Goal: Task Accomplishment & Management: Manage account settings

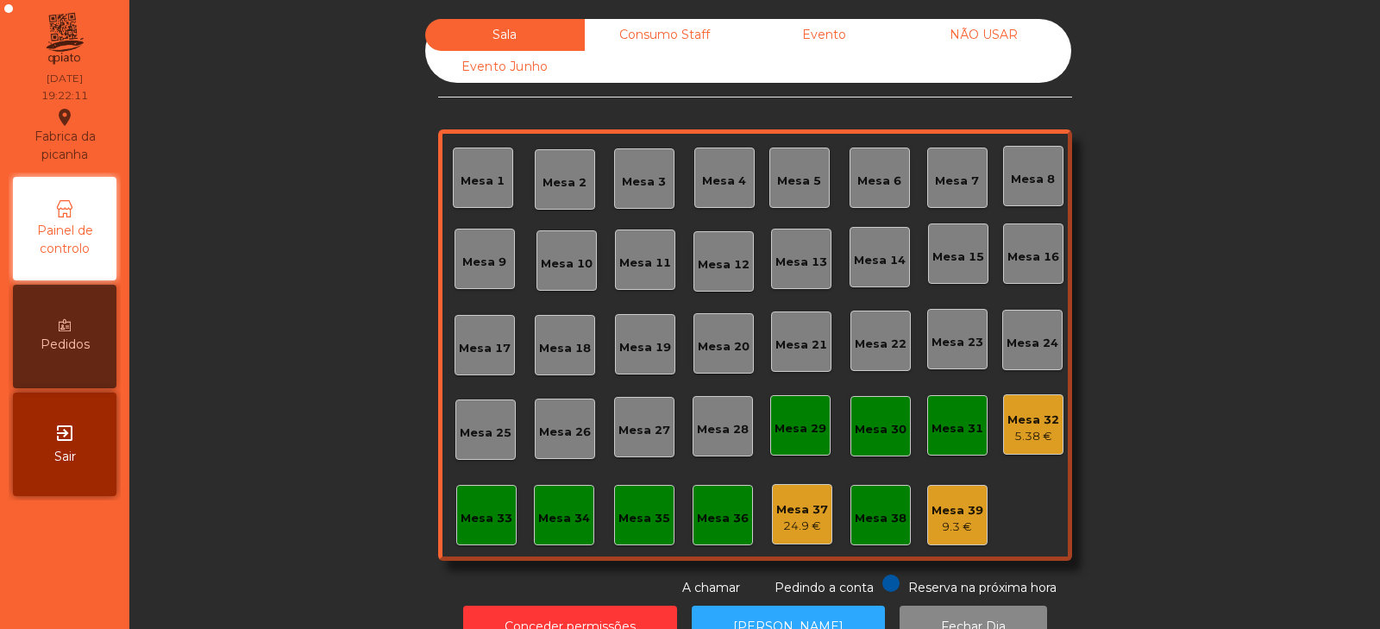
click at [949, 535] on div "9.3 €" at bounding box center [957, 526] width 52 height 17
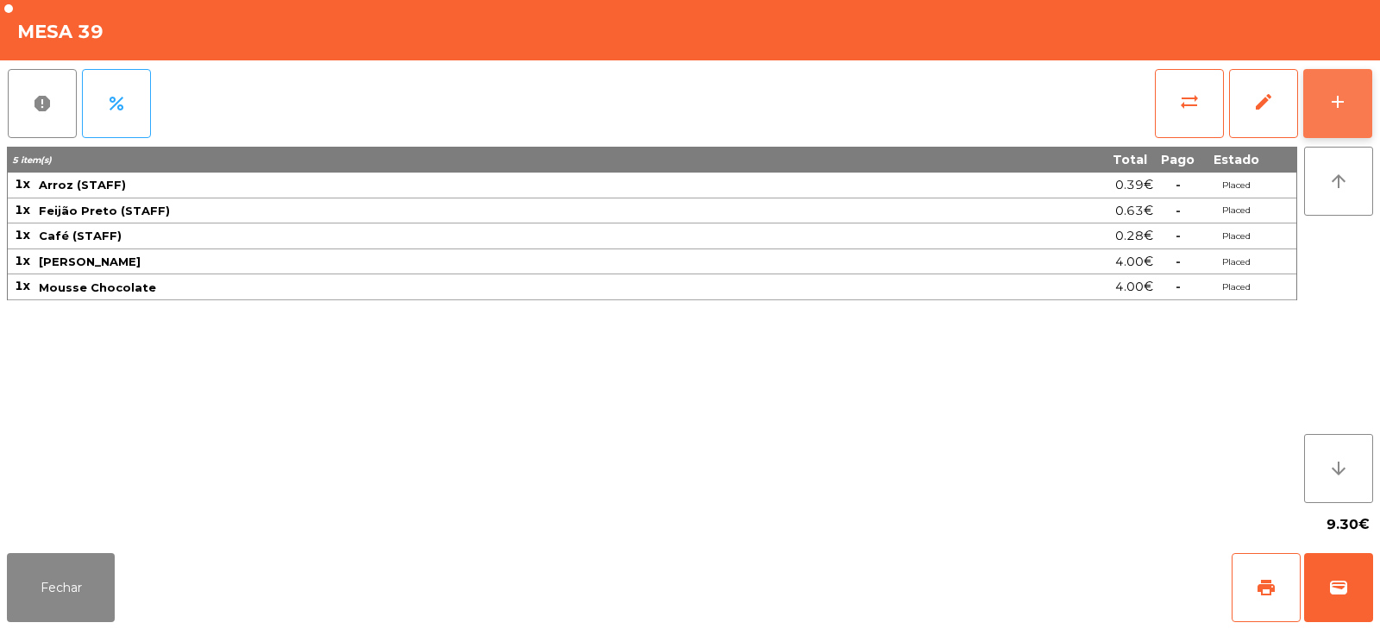
click at [1357, 91] on button "add" at bounding box center [1337, 103] width 69 height 69
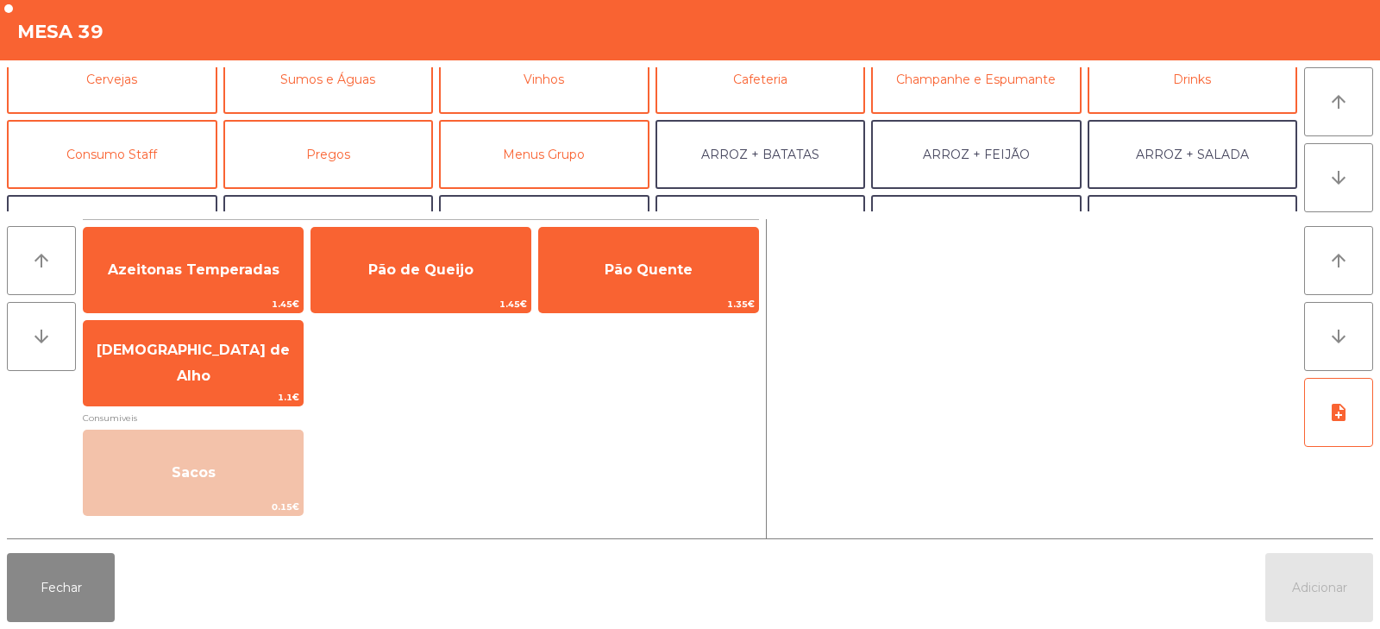
scroll to position [97, 0]
click at [158, 138] on button "Consumo Staff" at bounding box center [112, 155] width 210 height 69
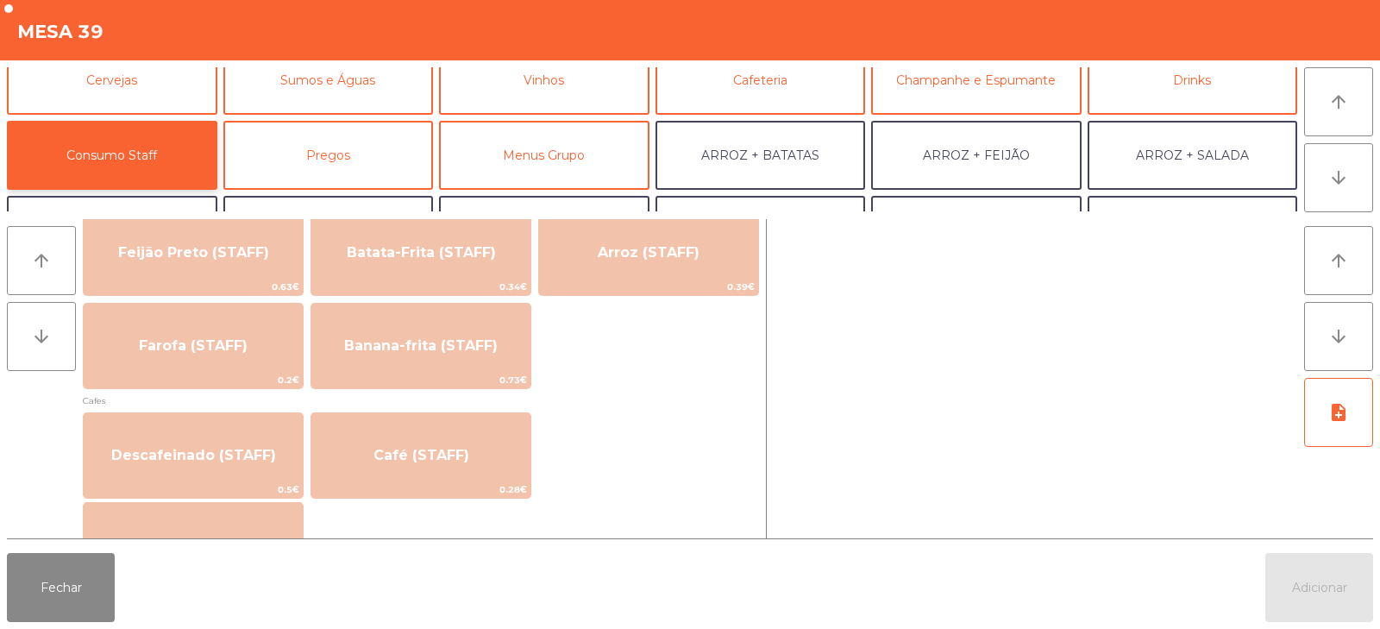
scroll to position [849, 0]
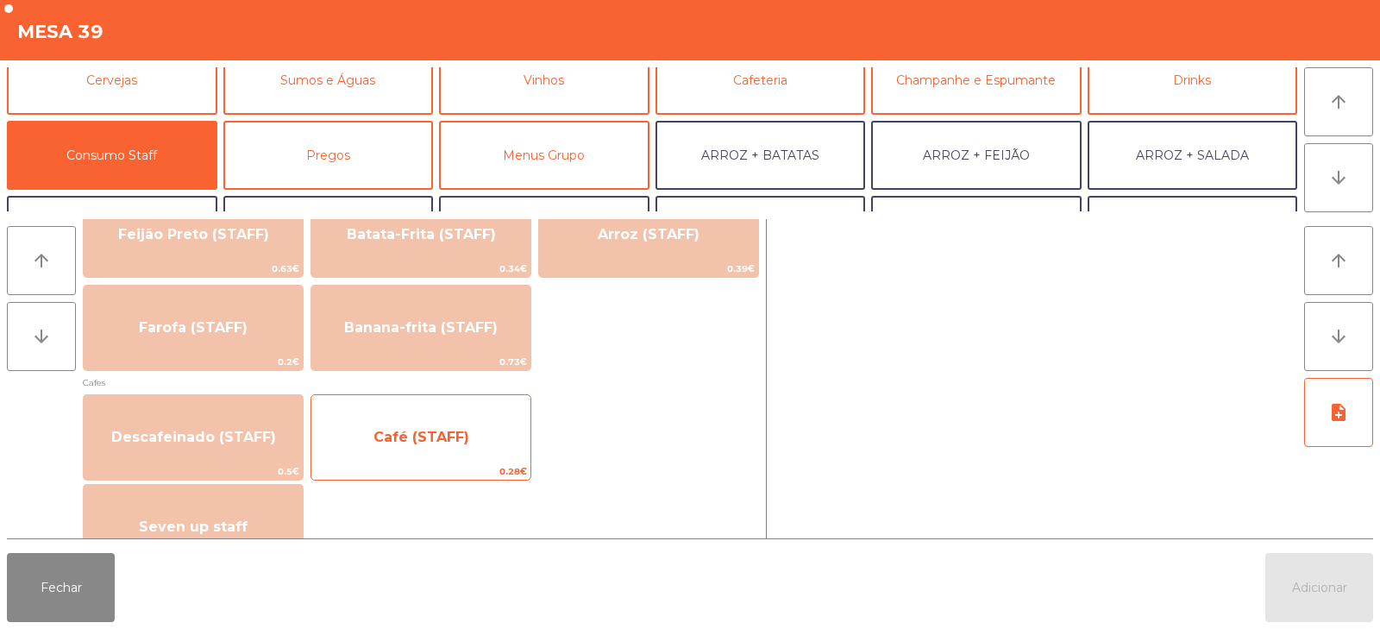
click at [466, 457] on span "Café (STAFF)" at bounding box center [420, 437] width 219 height 47
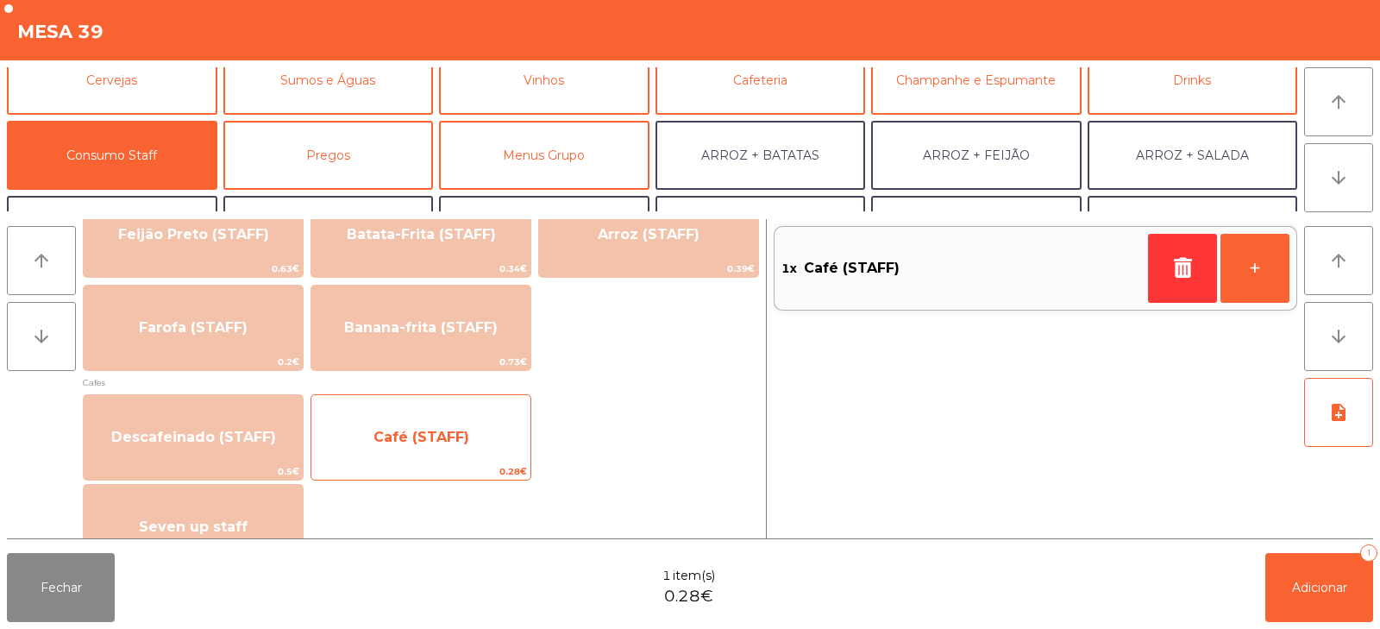
click at [455, 451] on span "Café (STAFF)" at bounding box center [420, 437] width 219 height 47
click at [473, 449] on span "Café (STAFF)" at bounding box center [420, 437] width 219 height 47
click at [479, 444] on span "Café (STAFF)" at bounding box center [420, 437] width 219 height 47
click at [491, 452] on span "Café (STAFF)" at bounding box center [420, 437] width 219 height 47
click at [484, 434] on span "Café (STAFF)" at bounding box center [420, 437] width 219 height 47
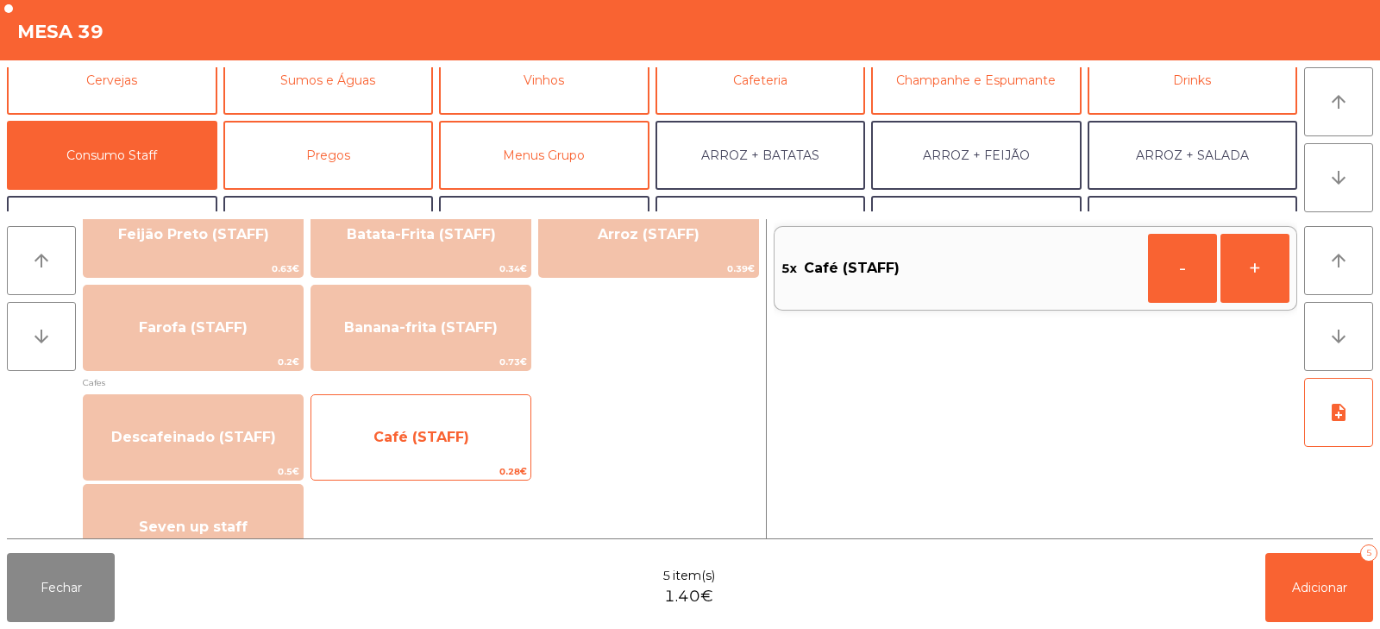
click at [481, 434] on span "Café (STAFF)" at bounding box center [420, 437] width 219 height 47
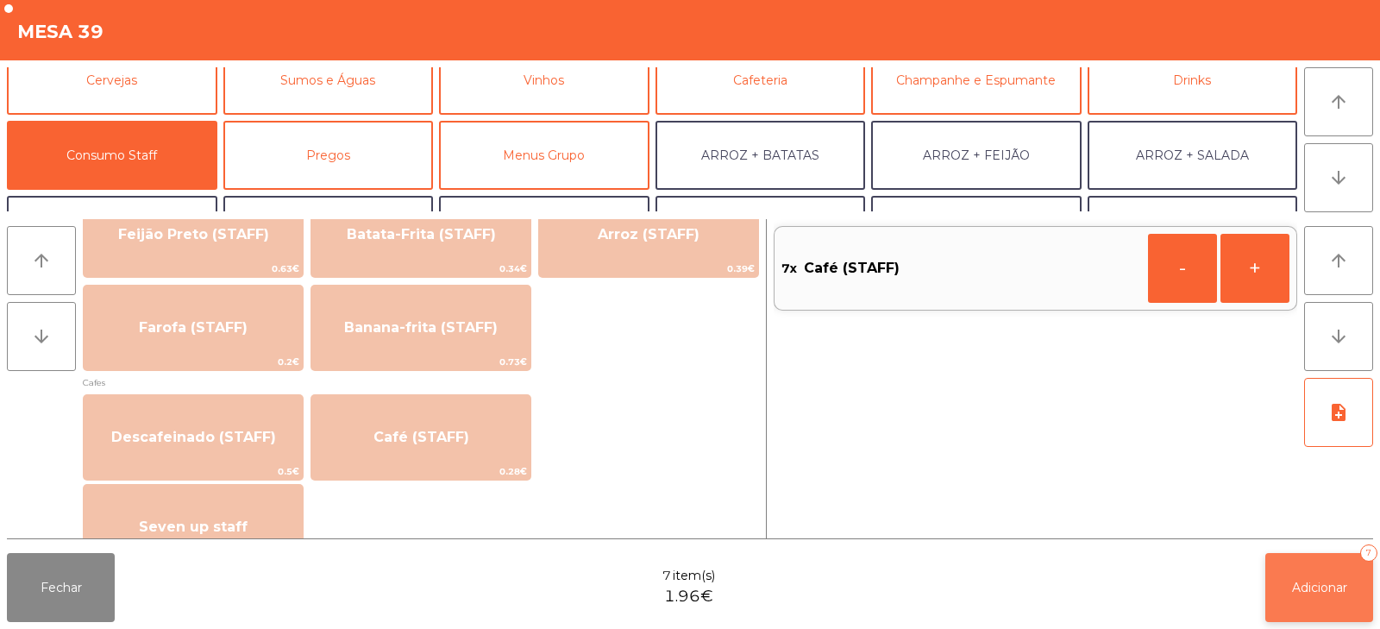
click at [1286, 579] on button "Adicionar 7" at bounding box center [1319, 587] width 108 height 69
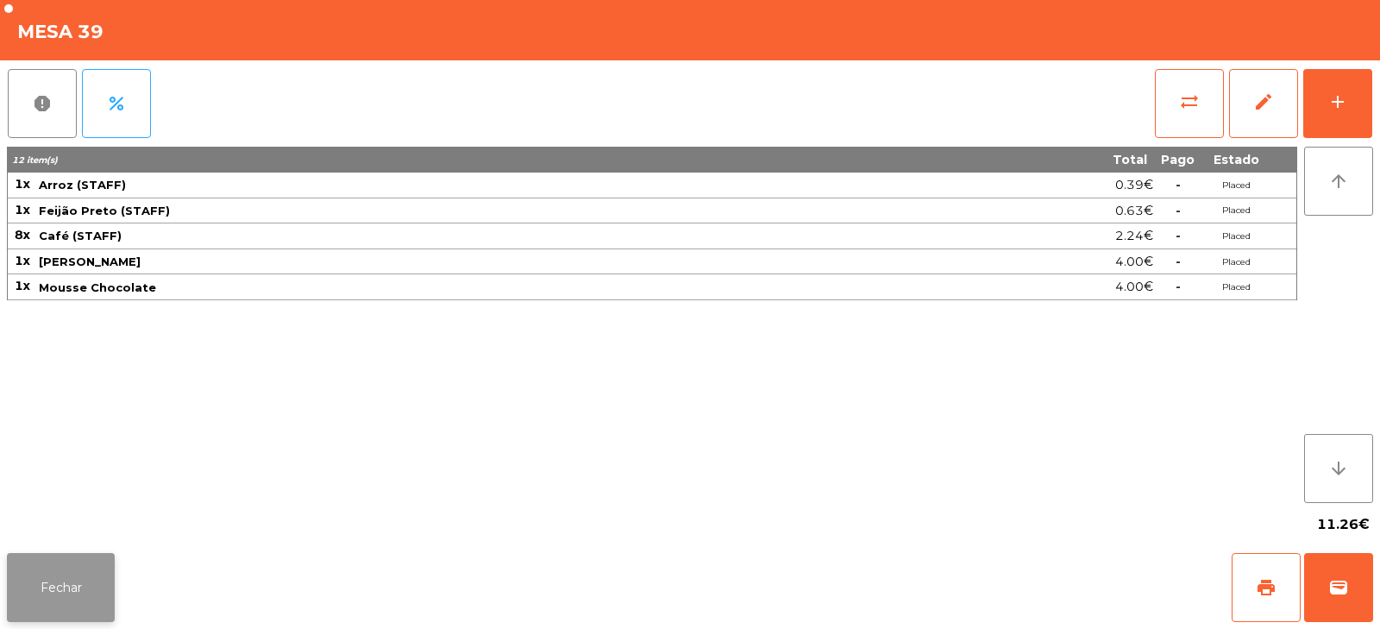
click at [74, 582] on button "Fechar" at bounding box center [61, 587] width 108 height 69
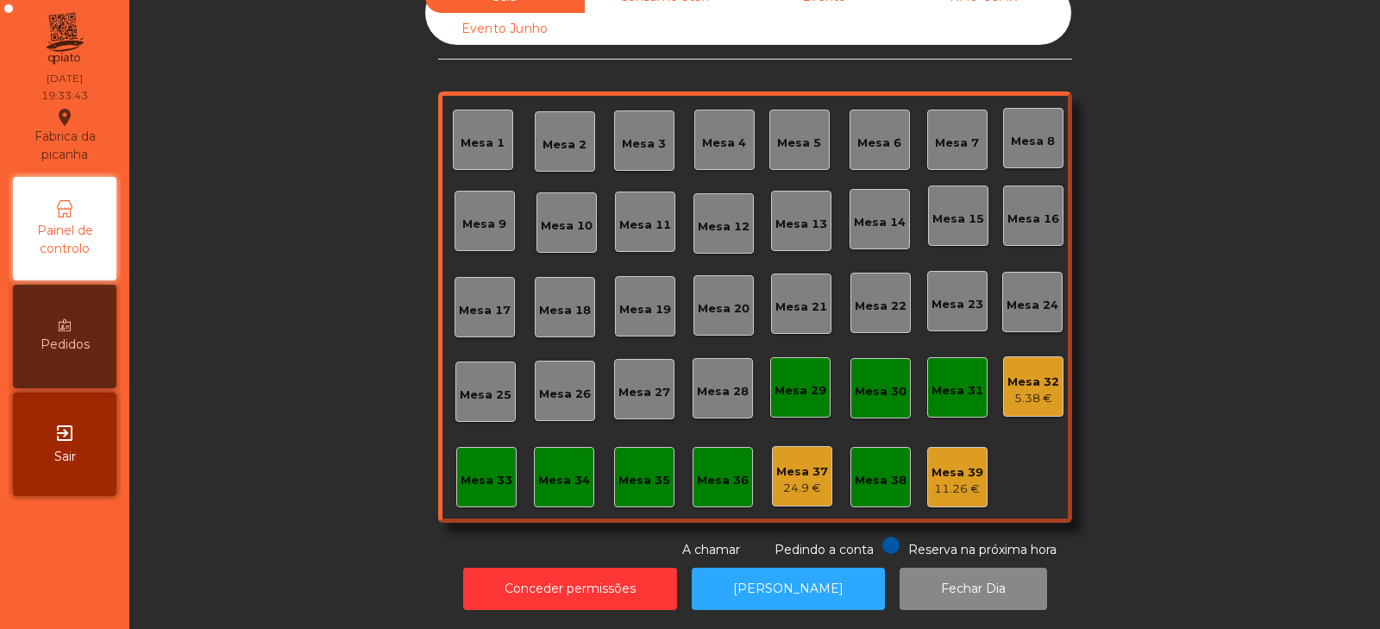
scroll to position [0, 0]
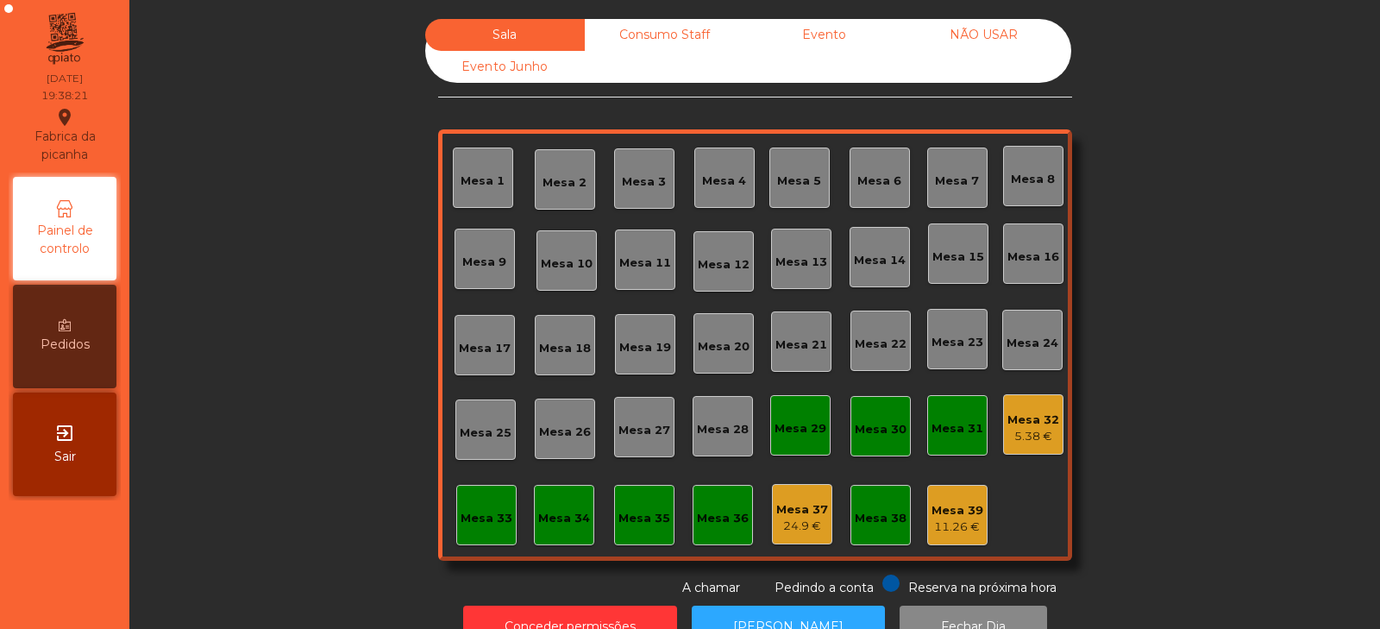
click at [879, 346] on div "Mesa 22" at bounding box center [881, 343] width 52 height 17
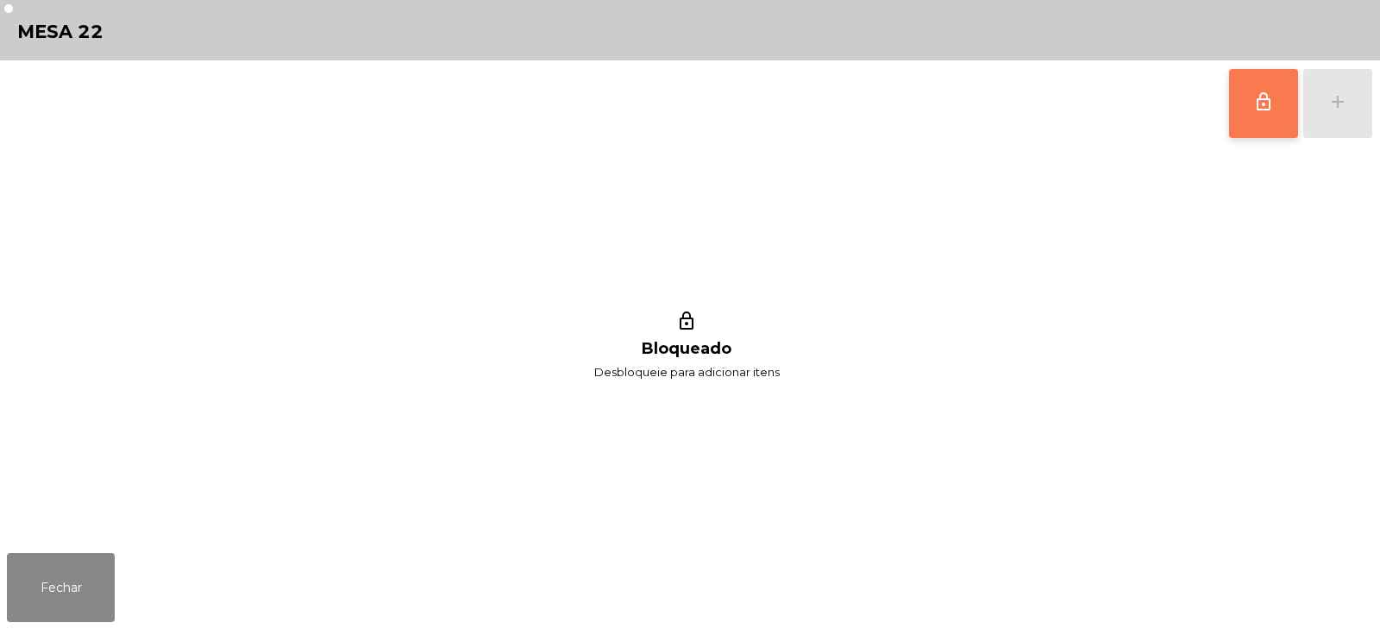
click at [1244, 104] on button "lock_outline" at bounding box center [1263, 103] width 69 height 69
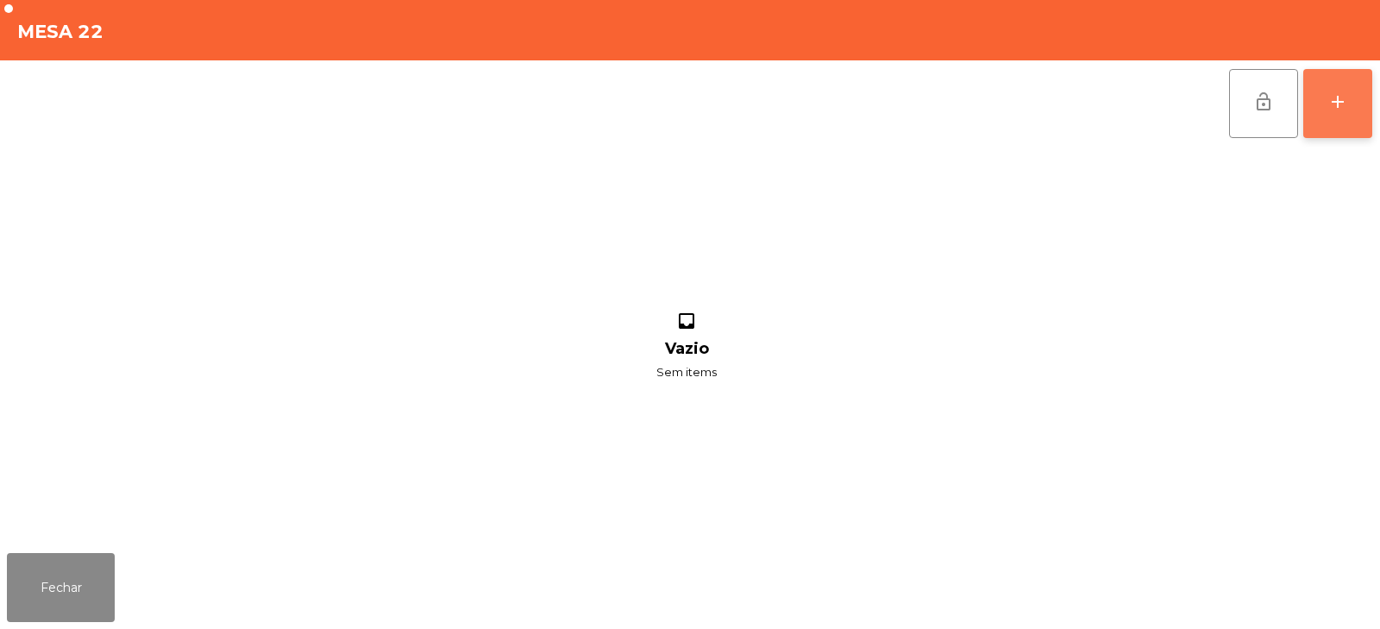
click at [1362, 91] on button "add" at bounding box center [1337, 103] width 69 height 69
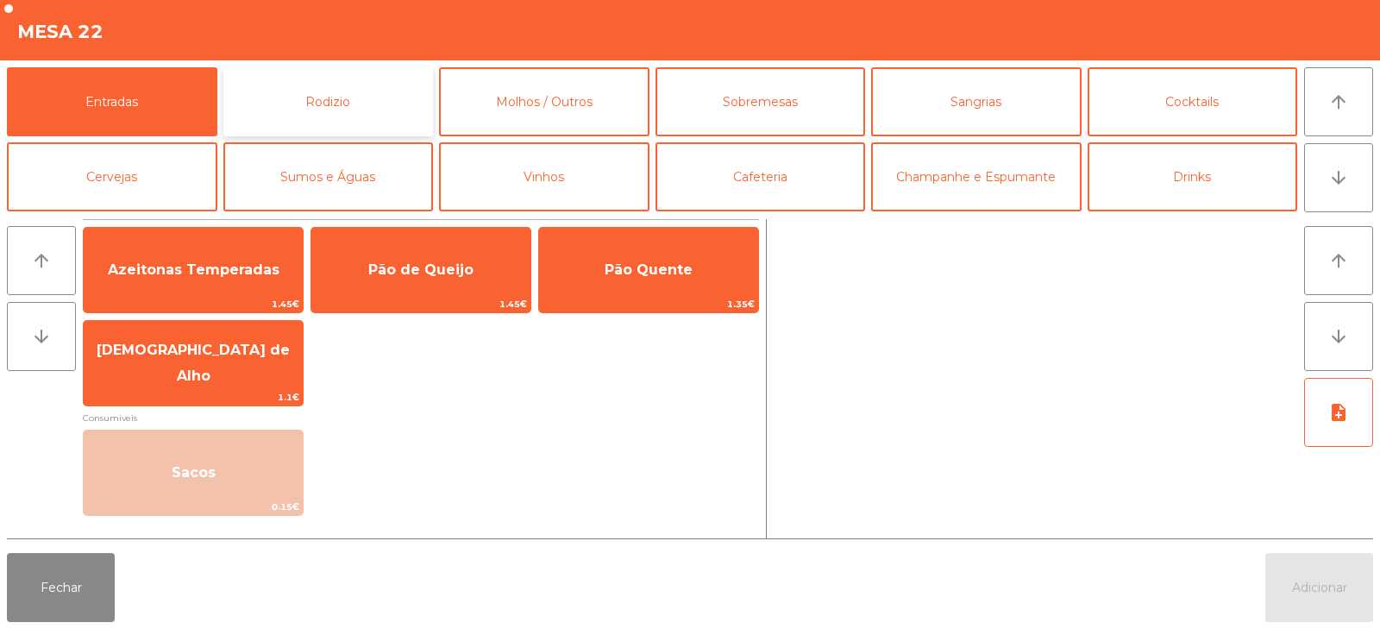
click at [366, 94] on button "Rodizio" at bounding box center [328, 101] width 210 height 69
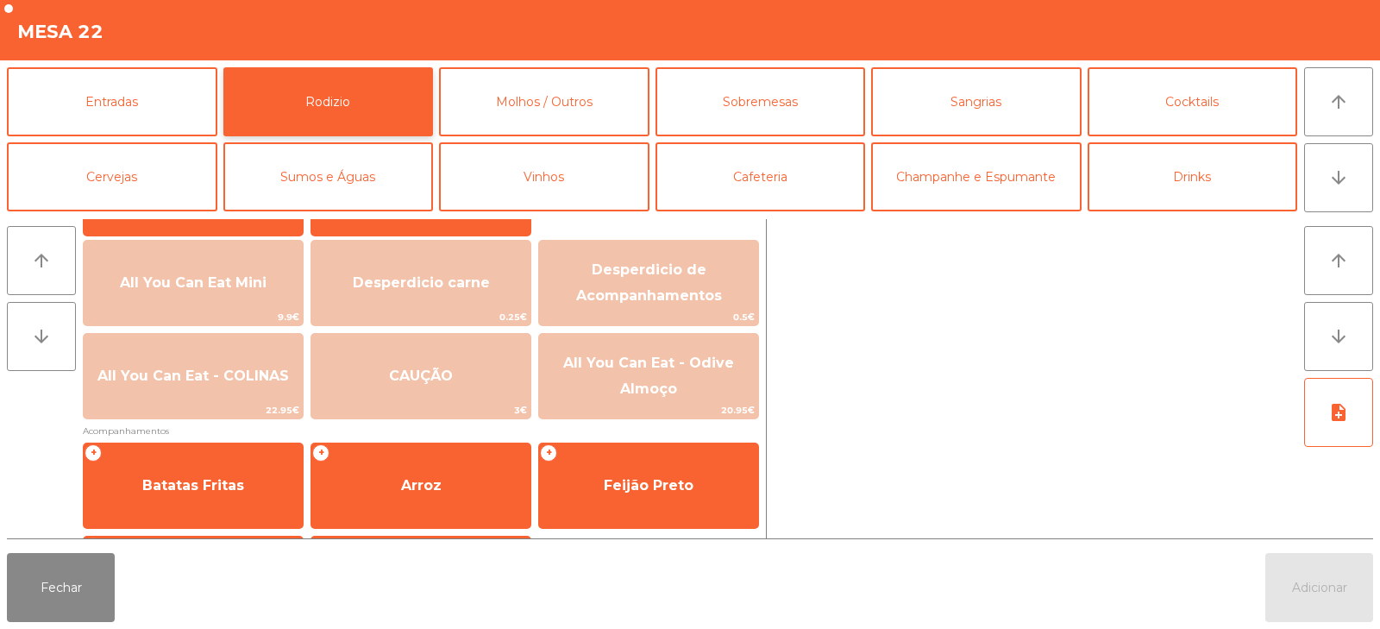
scroll to position [196, 0]
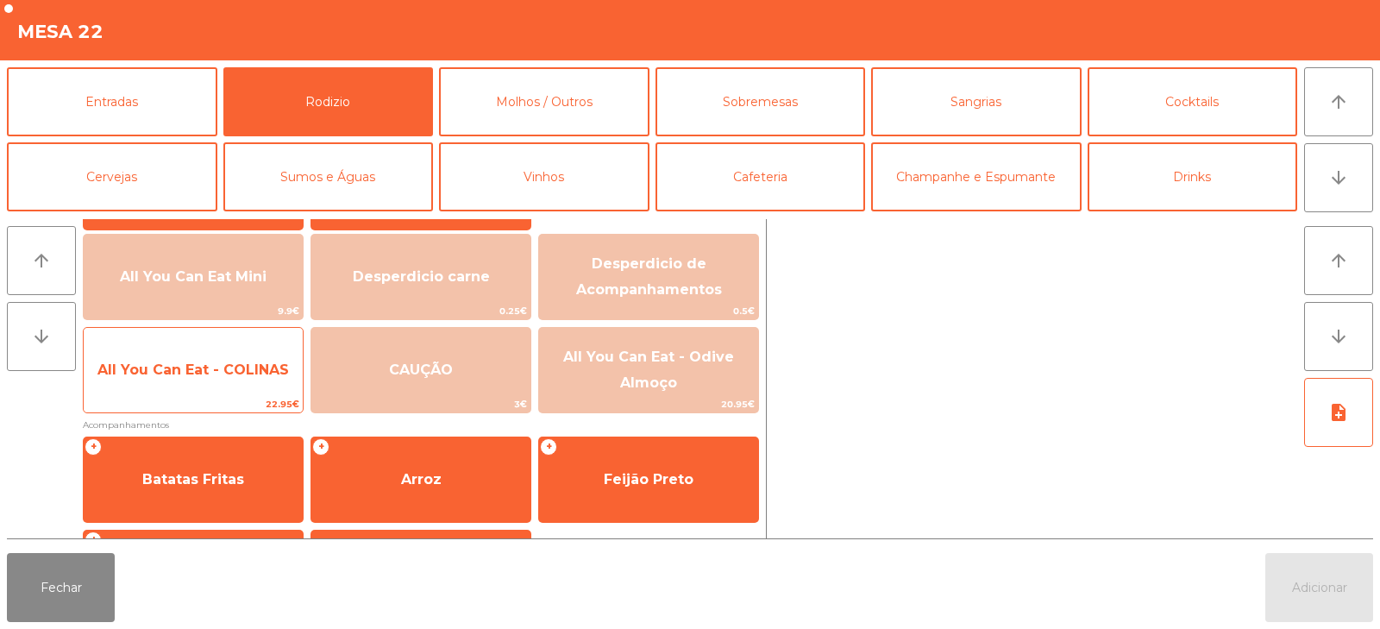
click at [185, 366] on span "All You Can Eat - COLINAS" at bounding box center [192, 369] width 191 height 16
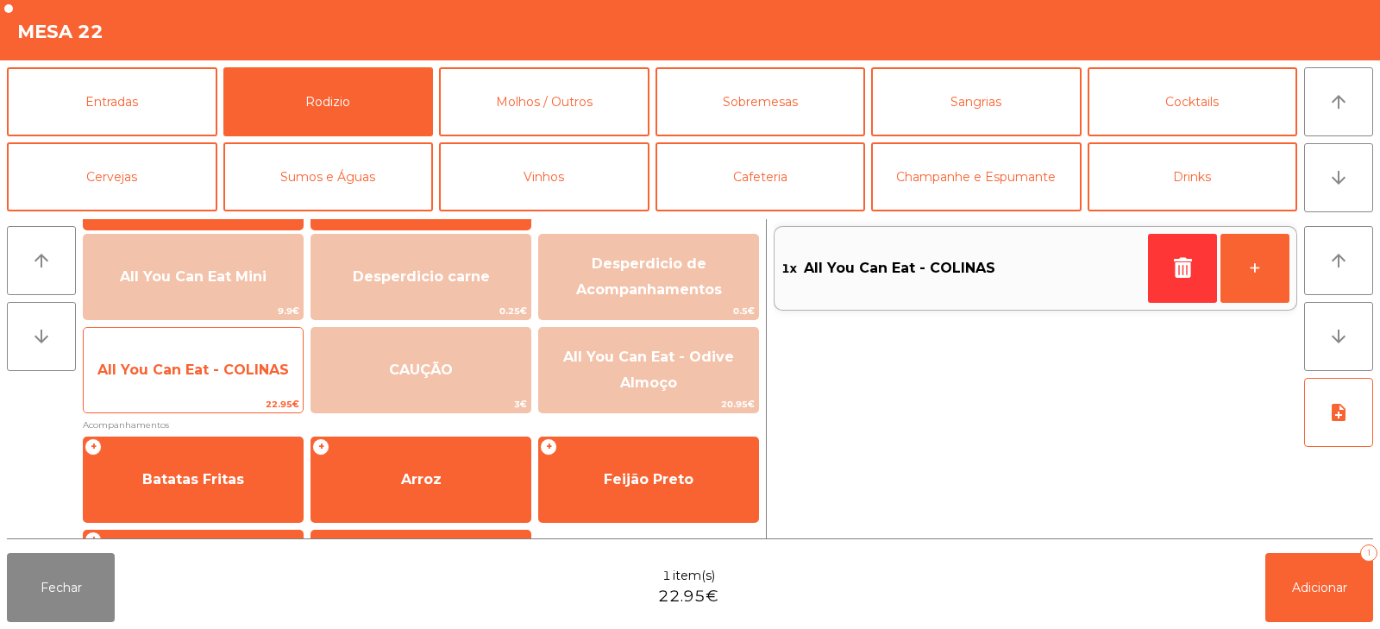
click at [177, 366] on span "All You Can Eat - COLINAS" at bounding box center [192, 369] width 191 height 16
click at [177, 374] on span "All You Can Eat - COLINAS" at bounding box center [192, 369] width 191 height 16
click at [168, 384] on span "All You Can Eat - COLINAS" at bounding box center [193, 370] width 219 height 47
click at [160, 388] on span "All You Can Eat - COLINAS" at bounding box center [193, 370] width 219 height 47
click at [150, 393] on span "All You Can Eat - COLINAS" at bounding box center [193, 370] width 219 height 47
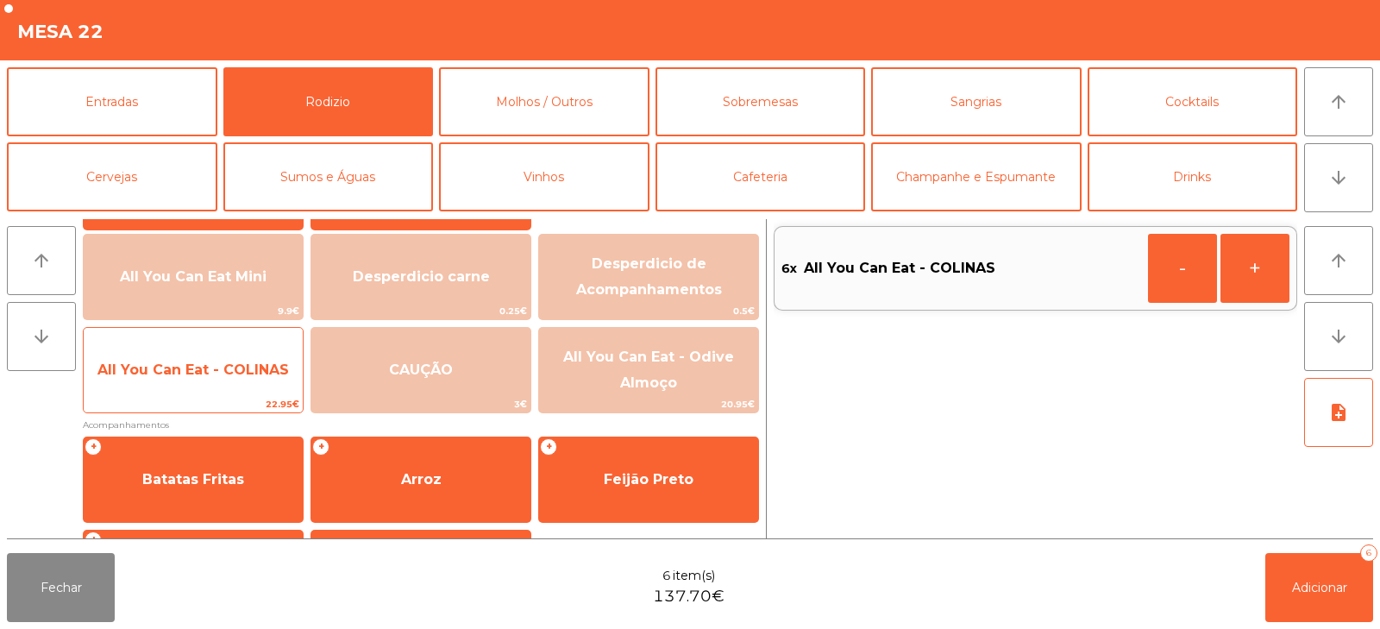
click at [172, 380] on span "All You Can Eat - COLINAS" at bounding box center [193, 370] width 219 height 47
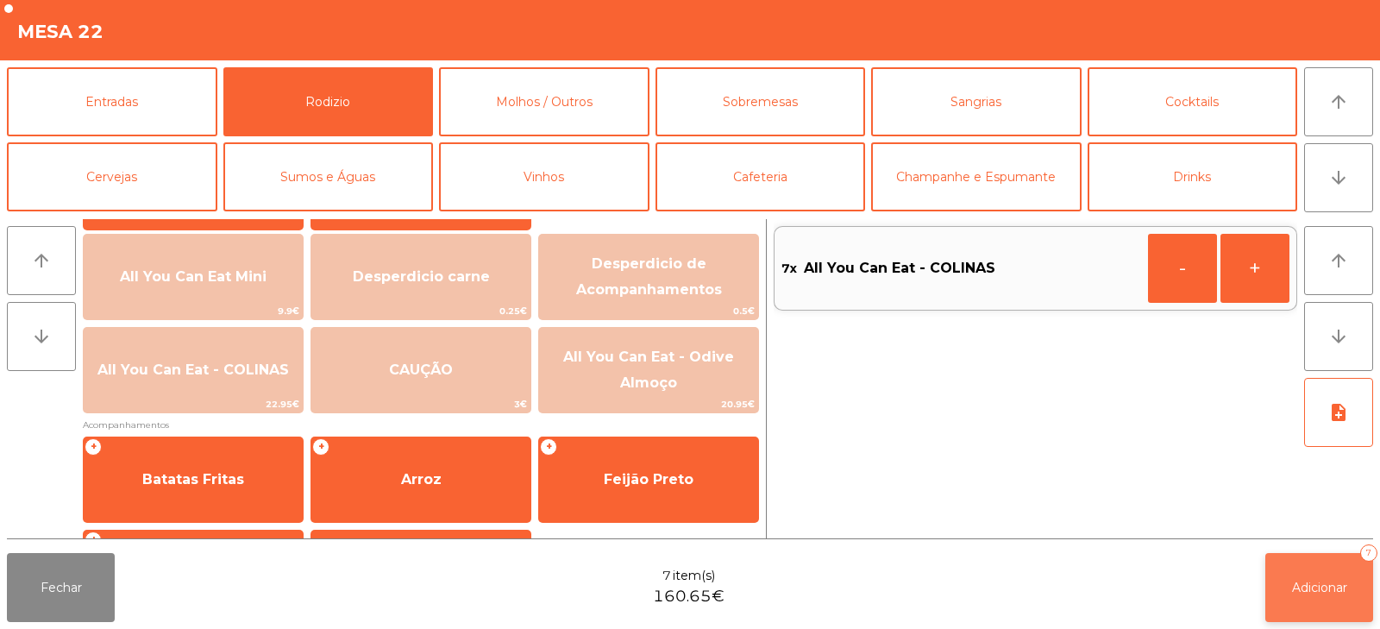
click at [1286, 573] on button "Adicionar 7" at bounding box center [1319, 587] width 108 height 69
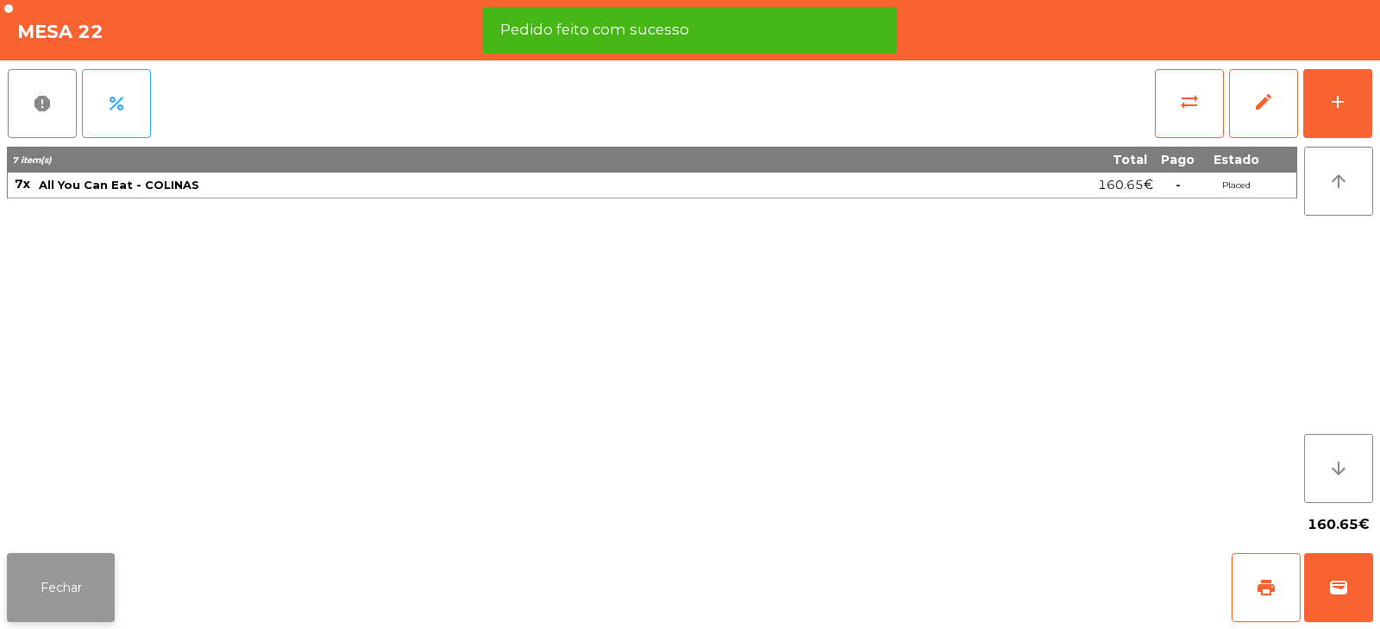
click at [80, 598] on button "Fechar" at bounding box center [61, 587] width 108 height 69
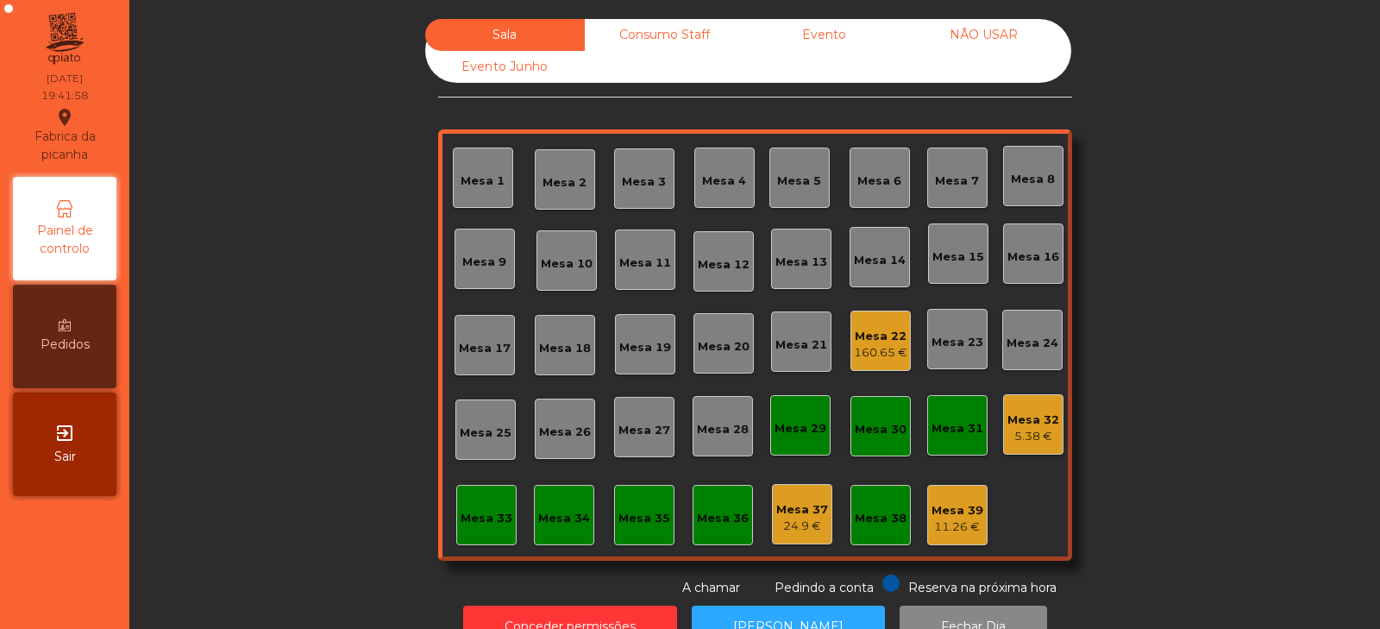
scroll to position [51, 0]
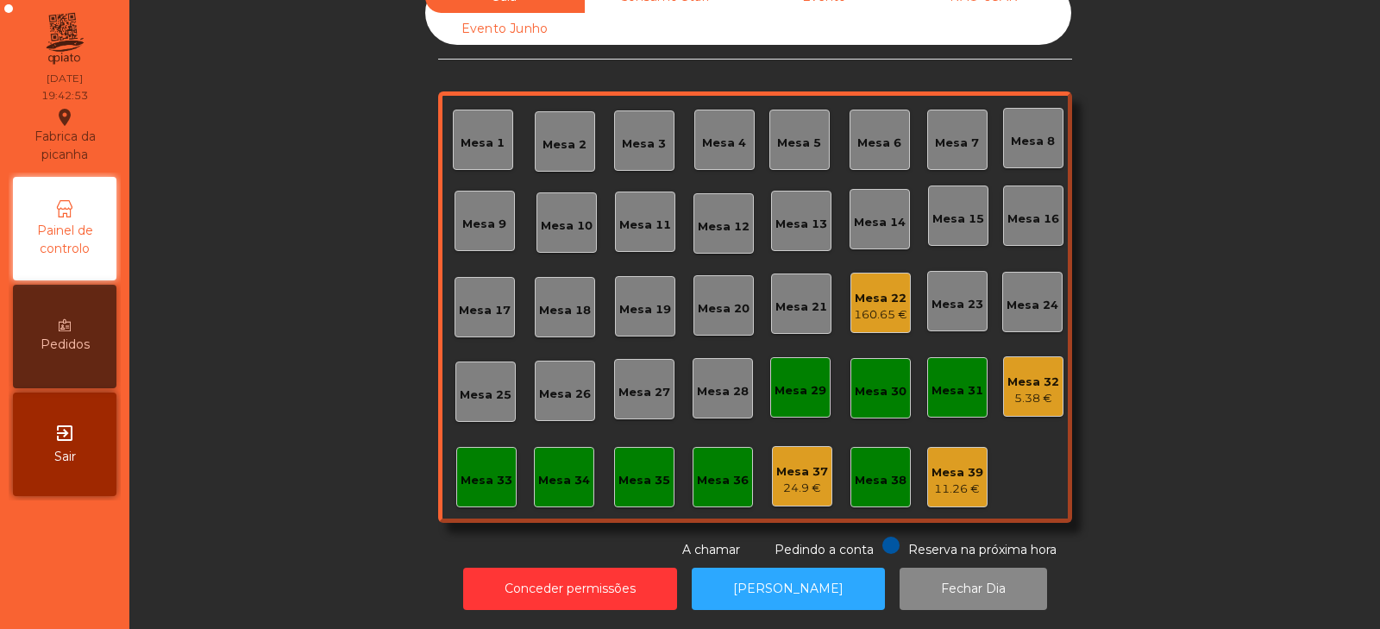
click at [882, 290] on div "Mesa 22" at bounding box center [880, 298] width 53 height 17
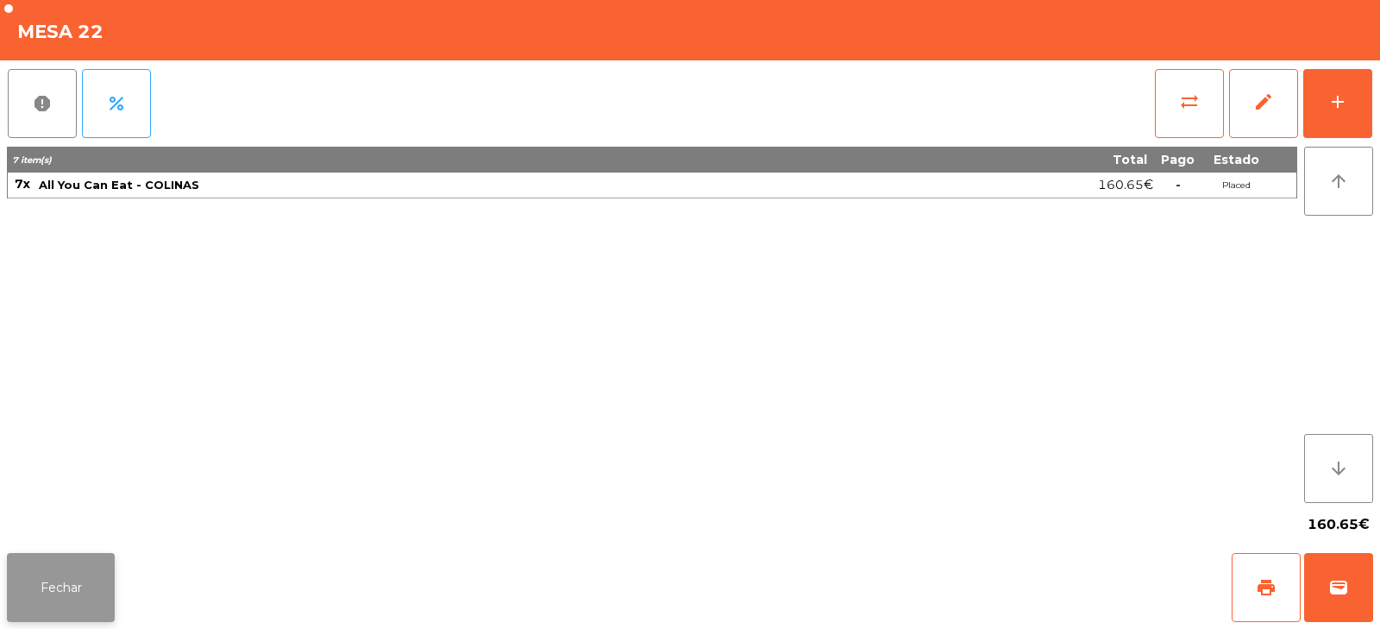
click at [57, 600] on button "Fechar" at bounding box center [61, 587] width 108 height 69
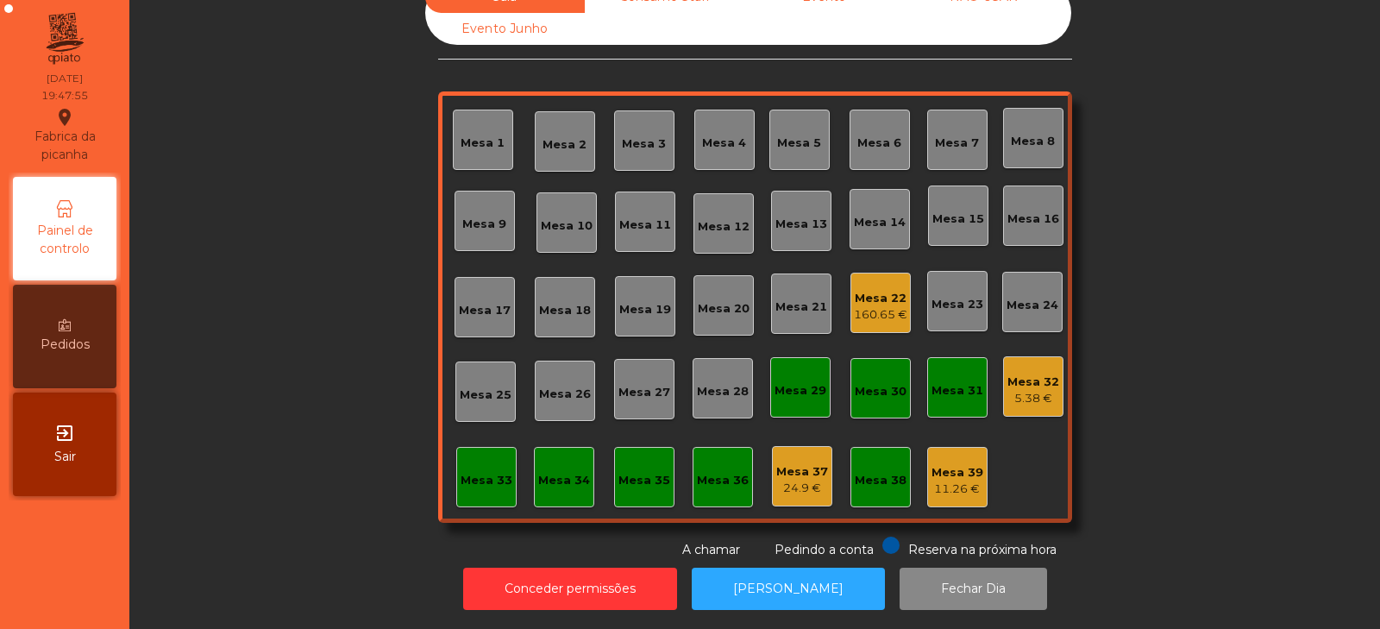
click at [306, 322] on div "Sala Consumo Staff Evento NÃO USAR Evento Junho Mesa 1 Mesa 2 Mesa 3 Mesa 4 Mes…" at bounding box center [755, 270] width 1204 height 578
click at [473, 391] on div "Mesa 25" at bounding box center [485, 391] width 60 height 60
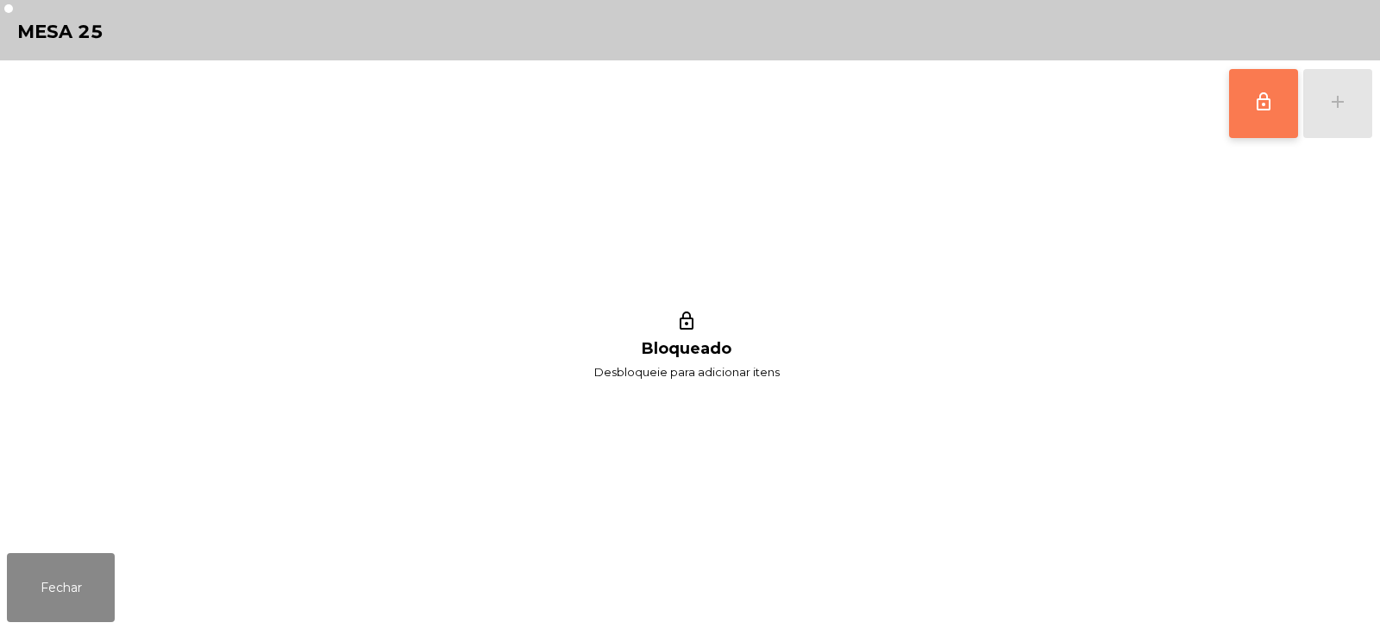
click at [1254, 110] on span "lock_outline" at bounding box center [1263, 101] width 21 height 21
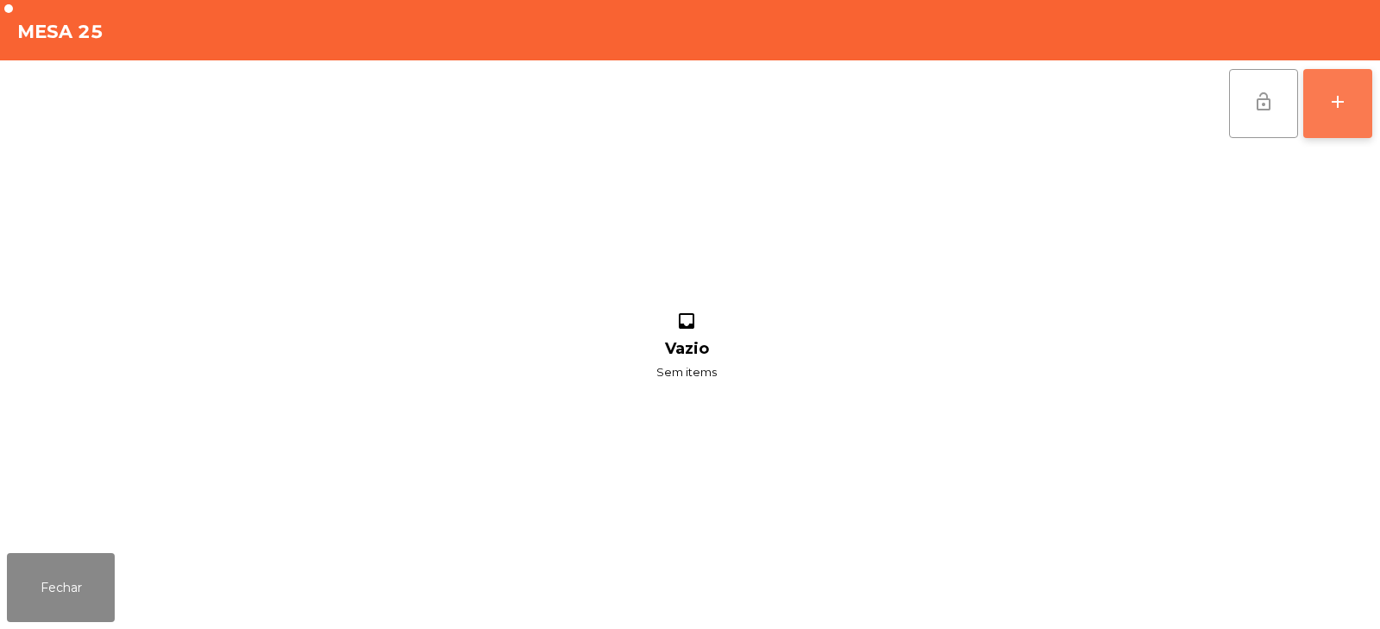
click at [1351, 118] on button "add" at bounding box center [1337, 103] width 69 height 69
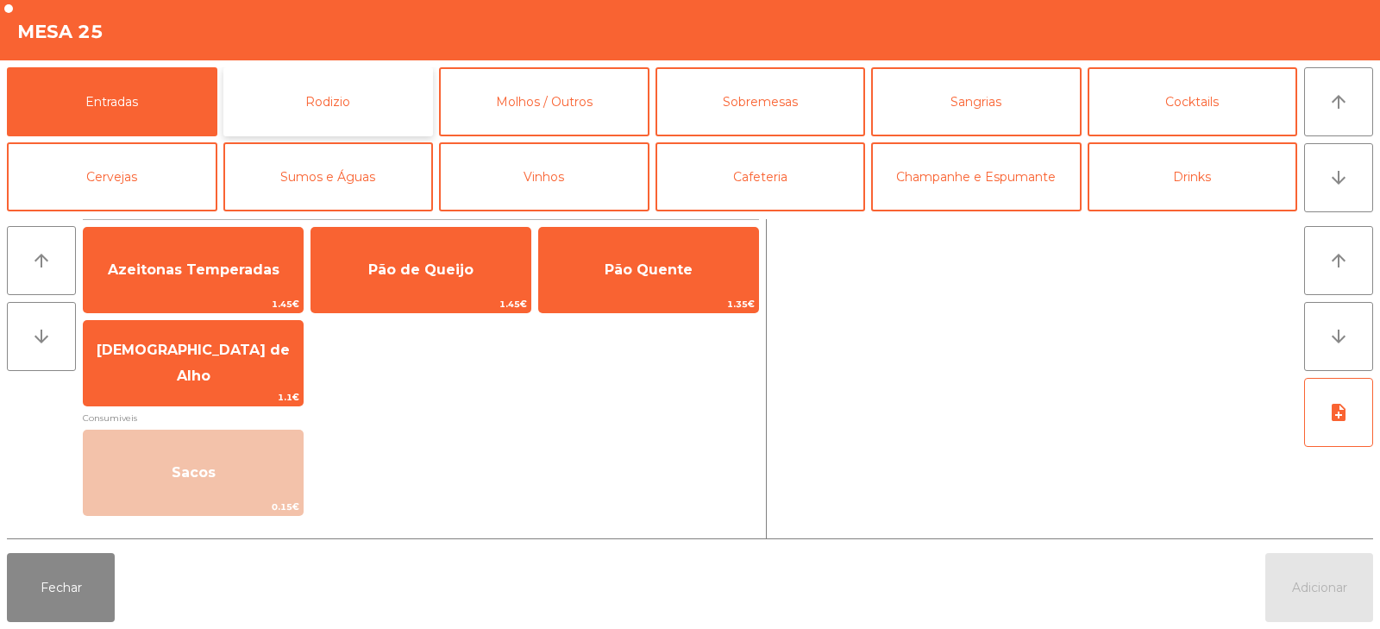
click at [260, 100] on button "Rodizio" at bounding box center [328, 101] width 210 height 69
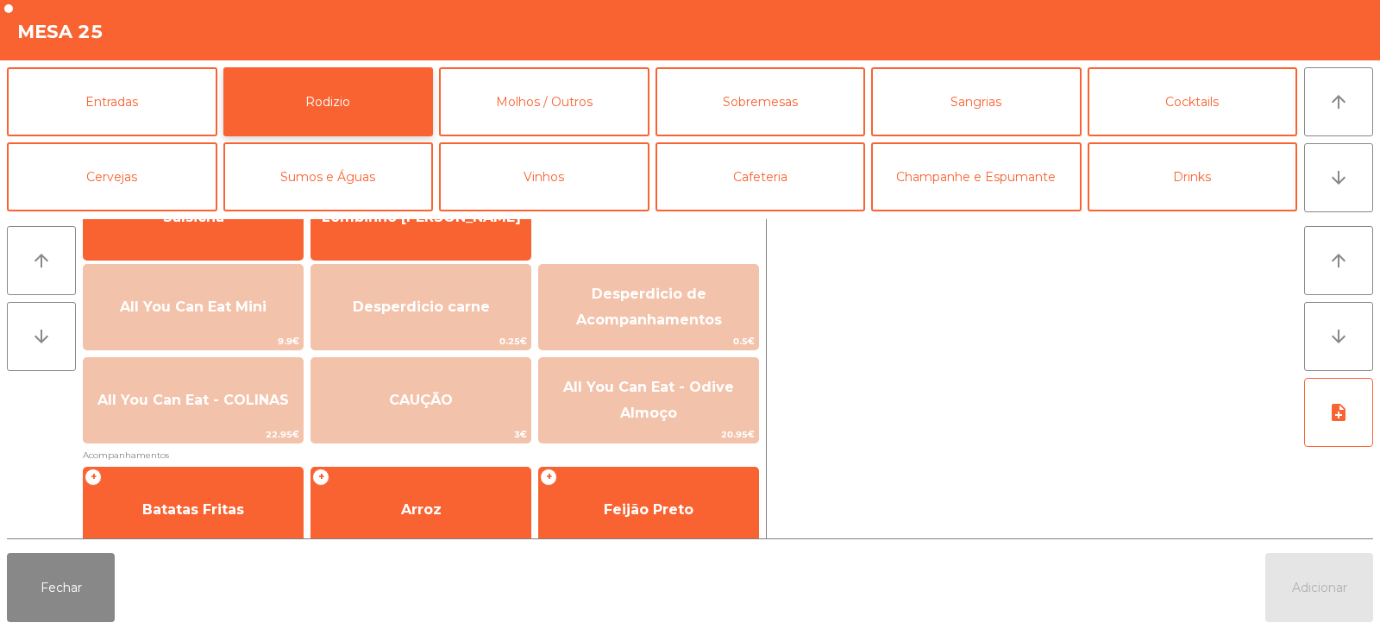
scroll to position [154, 0]
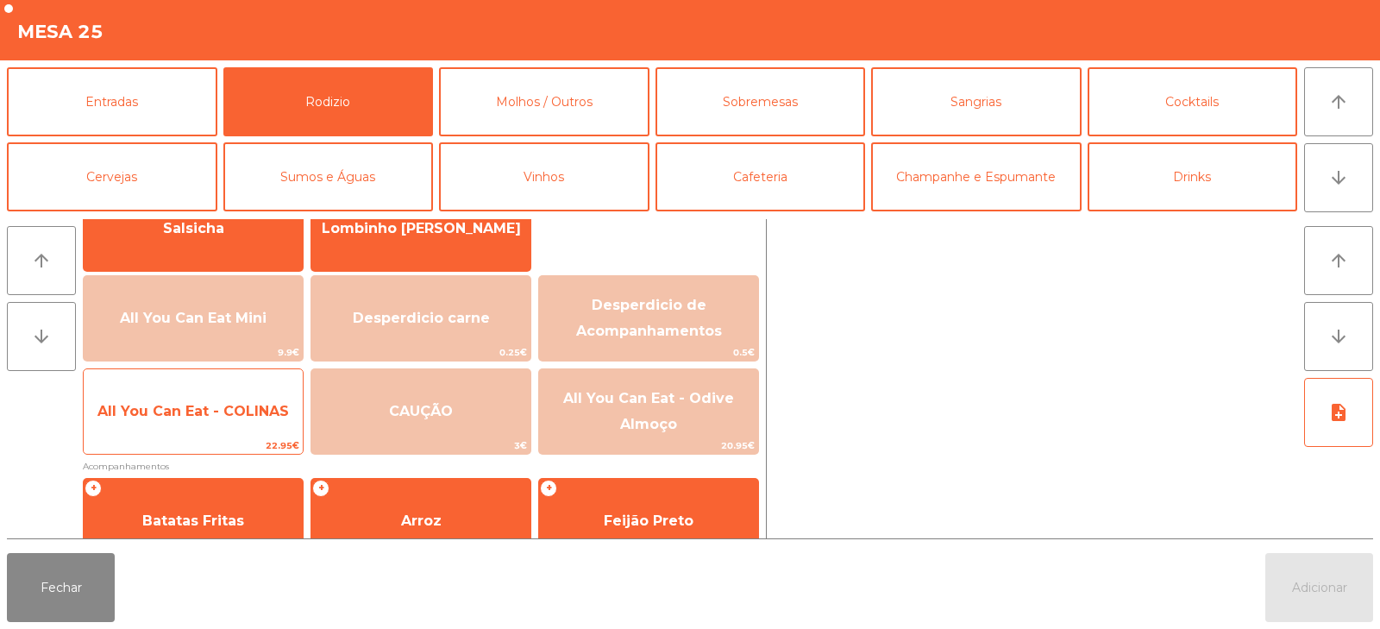
click at [204, 444] on span "22.95€" at bounding box center [193, 445] width 219 height 16
click at [218, 435] on span "All You Can Eat - COLINAS" at bounding box center [193, 411] width 219 height 47
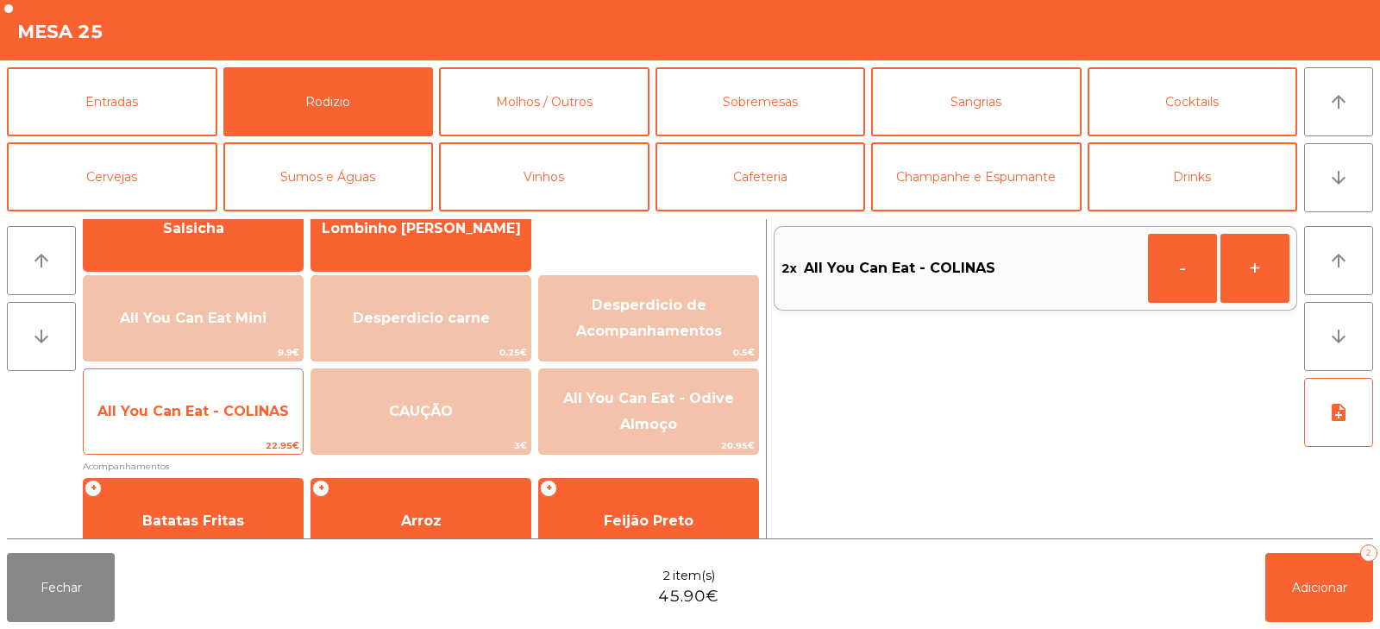
click at [205, 432] on span "All You Can Eat - COLINAS" at bounding box center [193, 411] width 219 height 47
click at [196, 434] on span "All You Can Eat - COLINAS" at bounding box center [193, 411] width 219 height 47
click at [207, 423] on span "All You Can Eat - COLINAS" at bounding box center [193, 411] width 219 height 47
click at [211, 435] on span "All You Can Eat - COLINAS" at bounding box center [193, 411] width 219 height 47
click at [194, 411] on span "All You Can Eat - COLINAS" at bounding box center [192, 411] width 191 height 16
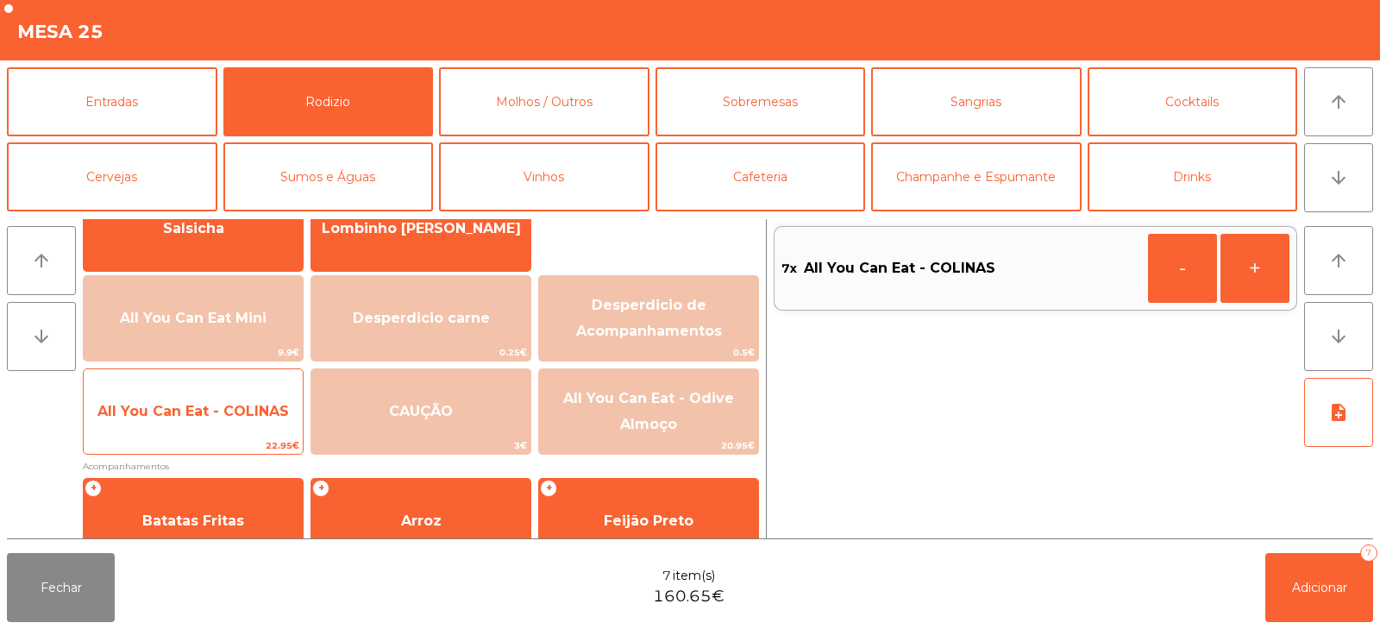
click at [198, 392] on span "All You Can Eat - COLINAS" at bounding box center [193, 411] width 219 height 47
click at [215, 417] on span "All You Can Eat - COLINAS" at bounding box center [192, 411] width 191 height 16
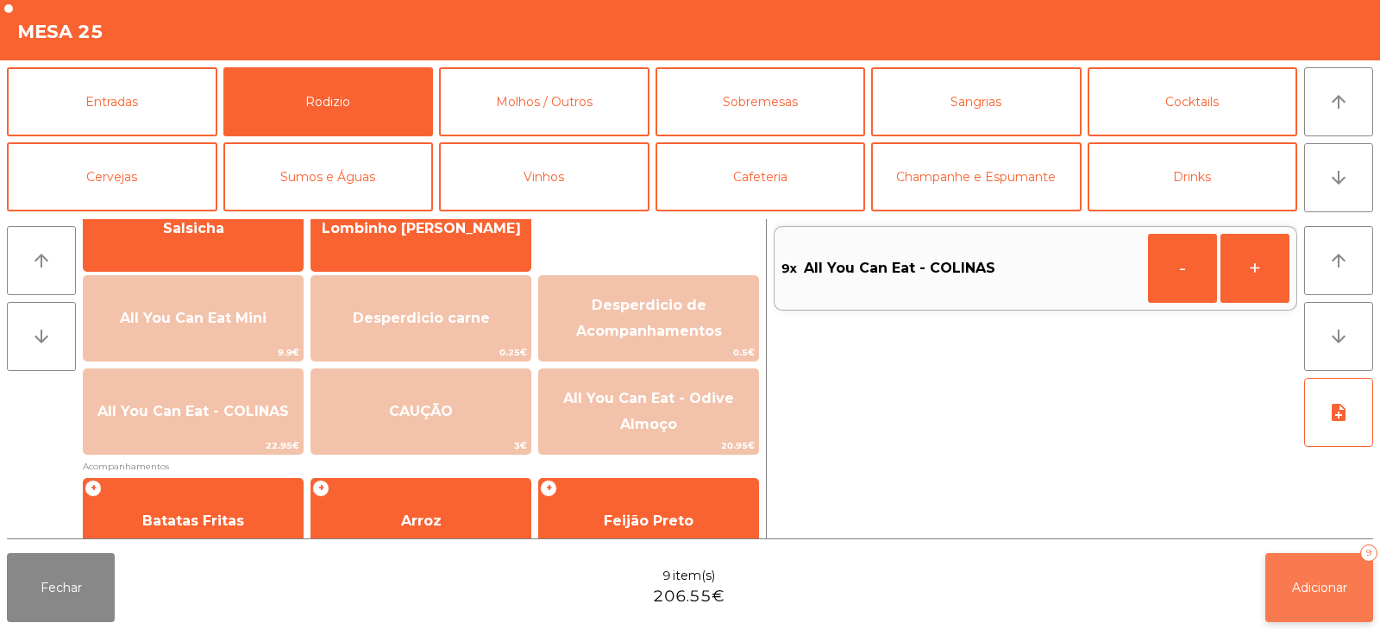
click at [1309, 573] on button "Adicionar 9" at bounding box center [1319, 587] width 108 height 69
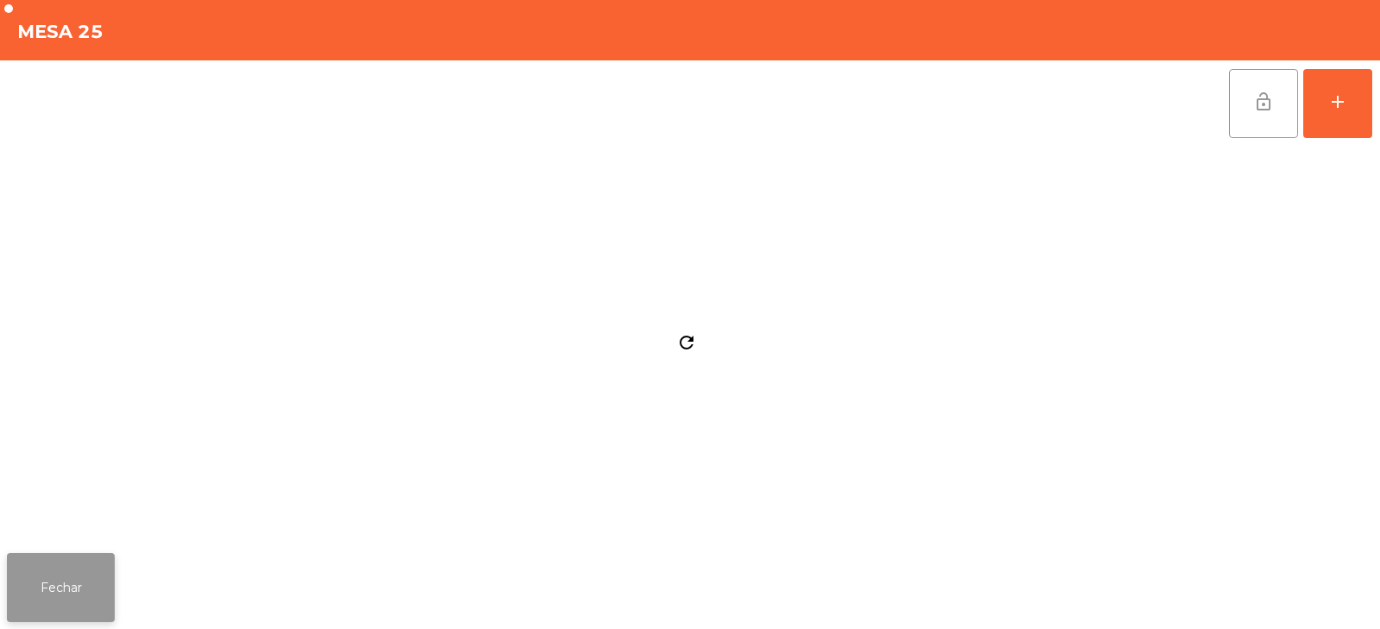
click at [74, 554] on button "Fechar" at bounding box center [61, 587] width 108 height 69
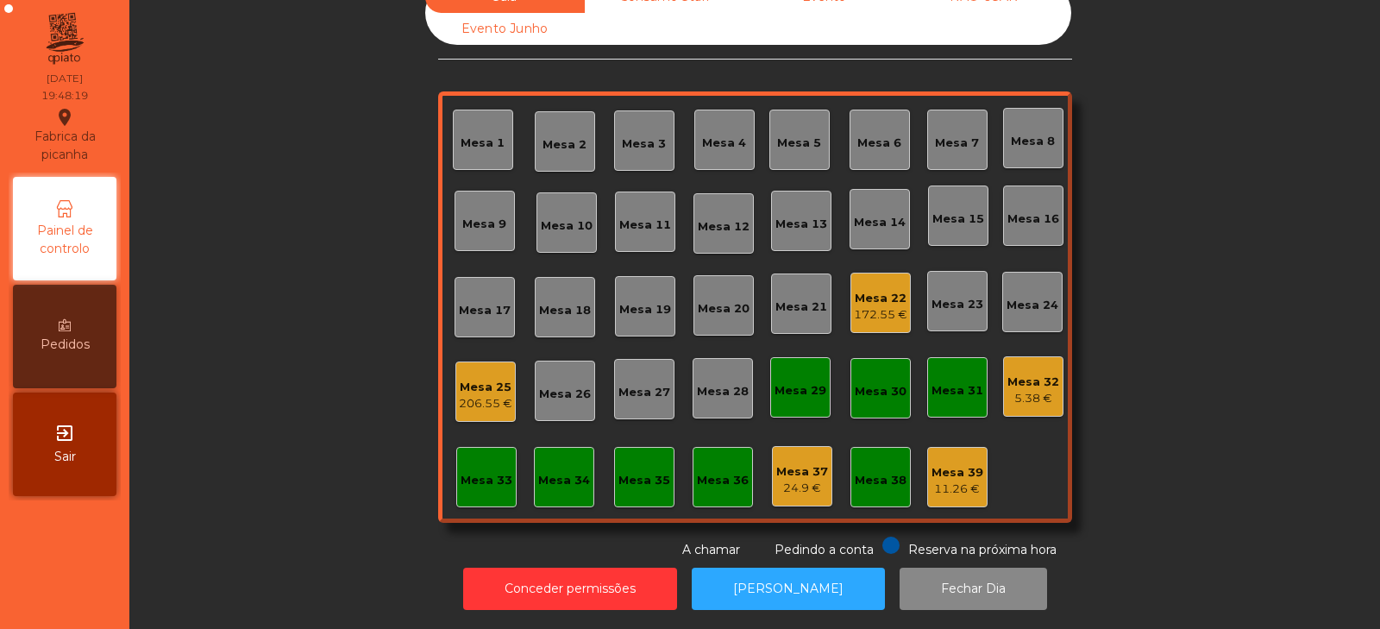
click at [291, 372] on div "Sala Consumo Staff Evento NÃO USAR Evento Junho Mesa 1 Mesa 2 Mesa 3 Mesa 4 Mes…" at bounding box center [755, 270] width 1204 height 578
click at [349, 327] on div "Sala Consumo Staff Evento NÃO USAR Evento Junho Mesa 1 Mesa 2 Mesa 3 Mesa 4 Mes…" at bounding box center [755, 270] width 1204 height 578
click at [285, 297] on div "Sala Consumo Staff Evento NÃO USAR Evento Junho Mesa 1 Mesa 2 Mesa 3 Mesa 4 Mes…" at bounding box center [755, 270] width 1204 height 578
click at [891, 144] on div "Mesa 6" at bounding box center [879, 140] width 60 height 60
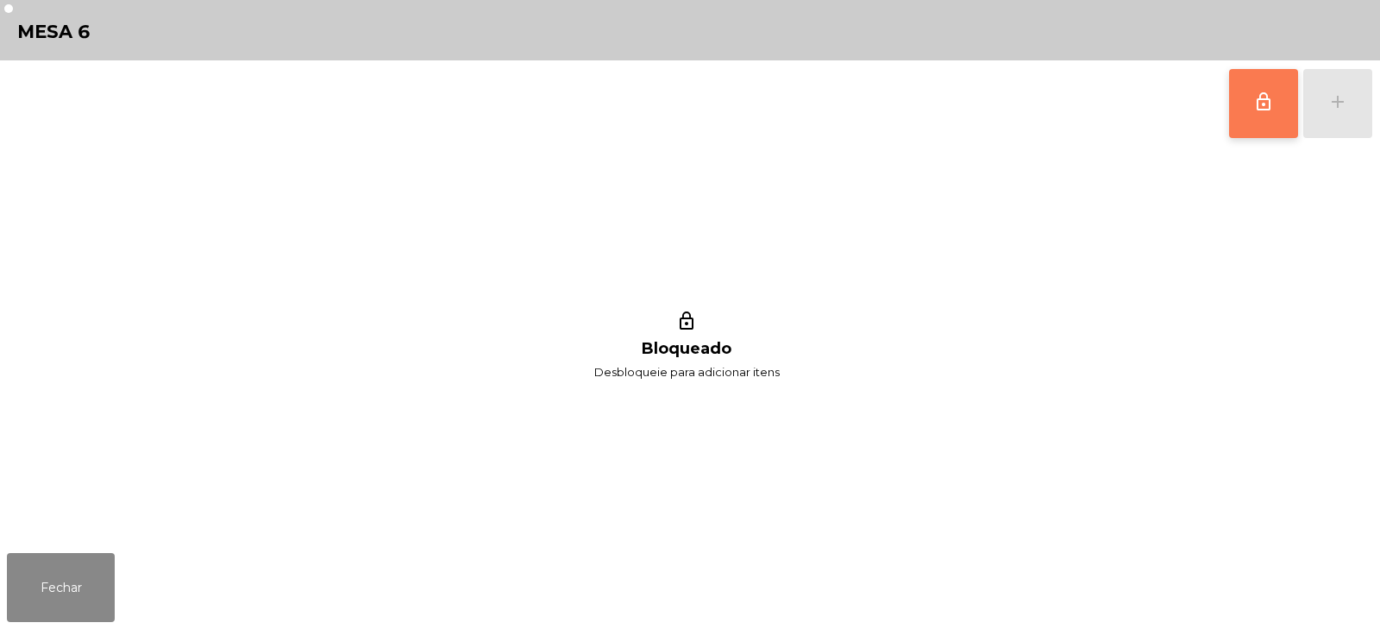
click at [1248, 118] on button "lock_outline" at bounding box center [1263, 103] width 69 height 69
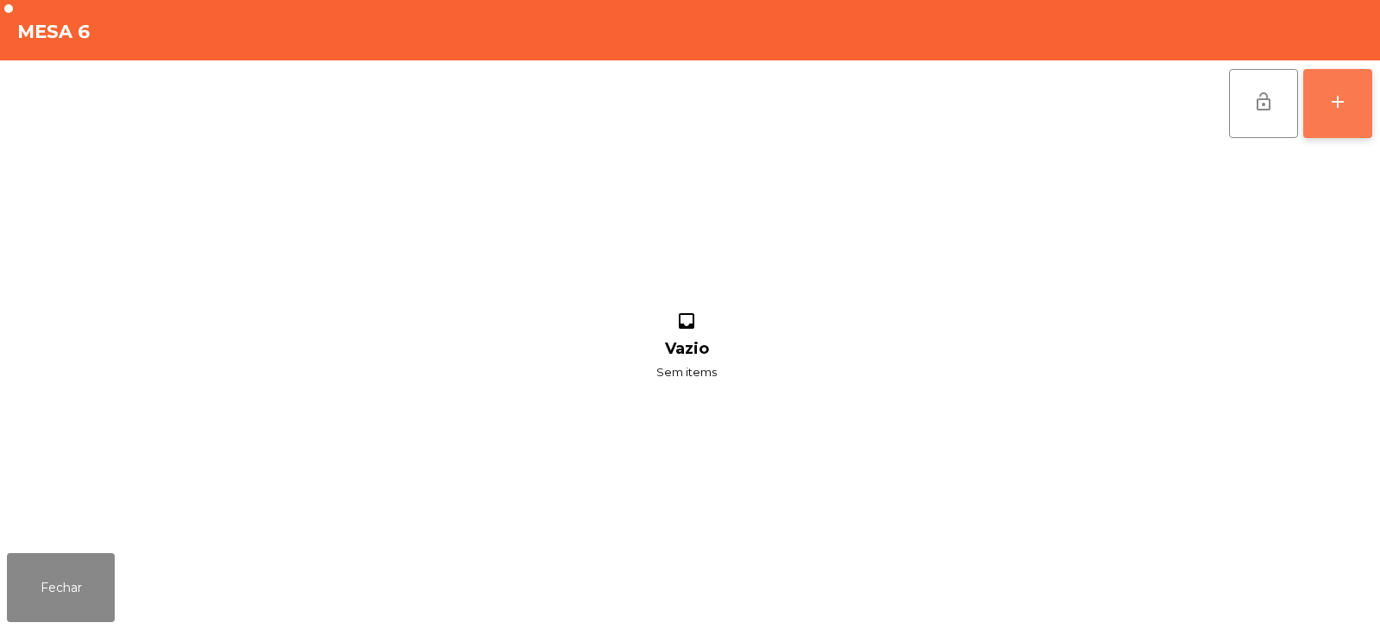
click at [1364, 91] on button "add" at bounding box center [1337, 103] width 69 height 69
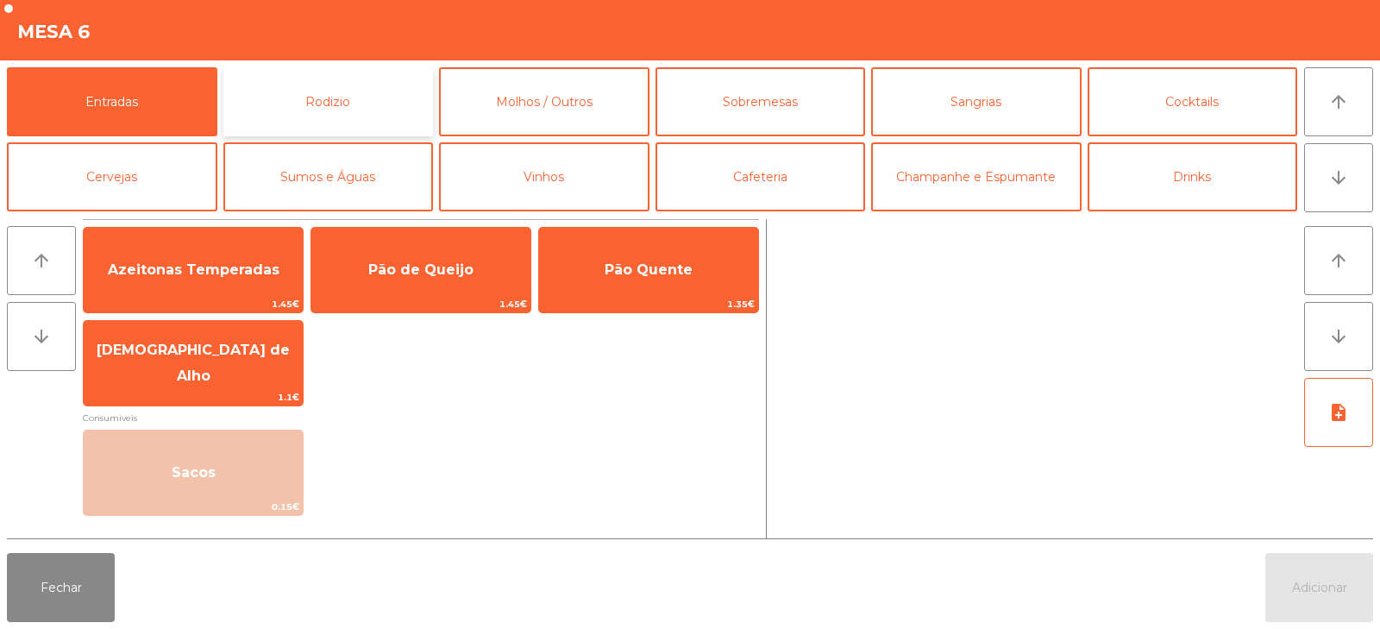
click at [304, 105] on button "Rodizio" at bounding box center [328, 101] width 210 height 69
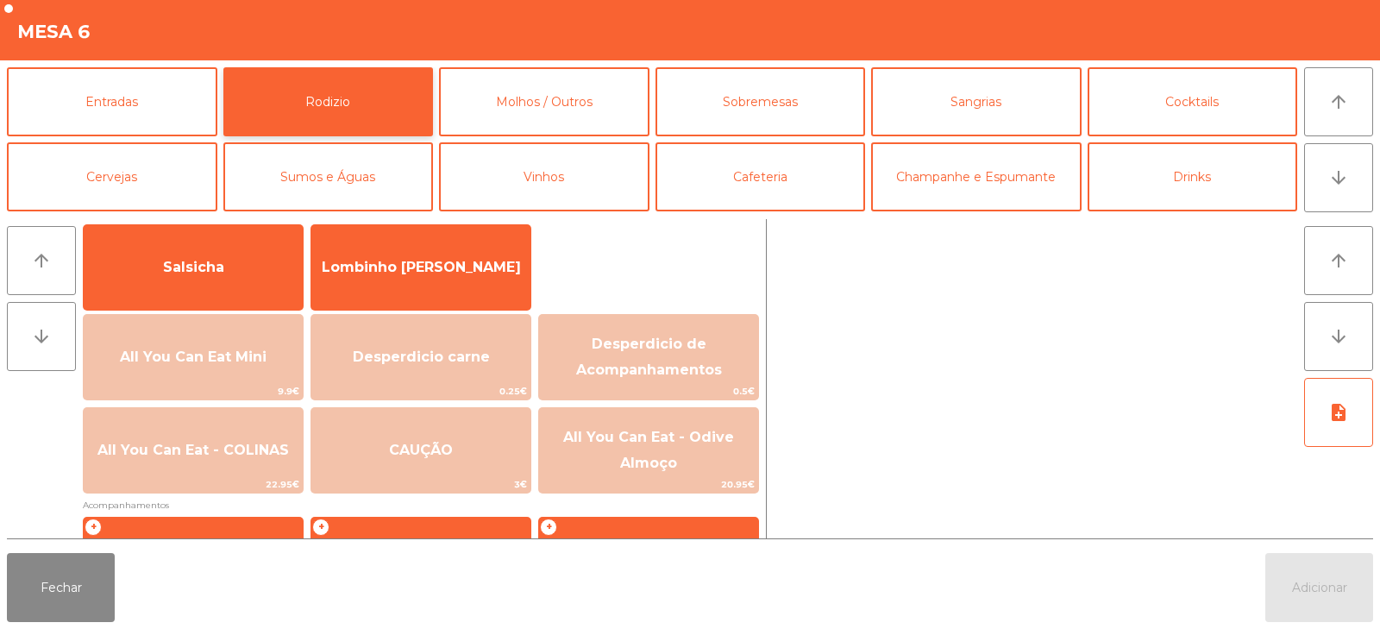
scroll to position [201, 0]
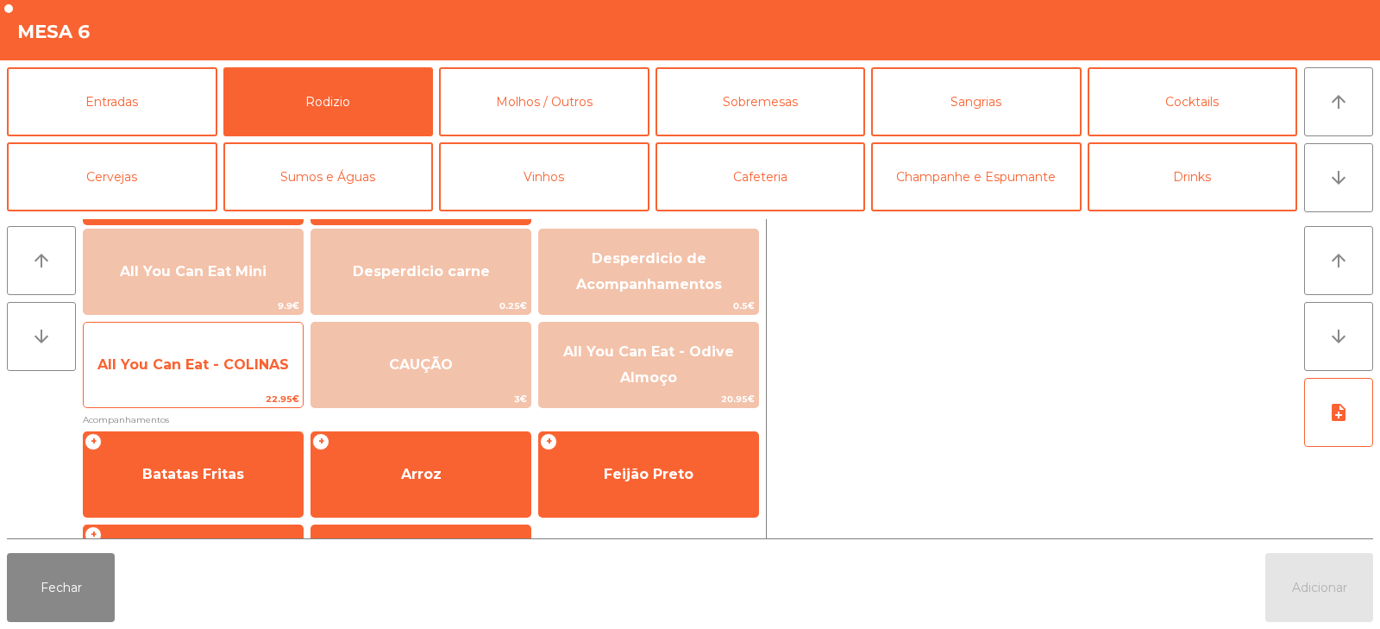
click at [176, 354] on span "All You Can Eat - COLINAS" at bounding box center [193, 364] width 219 height 47
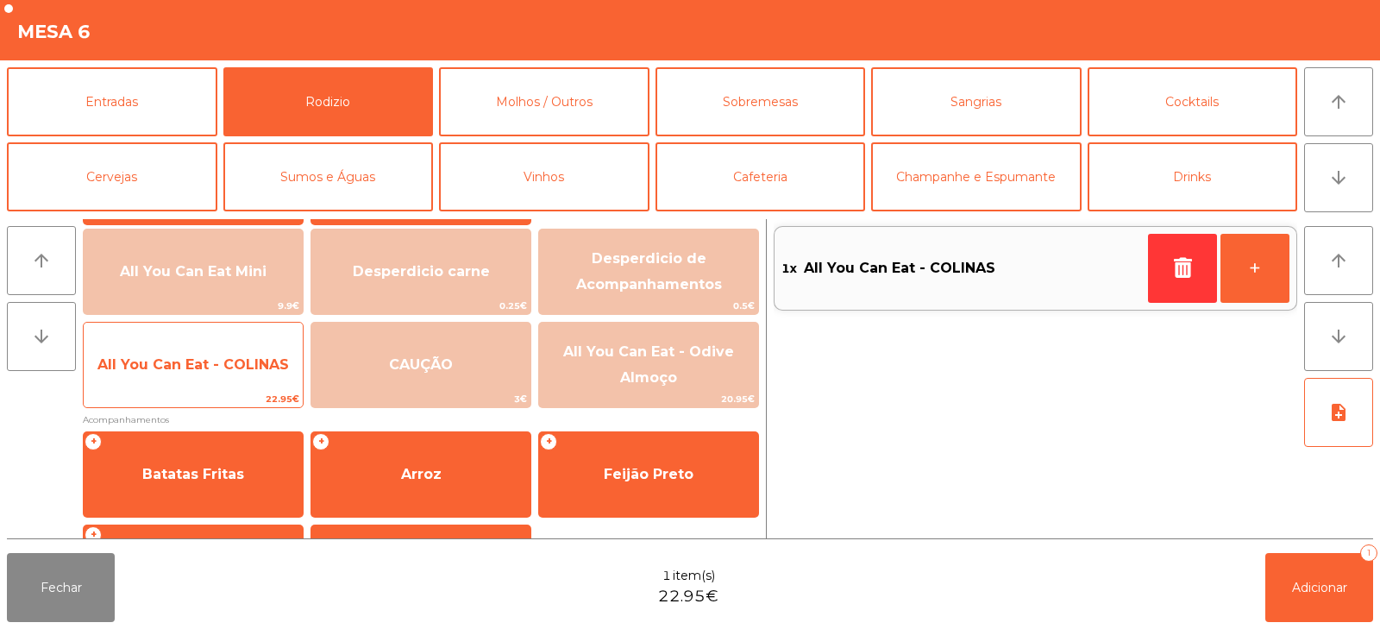
click at [210, 367] on span "All You Can Eat - COLINAS" at bounding box center [192, 364] width 191 height 16
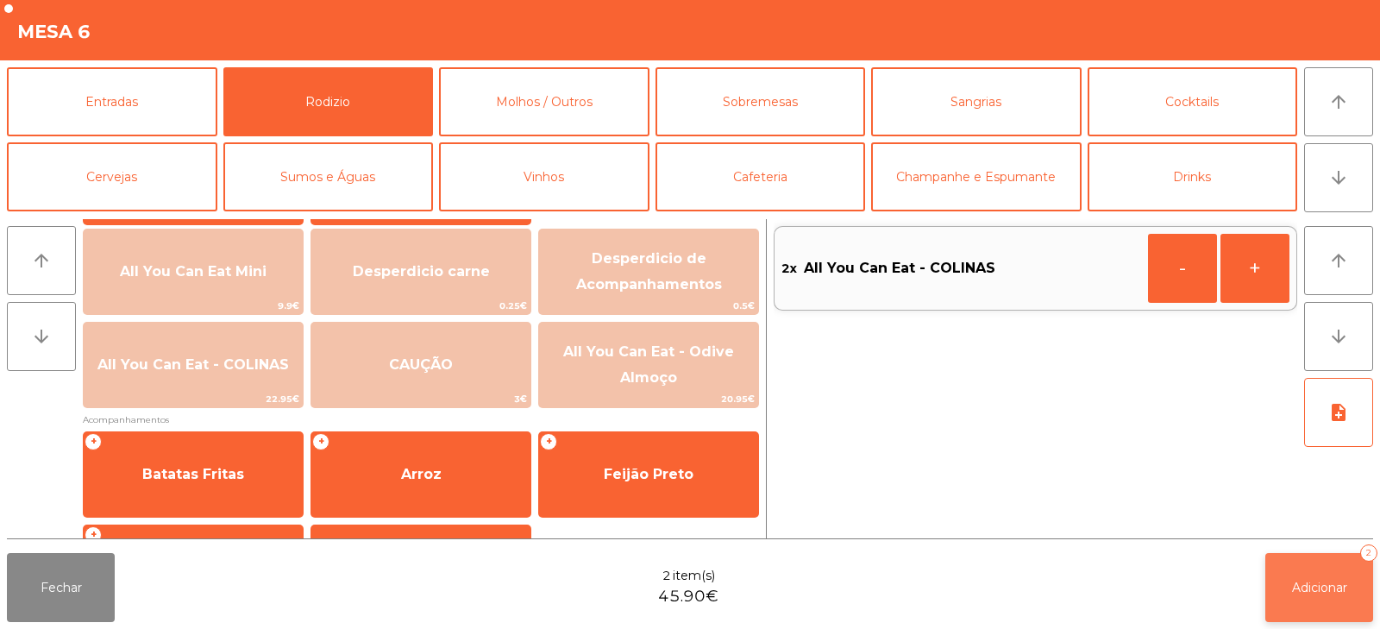
click at [1323, 596] on button "Adicionar 2" at bounding box center [1319, 587] width 108 height 69
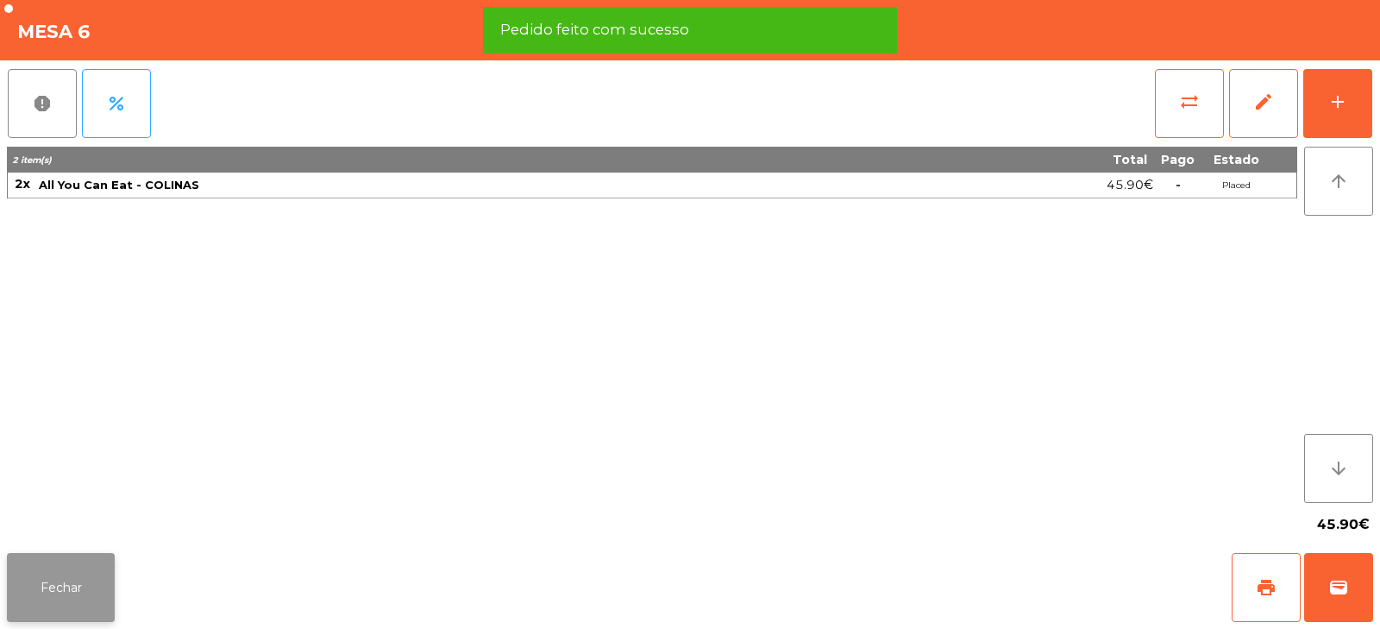
click at [54, 589] on button "Fechar" at bounding box center [61, 587] width 108 height 69
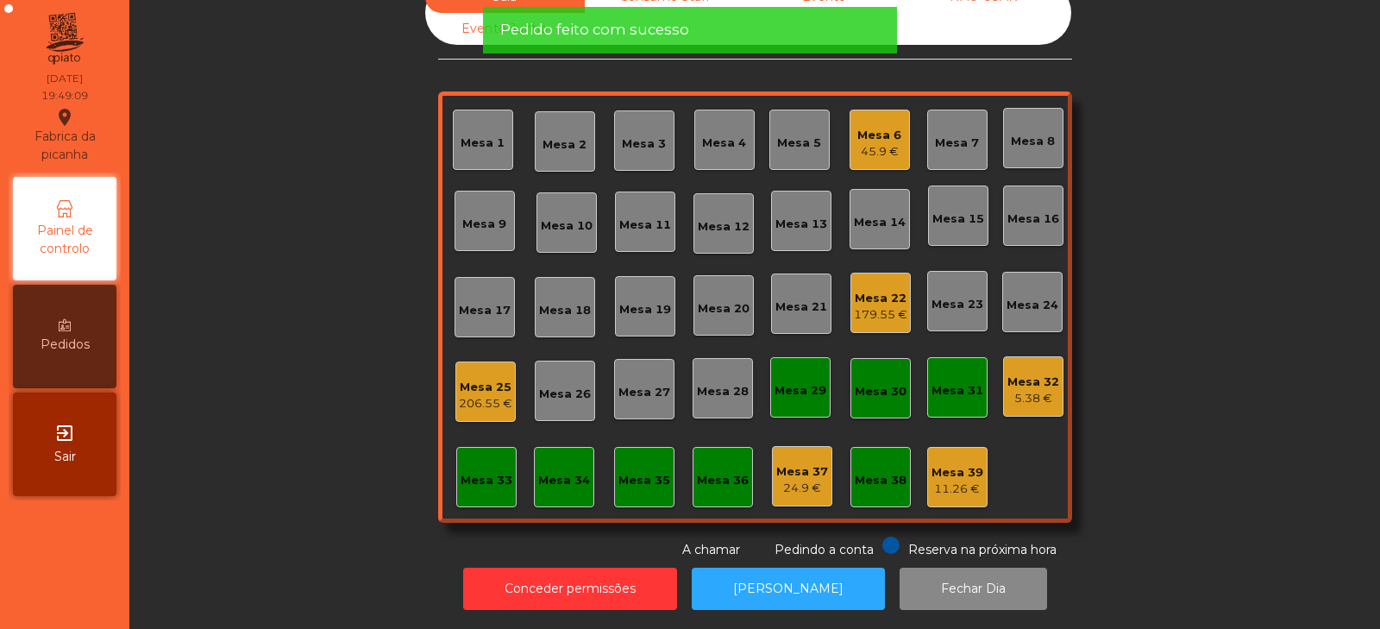
click at [237, 336] on div "Sala Consumo Staff Evento NÃO USAR Evento Junho Mesa 1 Mesa 2 Mesa 3 Mesa 4 Mes…" at bounding box center [755, 270] width 1204 height 578
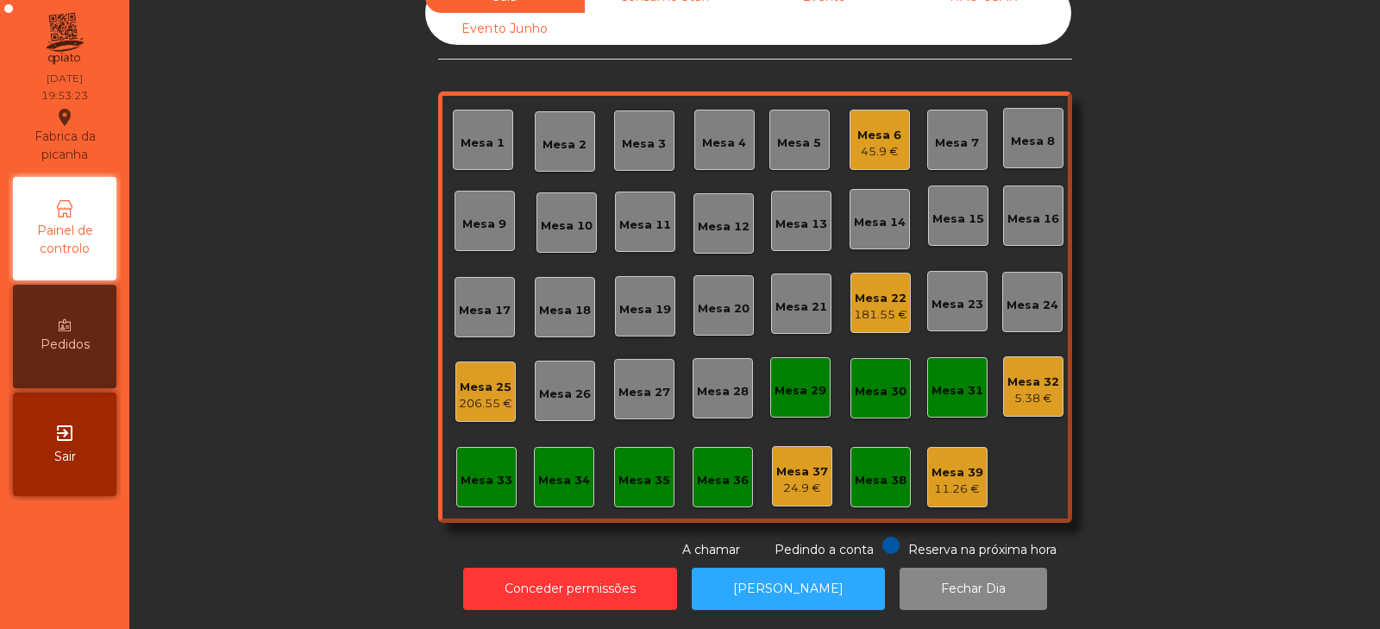
click at [328, 296] on div "Sala Consumo Staff Evento NÃO USAR Evento Junho Mesa 1 Mesa 2 Mesa 3 Mesa 4 Mes…" at bounding box center [755, 270] width 1204 height 578
click at [872, 120] on div "Mesa 6 45.9 €" at bounding box center [879, 140] width 44 height 41
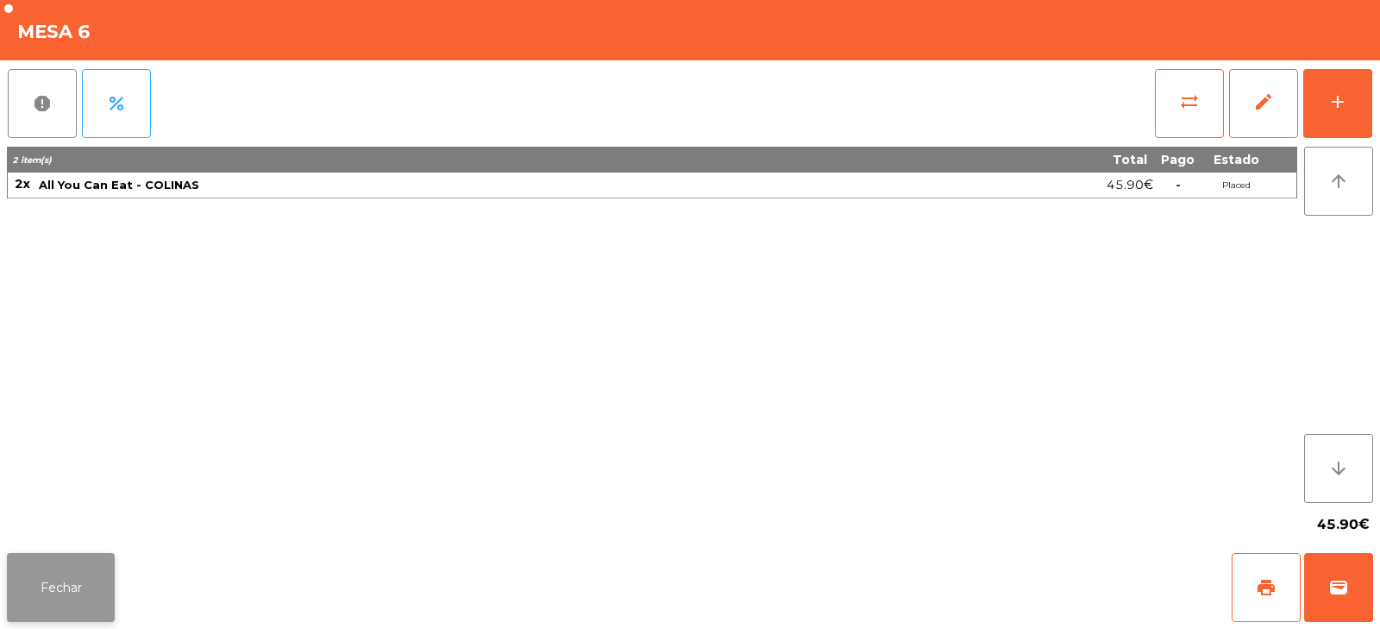
click at [91, 588] on button "Fechar" at bounding box center [61, 587] width 108 height 69
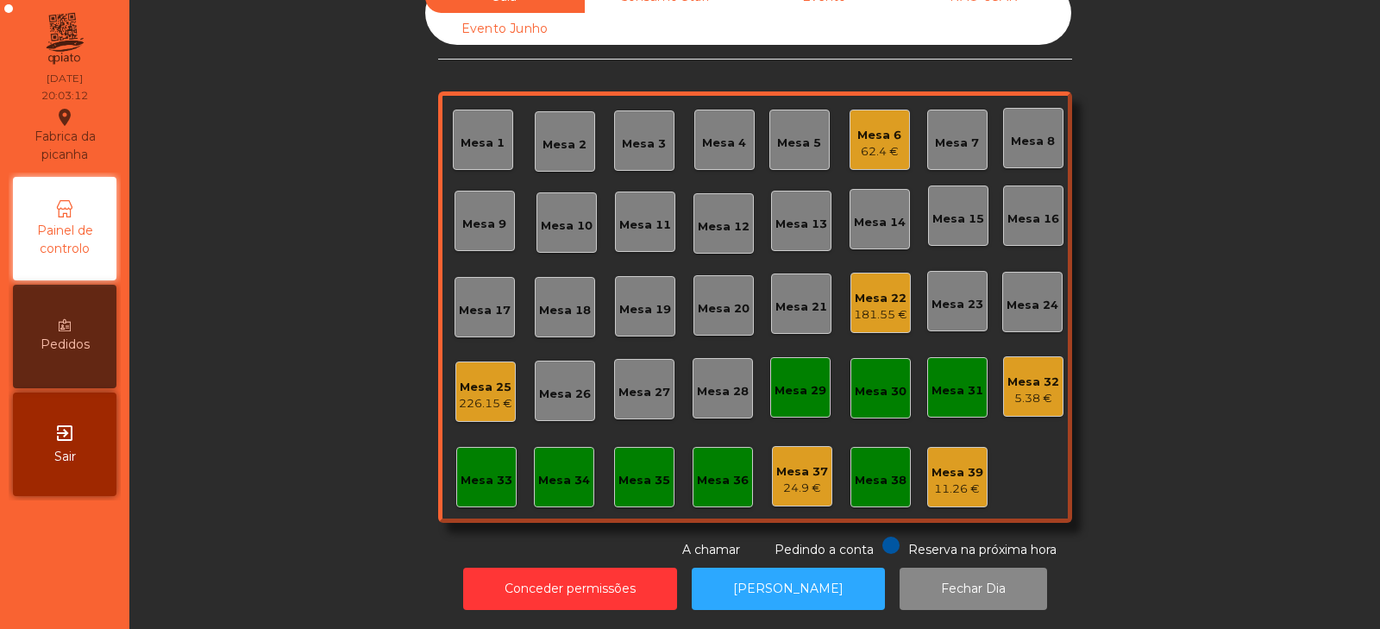
click at [233, 367] on div "Sala Consumo Staff Evento NÃO USAR Evento Junho Mesa 1 Mesa 2 Mesa 3 Mesa 4 Mes…" at bounding box center [755, 270] width 1204 height 578
click at [294, 342] on div "Sala Consumo Staff Evento NÃO USAR Evento Junho Mesa 1 Mesa 2 Mesa 3 Mesa 4 Mes…" at bounding box center [755, 270] width 1204 height 578
click at [659, 132] on div "Mesa 3" at bounding box center [644, 140] width 60 height 60
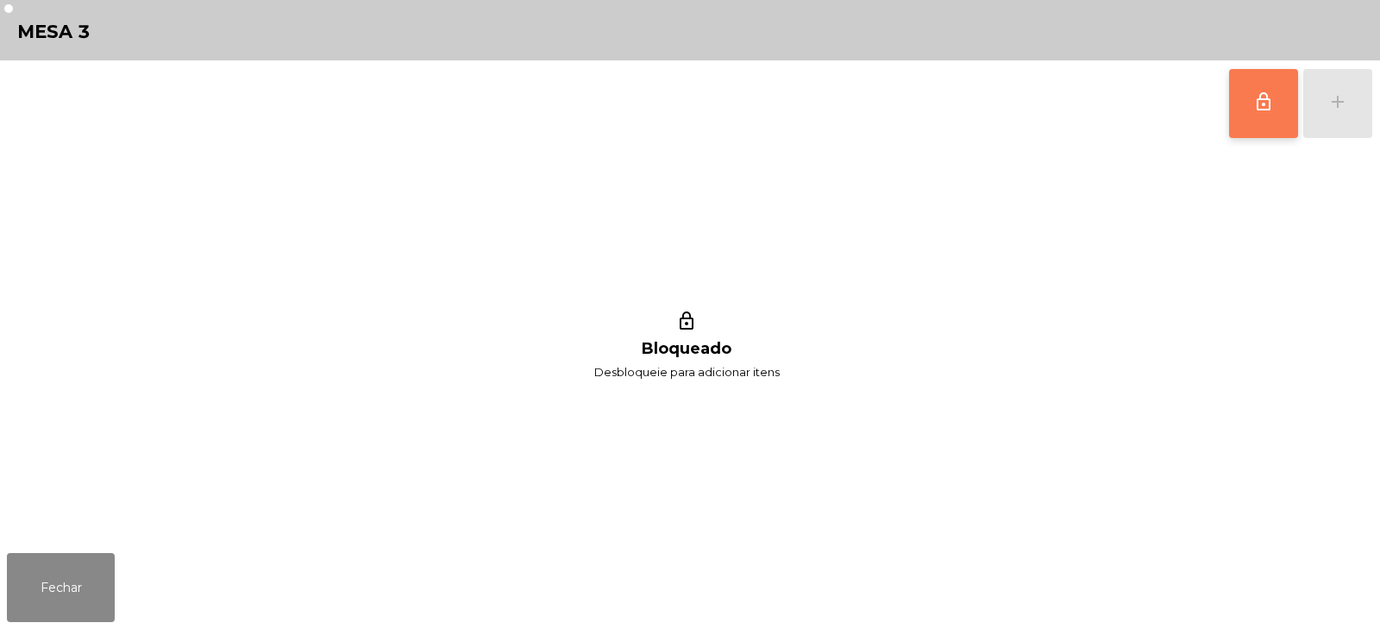
click at [1255, 109] on span "lock_outline" at bounding box center [1263, 101] width 21 height 21
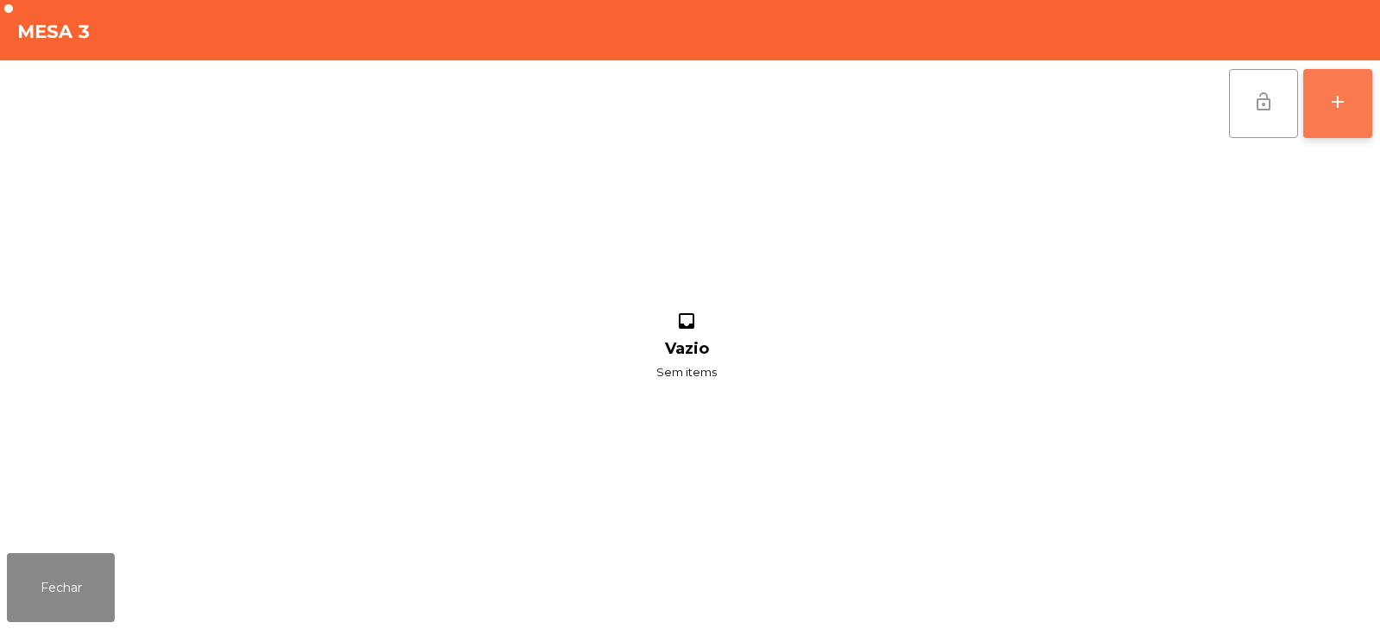
click at [1352, 92] on button "add" at bounding box center [1337, 103] width 69 height 69
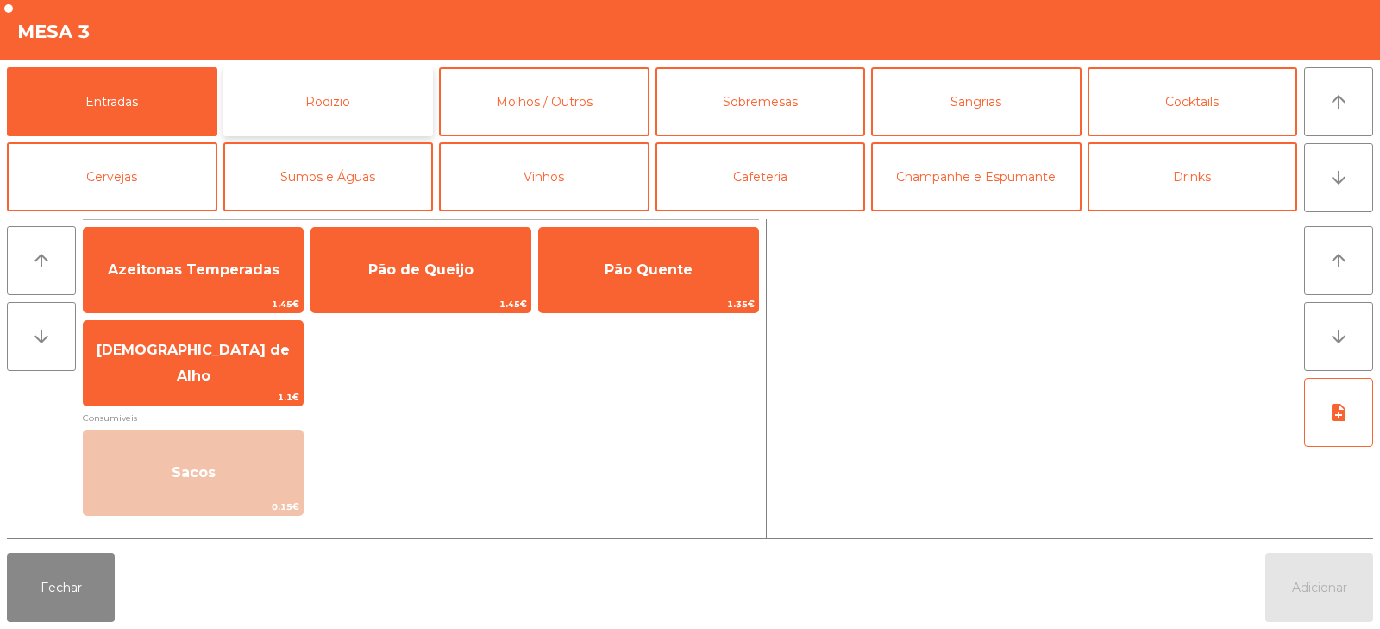
click at [283, 87] on button "Rodizio" at bounding box center [328, 101] width 210 height 69
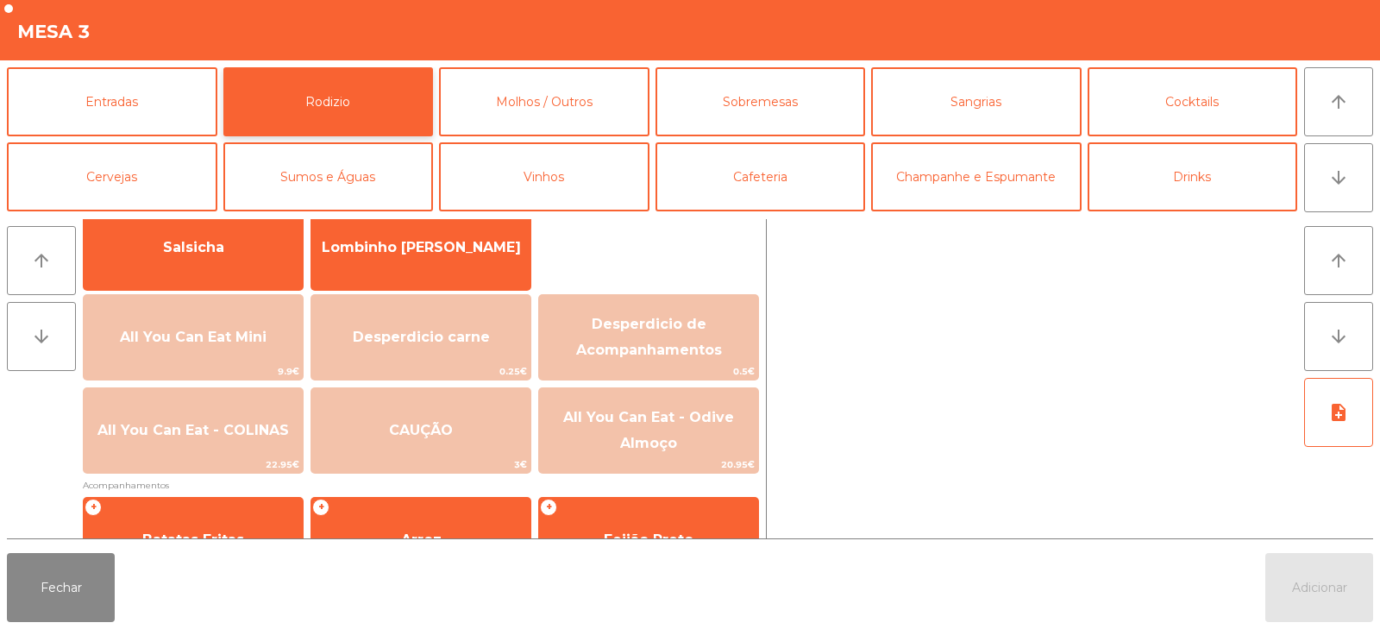
scroll to position [141, 0]
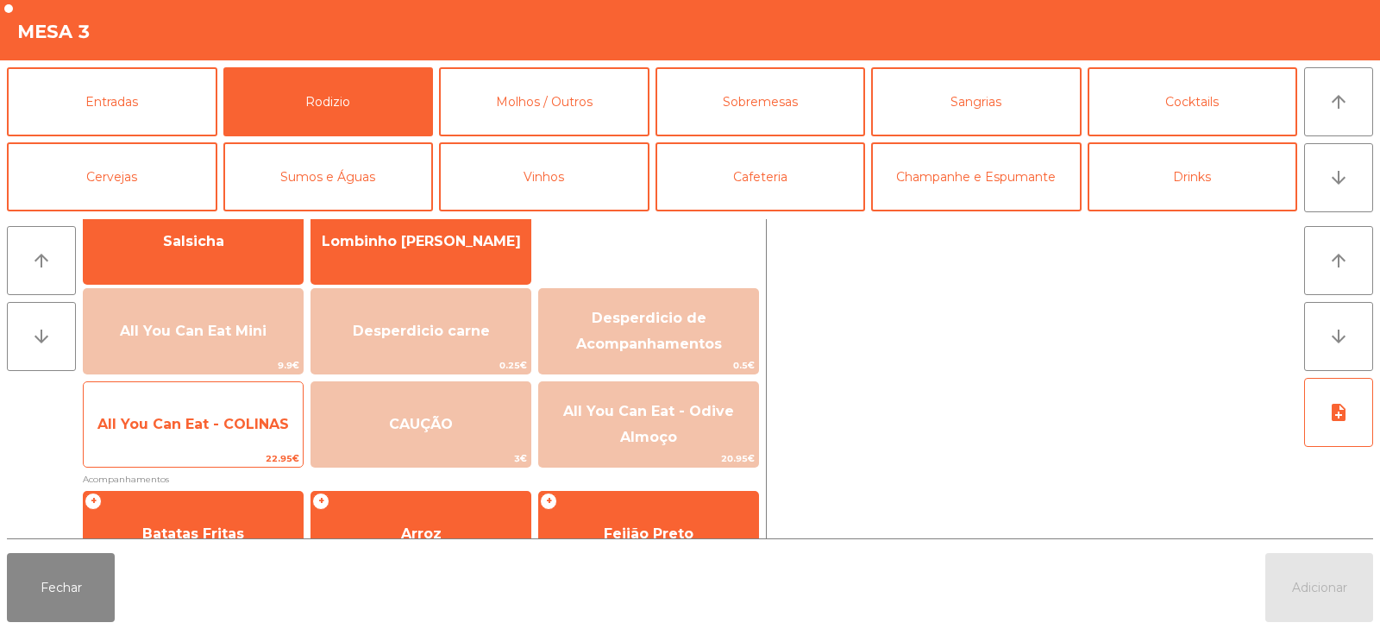
click at [203, 428] on span "All You Can Eat - COLINAS" at bounding box center [192, 424] width 191 height 16
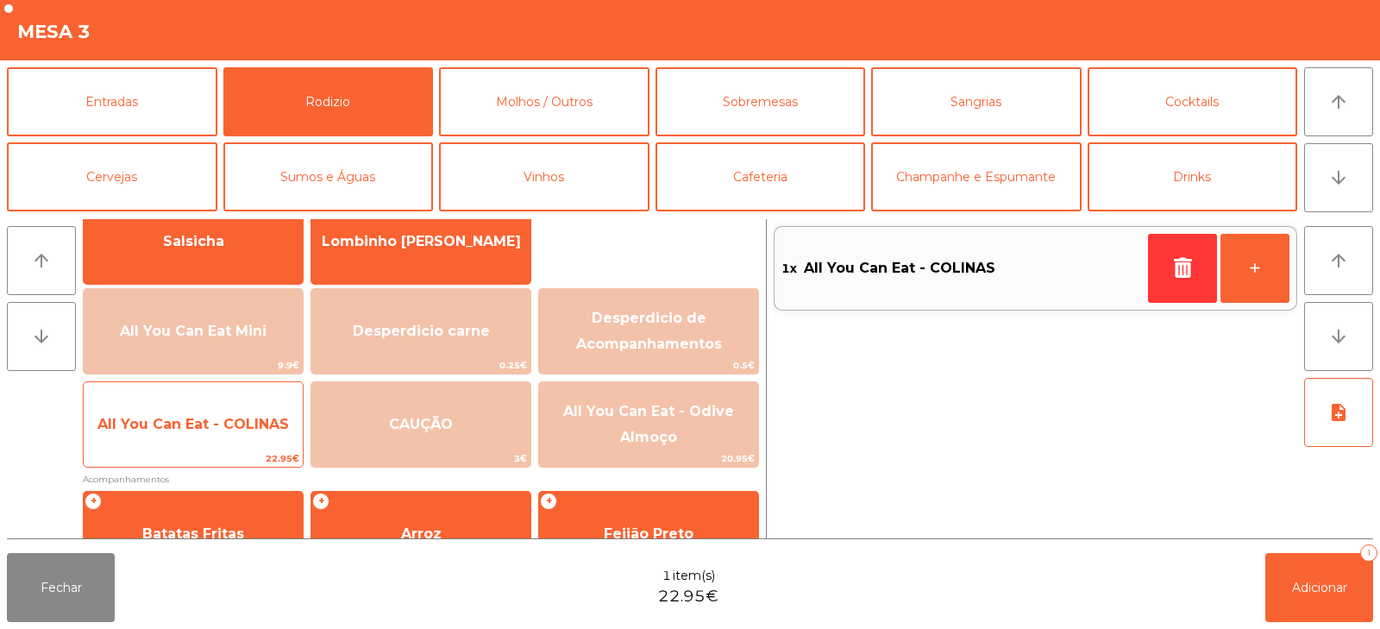
click at [201, 441] on span "All You Can Eat - COLINAS" at bounding box center [193, 424] width 219 height 47
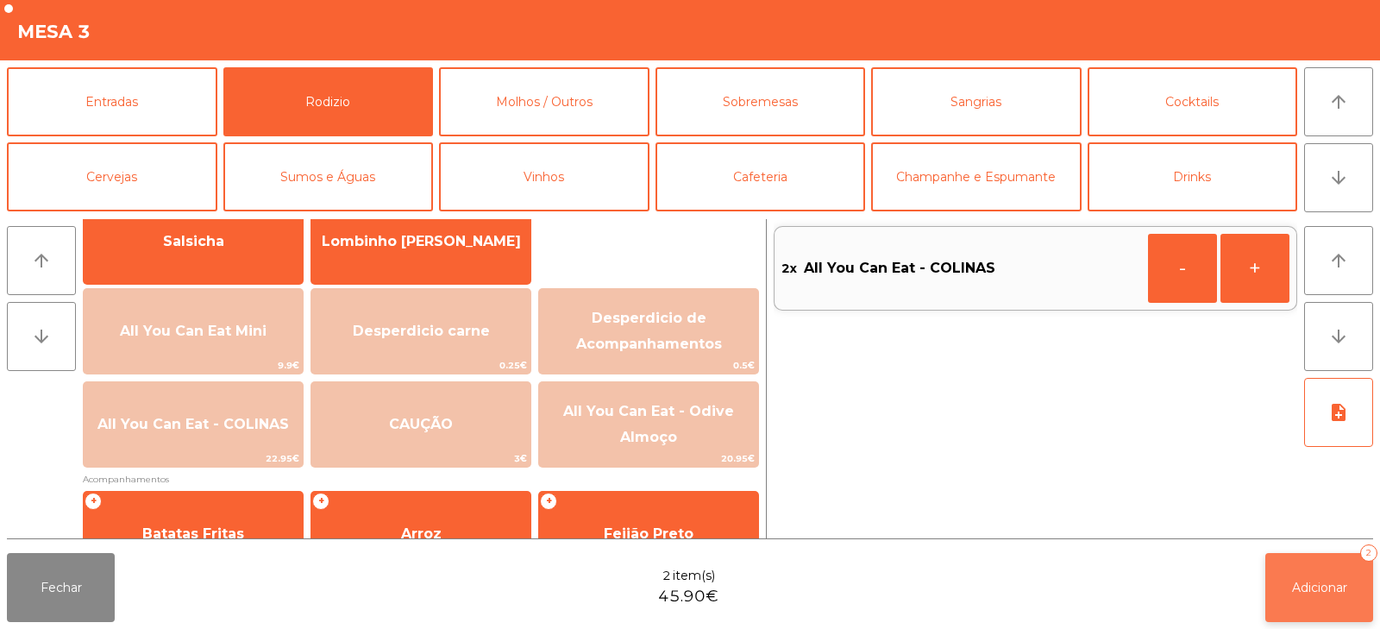
click at [1325, 602] on button "Adicionar 2" at bounding box center [1319, 587] width 108 height 69
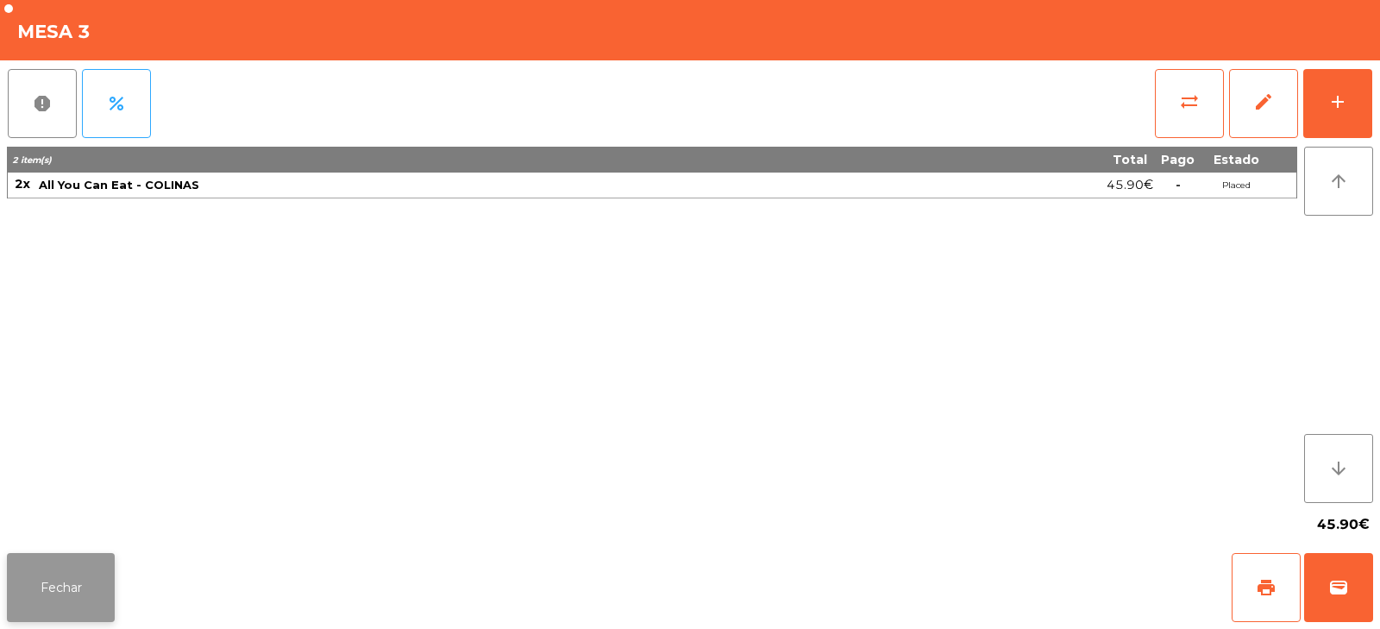
click at [86, 577] on button "Fechar" at bounding box center [61, 587] width 108 height 69
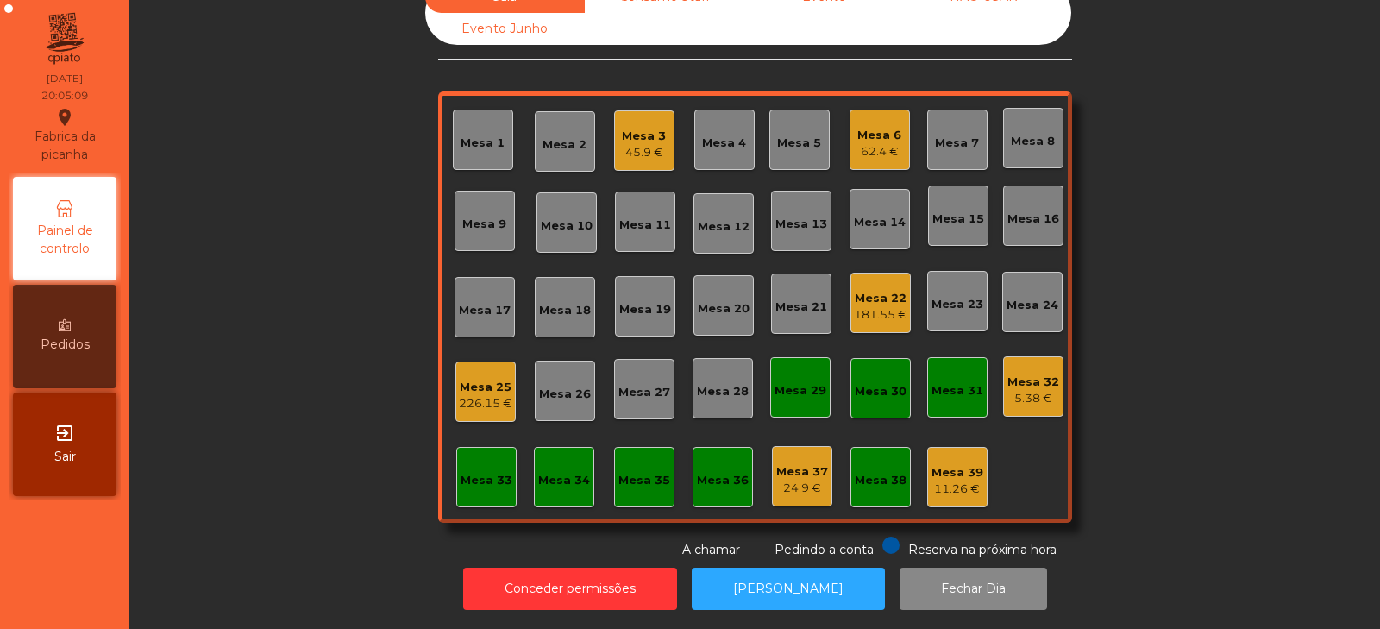
click at [222, 444] on div "Sala Consumo Staff Evento NÃO USAR Evento Junho Mesa 1 Mesa 2 Mesa 3 45.9 € Mes…" at bounding box center [755, 270] width 1204 height 578
click at [724, 300] on div "Mesa 20" at bounding box center [724, 308] width 52 height 17
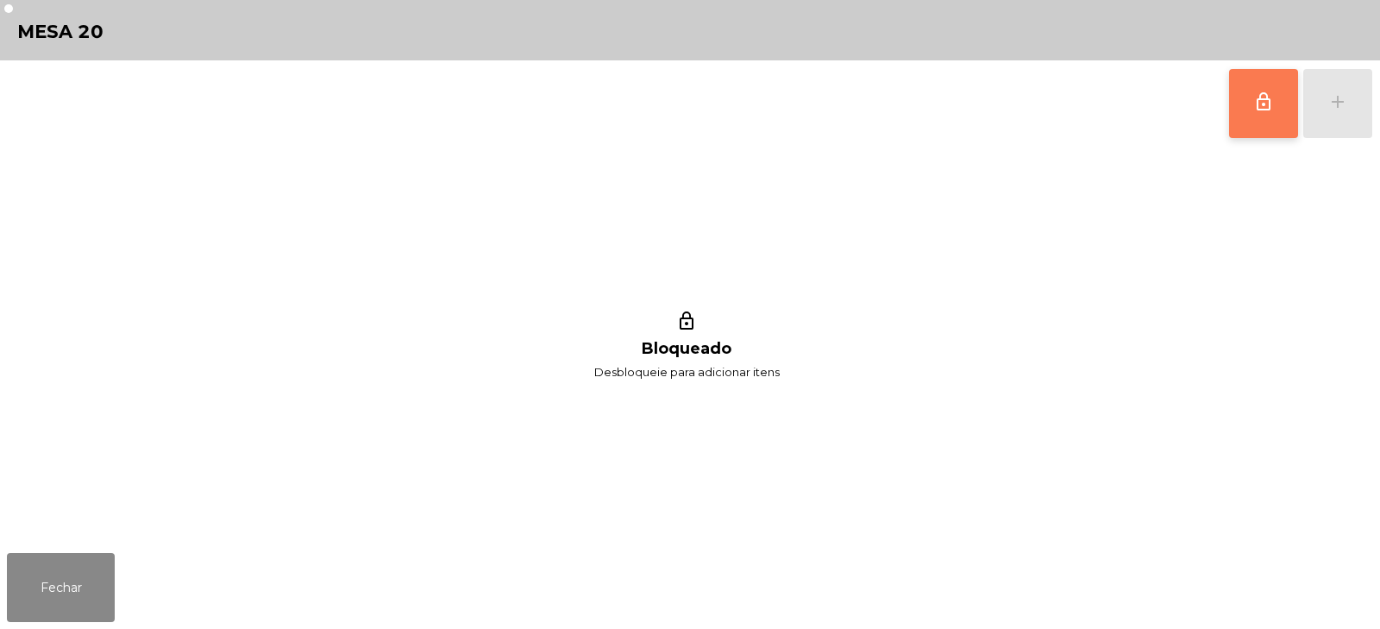
click at [1230, 113] on button "lock_outline" at bounding box center [1263, 103] width 69 height 69
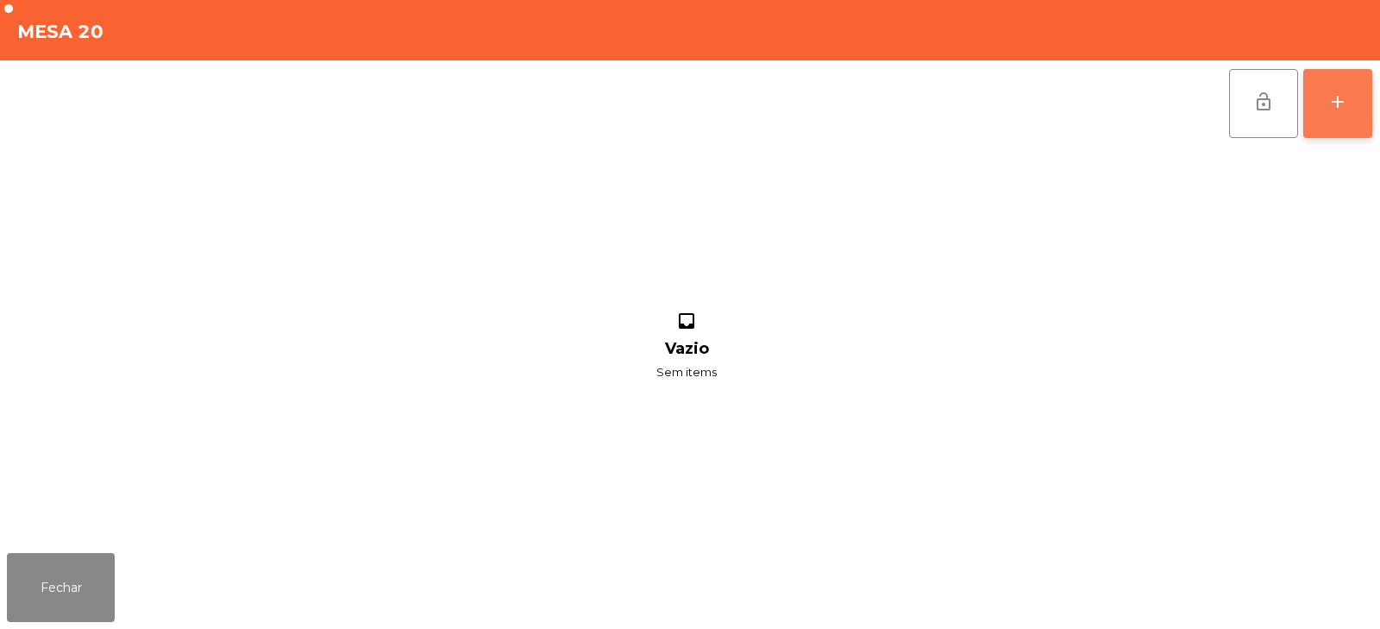
click at [1327, 121] on button "add" at bounding box center [1337, 103] width 69 height 69
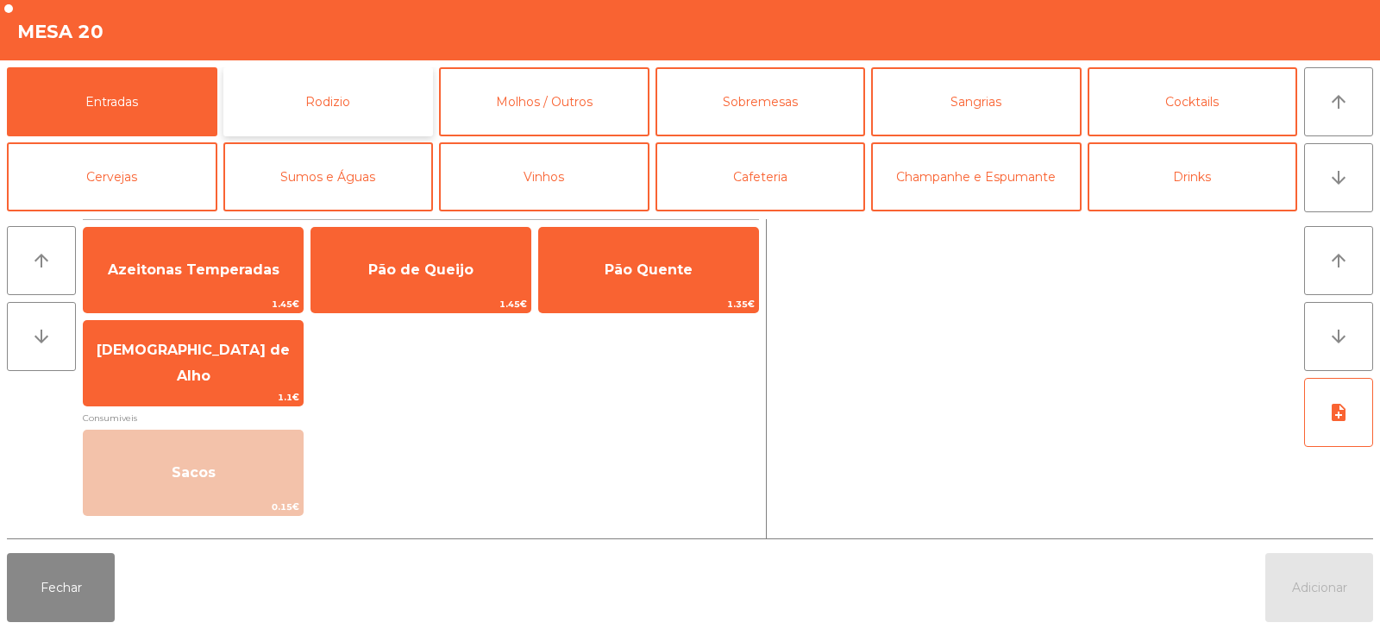
click at [328, 91] on button "Rodizio" at bounding box center [328, 101] width 210 height 69
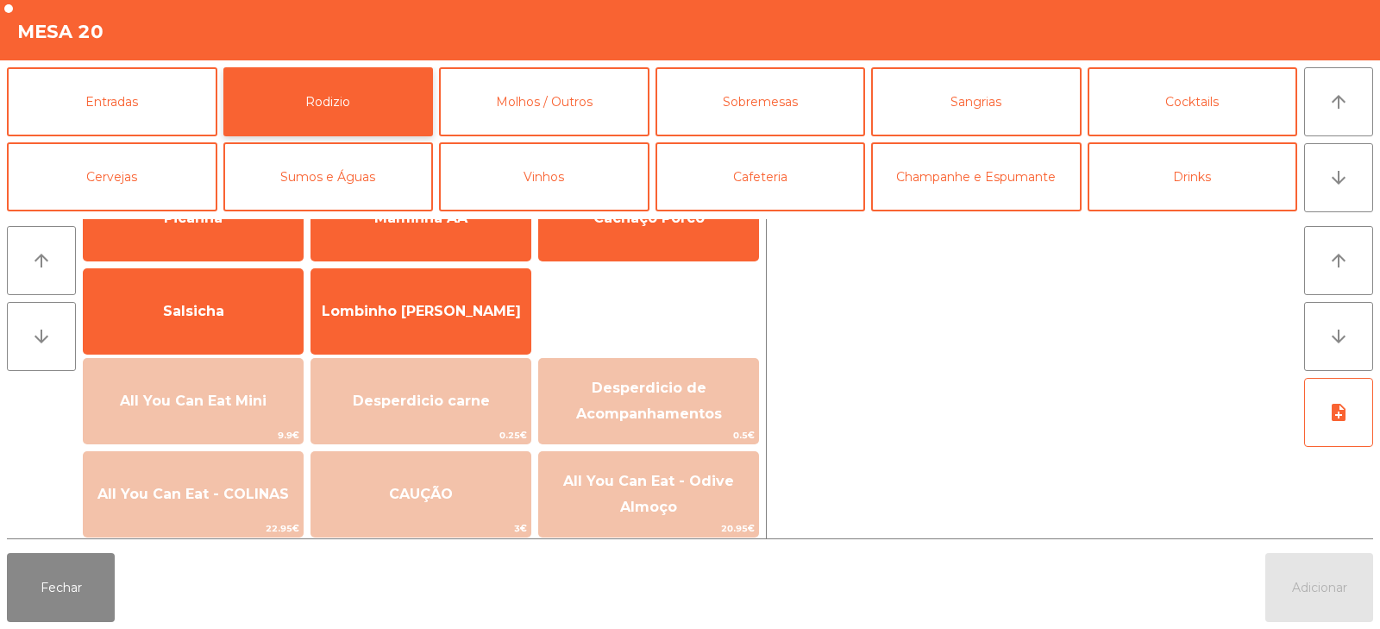
scroll to position [127, 0]
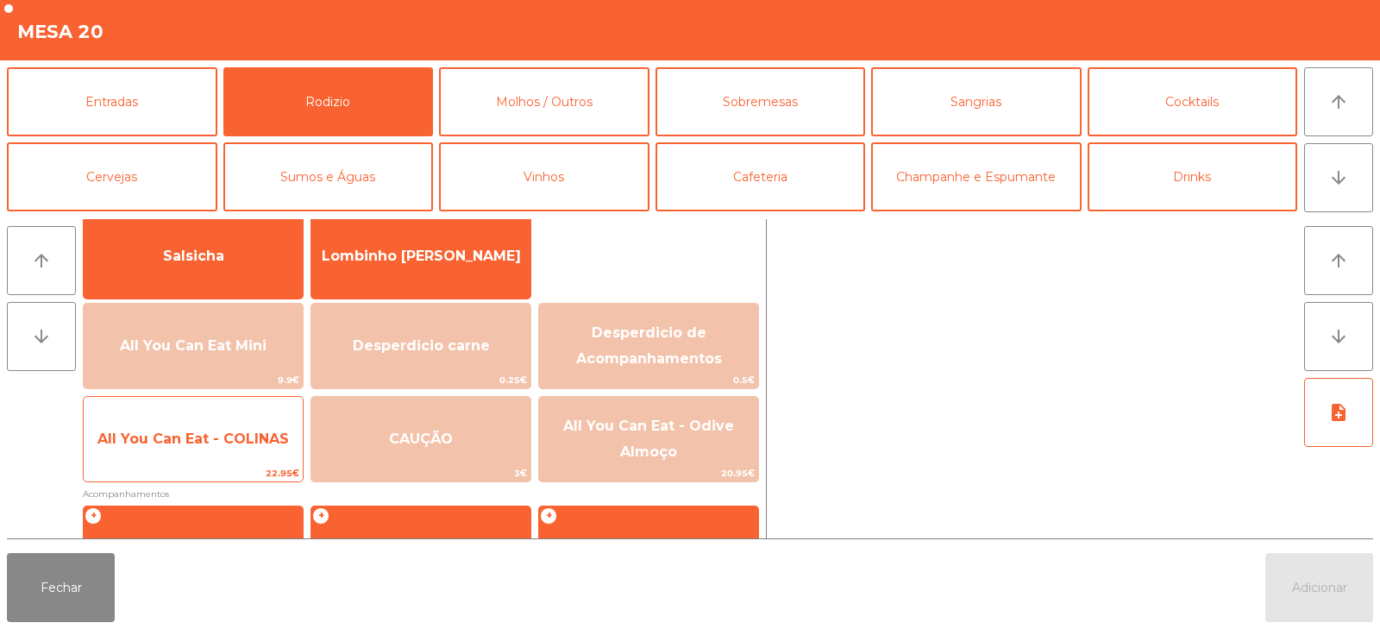
click at [216, 441] on span "All You Can Eat - COLINAS" at bounding box center [192, 438] width 191 height 16
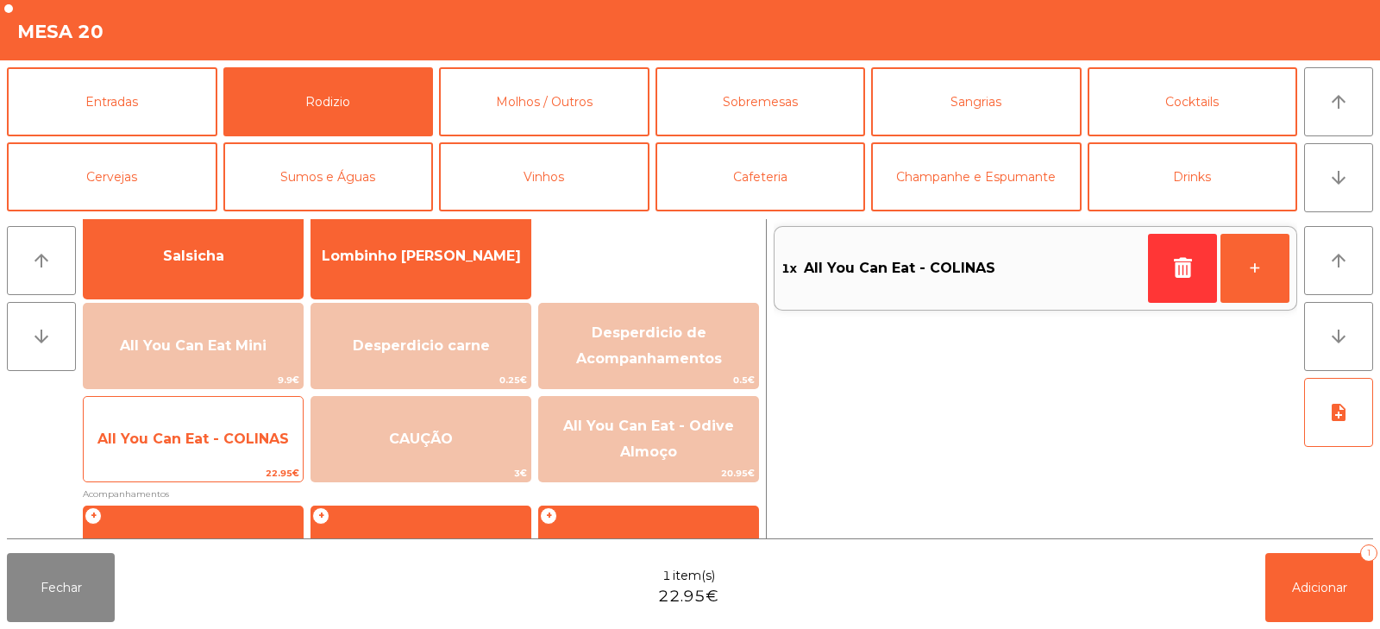
click at [237, 439] on span "All You Can Eat - COLINAS" at bounding box center [192, 438] width 191 height 16
click at [244, 441] on span "All You Can Eat - COLINAS" at bounding box center [192, 438] width 191 height 16
click at [230, 455] on span "All You Can Eat - COLINAS" at bounding box center [193, 439] width 219 height 47
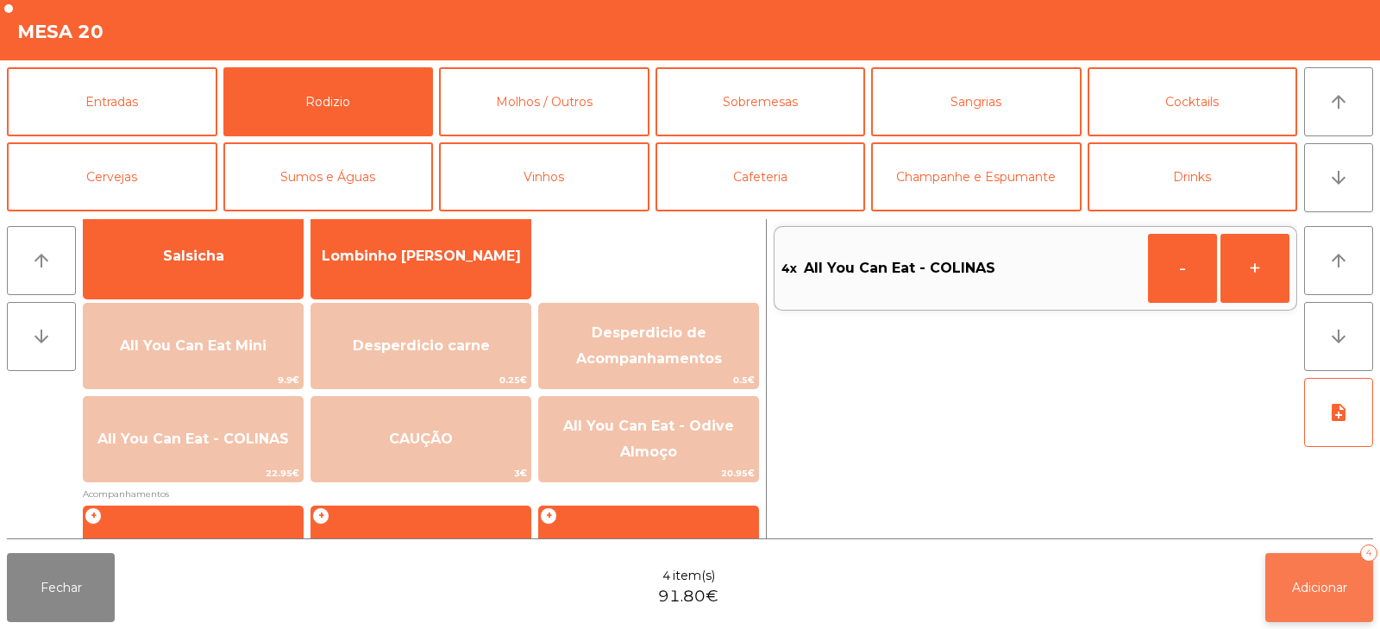
click at [1336, 585] on span "Adicionar" at bounding box center [1319, 587] width 55 height 16
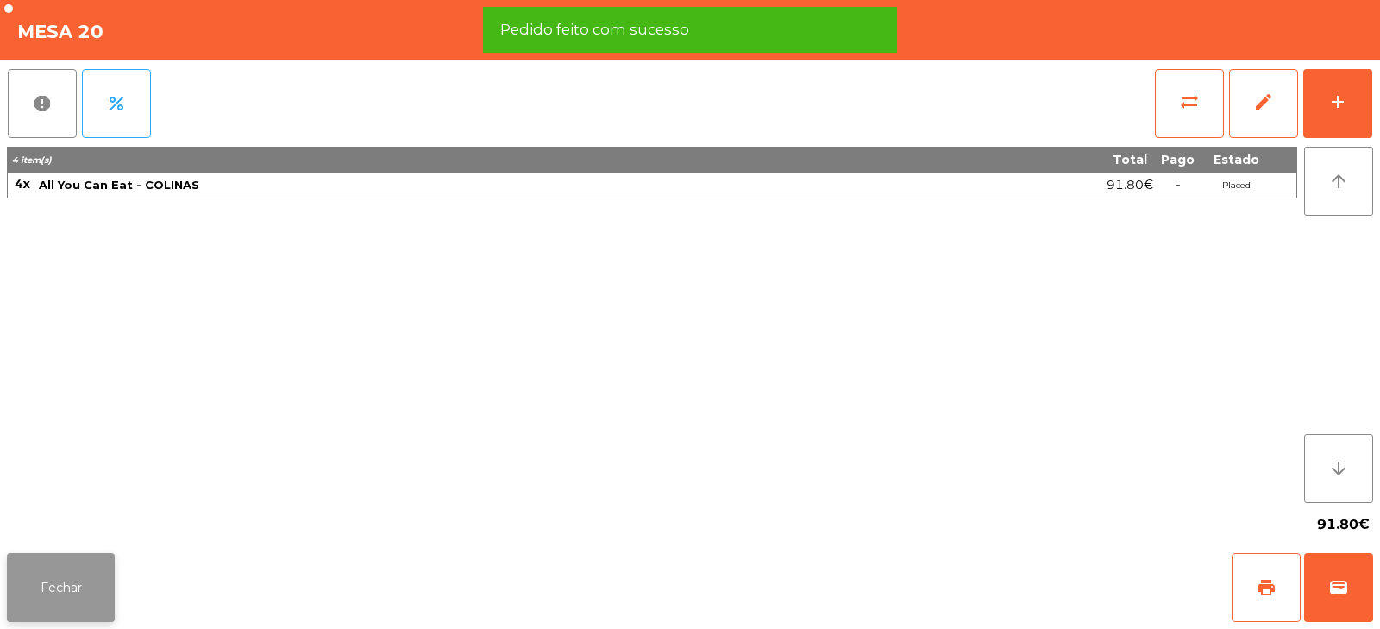
click at [54, 598] on button "Fechar" at bounding box center [61, 587] width 108 height 69
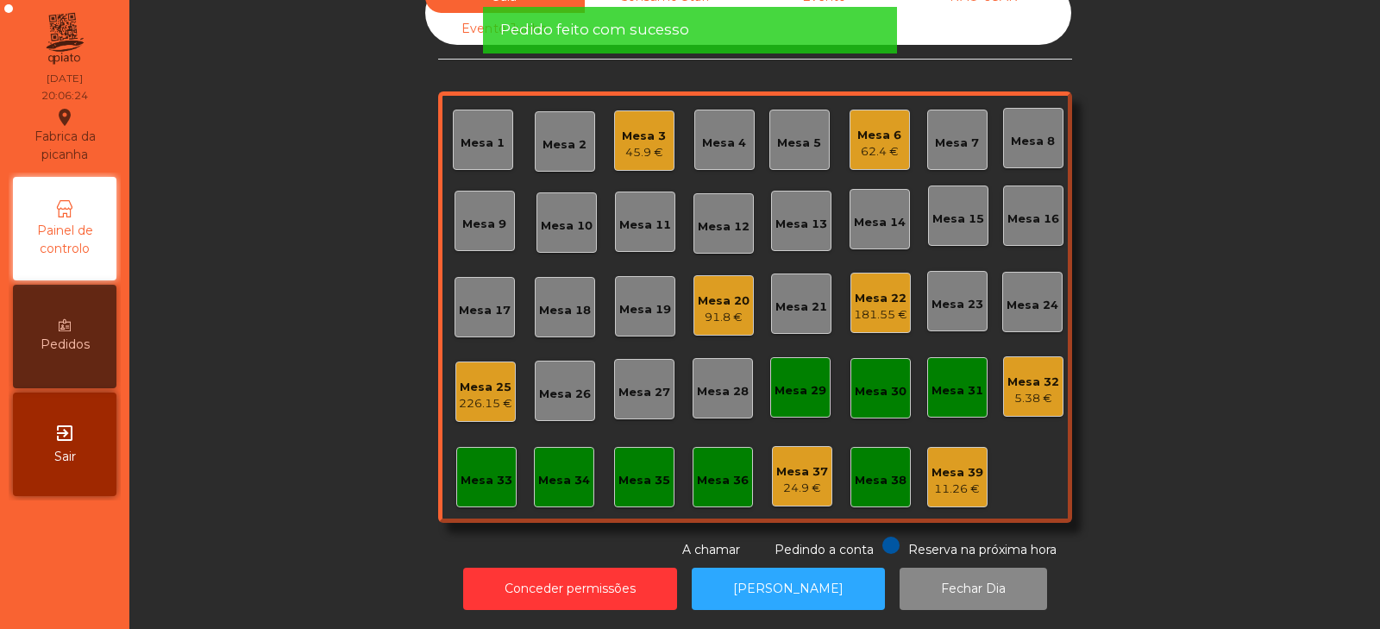
click at [256, 316] on div "Sala Consumo Staff Evento NÃO USAR Evento Junho Mesa 1 Mesa 2 Mesa 3 45.9 € Mes…" at bounding box center [755, 270] width 1204 height 578
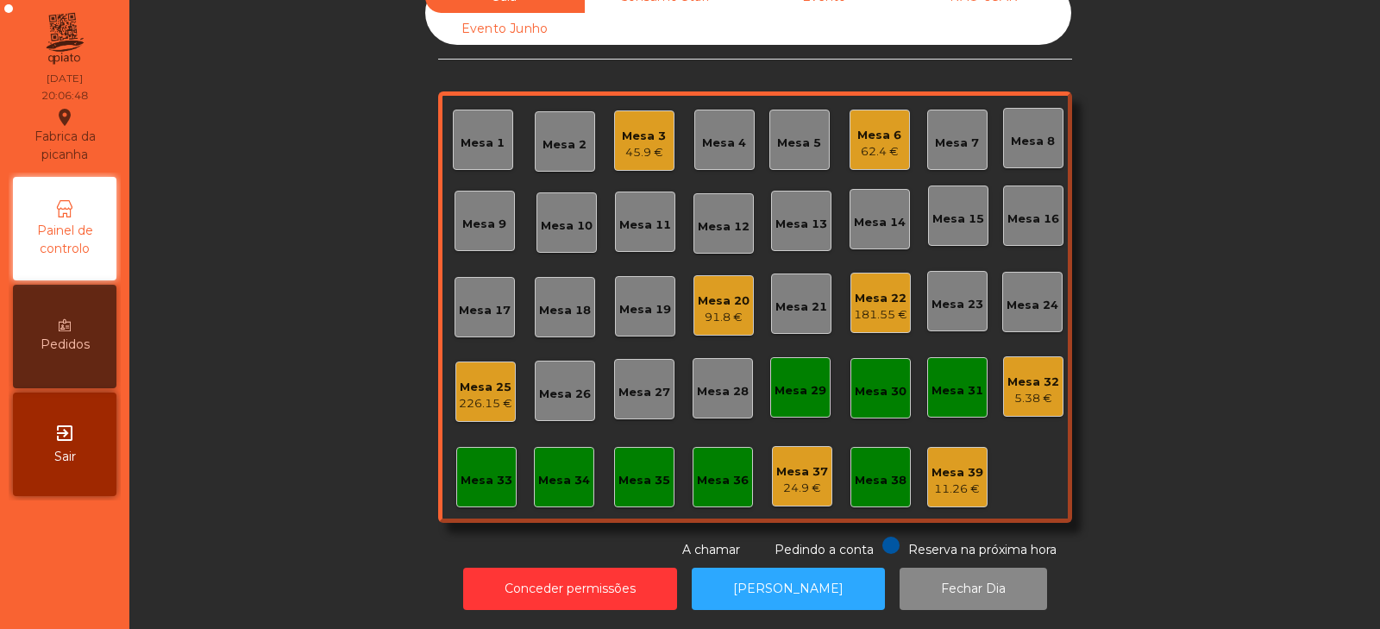
scroll to position [0, 0]
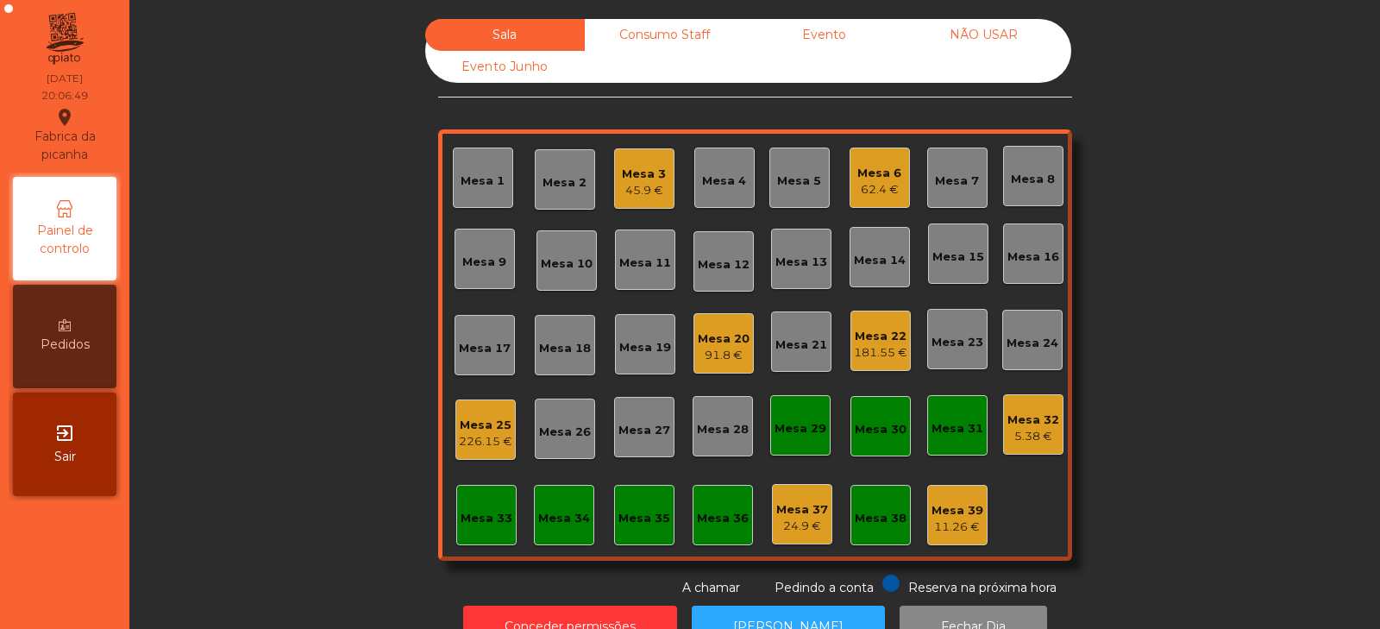
click at [485, 443] on div "226.15 €" at bounding box center [485, 441] width 53 height 17
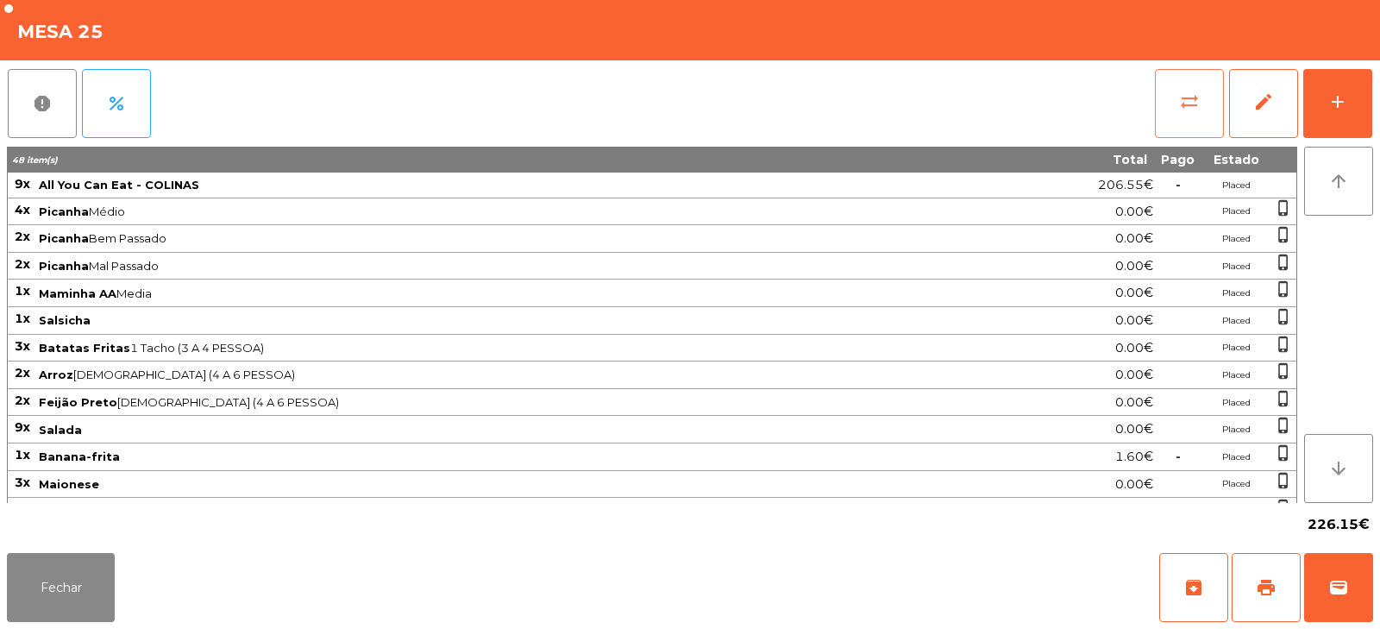
click at [1190, 97] on span "sync_alt" at bounding box center [1189, 101] width 21 height 21
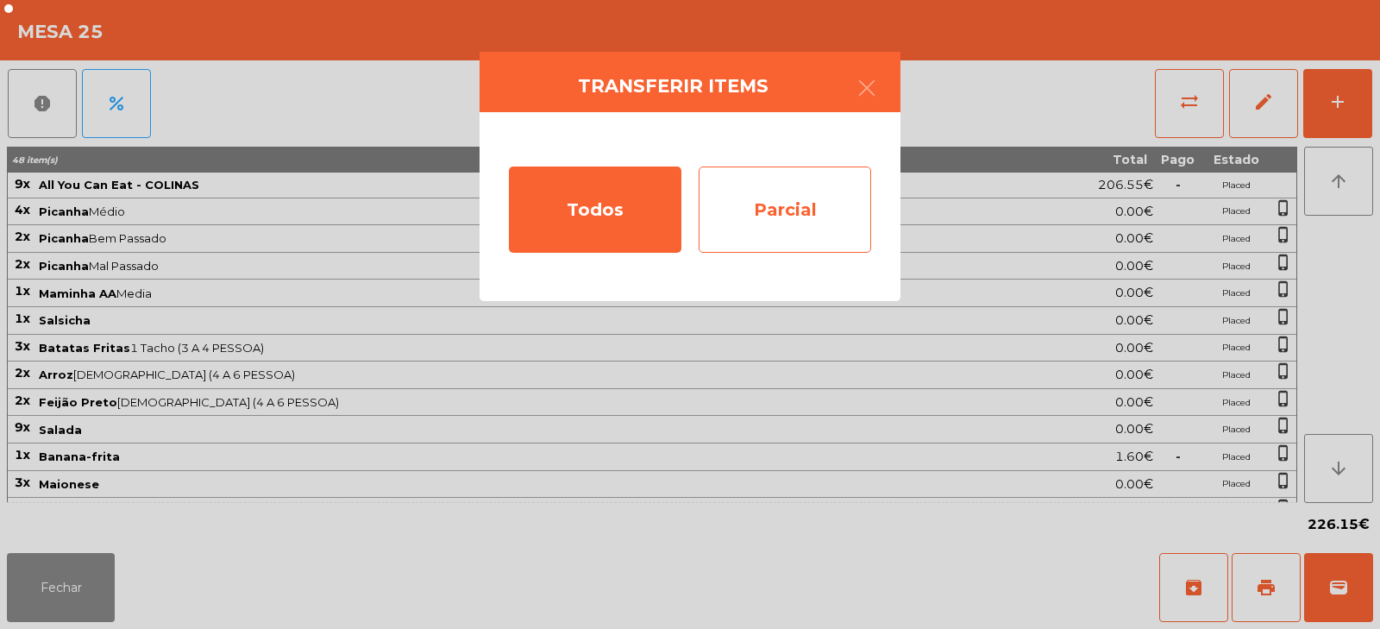
click at [832, 212] on div "Parcial" at bounding box center [784, 209] width 172 height 86
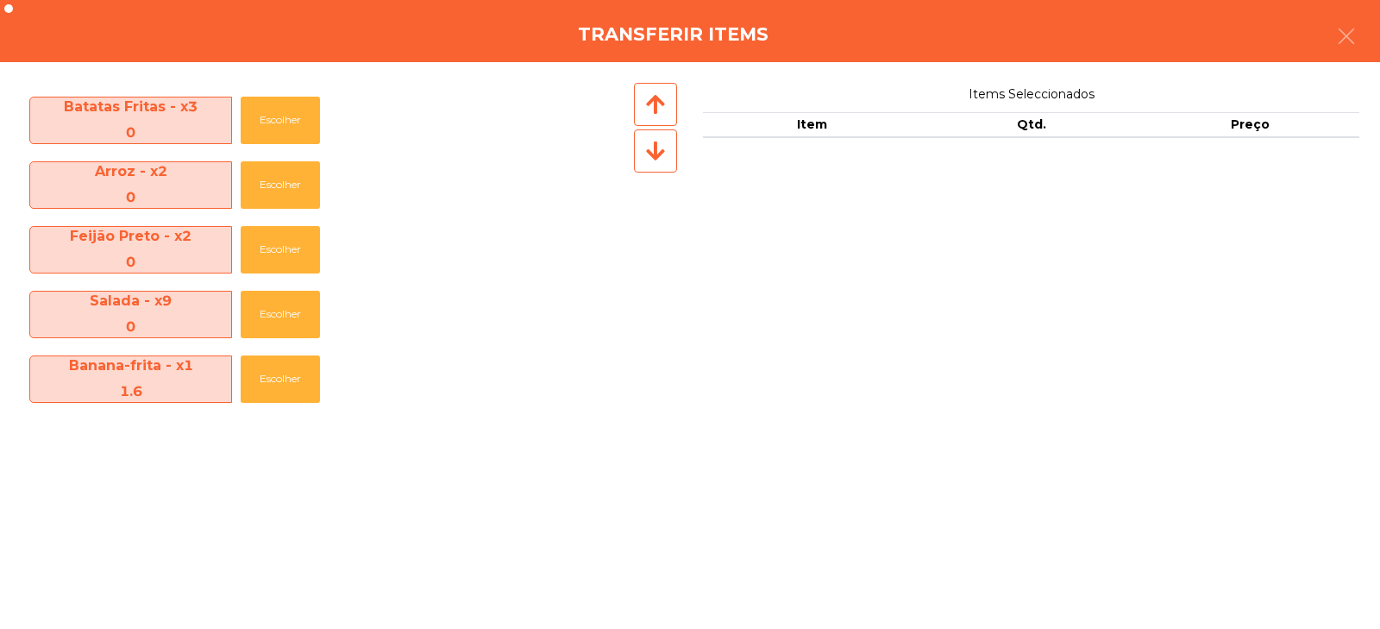
scroll to position [384, 0]
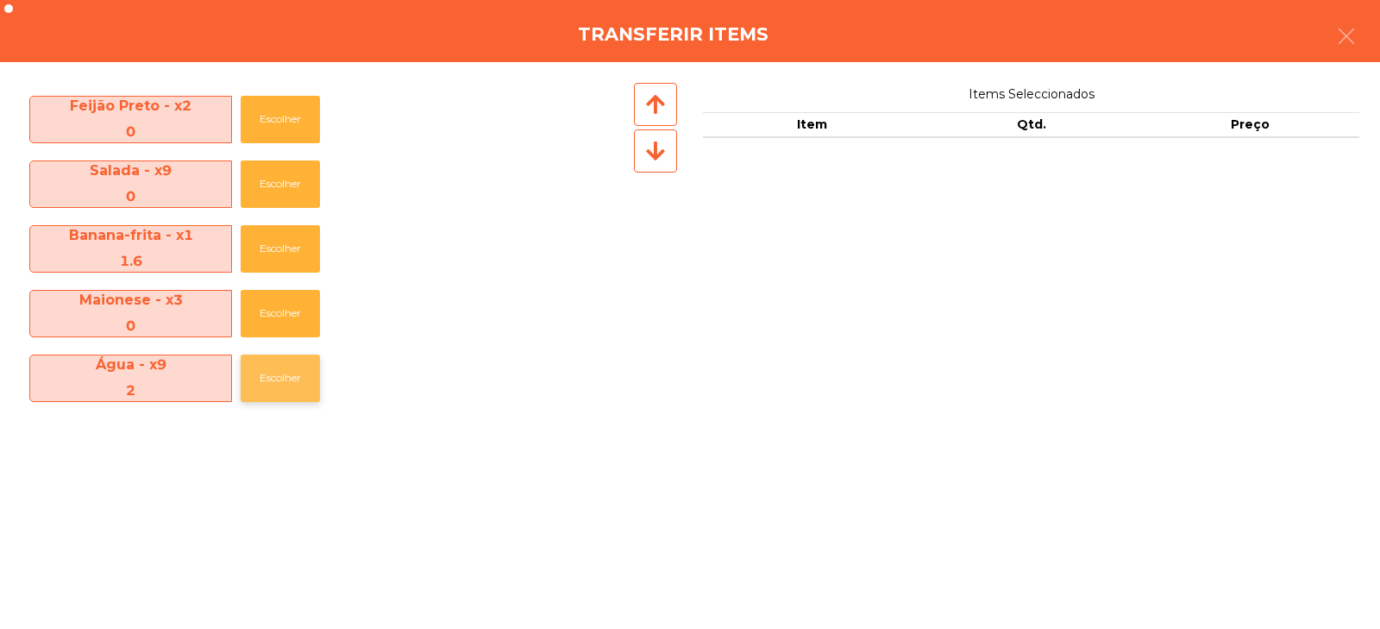
click at [283, 388] on button "Escolher" at bounding box center [280, 377] width 79 height 47
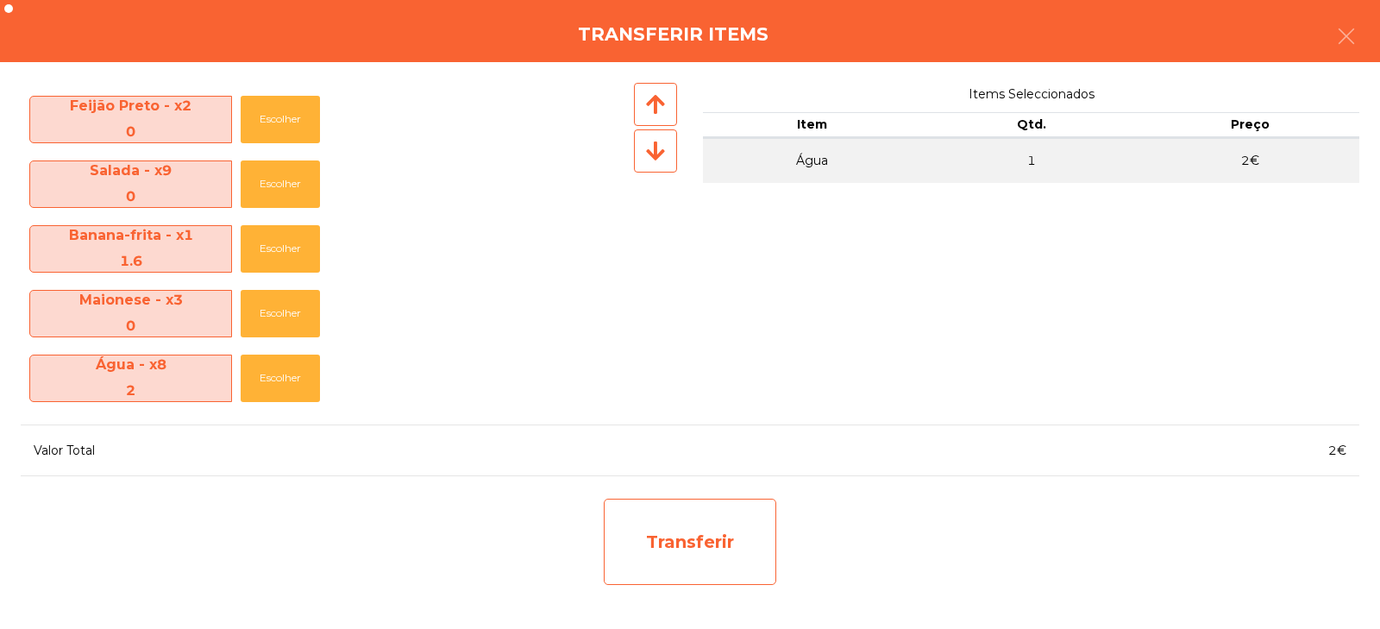
click at [700, 571] on div "Transferir" at bounding box center [690, 541] width 172 height 86
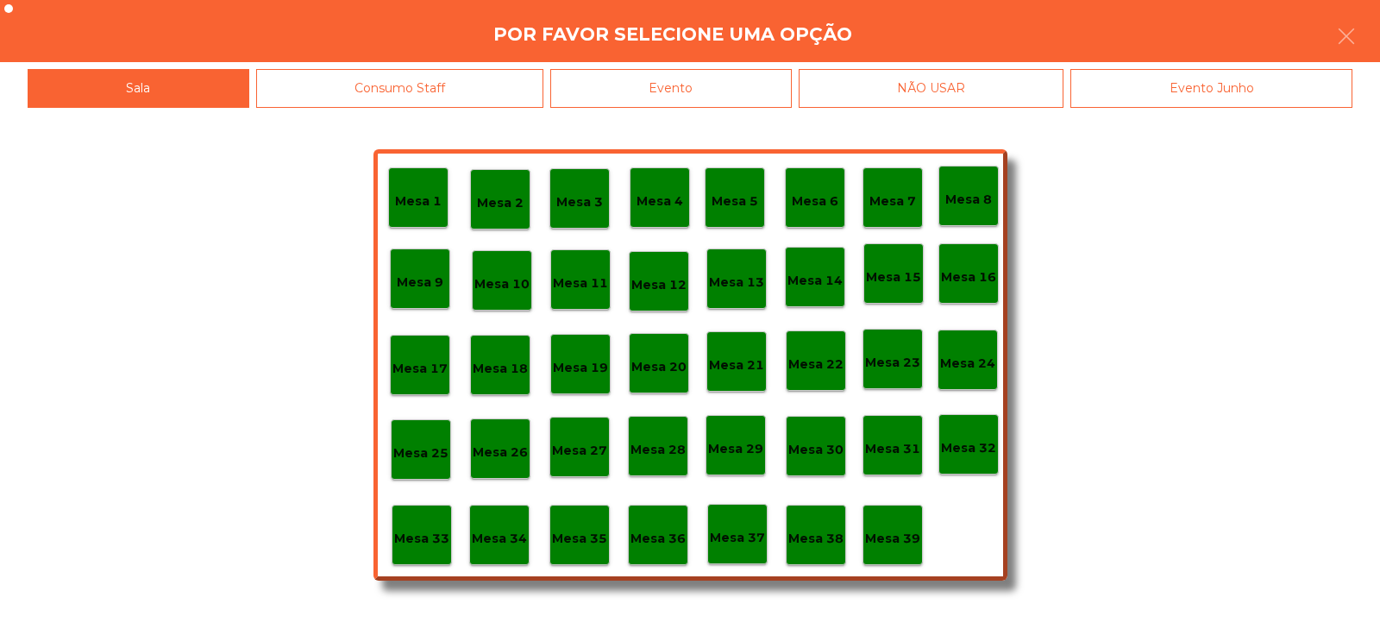
click at [737, 547] on p "Mesa 37" at bounding box center [737, 538] width 55 height 20
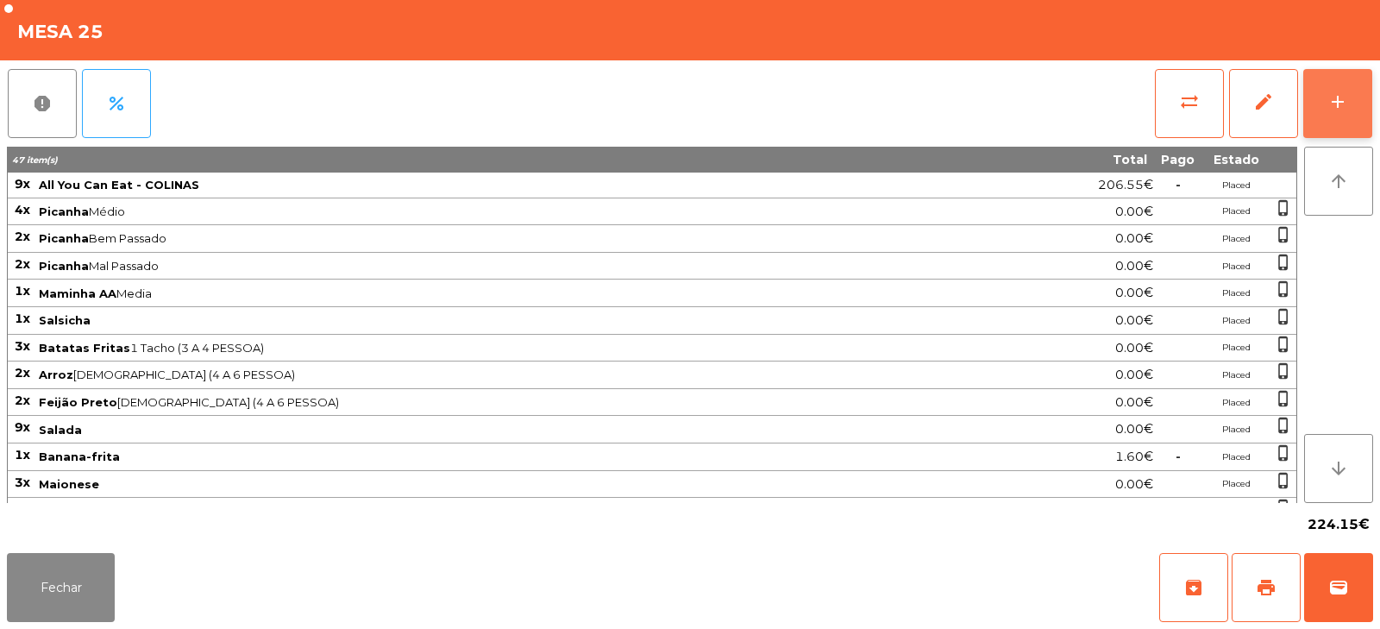
click at [1330, 91] on div "add" at bounding box center [1337, 101] width 21 height 21
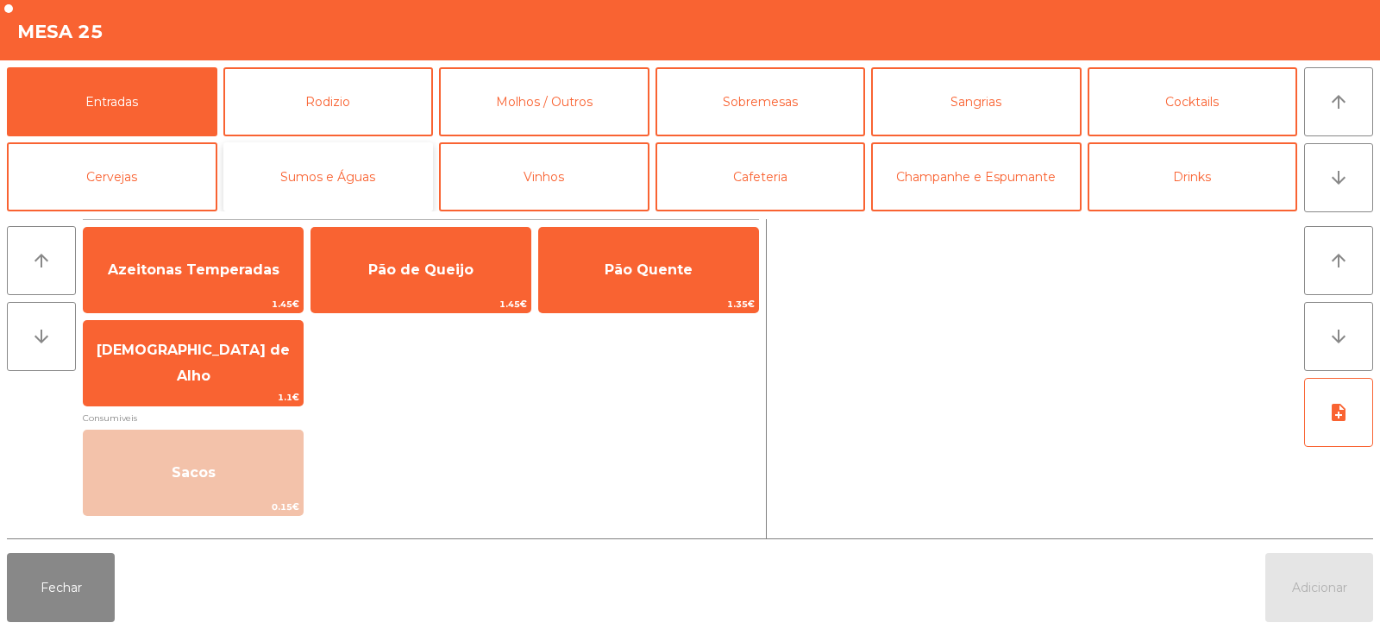
click at [386, 179] on button "Sumos e Águas" at bounding box center [328, 176] width 210 height 69
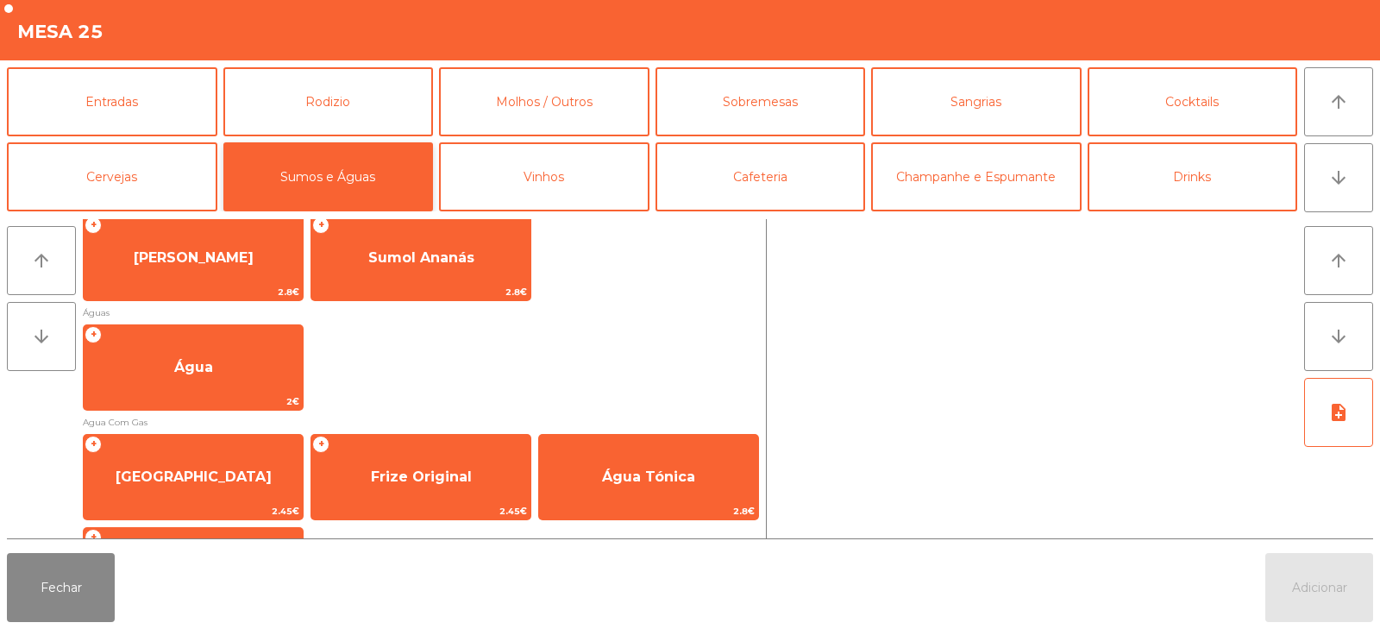
scroll to position [576, 0]
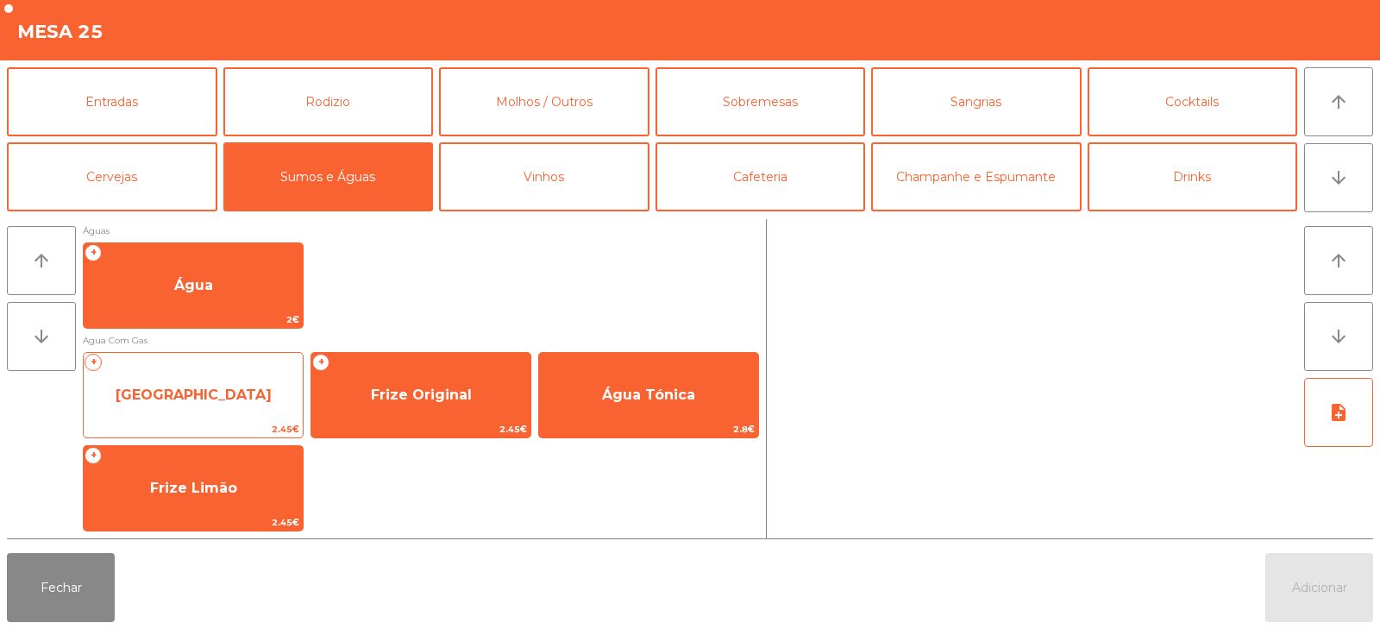
click at [228, 392] on span "[GEOGRAPHIC_DATA]" at bounding box center [194, 394] width 156 height 16
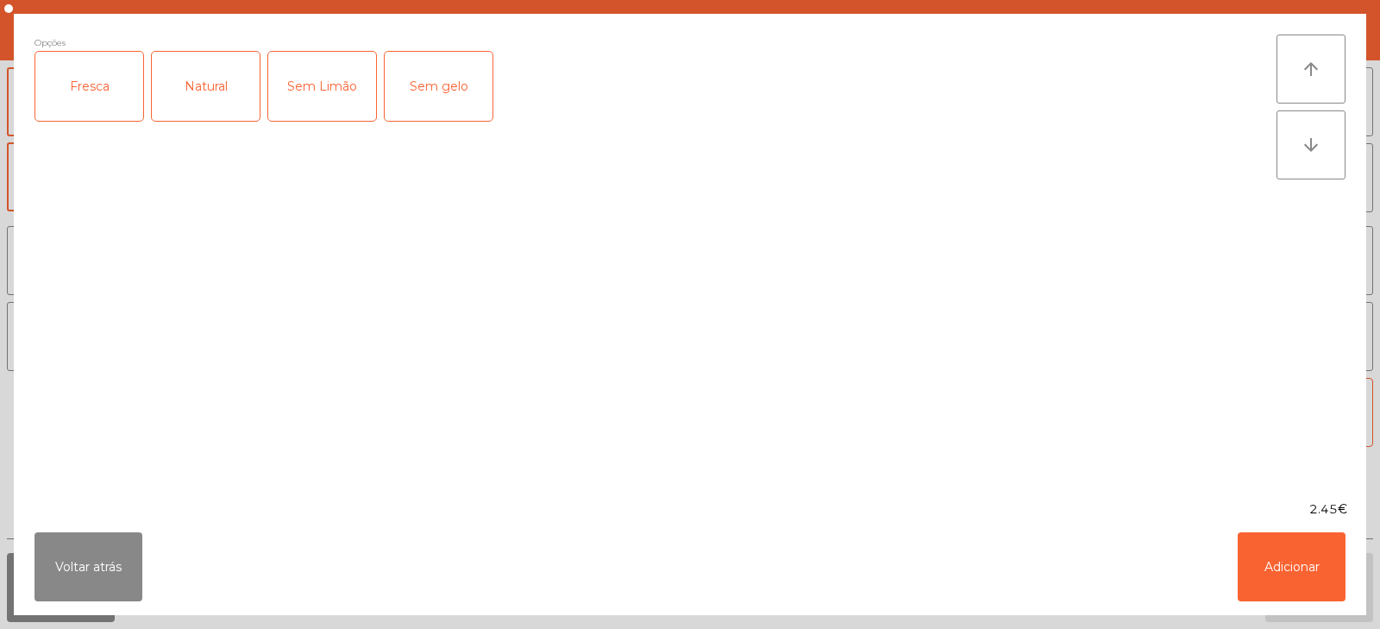
click at [71, 74] on div "Fresca" at bounding box center [89, 86] width 108 height 69
click at [1287, 549] on button "Adicionar" at bounding box center [1291, 566] width 108 height 69
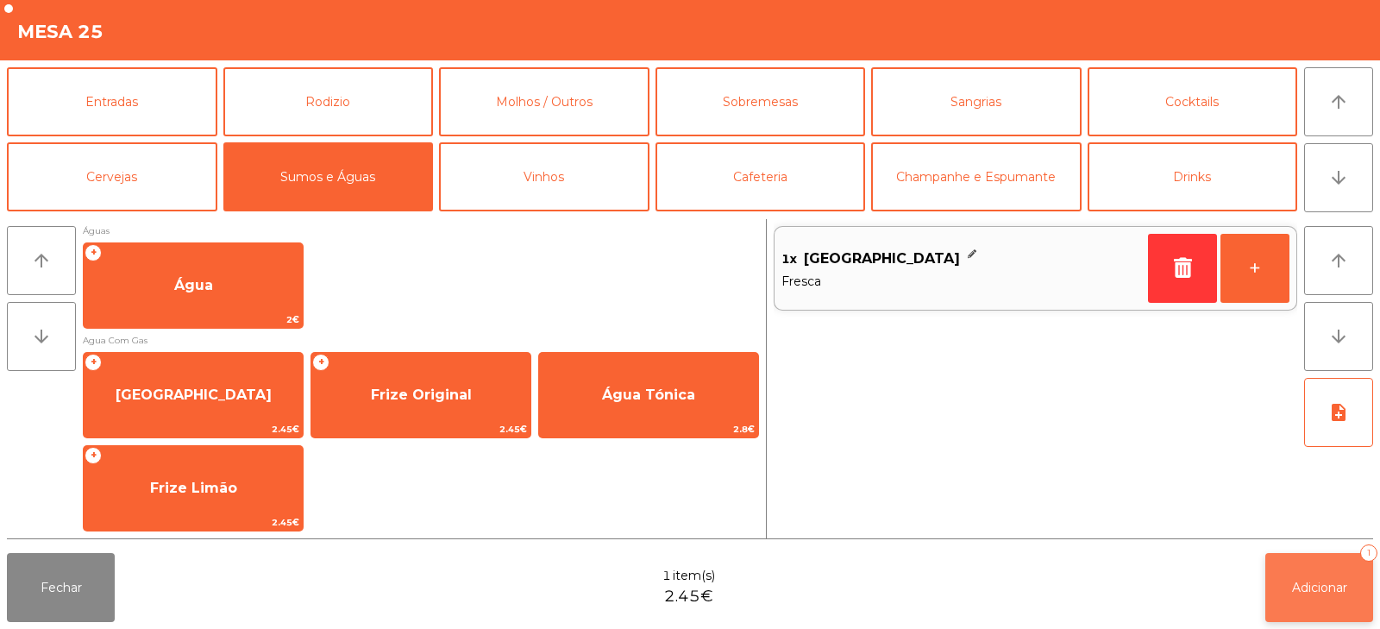
click at [1324, 601] on button "Adicionar 1" at bounding box center [1319, 587] width 108 height 69
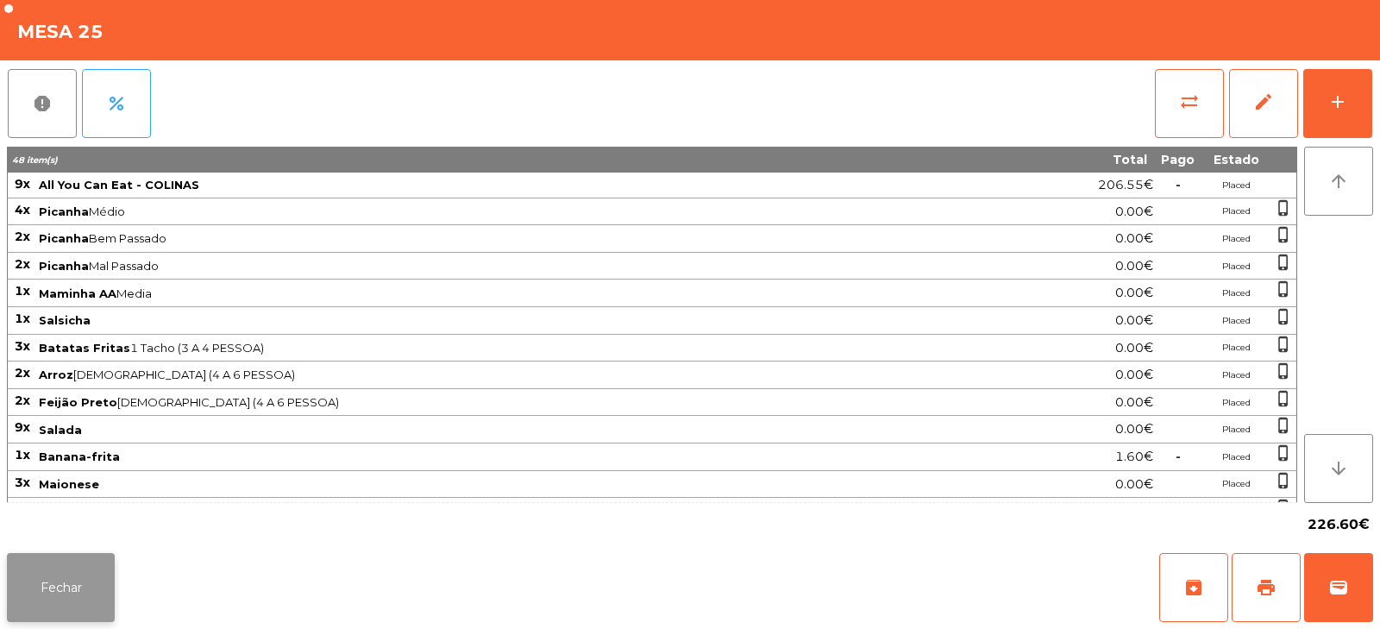
click at [97, 602] on button "Fechar" at bounding box center [61, 587] width 108 height 69
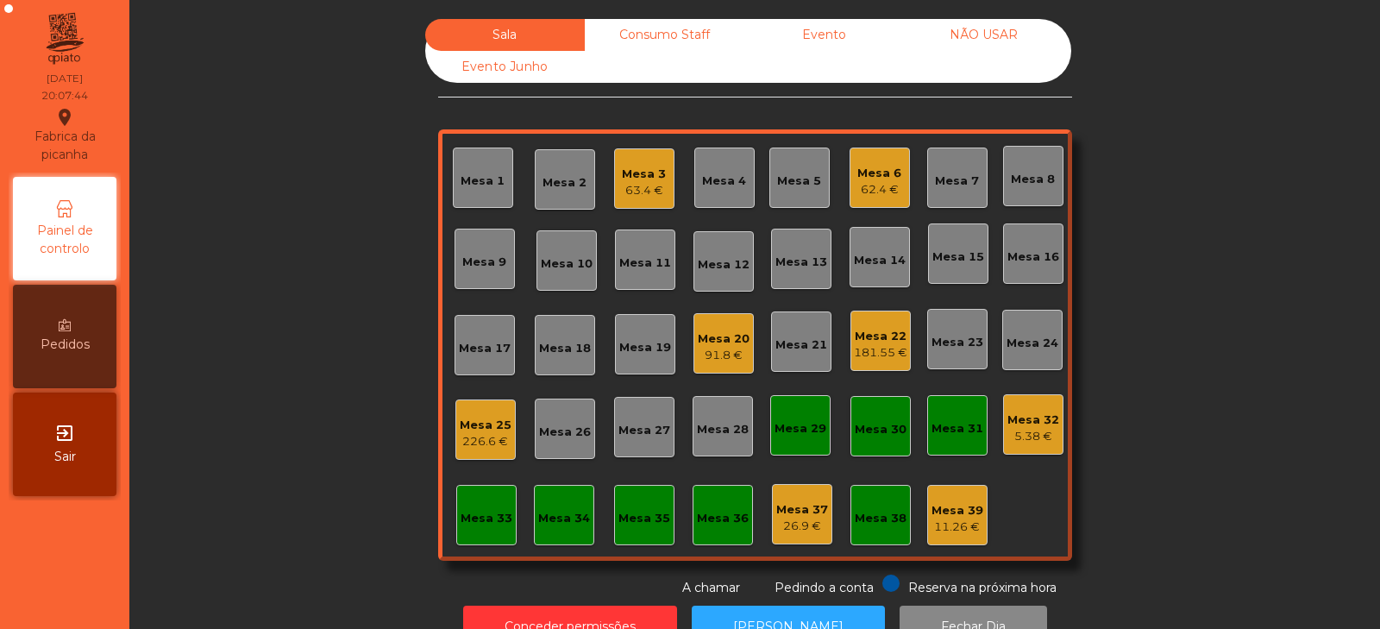
click at [268, 272] on div "Sala Consumo Staff Evento NÃO USAR Evento Junho Mesa 1 Mesa 2 Mesa 3 63.4 € Mes…" at bounding box center [755, 308] width 1204 height 578
click at [967, 197] on div "Mesa 7" at bounding box center [957, 177] width 60 height 60
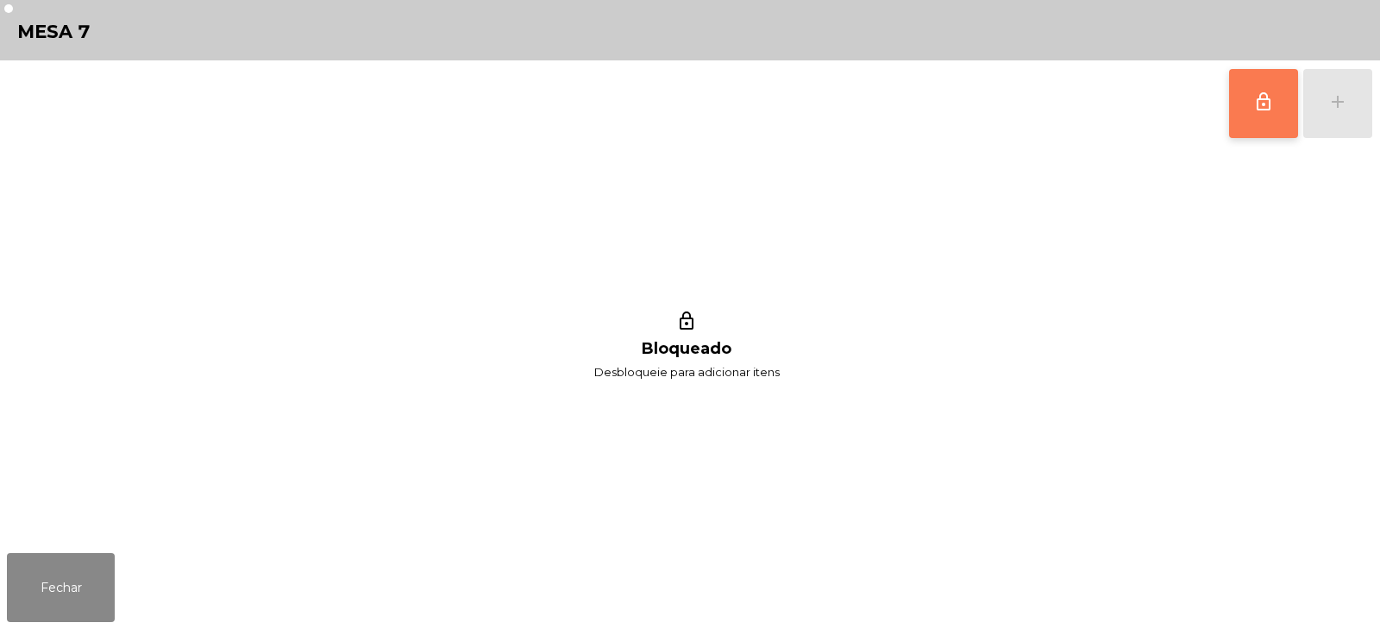
click at [1257, 85] on button "lock_outline" at bounding box center [1263, 103] width 69 height 69
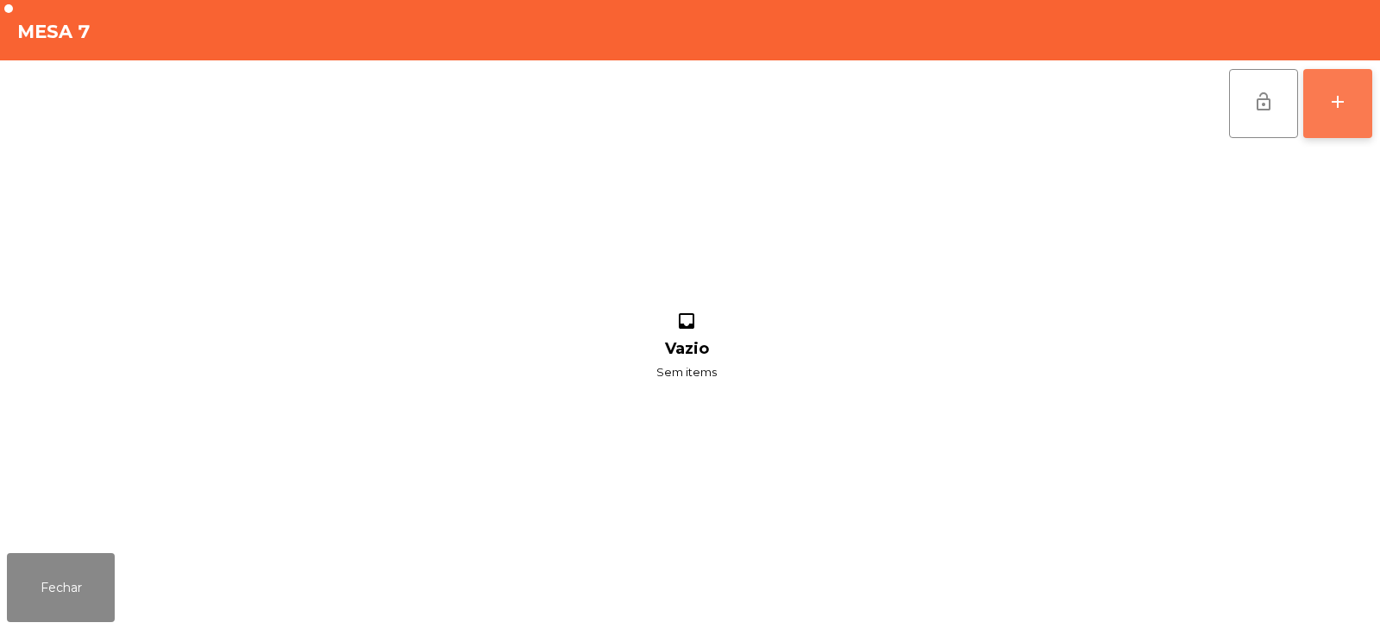
click at [1332, 89] on button "add" at bounding box center [1337, 103] width 69 height 69
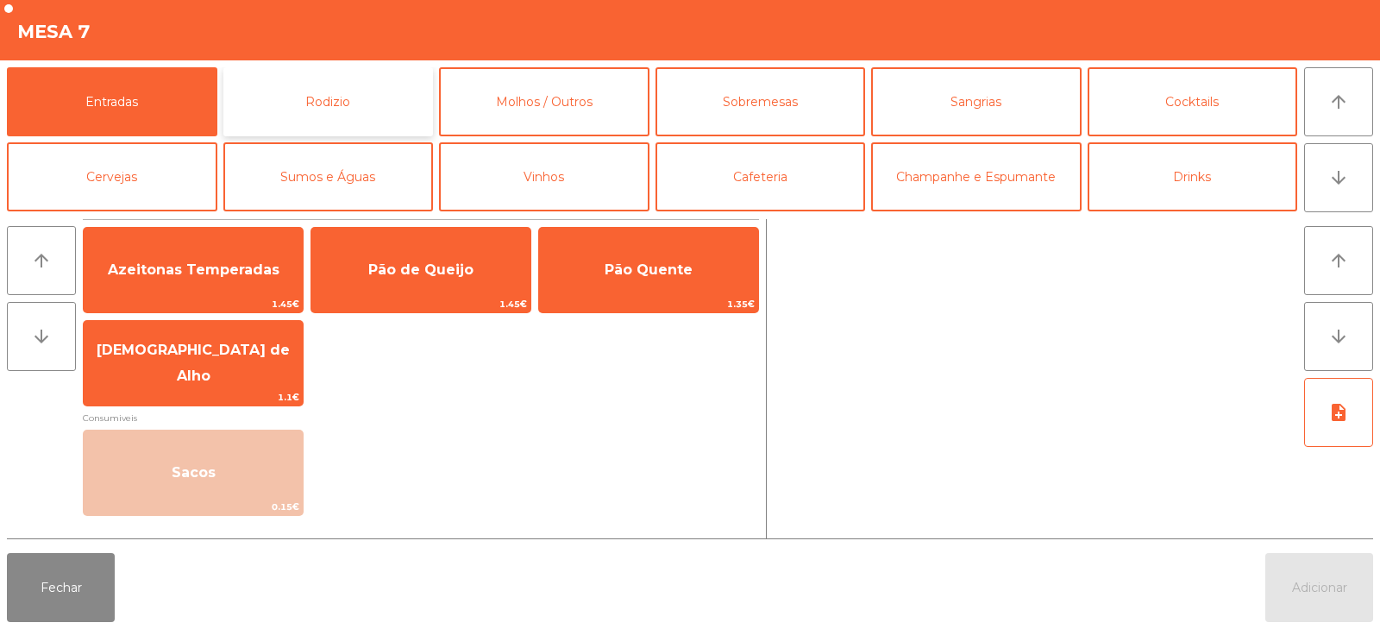
click at [314, 102] on button "Rodizio" at bounding box center [328, 101] width 210 height 69
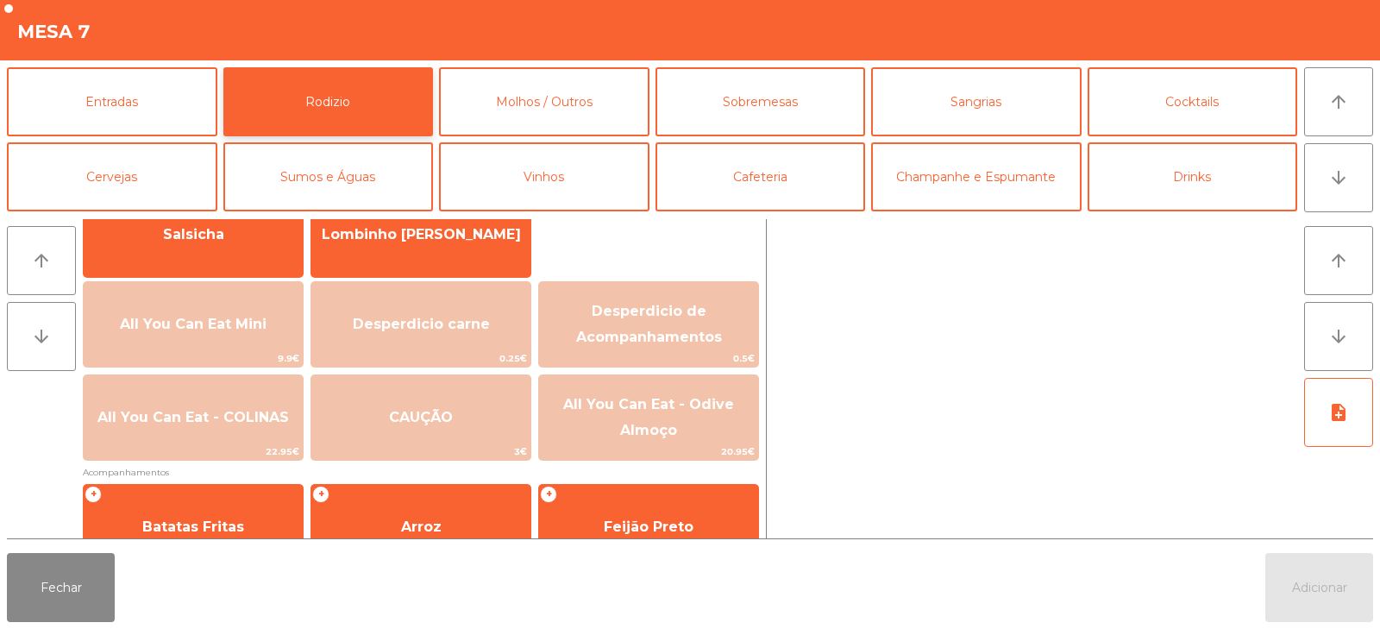
scroll to position [150, 0]
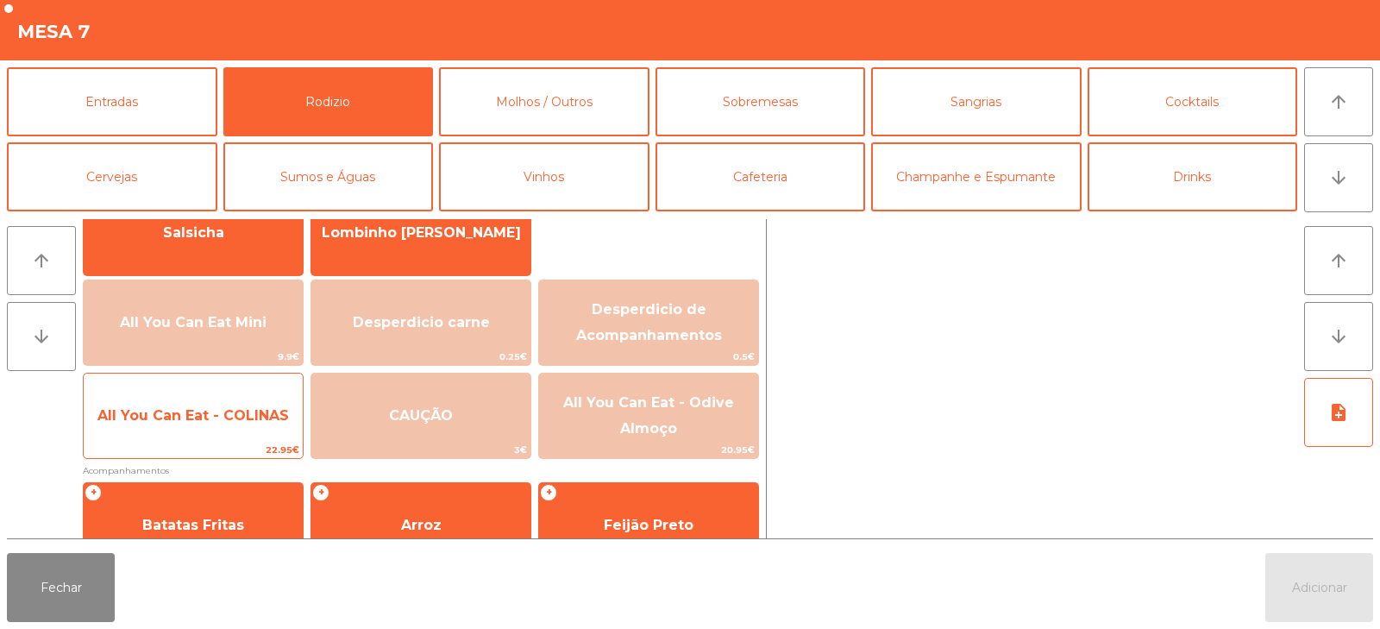
click at [203, 418] on span "All You Can Eat - COLINAS" at bounding box center [192, 415] width 191 height 16
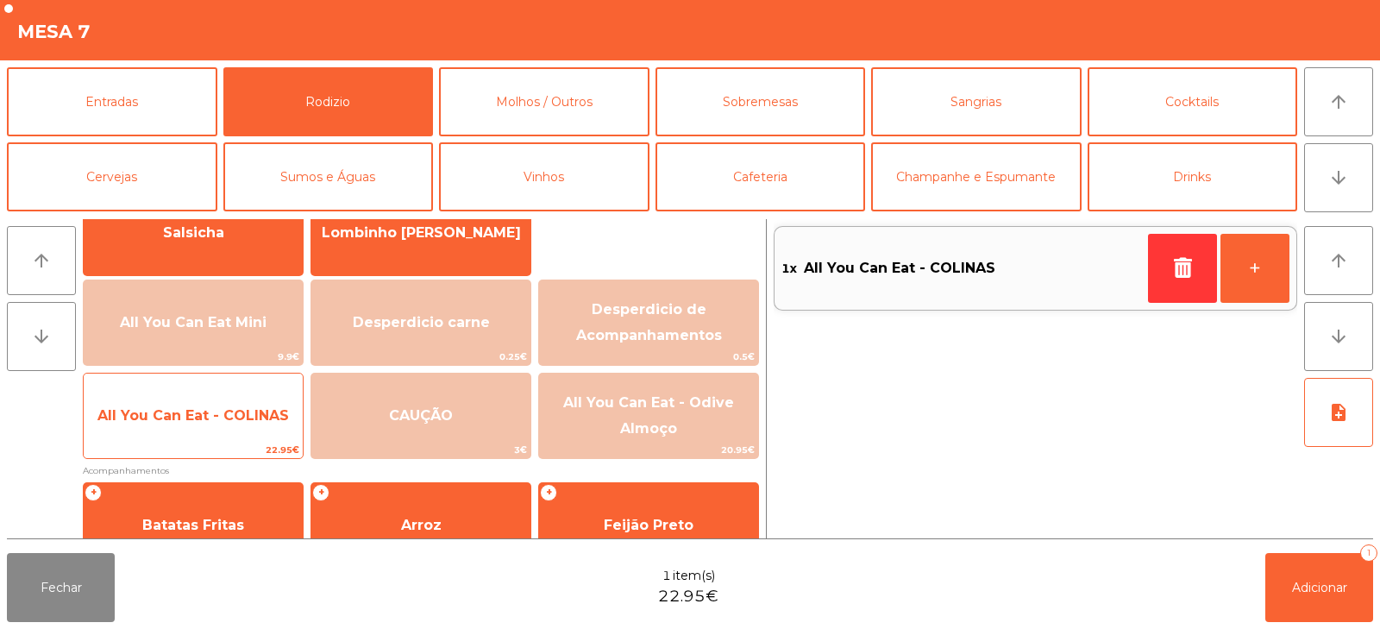
click at [208, 427] on span "All You Can Eat - COLINAS" at bounding box center [193, 415] width 219 height 47
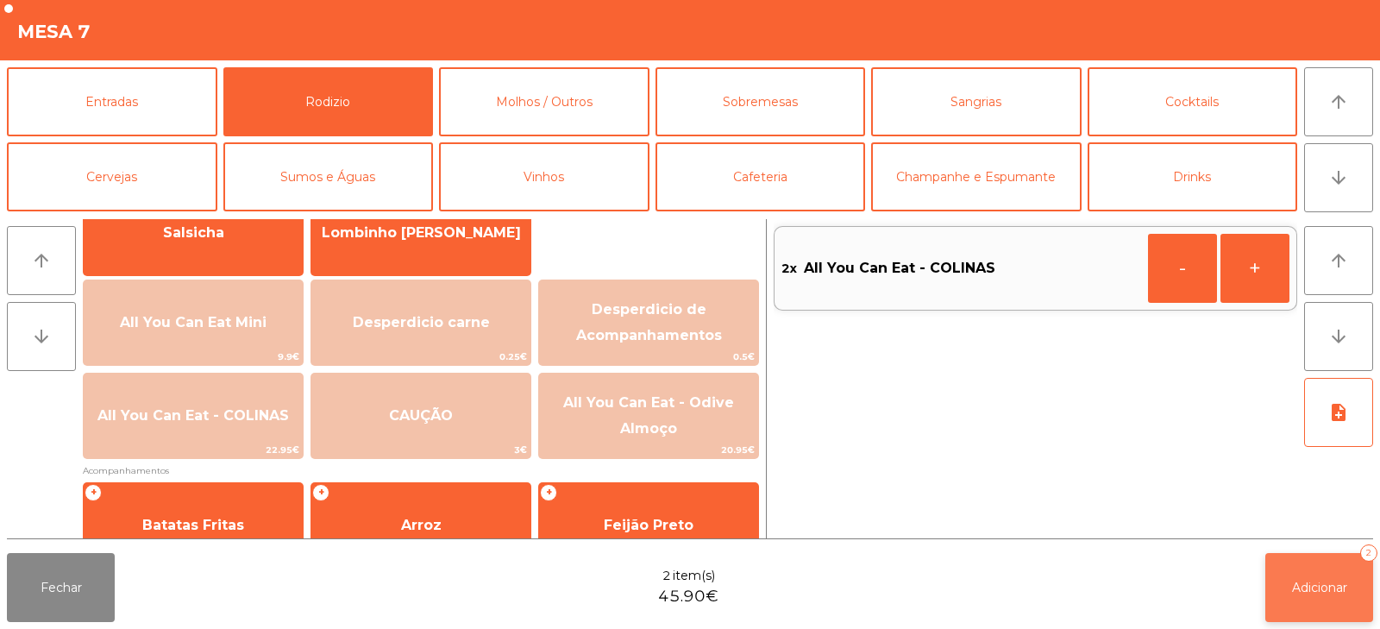
click at [1326, 586] on span "Adicionar" at bounding box center [1319, 587] width 55 height 16
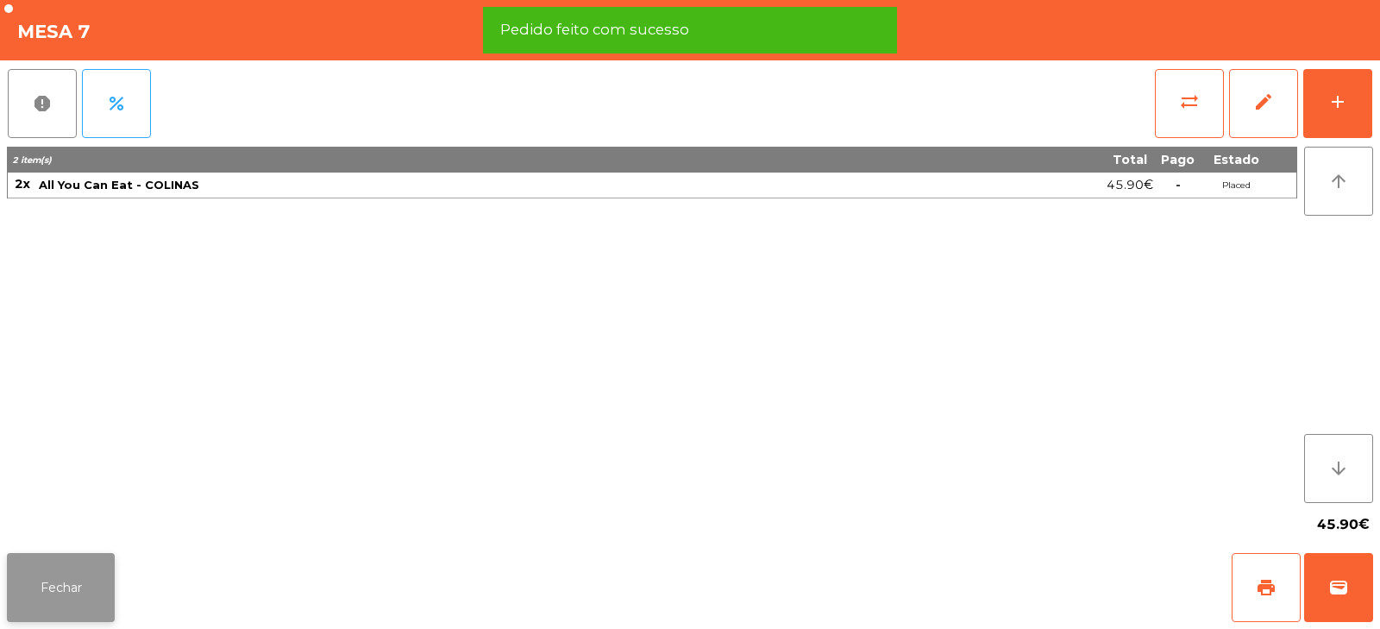
click at [47, 568] on button "Fechar" at bounding box center [61, 587] width 108 height 69
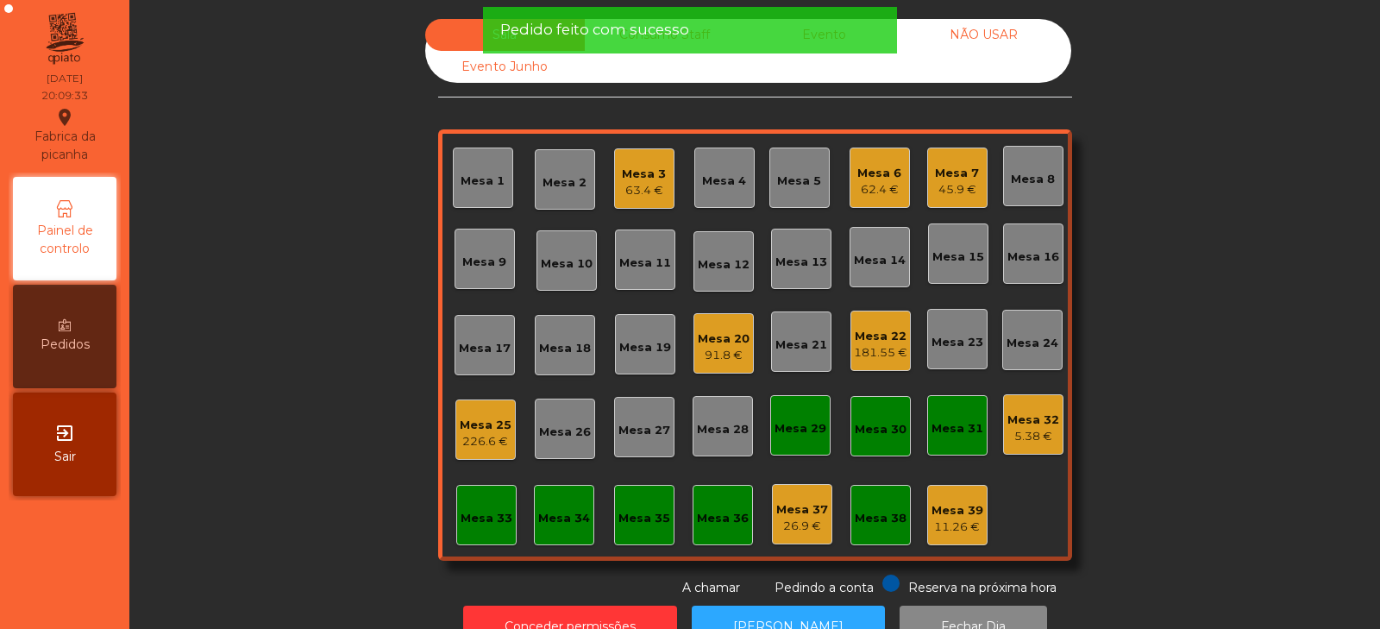
click at [265, 334] on div "Sala Consumo Staff Evento NÃO USAR Evento Junho Mesa 1 Mesa 2 Mesa 3 63.4 € Mes…" at bounding box center [755, 308] width 1204 height 578
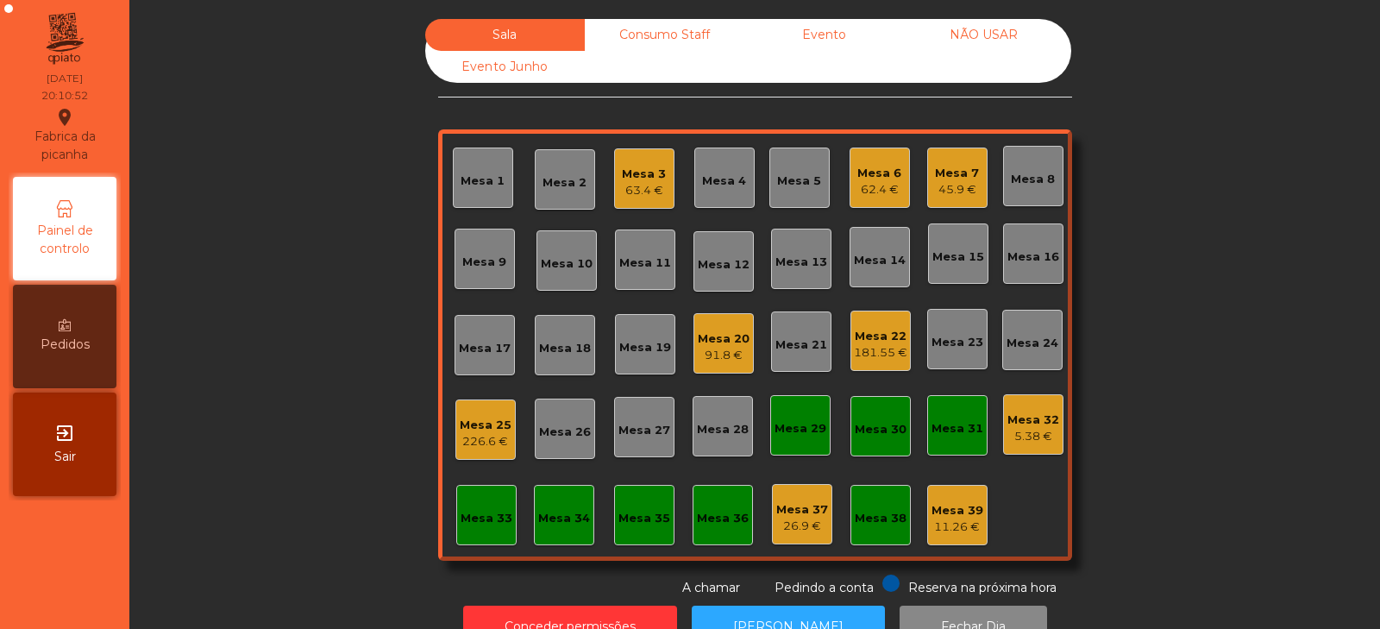
click at [811, 197] on div "Mesa 5" at bounding box center [799, 177] width 60 height 60
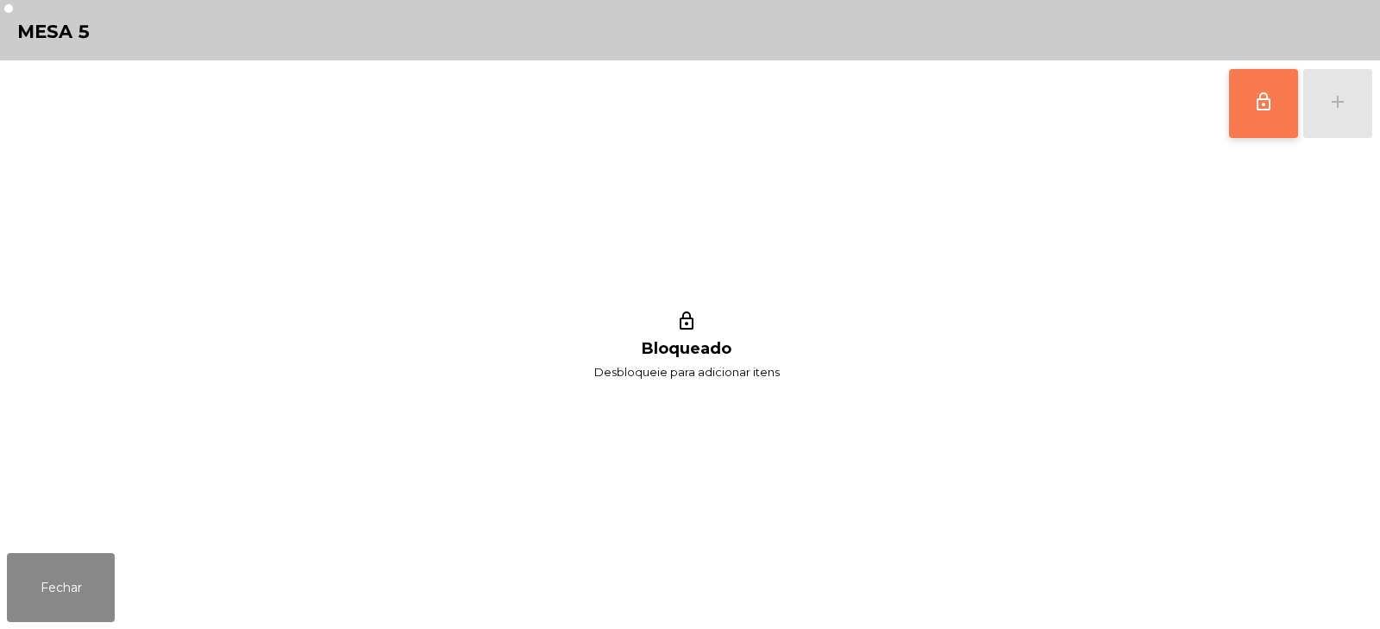
click at [1255, 105] on span "lock_outline" at bounding box center [1263, 101] width 21 height 21
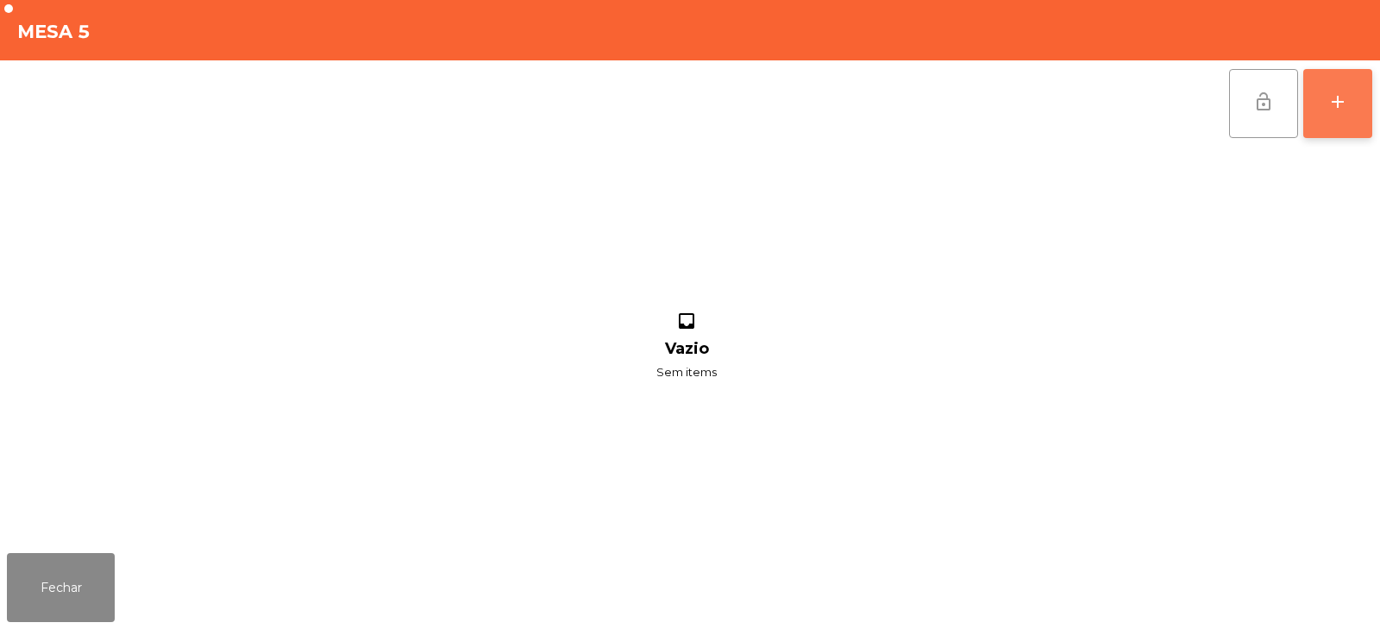
click at [1327, 109] on div "add" at bounding box center [1337, 101] width 21 height 21
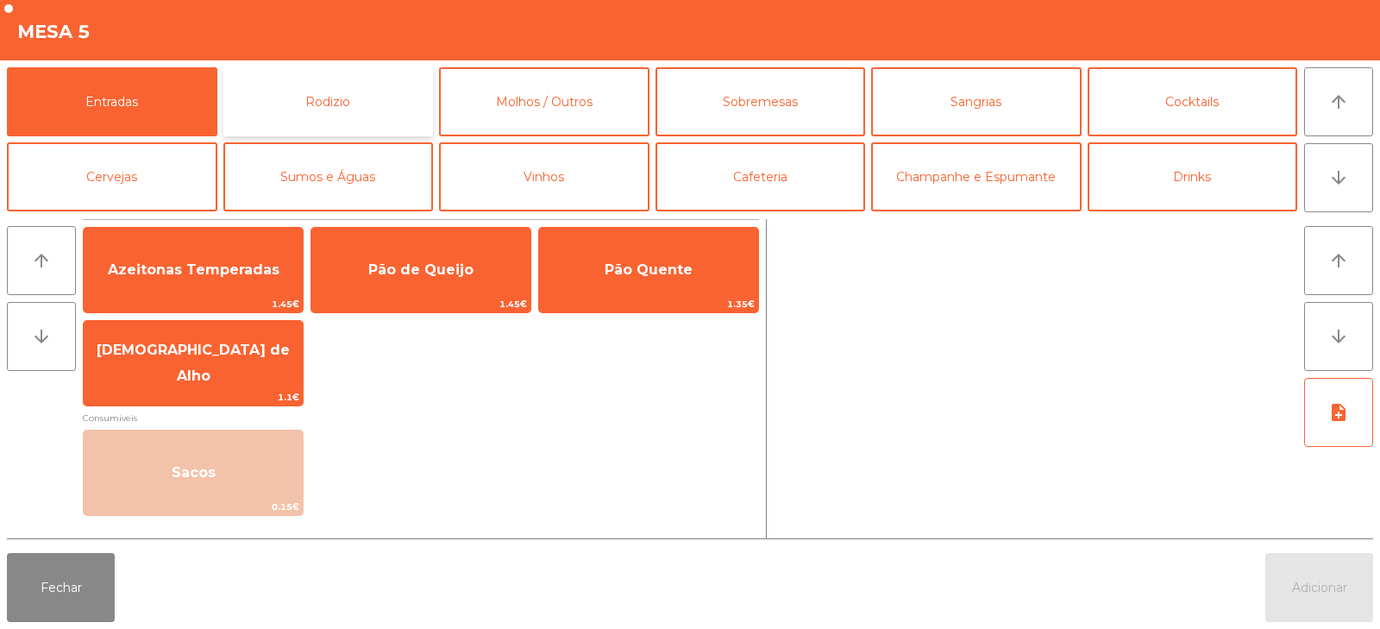
click at [281, 91] on button "Rodizio" at bounding box center [328, 101] width 210 height 69
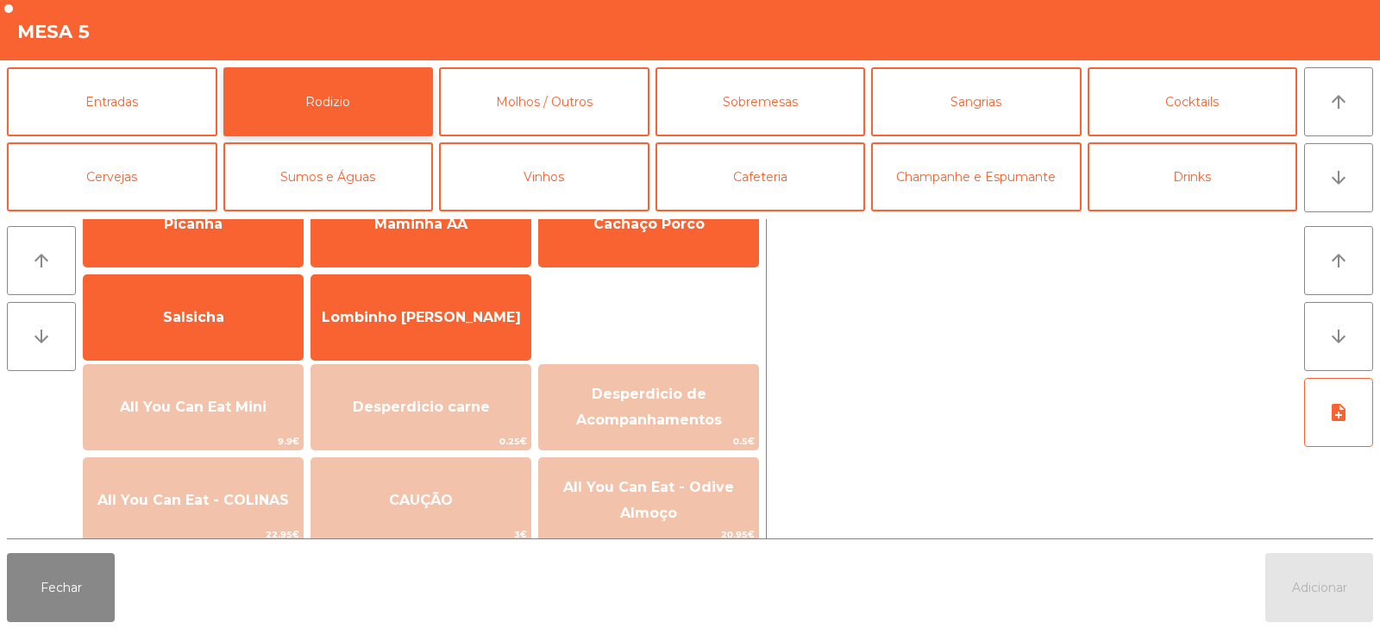
scroll to position [122, 0]
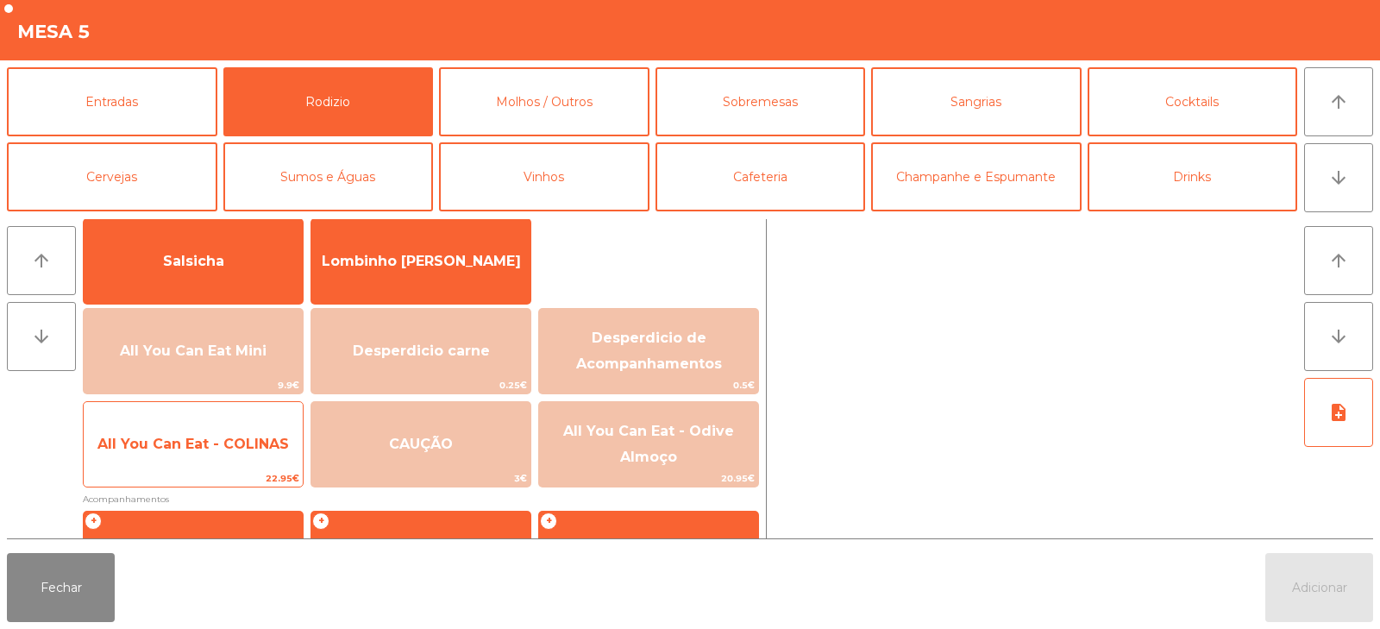
click at [202, 475] on span "22.95€" at bounding box center [193, 478] width 219 height 16
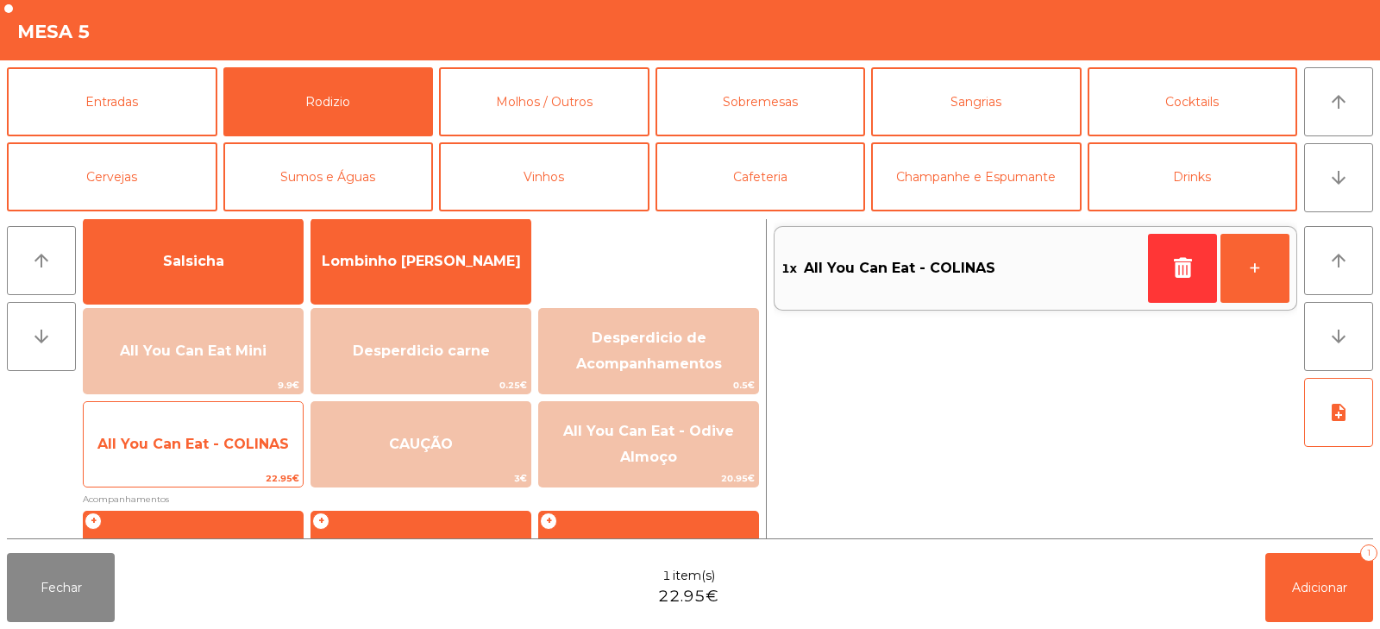
click at [193, 454] on span "All You Can Eat - COLINAS" at bounding box center [193, 444] width 219 height 47
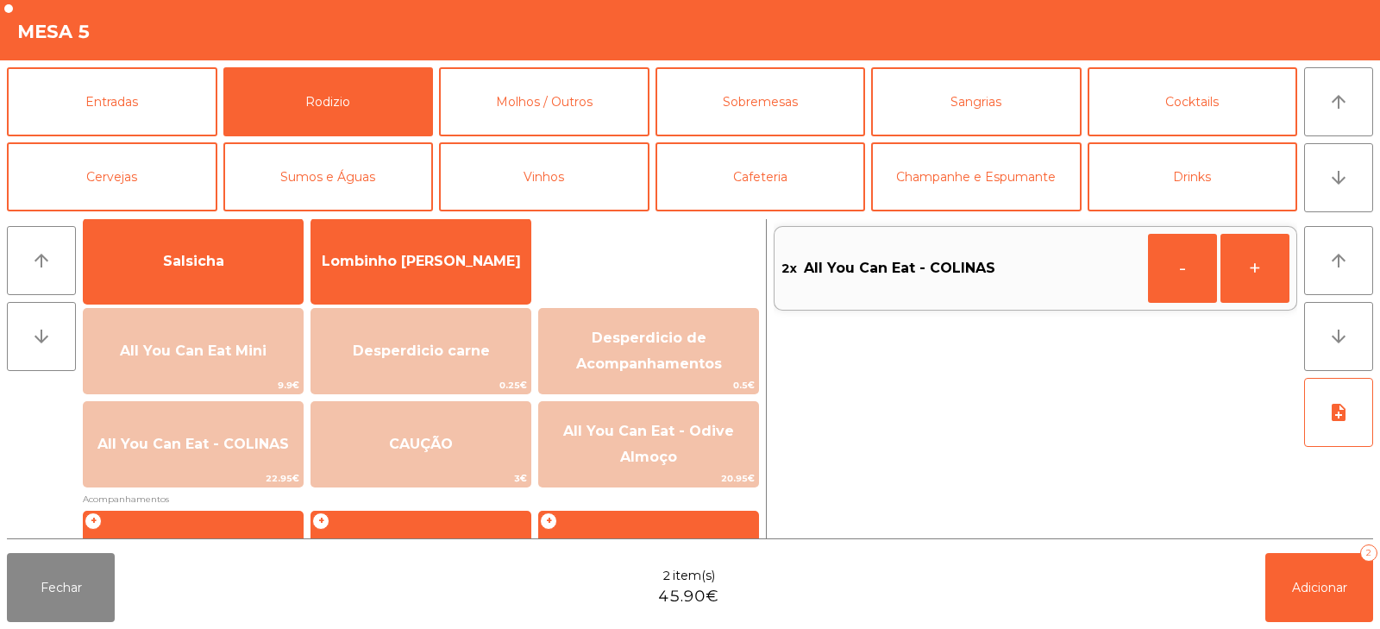
click at [1330, 623] on div "Fechar 2 item(s) 45.90€ Adicionar 2" at bounding box center [690, 587] width 1380 height 83
click at [1316, 584] on span "Adicionar" at bounding box center [1319, 587] width 55 height 16
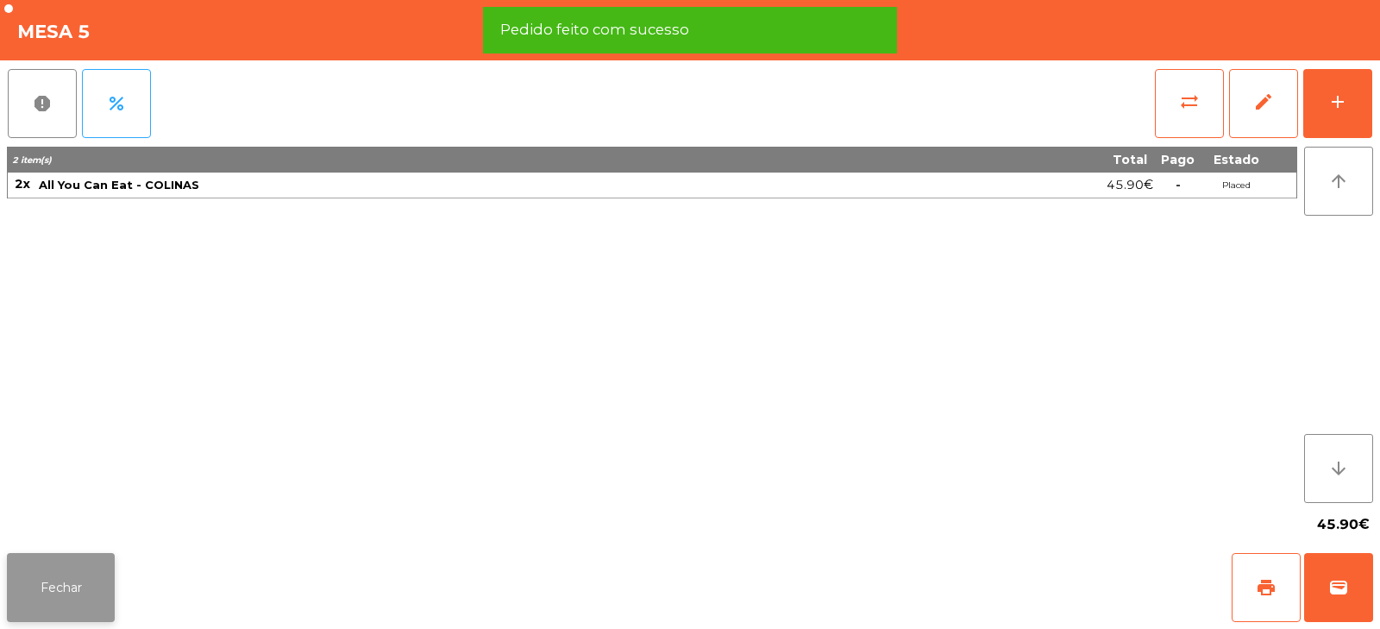
click at [66, 572] on button "Fechar" at bounding box center [61, 587] width 108 height 69
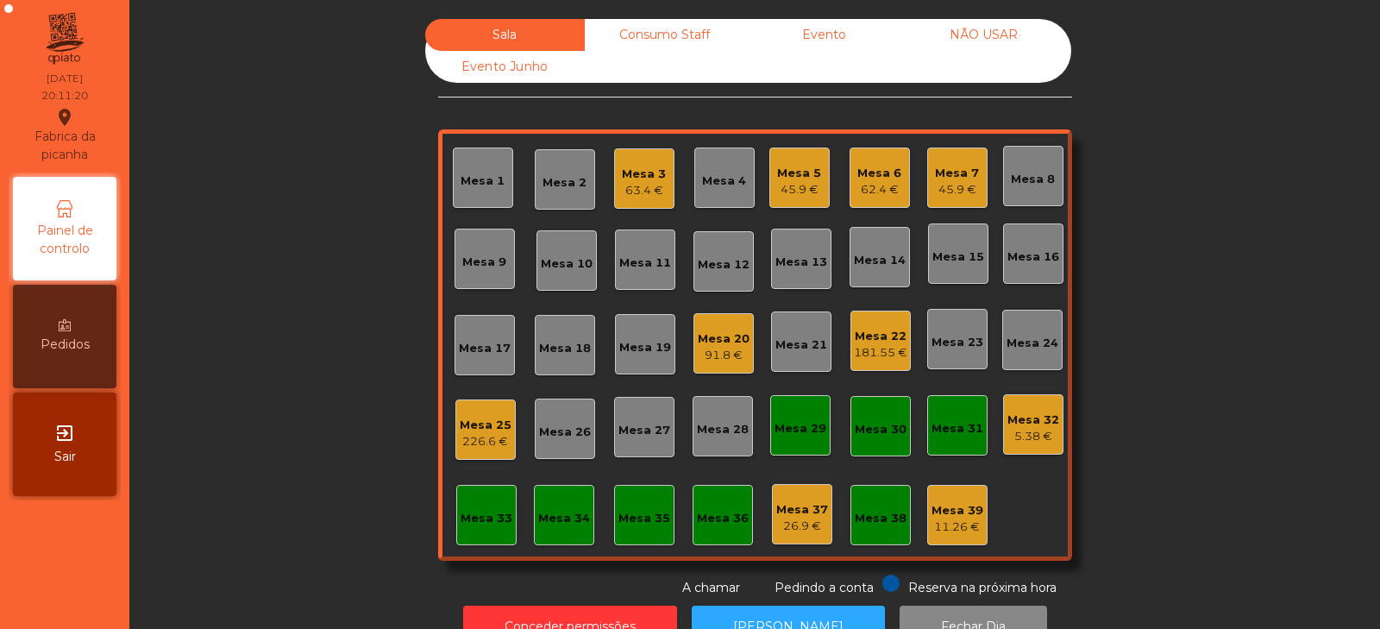
click at [241, 316] on div "Sala Consumo Staff Evento NÃO USAR Evento Junho Mesa 1 Mesa 2 Mesa 3 63.4 € Mes…" at bounding box center [755, 308] width 1204 height 578
click at [286, 291] on div "Sala Consumo Staff Evento NÃO USAR Evento Junho Mesa 1 Mesa 2 Mesa 3 63.4 € Mes…" at bounding box center [755, 308] width 1204 height 578
click at [648, 185] on div "63.4 €" at bounding box center [644, 190] width 44 height 17
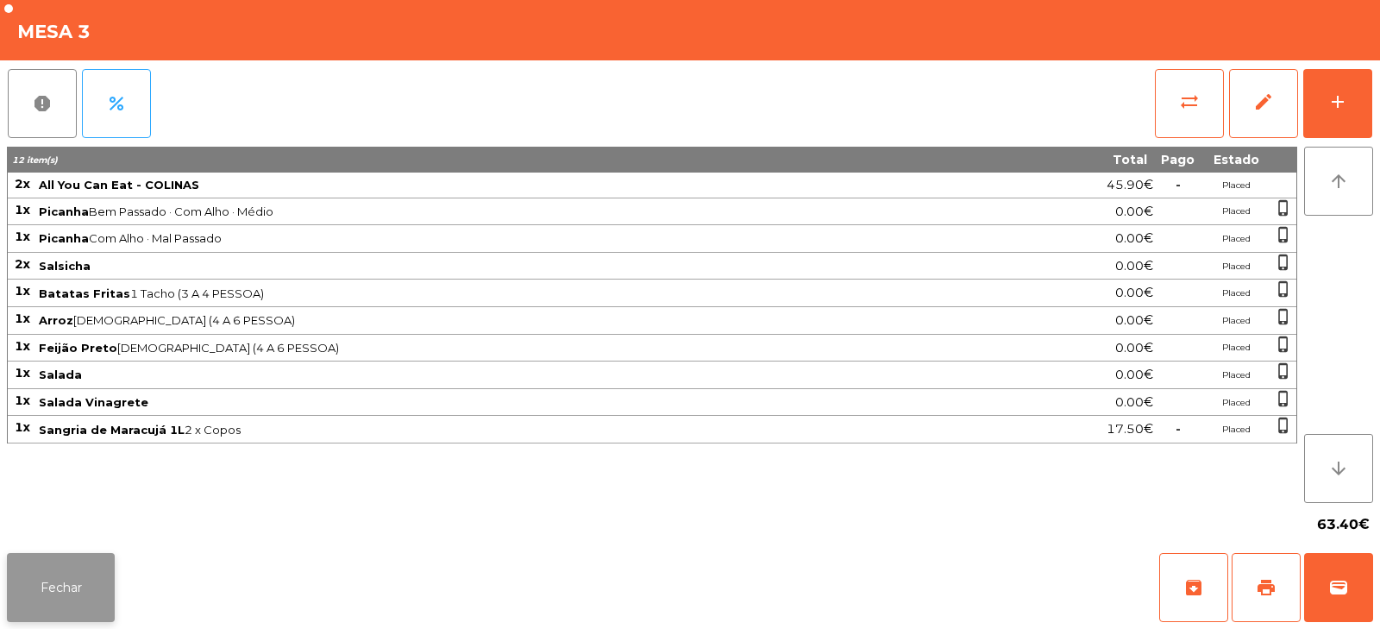
click at [68, 561] on button "Fechar" at bounding box center [61, 587] width 108 height 69
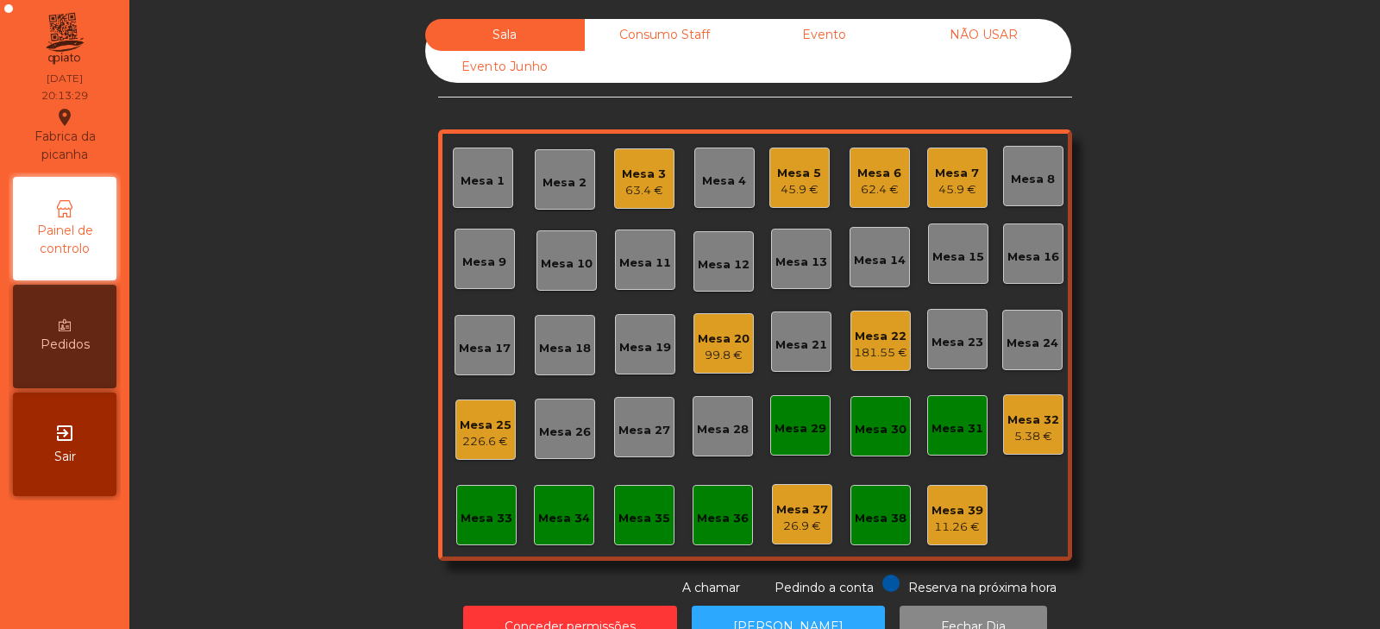
click at [642, 338] on div "Mesa 19" at bounding box center [645, 344] width 52 height 24
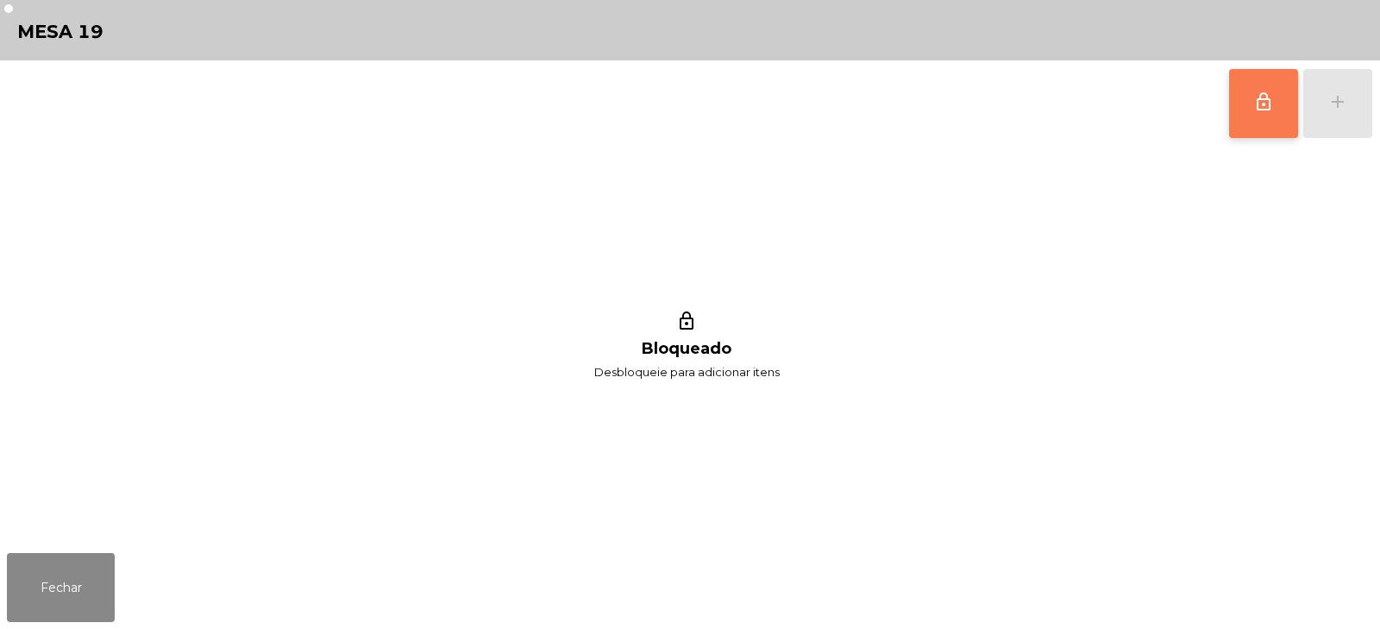
click at [1249, 124] on button "lock_outline" at bounding box center [1263, 103] width 69 height 69
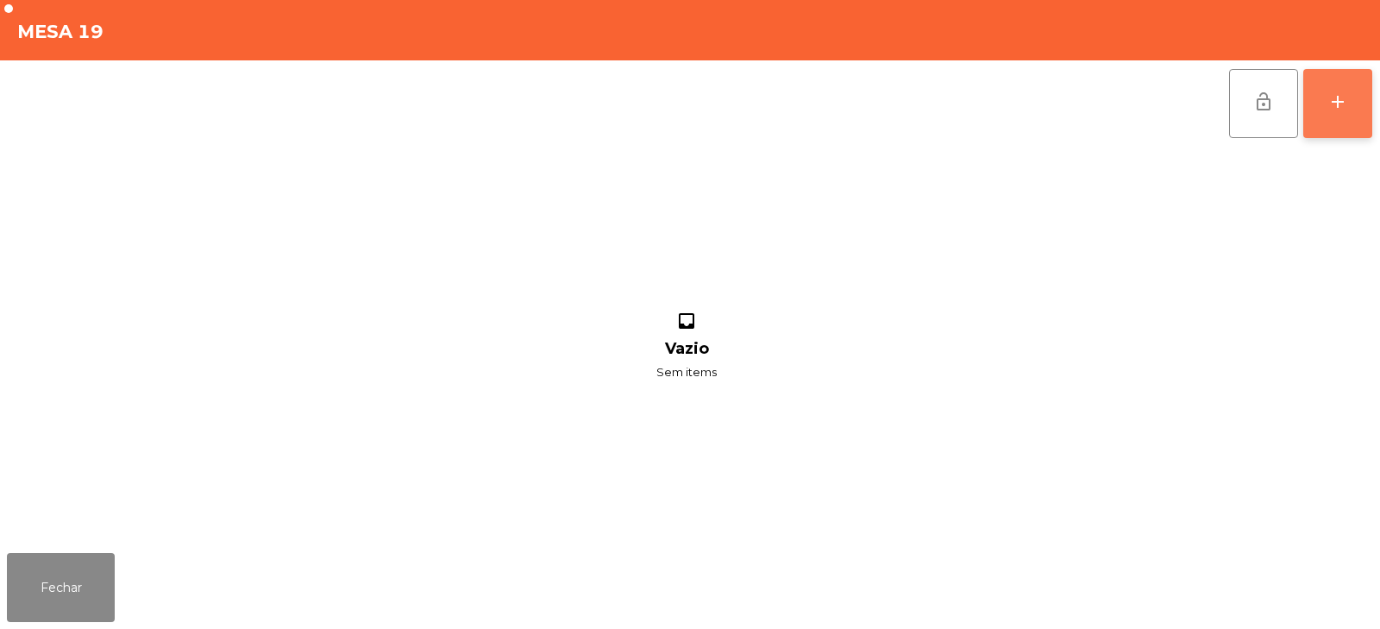
click at [1340, 117] on button "add" at bounding box center [1337, 103] width 69 height 69
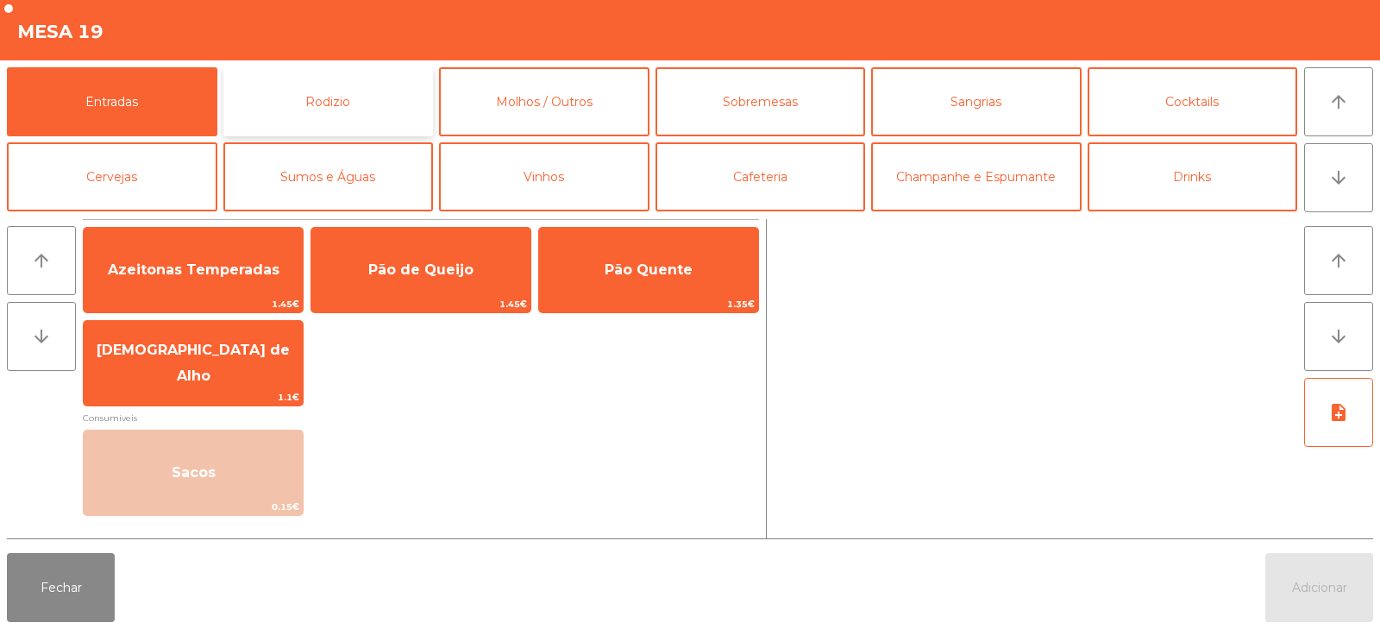
click at [282, 107] on button "Rodizio" at bounding box center [328, 101] width 210 height 69
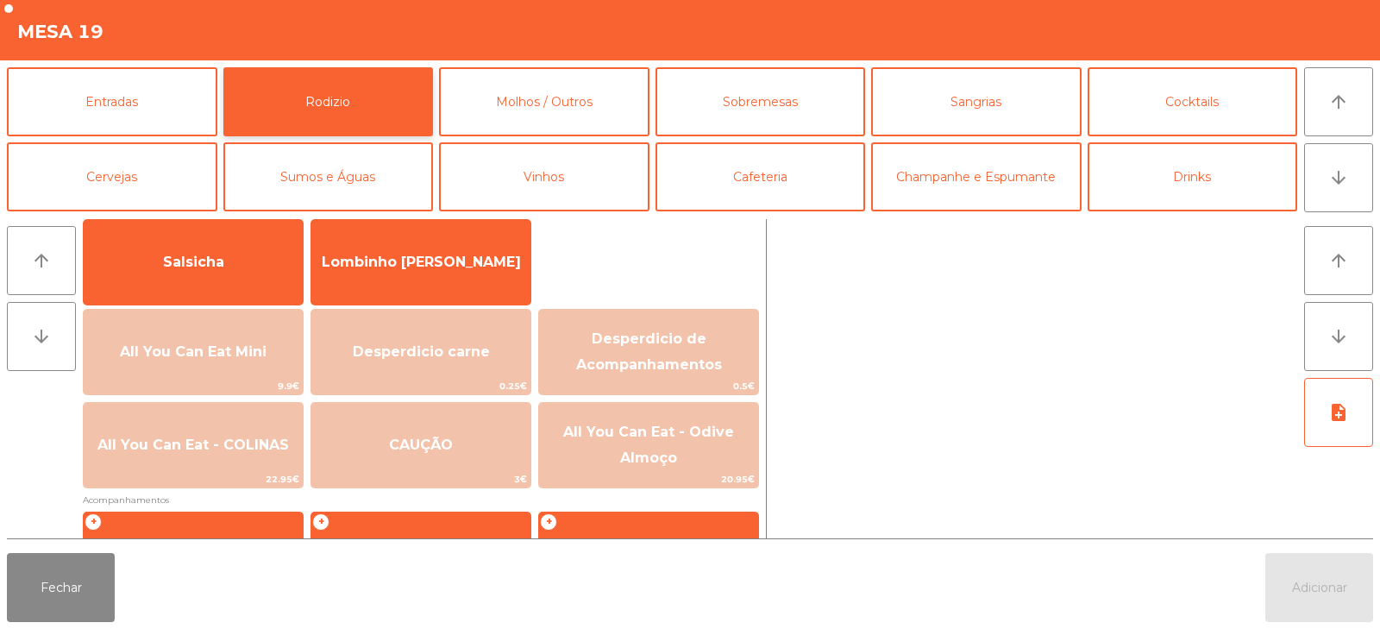
scroll to position [125, 0]
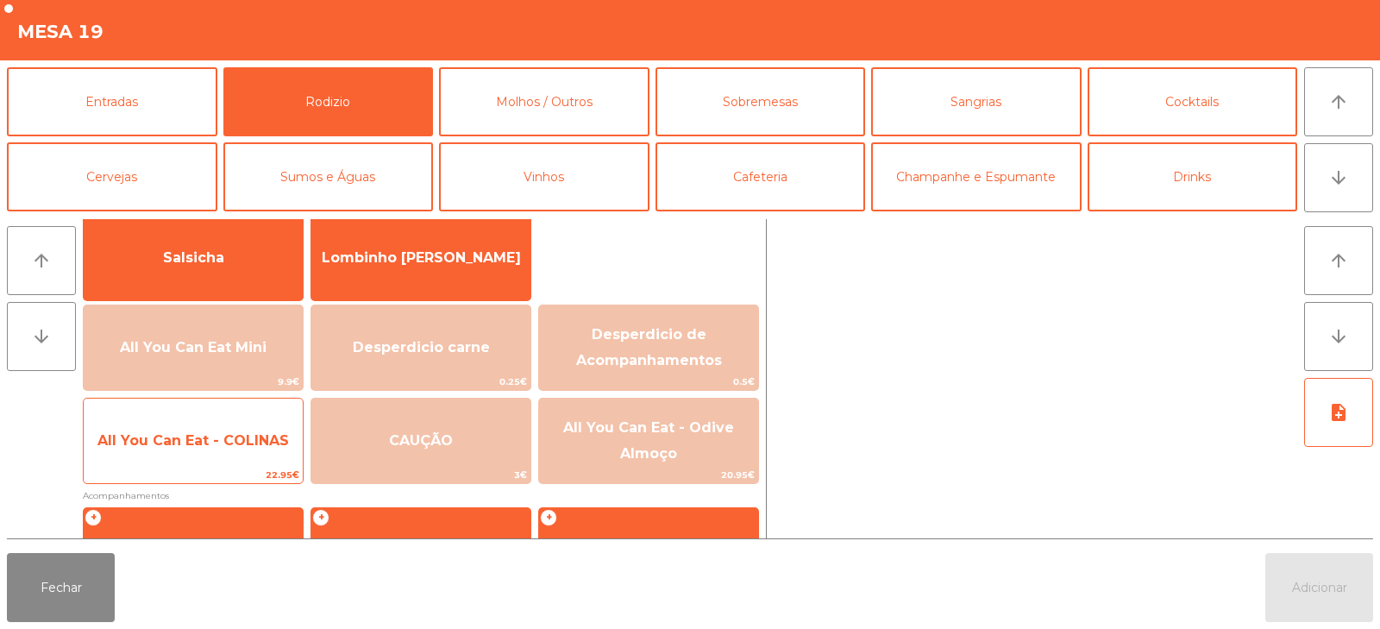
click at [195, 446] on span "All You Can Eat - COLINAS" at bounding box center [192, 440] width 191 height 16
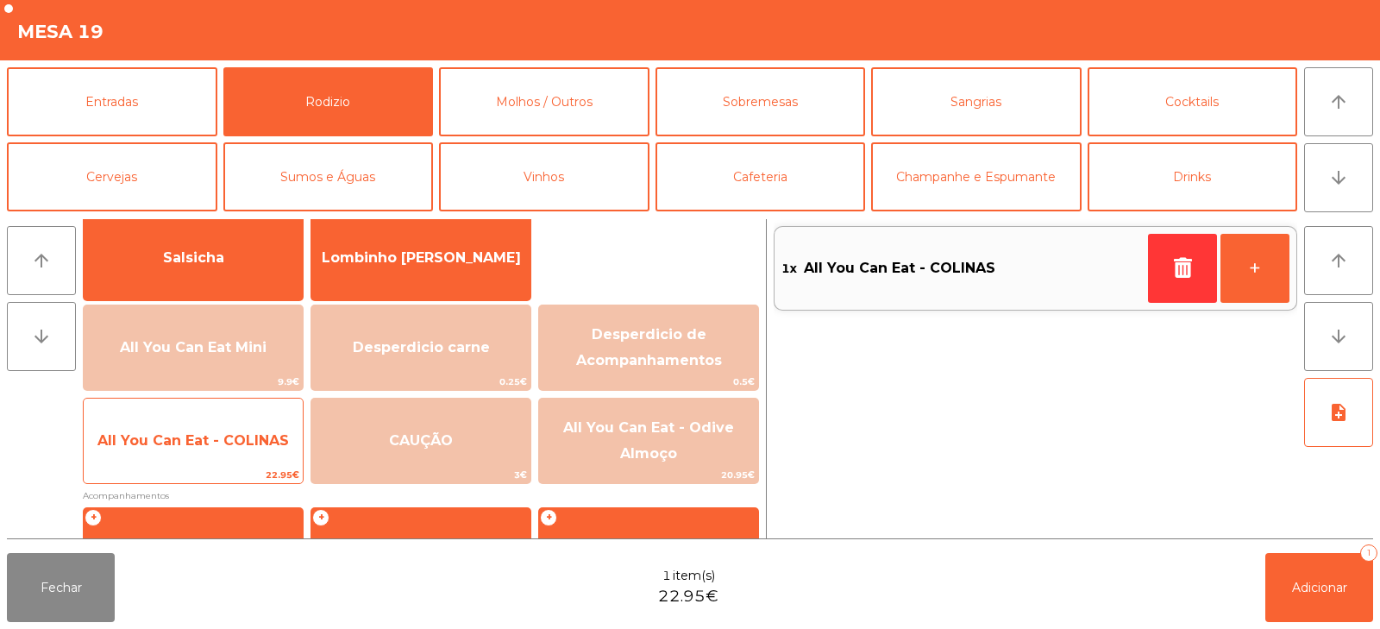
click at [210, 446] on span "All You Can Eat - COLINAS" at bounding box center [192, 440] width 191 height 16
click at [230, 450] on span "All You Can Eat - COLINAS" at bounding box center [193, 440] width 219 height 47
click at [180, 465] on div "All You Can Eat - COLINAS 22.95€" at bounding box center [193, 441] width 221 height 86
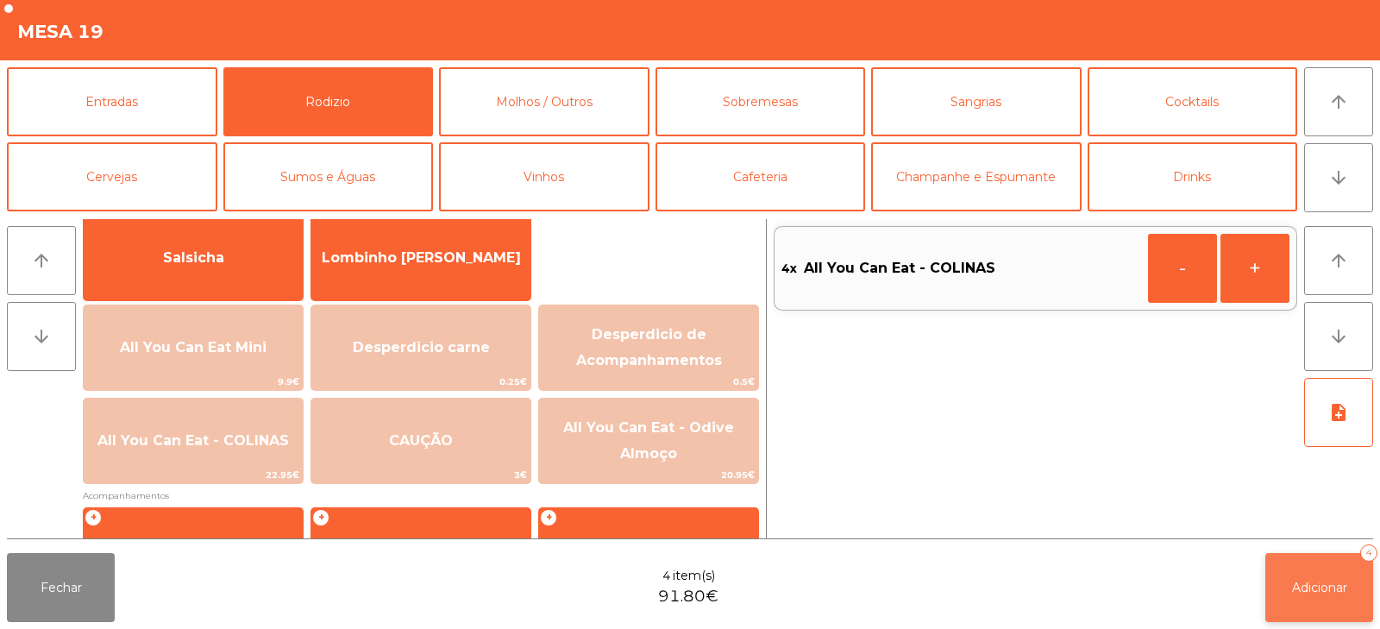
click at [1331, 596] on button "Adicionar 4" at bounding box center [1319, 587] width 108 height 69
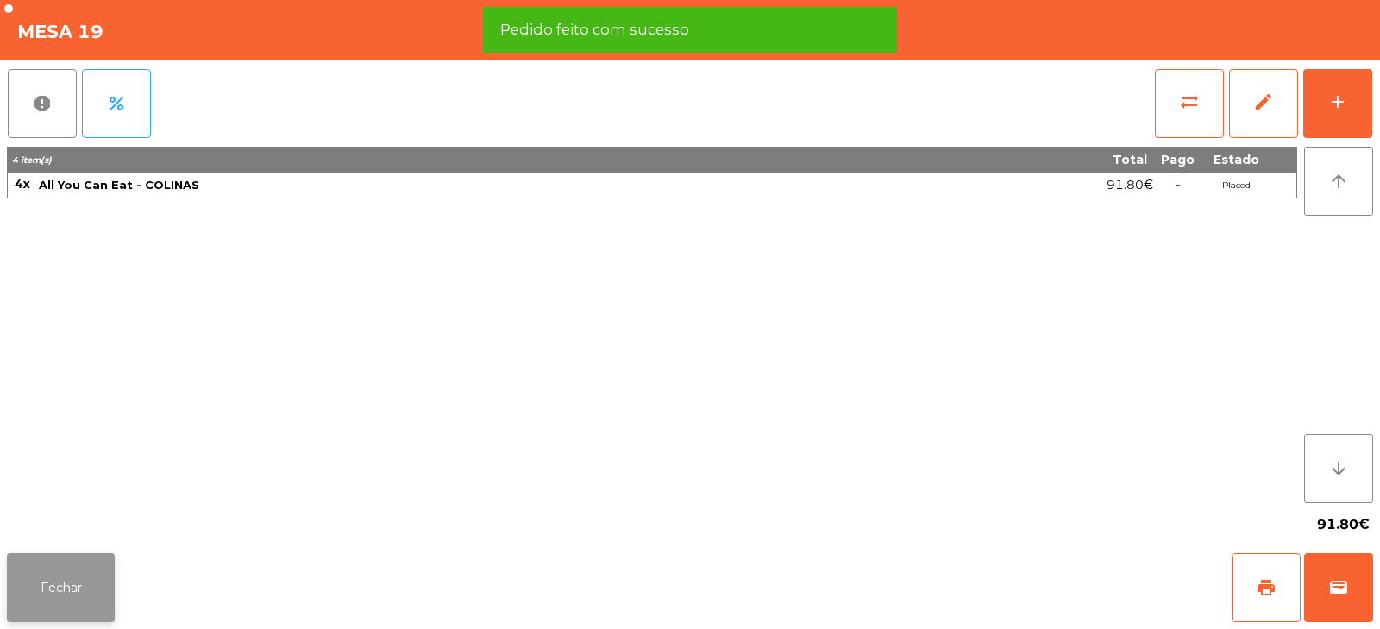
click at [60, 587] on button "Fechar" at bounding box center [61, 587] width 108 height 69
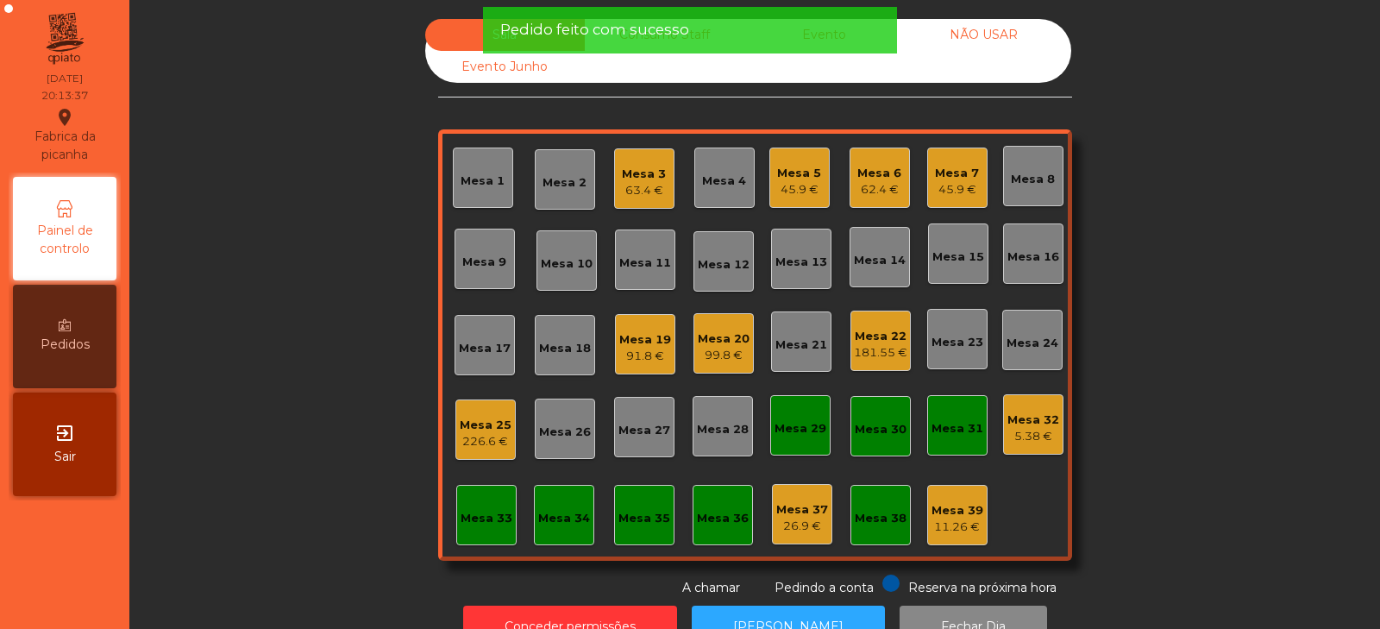
click at [246, 316] on div "Sala Consumo Staff Evento NÃO USAR Evento Junho Mesa 1 Mesa 2 Mesa 3 63.4 € Mes…" at bounding box center [755, 308] width 1204 height 578
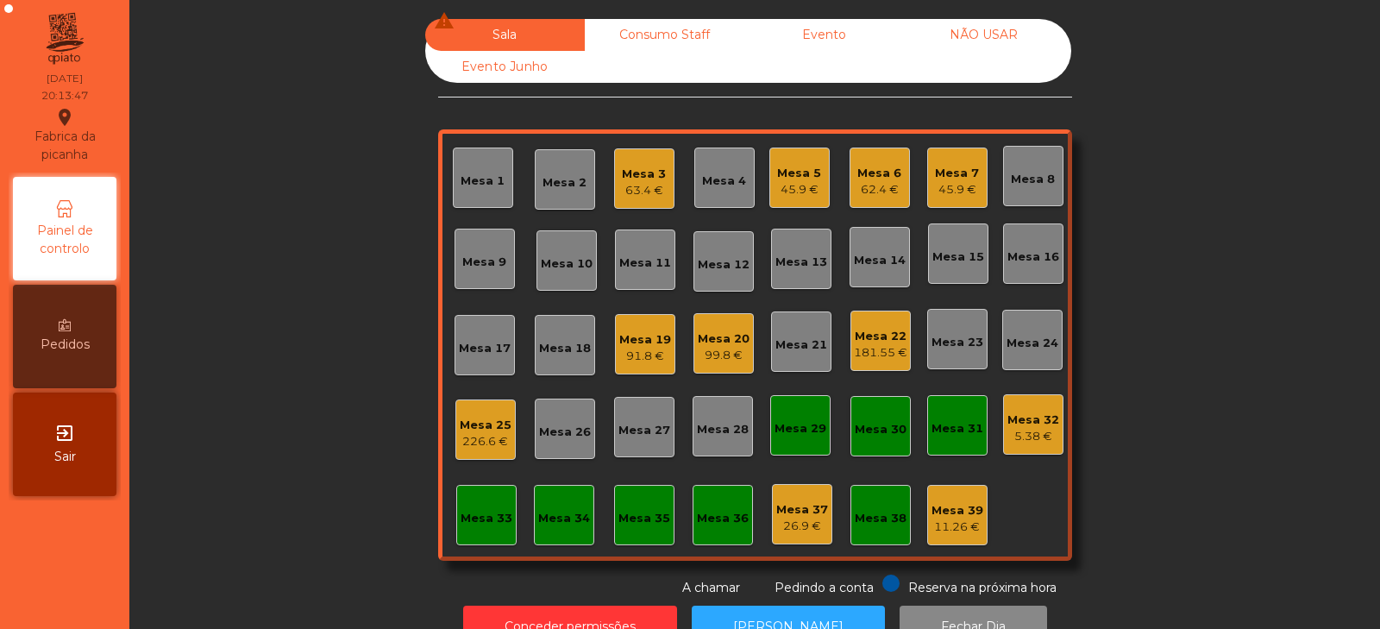
click at [867, 169] on div "Mesa 6" at bounding box center [879, 173] width 44 height 17
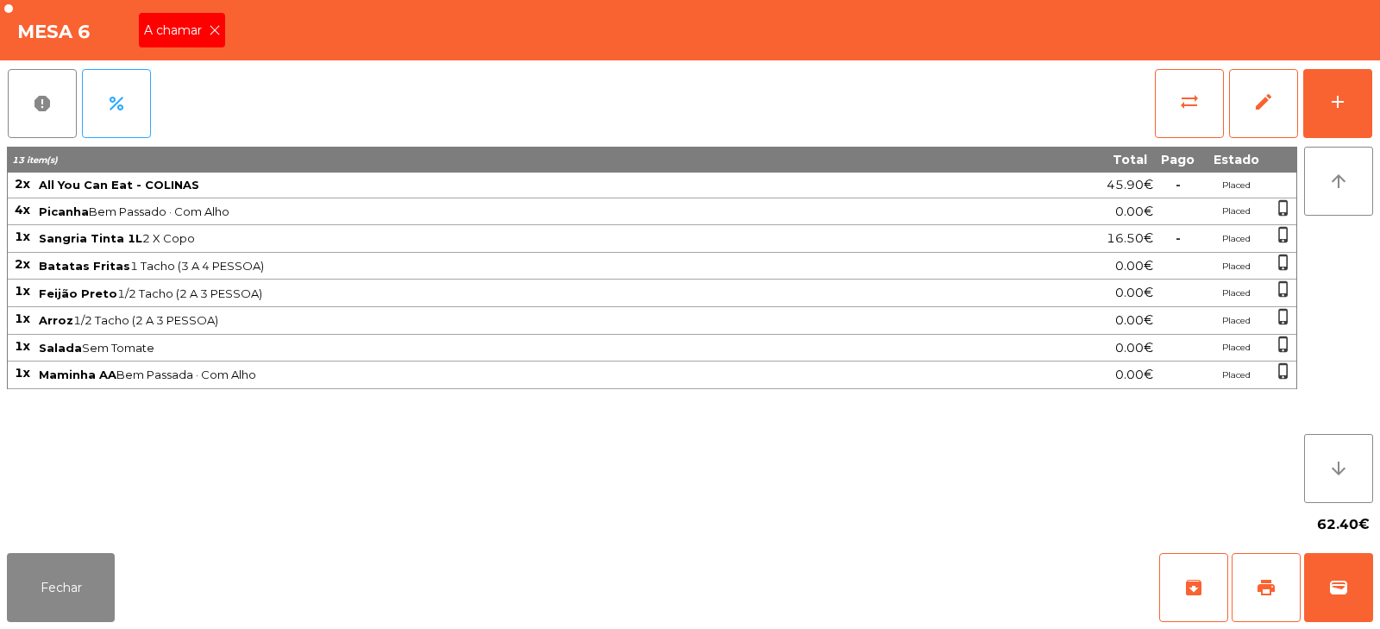
click at [215, 30] on icon at bounding box center [215, 30] width 12 height 12
click at [90, 567] on button "Fechar" at bounding box center [61, 587] width 108 height 69
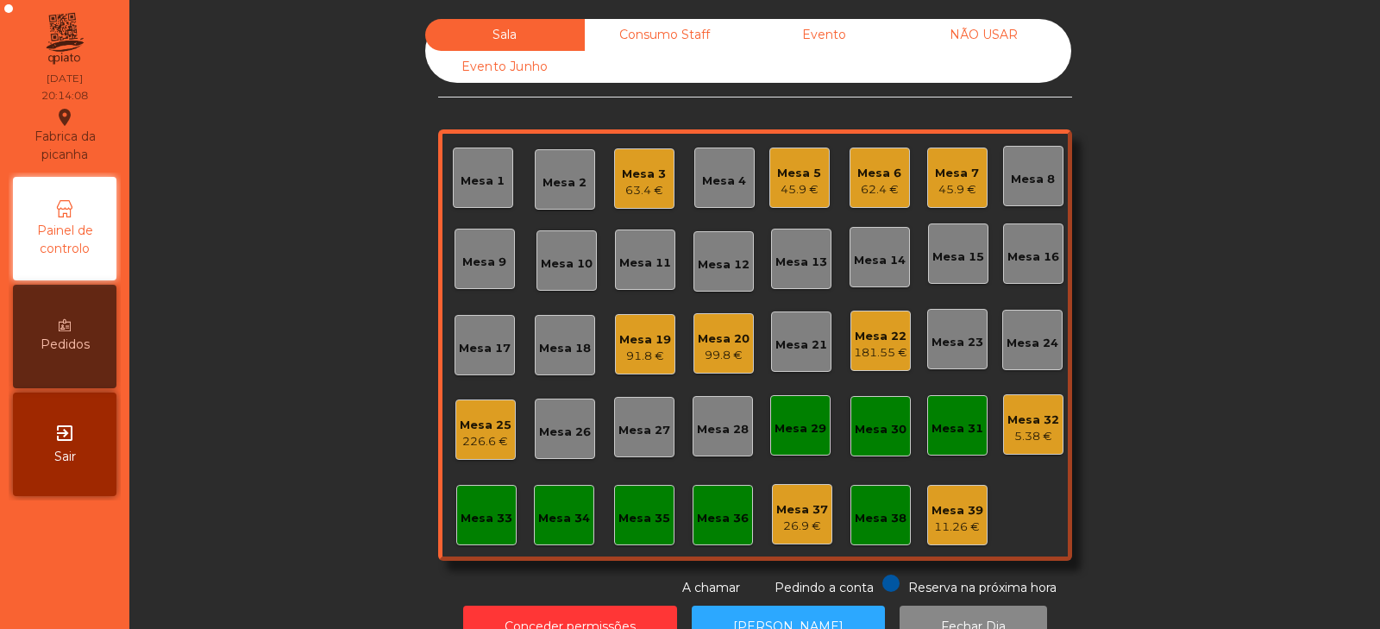
click at [472, 528] on div "Mesa 33" at bounding box center [486, 515] width 60 height 60
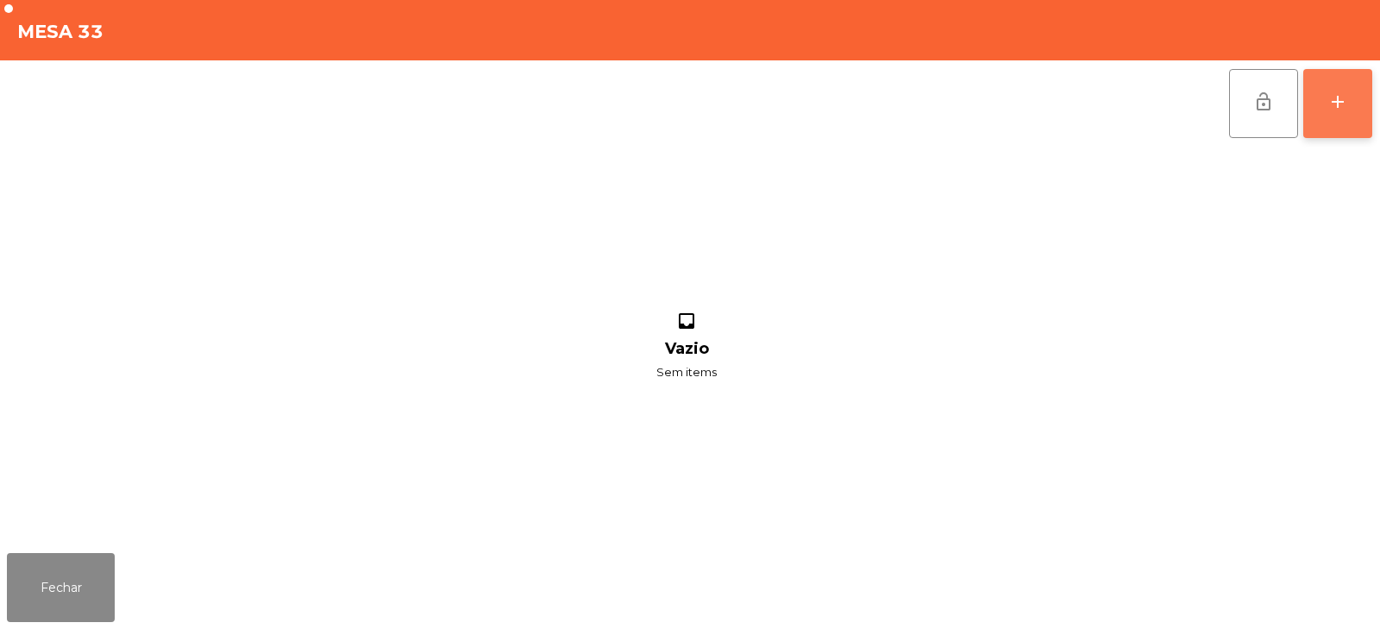
click at [1349, 107] on button "add" at bounding box center [1337, 103] width 69 height 69
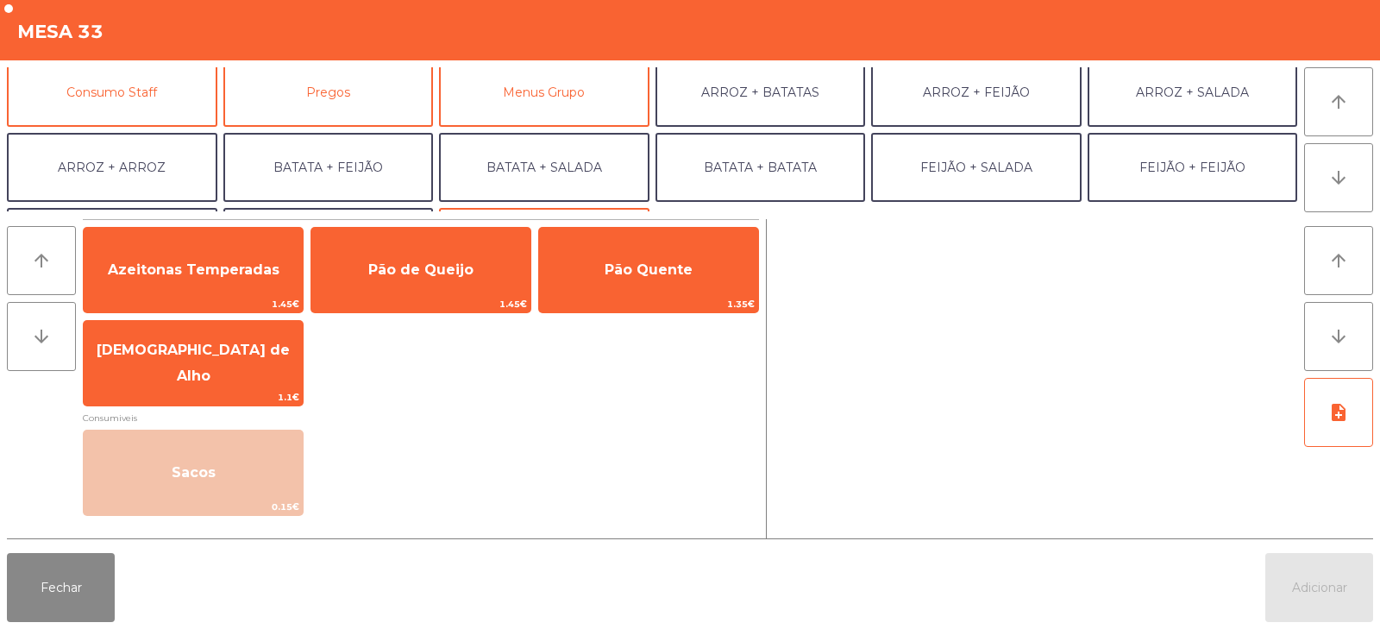
scroll to position [148, 0]
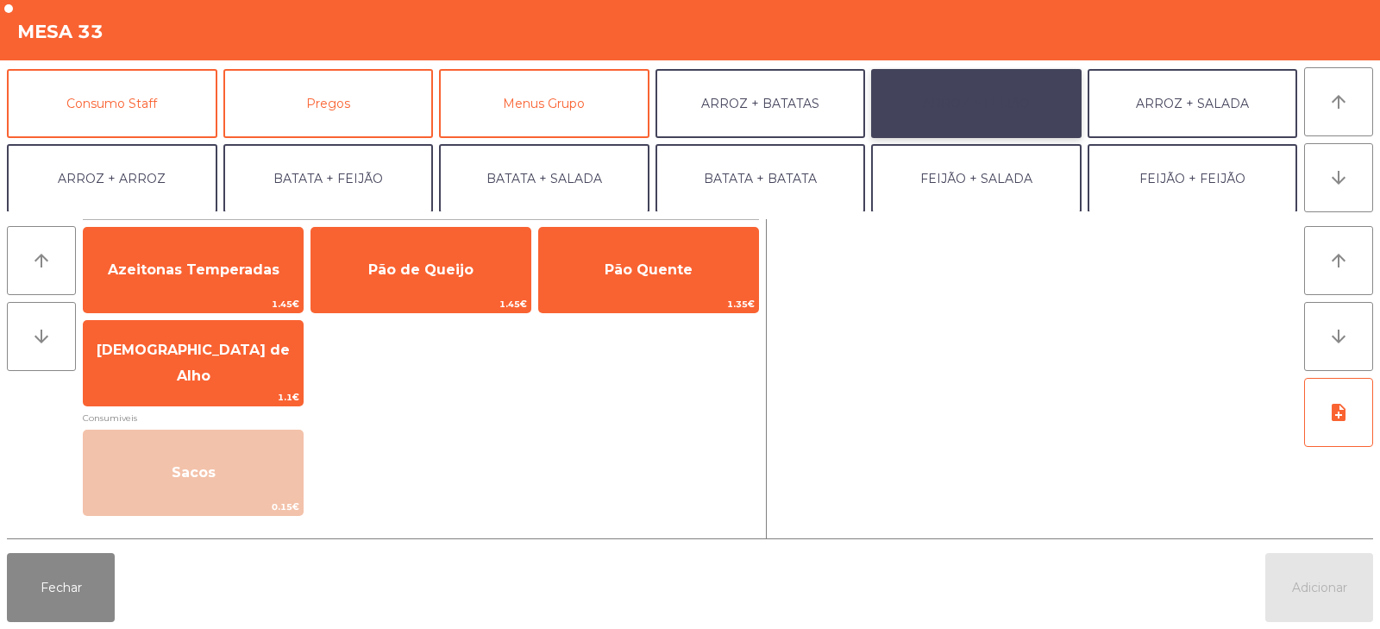
click at [999, 105] on button "ARROZ + FEIJÃO" at bounding box center [976, 103] width 210 height 69
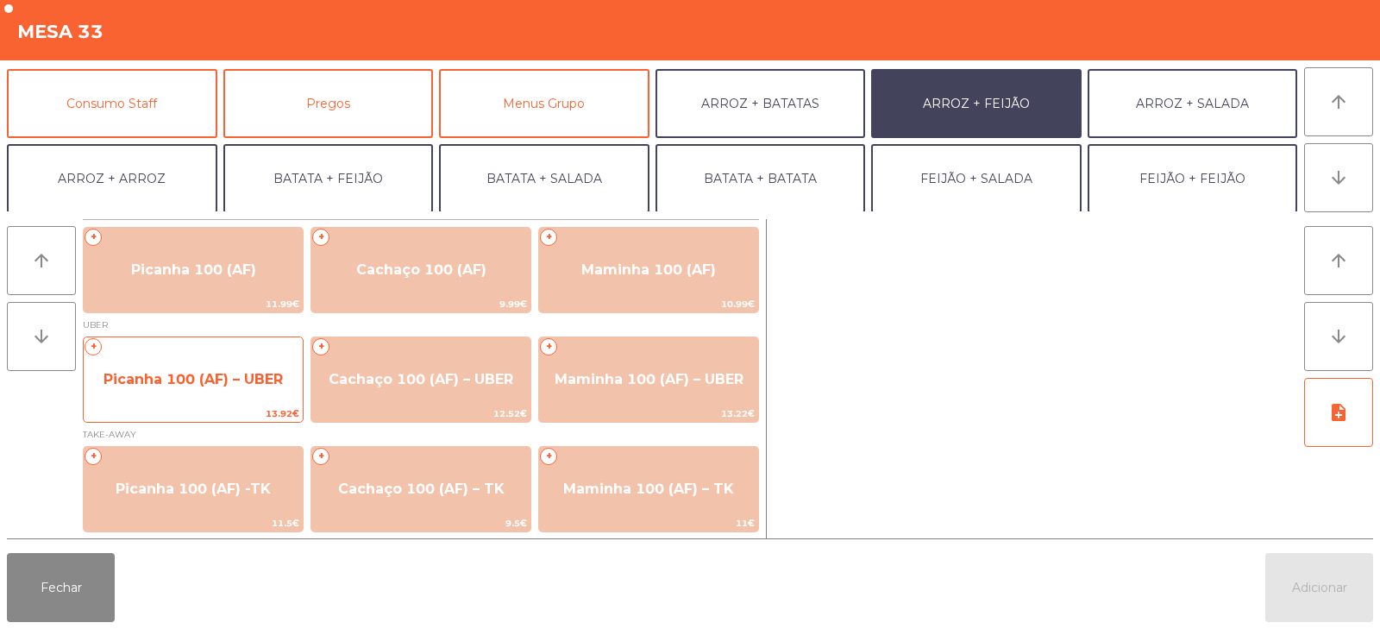
click at [202, 385] on span "Picanha 100 (AF) – UBER" at bounding box center [192, 379] width 179 height 16
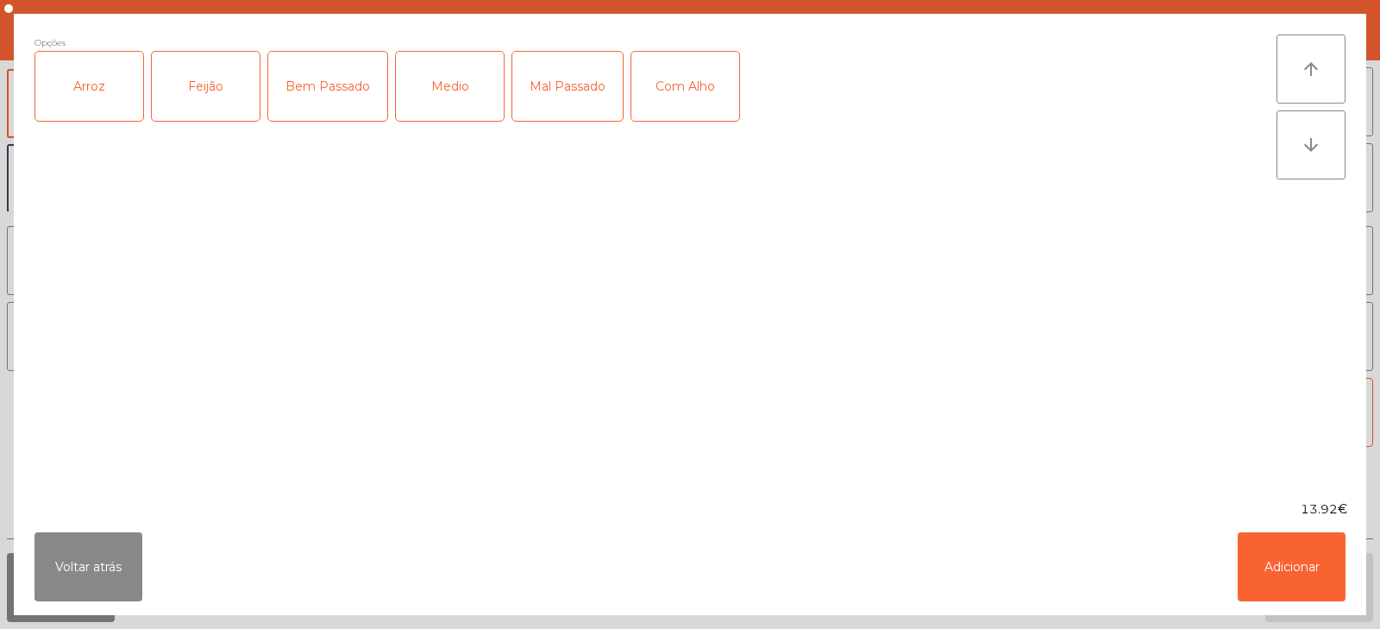
click at [90, 77] on div "Arroz" at bounding box center [89, 86] width 108 height 69
click at [200, 78] on div "Feijão" at bounding box center [206, 86] width 108 height 69
click at [453, 91] on div "Medio" at bounding box center [450, 86] width 108 height 69
click at [686, 91] on div "Com Alho" at bounding box center [685, 86] width 108 height 69
click at [1292, 573] on button "Adicionar" at bounding box center [1291, 566] width 108 height 69
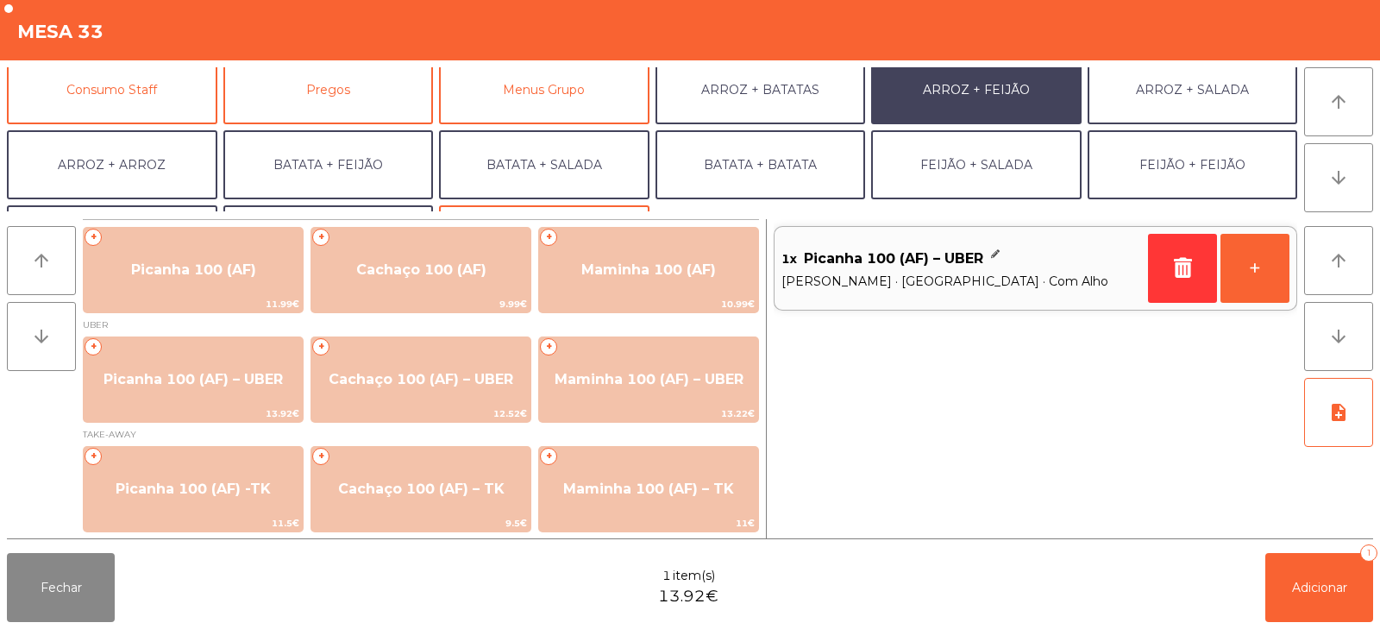
scroll to position [161, 0]
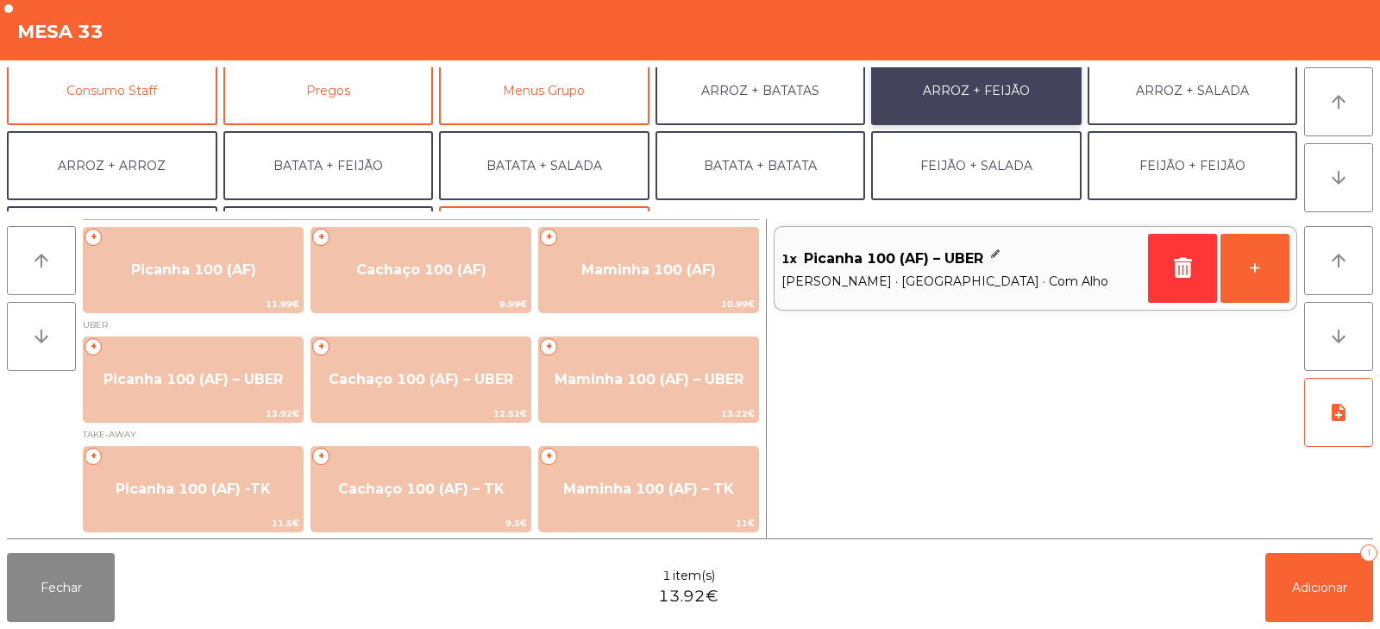
click at [998, 97] on button "ARROZ + FEIJÃO" at bounding box center [976, 90] width 210 height 69
click at [1266, 271] on button "+" at bounding box center [1254, 268] width 69 height 69
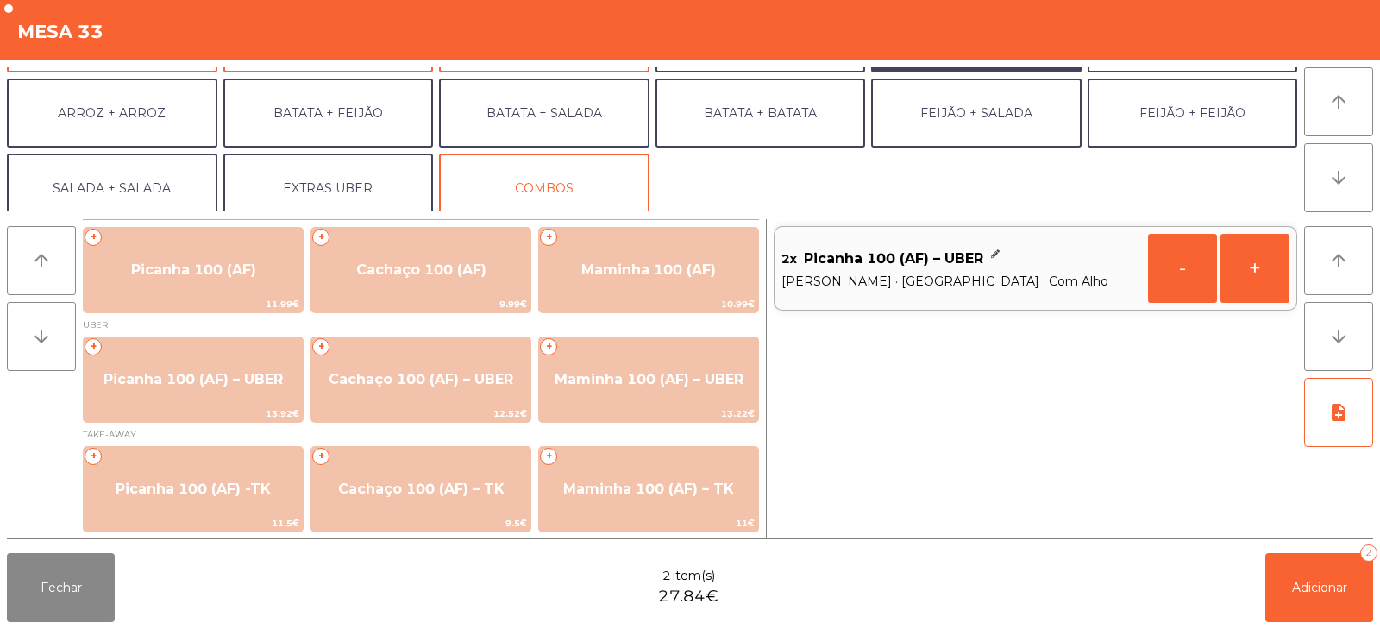
scroll to position [225, 0]
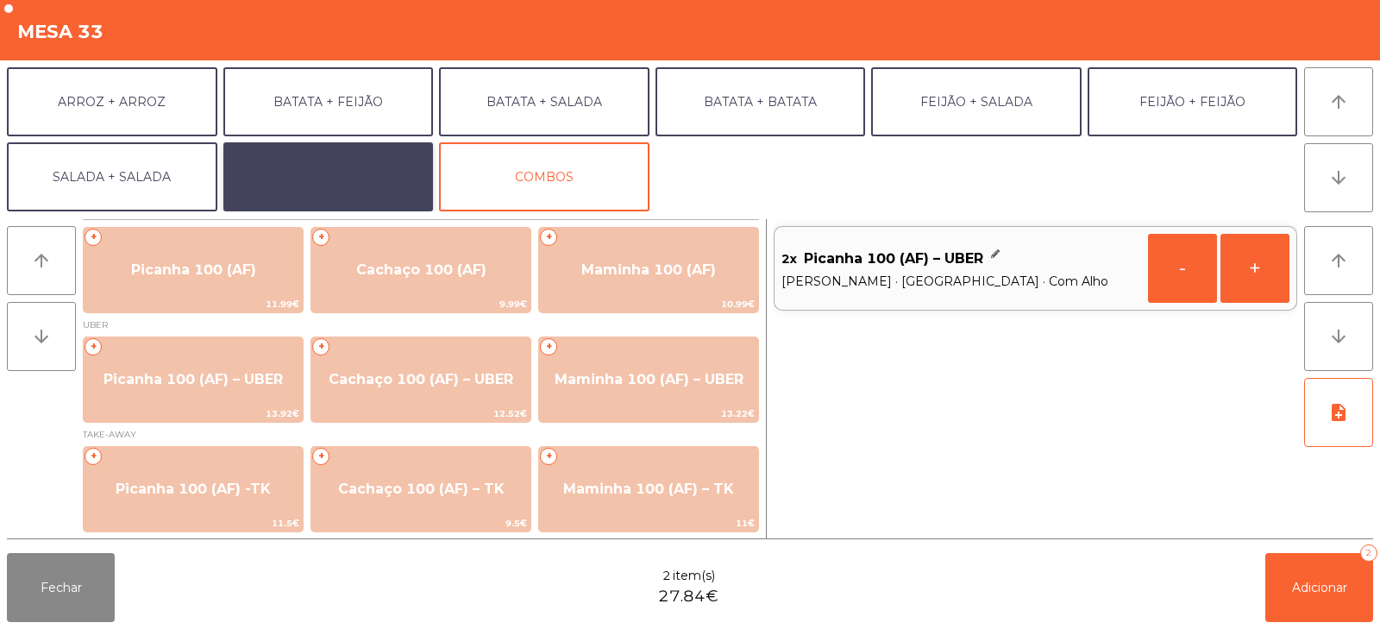
click at [393, 169] on button "EXTRAS UBER" at bounding box center [328, 176] width 210 height 69
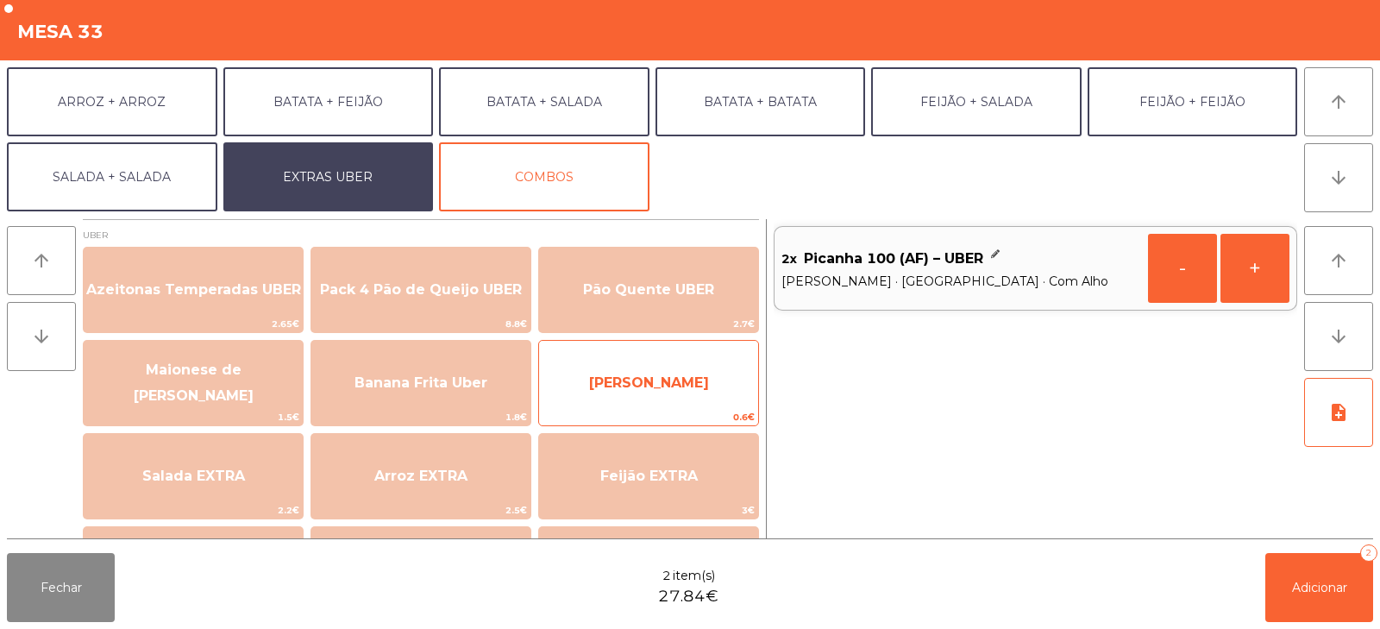
click at [657, 378] on span "[PERSON_NAME]" at bounding box center [649, 382] width 120 height 16
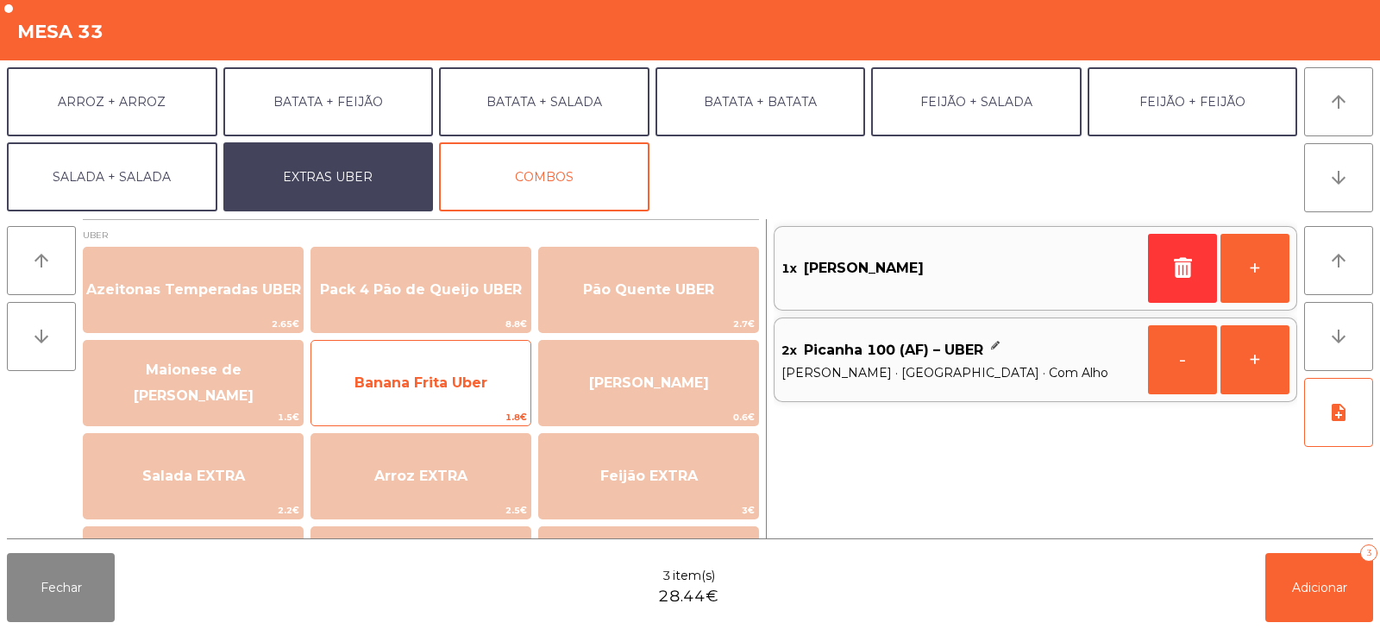
click at [437, 384] on span "Banana Frita Uber" at bounding box center [420, 382] width 133 height 16
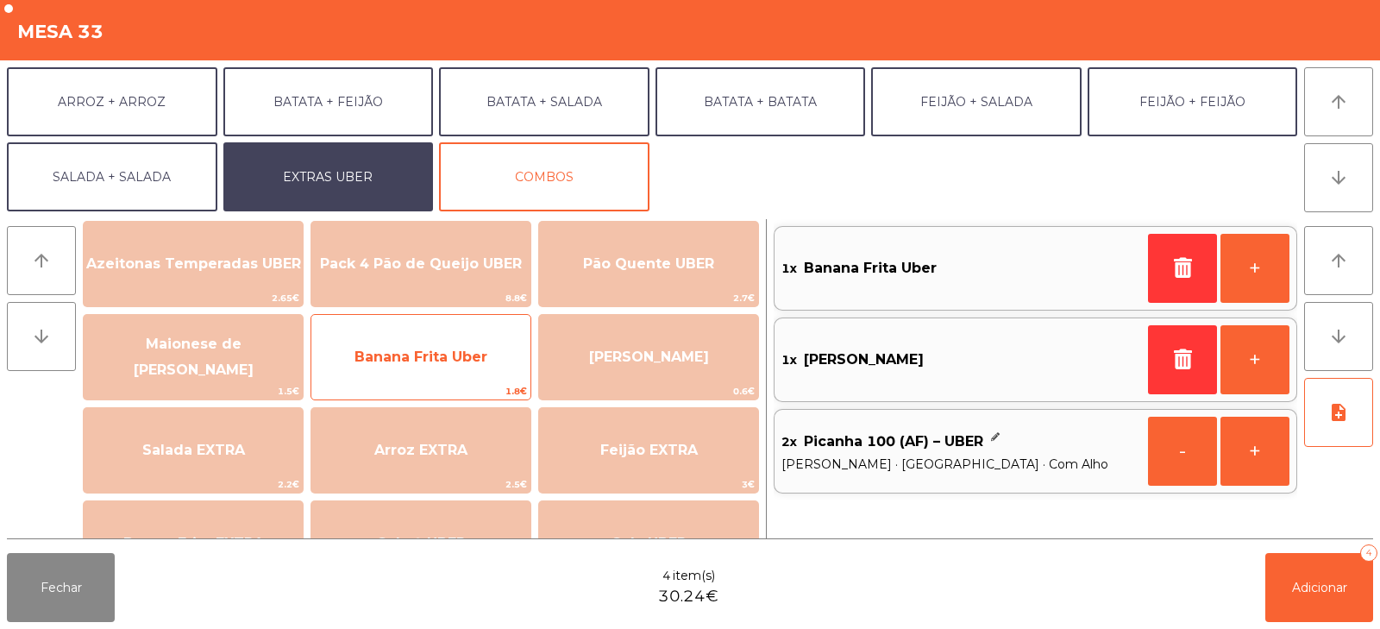
scroll to position [28, 0]
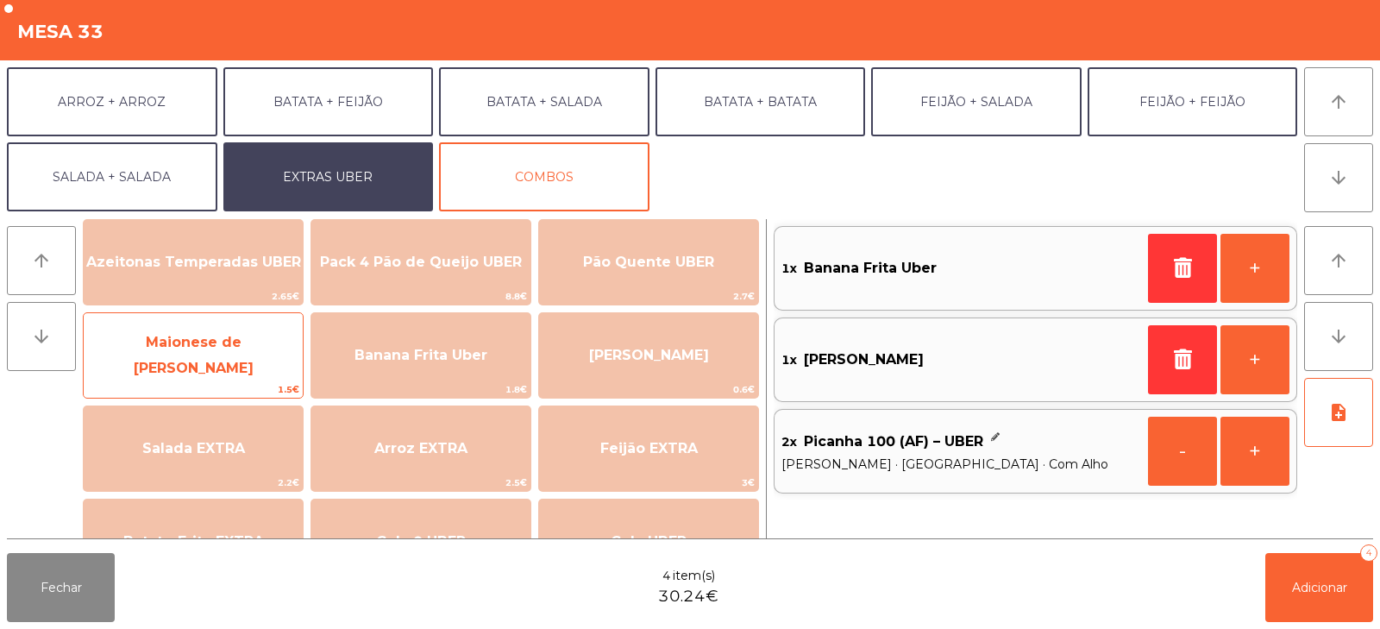
click at [211, 357] on span "Maionese de [PERSON_NAME]" at bounding box center [194, 355] width 120 height 42
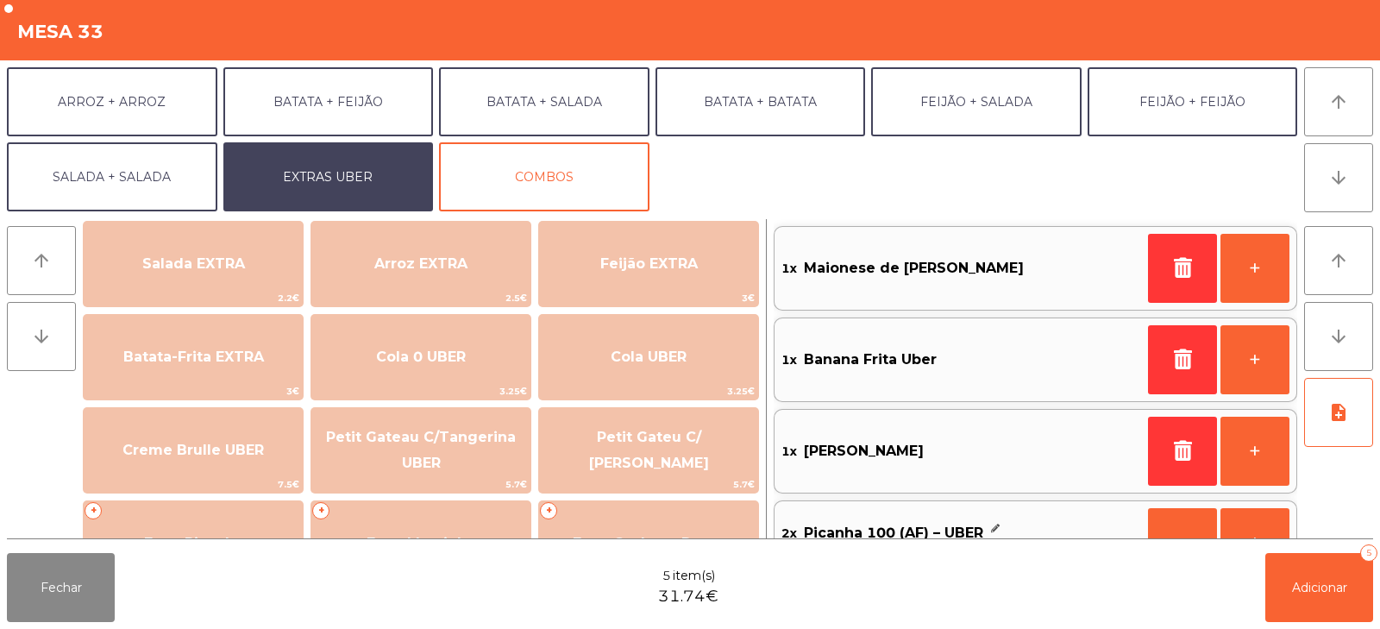
scroll to position [198, 0]
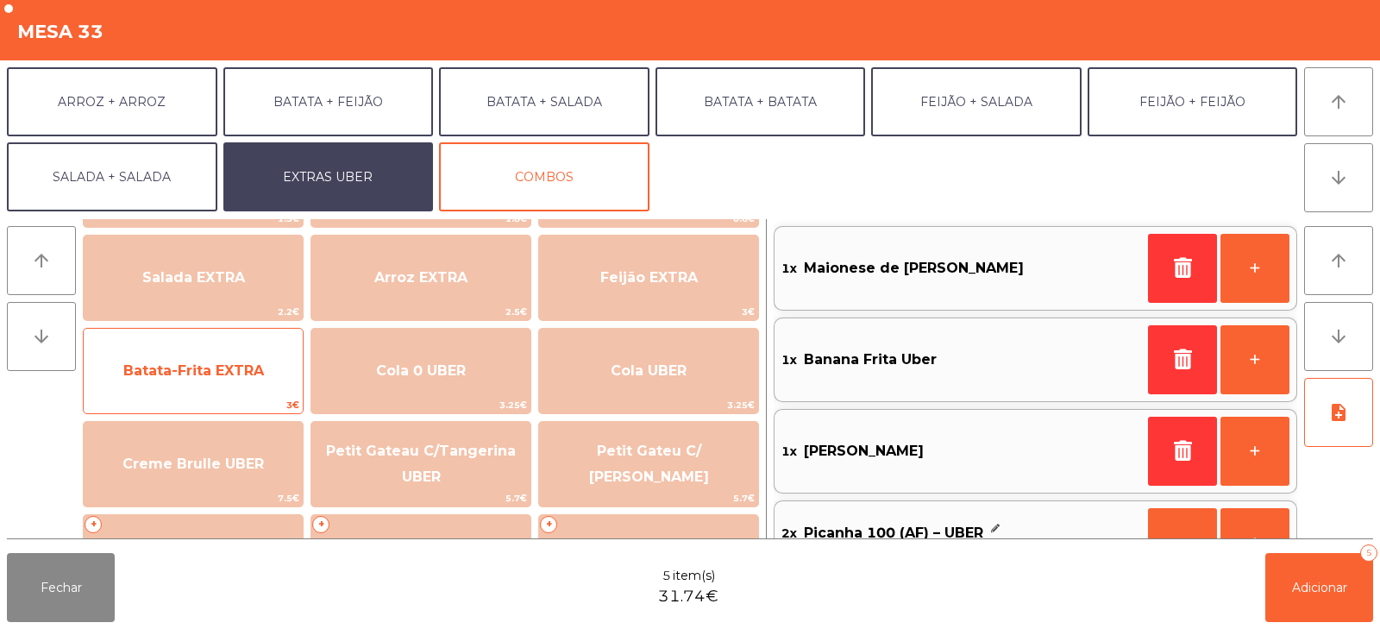
click at [196, 379] on span "Batata-Frita EXTRA" at bounding box center [193, 370] width 219 height 47
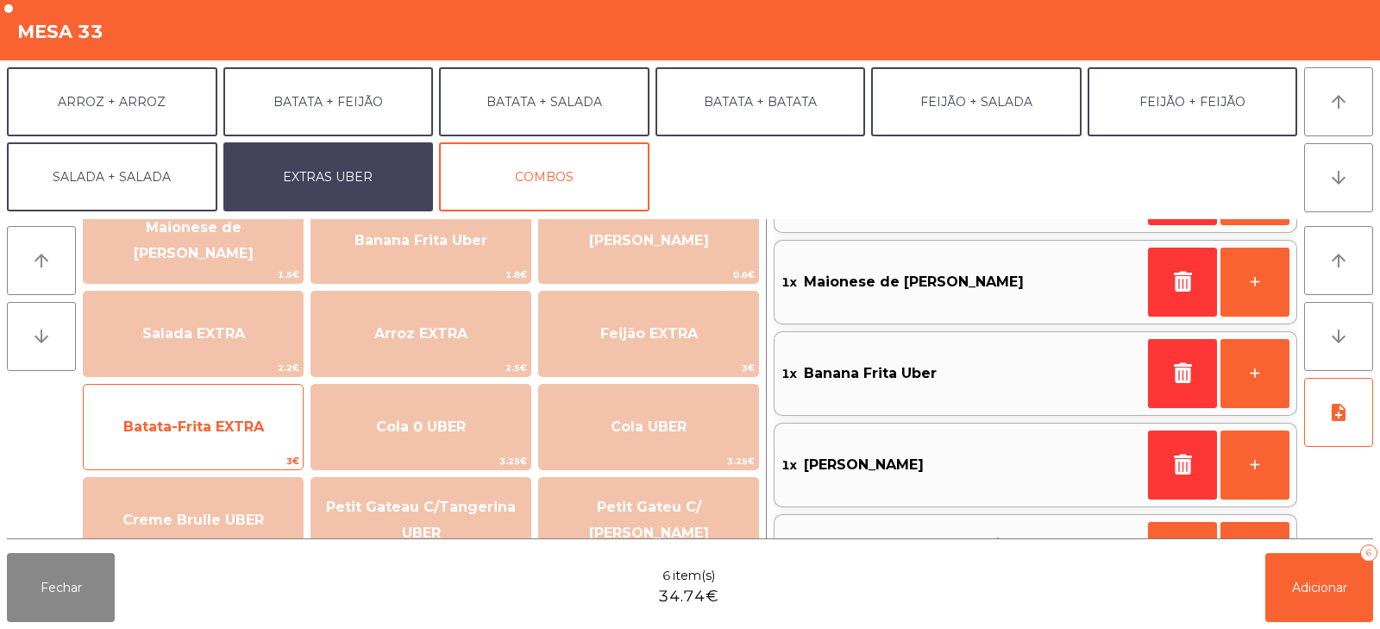
scroll to position [145, 0]
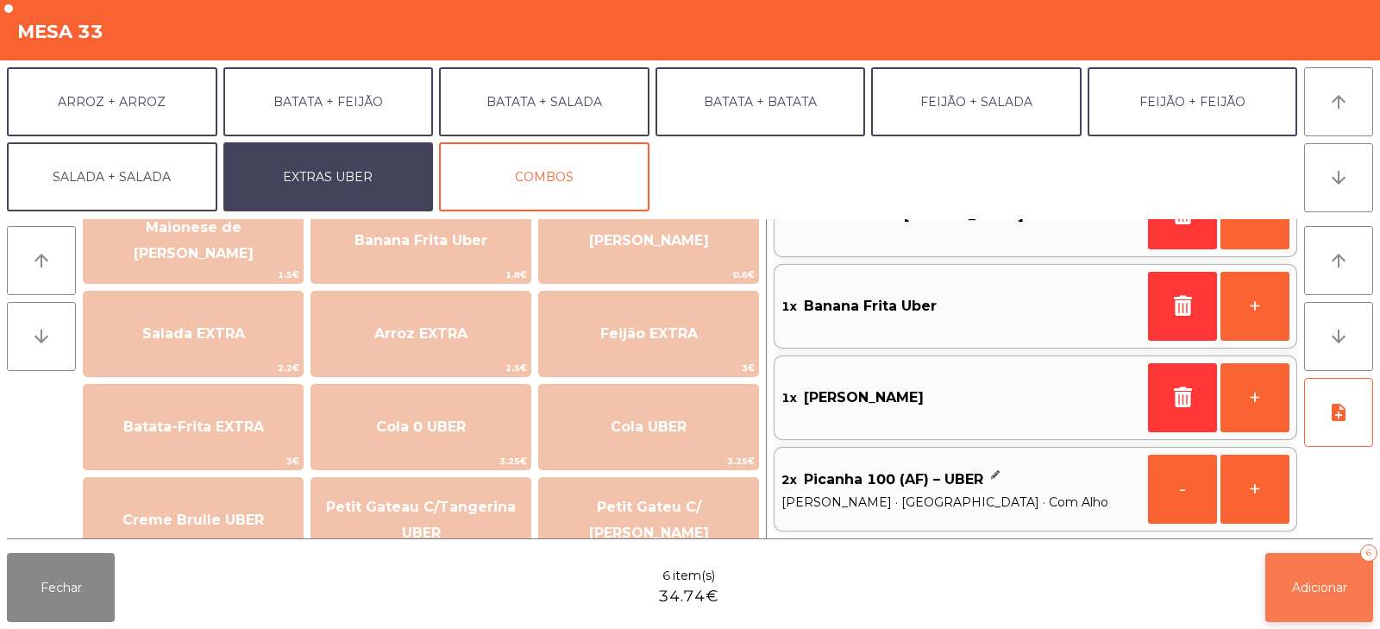
click at [1284, 593] on button "Adicionar 6" at bounding box center [1319, 587] width 108 height 69
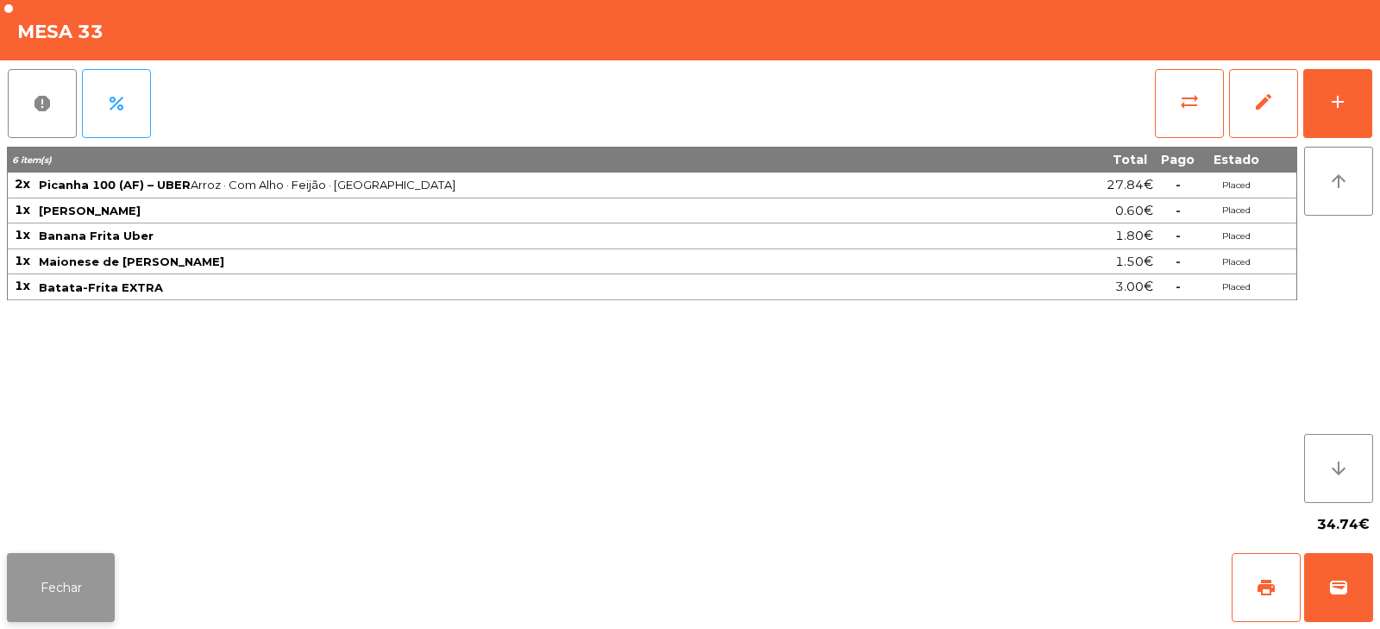
click at [50, 615] on button "Fechar" at bounding box center [61, 587] width 108 height 69
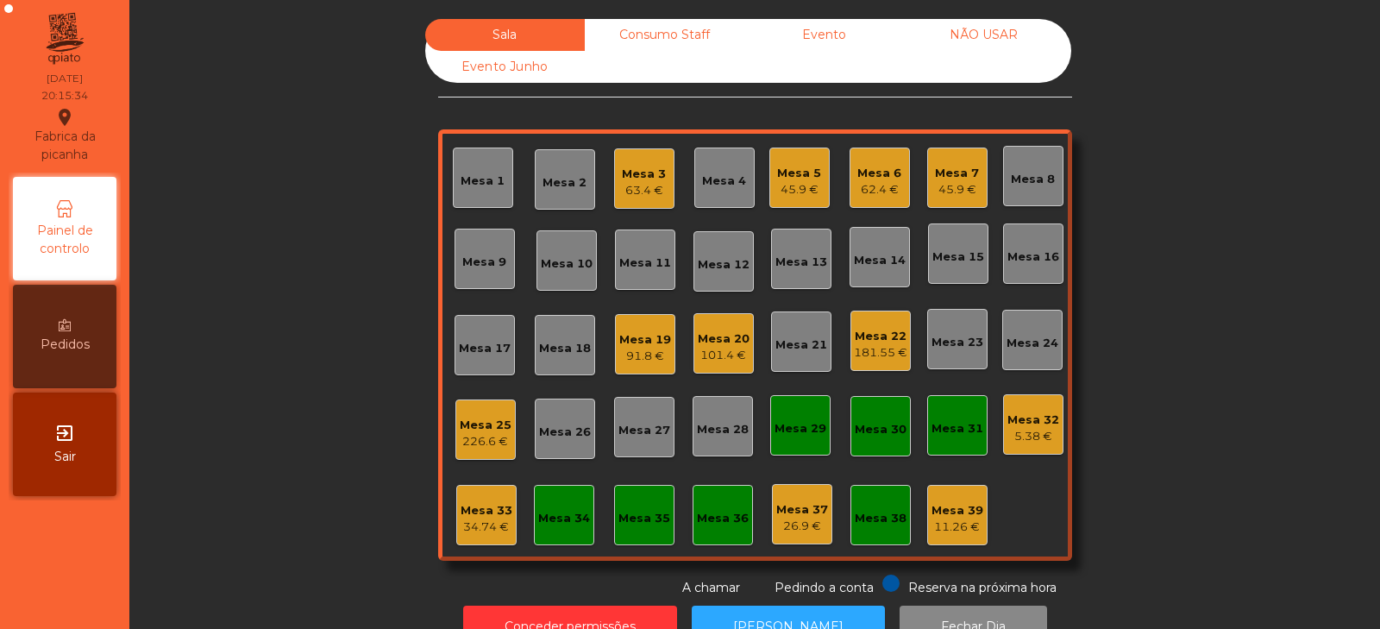
click at [1152, 287] on div "Sala Consumo Staff Evento NÃO USAR Evento Junho Mesa 1 Mesa 2 Mesa 3 63.4 € Mes…" at bounding box center [755, 308] width 1204 height 578
click at [466, 173] on div "Mesa 1" at bounding box center [482, 180] width 44 height 17
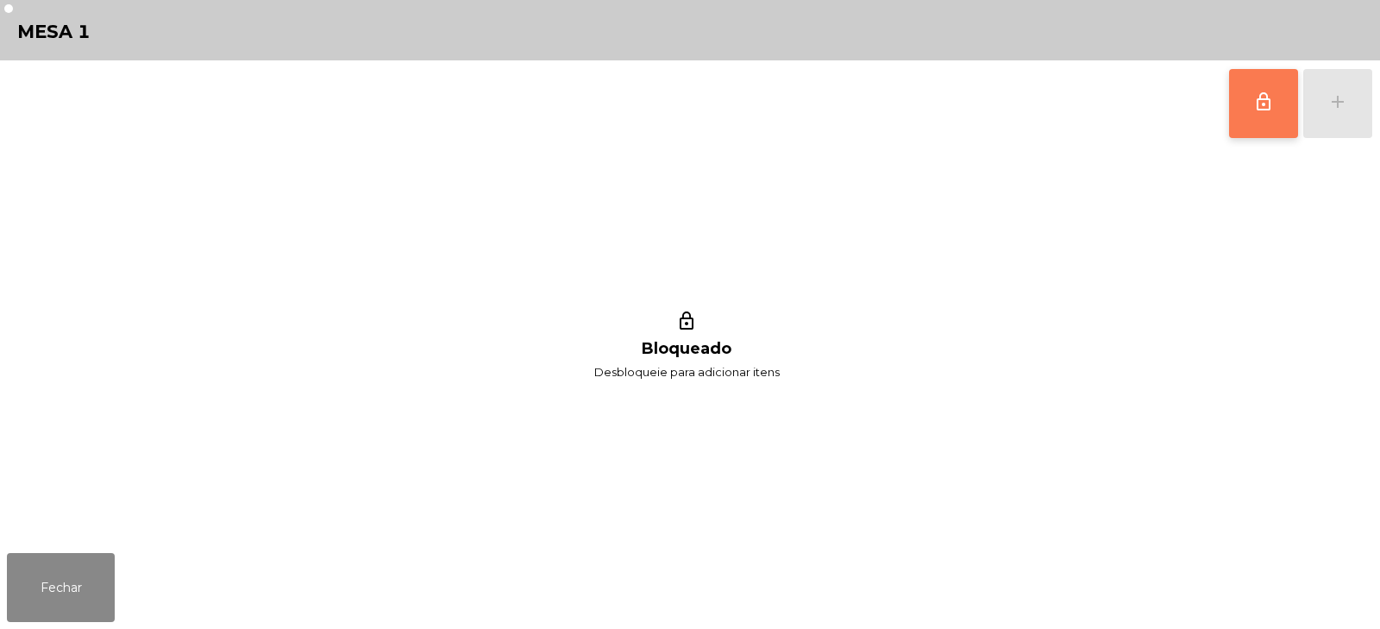
click at [1254, 103] on span "lock_outline" at bounding box center [1263, 101] width 21 height 21
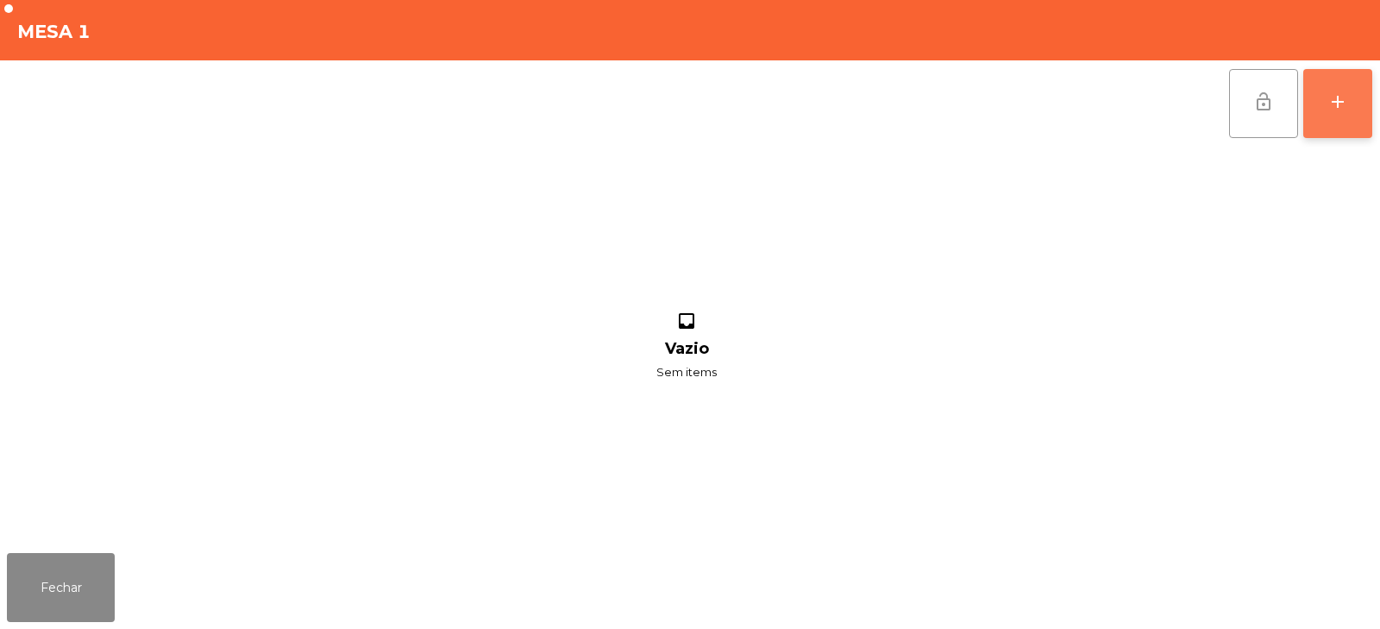
click at [1326, 106] on button "add" at bounding box center [1337, 103] width 69 height 69
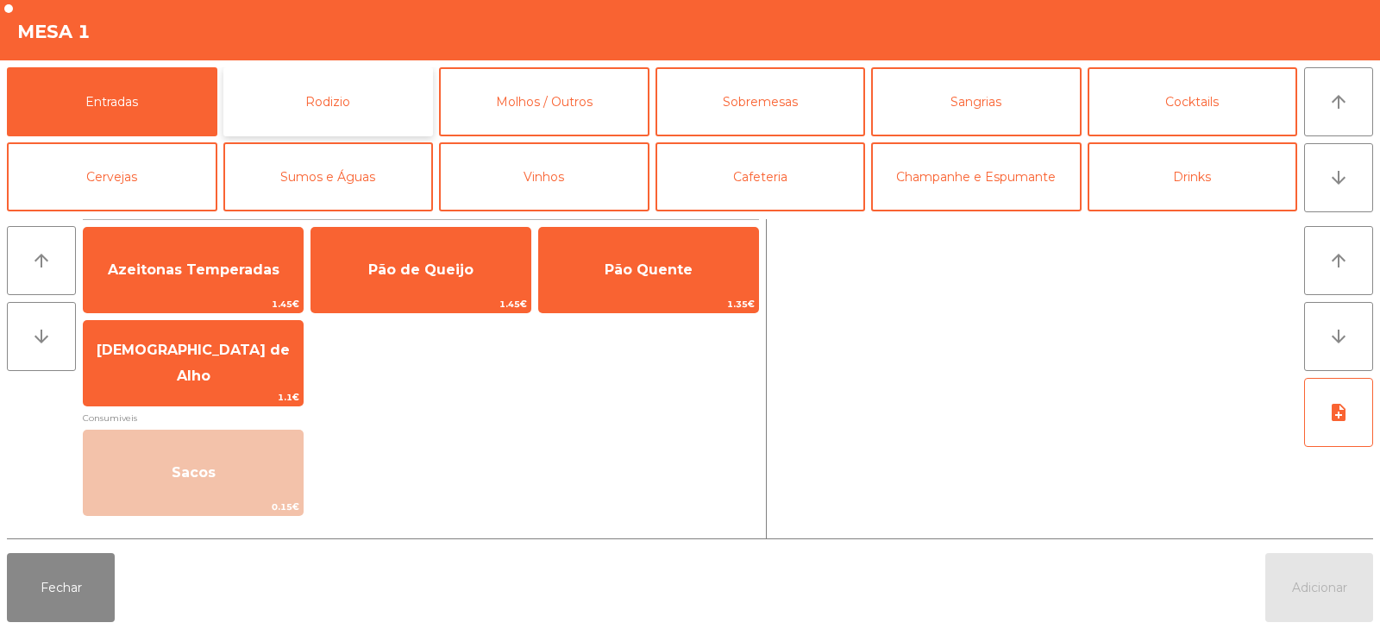
click at [341, 97] on button "Rodizio" at bounding box center [328, 101] width 210 height 69
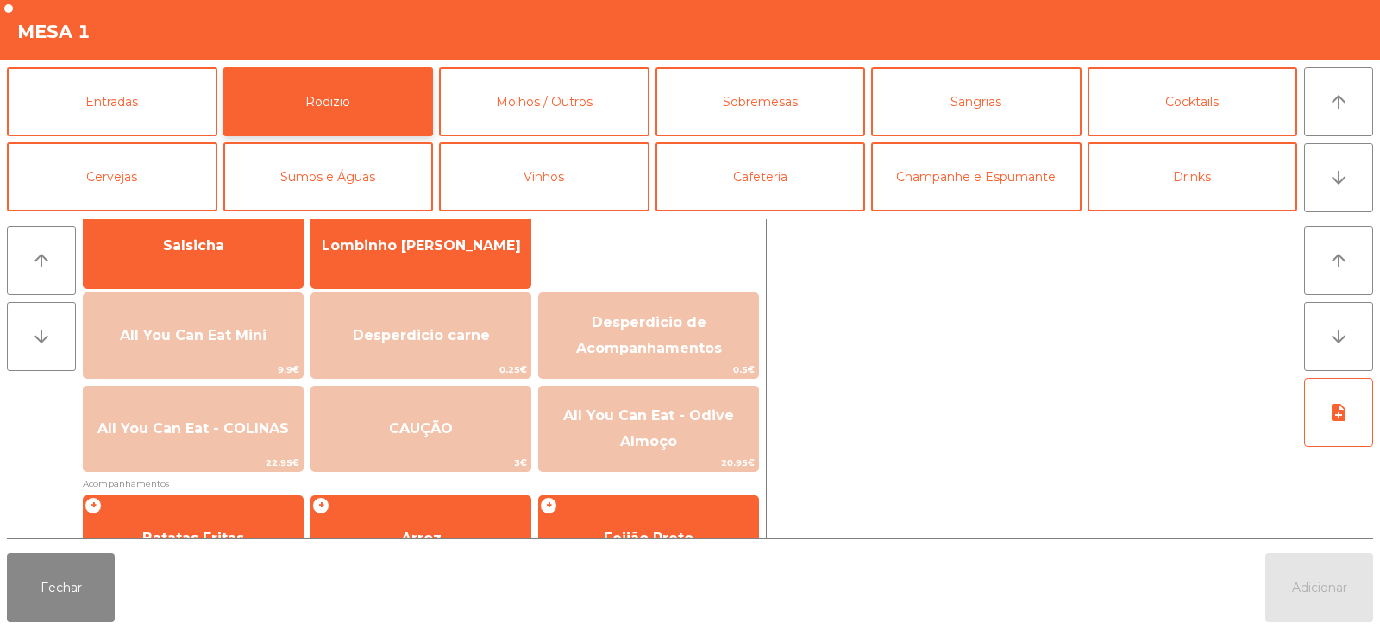
scroll to position [135, 0]
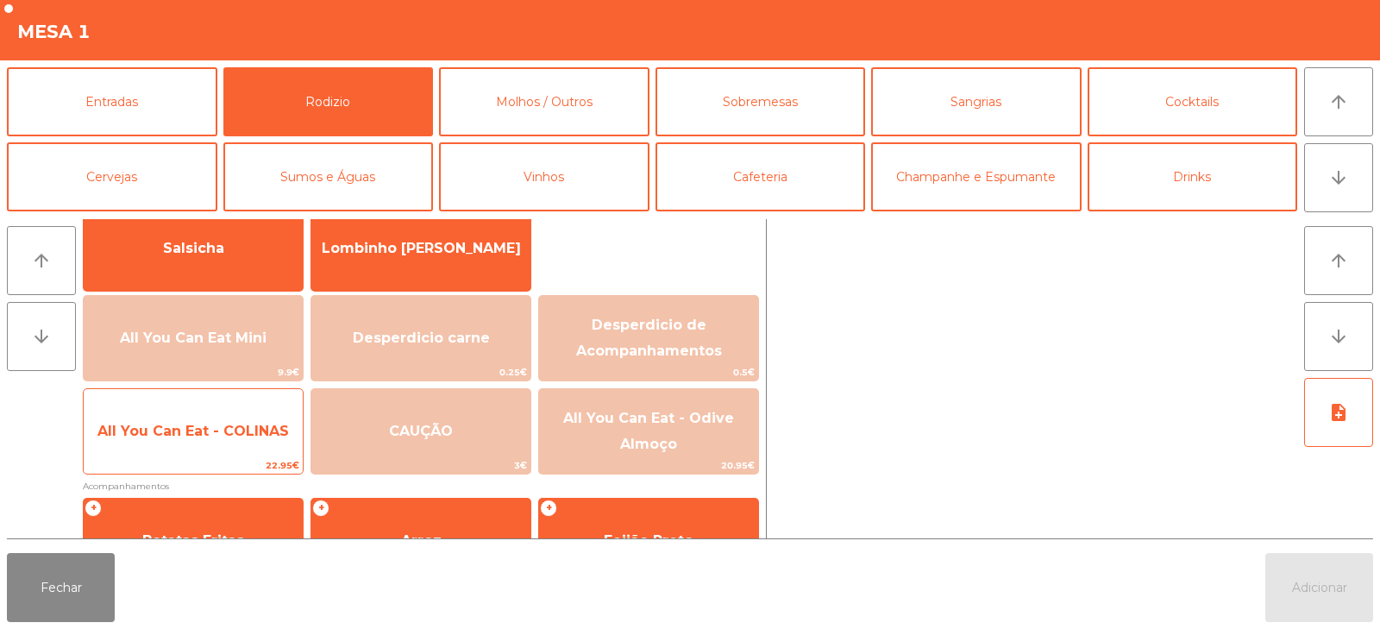
click at [199, 419] on span "All You Can Eat - COLINAS" at bounding box center [193, 431] width 219 height 47
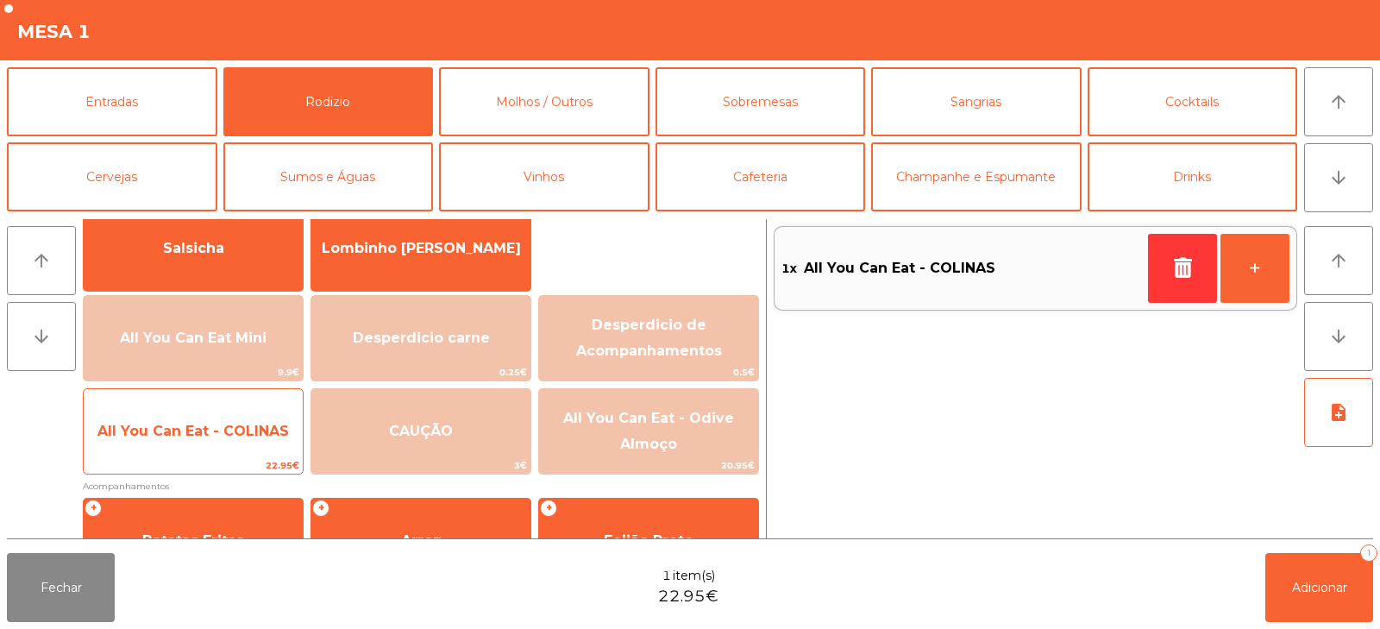
click at [191, 416] on span "All You Can Eat - COLINAS" at bounding box center [193, 431] width 219 height 47
click at [191, 436] on span "All You Can Eat - COLINAS" at bounding box center [192, 431] width 191 height 16
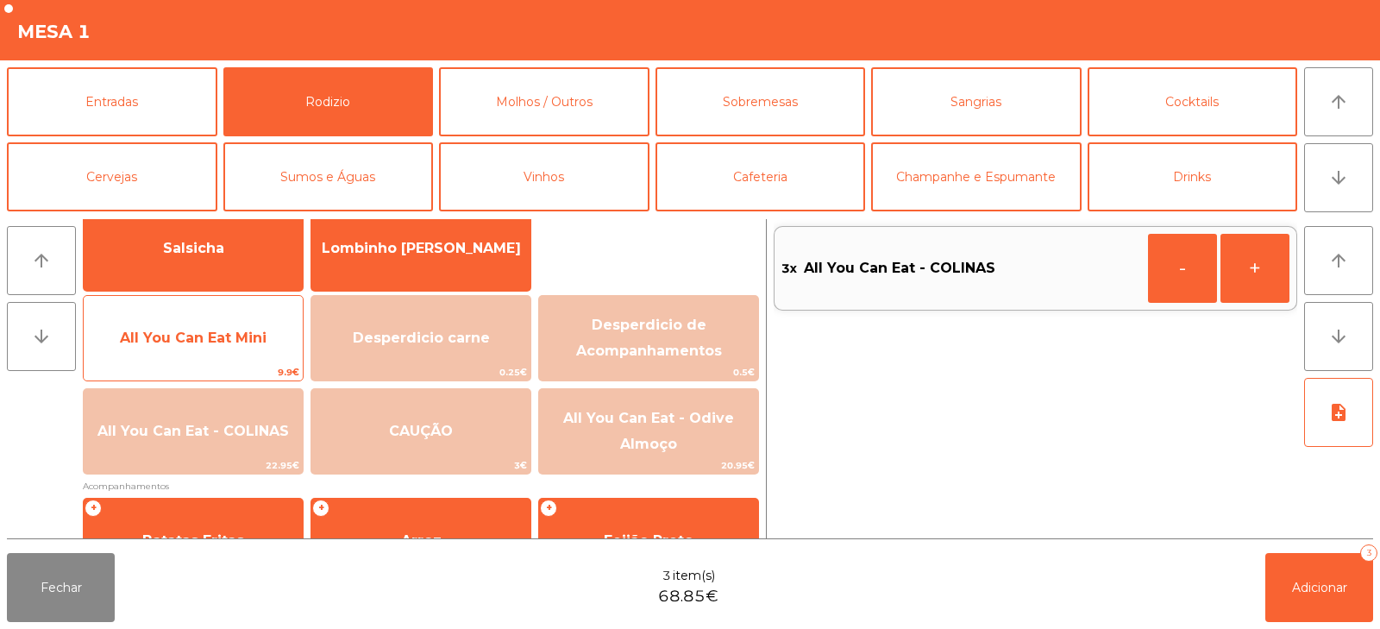
click at [182, 346] on span "All You Can Eat Mini" at bounding box center [193, 338] width 219 height 47
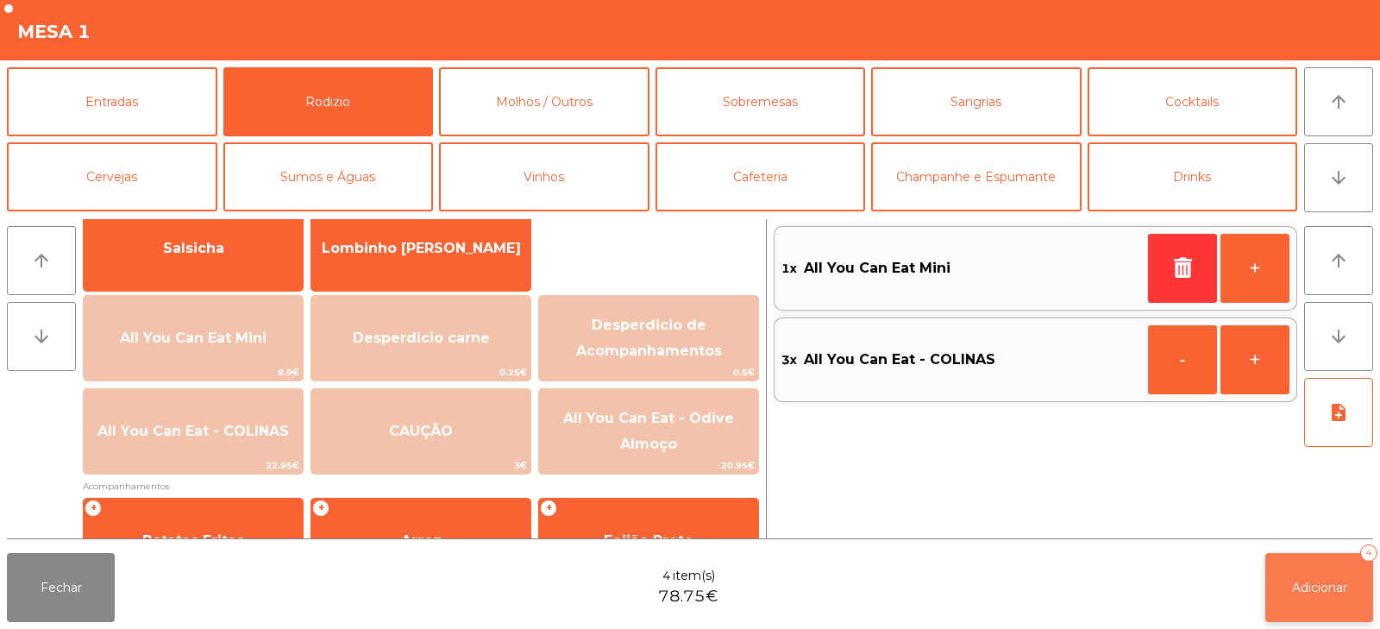
click at [1337, 559] on button "Adicionar 4" at bounding box center [1319, 587] width 108 height 69
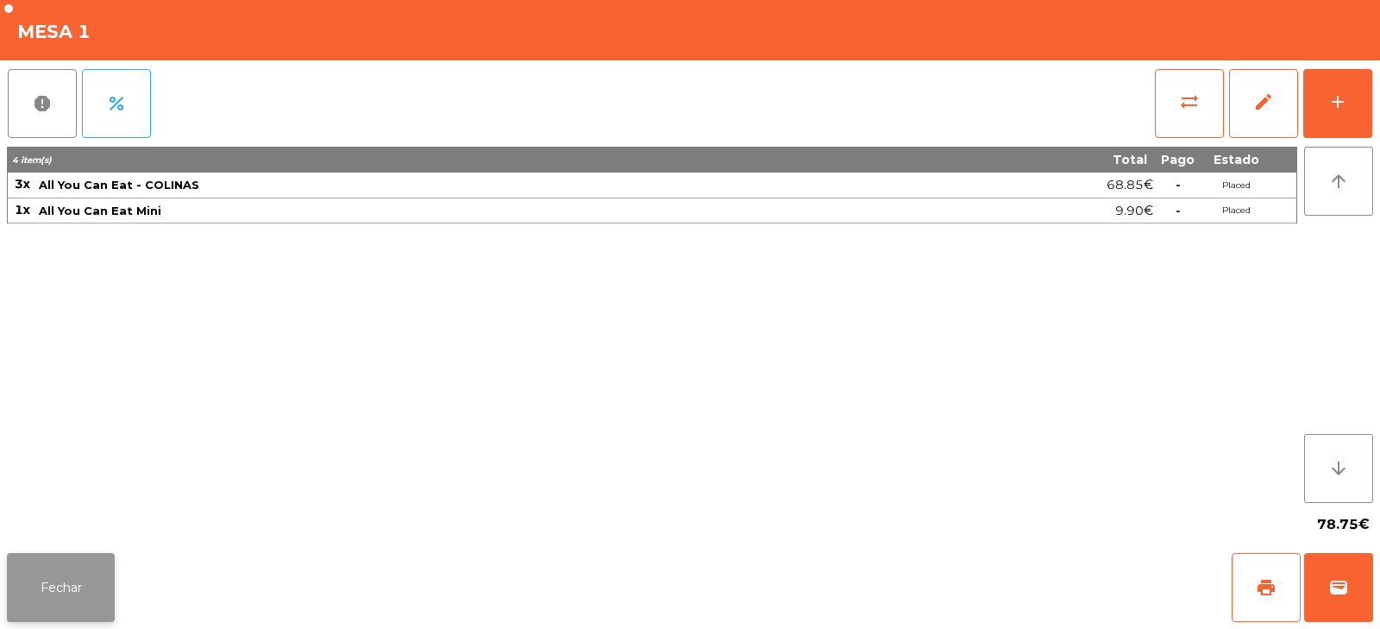
click at [54, 590] on button "Fechar" at bounding box center [61, 587] width 108 height 69
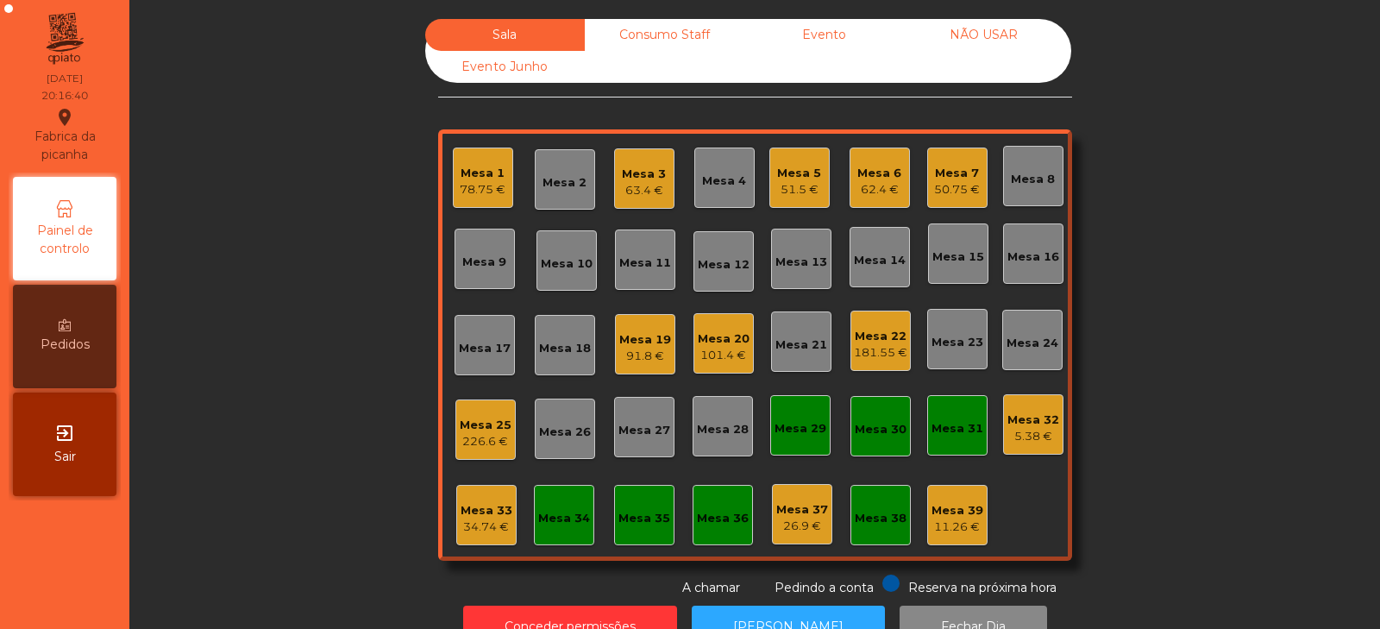
click at [380, 282] on div "Sala Consumo Staff Evento NÃO USAR Evento Junho Mesa 1 78.75 € Mesa 2 Mesa 3 63…" at bounding box center [755, 308] width 1204 height 578
click at [1225, 172] on div "Sala Consumo Staff Evento NÃO USAR Evento Junho Mesa 1 78.75 € Mesa 2 Mesa 3 63…" at bounding box center [755, 308] width 1204 height 578
click at [552, 183] on div "Mesa 2" at bounding box center [564, 182] width 44 height 17
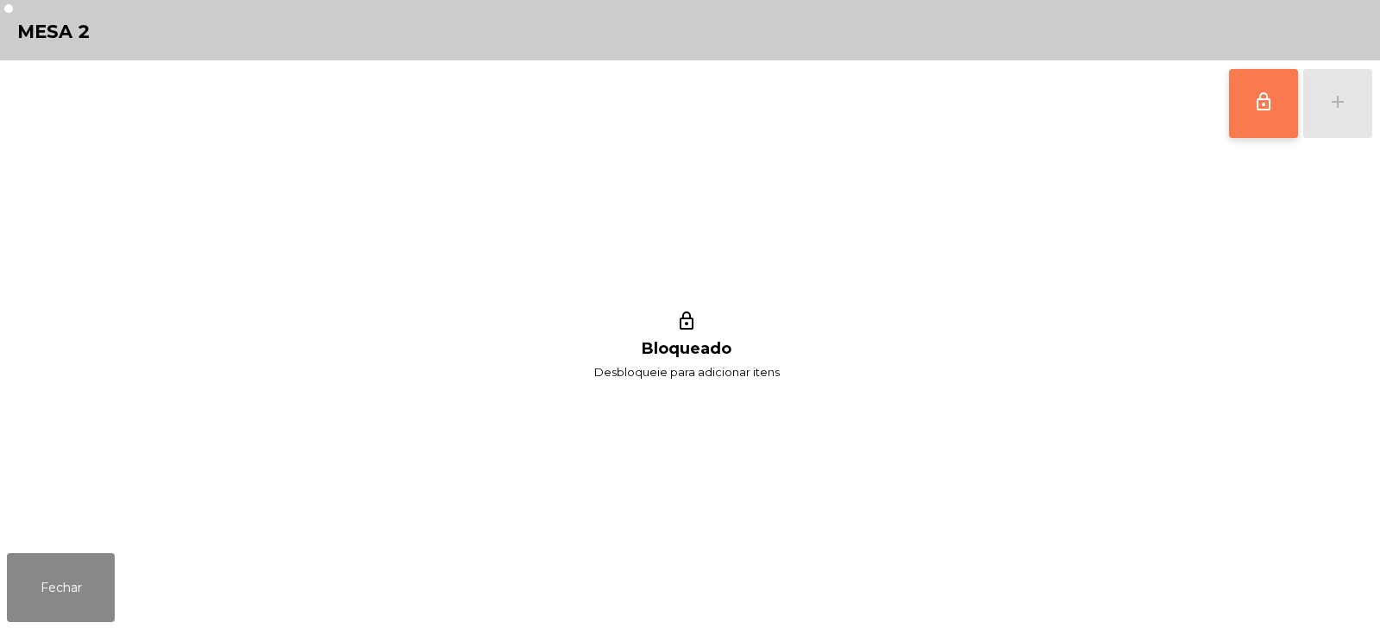
click at [1281, 135] on button "lock_outline" at bounding box center [1263, 103] width 69 height 69
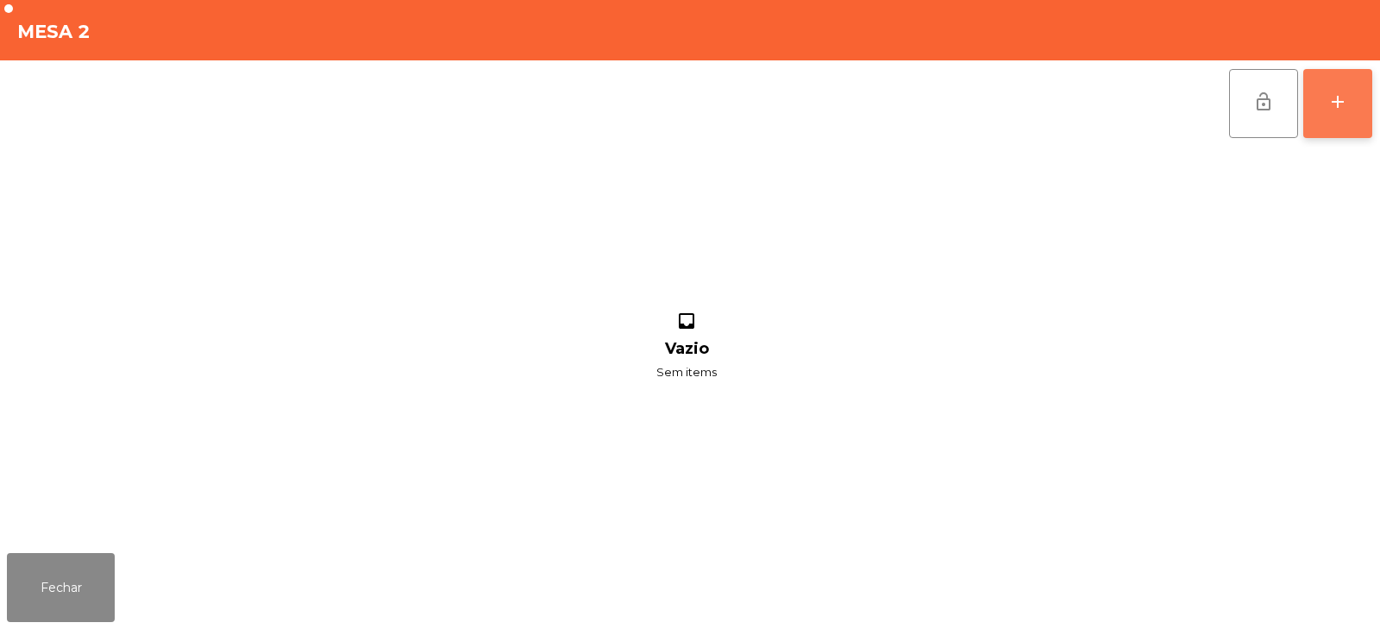
click at [1346, 103] on div "add" at bounding box center [1337, 101] width 21 height 21
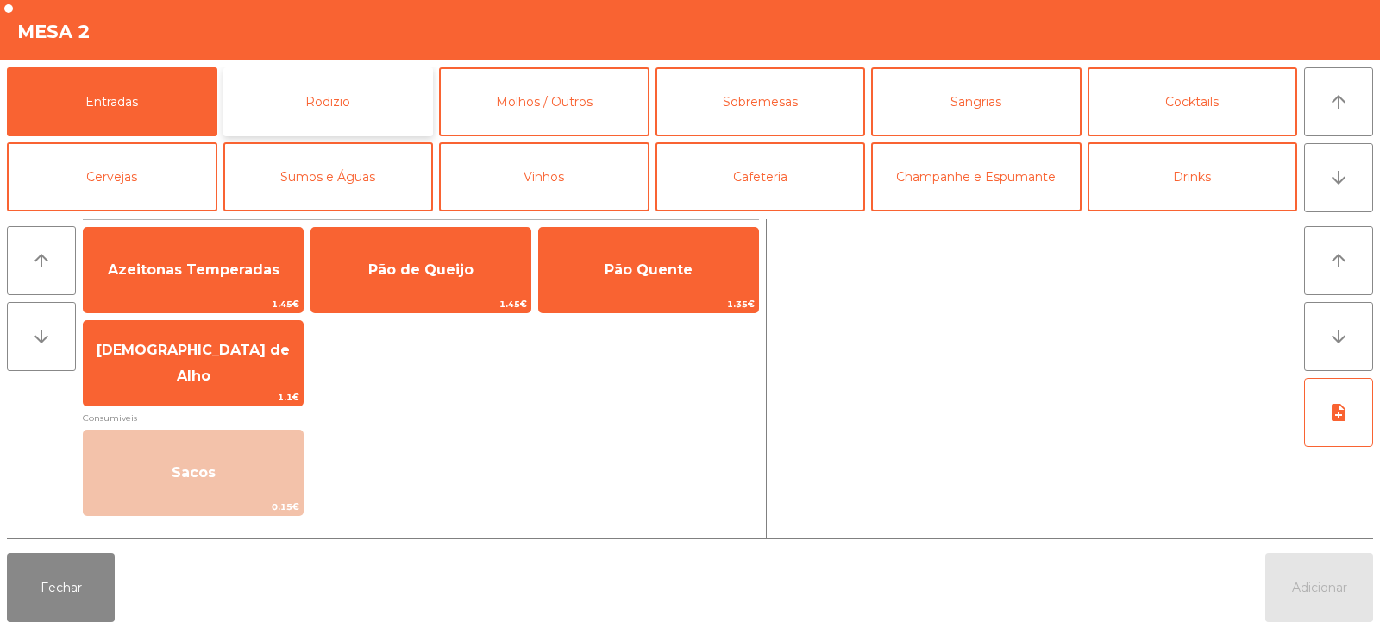
click at [354, 99] on button "Rodizio" at bounding box center [328, 101] width 210 height 69
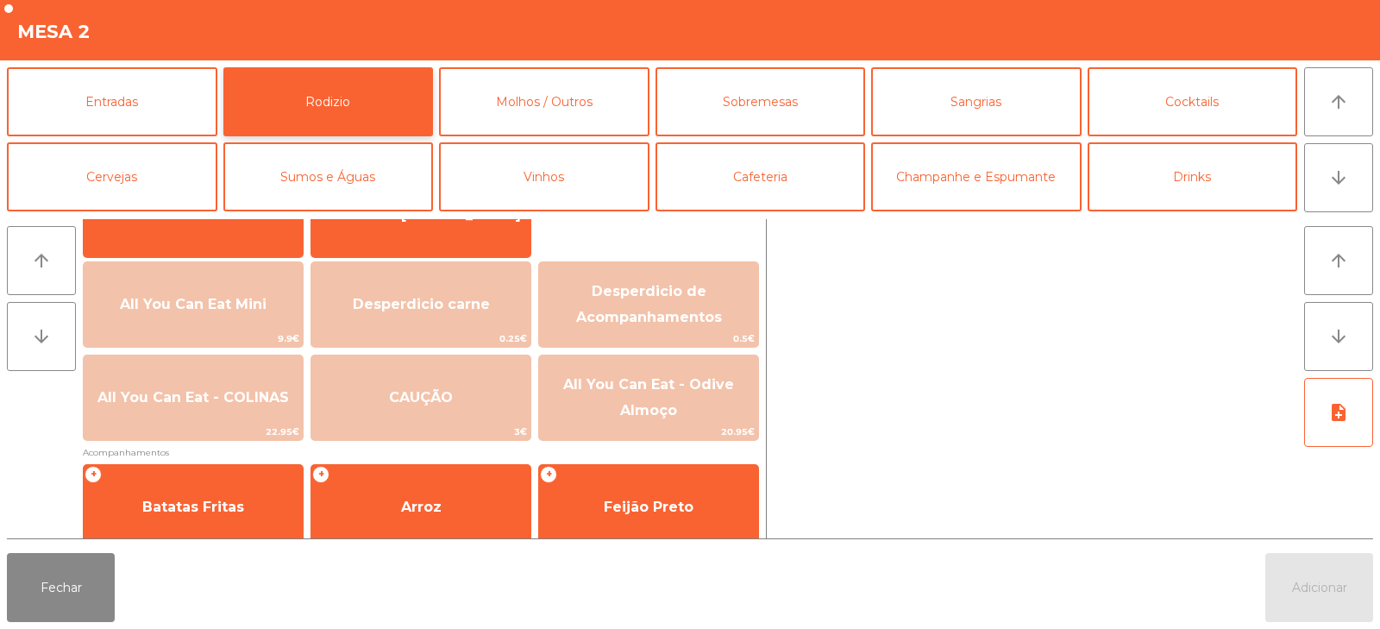
scroll to position [169, 0]
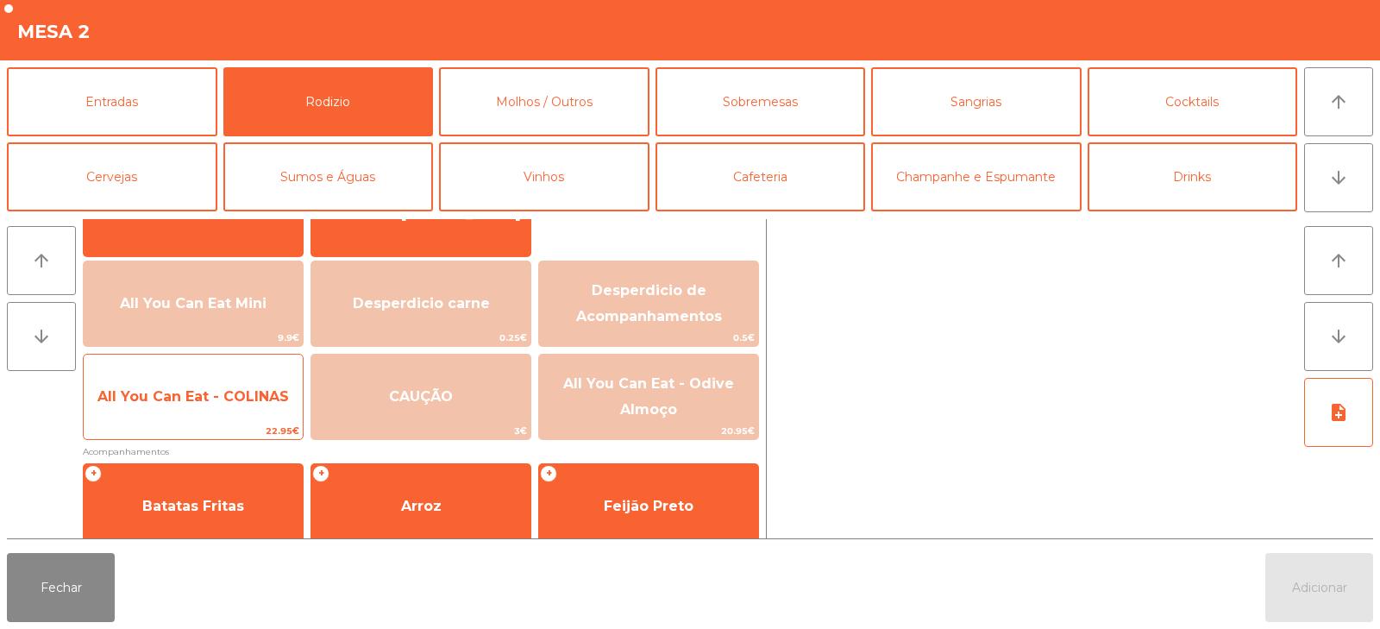
click at [212, 388] on span "All You Can Eat - COLINAS" at bounding box center [192, 396] width 191 height 16
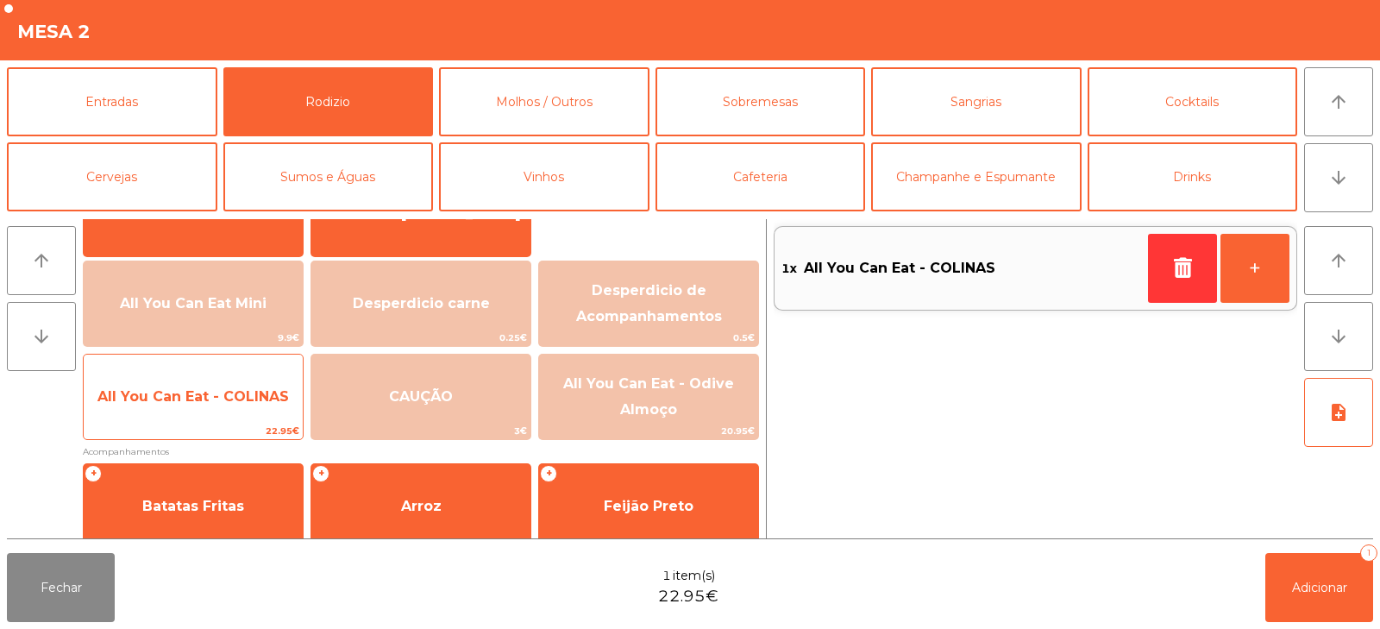
click at [211, 411] on span "All You Can Eat - COLINAS" at bounding box center [193, 396] width 219 height 47
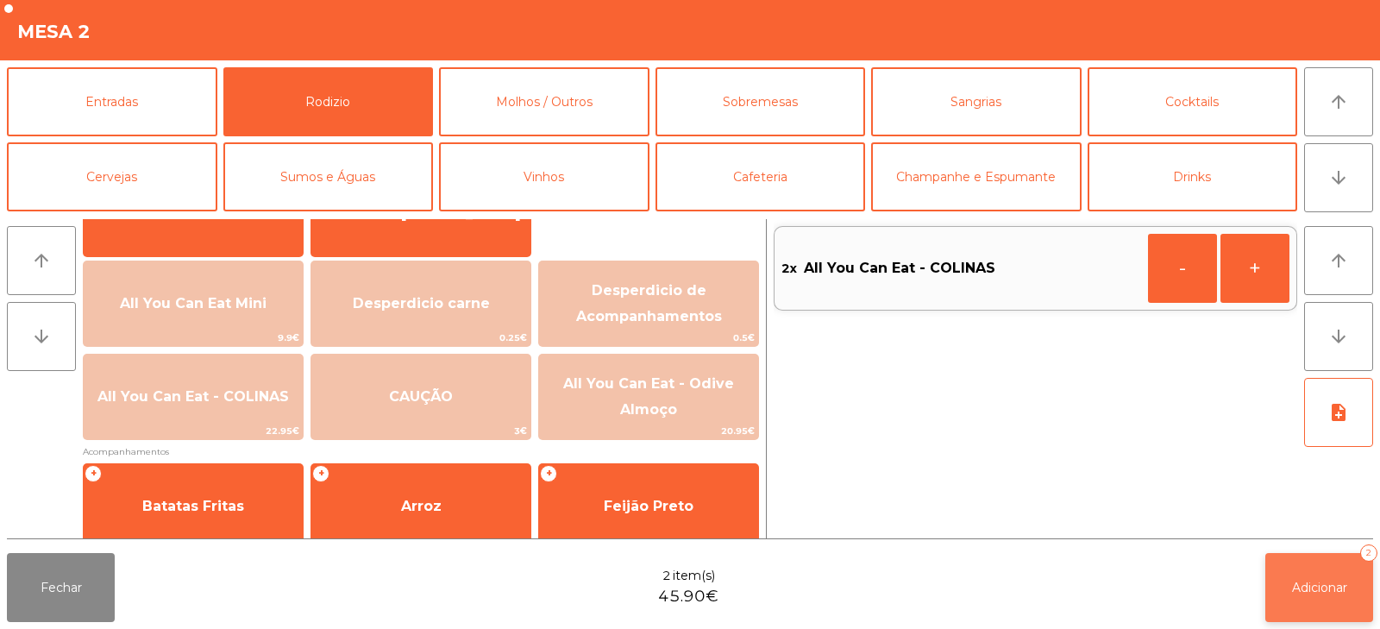
click at [1299, 598] on button "Adicionar 2" at bounding box center [1319, 587] width 108 height 69
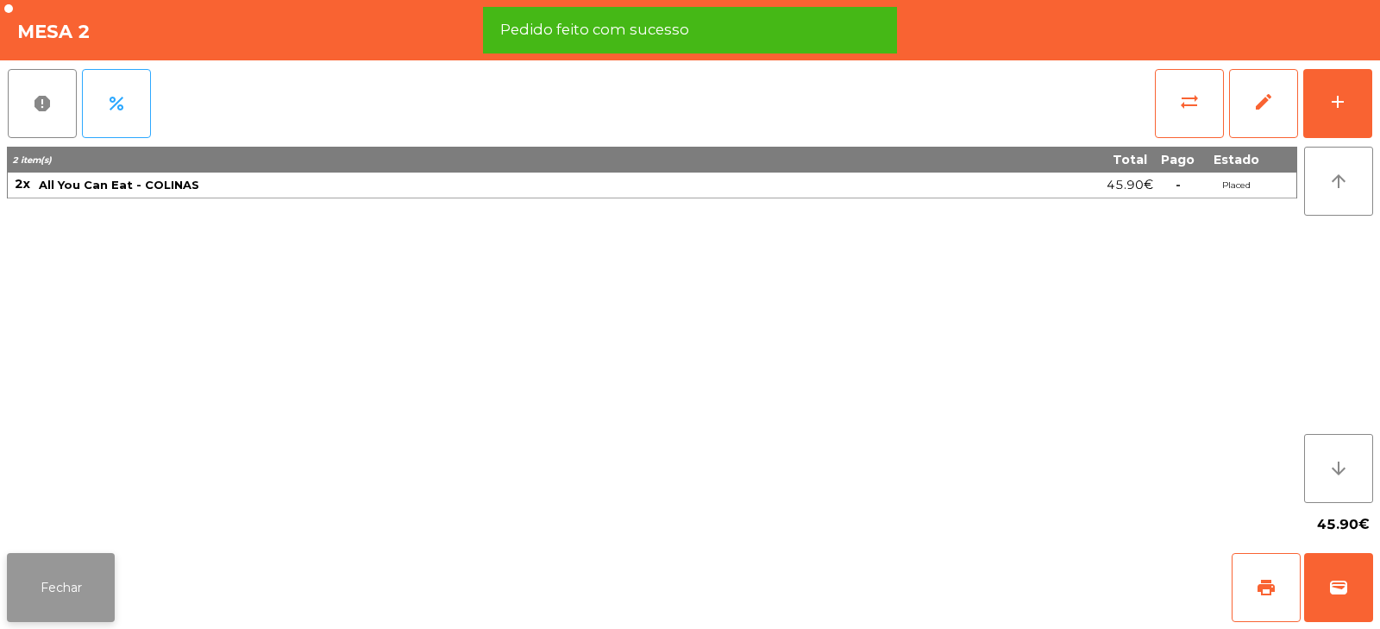
click at [69, 587] on button "Fechar" at bounding box center [61, 587] width 108 height 69
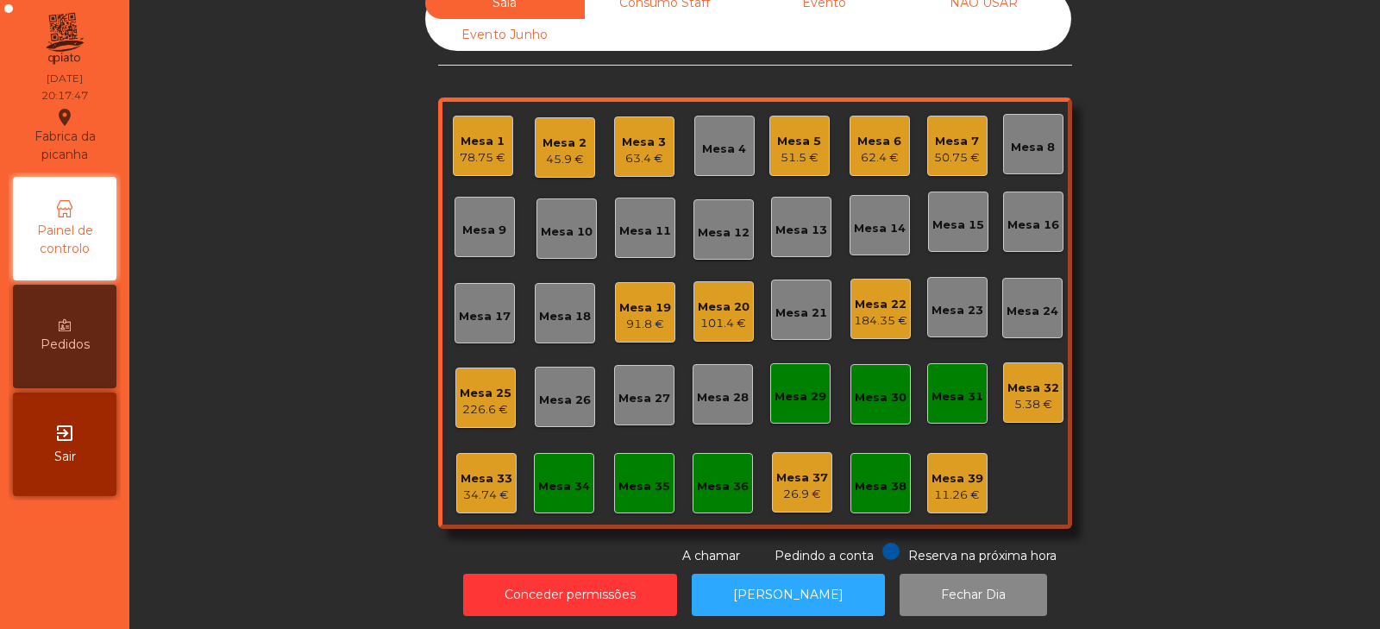
scroll to position [51, 0]
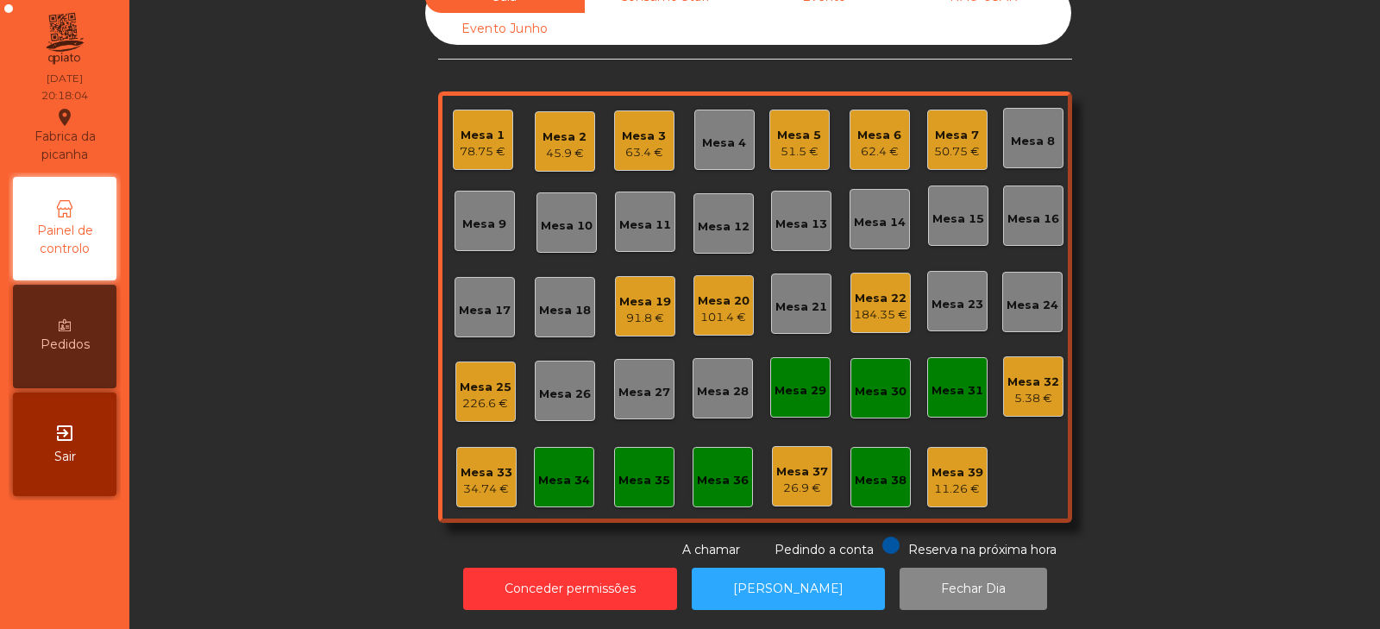
click at [270, 291] on div "Sala Consumo Staff Evento NÃO USAR Evento Junho Mesa 1 78.75 € Mesa 2 45.9 € Me…" at bounding box center [755, 270] width 1204 height 578
click at [357, 266] on div "Sala Consumo Staff Evento NÃO USAR Evento Junho Mesa 1 78.75 € Mesa 2 45.9 € Me…" at bounding box center [755, 270] width 1204 height 578
click at [1020, 108] on div "Mesa 8" at bounding box center [1033, 138] width 60 height 60
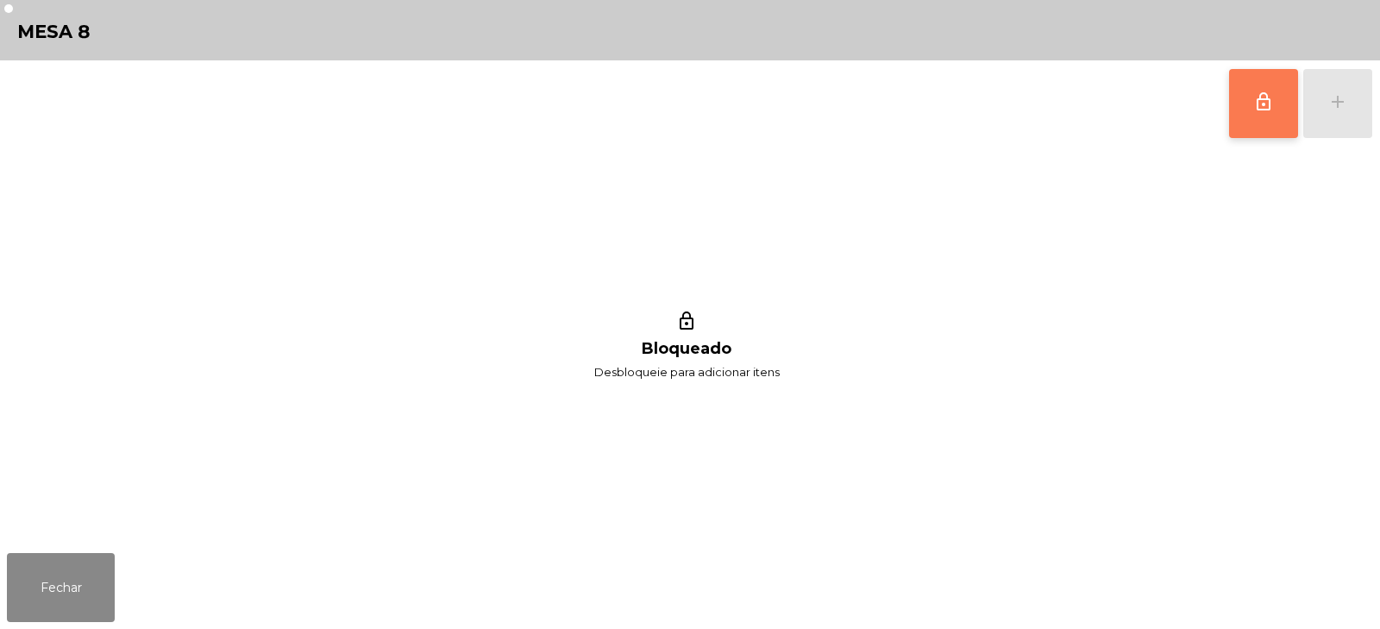
click at [1273, 89] on button "lock_outline" at bounding box center [1263, 103] width 69 height 69
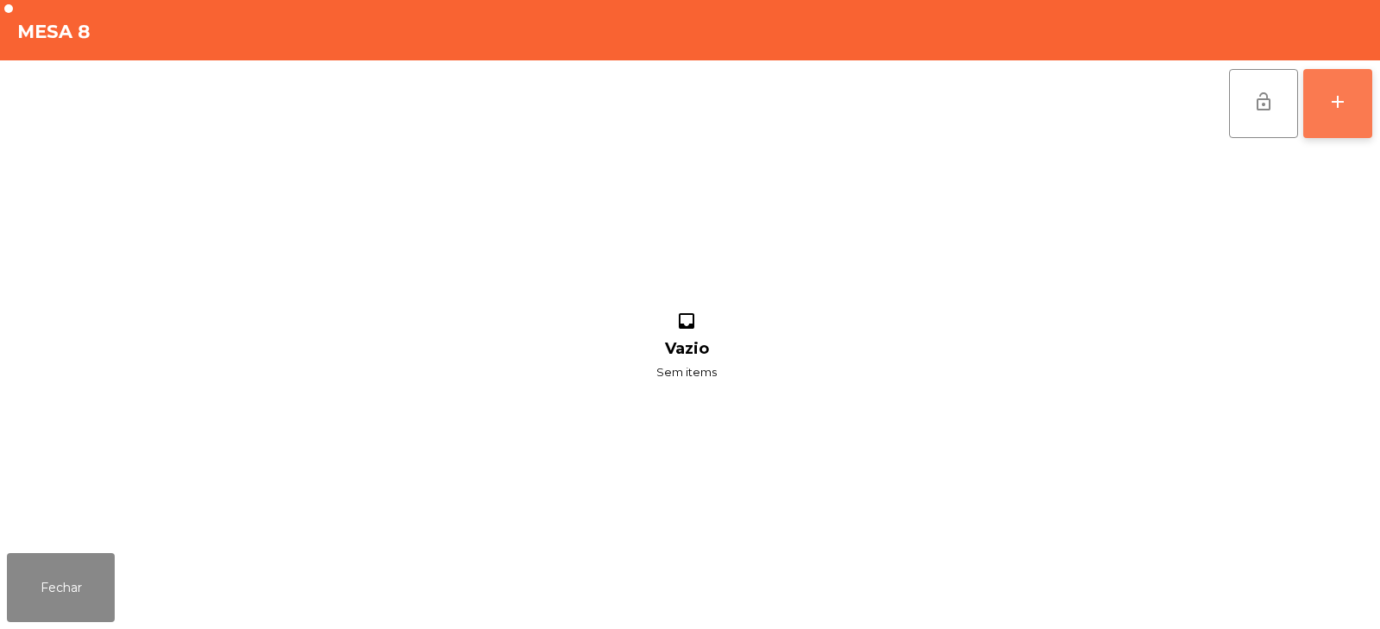
click at [1328, 109] on div "add" at bounding box center [1337, 101] width 21 height 21
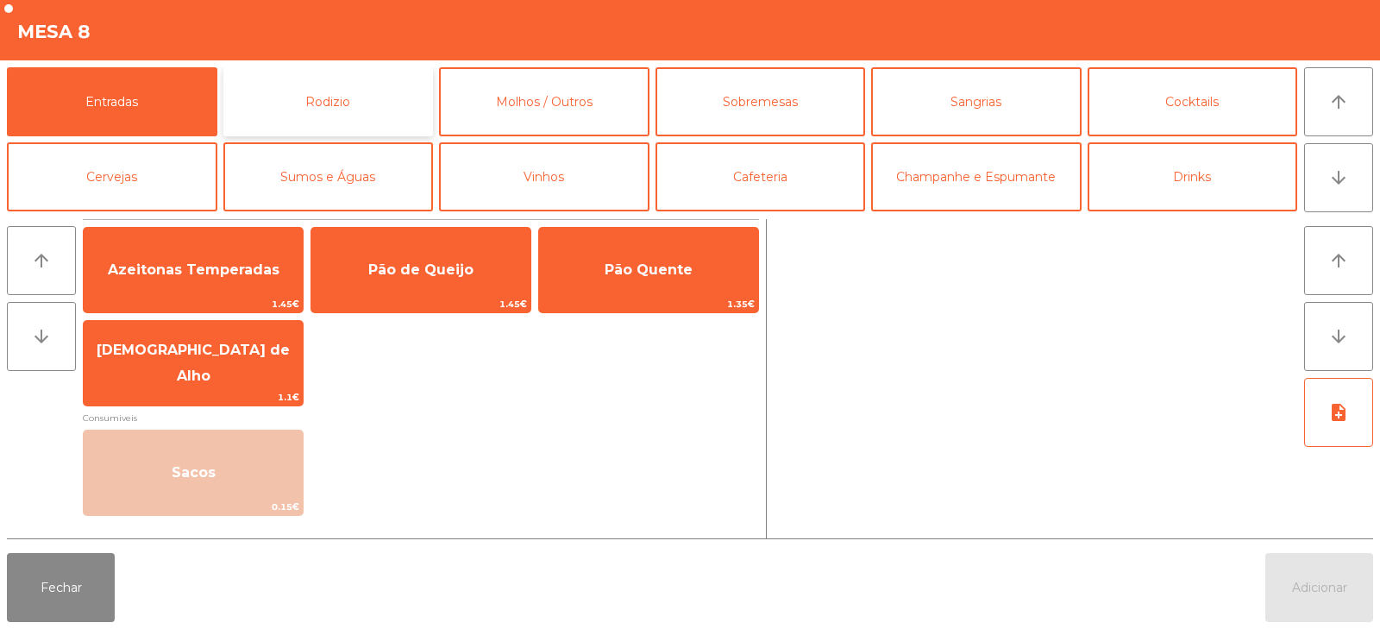
click at [355, 98] on button "Rodizio" at bounding box center [328, 101] width 210 height 69
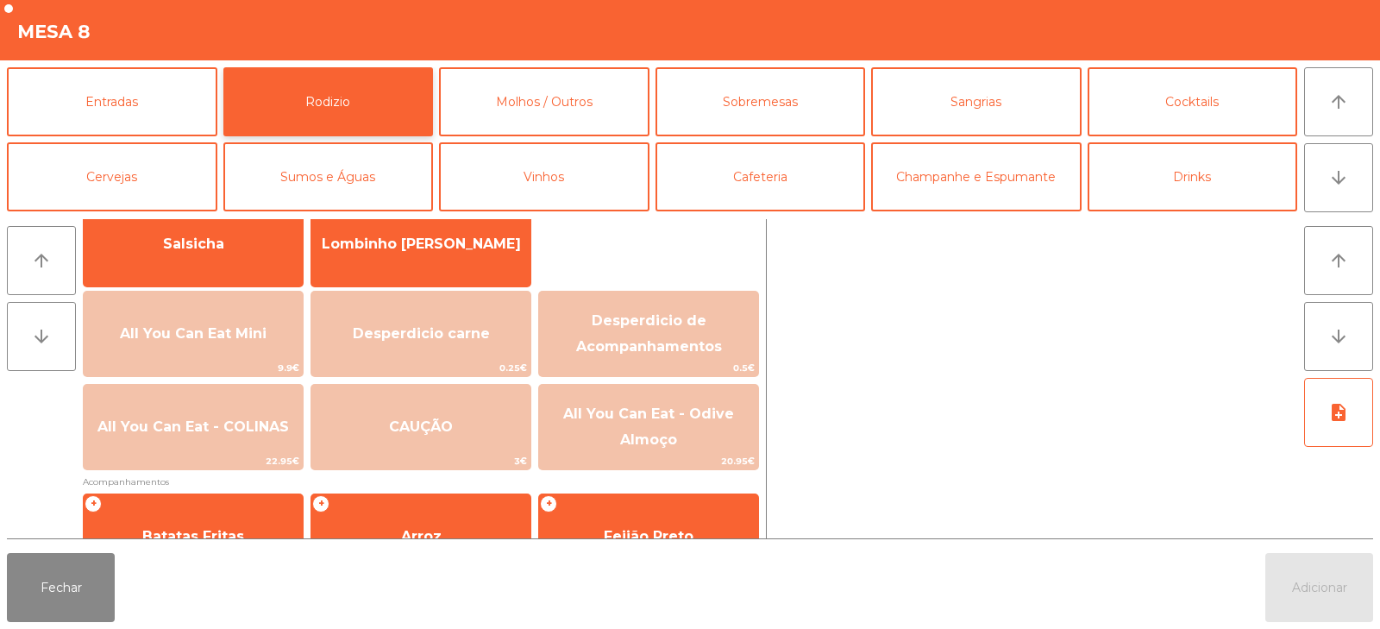
scroll to position [148, 0]
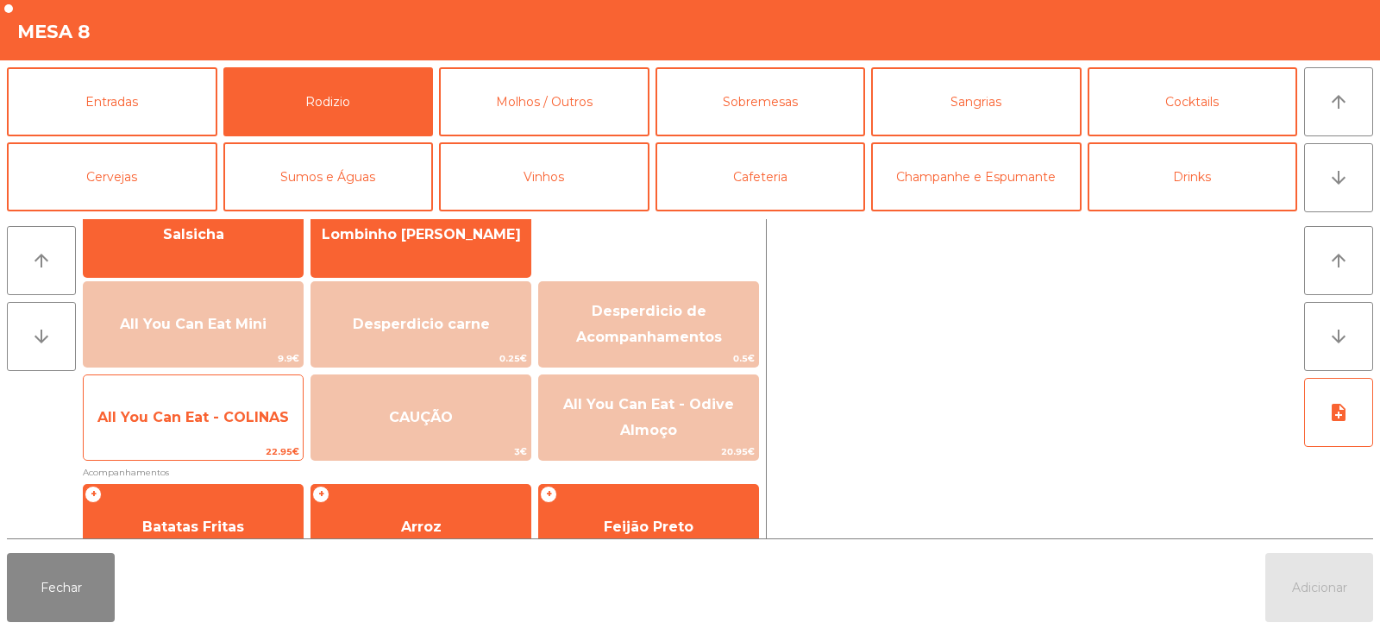
click at [212, 426] on span "All You Can Eat - COLINAS" at bounding box center [193, 417] width 219 height 47
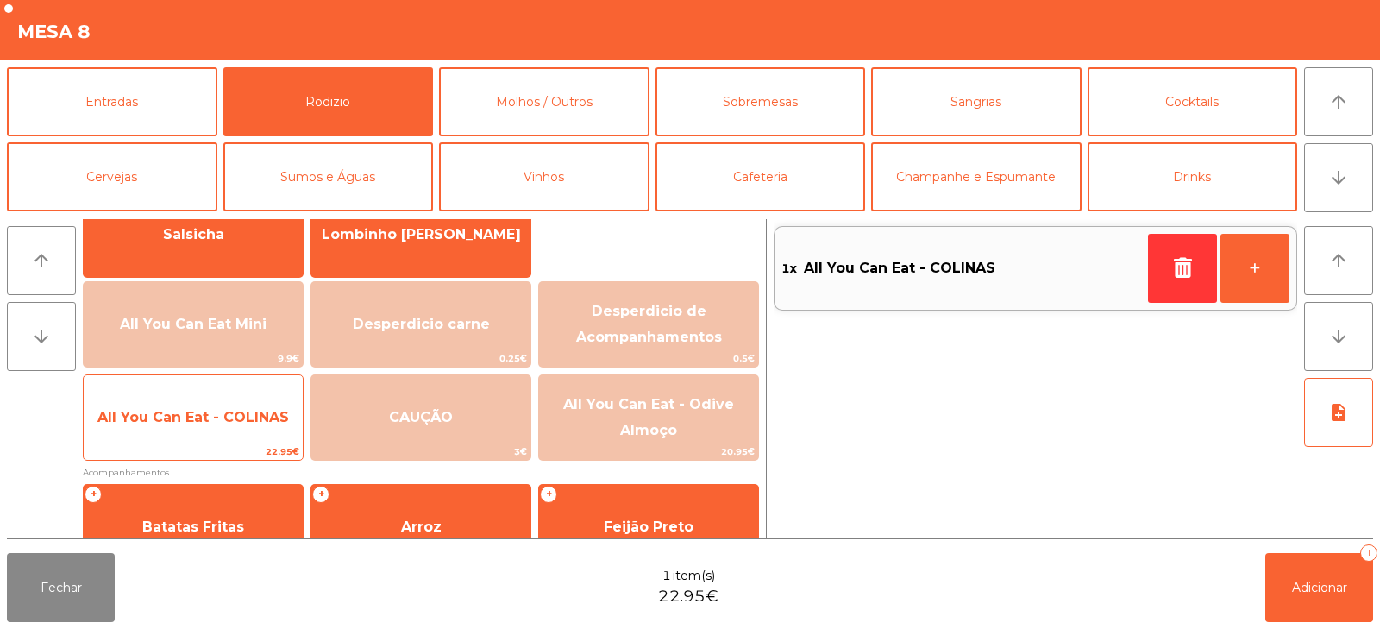
click at [214, 423] on span "All You Can Eat - COLINAS" at bounding box center [192, 417] width 191 height 16
click at [202, 439] on span "All You Can Eat - COLINAS" at bounding box center [193, 417] width 219 height 47
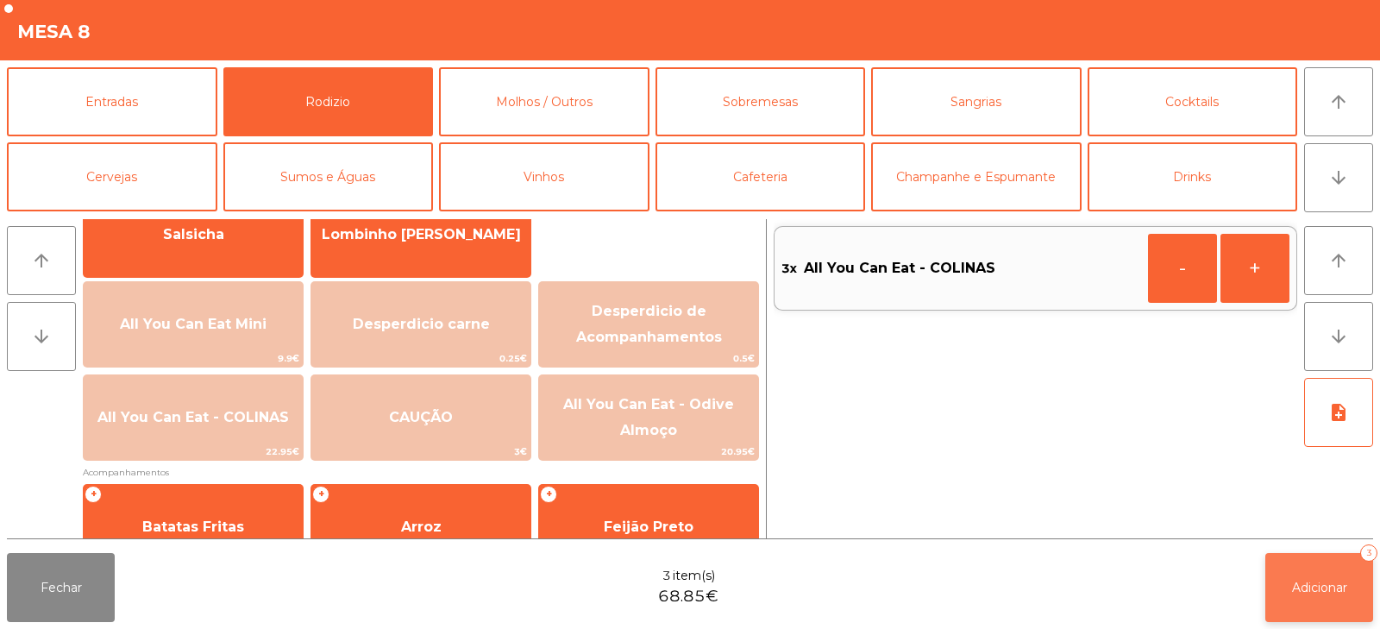
click at [1321, 575] on button "Adicionar 3" at bounding box center [1319, 587] width 108 height 69
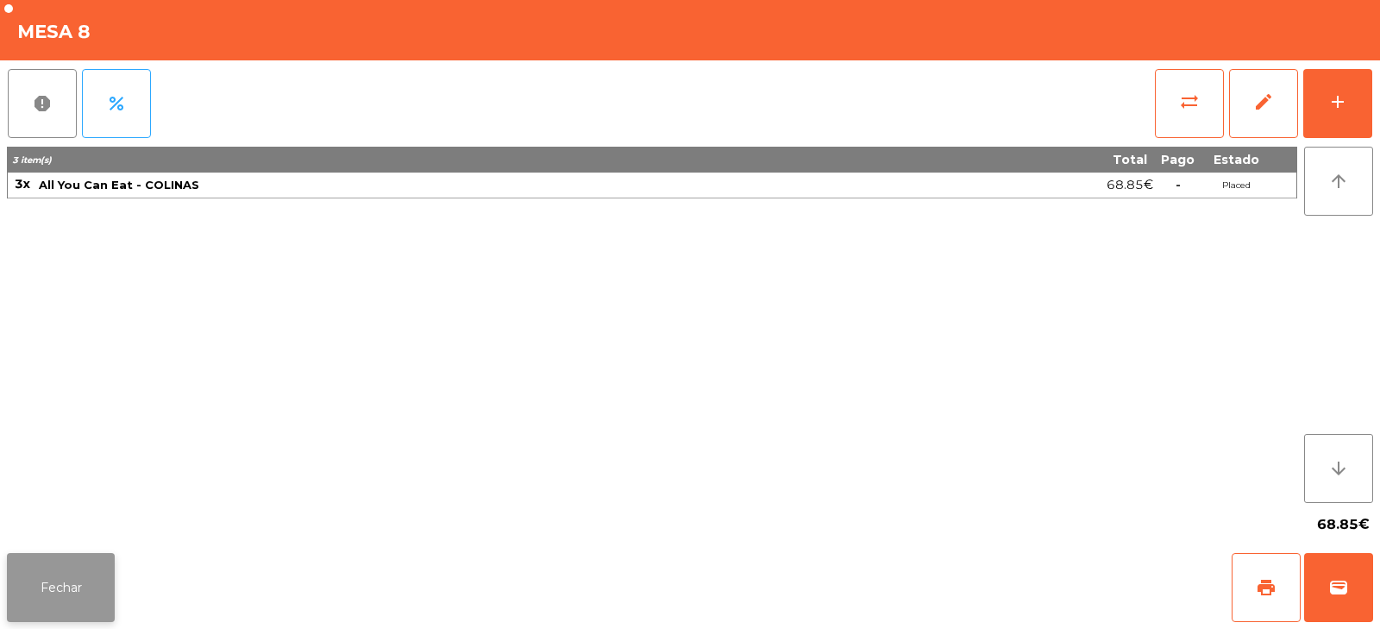
click at [40, 590] on button "Fechar" at bounding box center [61, 587] width 108 height 69
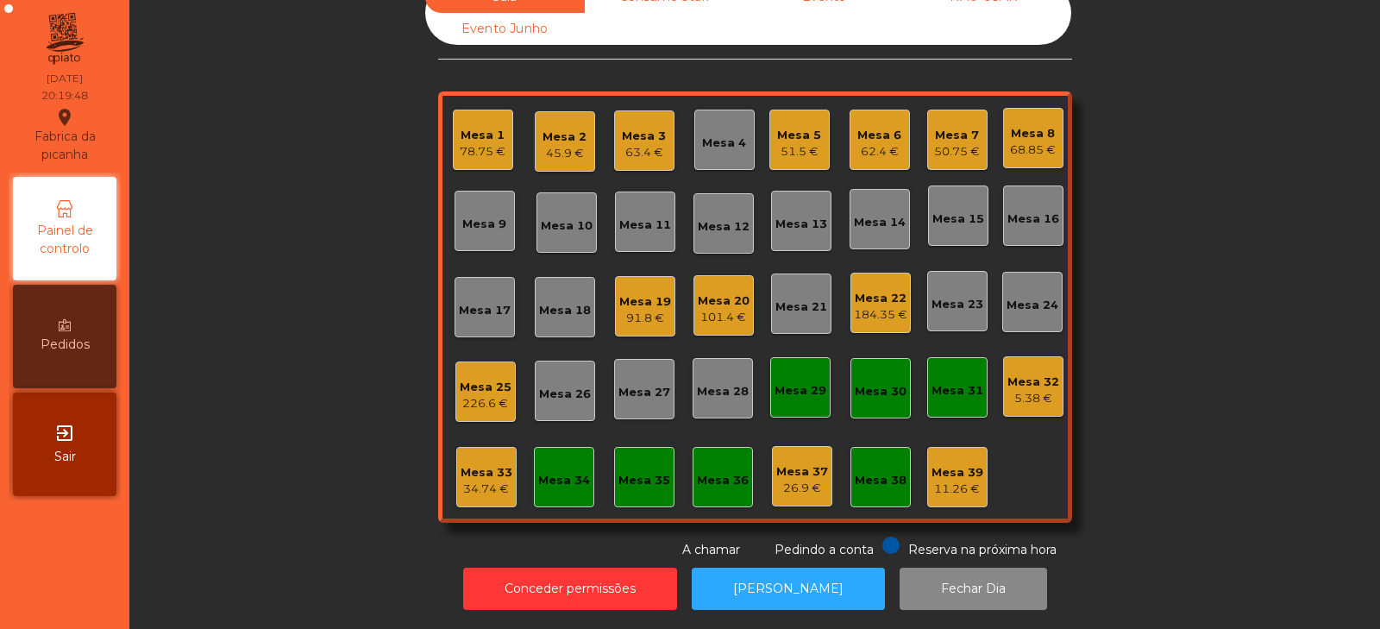
click at [287, 382] on div "Sala Consumo Staff Evento NÃO USAR Evento Junho Mesa 1 78.75 € Mesa 2 45.9 € Me…" at bounding box center [755, 270] width 1204 height 578
click at [716, 135] on div "Mesa 4" at bounding box center [724, 143] width 44 height 17
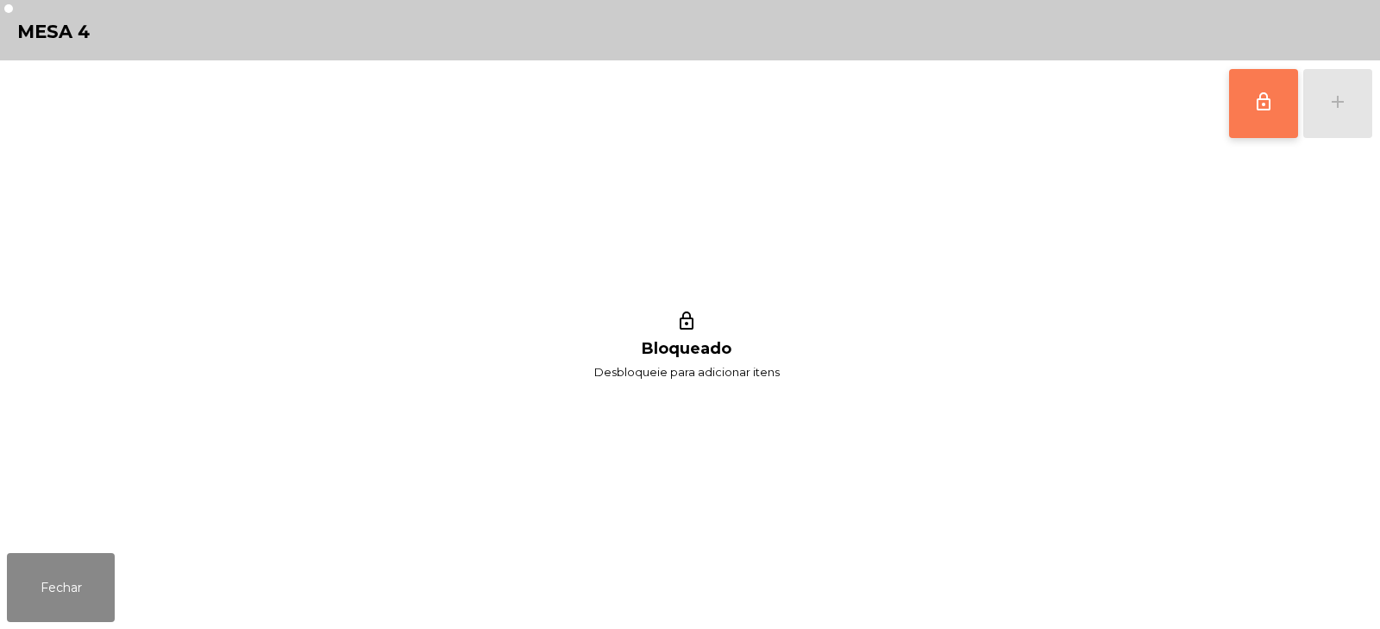
click at [1252, 104] on button "lock_outline" at bounding box center [1263, 103] width 69 height 69
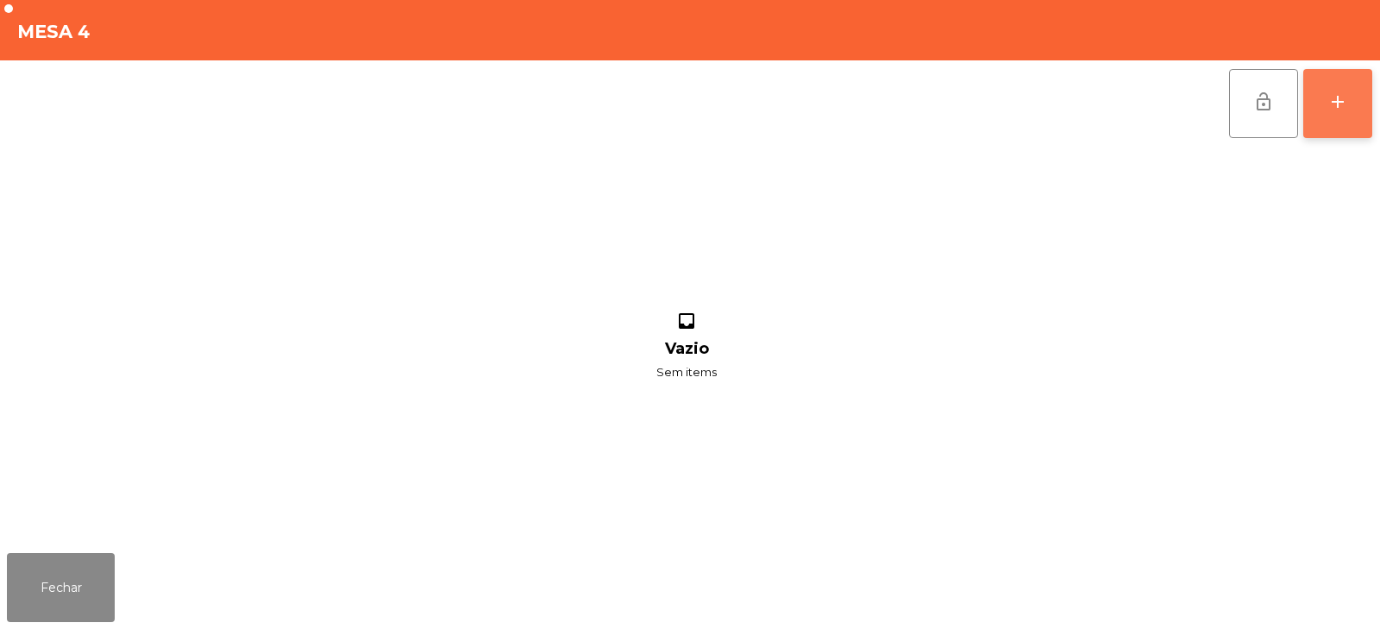
click at [1341, 92] on div "add" at bounding box center [1337, 101] width 21 height 21
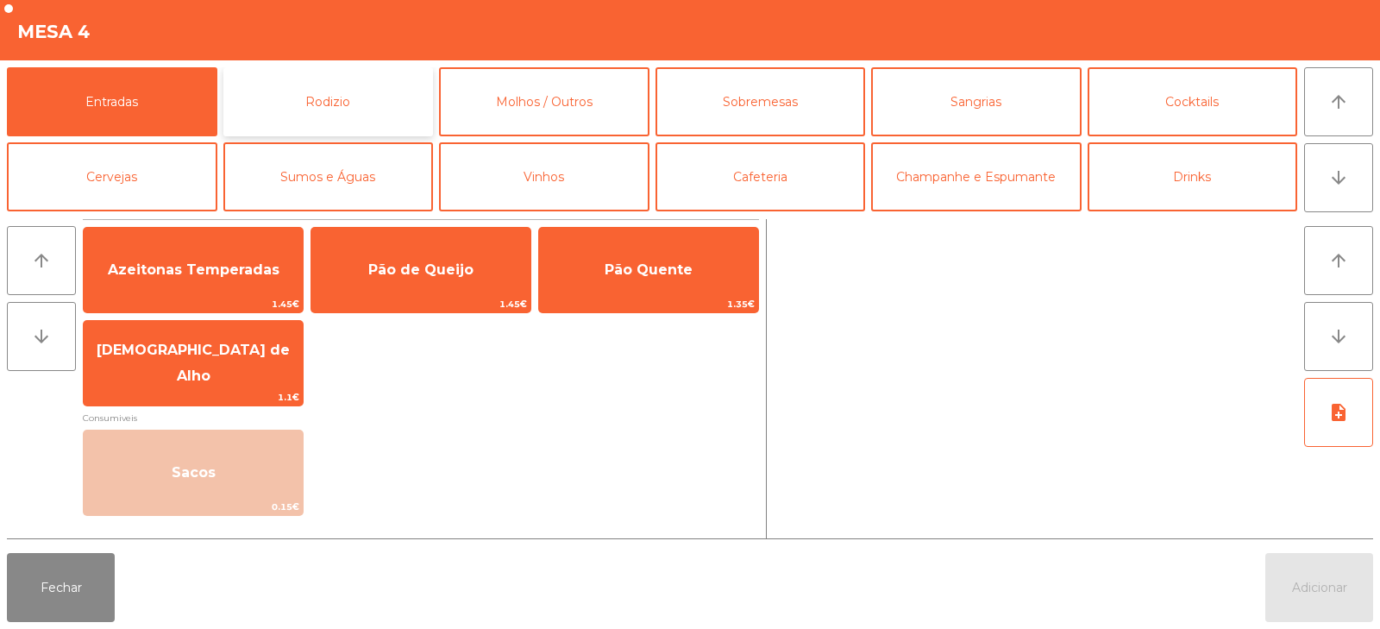
click at [280, 92] on button "Rodizio" at bounding box center [328, 101] width 210 height 69
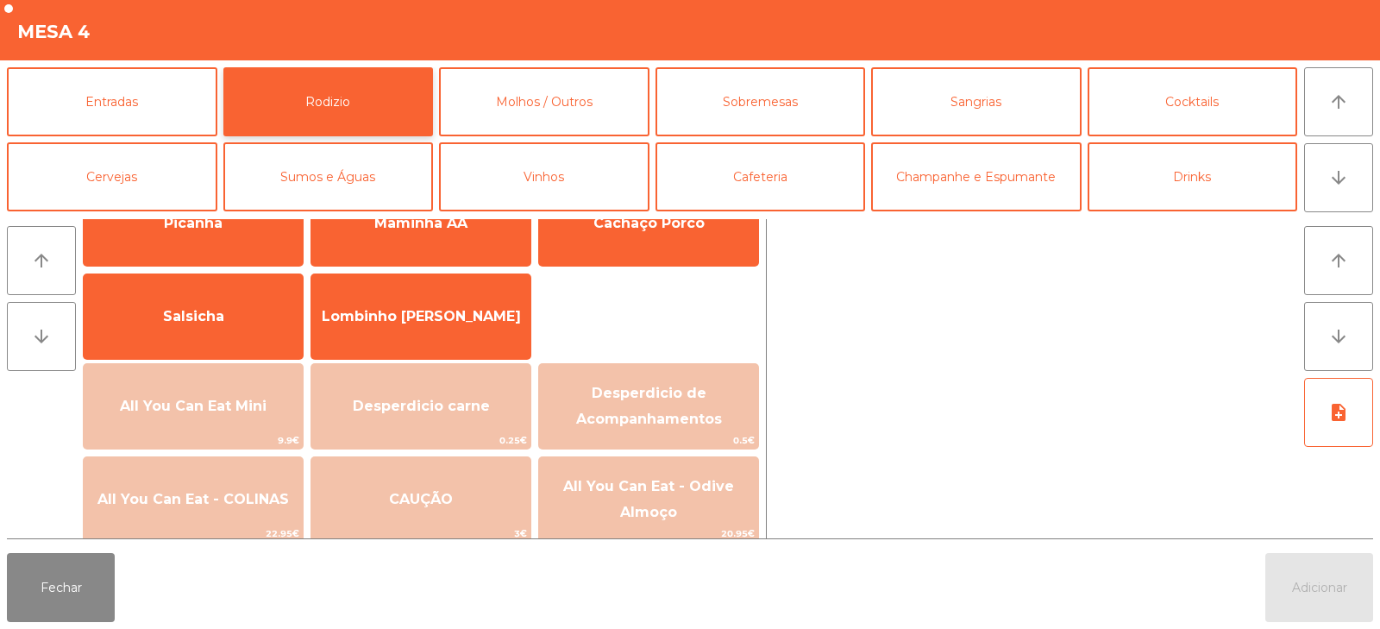
scroll to position [131, 0]
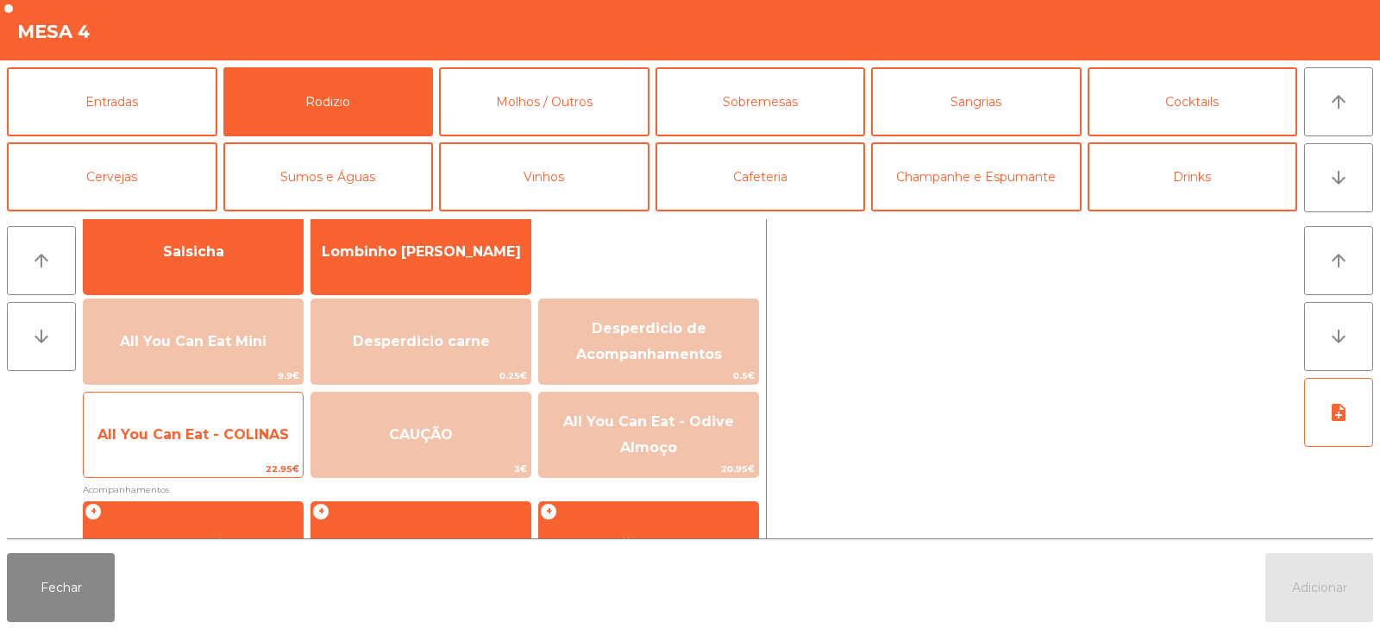
click at [203, 429] on span "All You Can Eat - COLINAS" at bounding box center [192, 434] width 191 height 16
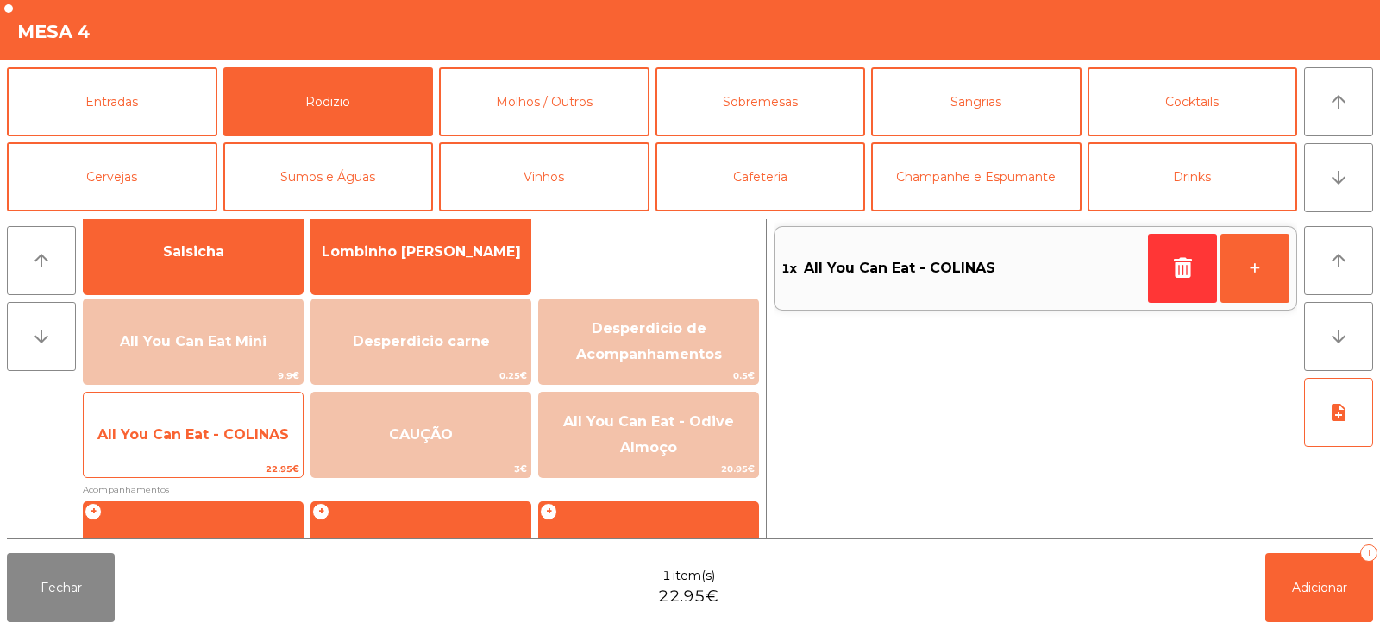
click at [220, 442] on span "All You Can Eat - COLINAS" at bounding box center [193, 434] width 219 height 47
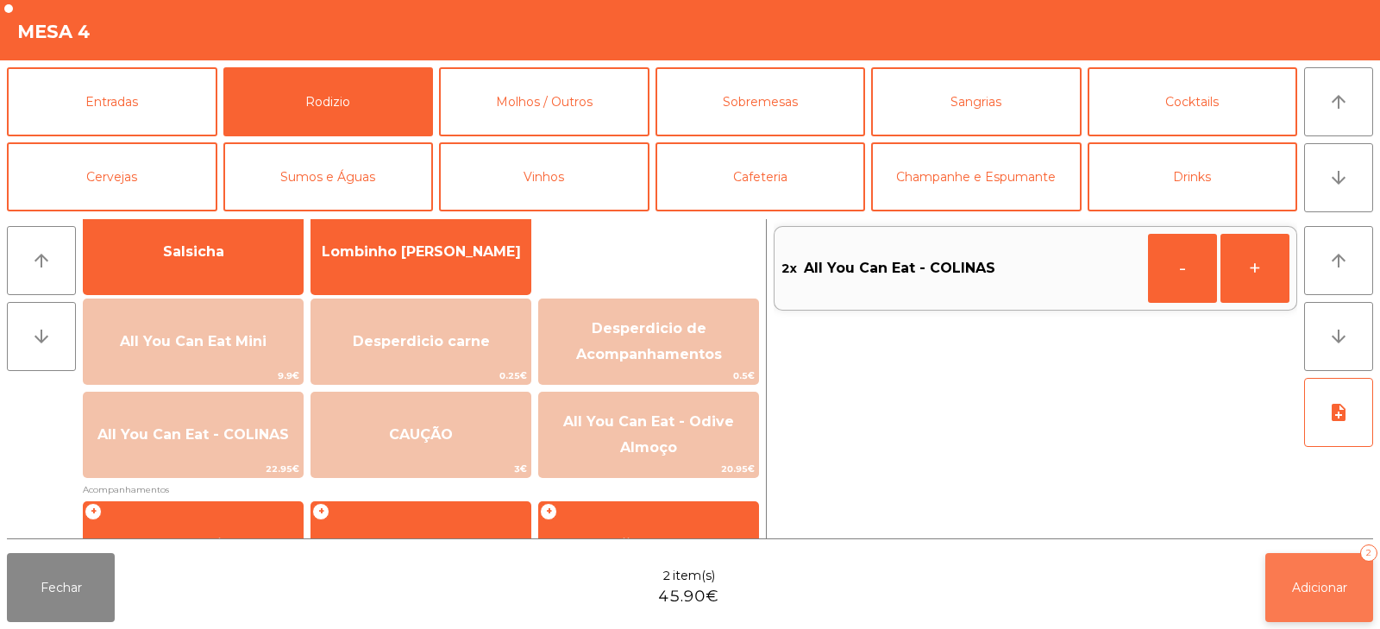
click at [1323, 580] on span "Adicionar" at bounding box center [1319, 587] width 55 height 16
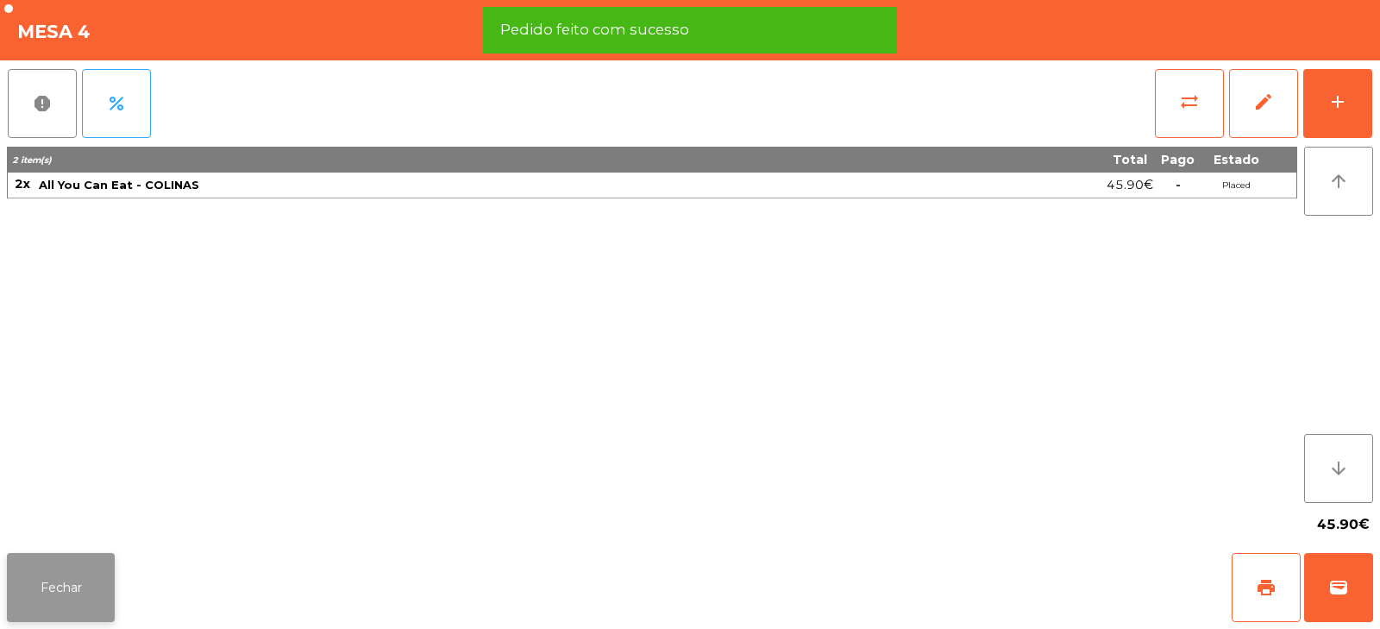
click at [78, 569] on button "Fechar" at bounding box center [61, 587] width 108 height 69
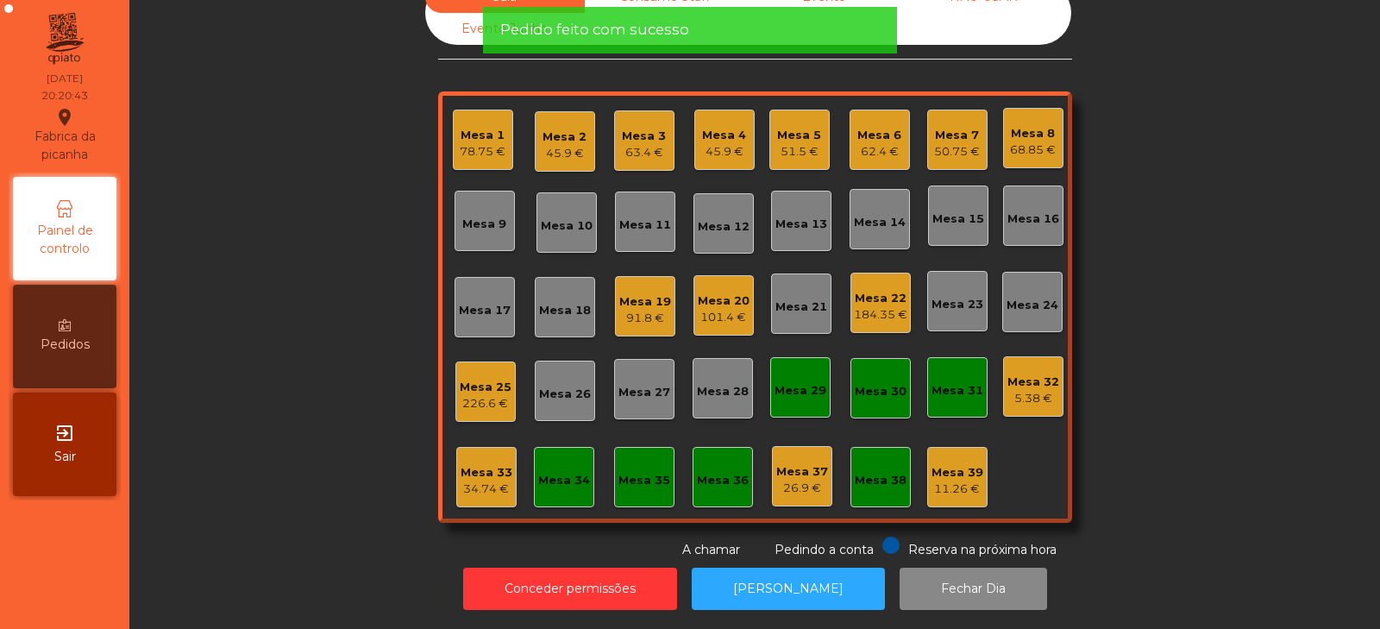
click at [241, 307] on div "Sala Consumo Staff Evento NÃO USAR Evento Junho Mesa 1 78.75 € Mesa 2 45.9 € Me…" at bounding box center [755, 270] width 1204 height 578
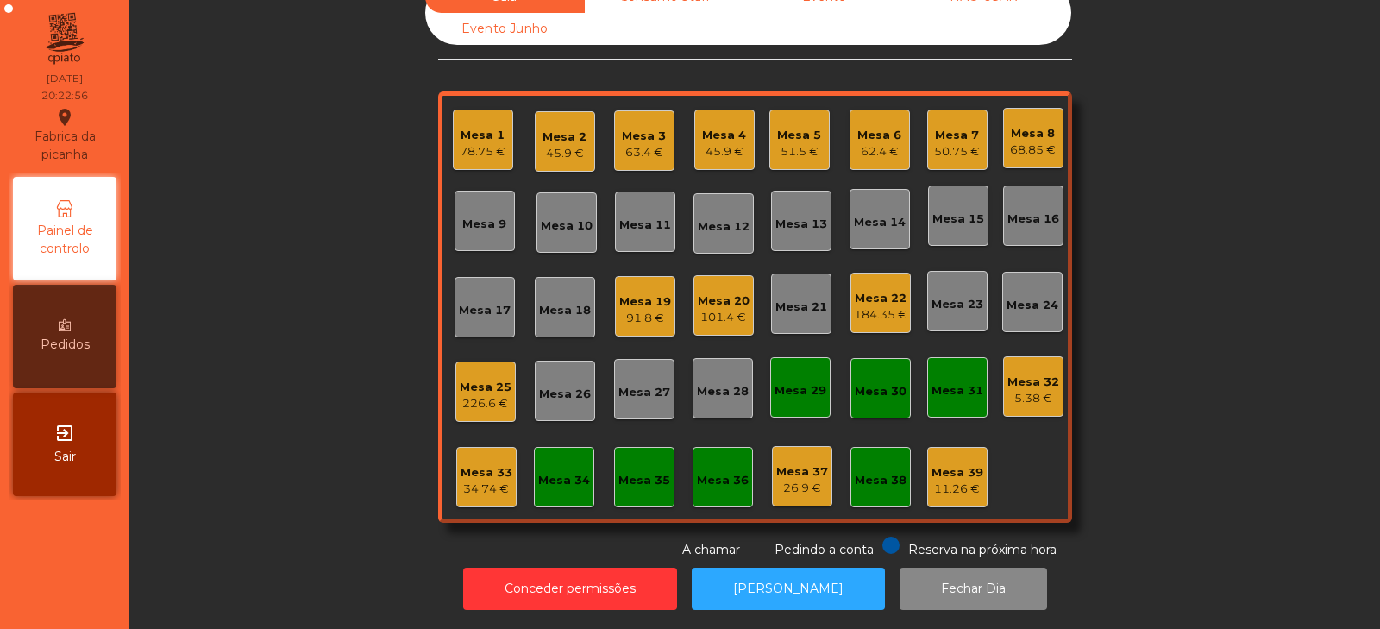
click at [656, 384] on div "Mesa 27" at bounding box center [644, 392] width 52 height 17
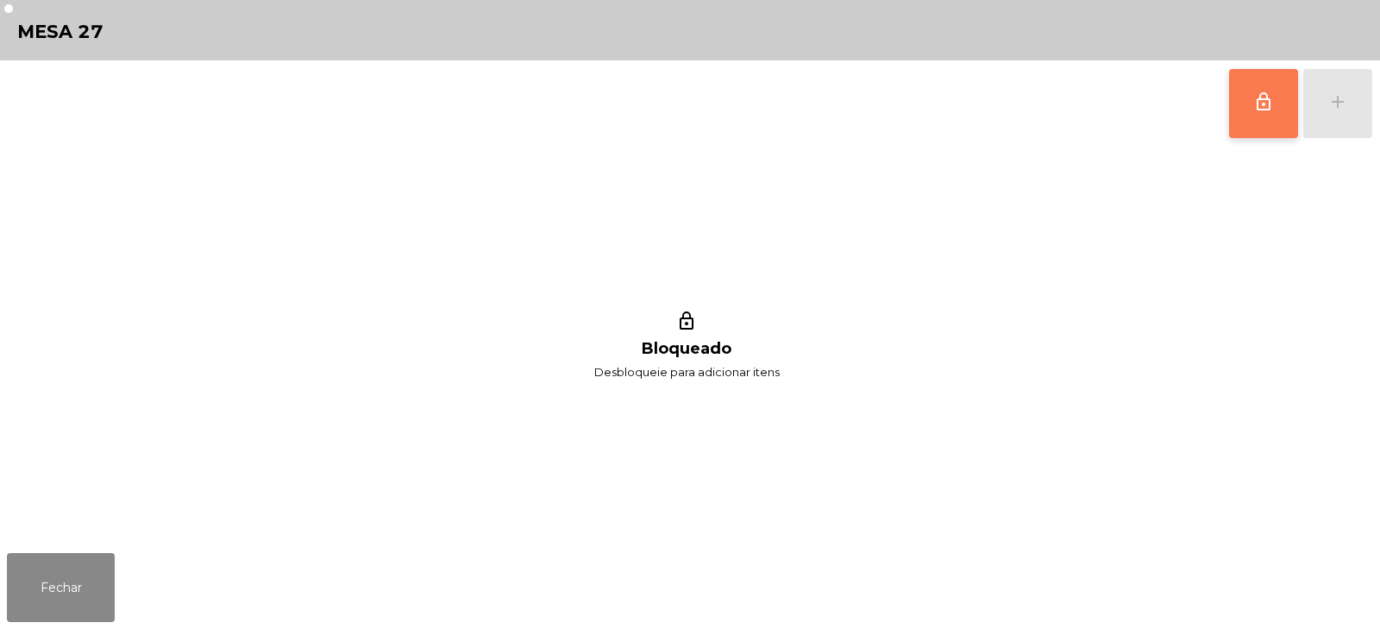
click at [1263, 117] on button "lock_outline" at bounding box center [1263, 103] width 69 height 69
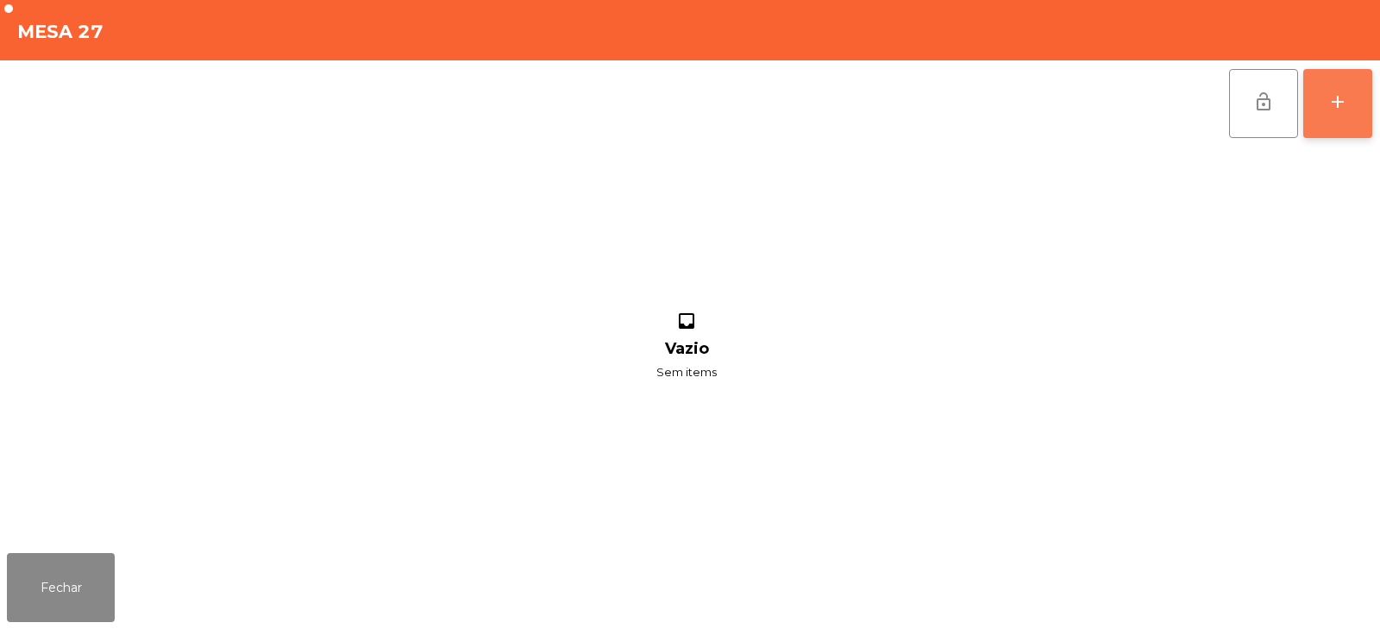
click at [1332, 103] on div "add" at bounding box center [1337, 101] width 21 height 21
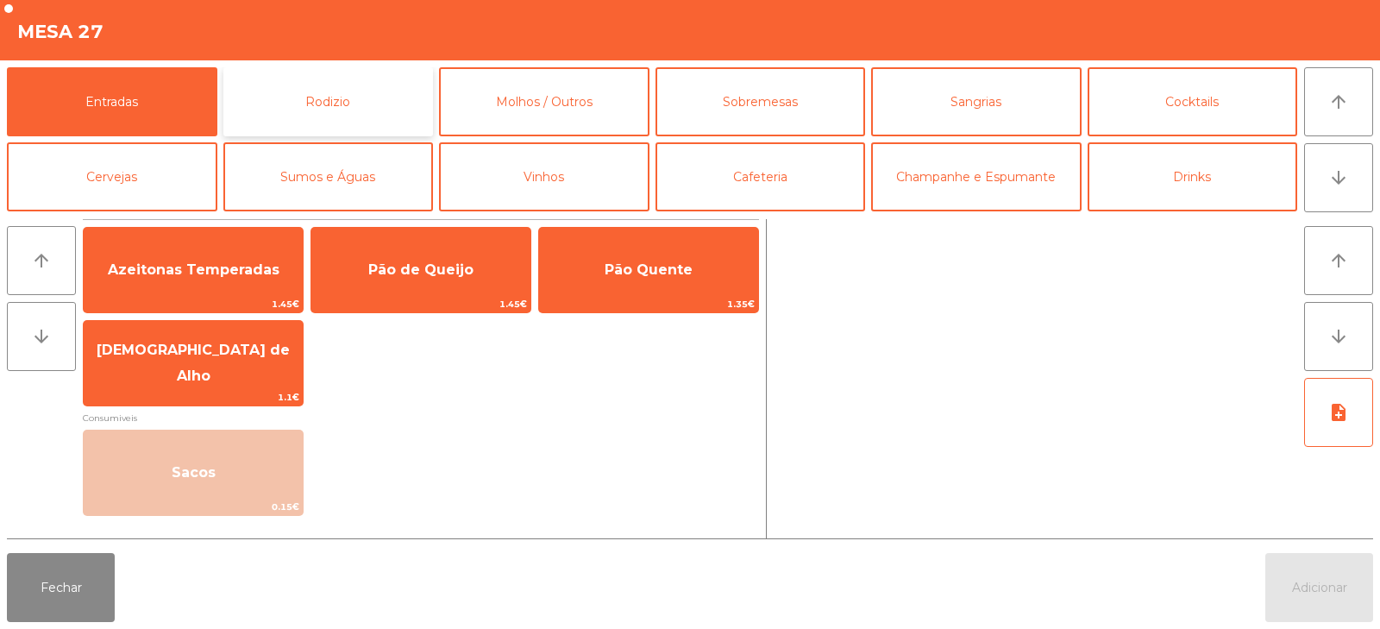
click at [284, 102] on button "Rodizio" at bounding box center [328, 101] width 210 height 69
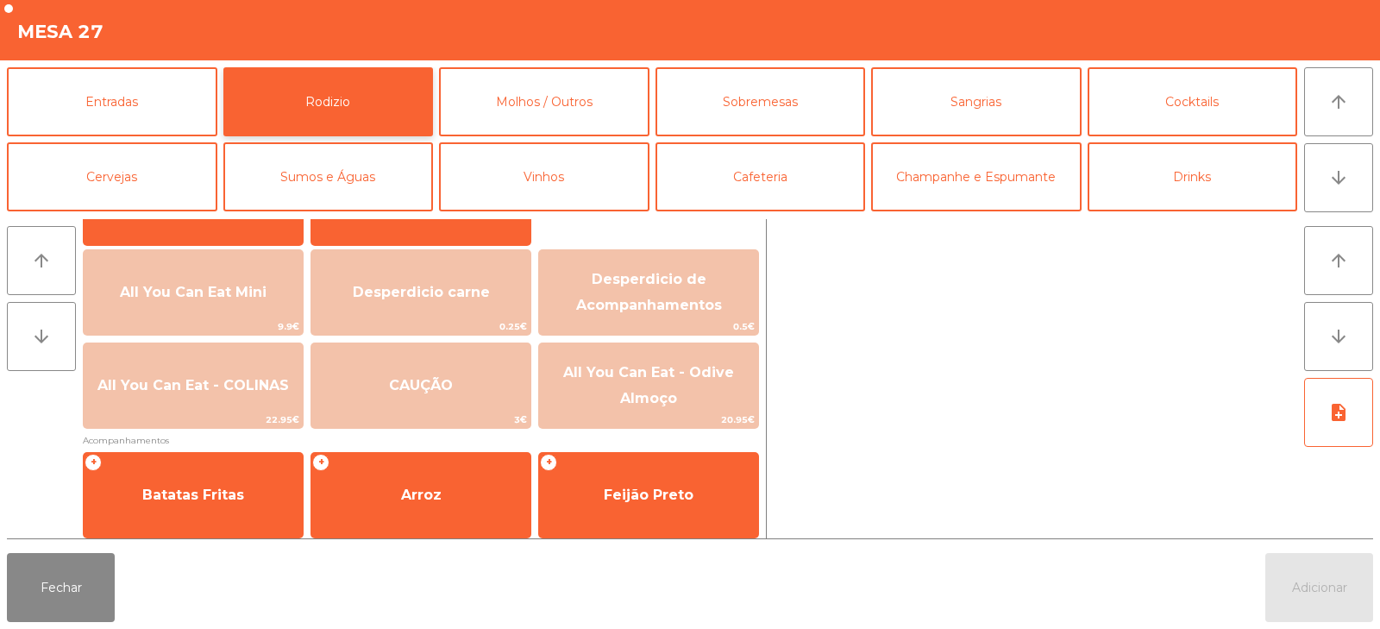
scroll to position [178, 0]
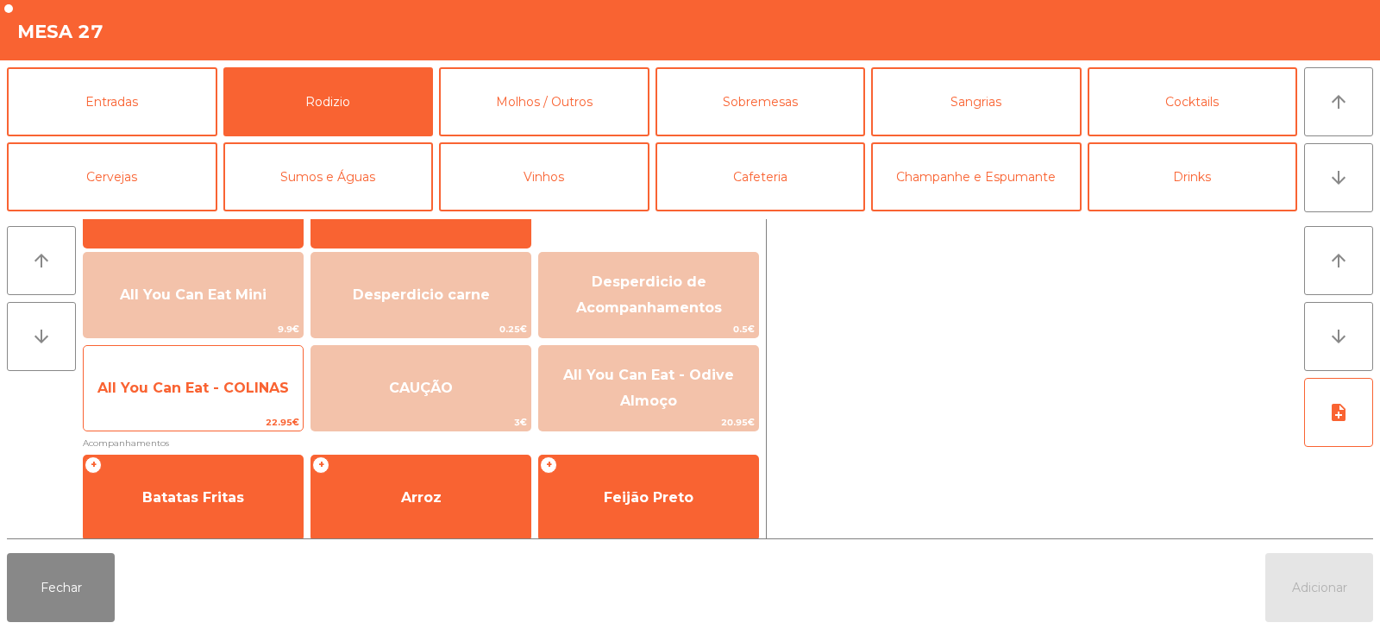
click at [216, 381] on span "All You Can Eat - COLINAS" at bounding box center [192, 387] width 191 height 16
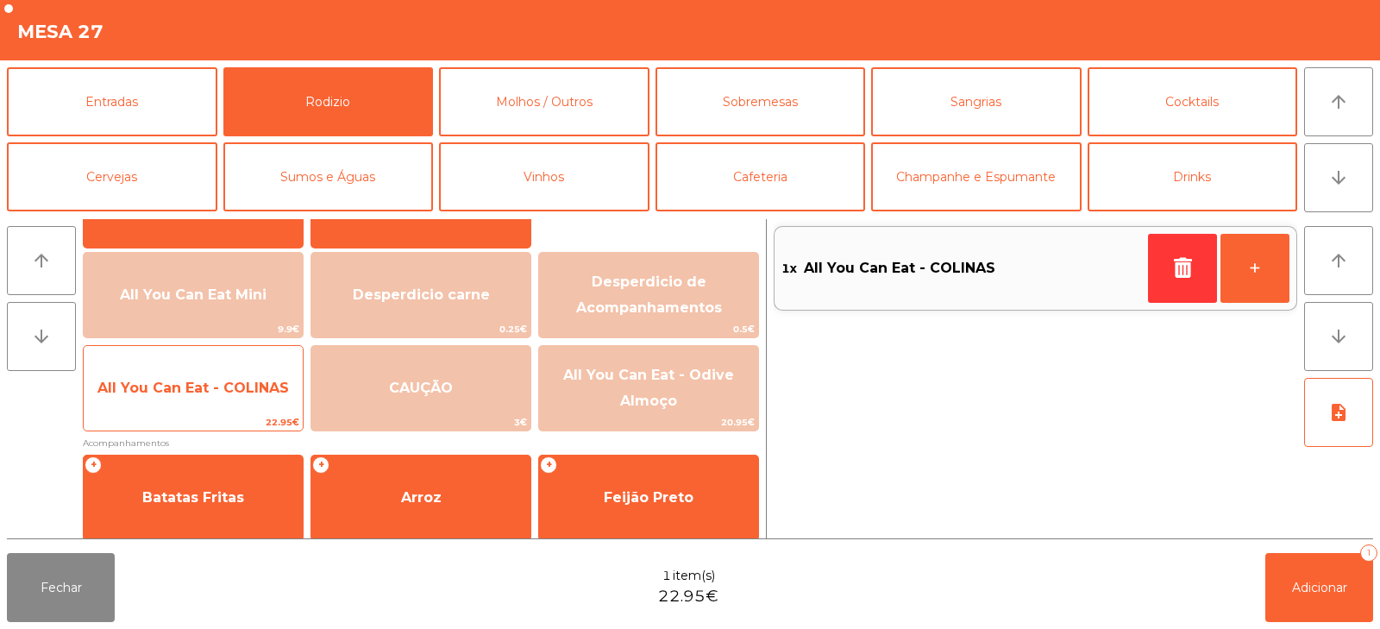
click at [226, 396] on span "All You Can Eat - COLINAS" at bounding box center [193, 388] width 219 height 47
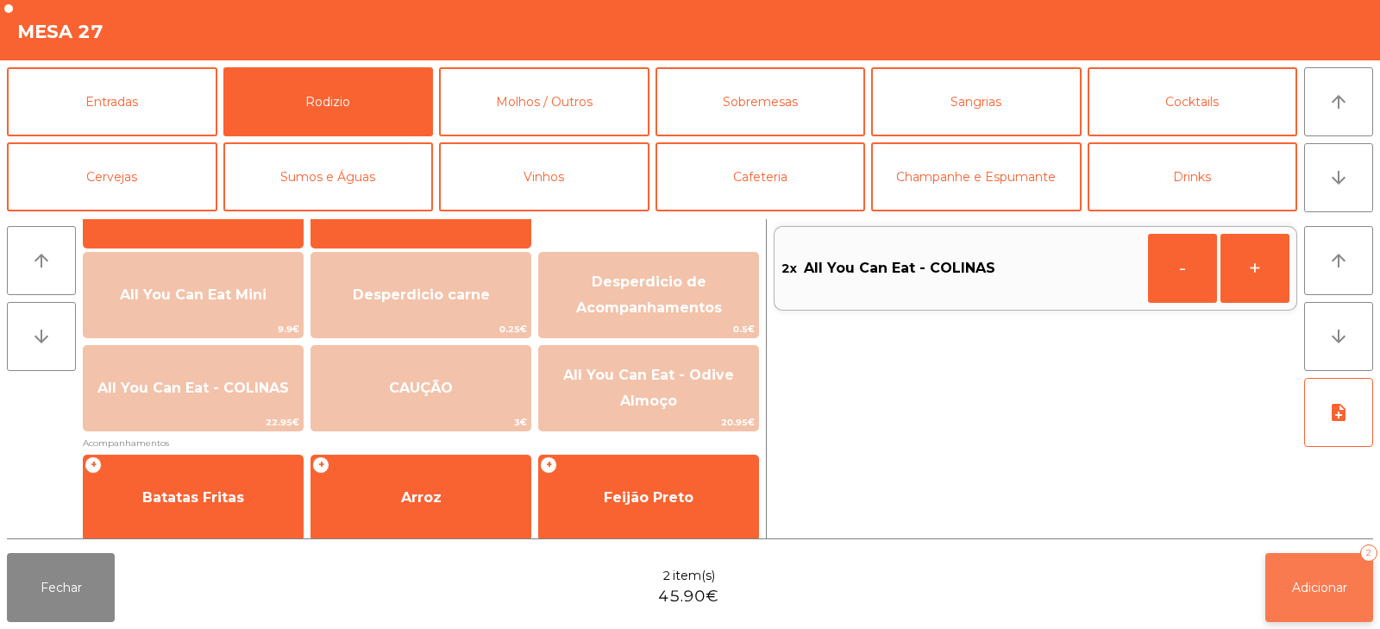
click at [1339, 597] on button "Adicionar 2" at bounding box center [1319, 587] width 108 height 69
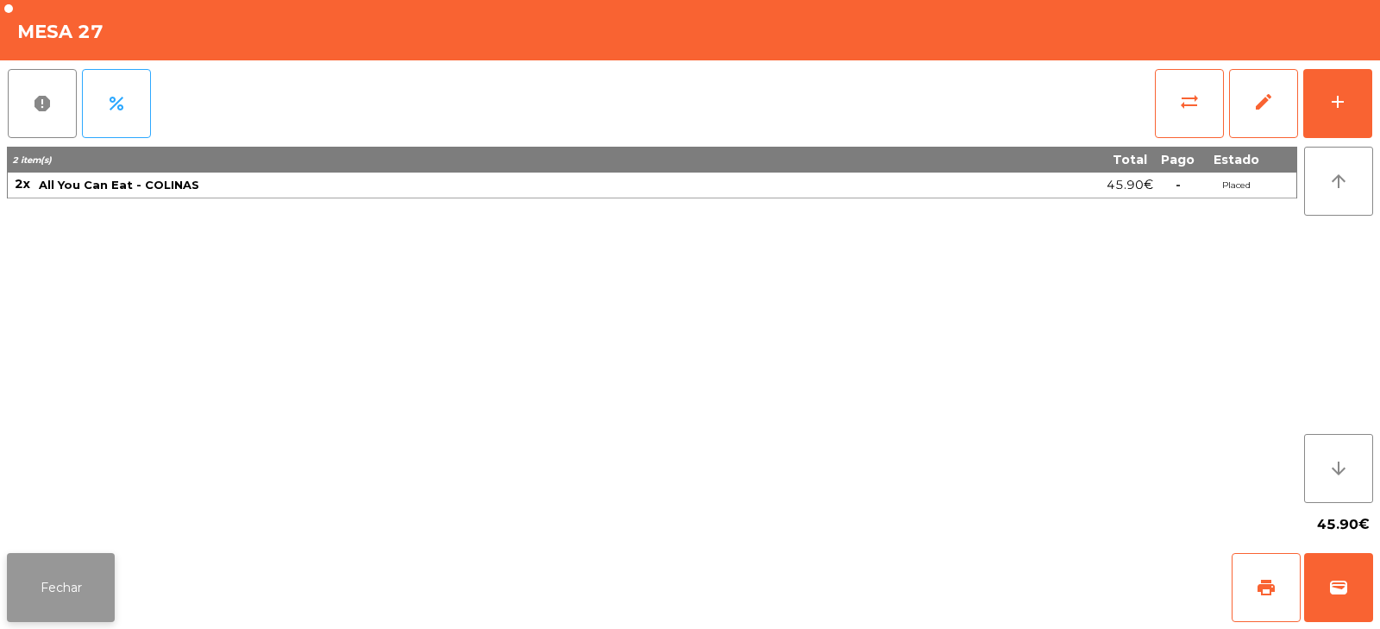
click at [80, 585] on button "Fechar" at bounding box center [61, 587] width 108 height 69
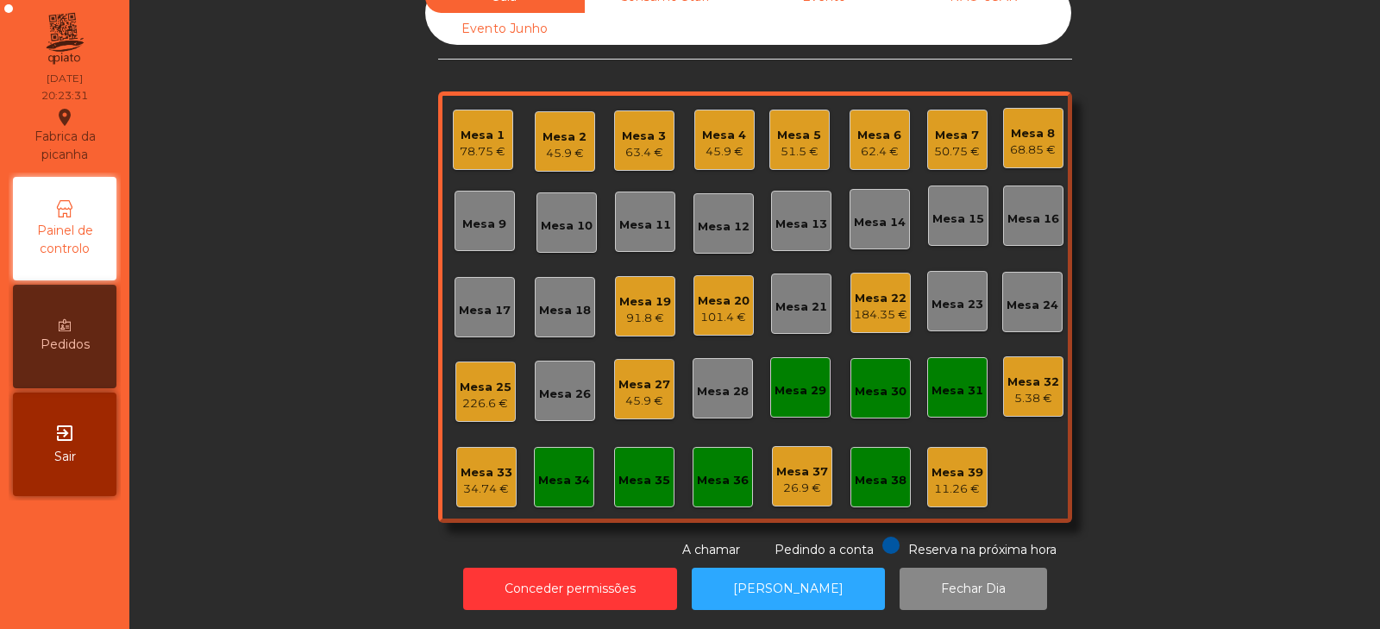
click at [1183, 273] on div "Sala Consumo Staff Evento NÃO USAR Evento Junho Mesa 1 78.75 € Mesa 2 45.9 € Me…" at bounding box center [755, 270] width 1204 height 578
click at [1197, 236] on div "Sala Consumo Staff Evento NÃO USAR Evento Junho Mesa 1 78.75 € Mesa 2 45.9 € Me…" at bounding box center [755, 270] width 1204 height 578
click at [1199, 252] on div "Sala Consumo Staff Evento NÃO USAR Evento Junho Mesa 1 78.75 € Mesa 2 45.9 € Me…" at bounding box center [755, 270] width 1204 height 578
click at [1184, 197] on div "Sala Consumo Staff Evento NÃO USAR Evento Junho Mesa 1 78.75 € Mesa 2 45.9 € Me…" at bounding box center [755, 270] width 1204 height 578
click at [944, 210] on div "Mesa 15" at bounding box center [958, 218] width 52 height 17
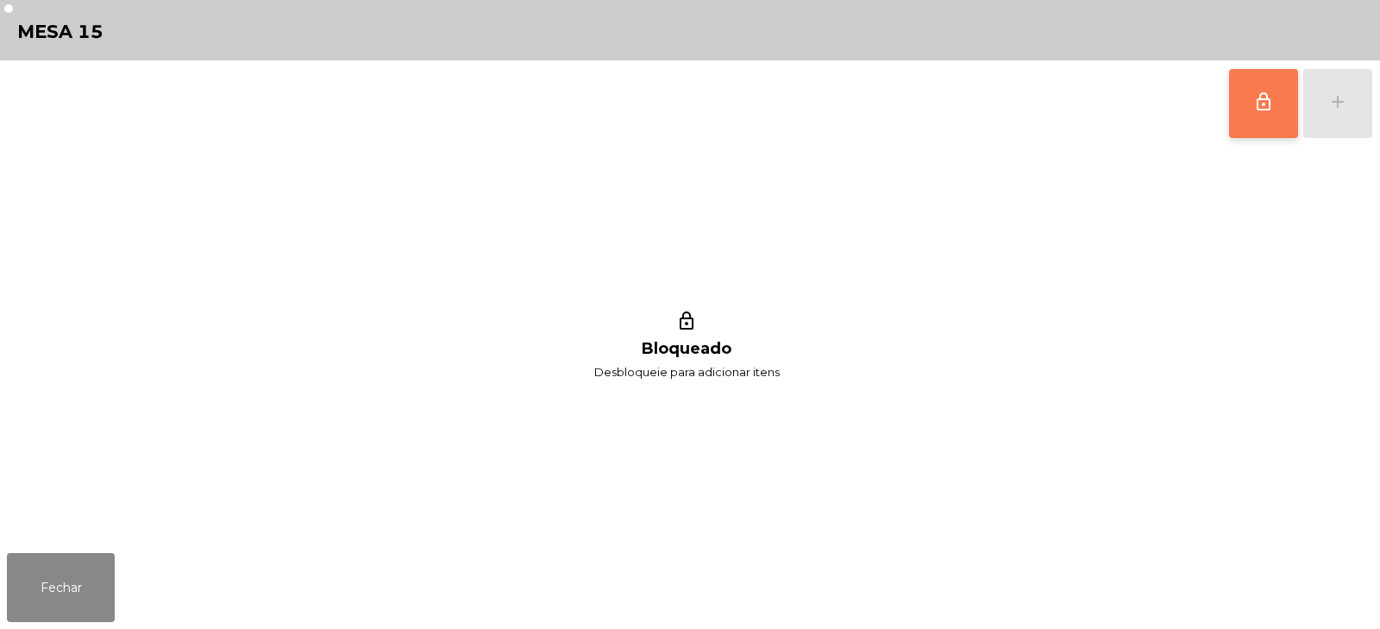
click at [1238, 92] on button "lock_outline" at bounding box center [1263, 103] width 69 height 69
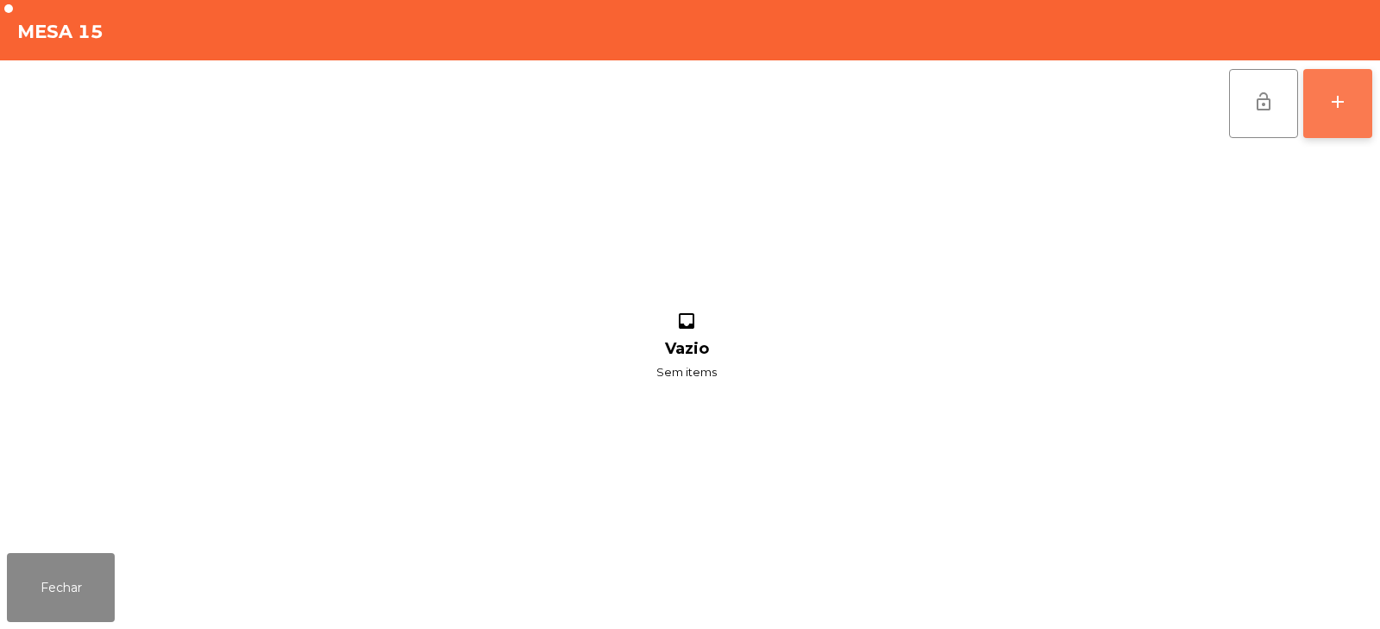
click at [1326, 102] on button "add" at bounding box center [1337, 103] width 69 height 69
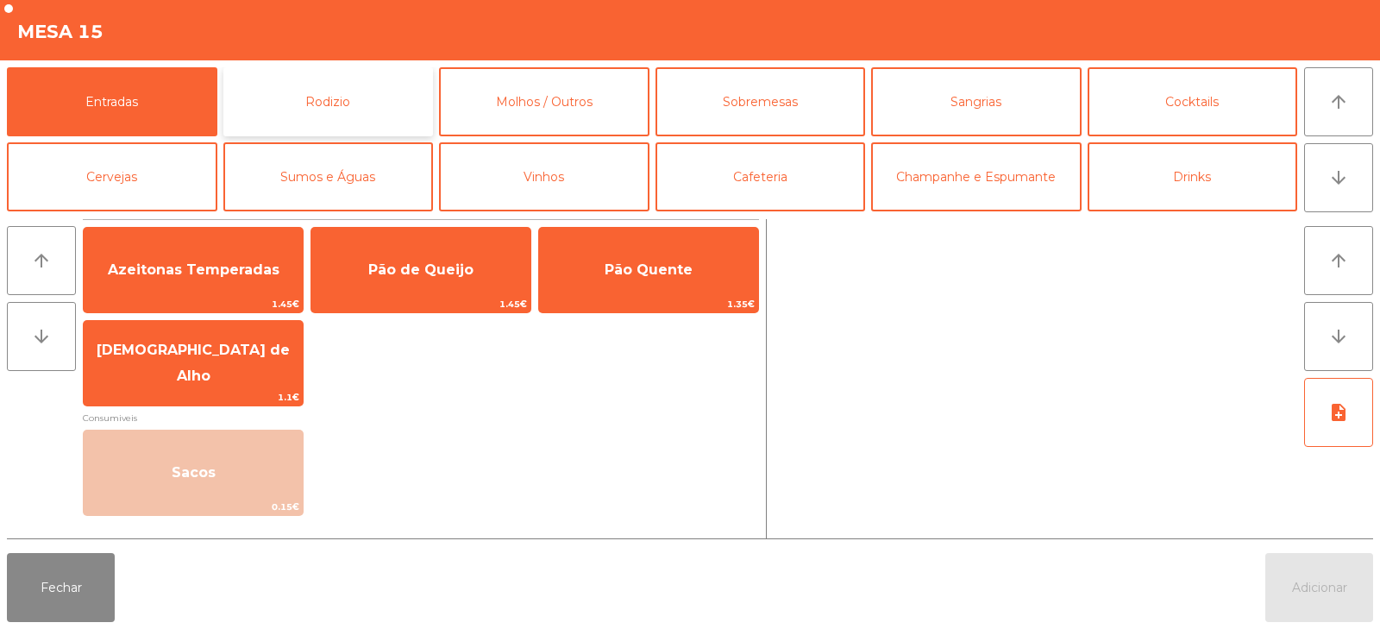
click at [362, 104] on button "Rodizio" at bounding box center [328, 101] width 210 height 69
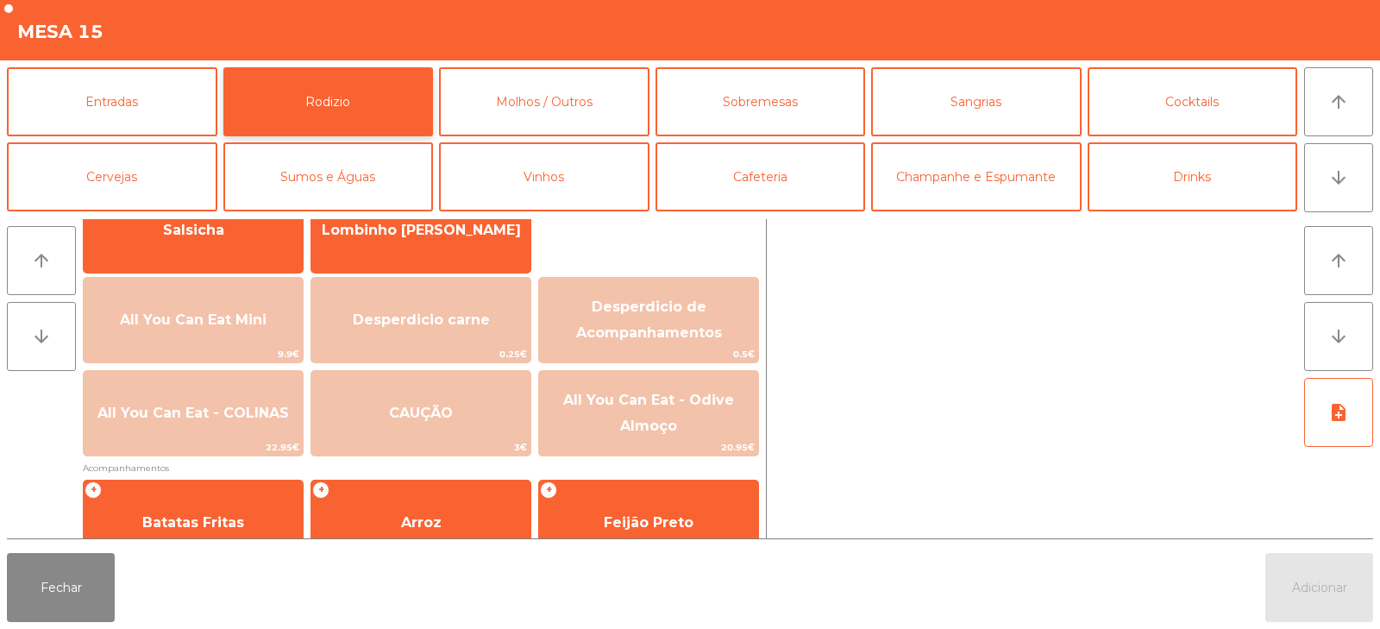
scroll to position [155, 0]
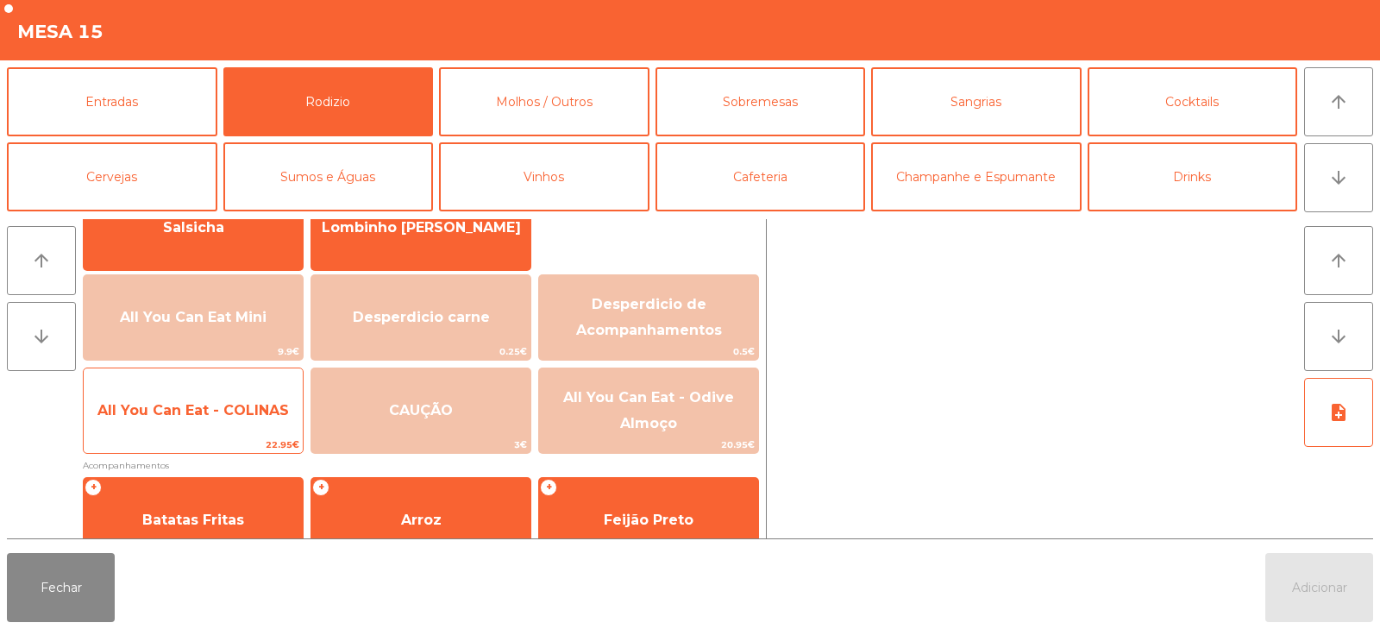
click at [202, 415] on span "All You Can Eat - COLINAS" at bounding box center [192, 410] width 191 height 16
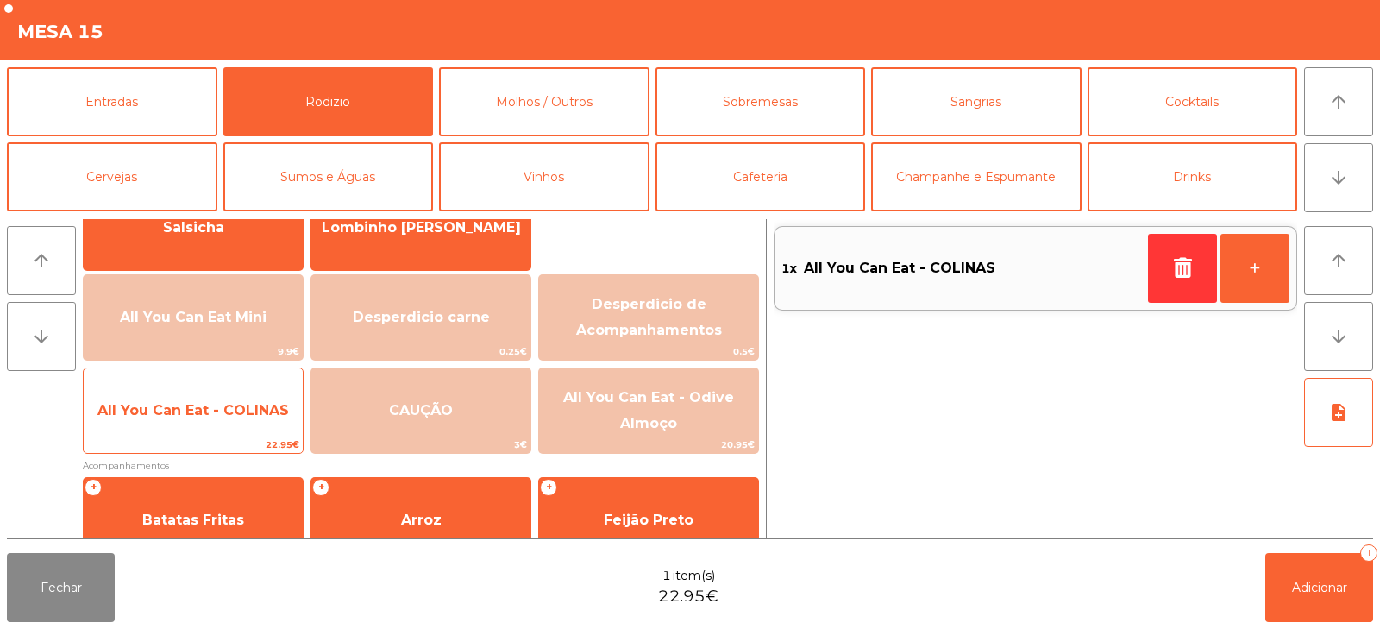
click at [183, 432] on span "All You Can Eat - COLINAS" at bounding box center [193, 410] width 219 height 47
click at [180, 435] on div "All You Can Eat - COLINAS 22.95€" at bounding box center [193, 410] width 221 height 86
click at [177, 440] on span "22.95€" at bounding box center [193, 444] width 219 height 16
click at [179, 441] on span "22.95€" at bounding box center [193, 444] width 219 height 16
click at [172, 448] on span "22.95€" at bounding box center [193, 444] width 219 height 16
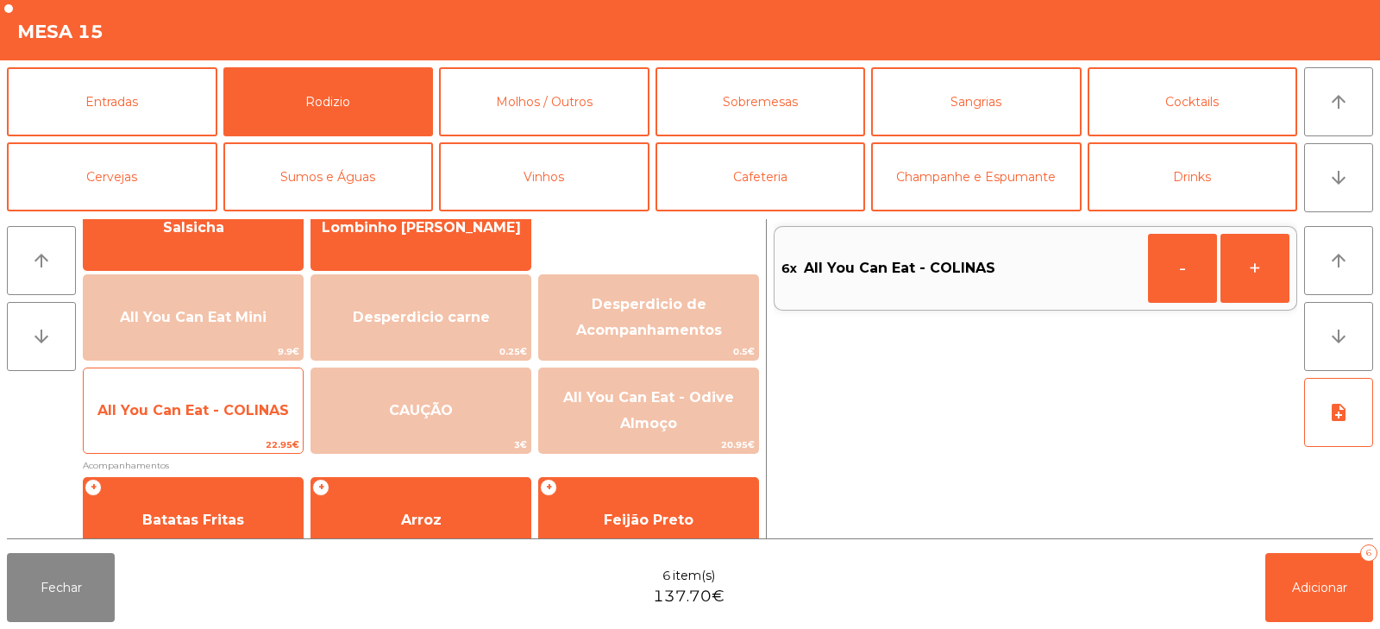
click at [178, 446] on span "22.95€" at bounding box center [193, 444] width 219 height 16
click at [172, 450] on span "22.95€" at bounding box center [193, 444] width 219 height 16
click at [175, 445] on span "22.95€" at bounding box center [193, 444] width 219 height 16
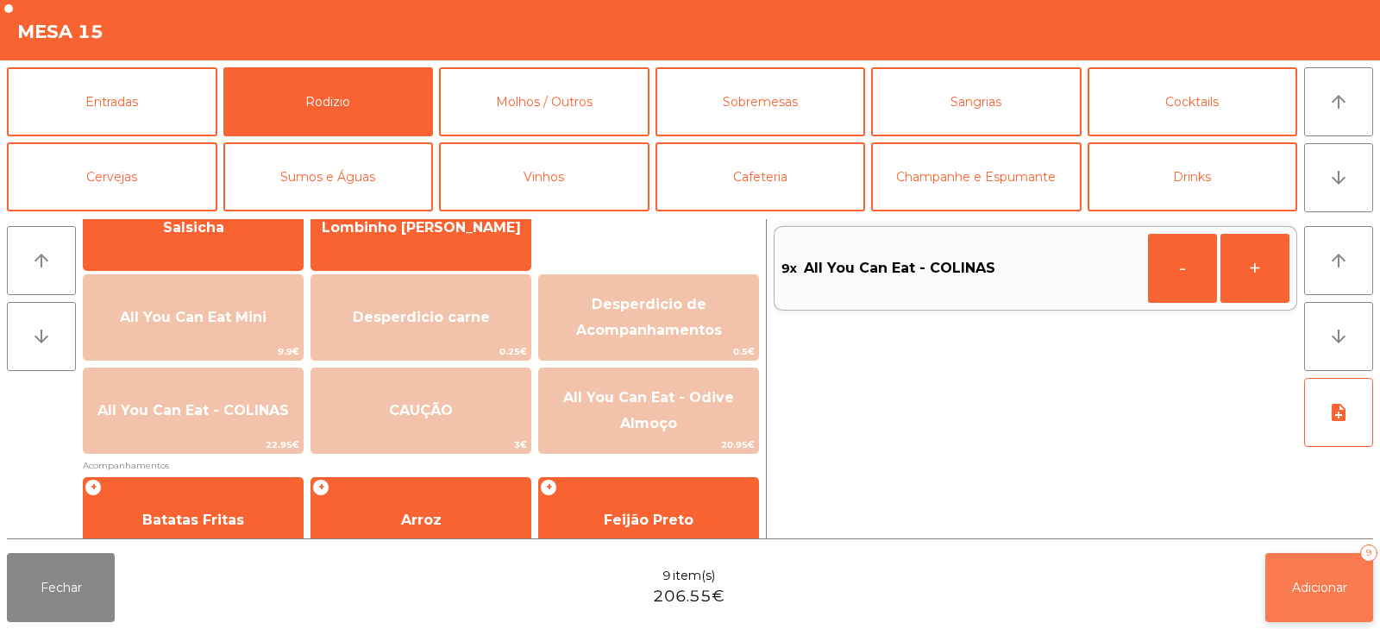
click at [1316, 564] on button "Adicionar 9" at bounding box center [1319, 587] width 108 height 69
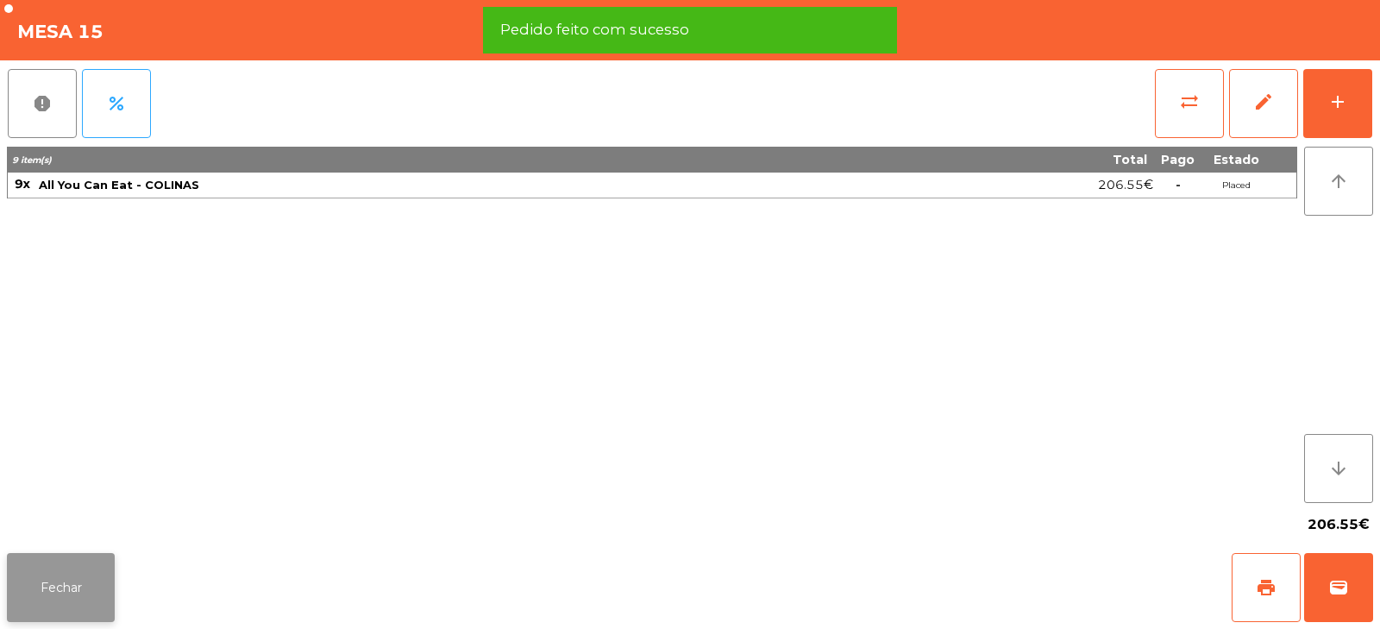
click at [79, 563] on button "Fechar" at bounding box center [61, 587] width 108 height 69
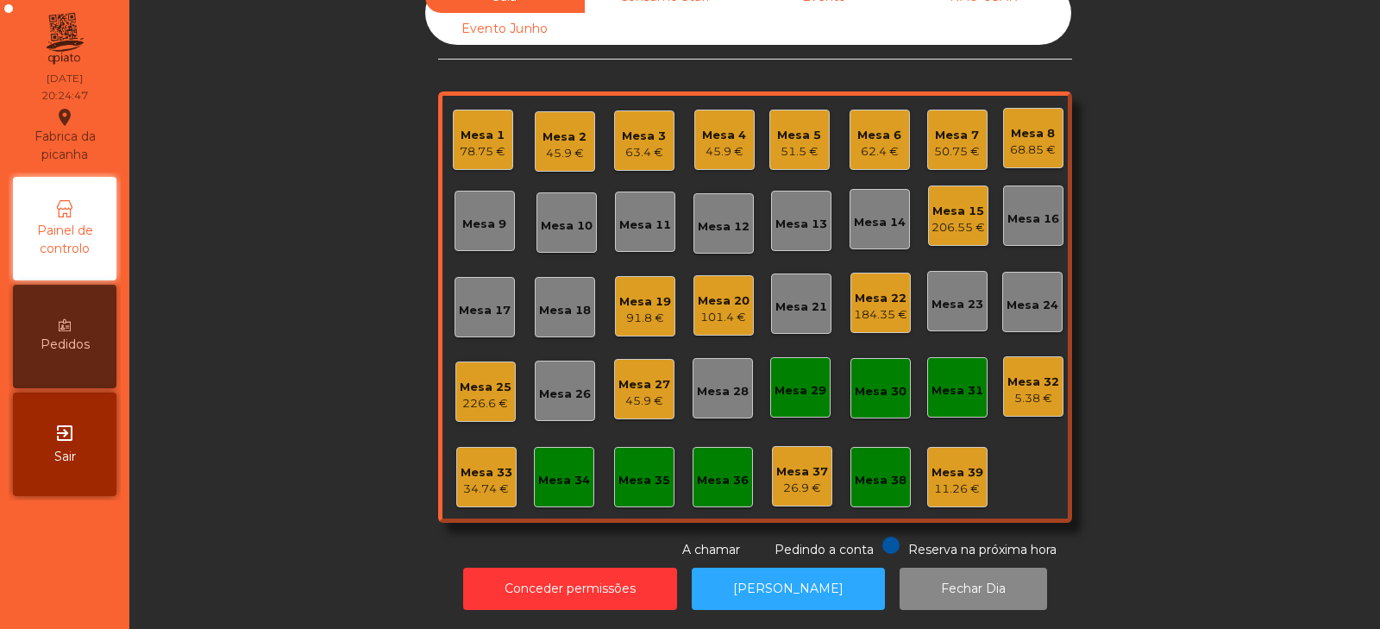
click at [1138, 141] on div "Sala Consumo Staff Evento NÃO USAR Evento Junho Mesa 1 78.75 € Mesa 2 45.9 € Me…" at bounding box center [755, 270] width 1204 height 578
click at [707, 292] on div "Mesa 20" at bounding box center [724, 300] width 52 height 17
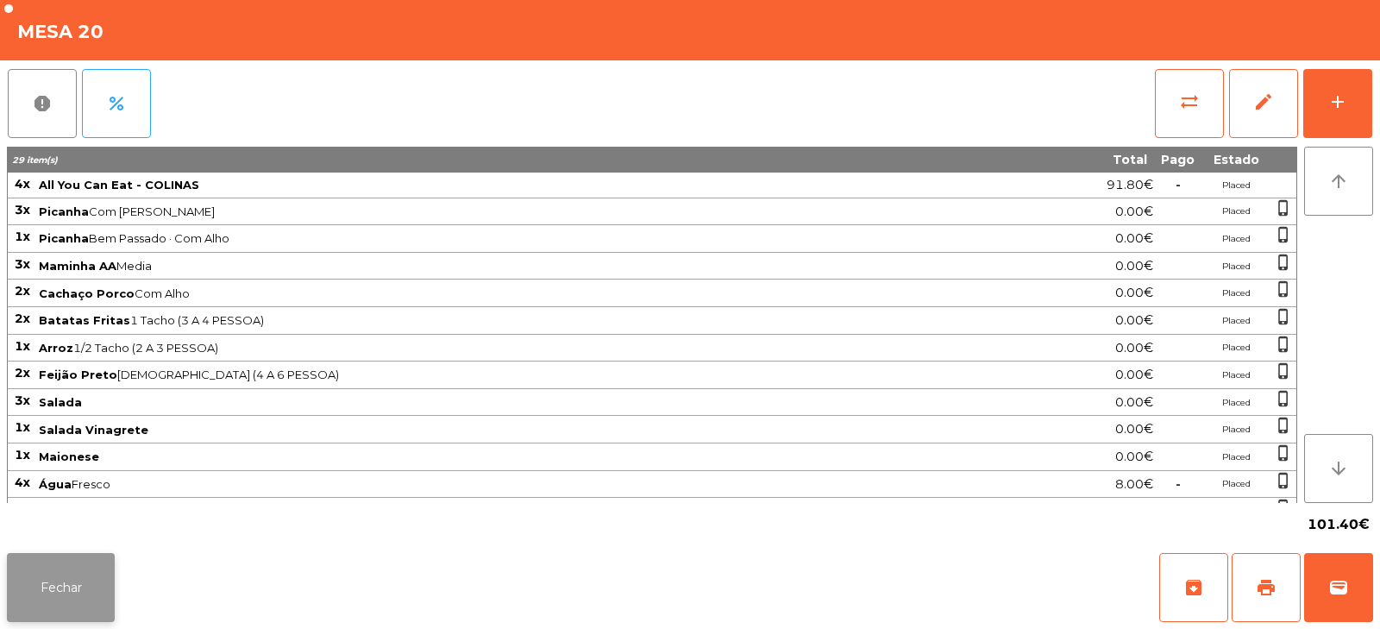
click at [59, 565] on button "Fechar" at bounding box center [61, 587] width 108 height 69
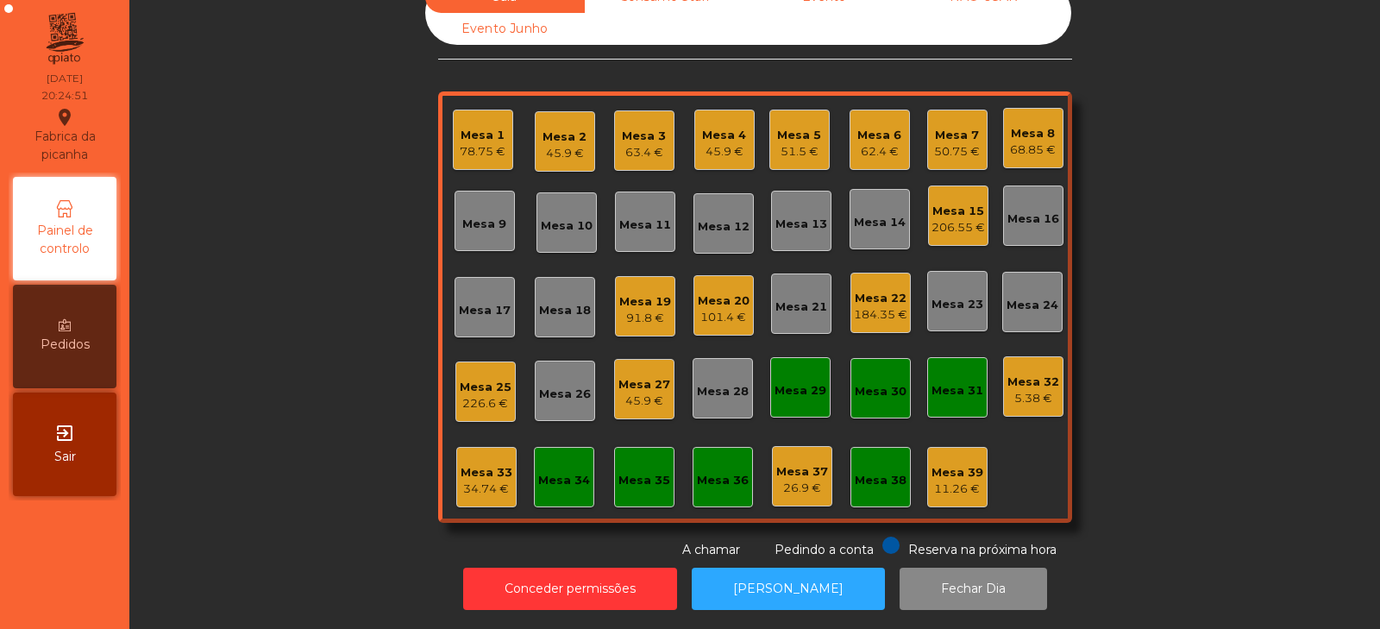
click at [562, 217] on div "Mesa 10" at bounding box center [567, 225] width 52 height 17
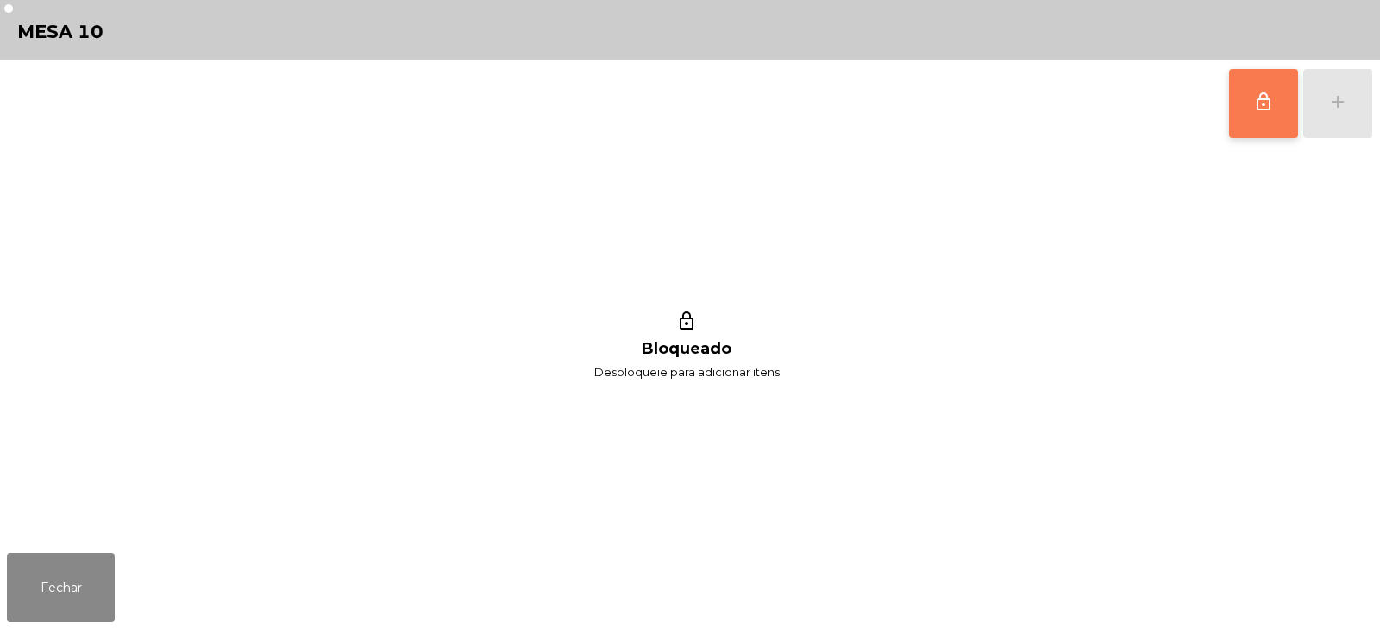
click at [1256, 78] on button "lock_outline" at bounding box center [1263, 103] width 69 height 69
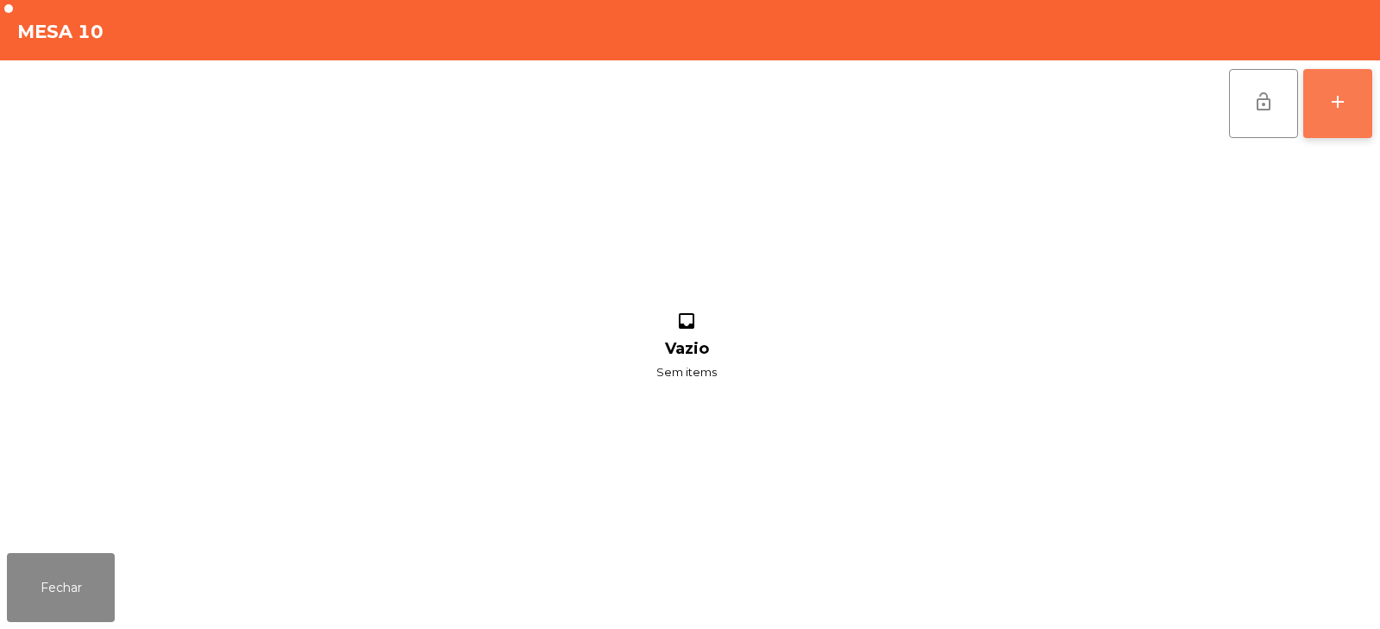
click at [1341, 124] on button "add" at bounding box center [1337, 103] width 69 height 69
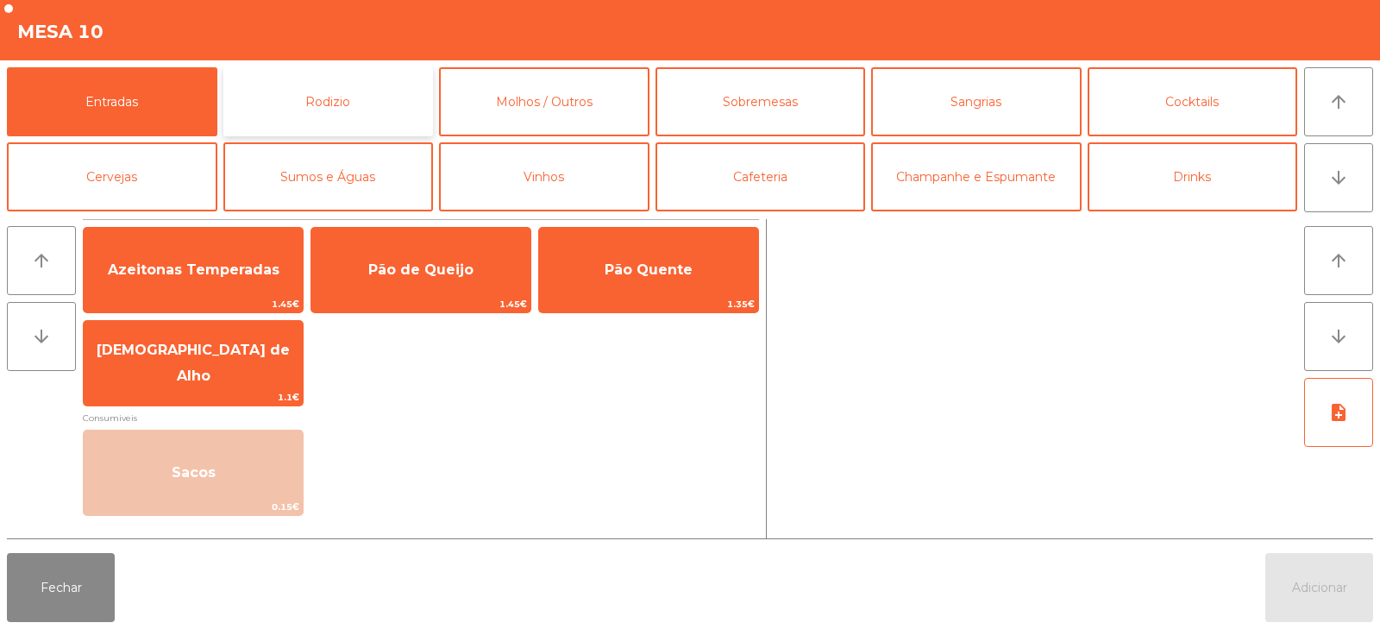
click at [360, 108] on button "Rodizio" at bounding box center [328, 101] width 210 height 69
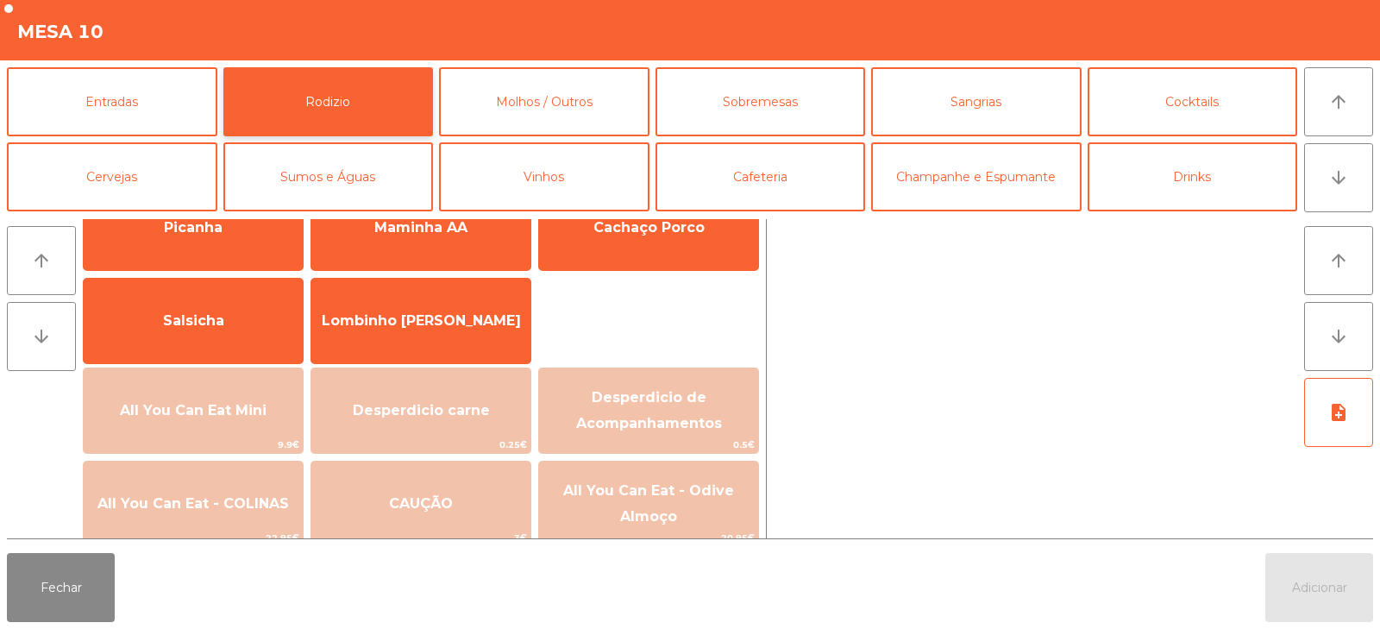
scroll to position [91, 0]
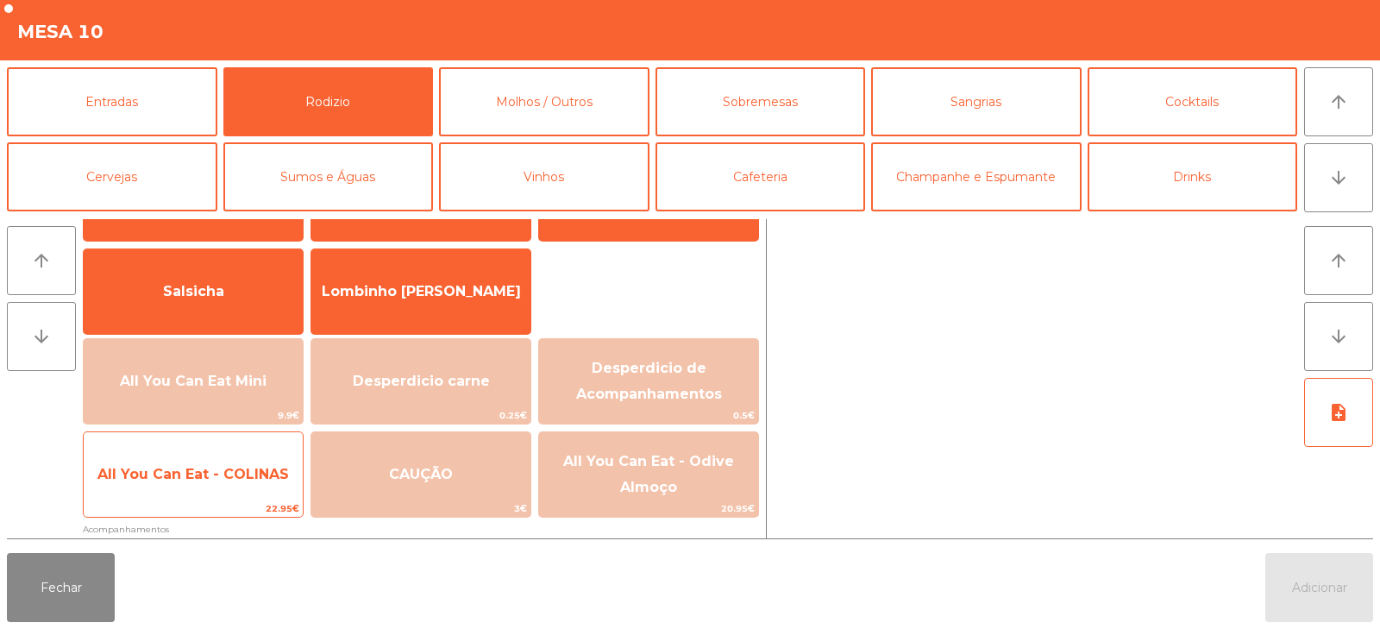
click at [186, 488] on span "All You Can Eat - COLINAS" at bounding box center [193, 474] width 219 height 47
click at [192, 496] on span "All You Can Eat - COLINAS" at bounding box center [193, 474] width 219 height 47
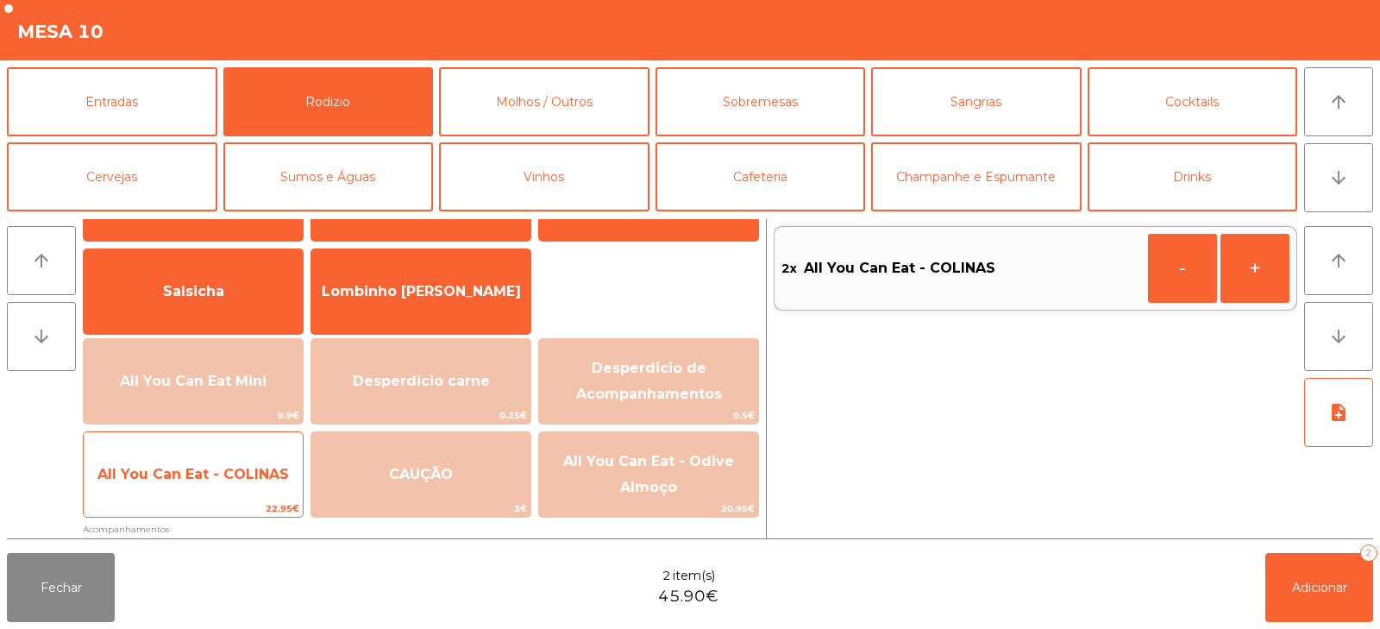
click at [191, 506] on span "22.95€" at bounding box center [193, 508] width 219 height 16
click at [190, 504] on span "22.95€" at bounding box center [193, 508] width 219 height 16
click at [191, 503] on span "22.95€" at bounding box center [193, 508] width 219 height 16
click at [192, 498] on div "All You Can Eat - COLINAS 22.95€" at bounding box center [193, 474] width 221 height 86
click at [190, 504] on span "22.95€" at bounding box center [193, 508] width 219 height 16
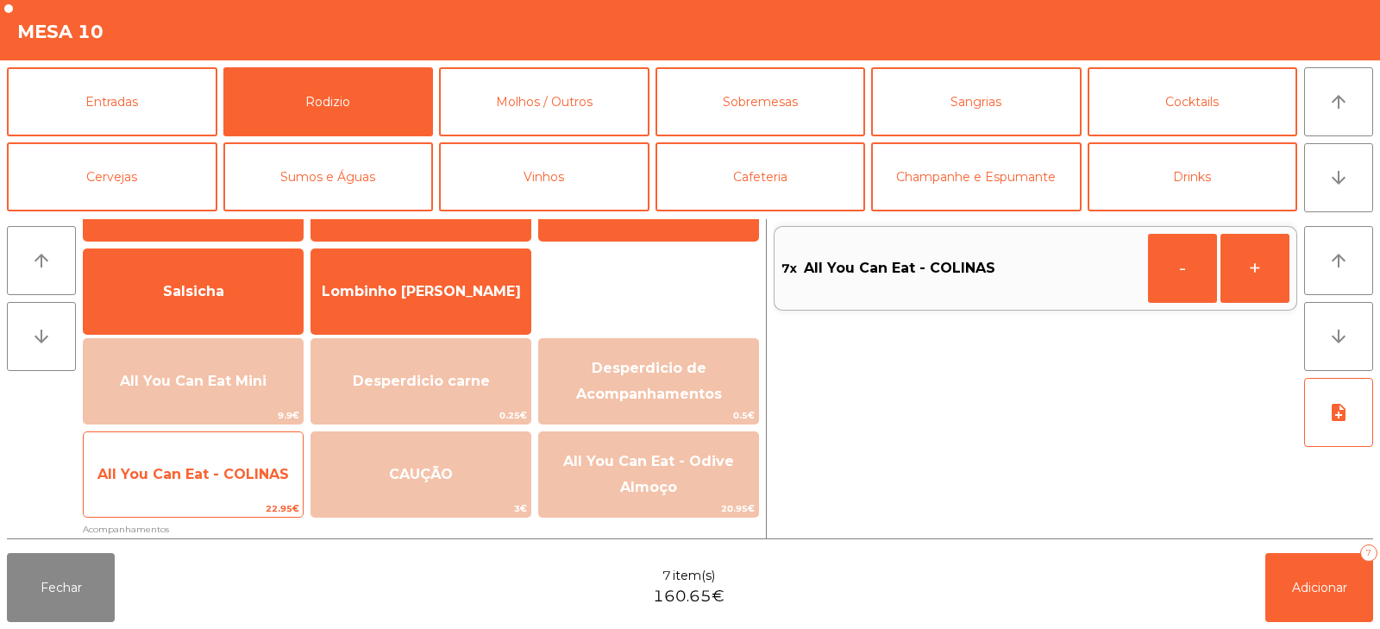
click at [188, 505] on span "22.95€" at bounding box center [193, 508] width 219 height 16
click at [195, 514] on span "22.95€" at bounding box center [193, 508] width 219 height 16
click at [196, 514] on span "22.95€" at bounding box center [193, 508] width 219 height 16
click at [197, 515] on span "22.95€" at bounding box center [193, 508] width 219 height 16
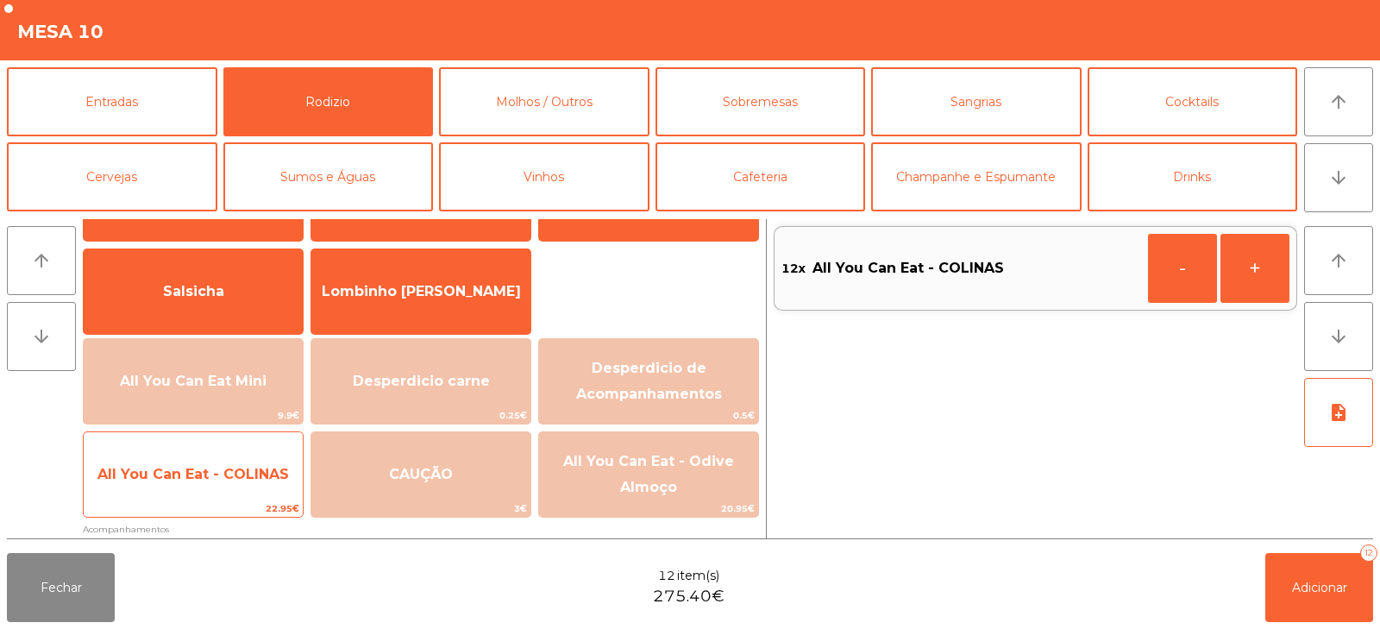
click at [197, 516] on span "22.95€" at bounding box center [193, 508] width 219 height 16
click at [190, 511] on span "22.95€" at bounding box center [193, 508] width 219 height 16
click at [183, 513] on span "22.95€" at bounding box center [193, 508] width 219 height 16
click at [182, 510] on span "22.95€" at bounding box center [193, 508] width 219 height 16
click at [183, 512] on span "22.95€" at bounding box center [193, 508] width 219 height 16
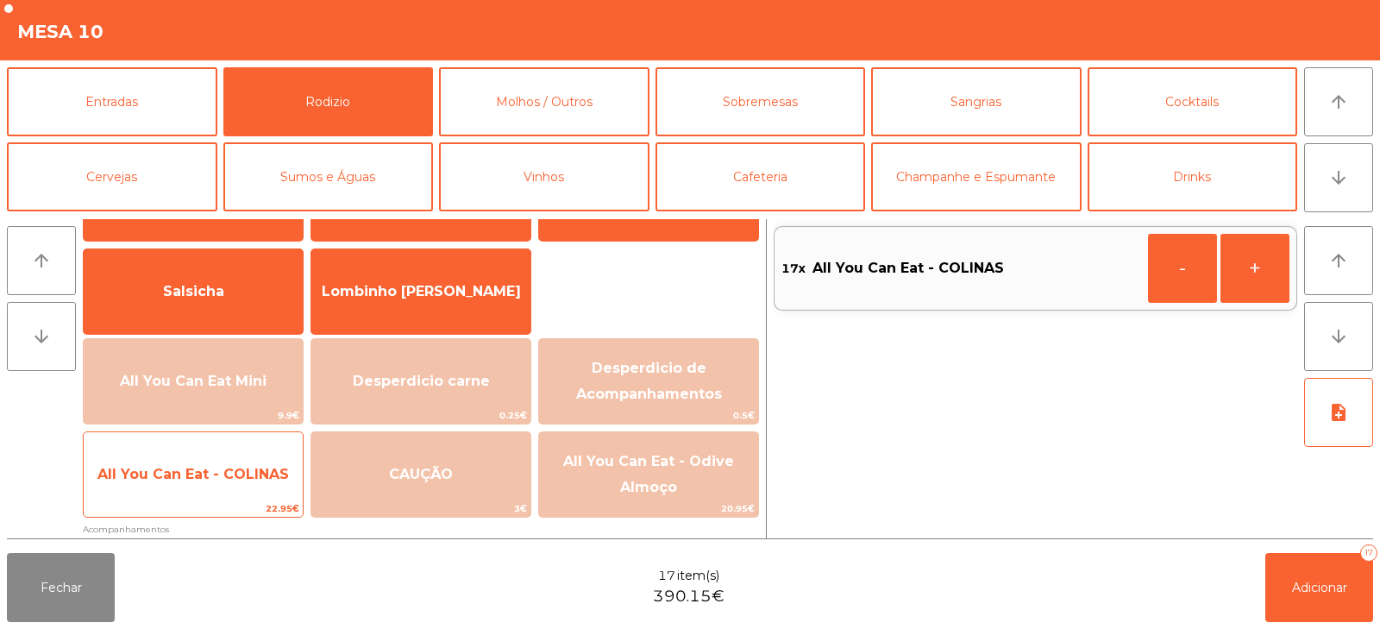
click at [176, 510] on span "22.95€" at bounding box center [193, 508] width 219 height 16
click at [178, 515] on span "22.95€" at bounding box center [193, 508] width 219 height 16
click at [182, 506] on span "22.95€" at bounding box center [193, 508] width 219 height 16
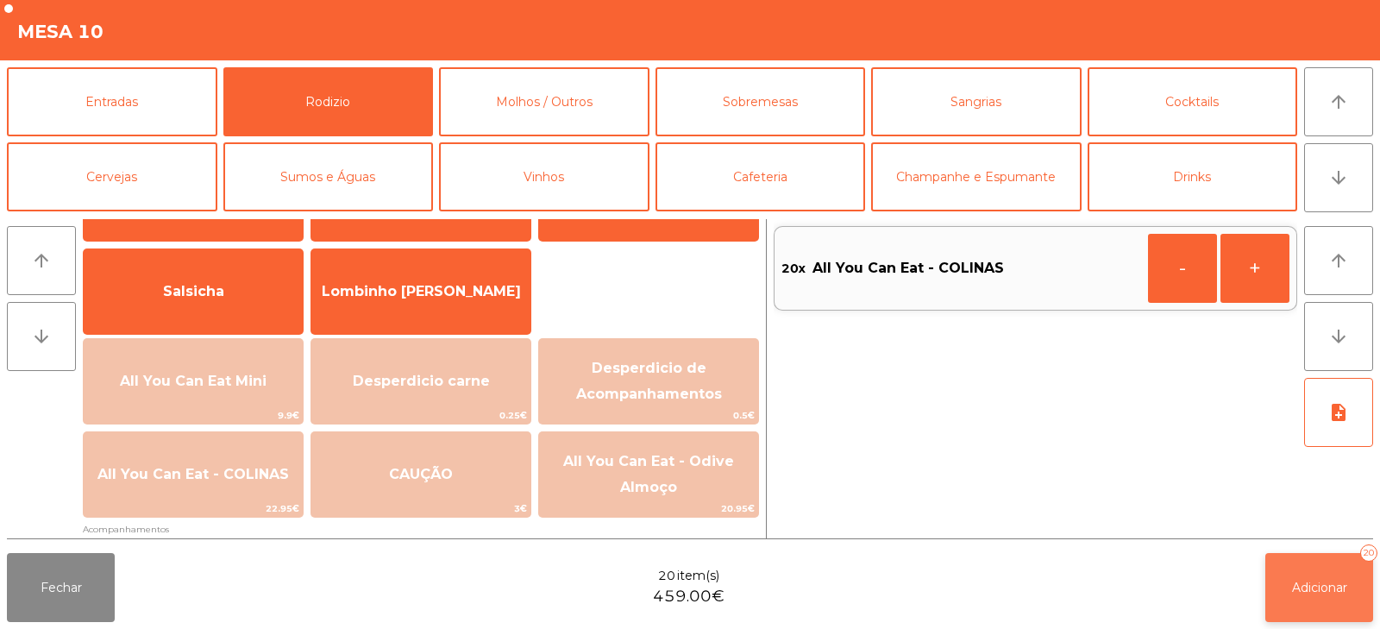
click at [1296, 566] on button "Adicionar 20" at bounding box center [1319, 587] width 108 height 69
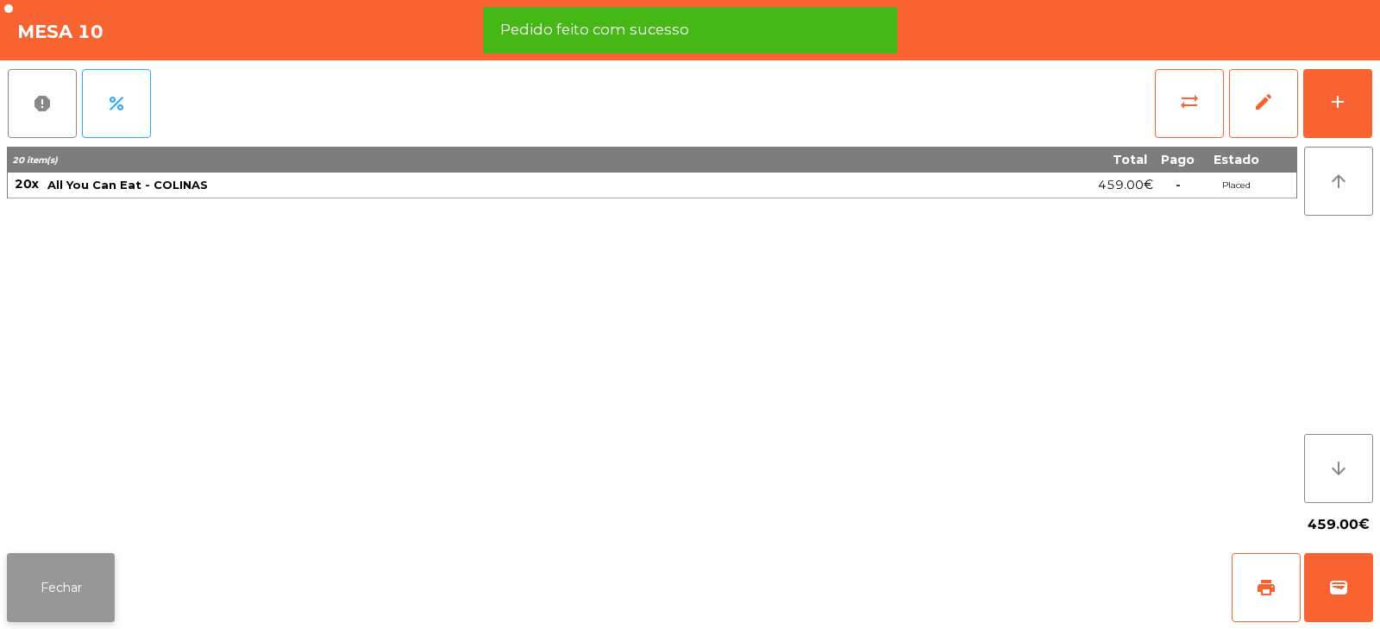
click at [47, 611] on button "Fechar" at bounding box center [61, 587] width 108 height 69
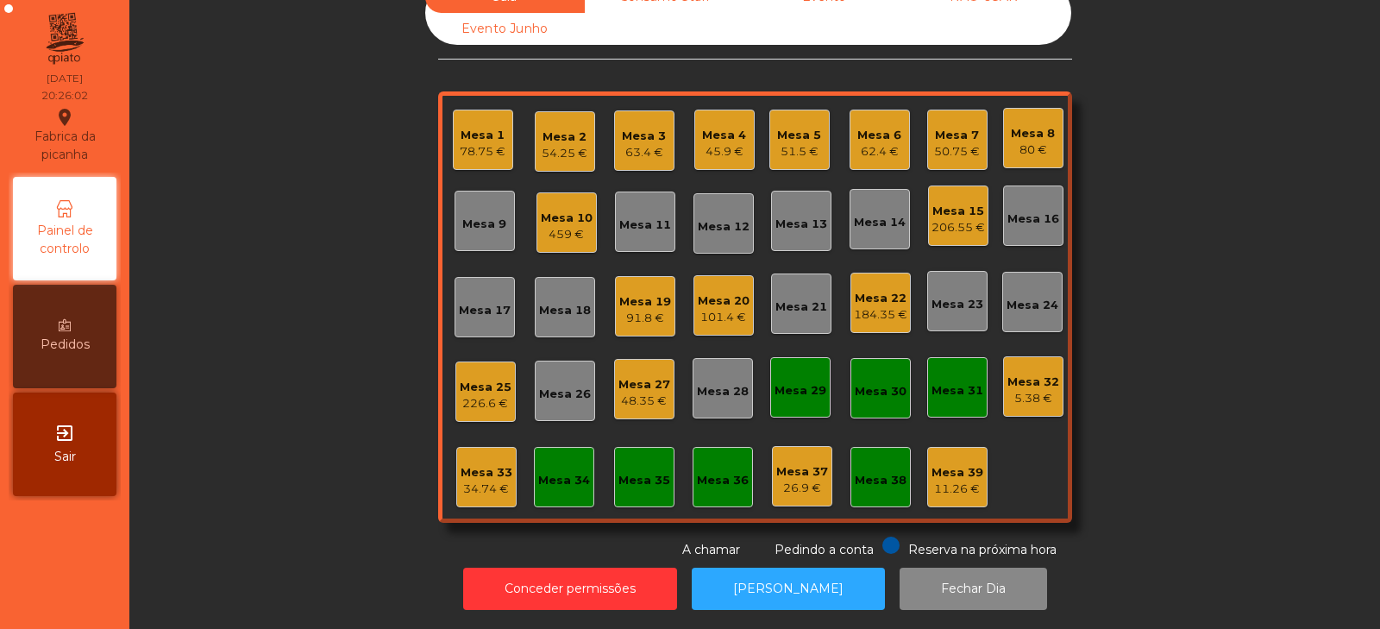
click at [258, 334] on div "Sala Consumo Staff Evento NÃO USAR Evento Junho Mesa 1 78.75 € Mesa 2 54.25 € M…" at bounding box center [755, 270] width 1204 height 578
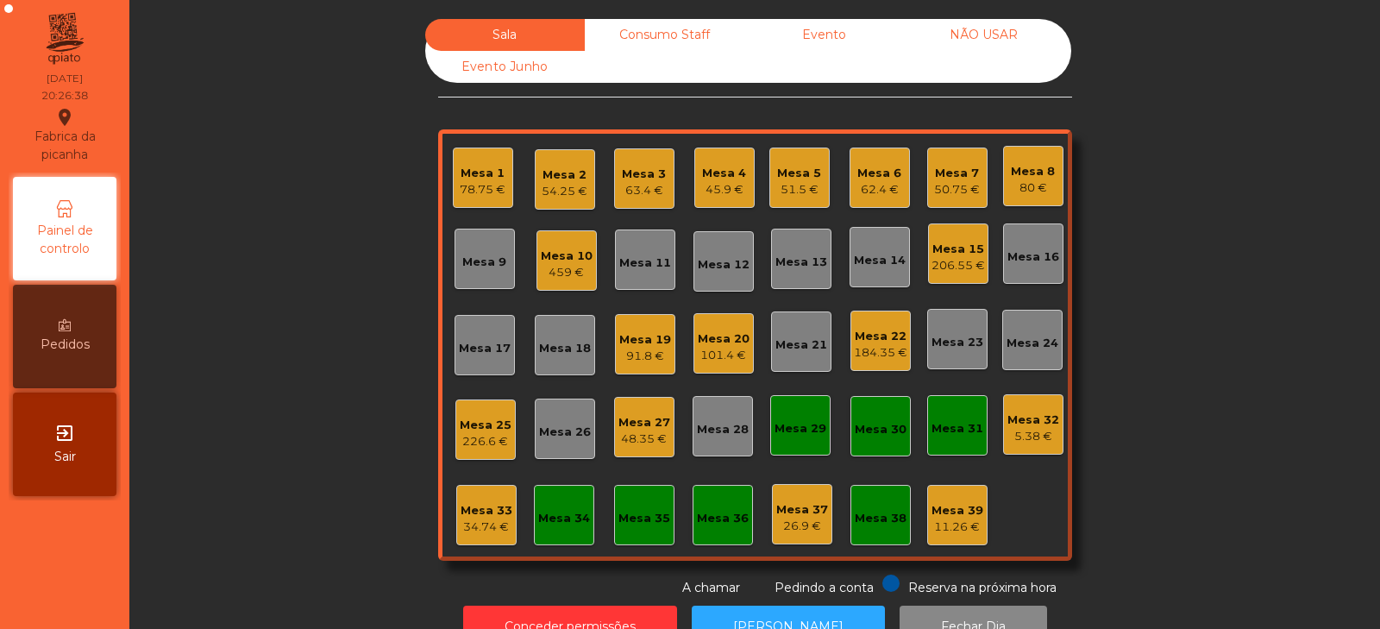
click at [1180, 170] on div "Sala Consumo Staff Evento NÃO USAR Evento Junho Mesa 1 78.75 € Mesa 2 54.25 € M…" at bounding box center [755, 308] width 1204 height 578
click at [467, 264] on div "Mesa 9" at bounding box center [484, 262] width 44 height 17
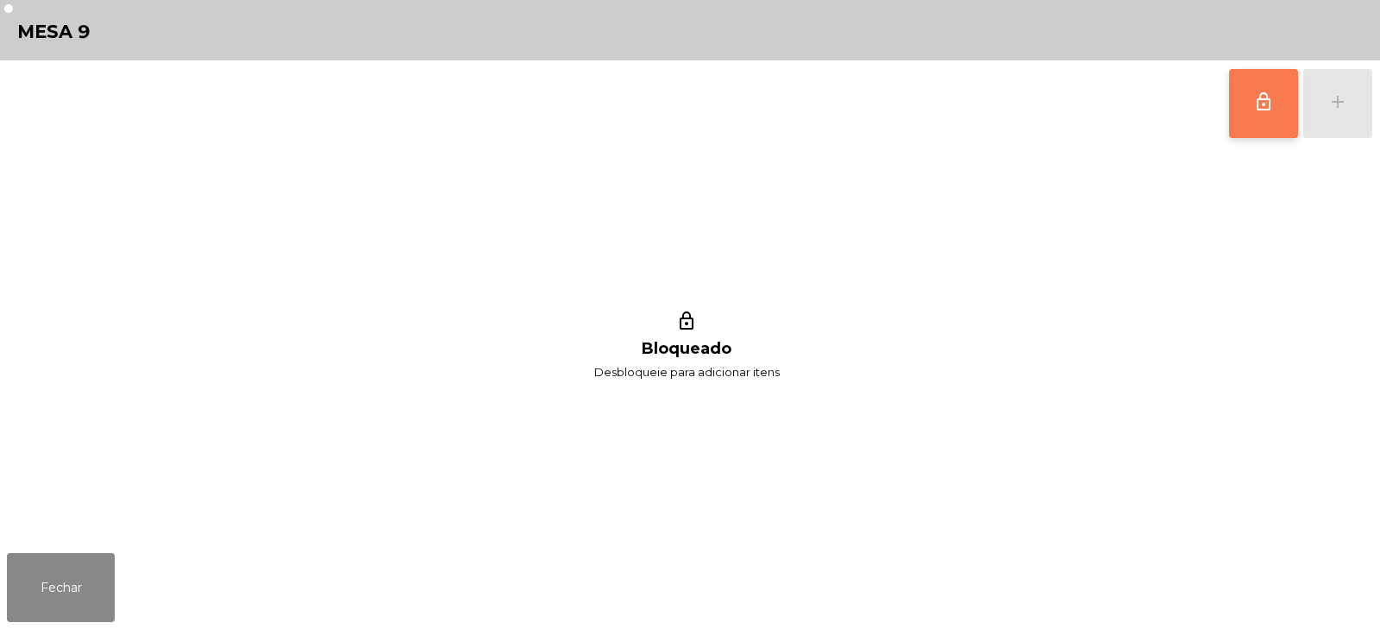
click at [1239, 110] on button "lock_outline" at bounding box center [1263, 103] width 69 height 69
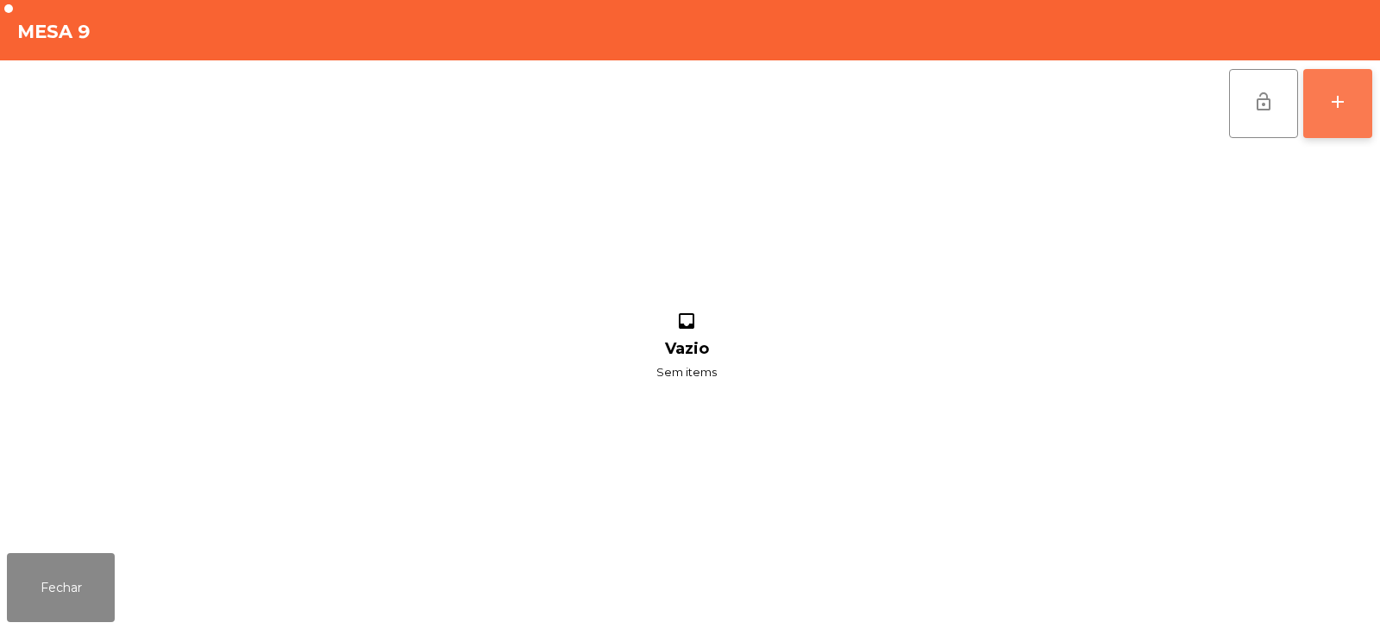
click at [1350, 89] on button "add" at bounding box center [1337, 103] width 69 height 69
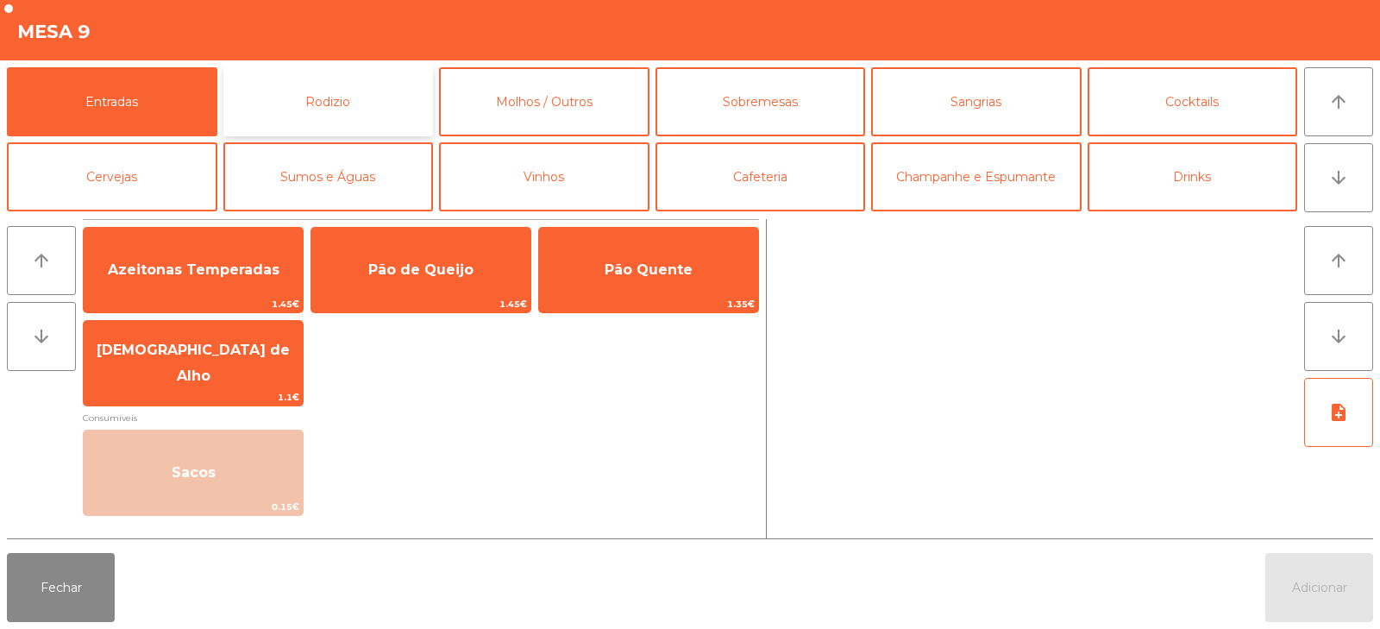
click at [351, 108] on button "Rodizio" at bounding box center [328, 101] width 210 height 69
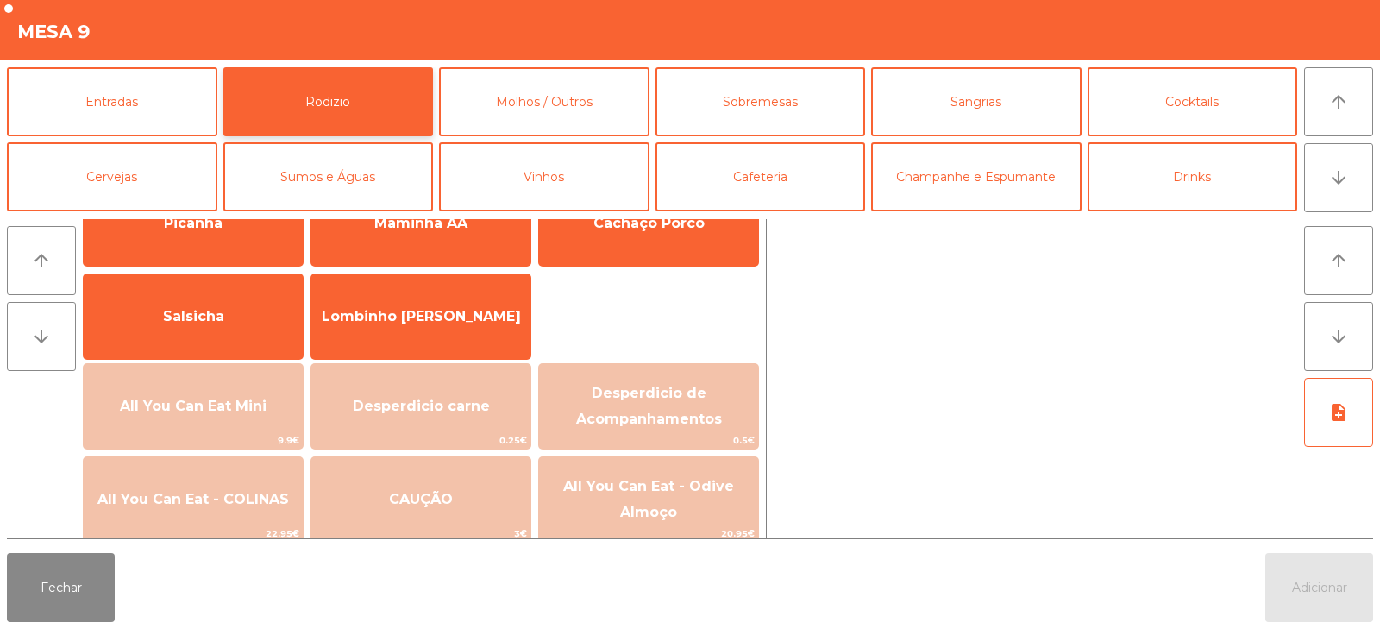
scroll to position [144, 0]
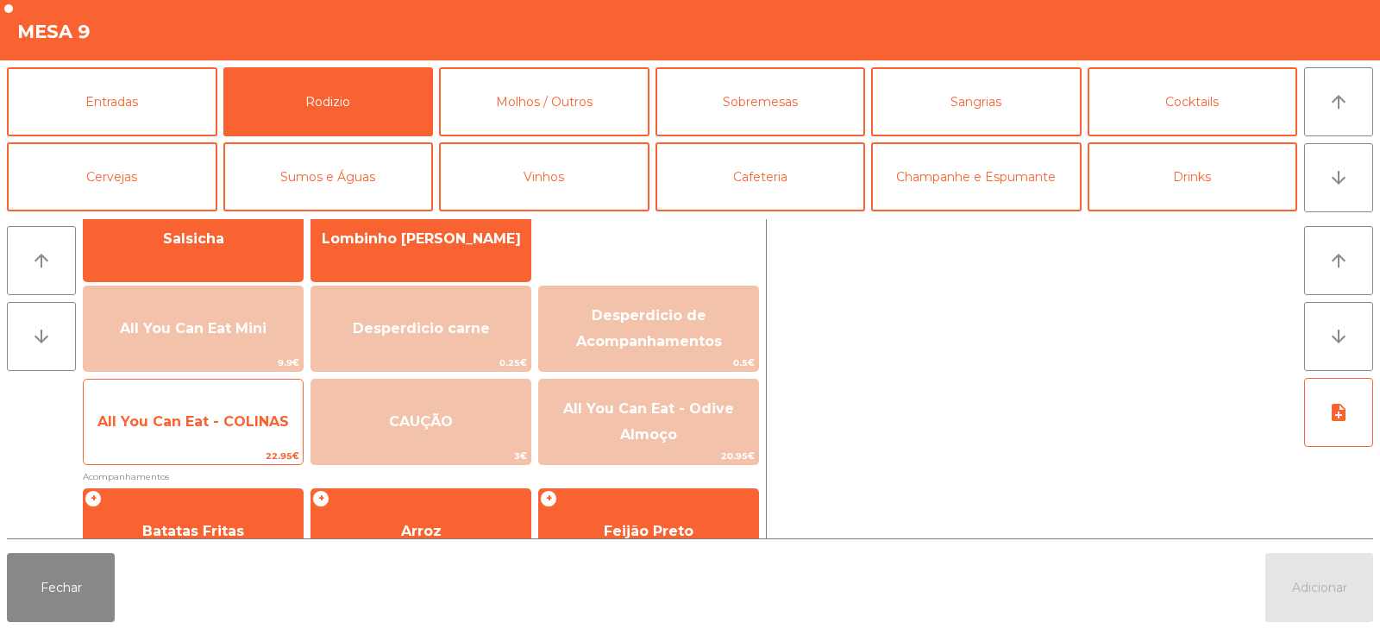
click at [222, 422] on span "All You Can Eat - COLINAS" at bounding box center [192, 421] width 191 height 16
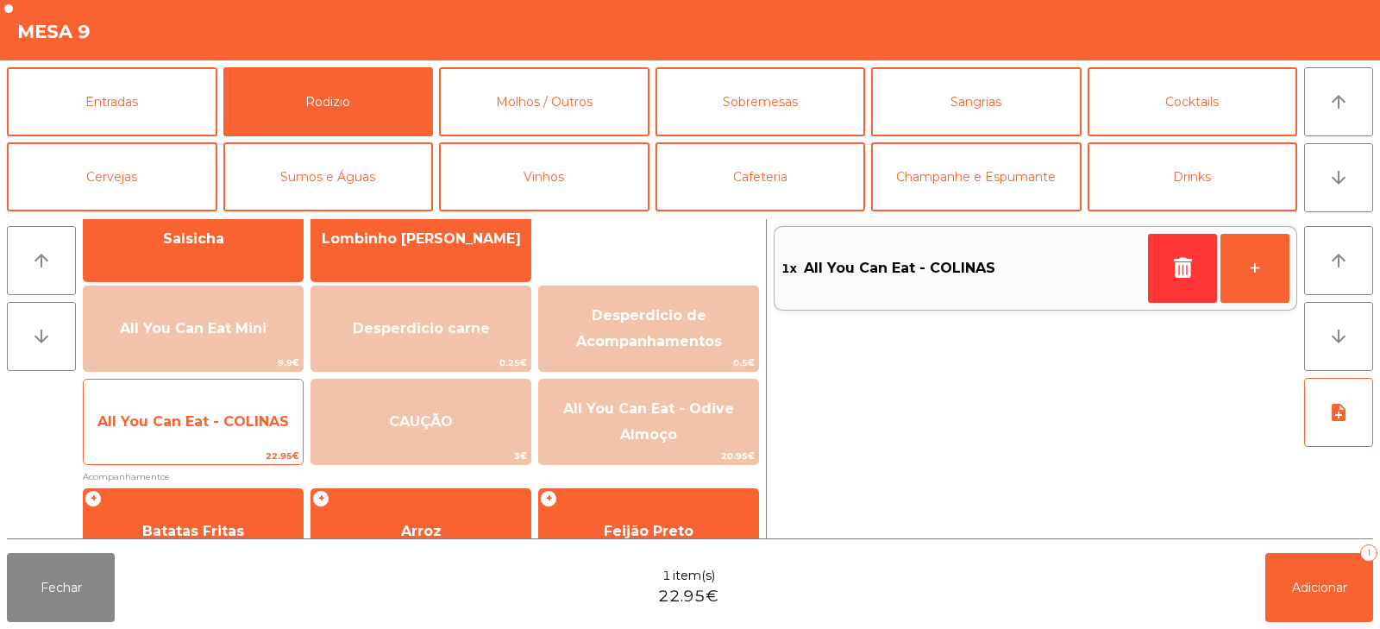
click at [212, 413] on span "All You Can Eat - COLINAS" at bounding box center [192, 421] width 191 height 16
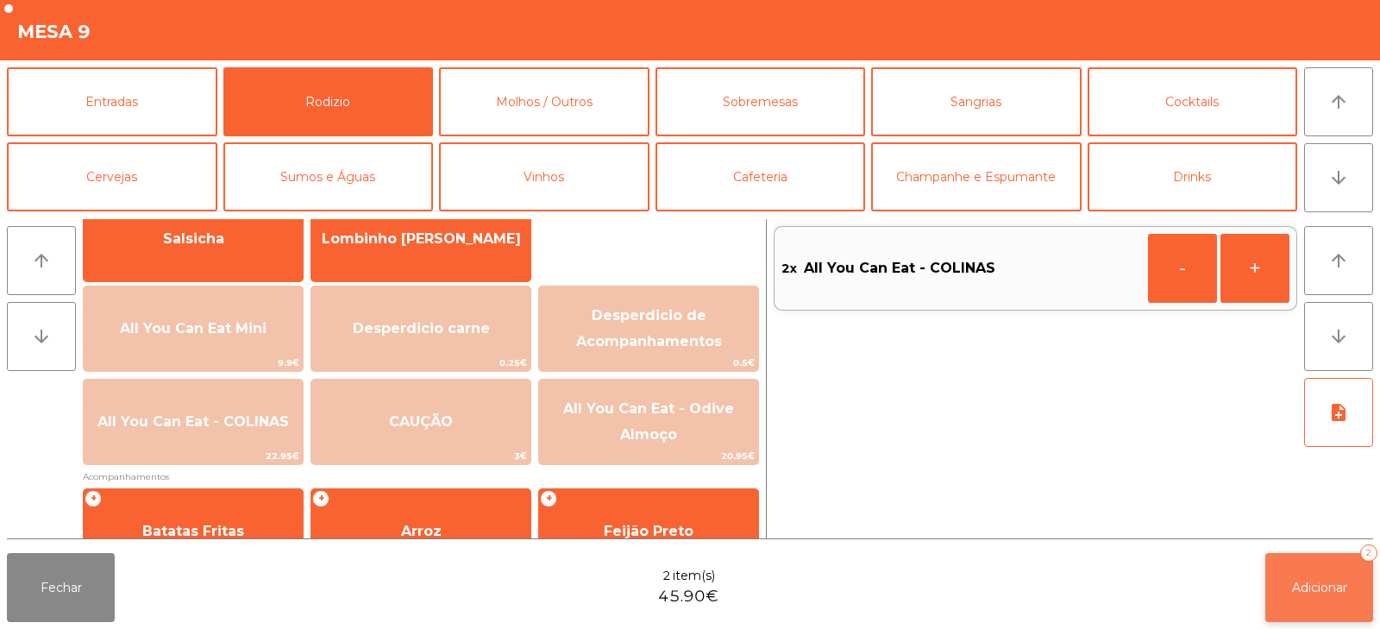
click at [1344, 604] on button "Adicionar 2" at bounding box center [1319, 587] width 108 height 69
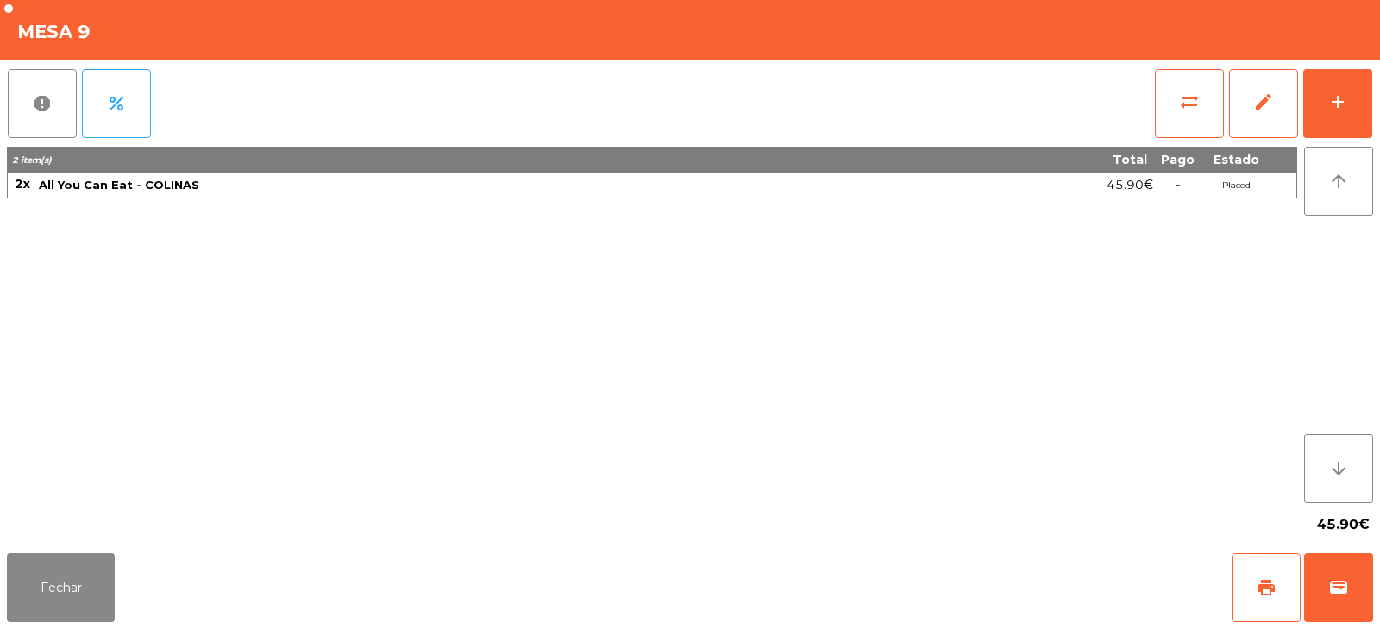
click at [360, 379] on div "2 item(s) Total Pago Estado 2x All You Can Eat - COLINAS 45.90€ - Placed" at bounding box center [652, 325] width 1290 height 356
click at [82, 601] on button "Fechar" at bounding box center [61, 587] width 108 height 69
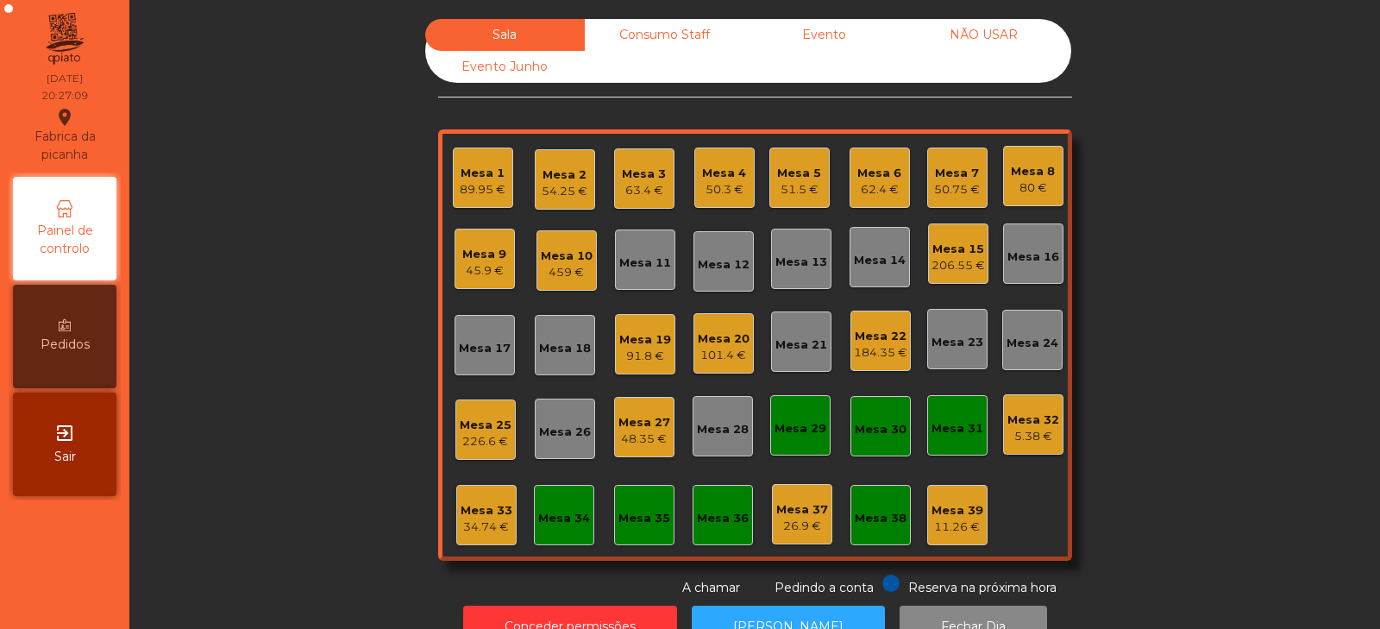
click at [284, 397] on div "Sala Consumo Staff Evento NÃO USAR Evento Junho Mesa 1 89.95 € Mesa 2 54.25 € M…" at bounding box center [755, 308] width 1204 height 578
click at [481, 529] on div "34.74 €" at bounding box center [486, 526] width 52 height 17
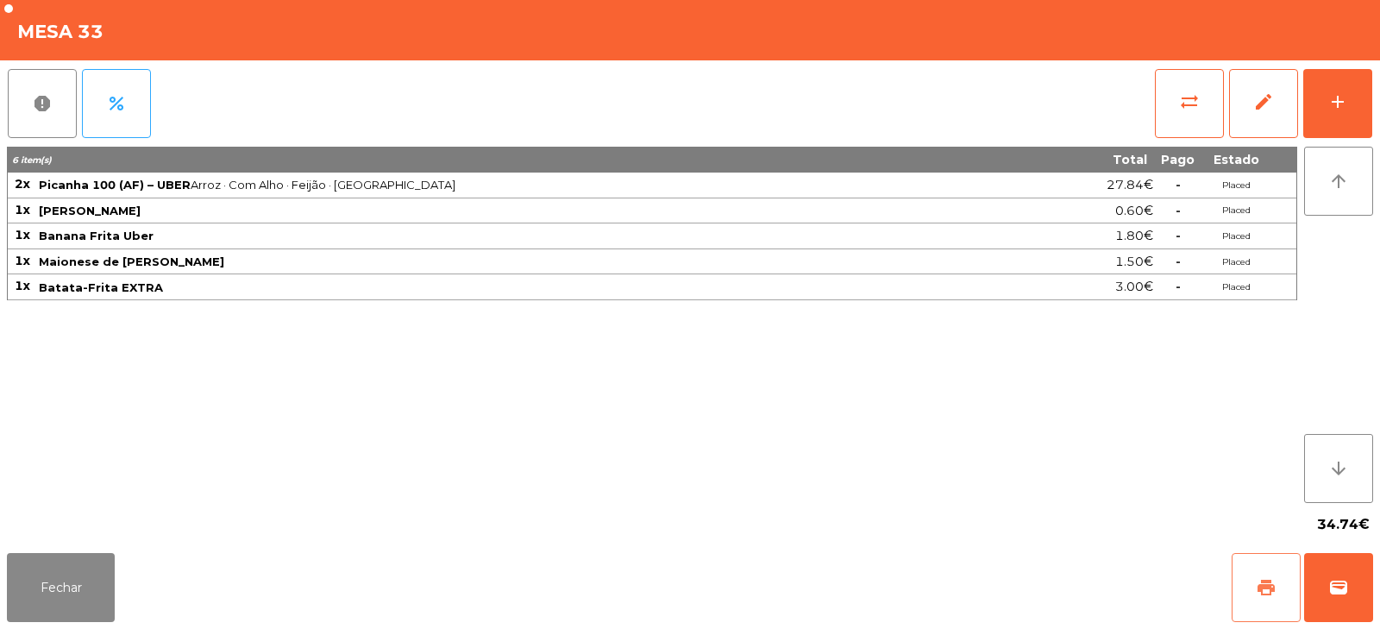
click at [1240, 585] on button "print" at bounding box center [1265, 587] width 69 height 69
click at [1280, 594] on button "print" at bounding box center [1265, 587] width 69 height 69
click at [1348, 578] on span "wallet" at bounding box center [1338, 587] width 21 height 21
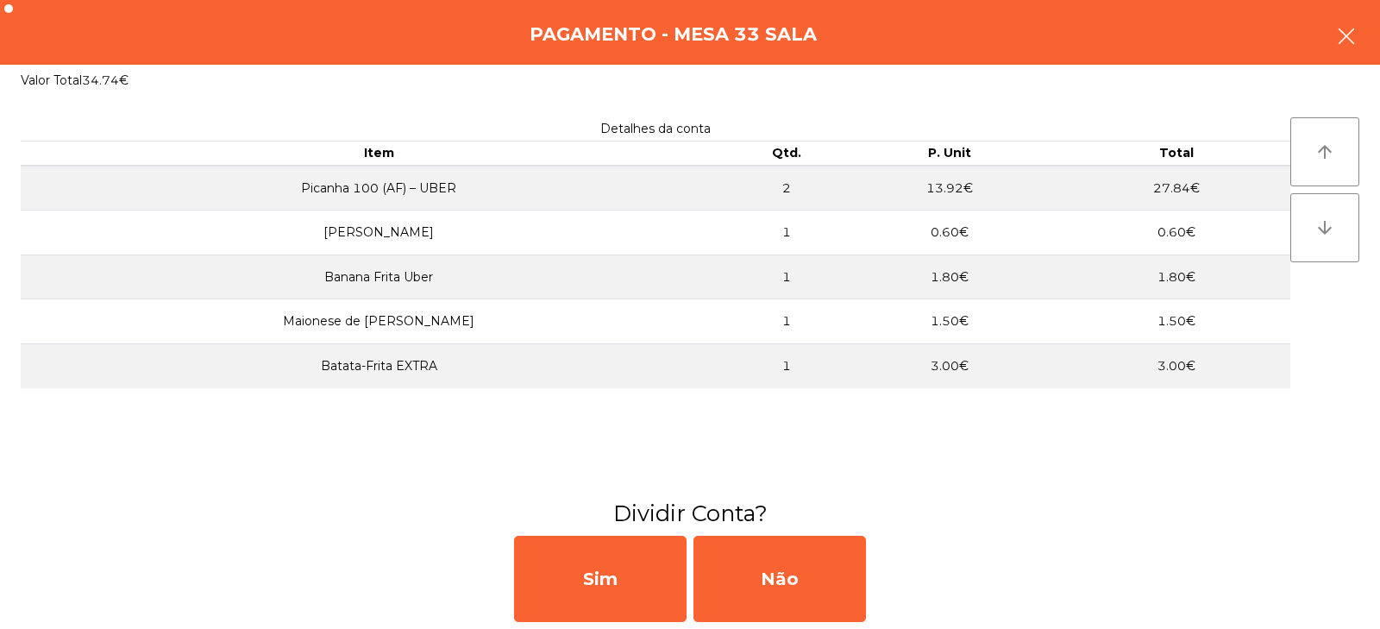
click at [1332, 34] on button "button" at bounding box center [1346, 38] width 48 height 52
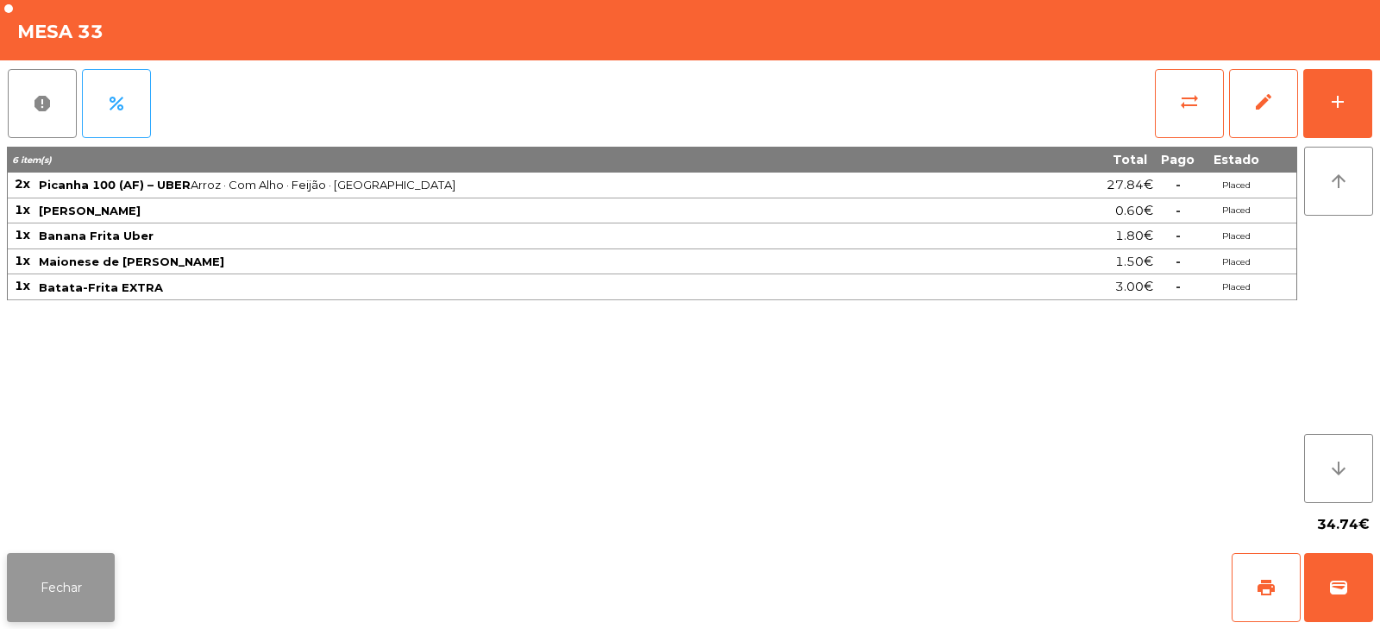
click at [35, 599] on button "Fechar" at bounding box center [61, 587] width 108 height 69
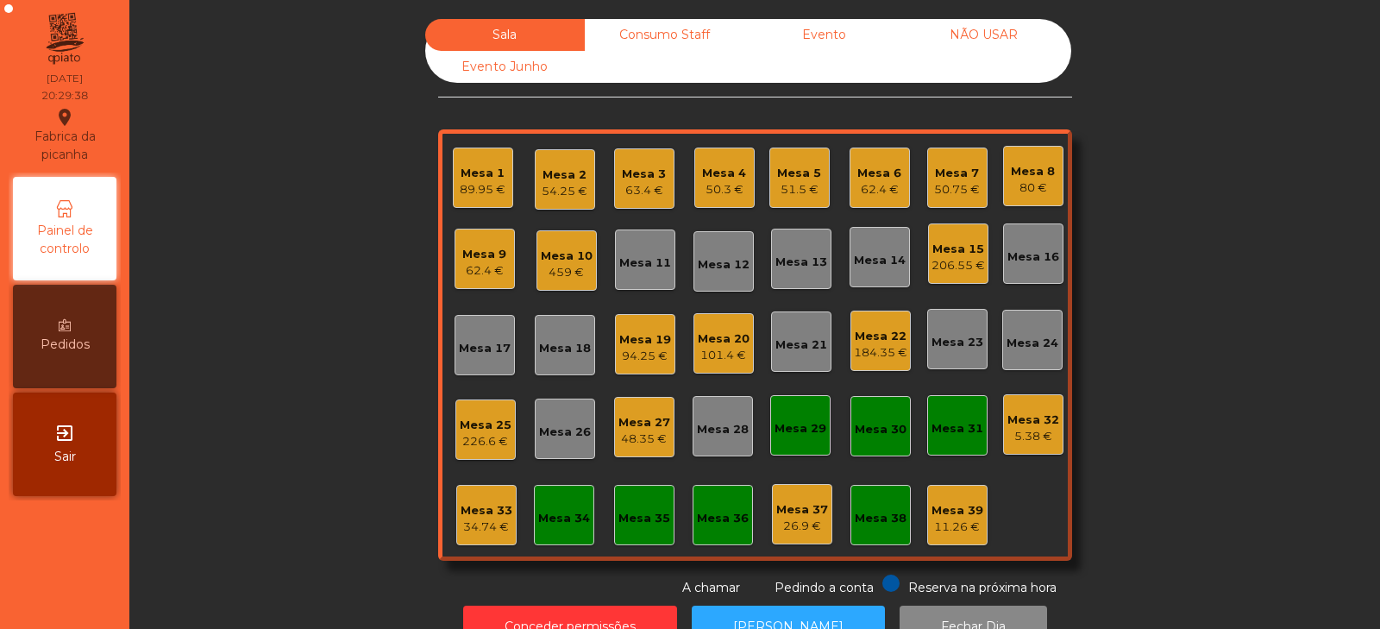
click at [641, 366] on div "Mesa 19 94.25 €" at bounding box center [645, 344] width 60 height 60
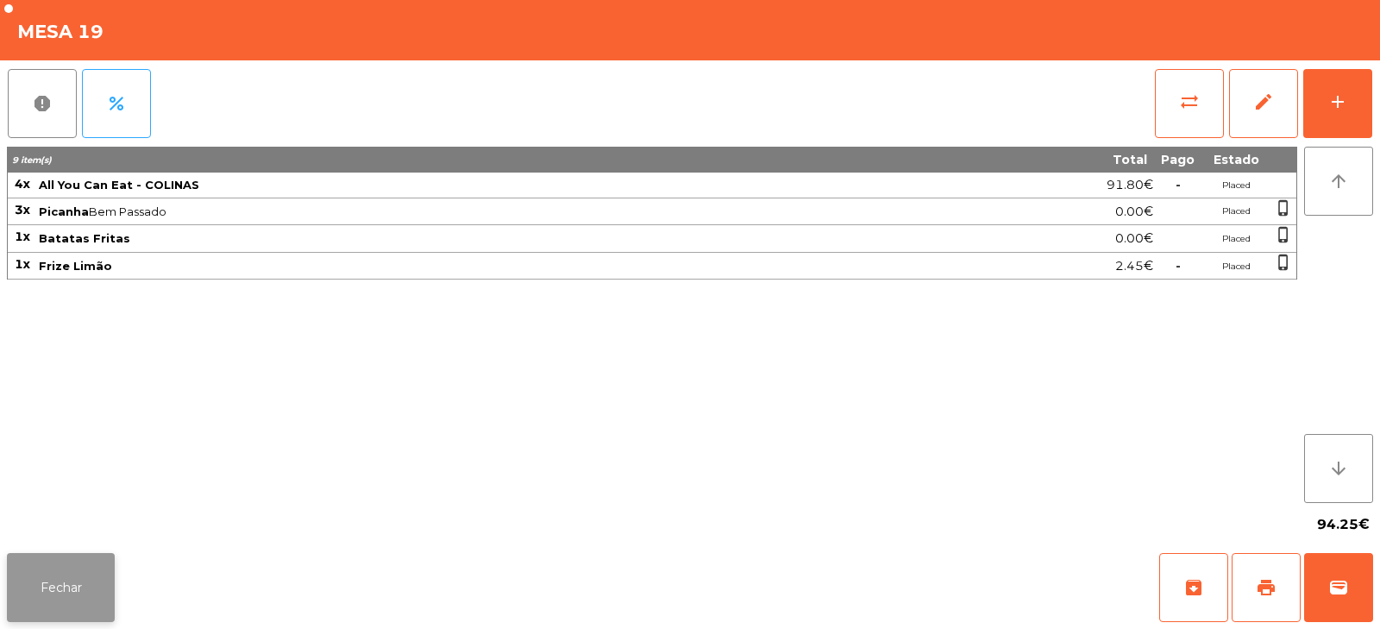
click at [73, 592] on button "Fechar" at bounding box center [61, 587] width 108 height 69
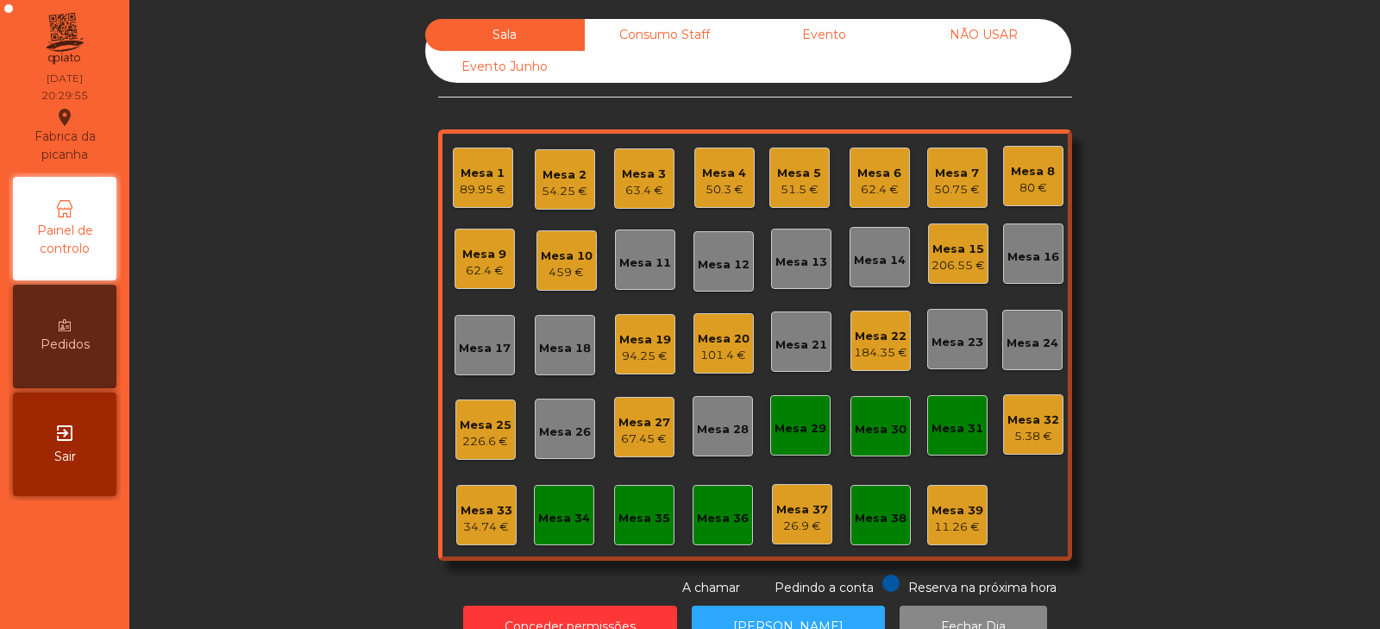
click at [480, 530] on div "34.74 €" at bounding box center [486, 526] width 52 height 17
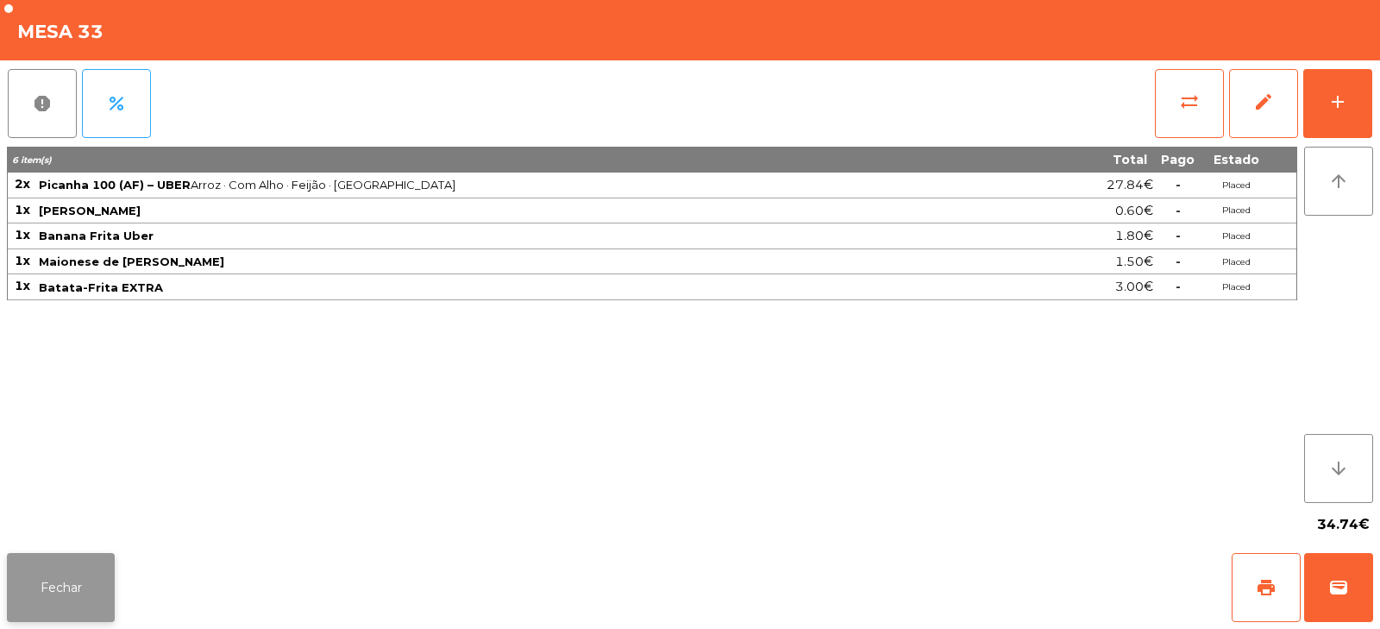
click at [83, 577] on button "Fechar" at bounding box center [61, 587] width 108 height 69
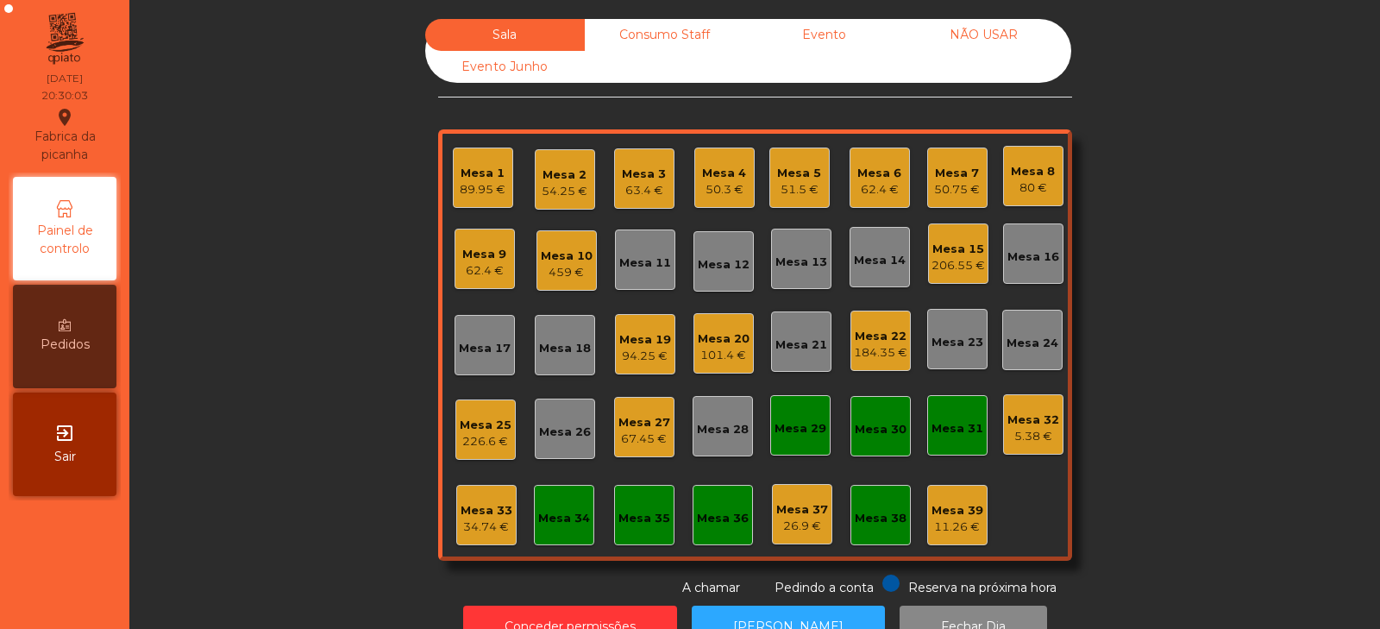
click at [482, 515] on div "Mesa 33" at bounding box center [486, 510] width 52 height 17
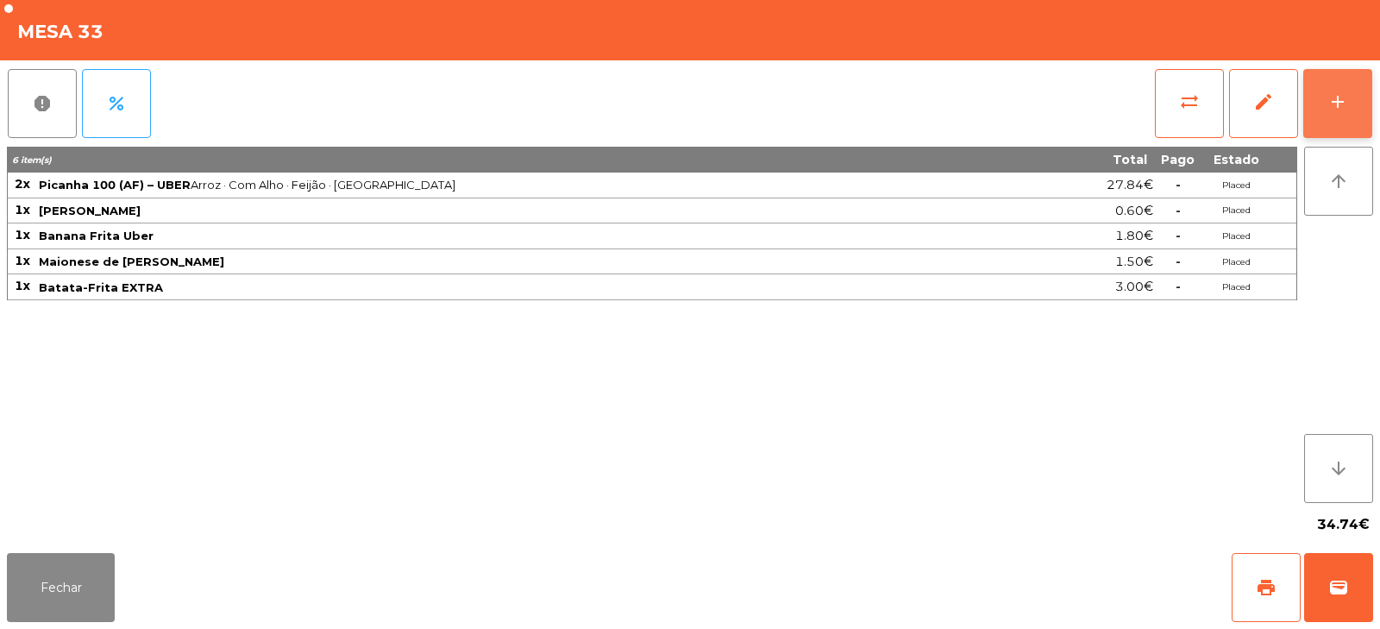
click at [1337, 106] on div "add" at bounding box center [1337, 101] width 21 height 21
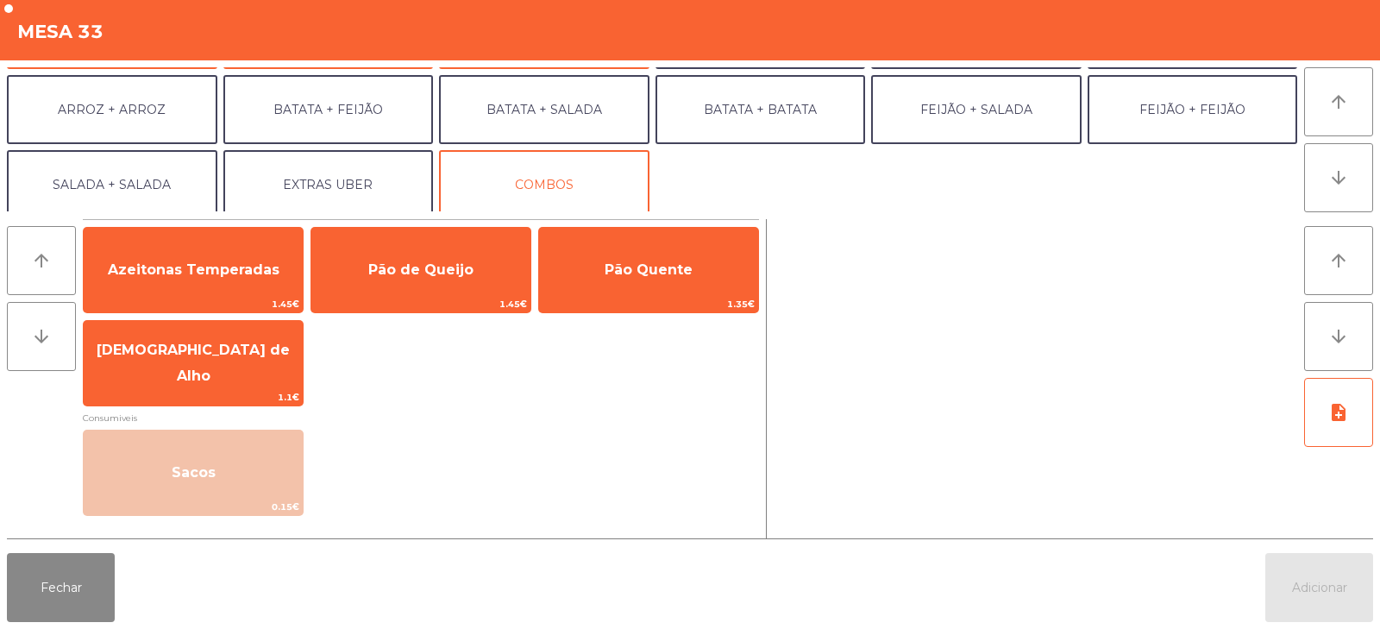
scroll to position [225, 0]
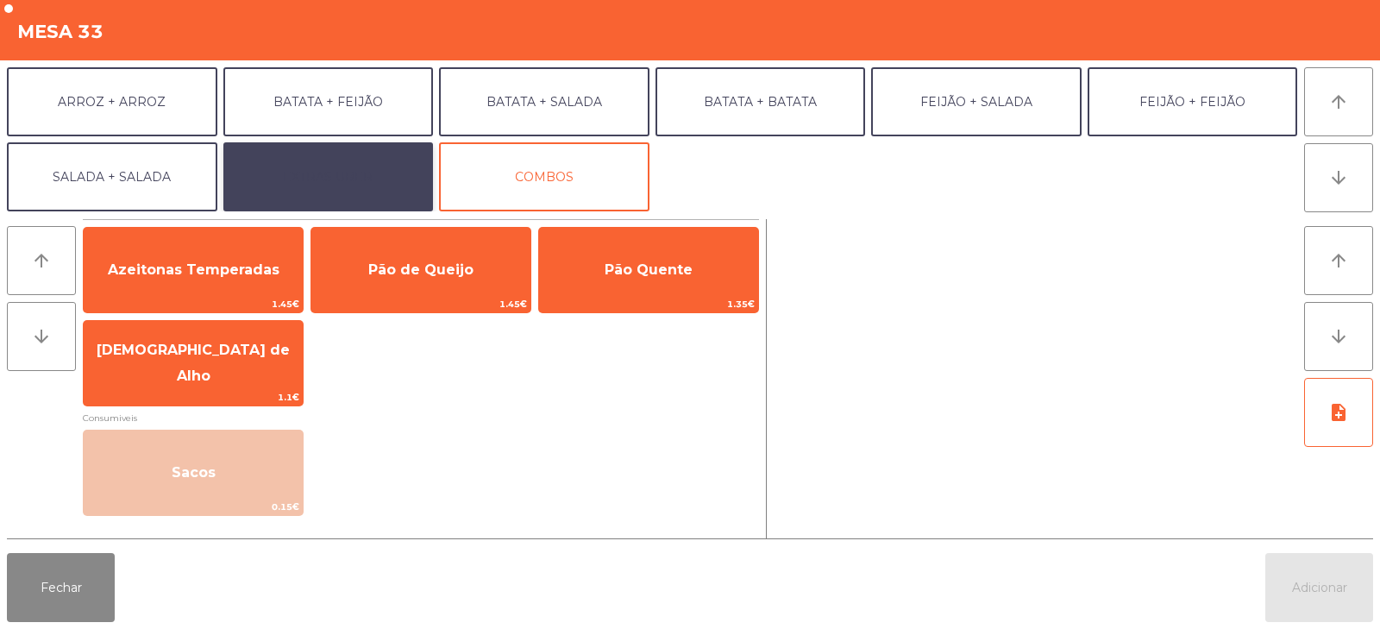
click at [383, 181] on button "EXTRAS UBER" at bounding box center [328, 176] width 210 height 69
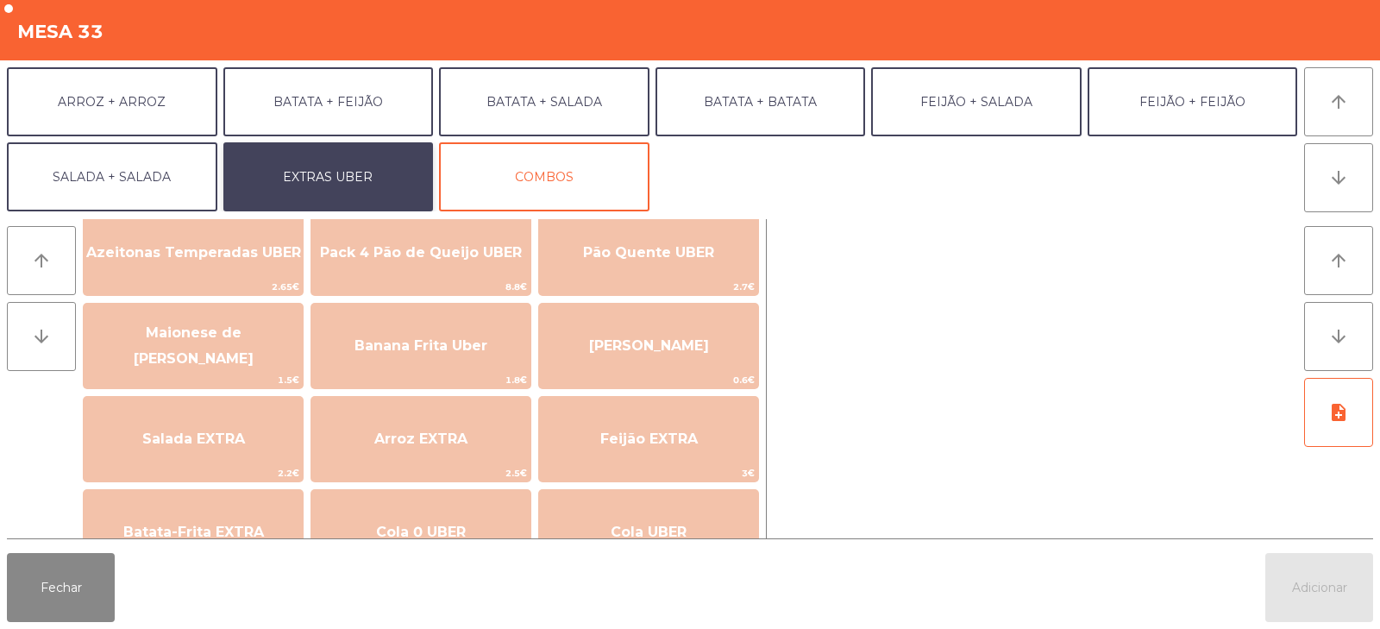
scroll to position [0, 0]
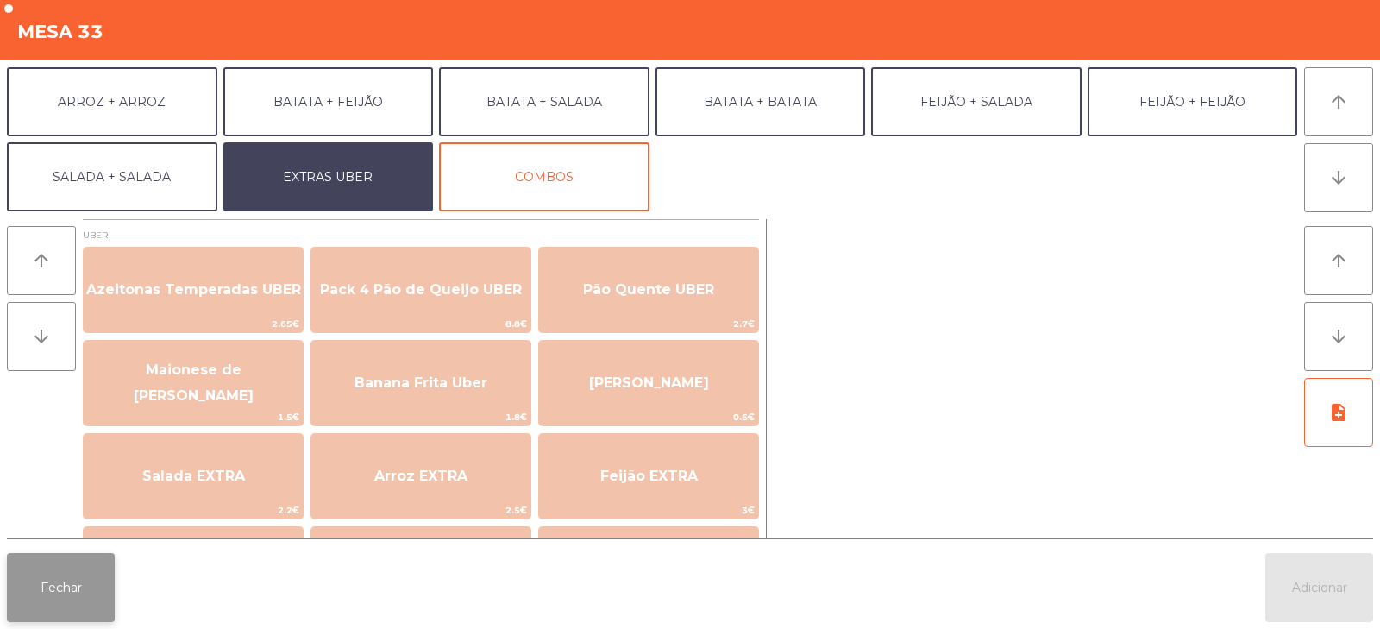
click at [106, 594] on button "Fechar" at bounding box center [61, 587] width 108 height 69
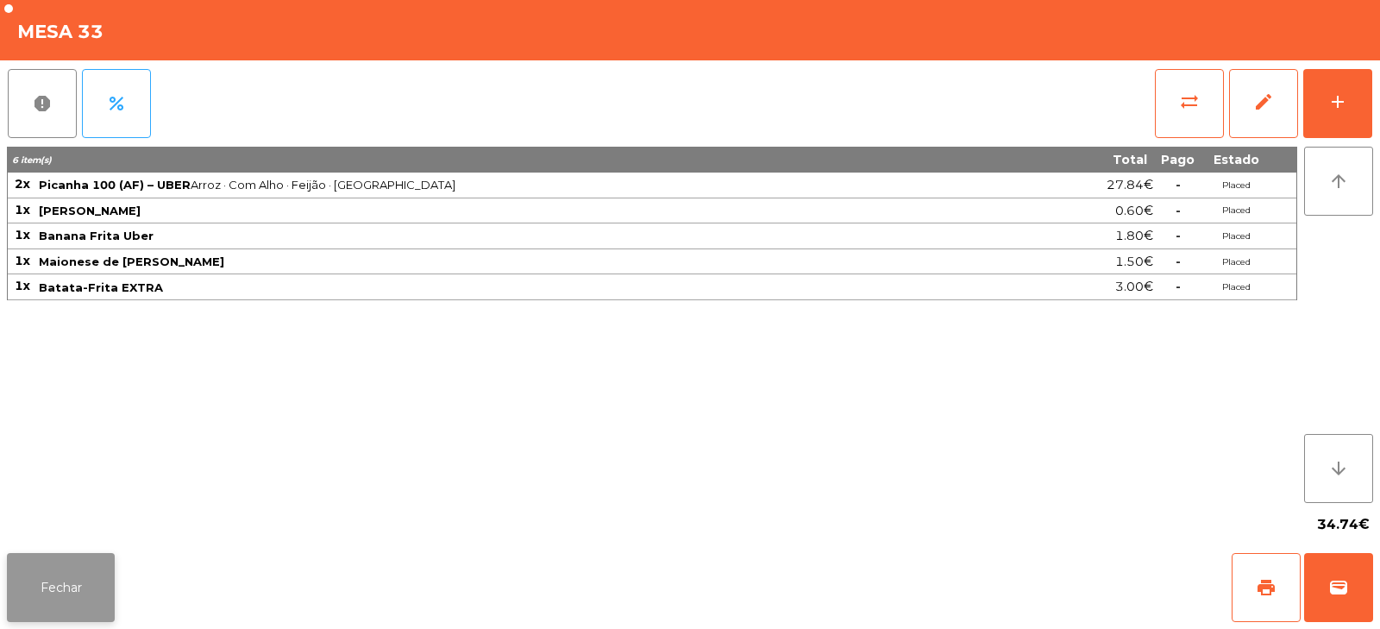
click at [94, 584] on button "Fechar" at bounding box center [61, 587] width 108 height 69
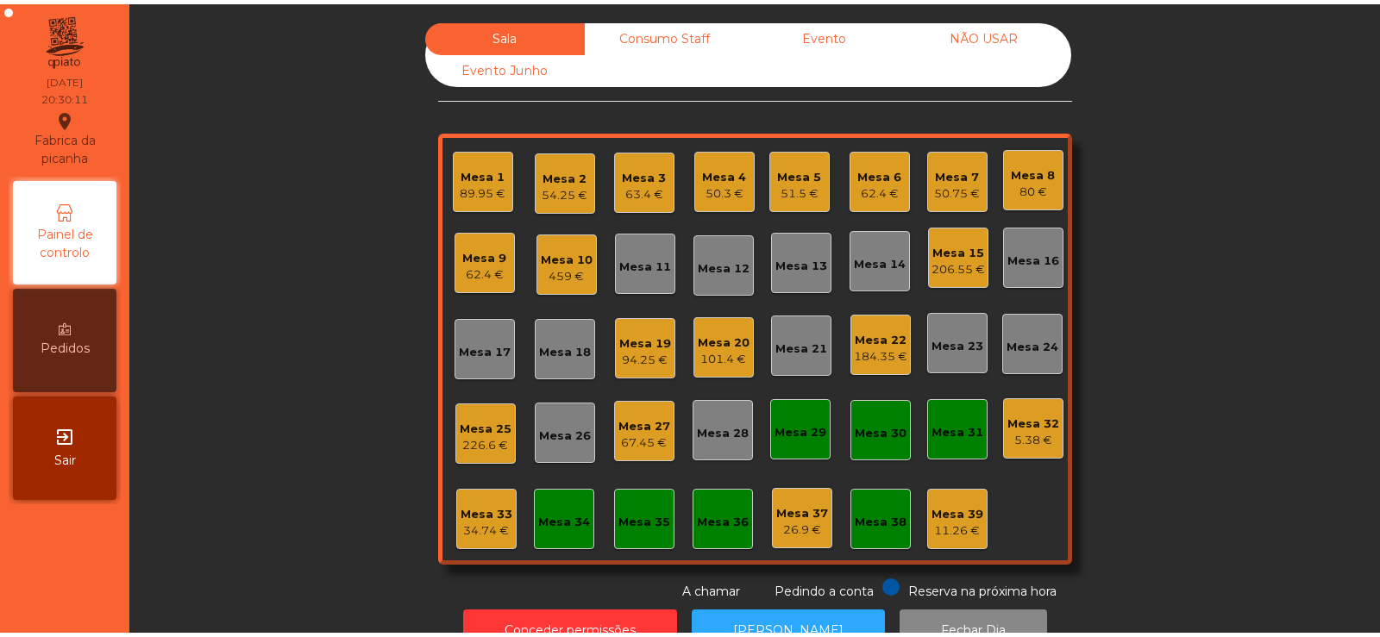
scroll to position [51, 0]
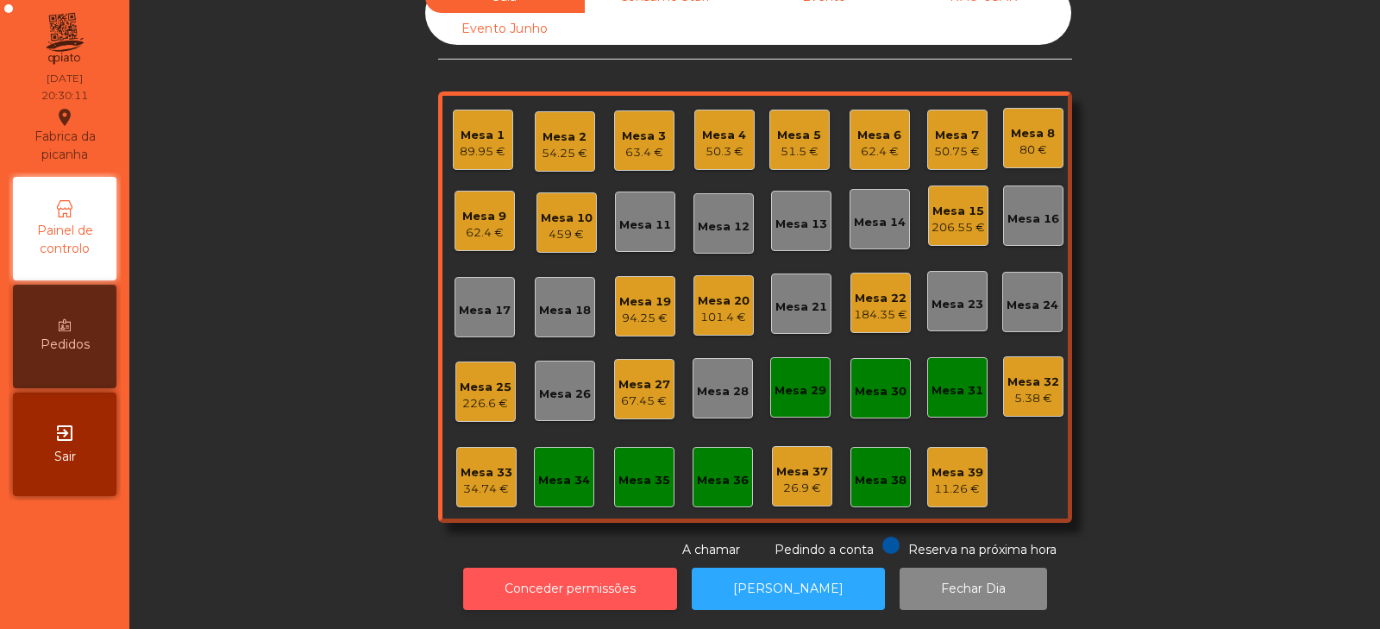
click at [572, 577] on button "Conceder permissões" at bounding box center [570, 588] width 214 height 42
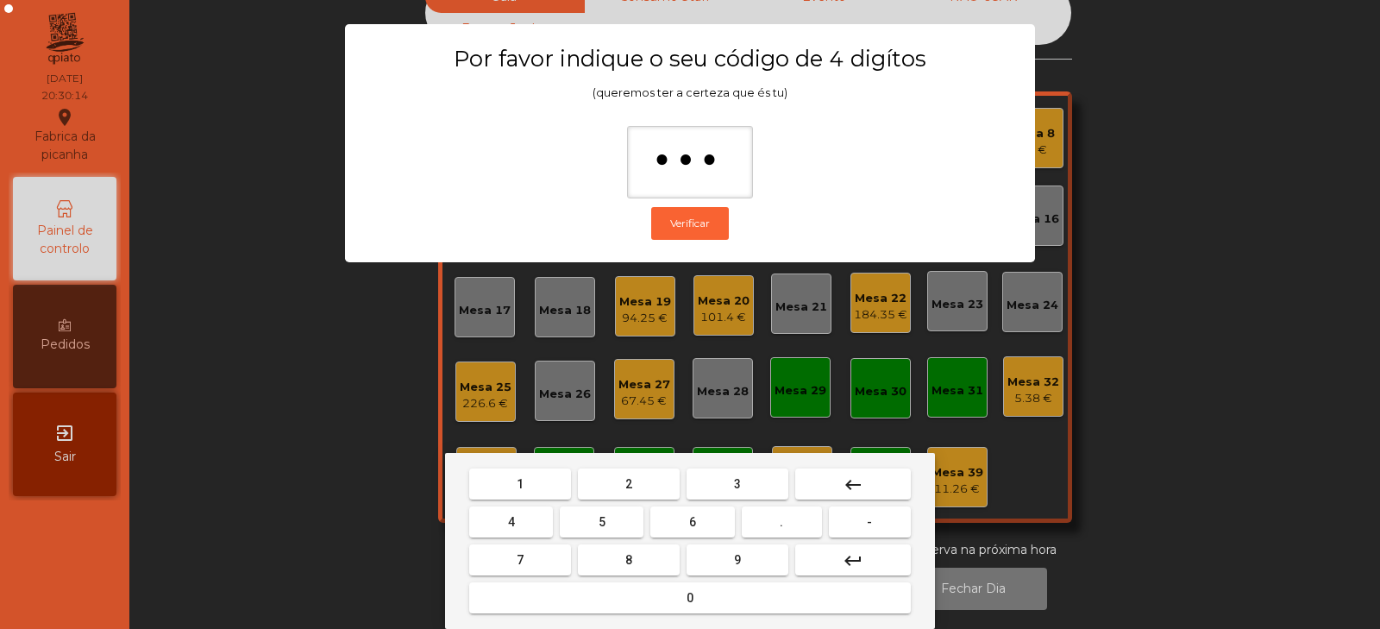
type input "****"
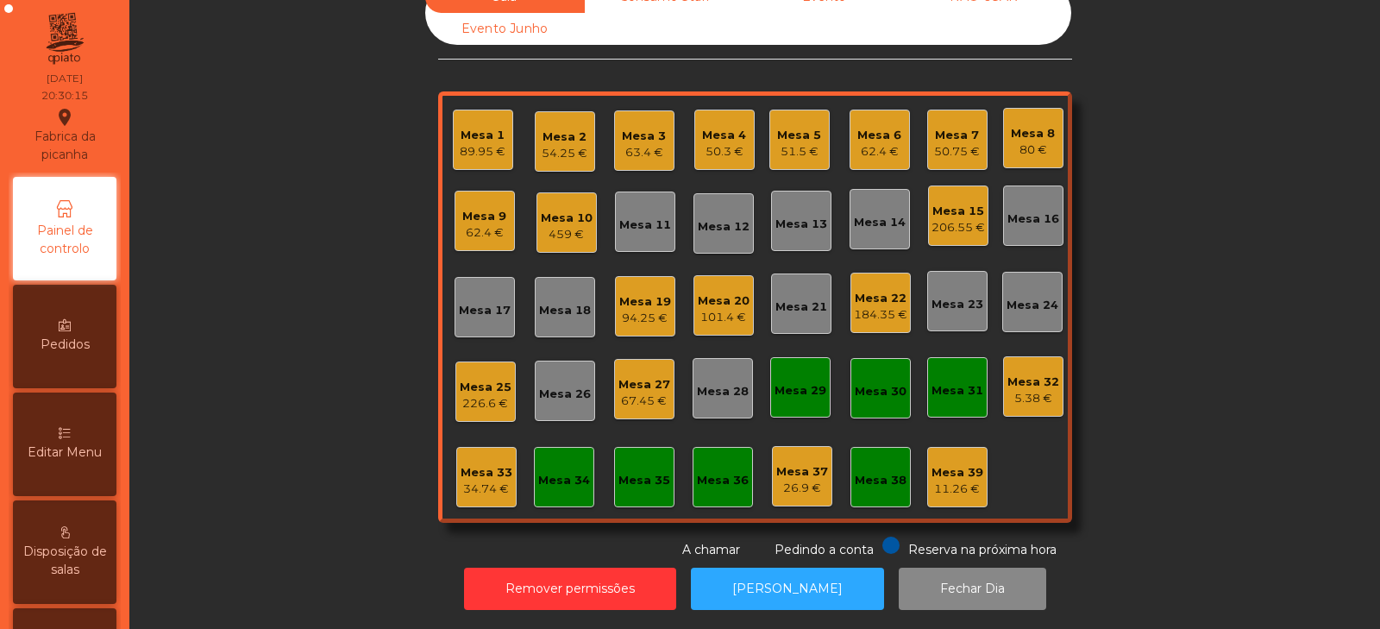
click at [486, 457] on div "Mesa 33 34.74 €" at bounding box center [486, 477] width 52 height 41
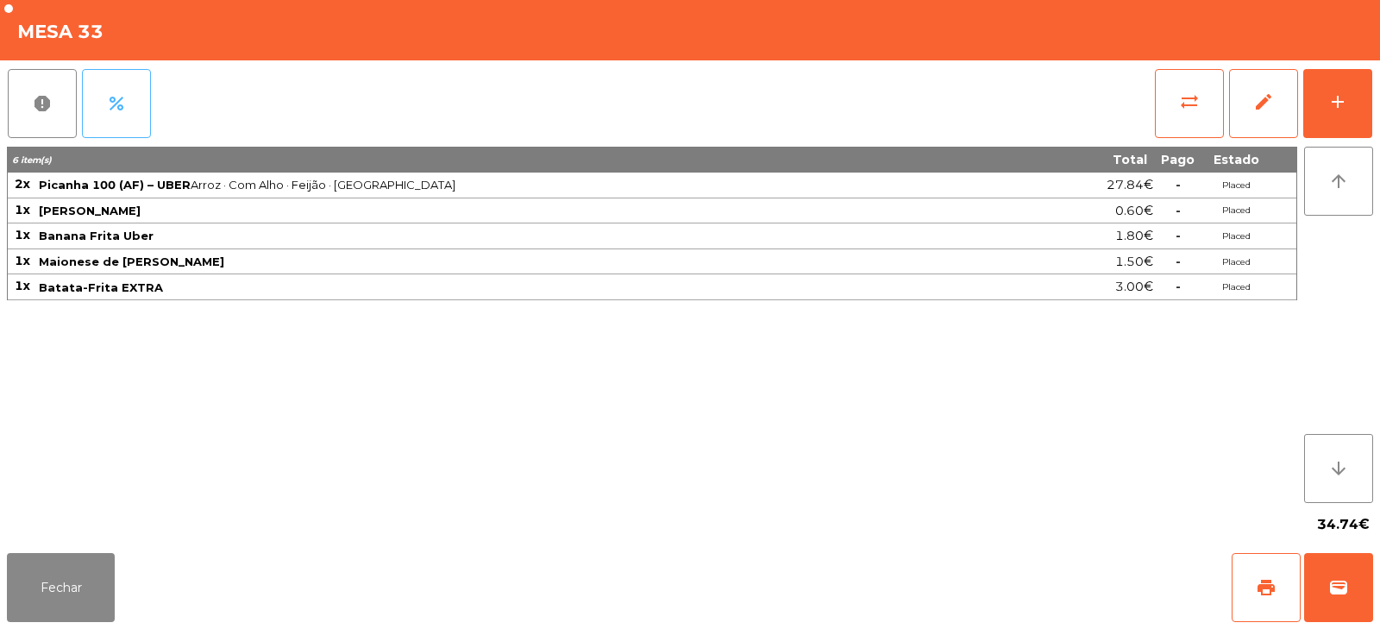
click at [133, 92] on button "percent" at bounding box center [116, 103] width 69 height 69
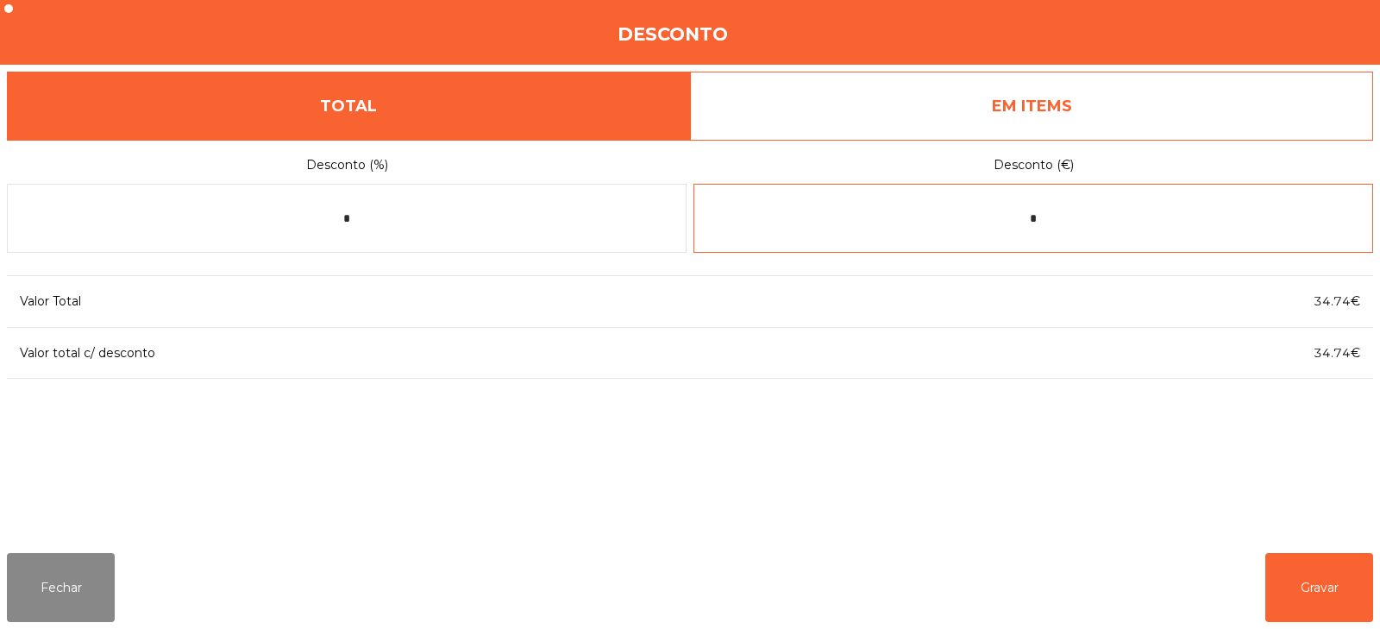
click at [1065, 219] on input "*" at bounding box center [1032, 218] width 679 height 69
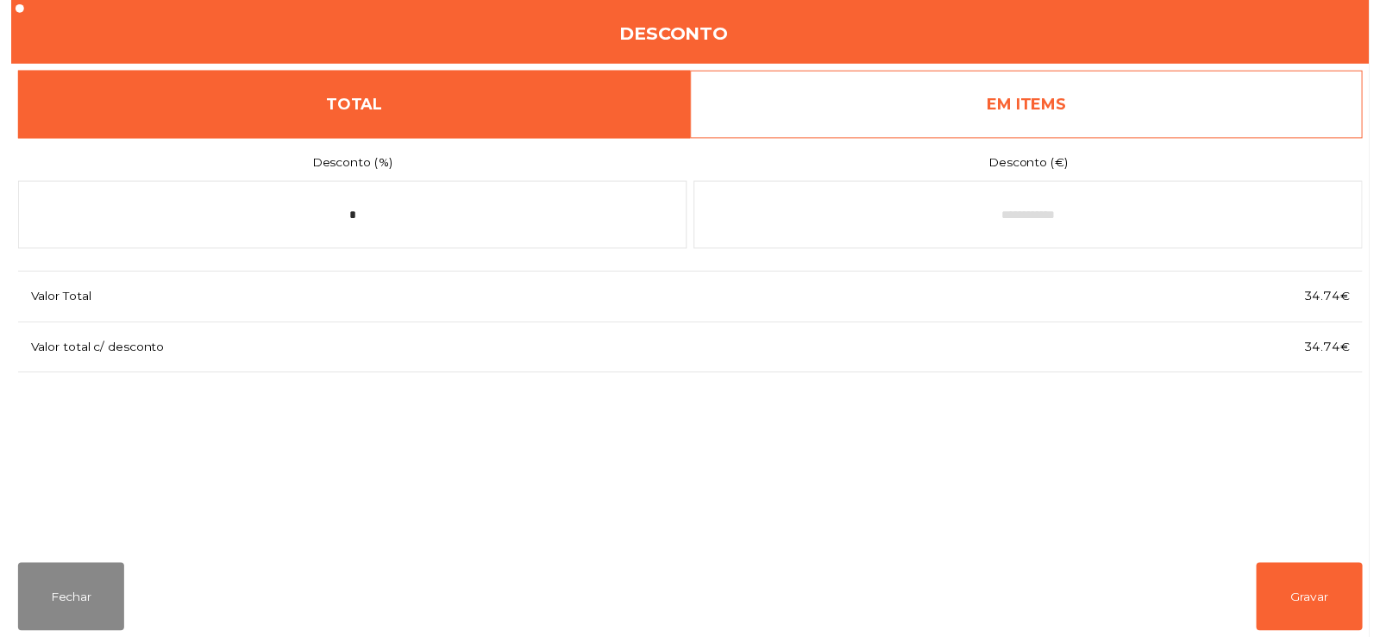
scroll to position [42, 0]
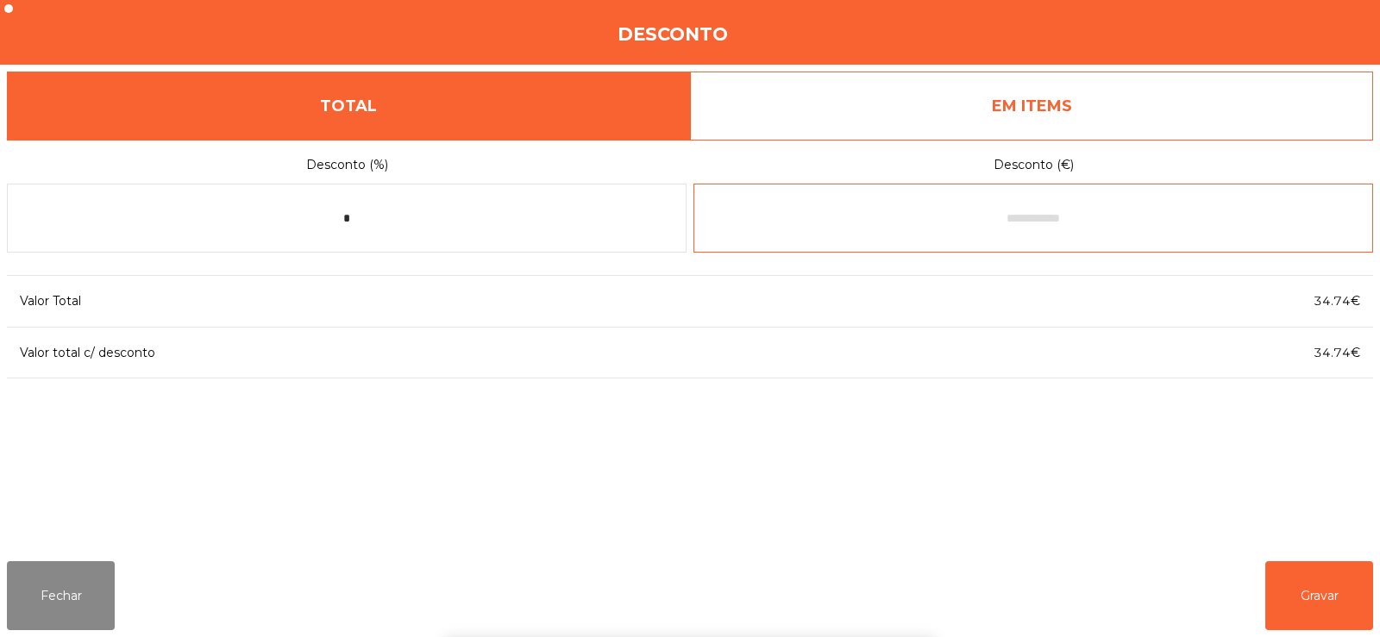
click at [994, 215] on input "text" at bounding box center [1032, 218] width 679 height 69
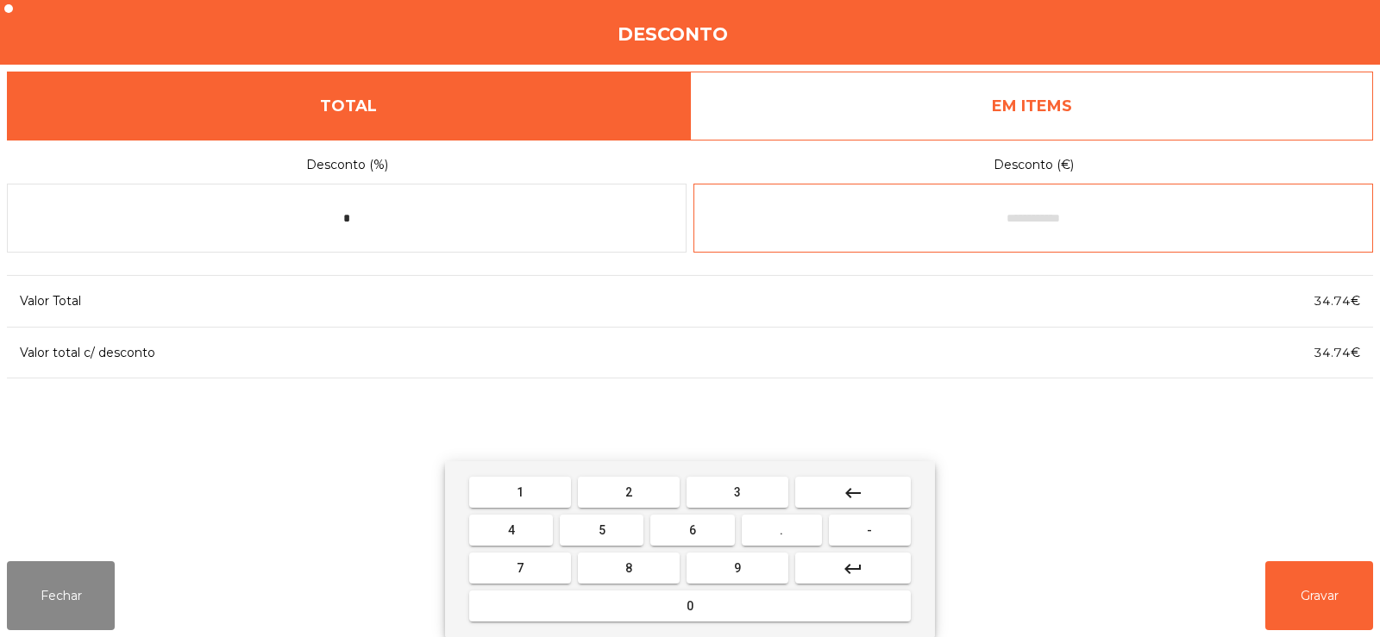
click at [774, 531] on button "." at bounding box center [782, 530] width 80 height 31
click at [729, 598] on button "0" at bounding box center [689, 606] width 441 height 31
click at [884, 495] on button "keyboard_backspace" at bounding box center [853, 492] width 116 height 31
type input "*"
click at [880, 492] on button "keyboard_backspace" at bounding box center [853, 492] width 116 height 31
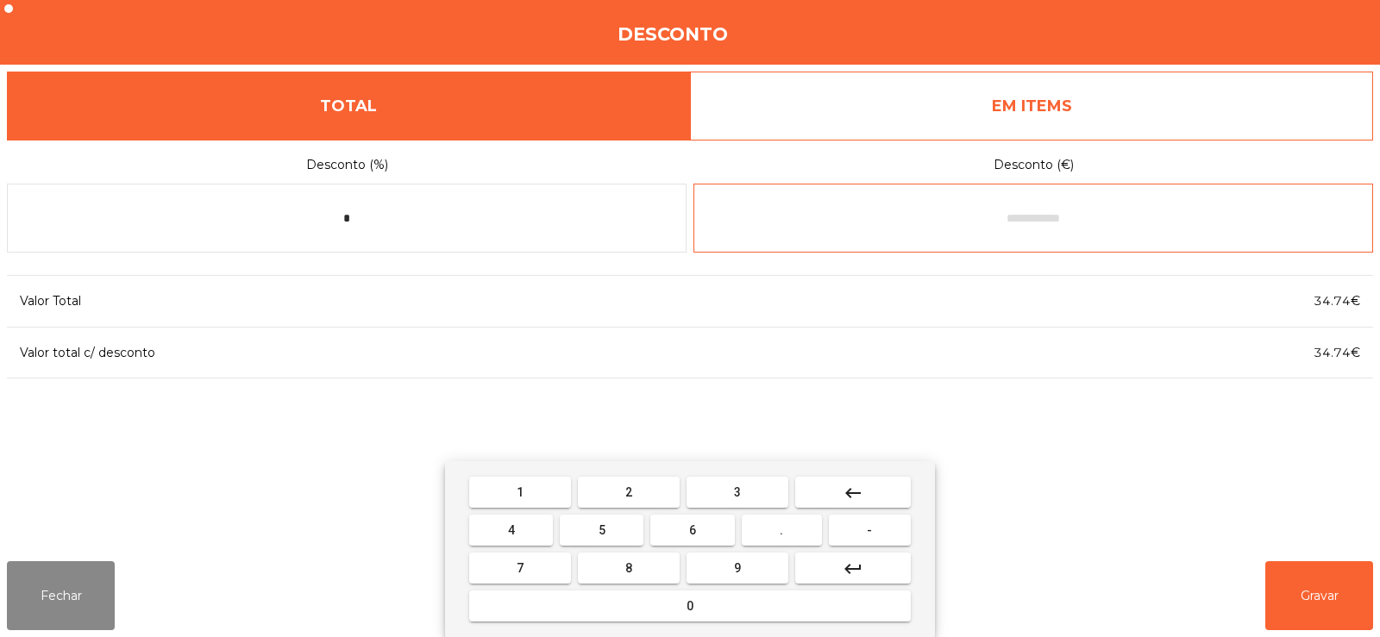
click at [782, 529] on span "." at bounding box center [780, 530] width 3 height 14
type input "*"
click at [873, 484] on button "keyboard_backspace" at bounding box center [853, 492] width 116 height 31
click at [851, 532] on button "-" at bounding box center [870, 530] width 82 height 31
click at [694, 606] on button "0" at bounding box center [689, 606] width 441 height 31
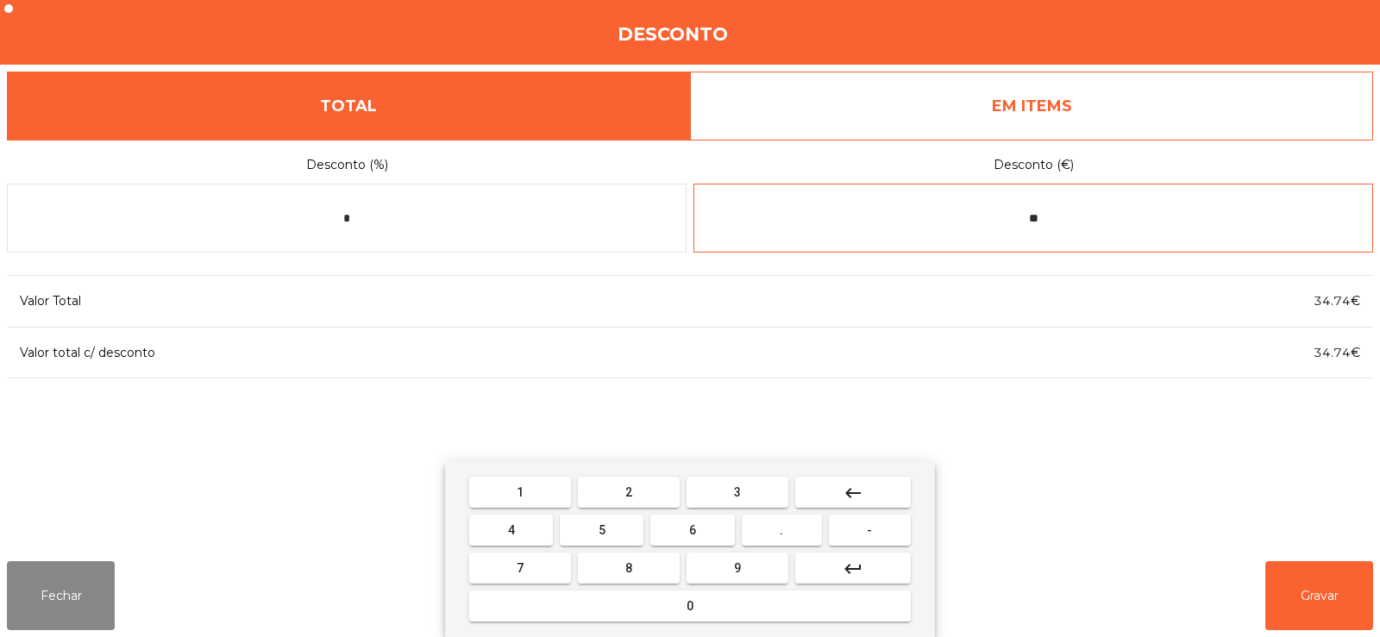
click at [782, 529] on span "." at bounding box center [780, 530] width 3 height 14
click at [748, 497] on button "3" at bounding box center [737, 492] width 102 height 31
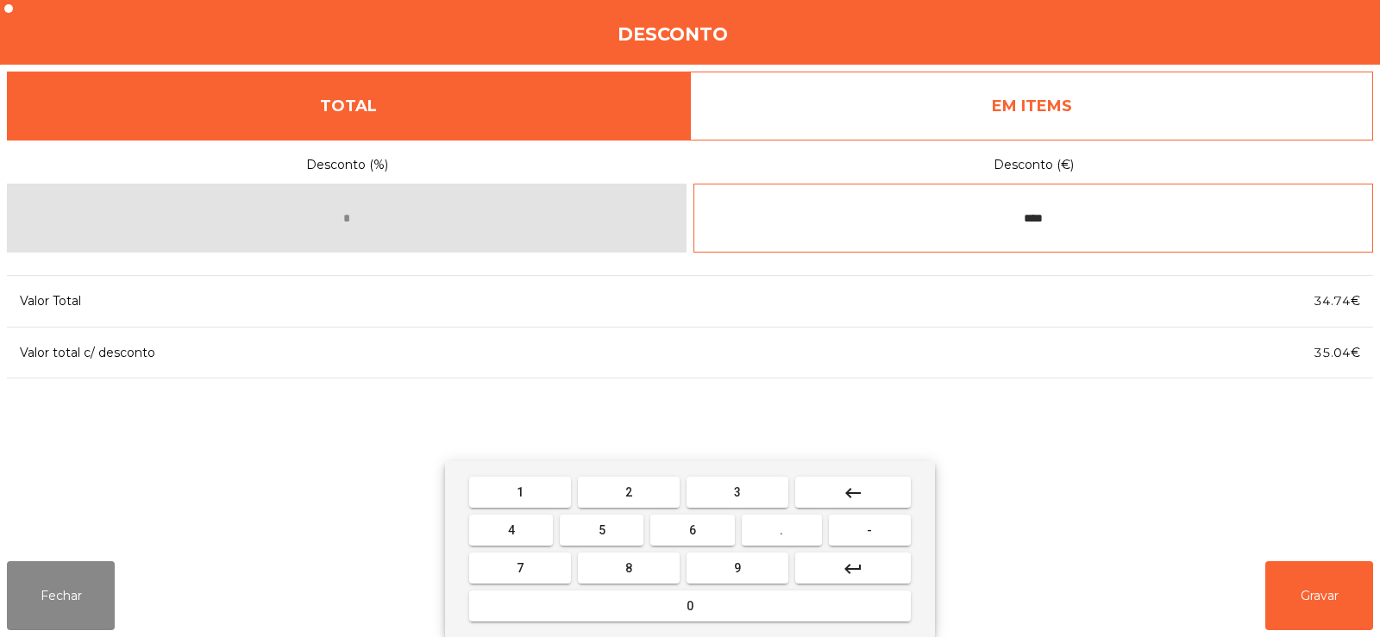
click at [717, 600] on button "0" at bounding box center [689, 606] width 441 height 31
click at [865, 492] on button "keyboard_backspace" at bounding box center [853, 492] width 116 height 31
click at [870, 495] on button "keyboard_backspace" at bounding box center [853, 492] width 116 height 31
click at [868, 496] on button "keyboard_backspace" at bounding box center [853, 492] width 116 height 31
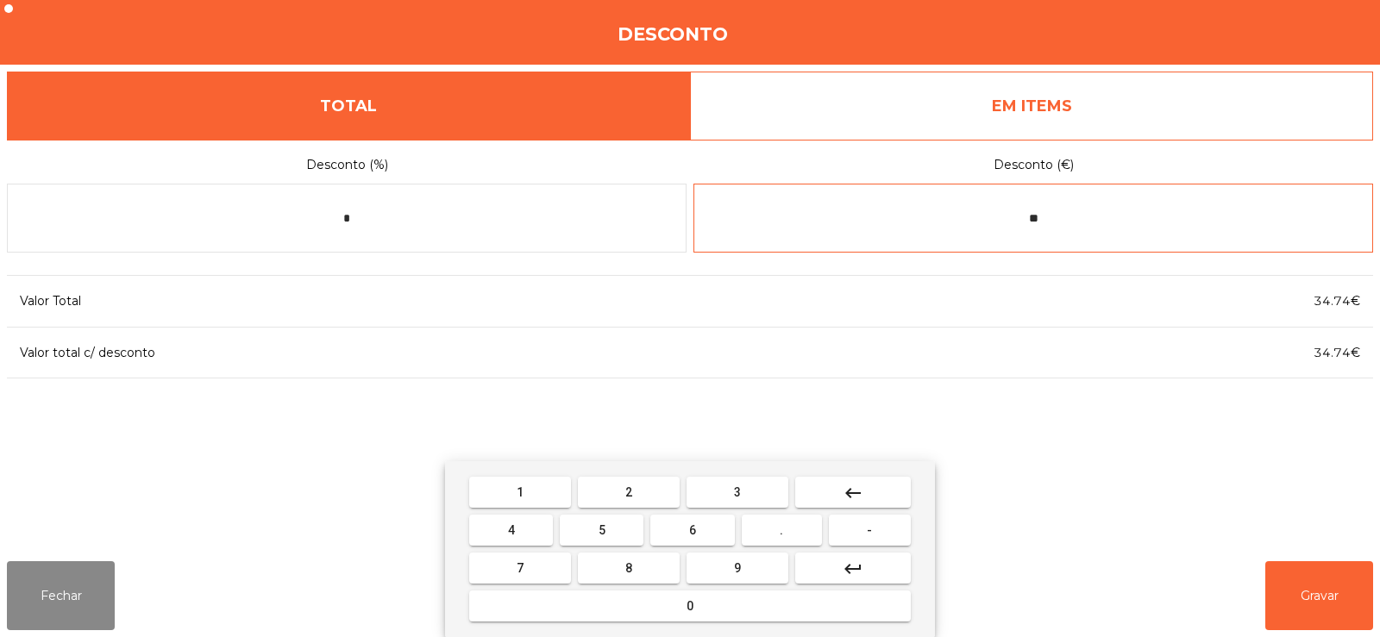
click at [867, 500] on button "keyboard_backspace" at bounding box center [853, 492] width 116 height 31
type input "*"
click at [873, 496] on button "keyboard_backspace" at bounding box center [853, 492] width 116 height 31
click at [741, 607] on button "0" at bounding box center [689, 606] width 441 height 31
click at [793, 528] on button "." at bounding box center [782, 530] width 80 height 31
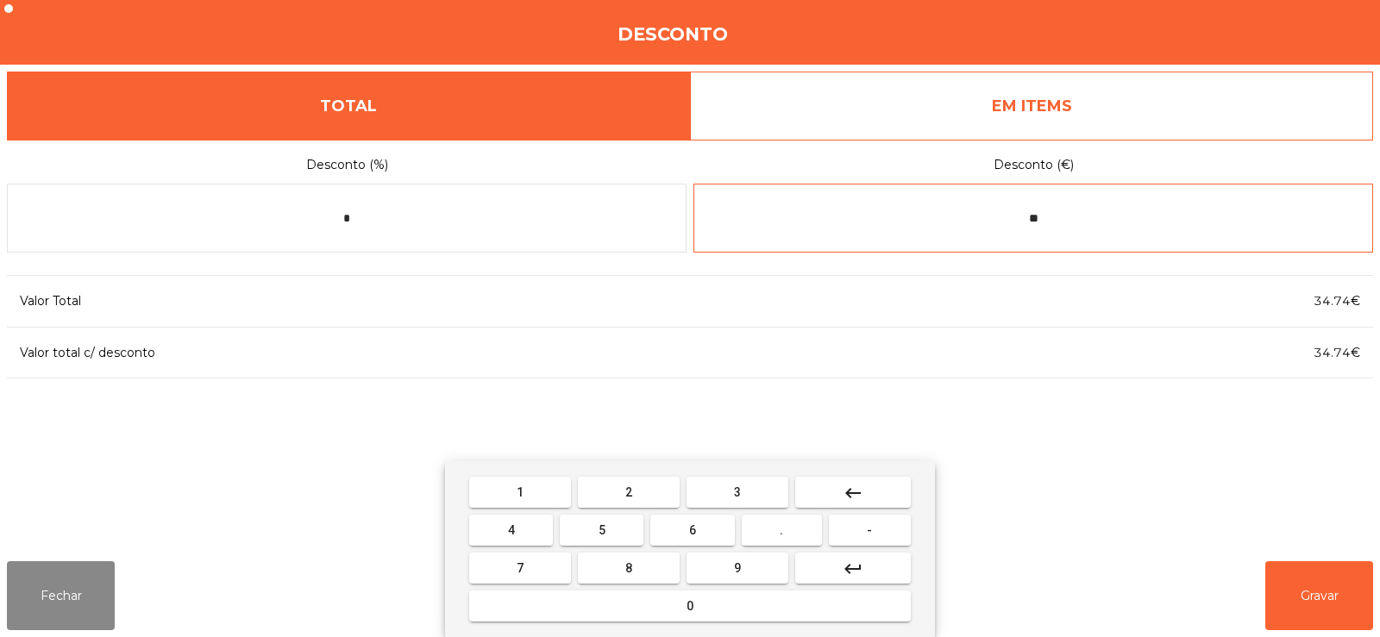
click at [765, 491] on button "3" at bounding box center [737, 492] width 102 height 31
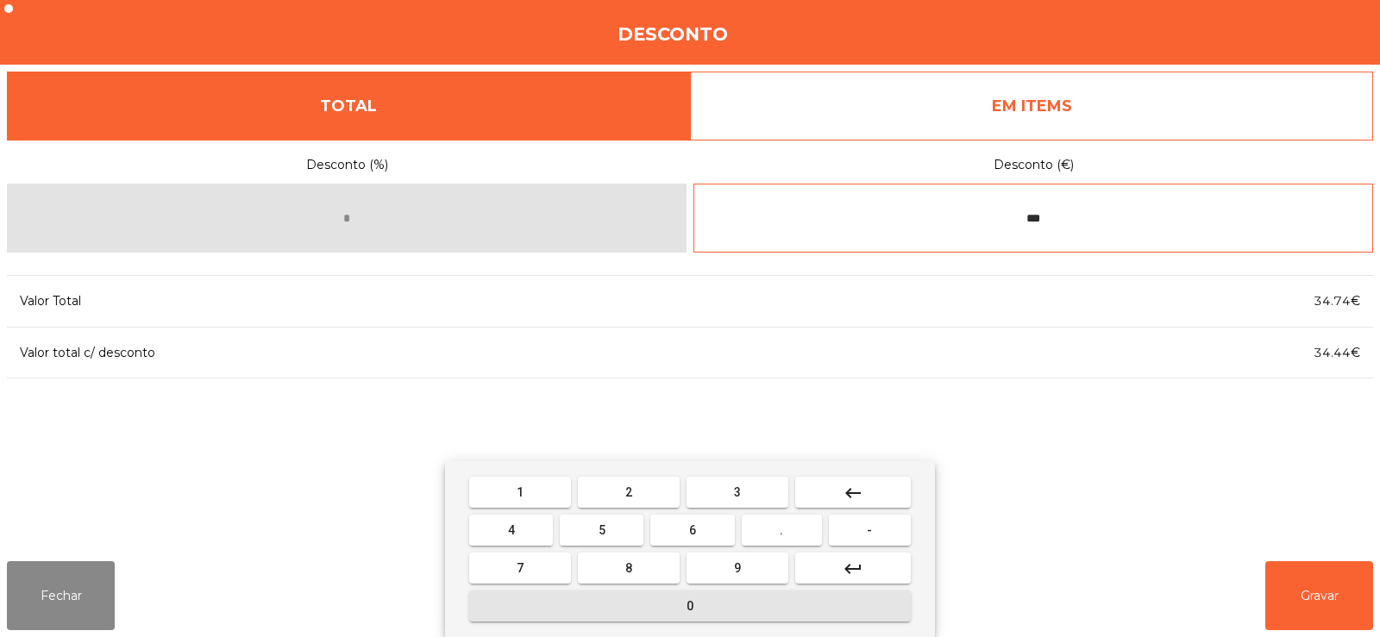
click at [700, 607] on button "0" at bounding box center [689, 606] width 441 height 31
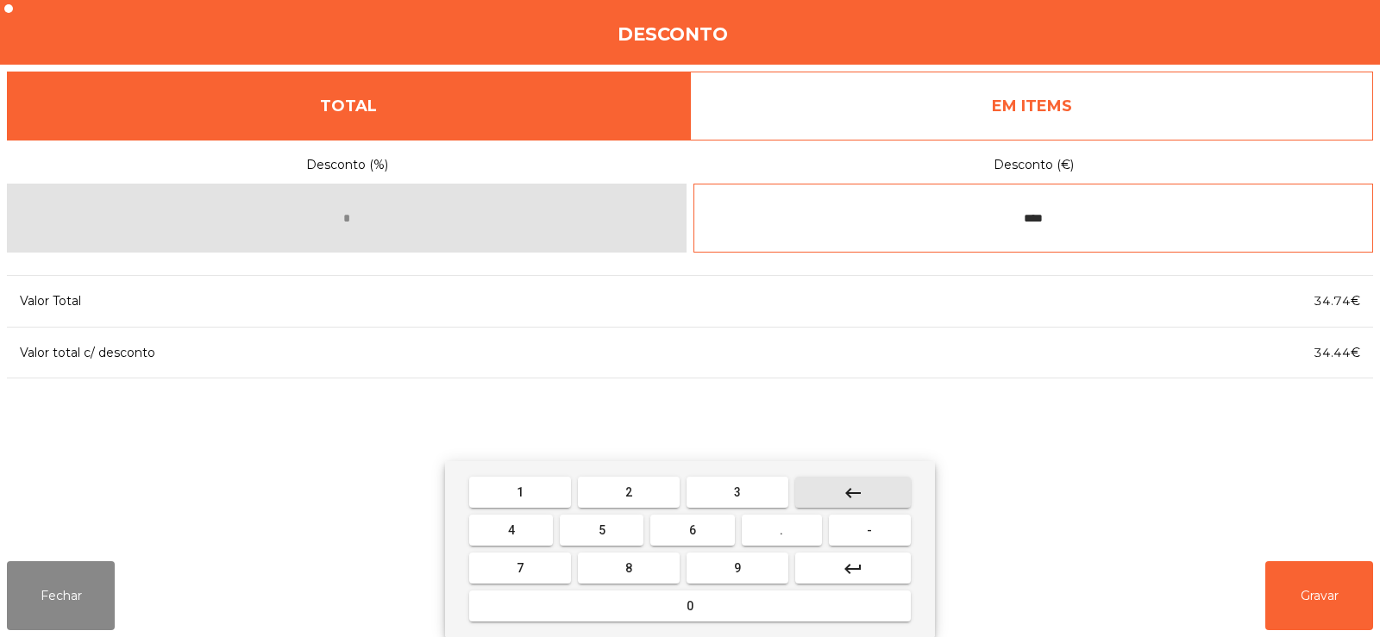
click at [876, 489] on button "keyboard_backspace" at bounding box center [853, 492] width 116 height 31
click at [510, 529] on span "4" at bounding box center [511, 530] width 7 height 14
click at [855, 491] on mat-icon "keyboard_backspace" at bounding box center [852, 493] width 21 height 21
click at [856, 498] on mat-icon "keyboard_backspace" at bounding box center [852, 493] width 21 height 21
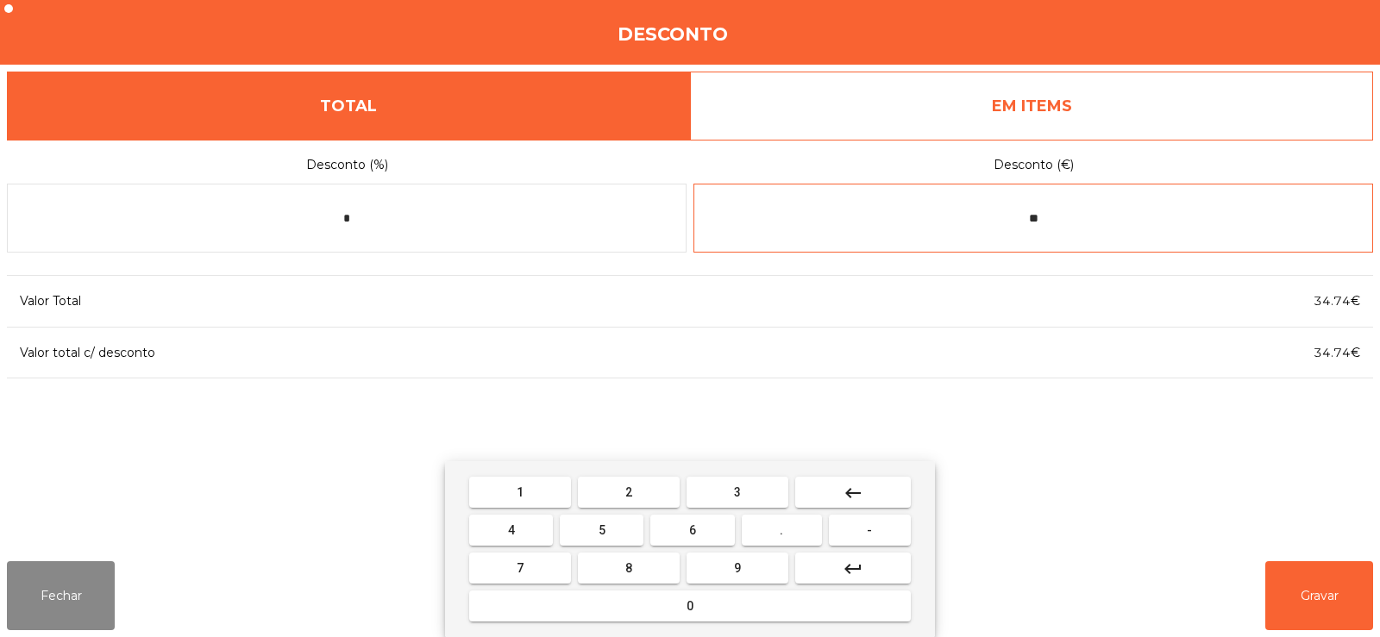
click at [541, 529] on button "4" at bounding box center [511, 530] width 84 height 31
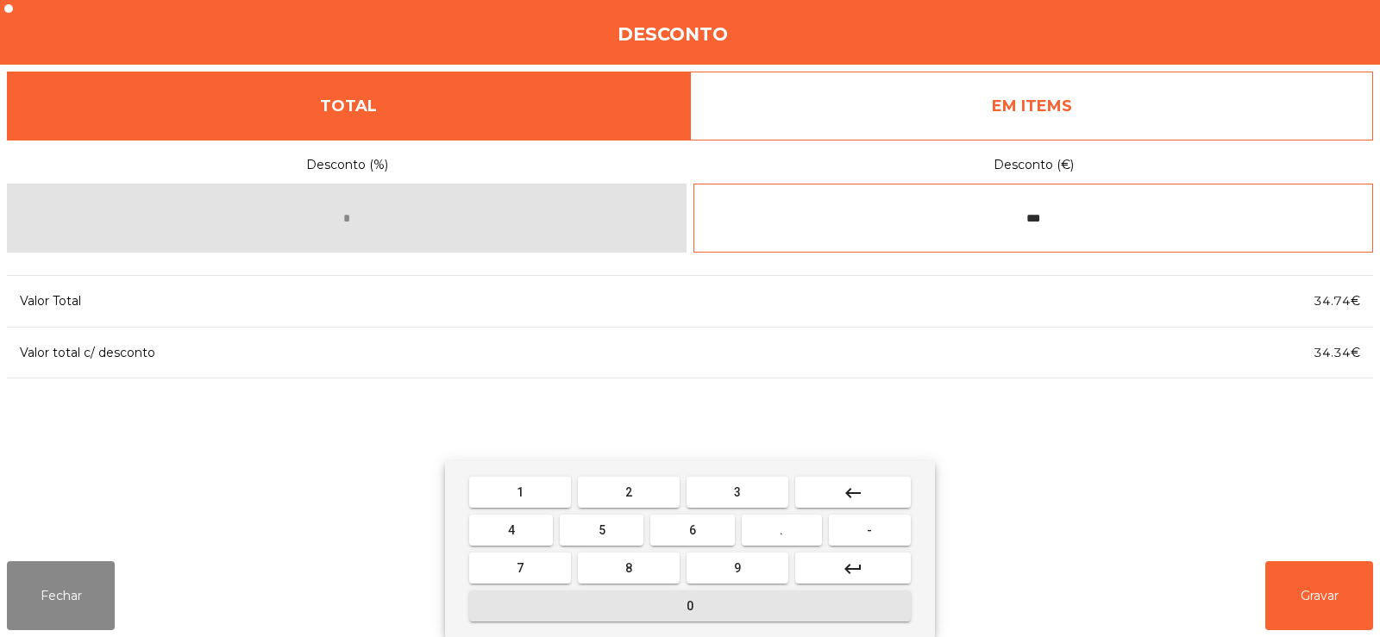
click at [685, 592] on button "0" at bounding box center [689, 606] width 441 height 31
click at [864, 494] on button "keyboard_backspace" at bounding box center [853, 492] width 116 height 31
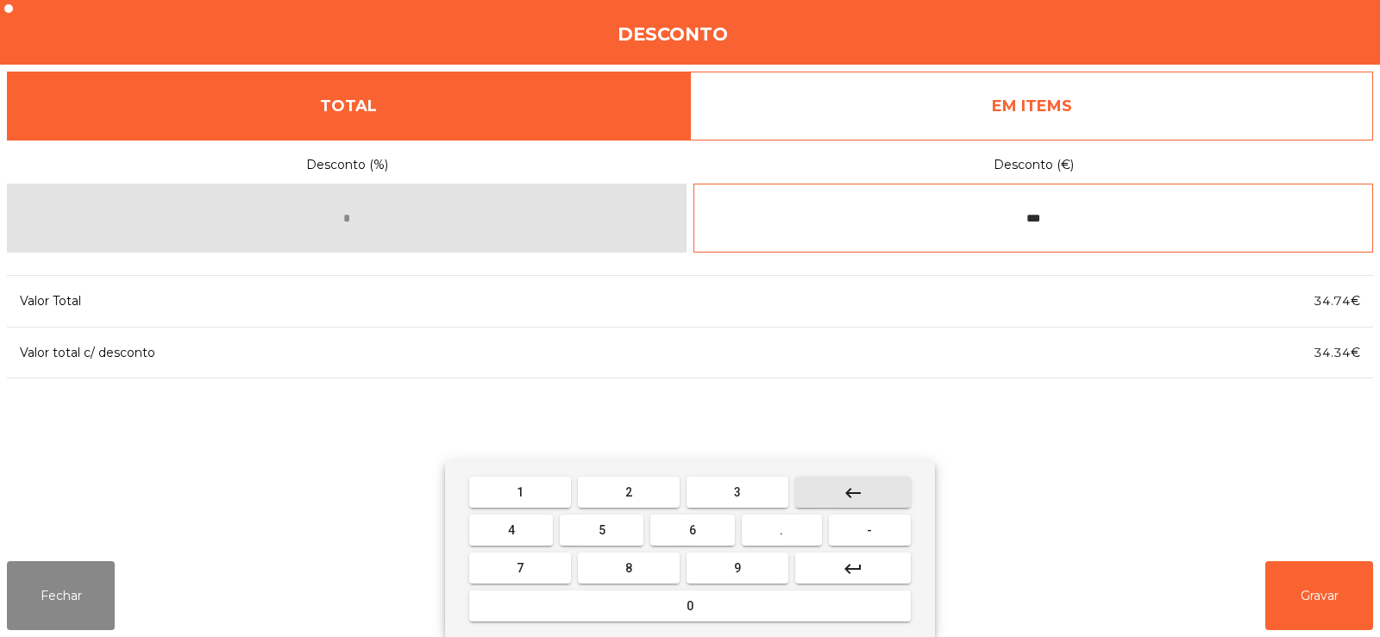
click at [853, 492] on mat-icon "keyboard_backspace" at bounding box center [852, 493] width 21 height 21
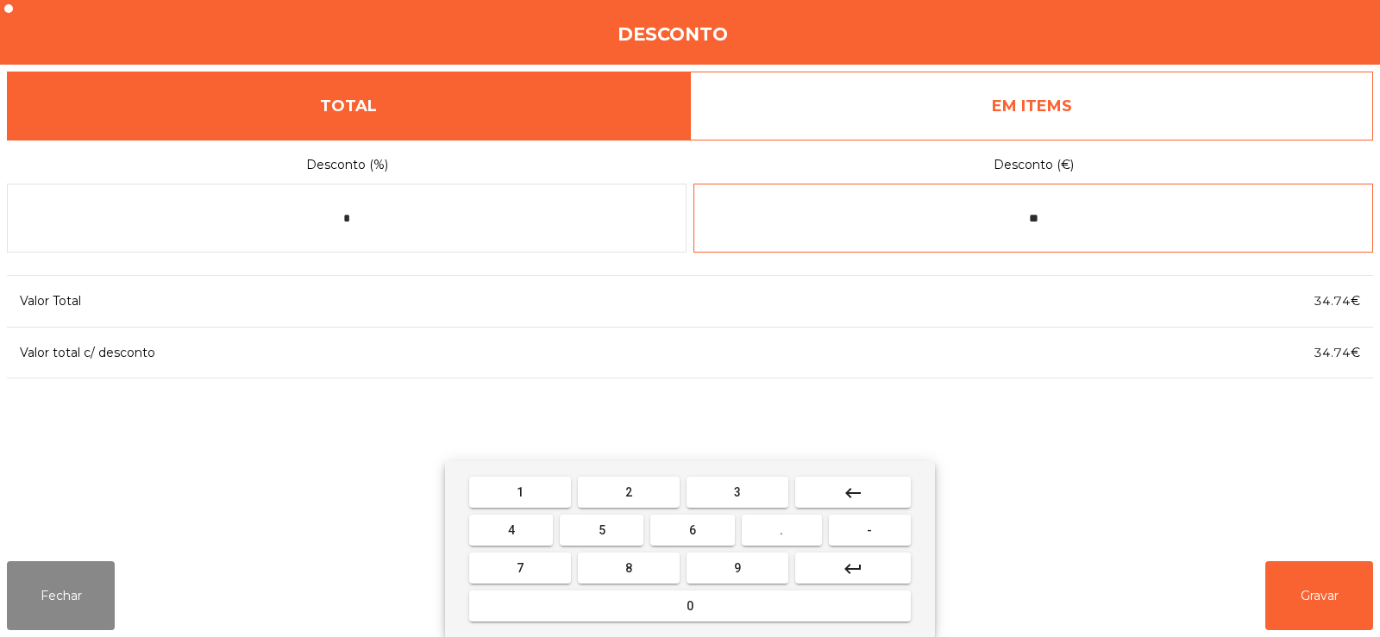
click at [740, 503] on button "3" at bounding box center [737, 492] width 102 height 31
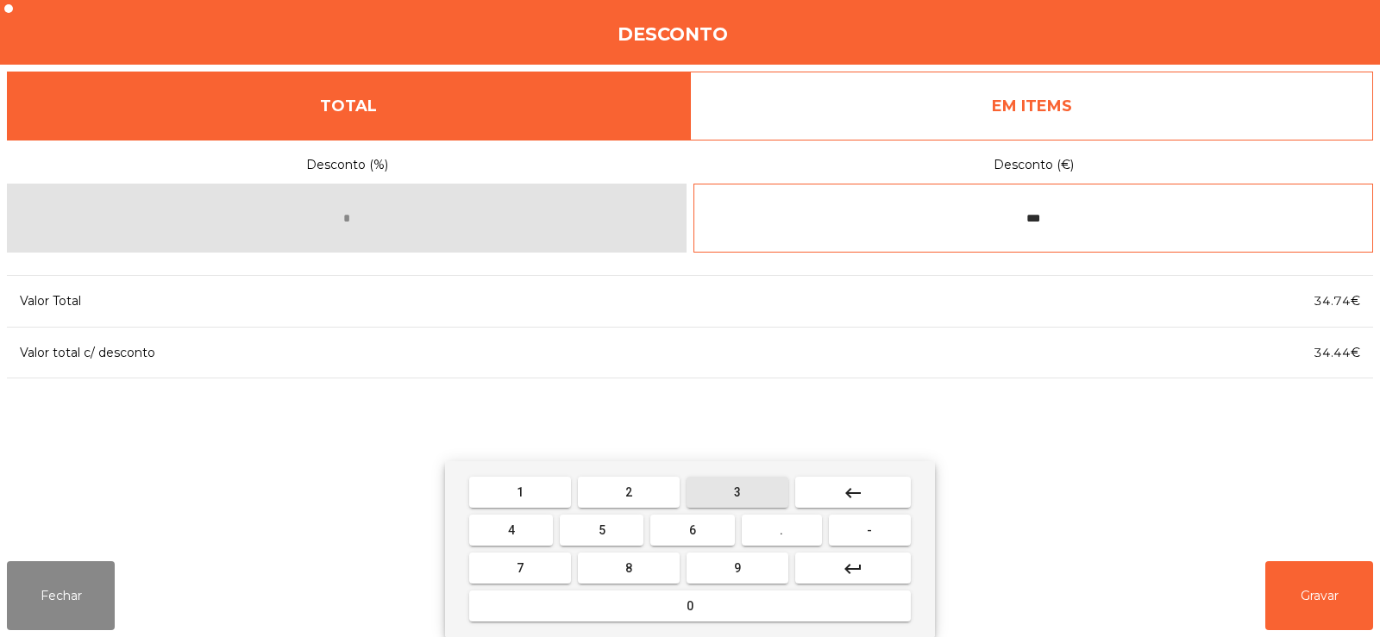
click at [707, 616] on button "0" at bounding box center [689, 606] width 441 height 31
click at [863, 494] on mat-icon "keyboard_backspace" at bounding box center [852, 493] width 21 height 21
click at [863, 491] on mat-icon "keyboard_backspace" at bounding box center [852, 493] width 21 height 21
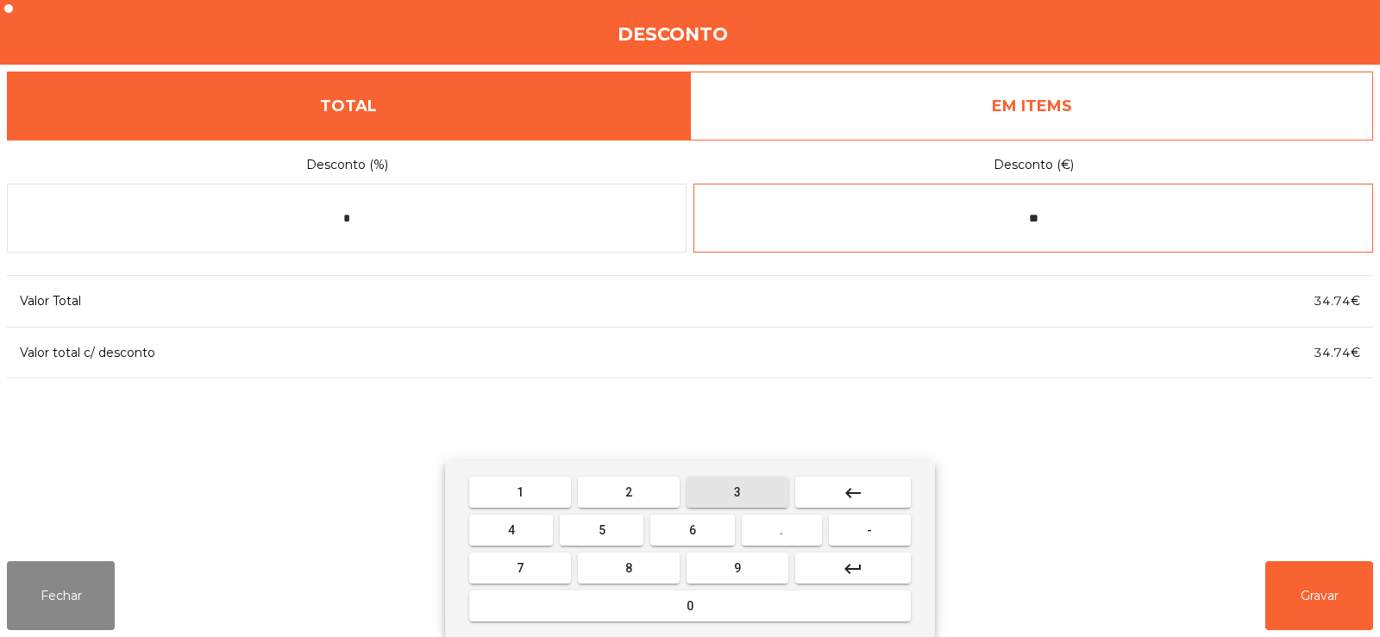
click at [776, 486] on button "3" at bounding box center [737, 492] width 102 height 31
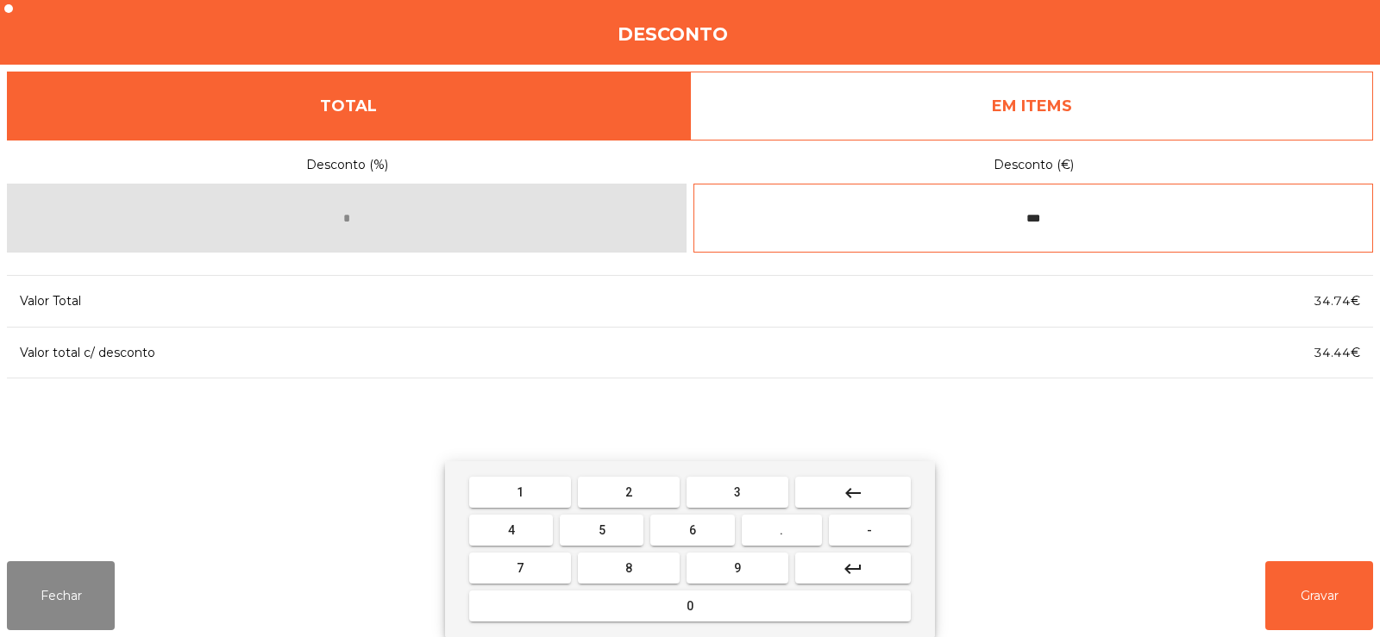
click at [721, 595] on button "0" at bounding box center [689, 606] width 441 height 31
click at [873, 483] on button "keyboard_backspace" at bounding box center [853, 492] width 116 height 31
click at [873, 481] on button "keyboard_backspace" at bounding box center [853, 492] width 116 height 31
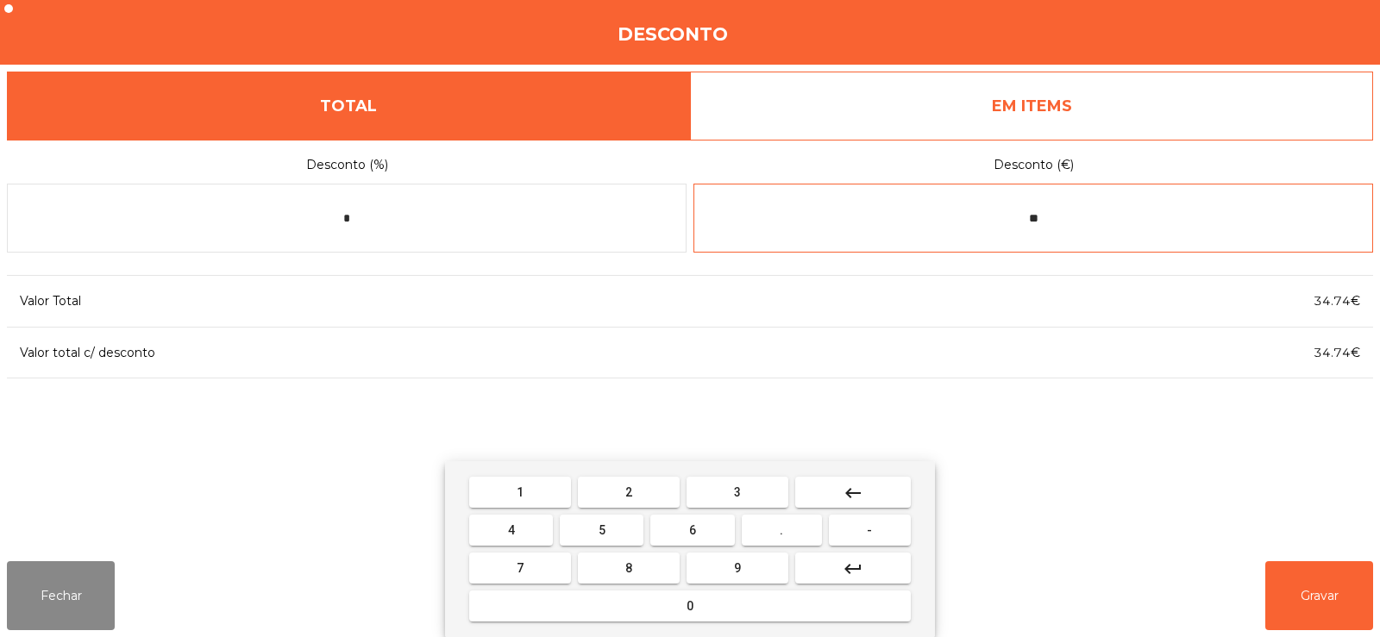
click at [846, 493] on mat-icon "keyboard_backspace" at bounding box center [852, 493] width 21 height 21
type input "*"
click at [844, 489] on mat-icon "keyboard_backspace" at bounding box center [852, 493] width 21 height 21
click at [845, 488] on mat-icon "keyboard_backspace" at bounding box center [852, 493] width 21 height 21
click at [860, 531] on button "-" at bounding box center [870, 530] width 82 height 31
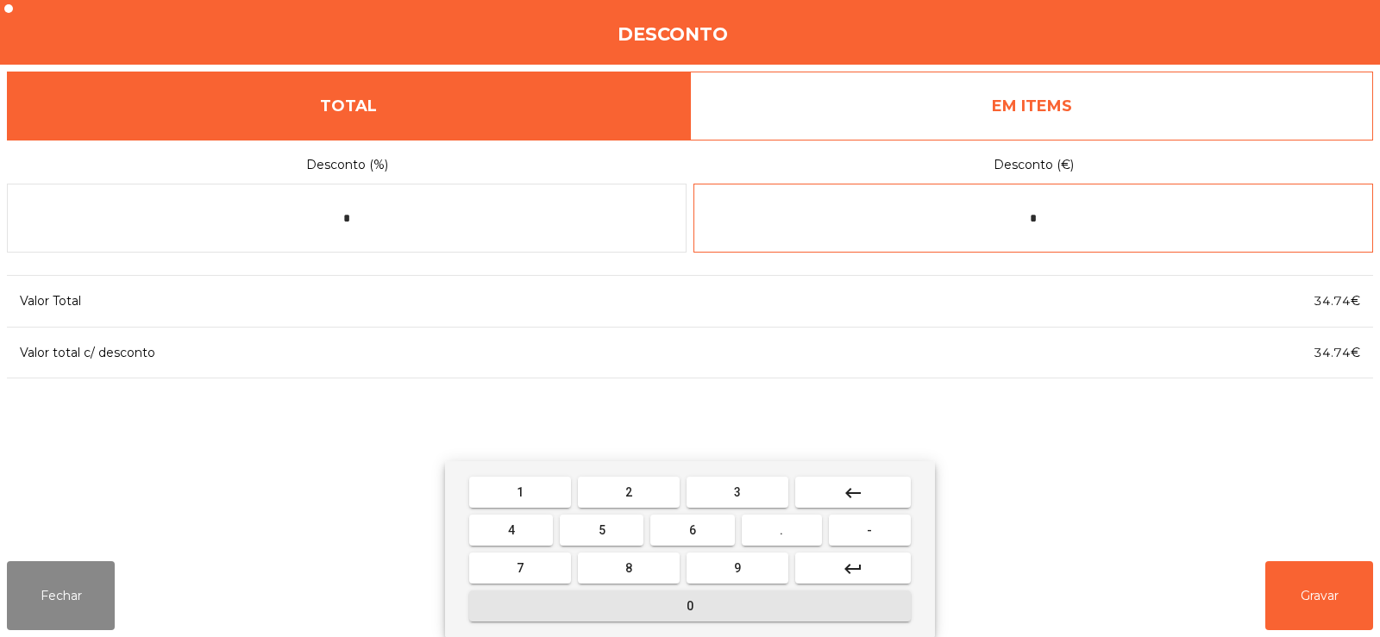
click at [717, 608] on button "0" at bounding box center [689, 606] width 441 height 31
click at [782, 529] on span "." at bounding box center [780, 530] width 3 height 14
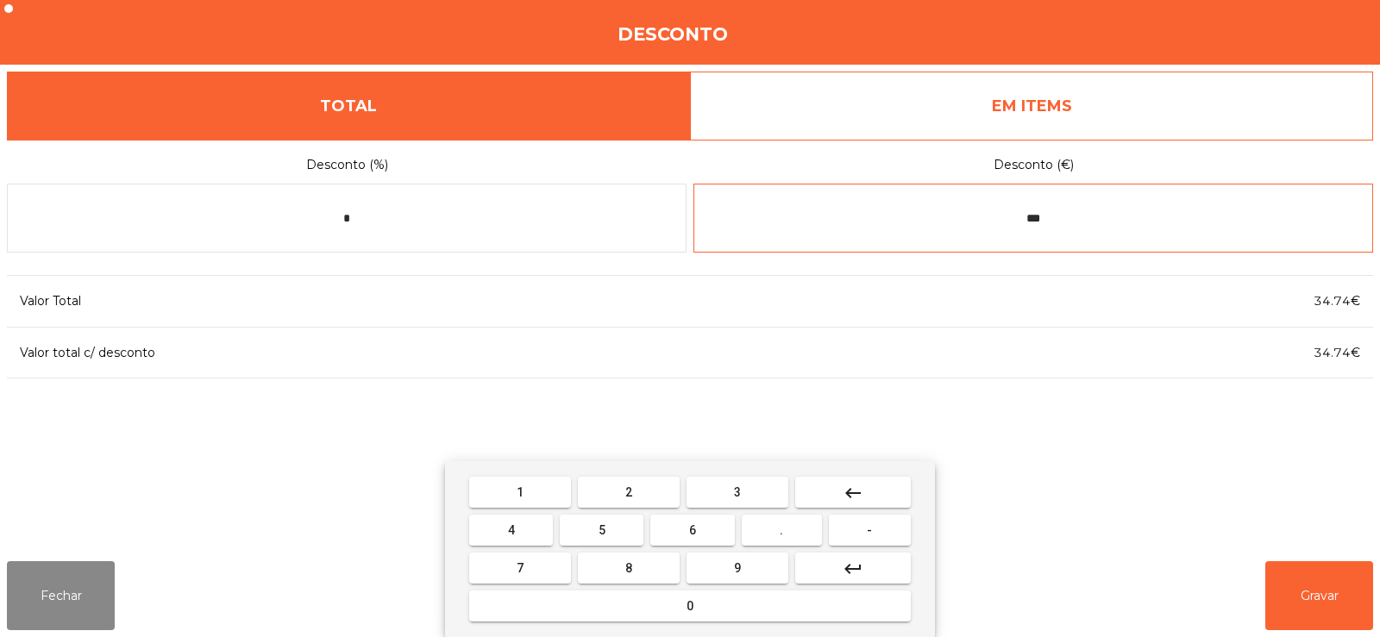
click at [754, 490] on button "3" at bounding box center [737, 492] width 102 height 31
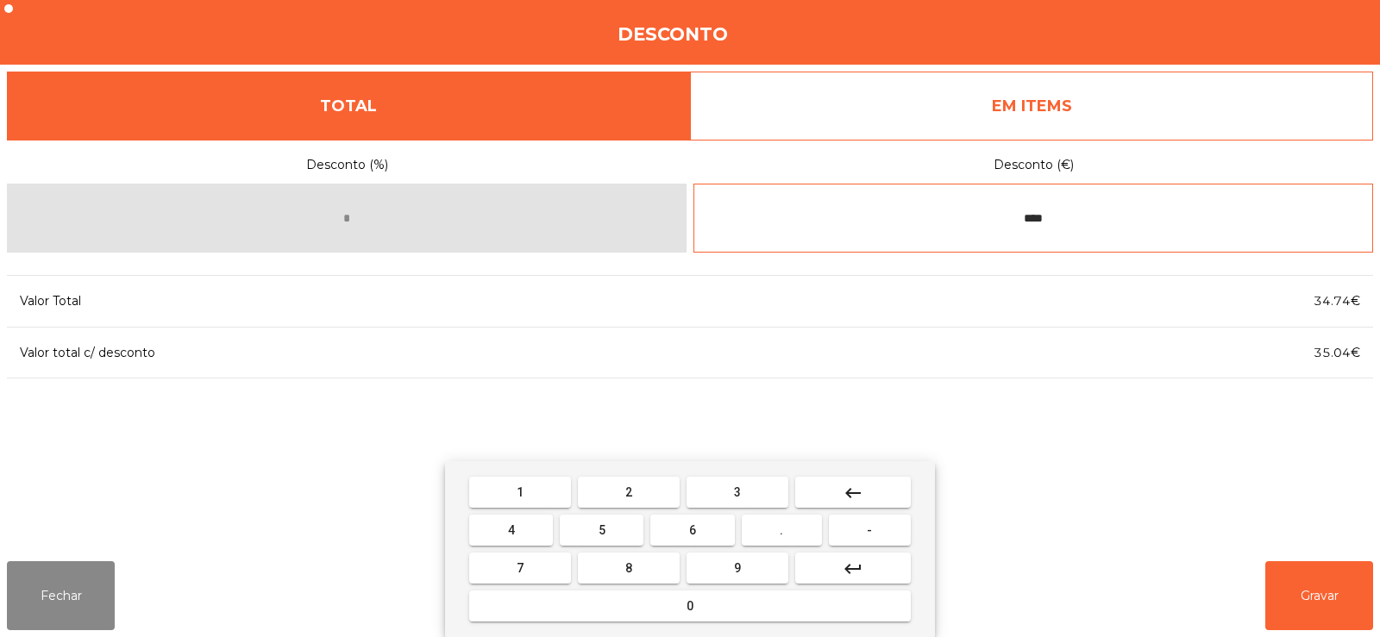
click at [873, 487] on button "keyboard_backspace" at bounding box center [853, 492] width 116 height 31
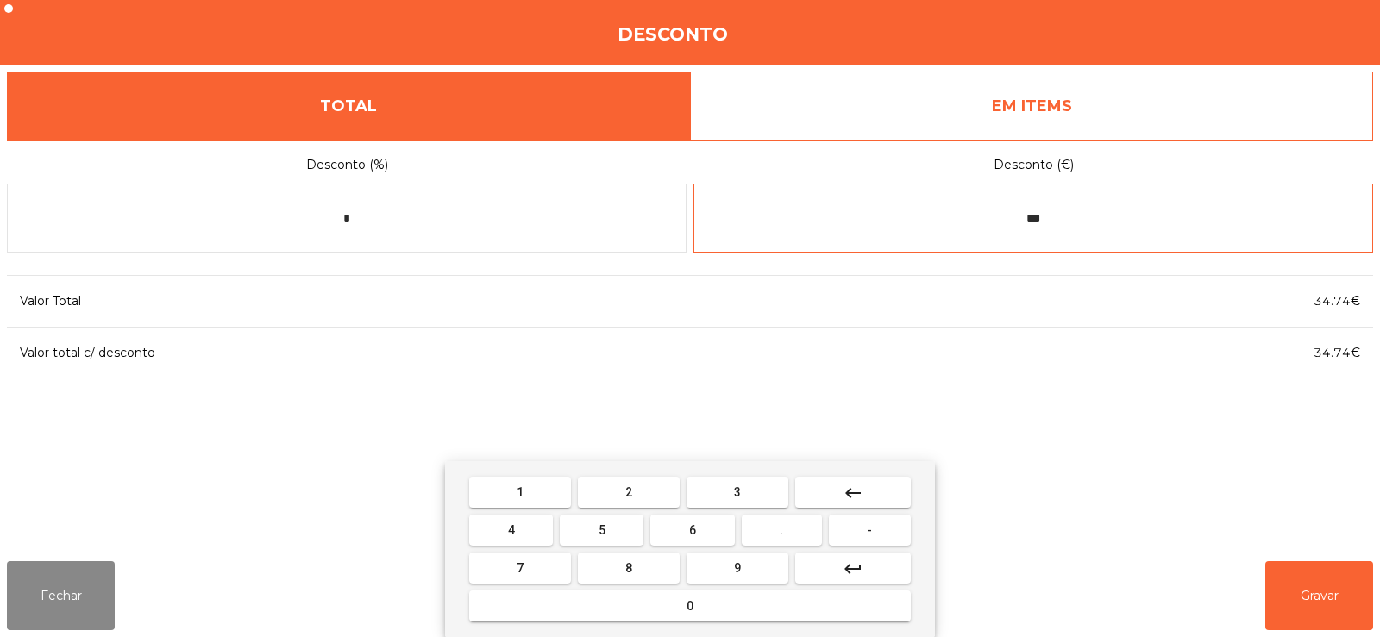
click at [767, 604] on button "0" at bounding box center [689, 606] width 441 height 31
click at [754, 494] on button "3" at bounding box center [737, 492] width 102 height 31
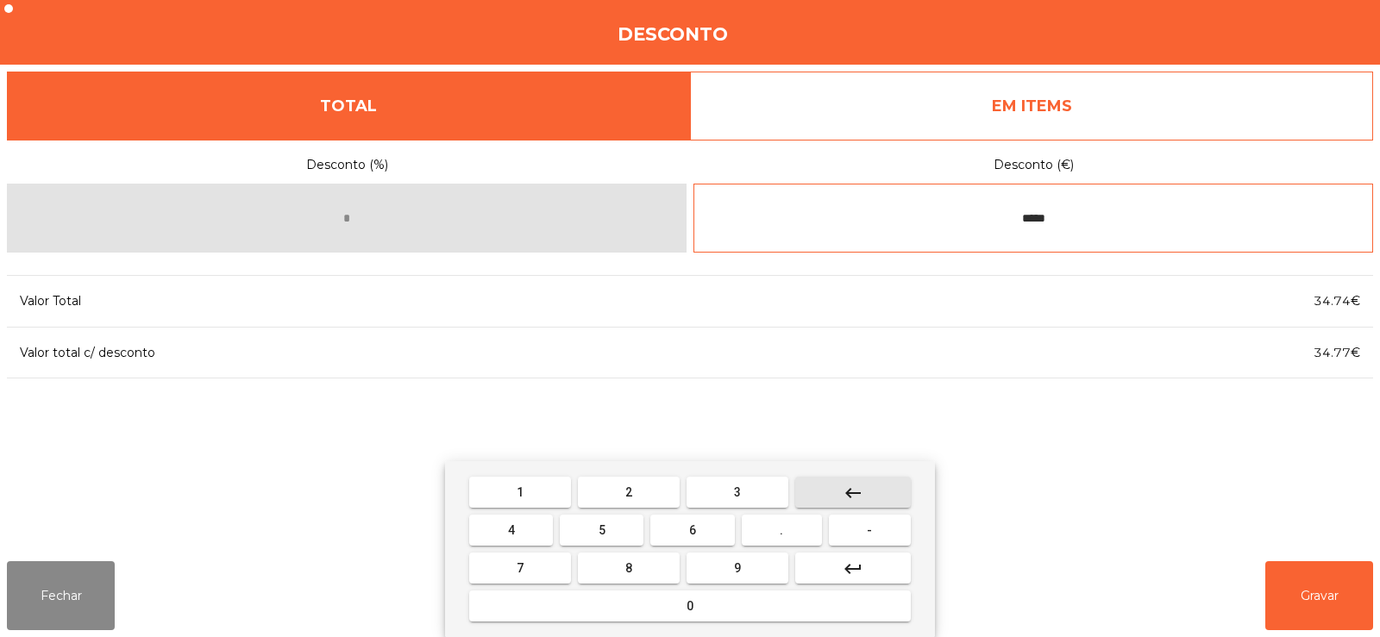
click at [873, 491] on button "keyboard_backspace" at bounding box center [853, 492] width 116 height 31
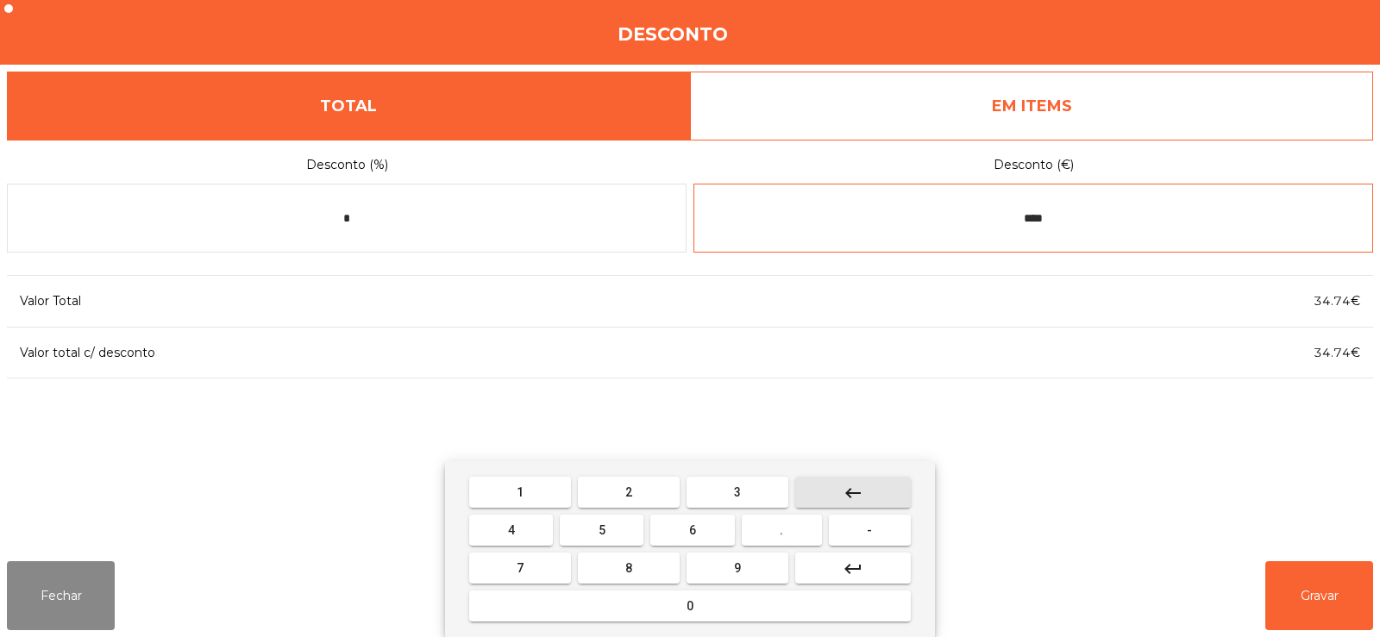
click at [870, 491] on button "keyboard_backspace" at bounding box center [853, 492] width 116 height 31
click at [656, 492] on button "2" at bounding box center [629, 492] width 102 height 31
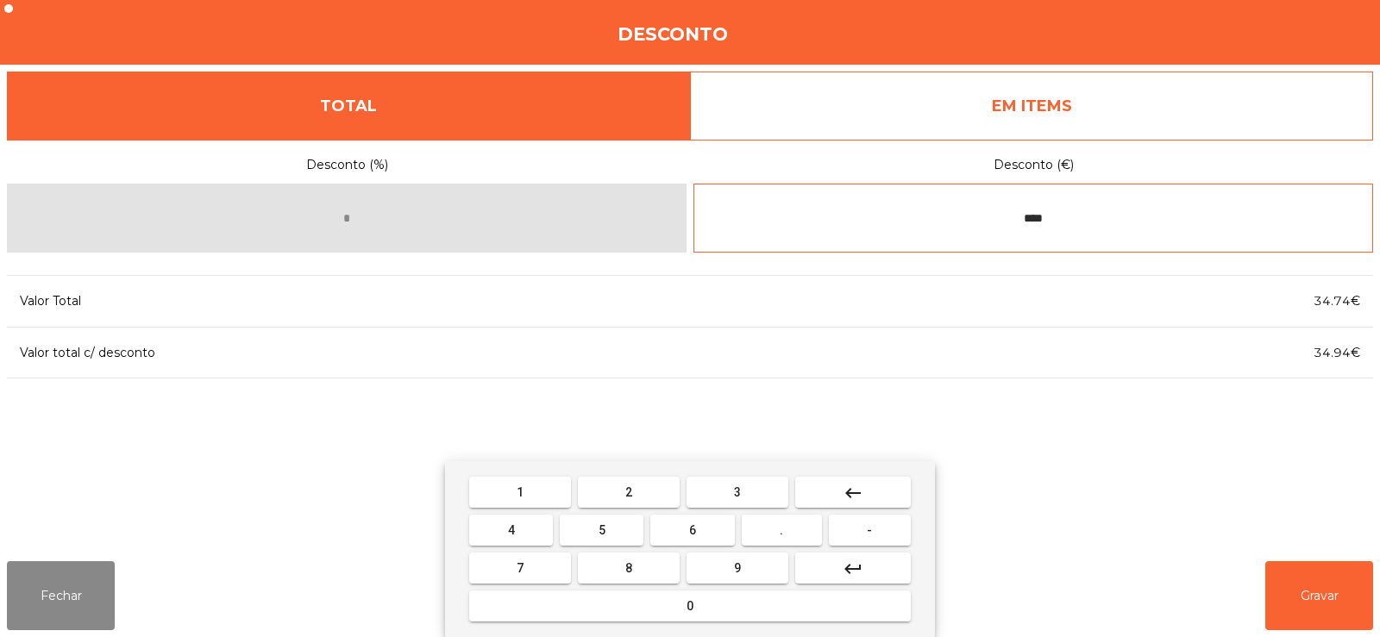
click at [665, 601] on button "0" at bounding box center [689, 606] width 441 height 31
click at [846, 492] on mat-icon "keyboard_backspace" at bounding box center [852, 493] width 21 height 21
click at [849, 493] on mat-icon "keyboard_backspace" at bounding box center [852, 493] width 21 height 21
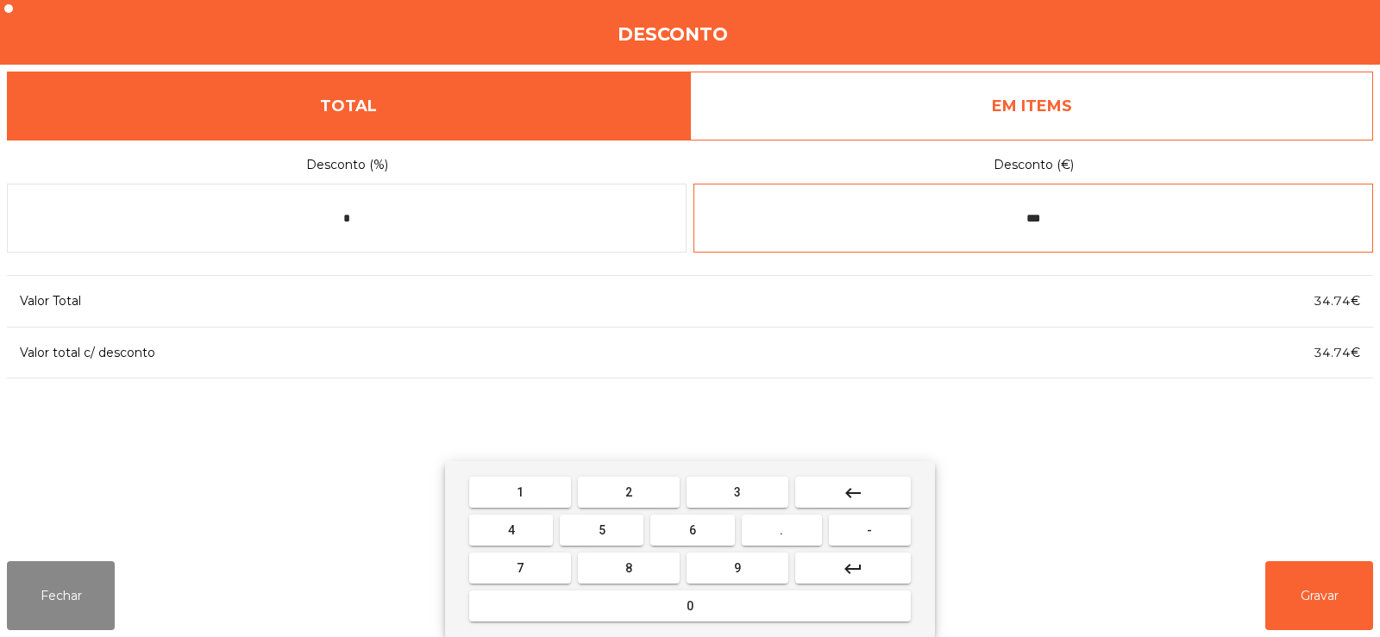
click at [755, 495] on button "3" at bounding box center [737, 492] width 102 height 31
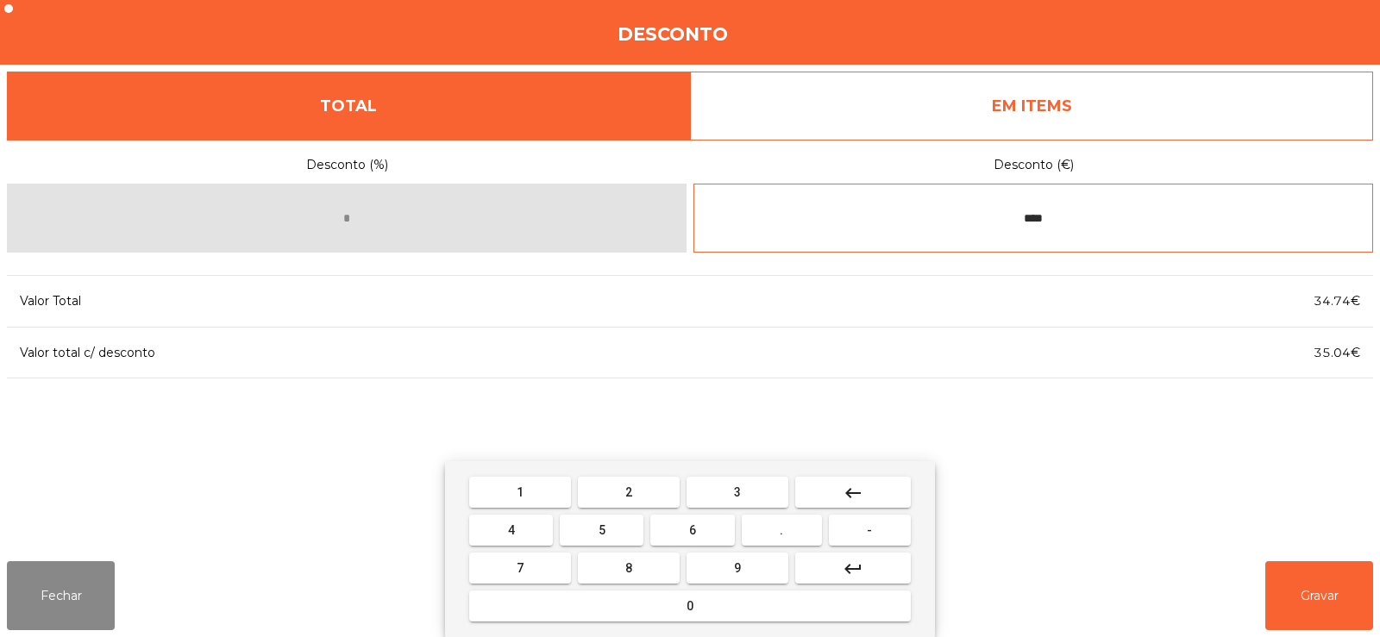
click at [851, 492] on mat-icon "keyboard_backspace" at bounding box center [852, 493] width 21 height 21
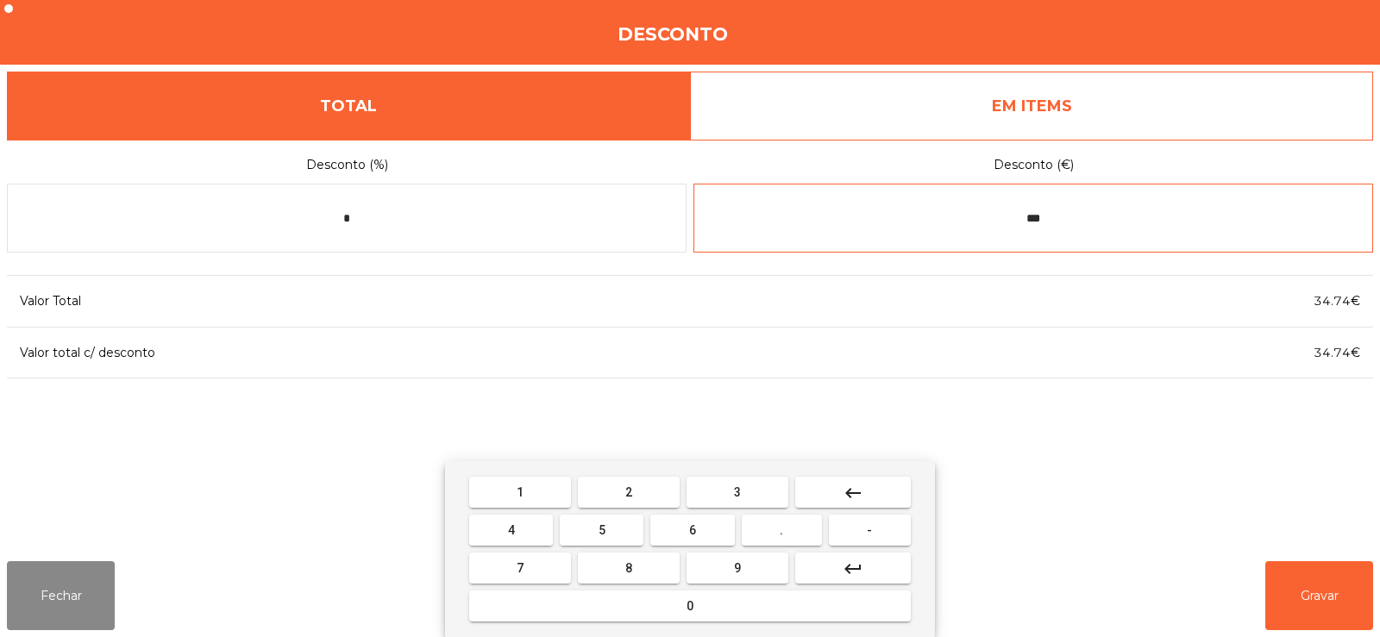
click at [658, 485] on button "2" at bounding box center [629, 492] width 102 height 31
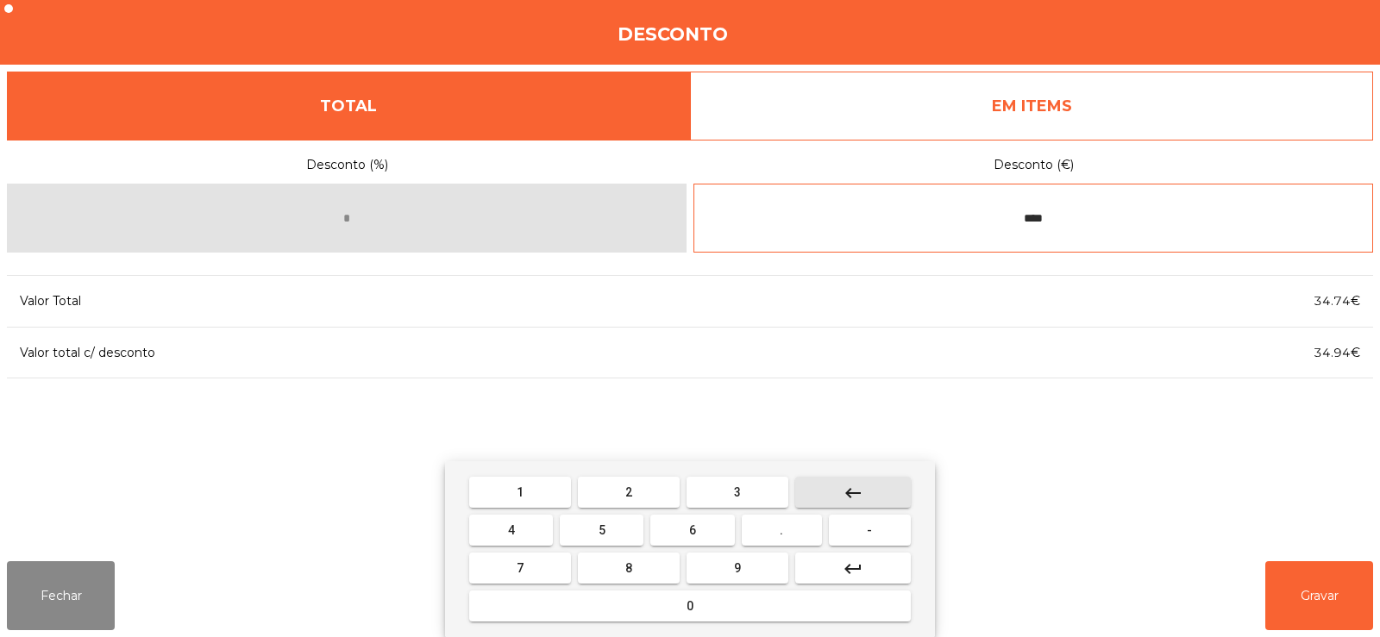
click at [847, 491] on mat-icon "keyboard_backspace" at bounding box center [852, 493] width 21 height 21
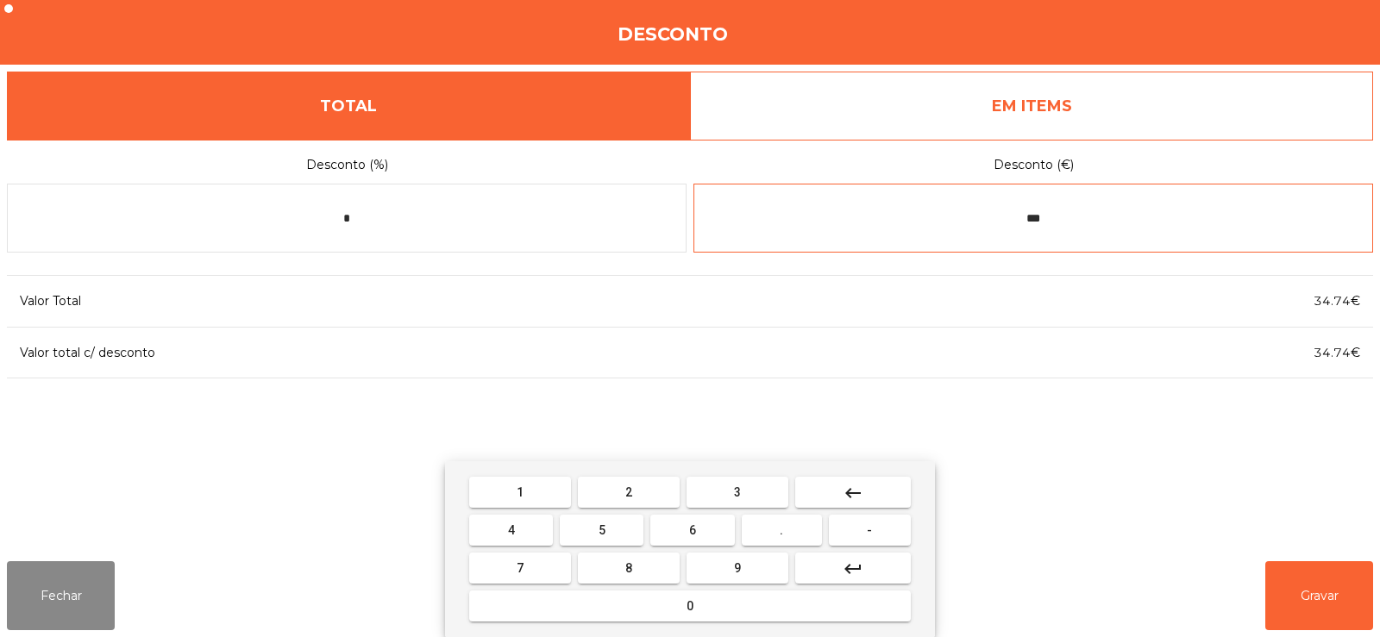
click at [540, 535] on button "4" at bounding box center [511, 530] width 84 height 31
type input "****"
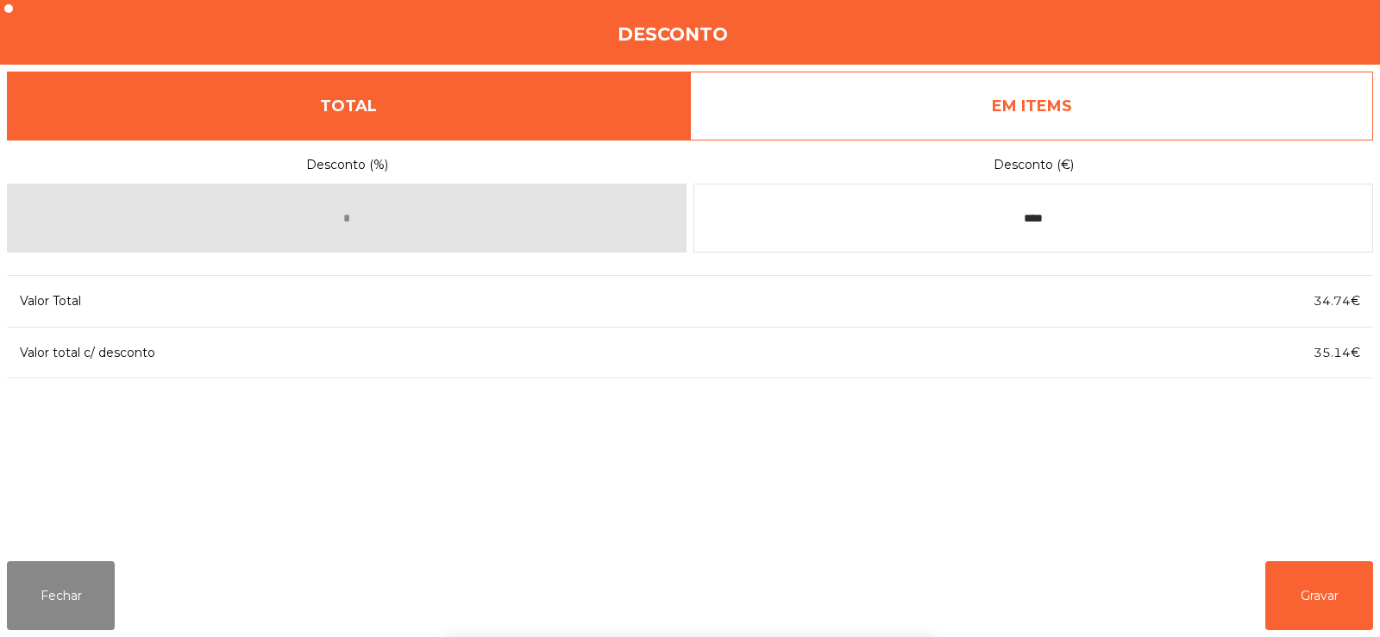
click at [1337, 607] on div "1 2 3 keyboard_backspace 4 5 6 . - 7 8 9 keyboard_return 0" at bounding box center [690, 549] width 1380 height 176
click at [1311, 598] on button "Gravar" at bounding box center [1319, 595] width 108 height 69
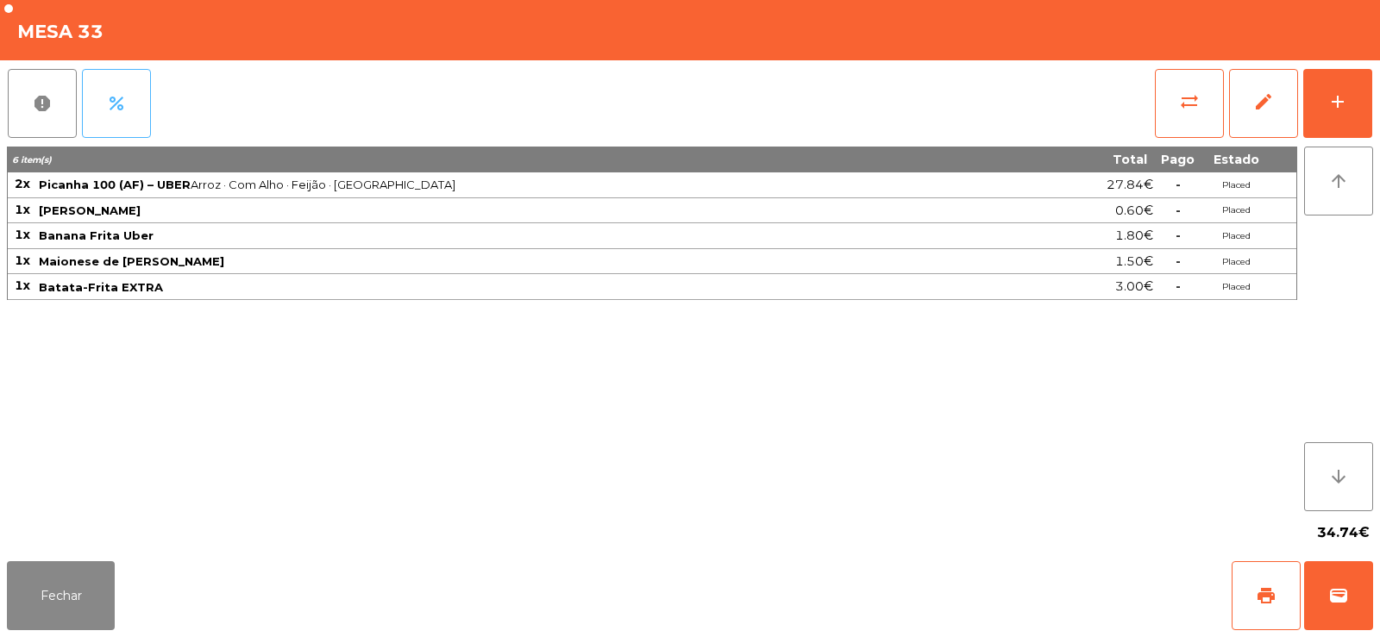
click at [136, 91] on button "percent" at bounding box center [116, 103] width 69 height 69
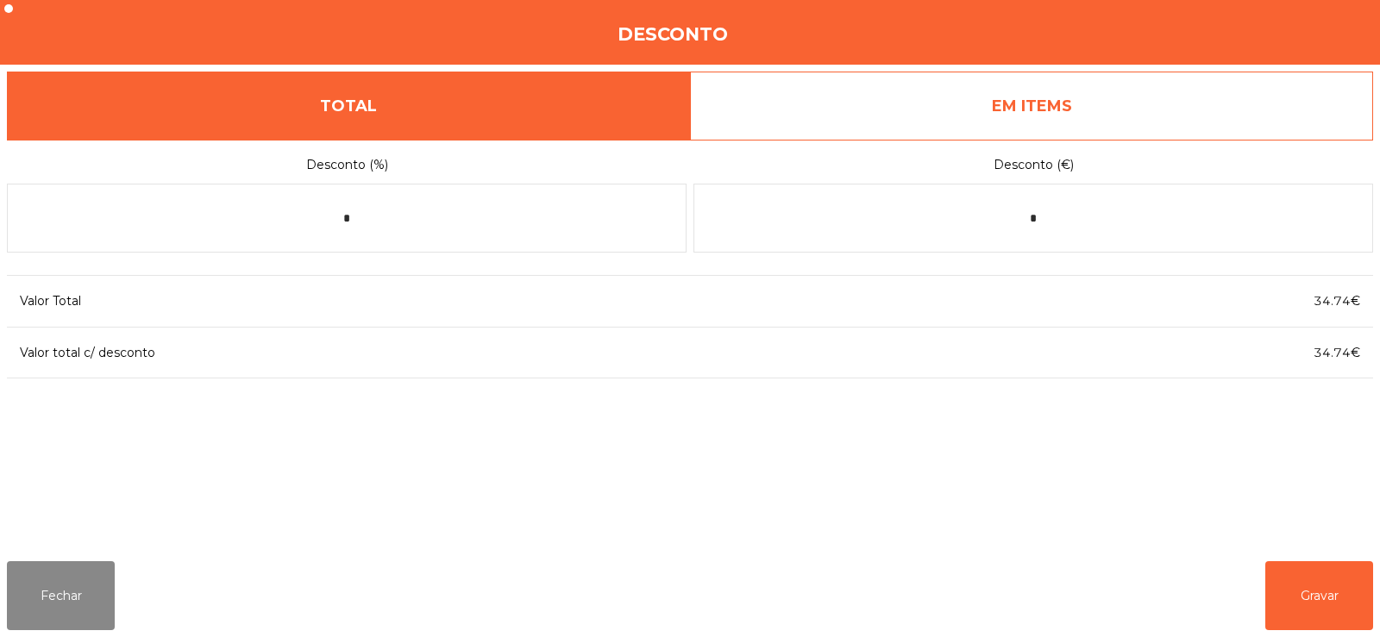
click at [1130, 111] on link "EM ITEMS" at bounding box center [1031, 106] width 683 height 69
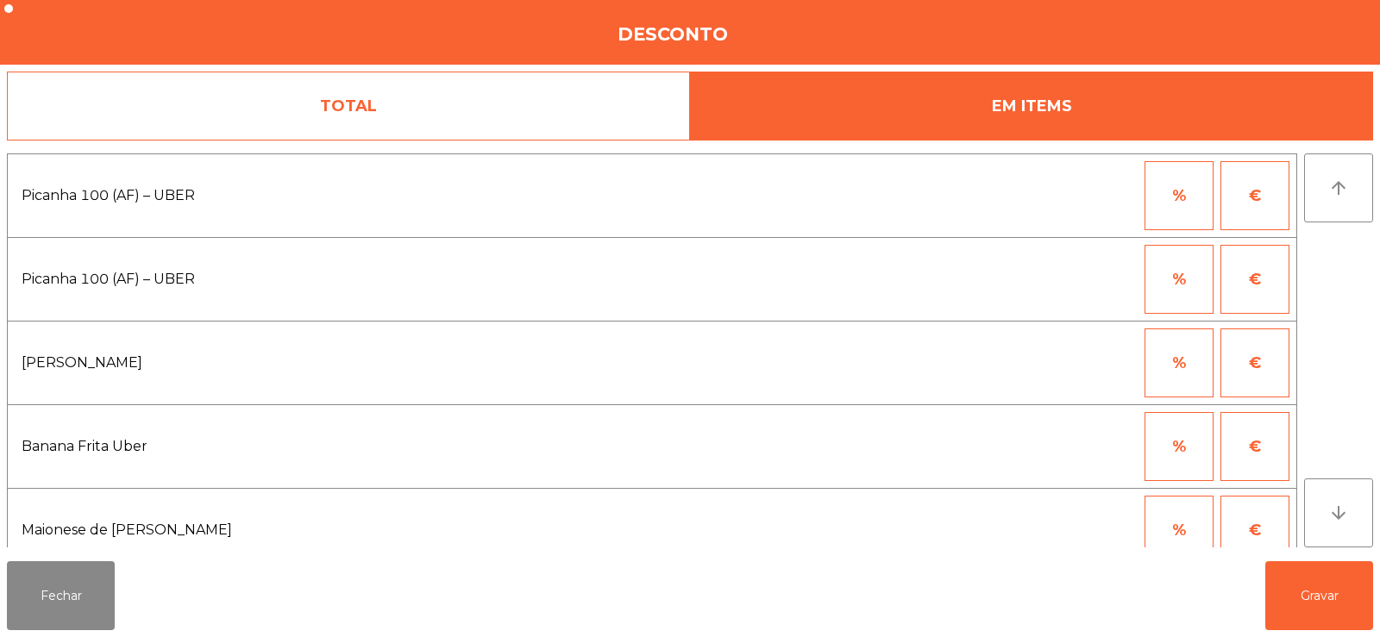
click at [1191, 277] on button "%" at bounding box center [1178, 279] width 69 height 69
click at [1273, 289] on button "€" at bounding box center [1254, 279] width 69 height 69
click at [1114, 279] on input "*" at bounding box center [1094, 279] width 86 height 69
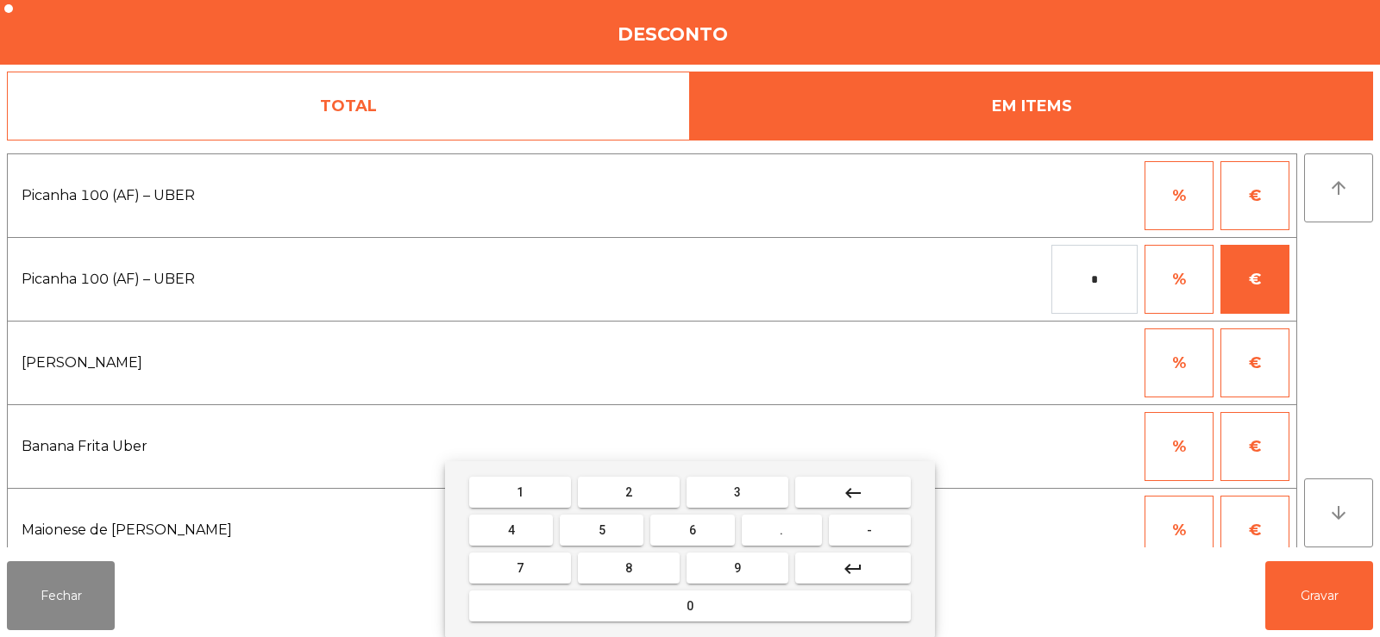
click at [874, 492] on button "keyboard_backspace" at bounding box center [853, 492] width 116 height 31
click at [868, 533] on span "-" at bounding box center [869, 530] width 5 height 14
click at [722, 604] on button "0" at bounding box center [689, 606] width 441 height 31
click at [794, 529] on button "." at bounding box center [782, 530] width 80 height 31
click at [742, 491] on button "3" at bounding box center [737, 492] width 102 height 31
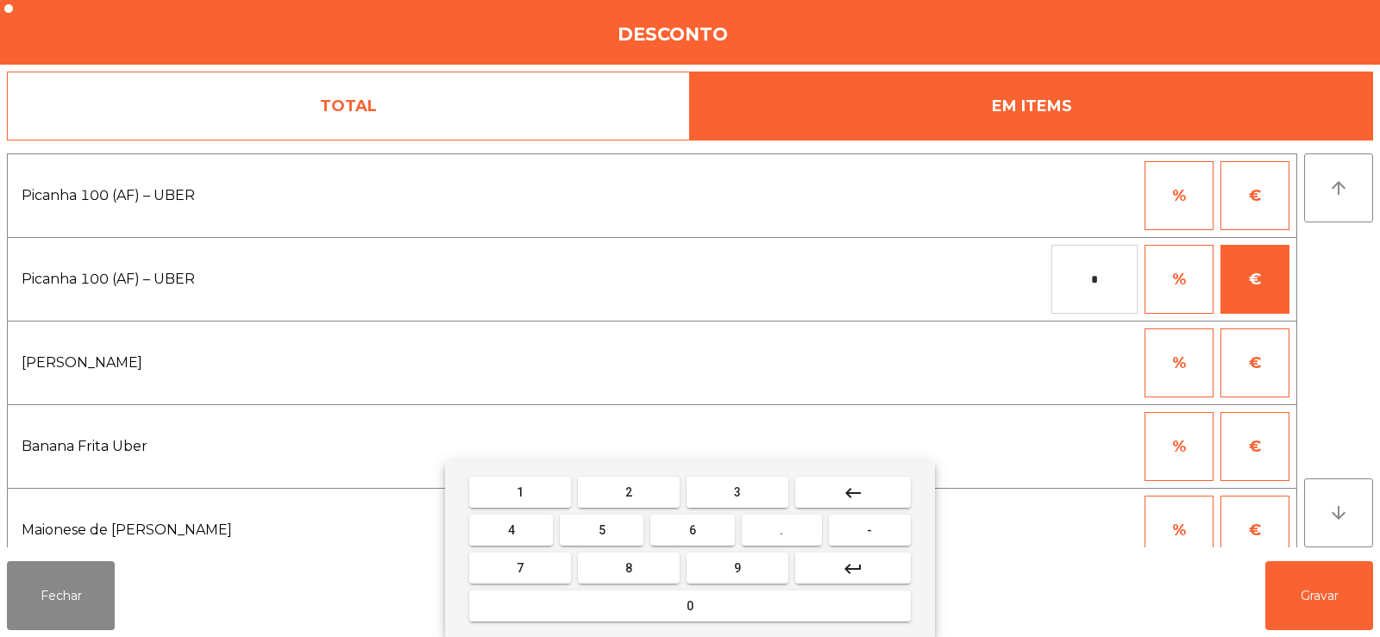
click at [855, 491] on mat-icon "keyboard_backspace" at bounding box center [852, 493] width 21 height 21
click at [531, 529] on button "4" at bounding box center [511, 530] width 84 height 31
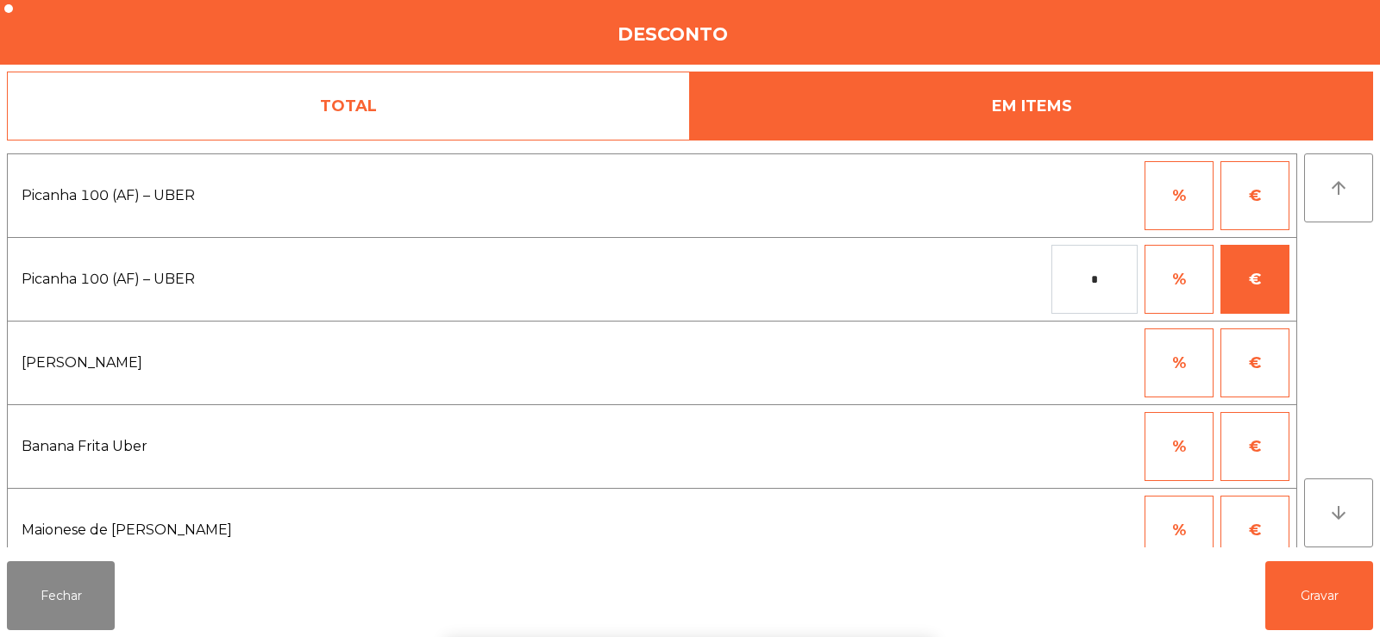
click at [1307, 596] on div "1 2 3 keyboard_backspace 4 5 6 . - 7 8 9 keyboard_return 0" at bounding box center [690, 549] width 1380 height 176
click at [1310, 600] on button "Gravar" at bounding box center [1319, 595] width 108 height 69
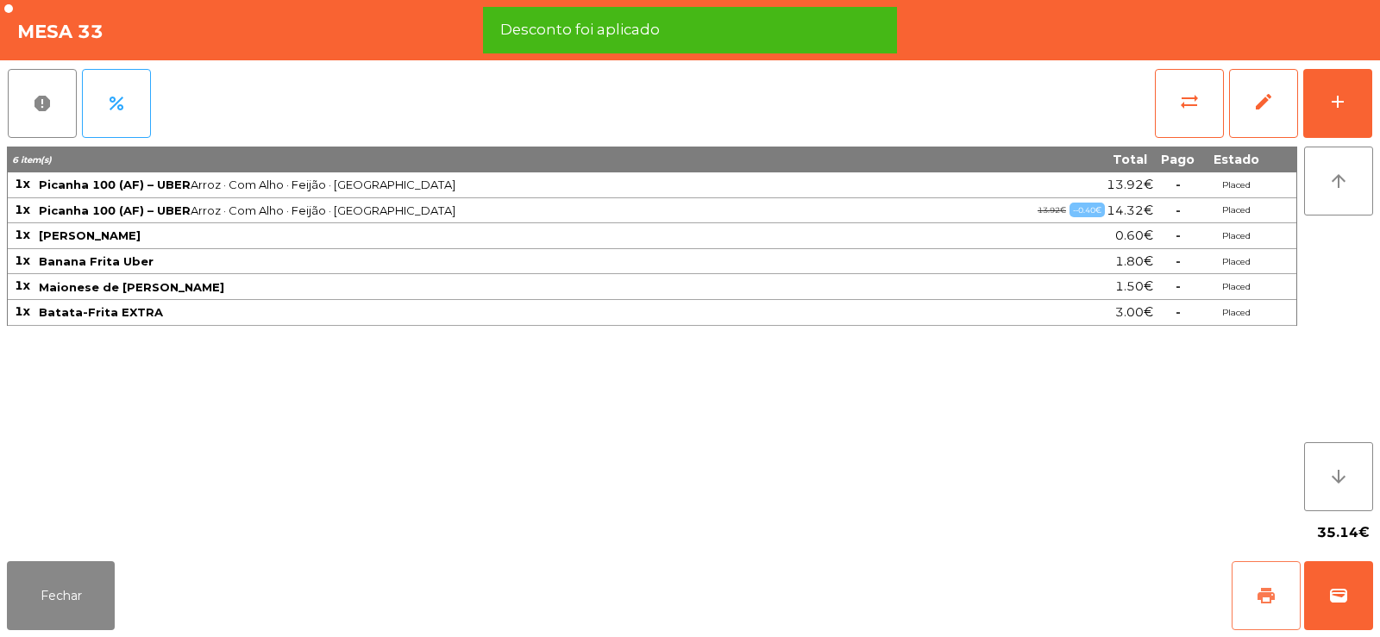
click at [1252, 596] on button "print" at bounding box center [1265, 595] width 69 height 69
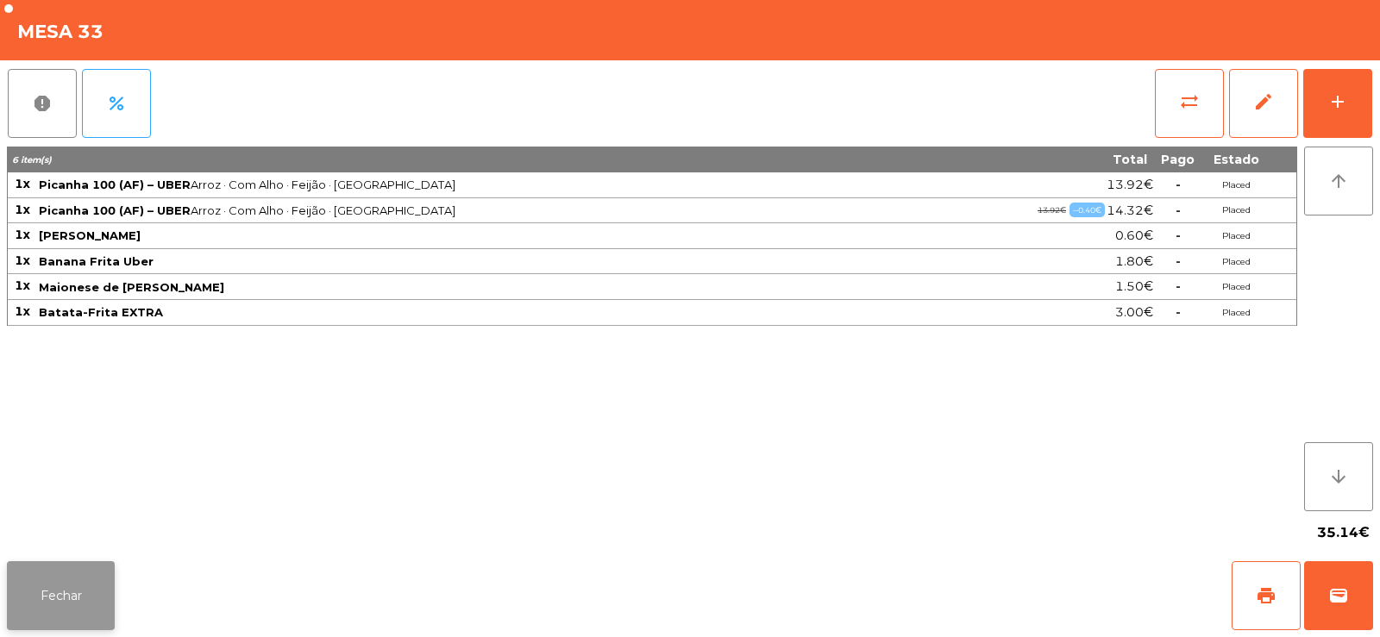
click at [82, 617] on button "Fechar" at bounding box center [61, 595] width 108 height 69
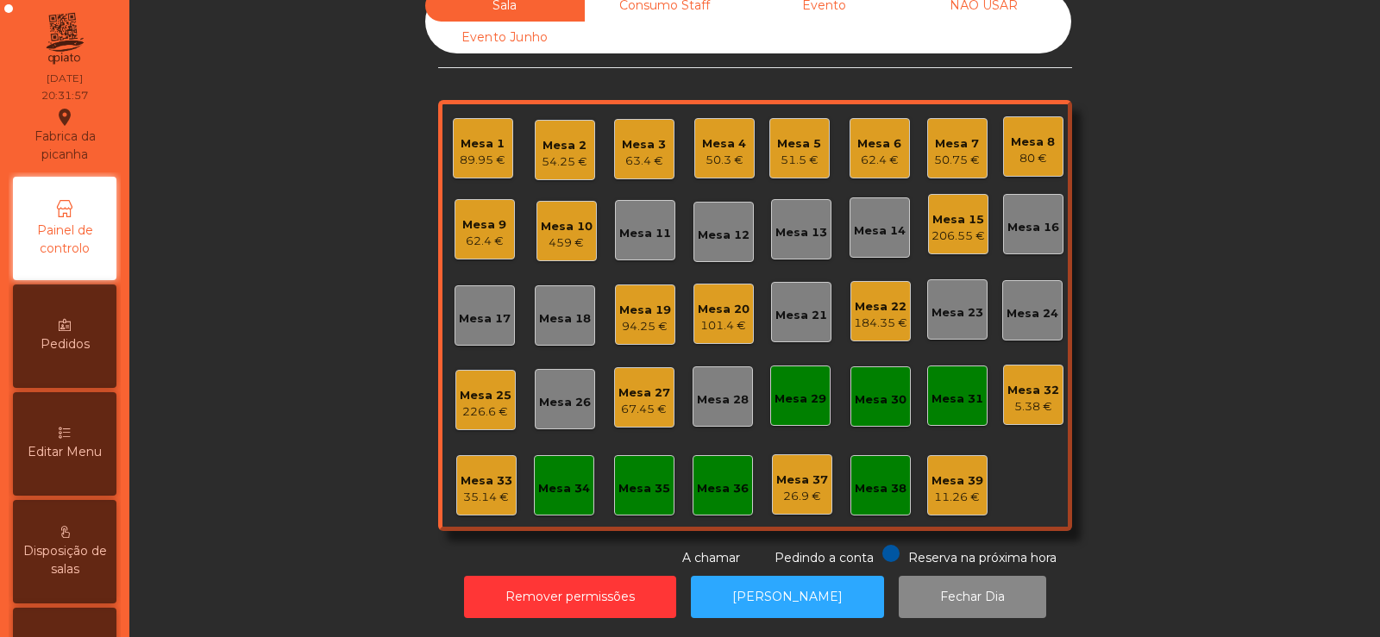
click at [940, 228] on div "206.55 €" at bounding box center [957, 236] width 53 height 17
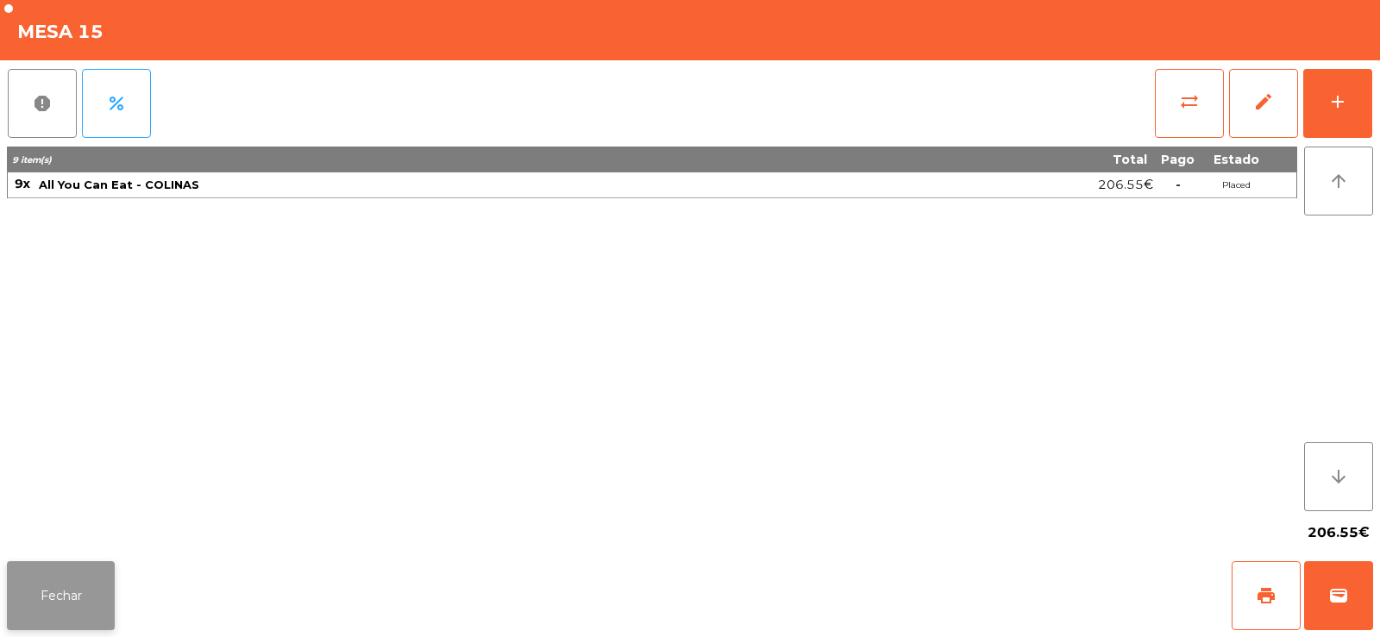
click at [78, 567] on button "Fechar" at bounding box center [61, 595] width 108 height 69
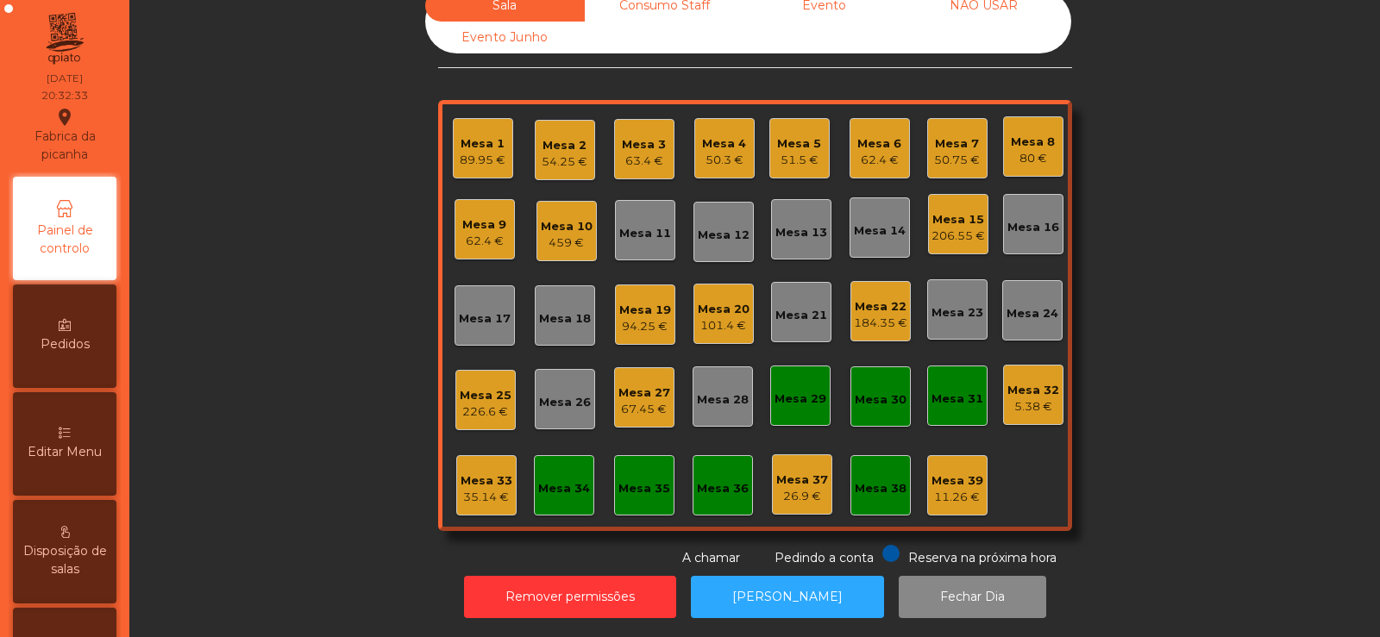
click at [474, 473] on div "Mesa 33" at bounding box center [486, 481] width 52 height 17
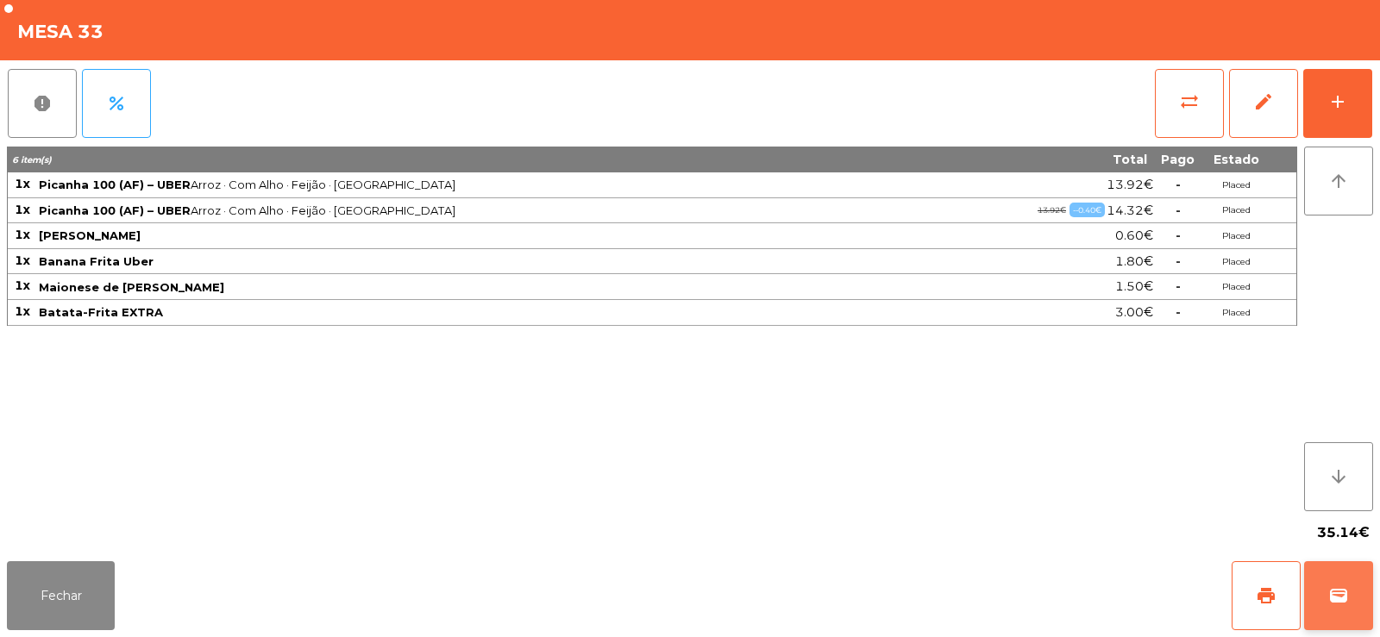
click at [1340, 595] on span "wallet" at bounding box center [1338, 595] width 21 height 21
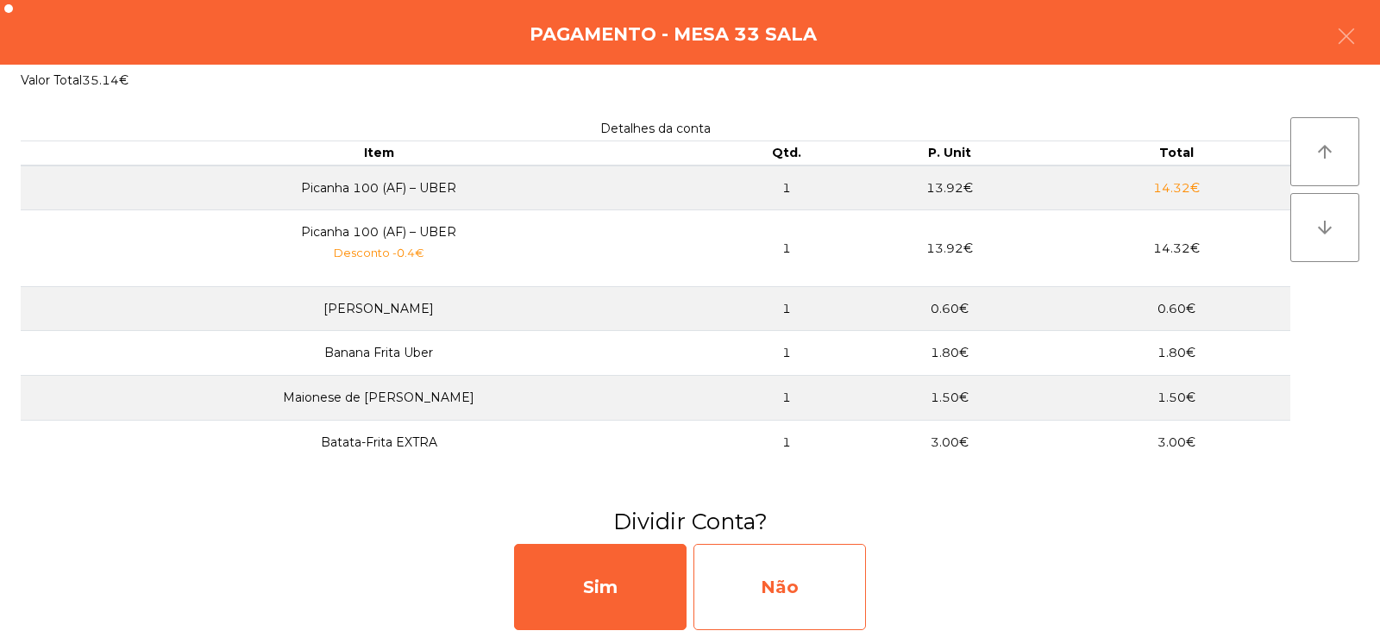
click at [817, 569] on div "Não" at bounding box center [779, 587] width 172 height 86
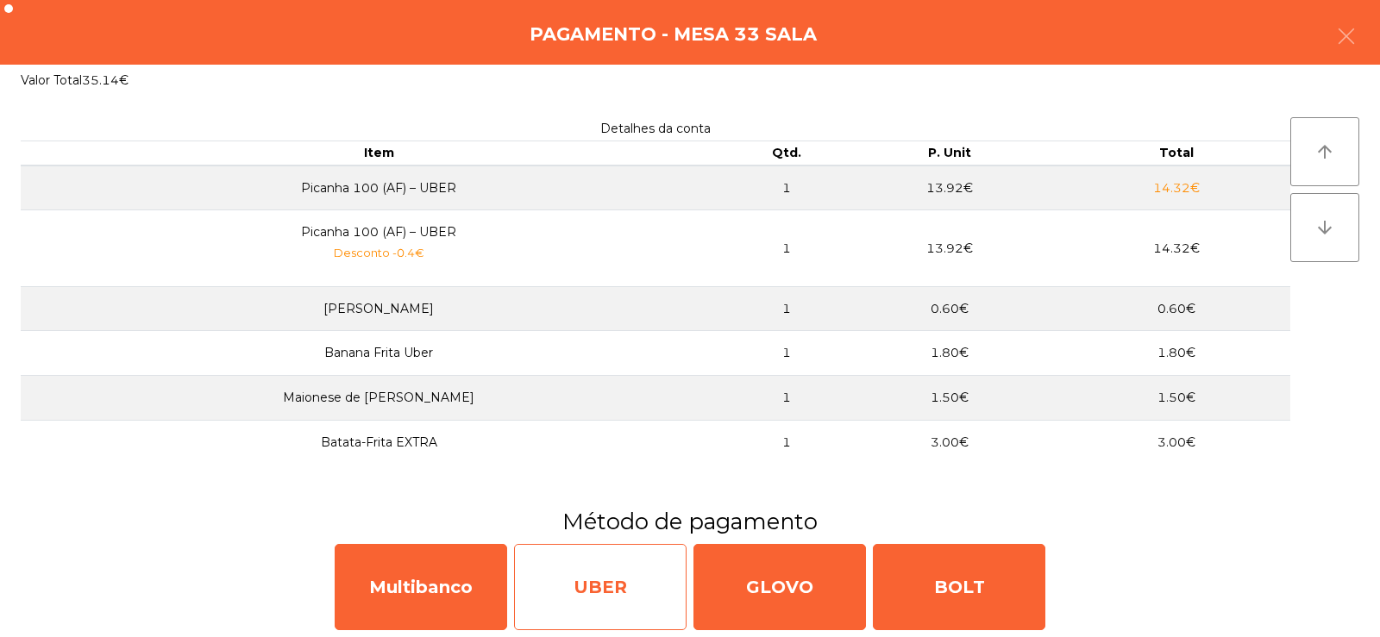
click at [586, 610] on div "UBER" at bounding box center [600, 587] width 172 height 86
select select "**"
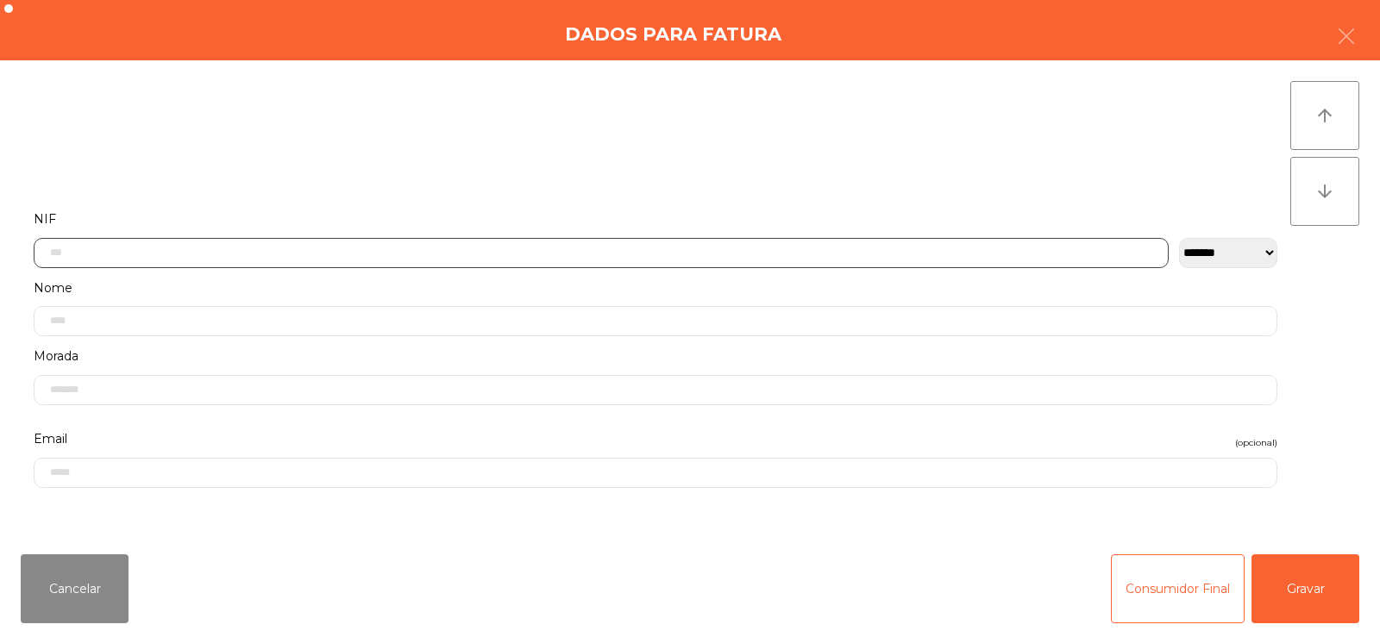
click at [855, 249] on input "text" at bounding box center [601, 253] width 1135 height 30
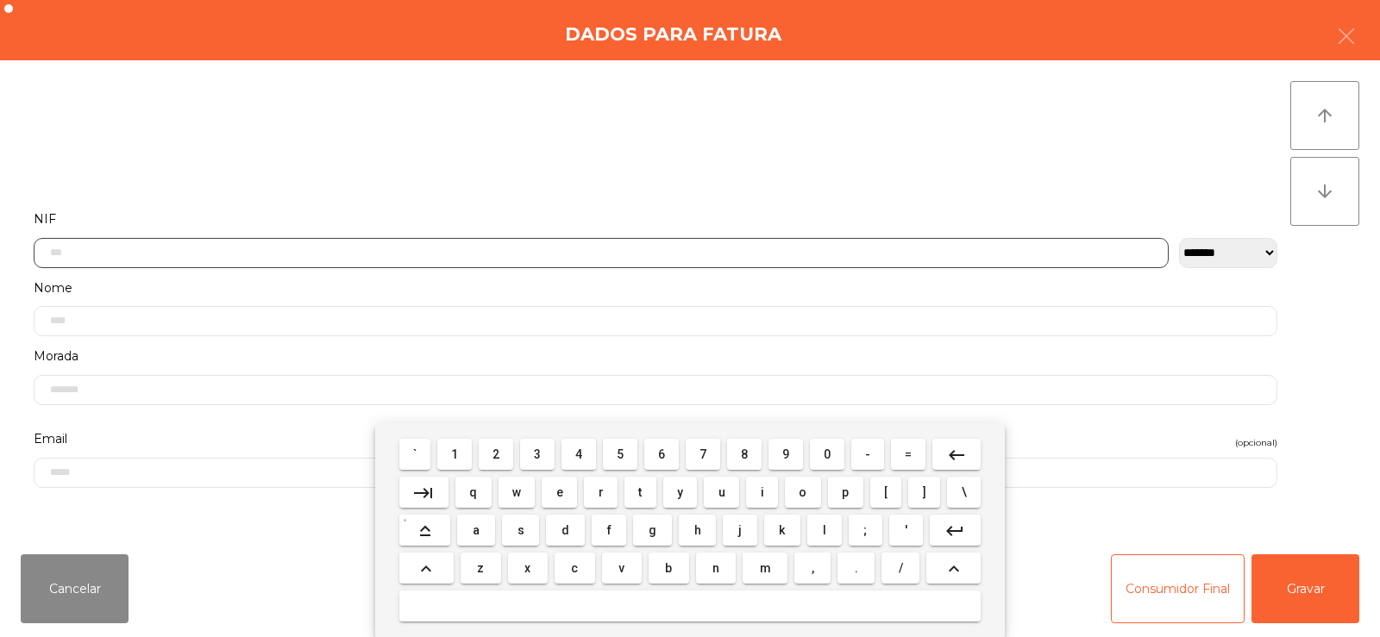
scroll to position [126, 0]
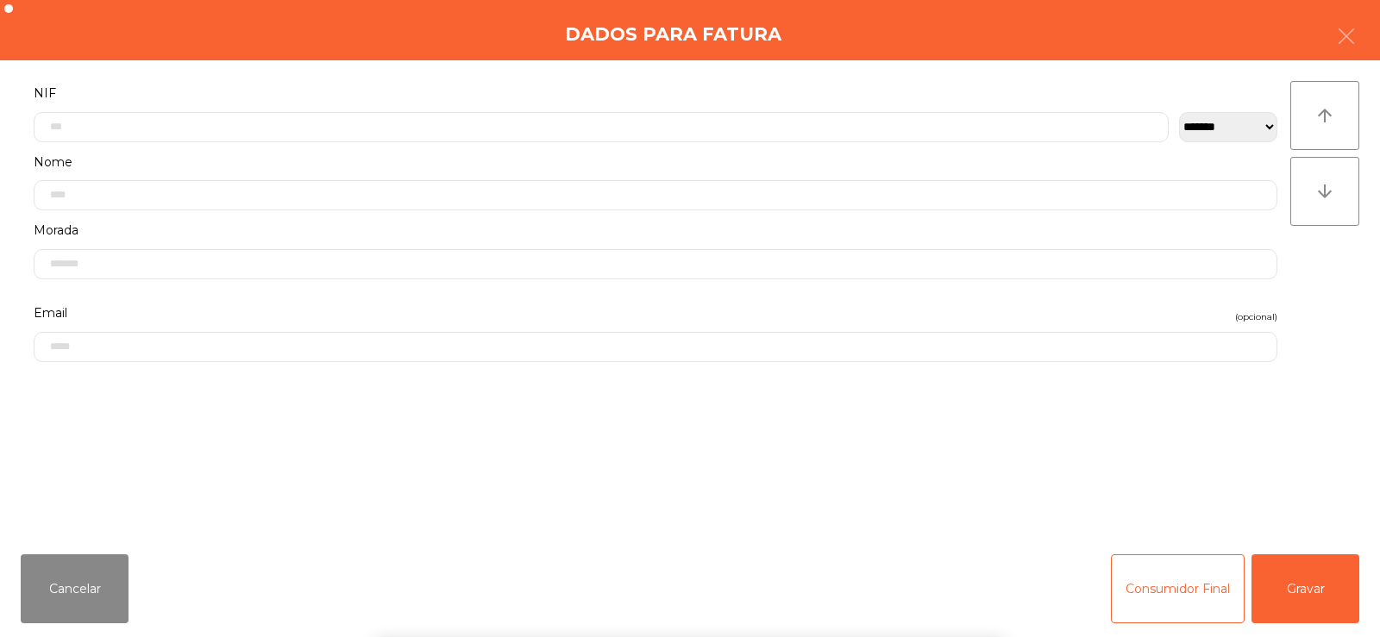
click at [1325, 587] on div "` 1 2 3 4 5 6 7 8 9 0 - = keyboard_backspace keyboard_tab q w e r t y u i o p […" at bounding box center [690, 530] width 1380 height 214
click at [1317, 592] on button "Gravar" at bounding box center [1305, 588] width 108 height 69
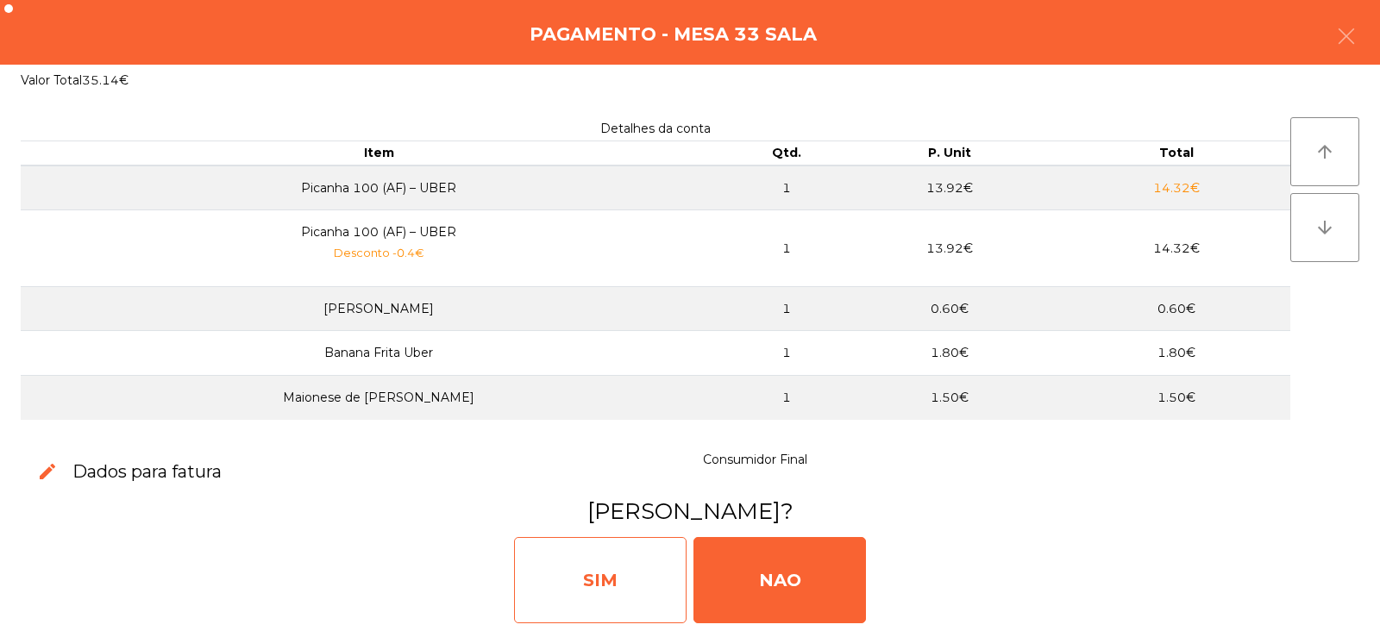
click at [549, 573] on div "SIM" at bounding box center [600, 580] width 172 height 86
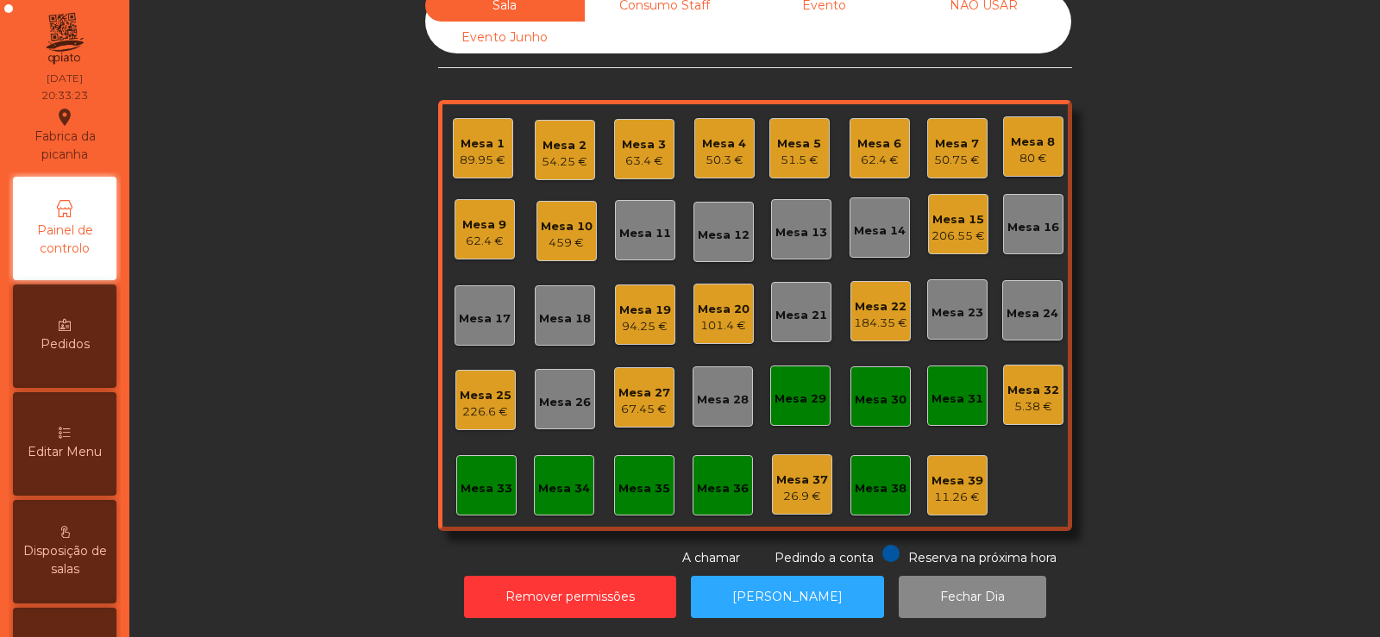
click at [654, 401] on div "67.45 €" at bounding box center [644, 409] width 52 height 17
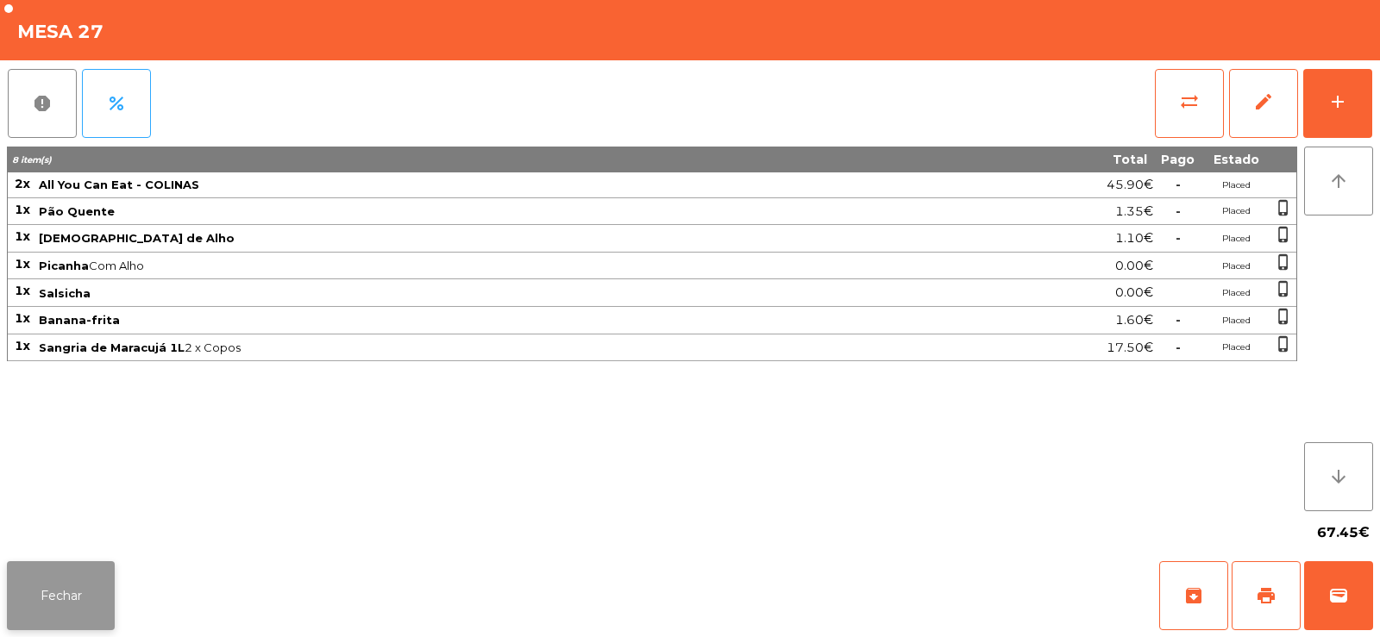
click at [82, 601] on button "Fechar" at bounding box center [61, 595] width 108 height 69
click at [1335, 120] on button "add" at bounding box center [1337, 103] width 69 height 69
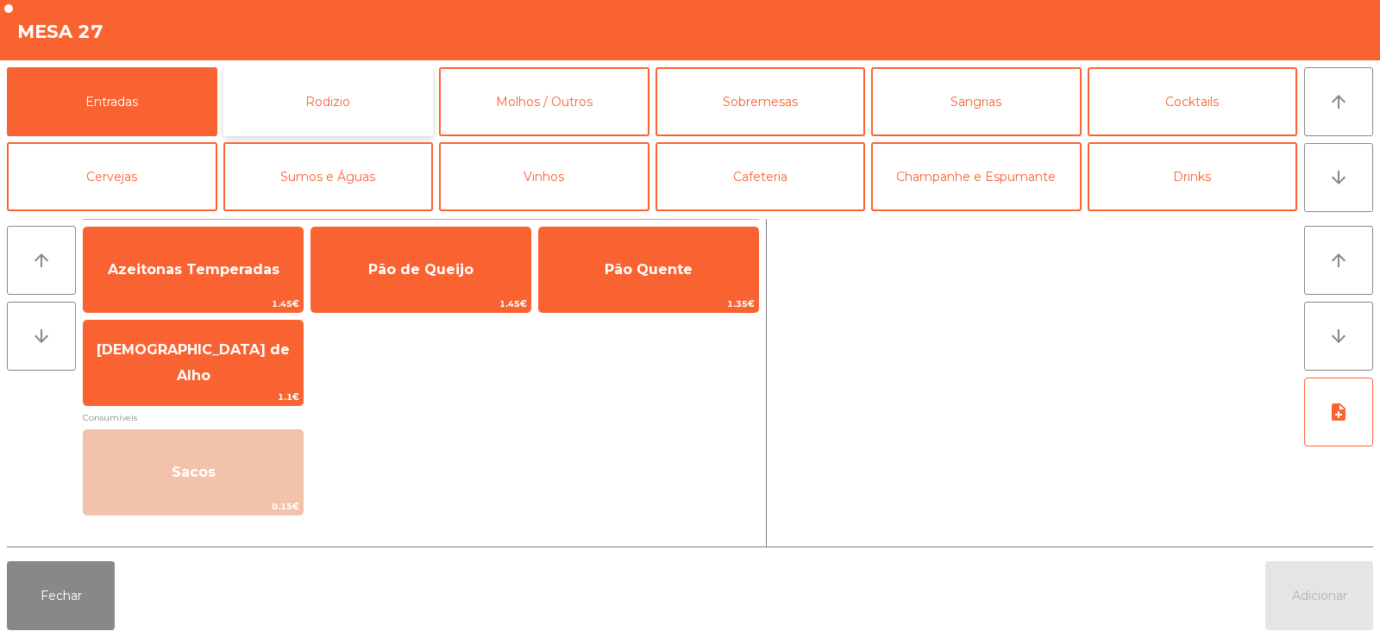
click at [338, 94] on button "Rodizio" at bounding box center [328, 101] width 210 height 69
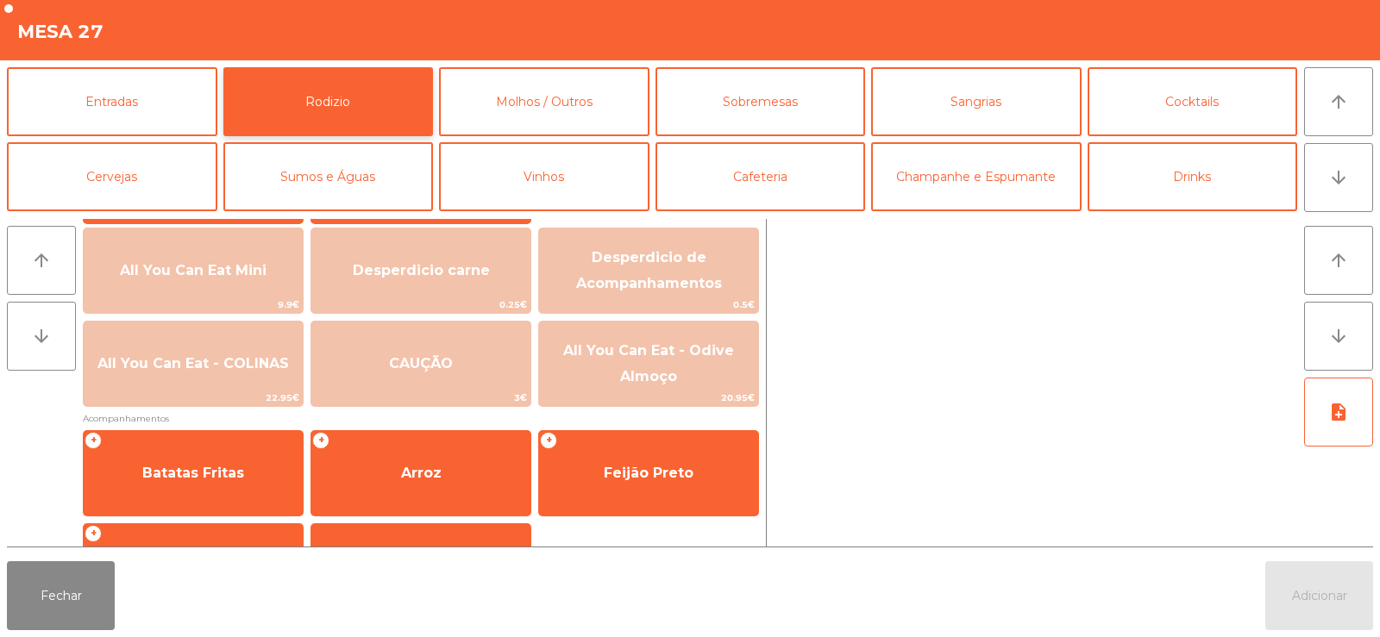
scroll to position [272, 0]
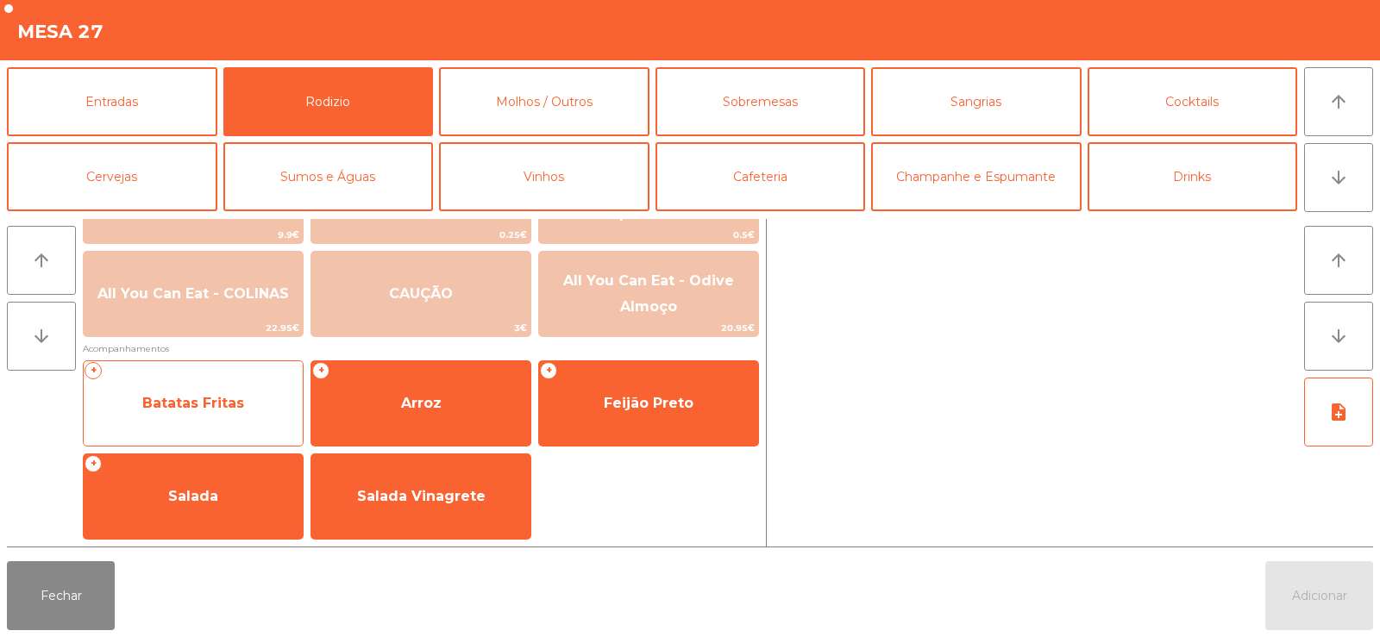
click at [208, 423] on span "Batatas Fritas" at bounding box center [193, 403] width 219 height 47
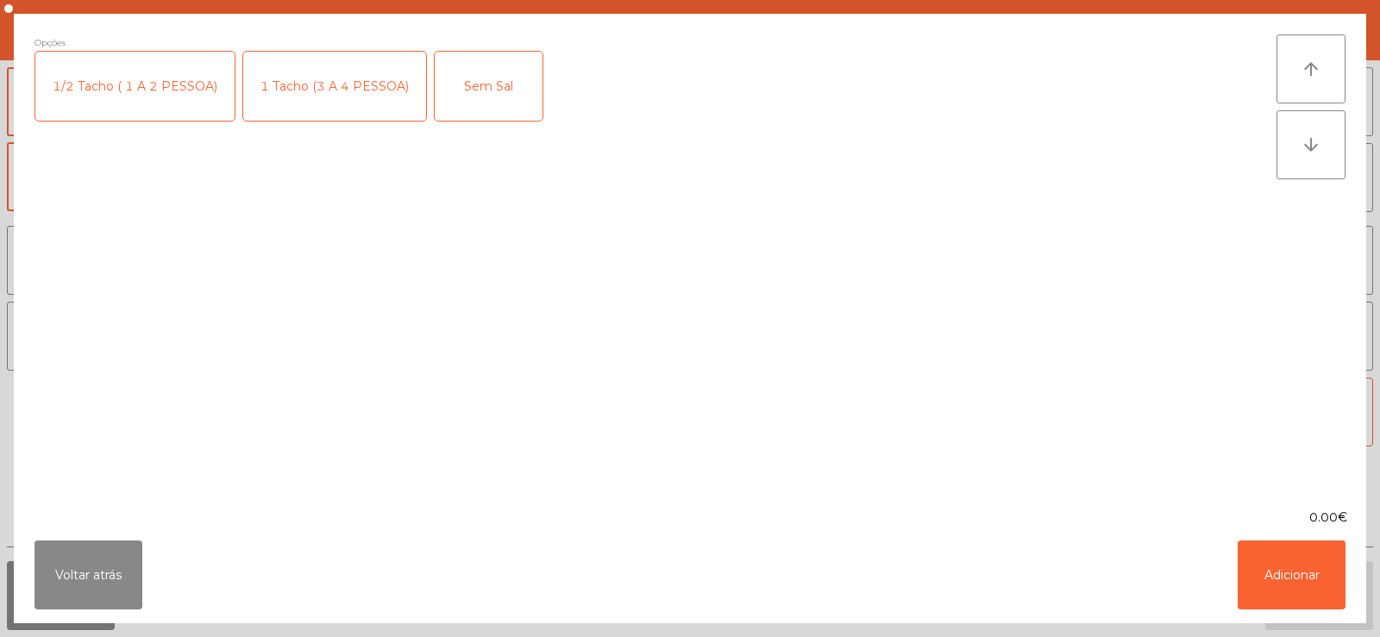
click at [316, 80] on div "1 Tacho (3 A 4 PESSOA)" at bounding box center [334, 86] width 183 height 69
click at [1290, 577] on button "Adicionar" at bounding box center [1291, 575] width 108 height 69
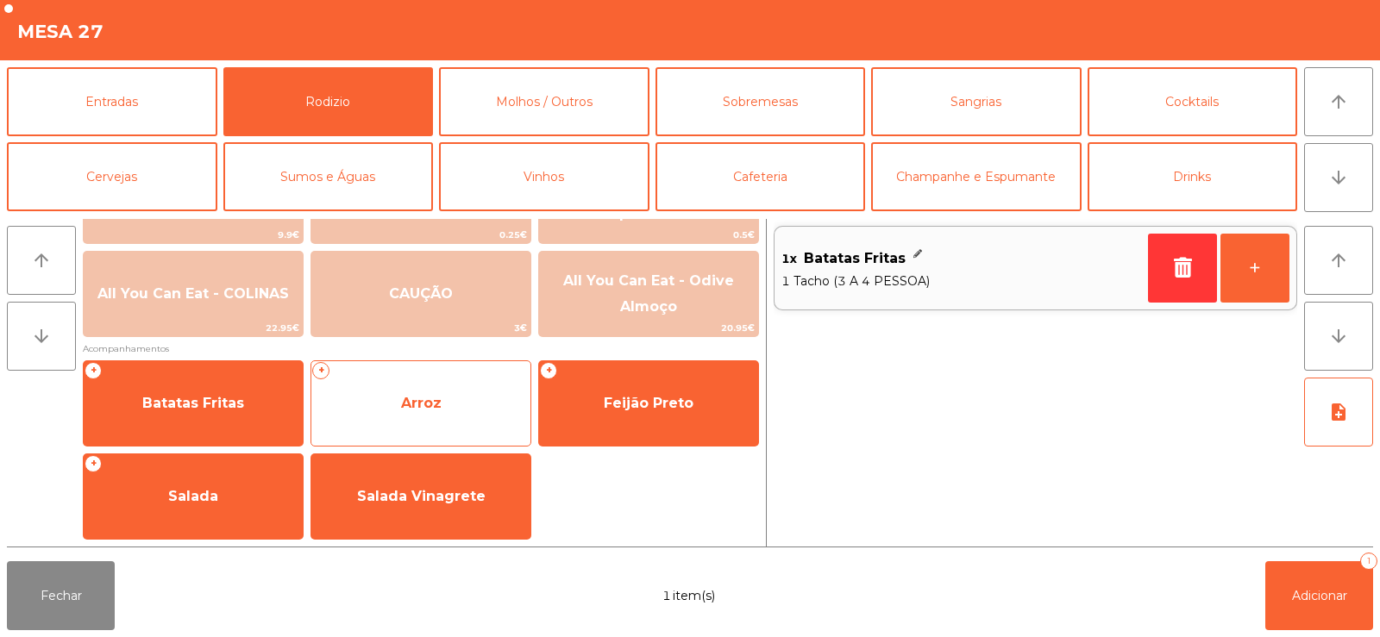
click at [408, 414] on span "Arroz" at bounding box center [420, 403] width 219 height 47
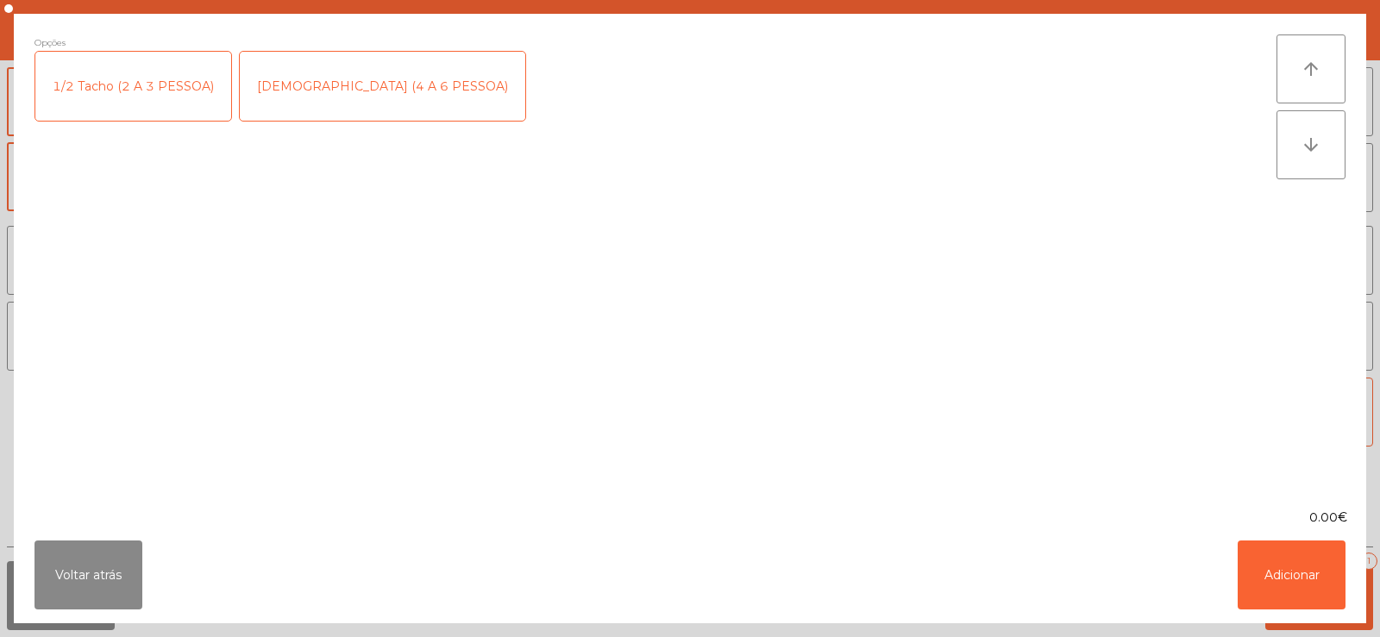
click at [148, 82] on div "1/2 Tacho (2 A 3 PESSOA)" at bounding box center [133, 86] width 196 height 69
click at [1274, 582] on button "Adicionar" at bounding box center [1291, 575] width 108 height 69
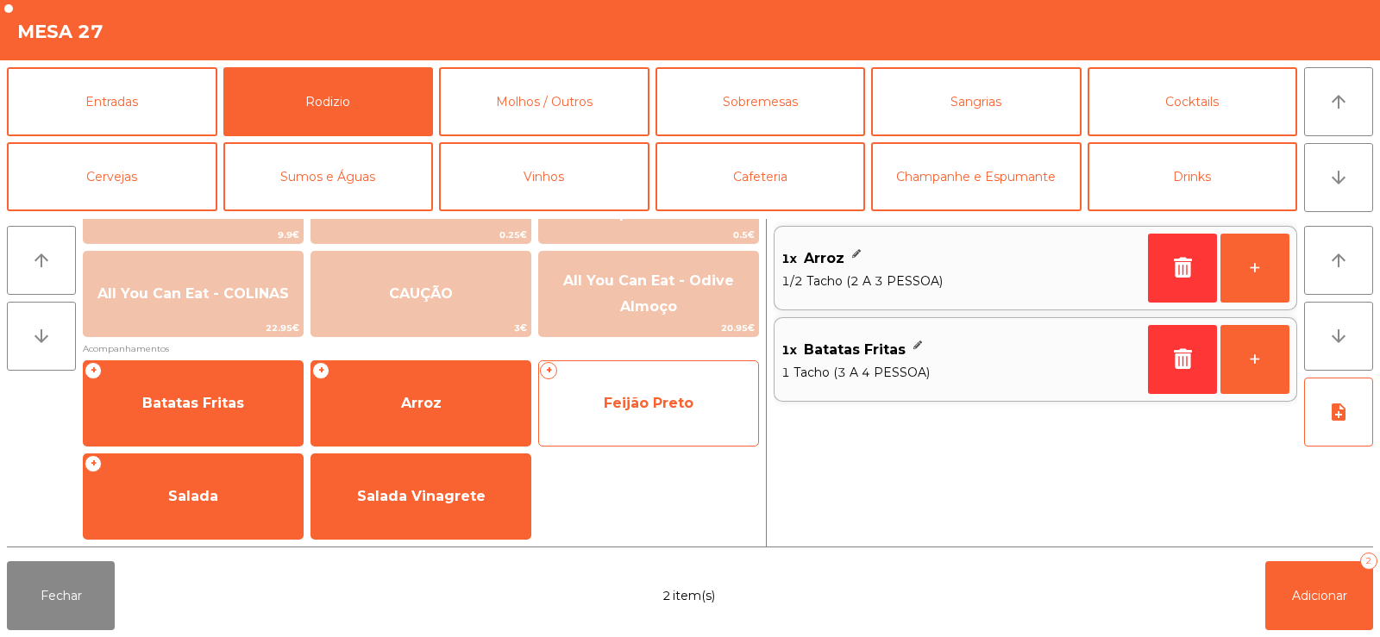
click at [642, 404] on span "Feijão Preto" at bounding box center [649, 403] width 90 height 16
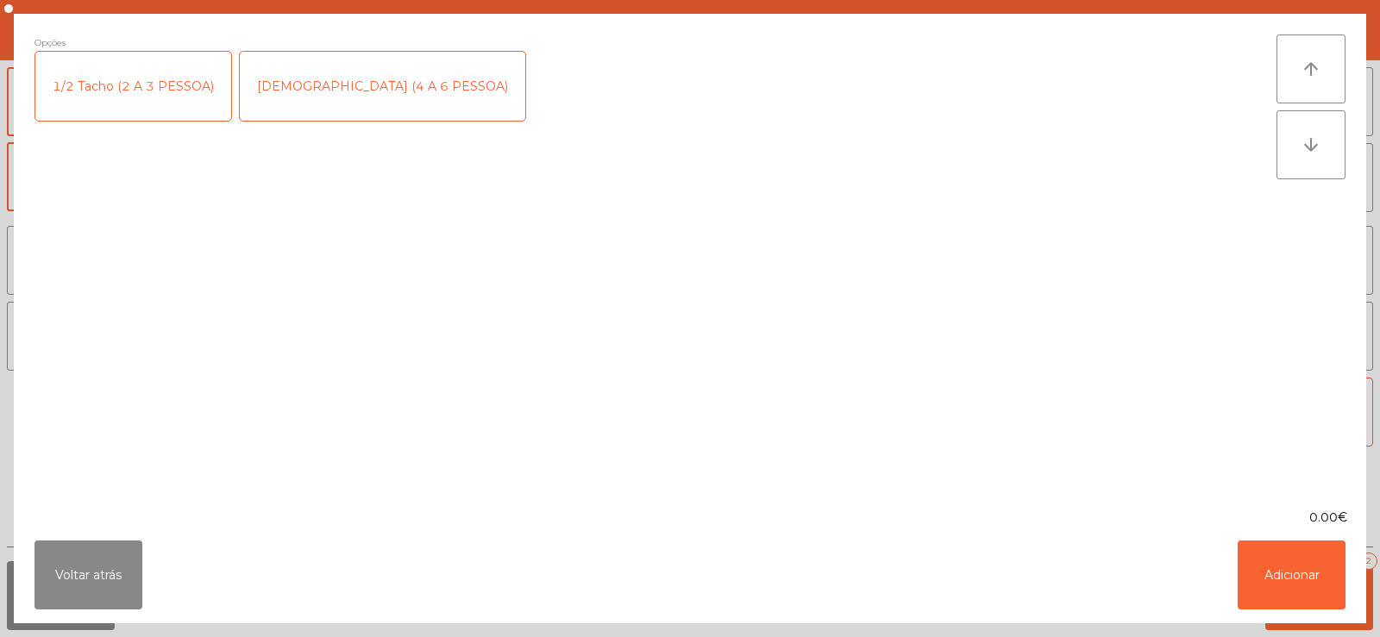
click at [139, 79] on div "1/2 Tacho (2 A 3 PESSOA)" at bounding box center [133, 86] width 196 height 69
click at [1286, 578] on button "Adicionar" at bounding box center [1291, 575] width 108 height 69
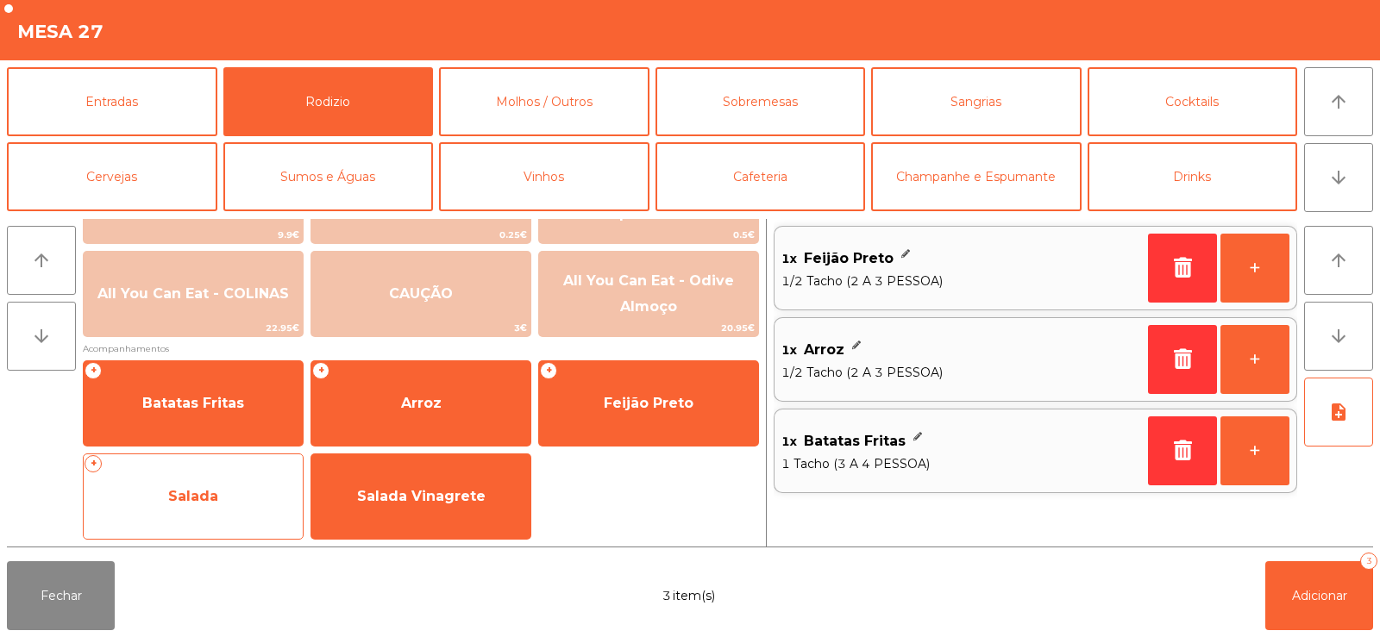
click at [184, 504] on span "Salada" at bounding box center [193, 496] width 219 height 47
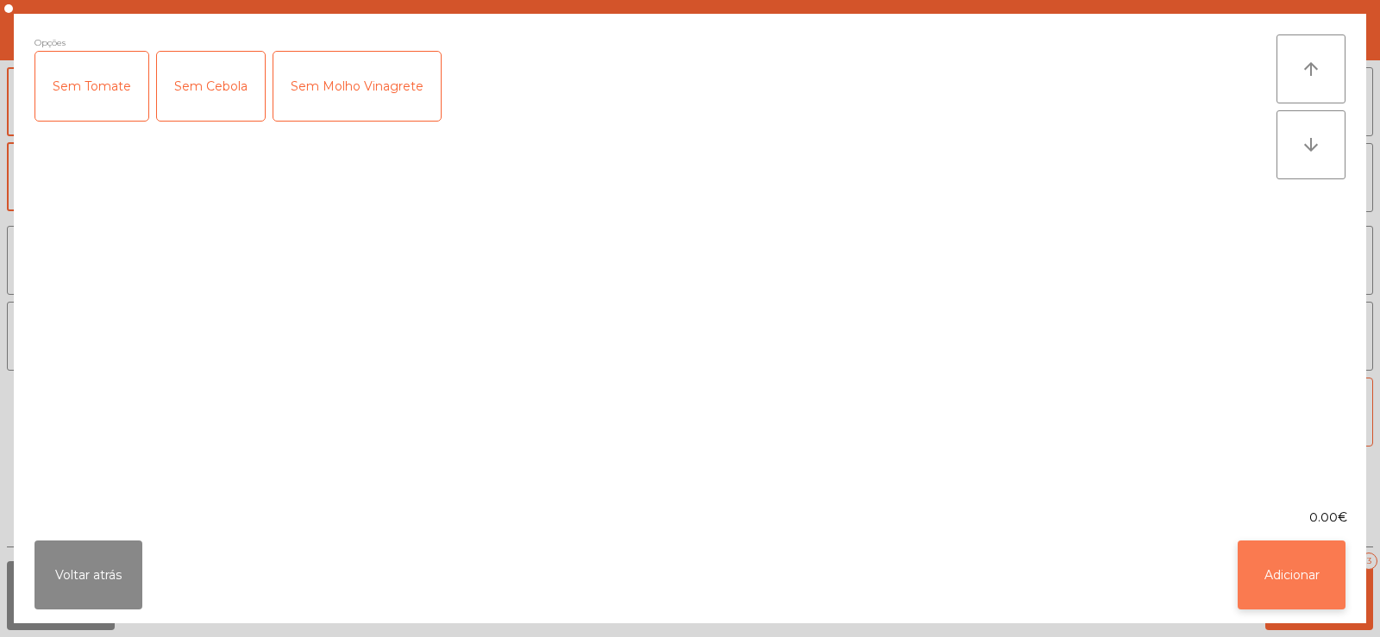
click at [1300, 574] on button "Adicionar" at bounding box center [1291, 575] width 108 height 69
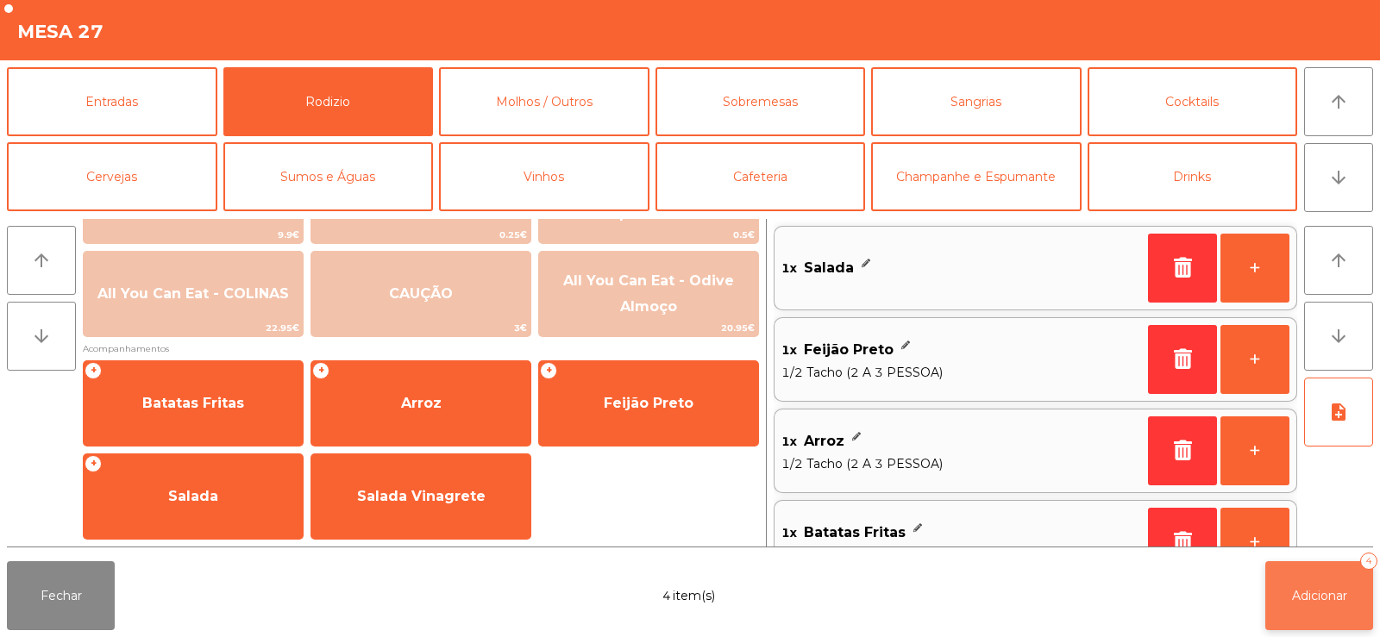
click at [1313, 601] on span "Adicionar" at bounding box center [1319, 596] width 55 height 16
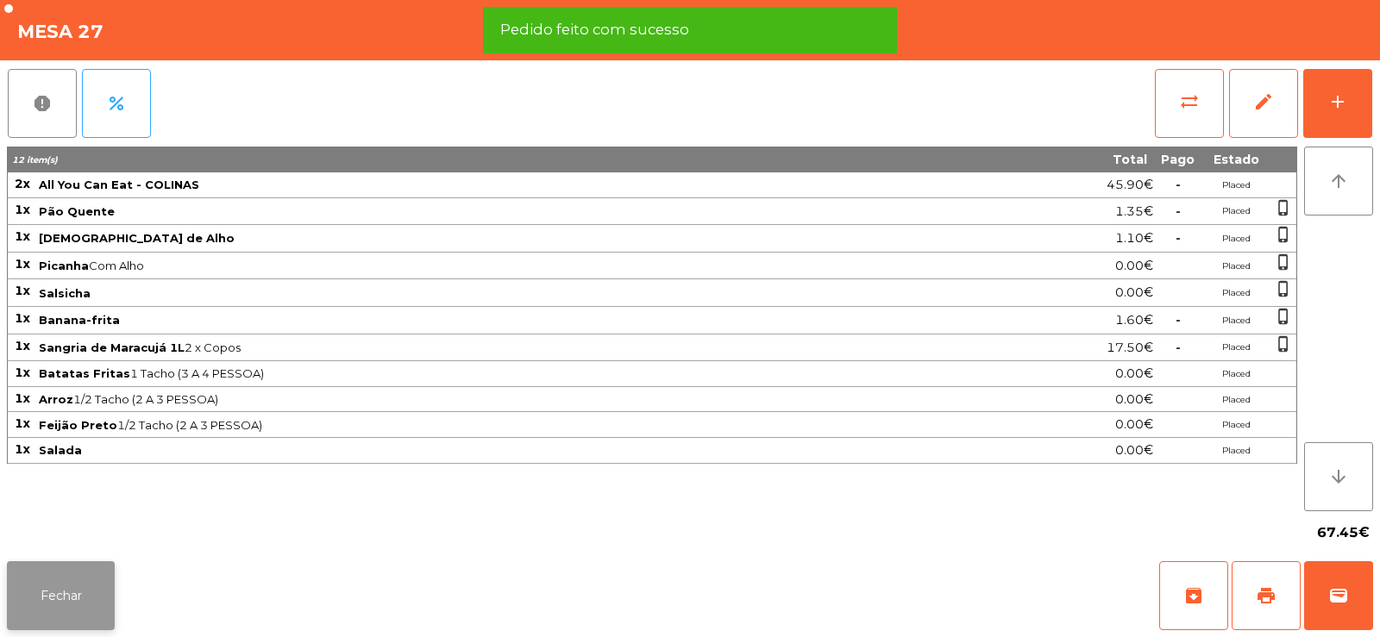
click at [60, 595] on button "Fechar" at bounding box center [61, 595] width 108 height 69
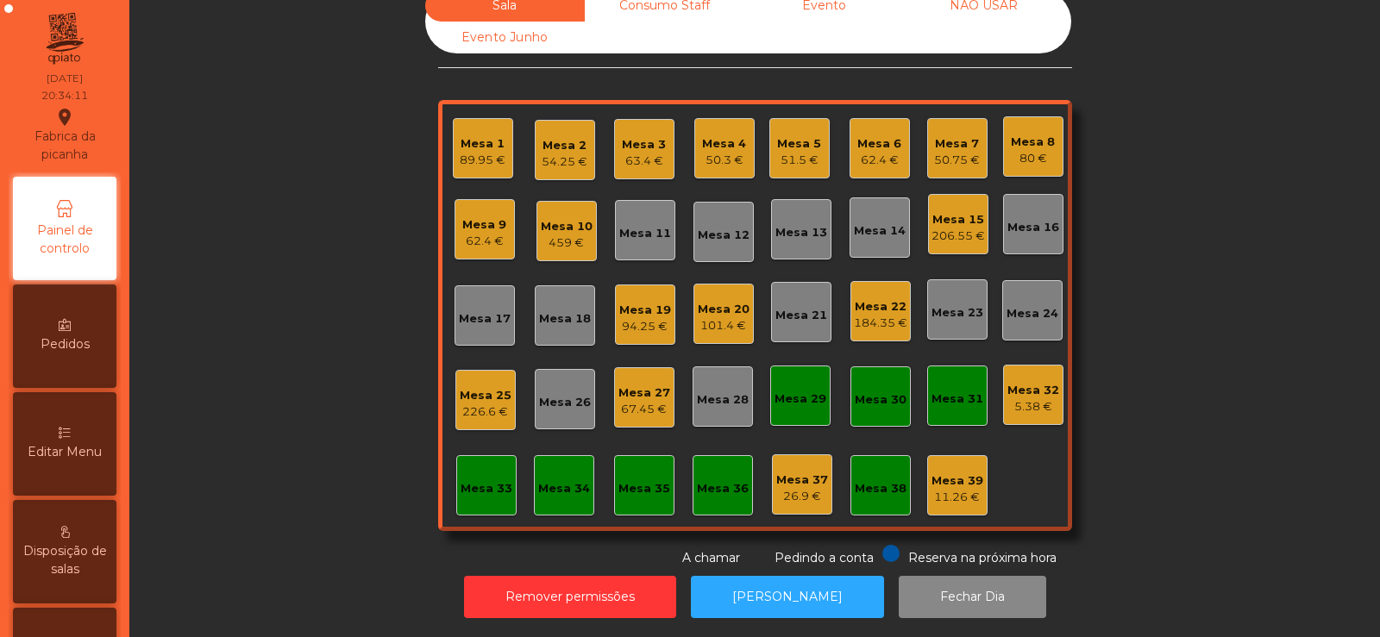
click at [269, 260] on div "Sala Consumo Staff Evento NÃO USAR Evento Junho Mesa 1 89.95 € Mesa 2 54.25 € M…" at bounding box center [755, 279] width 1204 height 578
click at [468, 480] on div "Mesa 33" at bounding box center [486, 488] width 52 height 17
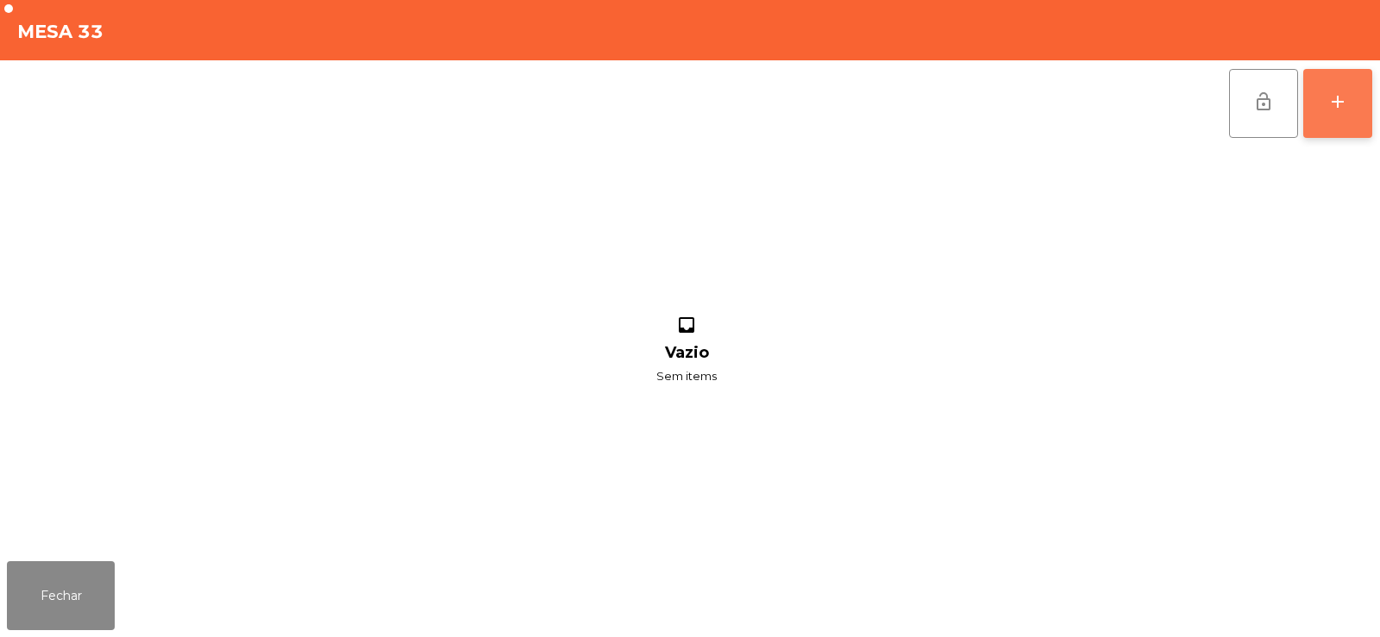
click at [1337, 111] on div "add" at bounding box center [1337, 101] width 21 height 21
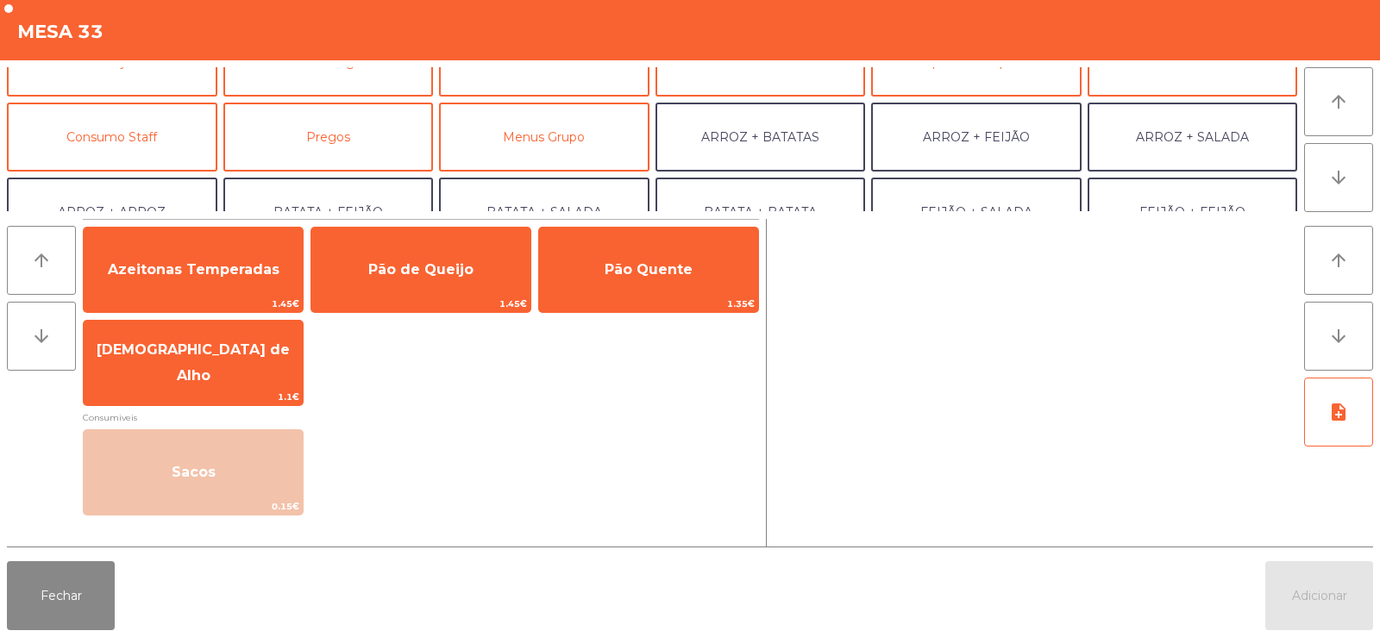
scroll to position [110, 0]
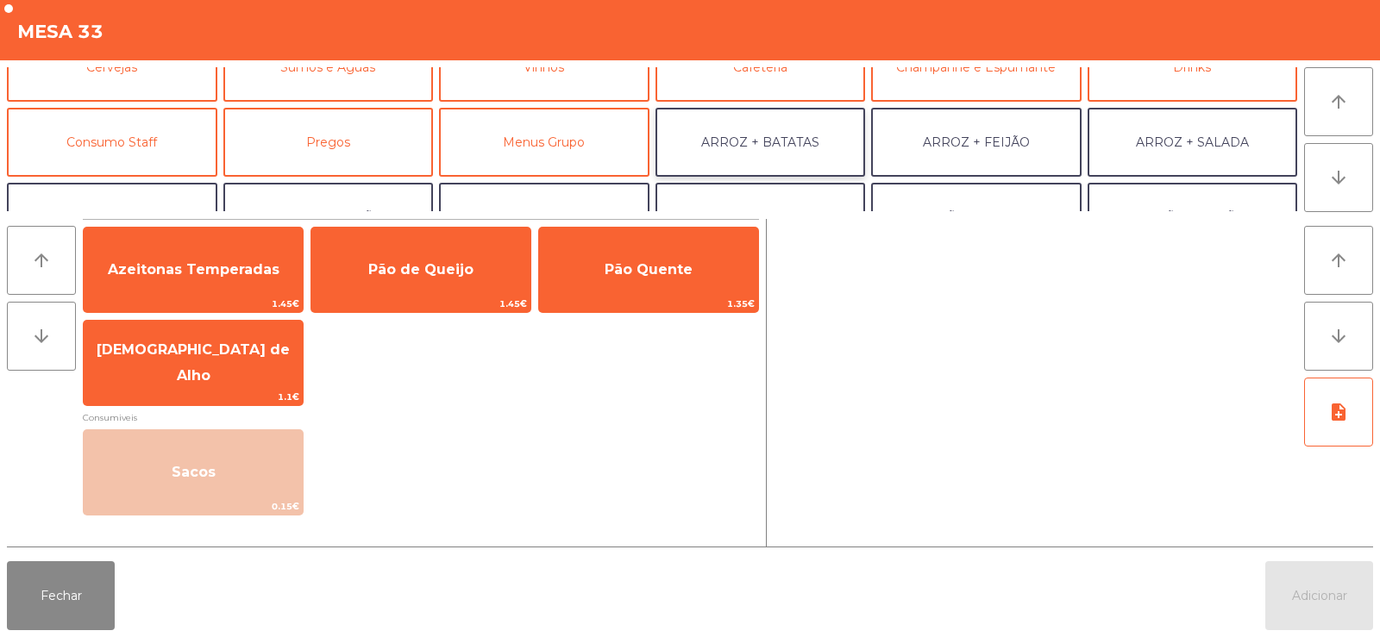
click at [753, 155] on button "ARROZ + BATATAS" at bounding box center [760, 142] width 210 height 69
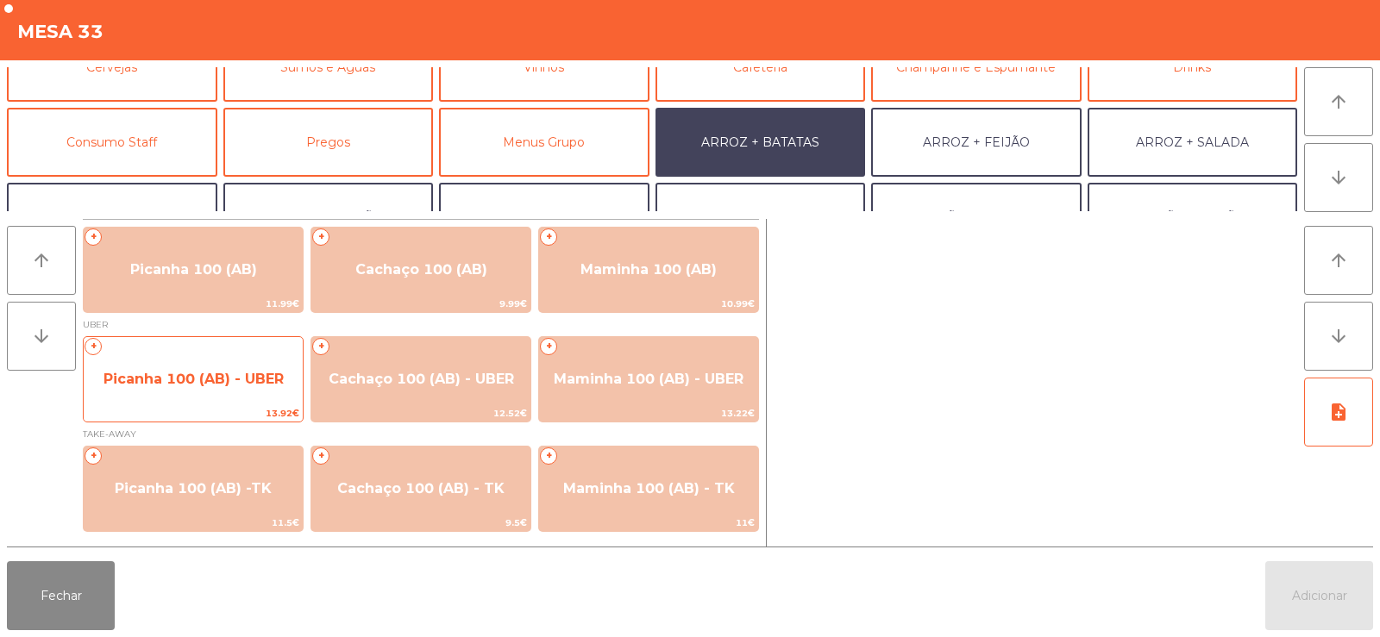
click at [215, 372] on span "Picanha 100 (AB) - UBER" at bounding box center [193, 379] width 180 height 16
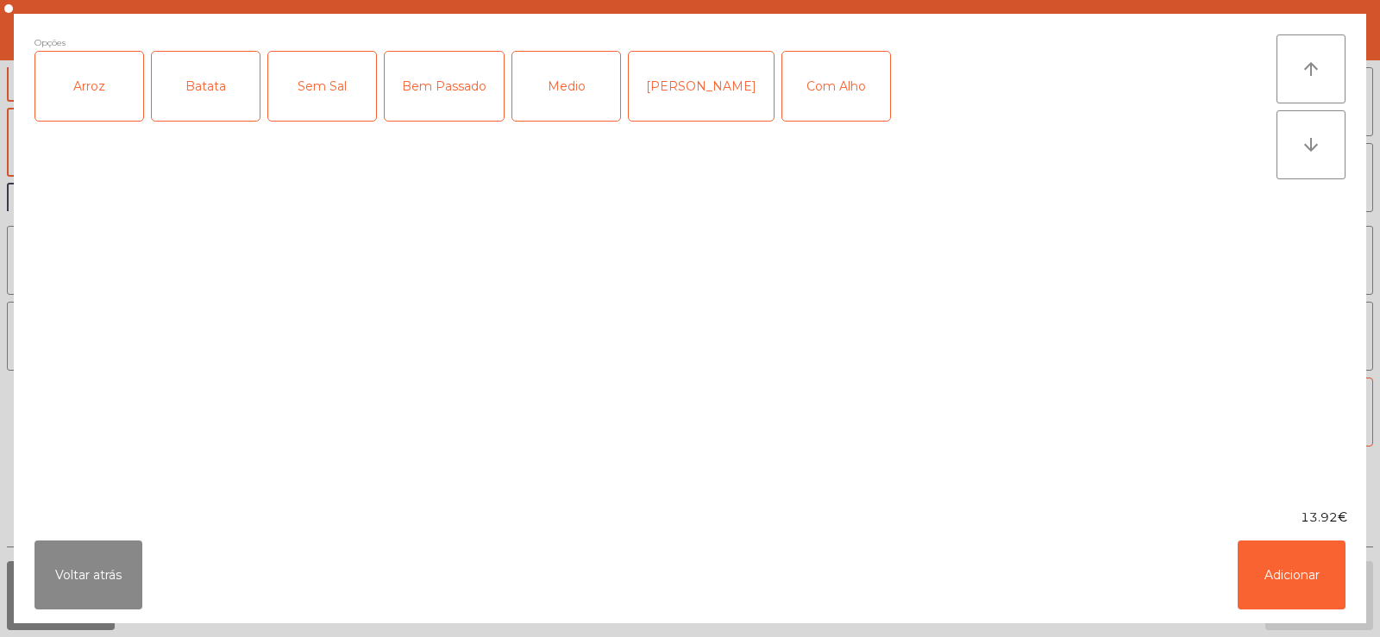
click at [88, 100] on div "Arroz" at bounding box center [89, 86] width 108 height 69
click at [200, 100] on div "Batata" at bounding box center [206, 86] width 108 height 69
click at [575, 95] on div "Medio" at bounding box center [566, 86] width 108 height 69
click at [1270, 573] on button "Adicionar" at bounding box center [1291, 575] width 108 height 69
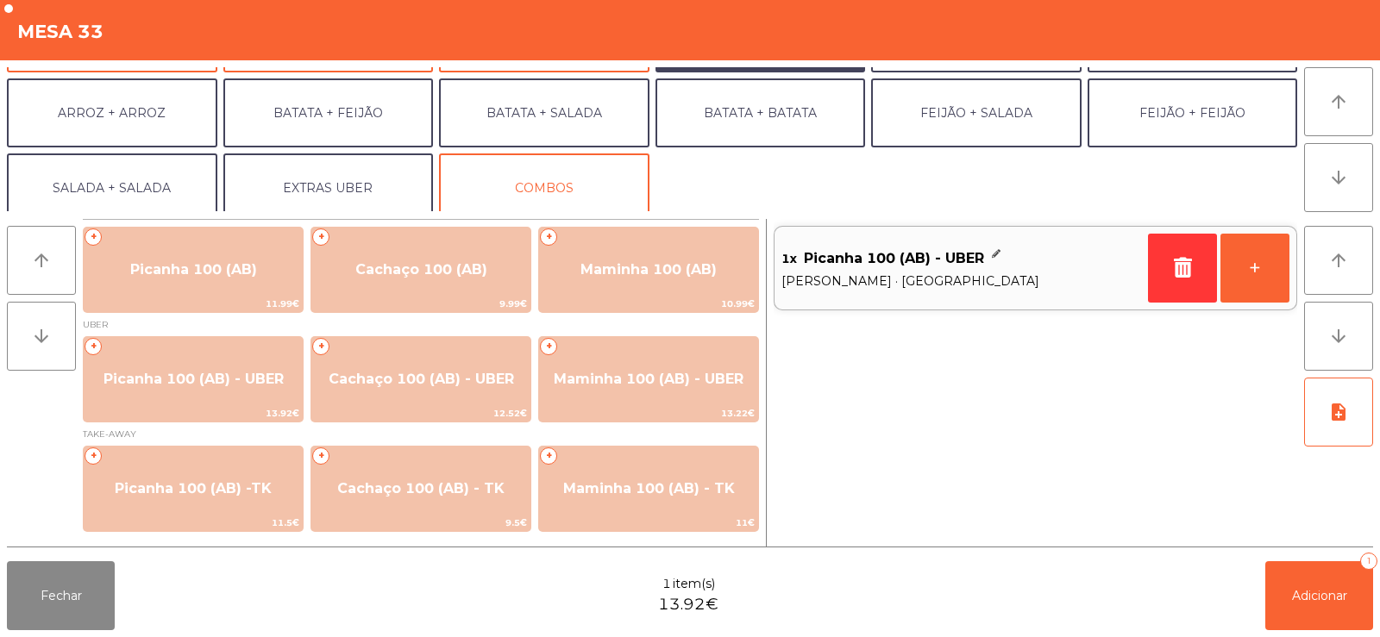
scroll to position [218, 0]
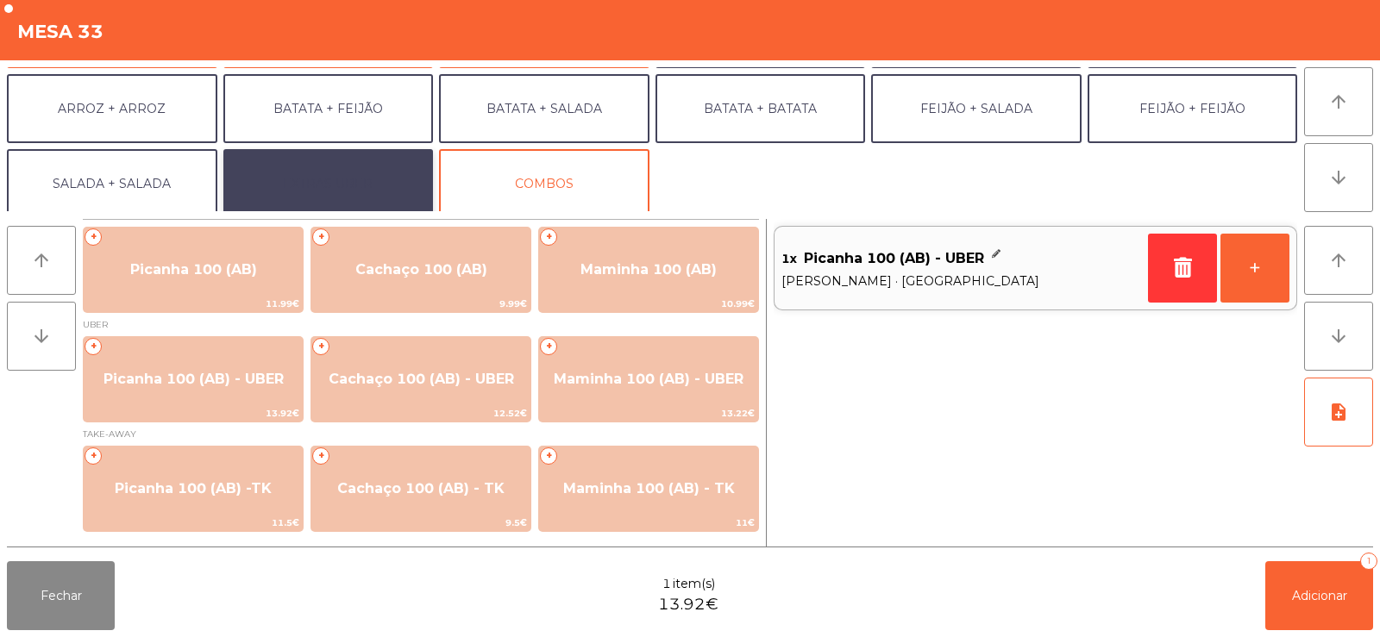
click at [362, 183] on button "EXTRAS UBER" at bounding box center [328, 183] width 210 height 69
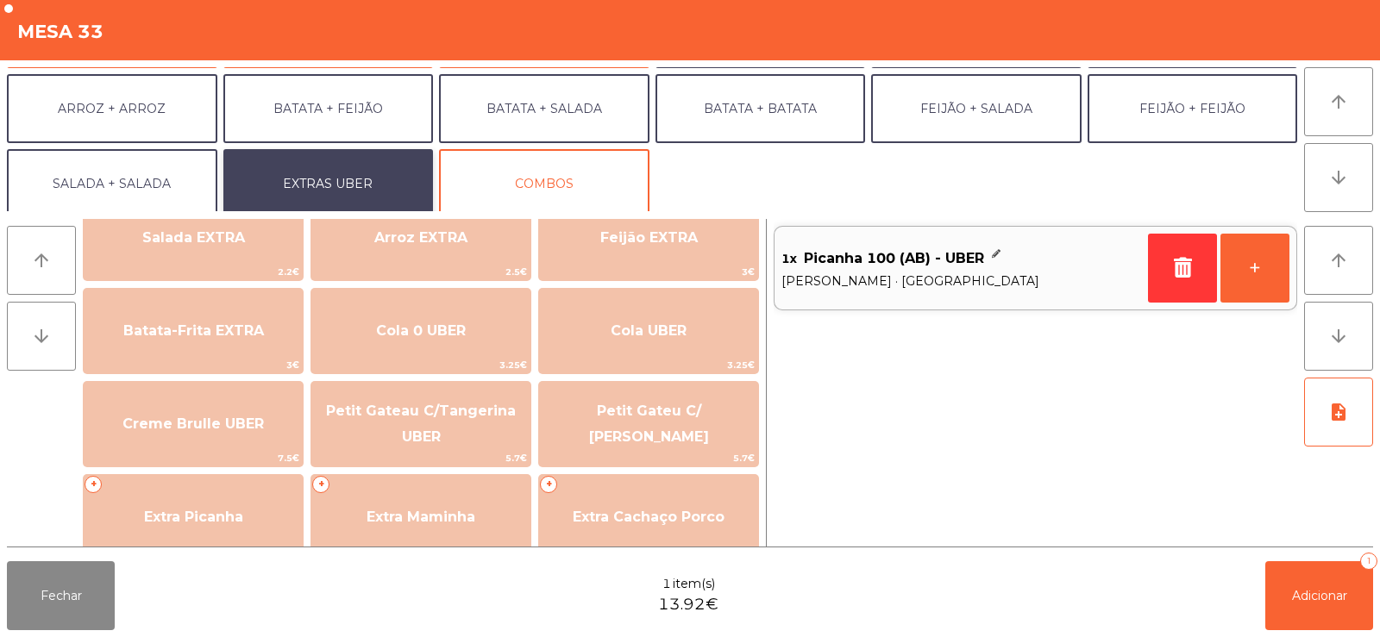
scroll to position [281, 0]
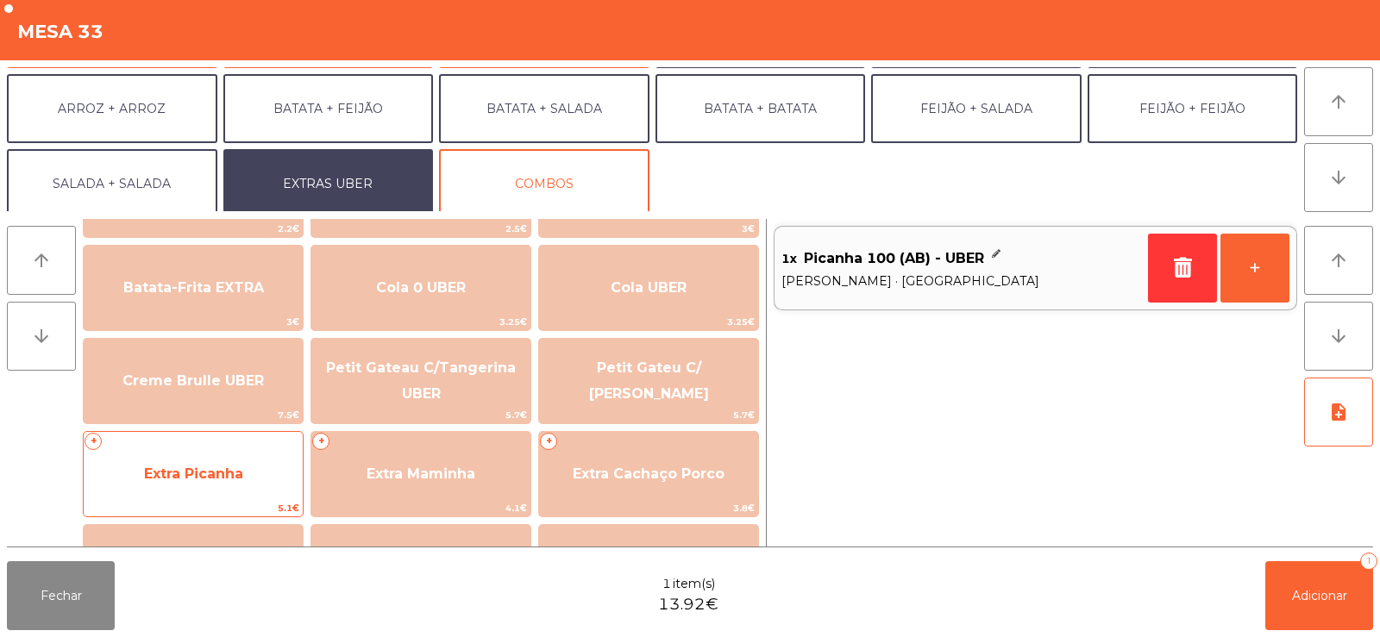
click at [185, 473] on span "Extra Picanha" at bounding box center [193, 474] width 99 height 16
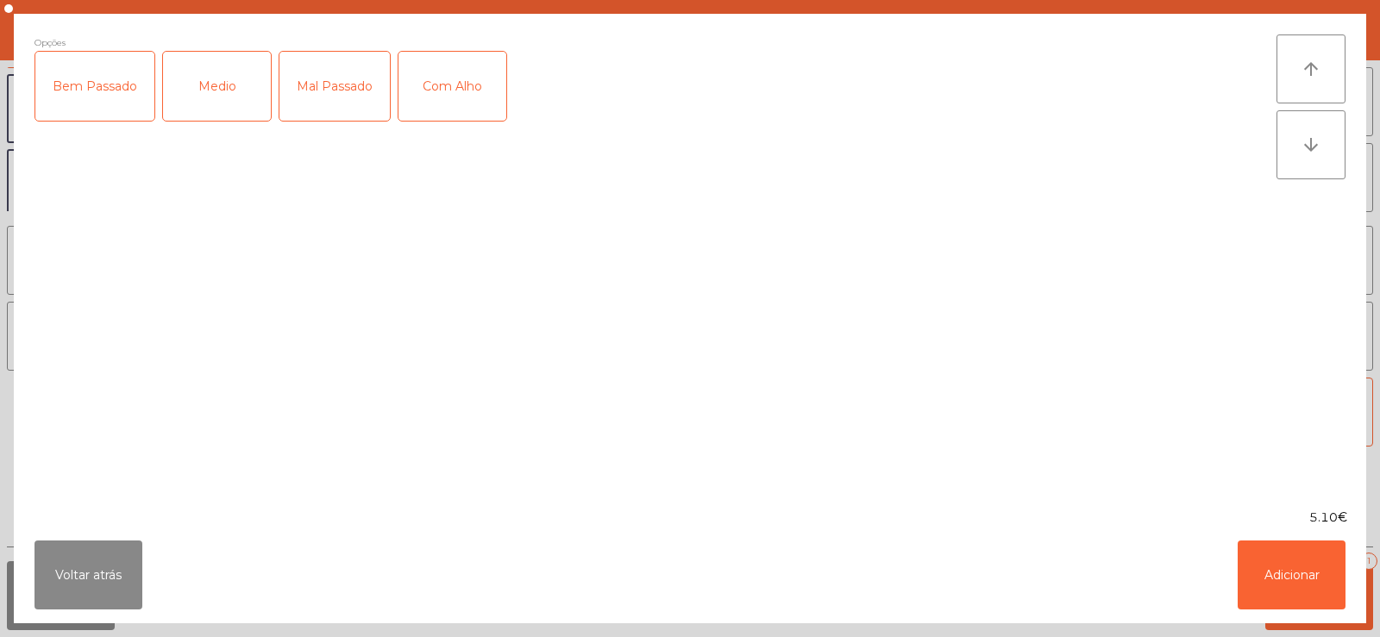
click at [189, 97] on div "Medio" at bounding box center [217, 86] width 108 height 69
click at [1309, 575] on button "Adicionar" at bounding box center [1291, 575] width 108 height 69
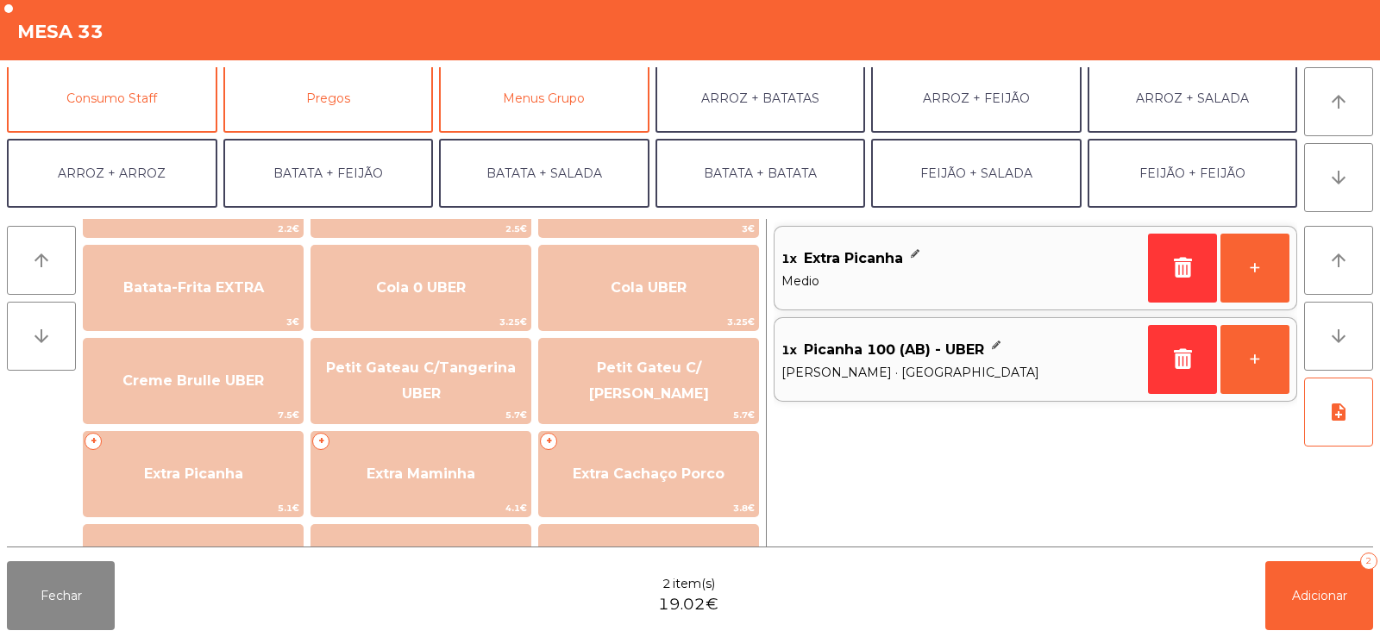
scroll to position [148, 0]
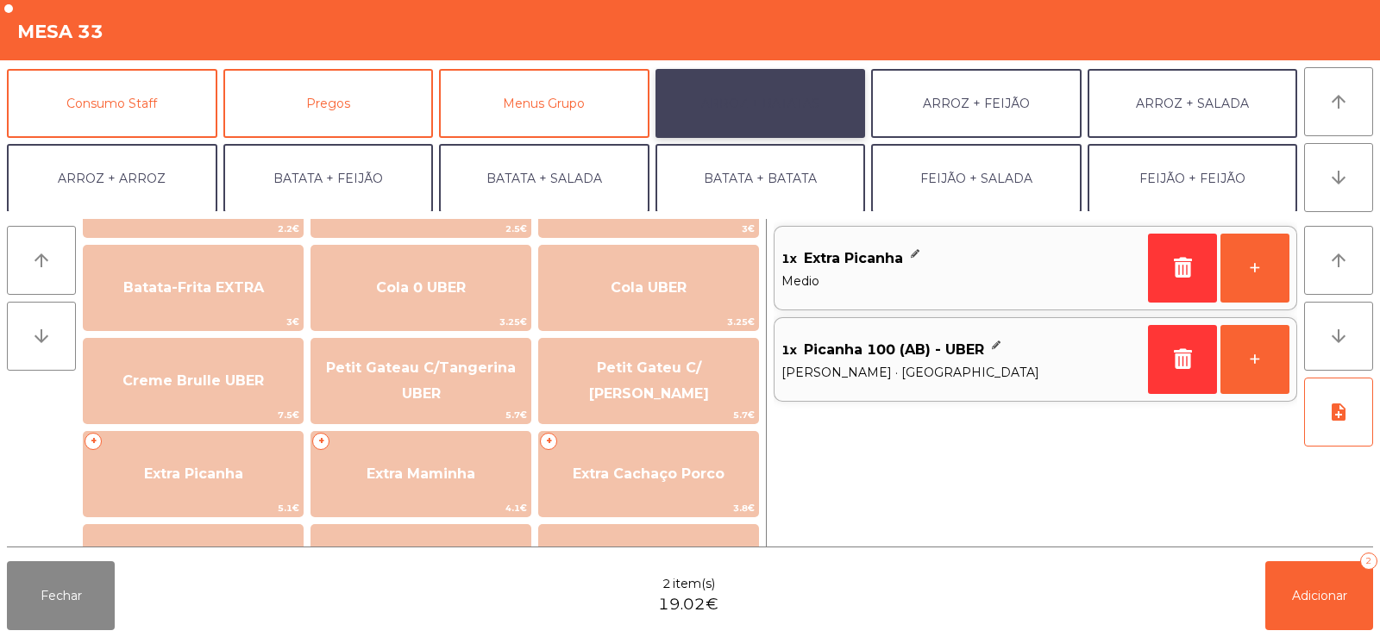
click at [761, 100] on button "ARROZ + BATATAS" at bounding box center [760, 103] width 210 height 69
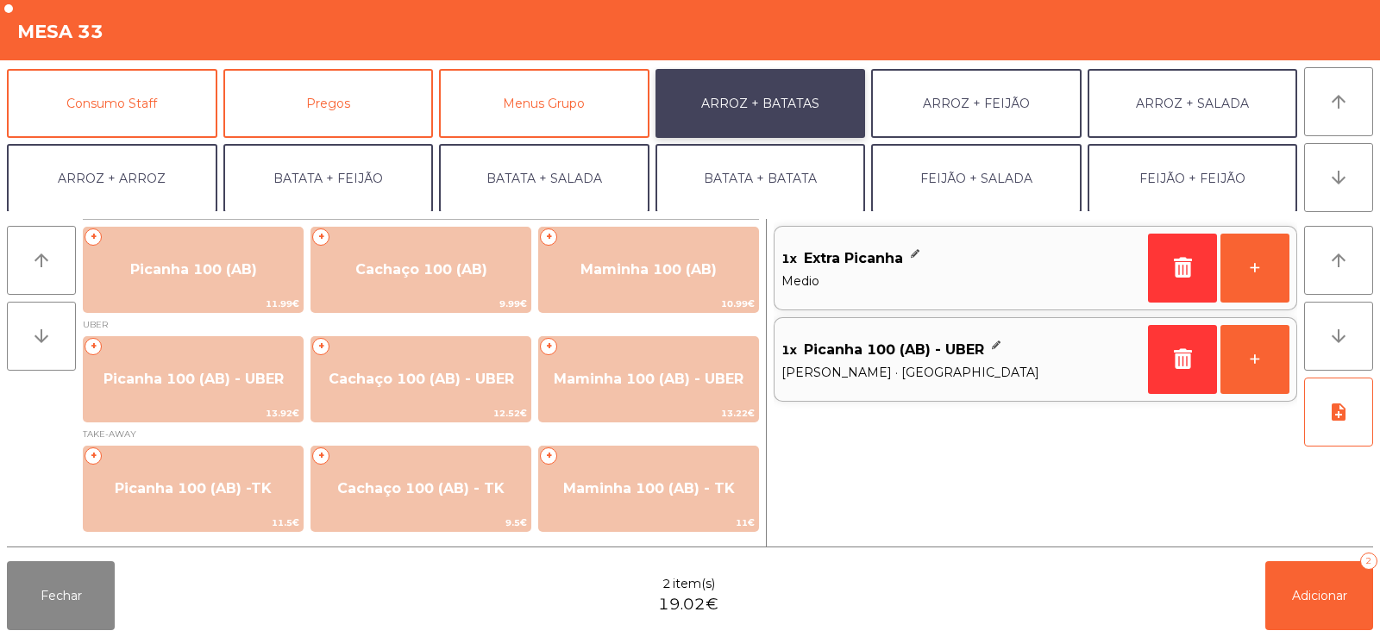
scroll to position [0, 0]
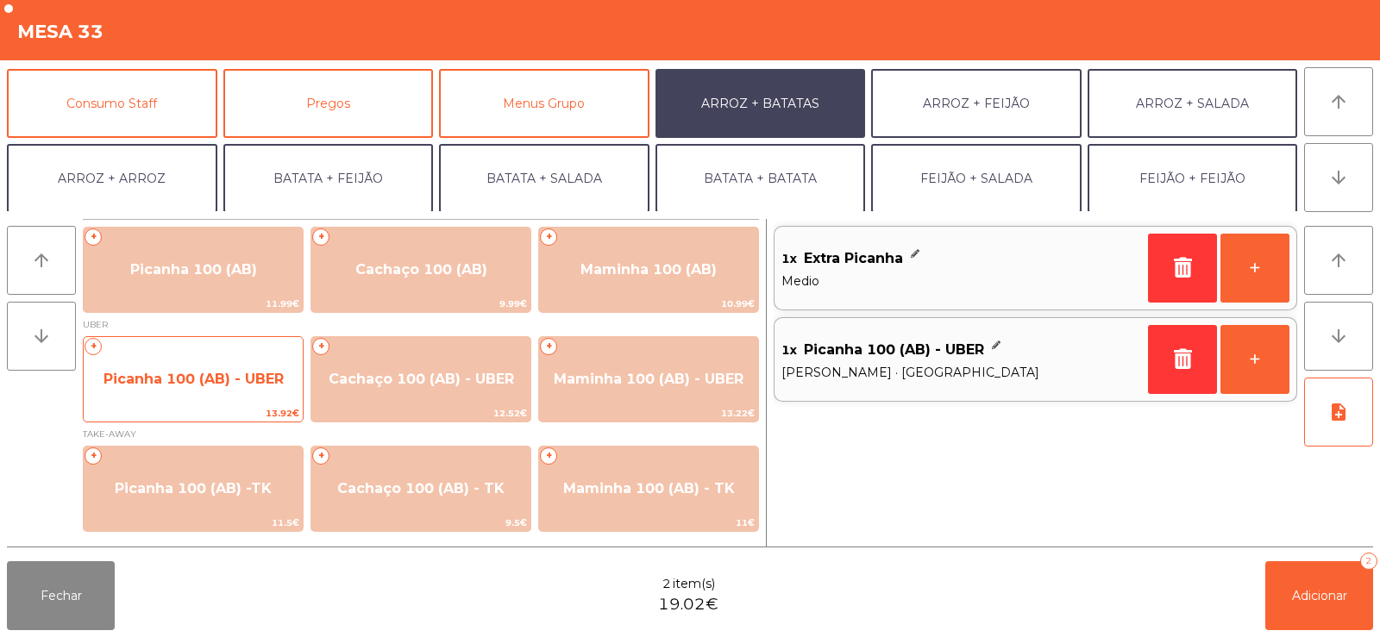
click at [171, 379] on span "Picanha 100 (AB) - UBER" at bounding box center [193, 379] width 180 height 16
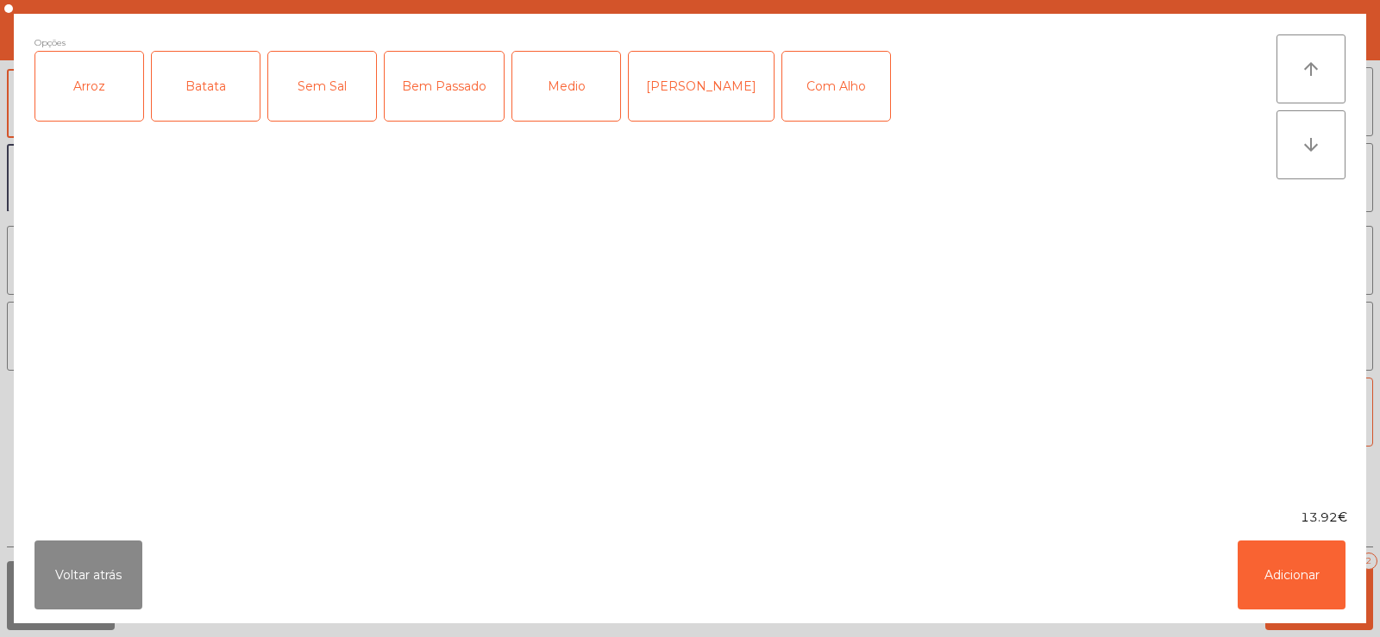
click at [98, 97] on div "Arroz" at bounding box center [89, 86] width 108 height 69
click at [208, 86] on div "Batata" at bounding box center [206, 86] width 108 height 69
click at [563, 101] on div "Medio" at bounding box center [566, 86] width 108 height 69
click at [1242, 577] on button "Adicionar" at bounding box center [1291, 575] width 108 height 69
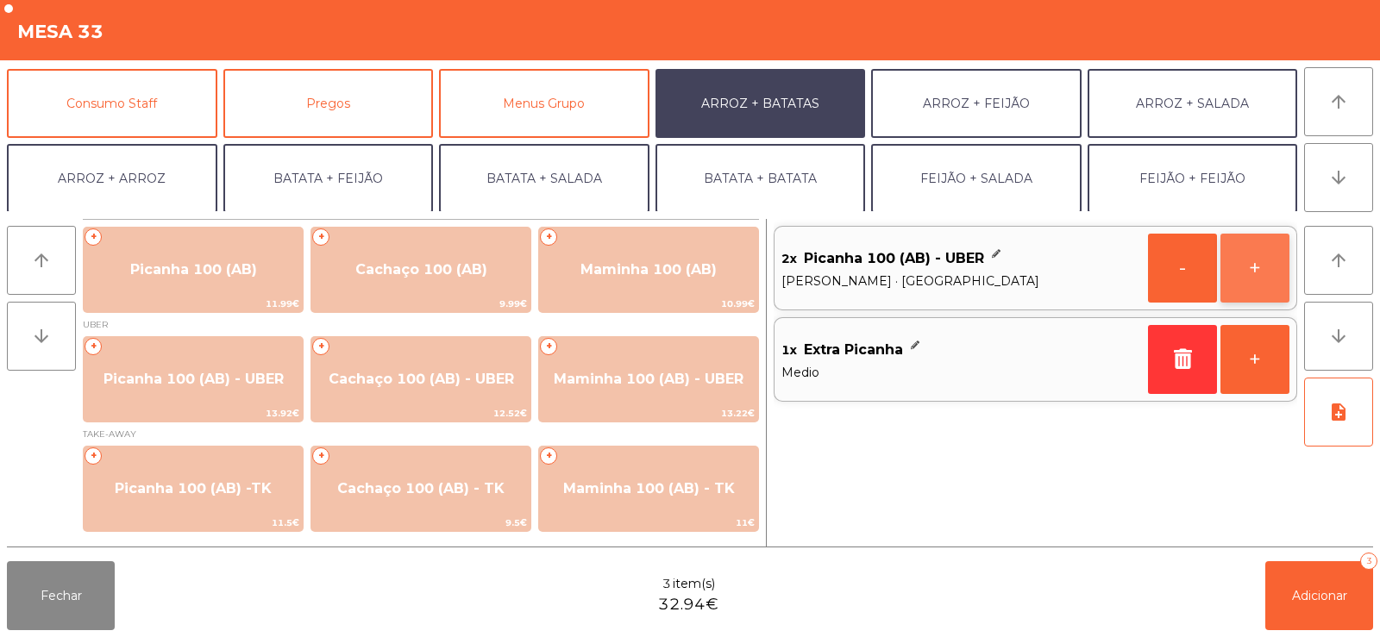
click at [1247, 261] on button "+" at bounding box center [1254, 268] width 69 height 69
click at [1234, 360] on button "+" at bounding box center [1254, 359] width 69 height 69
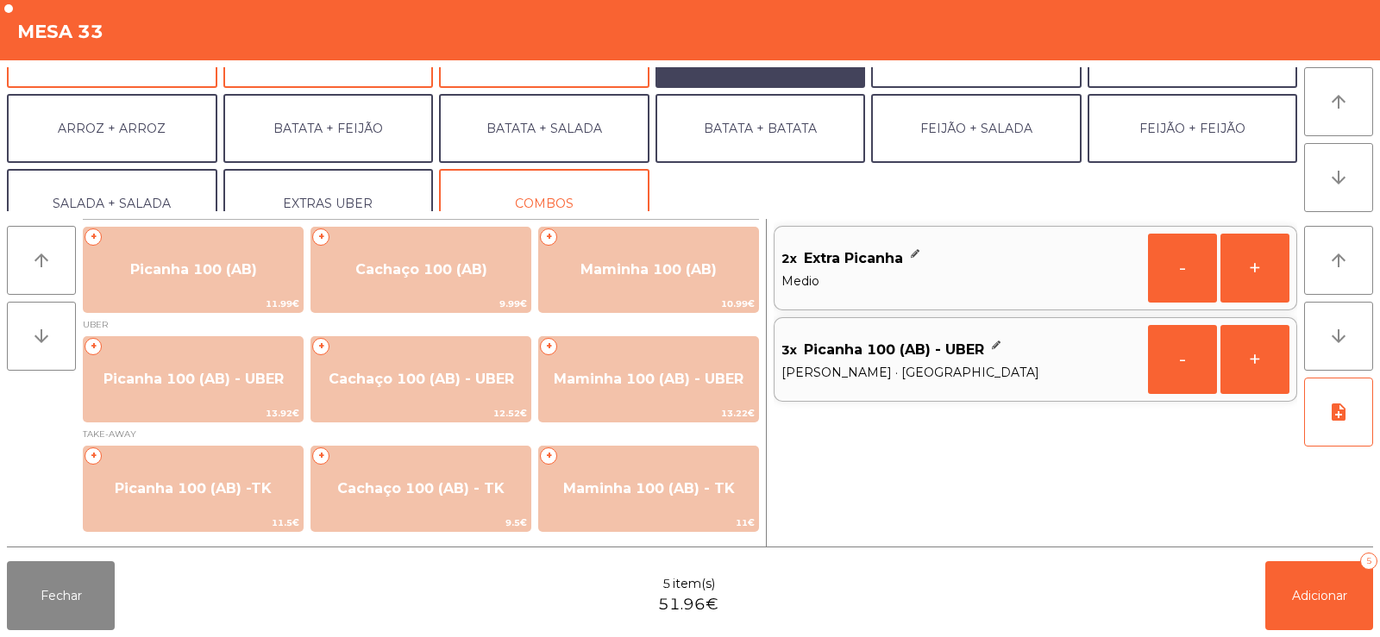
scroll to position [225, 0]
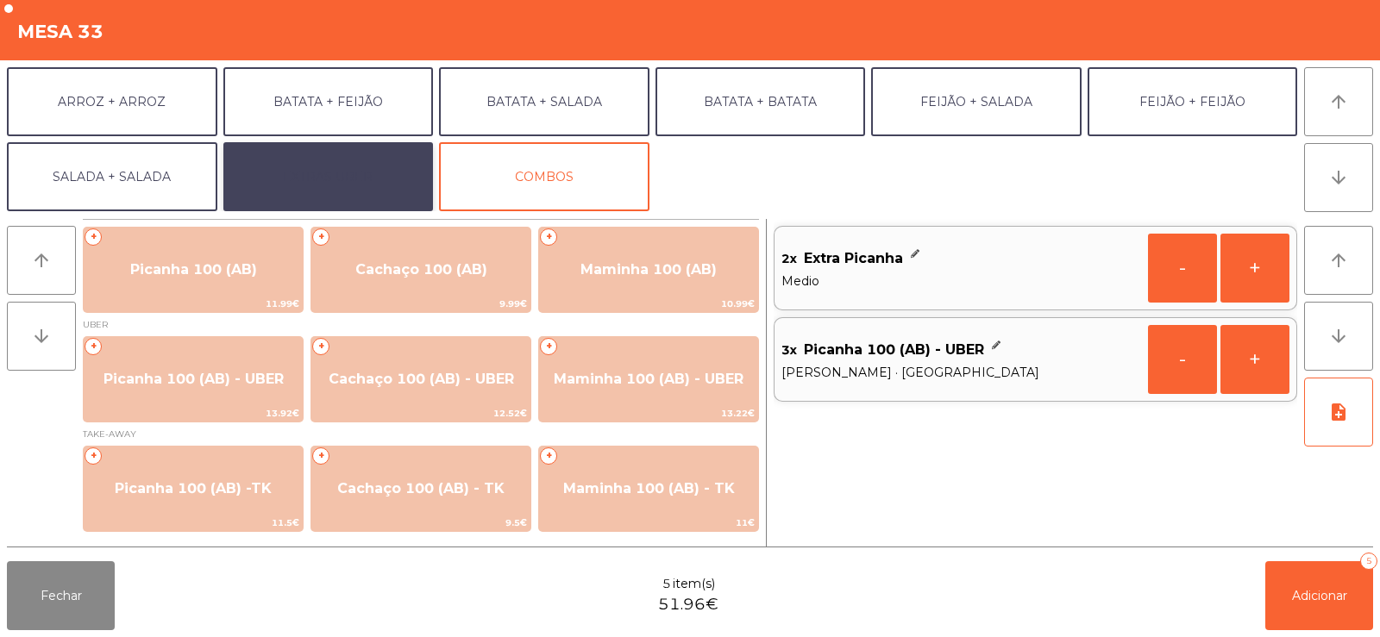
click at [362, 178] on button "EXTRAS UBER" at bounding box center [328, 176] width 210 height 69
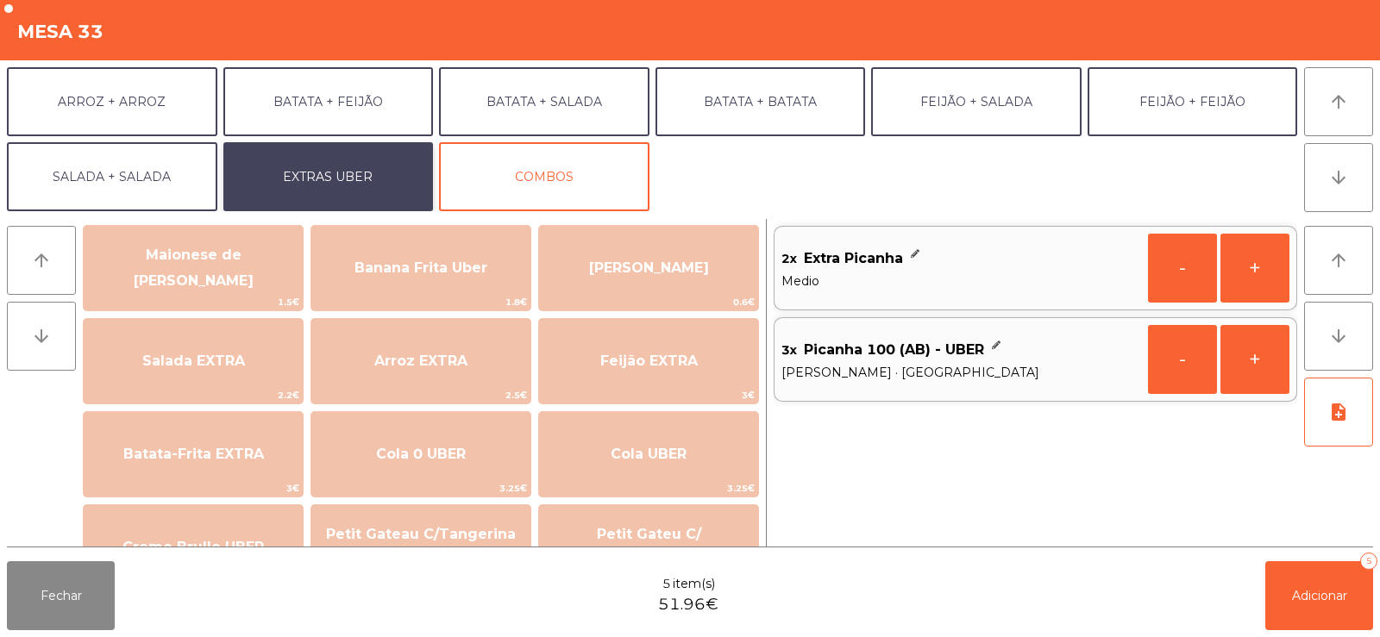
scroll to position [124, 0]
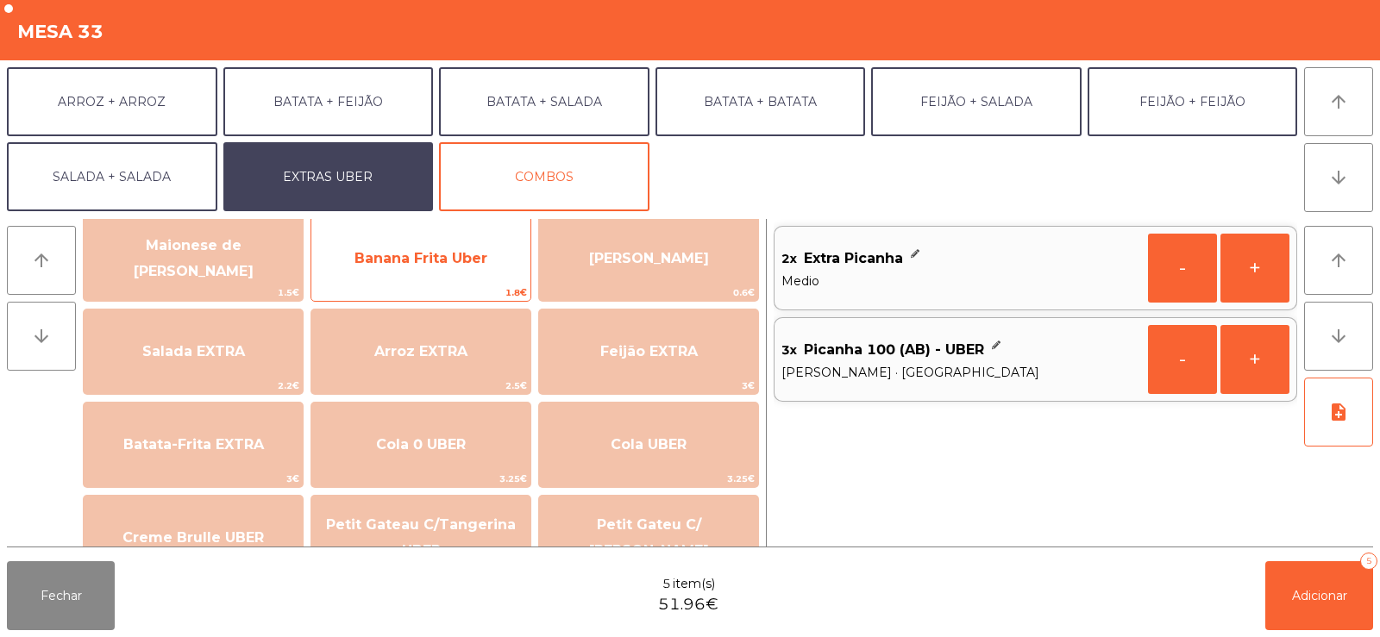
click at [438, 280] on span "Banana Frita Uber" at bounding box center [420, 258] width 219 height 47
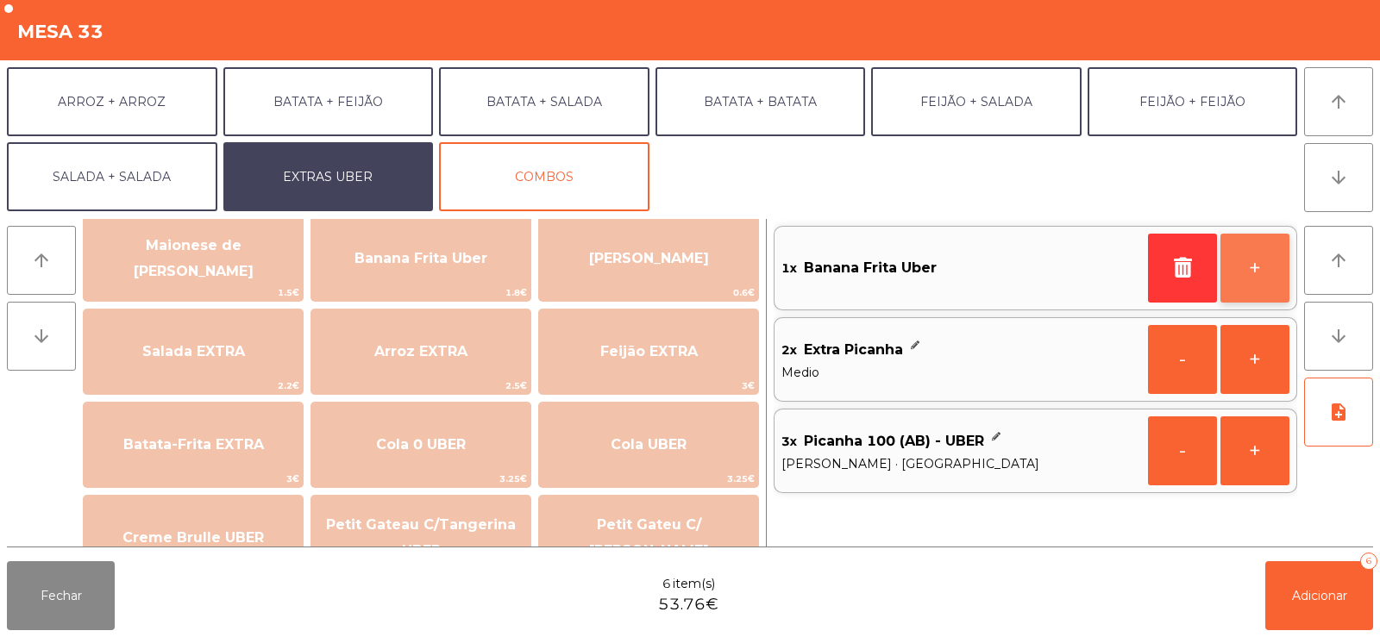
click at [1270, 291] on button "+" at bounding box center [1254, 268] width 69 height 69
click at [1268, 271] on button "+" at bounding box center [1254, 268] width 69 height 69
click at [1176, 272] on button "-" at bounding box center [1182, 268] width 69 height 69
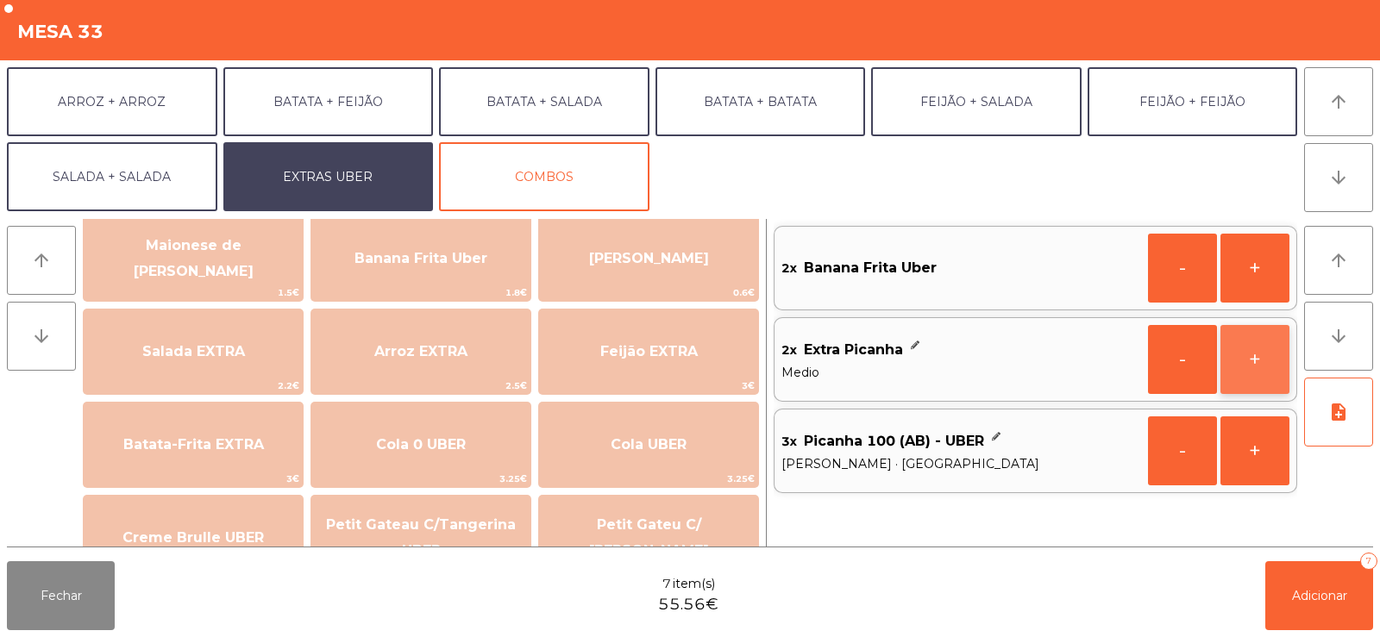
click at [1256, 373] on button "+" at bounding box center [1254, 359] width 69 height 69
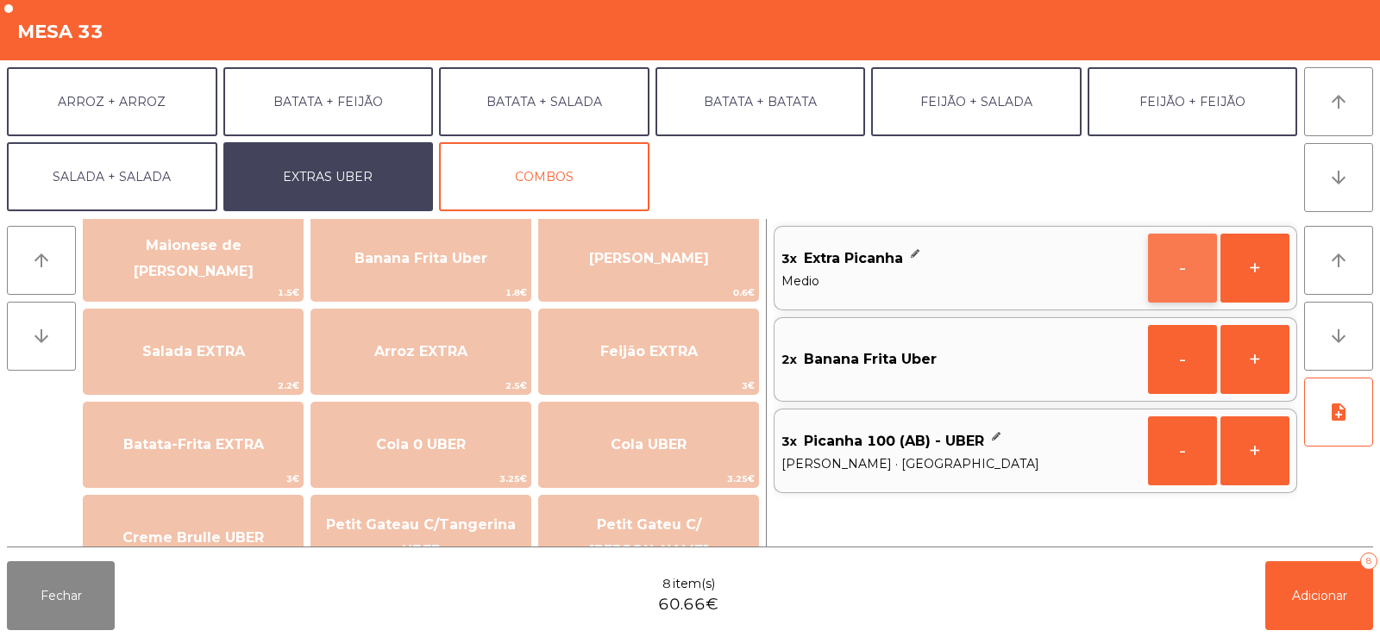
click at [1178, 269] on button "-" at bounding box center [1182, 268] width 69 height 69
click at [1265, 285] on button "+" at bounding box center [1254, 268] width 69 height 69
click at [1186, 274] on button "-" at bounding box center [1182, 268] width 69 height 69
click at [1196, 365] on button "-" at bounding box center [1182, 359] width 69 height 69
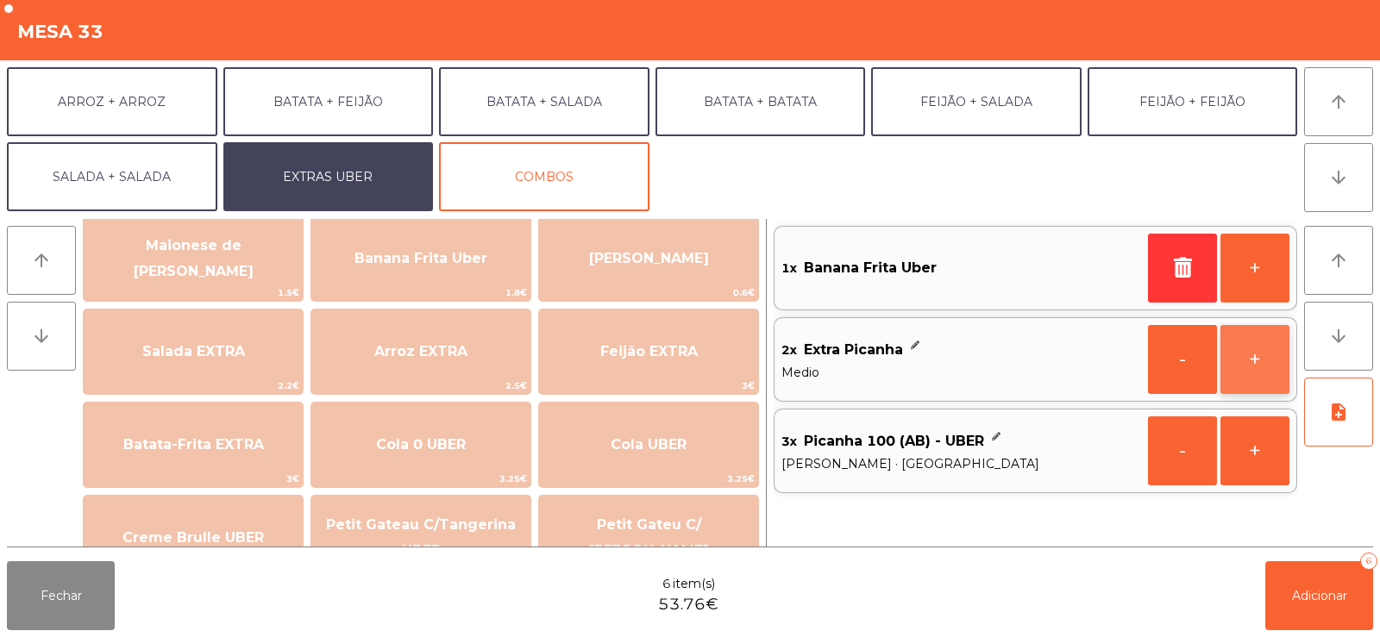
click at [1255, 366] on button "+" at bounding box center [1254, 359] width 69 height 69
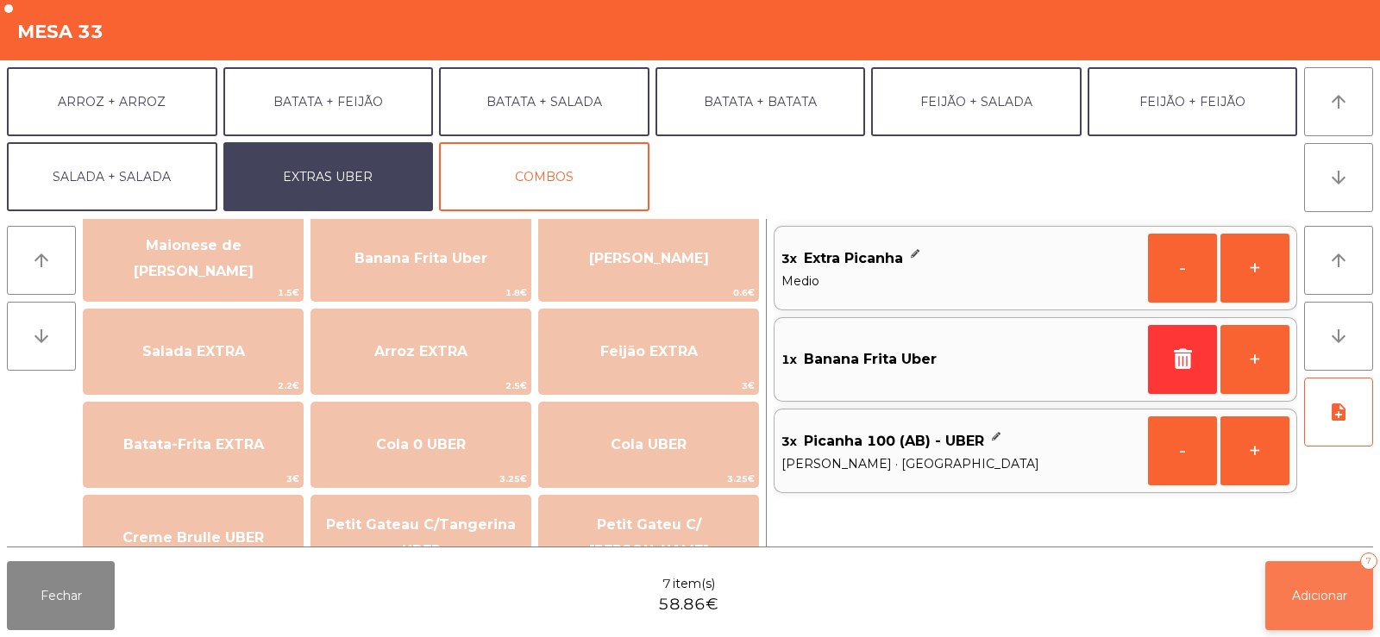
click at [1308, 596] on span "Adicionar" at bounding box center [1319, 596] width 55 height 16
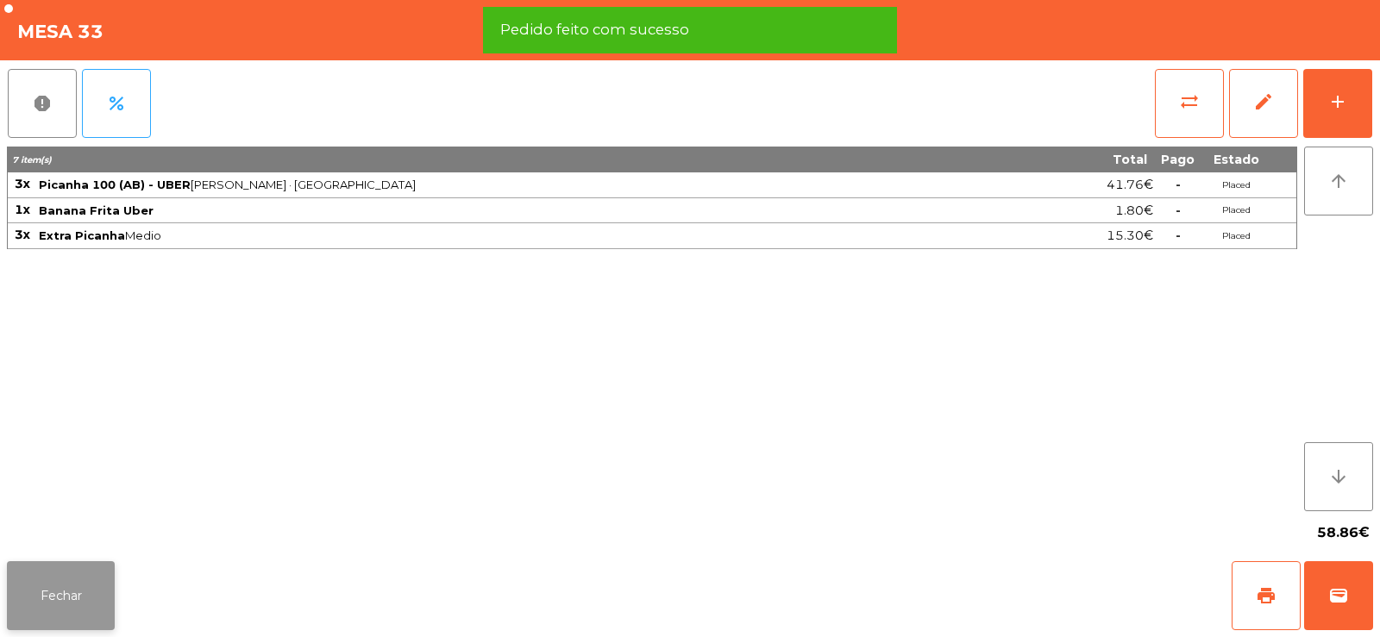
click at [72, 601] on button "Fechar" at bounding box center [61, 595] width 108 height 69
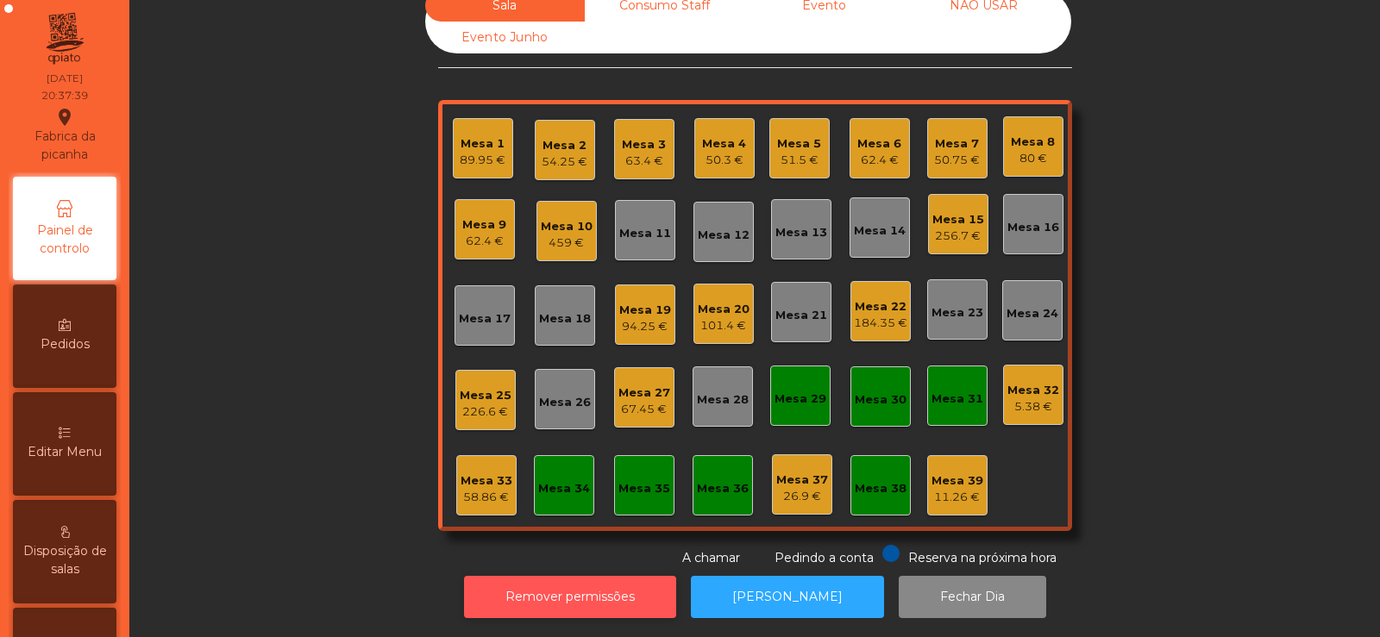
click at [530, 602] on button "Remover permissões" at bounding box center [570, 597] width 212 height 42
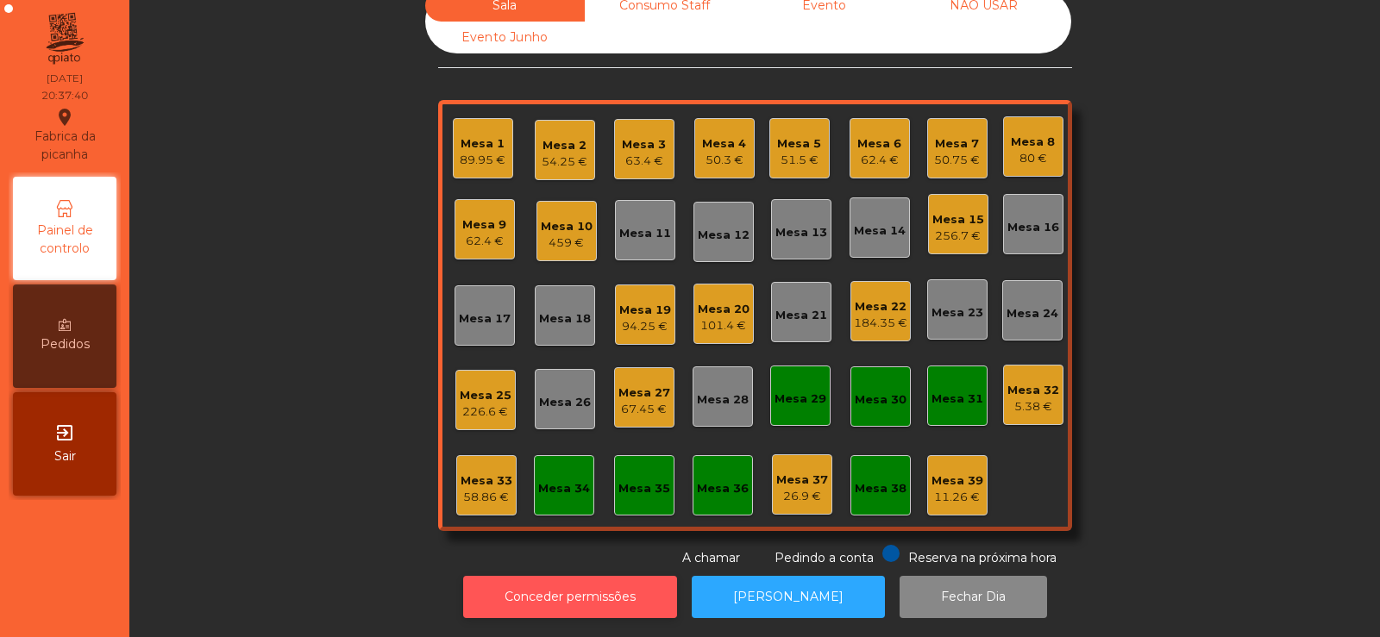
click at [579, 593] on button "Conceder permissões" at bounding box center [570, 597] width 214 height 42
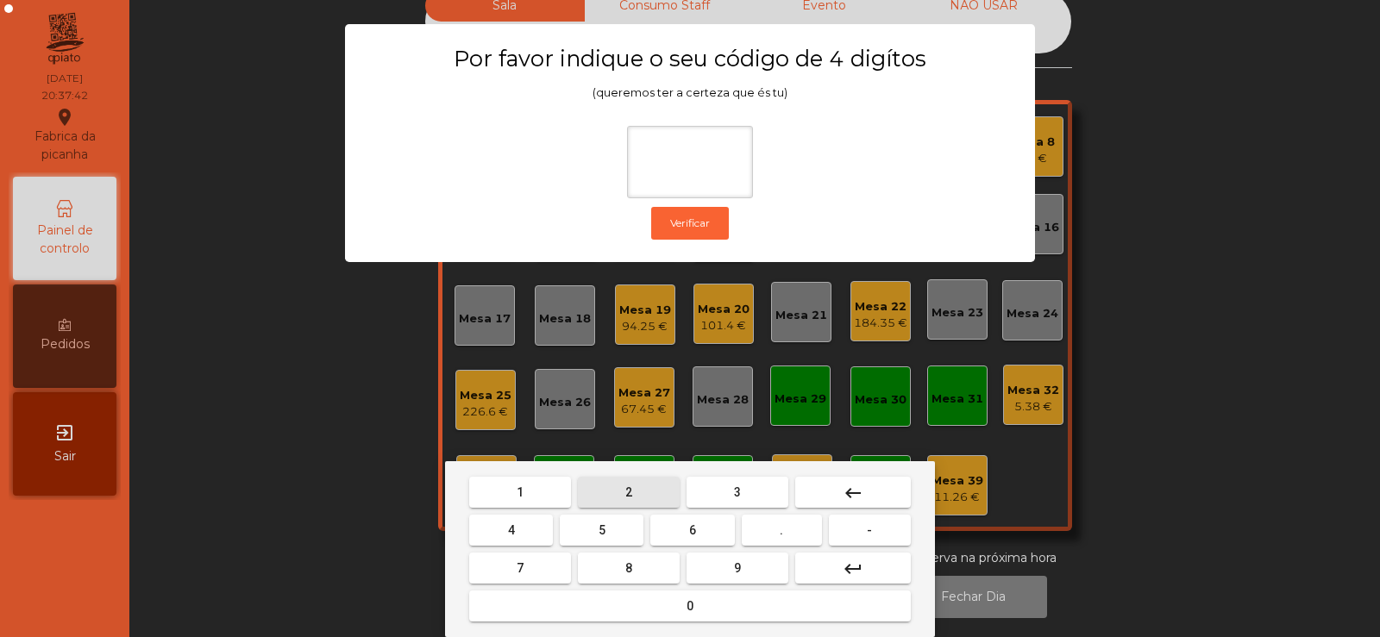
click at [623, 492] on button "2" at bounding box center [629, 492] width 102 height 31
click at [689, 534] on span "6" at bounding box center [692, 530] width 7 height 14
click at [535, 564] on button "7" at bounding box center [520, 568] width 102 height 31
click at [602, 530] on span "5" at bounding box center [601, 530] width 7 height 14
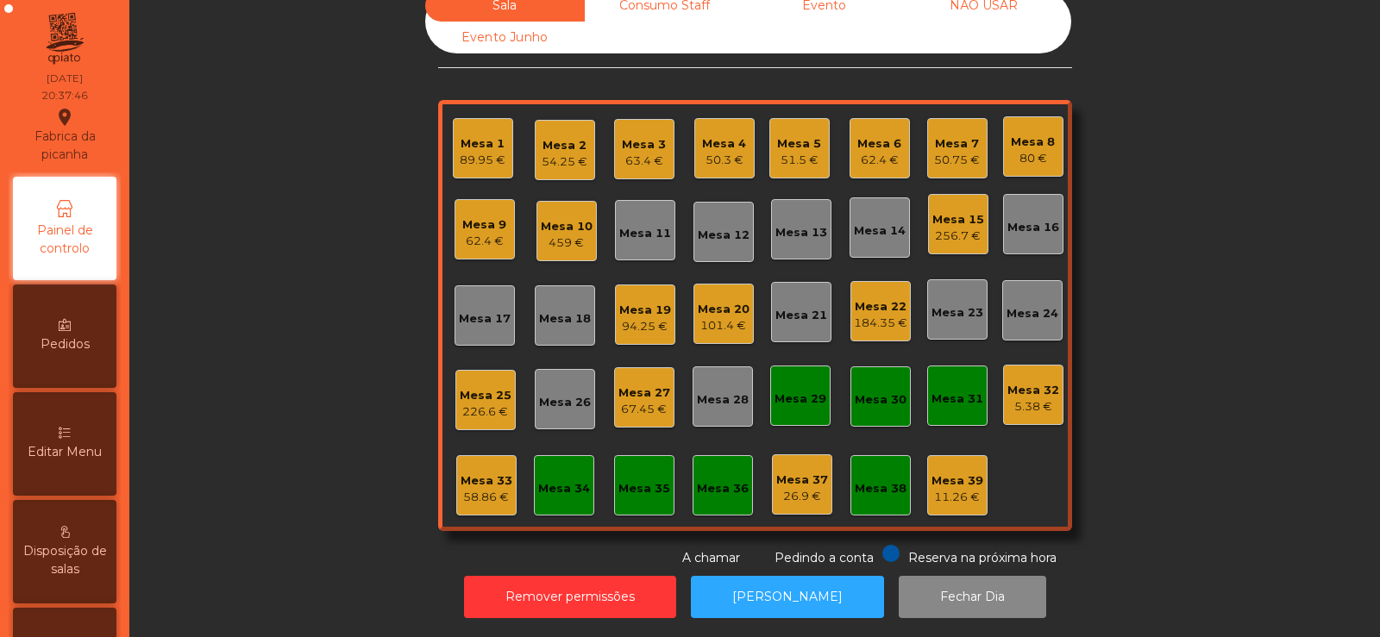
click at [477, 489] on div "58.86 €" at bounding box center [486, 497] width 52 height 17
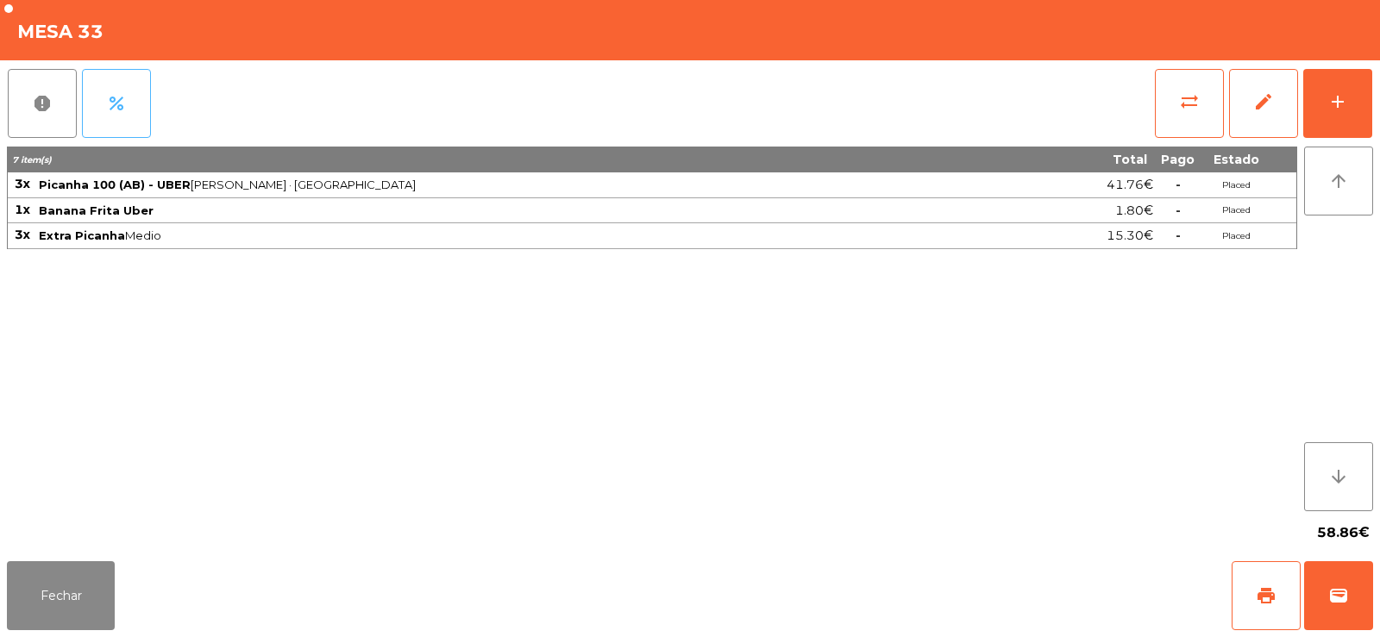
click at [99, 114] on button "percent" at bounding box center [116, 103] width 69 height 69
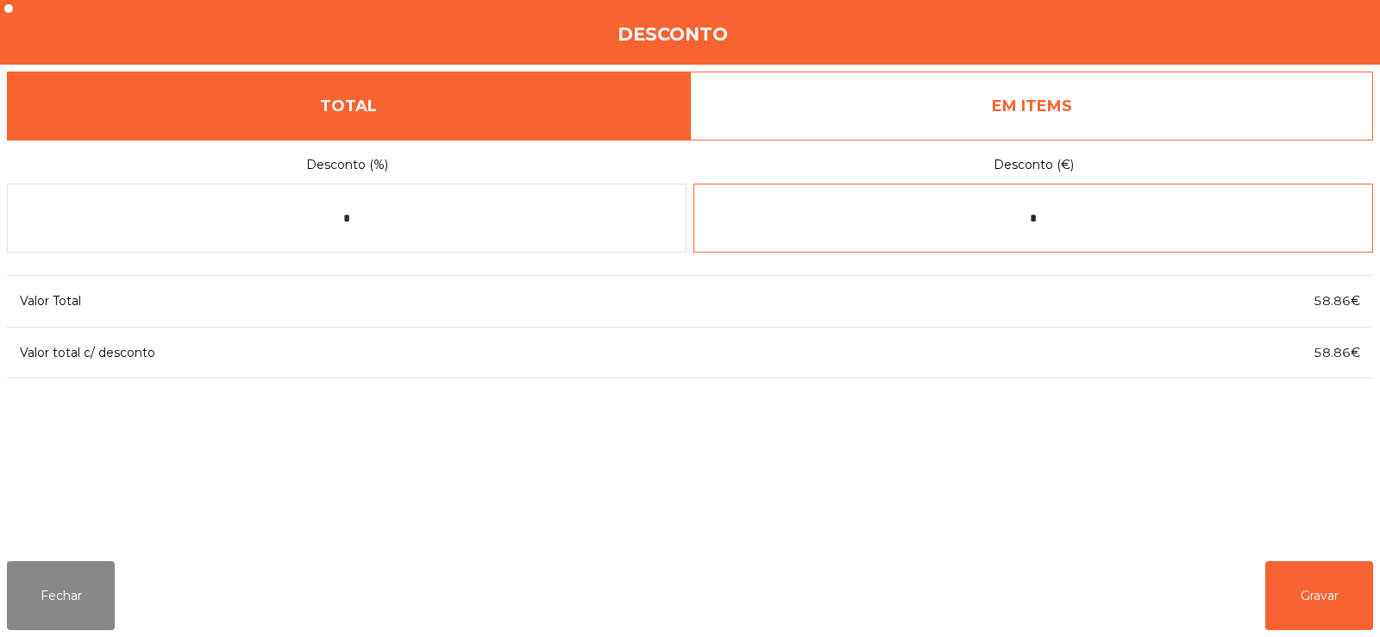
click at [1074, 223] on input "*" at bounding box center [1032, 218] width 679 height 69
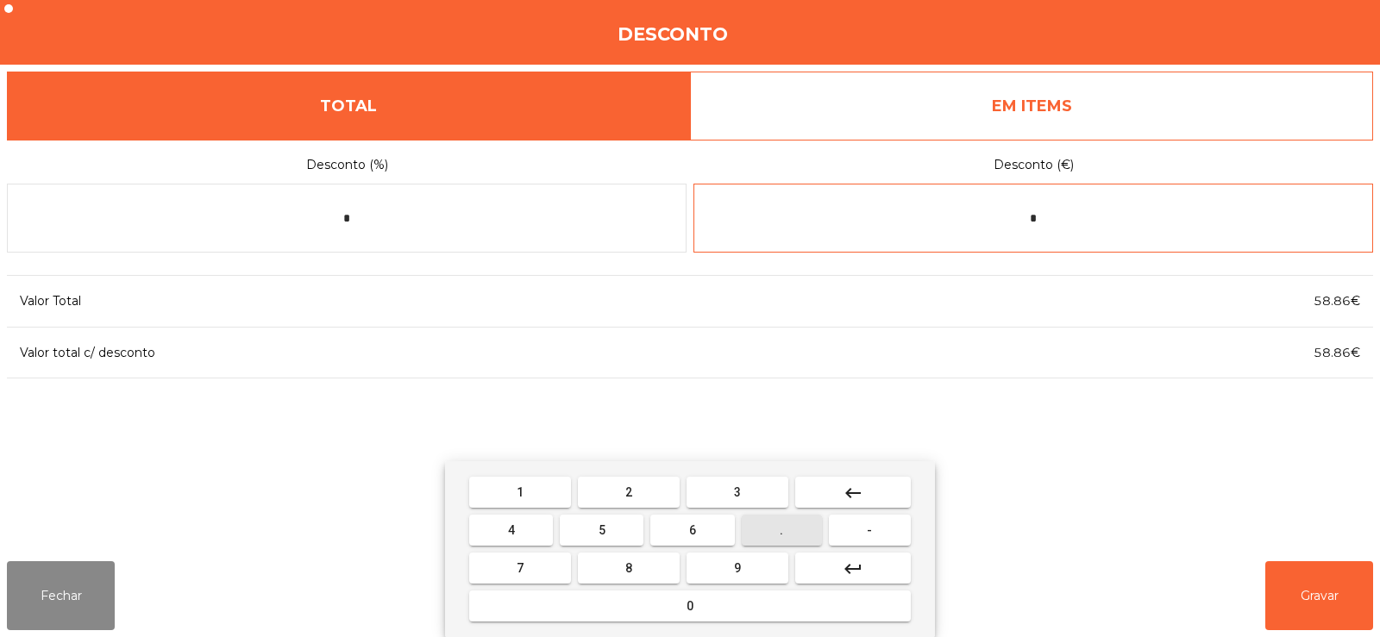
click at [767, 540] on button "." at bounding box center [782, 530] width 80 height 31
click at [594, 612] on button "0" at bounding box center [689, 606] width 441 height 31
click at [518, 497] on span "1" at bounding box center [519, 492] width 7 height 14
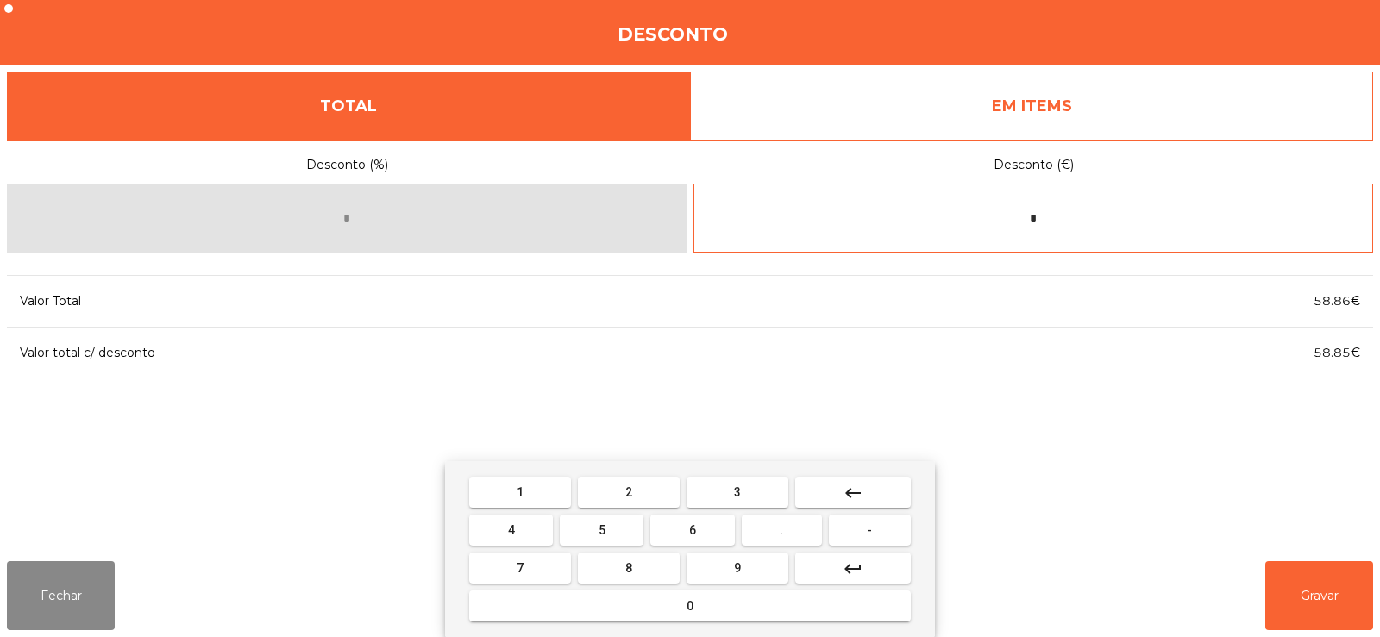
click at [860, 493] on mat-icon "keyboard_backspace" at bounding box center [852, 493] width 21 height 21
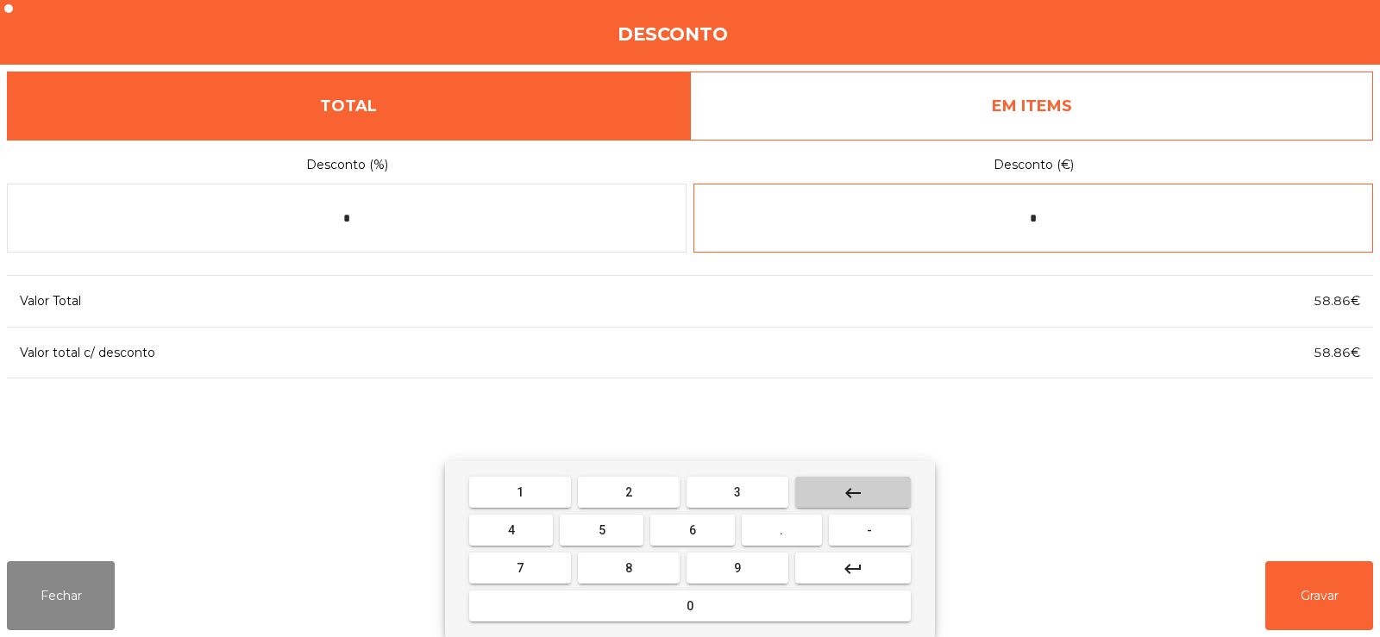
click at [848, 498] on mat-icon "keyboard_backspace" at bounding box center [852, 493] width 21 height 21
click at [855, 487] on mat-icon "keyboard_backspace" at bounding box center [852, 493] width 21 height 21
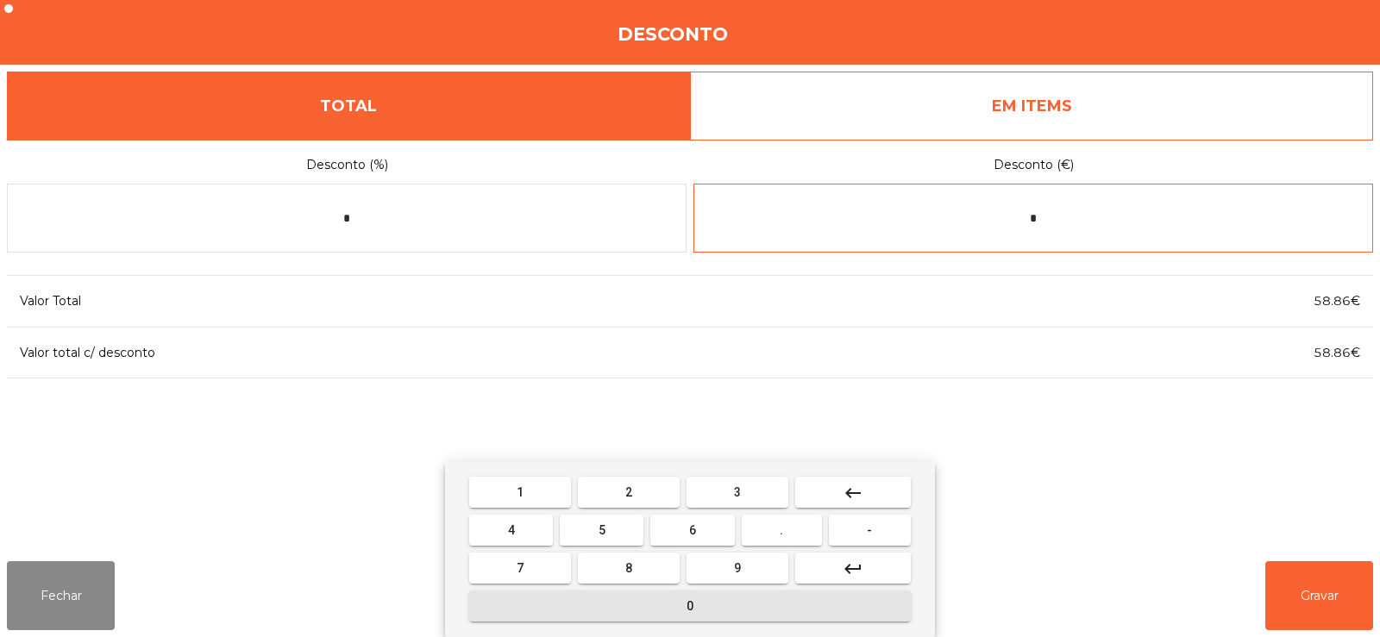
click at [694, 605] on button "0" at bounding box center [689, 606] width 441 height 31
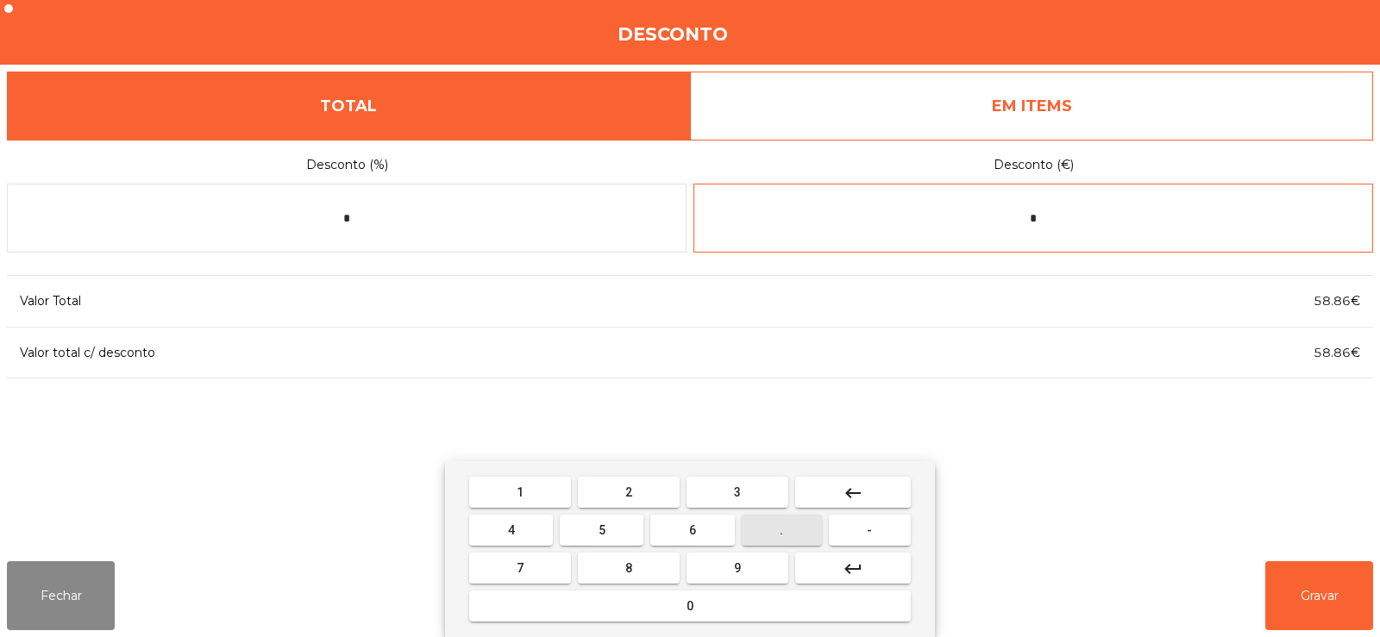
click at [789, 539] on button "." at bounding box center [782, 530] width 80 height 31
click at [679, 618] on button "0" at bounding box center [689, 606] width 441 height 31
click at [533, 488] on button "1" at bounding box center [520, 492] width 102 height 31
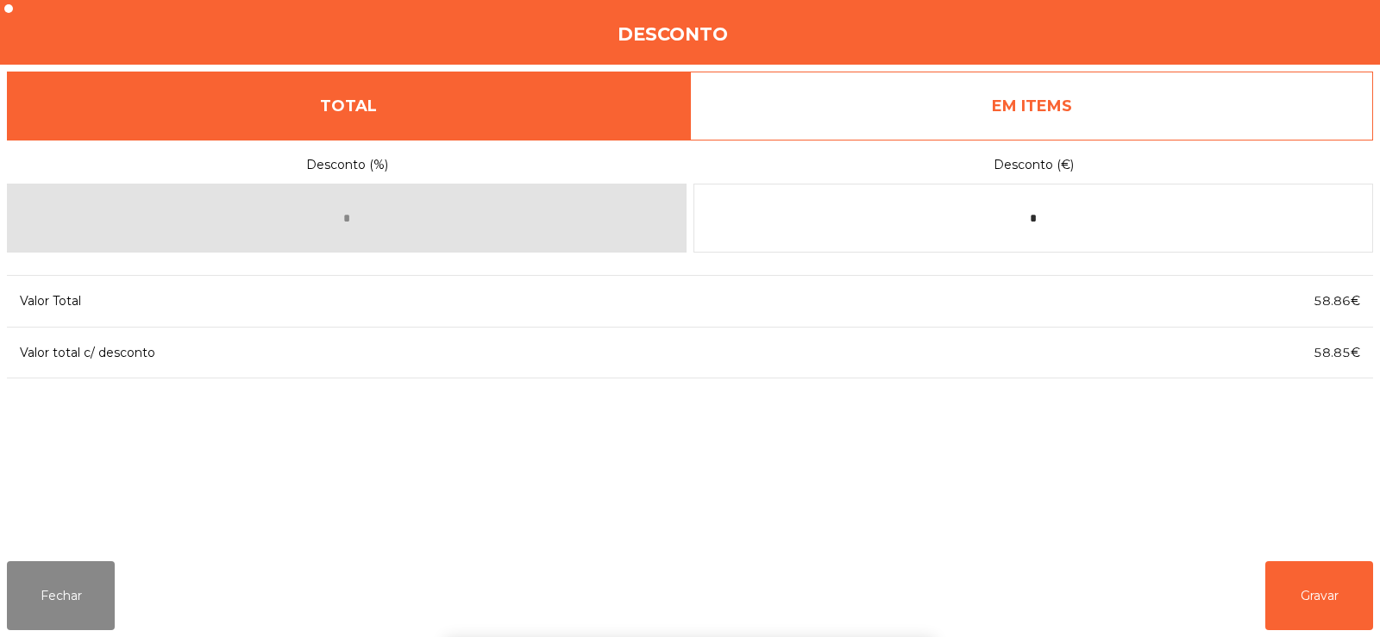
click at [1324, 583] on div "1 2 3 keyboard_backspace 4 5 6 . - 7 8 9 keyboard_return 0" at bounding box center [690, 549] width 1380 height 176
click at [1318, 601] on button "Gravar" at bounding box center [1319, 595] width 108 height 69
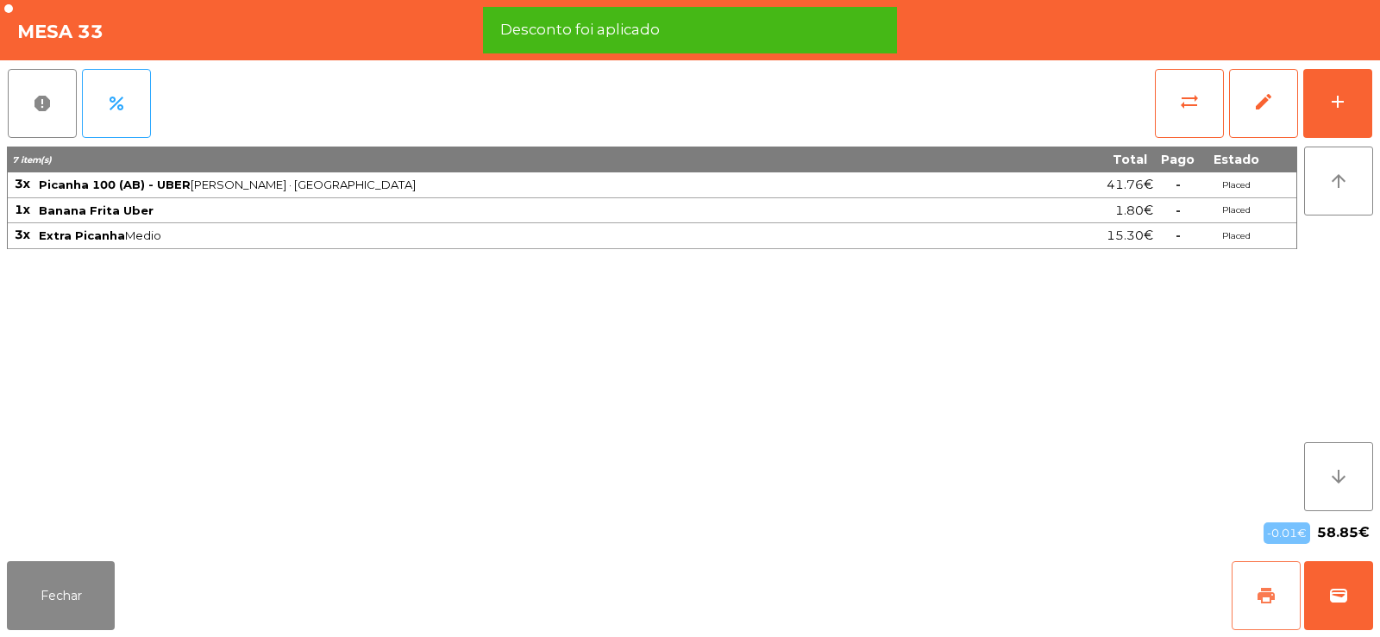
click at [1267, 612] on button "print" at bounding box center [1265, 595] width 69 height 69
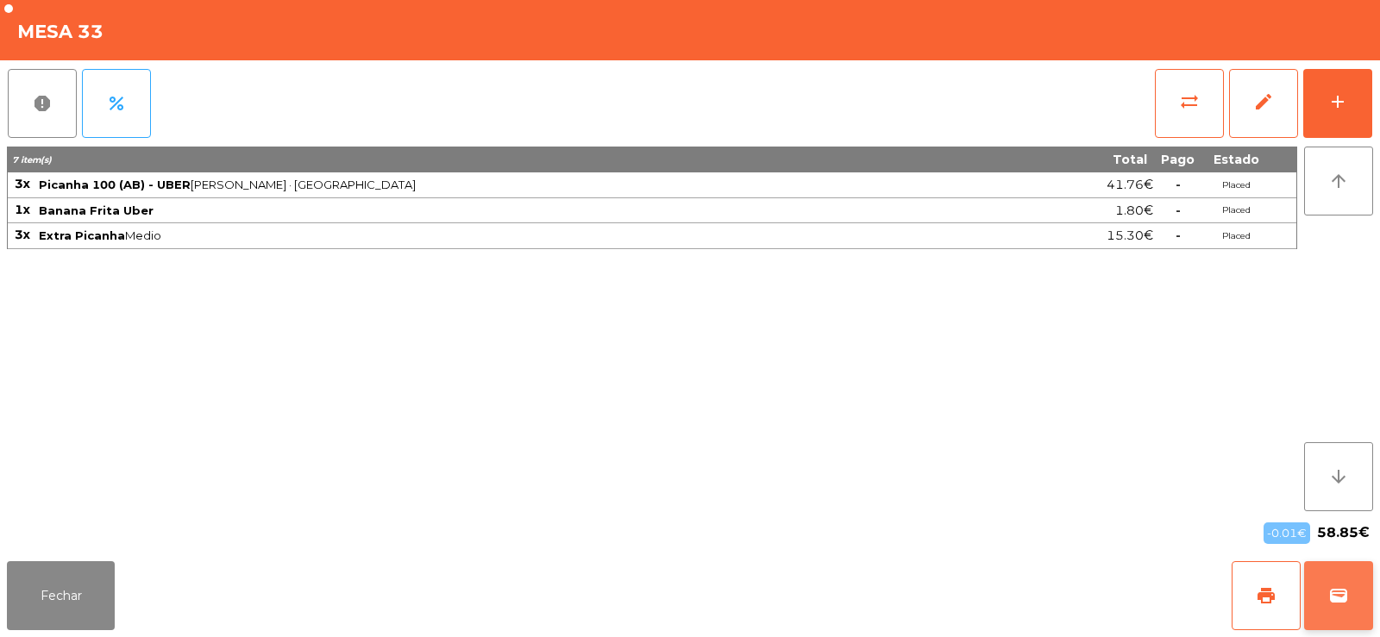
click at [1350, 585] on button "wallet" at bounding box center [1338, 595] width 69 height 69
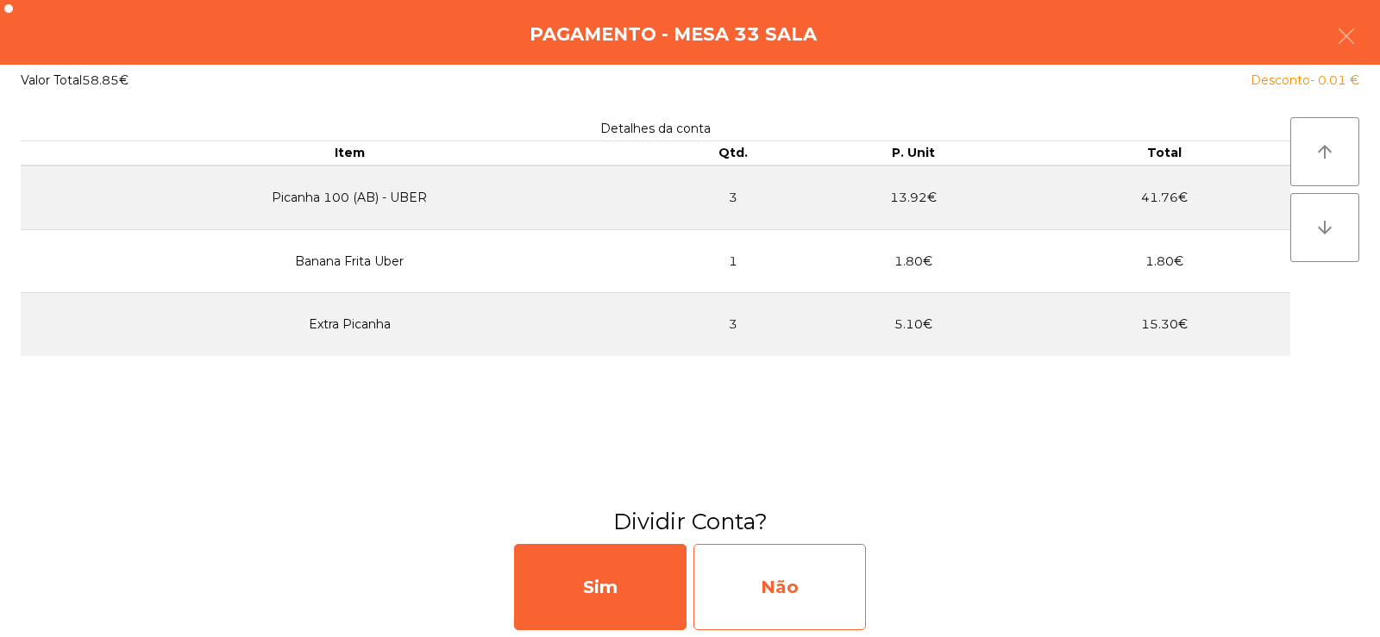
click at [750, 594] on div "Não" at bounding box center [779, 587] width 172 height 86
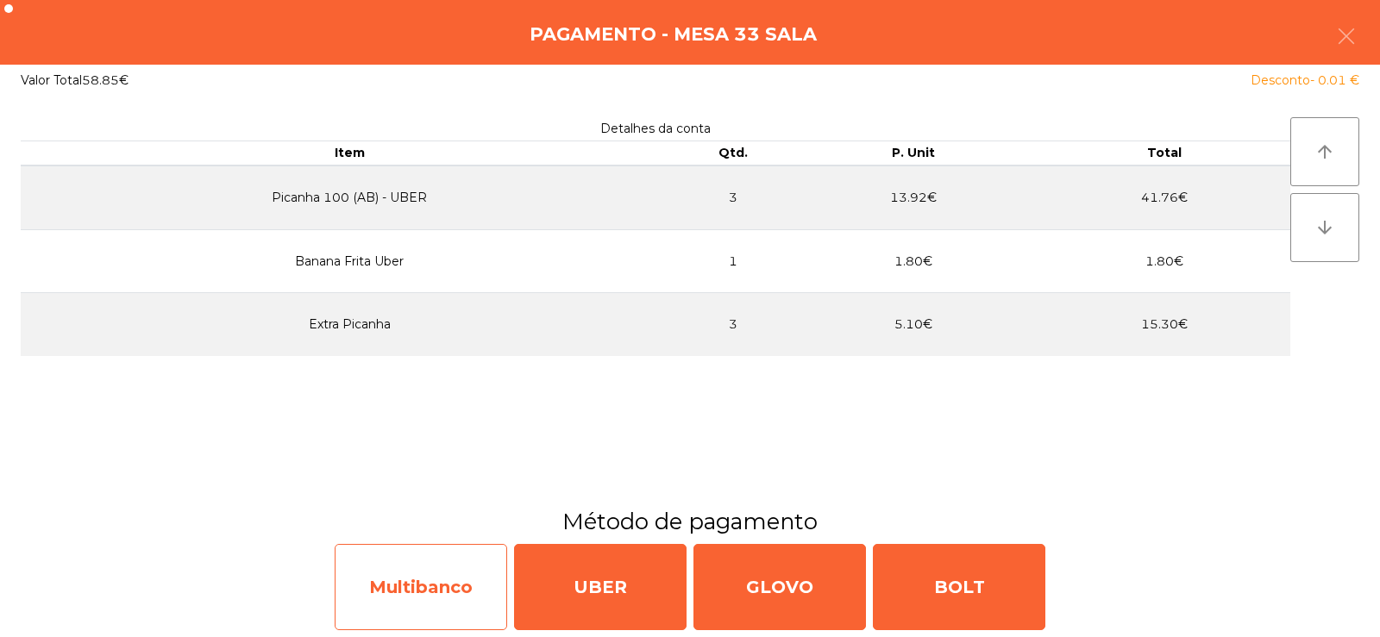
click at [420, 597] on div "Multibanco" at bounding box center [421, 587] width 172 height 86
select select "**"
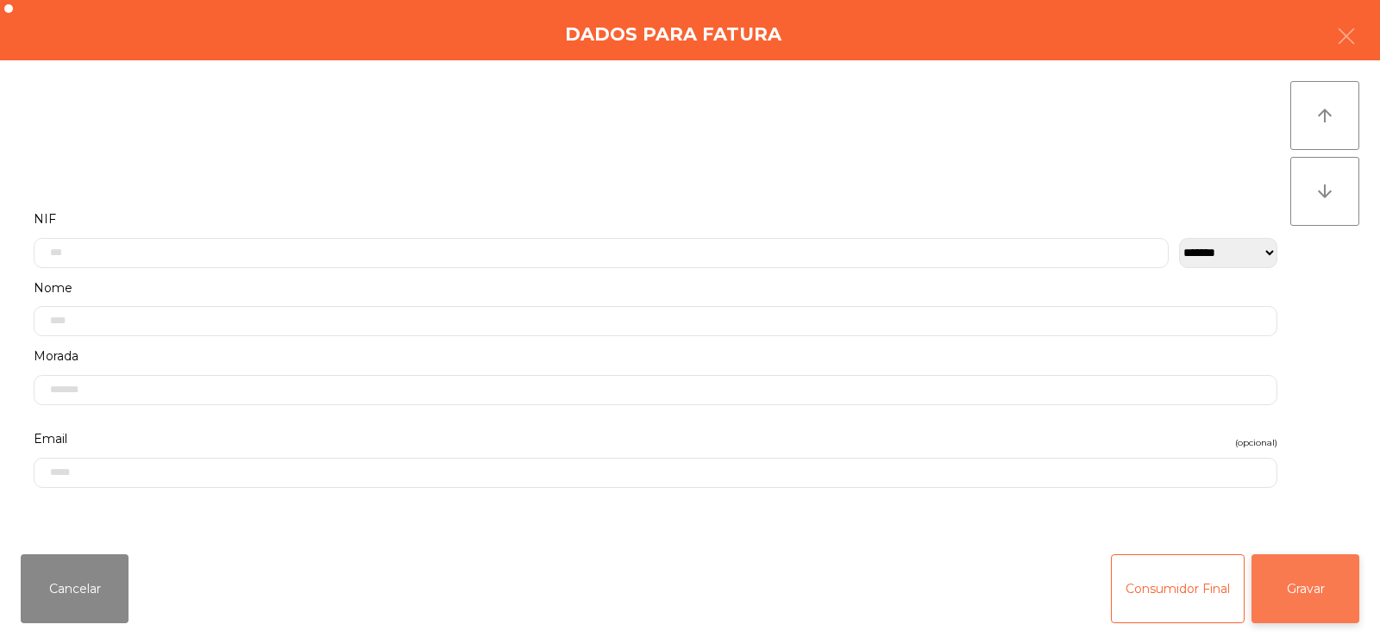
click at [1325, 573] on button "Gravar" at bounding box center [1305, 588] width 108 height 69
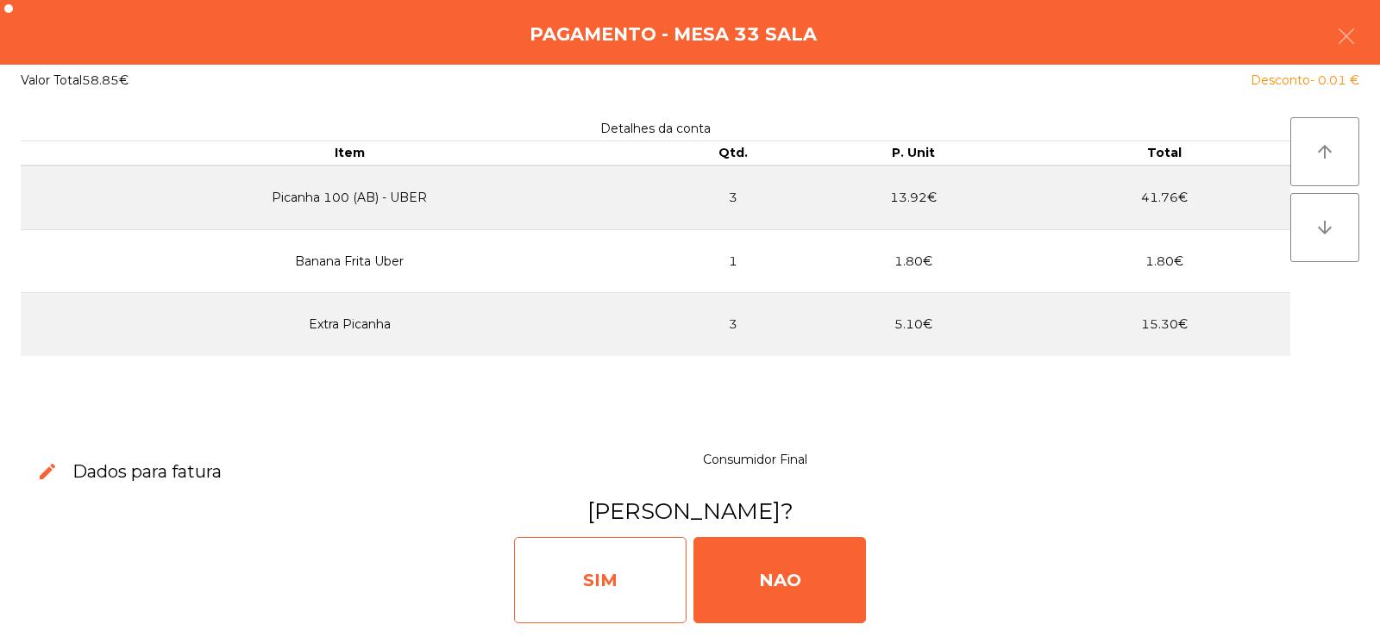
click at [594, 573] on div "SIM" at bounding box center [600, 580] width 172 height 86
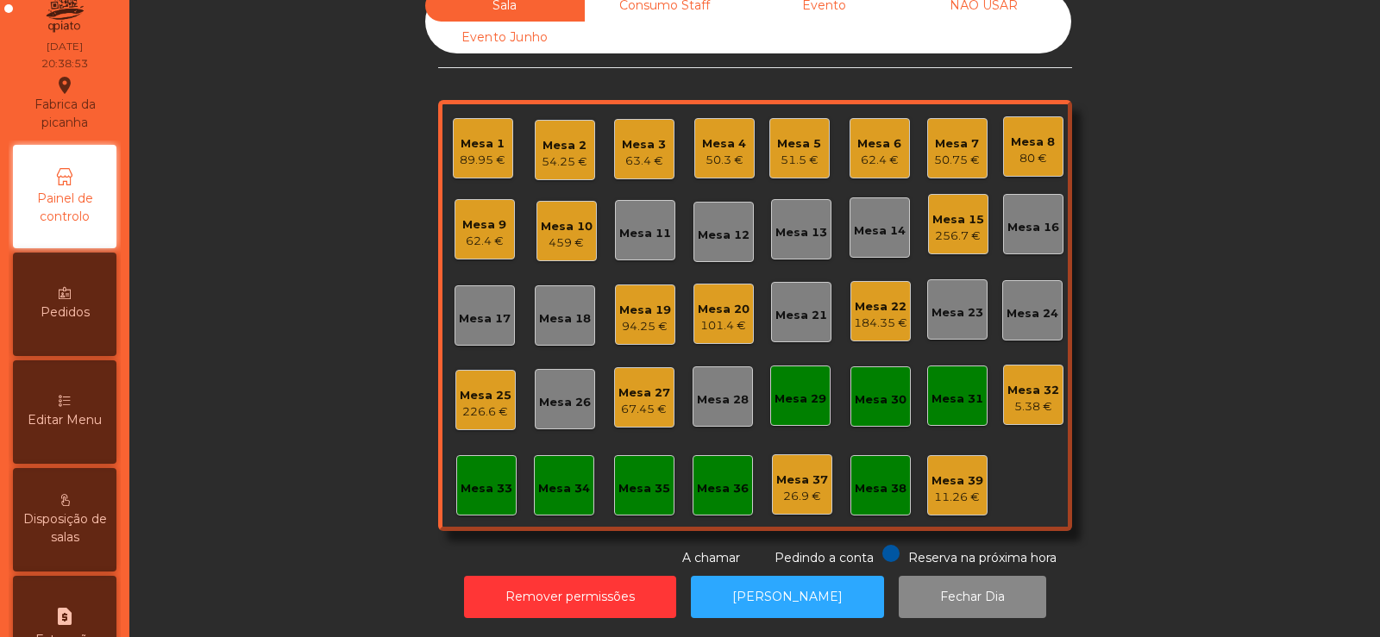
scroll to position [30, 0]
click at [63, 395] on div "Editar Menu" at bounding box center [64, 413] width 103 height 103
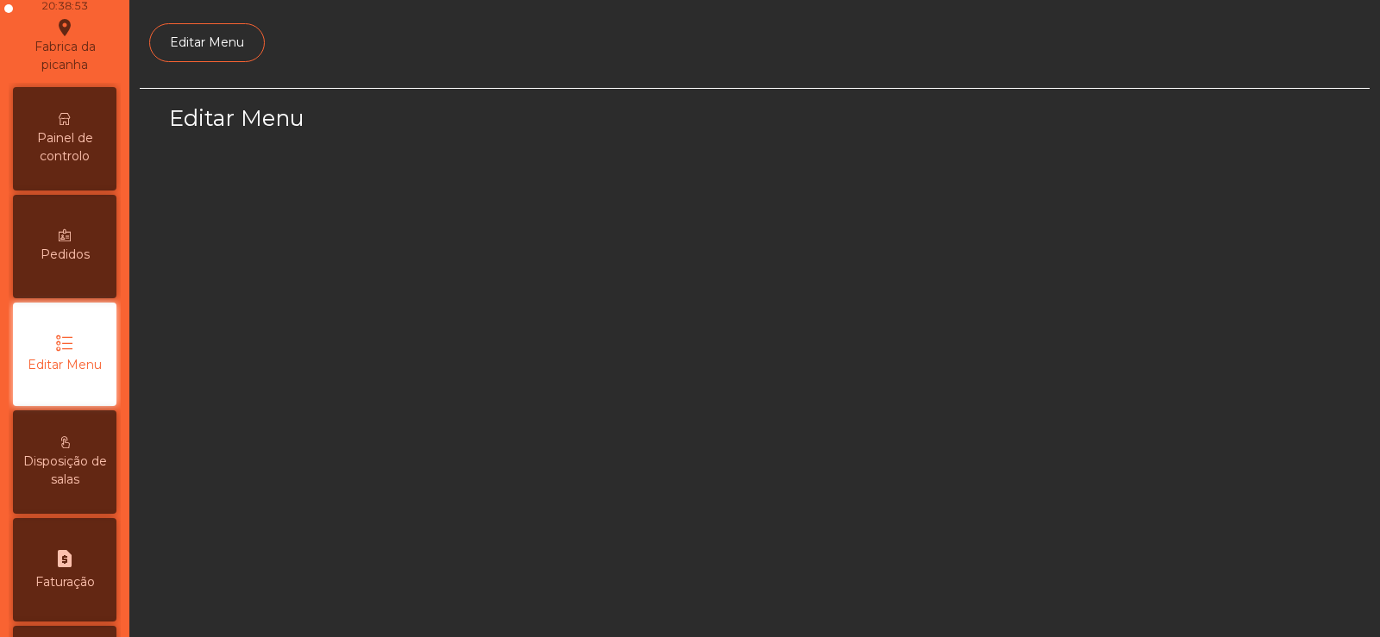
scroll to position [126, 0]
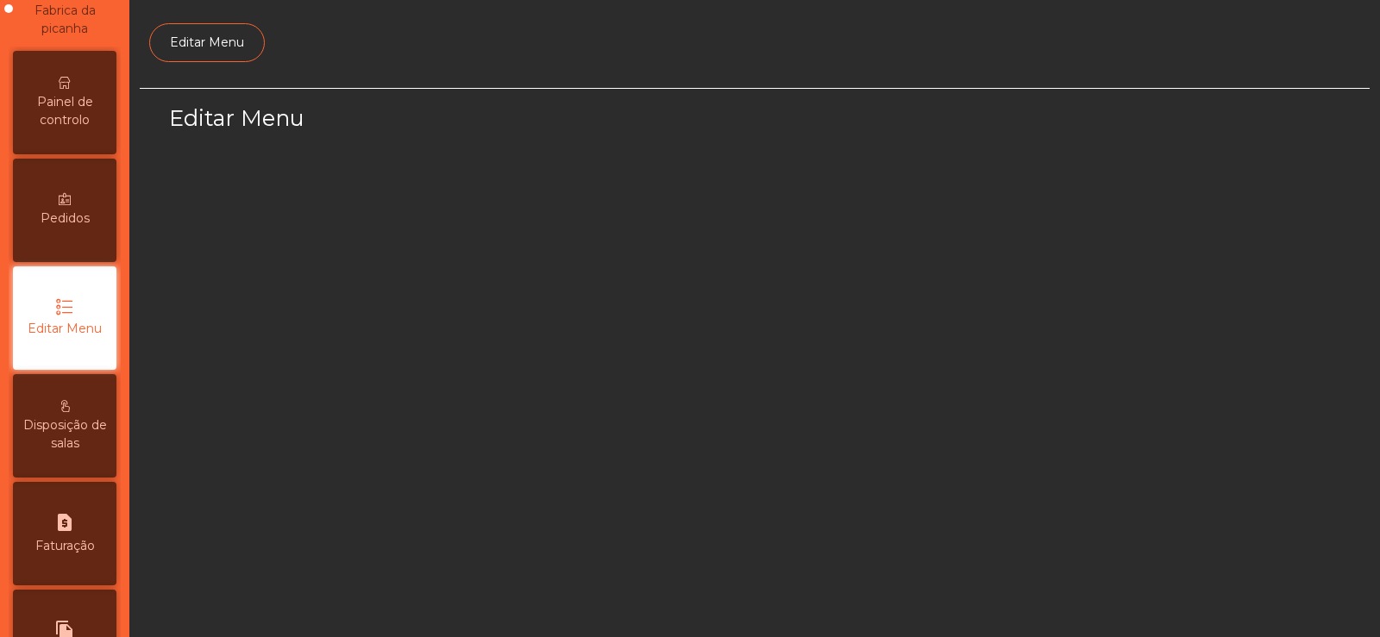
select select "*"
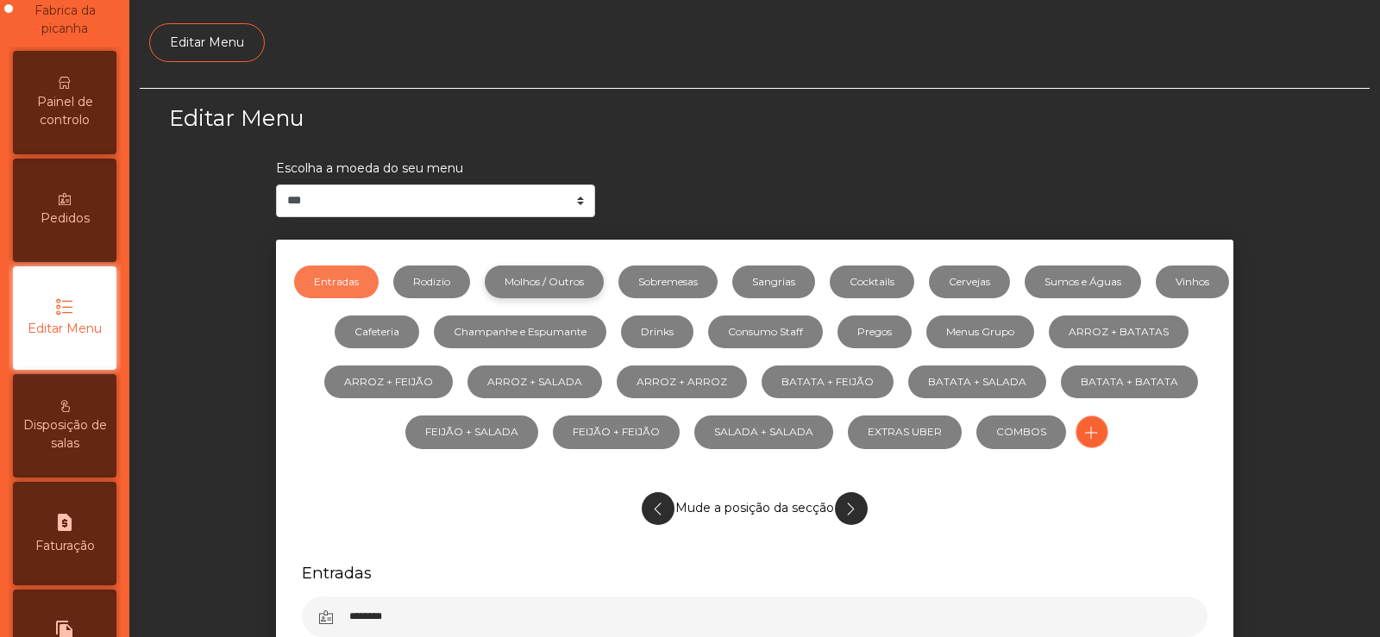
click at [595, 280] on link "Molhos / Outros" at bounding box center [544, 282] width 119 height 33
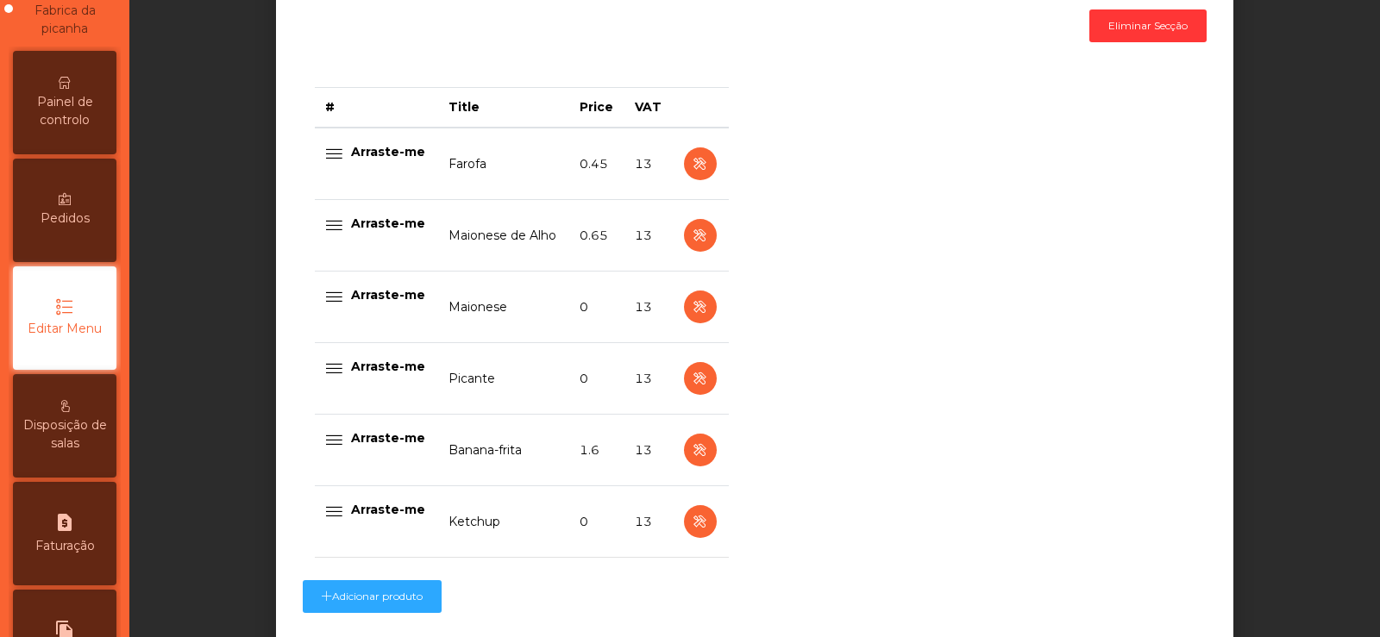
scroll to position [648, 0]
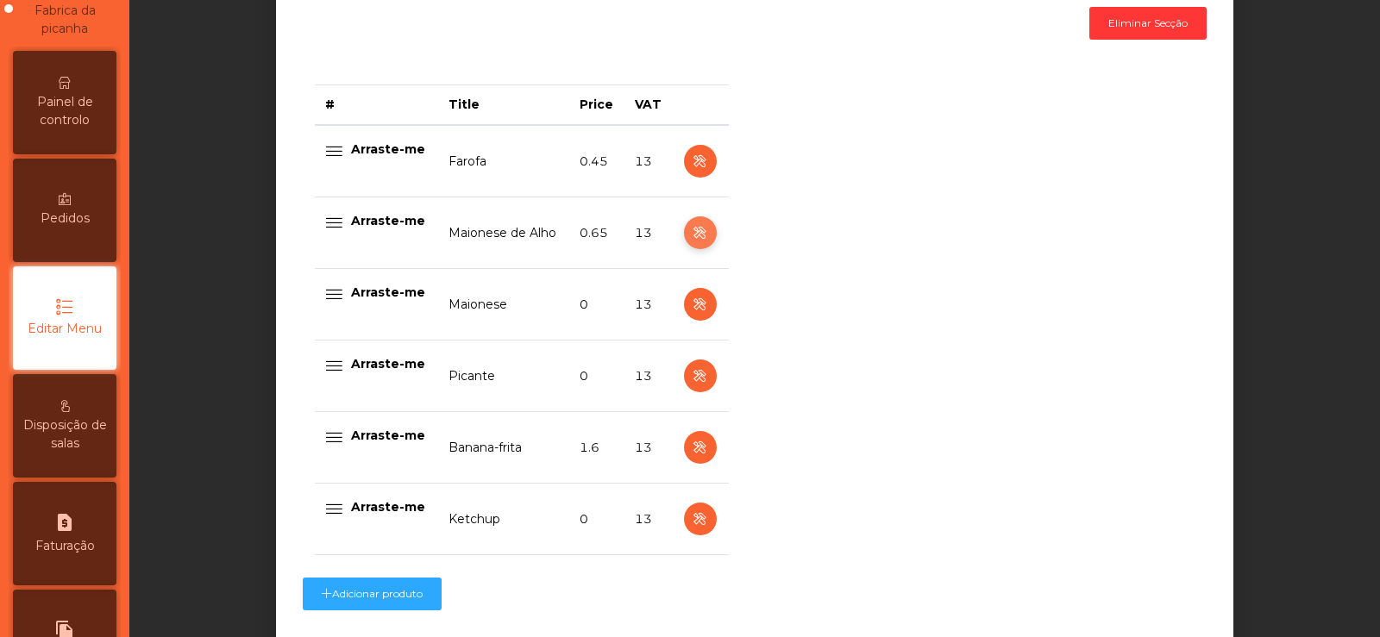
click at [692, 241] on icon "button" at bounding box center [700, 233] width 20 height 22
select select "**"
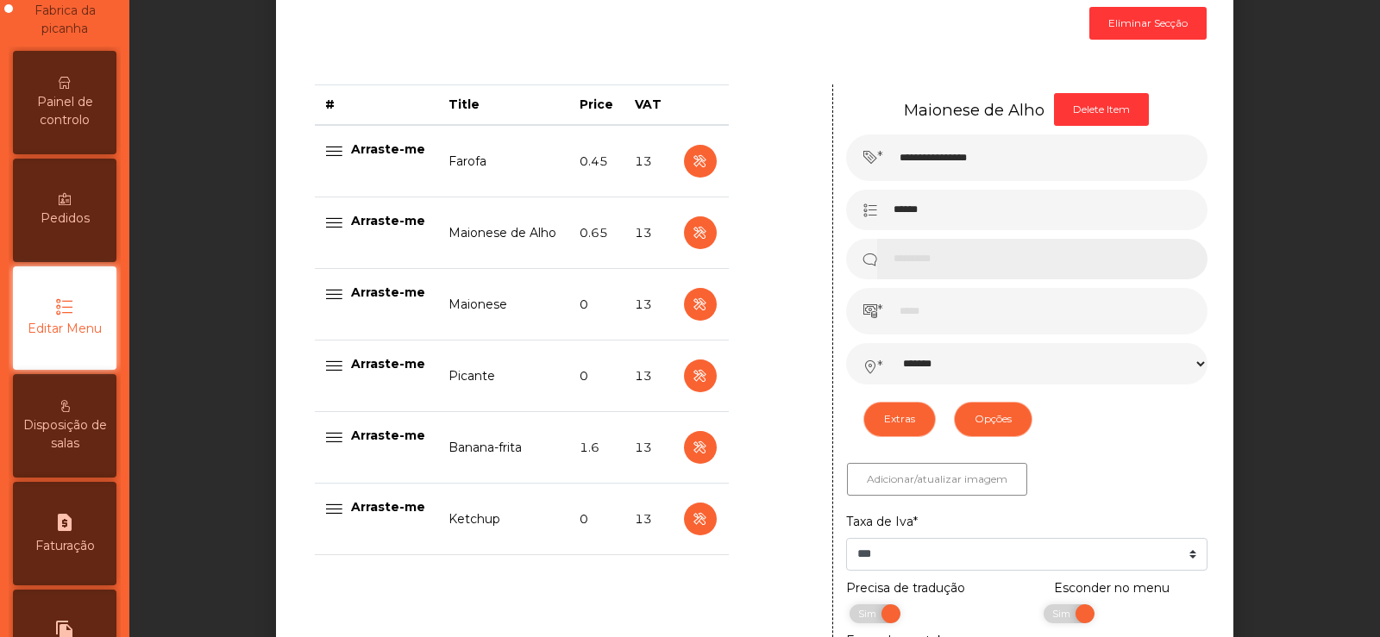
click at [1127, 261] on input at bounding box center [1042, 259] width 330 height 41
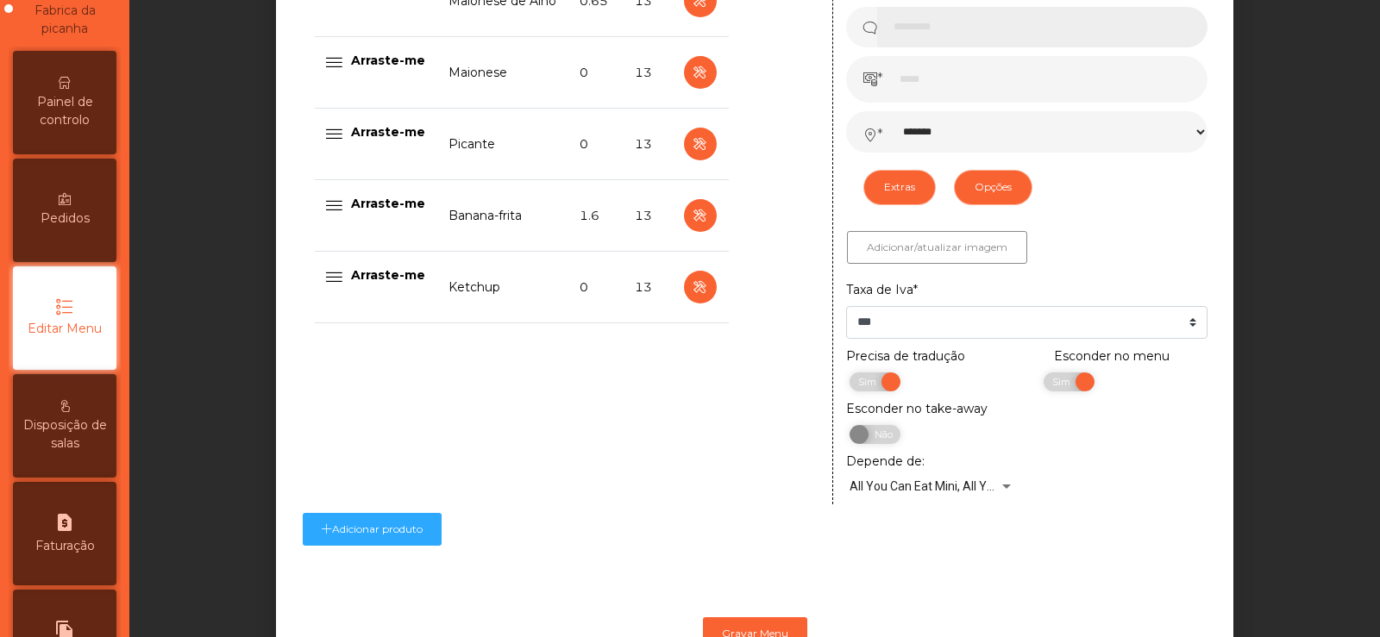
scroll to position [955, 0]
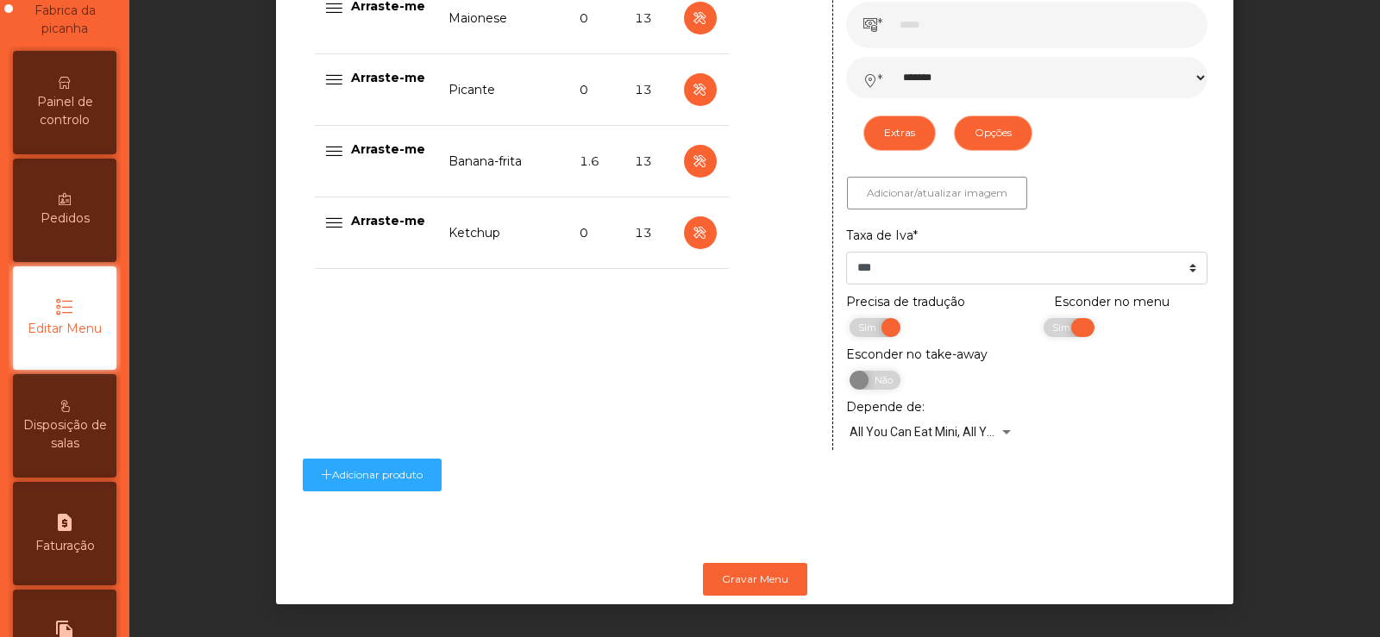
click at [1042, 318] on span "Sim" at bounding box center [1063, 327] width 43 height 19
click at [739, 567] on button "Gravar Menu" at bounding box center [755, 579] width 104 height 33
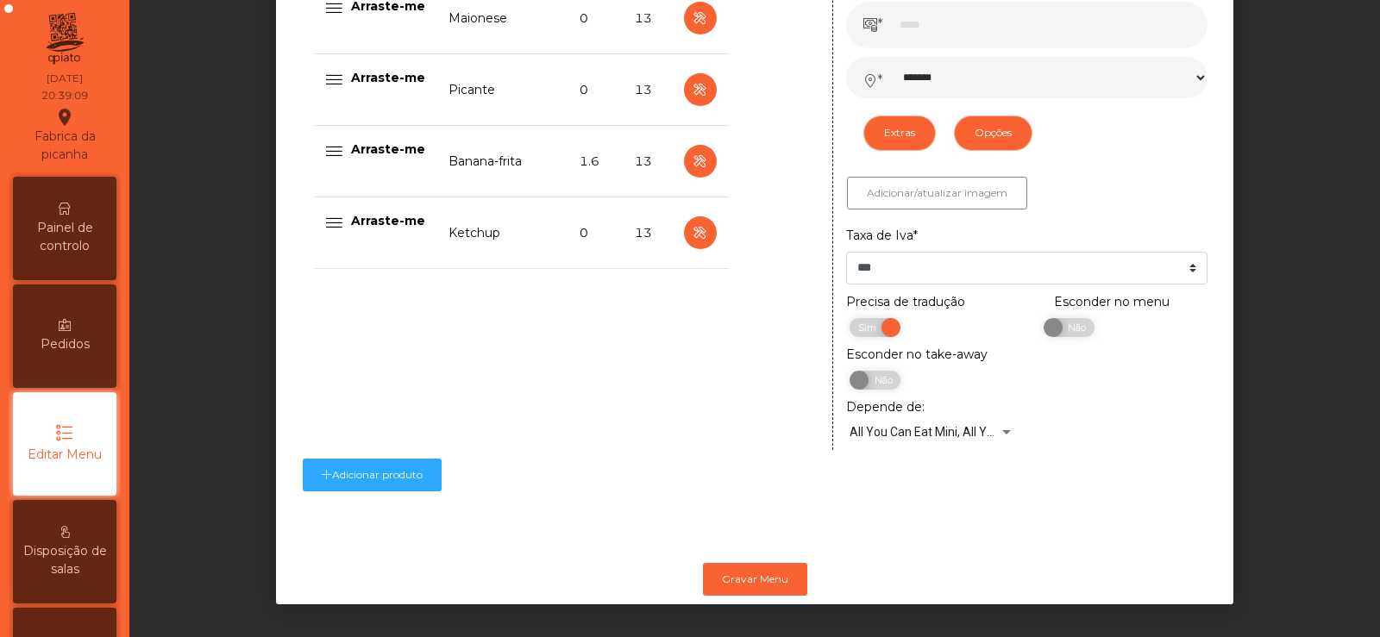
click at [78, 228] on span "Painel de controlo" at bounding box center [64, 237] width 95 height 36
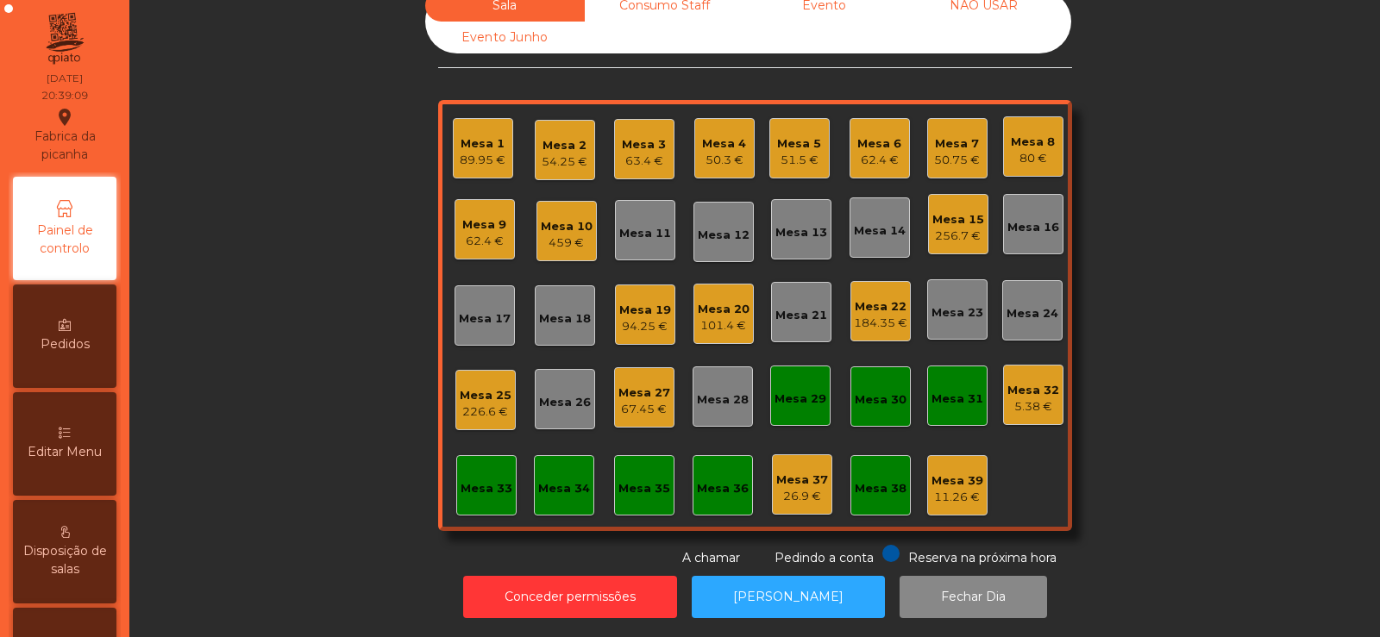
scroll to position [42, 0]
click at [625, 295] on div "Mesa 19 94.25 €" at bounding box center [645, 315] width 52 height 41
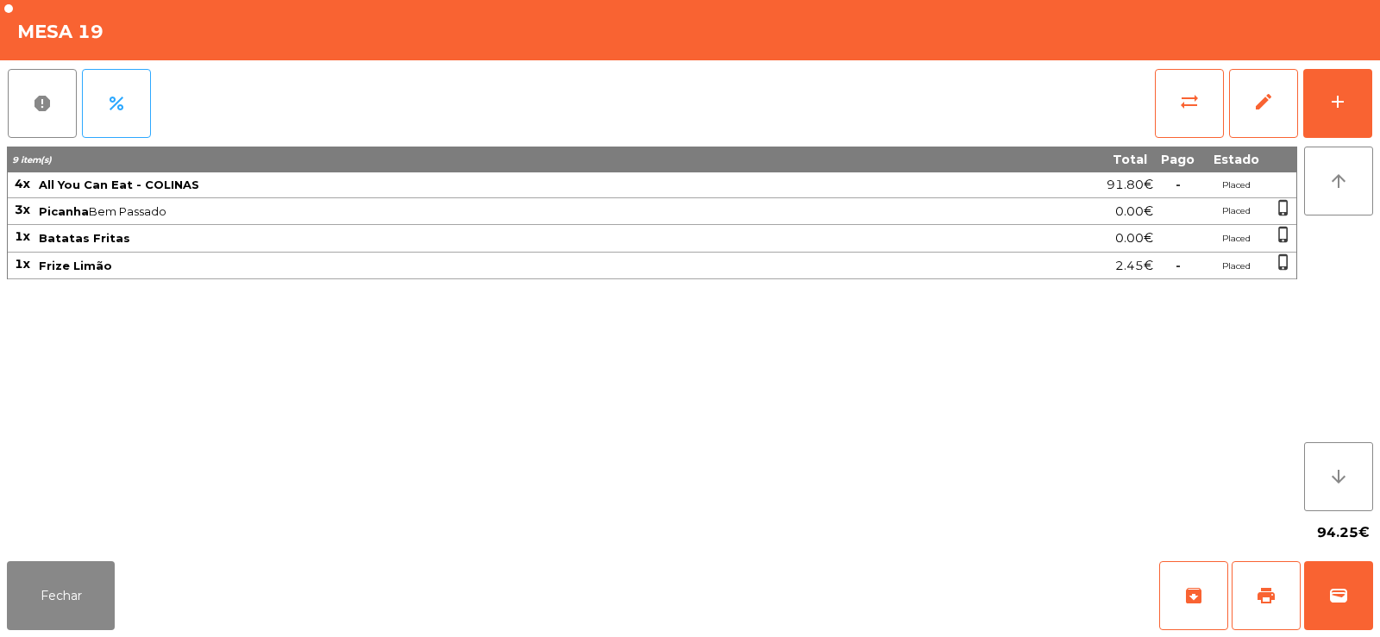
click at [268, 328] on div "9 item(s) Total Pago Estado 4x All You Can Eat - COLINAS 91.80€ - Placed 3x Pic…" at bounding box center [652, 329] width 1290 height 365
click at [263, 316] on div "9 item(s) Total Pago Estado 4x All You Can Eat - COLINAS 91.80€ - Placed 3x Pic…" at bounding box center [652, 329] width 1290 height 365
click at [83, 579] on button "Fechar" at bounding box center [61, 595] width 108 height 69
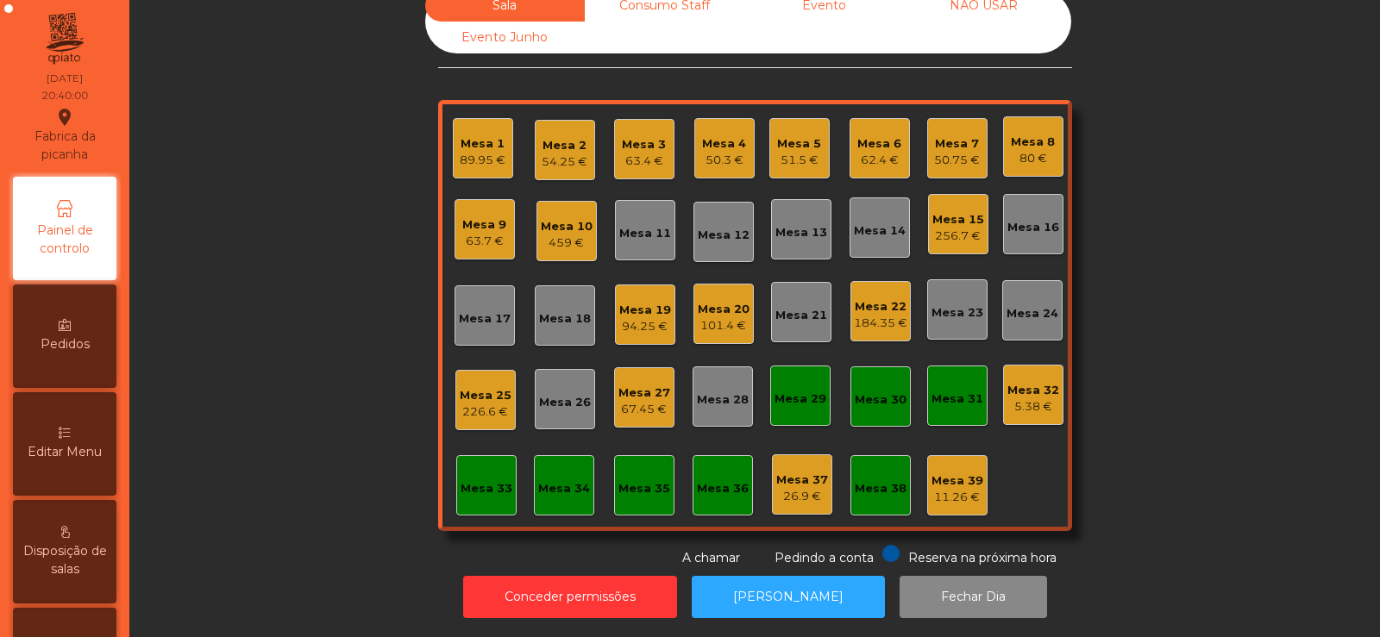
click at [556, 480] on div "Mesa 34" at bounding box center [564, 488] width 52 height 17
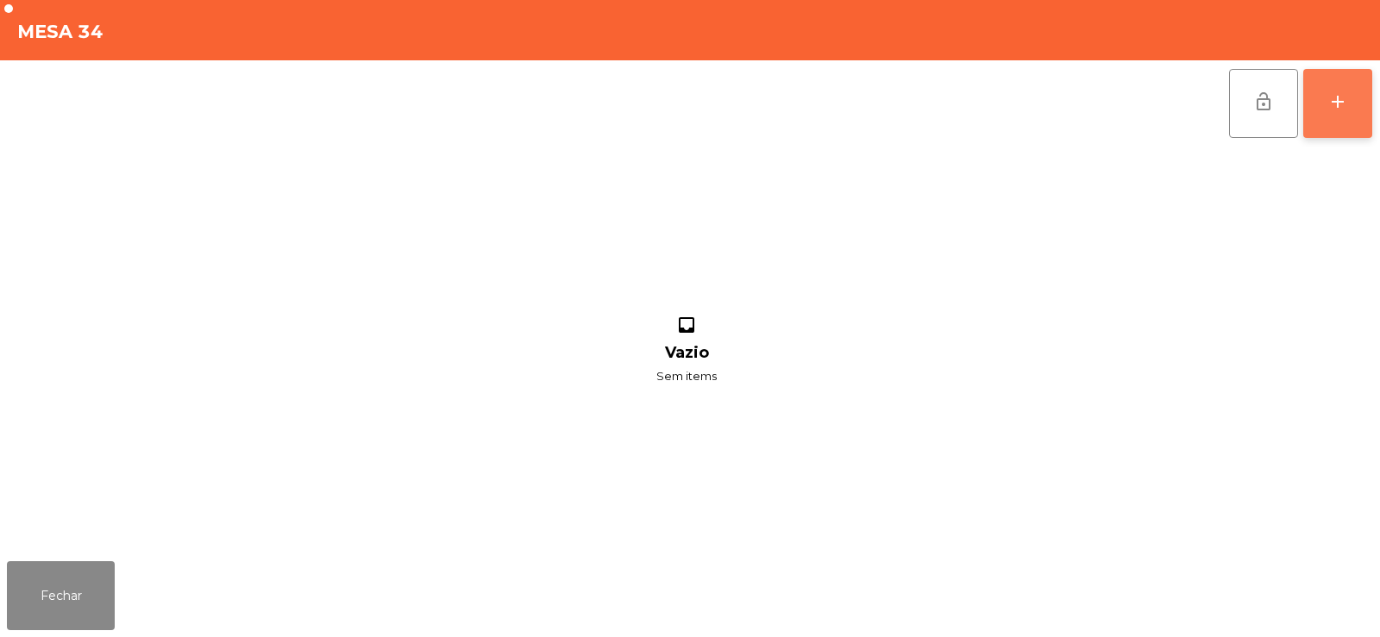
click at [1340, 119] on button "add" at bounding box center [1337, 103] width 69 height 69
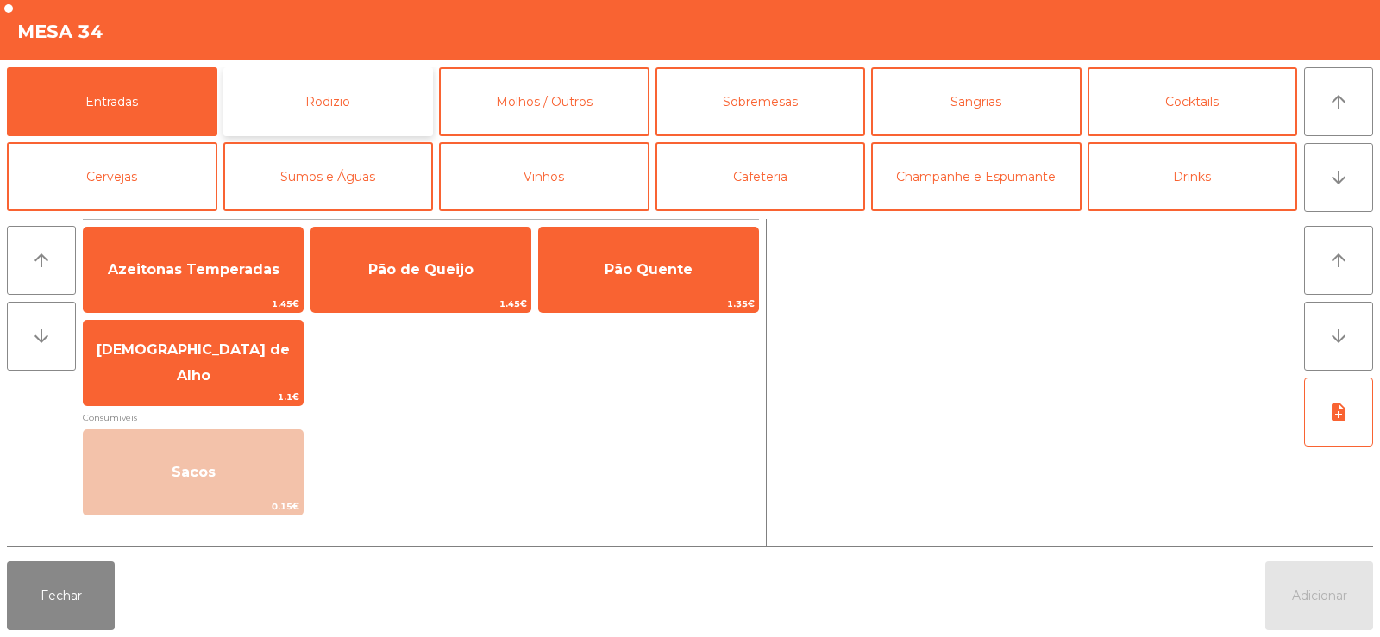
click at [372, 105] on button "Rodizio" at bounding box center [328, 101] width 210 height 69
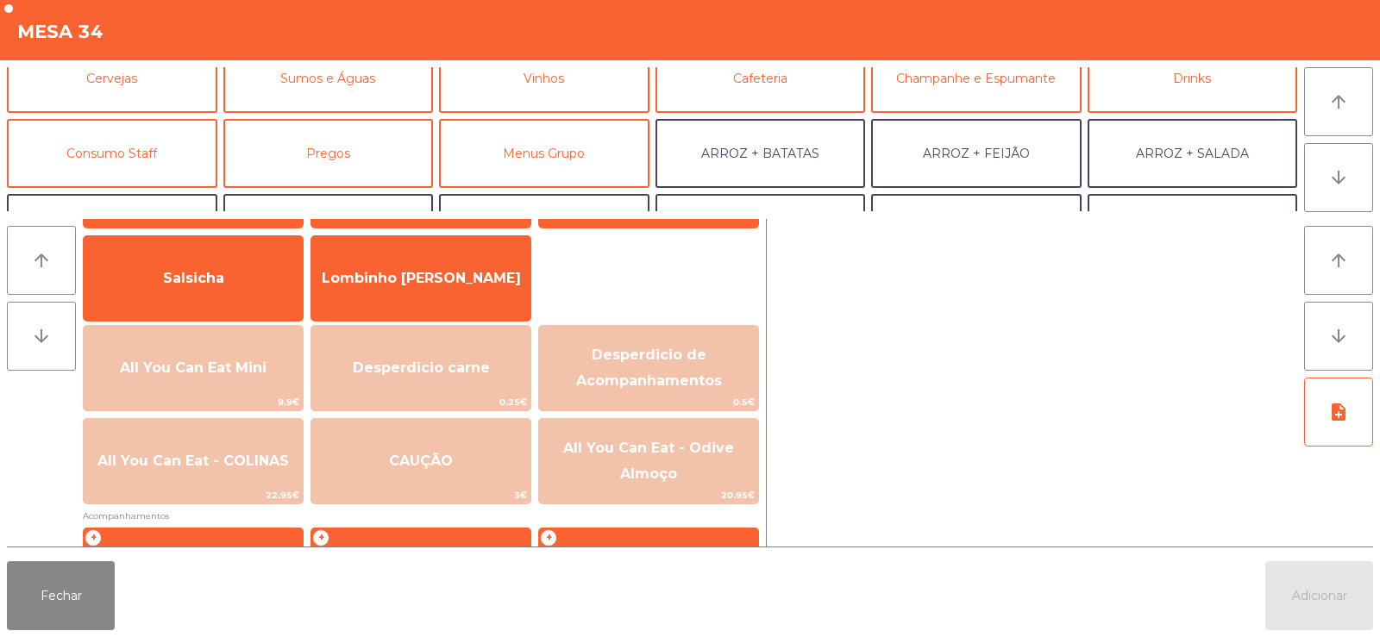
scroll to position [95, 0]
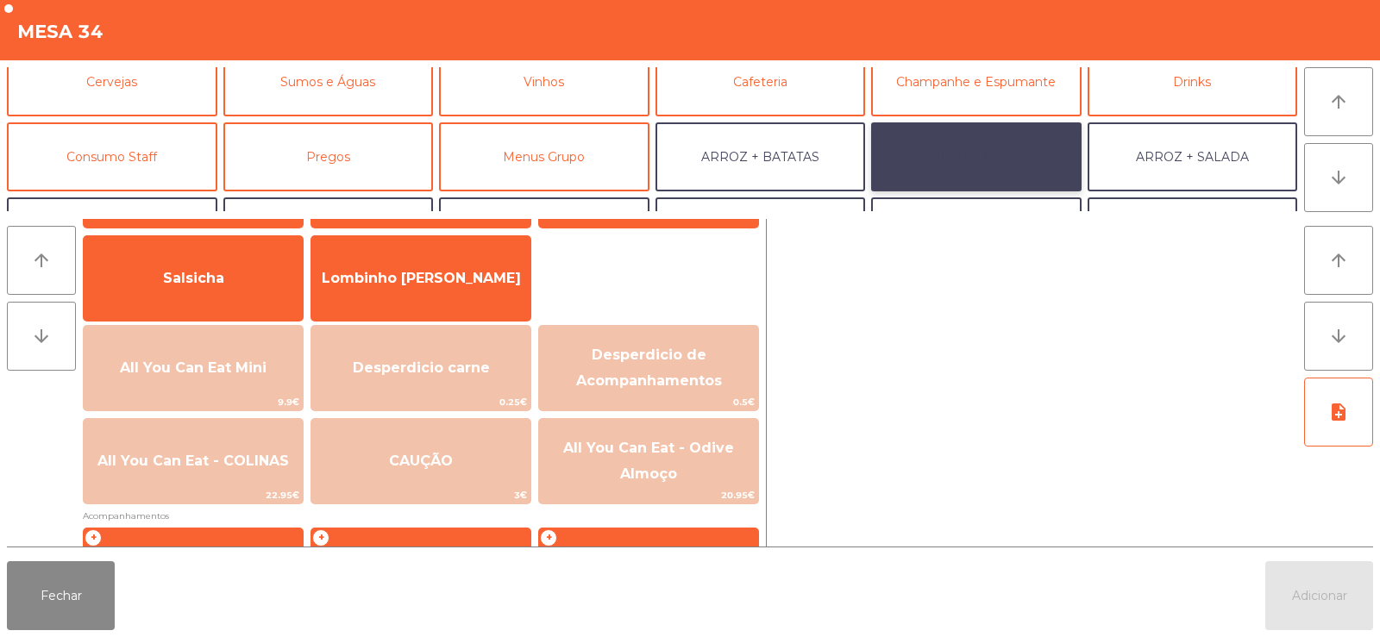
click at [1009, 160] on button "ARROZ + FEIJÃO" at bounding box center [976, 156] width 210 height 69
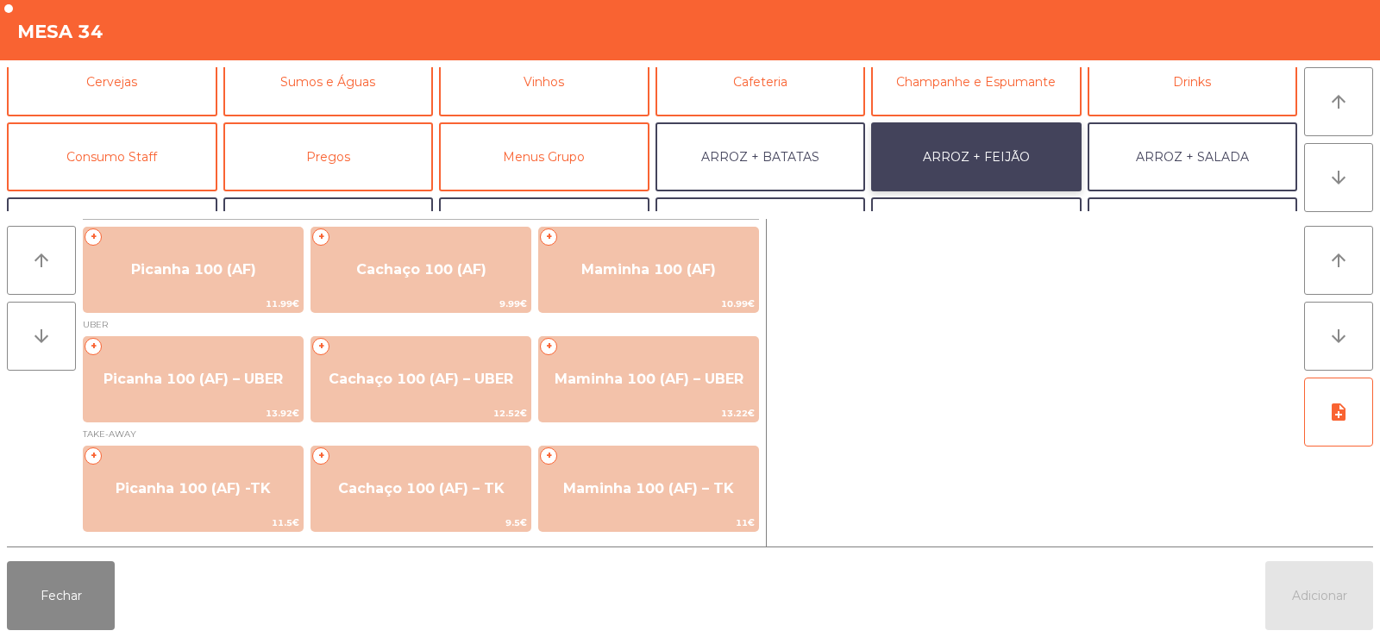
scroll to position [0, 0]
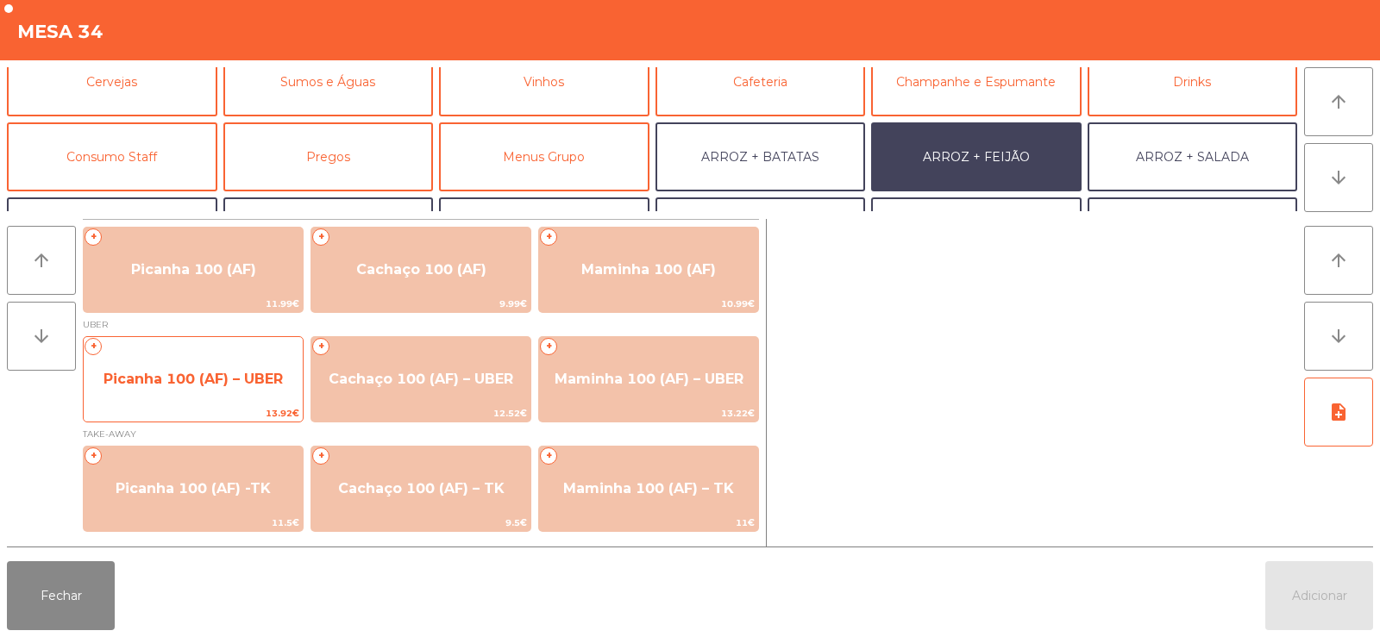
click at [240, 376] on span "Picanha 100 (AF) – UBER" at bounding box center [192, 379] width 179 height 16
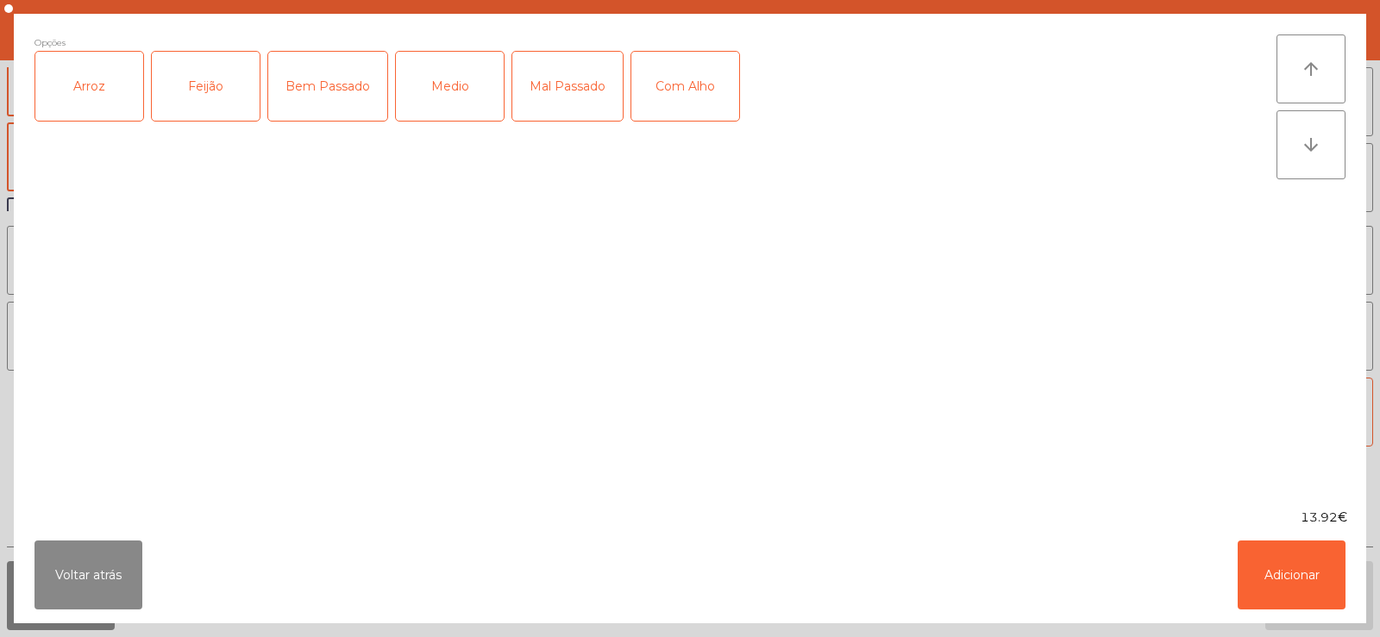
click at [103, 91] on div "Arroz" at bounding box center [89, 86] width 108 height 69
click at [188, 97] on div "Feijão" at bounding box center [206, 86] width 108 height 69
click at [347, 96] on div "Bem Passado" at bounding box center [327, 86] width 119 height 69
click at [692, 82] on div "Com Alho" at bounding box center [685, 86] width 108 height 69
click at [1282, 575] on button "Adicionar" at bounding box center [1291, 575] width 108 height 69
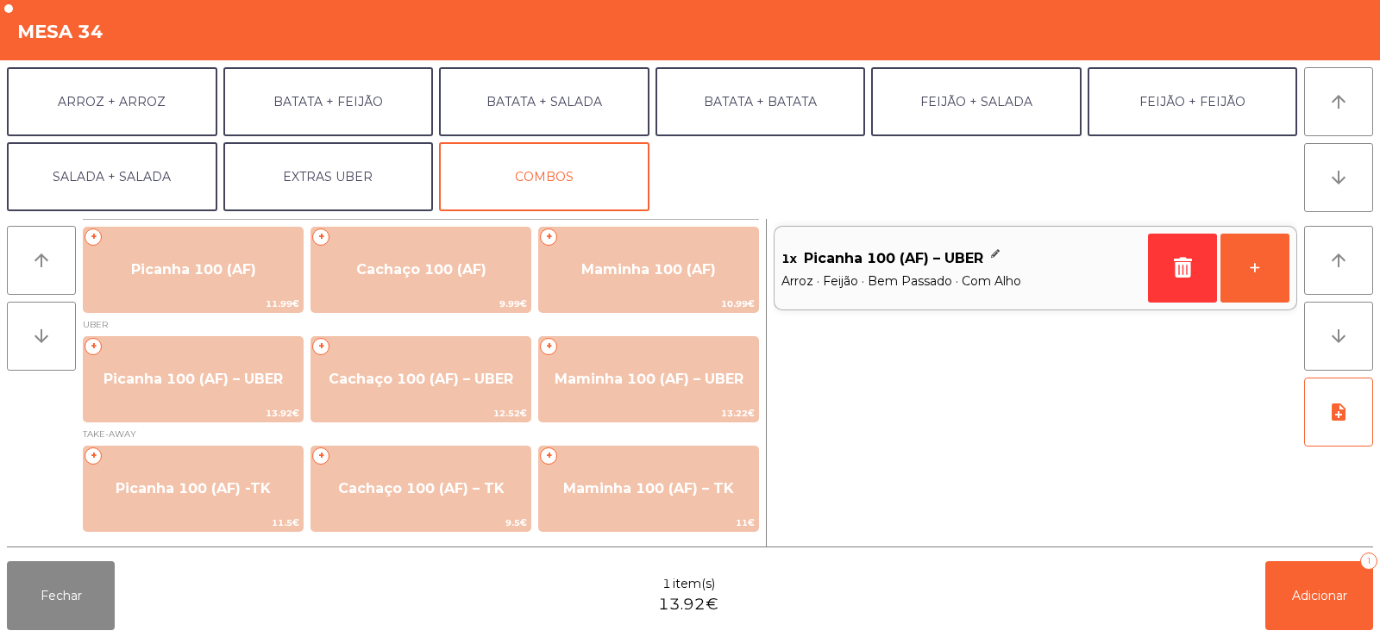
scroll to position [222, 0]
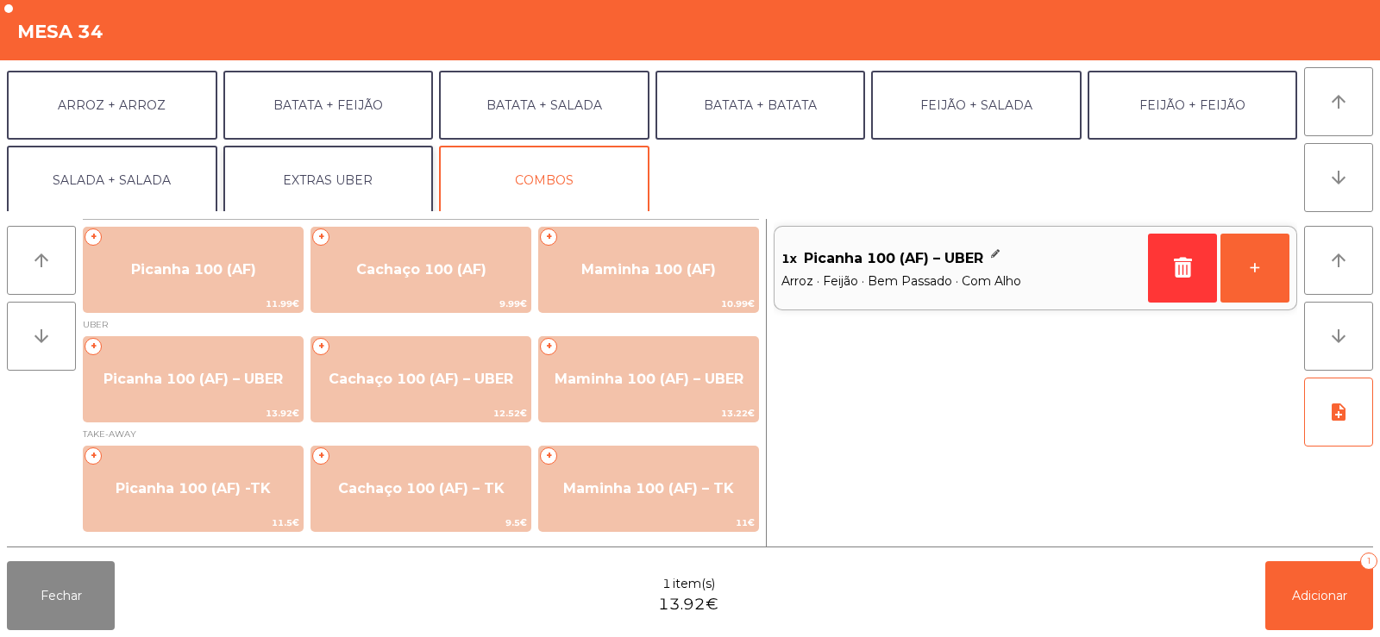
click at [344, 178] on button "EXTRAS UBER" at bounding box center [328, 180] width 210 height 69
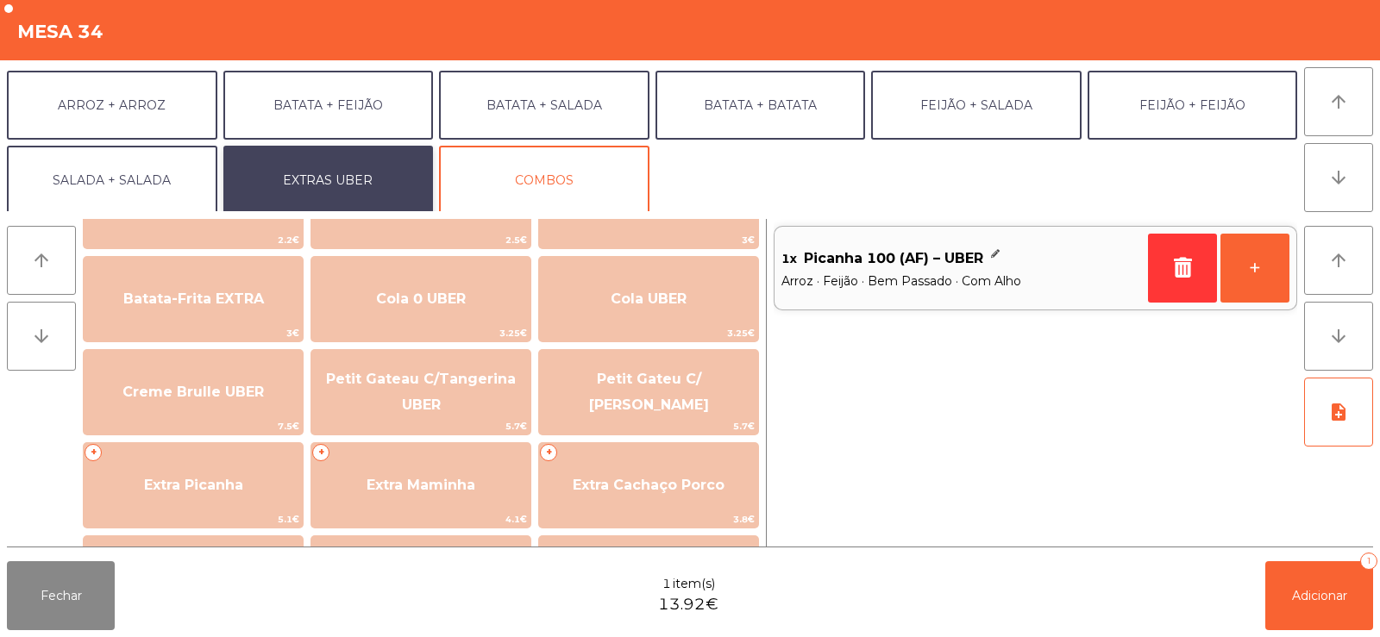
scroll to position [300, 0]
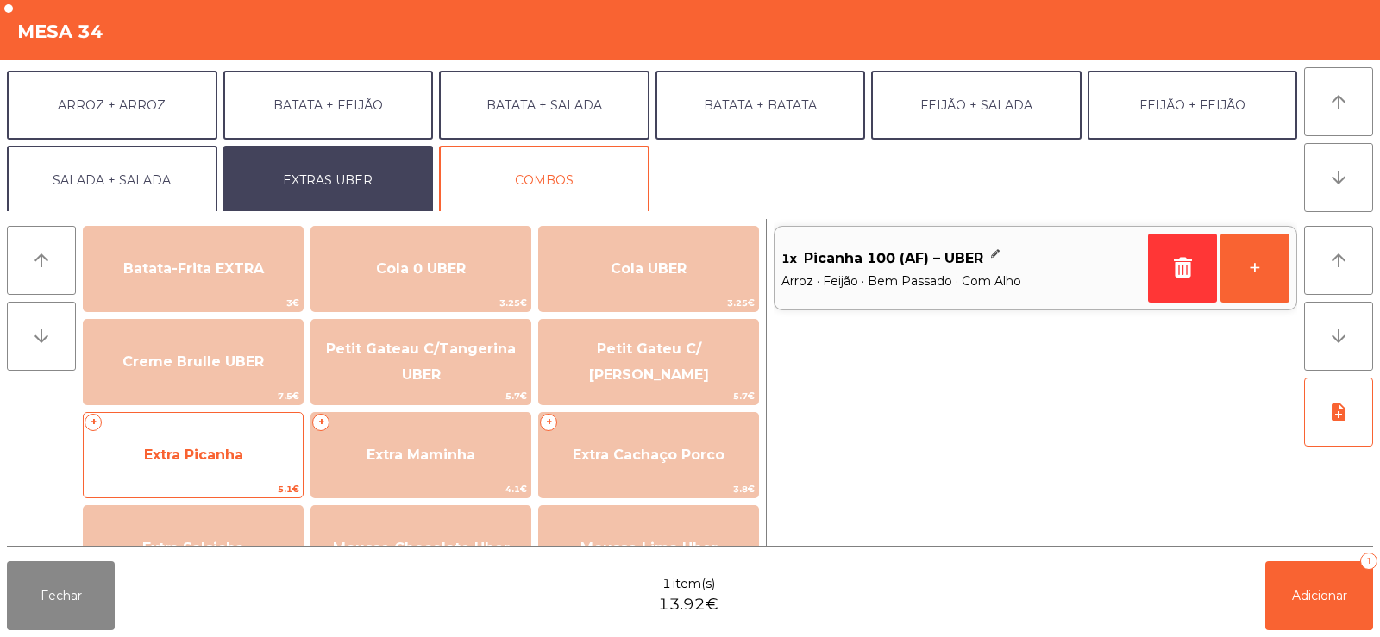
click at [188, 463] on span "Extra Picanha" at bounding box center [193, 455] width 219 height 47
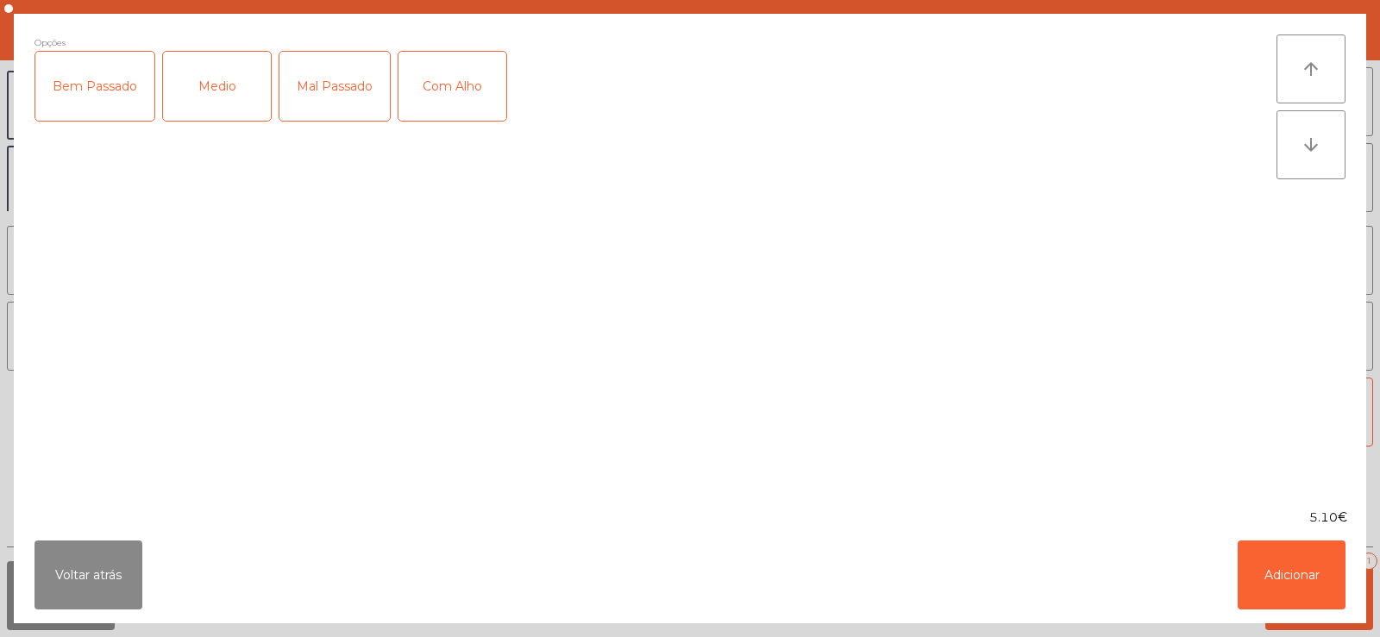
click at [337, 97] on div "Mal Passado" at bounding box center [334, 86] width 110 height 69
click at [330, 85] on div "Mal Passado" at bounding box center [334, 86] width 110 height 69
click at [94, 89] on div "Bem Passado" at bounding box center [94, 86] width 119 height 69
click at [453, 99] on div "Com Alho" at bounding box center [452, 86] width 108 height 69
click at [1293, 572] on button "Adicionar" at bounding box center [1291, 575] width 108 height 69
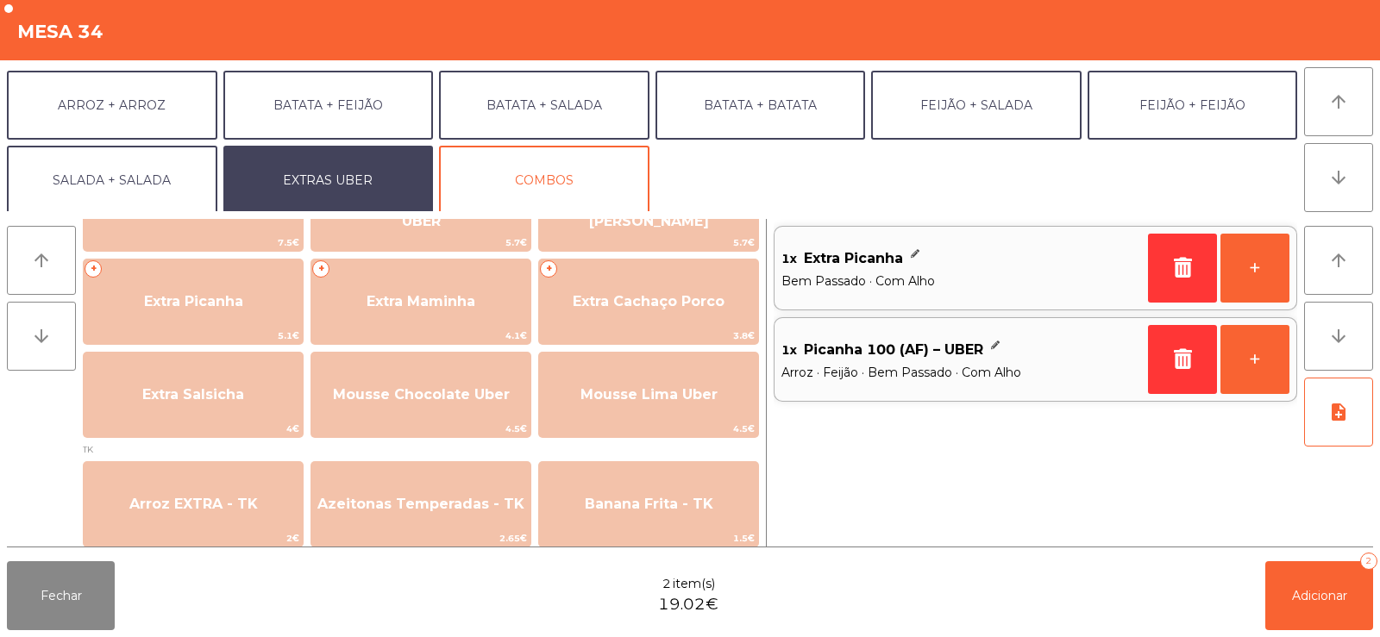
scroll to position [471, 0]
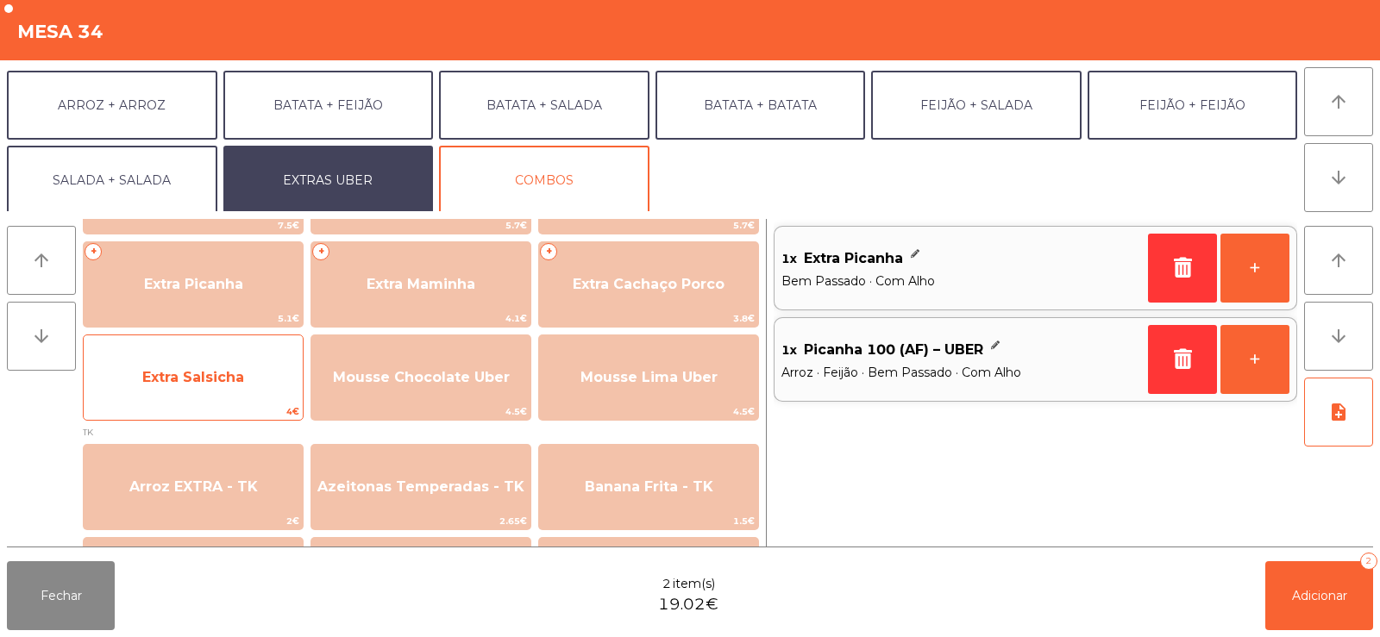
click at [160, 378] on span "Extra Salsicha" at bounding box center [193, 377] width 102 height 16
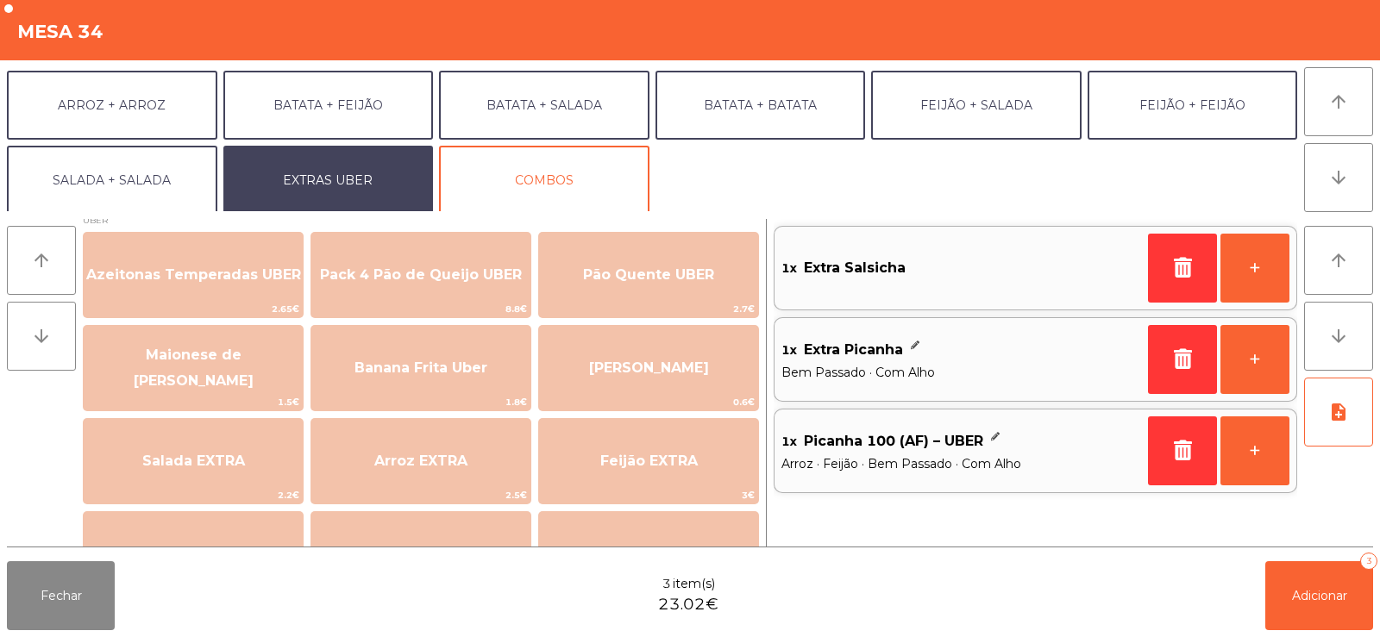
scroll to position [0, 0]
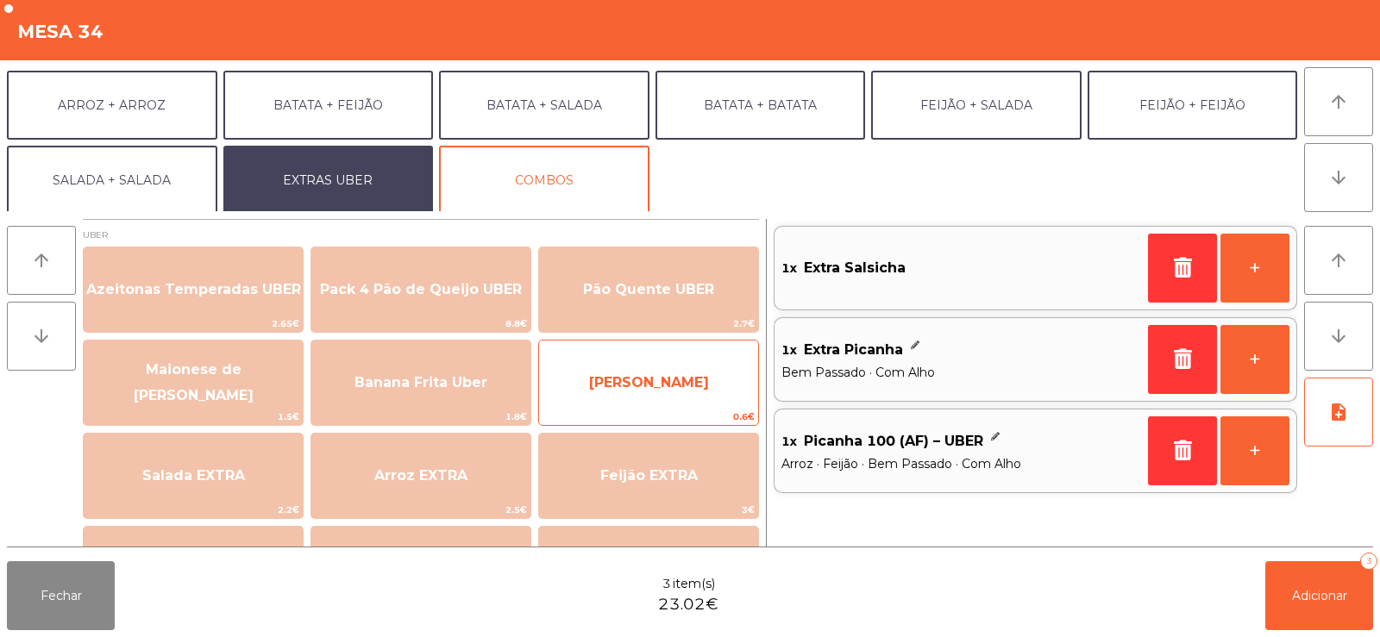
click at [618, 366] on span "[PERSON_NAME]" at bounding box center [648, 383] width 219 height 47
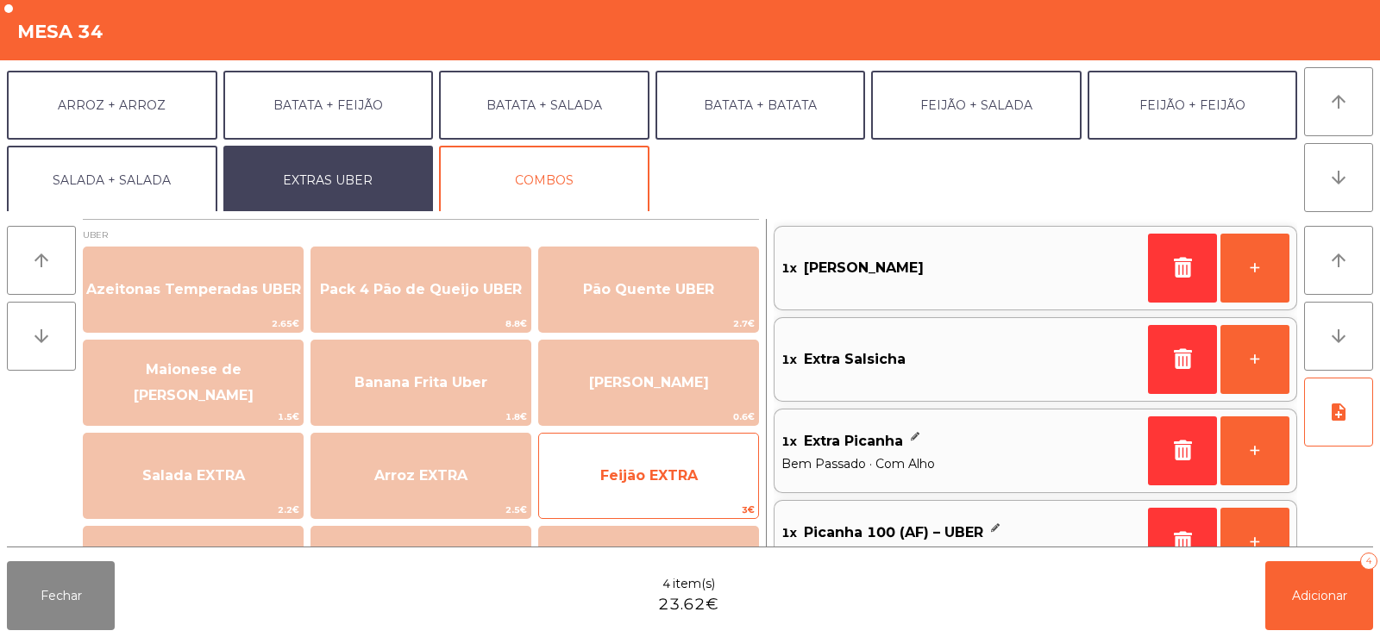
click at [625, 496] on span "Feijão EXTRA" at bounding box center [648, 476] width 219 height 47
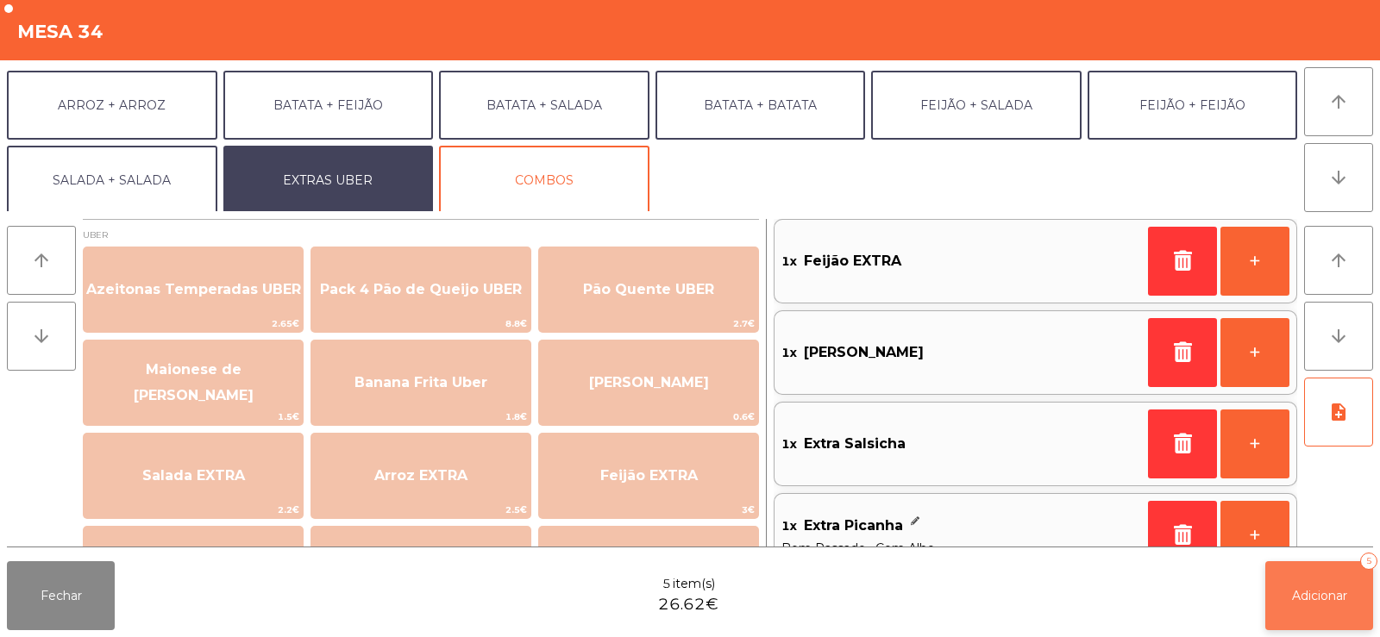
click at [1340, 604] on button "Adicionar 5" at bounding box center [1319, 595] width 108 height 69
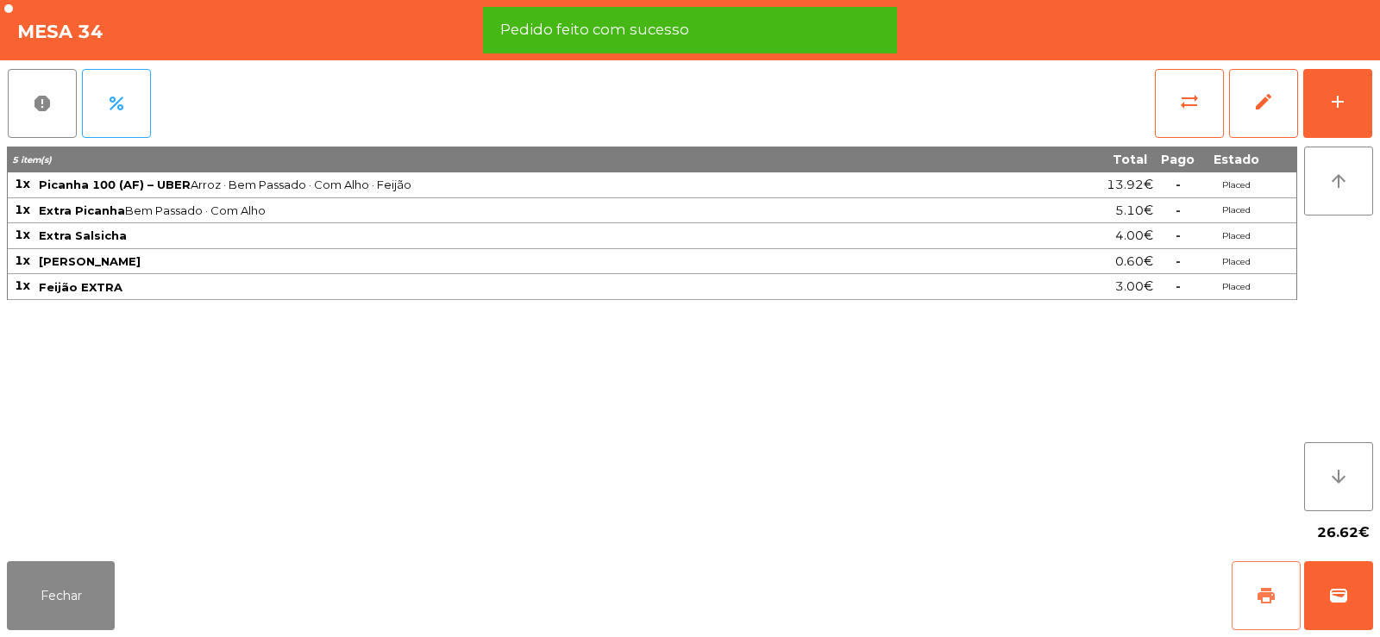
click at [1244, 579] on button "print" at bounding box center [1265, 595] width 69 height 69
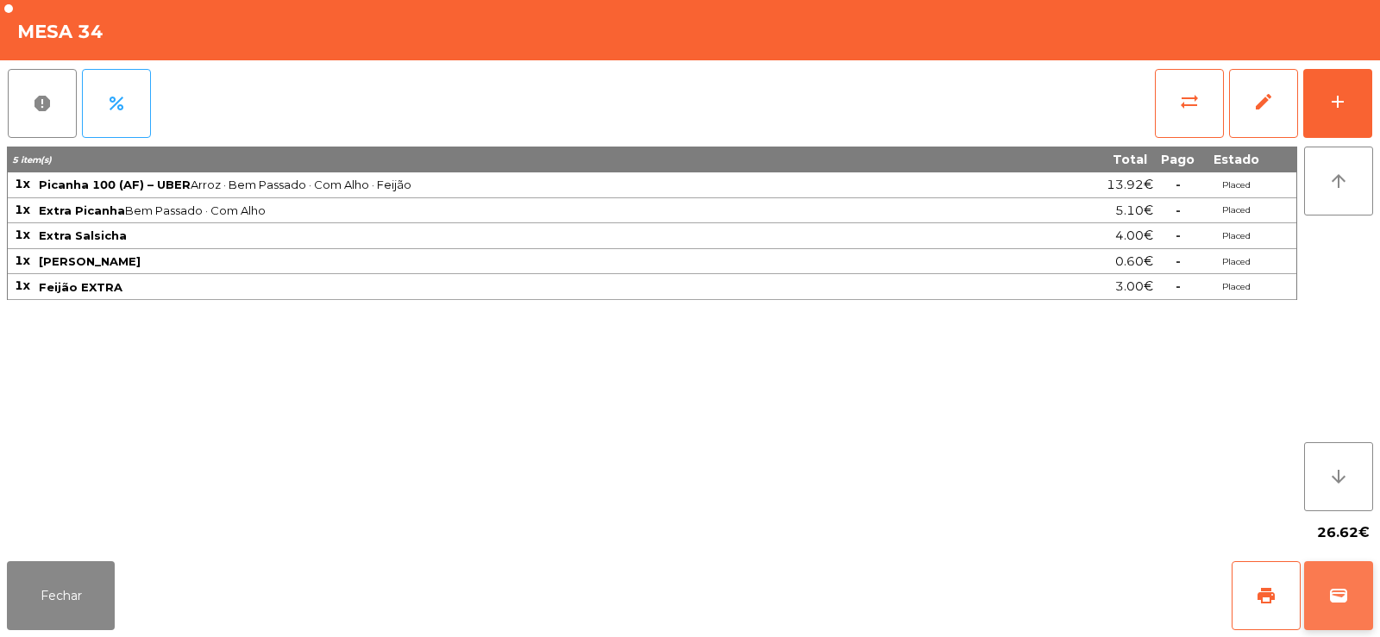
click at [1343, 579] on button "wallet" at bounding box center [1338, 595] width 69 height 69
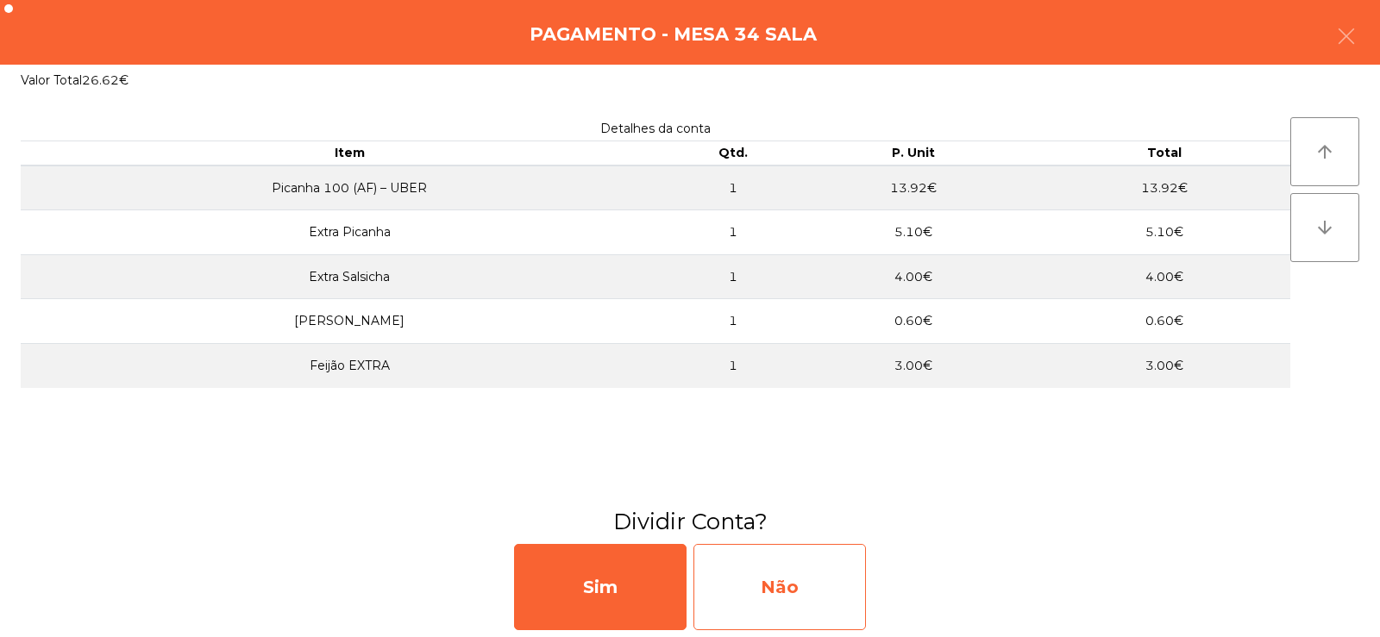
click at [786, 588] on div "Não" at bounding box center [779, 587] width 172 height 86
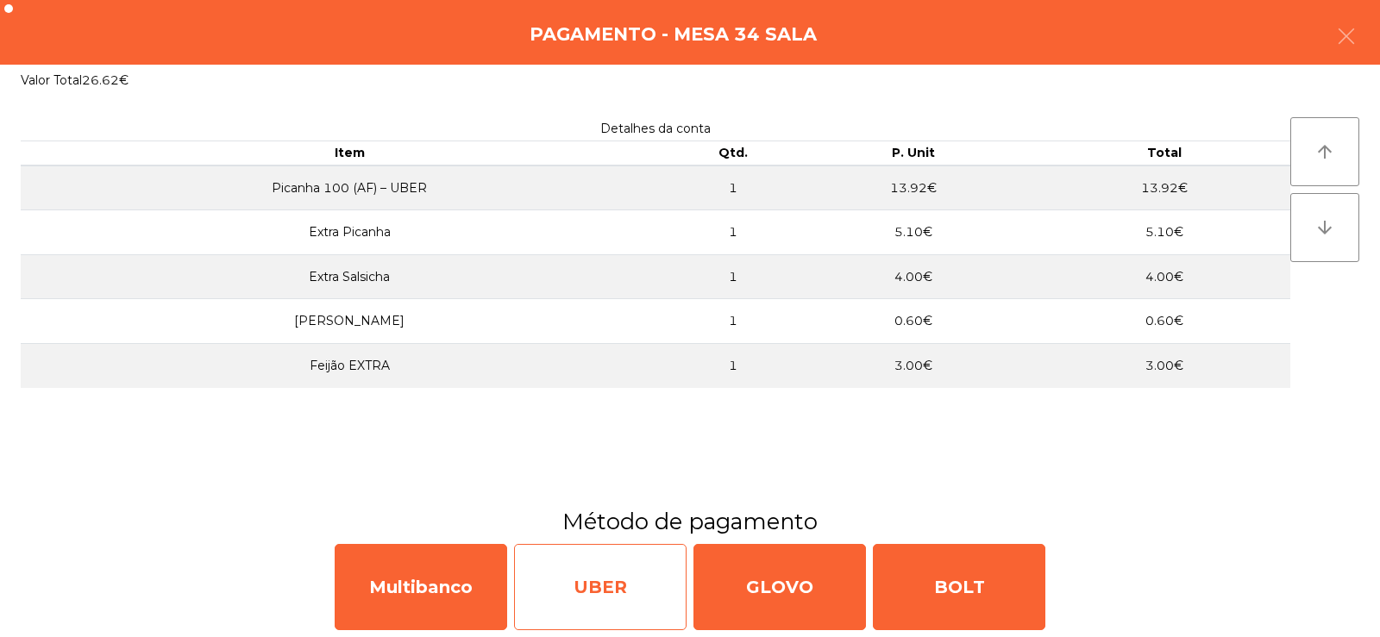
click at [615, 598] on div "UBER" at bounding box center [600, 587] width 172 height 86
select select "**"
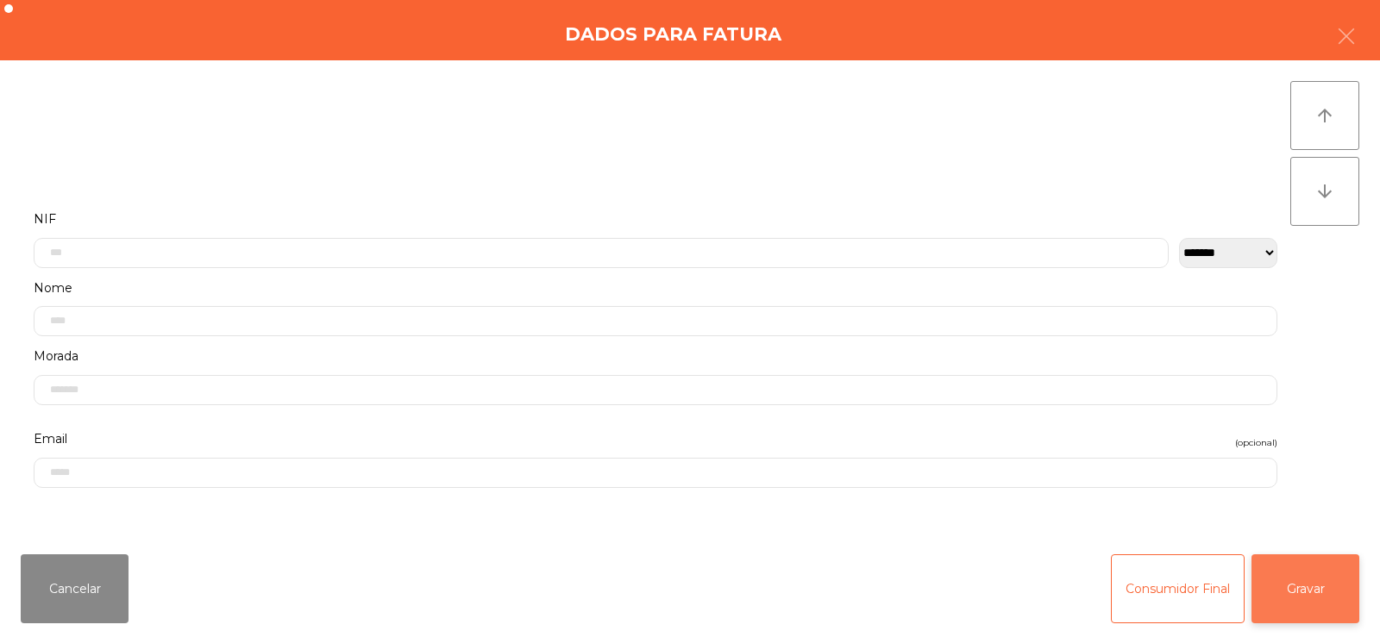
click at [1327, 582] on button "Gravar" at bounding box center [1305, 588] width 108 height 69
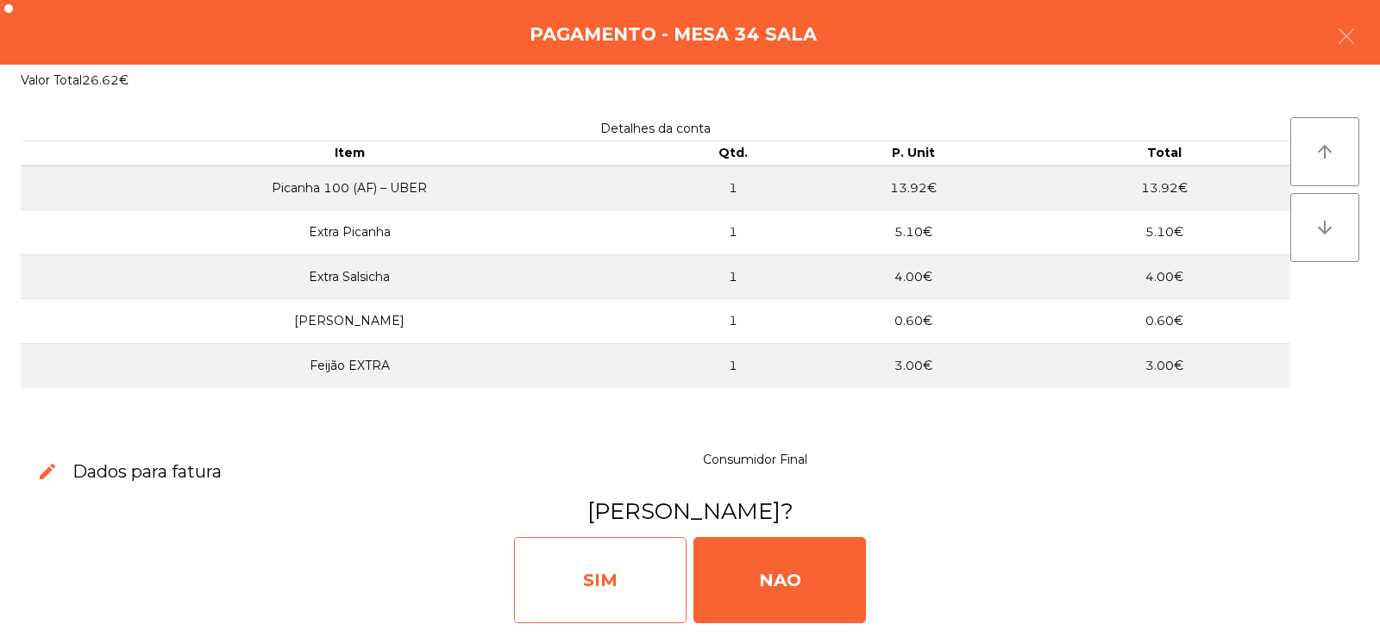
click at [579, 578] on div "SIM" at bounding box center [600, 580] width 172 height 86
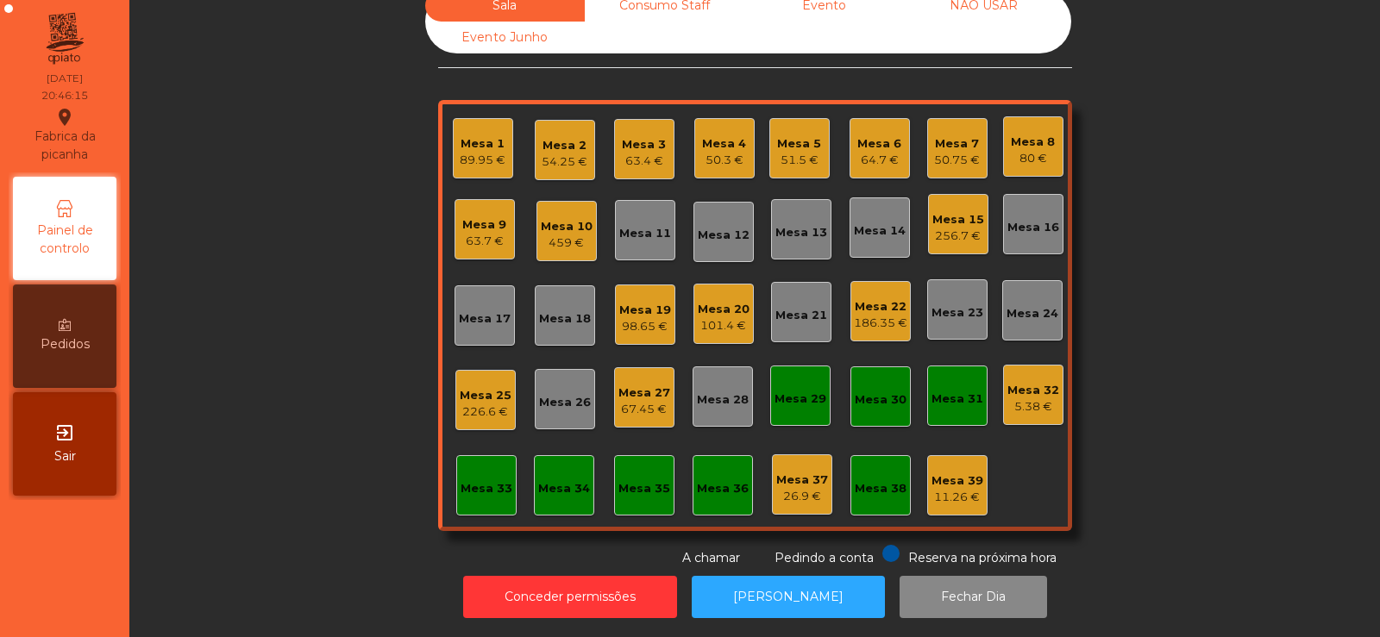
click at [1208, 265] on div "Sala Consumo Staff Evento NÃO USAR Evento Junho Mesa 1 89.95 € Mesa 2 54.25 € M…" at bounding box center [755, 279] width 1204 height 578
click at [877, 163] on div "Mesa 6 64.7 €" at bounding box center [879, 148] width 60 height 60
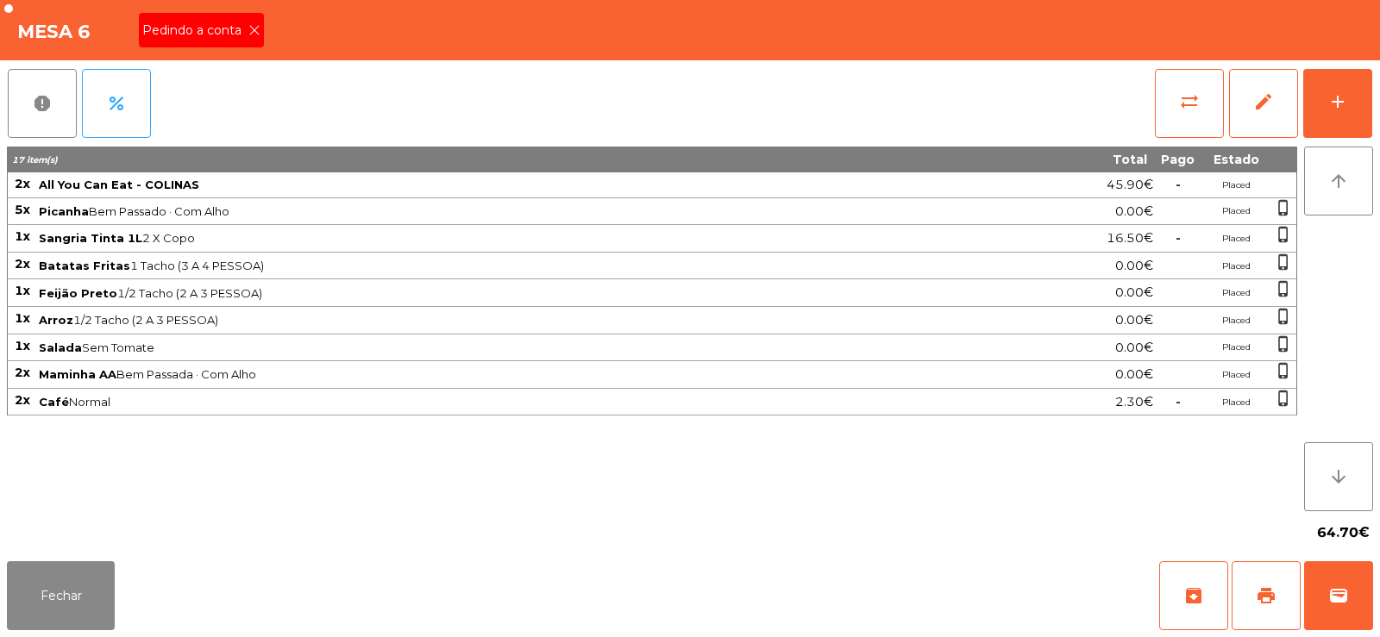
click at [235, 22] on span "Pedindo a conta" at bounding box center [195, 31] width 106 height 18
click at [1265, 570] on button "print" at bounding box center [1265, 595] width 69 height 69
click at [1340, 604] on span "wallet" at bounding box center [1338, 595] width 21 height 21
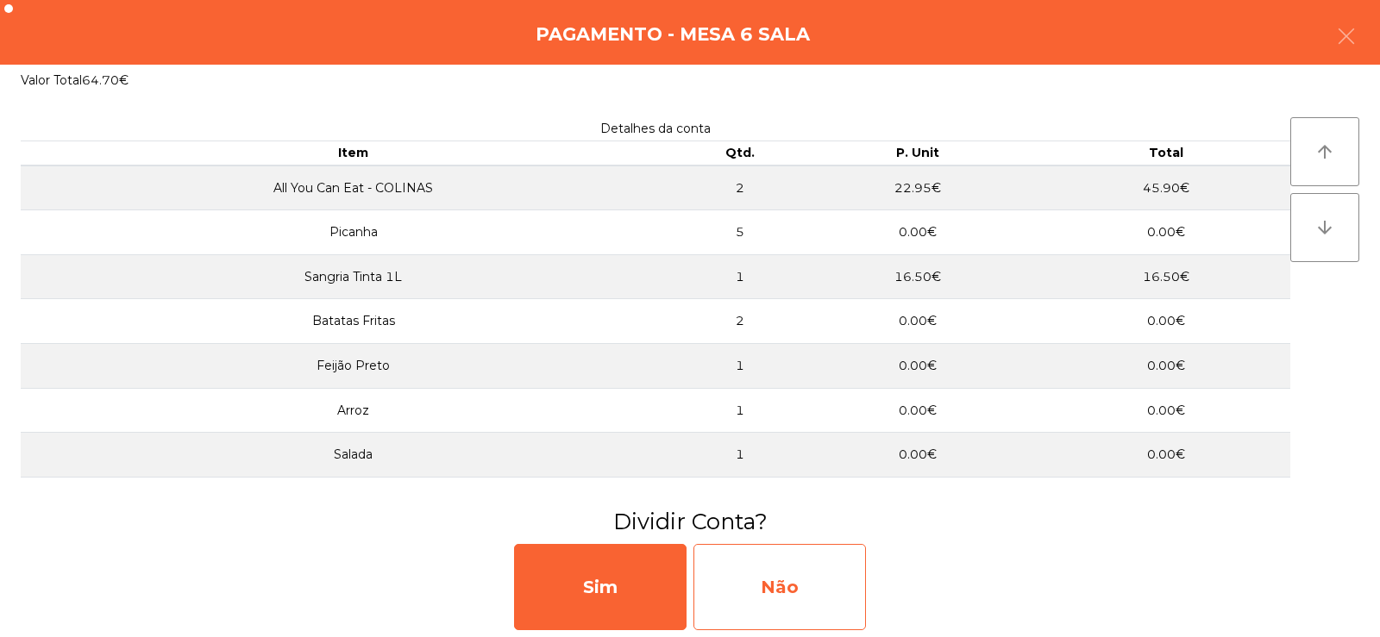
click at [772, 590] on div "Não" at bounding box center [779, 587] width 172 height 86
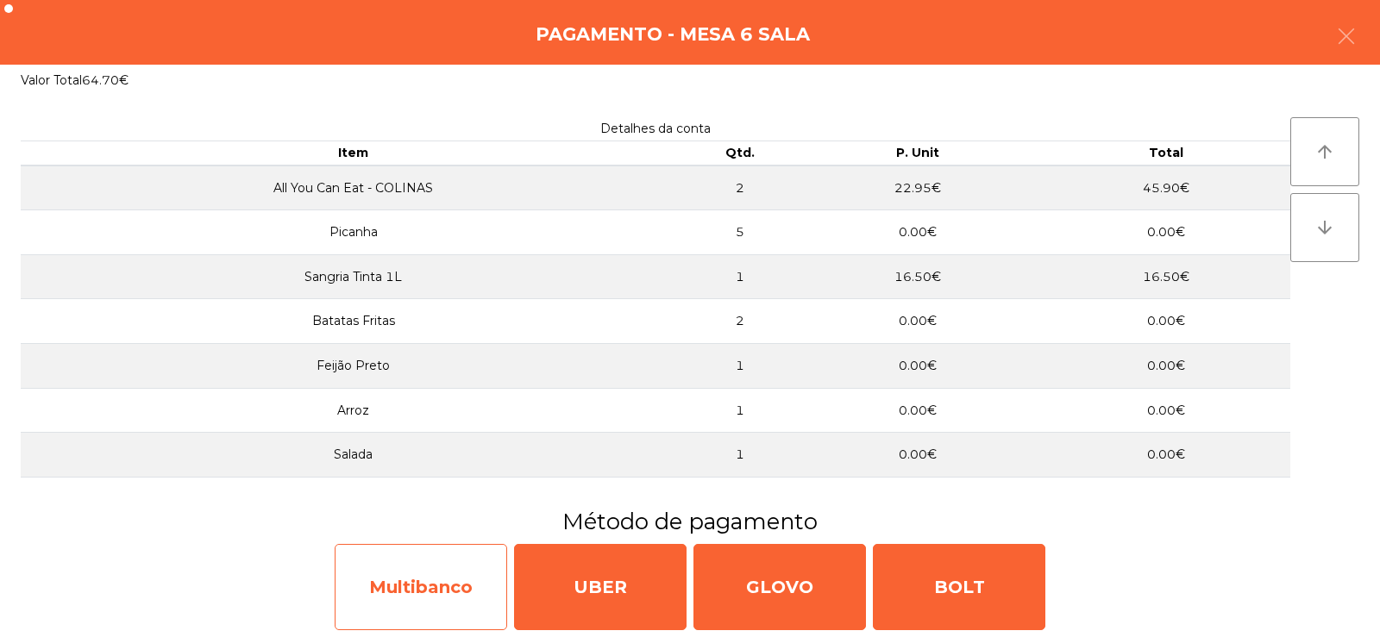
click at [437, 592] on div "Multibanco" at bounding box center [421, 587] width 172 height 86
select select "**"
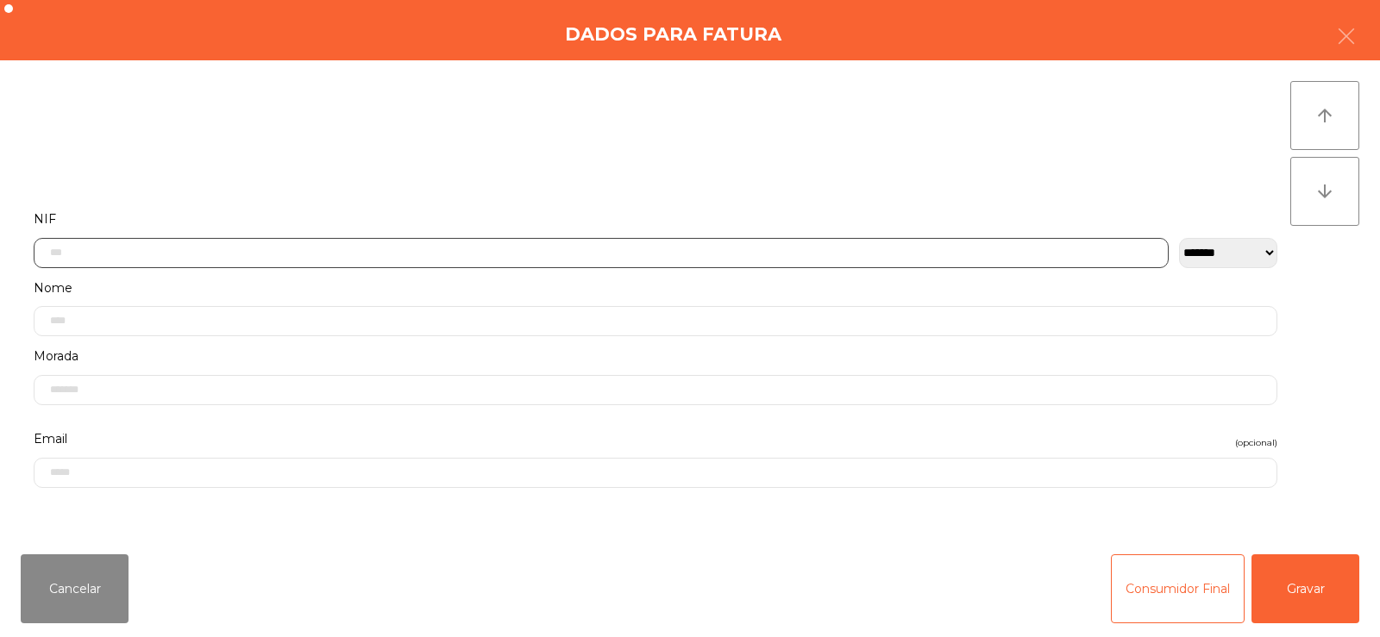
click at [441, 250] on input "text" at bounding box center [601, 253] width 1135 height 30
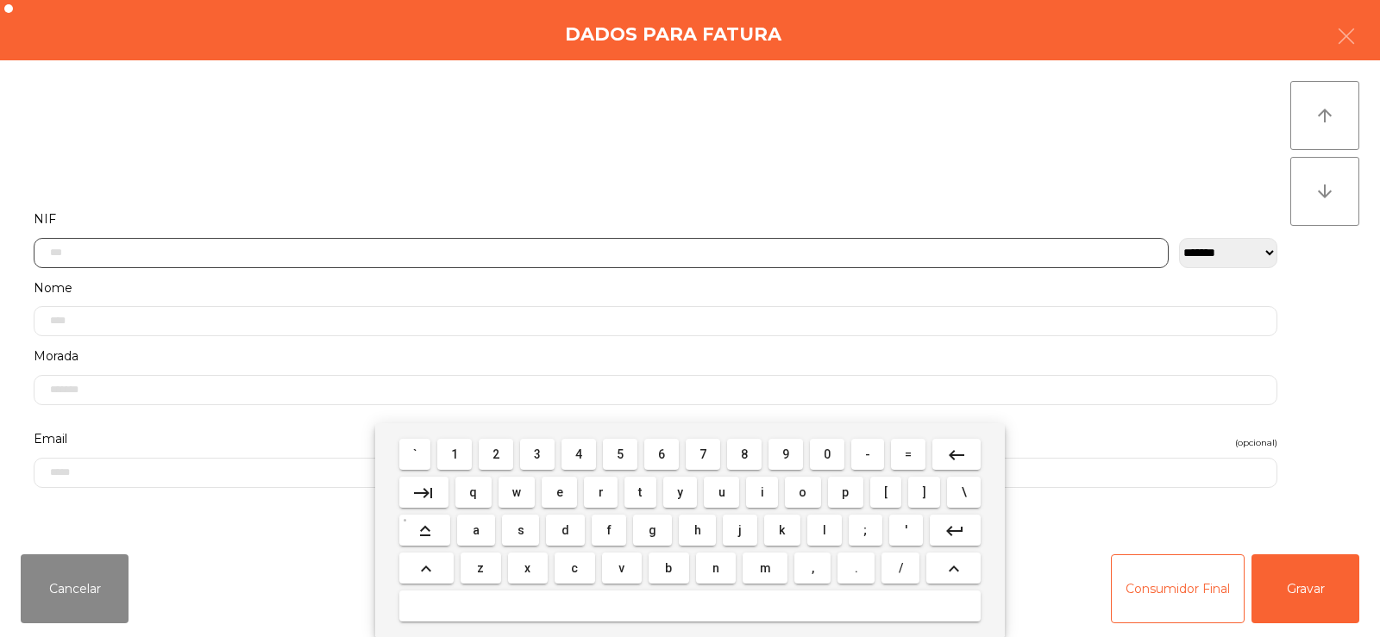
scroll to position [126, 0]
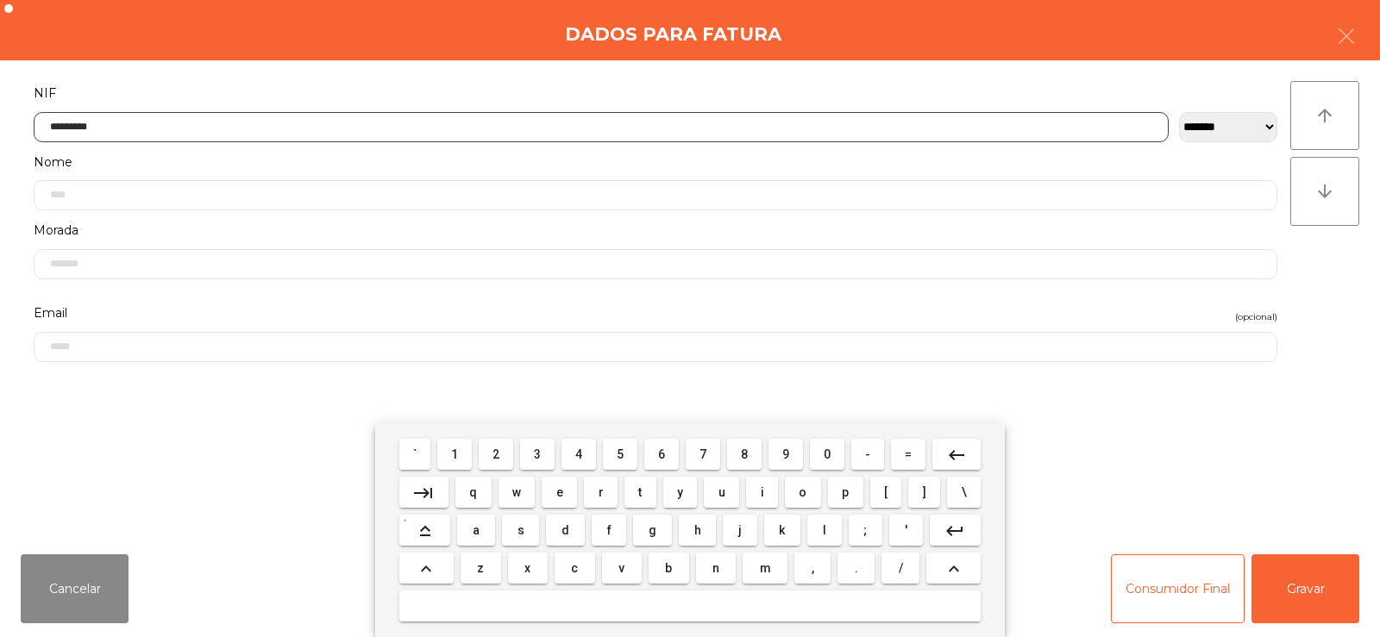
type input "*********"
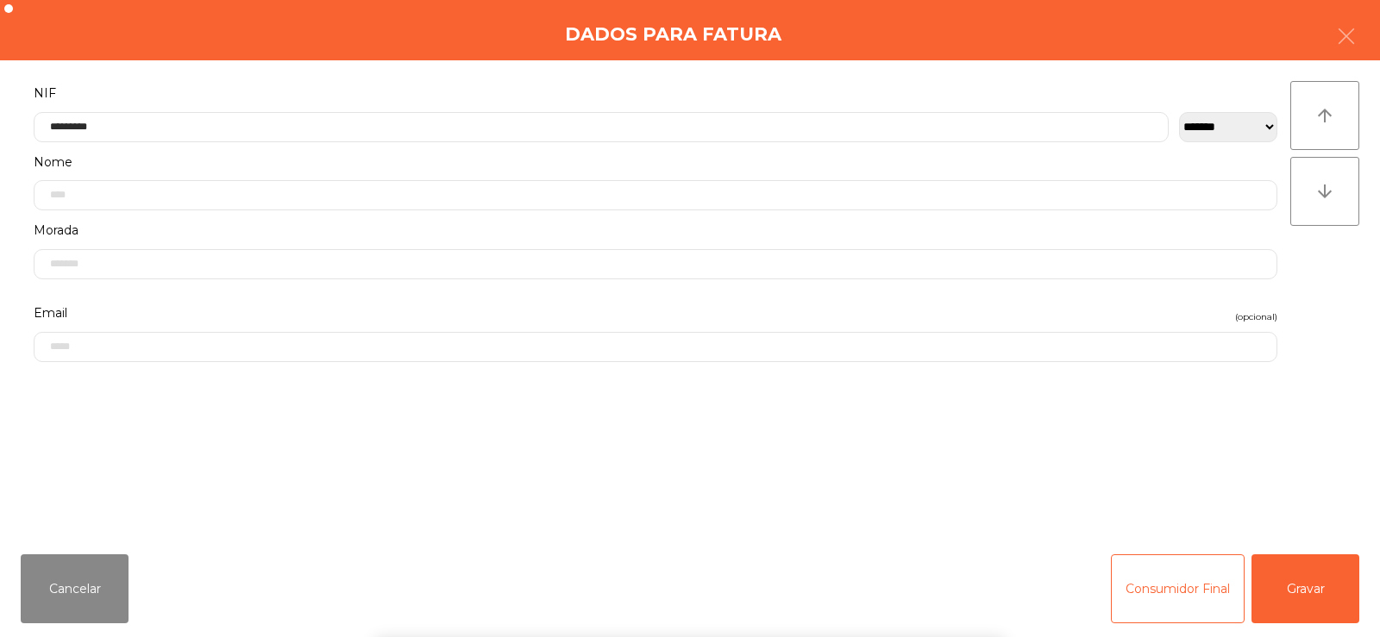
click at [1316, 568] on div "` 1 2 3 4 5 6 7 8 9 0 - = keyboard_backspace keyboard_tab q w e r t y u i o p […" at bounding box center [690, 530] width 1380 height 214
click at [1315, 586] on button "Gravar" at bounding box center [1305, 588] width 108 height 69
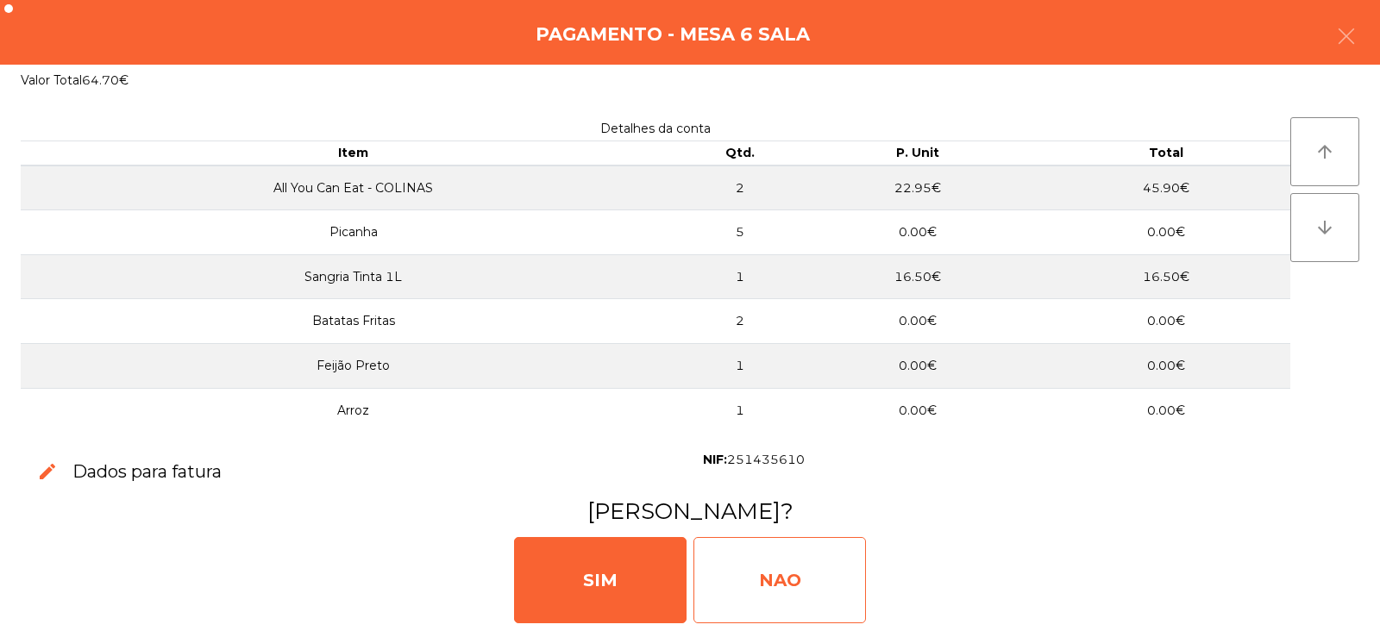
click at [779, 573] on div "NAO" at bounding box center [779, 580] width 172 height 86
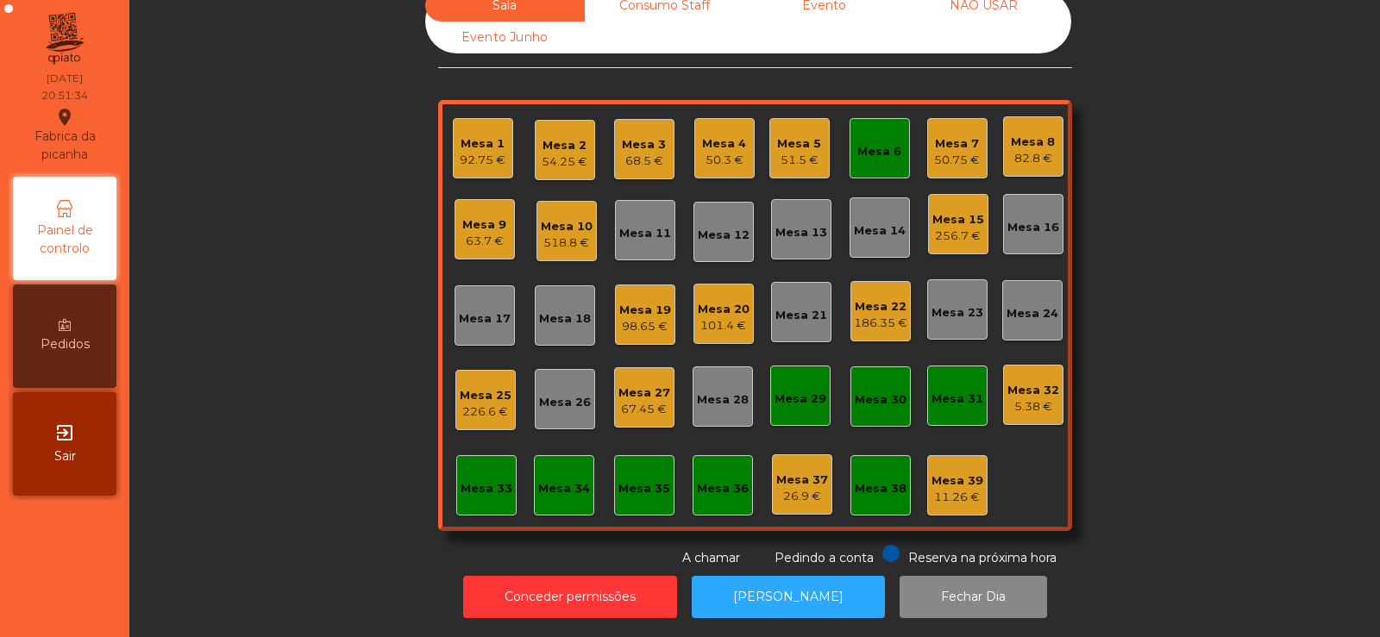
click at [849, 147] on div "Mesa 6" at bounding box center [879, 148] width 60 height 60
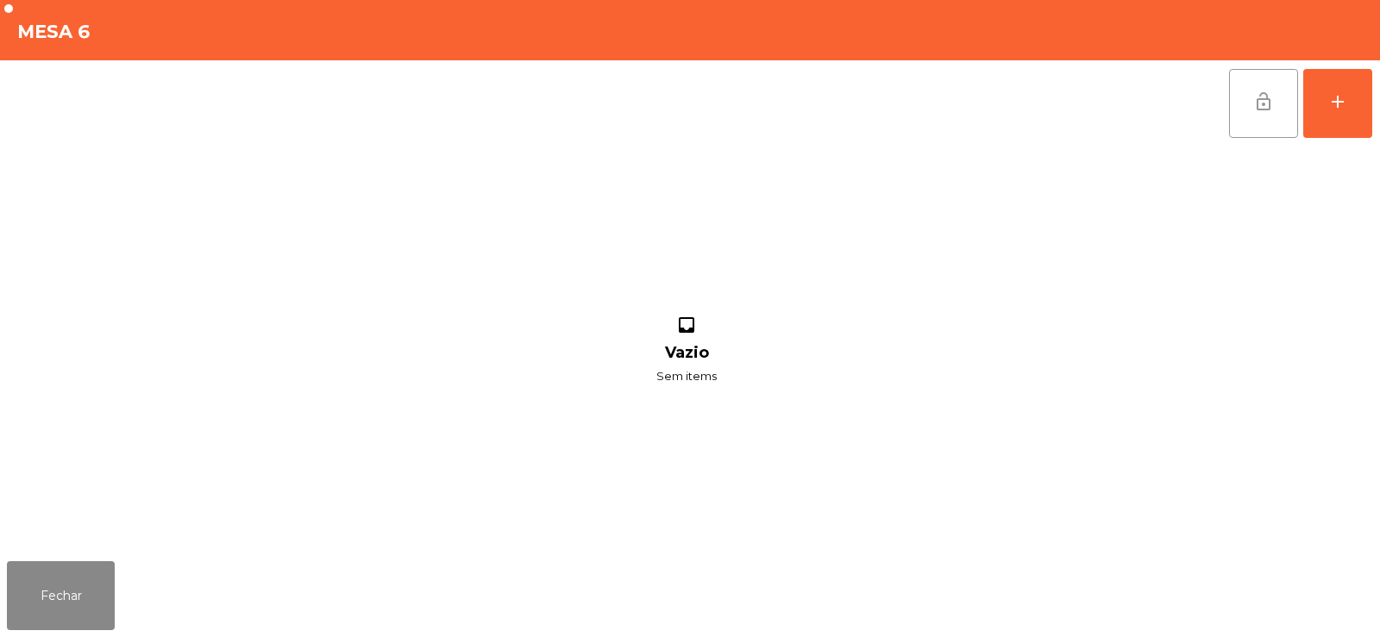
click at [1246, 105] on button "lock_open" at bounding box center [1263, 103] width 69 height 69
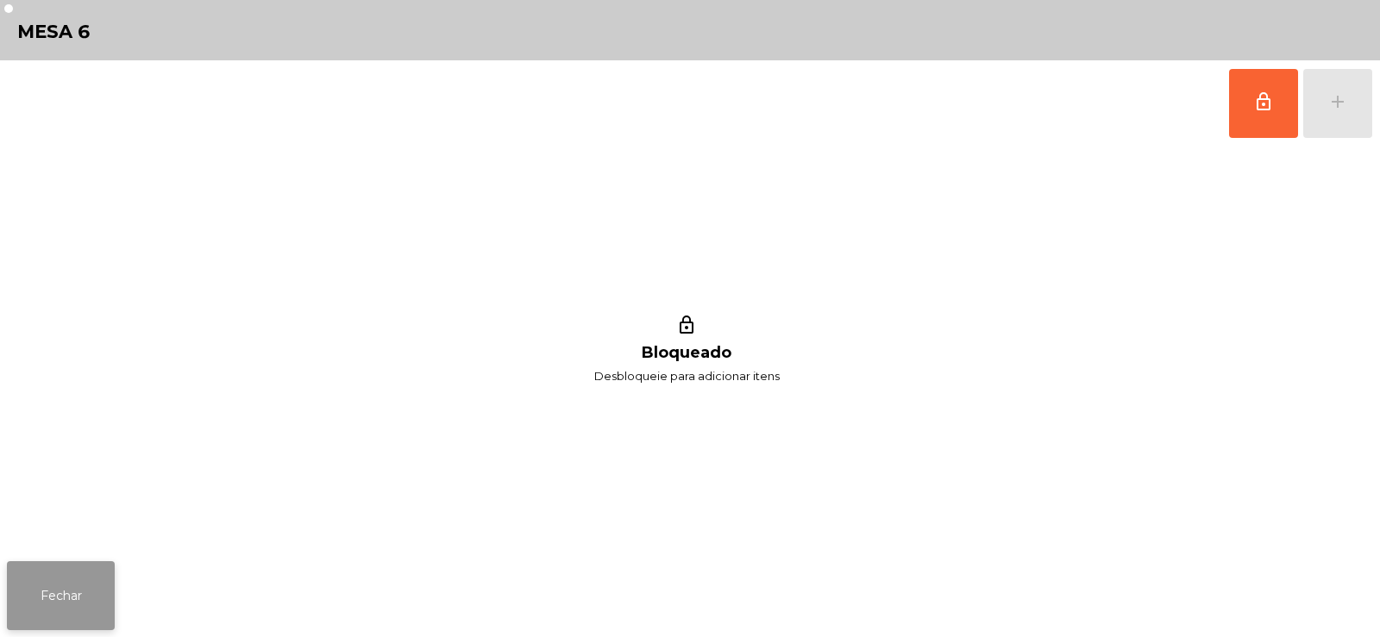
click at [72, 607] on button "Fechar" at bounding box center [61, 595] width 108 height 69
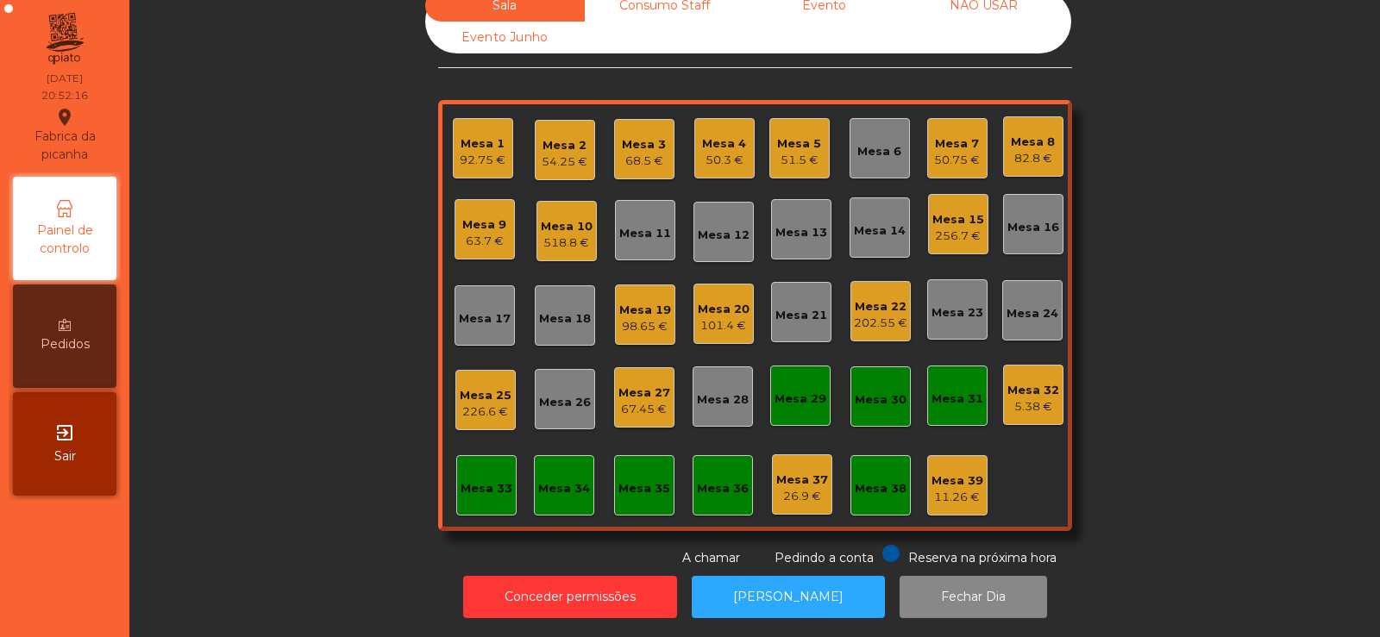
click at [276, 382] on div "Sala Consumo Staff Evento NÃO USAR Evento Junho Mesa 1 92.75 € Mesa 2 54.25 € M…" at bounding box center [755, 279] width 1204 height 578
click at [473, 499] on div "Mesa 33" at bounding box center [486, 485] width 60 height 60
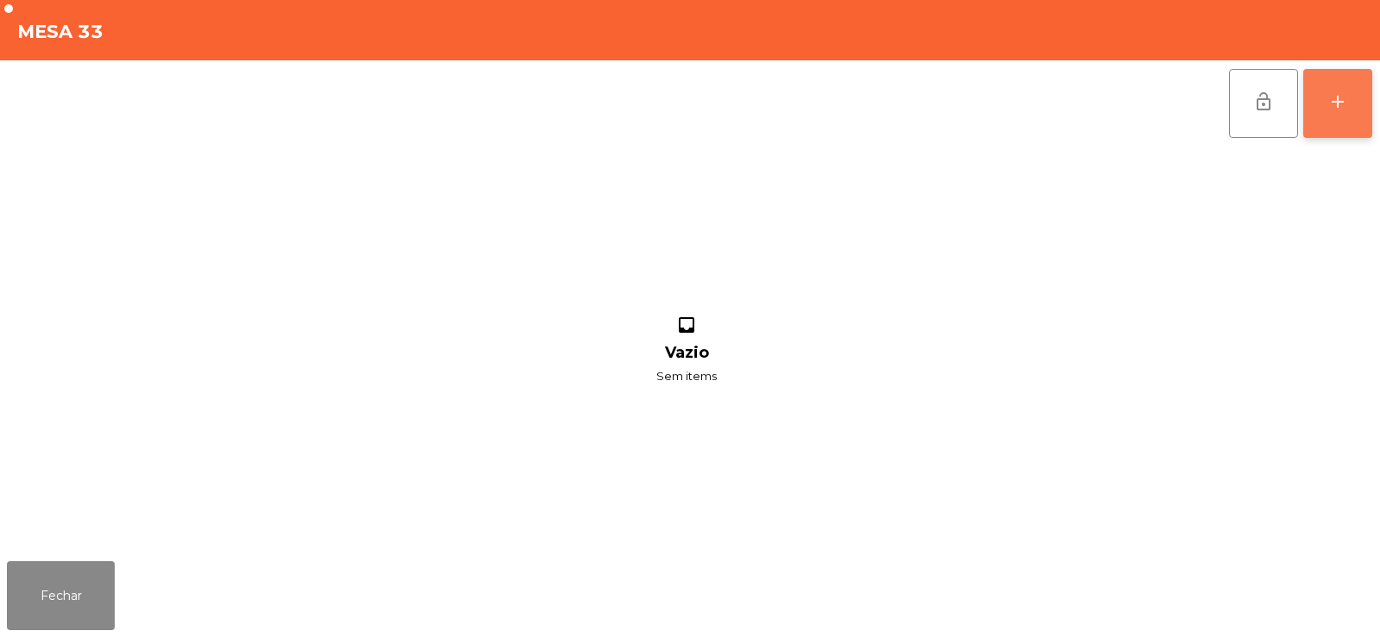
click at [1343, 118] on button "add" at bounding box center [1337, 103] width 69 height 69
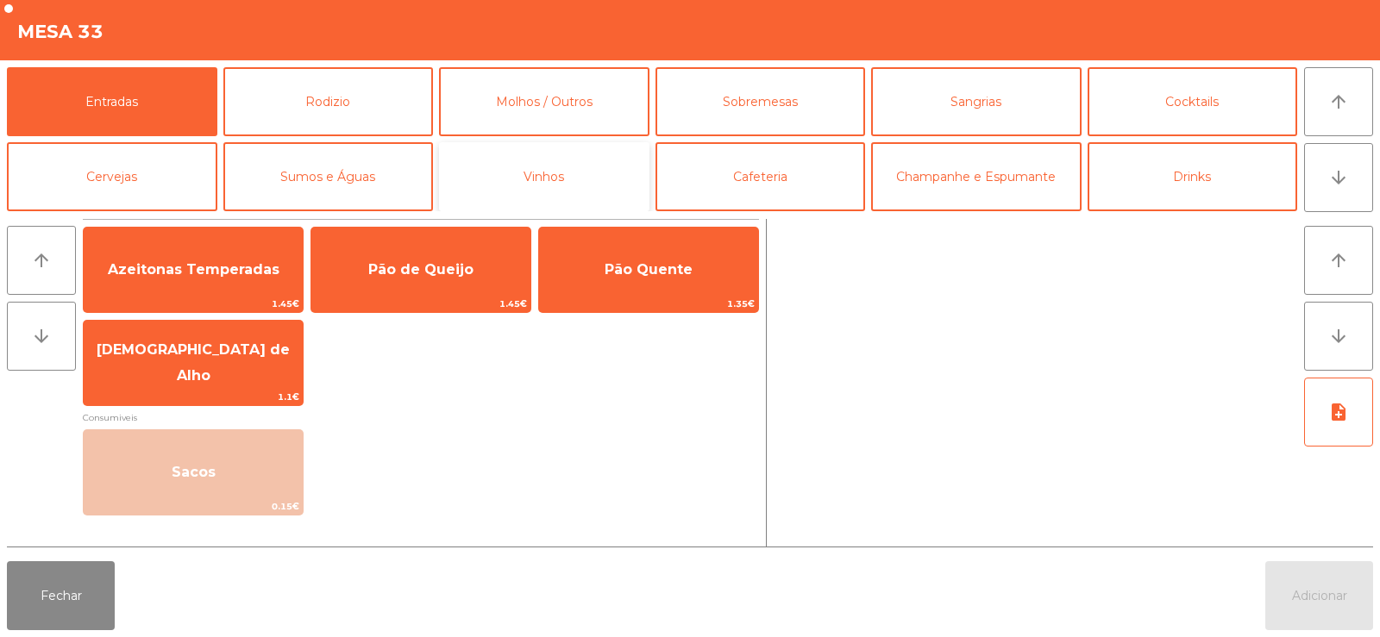
click at [607, 175] on button "Vinhos" at bounding box center [544, 176] width 210 height 69
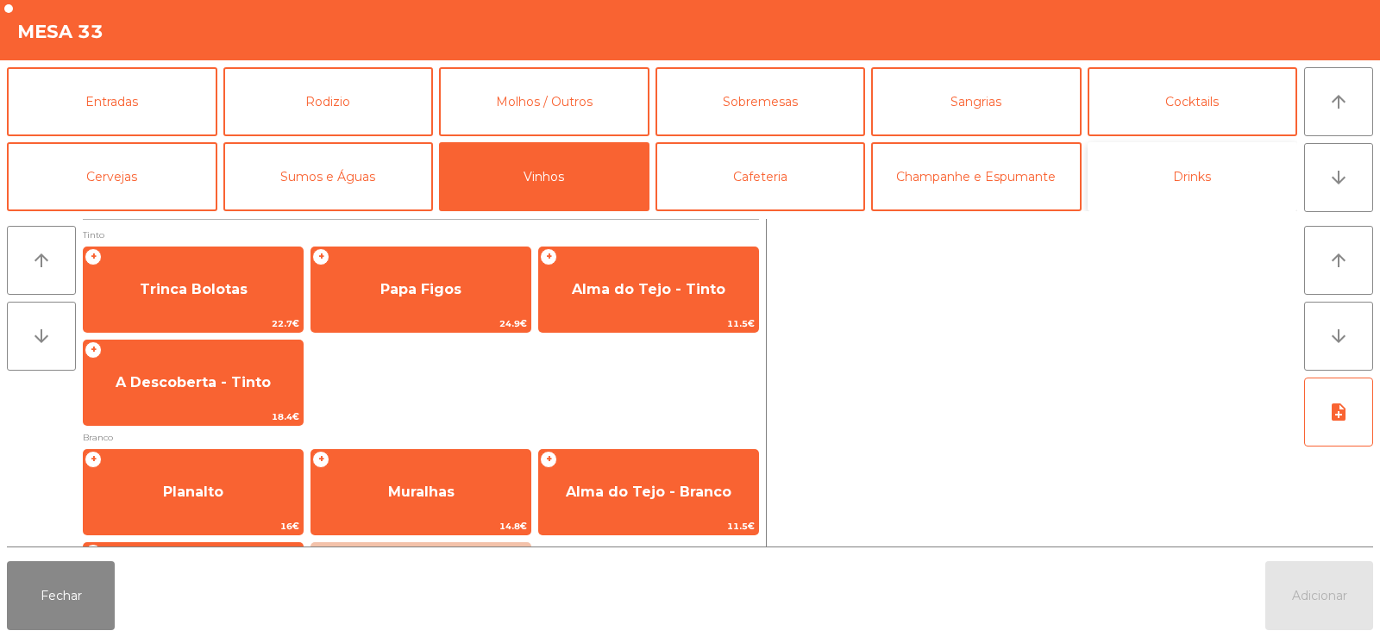
click at [1193, 172] on button "Drinks" at bounding box center [1192, 176] width 210 height 69
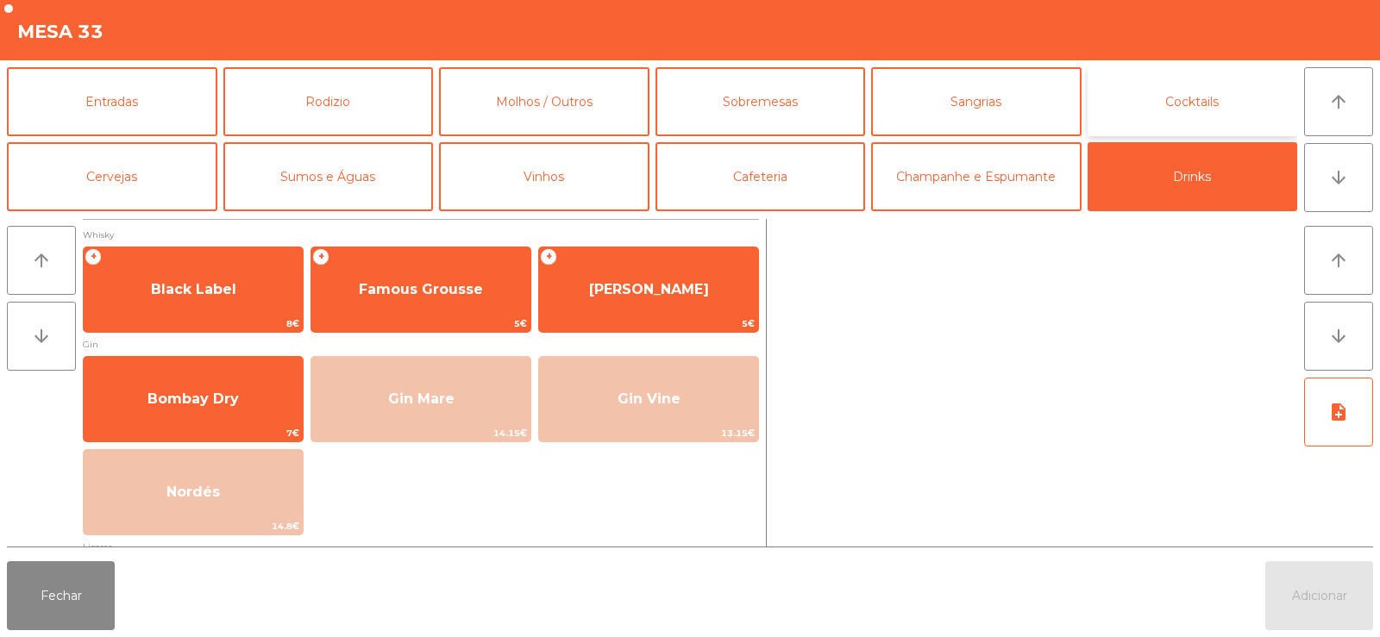
click at [1186, 98] on button "Cocktails" at bounding box center [1192, 101] width 210 height 69
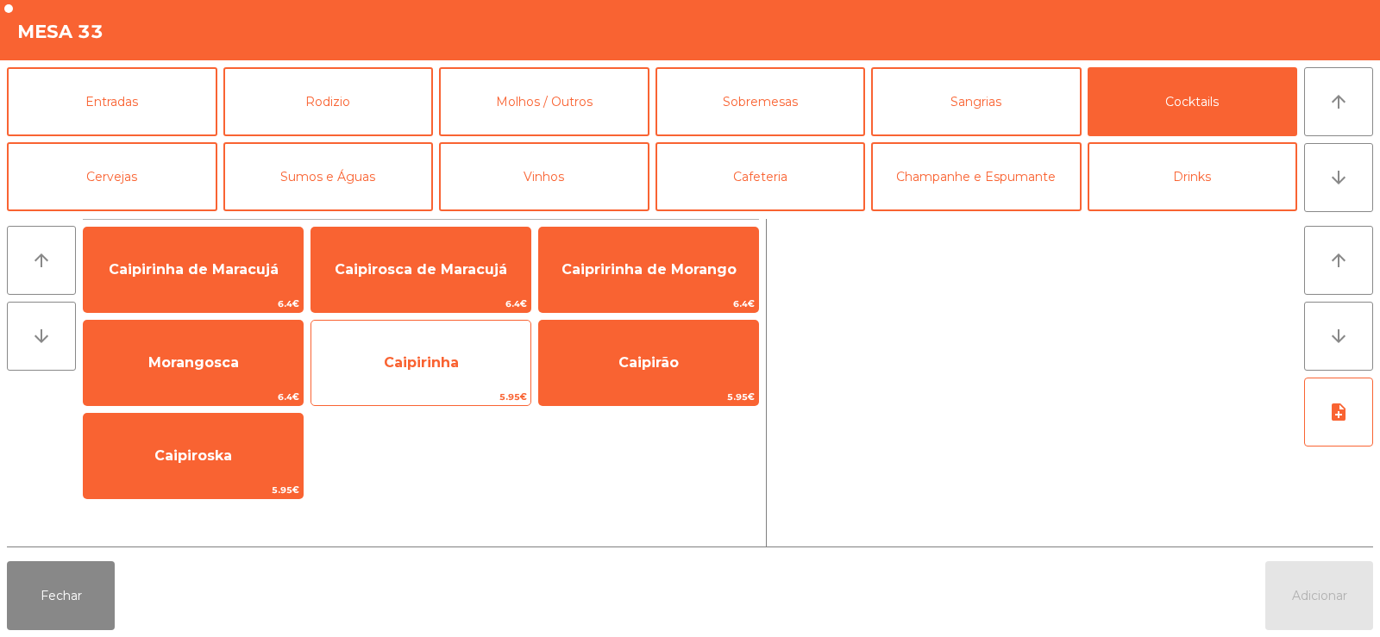
click at [428, 375] on span "Caipirinha" at bounding box center [420, 363] width 219 height 47
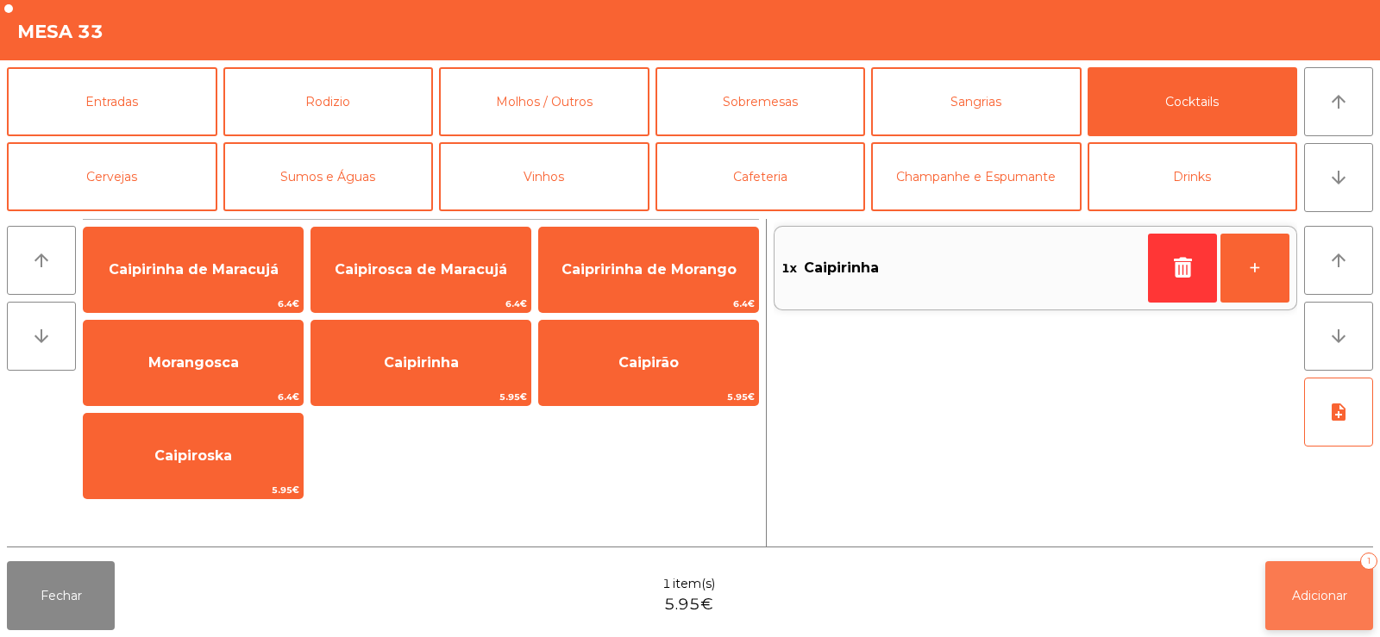
click at [1317, 592] on span "Adicionar" at bounding box center [1319, 596] width 55 height 16
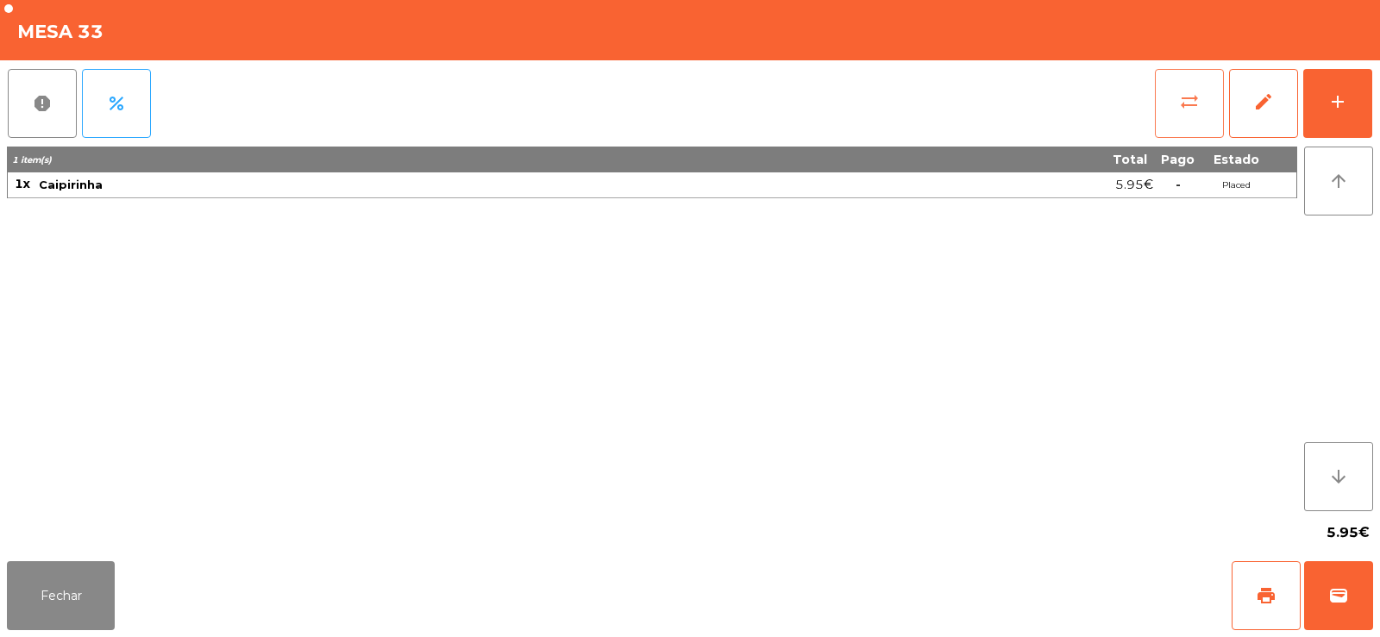
click at [1184, 127] on button "sync_alt" at bounding box center [1189, 103] width 69 height 69
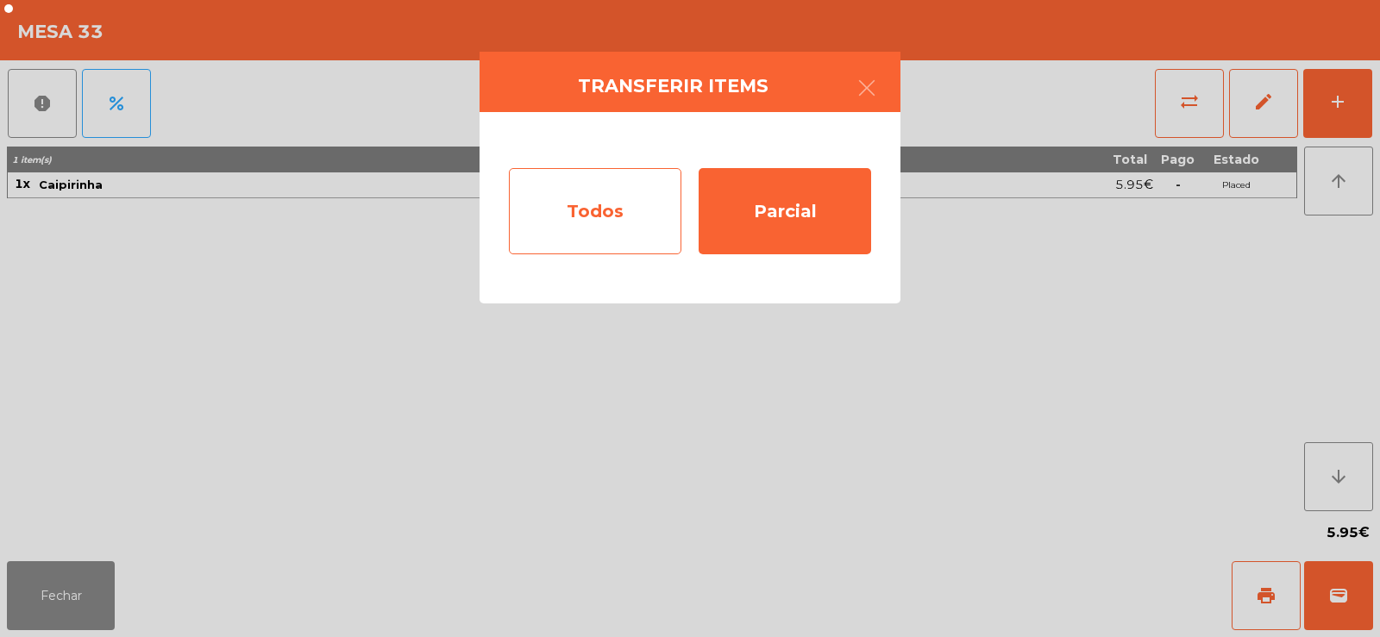
click at [589, 241] on div "Todos" at bounding box center [595, 211] width 172 height 86
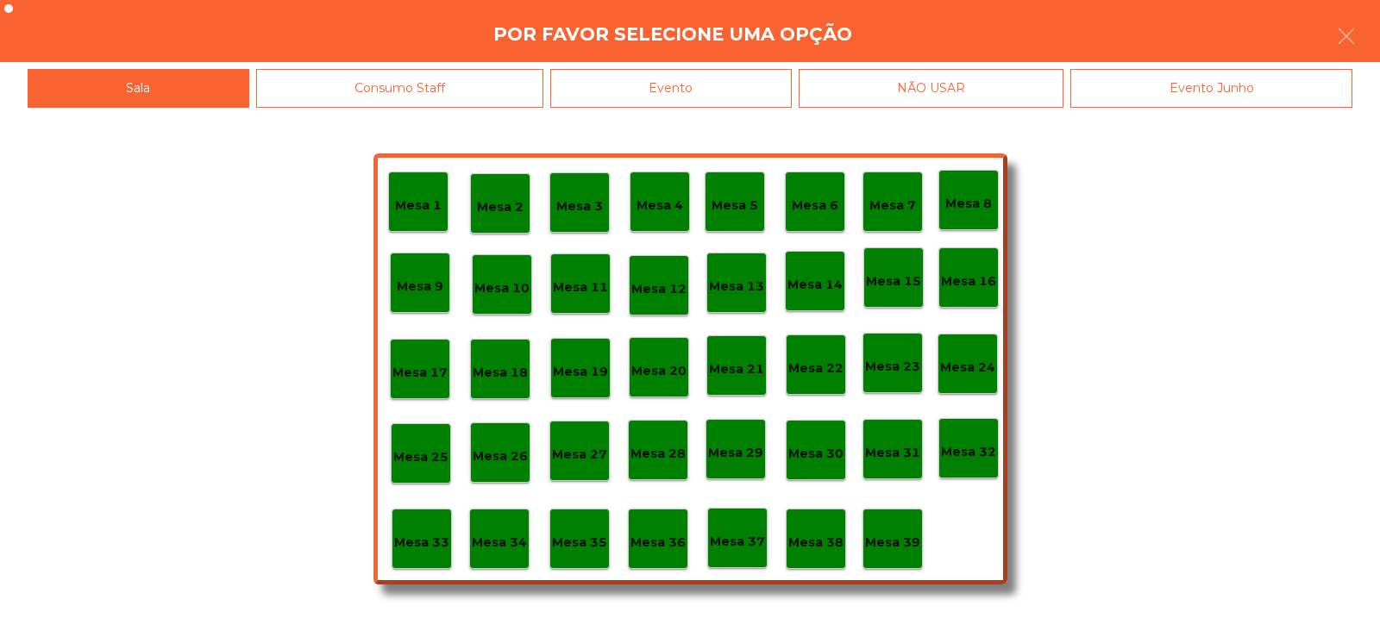
click at [713, 95] on div "Evento" at bounding box center [670, 88] width 241 height 39
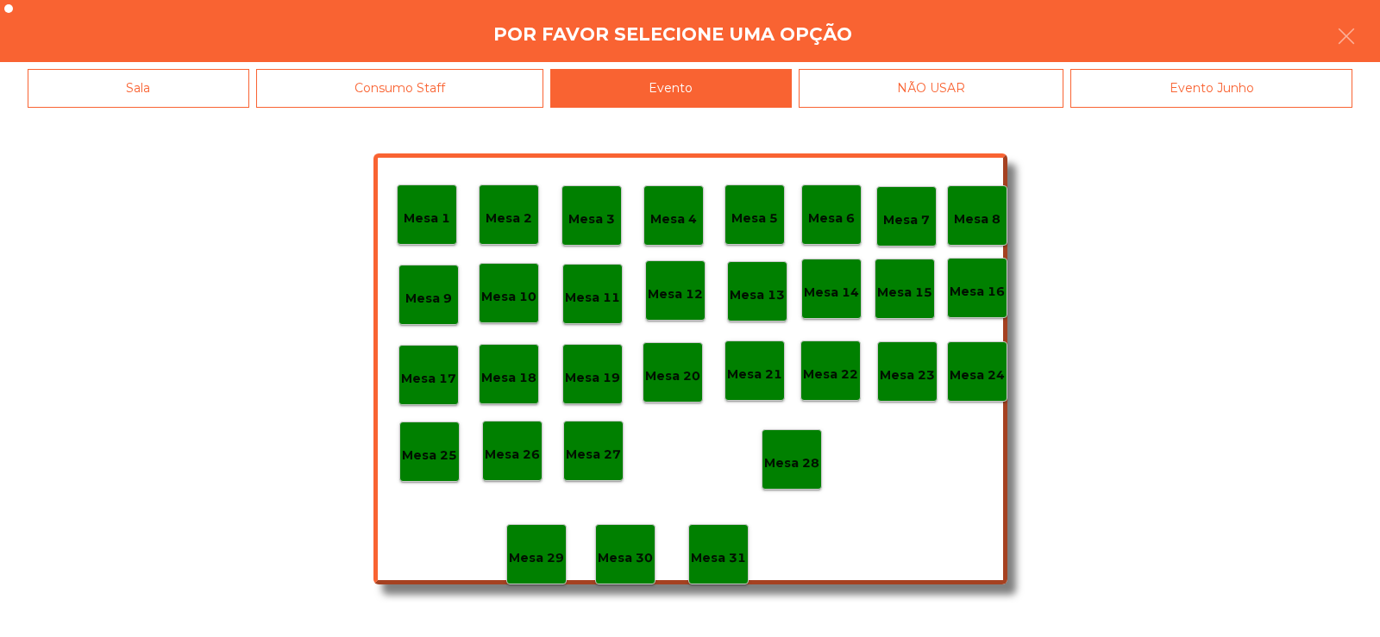
click at [790, 454] on p "Mesa 28" at bounding box center [791, 464] width 55 height 20
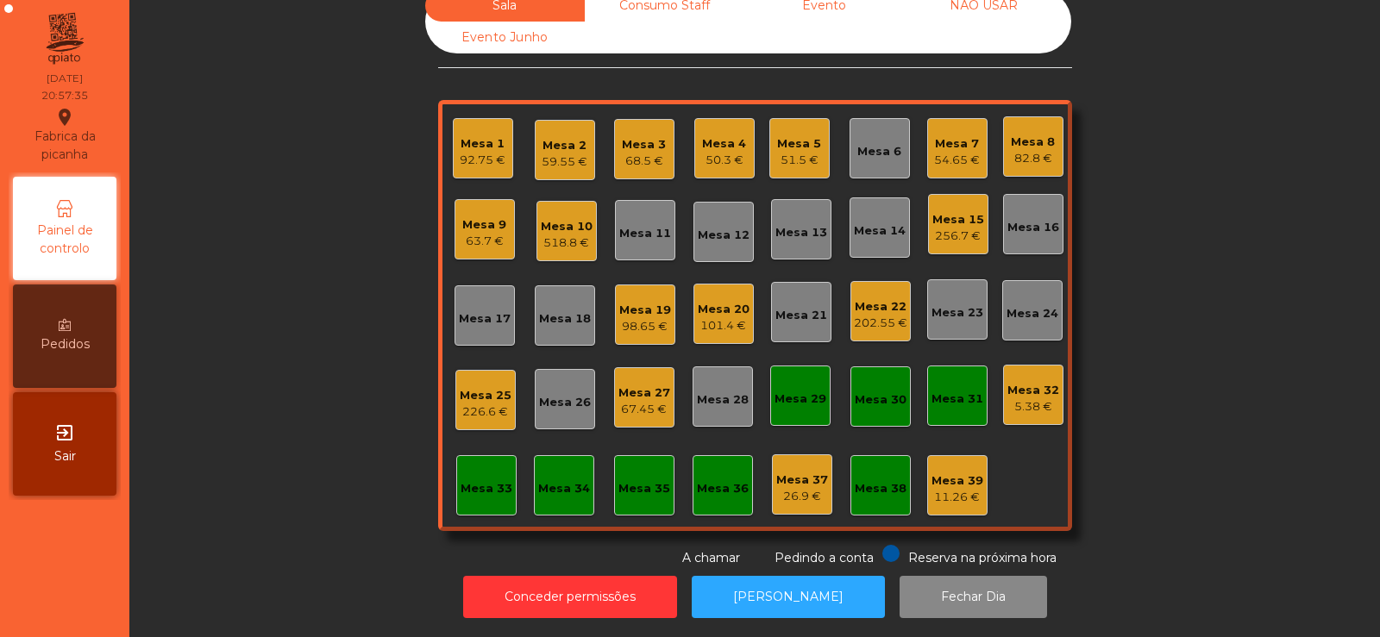
click at [631, 153] on div "68.5 €" at bounding box center [644, 161] width 44 height 17
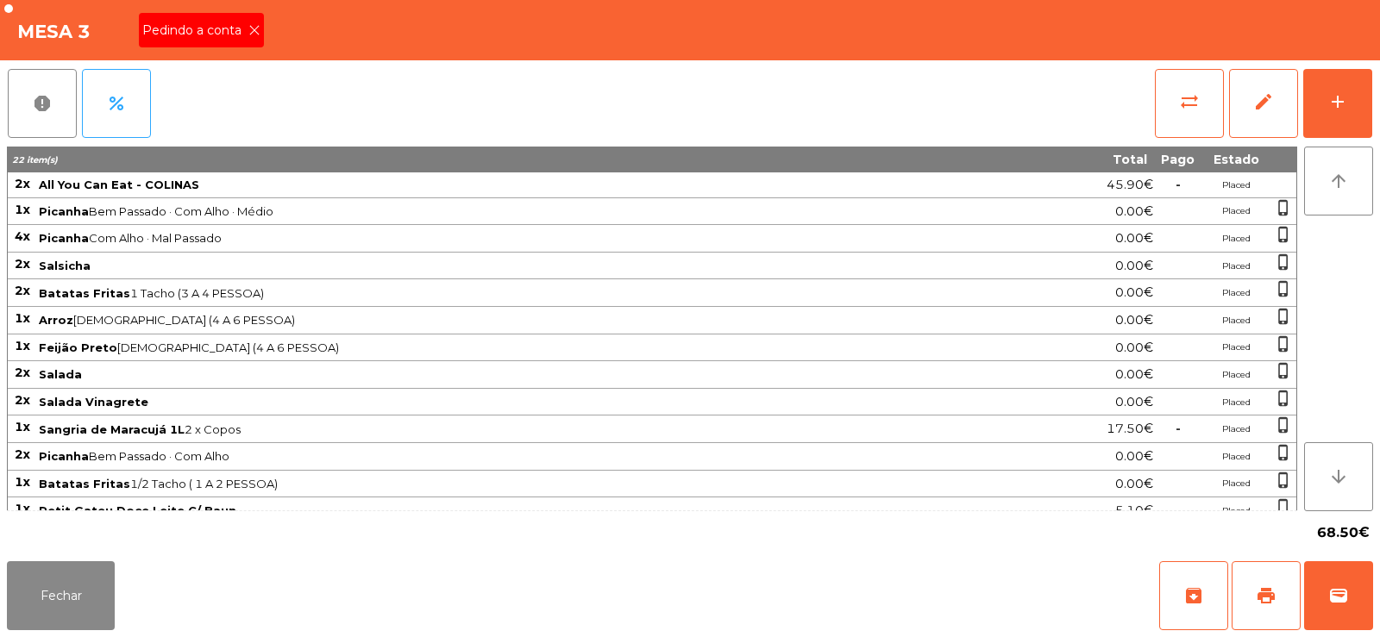
click at [213, 27] on span "Pedindo a conta" at bounding box center [195, 31] width 106 height 18
click at [1277, 599] on button "print" at bounding box center [1265, 595] width 69 height 69
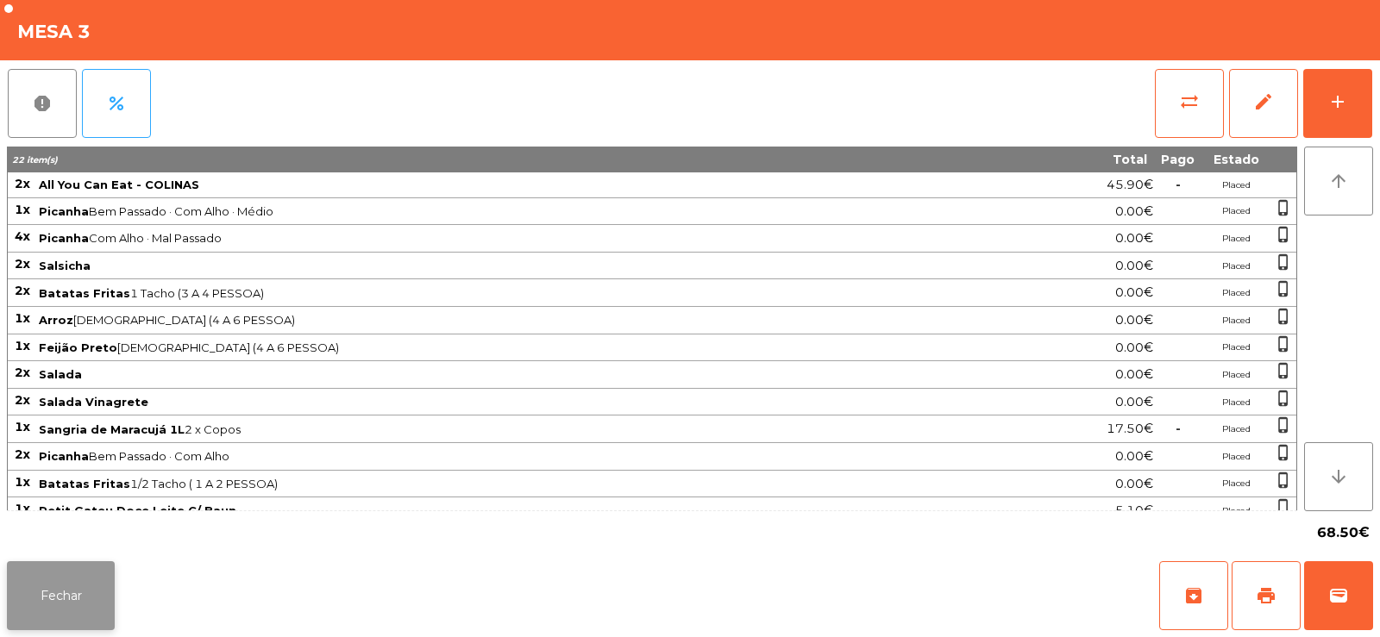
click at [59, 585] on button "Fechar" at bounding box center [61, 595] width 108 height 69
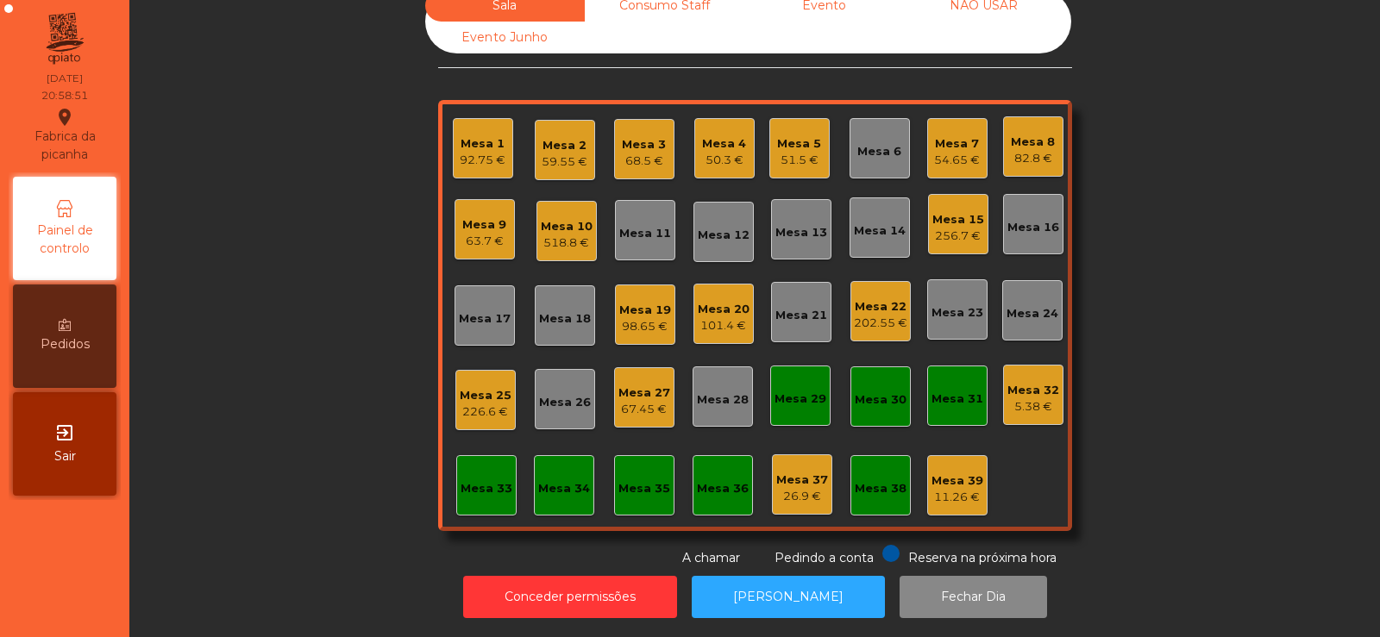
click at [553, 218] on div "Mesa 10" at bounding box center [567, 226] width 52 height 17
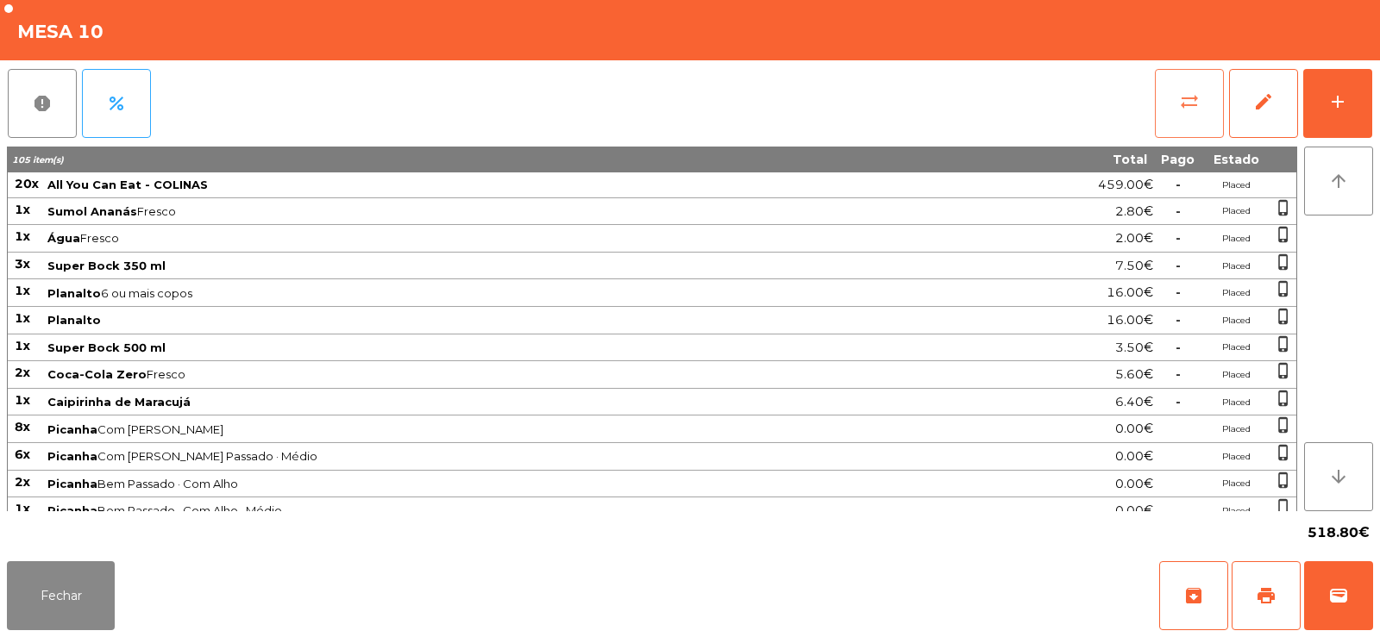
click at [1190, 112] on button "sync_alt" at bounding box center [1189, 103] width 69 height 69
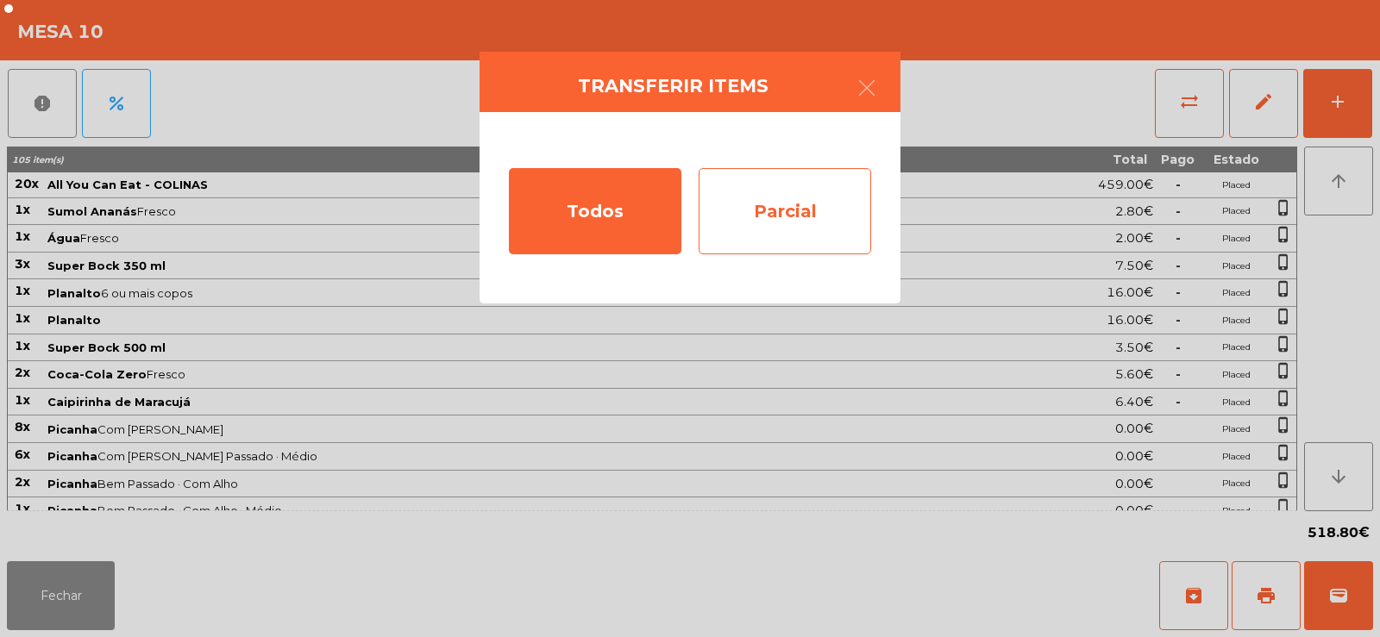
click at [779, 215] on div "Parcial" at bounding box center [784, 211] width 172 height 86
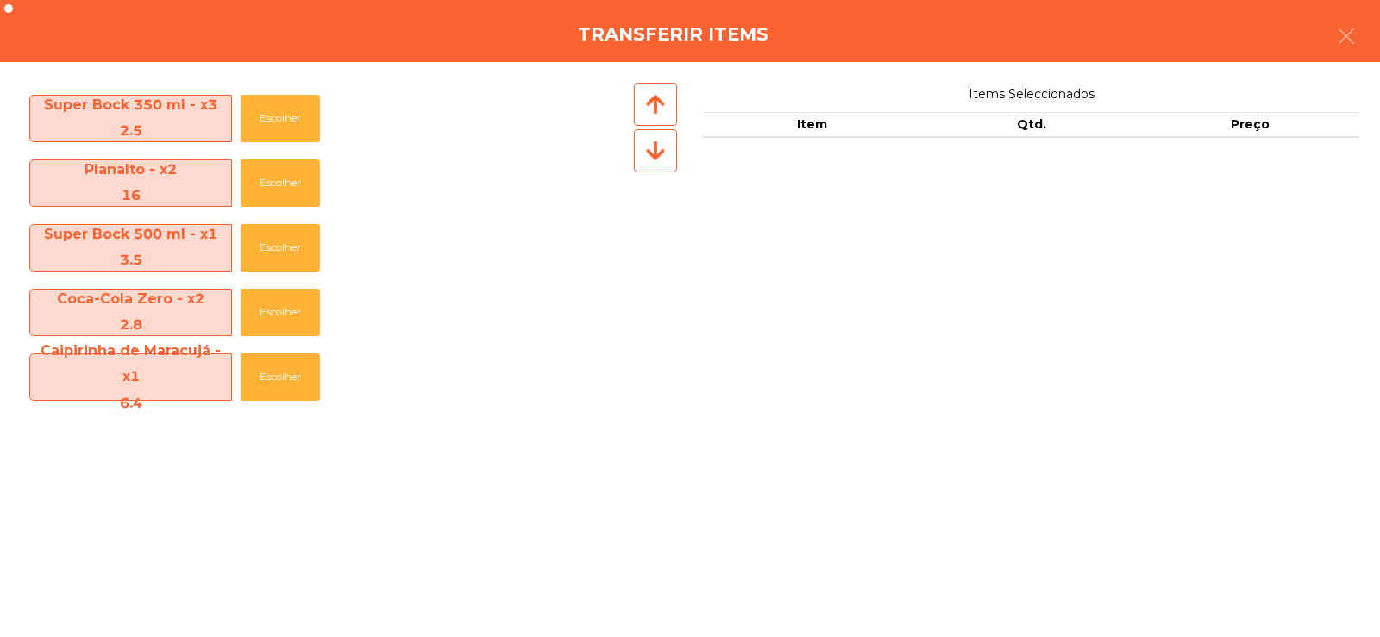
scroll to position [195, 0]
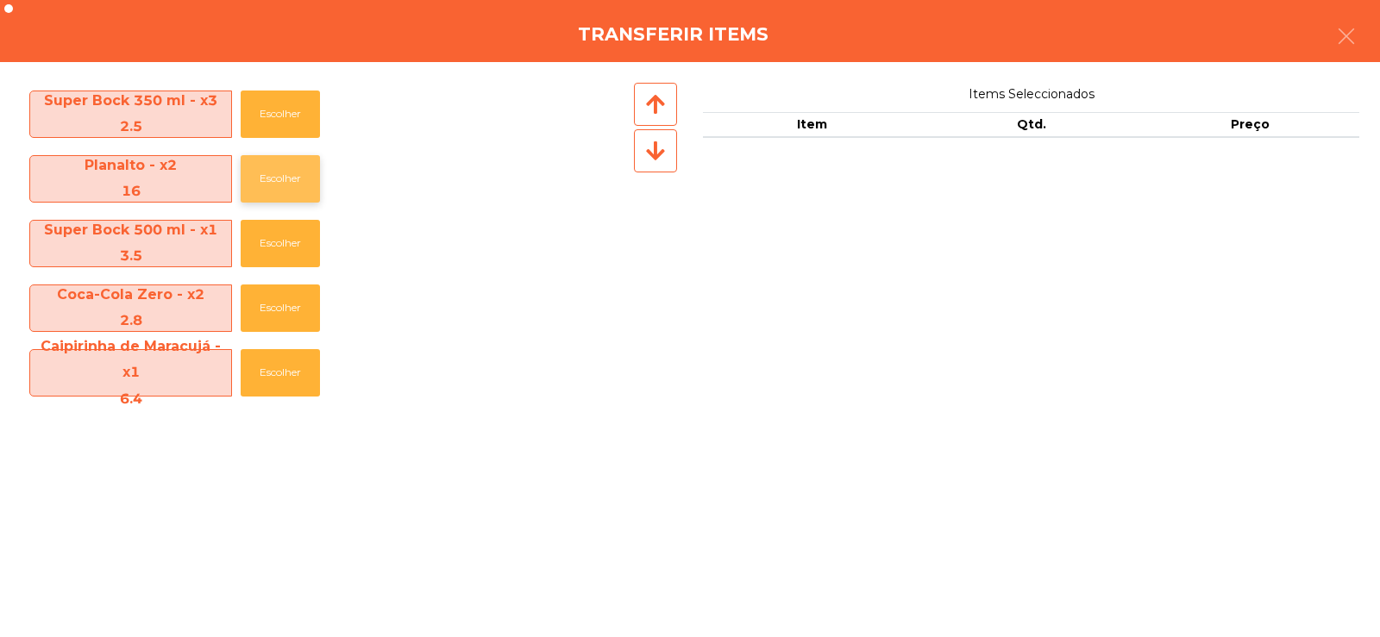
click at [289, 170] on button "Escolher" at bounding box center [280, 178] width 79 height 47
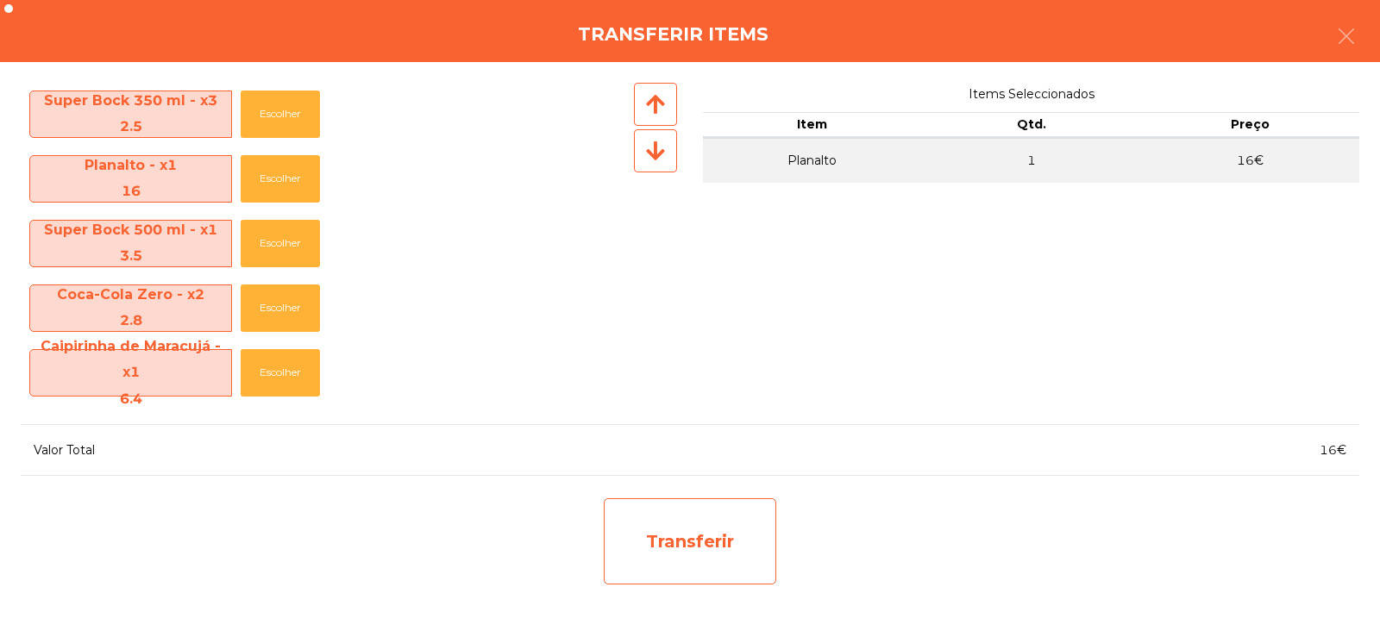
click at [673, 539] on div "Transferir" at bounding box center [690, 541] width 172 height 86
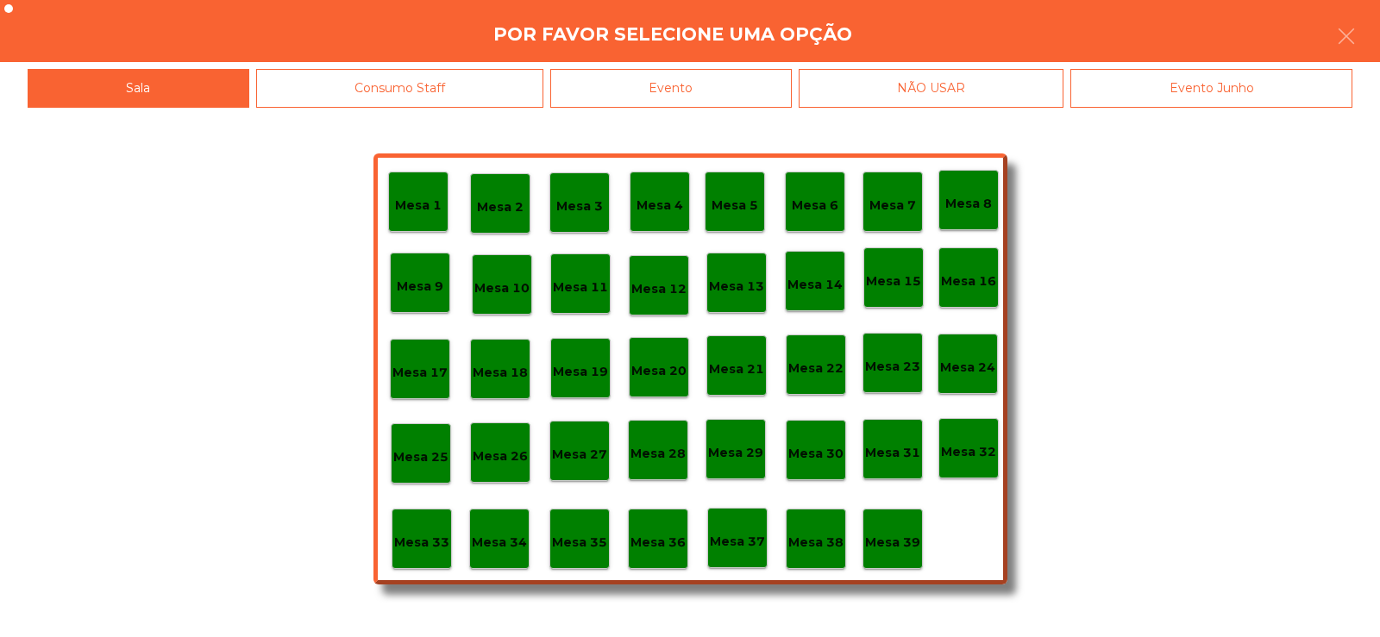
click at [732, 523] on div "Mesa 37" at bounding box center [737, 538] width 60 height 60
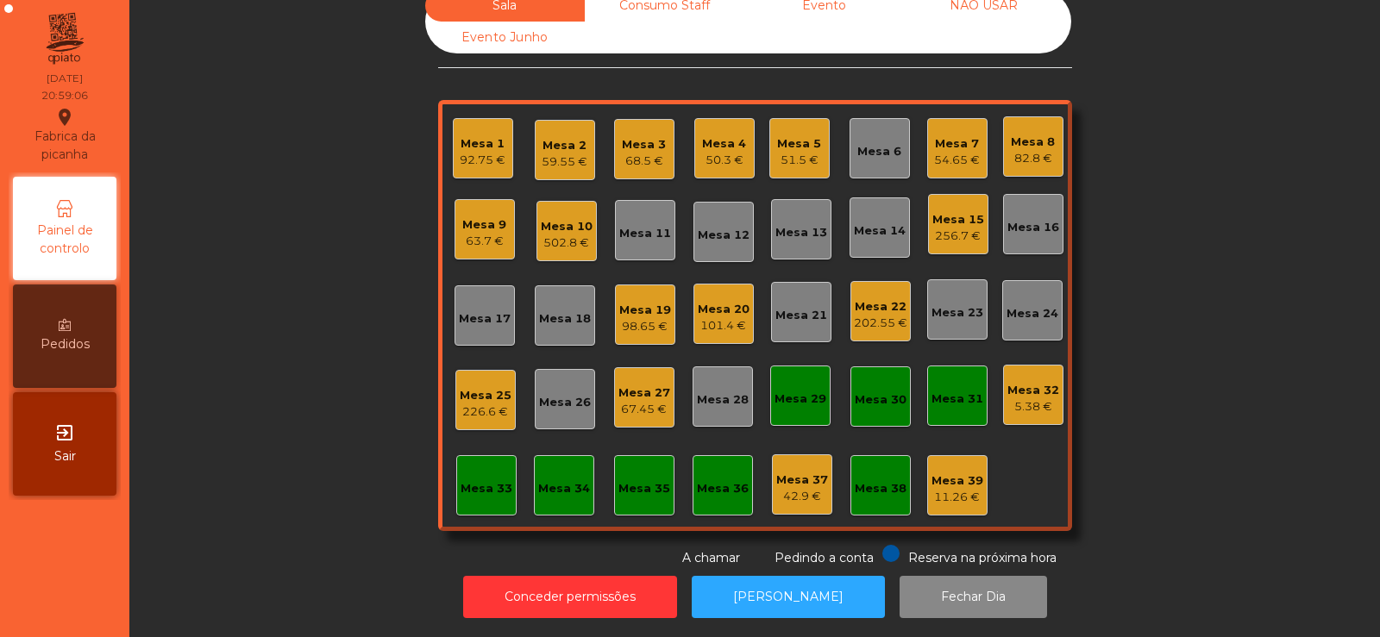
click at [564, 235] on div "502.8 €" at bounding box center [567, 243] width 52 height 17
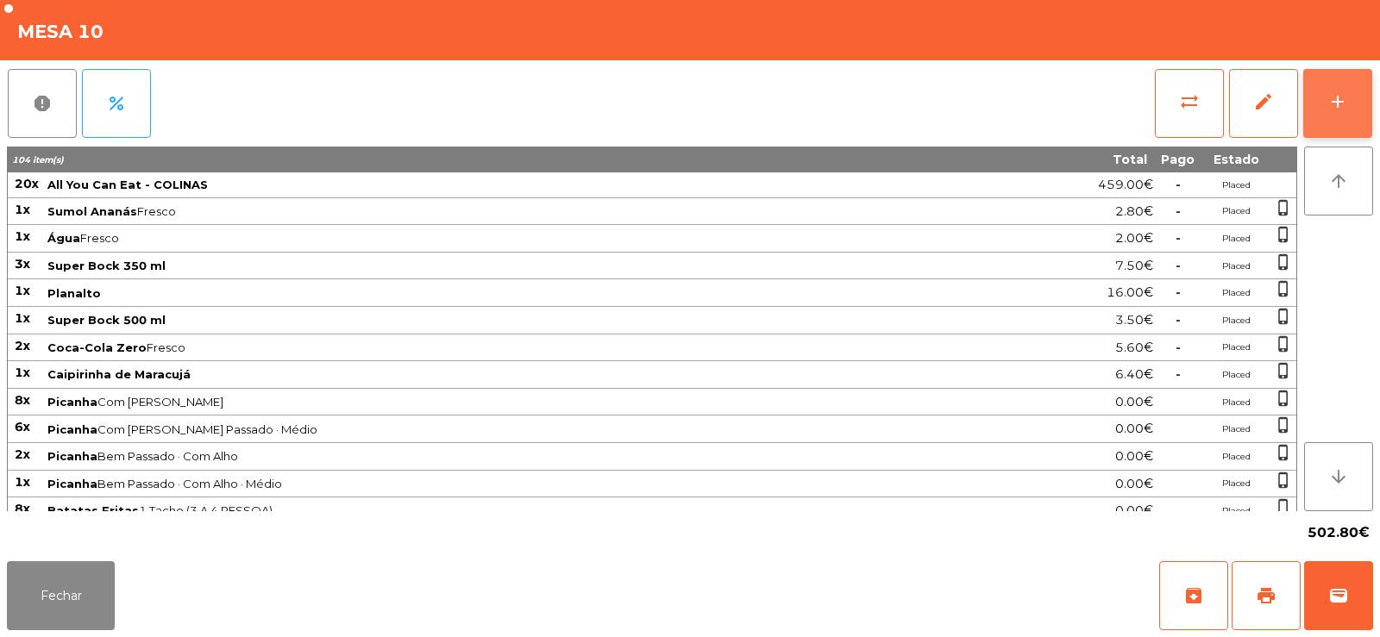
click at [1332, 98] on div "add" at bounding box center [1337, 101] width 21 height 21
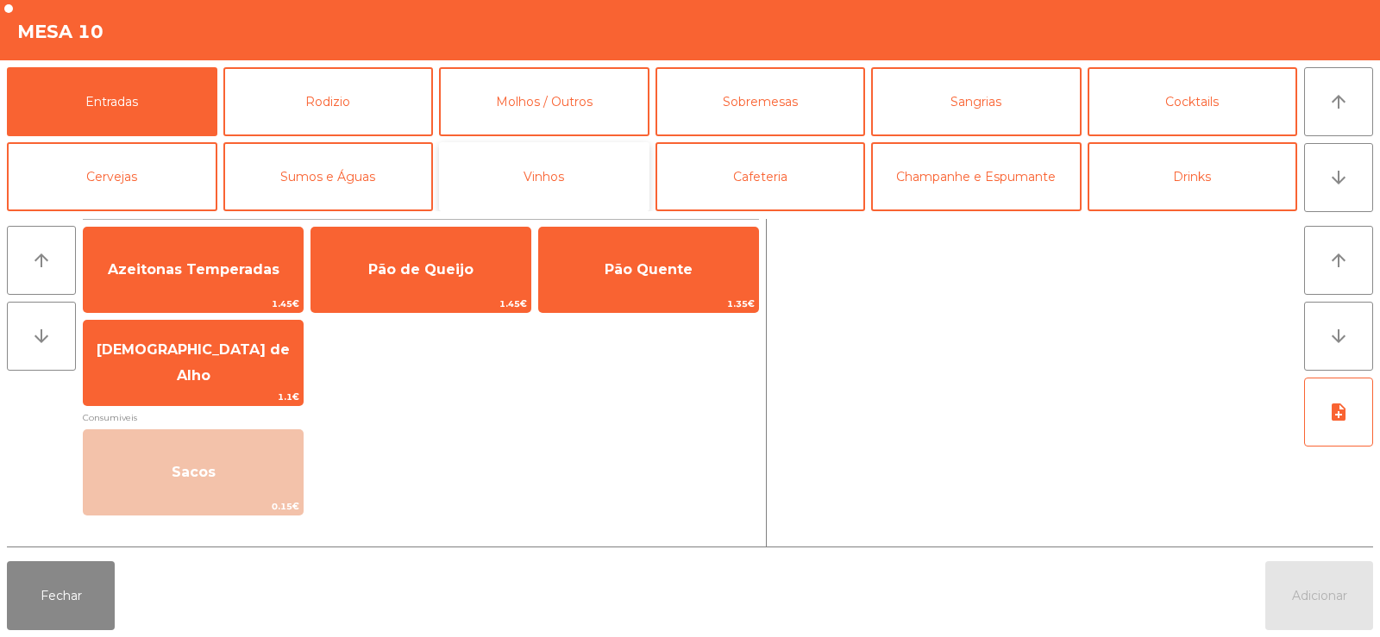
click at [541, 173] on button "Vinhos" at bounding box center [544, 176] width 210 height 69
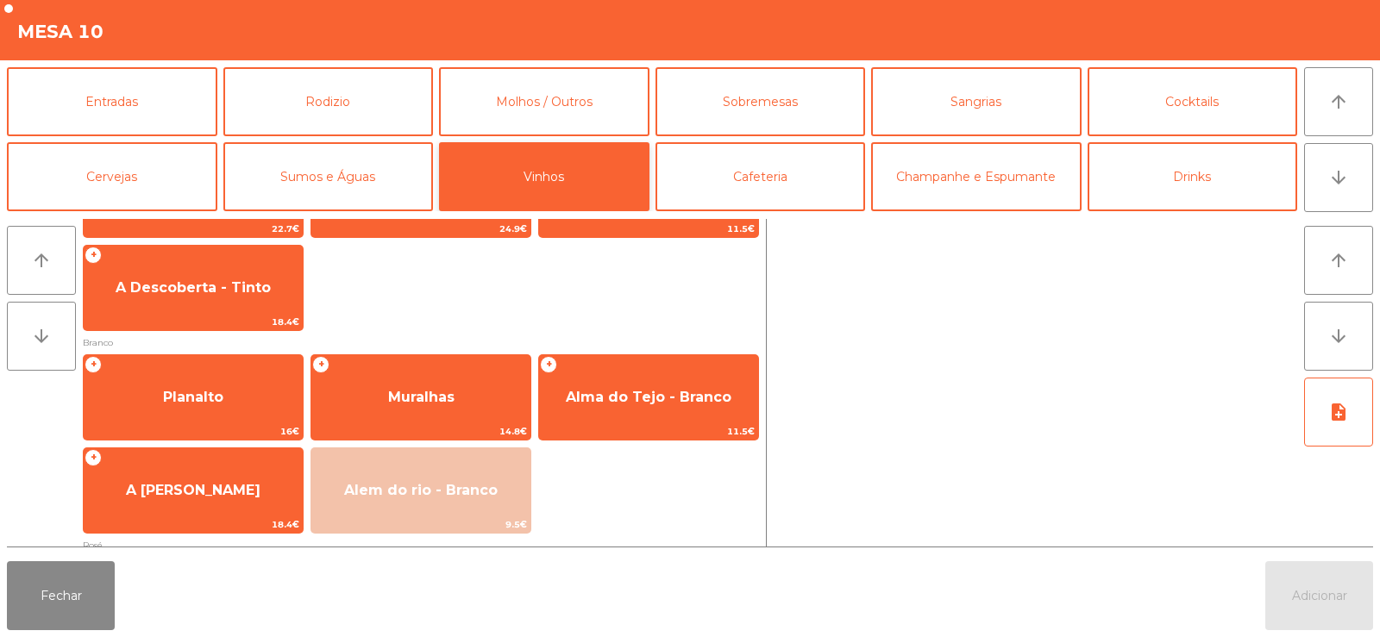
scroll to position [181, 0]
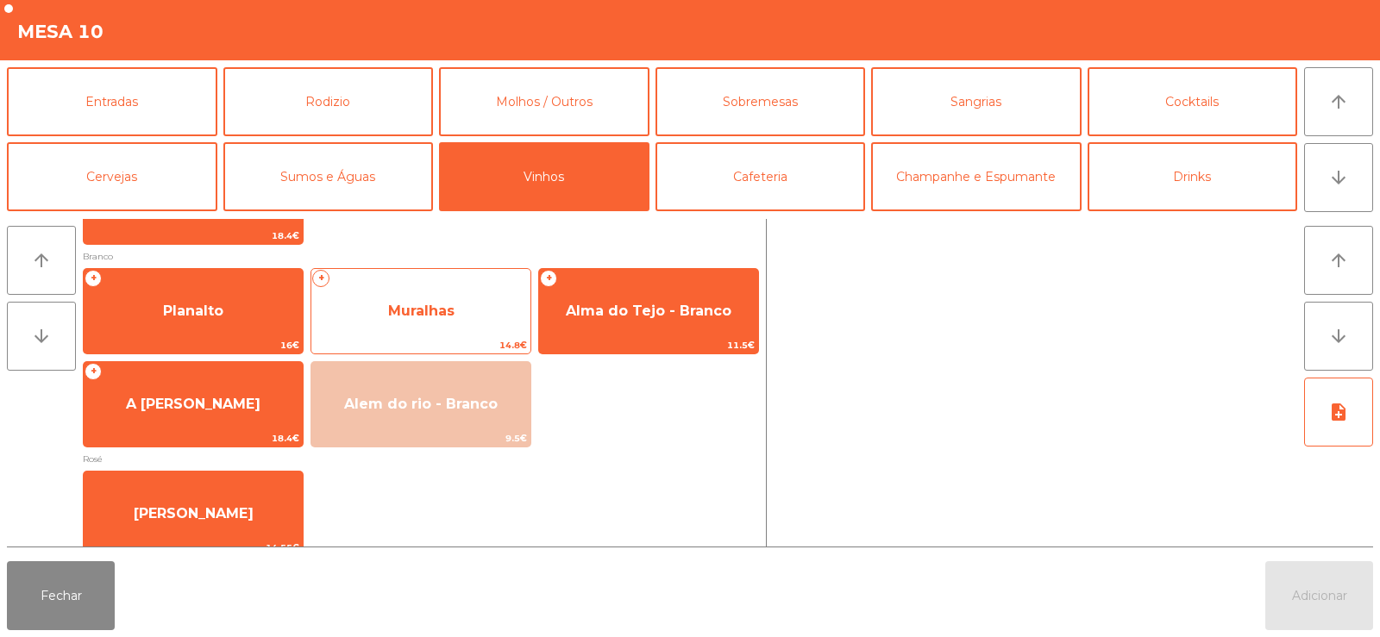
click at [411, 307] on span "Muralhas" at bounding box center [421, 311] width 66 height 16
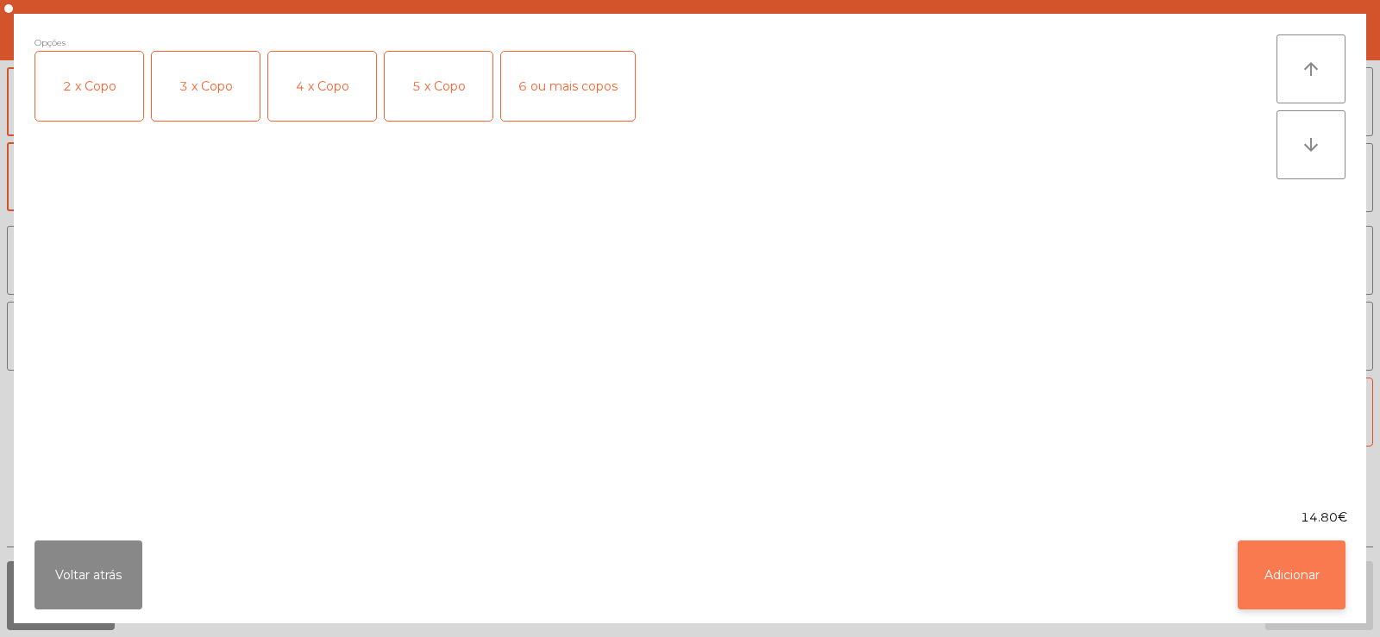
click at [1292, 563] on button "Adicionar" at bounding box center [1291, 575] width 108 height 69
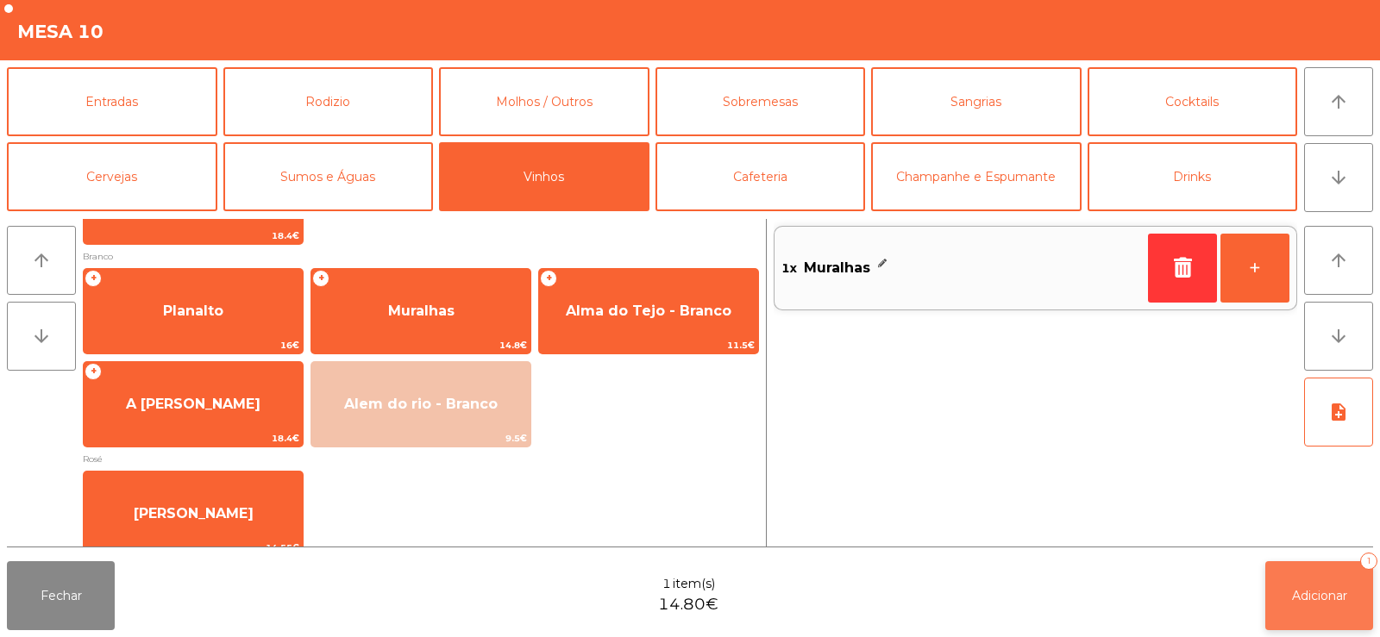
click at [1309, 585] on button "Adicionar 1" at bounding box center [1319, 595] width 108 height 69
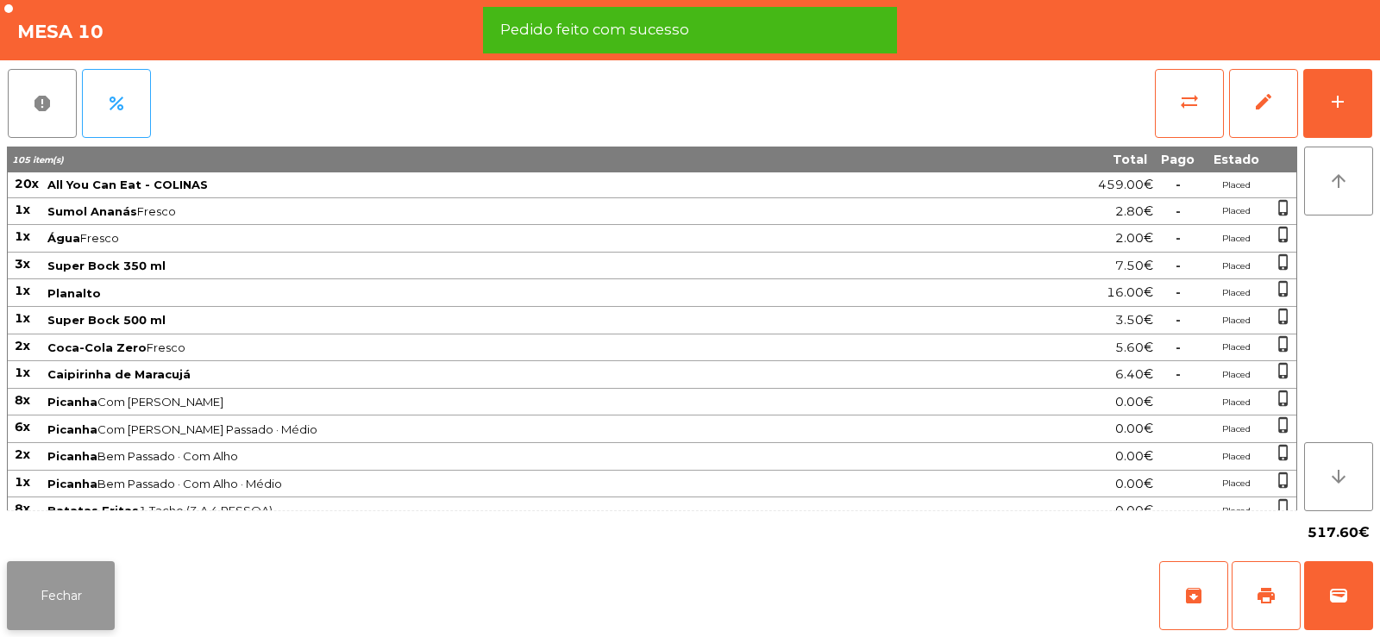
click at [65, 607] on button "Fechar" at bounding box center [61, 595] width 108 height 69
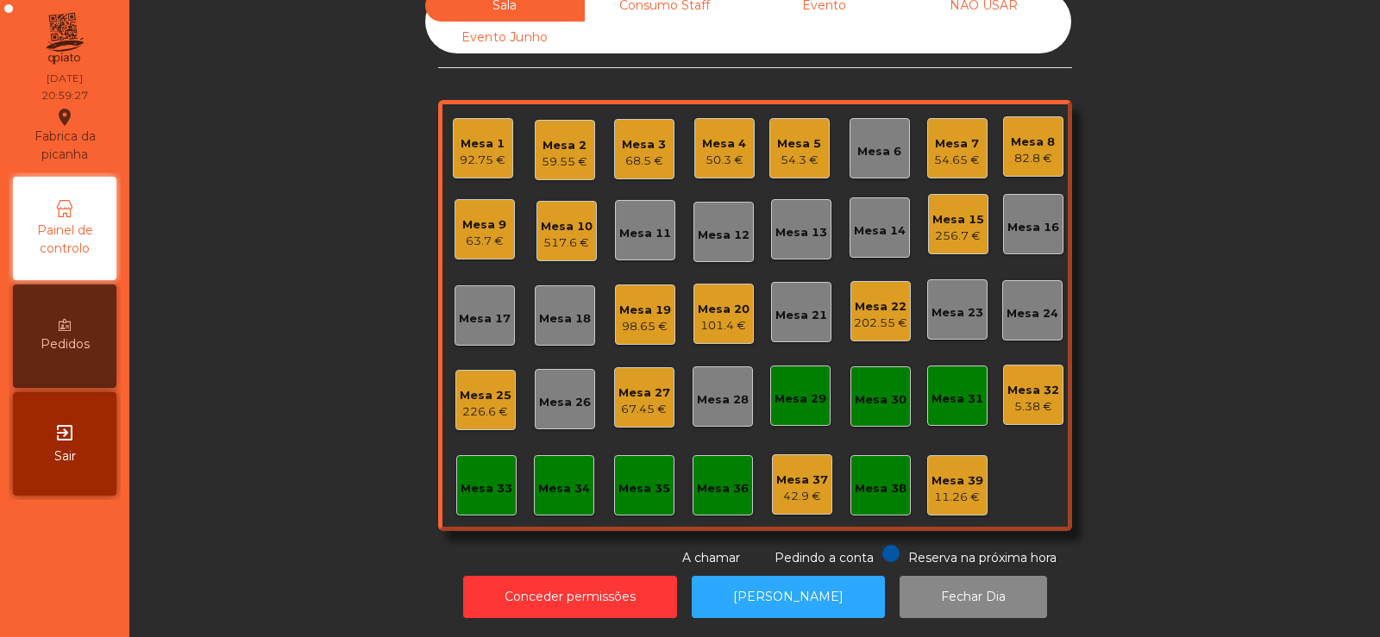
click at [624, 161] on div "Mesa 3 68.5 €" at bounding box center [644, 149] width 60 height 60
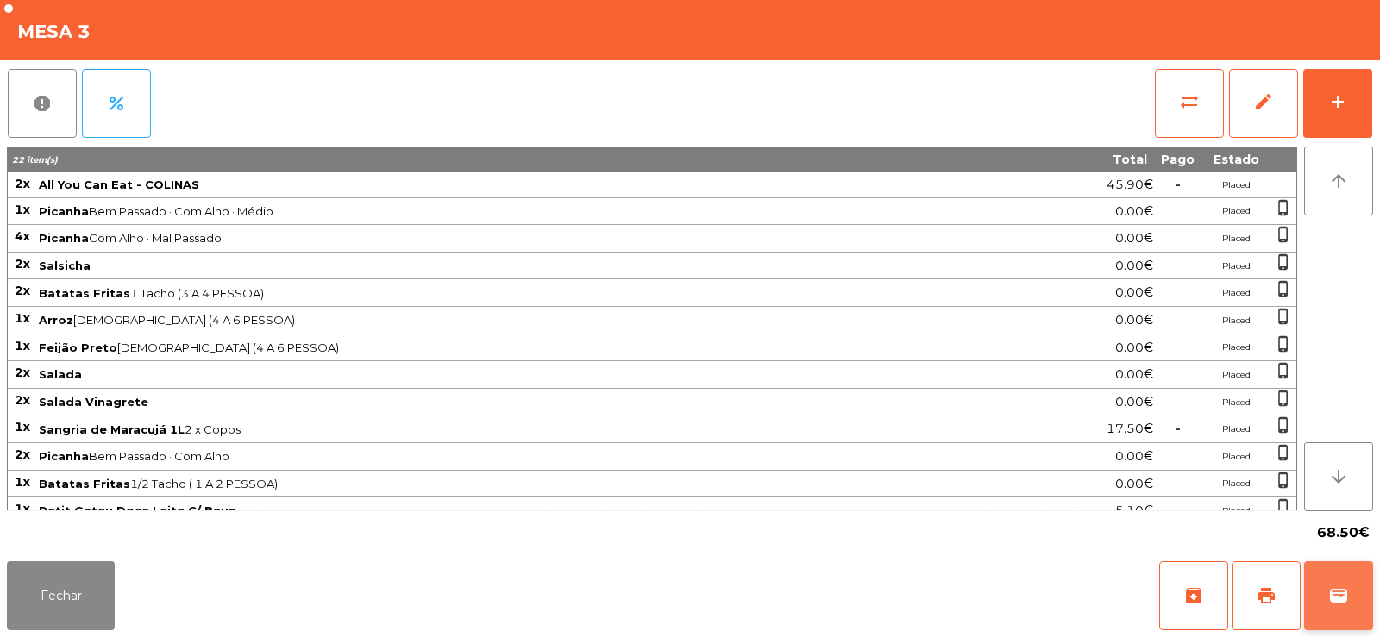
click at [1333, 583] on button "wallet" at bounding box center [1338, 595] width 69 height 69
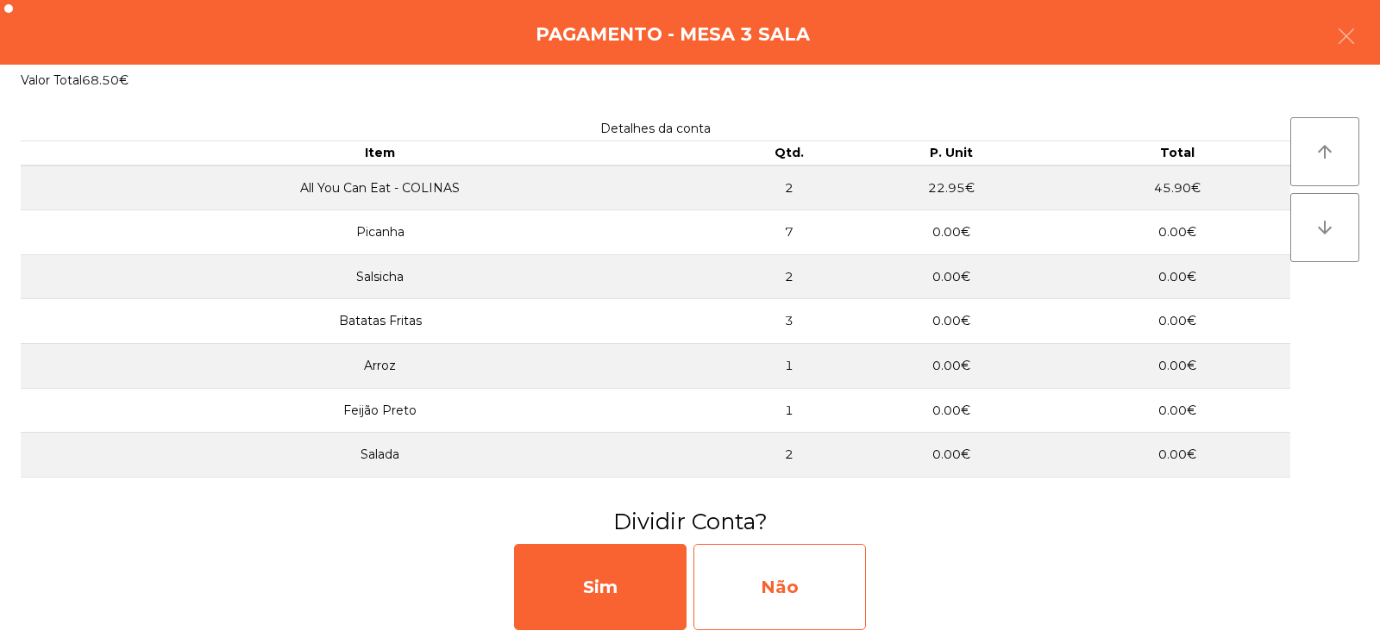
click at [754, 582] on div "Não" at bounding box center [779, 587] width 172 height 86
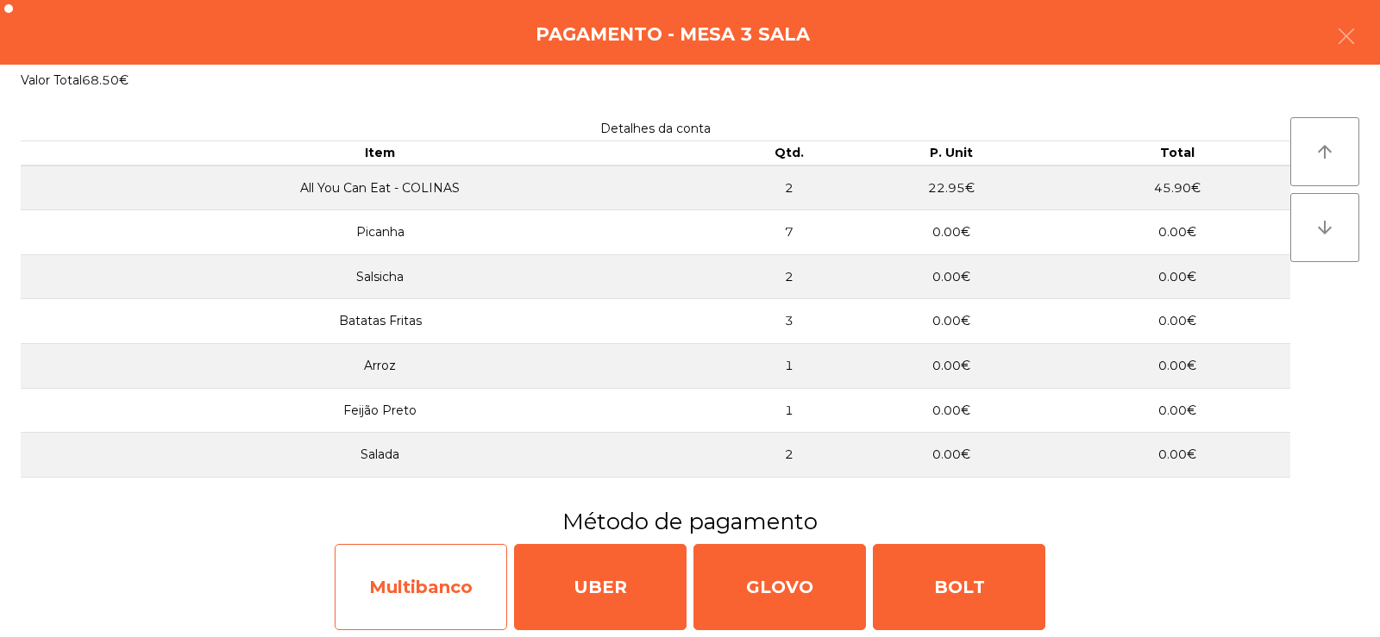
click at [398, 598] on div "Multibanco" at bounding box center [421, 587] width 172 height 86
select select "**"
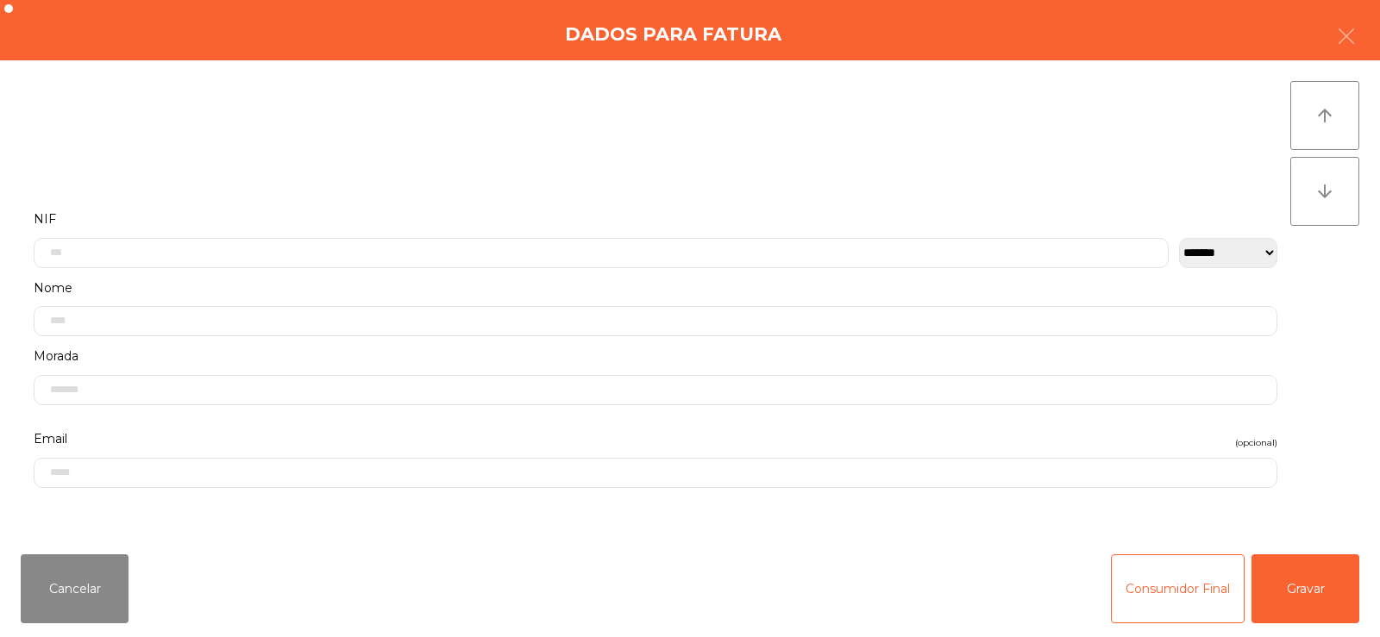
click at [390, 281] on label "Nome" at bounding box center [655, 288] width 1243 height 23
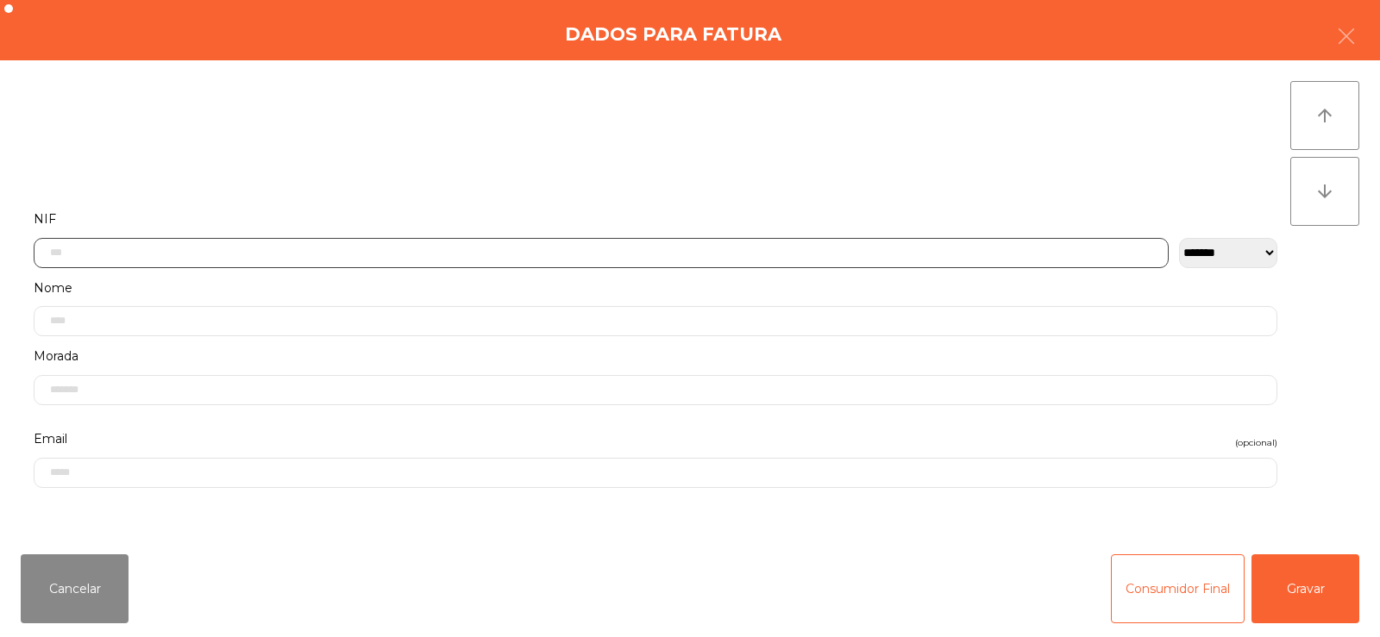
click at [264, 252] on input "text" at bounding box center [601, 253] width 1135 height 30
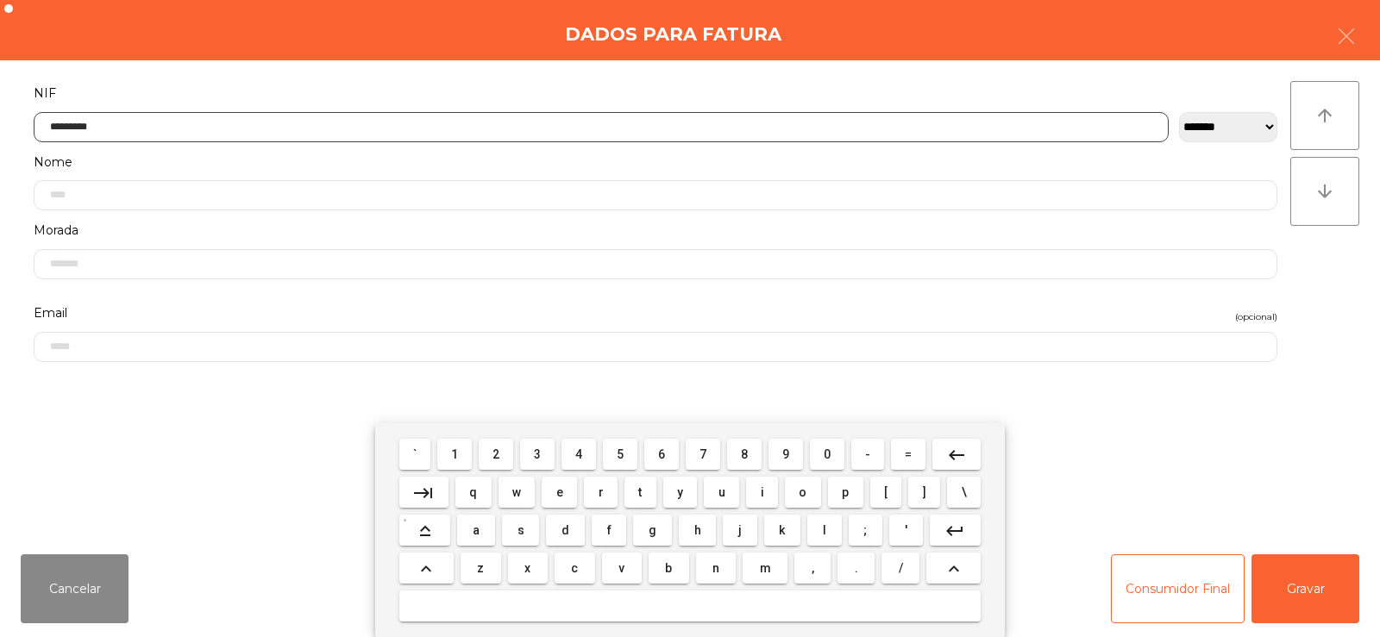
type input "*********"
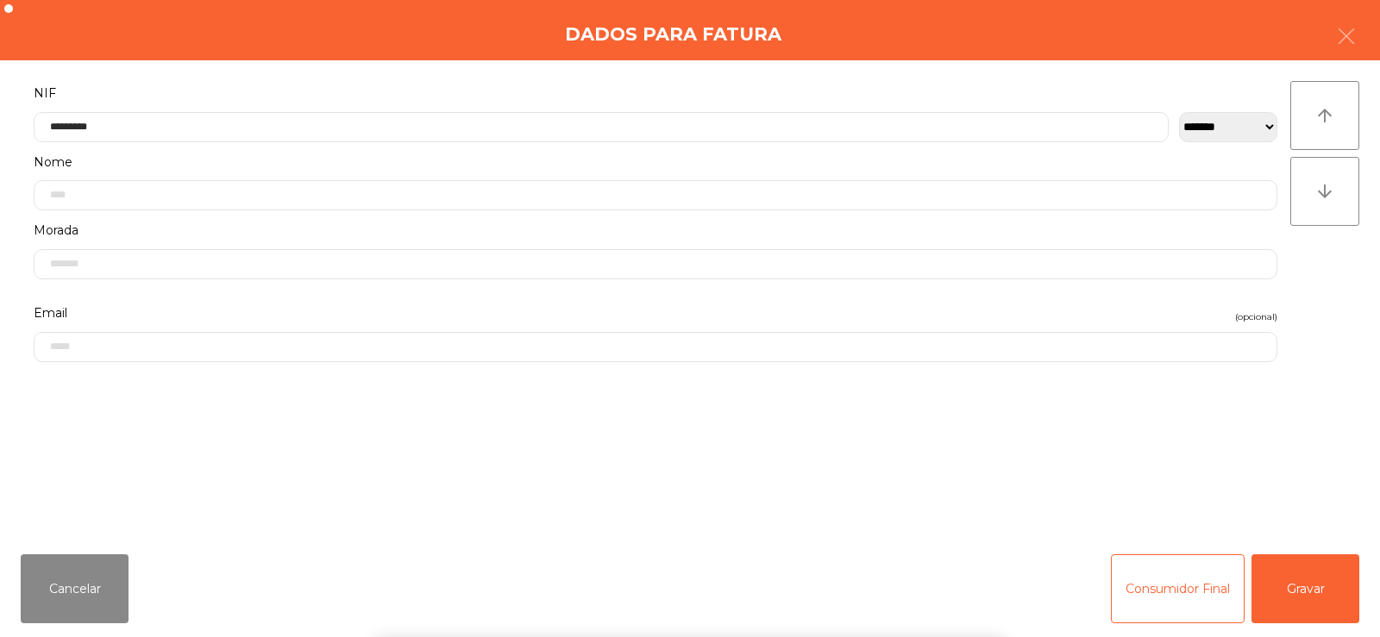
click at [1313, 562] on div "` 1 2 3 4 5 6 7 8 9 0 - = keyboard_backspace keyboard_tab q w e r t y u i o p […" at bounding box center [690, 530] width 1380 height 214
click at [1319, 577] on button "Gravar" at bounding box center [1305, 588] width 108 height 69
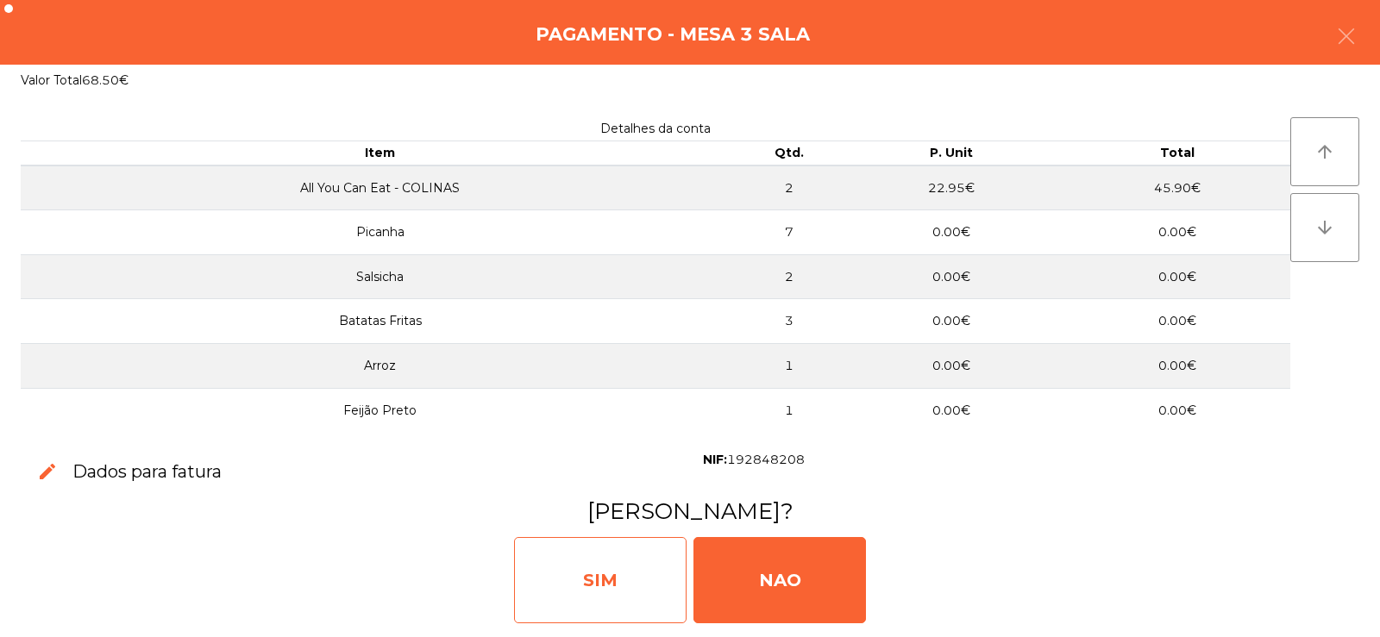
click at [637, 560] on div "SIM" at bounding box center [600, 580] width 172 height 86
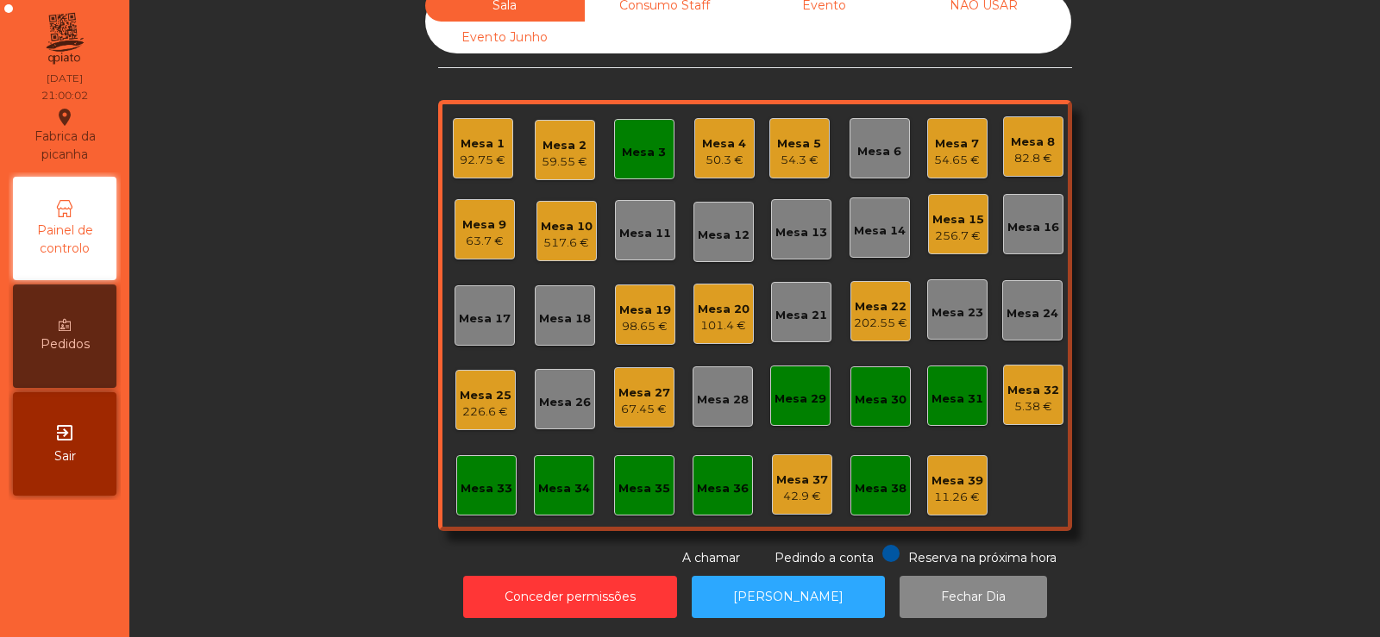
click at [622, 144] on div "Mesa 3" at bounding box center [644, 152] width 44 height 17
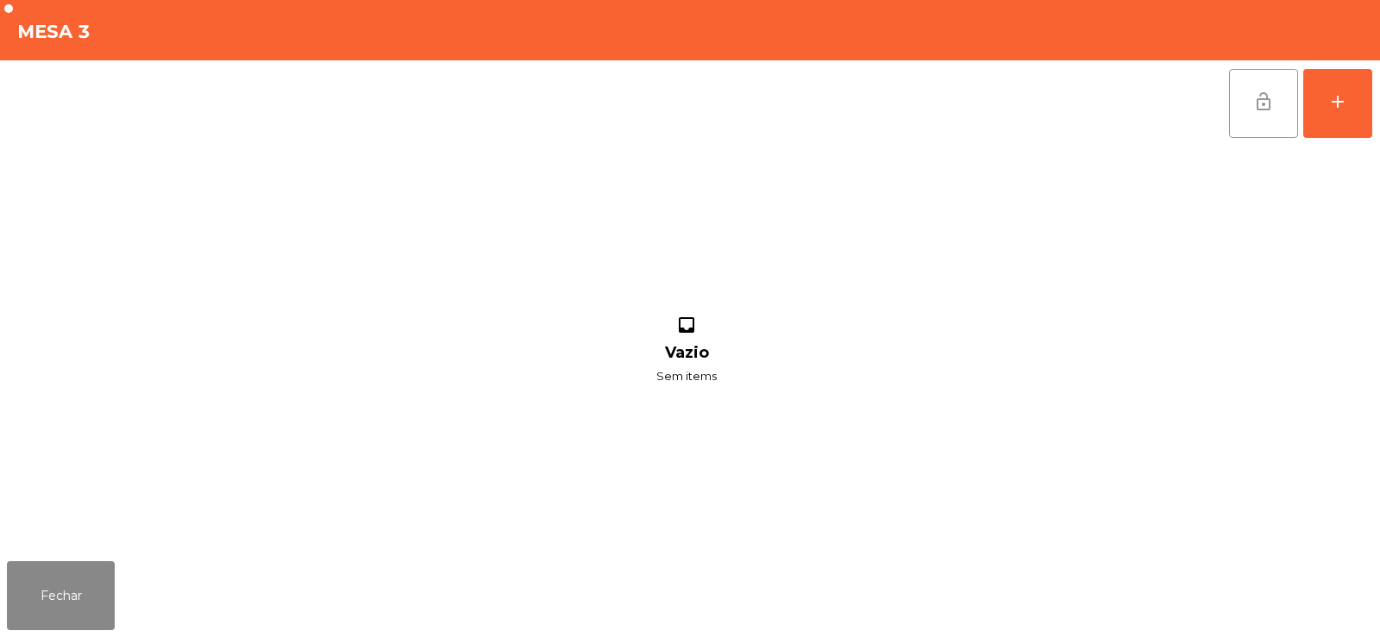
click at [1246, 86] on button "lock_open" at bounding box center [1263, 103] width 69 height 69
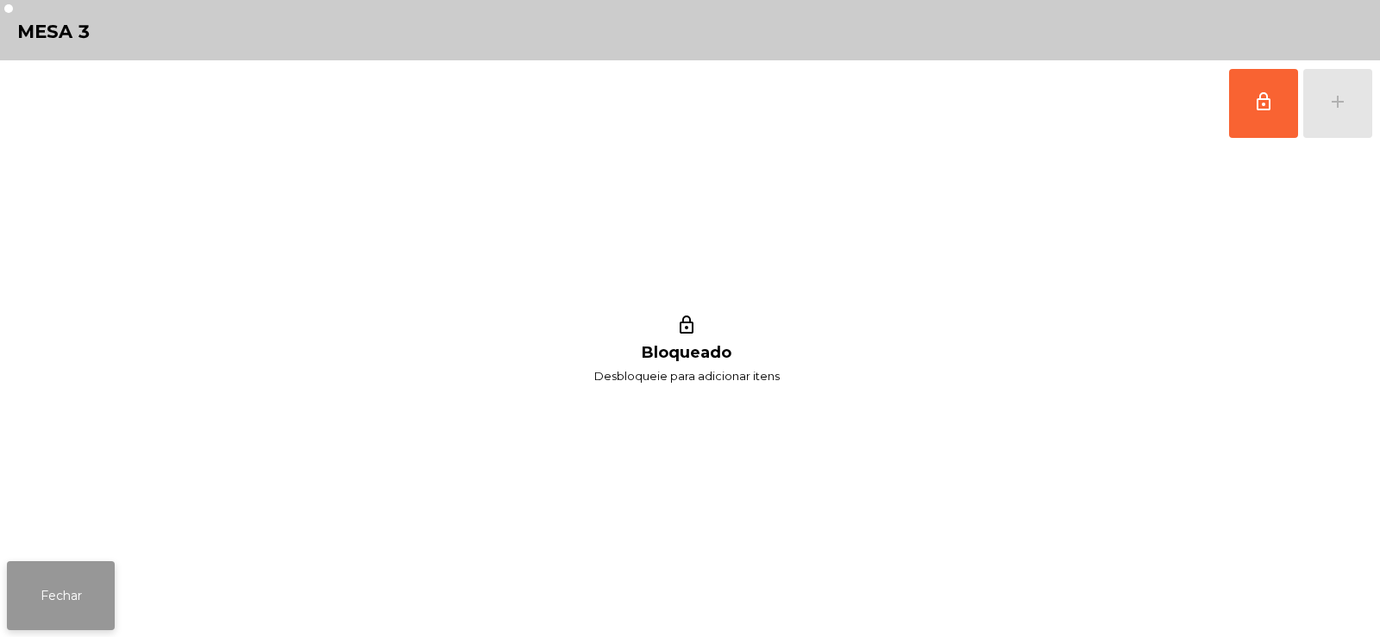
click at [63, 585] on button "Fechar" at bounding box center [61, 595] width 108 height 69
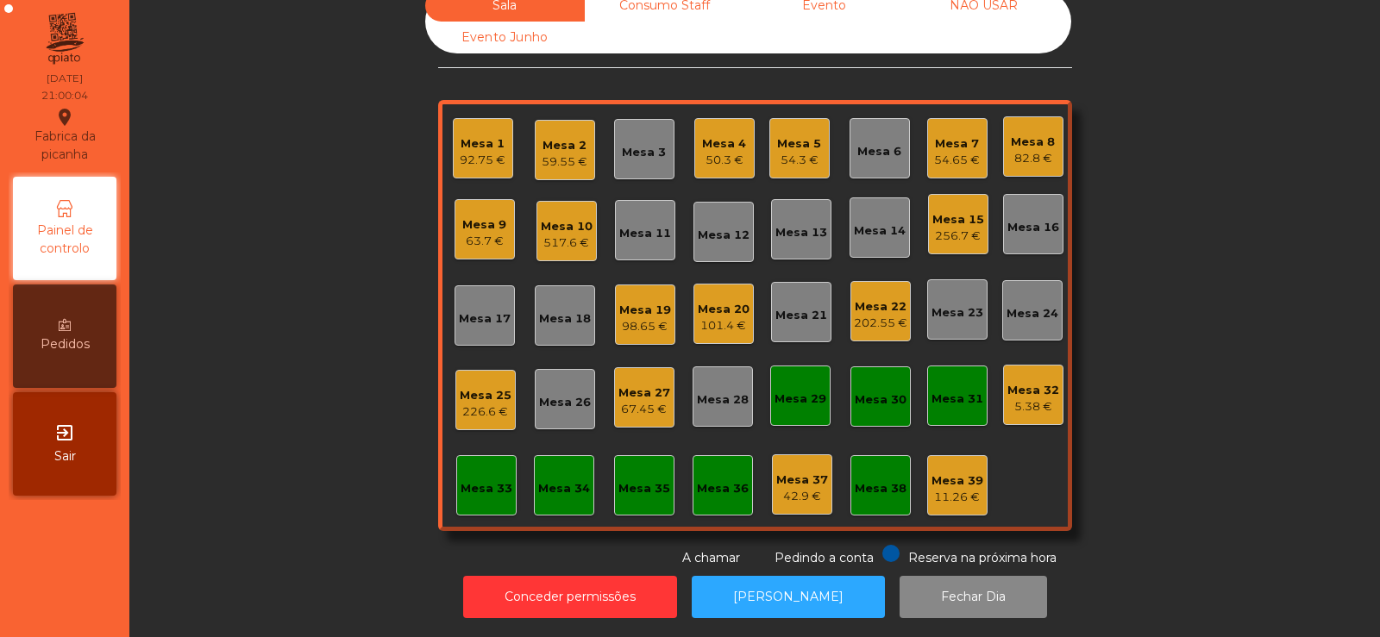
click at [1203, 313] on div "Sala Consumo Staff Evento NÃO USAR Evento Junho Mesa 1 92.75 € Mesa 2 59.55 € M…" at bounding box center [755, 279] width 1204 height 578
click at [1151, 203] on div "Sala Consumo Staff Evento NÃO USAR Evento Junho Mesa 1 92.75 € Mesa 2 59.55 € M…" at bounding box center [755, 279] width 1204 height 578
click at [554, 235] on div "517.6 €" at bounding box center [567, 243] width 52 height 17
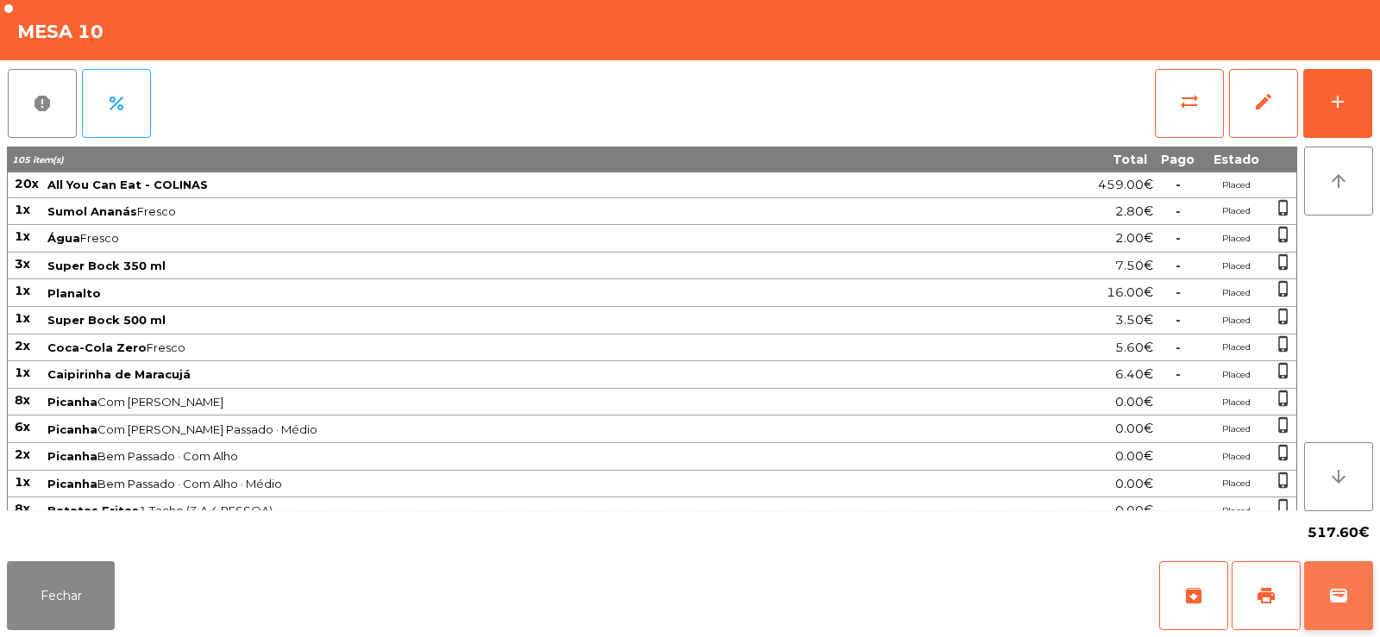
click at [1329, 595] on span "wallet" at bounding box center [1338, 595] width 21 height 21
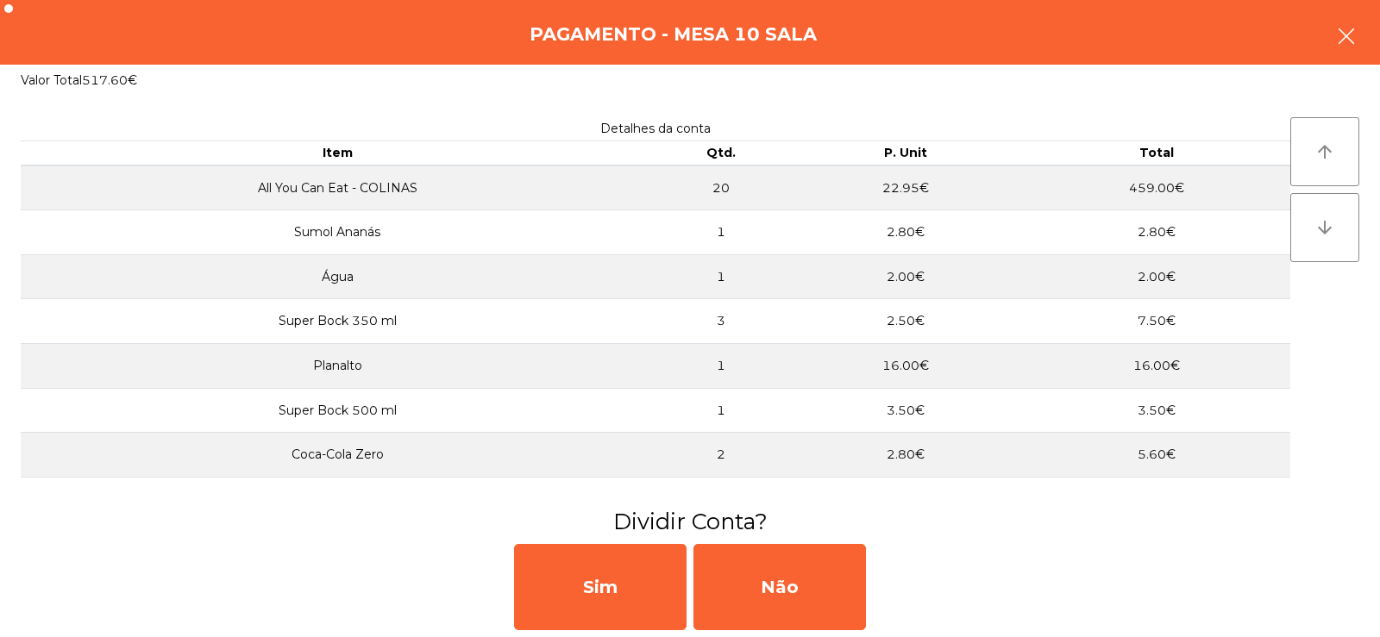
click at [1352, 48] on button "button" at bounding box center [1346, 38] width 48 height 52
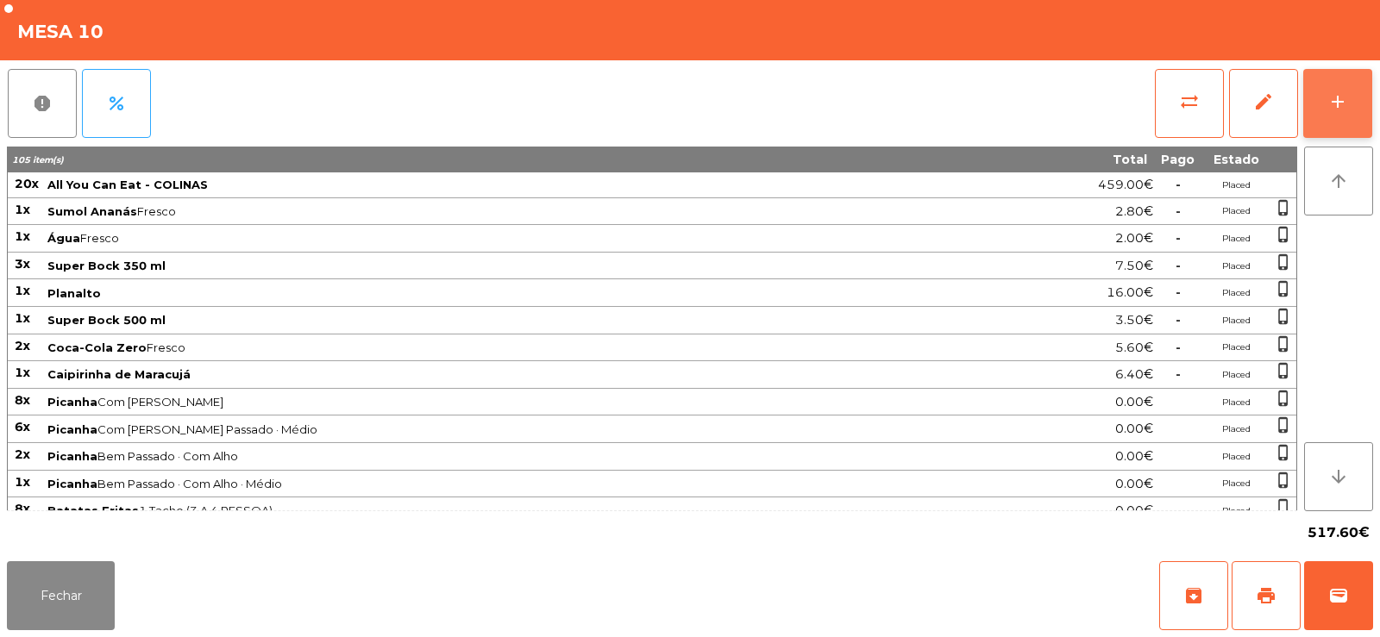
click at [1342, 102] on div "add" at bounding box center [1337, 101] width 21 height 21
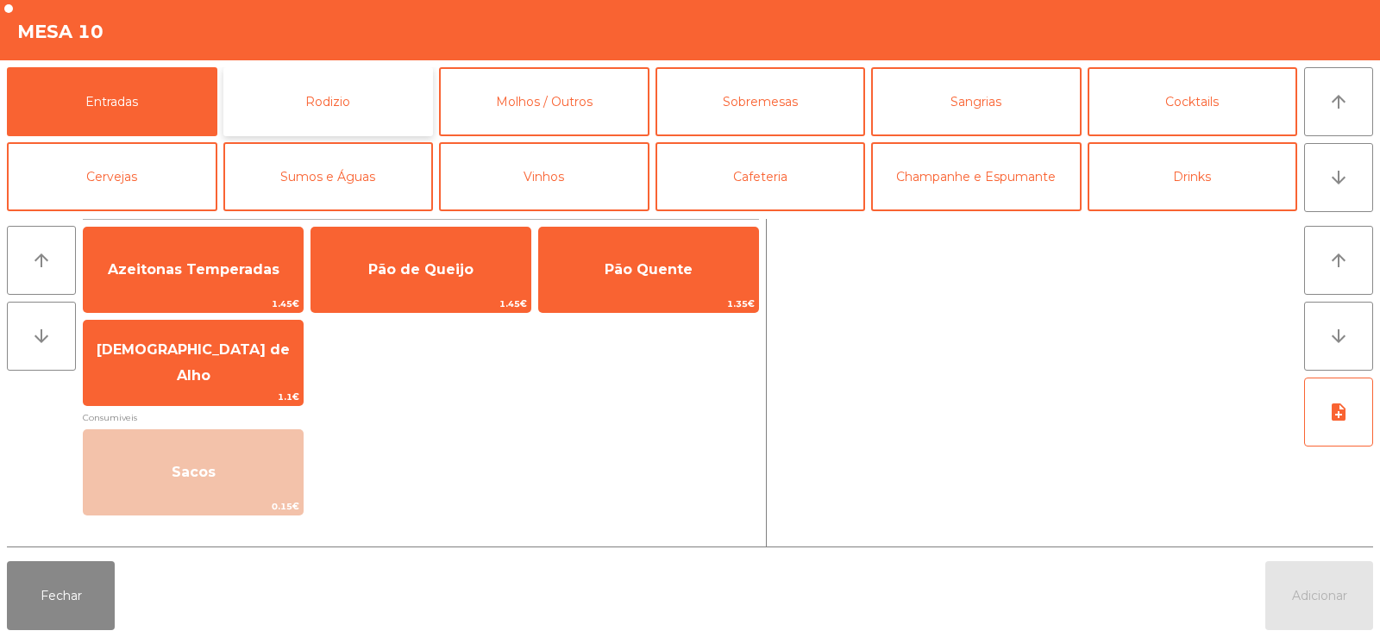
click at [332, 100] on button "Rodizio" at bounding box center [328, 101] width 210 height 69
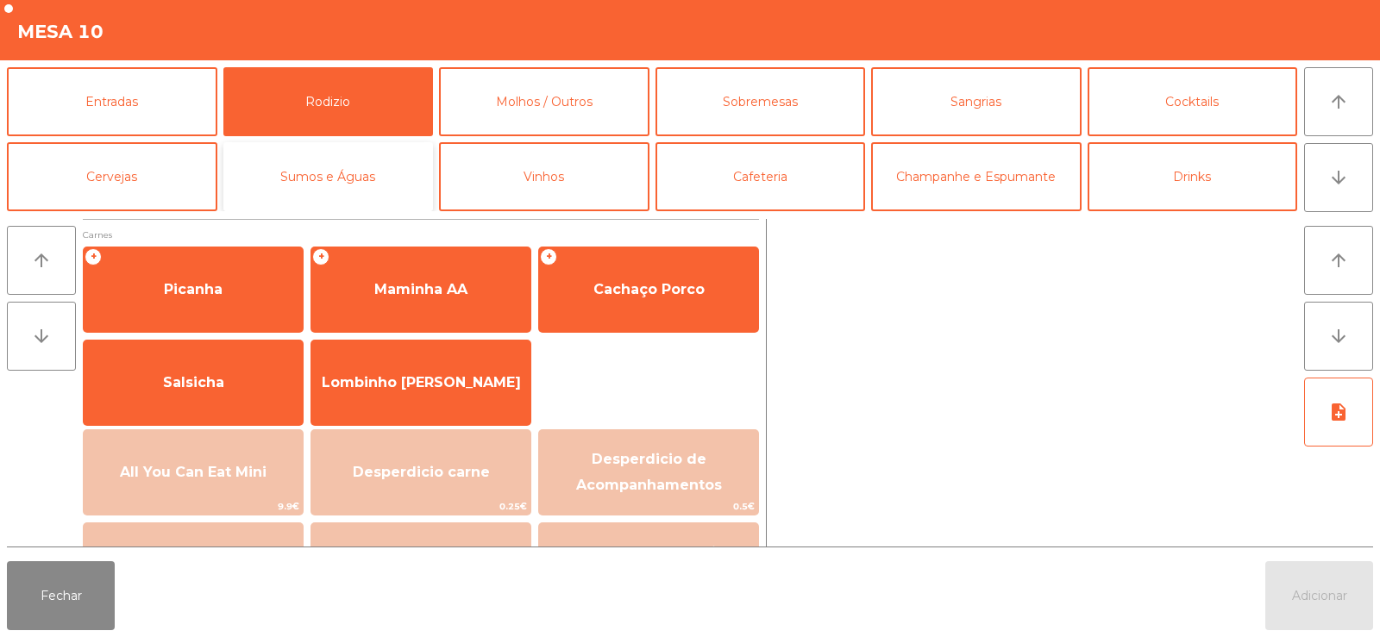
click at [356, 184] on button "Sumos e Águas" at bounding box center [328, 176] width 210 height 69
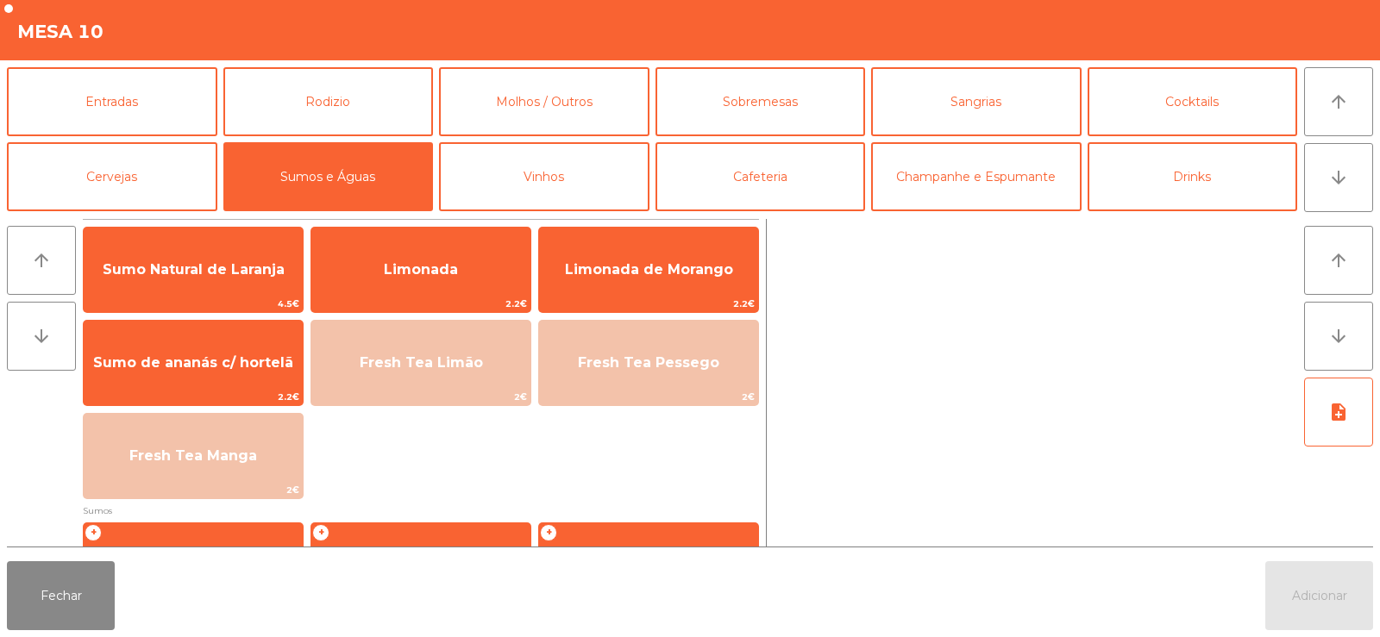
click at [920, 326] on div at bounding box center [1034, 383] width 523 height 328
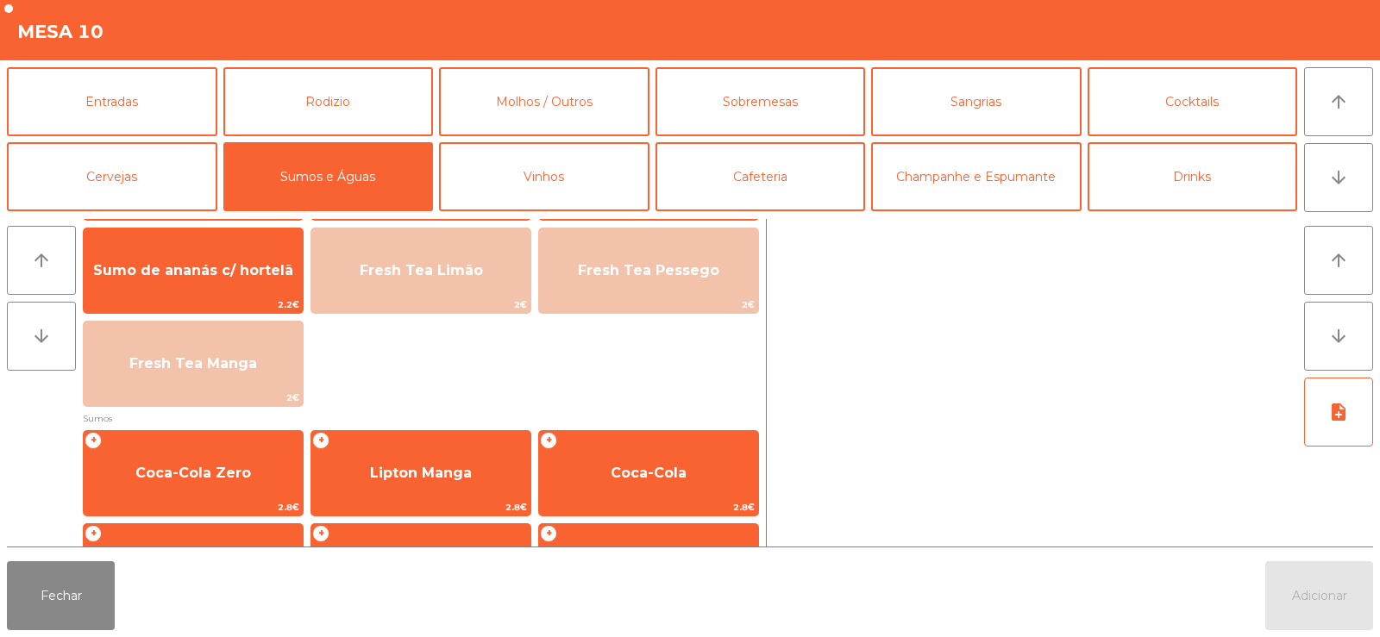
scroll to position [222, 0]
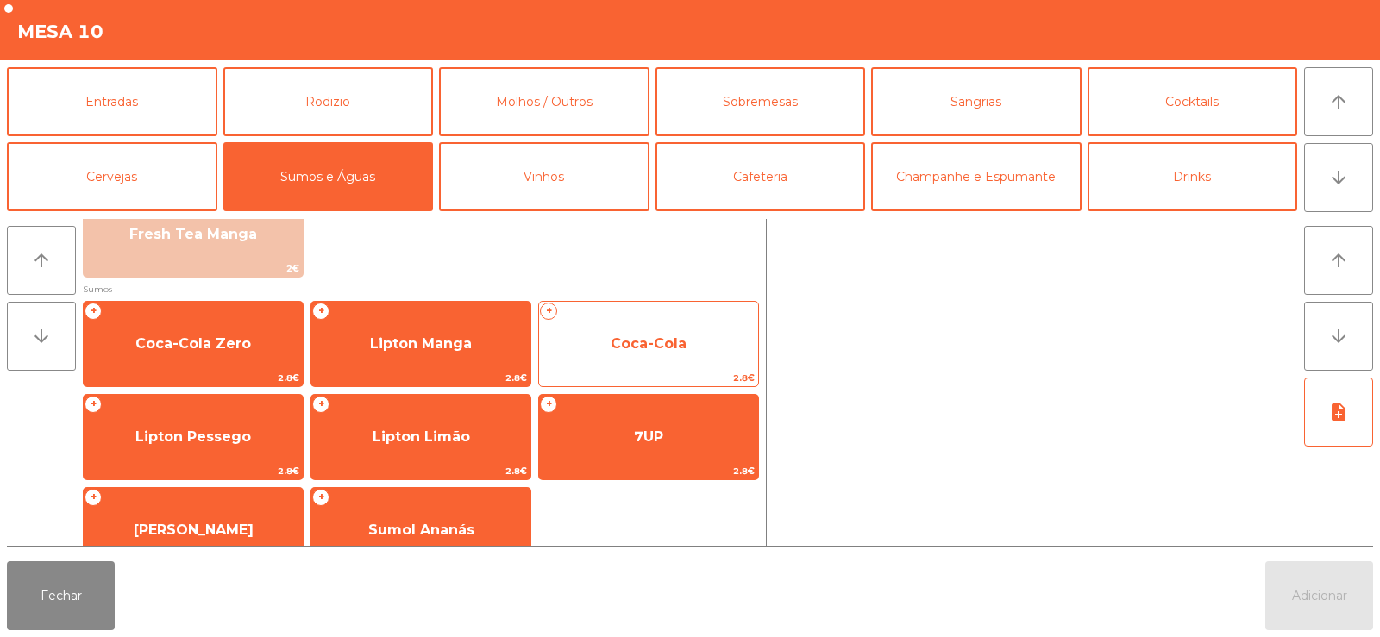
click at [673, 341] on span "Coca-Cola" at bounding box center [648, 343] width 76 height 16
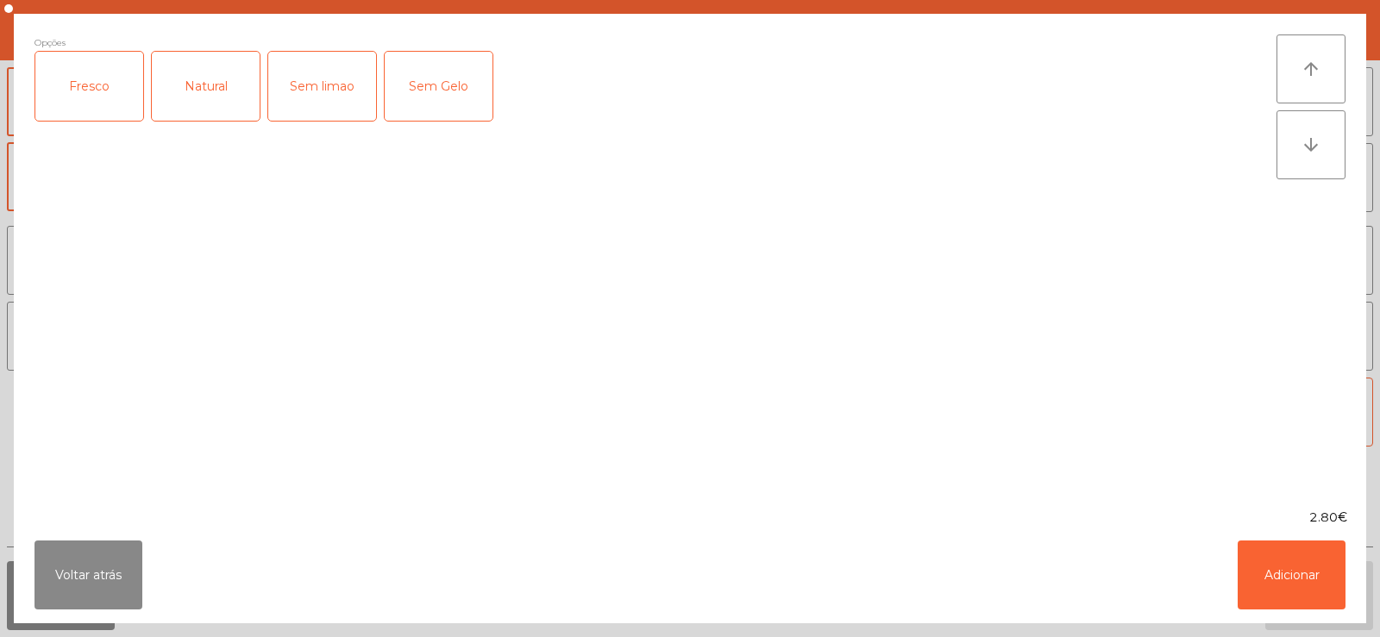
click at [662, 336] on div "Opções Fresco Natural Sem limao Sem Gelo" at bounding box center [655, 261] width 1242 height 454
click at [97, 96] on div "Fresco" at bounding box center [89, 86] width 108 height 69
click at [1297, 578] on button "Adicionar" at bounding box center [1291, 575] width 108 height 69
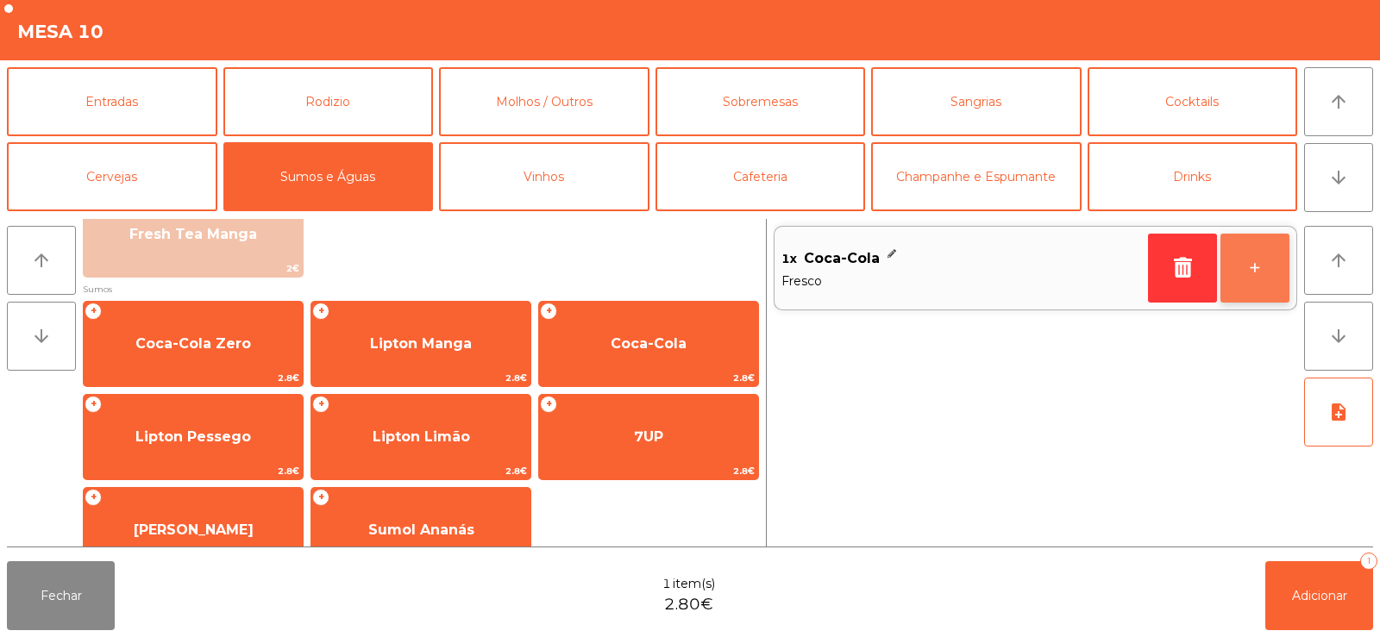
click at [1252, 256] on button "+" at bounding box center [1254, 268] width 69 height 69
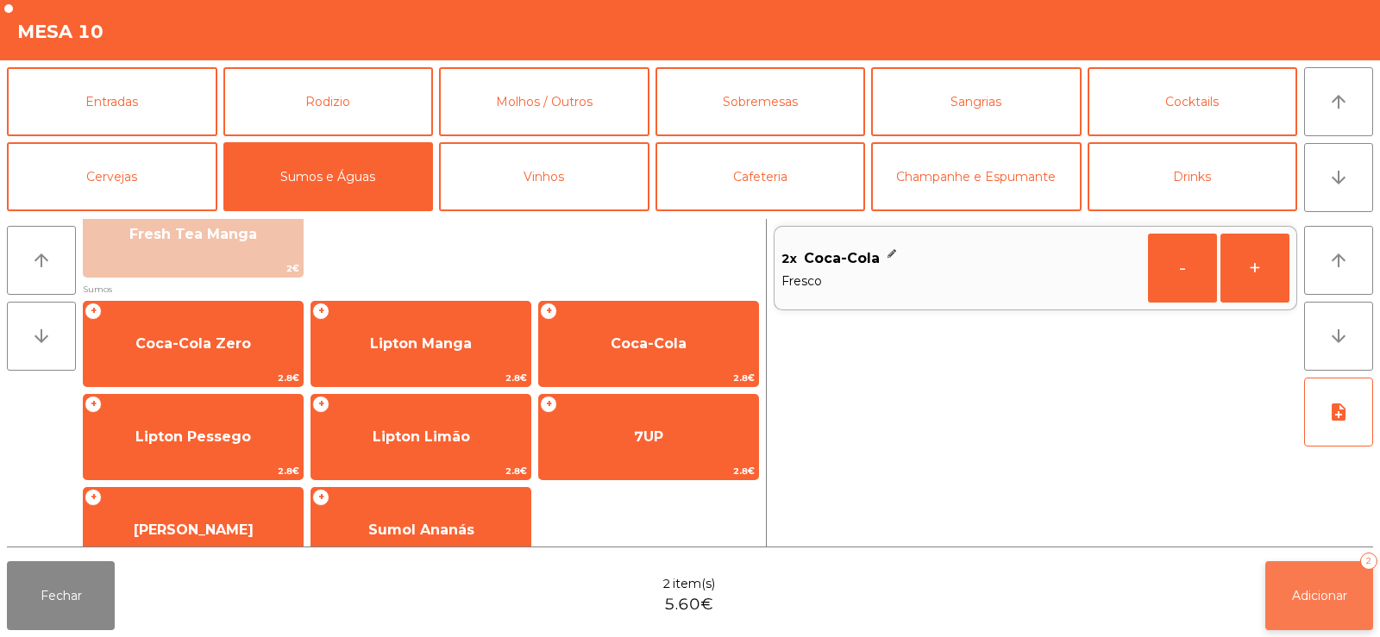
click at [1309, 596] on span "Adicionar" at bounding box center [1319, 596] width 55 height 16
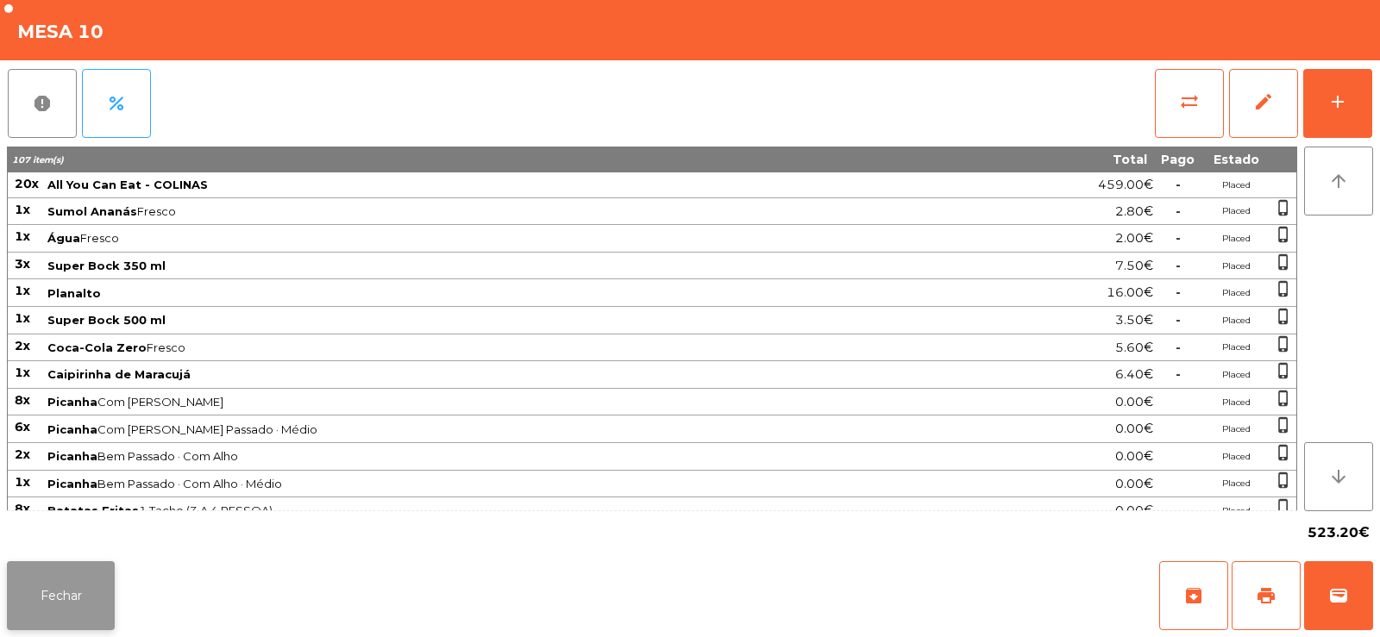
click at [52, 600] on button "Fechar" at bounding box center [61, 595] width 108 height 69
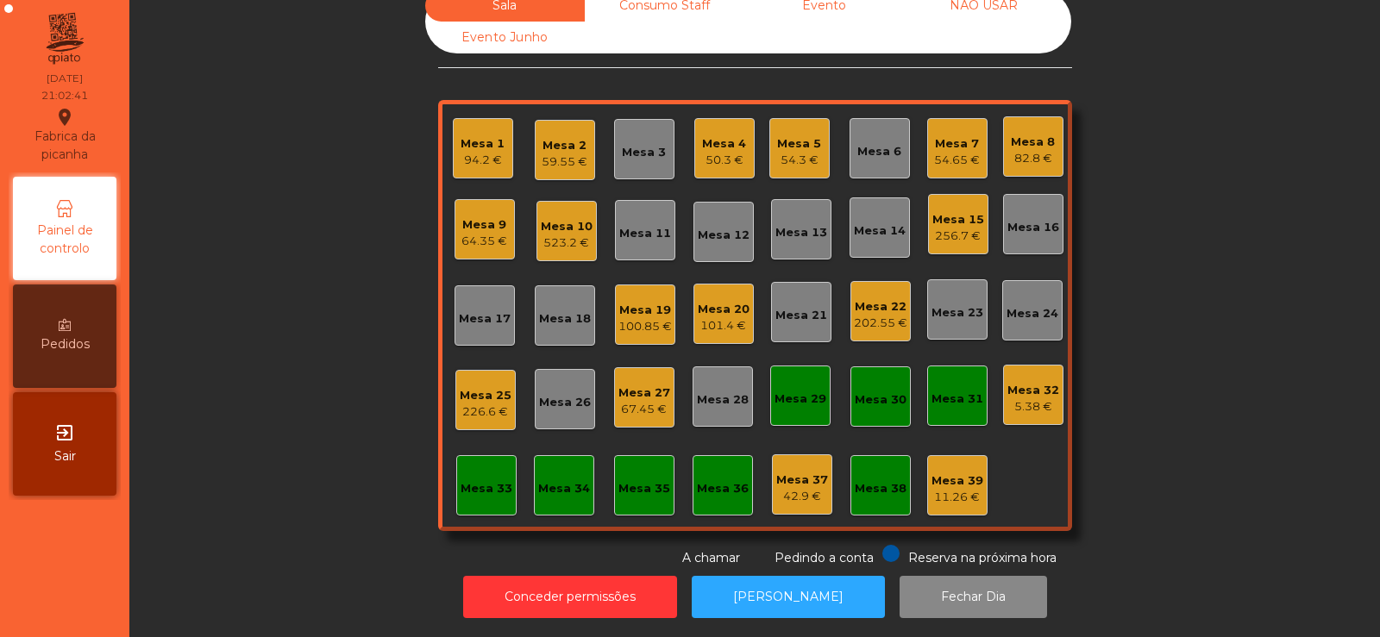
scroll to position [0, 0]
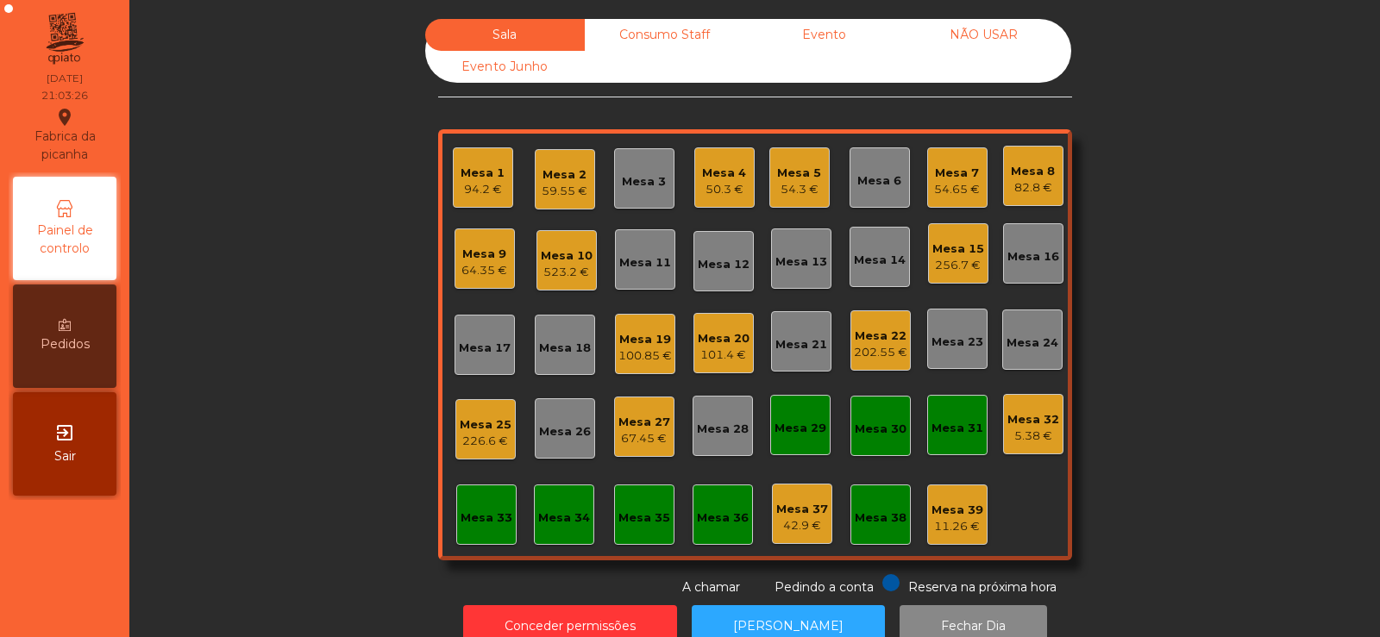
click at [562, 515] on div "Mesa 34" at bounding box center [564, 518] width 52 height 17
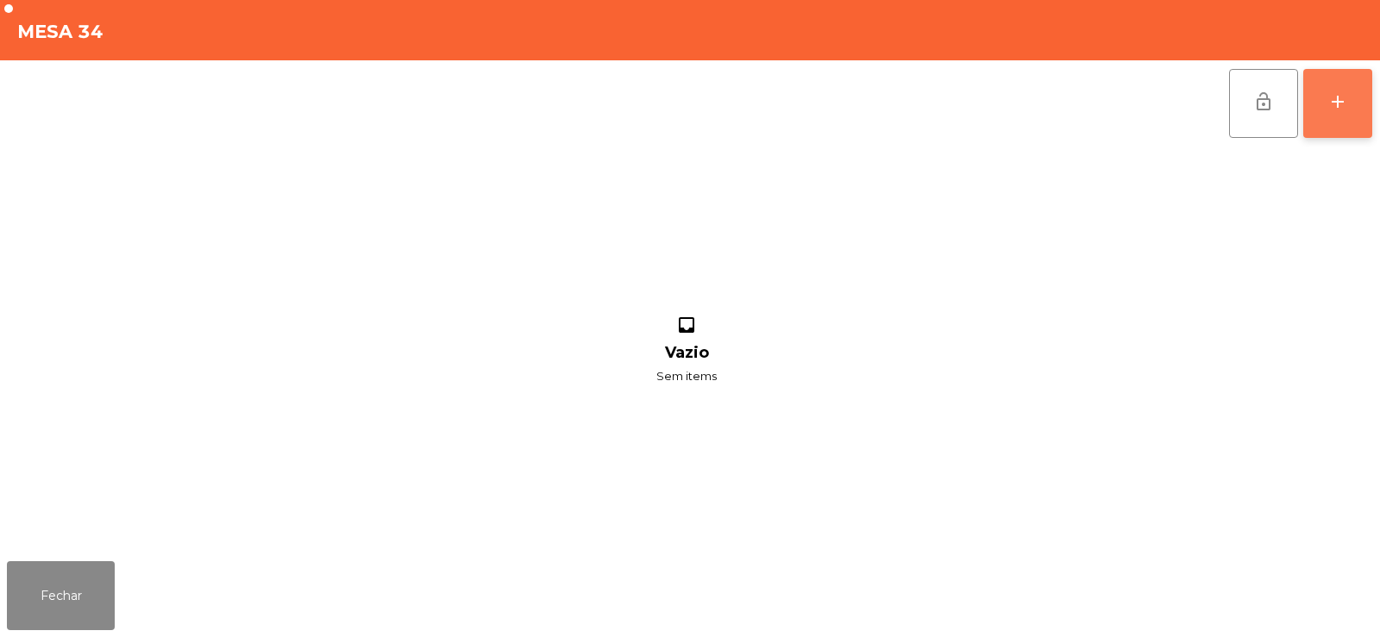
click at [1327, 85] on button "add" at bounding box center [1337, 103] width 69 height 69
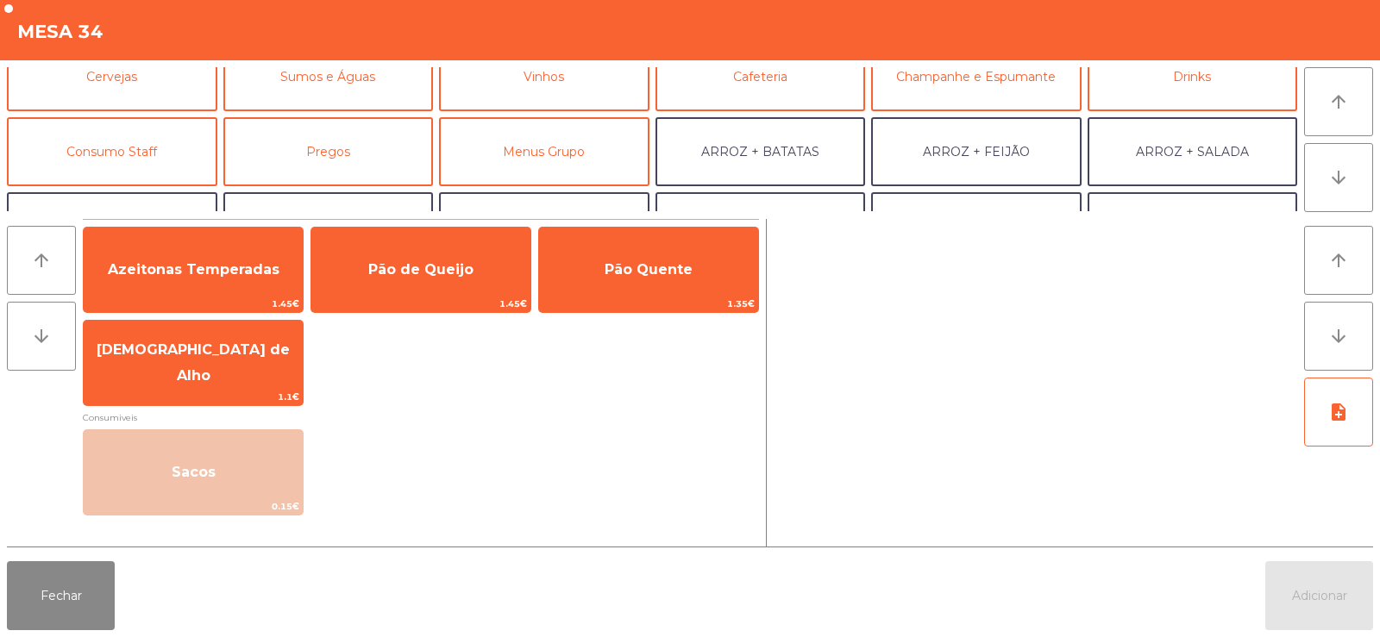
scroll to position [124, 0]
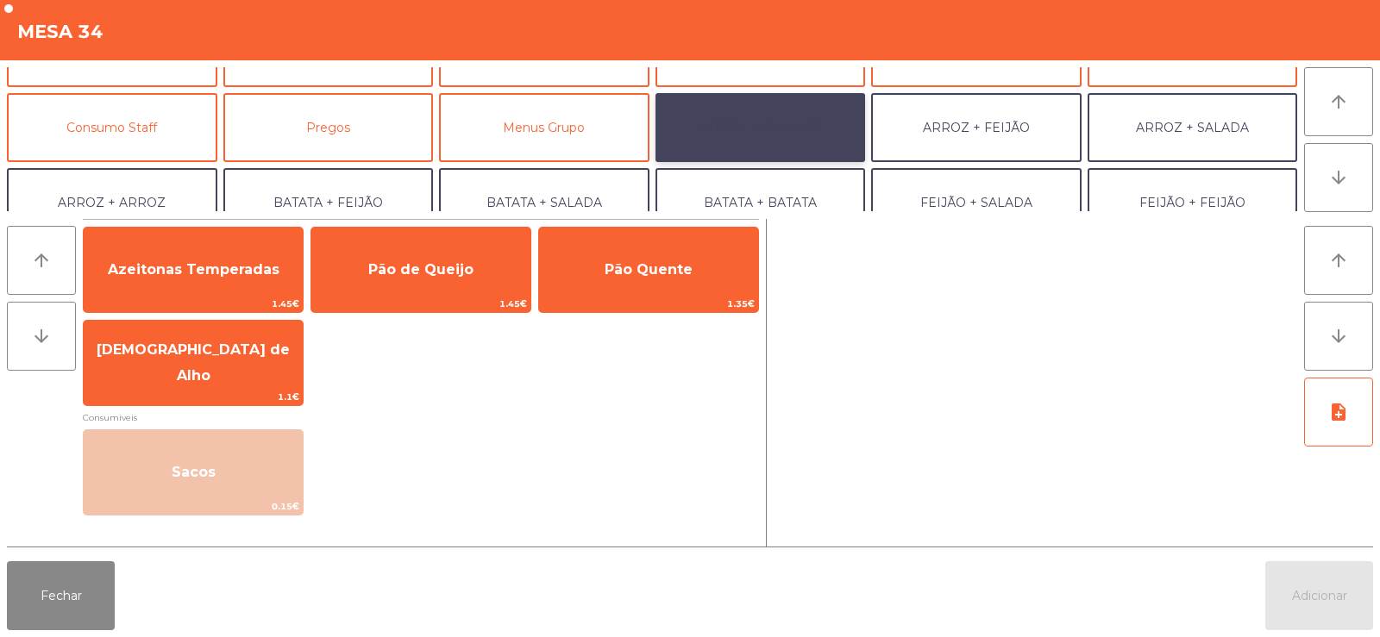
click at [794, 127] on button "ARROZ + BATATAS" at bounding box center [760, 127] width 210 height 69
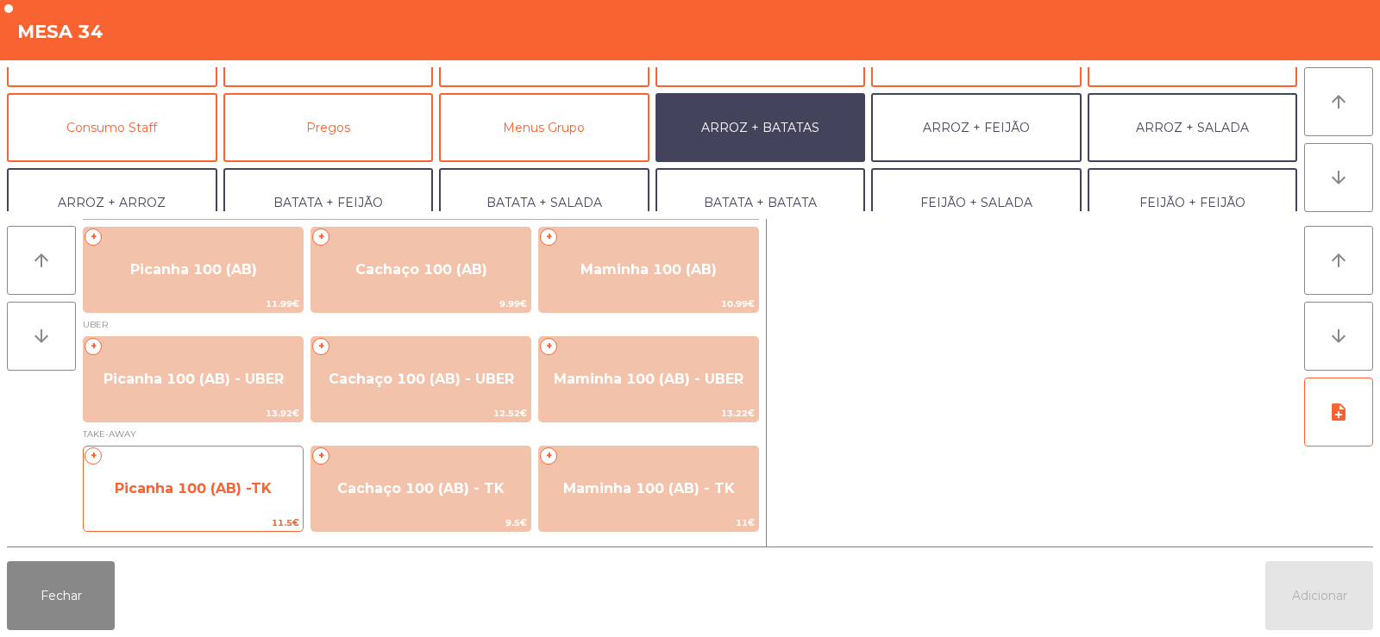
click at [209, 488] on span "Picanha 100 (AB) -TK" at bounding box center [193, 488] width 157 height 16
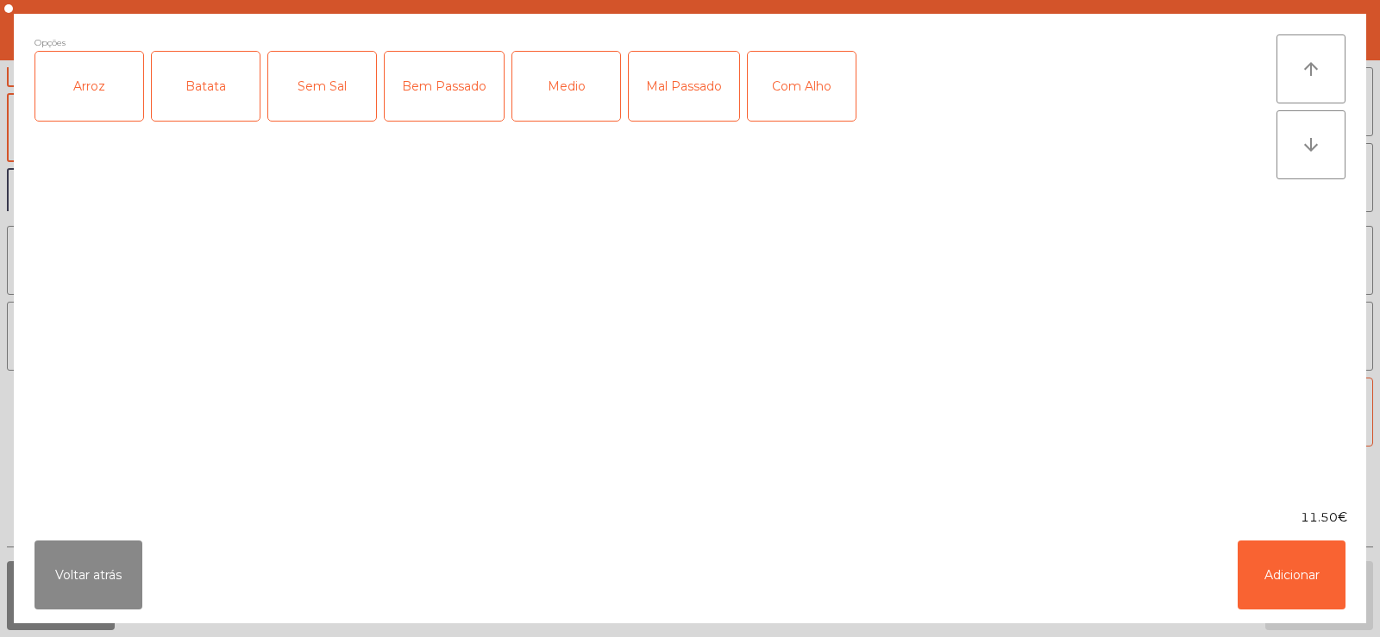
click at [74, 88] on div "Arroz" at bounding box center [89, 86] width 108 height 69
click at [182, 63] on div "Batata" at bounding box center [206, 86] width 108 height 69
click at [565, 84] on div "Medio" at bounding box center [566, 86] width 108 height 69
click at [1282, 579] on button "Adicionar" at bounding box center [1291, 575] width 108 height 69
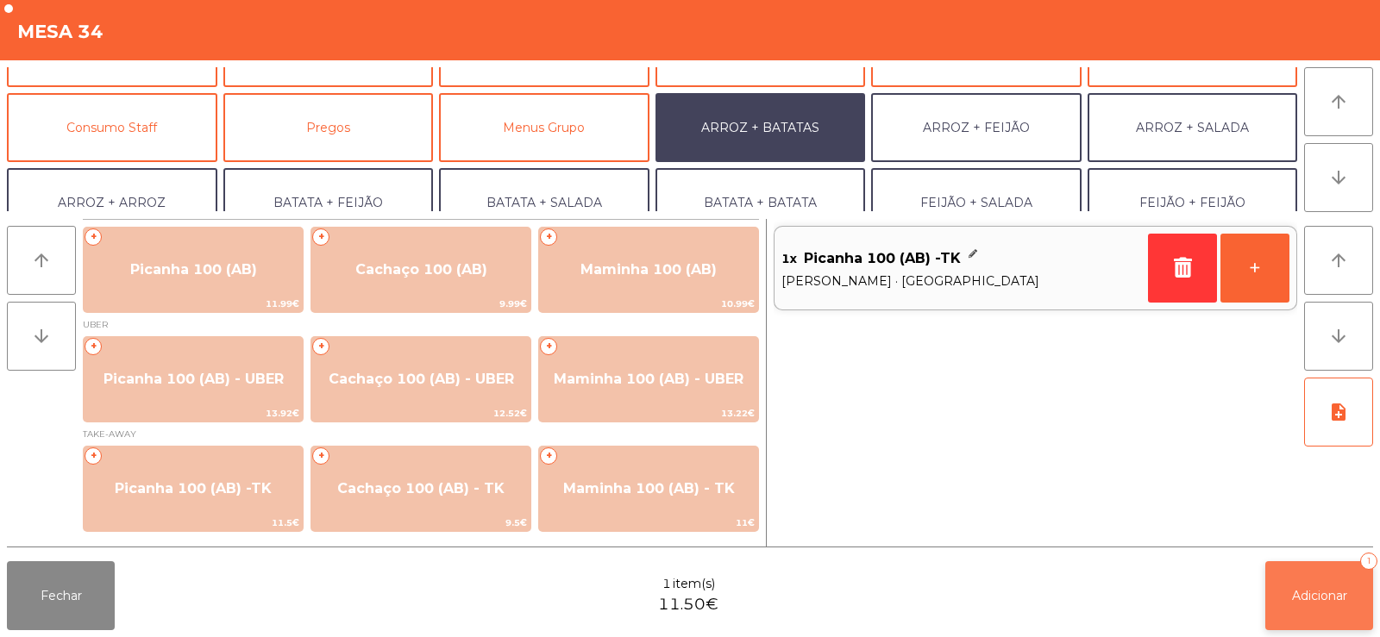
click at [1316, 584] on button "Adicionar 1" at bounding box center [1319, 595] width 108 height 69
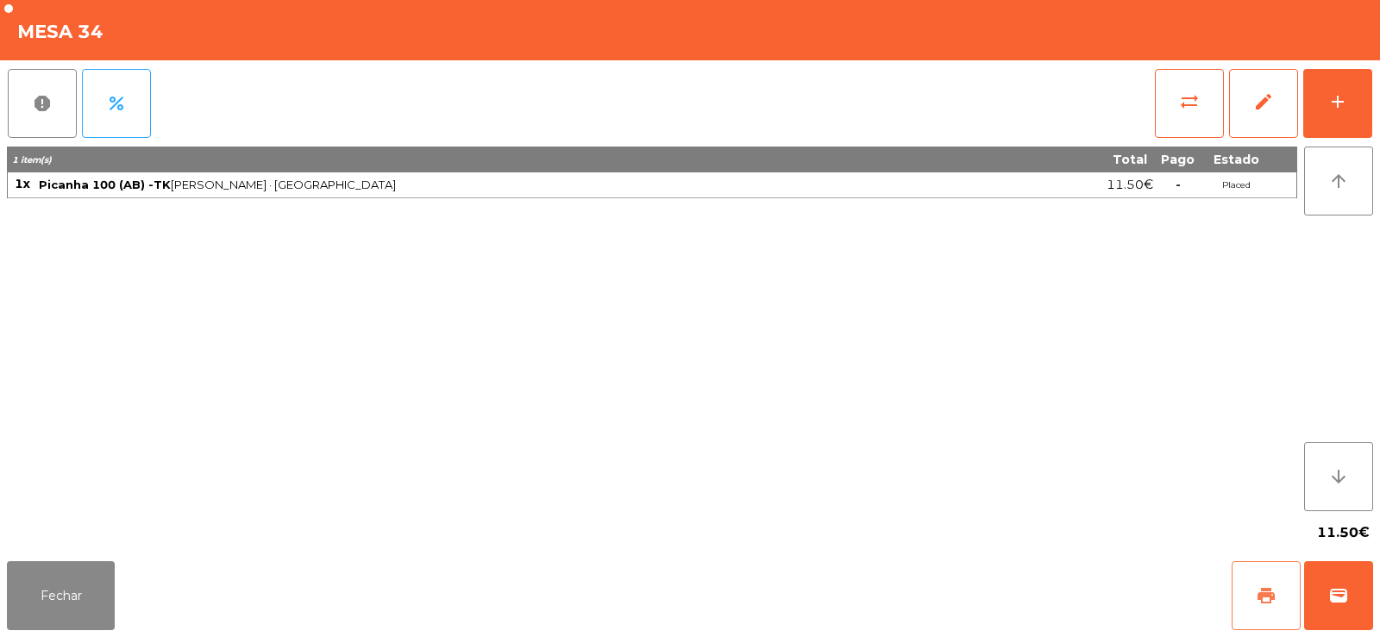
click at [1248, 595] on button "print" at bounding box center [1265, 595] width 69 height 69
click at [34, 594] on button "Fechar" at bounding box center [61, 595] width 108 height 69
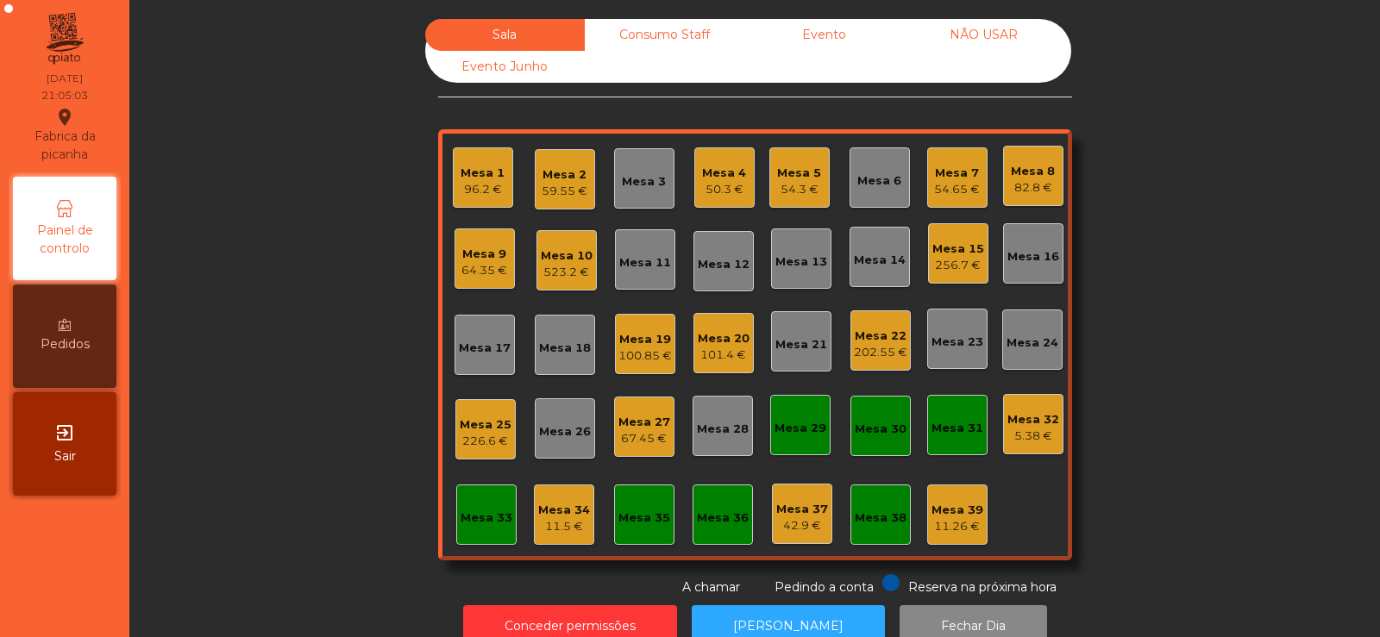
click at [1202, 241] on div "Sala Consumo Staff Evento NÃO USAR Evento Junho Mesa 1 96.2 € Mesa 2 59.55 € Me…" at bounding box center [755, 308] width 1204 height 578
click at [562, 266] on div "523.2 €" at bounding box center [567, 272] width 52 height 17
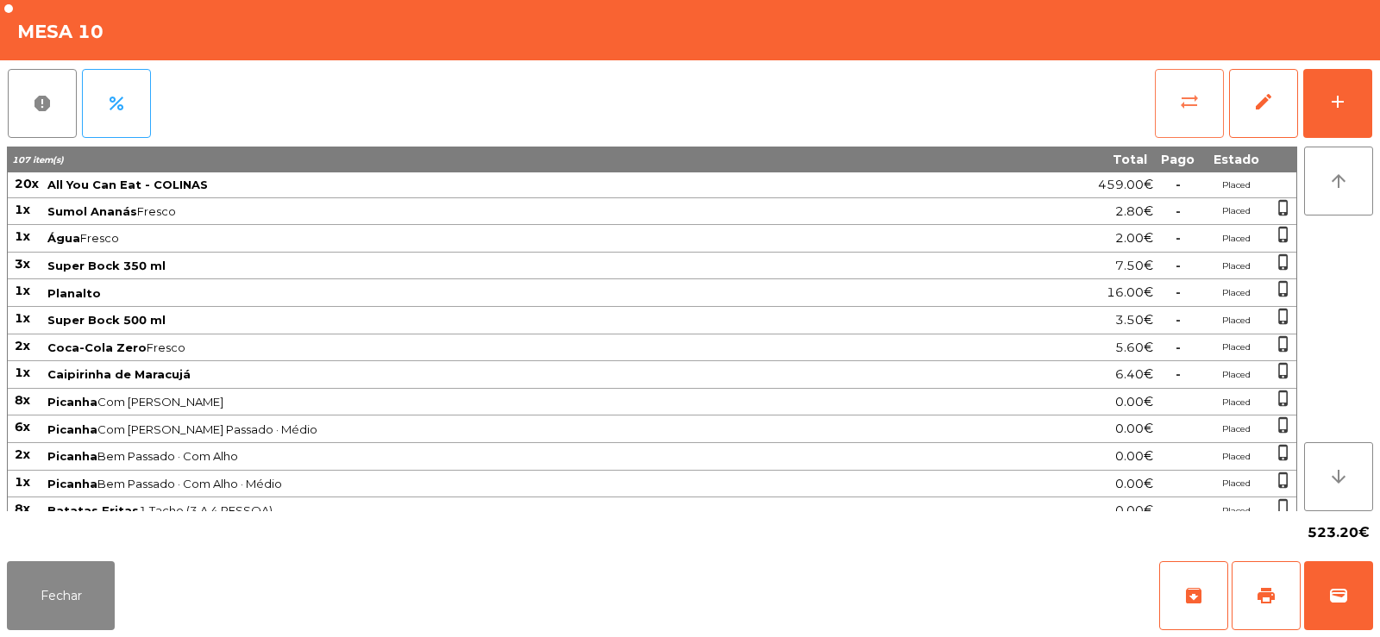
click at [1193, 111] on span "sync_alt" at bounding box center [1189, 101] width 21 height 21
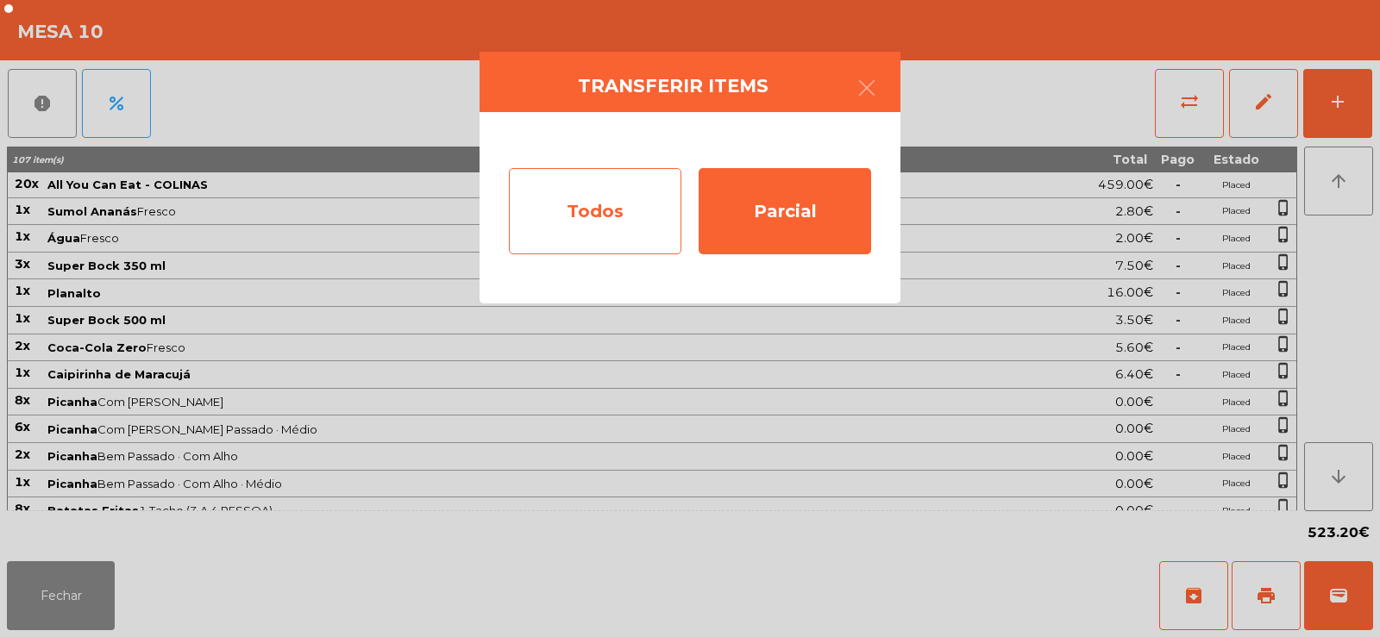
click at [596, 221] on div "Todos" at bounding box center [595, 211] width 172 height 86
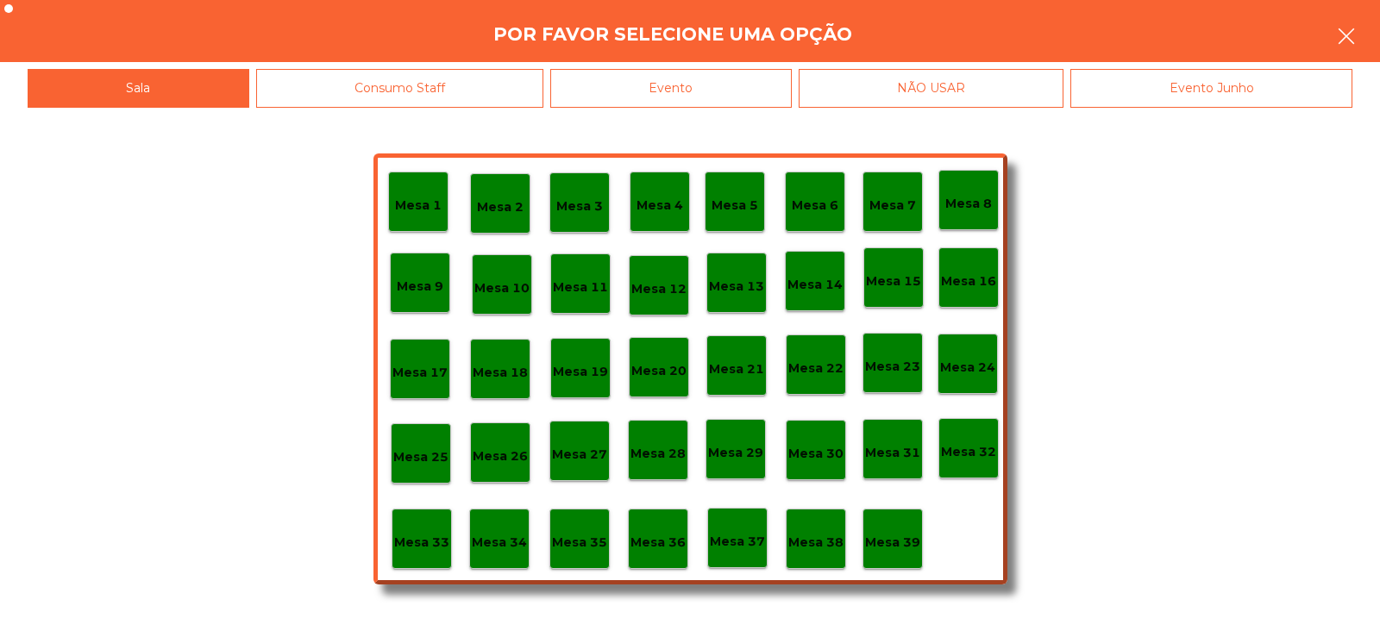
click at [1339, 31] on icon "button" at bounding box center [1346, 36] width 21 height 21
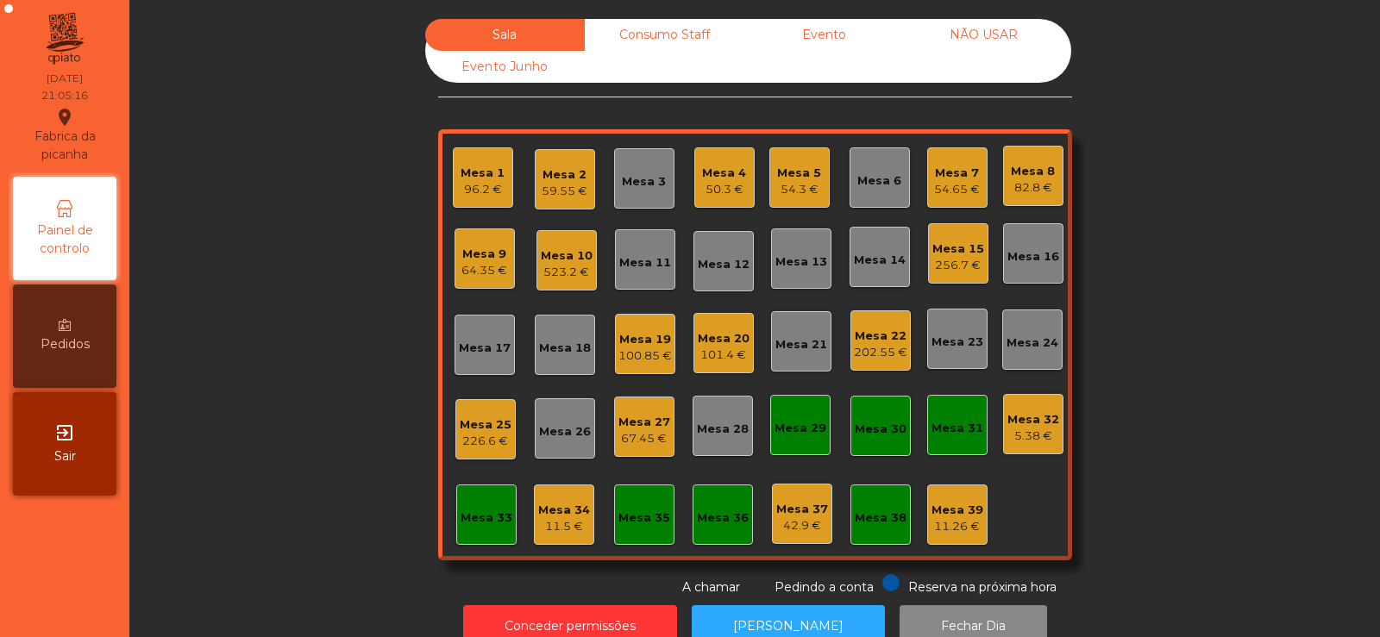
click at [548, 268] on div "523.2 €" at bounding box center [567, 272] width 52 height 17
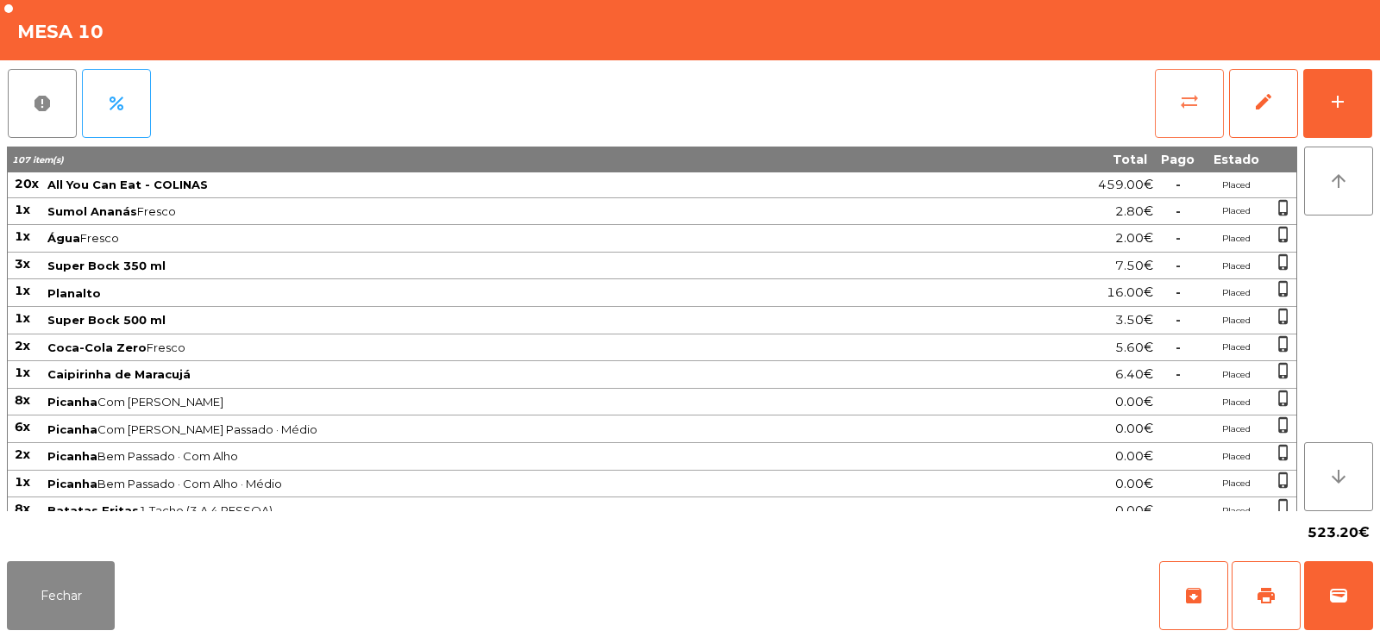
click at [1163, 103] on button "sync_alt" at bounding box center [1189, 103] width 69 height 69
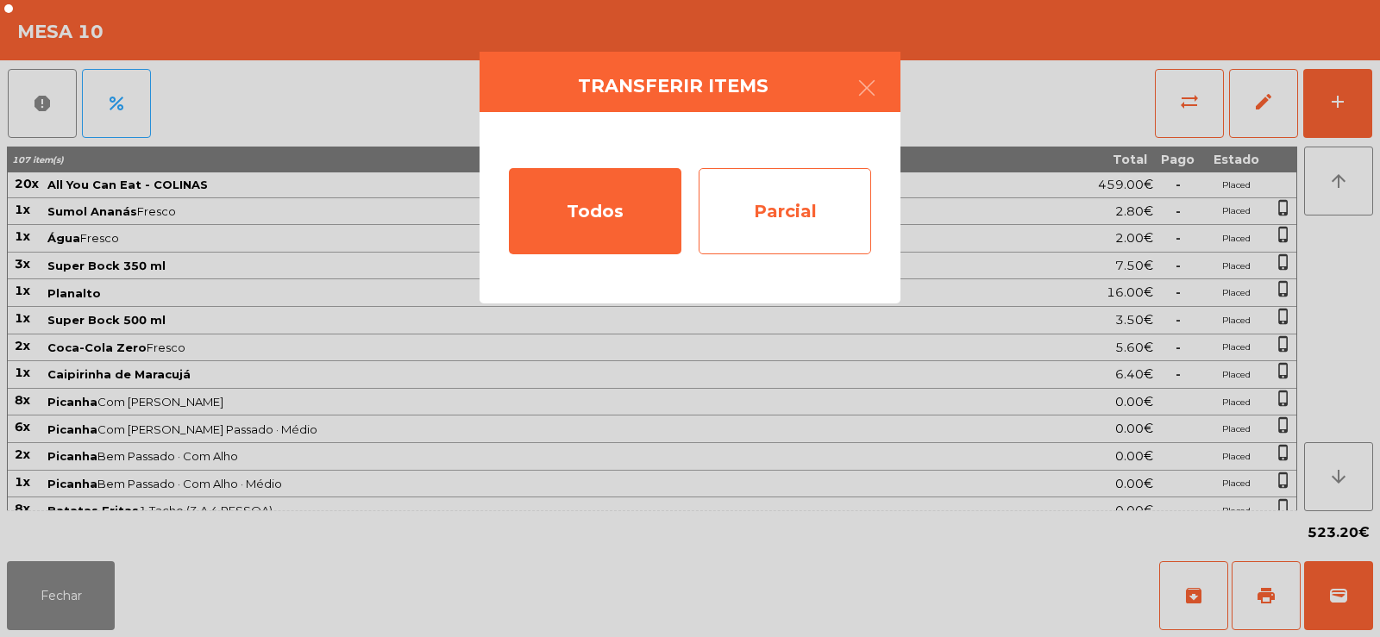
click at [762, 203] on div "Parcial" at bounding box center [784, 211] width 172 height 86
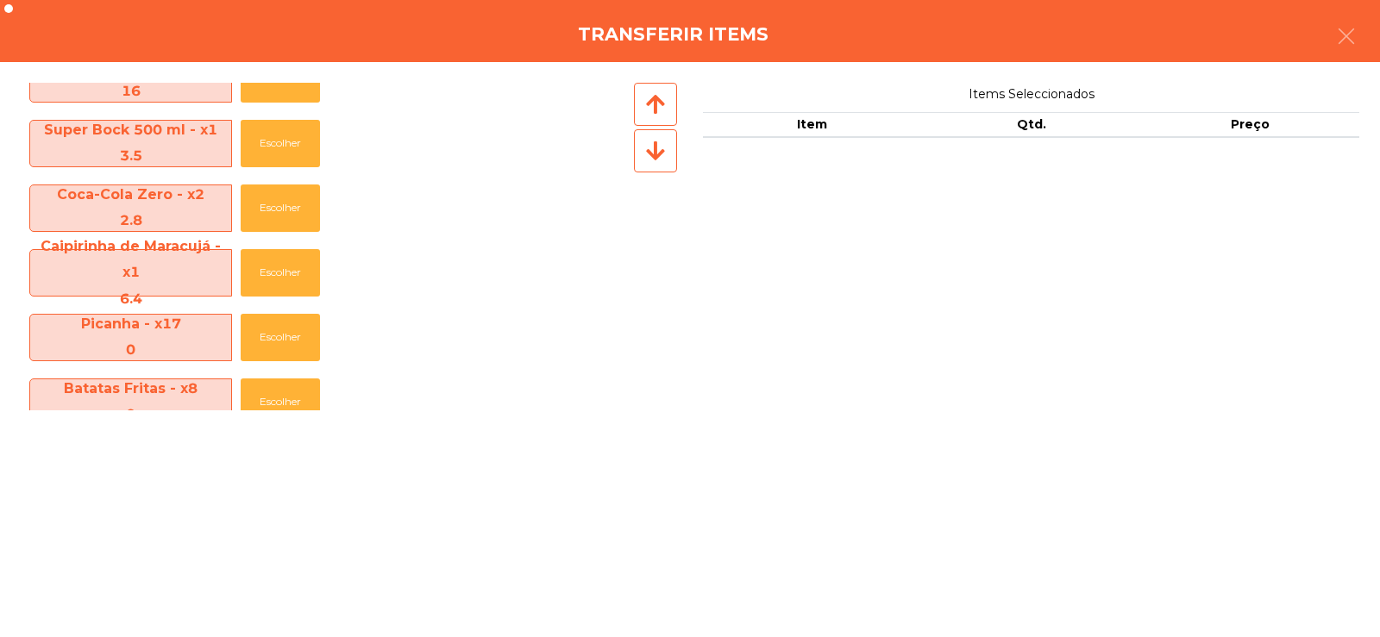
scroll to position [836, 0]
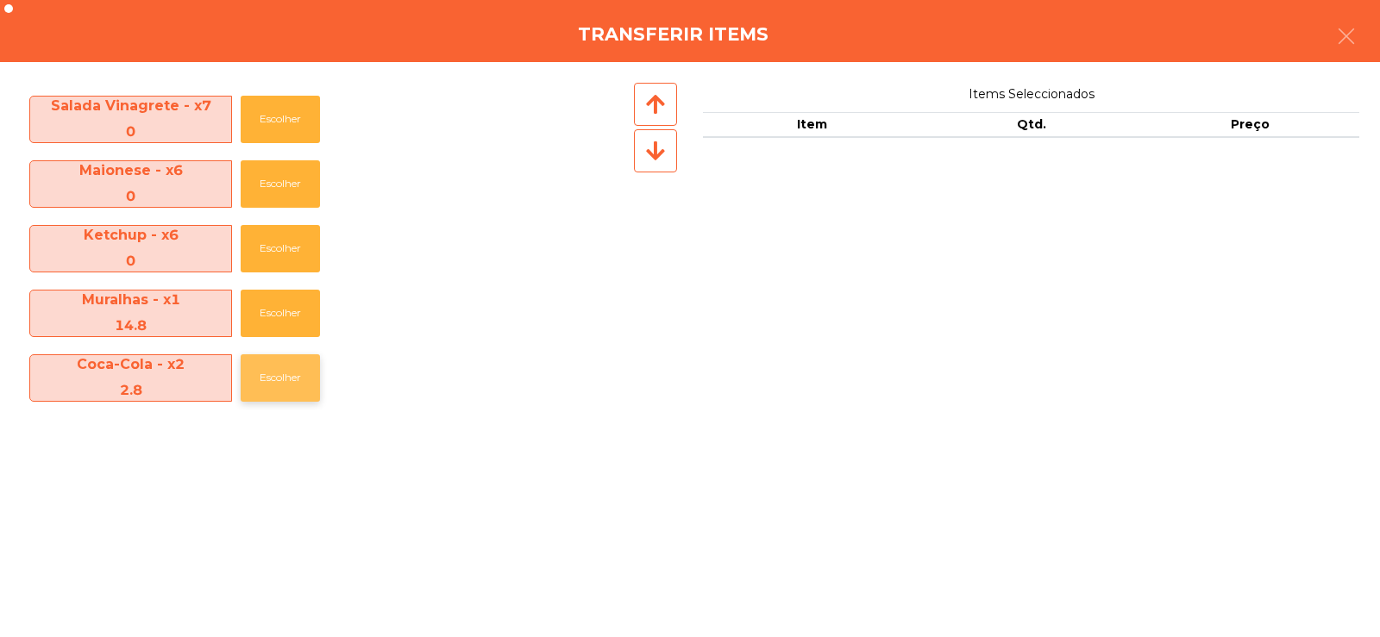
click at [272, 379] on button "Escolher" at bounding box center [280, 377] width 79 height 47
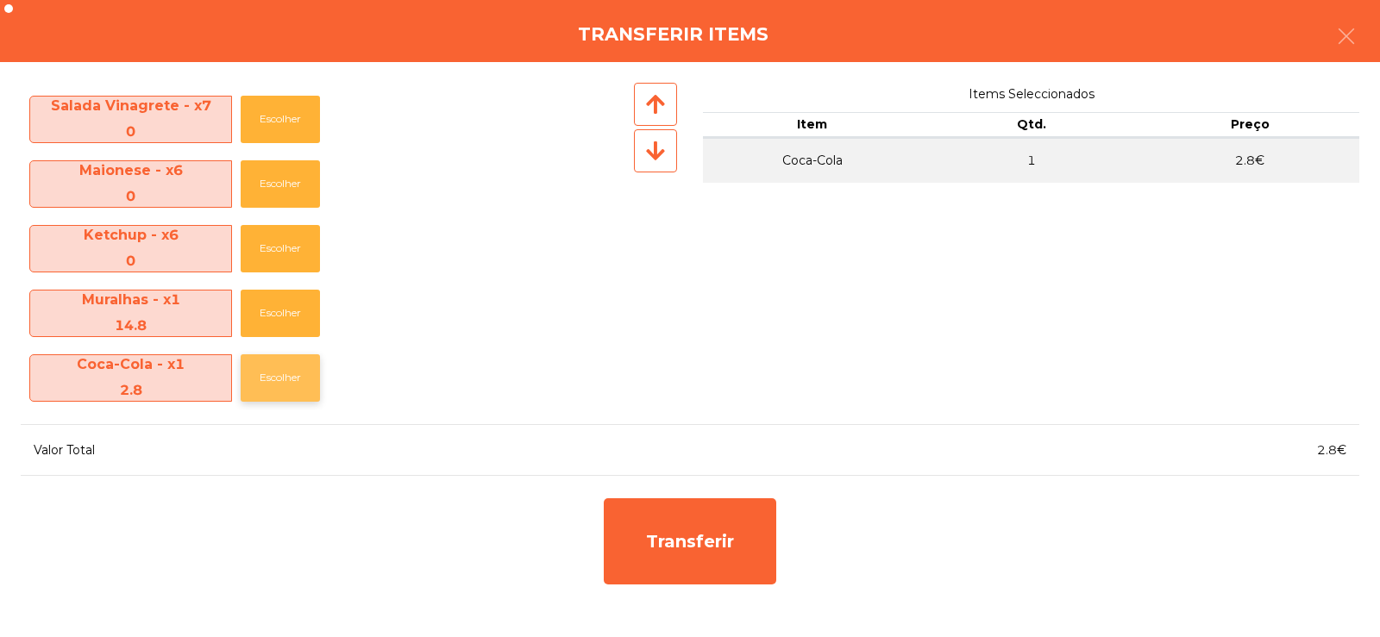
click at [270, 384] on button "Escolher" at bounding box center [280, 377] width 79 height 47
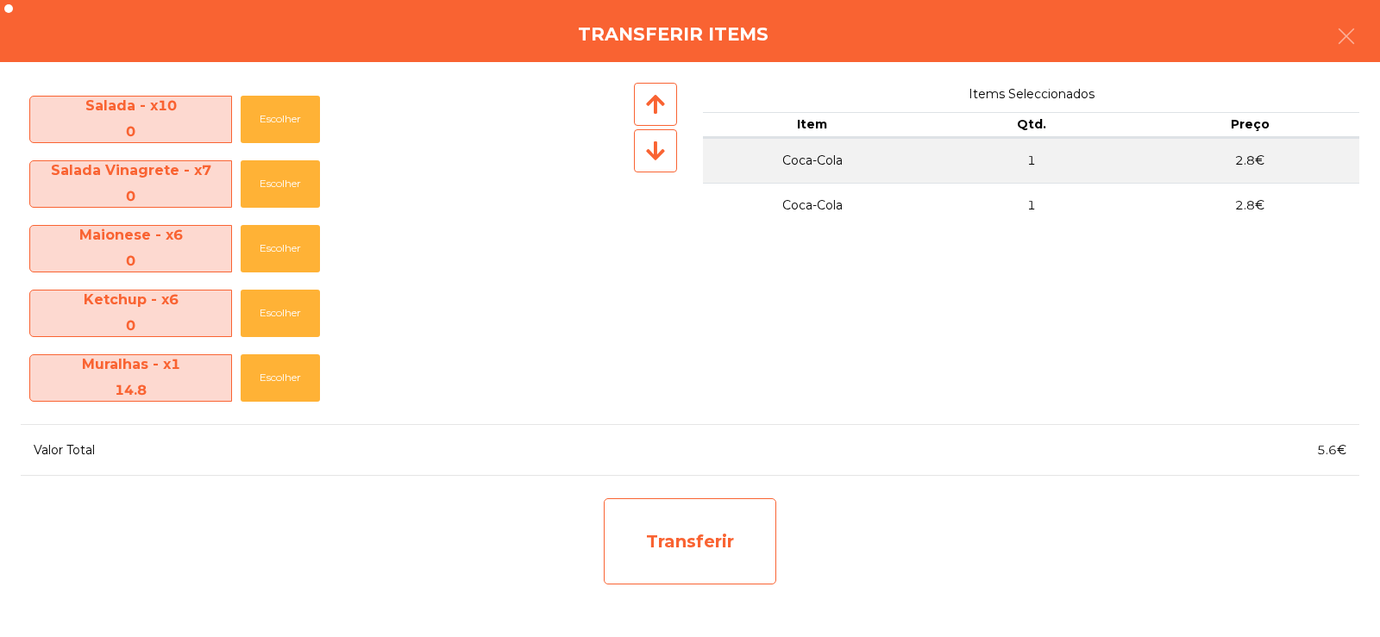
click at [684, 541] on div "Transferir" at bounding box center [690, 541] width 172 height 86
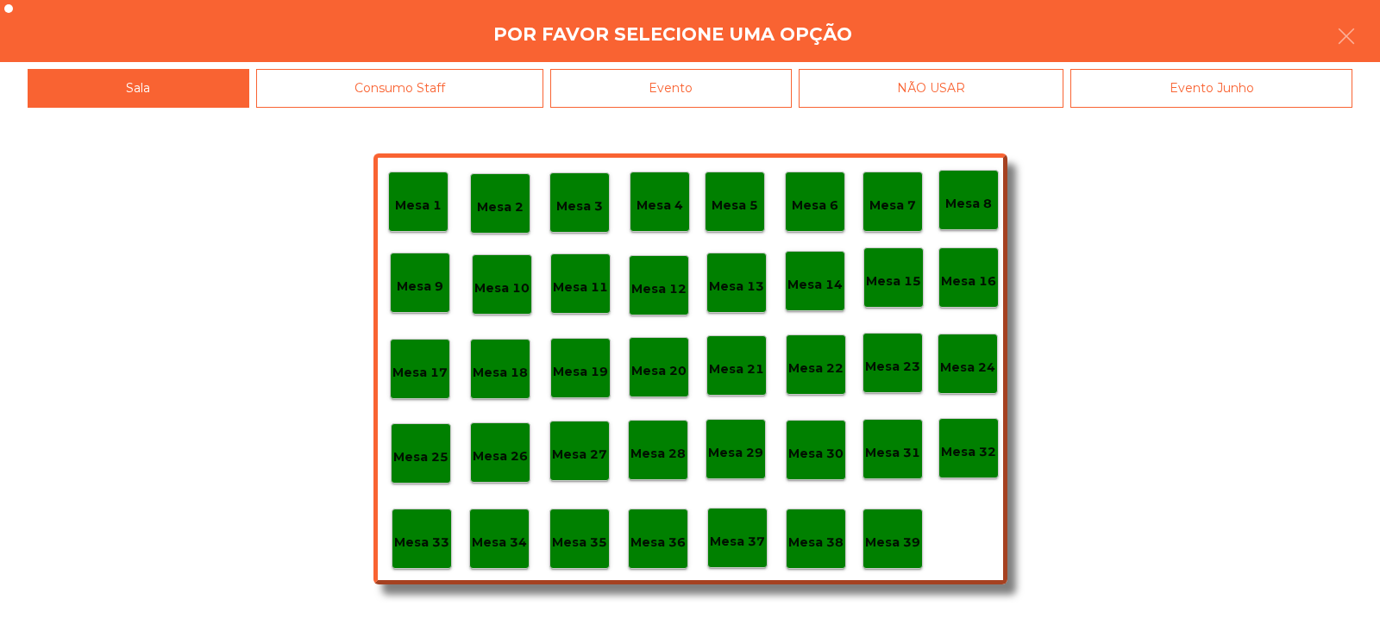
click at [744, 544] on p "Mesa 37" at bounding box center [737, 542] width 55 height 20
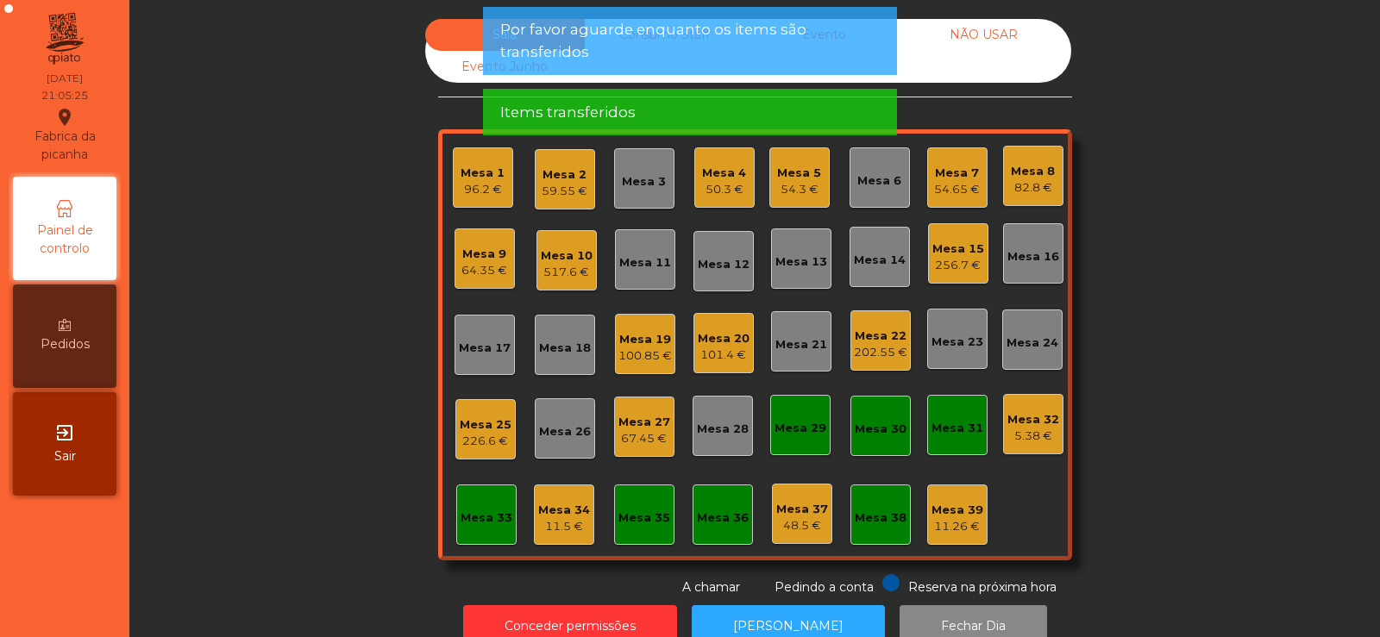
click at [570, 265] on div "517.6 €" at bounding box center [567, 272] width 52 height 17
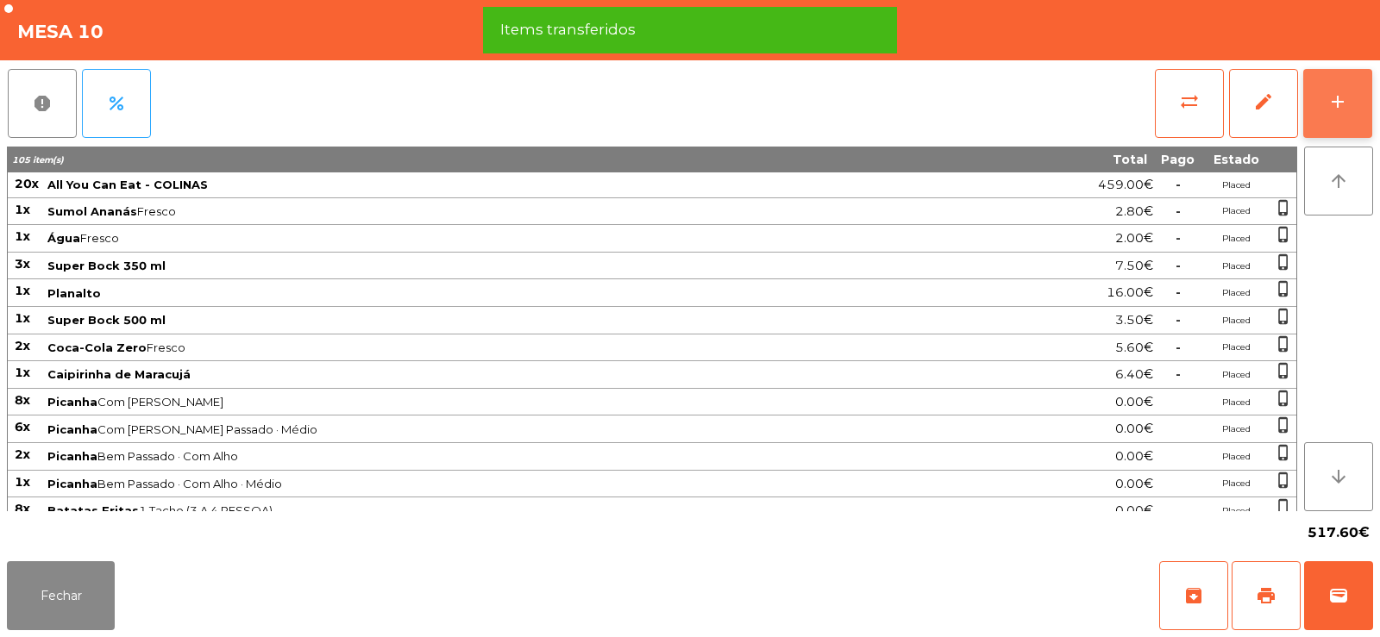
click at [1333, 98] on div "add" at bounding box center [1337, 101] width 21 height 21
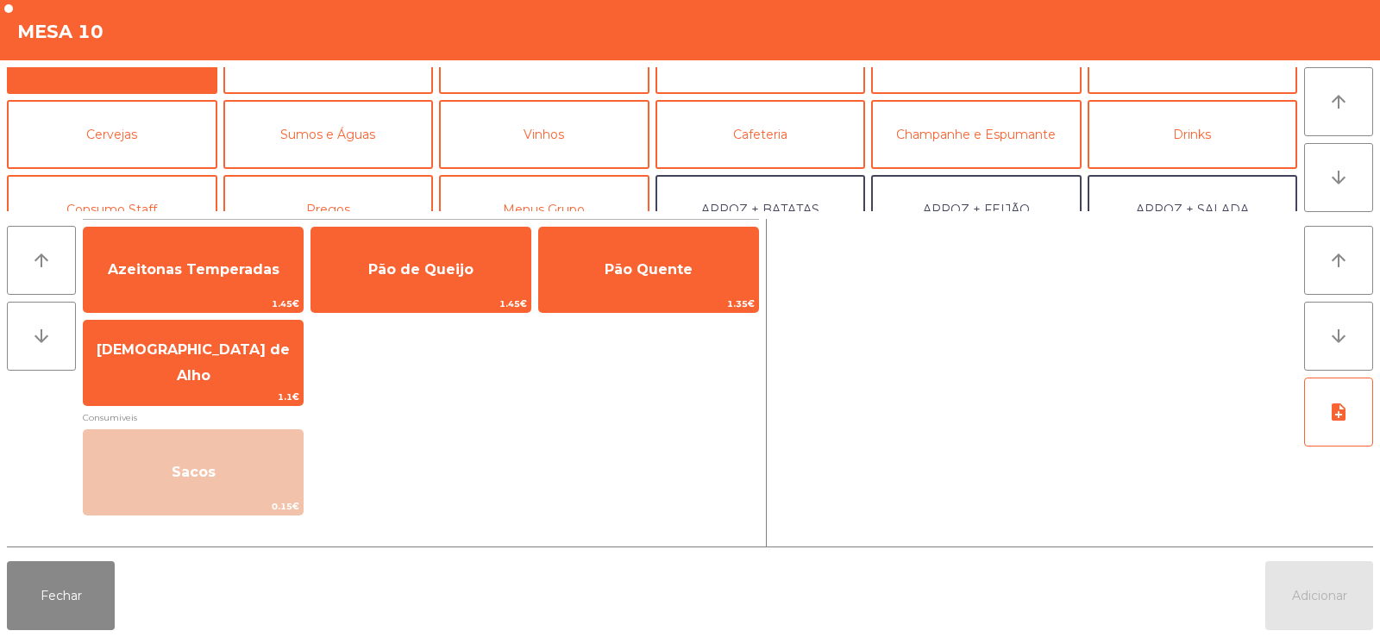
scroll to position [42, 0]
click at [332, 122] on button "Sumos e Águas" at bounding box center [328, 134] width 210 height 69
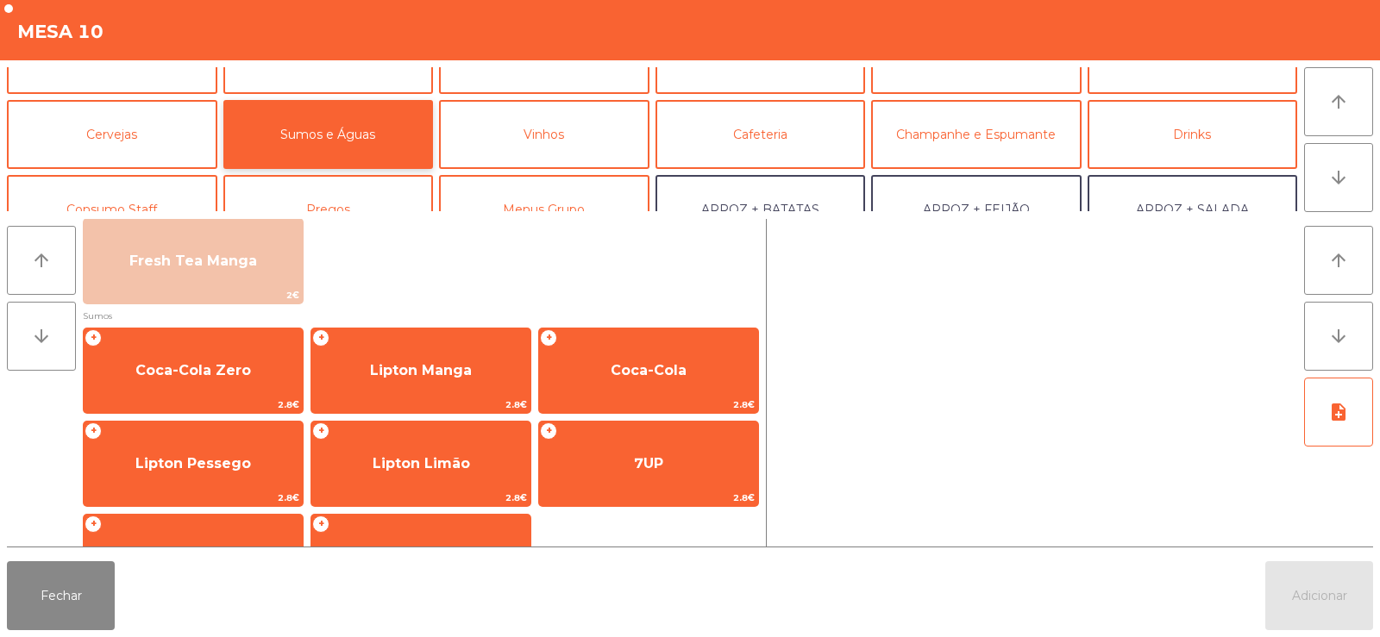
scroll to position [201, 0]
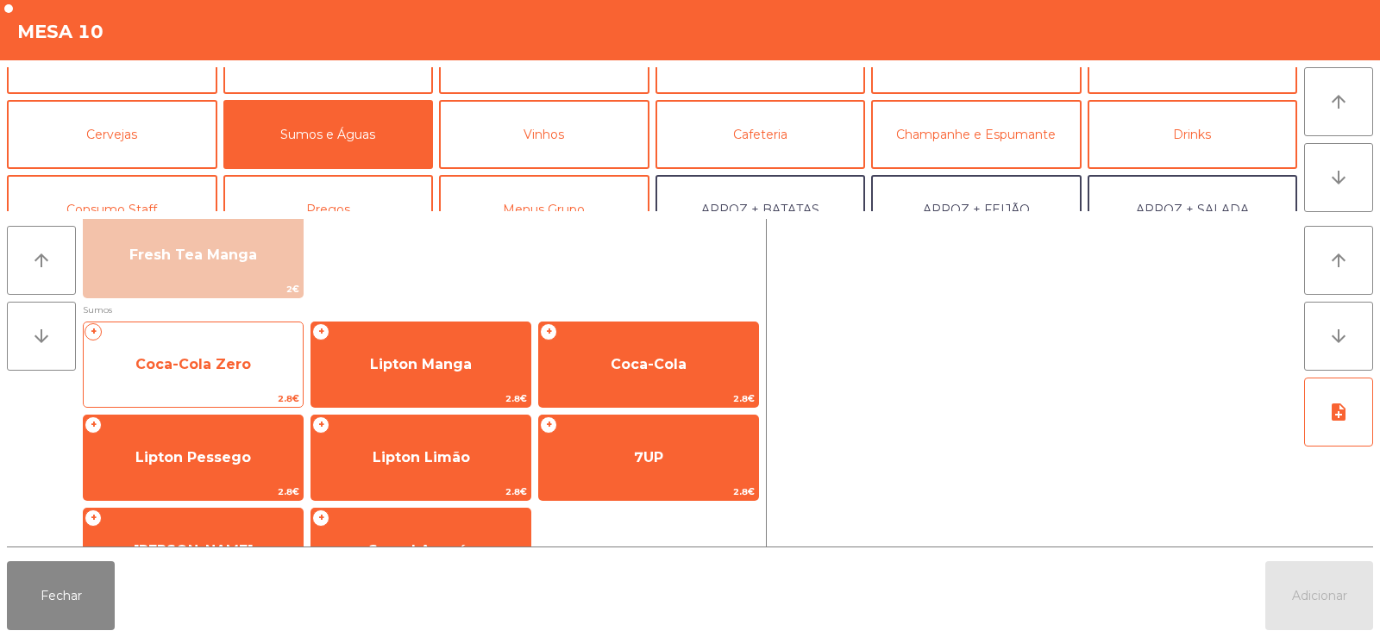
click at [215, 376] on span "Coca-Cola Zero" at bounding box center [193, 364] width 219 height 47
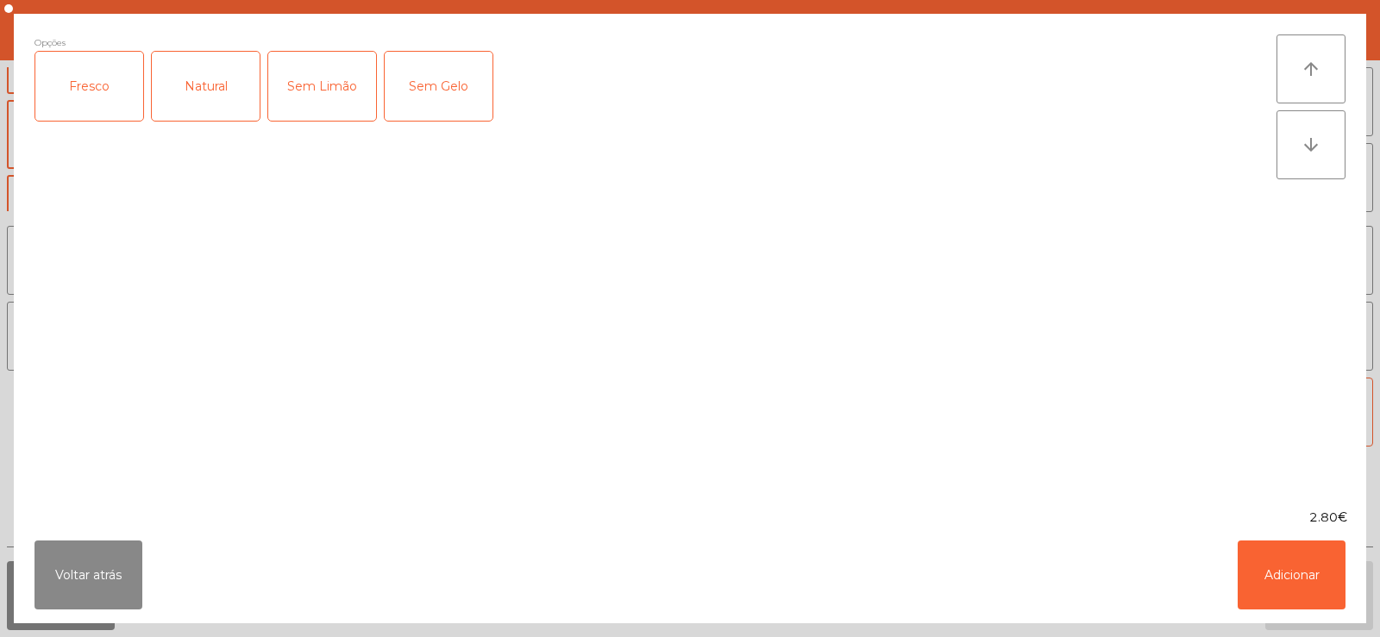
click at [205, 377] on div "Opções Fresco Natural Sem Limão Sem Gelo" at bounding box center [655, 261] width 1242 height 454
click at [88, 108] on div "Fresco" at bounding box center [89, 86] width 108 height 69
click at [1275, 546] on button "Adicionar" at bounding box center [1291, 575] width 108 height 69
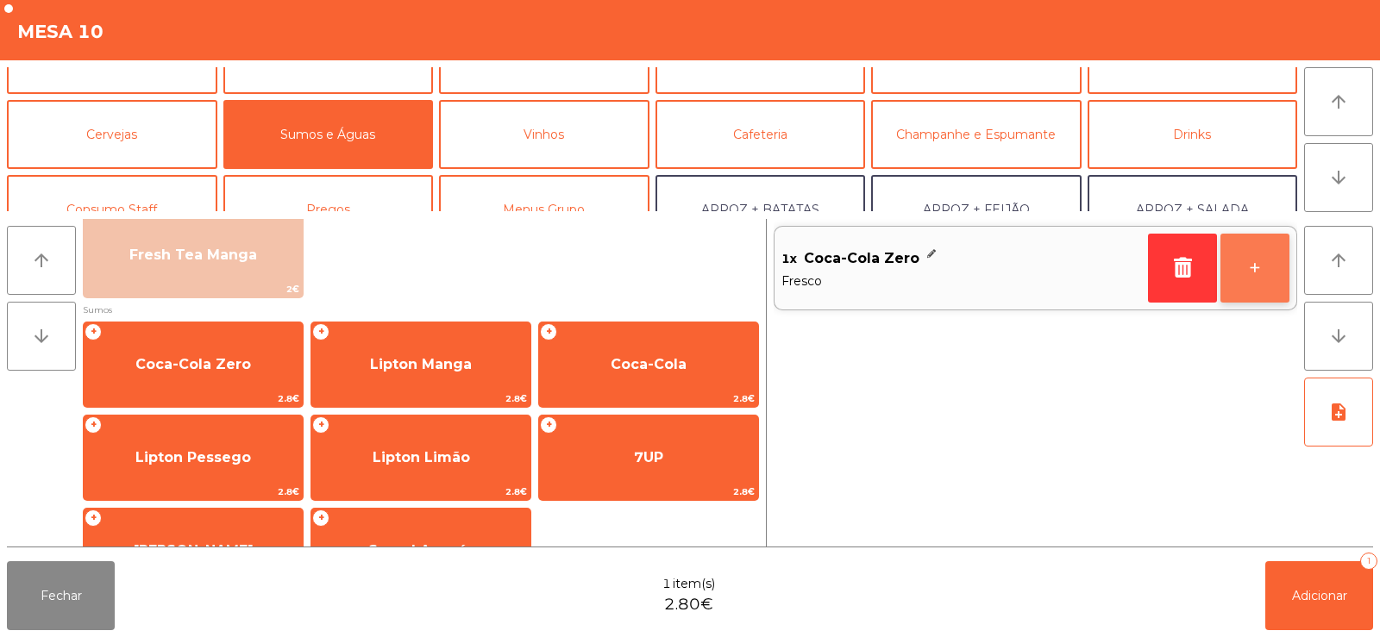
click at [1250, 267] on button "+" at bounding box center [1254, 268] width 69 height 69
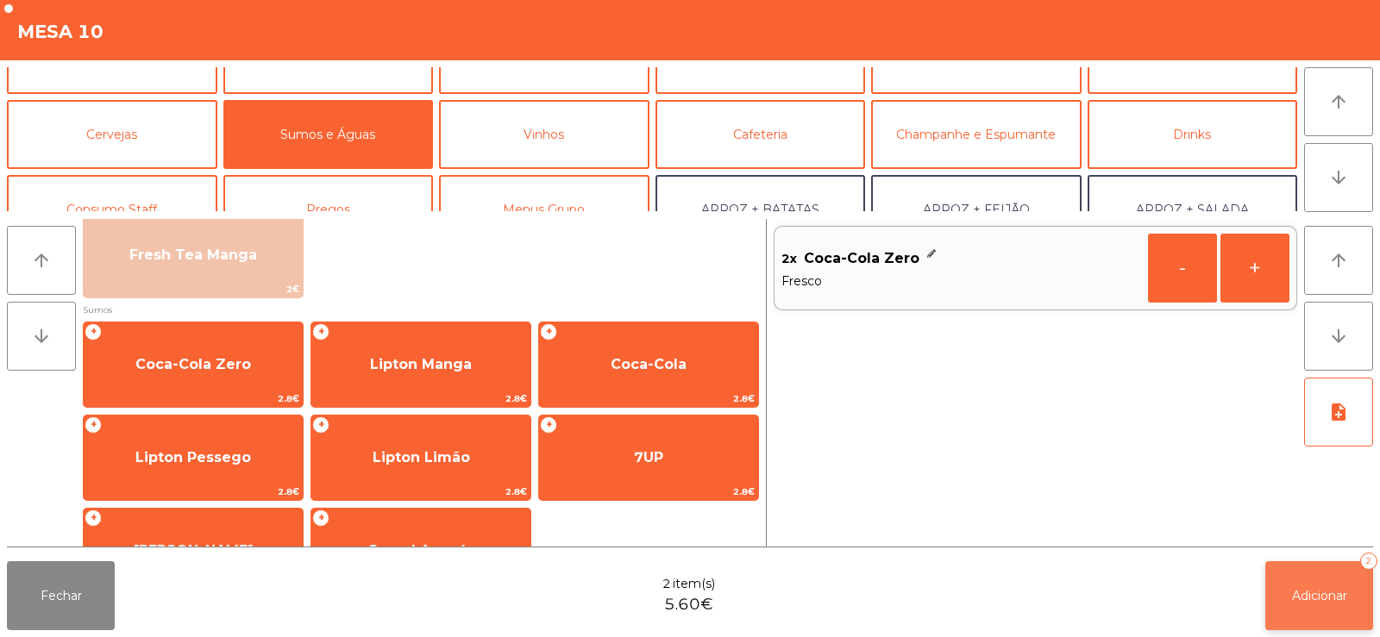
click at [1305, 594] on span "Adicionar" at bounding box center [1319, 596] width 55 height 16
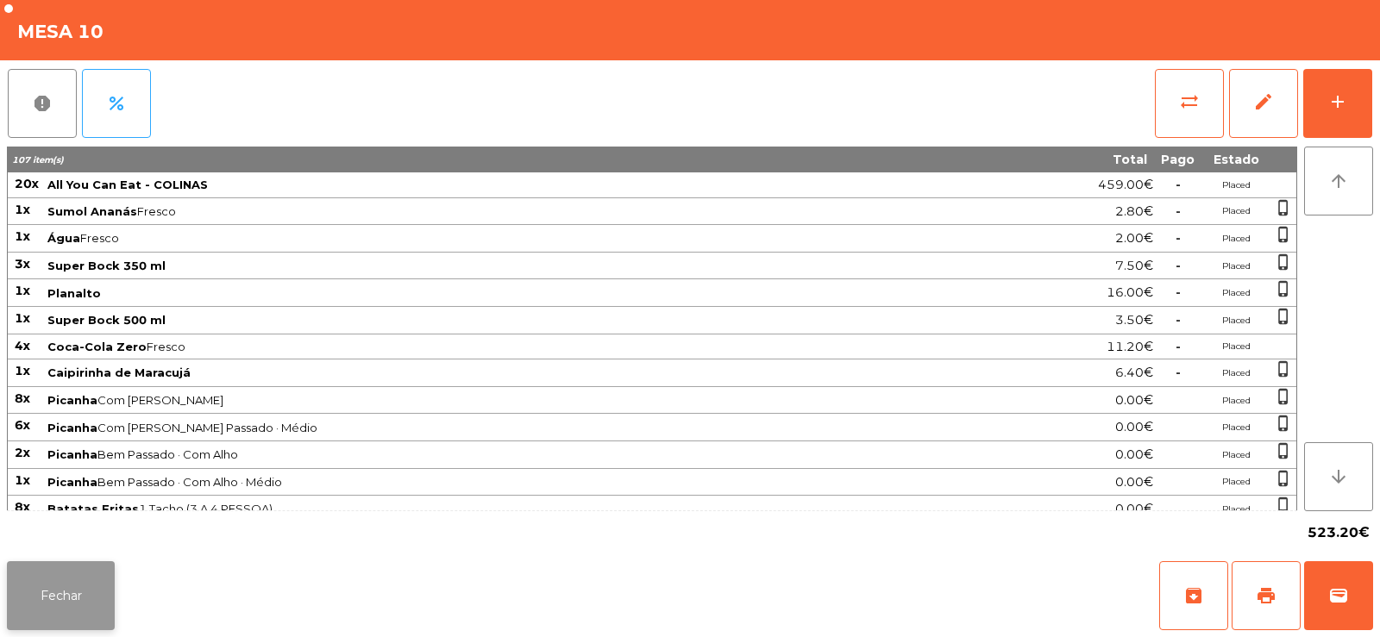
click at [66, 585] on button "Fechar" at bounding box center [61, 595] width 108 height 69
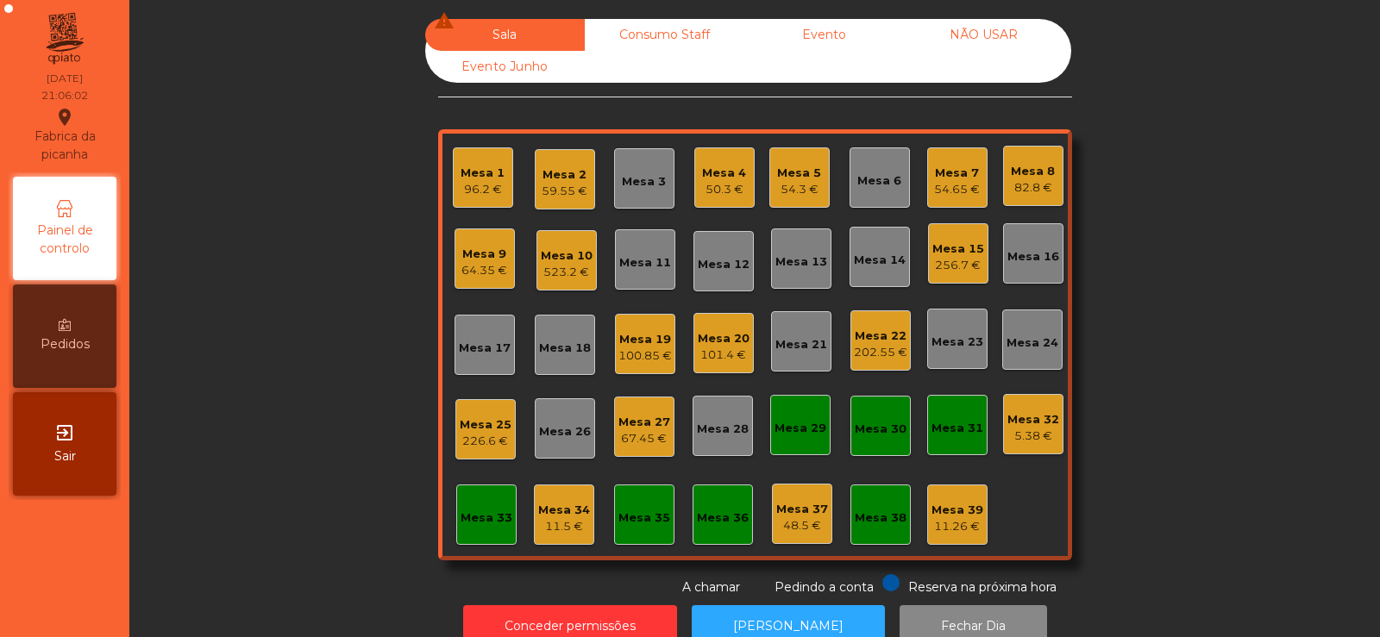
click at [472, 532] on div "Mesa 33" at bounding box center [486, 515] width 60 height 60
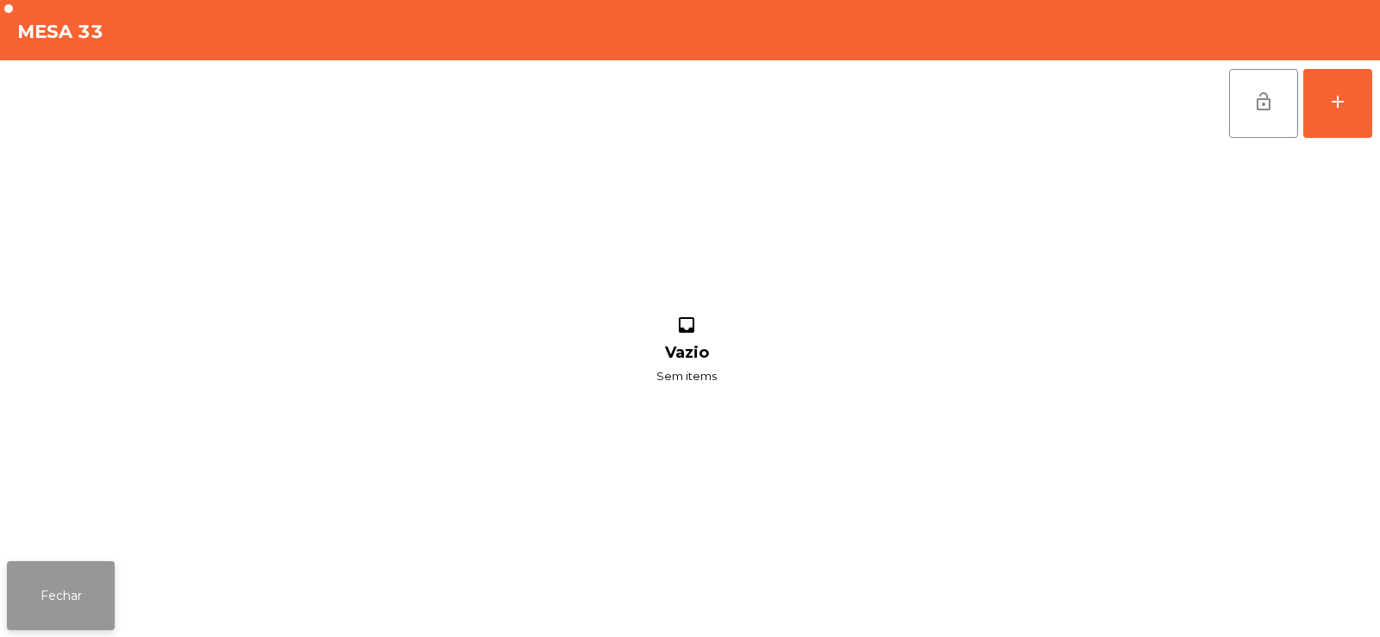
click at [109, 596] on button "Fechar" at bounding box center [61, 595] width 108 height 69
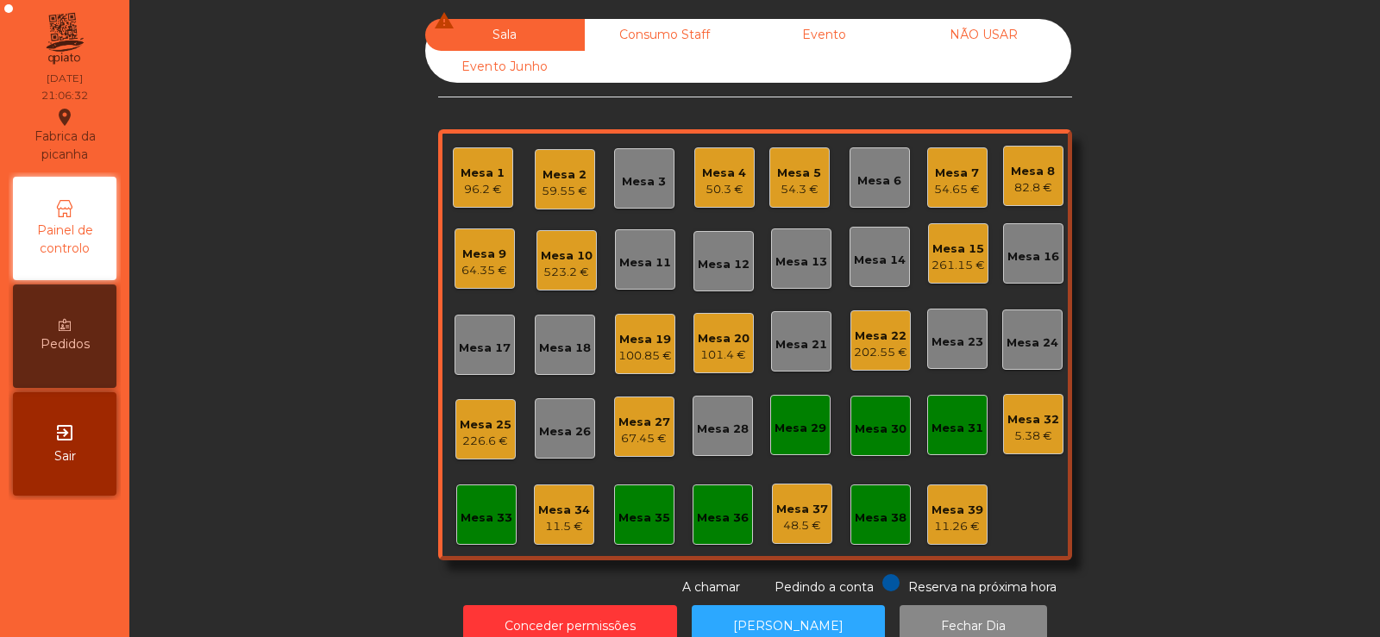
click at [473, 434] on div "226.6 €" at bounding box center [486, 441] width 52 height 17
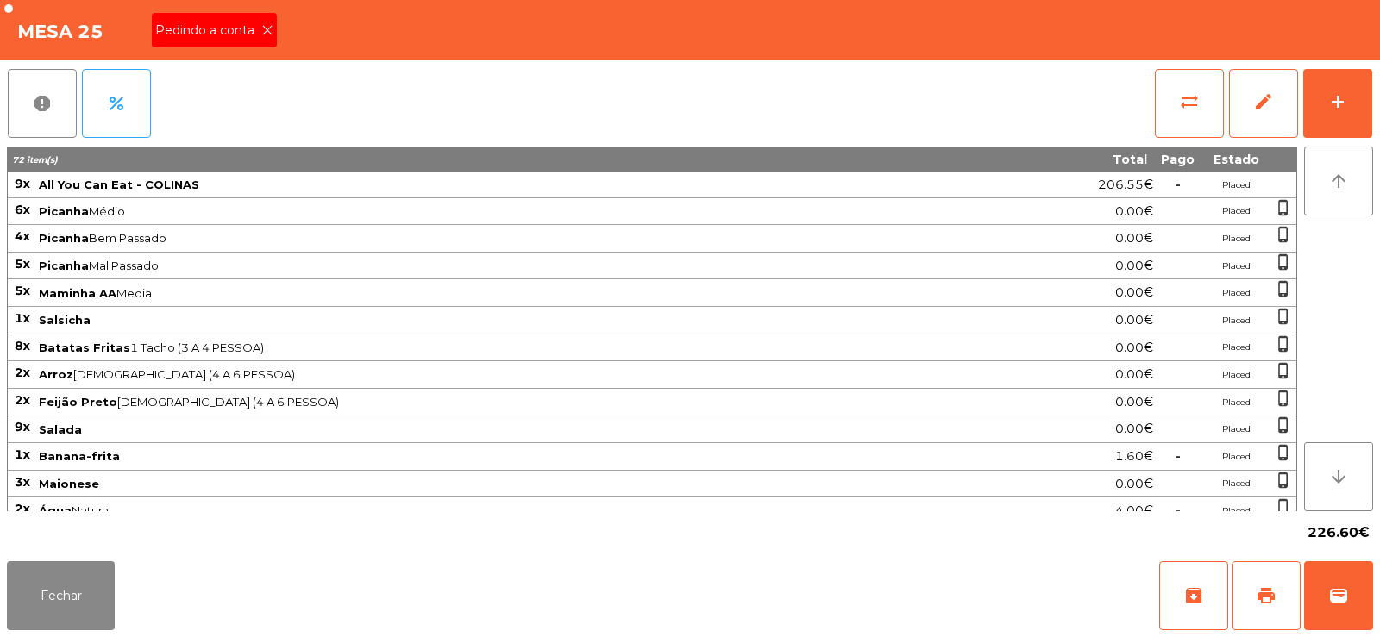
click at [241, 32] on span "Pedindo a conta" at bounding box center [208, 31] width 106 height 18
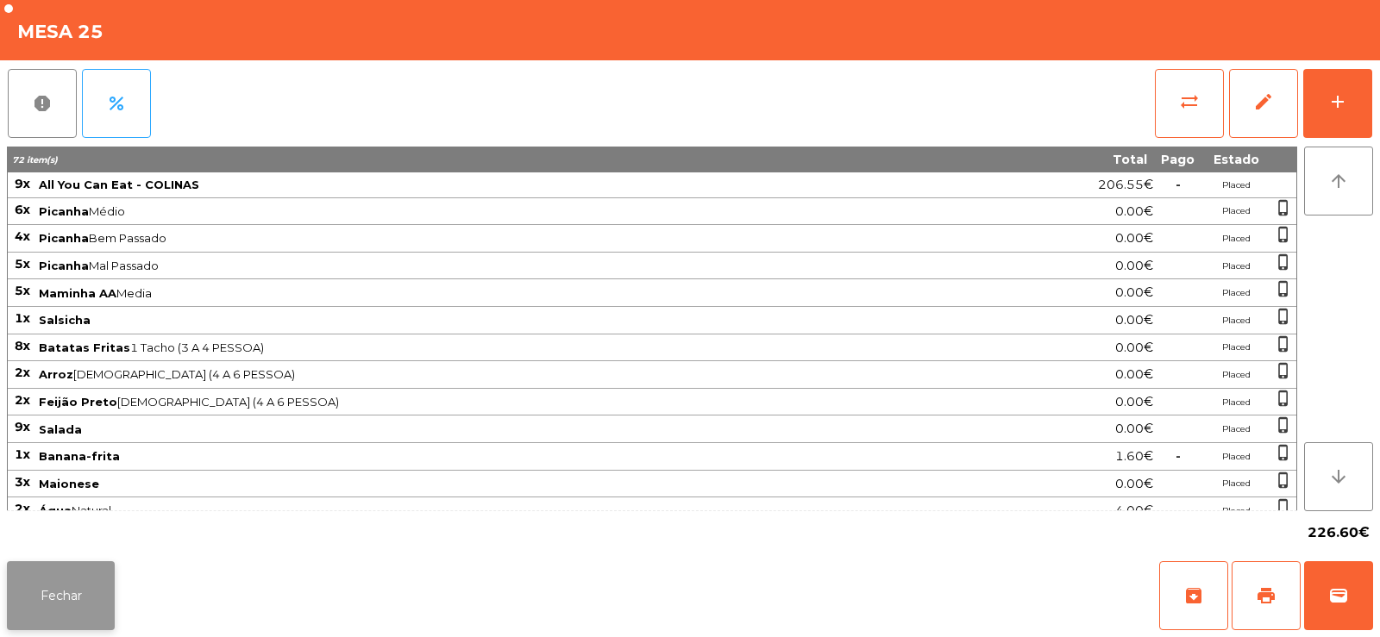
click at [83, 616] on button "Fechar" at bounding box center [61, 595] width 108 height 69
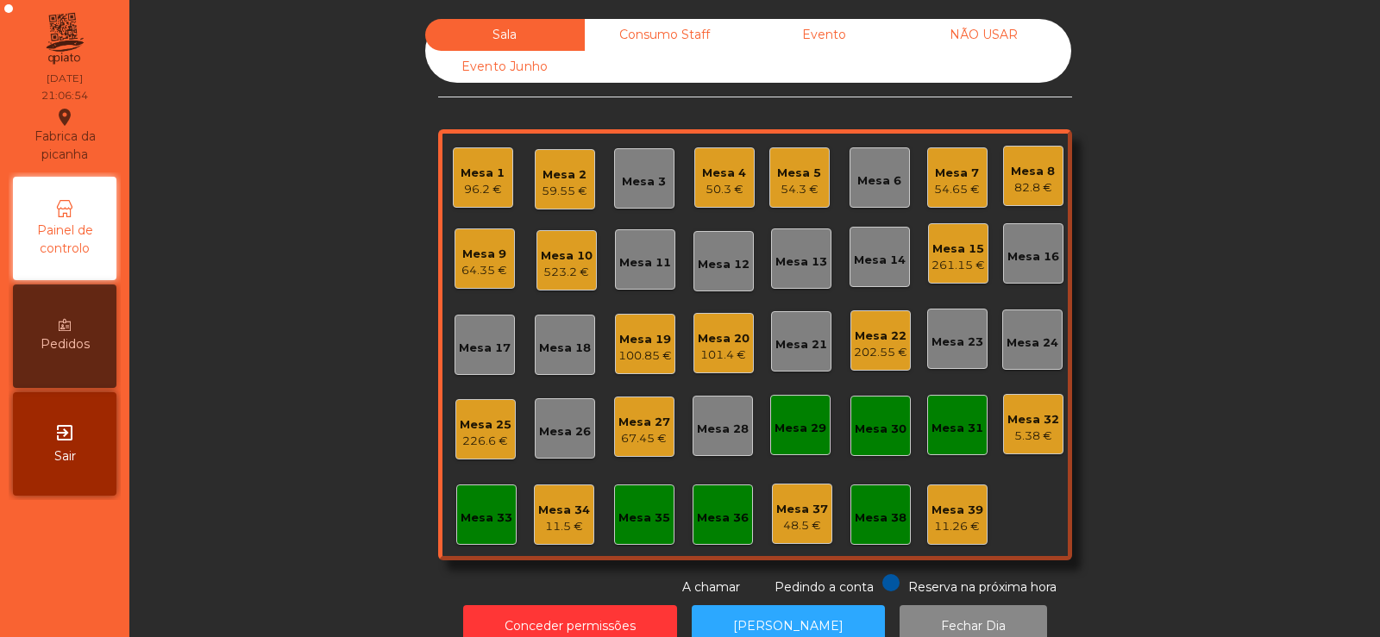
click at [462, 435] on div "226.6 €" at bounding box center [486, 441] width 52 height 17
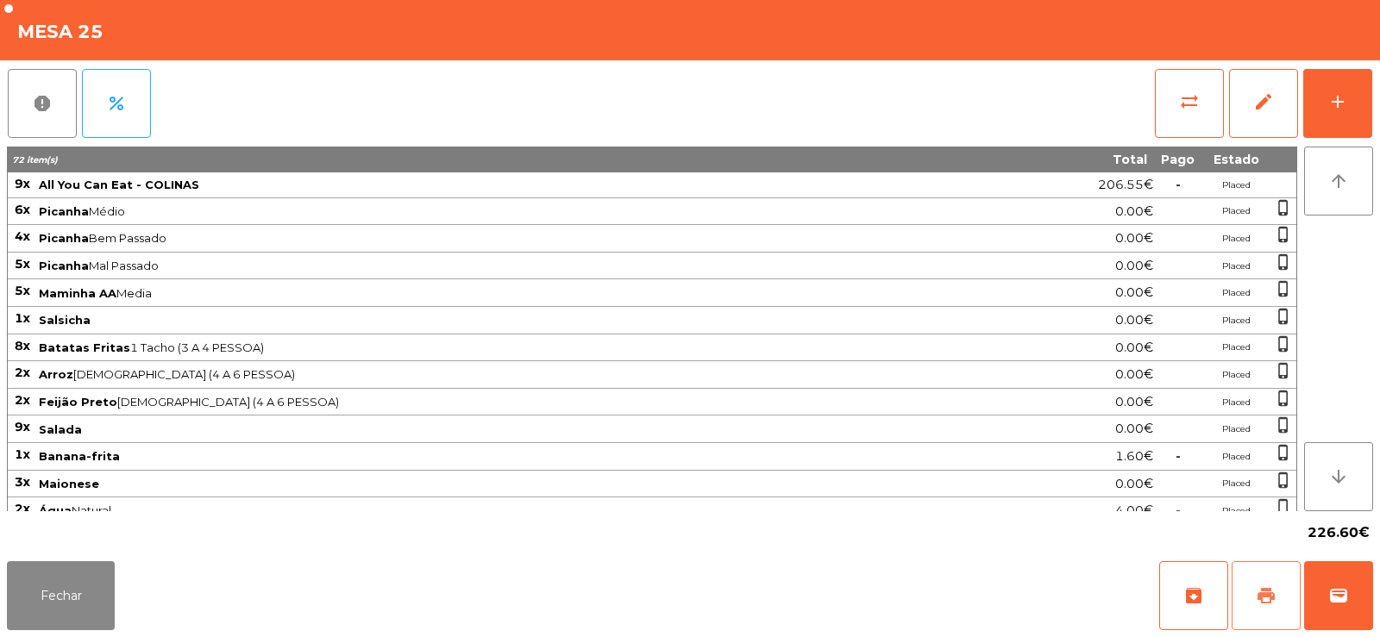
click at [1254, 585] on button "print" at bounding box center [1265, 595] width 69 height 69
click at [55, 583] on button "Fechar" at bounding box center [61, 595] width 108 height 69
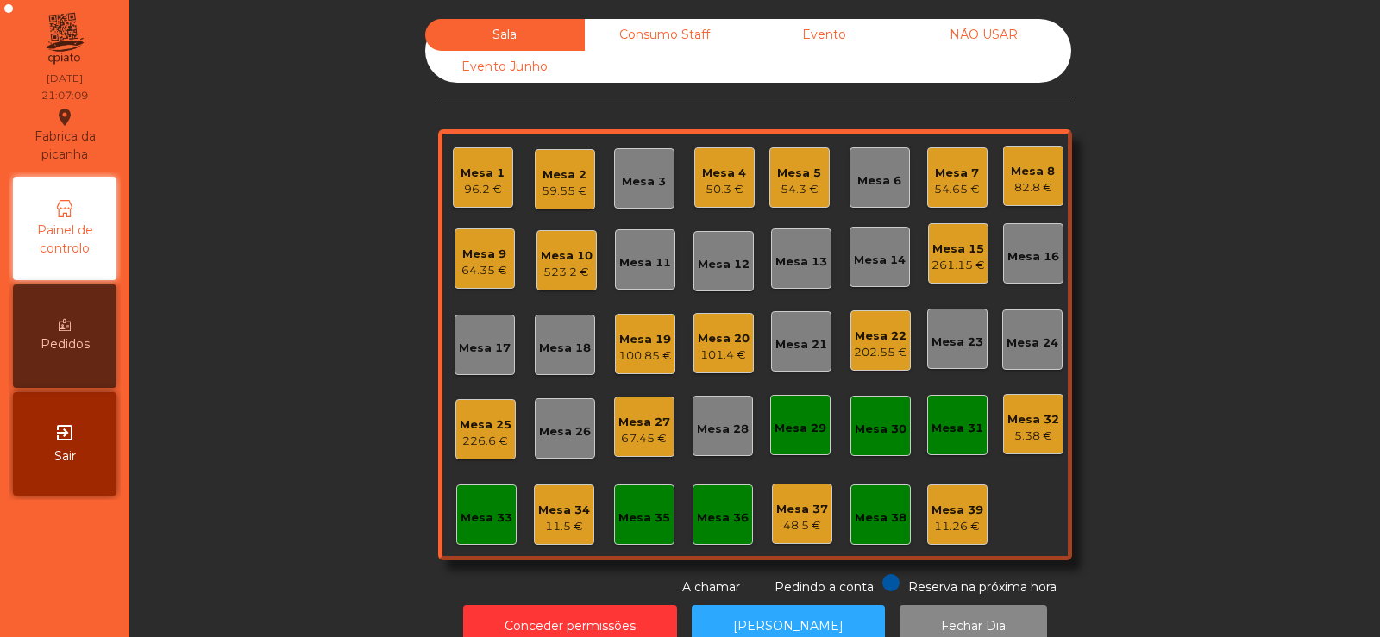
click at [1190, 197] on div "Sala Consumo Staff Evento NÃO USAR Evento Junho Mesa 1 96.2 € Mesa 2 59.55 € Me…" at bounding box center [755, 308] width 1204 height 578
click at [549, 495] on div "Mesa 34 11.5 €" at bounding box center [564, 515] width 52 height 41
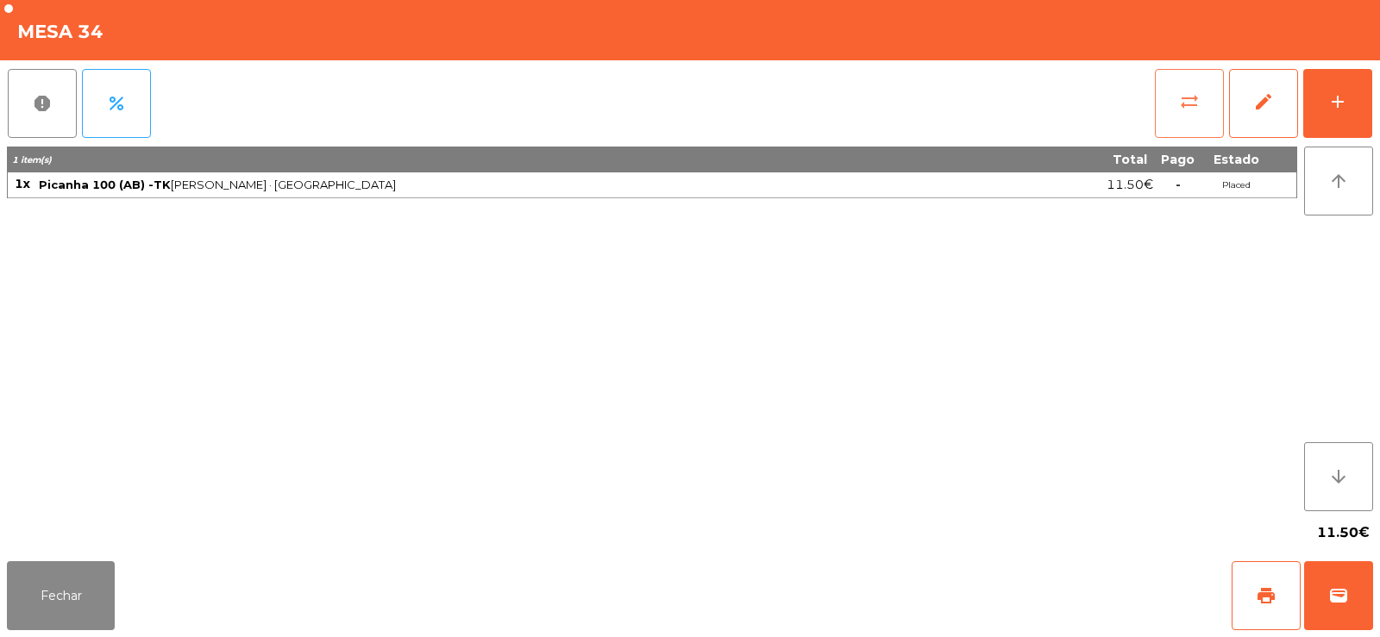
click at [1190, 116] on button "sync_alt" at bounding box center [1189, 103] width 69 height 69
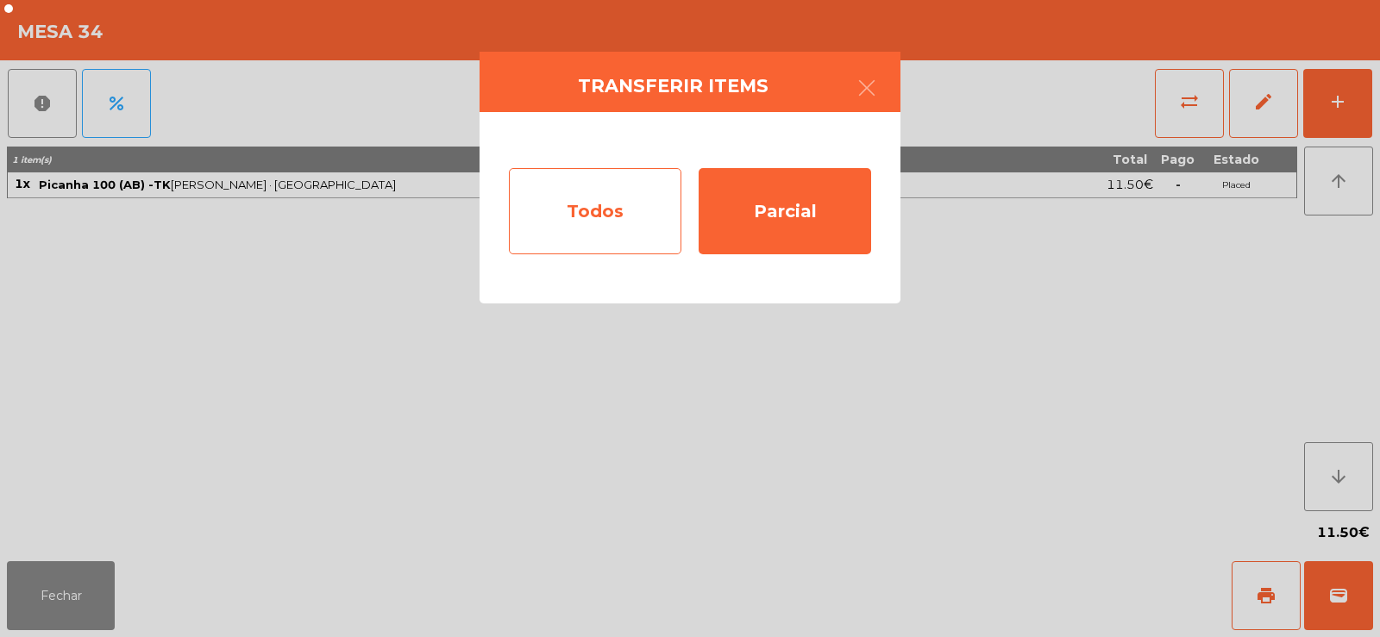
click at [598, 218] on div "Todos" at bounding box center [595, 211] width 172 height 86
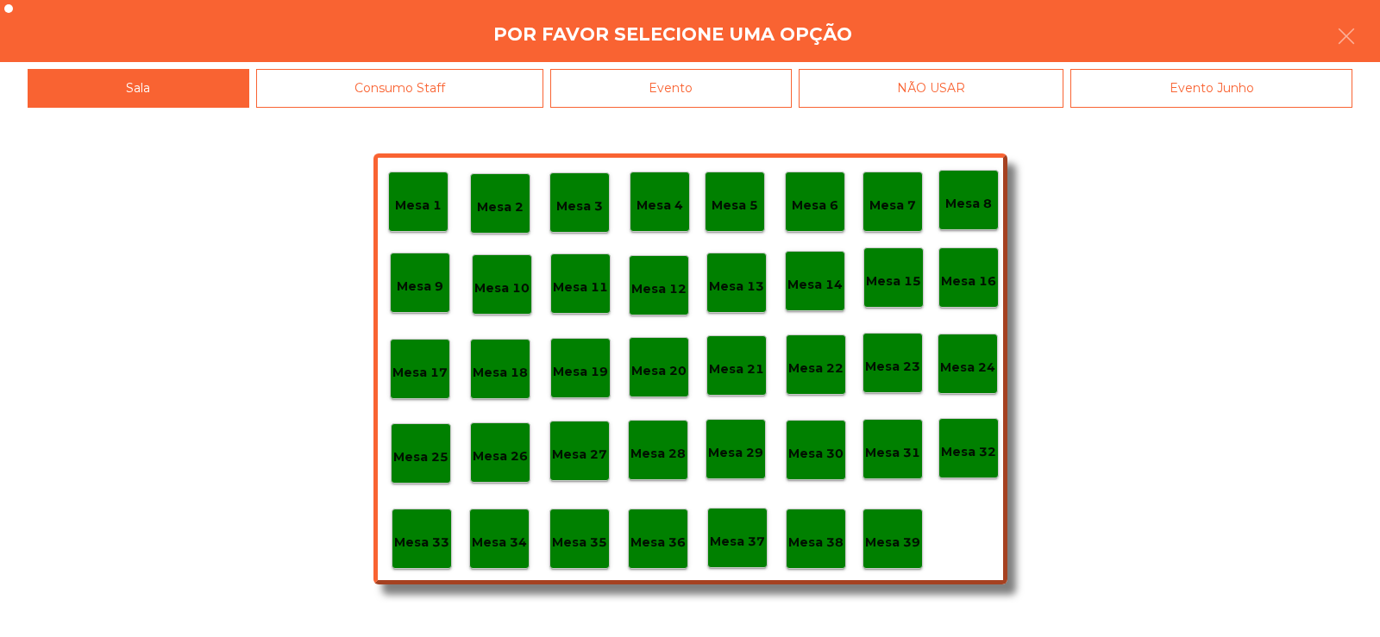
click at [742, 80] on div "Evento" at bounding box center [670, 88] width 241 height 39
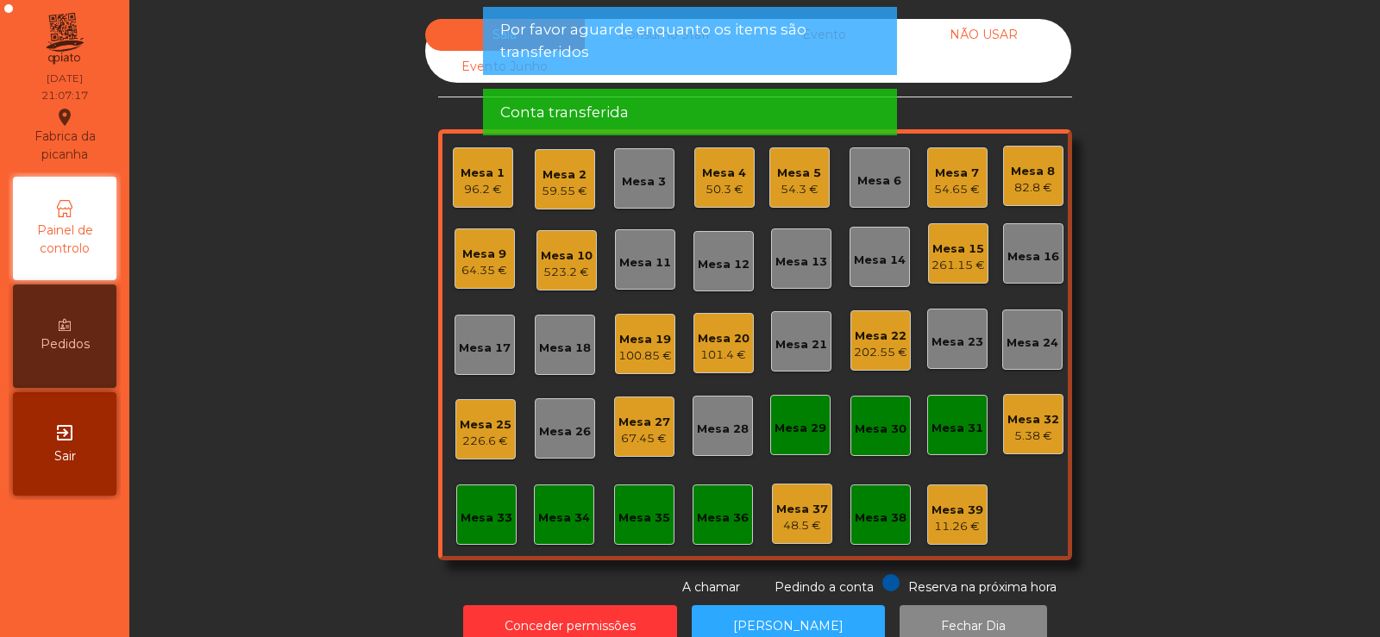
click at [1217, 243] on div "Sala Consumo Staff Evento NÃO USAR Evento Junho Mesa 1 96.2 € Mesa 2 59.55 € Me…" at bounding box center [755, 308] width 1204 height 578
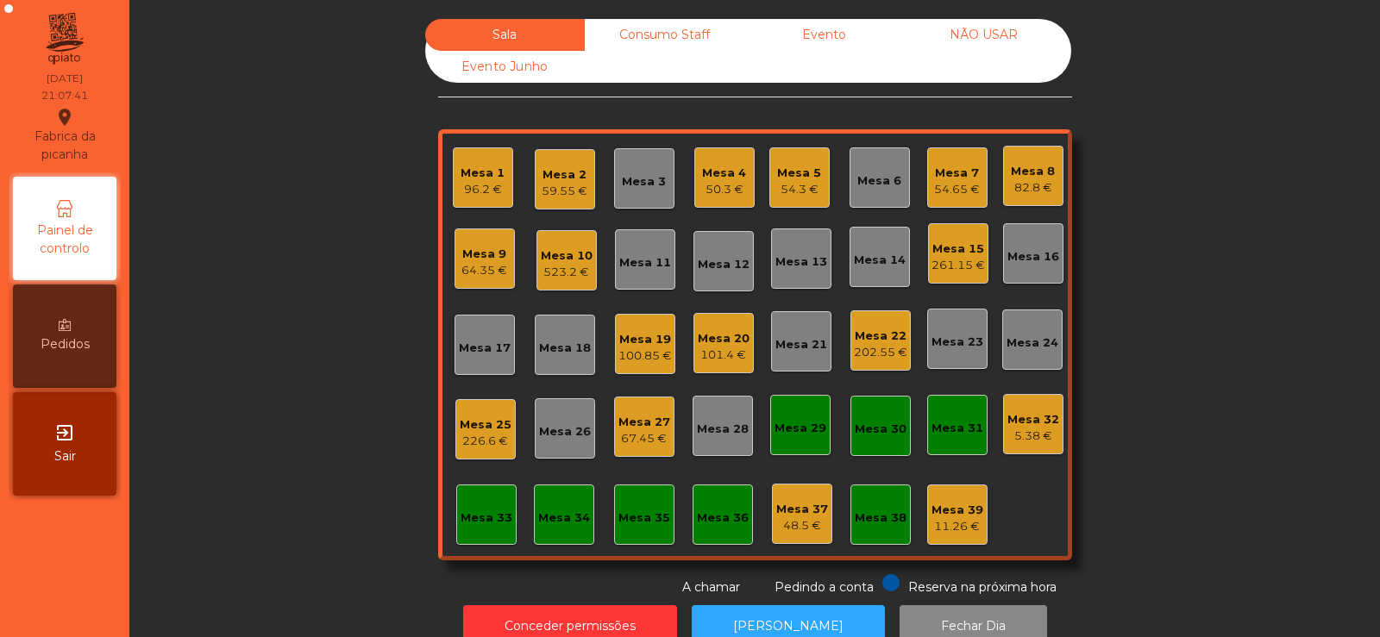
click at [587, 253] on div "Mesa 10 523.2 €" at bounding box center [566, 260] width 60 height 60
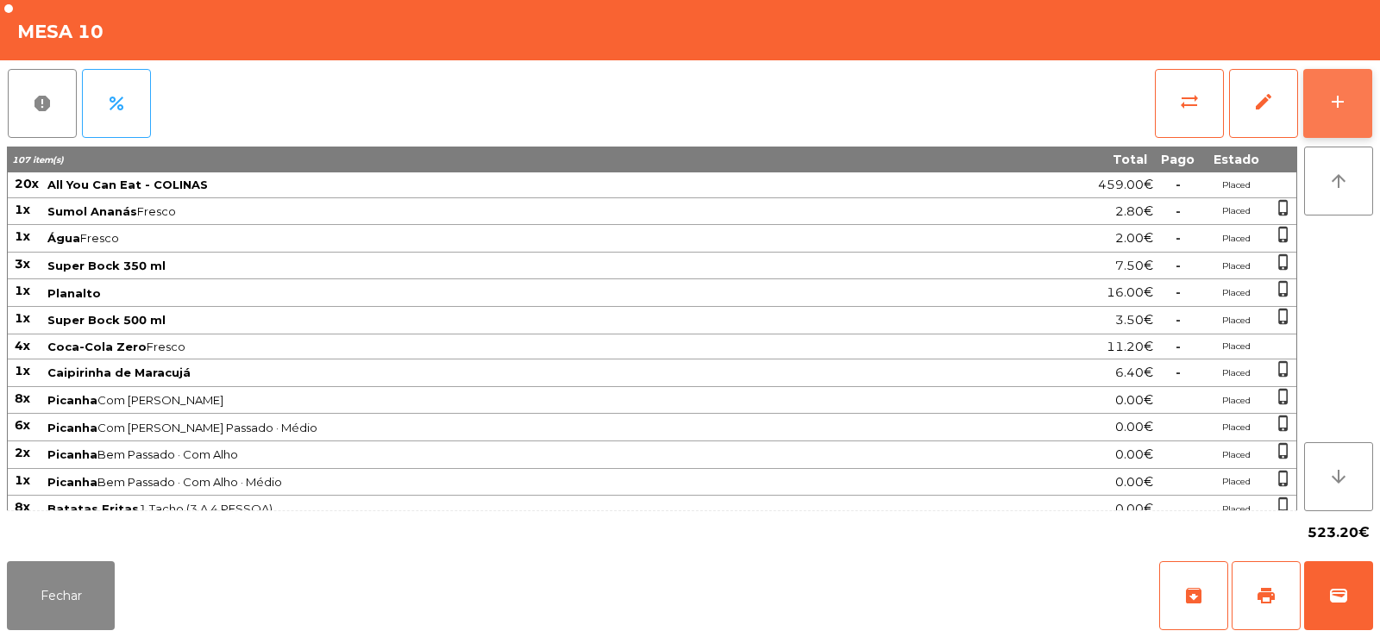
click at [1332, 106] on div "add" at bounding box center [1337, 101] width 21 height 21
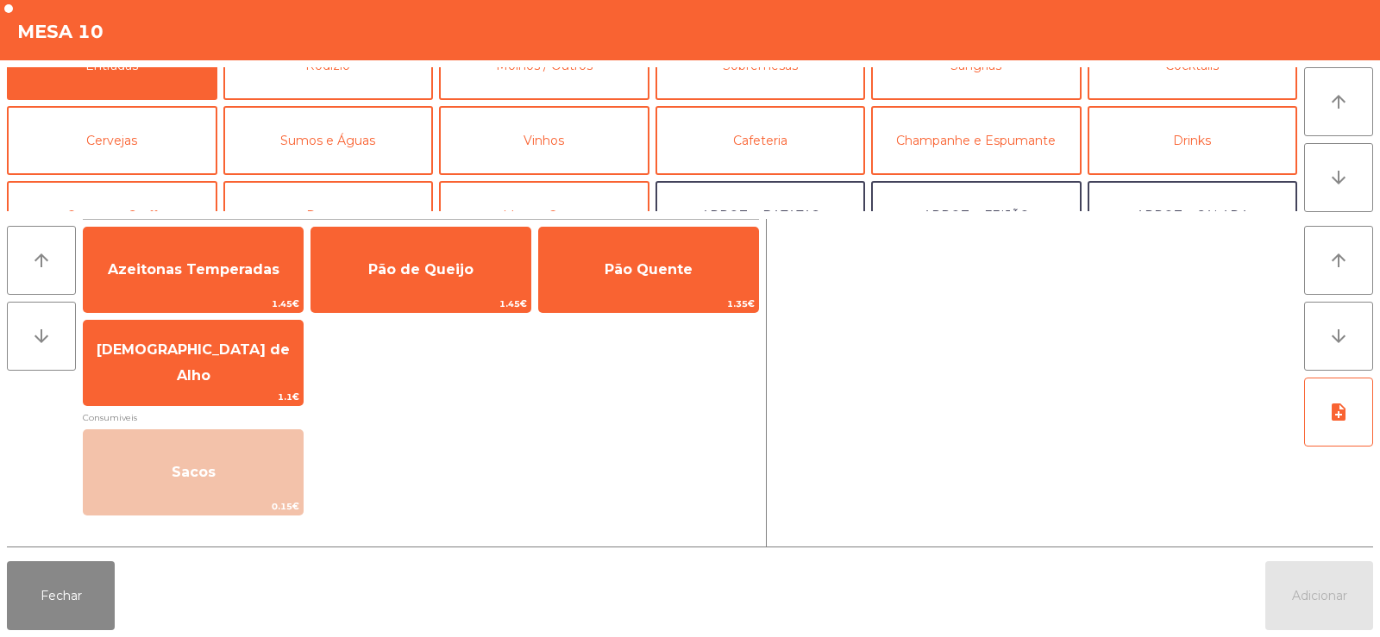
scroll to position [35, 0]
click at [338, 131] on button "Sumos e Águas" at bounding box center [328, 141] width 210 height 69
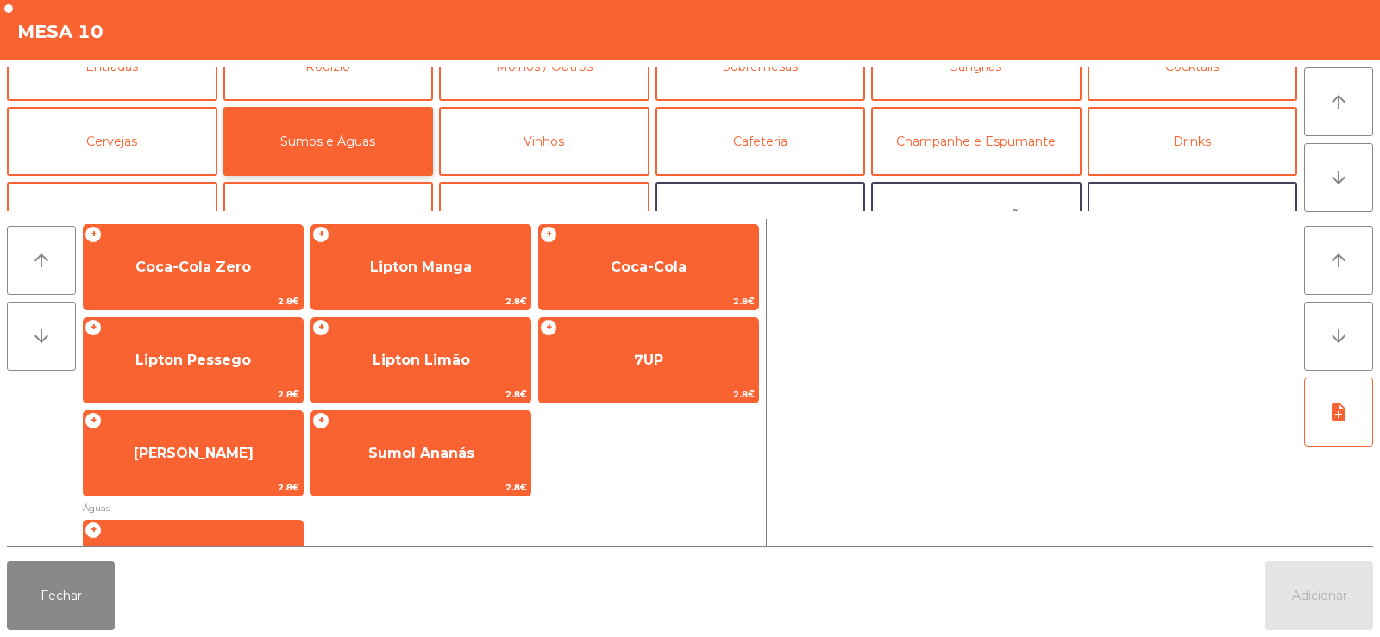
scroll to position [304, 0]
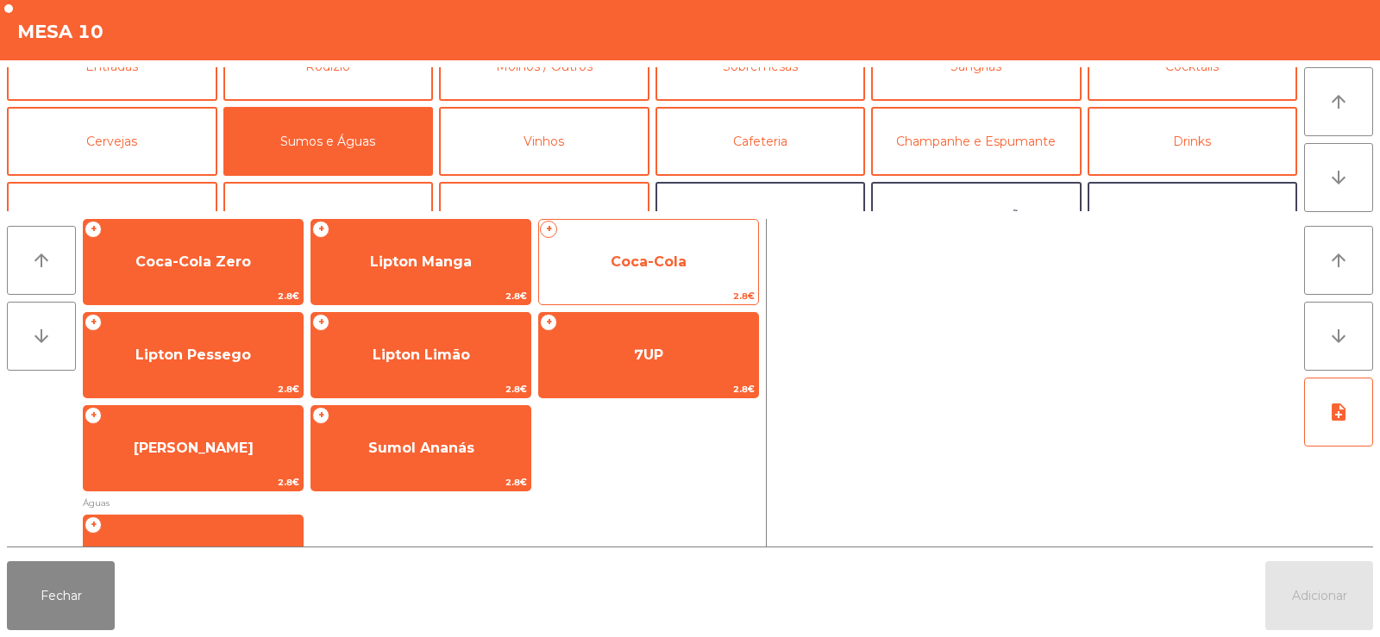
click at [661, 254] on span "Coca-Cola" at bounding box center [648, 262] width 76 height 16
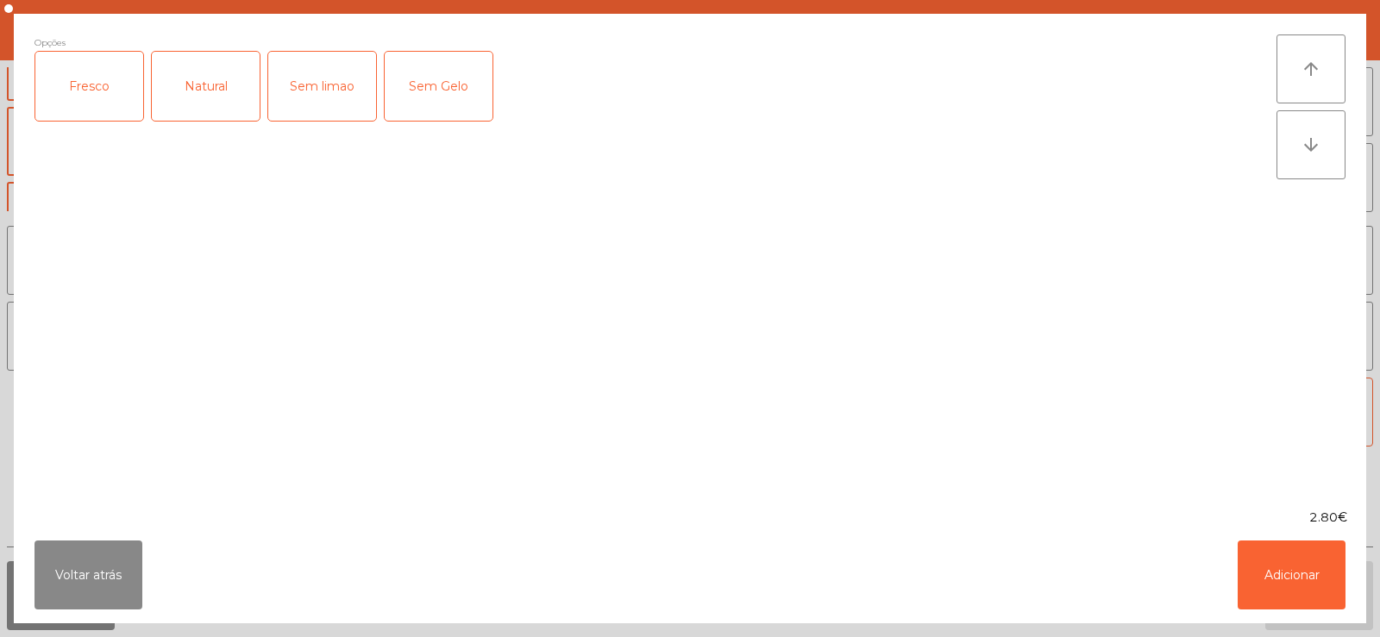
click at [82, 90] on div "Fresco" at bounding box center [89, 86] width 108 height 69
click at [1268, 578] on button "Adicionar" at bounding box center [1291, 575] width 108 height 69
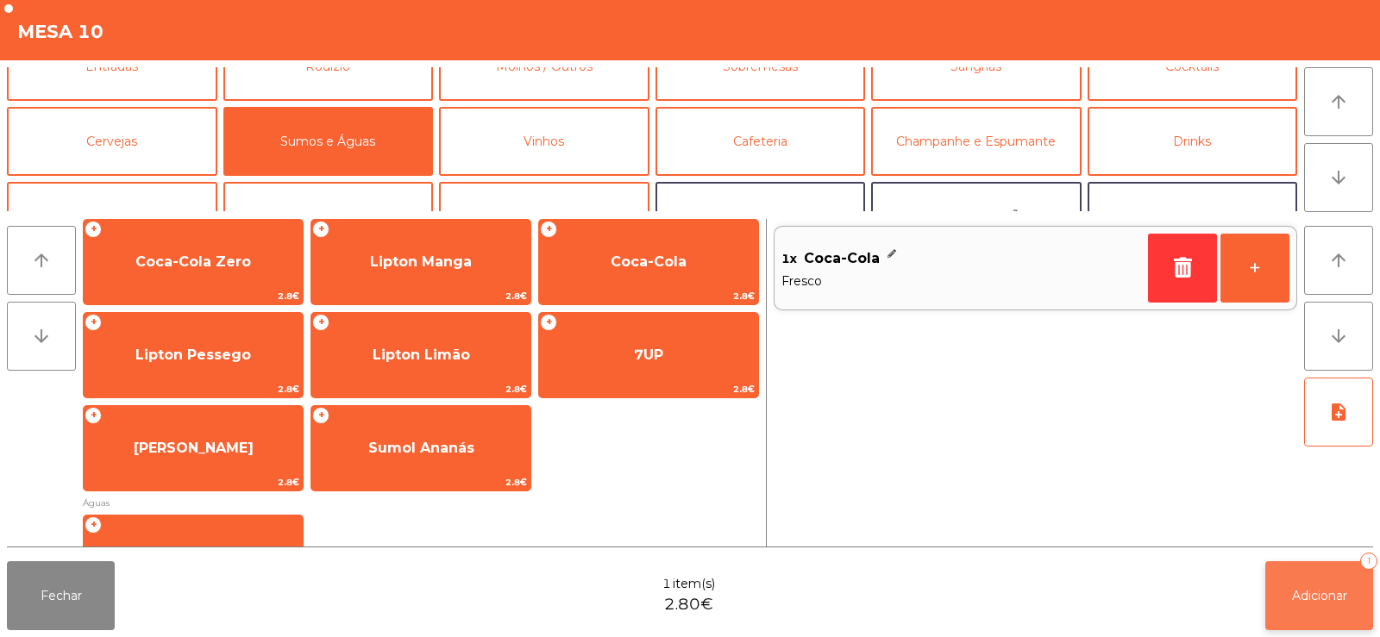
click at [1311, 578] on button "Adicionar 1" at bounding box center [1319, 595] width 108 height 69
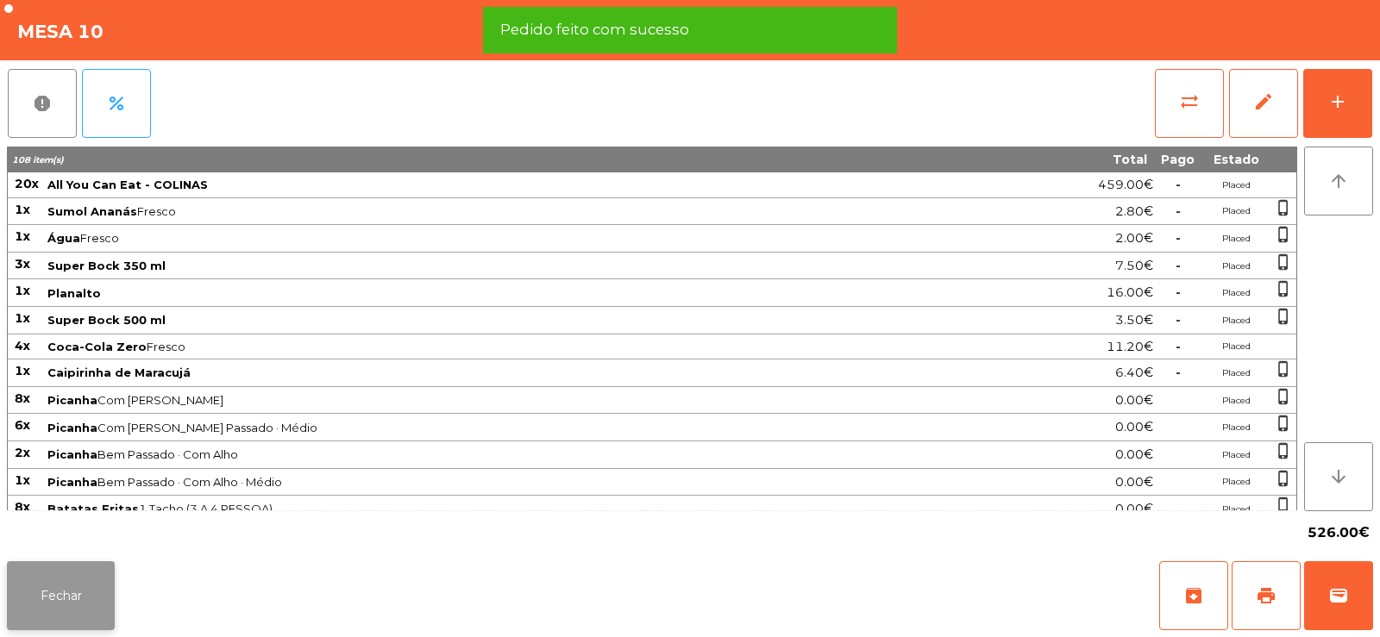
click at [66, 597] on button "Fechar" at bounding box center [61, 595] width 108 height 69
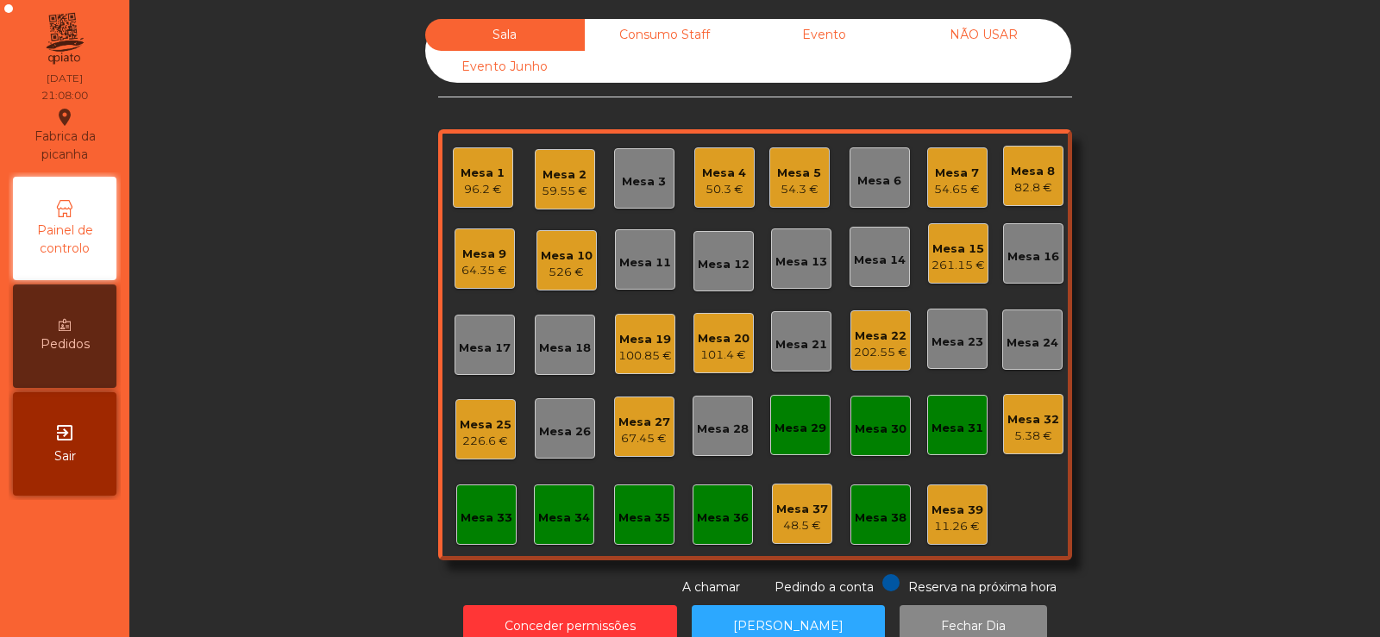
click at [566, 279] on div "526 €" at bounding box center [567, 272] width 52 height 17
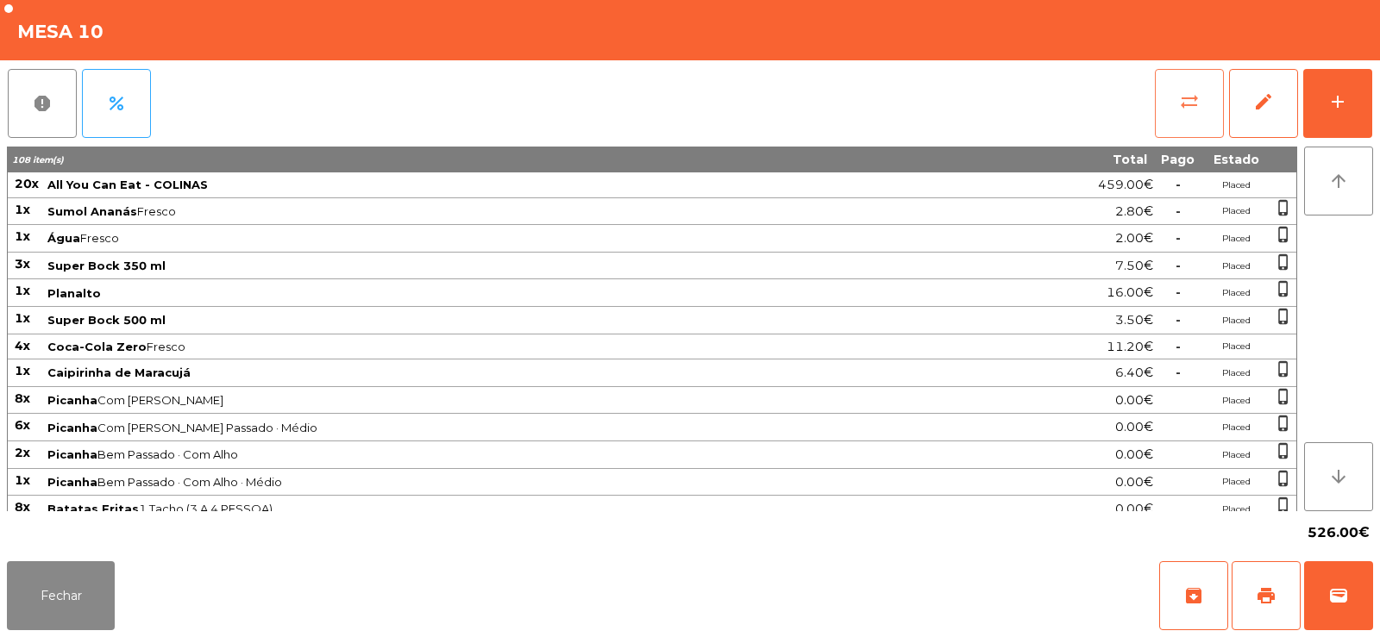
click at [1168, 117] on button "sync_alt" at bounding box center [1189, 103] width 69 height 69
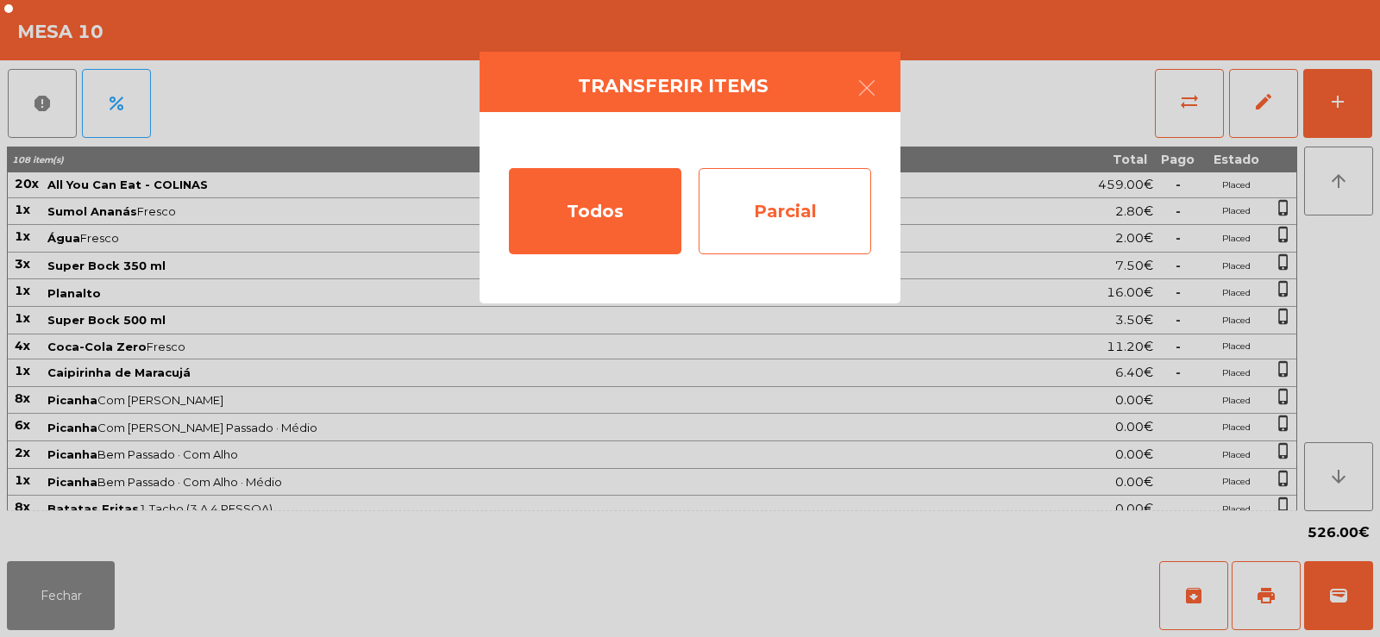
click at [811, 206] on div "Parcial" at bounding box center [784, 211] width 172 height 86
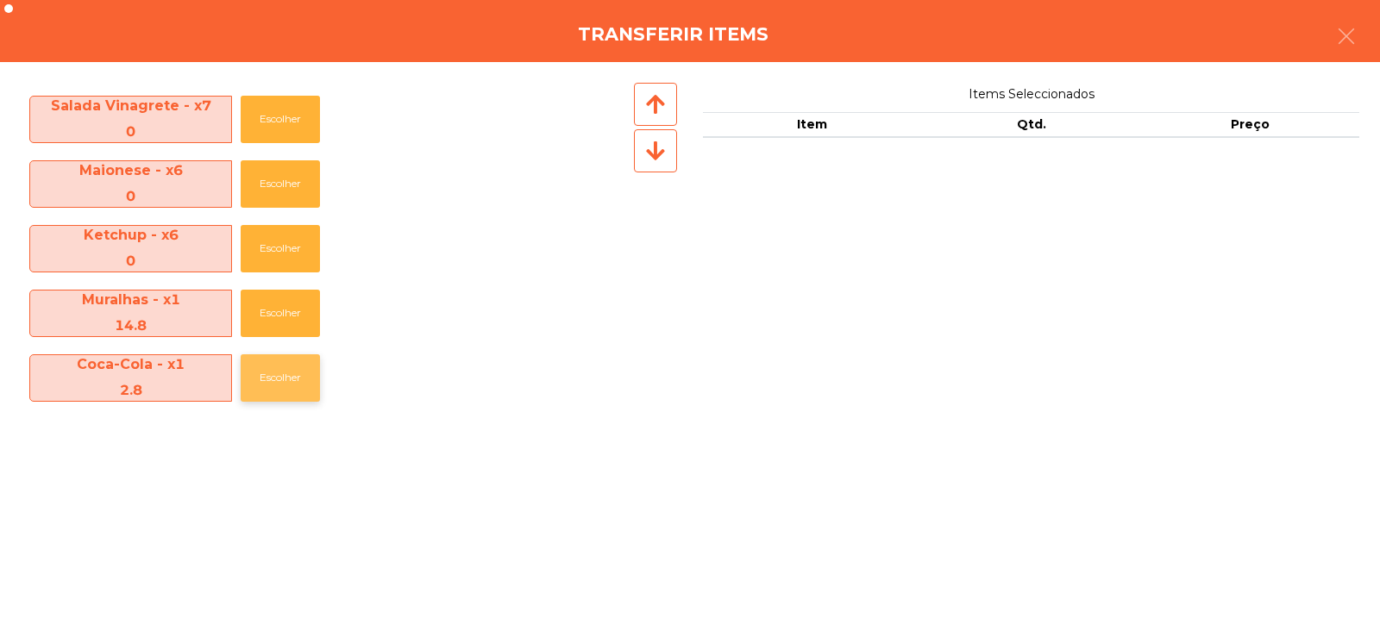
click at [271, 384] on button "Escolher" at bounding box center [280, 377] width 79 height 47
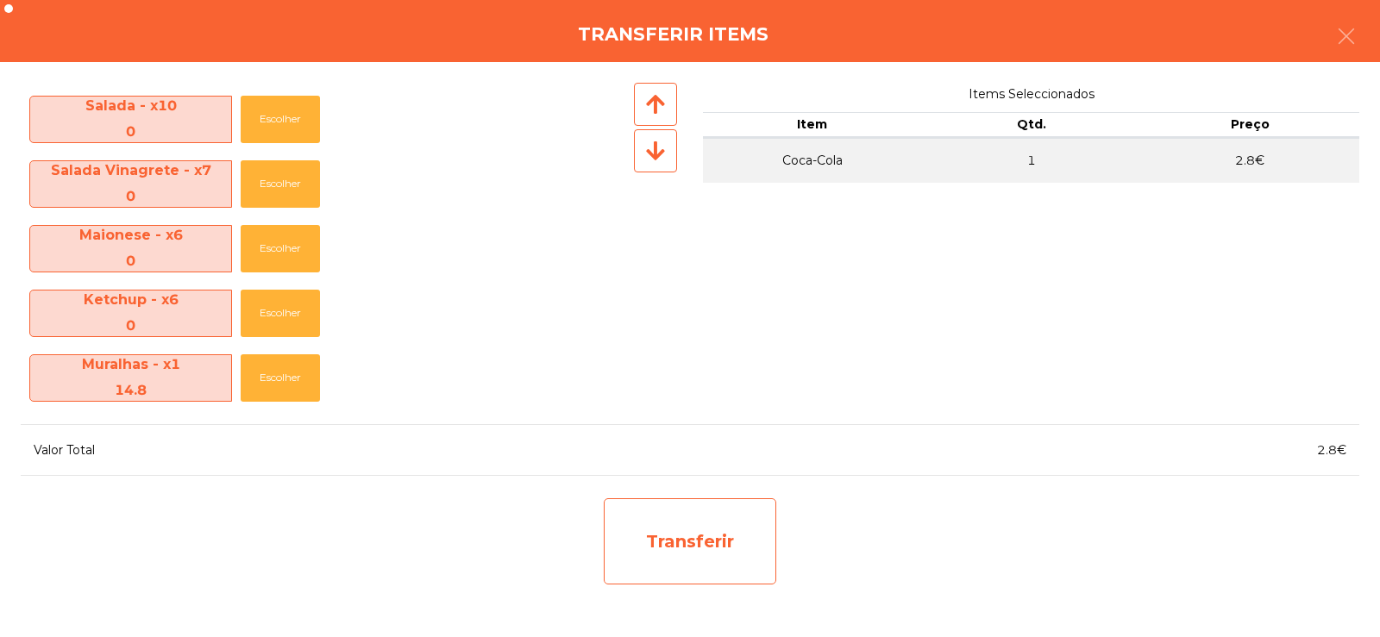
click at [742, 541] on div "Transferir" at bounding box center [690, 541] width 172 height 86
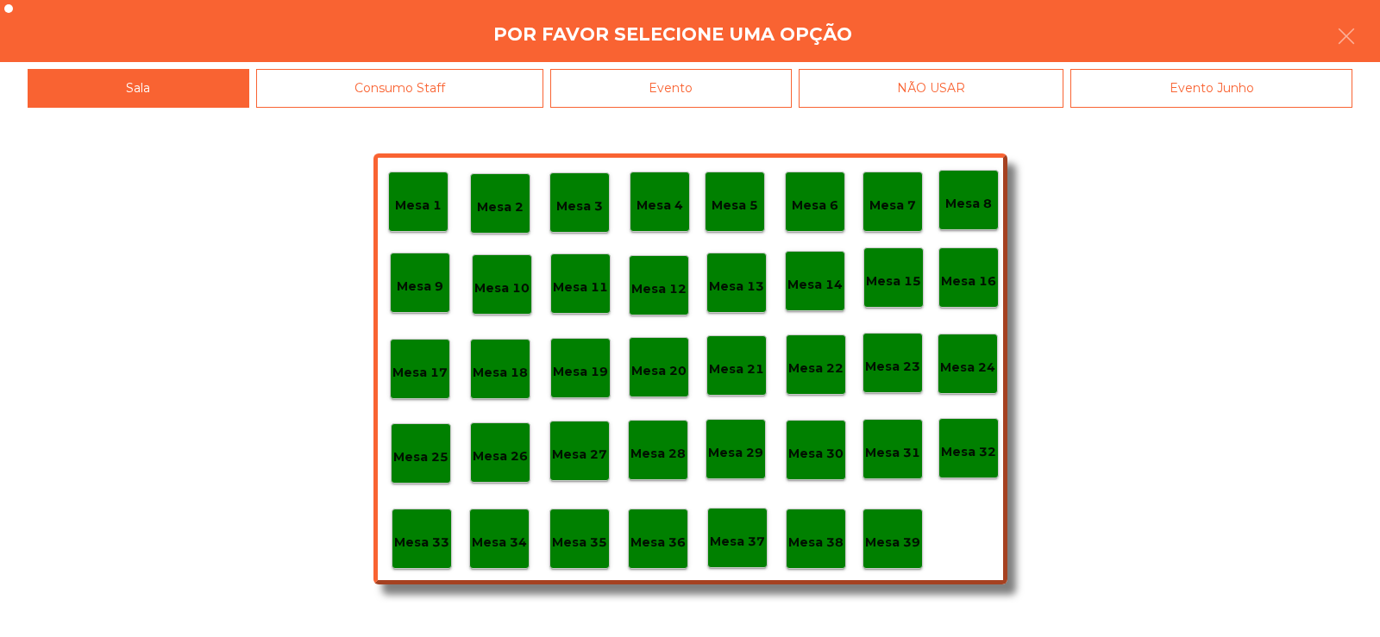
click at [754, 534] on p "Mesa 37" at bounding box center [737, 542] width 55 height 20
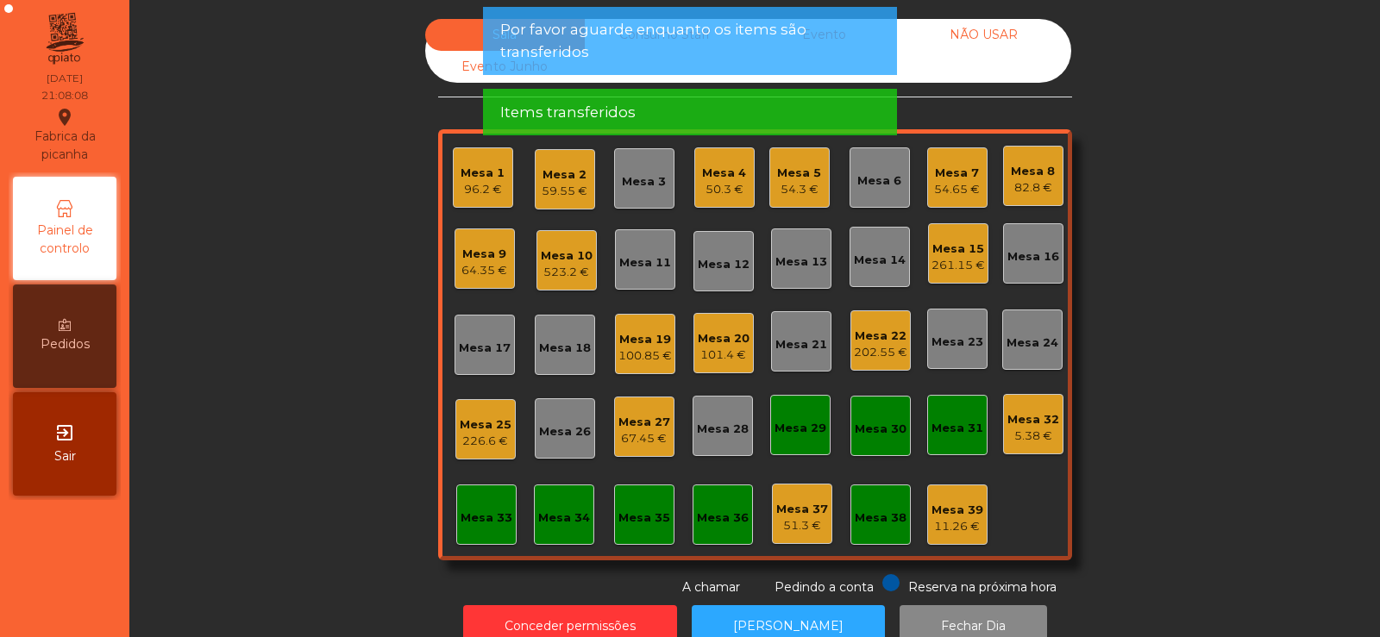
click at [558, 255] on div "Mesa 10" at bounding box center [567, 255] width 52 height 17
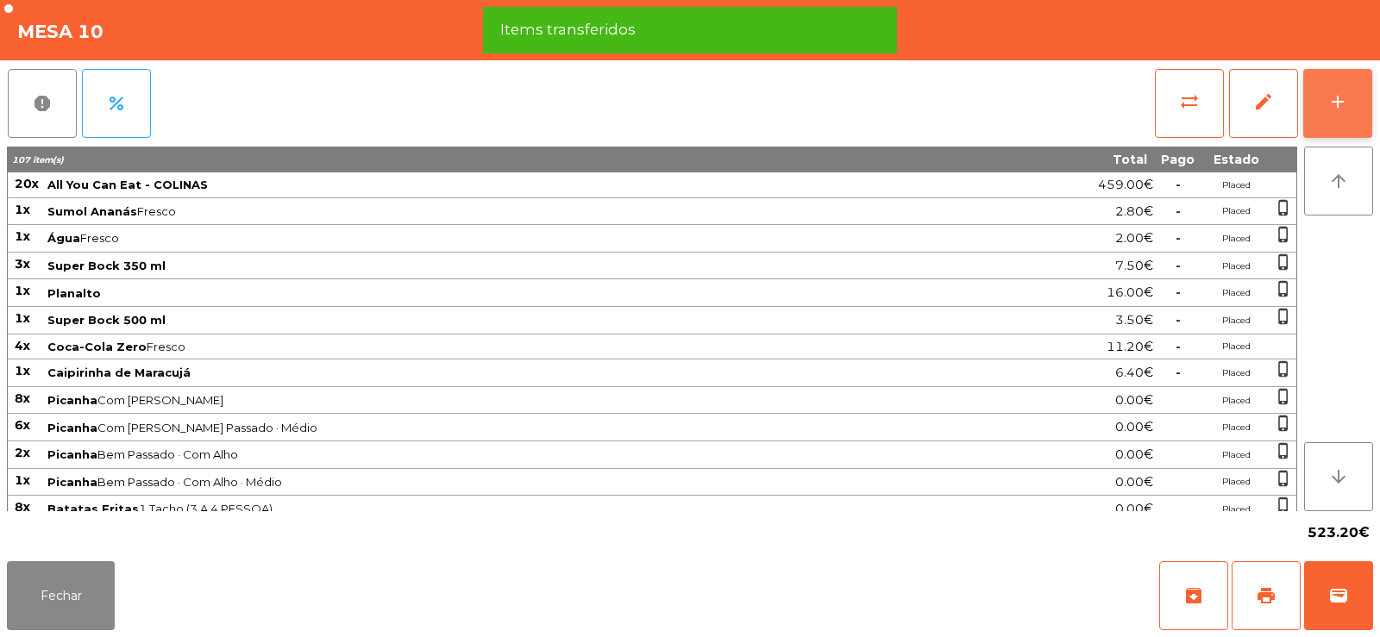
click at [1339, 115] on button "add" at bounding box center [1337, 103] width 69 height 69
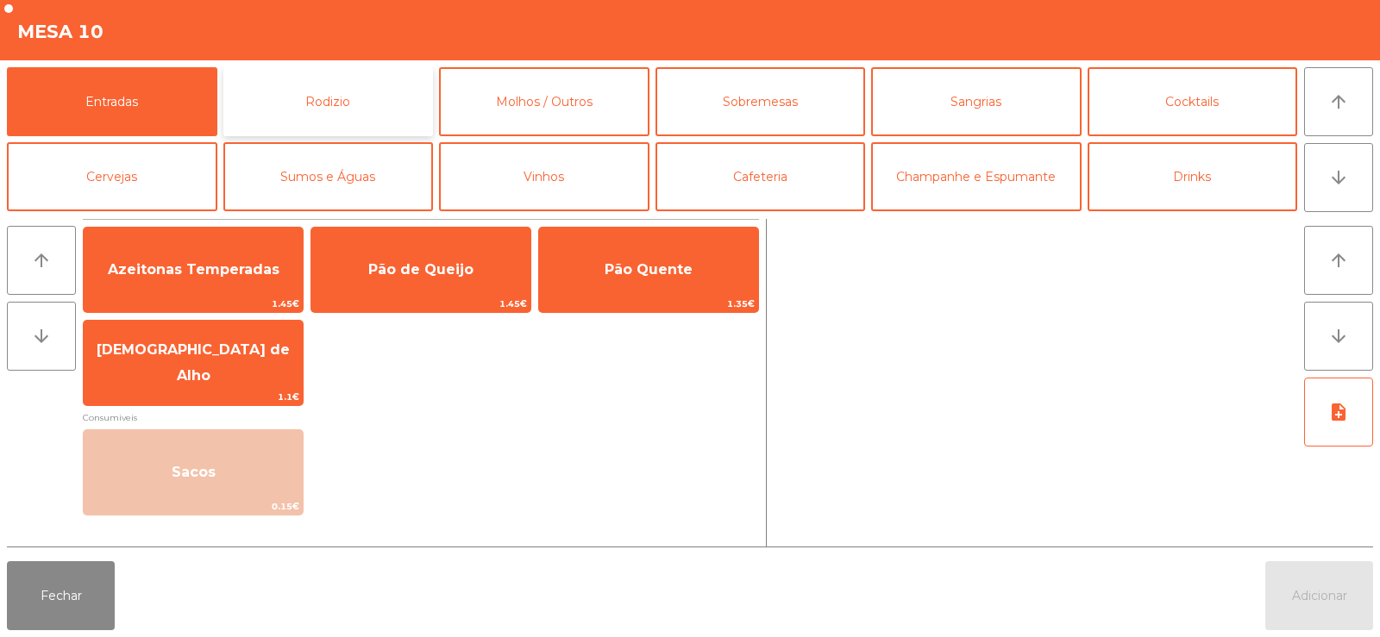
click at [381, 105] on button "Rodizio" at bounding box center [328, 101] width 210 height 69
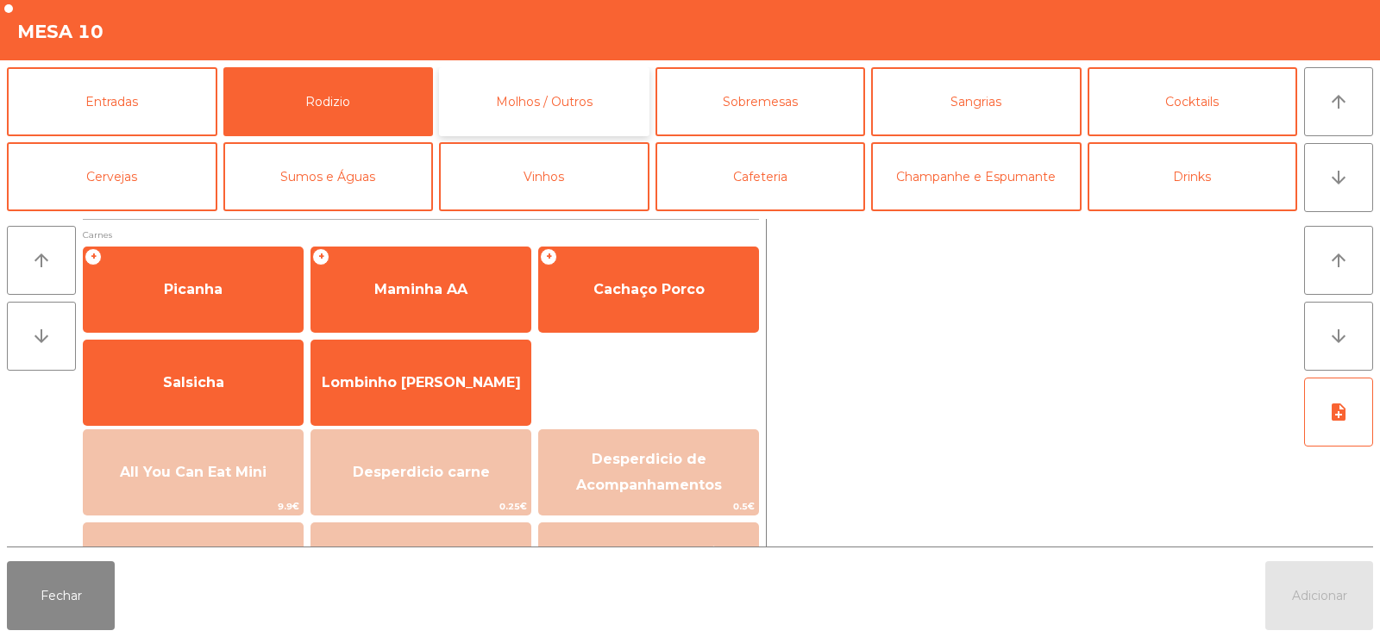
click at [598, 96] on button "Molhos / Outros" at bounding box center [544, 101] width 210 height 69
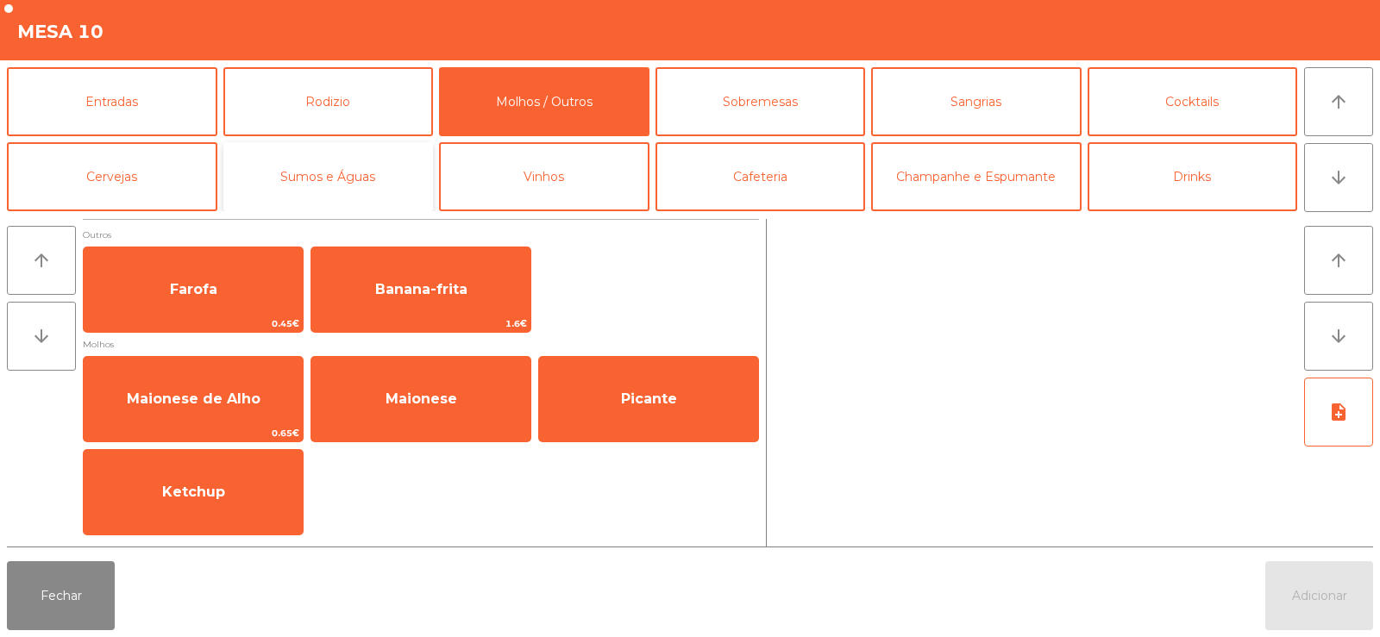
click at [377, 175] on button "Sumos e Águas" at bounding box center [328, 176] width 210 height 69
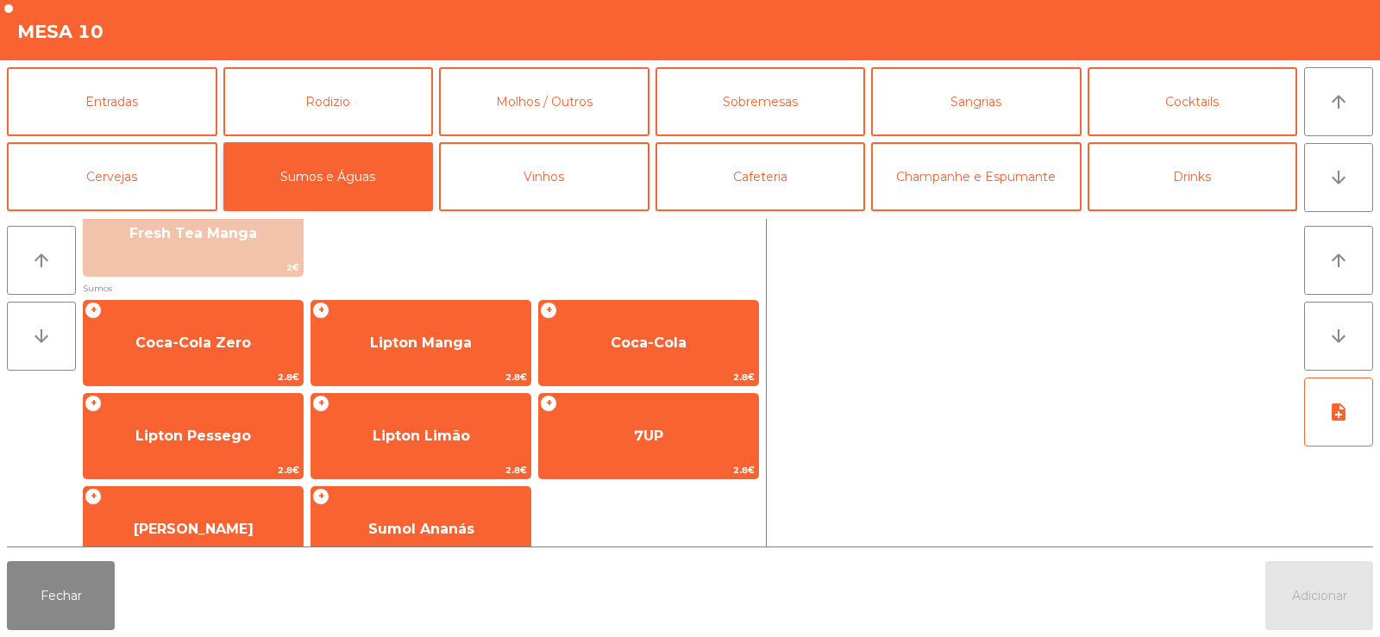
scroll to position [217, 0]
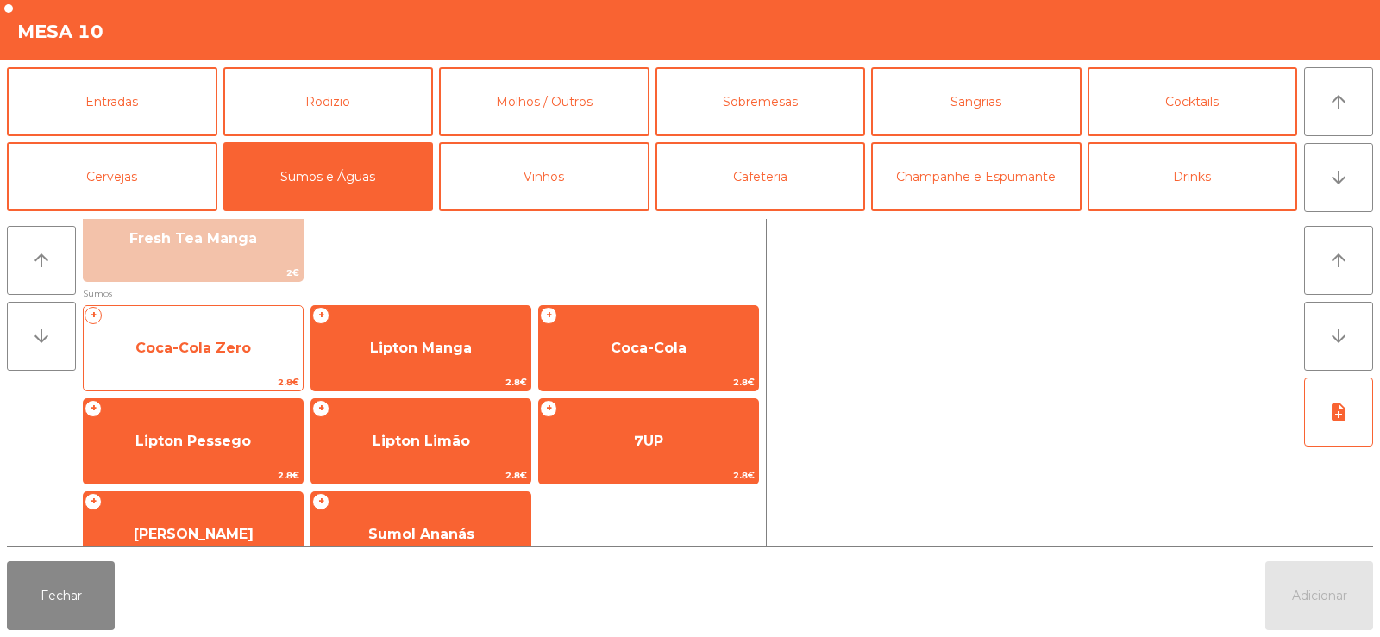
click at [239, 341] on span "Coca-Cola Zero" at bounding box center [193, 348] width 116 height 16
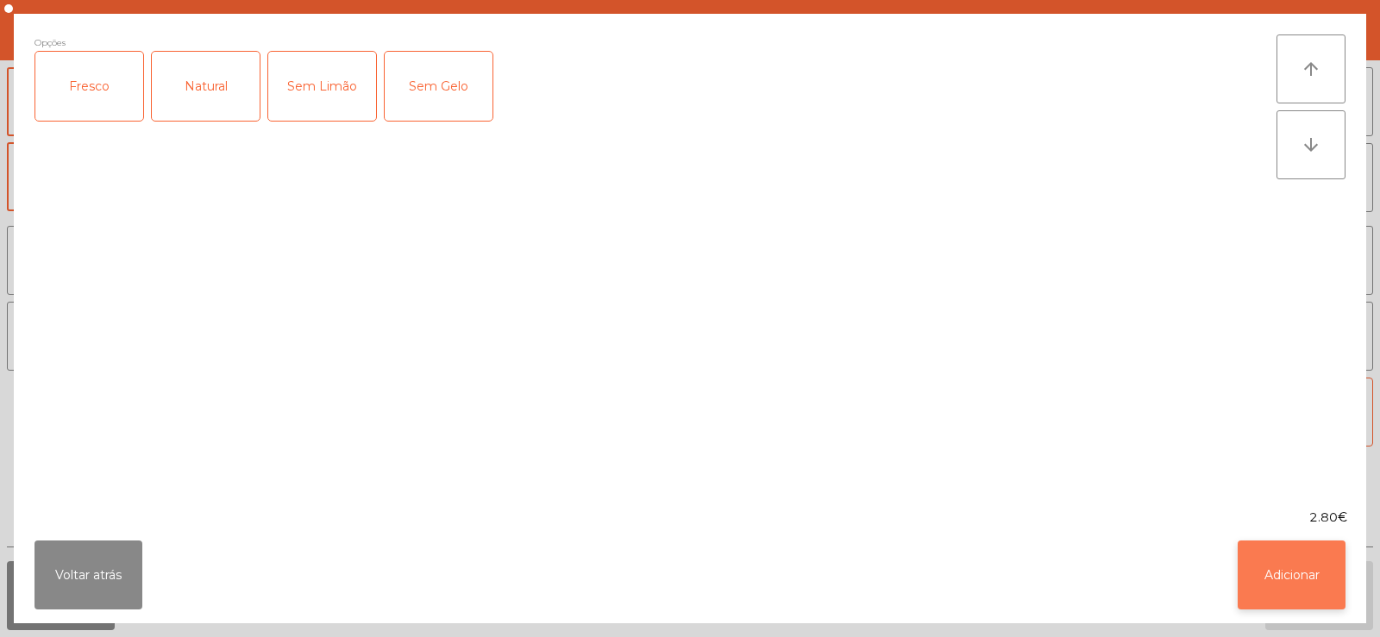
click at [1299, 547] on button "Adicionar" at bounding box center [1291, 575] width 108 height 69
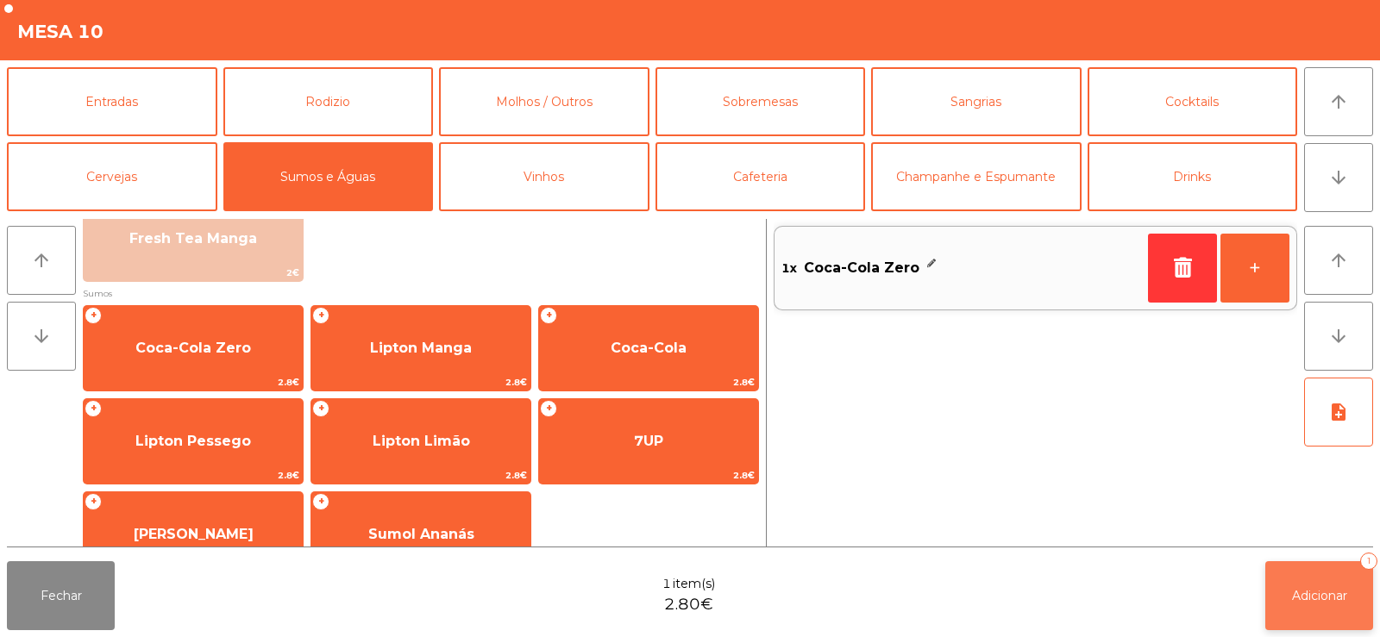
click at [1292, 588] on span "Adicionar" at bounding box center [1319, 596] width 55 height 16
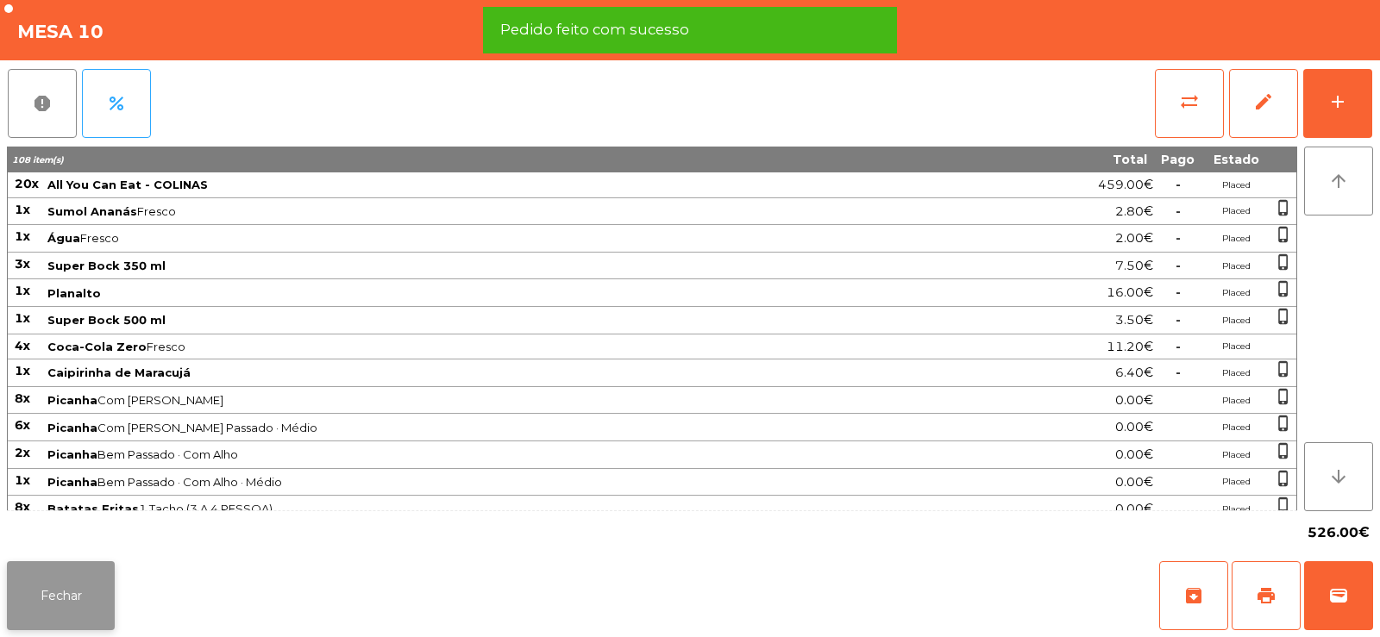
click at [111, 578] on button "Fechar" at bounding box center [61, 595] width 108 height 69
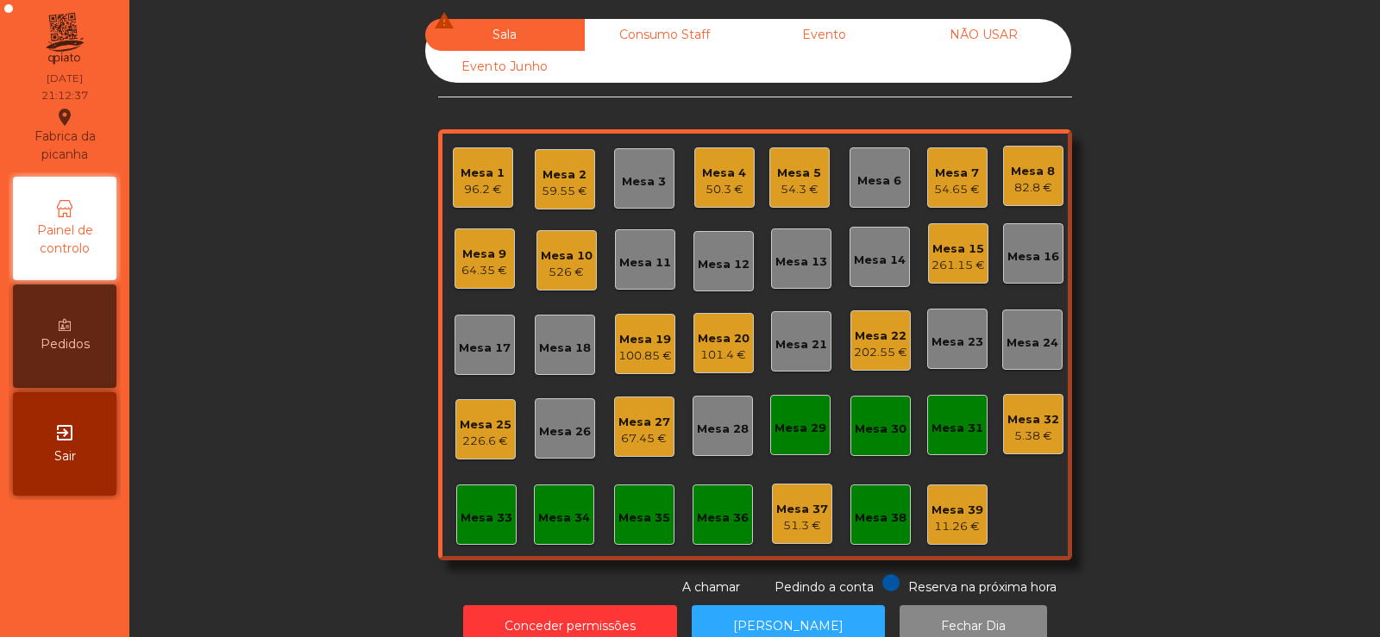
click at [464, 422] on div "Mesa 25" at bounding box center [486, 424] width 52 height 17
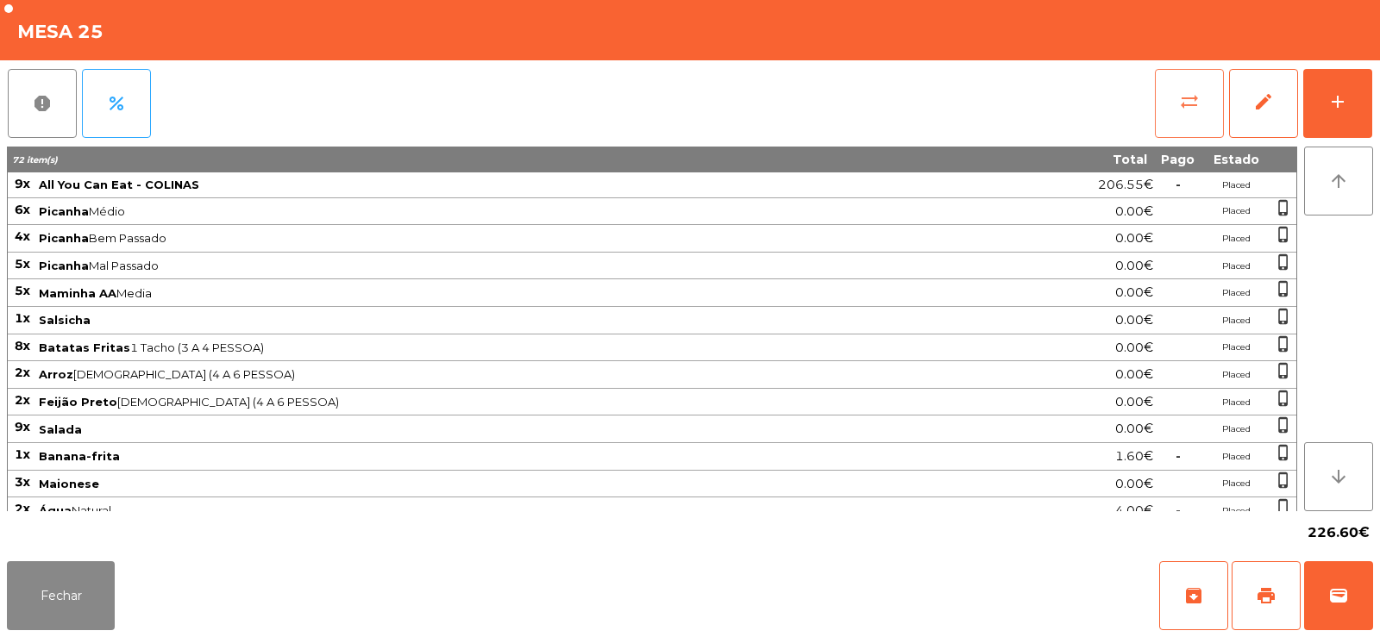
click at [1182, 110] on span "sync_alt" at bounding box center [1189, 101] width 21 height 21
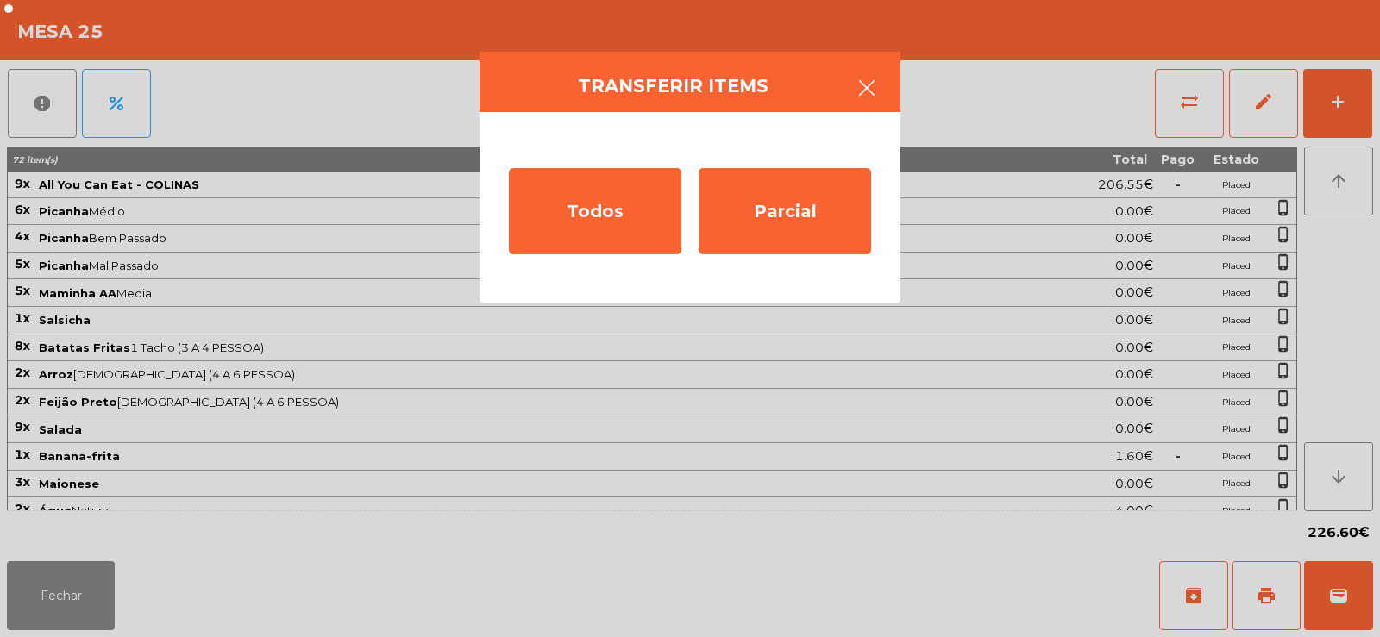
click at [866, 91] on icon "button" at bounding box center [866, 88] width 21 height 21
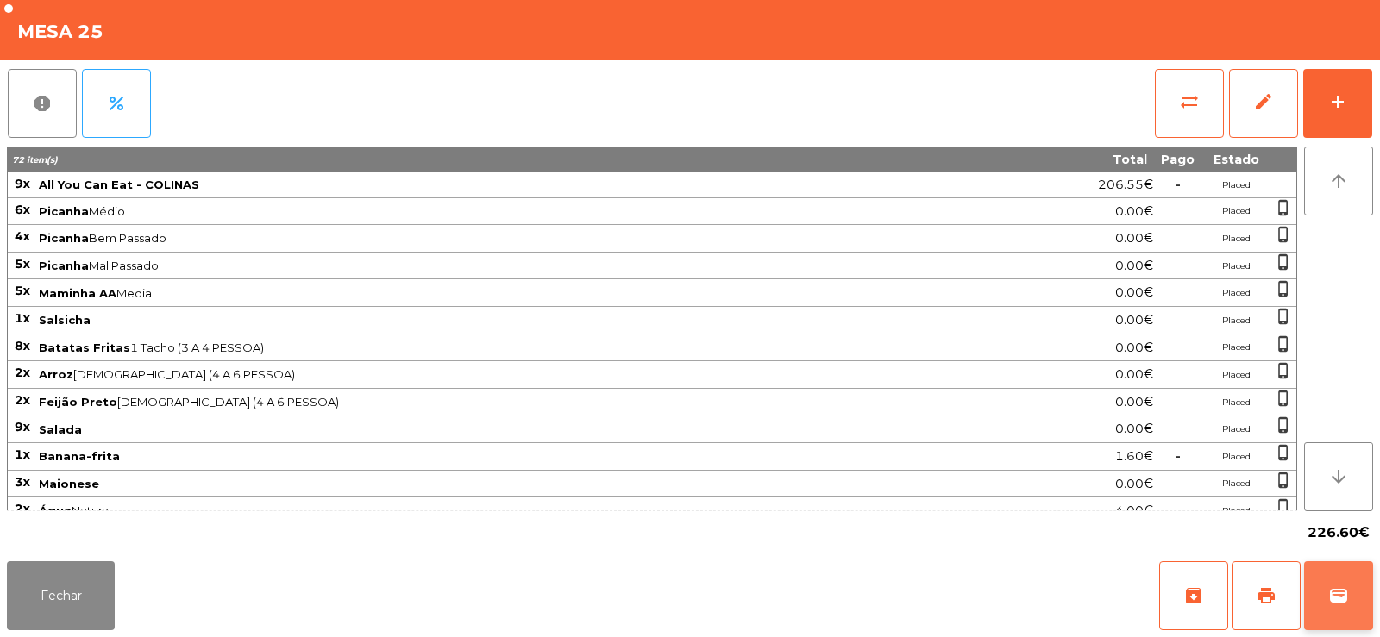
click at [1350, 592] on button "wallet" at bounding box center [1338, 595] width 69 height 69
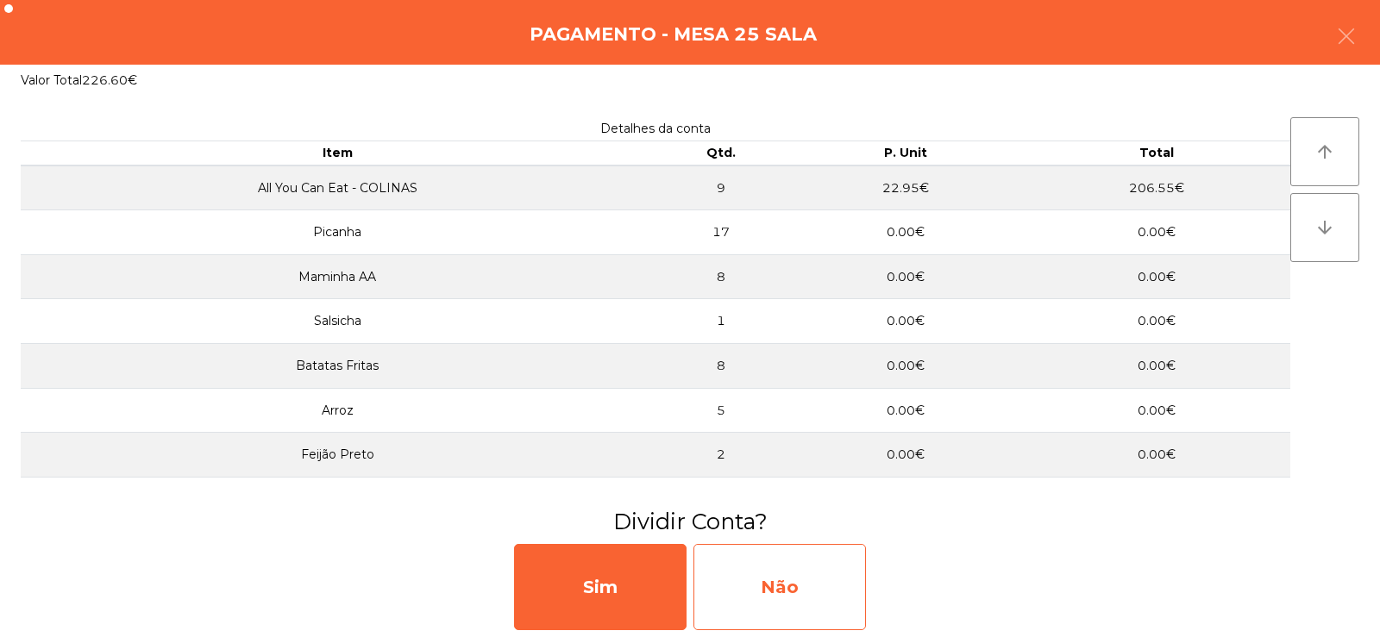
click at [778, 587] on div "Não" at bounding box center [779, 587] width 172 height 86
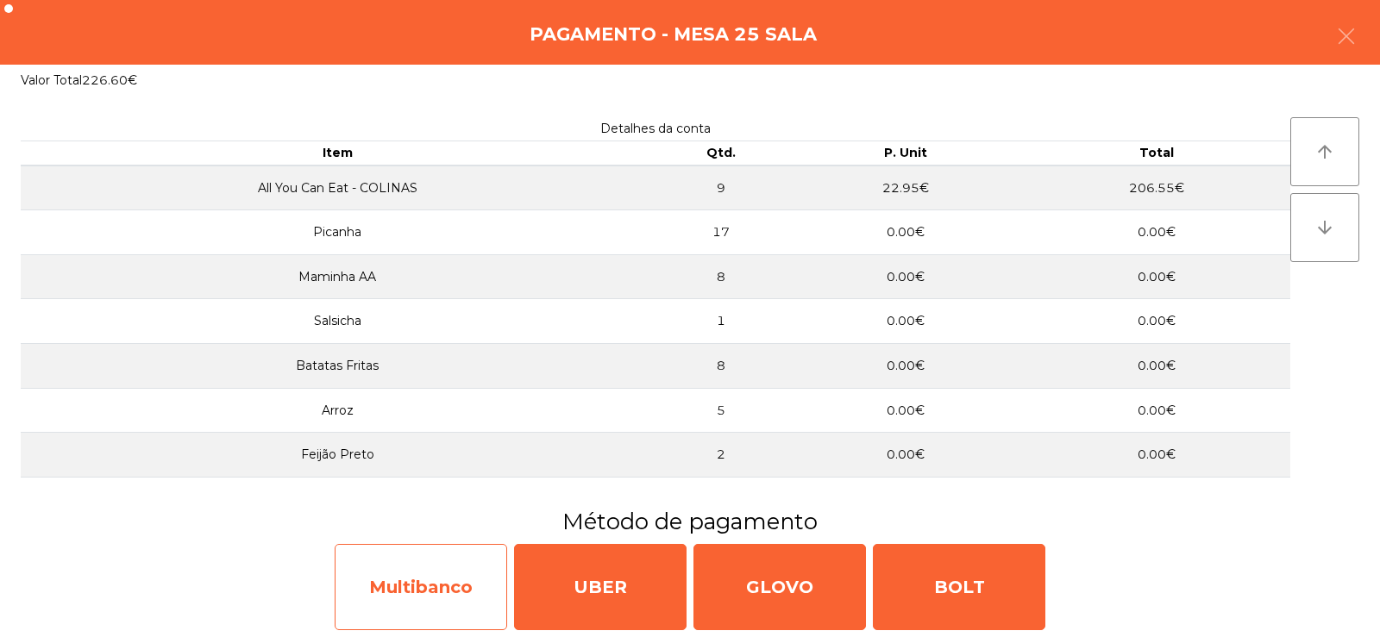
click at [427, 597] on div "Multibanco" at bounding box center [421, 587] width 172 height 86
select select "**"
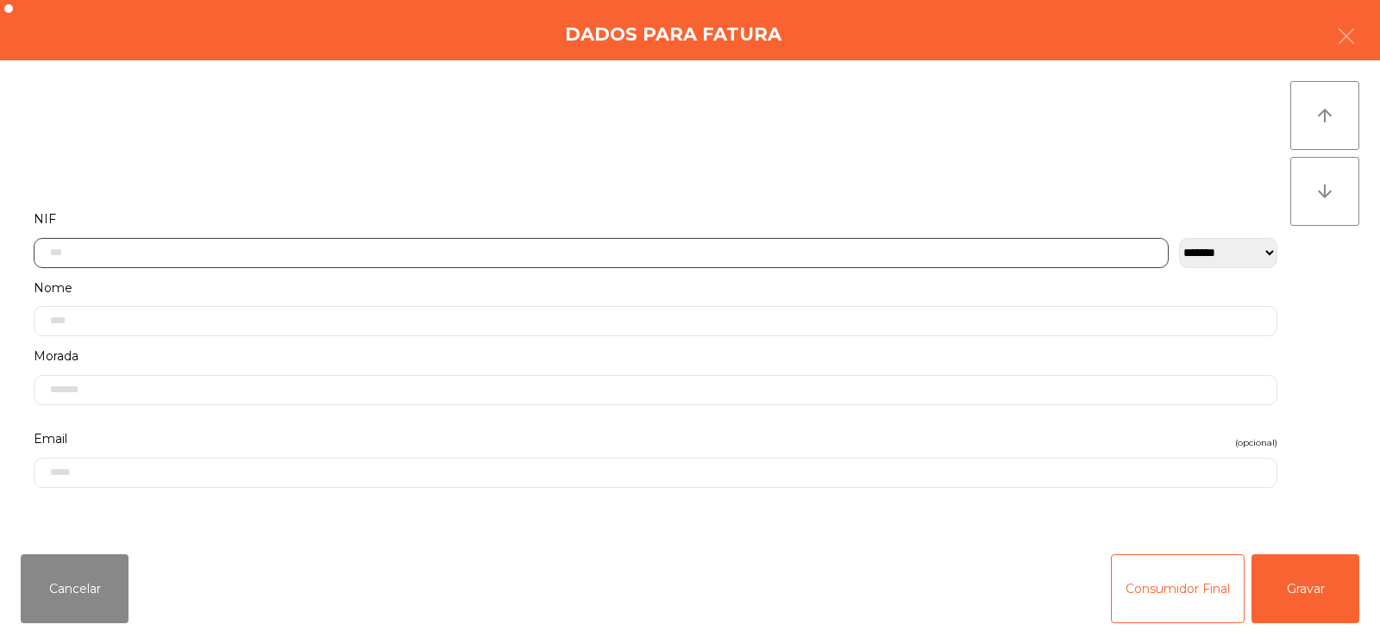
click at [502, 248] on input "text" at bounding box center [601, 253] width 1135 height 30
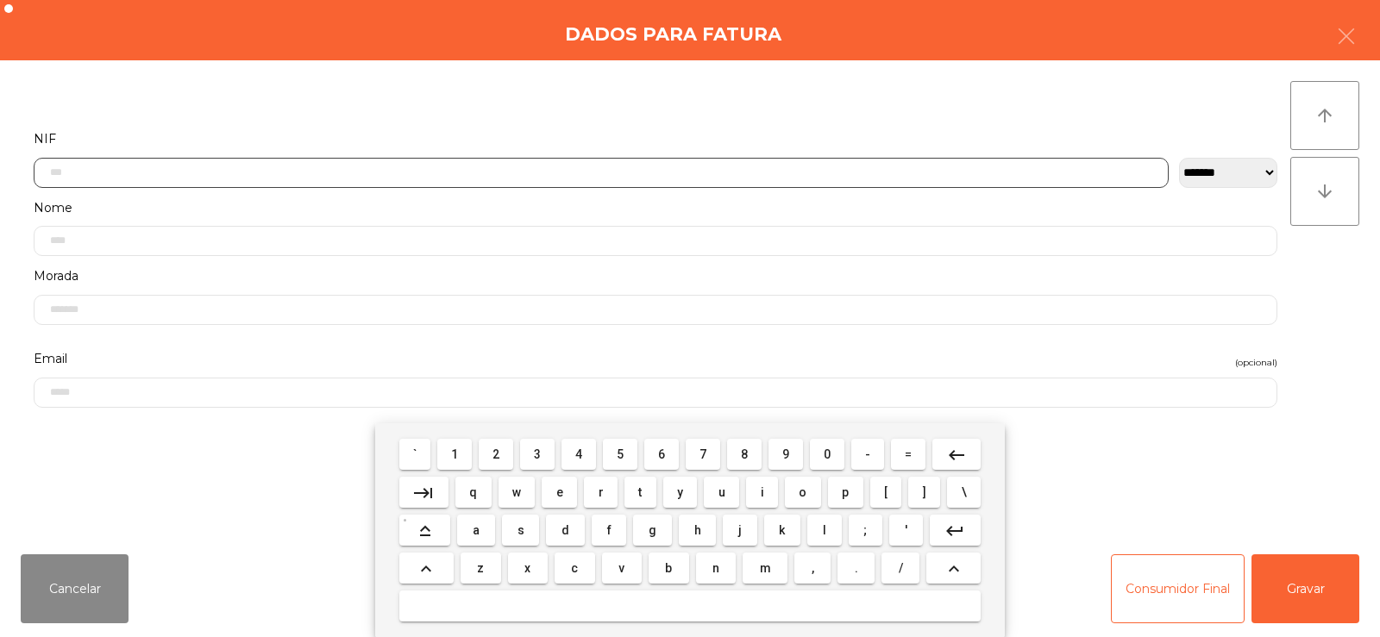
scroll to position [126, 0]
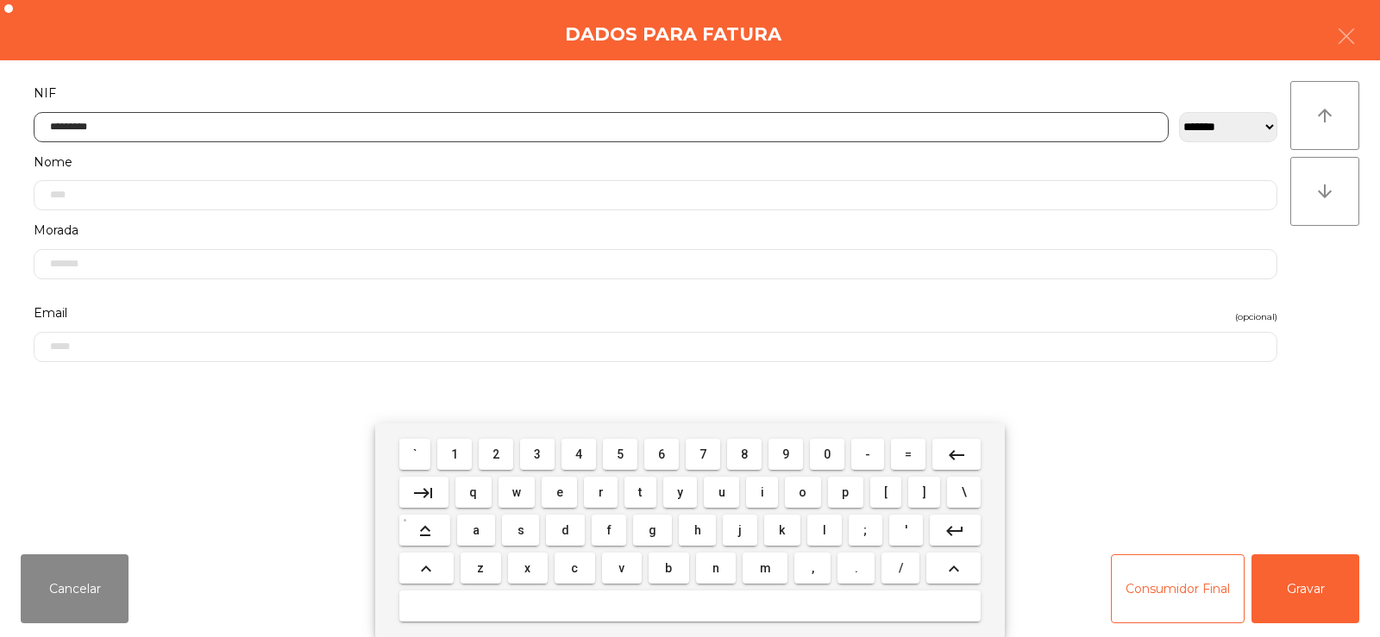
type input "*********"
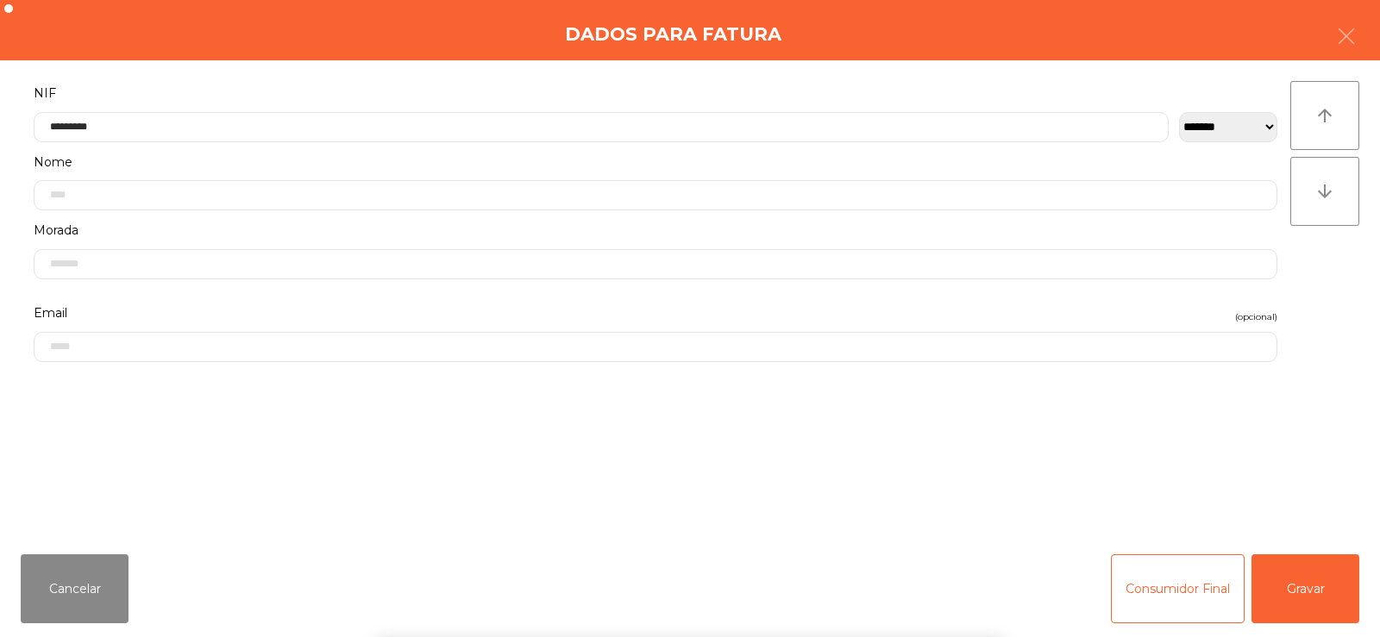
click at [1324, 585] on div "` 1 2 3 4 5 6 7 8 9 0 - = keyboard_backspace keyboard_tab q w e r t y u i o p […" at bounding box center [690, 530] width 1380 height 214
click at [1316, 583] on button "Gravar" at bounding box center [1305, 588] width 108 height 69
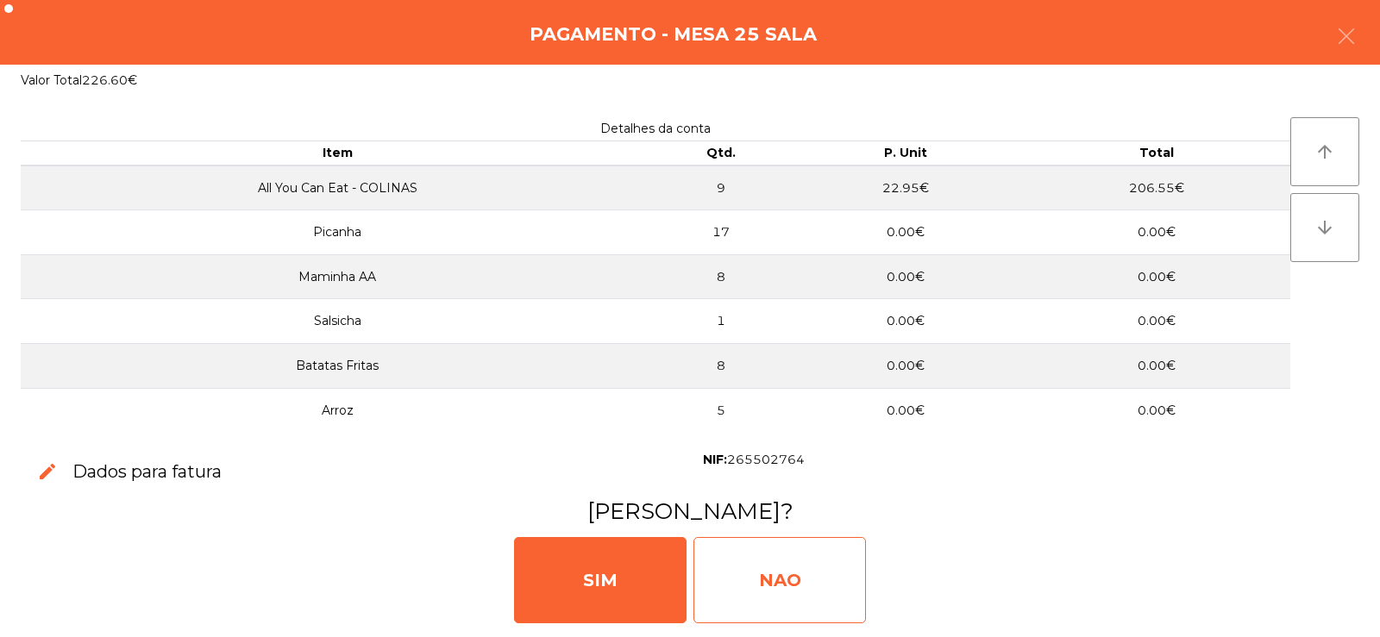
click at [784, 581] on div "NAO" at bounding box center [779, 580] width 172 height 86
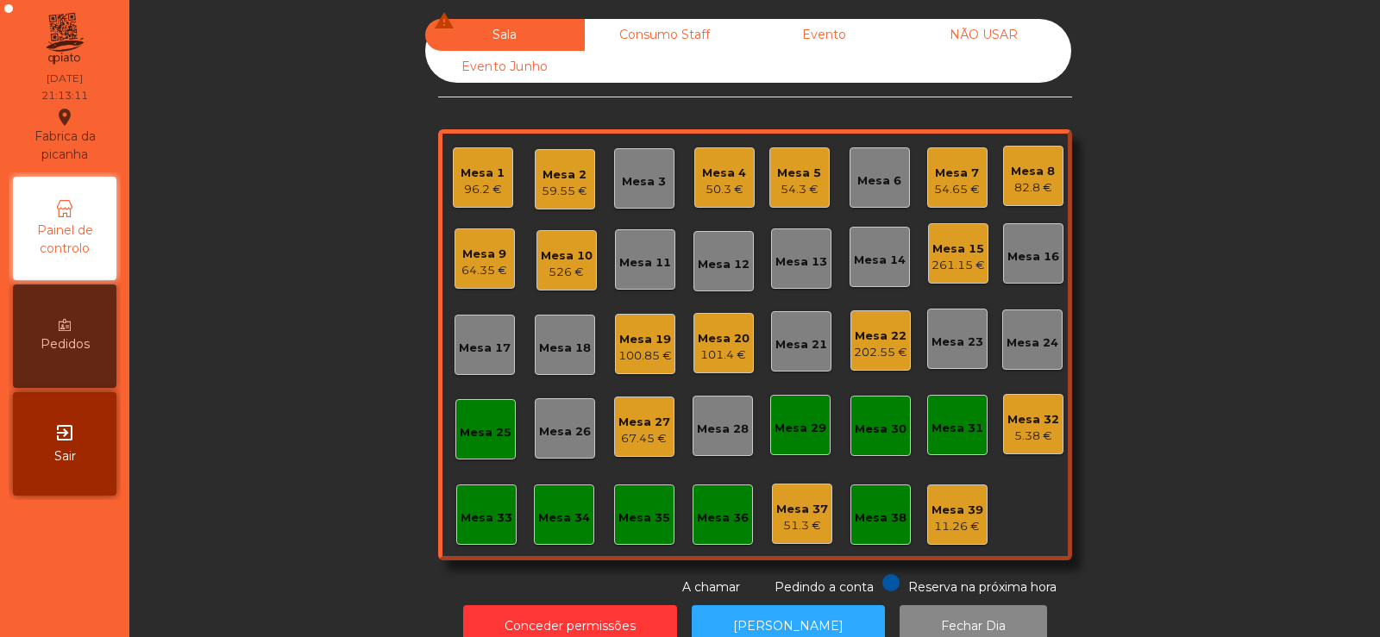
click at [777, 180] on div "Mesa 5" at bounding box center [799, 173] width 44 height 17
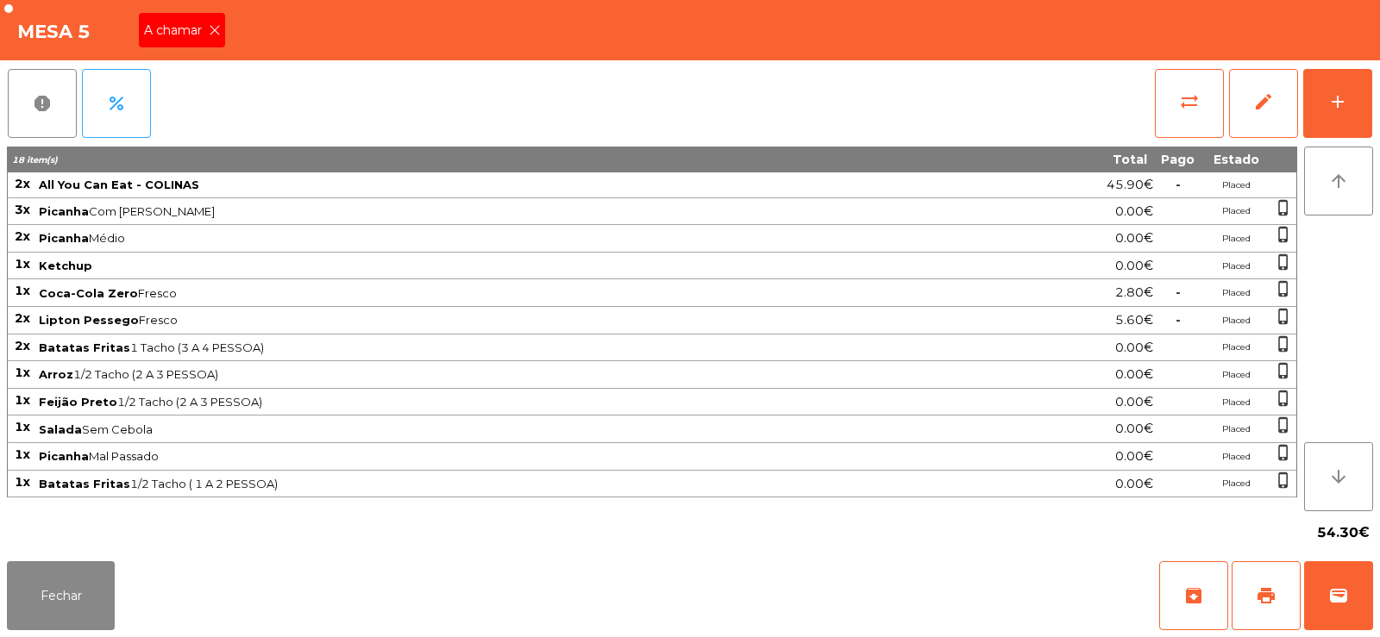
click at [203, 30] on span "A chamar" at bounding box center [176, 31] width 65 height 18
click at [70, 615] on button "Fechar" at bounding box center [61, 595] width 108 height 69
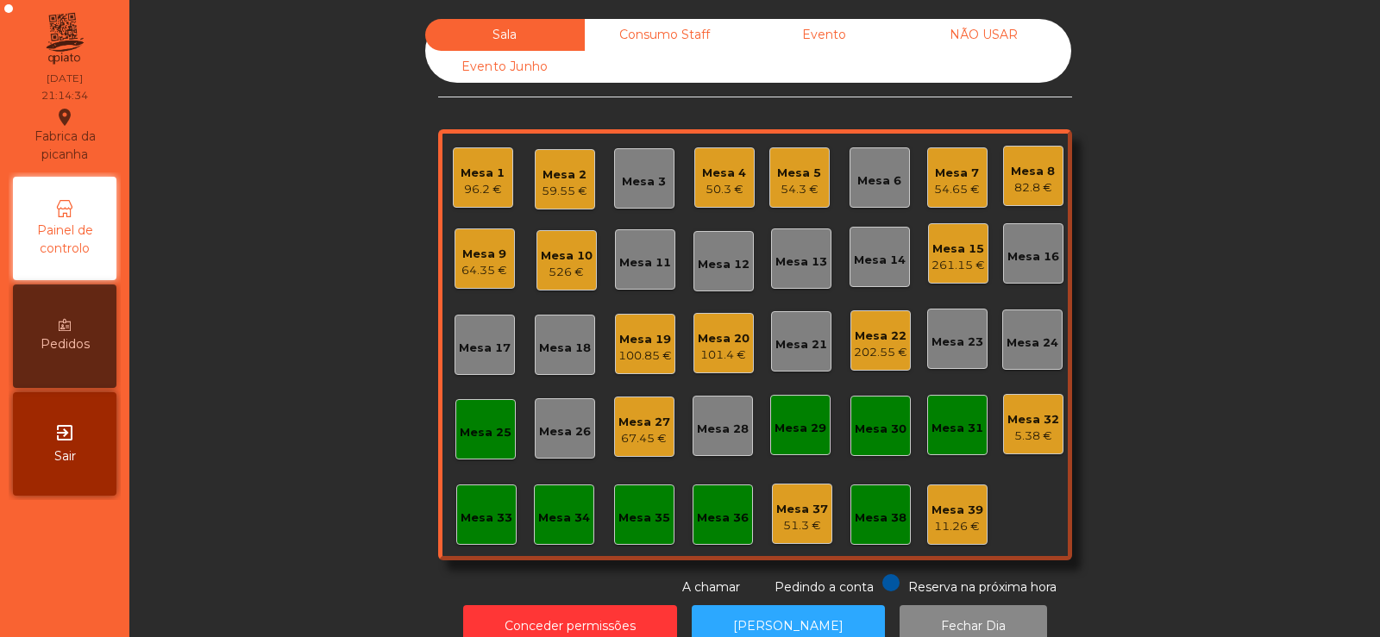
click at [1179, 210] on div "Sala Consumo Staff Evento NÃO USAR Evento Junho Mesa 1 96.2 € Mesa 2 59.55 € Me…" at bounding box center [755, 308] width 1204 height 578
click at [574, 273] on div "526 €" at bounding box center [567, 272] width 52 height 17
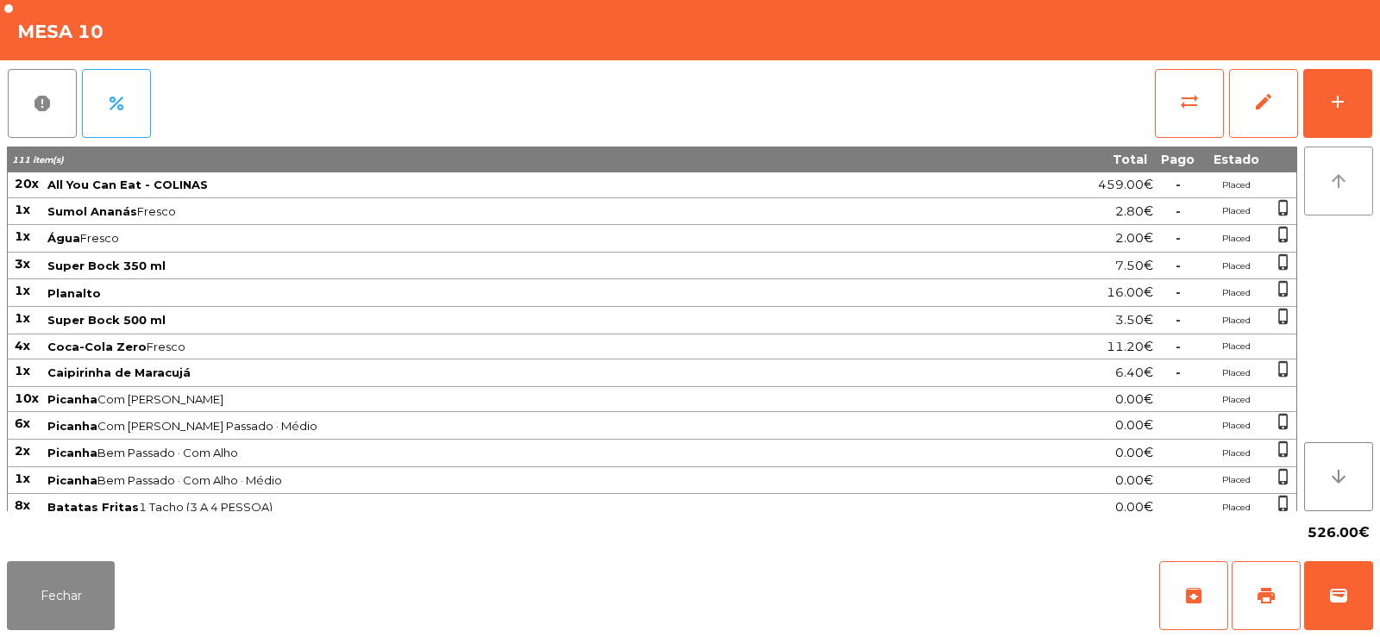
click at [1326, 152] on button "arrow_upward" at bounding box center [1338, 181] width 69 height 69
click at [1311, 91] on button "add" at bounding box center [1337, 103] width 69 height 69
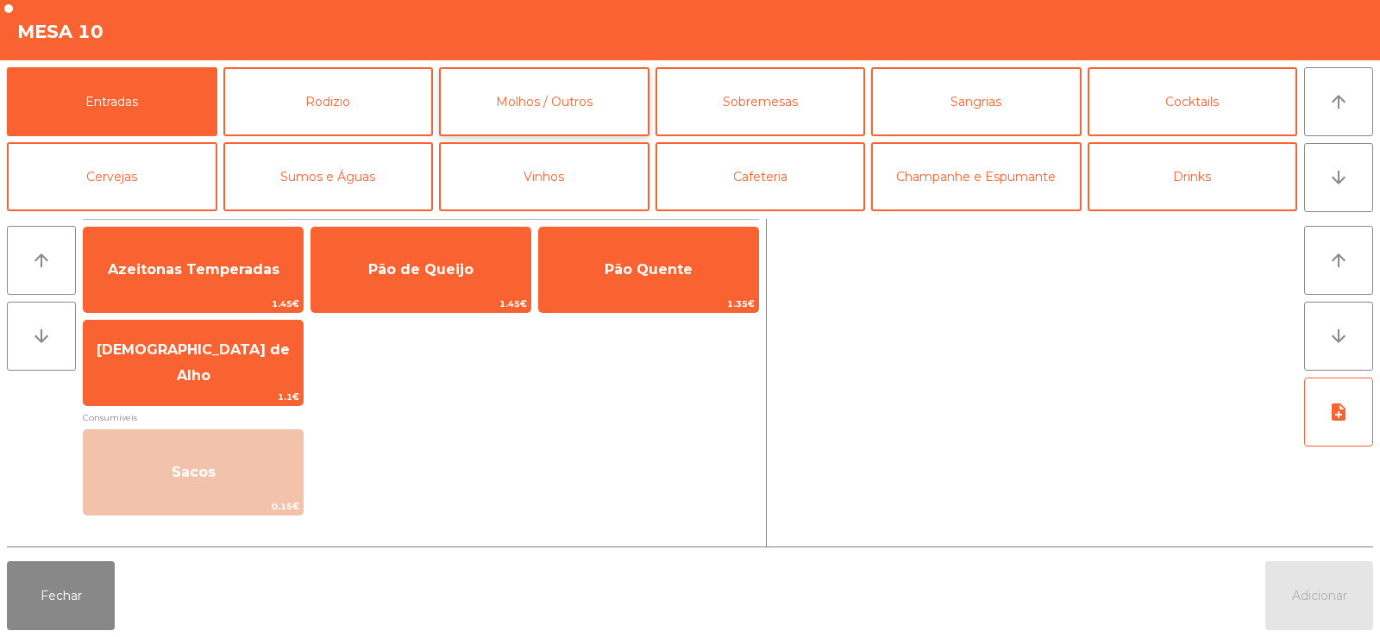
click at [535, 81] on button "Molhos / Outros" at bounding box center [544, 101] width 210 height 69
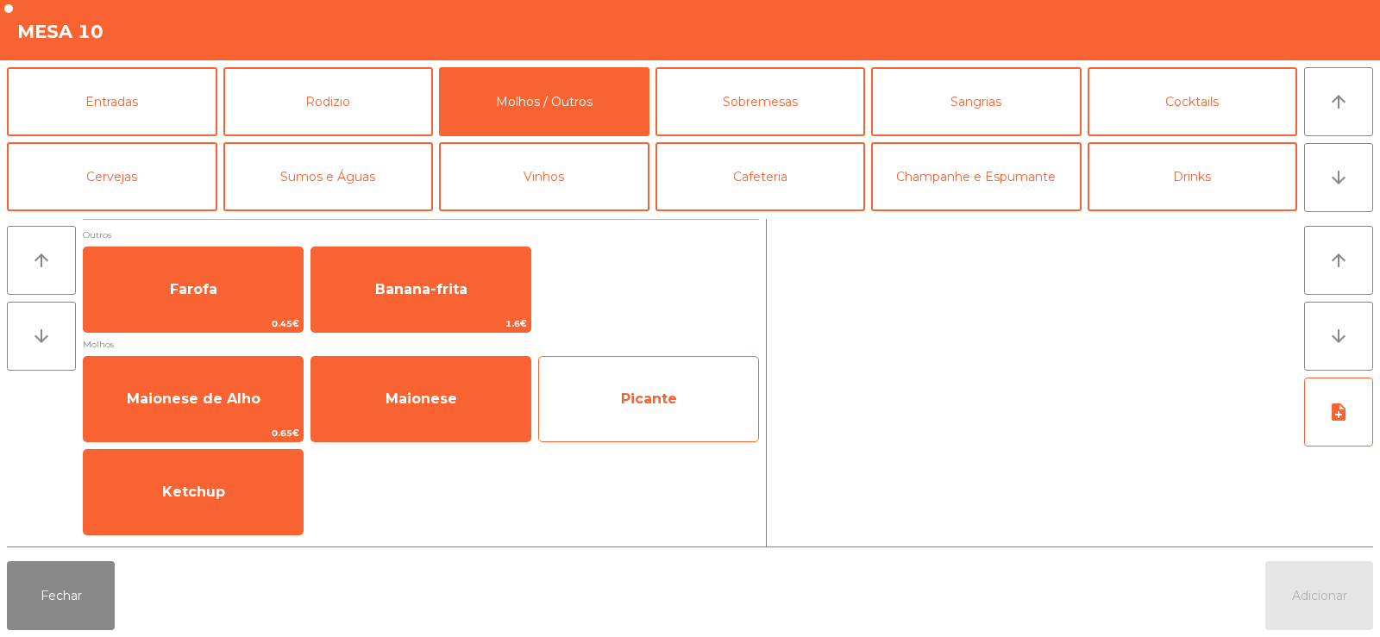
click at [658, 403] on span "Picante" at bounding box center [649, 399] width 56 height 16
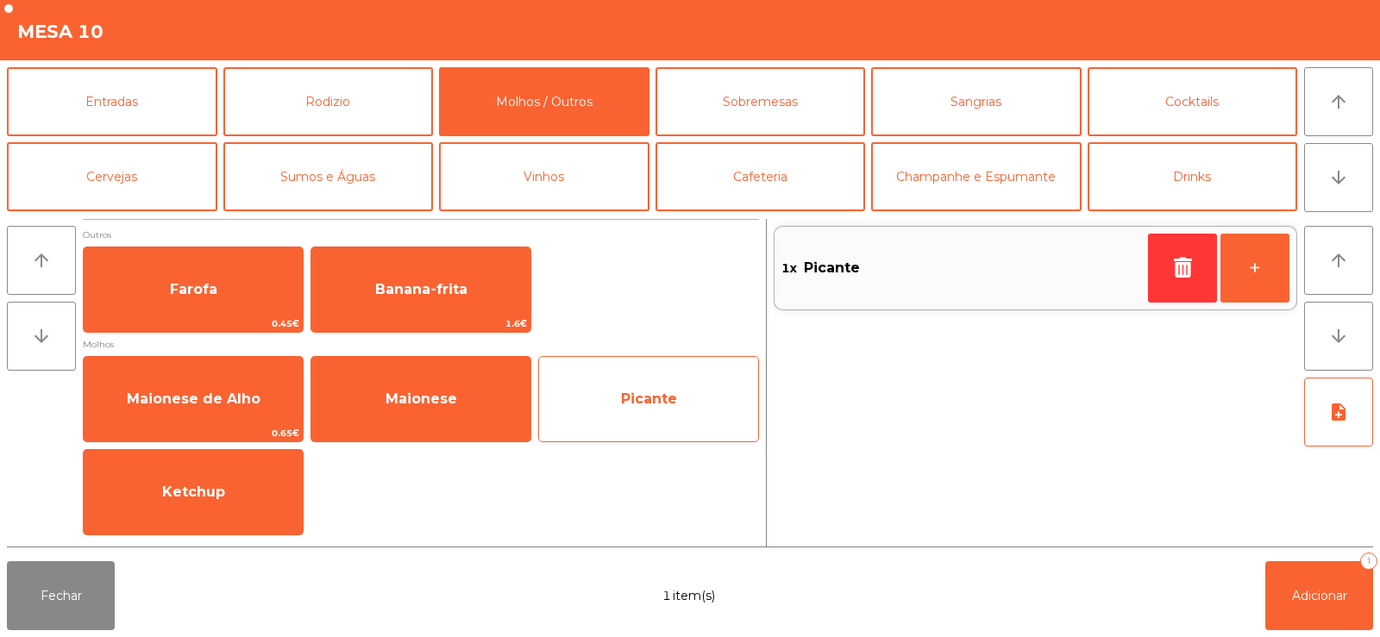
click at [642, 407] on span "Picante" at bounding box center [648, 399] width 219 height 47
click at [625, 391] on span "Picante" at bounding box center [649, 399] width 56 height 16
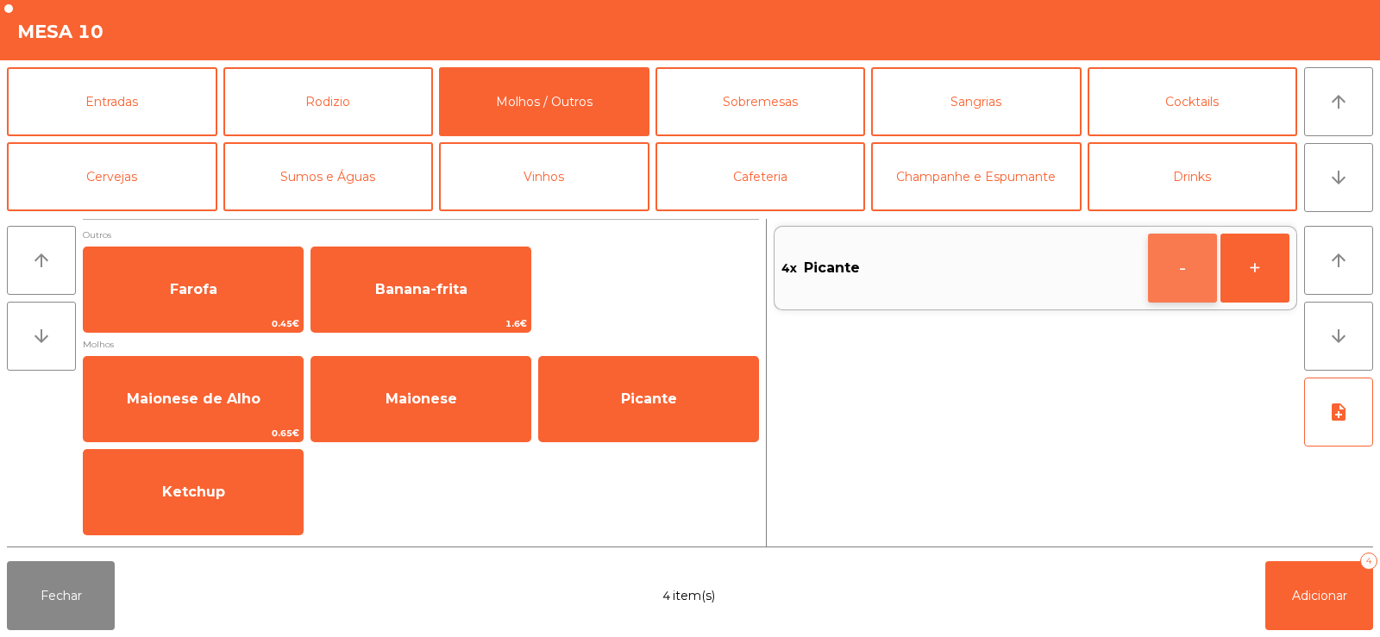
click at [1172, 269] on button "-" at bounding box center [1182, 268] width 69 height 69
click at [1150, 276] on button "-" at bounding box center [1182, 268] width 69 height 69
click at [1153, 284] on button "-" at bounding box center [1182, 268] width 69 height 69
click at [1305, 582] on button "Adicionar 1" at bounding box center [1319, 595] width 108 height 69
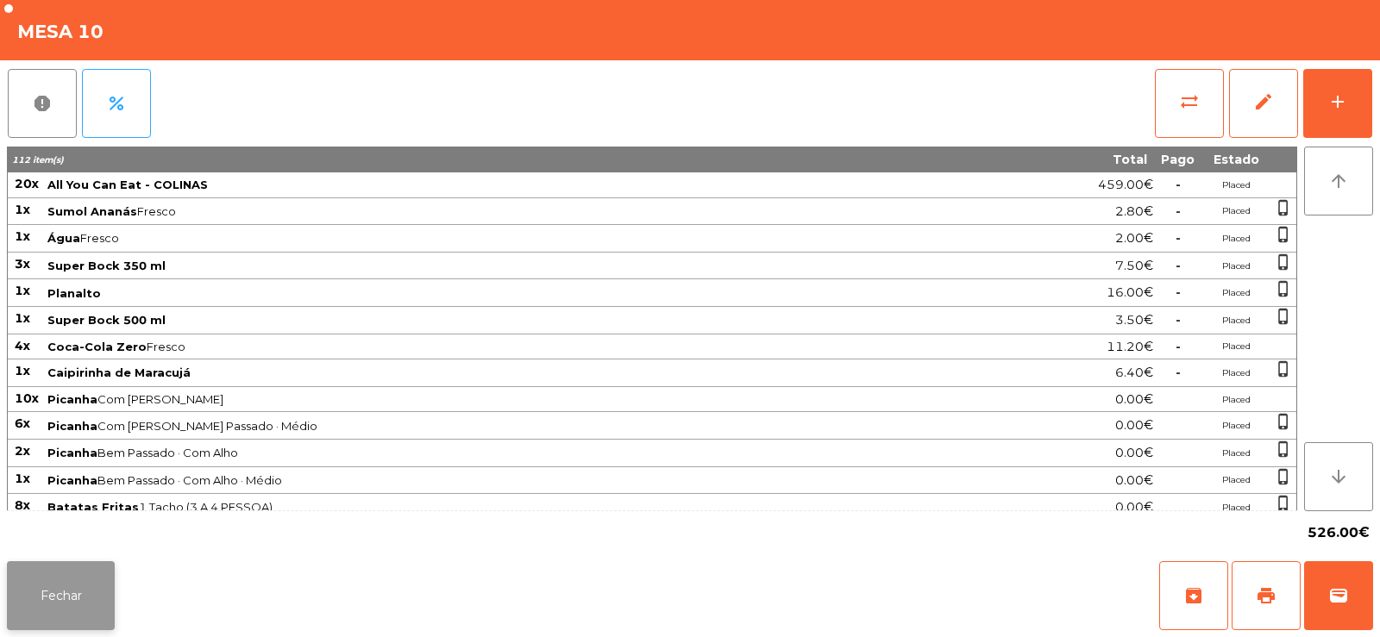
click at [90, 620] on button "Fechar" at bounding box center [61, 595] width 108 height 69
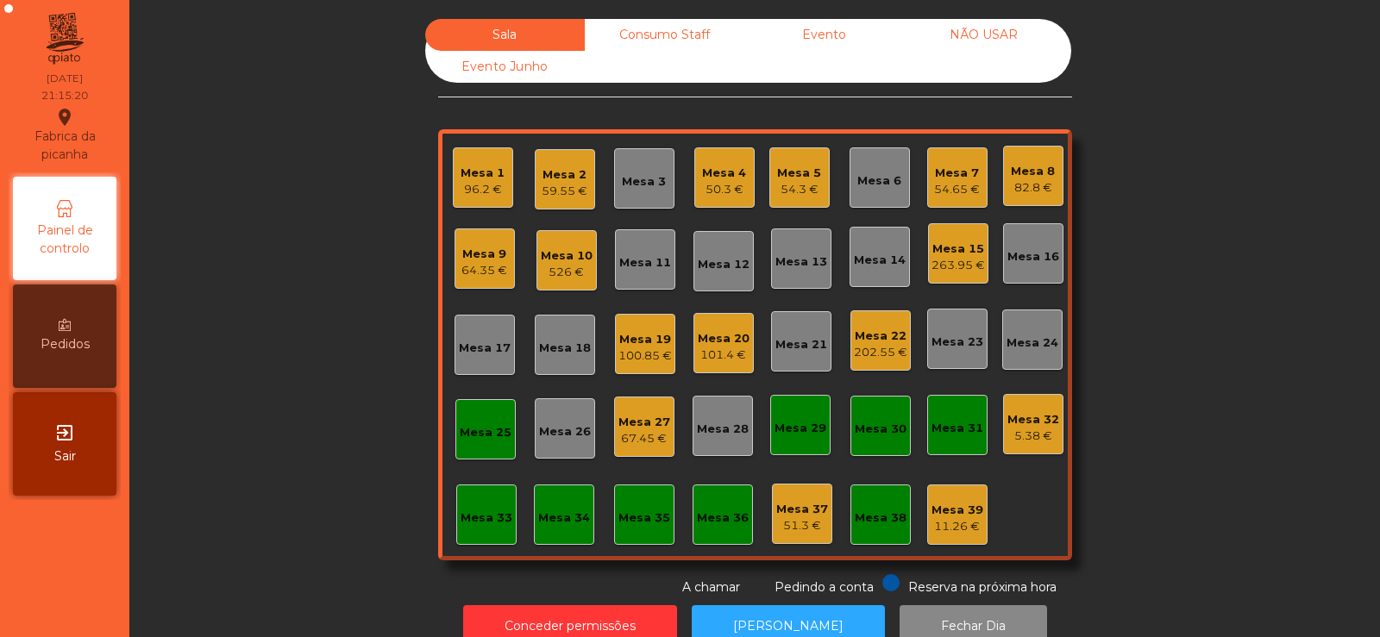
click at [257, 278] on div "Sala Consumo Staff Evento NÃO USAR Evento Junho Mesa 1 96.2 € Mesa 2 59.55 € Me…" at bounding box center [755, 308] width 1204 height 578
click at [873, 172] on div "Mesa 6" at bounding box center [879, 178] width 44 height 24
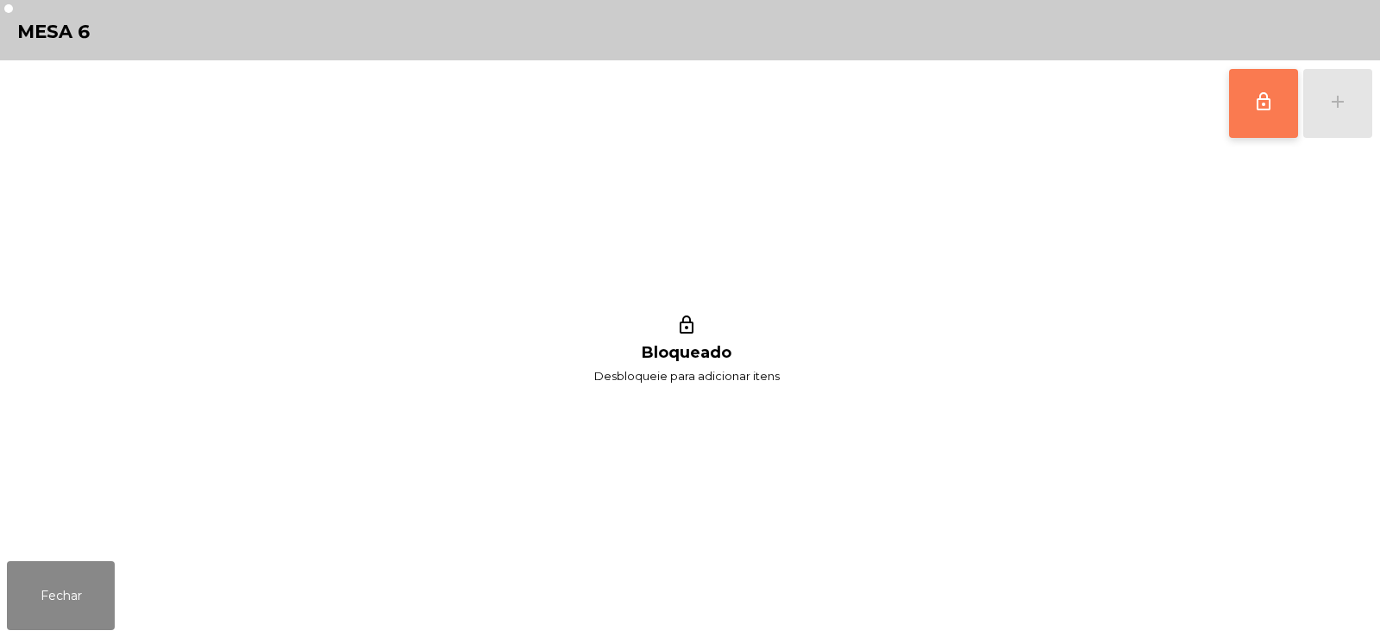
click at [1261, 112] on button "lock_outline" at bounding box center [1263, 103] width 69 height 69
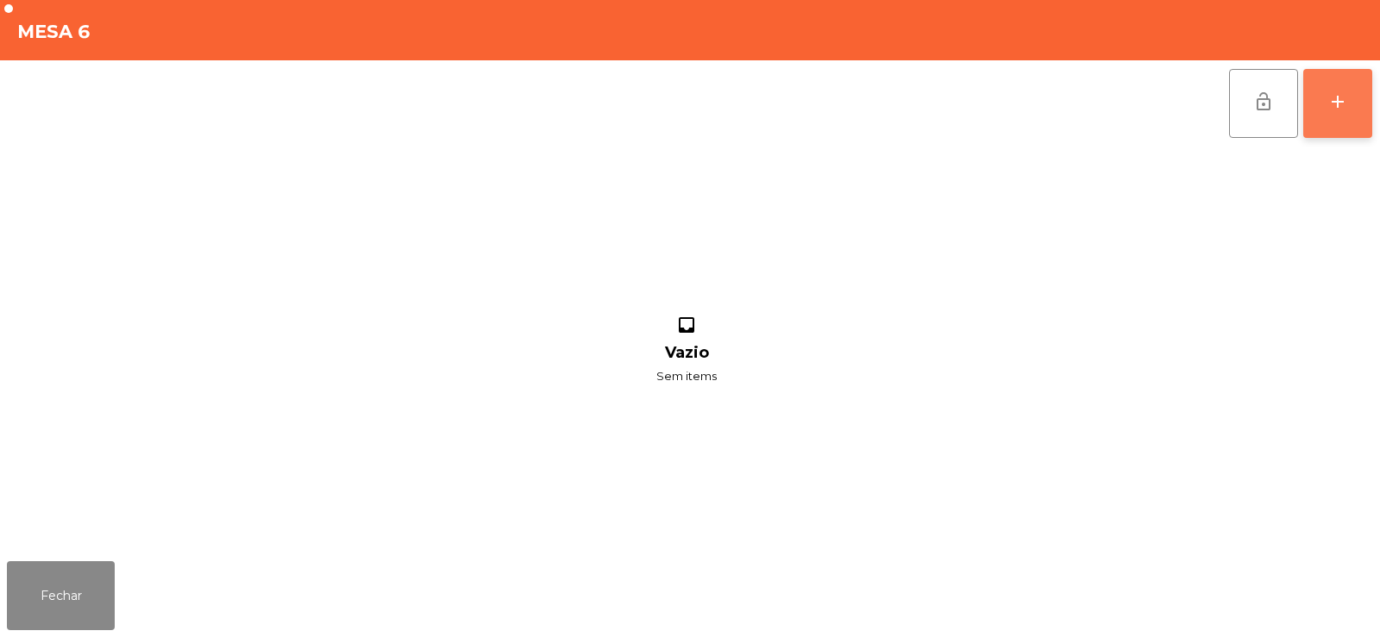
click at [1346, 95] on div "add" at bounding box center [1337, 101] width 21 height 21
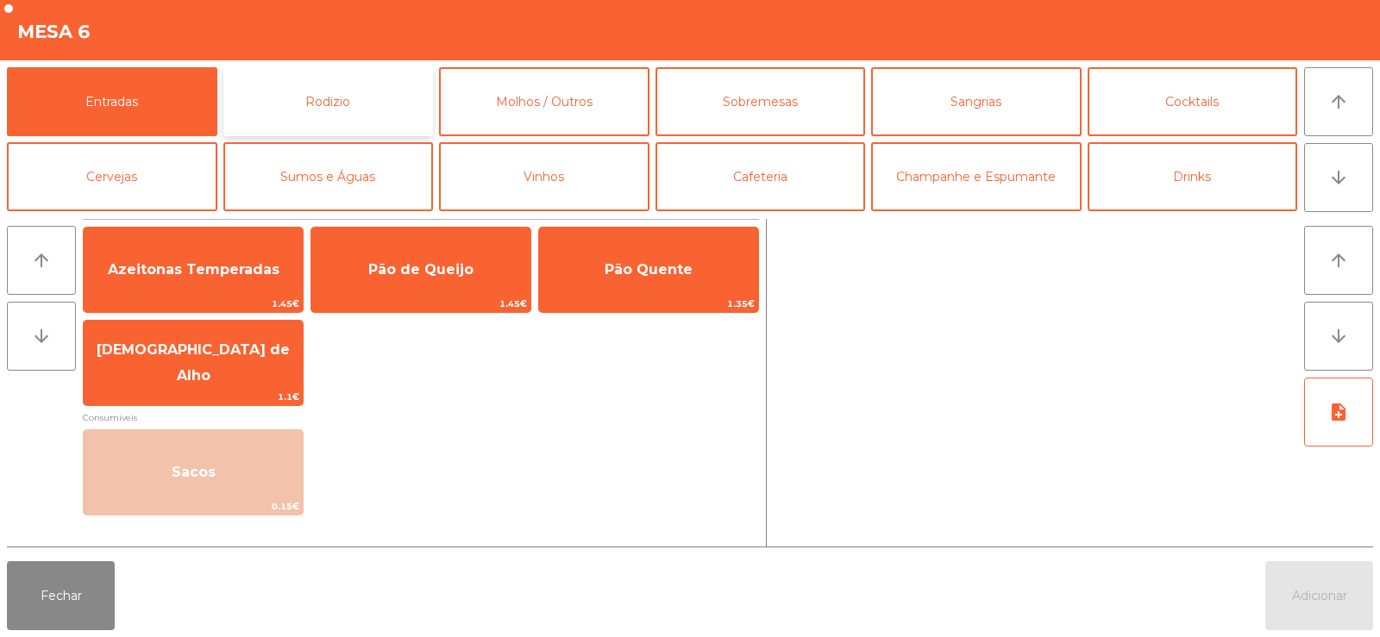
click at [290, 73] on button "Rodizio" at bounding box center [328, 101] width 210 height 69
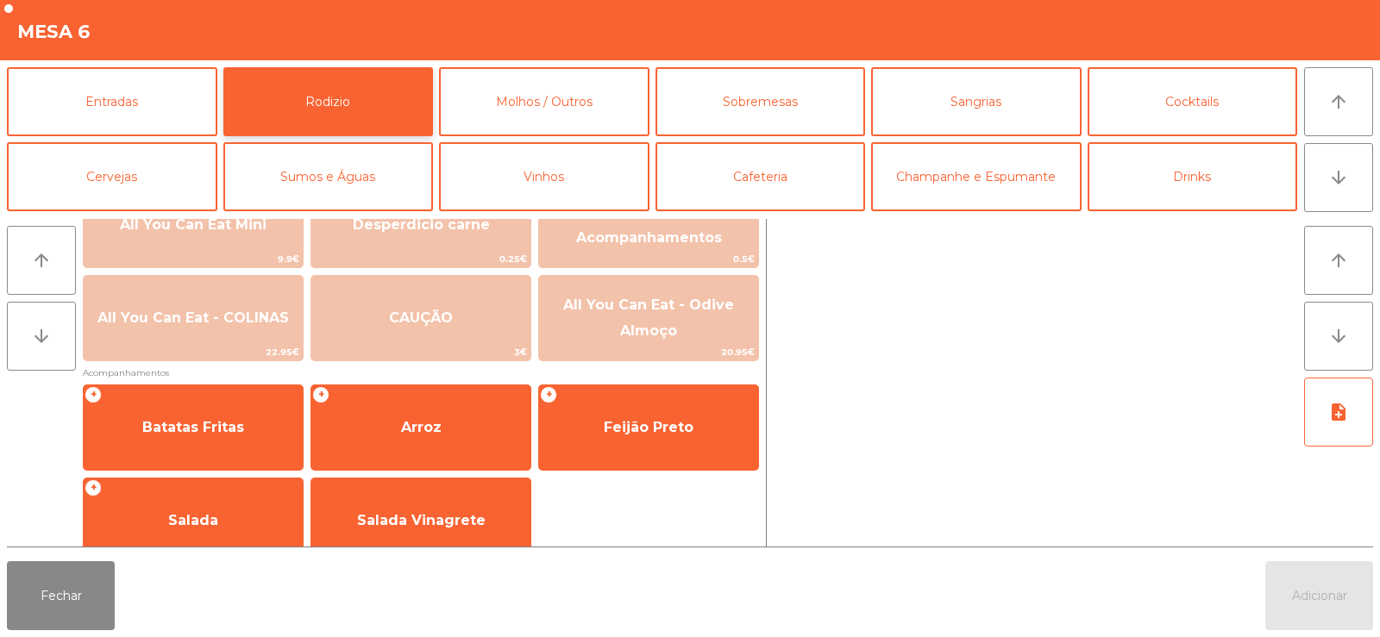
scroll to position [243, 0]
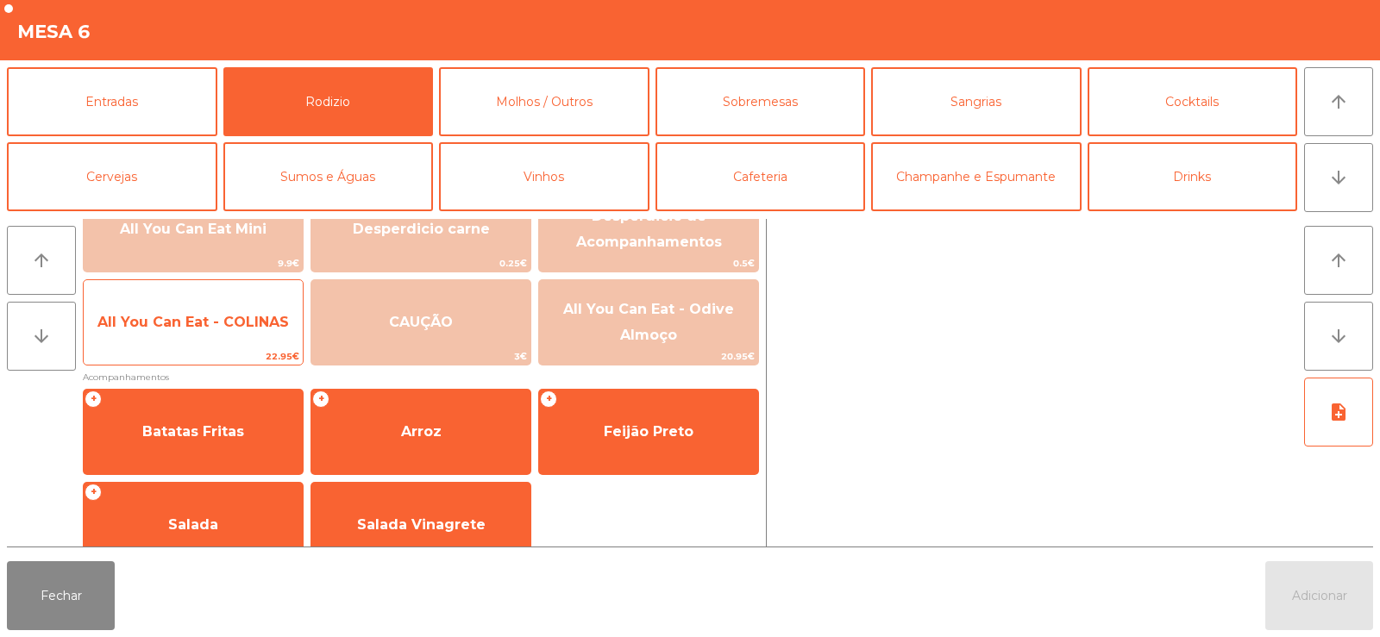
click at [169, 329] on span "All You Can Eat - COLINAS" at bounding box center [192, 322] width 191 height 16
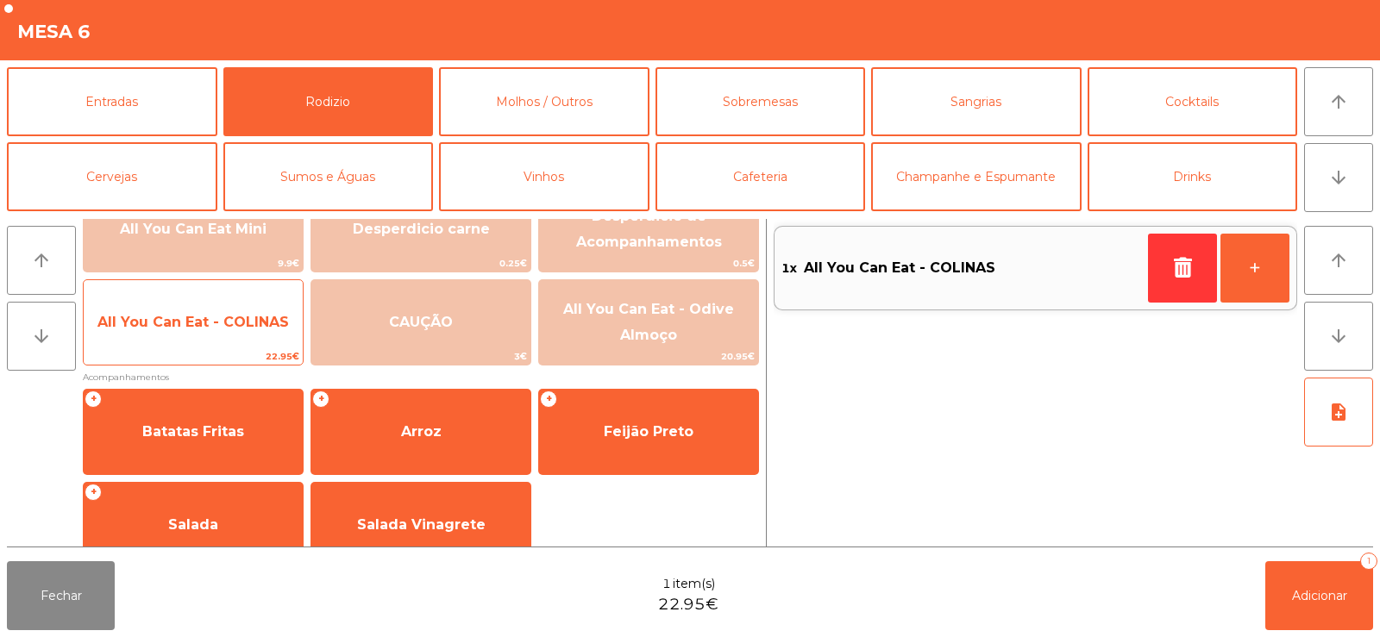
click at [170, 340] on span "All You Can Eat - COLINAS" at bounding box center [193, 322] width 219 height 47
click at [183, 332] on span "All You Can Eat - COLINAS" at bounding box center [193, 322] width 219 height 47
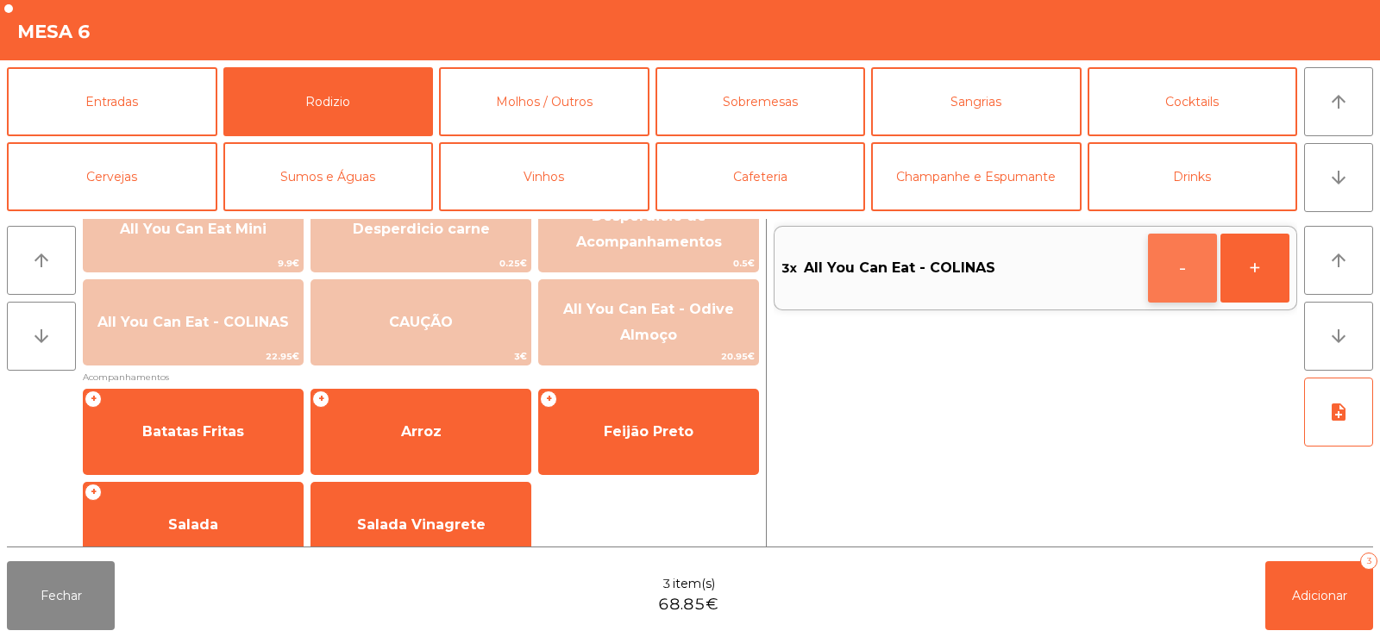
click at [1190, 285] on button "-" at bounding box center [1182, 268] width 69 height 69
click at [1318, 593] on span "Adicionar" at bounding box center [1319, 596] width 55 height 16
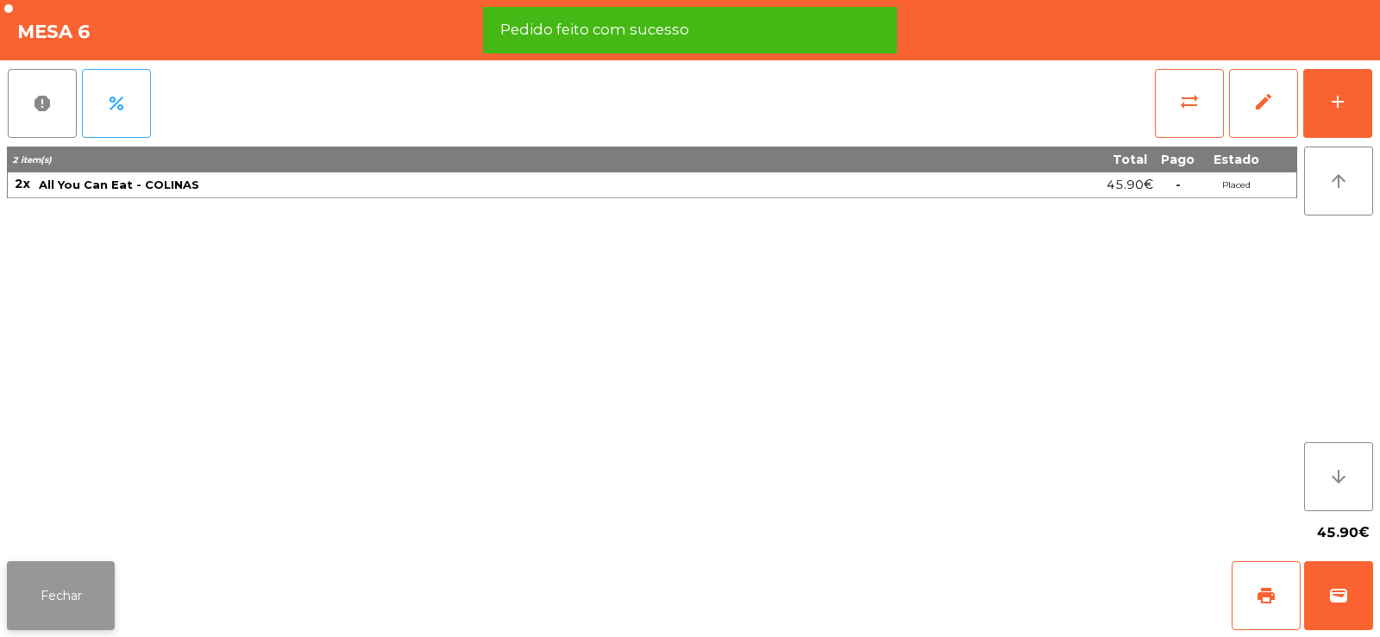
click at [74, 589] on button "Fechar" at bounding box center [61, 595] width 108 height 69
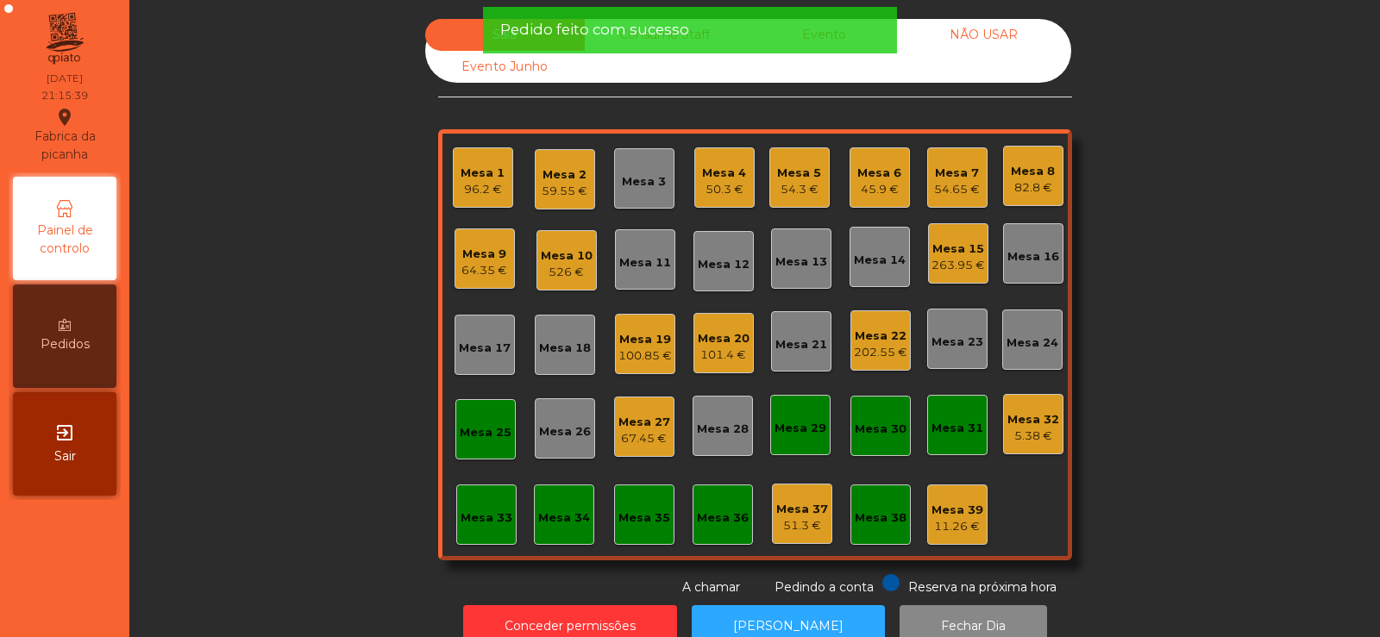
click at [275, 354] on div "Sala Consumo Staff Evento NÃO USAR Evento Junho Mesa 1 96.2 € Mesa 2 59.55 € Me…" at bounding box center [755, 308] width 1204 height 578
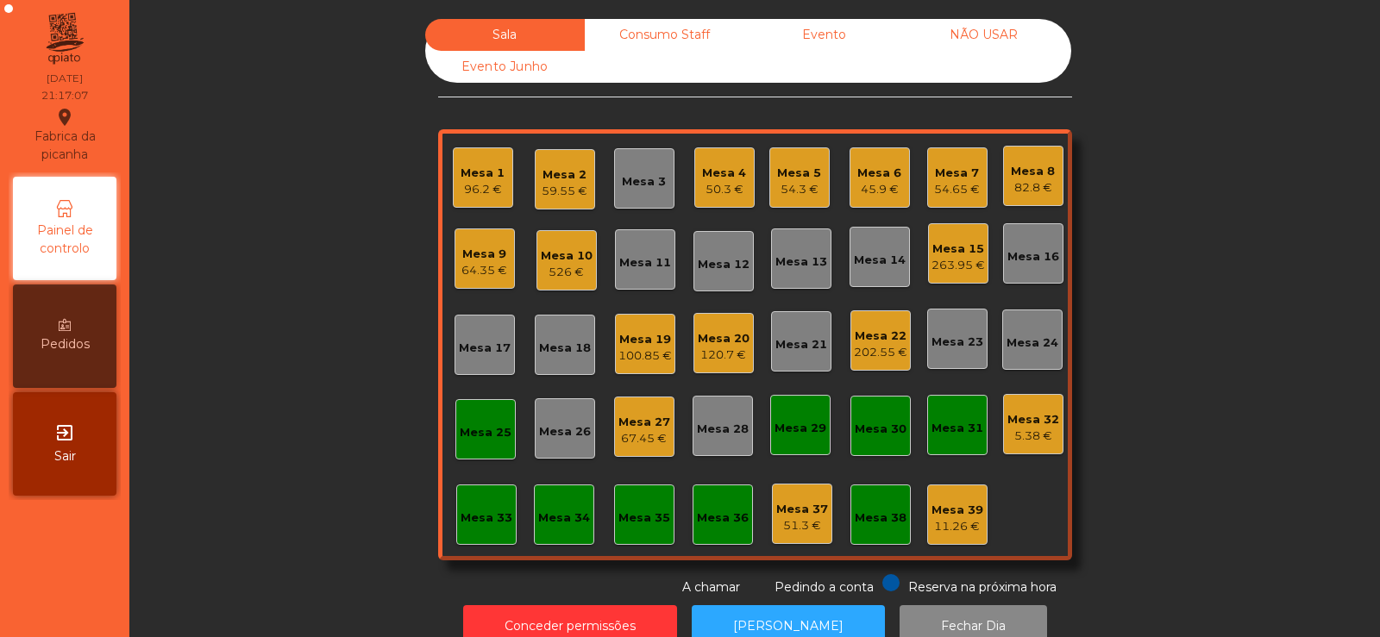
click at [235, 317] on div "Sala Consumo Staff Evento NÃO USAR Evento Junho Mesa 1 96.2 € Mesa 2 59.55 € Me…" at bounding box center [755, 308] width 1204 height 578
click at [1024, 344] on div "Mesa 24" at bounding box center [1032, 343] width 52 height 17
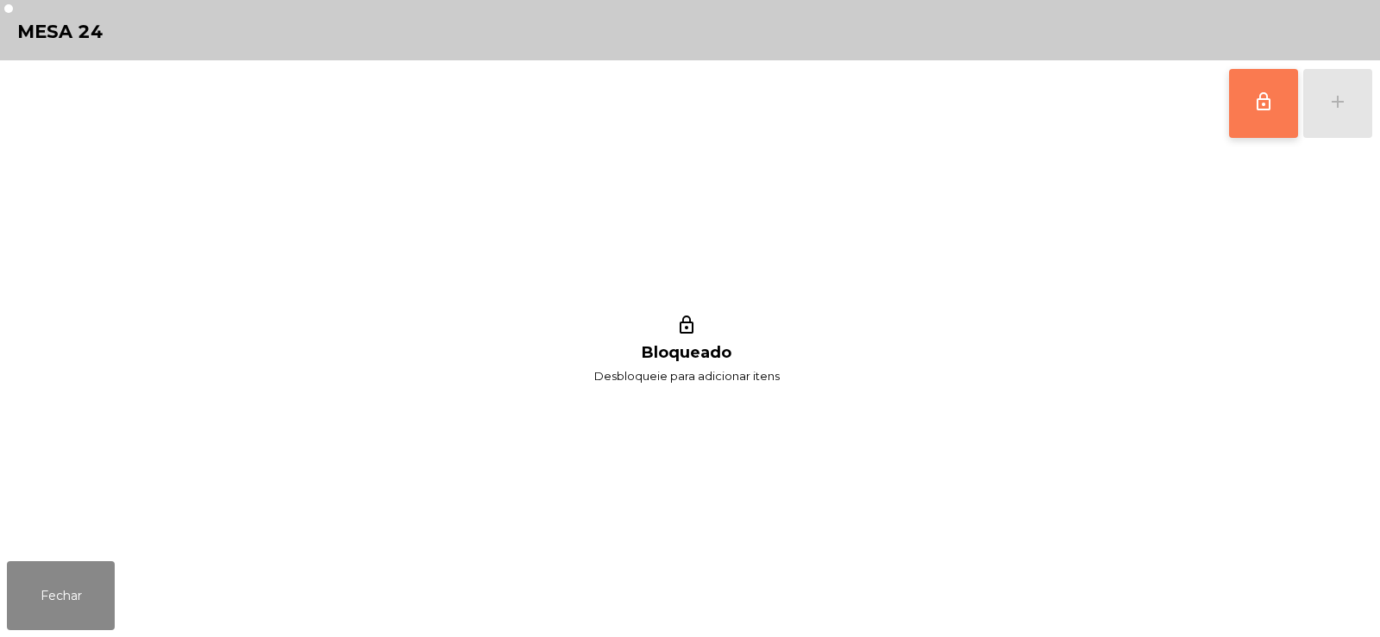
click at [1255, 115] on button "lock_outline" at bounding box center [1263, 103] width 69 height 69
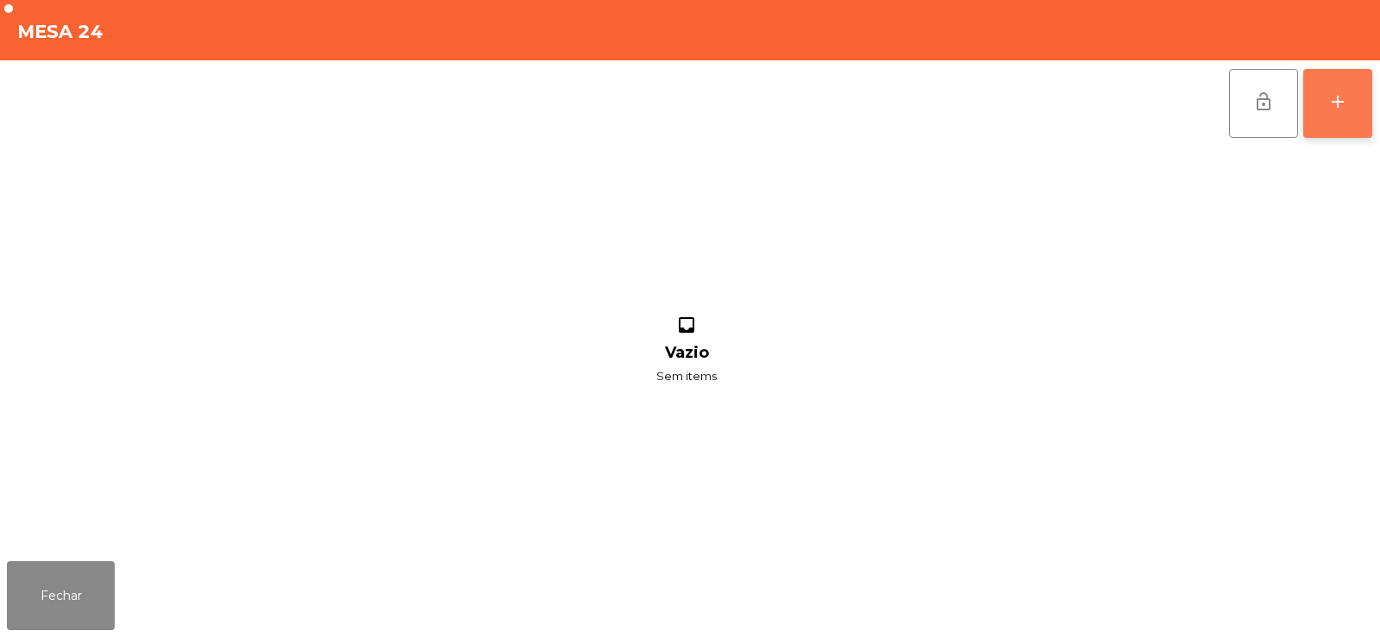
click at [1355, 96] on button "add" at bounding box center [1337, 103] width 69 height 69
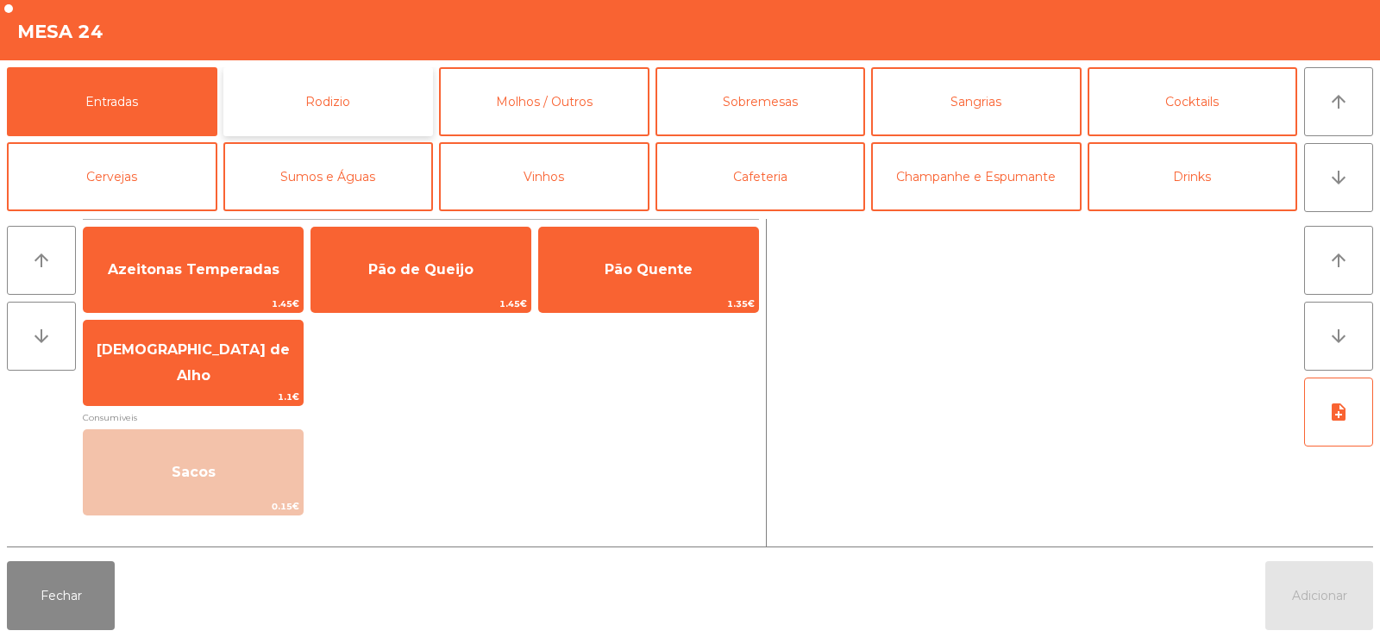
click at [348, 97] on button "Rodizio" at bounding box center [328, 101] width 210 height 69
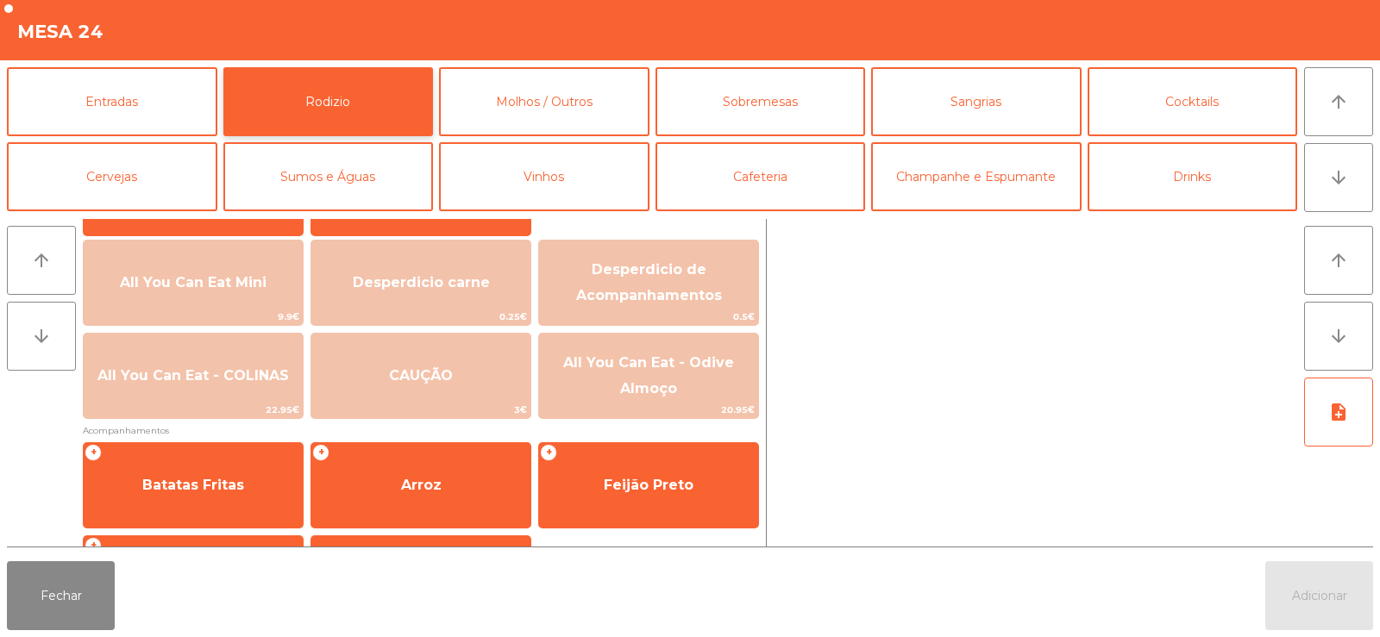
scroll to position [181, 0]
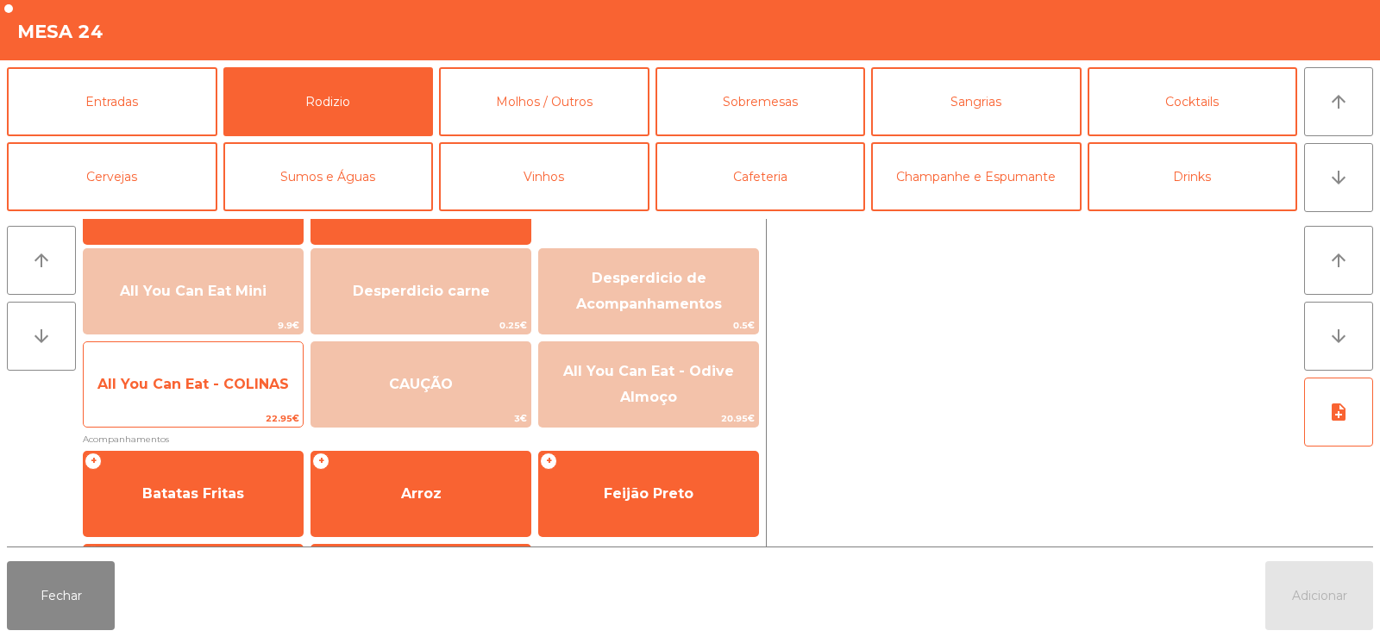
click at [206, 404] on span "All You Can Eat - COLINAS" at bounding box center [193, 384] width 219 height 47
click at [222, 379] on span "All You Can Eat - COLINAS" at bounding box center [192, 384] width 191 height 16
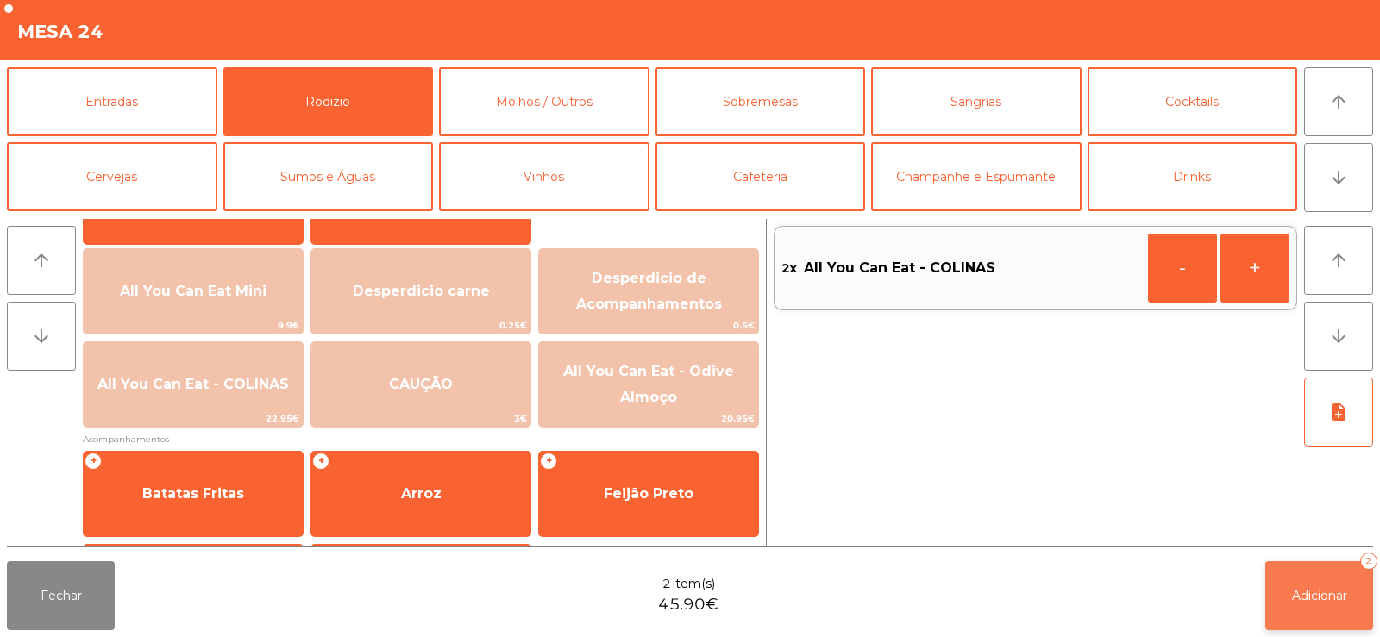
click at [1274, 589] on button "Adicionar 2" at bounding box center [1319, 595] width 108 height 69
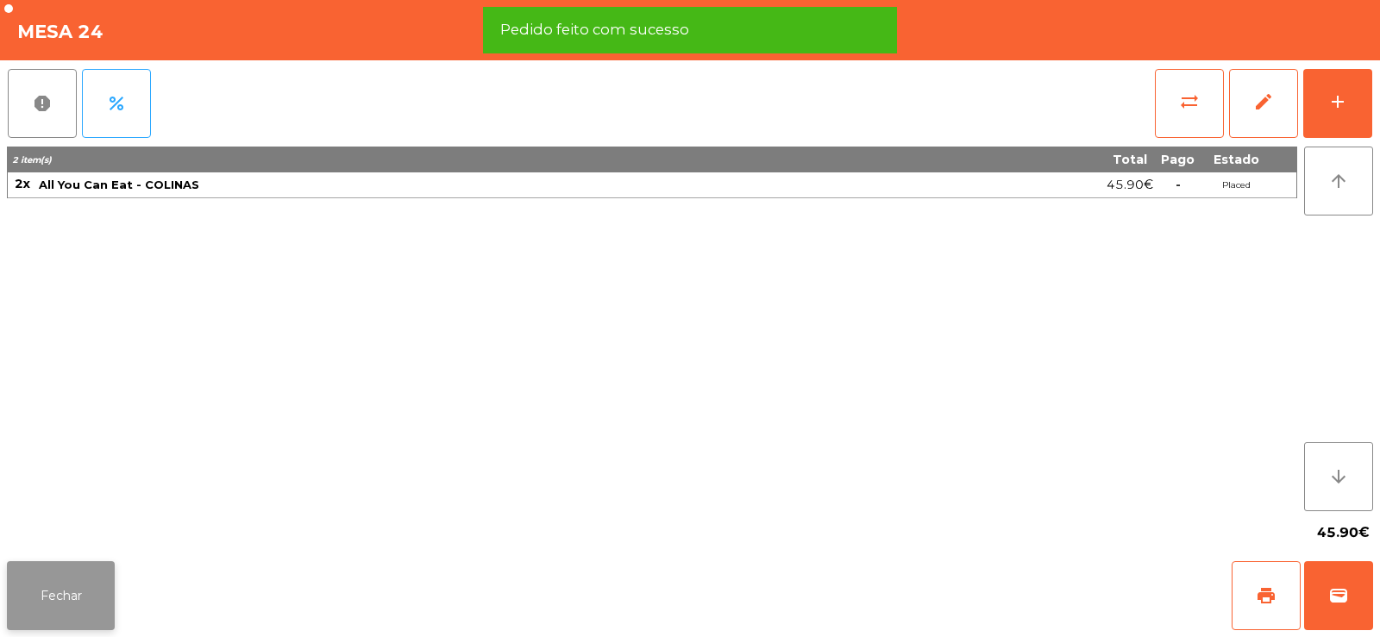
click at [51, 592] on button "Fechar" at bounding box center [61, 595] width 108 height 69
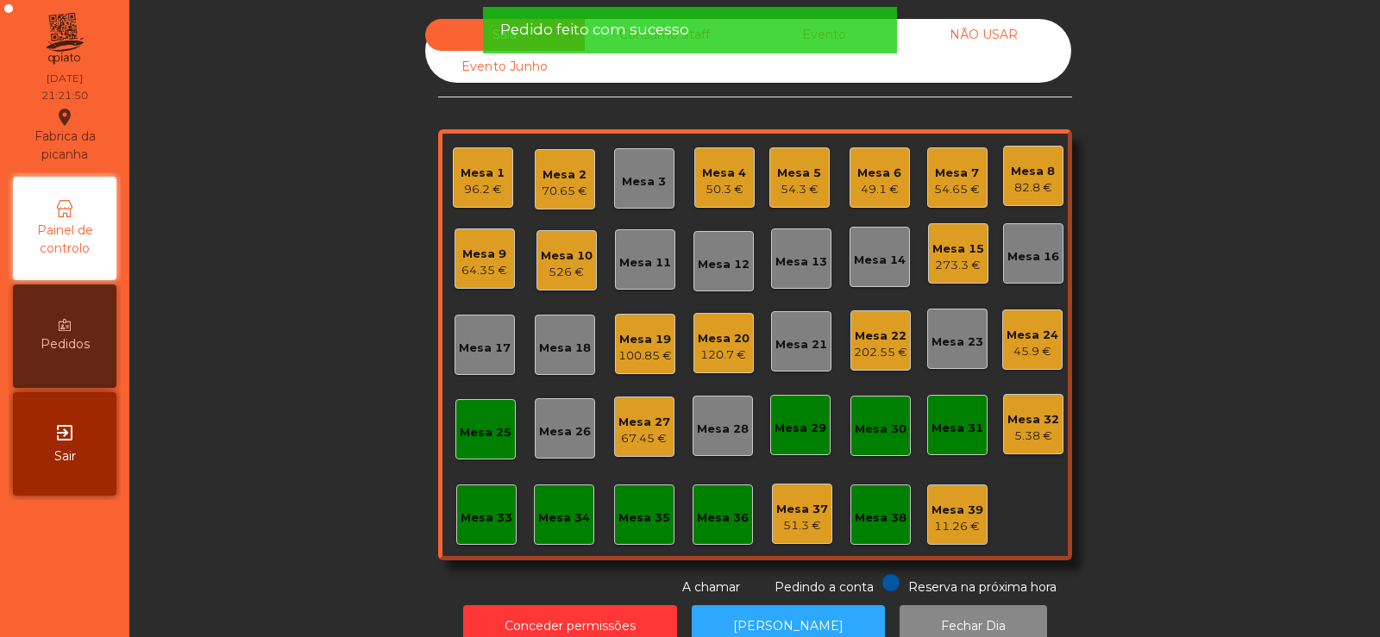
click at [226, 326] on div "Sala Consumo Staff Evento NÃO USAR Evento Junho Mesa 1 96.2 € Mesa 2 70.65 € Me…" at bounding box center [755, 308] width 1204 height 578
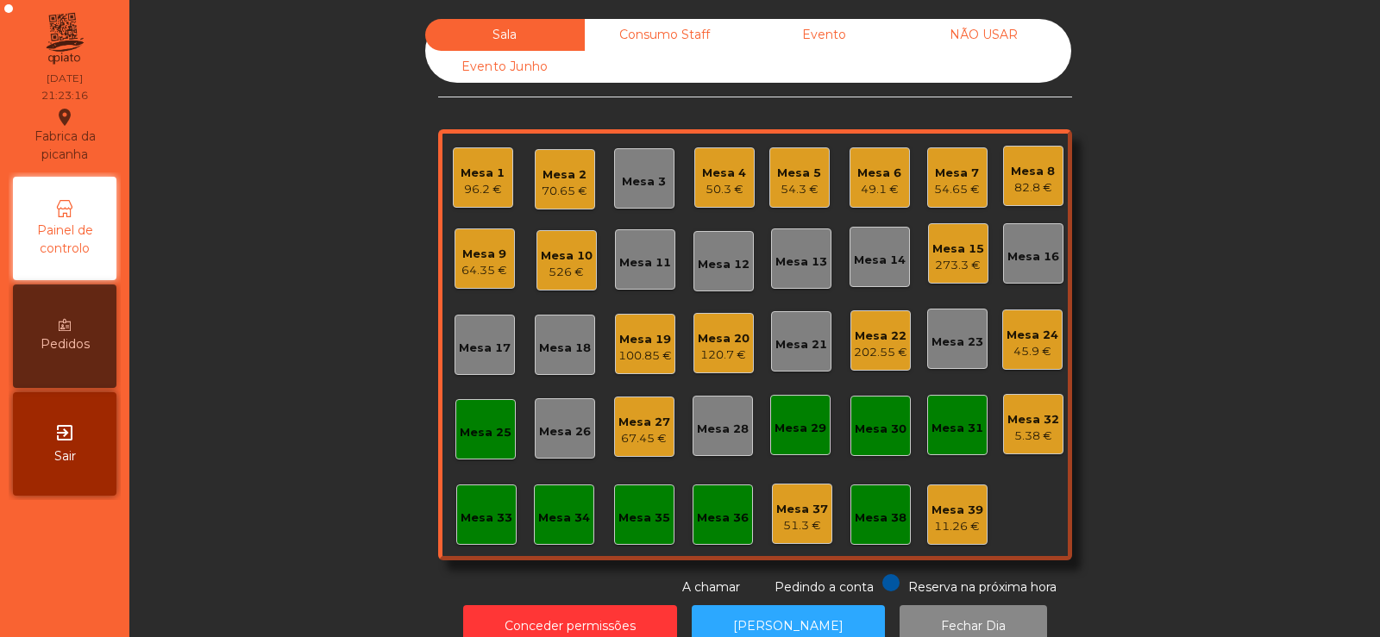
click at [724, 174] on div "Mesa 4" at bounding box center [724, 173] width 44 height 17
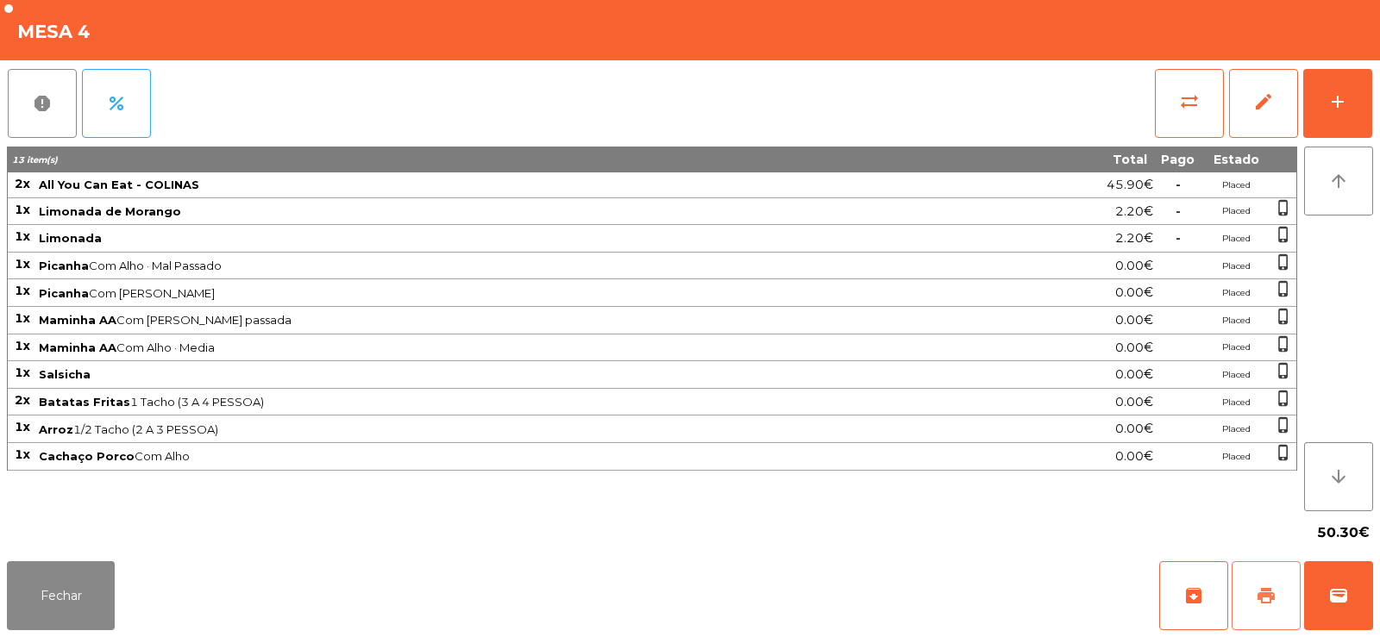
click at [1272, 593] on span "print" at bounding box center [1265, 595] width 21 height 21
click at [1336, 565] on button "wallet" at bounding box center [1338, 595] width 69 height 69
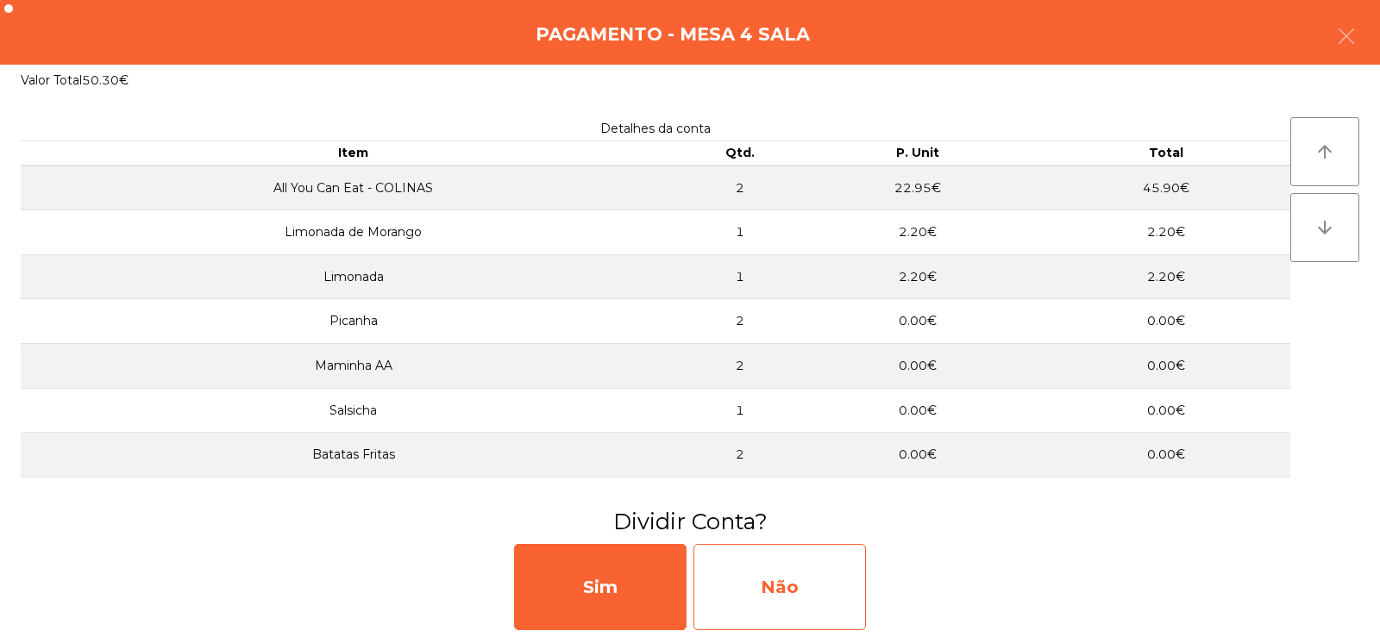
click at [754, 572] on div "Não" at bounding box center [779, 587] width 172 height 86
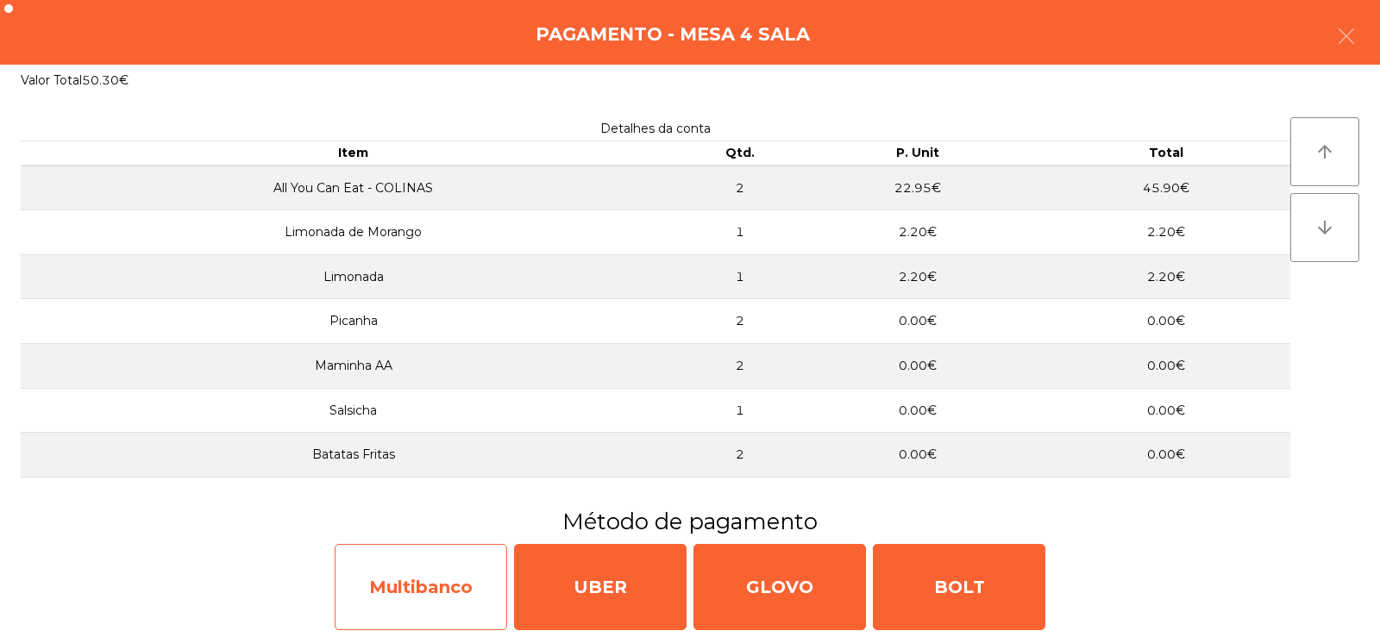
click at [417, 585] on div "Multibanco" at bounding box center [421, 587] width 172 height 86
select select "**"
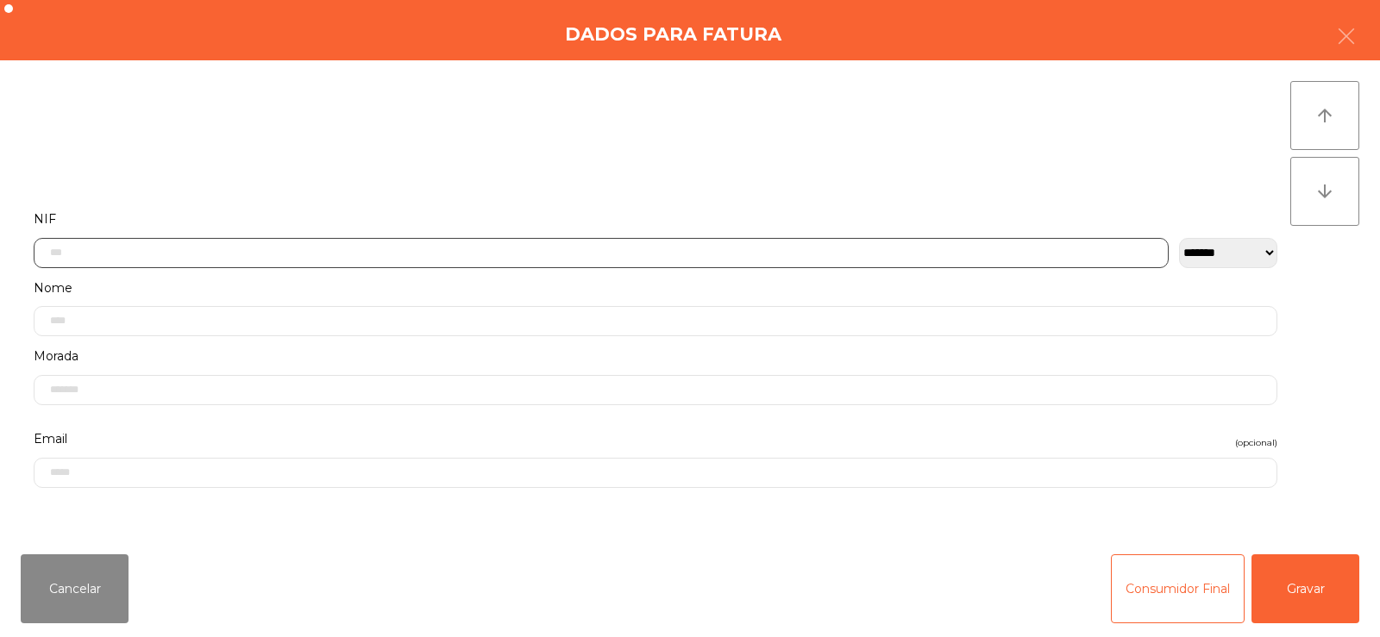
click at [304, 247] on input "text" at bounding box center [601, 253] width 1135 height 30
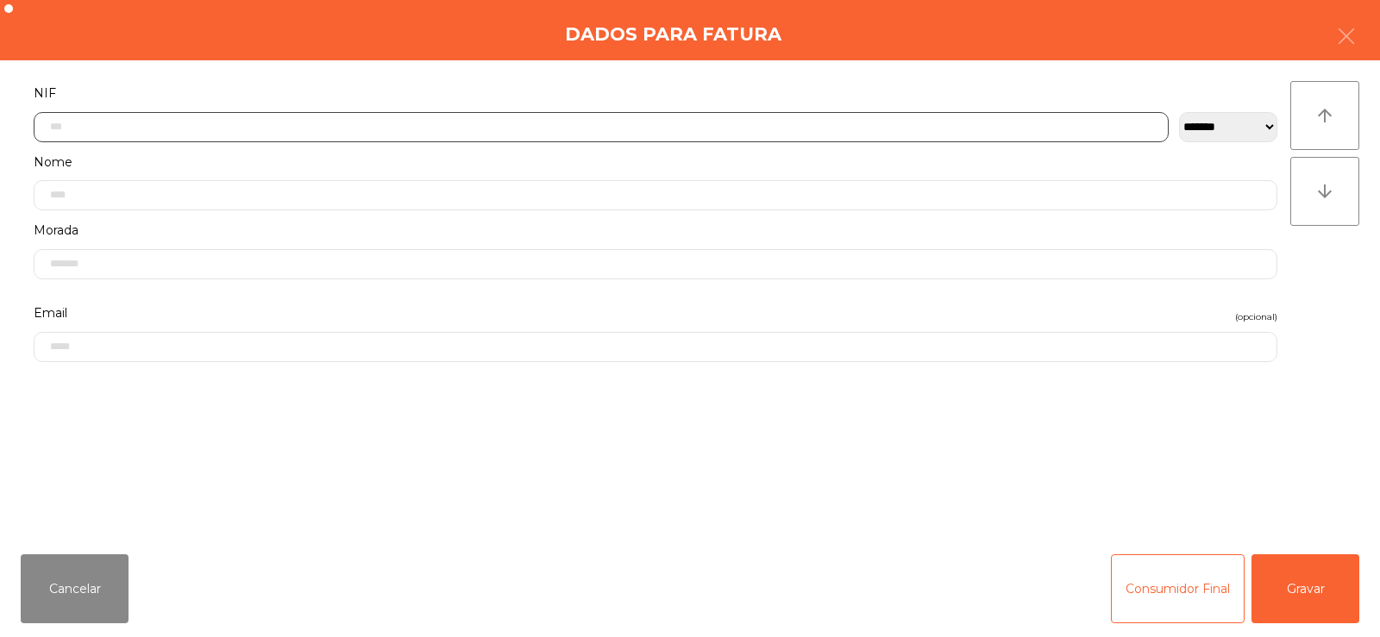
click at [499, 120] on input "text" at bounding box center [601, 127] width 1135 height 30
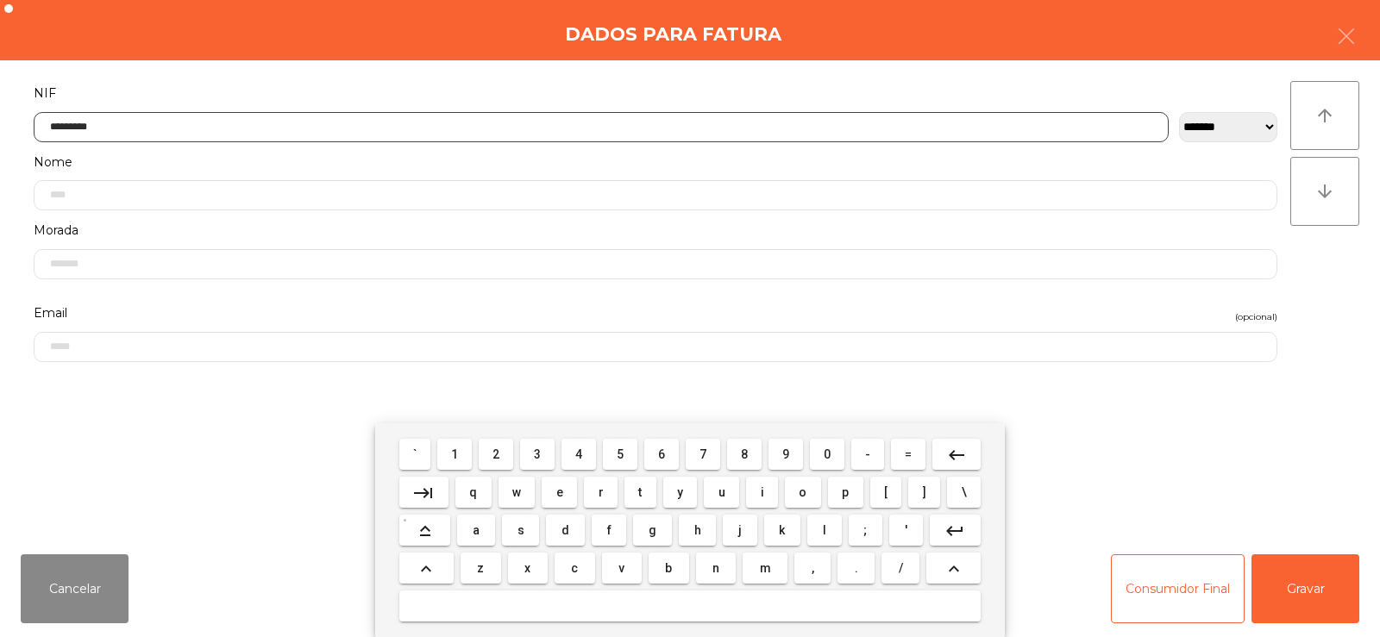
type input "*********"
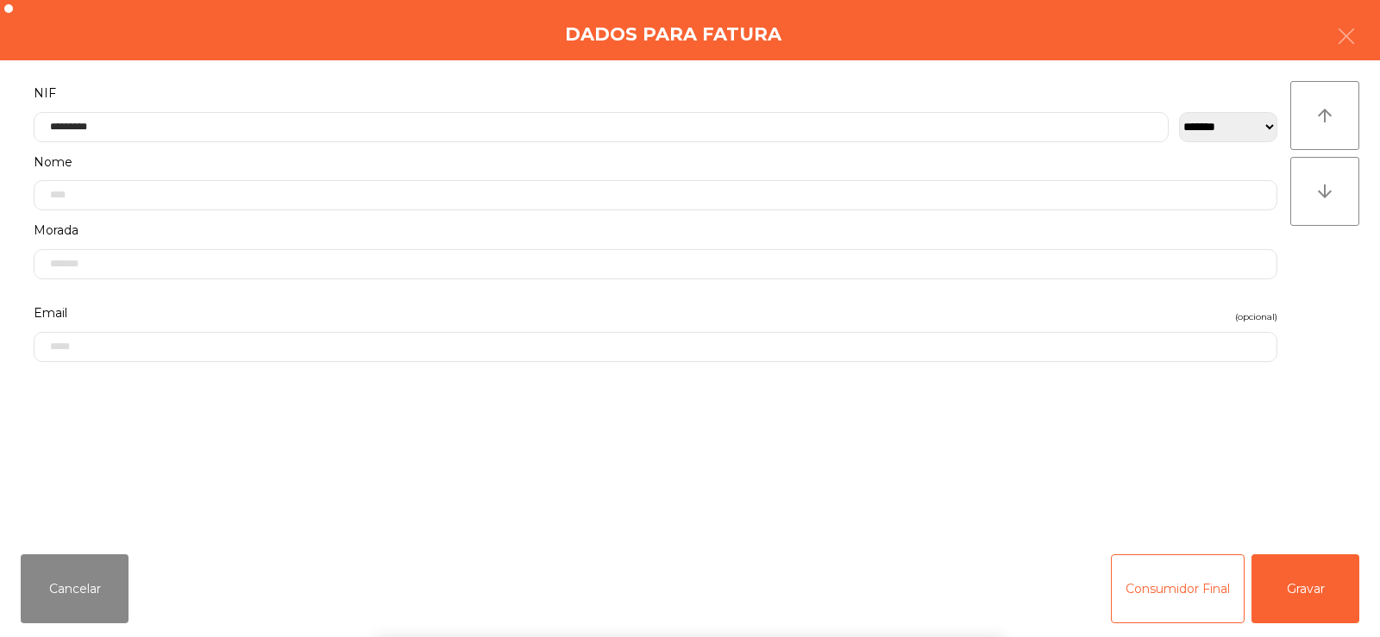
click at [1324, 554] on div "` 1 2 3 4 5 6 7 8 9 0 - = keyboard_backspace keyboard_tab q w e r t y u i o p […" at bounding box center [690, 530] width 1380 height 214
click at [1321, 579] on button "Gravar" at bounding box center [1305, 588] width 108 height 69
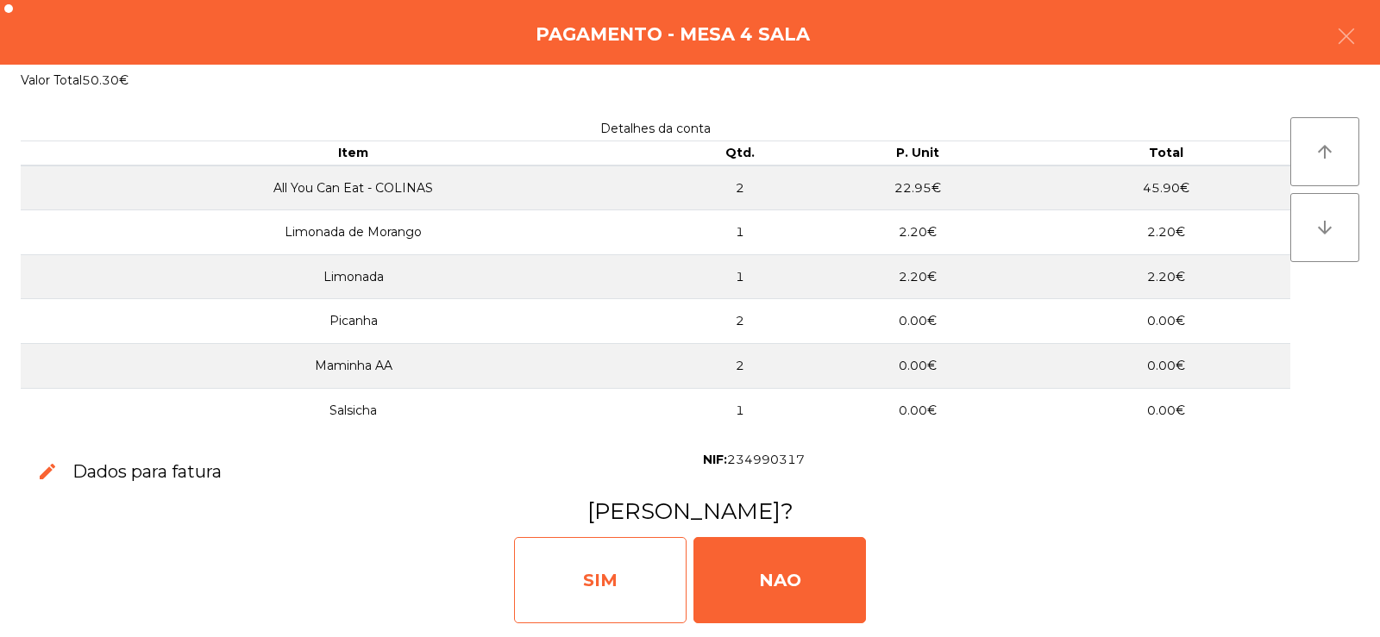
click at [601, 581] on div "SIM" at bounding box center [600, 580] width 172 height 86
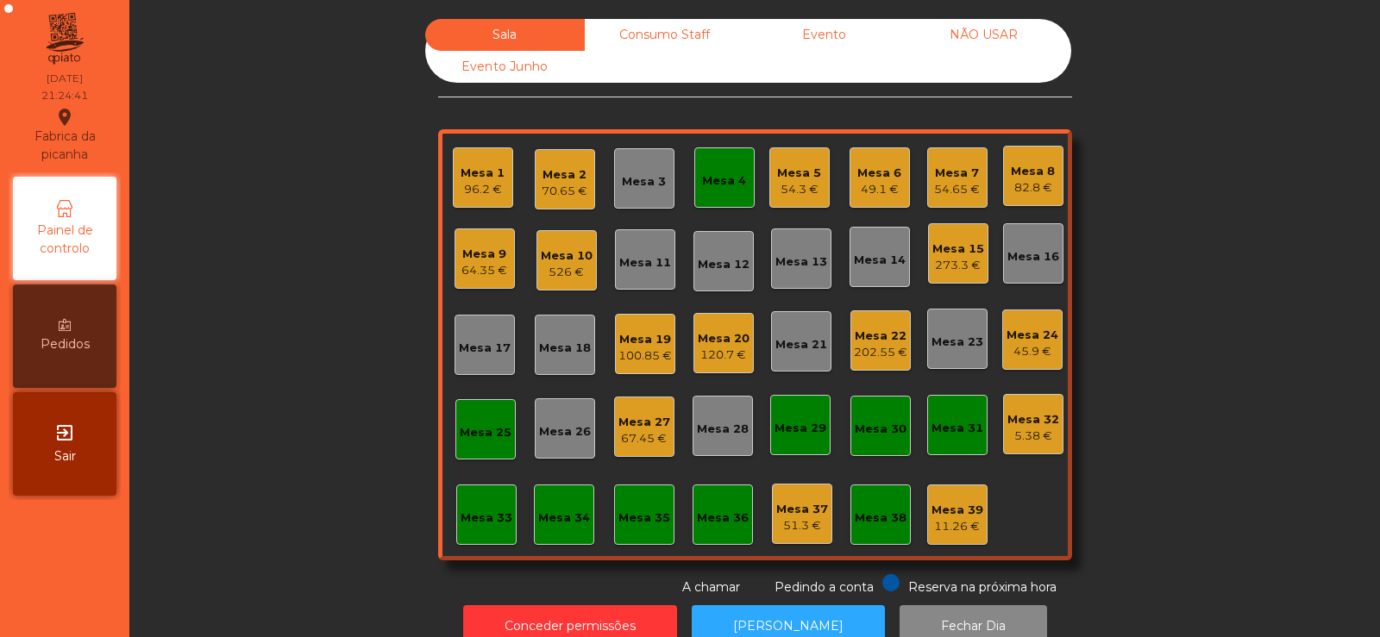
click at [734, 186] on div "Mesa 4" at bounding box center [724, 180] width 44 height 17
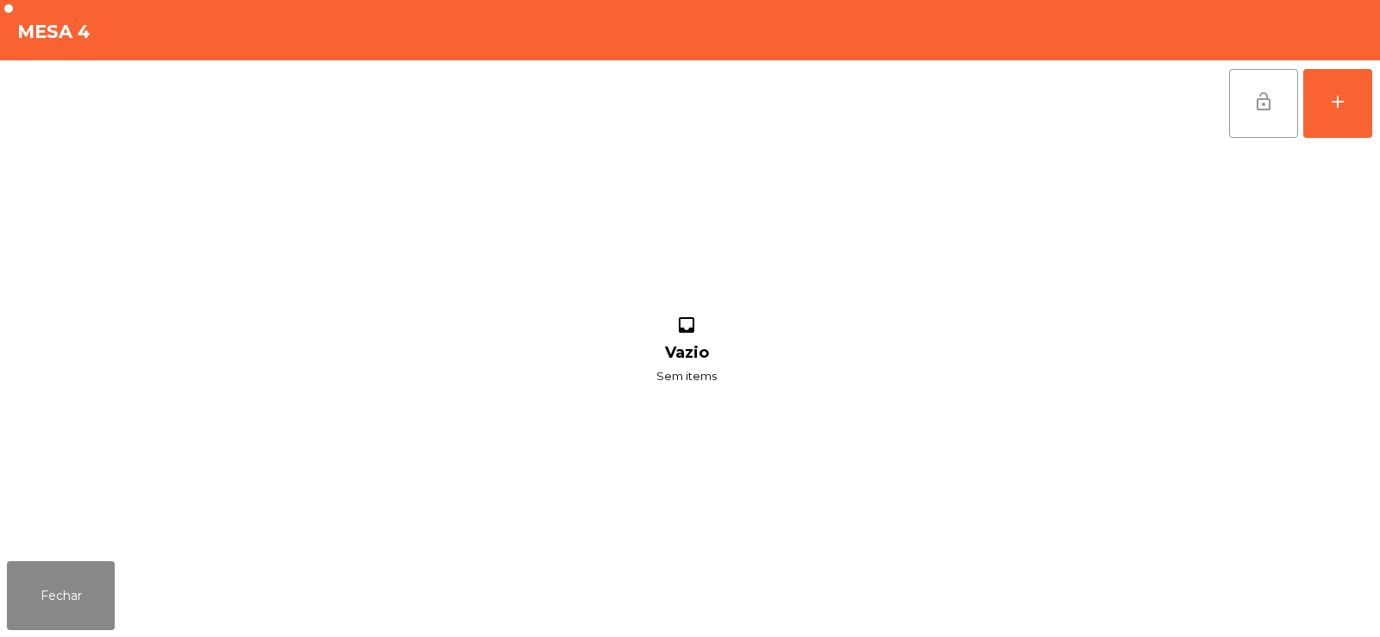
click at [1258, 101] on span "lock_open" at bounding box center [1263, 101] width 21 height 21
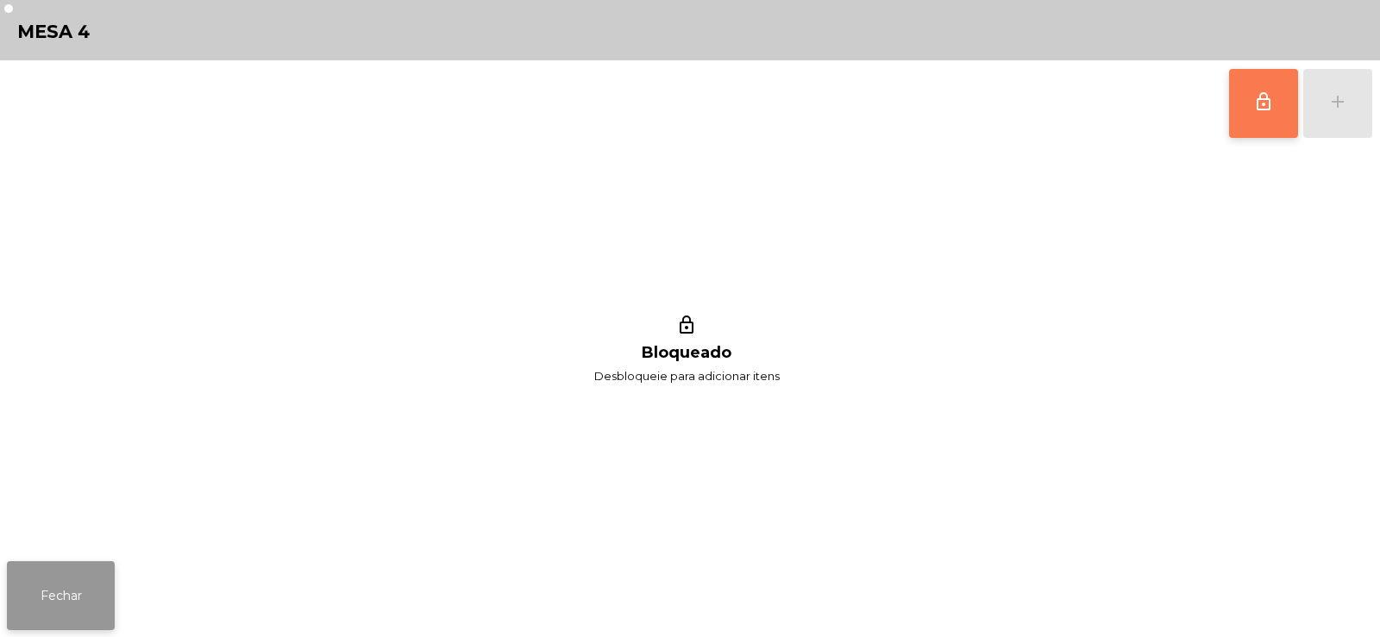
click at [84, 617] on button "Fechar" at bounding box center [61, 595] width 108 height 69
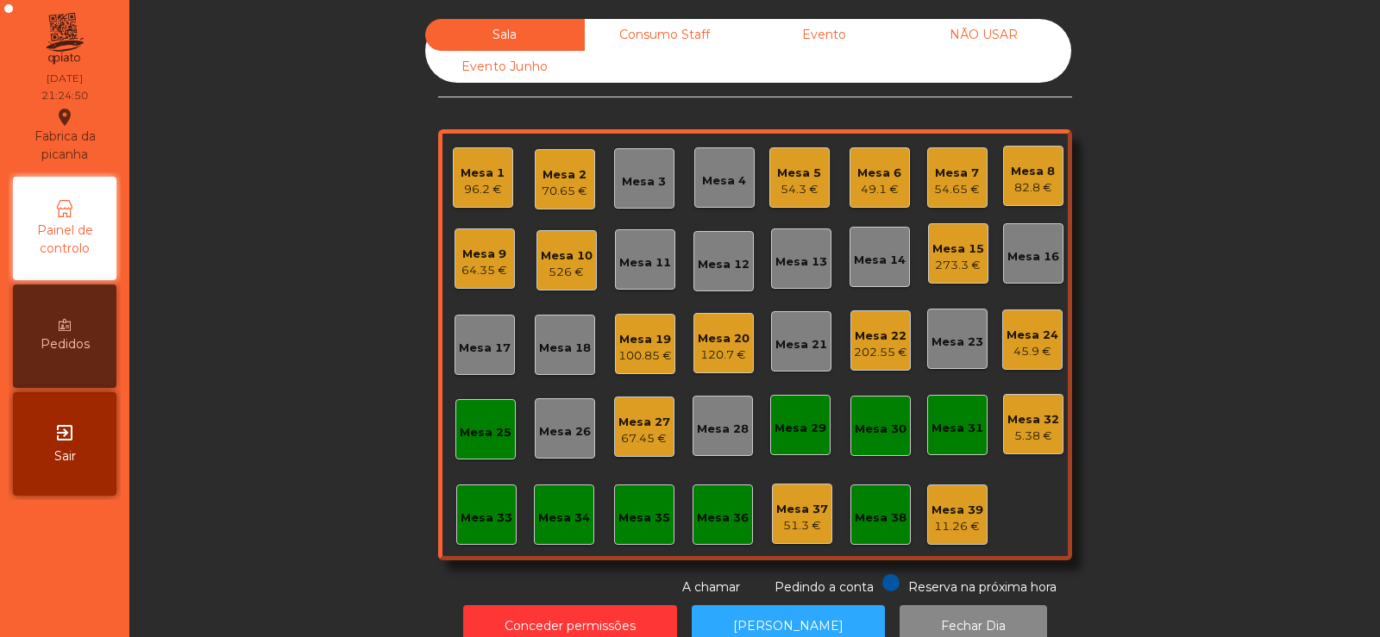
click at [334, 226] on div "Sala Consumo Staff Evento NÃO USAR Evento Junho Mesa 1 96.2 € Mesa 2 70.65 € Me…" at bounding box center [755, 308] width 1204 height 578
click at [807, 191] on div "54.3 €" at bounding box center [799, 189] width 44 height 17
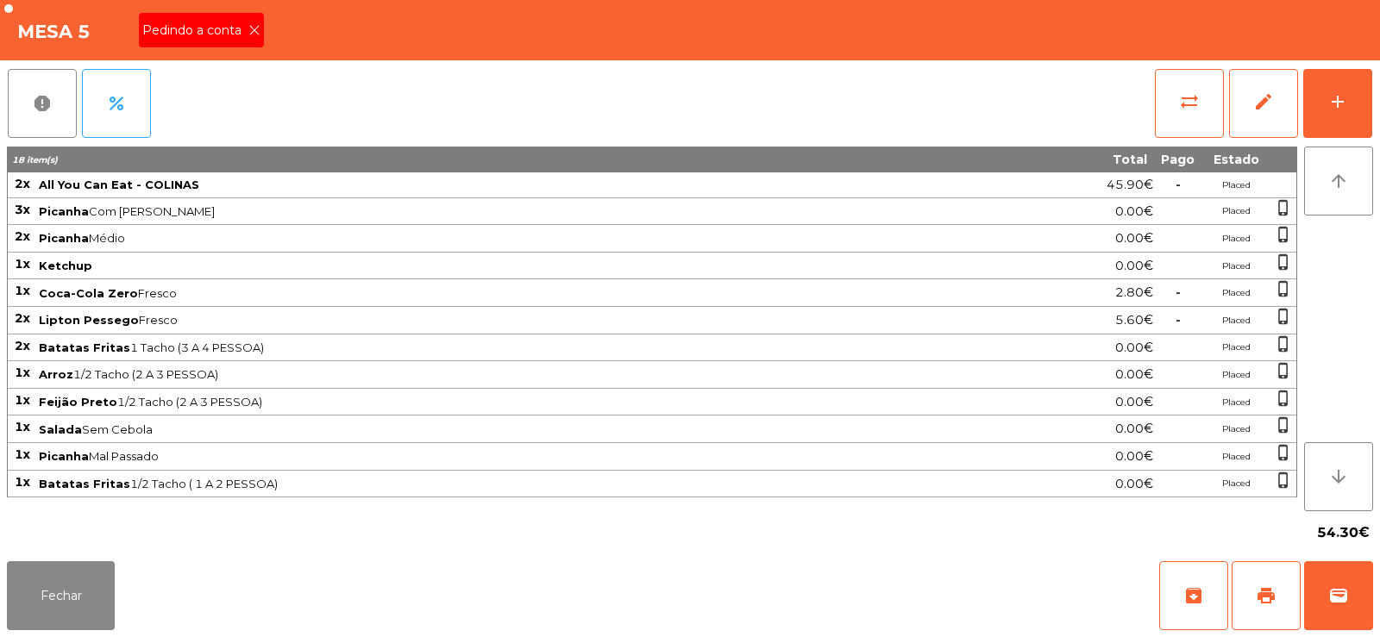
click at [222, 17] on div "Pedindo a conta" at bounding box center [201, 30] width 125 height 34
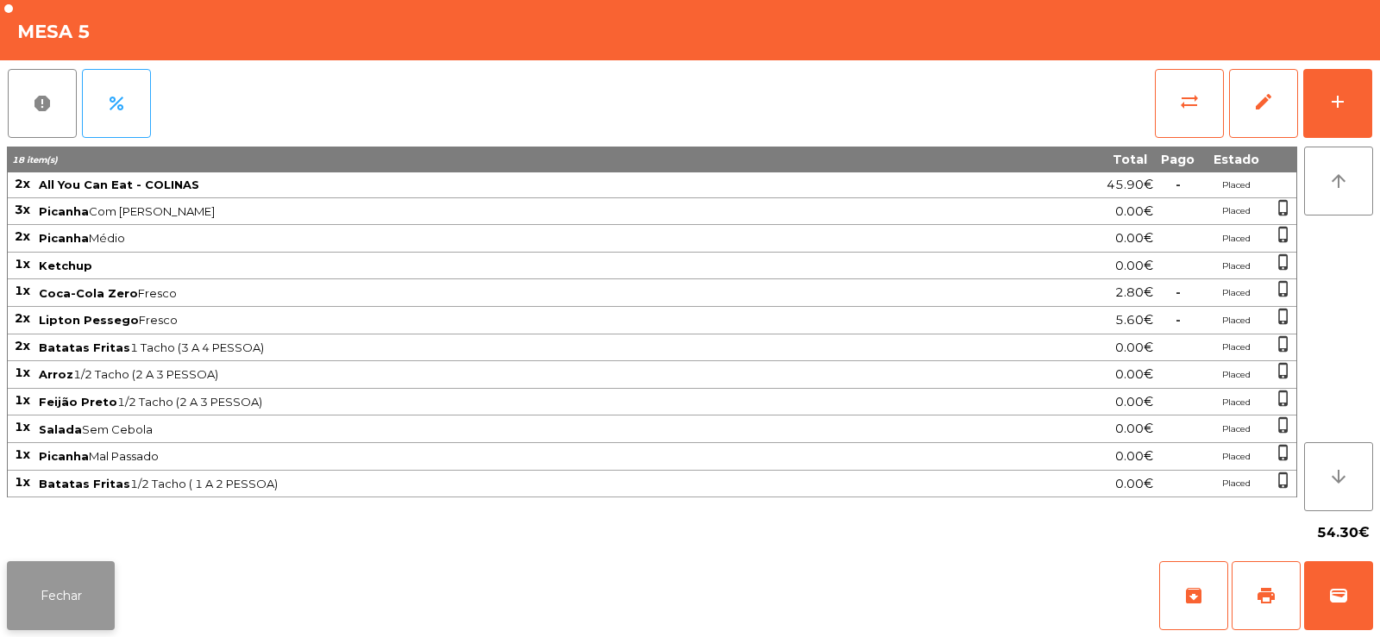
click at [58, 616] on button "Fechar" at bounding box center [61, 595] width 108 height 69
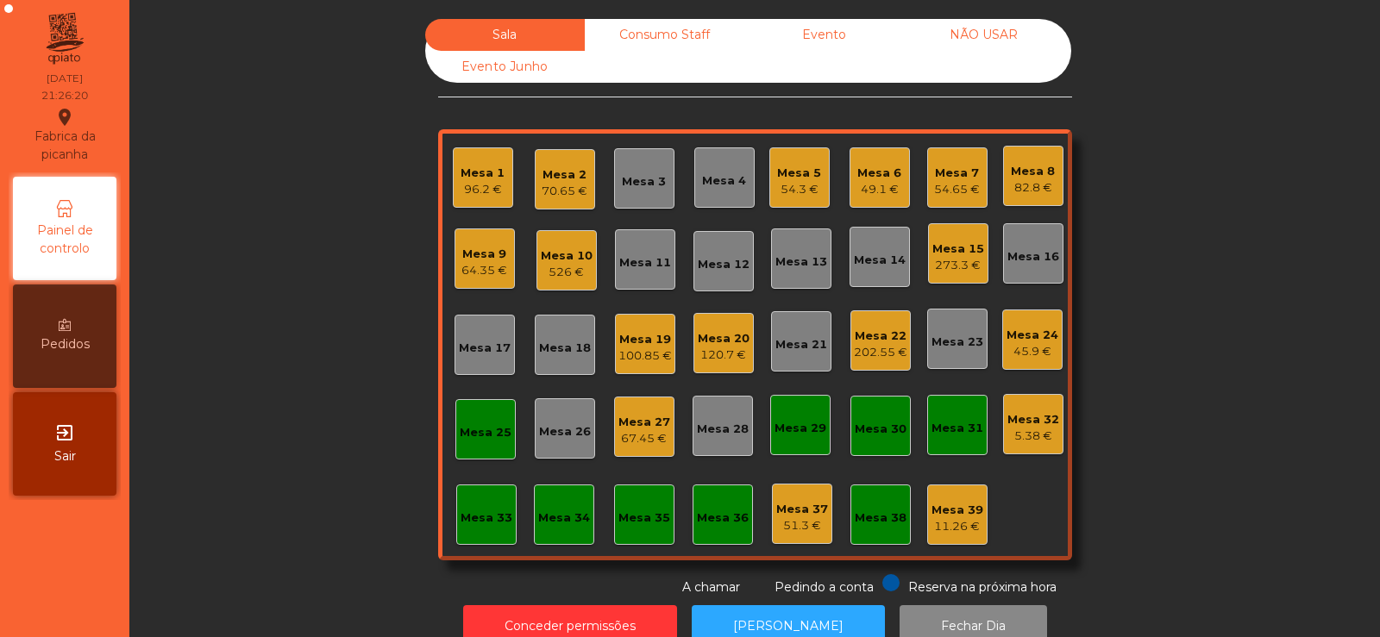
click at [786, 190] on div "54.3 €" at bounding box center [799, 189] width 44 height 17
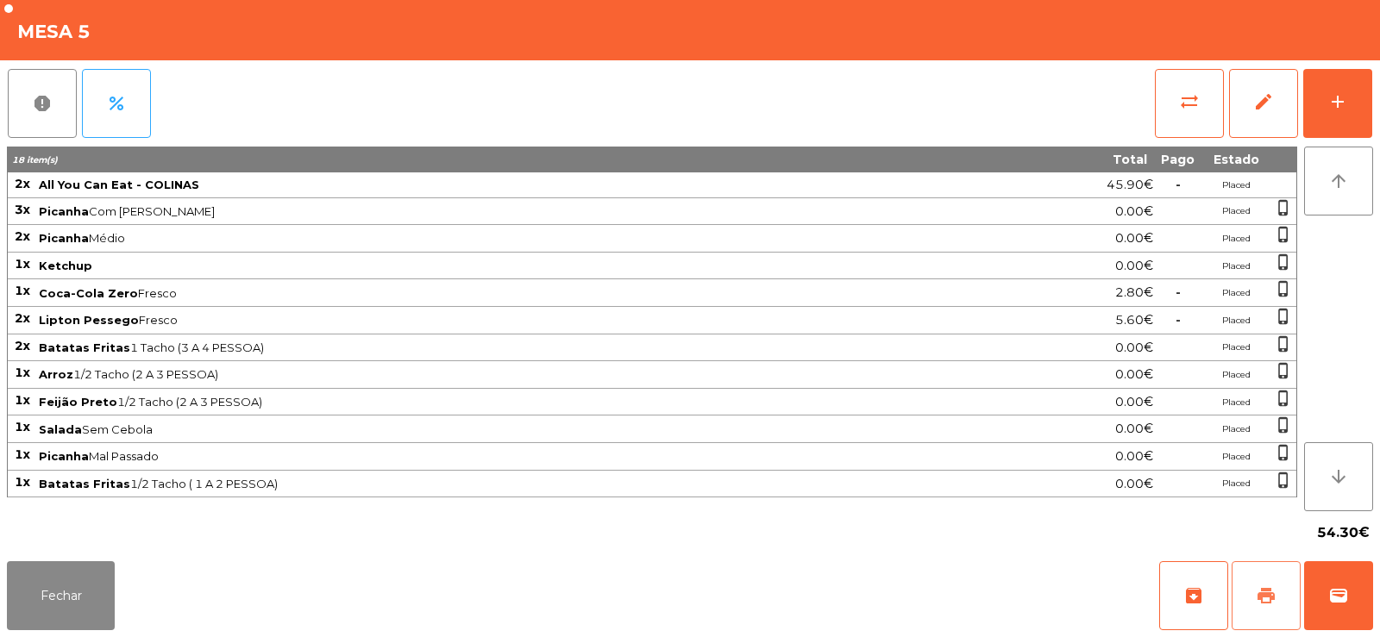
click at [1273, 580] on button "print" at bounding box center [1265, 595] width 69 height 69
click at [48, 615] on button "Fechar" at bounding box center [61, 595] width 108 height 69
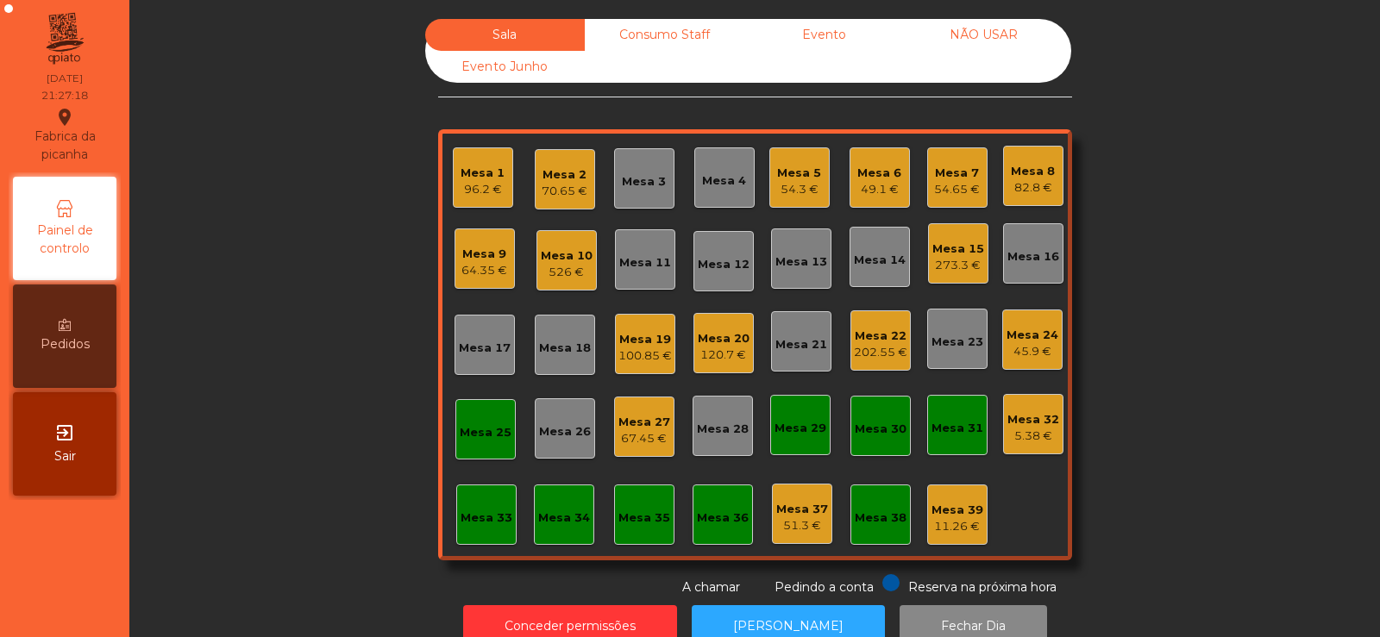
click at [568, 285] on div "Mesa 10 526 €" at bounding box center [566, 260] width 60 height 60
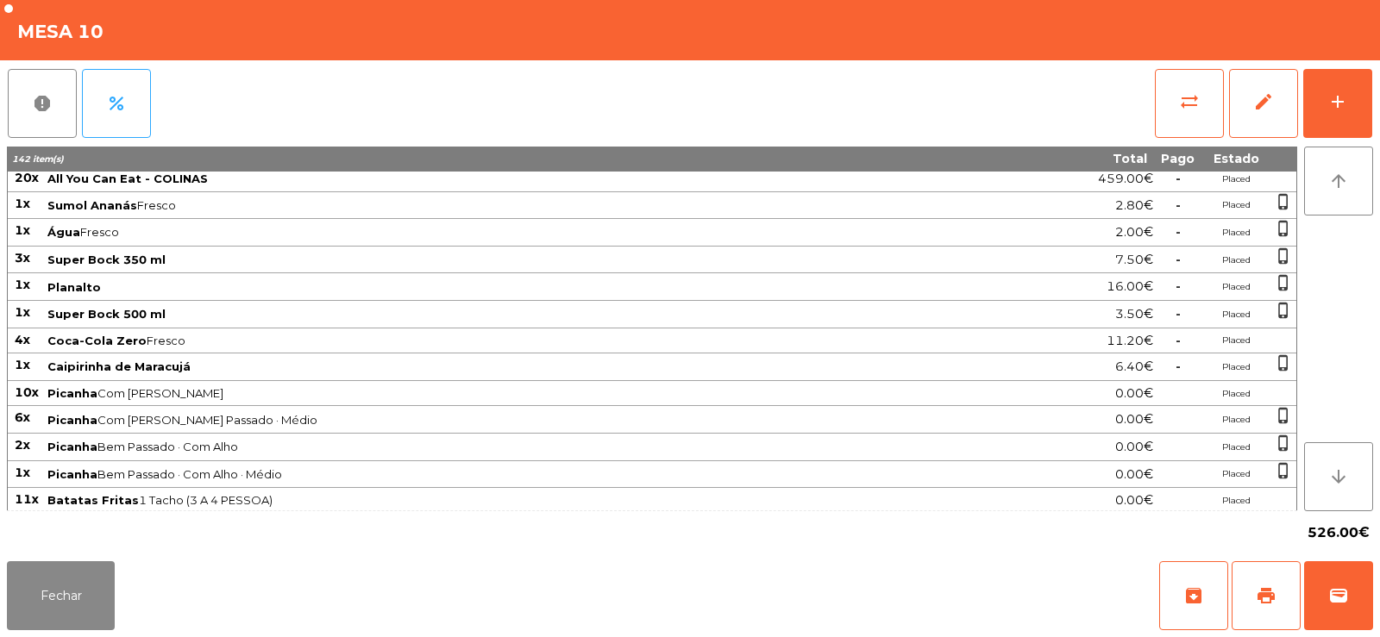
scroll to position [0, 0]
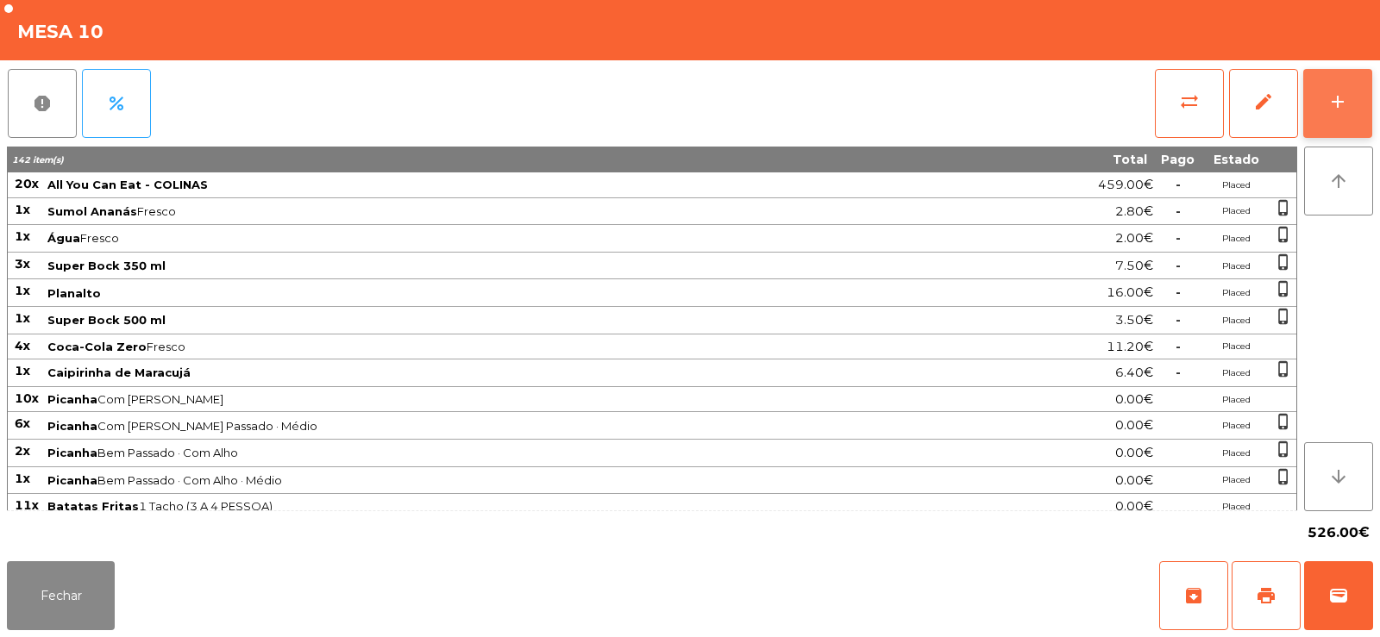
click at [1362, 97] on button "add" at bounding box center [1337, 103] width 69 height 69
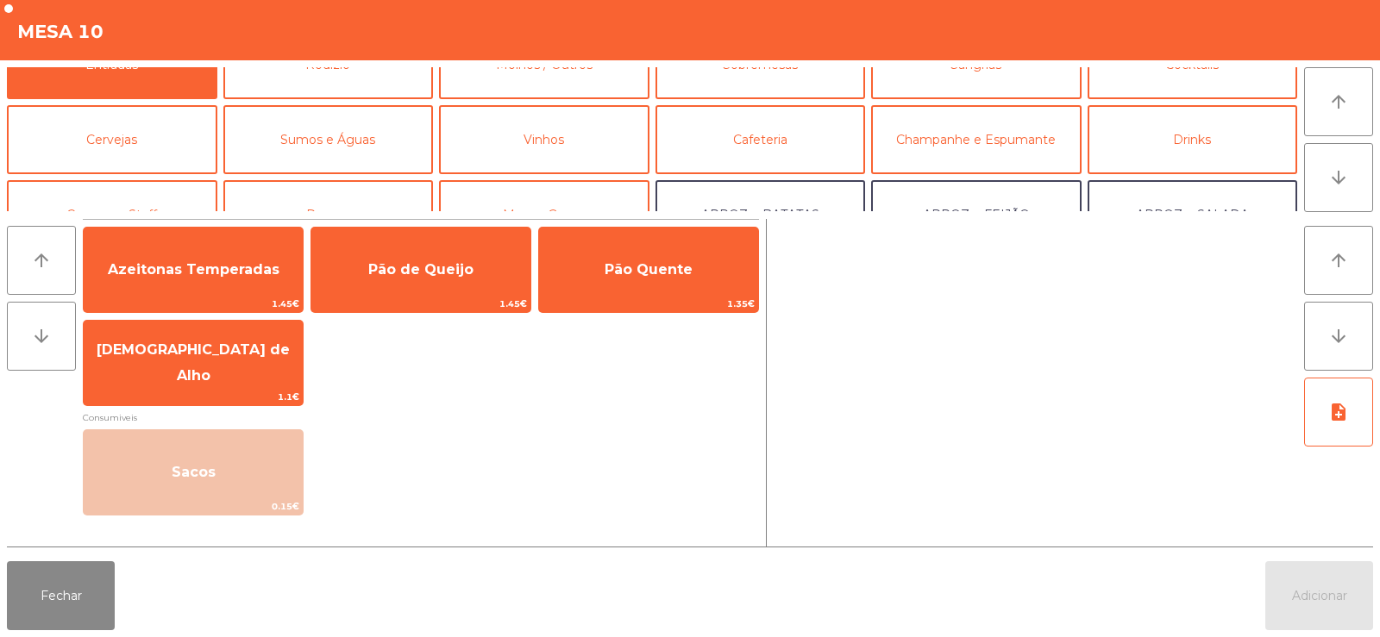
scroll to position [38, 0]
click at [535, 142] on button "Vinhos" at bounding box center [544, 138] width 210 height 69
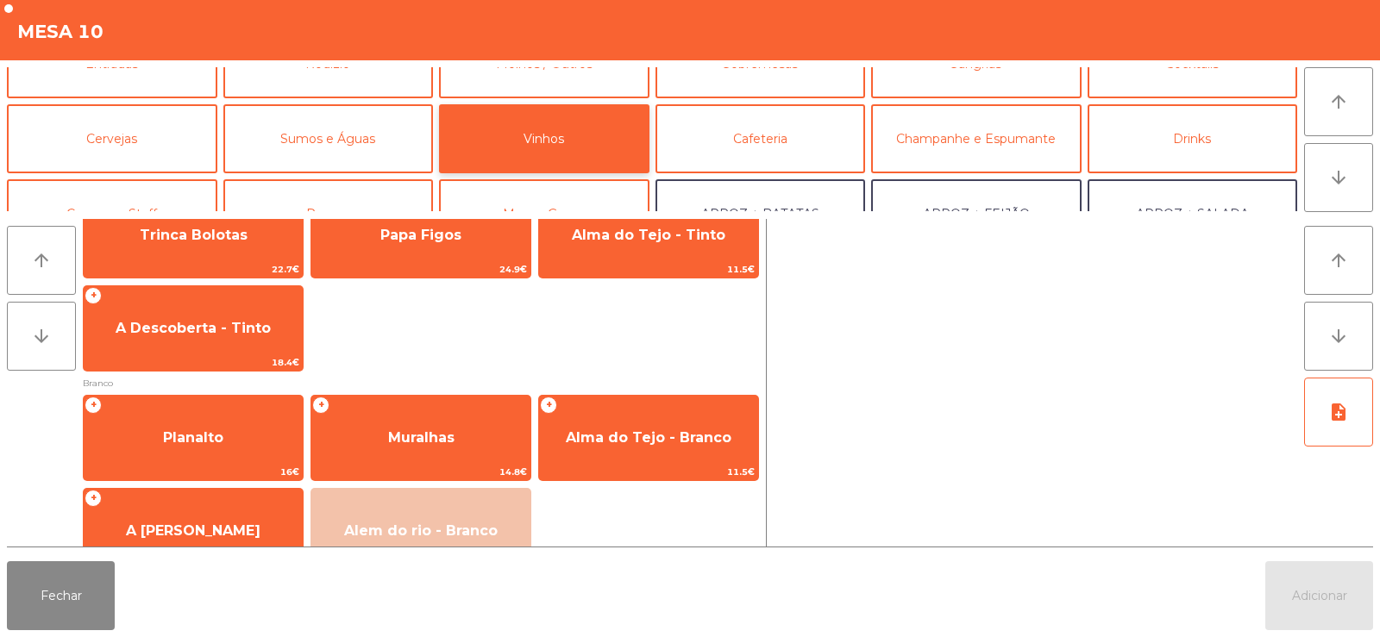
scroll to position [39, 0]
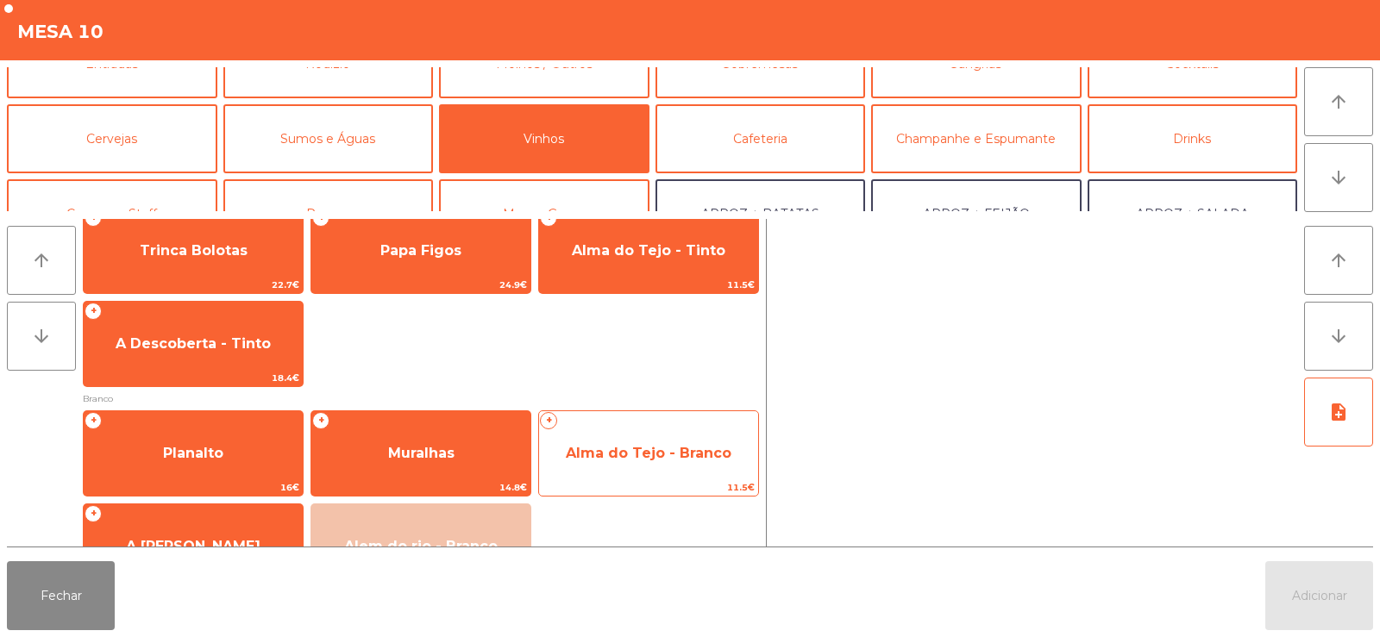
click at [648, 445] on span "Alma do Tejo - Branco" at bounding box center [649, 453] width 166 height 16
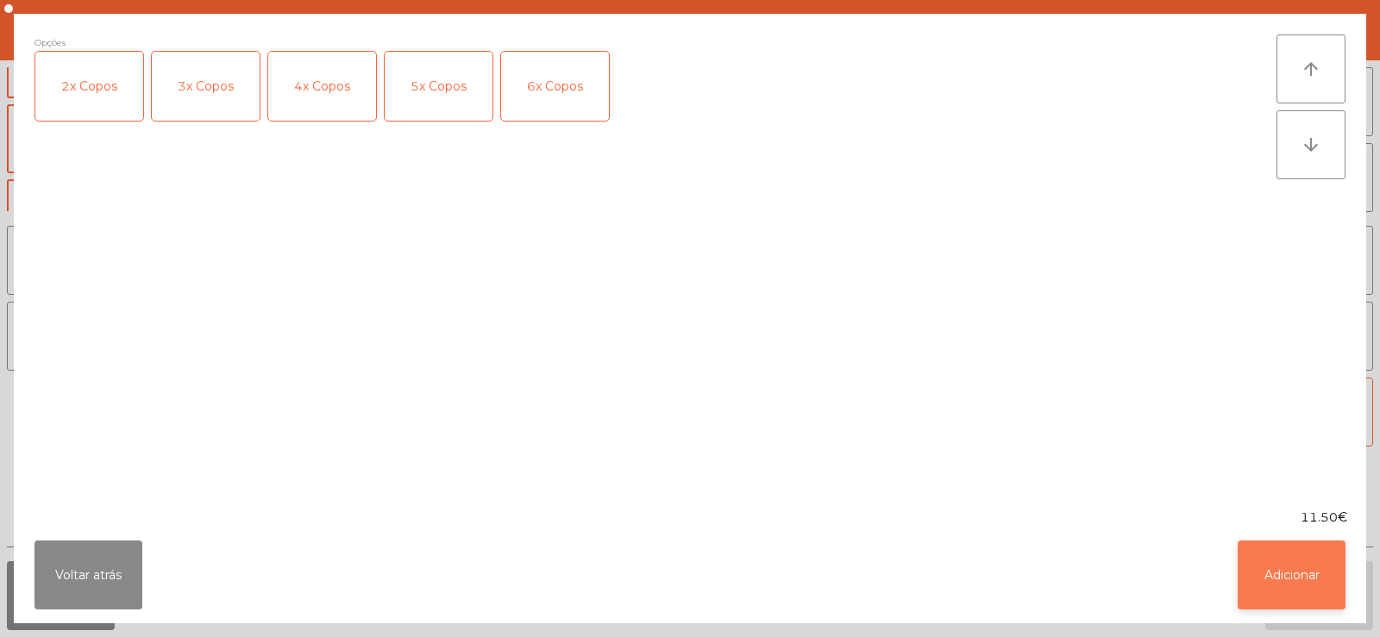
click at [1301, 580] on button "Adicionar" at bounding box center [1291, 575] width 108 height 69
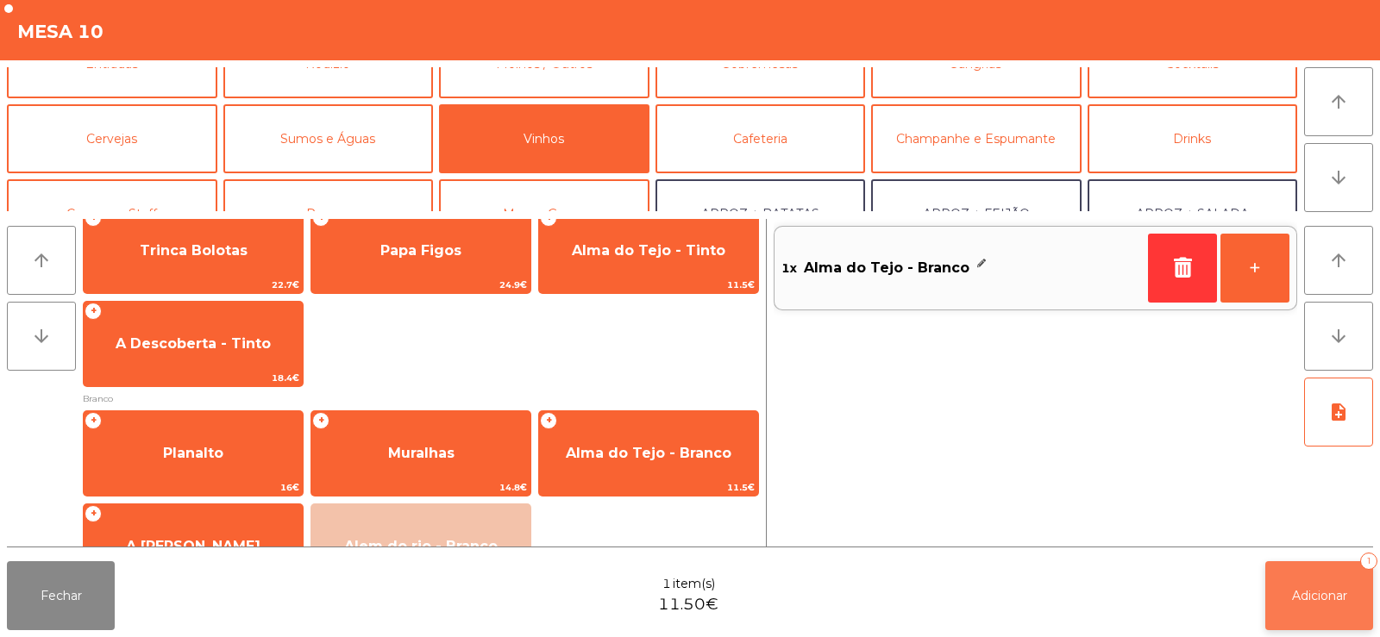
click at [1332, 597] on span "Adicionar" at bounding box center [1319, 596] width 55 height 16
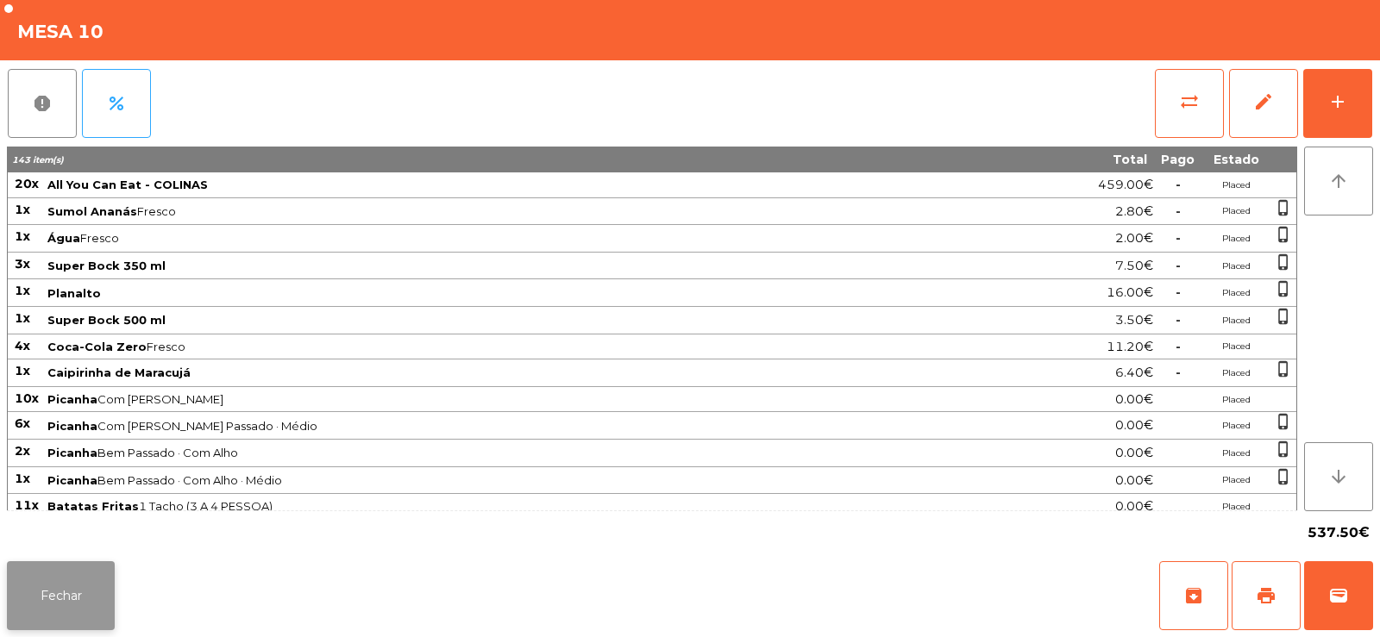
click at [54, 575] on button "Fechar" at bounding box center [61, 595] width 108 height 69
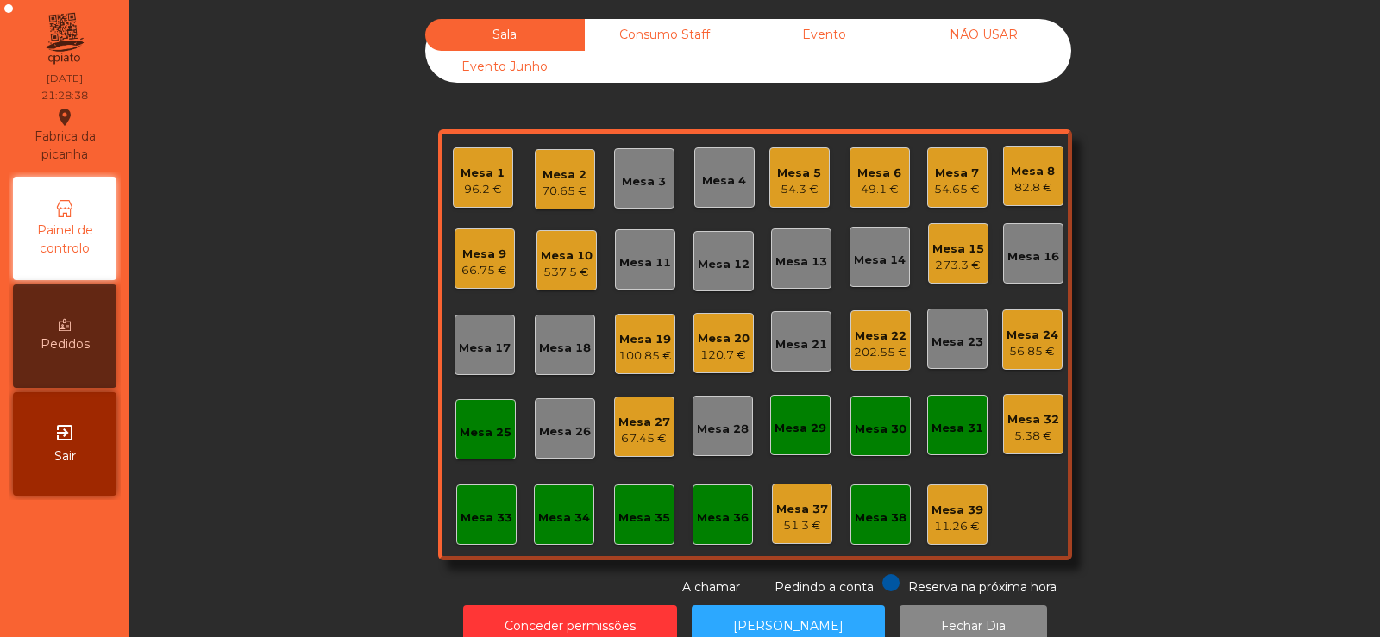
click at [793, 191] on div "54.3 €" at bounding box center [799, 189] width 44 height 17
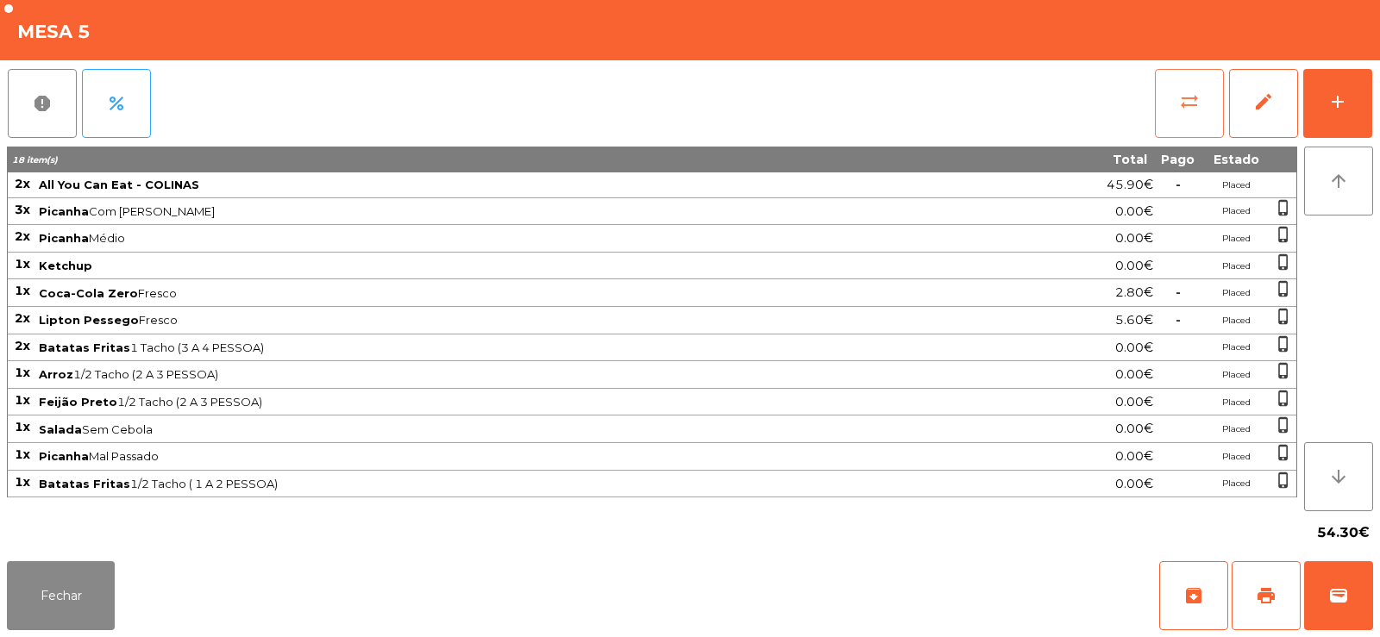
click at [1177, 115] on button "sync_alt" at bounding box center [1189, 103] width 69 height 69
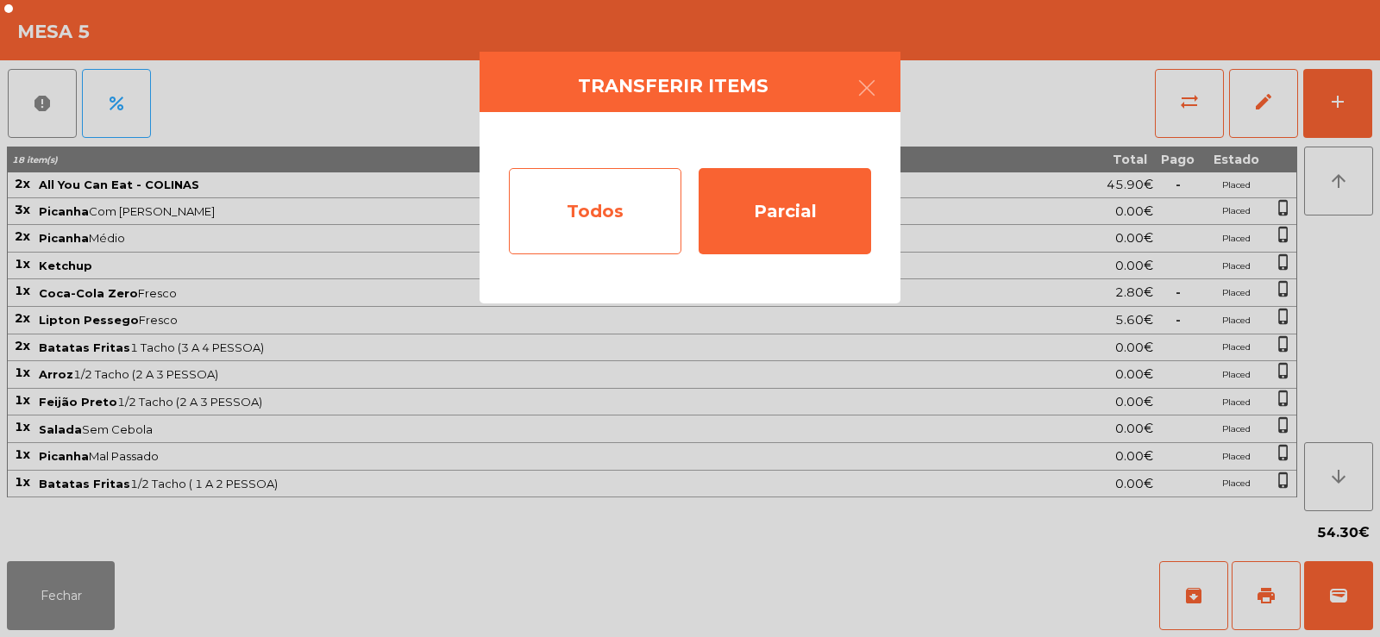
click at [600, 228] on div "Todos" at bounding box center [595, 211] width 172 height 86
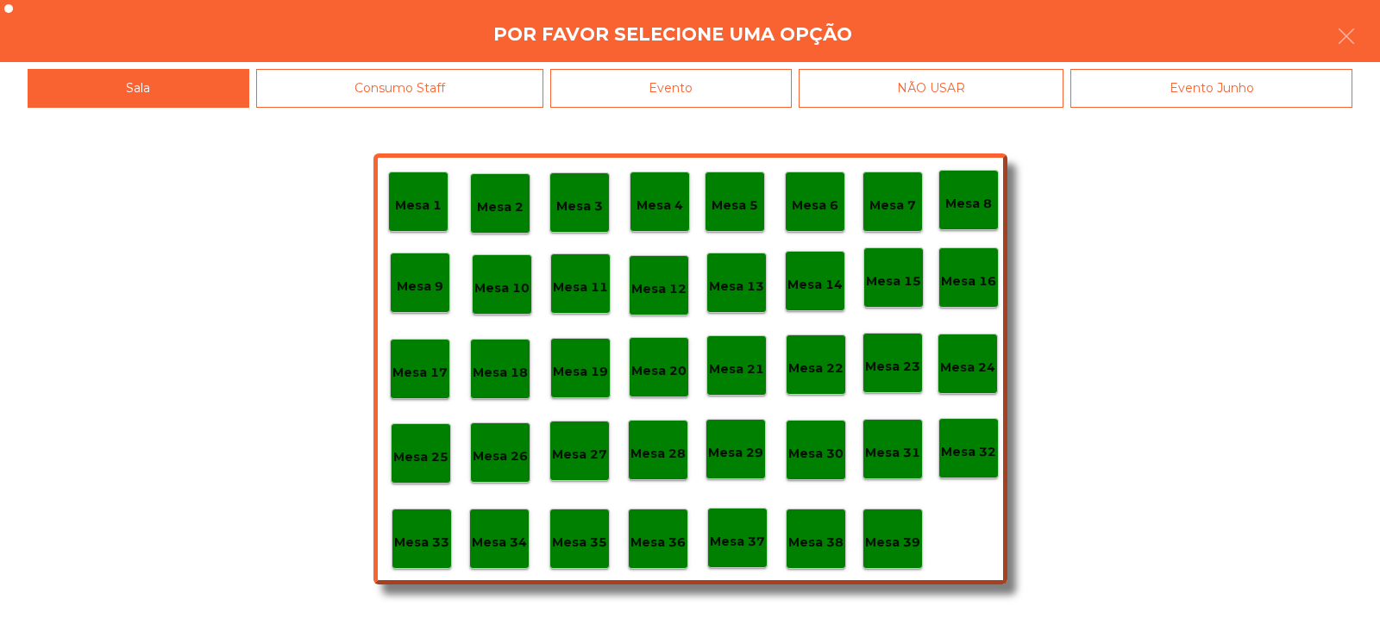
click at [693, 92] on div "Evento" at bounding box center [670, 88] width 241 height 39
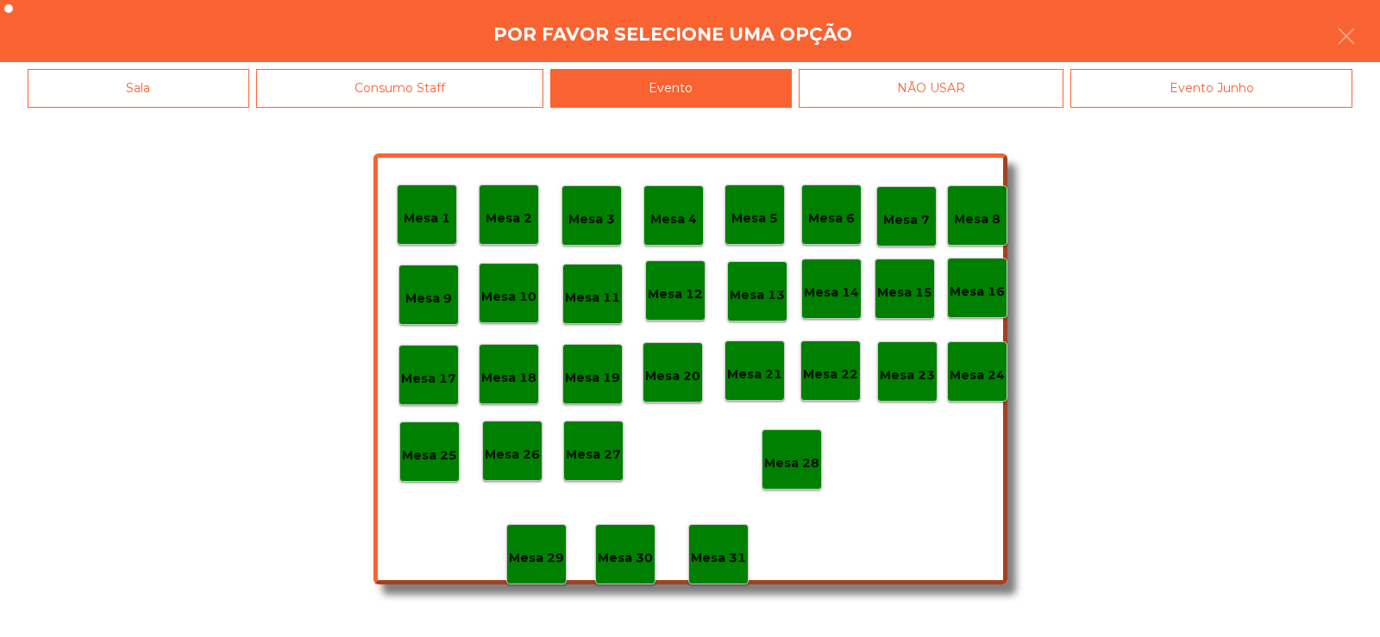
click at [799, 460] on p "Mesa 28" at bounding box center [791, 464] width 55 height 20
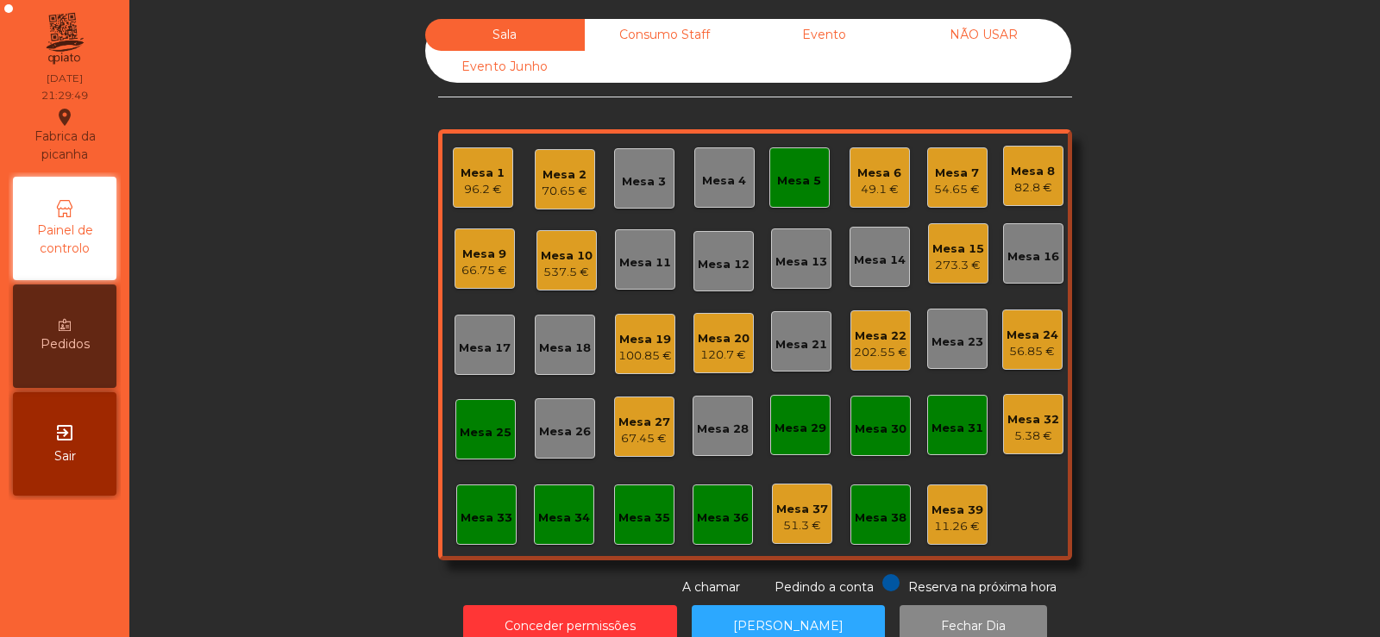
click at [802, 161] on div "Mesa 5" at bounding box center [799, 177] width 60 height 60
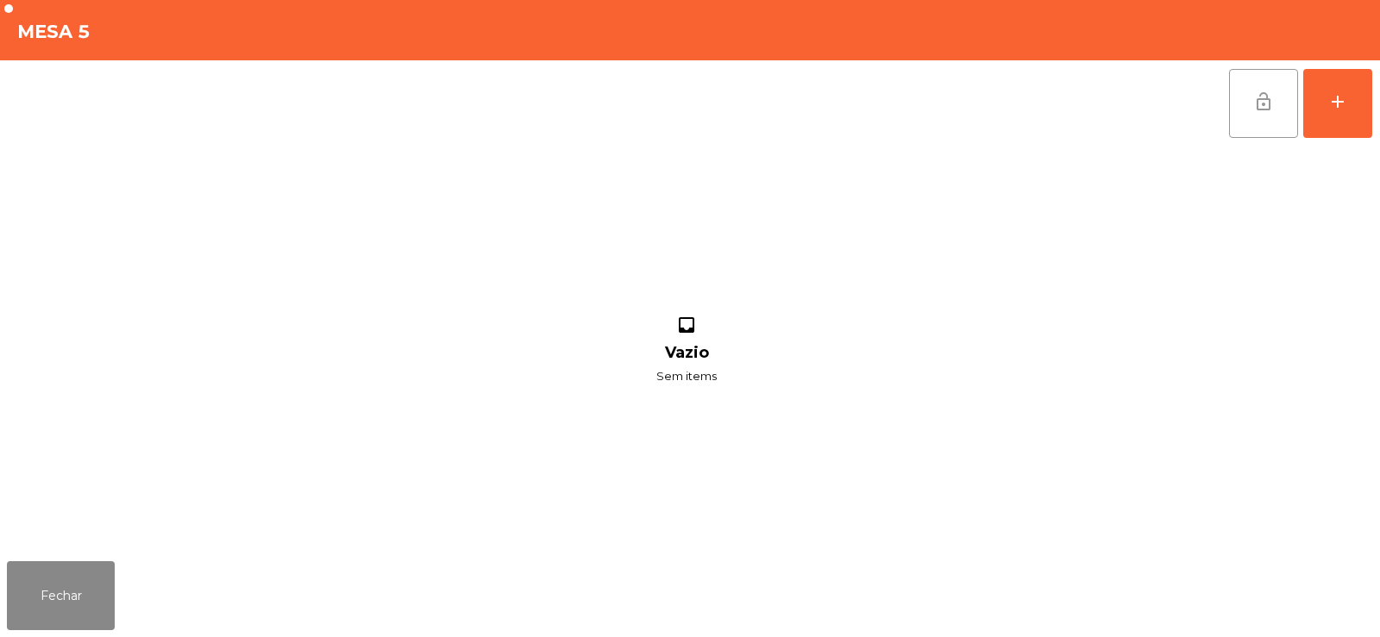
click at [1268, 107] on span "lock_open" at bounding box center [1263, 101] width 21 height 21
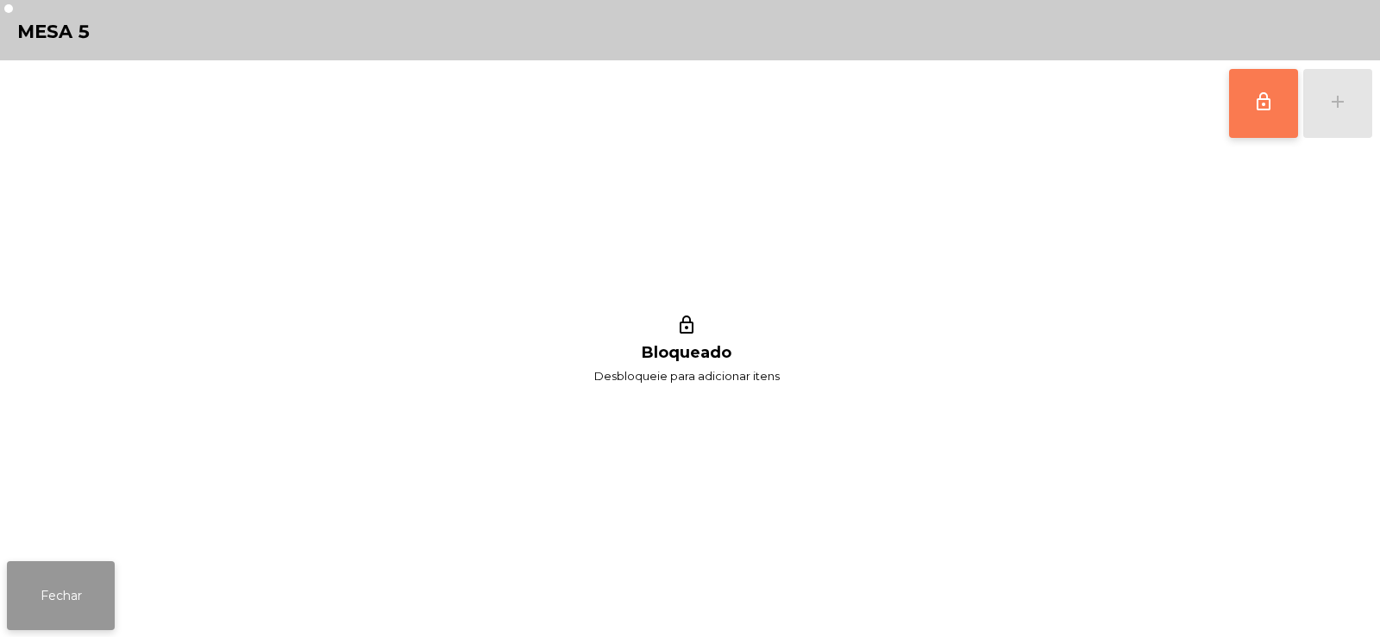
click at [54, 594] on button "Fechar" at bounding box center [61, 595] width 108 height 69
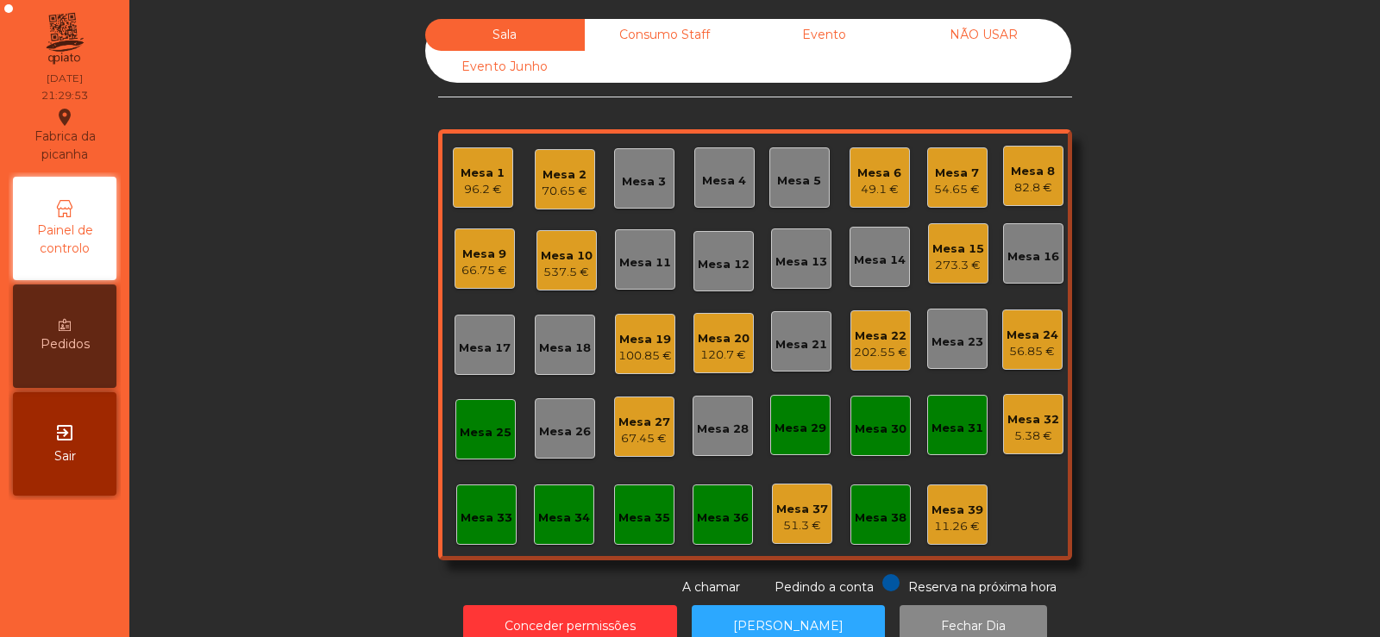
click at [1153, 185] on div "Sala Consumo Staff Evento NÃO USAR Evento Junho Mesa 1 96.2 € Mesa 2 70.65 € Me…" at bounding box center [755, 308] width 1204 height 578
click at [464, 440] on div "Mesa 25" at bounding box center [486, 432] width 52 height 17
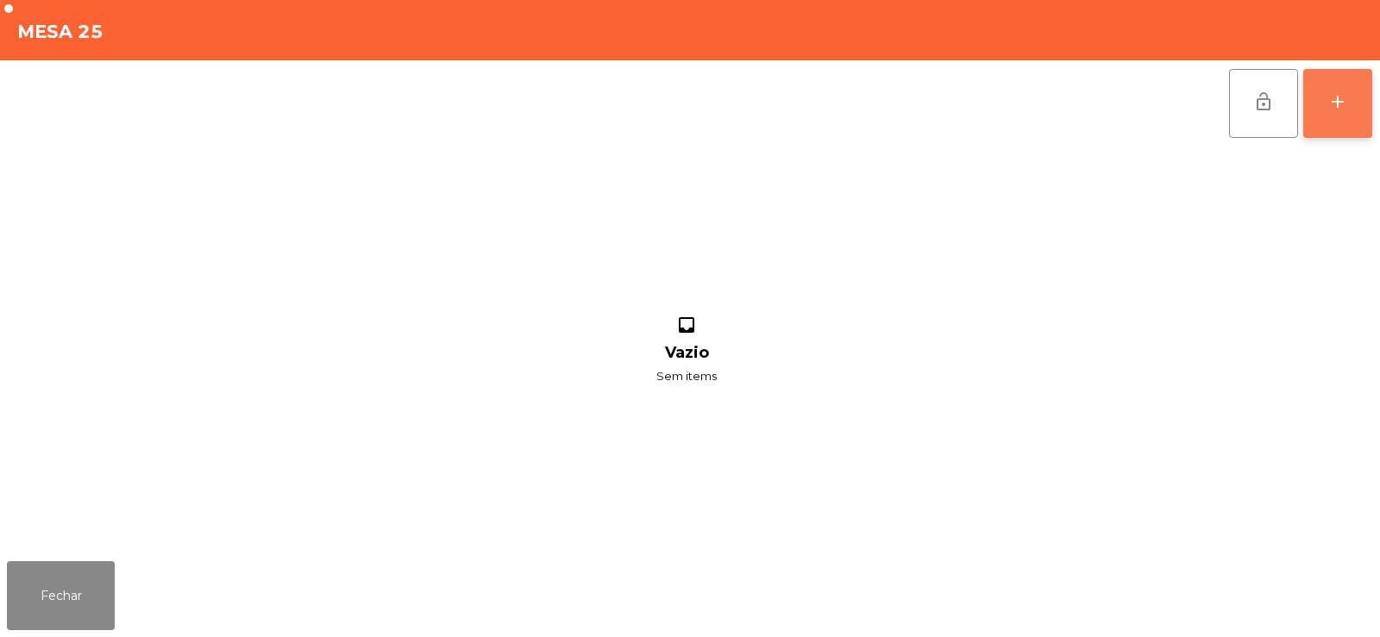
click at [1319, 99] on button "add" at bounding box center [1337, 103] width 69 height 69
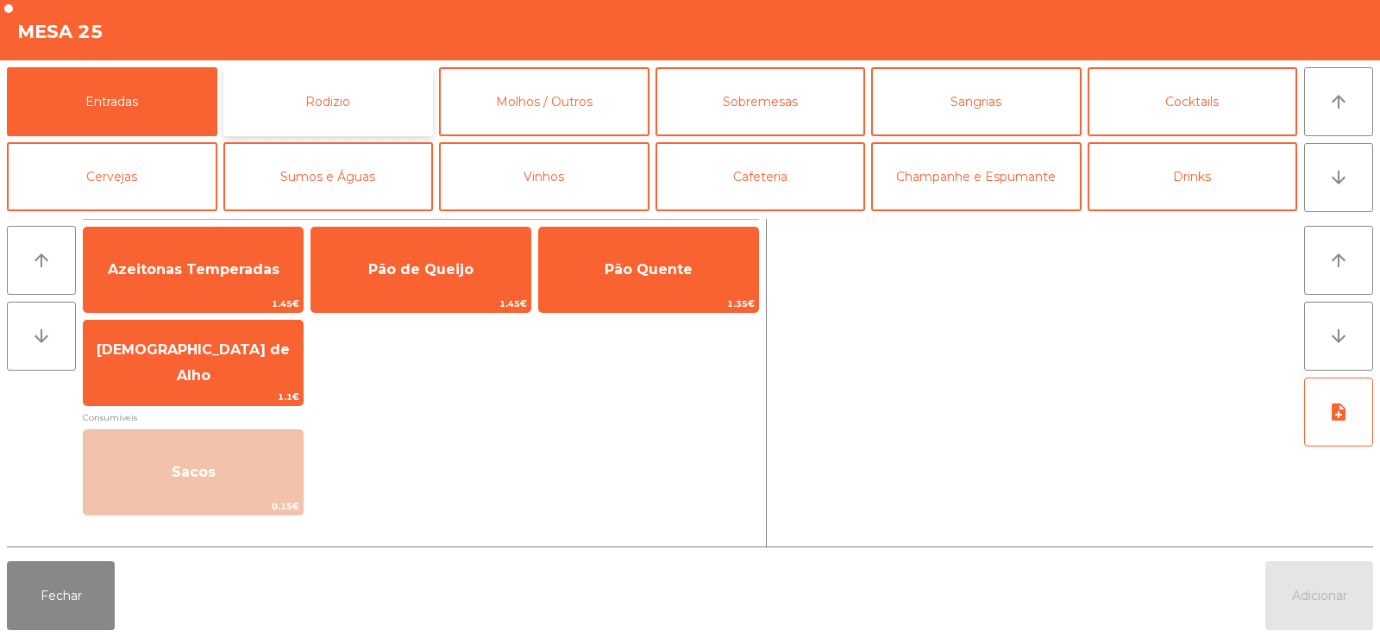
click at [366, 98] on button "Rodizio" at bounding box center [328, 101] width 210 height 69
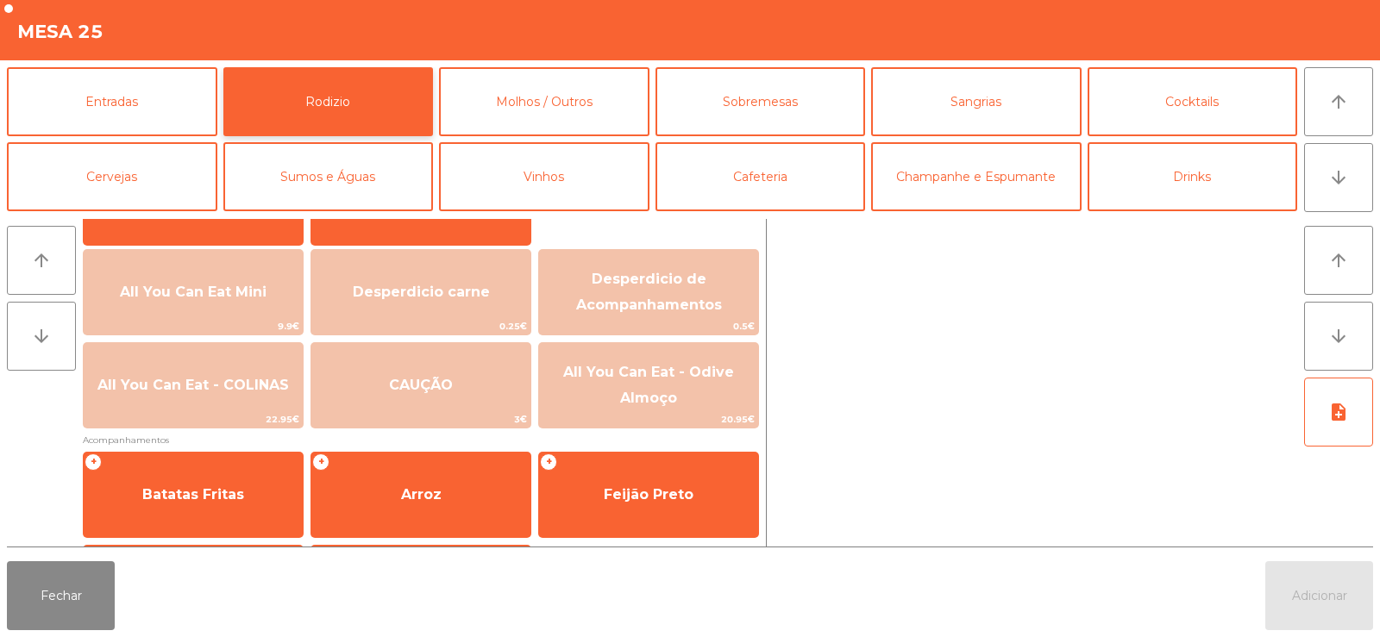
scroll to position [178, 0]
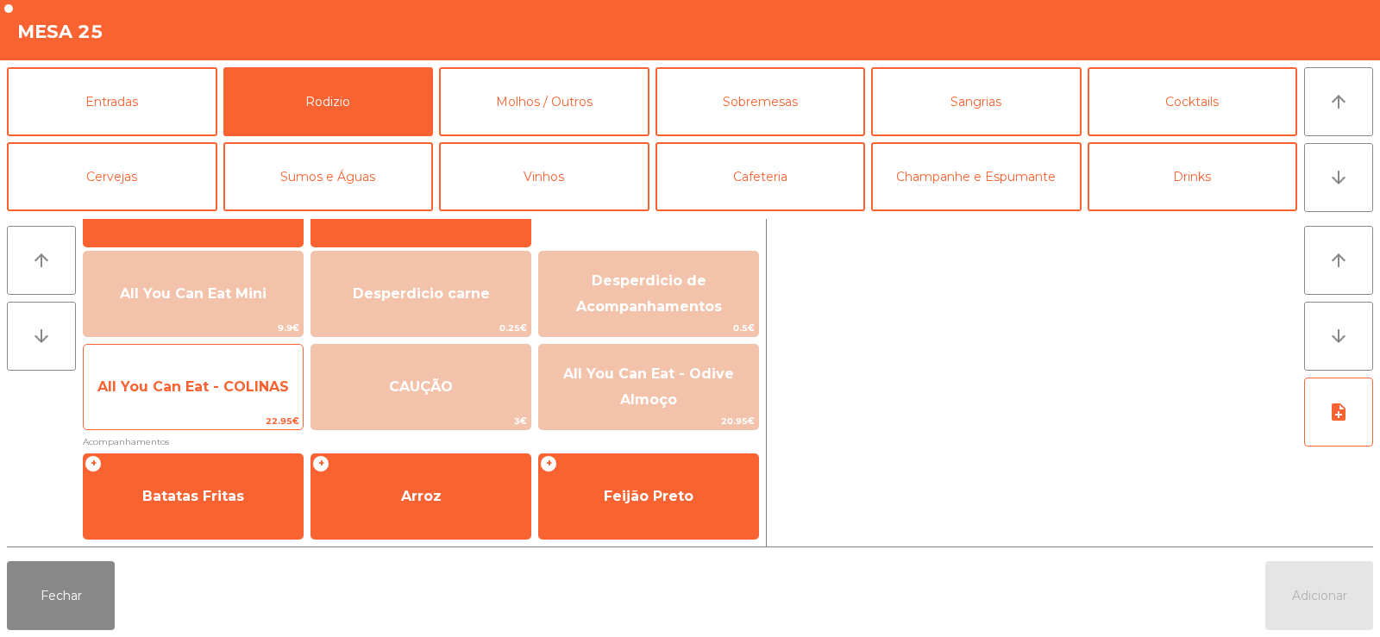
click at [217, 403] on span "All You Can Eat - COLINAS" at bounding box center [193, 387] width 219 height 47
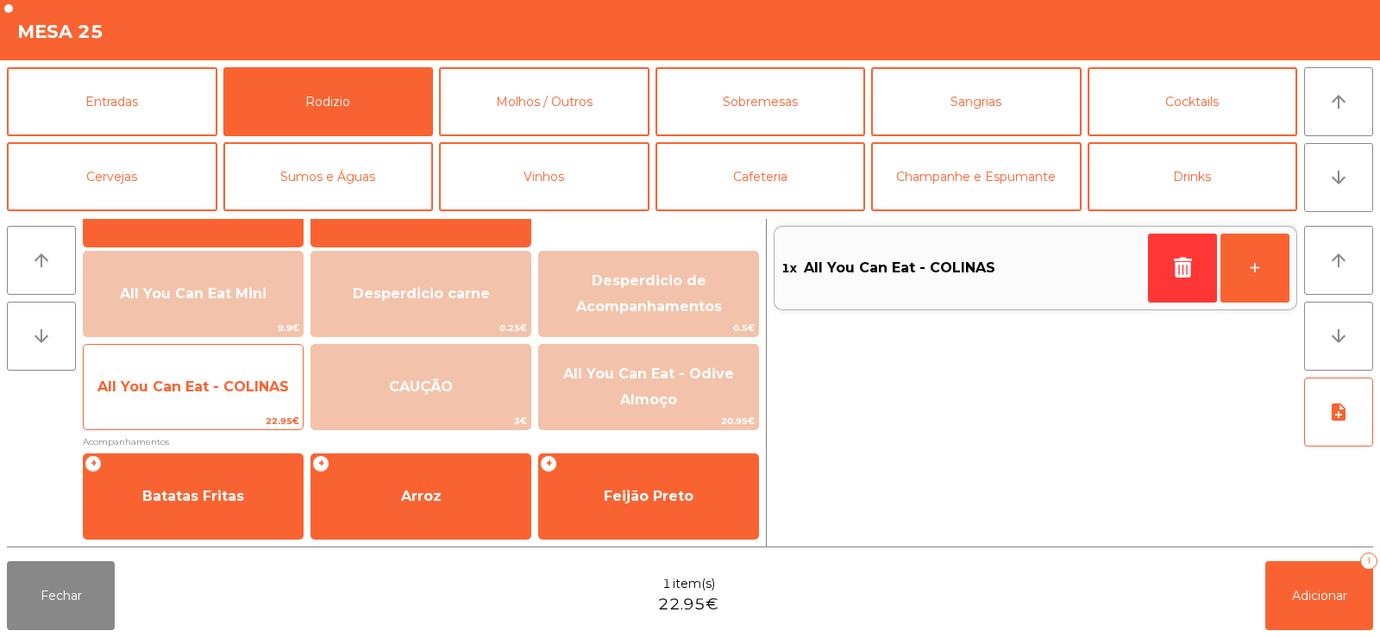
click at [207, 410] on span "All You Can Eat - COLINAS" at bounding box center [193, 387] width 219 height 47
click at [206, 426] on span "22.95€" at bounding box center [193, 421] width 219 height 16
click at [189, 420] on span "22.95€" at bounding box center [193, 421] width 219 height 16
click at [187, 428] on span "22.95€" at bounding box center [193, 421] width 219 height 16
click at [188, 418] on span "22.95€" at bounding box center [193, 421] width 219 height 16
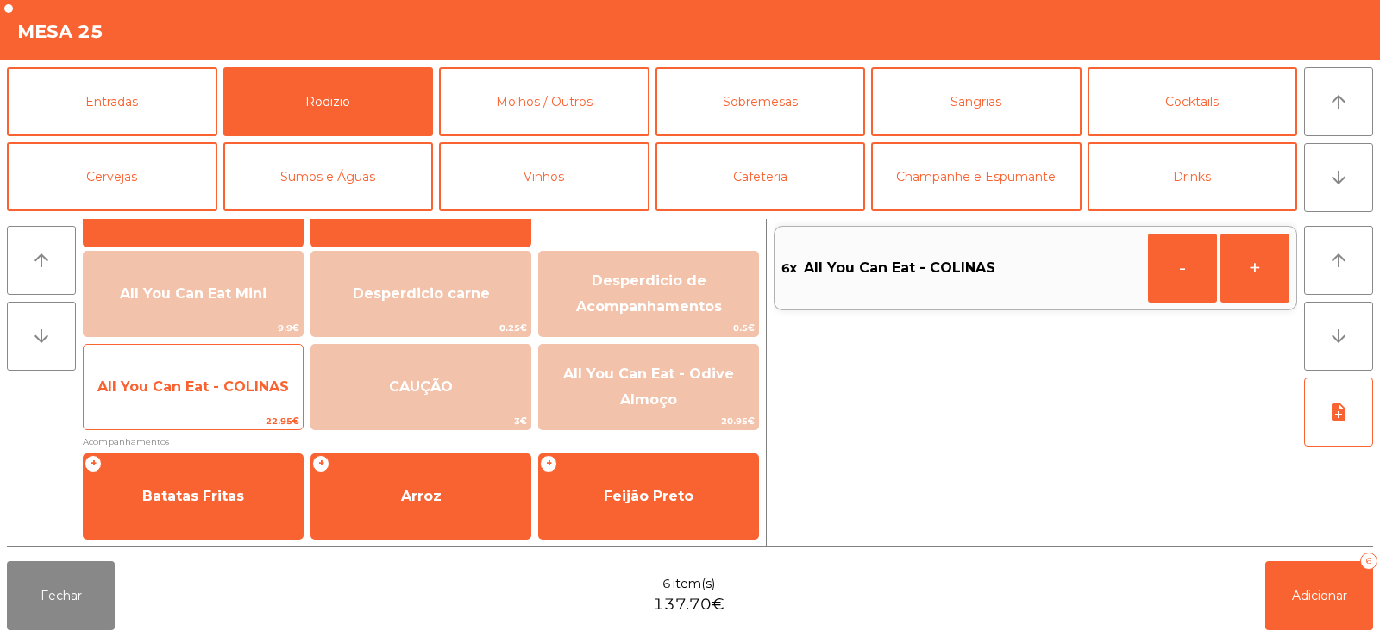
click at [179, 404] on span "All You Can Eat - COLINAS" at bounding box center [193, 387] width 219 height 47
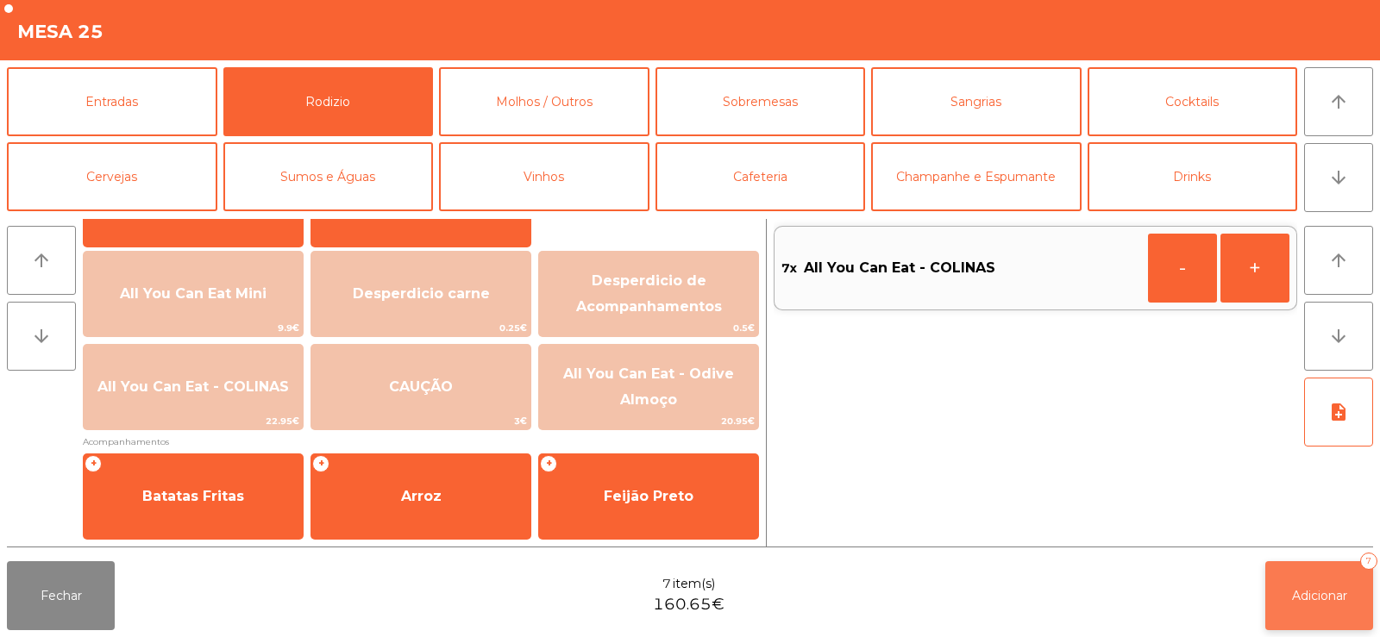
click at [1307, 591] on span "Adicionar" at bounding box center [1319, 596] width 55 height 16
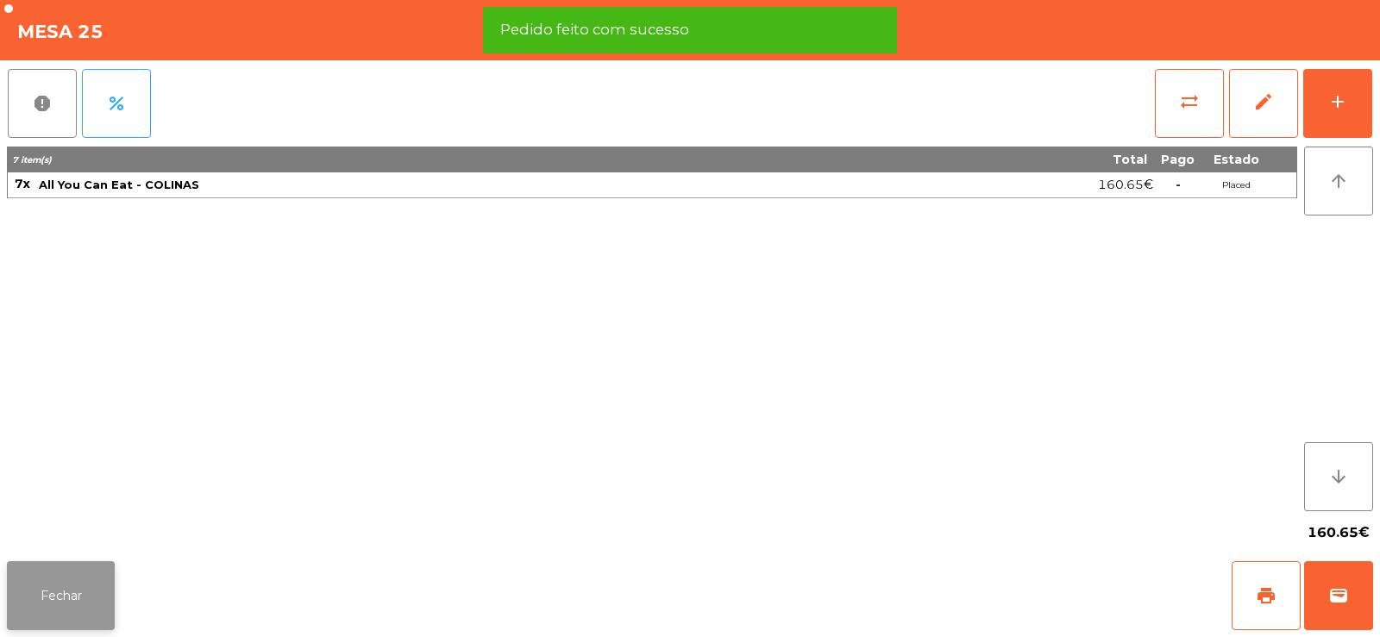
click at [80, 618] on button "Fechar" at bounding box center [61, 595] width 108 height 69
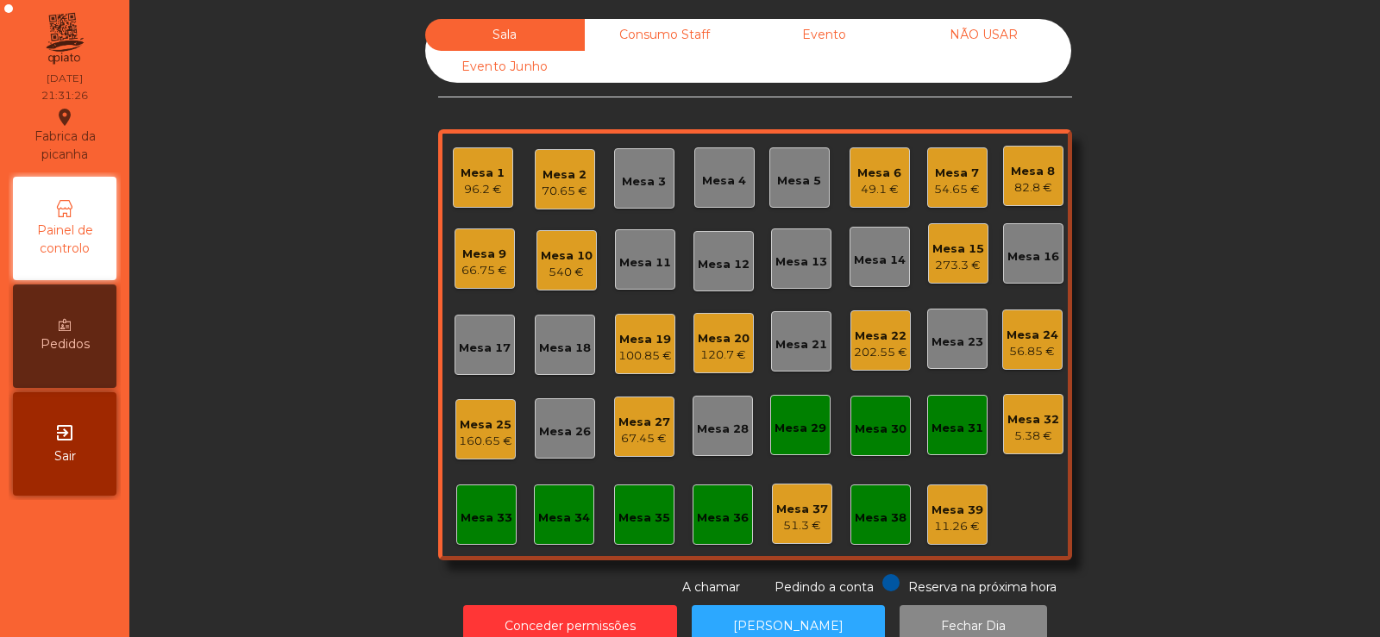
click at [1144, 314] on div "Sala Consumo Staff Evento NÃO USAR Evento Junho Mesa 1 96.2 € Mesa 2 70.65 € Me…" at bounding box center [755, 308] width 1204 height 578
click at [856, 335] on div "Mesa 22" at bounding box center [880, 336] width 53 height 17
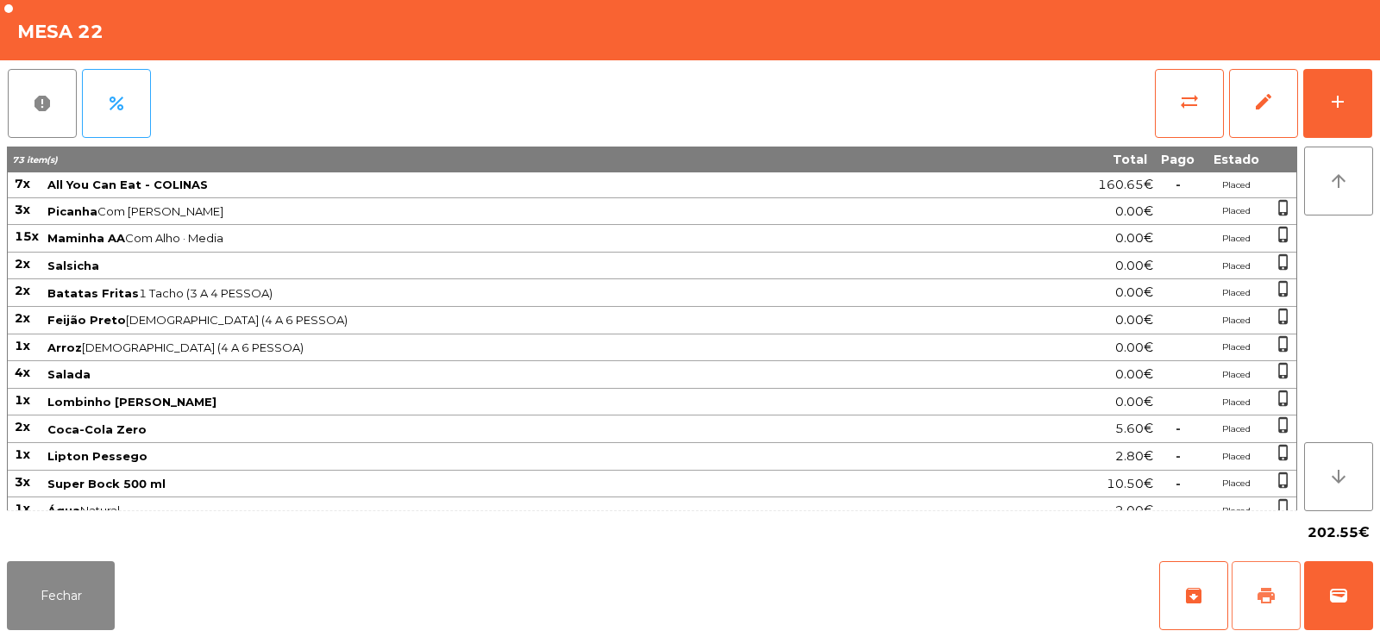
click at [1253, 584] on button "print" at bounding box center [1265, 595] width 69 height 69
click at [1171, 122] on button "sync_alt" at bounding box center [1189, 103] width 69 height 69
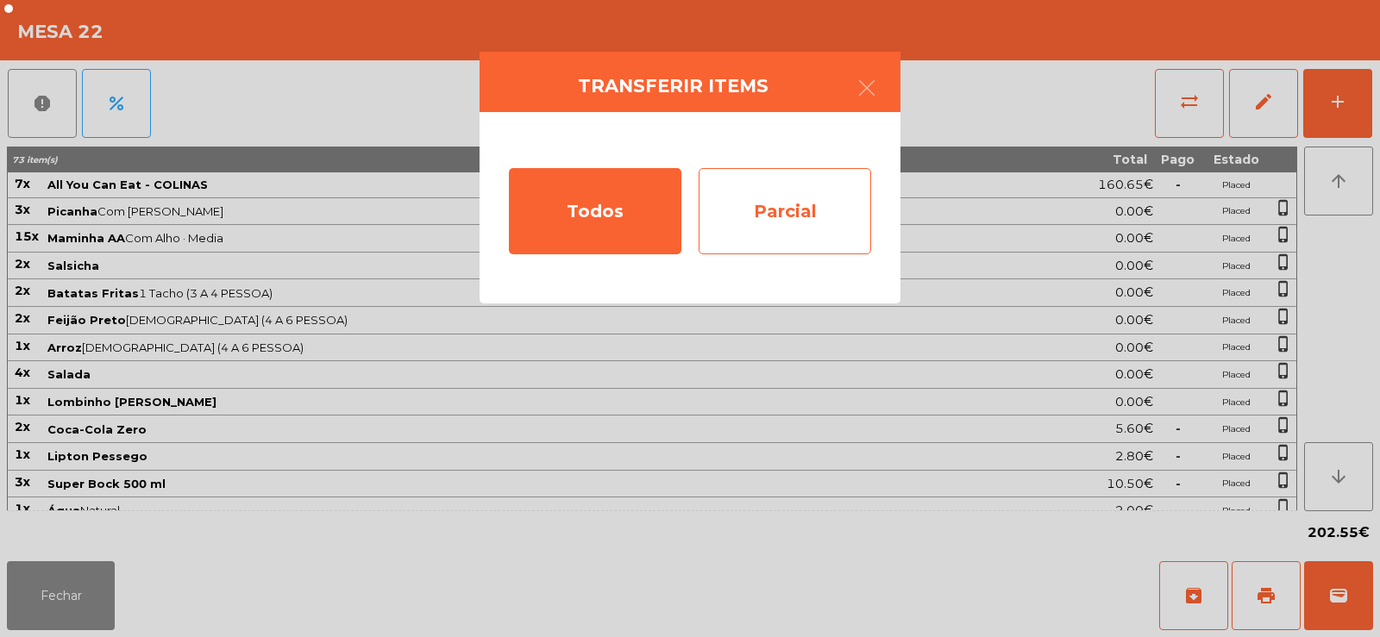
click at [800, 203] on div "Parcial" at bounding box center [784, 211] width 172 height 86
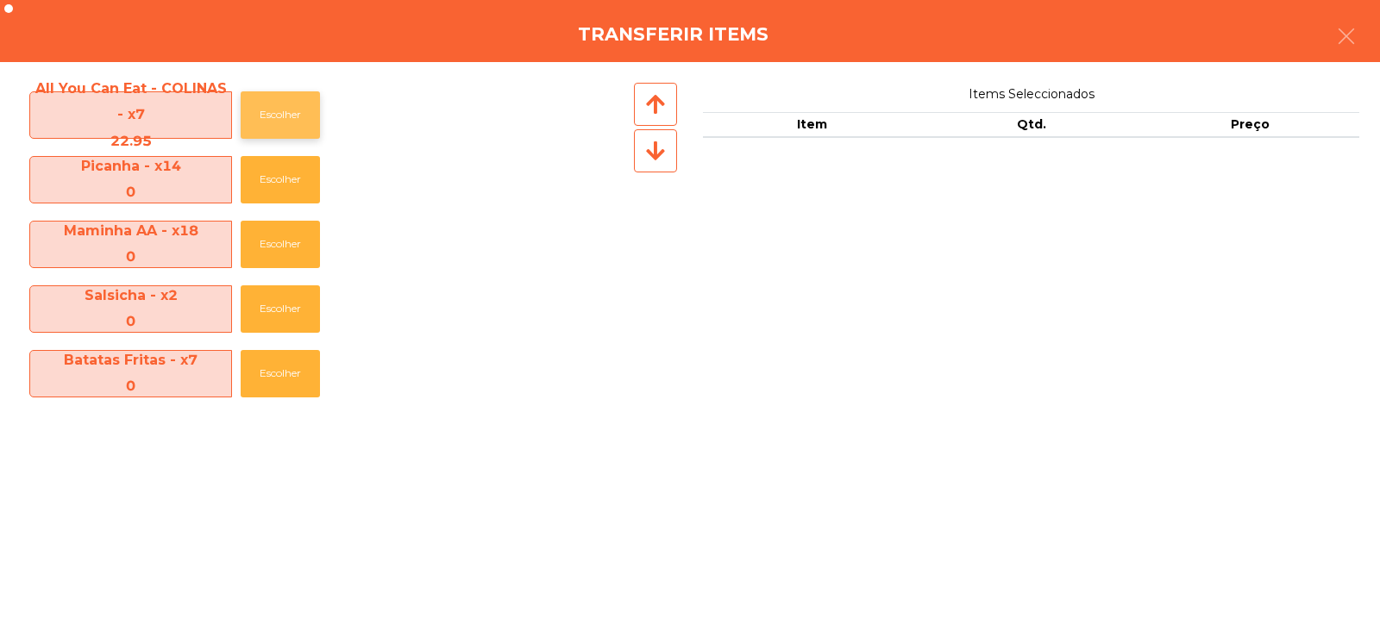
click at [262, 122] on button "Escolher" at bounding box center [280, 114] width 79 height 47
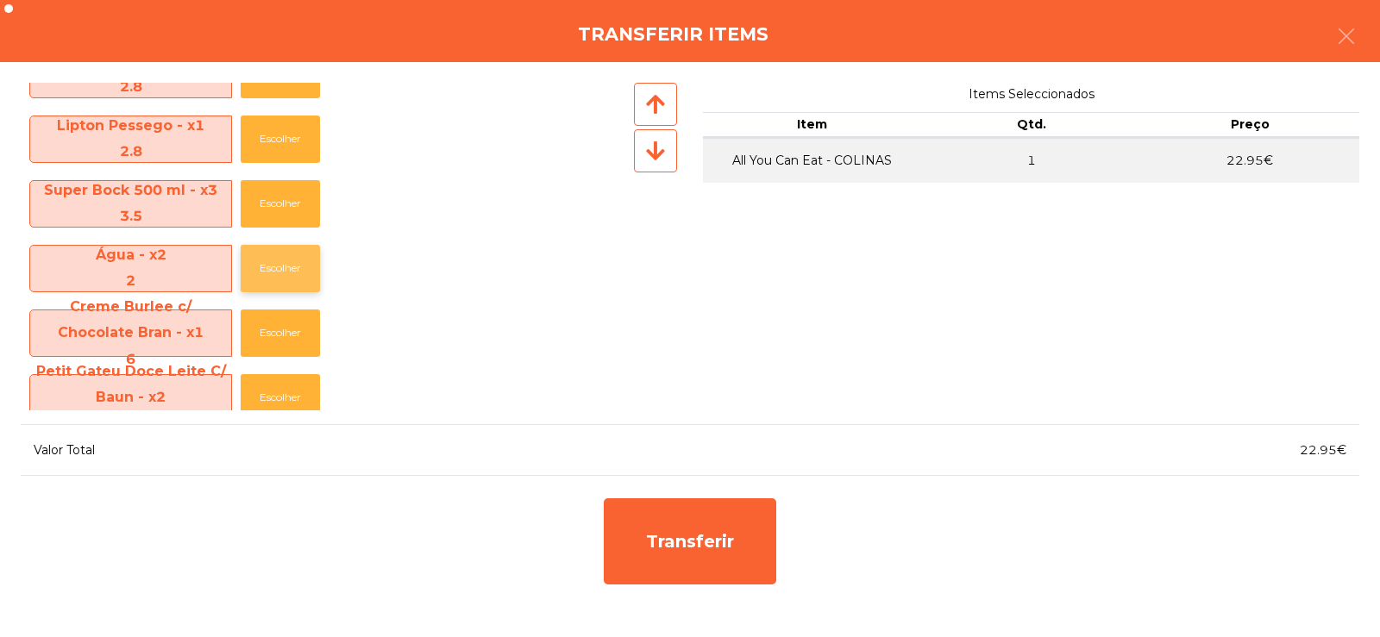
click at [270, 271] on button "Escolher" at bounding box center [280, 268] width 79 height 47
click at [269, 267] on button "Escolher" at bounding box center [280, 268] width 79 height 47
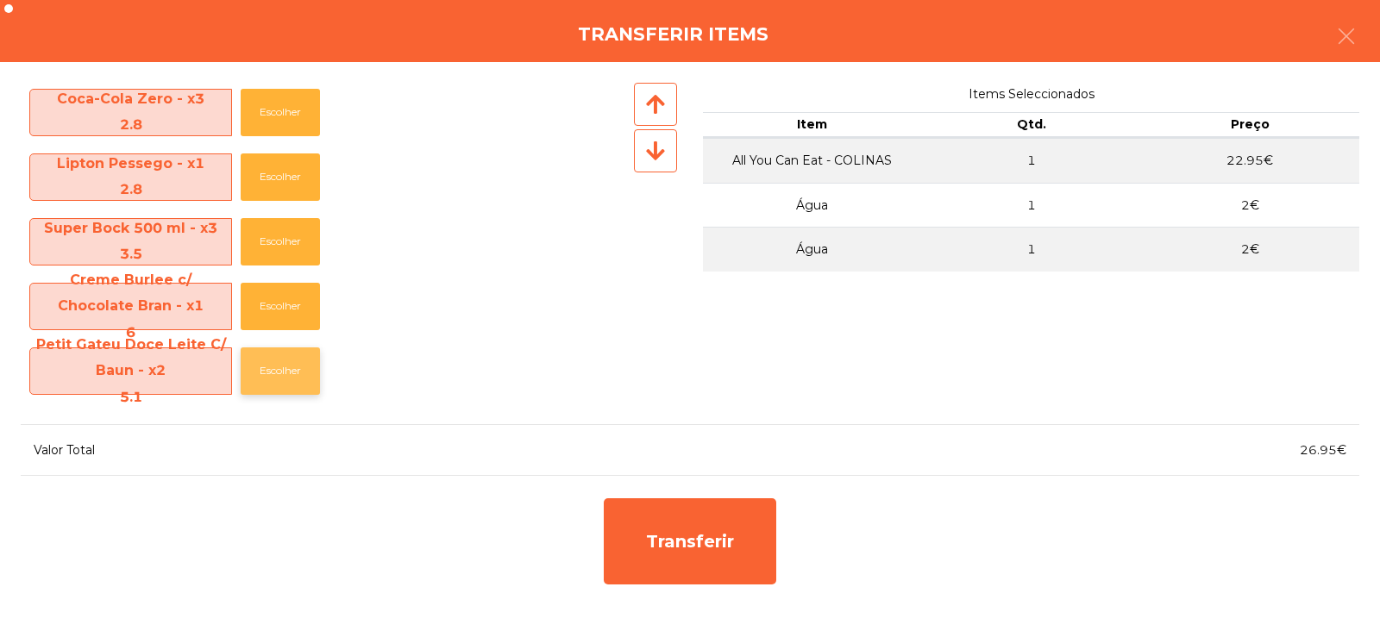
click at [279, 375] on button "Escolher" at bounding box center [280, 370] width 79 height 47
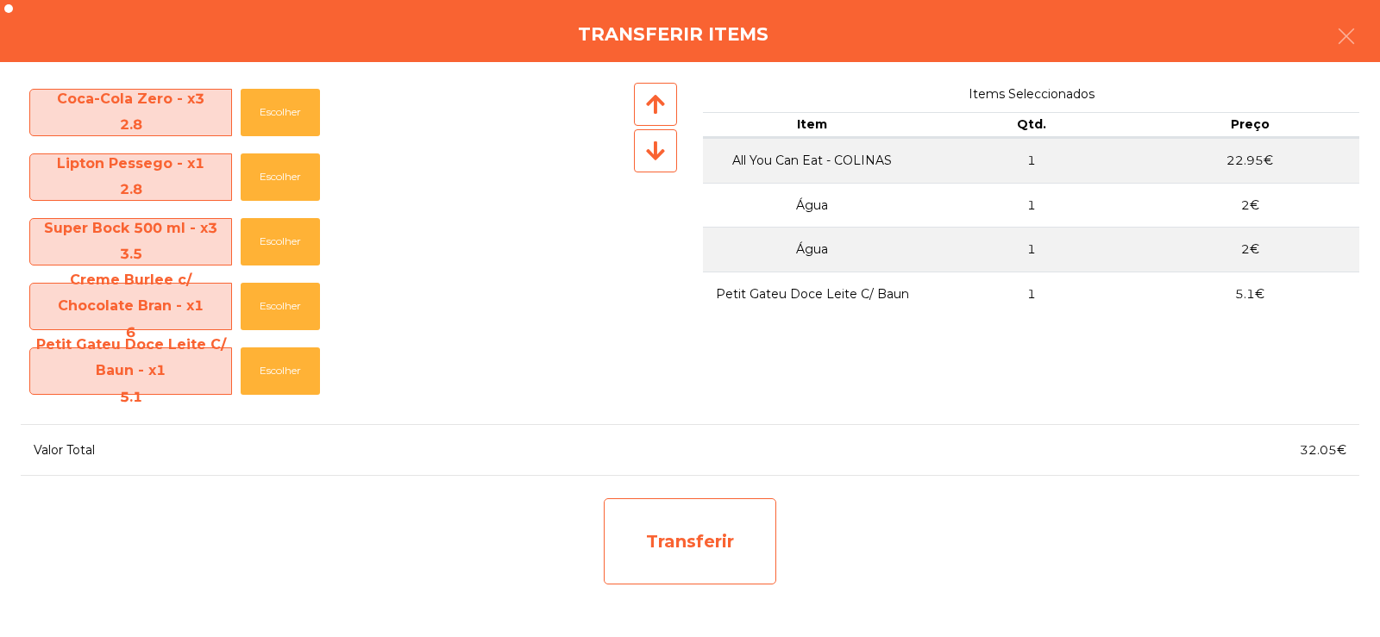
click at [667, 533] on div "Transferir" at bounding box center [690, 541] width 172 height 86
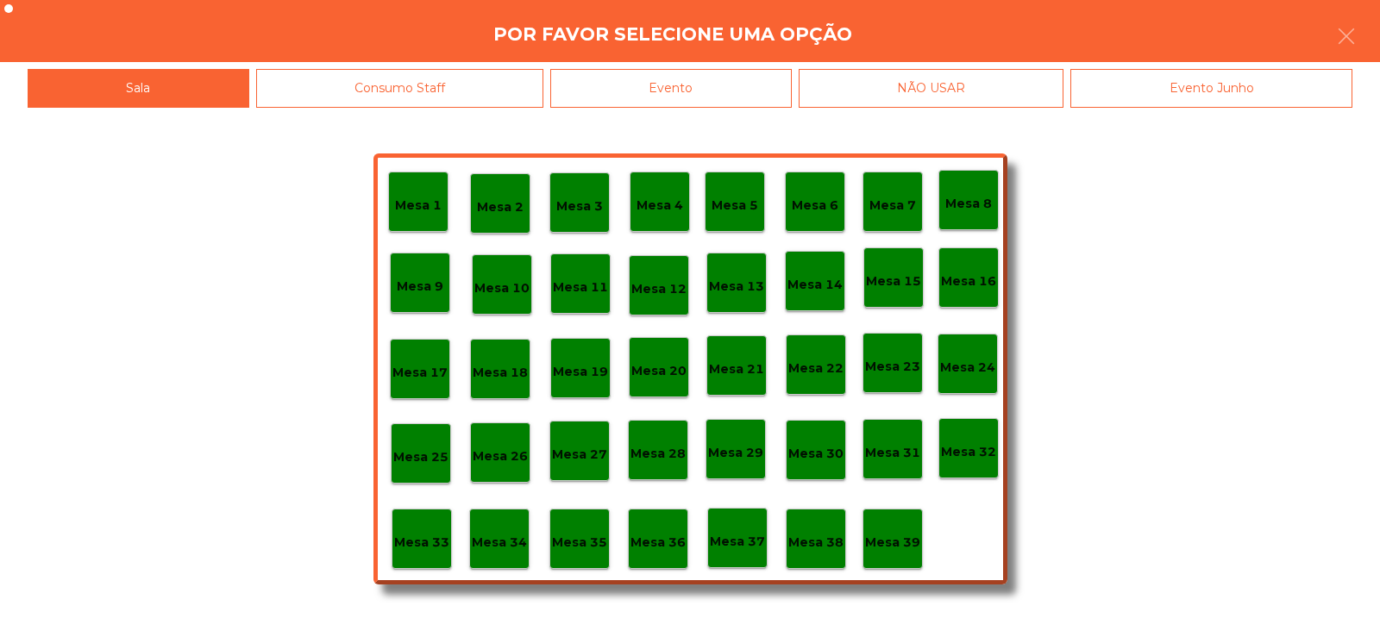
click at [424, 557] on div "Mesa 33" at bounding box center [421, 539] width 60 height 60
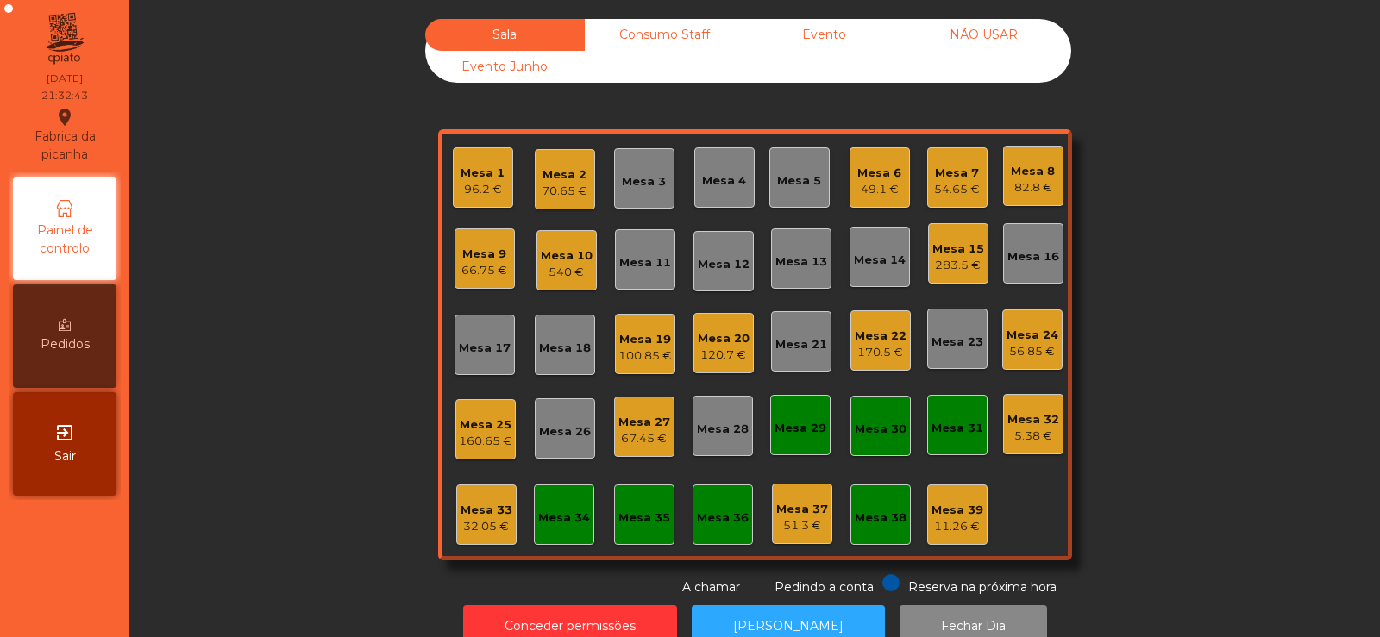
click at [878, 328] on div "Mesa 22" at bounding box center [881, 336] width 52 height 17
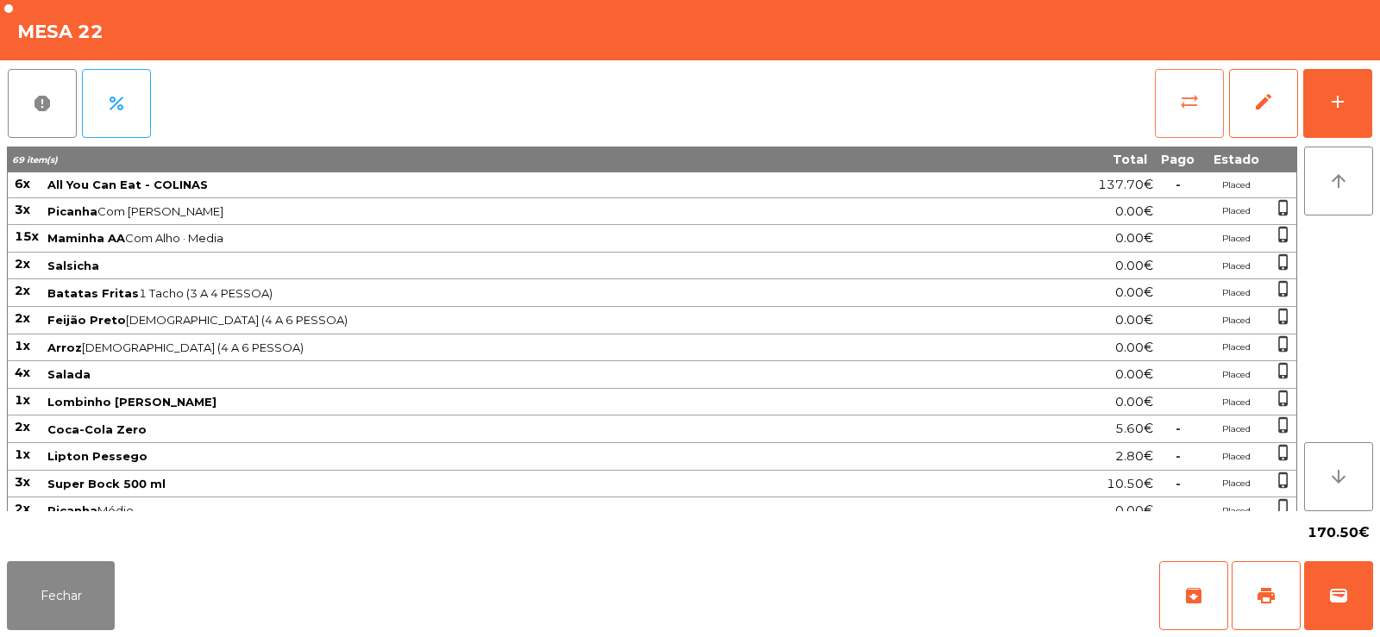
click at [1204, 120] on button "sync_alt" at bounding box center [1189, 103] width 69 height 69
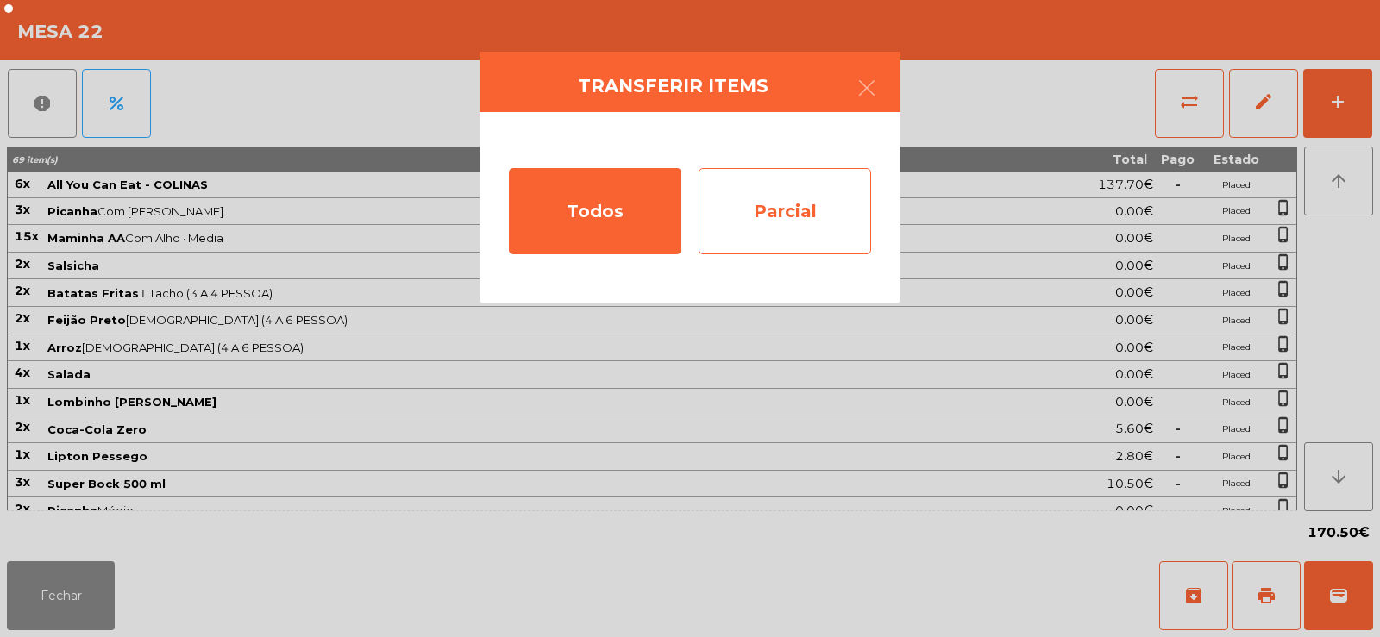
click at [771, 221] on div "Parcial" at bounding box center [784, 211] width 172 height 86
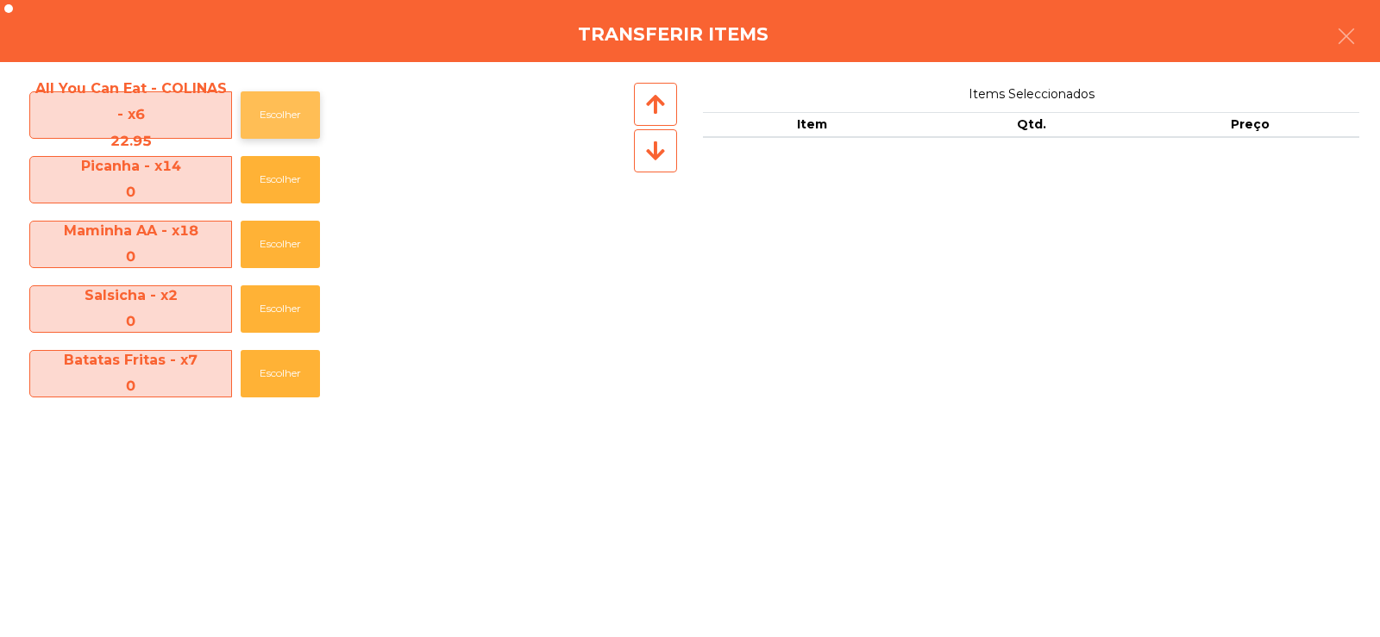
click at [300, 129] on button "Escolher" at bounding box center [280, 114] width 79 height 47
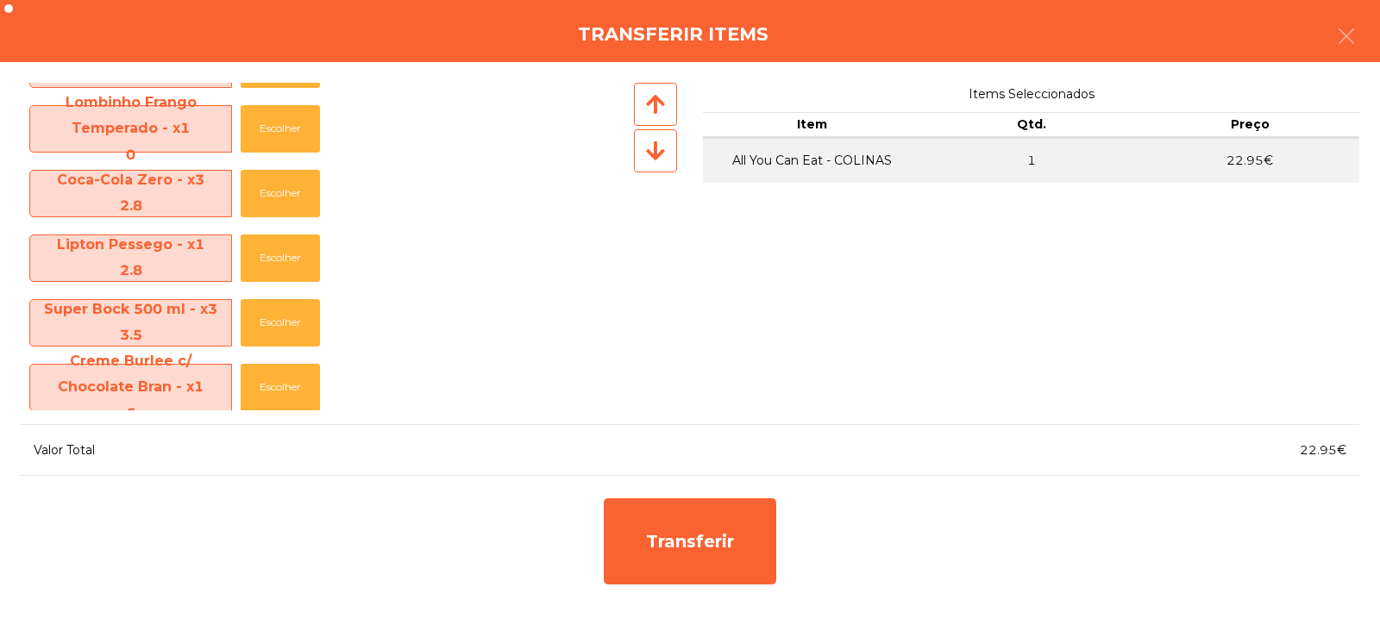
scroll to position [505, 0]
click at [279, 317] on button "Escolher" at bounding box center [280, 320] width 79 height 47
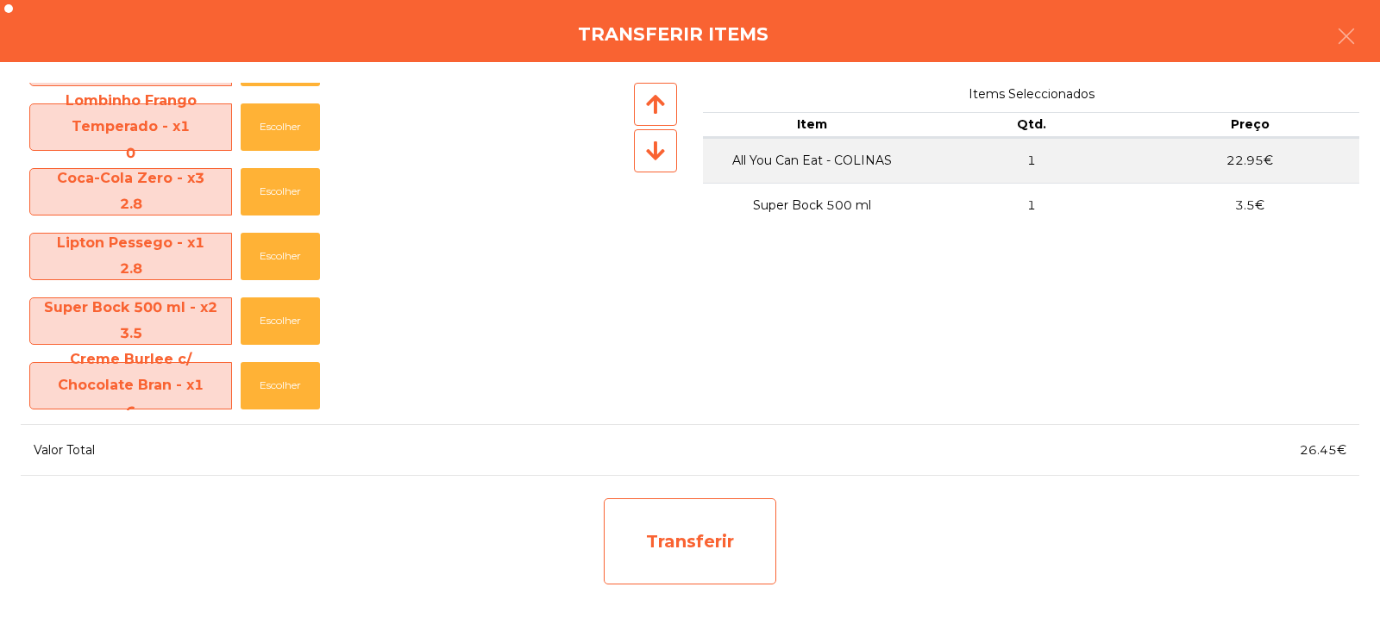
click at [666, 565] on div "Transferir" at bounding box center [690, 541] width 172 height 86
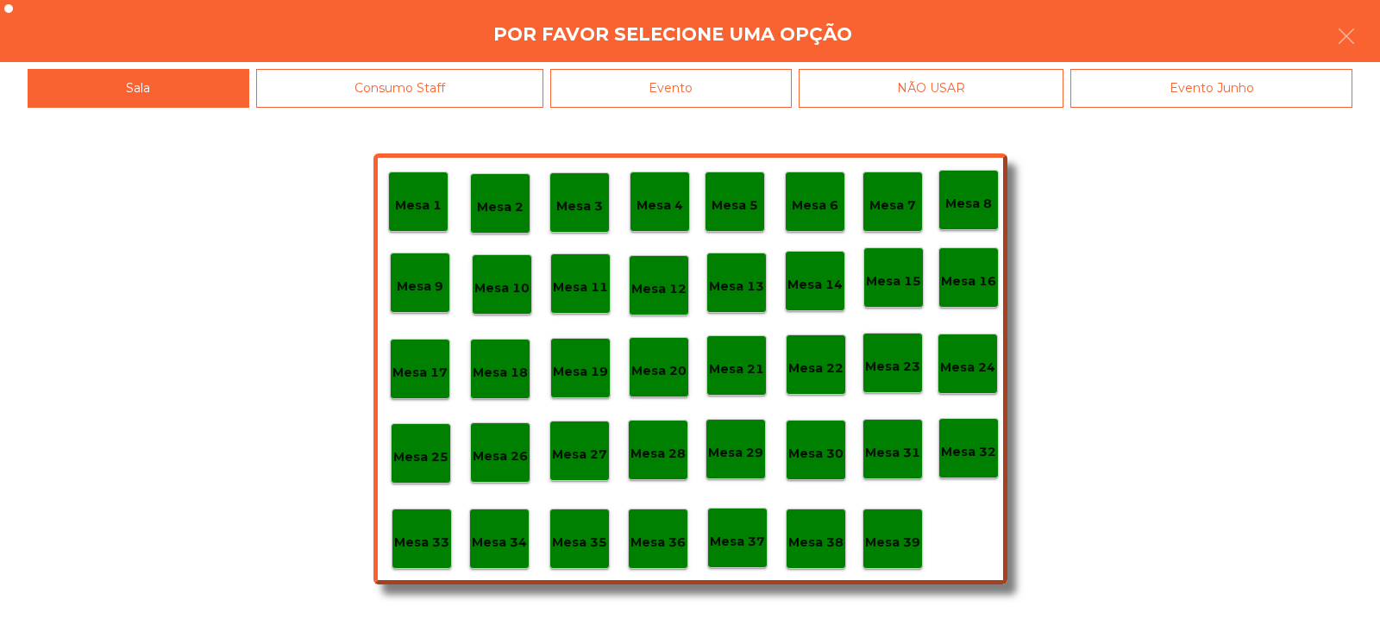
click at [516, 558] on div "Mesa 34" at bounding box center [499, 539] width 60 height 60
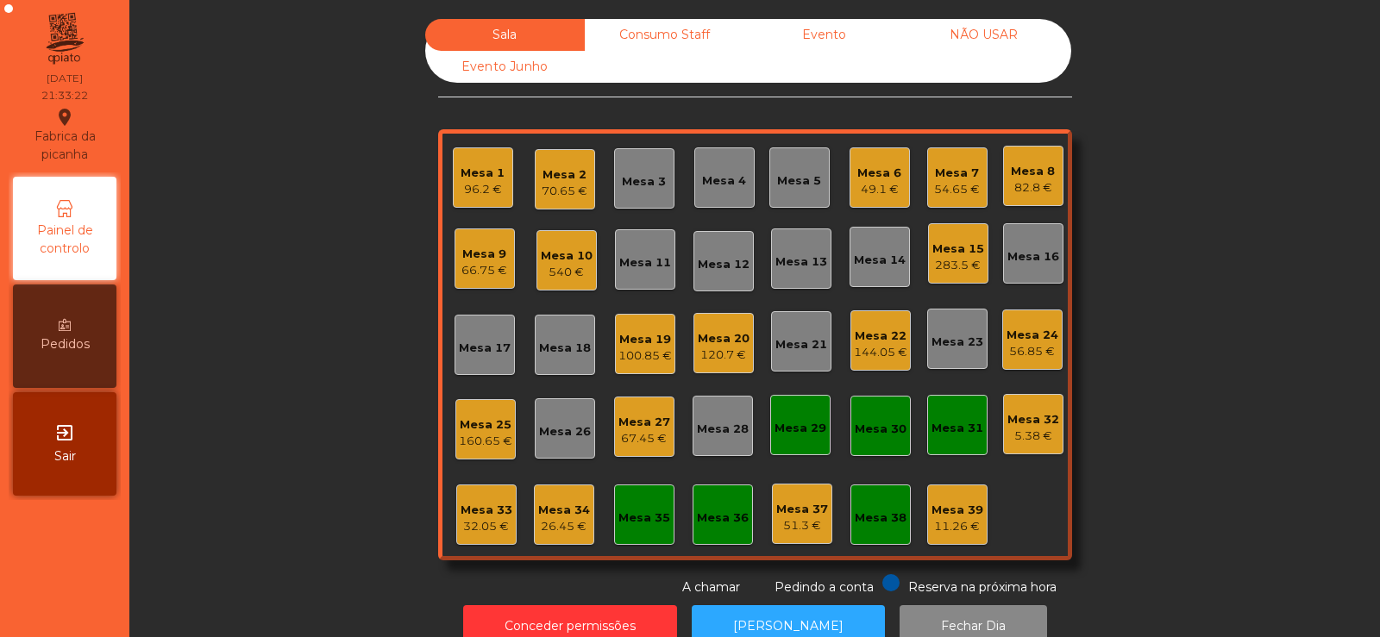
click at [538, 502] on div "Mesa 34" at bounding box center [564, 510] width 52 height 17
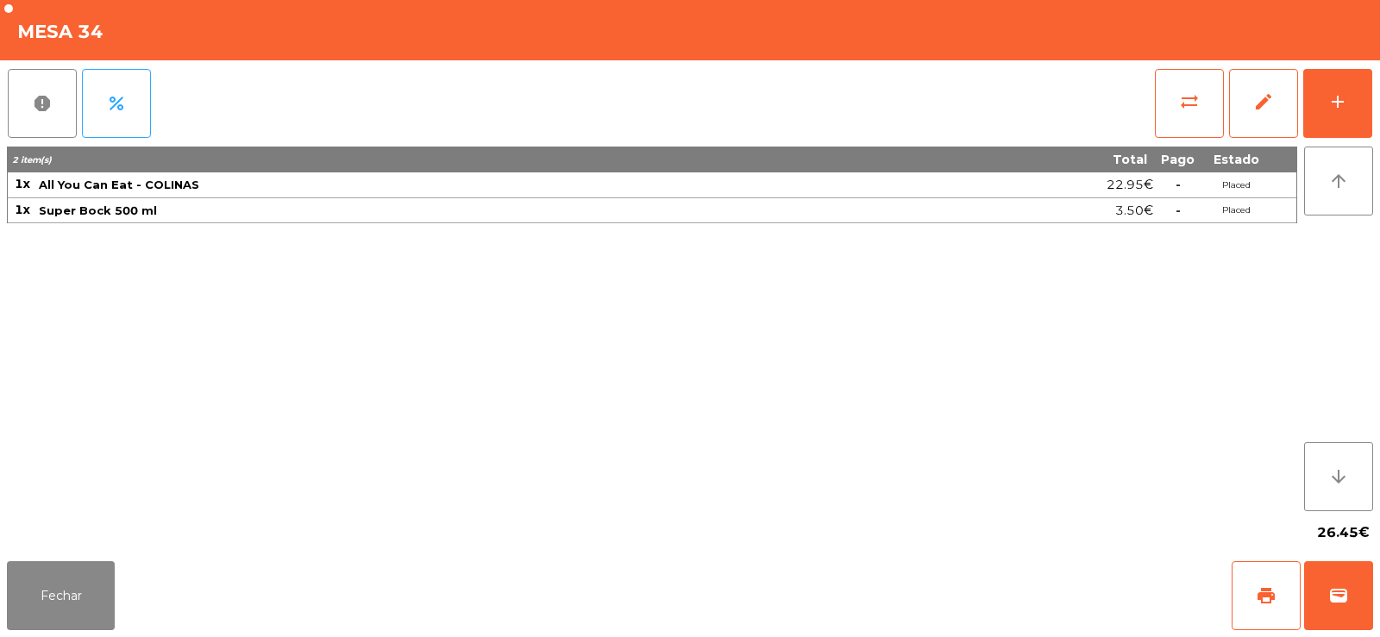
click at [1374, 587] on div "Fechar print wallet" at bounding box center [690, 595] width 1380 height 83
click at [1356, 575] on button "wallet" at bounding box center [1338, 595] width 69 height 69
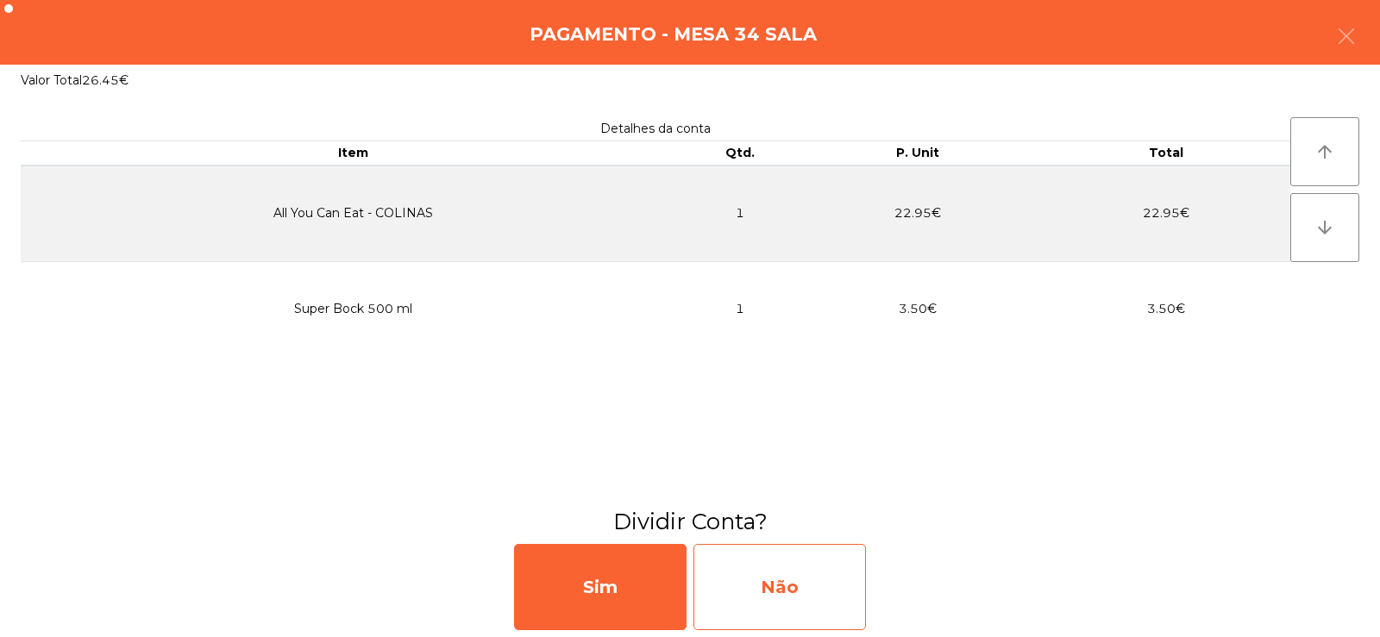
click at [792, 583] on div "Não" at bounding box center [779, 587] width 172 height 86
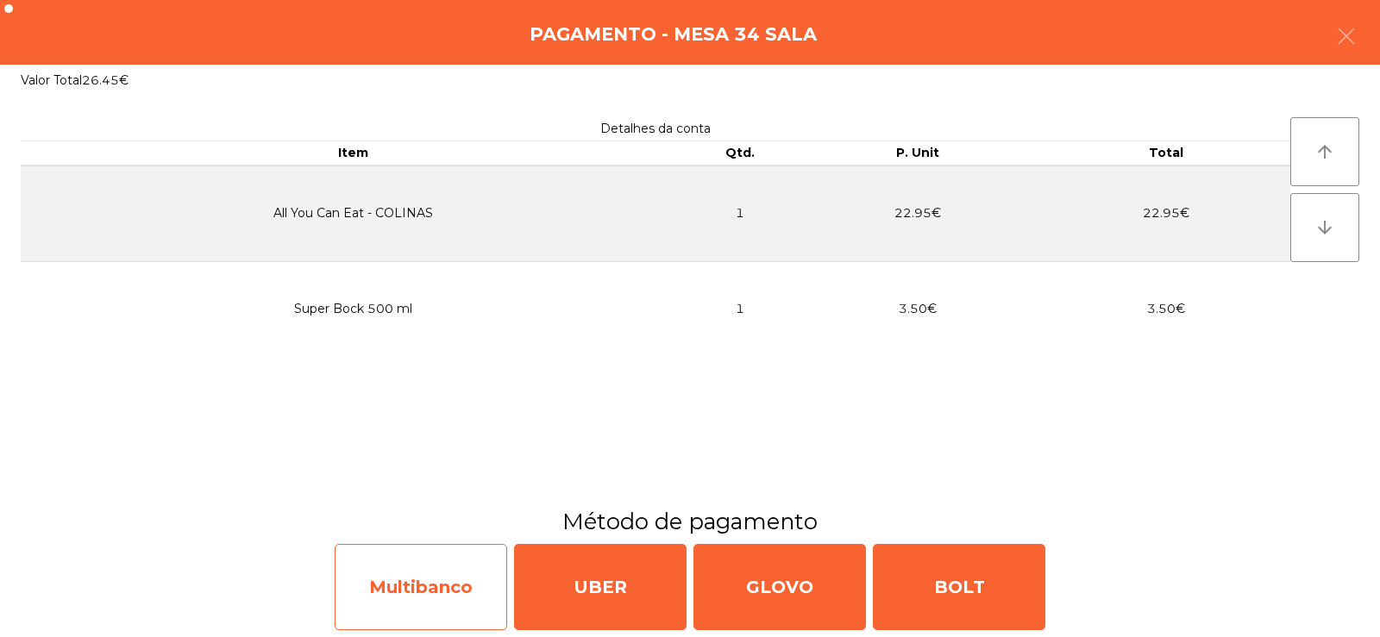
click at [412, 573] on div "Multibanco" at bounding box center [421, 587] width 172 height 86
select select "**"
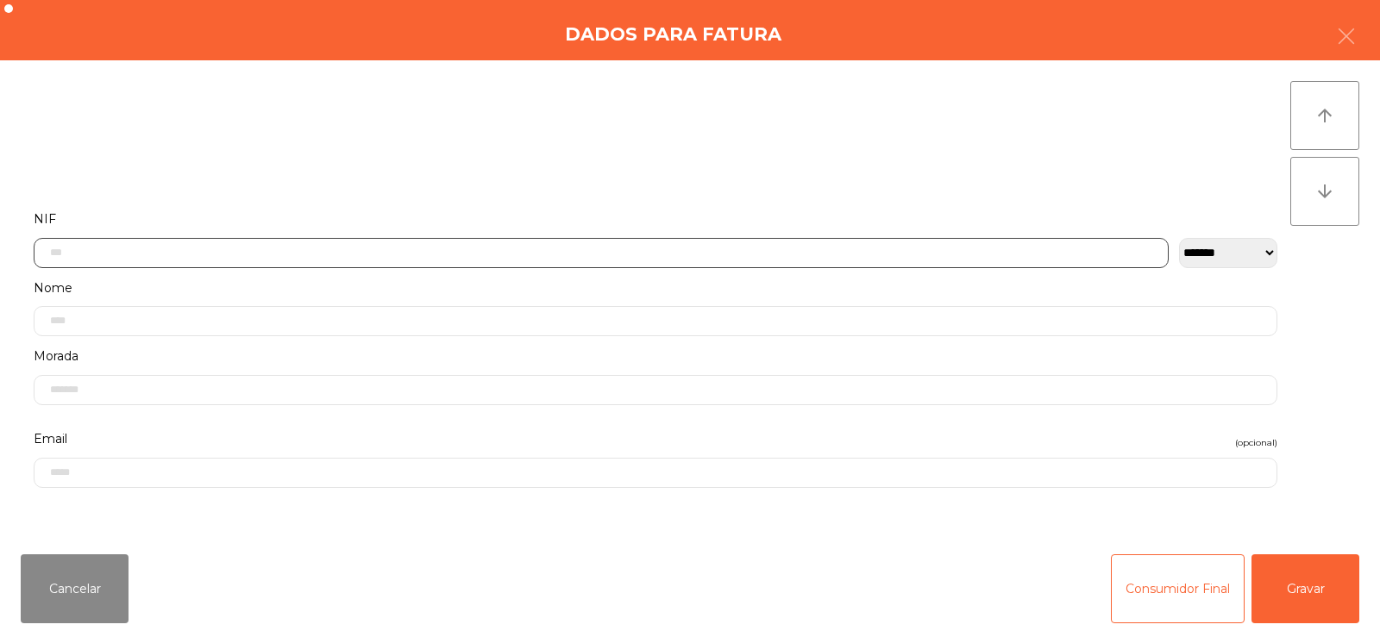
click at [689, 247] on input "text" at bounding box center [601, 253] width 1135 height 30
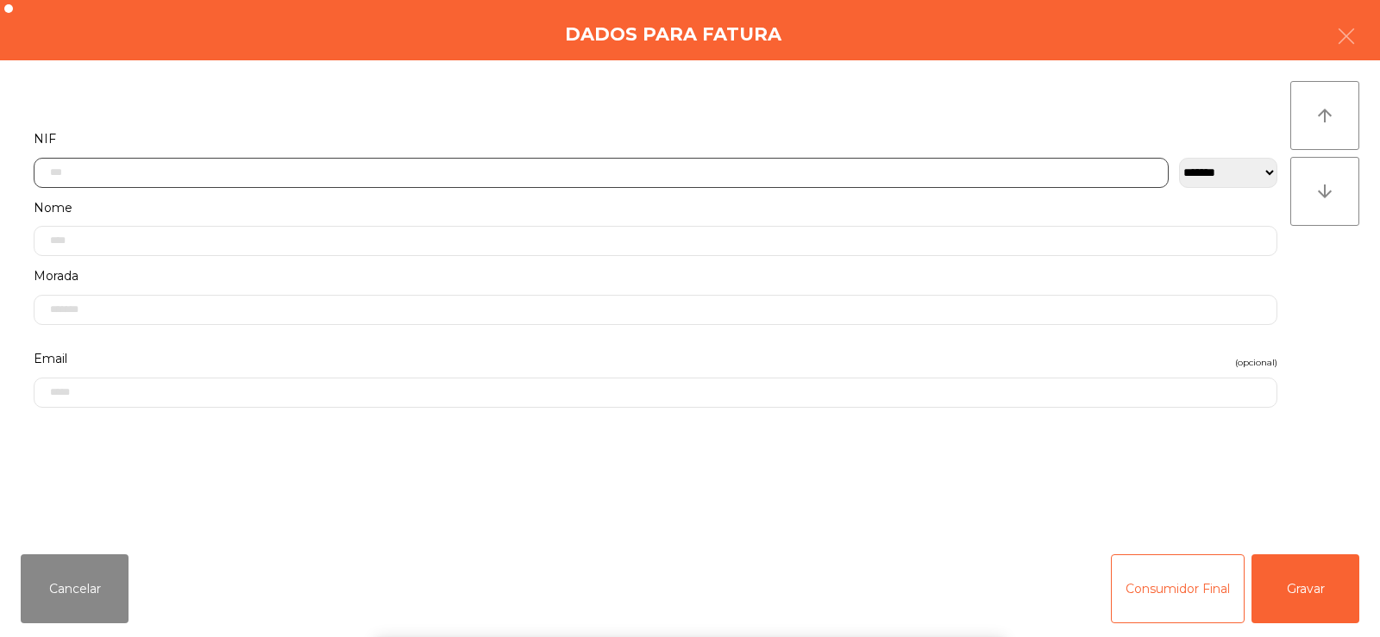
scroll to position [126, 0]
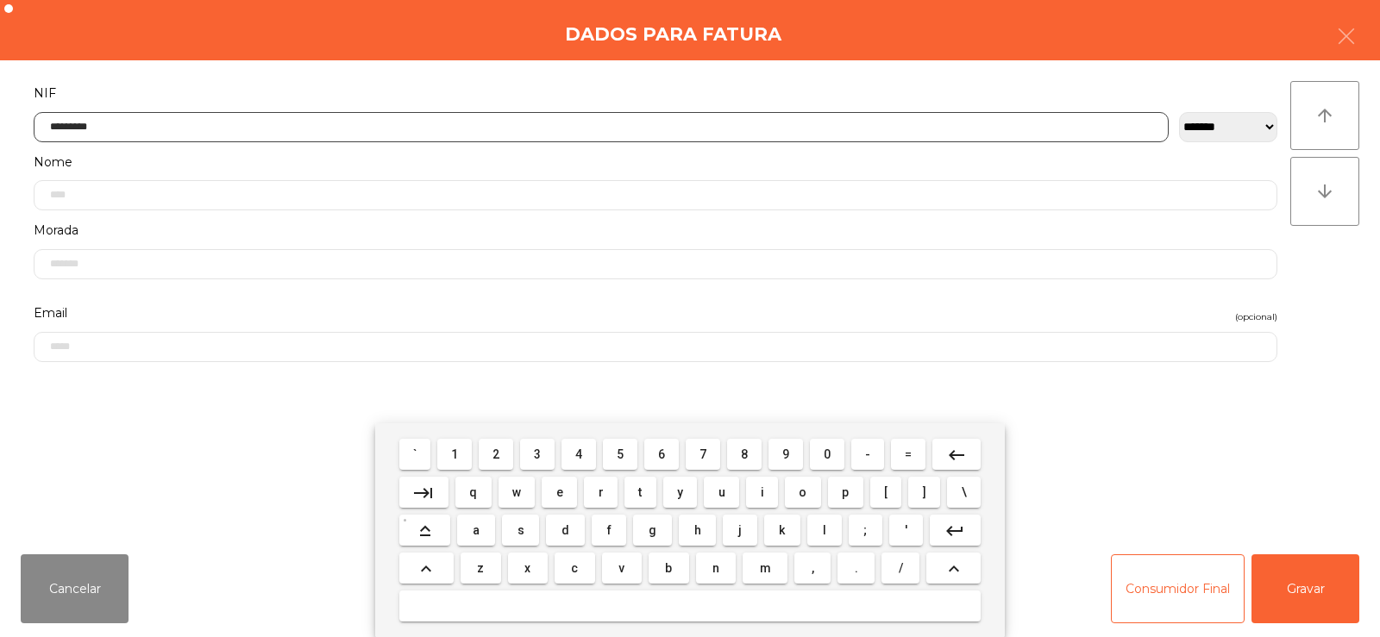
type input "*********"
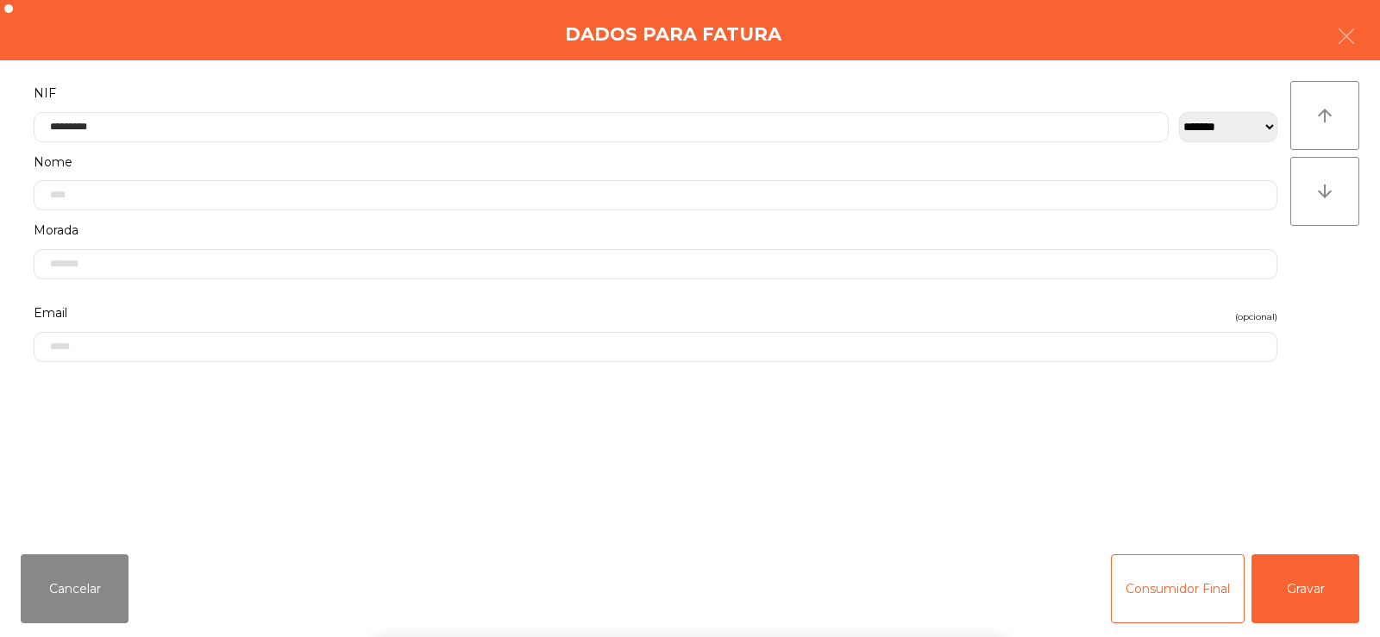
click at [1339, 578] on div "` 1 2 3 4 5 6 7 8 9 0 - = keyboard_backspace keyboard_tab q w e r t y u i o p […" at bounding box center [690, 530] width 1380 height 214
click at [1311, 592] on button "Gravar" at bounding box center [1305, 588] width 108 height 69
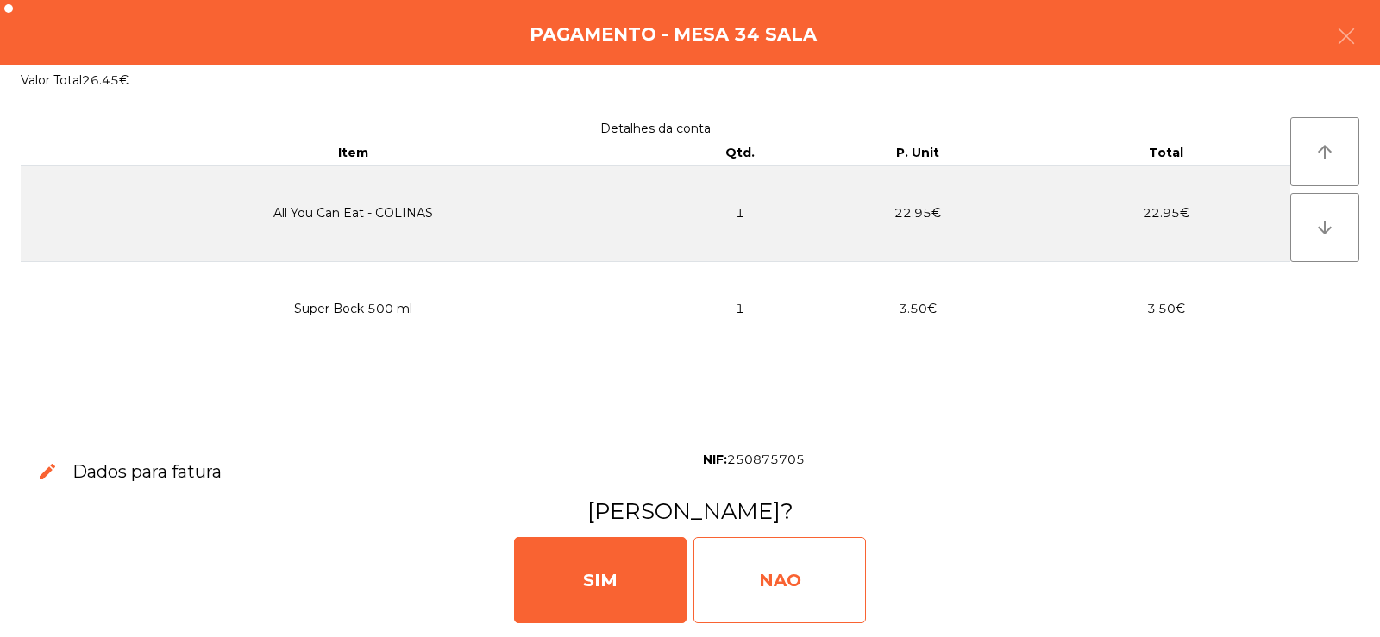
click at [817, 564] on div "NAO" at bounding box center [779, 580] width 172 height 86
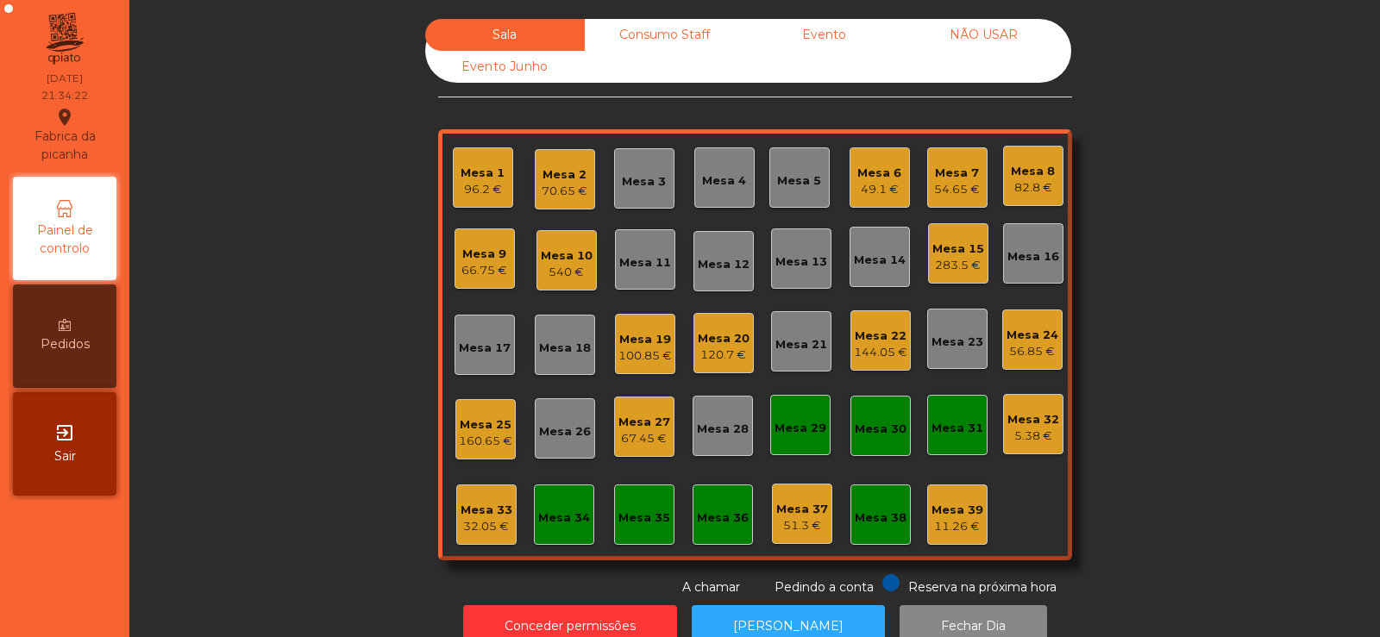
click at [873, 332] on div "Mesa 22" at bounding box center [880, 336] width 53 height 17
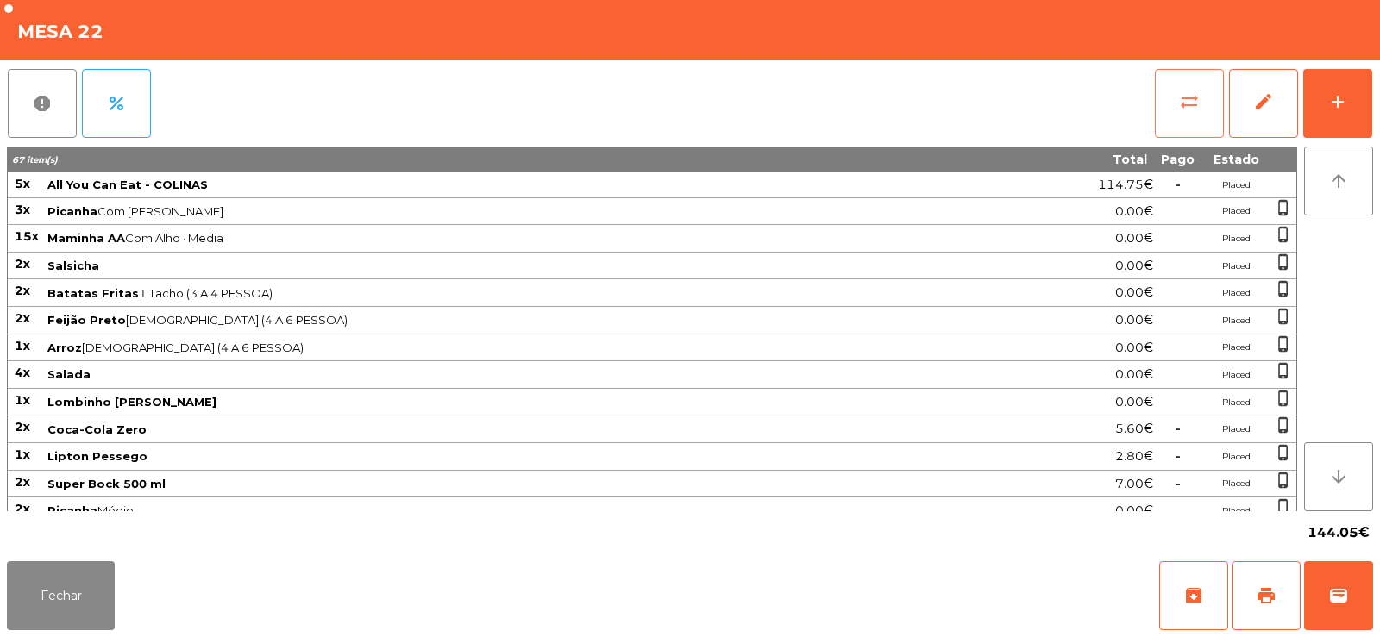
click at [1180, 91] on span "sync_alt" at bounding box center [1189, 101] width 21 height 21
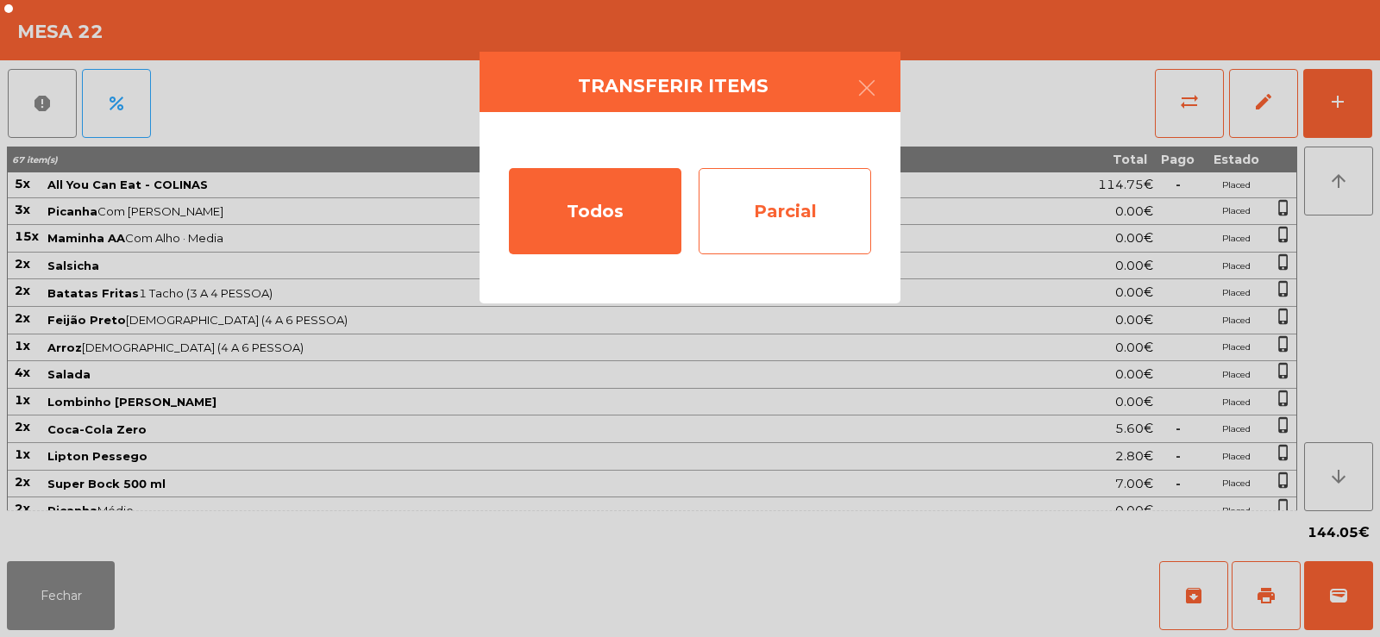
click at [804, 210] on div "Parcial" at bounding box center [784, 211] width 172 height 86
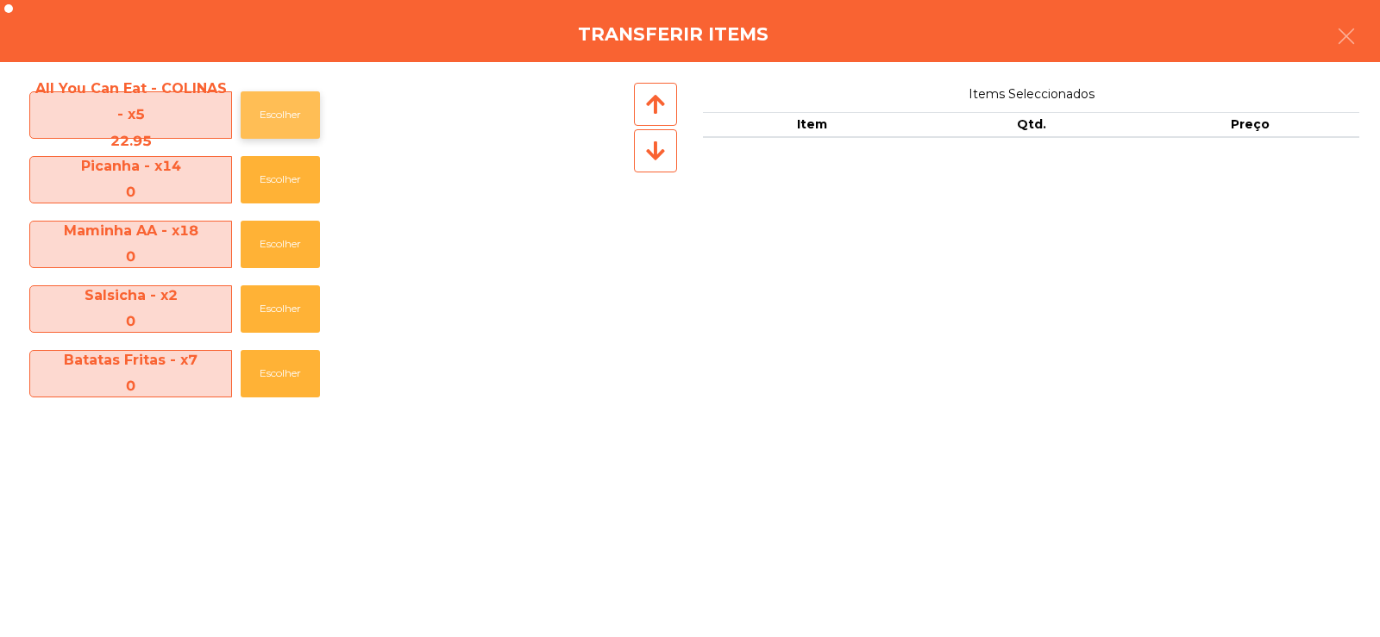
click at [265, 120] on button "Escolher" at bounding box center [280, 114] width 79 height 47
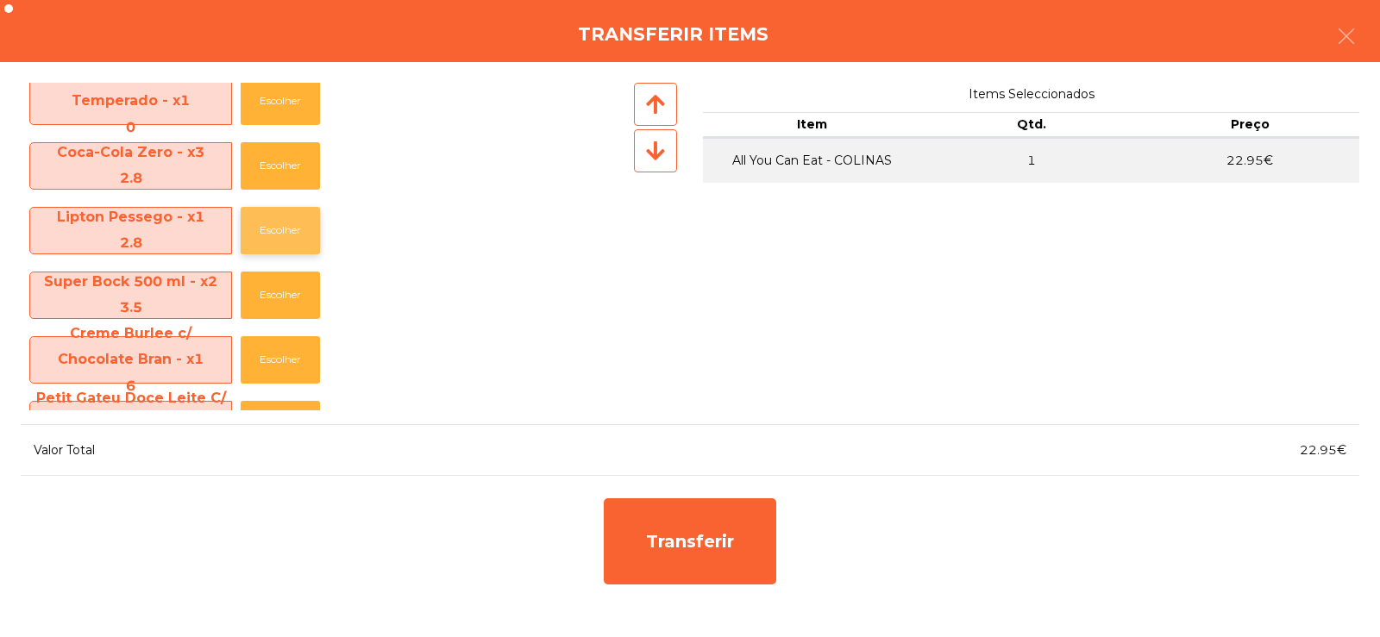
click at [283, 235] on button "Escolher" at bounding box center [280, 230] width 79 height 47
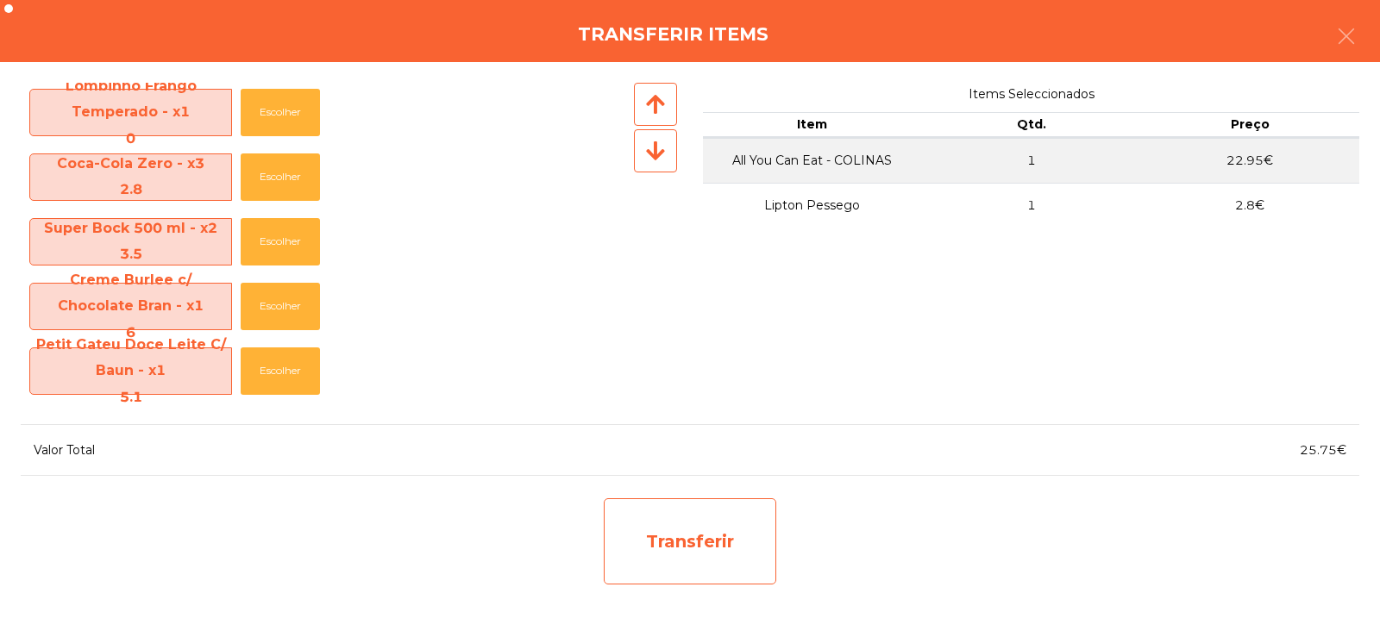
click at [689, 531] on div "Transferir" at bounding box center [690, 541] width 172 height 86
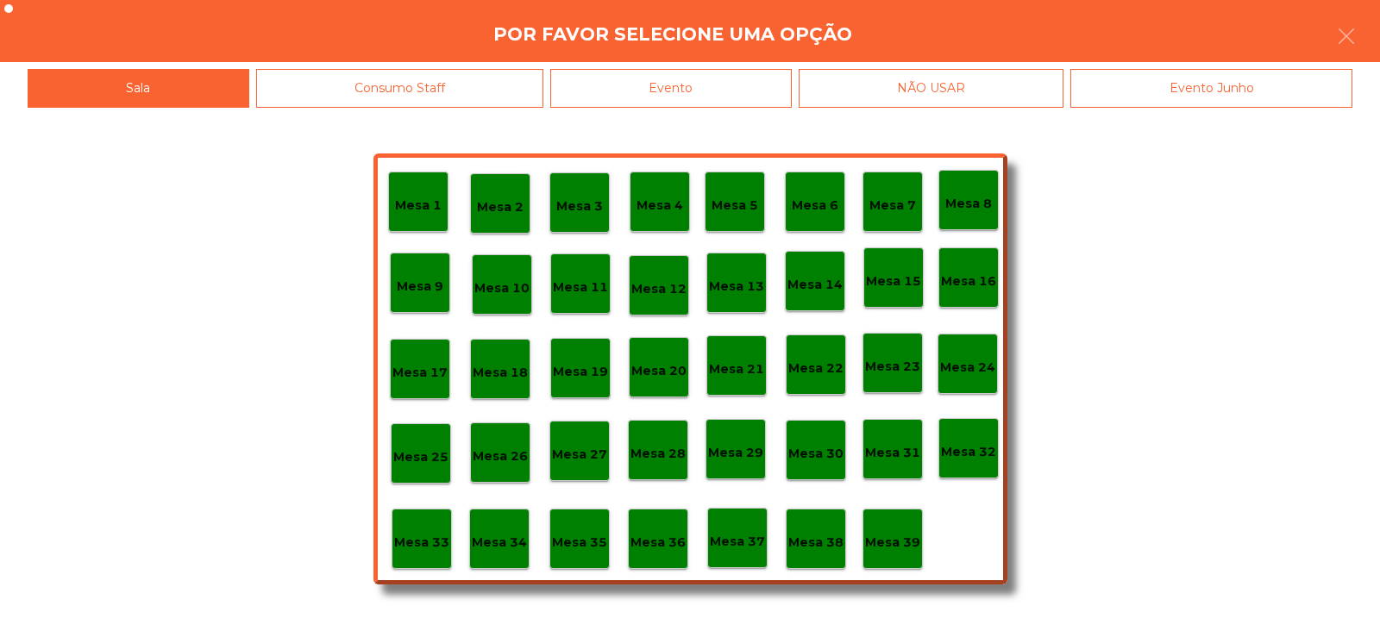
click at [510, 533] on p "Mesa 34" at bounding box center [499, 543] width 55 height 20
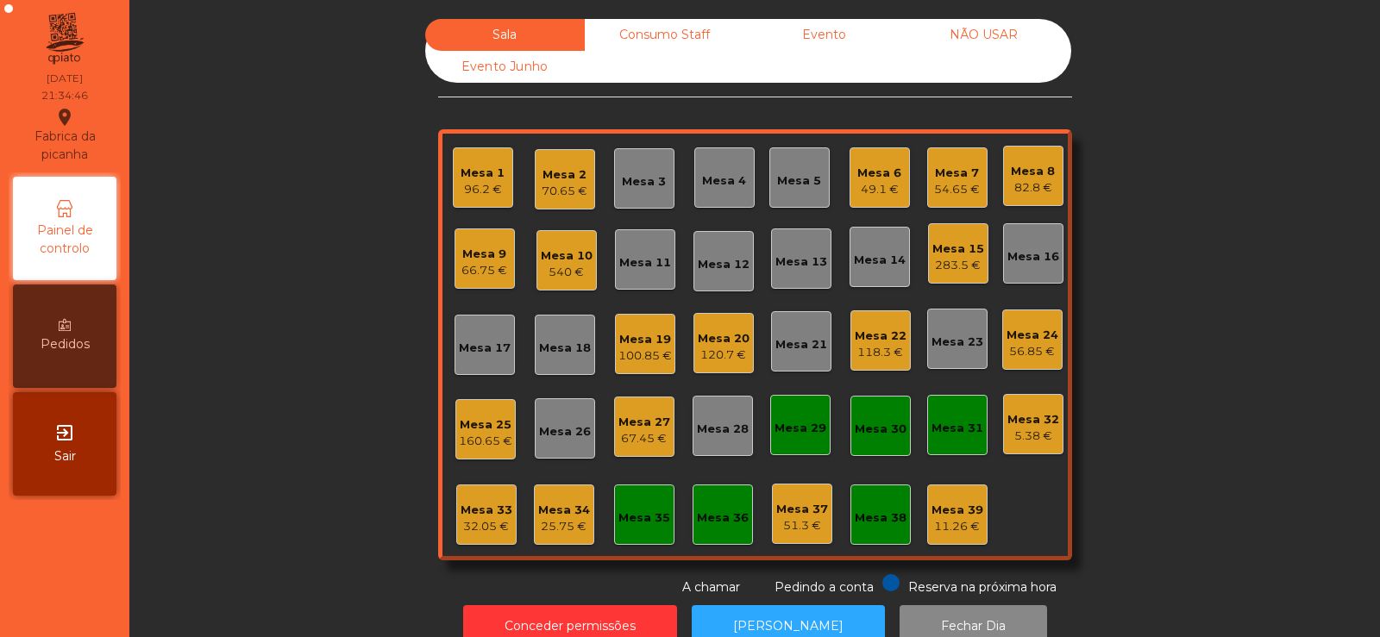
click at [548, 510] on div "Mesa 34" at bounding box center [564, 510] width 52 height 17
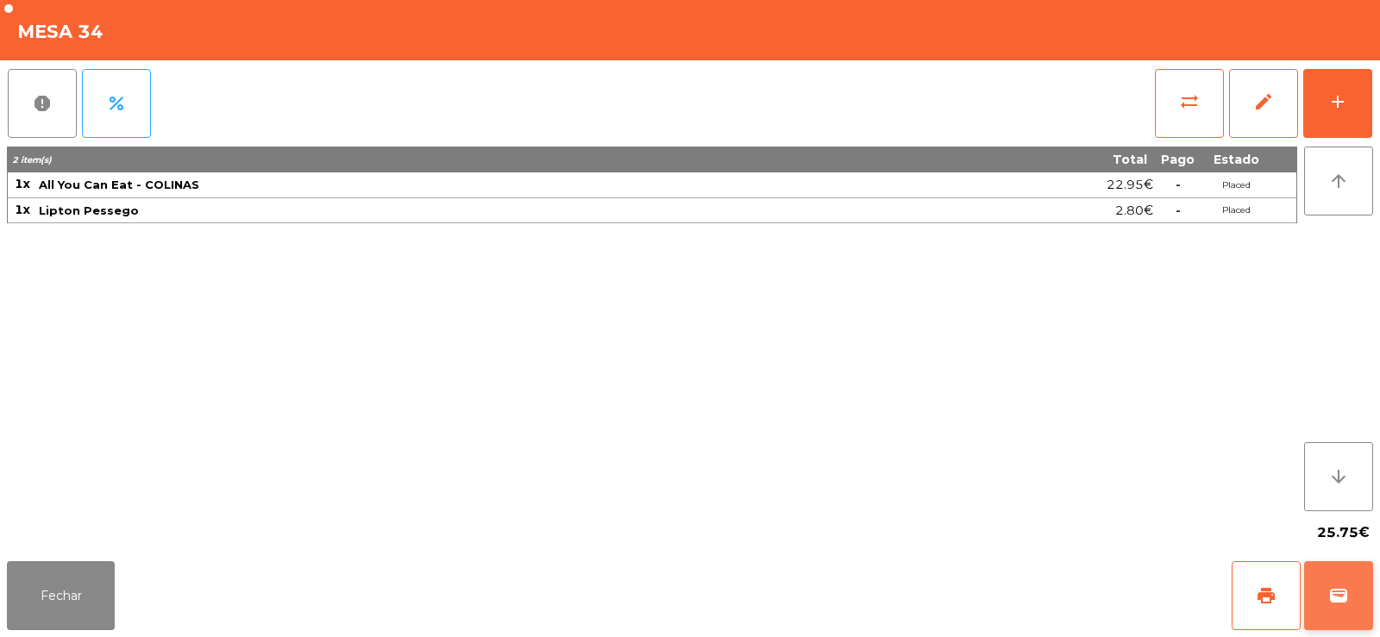
click at [1357, 589] on button "wallet" at bounding box center [1338, 595] width 69 height 69
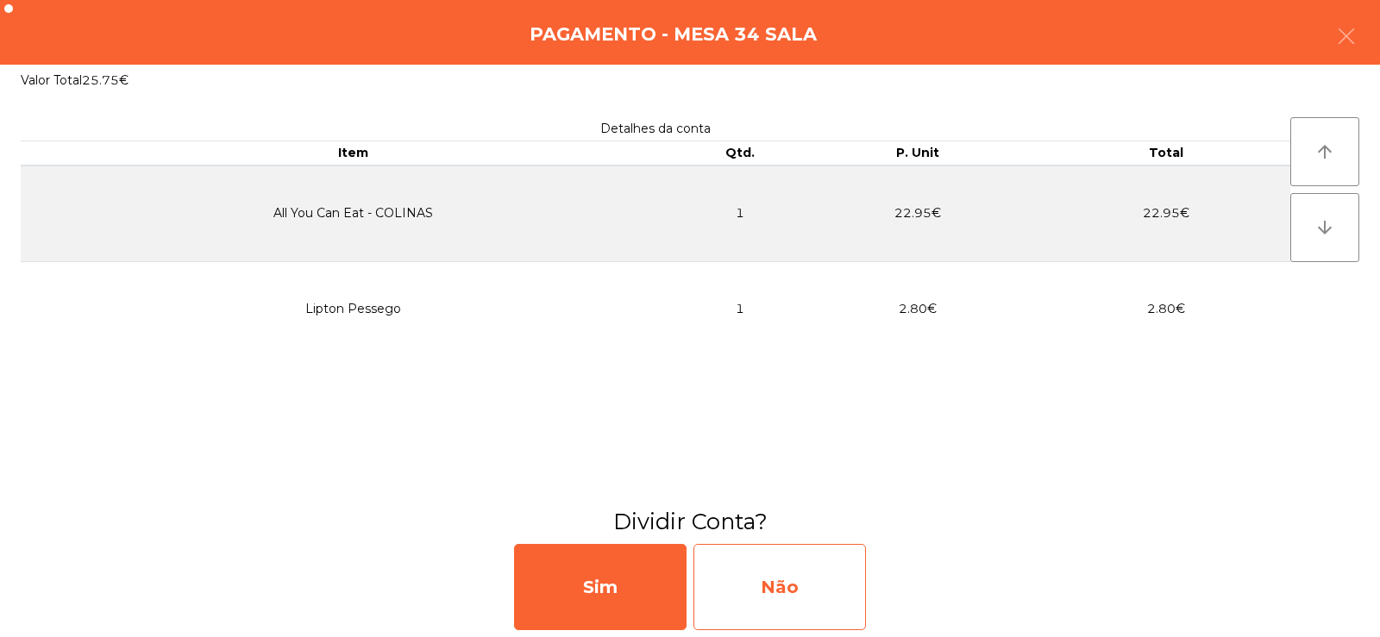
click at [721, 575] on div "Não" at bounding box center [779, 587] width 172 height 86
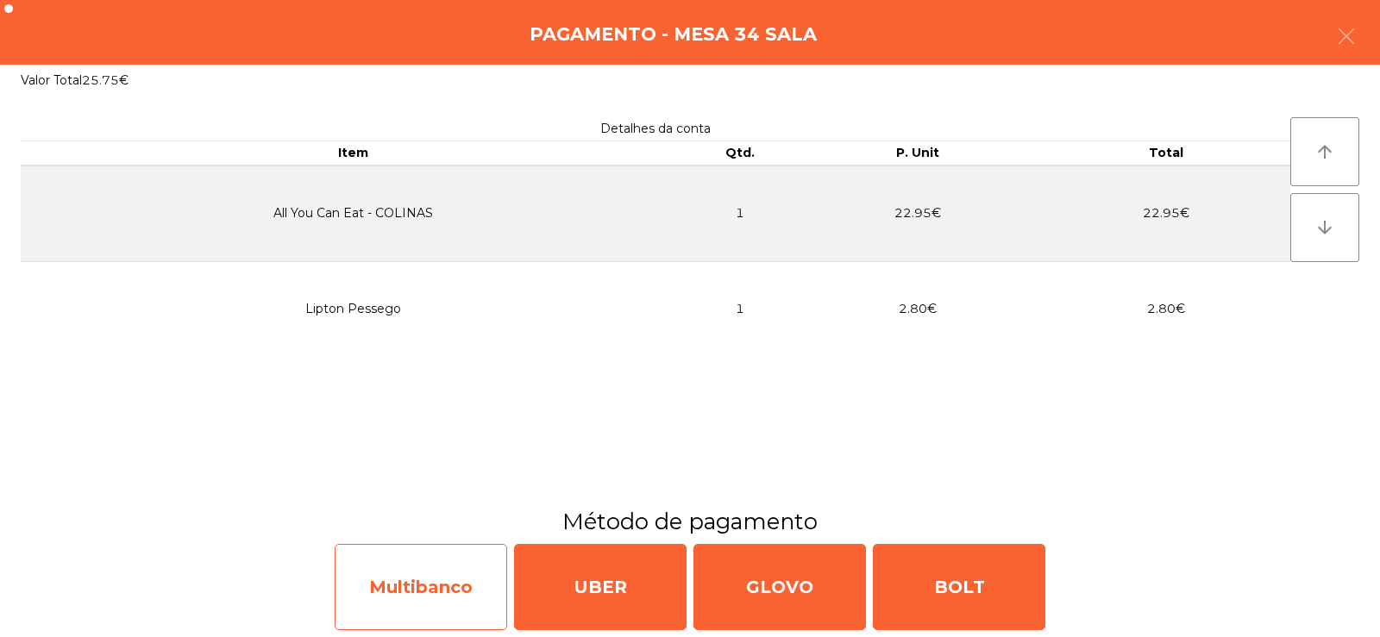
click at [395, 584] on div "Multibanco" at bounding box center [421, 587] width 172 height 86
select select "**"
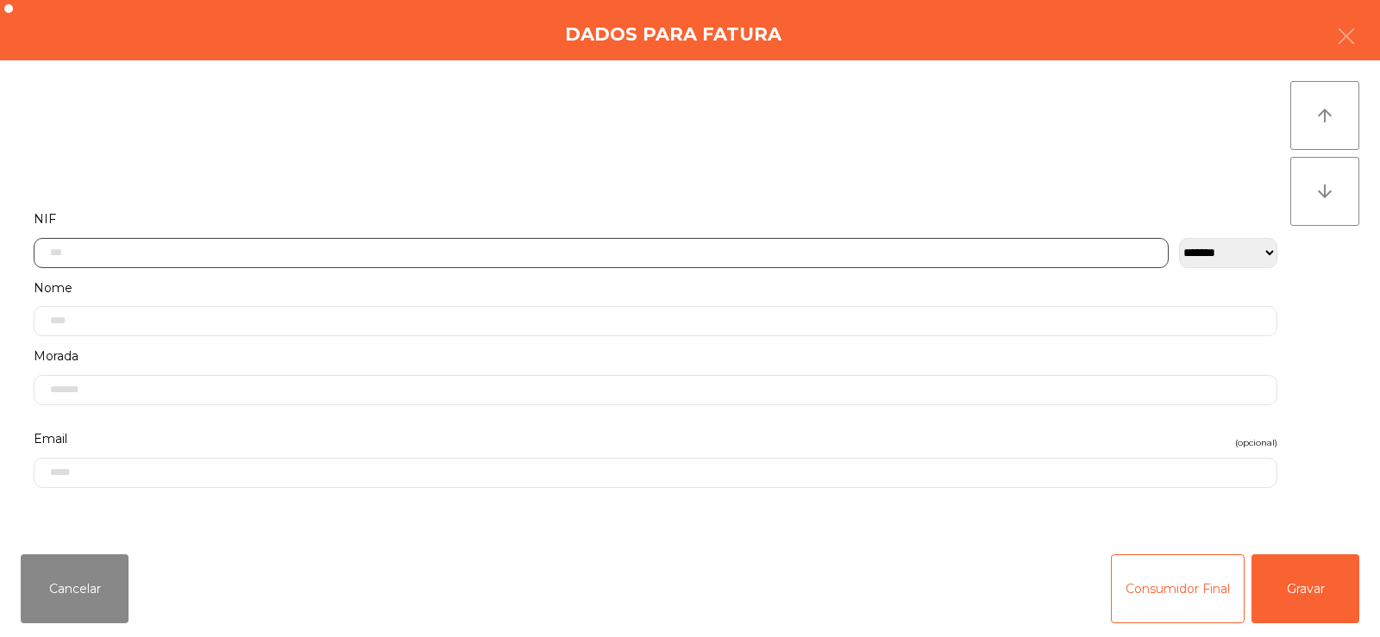
click at [300, 246] on input "text" at bounding box center [601, 253] width 1135 height 30
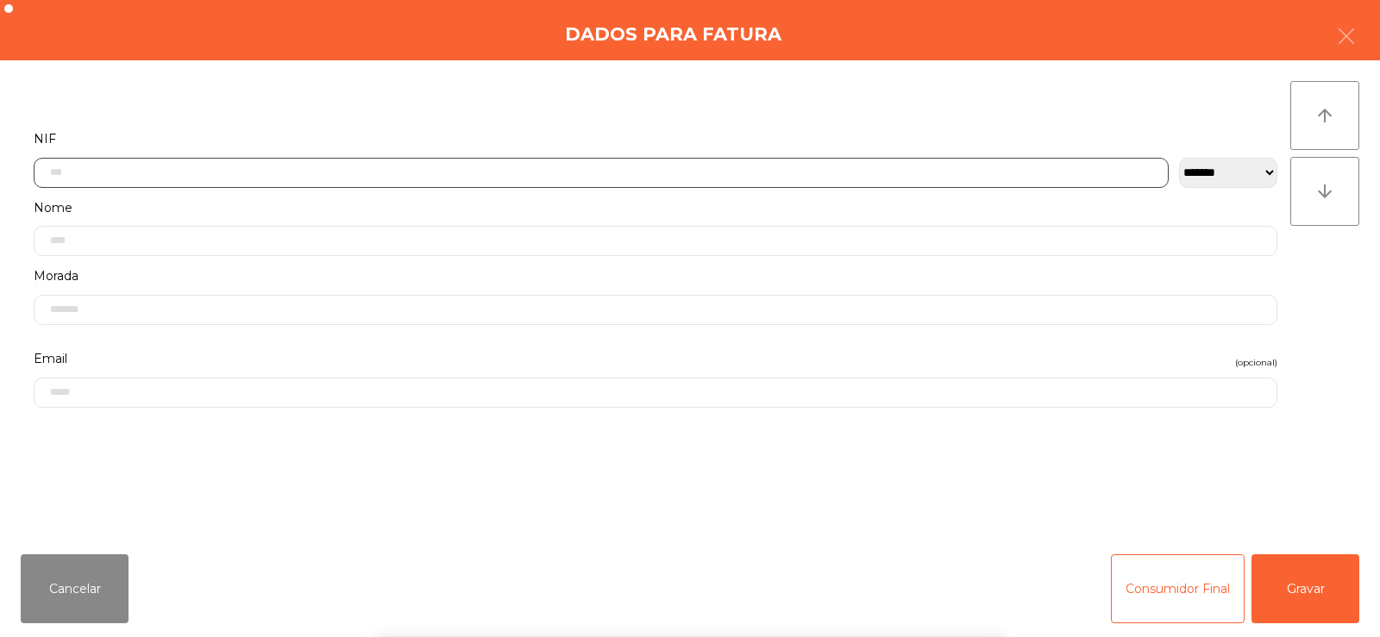
scroll to position [126, 0]
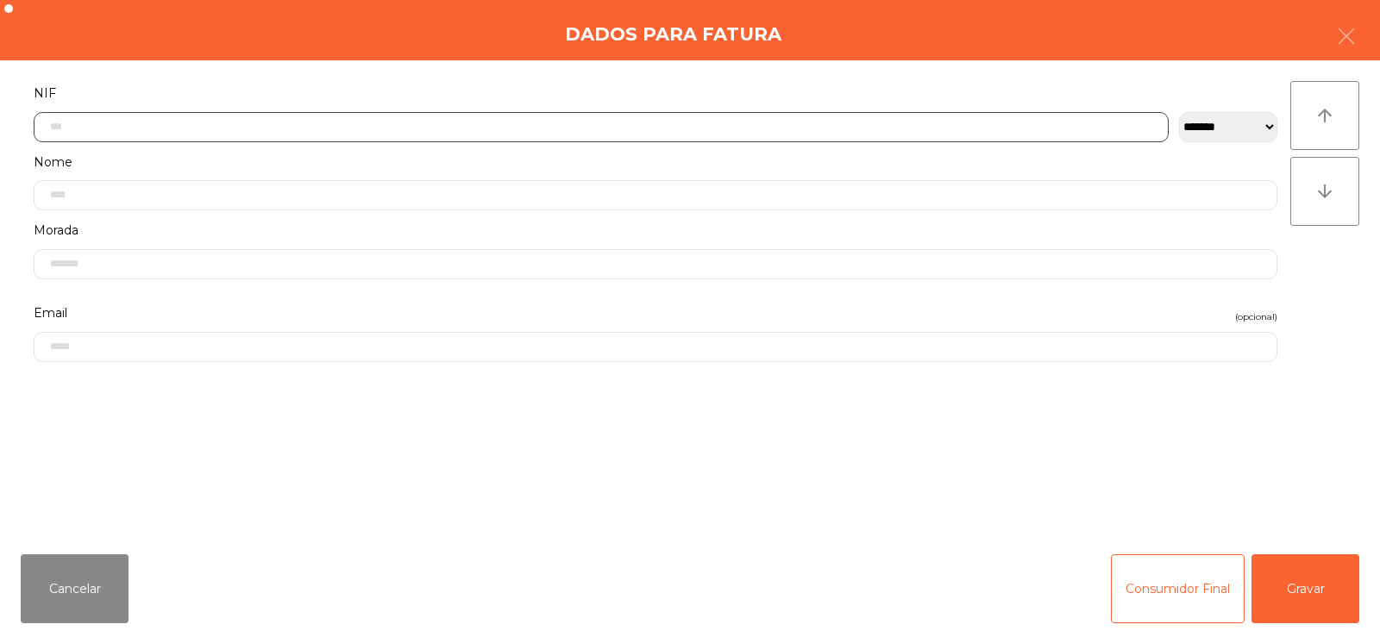
click at [274, 128] on input "text" at bounding box center [601, 127] width 1135 height 30
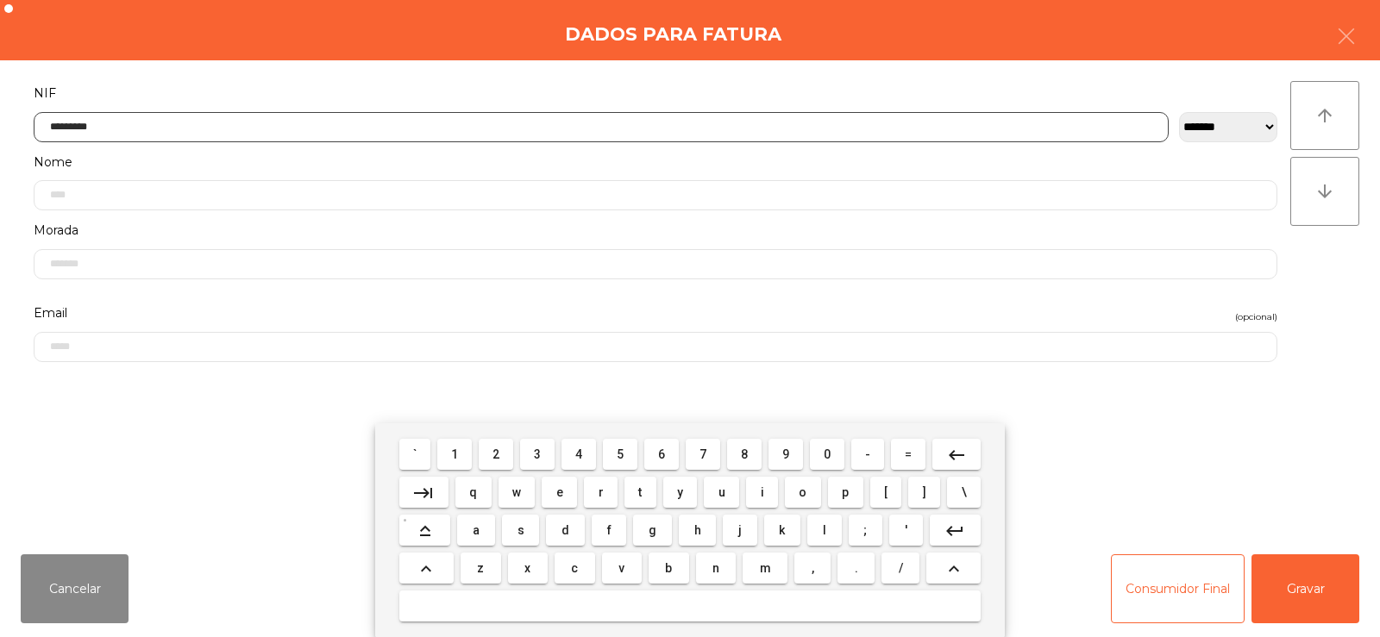
type input "*********"
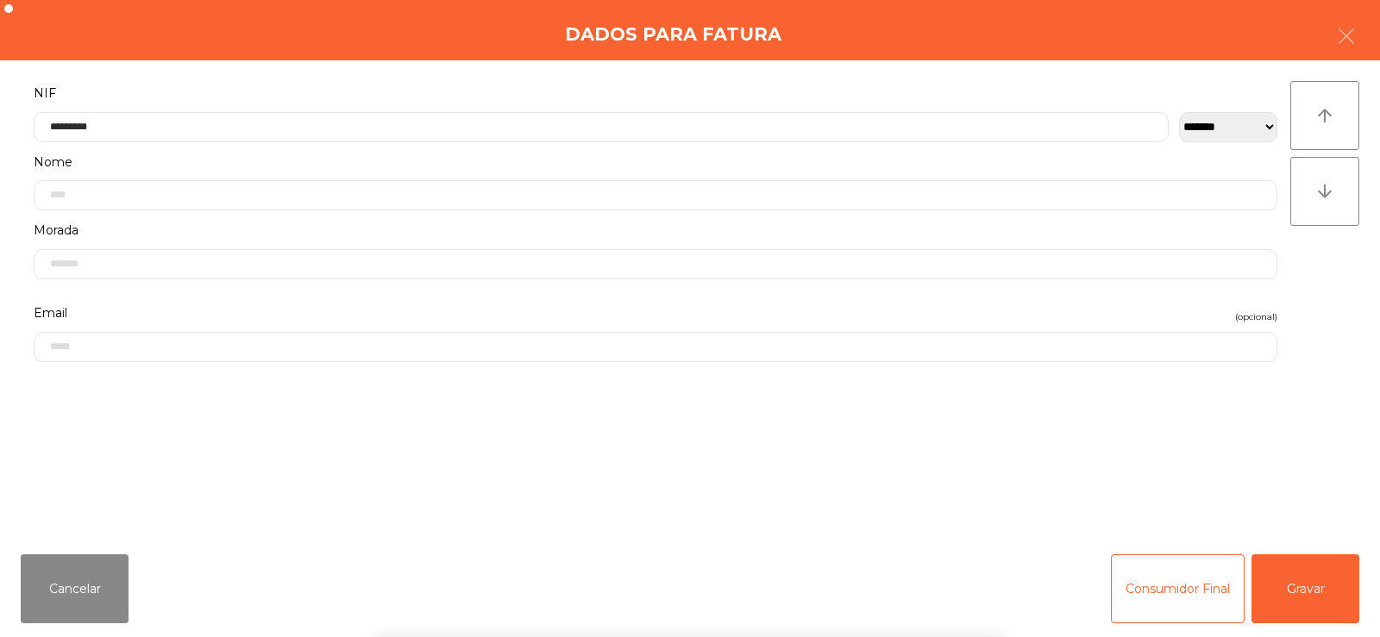
click at [1344, 592] on div "` 1 2 3 4 5 6 7 8 9 0 - = keyboard_backspace keyboard_tab q w e r t y u i o p […" at bounding box center [690, 530] width 1380 height 214
click at [1309, 573] on button "Gravar" at bounding box center [1305, 588] width 108 height 69
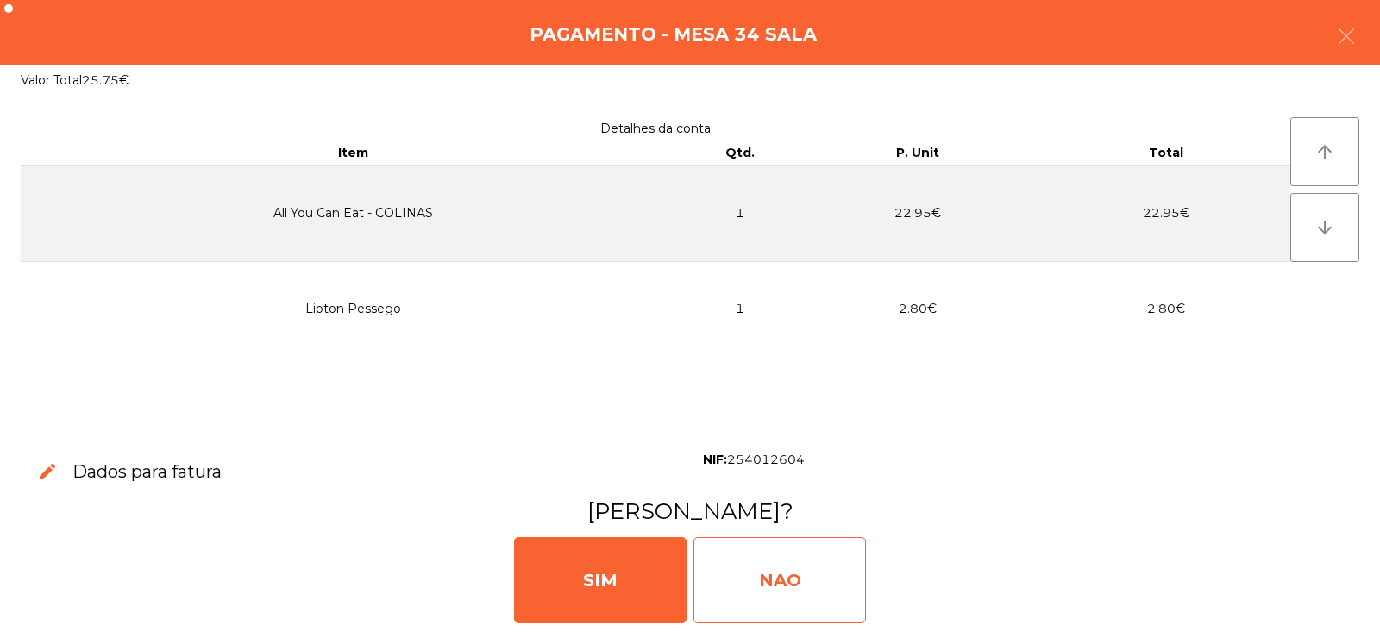
click at [778, 573] on div "NAO" at bounding box center [779, 580] width 172 height 86
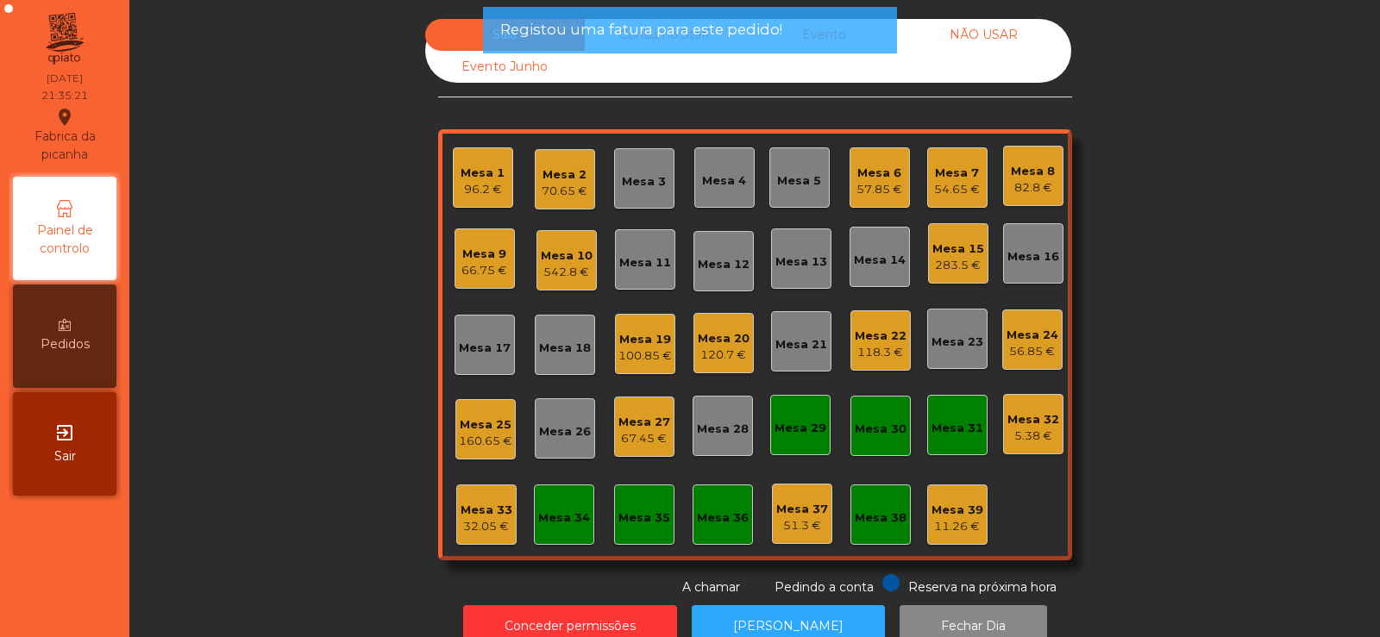
click at [862, 330] on div "Mesa 22" at bounding box center [881, 336] width 52 height 17
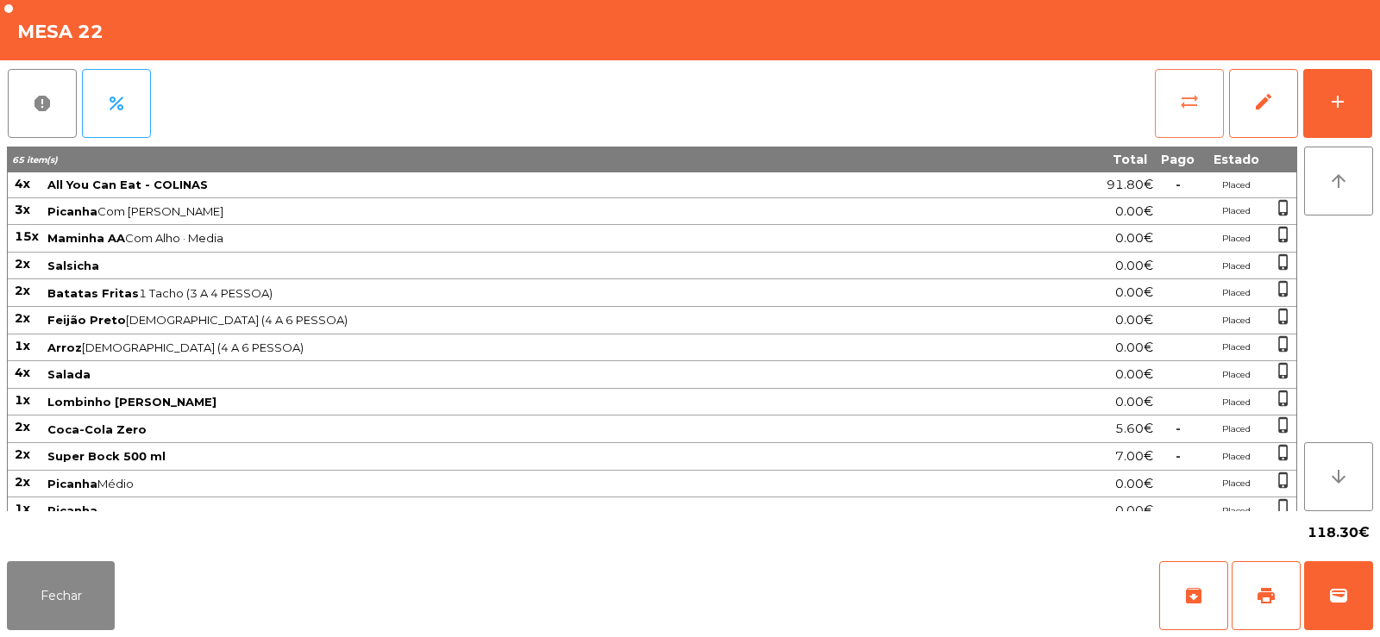
click at [1169, 97] on button "sync_alt" at bounding box center [1189, 103] width 69 height 69
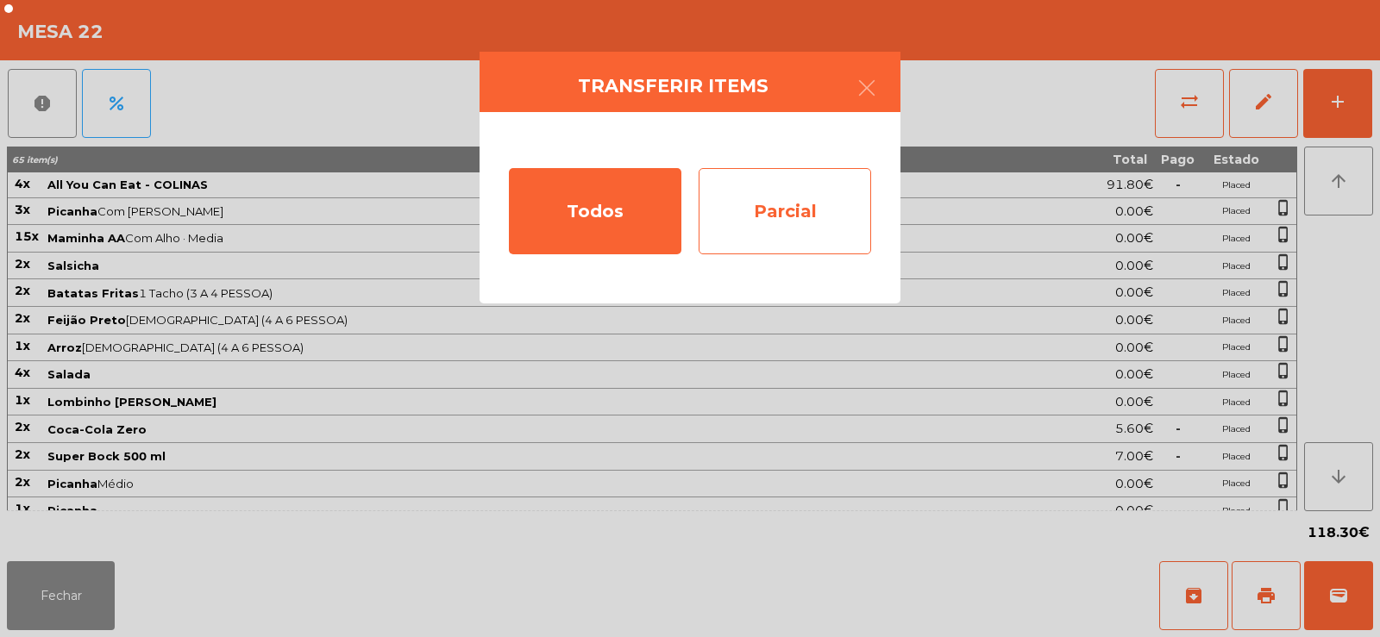
click at [786, 210] on div "Parcial" at bounding box center [784, 211] width 172 height 86
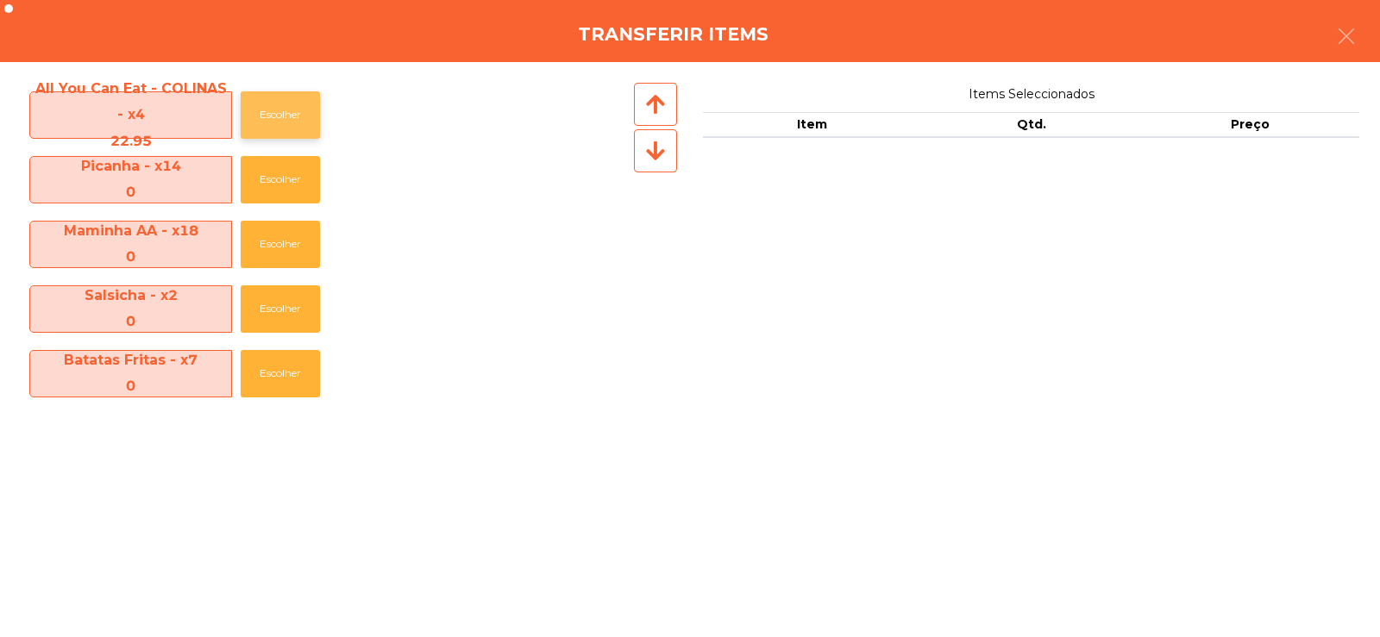
click at [300, 94] on button "Escolher" at bounding box center [280, 114] width 79 height 47
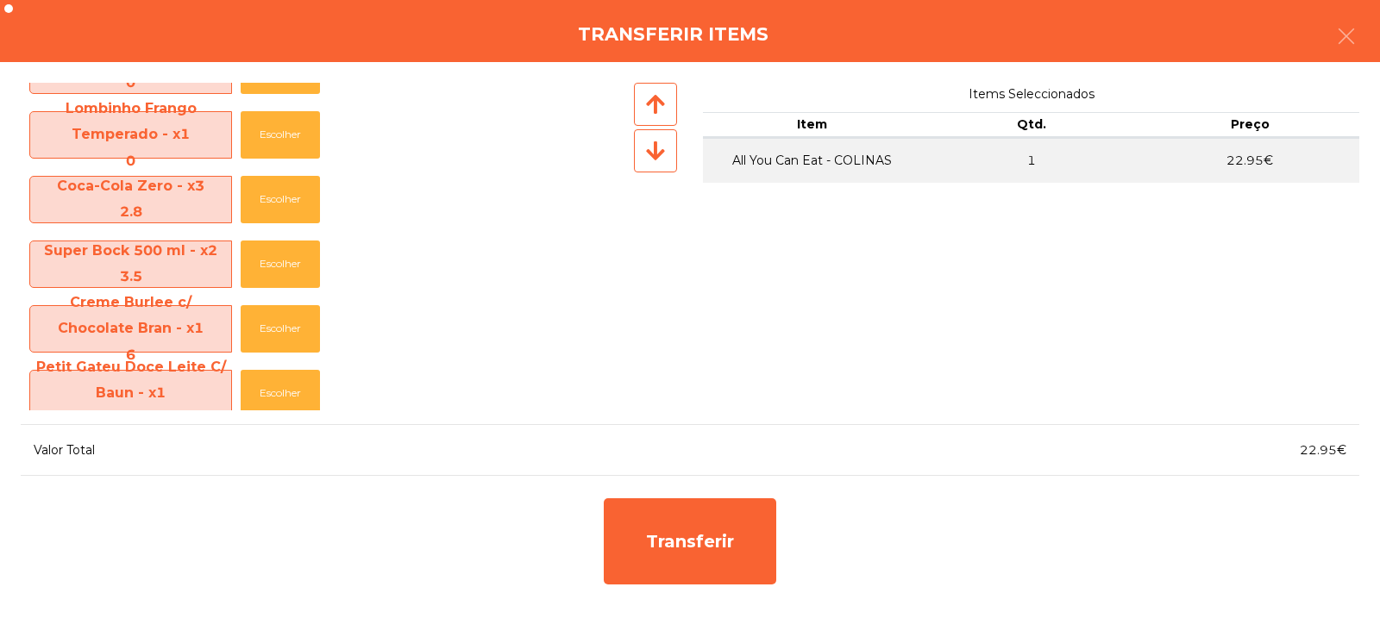
scroll to position [520, 0]
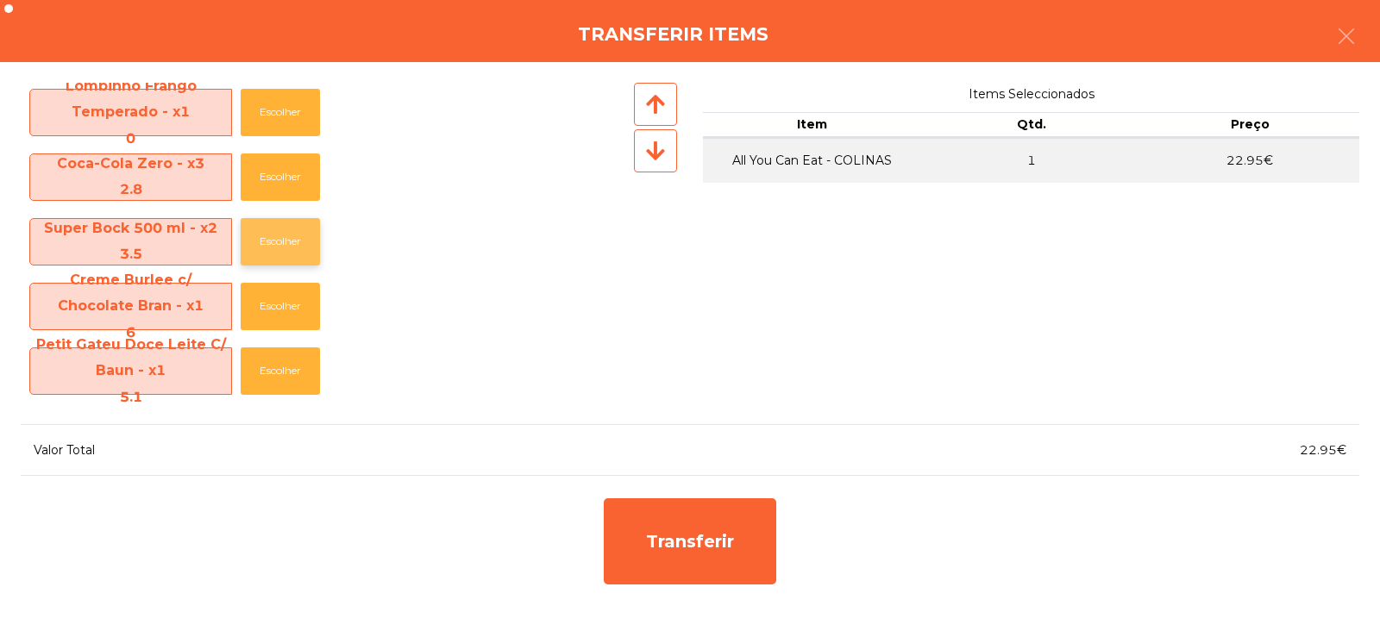
click at [282, 241] on button "Escolher" at bounding box center [280, 241] width 79 height 47
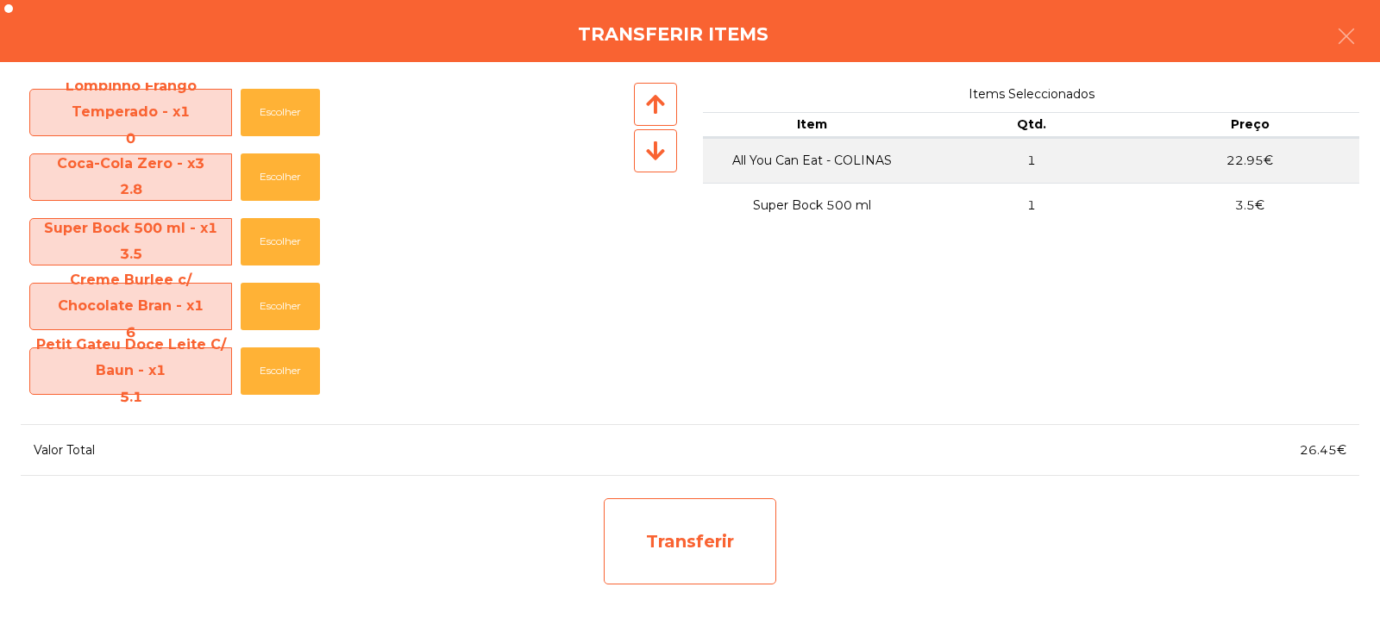
click at [685, 548] on div "Transferir" at bounding box center [690, 541] width 172 height 86
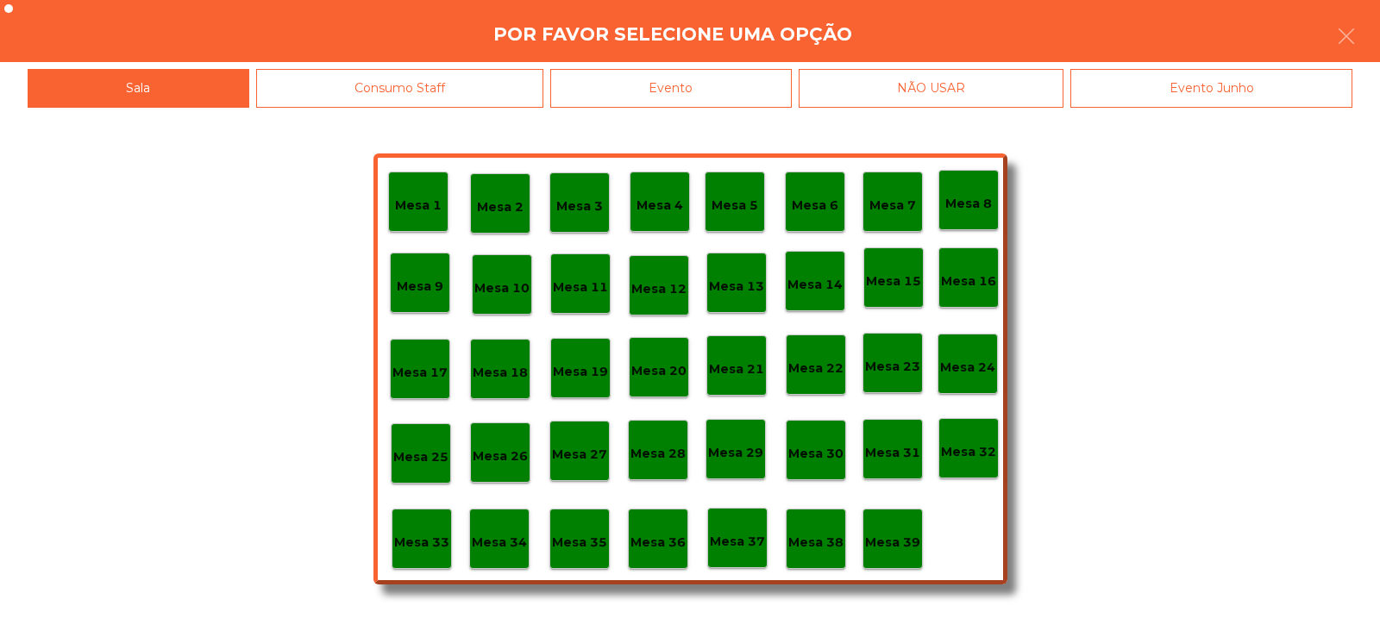
click at [481, 533] on p "Mesa 34" at bounding box center [499, 543] width 55 height 20
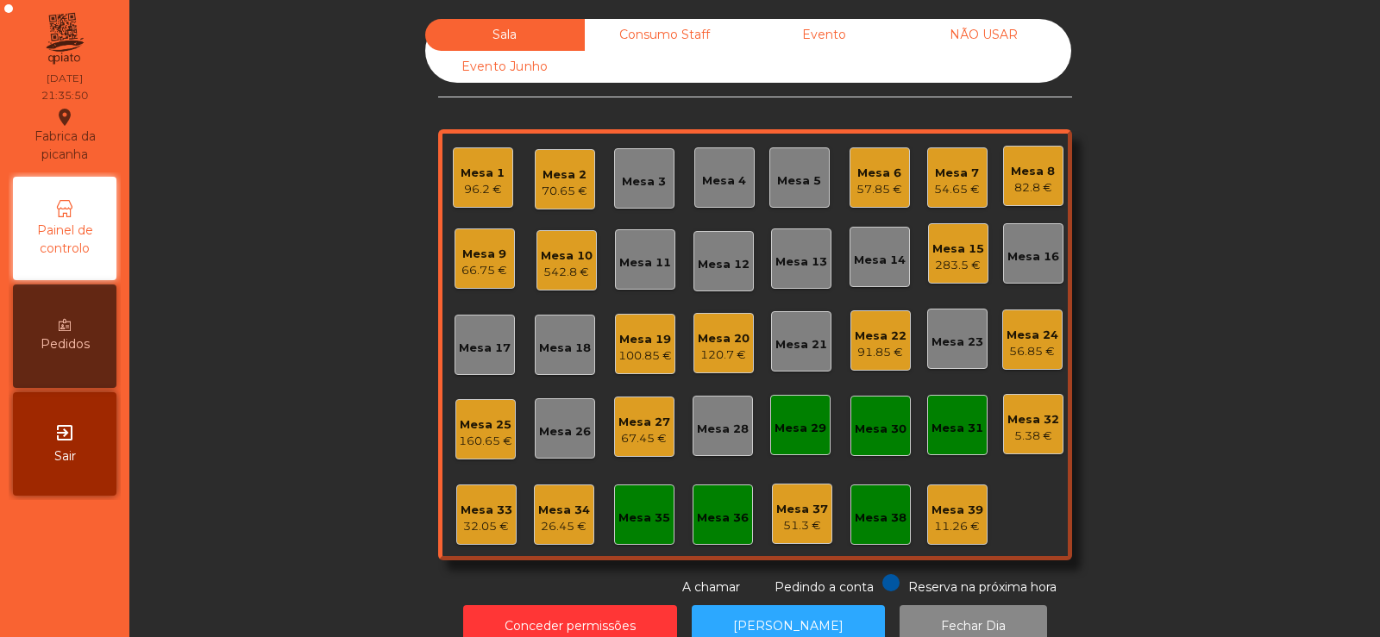
click at [551, 530] on div "26.45 €" at bounding box center [564, 526] width 52 height 17
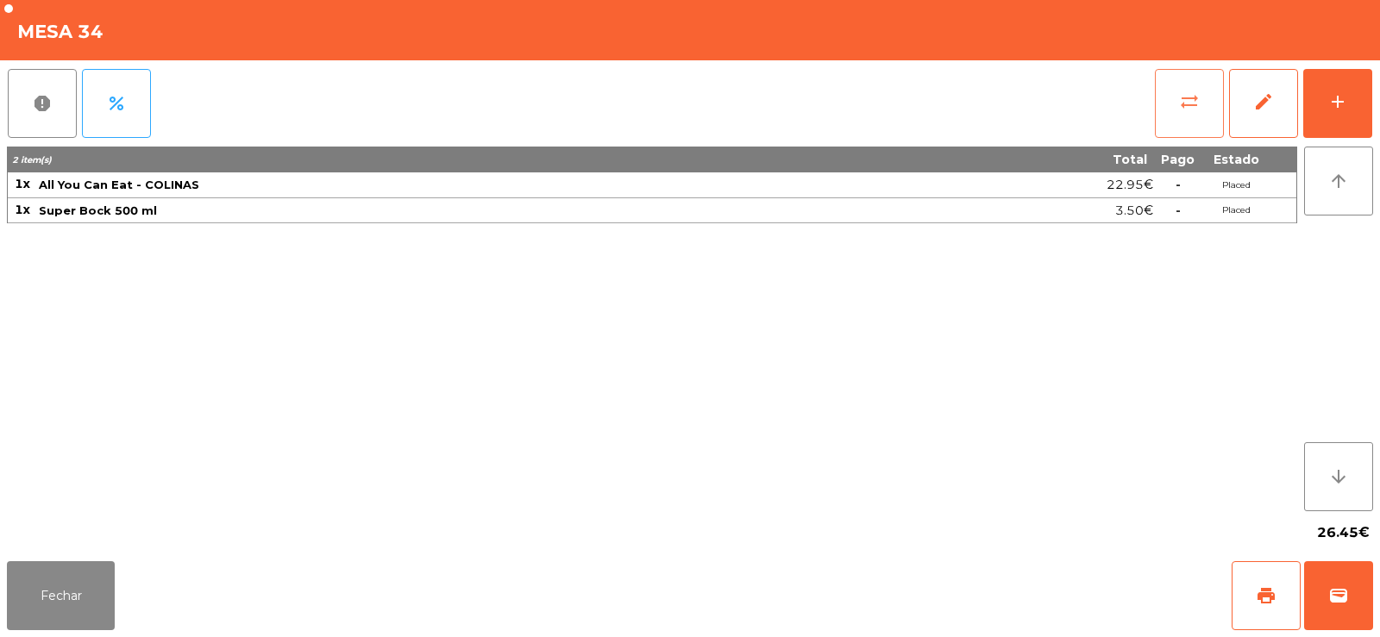
click at [1180, 85] on button "sync_alt" at bounding box center [1189, 103] width 69 height 69
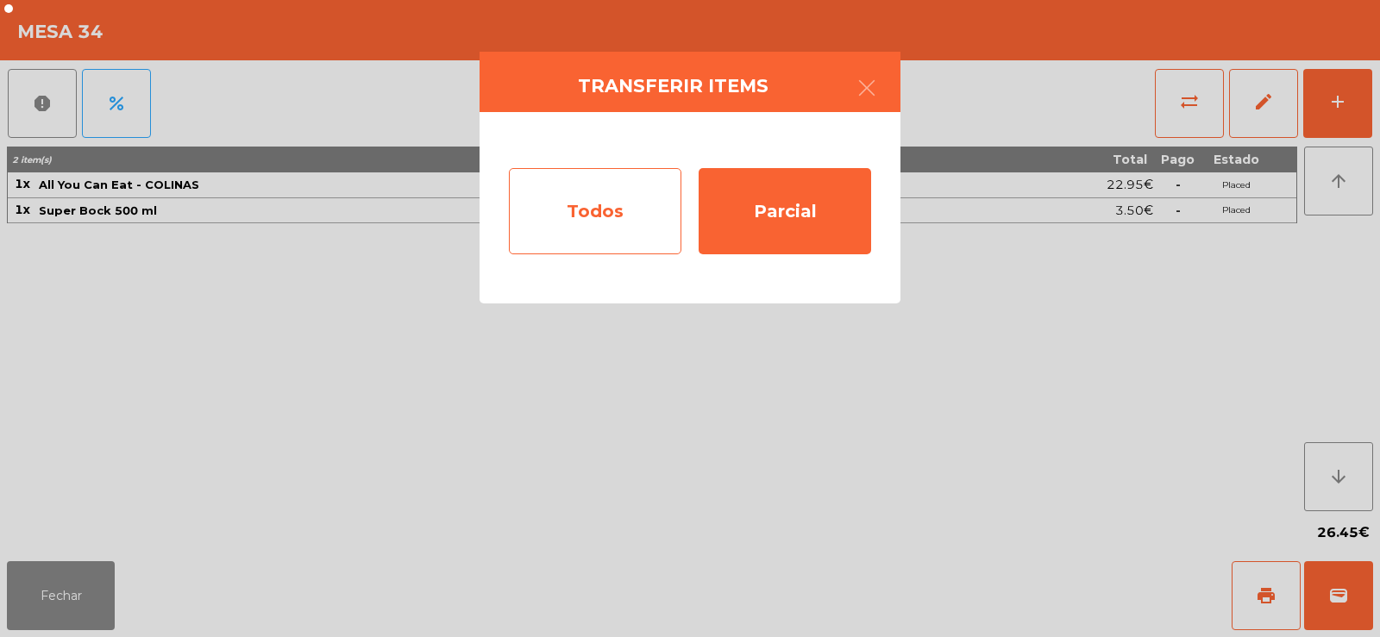
click at [576, 210] on div "Todos" at bounding box center [595, 211] width 172 height 86
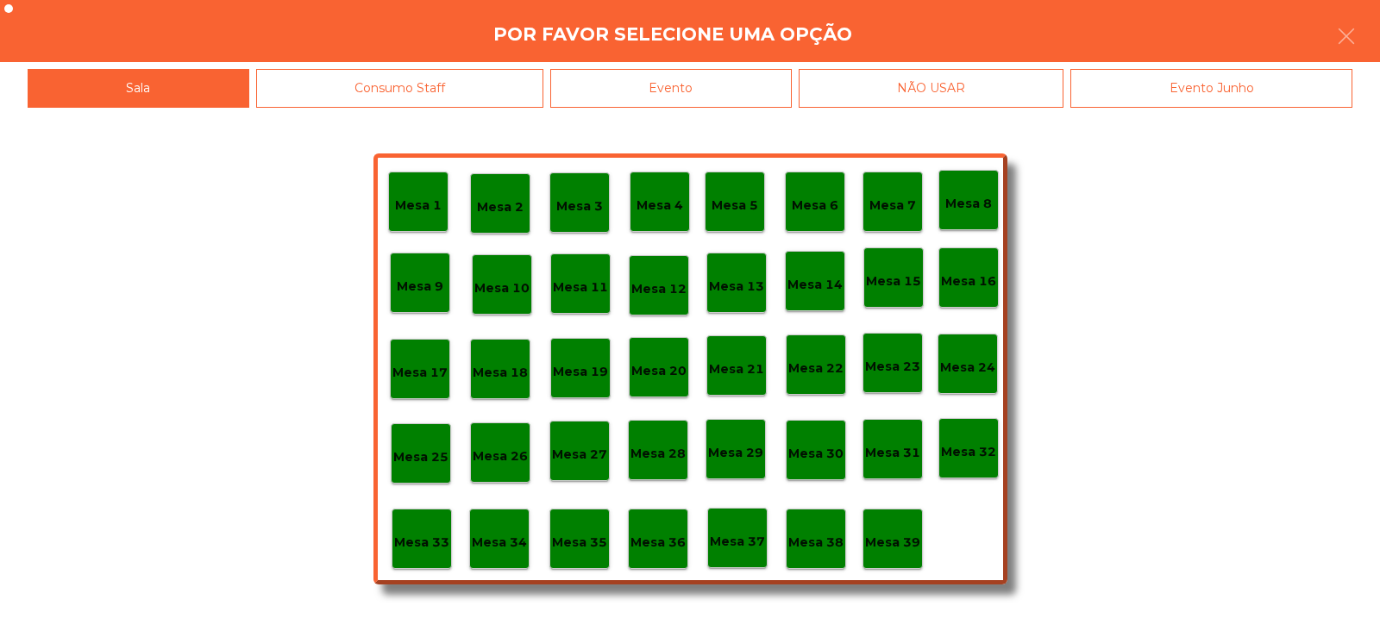
click at [412, 548] on p "Mesa 33" at bounding box center [421, 543] width 55 height 20
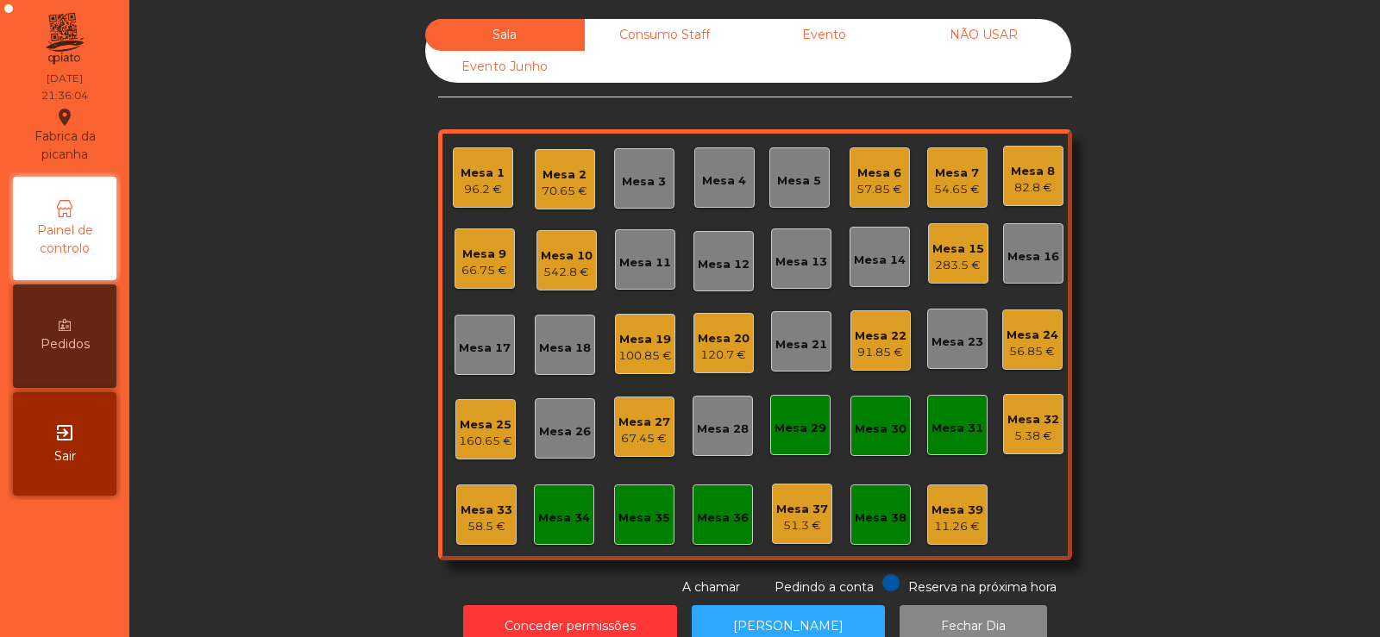
click at [858, 342] on div "Mesa 22" at bounding box center [881, 336] width 52 height 17
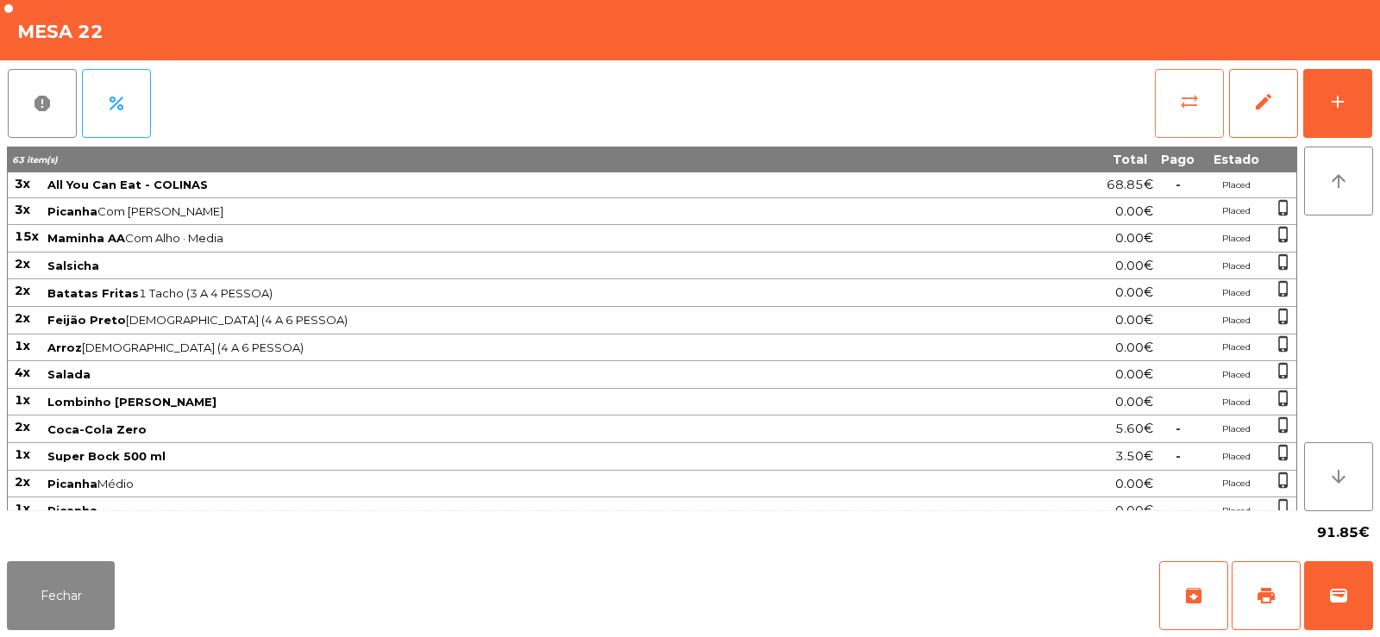
click at [1199, 77] on button "sync_alt" at bounding box center [1189, 103] width 69 height 69
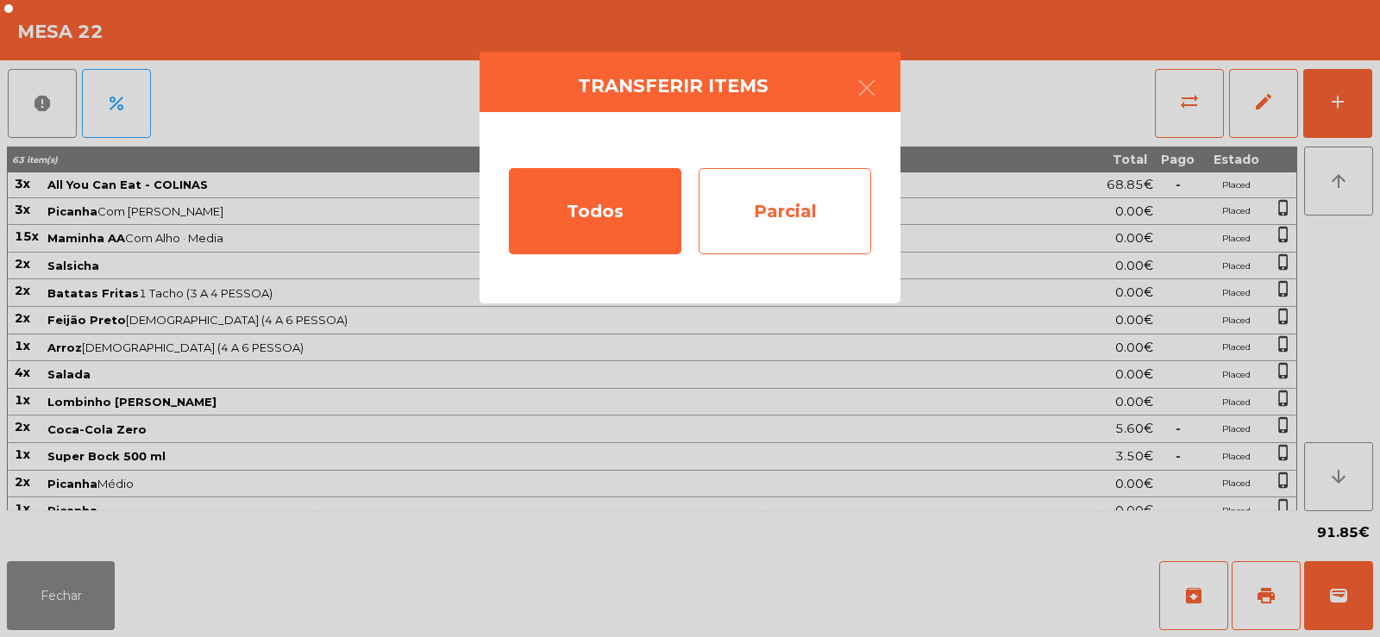
click at [819, 223] on div "Parcial" at bounding box center [784, 211] width 172 height 86
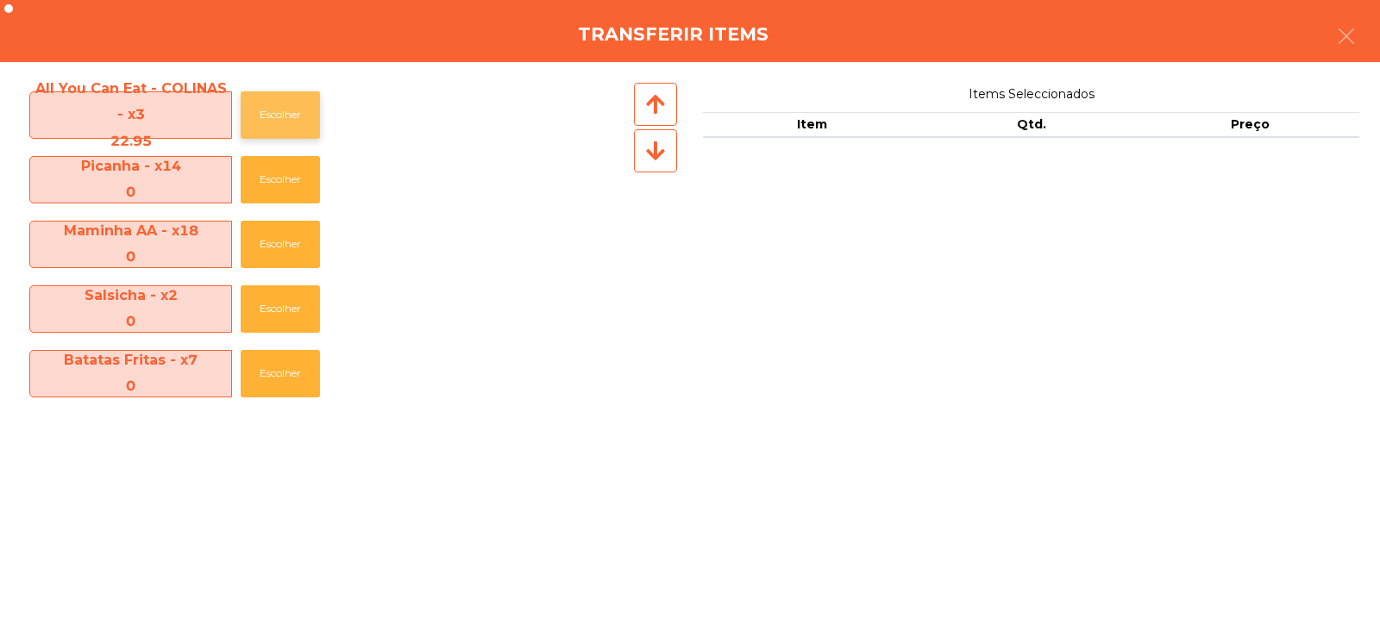
click at [285, 102] on button "Escolher" at bounding box center [280, 114] width 79 height 47
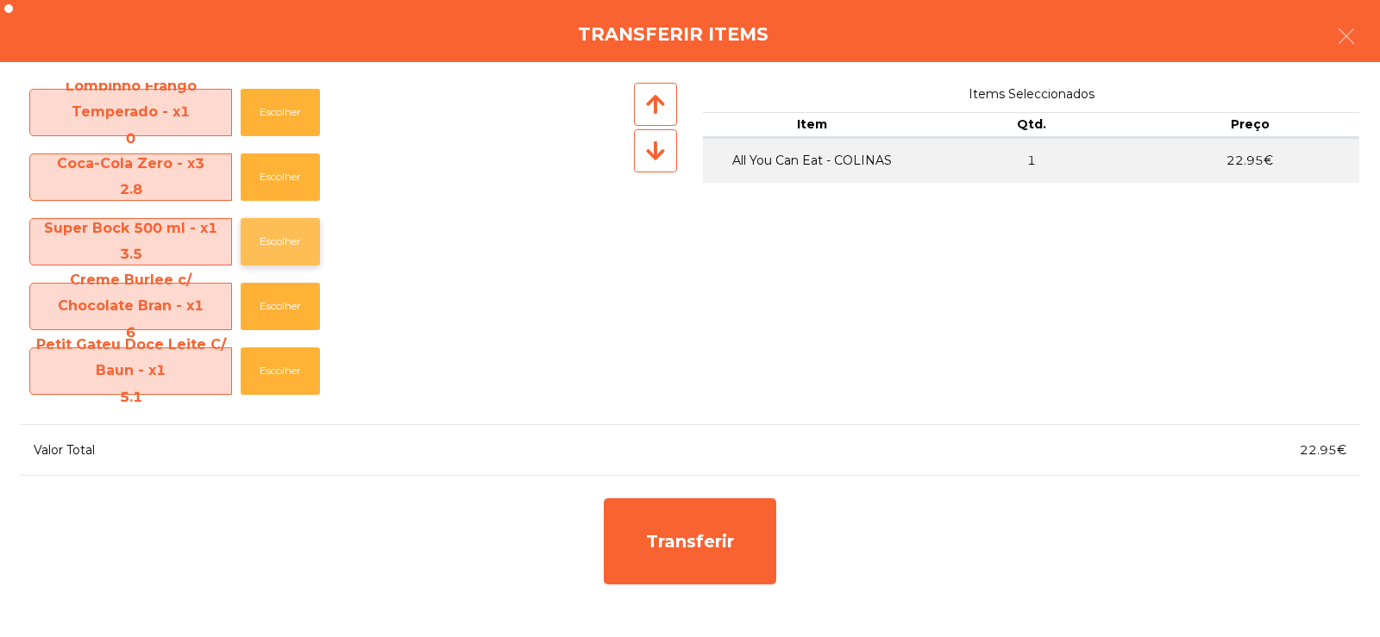
click at [288, 232] on button "Escolher" at bounding box center [280, 241] width 79 height 47
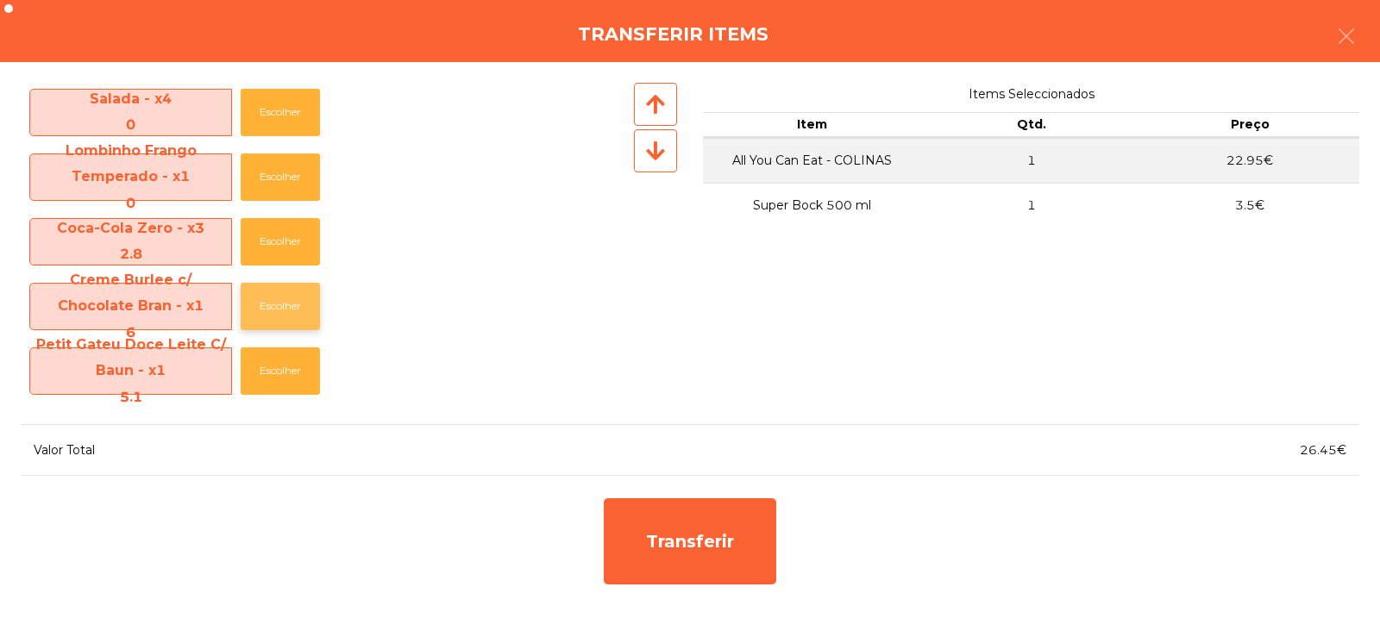
click at [277, 316] on button "Escolher" at bounding box center [280, 306] width 79 height 47
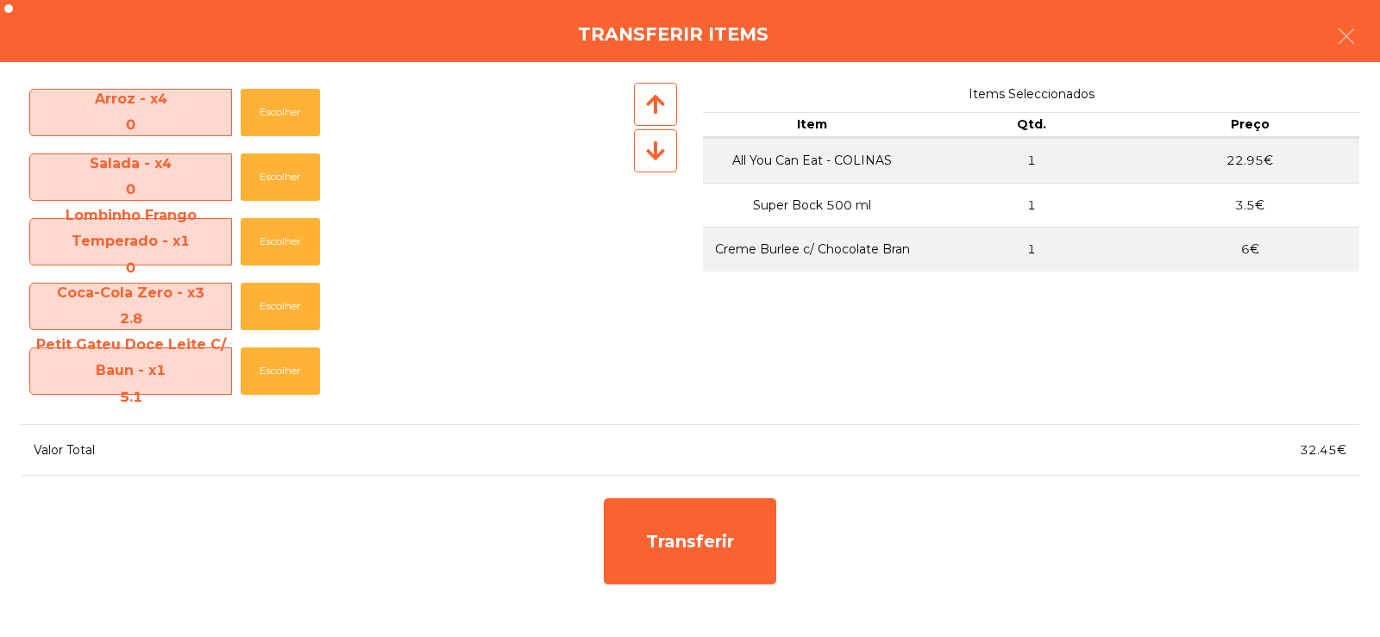
scroll to position [391, 0]
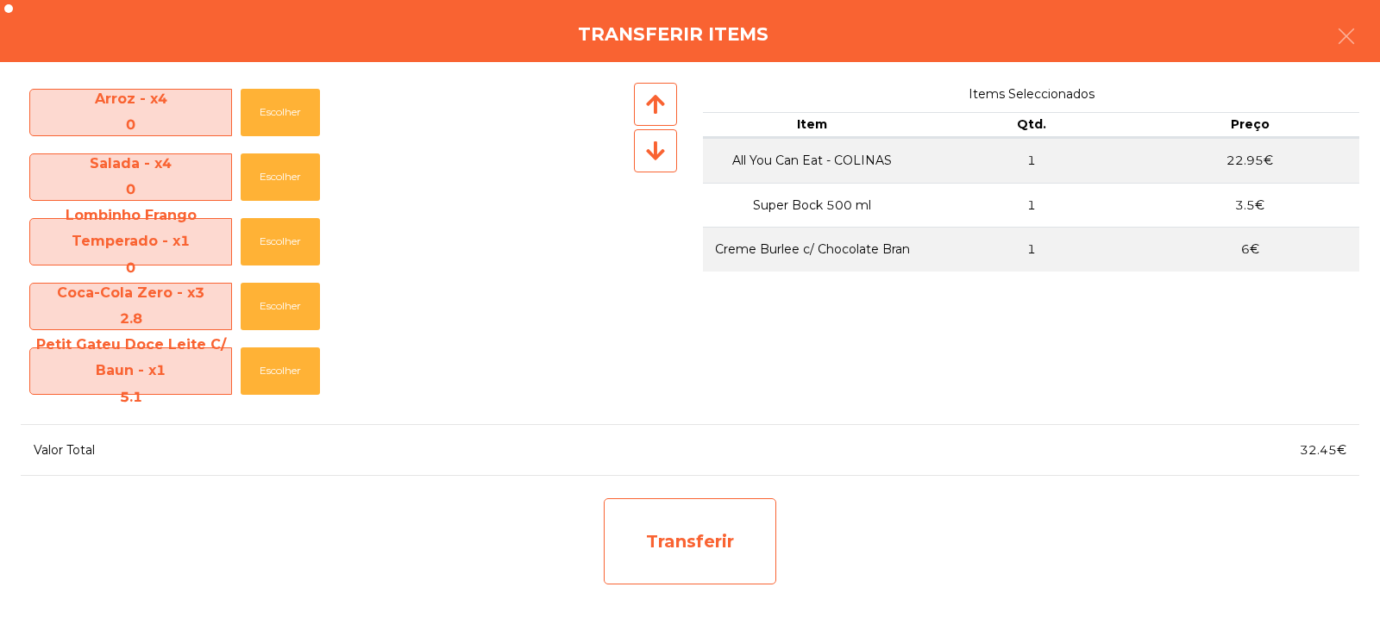
click at [736, 561] on div "Transferir" at bounding box center [690, 541] width 172 height 86
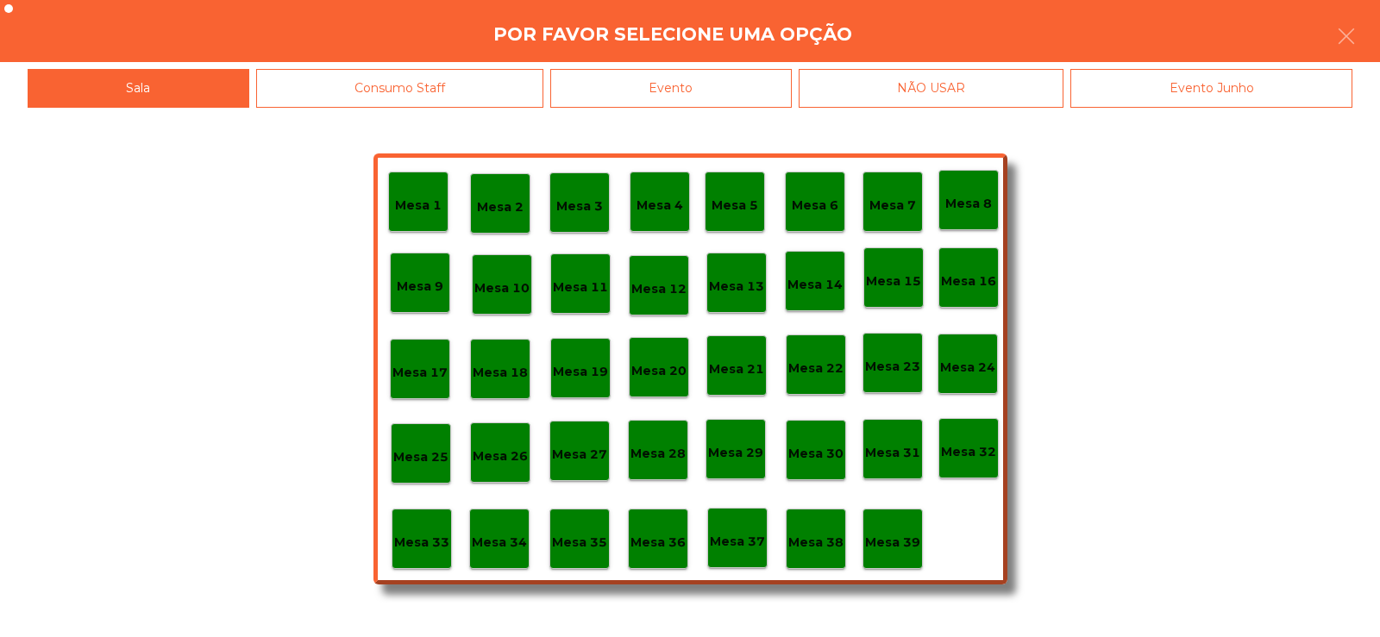
click at [526, 547] on div "Mesa 34" at bounding box center [499, 539] width 60 height 60
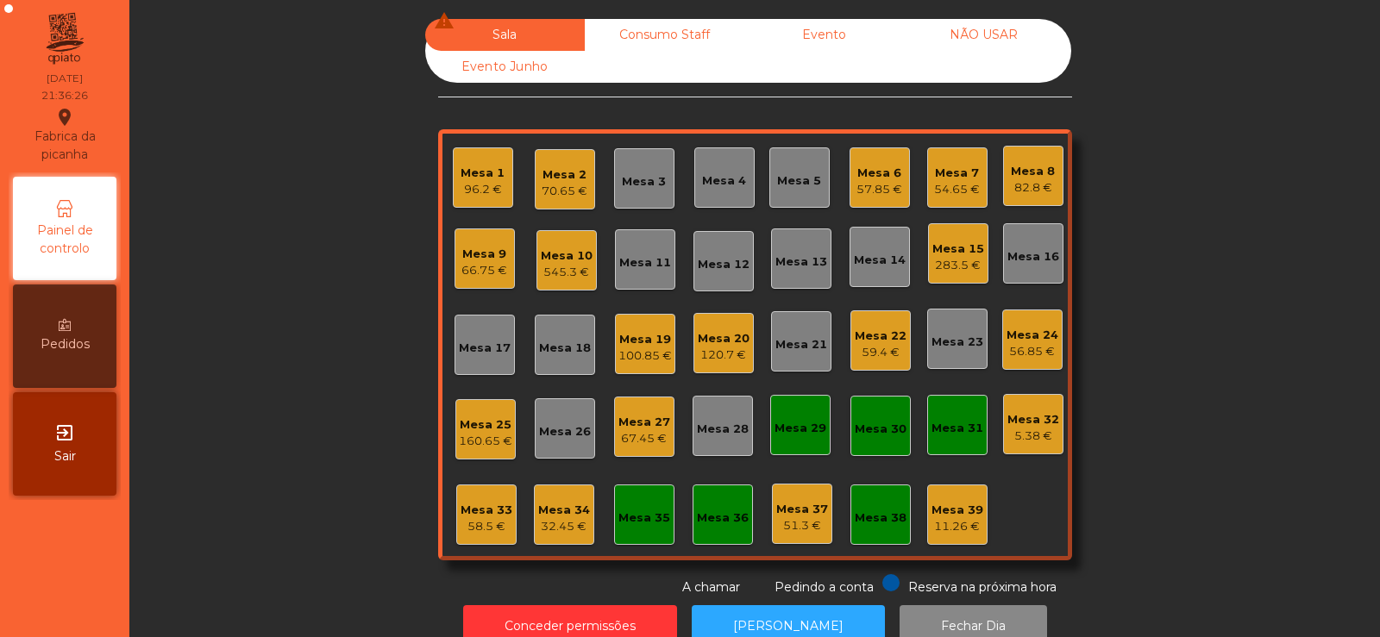
click at [551, 528] on div "32.45 €" at bounding box center [564, 526] width 52 height 17
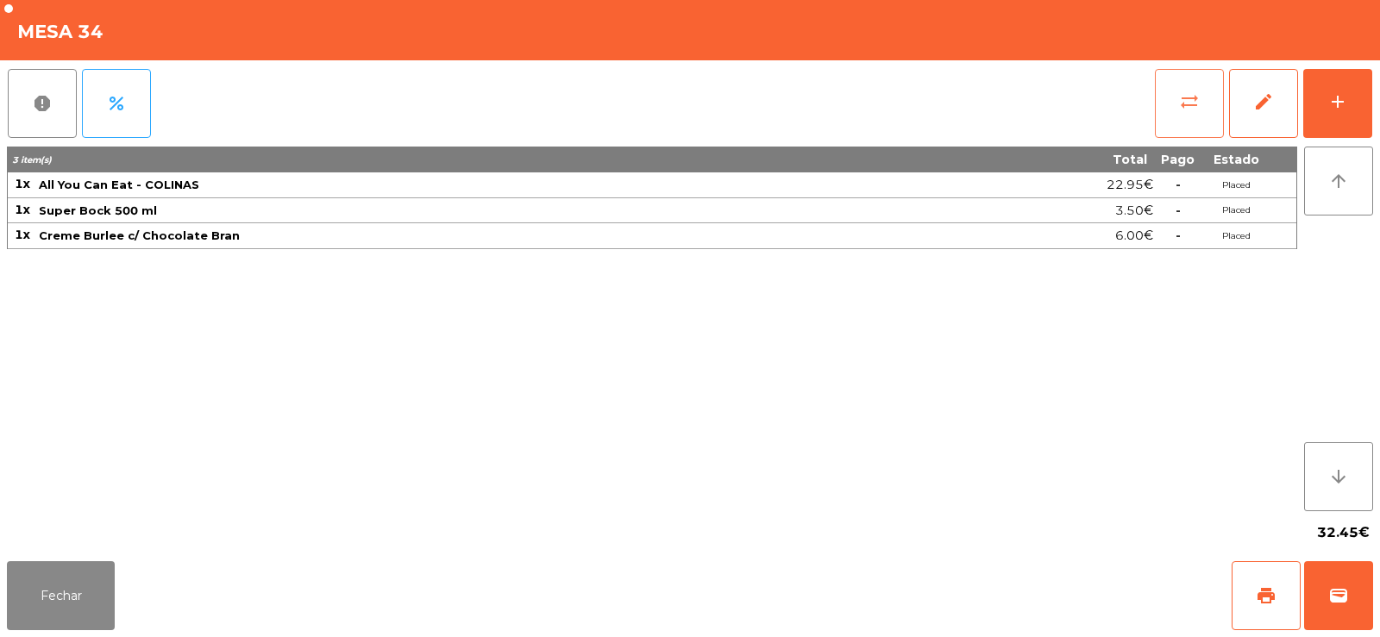
click at [1199, 84] on button "sync_alt" at bounding box center [1189, 103] width 69 height 69
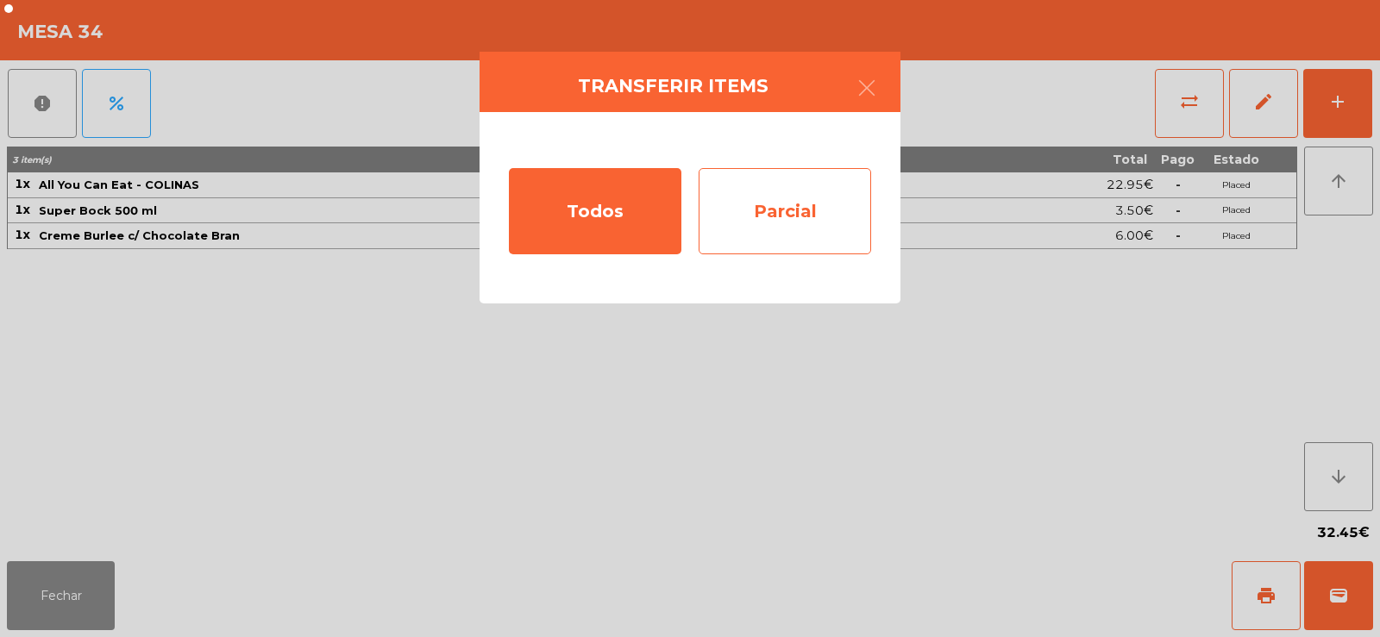
click at [787, 207] on div "Parcial" at bounding box center [784, 211] width 172 height 86
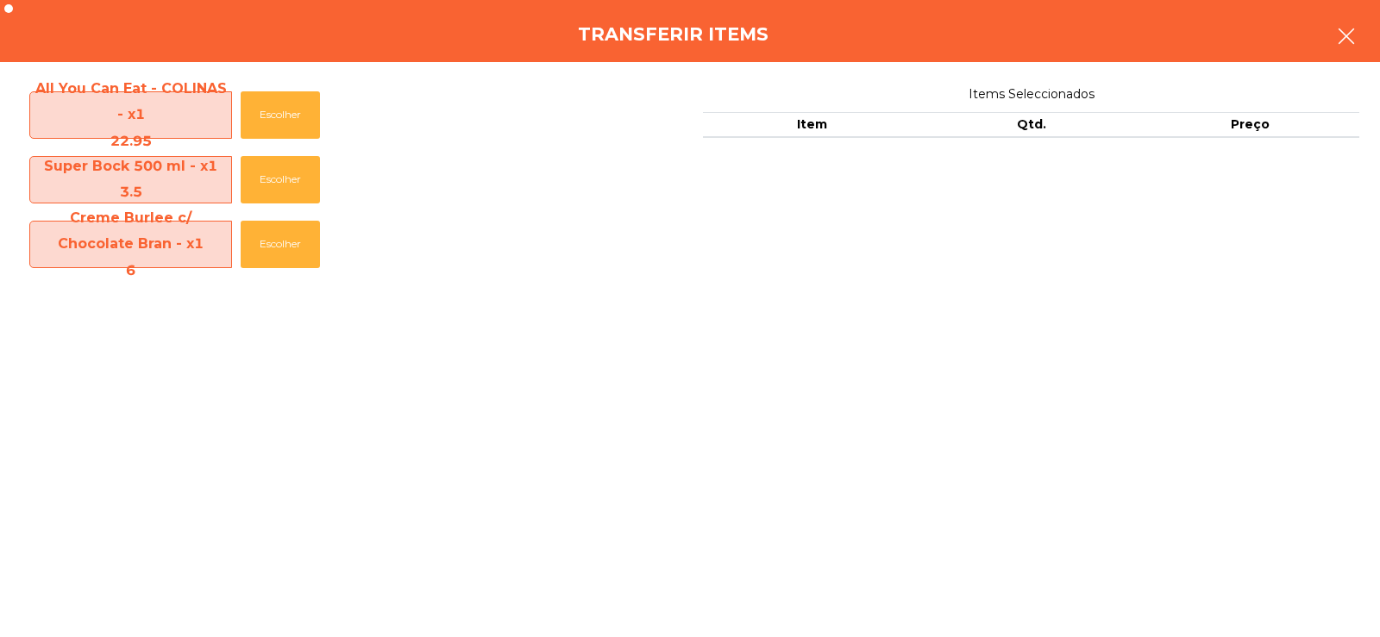
click at [1332, 30] on button "button" at bounding box center [1346, 38] width 48 height 52
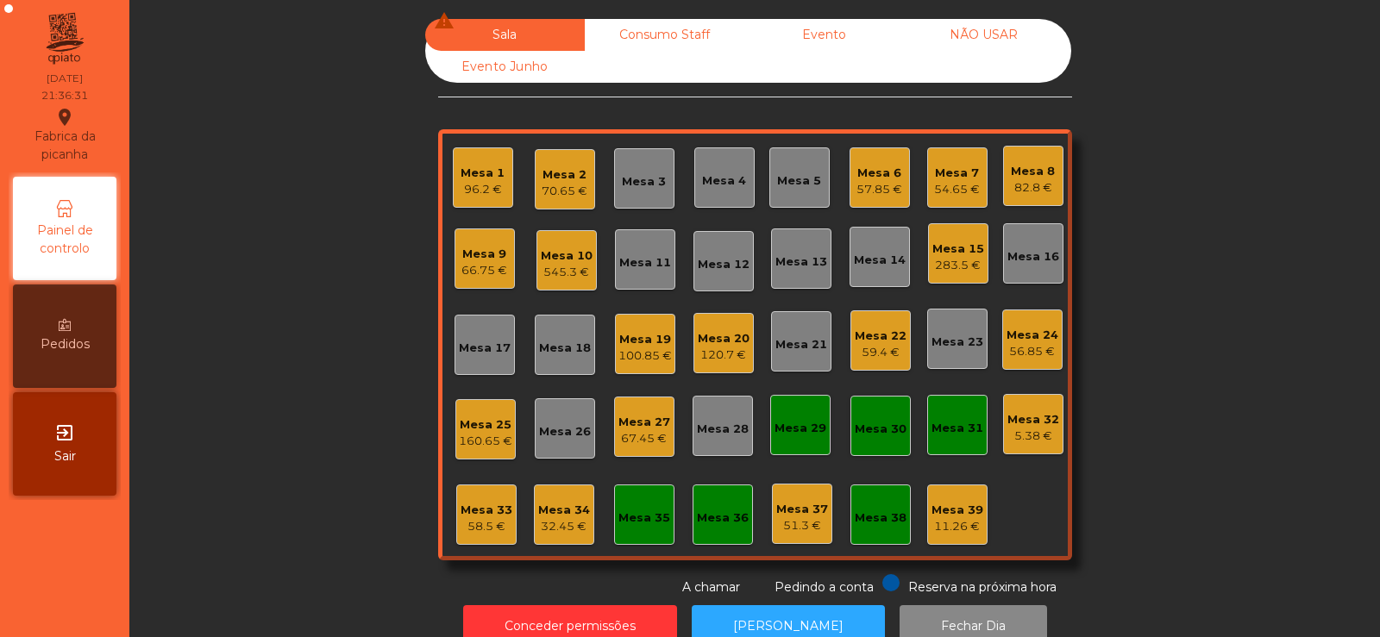
click at [553, 514] on div "Mesa 34" at bounding box center [564, 510] width 52 height 17
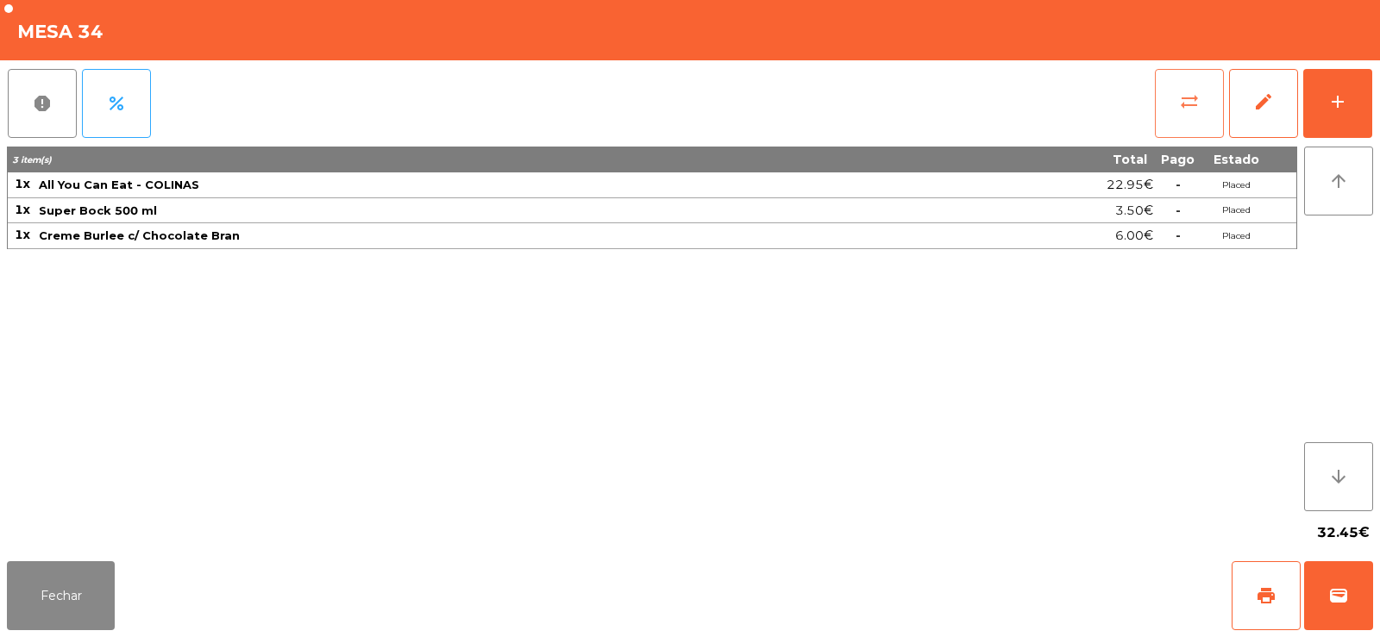
click at [1207, 82] on button "sync_alt" at bounding box center [1189, 103] width 69 height 69
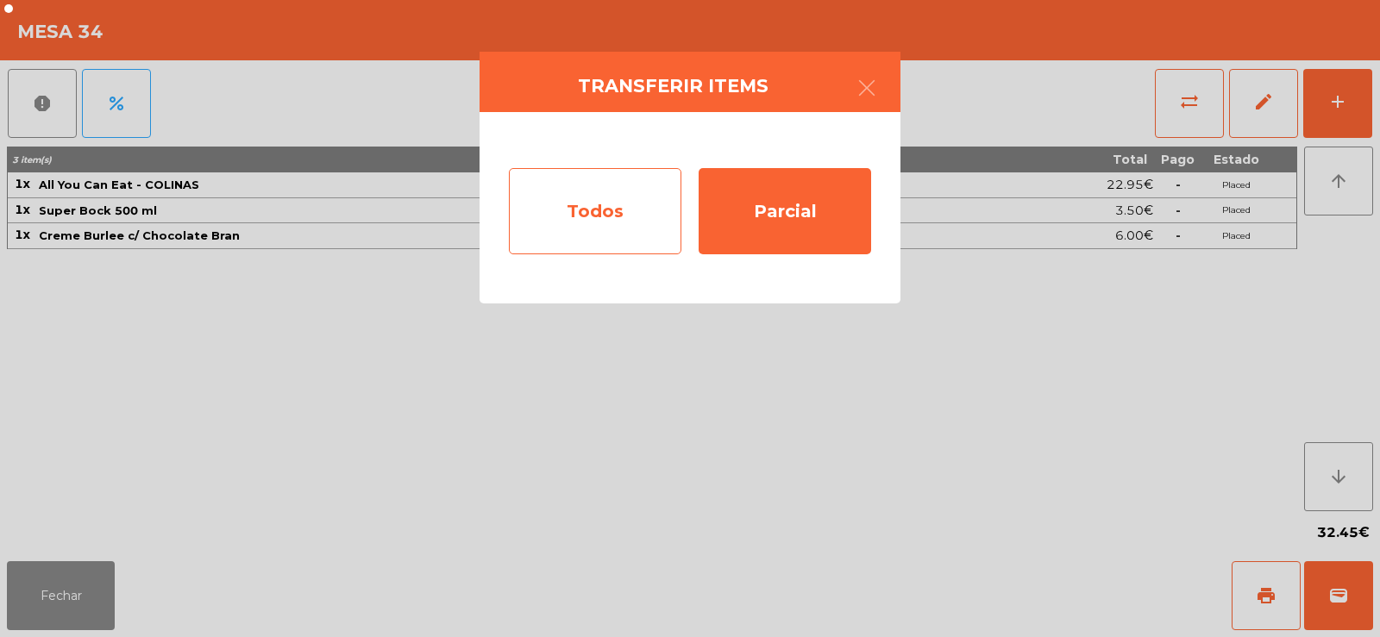
click at [586, 226] on div "Todos" at bounding box center [595, 211] width 172 height 86
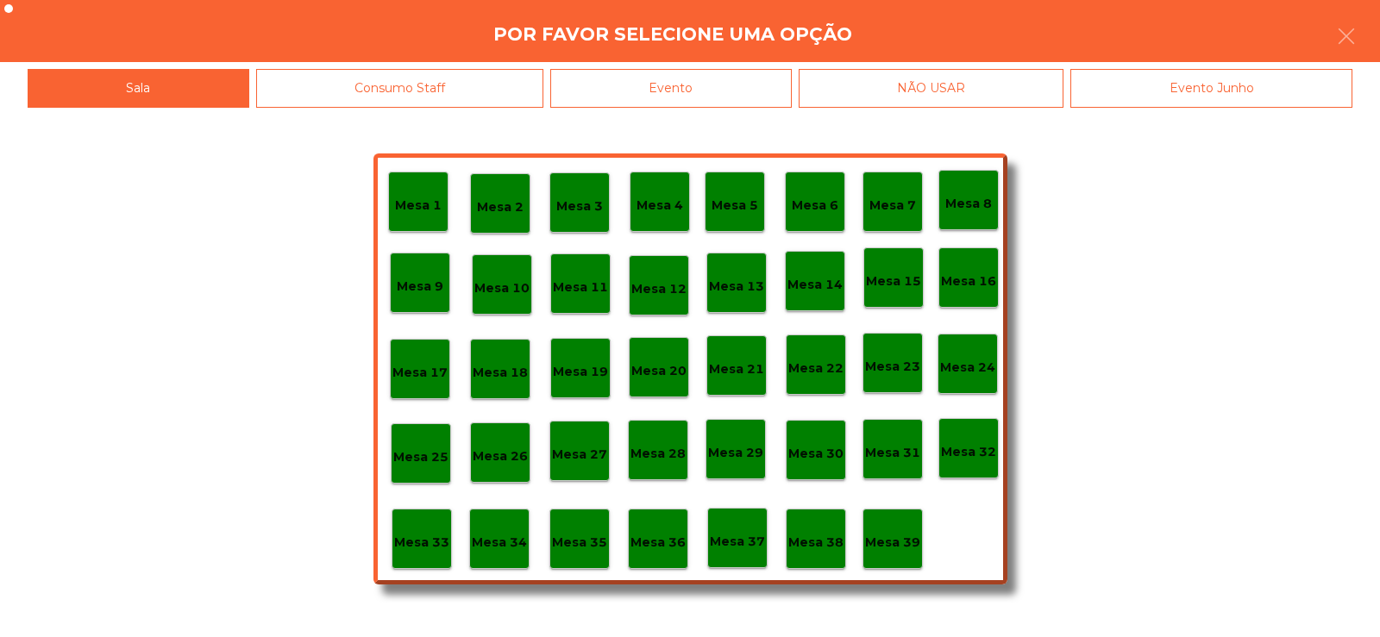
click at [412, 557] on div "Mesa 33" at bounding box center [421, 539] width 60 height 60
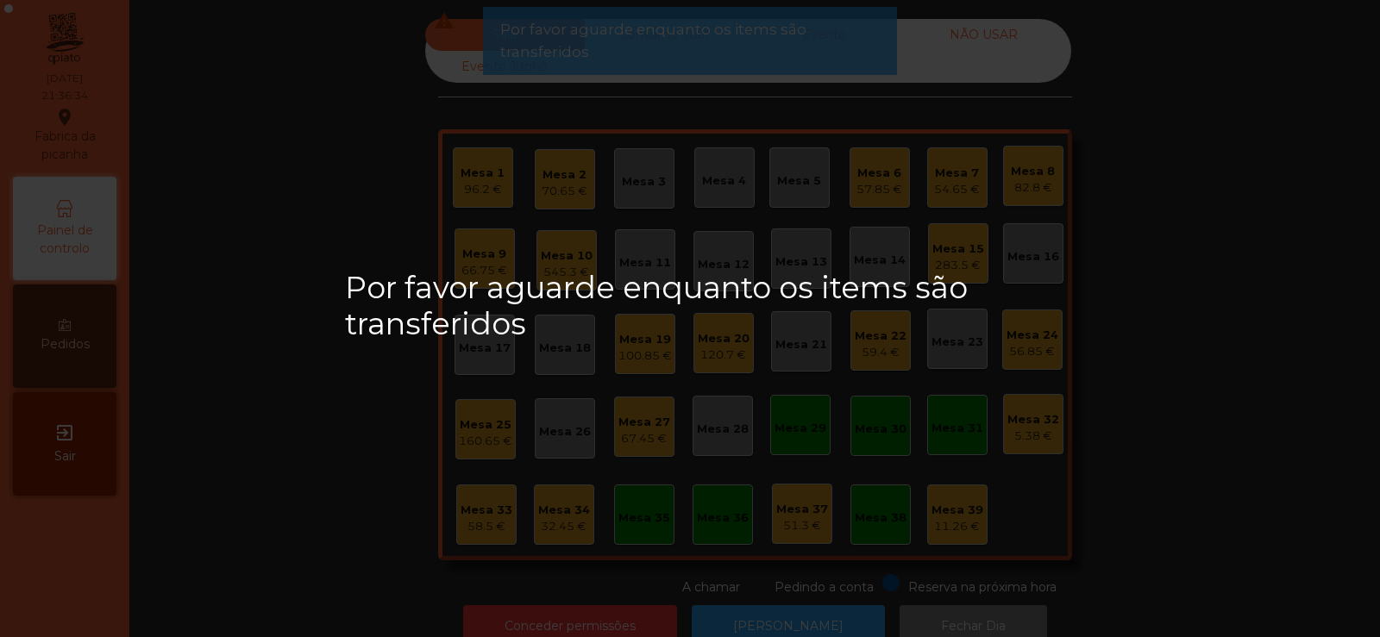
click at [1153, 286] on div "Sala warning Consumo Staff Evento NÃO USAR Evento Junho Mesa 1 96.2 € Mesa 2 70…" at bounding box center [755, 308] width 1204 height 578
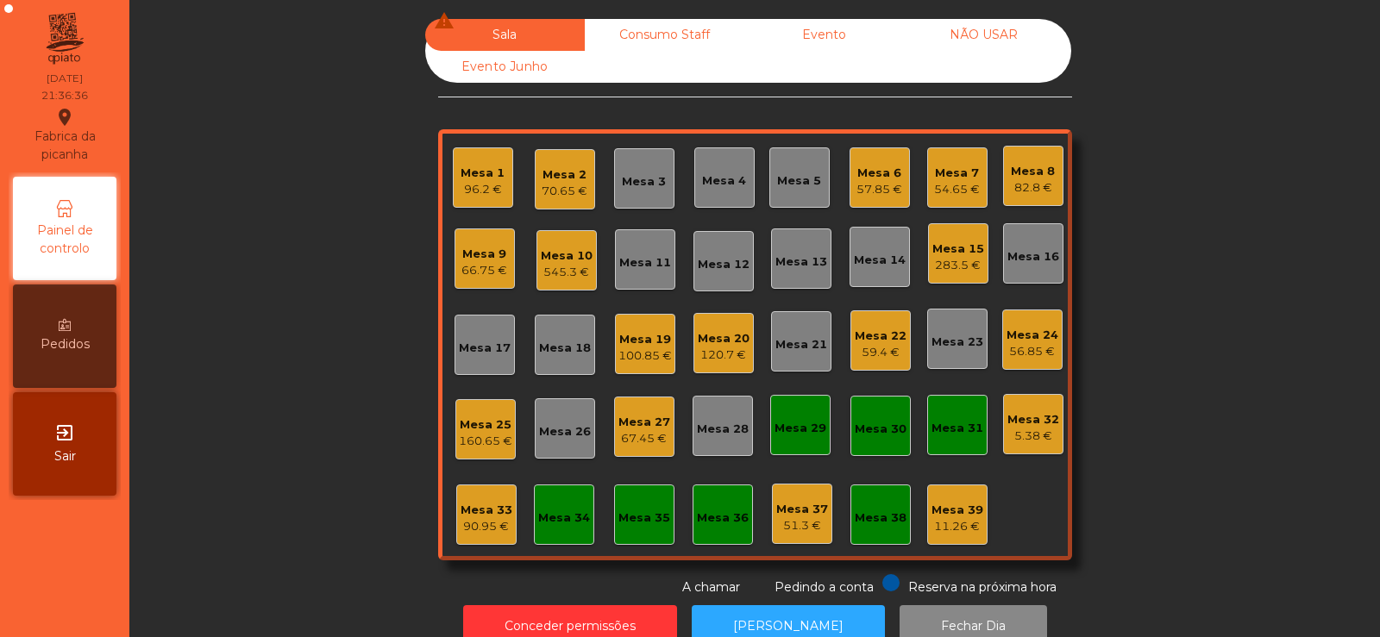
click at [863, 336] on div "Mesa 22" at bounding box center [881, 336] width 52 height 17
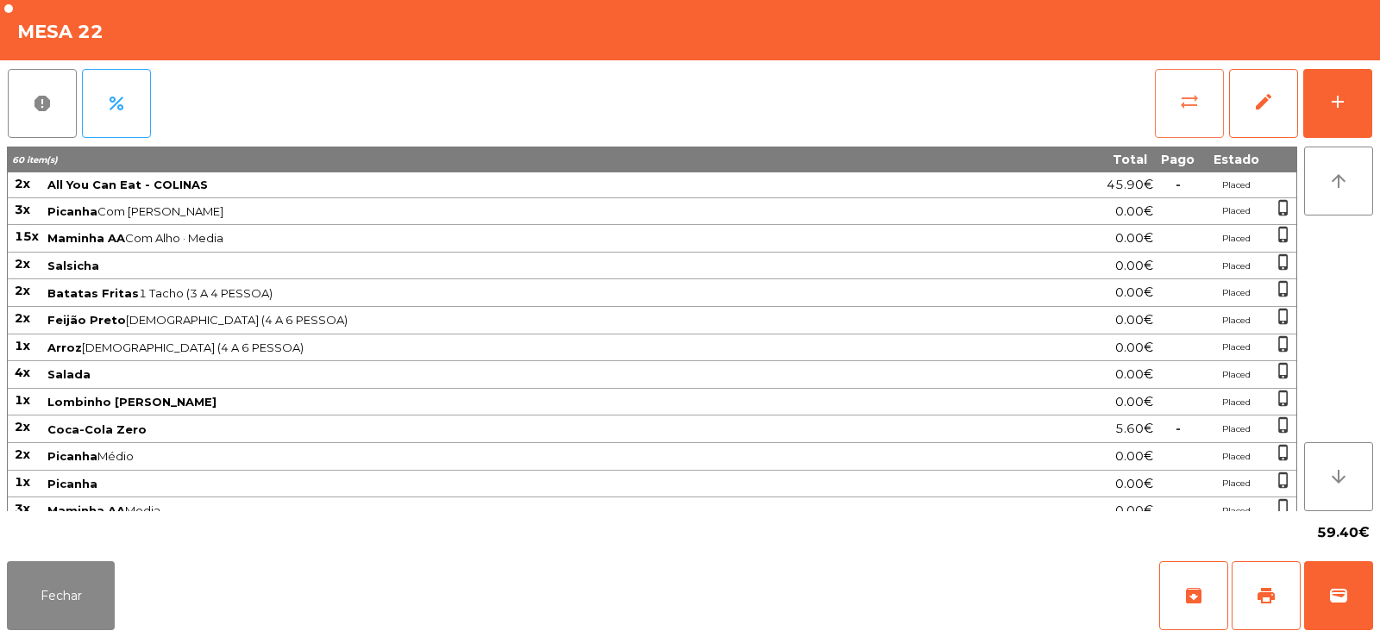
click at [1186, 92] on span "sync_alt" at bounding box center [1189, 101] width 21 height 21
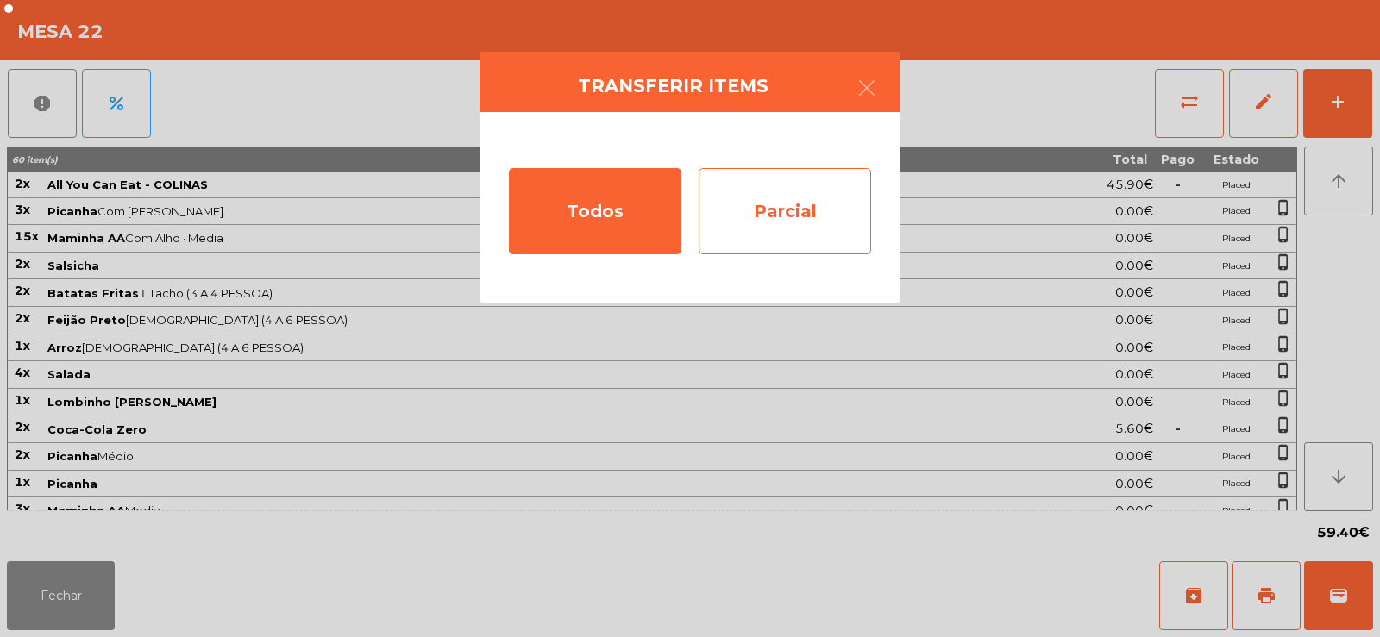
click at [825, 201] on div "Parcial" at bounding box center [784, 211] width 172 height 86
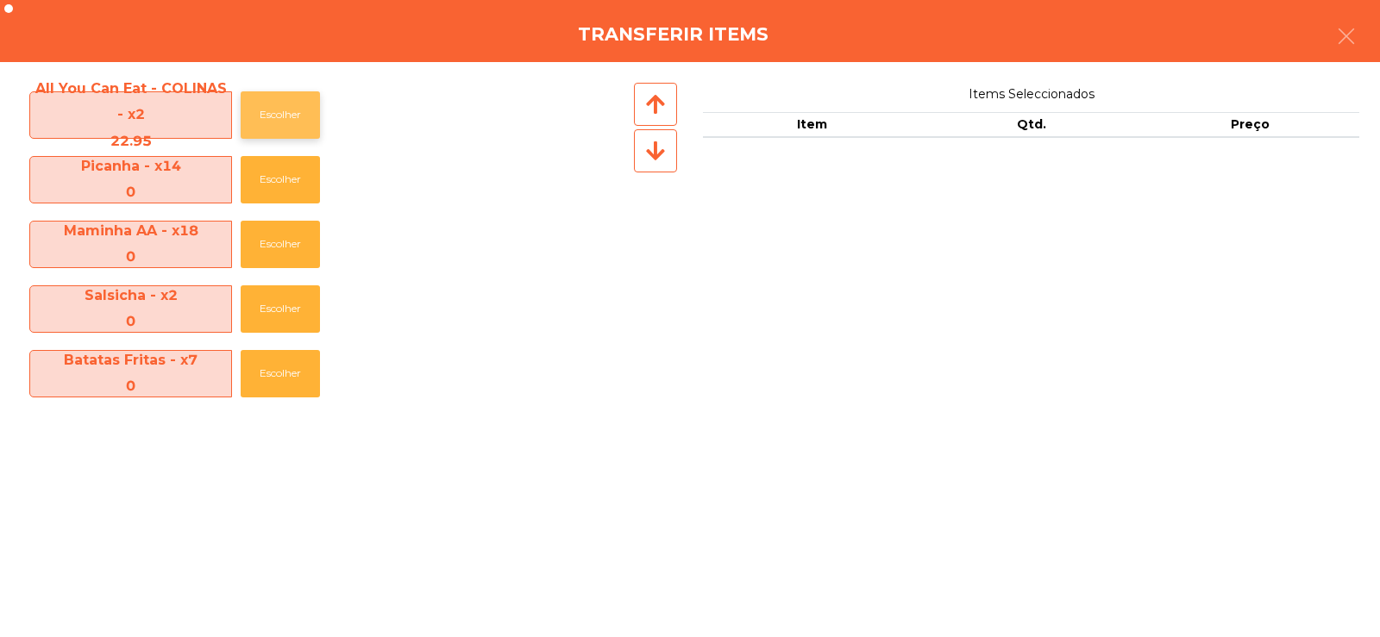
click at [283, 122] on button "Escolher" at bounding box center [280, 114] width 79 height 47
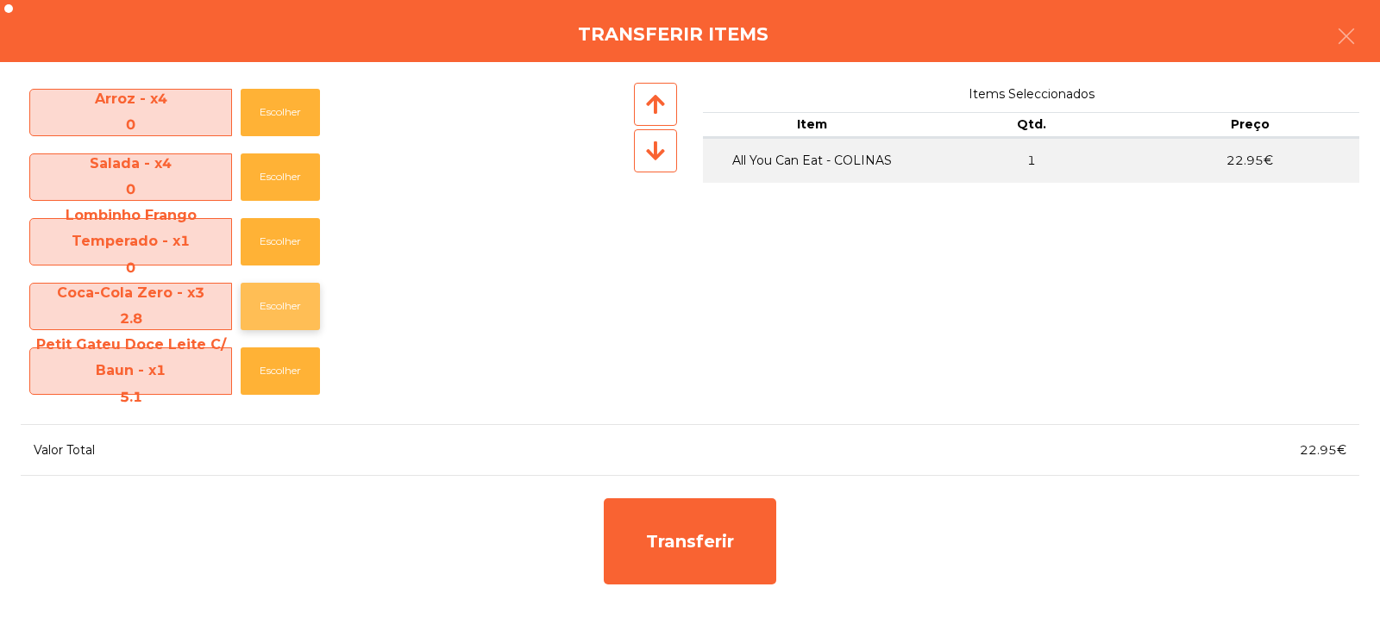
click at [281, 297] on button "Escolher" at bounding box center [280, 306] width 79 height 47
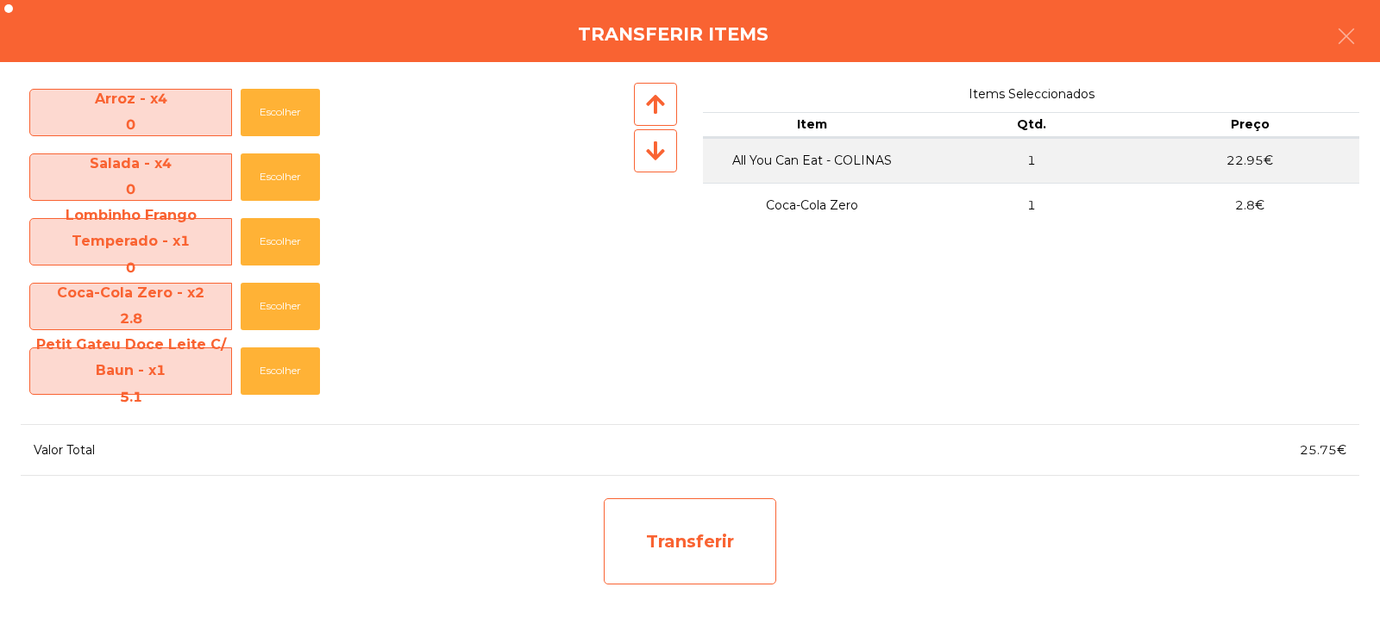
click at [680, 537] on div "Transferir" at bounding box center [690, 541] width 172 height 86
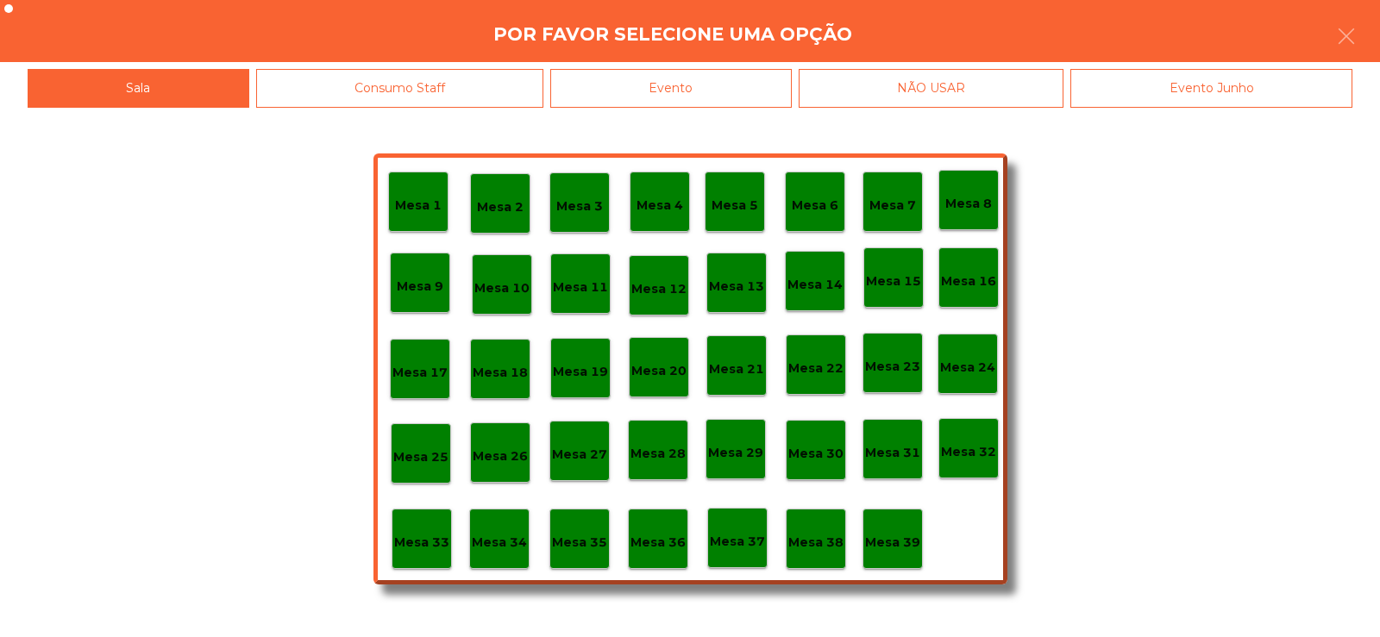
click at [520, 545] on p "Mesa 34" at bounding box center [499, 543] width 55 height 20
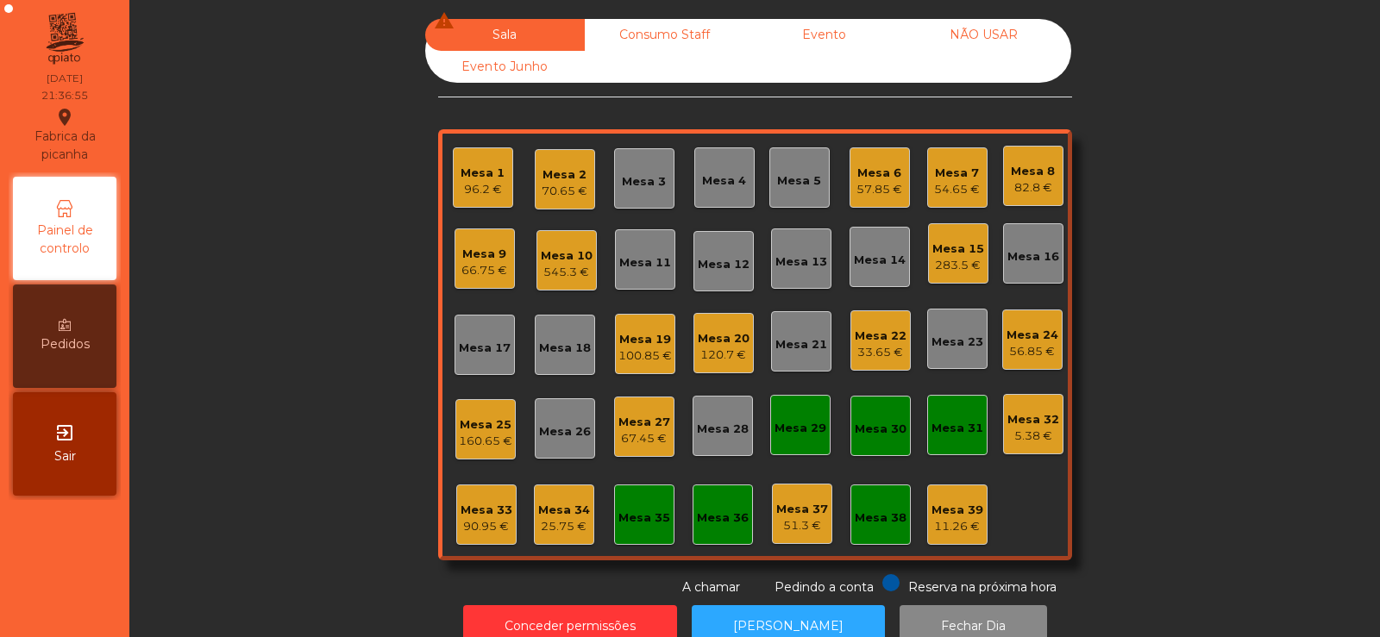
click at [573, 522] on div "25.75 €" at bounding box center [564, 526] width 52 height 17
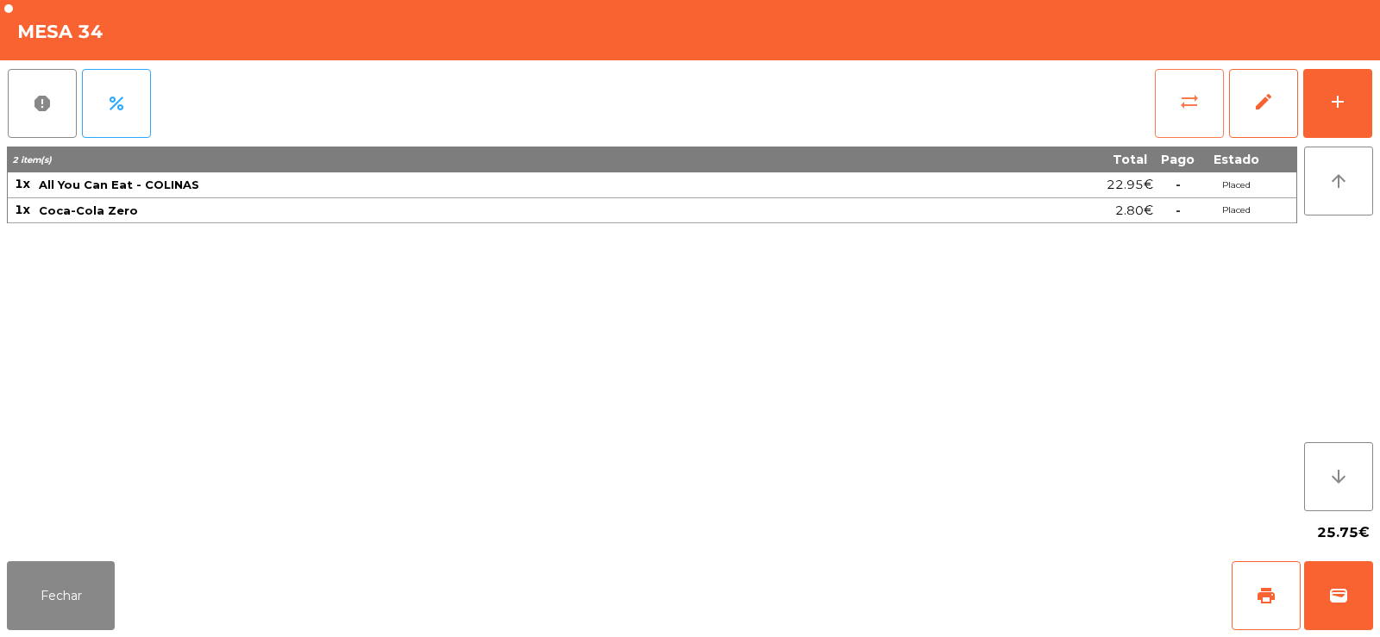
click at [1189, 108] on span "sync_alt" at bounding box center [1189, 101] width 21 height 21
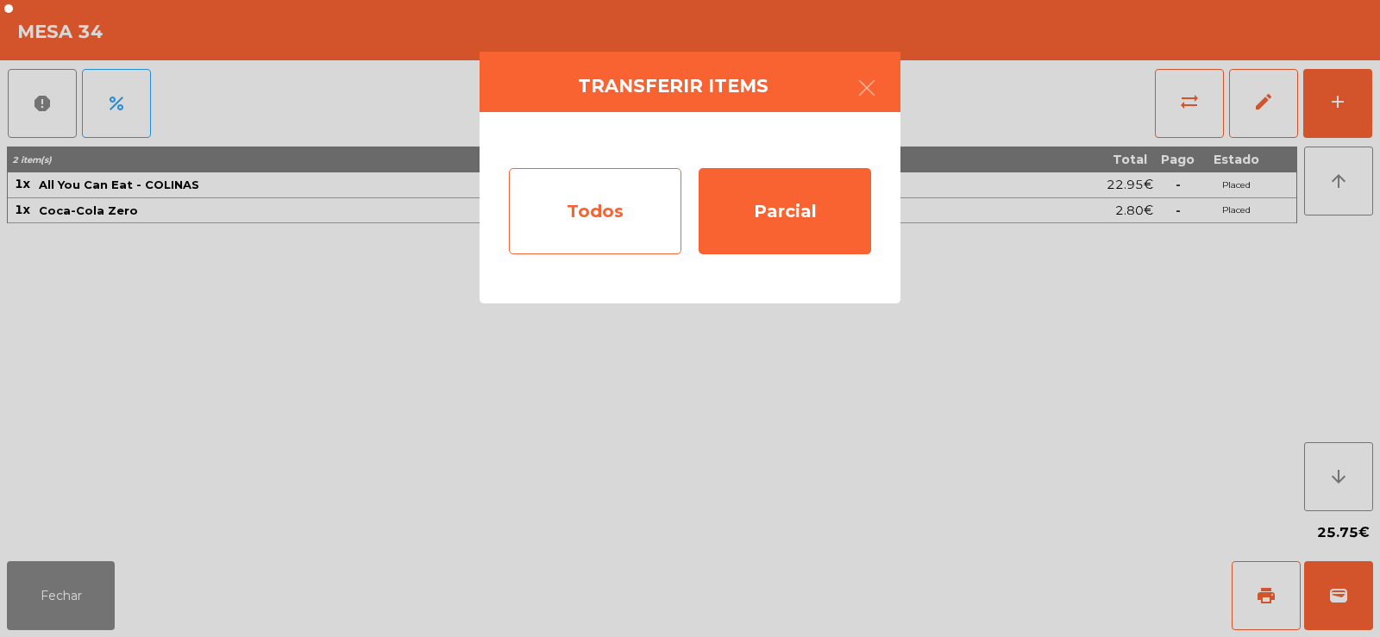
click at [585, 222] on div "Todos" at bounding box center [595, 211] width 172 height 86
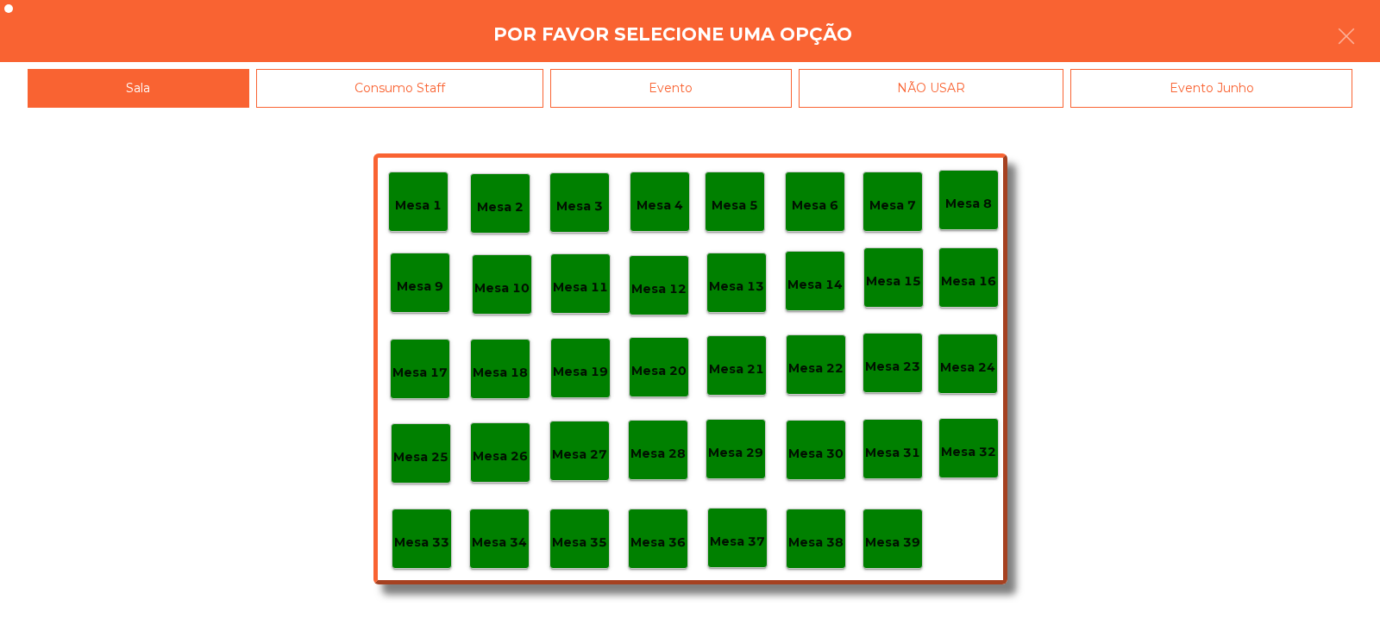
click at [417, 541] on p "Mesa 33" at bounding box center [421, 543] width 55 height 20
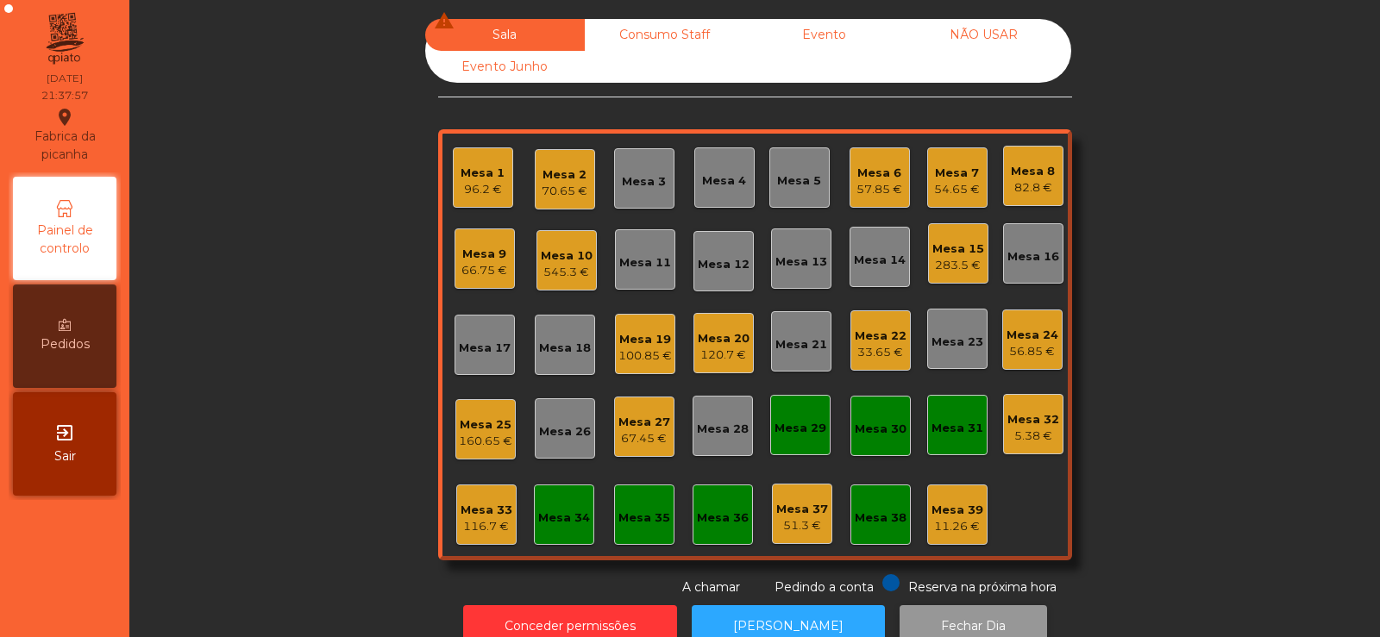
click at [1012, 609] on button "Fechar Dia" at bounding box center [972, 626] width 147 height 42
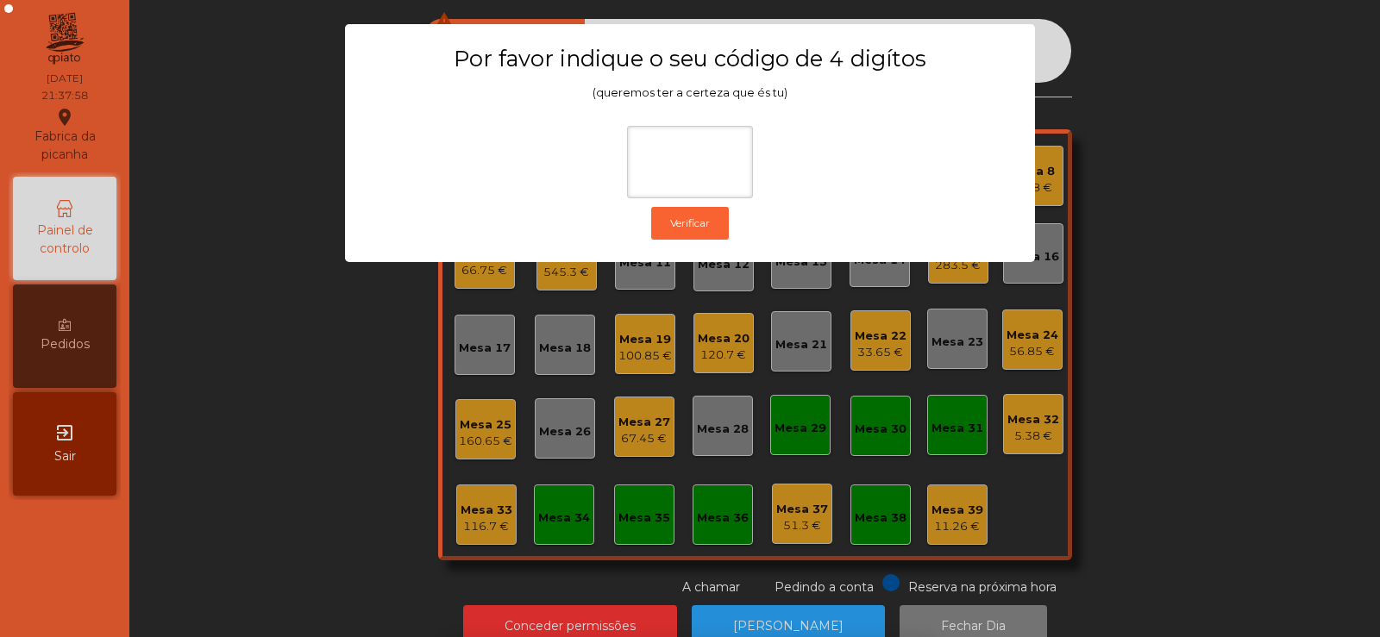
click at [1205, 282] on ngb-modal-window "Por favor indique o seu código de 4 digítos (queremos ter a certeza que és tu) …" at bounding box center [689, 318] width 1311 height 637
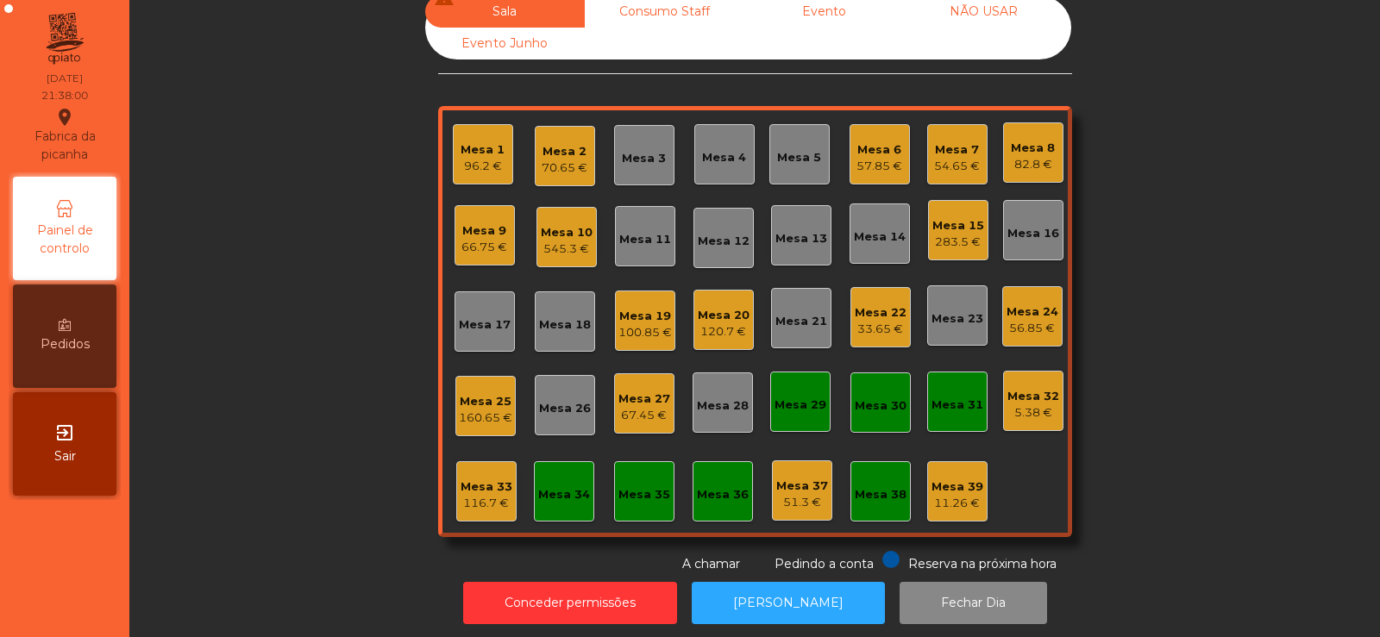
click at [460, 159] on div "96.2 €" at bounding box center [482, 166] width 44 height 17
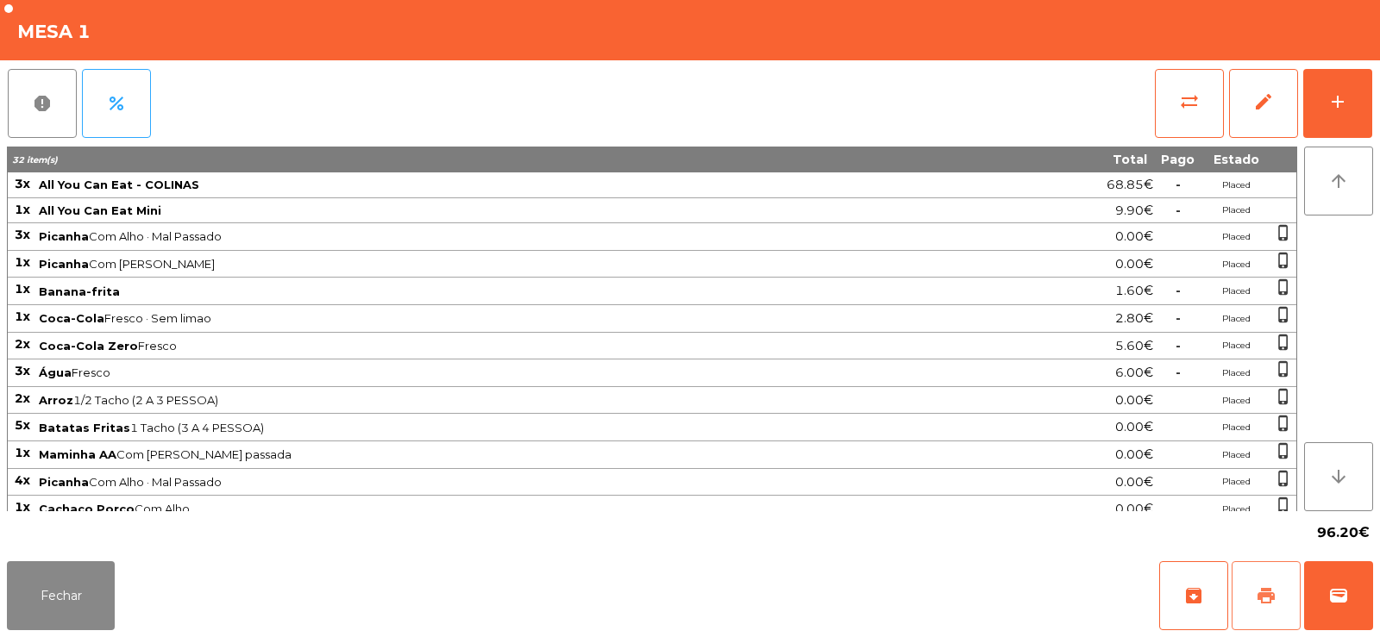
click at [1264, 604] on span "print" at bounding box center [1265, 595] width 21 height 21
click at [1340, 600] on span "wallet" at bounding box center [1338, 595] width 21 height 21
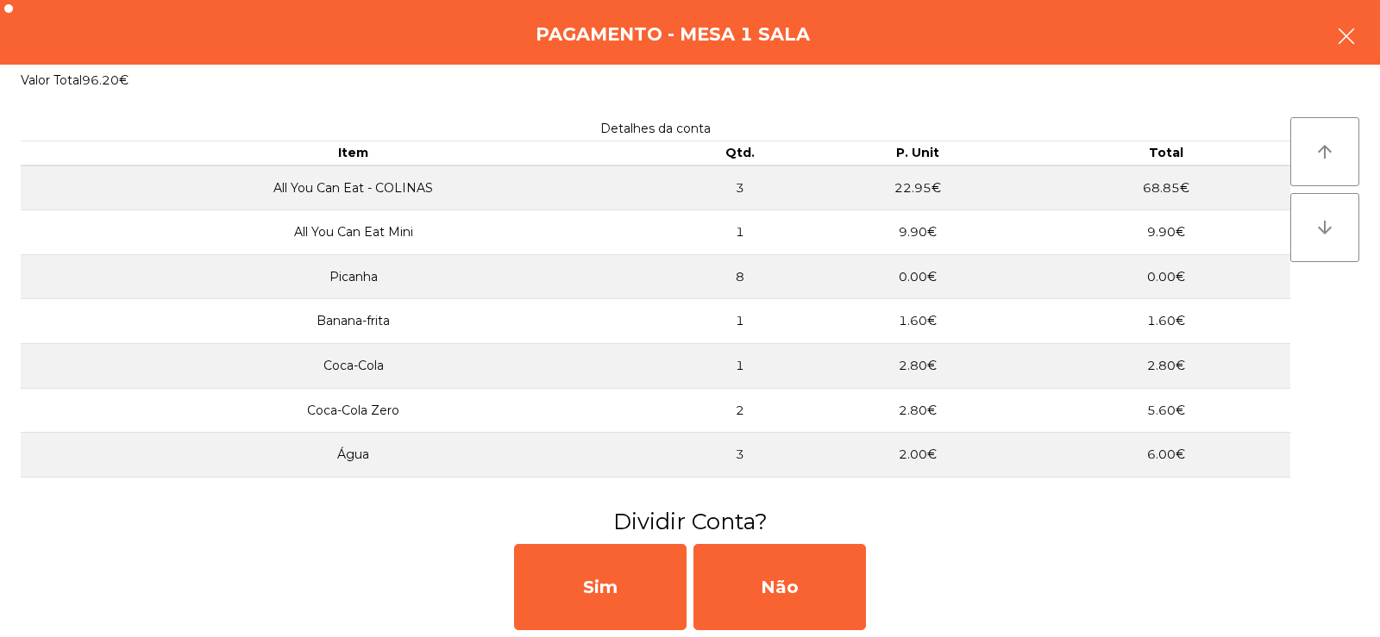
click at [1360, 18] on button "button" at bounding box center [1346, 38] width 48 height 52
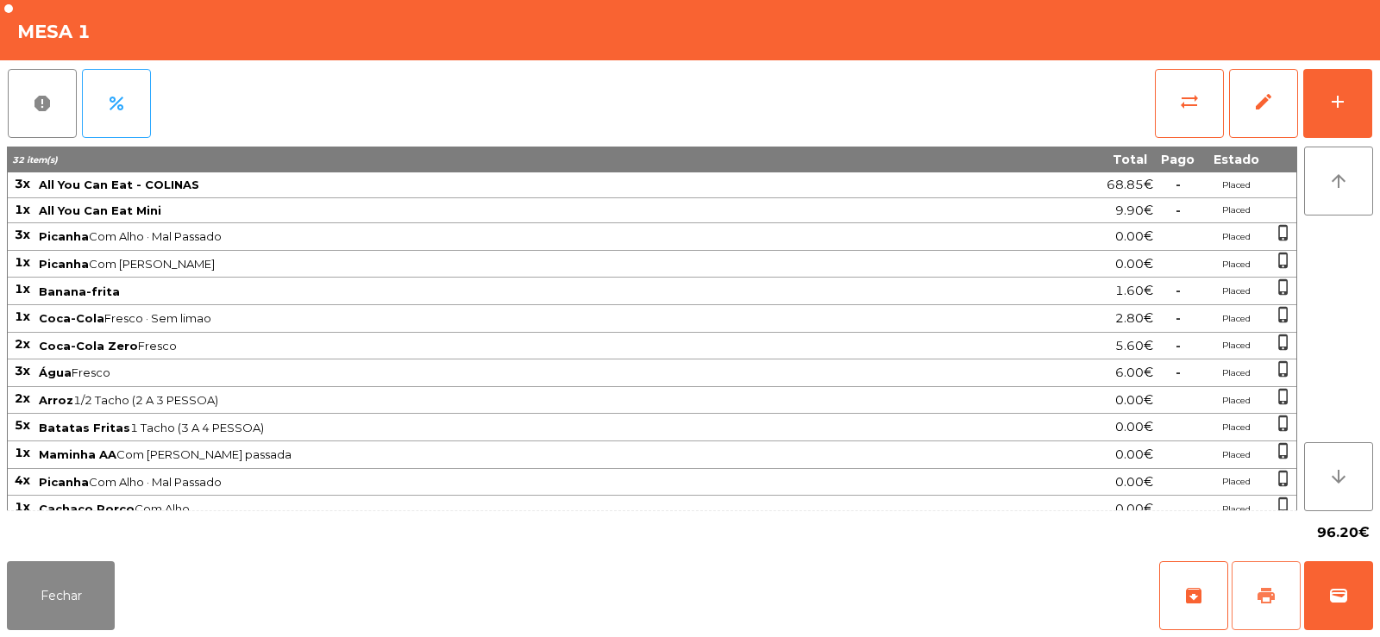
click at [1266, 583] on button "print" at bounding box center [1265, 595] width 69 height 69
click at [1352, 579] on button "wallet" at bounding box center [1338, 595] width 69 height 69
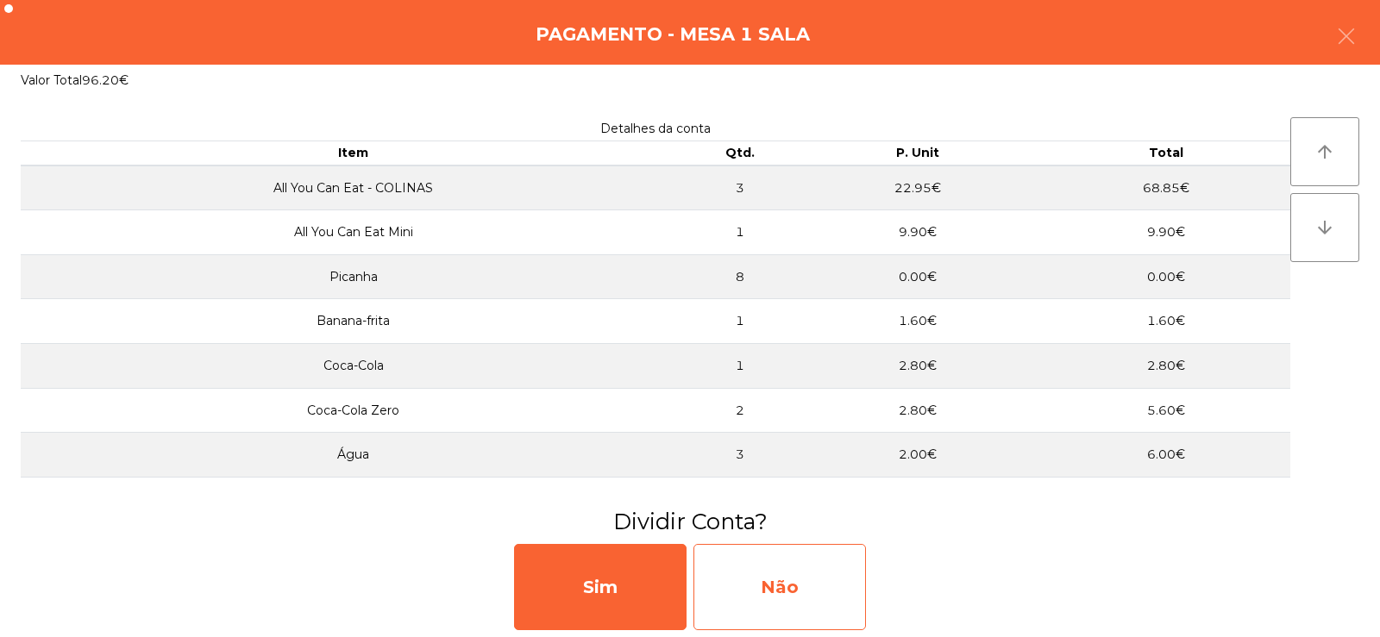
click at [787, 576] on div "Não" at bounding box center [779, 587] width 172 height 86
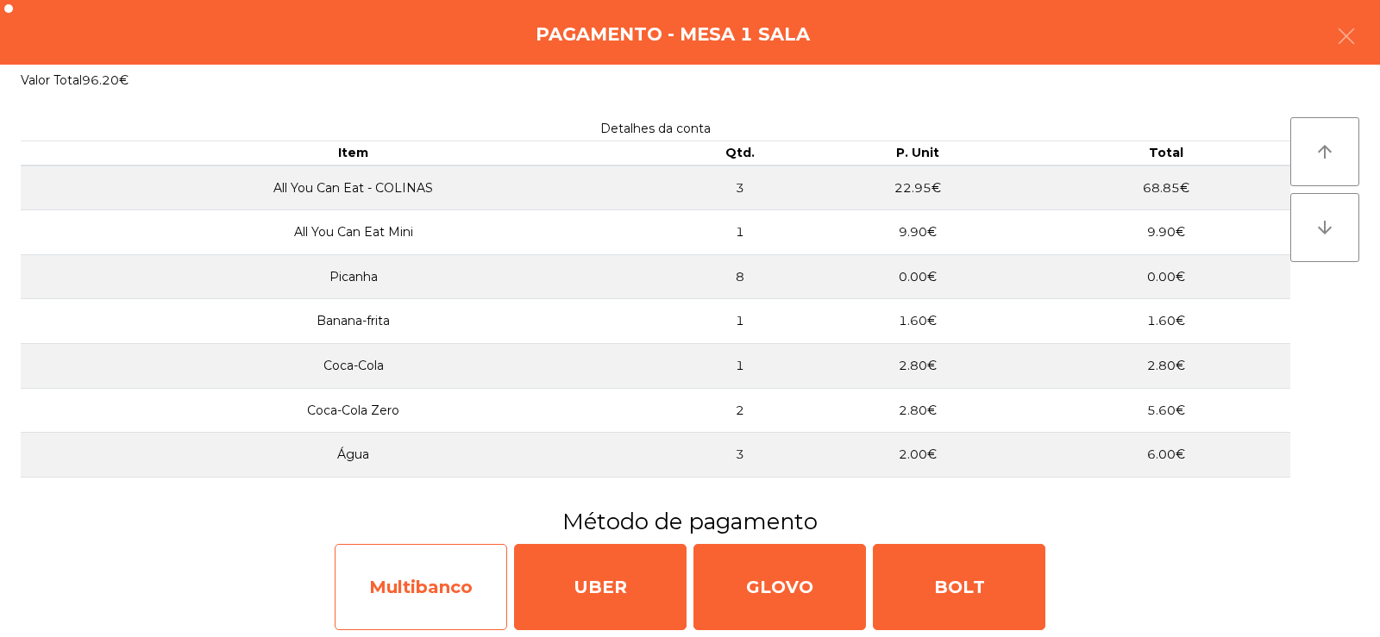
click at [399, 594] on div "Multibanco" at bounding box center [421, 587] width 172 height 86
select select "**"
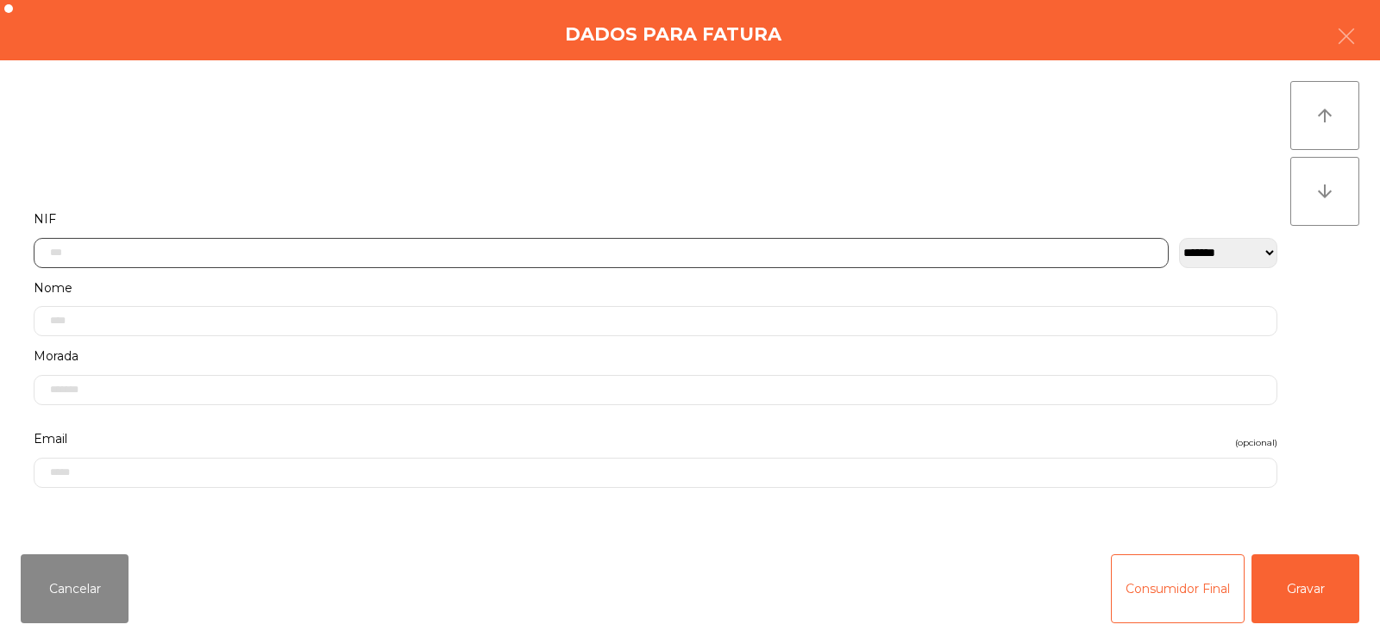
click at [560, 253] on input "text" at bounding box center [601, 253] width 1135 height 30
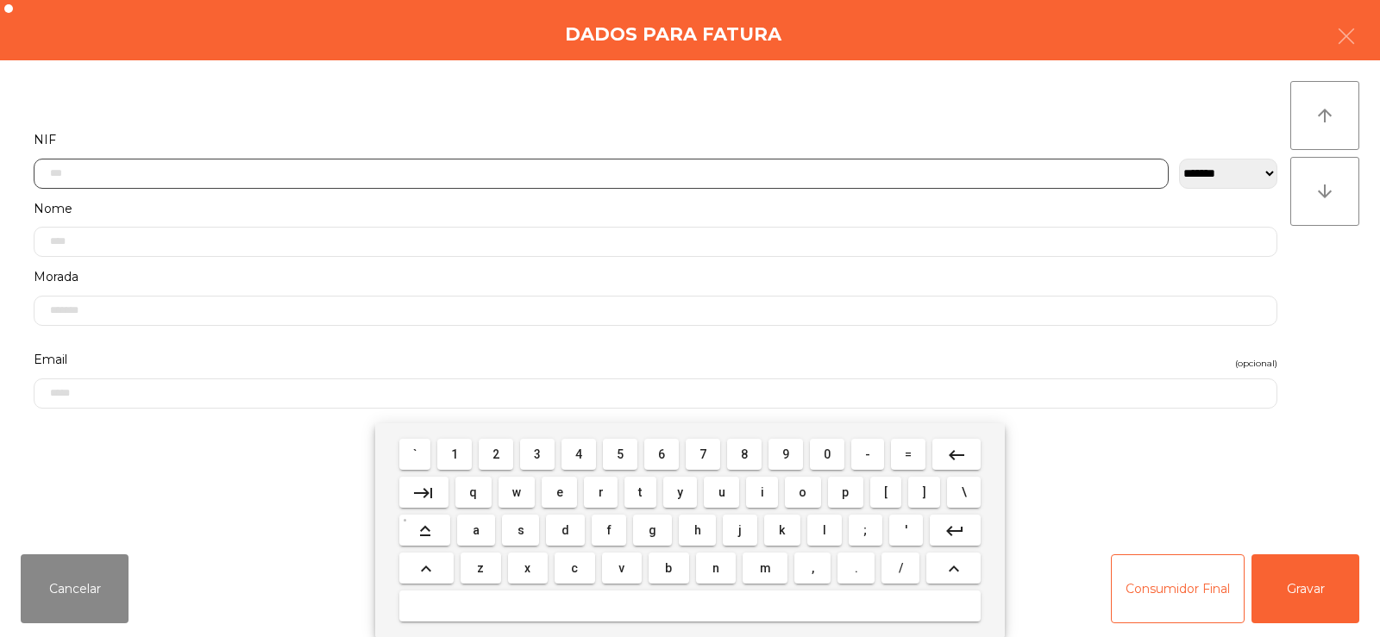
scroll to position [126, 0]
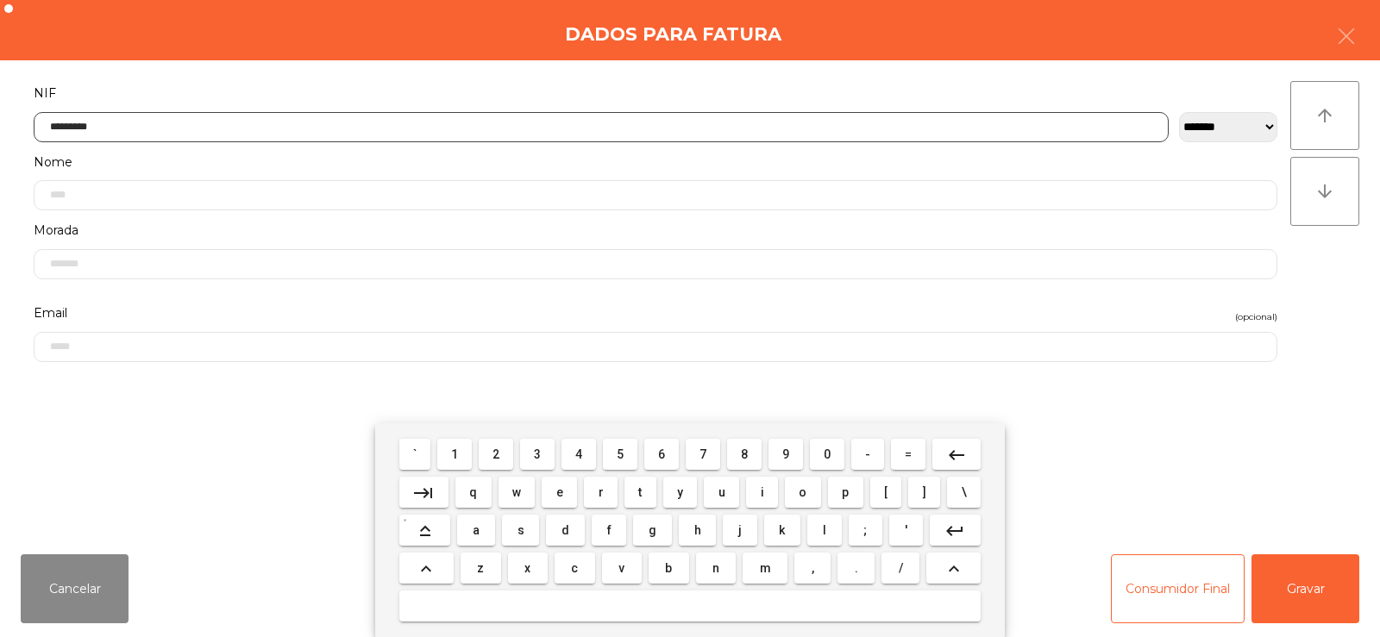
type input "*********"
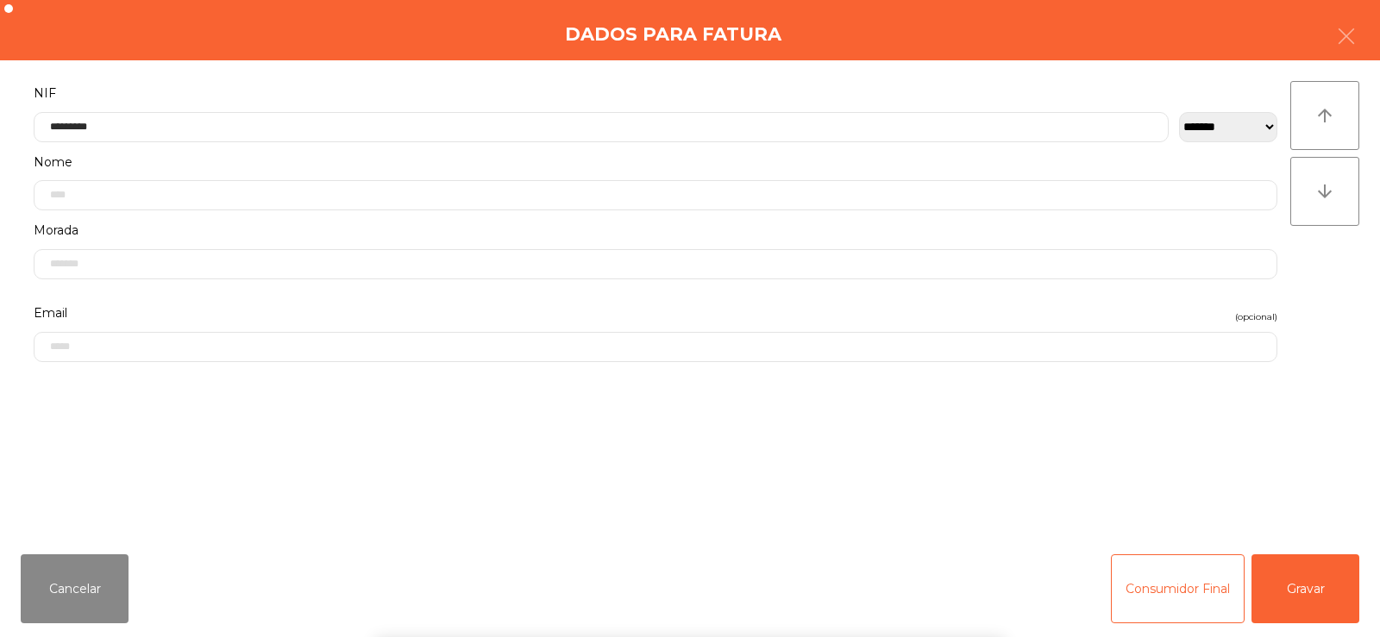
click at [1315, 601] on div "` 1 2 3 4 5 6 7 8 9 0 - = keyboard_backspace keyboard_tab q w e r t y u i o p […" at bounding box center [690, 530] width 1380 height 214
click at [1315, 599] on button "Gravar" at bounding box center [1305, 588] width 108 height 69
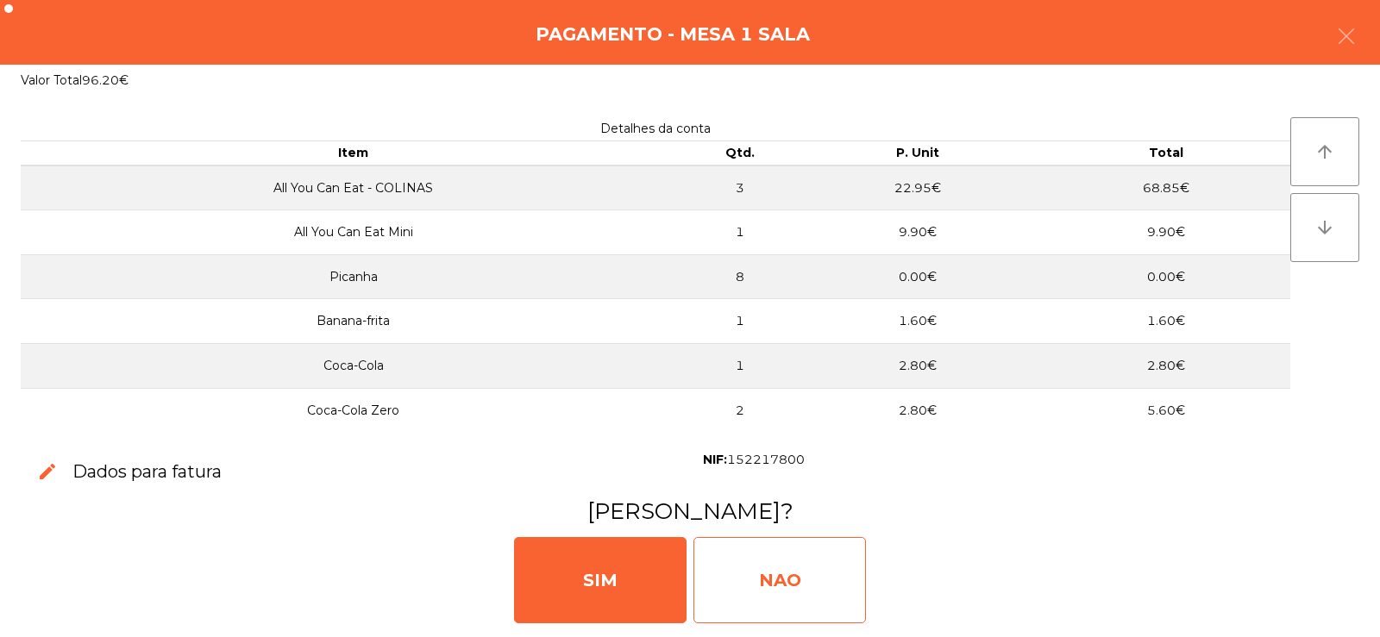
click at [770, 581] on div "NAO" at bounding box center [779, 580] width 172 height 86
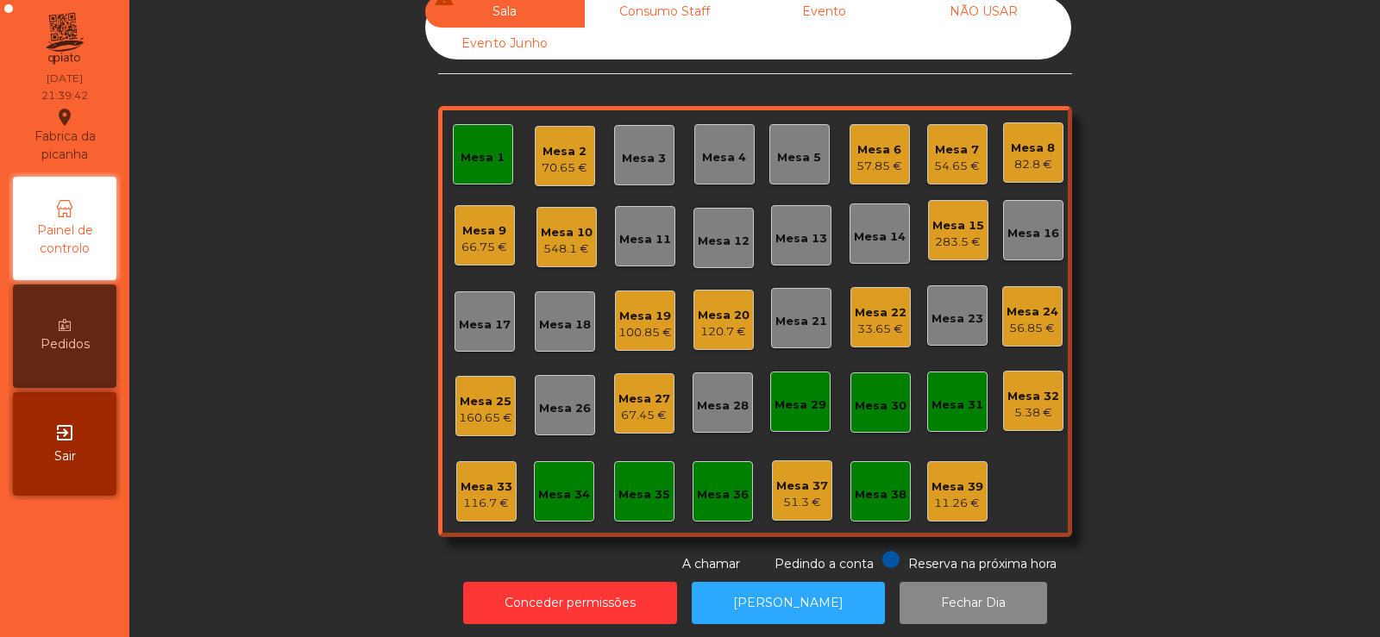
click at [1196, 167] on div "Sala warning Consumo Staff Evento NÃO USAR Evento Junho Mesa 1 Mesa 2 70.65 € M…" at bounding box center [755, 285] width 1204 height 578
click at [473, 247] on div "66.75 €" at bounding box center [484, 247] width 46 height 17
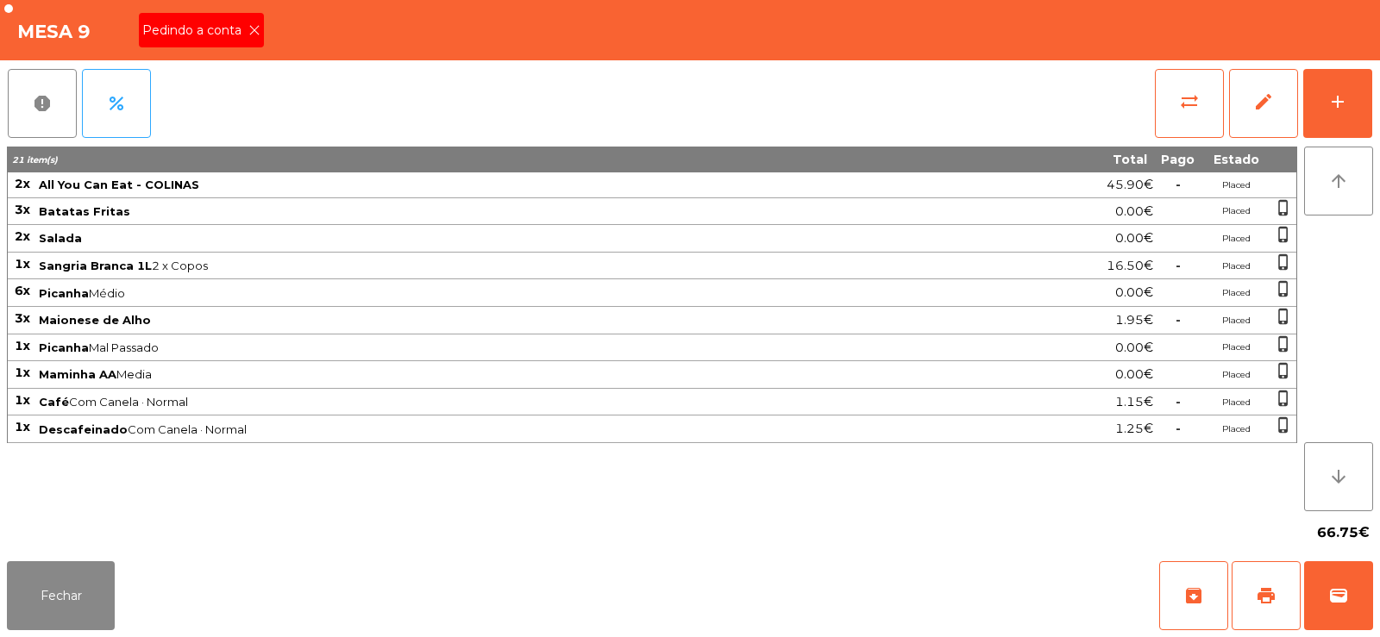
click at [227, 26] on span "Pedindo a conta" at bounding box center [195, 31] width 106 height 18
click at [1263, 591] on span "print" at bounding box center [1265, 595] width 21 height 21
click at [1171, 98] on button "sync_alt" at bounding box center [1189, 103] width 69 height 69
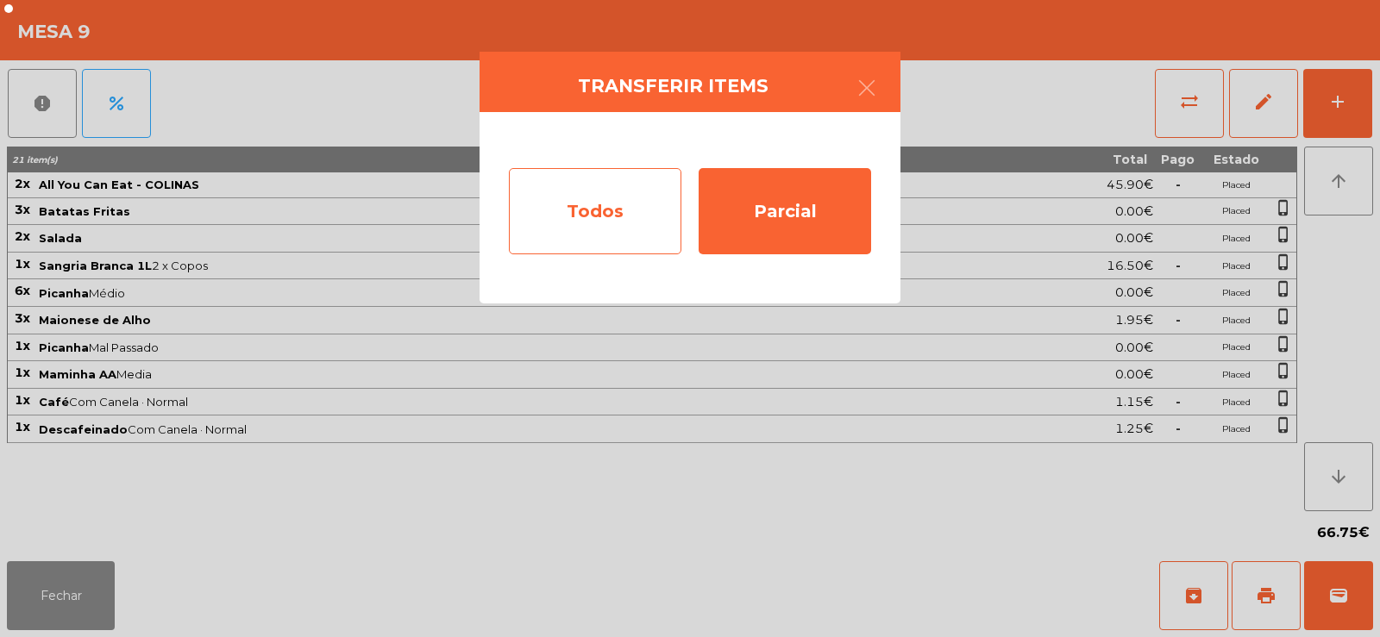
click at [589, 218] on div "Todos" at bounding box center [595, 211] width 172 height 86
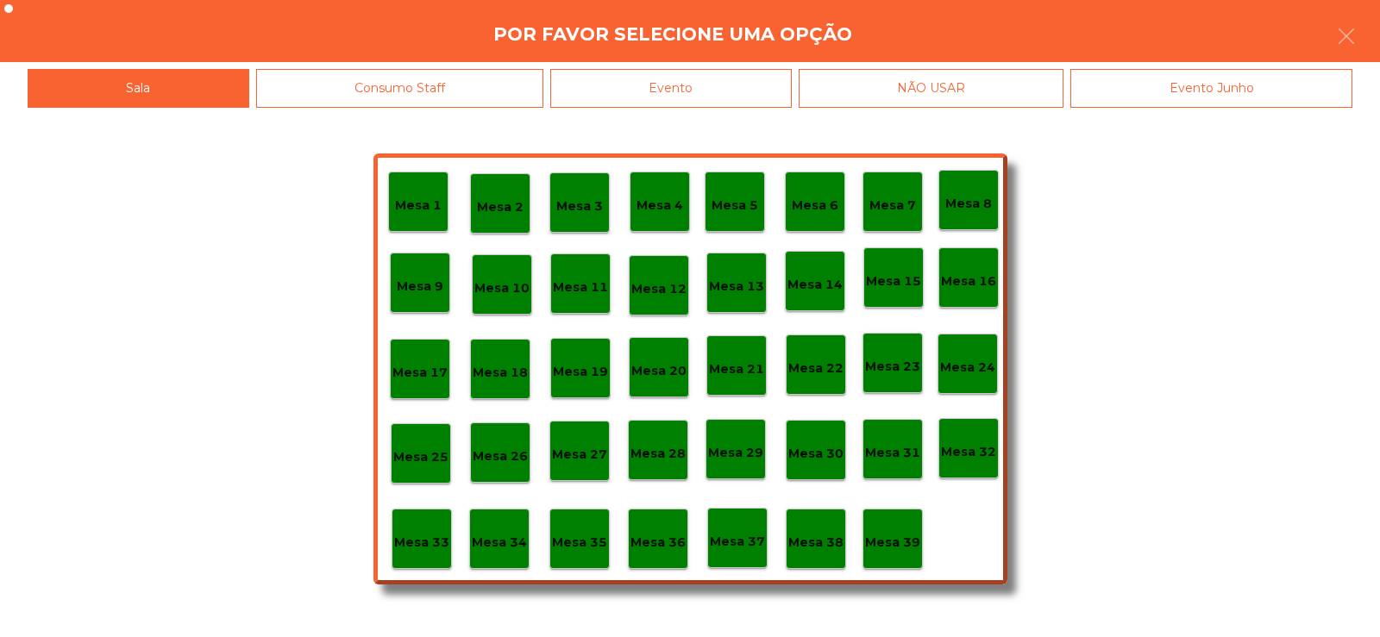
click at [679, 90] on div "Evento" at bounding box center [670, 88] width 241 height 39
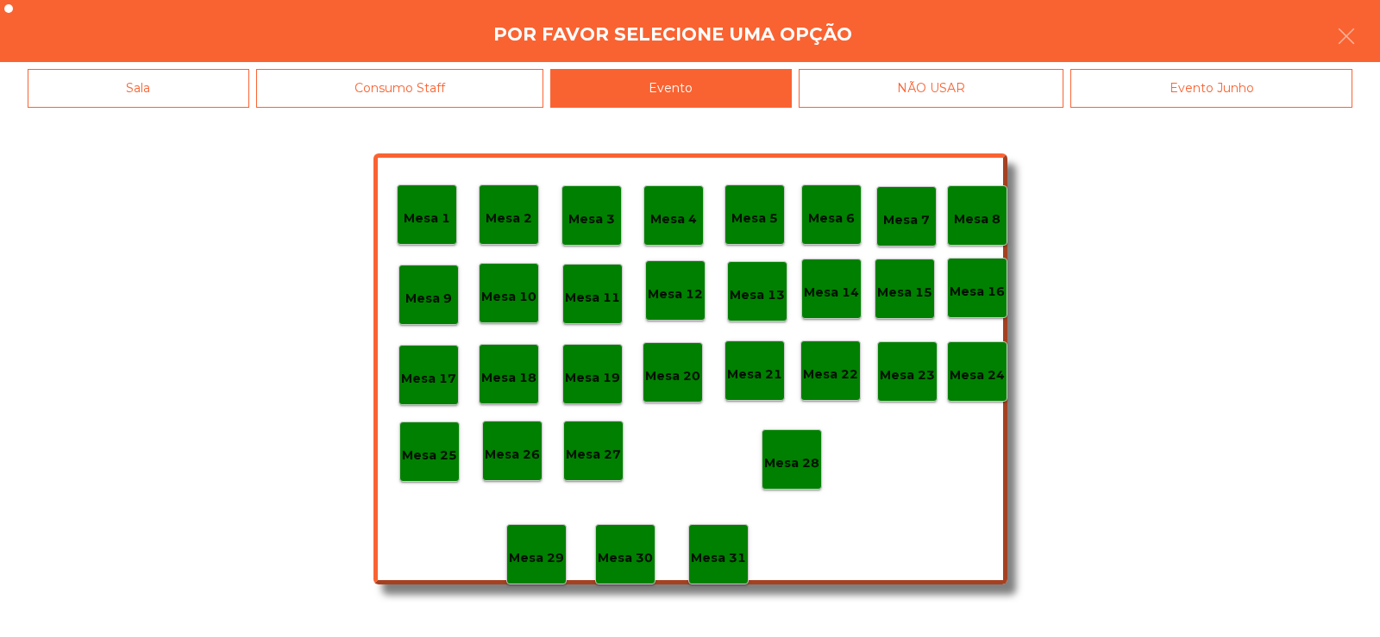
click at [801, 473] on p "Mesa 28" at bounding box center [791, 464] width 55 height 20
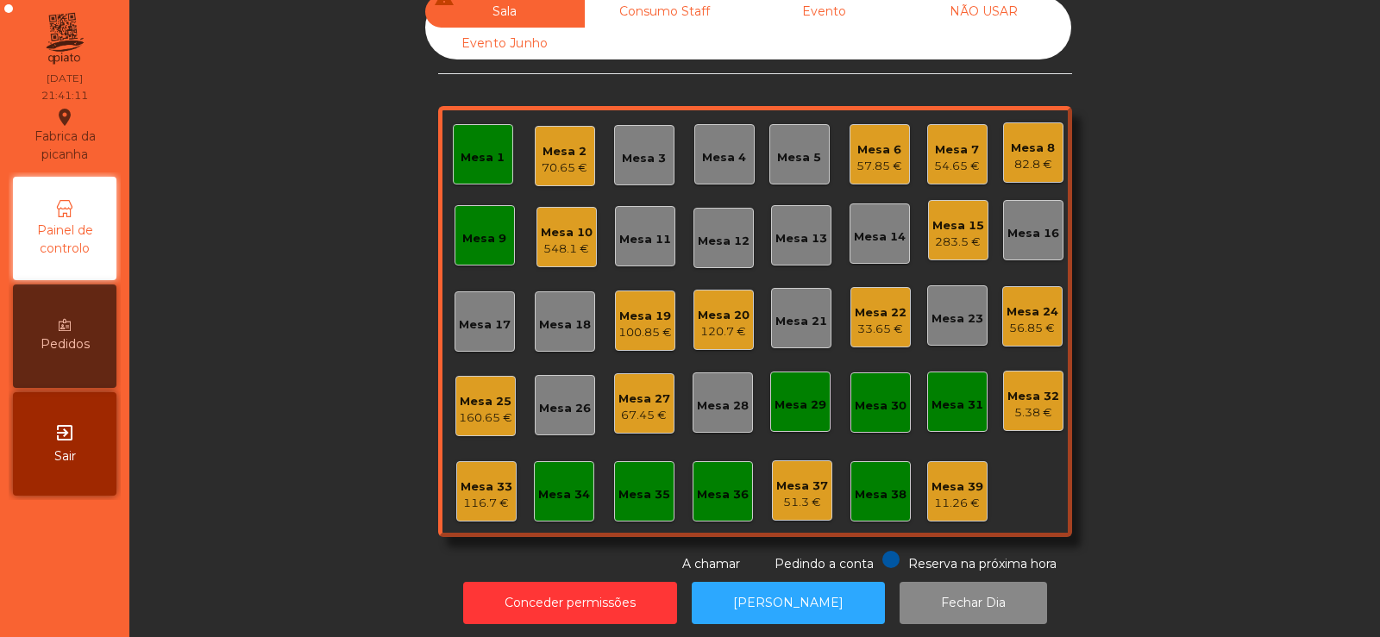
click at [1027, 176] on div "Mesa 8 82.8 €" at bounding box center [1033, 152] width 60 height 60
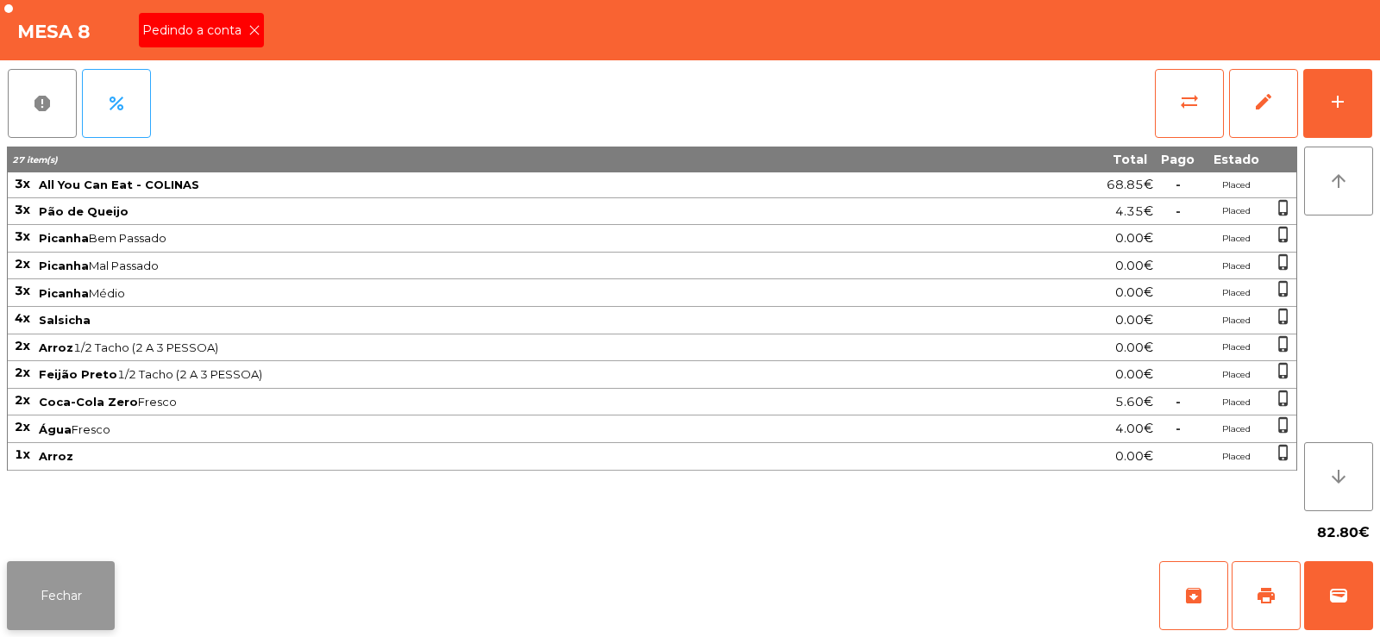
click at [72, 595] on button "Fechar" at bounding box center [61, 595] width 108 height 69
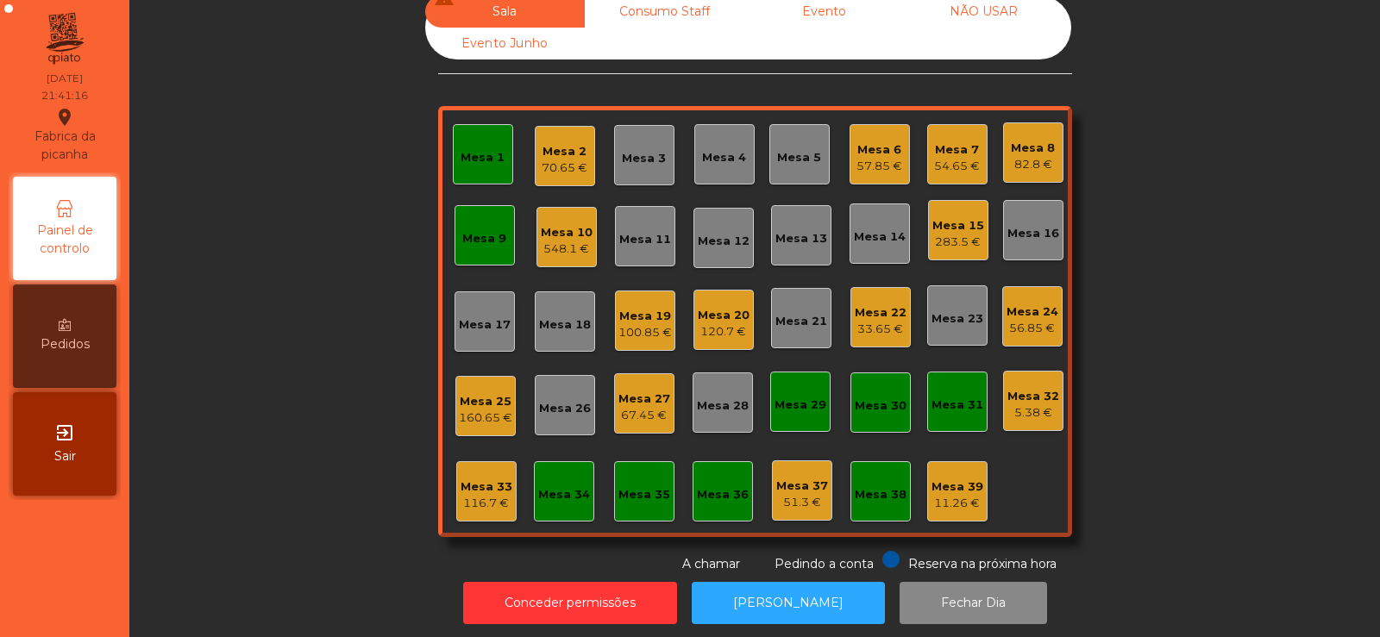
click at [466, 520] on div "Mesa 33 116.7 €" at bounding box center [486, 491] width 60 height 60
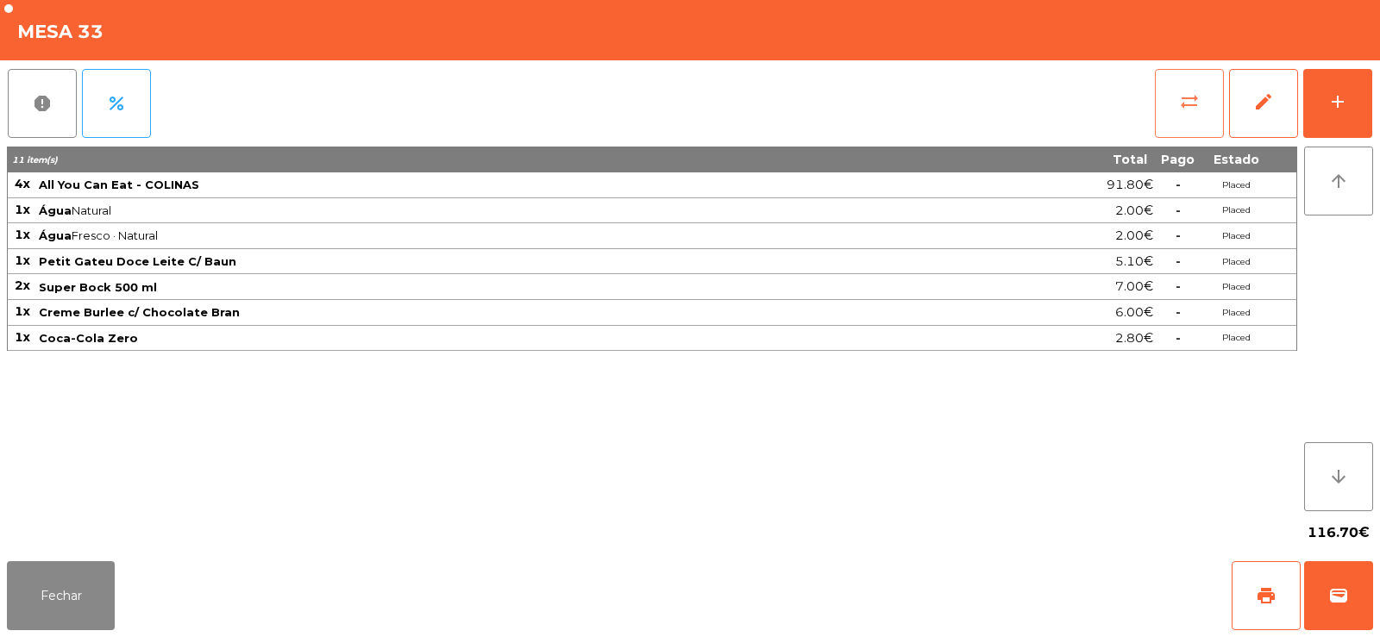
click at [1175, 112] on button "sync_alt" at bounding box center [1189, 103] width 69 height 69
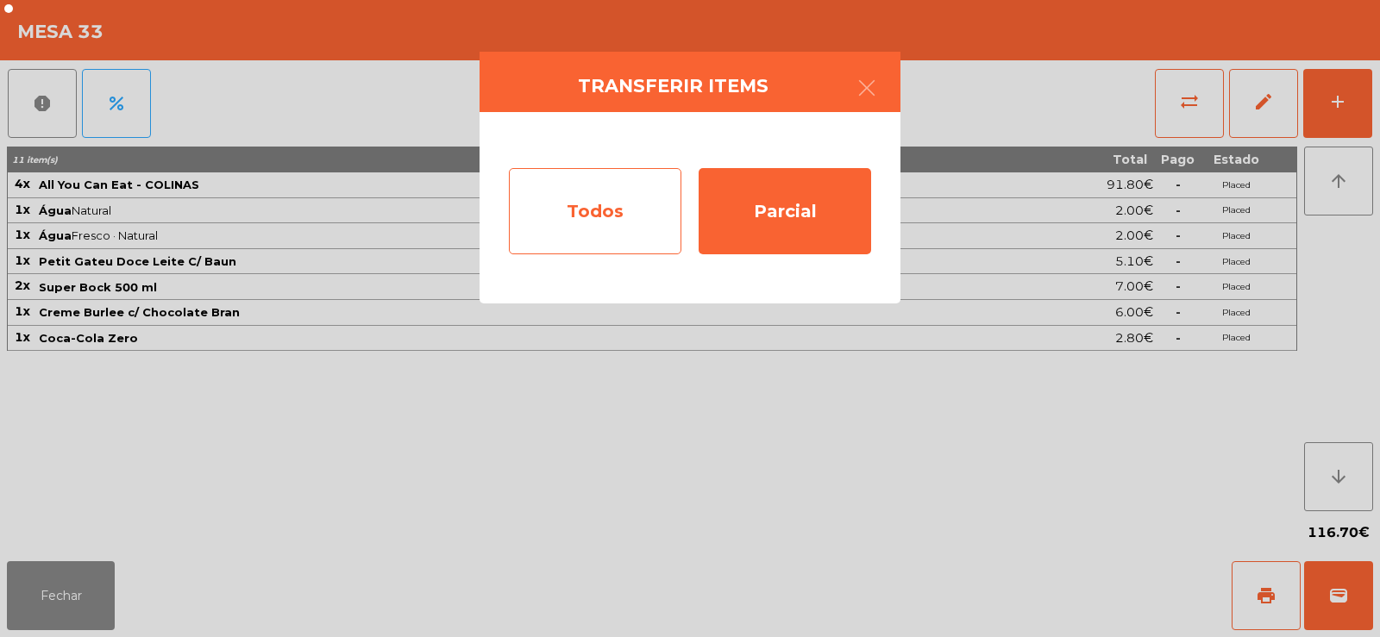
click at [619, 210] on div "Todos" at bounding box center [595, 211] width 172 height 86
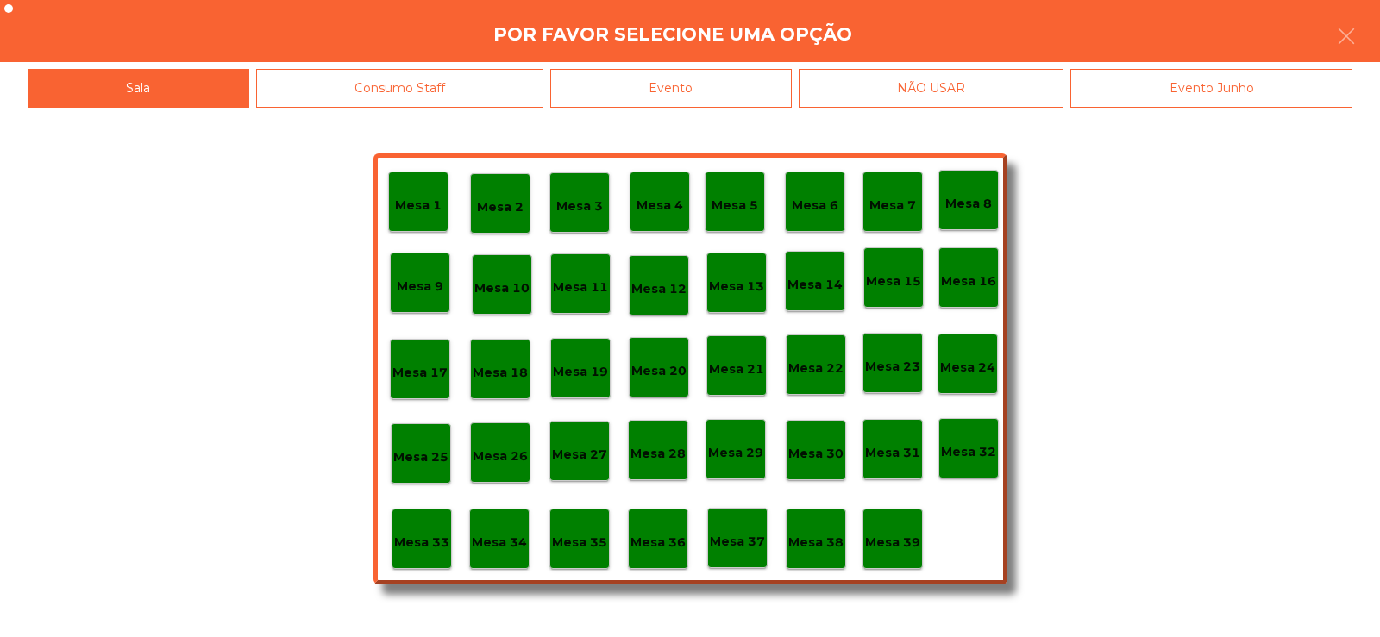
click at [726, 92] on div "Evento" at bounding box center [670, 88] width 241 height 39
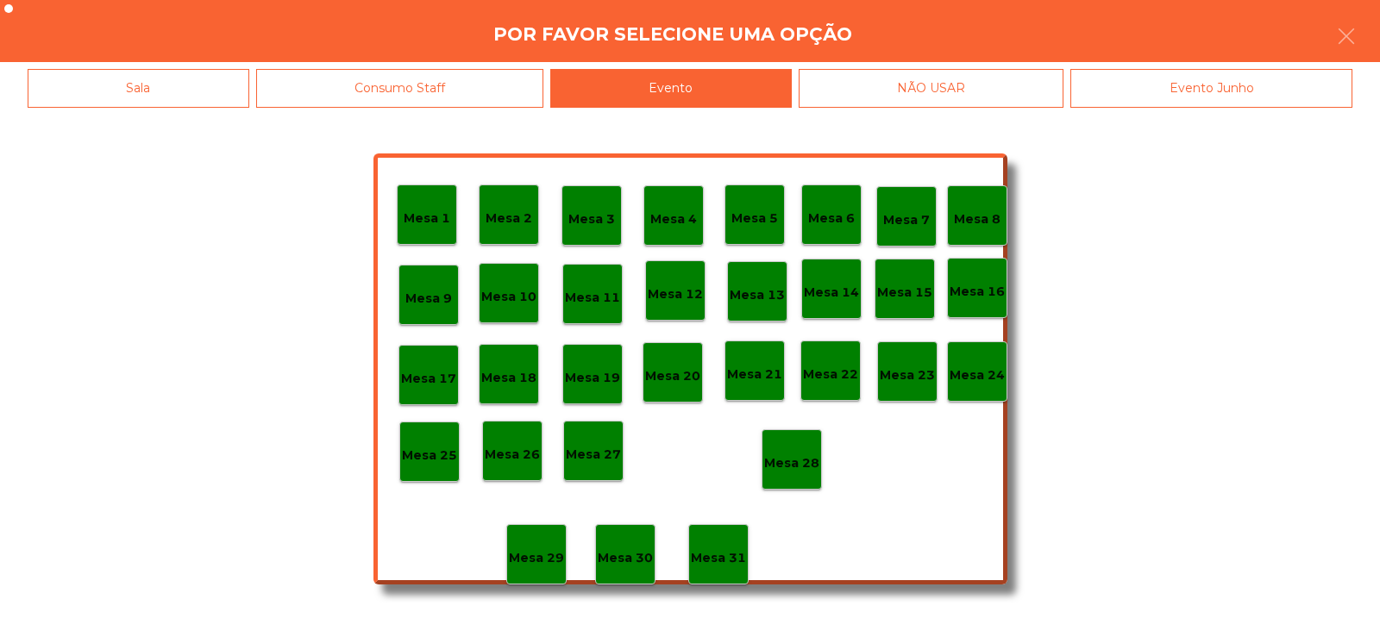
click at [798, 478] on div "Mesa 28" at bounding box center [791, 459] width 60 height 60
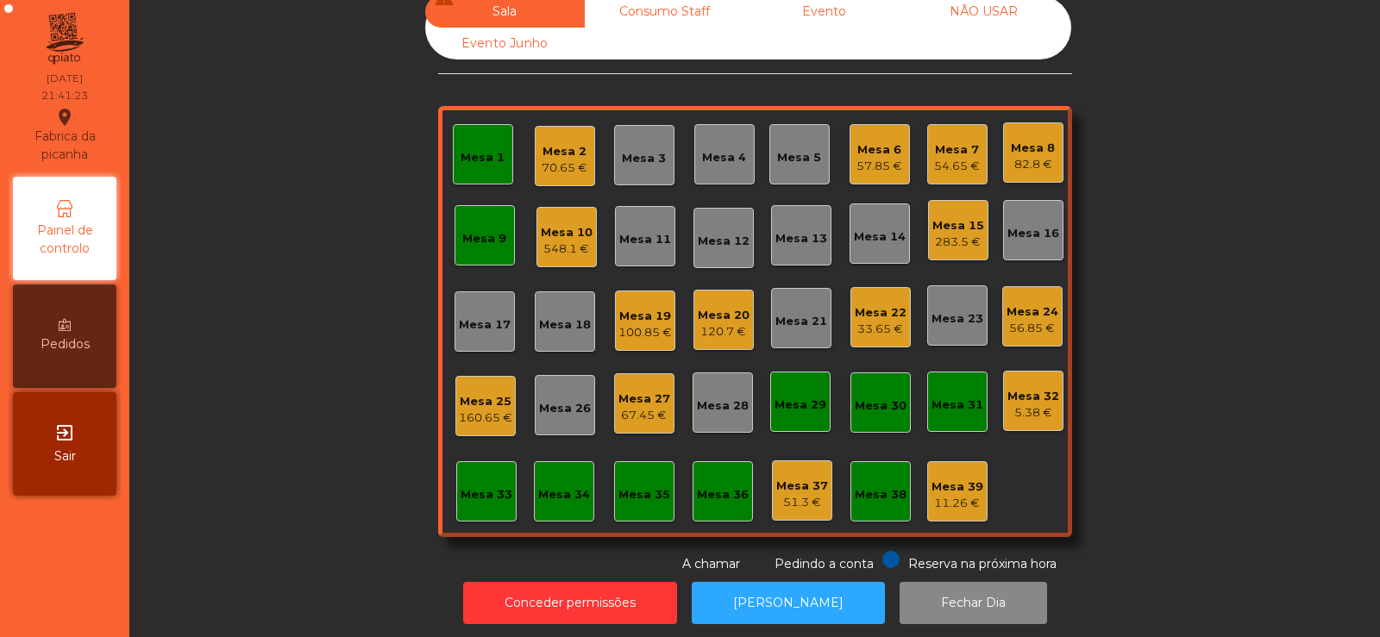
click at [880, 335] on div "33.65 €" at bounding box center [881, 329] width 52 height 17
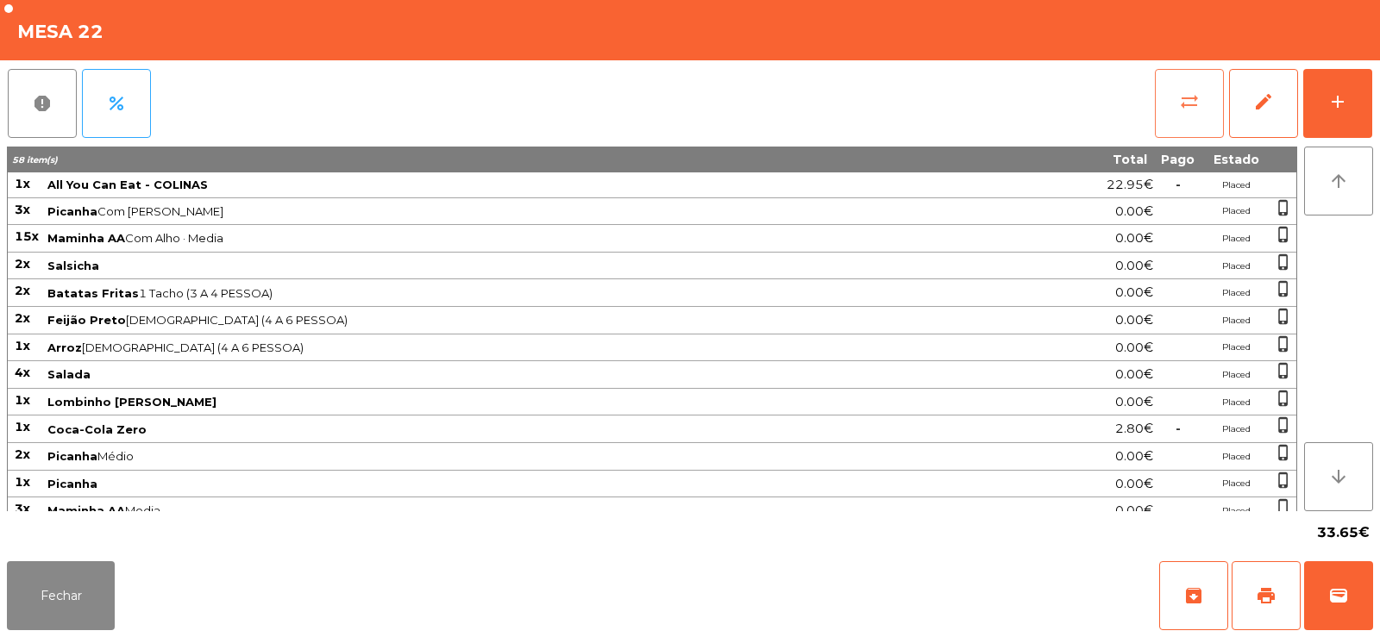
click at [1184, 89] on button "sync_alt" at bounding box center [1189, 103] width 69 height 69
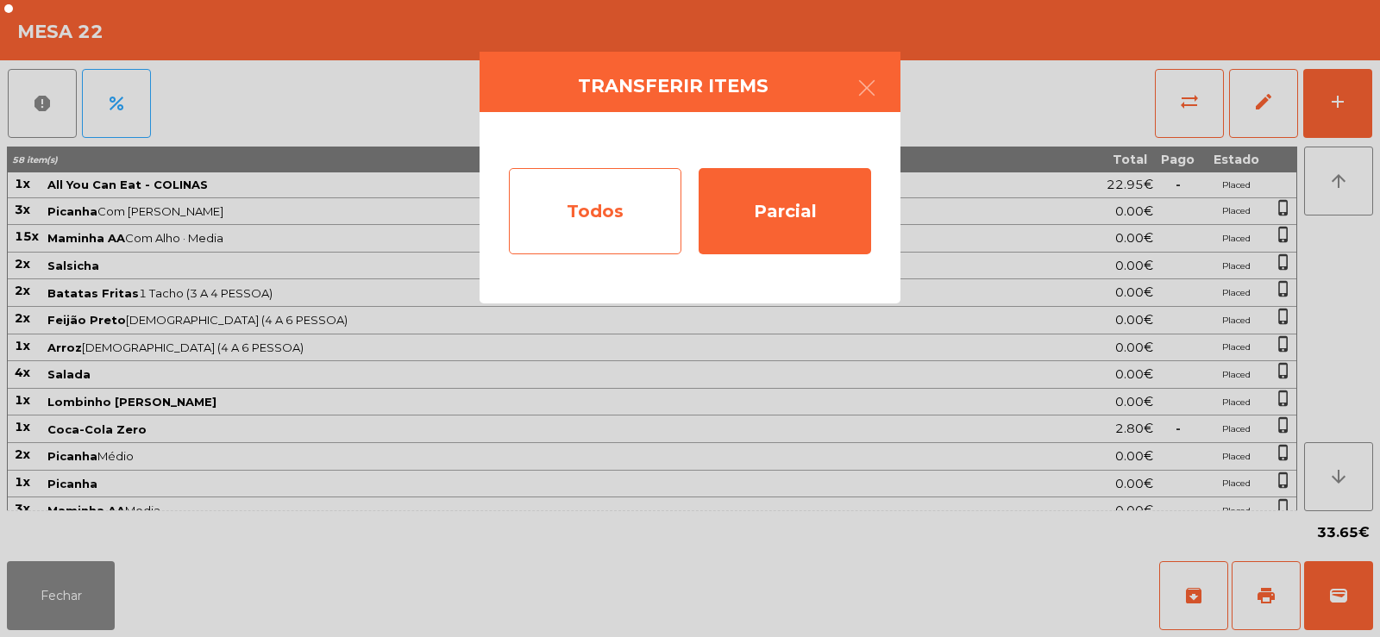
click at [593, 204] on div "Todos" at bounding box center [595, 211] width 172 height 86
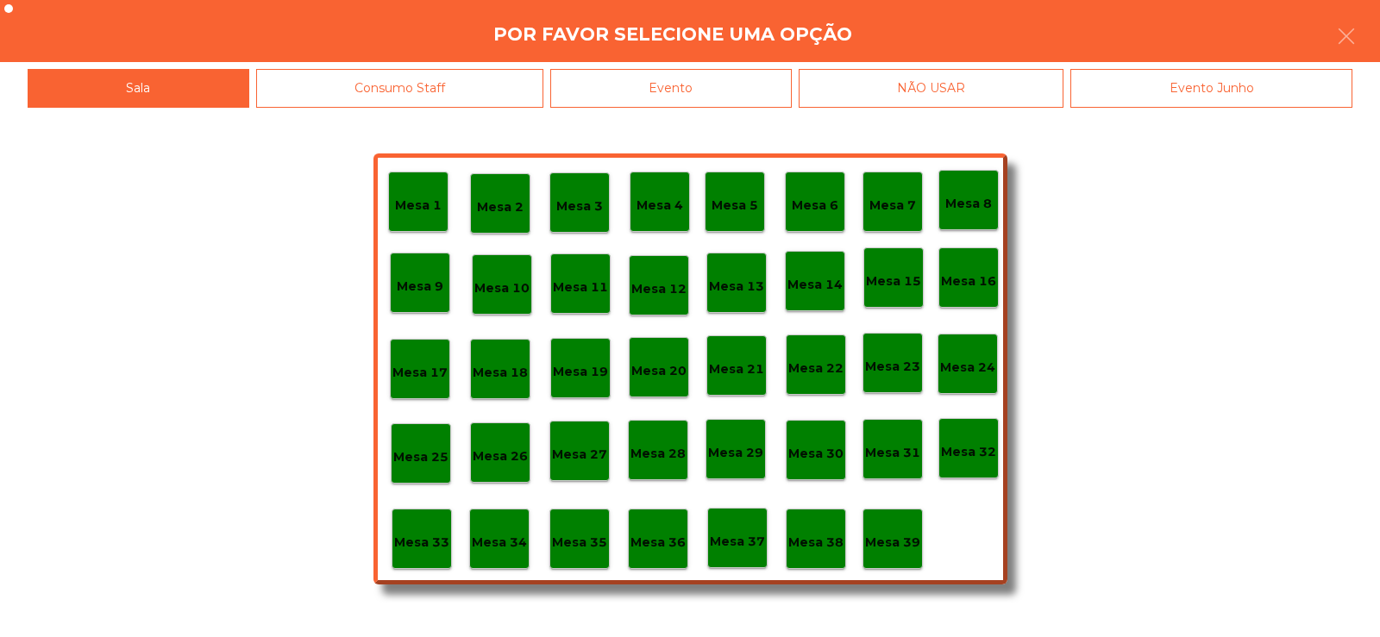
click at [736, 87] on div "Evento" at bounding box center [670, 88] width 241 height 39
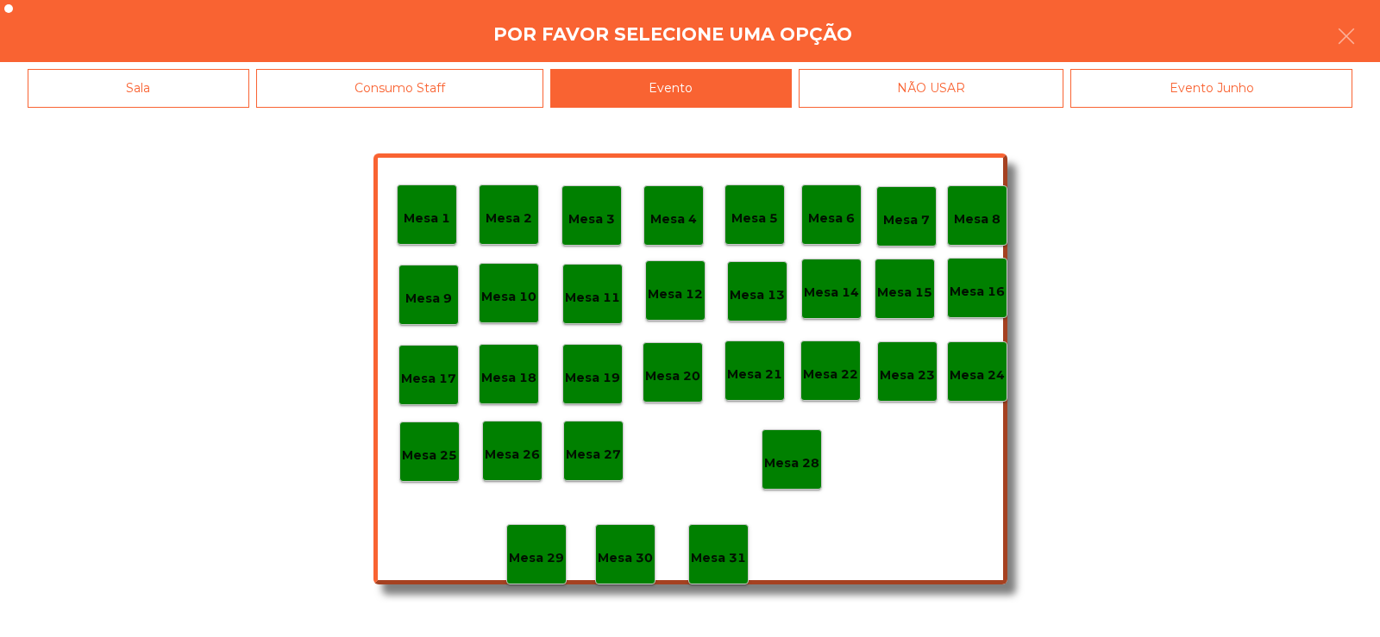
click at [815, 473] on p "Mesa 28" at bounding box center [791, 464] width 55 height 20
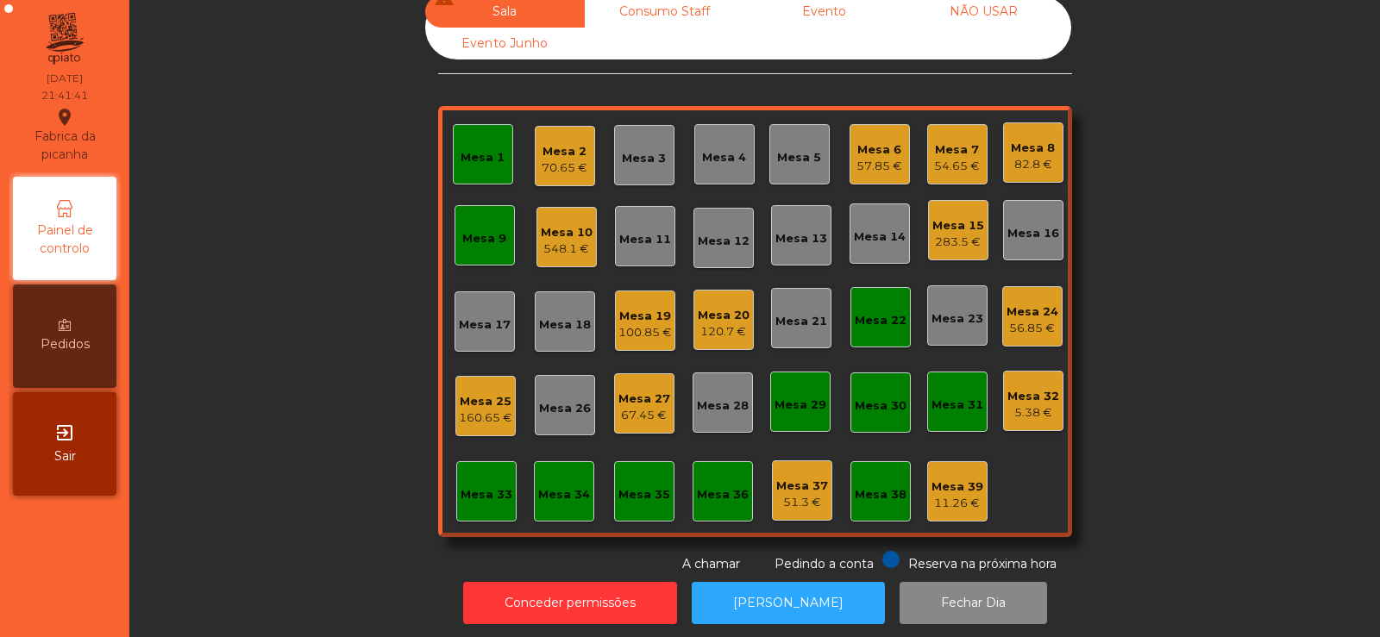
click at [554, 237] on div "Mesa 10" at bounding box center [567, 232] width 52 height 17
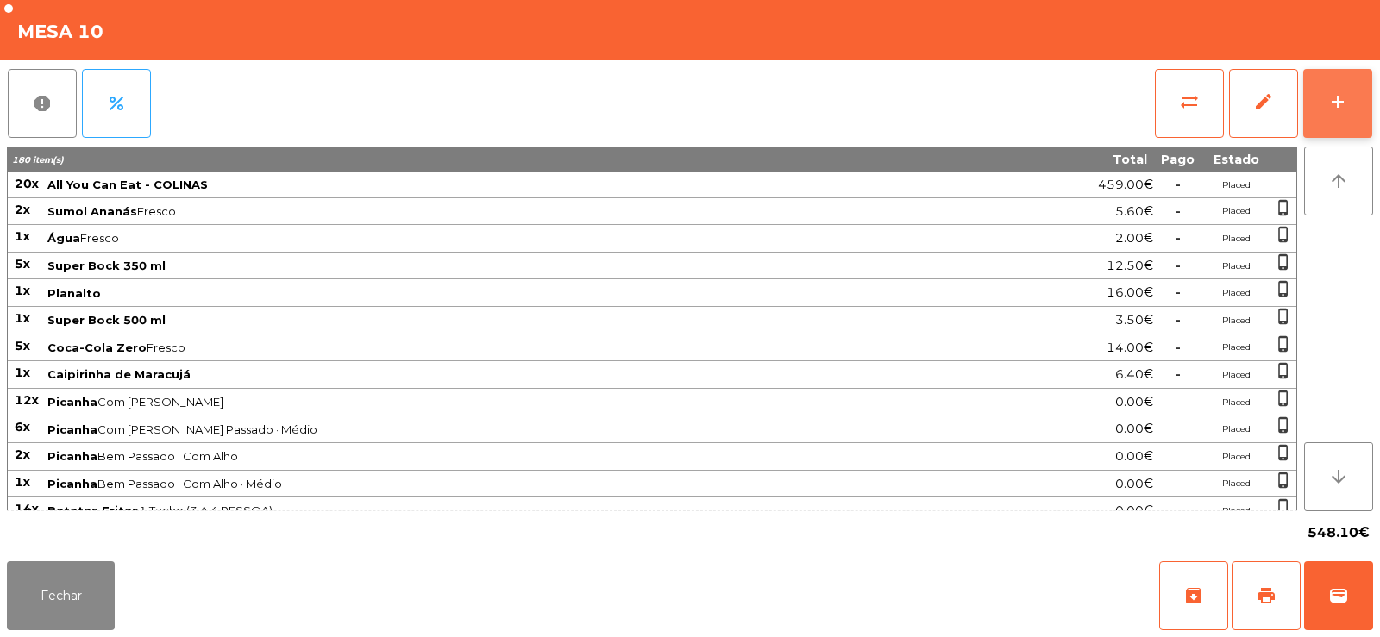
click at [1340, 102] on div "add" at bounding box center [1337, 101] width 21 height 21
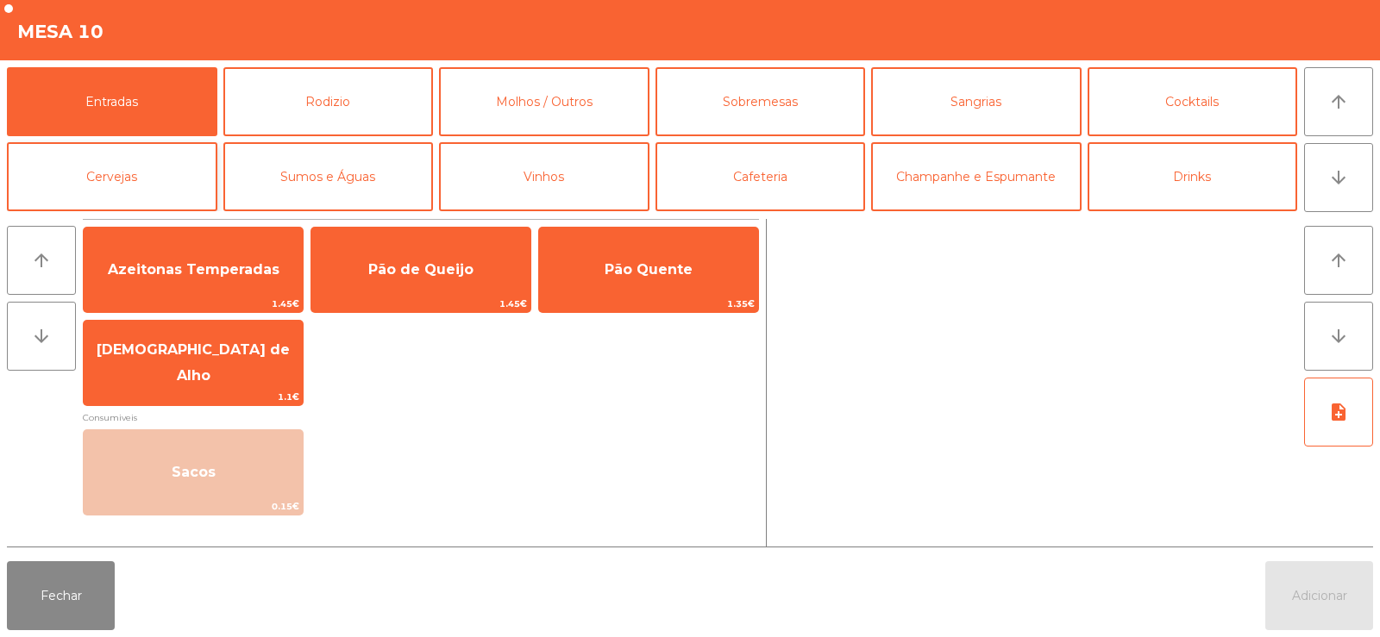
click at [131, 197] on button "Cervejas" at bounding box center [112, 176] width 210 height 69
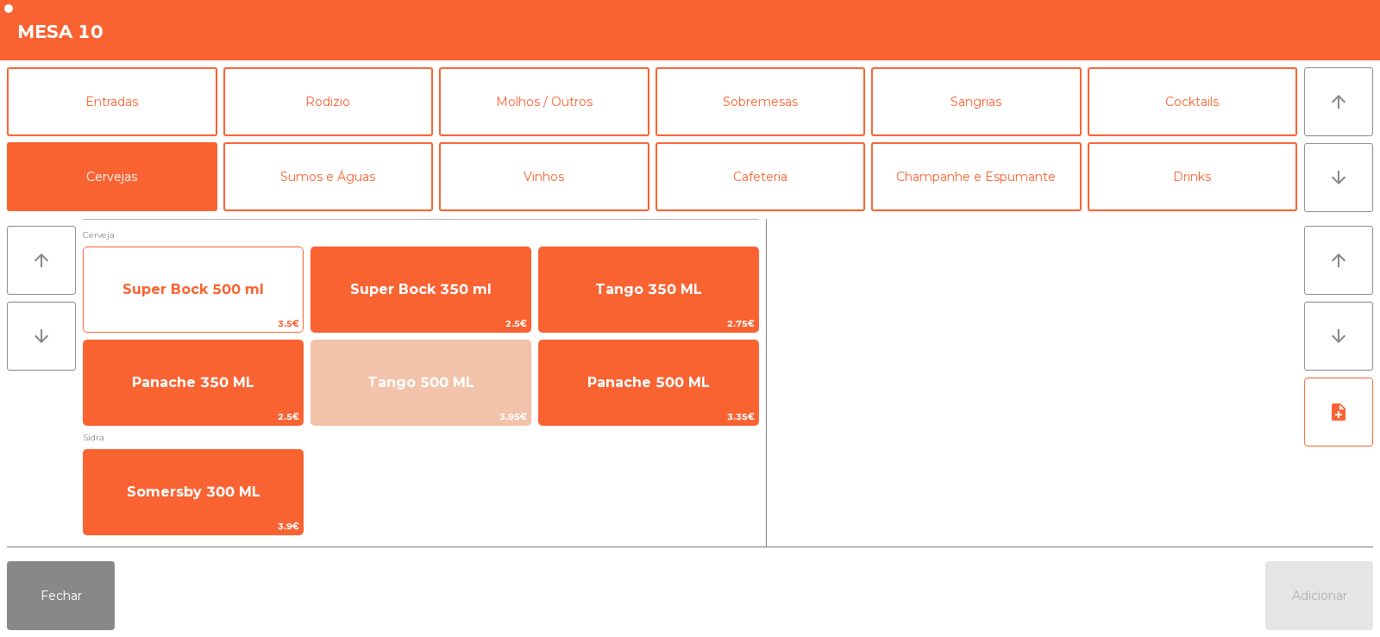
click at [208, 282] on span "Super Bock 500 ml" at bounding box center [192, 289] width 141 height 16
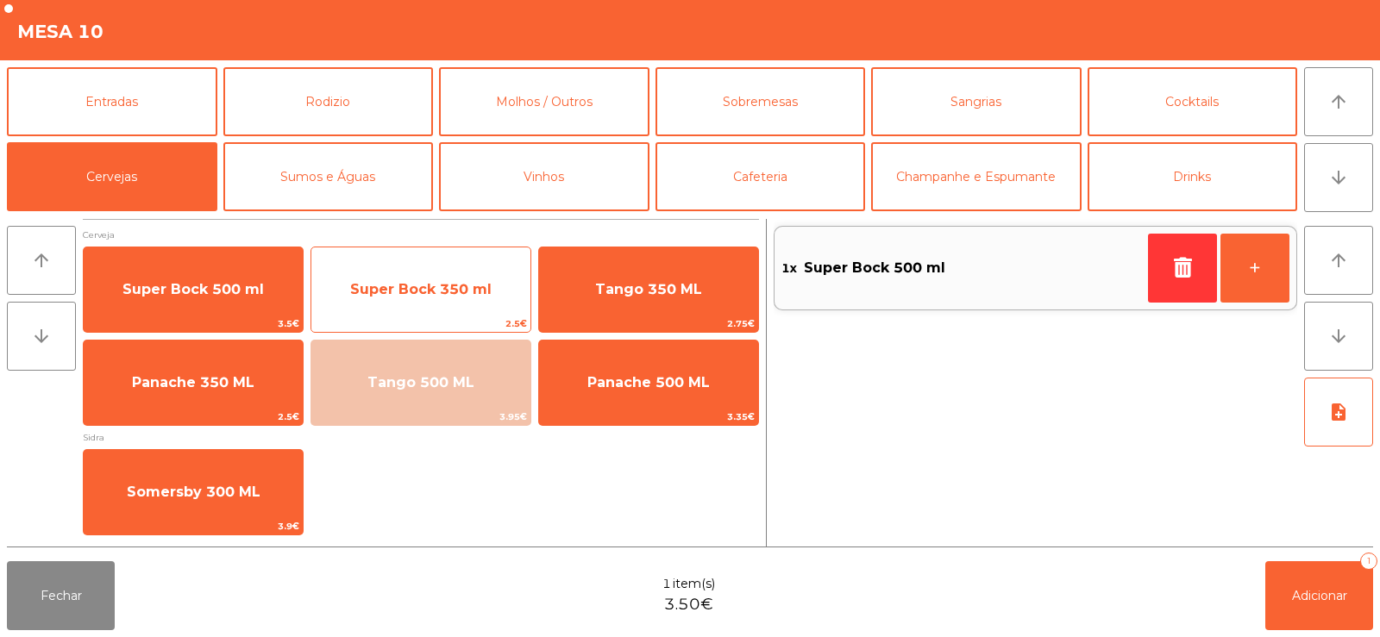
click at [391, 281] on span "Super Bock 350 ml" at bounding box center [420, 289] width 141 height 16
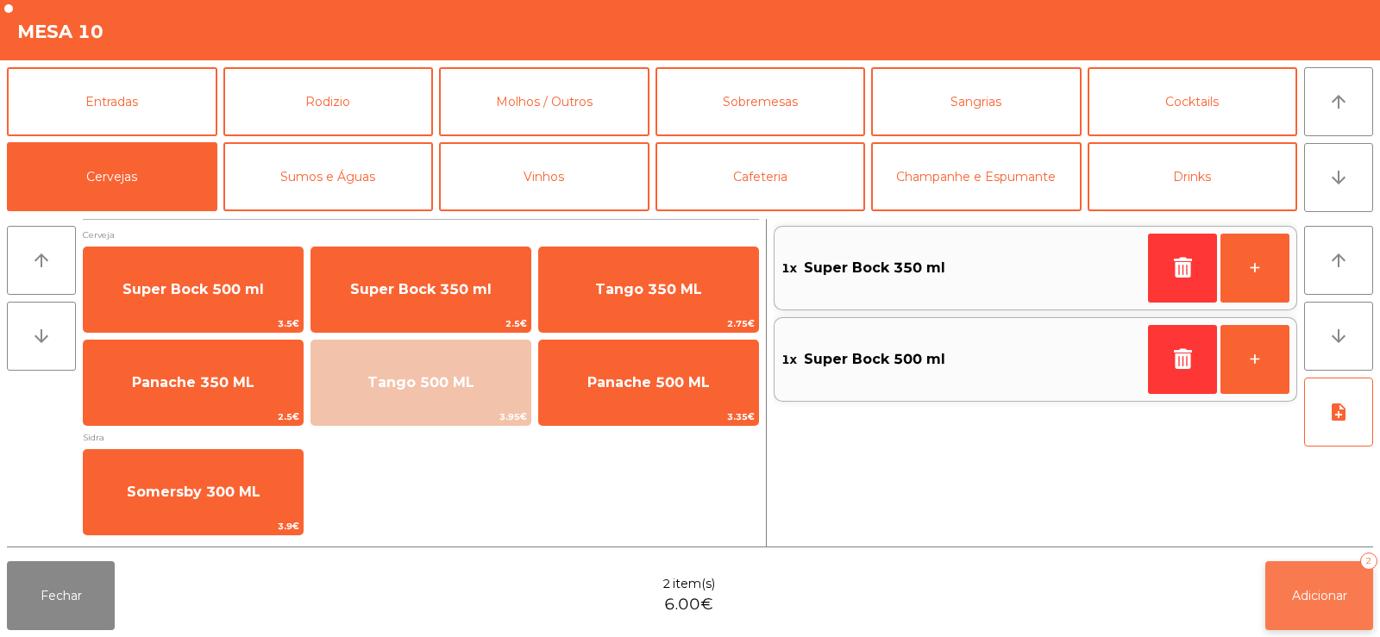
click at [1316, 590] on span "Adicionar" at bounding box center [1319, 596] width 55 height 16
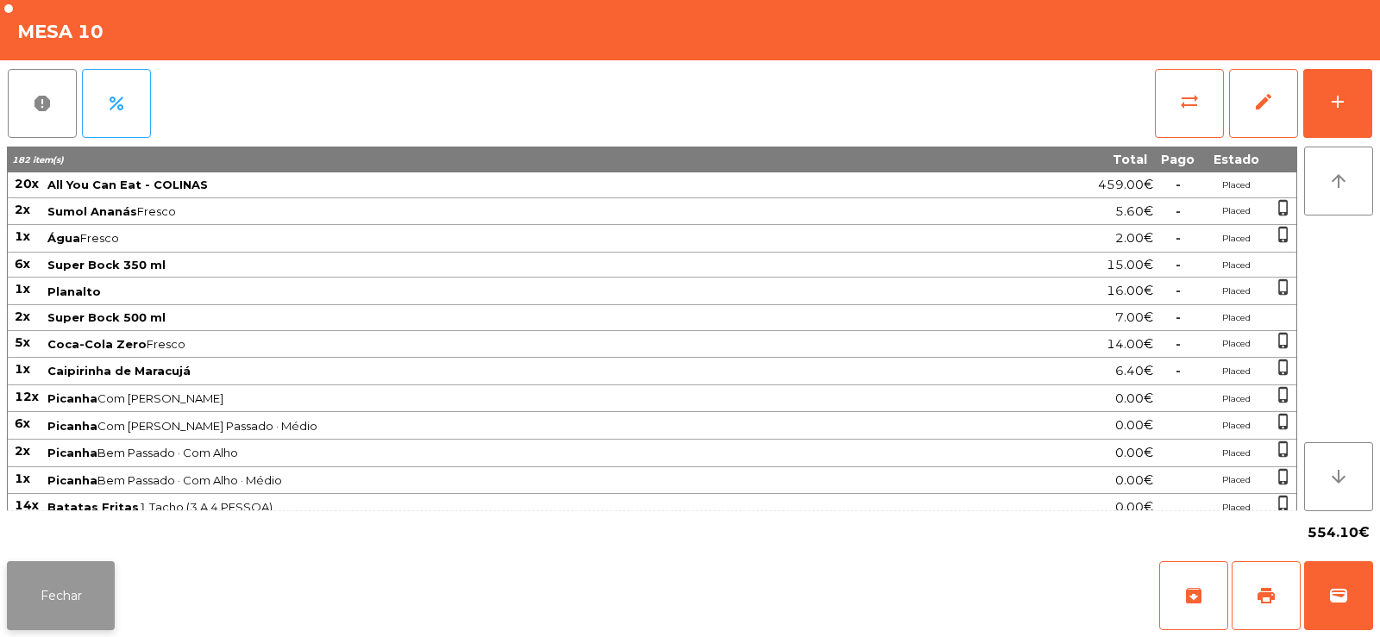
click at [62, 595] on button "Fechar" at bounding box center [61, 595] width 108 height 69
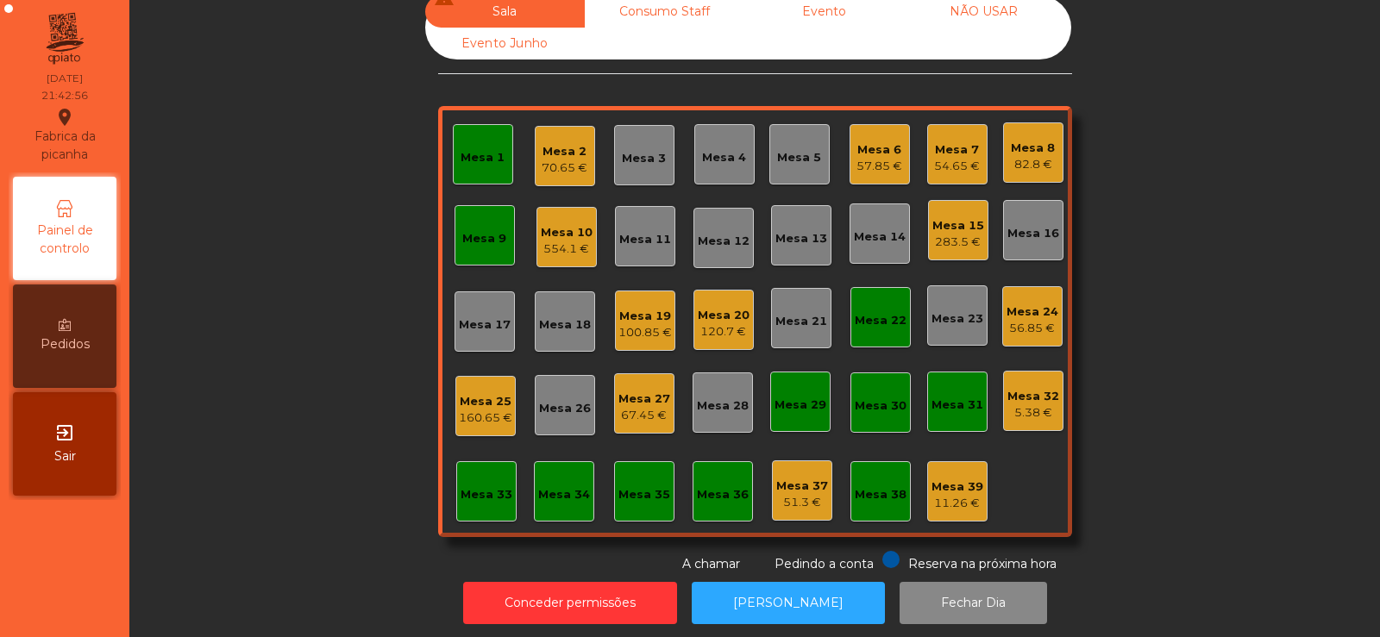
scroll to position [42, 0]
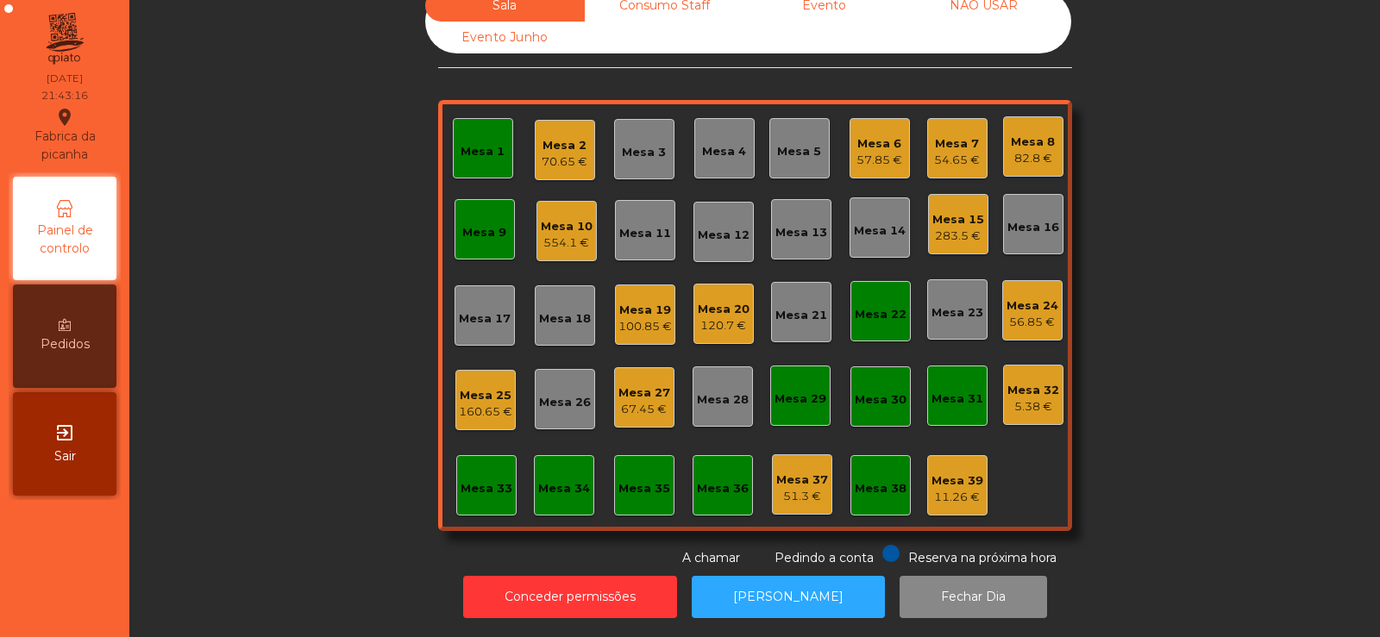
click at [1125, 112] on div "Sala warning Consumo Staff Evento NÃO USAR Evento Junho Mesa 1 Mesa 2 70.65 € M…" at bounding box center [755, 279] width 1204 height 578
click at [1017, 134] on div "Mesa 8" at bounding box center [1033, 142] width 44 height 17
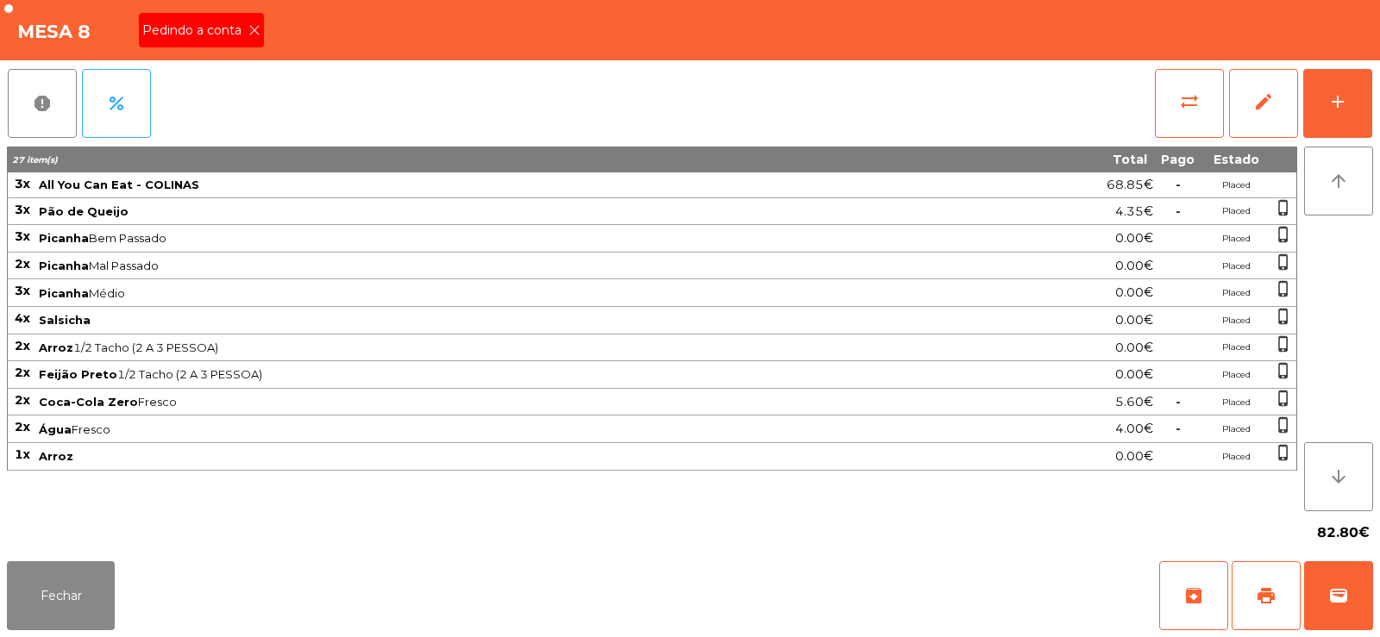
click at [229, 41] on div "Pedindo a conta" at bounding box center [201, 30] width 125 height 34
click at [1266, 591] on span "print" at bounding box center [1265, 595] width 21 height 21
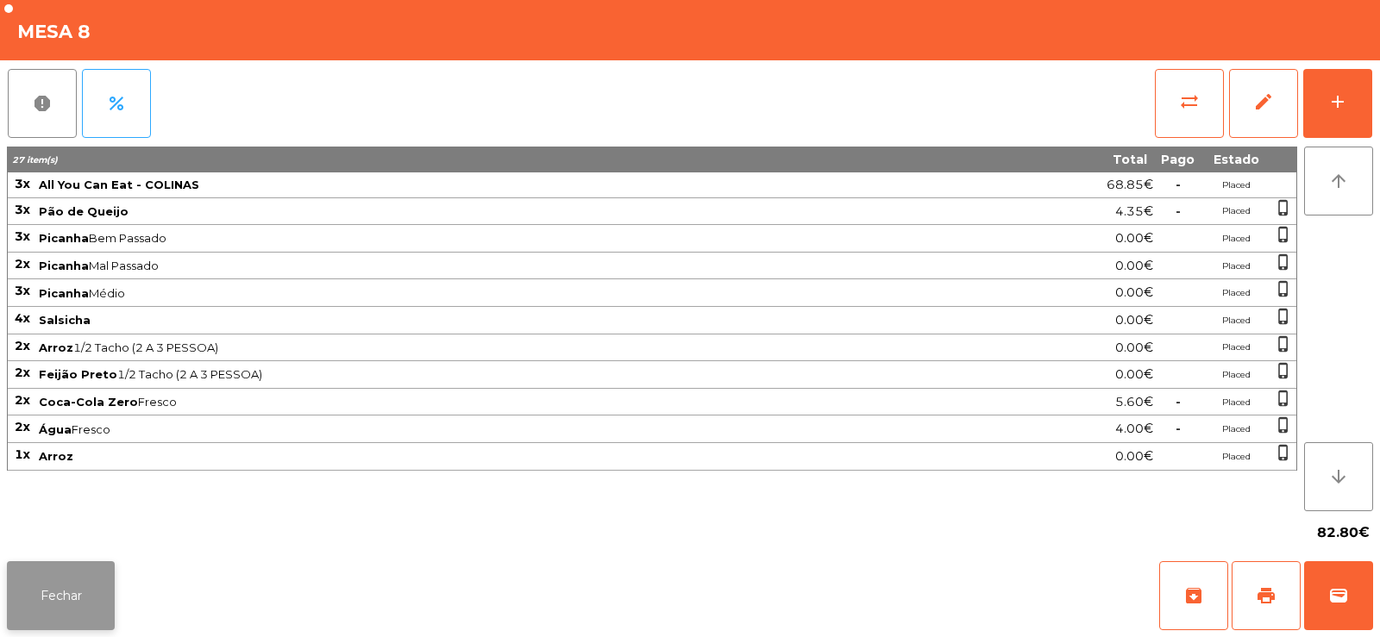
click at [69, 597] on button "Fechar" at bounding box center [61, 595] width 108 height 69
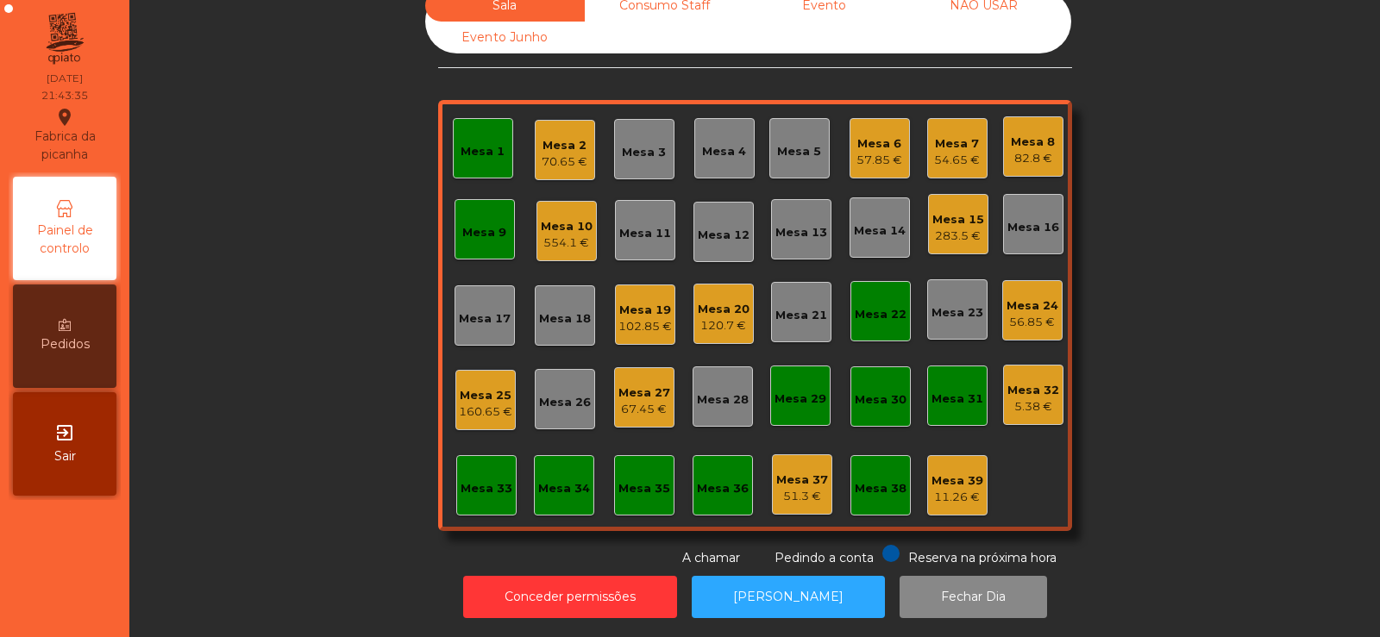
click at [624, 401] on div "67.45 €" at bounding box center [644, 409] width 52 height 17
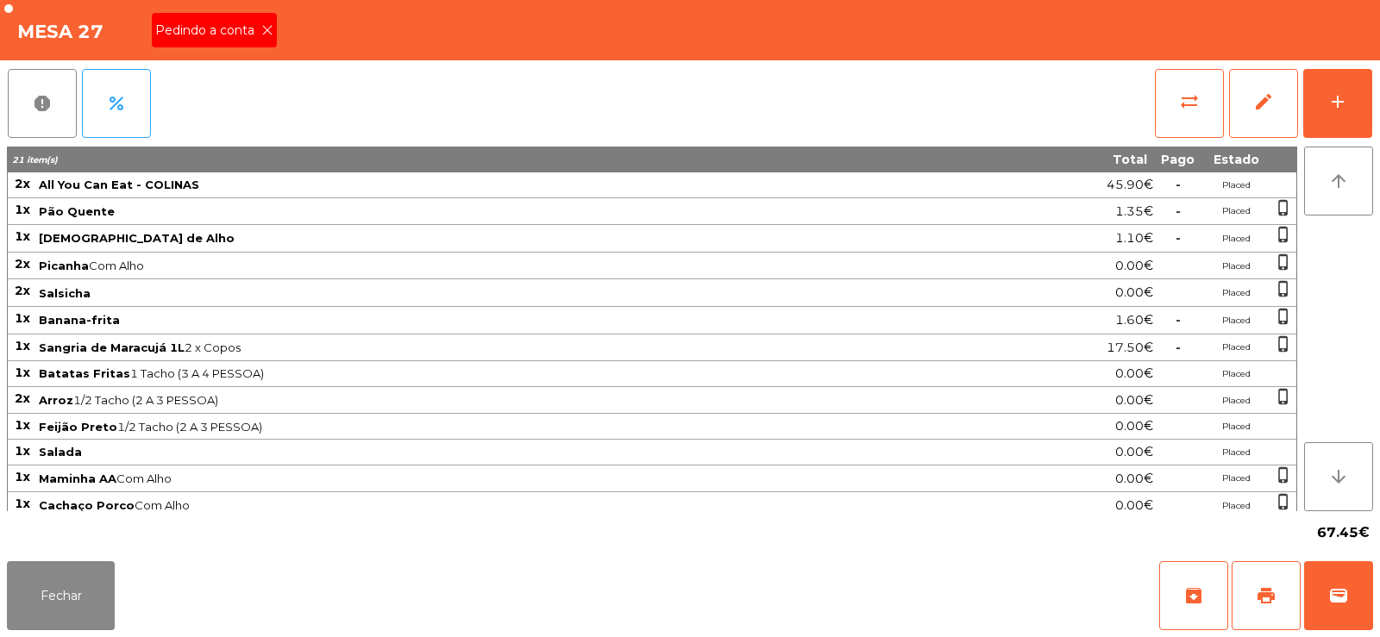
click at [238, 23] on span "Pedindo a conta" at bounding box center [208, 31] width 106 height 18
click at [1341, 110] on div "add" at bounding box center [1337, 101] width 21 height 21
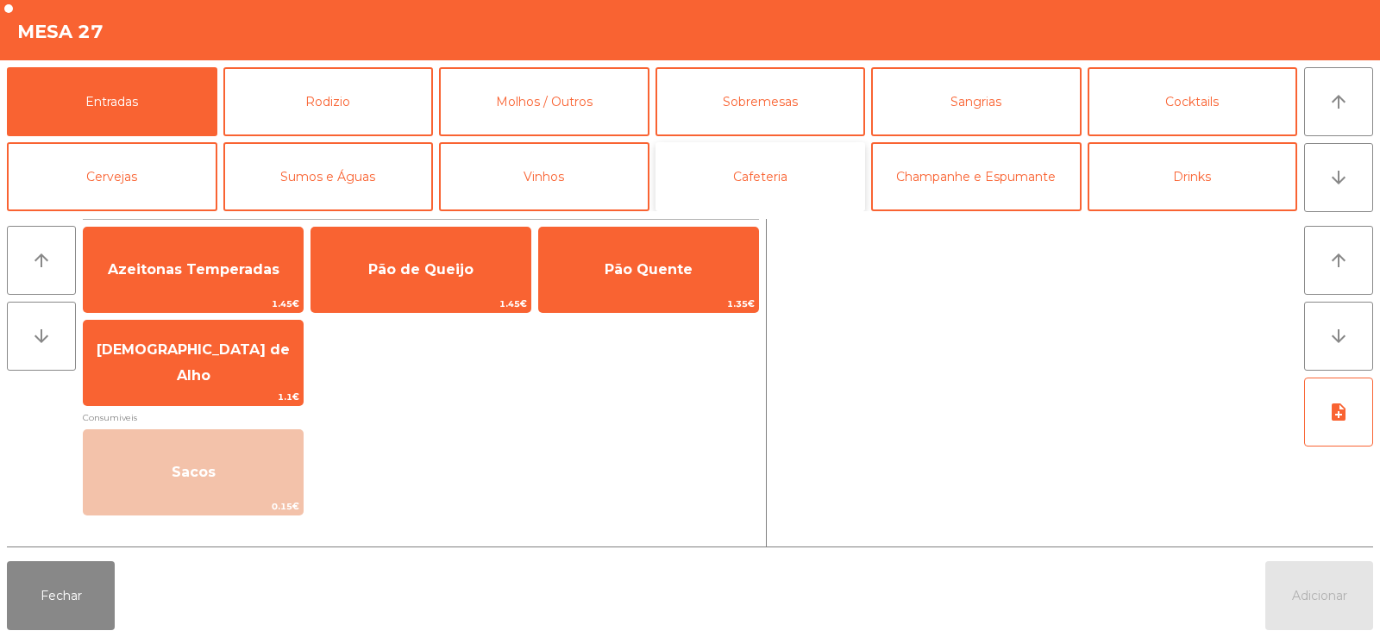
click at [799, 176] on button "Cafeteria" at bounding box center [760, 176] width 210 height 69
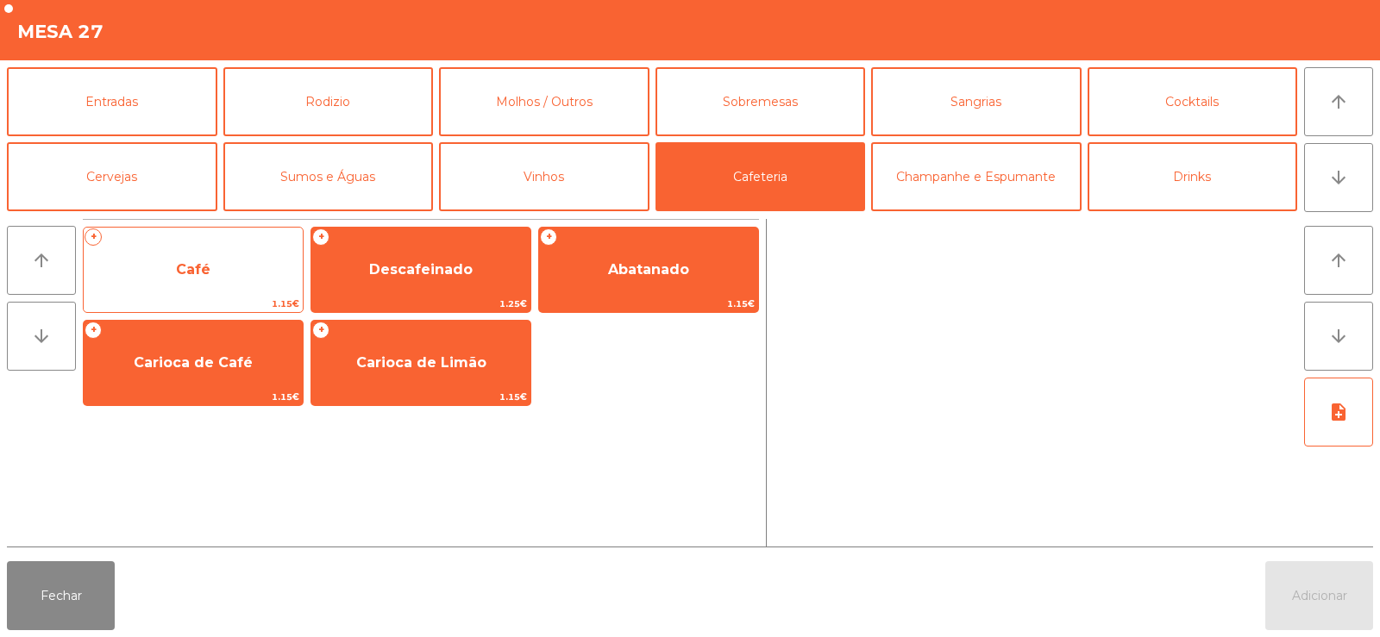
click at [185, 271] on span "Café" at bounding box center [193, 269] width 34 height 16
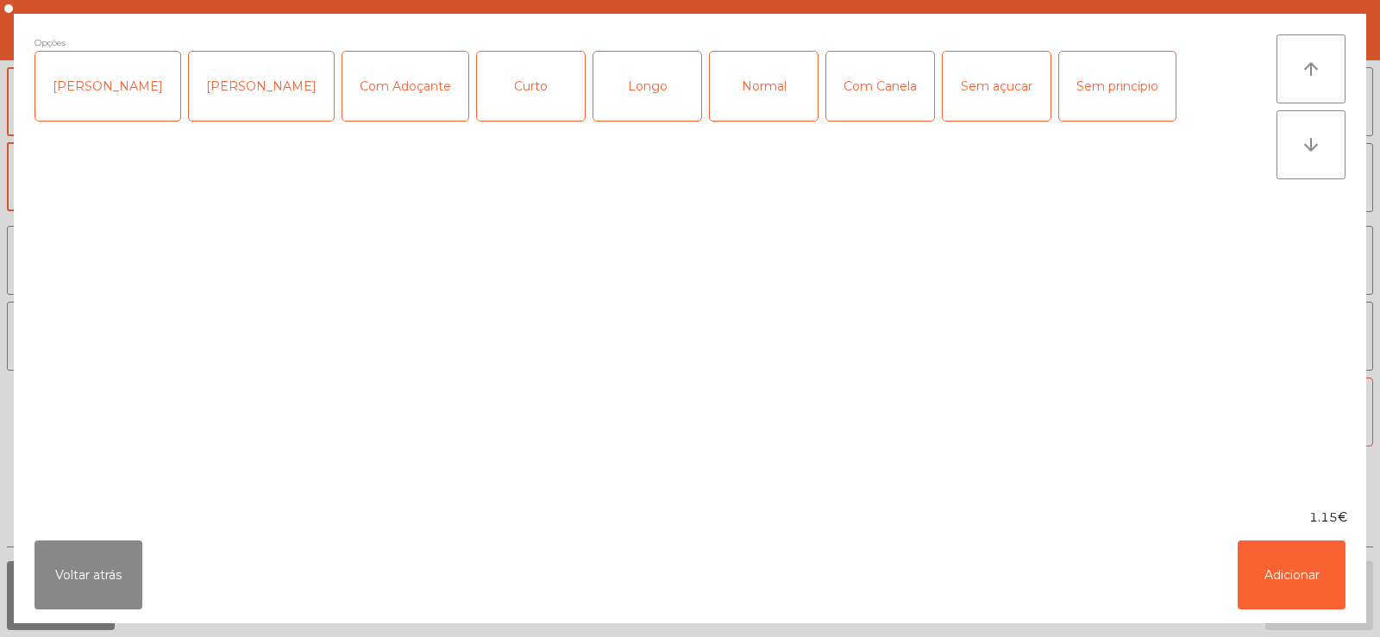
click at [514, 85] on div "Curto" at bounding box center [531, 86] width 108 height 69
click at [1277, 577] on button "Adicionar" at bounding box center [1291, 575] width 108 height 69
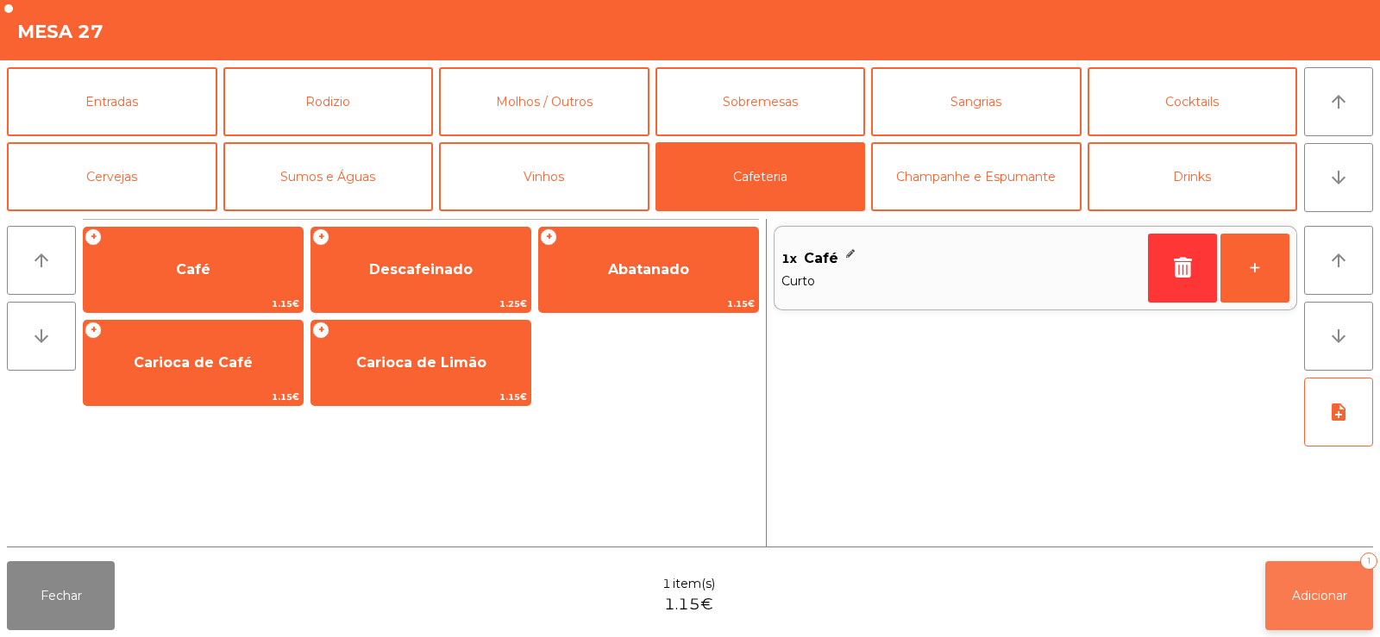
click at [1318, 613] on button "Adicionar 1" at bounding box center [1319, 595] width 108 height 69
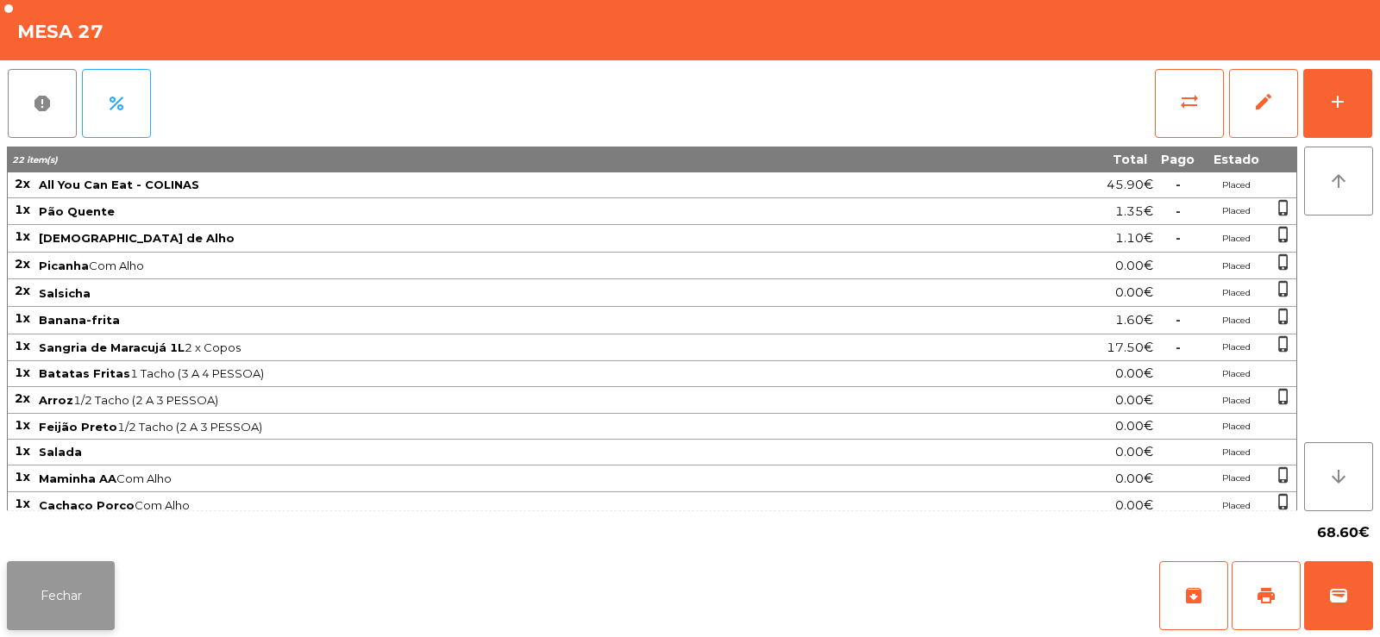
click at [74, 565] on button "Fechar" at bounding box center [61, 595] width 108 height 69
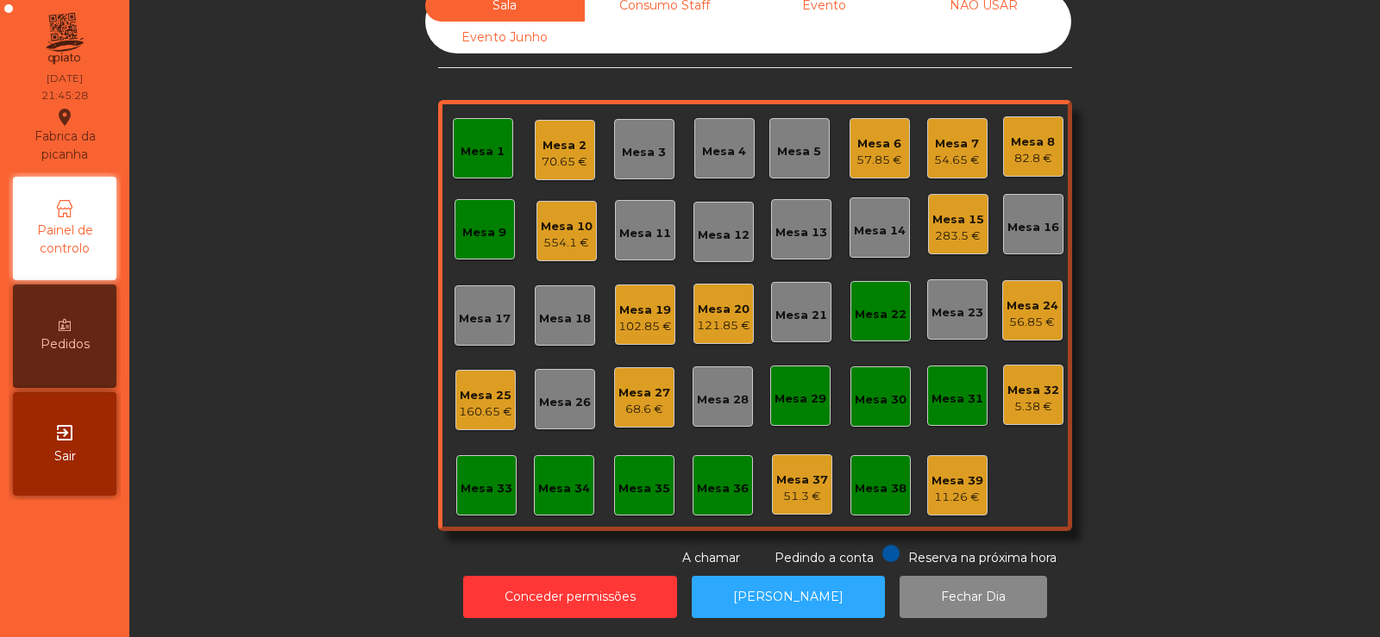
click at [472, 148] on div "Mesa 1" at bounding box center [483, 148] width 60 height 60
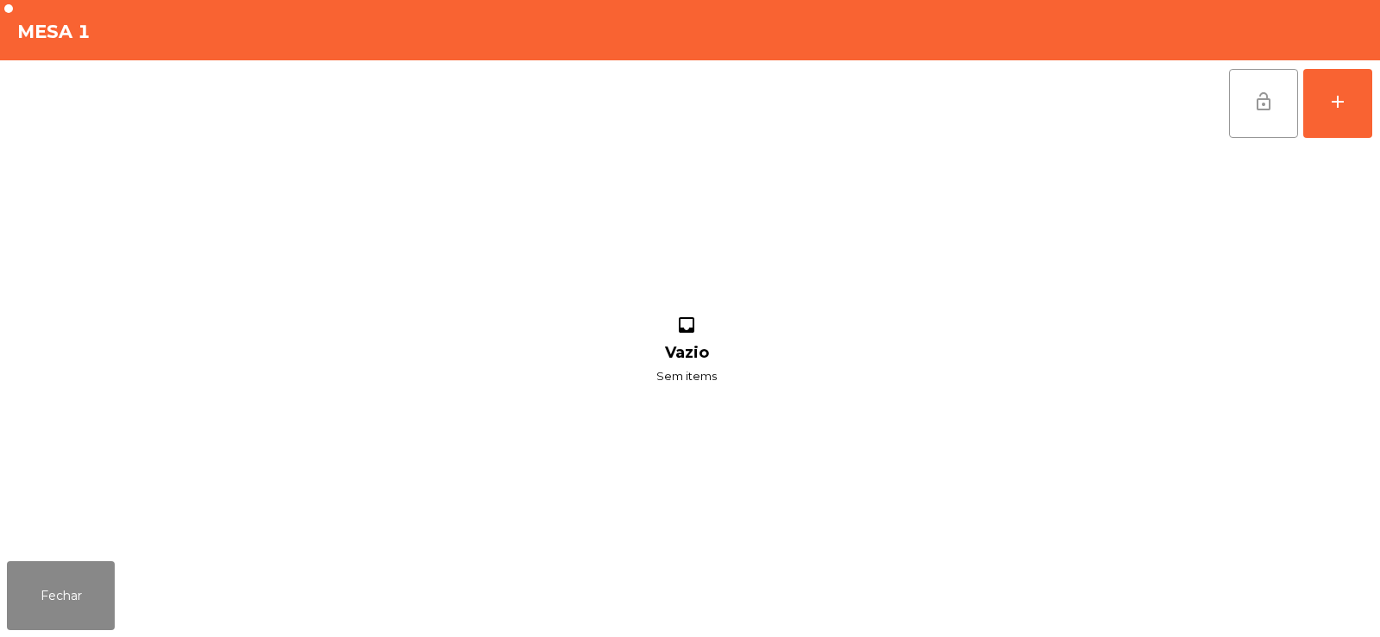
click at [1255, 113] on button "lock_open" at bounding box center [1263, 103] width 69 height 69
click at [76, 593] on button "Fechar" at bounding box center [61, 595] width 108 height 69
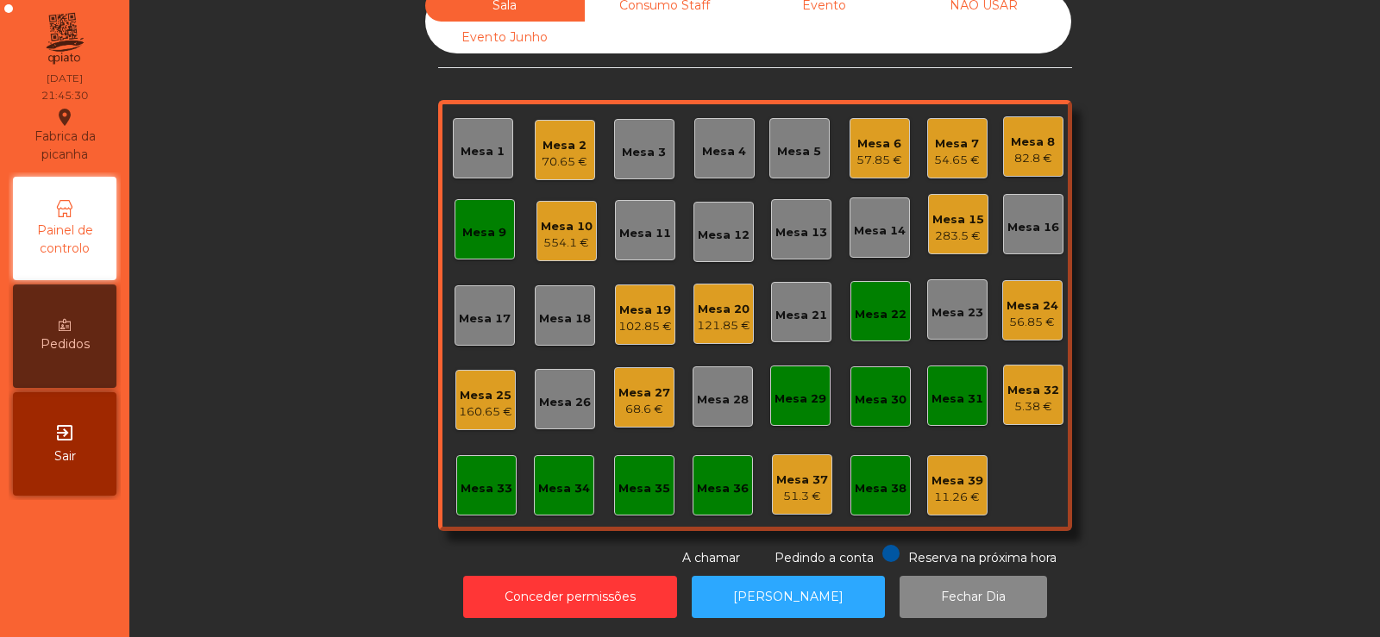
click at [491, 203] on div "Mesa 9" at bounding box center [484, 229] width 60 height 60
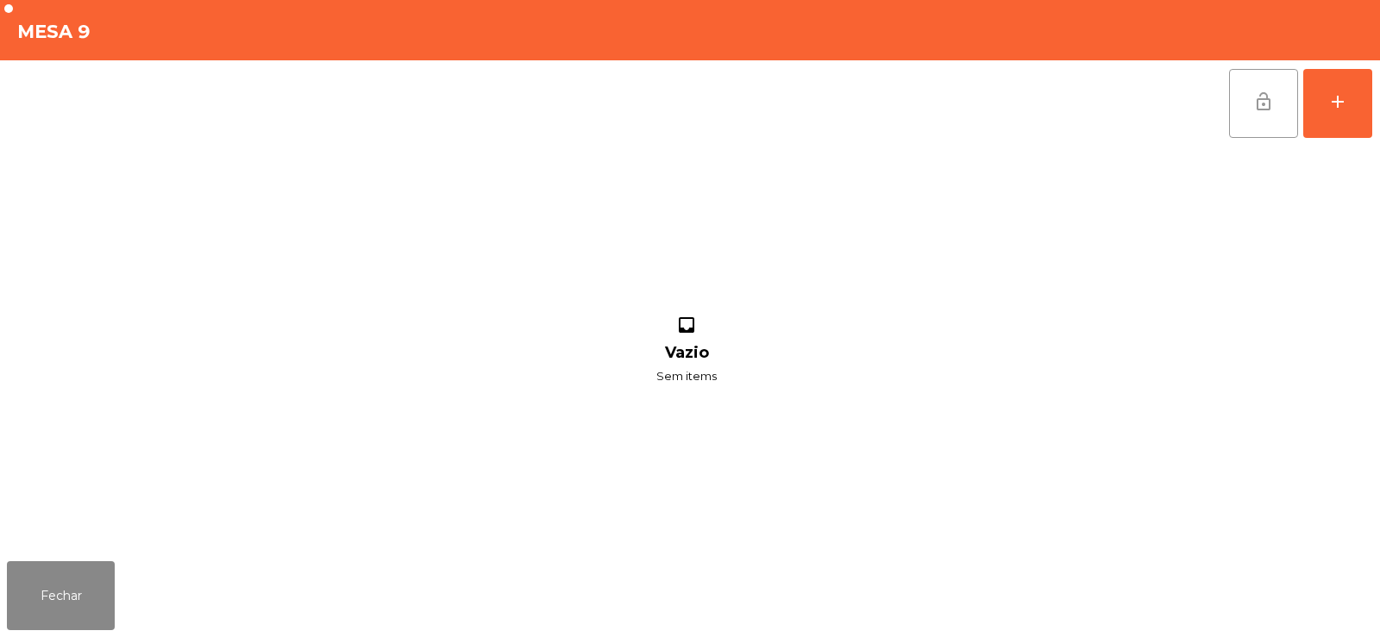
click at [1266, 110] on span "lock_open" at bounding box center [1263, 101] width 21 height 21
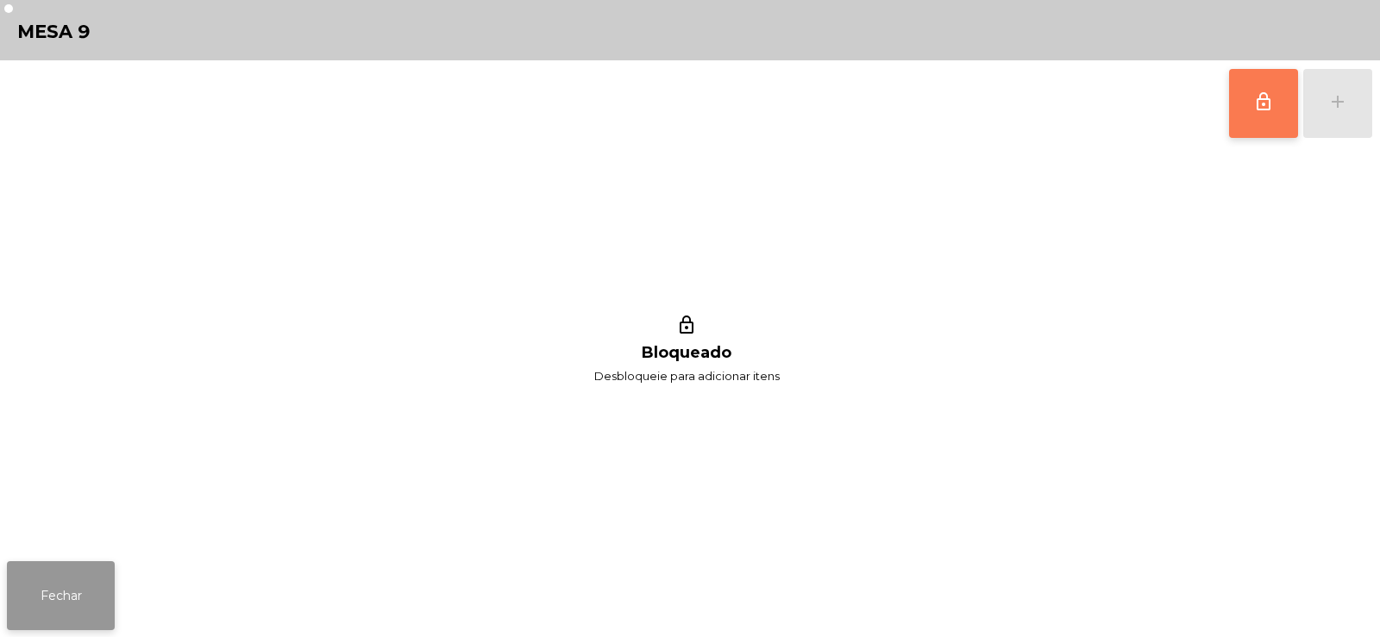
click at [74, 589] on button "Fechar" at bounding box center [61, 595] width 108 height 69
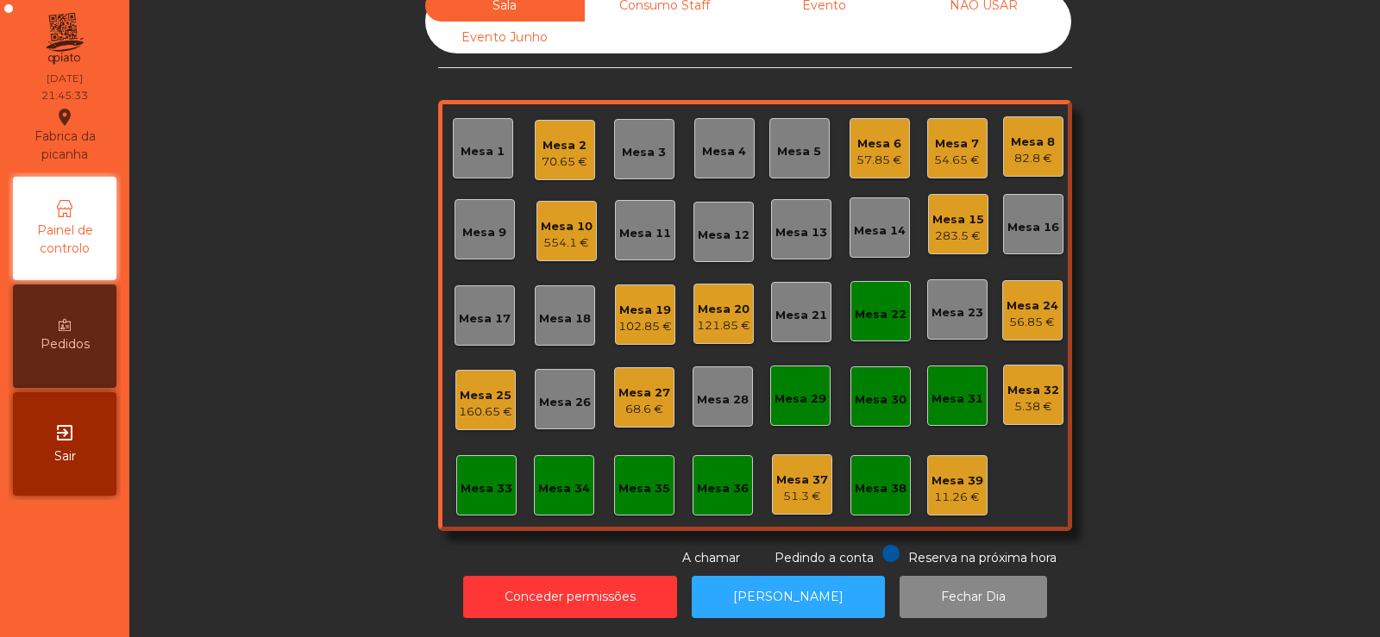
click at [558, 235] on div "554.1 €" at bounding box center [567, 243] width 52 height 17
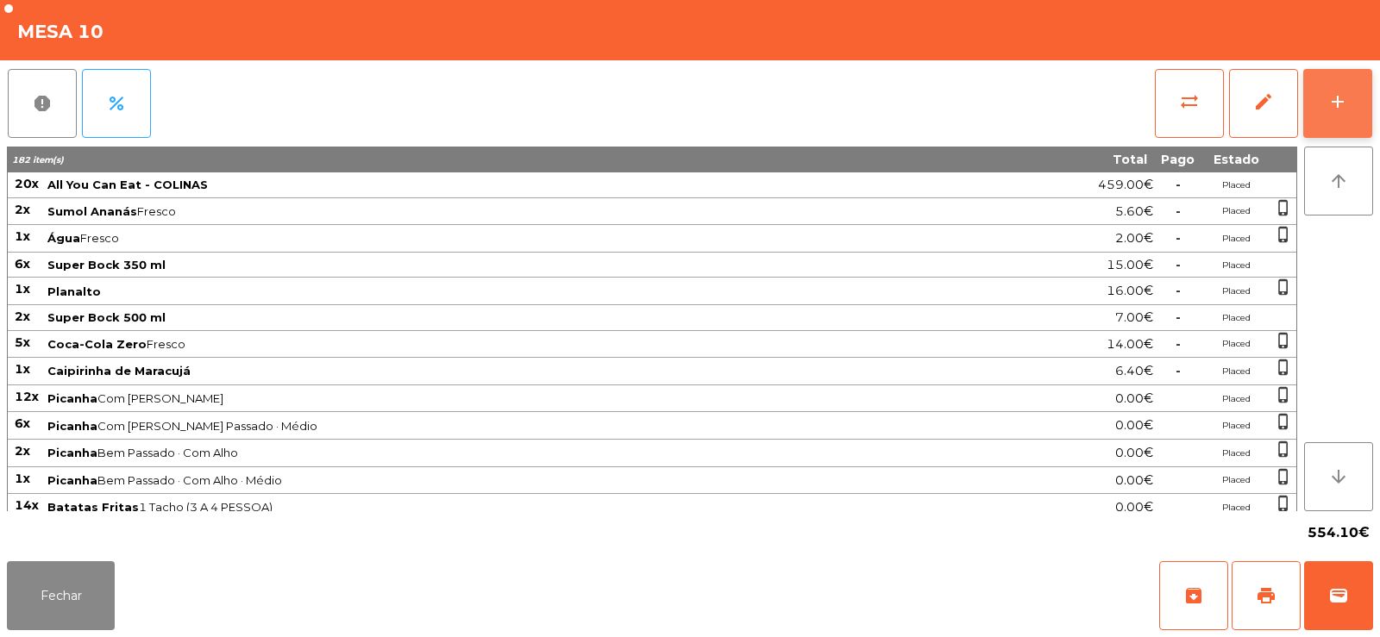
click at [1341, 107] on div "add" at bounding box center [1337, 101] width 21 height 21
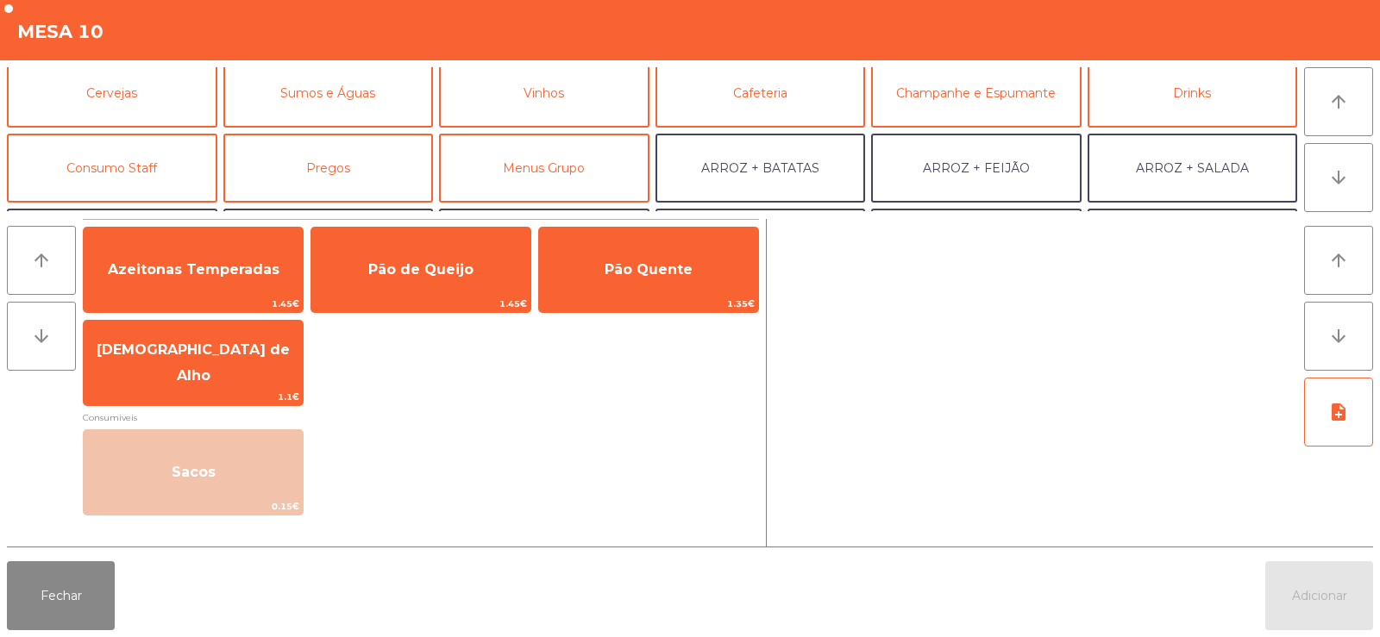
scroll to position [91, 0]
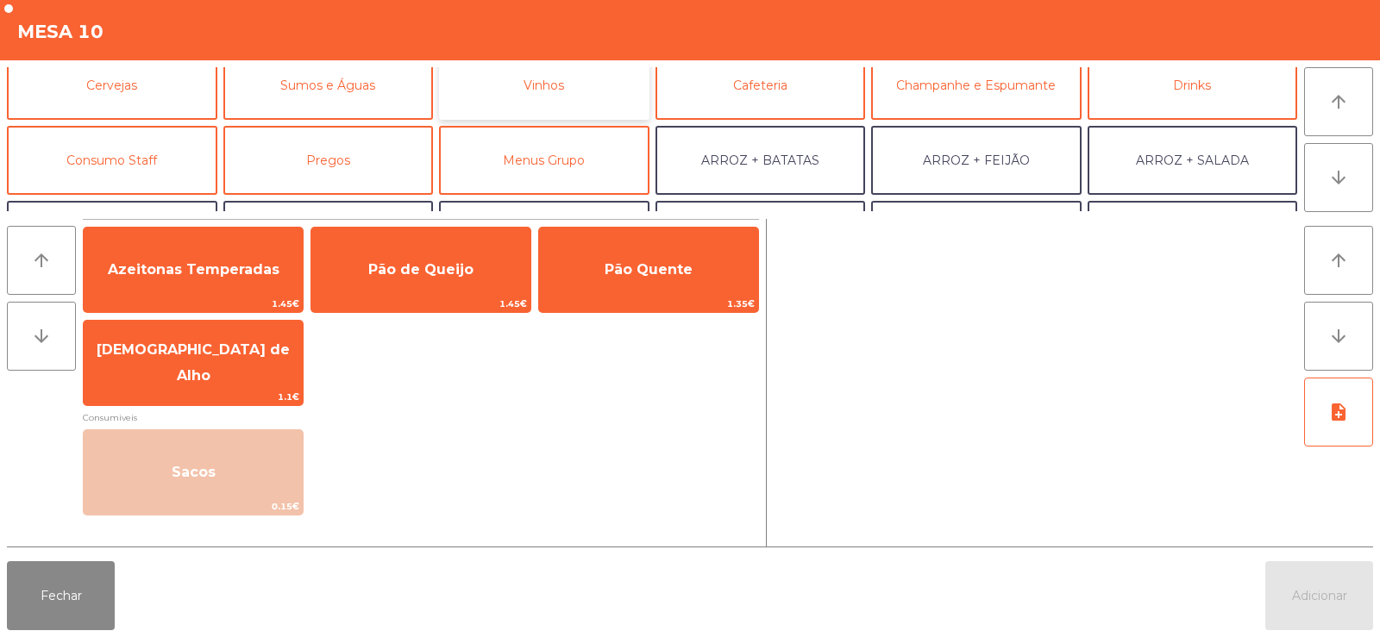
click at [574, 94] on button "Vinhos" at bounding box center [544, 85] width 210 height 69
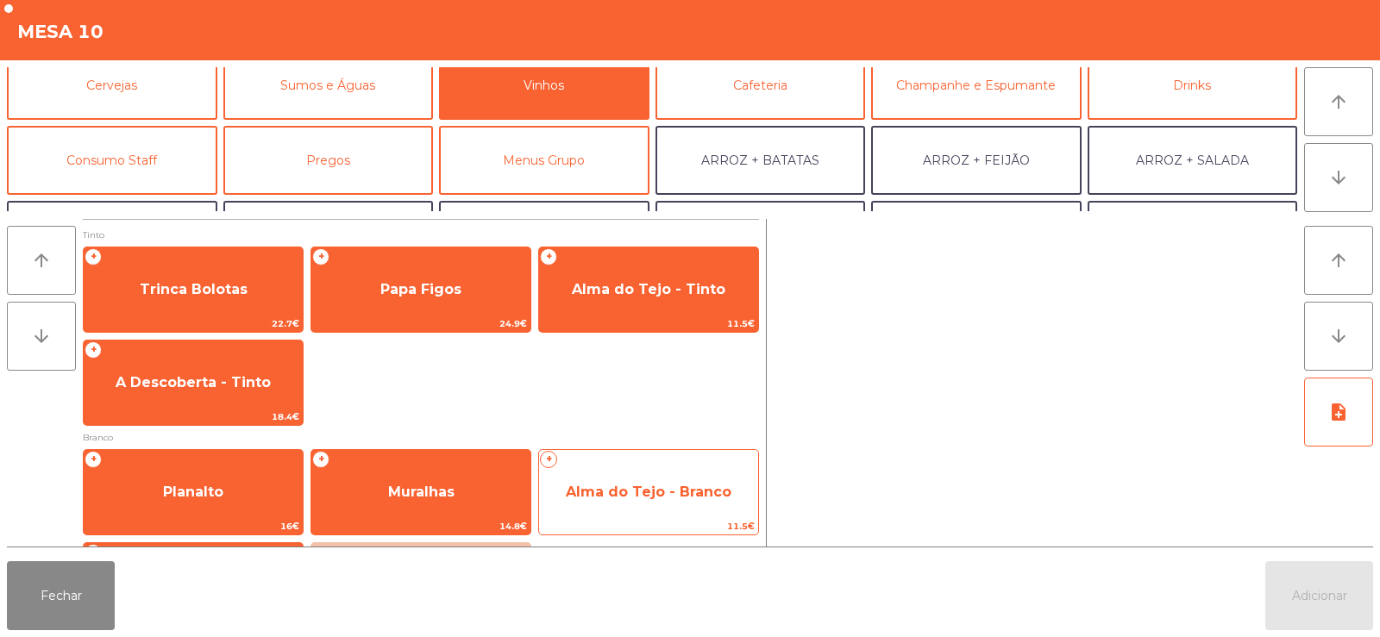
click at [606, 499] on span "Alma do Tejo - Branco" at bounding box center [649, 492] width 166 height 16
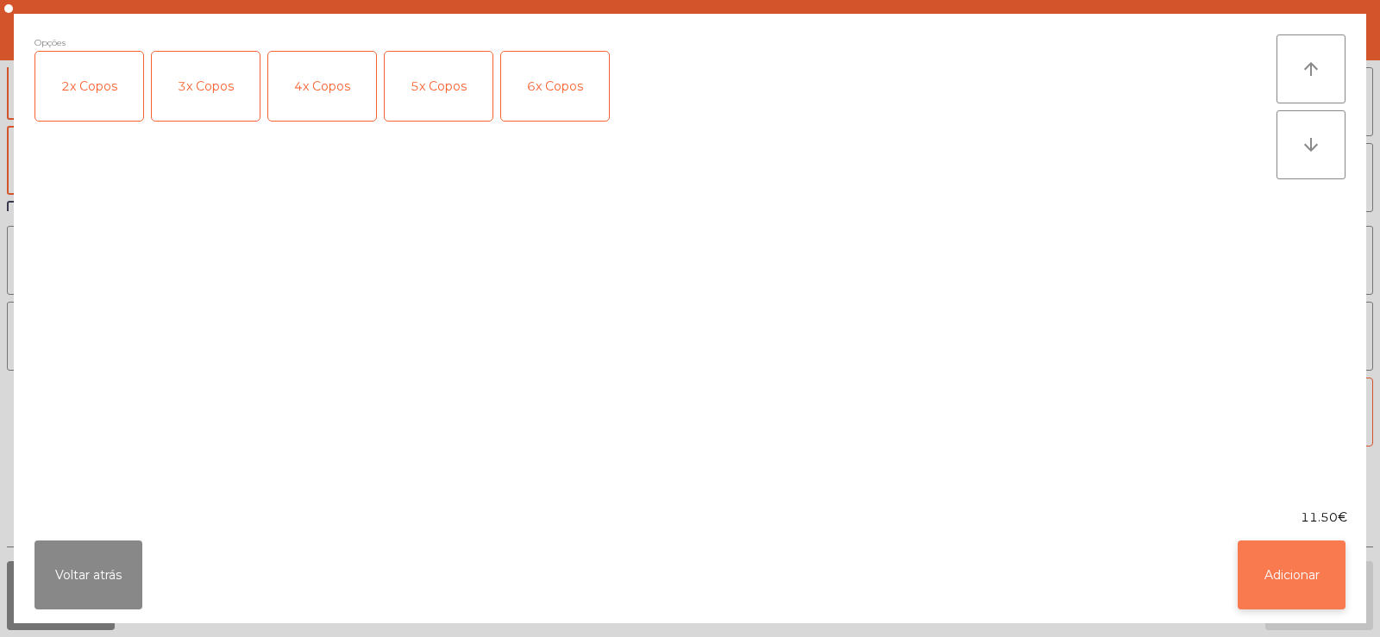
click at [1303, 562] on button "Adicionar" at bounding box center [1291, 575] width 108 height 69
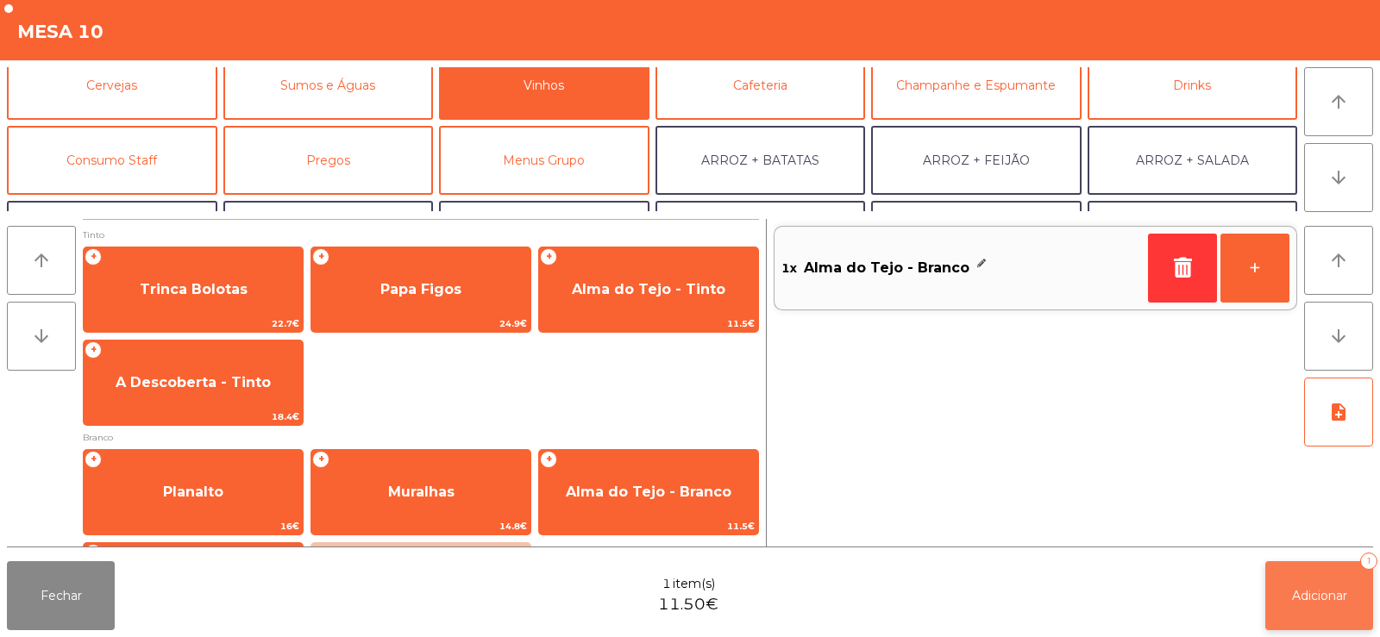
click at [1325, 583] on button "Adicionar 1" at bounding box center [1319, 595] width 108 height 69
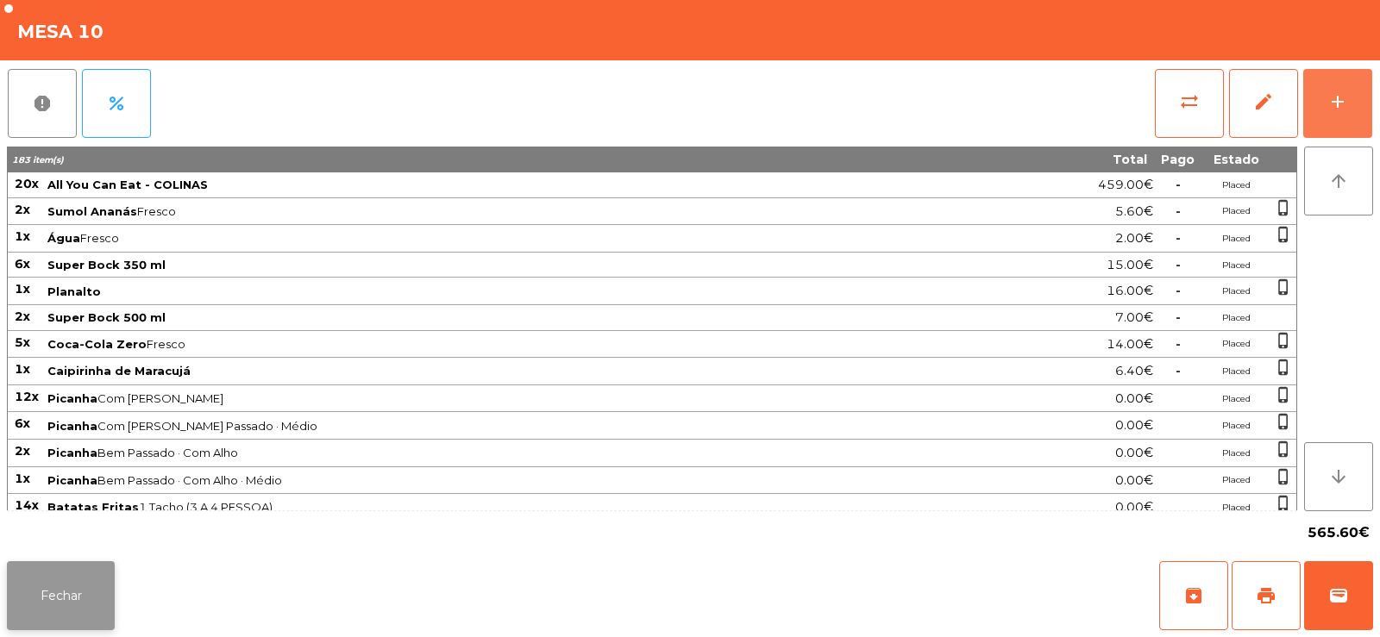
click at [76, 601] on button "Fechar" at bounding box center [61, 595] width 108 height 69
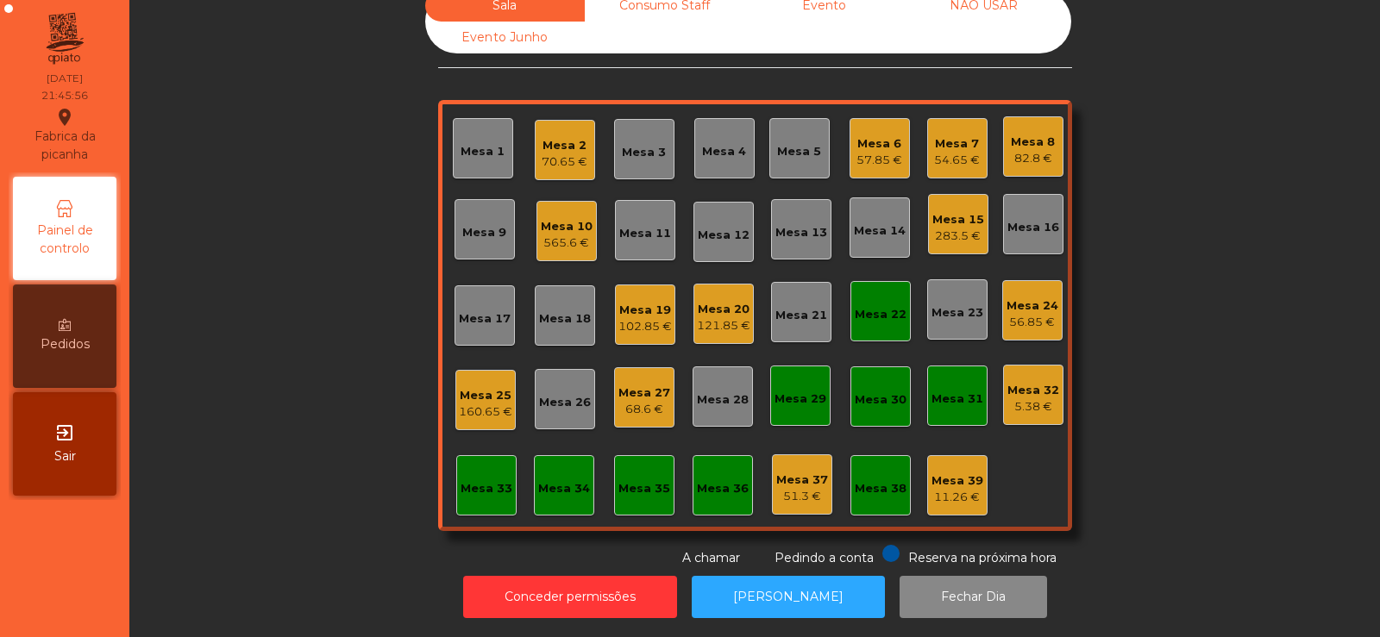
click at [1024, 134] on div "Mesa 8" at bounding box center [1033, 142] width 44 height 17
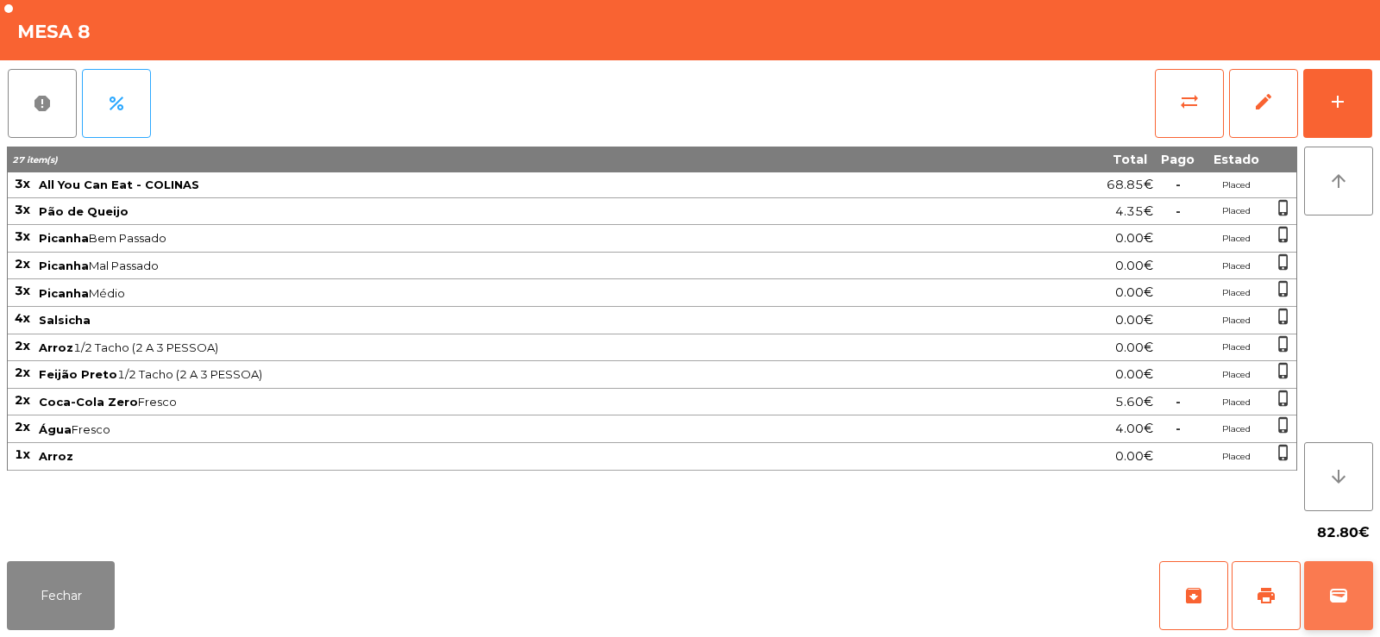
click at [1337, 604] on span "wallet" at bounding box center [1338, 595] width 21 height 21
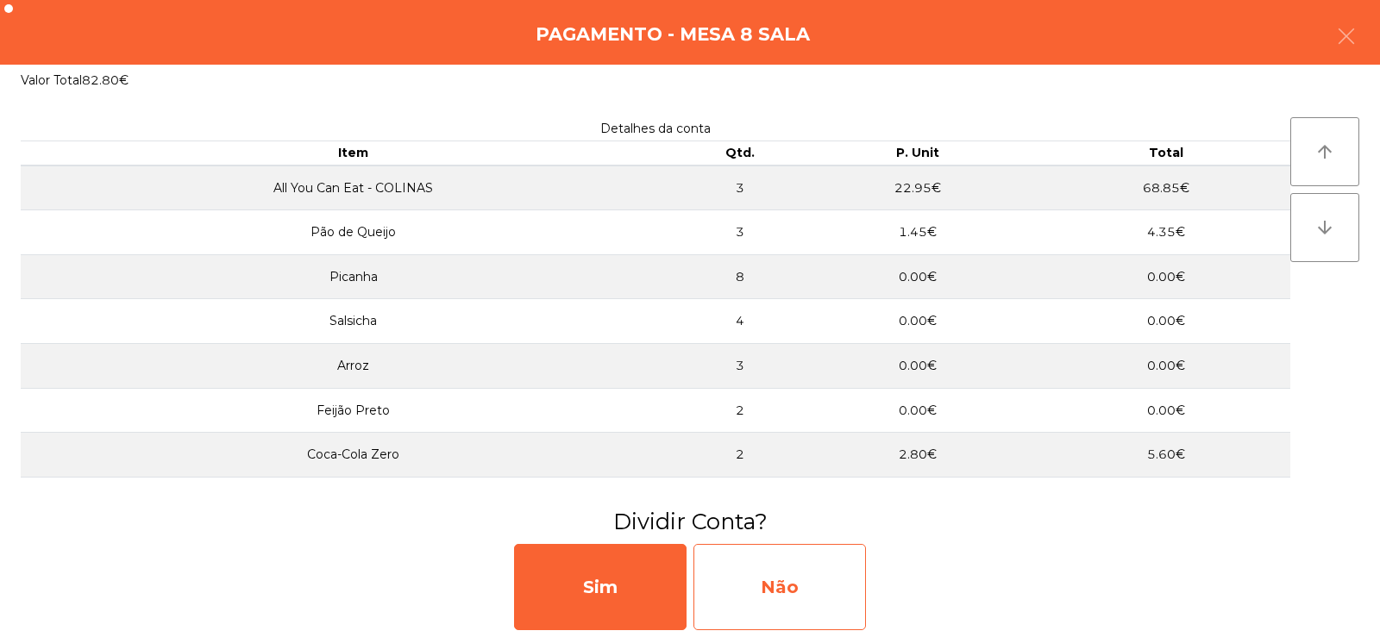
click at [778, 592] on div "Não" at bounding box center [779, 587] width 172 height 86
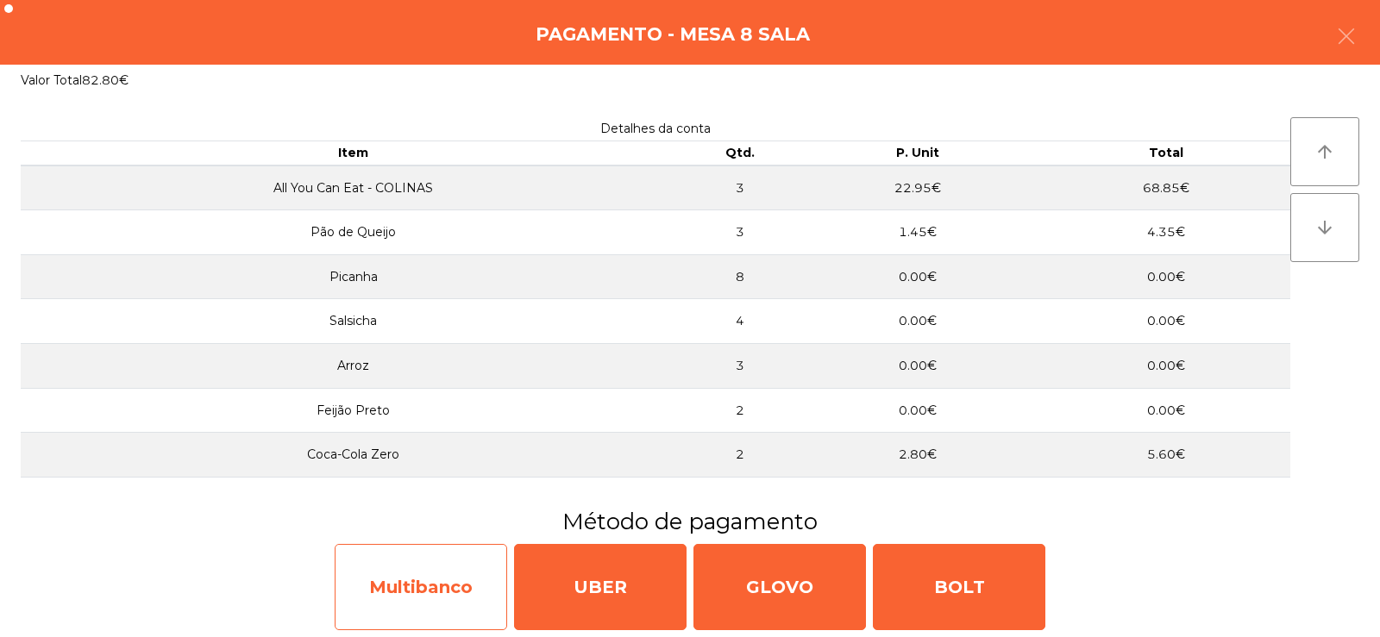
click at [416, 585] on div "Multibanco" at bounding box center [421, 587] width 172 height 86
select select "**"
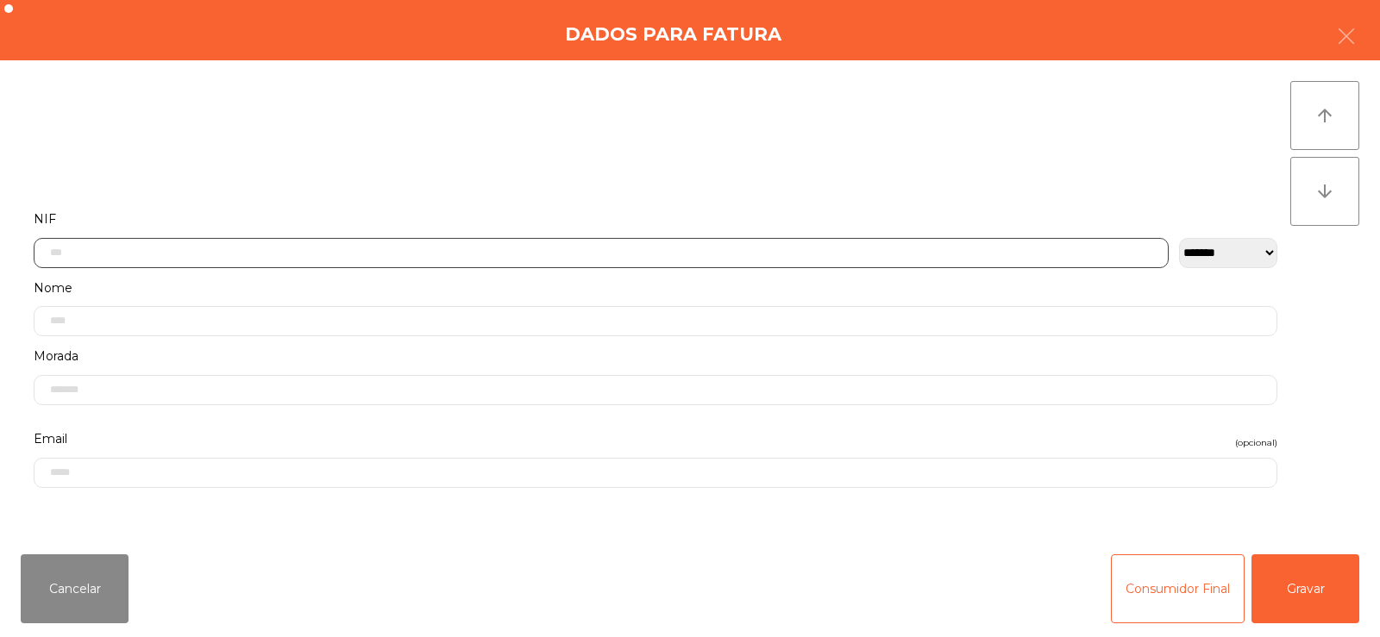
click at [579, 246] on input "text" at bounding box center [601, 253] width 1135 height 30
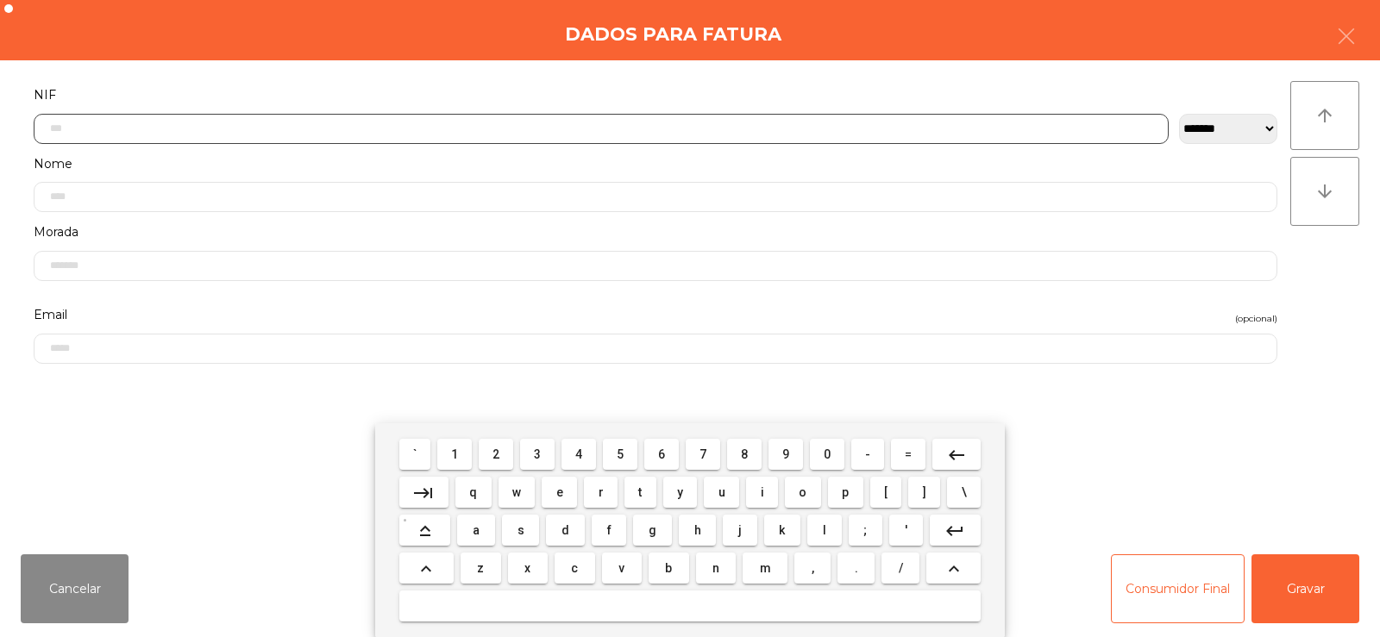
scroll to position [126, 0]
type input "*********"
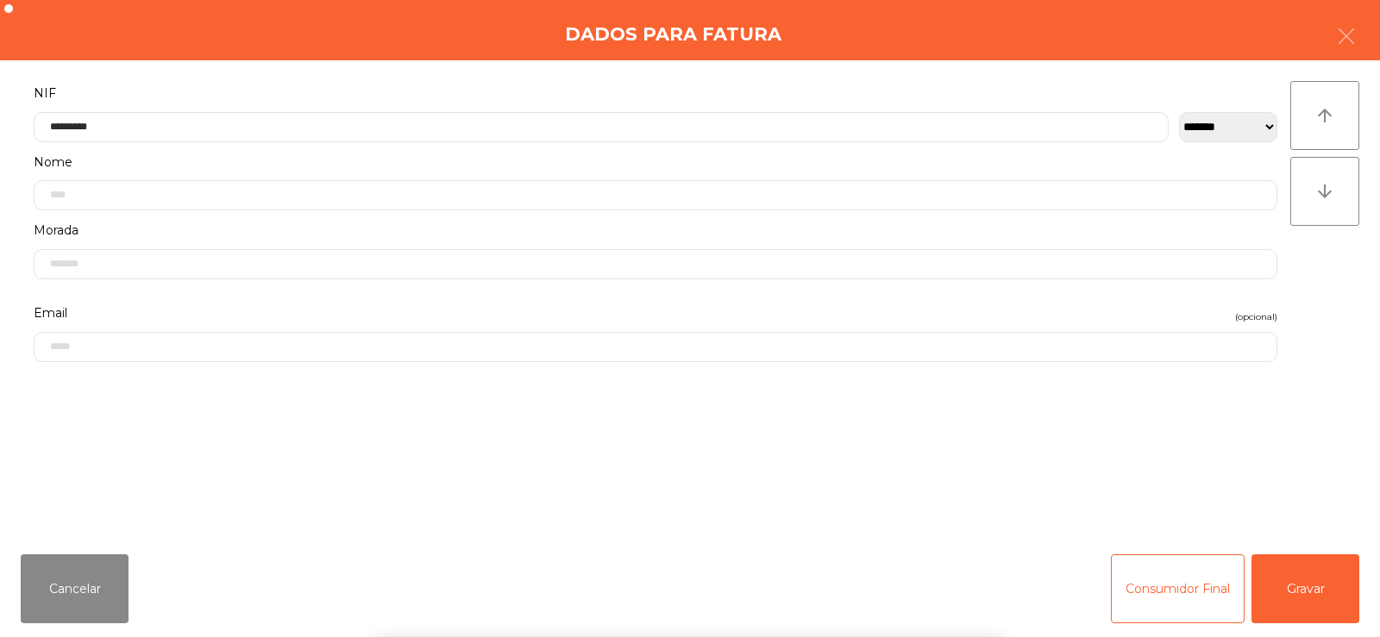
click at [1298, 579] on div "` 1 2 3 4 5 6 7 8 9 0 - = keyboard_backspace keyboard_tab q w e r t y u i o p […" at bounding box center [690, 530] width 1380 height 214
click at [1311, 586] on button "Gravar" at bounding box center [1305, 588] width 108 height 69
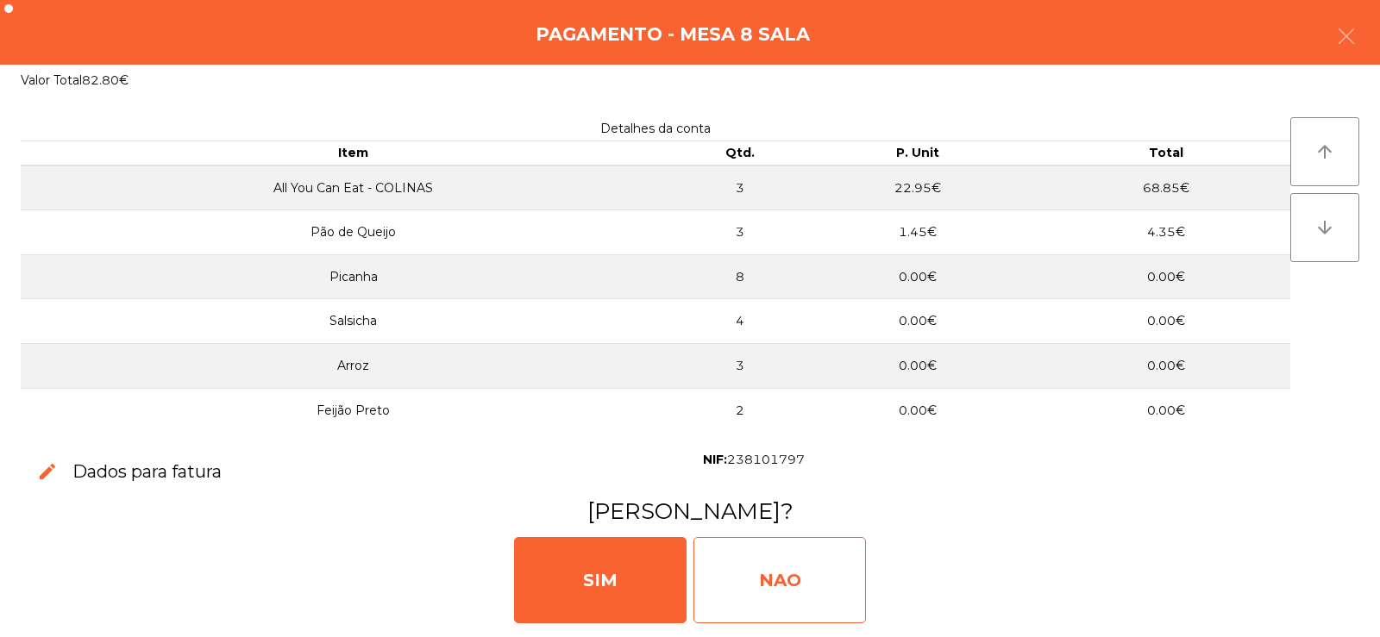
click at [780, 590] on div "NAO" at bounding box center [779, 580] width 172 height 86
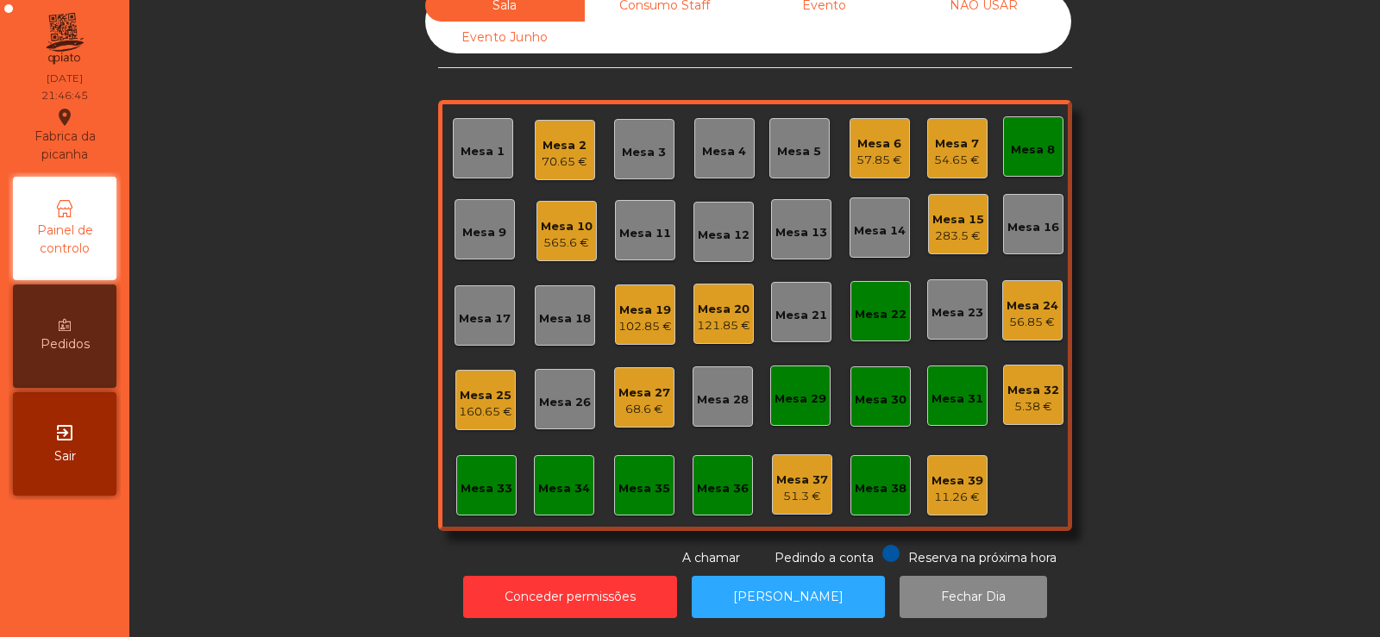
click at [1025, 135] on div "Mesa 8" at bounding box center [1033, 147] width 44 height 24
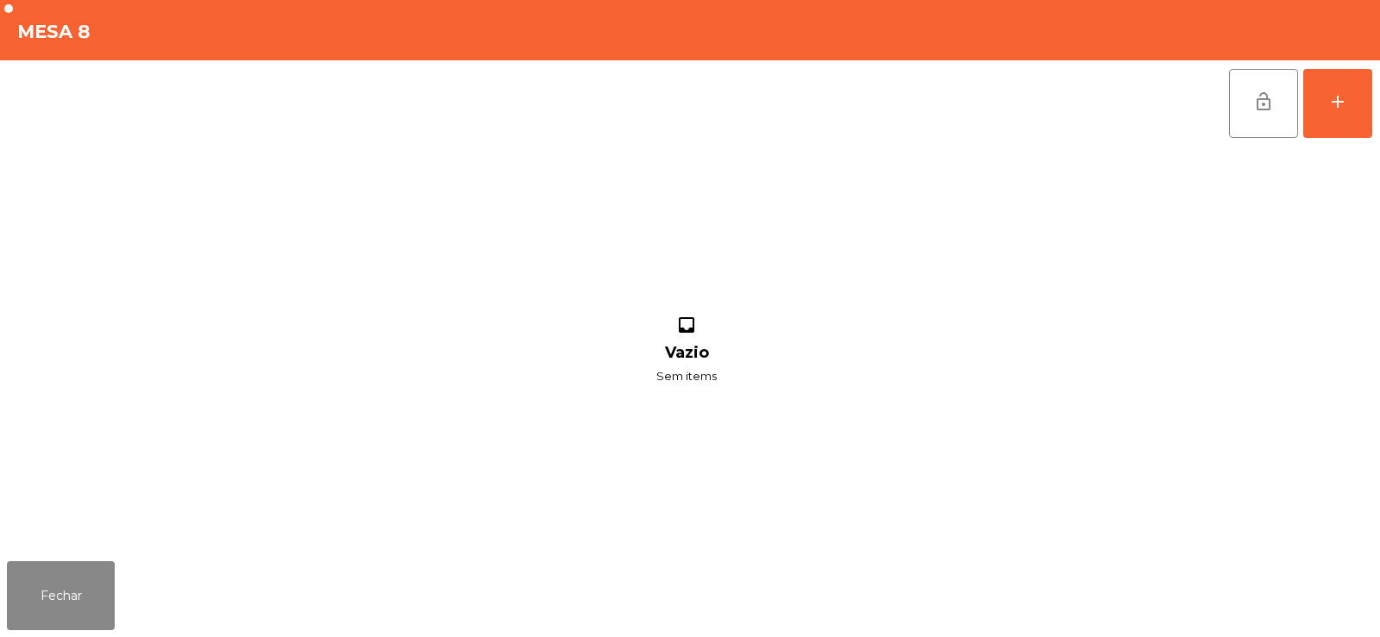
click at [1250, 86] on button "lock_open" at bounding box center [1263, 103] width 69 height 69
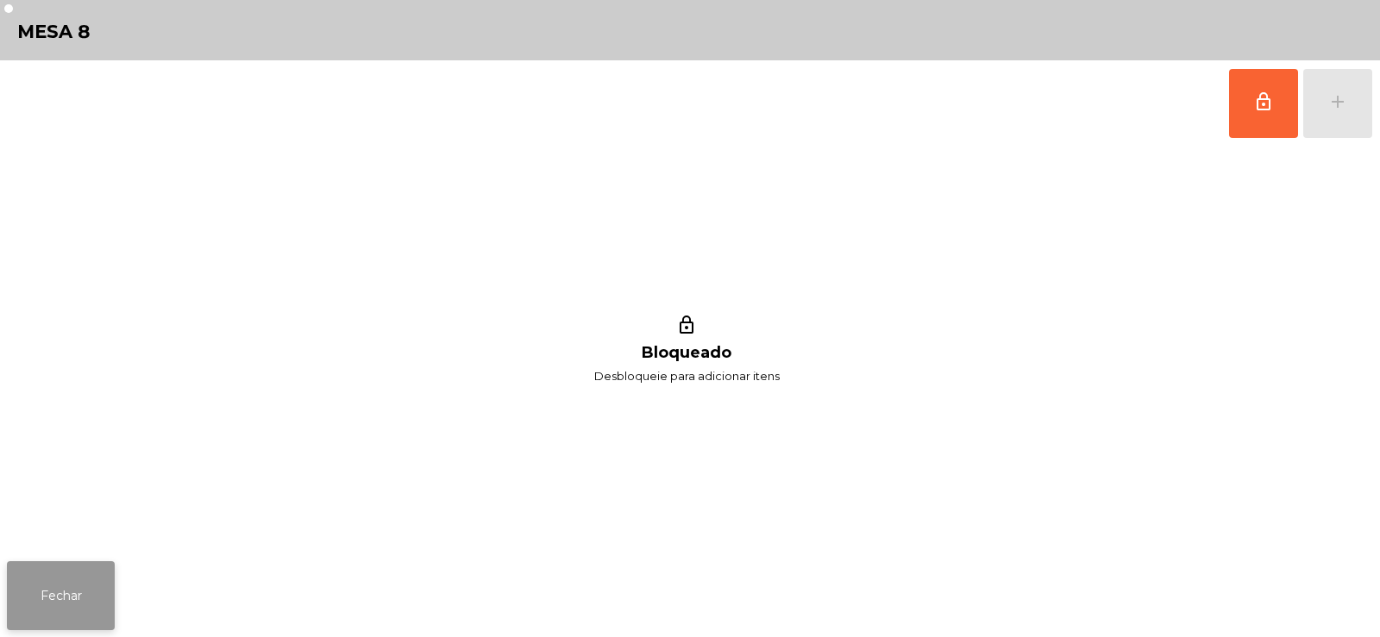
click at [69, 610] on button "Fechar" at bounding box center [61, 595] width 108 height 69
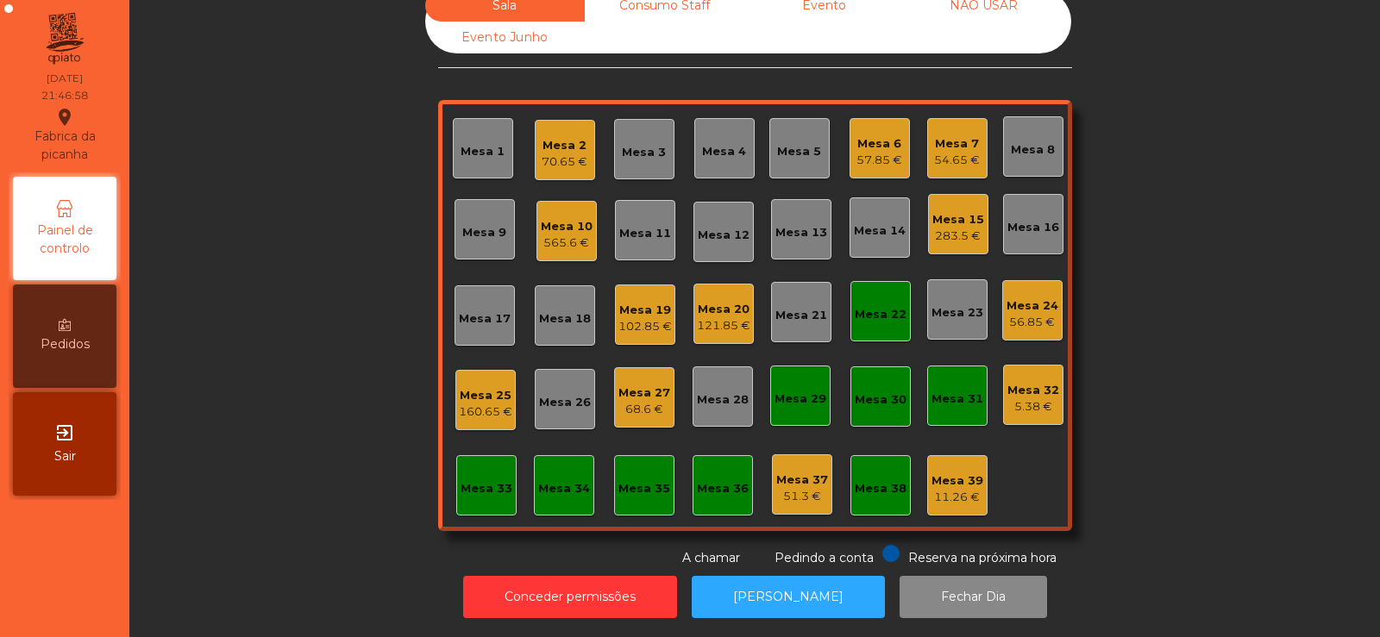
click at [541, 137] on div "Mesa 2" at bounding box center [564, 145] width 46 height 17
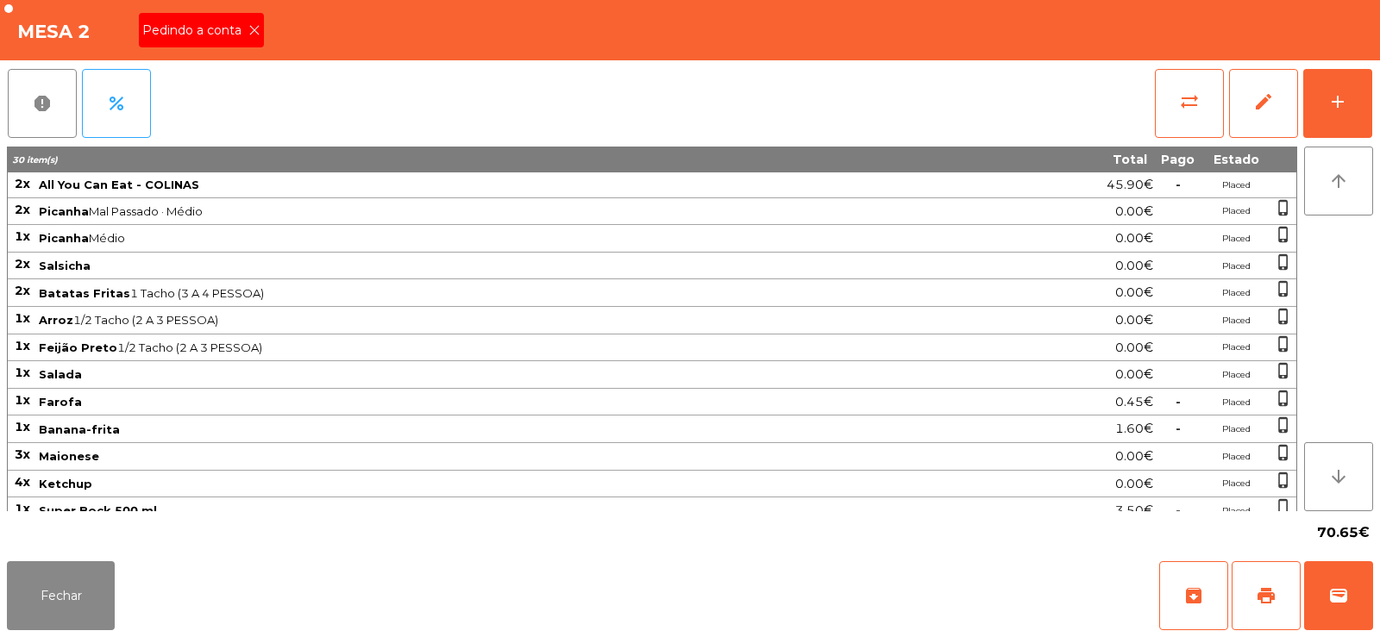
click at [258, 34] on icon at bounding box center [254, 30] width 12 height 12
click at [1259, 598] on span "print" at bounding box center [1265, 595] width 21 height 21
click at [1176, 79] on button "sync_alt" at bounding box center [1189, 103] width 69 height 69
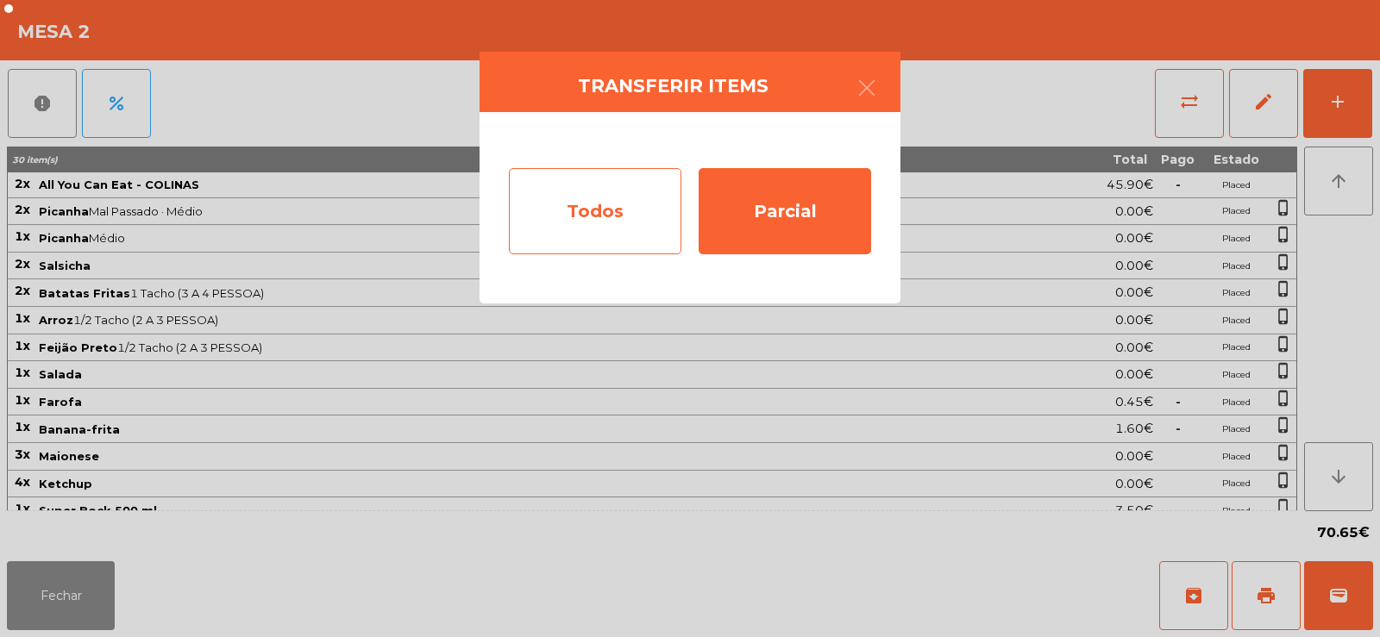
click at [596, 218] on div "Todos" at bounding box center [595, 211] width 172 height 86
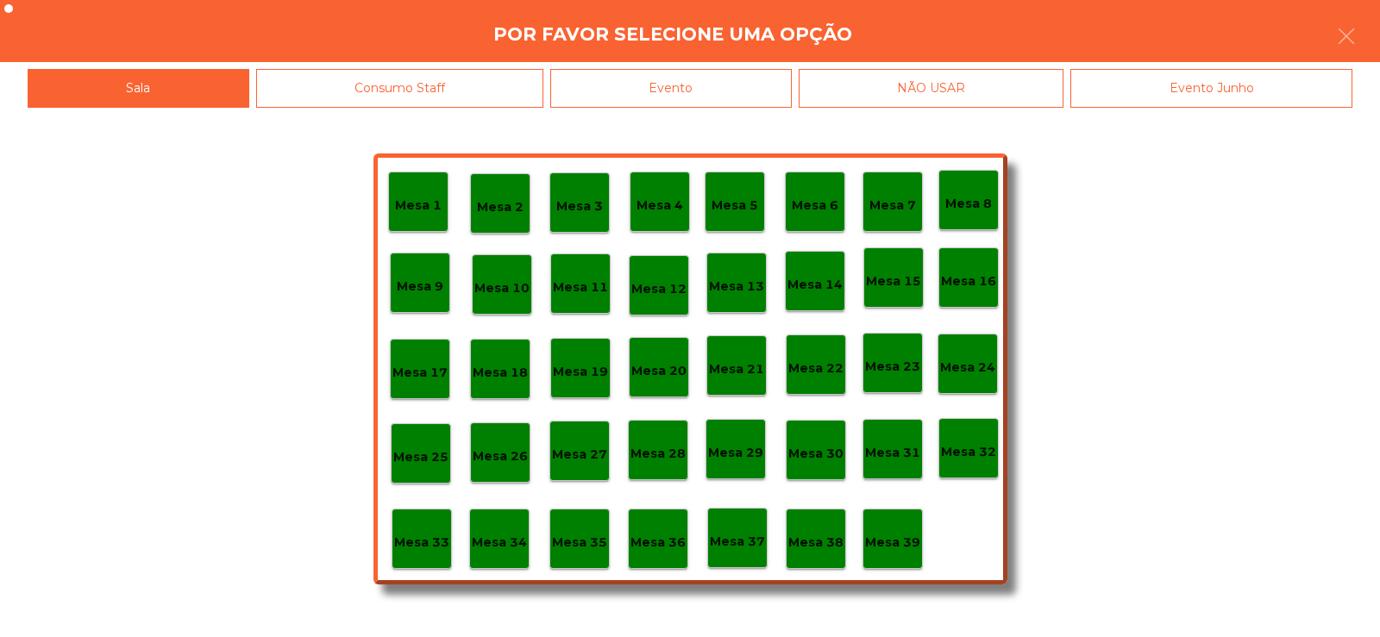
click at [710, 92] on div "Evento" at bounding box center [670, 88] width 241 height 39
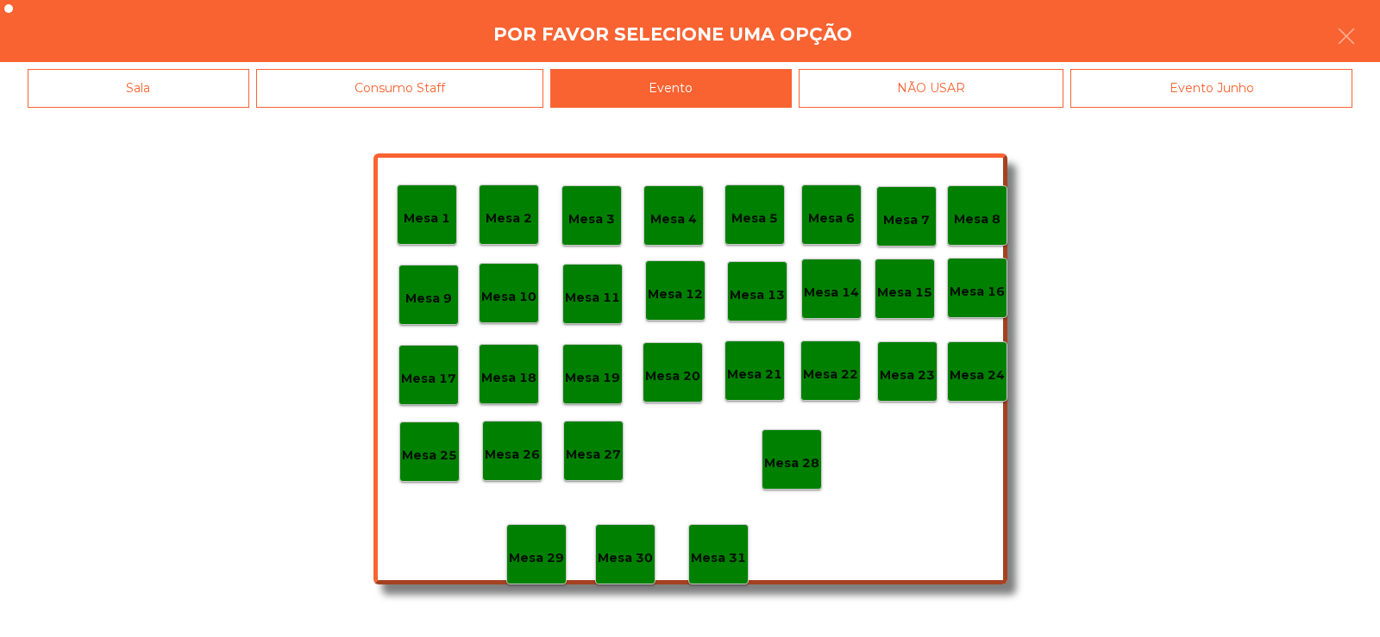
click at [795, 464] on p "Mesa 28" at bounding box center [791, 464] width 55 height 20
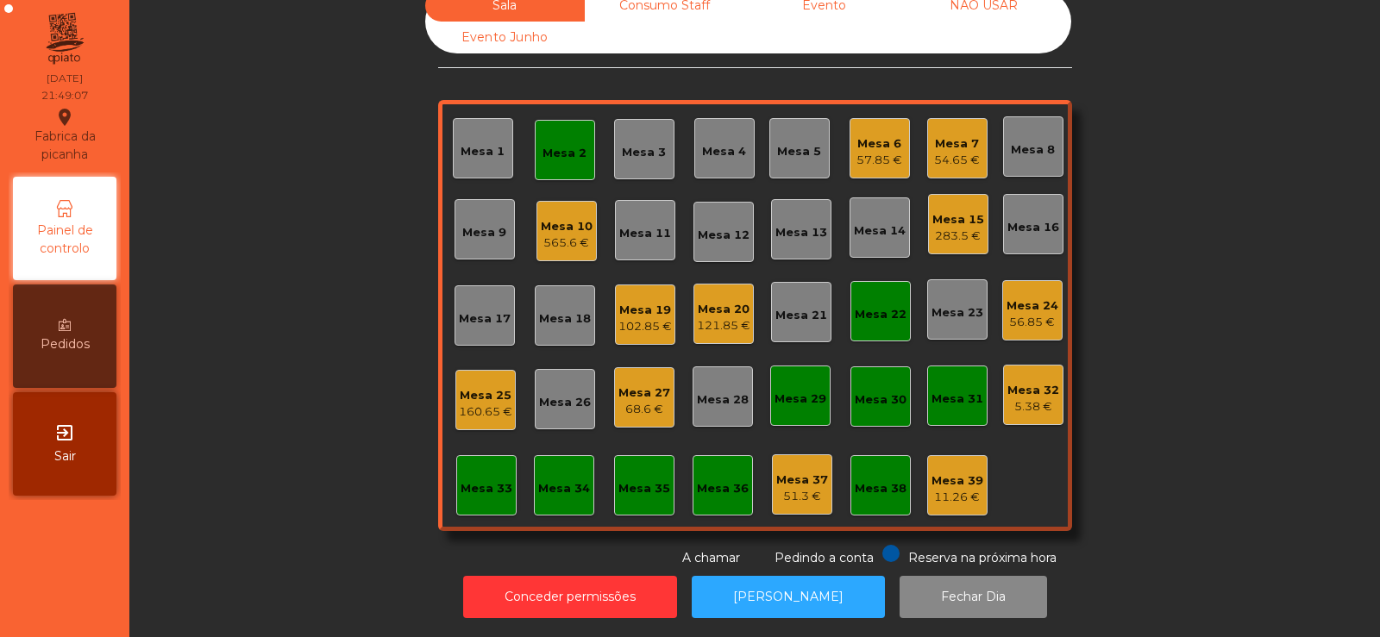
click at [554, 145] on div "Mesa 2" at bounding box center [564, 153] width 44 height 17
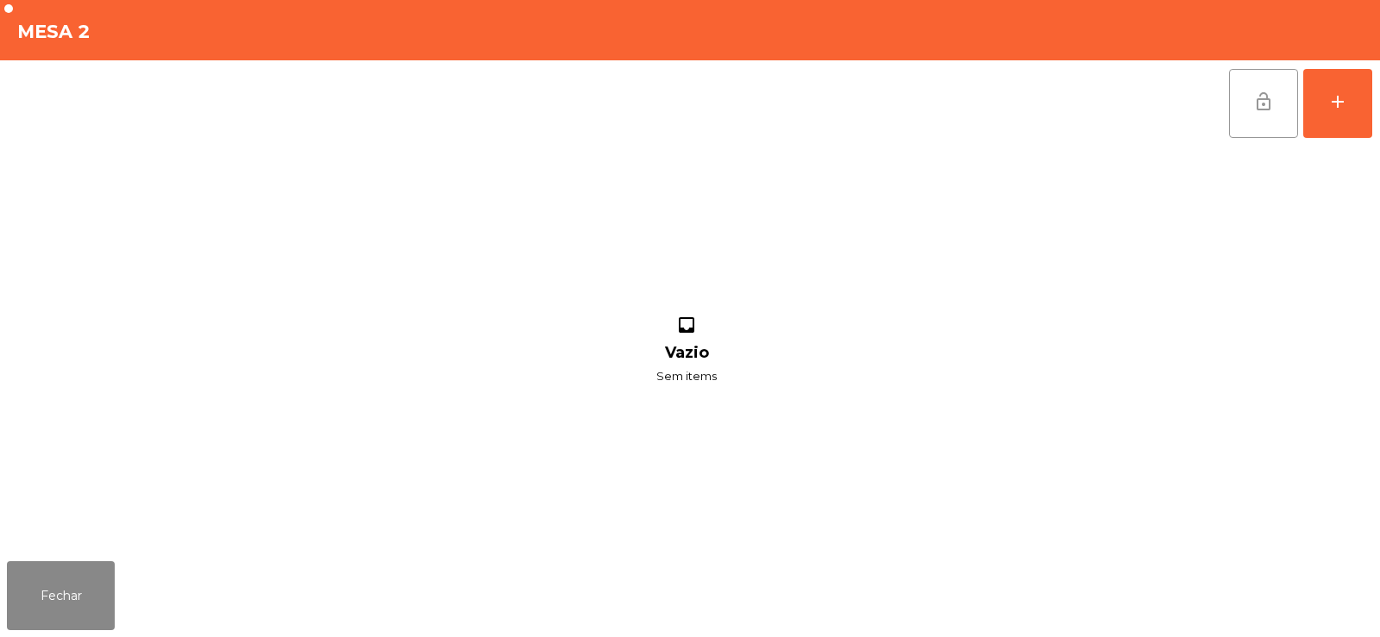
click at [1243, 87] on button "lock_open" at bounding box center [1263, 103] width 69 height 69
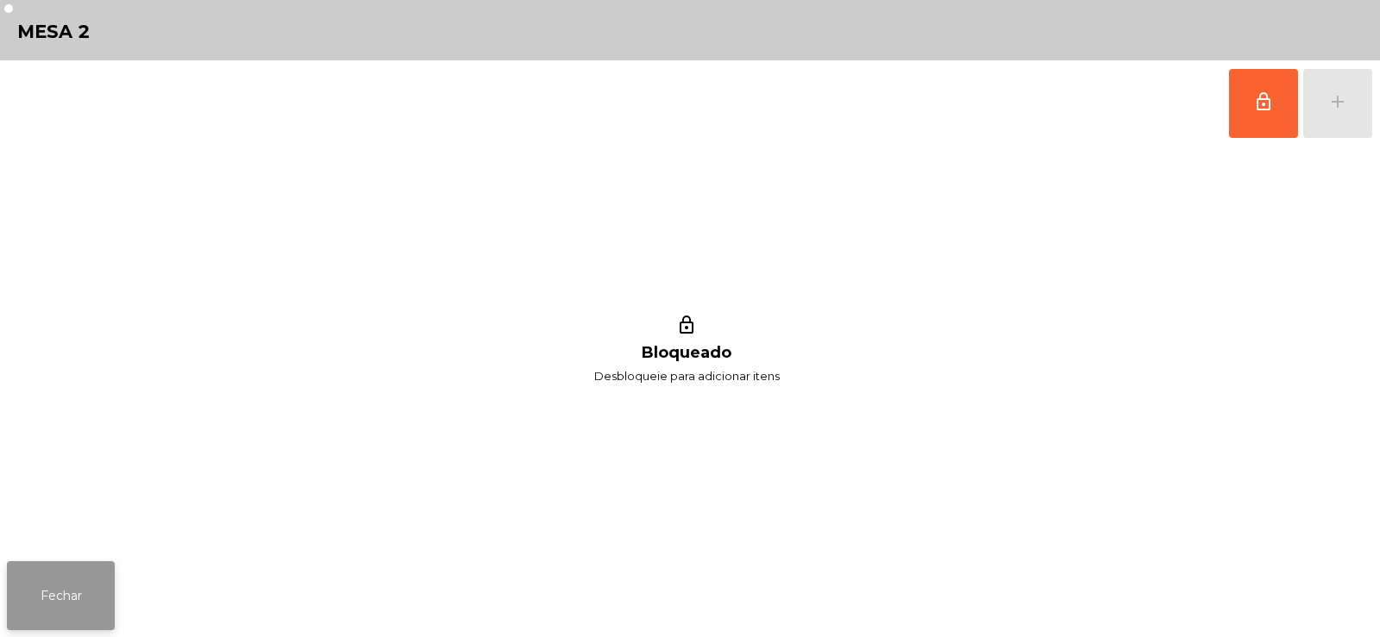
click at [108, 596] on button "Fechar" at bounding box center [61, 595] width 108 height 69
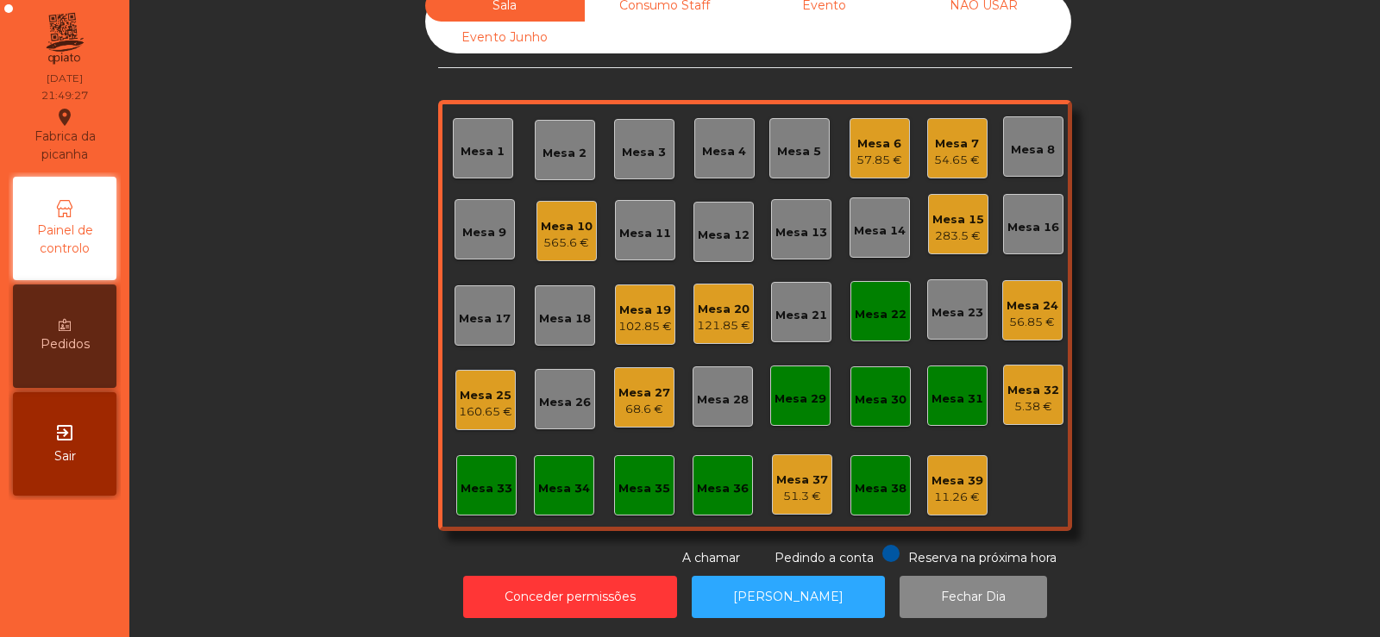
click at [633, 401] on div "68.6 €" at bounding box center [644, 409] width 52 height 17
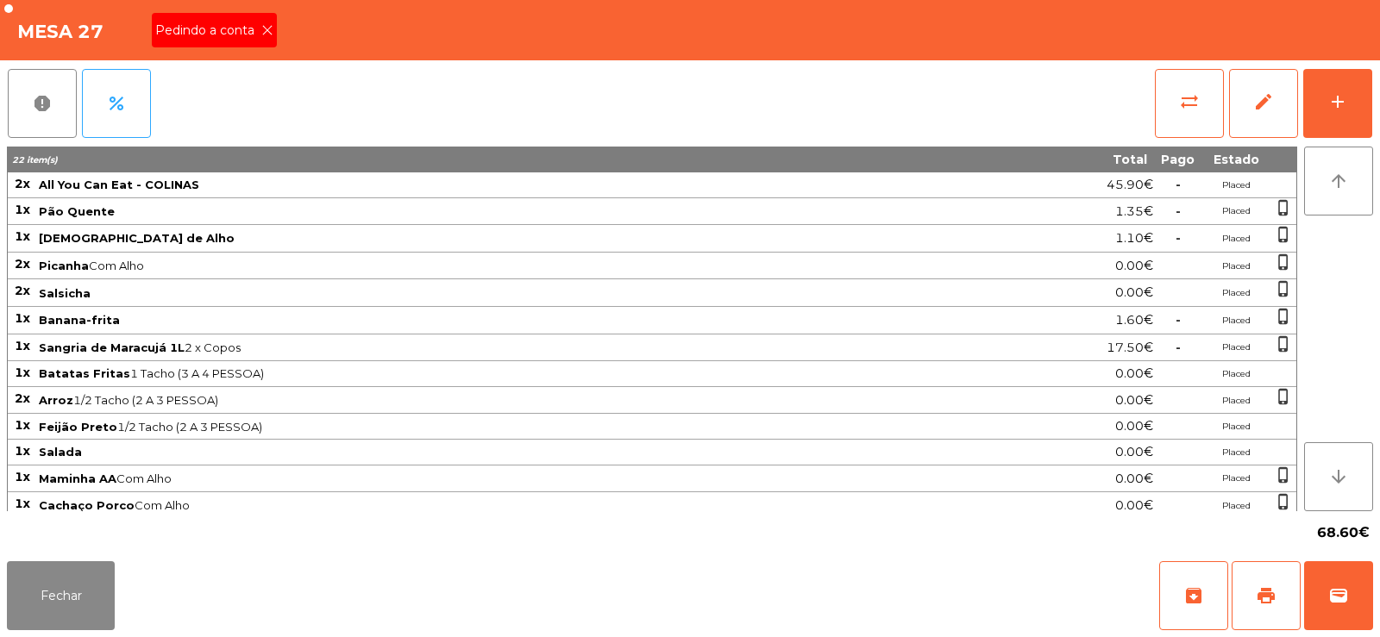
click at [258, 32] on span "Pedindo a conta" at bounding box center [208, 31] width 106 height 18
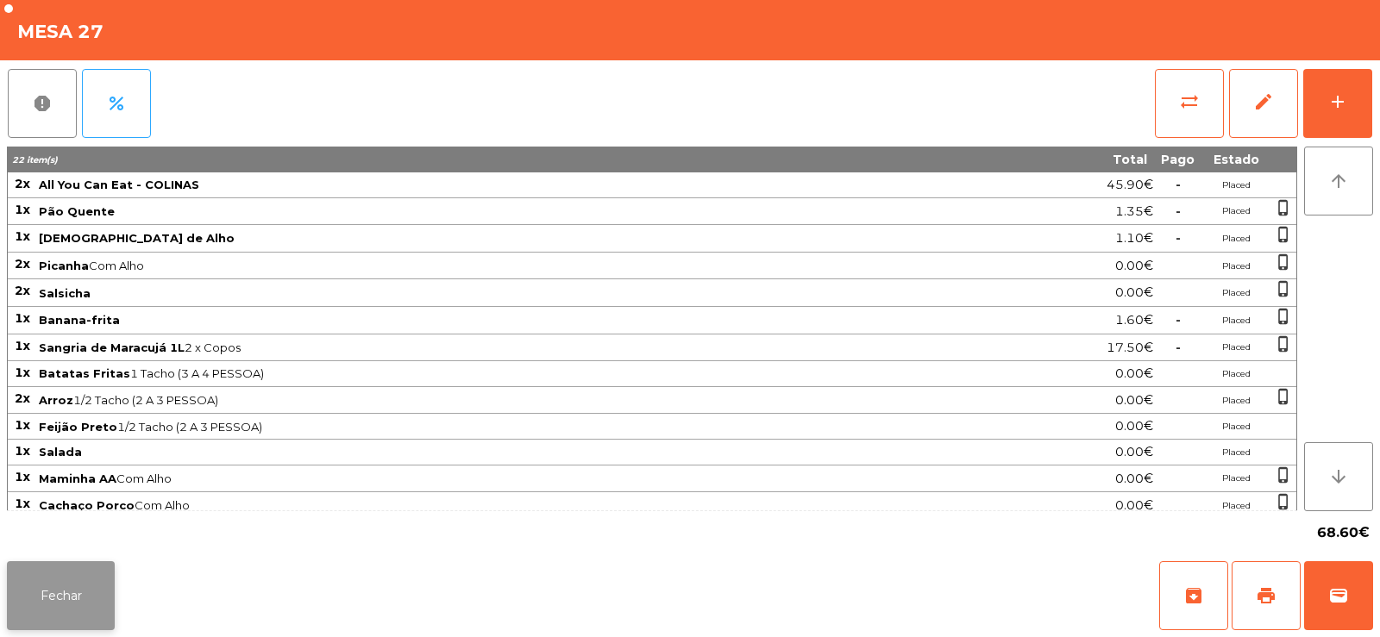
click at [64, 591] on button "Fechar" at bounding box center [61, 595] width 108 height 69
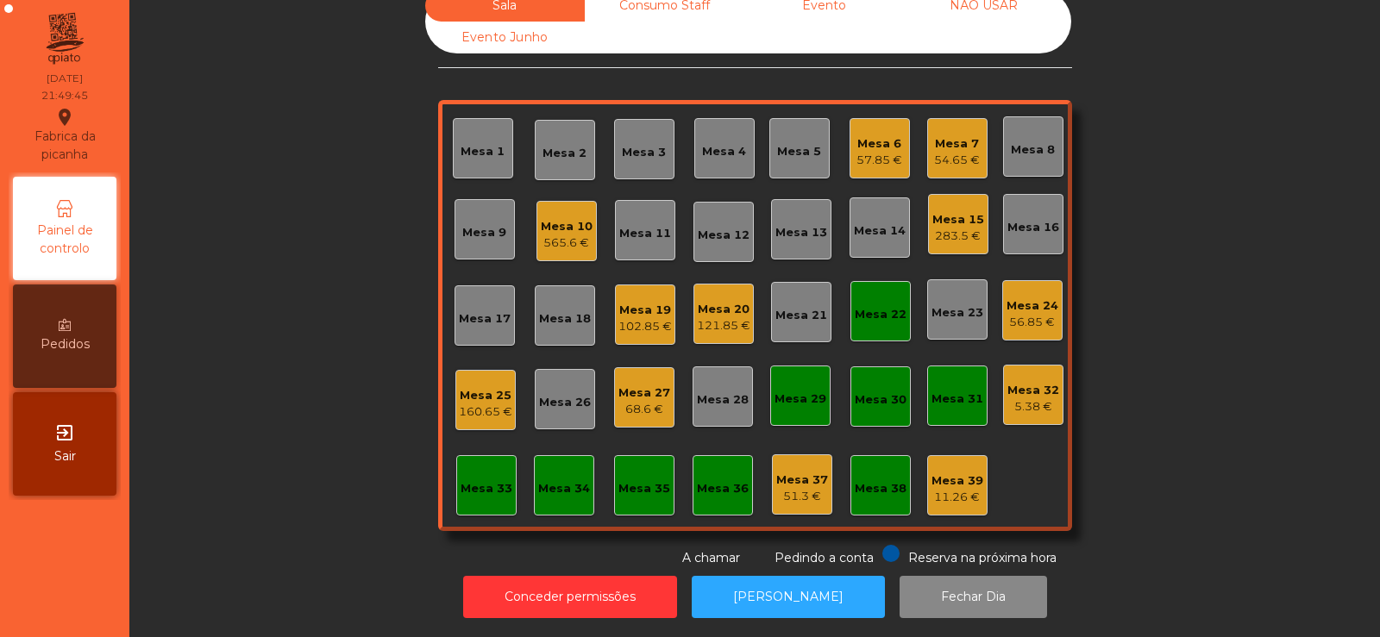
click at [637, 402] on div "68.6 €" at bounding box center [644, 409] width 52 height 17
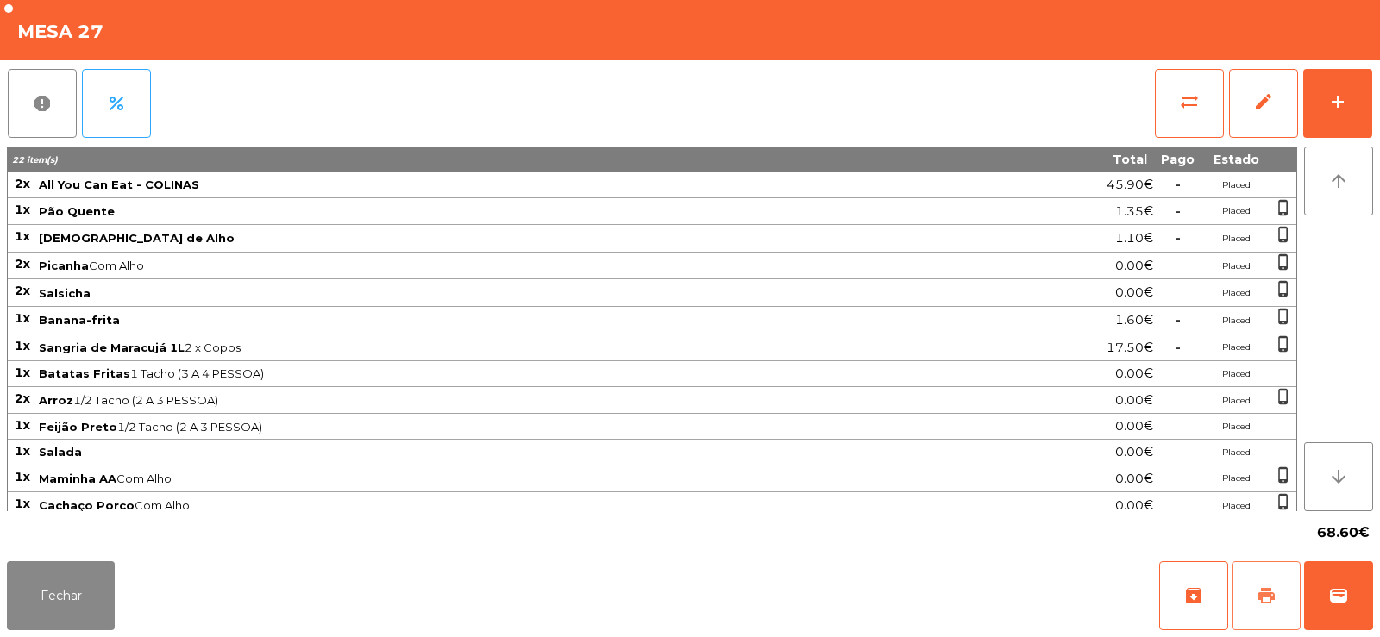
click at [1270, 590] on span "print" at bounding box center [1265, 595] width 21 height 21
click at [59, 600] on button "Fechar" at bounding box center [61, 595] width 108 height 69
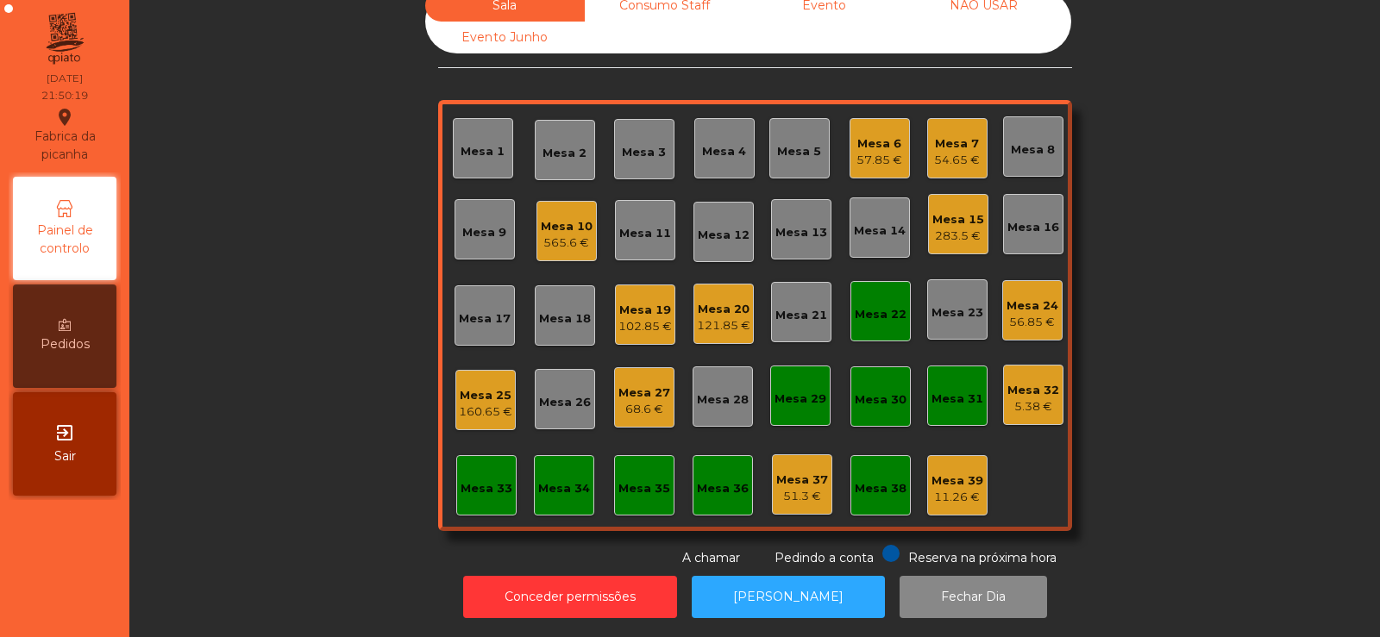
click at [948, 304] on div "Mesa 23" at bounding box center [957, 312] width 52 height 17
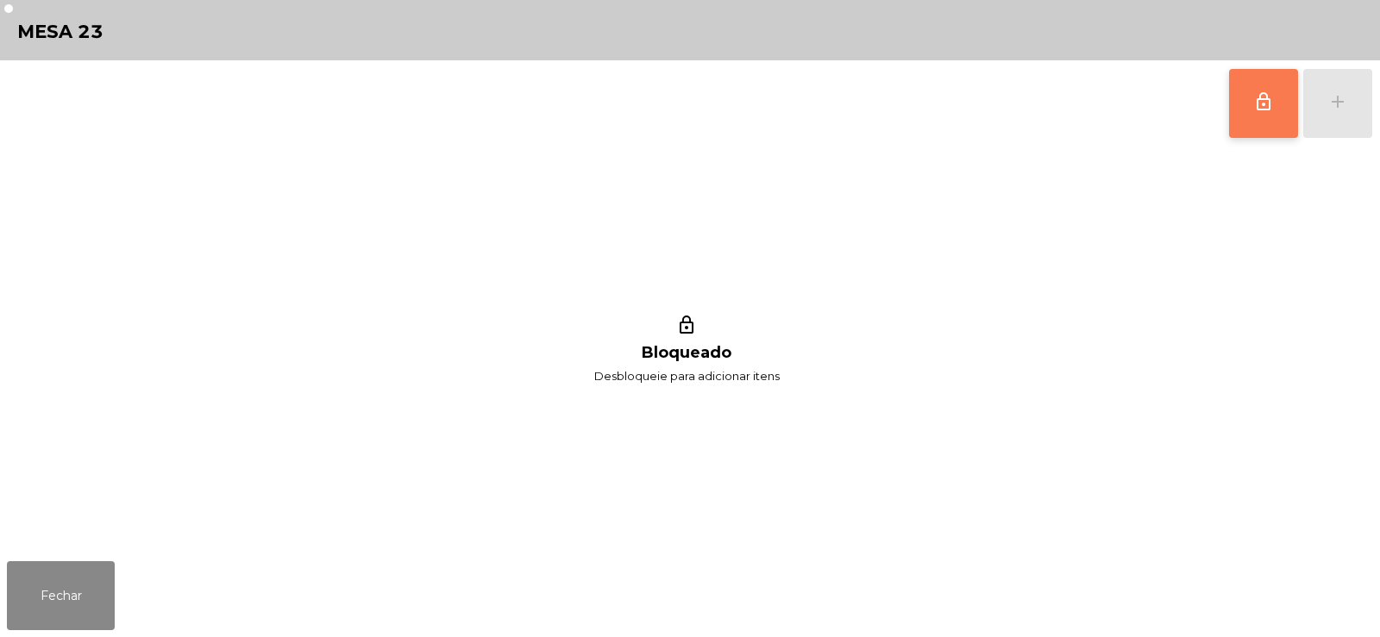
click at [1268, 97] on span "lock_outline" at bounding box center [1263, 101] width 21 height 21
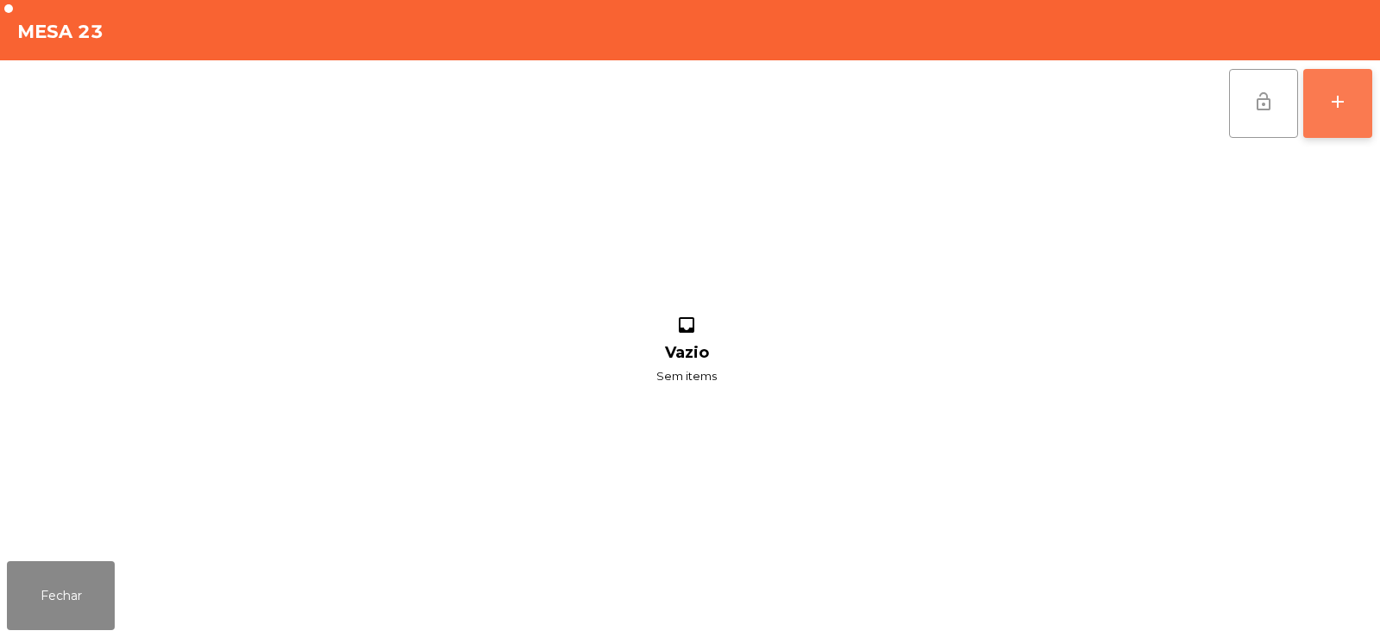
click at [1350, 97] on button "add" at bounding box center [1337, 103] width 69 height 69
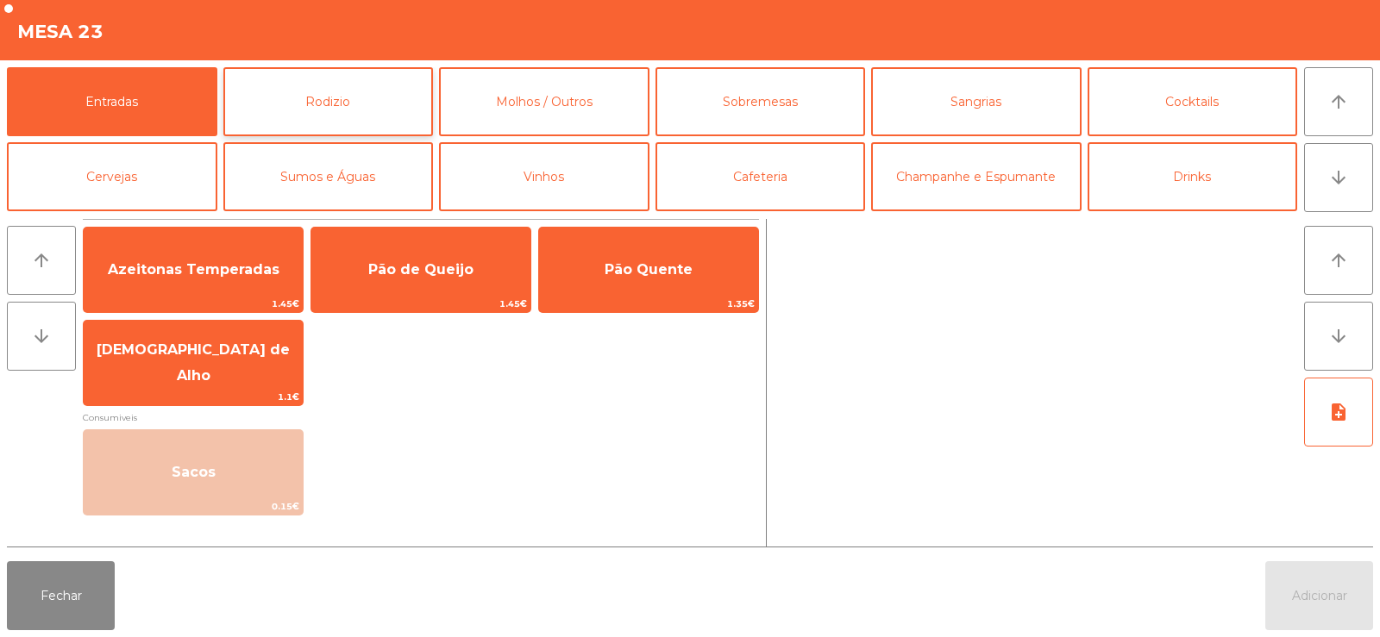
click at [357, 102] on button "Rodizio" at bounding box center [328, 101] width 210 height 69
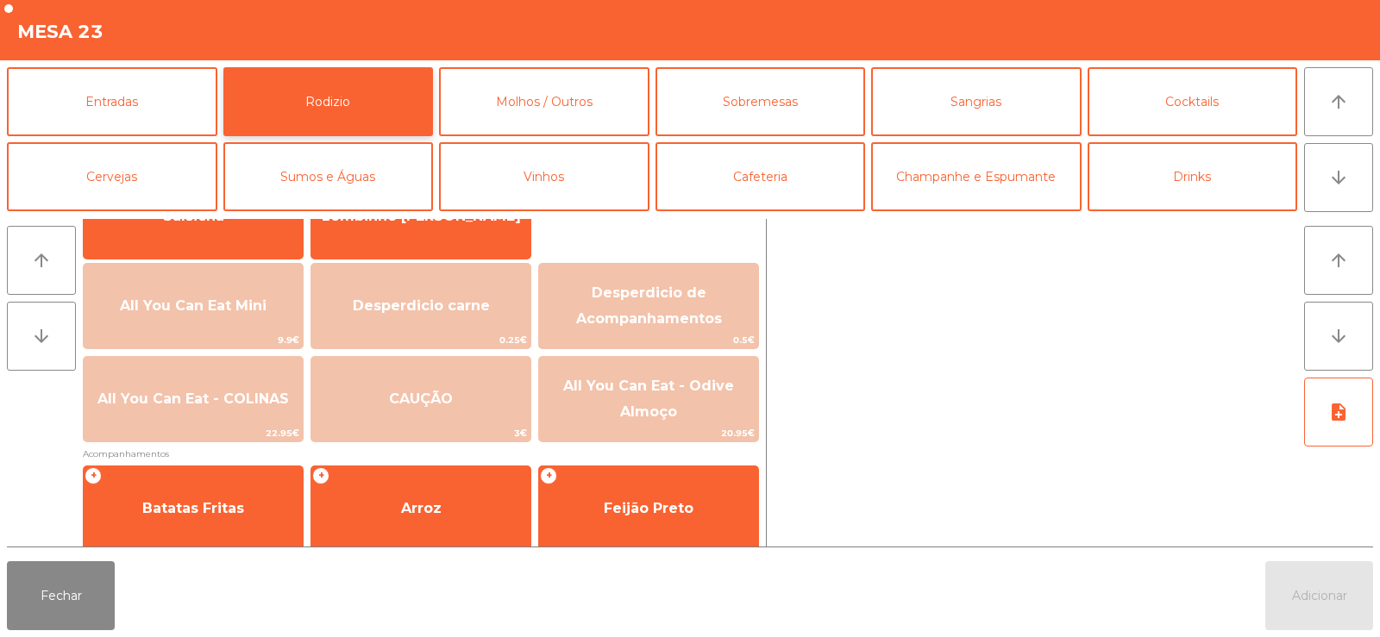
scroll to position [162, 0]
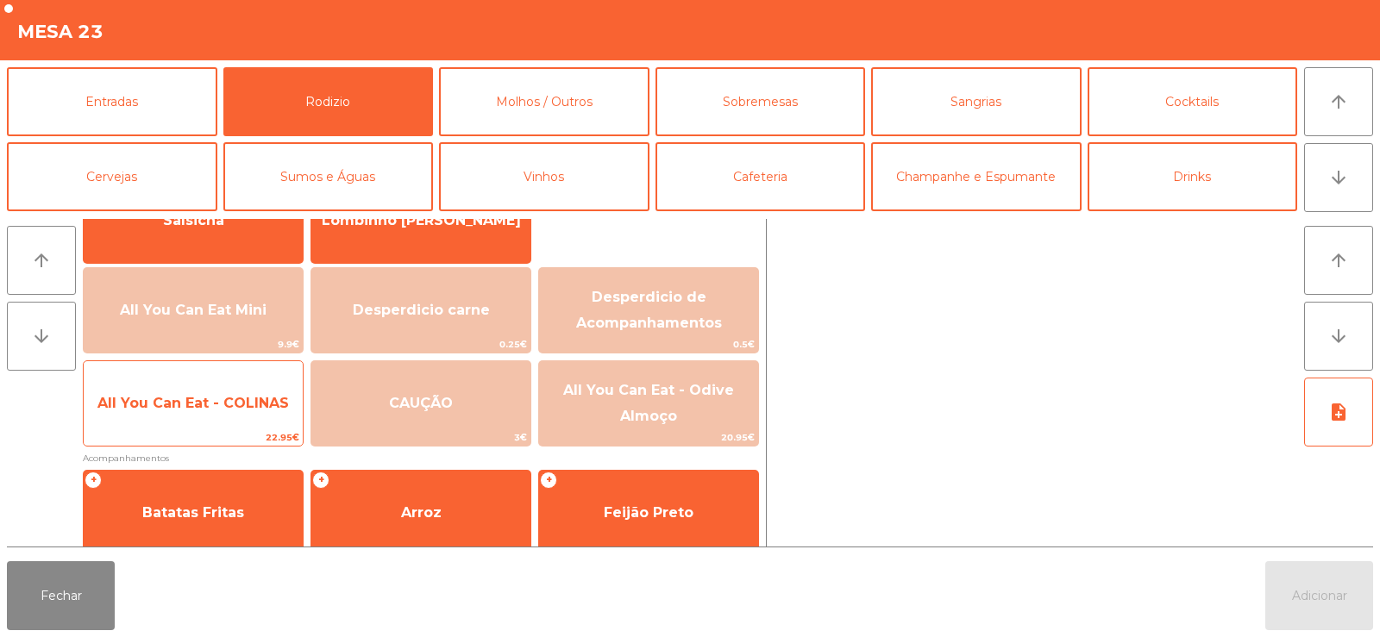
click at [227, 421] on span "All You Can Eat - COLINAS" at bounding box center [193, 403] width 219 height 47
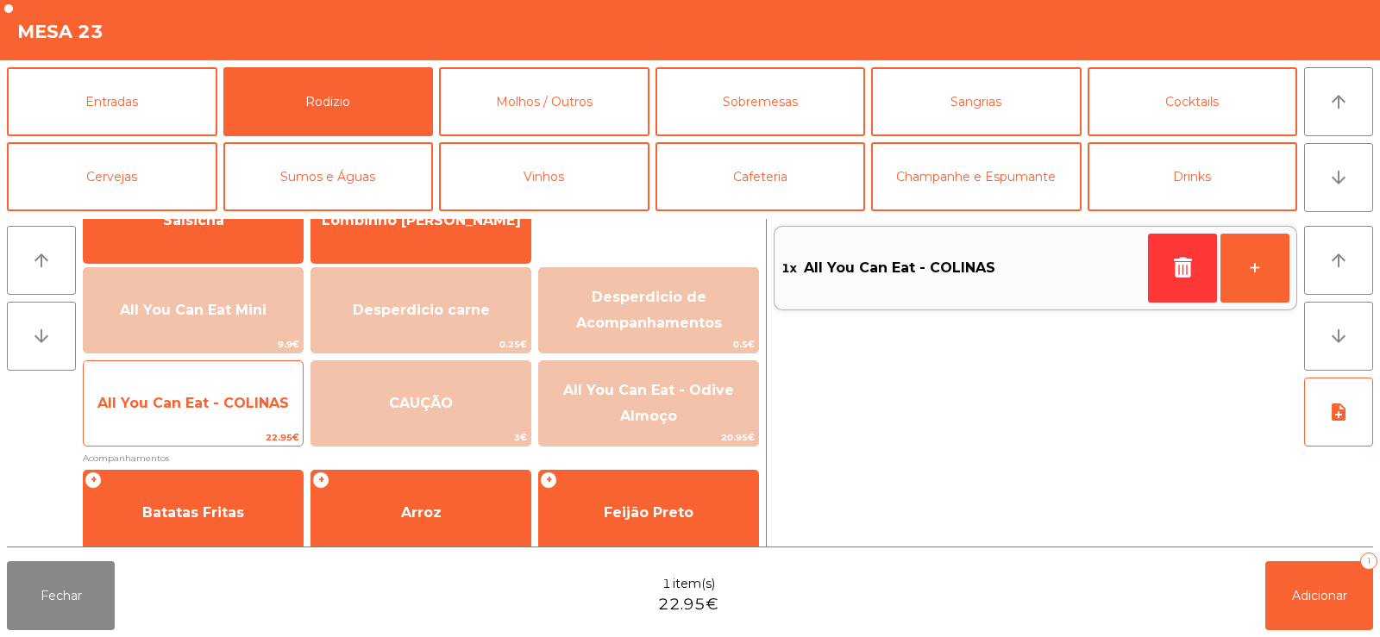
click at [252, 414] on span "All You Can Eat - COLINAS" at bounding box center [193, 403] width 219 height 47
click at [237, 429] on div "All You Can Eat - COLINAS 22.95€" at bounding box center [193, 403] width 221 height 86
click at [210, 418] on span "All You Can Eat - COLINAS" at bounding box center [193, 403] width 219 height 47
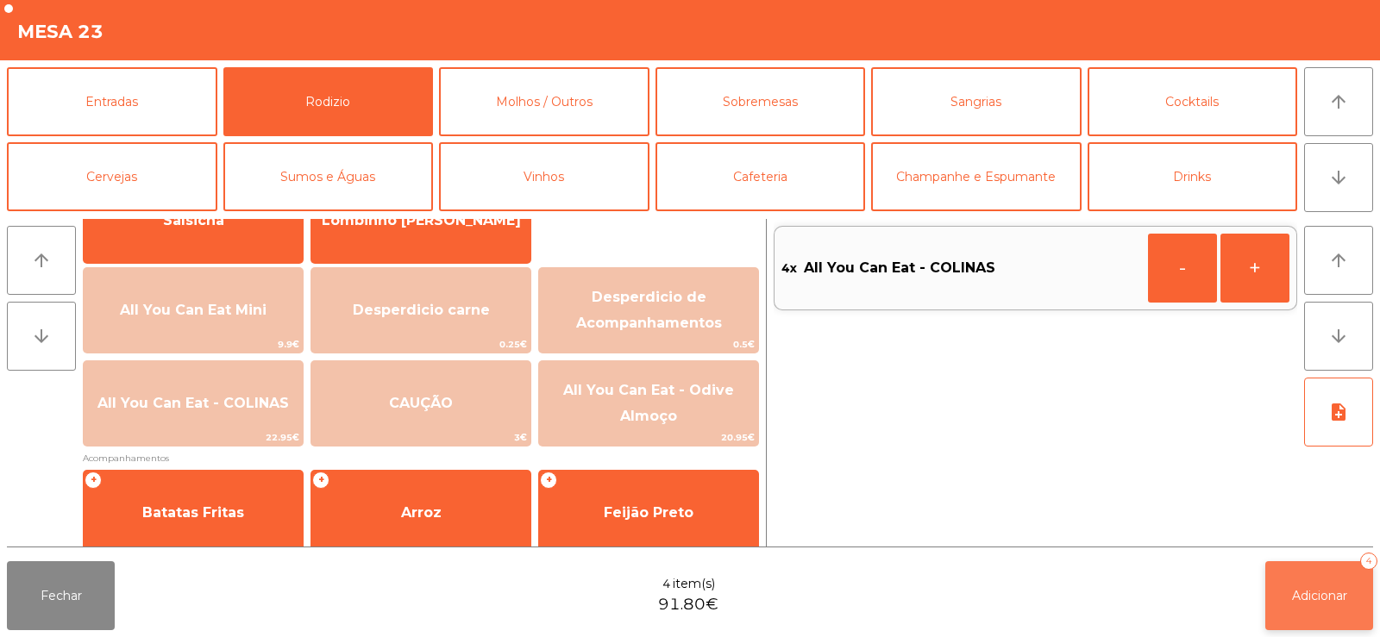
click at [1304, 603] on span "Adicionar" at bounding box center [1319, 596] width 55 height 16
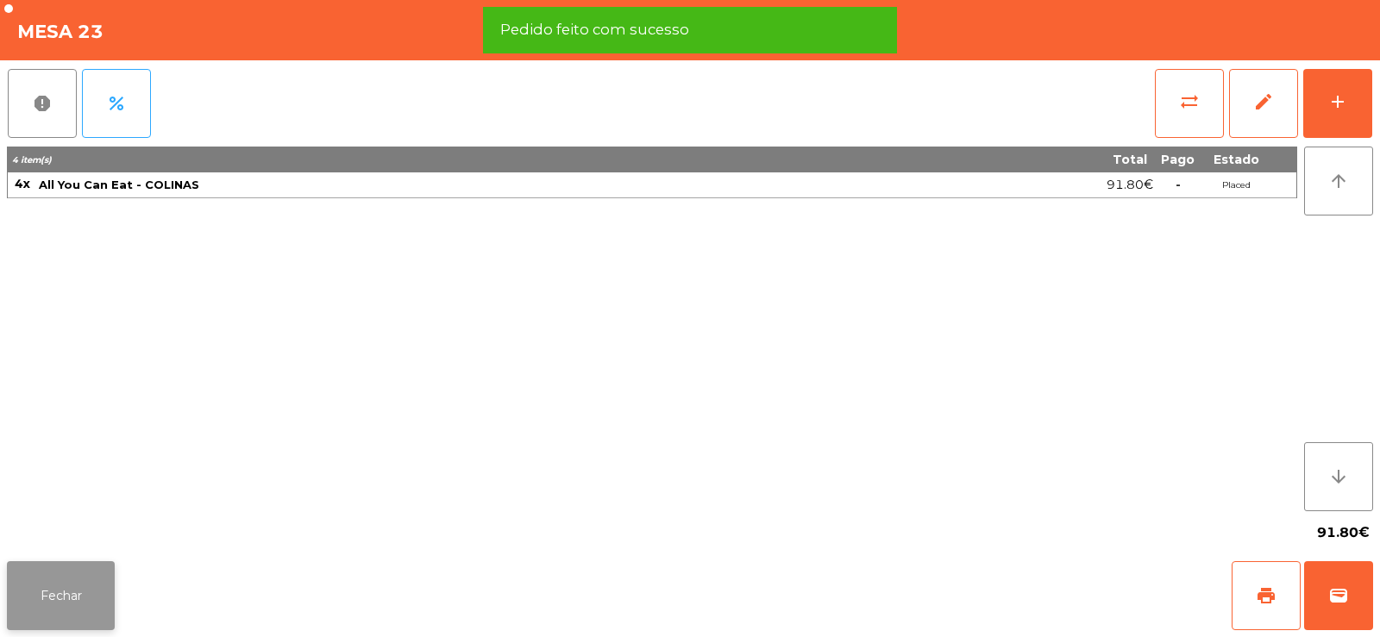
click at [53, 574] on button "Fechar" at bounding box center [61, 595] width 108 height 69
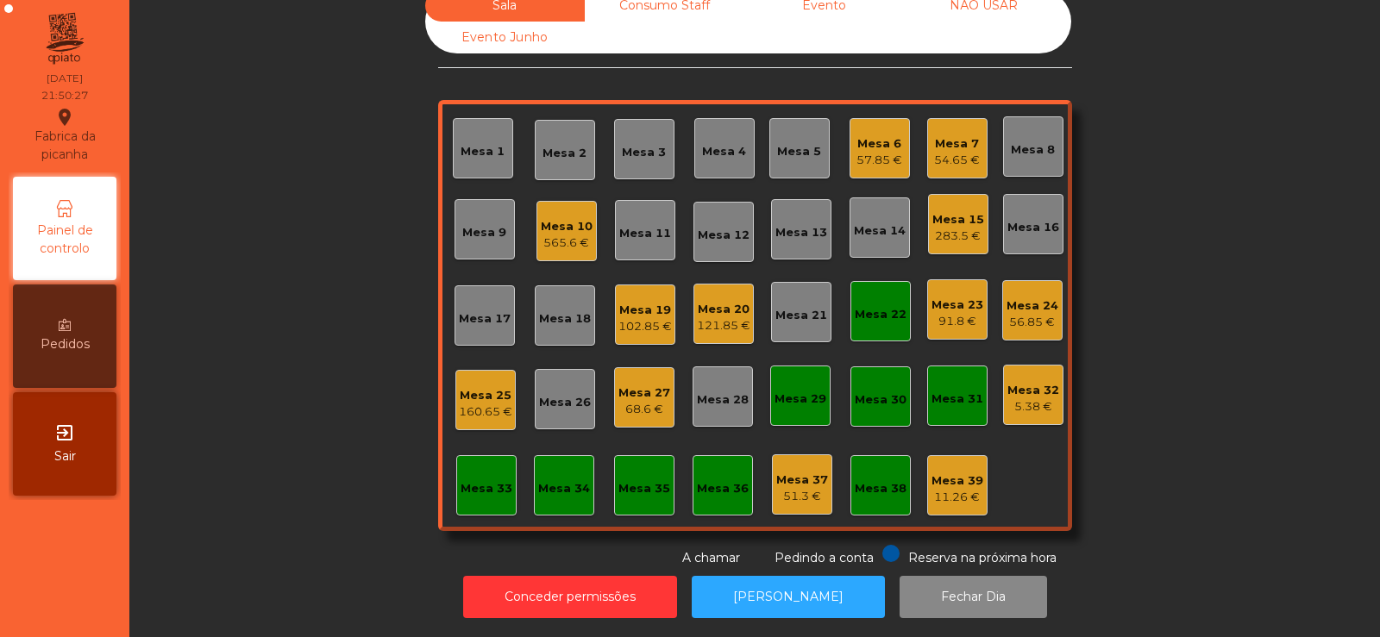
click at [874, 306] on div "Mesa 22" at bounding box center [881, 314] width 52 height 17
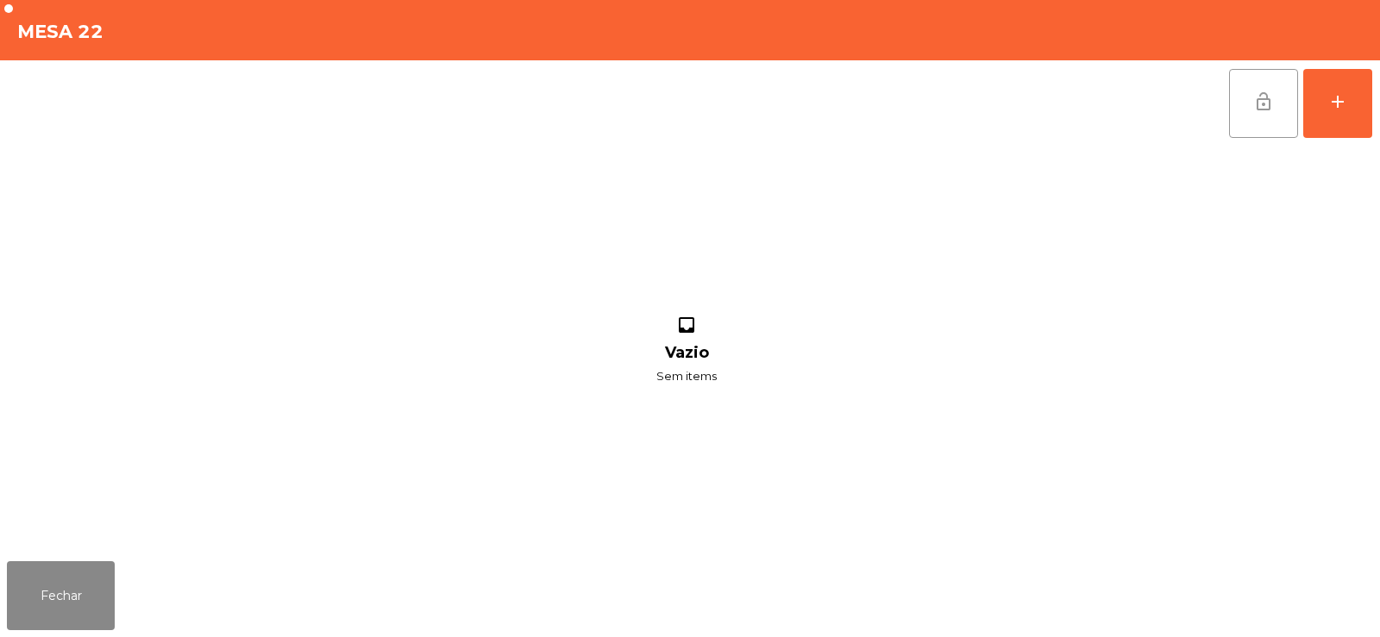
click at [1255, 83] on button "lock_open" at bounding box center [1263, 103] width 69 height 69
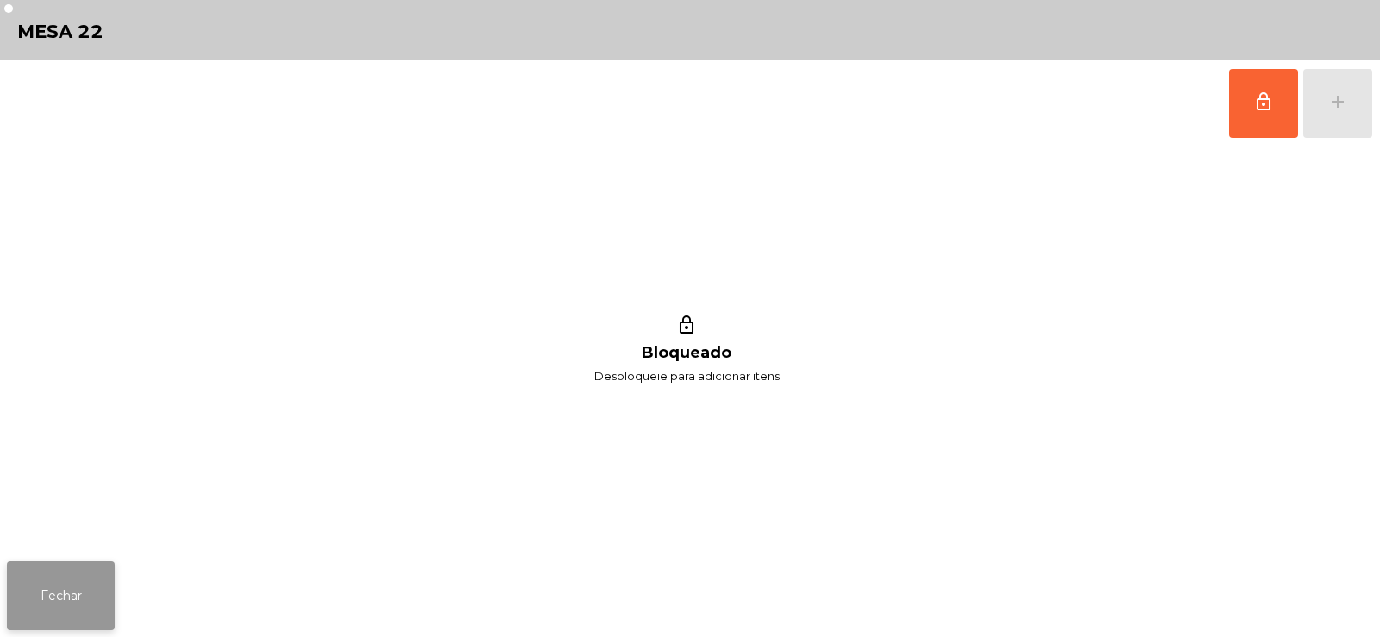
click at [45, 587] on button "Fechar" at bounding box center [61, 595] width 108 height 69
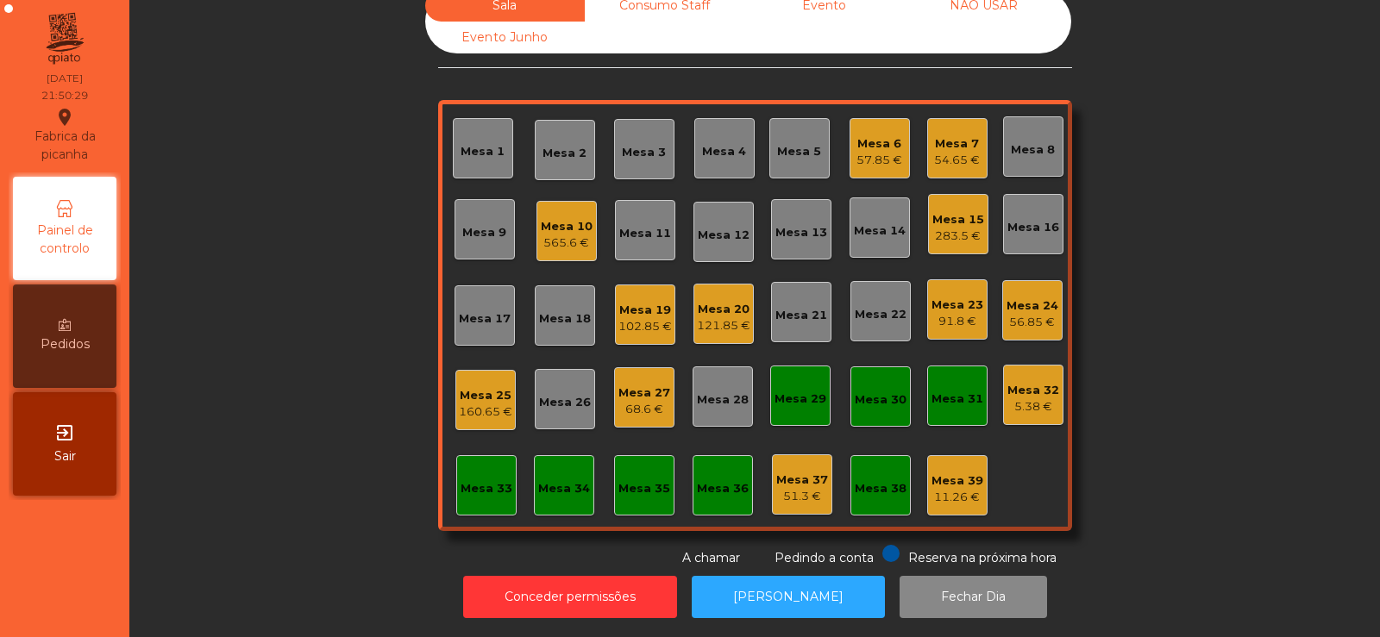
click at [241, 216] on div "Sala Consumo Staff Evento NÃO USAR Evento Junho Mesa 1 Mesa 2 Mesa 3 Mesa 4 Mes…" at bounding box center [755, 279] width 1204 height 578
click at [880, 152] on div "57.85 €" at bounding box center [879, 160] width 46 height 17
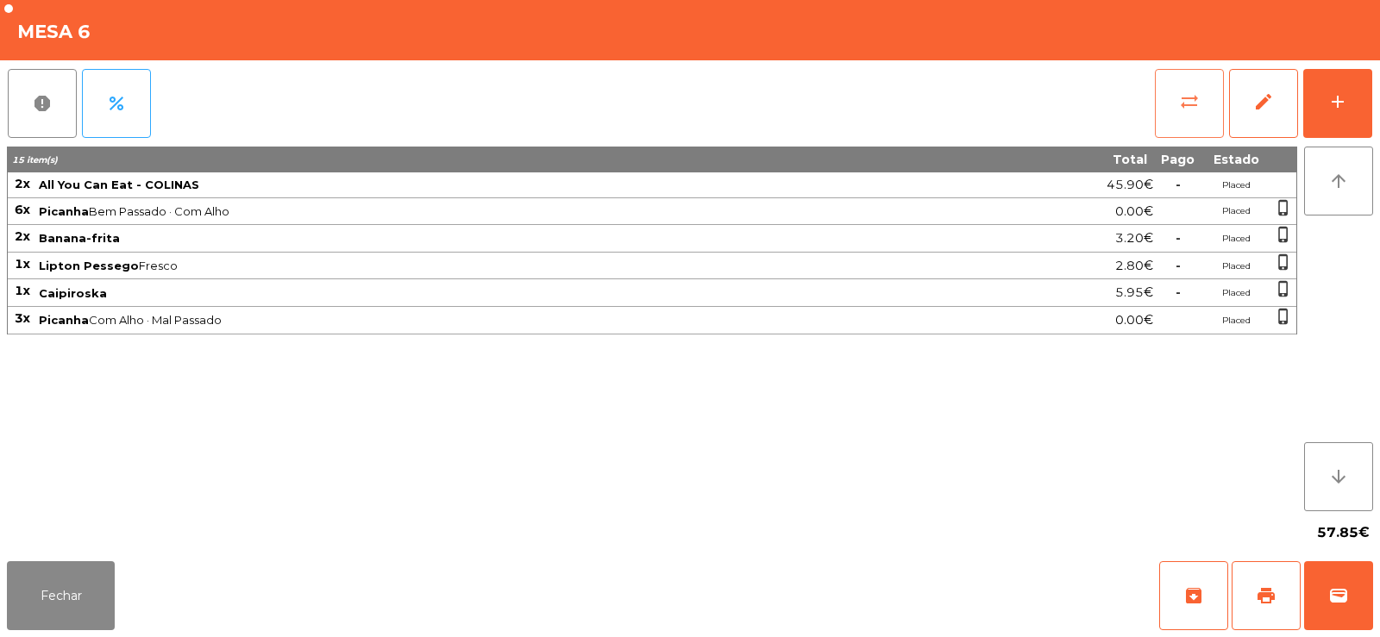
click at [1198, 97] on span "sync_alt" at bounding box center [1189, 101] width 21 height 21
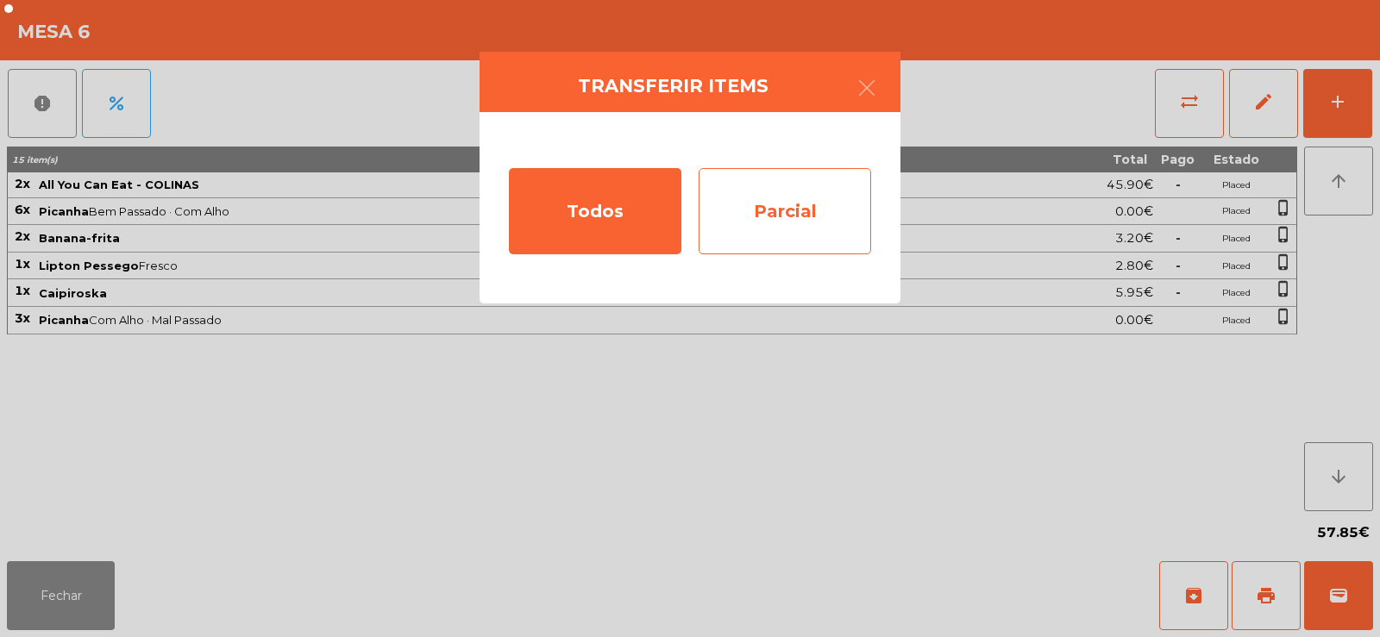
click at [806, 212] on div "Parcial" at bounding box center [784, 211] width 172 height 86
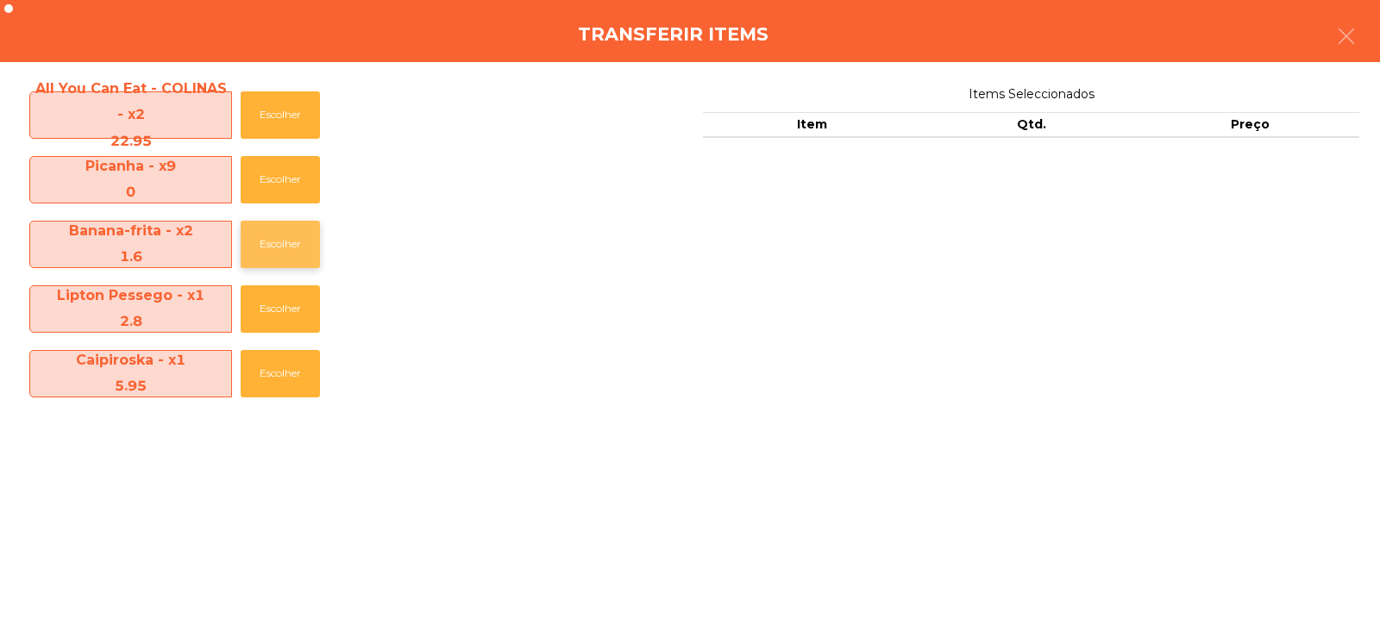
click at [273, 232] on button "Escolher" at bounding box center [280, 244] width 79 height 47
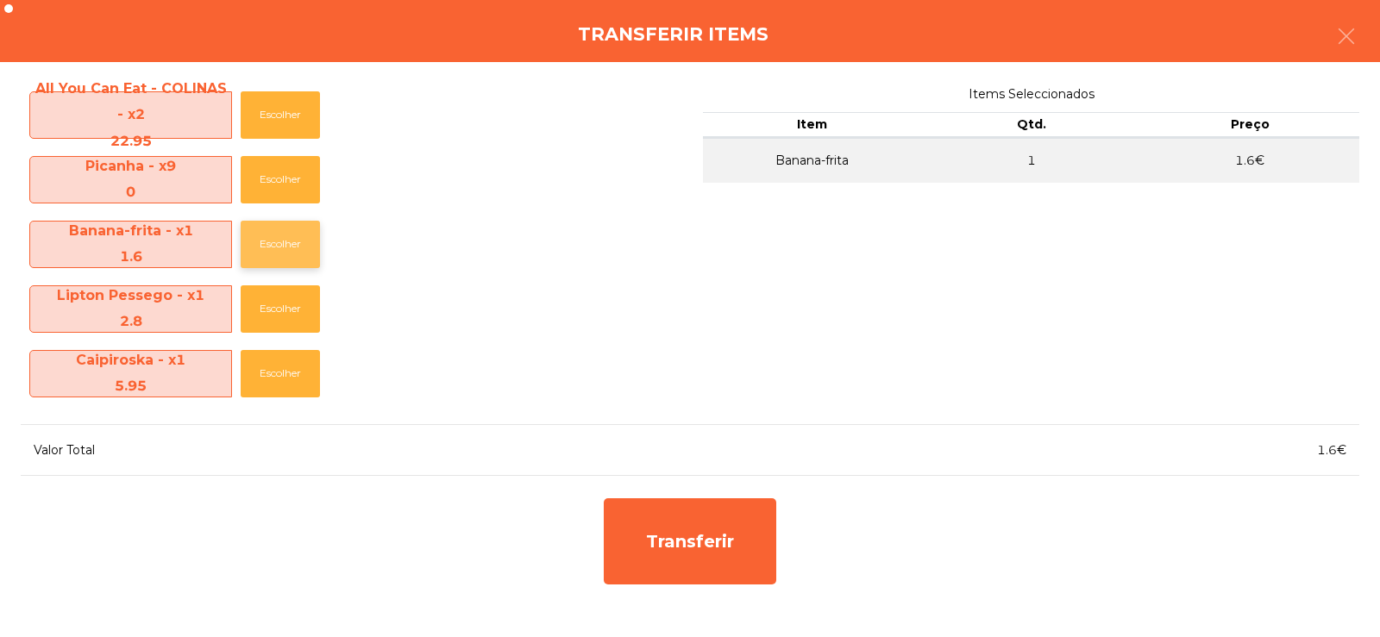
click at [286, 247] on button "Escolher" at bounding box center [280, 244] width 79 height 47
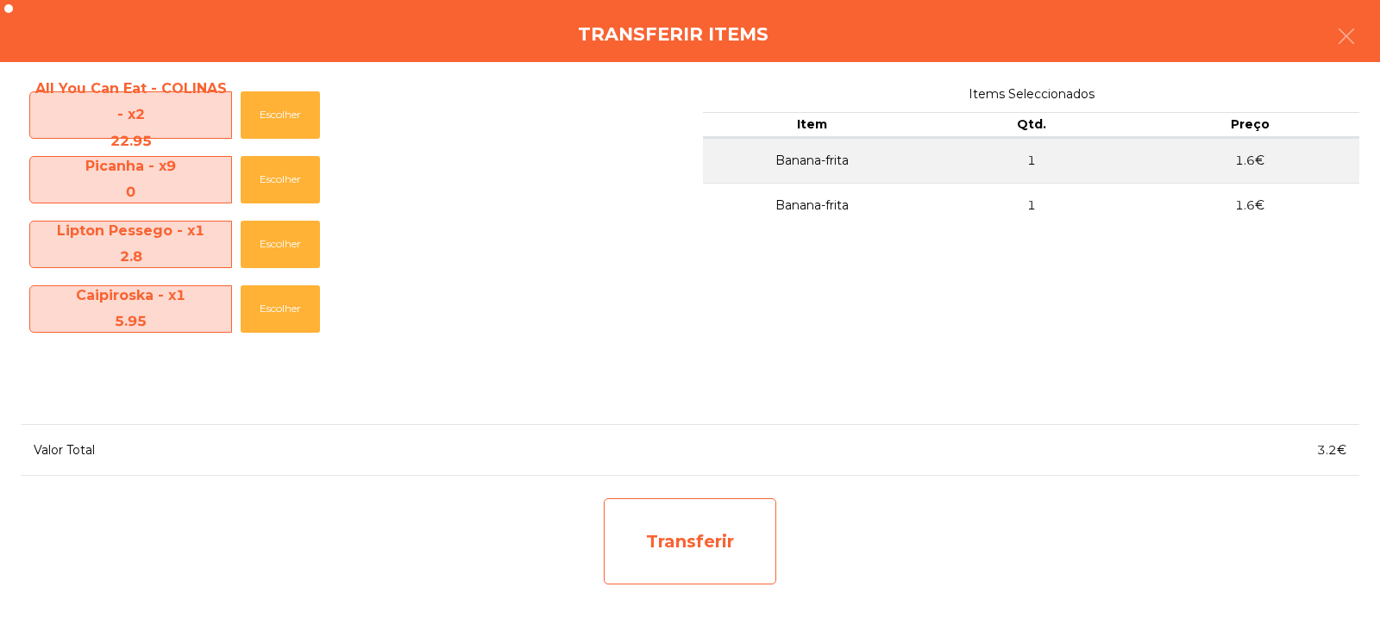
click at [712, 558] on div "Transferir" at bounding box center [690, 541] width 172 height 86
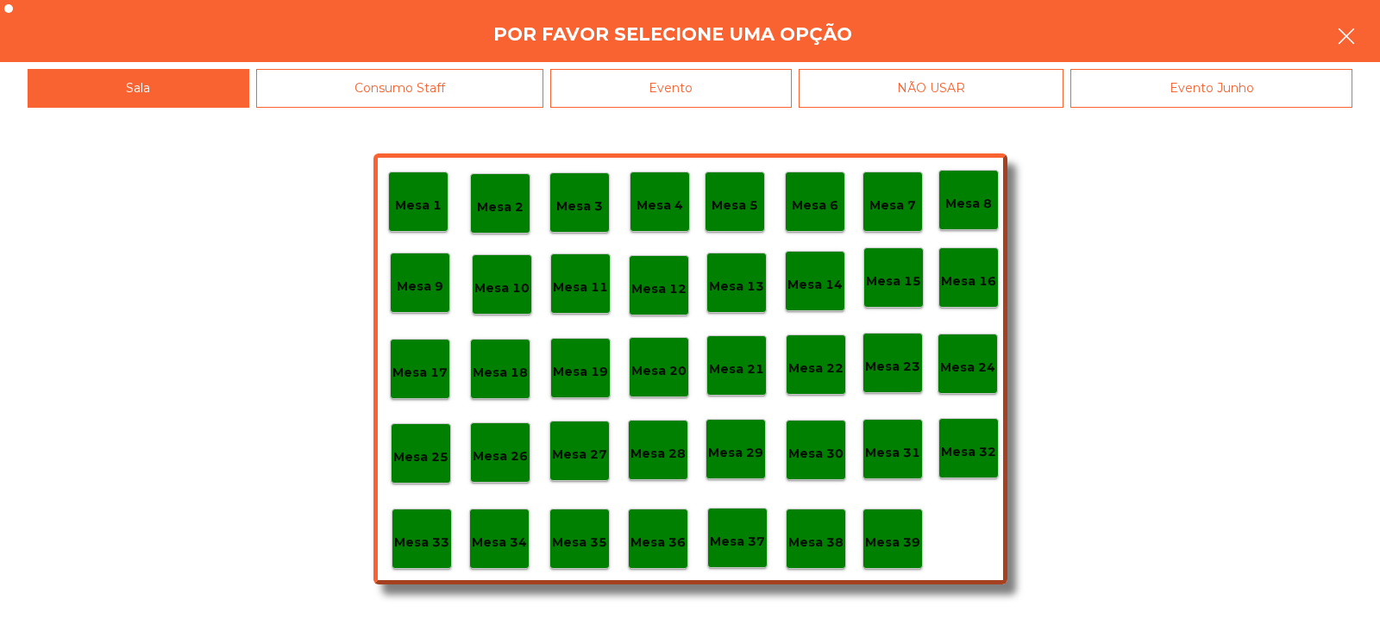
click at [1359, 28] on button "button" at bounding box center [1346, 38] width 48 height 52
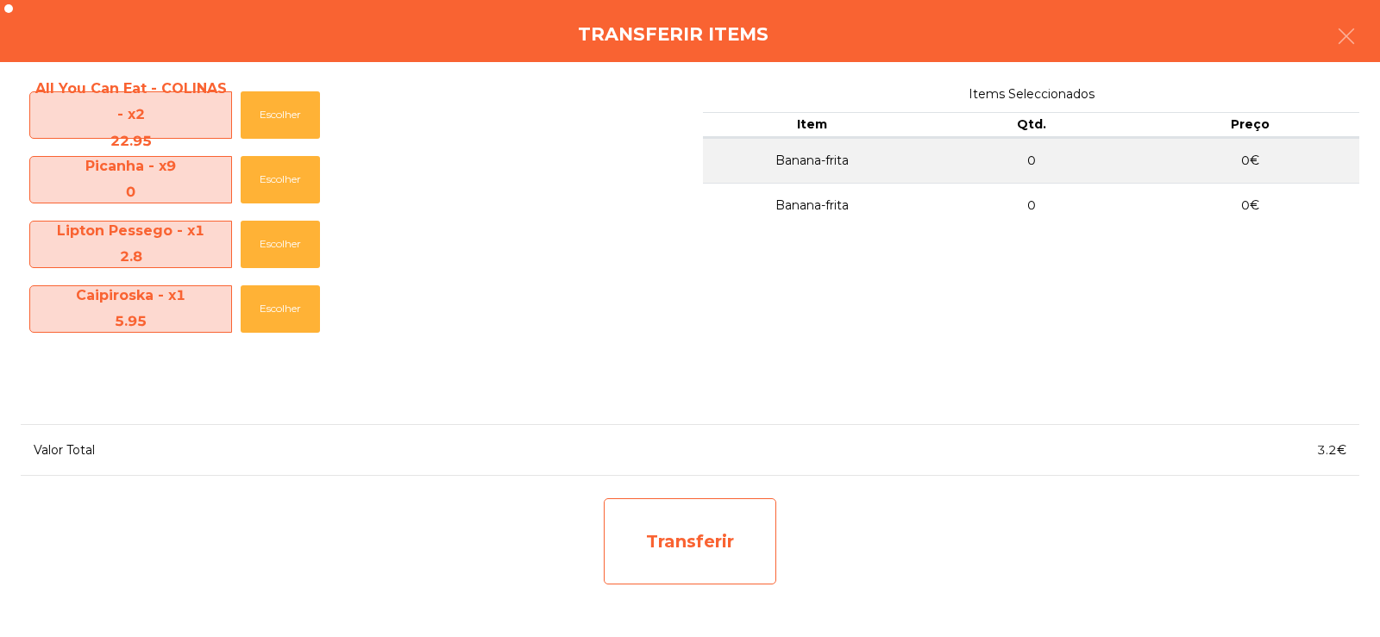
click at [671, 548] on div "Transferir" at bounding box center [690, 541] width 172 height 86
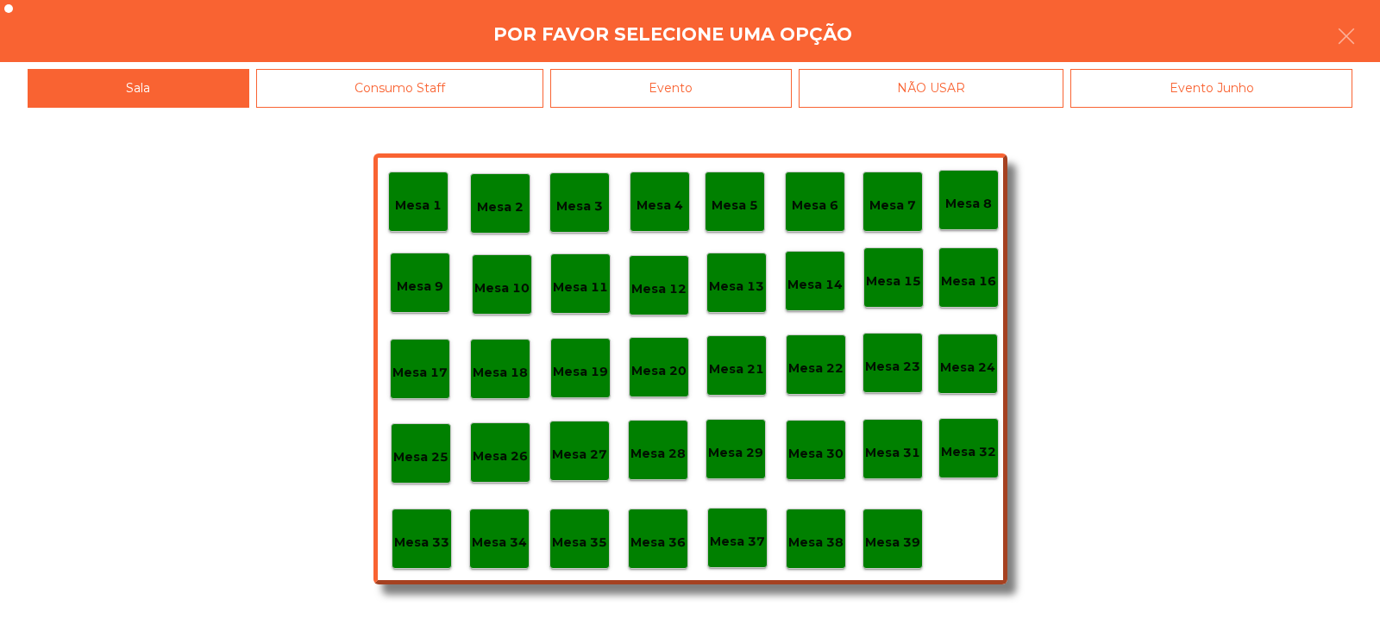
click at [819, 535] on p "Mesa 38" at bounding box center [815, 543] width 55 height 20
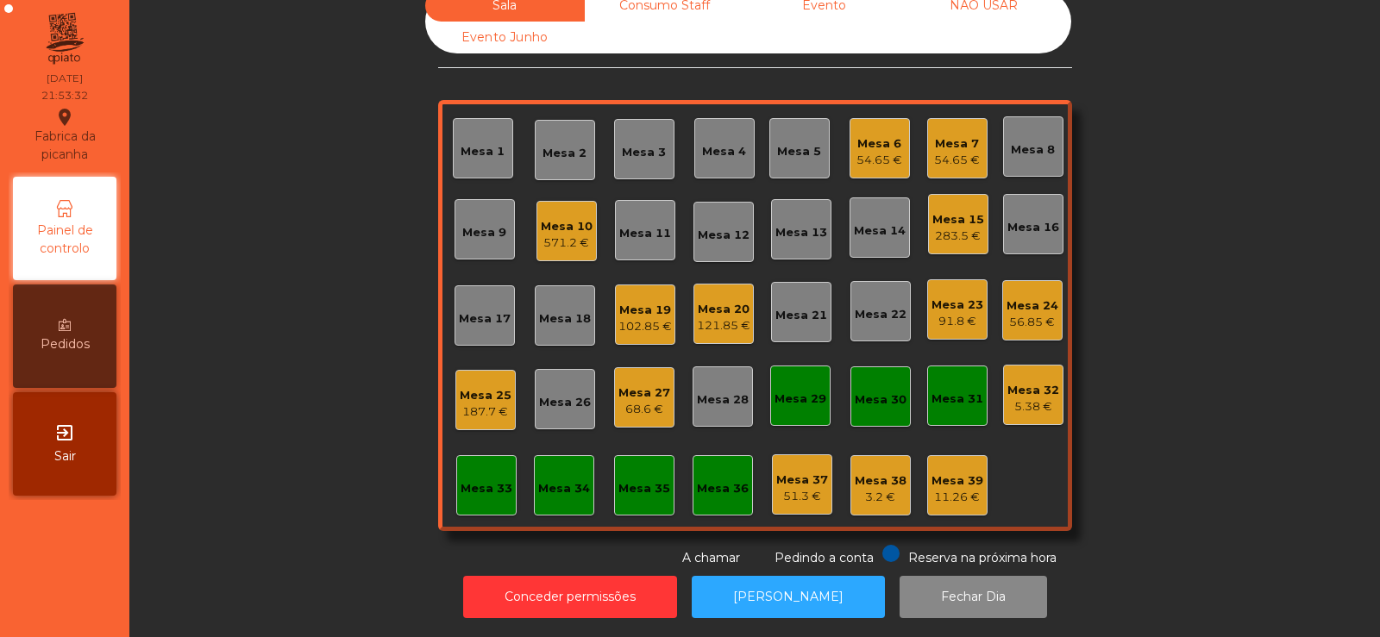
click at [639, 322] on div "102.85 €" at bounding box center [644, 326] width 53 height 17
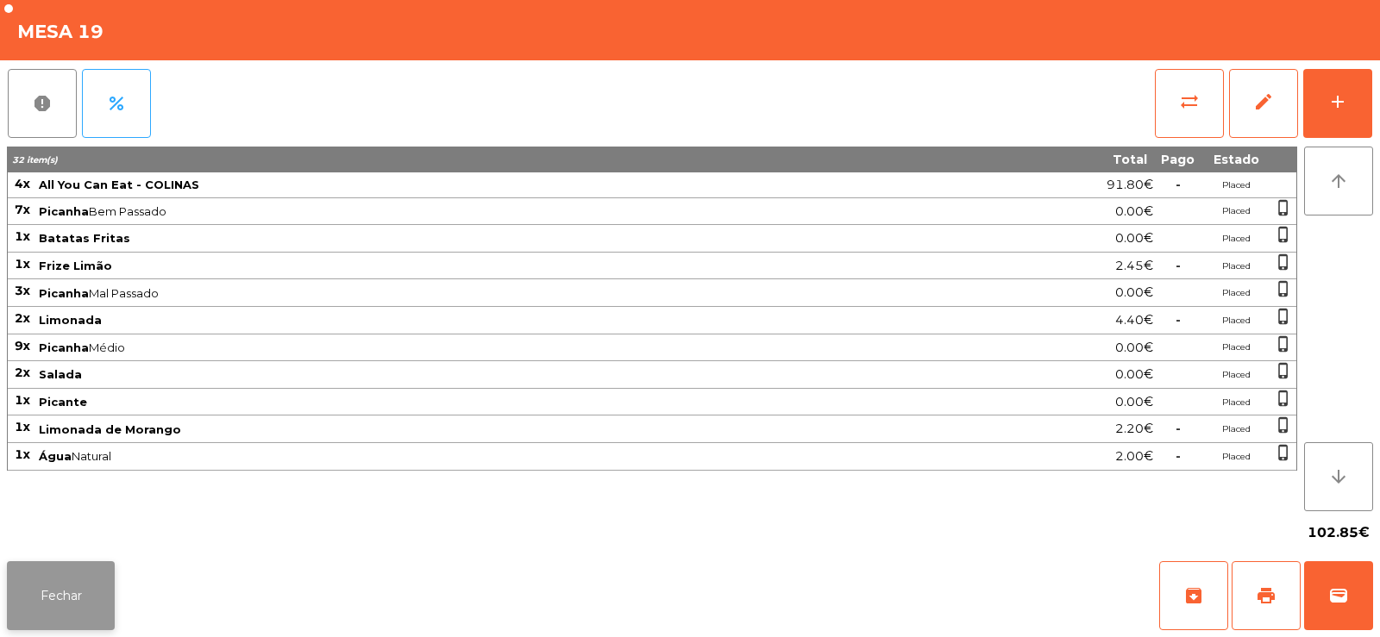
click at [55, 602] on button "Fechar" at bounding box center [61, 595] width 108 height 69
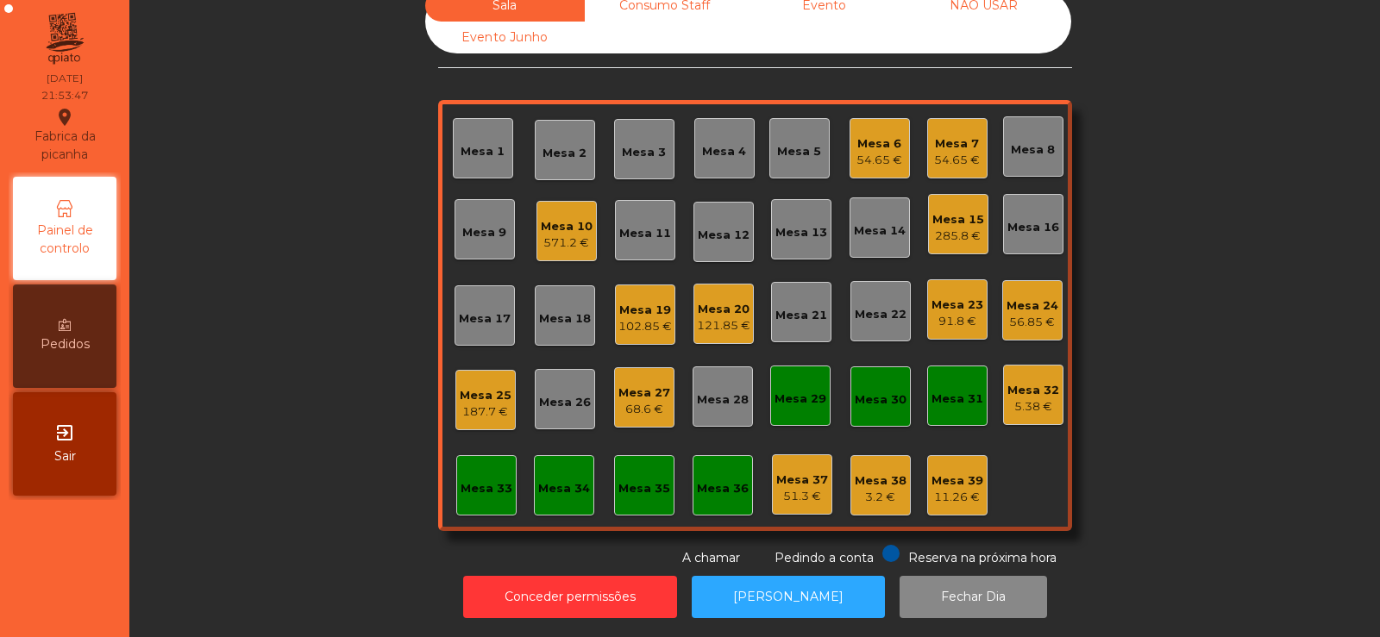
click at [1174, 285] on div "Sala Consumo Staff Evento NÃO USAR Evento Junho Mesa 1 Mesa 2 Mesa 3 [GEOGRAPHI…" at bounding box center [755, 279] width 1204 height 578
click at [799, 307] on div "Mesa 21" at bounding box center [801, 315] width 52 height 17
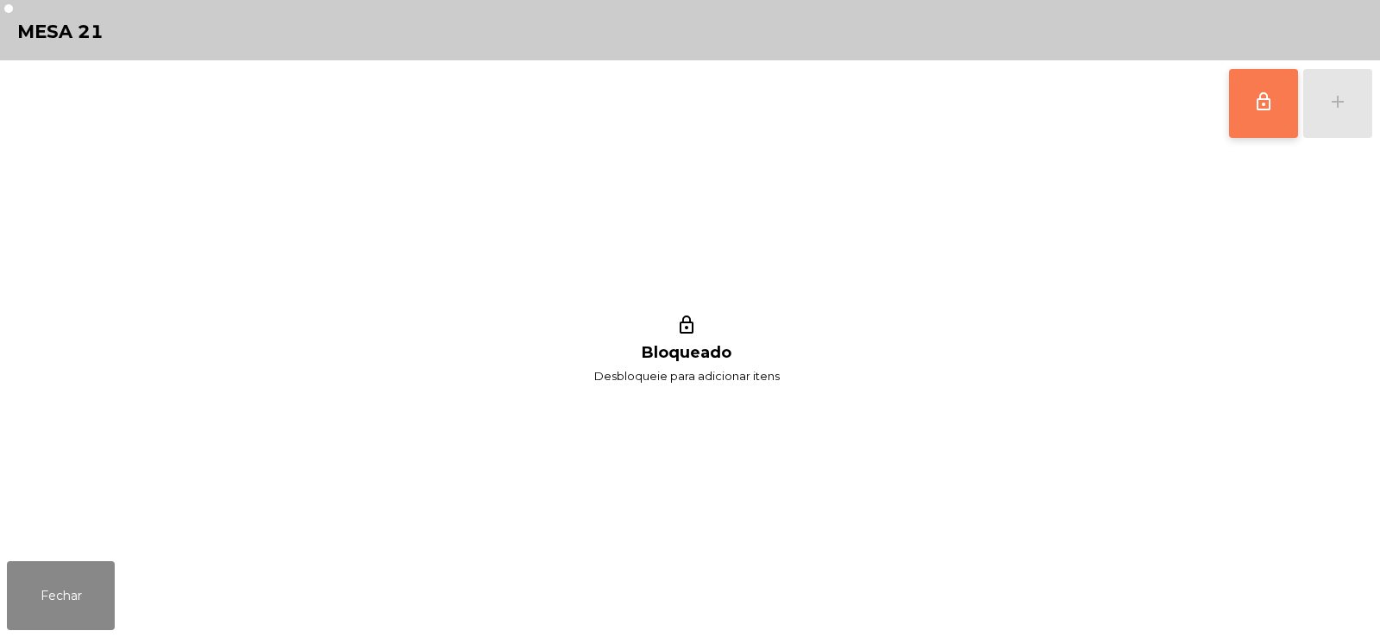
click at [1252, 124] on button "lock_outline" at bounding box center [1263, 103] width 69 height 69
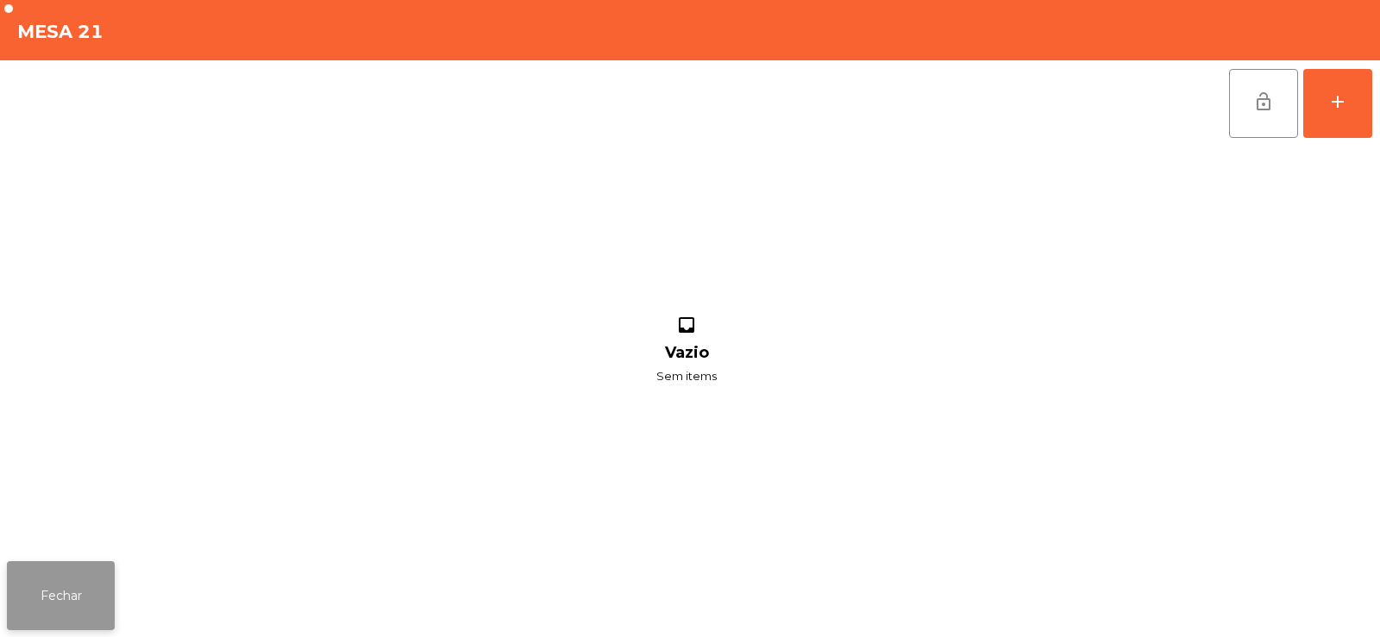
click at [61, 610] on button "Fechar" at bounding box center [61, 595] width 108 height 69
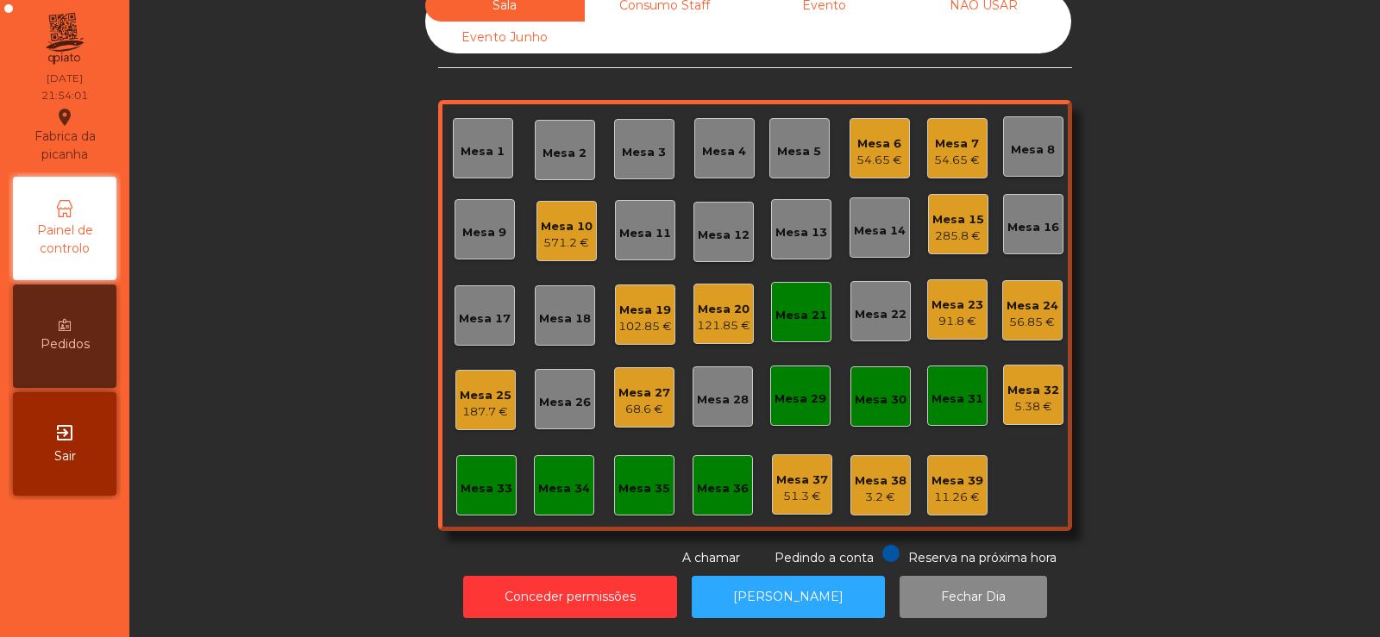
click at [953, 313] on div "91.8 €" at bounding box center [957, 321] width 52 height 17
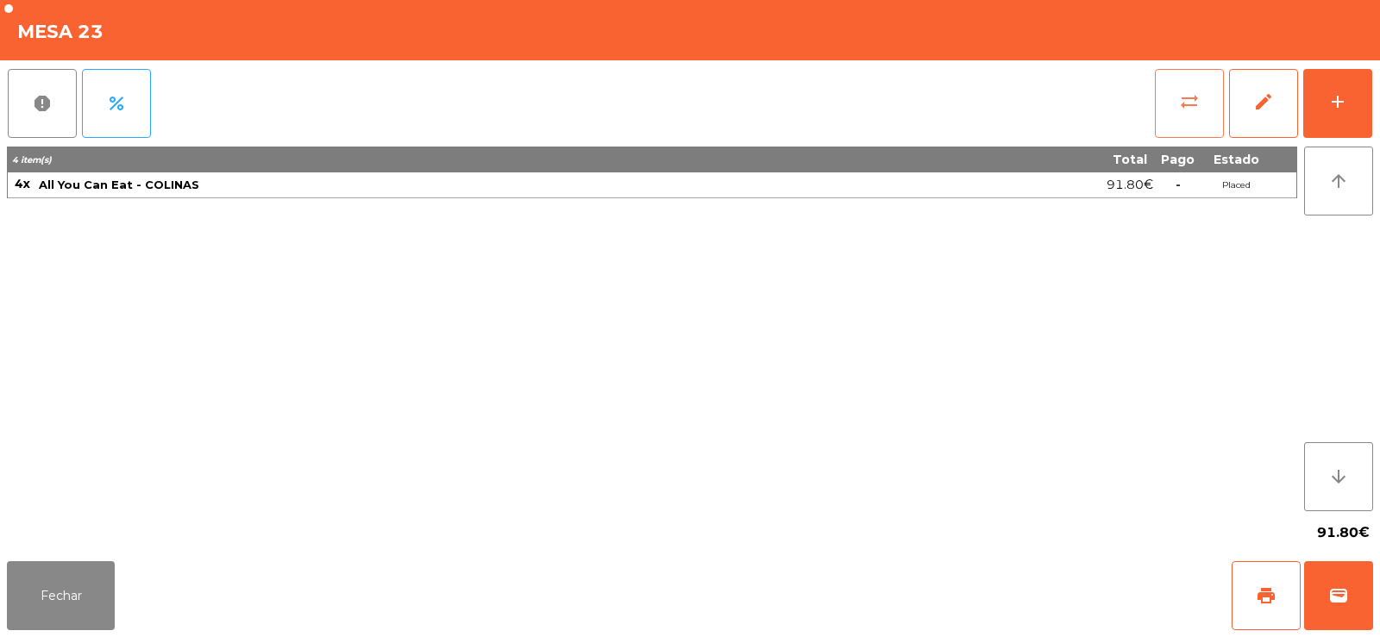
click at [1179, 96] on span "sync_alt" at bounding box center [1189, 101] width 21 height 21
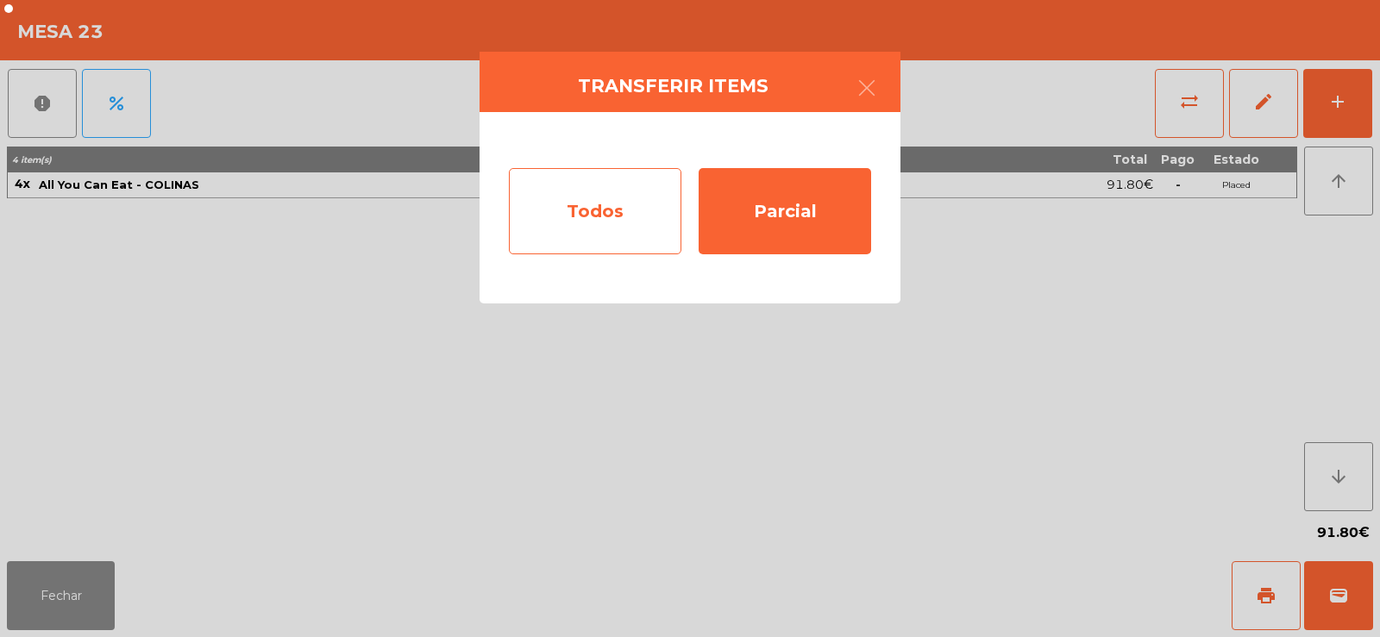
click at [592, 219] on div "Todos" at bounding box center [595, 211] width 172 height 86
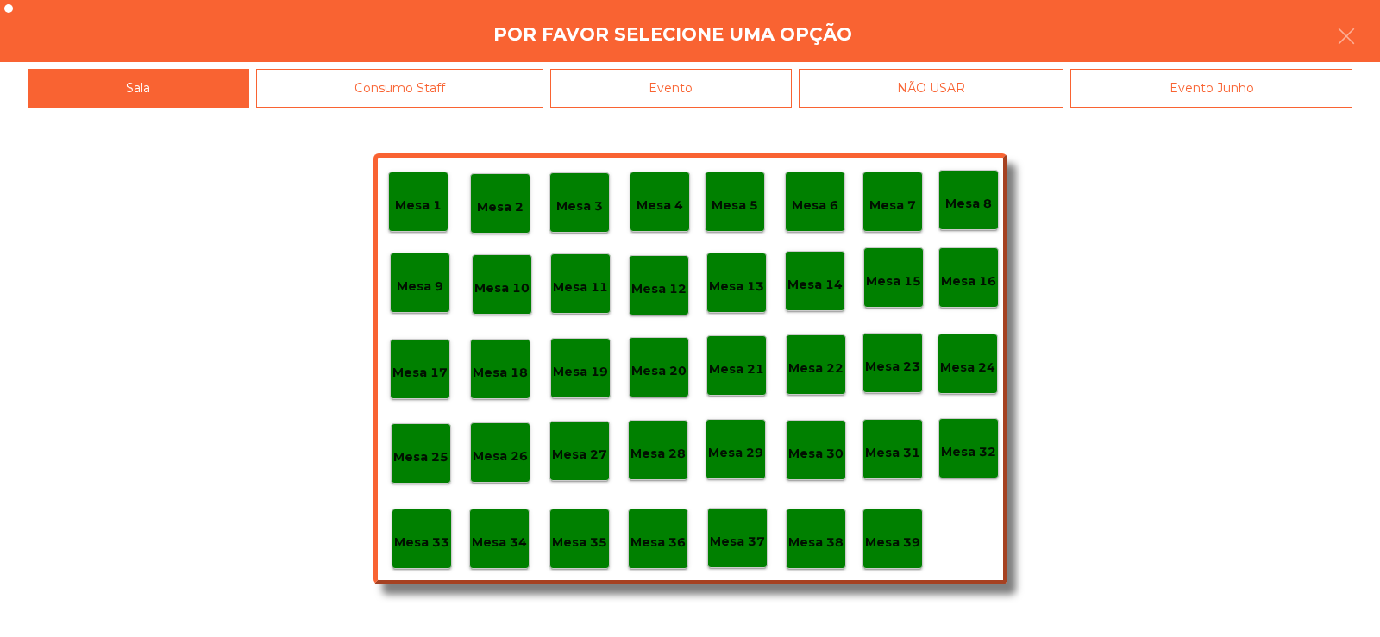
click at [706, 360] on div "Mesa 21" at bounding box center [736, 365] width 60 height 60
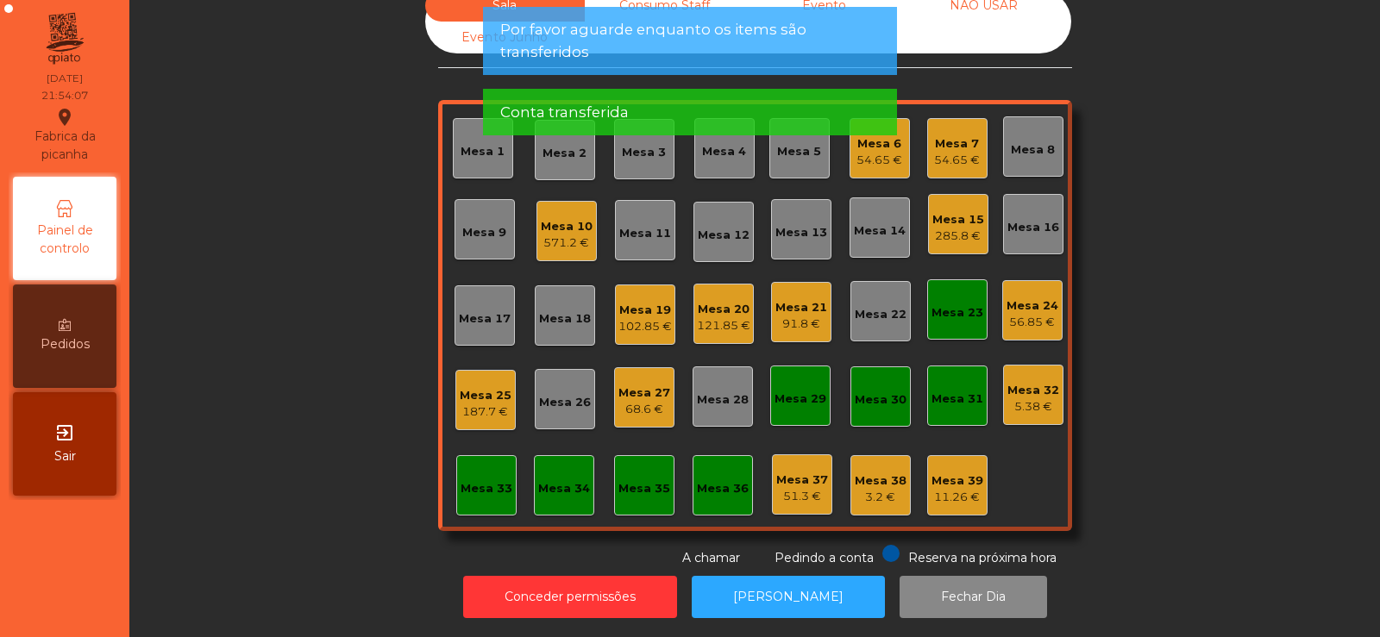
click at [936, 304] on div "Mesa 23" at bounding box center [957, 312] width 52 height 17
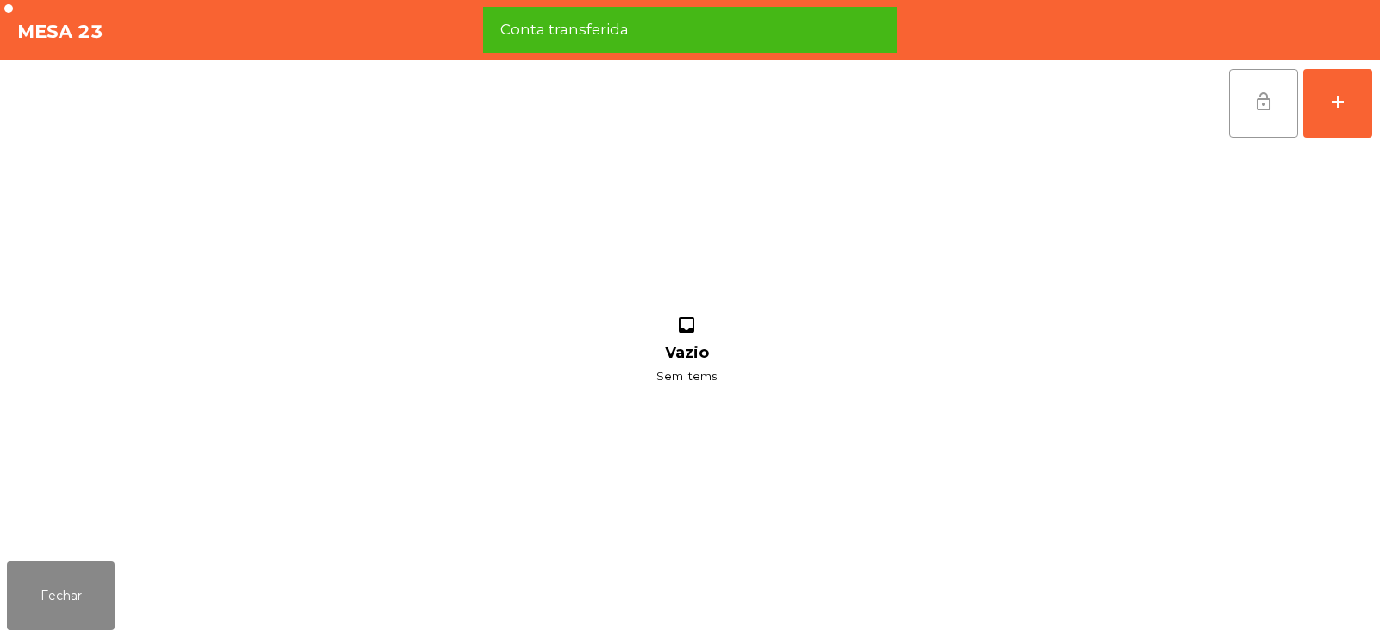
click at [1256, 120] on button "lock_open" at bounding box center [1263, 103] width 69 height 69
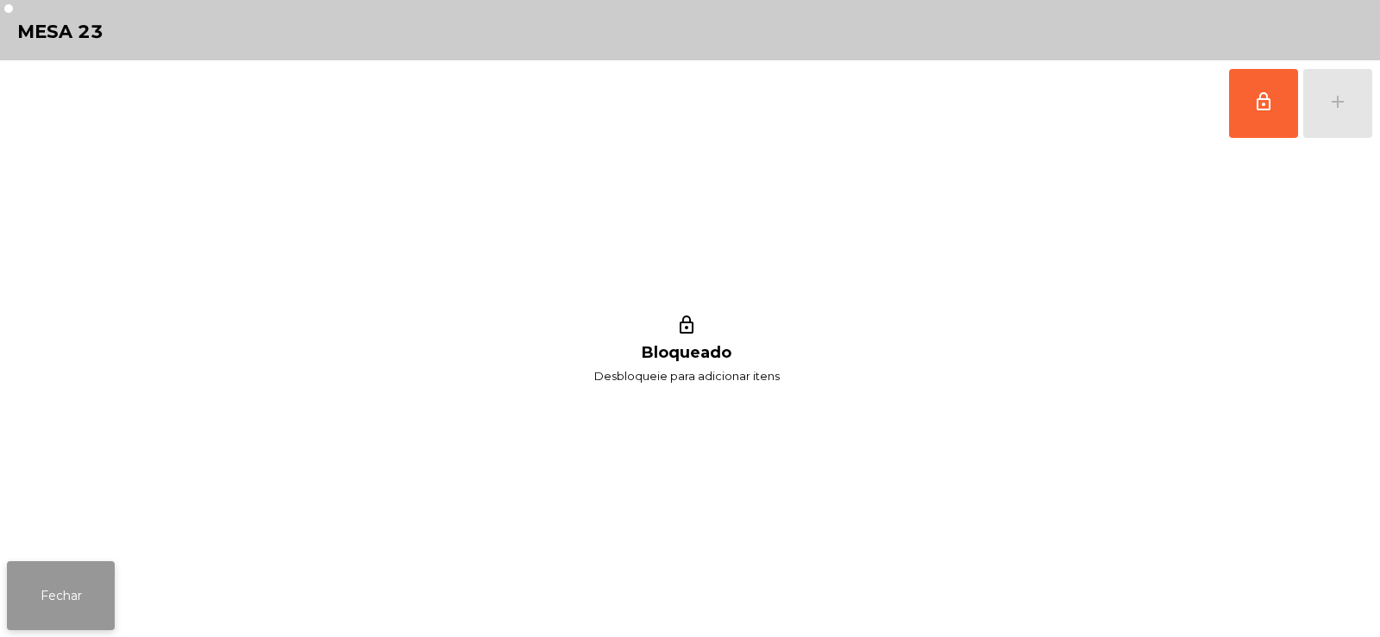
click at [82, 608] on button "Fechar" at bounding box center [61, 595] width 108 height 69
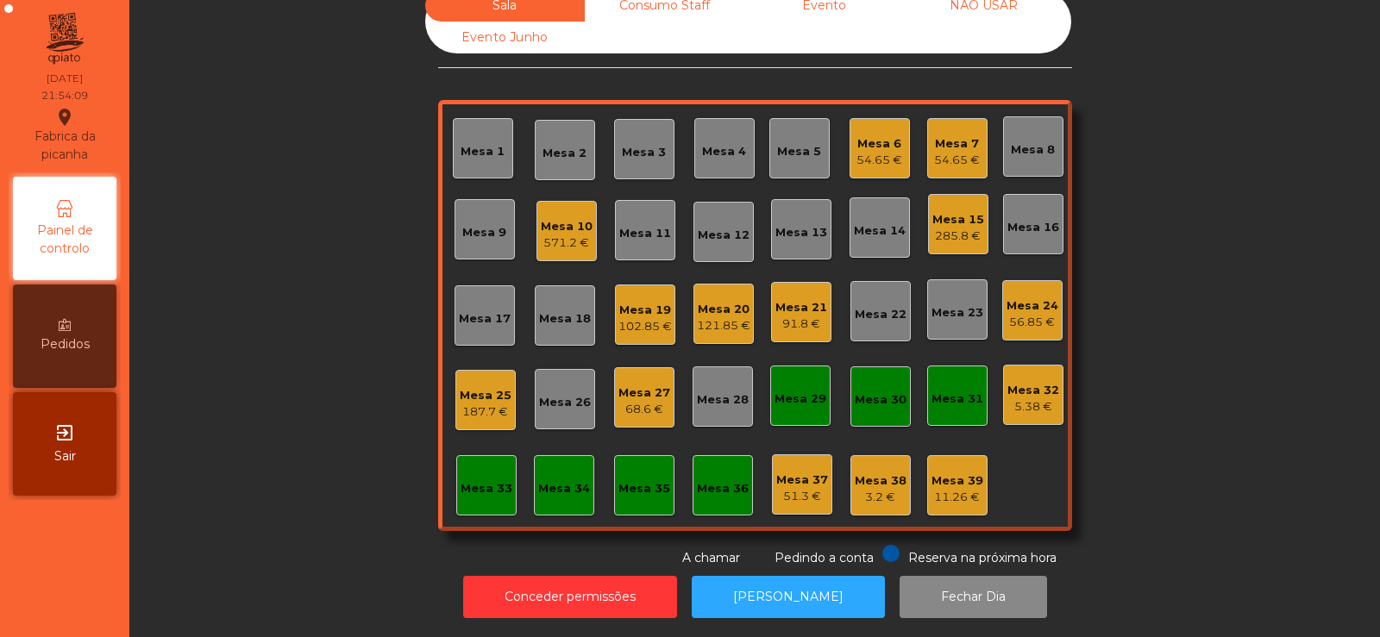
click at [473, 404] on div "187.7 €" at bounding box center [486, 412] width 52 height 17
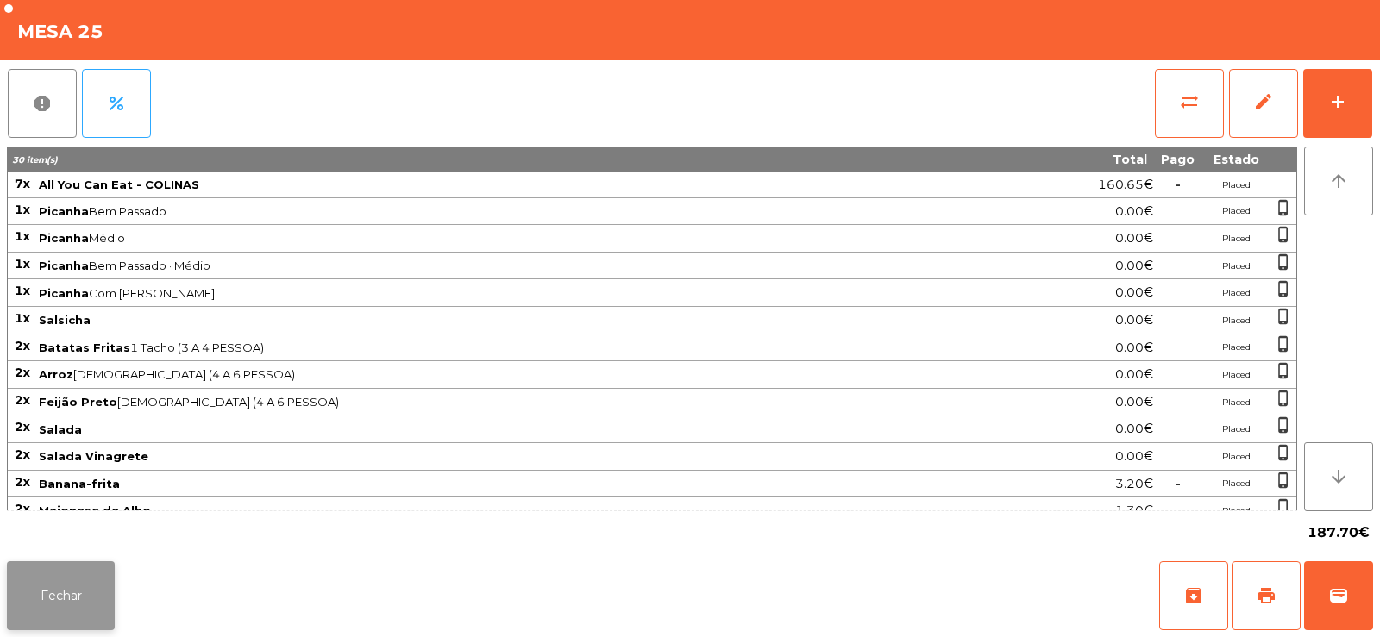
click at [85, 610] on button "Fechar" at bounding box center [61, 595] width 108 height 69
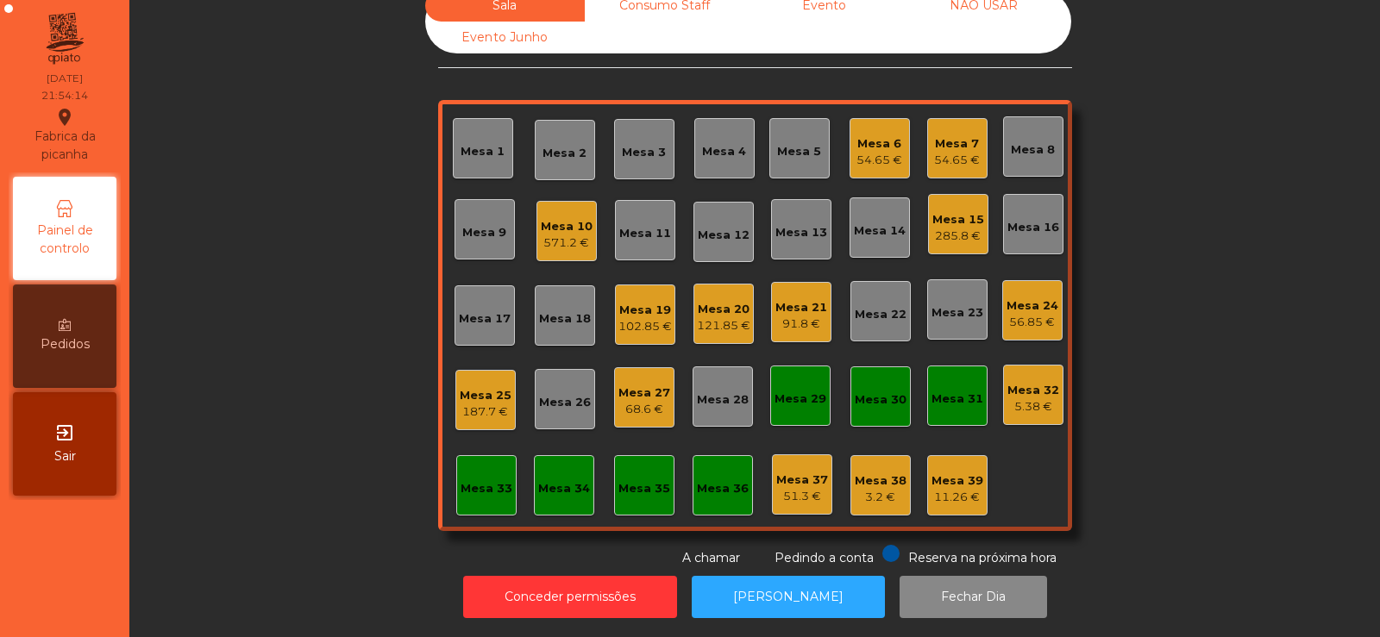
click at [628, 385] on div "Mesa 27" at bounding box center [644, 393] width 52 height 17
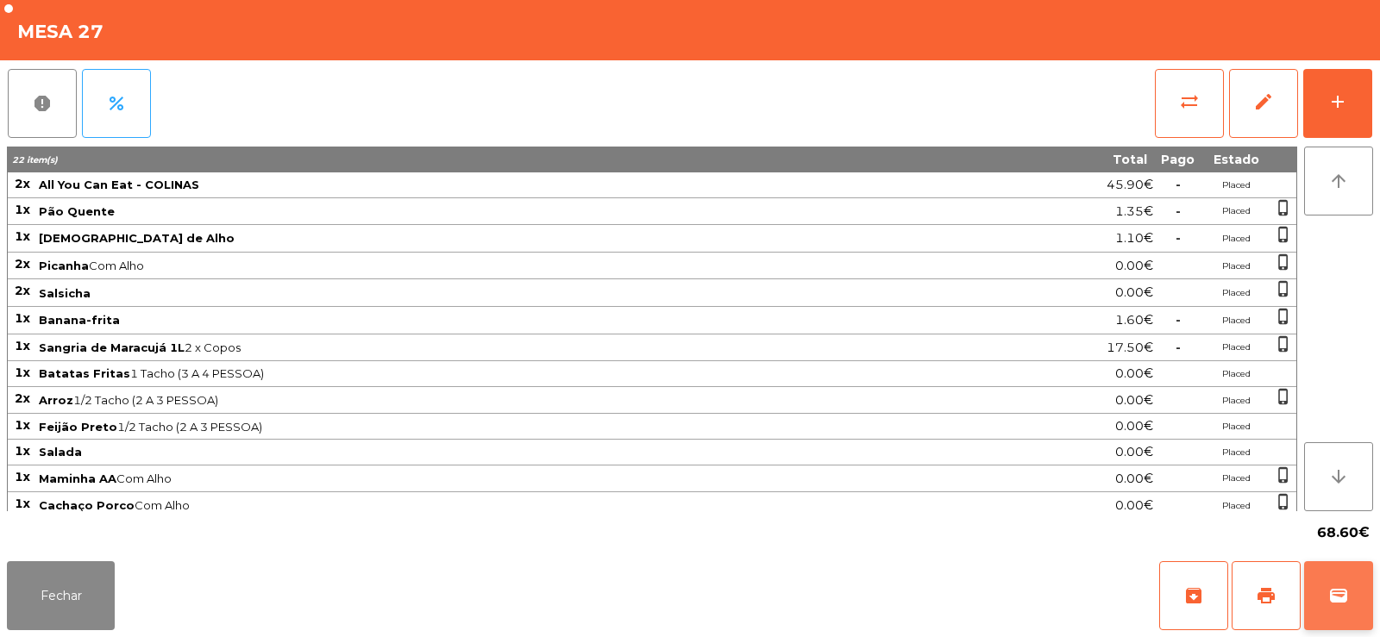
click at [1347, 604] on span "wallet" at bounding box center [1338, 595] width 21 height 21
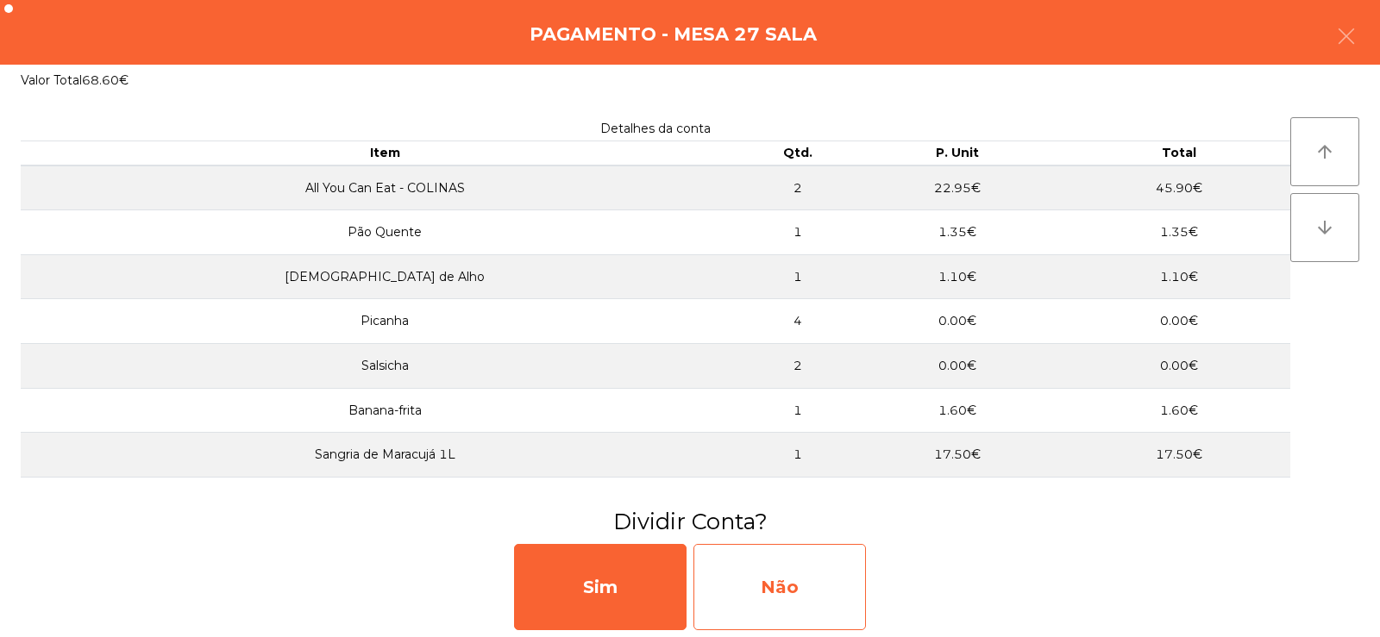
click at [779, 565] on div "Não" at bounding box center [779, 587] width 172 height 86
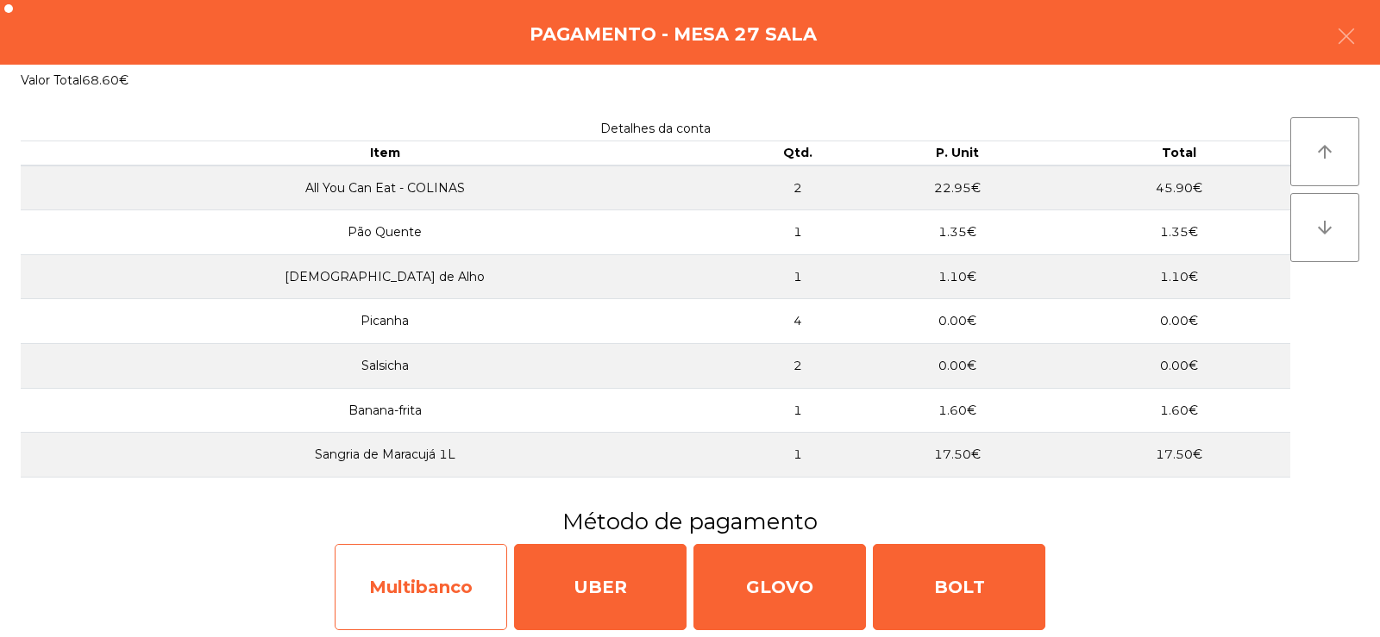
click at [439, 585] on div "Multibanco" at bounding box center [421, 587] width 172 height 86
select select "**"
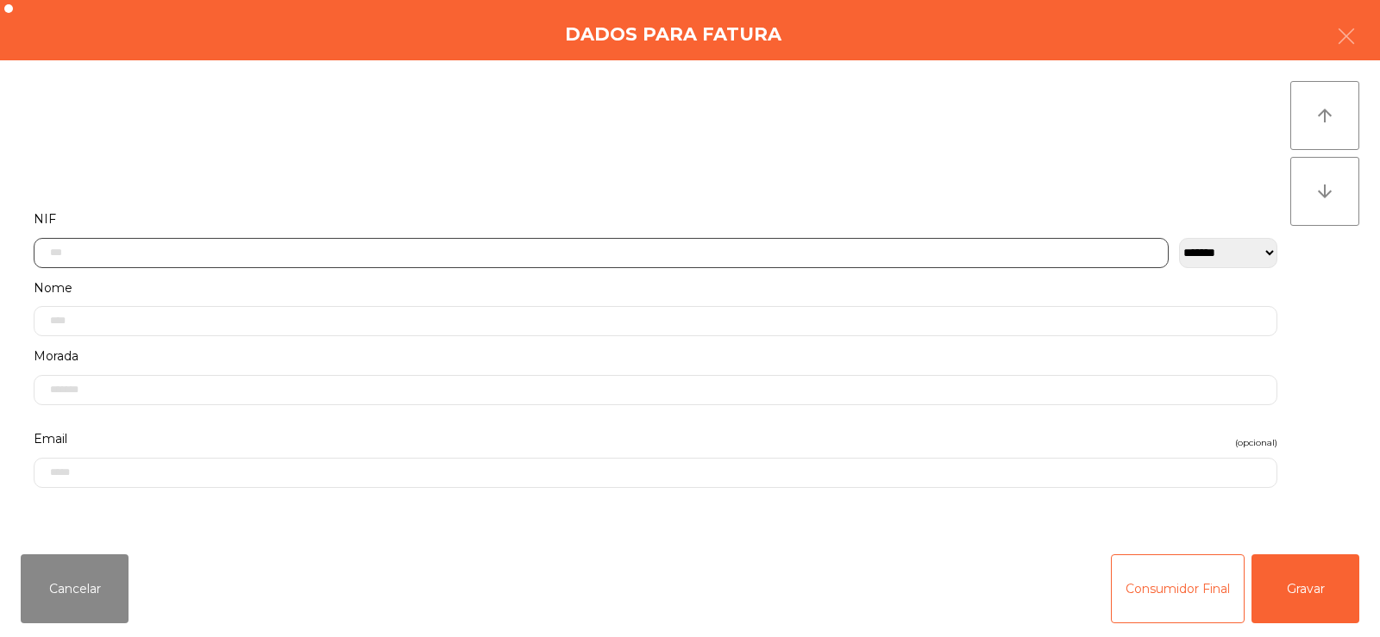
click at [596, 250] on input "text" at bounding box center [601, 253] width 1135 height 30
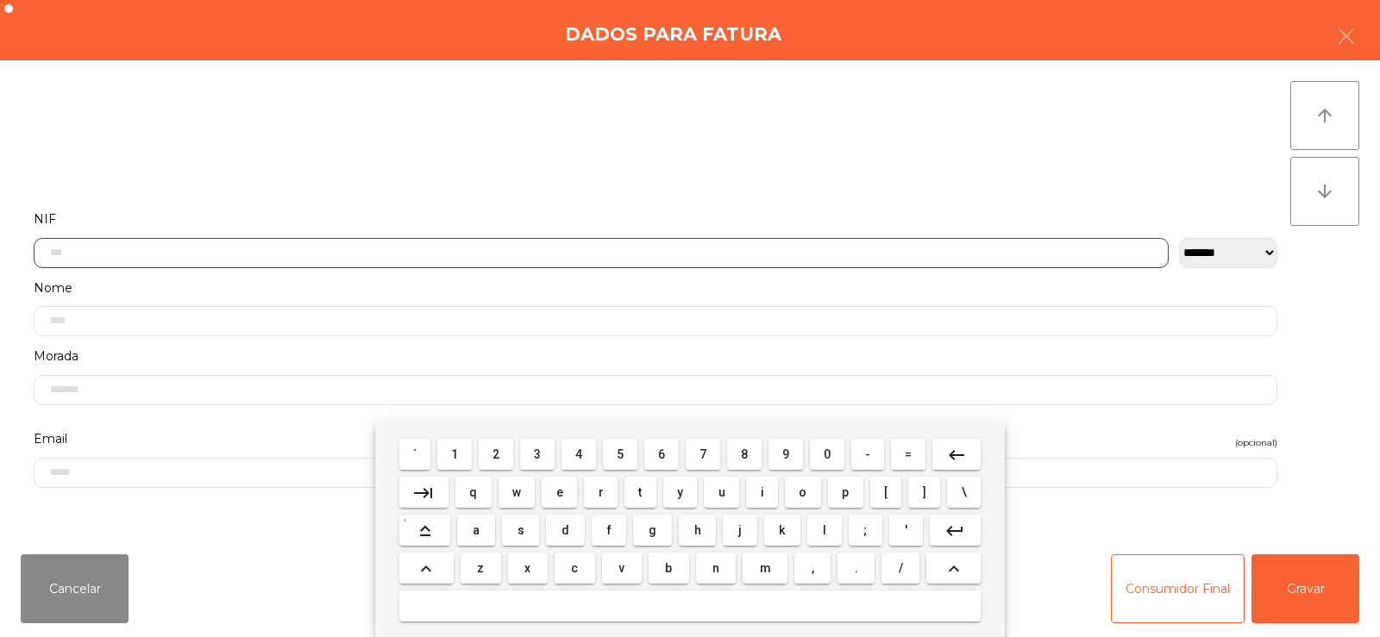
scroll to position [126, 0]
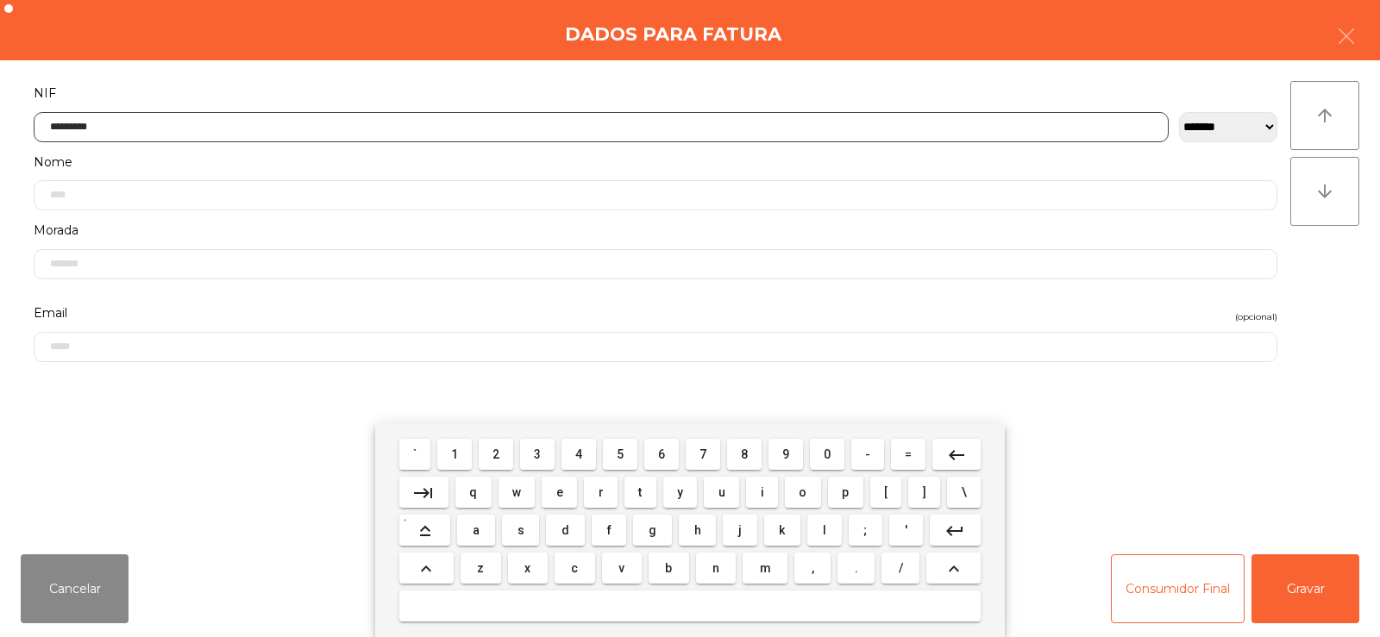
type input "*********"
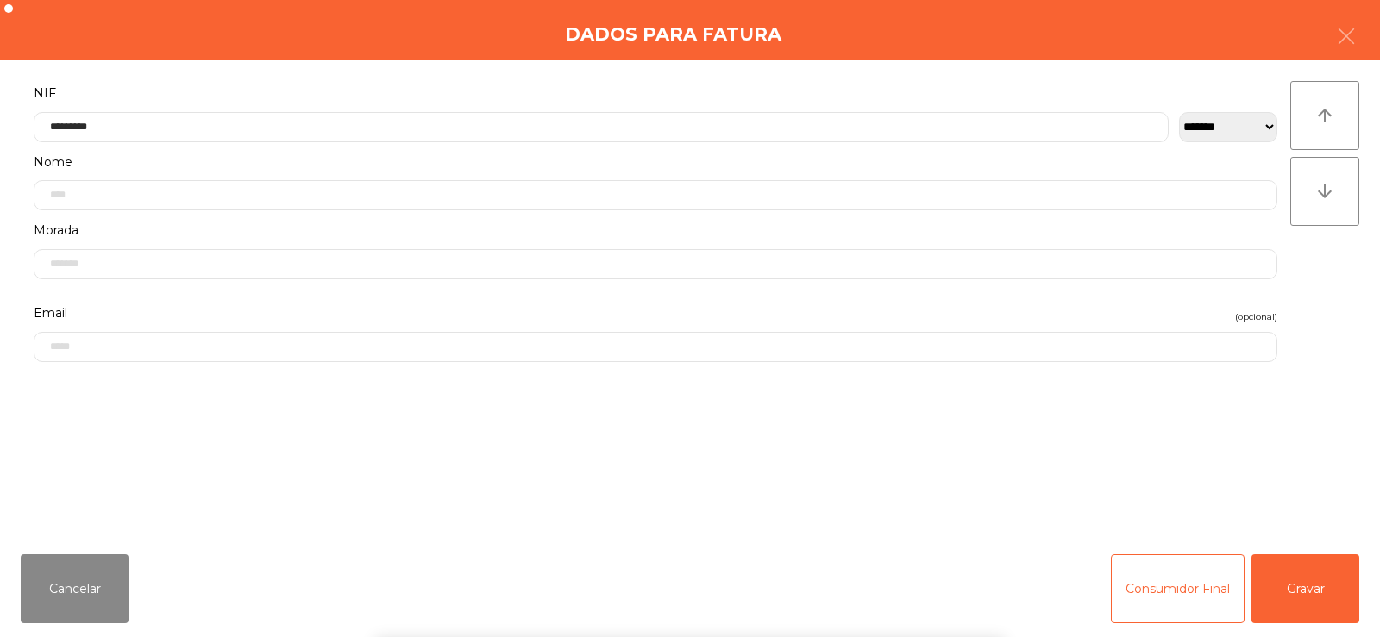
click at [1310, 598] on div "` 1 2 3 4 5 6 7 8 9 0 - = keyboard_backspace keyboard_tab q w e r t y u i o p […" at bounding box center [690, 530] width 1380 height 214
click at [1311, 585] on button "Gravar" at bounding box center [1305, 588] width 108 height 69
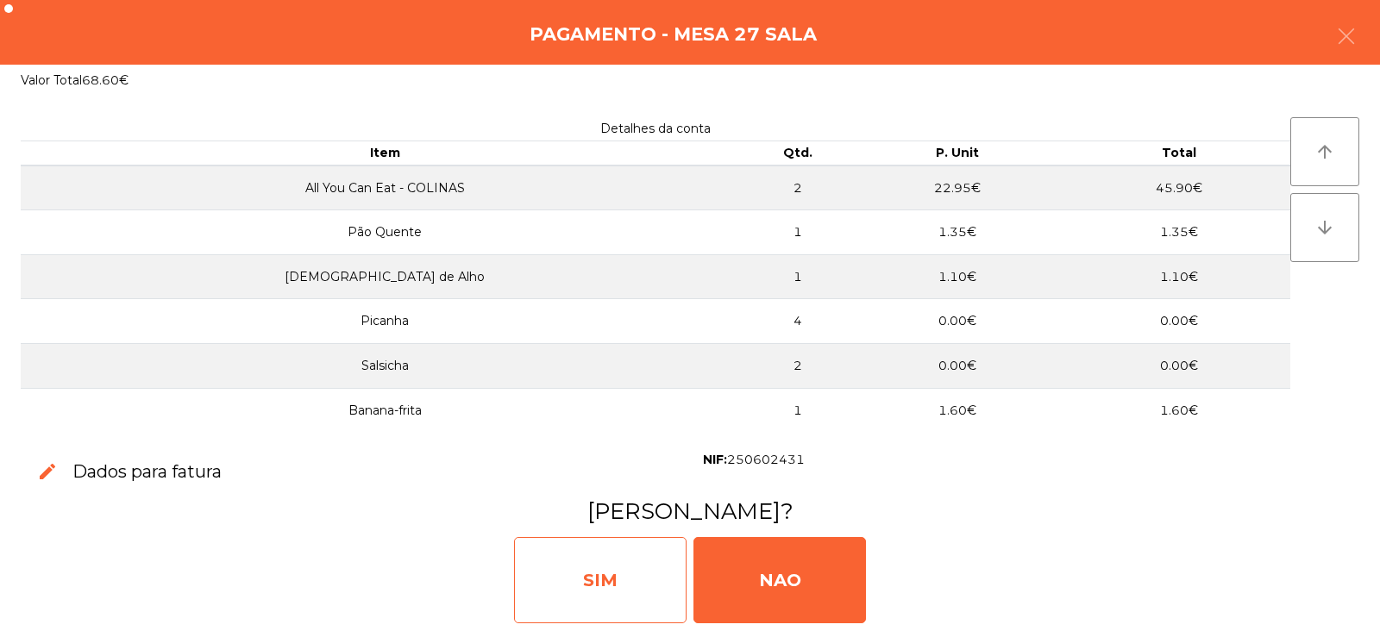
click at [577, 570] on div "SIM" at bounding box center [600, 580] width 172 height 86
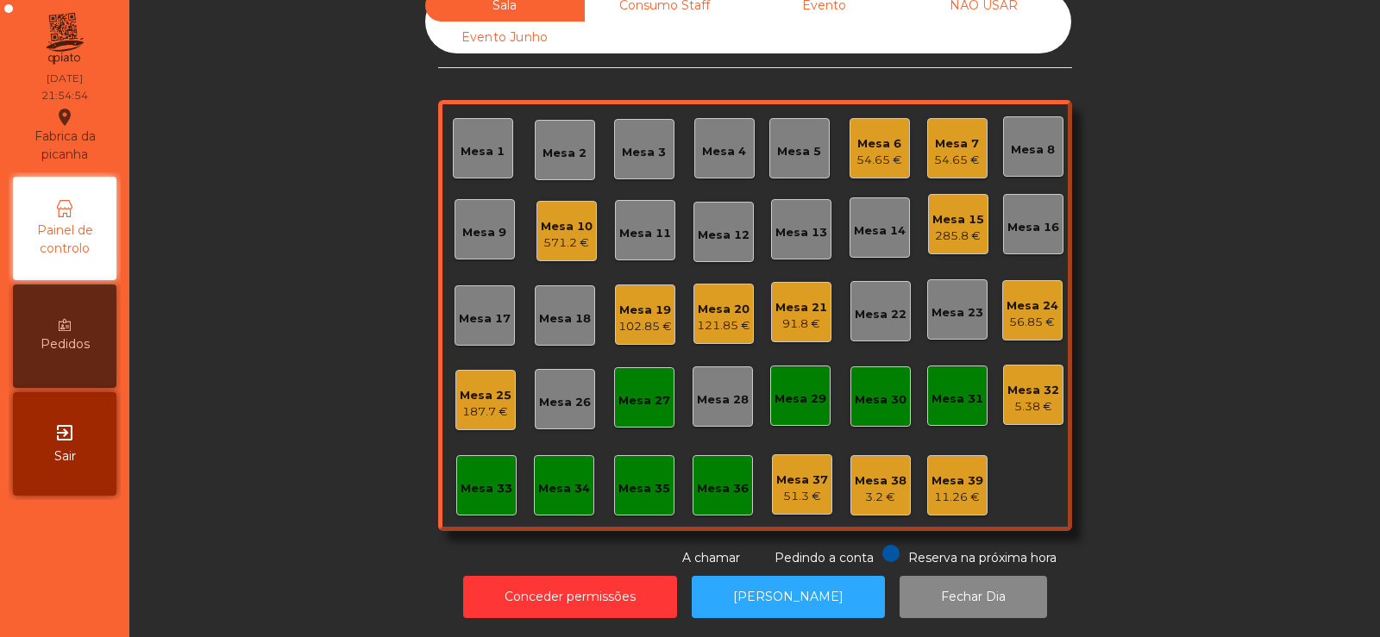
click at [290, 260] on div "Sala Consumo Staff Evento NÃO USAR Evento Junho Mesa 1 Mesa 2 Mesa 3 [GEOGRAPHI…" at bounding box center [755, 279] width 1204 height 578
click at [307, 446] on div "Sala Consumo Staff Evento NÃO USAR Evento Junho Mesa 1 Mesa 2 Mesa 3 [GEOGRAPHI…" at bounding box center [755, 279] width 1204 height 578
click at [968, 279] on div "Mesa 23" at bounding box center [957, 309] width 60 height 60
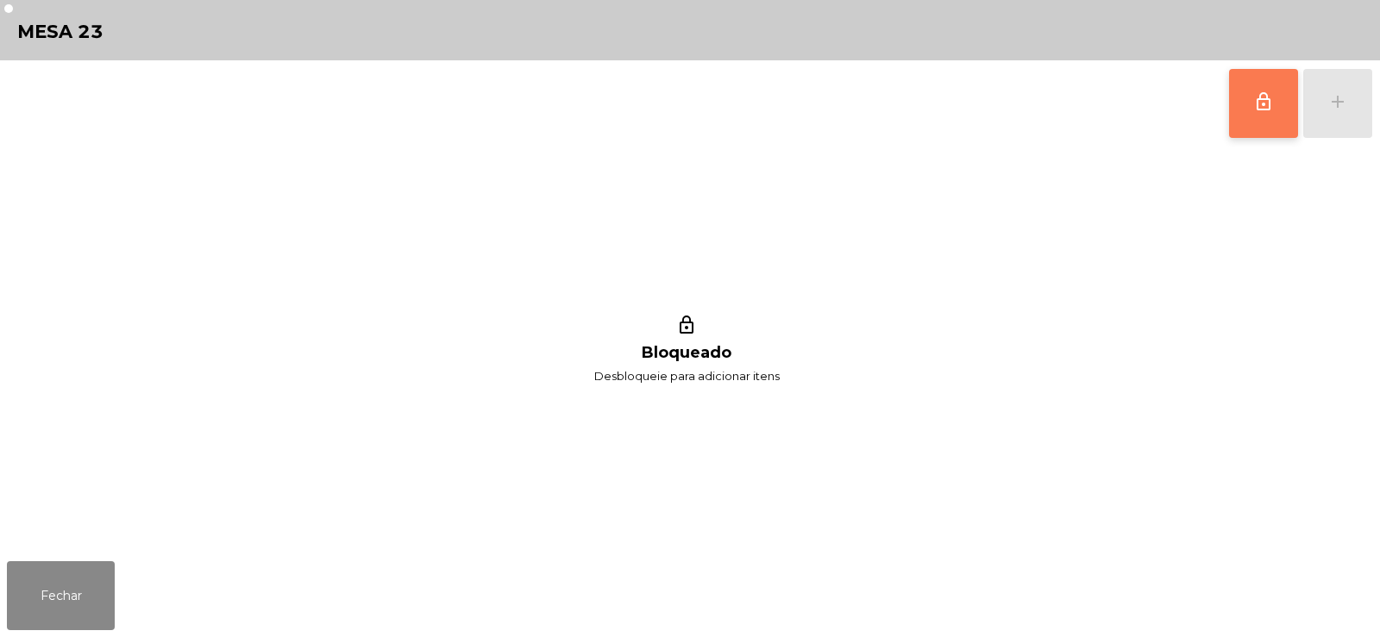
click at [1253, 110] on span "lock_outline" at bounding box center [1263, 101] width 21 height 21
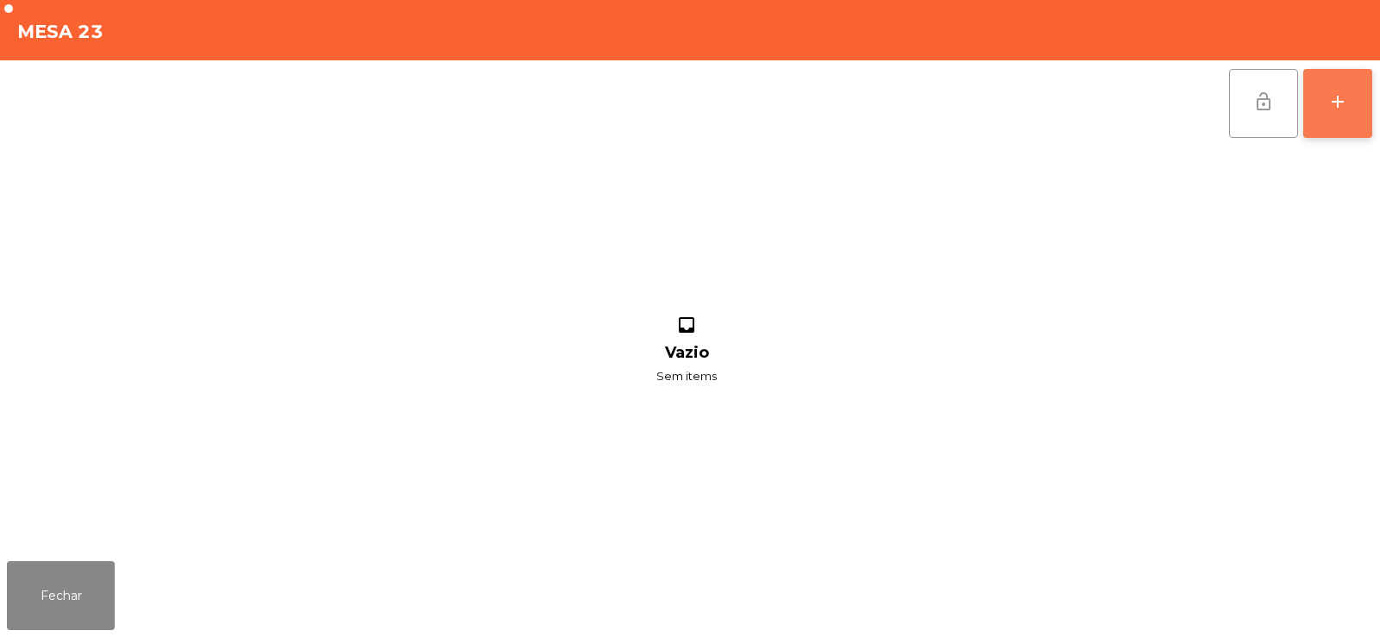
click at [1338, 115] on button "add" at bounding box center [1337, 103] width 69 height 69
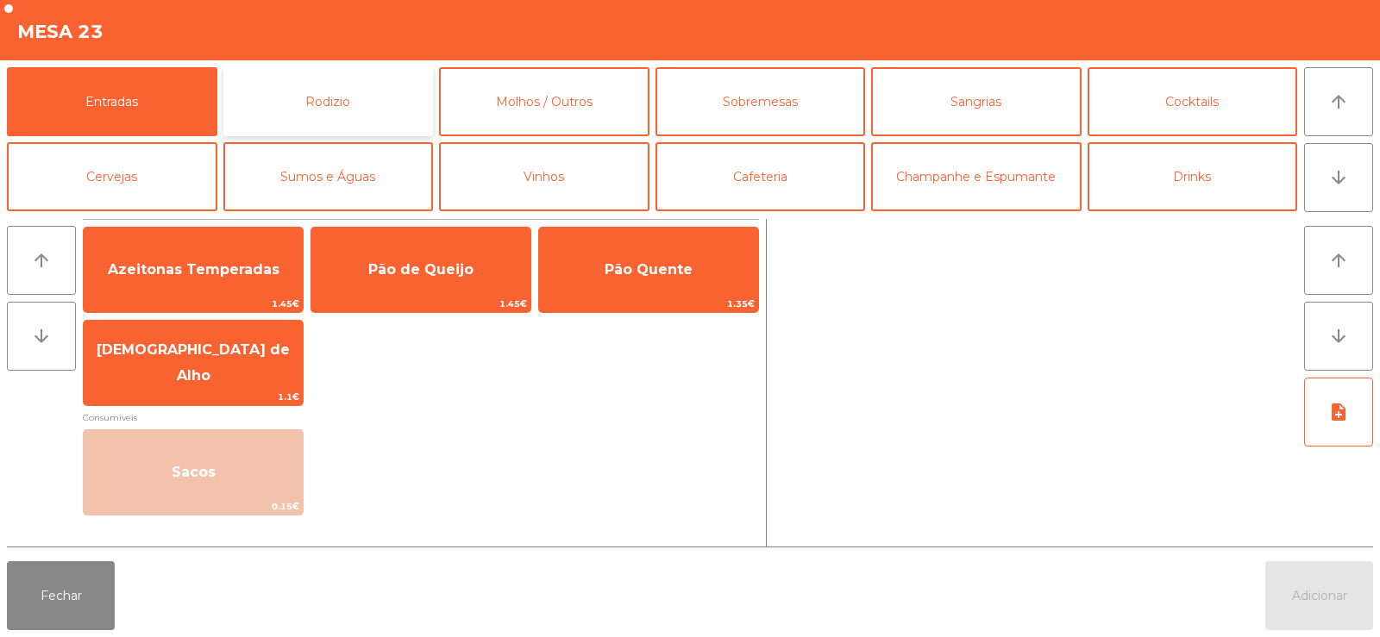
click at [300, 99] on button "Rodizio" at bounding box center [328, 101] width 210 height 69
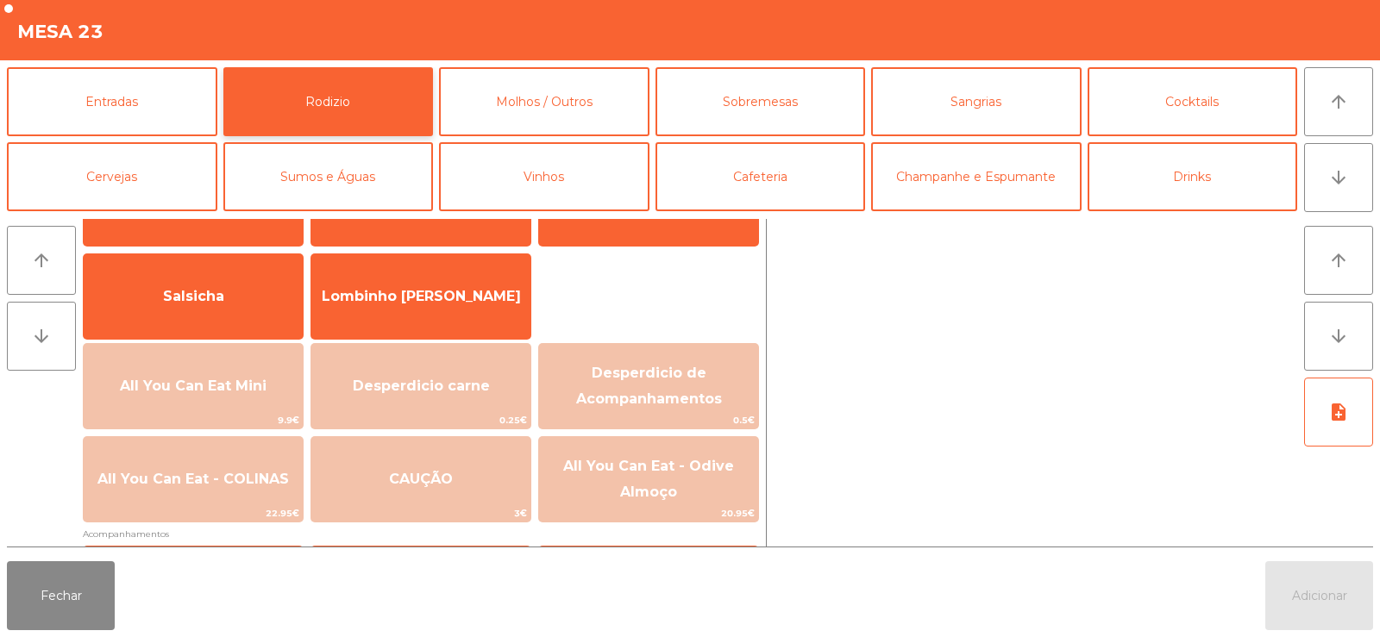
scroll to position [160, 0]
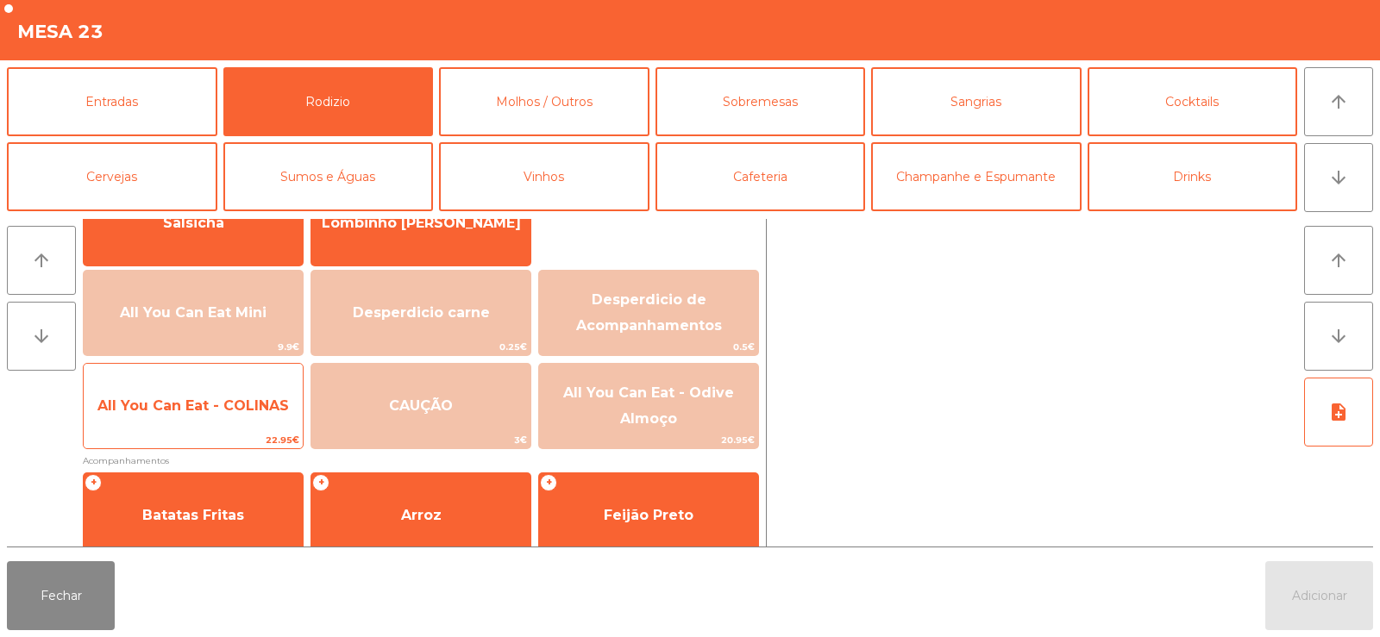
click at [183, 417] on span "All You Can Eat - COLINAS" at bounding box center [193, 406] width 219 height 47
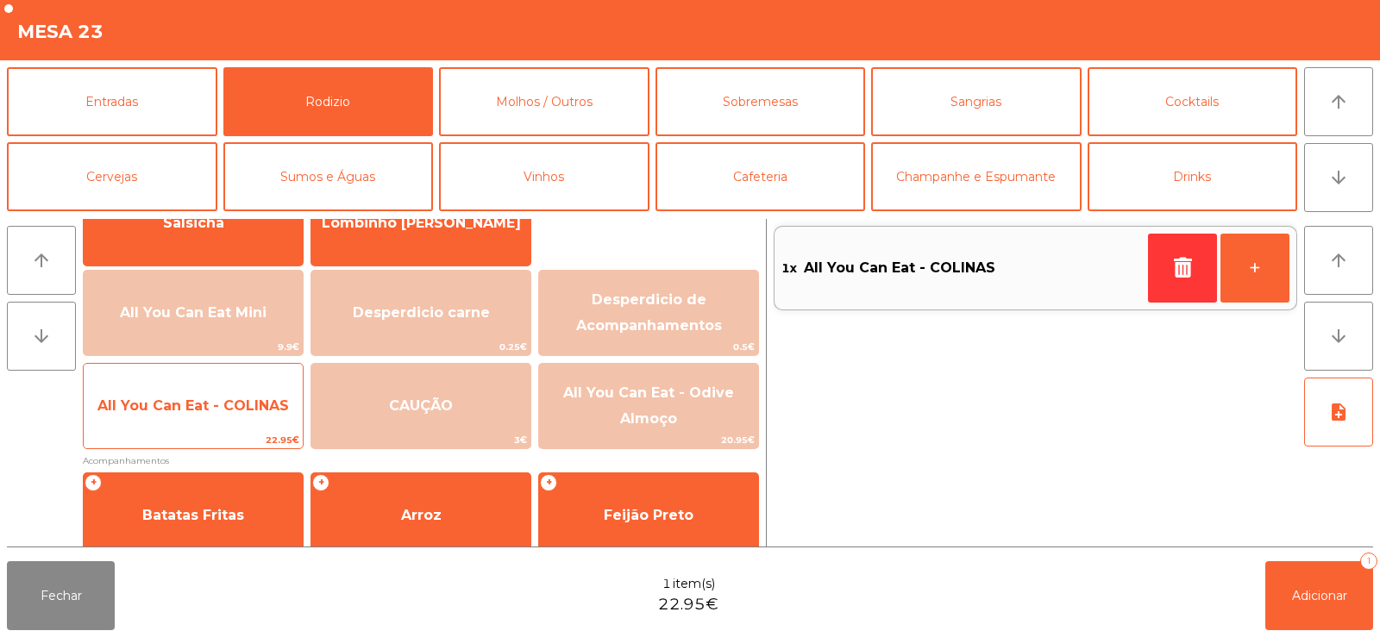
click at [177, 420] on span "All You Can Eat - COLINAS" at bounding box center [193, 406] width 219 height 47
click at [182, 423] on span "All You Can Eat - COLINAS" at bounding box center [193, 406] width 219 height 47
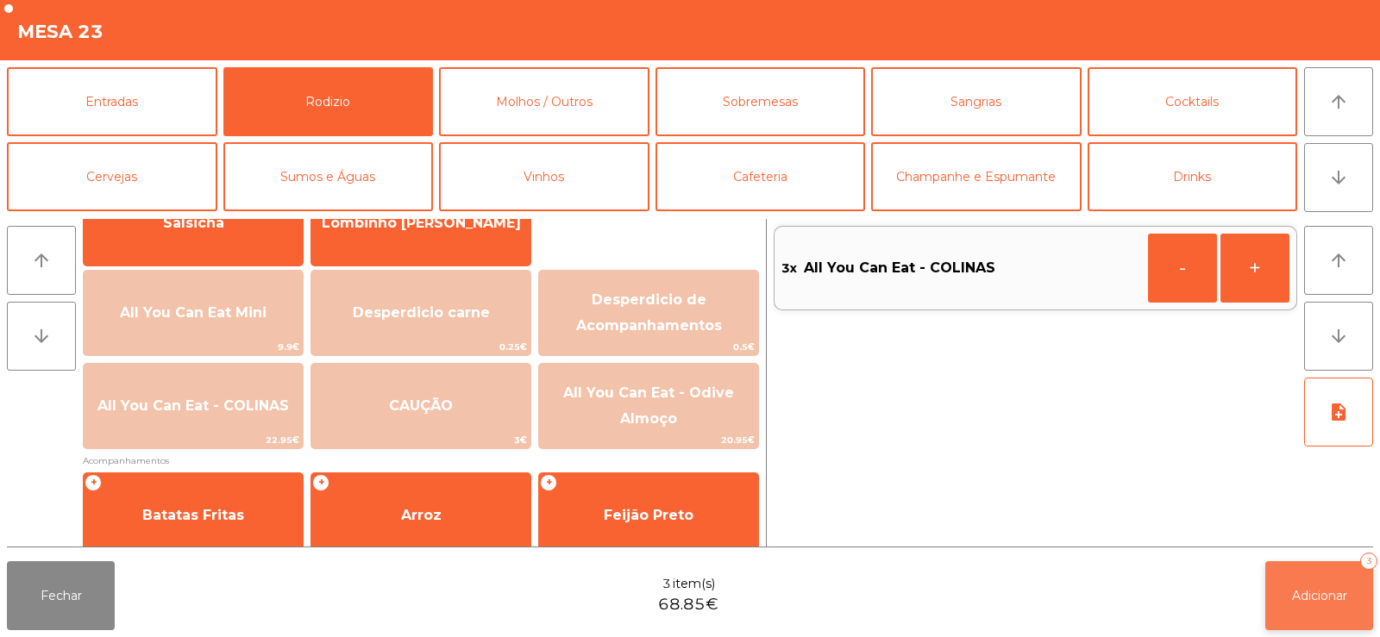
click at [1337, 613] on button "Adicionar 3" at bounding box center [1319, 595] width 108 height 69
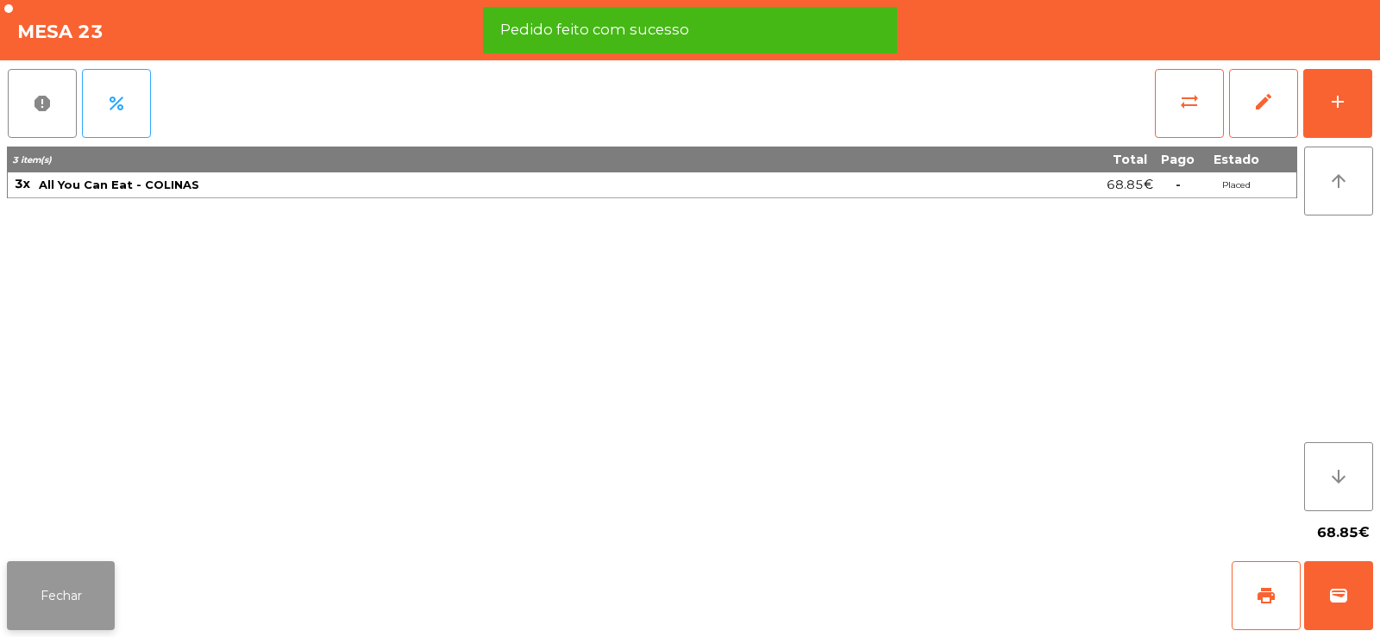
click at [51, 597] on button "Fechar" at bounding box center [61, 595] width 108 height 69
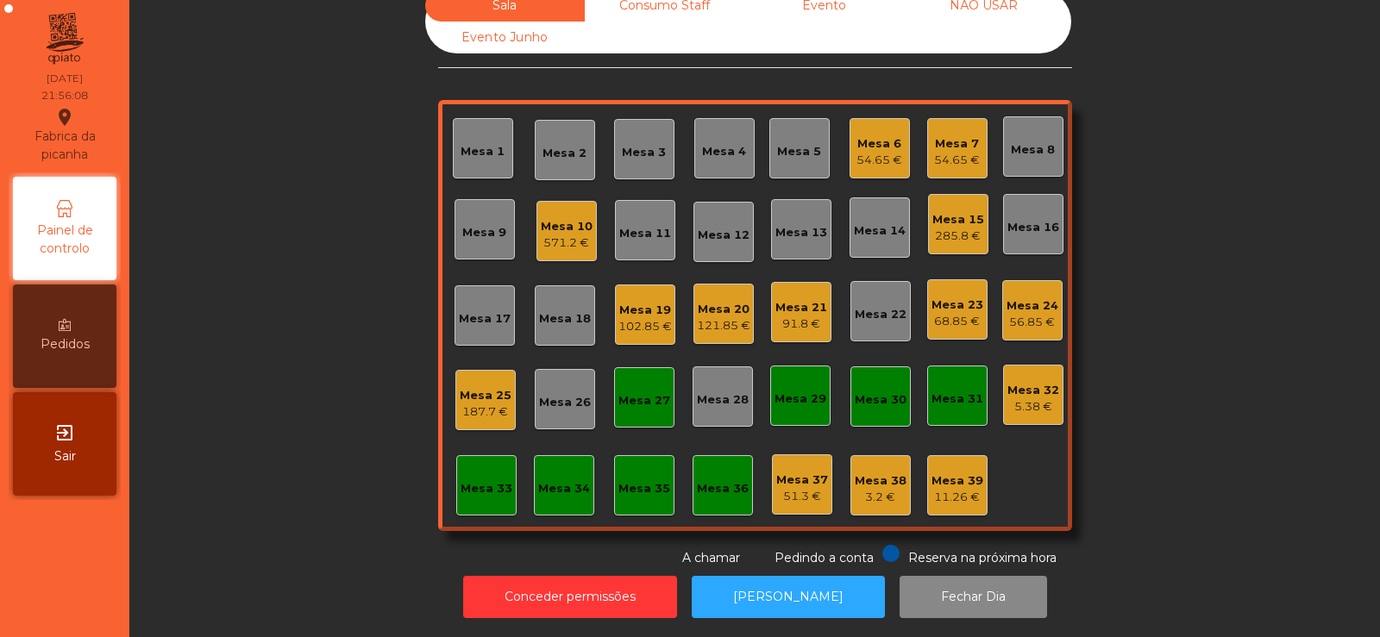
click at [347, 229] on div "Sala Consumo Staff Evento NÃO USAR Evento Junho Mesa 1 Mesa 2 Mesa 3 Mesa 4 Mes…" at bounding box center [755, 279] width 1204 height 578
click at [1172, 225] on div "Sala Consumo Staff Evento NÃO USAR Evento Junho Mesa 1 Mesa 2 Mesa 3 Mesa 4 Mes…" at bounding box center [755, 279] width 1204 height 578
click at [727, 317] on div "121.85 €" at bounding box center [723, 325] width 53 height 17
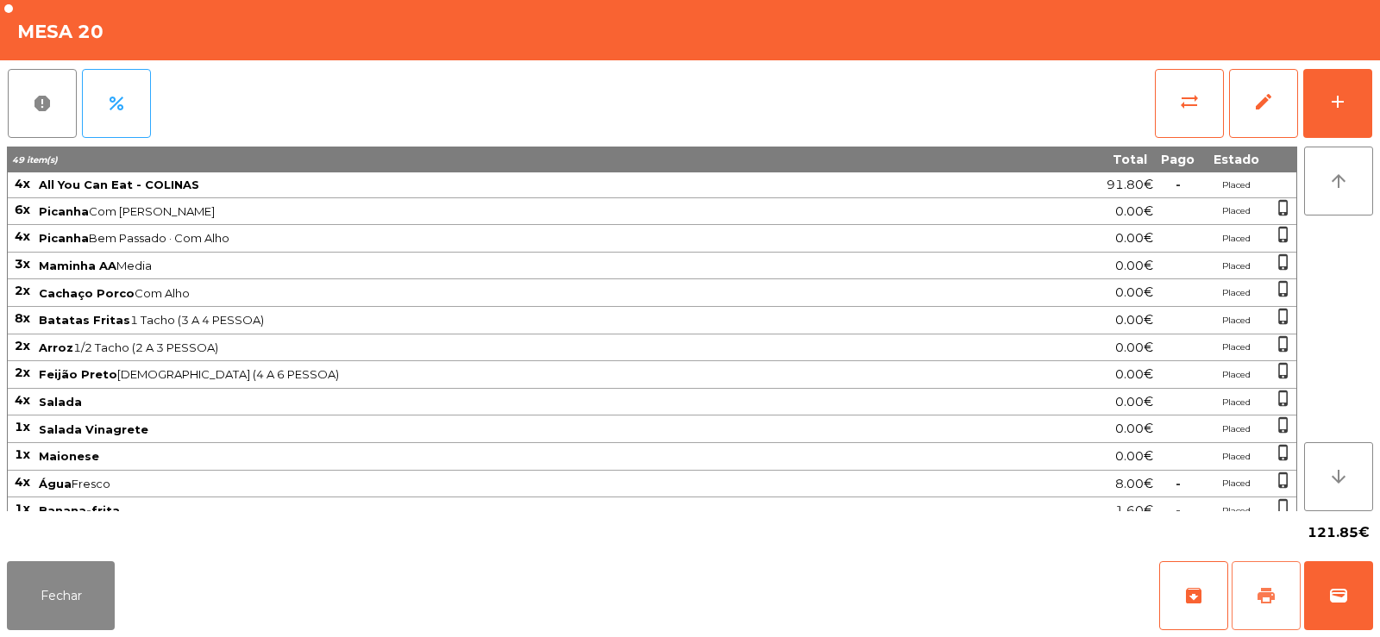
click at [1274, 592] on span "print" at bounding box center [1265, 595] width 21 height 21
click at [1313, 595] on button "wallet" at bounding box center [1338, 595] width 69 height 69
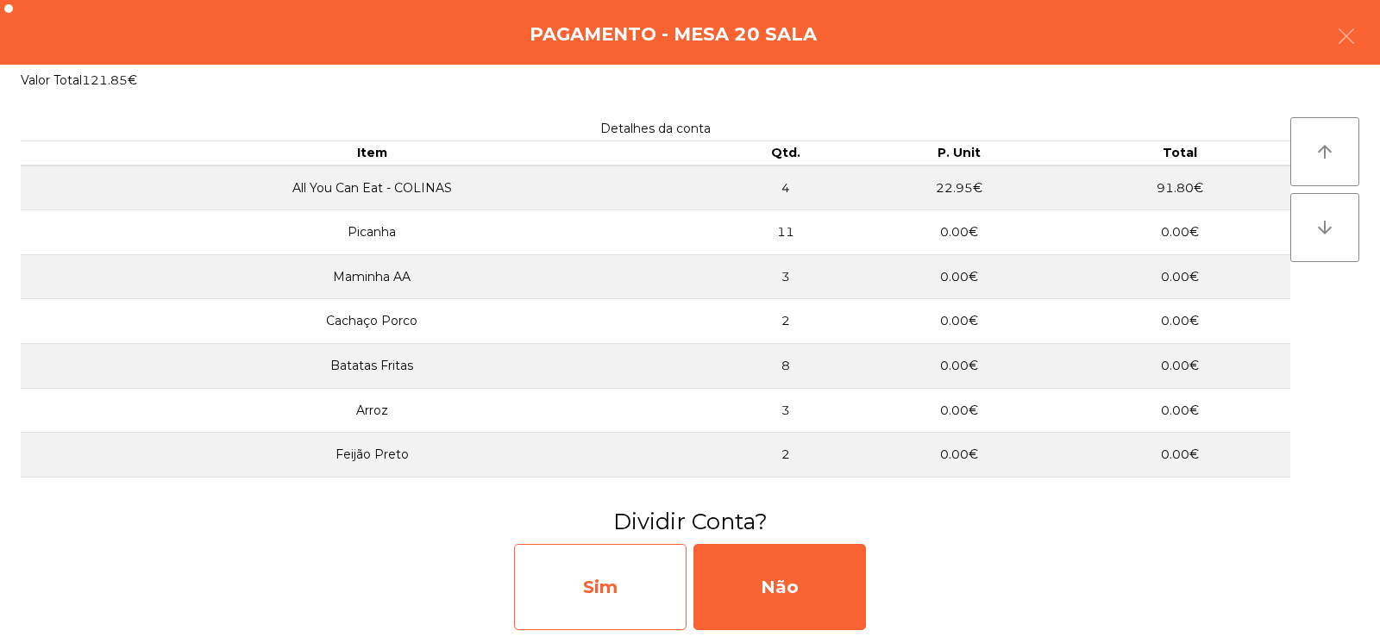
click at [618, 568] on div "Sim" at bounding box center [600, 587] width 172 height 86
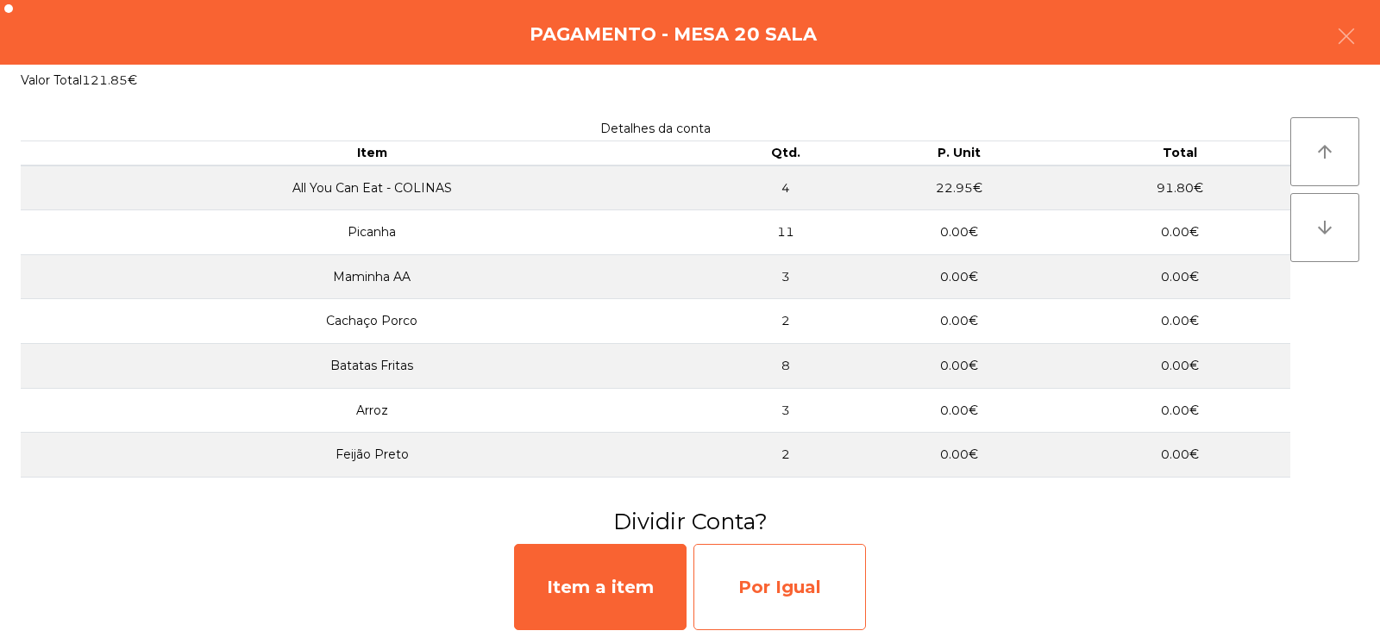
click at [784, 581] on div "Por Igual" at bounding box center [779, 587] width 172 height 86
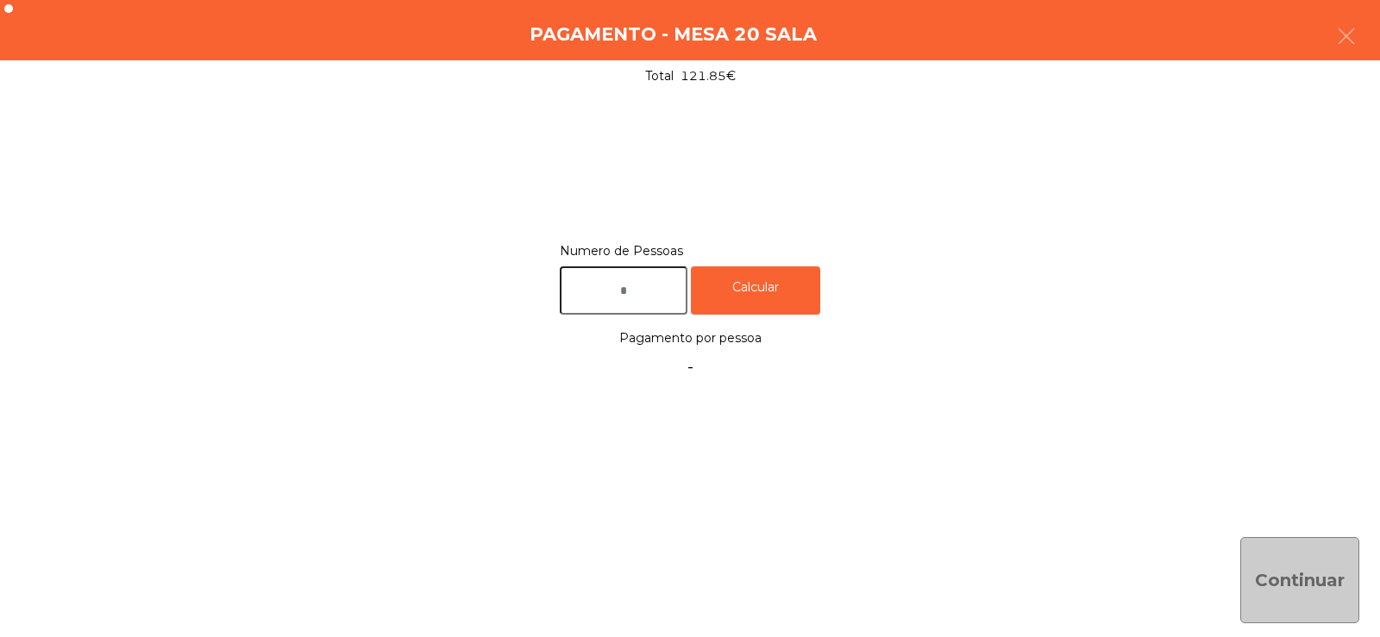
click at [647, 295] on input "text" at bounding box center [624, 290] width 128 height 49
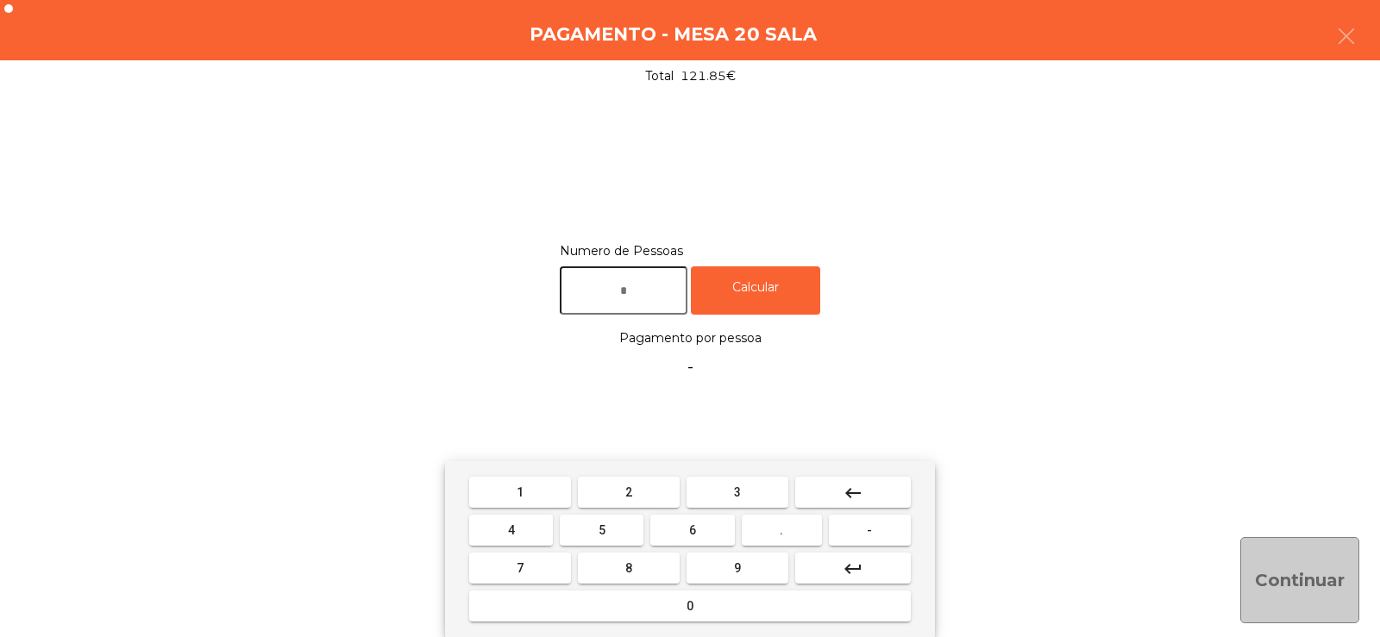
click at [510, 529] on span "4" at bounding box center [511, 530] width 7 height 14
type input "*"
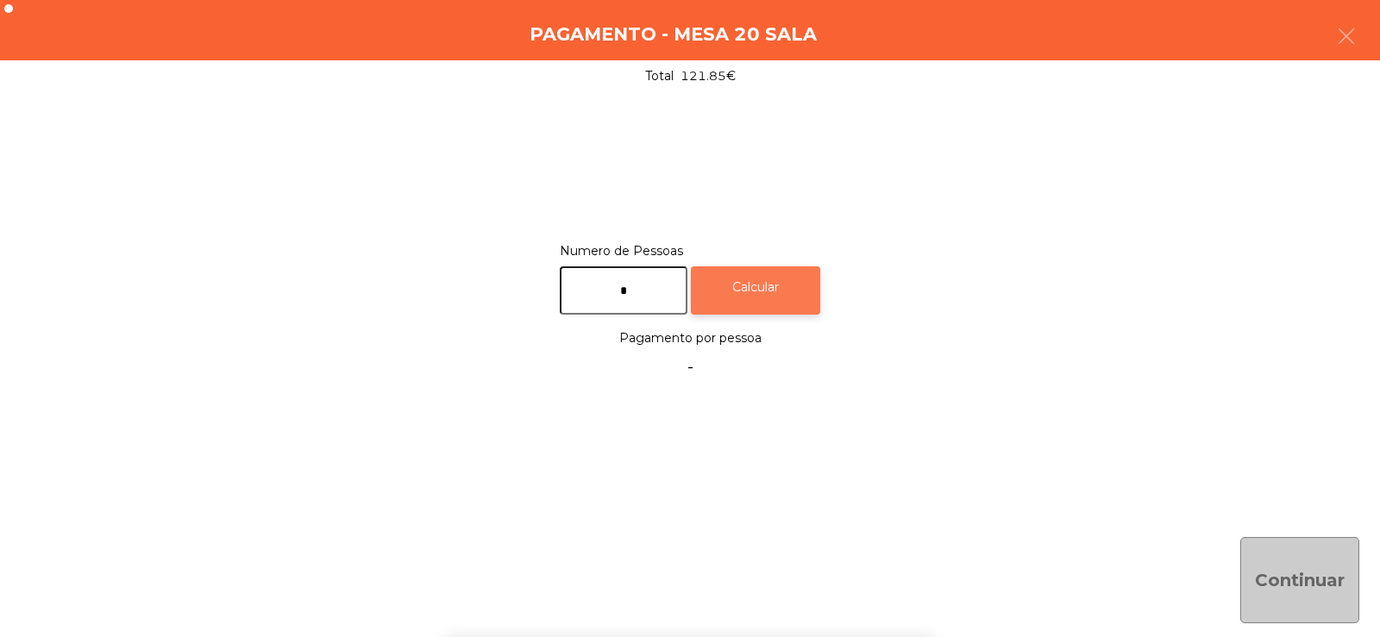
click at [786, 286] on div "Calcular" at bounding box center [755, 290] width 129 height 49
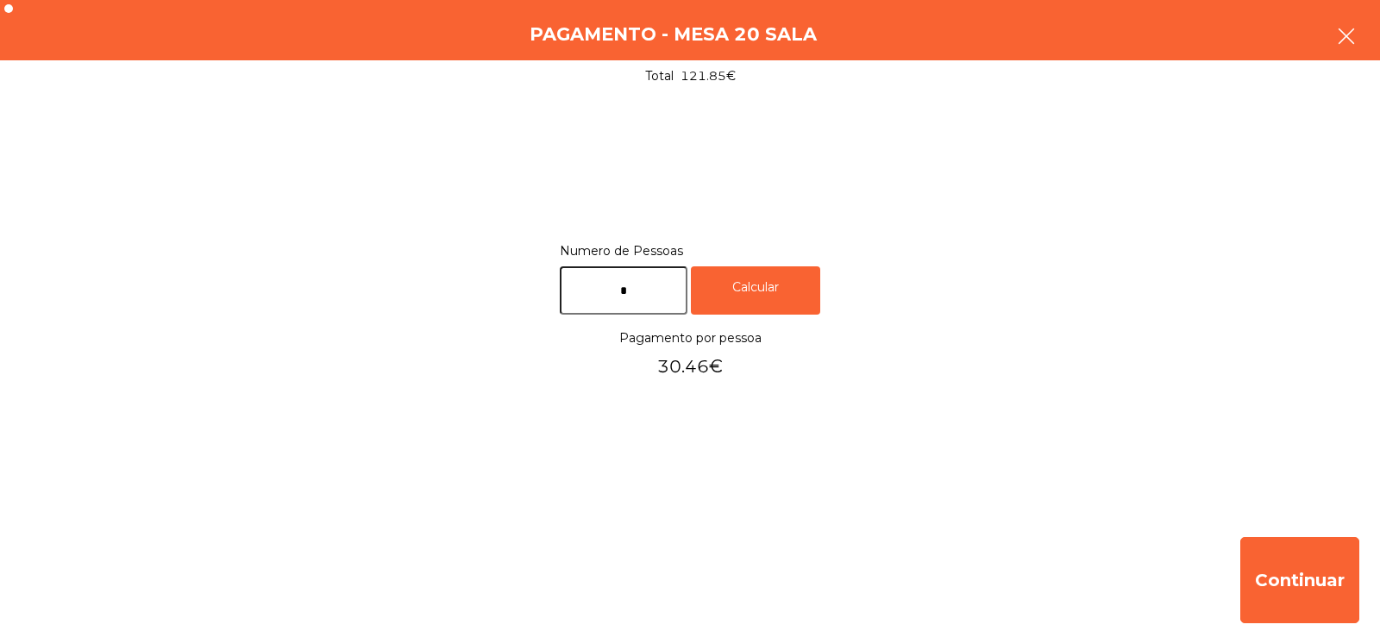
click at [1354, 50] on button "button" at bounding box center [1346, 38] width 48 height 52
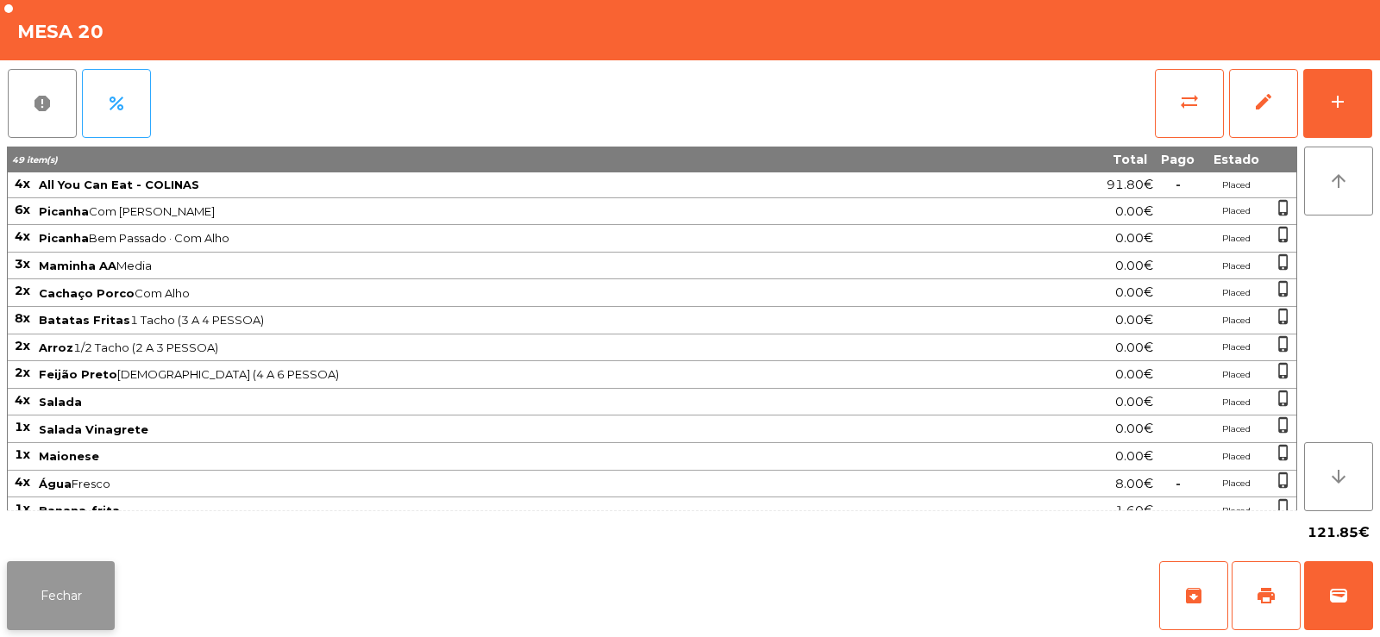
click at [59, 585] on button "Fechar" at bounding box center [61, 595] width 108 height 69
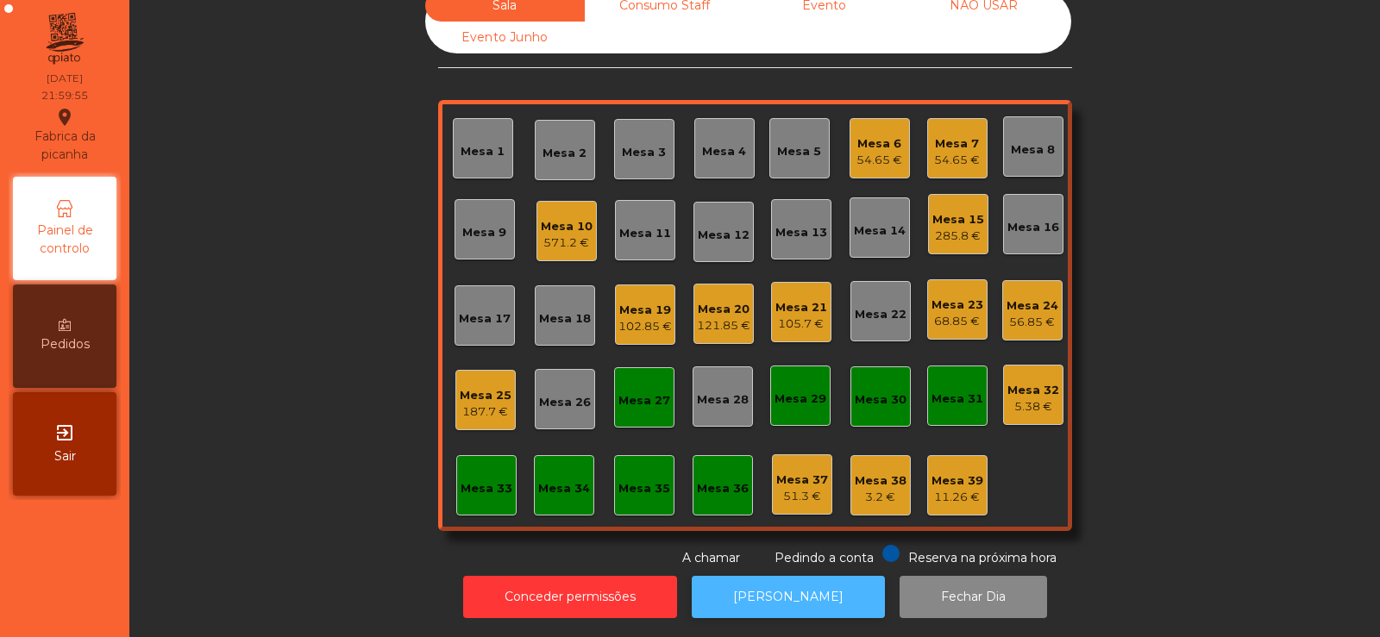
click at [774, 601] on button "[PERSON_NAME]" at bounding box center [788, 597] width 193 height 42
click at [720, 317] on div "121.85 €" at bounding box center [723, 325] width 53 height 17
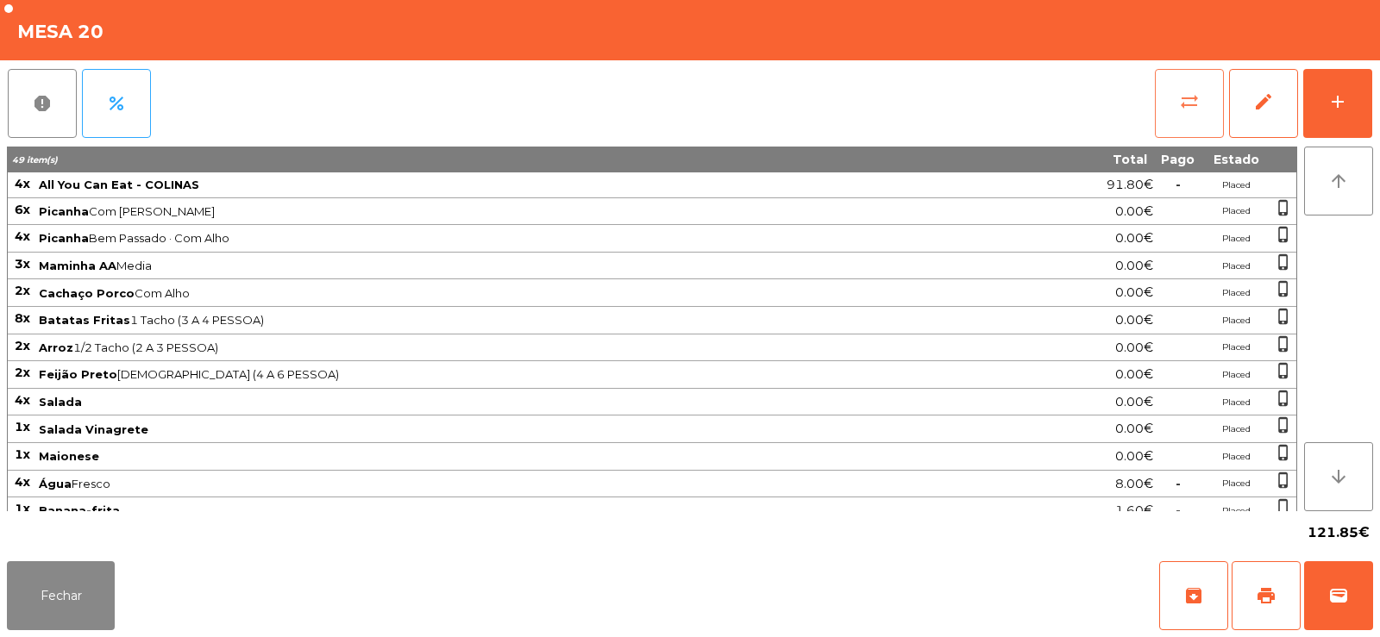
click at [1180, 99] on span "sync_alt" at bounding box center [1189, 101] width 21 height 21
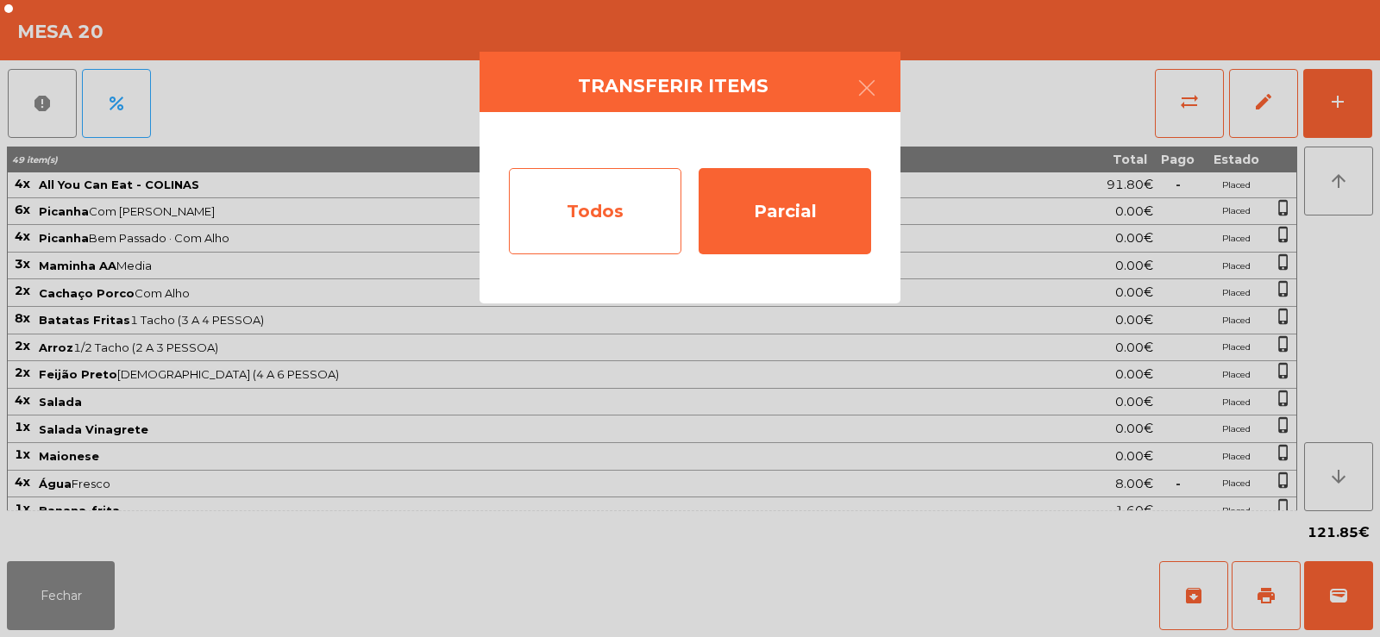
click at [594, 215] on div "Todos" at bounding box center [595, 211] width 172 height 86
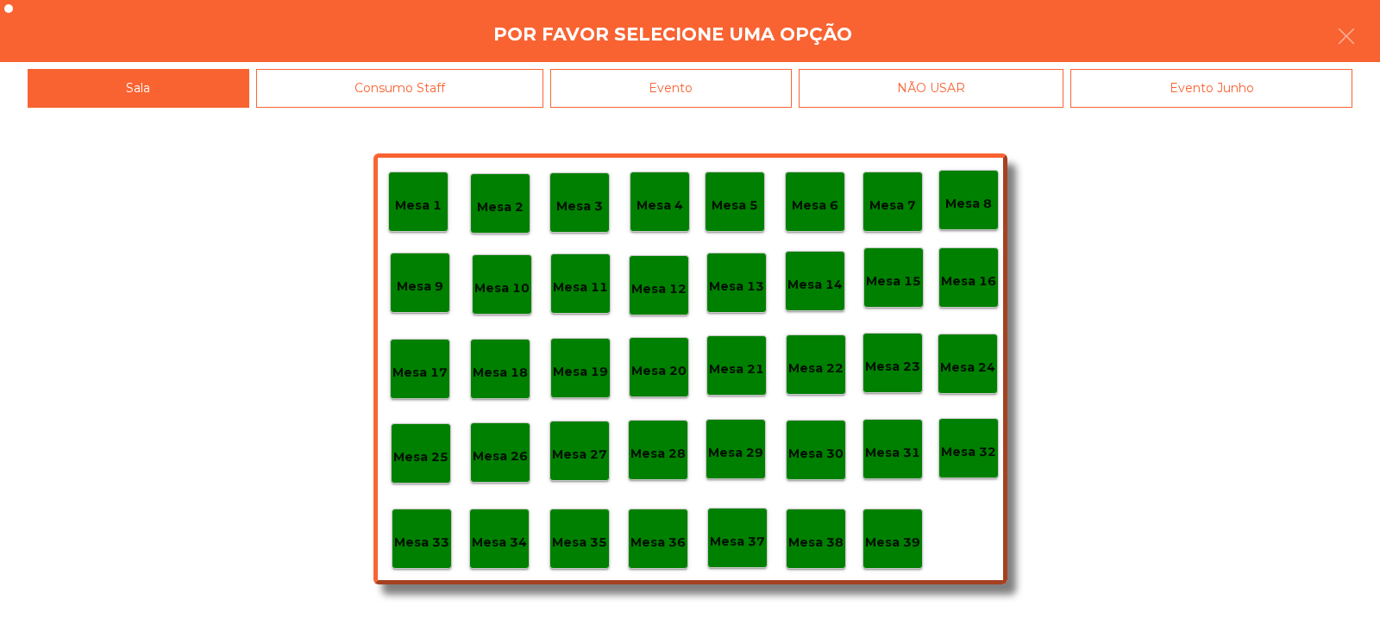
click at [707, 90] on div "Evento" at bounding box center [670, 88] width 241 height 39
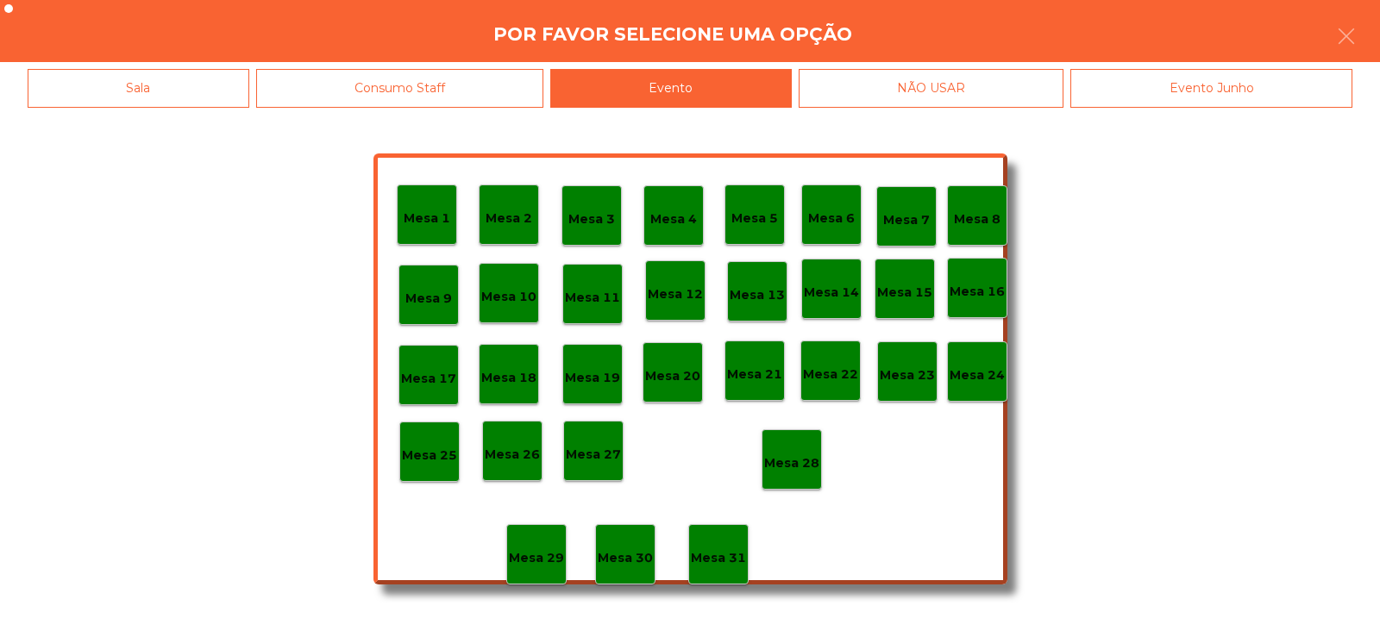
click at [799, 475] on div "Mesa 28" at bounding box center [791, 459] width 60 height 60
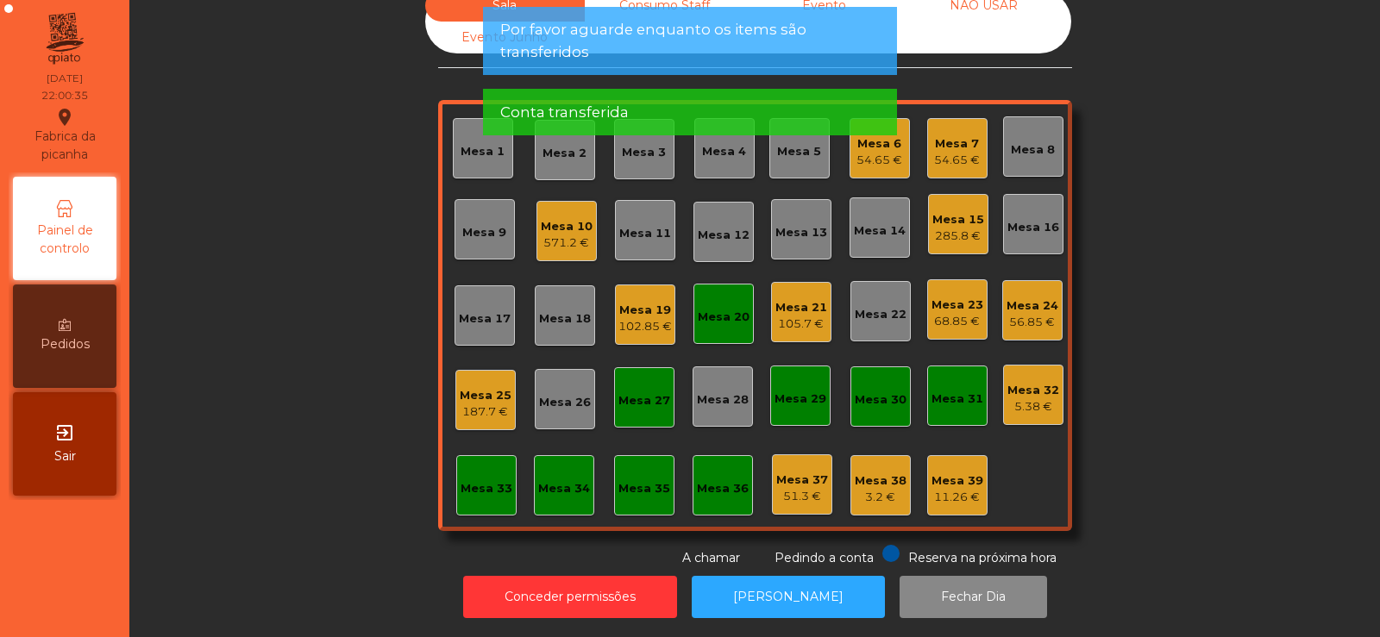
click at [706, 310] on div "Mesa 20" at bounding box center [724, 317] width 52 height 17
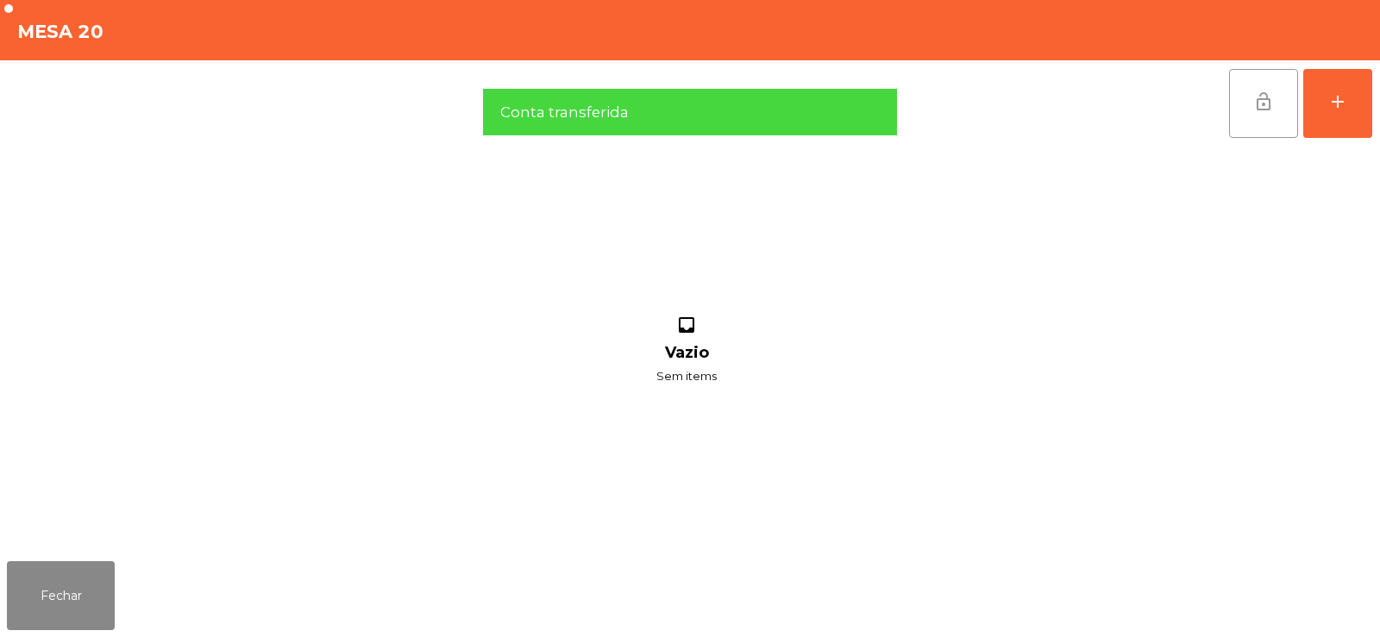
click at [1252, 100] on button "lock_open" at bounding box center [1263, 103] width 69 height 69
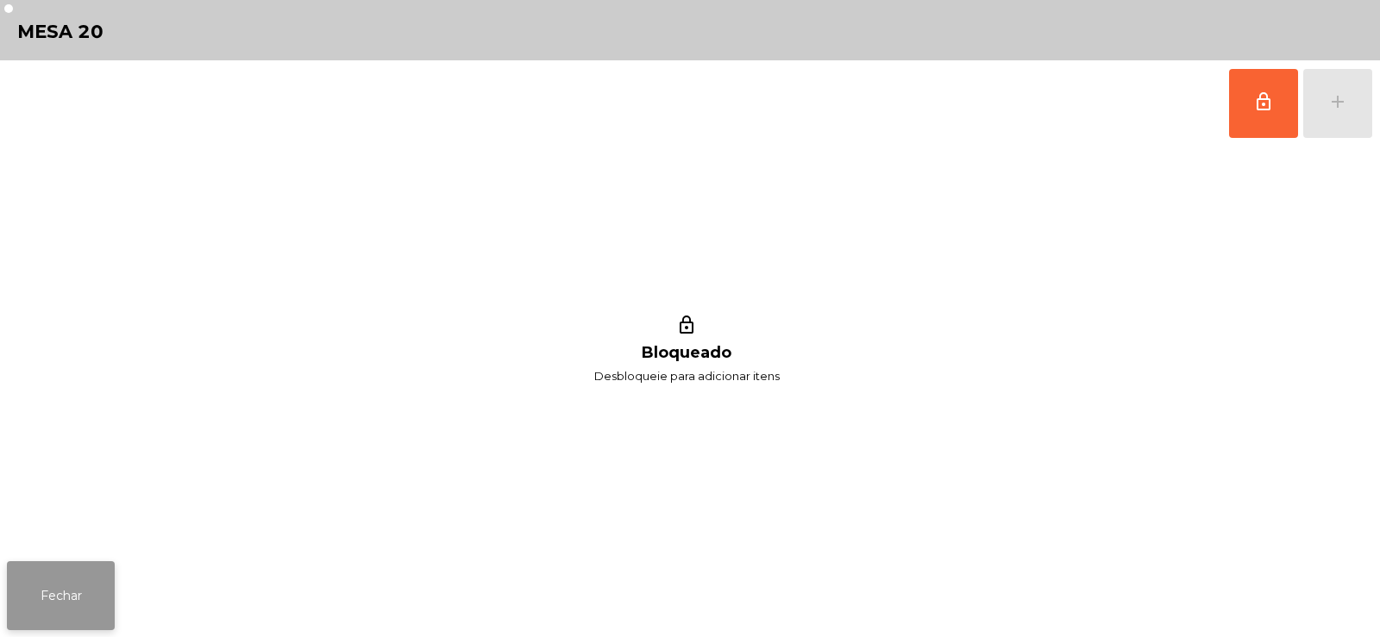
click at [72, 592] on button "Fechar" at bounding box center [61, 595] width 108 height 69
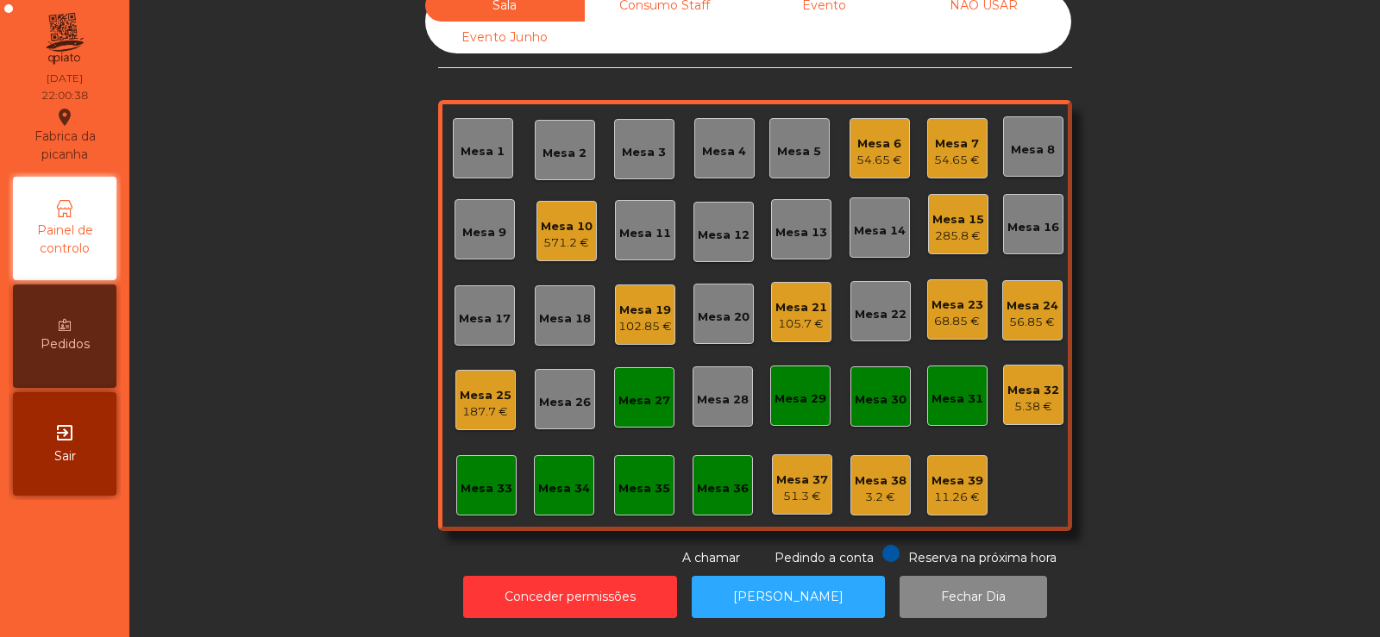
click at [641, 392] on div "Mesa 27" at bounding box center [644, 400] width 52 height 17
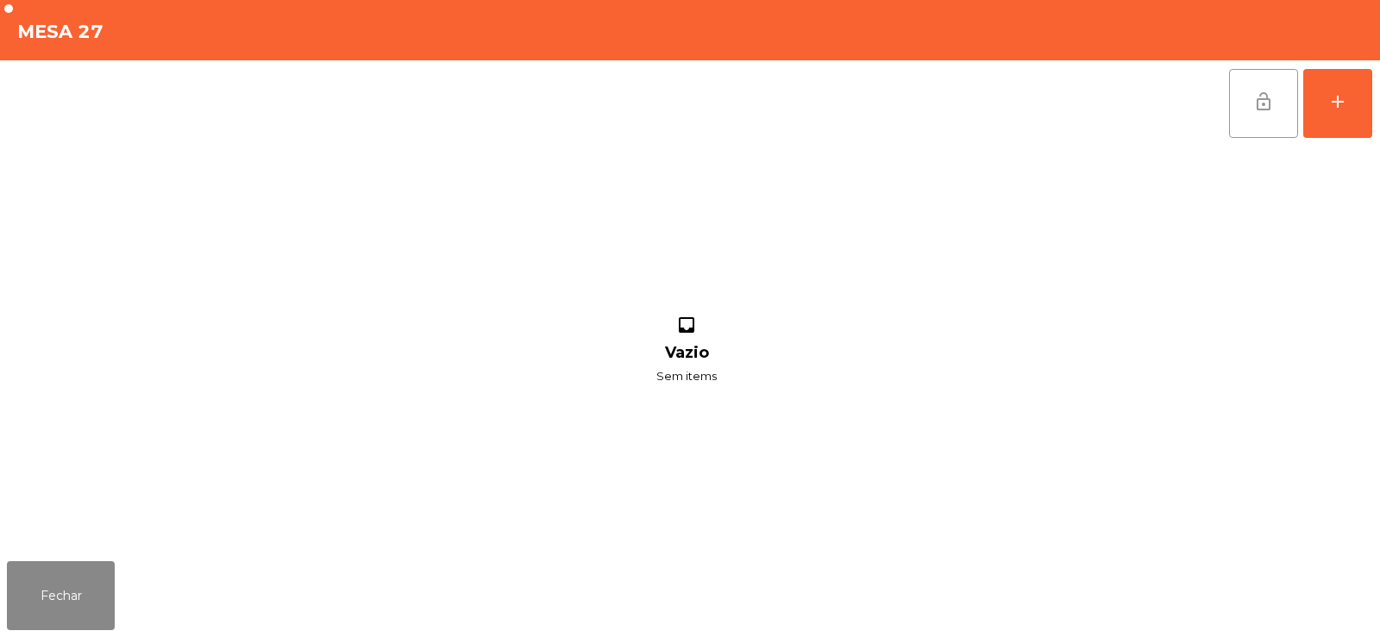
click at [1249, 96] on button "lock_open" at bounding box center [1263, 103] width 69 height 69
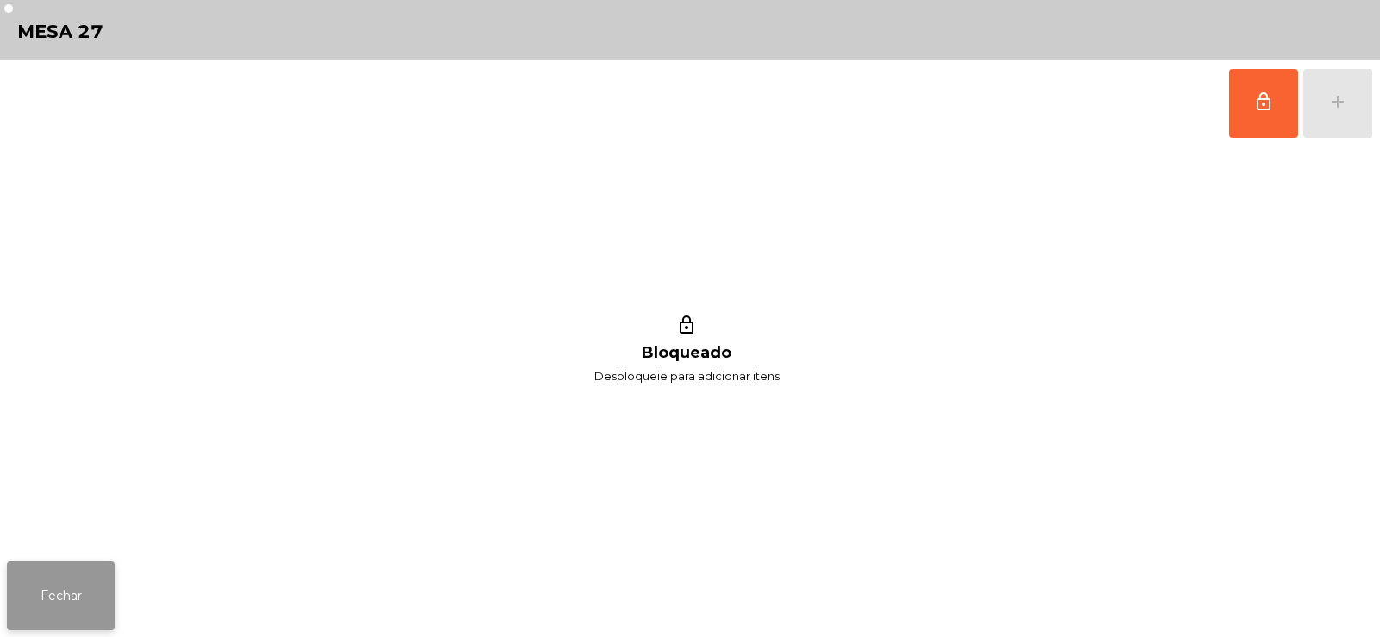
click at [67, 590] on button "Fechar" at bounding box center [61, 595] width 108 height 69
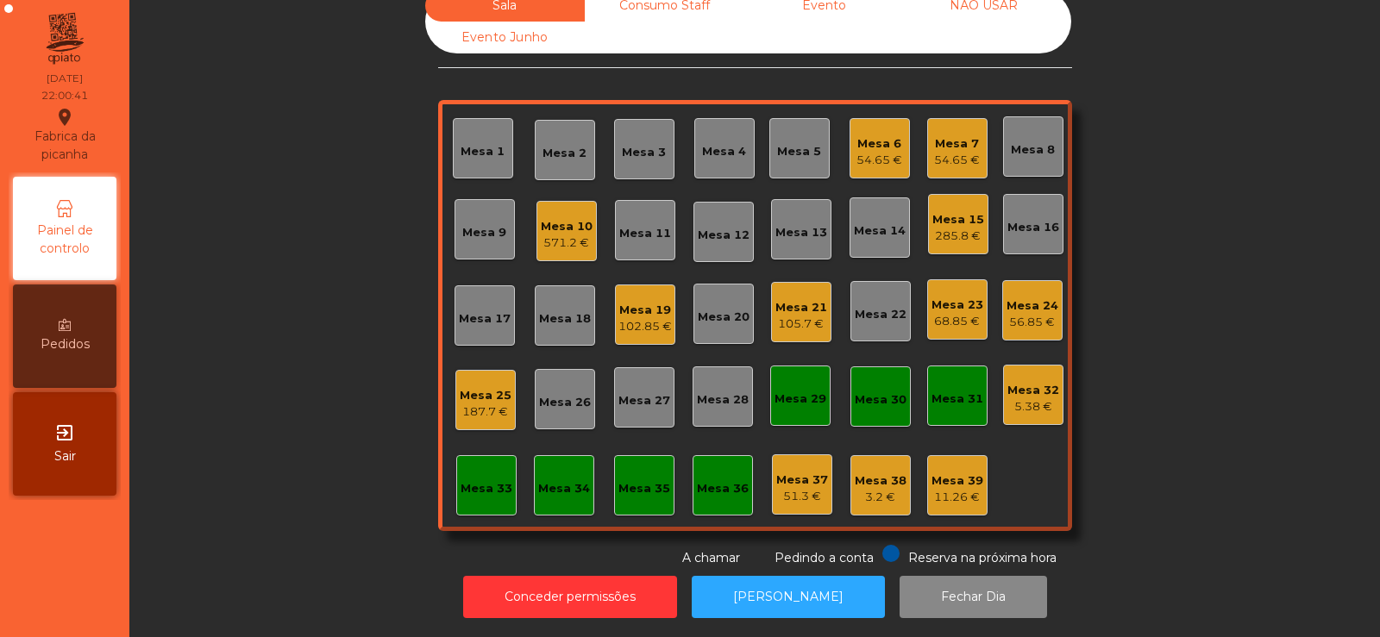
click at [319, 410] on div "Sala Consumo Staff Evento NÃO USAR Evento Junho Mesa 1 Mesa 2 Mesa 3 [GEOGRAPHI…" at bounding box center [755, 279] width 1204 height 578
click at [494, 482] on div "Mesa 33" at bounding box center [486, 488] width 52 height 17
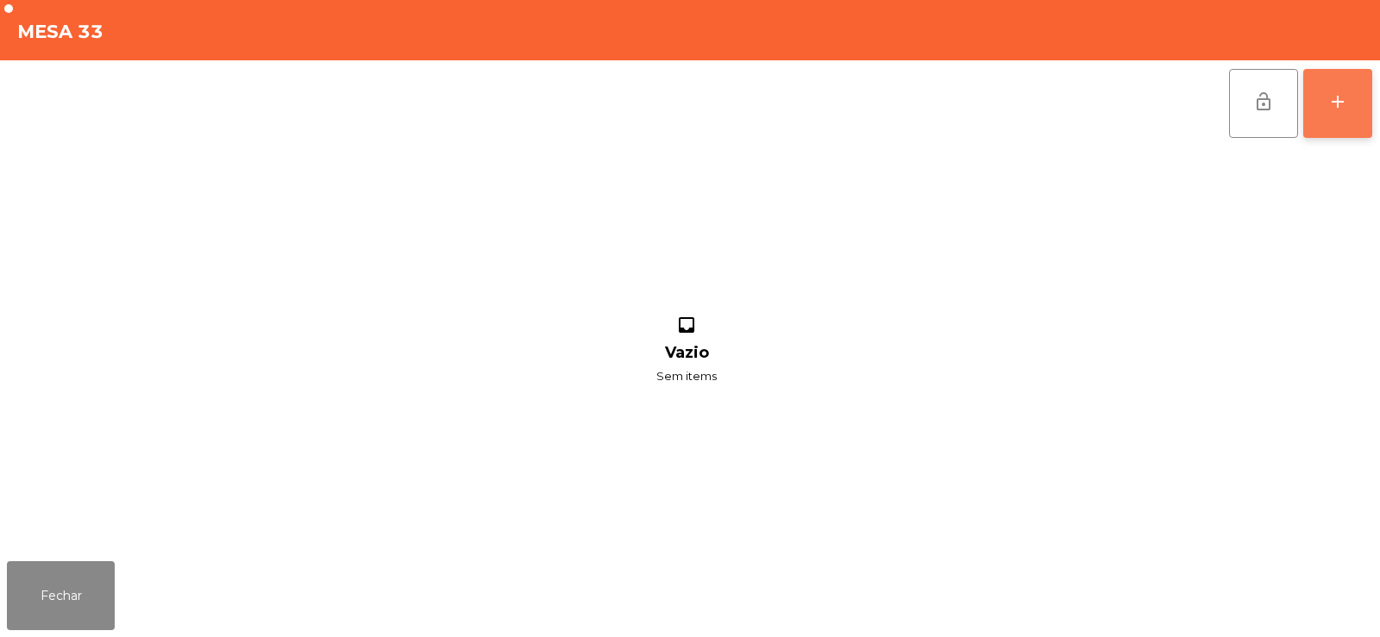
click at [1331, 88] on button "add" at bounding box center [1337, 103] width 69 height 69
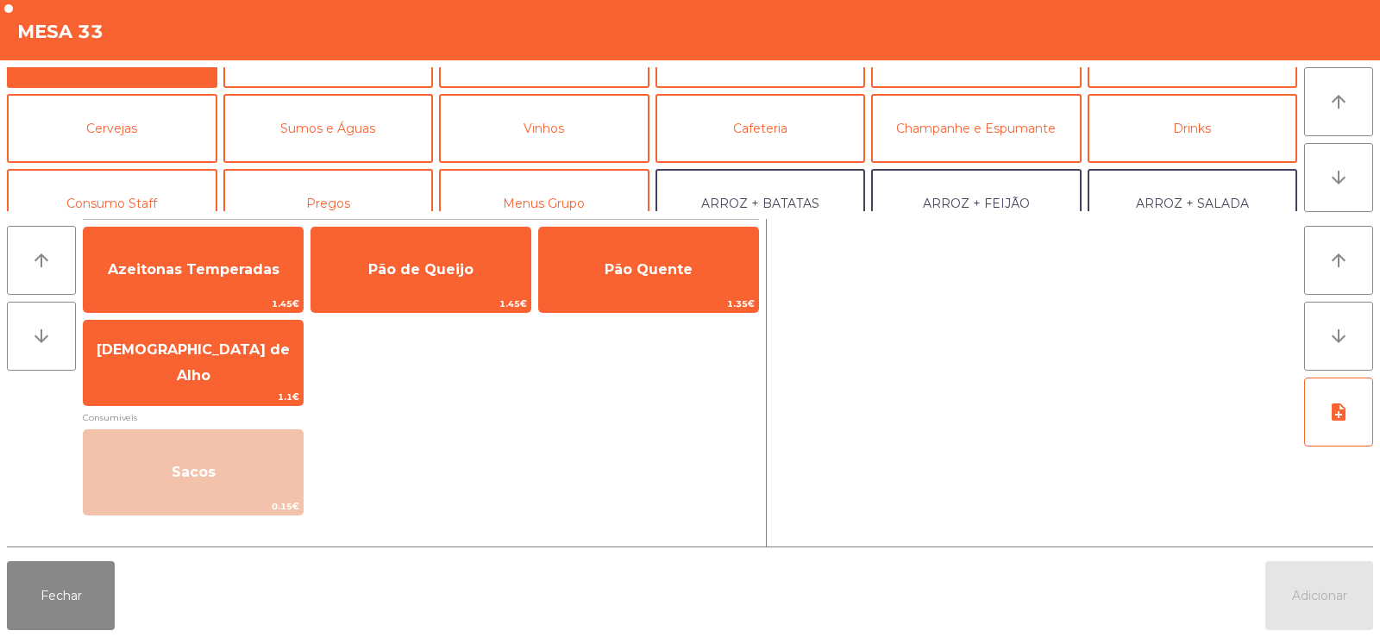
scroll to position [88, 0]
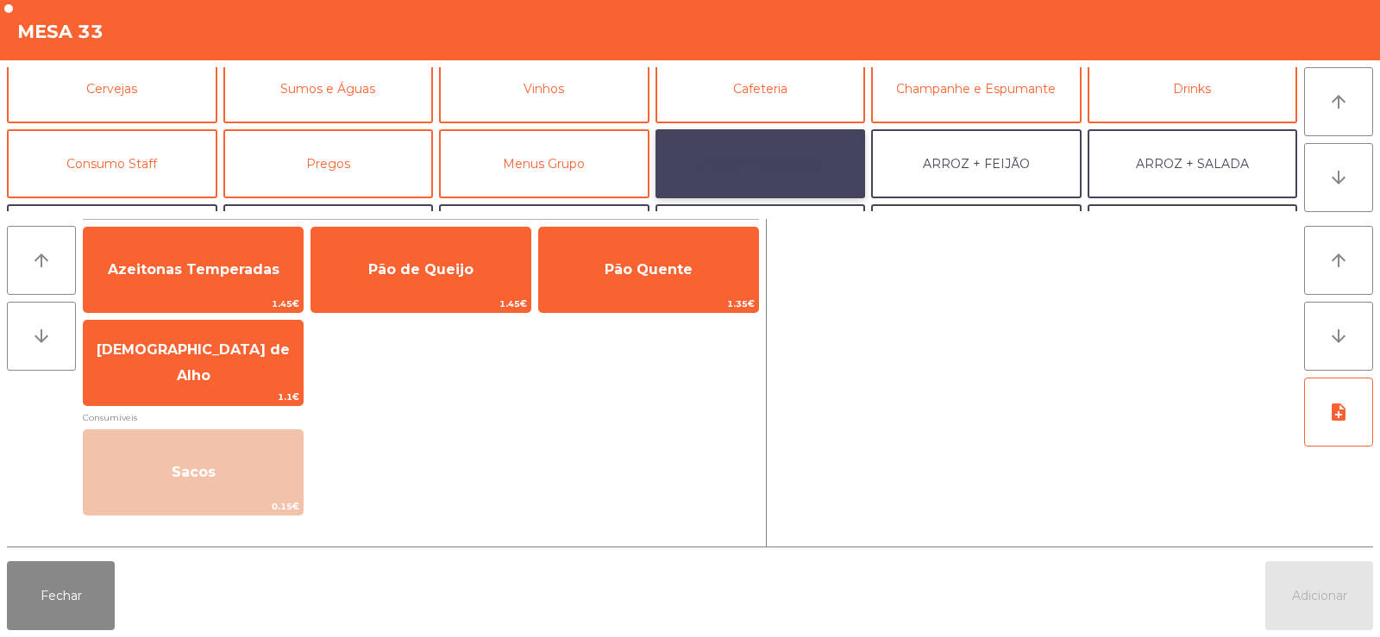
click at [780, 164] on button "ARROZ + BATATAS" at bounding box center [760, 163] width 210 height 69
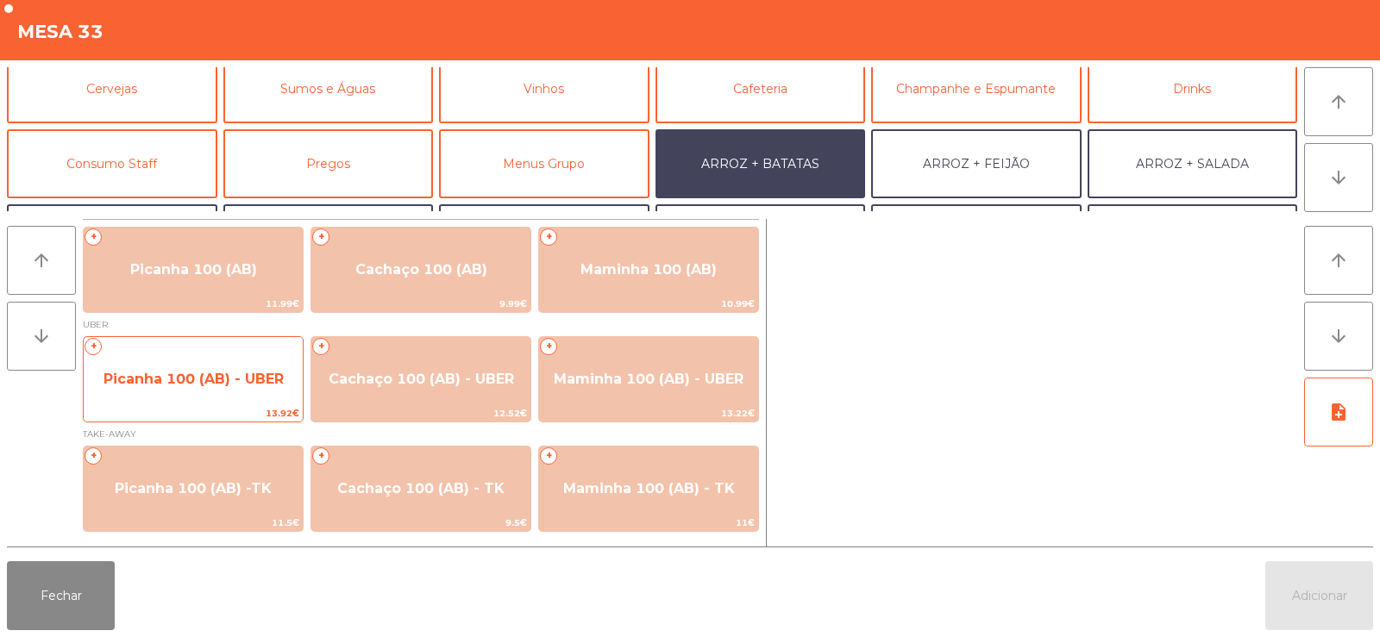
click at [216, 391] on span "Picanha 100 (AB) - UBER" at bounding box center [193, 379] width 219 height 47
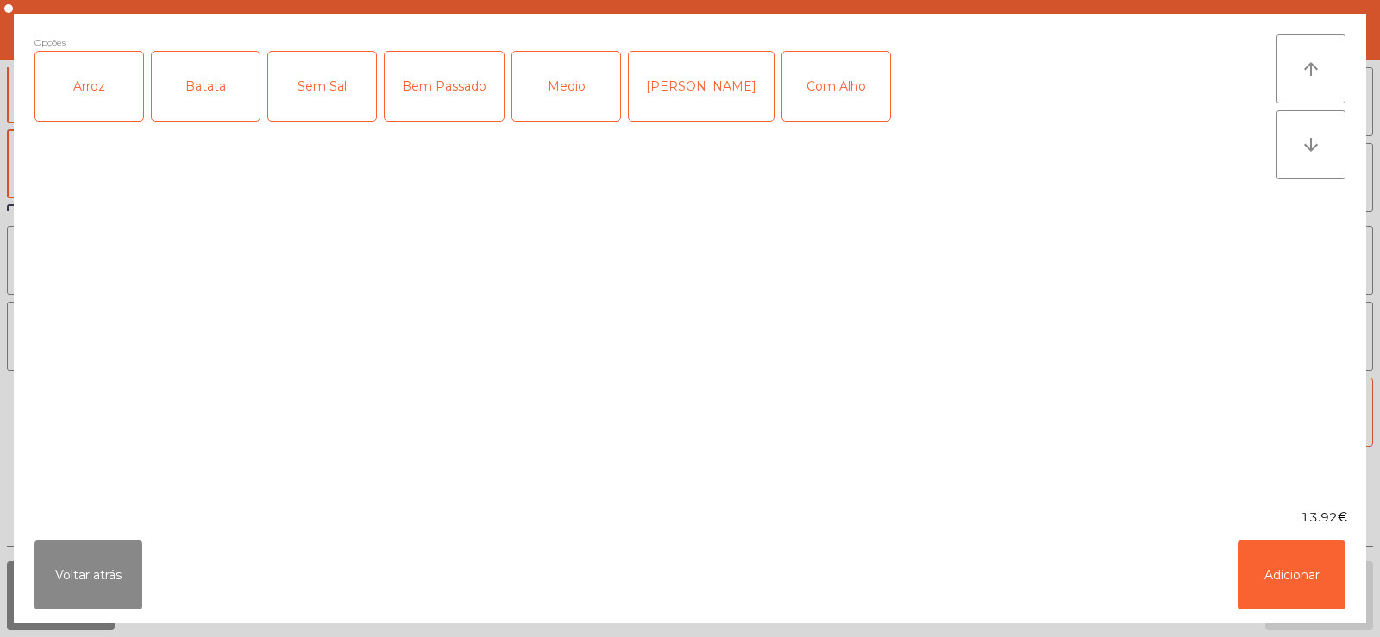
click at [93, 103] on div "Arroz" at bounding box center [89, 86] width 108 height 69
click at [194, 87] on div "Batata" at bounding box center [206, 86] width 108 height 69
click at [553, 112] on div "Medio" at bounding box center [566, 86] width 108 height 69
click at [1273, 580] on button "Adicionar" at bounding box center [1291, 575] width 108 height 69
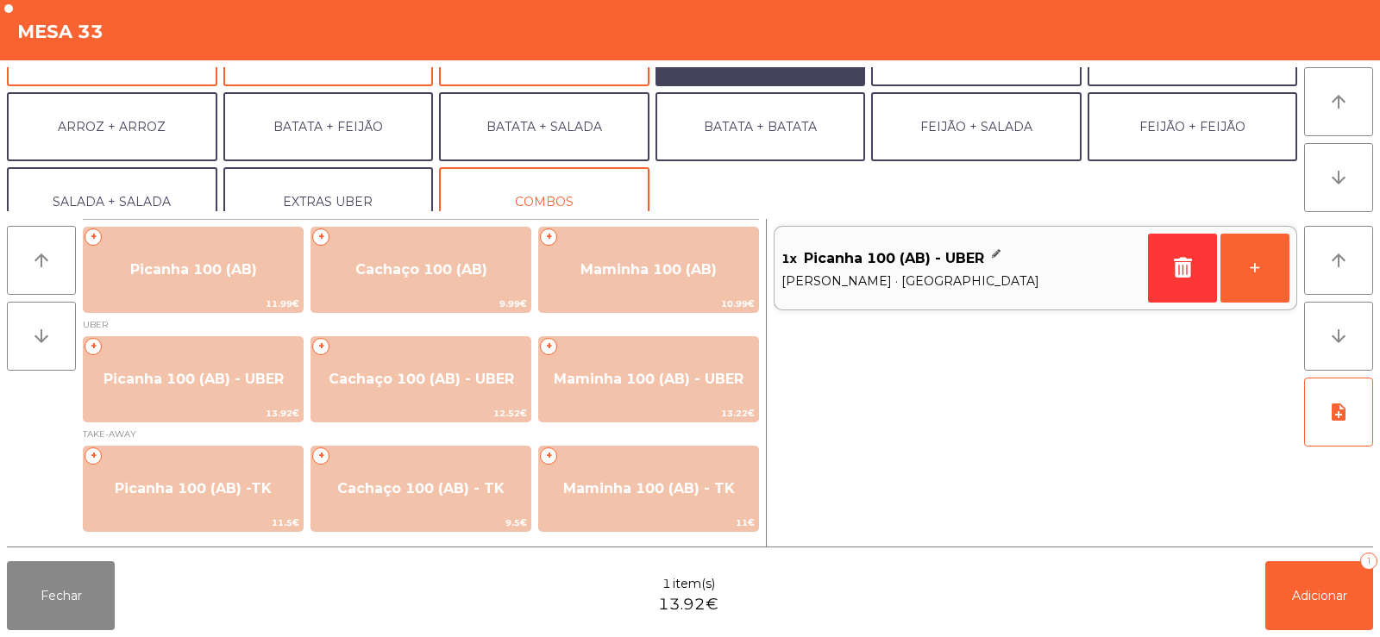
scroll to position [225, 0]
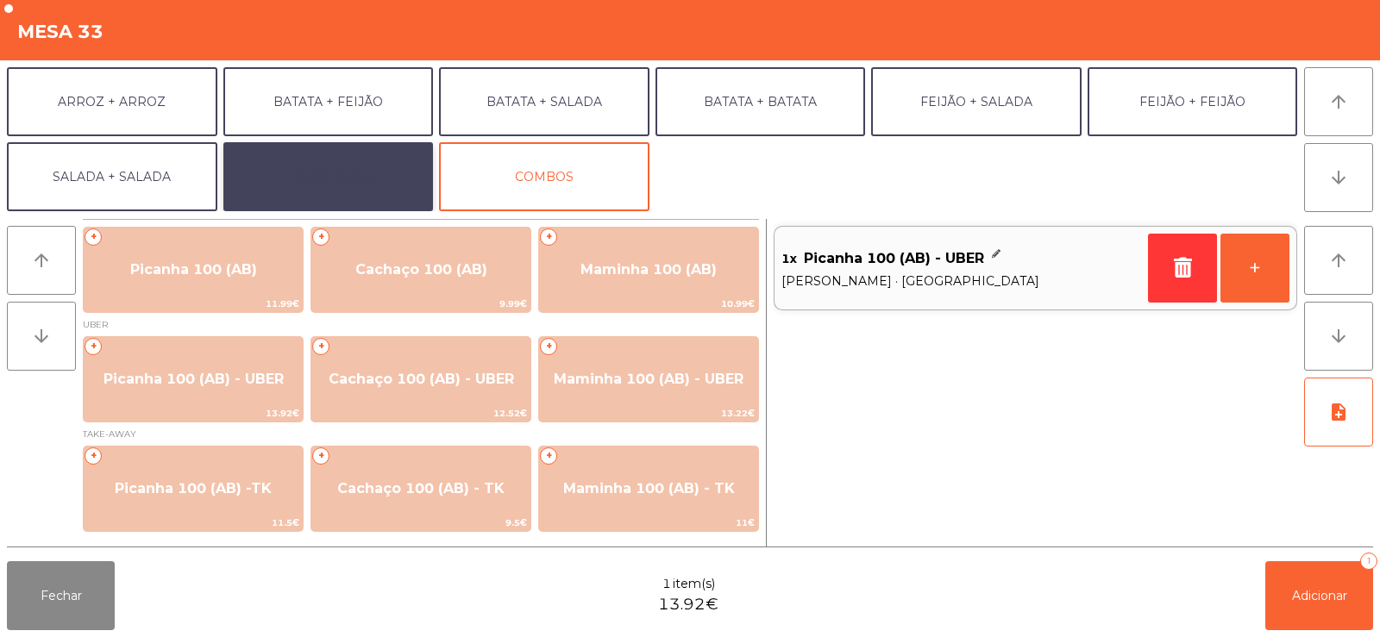
click at [357, 181] on button "EXTRAS UBER" at bounding box center [328, 176] width 210 height 69
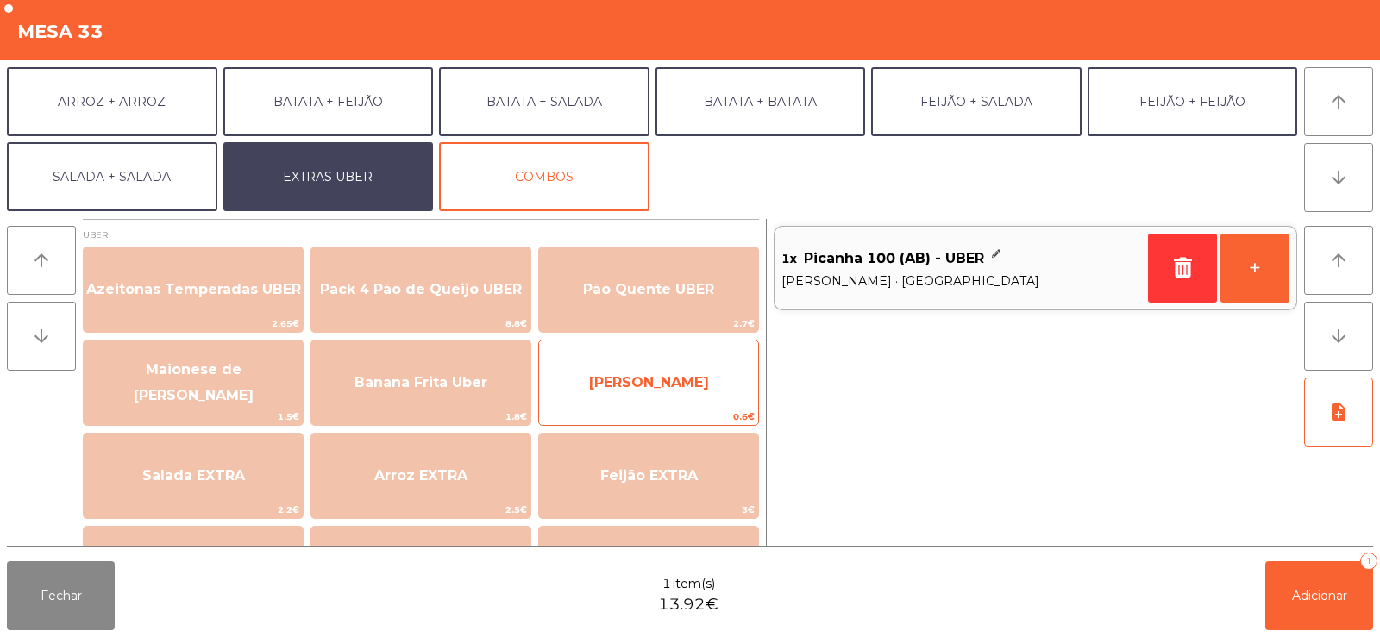
click at [651, 386] on span "[PERSON_NAME]" at bounding box center [649, 382] width 120 height 16
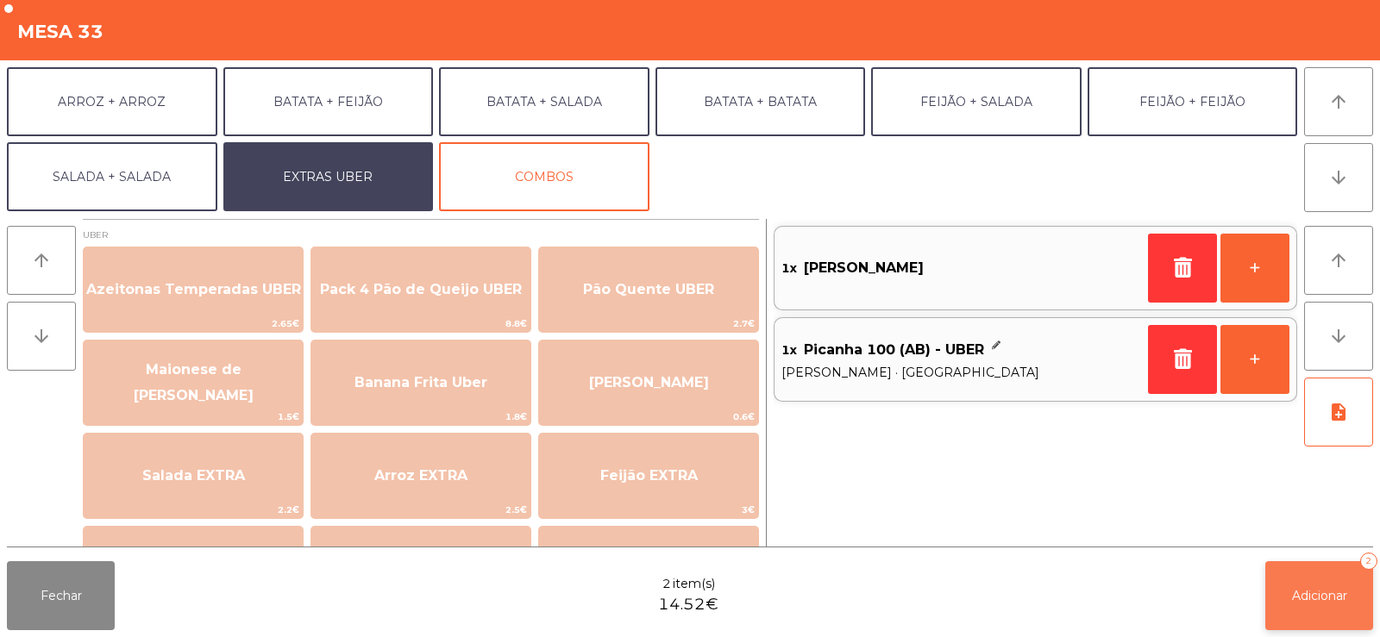
click at [1302, 594] on span "Adicionar" at bounding box center [1319, 596] width 55 height 16
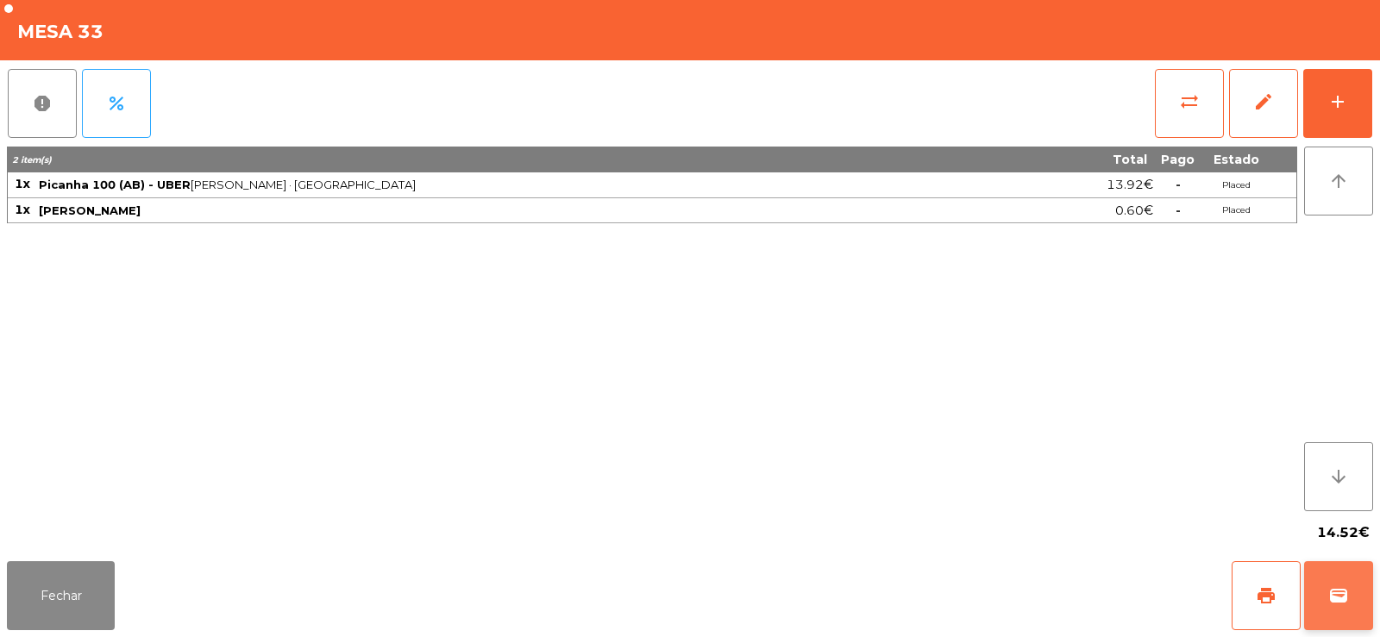
click at [1344, 610] on button "wallet" at bounding box center [1338, 595] width 69 height 69
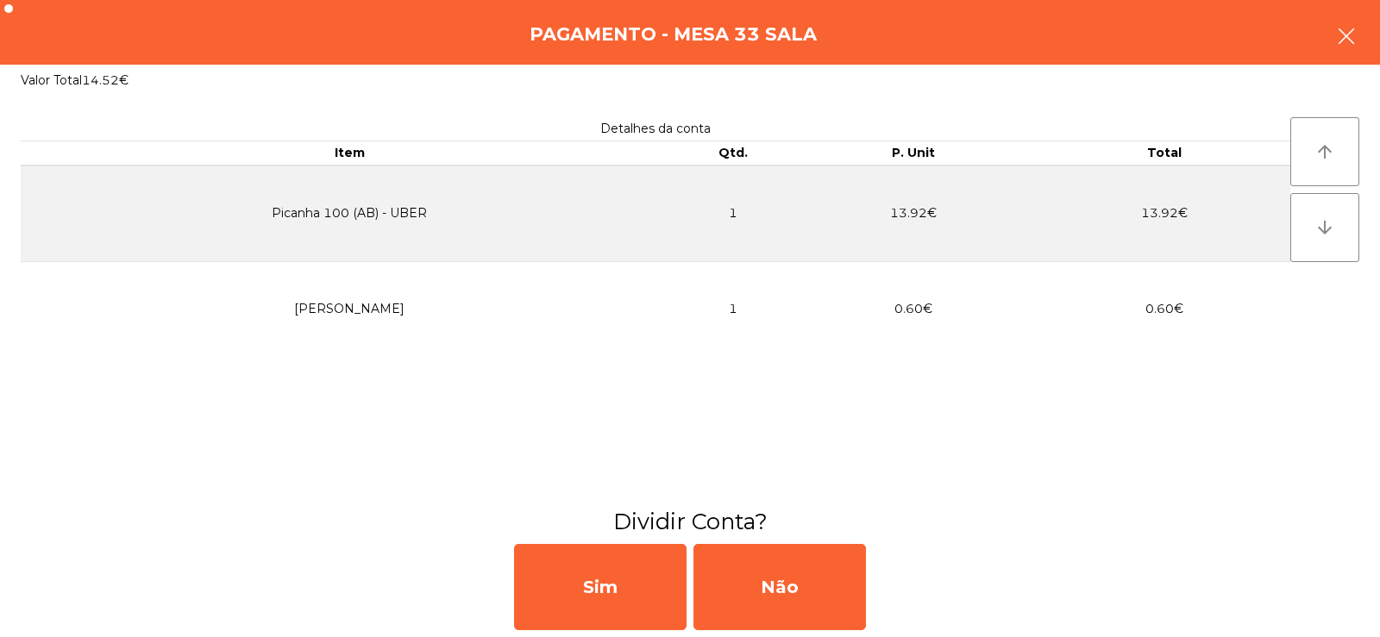
click at [1348, 48] on button "button" at bounding box center [1346, 38] width 48 height 52
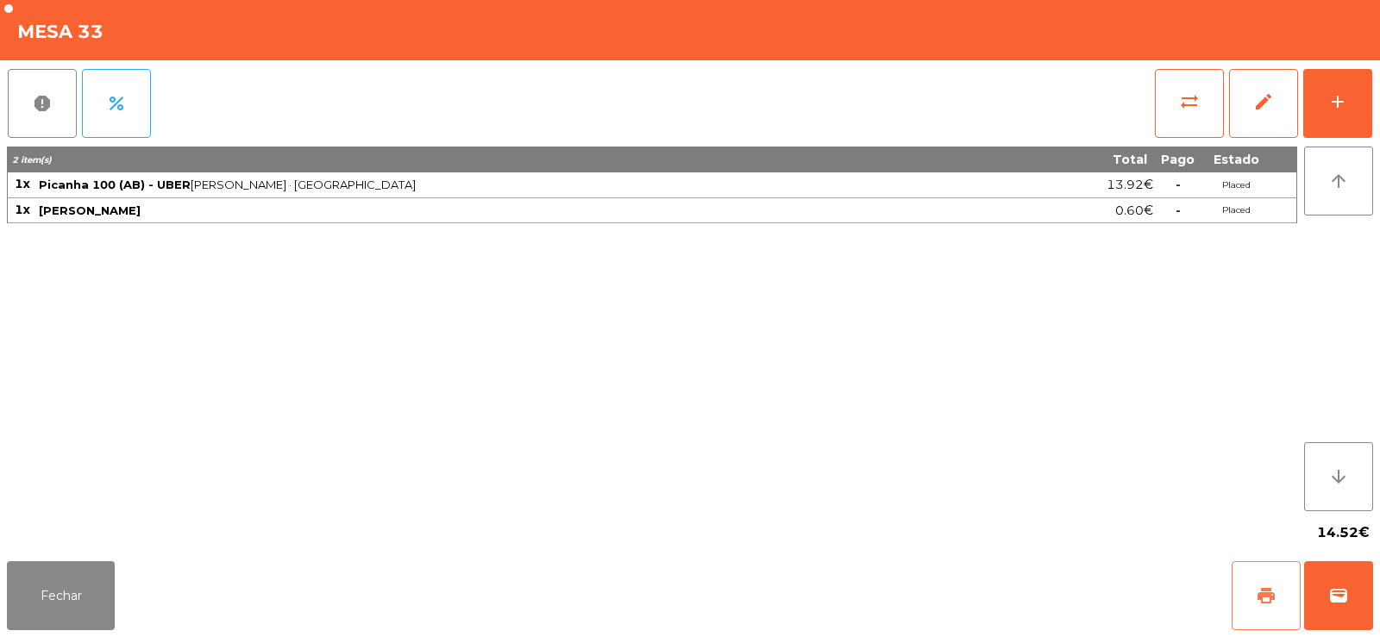
click at [1259, 603] on span "print" at bounding box center [1265, 595] width 21 height 21
click at [53, 587] on button "Fechar" at bounding box center [61, 595] width 108 height 69
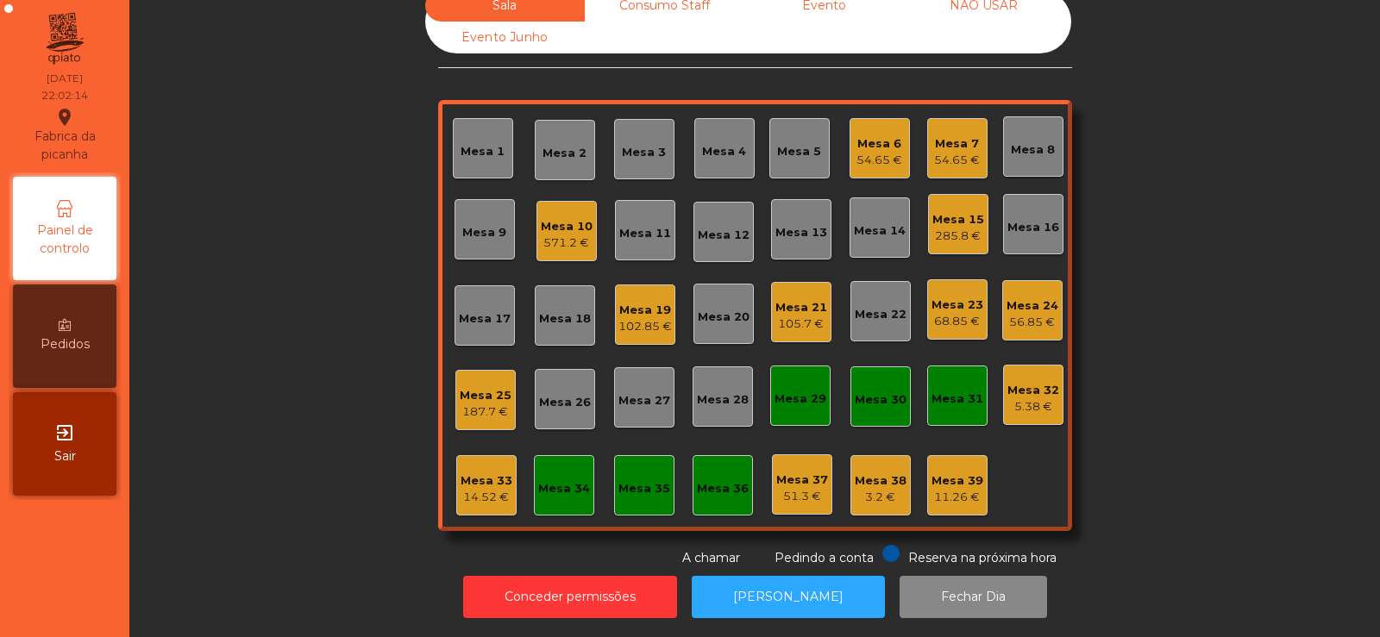
click at [1174, 124] on div "Sala Consumo Staff Evento NÃO USAR Evento Junho Mesa 1 Mesa 2 Mesa 3 Mesa 4 Mes…" at bounding box center [755, 279] width 1204 height 578
click at [711, 143] on div "Mesa 4" at bounding box center [724, 151] width 44 height 17
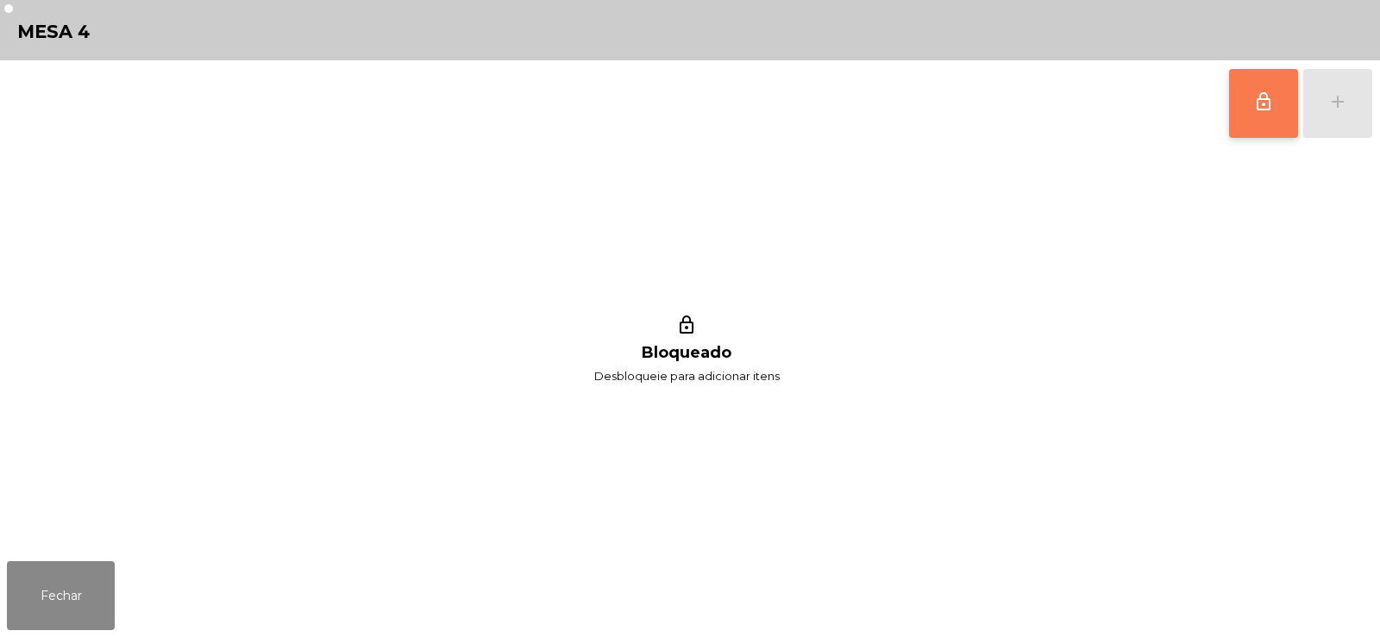
click at [1249, 94] on button "lock_outline" at bounding box center [1263, 103] width 69 height 69
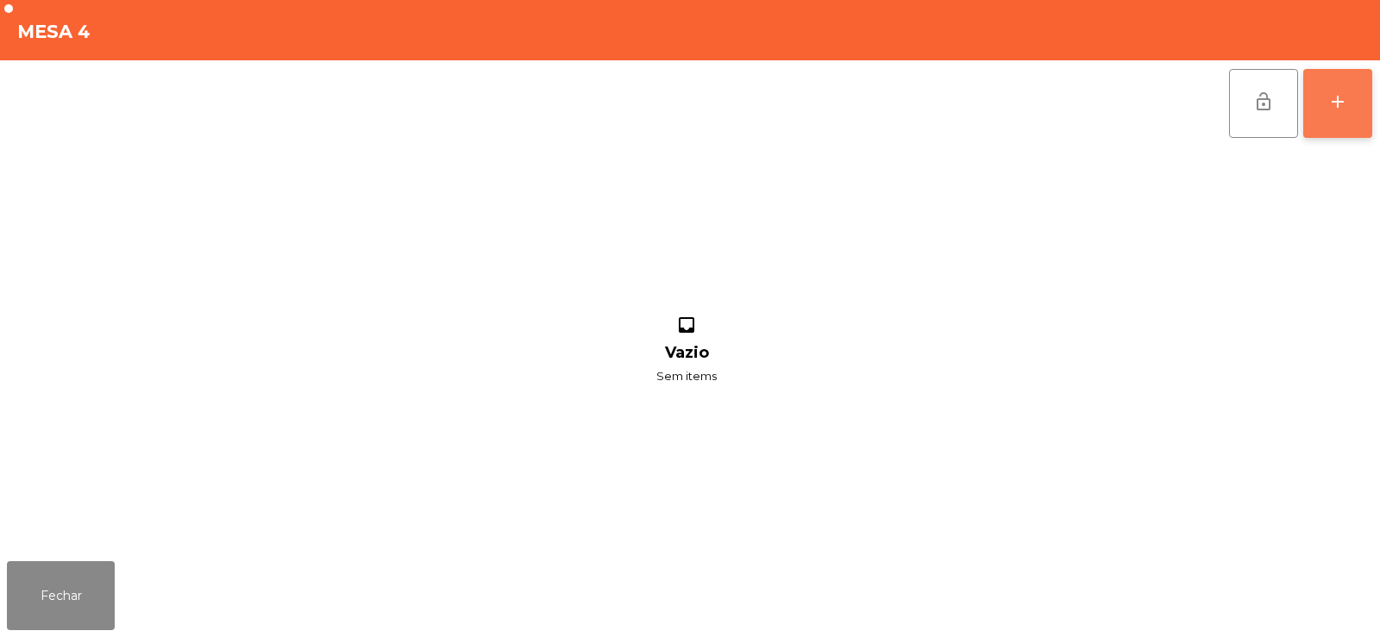
click at [1338, 98] on div "add" at bounding box center [1337, 101] width 21 height 21
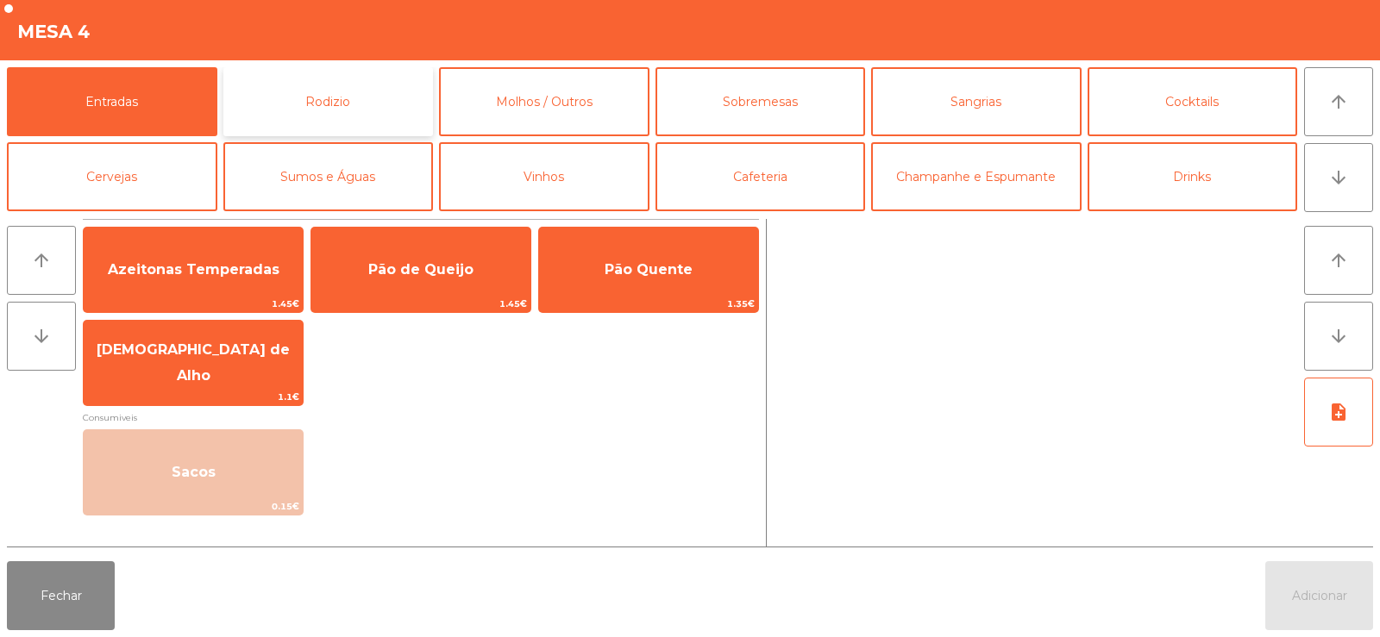
click at [375, 103] on button "Rodizio" at bounding box center [328, 101] width 210 height 69
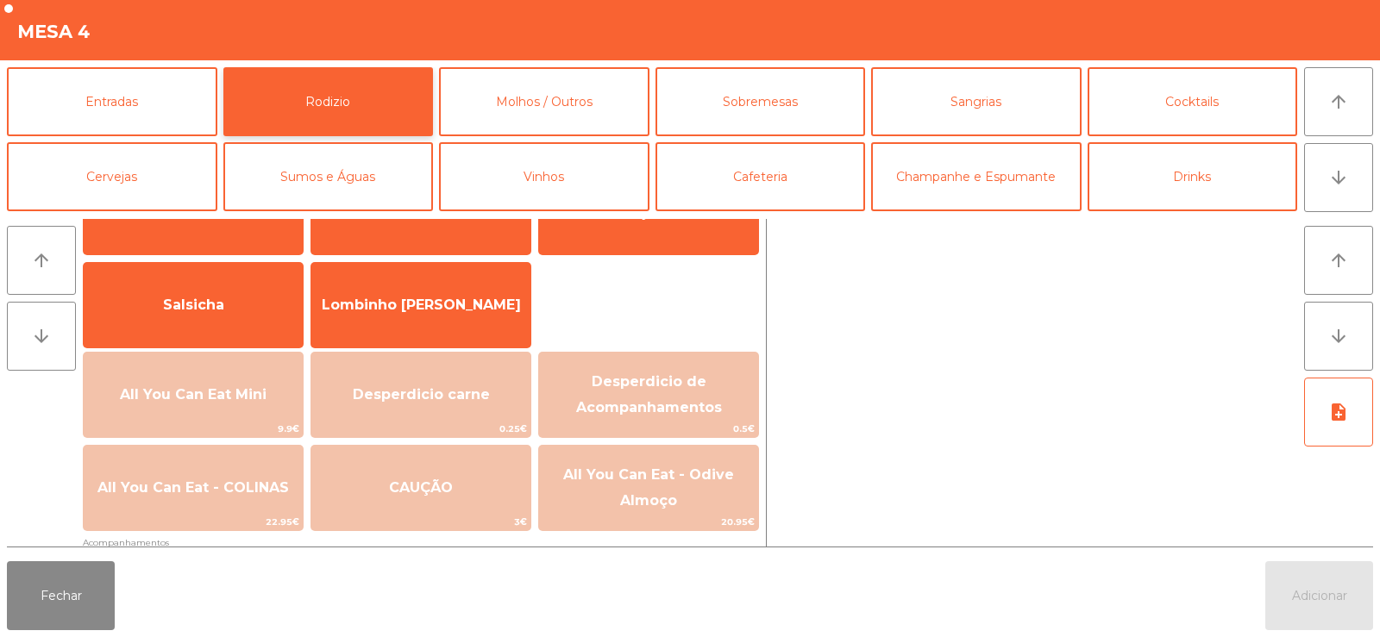
scroll to position [99, 0]
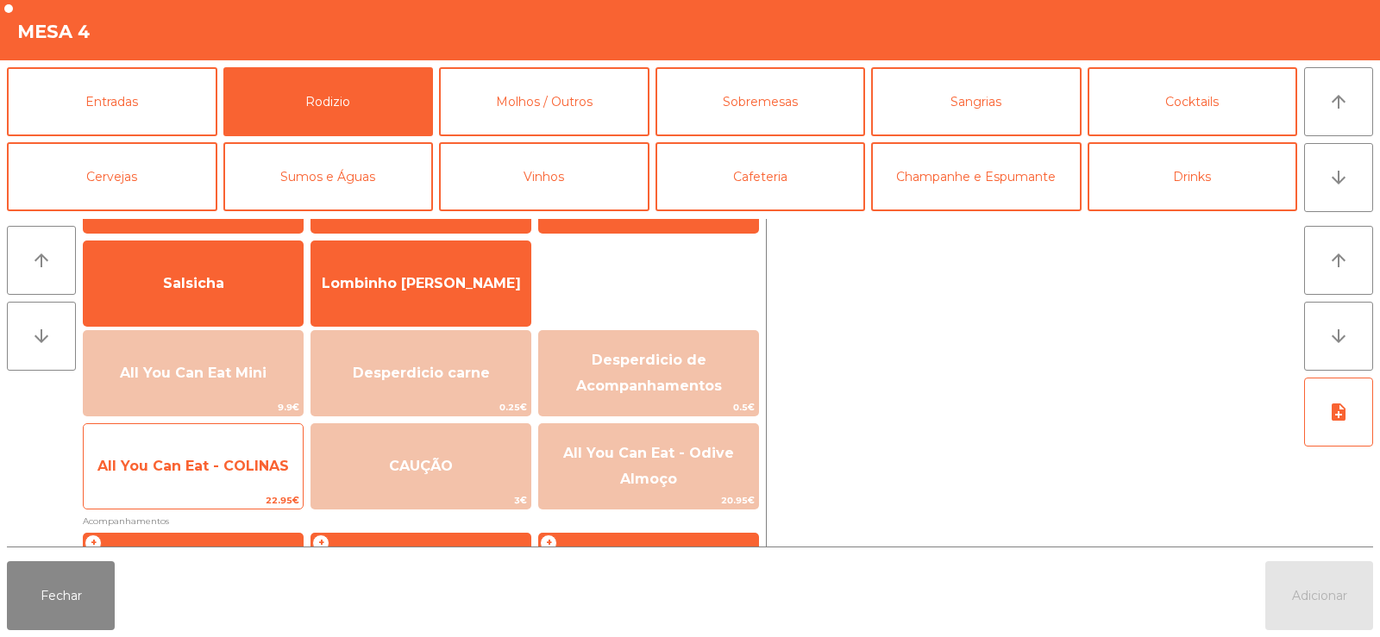
click at [185, 484] on span "All You Can Eat - COLINAS" at bounding box center [193, 466] width 219 height 47
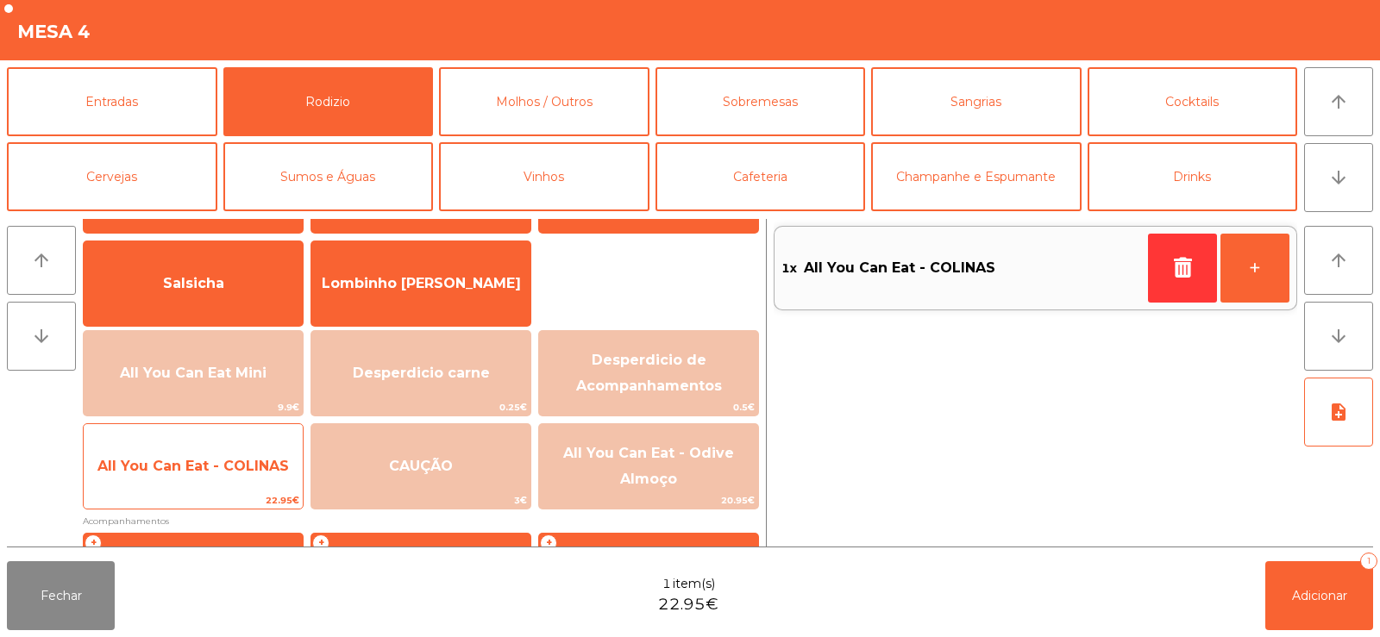
click at [181, 487] on span "All You Can Eat - COLINAS" at bounding box center [193, 466] width 219 height 47
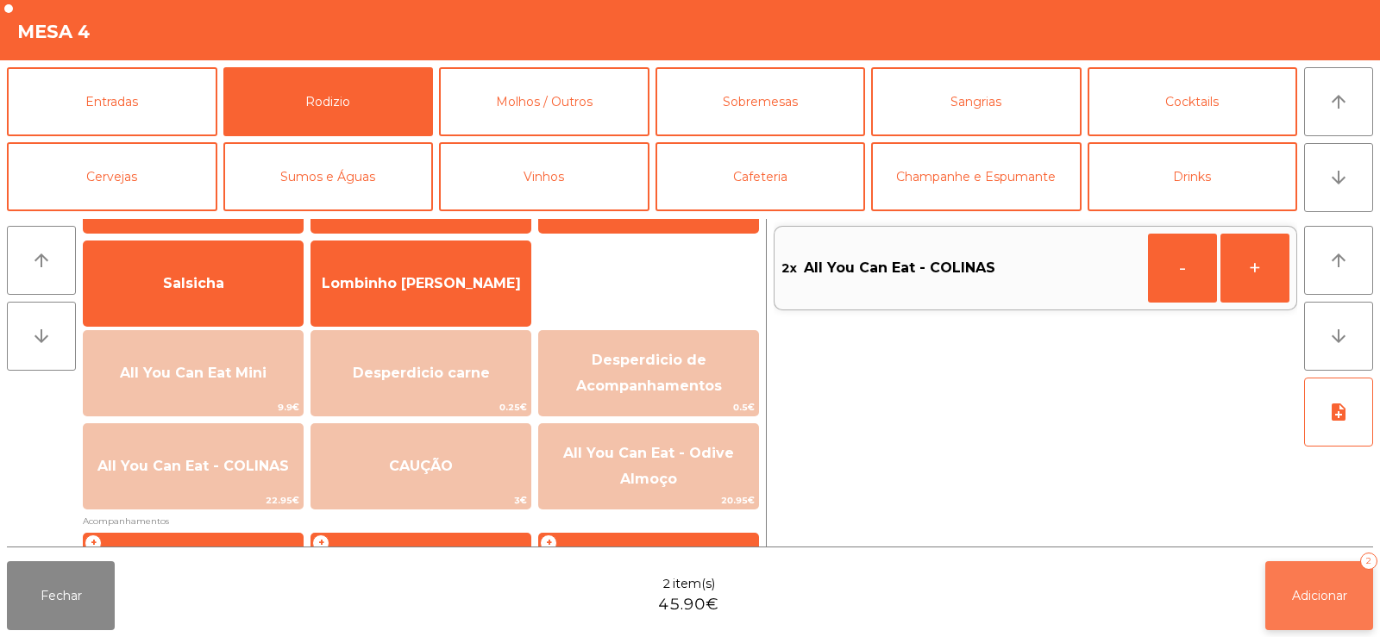
click at [1292, 602] on span "Adicionar" at bounding box center [1319, 596] width 55 height 16
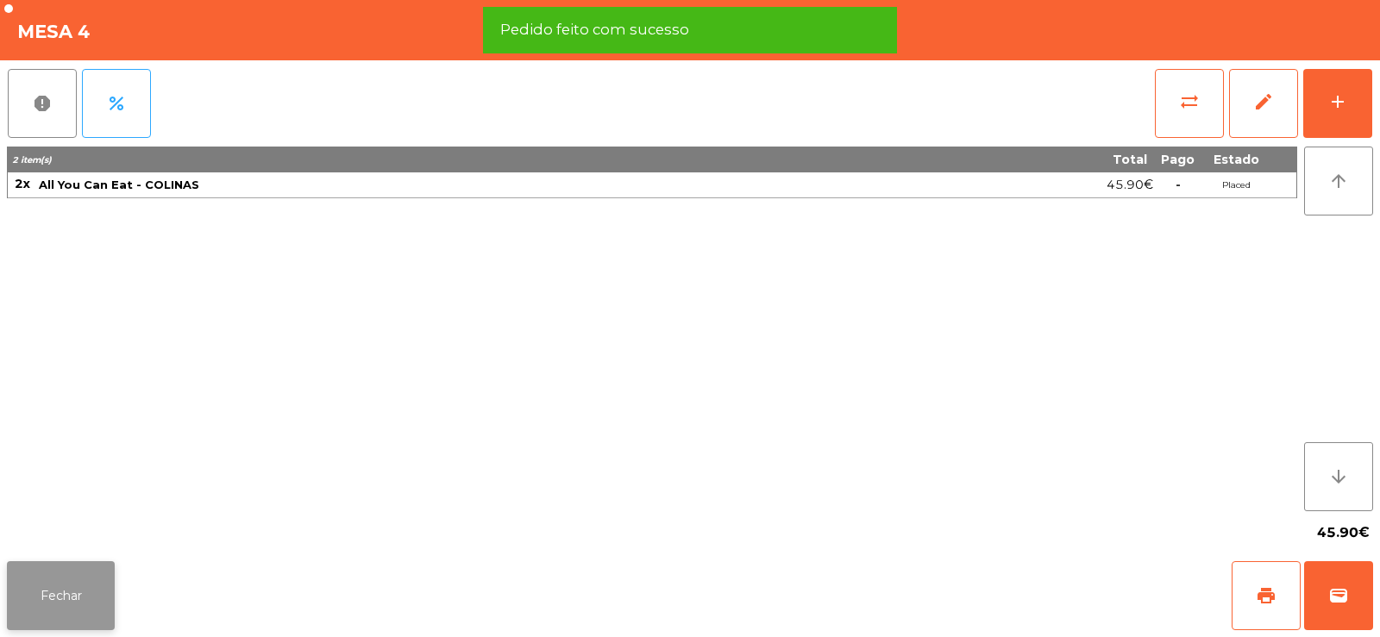
click at [72, 603] on button "Fechar" at bounding box center [61, 595] width 108 height 69
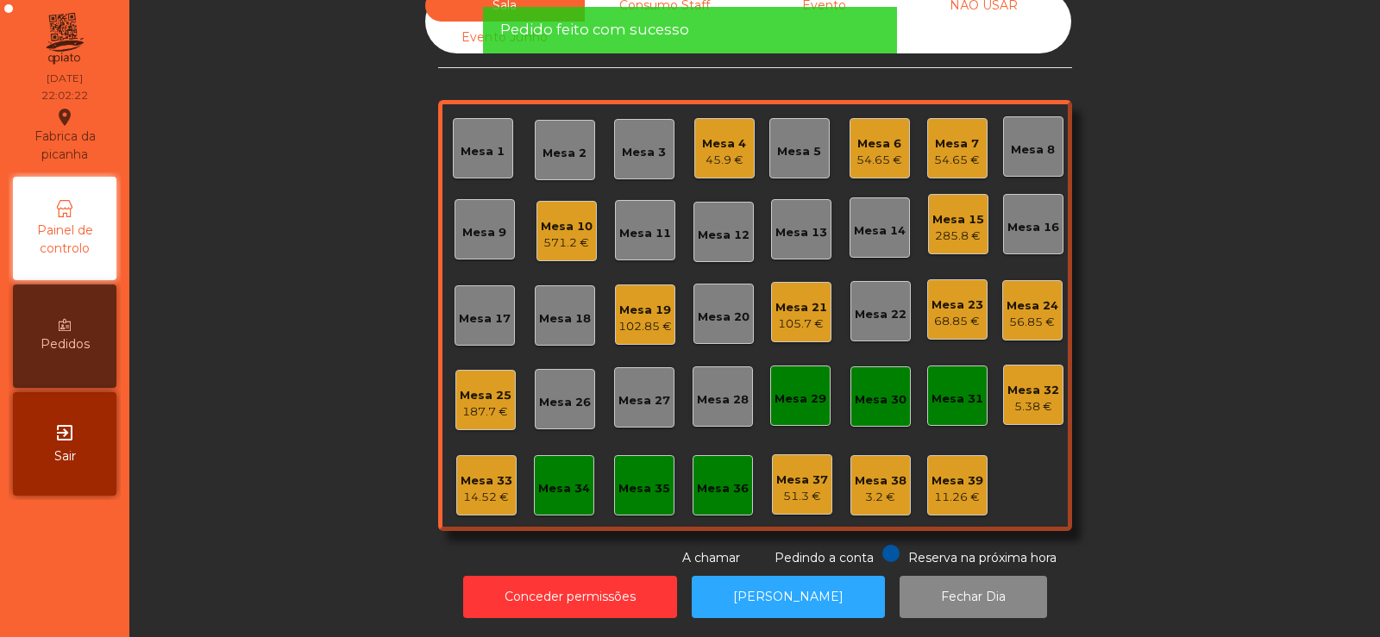
click at [218, 239] on div "Sala Consumo Staff Evento NÃO USAR Evento Junho Mesa 1 Mesa 2 Mesa 3 [GEOGRAPHI…" at bounding box center [755, 279] width 1204 height 578
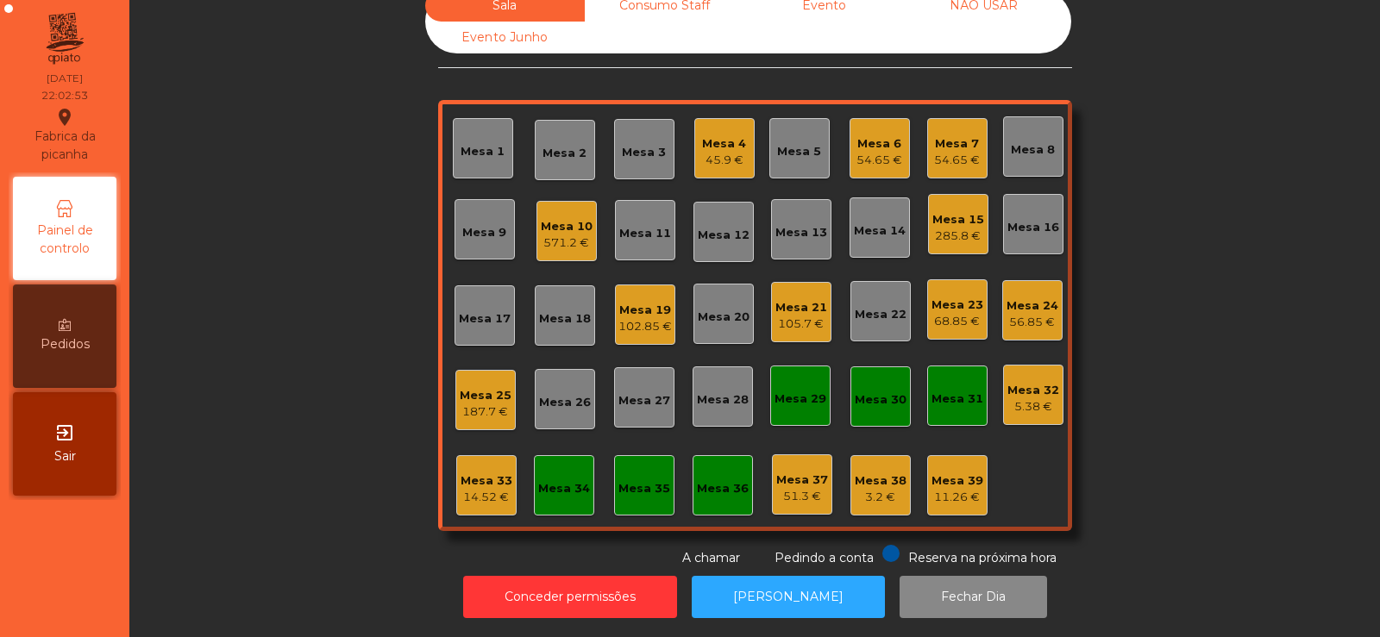
click at [471, 489] on div "14.52 €" at bounding box center [486, 497] width 52 height 17
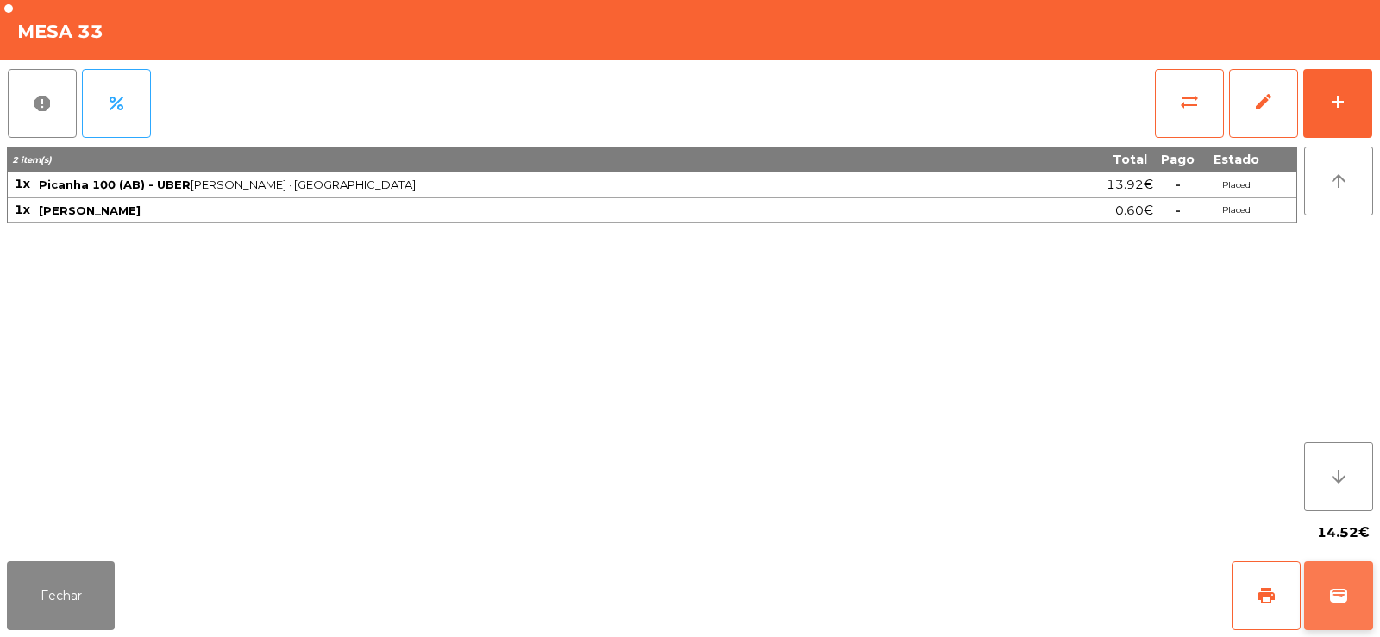
click at [1337, 597] on span "wallet" at bounding box center [1338, 595] width 21 height 21
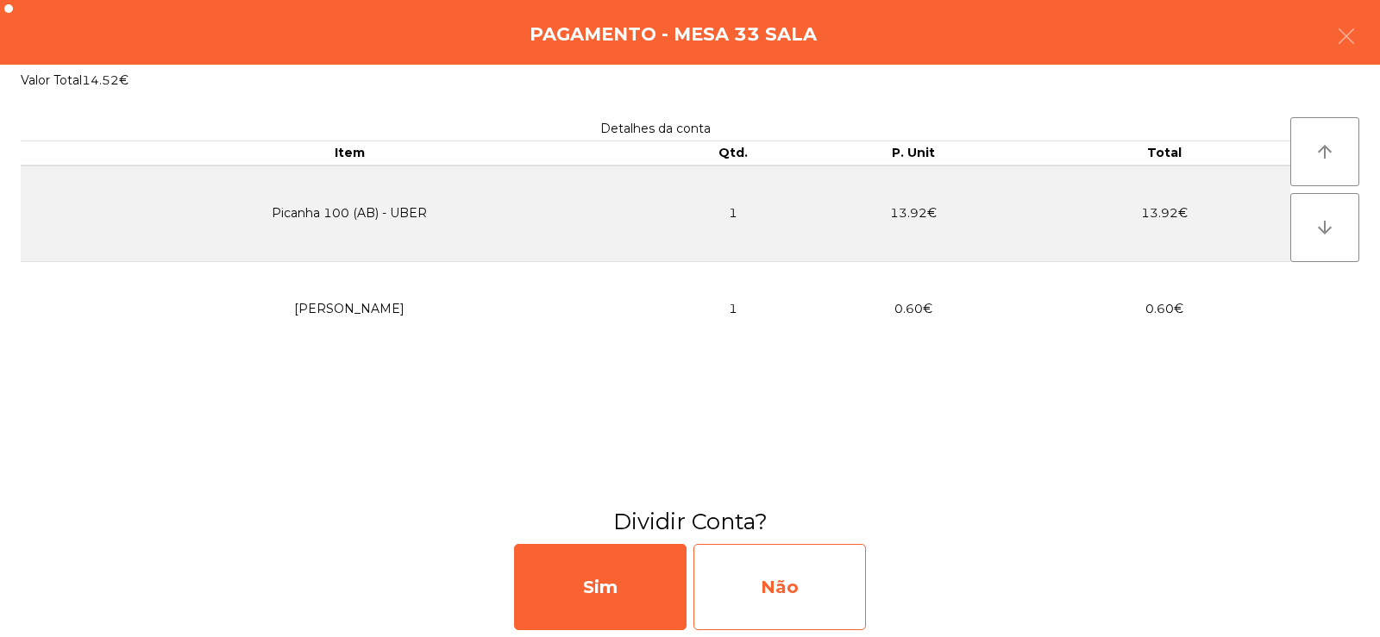
click at [773, 560] on div "Não" at bounding box center [779, 587] width 172 height 86
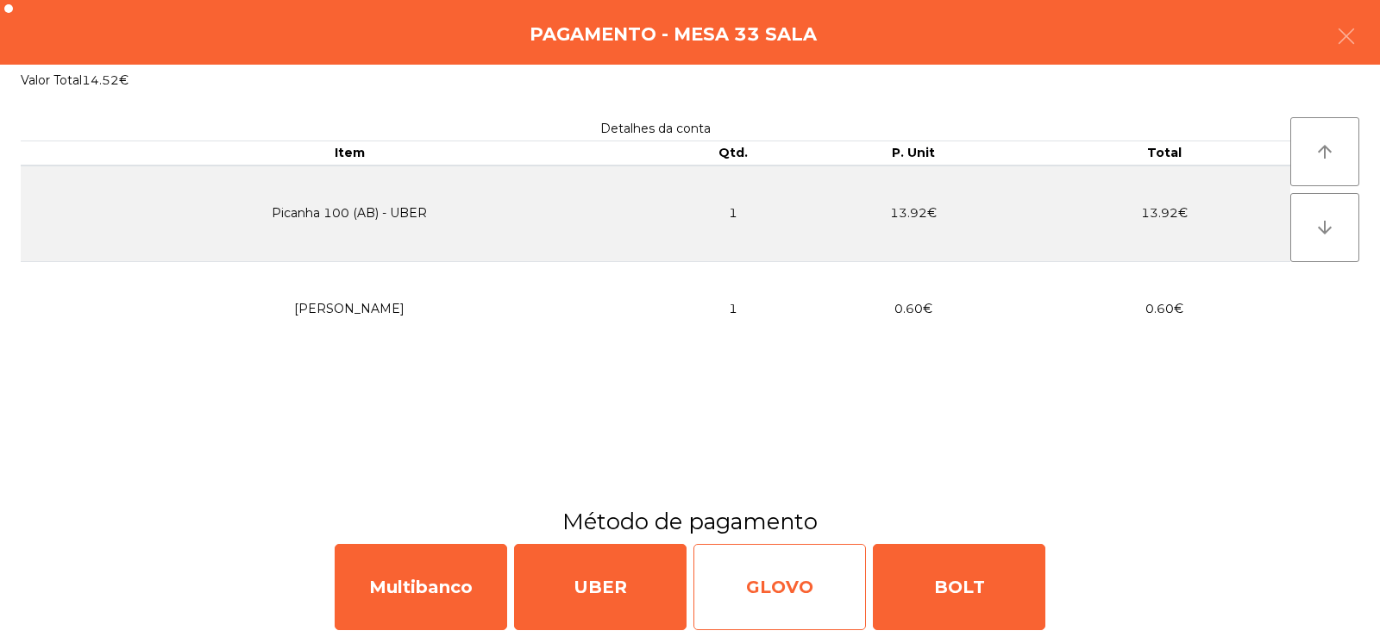
click at [807, 559] on div "GLOVO" at bounding box center [779, 587] width 172 height 86
select select "**"
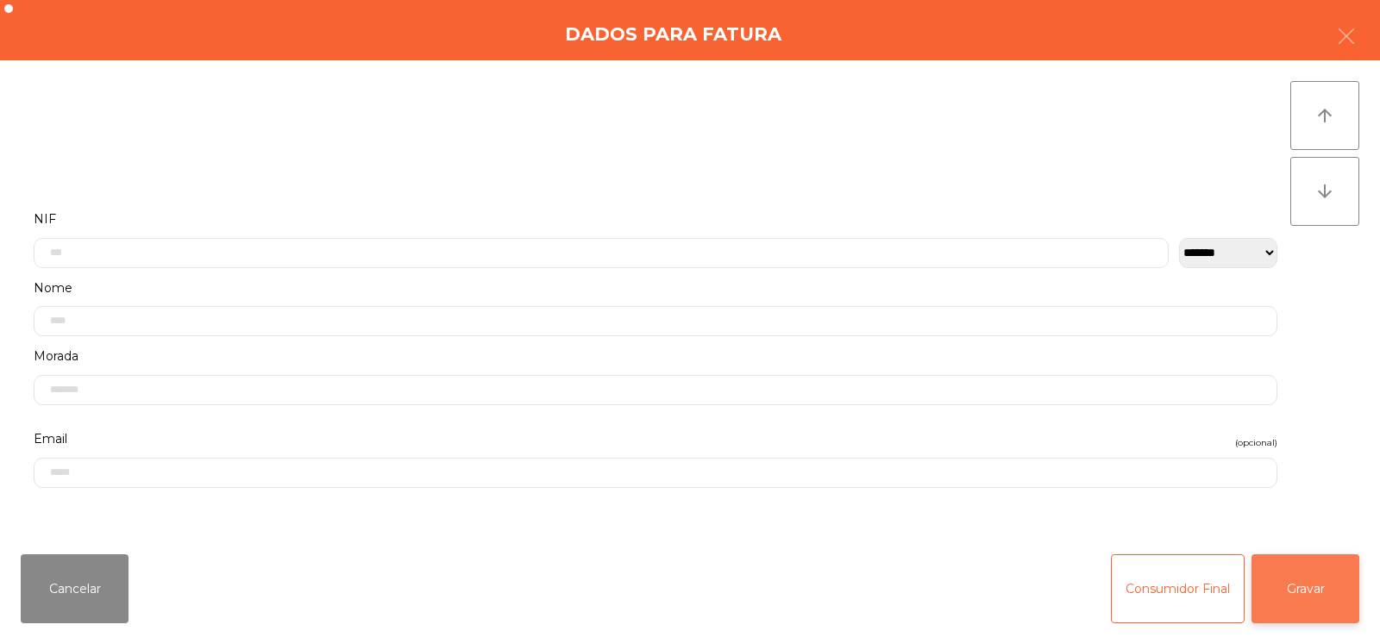
click at [1312, 593] on button "Gravar" at bounding box center [1305, 588] width 108 height 69
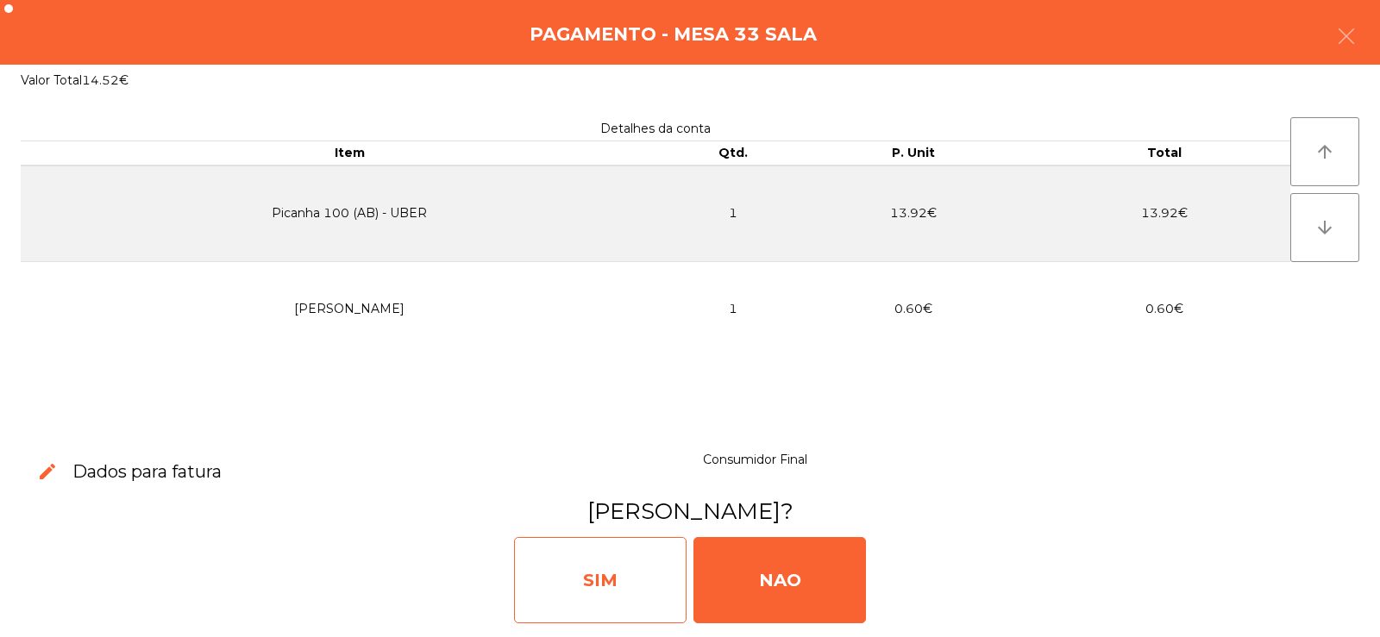
click at [580, 573] on div "SIM" at bounding box center [600, 580] width 172 height 86
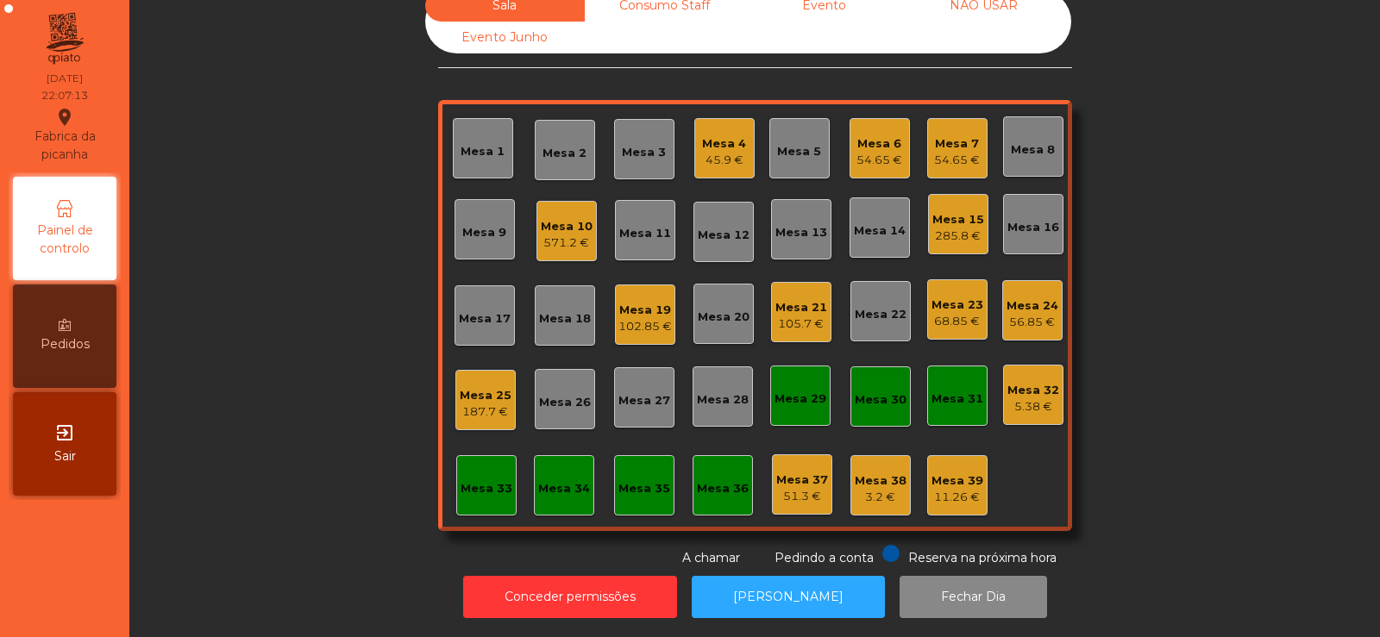
click at [281, 238] on div "Sala Consumo Staff Evento NÃO USAR Evento Junho Mesa 1 Mesa 2 Mesa 3 [GEOGRAPHI…" at bounding box center [755, 279] width 1204 height 578
click at [639, 318] on div "102.85 €" at bounding box center [644, 326] width 53 height 17
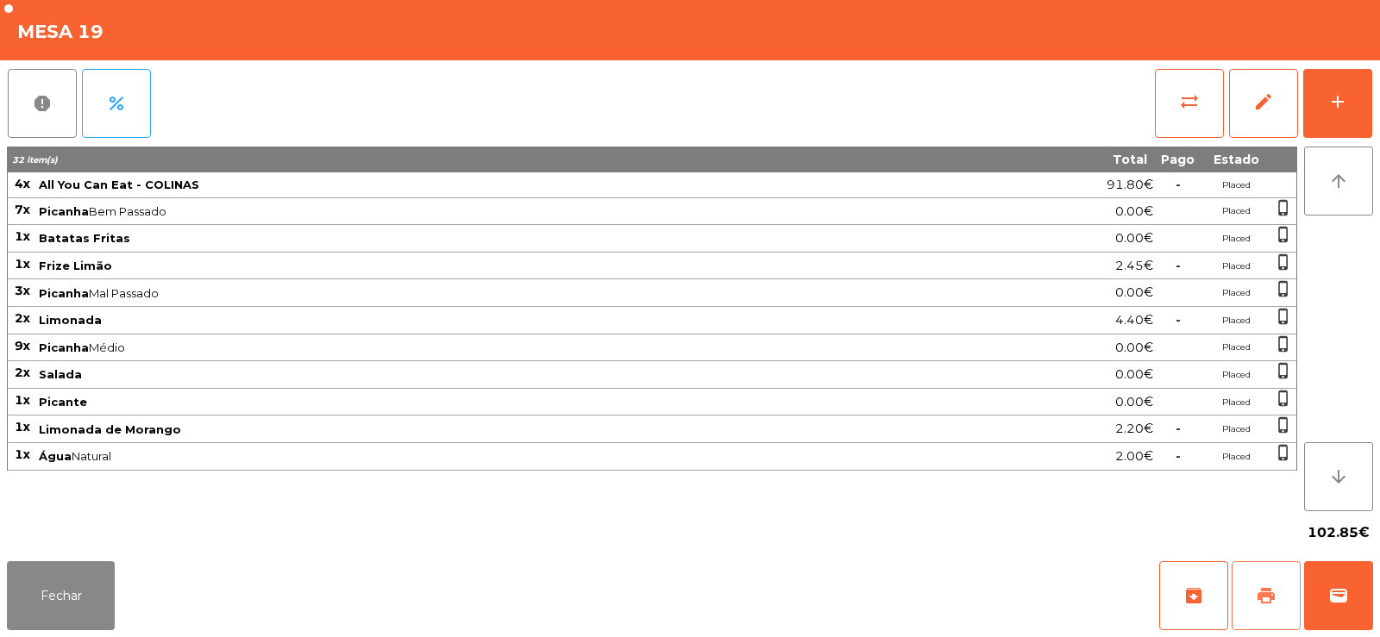
click at [1278, 599] on button "print" at bounding box center [1265, 595] width 69 height 69
click at [54, 562] on button "Fechar" at bounding box center [61, 595] width 108 height 69
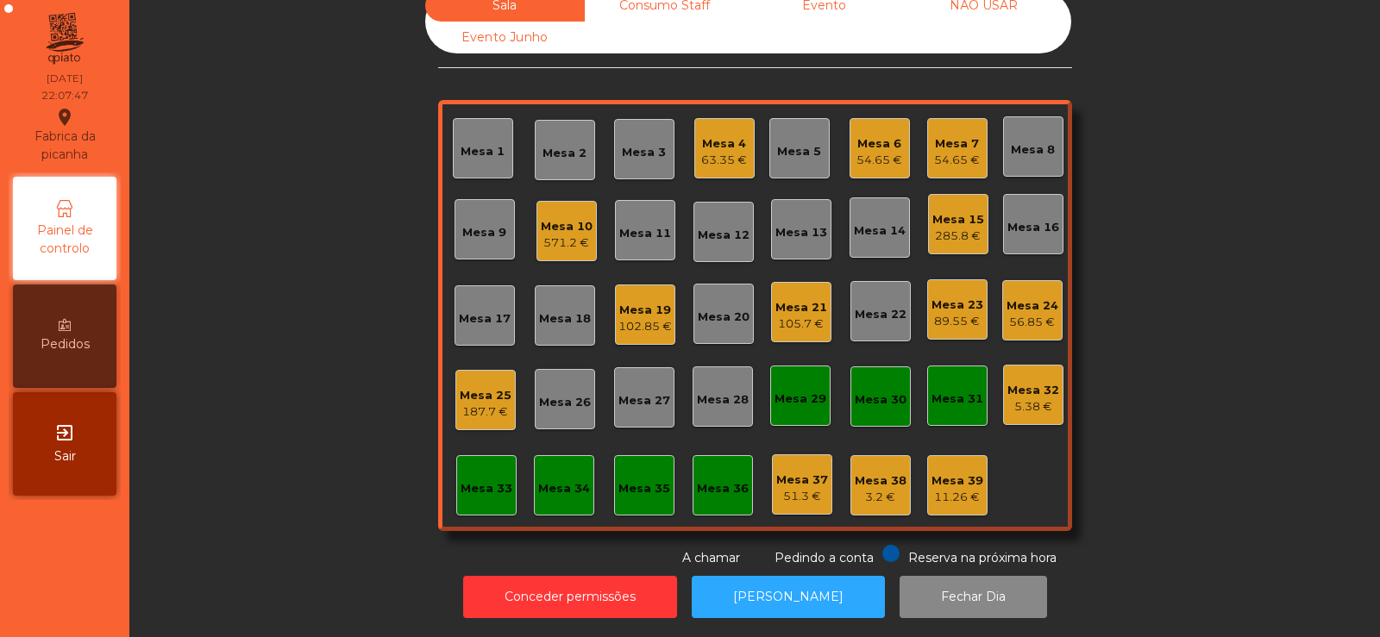
click at [954, 211] on div "Mesa 15" at bounding box center [958, 219] width 52 height 17
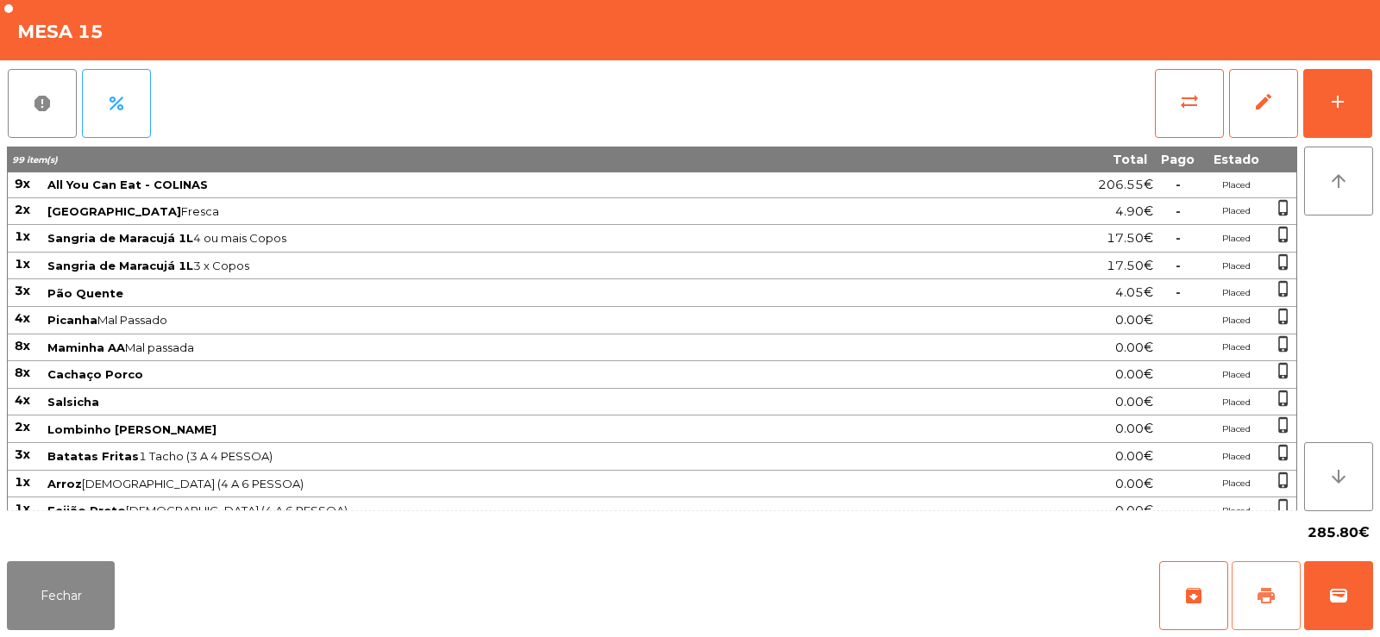
click at [1247, 583] on button "print" at bounding box center [1265, 595] width 69 height 69
click at [53, 624] on button "Fechar" at bounding box center [61, 595] width 108 height 69
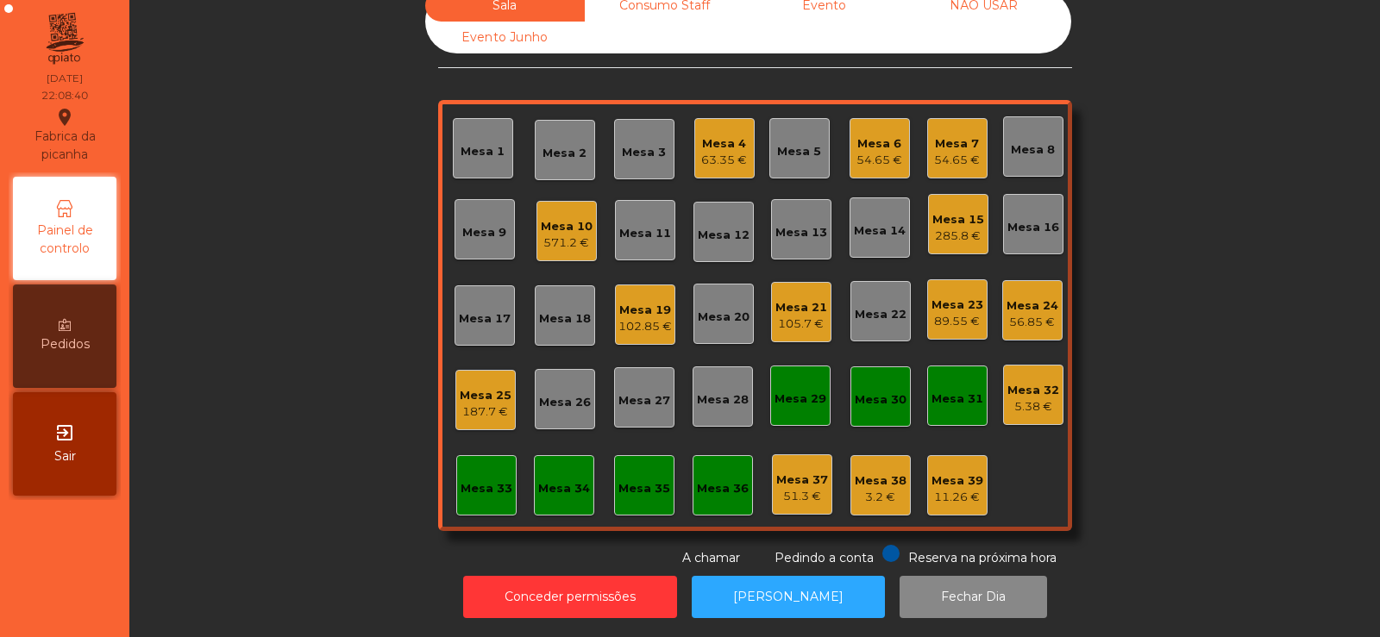
click at [637, 302] on div "Mesa 19" at bounding box center [644, 310] width 53 height 17
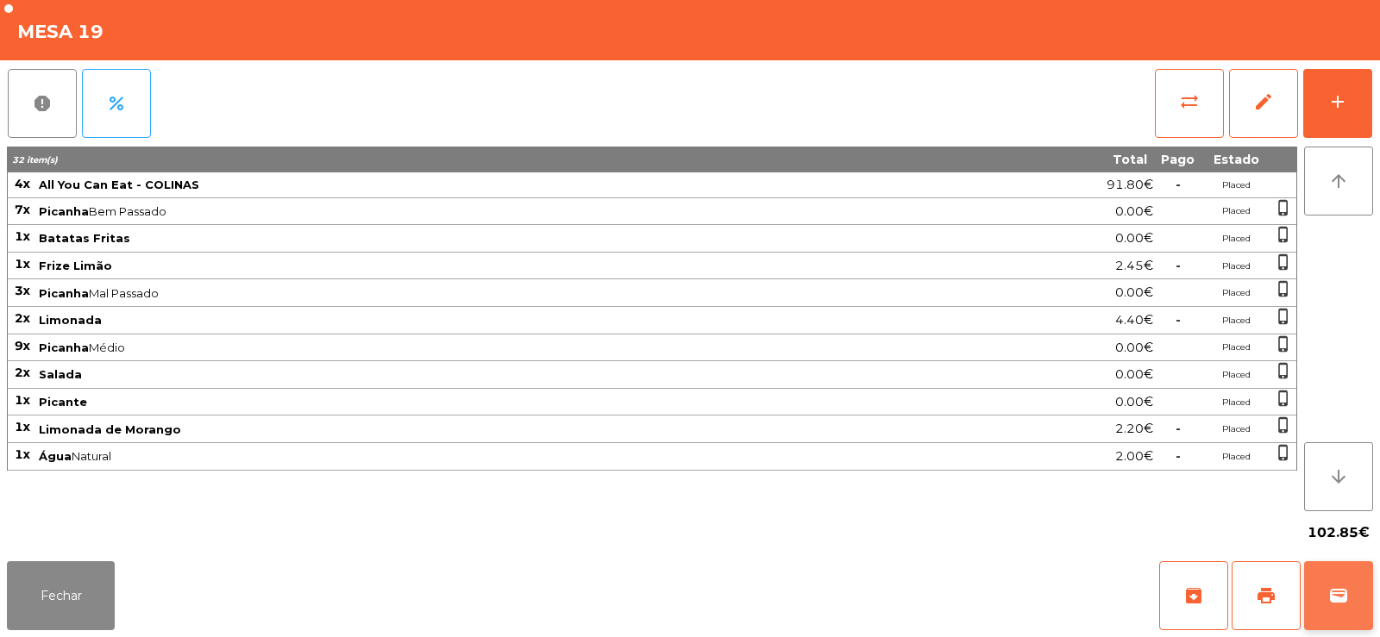
click at [1344, 587] on span "wallet" at bounding box center [1338, 595] width 21 height 21
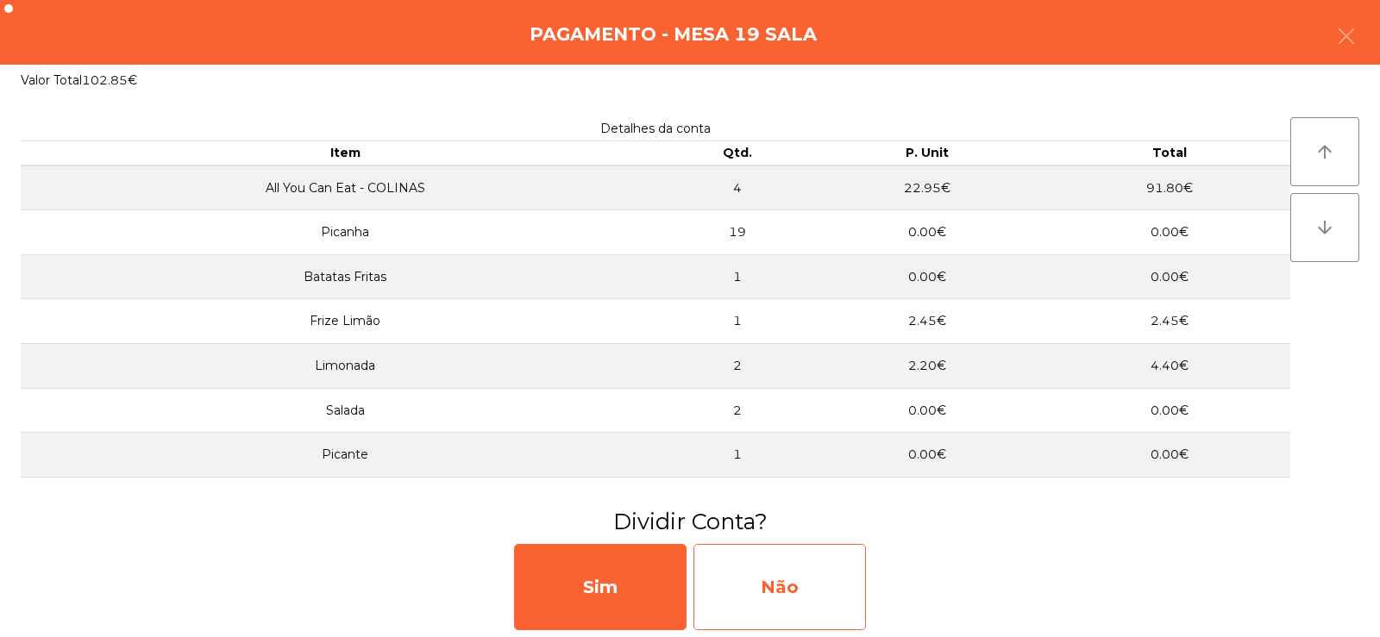
click at [799, 579] on div "Não" at bounding box center [779, 587] width 172 height 86
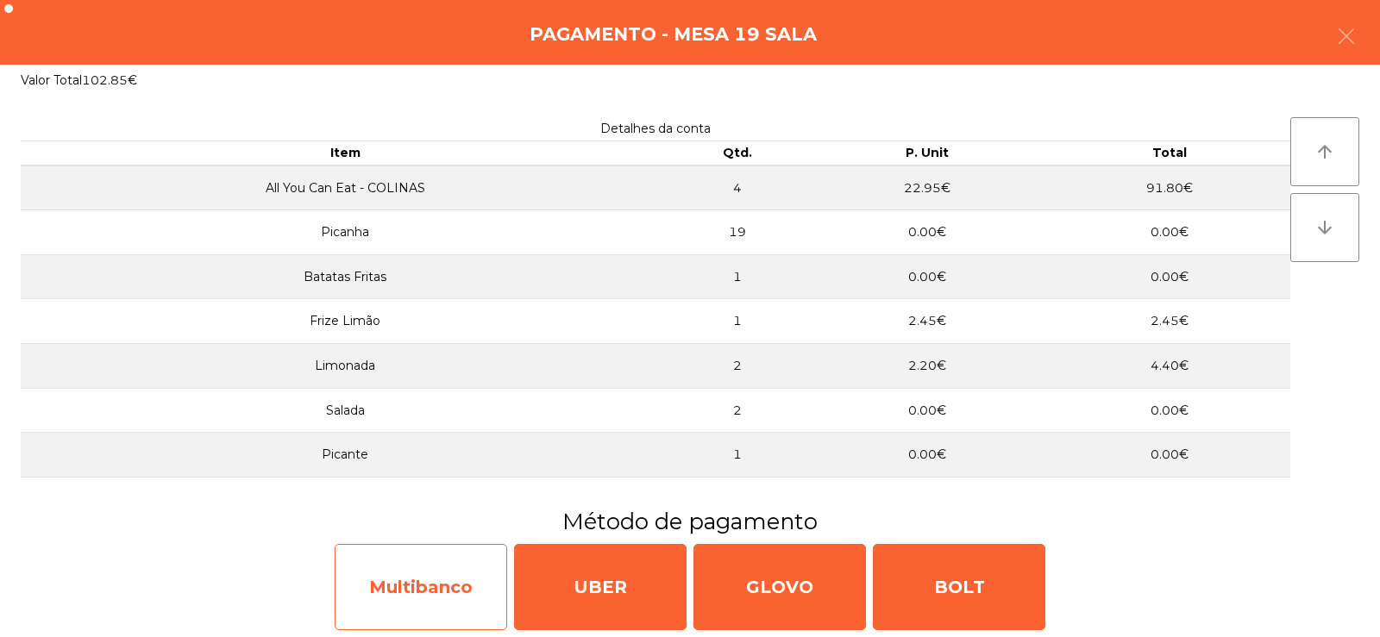
click at [441, 589] on div "Multibanco" at bounding box center [421, 587] width 172 height 86
select select "**"
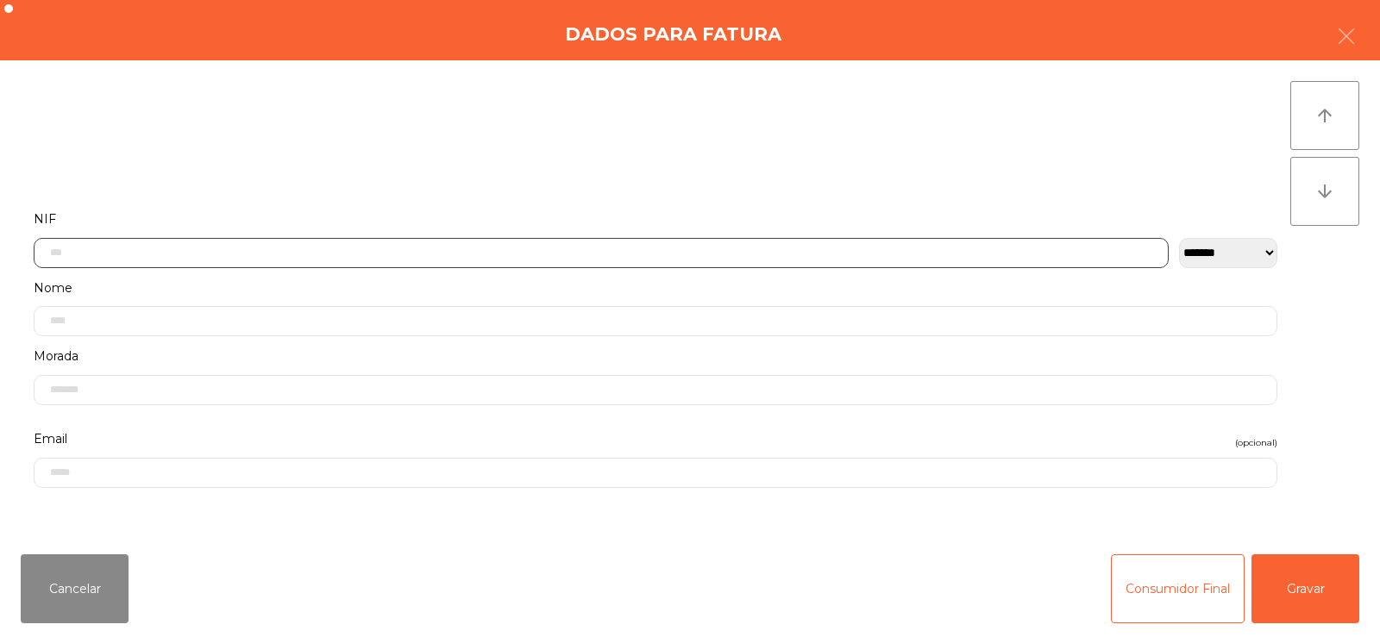
click at [562, 248] on input "text" at bounding box center [601, 253] width 1135 height 30
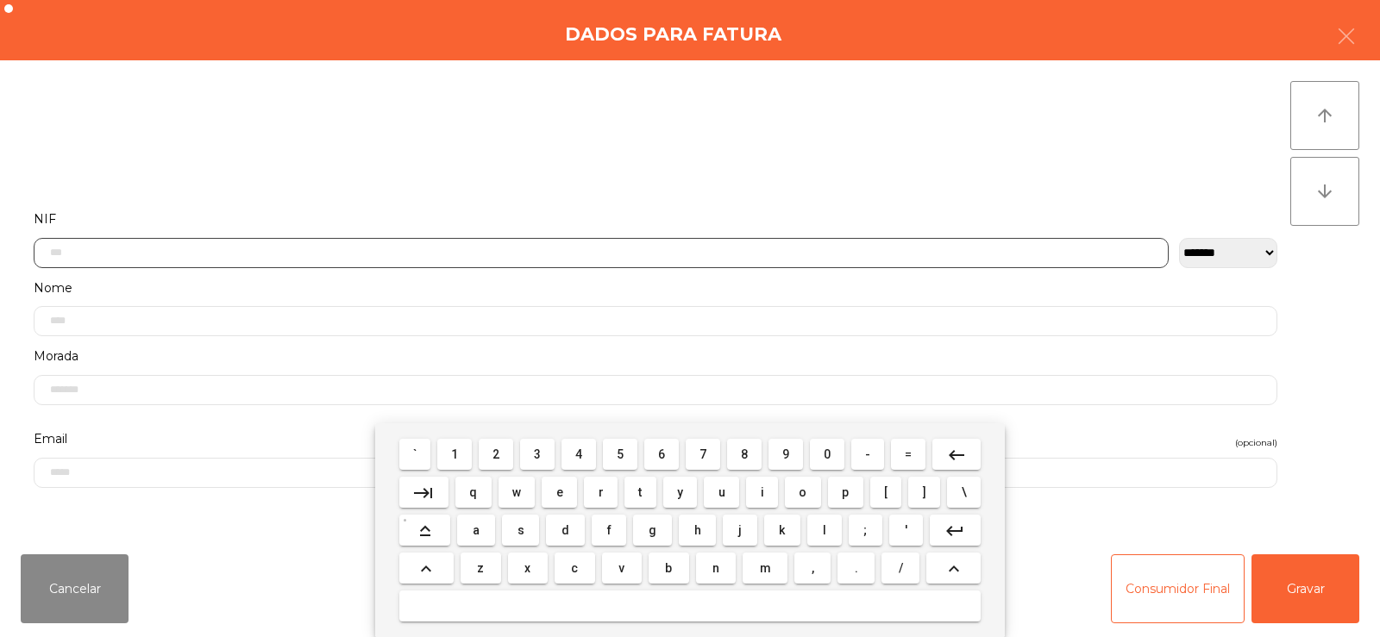
scroll to position [126, 0]
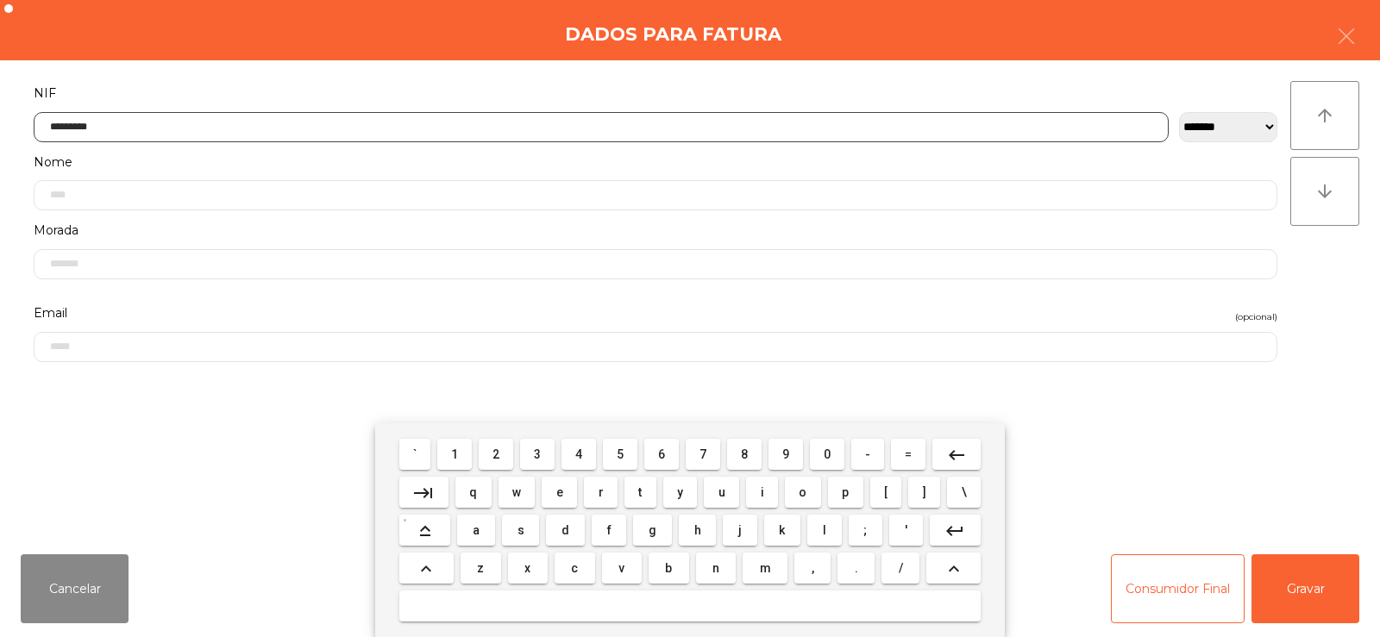
type input "*********"
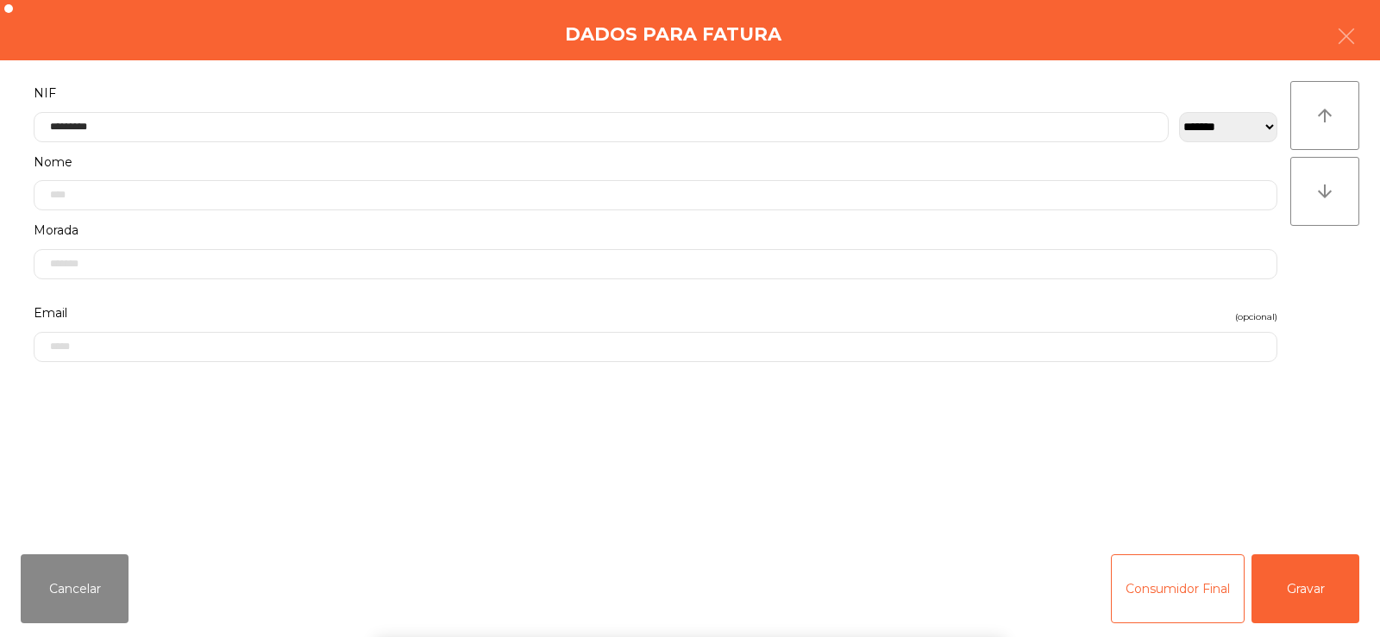
click at [1316, 579] on div "` 1 2 3 4 5 6 7 8 9 0 - = keyboard_backspace keyboard_tab q w e r t y u i o p […" at bounding box center [690, 530] width 1380 height 214
click at [1303, 585] on button "Gravar" at bounding box center [1305, 588] width 108 height 69
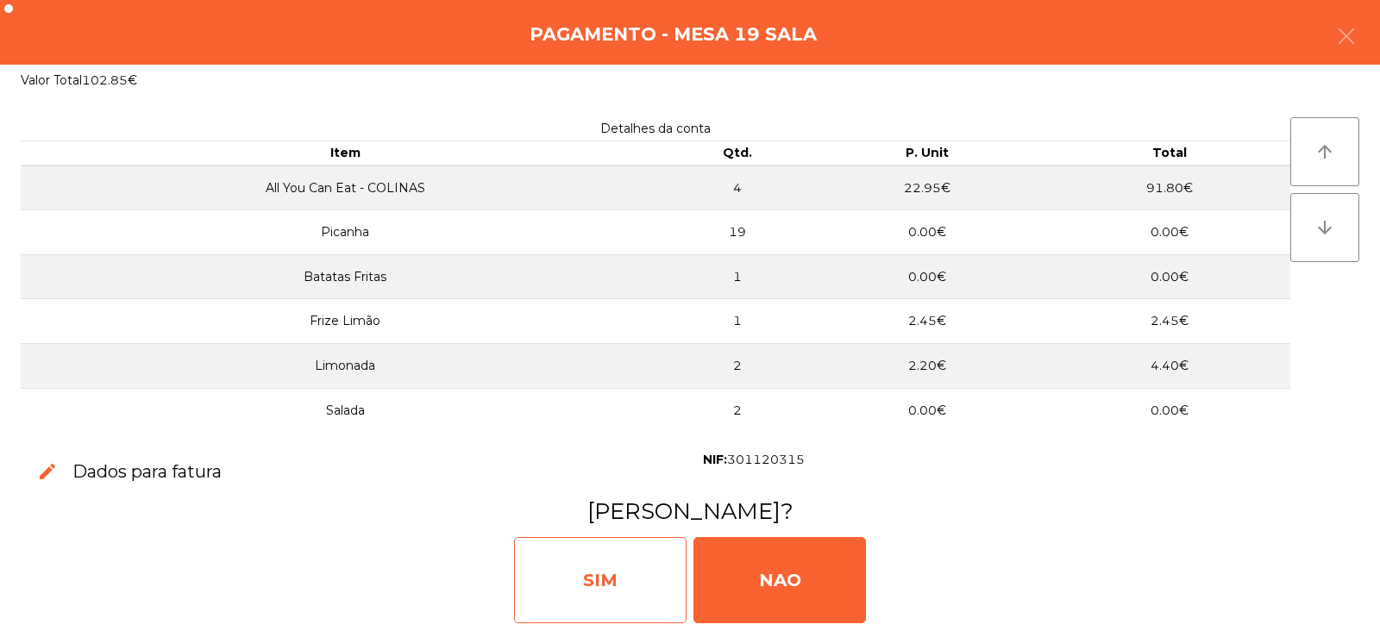
click at [546, 590] on div "SIM" at bounding box center [600, 580] width 172 height 86
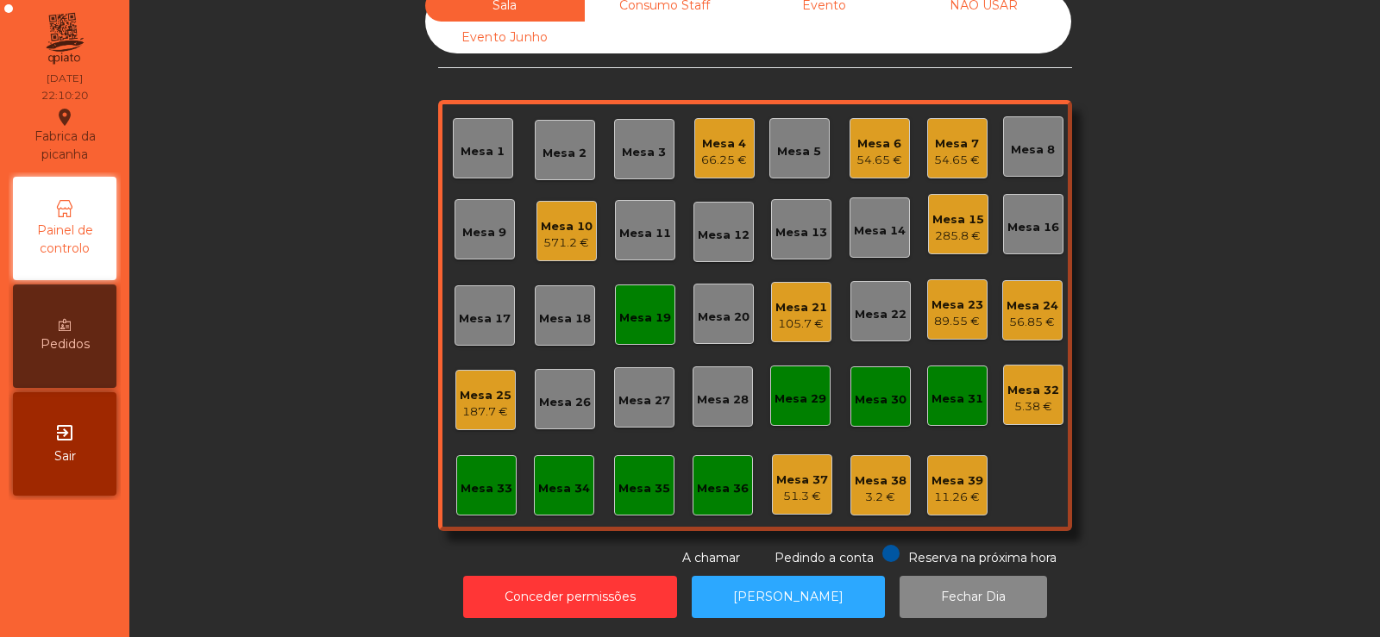
click at [619, 320] on div "Mesa 19" at bounding box center [645, 315] width 60 height 60
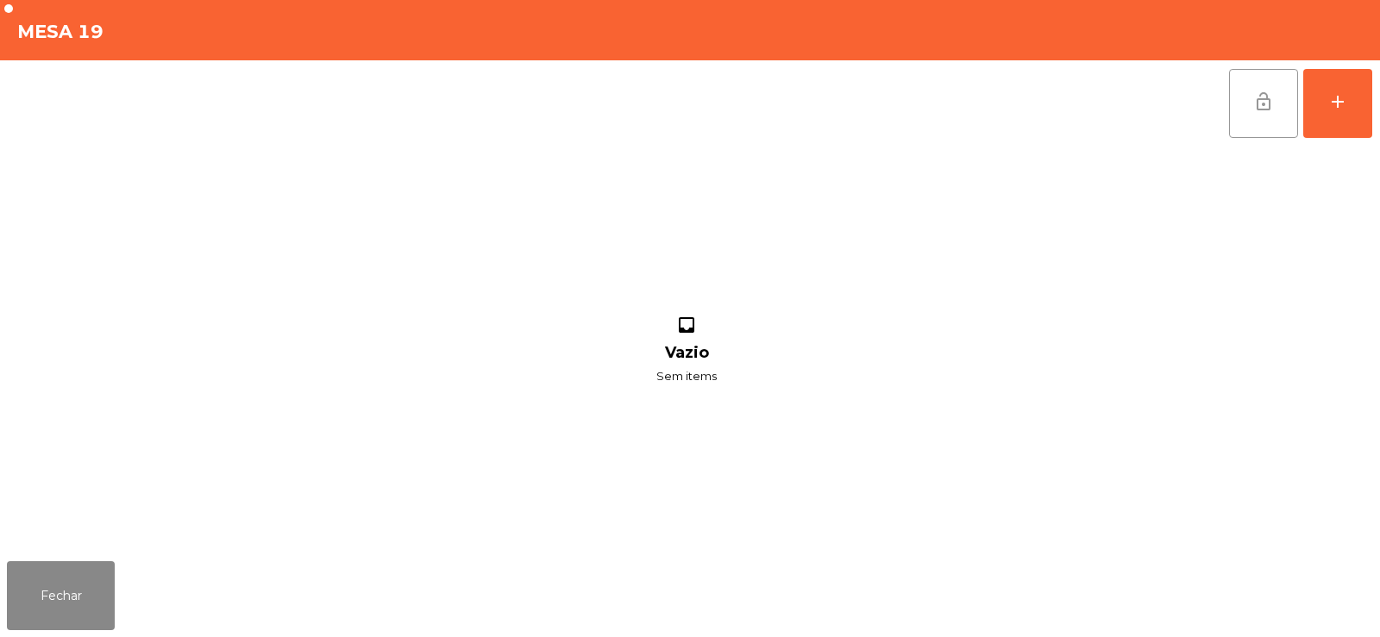
click at [1258, 119] on button "lock_open" at bounding box center [1263, 103] width 69 height 69
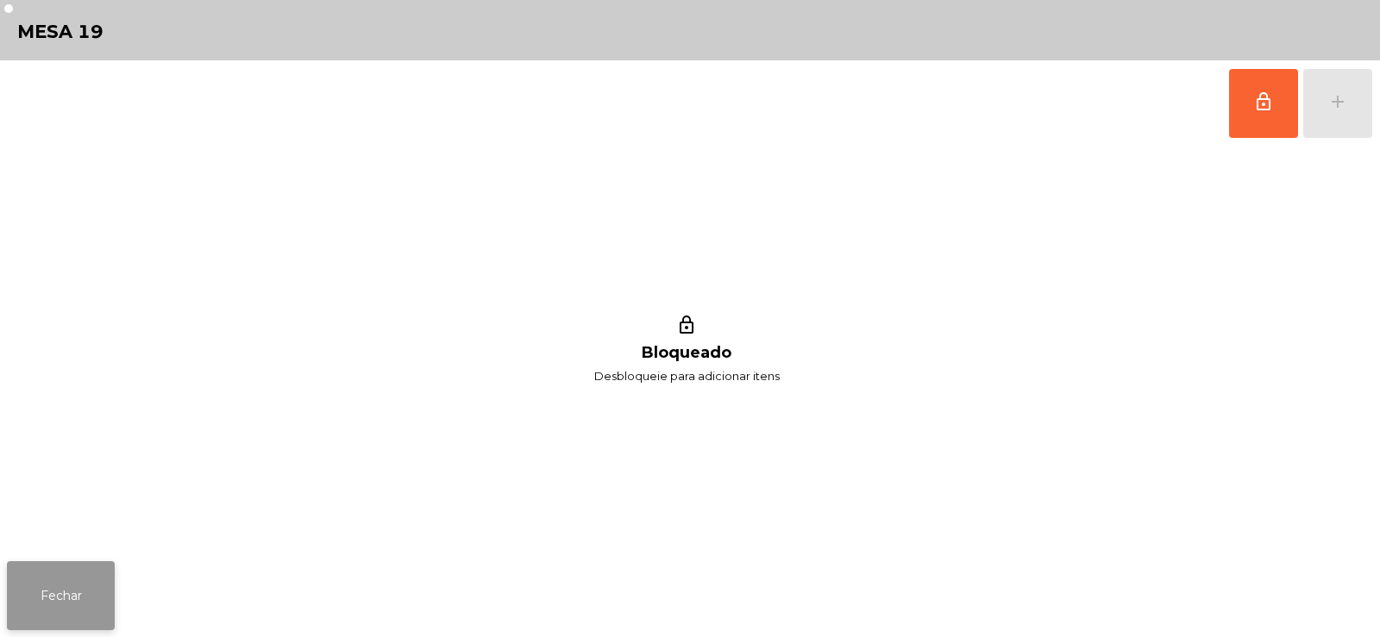
click at [57, 612] on button "Fechar" at bounding box center [61, 595] width 108 height 69
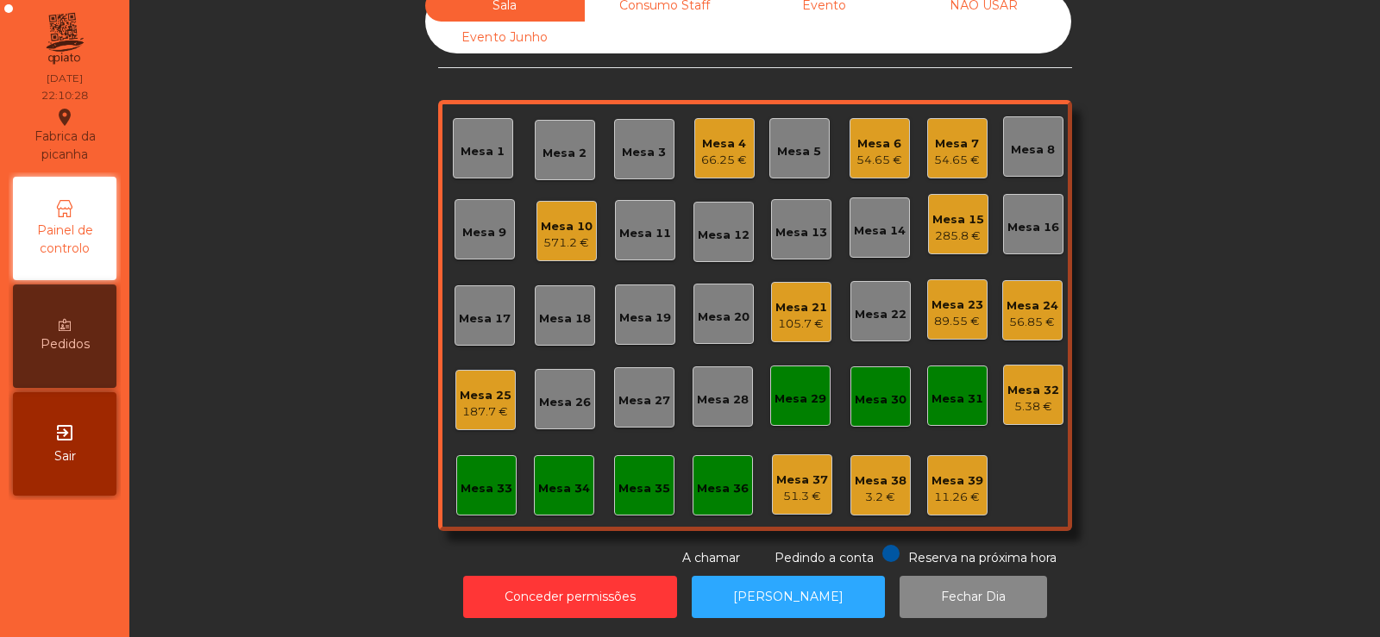
click at [951, 228] on div "285.8 €" at bounding box center [958, 236] width 52 height 17
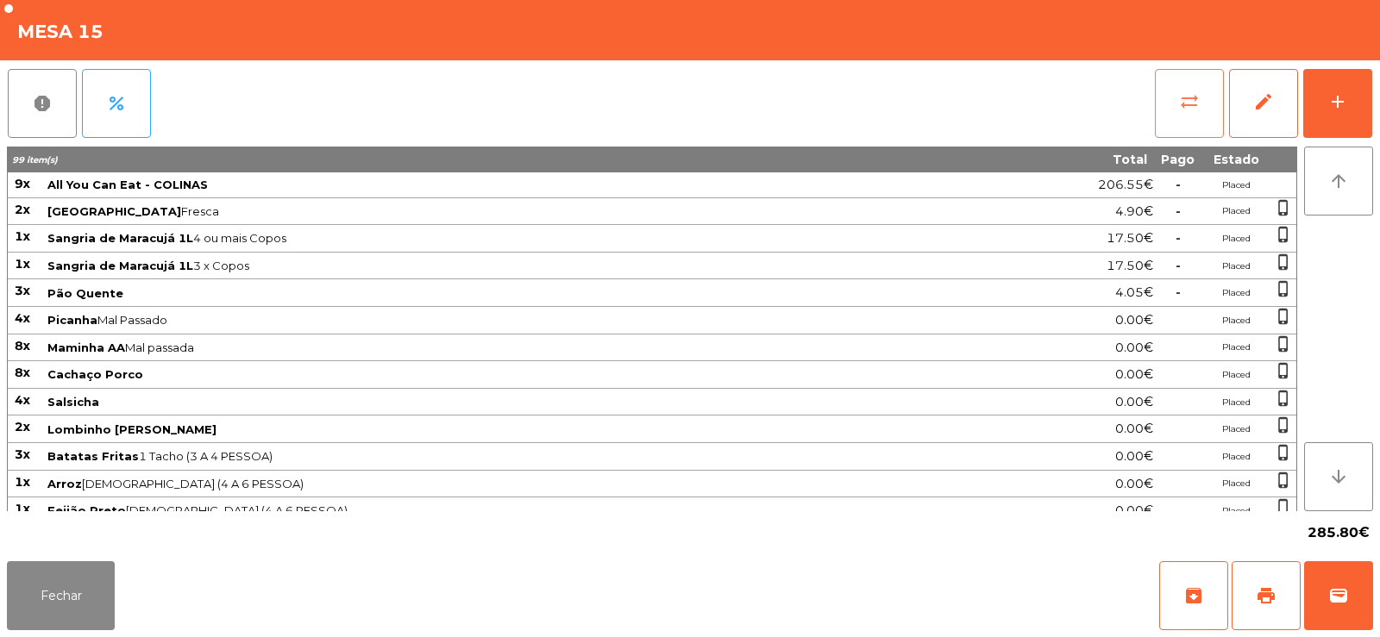
click at [1170, 112] on button "sync_alt" at bounding box center [1189, 103] width 69 height 69
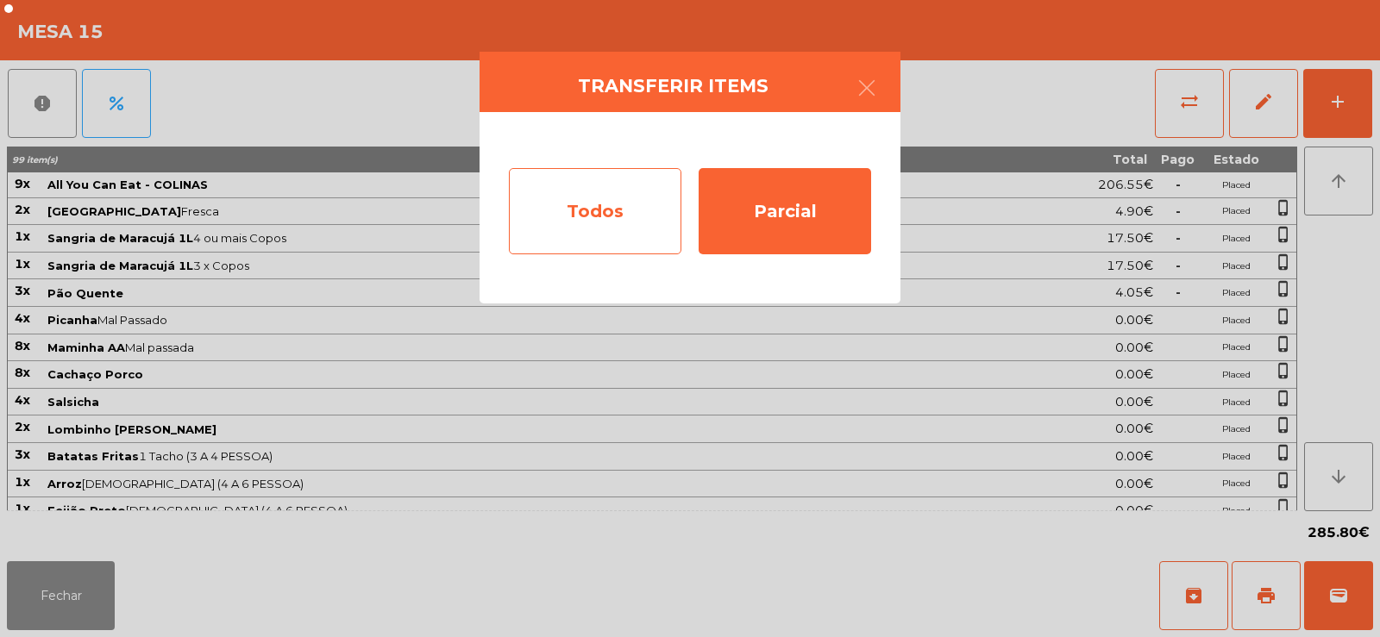
click at [610, 210] on div "Todos" at bounding box center [595, 211] width 172 height 86
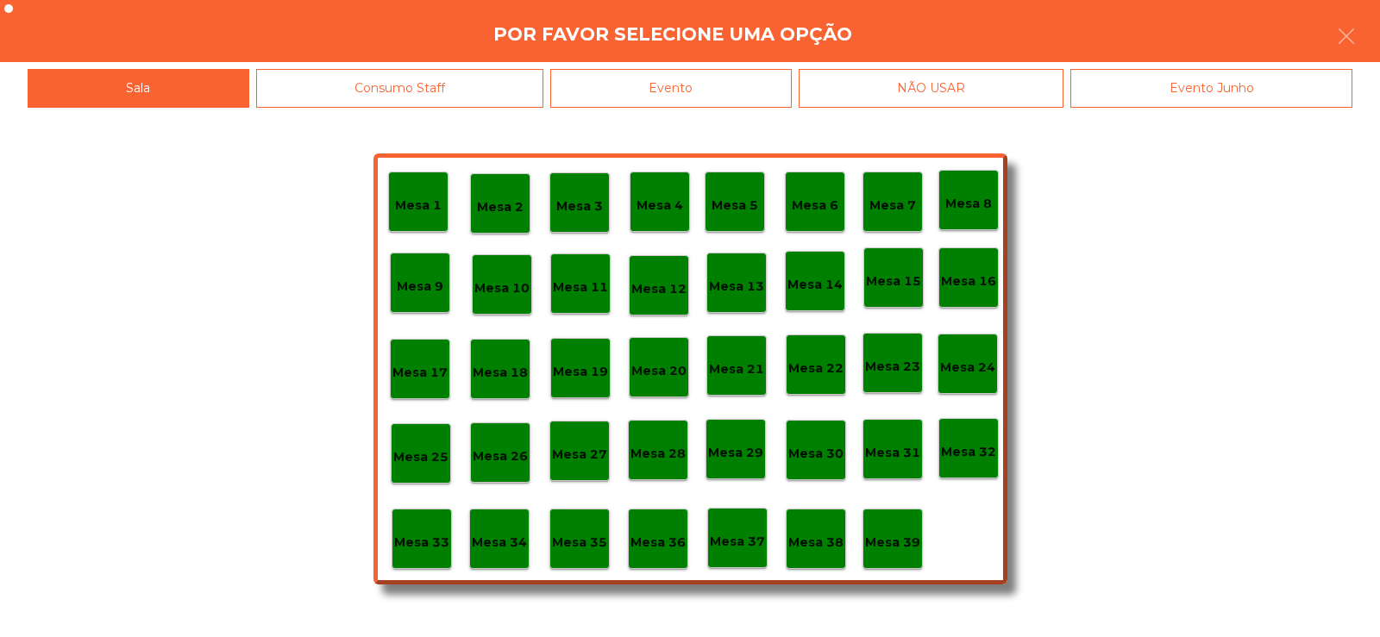
click at [729, 85] on div "Evento" at bounding box center [670, 88] width 241 height 39
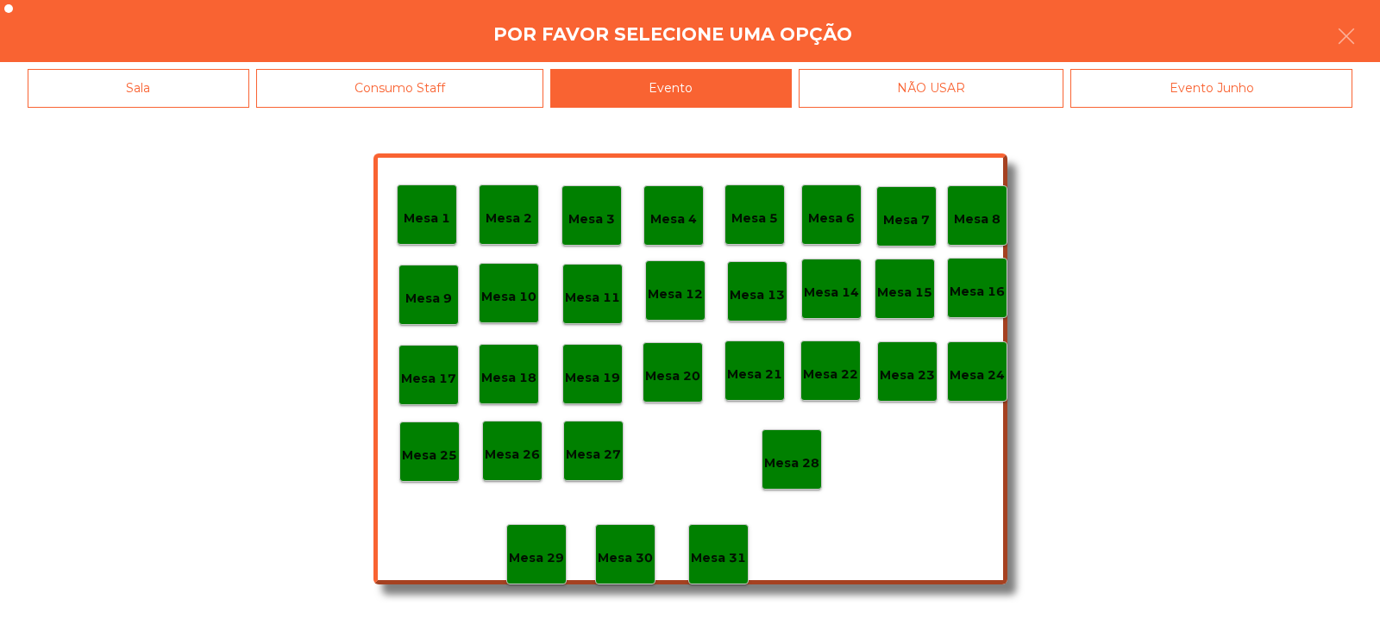
click at [807, 464] on p "Mesa 28" at bounding box center [791, 464] width 55 height 20
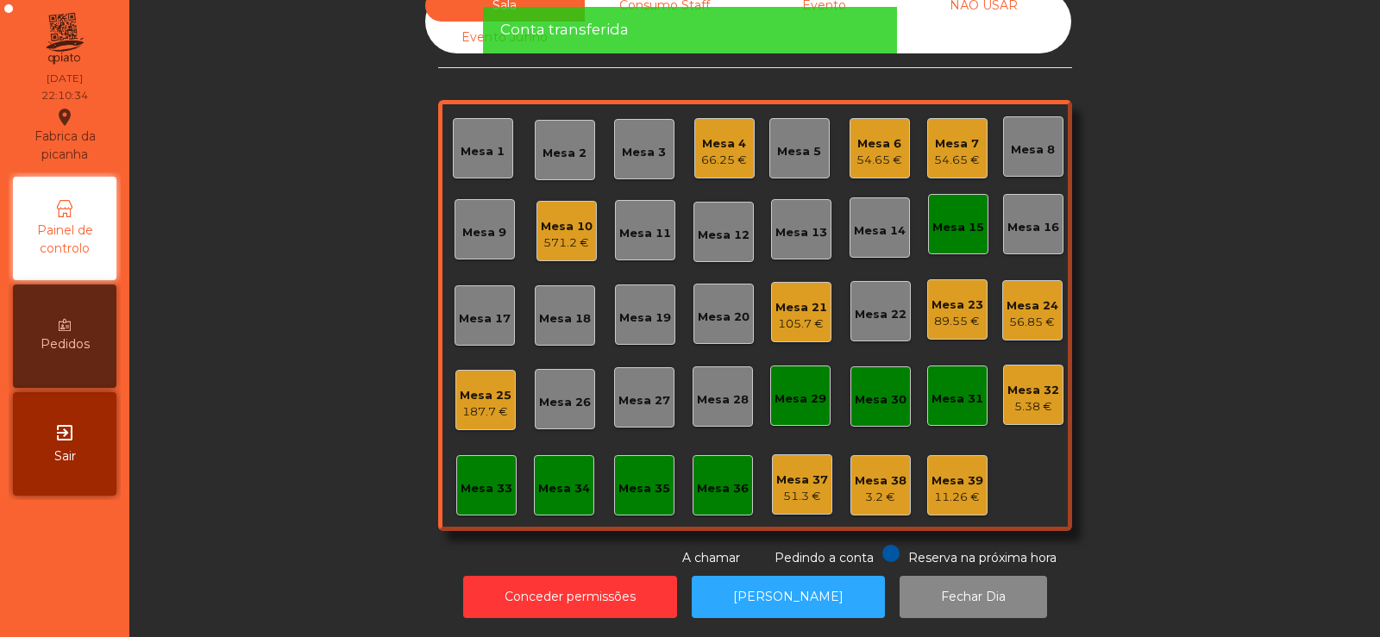
click at [935, 219] on div "Mesa 15" at bounding box center [958, 227] width 52 height 17
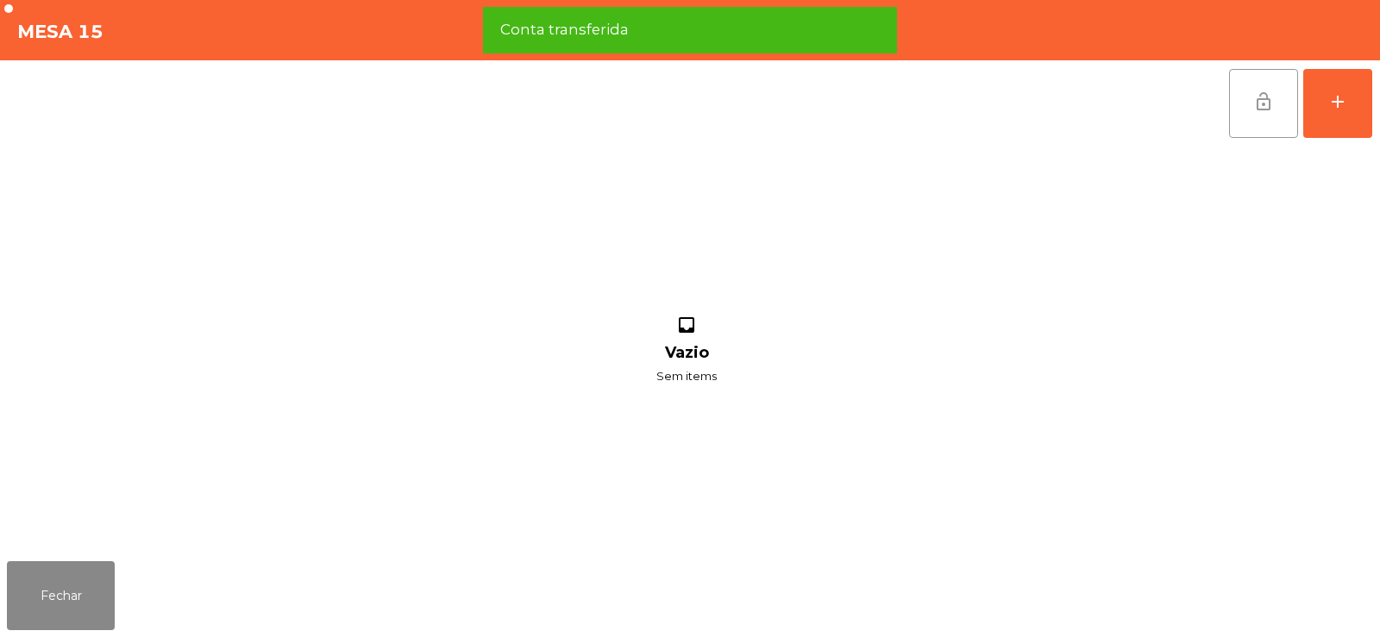
click at [1252, 109] on button "lock_open" at bounding box center [1263, 103] width 69 height 69
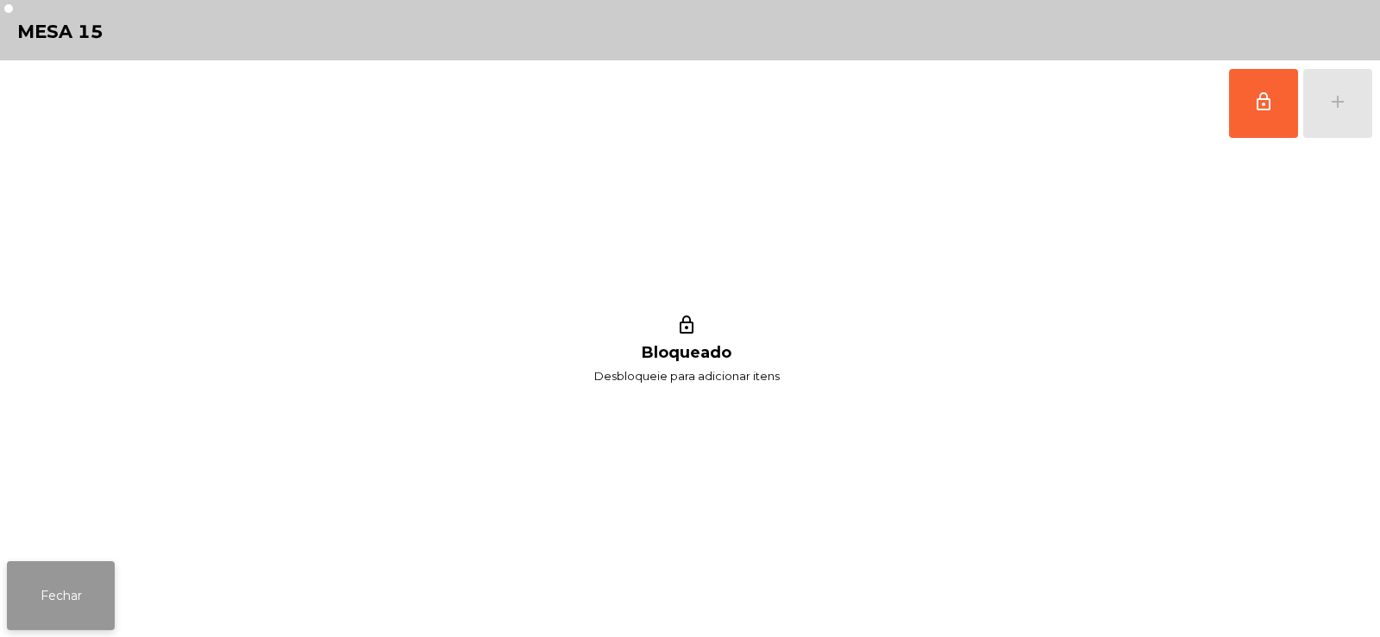
click at [82, 613] on button "Fechar" at bounding box center [61, 595] width 108 height 69
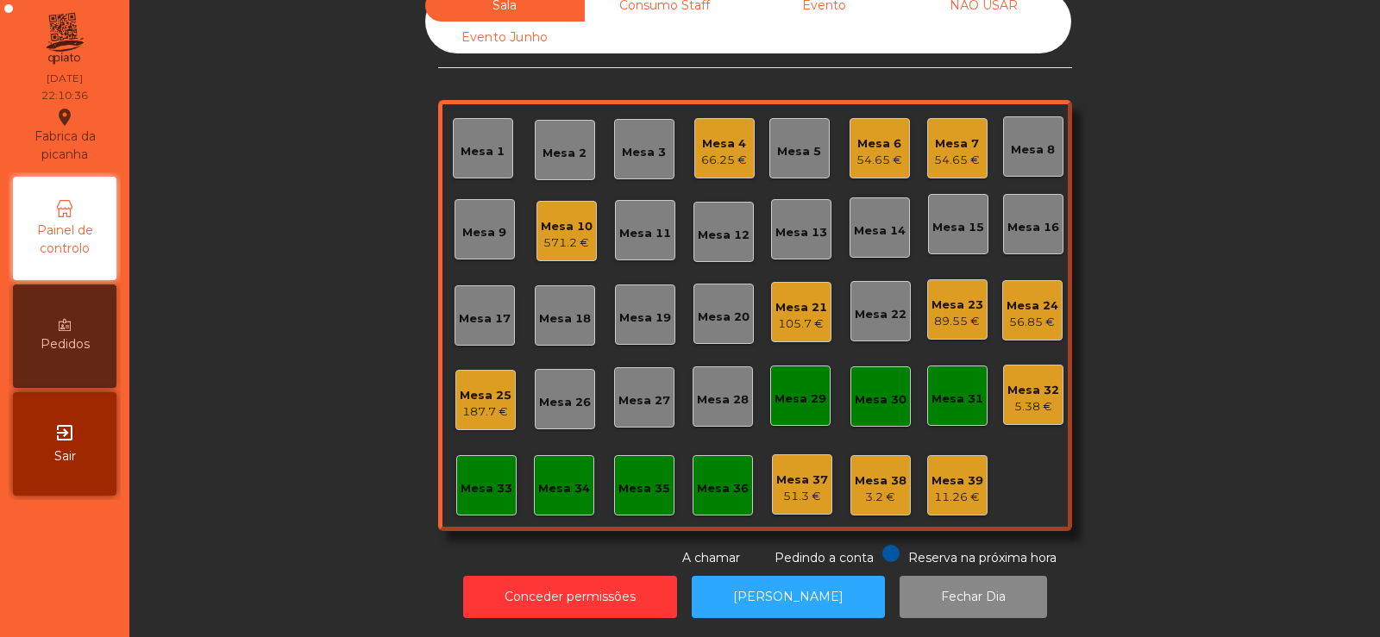
click at [1185, 406] on div "Sala Consumo Staff Evento NÃO USAR Evento Junho Mesa 1 Mesa 2 Mesa 3 [GEOGRAPHI…" at bounding box center [755, 279] width 1204 height 578
click at [748, 590] on button "[PERSON_NAME]" at bounding box center [788, 597] width 193 height 42
click at [1207, 331] on div "Sala Consumo Staff Evento NÃO USAR Evento Junho Mesa 1 Mesa 2 Mesa 3 [GEOGRAPHI…" at bounding box center [755, 279] width 1204 height 578
click at [859, 128] on div "Mesa 6 54.65 €" at bounding box center [879, 148] width 46 height 41
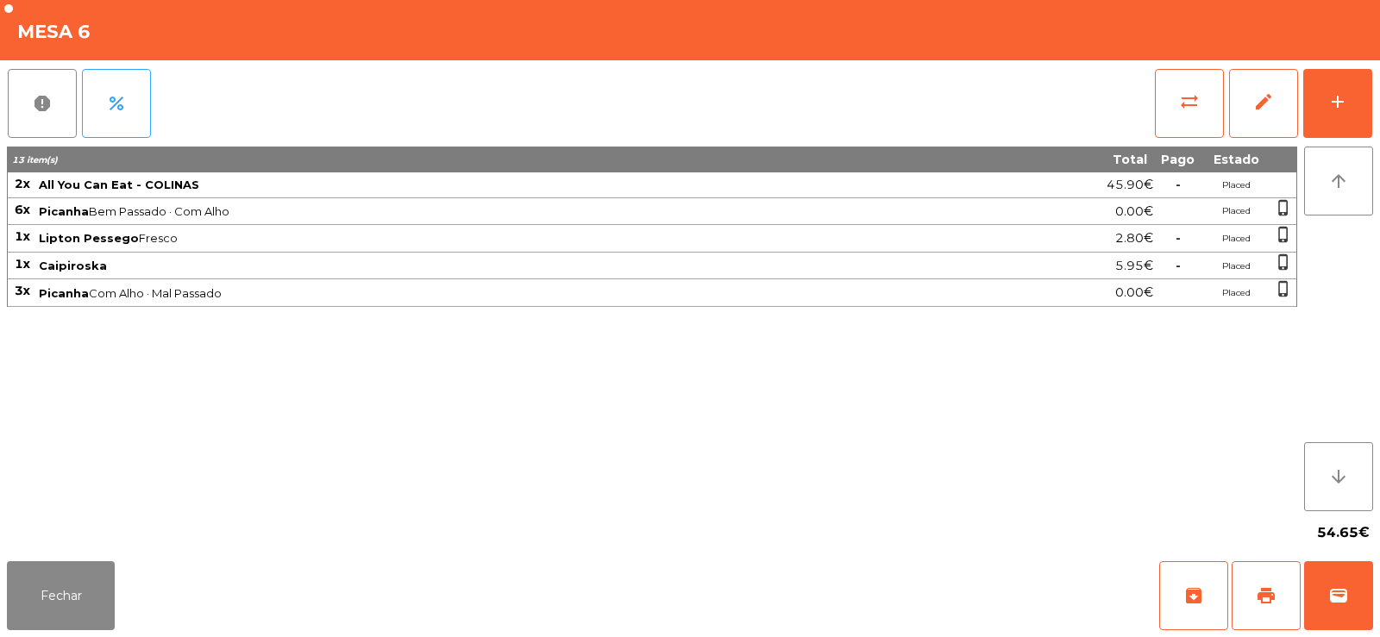
click at [715, 241] on span "Lipton Pessego Fresco" at bounding box center [484, 238] width 891 height 14
click at [85, 573] on button "Fechar" at bounding box center [61, 595] width 108 height 69
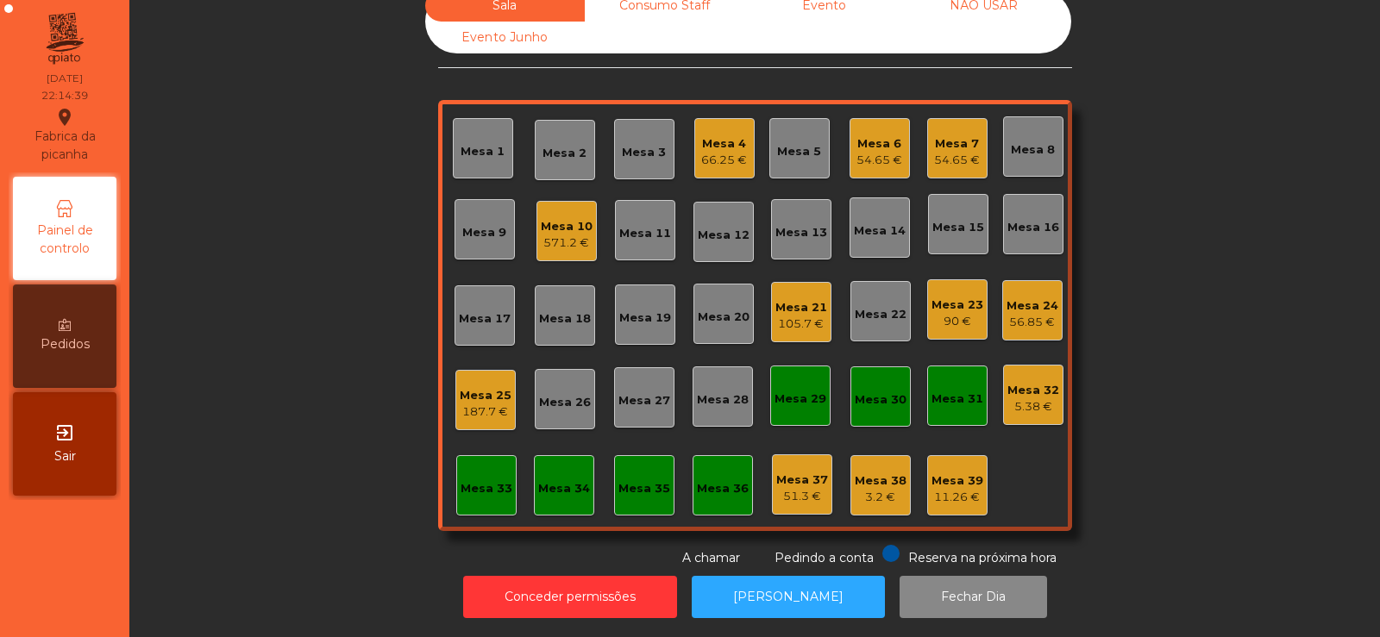
click at [1155, 237] on div "Sala Consumo Staff Evento NÃO USAR Evento Junho Mesa 1 Mesa 2 Mesa 3 Mesa 4 66.…" at bounding box center [755, 279] width 1204 height 578
click at [555, 235] on div "571.2 €" at bounding box center [567, 243] width 52 height 17
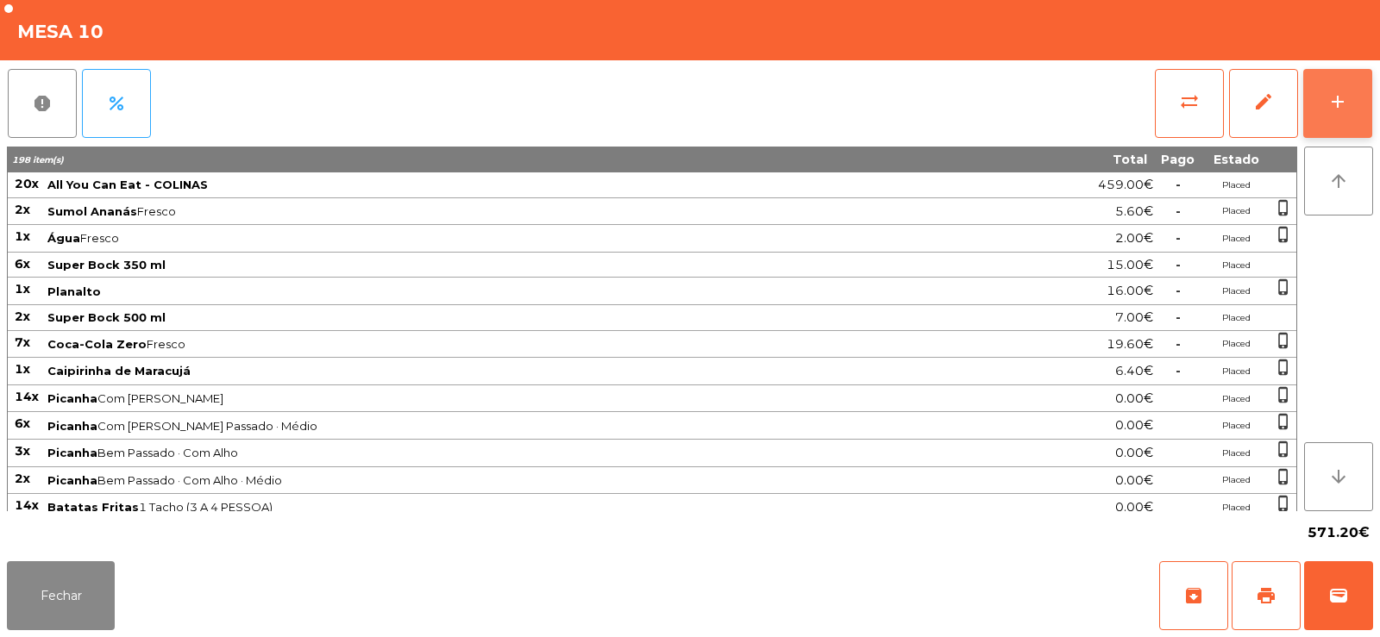
click at [1323, 107] on button "add" at bounding box center [1337, 103] width 69 height 69
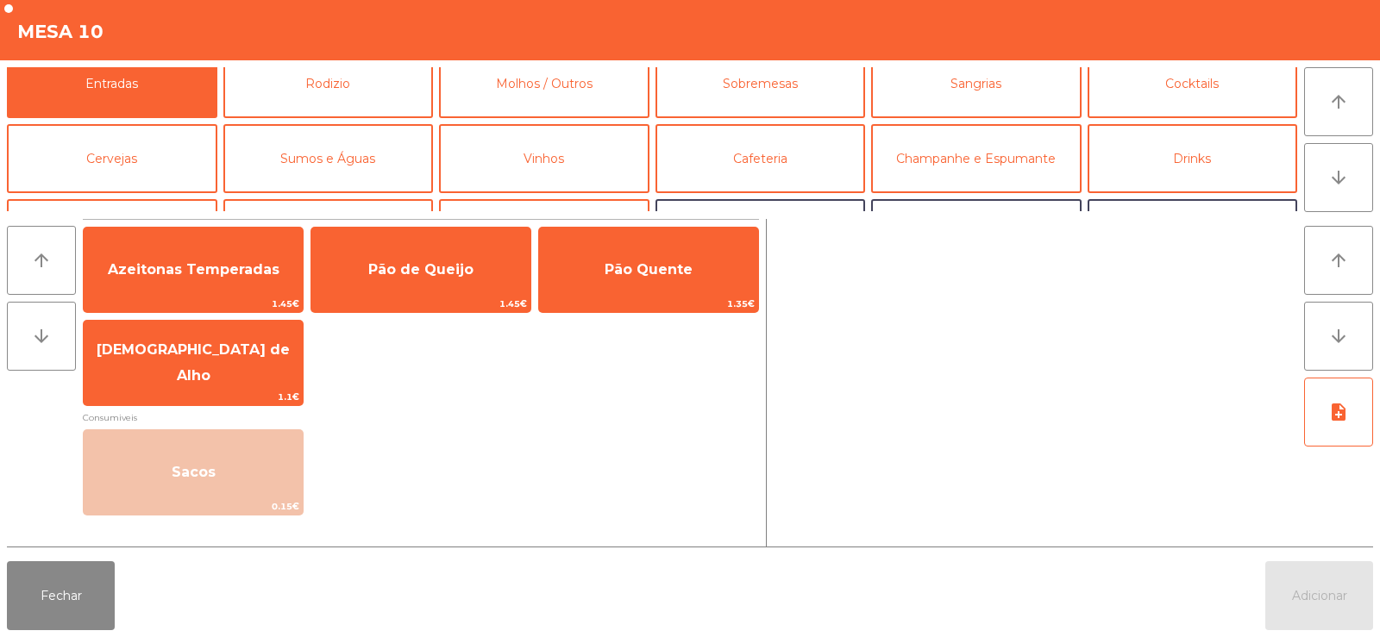
scroll to position [21, 0]
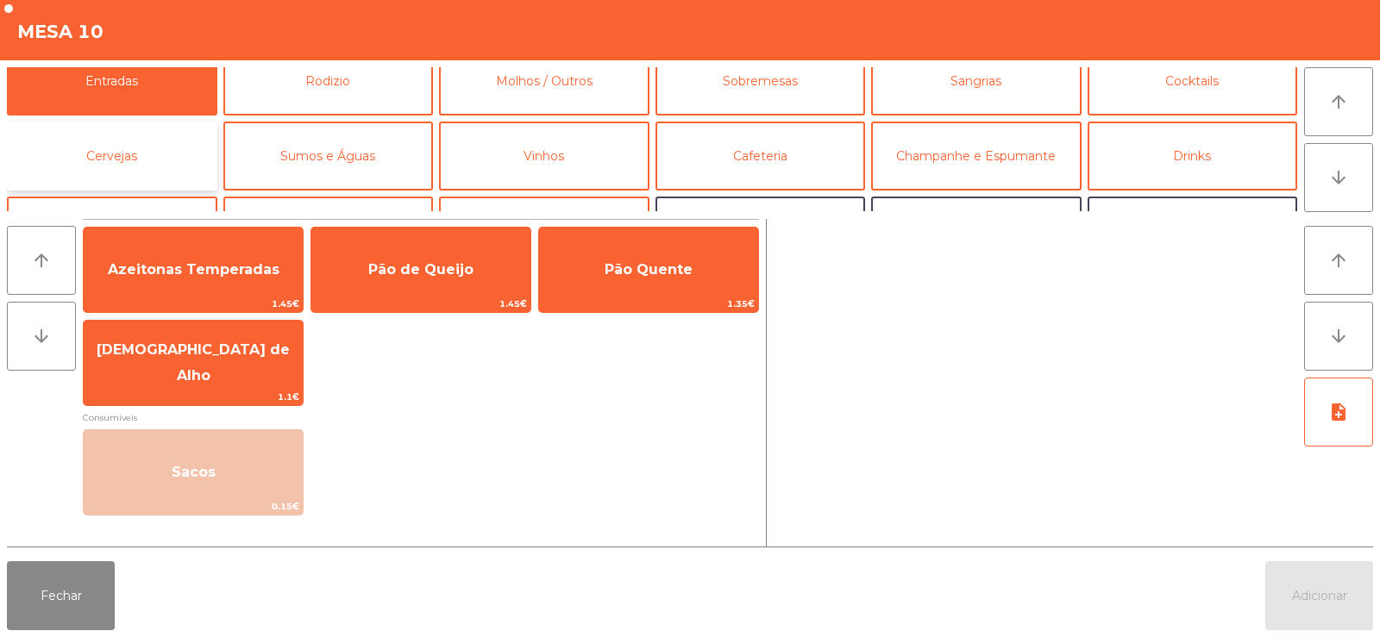
click at [163, 141] on button "Cervejas" at bounding box center [112, 156] width 210 height 69
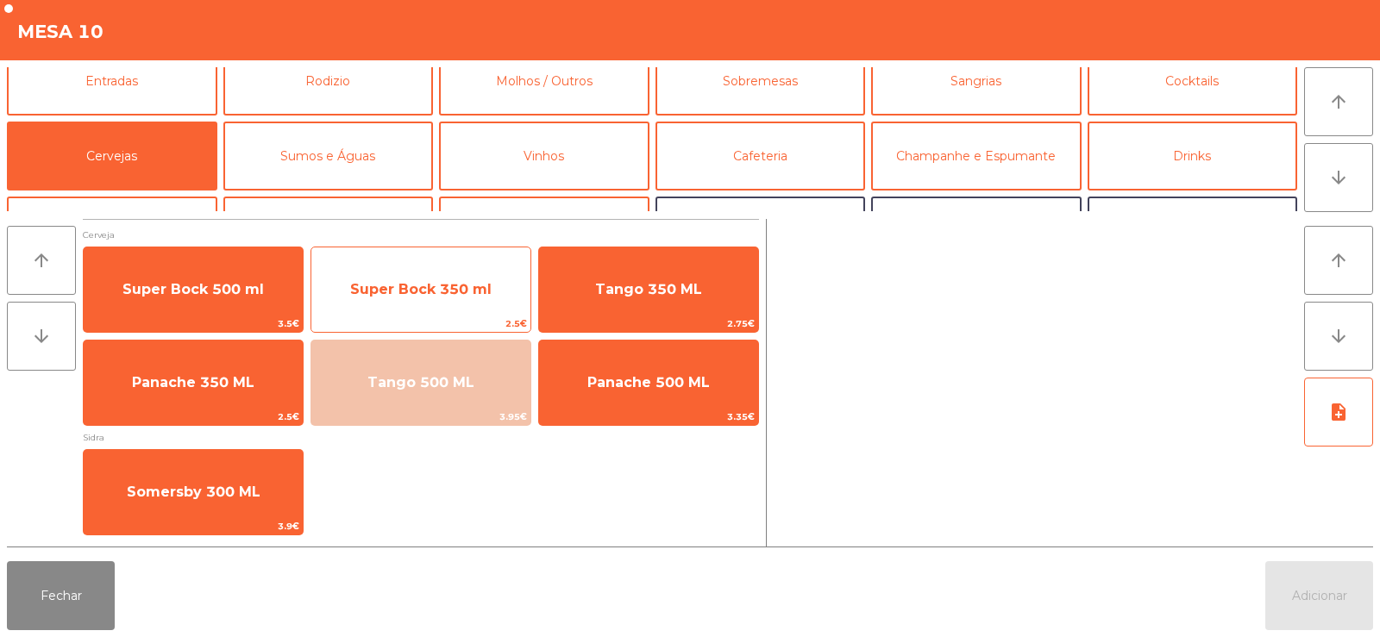
click at [445, 276] on span "Super Bock 350 ml" at bounding box center [420, 289] width 219 height 47
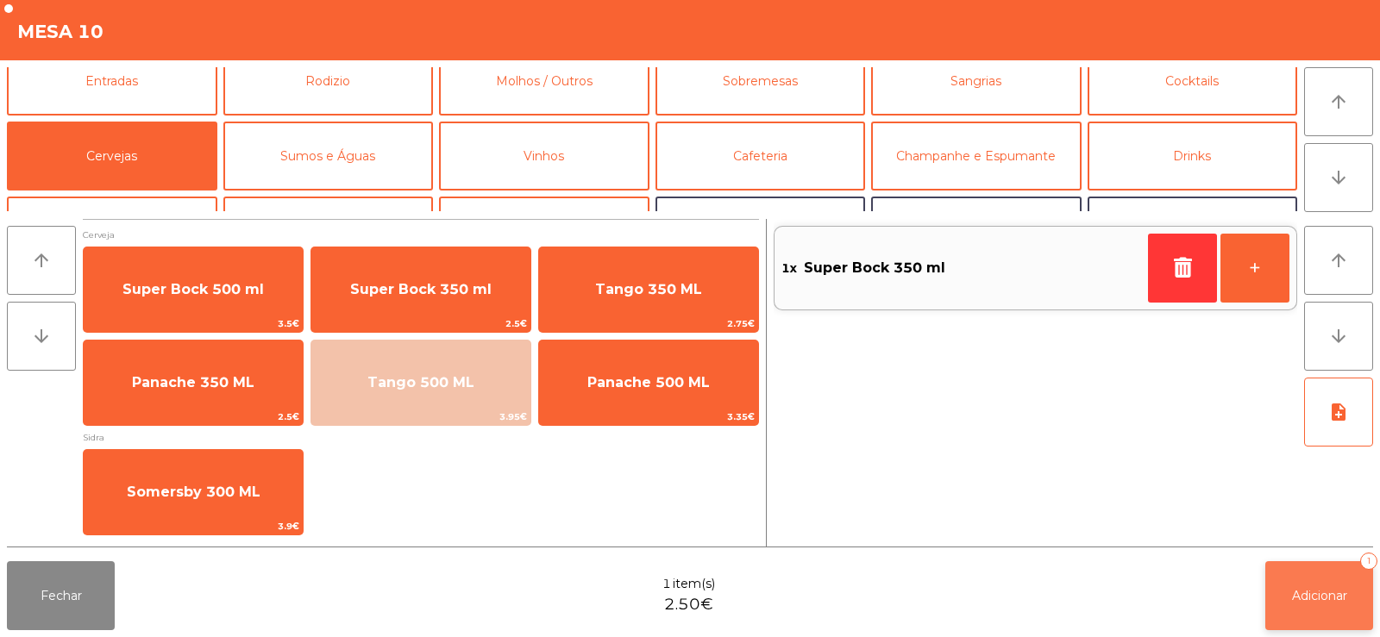
click at [1301, 596] on span "Adicionar" at bounding box center [1319, 596] width 55 height 16
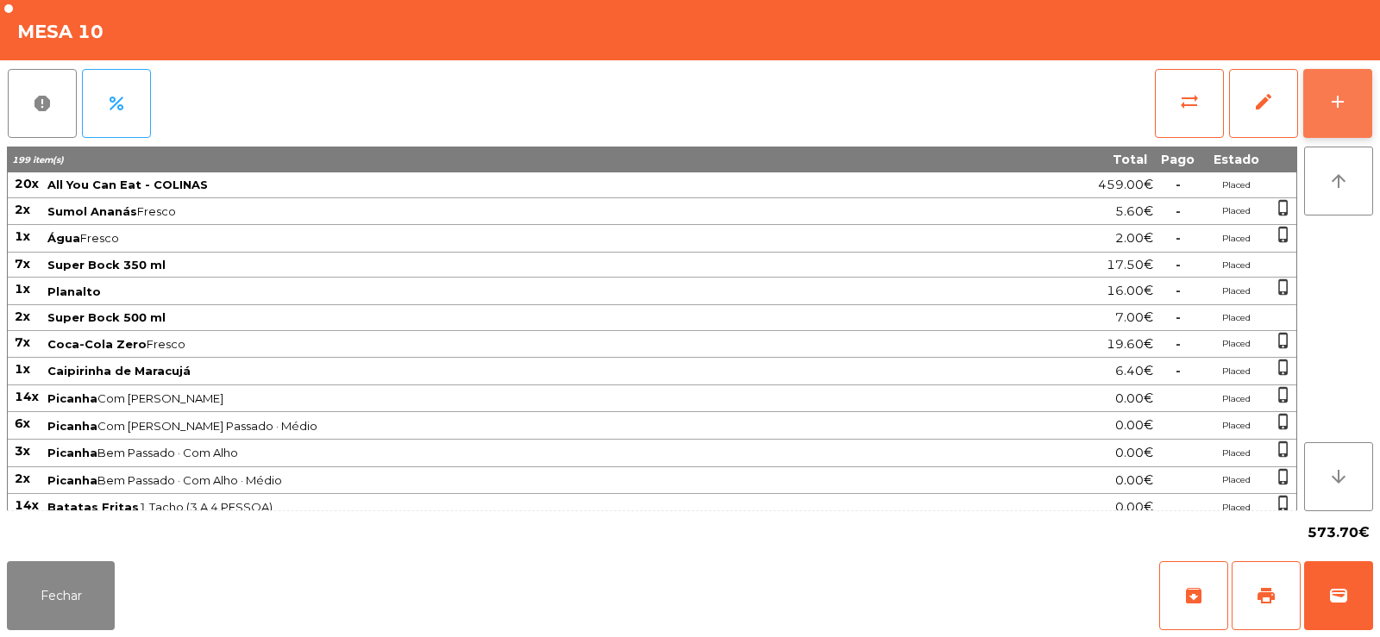
click at [1342, 89] on button "add" at bounding box center [1337, 103] width 69 height 69
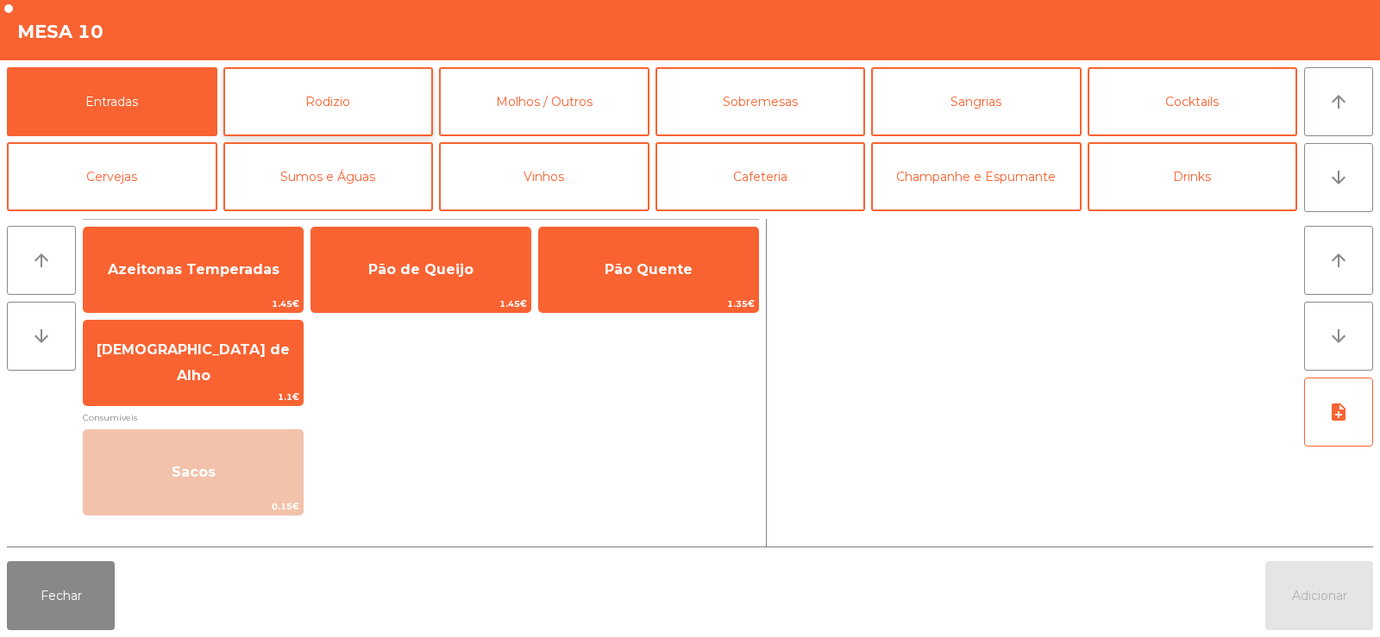
click at [343, 100] on button "Rodizio" at bounding box center [328, 101] width 210 height 69
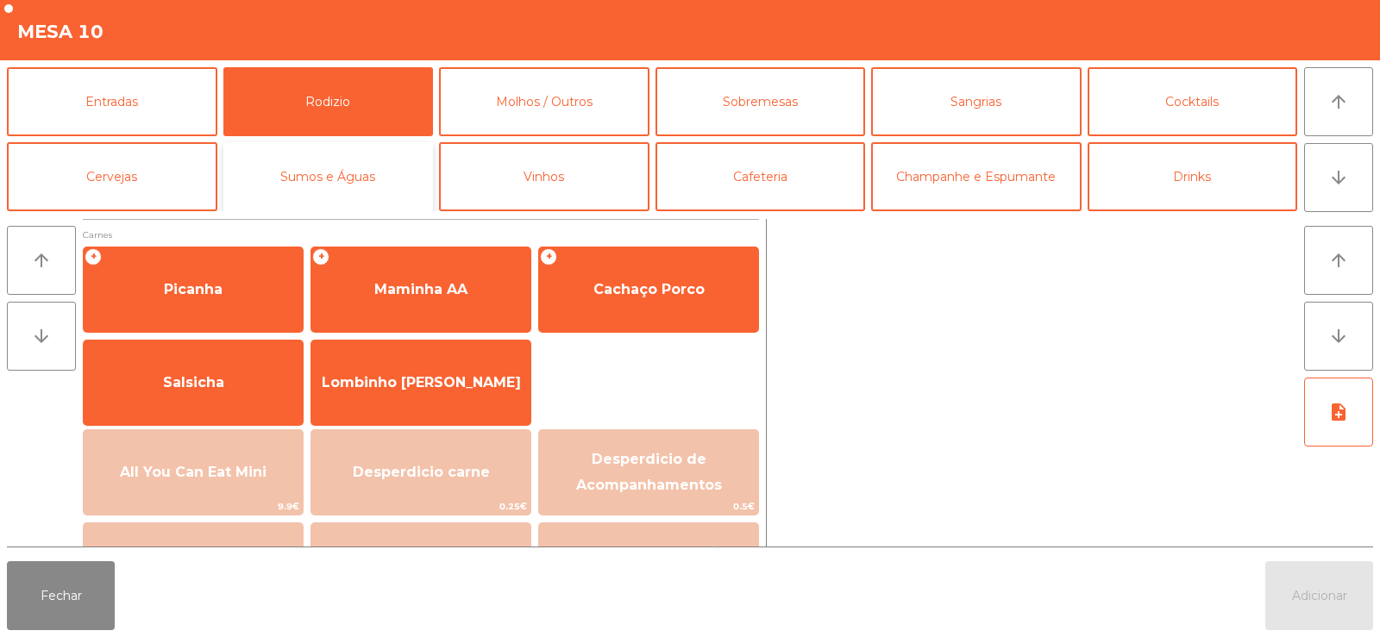
click at [360, 178] on button "Sumos e Águas" at bounding box center [328, 176] width 210 height 69
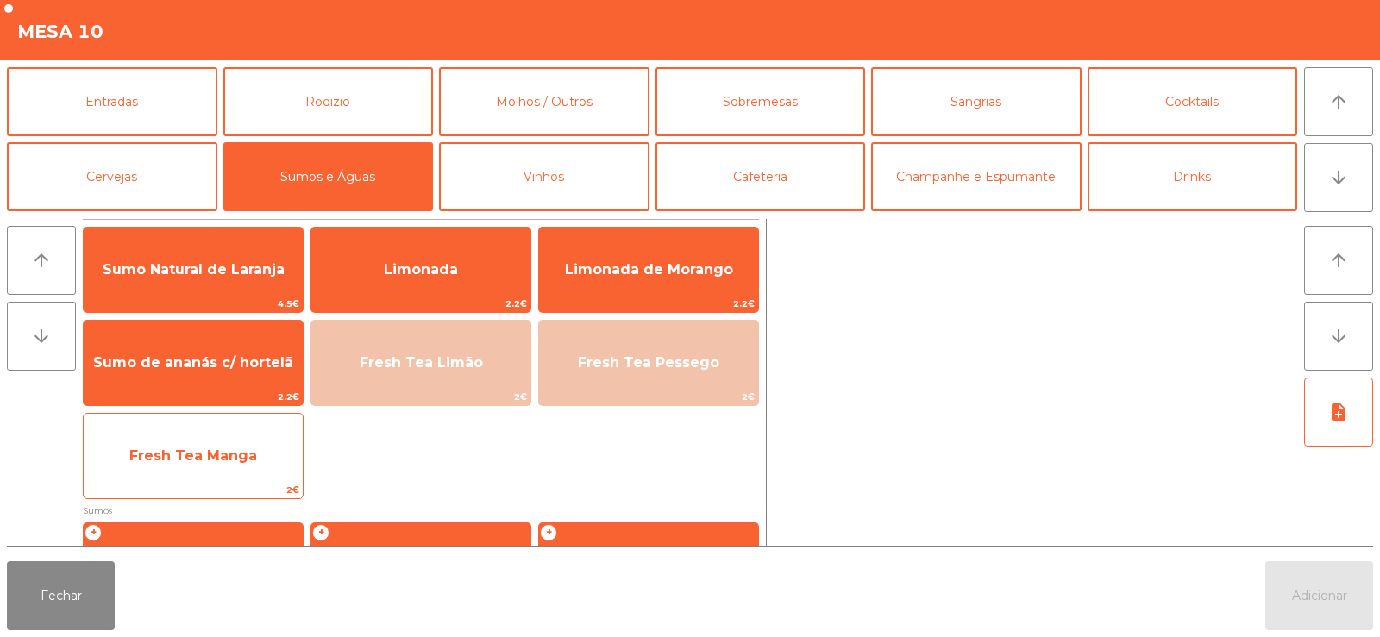
click at [249, 460] on span "Fresh Tea Manga" at bounding box center [193, 456] width 128 height 16
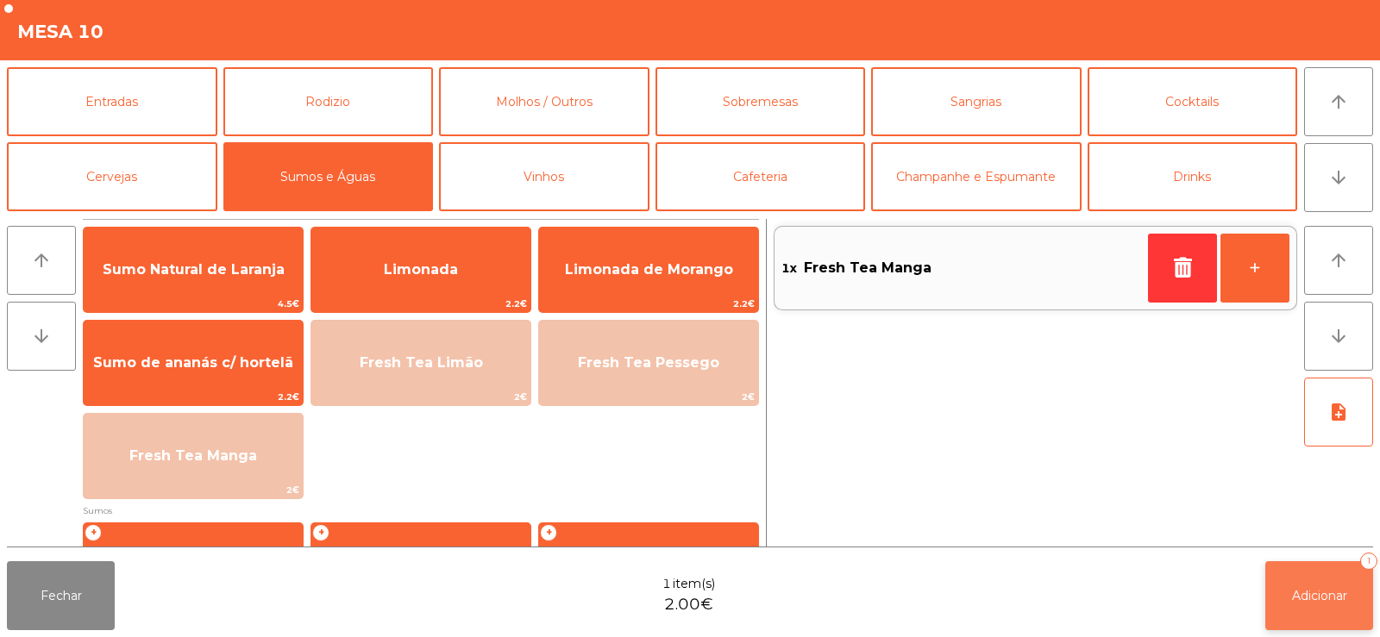
click at [1284, 592] on button "Adicionar 1" at bounding box center [1319, 595] width 108 height 69
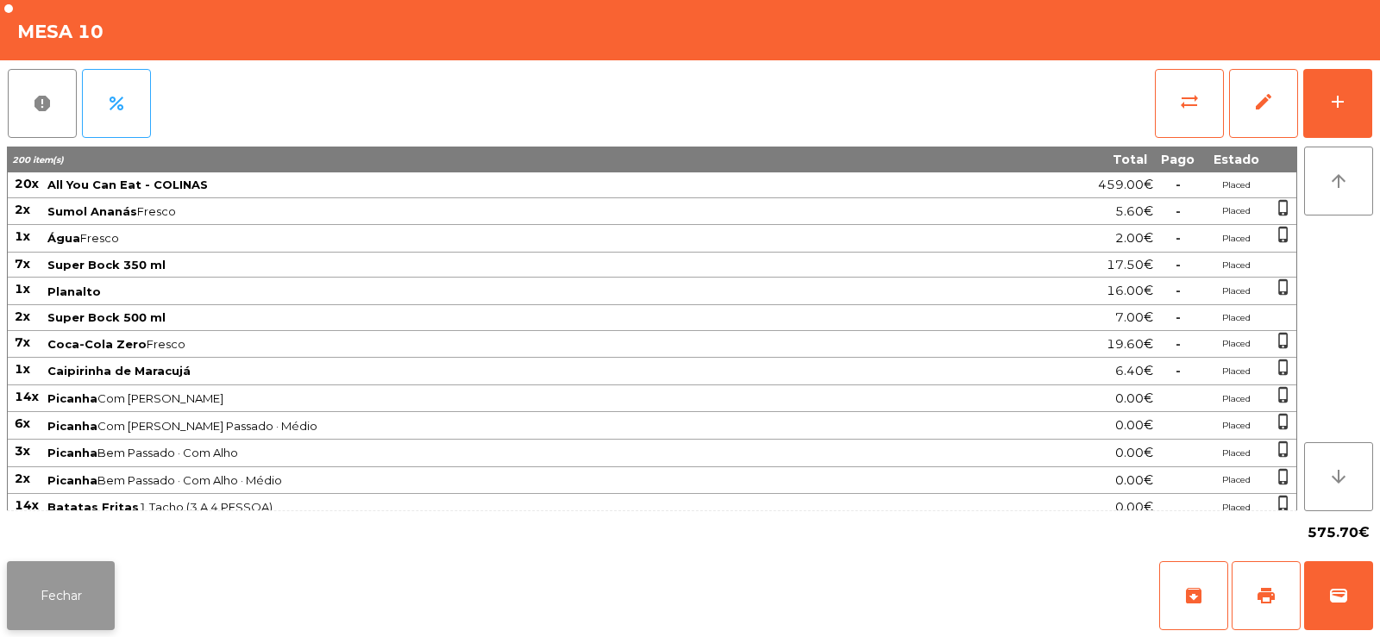
click at [37, 567] on button "Fechar" at bounding box center [61, 595] width 108 height 69
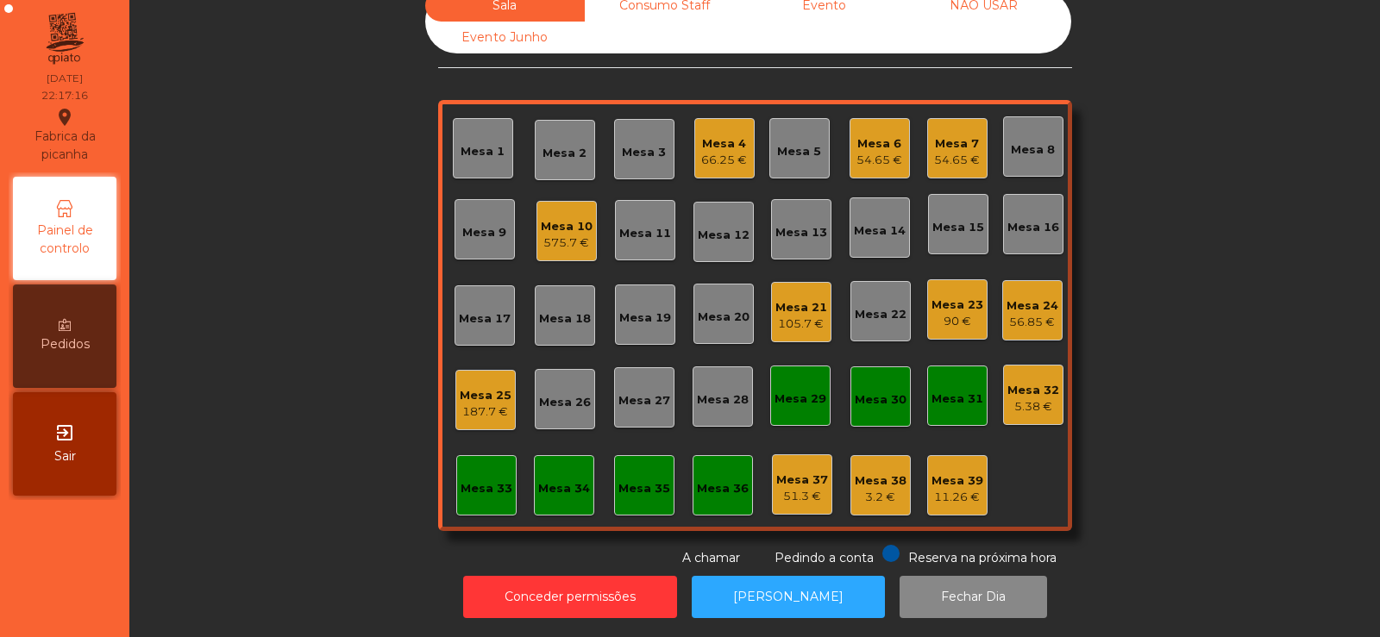
scroll to position [0, 0]
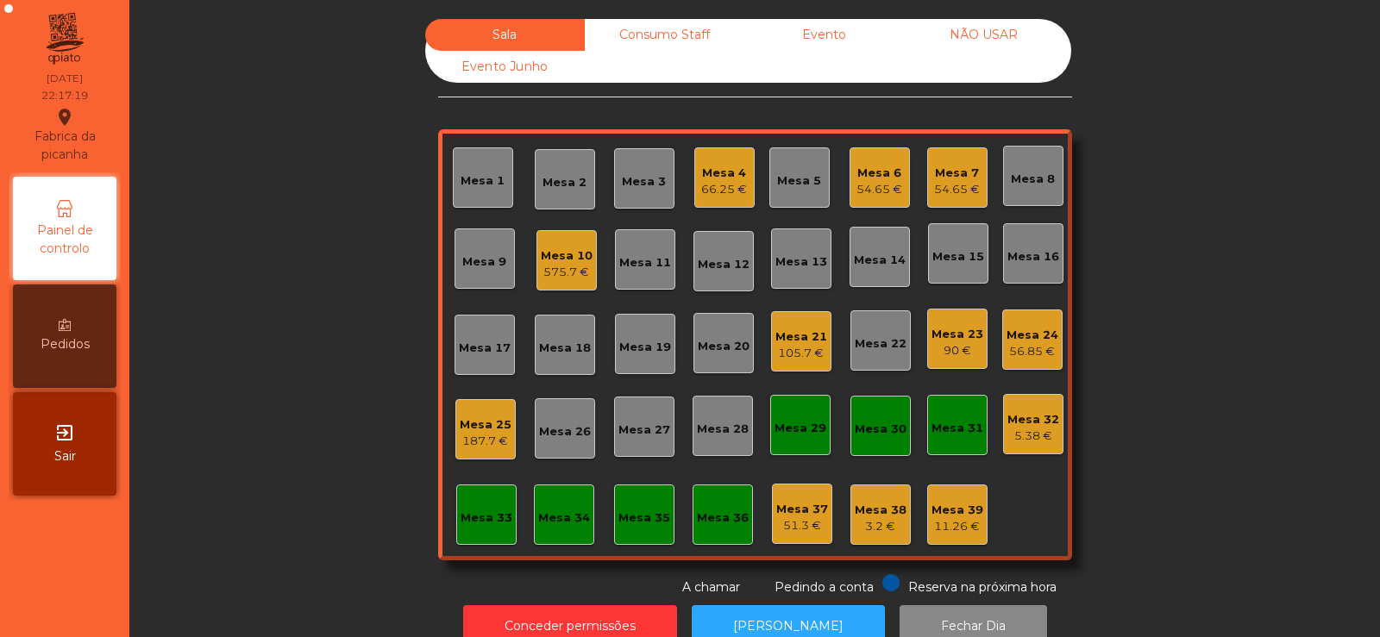
click at [459, 535] on div "Mesa 33" at bounding box center [486, 515] width 60 height 60
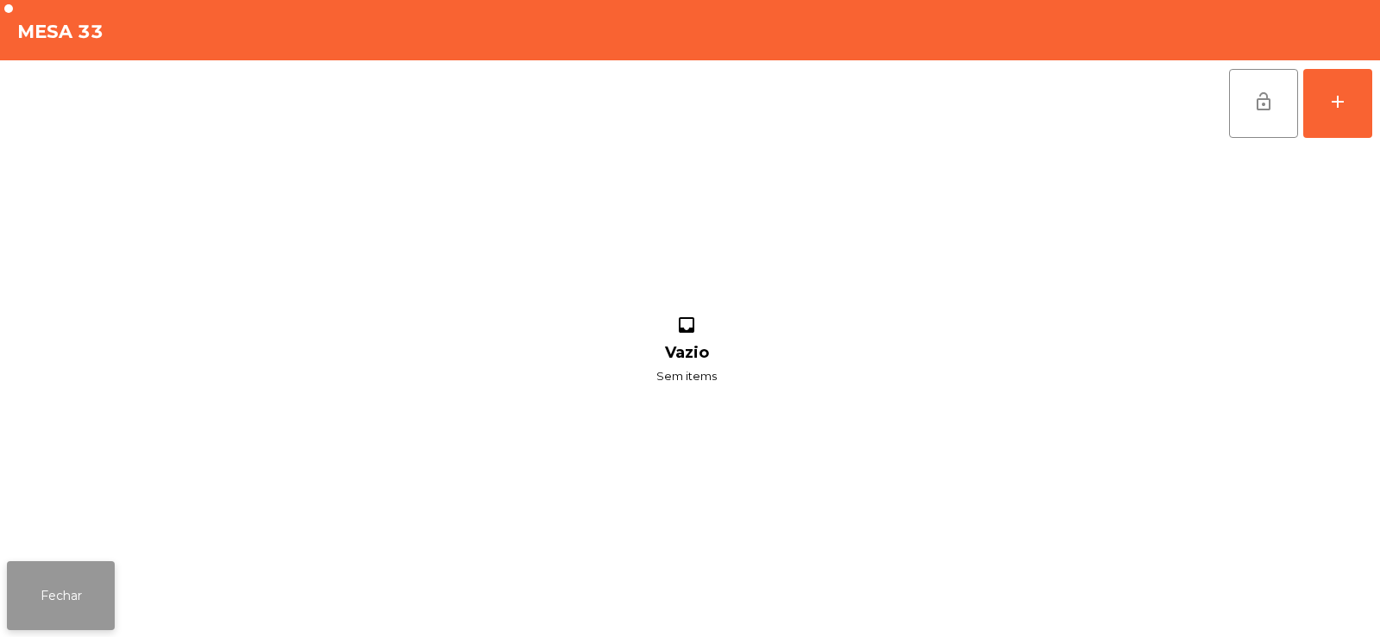
click at [50, 603] on button "Fechar" at bounding box center [61, 595] width 108 height 69
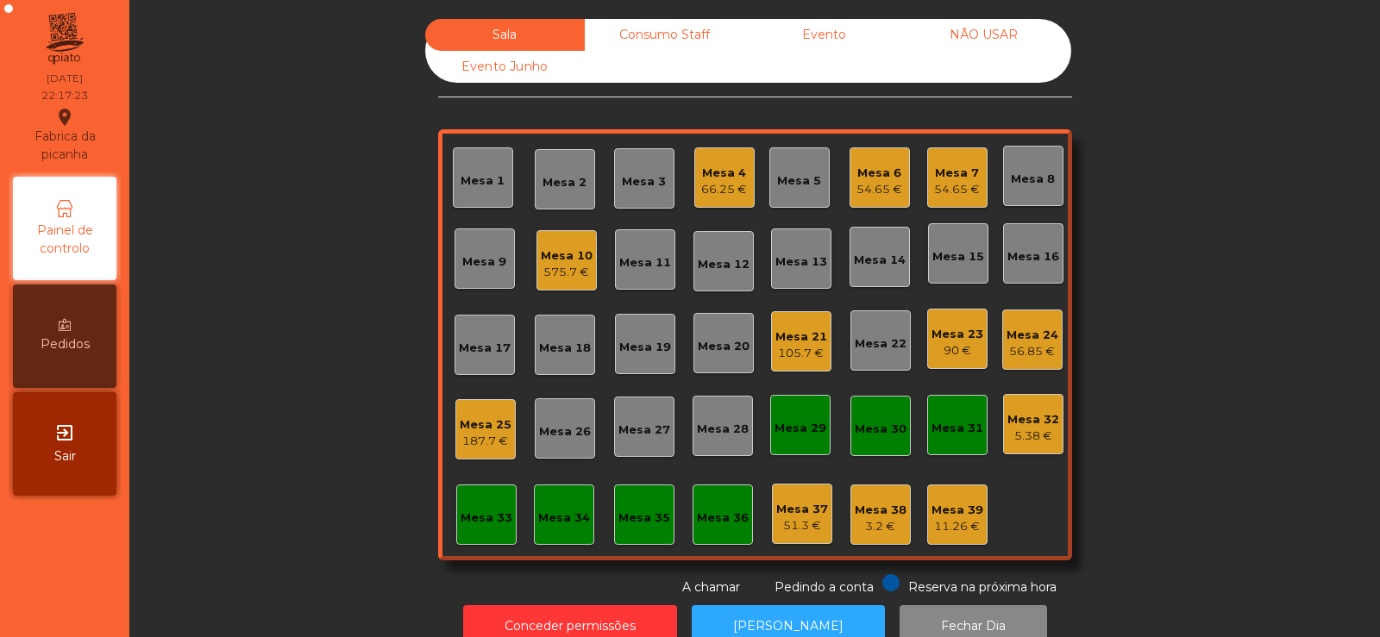
click at [286, 316] on div "Sala Consumo Staff Evento NÃO USAR Evento Junho Mesa 1 Mesa 2 Mesa 3 Mesa 4 66.…" at bounding box center [755, 308] width 1204 height 578
click at [567, 173] on div "Mesa 2" at bounding box center [564, 179] width 44 height 24
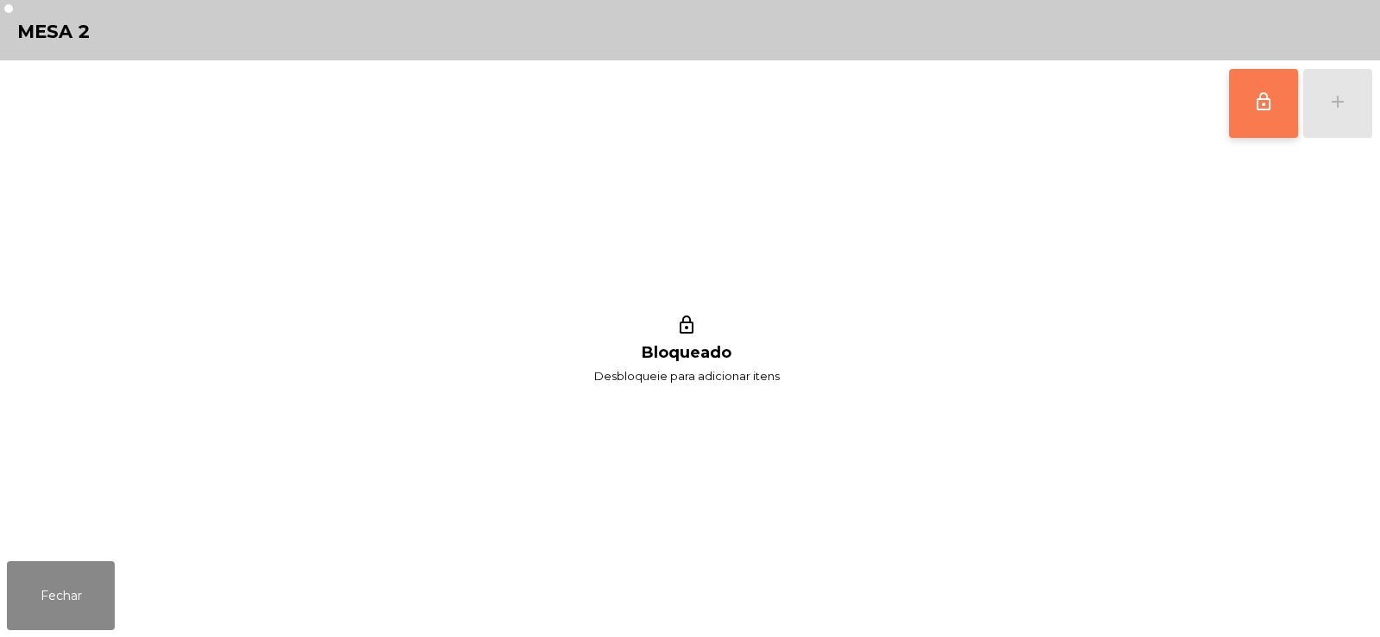
click at [1249, 98] on button "lock_outline" at bounding box center [1263, 103] width 69 height 69
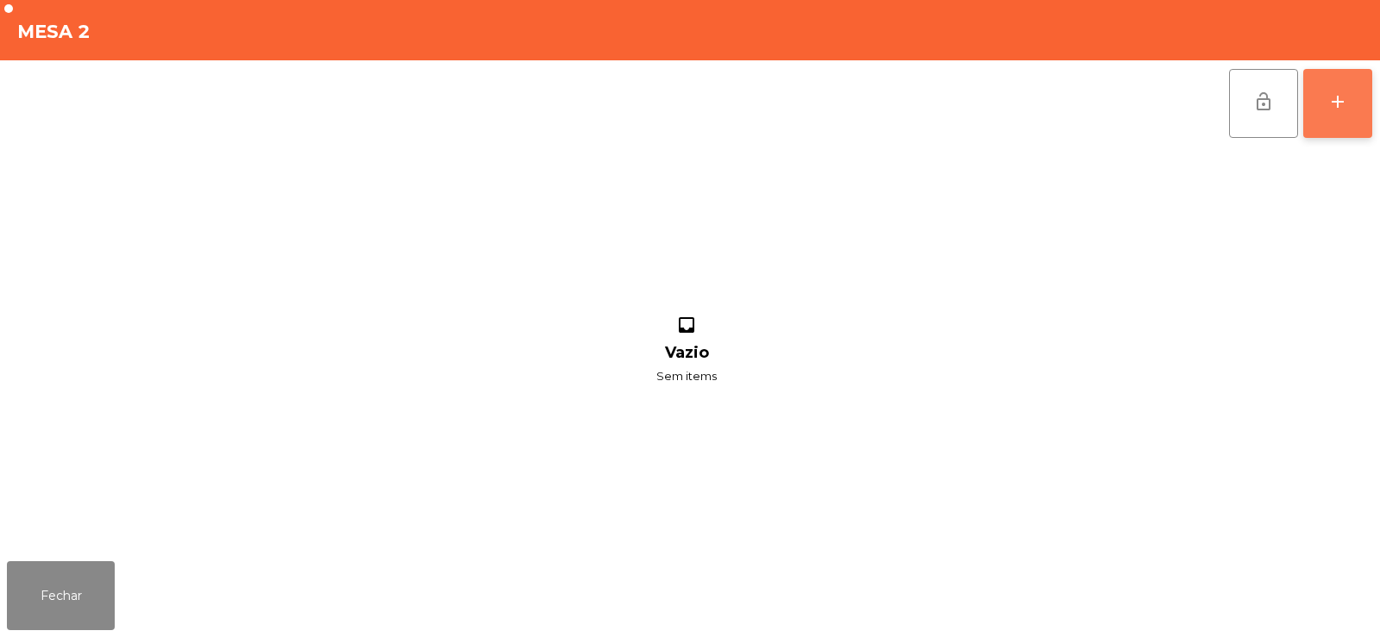
click at [1334, 134] on button "add" at bounding box center [1337, 103] width 69 height 69
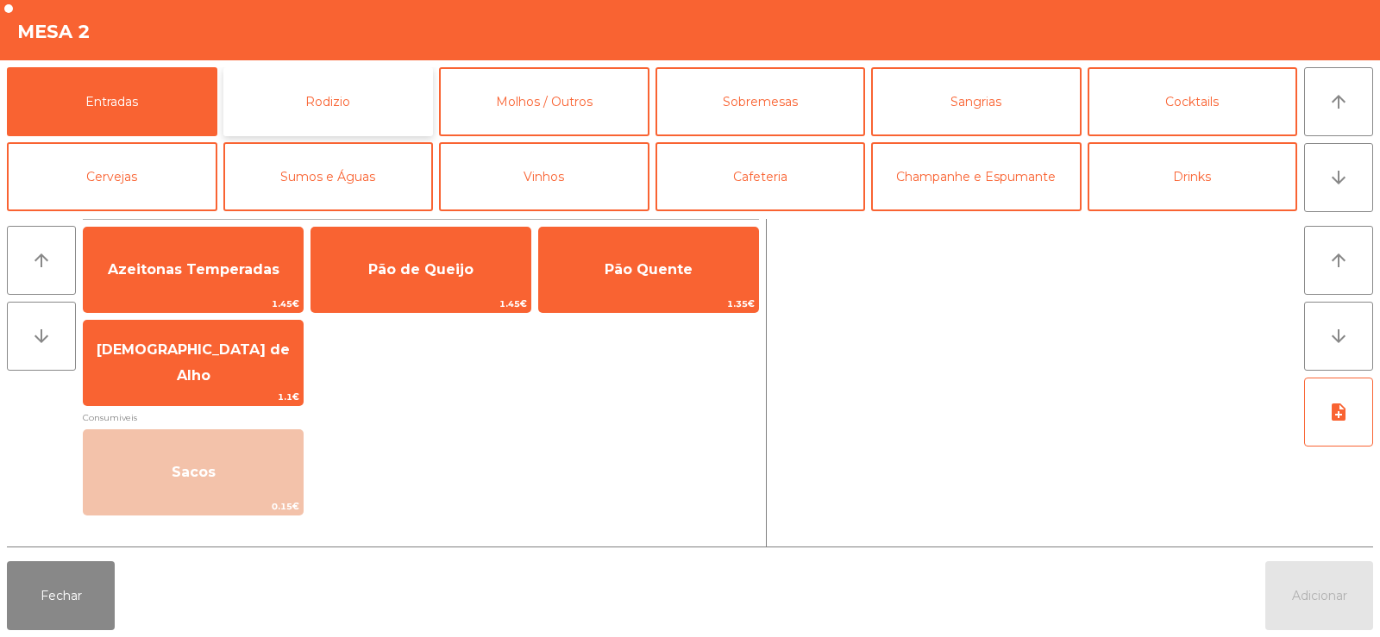
click at [318, 97] on button "Rodizio" at bounding box center [328, 101] width 210 height 69
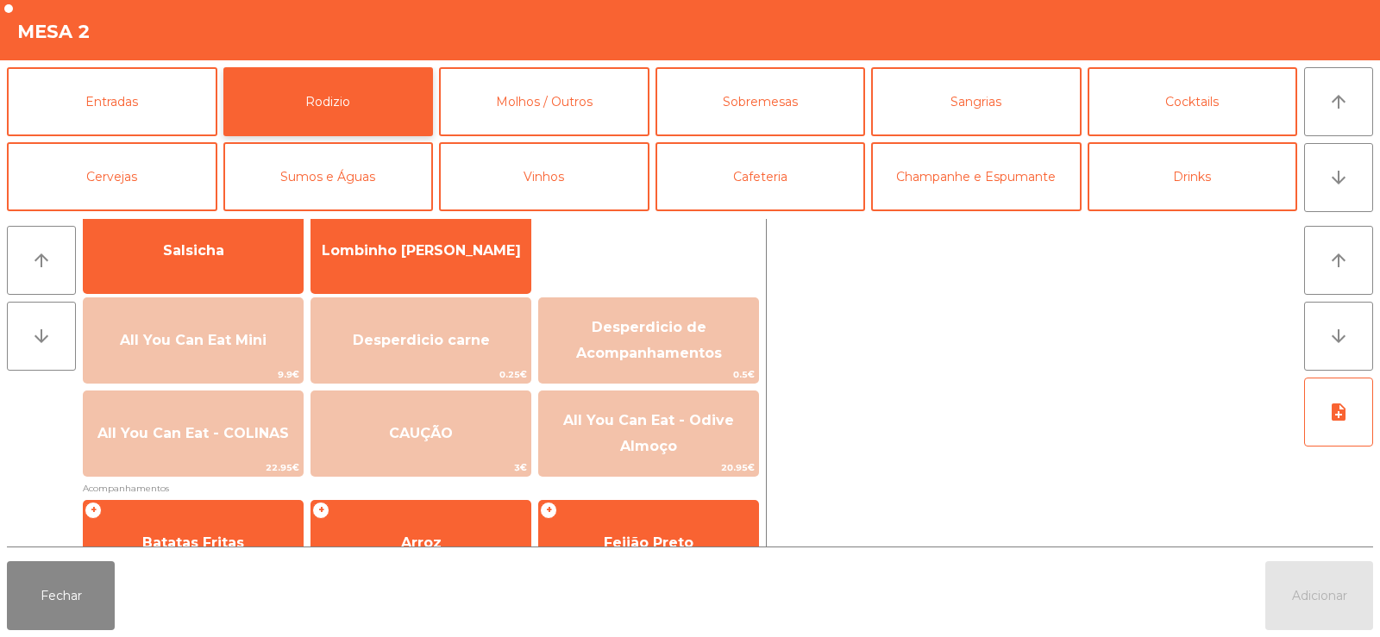
scroll to position [130, 0]
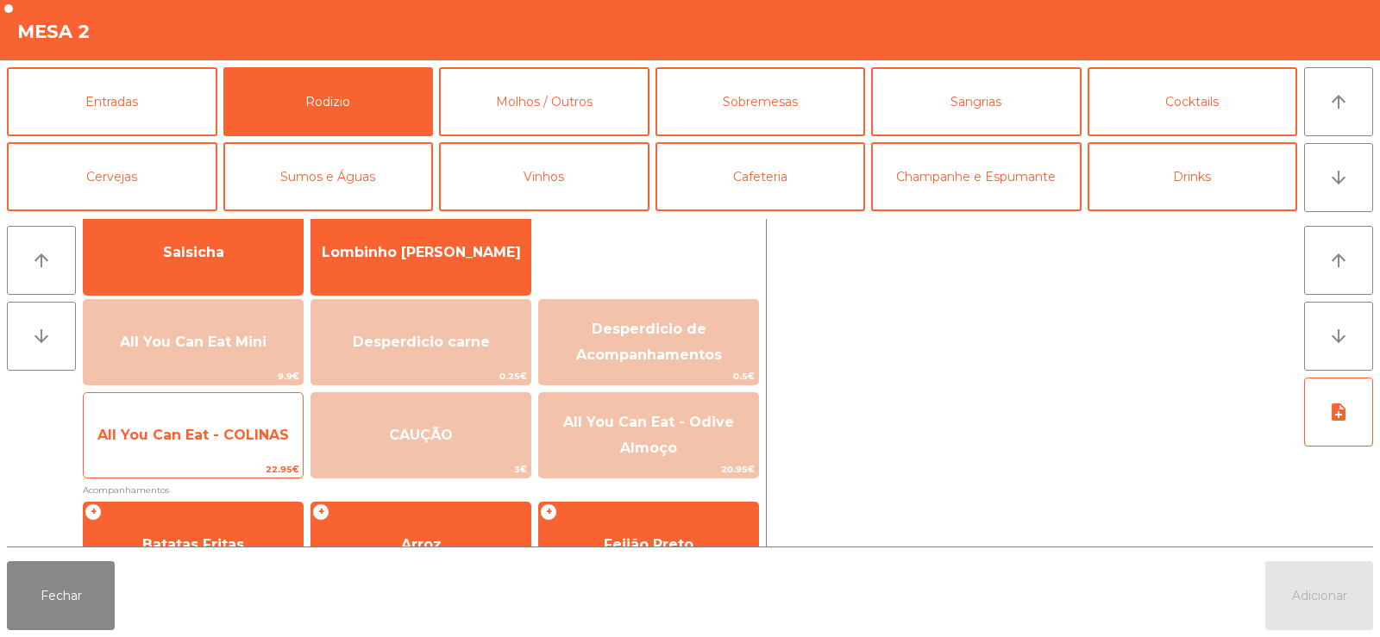
click at [220, 424] on span "All You Can Eat - COLINAS" at bounding box center [193, 435] width 219 height 47
click at [209, 434] on span "All You Can Eat - COLINAS" at bounding box center [192, 435] width 191 height 16
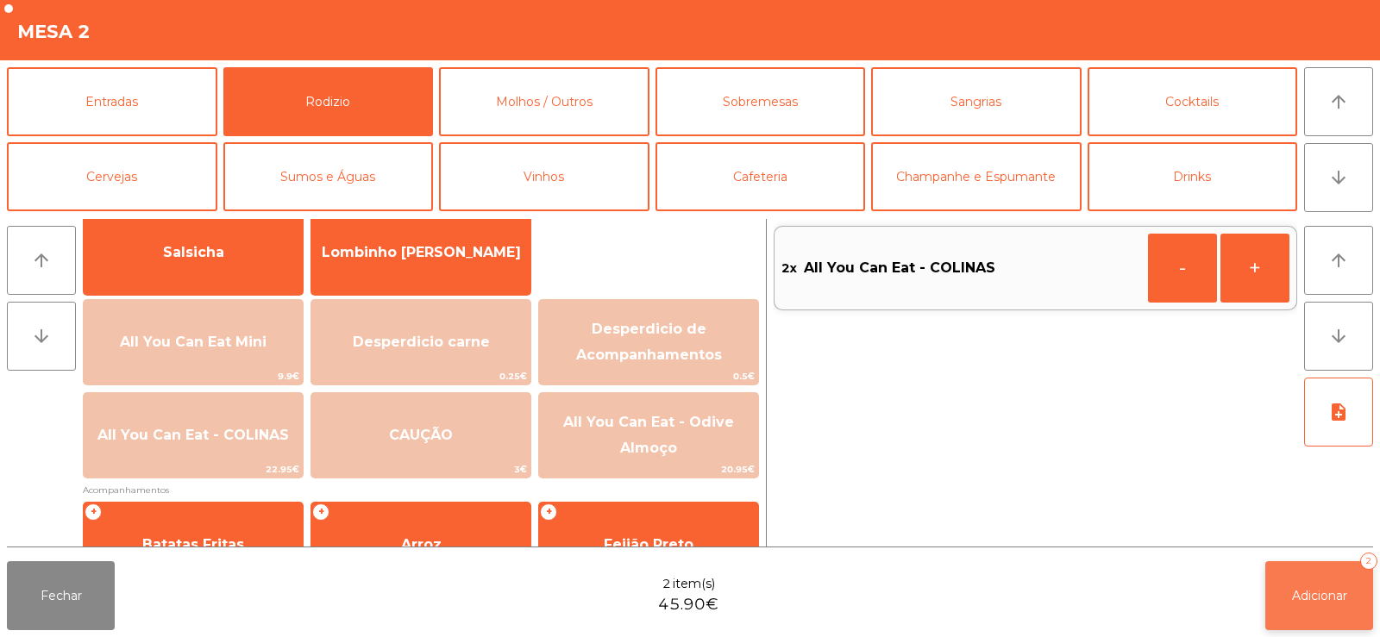
click at [1330, 626] on button "Adicionar 2" at bounding box center [1319, 595] width 108 height 69
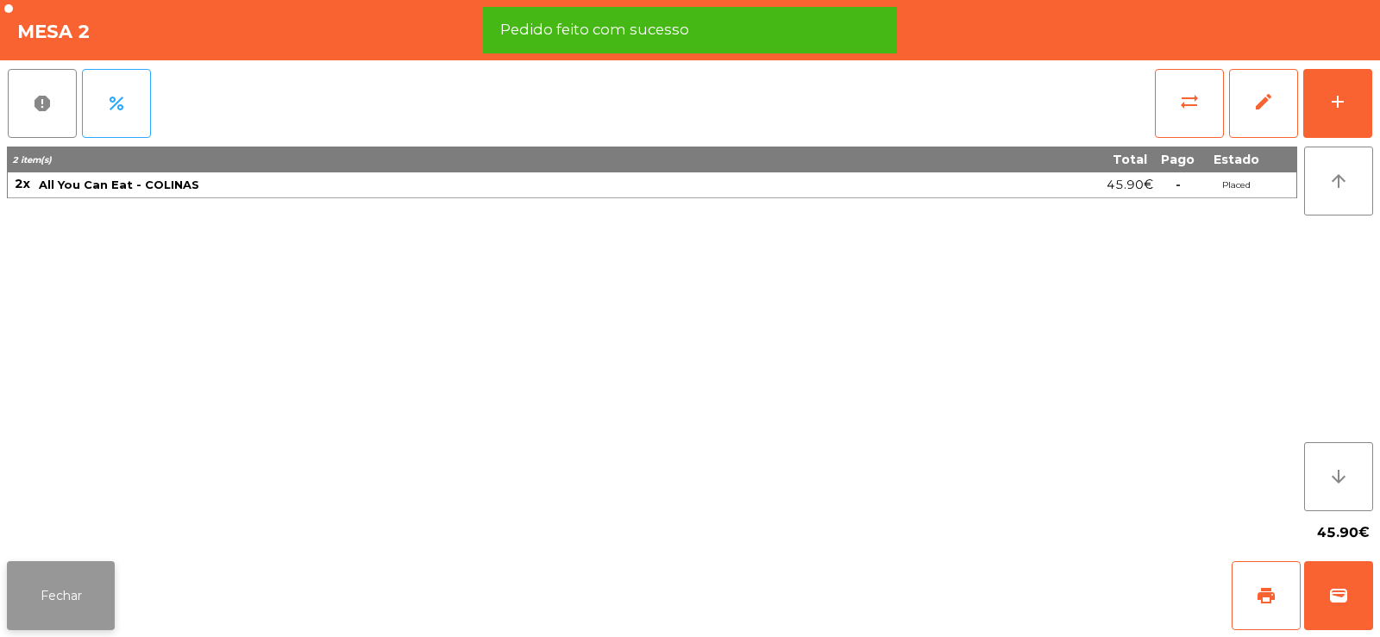
click at [65, 609] on button "Fechar" at bounding box center [61, 595] width 108 height 69
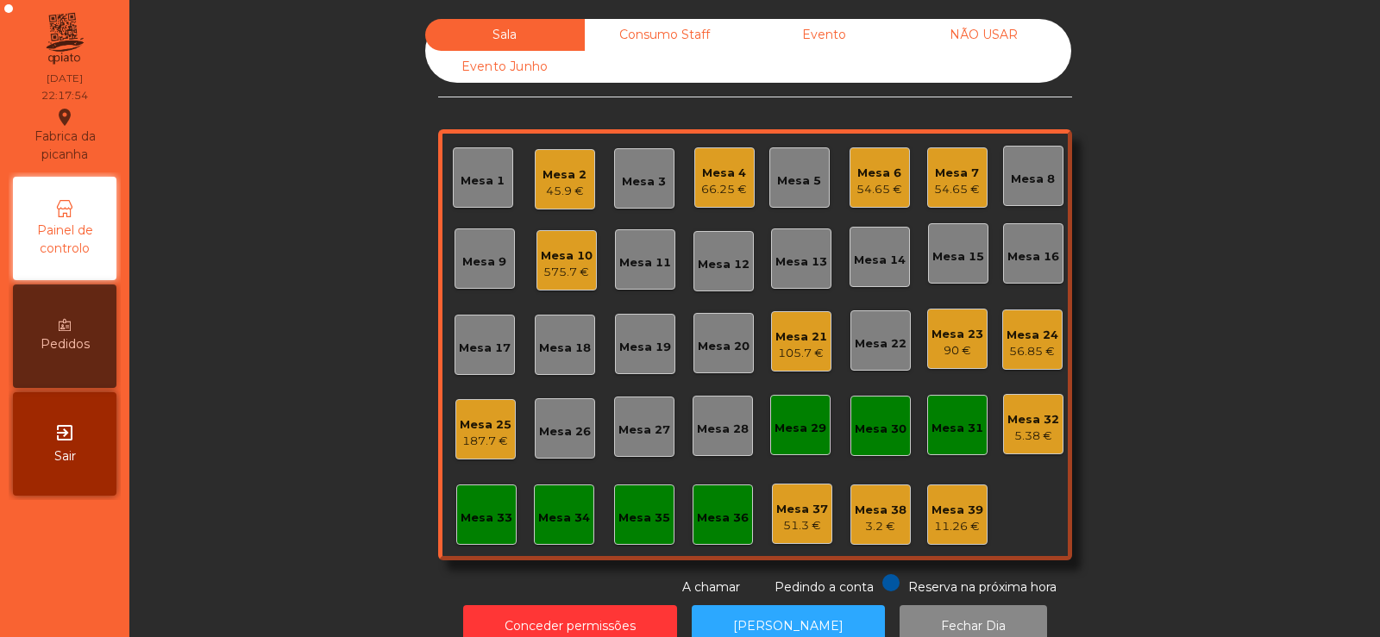
click at [351, 354] on div "Sala Consumo Staff Evento NÃO USAR Evento Junho Mesa 1 Mesa 2 45.9 € Mesa 3 Mes…" at bounding box center [755, 308] width 1204 height 578
click at [483, 541] on div "Mesa 33" at bounding box center [486, 515] width 60 height 60
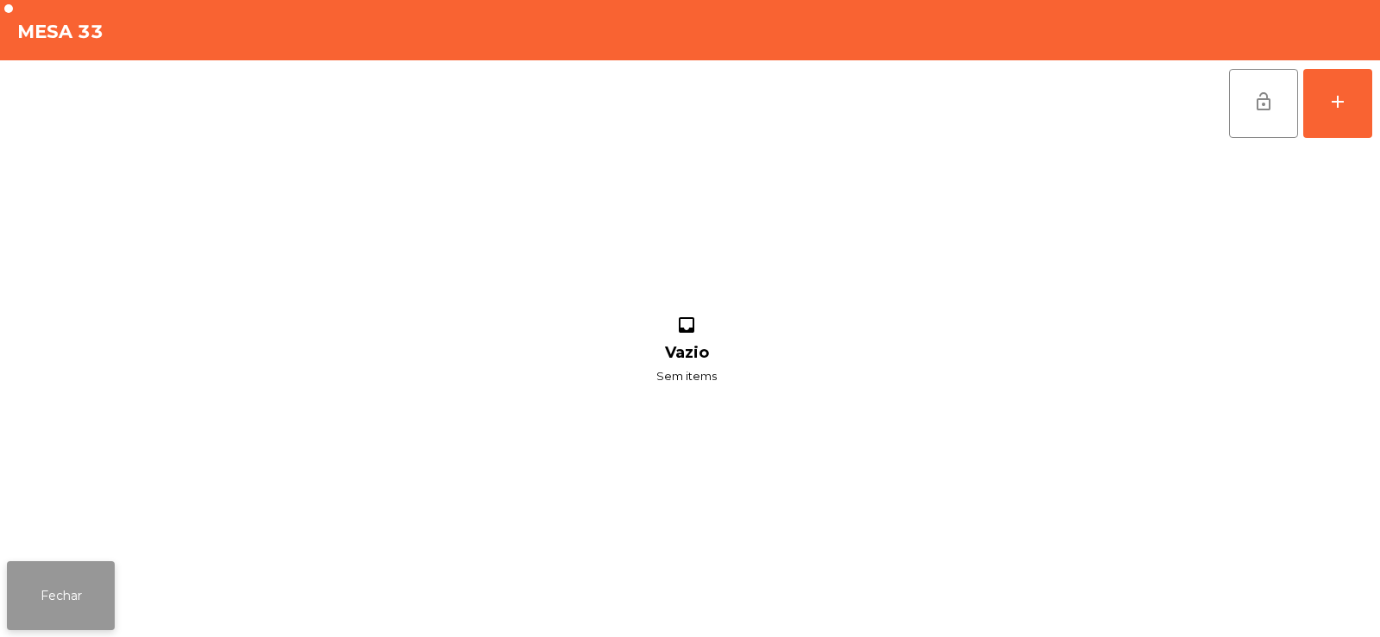
click at [41, 574] on button "Fechar" at bounding box center [61, 595] width 108 height 69
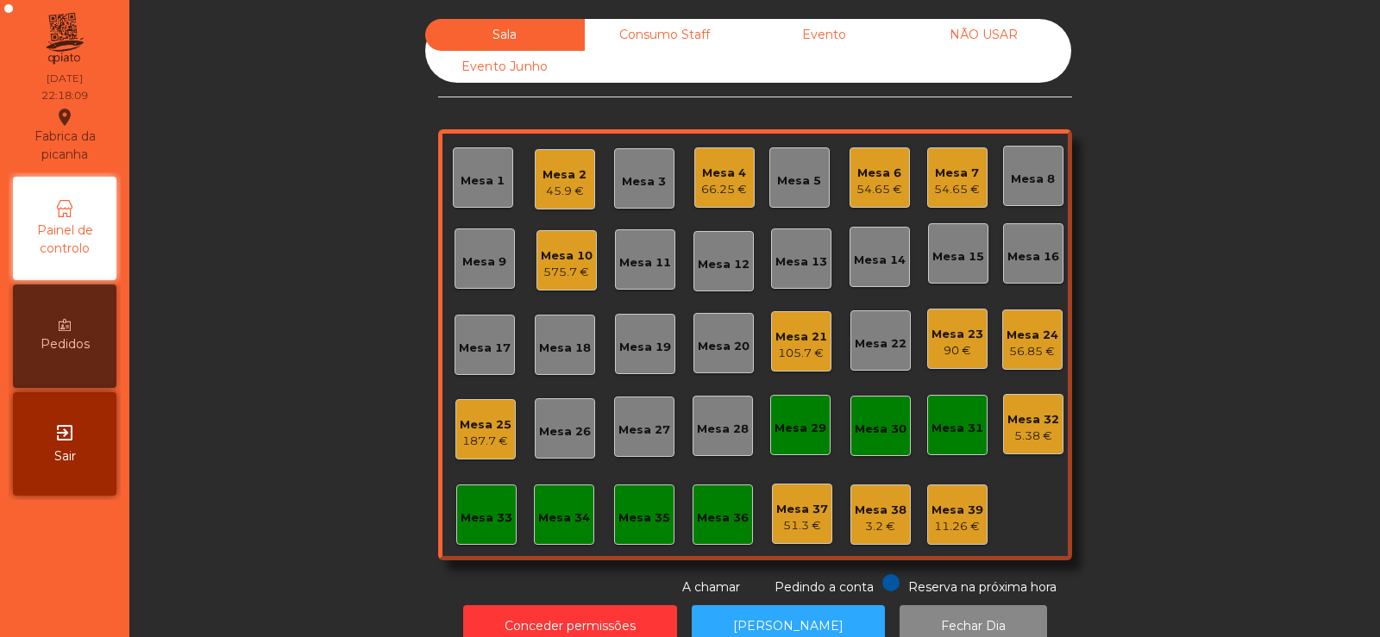
click at [1055, 423] on div "Mesa 32 5.38 €" at bounding box center [1033, 424] width 60 height 60
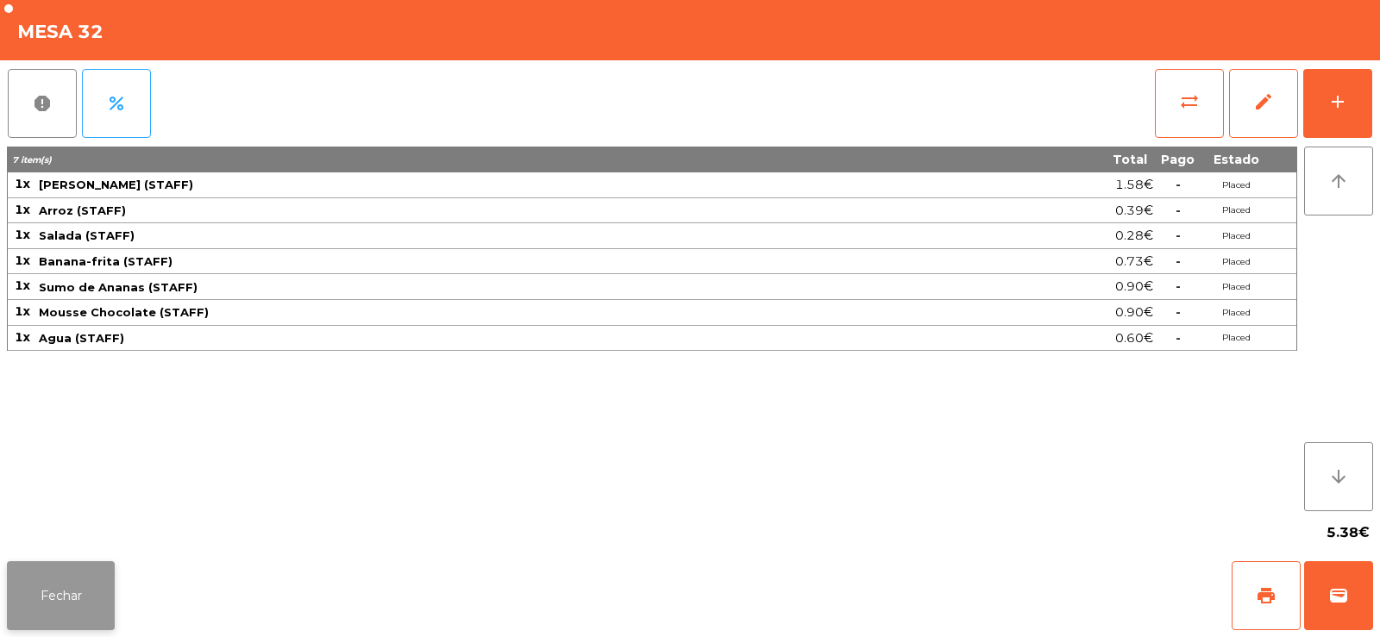
click at [53, 592] on button "Fechar" at bounding box center [61, 595] width 108 height 69
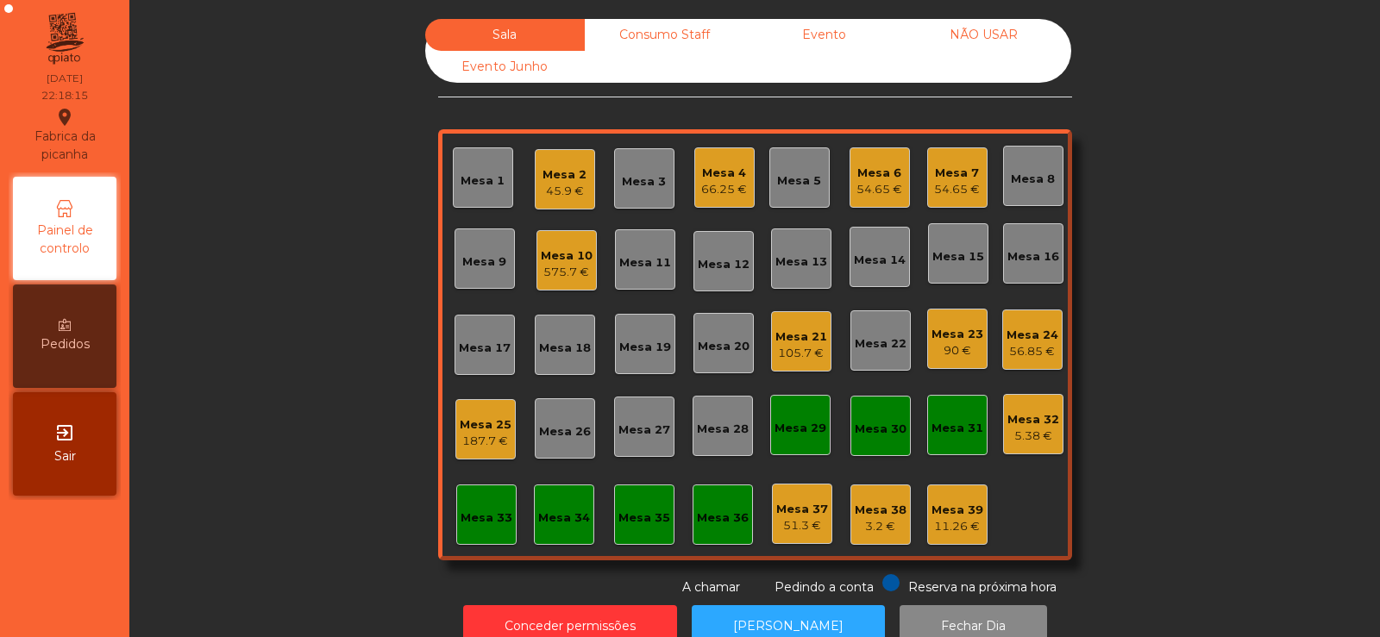
click at [479, 532] on div "Mesa 33" at bounding box center [486, 515] width 60 height 60
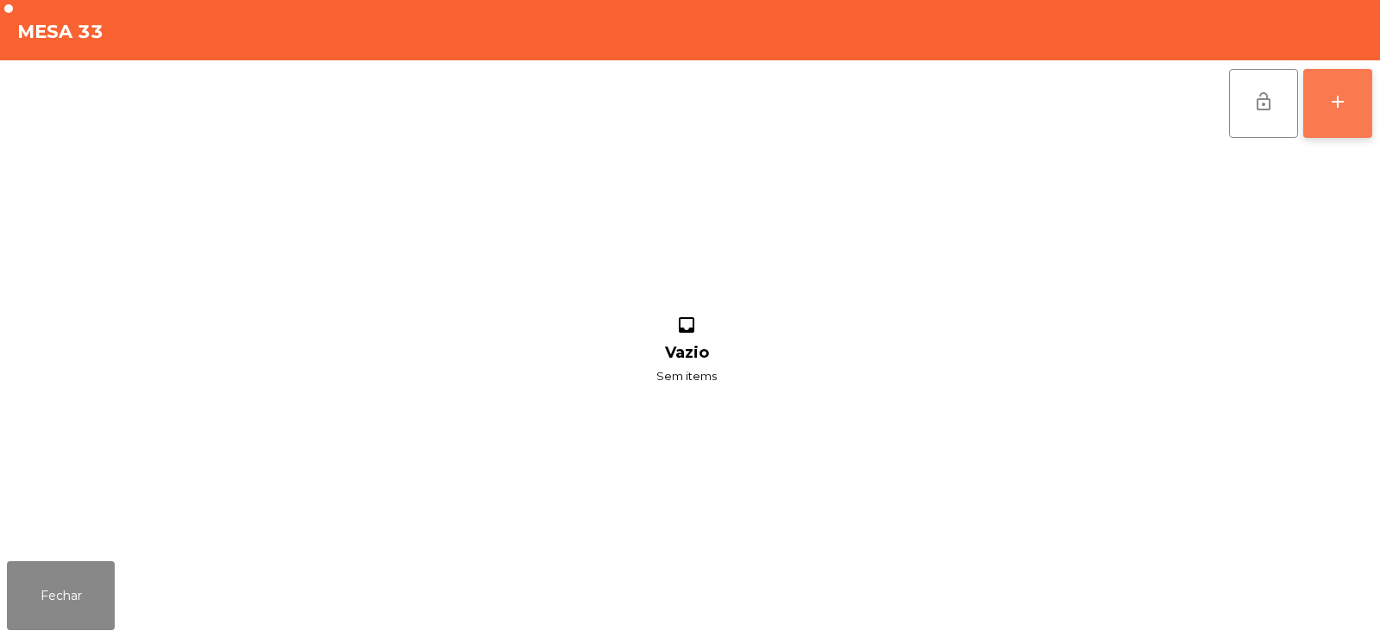
click at [1347, 110] on div "add" at bounding box center [1337, 101] width 21 height 21
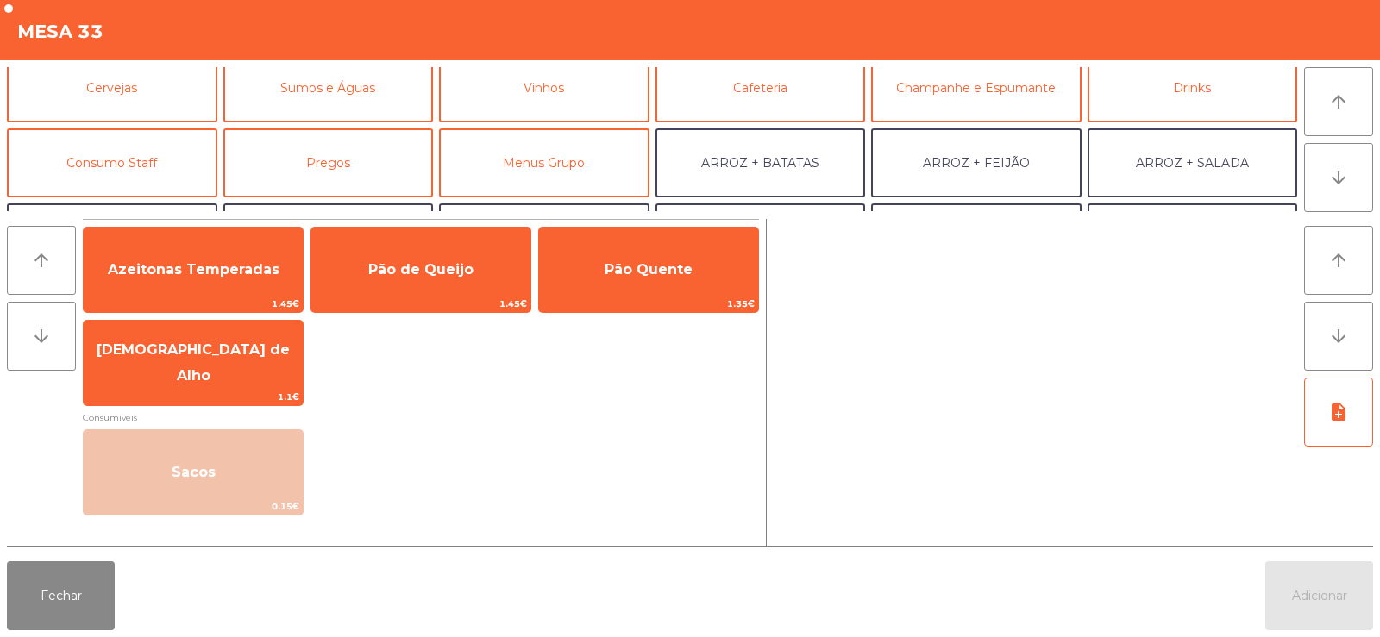
scroll to position [113, 0]
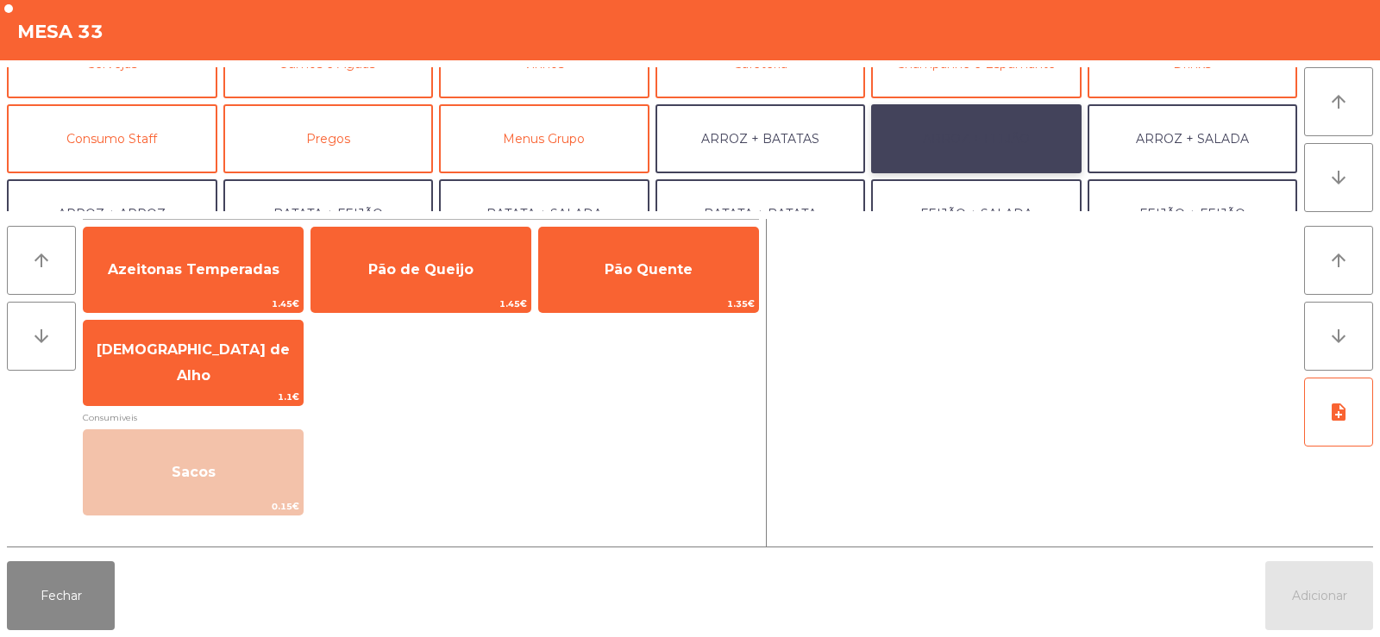
click at [1005, 138] on button "ARROZ + FEIJÃO" at bounding box center [976, 138] width 210 height 69
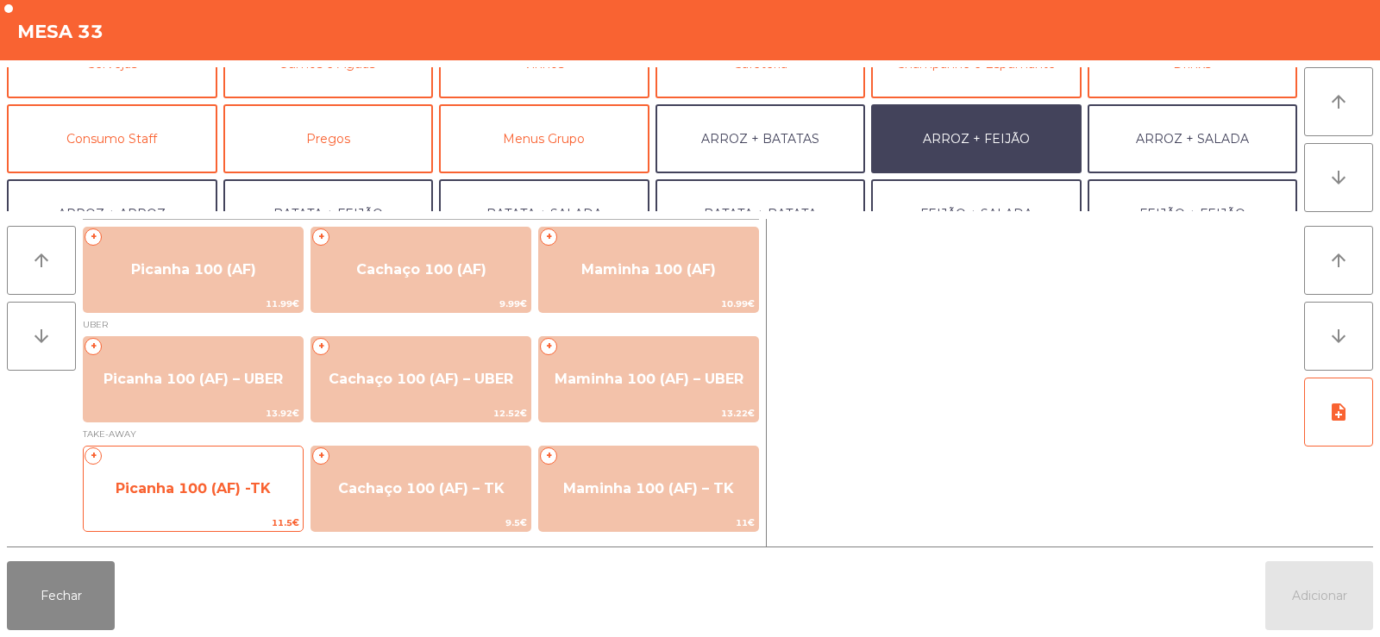
click at [189, 510] on span "Picanha 100 (AF) -TK" at bounding box center [193, 489] width 219 height 47
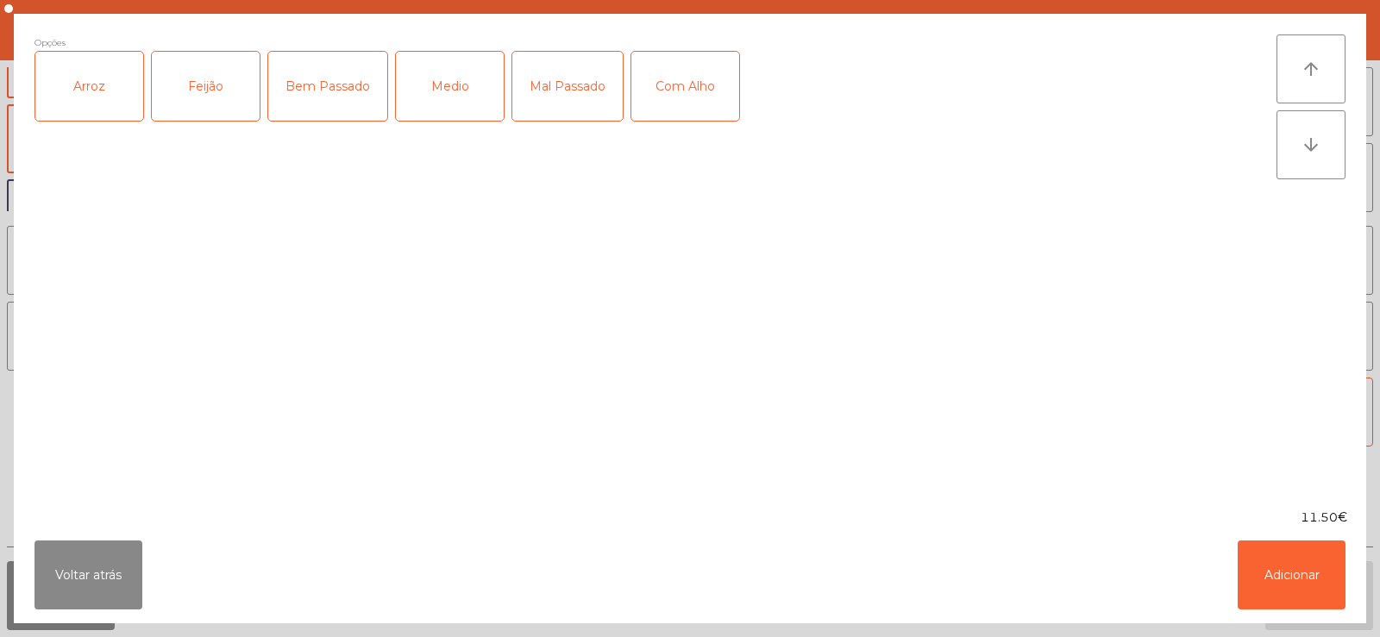
click at [90, 85] on div "Arroz" at bounding box center [89, 86] width 108 height 69
click at [213, 82] on div "Feijão" at bounding box center [206, 86] width 108 height 69
click at [344, 111] on div "Bem Passado" at bounding box center [327, 86] width 119 height 69
click at [93, 603] on button "Voltar atrás" at bounding box center [88, 575] width 108 height 69
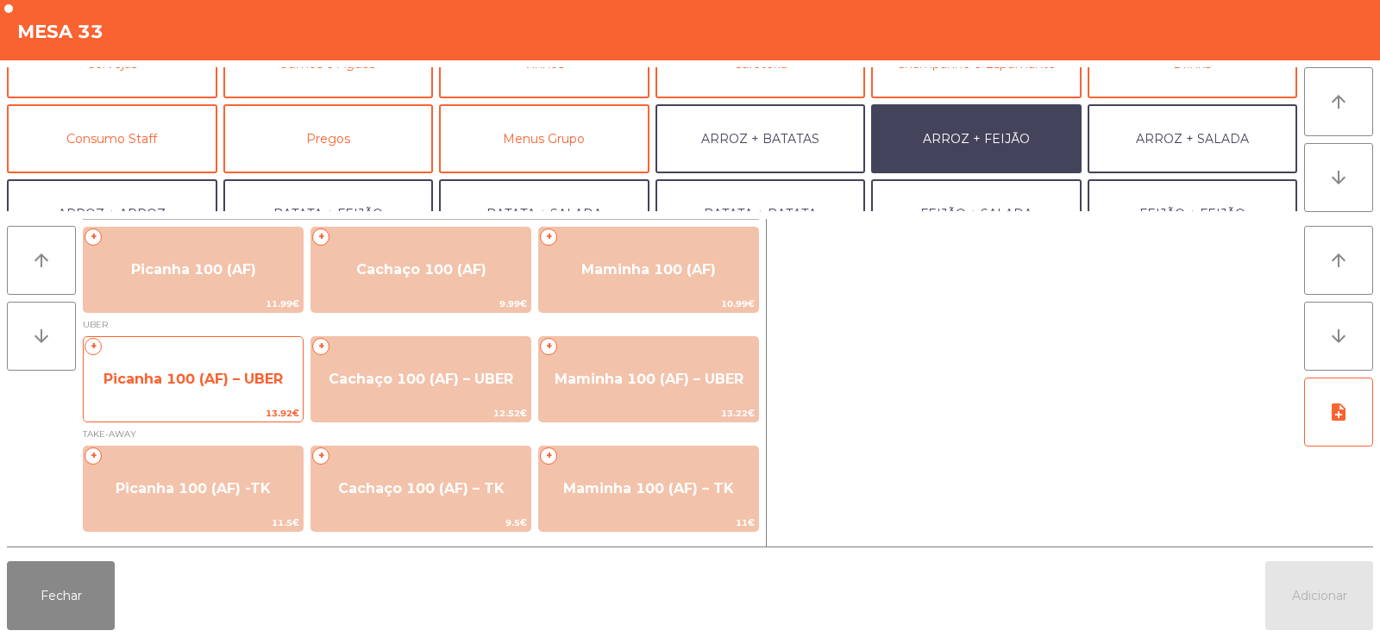
click at [190, 375] on span "Picanha 100 (AF) – UBER" at bounding box center [192, 379] width 179 height 16
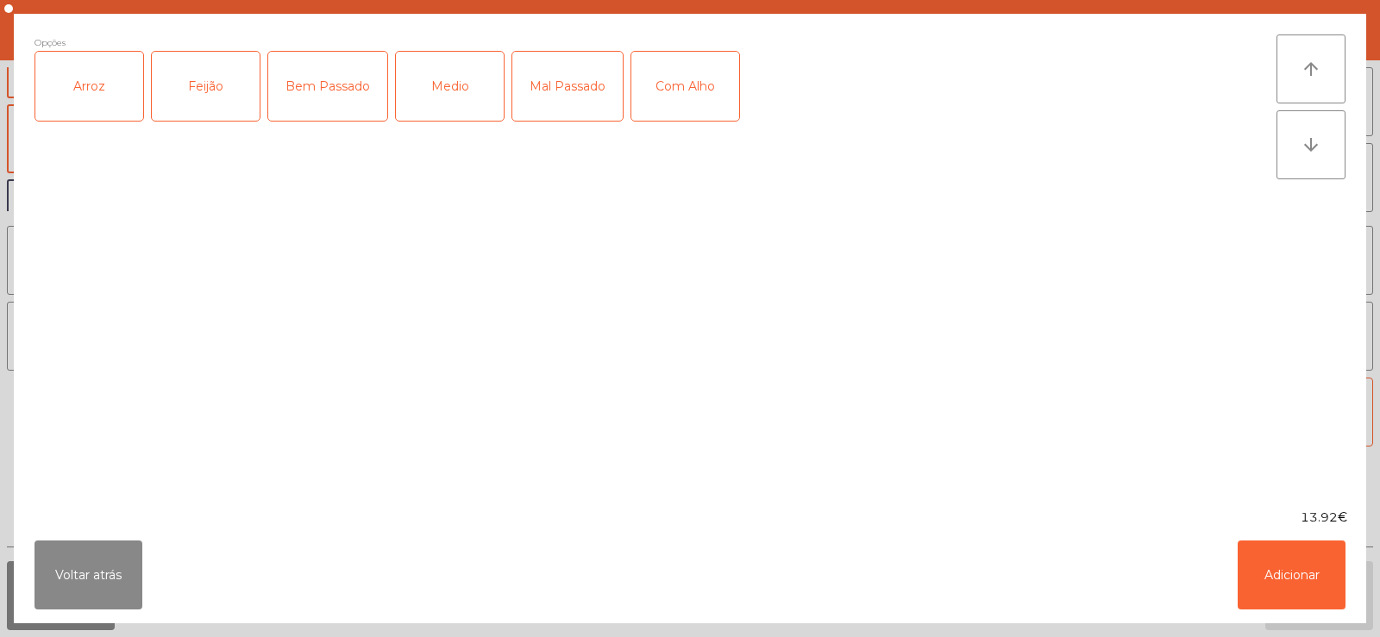
click at [82, 96] on div "Arroz" at bounding box center [89, 86] width 108 height 69
click at [192, 91] on div "Feijão" at bounding box center [206, 86] width 108 height 69
click at [319, 73] on div "Bem Passado" at bounding box center [327, 86] width 119 height 69
click at [1268, 605] on button "Adicionar" at bounding box center [1291, 575] width 108 height 69
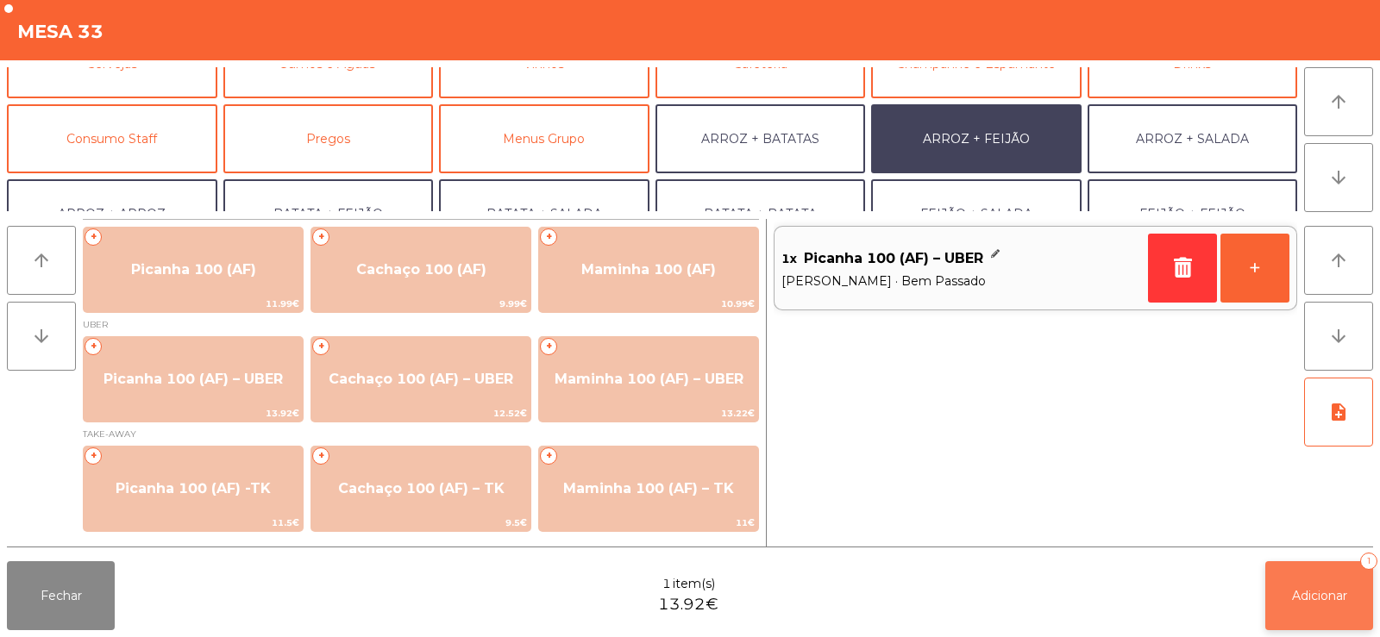
click at [1301, 585] on button "Adicionar 1" at bounding box center [1319, 595] width 108 height 69
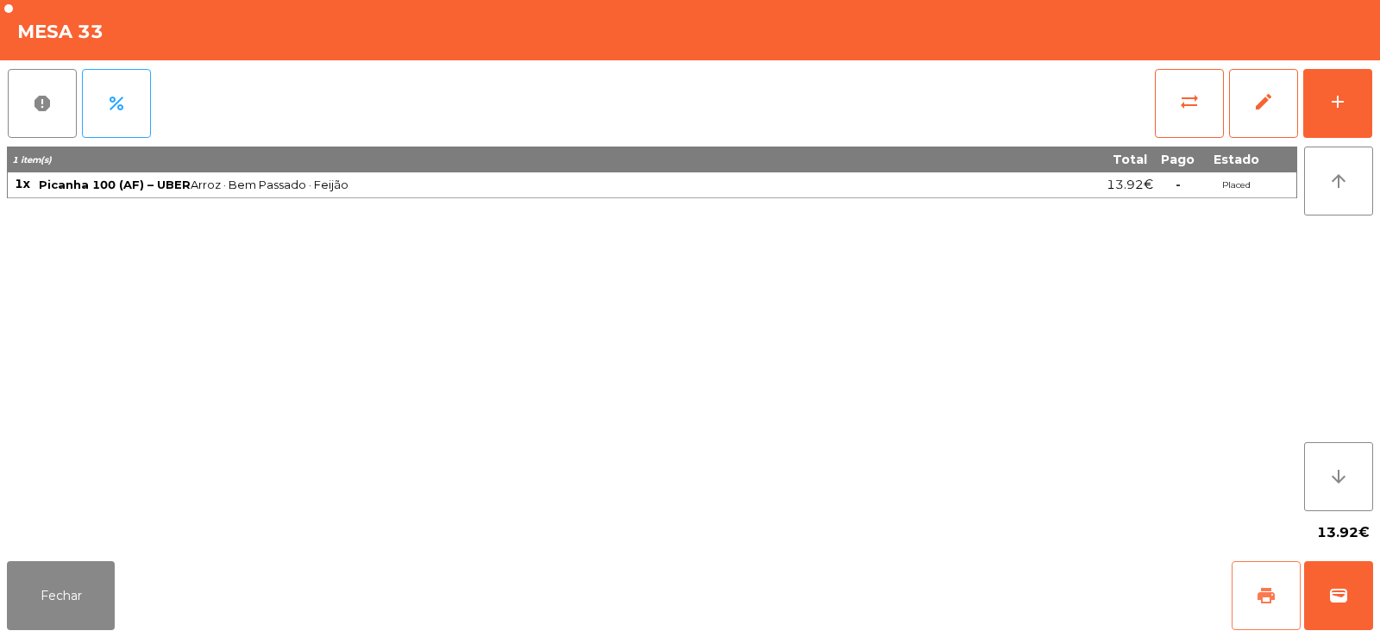
click at [1245, 593] on button "print" at bounding box center [1265, 595] width 69 height 69
click at [1276, 585] on button "print" at bounding box center [1265, 595] width 69 height 69
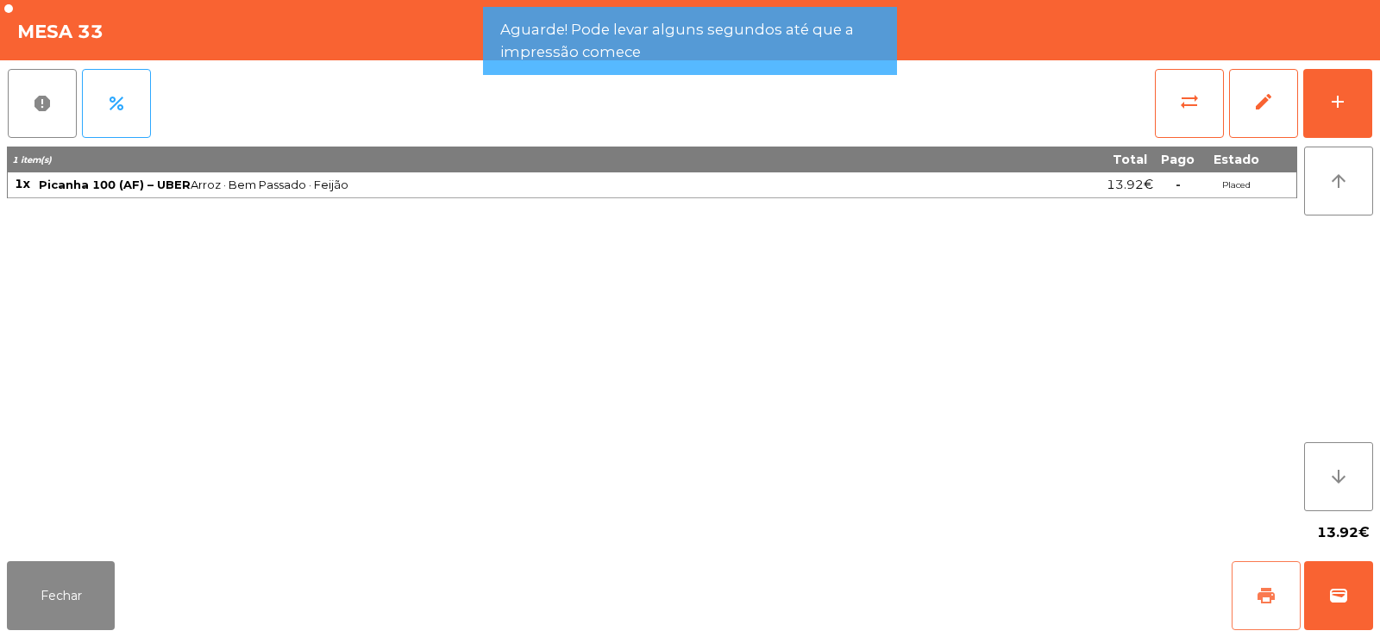
click at [1259, 570] on button "print" at bounding box center [1265, 595] width 69 height 69
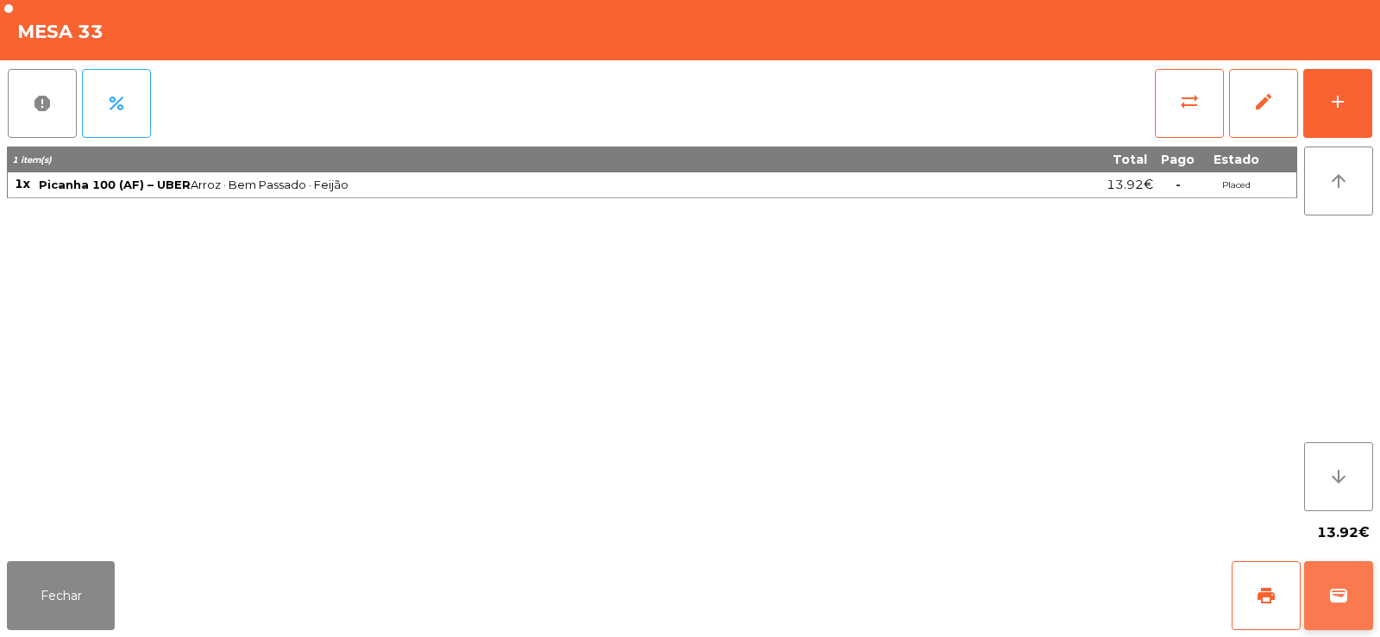
click at [1348, 571] on button "wallet" at bounding box center [1338, 595] width 69 height 69
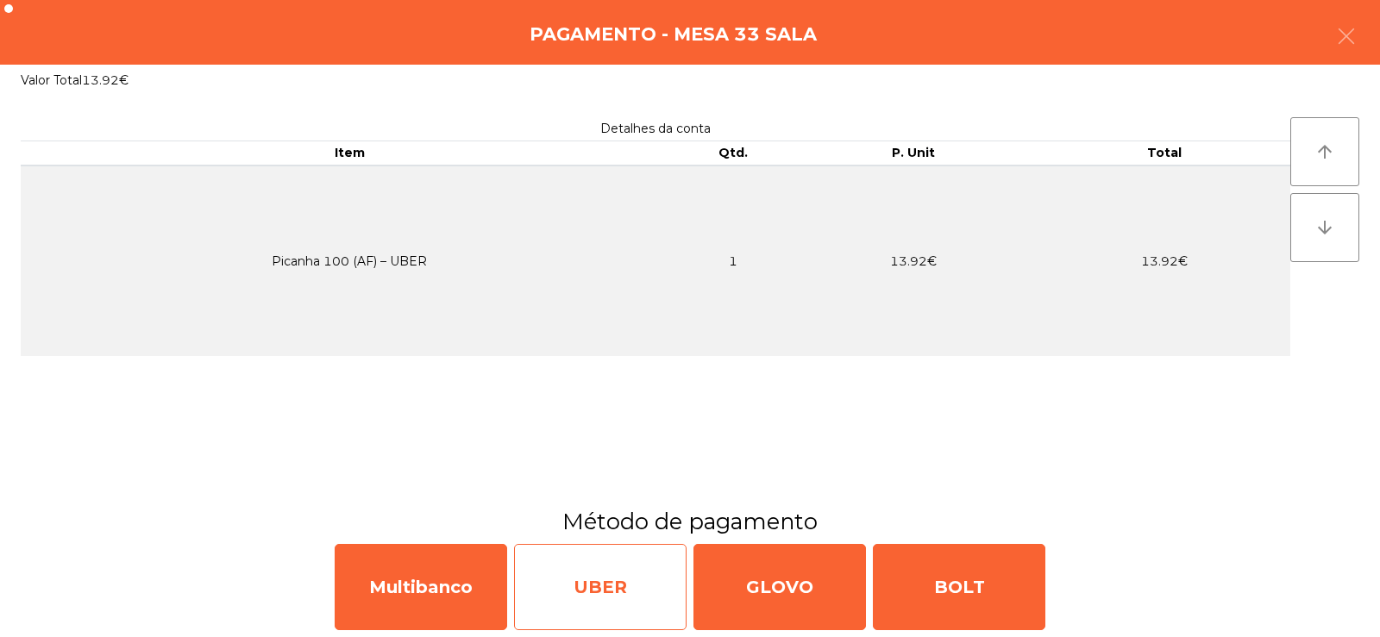
click at [597, 592] on div "UBER" at bounding box center [600, 587] width 172 height 86
select select "**"
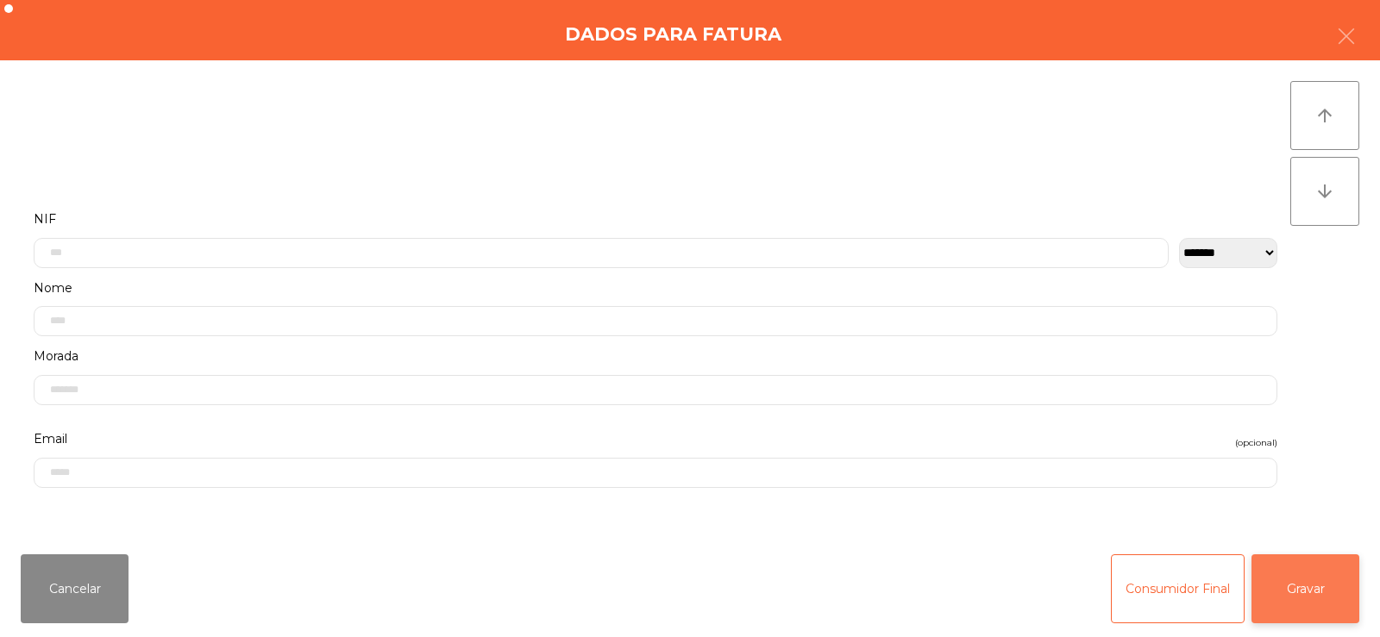
click at [1313, 591] on button "Gravar" at bounding box center [1305, 588] width 108 height 69
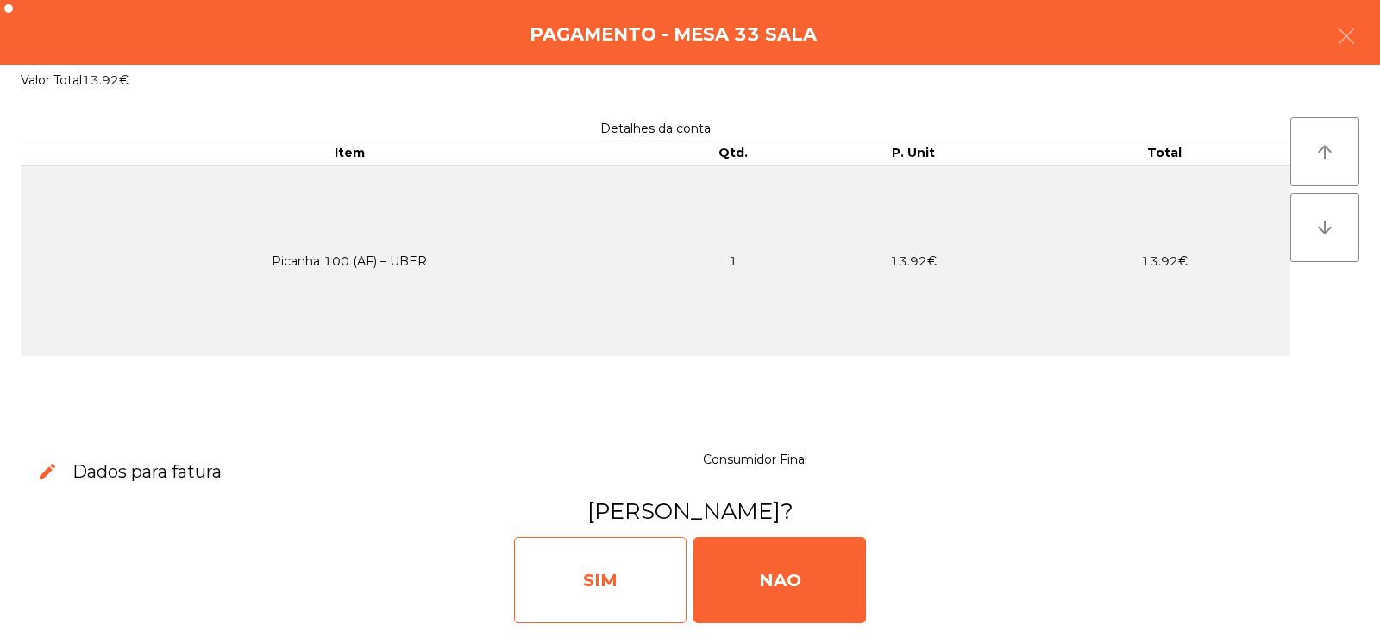
click at [566, 580] on div "SIM" at bounding box center [600, 580] width 172 height 86
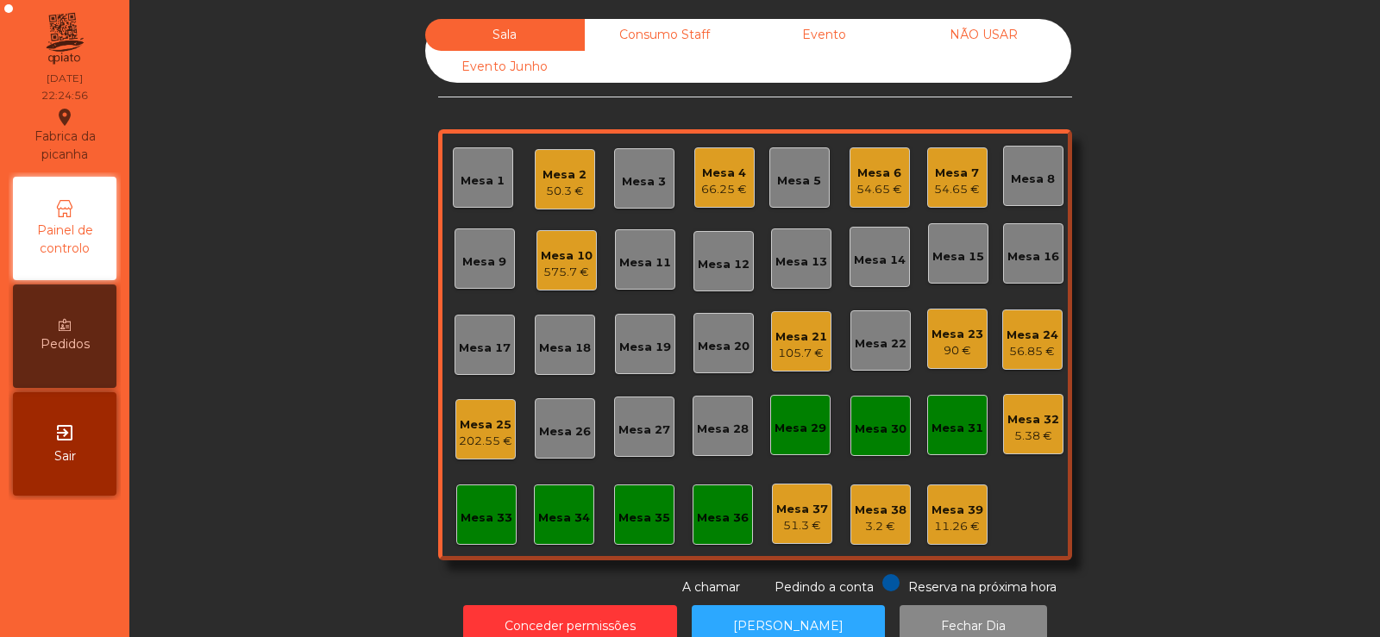
click at [1200, 205] on div "Sala Consumo Staff Evento NÃO USAR Evento Junho Mesa 1 Mesa 2 50.3 € Mesa 3 Mes…" at bounding box center [755, 308] width 1204 height 578
click at [1051, 332] on div "Mesa 24 56.85 €" at bounding box center [1032, 340] width 60 height 60
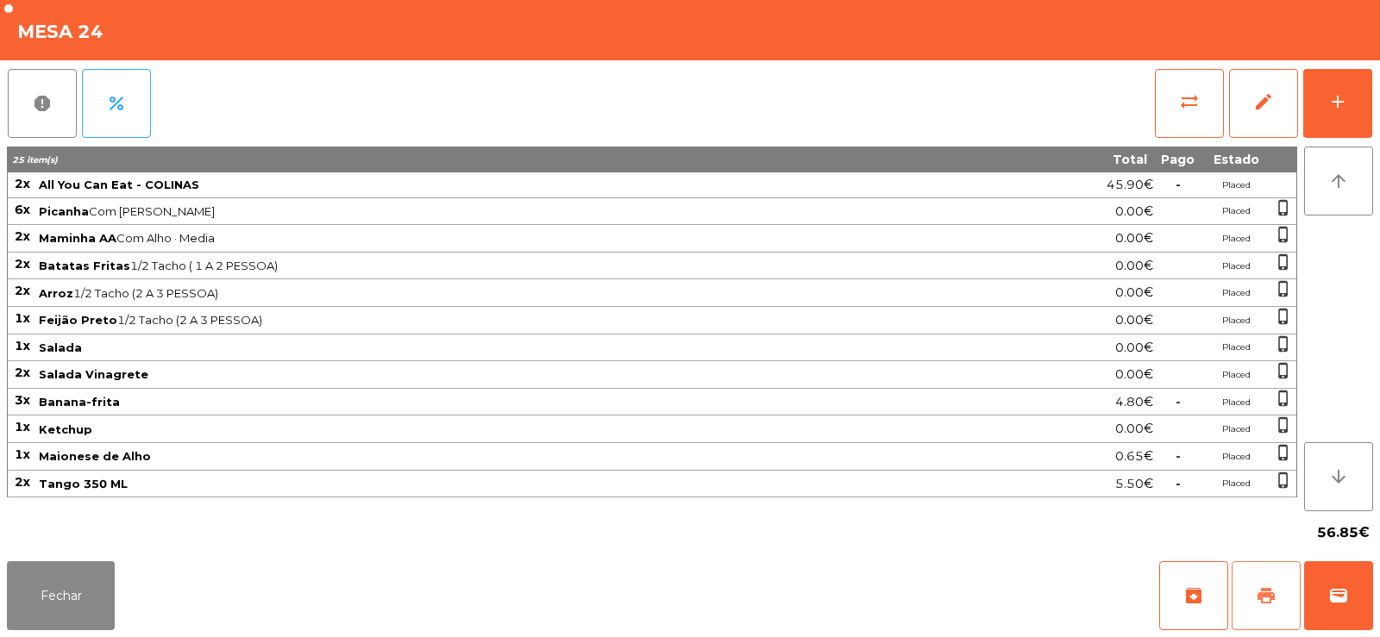
click at [1252, 604] on button "print" at bounding box center [1265, 595] width 69 height 69
click at [1164, 114] on button "sync_alt" at bounding box center [1189, 103] width 69 height 69
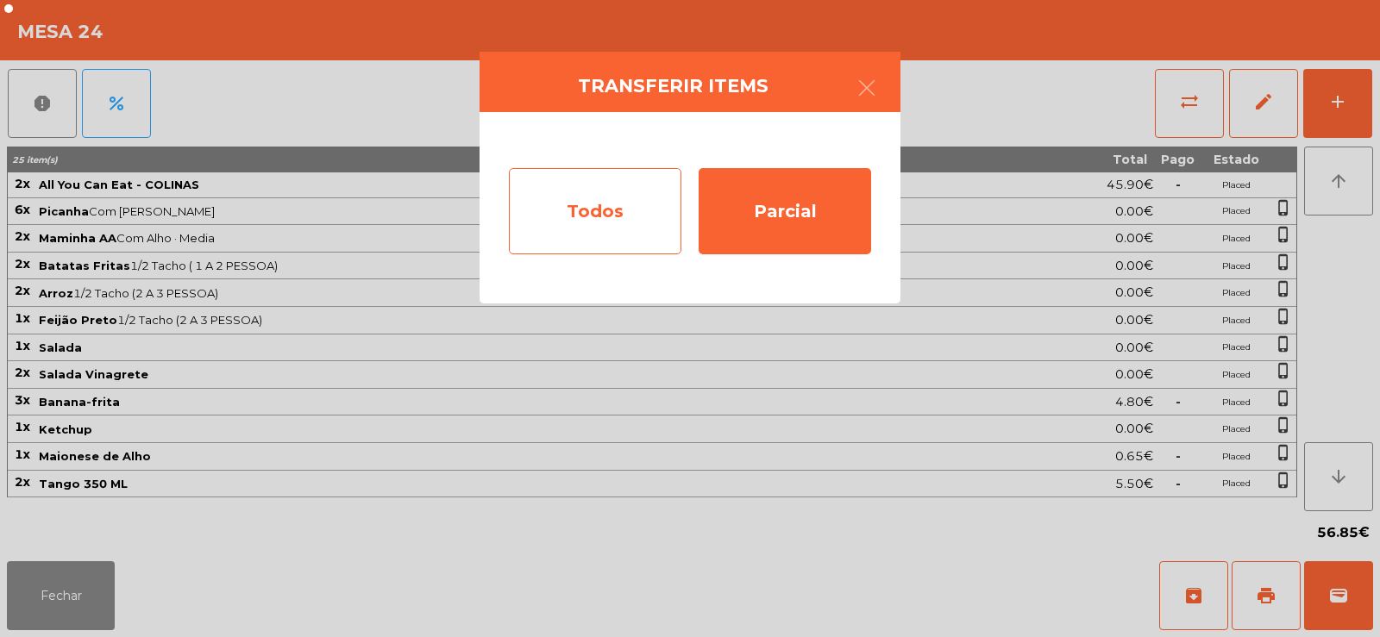
click at [592, 224] on div "Todos" at bounding box center [595, 211] width 172 height 86
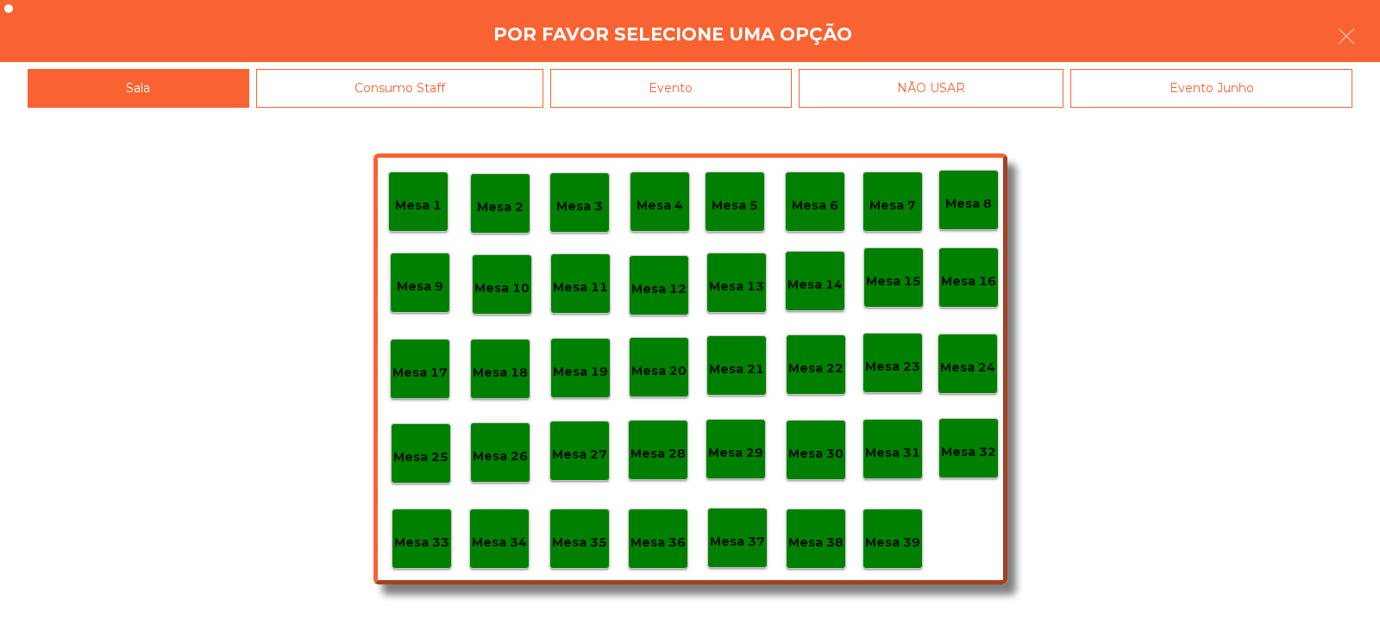
click at [735, 103] on div "Evento" at bounding box center [670, 88] width 241 height 39
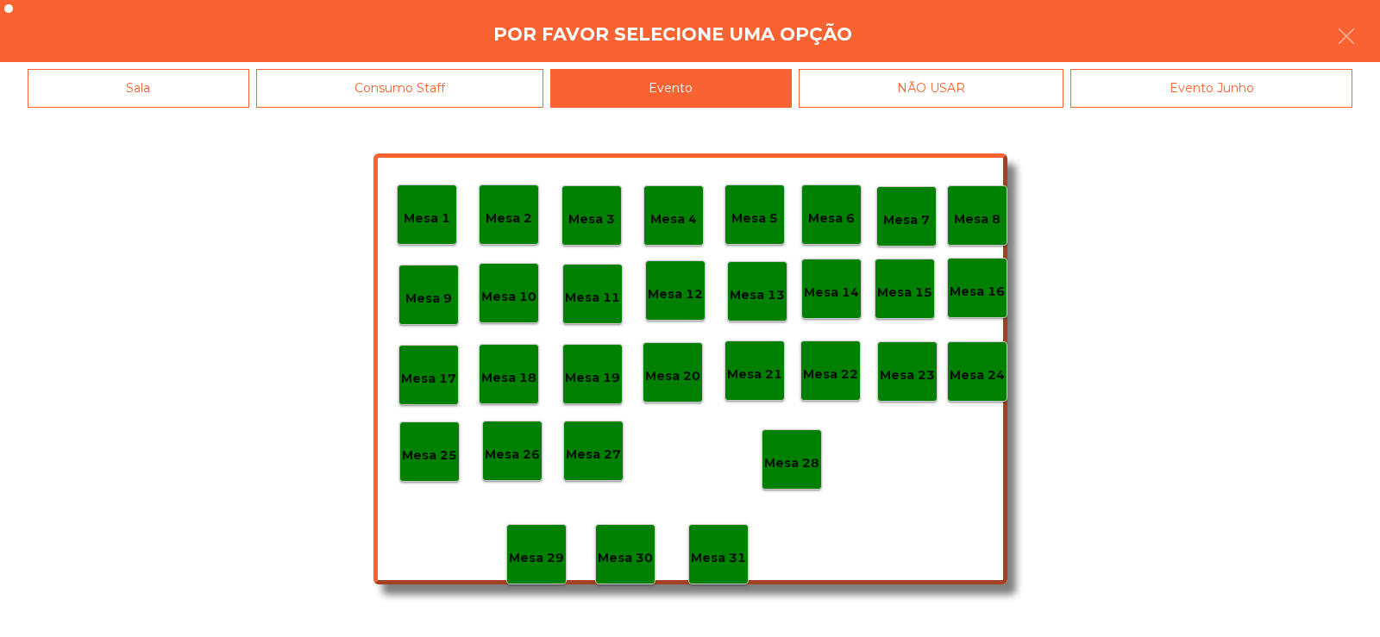
click at [780, 458] on p "Mesa 28" at bounding box center [791, 464] width 55 height 20
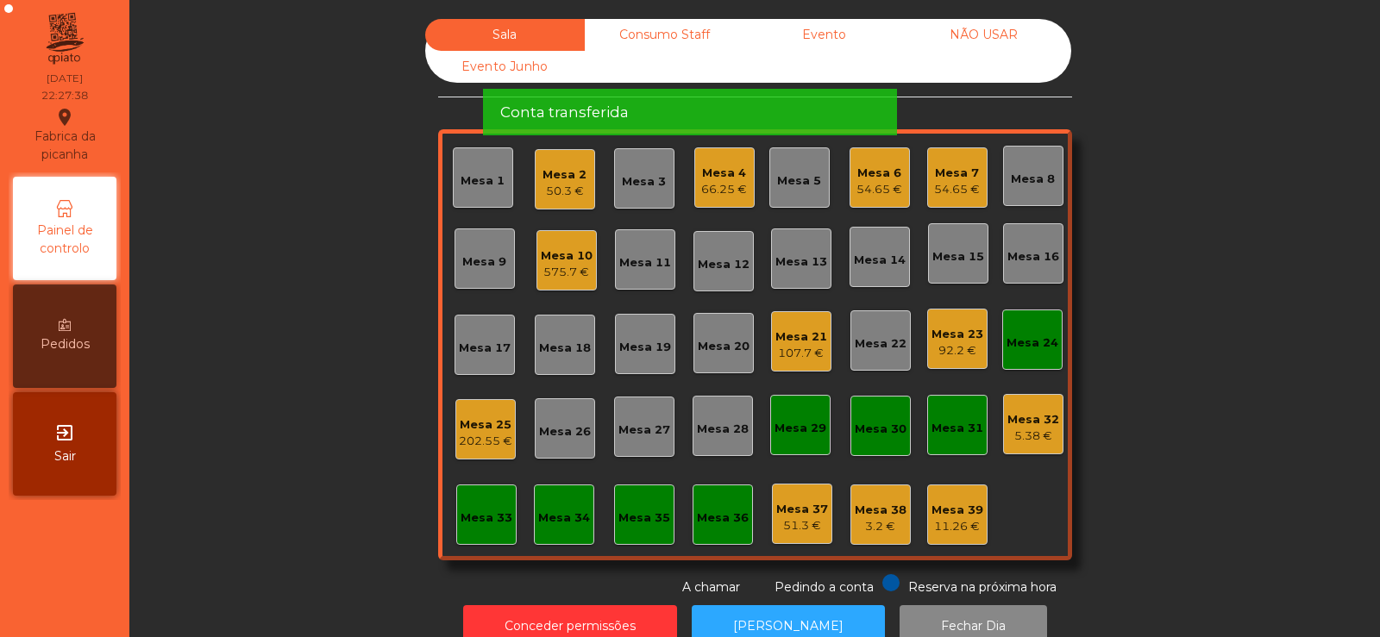
click at [1019, 336] on div "Mesa 24" at bounding box center [1032, 343] width 52 height 17
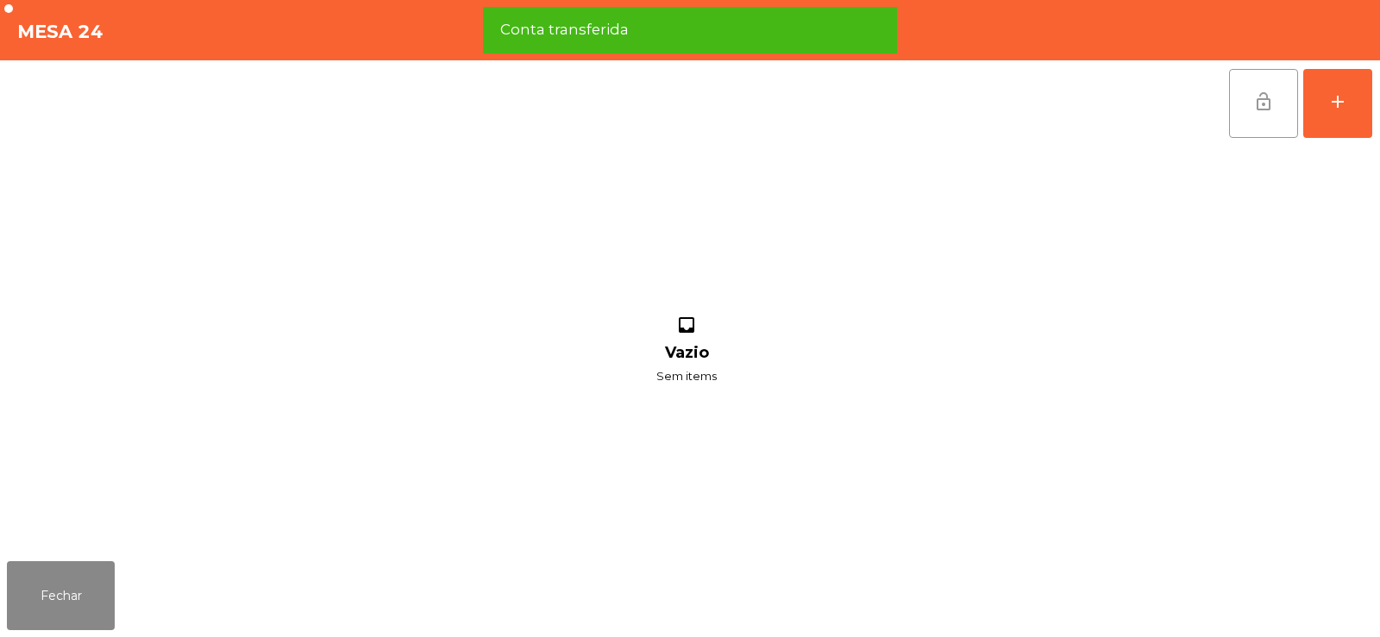
click at [1261, 100] on span "lock_open" at bounding box center [1263, 101] width 21 height 21
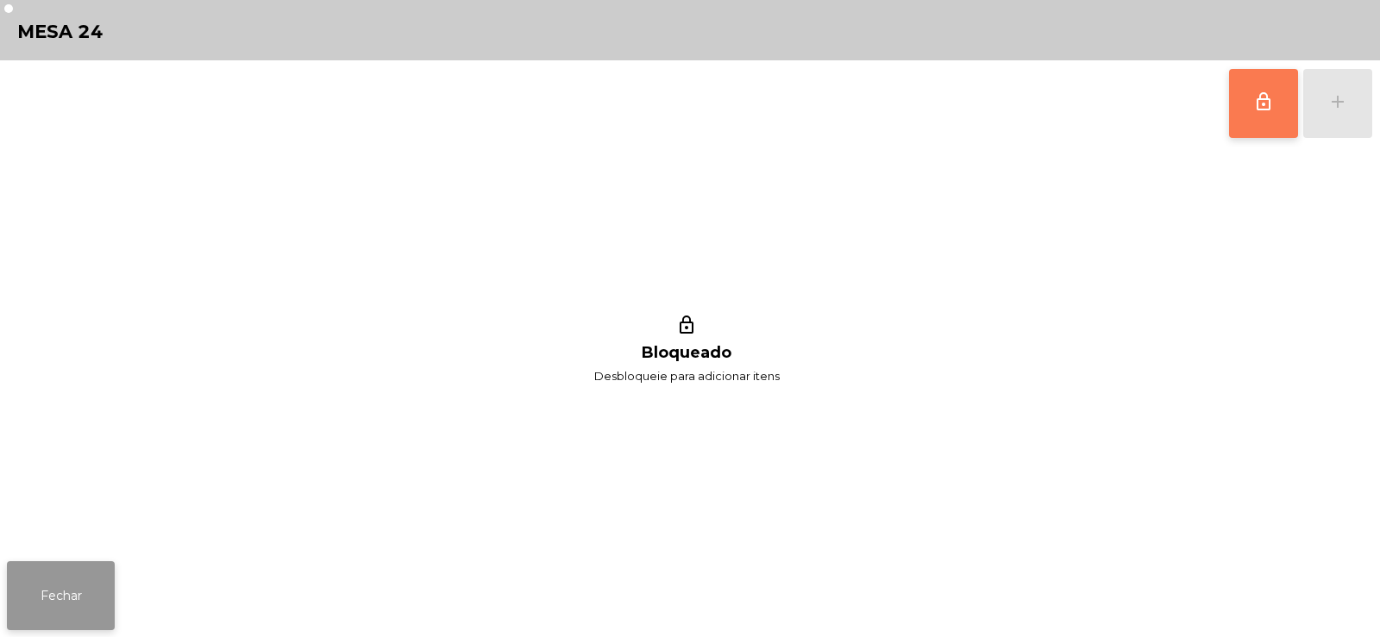
click at [81, 582] on button "Fechar" at bounding box center [61, 595] width 108 height 69
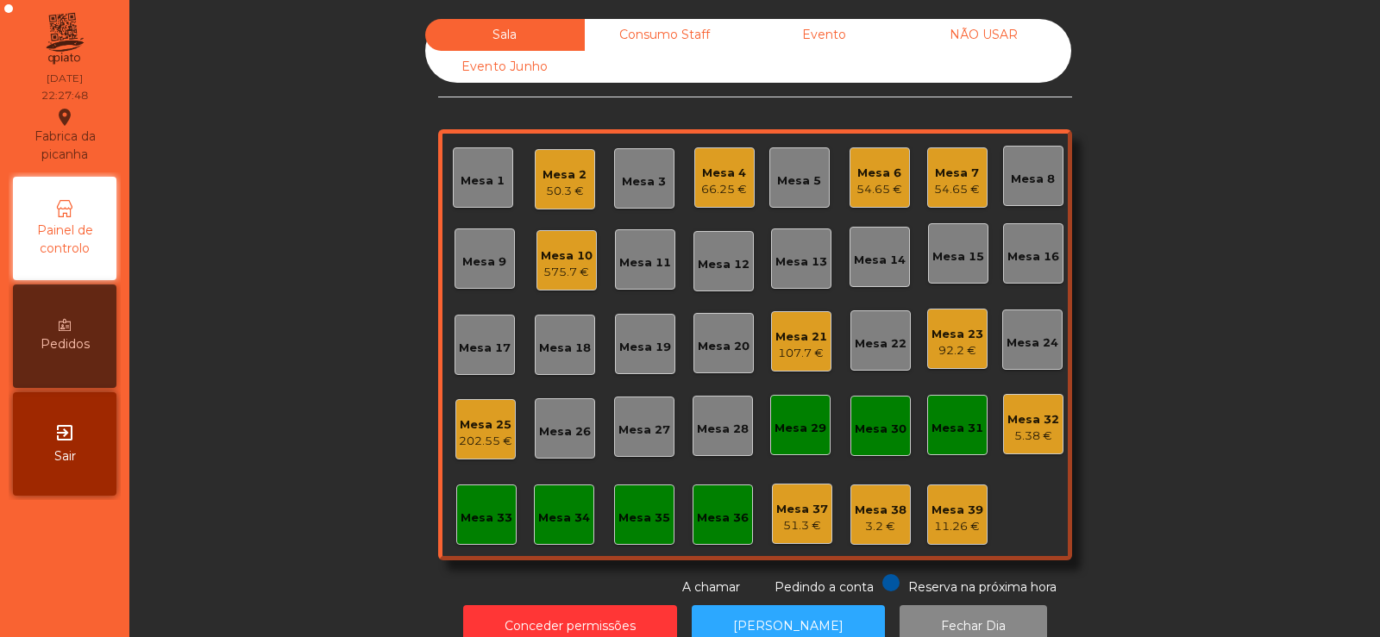
scroll to position [42, 0]
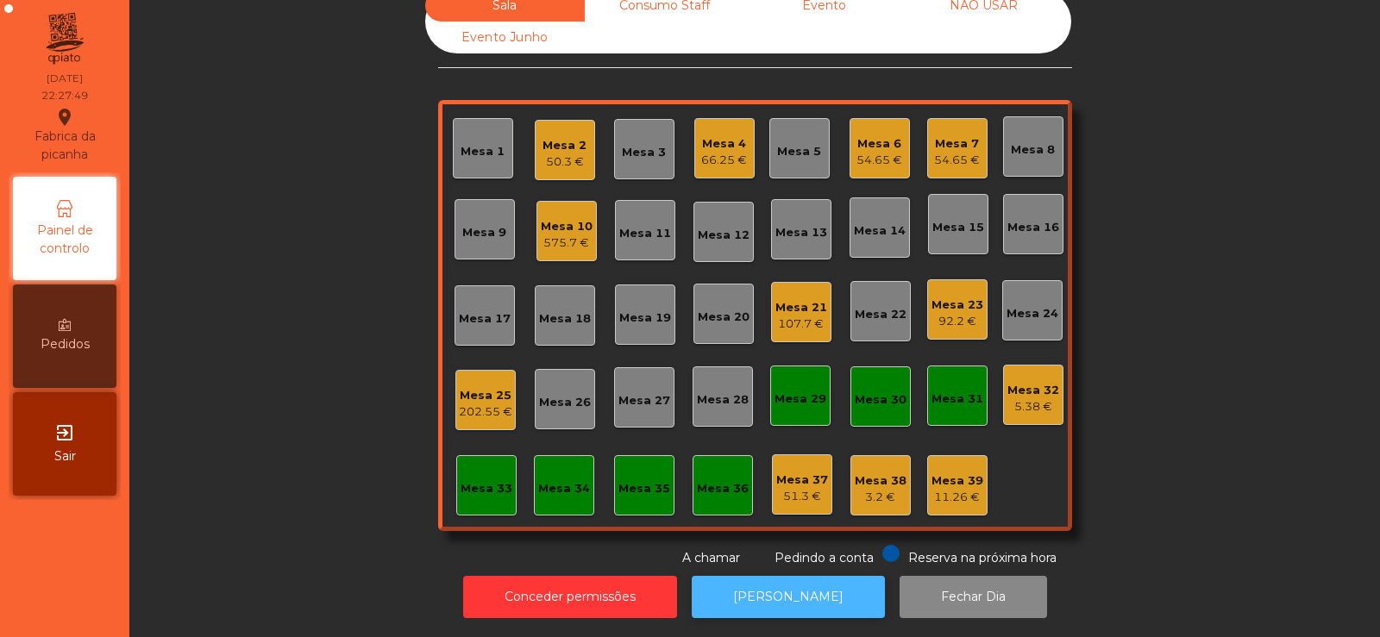
click at [786, 587] on button "[PERSON_NAME]" at bounding box center [788, 597] width 193 height 42
click at [1211, 305] on div "Sala Consumo Staff Evento NÃO USAR Evento Junho Mesa 1 Mesa 2 50.3 € Mesa 3 Mes…" at bounding box center [755, 279] width 1204 height 578
click at [855, 160] on div "Mesa 6 54.65 €" at bounding box center [879, 148] width 60 height 60
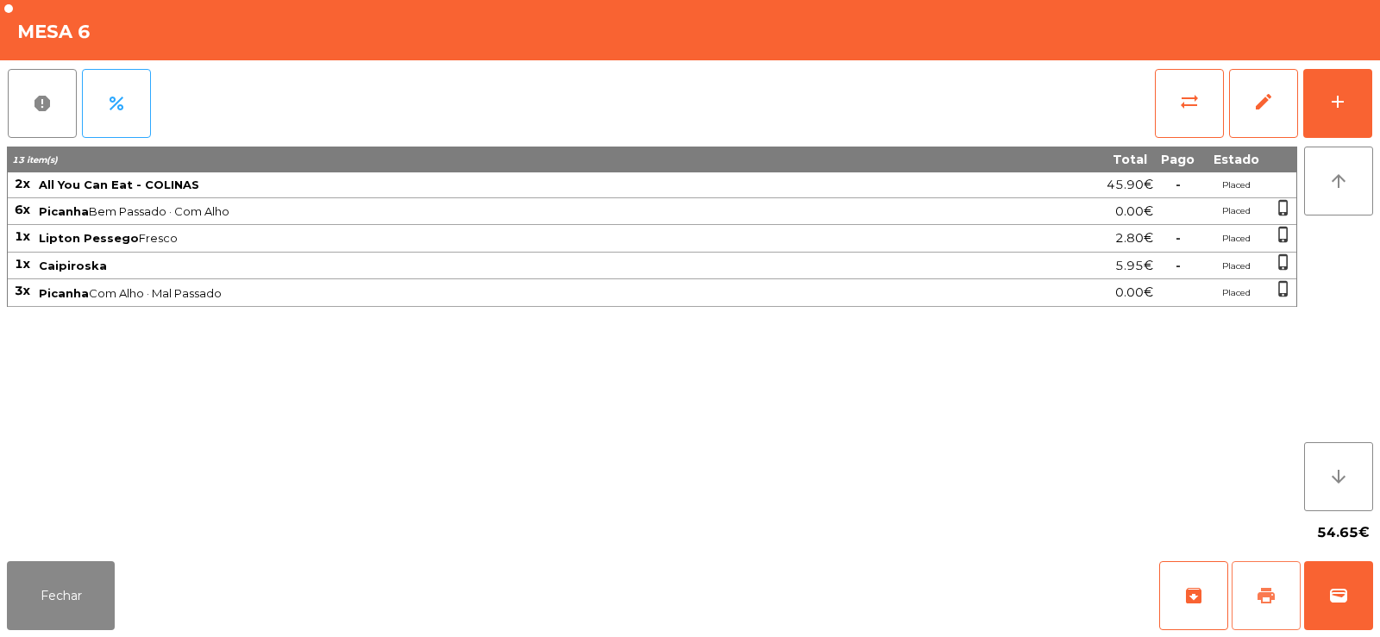
click at [1255, 606] on button "print" at bounding box center [1265, 595] width 69 height 69
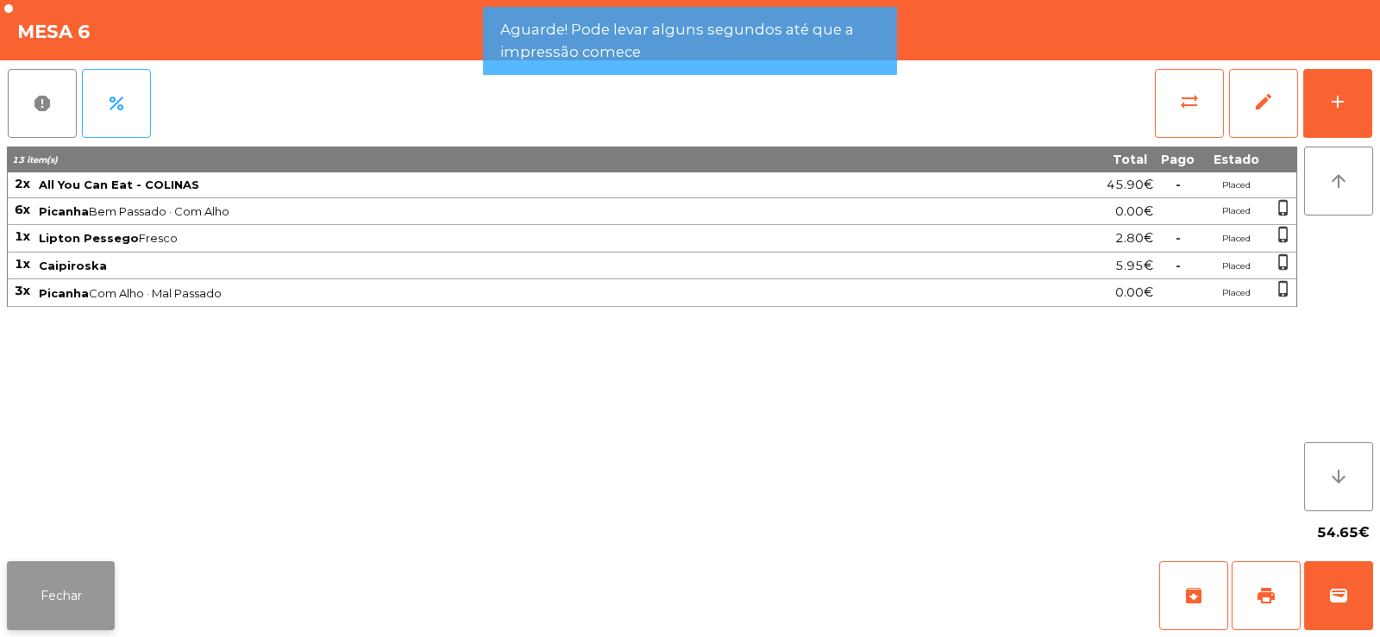
click at [62, 579] on button "Fechar" at bounding box center [61, 595] width 108 height 69
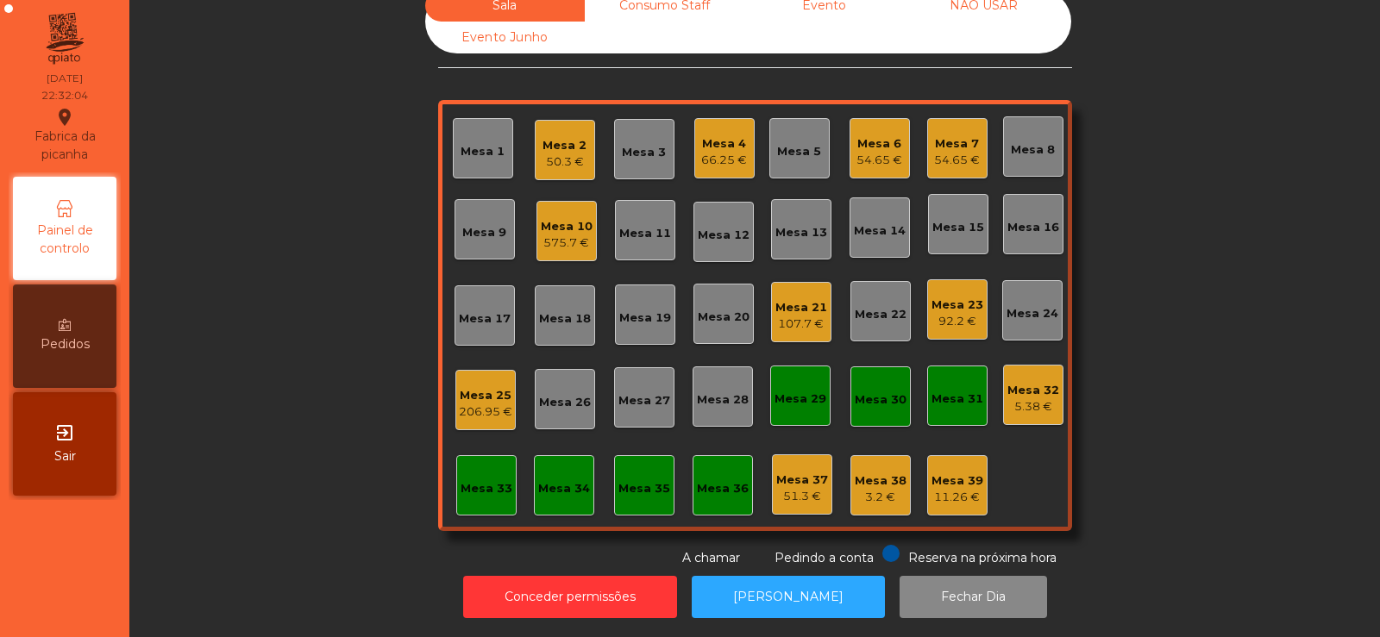
click at [878, 135] on div "Mesa 6" at bounding box center [879, 143] width 46 height 17
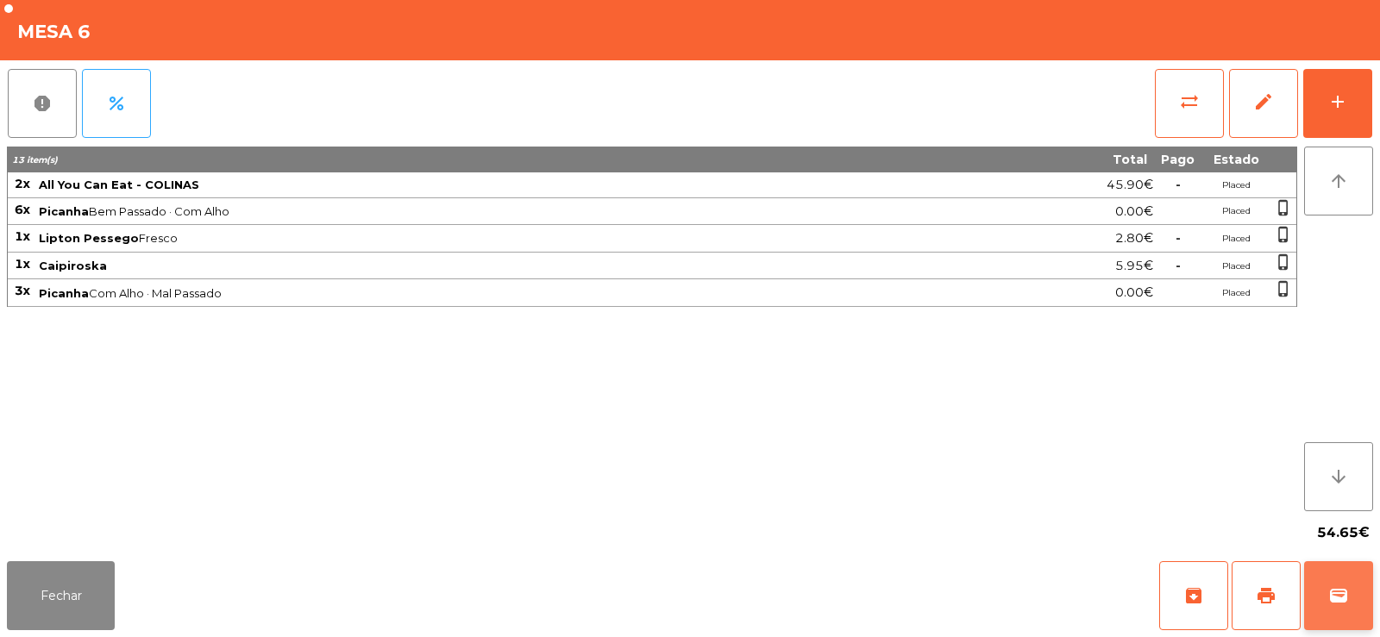
click at [1338, 595] on span "wallet" at bounding box center [1338, 595] width 21 height 21
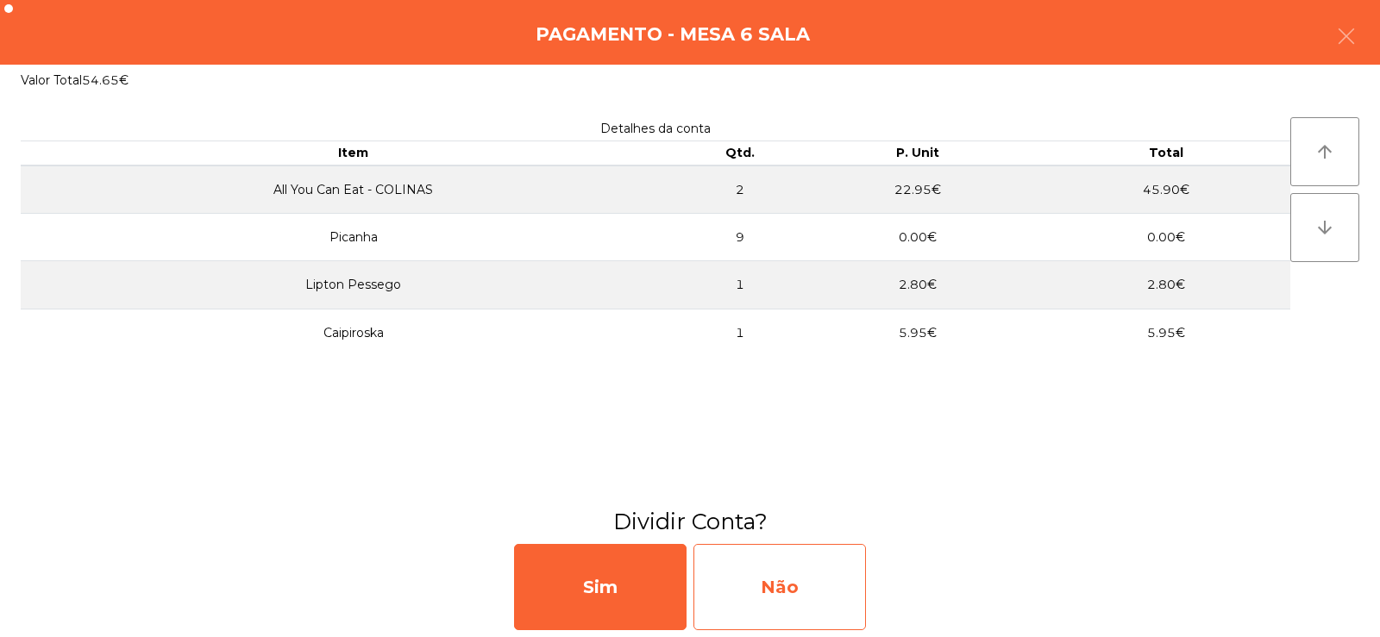
click at [764, 588] on div "Não" at bounding box center [779, 587] width 172 height 86
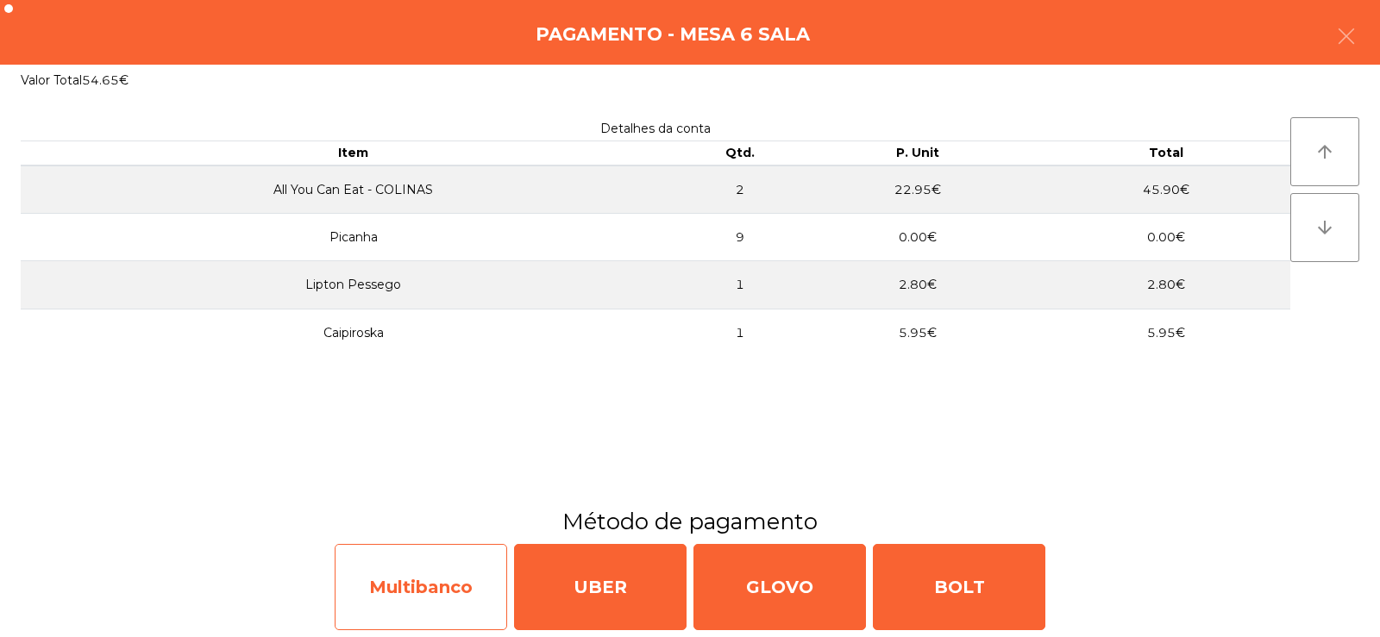
click at [429, 588] on div "Multibanco" at bounding box center [421, 587] width 172 height 86
select select "**"
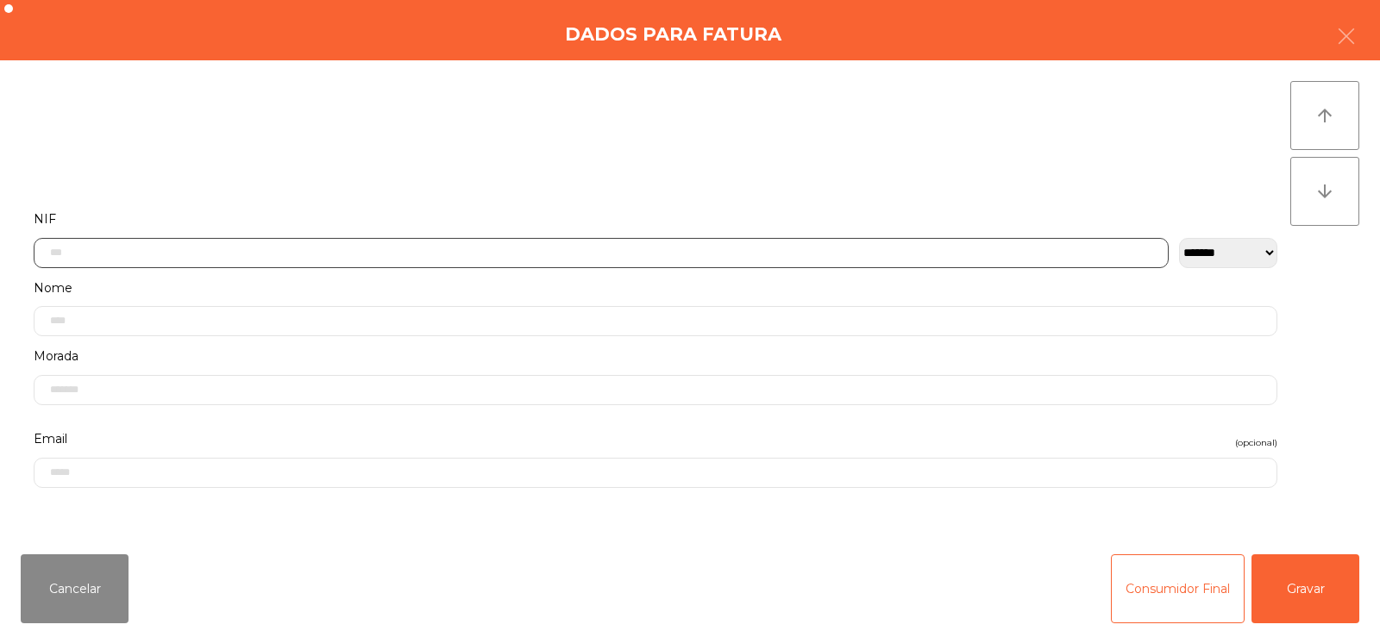
click at [489, 251] on input "text" at bounding box center [601, 253] width 1135 height 30
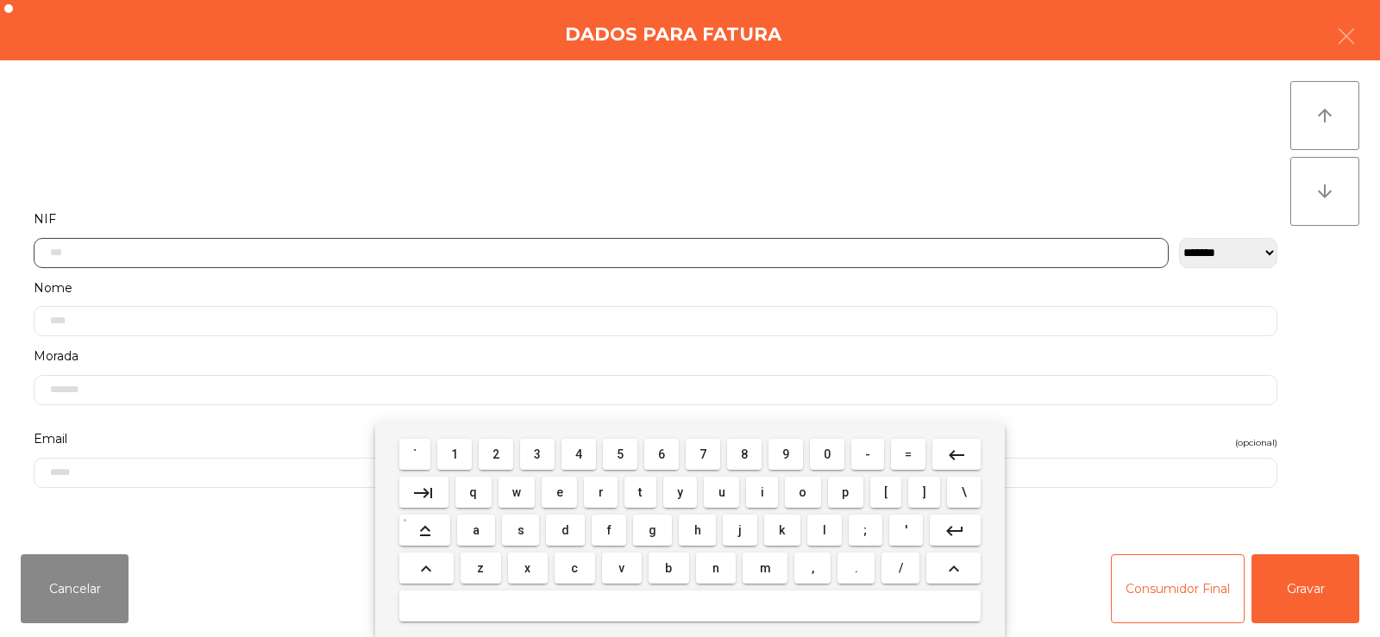
scroll to position [126, 0]
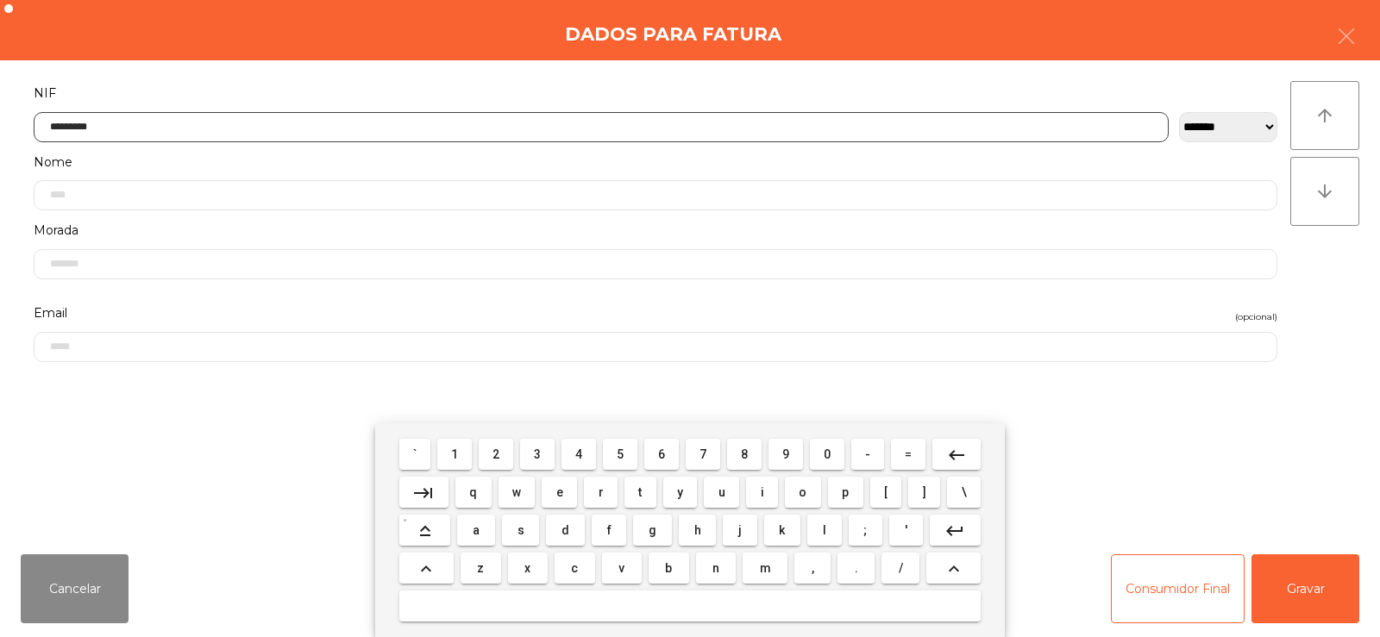
type input "*********"
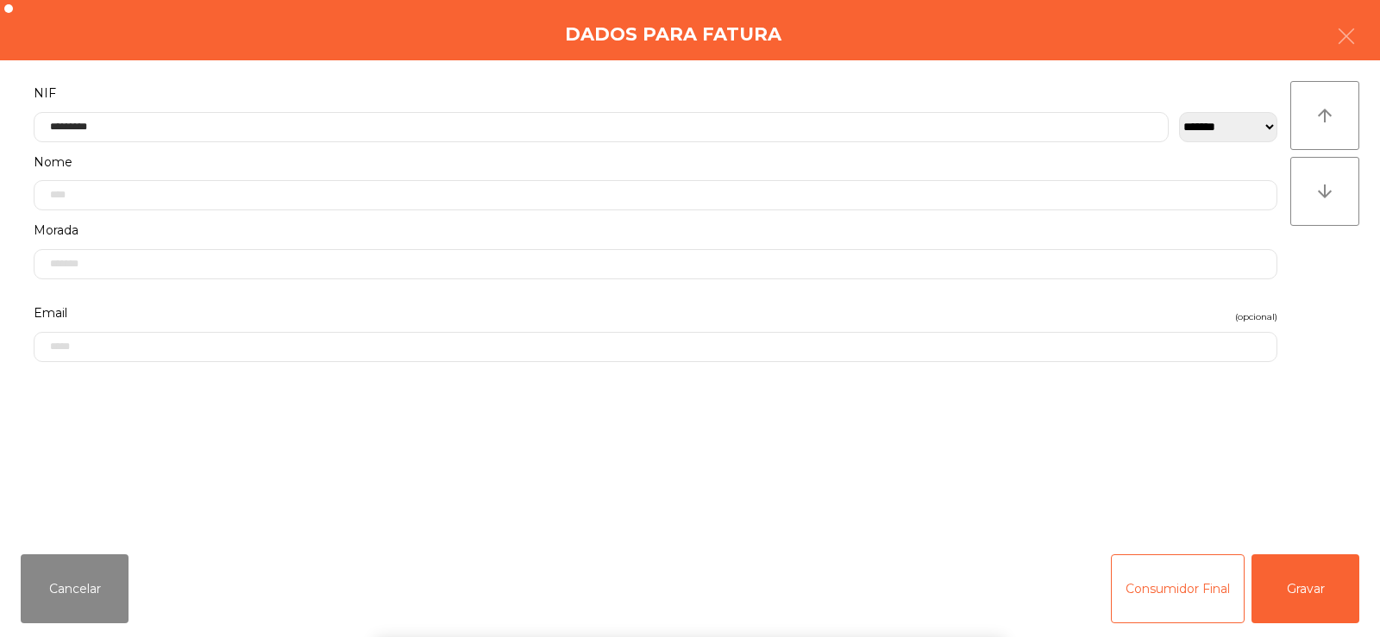
click at [1321, 598] on div "` 1 2 3 4 5 6 7 8 9 0 - = keyboard_backspace keyboard_tab q w e r t y u i o p […" at bounding box center [690, 530] width 1380 height 214
click at [1319, 593] on button "Gravar" at bounding box center [1305, 588] width 108 height 69
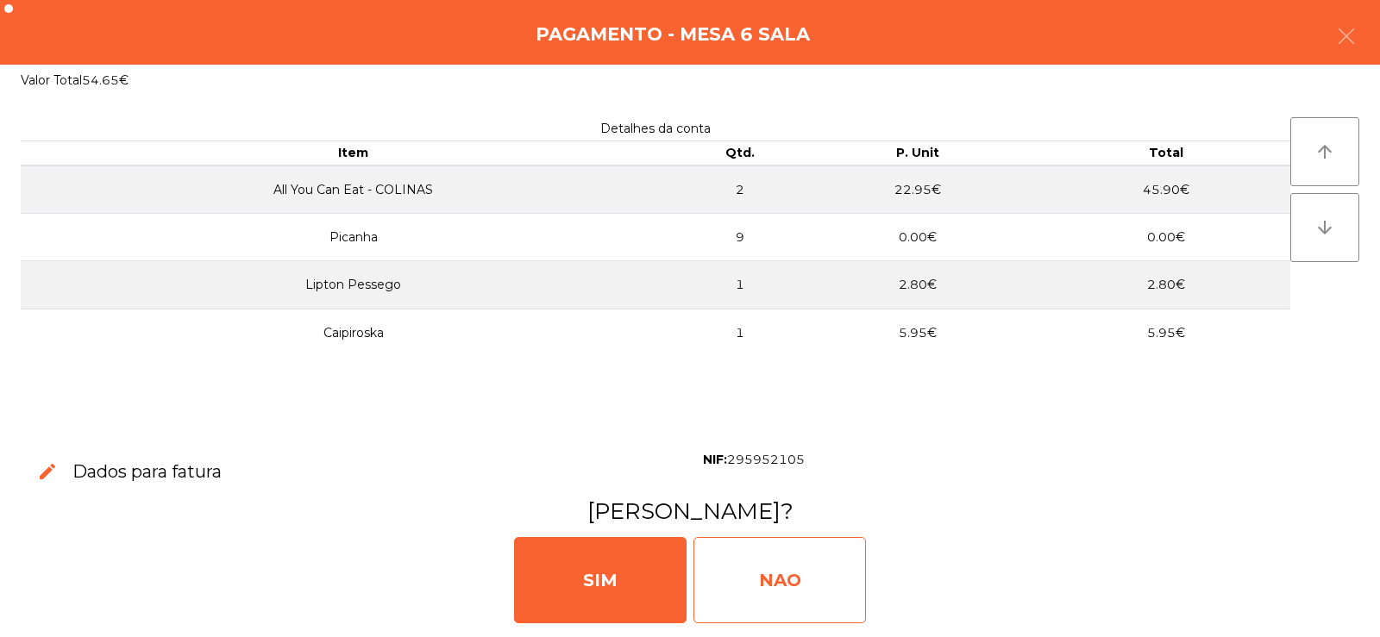
click at [775, 566] on div "NAO" at bounding box center [779, 580] width 172 height 86
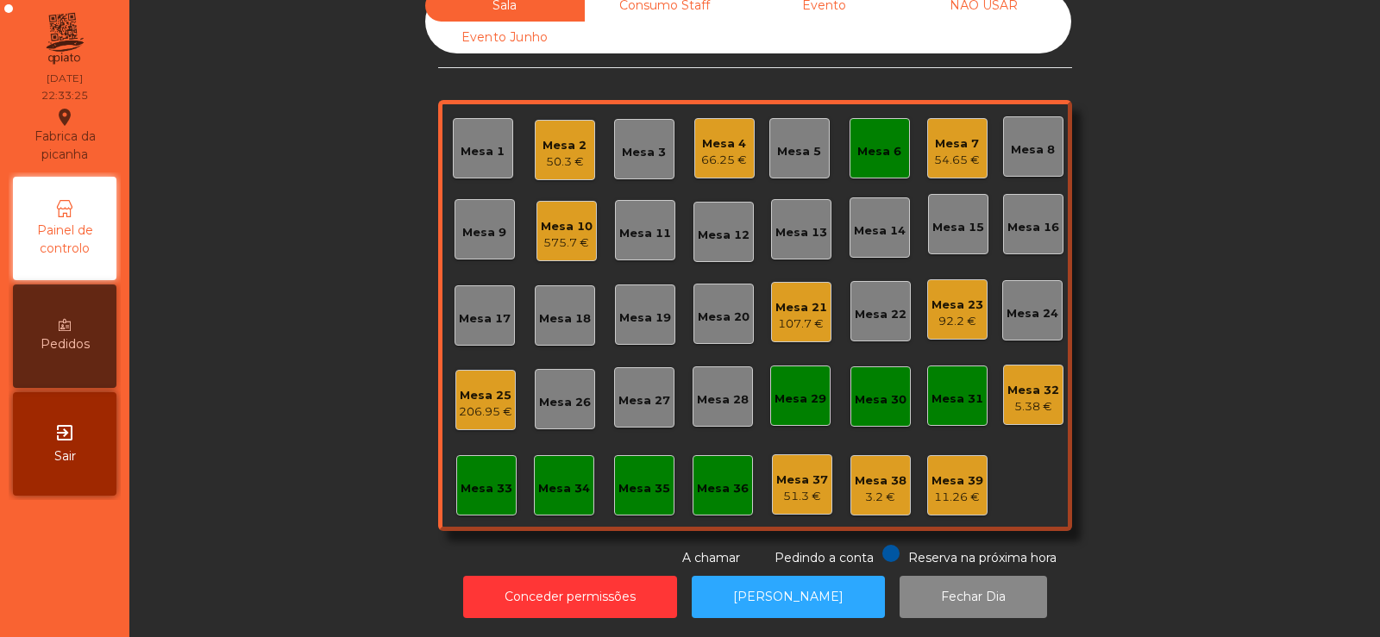
click at [876, 149] on div "Mesa 6" at bounding box center [879, 148] width 60 height 60
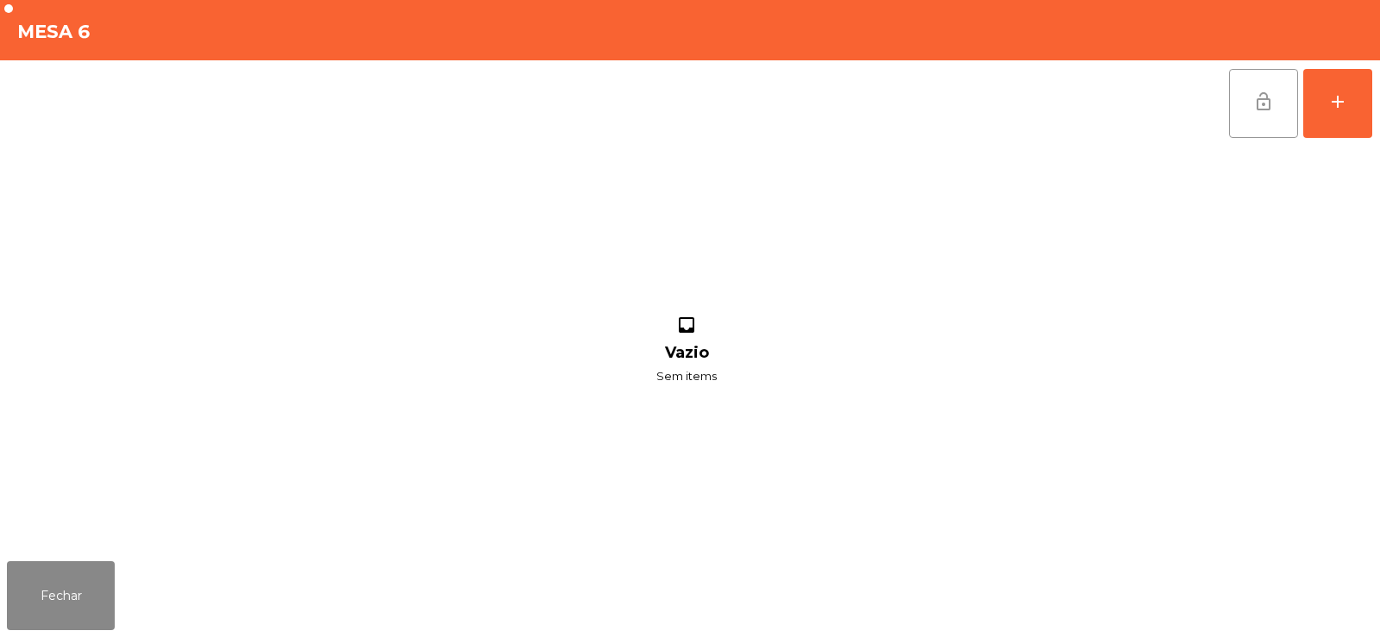
click at [1258, 120] on button "lock_open" at bounding box center [1263, 103] width 69 height 69
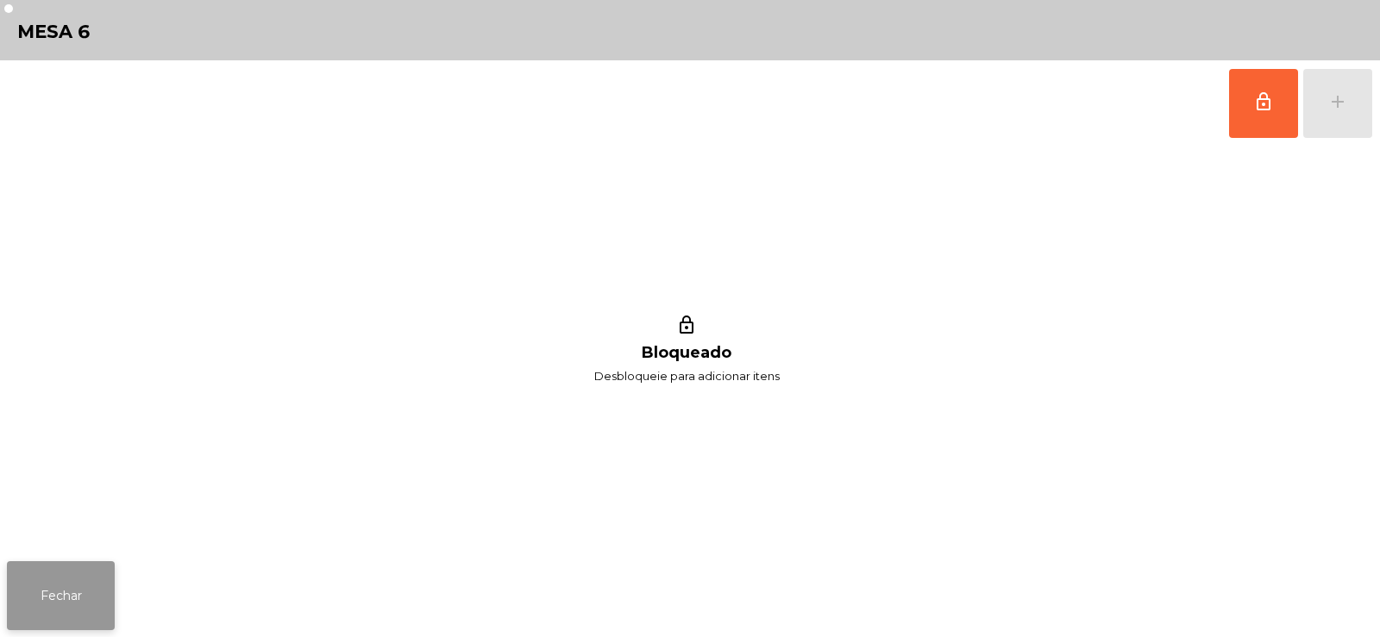
click at [34, 603] on button "Fechar" at bounding box center [61, 595] width 108 height 69
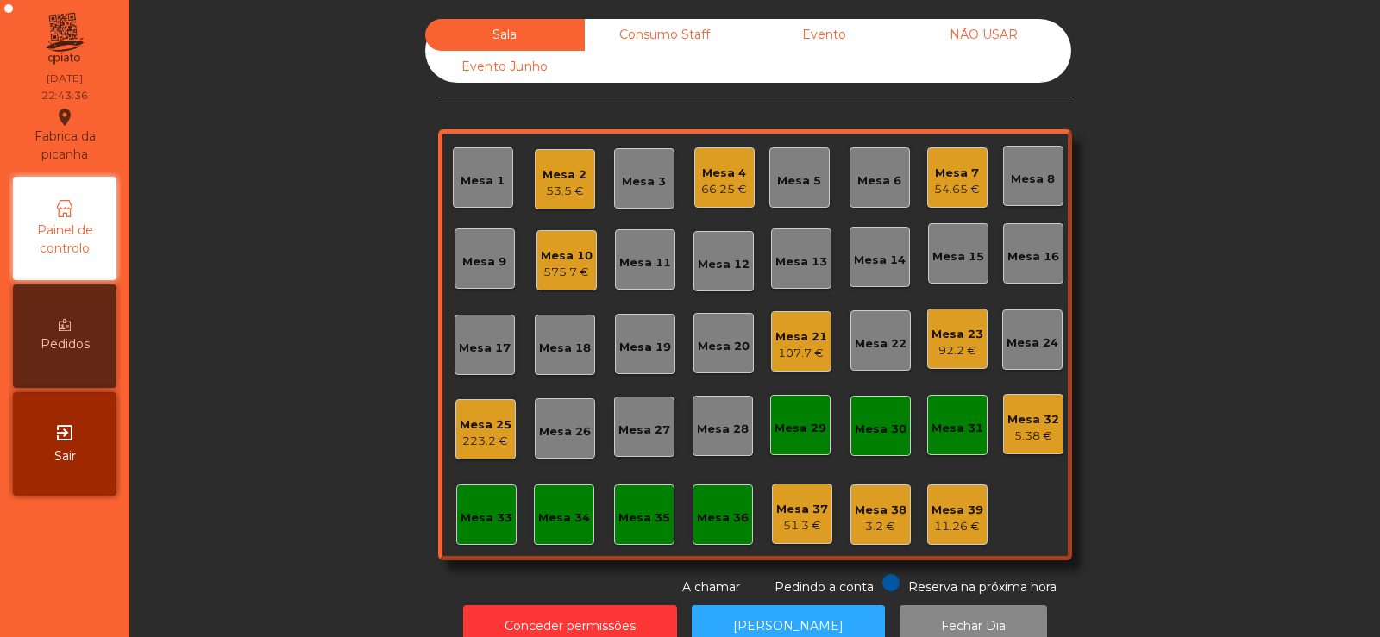
scroll to position [42, 0]
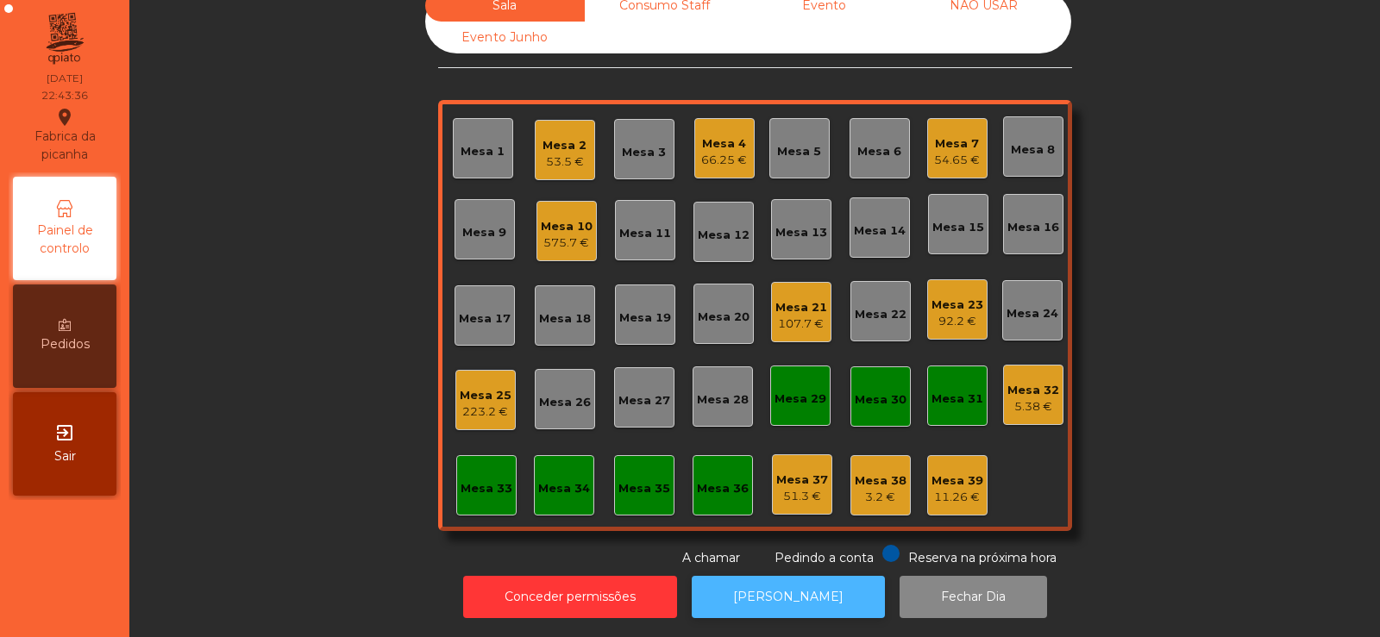
click at [799, 579] on button "[PERSON_NAME]" at bounding box center [788, 597] width 193 height 42
click at [480, 499] on div "Mesa 33" at bounding box center [486, 485] width 60 height 60
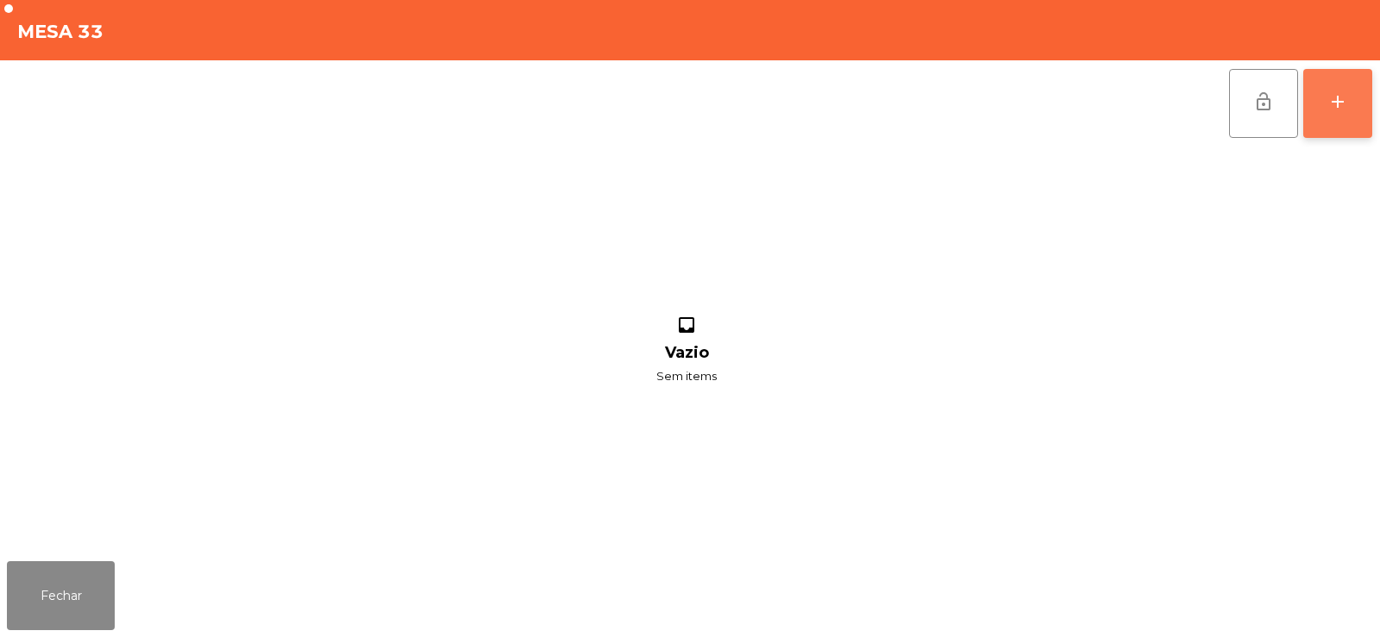
click at [1355, 103] on button "add" at bounding box center [1337, 103] width 69 height 69
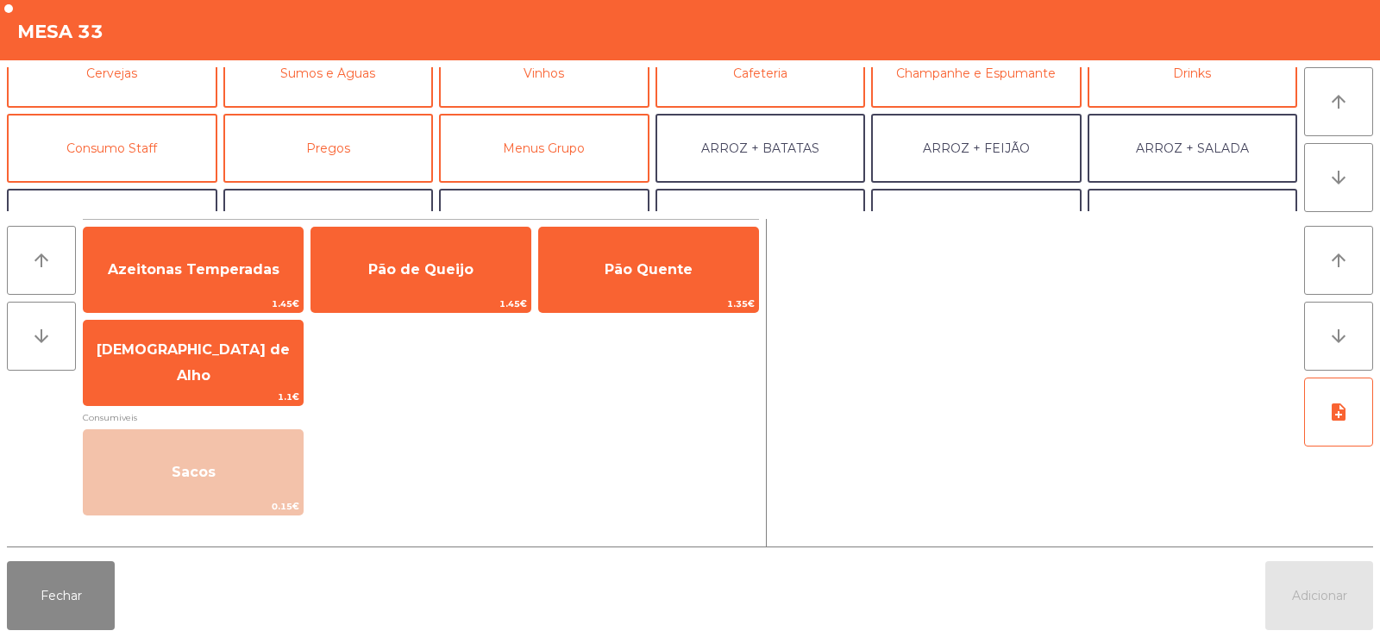
scroll to position [108, 0]
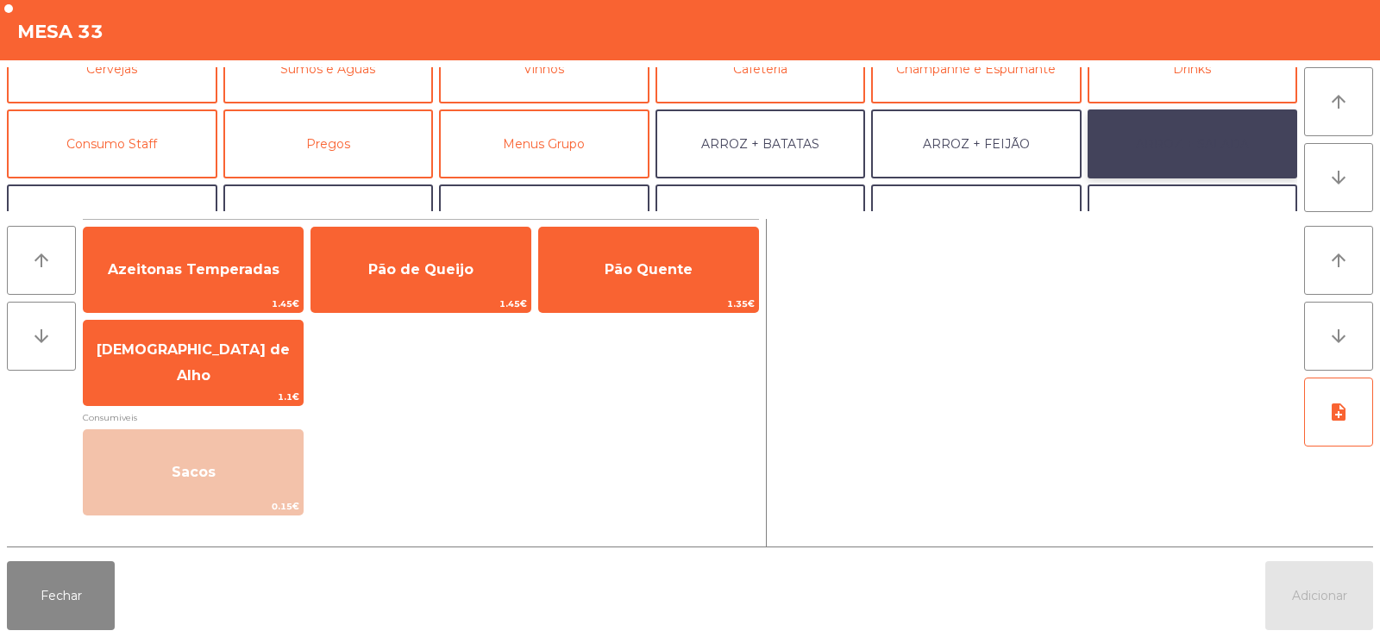
click at [1192, 141] on button "ARROZ + SALADA" at bounding box center [1192, 144] width 210 height 69
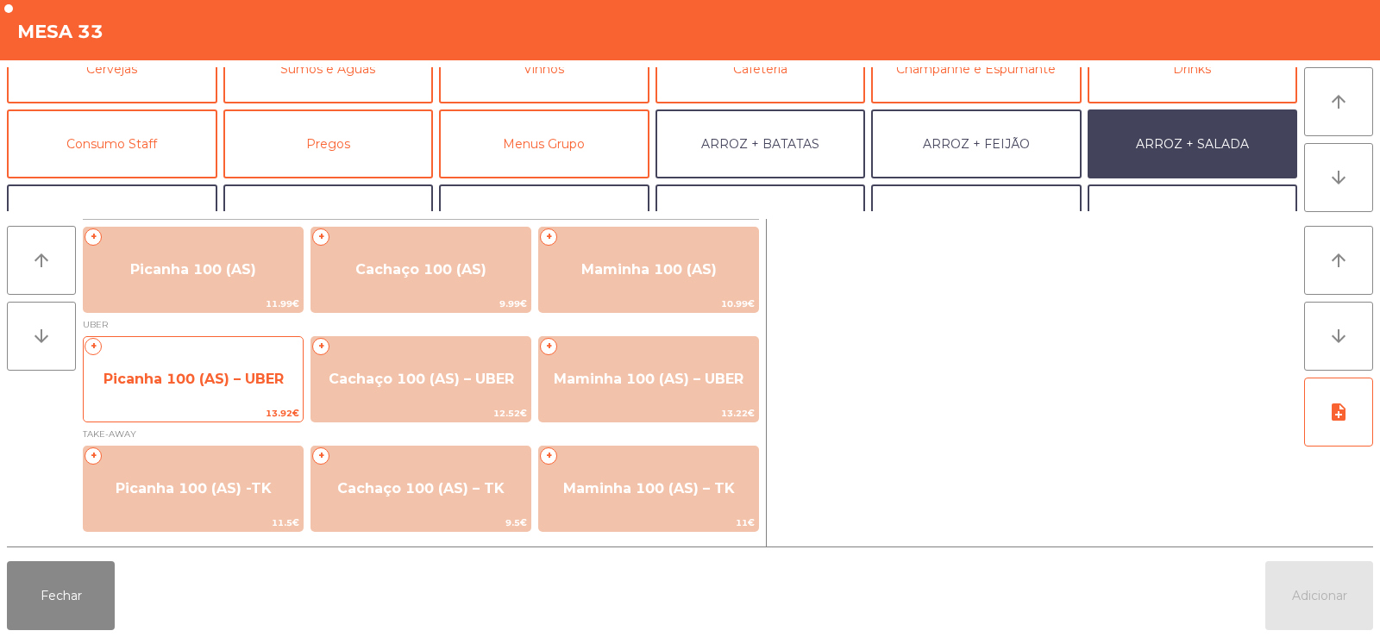
click at [194, 385] on span "Picanha 100 (AS) – UBER" at bounding box center [193, 379] width 180 height 16
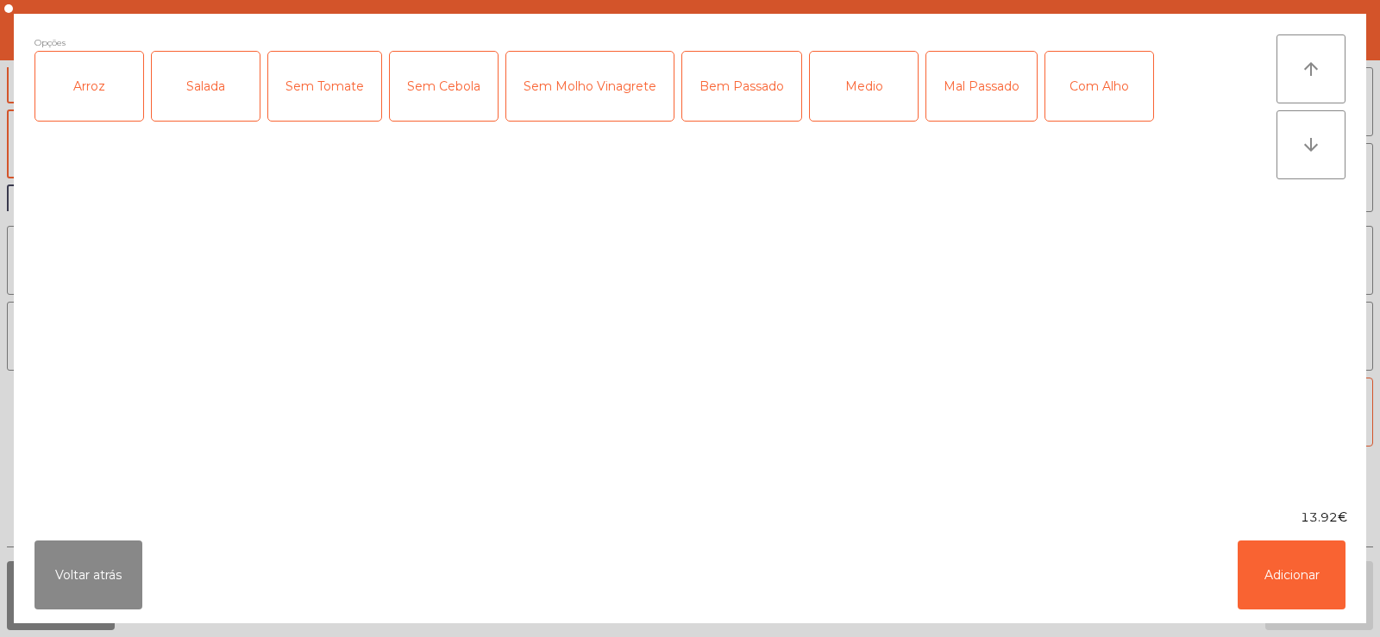
click at [95, 91] on div "Arroz" at bounding box center [89, 86] width 108 height 69
click at [197, 85] on div "Salada" at bounding box center [206, 86] width 108 height 69
click at [717, 78] on div "Bem Passado" at bounding box center [741, 86] width 119 height 69
click at [1299, 565] on button "Adicionar" at bounding box center [1291, 575] width 108 height 69
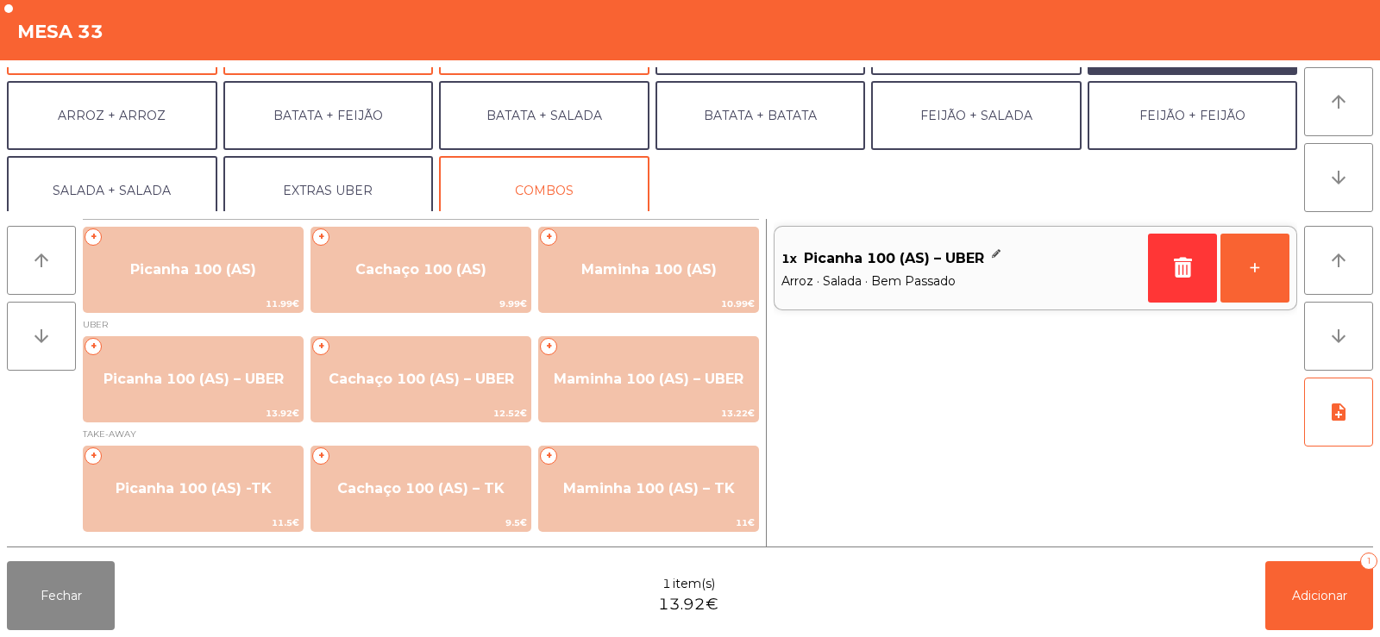
scroll to position [213, 0]
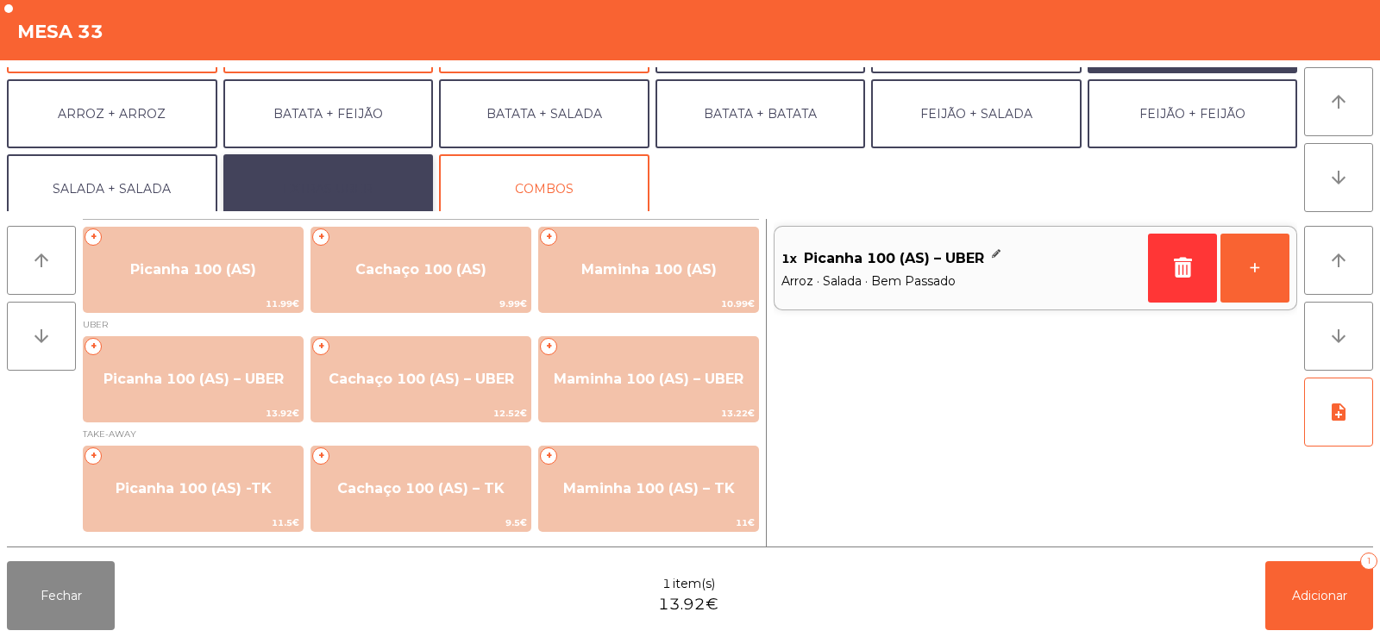
click at [351, 188] on button "EXTRAS UBER" at bounding box center [328, 188] width 210 height 69
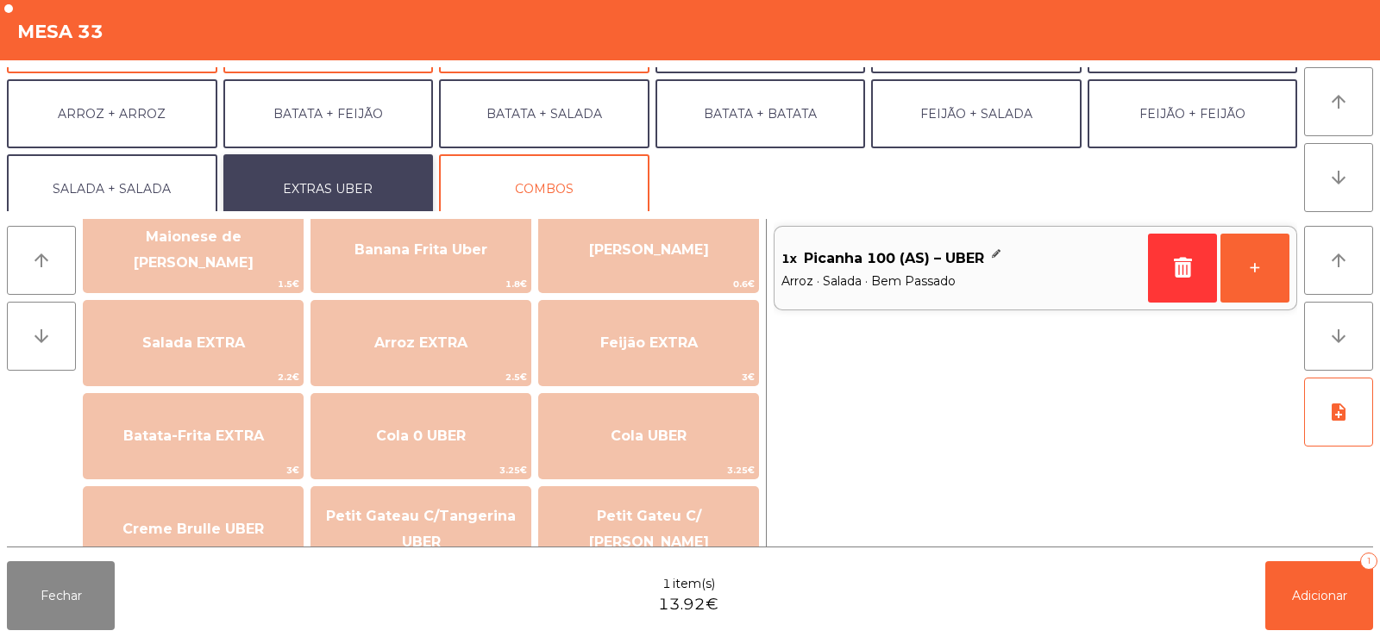
scroll to position [0, 0]
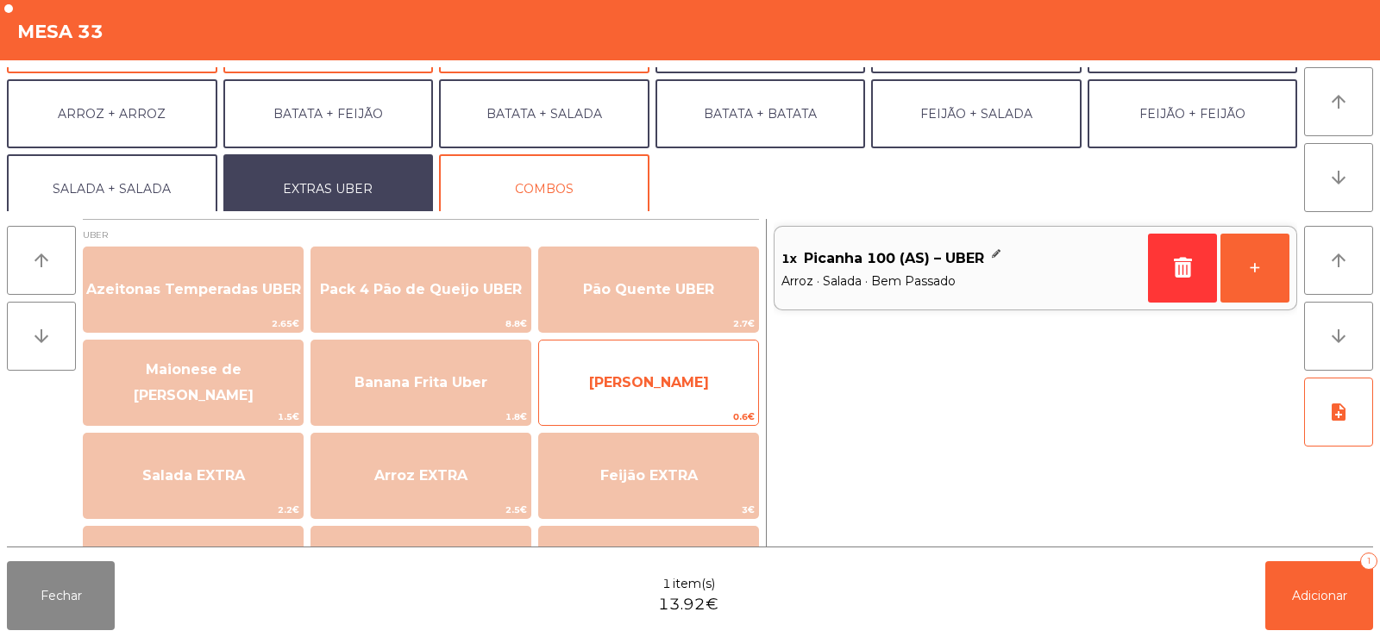
click at [669, 389] on span "[PERSON_NAME]" at bounding box center [649, 382] width 120 height 16
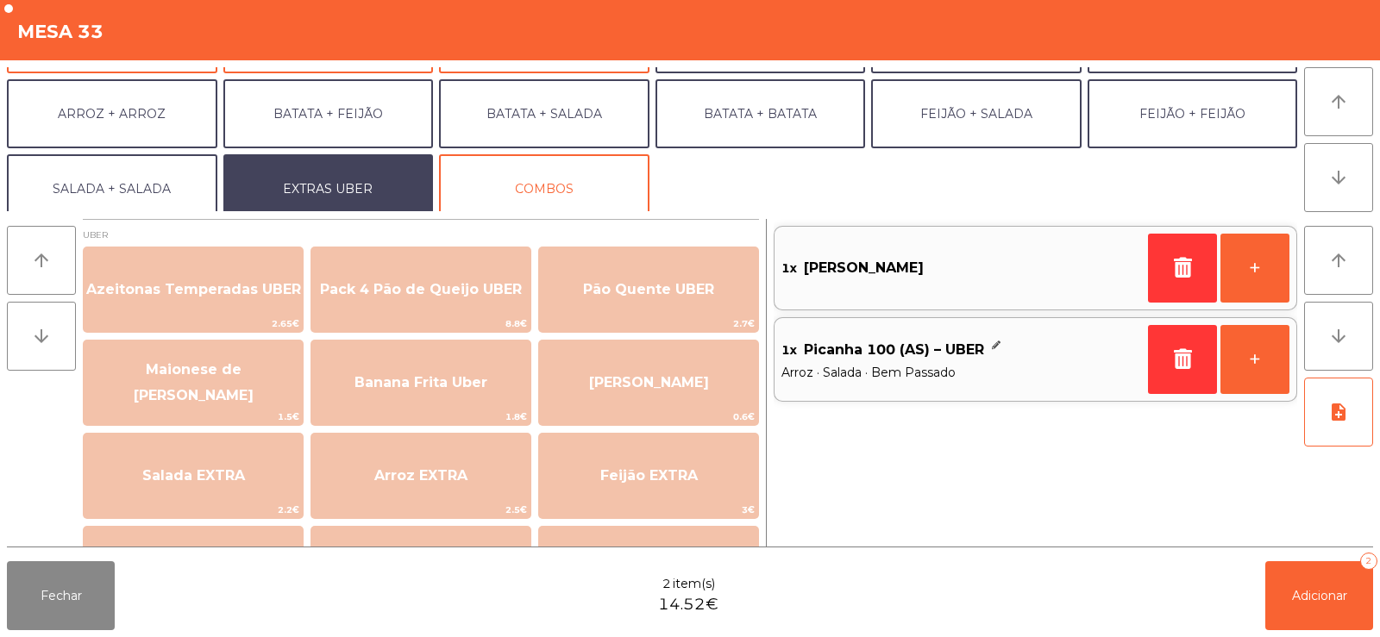
click at [1363, 553] on div "arrow_upward arrow_downward UBER Azeitonas Temperadas UBER 2.65€ Pack 4 Pão de …" at bounding box center [690, 383] width 1380 height 342
click at [1292, 572] on button "Adicionar 2" at bounding box center [1319, 595] width 108 height 69
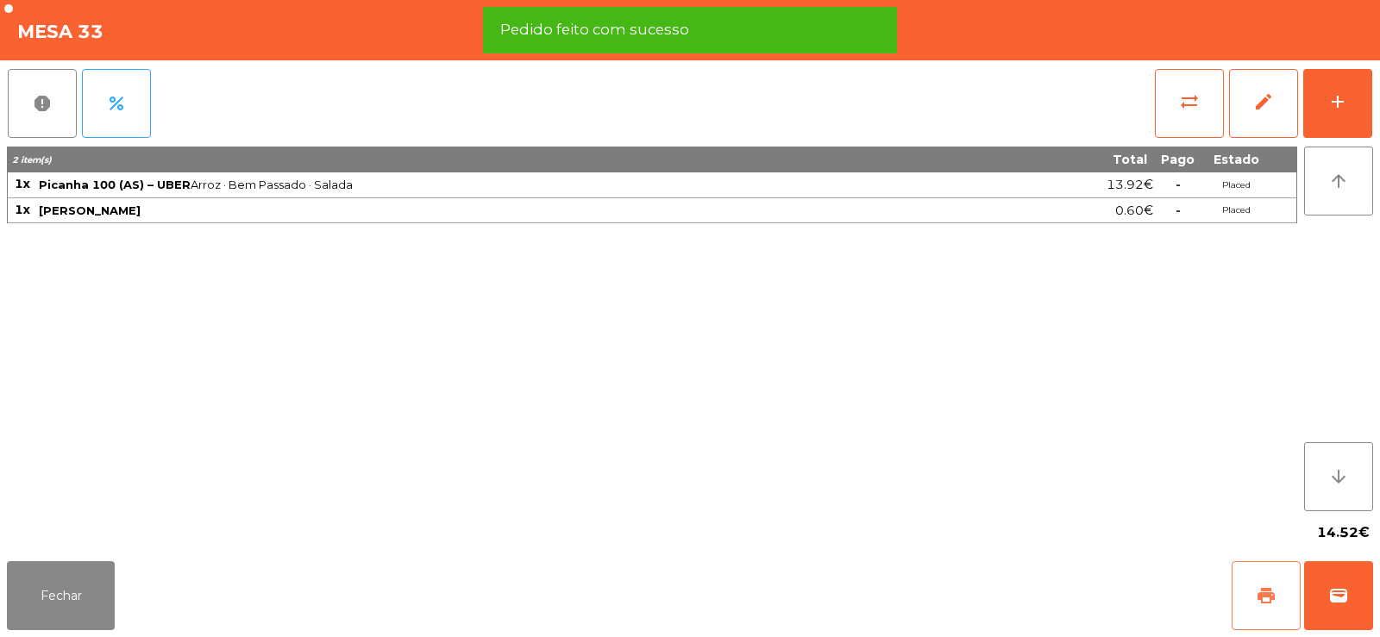
click at [1250, 578] on button "print" at bounding box center [1265, 595] width 69 height 69
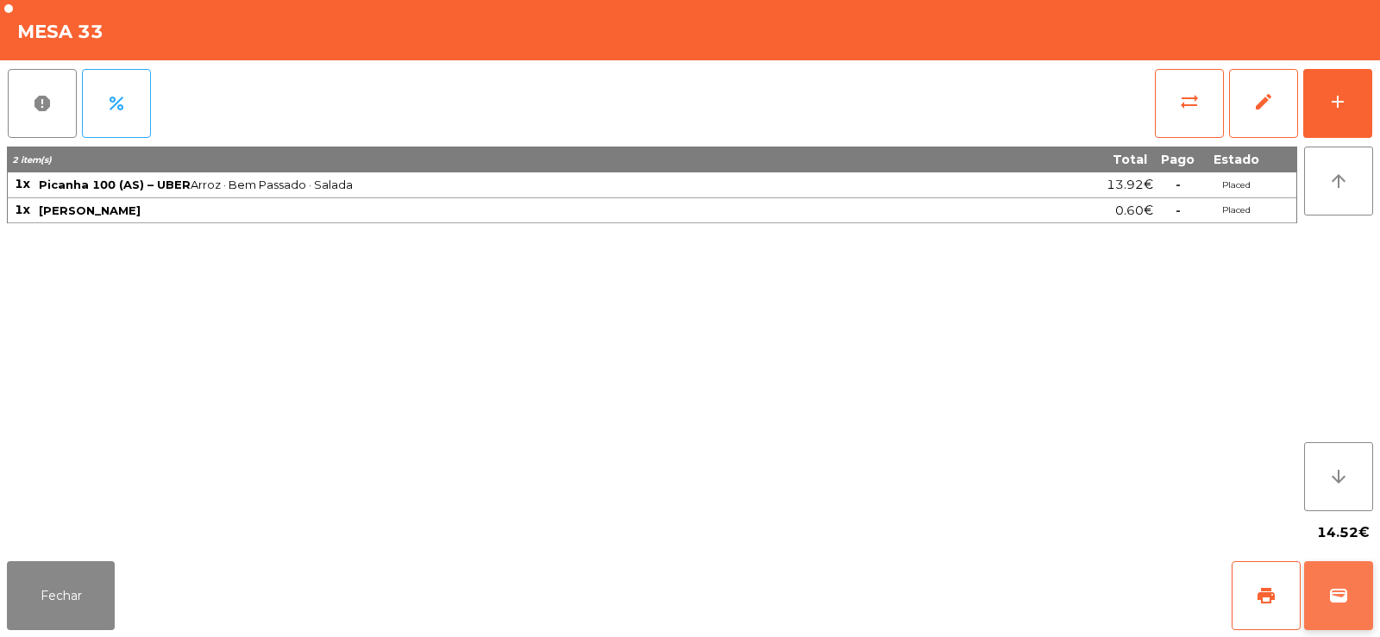
click at [1347, 605] on span "wallet" at bounding box center [1338, 595] width 21 height 21
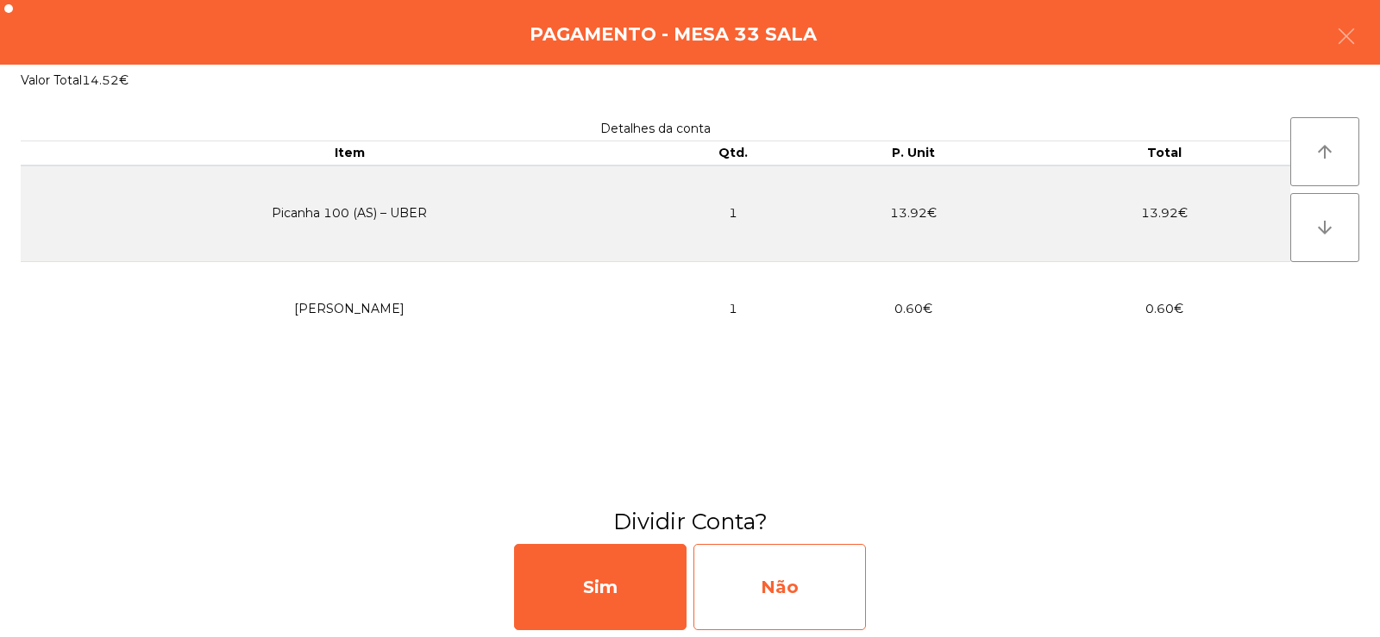
click at [814, 598] on div "Não" at bounding box center [779, 587] width 172 height 86
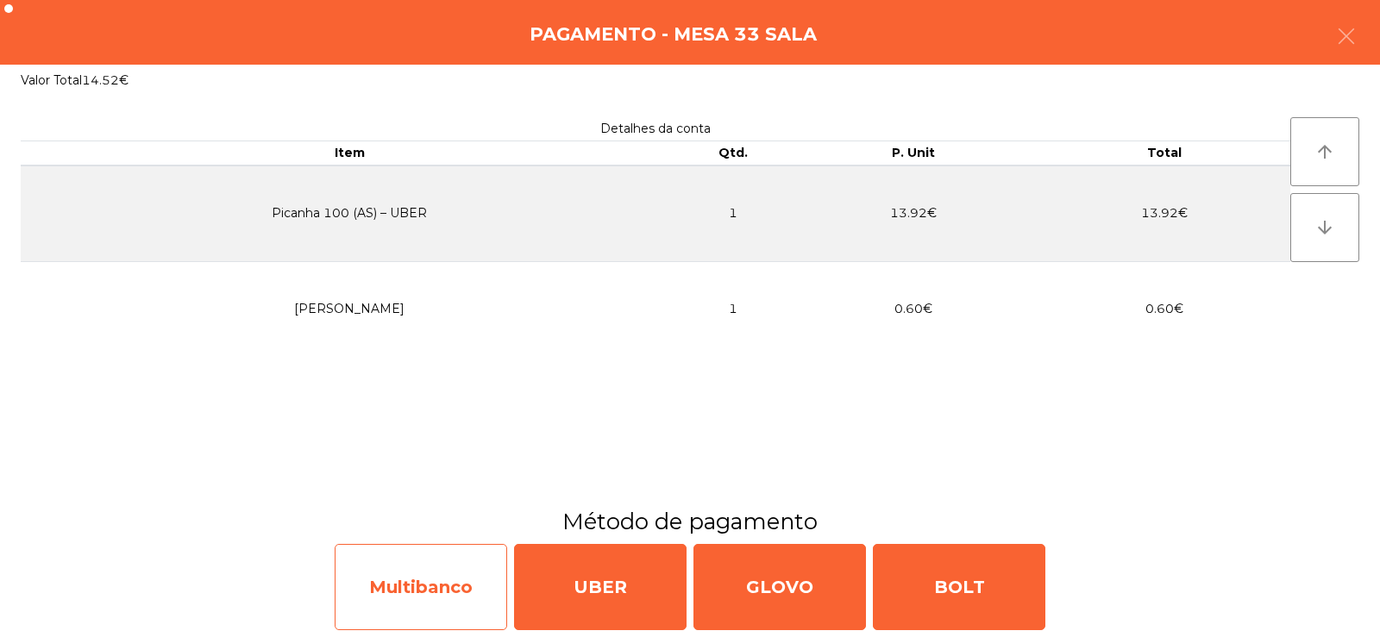
click at [427, 571] on div "Multibanco" at bounding box center [421, 587] width 172 height 86
select select "**"
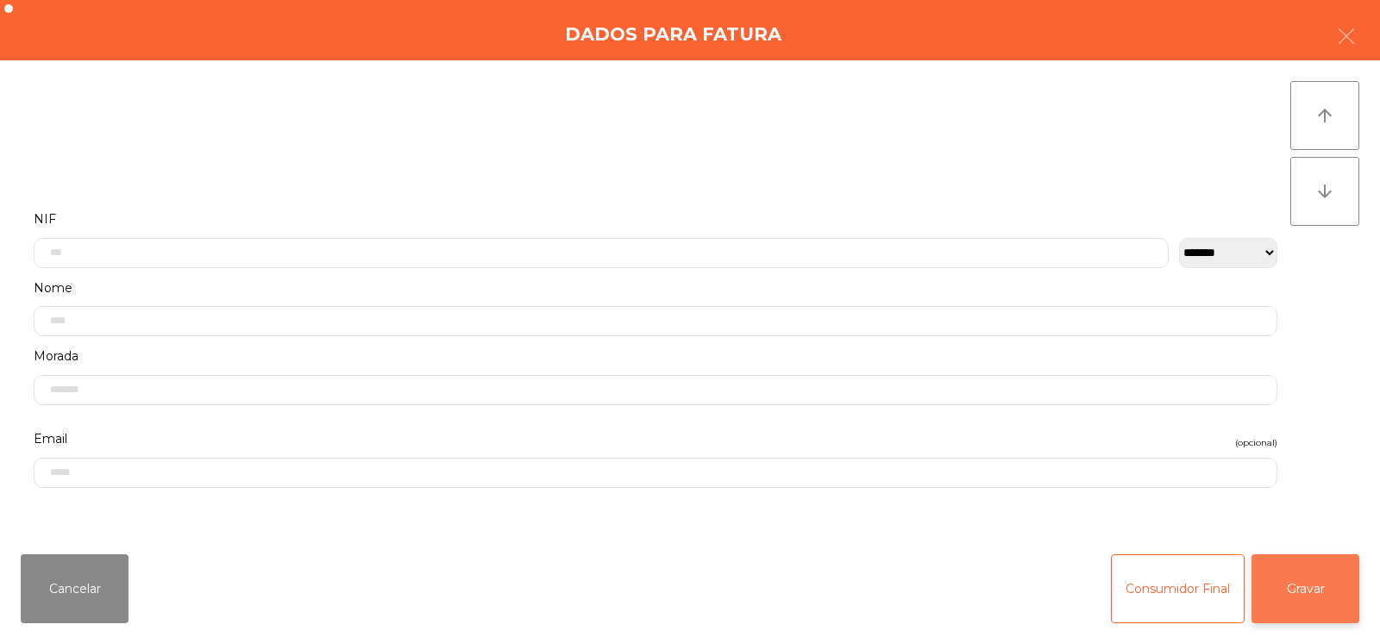
click at [1287, 593] on button "Gravar" at bounding box center [1305, 588] width 108 height 69
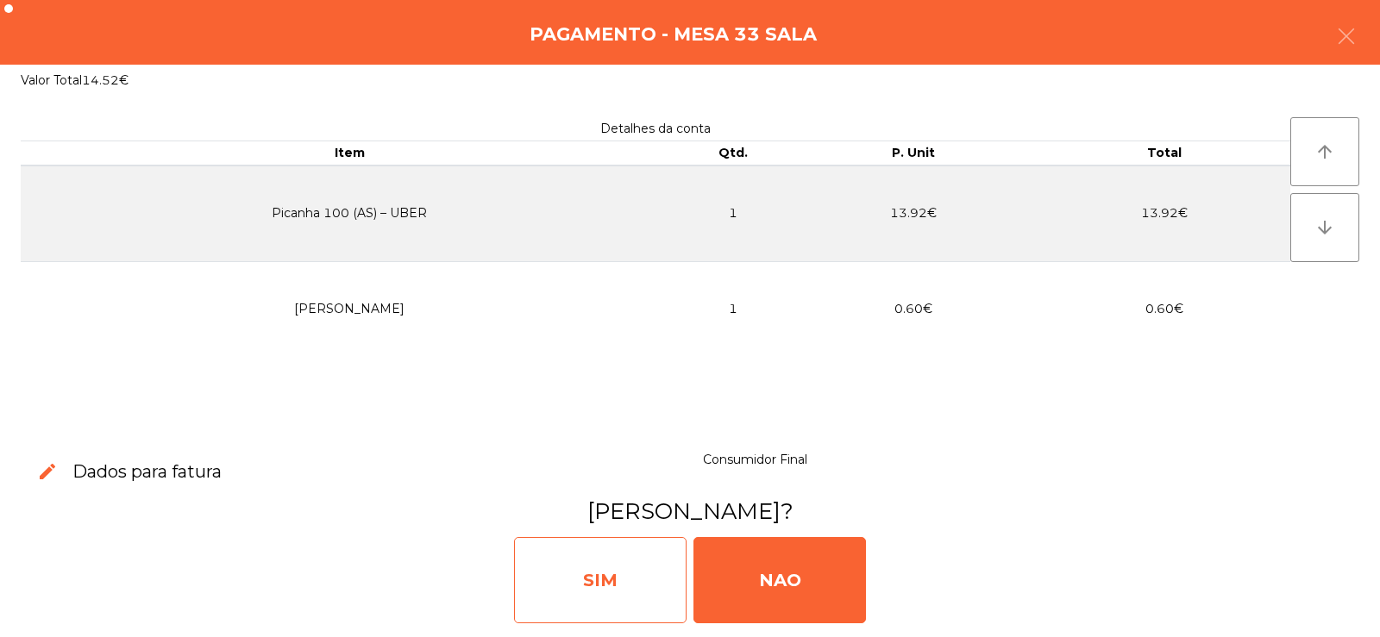
click at [568, 581] on div "SIM" at bounding box center [600, 580] width 172 height 86
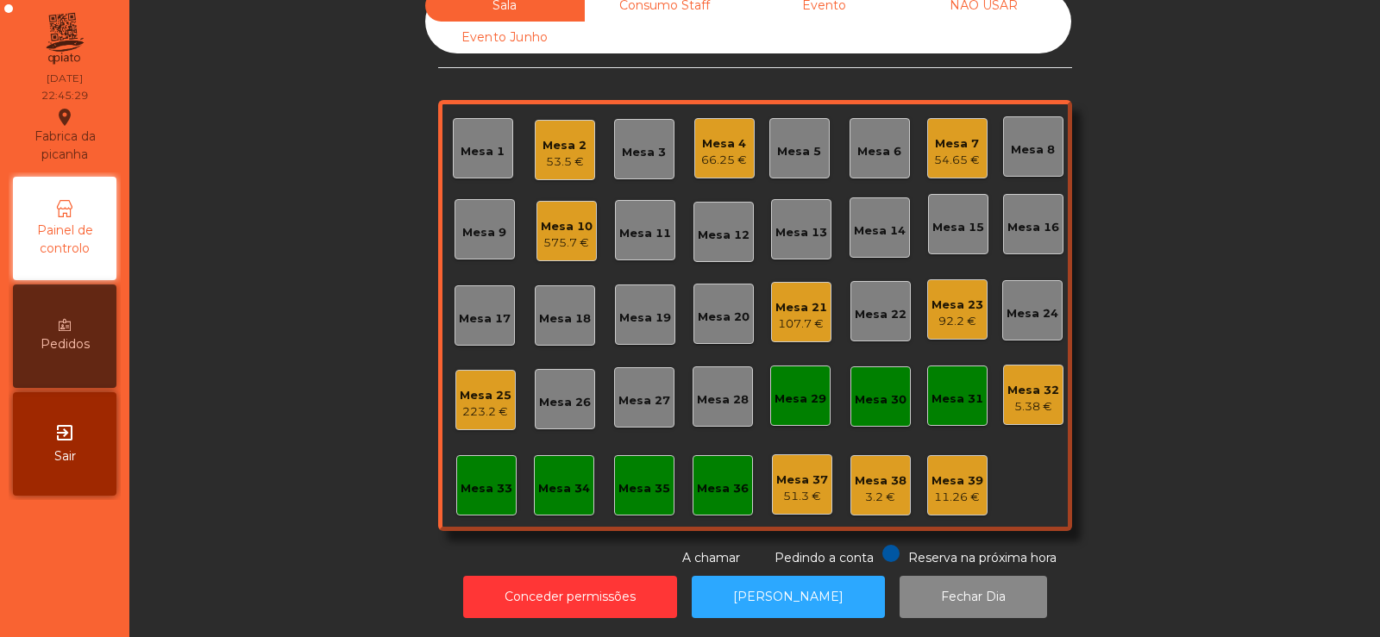
click at [775, 316] on div "107.7 €" at bounding box center [801, 324] width 52 height 17
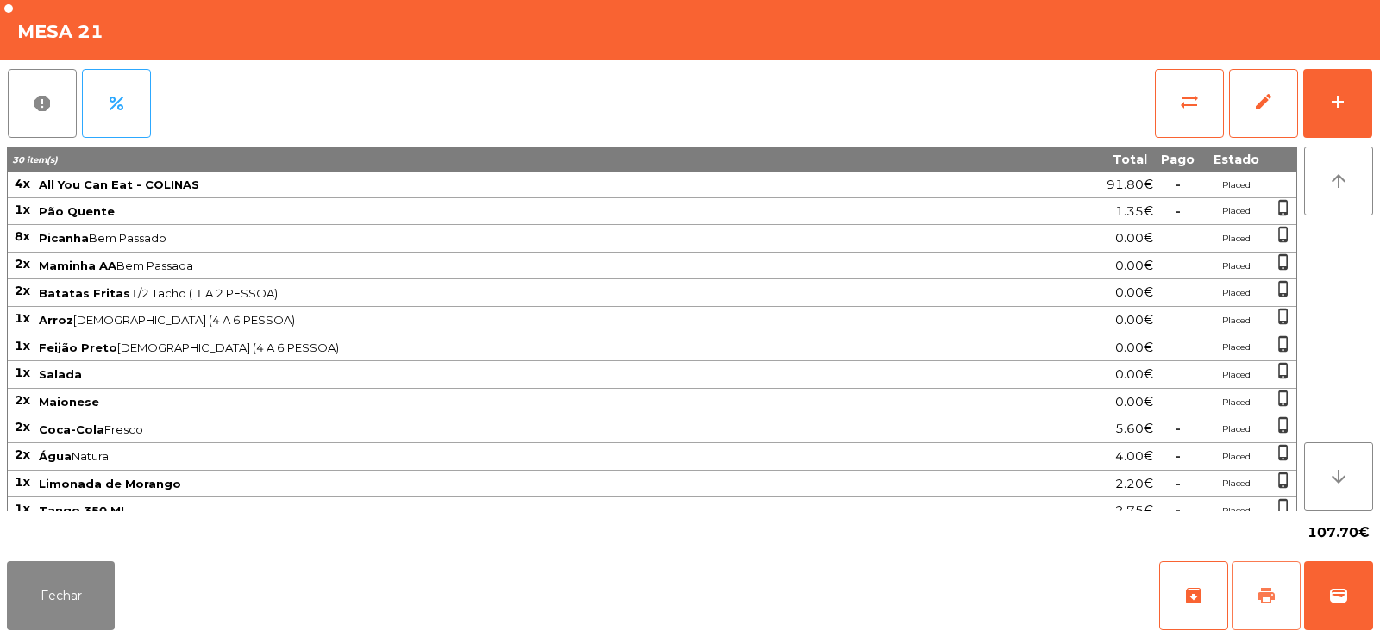
click at [1271, 600] on span "print" at bounding box center [1265, 595] width 21 height 21
click at [1343, 604] on span "wallet" at bounding box center [1338, 595] width 21 height 21
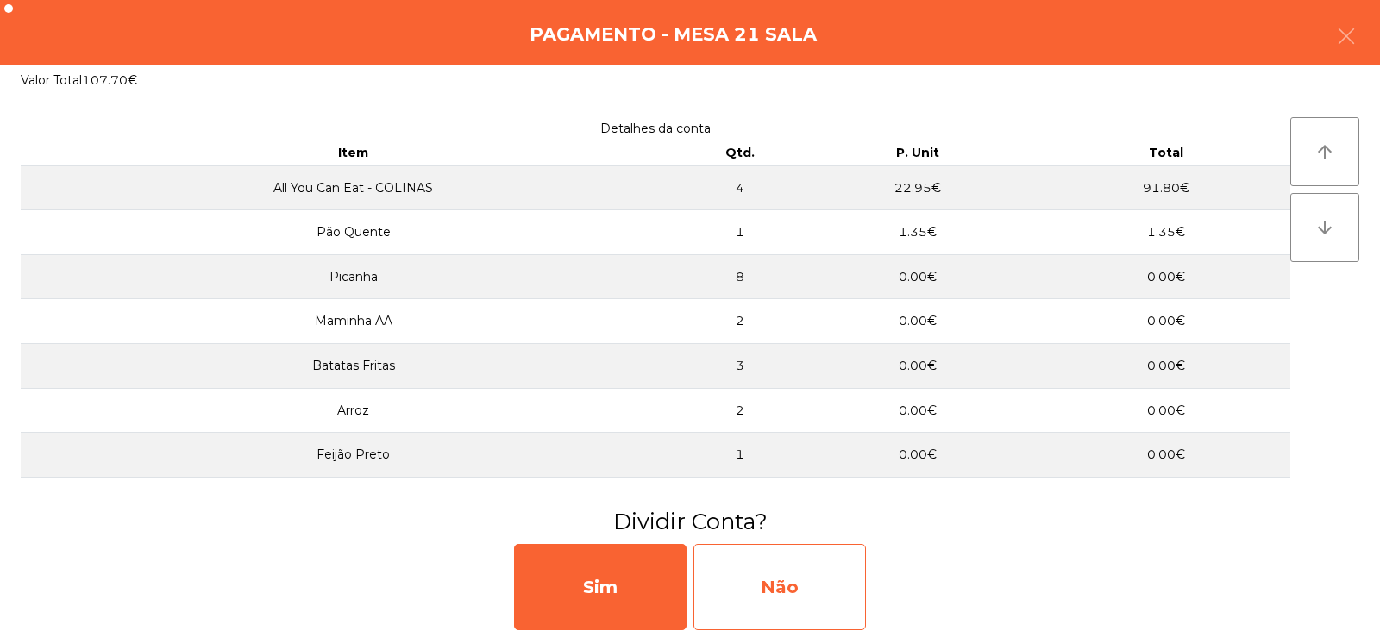
click at [786, 579] on div "Não" at bounding box center [779, 587] width 172 height 86
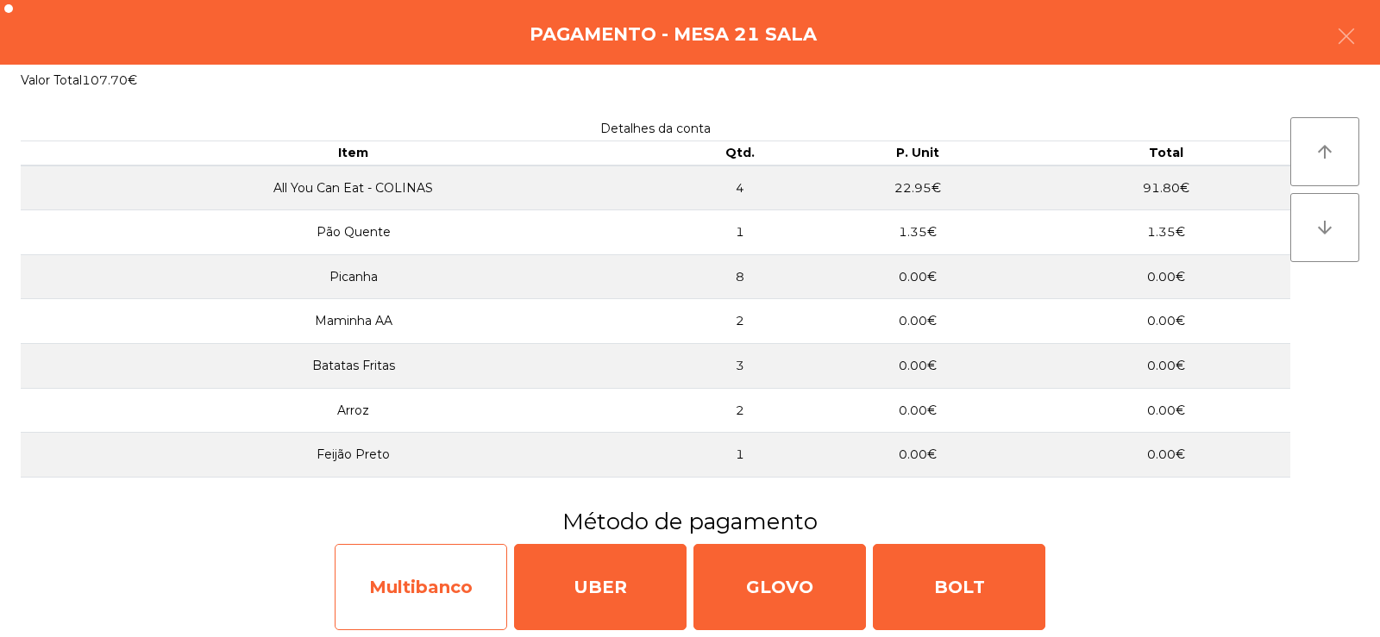
click at [454, 591] on div "Multibanco" at bounding box center [421, 587] width 172 height 86
select select "**"
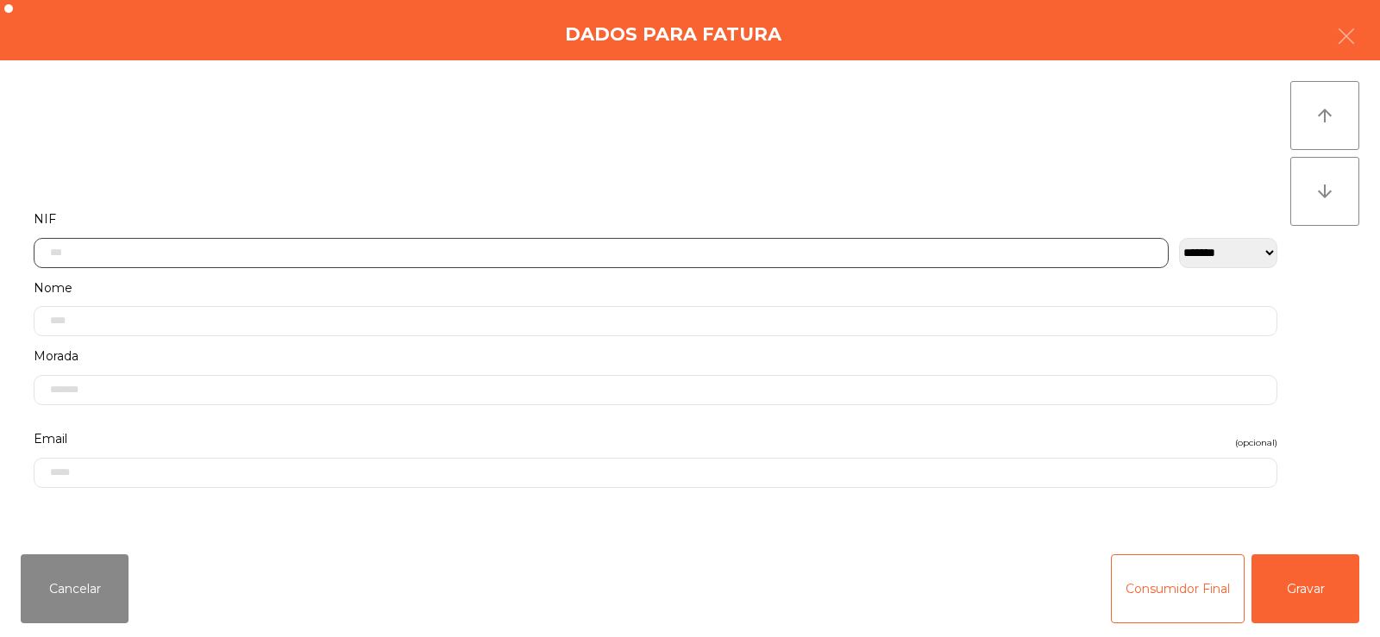
click at [660, 255] on input "text" at bounding box center [601, 253] width 1135 height 30
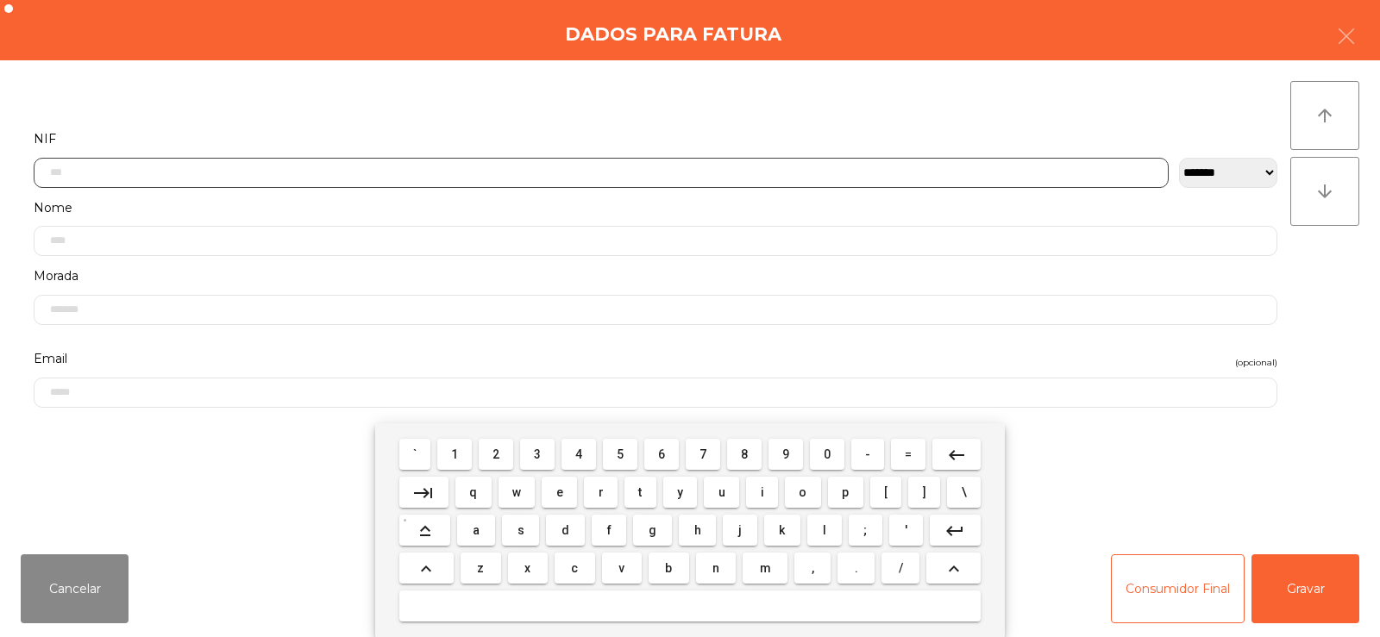
scroll to position [126, 0]
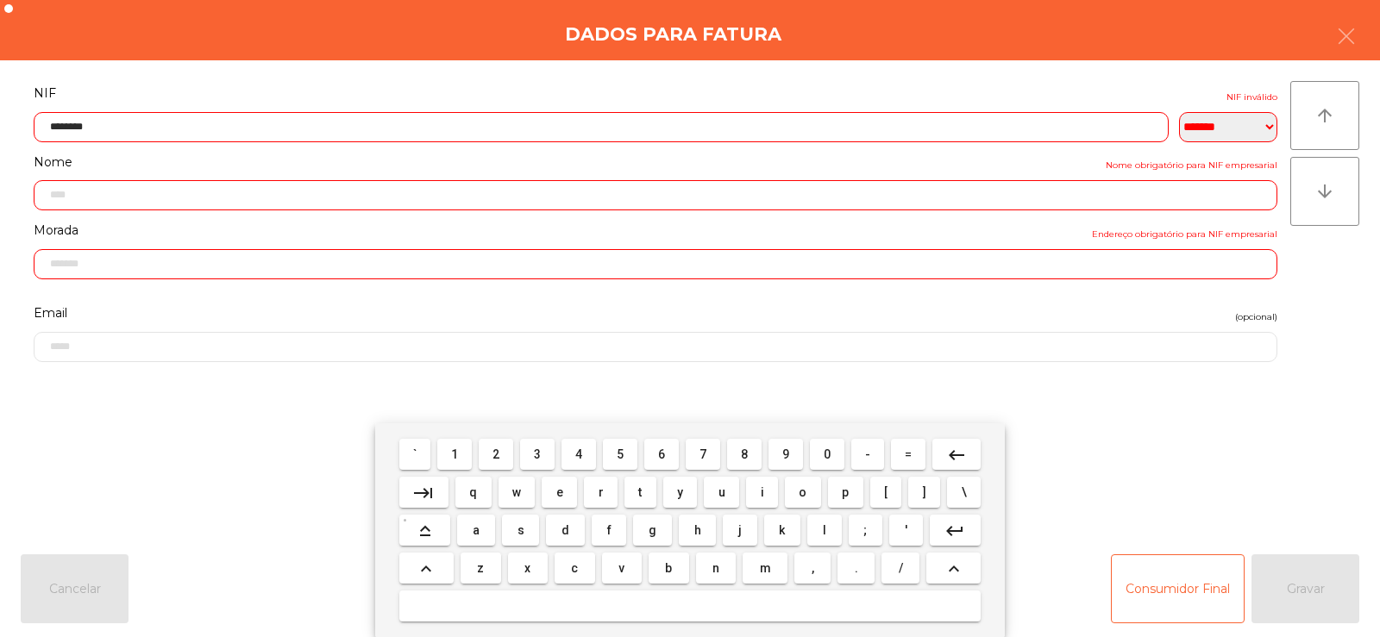
type input "*********"
type input "**********"
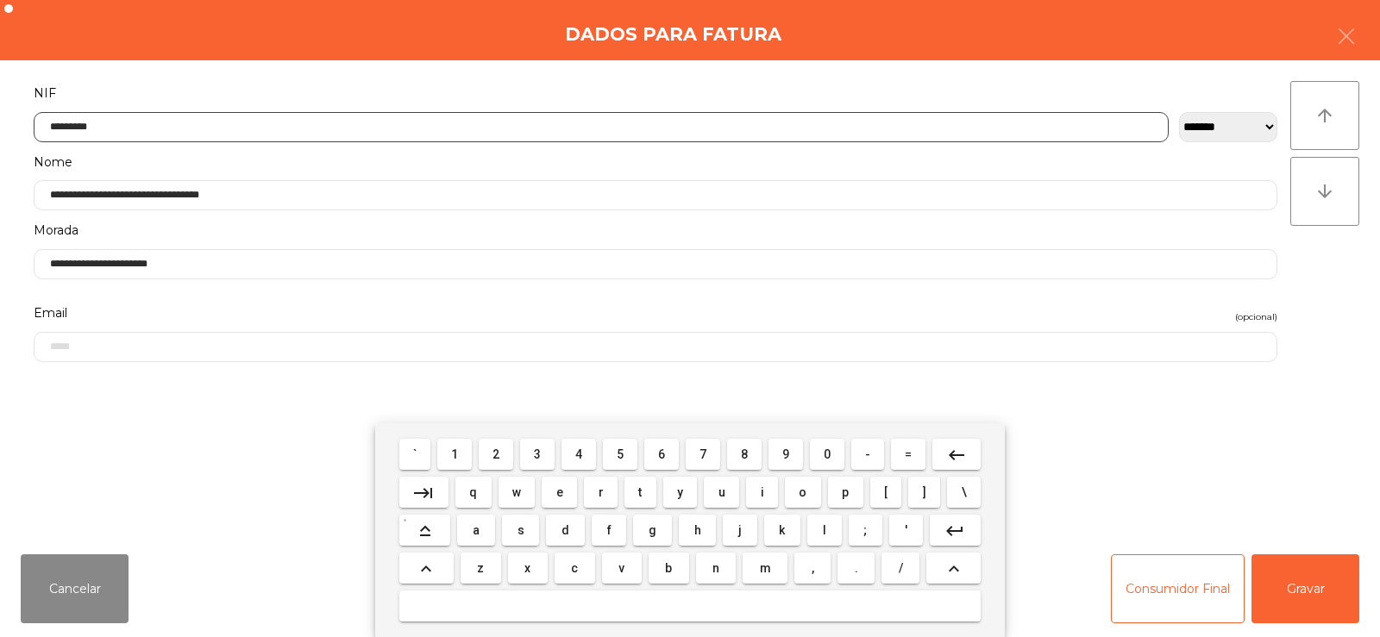
type input "*********"
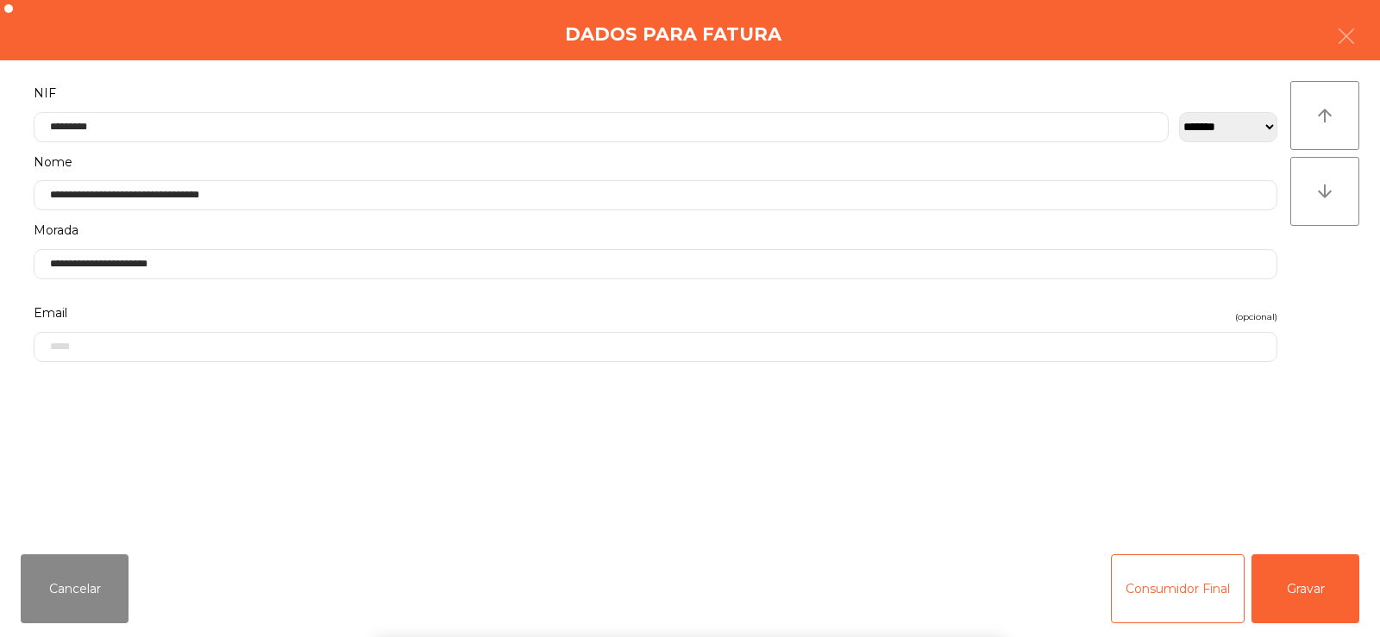
click at [1275, 617] on div "` 1 2 3 4 5 6 7 8 9 0 - = keyboard_backspace keyboard_tab q w e r t y u i o p […" at bounding box center [690, 530] width 1380 height 214
click at [1321, 610] on button "Gravar" at bounding box center [1305, 588] width 108 height 69
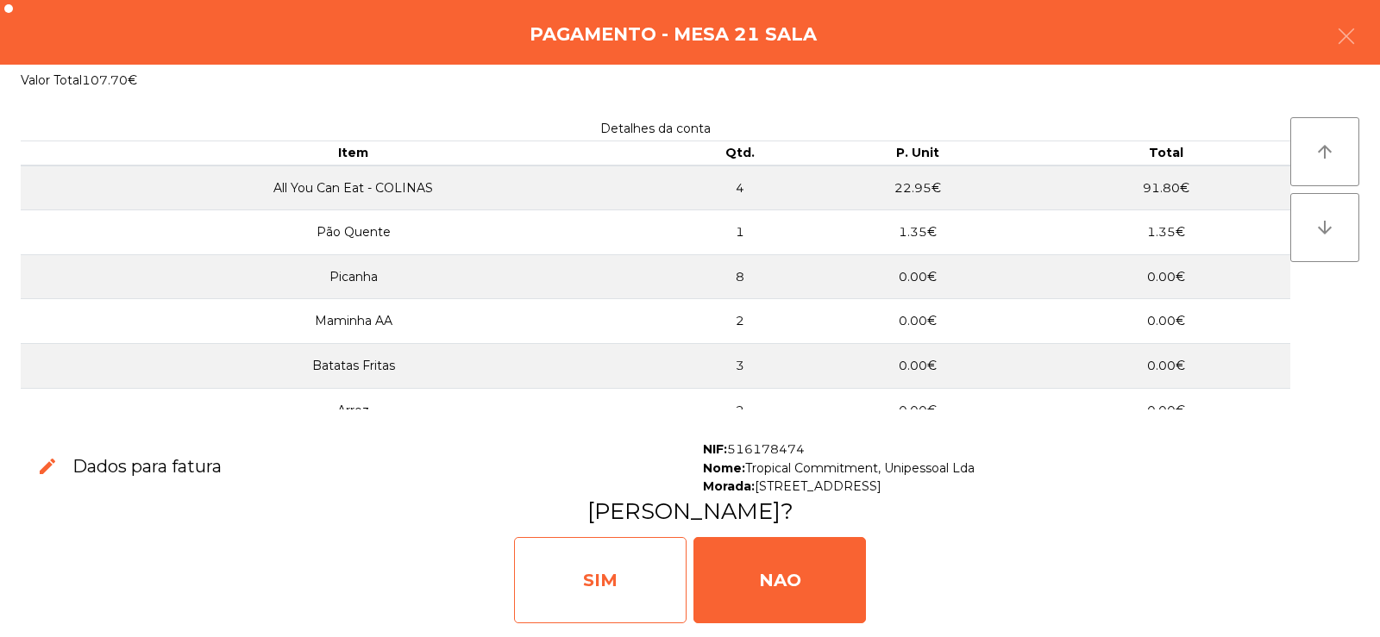
click at [602, 561] on div "SIM" at bounding box center [600, 580] width 172 height 86
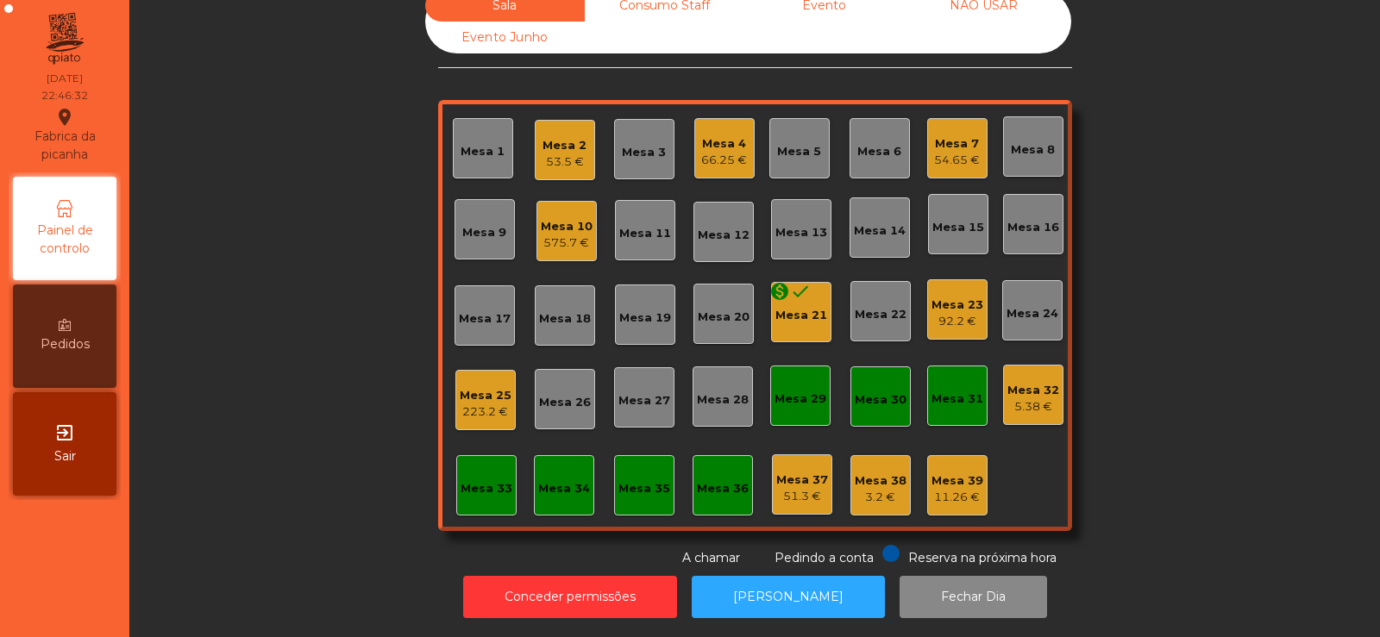
click at [785, 315] on div "monetization_on done Mesa 21" at bounding box center [801, 312] width 60 height 60
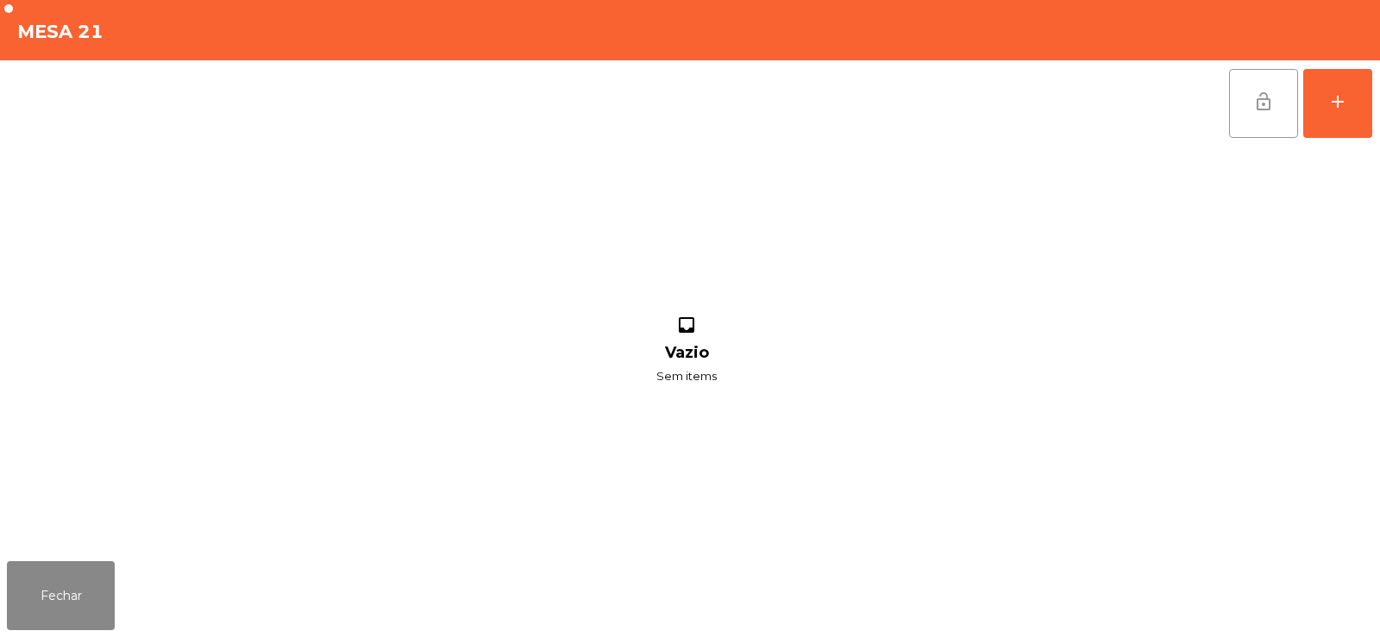
click at [1254, 116] on button "lock_open" at bounding box center [1263, 103] width 69 height 69
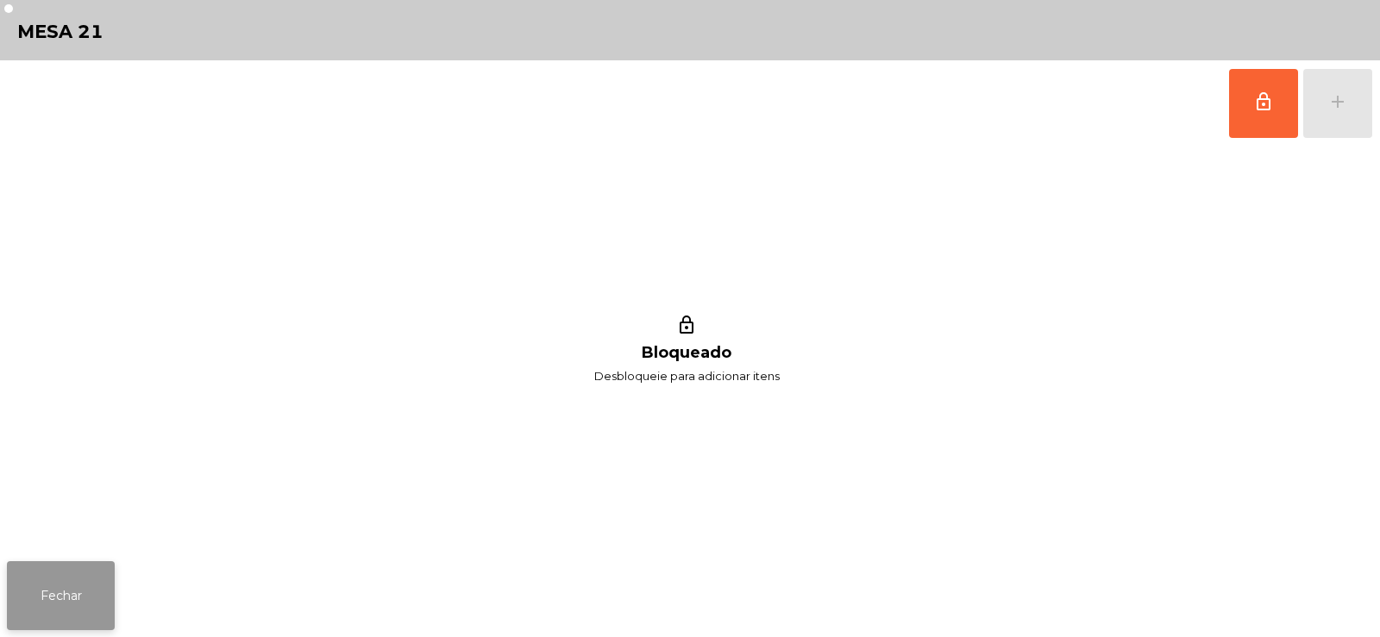
click at [88, 626] on button "Fechar" at bounding box center [61, 595] width 108 height 69
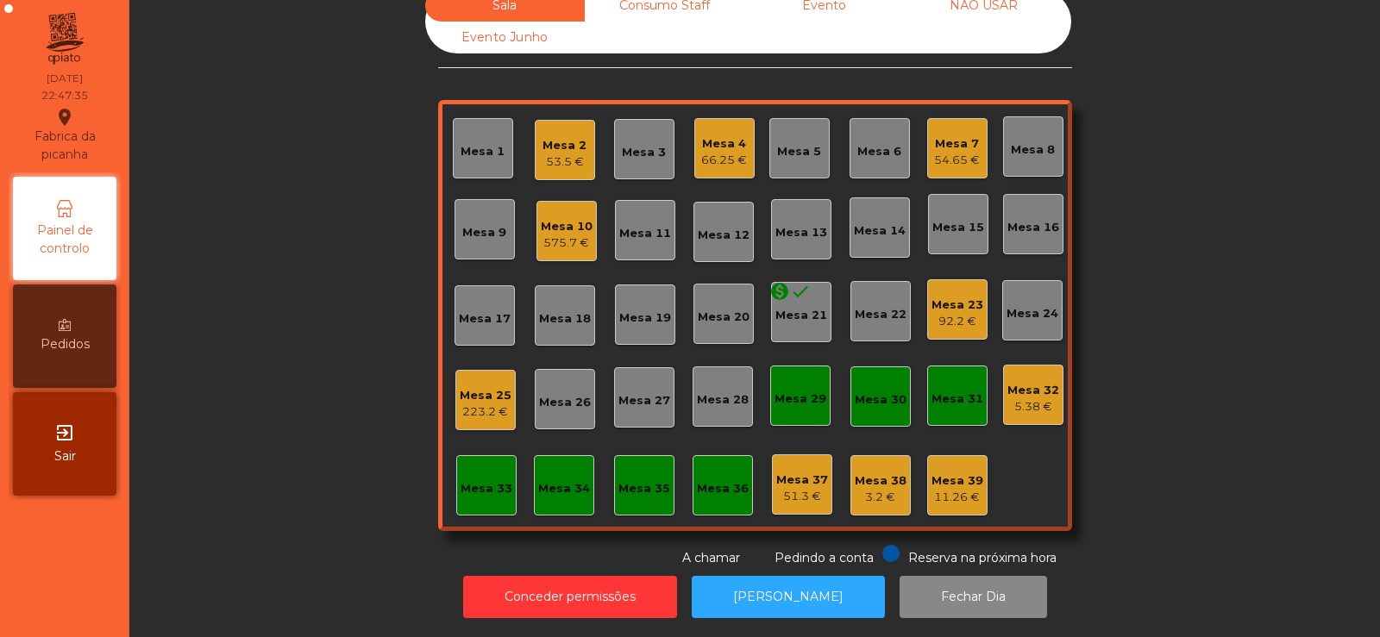
click at [564, 241] on div "Mesa 10 575.7 €" at bounding box center [566, 231] width 60 height 60
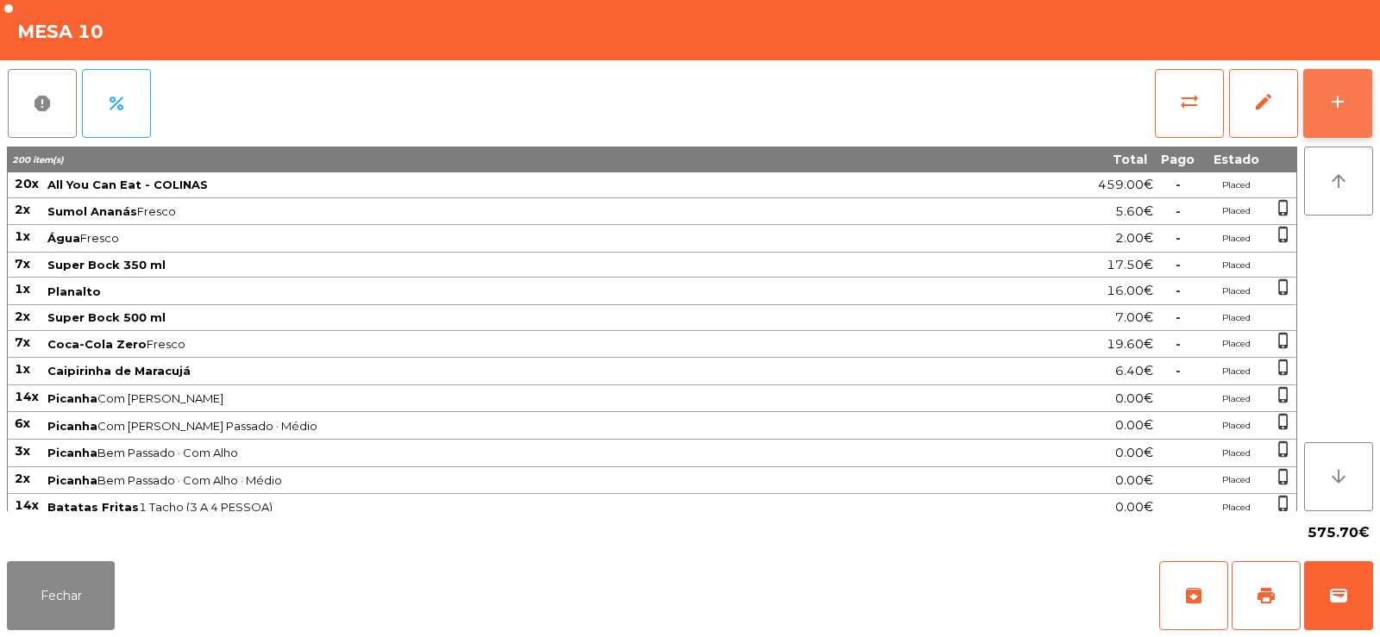
click at [1342, 84] on button "add" at bounding box center [1337, 103] width 69 height 69
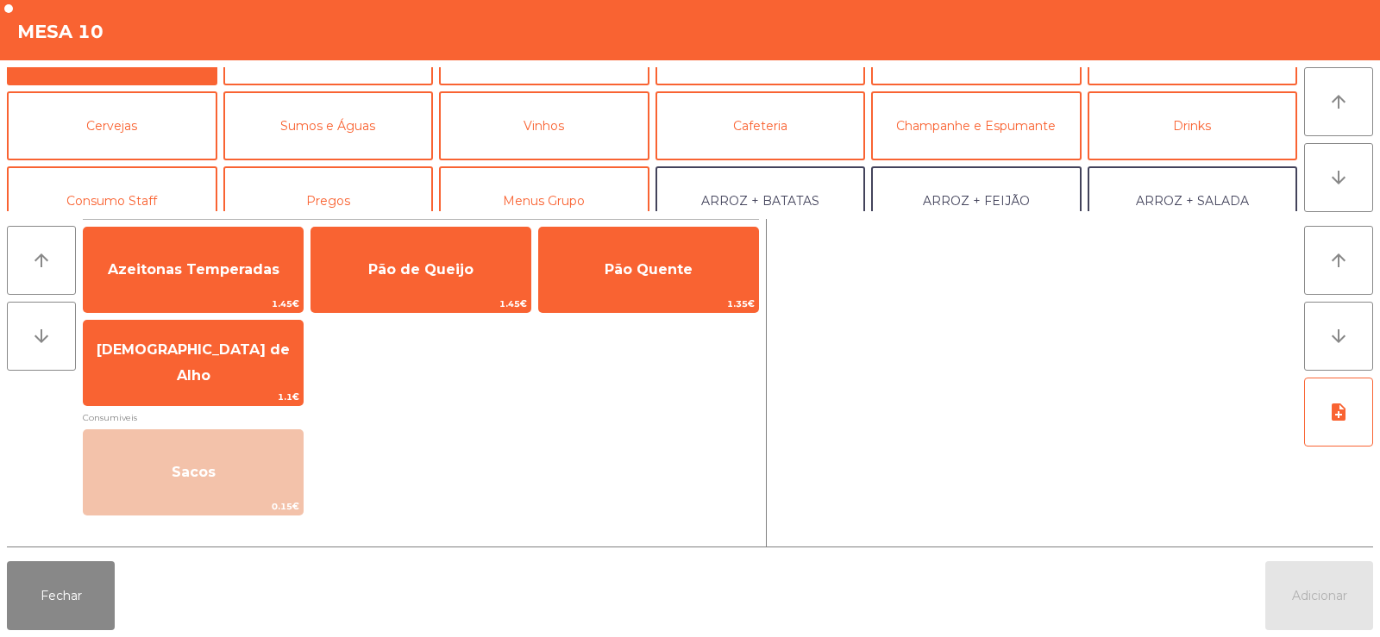
scroll to position [50, 0]
click at [613, 134] on button "Vinhos" at bounding box center [544, 126] width 210 height 69
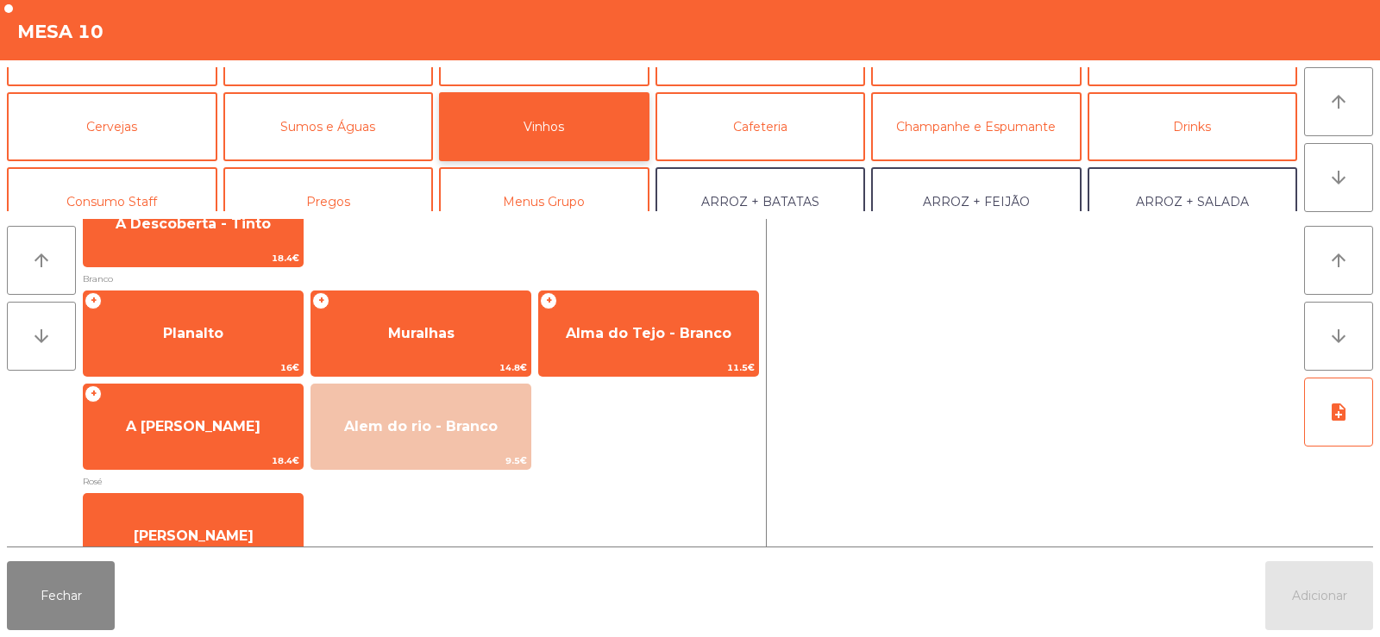
scroll to position [168, 0]
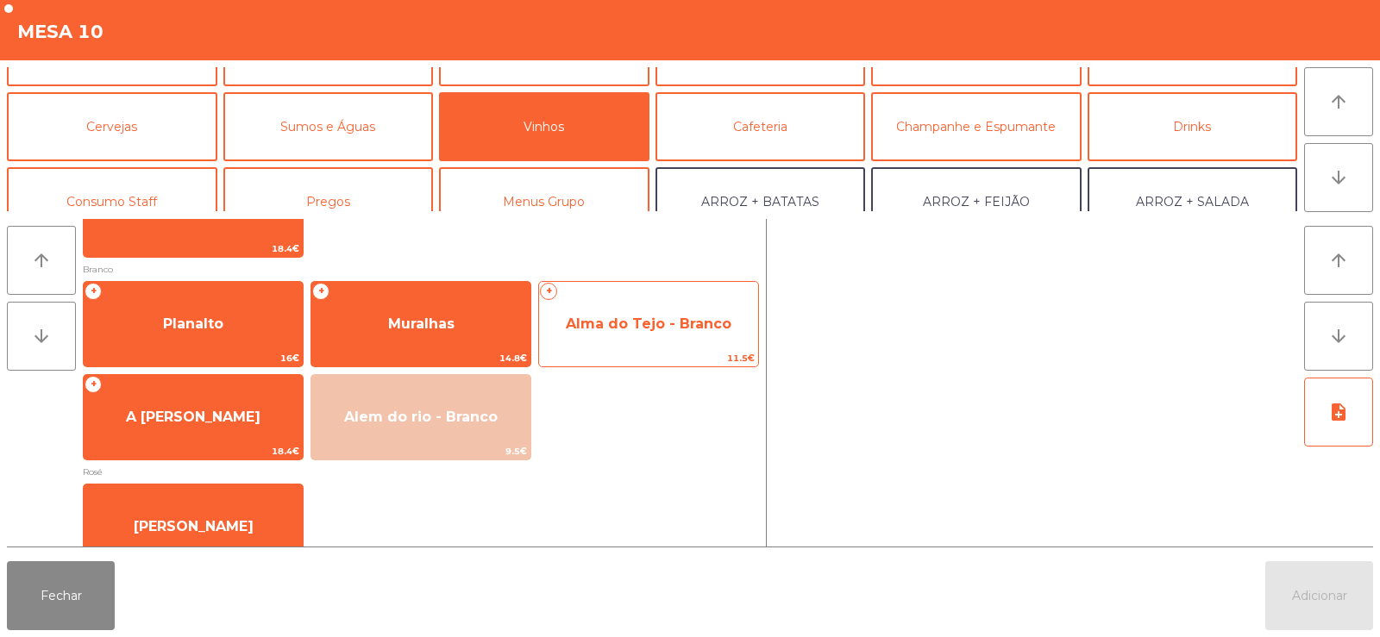
click at [712, 323] on span "Alma do Tejo - Branco" at bounding box center [649, 324] width 166 height 16
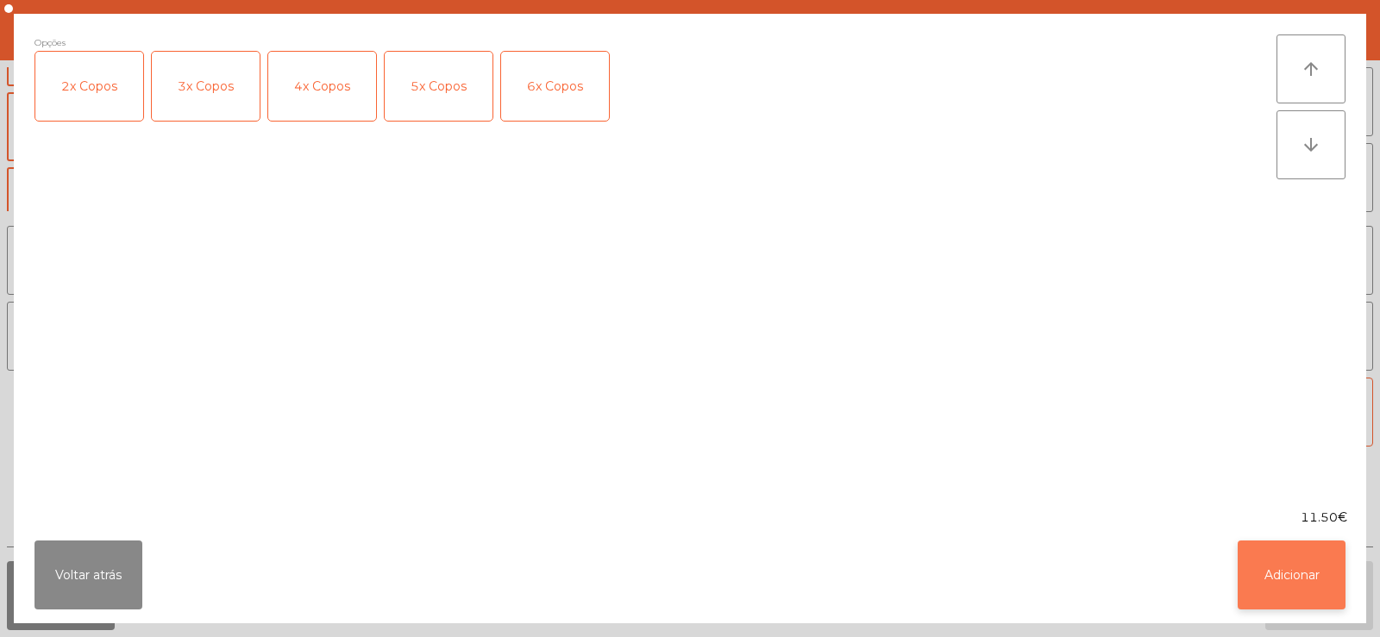
click at [1303, 597] on button "Adicionar" at bounding box center [1291, 575] width 108 height 69
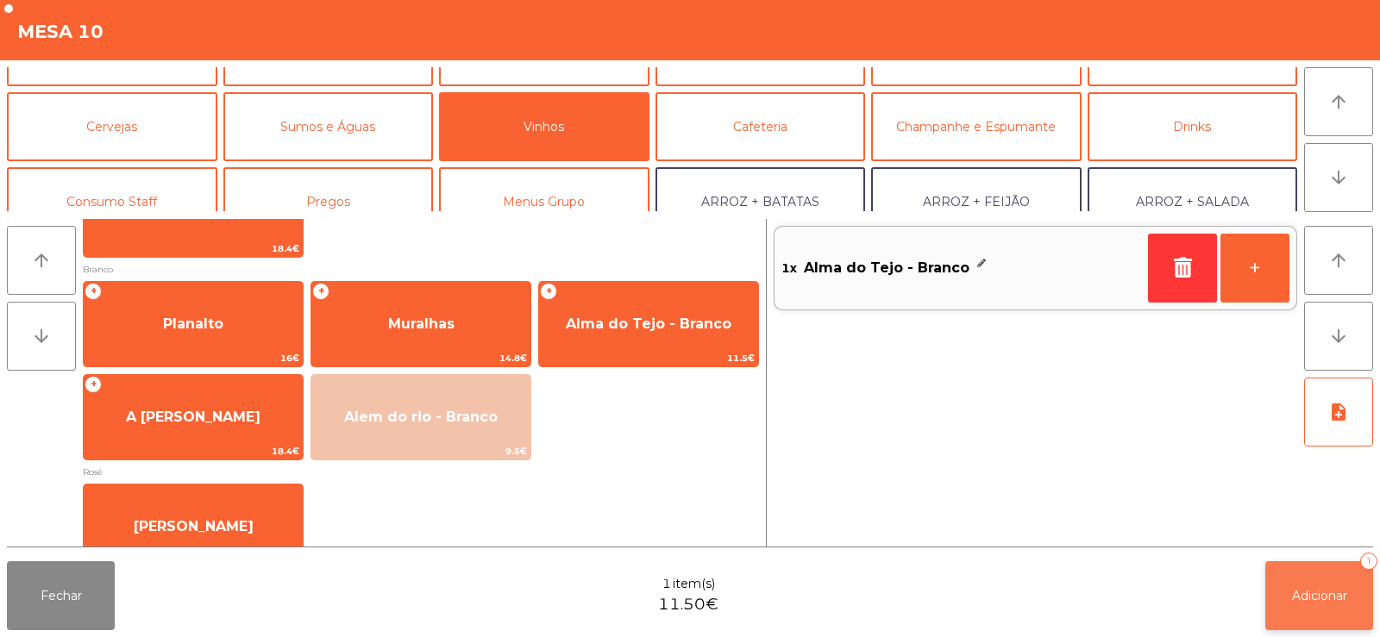
click at [1311, 598] on span "Adicionar" at bounding box center [1319, 596] width 55 height 16
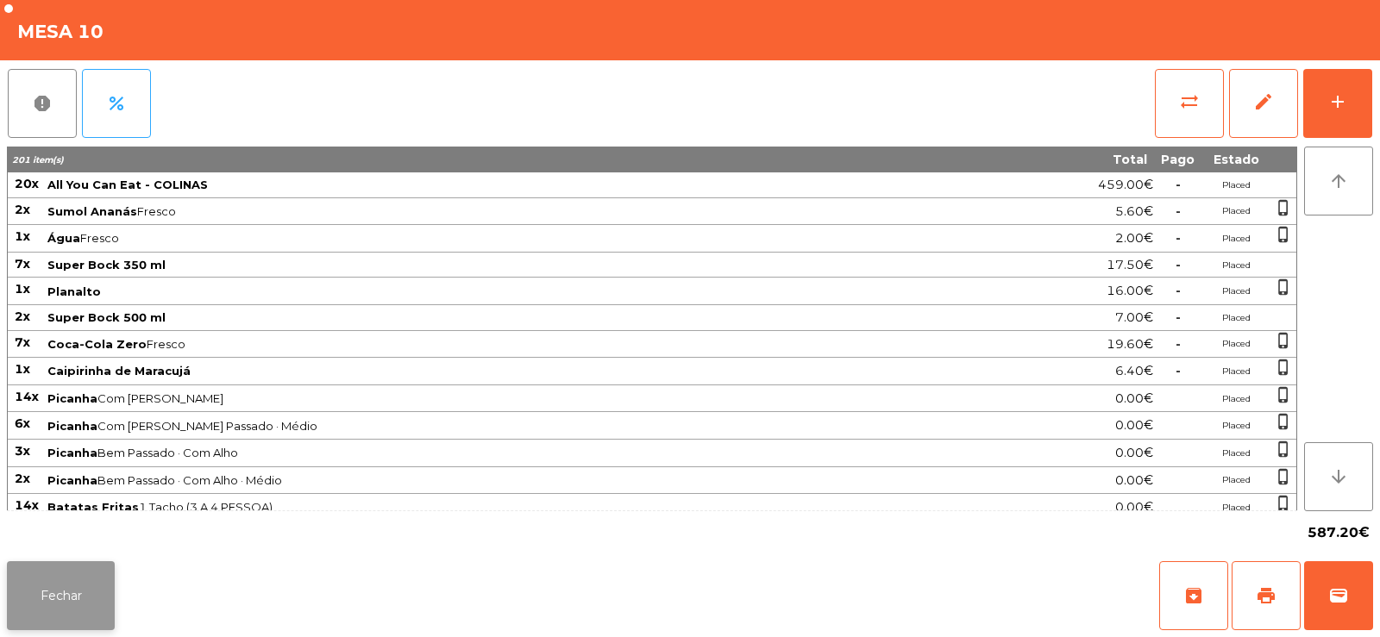
click at [80, 596] on button "Fechar" at bounding box center [61, 595] width 108 height 69
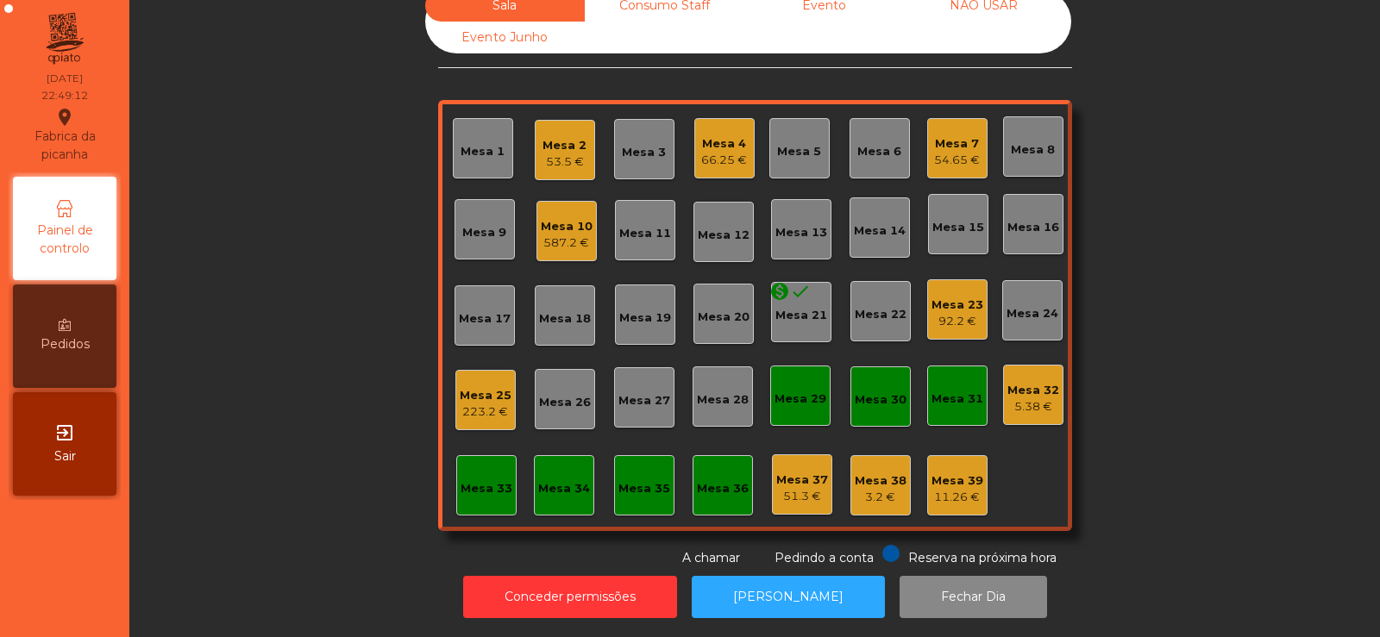
click at [249, 373] on div "Sala Consumo Staff Evento NÃO USAR Evento Junho Mesa 1 Mesa 2 53.5 € Mesa 3 Mes…" at bounding box center [755, 279] width 1204 height 578
click at [564, 235] on div "587.2 €" at bounding box center [567, 243] width 52 height 17
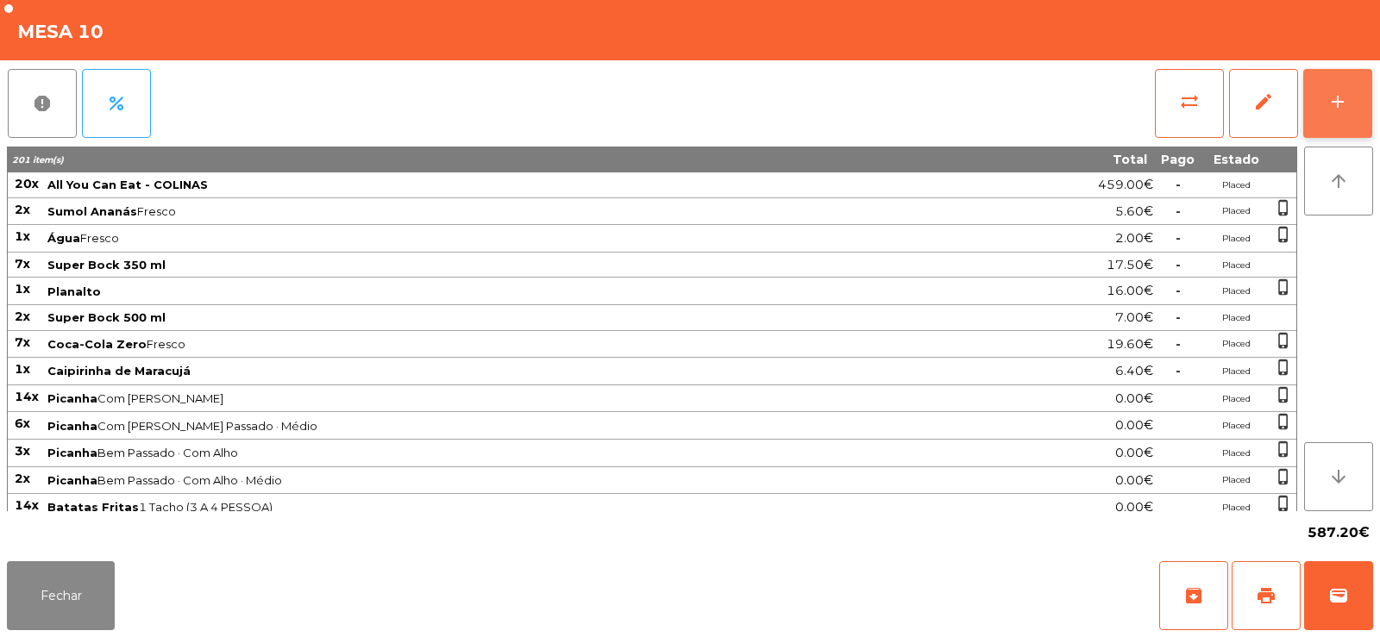
click at [1346, 80] on button "add" at bounding box center [1337, 103] width 69 height 69
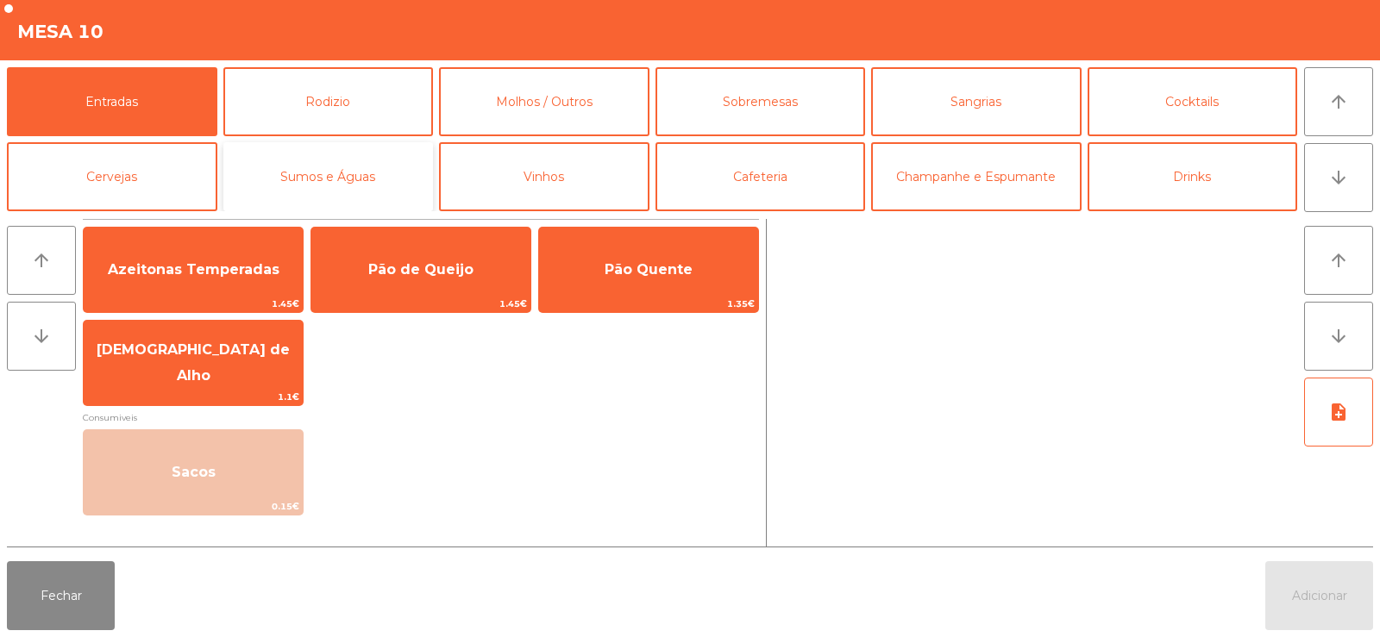
click at [366, 172] on button "Sumos e Águas" at bounding box center [328, 176] width 210 height 69
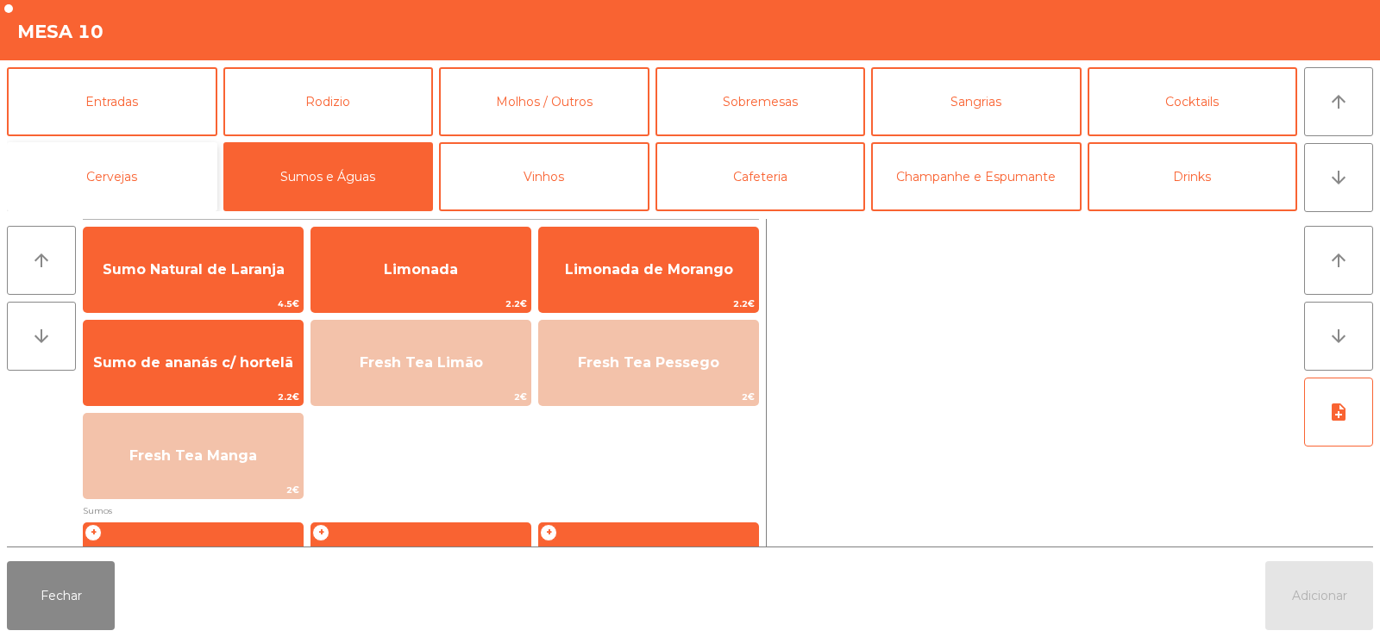
click at [143, 182] on button "Cervejas" at bounding box center [112, 176] width 210 height 69
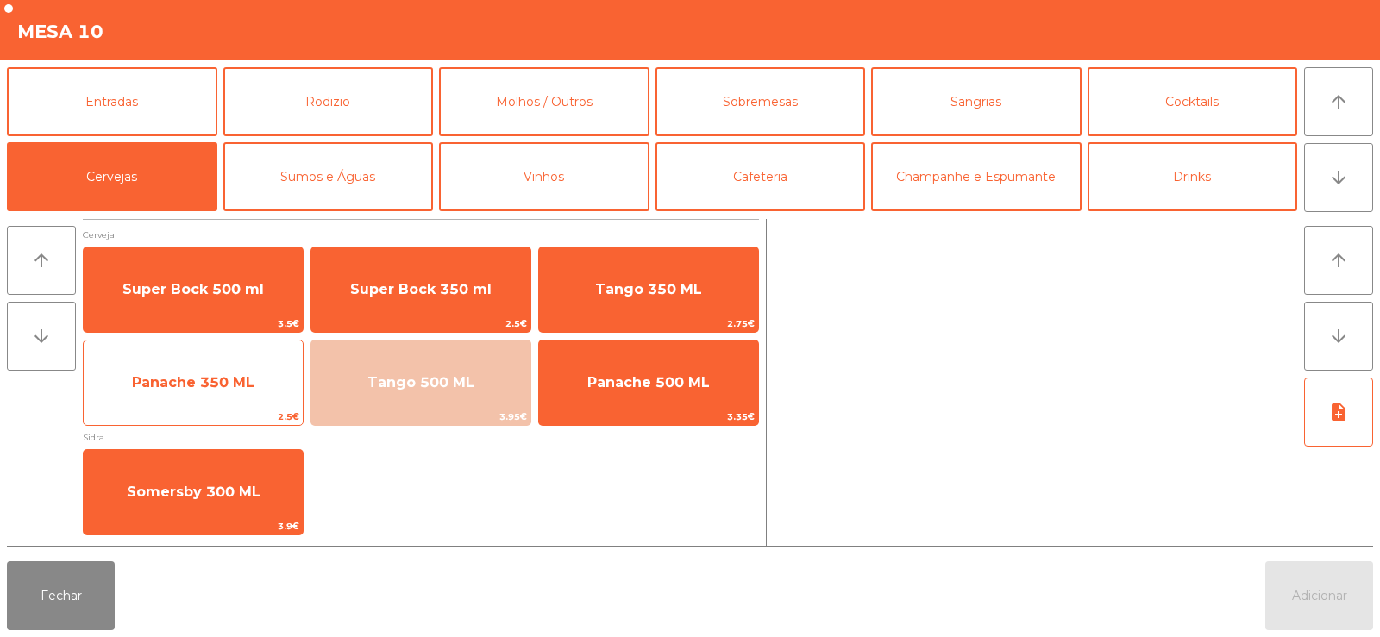
click at [218, 388] on span "Panache 350 ML" at bounding box center [193, 382] width 122 height 16
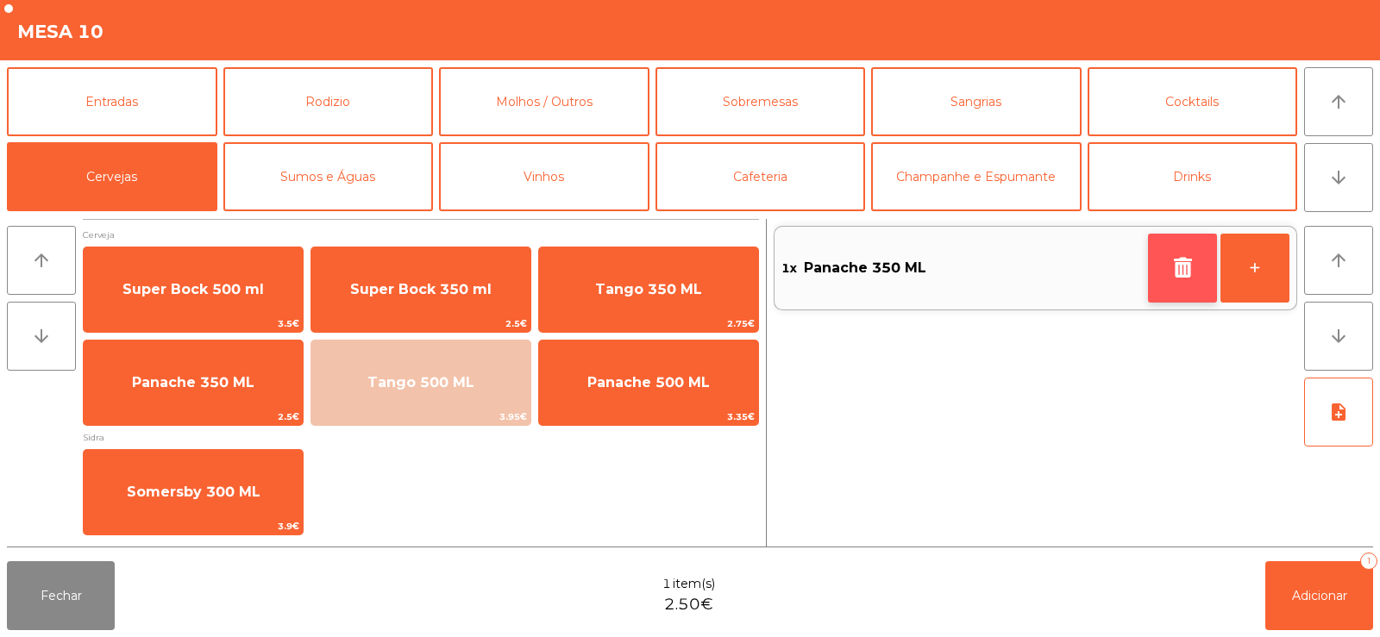
click at [1170, 270] on icon "button" at bounding box center [1182, 267] width 26 height 21
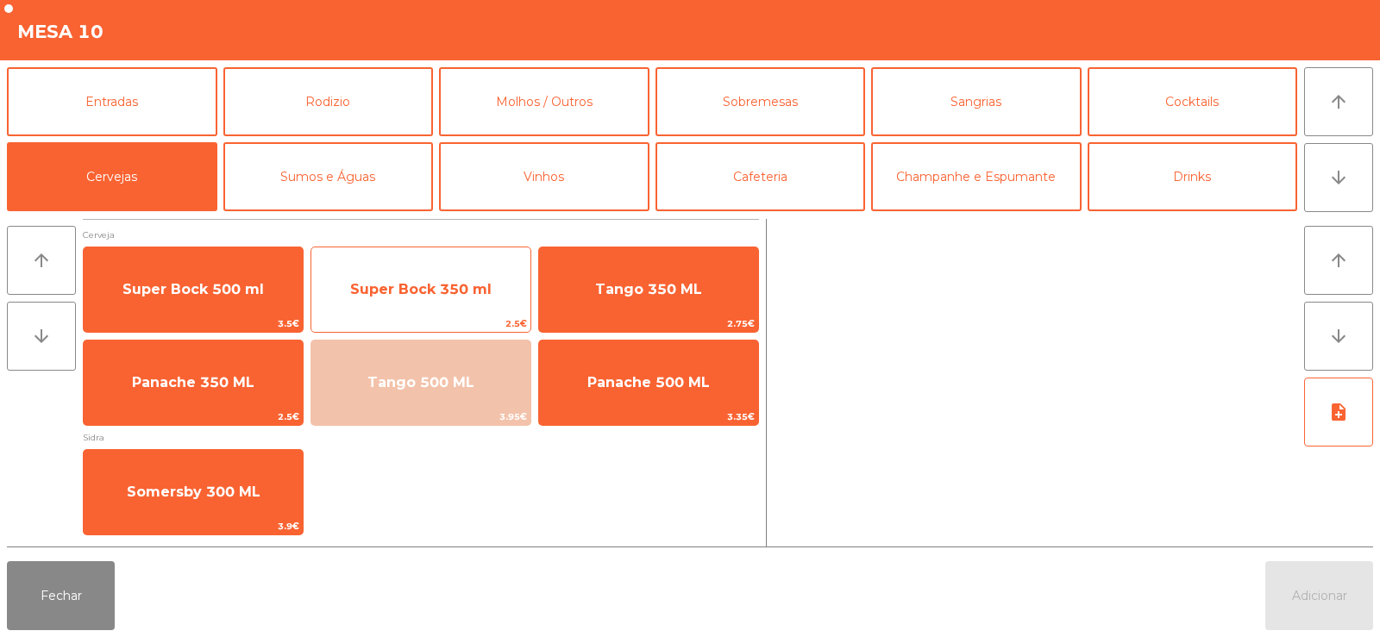
click at [422, 302] on span "Super Bock 350 ml" at bounding box center [420, 289] width 219 height 47
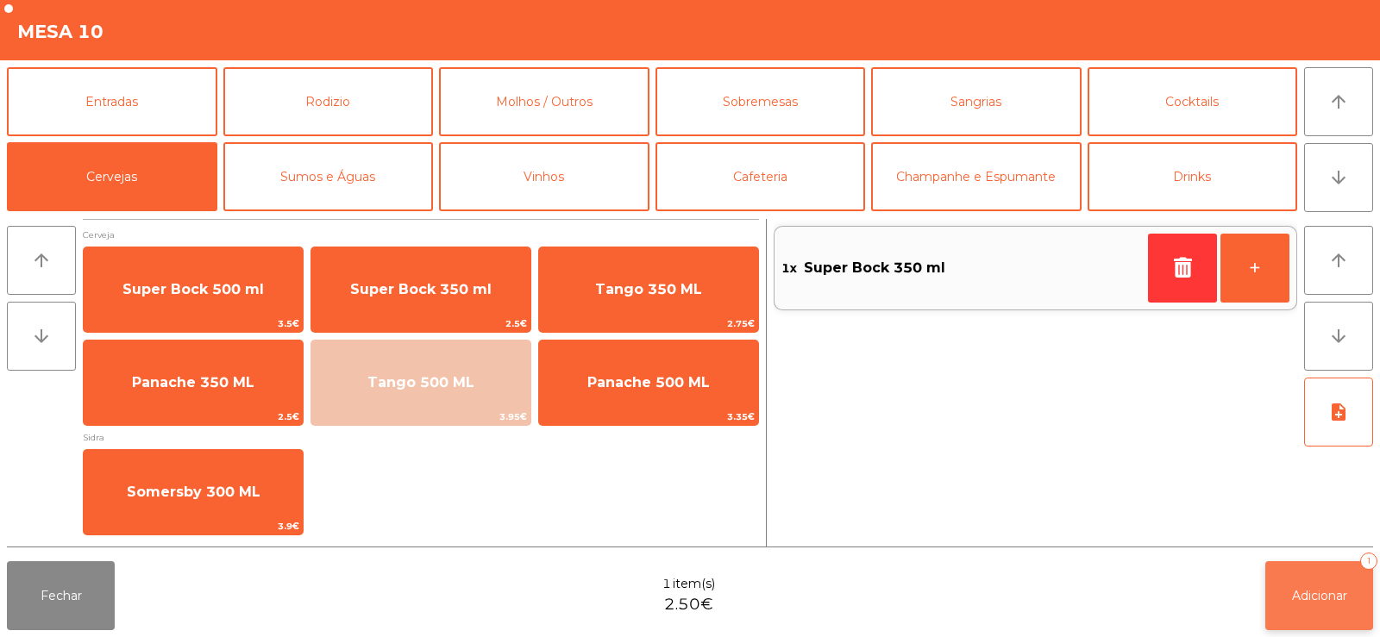
click at [1319, 590] on span "Adicionar" at bounding box center [1319, 596] width 55 height 16
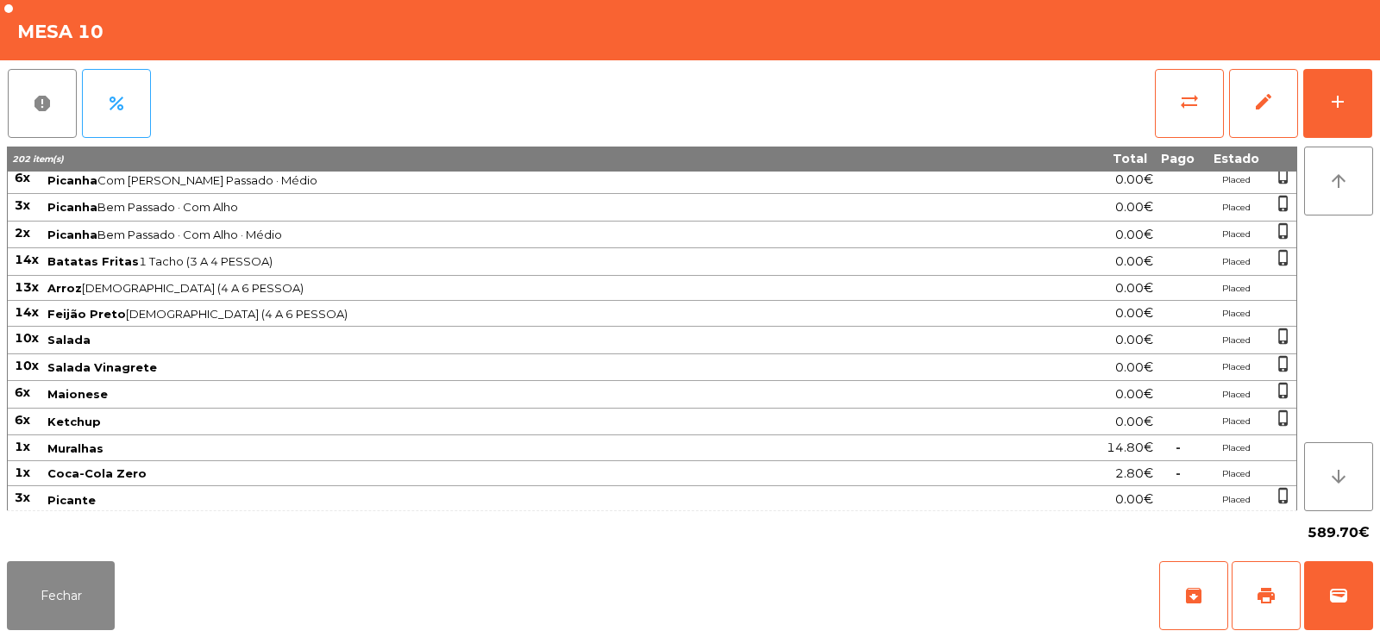
scroll to position [464, 0]
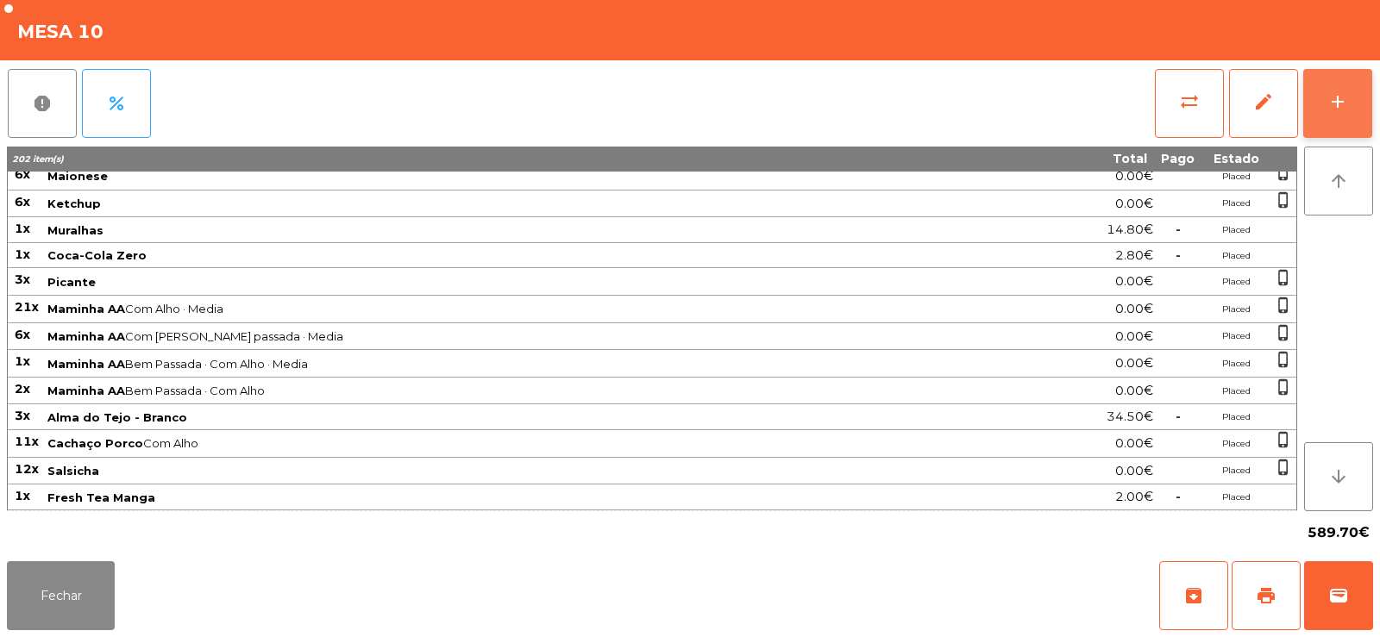
click at [1350, 99] on button "add" at bounding box center [1337, 103] width 69 height 69
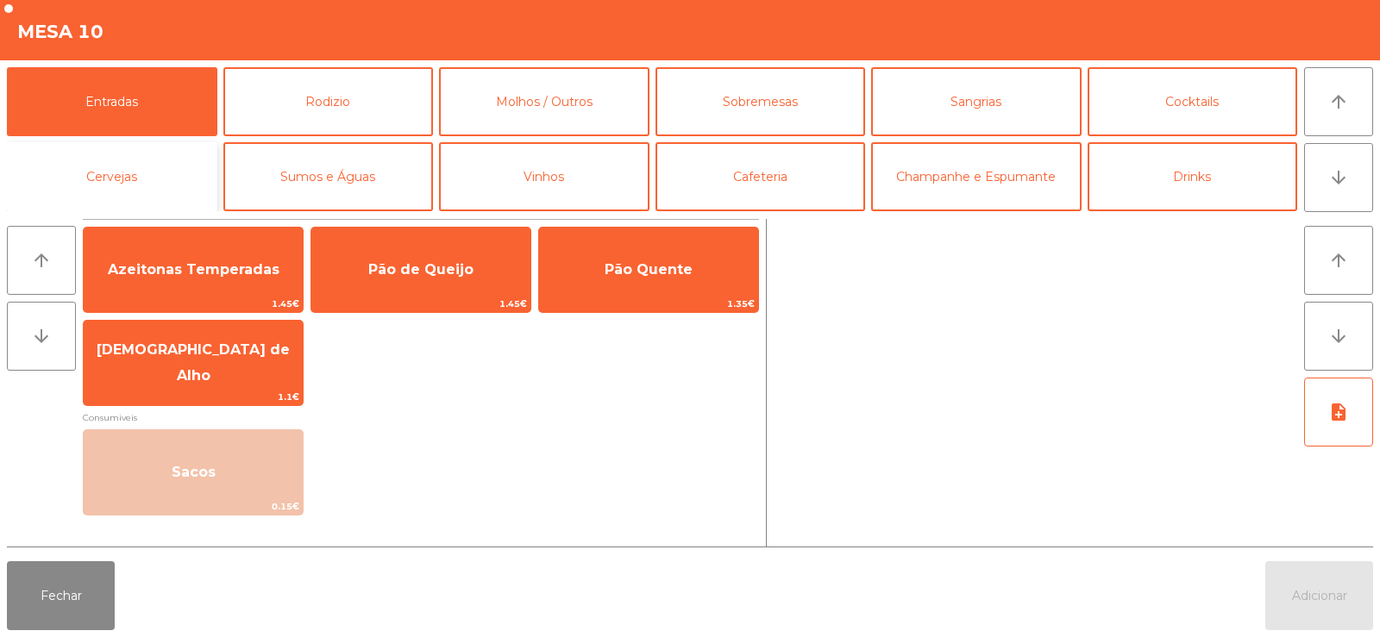
click at [175, 176] on button "Cervejas" at bounding box center [112, 176] width 210 height 69
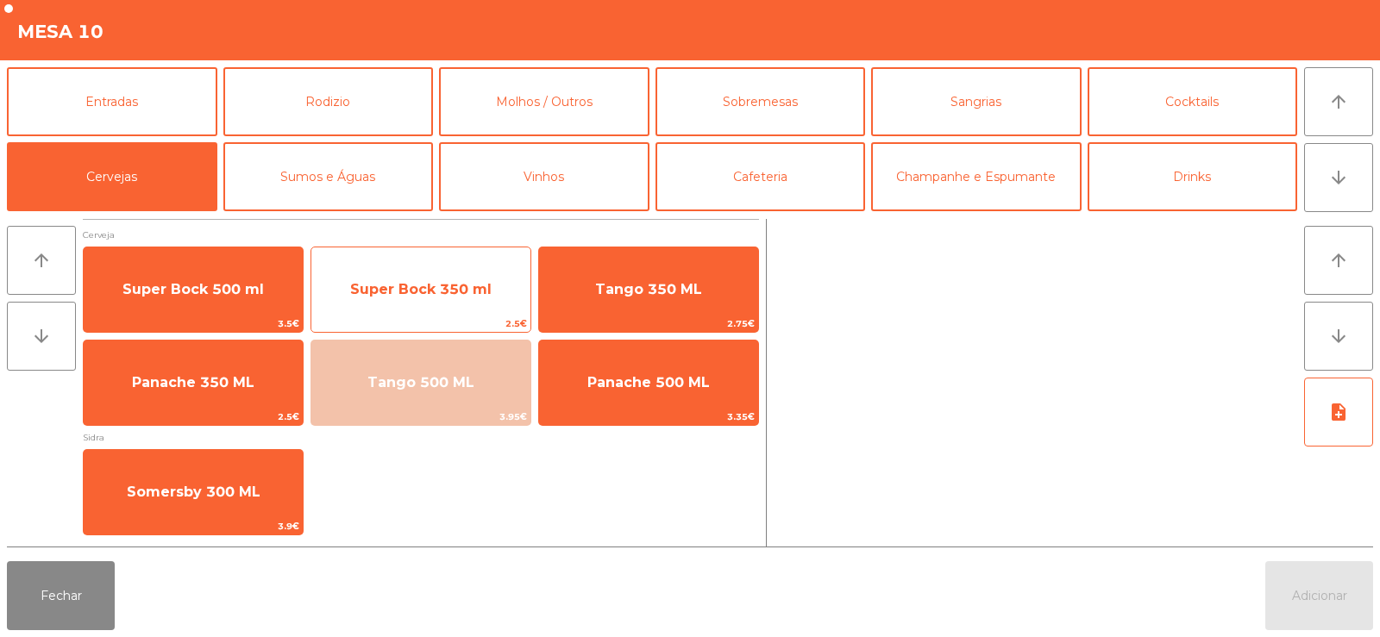
click at [438, 287] on span "Super Bock 350 ml" at bounding box center [420, 289] width 141 height 16
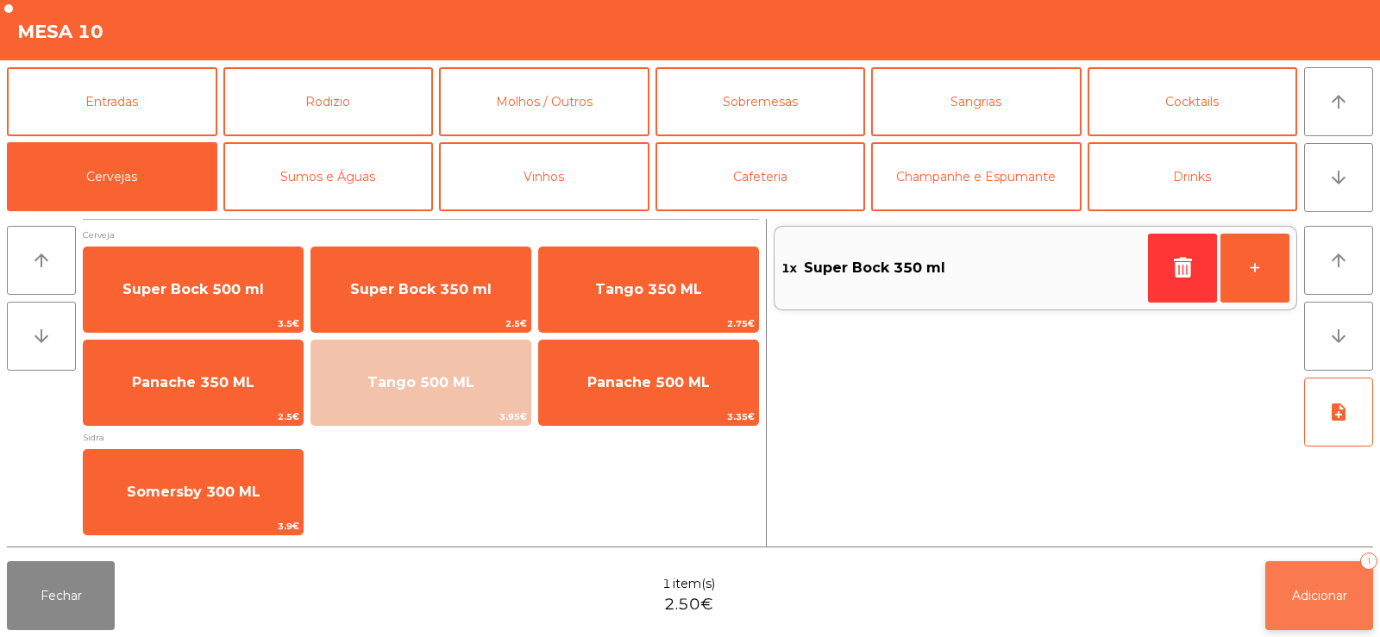
click at [1306, 596] on span "Adicionar" at bounding box center [1319, 596] width 55 height 16
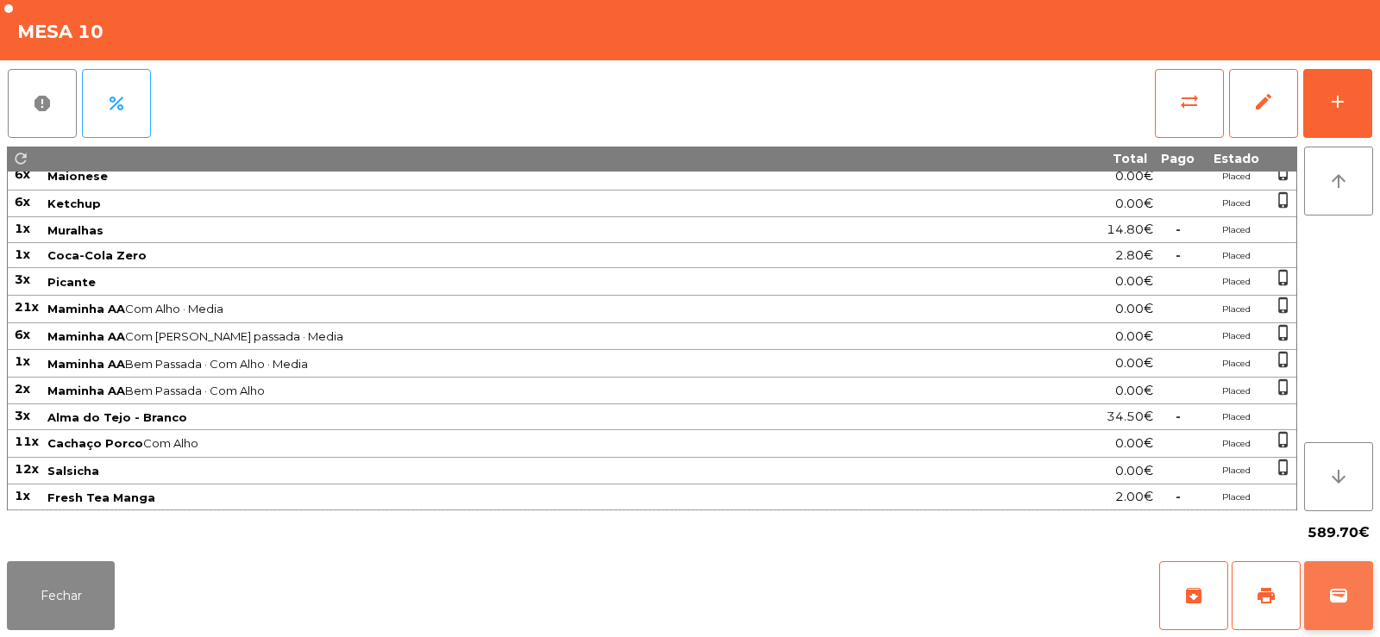
click at [1325, 596] on button "wallet" at bounding box center [1338, 595] width 69 height 69
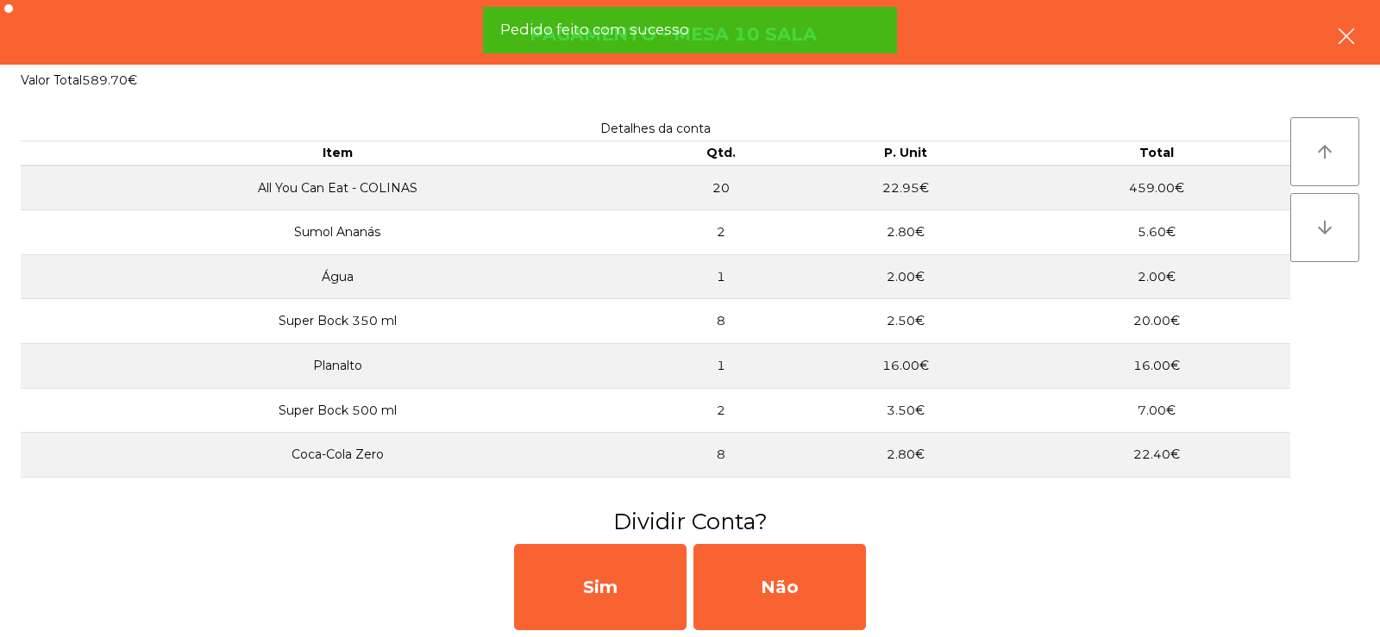
click at [1341, 35] on icon "button" at bounding box center [1346, 36] width 21 height 21
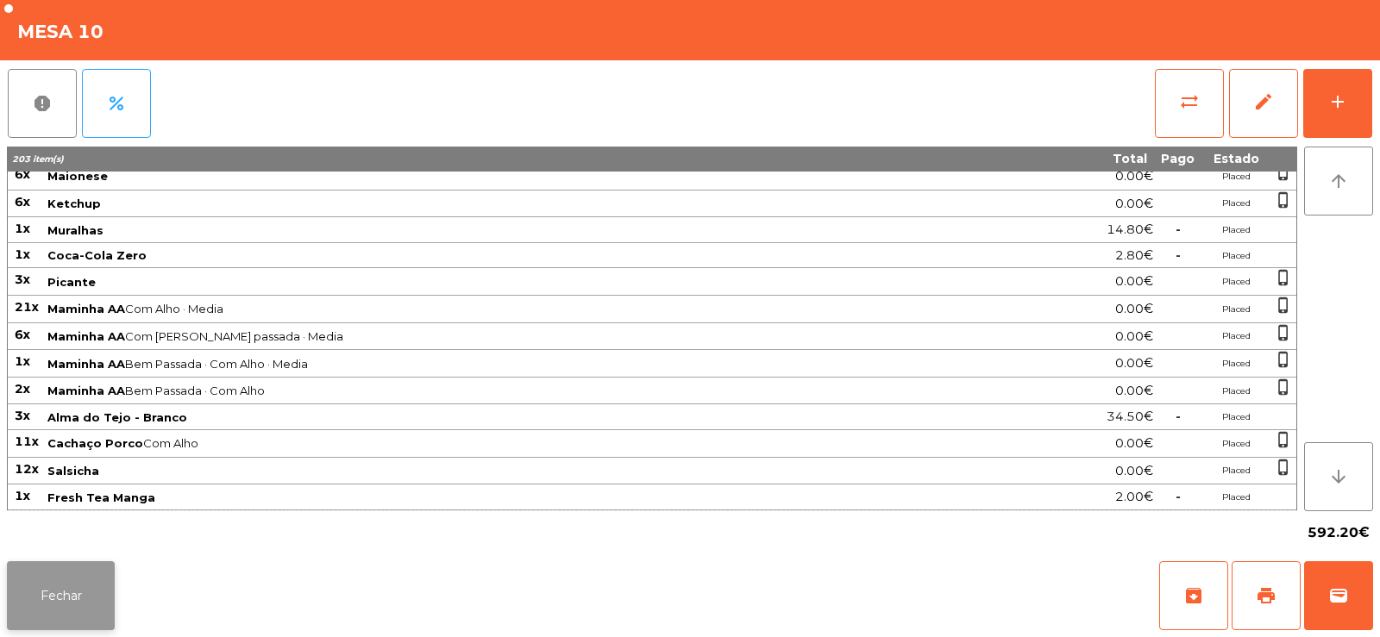
click at [84, 587] on button "Fechar" at bounding box center [61, 595] width 108 height 69
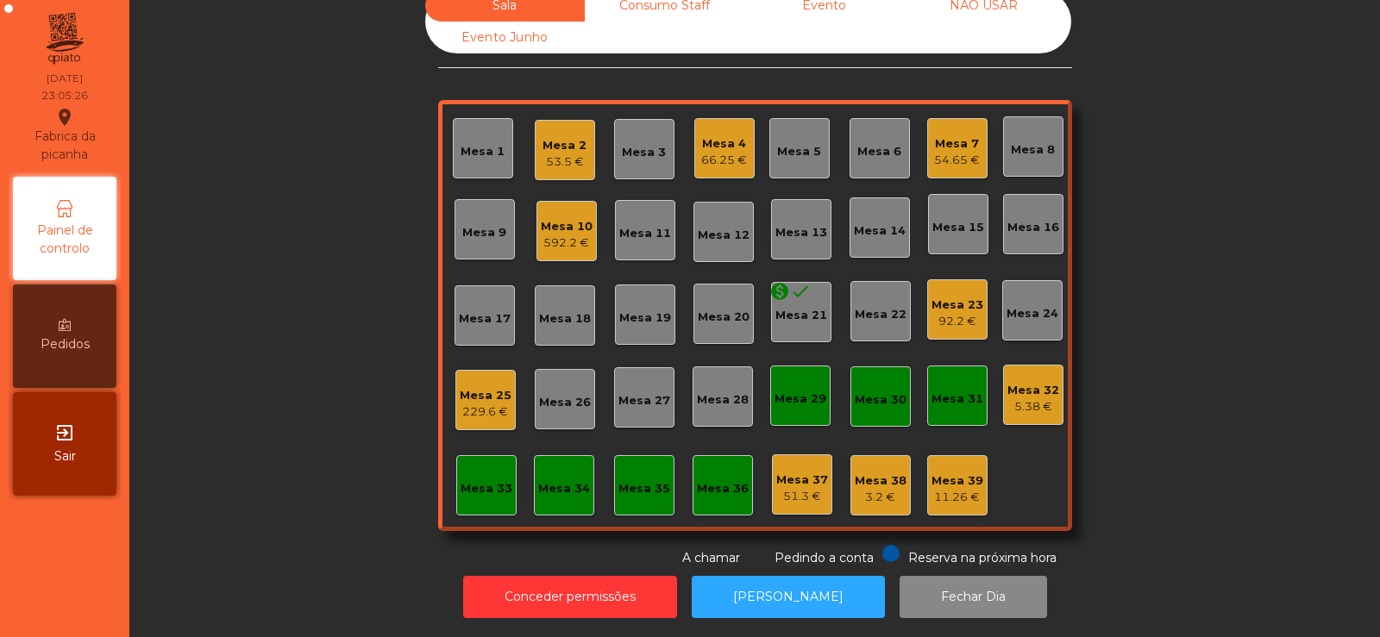
click at [1017, 398] on div "5.38 €" at bounding box center [1033, 406] width 52 height 17
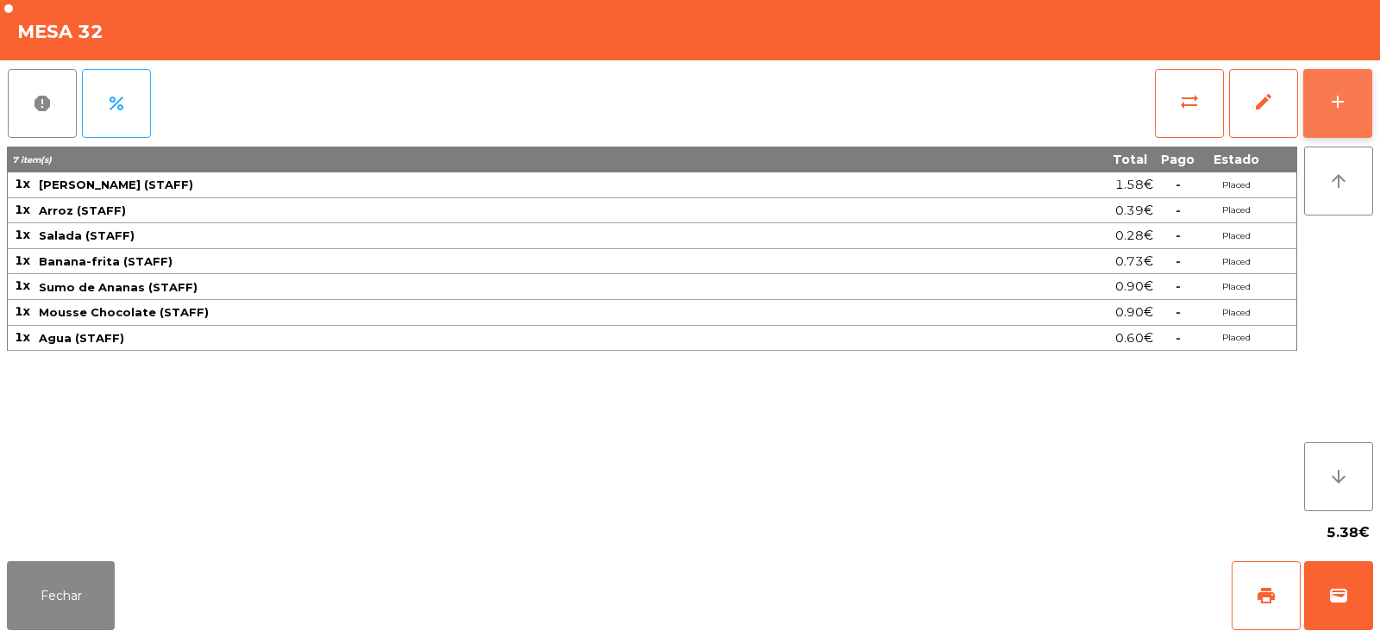
click at [1316, 116] on button "add" at bounding box center [1337, 103] width 69 height 69
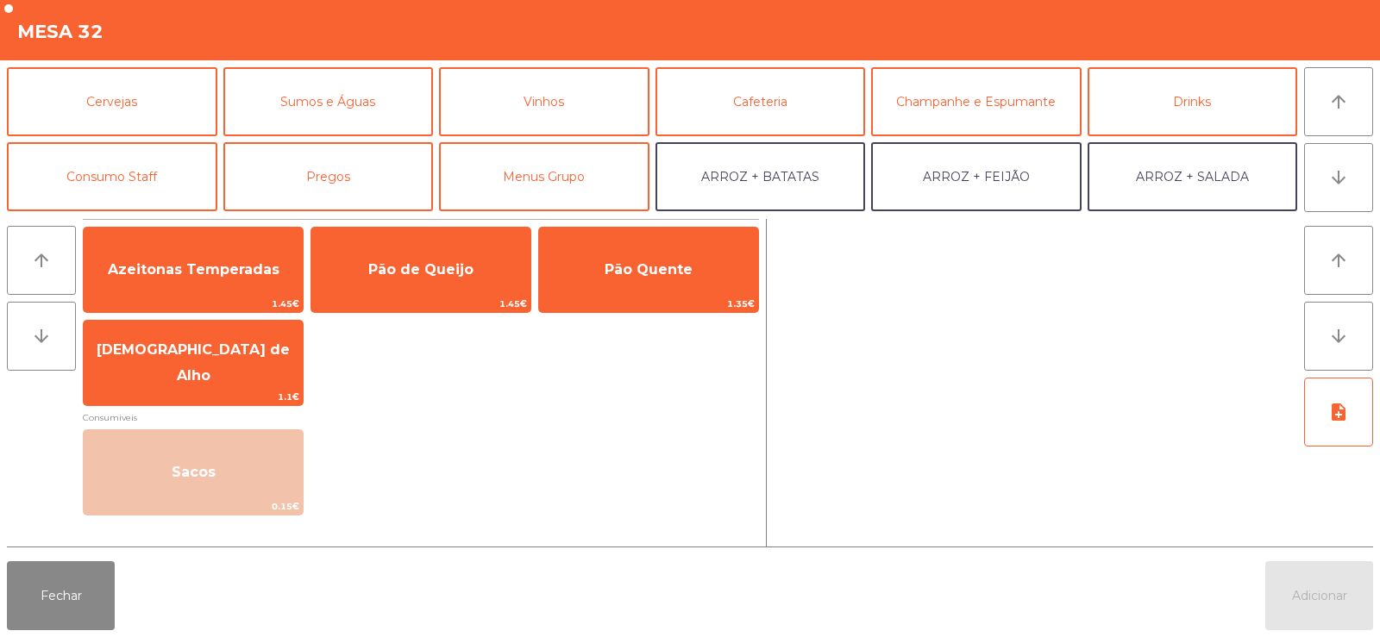
scroll to position [104, 0]
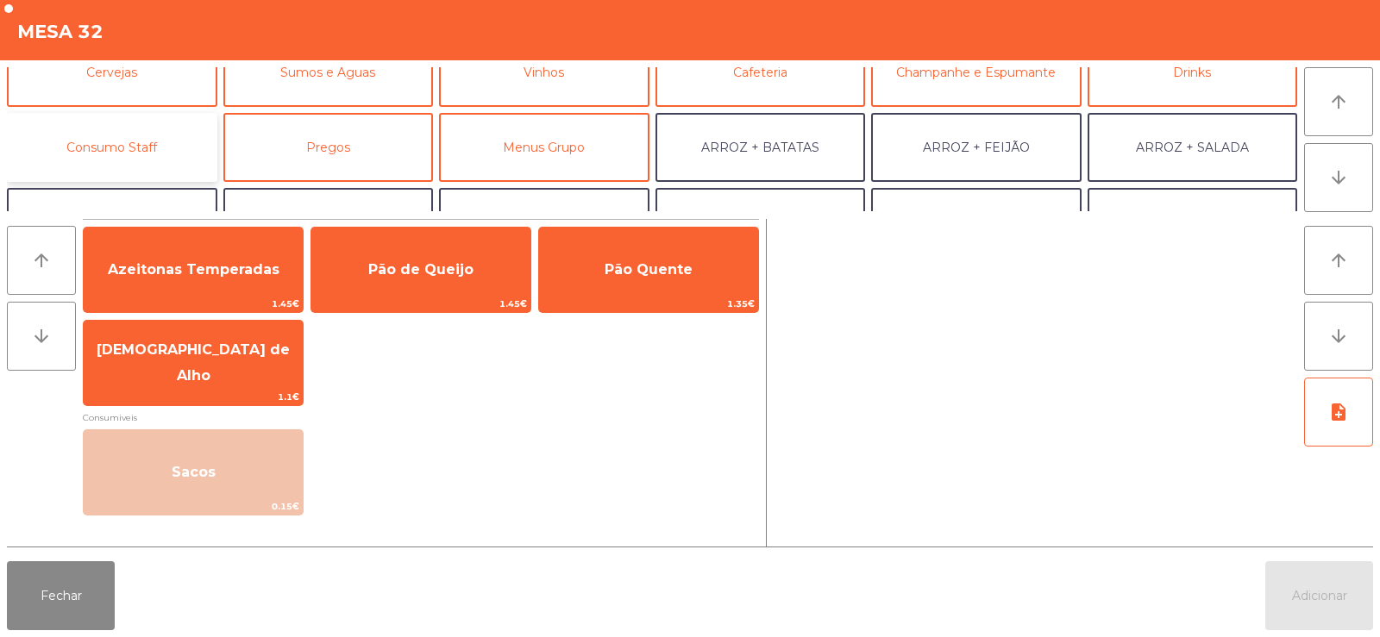
click at [122, 155] on button "Consumo Staff" at bounding box center [112, 147] width 210 height 69
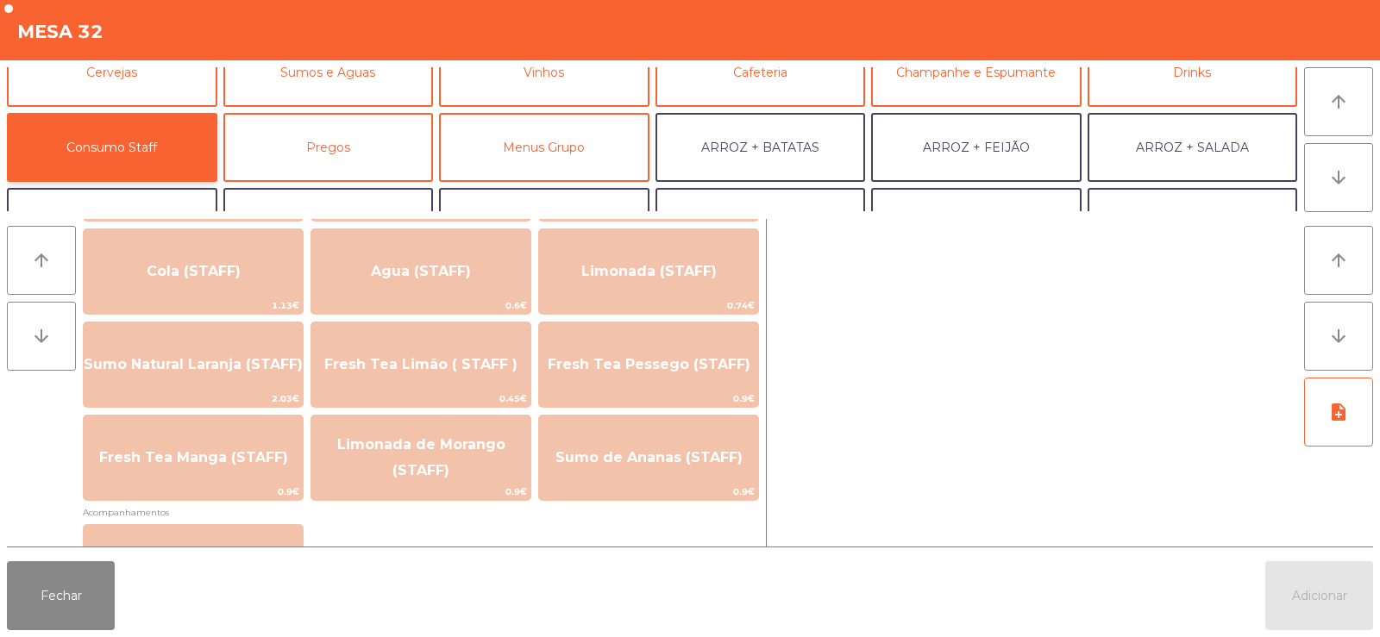
scroll to position [0, 0]
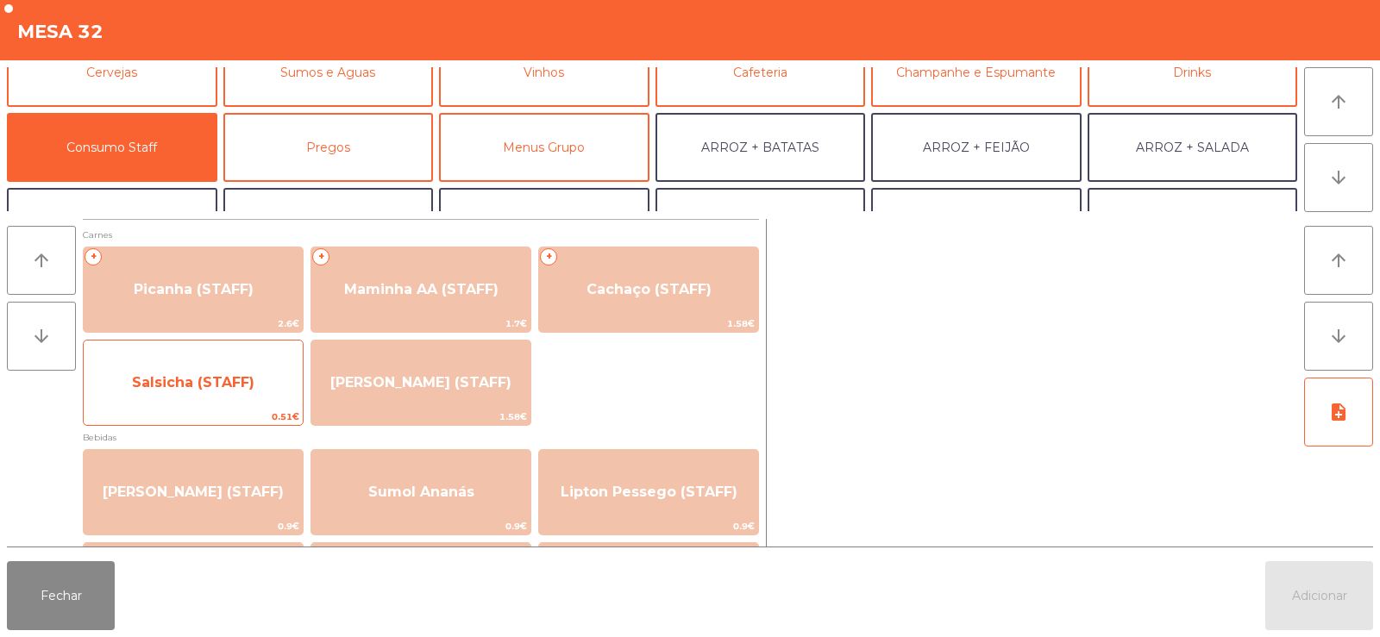
click at [176, 393] on span "Salsicha (STAFF)" at bounding box center [193, 383] width 219 height 47
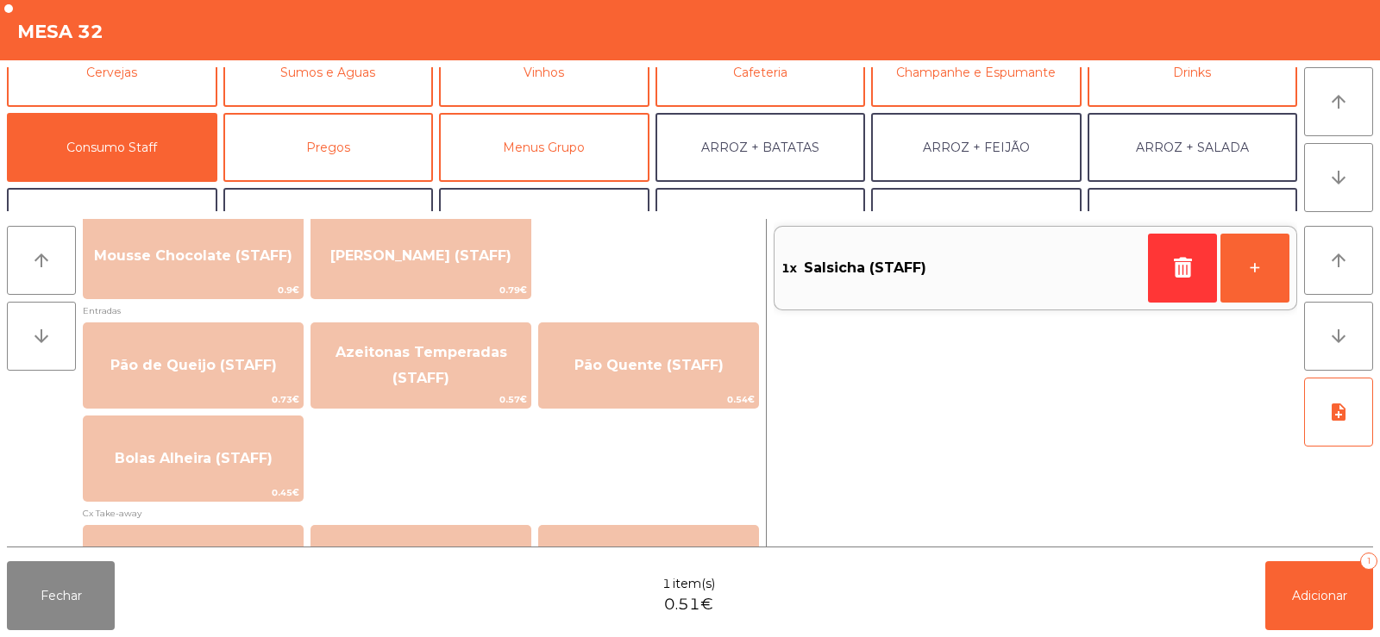
scroll to position [1330, 0]
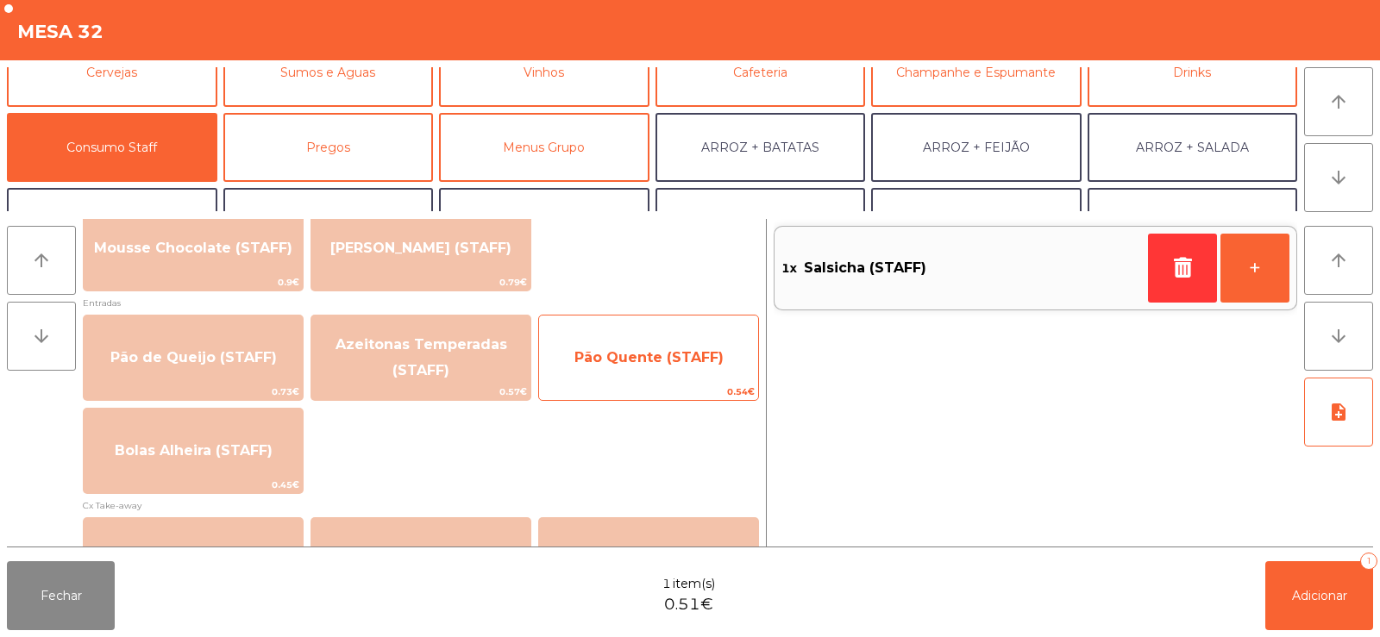
click at [642, 368] on span "Pão Quente (STAFF)" at bounding box center [648, 358] width 219 height 47
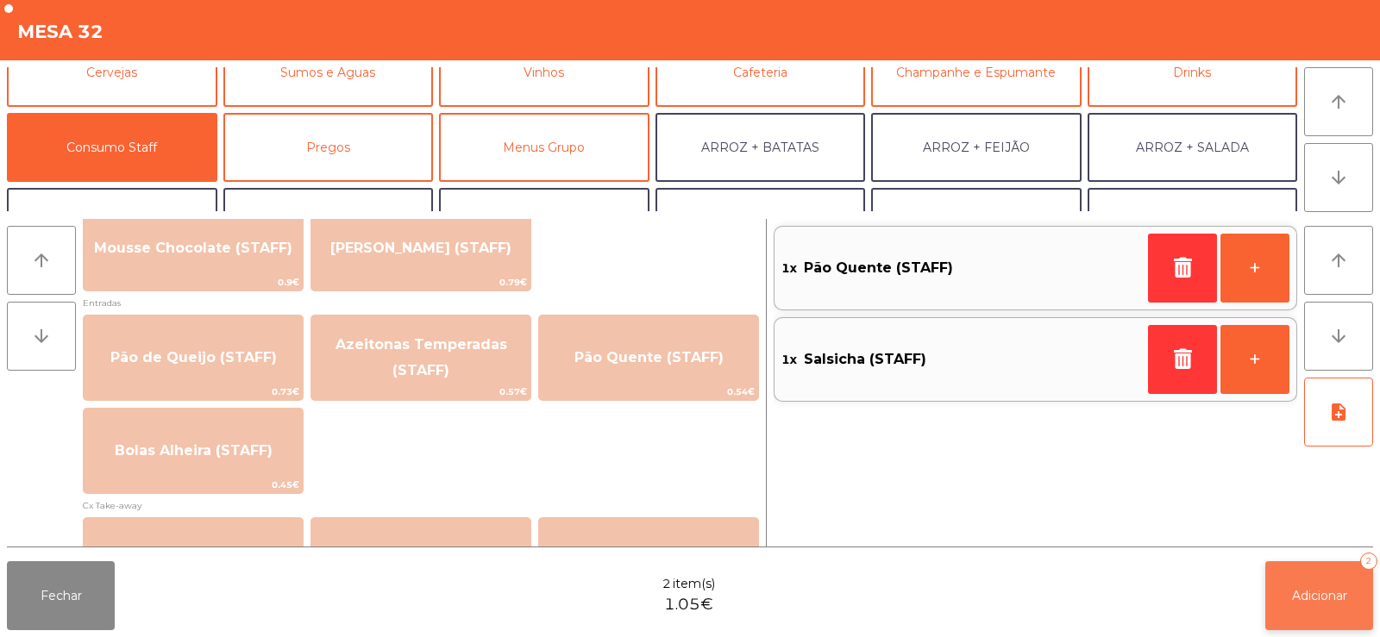
click at [1297, 596] on span "Adicionar" at bounding box center [1319, 596] width 55 height 16
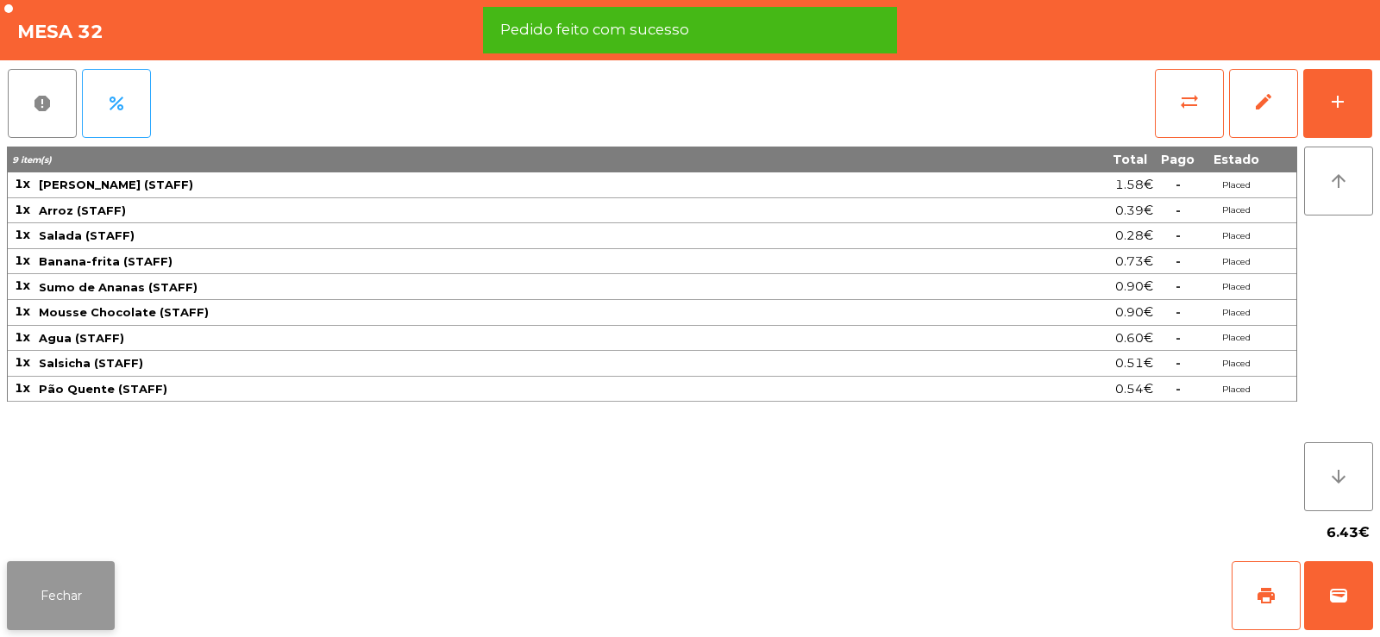
click at [66, 583] on button "Fechar" at bounding box center [61, 595] width 108 height 69
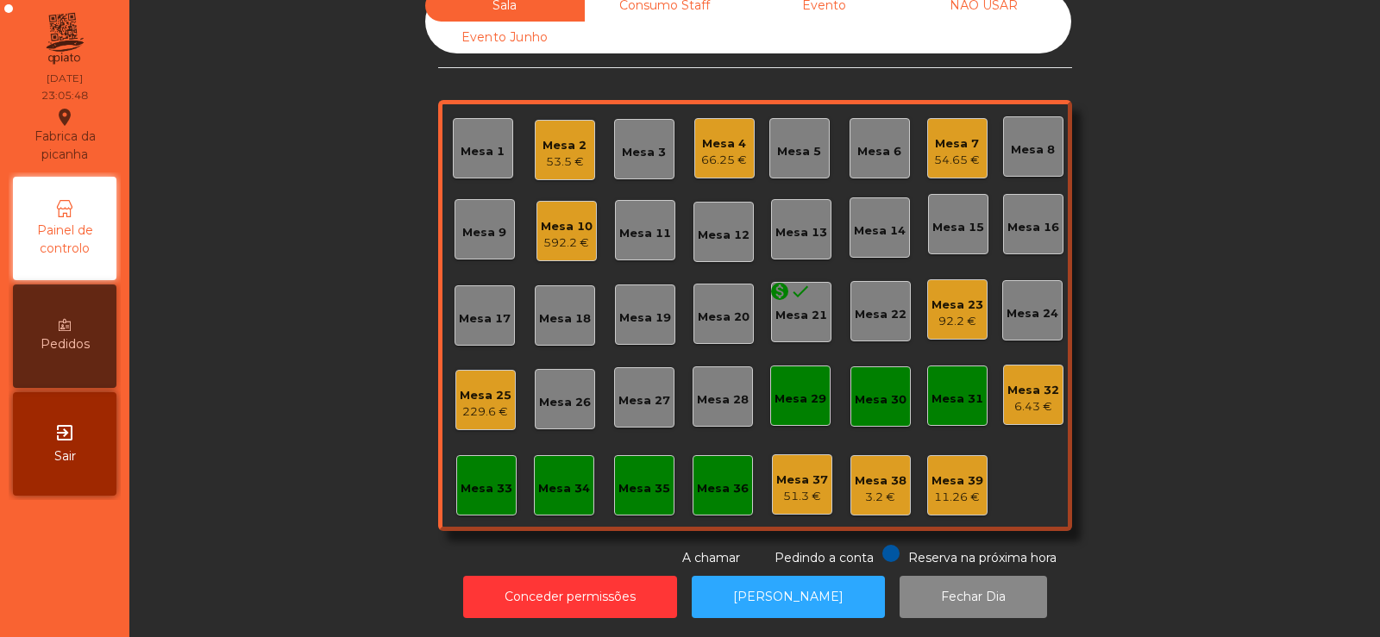
click at [942, 297] on div "Mesa 23" at bounding box center [957, 305] width 52 height 17
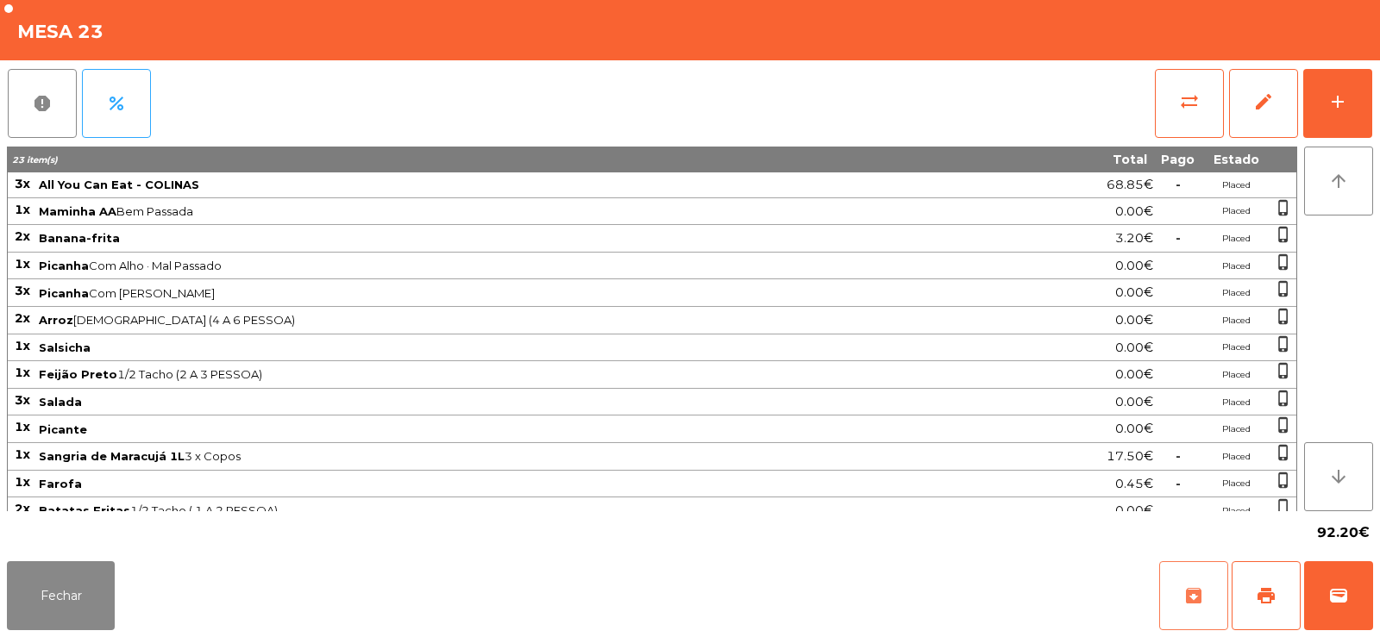
click at [1227, 591] on button "archive" at bounding box center [1193, 595] width 69 height 69
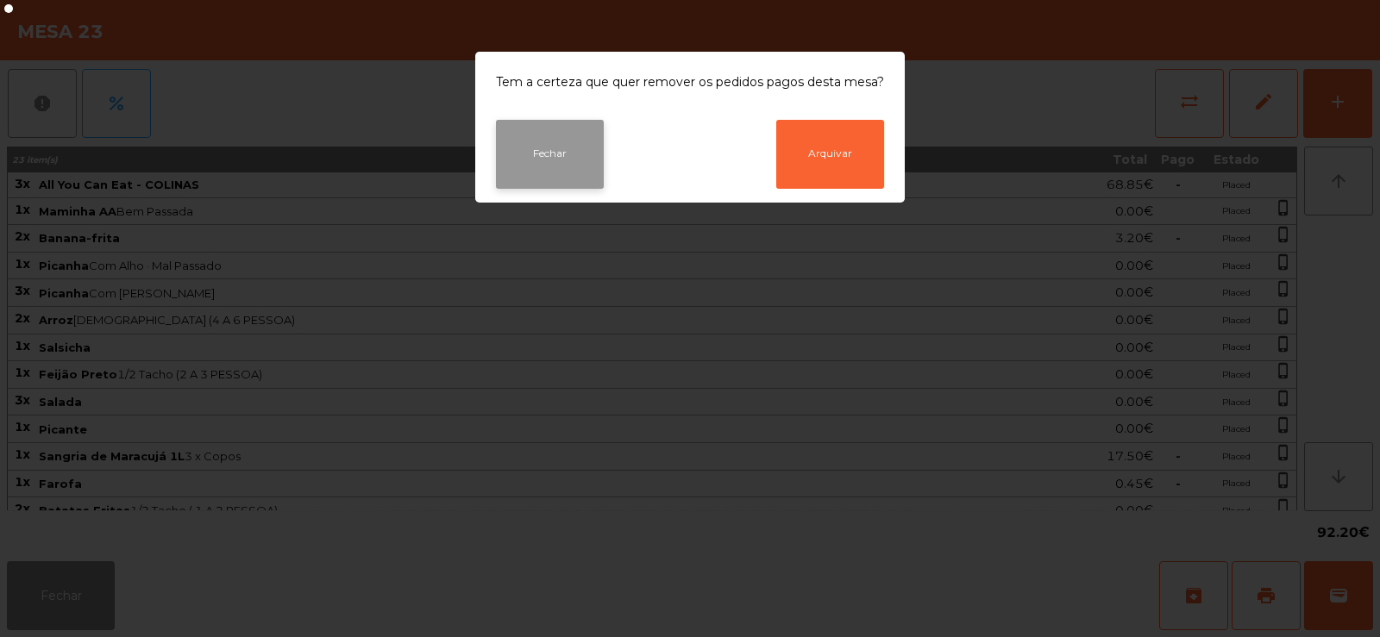
click at [563, 147] on button "Fechar" at bounding box center [550, 154] width 108 height 69
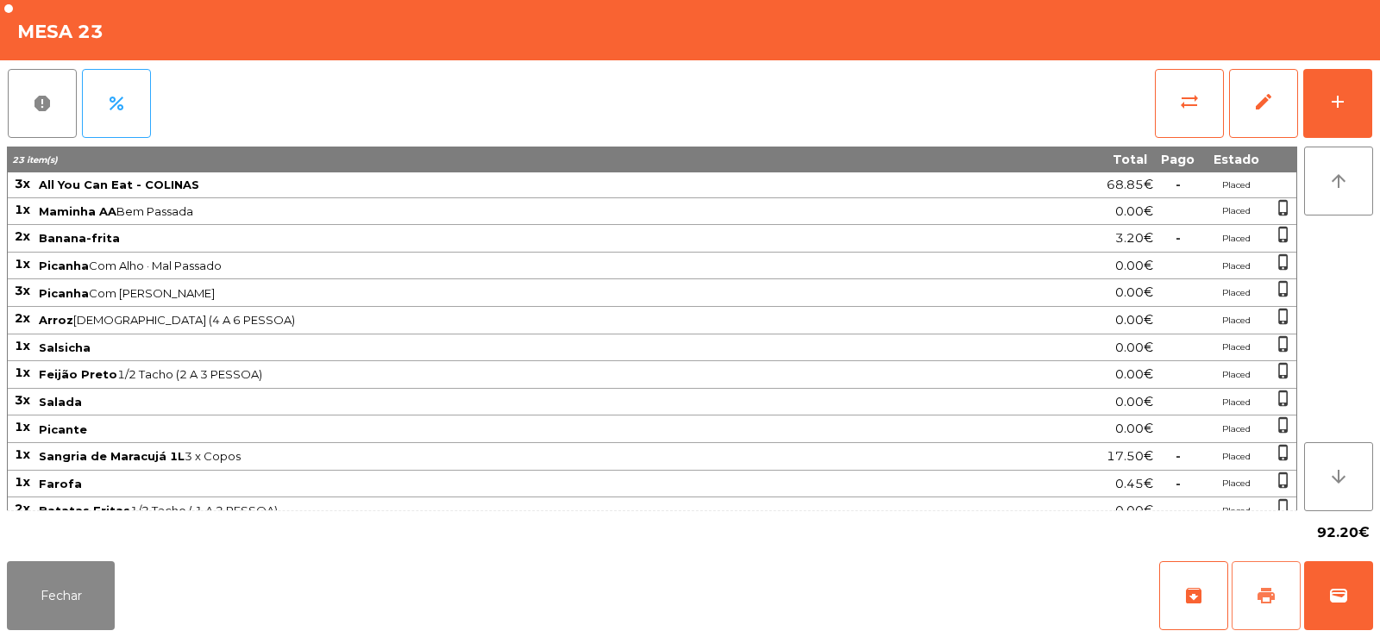
click at [1271, 592] on span "print" at bounding box center [1265, 595] width 21 height 21
click at [62, 597] on button "Fechar" at bounding box center [61, 595] width 108 height 69
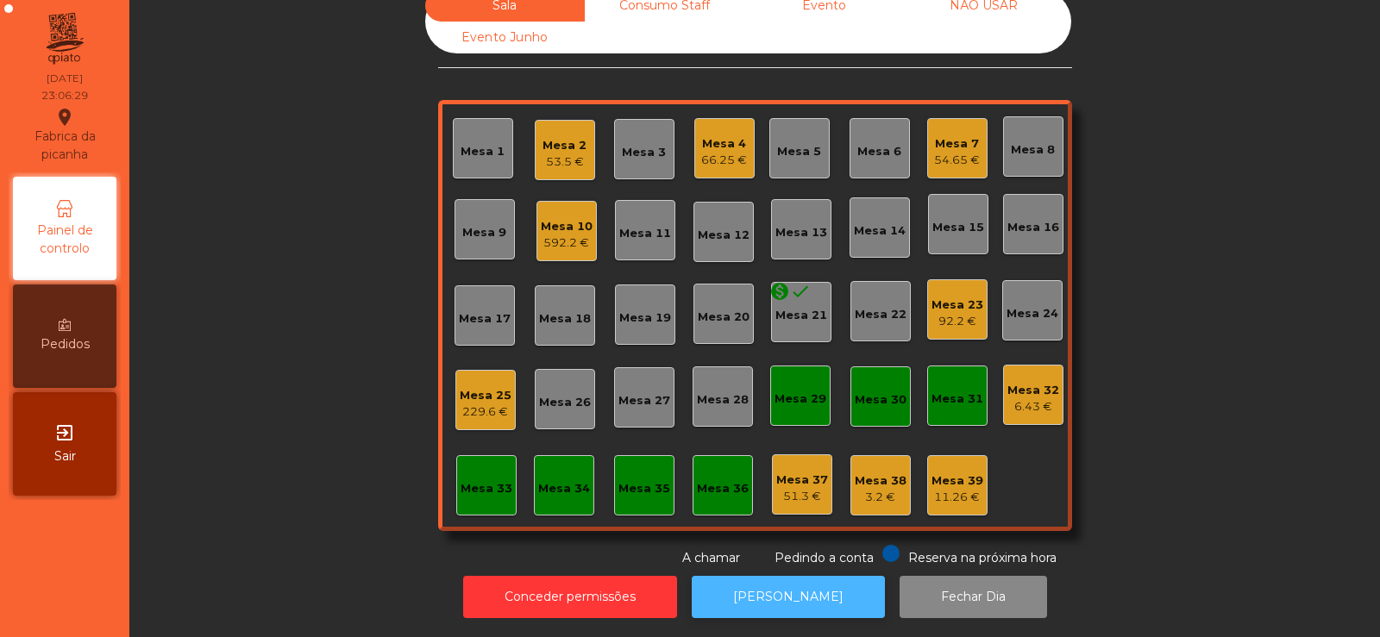
click at [777, 591] on button "[PERSON_NAME]" at bounding box center [788, 597] width 193 height 42
click at [467, 408] on div "Mesa 25 229.6 €" at bounding box center [485, 400] width 60 height 60
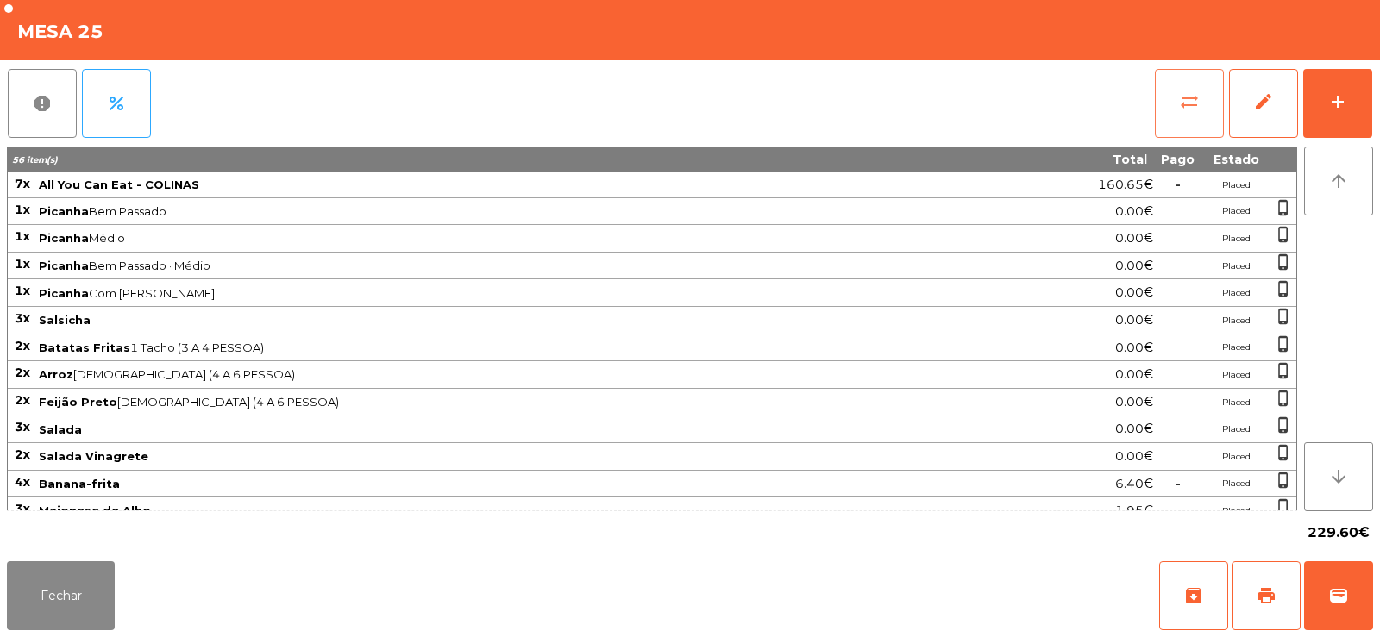
click at [1203, 98] on button "sync_alt" at bounding box center [1189, 103] width 69 height 69
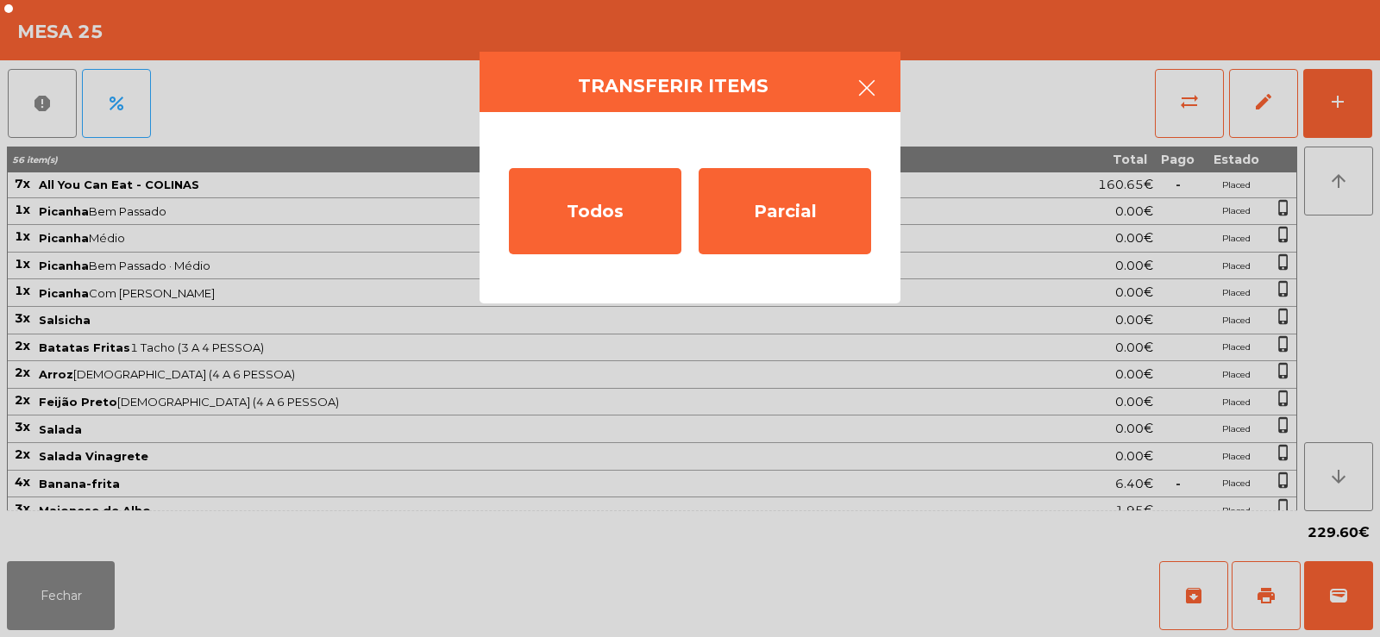
click at [870, 88] on icon "button" at bounding box center [866, 88] width 21 height 21
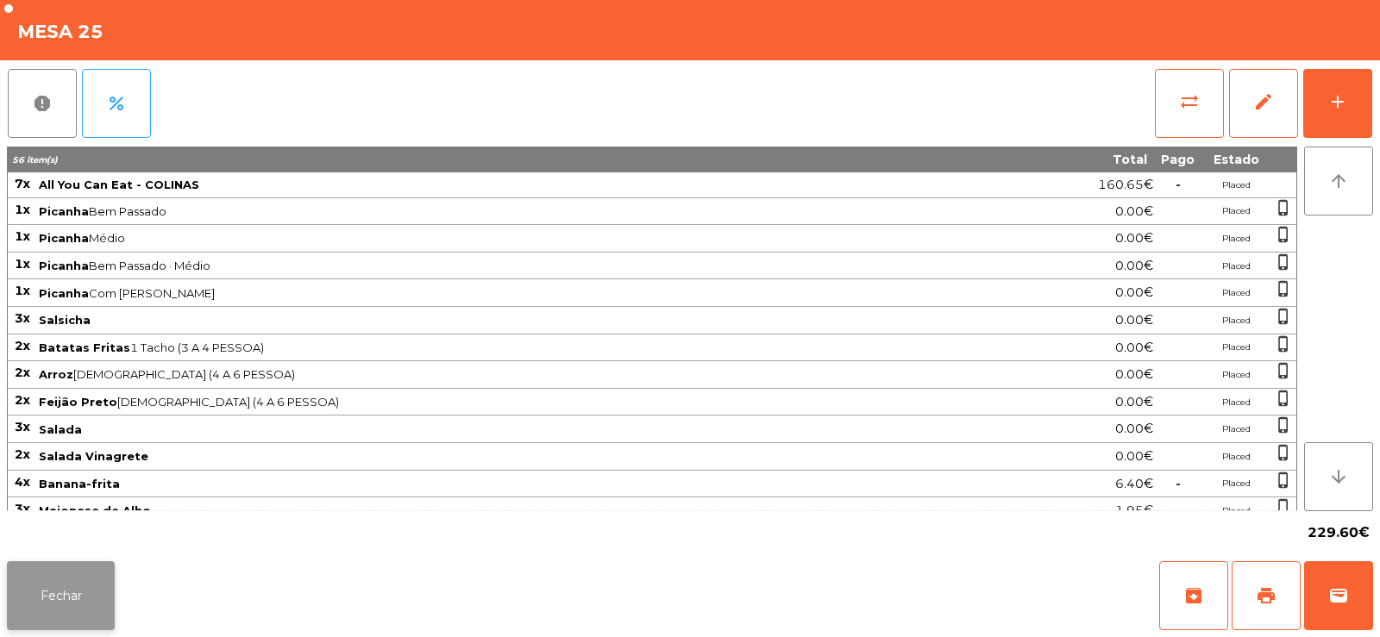
click at [33, 606] on button "Fechar" at bounding box center [61, 595] width 108 height 69
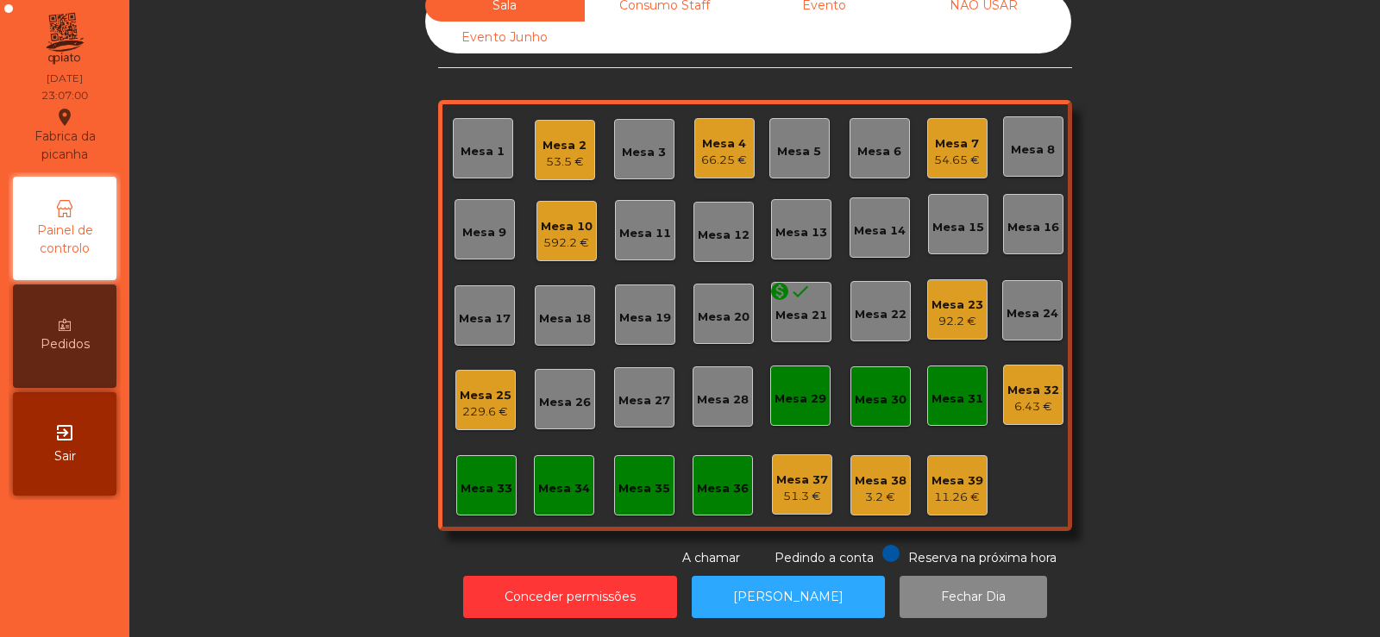
click at [948, 299] on div "Mesa 23" at bounding box center [957, 305] width 52 height 17
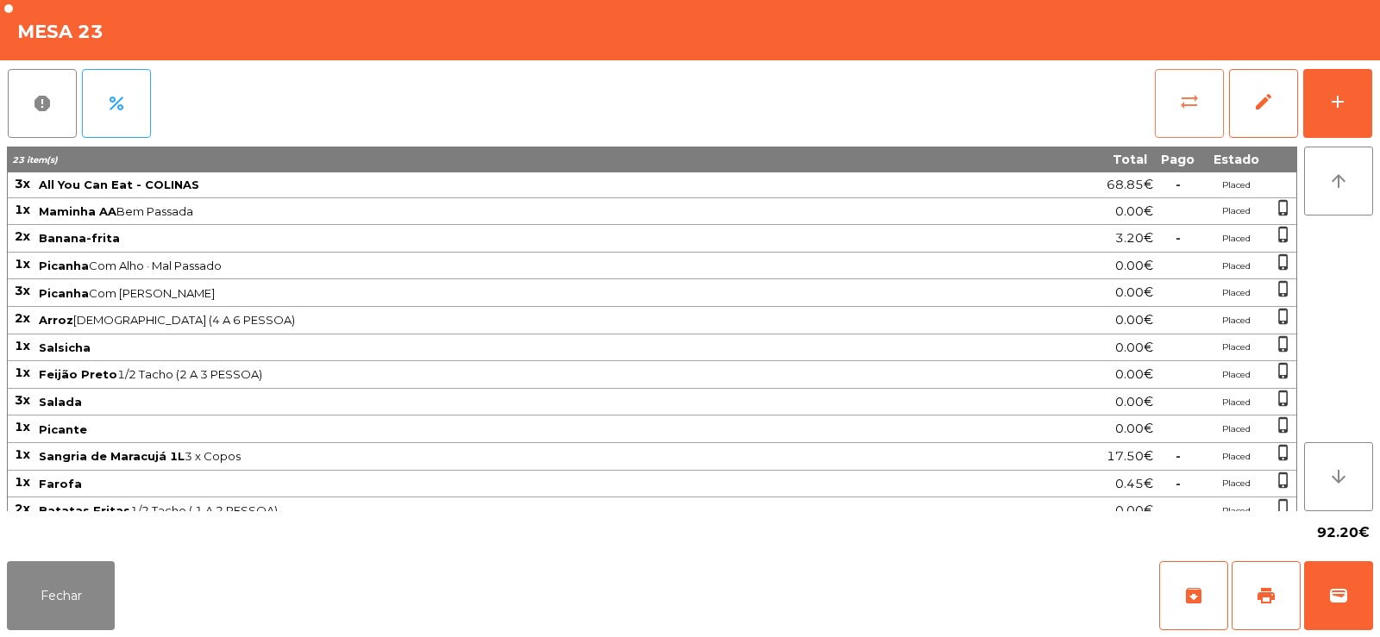
click at [1206, 99] on button "sync_alt" at bounding box center [1189, 103] width 69 height 69
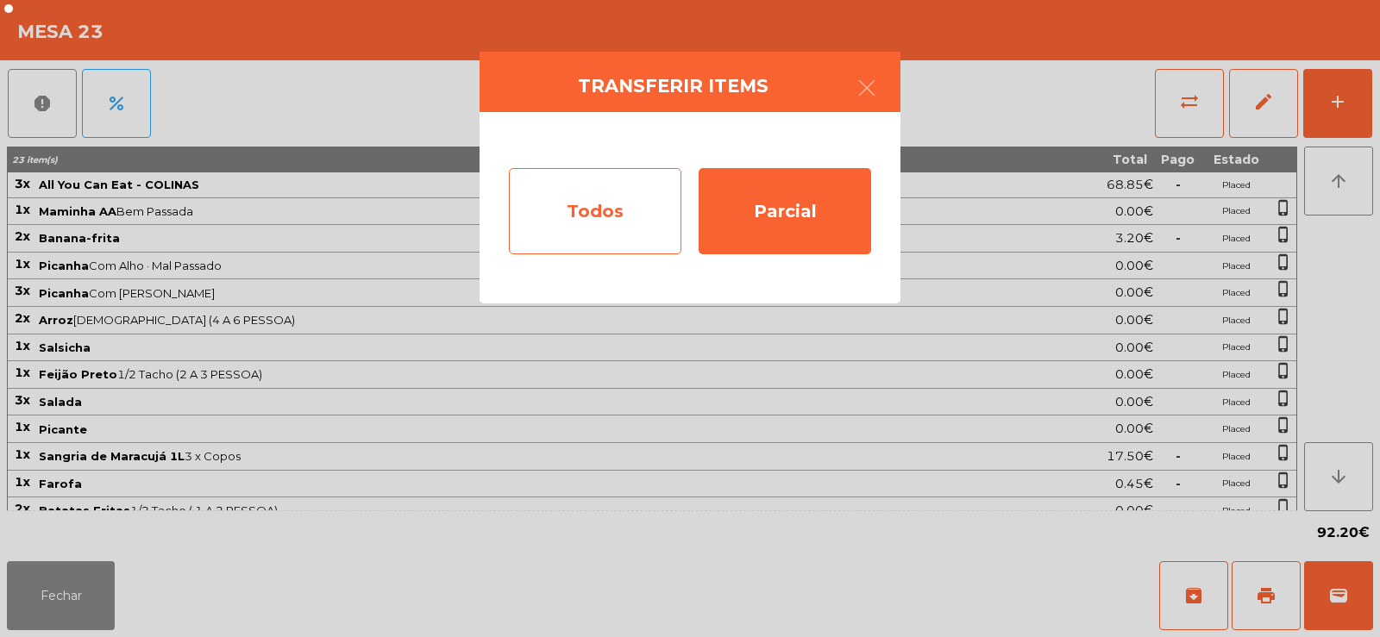
click at [602, 223] on div "Todos" at bounding box center [595, 211] width 172 height 86
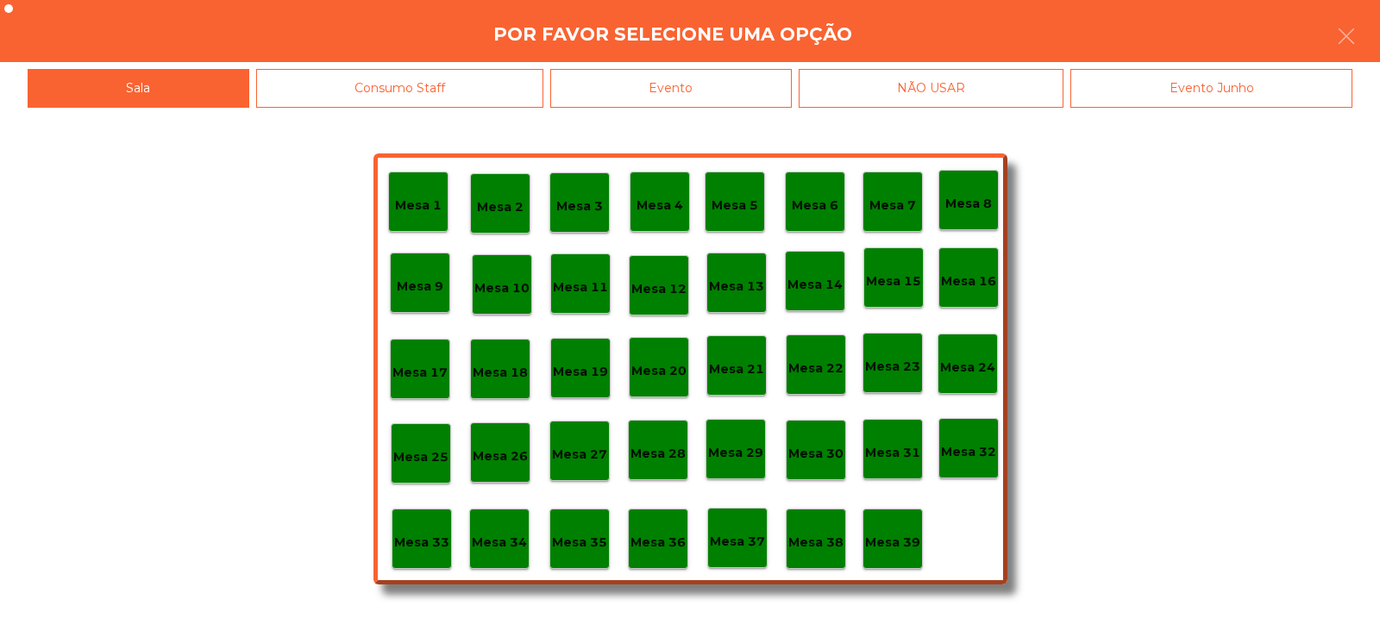
click at [723, 91] on div "Evento" at bounding box center [670, 88] width 241 height 39
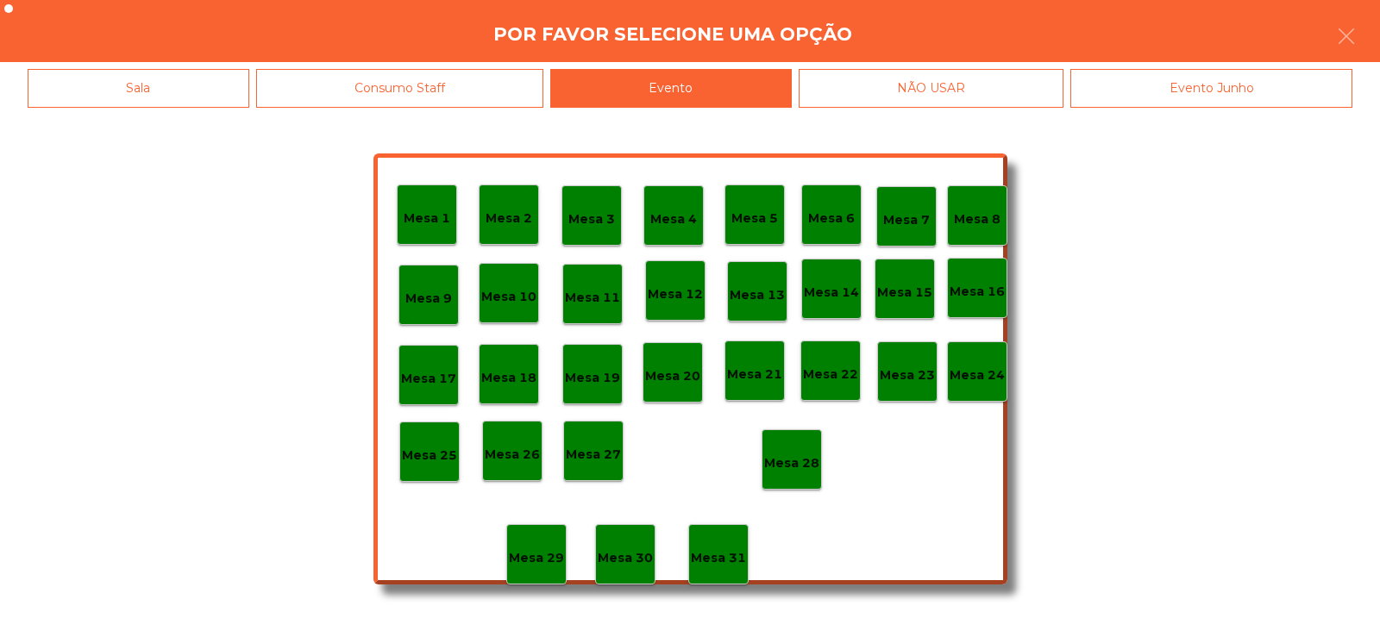
click at [776, 473] on div "Mesa 28" at bounding box center [791, 459] width 60 height 60
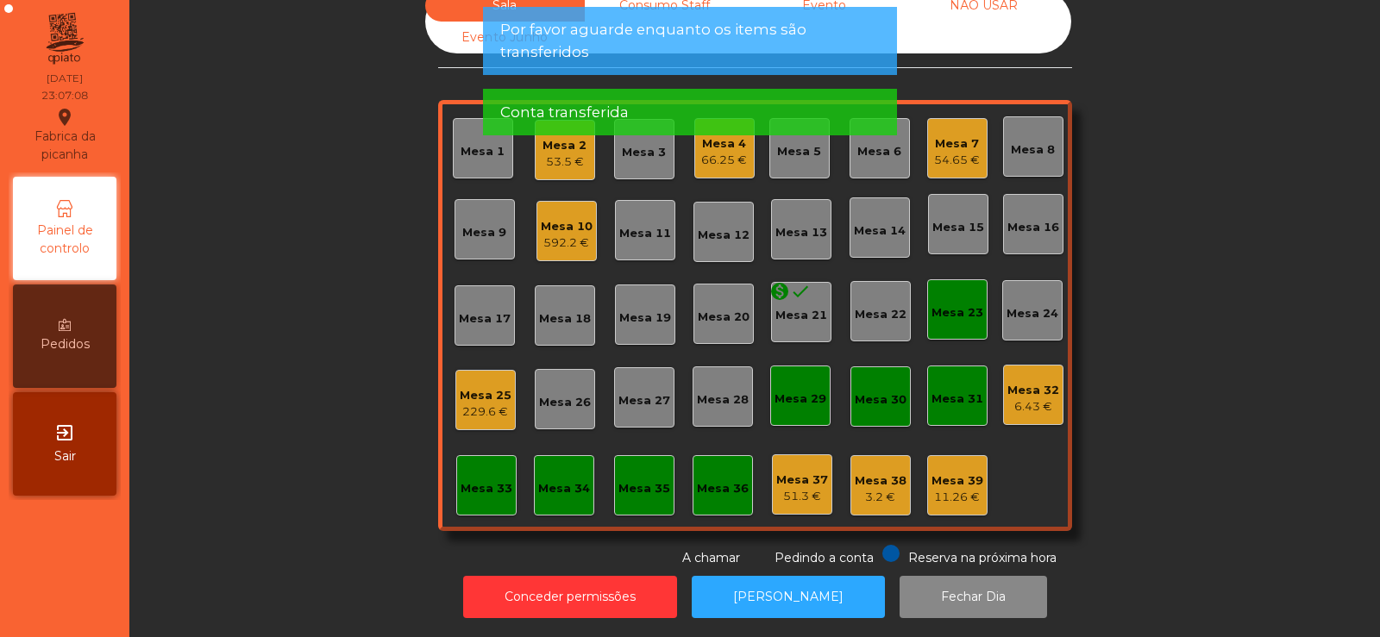
click at [945, 280] on div "Mesa 23" at bounding box center [957, 309] width 60 height 60
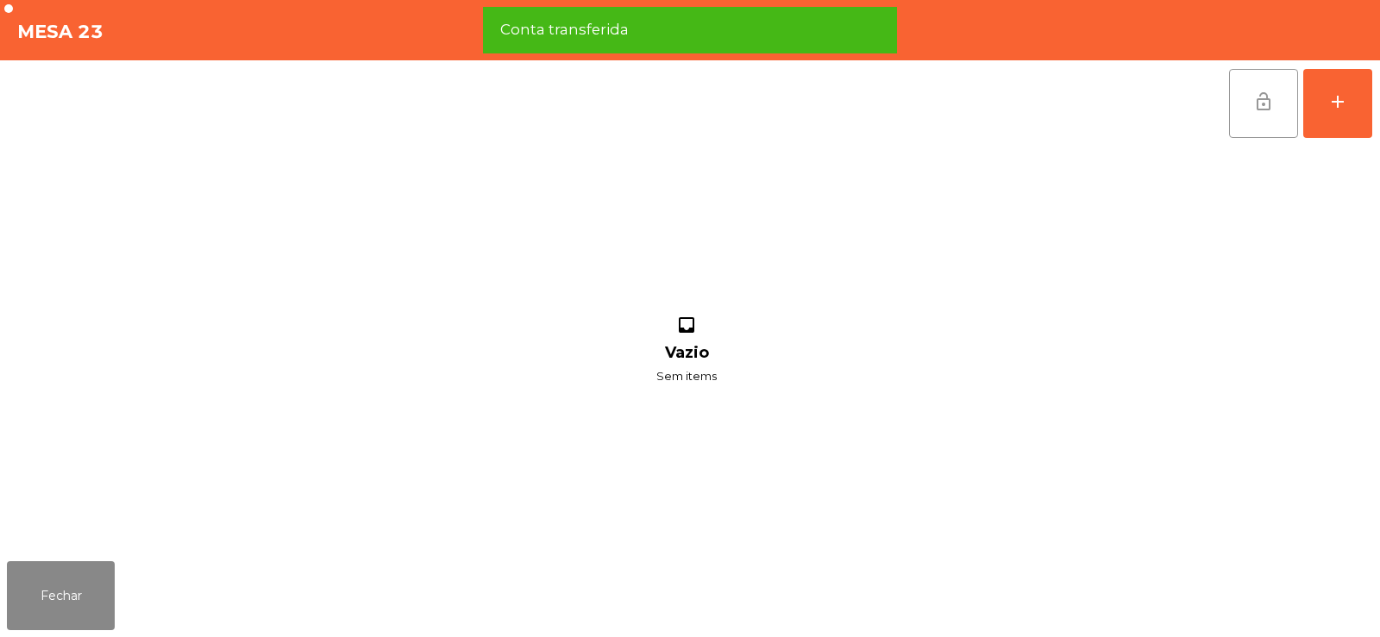
click at [1252, 87] on button "lock_open" at bounding box center [1263, 103] width 69 height 69
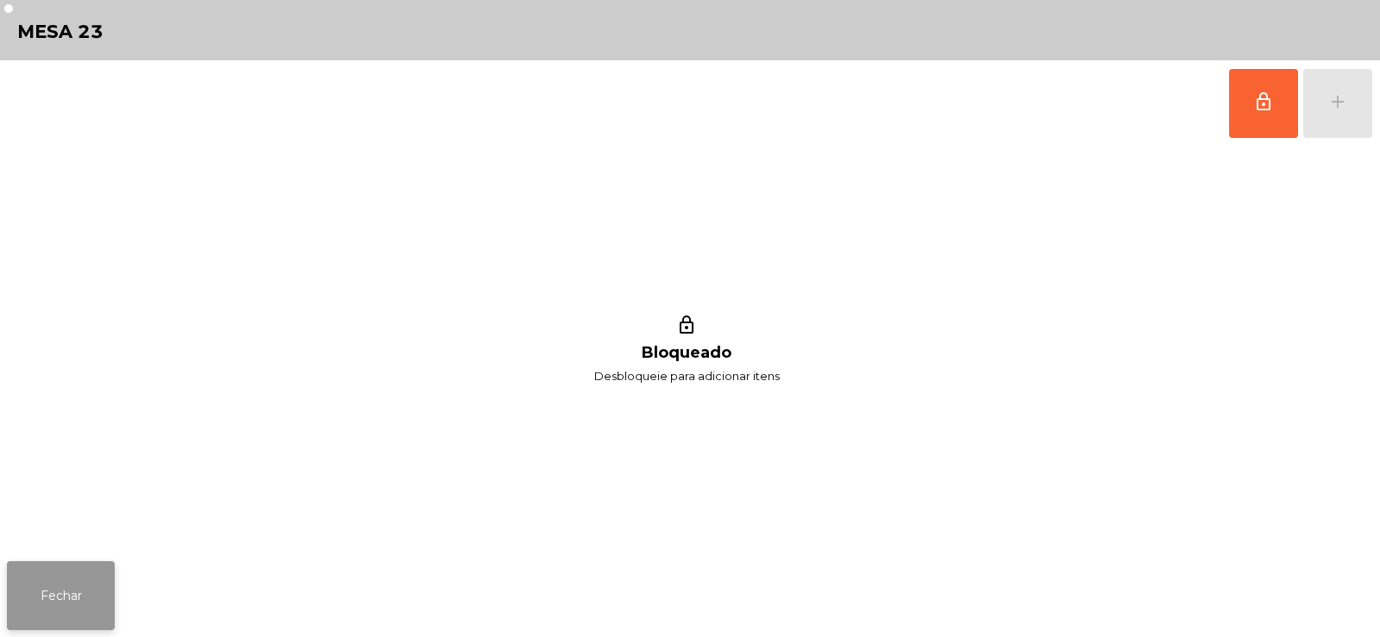
click at [85, 563] on button "Fechar" at bounding box center [61, 595] width 108 height 69
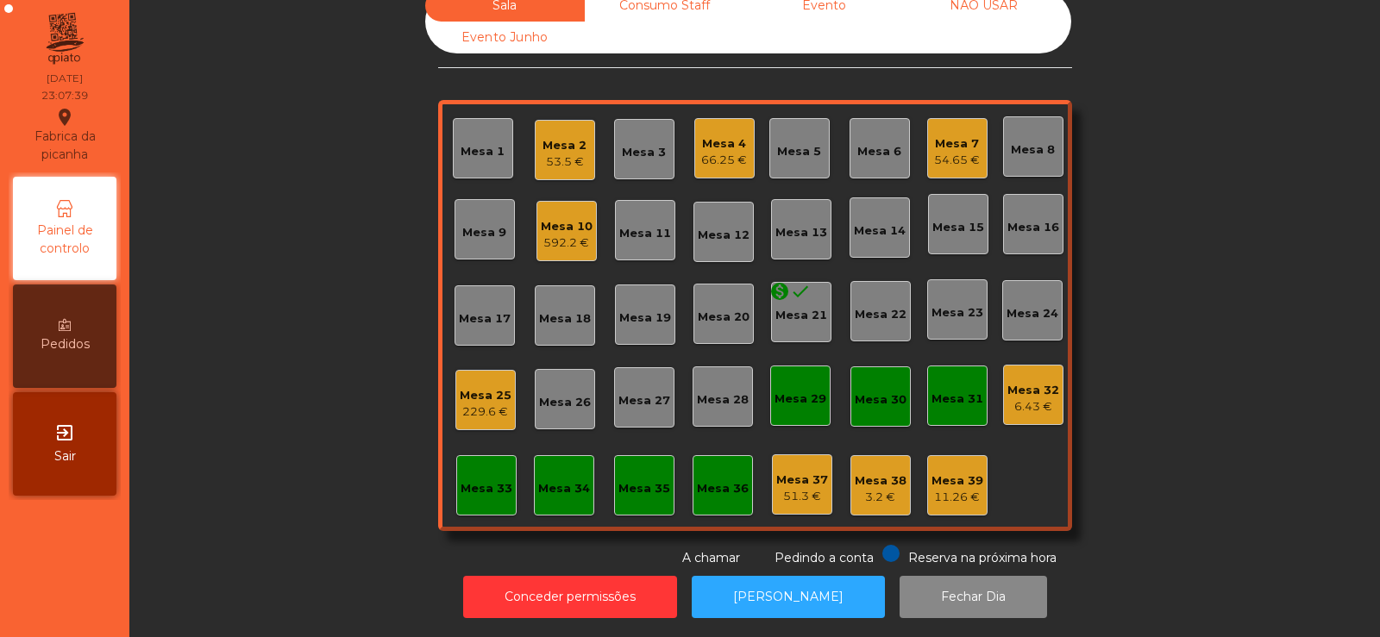
click at [238, 379] on div "Sala Consumo Staff Evento NÃO USAR Evento Junho Mesa 1 Mesa 2 53.5 € Mesa 3 Mes…" at bounding box center [755, 279] width 1204 height 578
click at [564, 235] on div "592.2 €" at bounding box center [567, 243] width 52 height 17
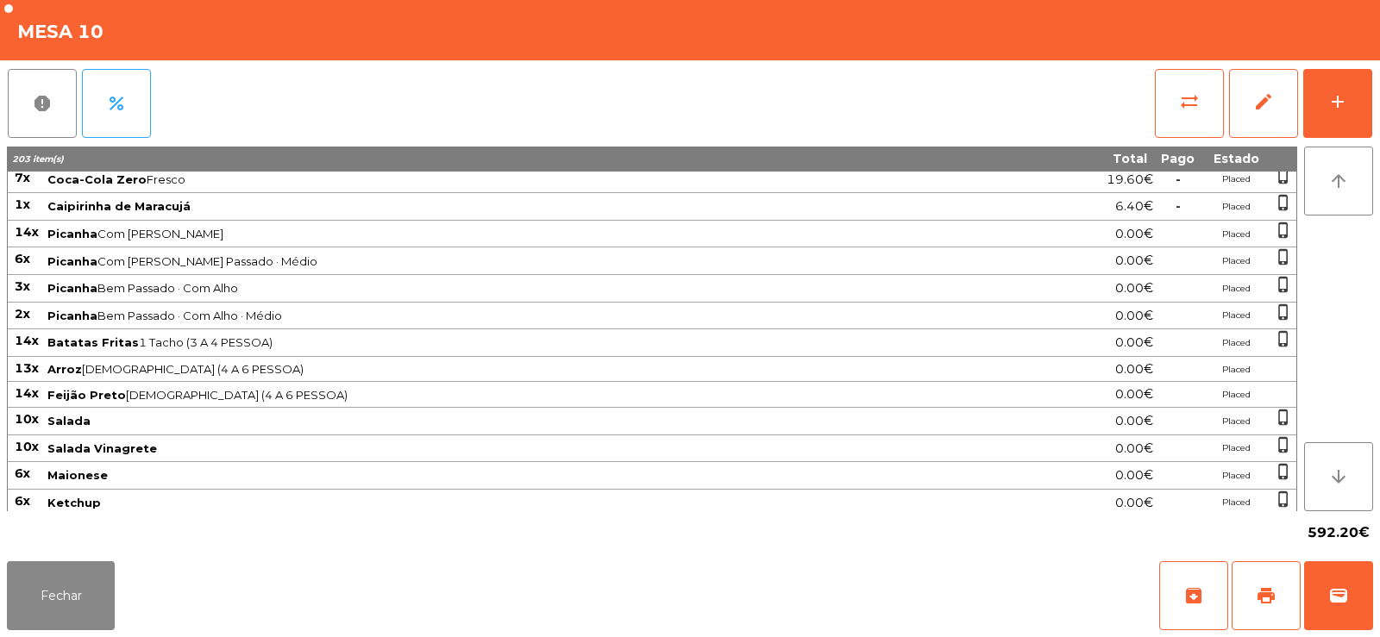
scroll to position [463, 0]
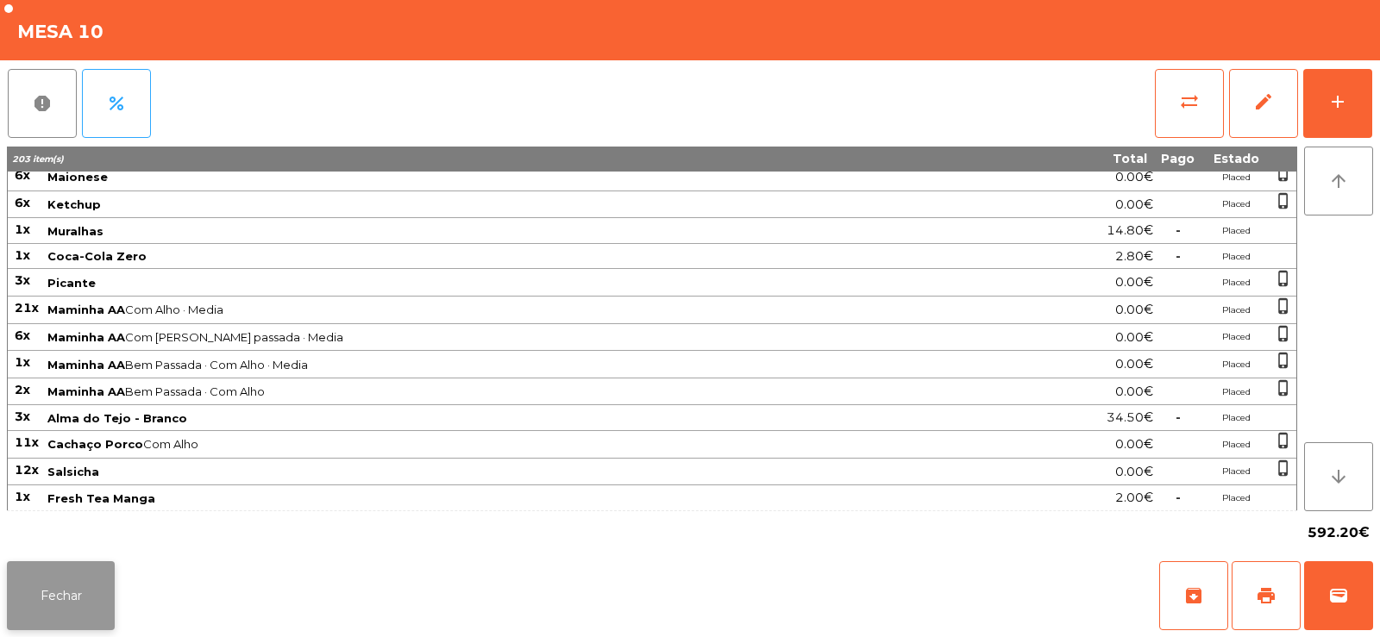
click at [83, 587] on button "Fechar" at bounding box center [61, 595] width 108 height 69
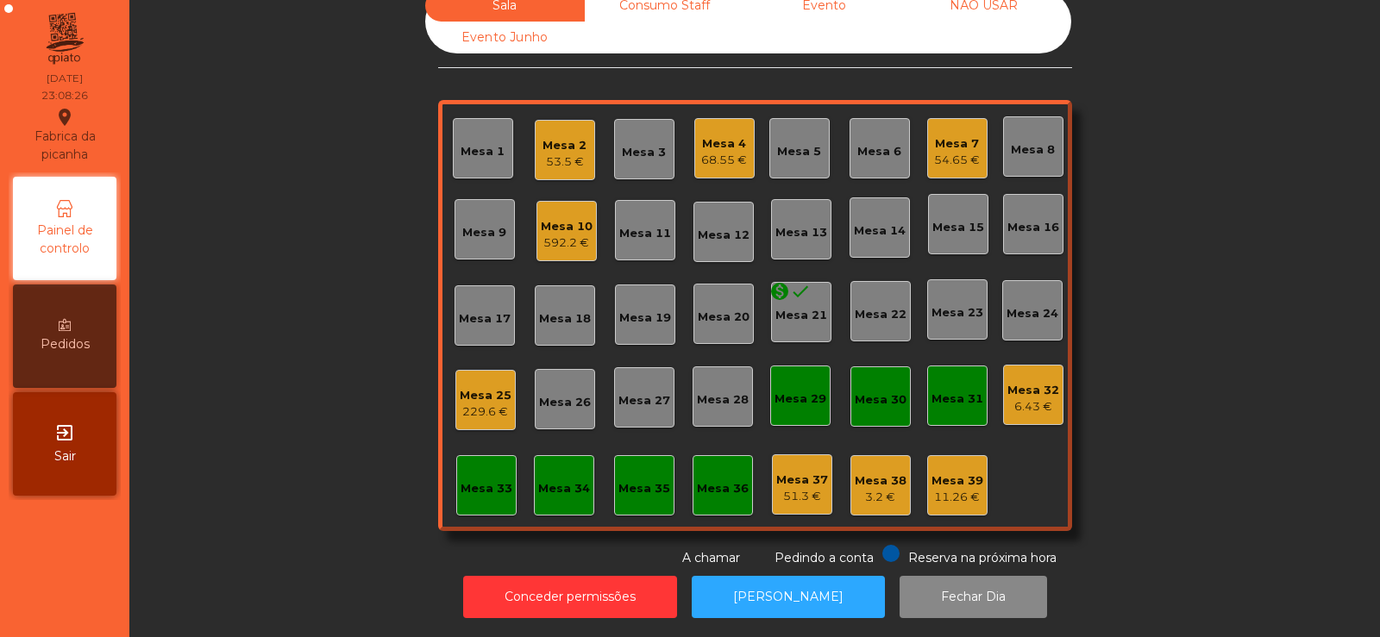
click at [569, 235] on div "592.2 €" at bounding box center [567, 243] width 52 height 17
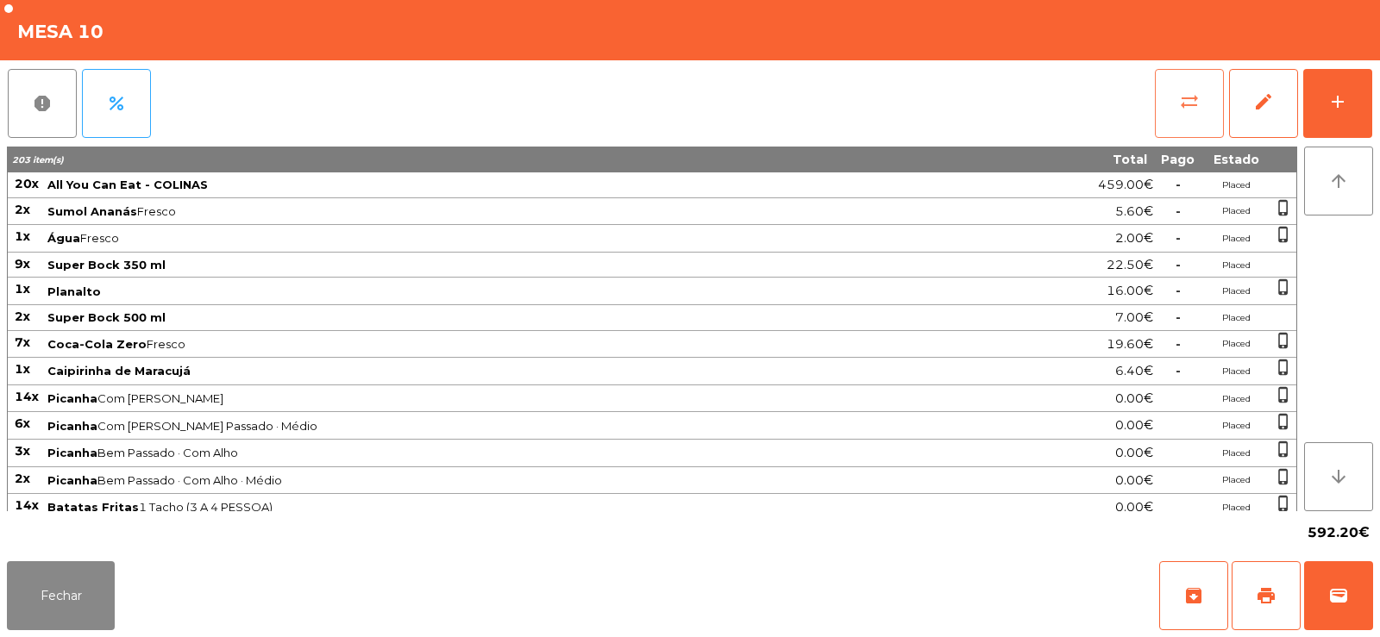
click at [1192, 106] on span "sync_alt" at bounding box center [1189, 101] width 21 height 21
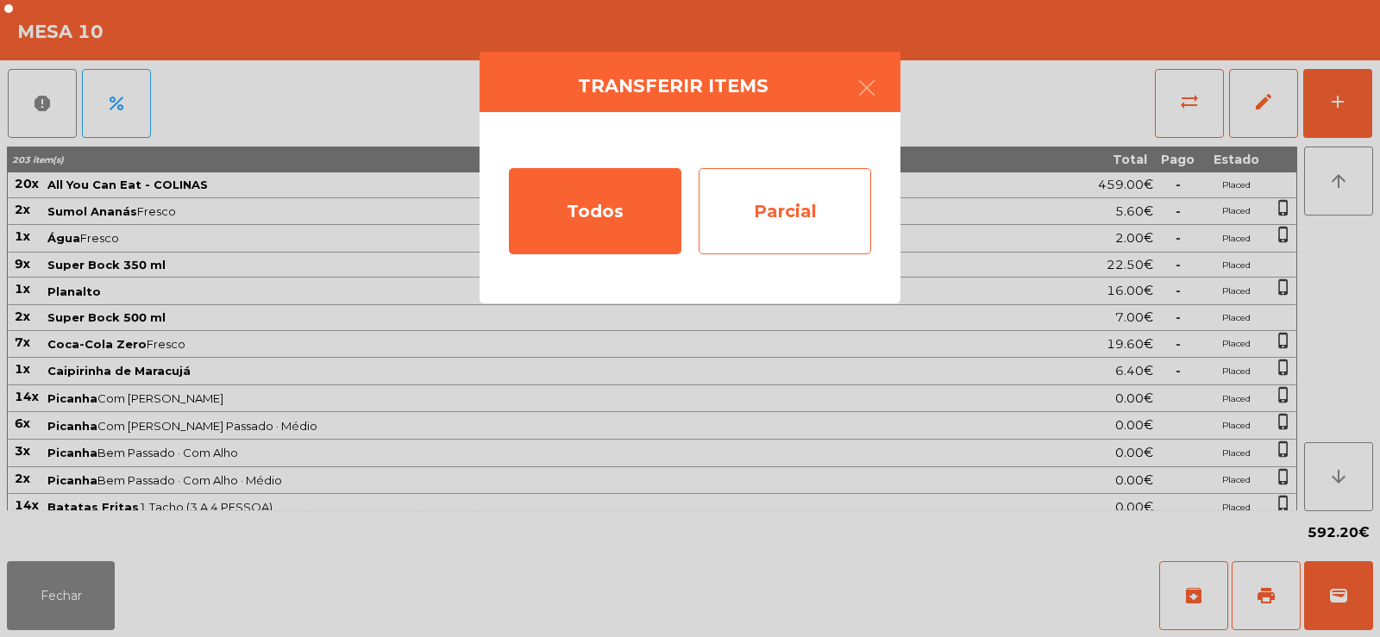
click at [802, 178] on div "Parcial" at bounding box center [784, 211] width 172 height 86
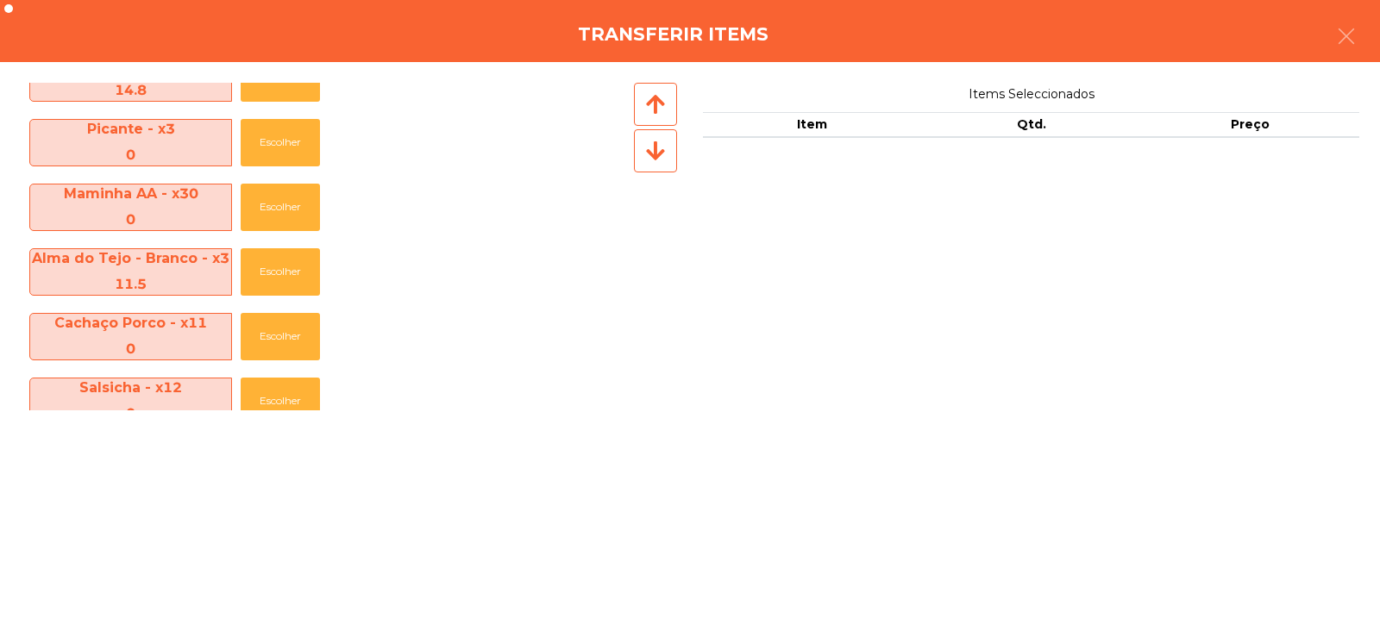
scroll to position [1074, 0]
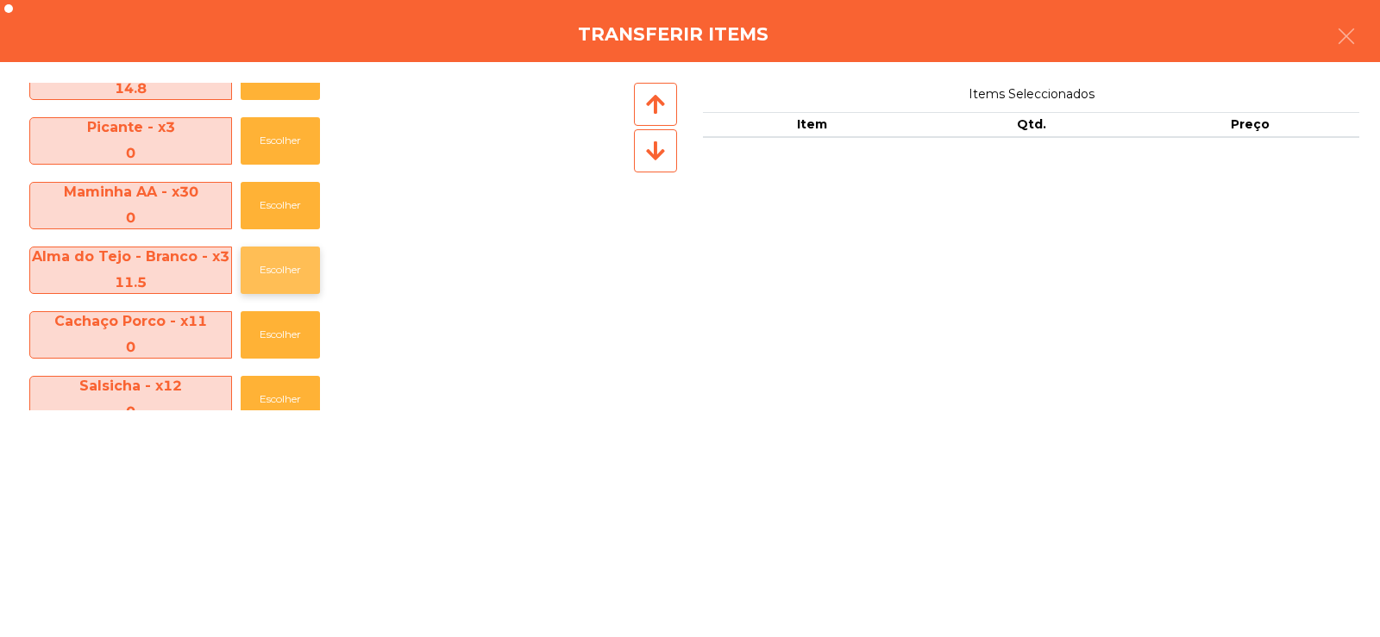
click at [302, 278] on button "Escolher" at bounding box center [280, 270] width 79 height 47
click at [303, 277] on button "Escolher" at bounding box center [280, 270] width 79 height 47
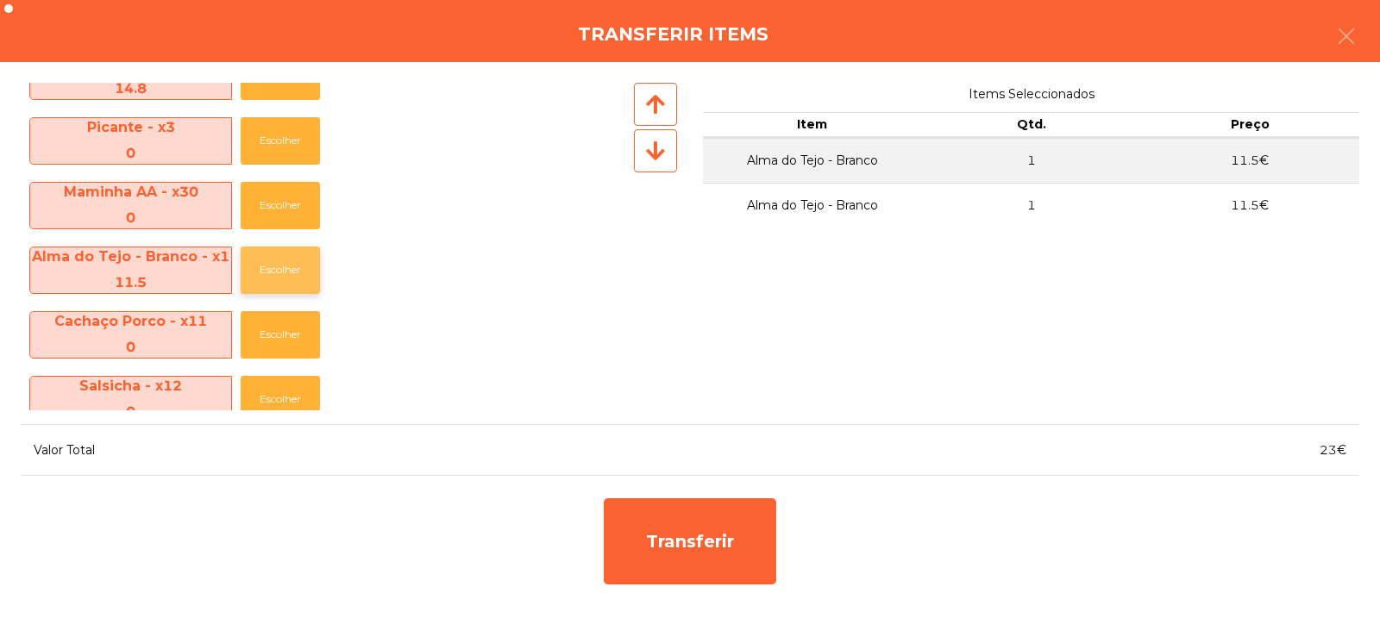
click at [304, 274] on button "Escolher" at bounding box center [280, 270] width 79 height 47
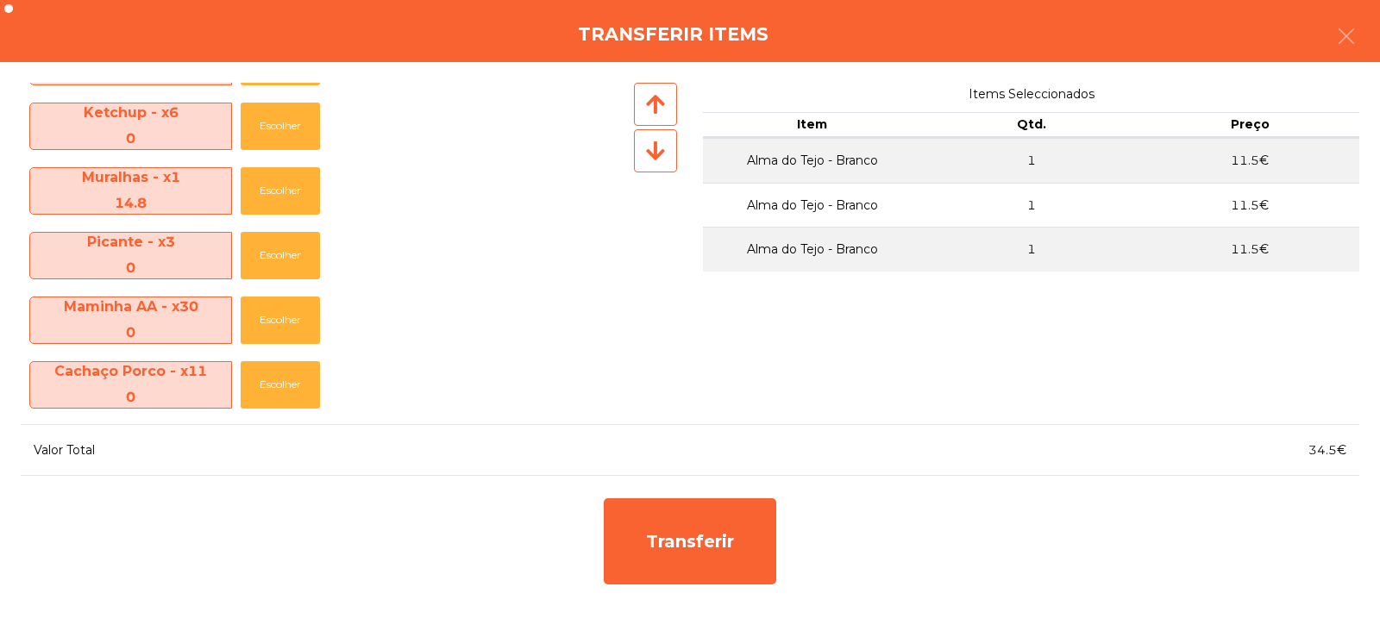
scroll to position [1095, 0]
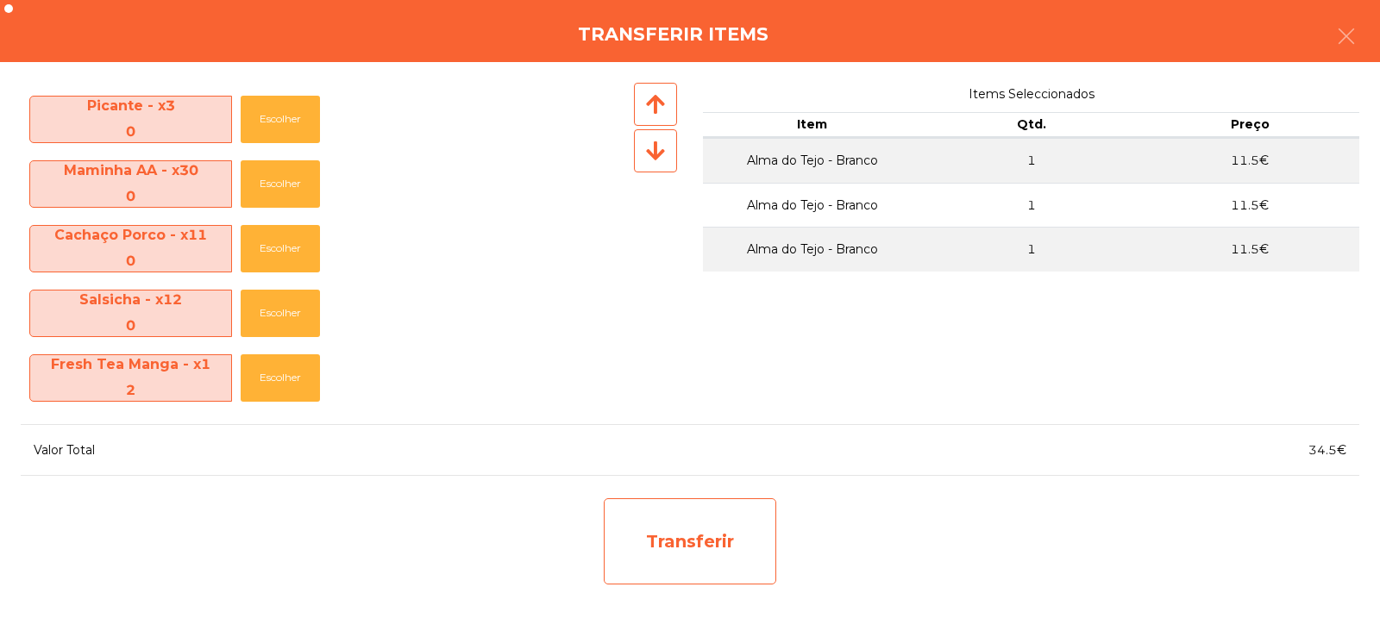
click at [685, 541] on div "Transferir" at bounding box center [690, 541] width 172 height 86
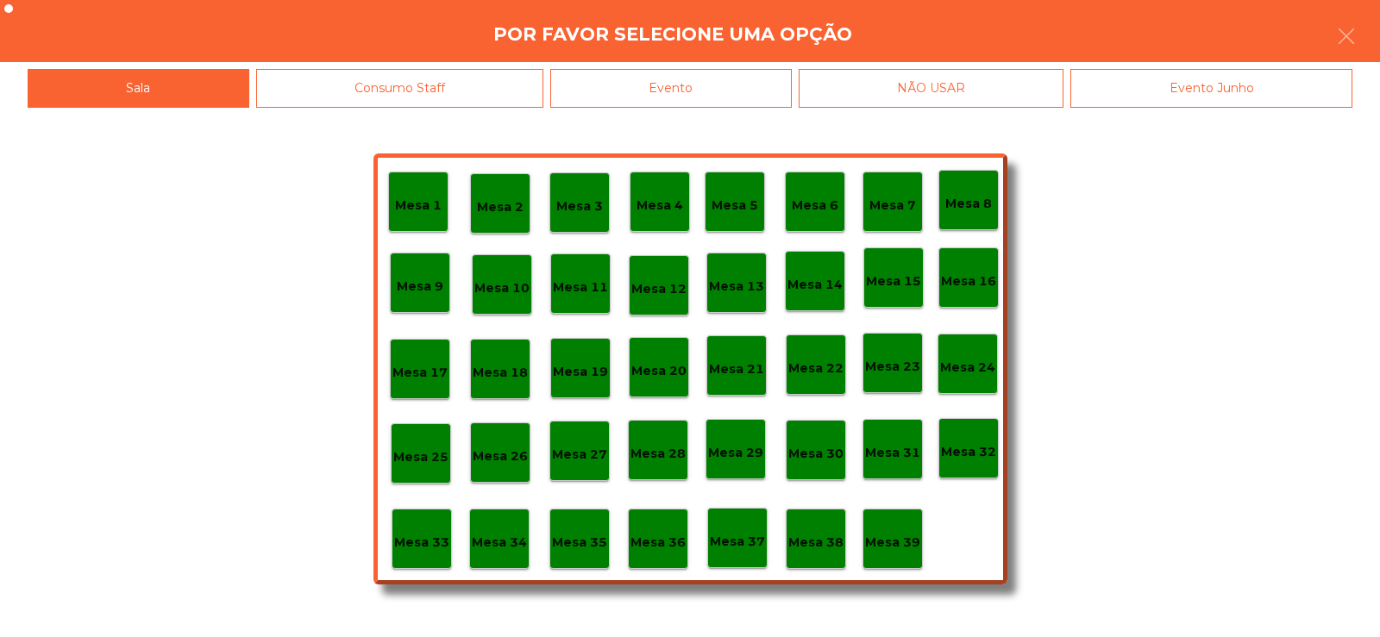
click at [417, 548] on p "Mesa 33" at bounding box center [421, 543] width 55 height 20
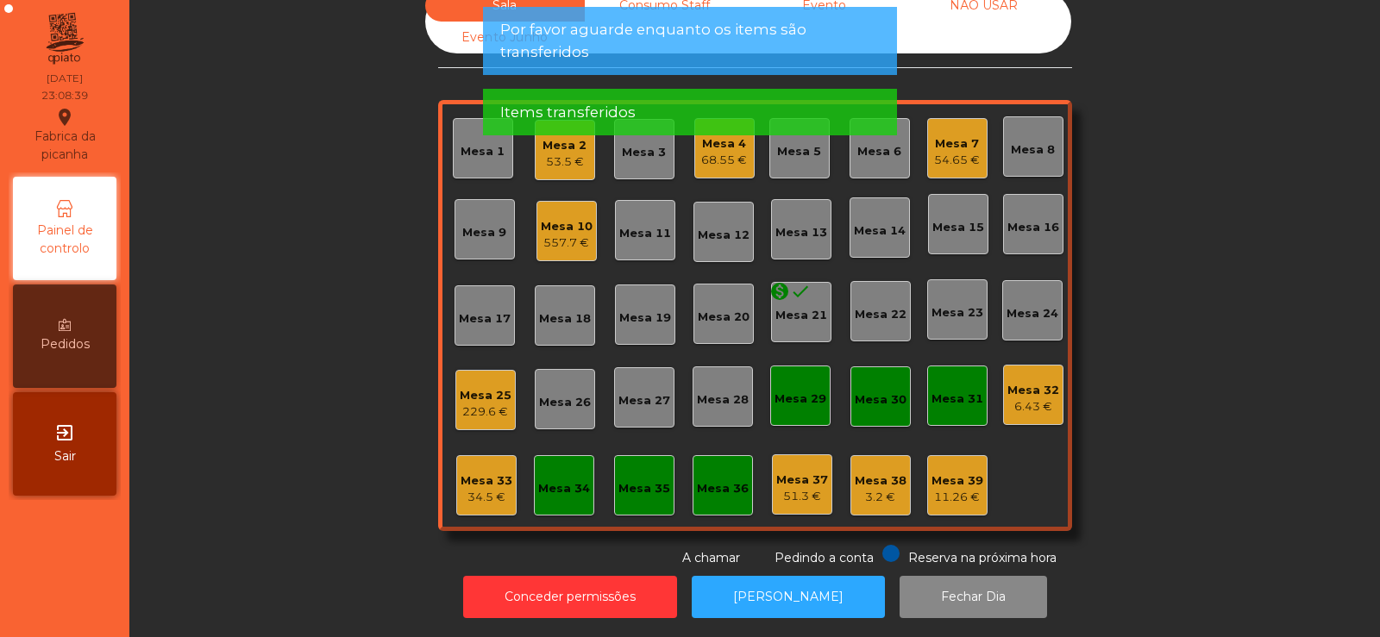
click at [489, 489] on div "34.5 €" at bounding box center [486, 497] width 52 height 17
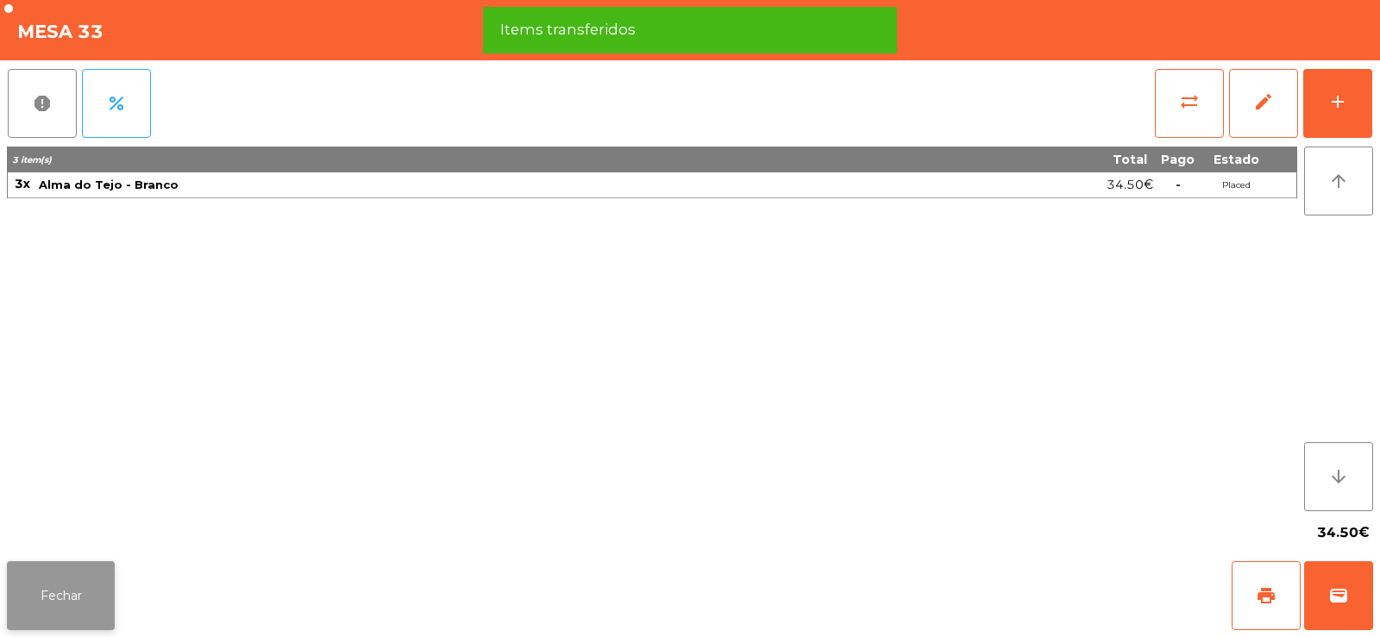
click at [95, 579] on button "Fechar" at bounding box center [61, 595] width 108 height 69
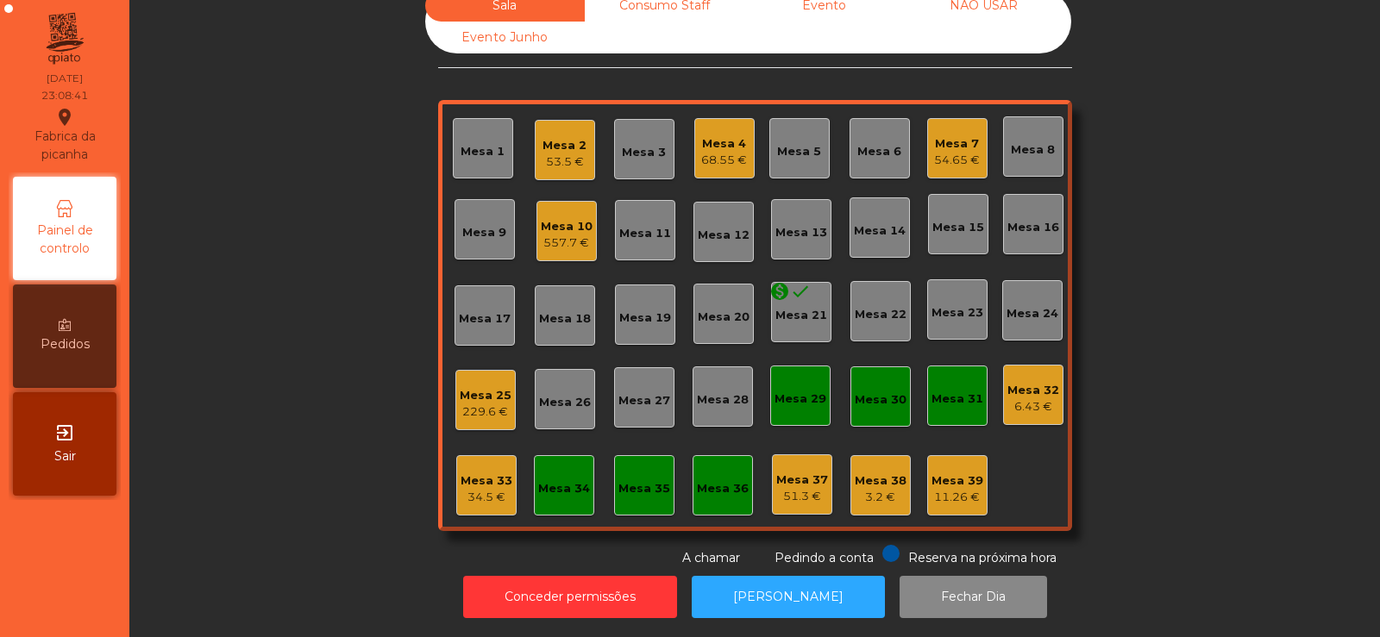
click at [564, 235] on div "557.7 €" at bounding box center [567, 243] width 52 height 17
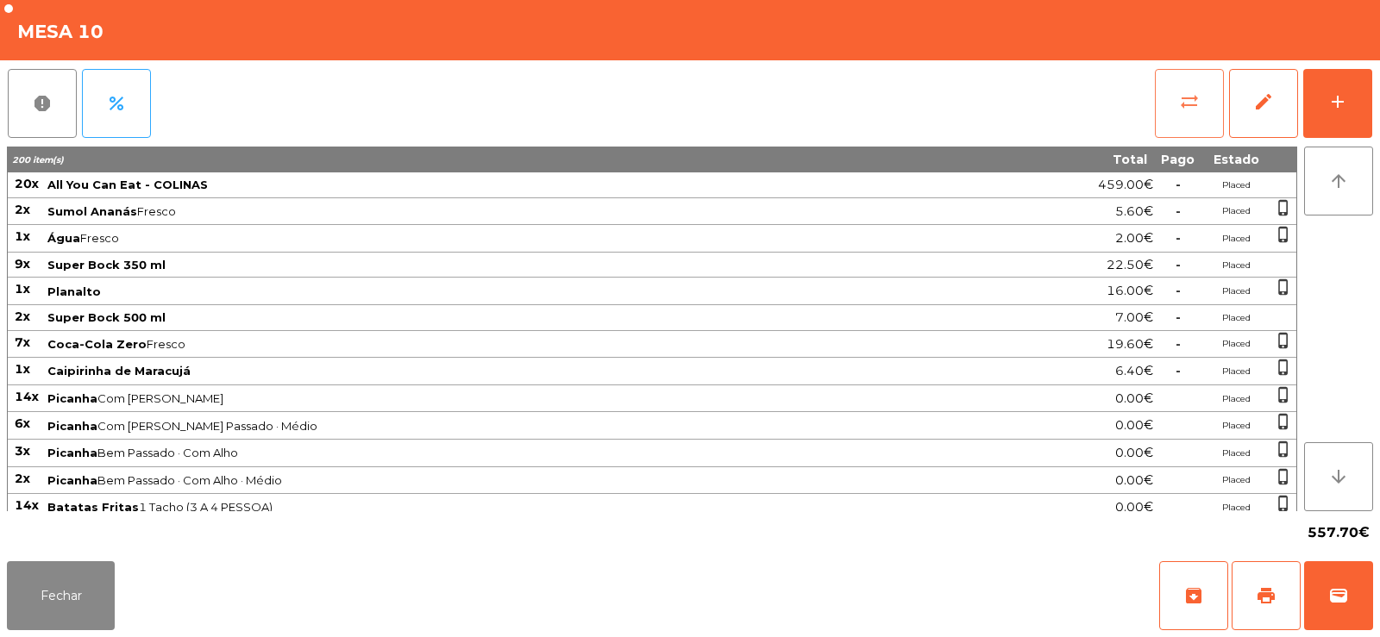
click at [1189, 110] on span "sync_alt" at bounding box center [1189, 101] width 21 height 21
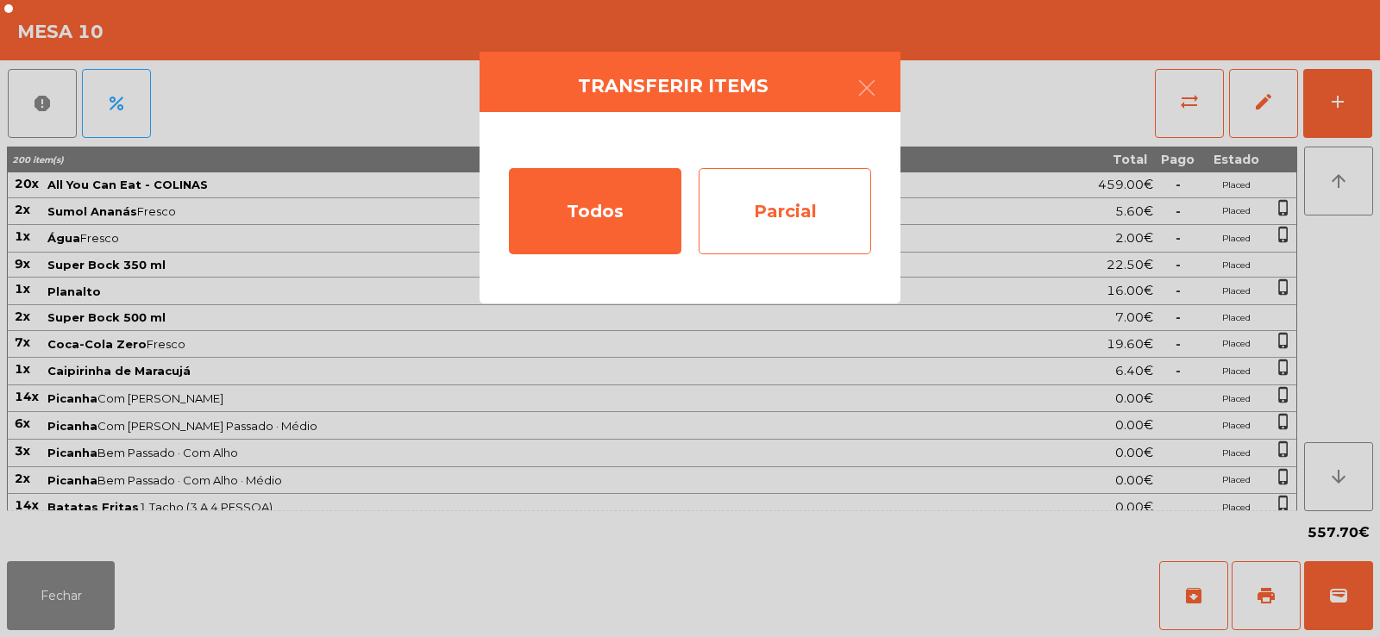
click at [792, 206] on div "Parcial" at bounding box center [784, 211] width 172 height 86
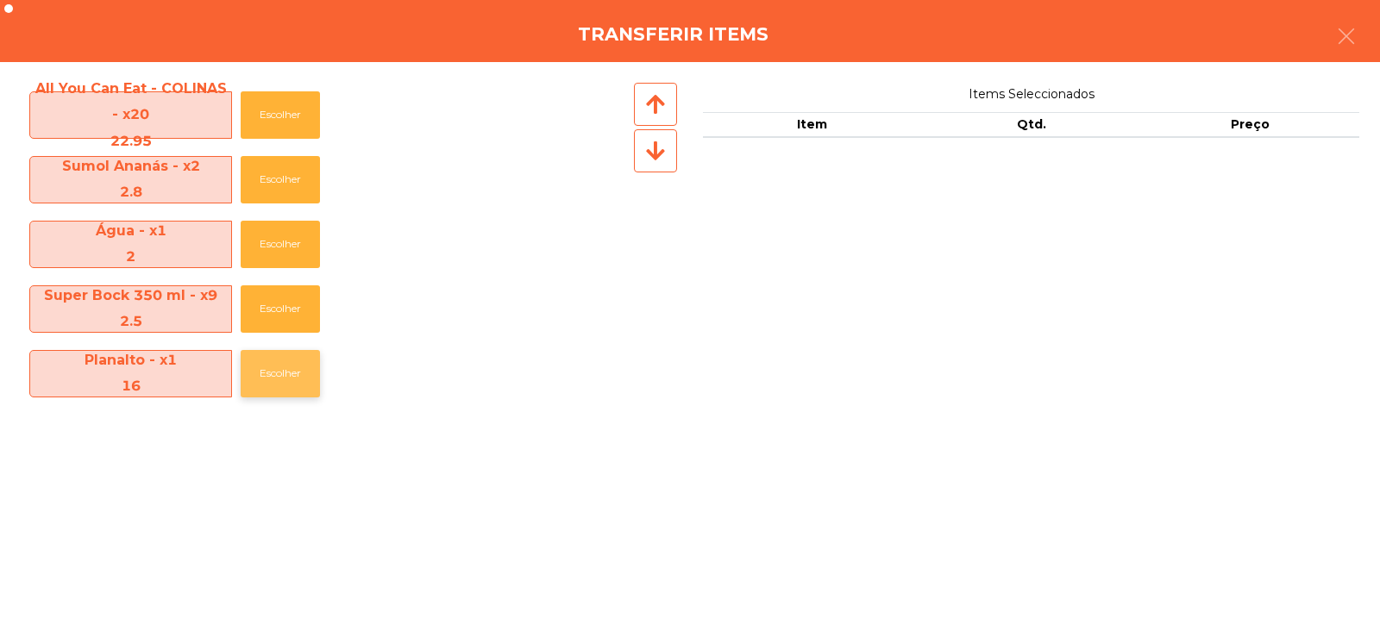
click at [271, 374] on button "Escolher" at bounding box center [280, 373] width 79 height 47
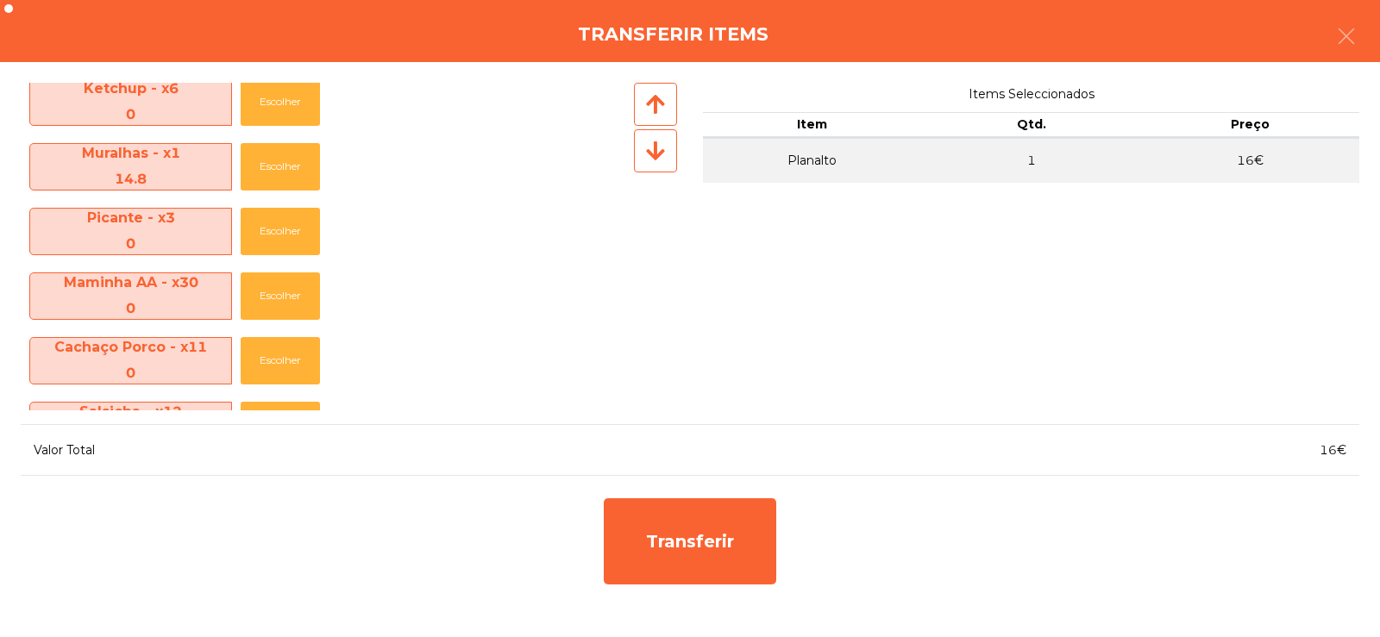
scroll to position [926, 0]
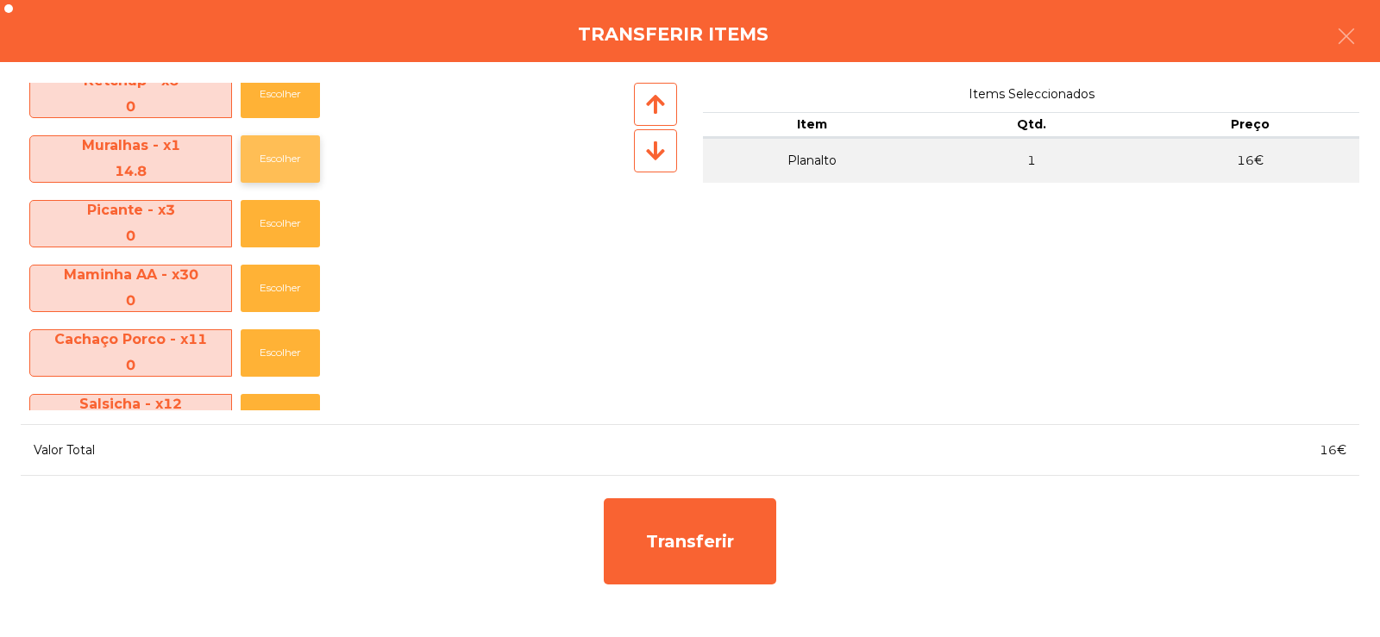
click at [295, 160] on button "Escolher" at bounding box center [280, 158] width 79 height 47
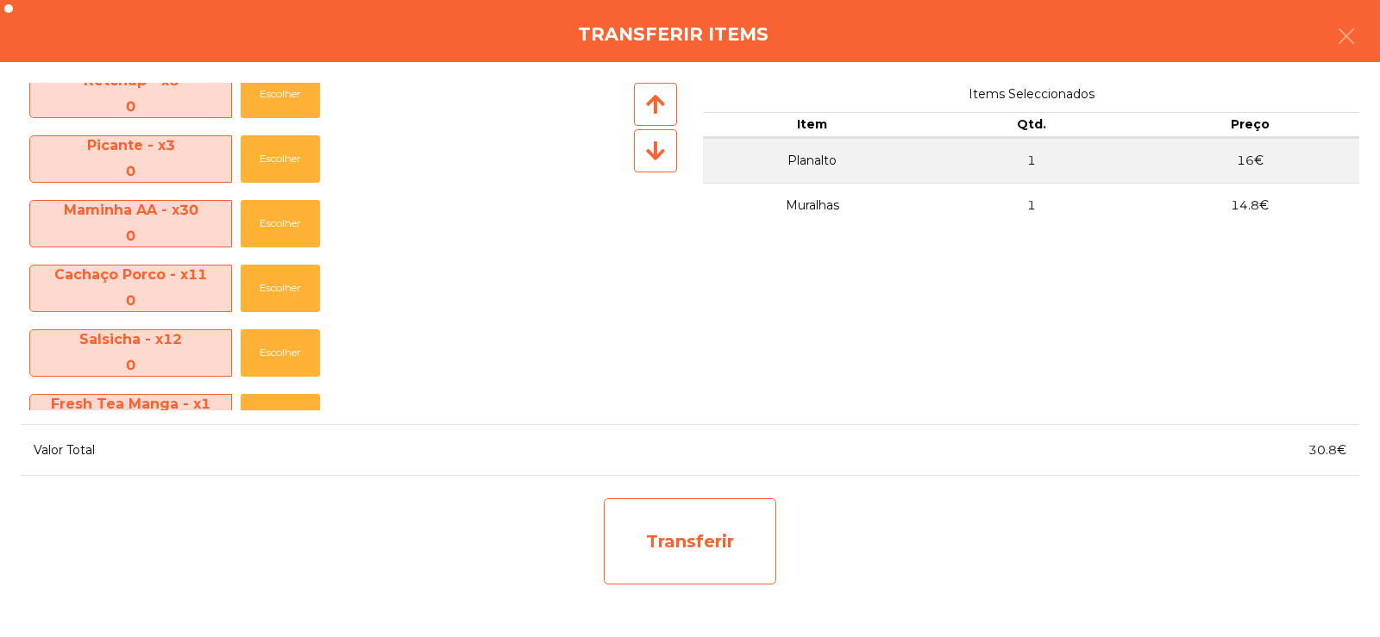
click at [638, 533] on div "Transferir" at bounding box center [690, 541] width 172 height 86
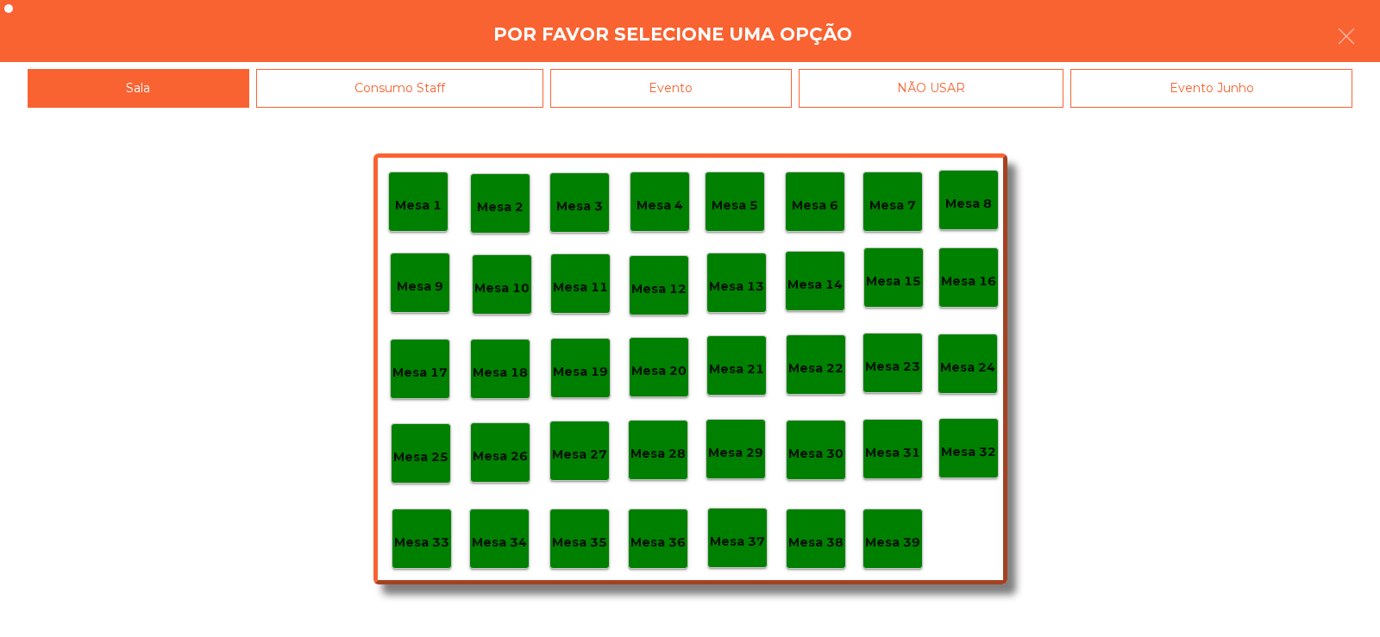
click at [435, 540] on p "Mesa 33" at bounding box center [421, 543] width 55 height 20
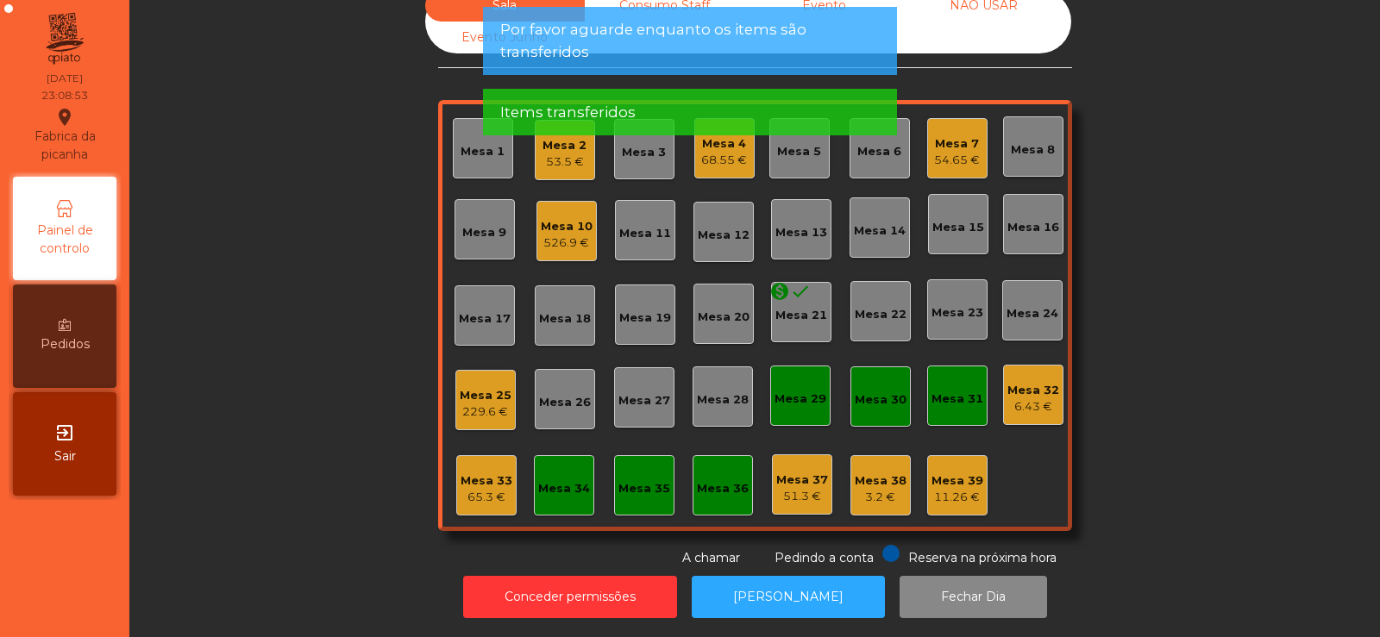
click at [490, 489] on div "65.3 €" at bounding box center [486, 497] width 52 height 17
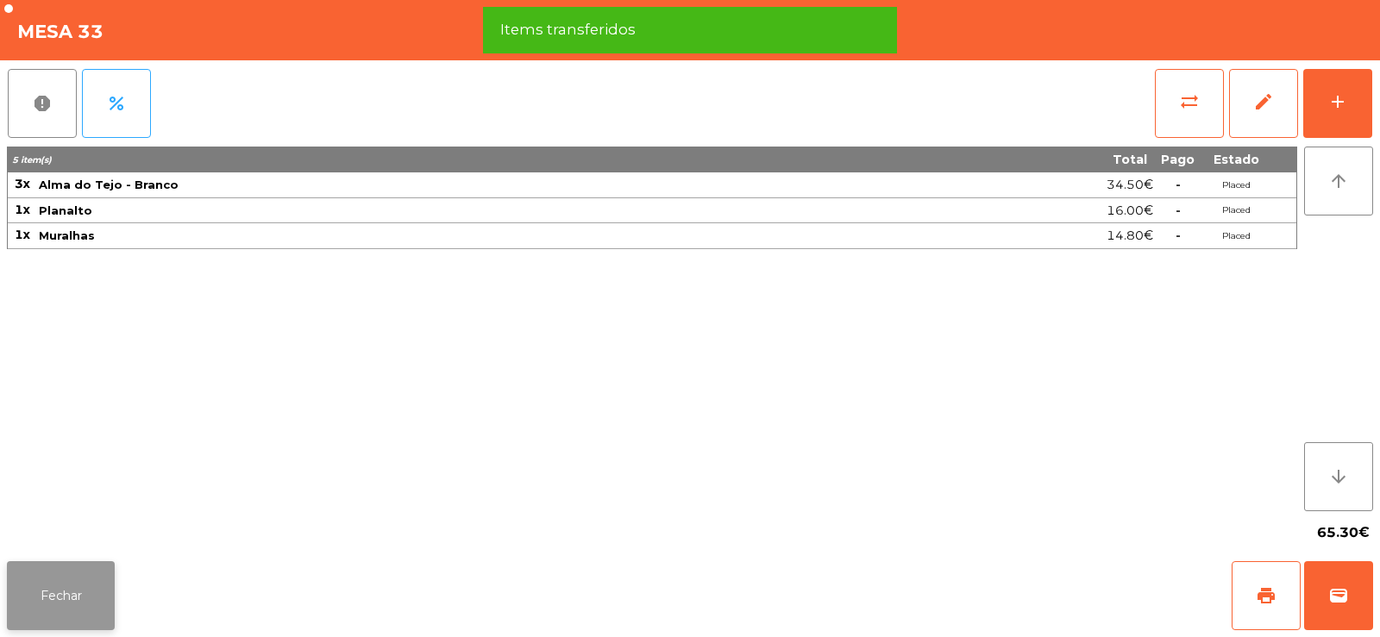
click at [72, 592] on button "Fechar" at bounding box center [61, 595] width 108 height 69
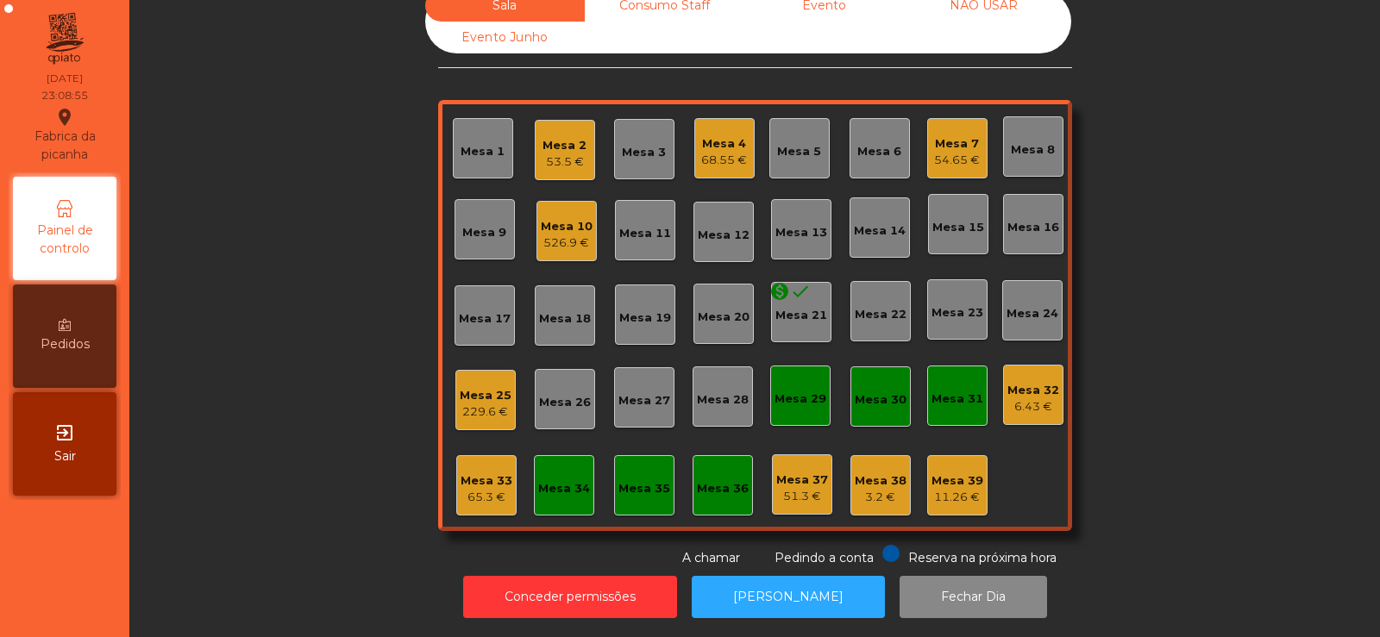
click at [565, 235] on div "526.9 €" at bounding box center [567, 243] width 52 height 17
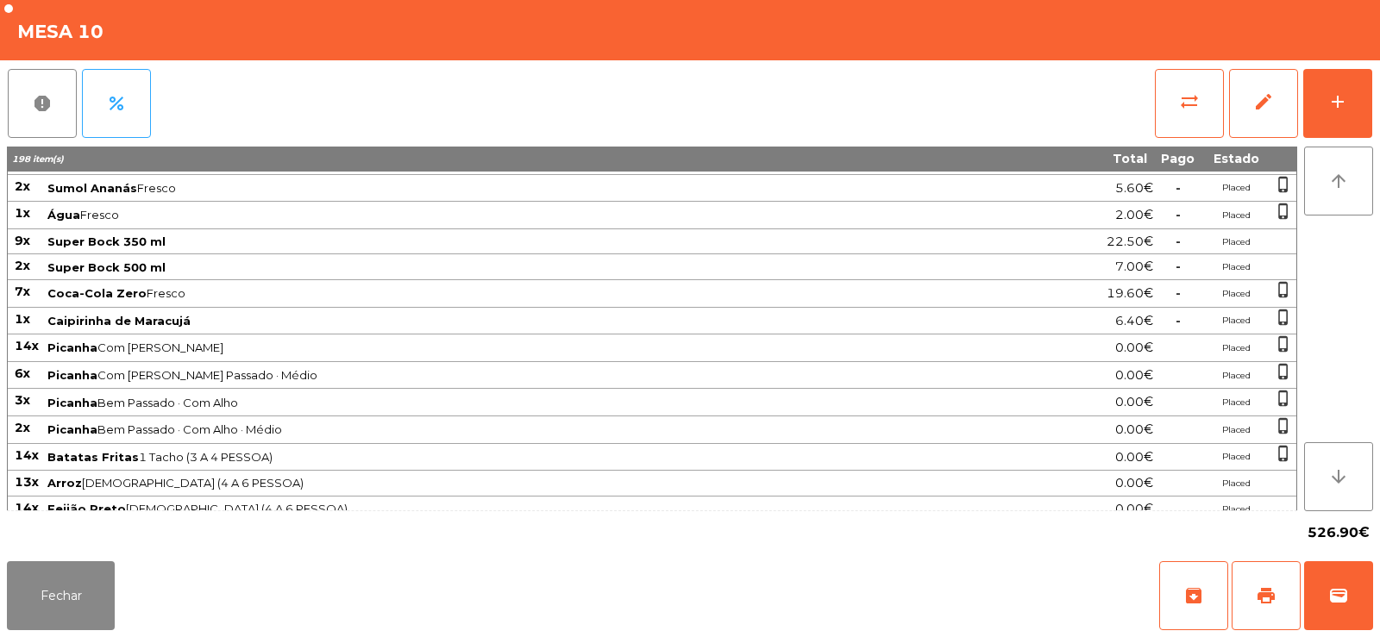
scroll to position [0, 0]
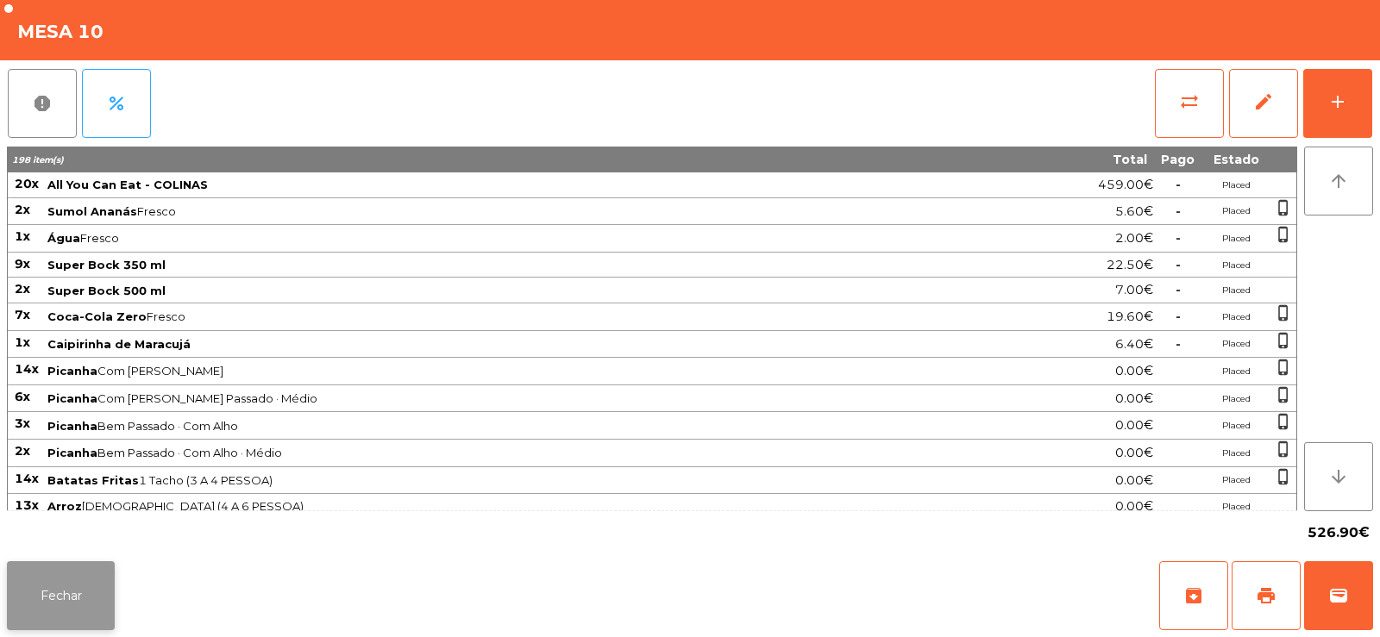
click at [100, 587] on button "Fechar" at bounding box center [61, 595] width 108 height 69
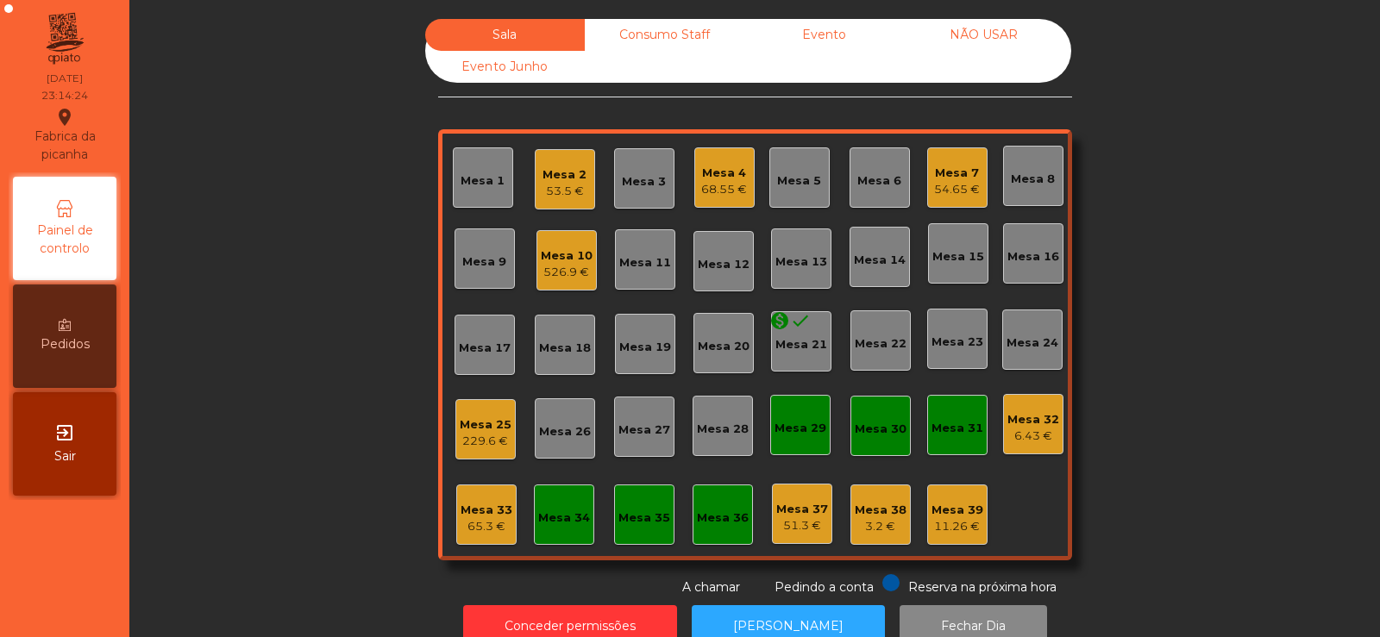
click at [1017, 418] on div "Mesa 32" at bounding box center [1033, 419] width 52 height 17
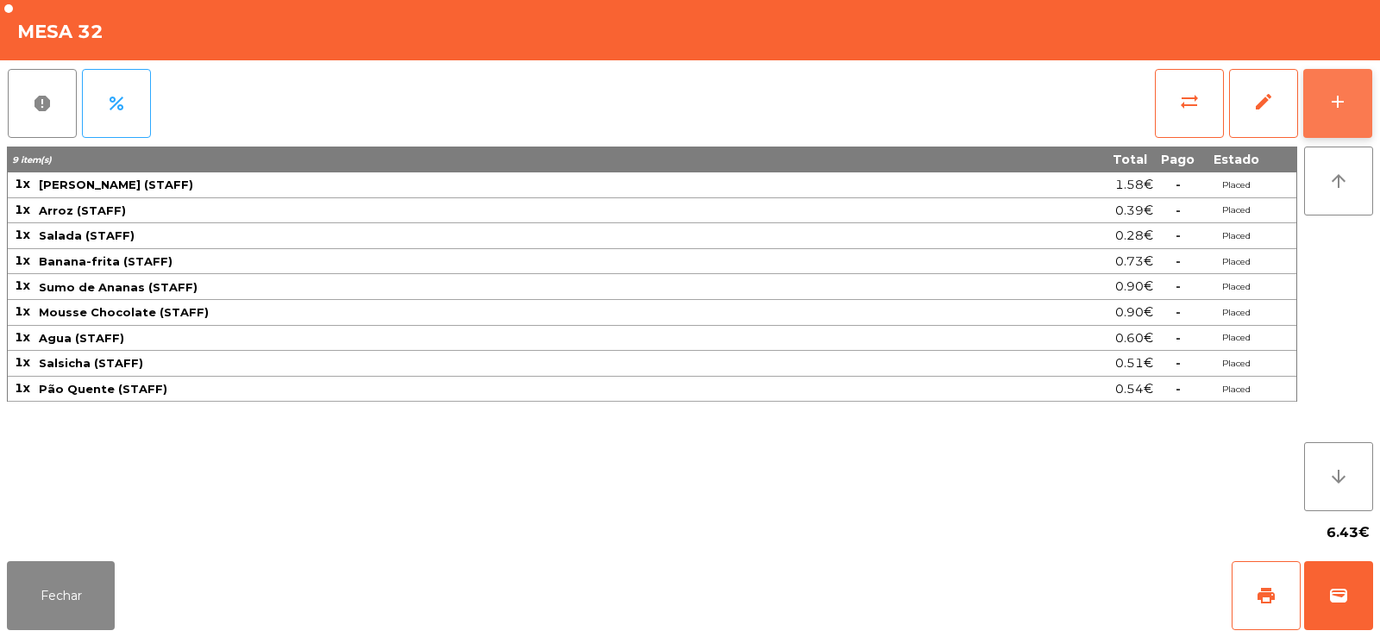
click at [1345, 114] on button "add" at bounding box center [1337, 103] width 69 height 69
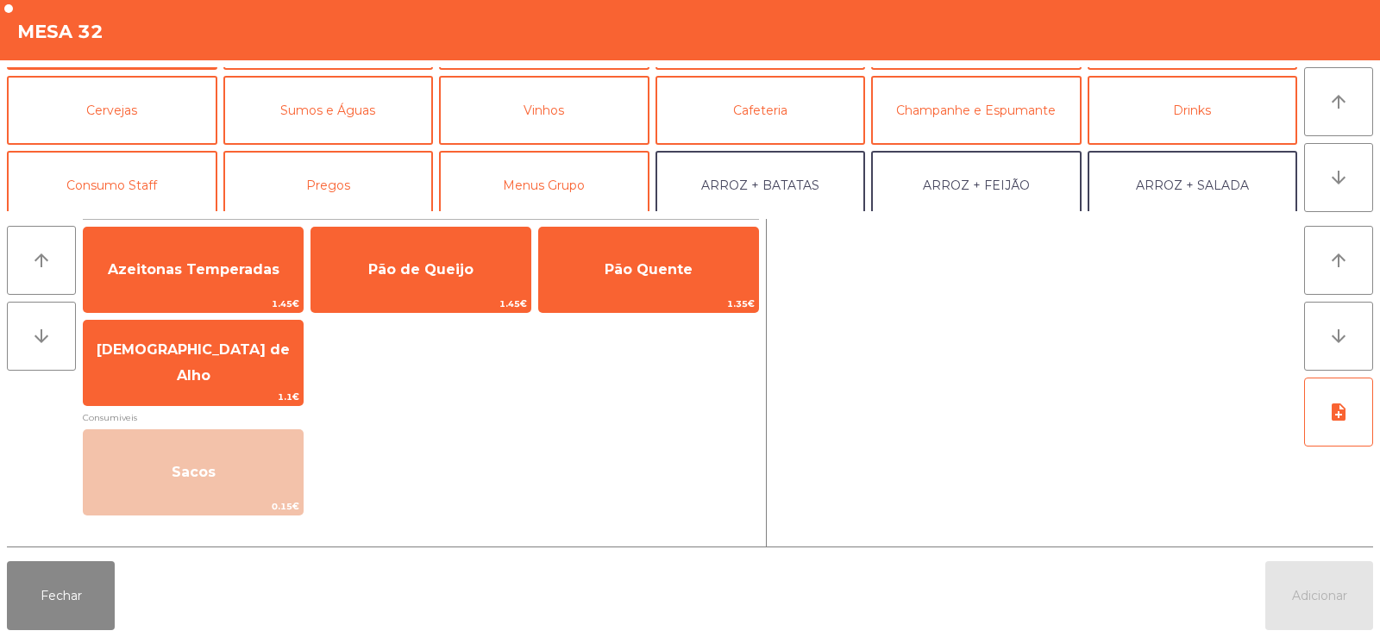
scroll to position [81, 0]
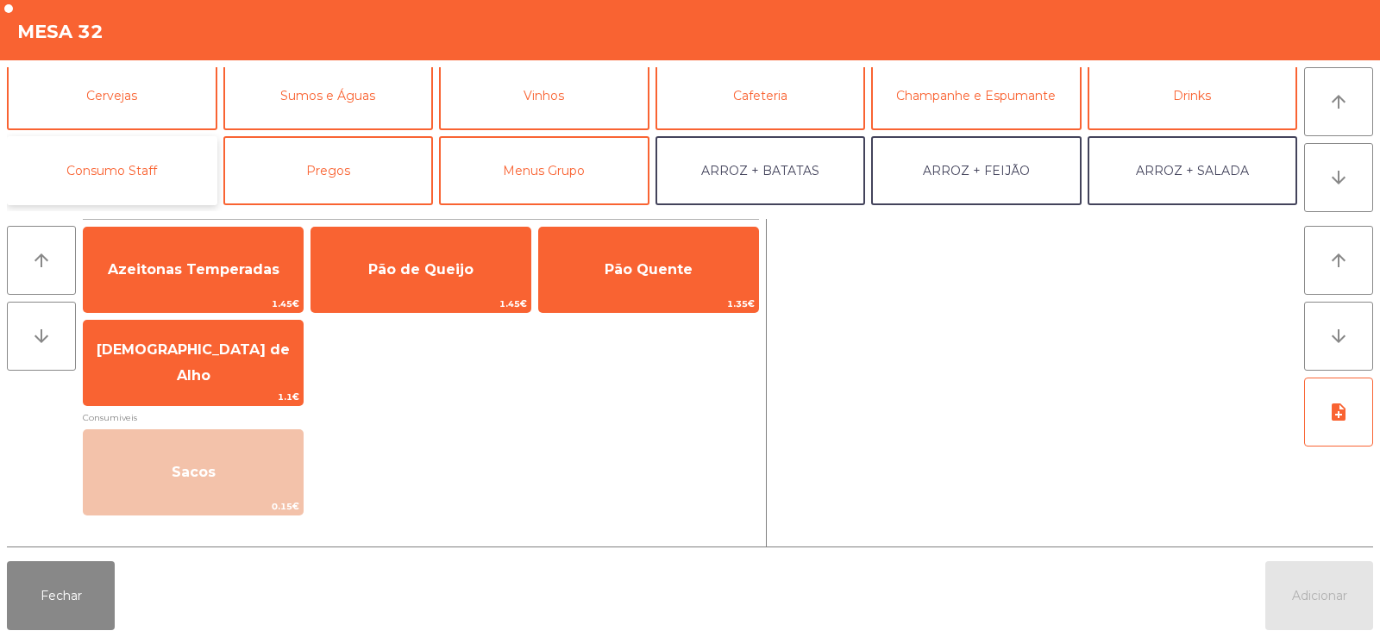
click at [157, 152] on button "Consumo Staff" at bounding box center [112, 170] width 210 height 69
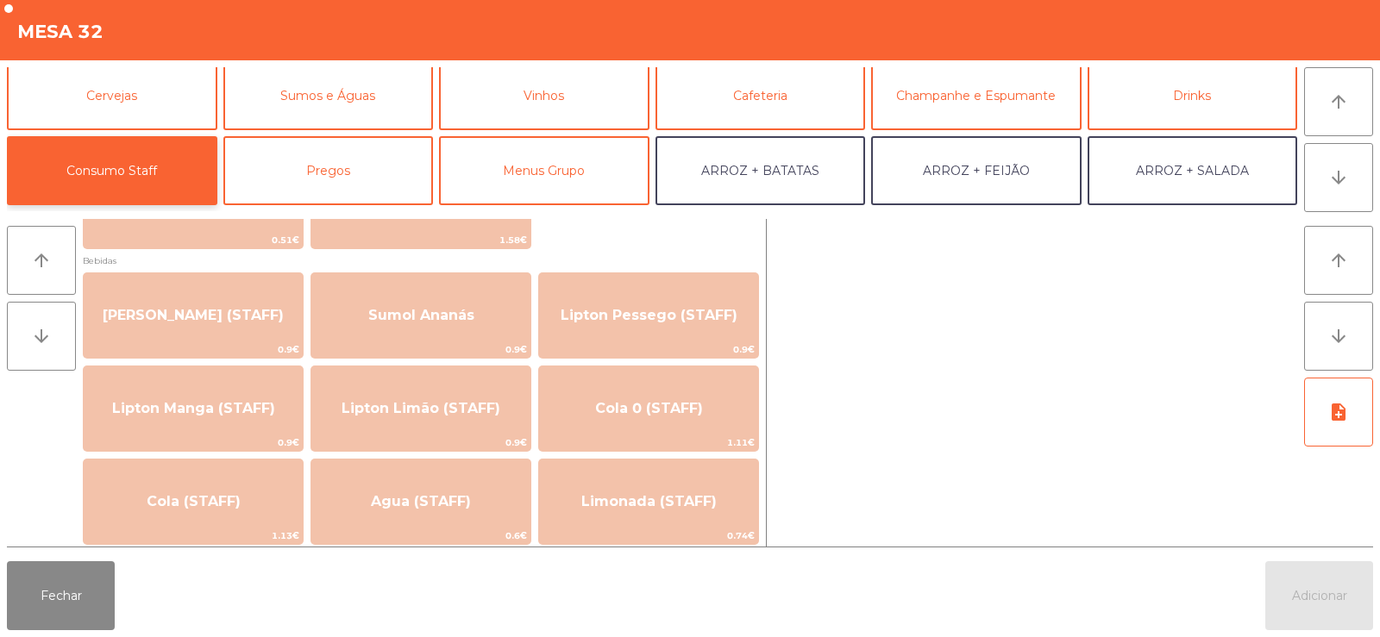
scroll to position [173, 0]
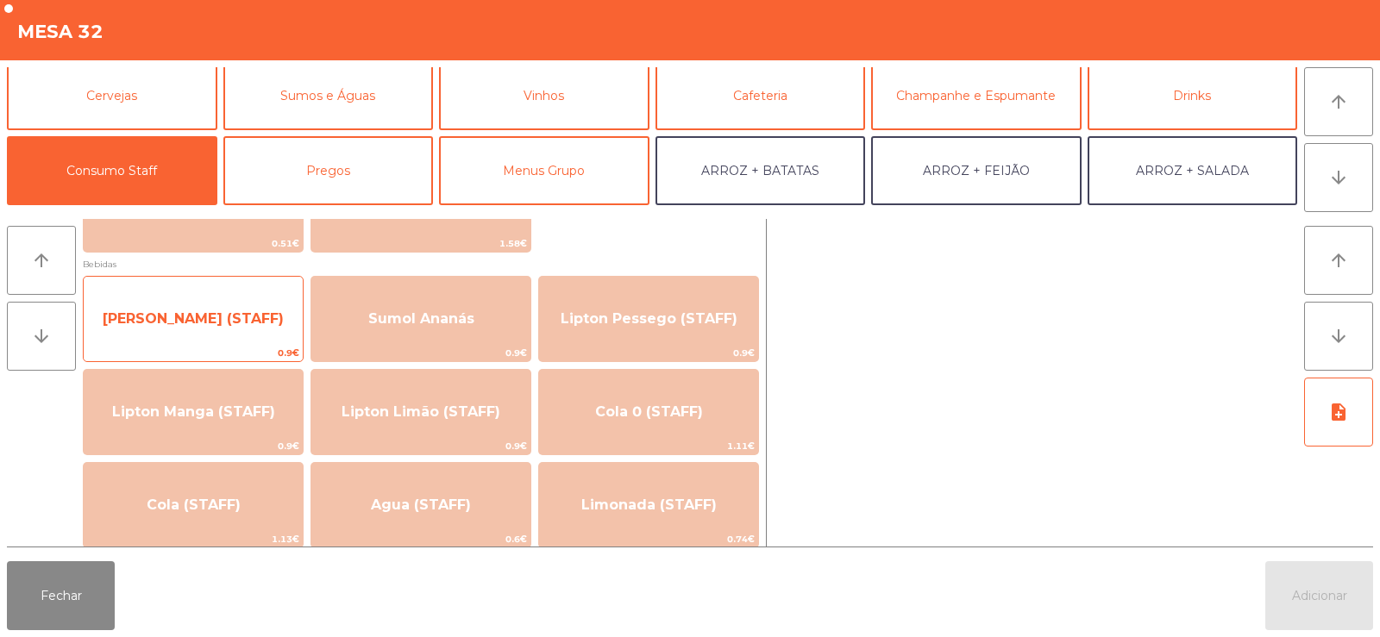
click at [261, 322] on span "Sumol Laranja (STAFF)" at bounding box center [193, 318] width 181 height 16
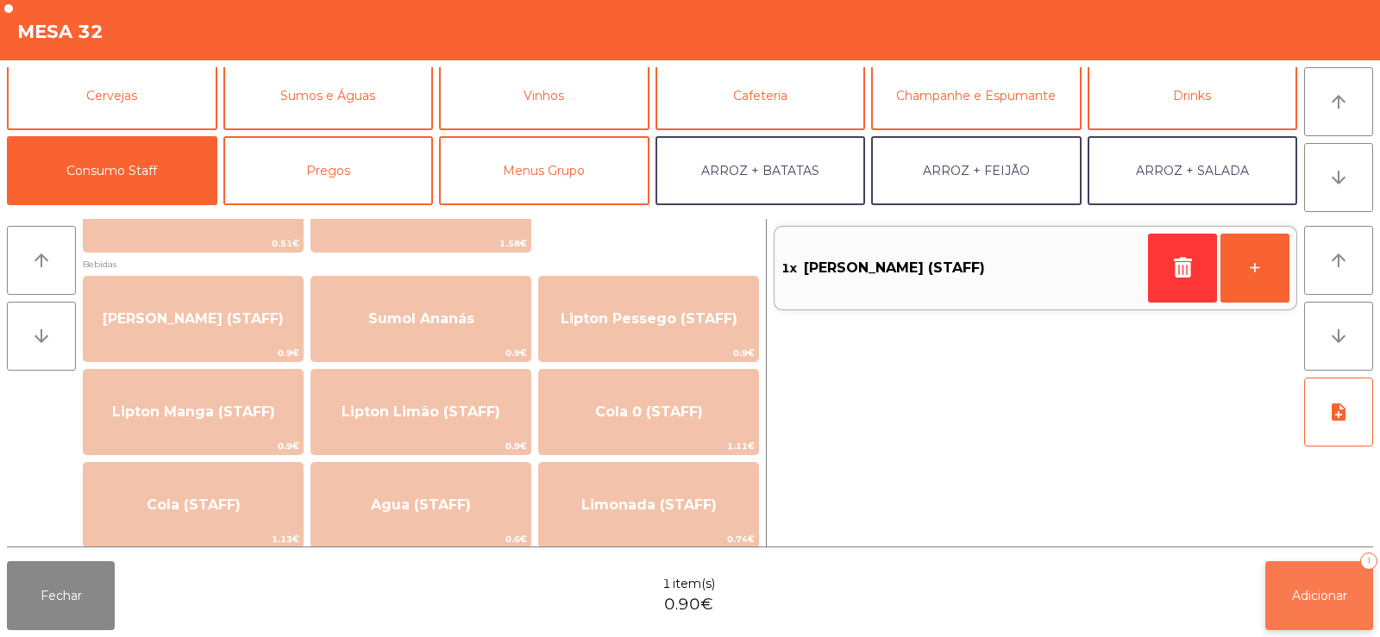
click at [1319, 604] on button "Adicionar 1" at bounding box center [1319, 595] width 108 height 69
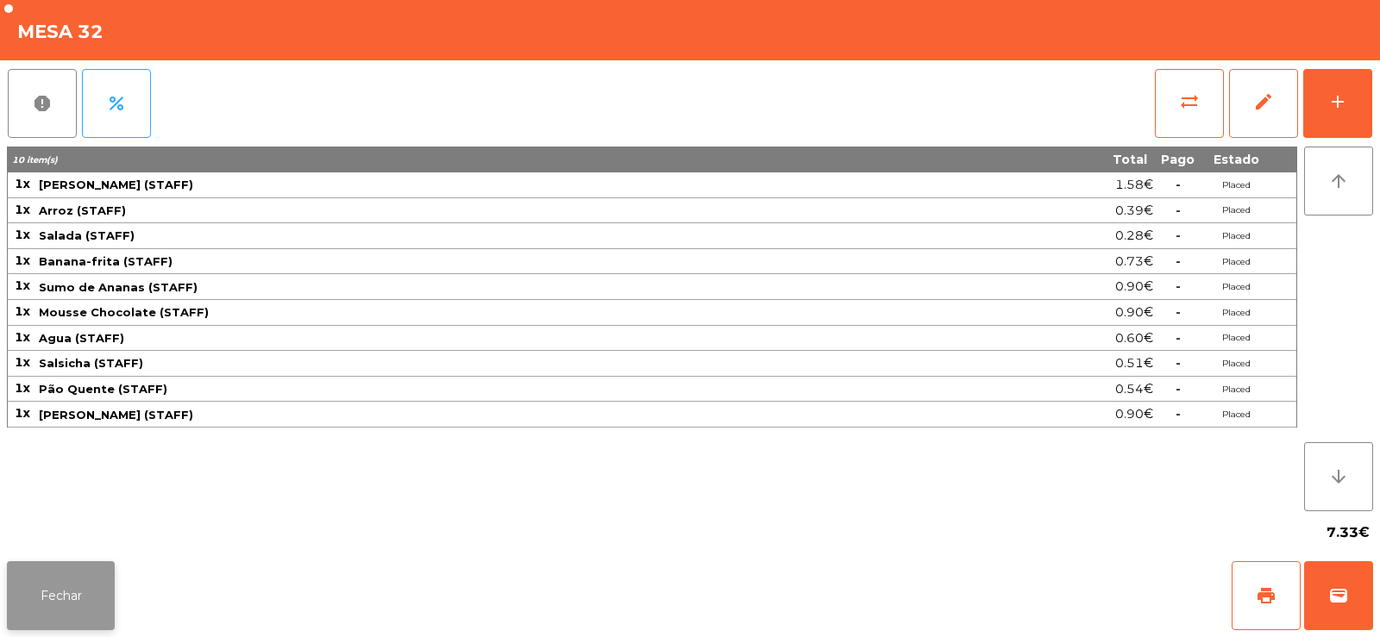
click at [70, 579] on button "Fechar" at bounding box center [61, 595] width 108 height 69
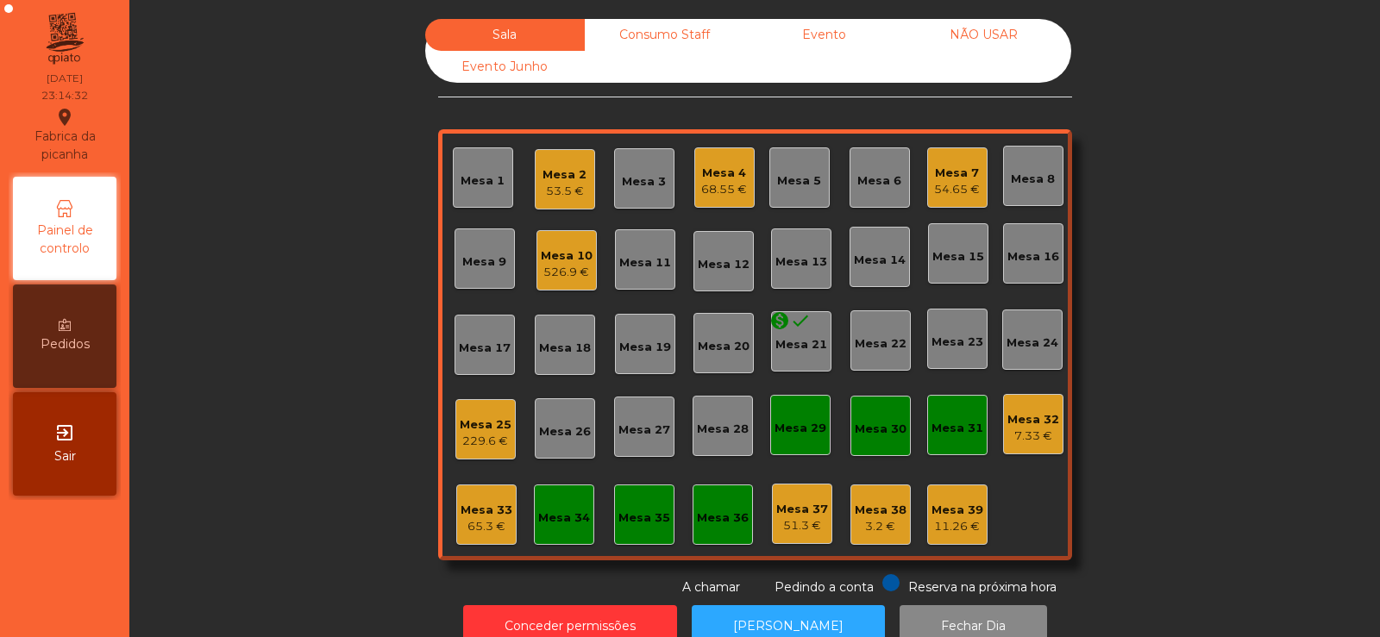
click at [285, 476] on div "Sala Consumo Staff Evento NÃO USAR Evento Junho Mesa 1 Mesa 2 53.5 € Mesa 3 Mes…" at bounding box center [755, 308] width 1204 height 578
click at [1186, 299] on div "Sala Consumo Staff Evento NÃO USAR Evento Junho Mesa 1 Mesa 2 53.5 € Mesa 3 Mes…" at bounding box center [755, 308] width 1204 height 578
click at [549, 179] on div "Mesa 2" at bounding box center [564, 174] width 44 height 17
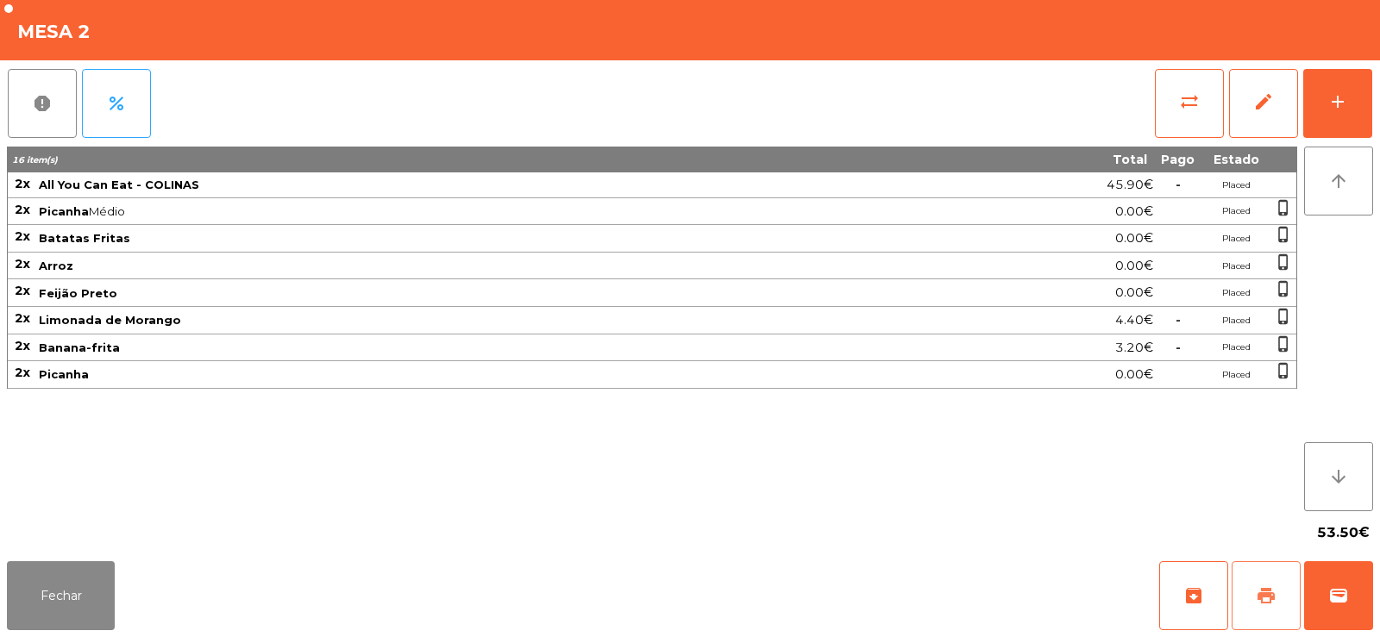
click at [1255, 597] on button "print" at bounding box center [1265, 595] width 69 height 69
click at [60, 567] on button "Fechar" at bounding box center [61, 595] width 108 height 69
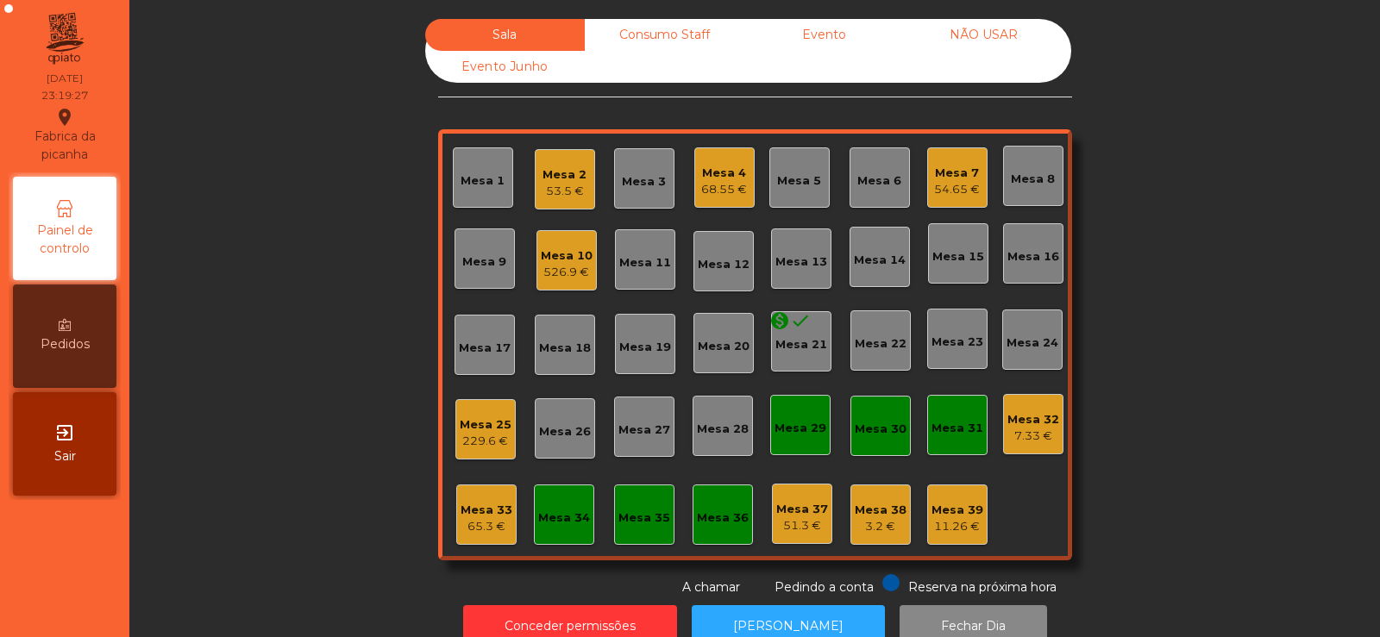
click at [711, 187] on div "68.55 €" at bounding box center [724, 189] width 46 height 17
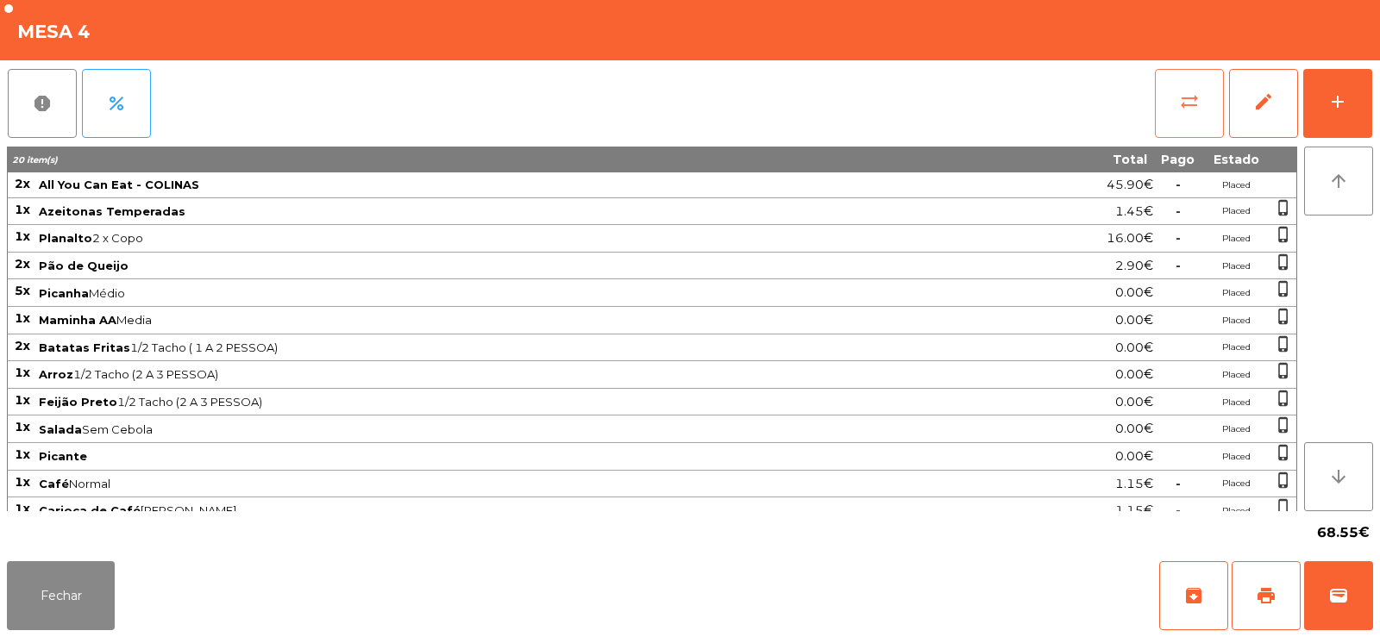
click at [1172, 105] on button "sync_alt" at bounding box center [1189, 103] width 69 height 69
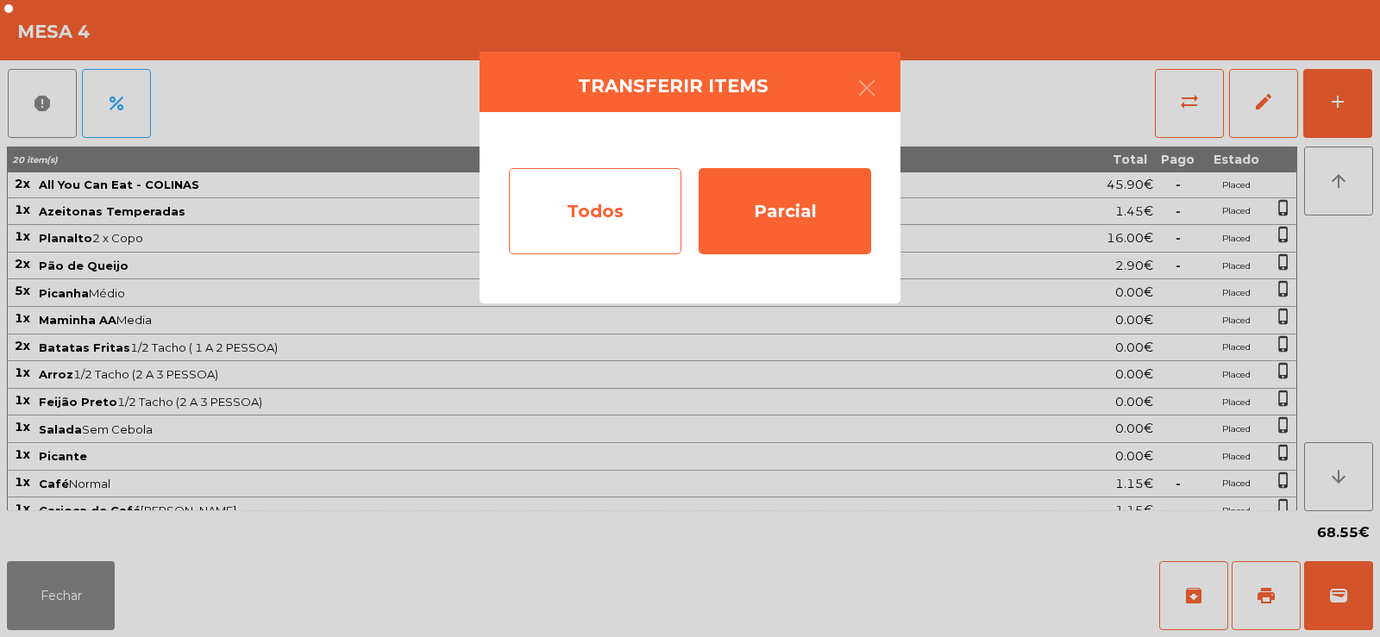
click at [601, 190] on div "Todos" at bounding box center [595, 211] width 172 height 86
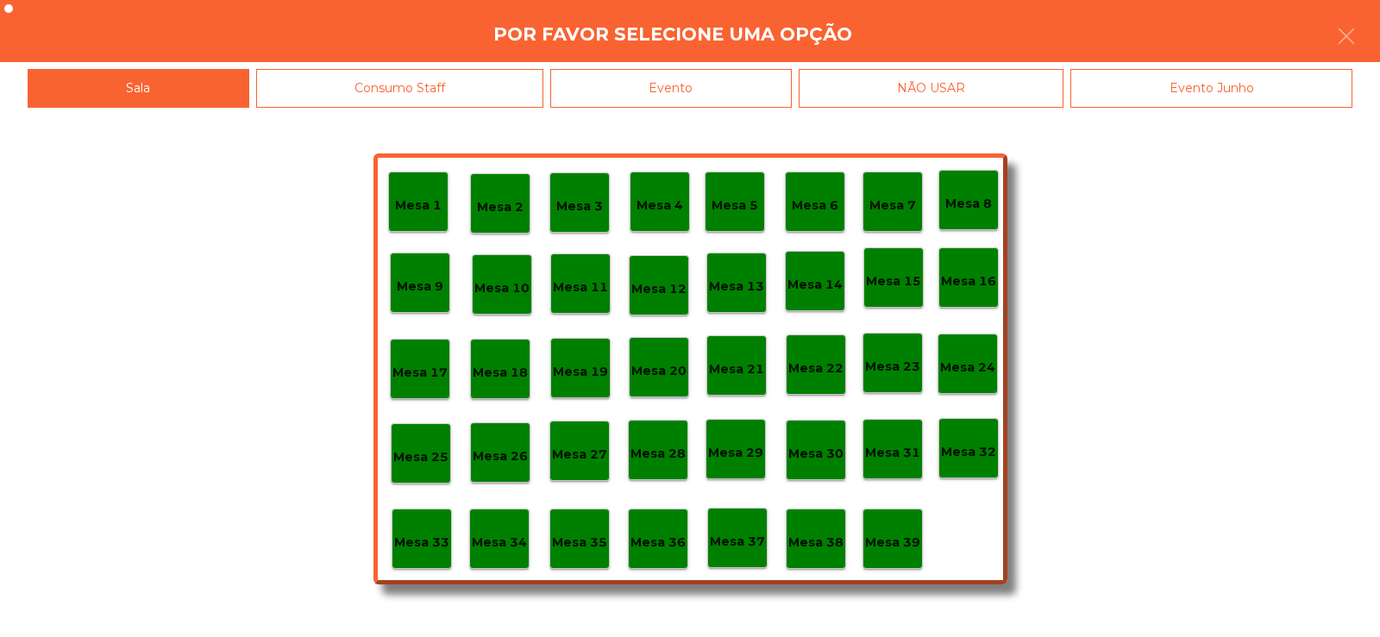
click at [696, 83] on div "Evento" at bounding box center [670, 88] width 241 height 39
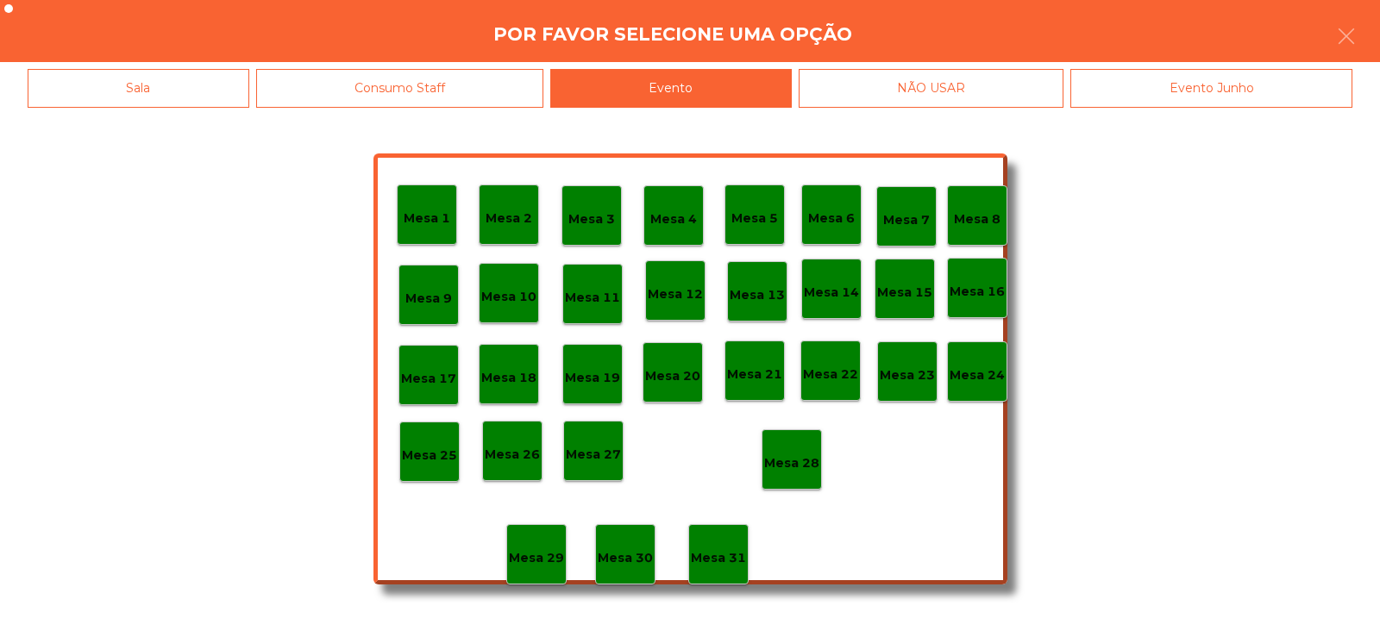
click at [795, 472] on p "Mesa 28" at bounding box center [791, 464] width 55 height 20
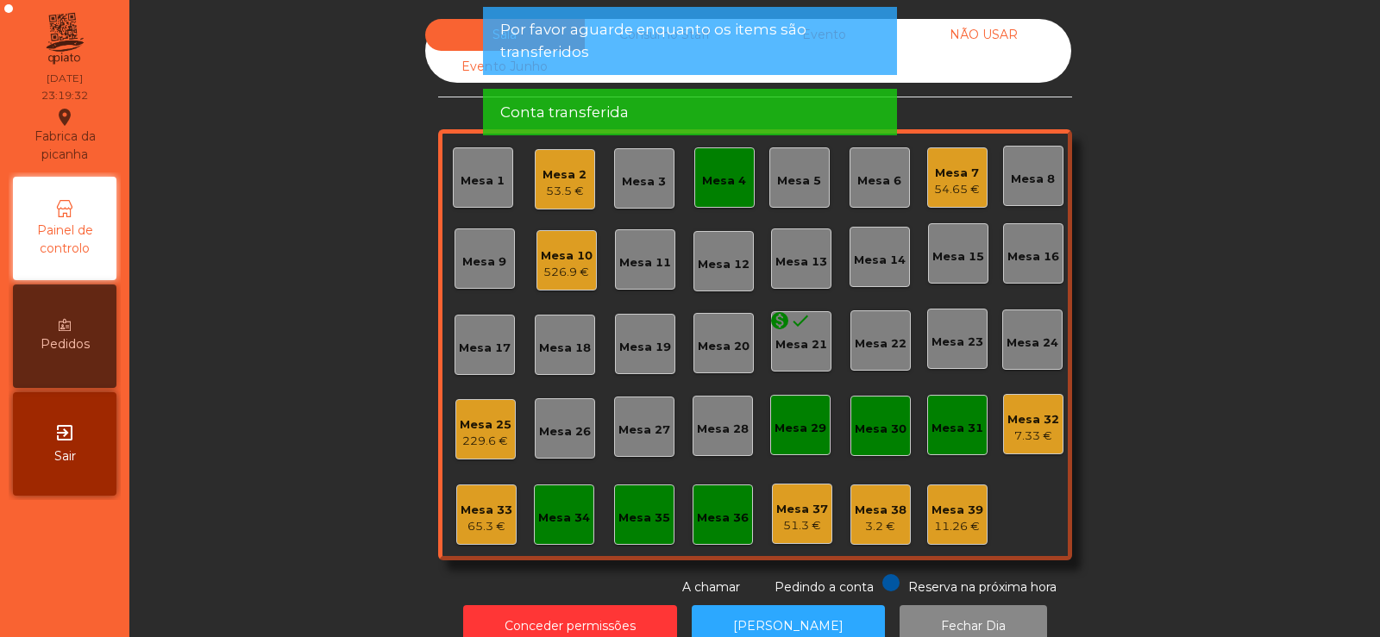
click at [546, 182] on div "Mesa 2" at bounding box center [564, 174] width 44 height 17
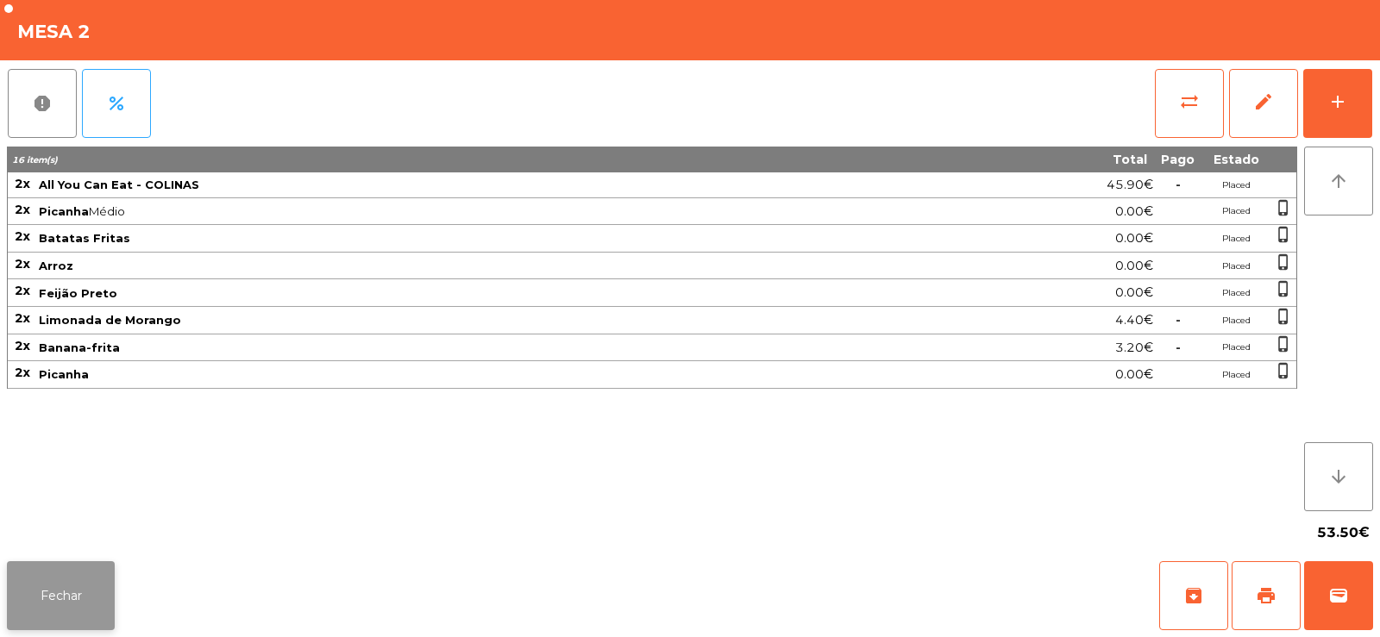
click at [73, 588] on button "Fechar" at bounding box center [61, 595] width 108 height 69
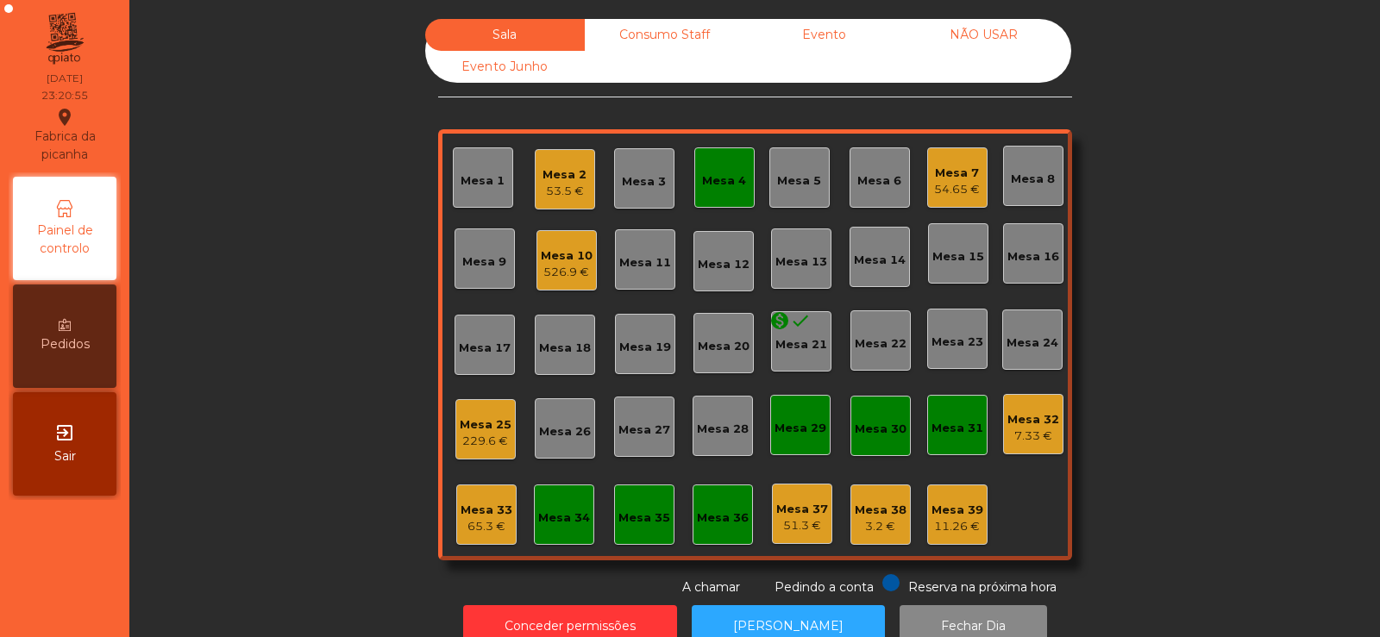
click at [1193, 214] on div "Sala Consumo Staff Evento NÃO USAR Evento Junho Mesa 1 Mesa 2 53.5 € Mesa 3 Mes…" at bounding box center [755, 308] width 1204 height 578
click at [673, 35] on div "Consumo Staff" at bounding box center [665, 35] width 160 height 32
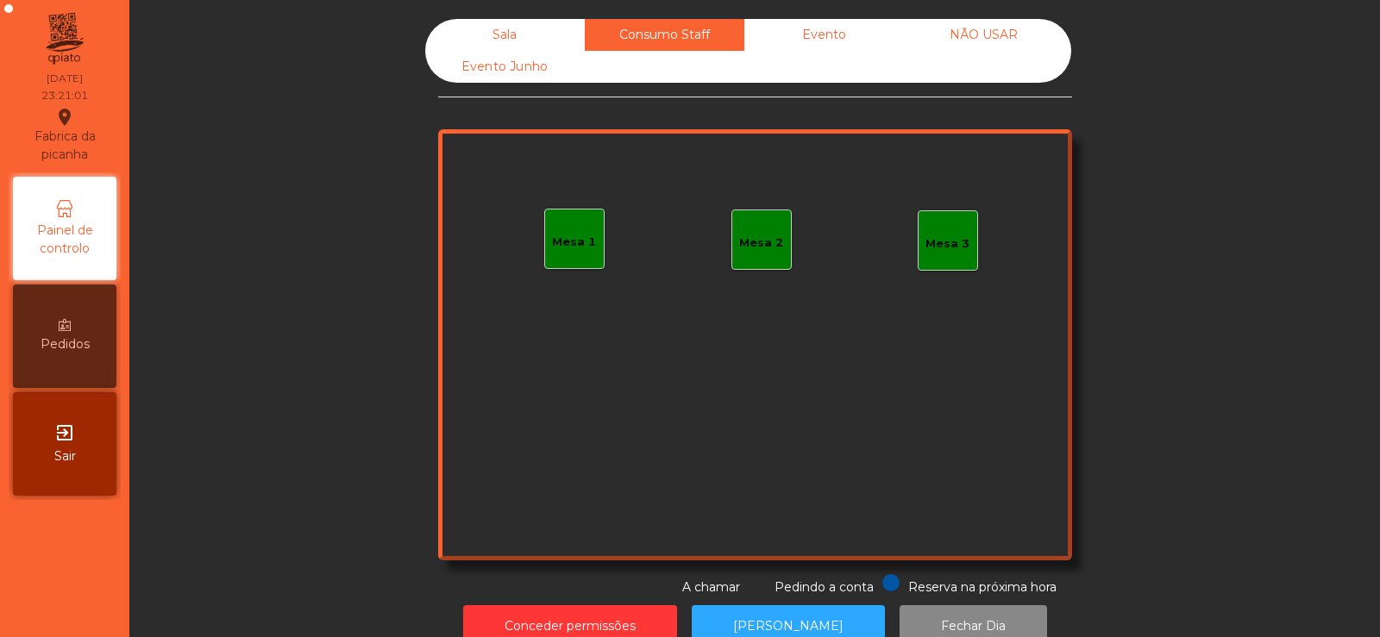
click at [818, 29] on div "Evento" at bounding box center [824, 35] width 160 height 32
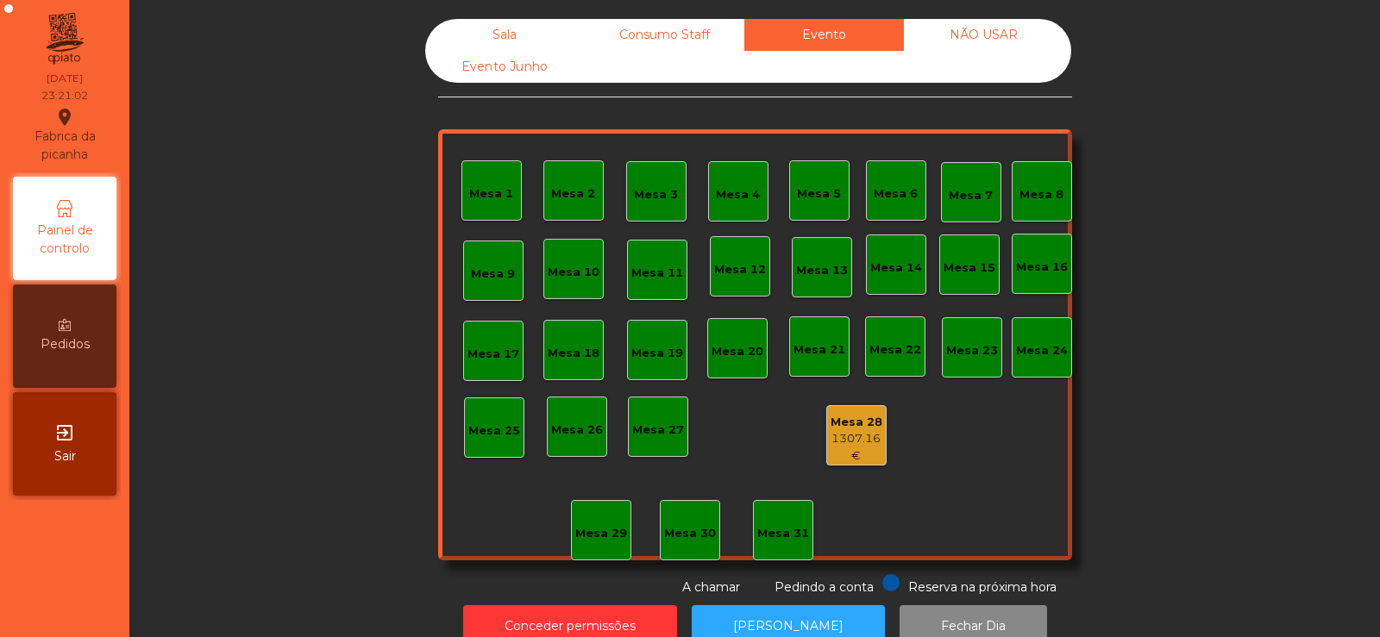
click at [830, 460] on div "1307.16 €" at bounding box center [856, 447] width 59 height 34
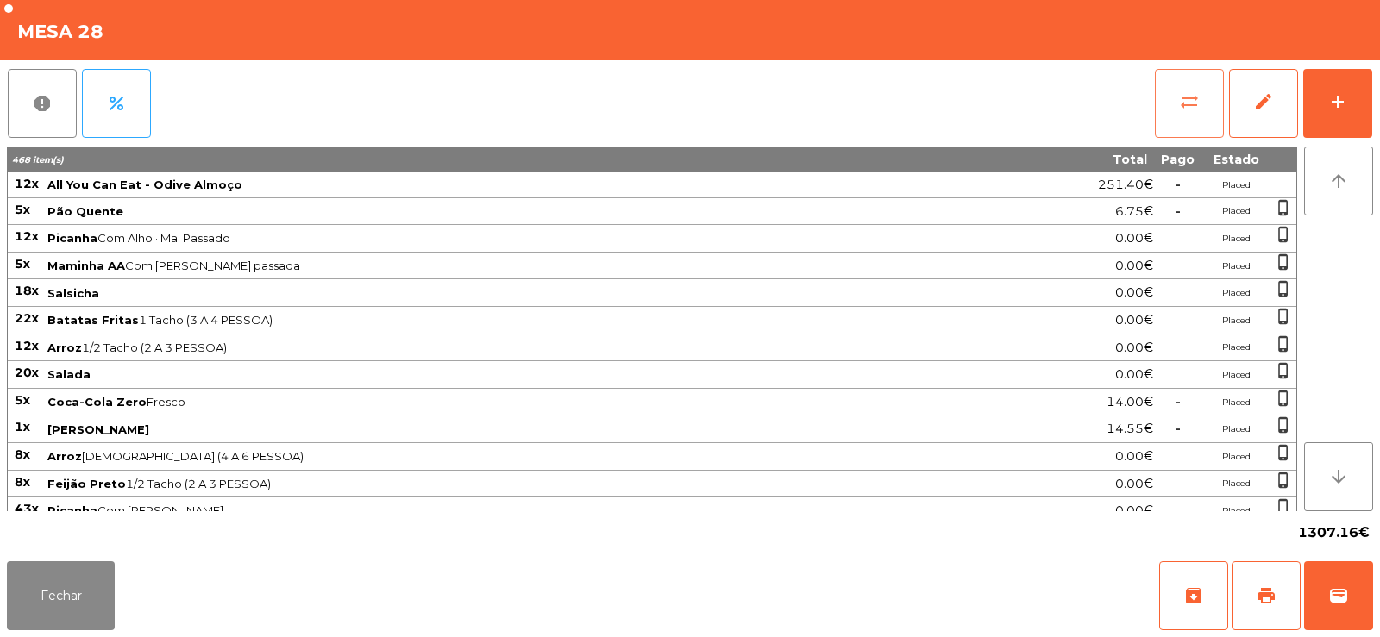
click at [1174, 99] on button "sync_alt" at bounding box center [1189, 103] width 69 height 69
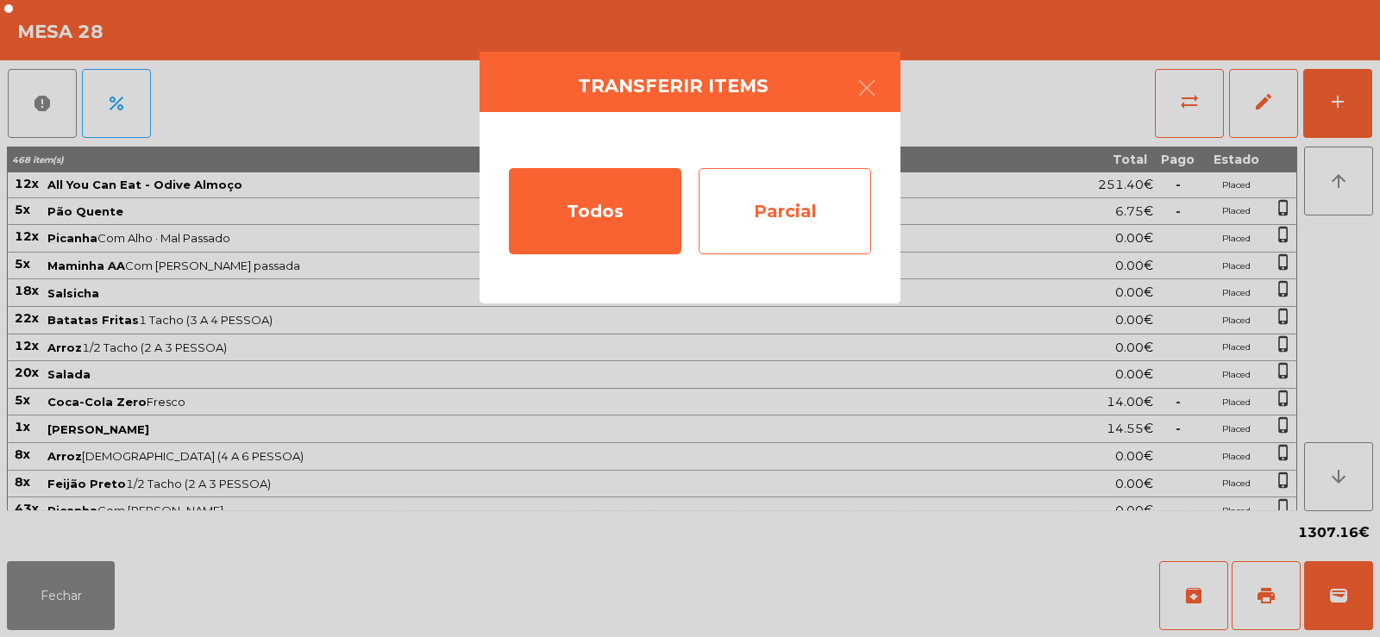
click at [813, 204] on div "Parcial" at bounding box center [784, 211] width 172 height 86
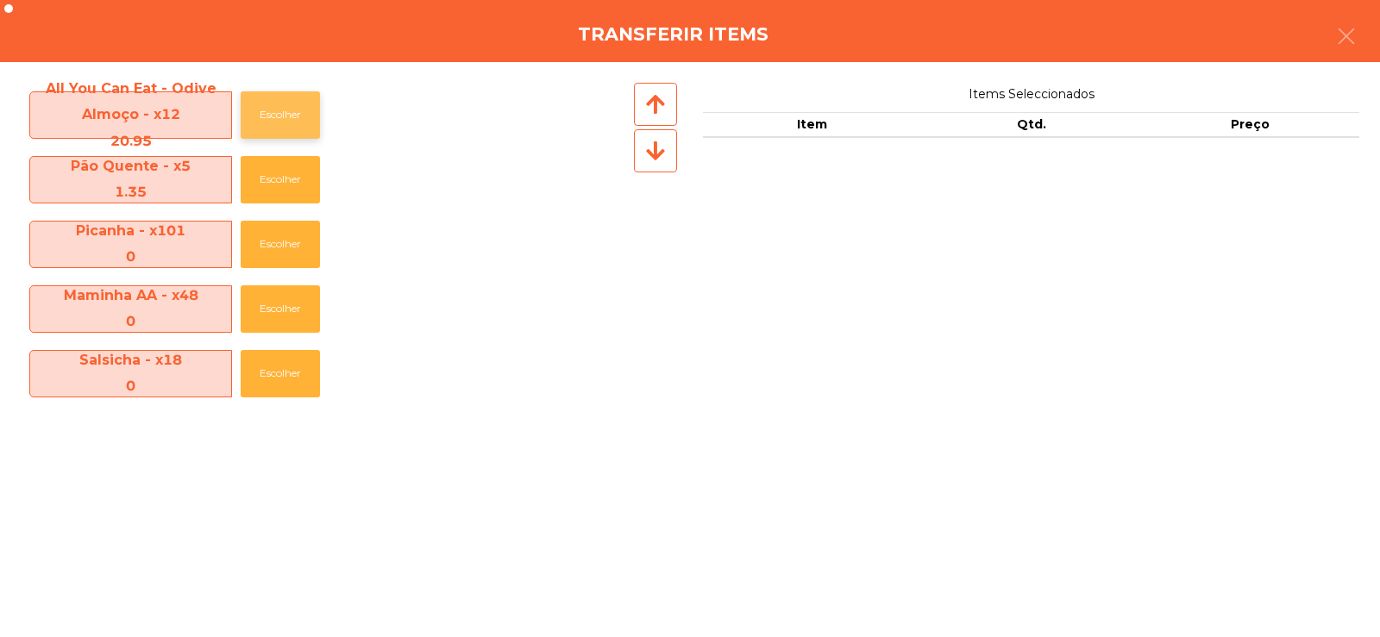
click at [285, 119] on button "Escolher" at bounding box center [280, 114] width 79 height 47
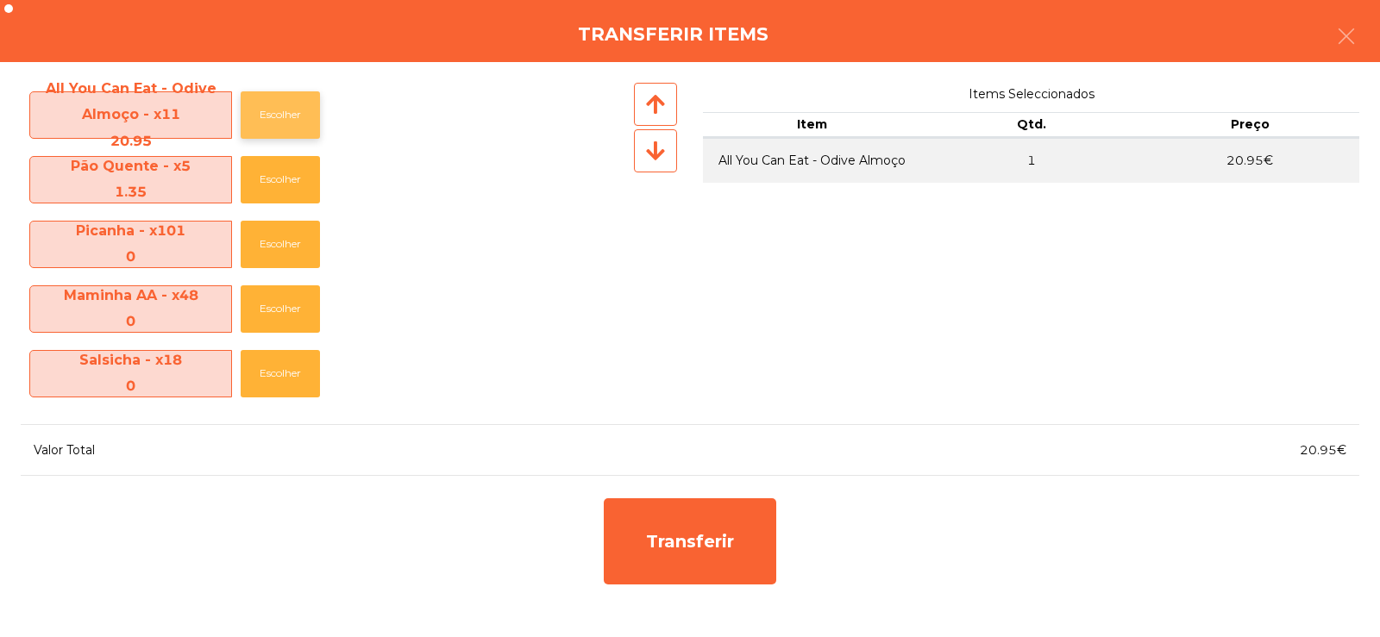
click at [270, 105] on button "Escolher" at bounding box center [280, 114] width 79 height 47
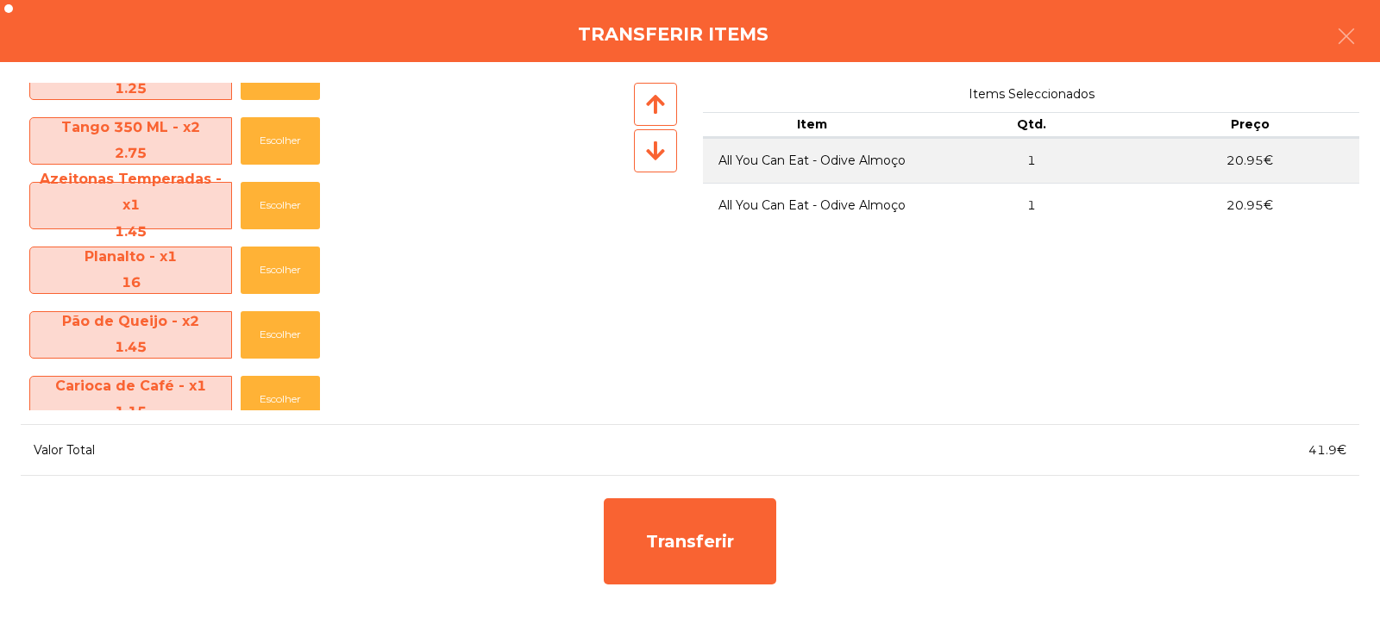
scroll to position [2841, 0]
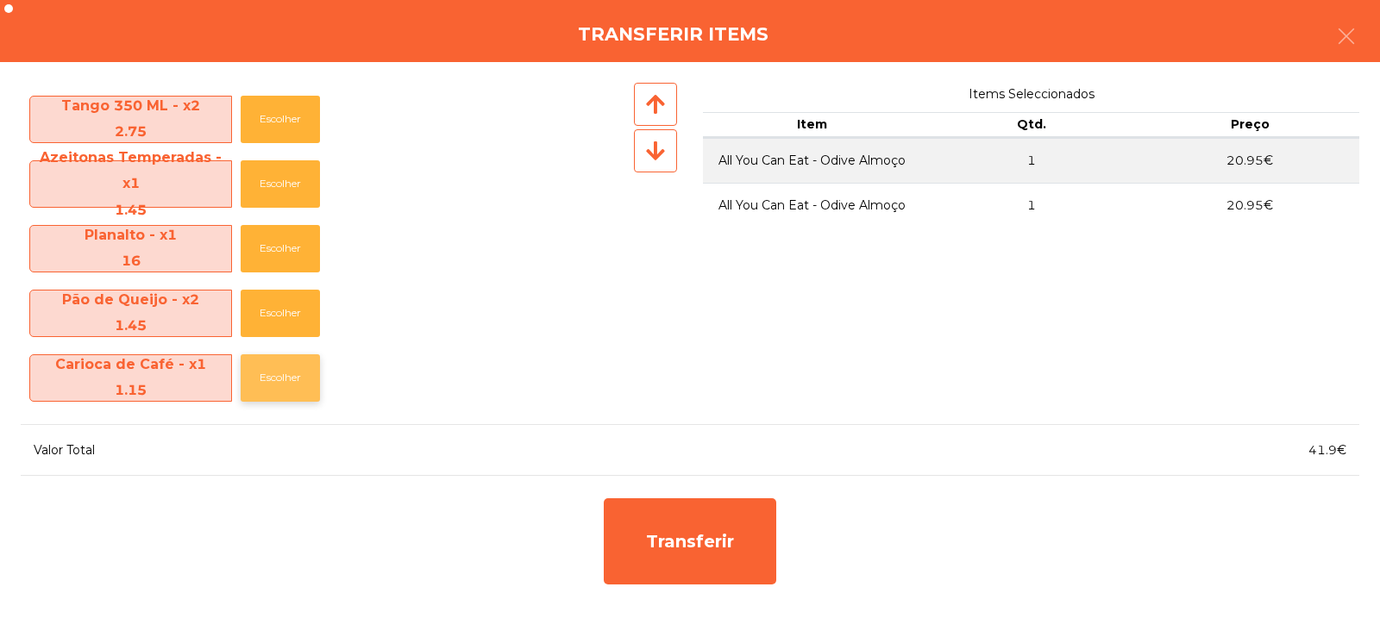
click at [278, 378] on button "Escolher" at bounding box center [280, 377] width 79 height 47
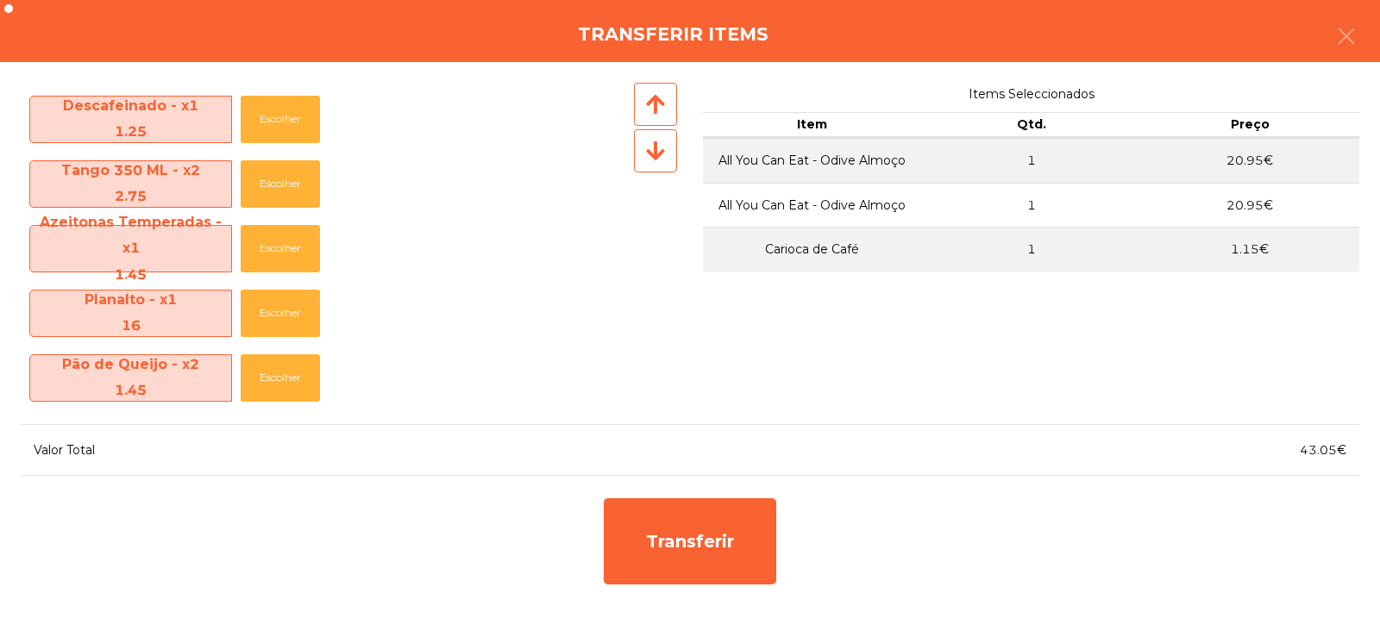
scroll to position [2776, 0]
click at [271, 316] on button "Escolher" at bounding box center [280, 313] width 79 height 47
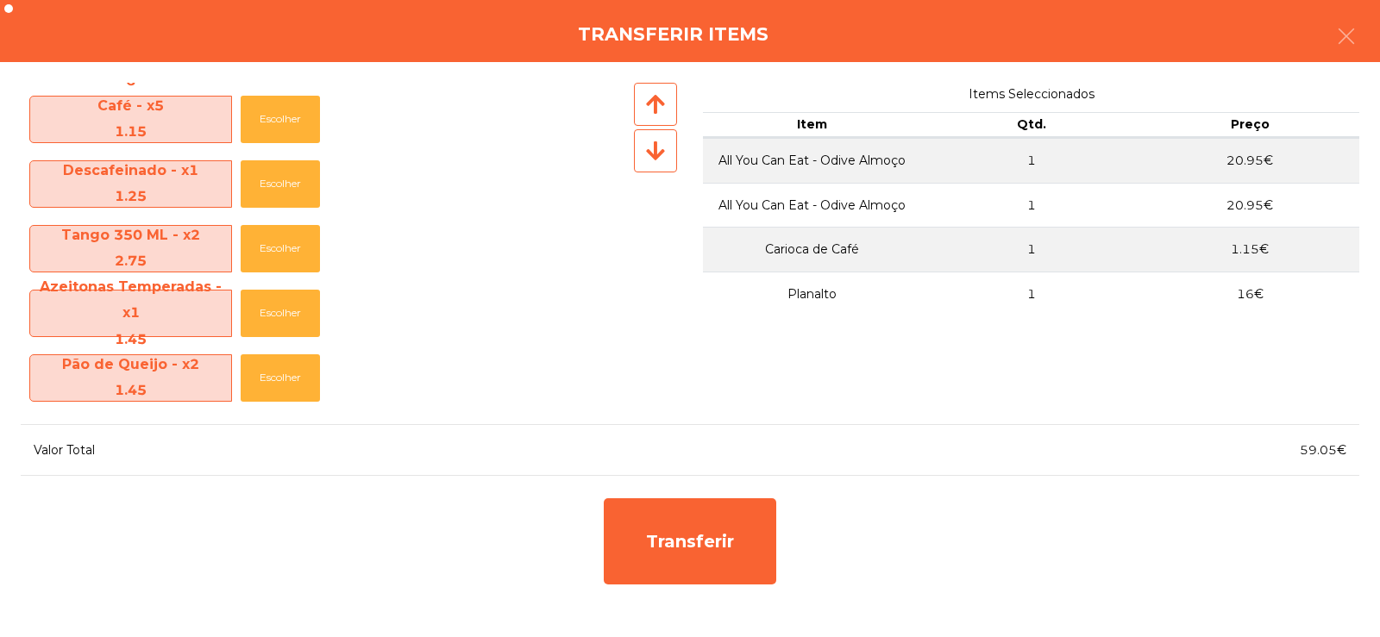
scroll to position [2712, 0]
click at [279, 120] on button "Escolher" at bounding box center [280, 119] width 79 height 47
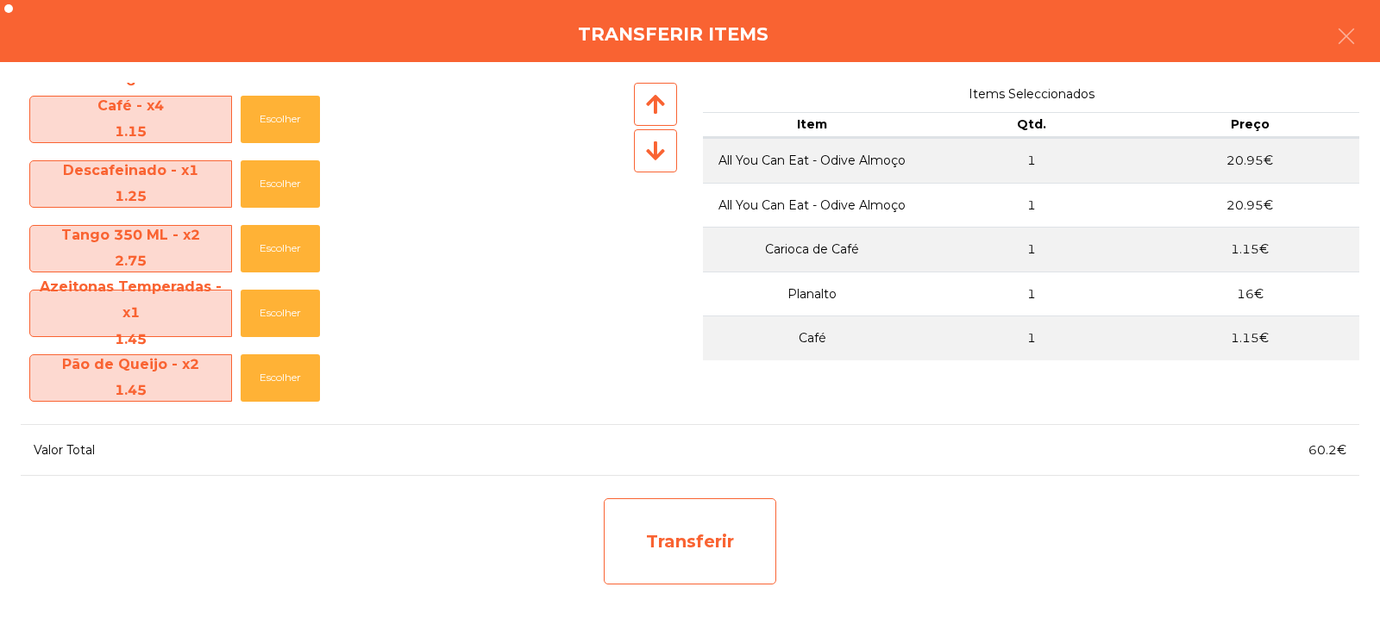
click at [655, 542] on div "Transferir" at bounding box center [690, 541] width 172 height 86
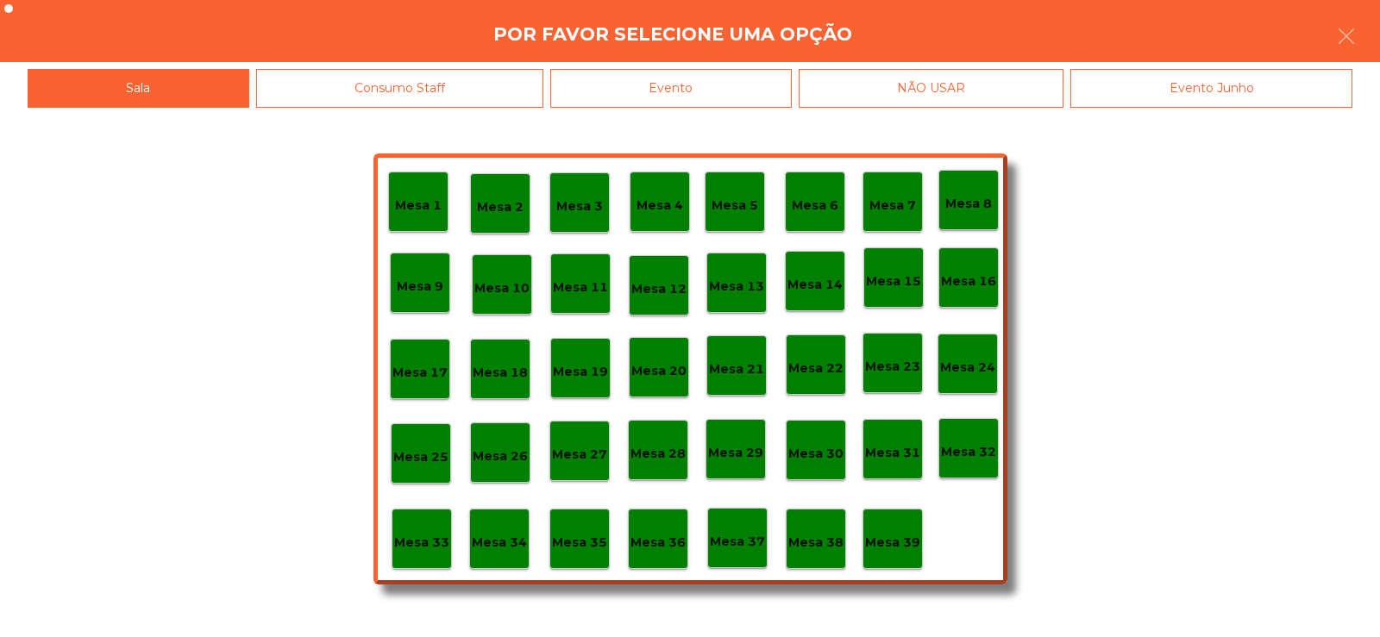
click at [660, 203] on p "Mesa 4" at bounding box center [659, 206] width 47 height 20
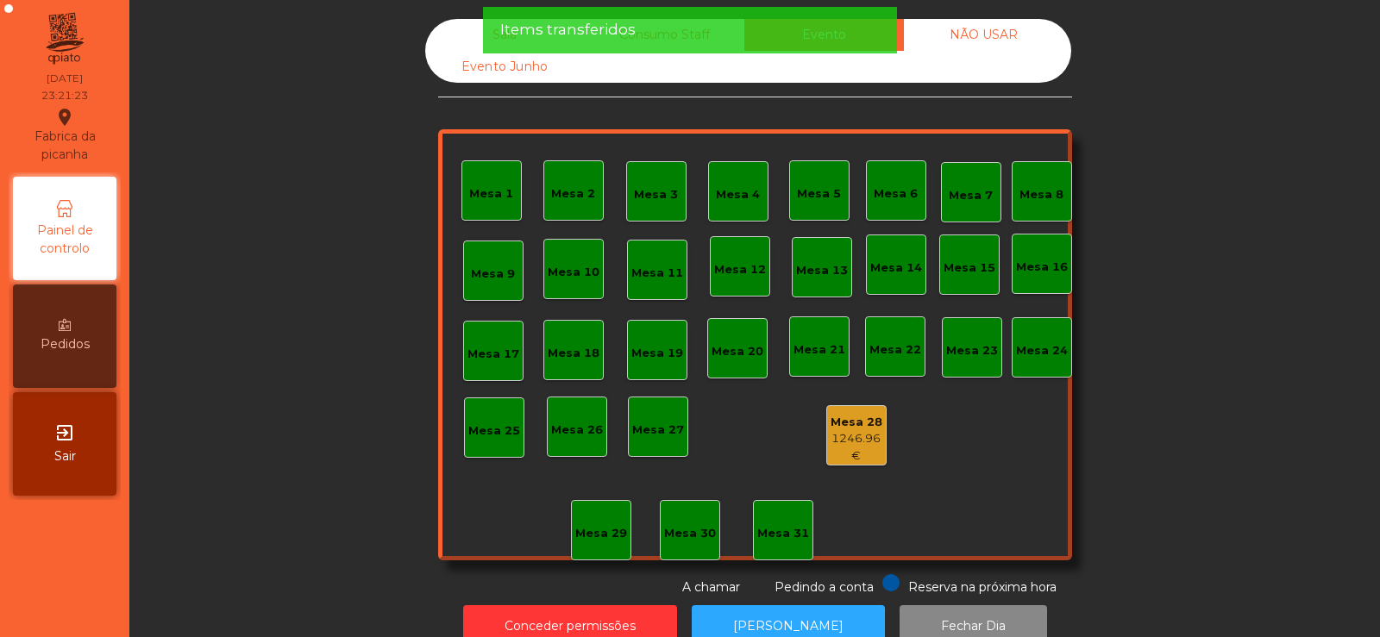
click at [474, 43] on div "Sala" at bounding box center [505, 35] width 160 height 32
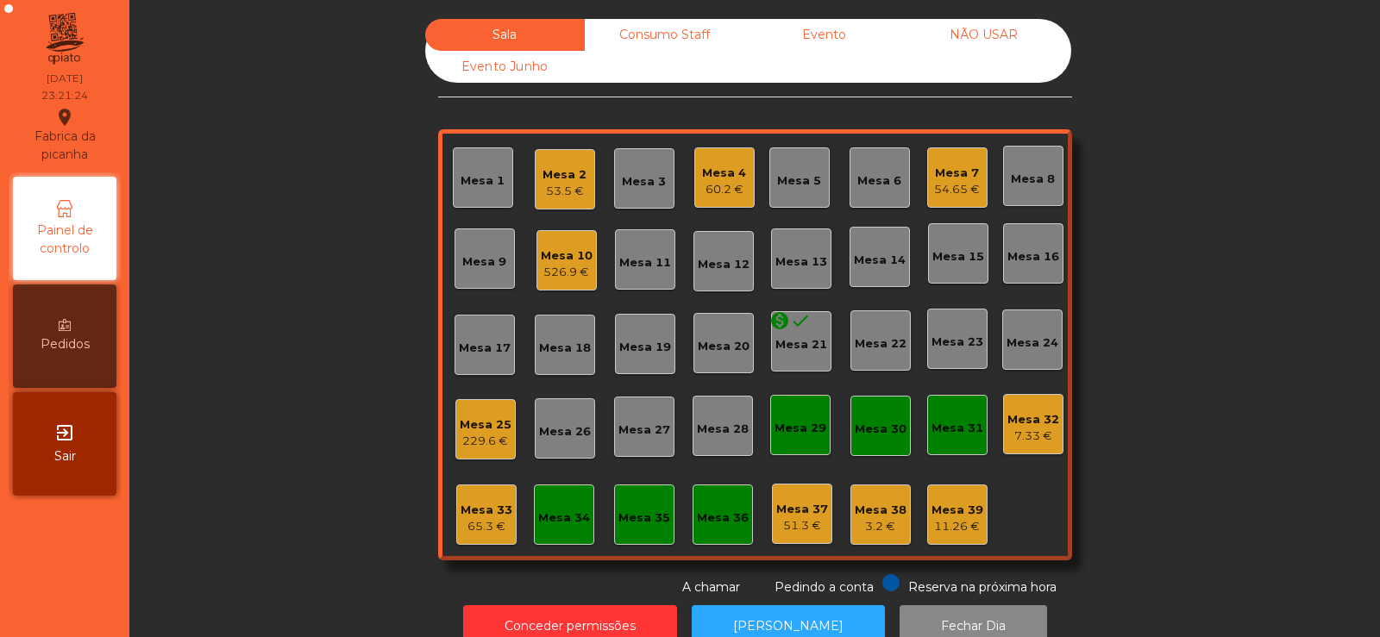
click at [1193, 197] on div "Sala Consumo Staff Evento NÃO USAR Evento Junho Mesa 1 Mesa 2 53.5 € Mesa 3 Mes…" at bounding box center [755, 308] width 1204 height 578
click at [550, 191] on div "53.5 €" at bounding box center [564, 191] width 44 height 17
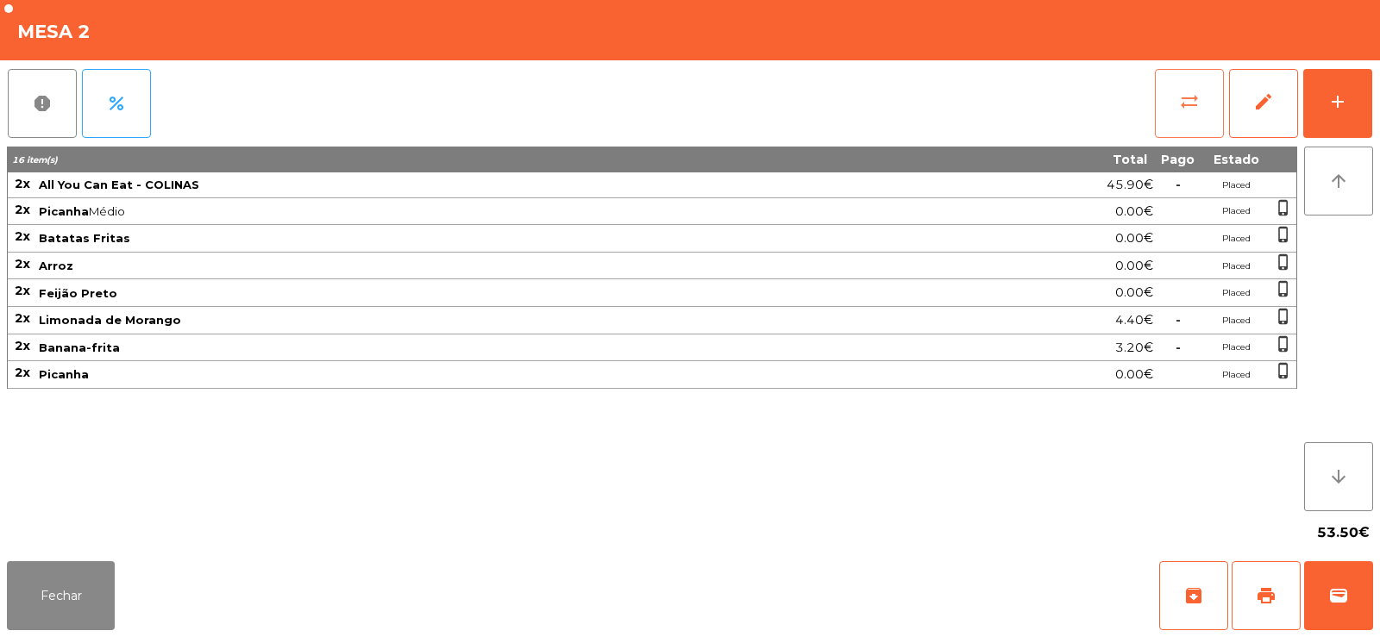
click at [1174, 94] on button "sync_alt" at bounding box center [1189, 103] width 69 height 69
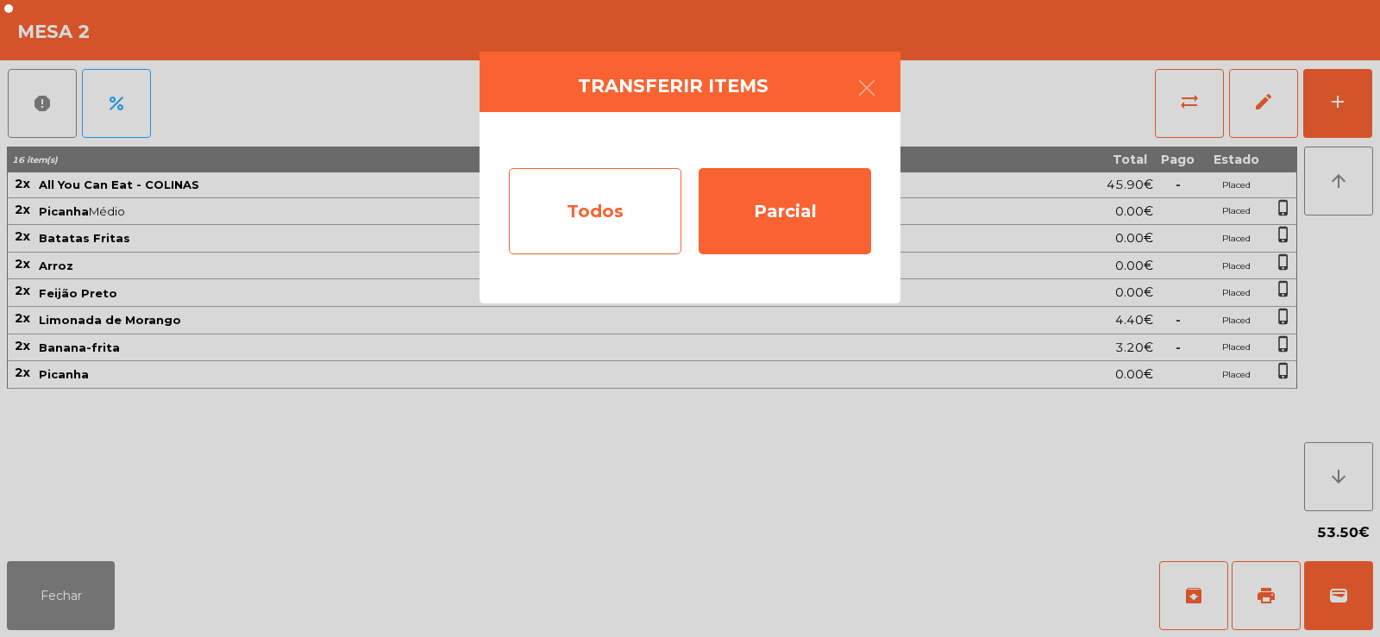
click at [613, 208] on div "Todos" at bounding box center [595, 211] width 172 height 86
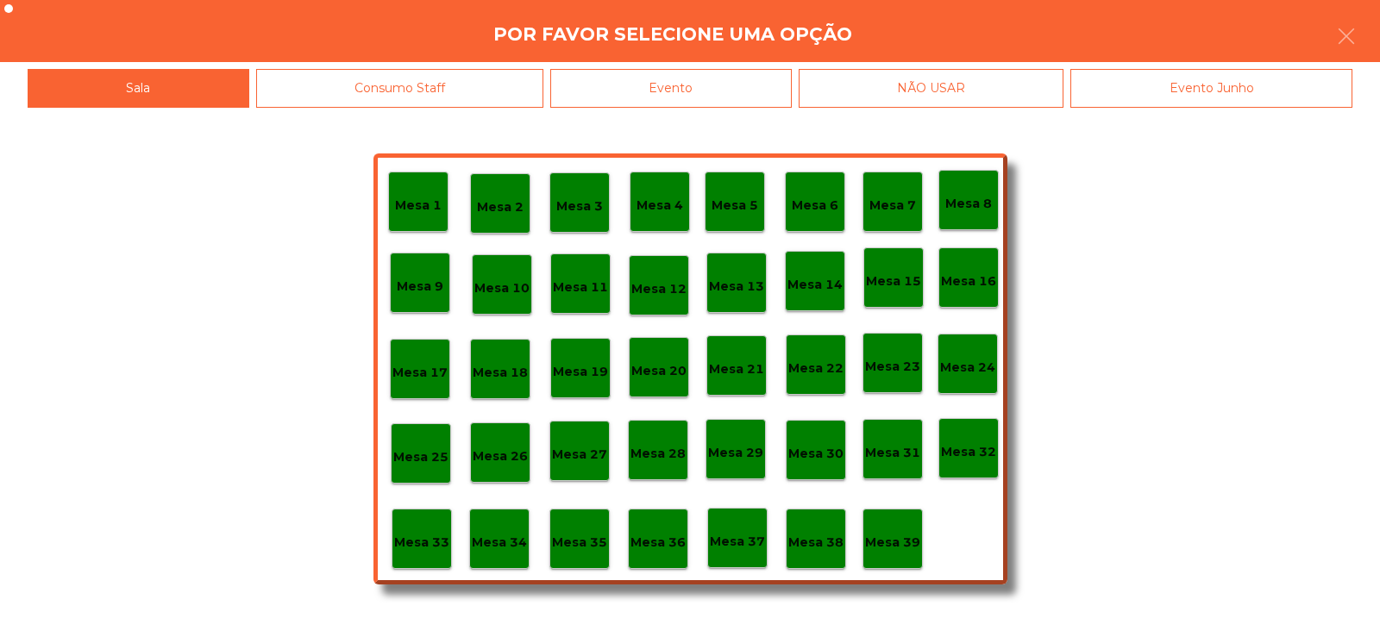
click at [742, 85] on div "Evento" at bounding box center [670, 88] width 241 height 39
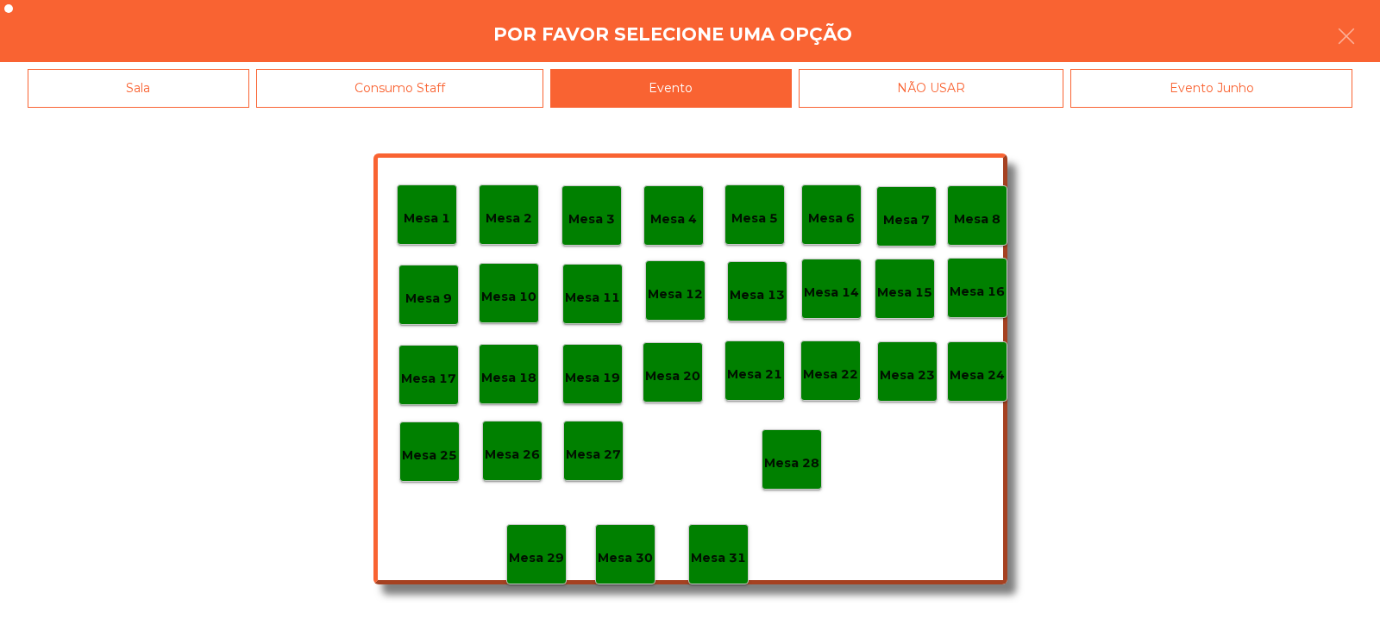
click at [793, 465] on p "Mesa 28" at bounding box center [791, 464] width 55 height 20
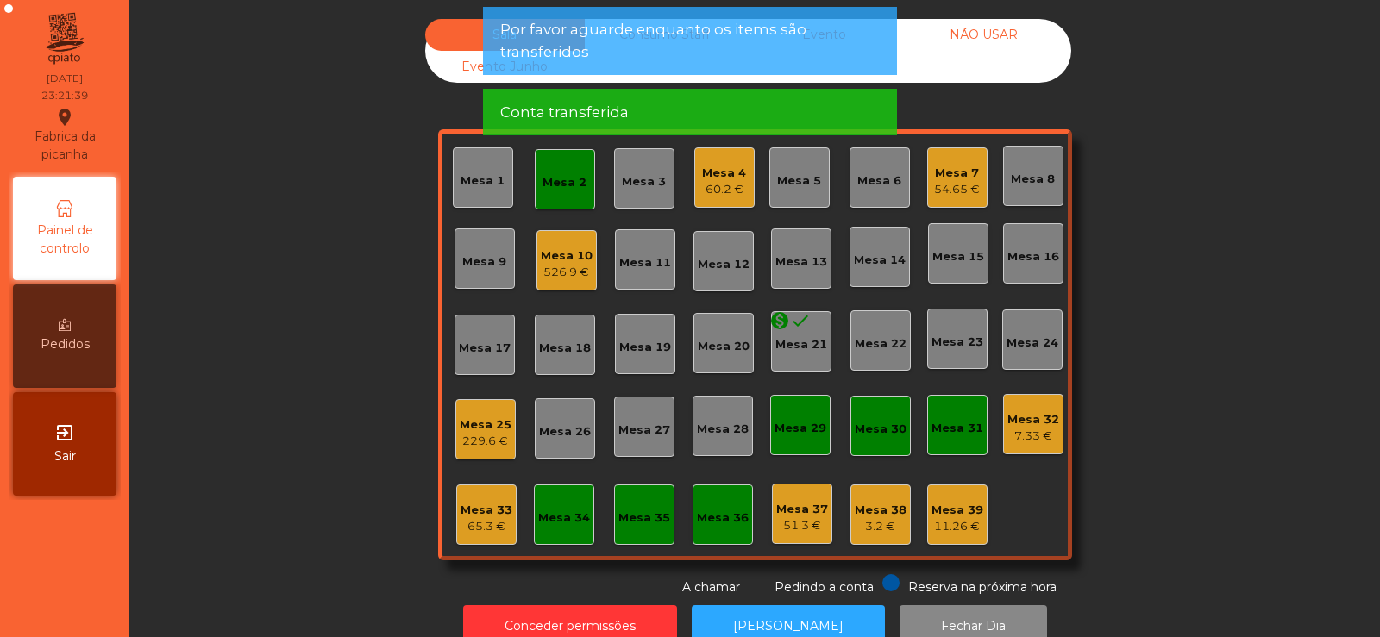
click at [546, 186] on div "Mesa 2" at bounding box center [564, 182] width 44 height 17
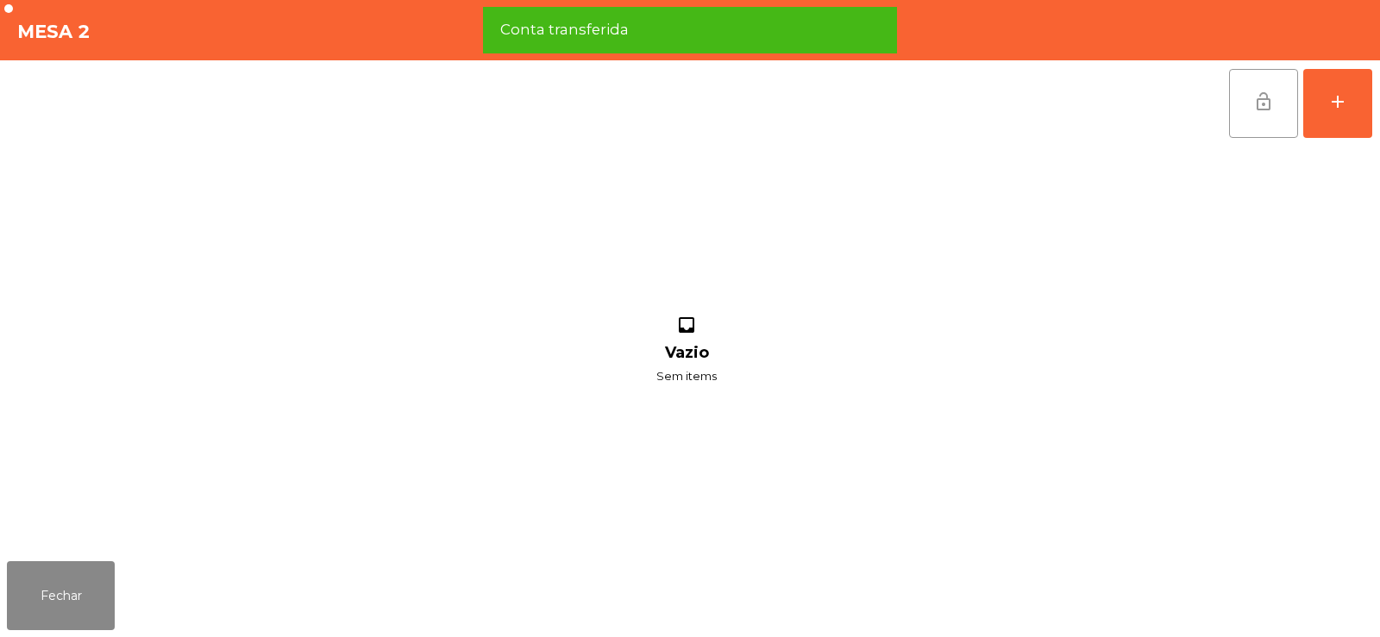
click at [1238, 85] on button "lock_open" at bounding box center [1263, 103] width 69 height 69
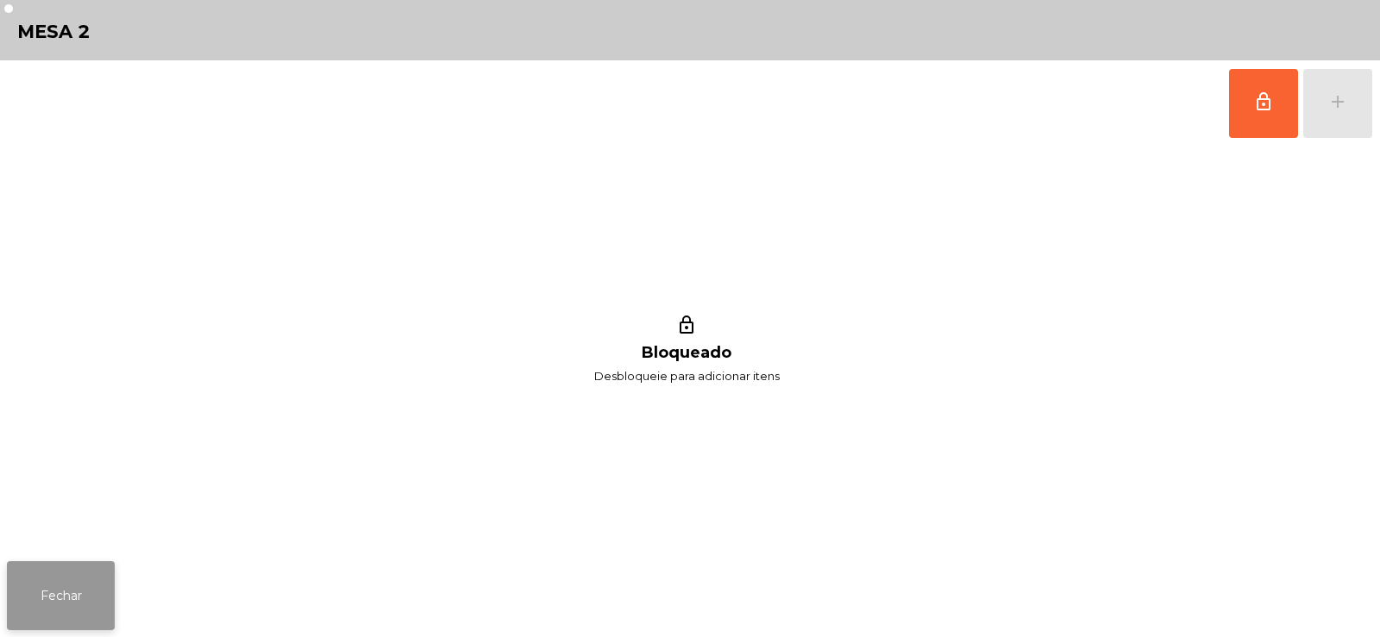
click at [78, 589] on button "Fechar" at bounding box center [61, 595] width 108 height 69
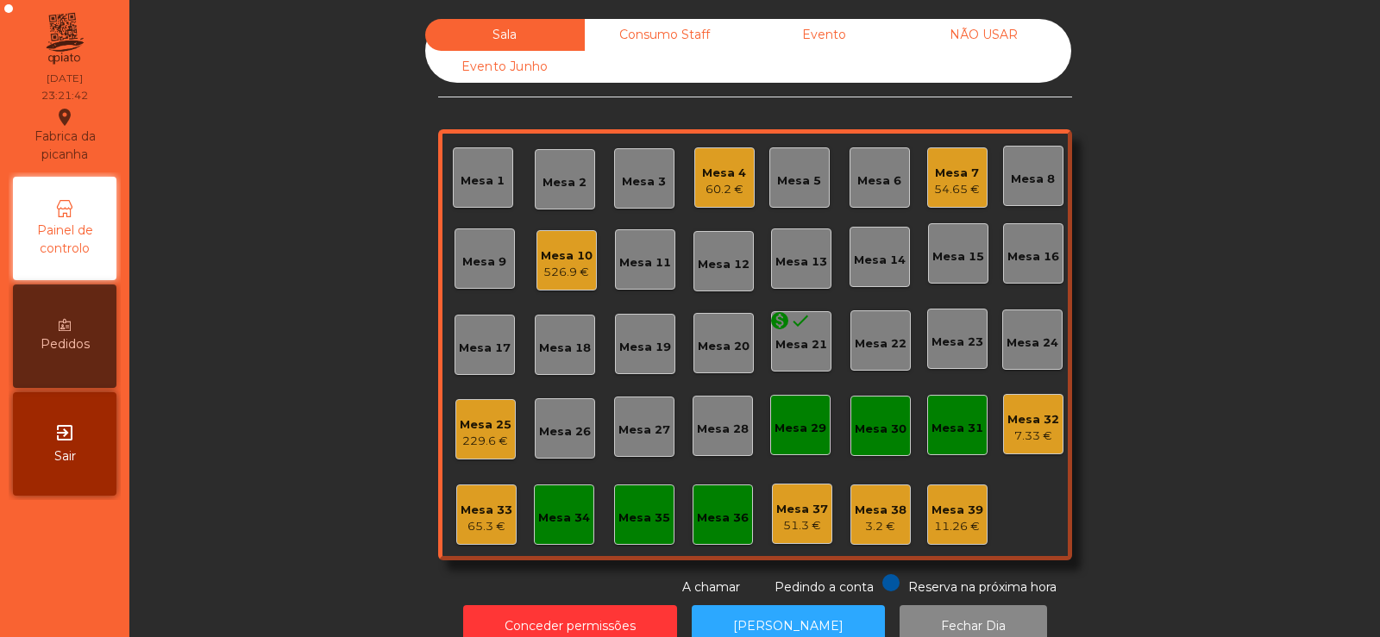
click at [1186, 172] on div "Sala Consumo Staff Evento NÃO USAR Evento Junho Mesa 1 Mesa 2 Mesa 3 Mesa 4 60.…" at bounding box center [755, 308] width 1204 height 578
click at [725, 166] on div "Mesa 4" at bounding box center [724, 173] width 44 height 17
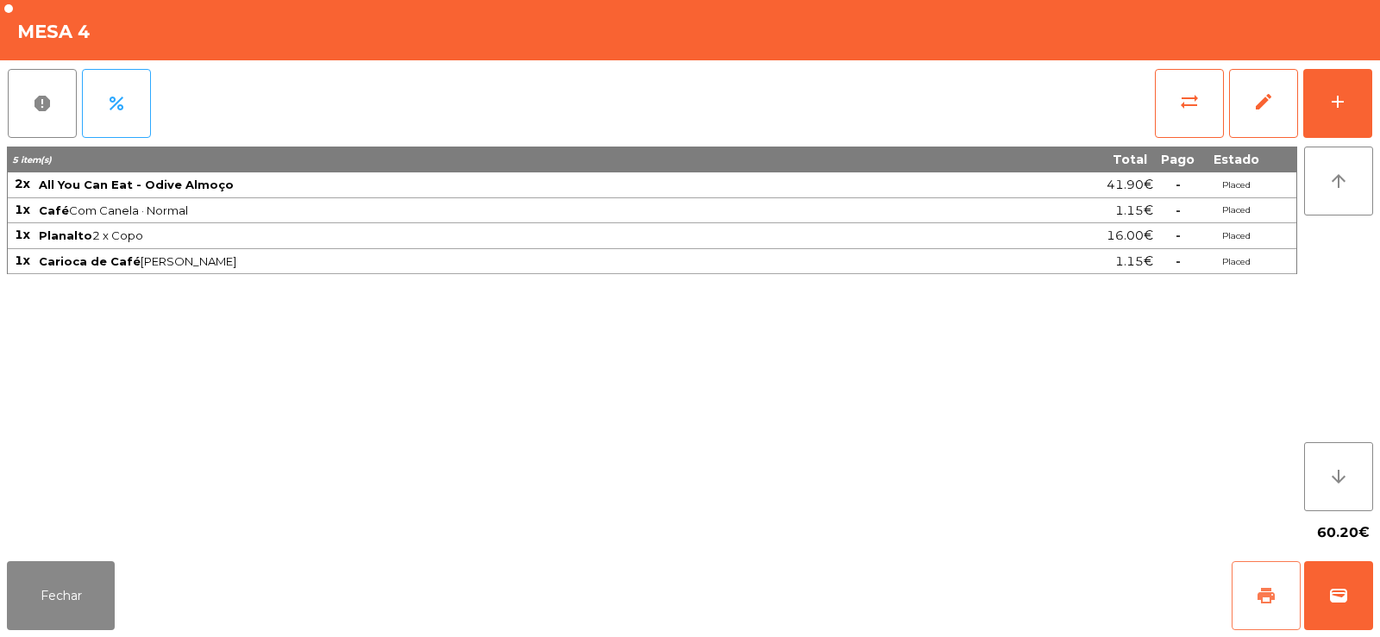
click at [1255, 595] on span "print" at bounding box center [1265, 595] width 21 height 21
click at [77, 596] on button "Fechar" at bounding box center [61, 595] width 108 height 69
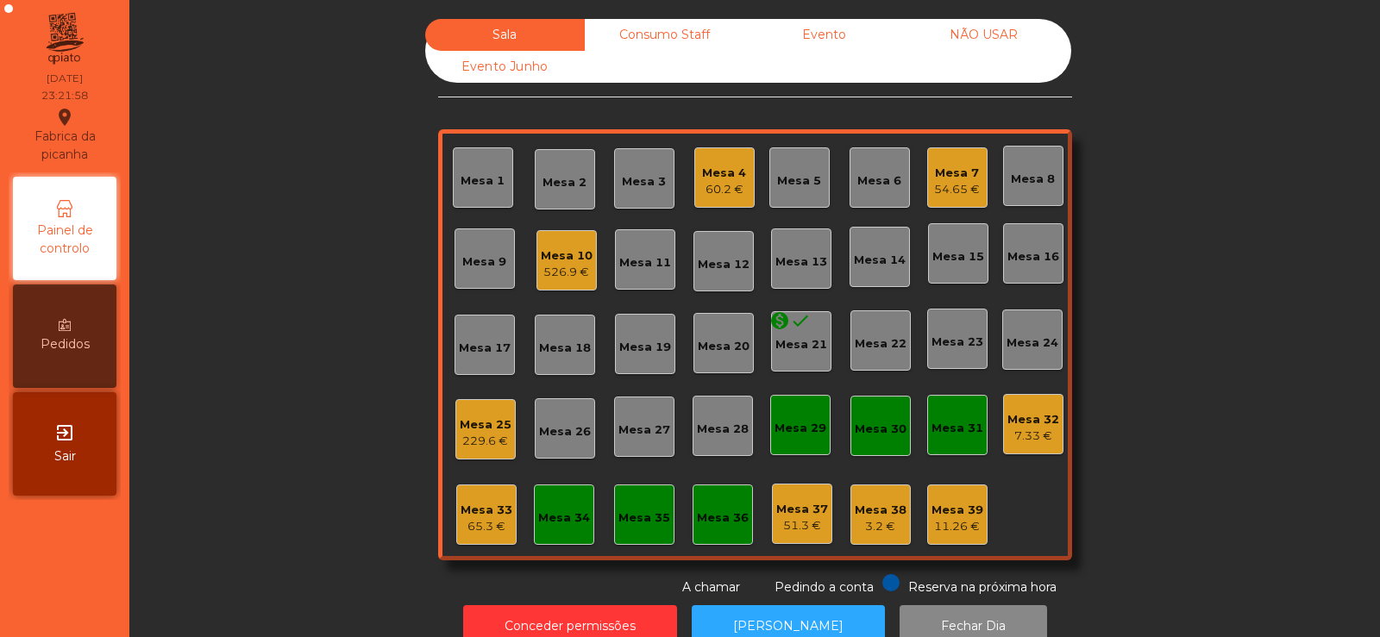
click at [174, 430] on div "Sala Consumo Staff Evento NÃO USAR Evento Junho Mesa 1 Mesa 2 Mesa 3 Mesa 4 60.…" at bounding box center [755, 308] width 1204 height 578
click at [585, 256] on div "Mesa 10 526.9 €" at bounding box center [566, 260] width 60 height 60
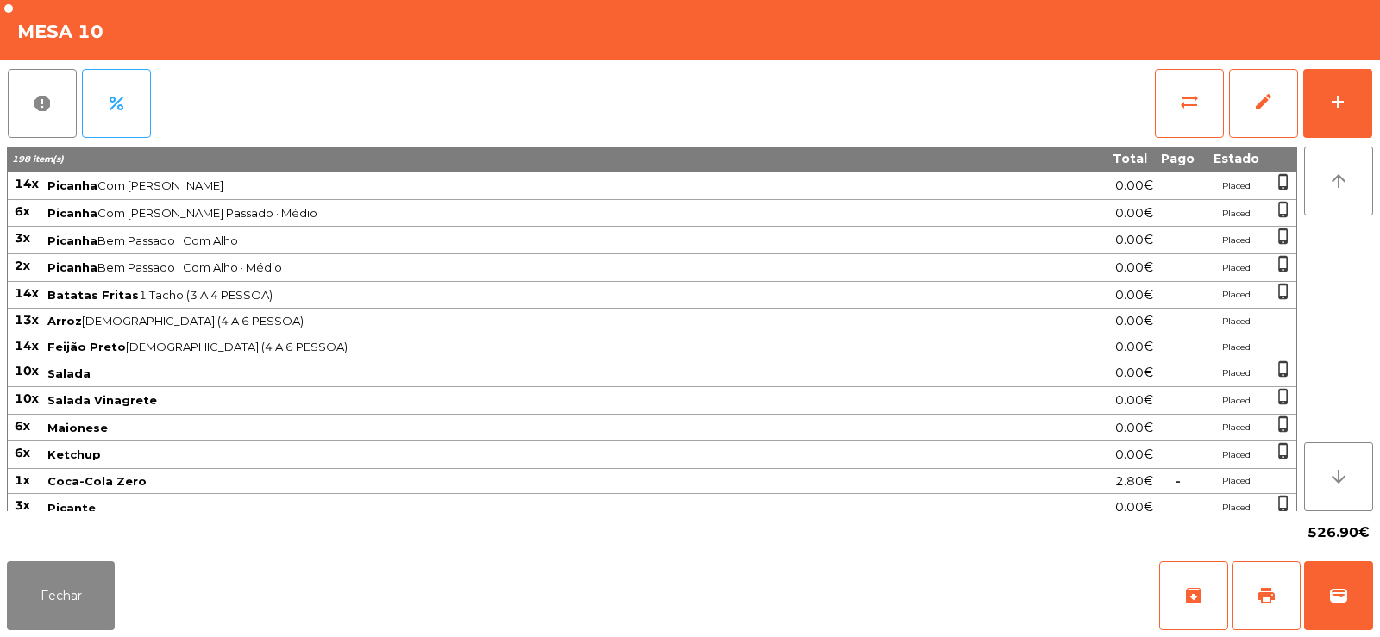
scroll to position [385, 0]
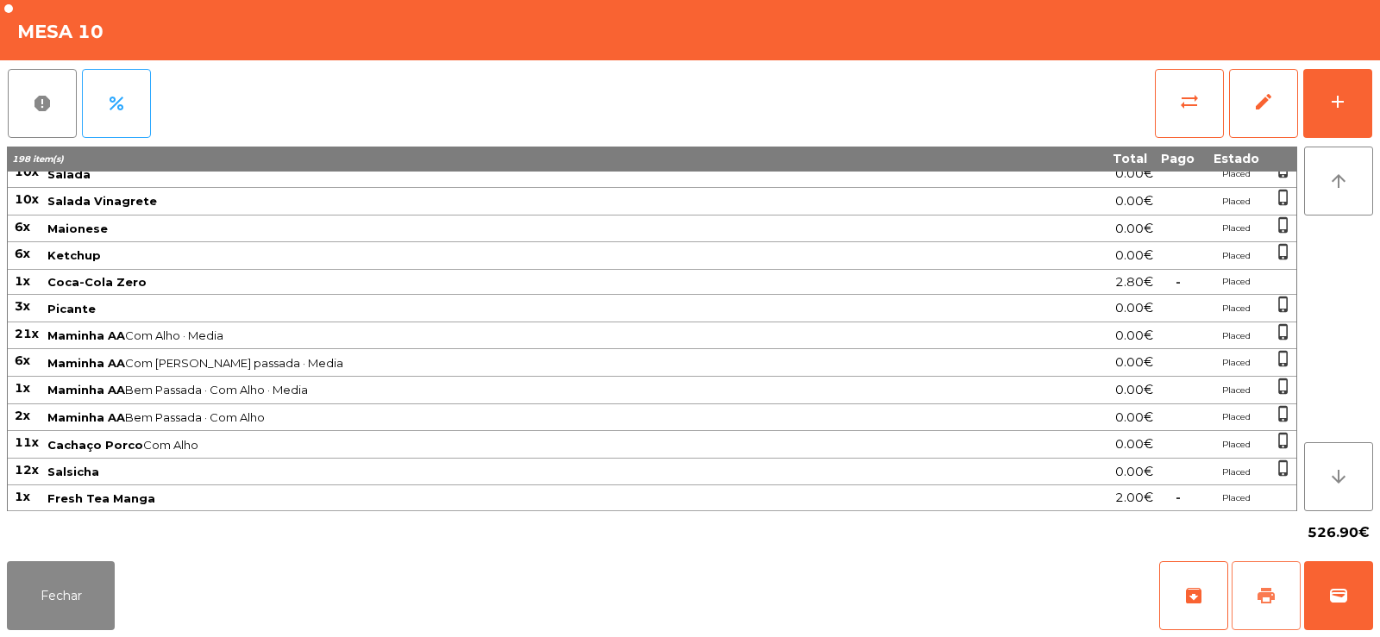
click at [1268, 594] on span "print" at bounding box center [1265, 595] width 21 height 21
click at [87, 579] on button "Fechar" at bounding box center [61, 595] width 108 height 69
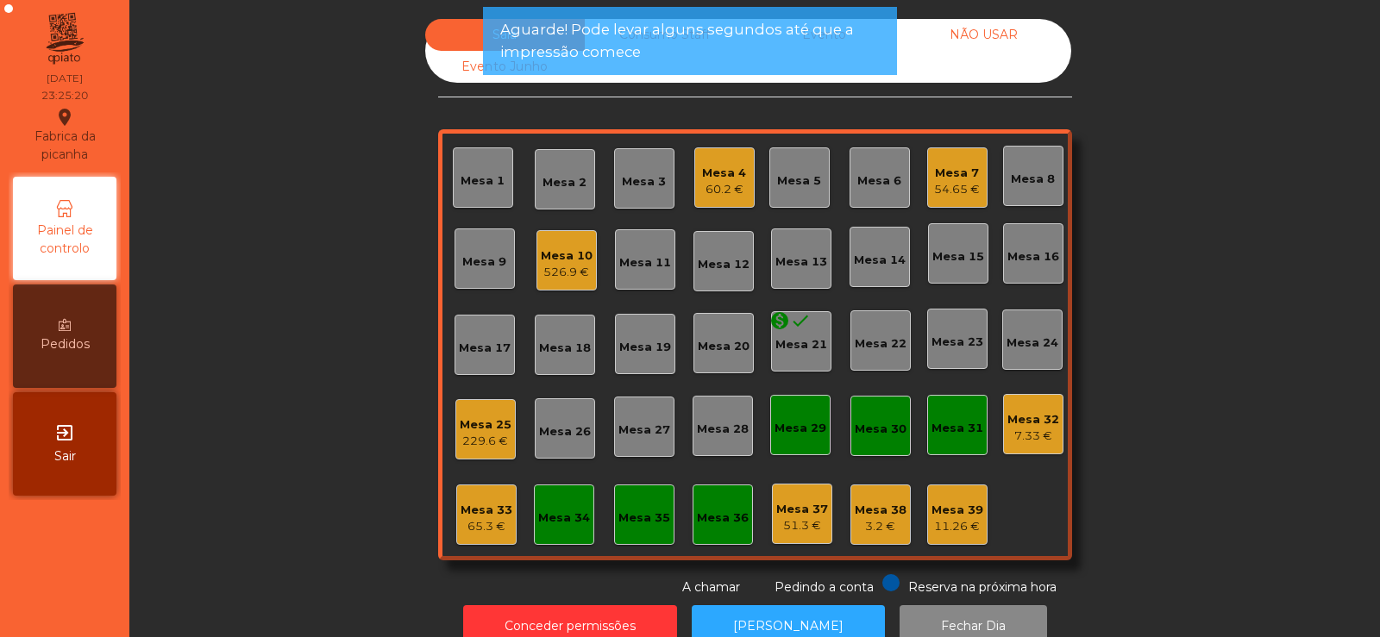
click at [486, 521] on div "65.3 €" at bounding box center [486, 526] width 52 height 17
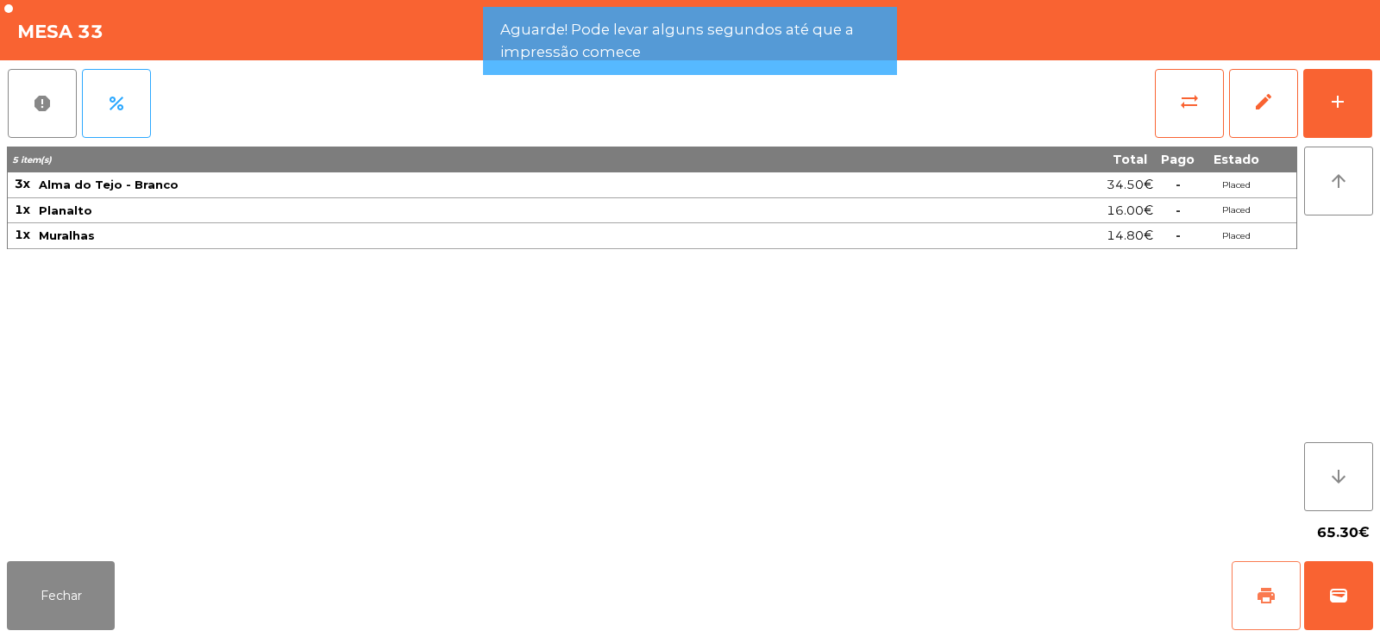
click at [1256, 591] on span "print" at bounding box center [1265, 595] width 21 height 21
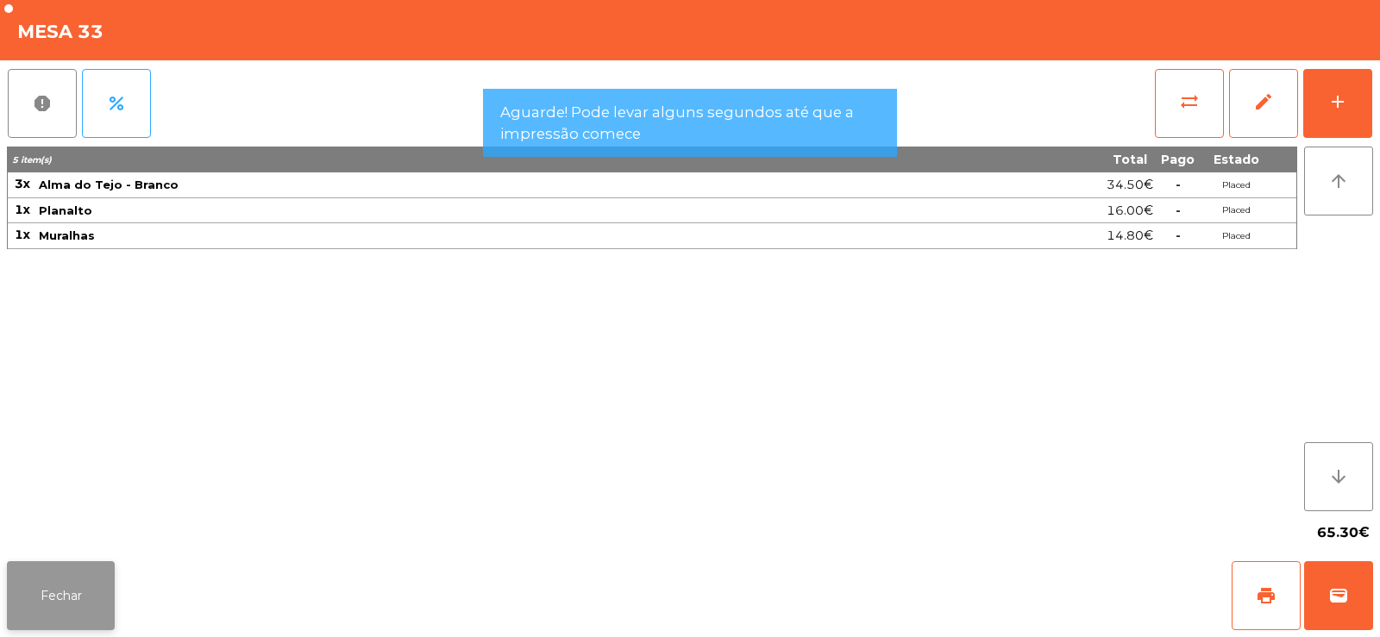
click at [89, 587] on button "Fechar" at bounding box center [61, 595] width 108 height 69
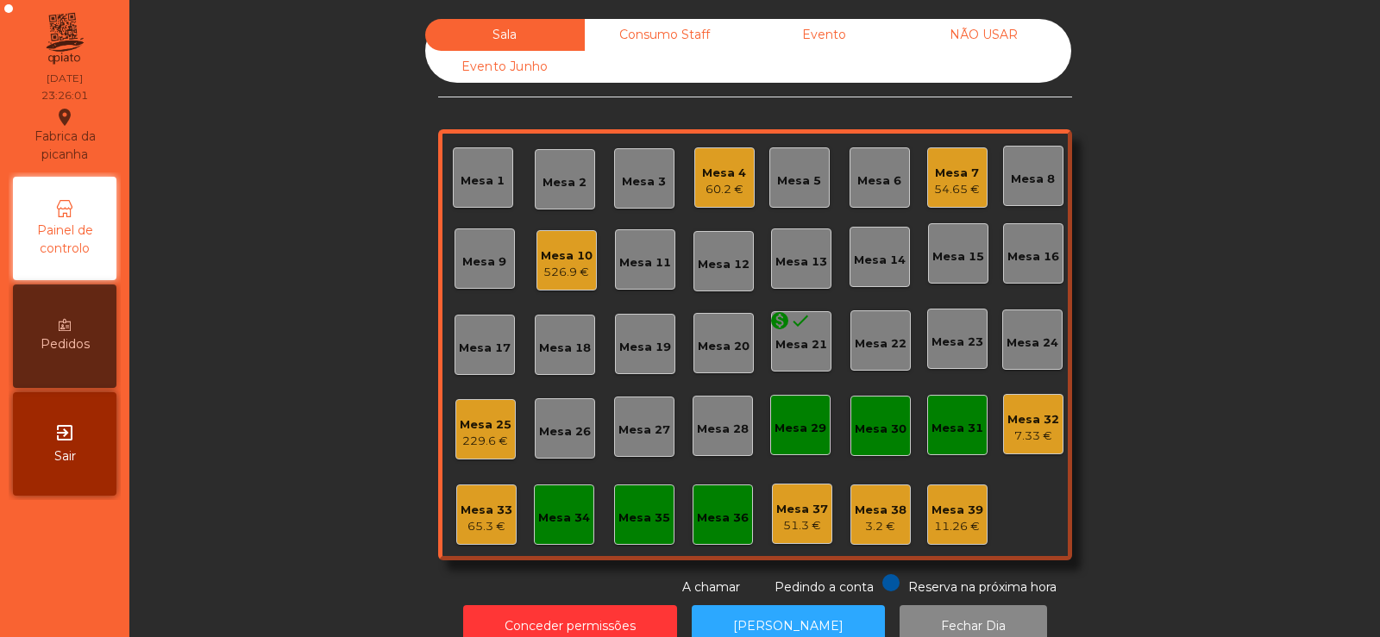
click at [1030, 427] on div "Mesa 32" at bounding box center [1033, 419] width 52 height 17
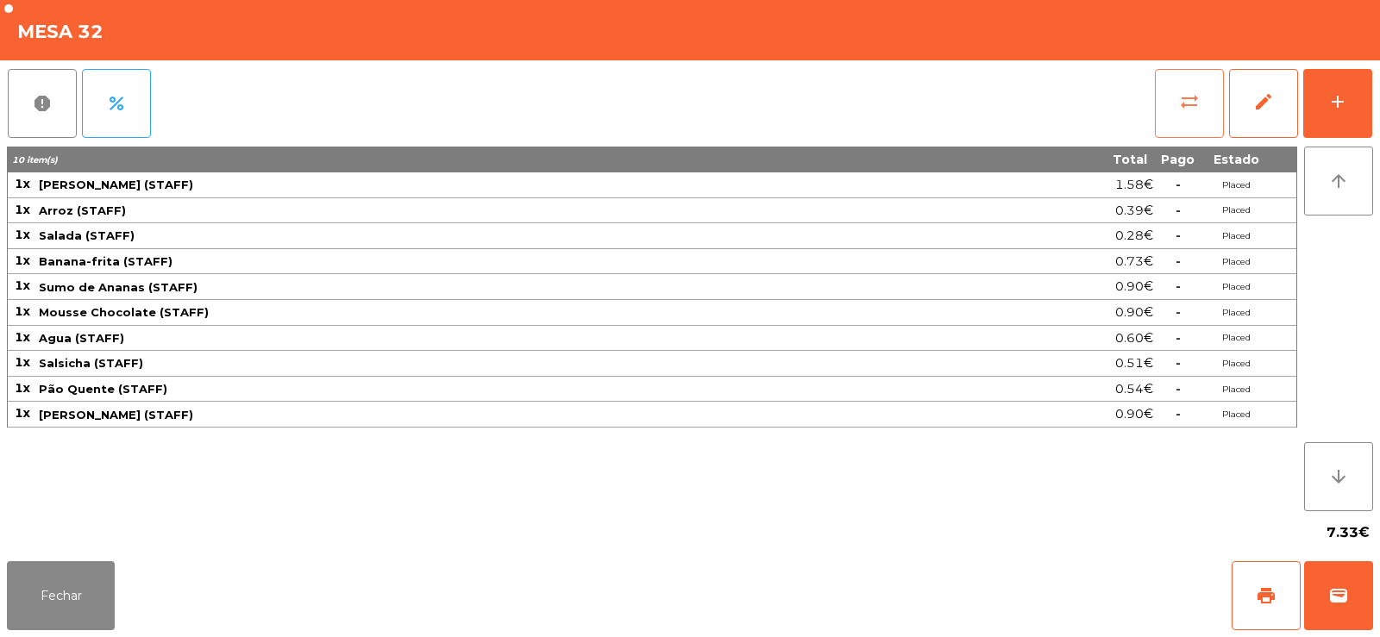
click at [1183, 110] on span "sync_alt" at bounding box center [1189, 101] width 21 height 21
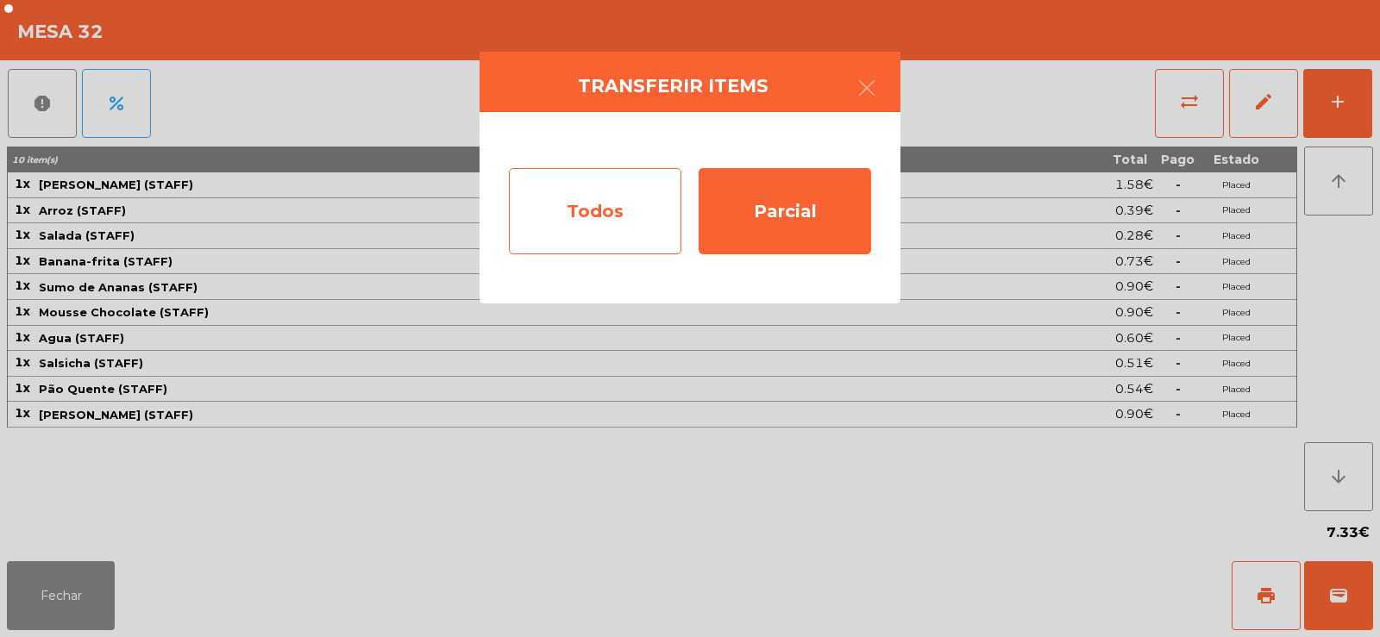
click at [614, 203] on div "Todos" at bounding box center [595, 211] width 172 height 86
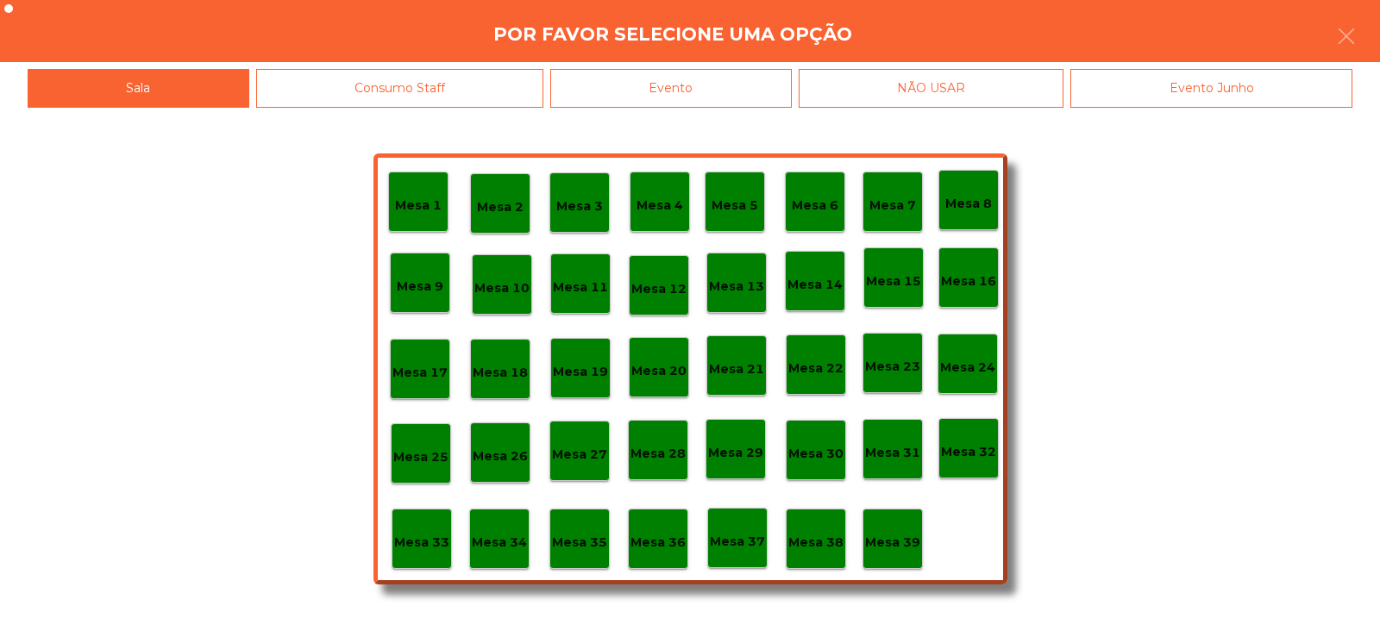
click at [496, 91] on div "Consumo Staff" at bounding box center [400, 88] width 288 height 39
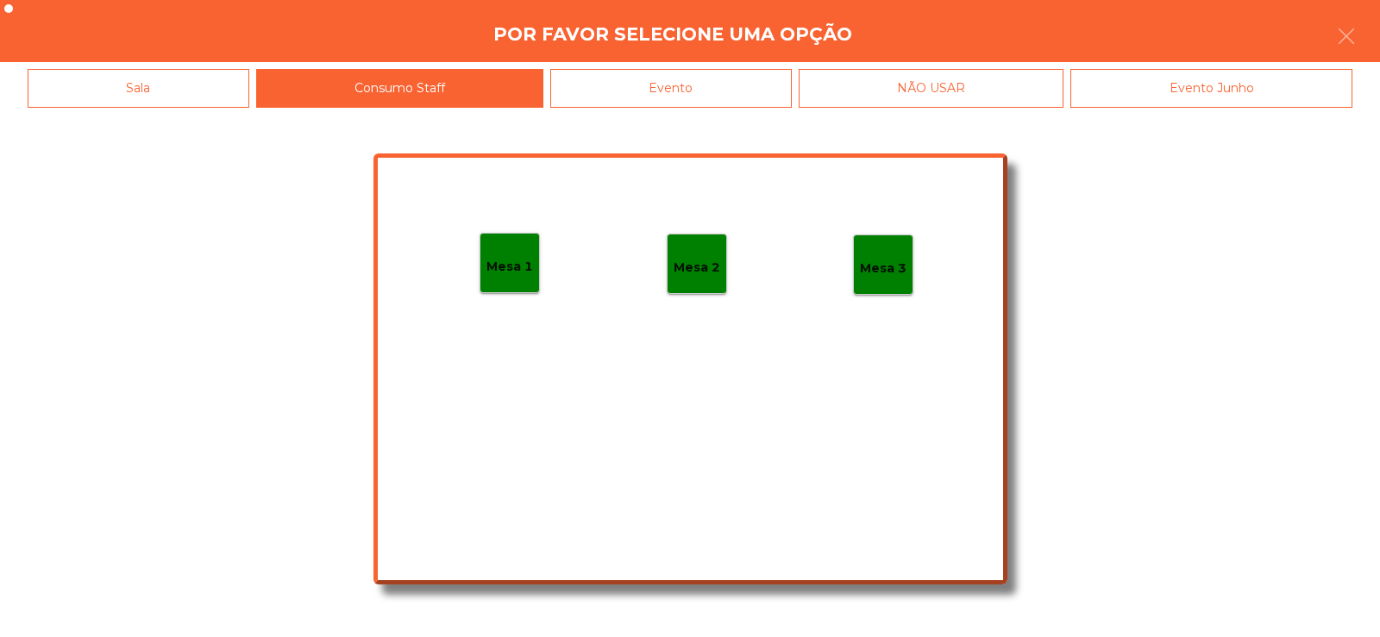
click at [511, 270] on p "Mesa 1" at bounding box center [509, 267] width 47 height 20
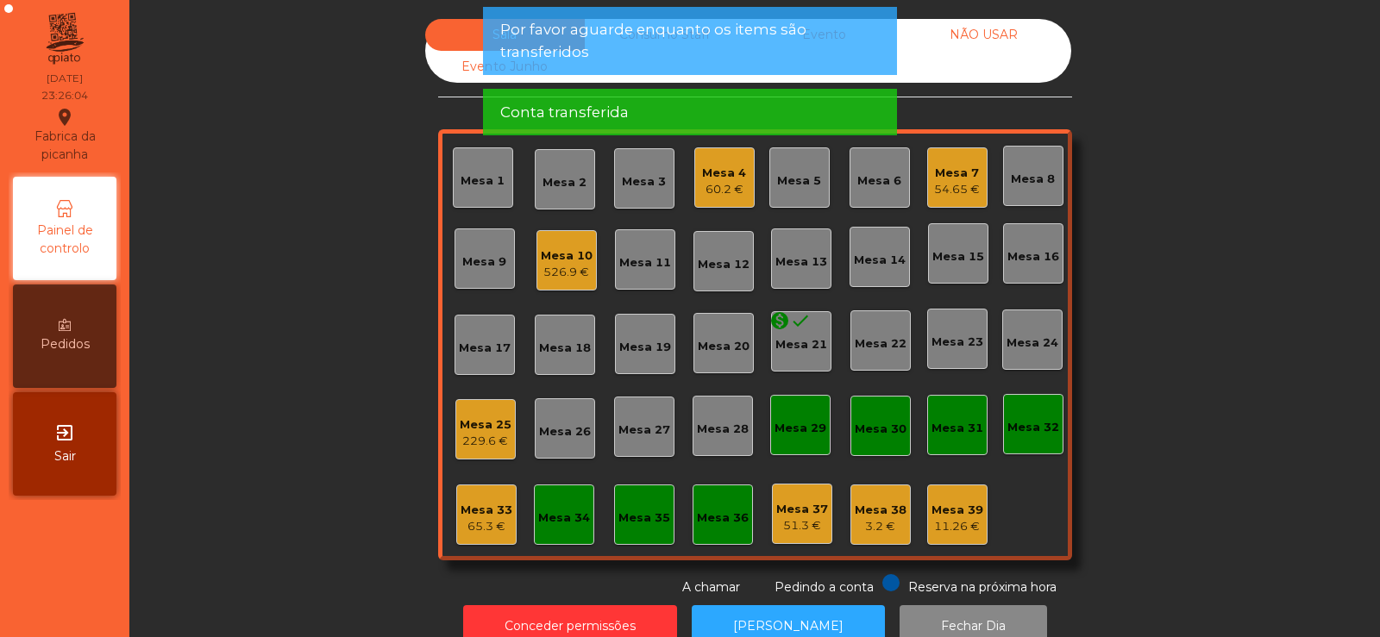
click at [564, 277] on div "526.9 €" at bounding box center [567, 272] width 52 height 17
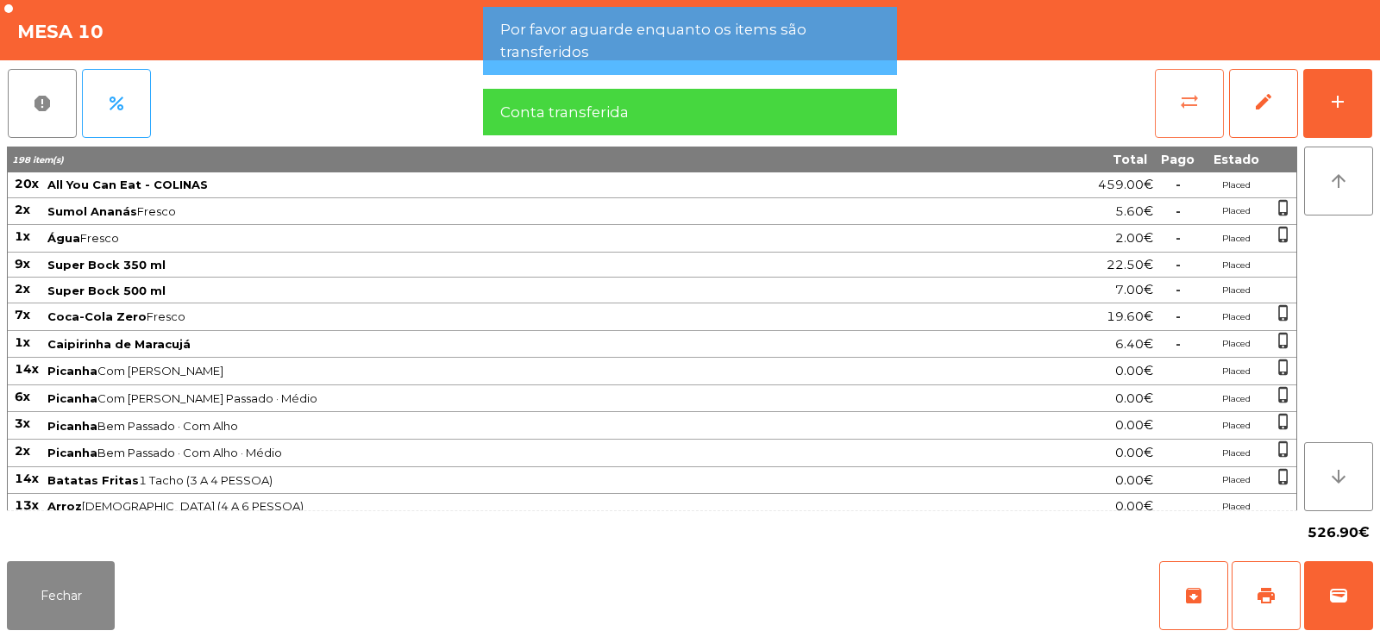
click at [1195, 103] on span "sync_alt" at bounding box center [1189, 101] width 21 height 21
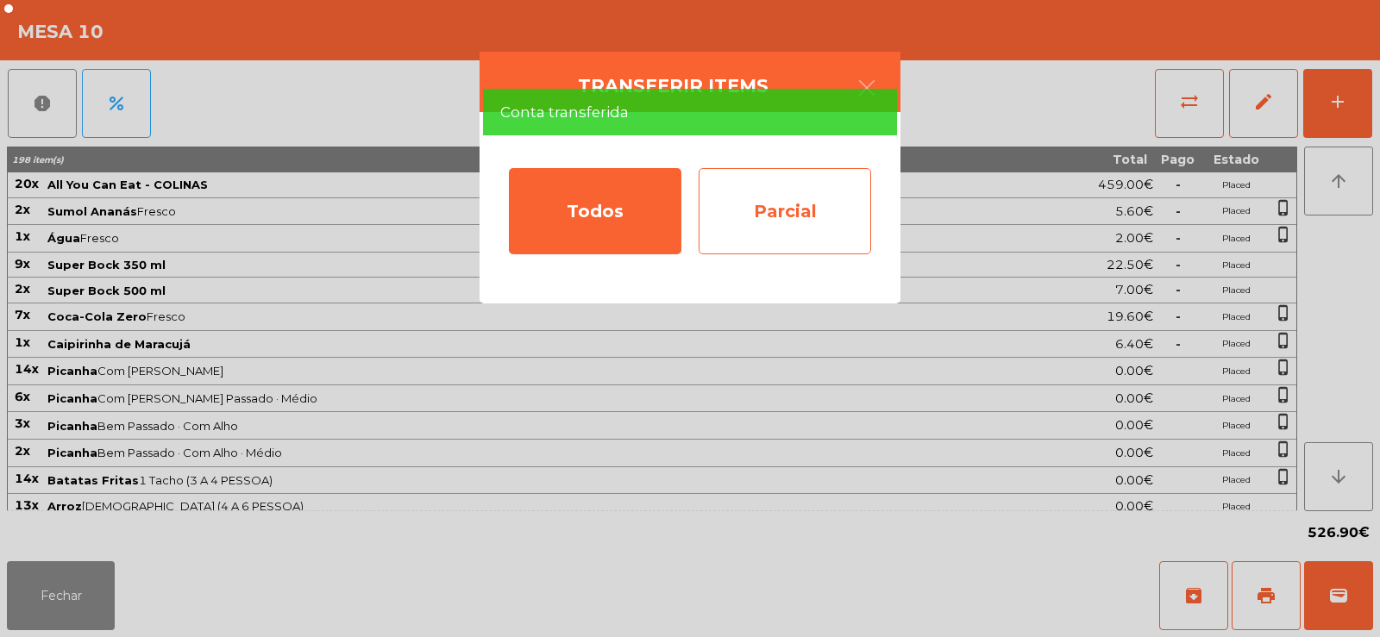
click at [744, 198] on div "Parcial" at bounding box center [784, 211] width 172 height 86
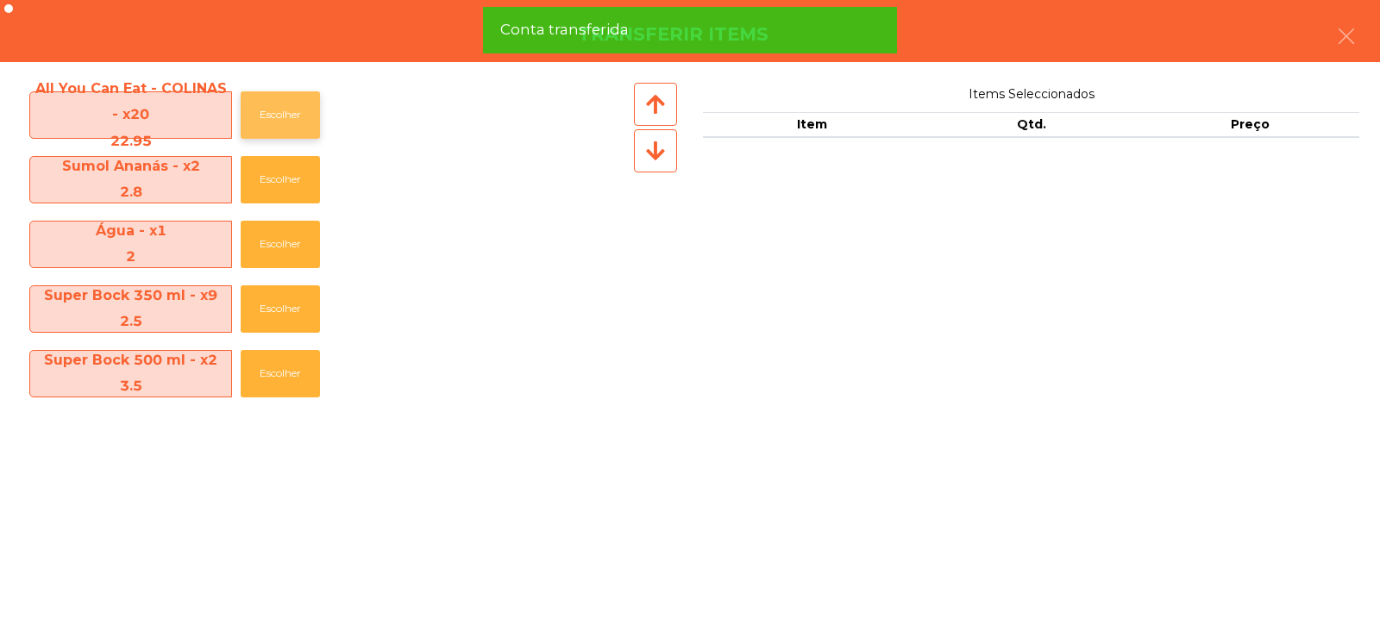
click at [305, 125] on button "Escolher" at bounding box center [280, 114] width 79 height 47
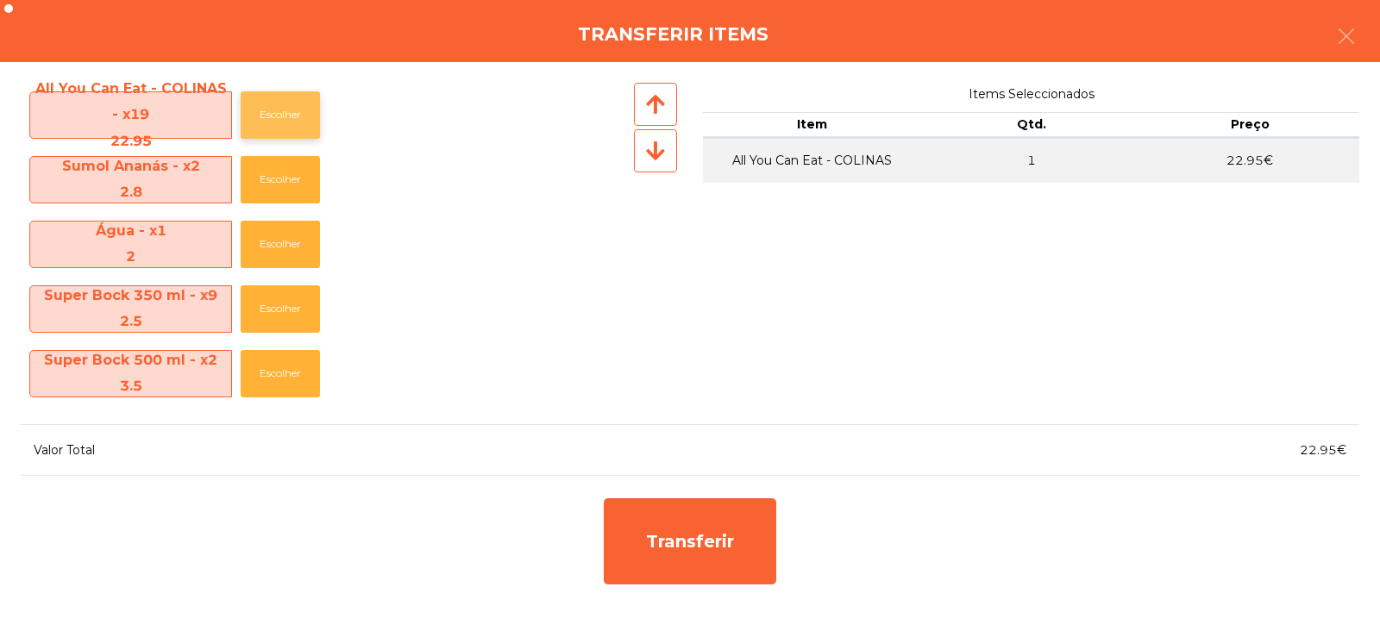
click at [304, 119] on button "Escolher" at bounding box center [280, 114] width 79 height 47
click at [285, 122] on button "Escolher" at bounding box center [280, 114] width 79 height 47
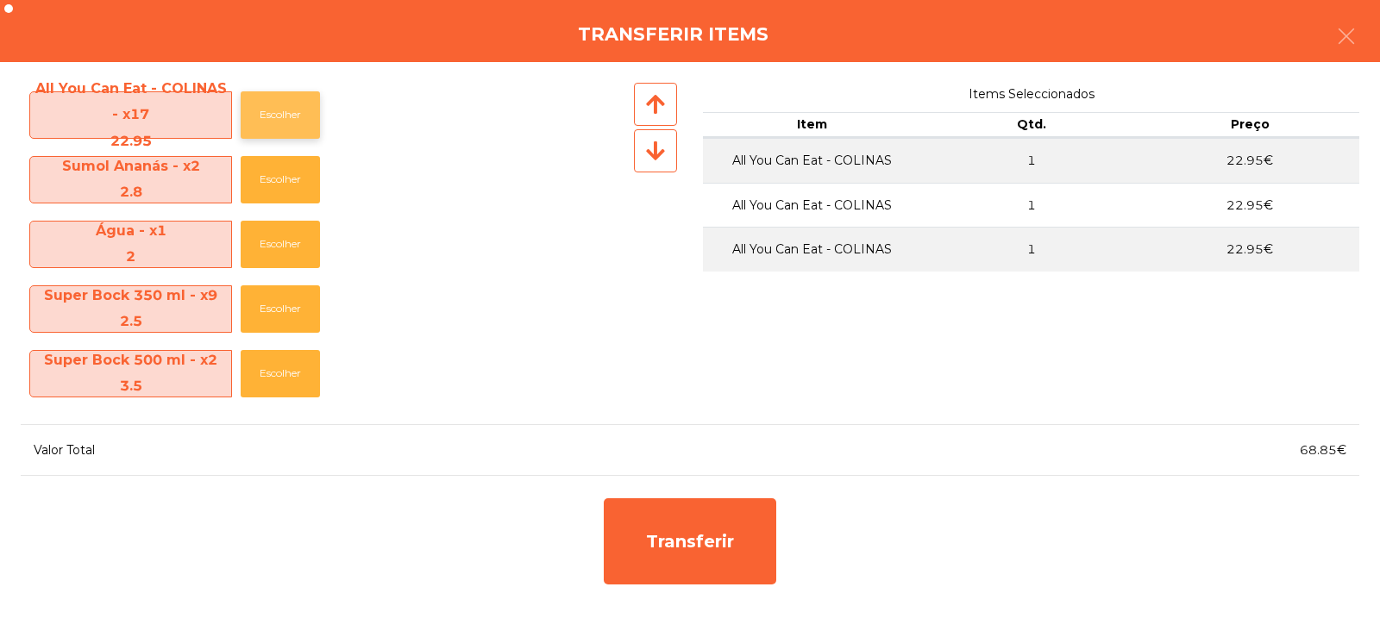
click at [276, 122] on button "Escolher" at bounding box center [280, 114] width 79 height 47
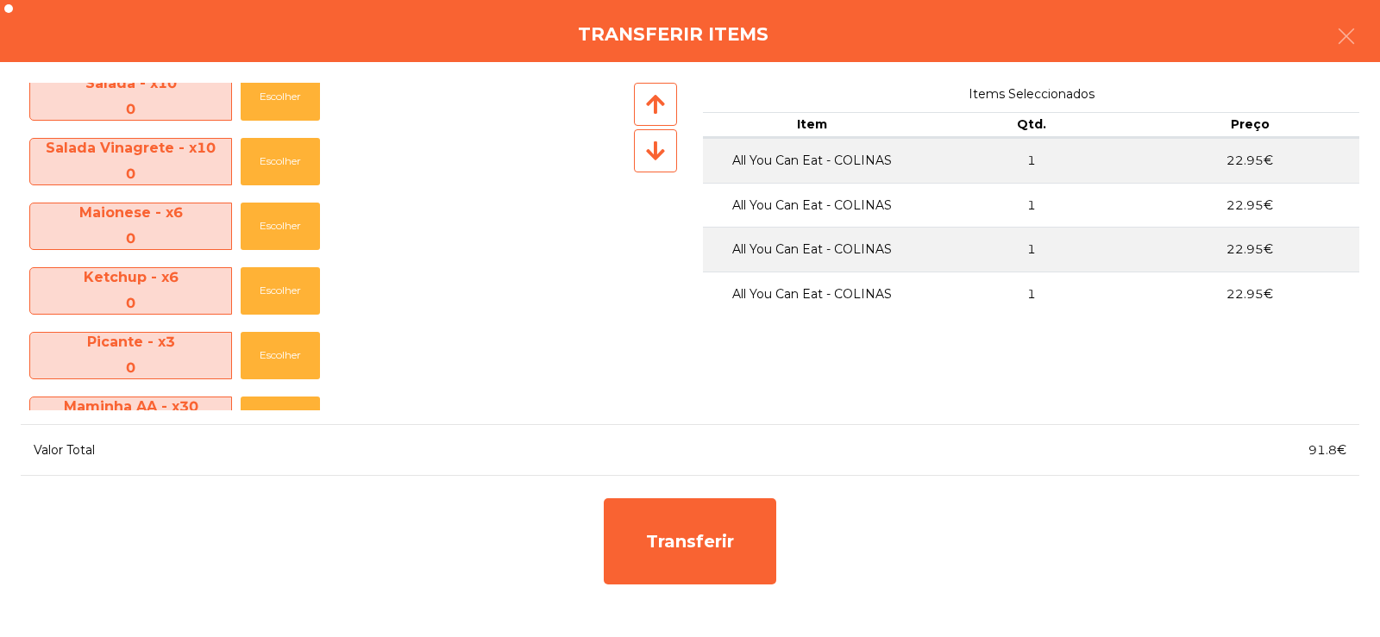
scroll to position [966, 0]
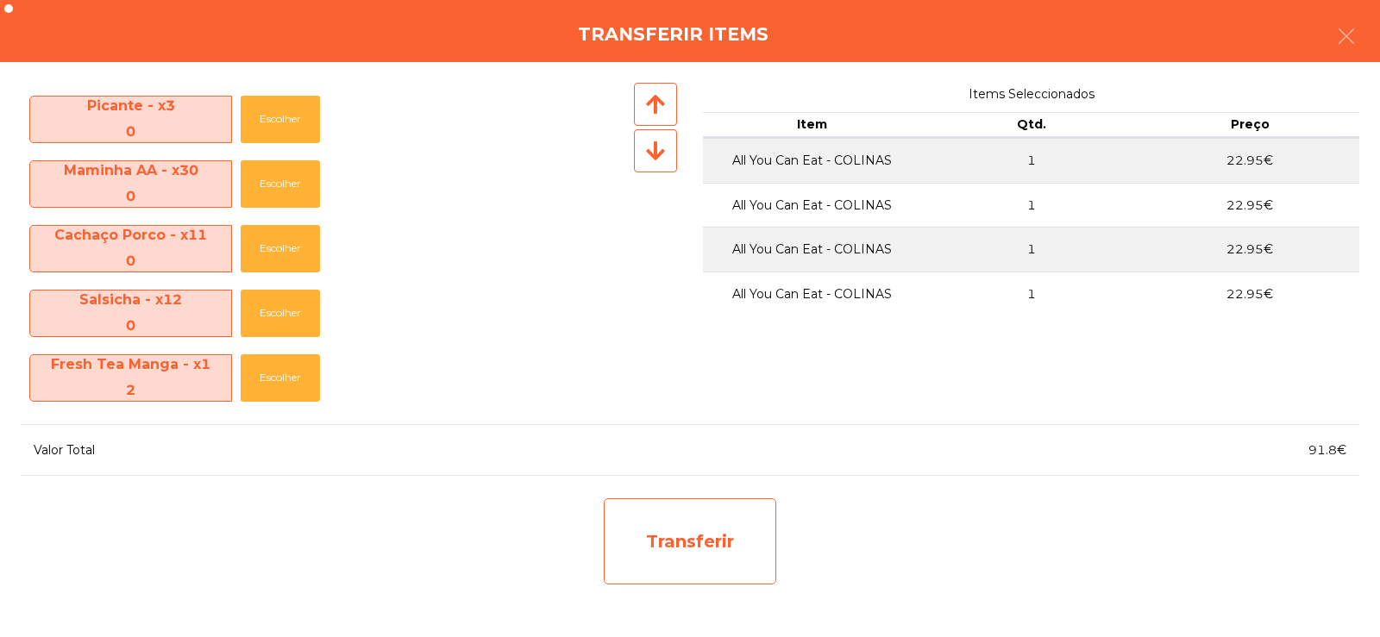
click at [717, 560] on div "Transferir" at bounding box center [690, 541] width 172 height 86
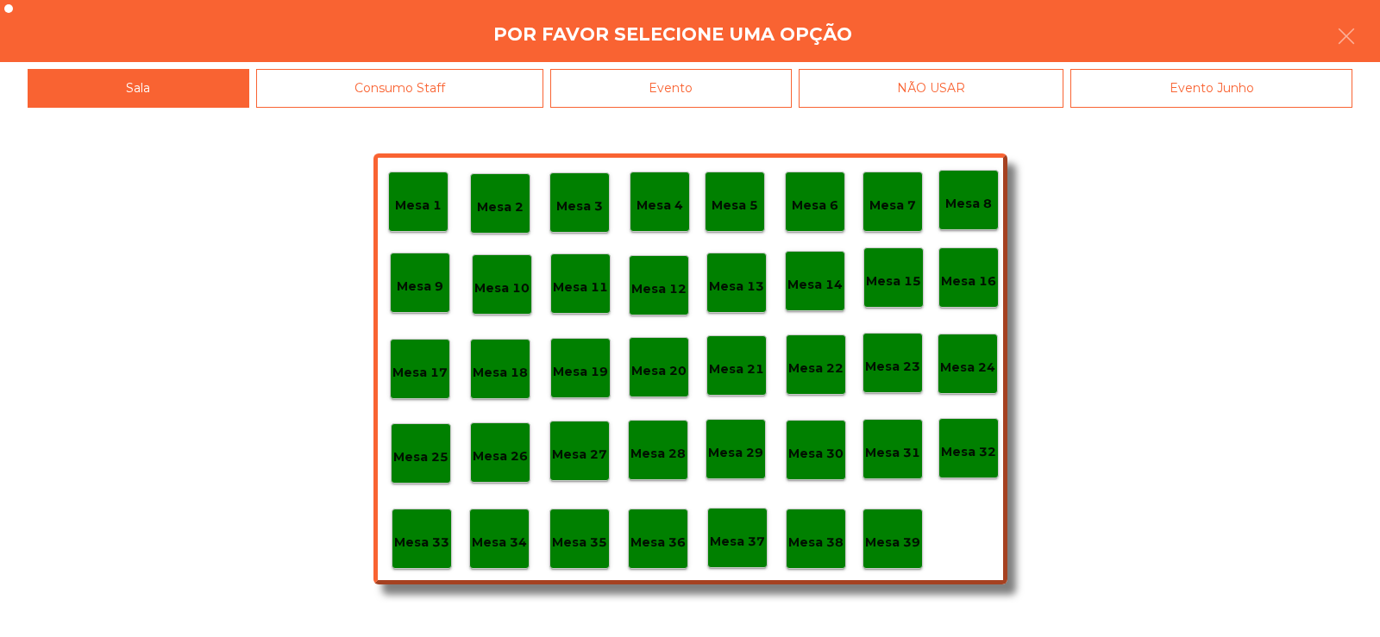
click at [951, 444] on p "Mesa 32" at bounding box center [968, 452] width 55 height 20
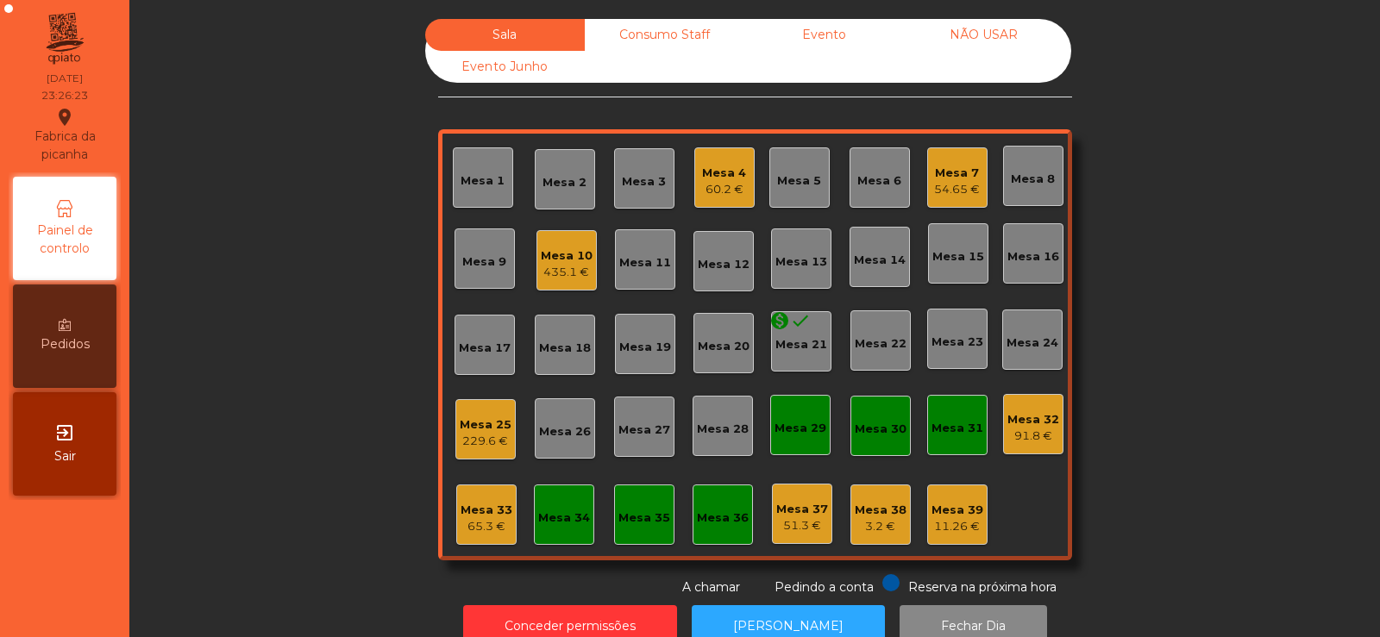
click at [704, 159] on div "Mesa 4 60.2 €" at bounding box center [724, 178] width 44 height 41
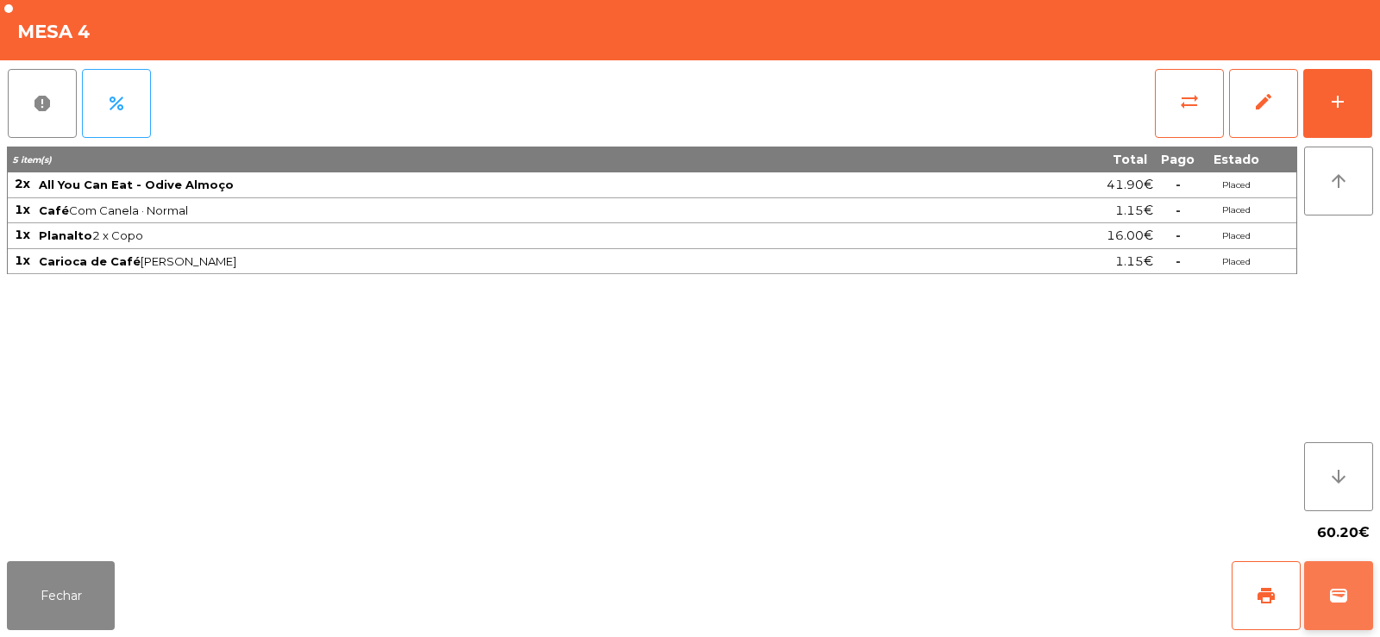
click at [1343, 597] on span "wallet" at bounding box center [1338, 595] width 21 height 21
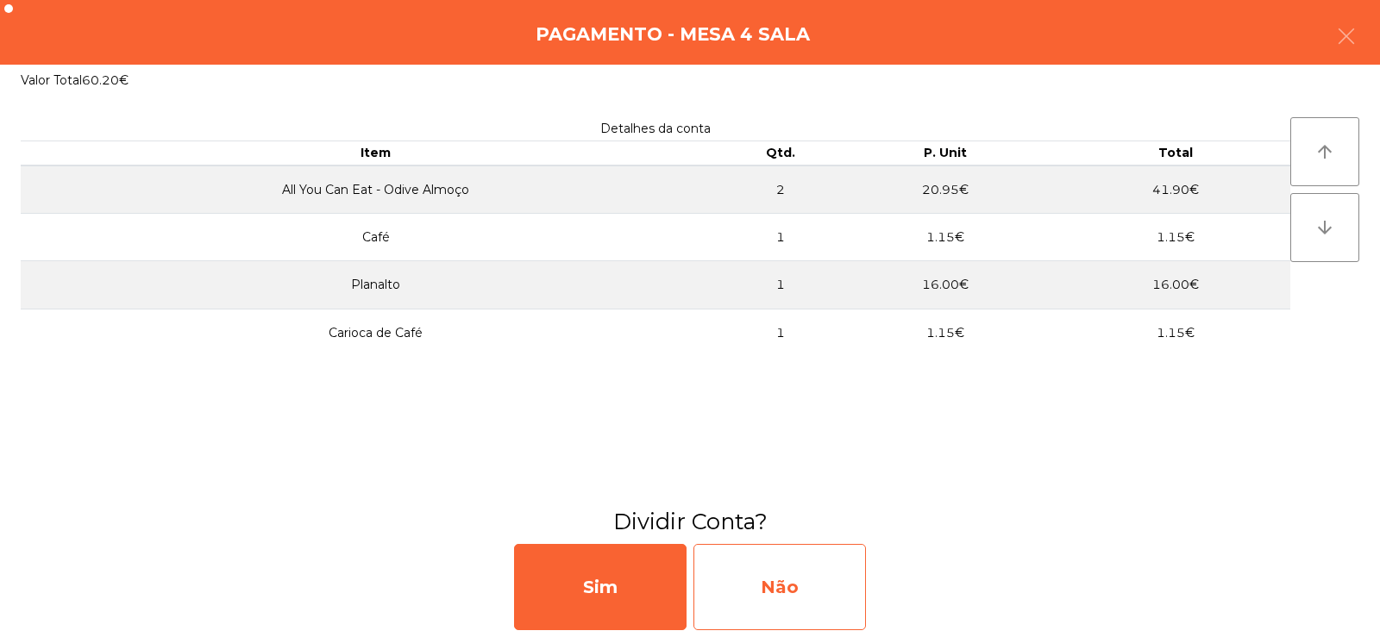
click at [767, 585] on div "Não" at bounding box center [779, 587] width 172 height 86
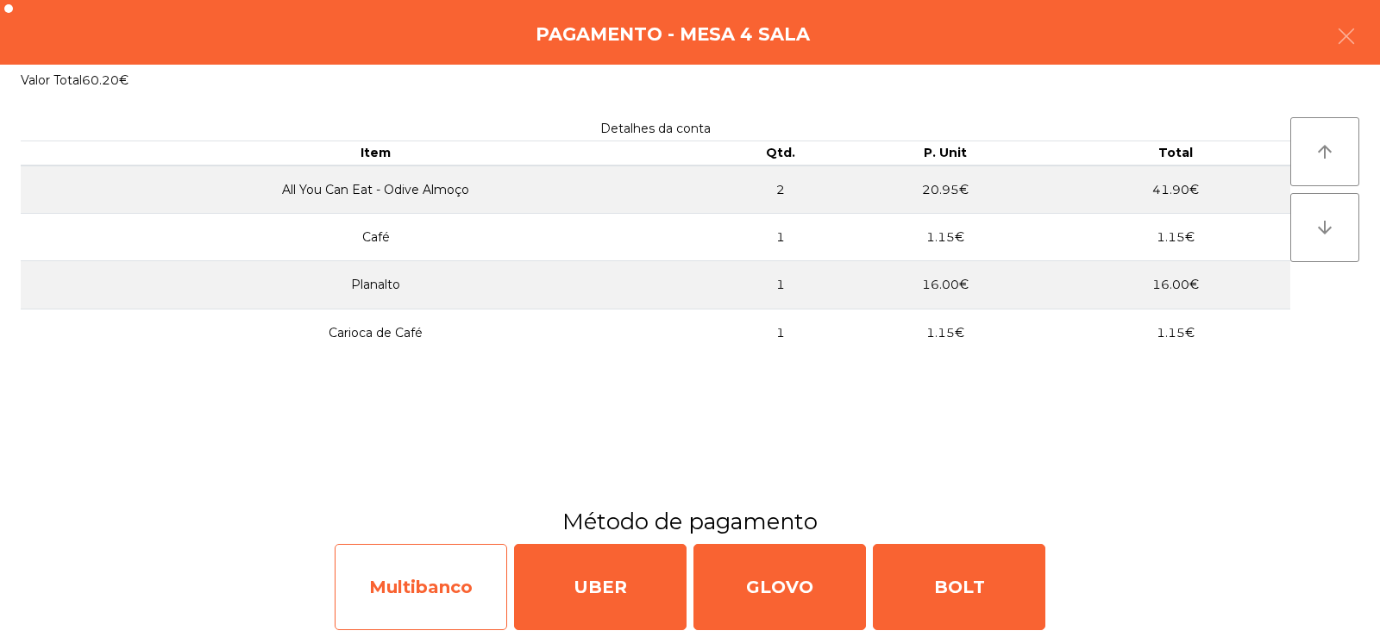
click at [402, 594] on div "Multibanco" at bounding box center [421, 587] width 172 height 86
select select "**"
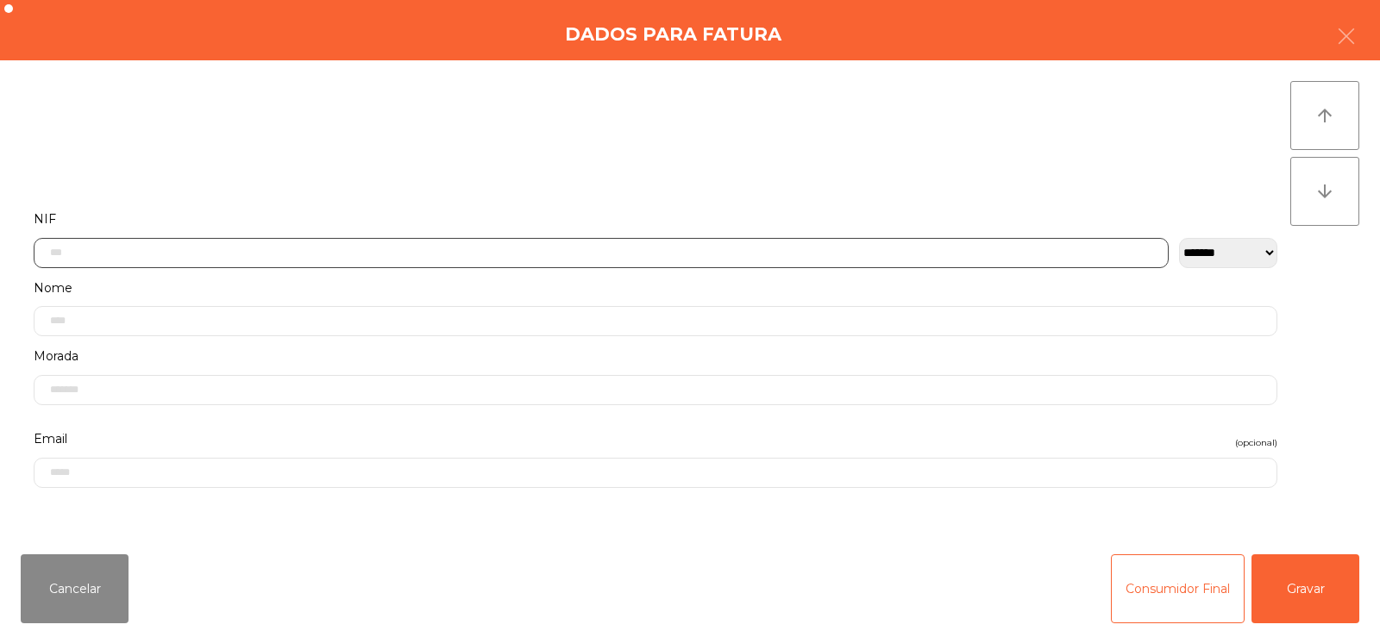
click at [409, 251] on input "text" at bounding box center [601, 253] width 1135 height 30
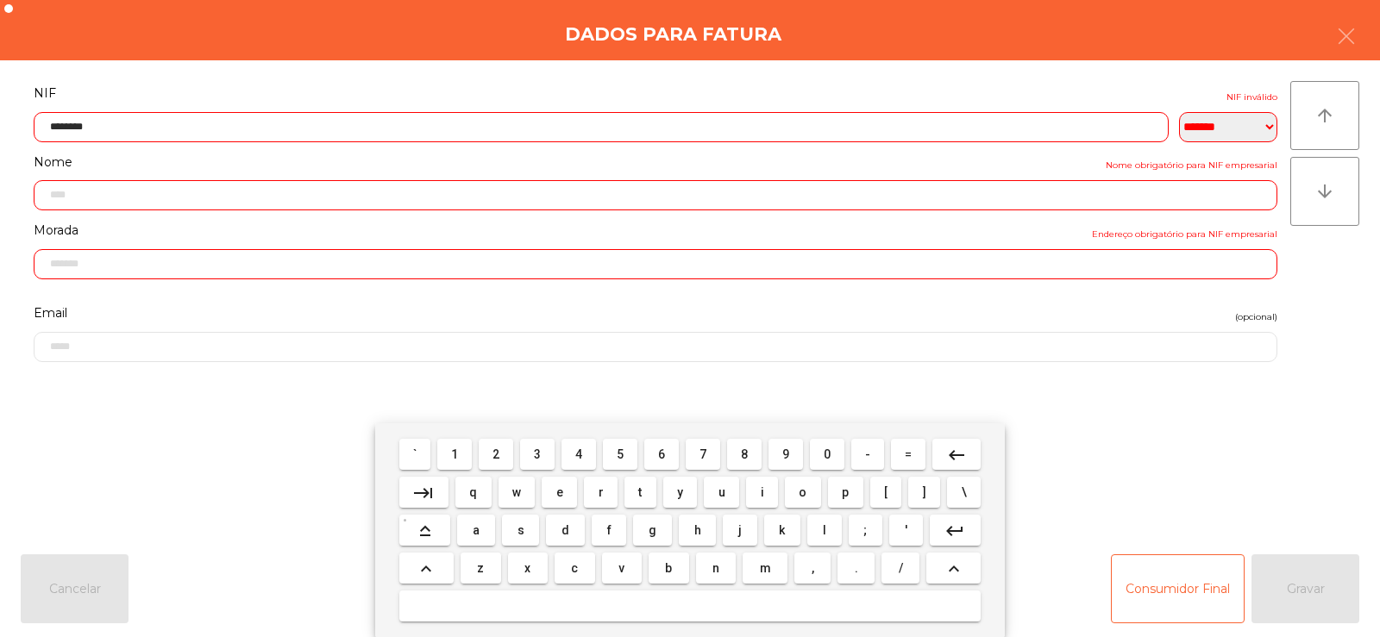
type input "*********"
type input "**********"
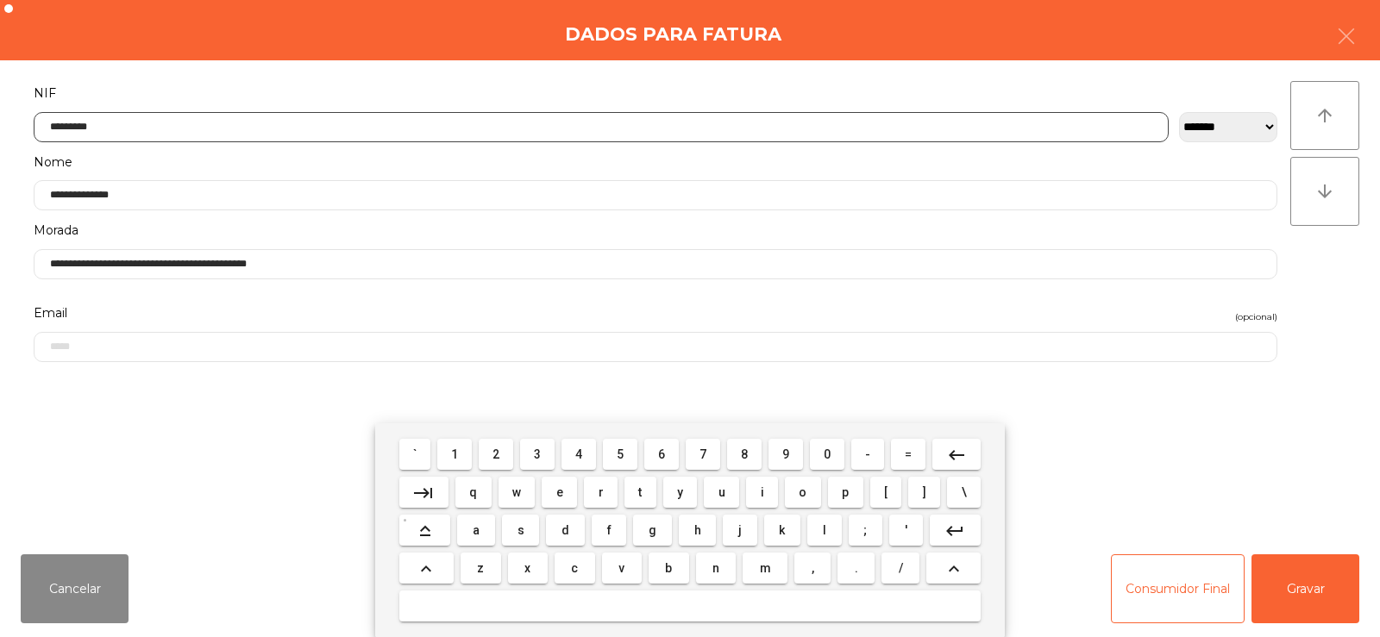
type input "*********"
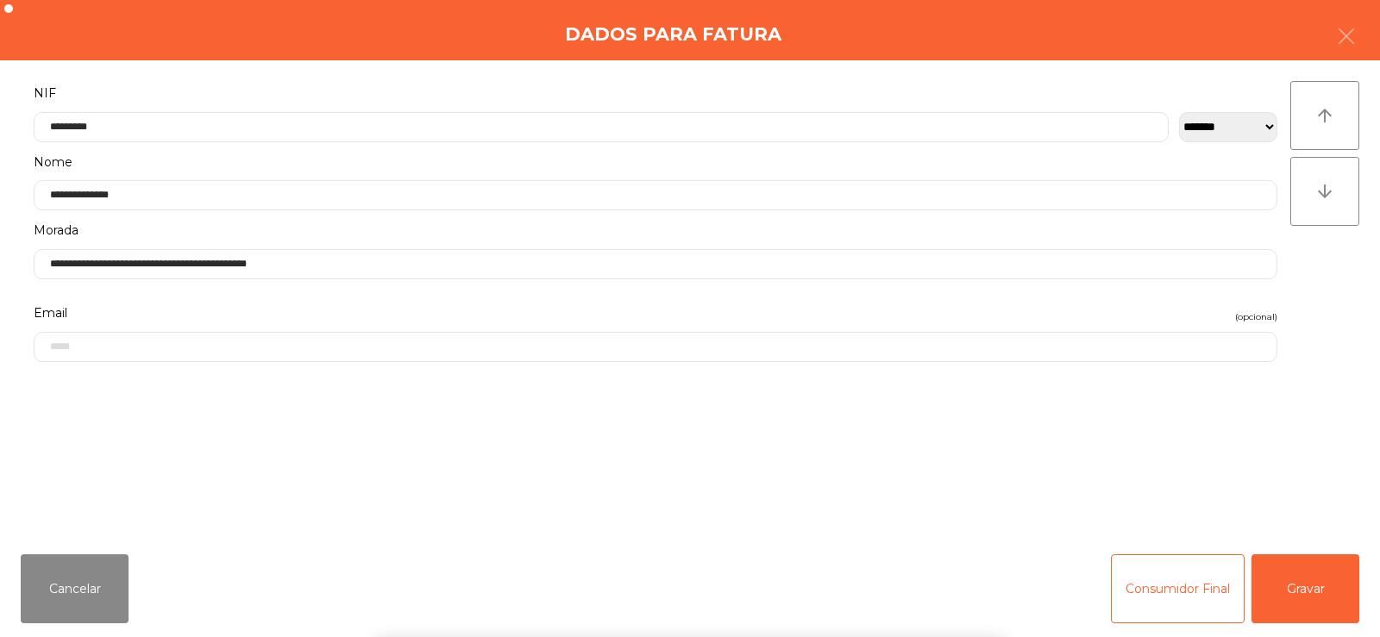
click at [1304, 579] on div "` 1 2 3 4 5 6 7 8 9 0 - = keyboard_backspace keyboard_tab q w e r t y u i o p […" at bounding box center [690, 530] width 1380 height 214
click at [1326, 579] on button "Gravar" at bounding box center [1305, 588] width 108 height 69
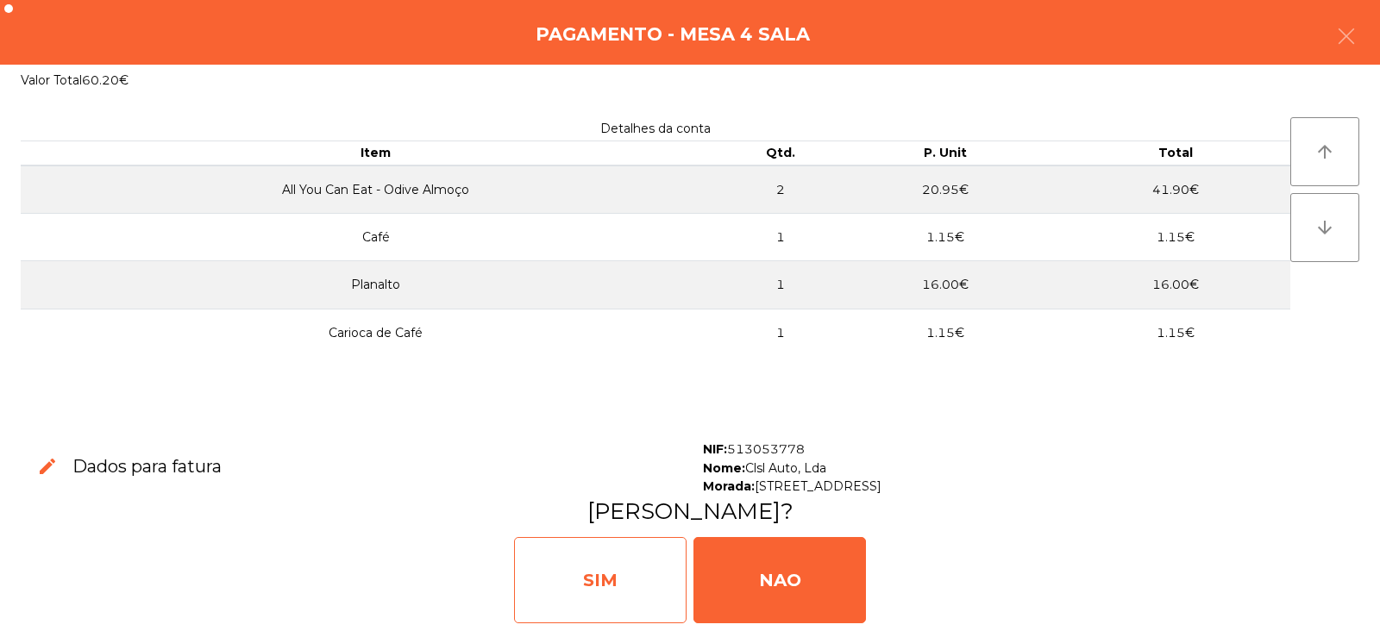
click at [560, 562] on div "SIM" at bounding box center [600, 580] width 172 height 86
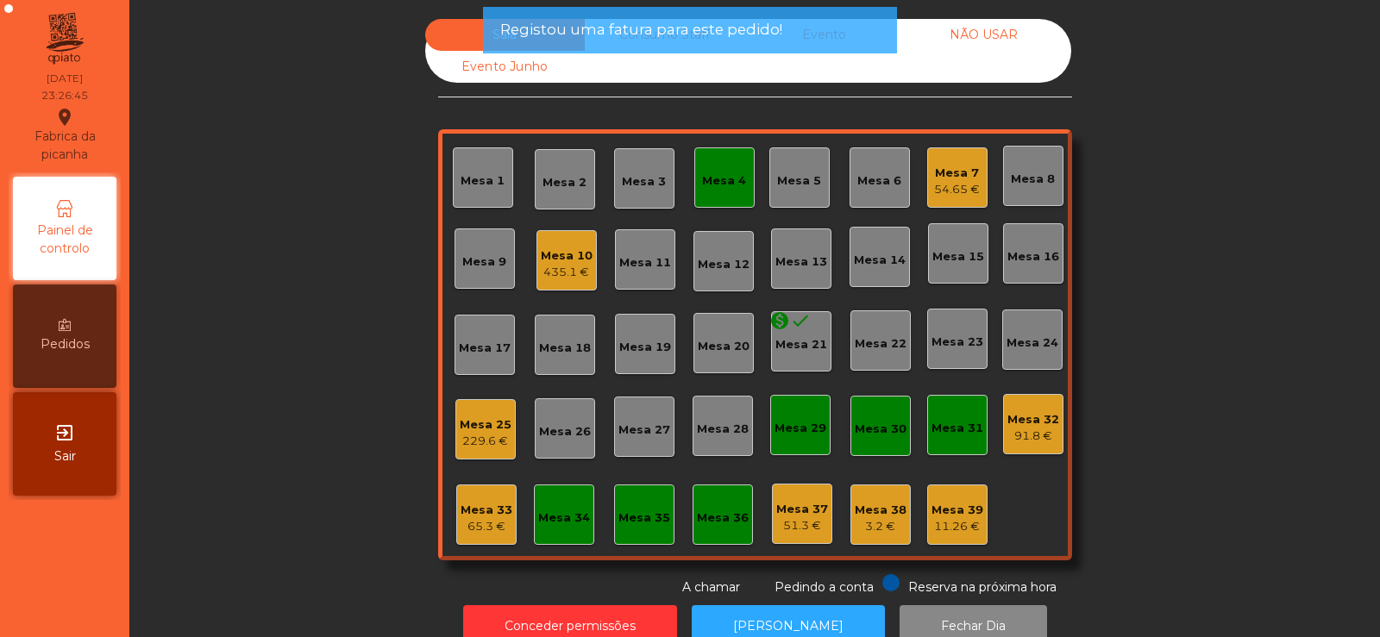
click at [723, 186] on div "Mesa 4" at bounding box center [724, 180] width 44 height 17
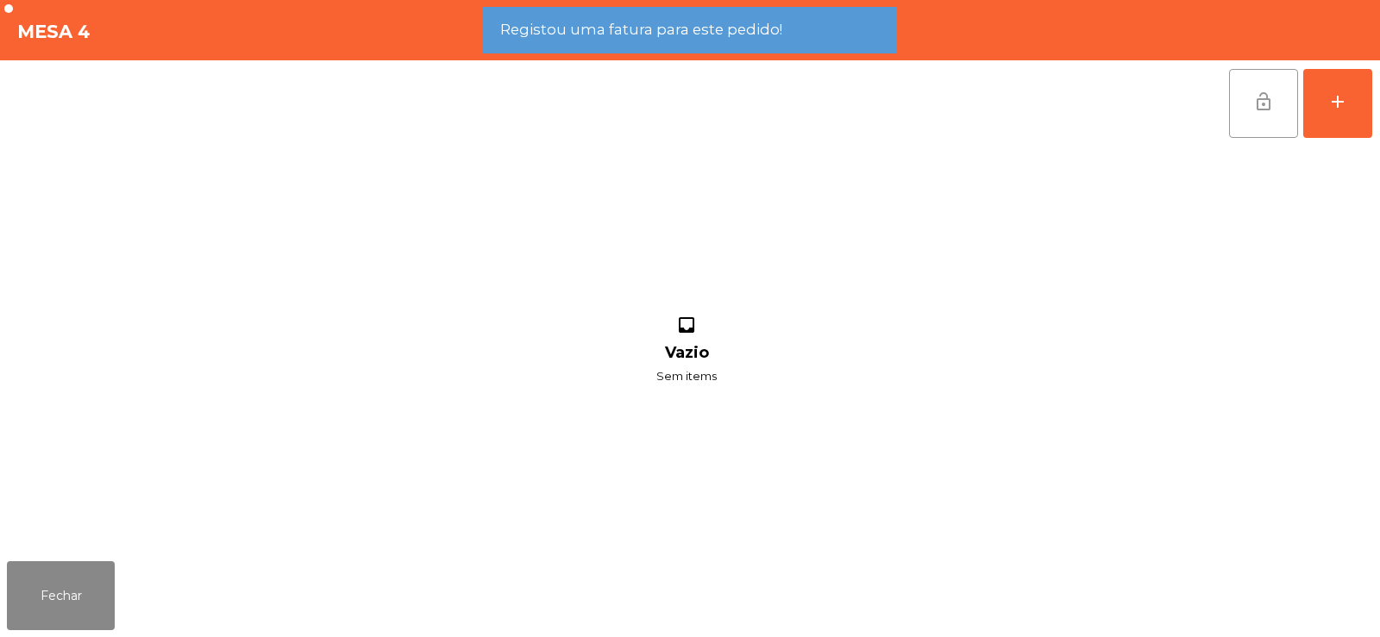
click at [1251, 103] on button "lock_open" at bounding box center [1263, 103] width 69 height 69
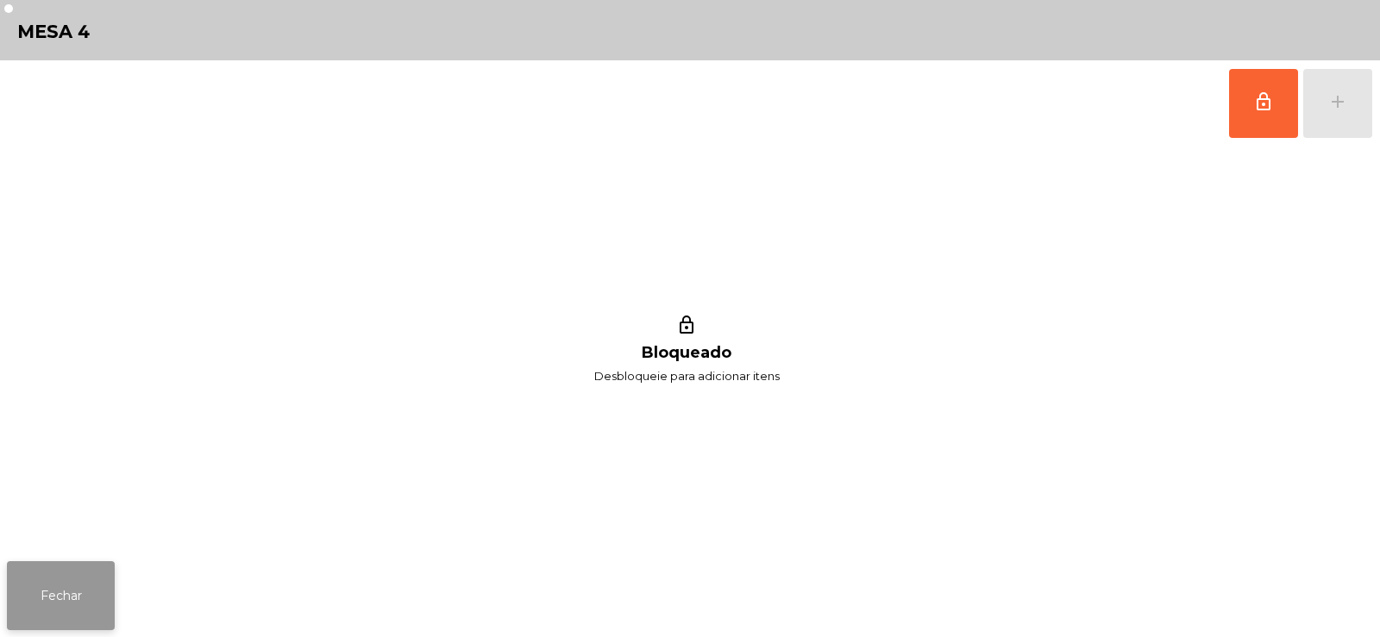
click at [94, 592] on button "Fechar" at bounding box center [61, 595] width 108 height 69
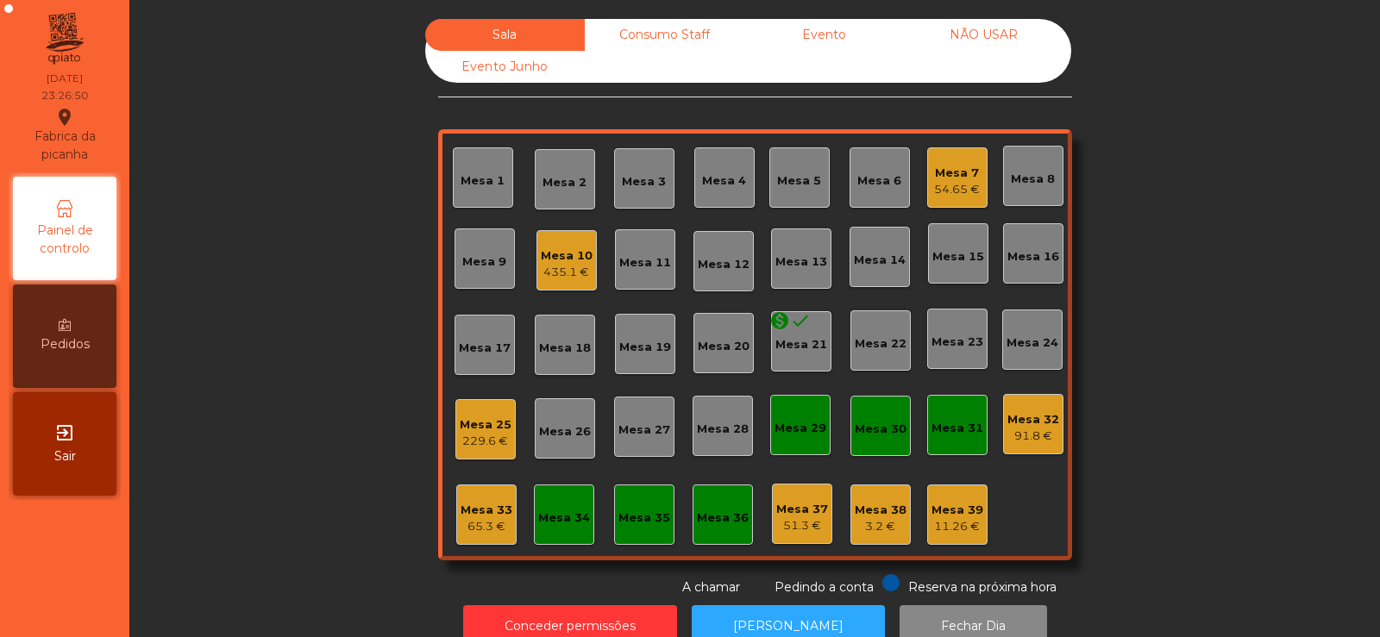
click at [1042, 446] on div "Mesa 32 91.8 €" at bounding box center [1033, 424] width 60 height 60
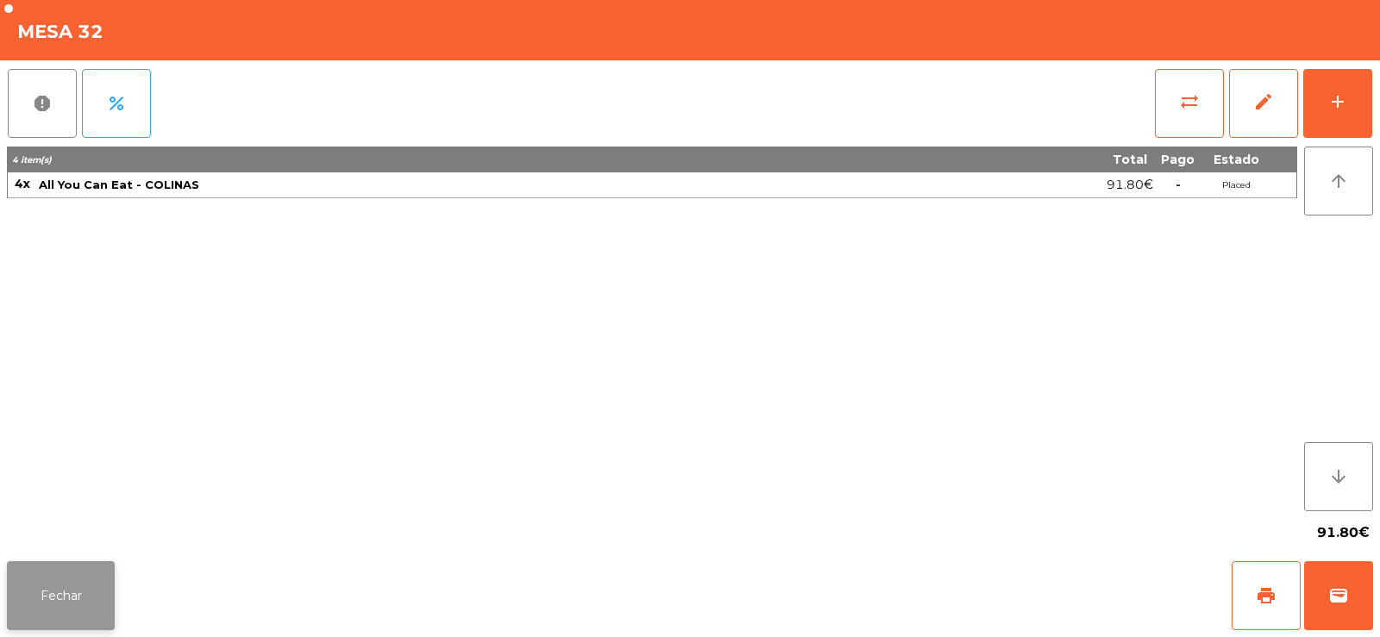
click at [80, 585] on button "Fechar" at bounding box center [61, 595] width 108 height 69
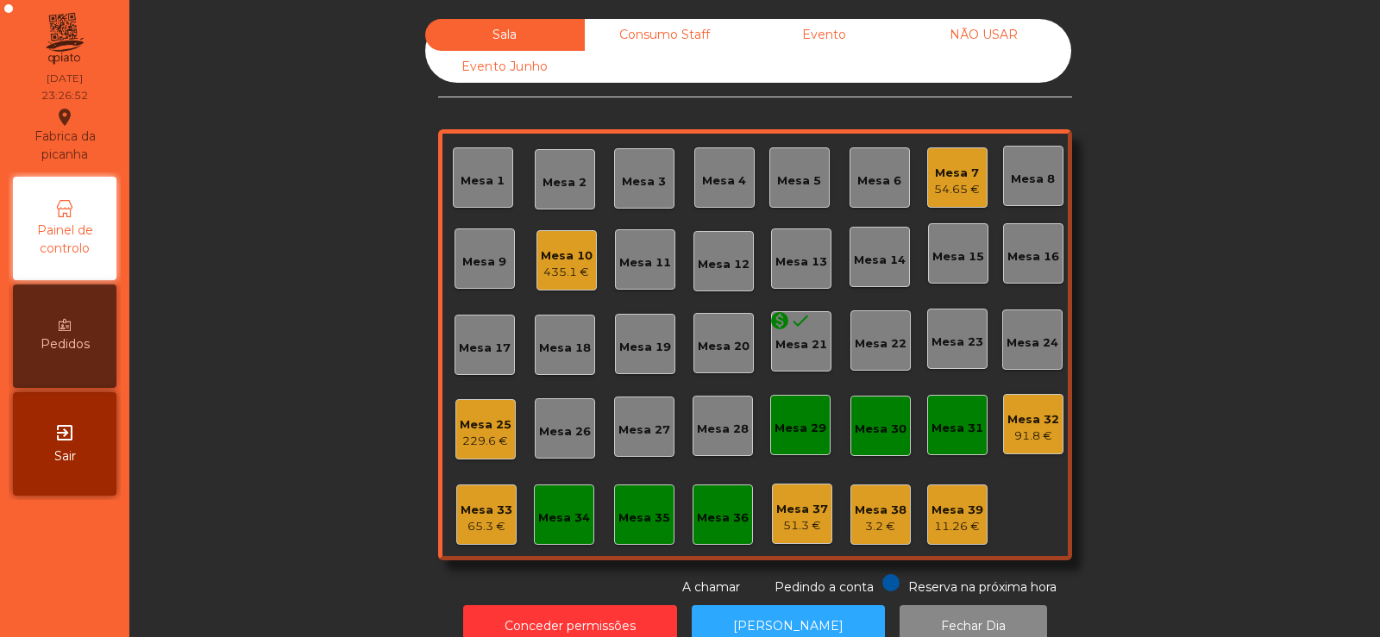
click at [567, 260] on div "Mesa 10" at bounding box center [567, 255] width 52 height 17
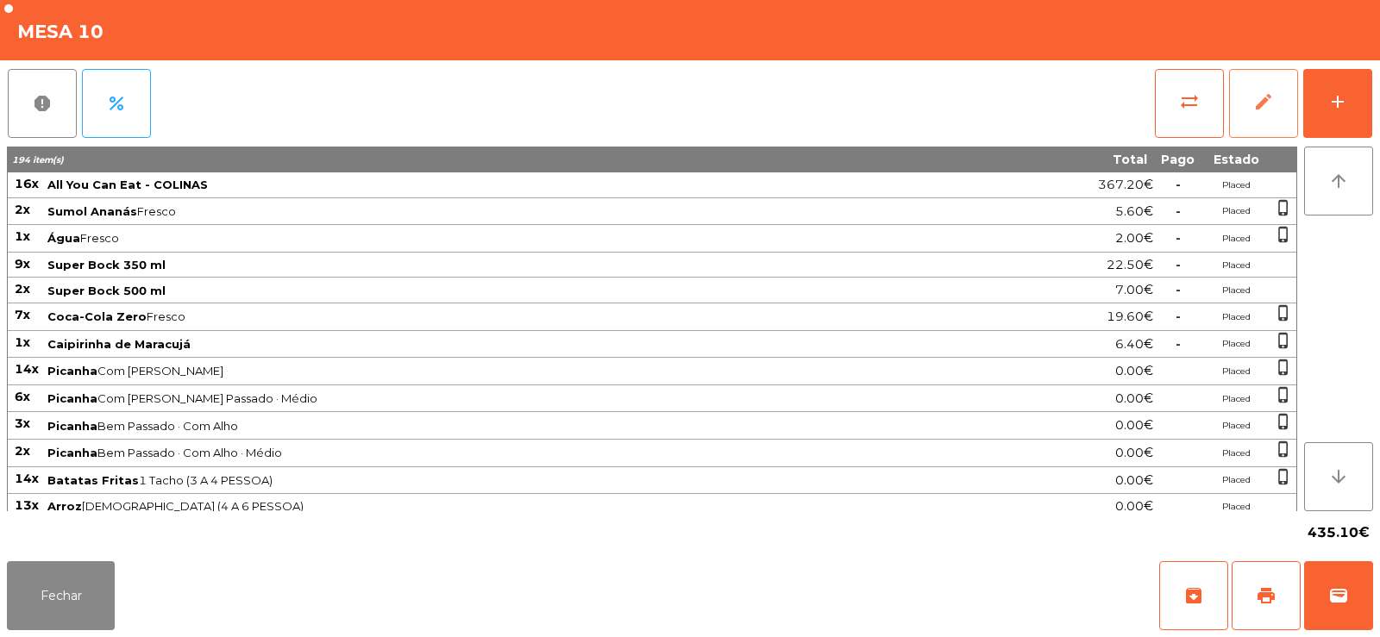
click at [1240, 98] on button "edit" at bounding box center [1263, 103] width 69 height 69
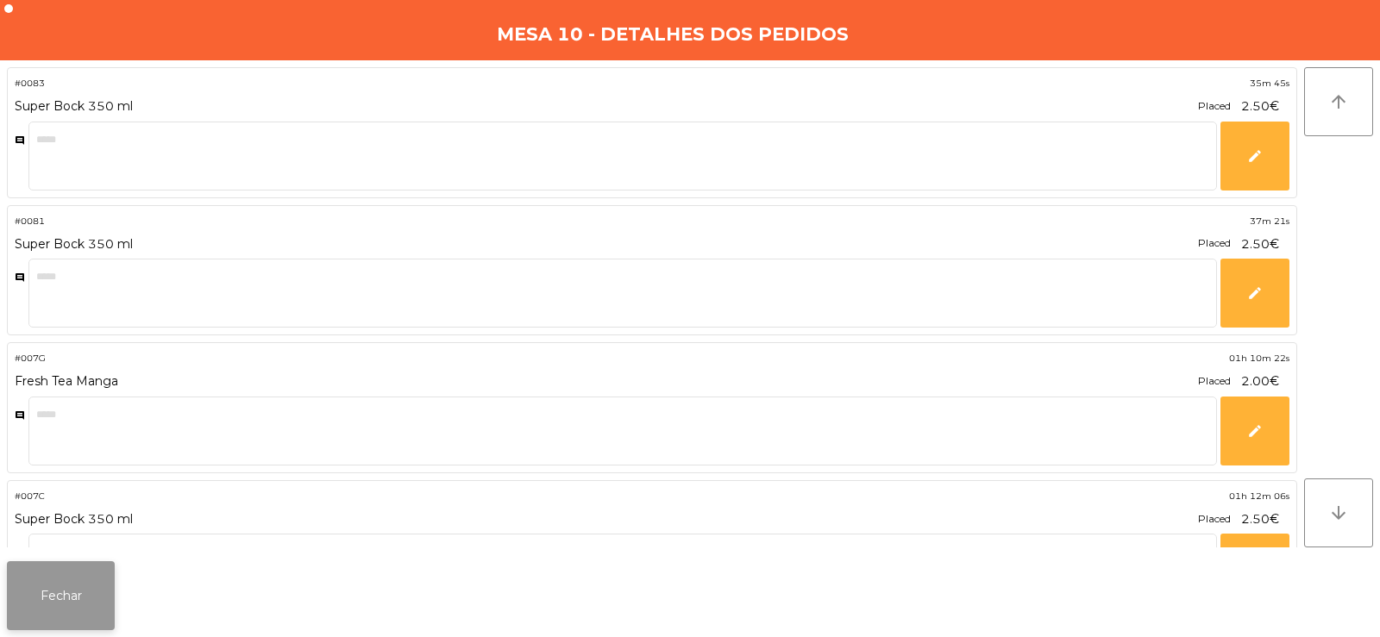
click at [80, 578] on button "Fechar" at bounding box center [61, 595] width 108 height 69
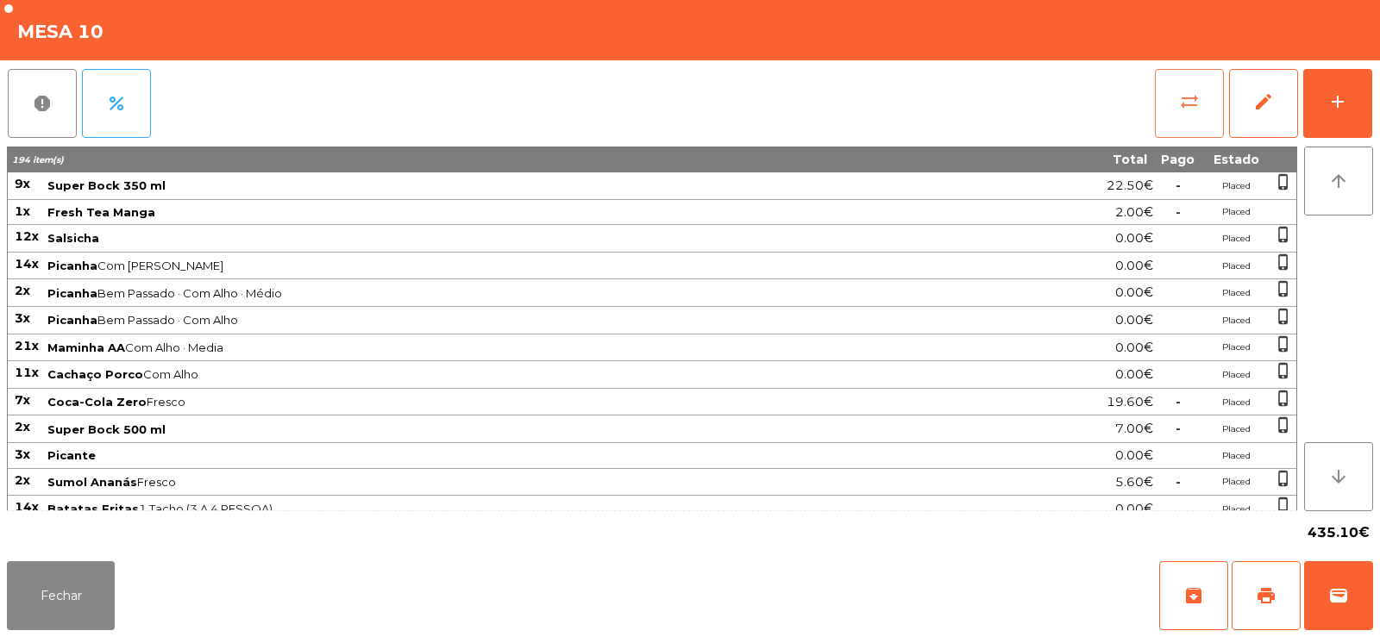
click at [1184, 108] on span "sync_alt" at bounding box center [1189, 101] width 21 height 21
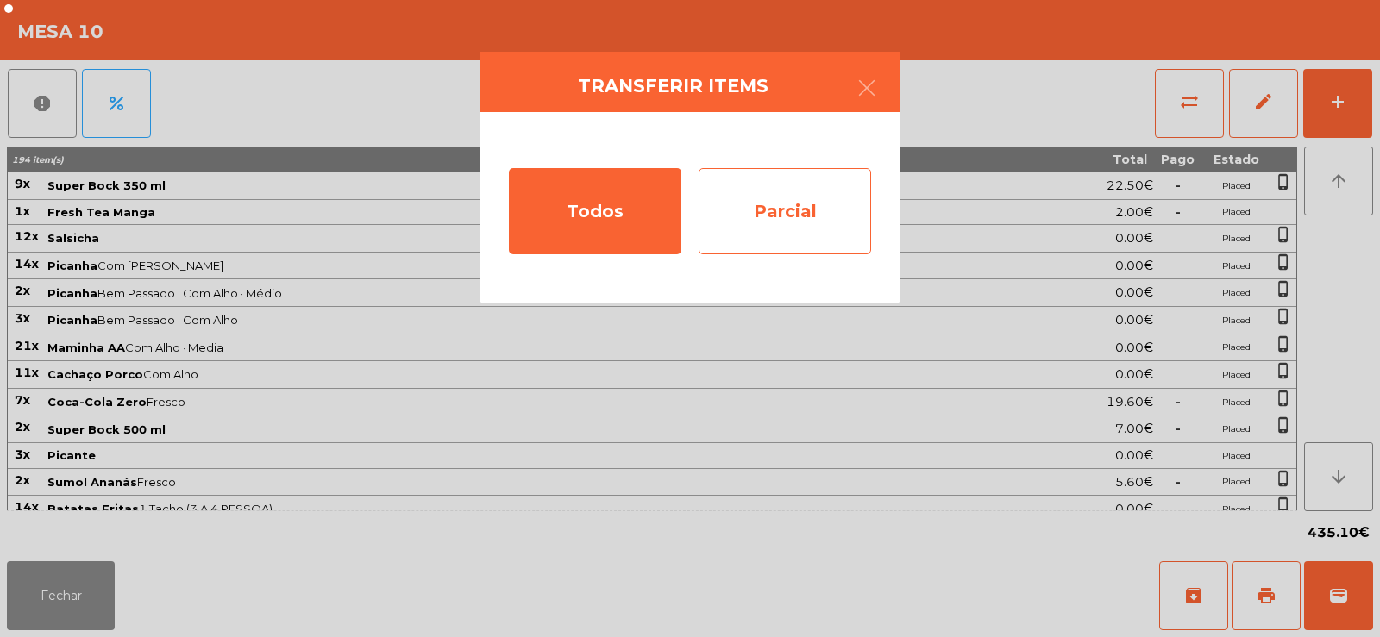
click at [820, 199] on div "Parcial" at bounding box center [784, 211] width 172 height 86
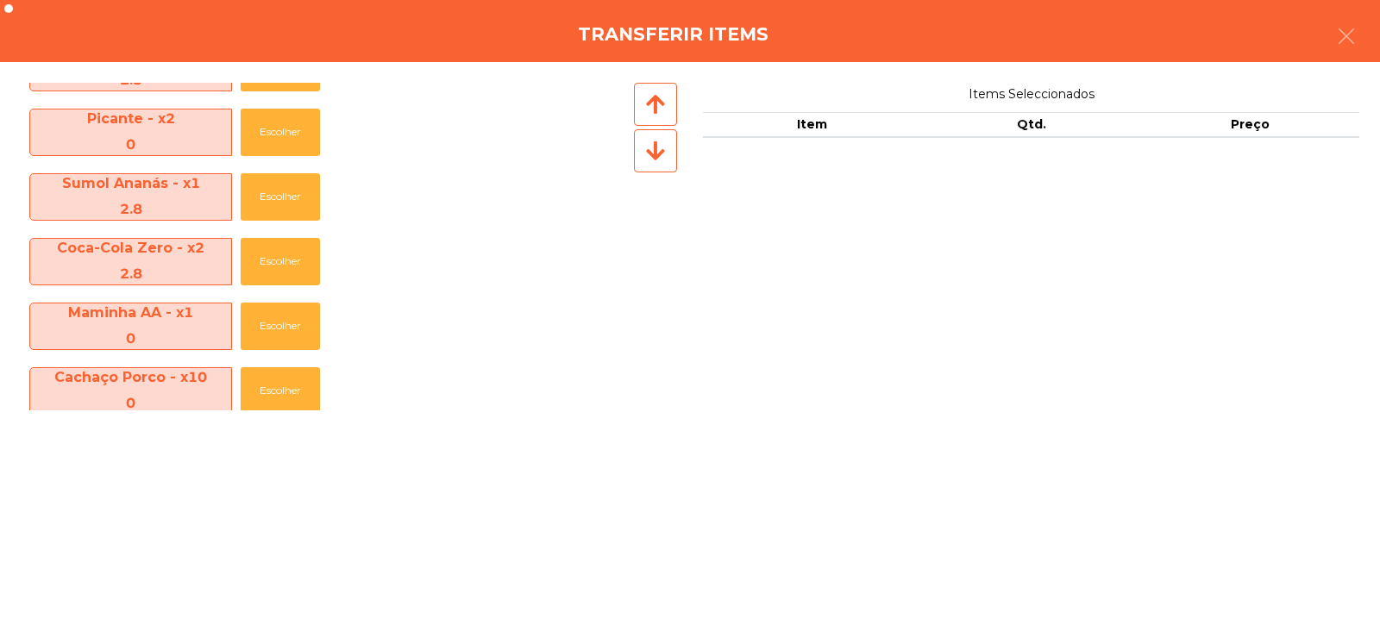
scroll to position [584, 0]
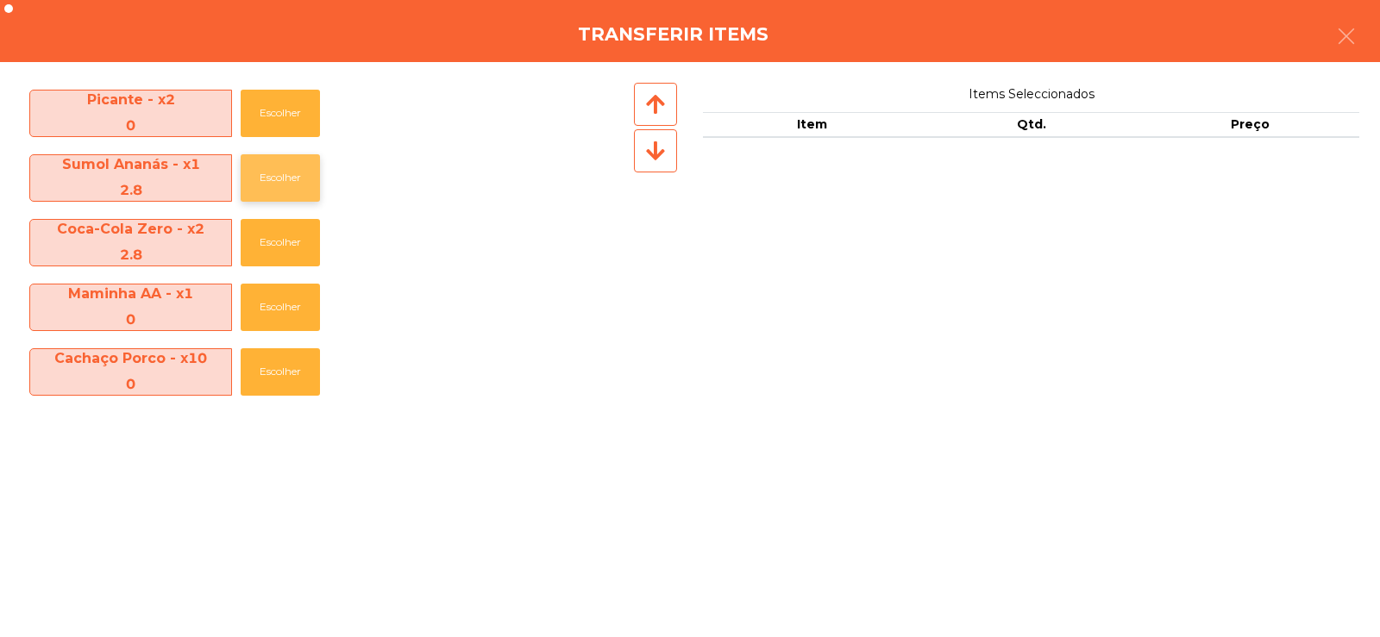
click at [283, 179] on button "Escolher" at bounding box center [280, 177] width 79 height 47
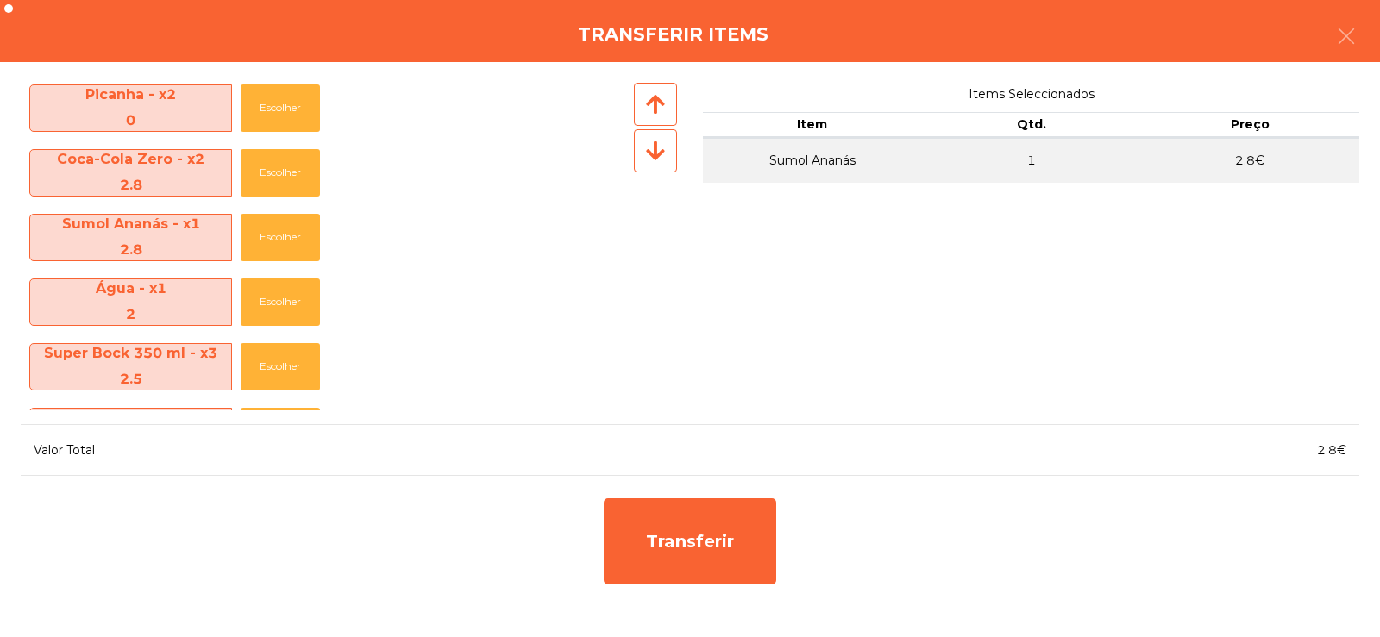
scroll to position [1558, 0]
click at [280, 241] on button "Escolher" at bounding box center [280, 238] width 79 height 47
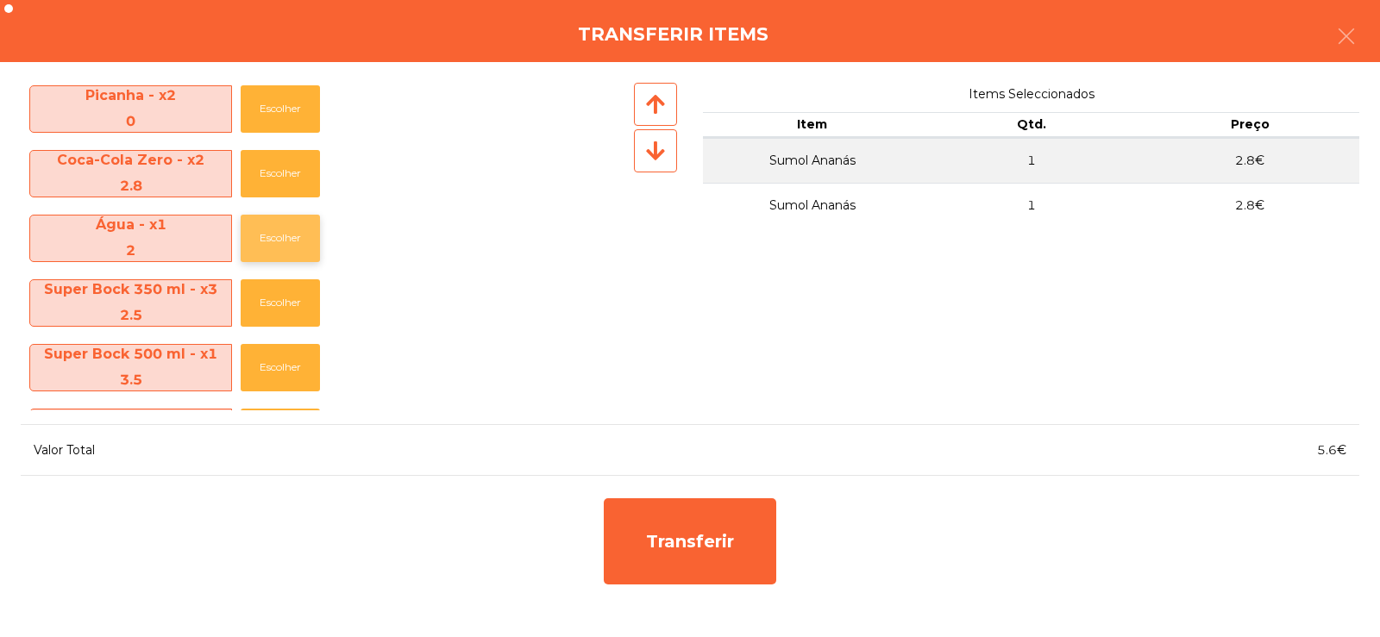
click at [282, 229] on button "Escolher" at bounding box center [280, 238] width 79 height 47
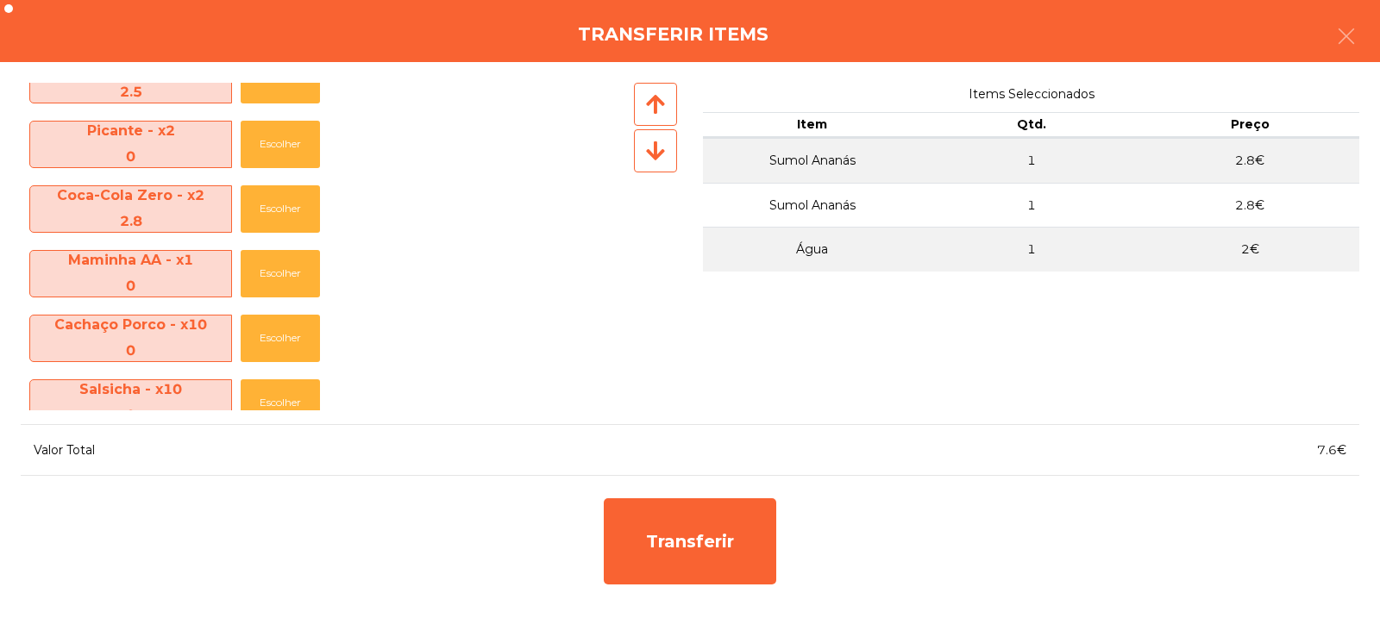
scroll to position [0, 0]
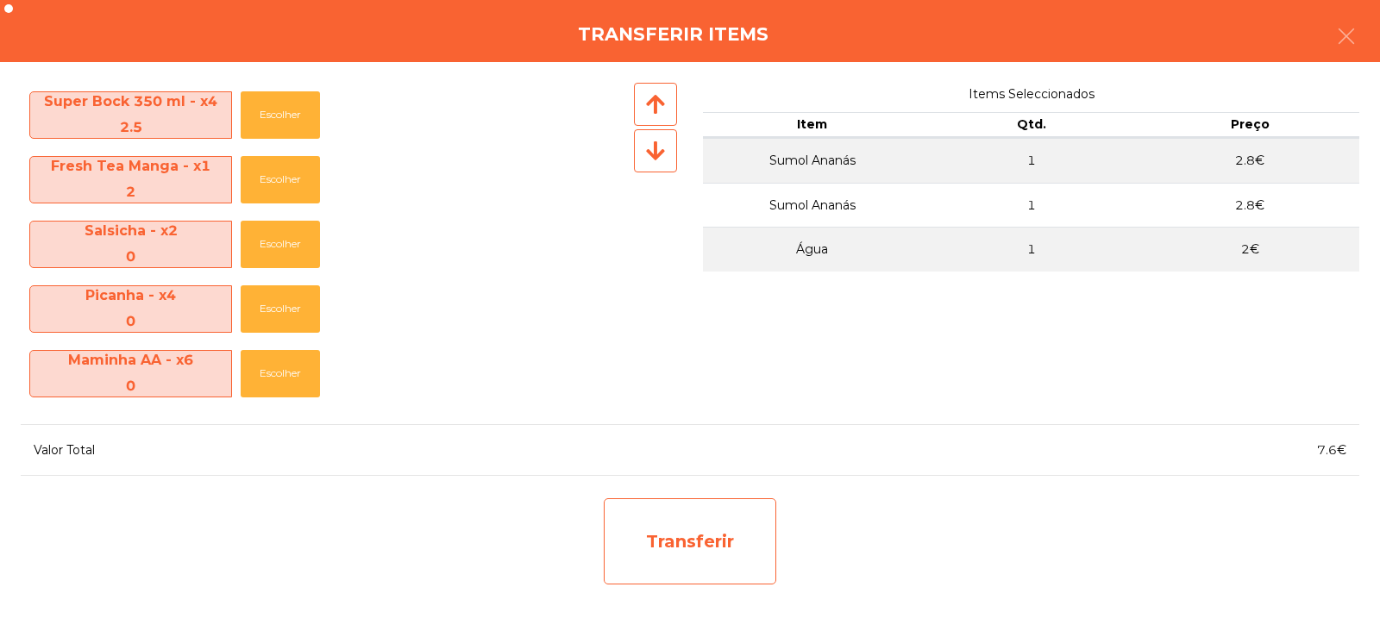
click at [645, 554] on div "Transferir" at bounding box center [690, 541] width 172 height 86
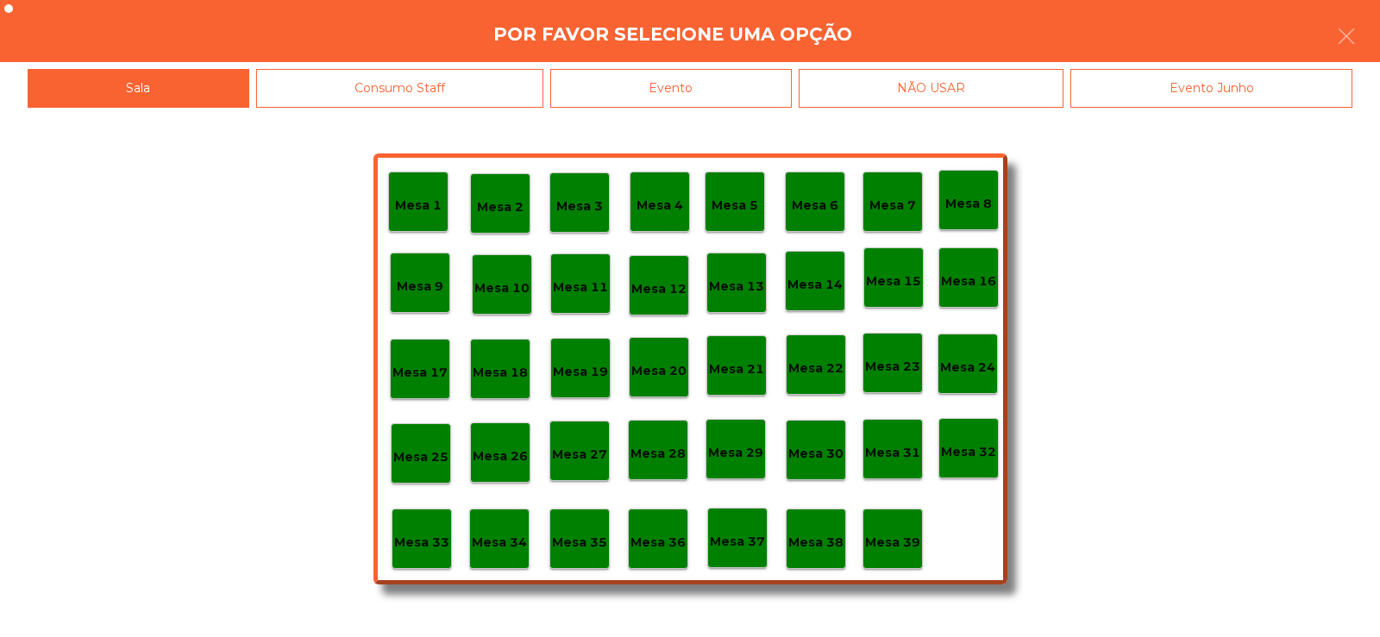
click at [968, 453] on p "Mesa 32" at bounding box center [968, 452] width 55 height 20
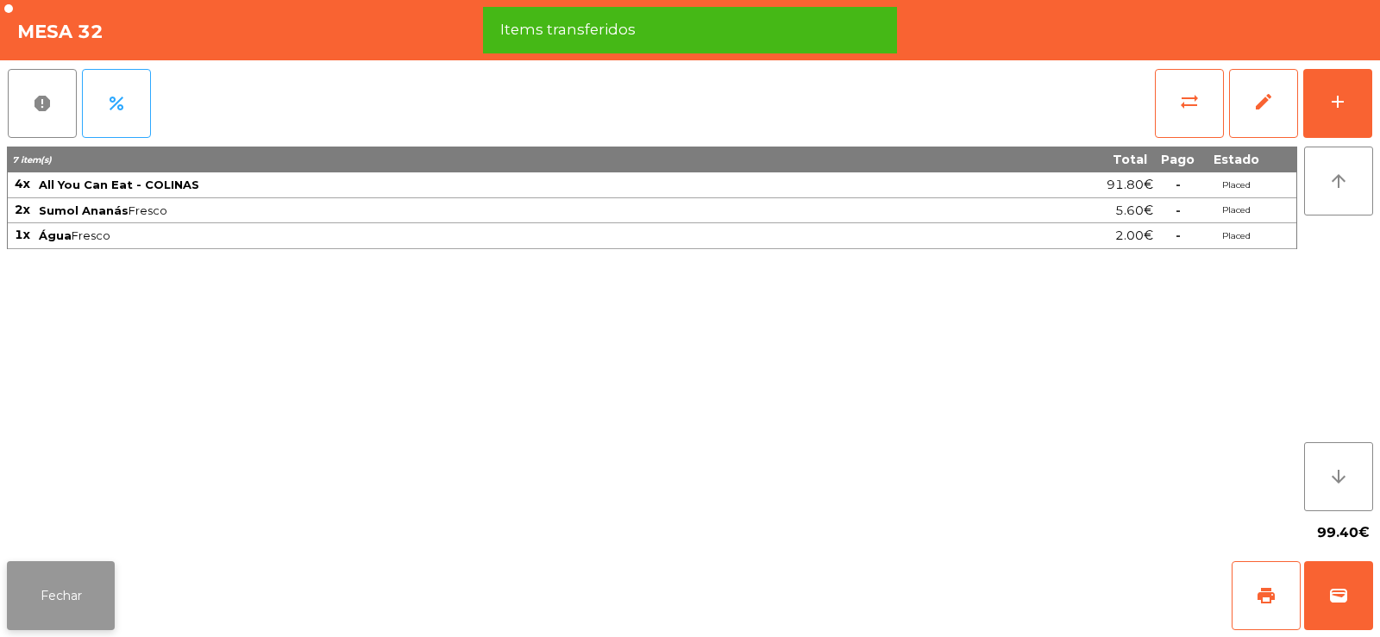
click at [92, 608] on button "Fechar" at bounding box center [61, 595] width 108 height 69
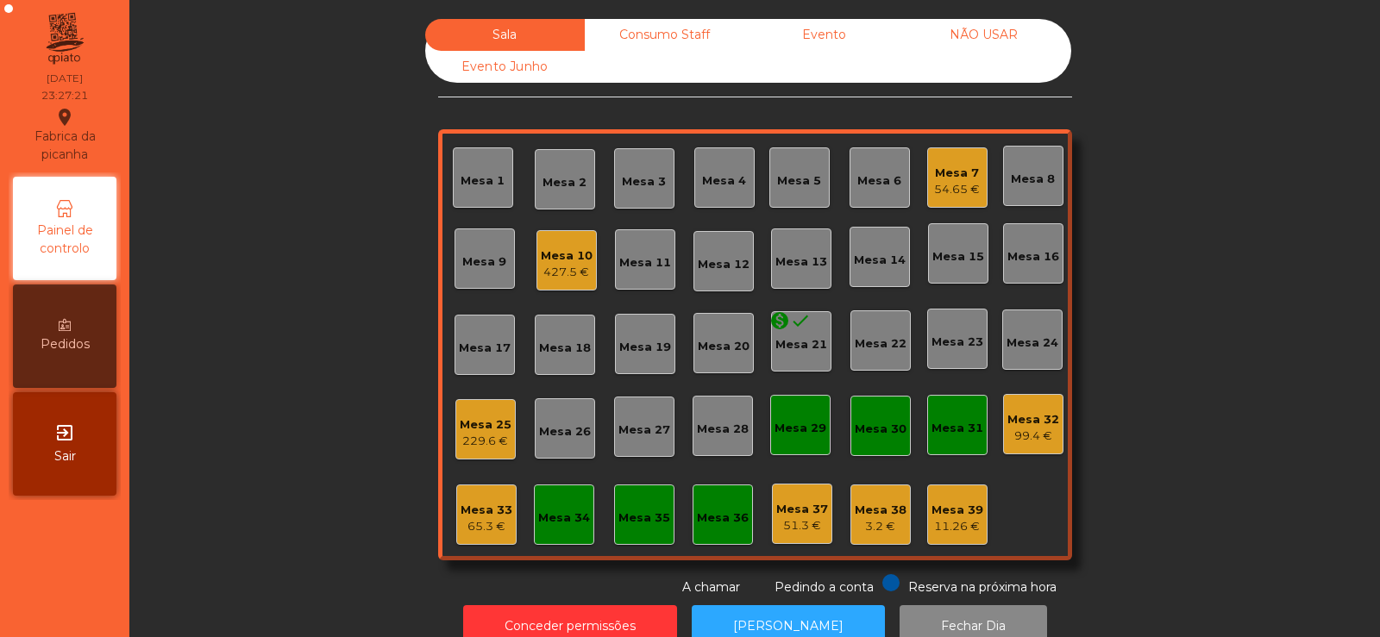
click at [570, 271] on div "427.5 €" at bounding box center [567, 272] width 52 height 17
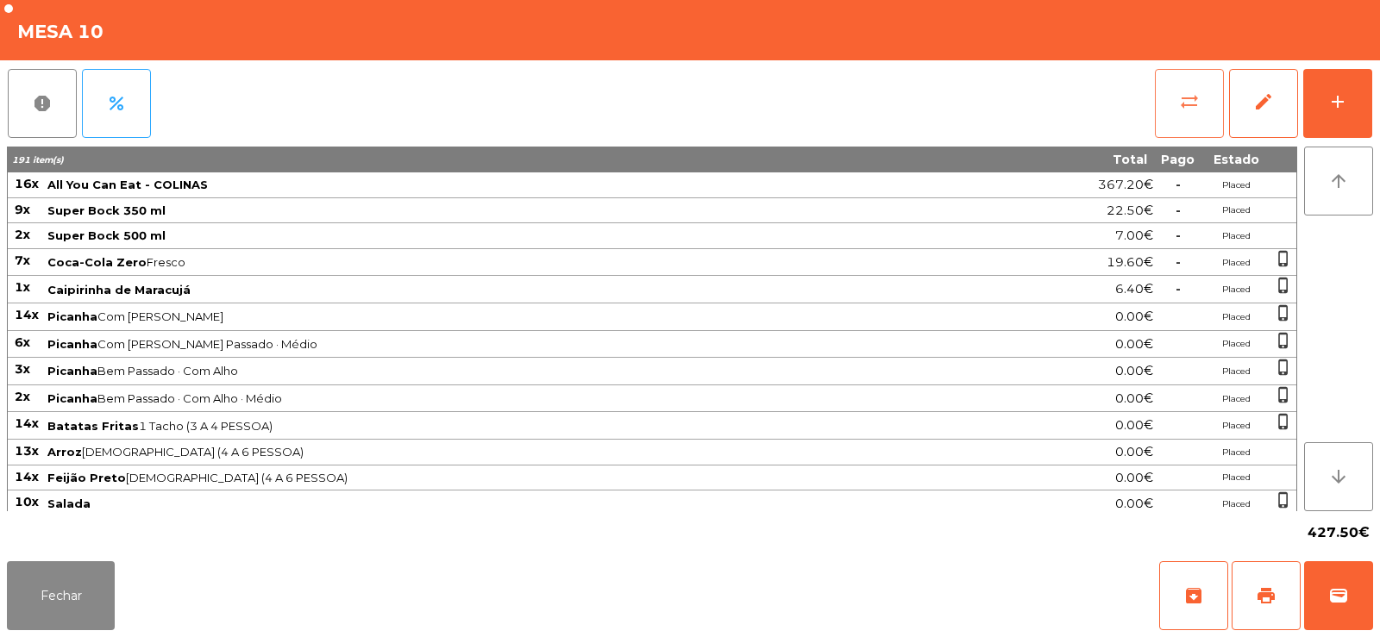
click at [1193, 116] on button "sync_alt" at bounding box center [1189, 103] width 69 height 69
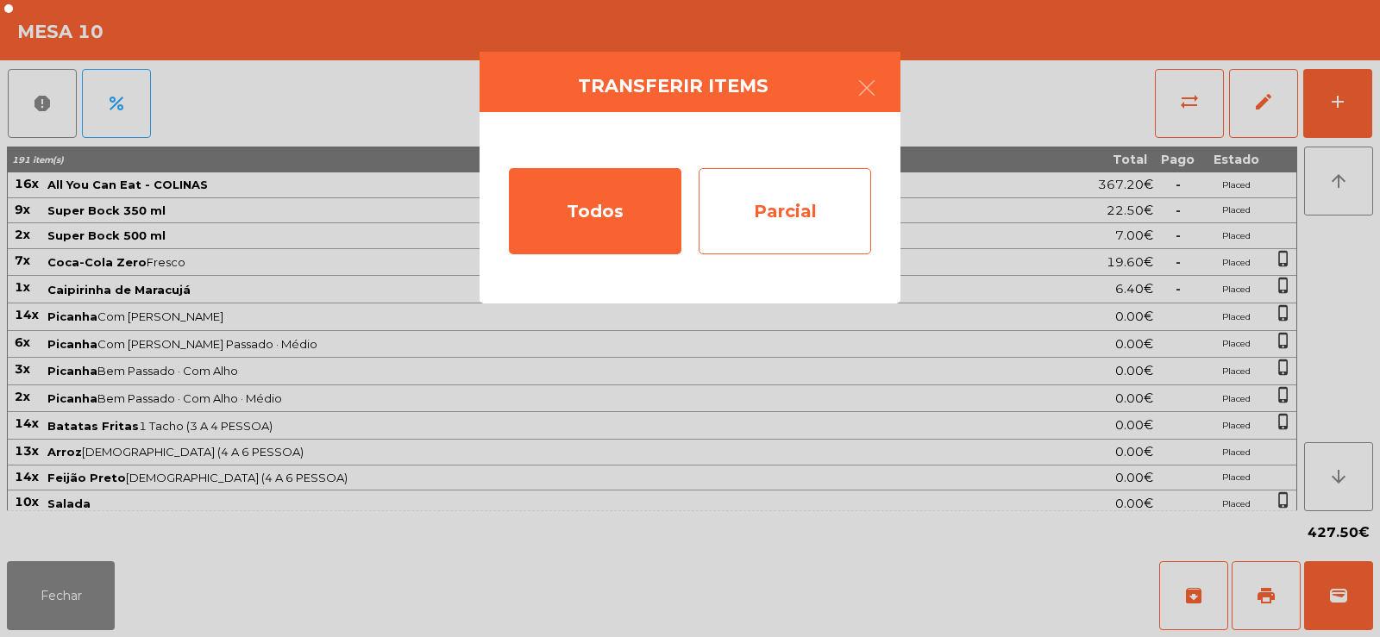
click at [706, 194] on div "Parcial" at bounding box center [784, 211] width 172 height 86
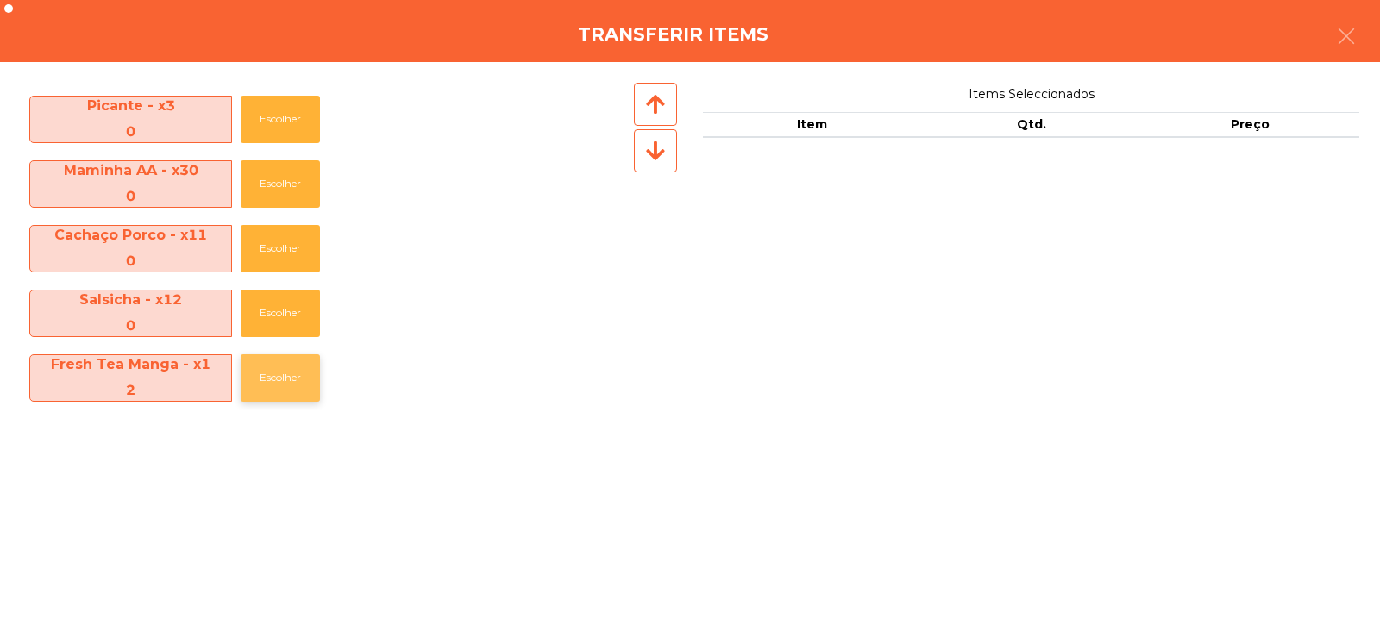
click at [286, 379] on button "Escolher" at bounding box center [280, 377] width 79 height 47
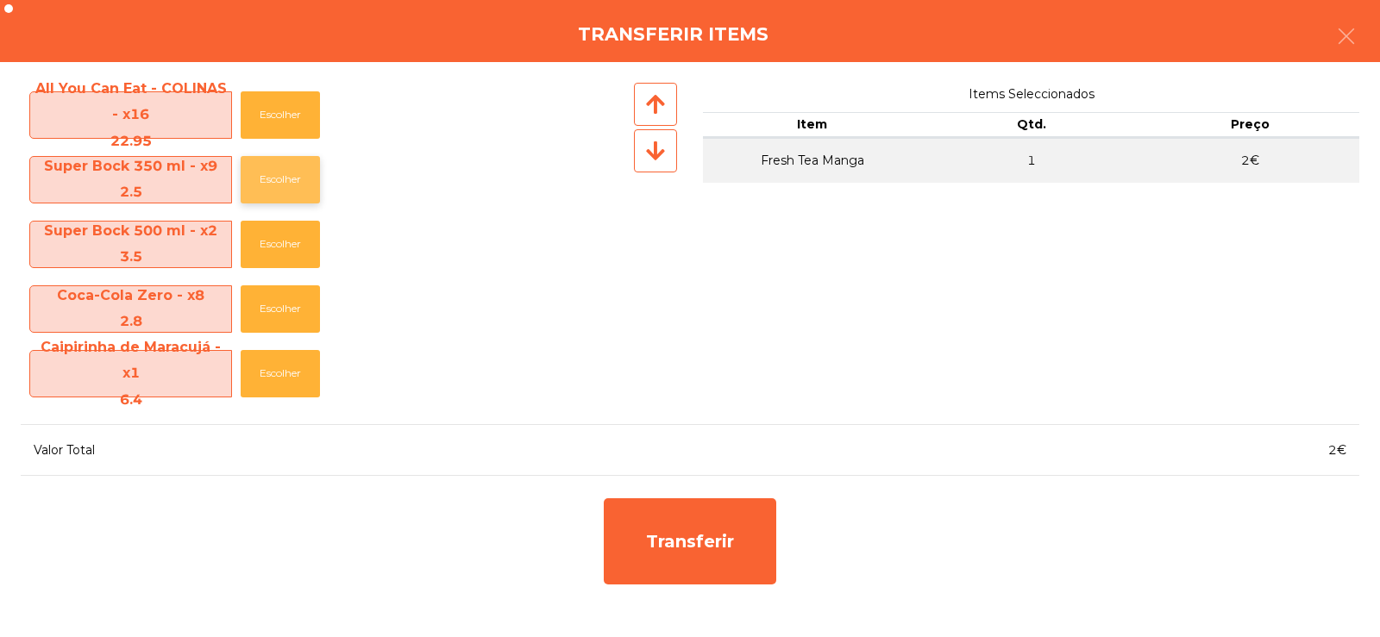
click at [310, 186] on button "Escolher" at bounding box center [280, 179] width 79 height 47
click at [307, 194] on button "Escolher" at bounding box center [280, 179] width 79 height 47
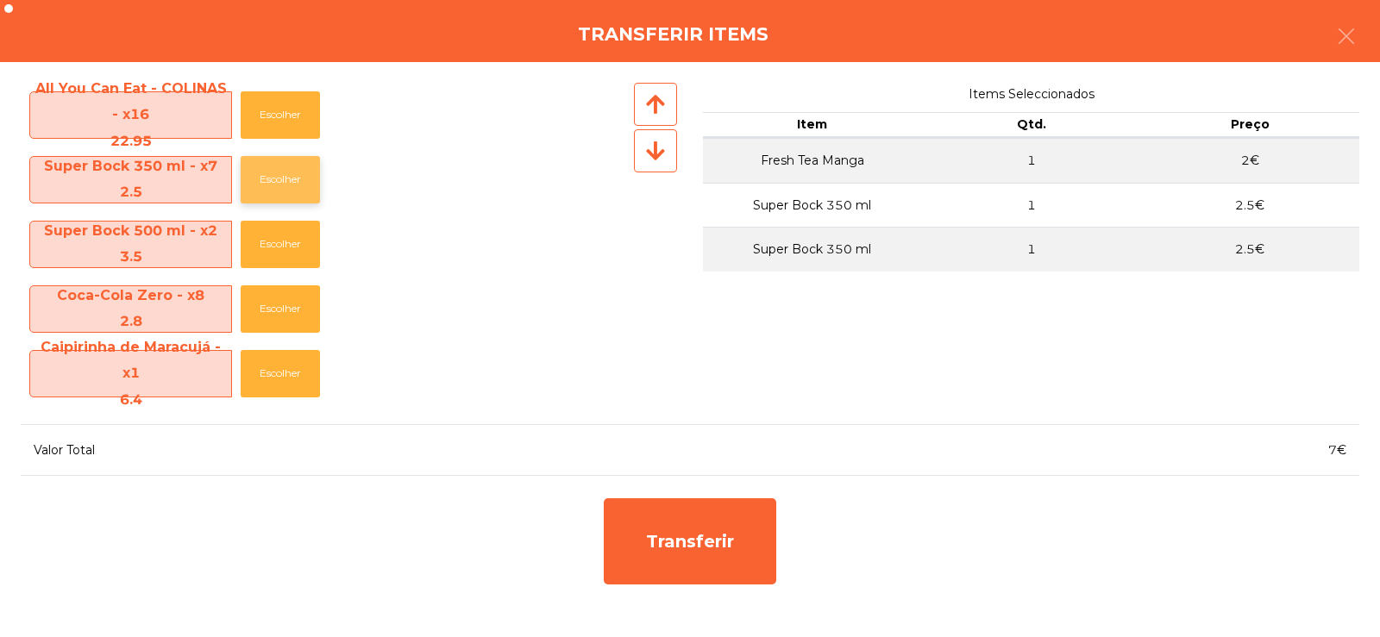
click at [303, 188] on button "Escolher" at bounding box center [280, 179] width 79 height 47
click at [297, 187] on button "Escolher" at bounding box center [280, 179] width 79 height 47
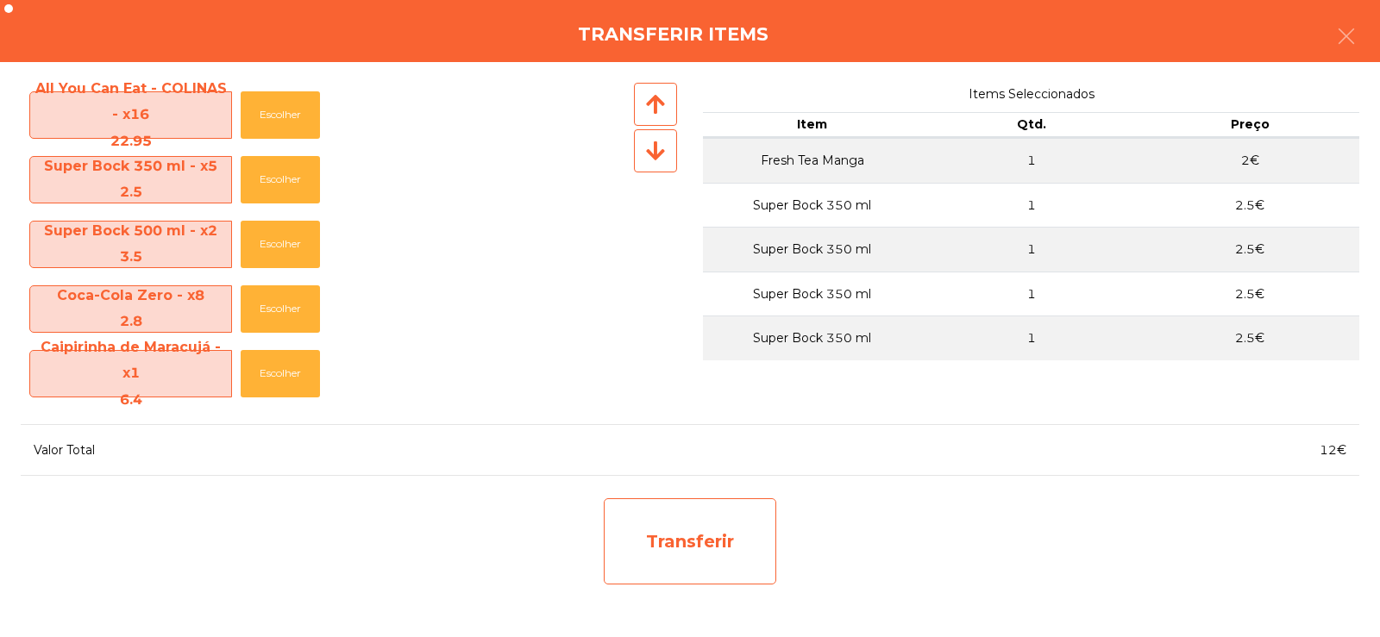
click at [678, 554] on div "Transferir" at bounding box center [690, 541] width 172 height 86
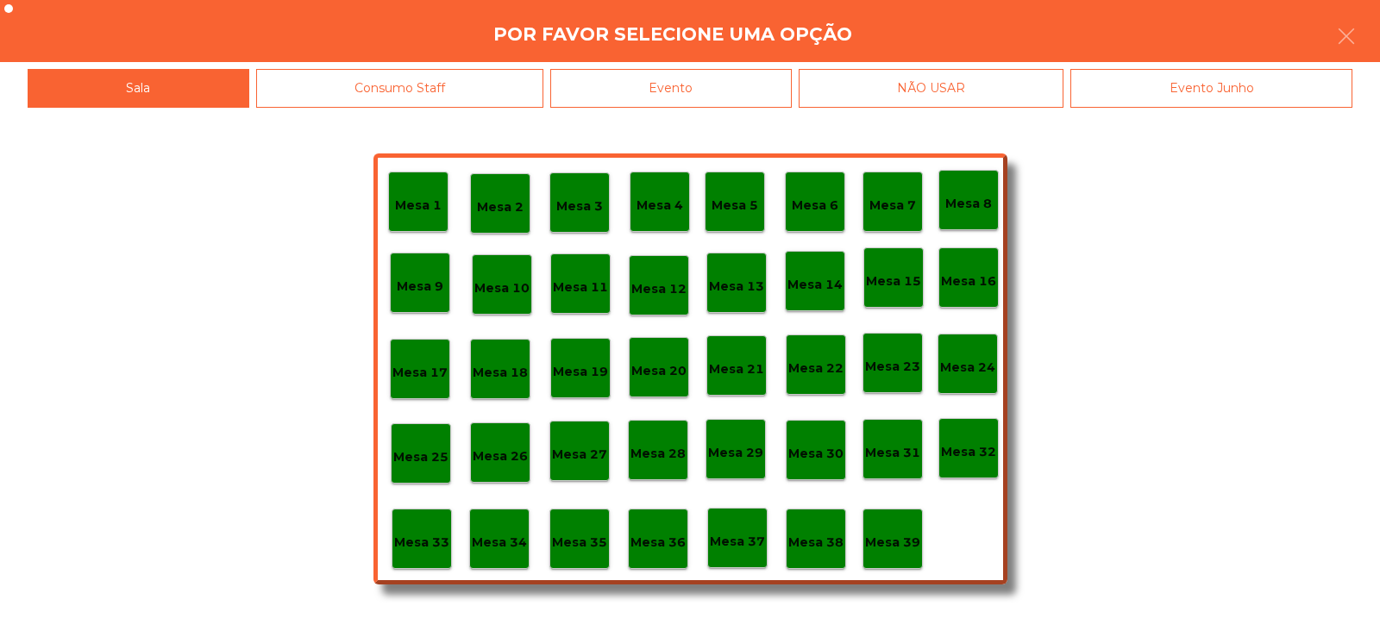
click at [992, 466] on div "Mesa 32" at bounding box center [968, 448] width 60 height 60
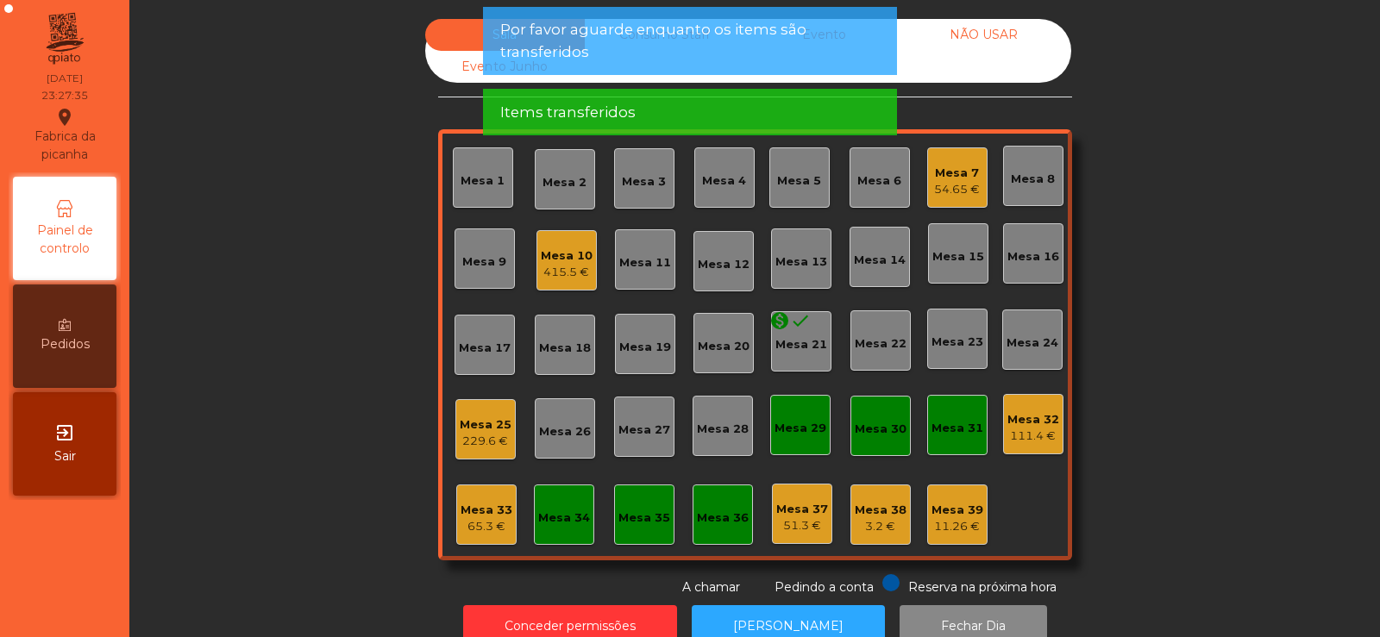
click at [1013, 429] on div "111.4 €" at bounding box center [1033, 436] width 52 height 17
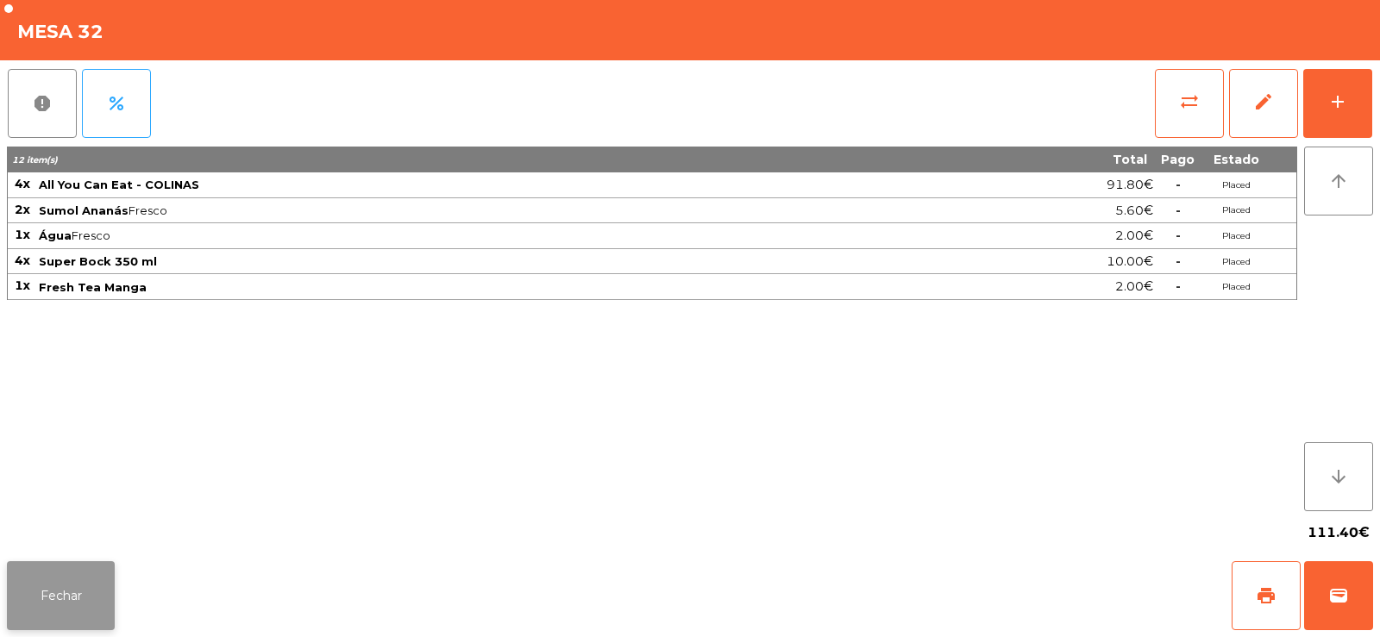
click at [91, 579] on button "Fechar" at bounding box center [61, 595] width 108 height 69
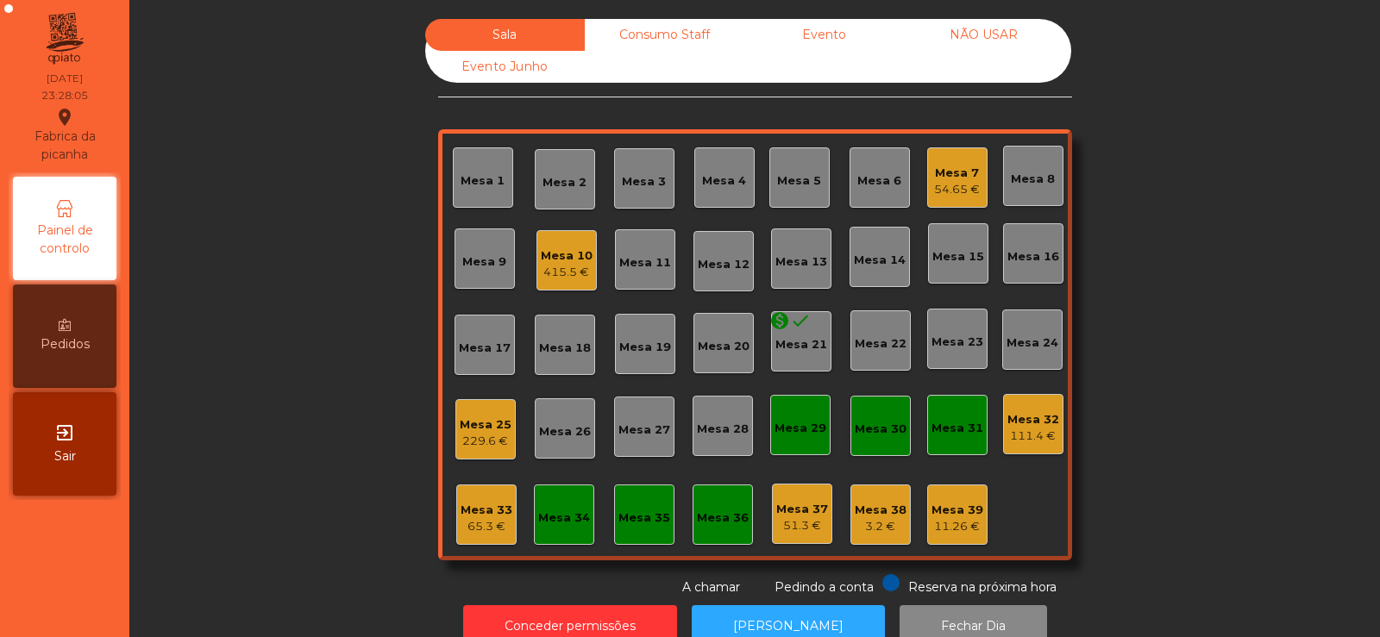
click at [1218, 222] on div "Sala Consumo Staff Evento NÃO USAR Evento Junho Mesa 1 Mesa 2 Mesa 3 Mesa 4 Mes…" at bounding box center [755, 308] width 1204 height 578
click at [548, 510] on div "Mesa 34" at bounding box center [564, 518] width 52 height 17
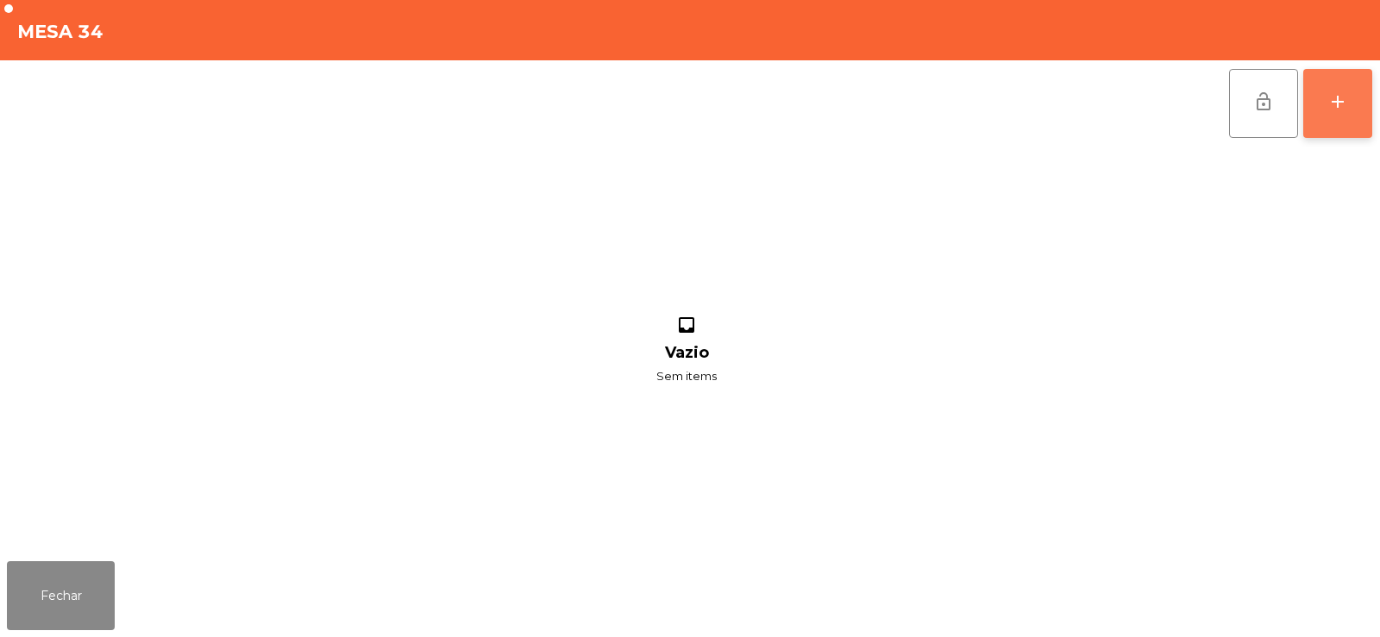
click at [1325, 103] on button "add" at bounding box center [1337, 103] width 69 height 69
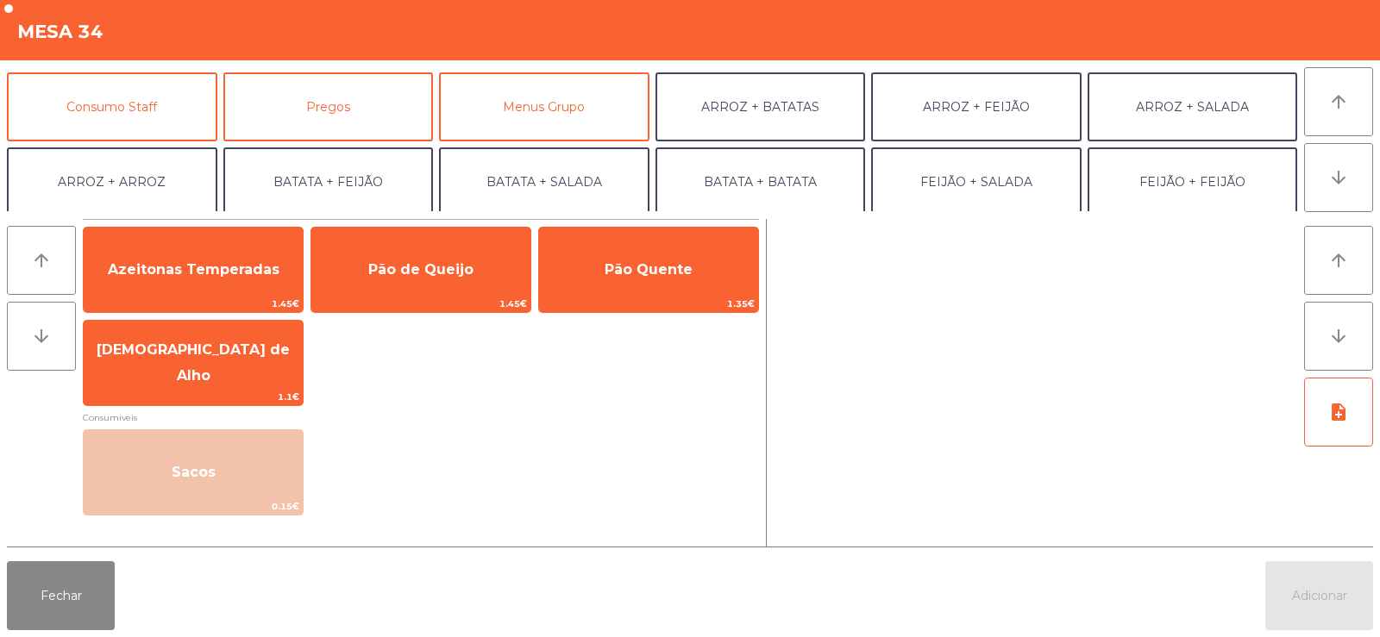
scroll to position [149, 0]
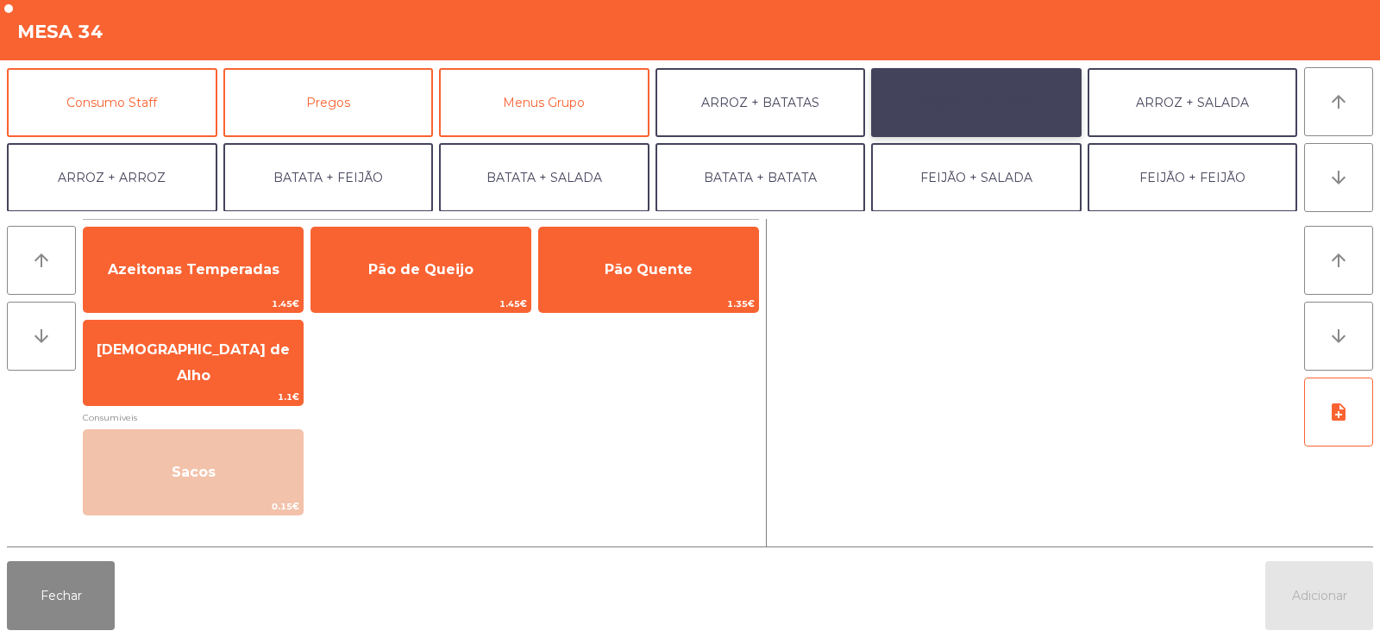
click at [986, 102] on button "ARROZ + FEIJÃO" at bounding box center [976, 102] width 210 height 69
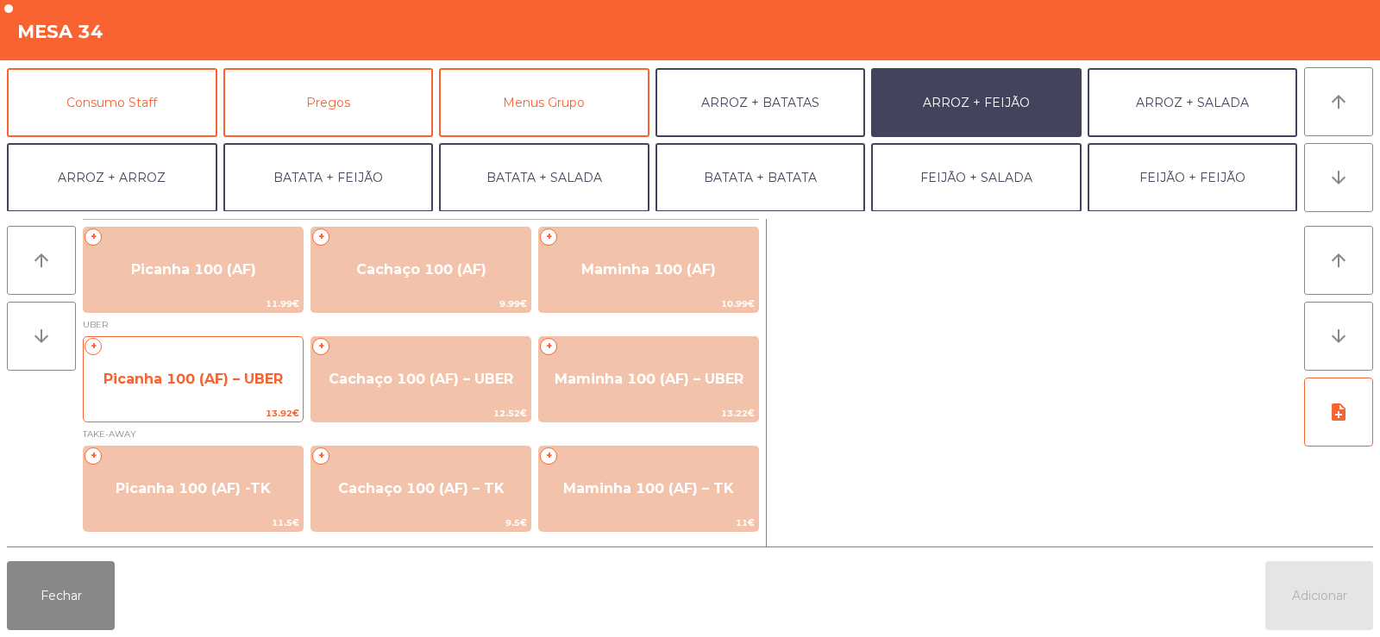
click at [190, 375] on span "Picanha 100 (AF) – UBER" at bounding box center [192, 379] width 179 height 16
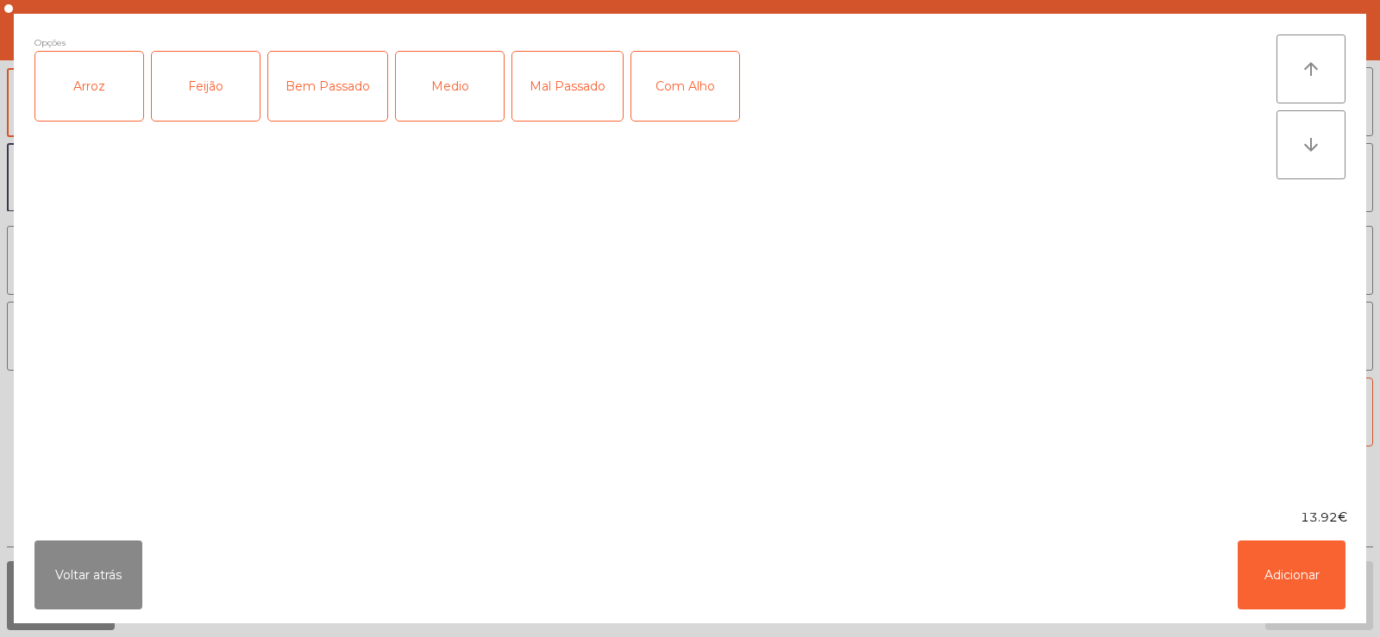
click at [98, 89] on div "Arroz" at bounding box center [89, 86] width 108 height 69
click at [212, 75] on div "Feijão" at bounding box center [206, 86] width 108 height 69
click at [335, 75] on div "Bem Passado" at bounding box center [327, 86] width 119 height 69
click at [1292, 588] on button "Adicionar" at bounding box center [1291, 575] width 108 height 69
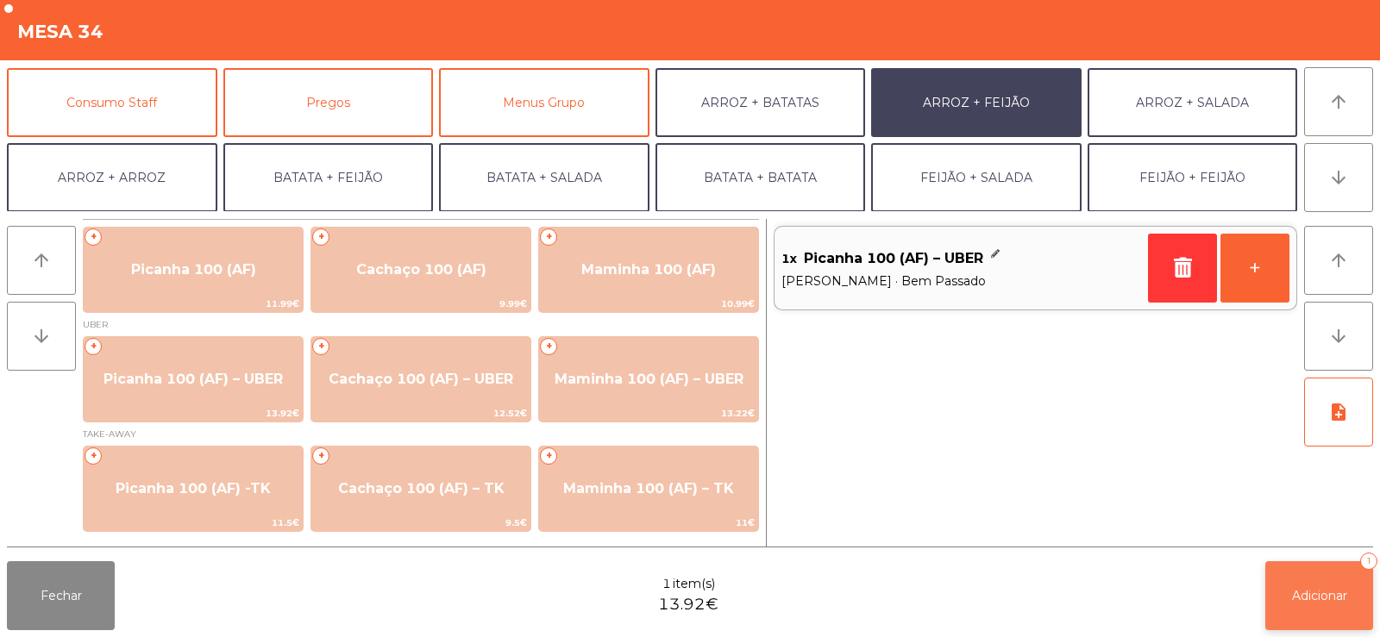
click at [1301, 594] on span "Adicionar" at bounding box center [1319, 596] width 55 height 16
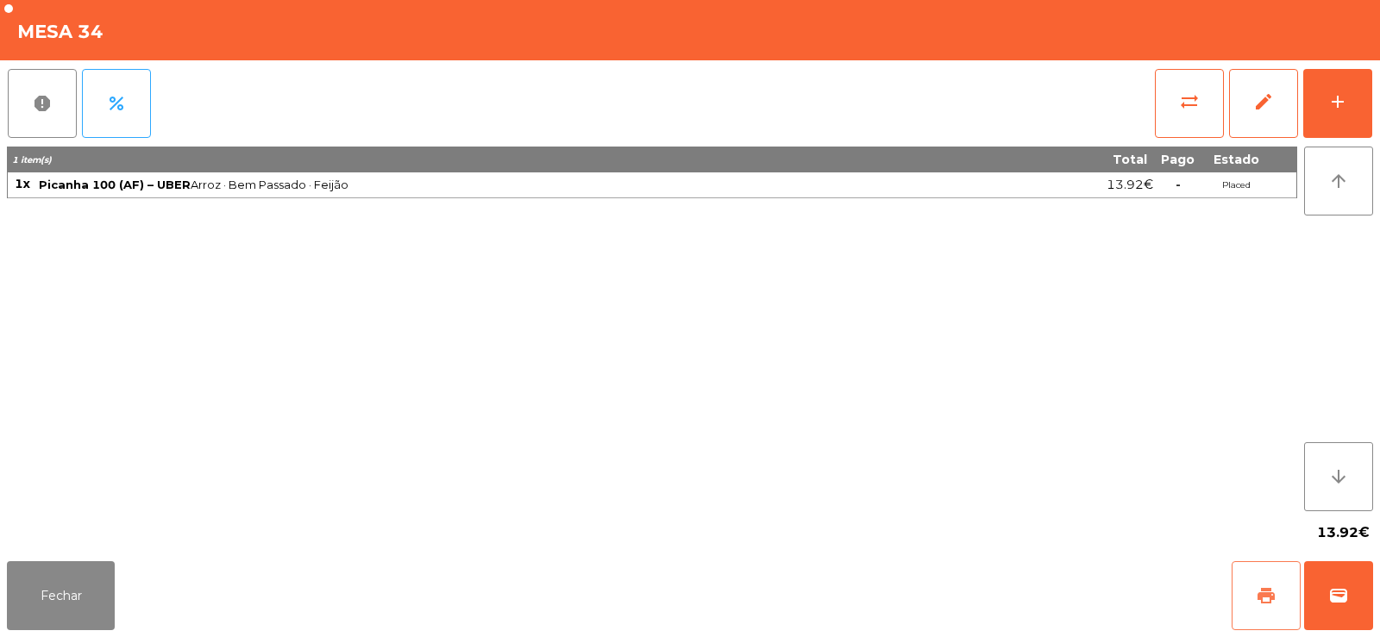
click at [1268, 590] on span "print" at bounding box center [1265, 595] width 21 height 21
click at [1352, 586] on button "wallet" at bounding box center [1338, 595] width 69 height 69
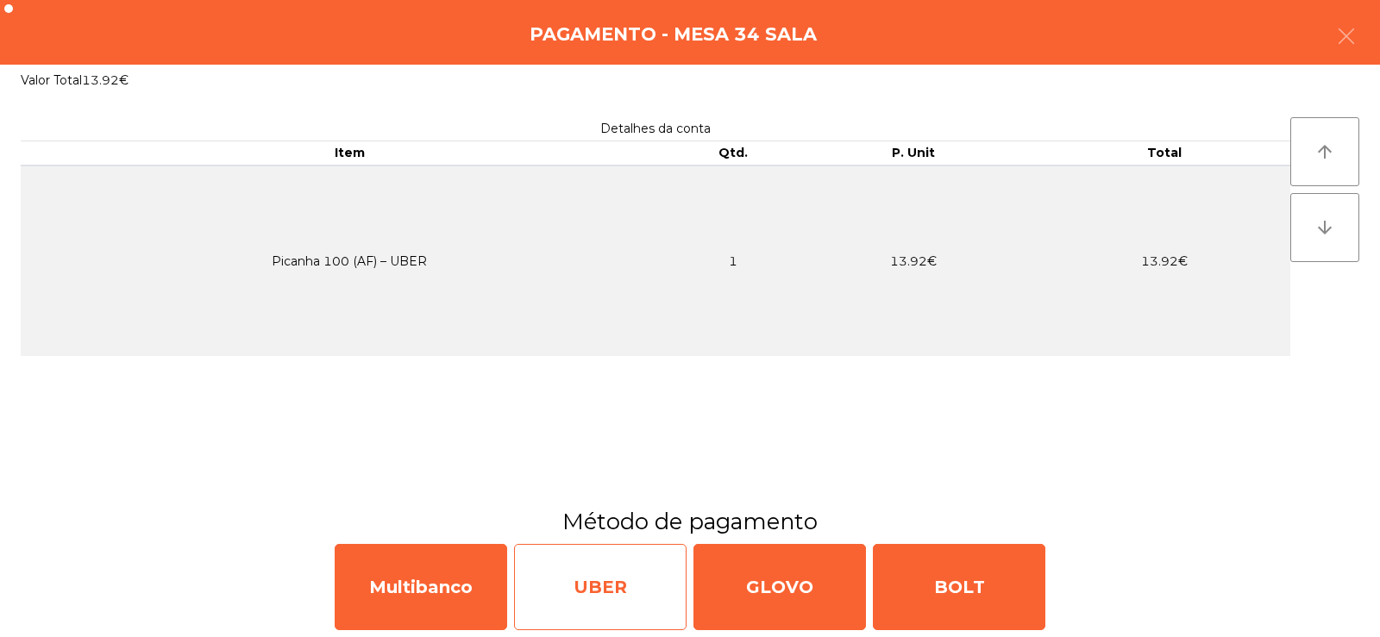
click at [607, 575] on div "UBER" at bounding box center [600, 587] width 172 height 86
select select "**"
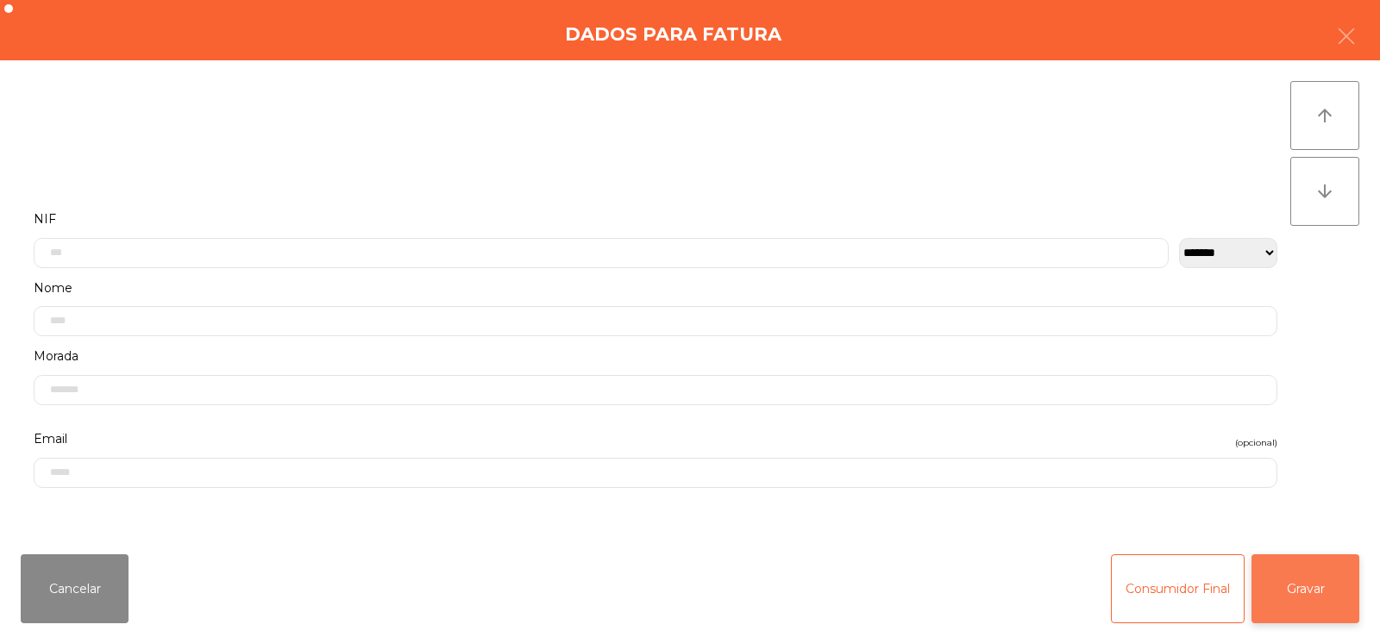
click at [1340, 590] on button "Gravar" at bounding box center [1305, 588] width 108 height 69
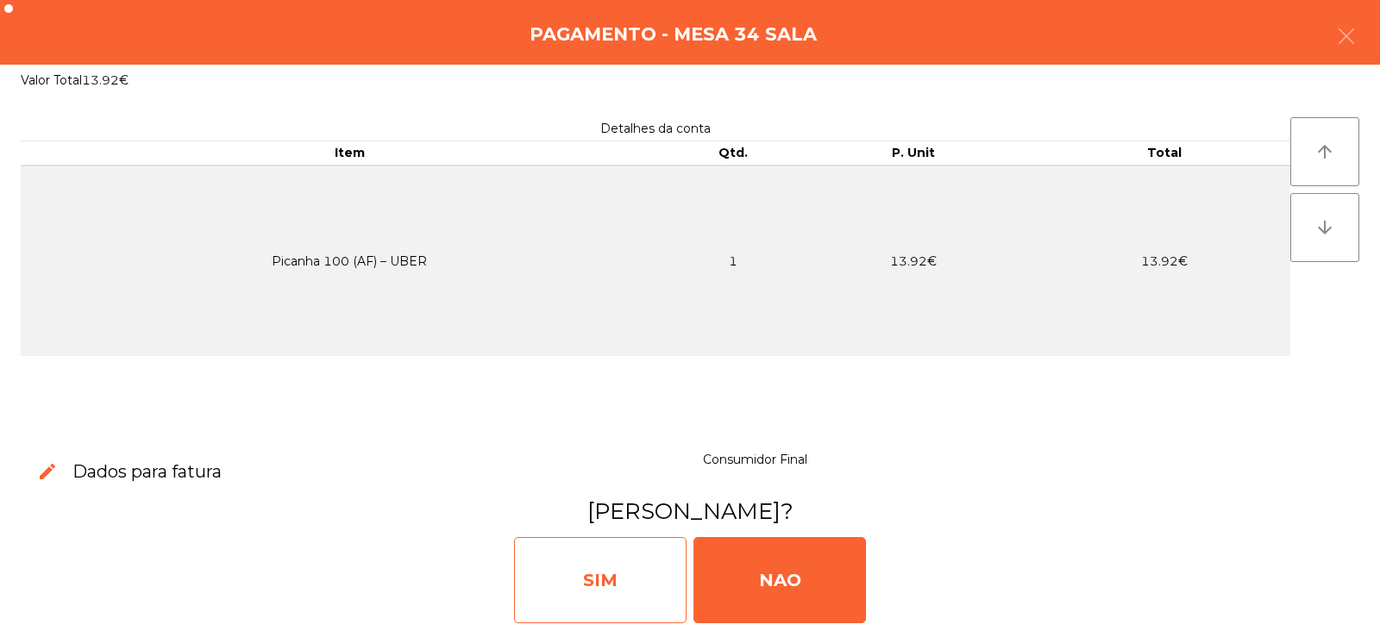
click at [615, 564] on div "SIM" at bounding box center [600, 580] width 172 height 86
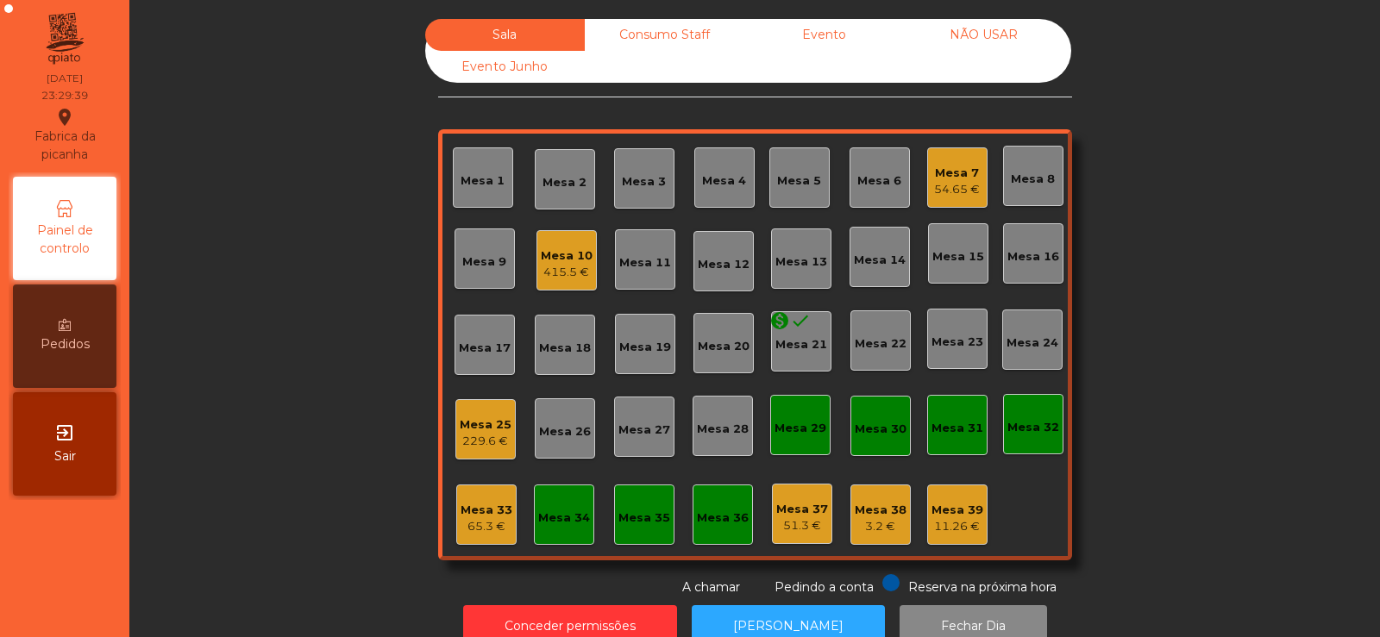
click at [627, 525] on div "Mesa 35" at bounding box center [644, 518] width 52 height 17
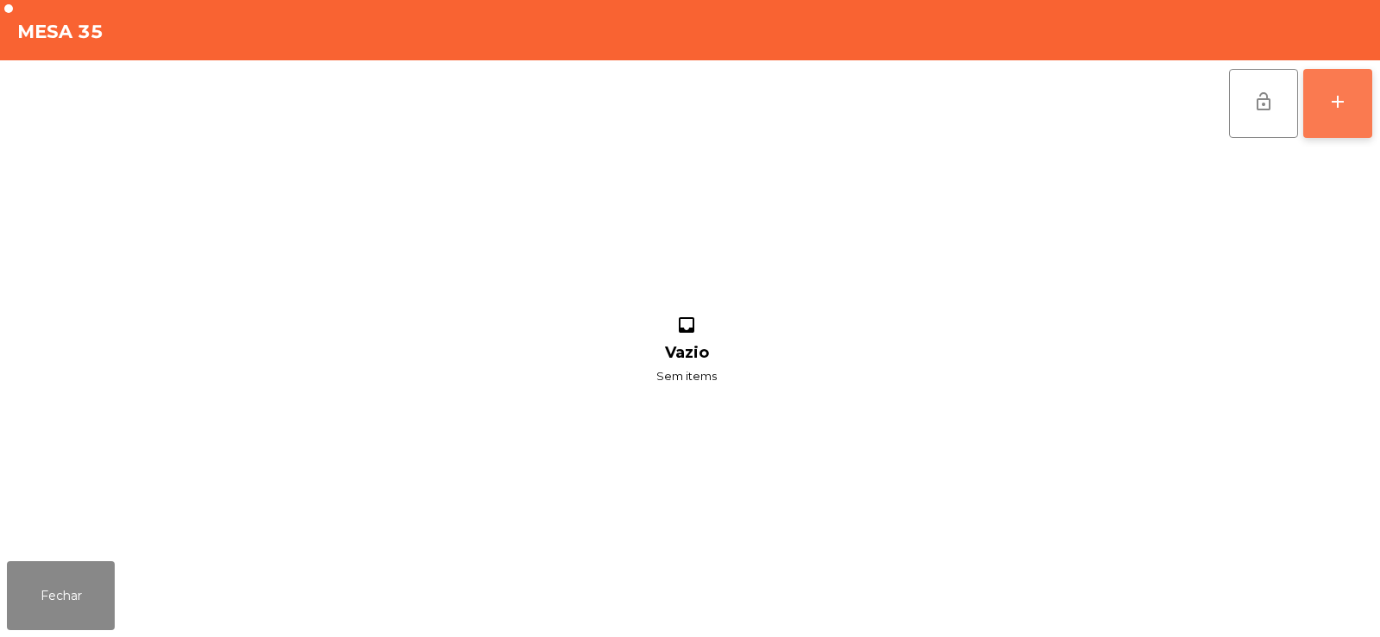
click at [1343, 102] on div "add" at bounding box center [1337, 101] width 21 height 21
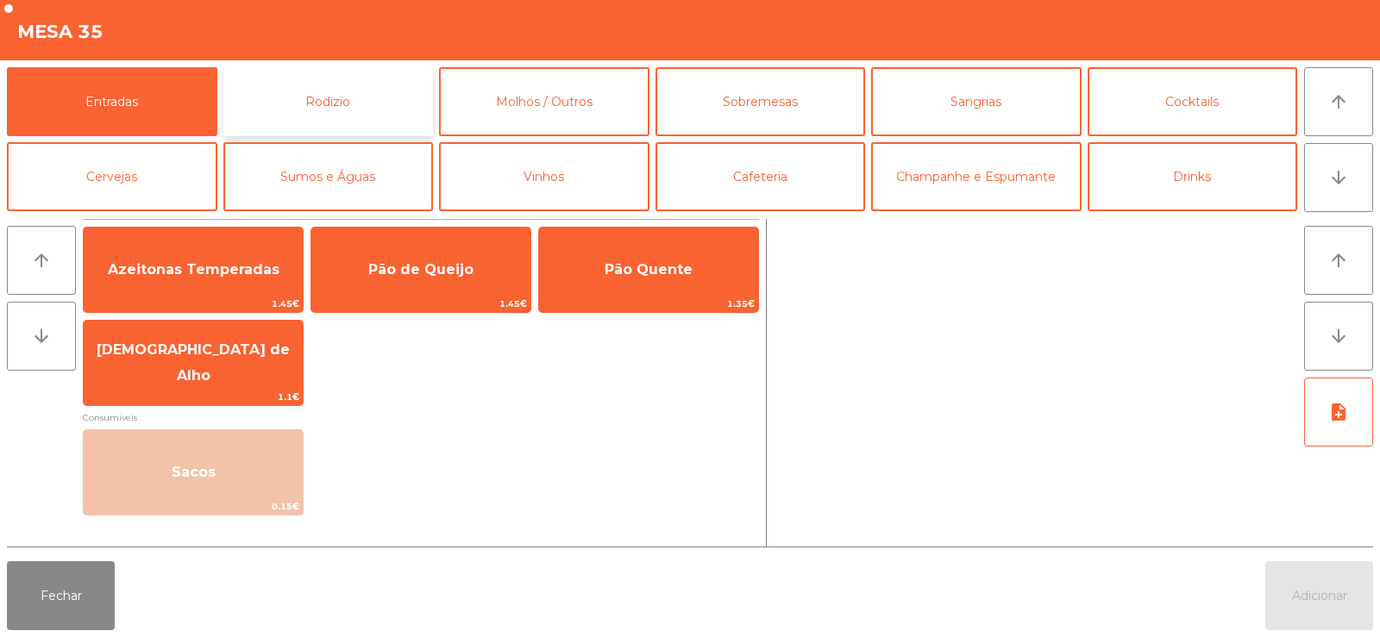
click at [378, 103] on button "Rodizio" at bounding box center [328, 101] width 210 height 69
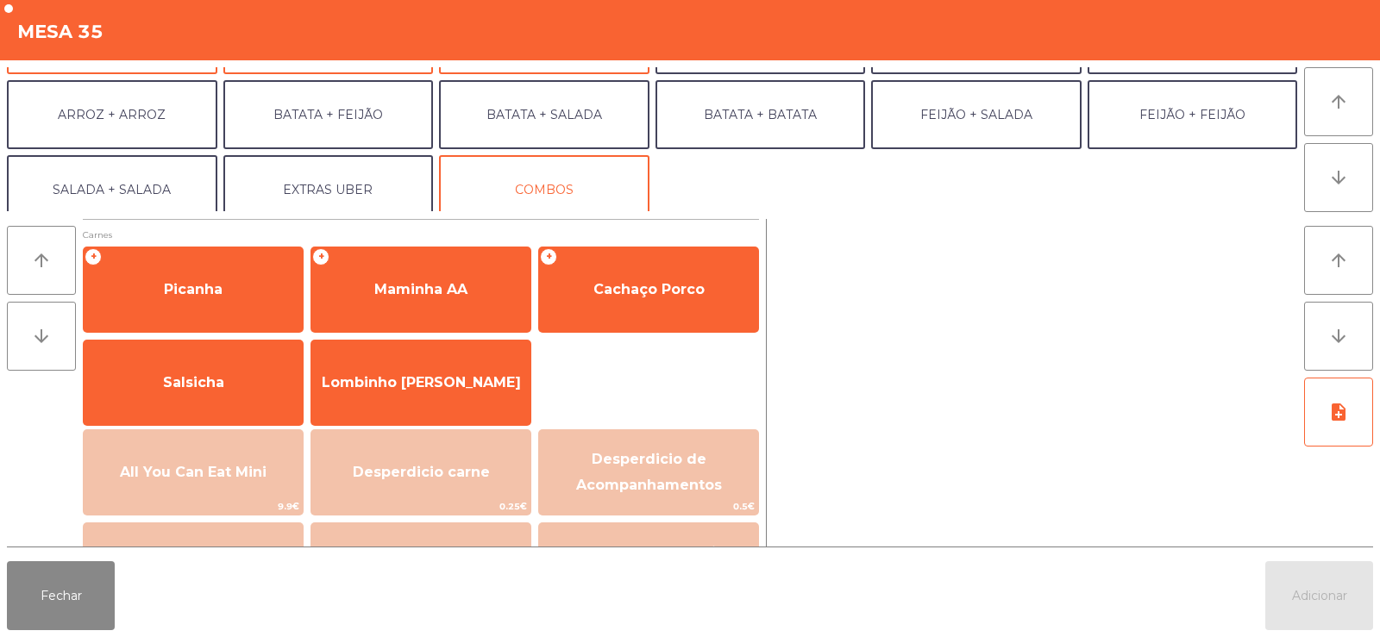
scroll to position [225, 0]
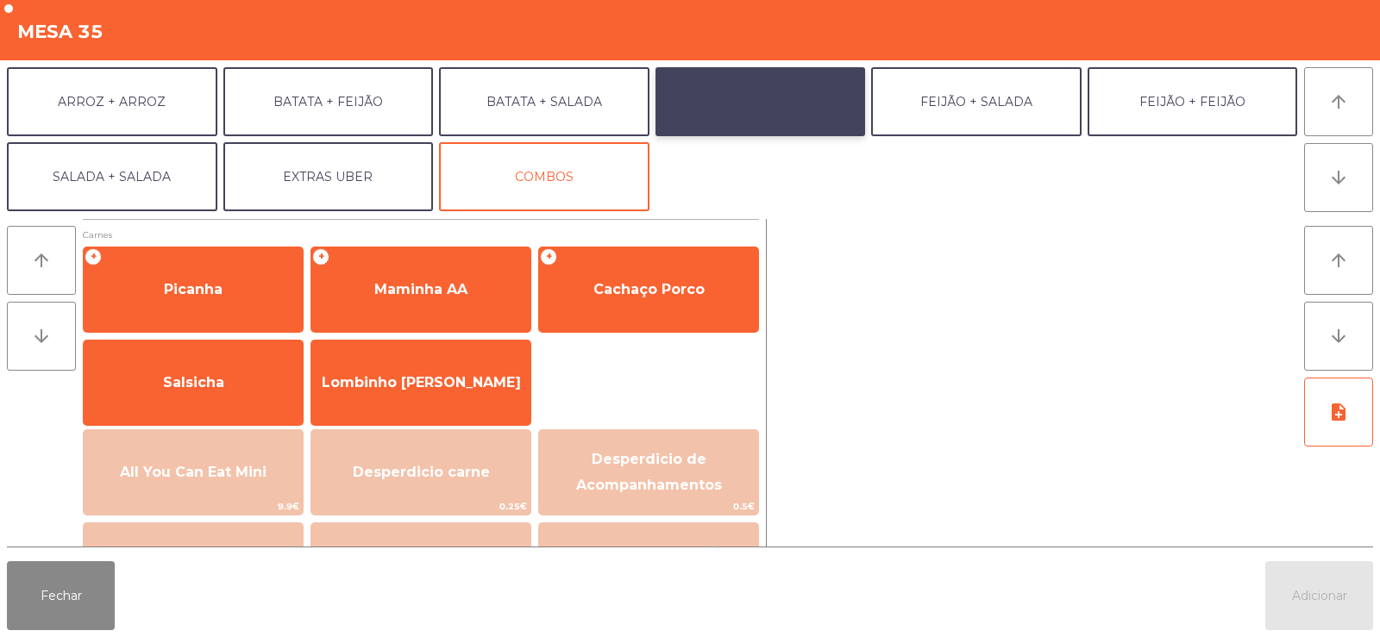
click at [774, 115] on button "BATATA + BATATA" at bounding box center [760, 101] width 210 height 69
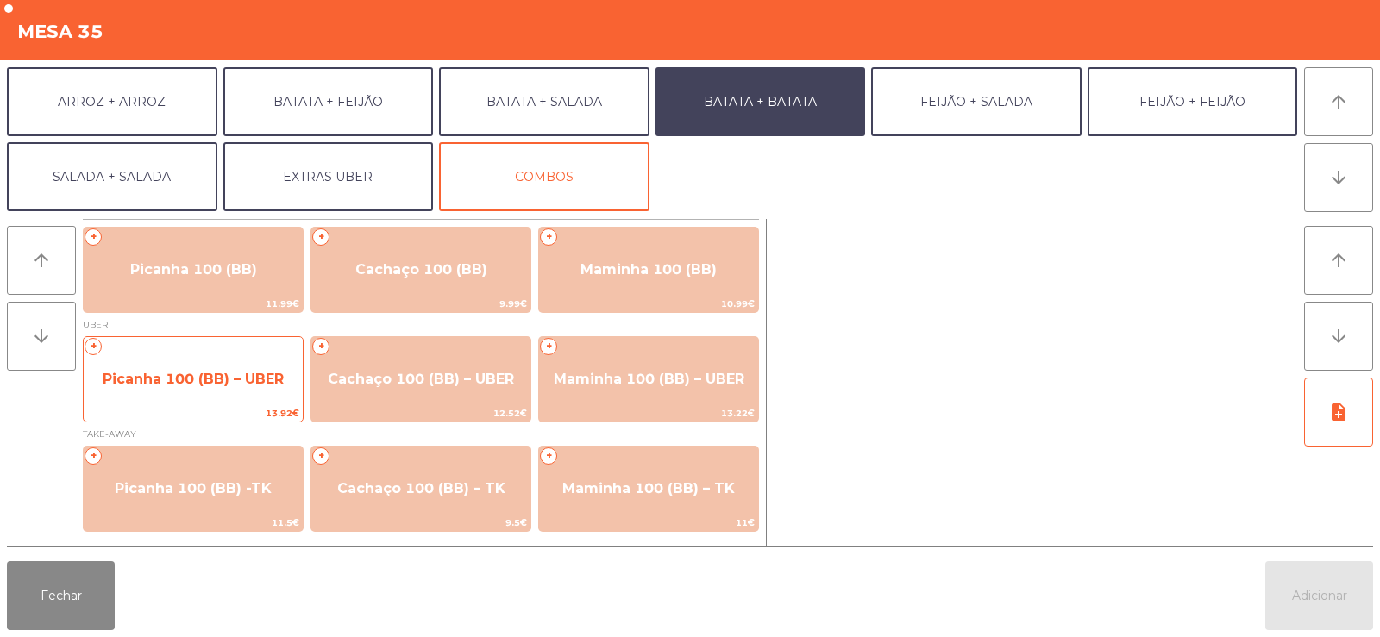
click at [208, 387] on span "Picanha 100 (BB) – UBER" at bounding box center [193, 379] width 219 height 47
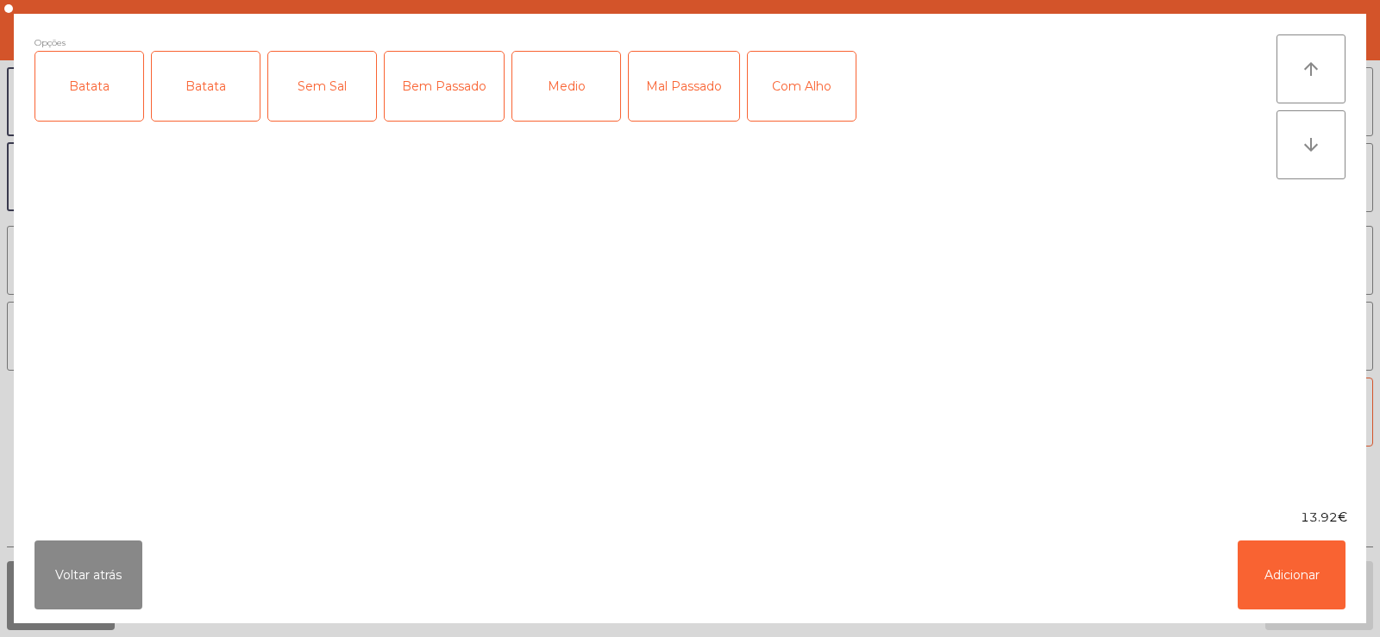
click at [99, 98] on div "Batata" at bounding box center [89, 86] width 108 height 69
click at [586, 97] on div "Medio" at bounding box center [566, 86] width 108 height 69
click at [1297, 565] on button "Adicionar" at bounding box center [1291, 575] width 108 height 69
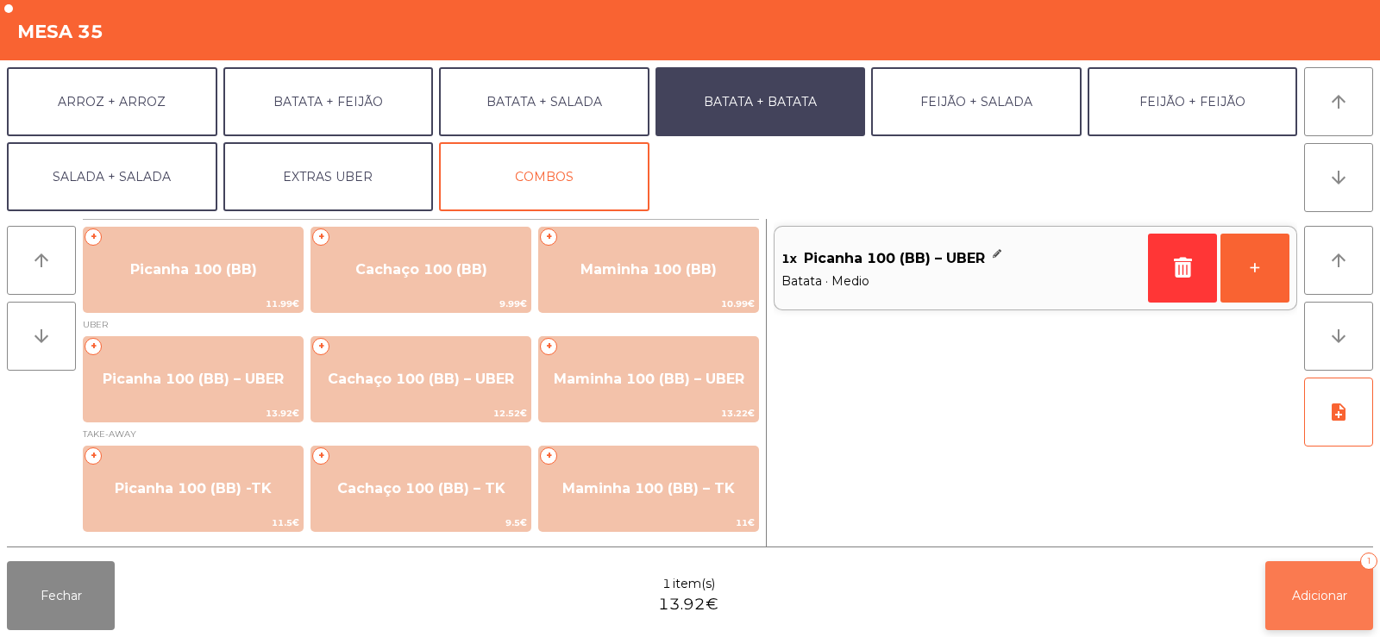
click at [1309, 598] on span "Adicionar" at bounding box center [1319, 596] width 55 height 16
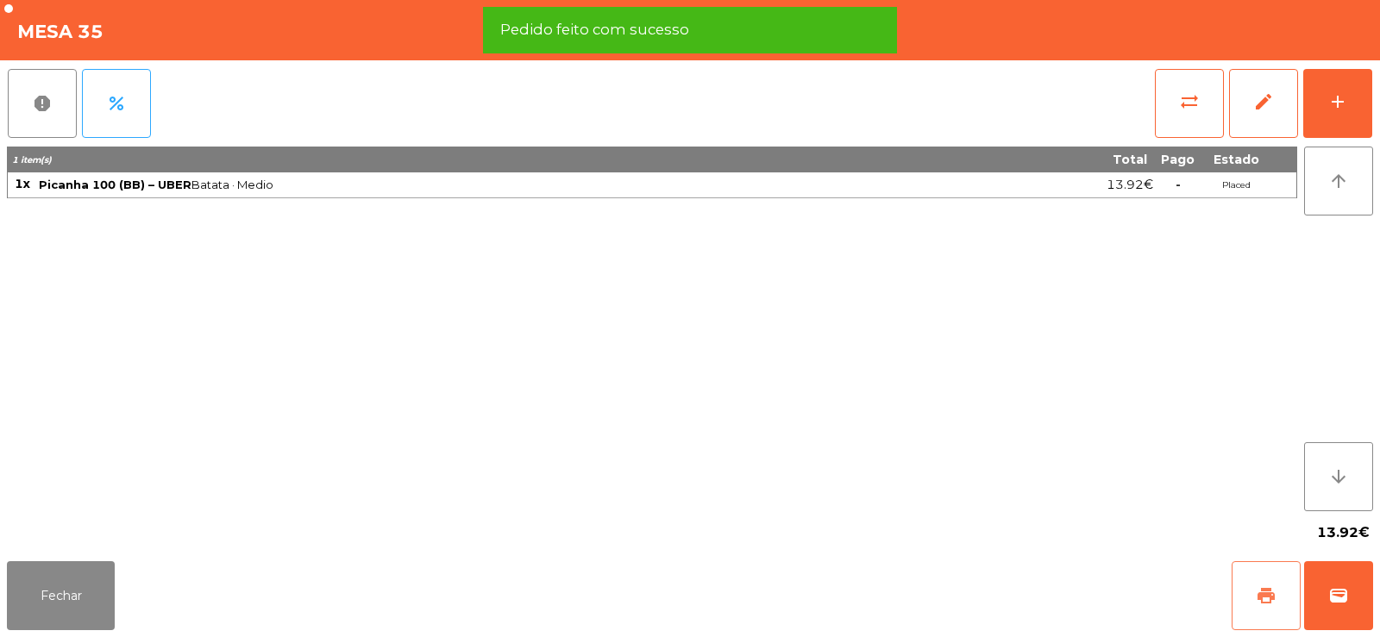
click at [1257, 607] on button "print" at bounding box center [1265, 595] width 69 height 69
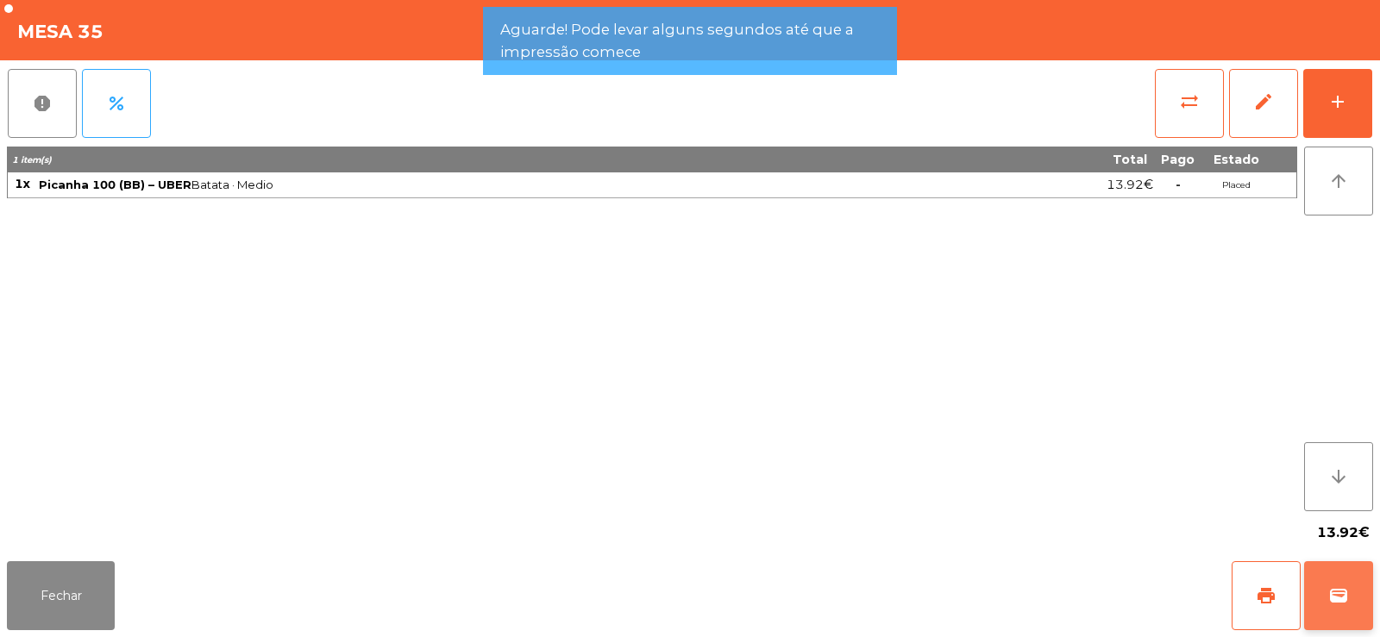
click at [1337, 589] on span "wallet" at bounding box center [1338, 595] width 21 height 21
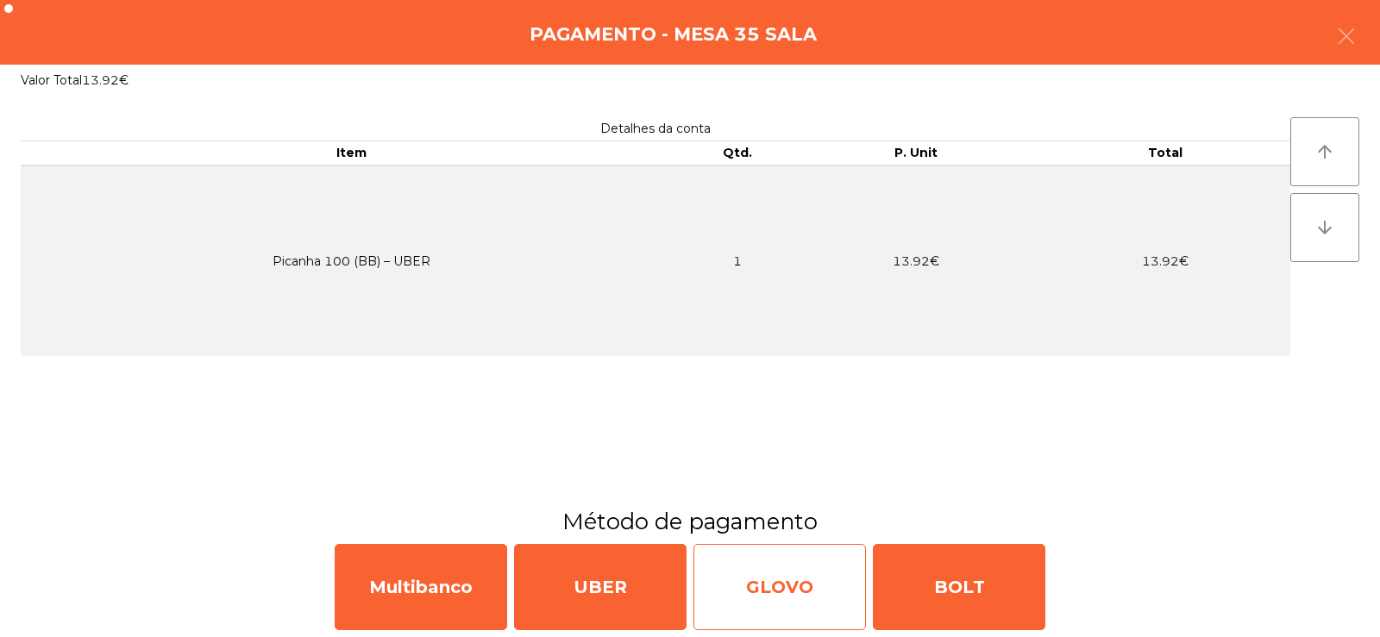
click at [779, 584] on div "GLOVO" at bounding box center [779, 587] width 172 height 86
select select "**"
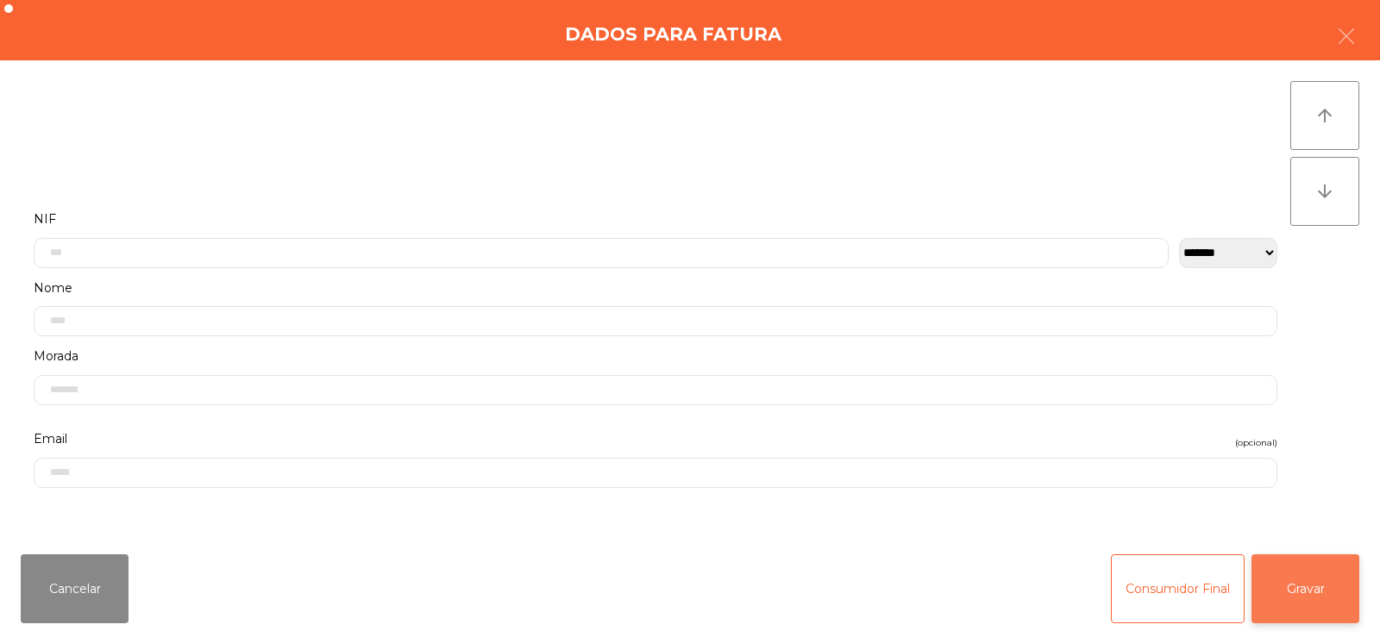
click at [1333, 588] on button "Gravar" at bounding box center [1305, 588] width 108 height 69
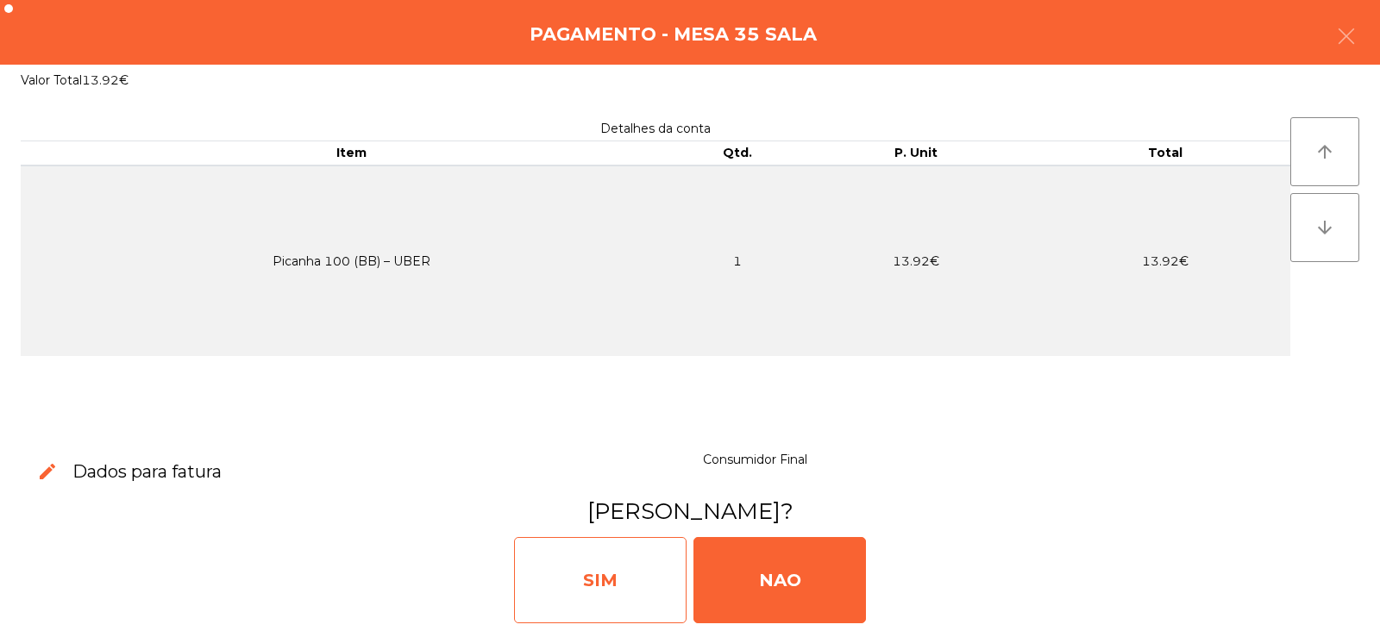
click at [590, 573] on div "SIM" at bounding box center [600, 580] width 172 height 86
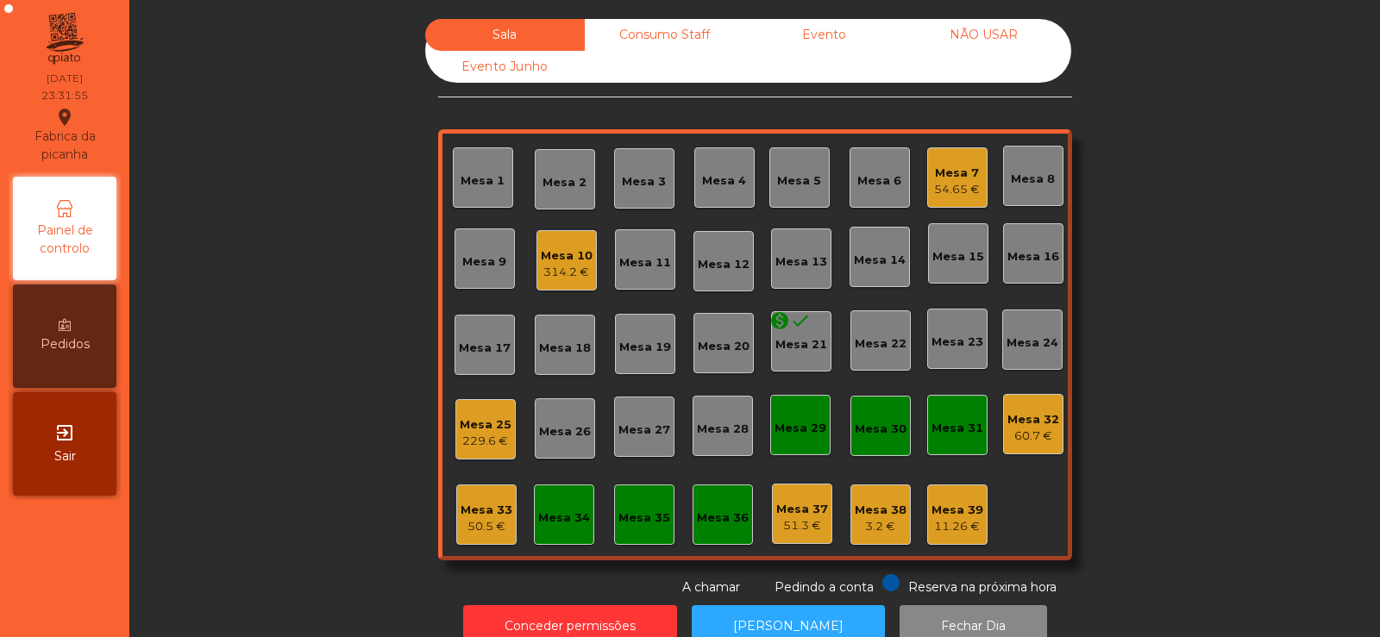
click at [1013, 425] on div "Mesa 32" at bounding box center [1033, 419] width 52 height 17
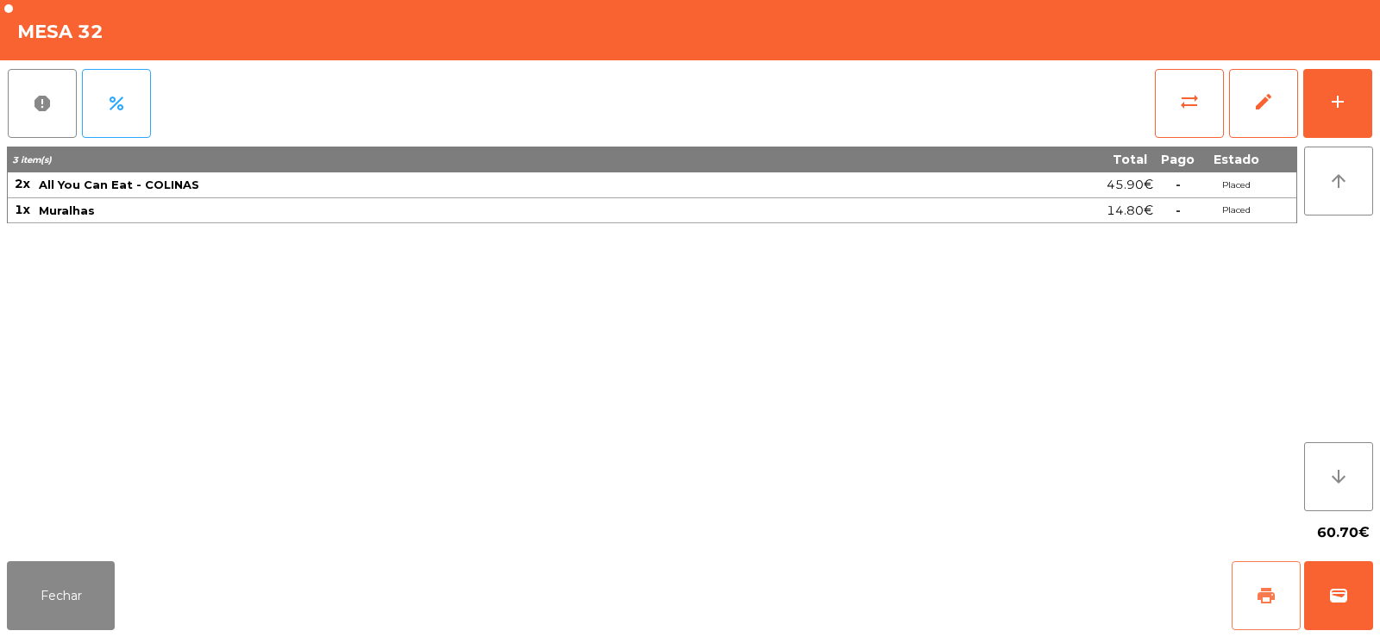
click at [1245, 580] on button "print" at bounding box center [1265, 595] width 69 height 69
click at [1195, 119] on button "sync_alt" at bounding box center [1189, 103] width 69 height 69
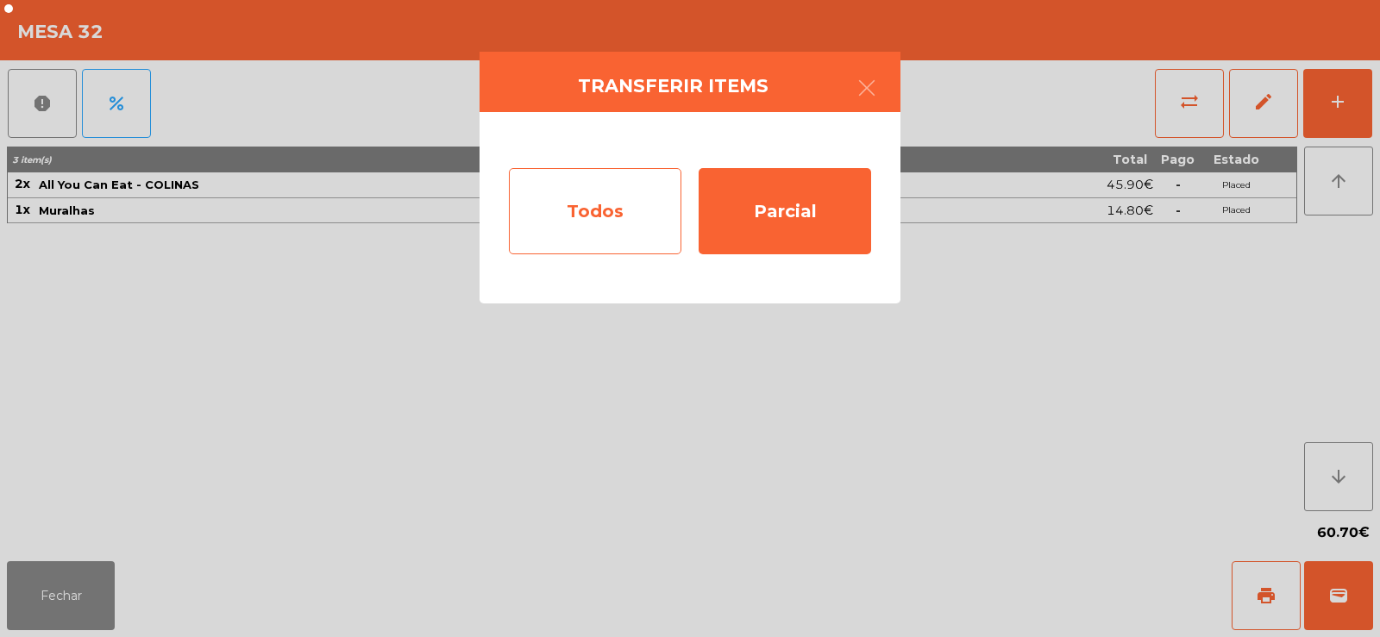
click at [638, 224] on div "Todos" at bounding box center [595, 211] width 172 height 86
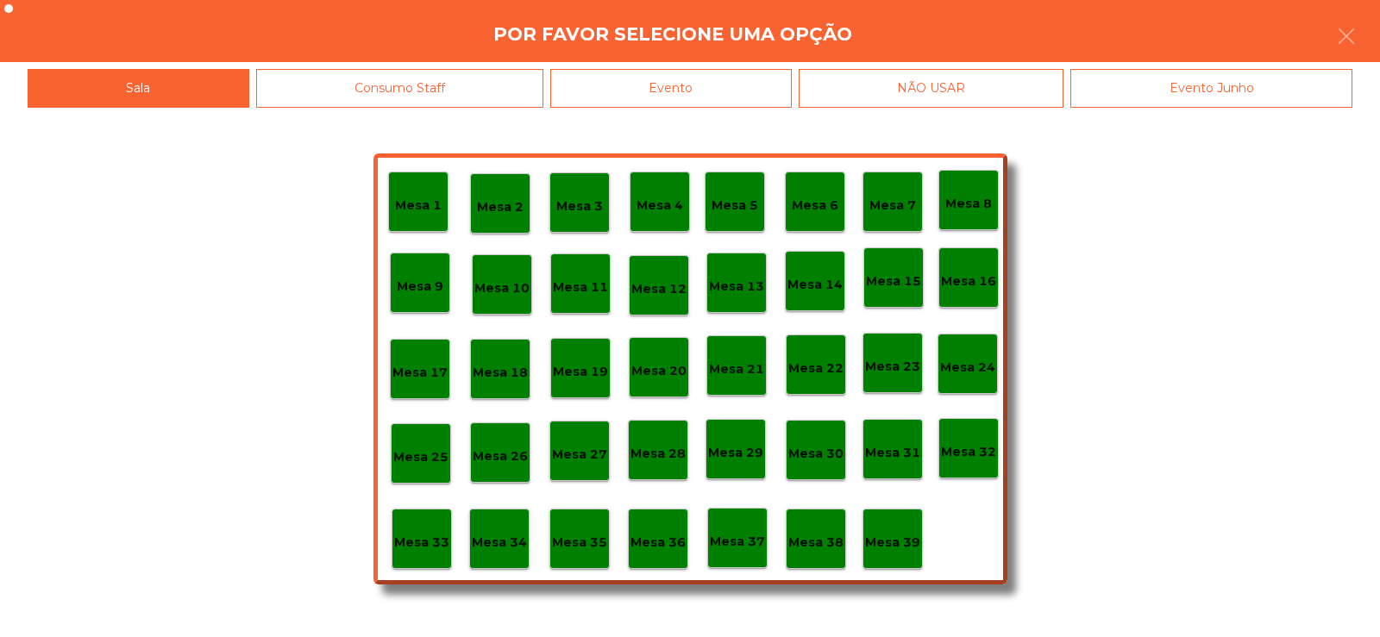
click at [768, 90] on div "Evento" at bounding box center [670, 88] width 241 height 39
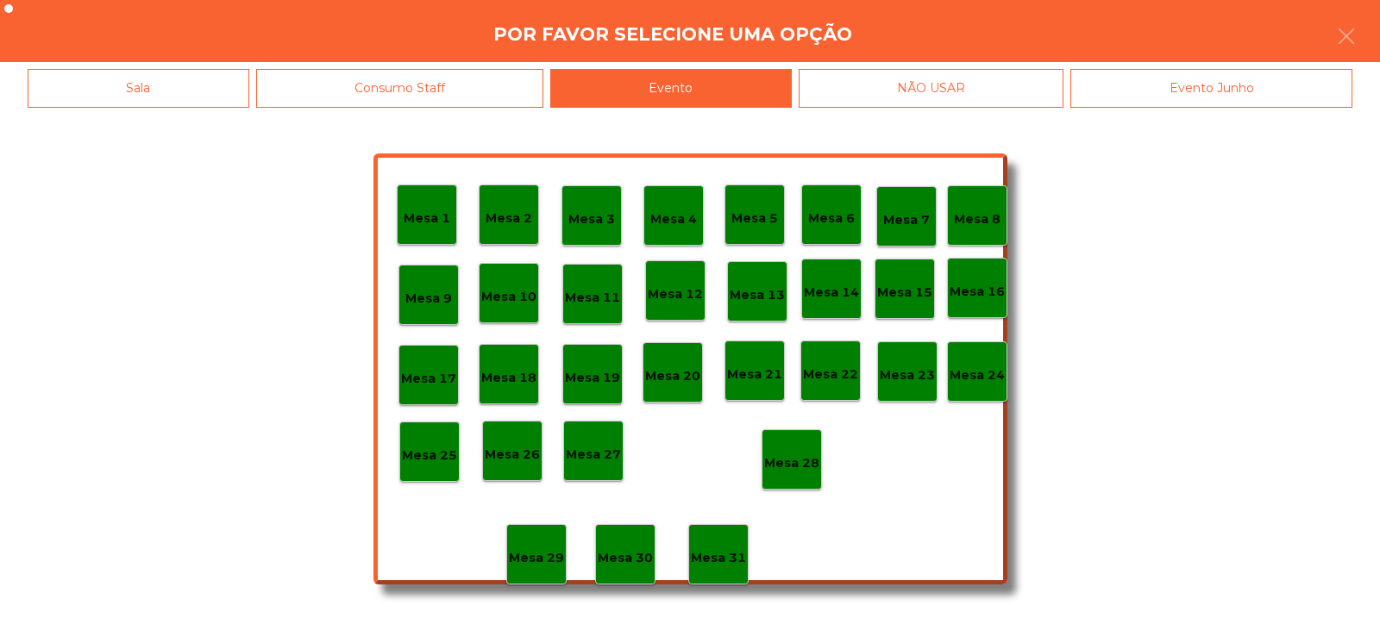
click at [783, 458] on p "Mesa 28" at bounding box center [791, 464] width 55 height 20
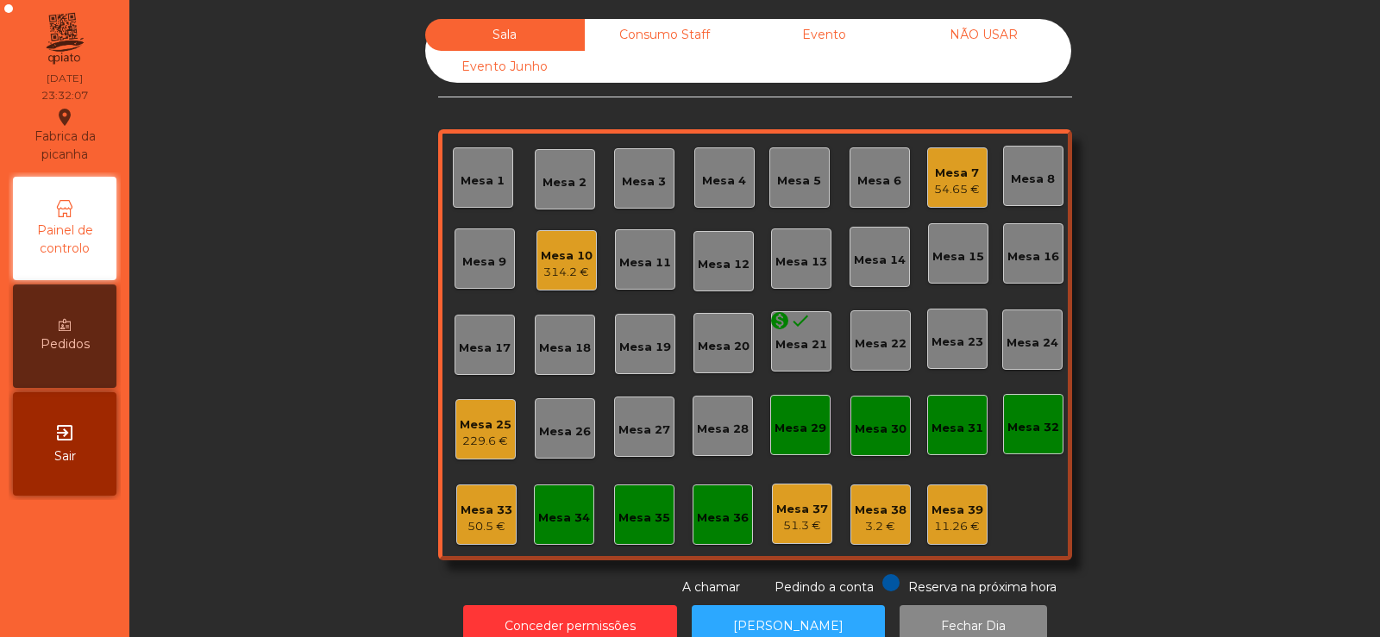
click at [572, 279] on div "314.2 €" at bounding box center [567, 272] width 52 height 17
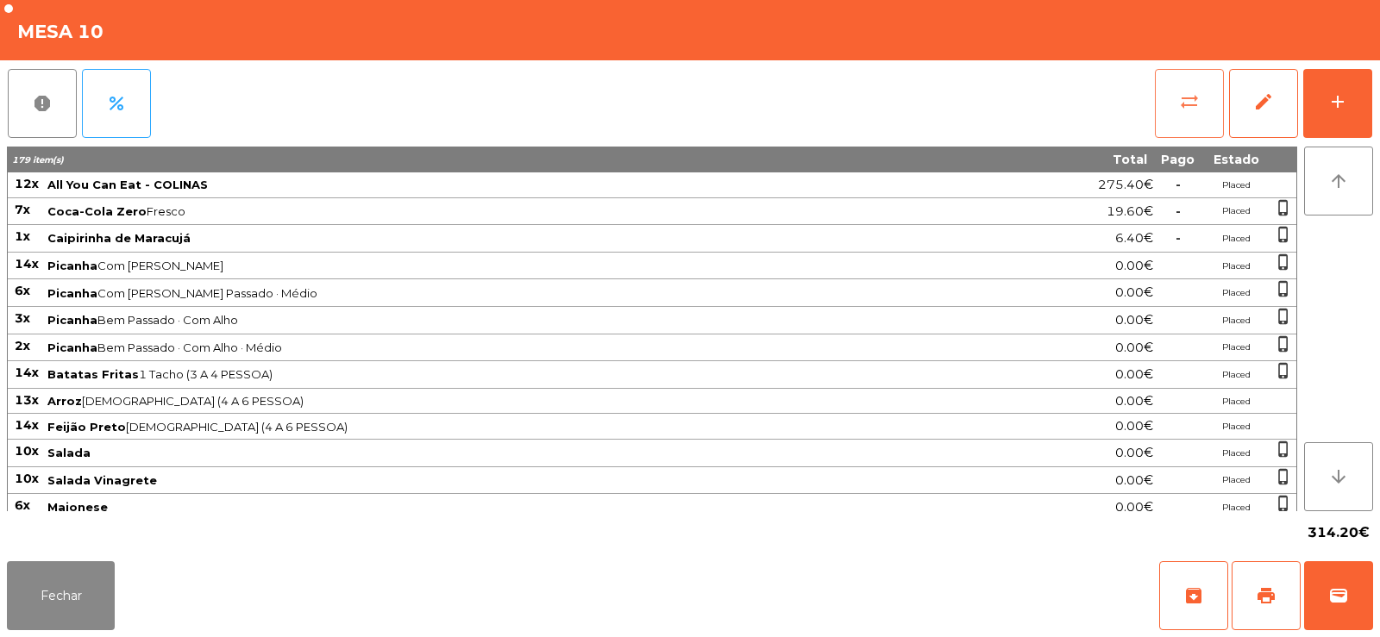
click at [1191, 107] on span "sync_alt" at bounding box center [1189, 101] width 21 height 21
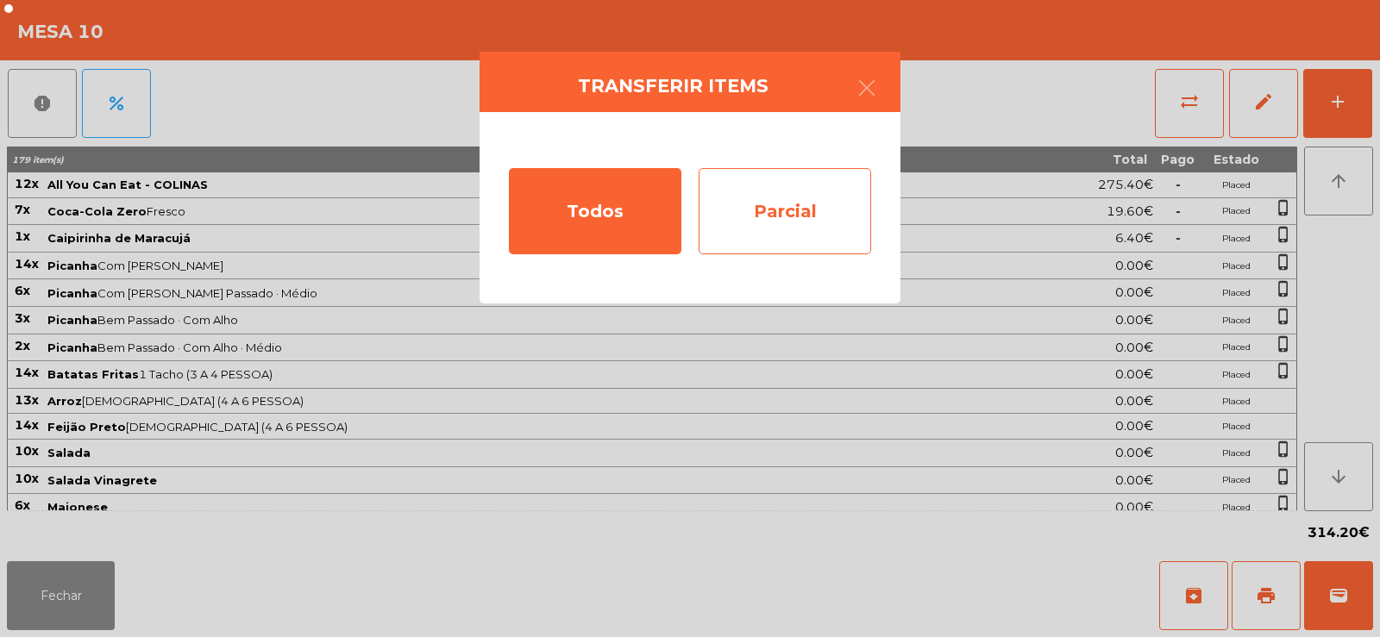
click at [793, 193] on div "Parcial" at bounding box center [784, 211] width 172 height 86
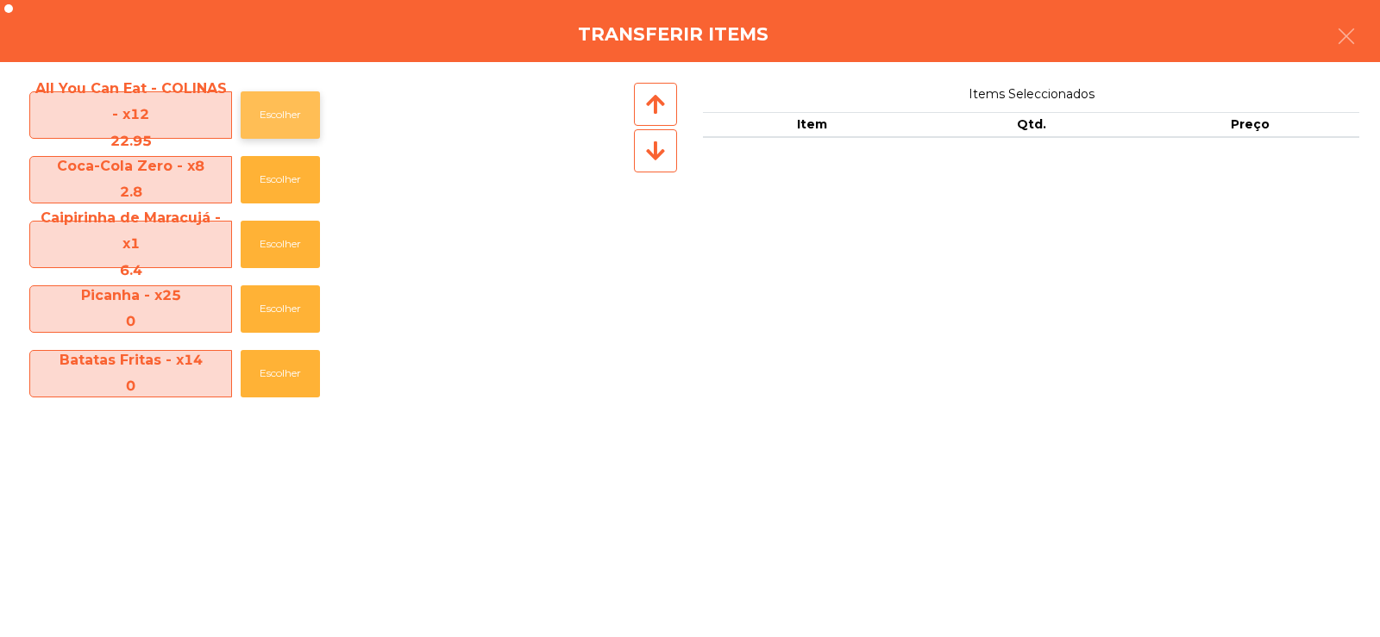
click at [299, 119] on button "Escolher" at bounding box center [280, 114] width 79 height 47
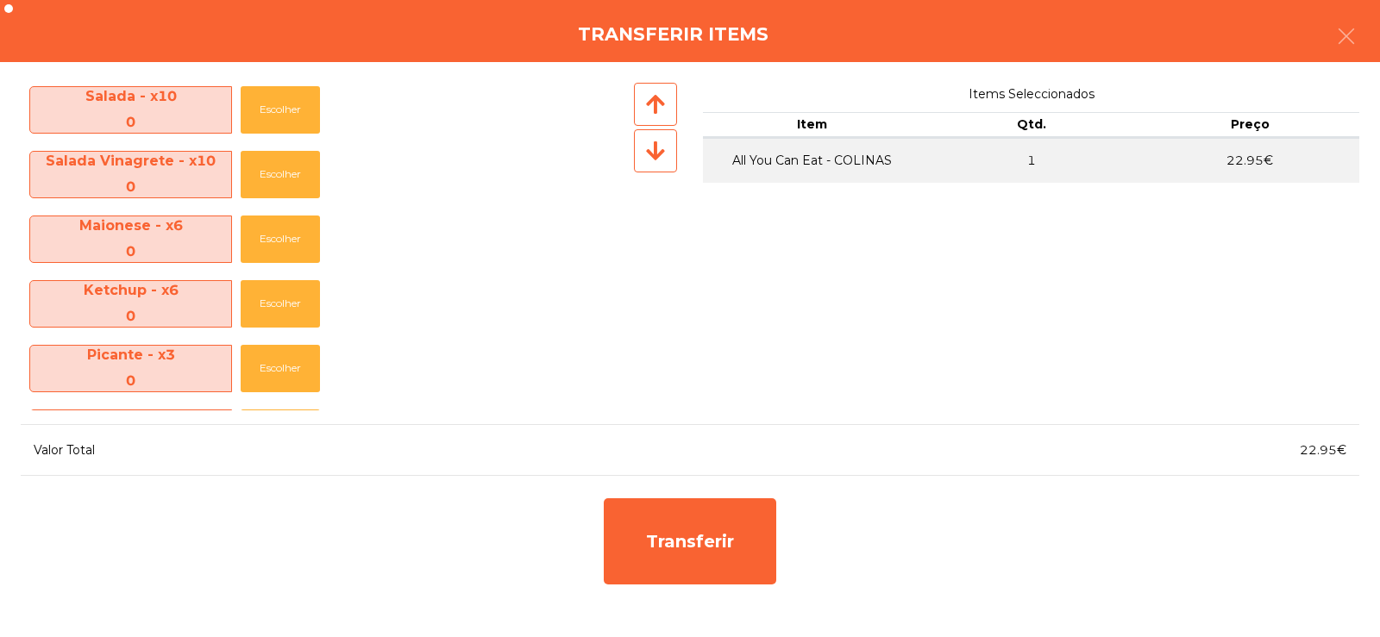
scroll to position [0, 0]
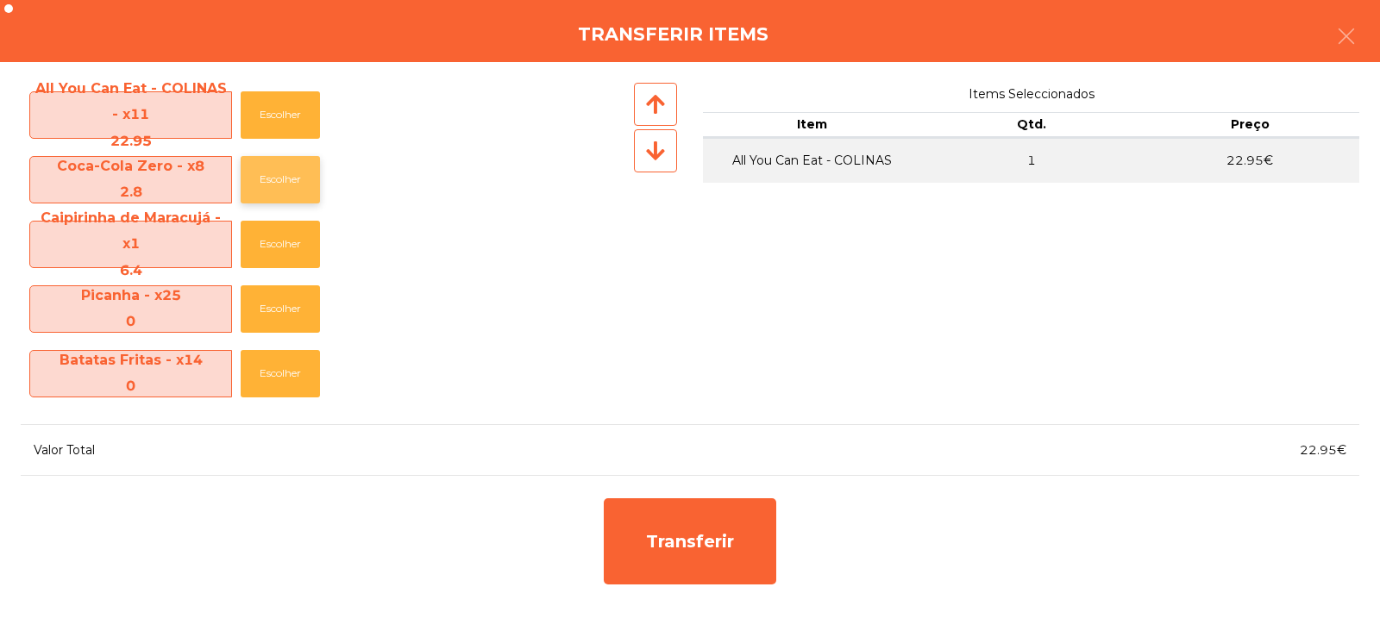
click at [286, 184] on button "Escolher" at bounding box center [280, 179] width 79 height 47
click at [292, 178] on button "Escolher" at bounding box center [280, 179] width 79 height 47
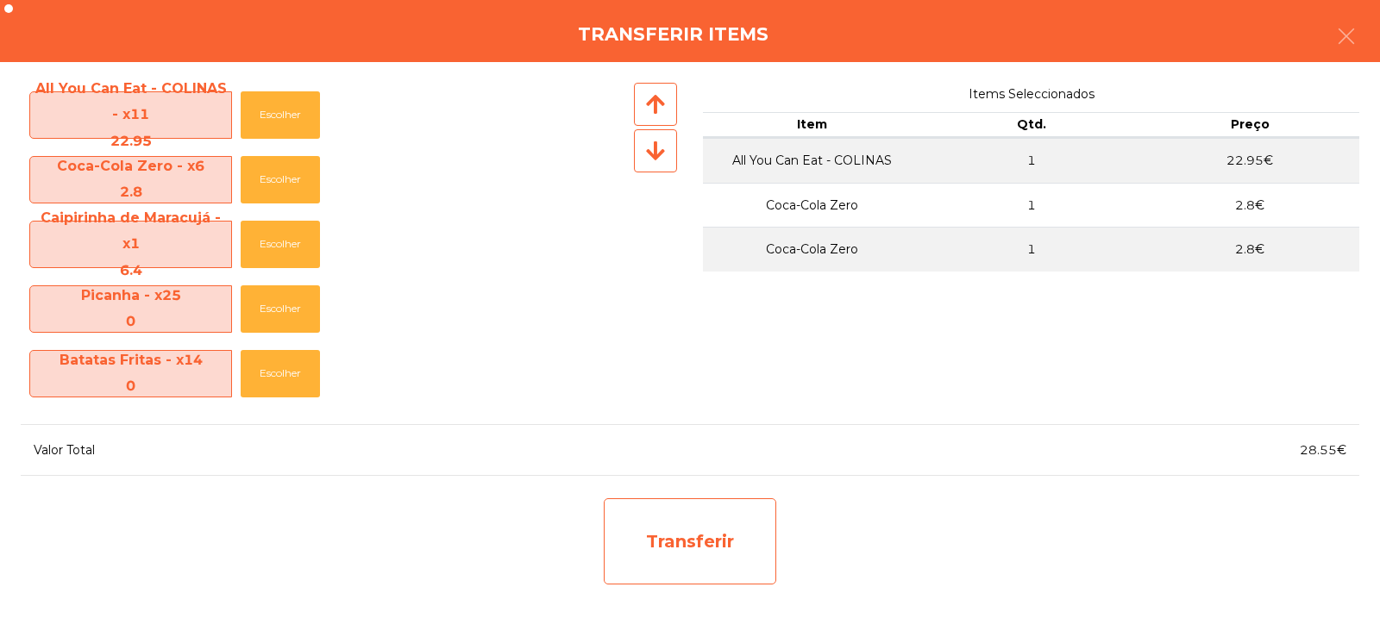
click at [688, 535] on div "Transferir" at bounding box center [690, 541] width 172 height 86
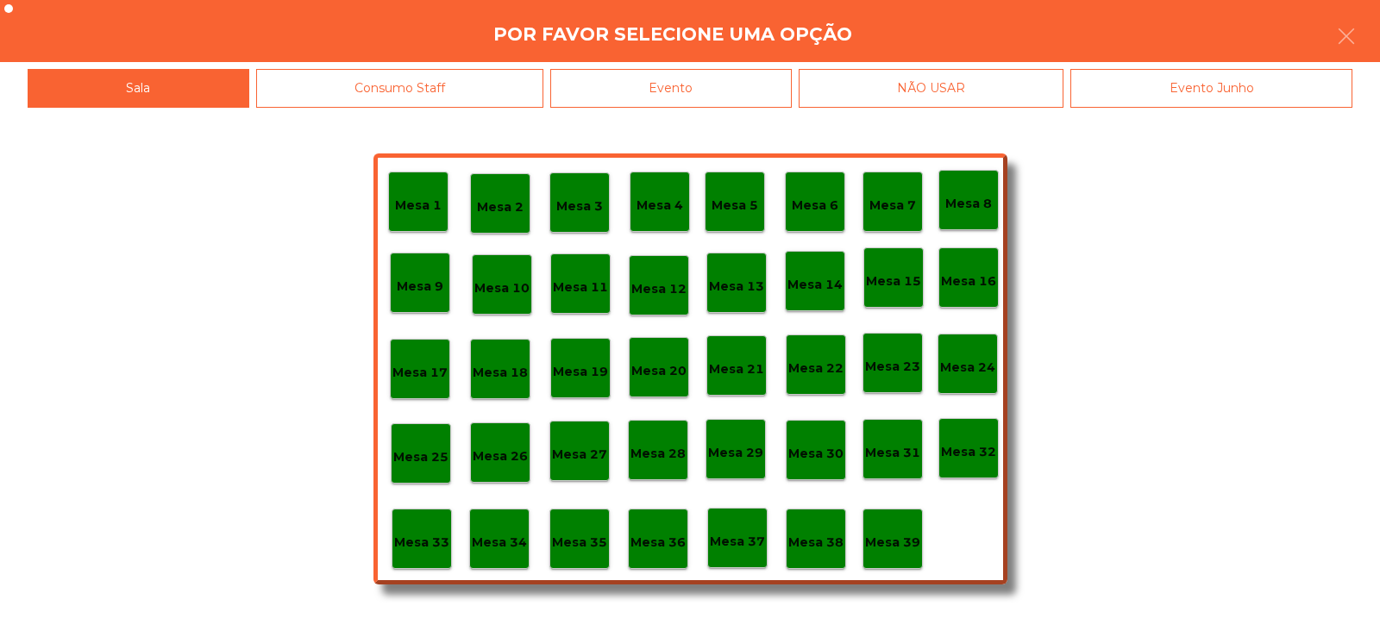
click at [968, 441] on div "Mesa 32" at bounding box center [968, 448] width 55 height 27
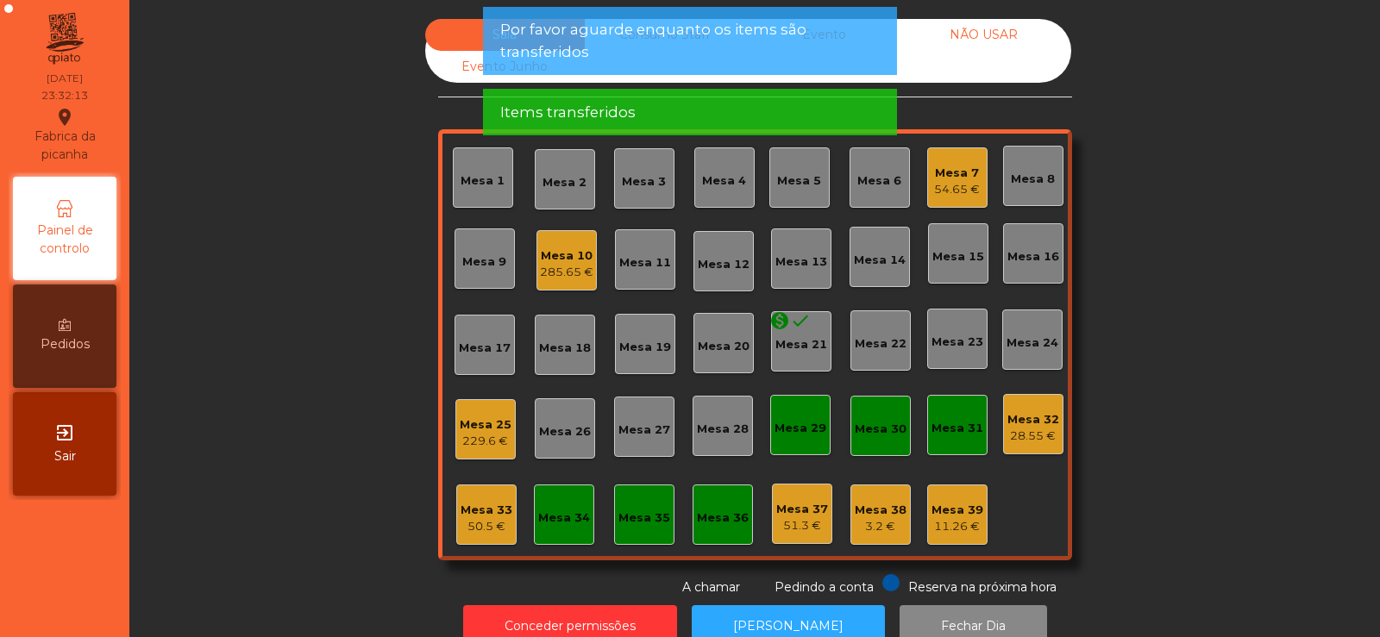
click at [1029, 435] on div "28.55 €" at bounding box center [1033, 436] width 52 height 17
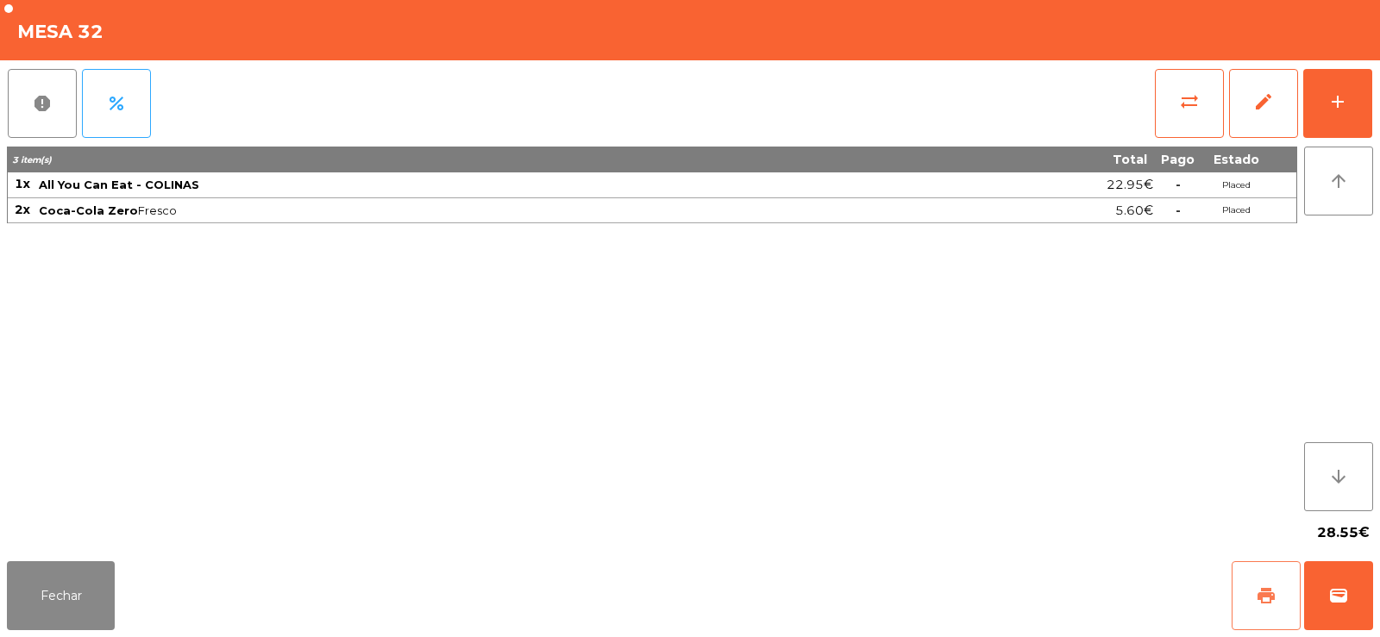
click at [1264, 598] on span "print" at bounding box center [1265, 595] width 21 height 21
click at [1198, 113] on button "sync_alt" at bounding box center [1189, 103] width 69 height 69
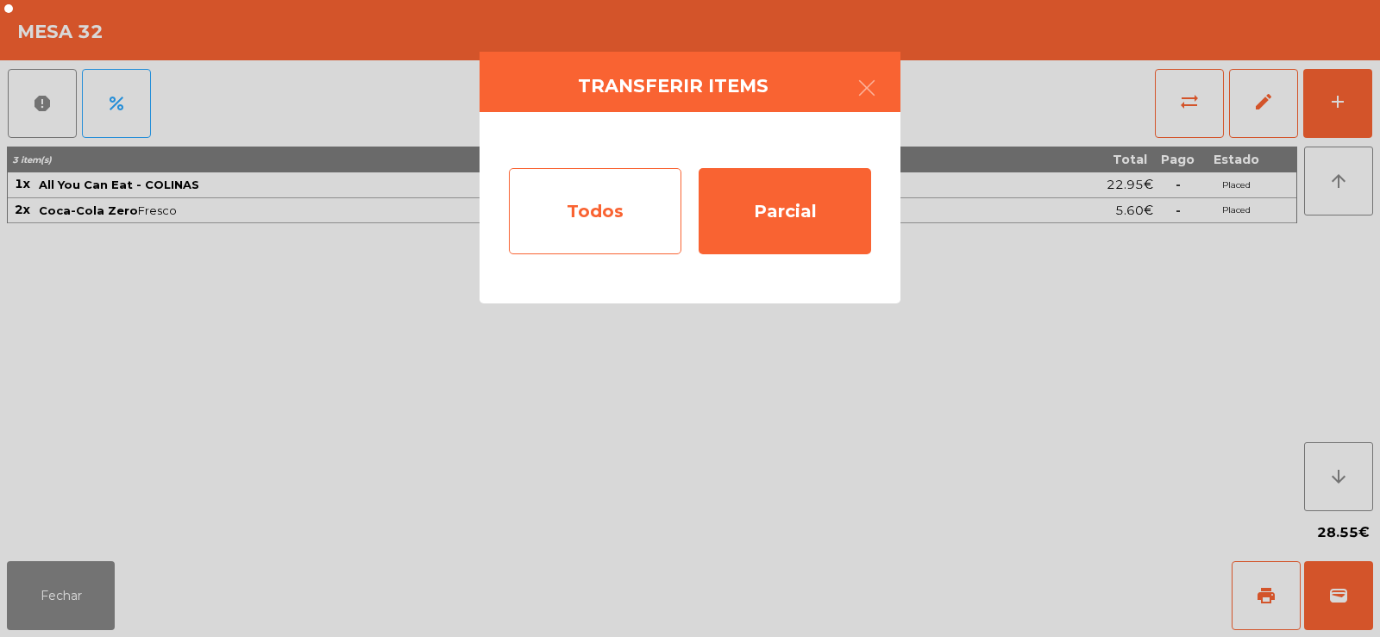
click at [592, 208] on div "Todos" at bounding box center [595, 211] width 172 height 86
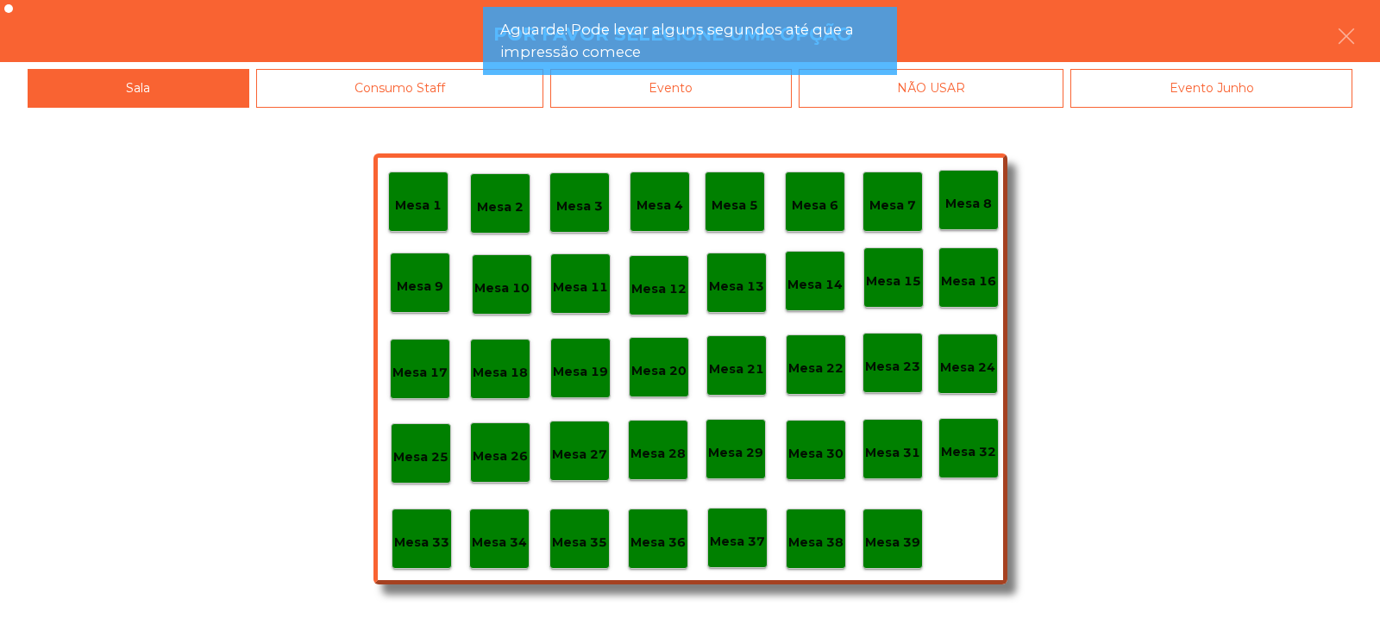
click at [778, 95] on div "Evento" at bounding box center [670, 88] width 241 height 39
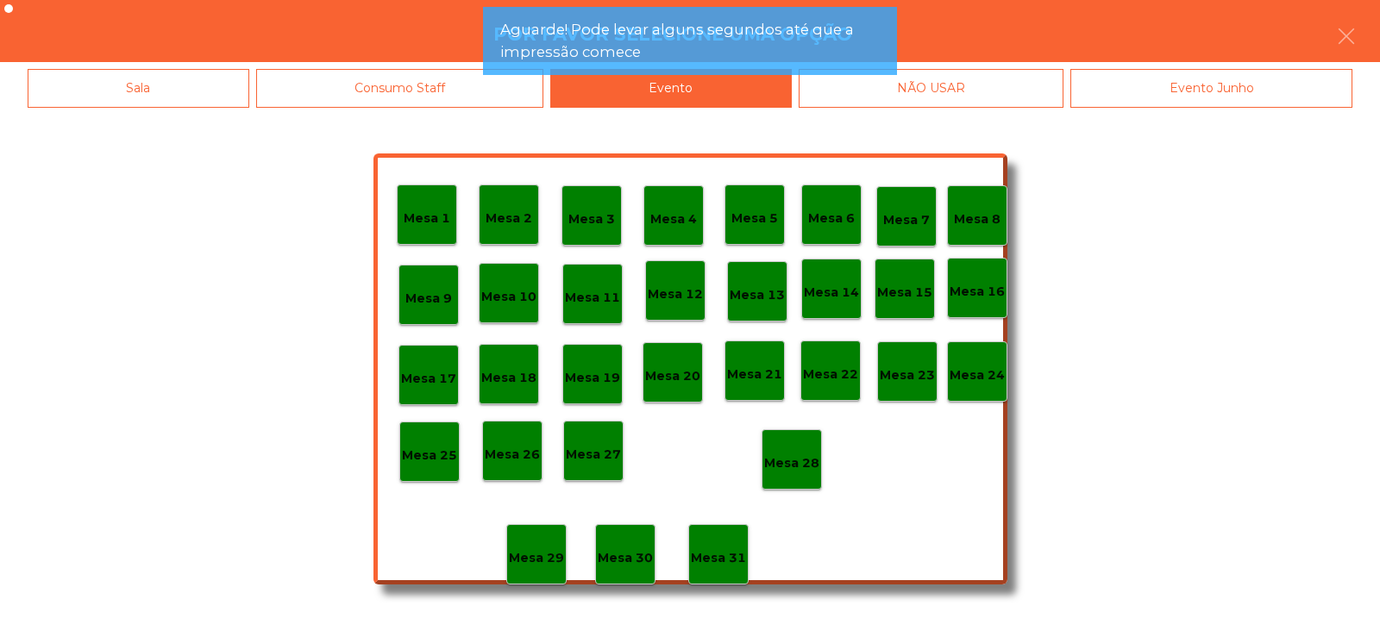
click at [808, 447] on div "Mesa 28" at bounding box center [791, 460] width 55 height 27
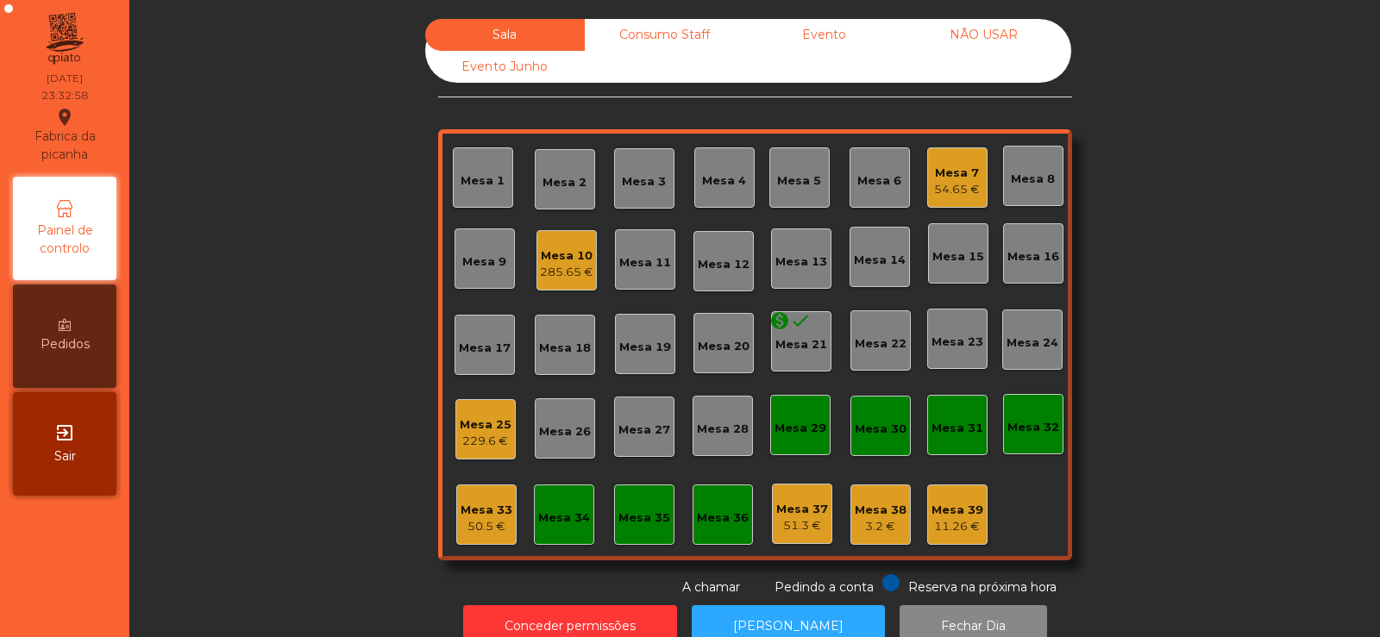
click at [567, 251] on div "Mesa 10" at bounding box center [566, 255] width 53 height 17
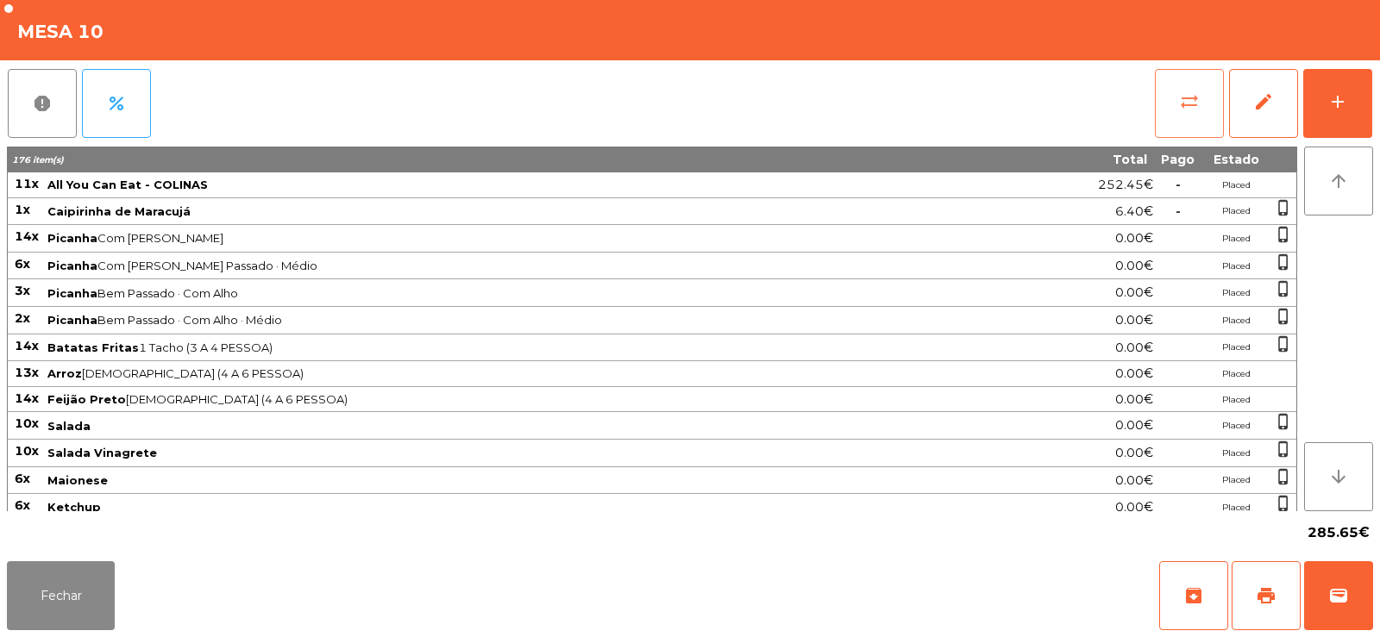
click at [1215, 107] on button "sync_alt" at bounding box center [1189, 103] width 69 height 69
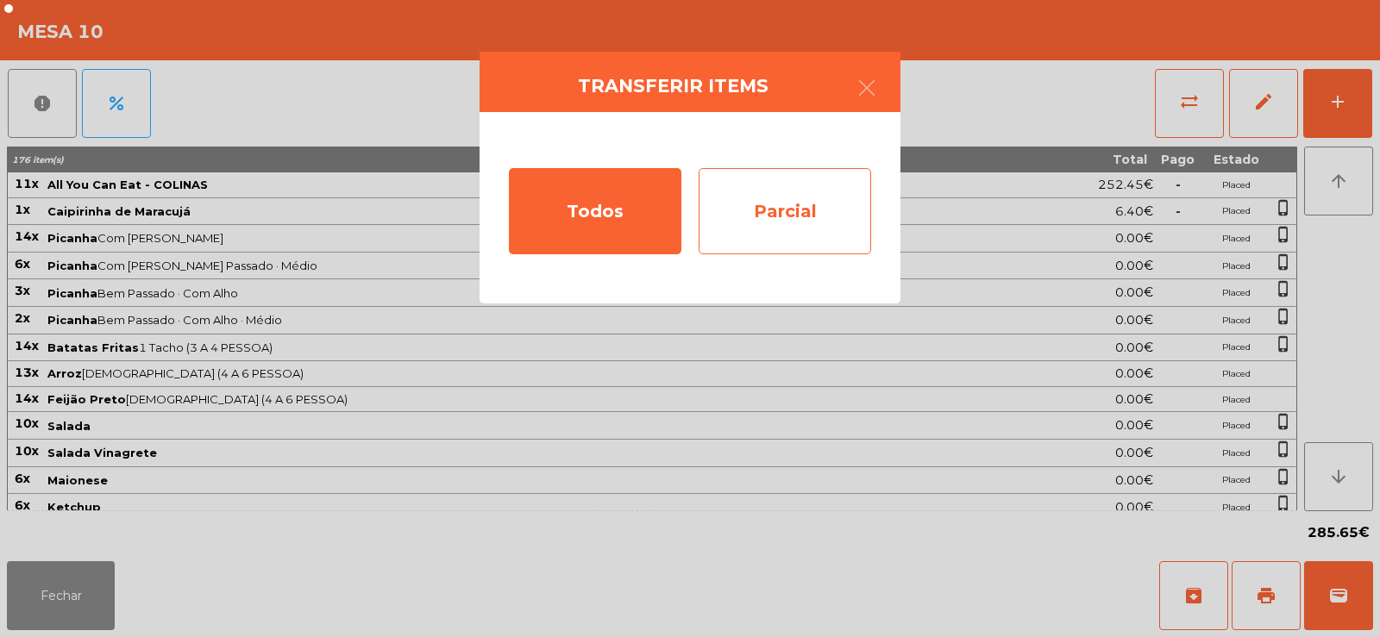
click at [789, 204] on div "Parcial" at bounding box center [784, 211] width 172 height 86
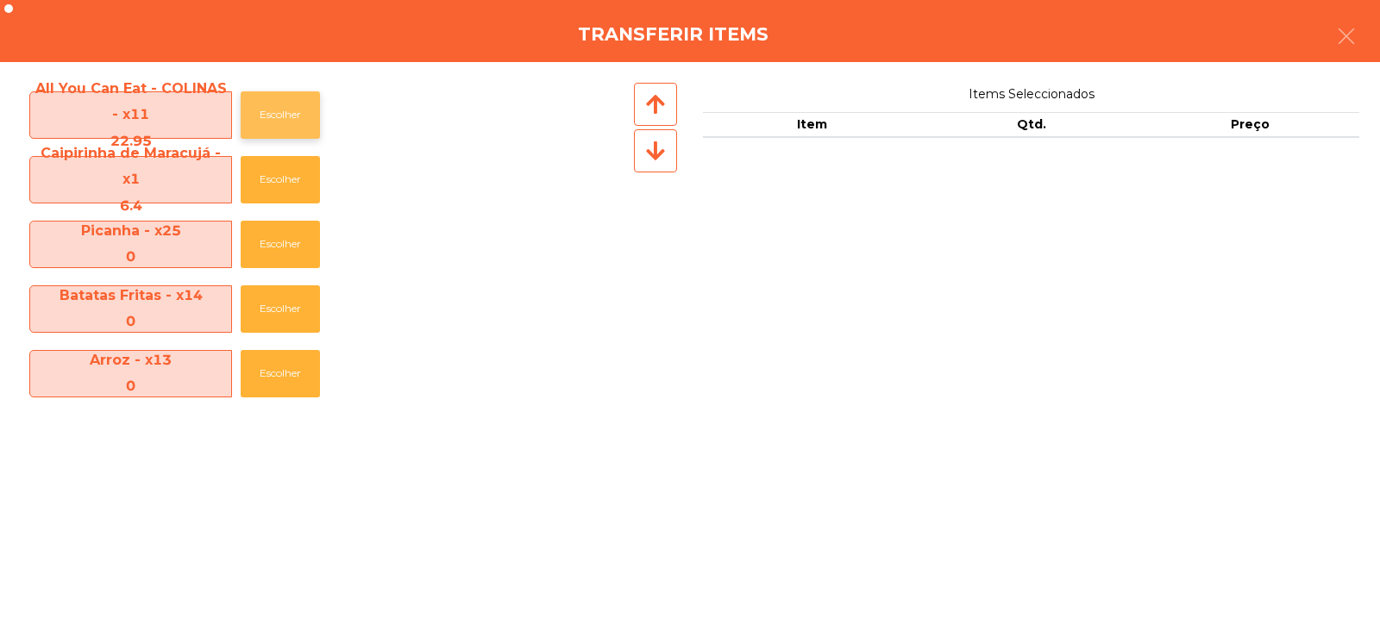
click at [271, 115] on button "Escolher" at bounding box center [280, 114] width 79 height 47
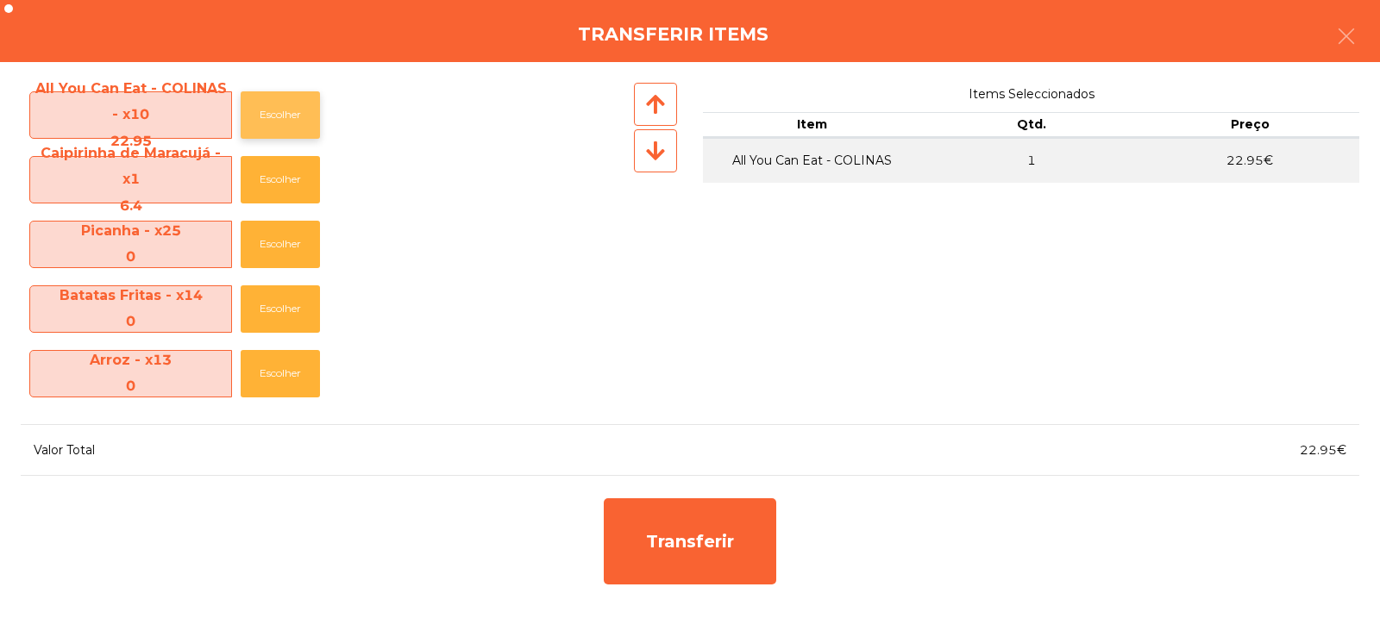
click at [291, 120] on button "Escolher" at bounding box center [280, 114] width 79 height 47
click at [292, 111] on button "Escolher" at bounding box center [280, 114] width 79 height 47
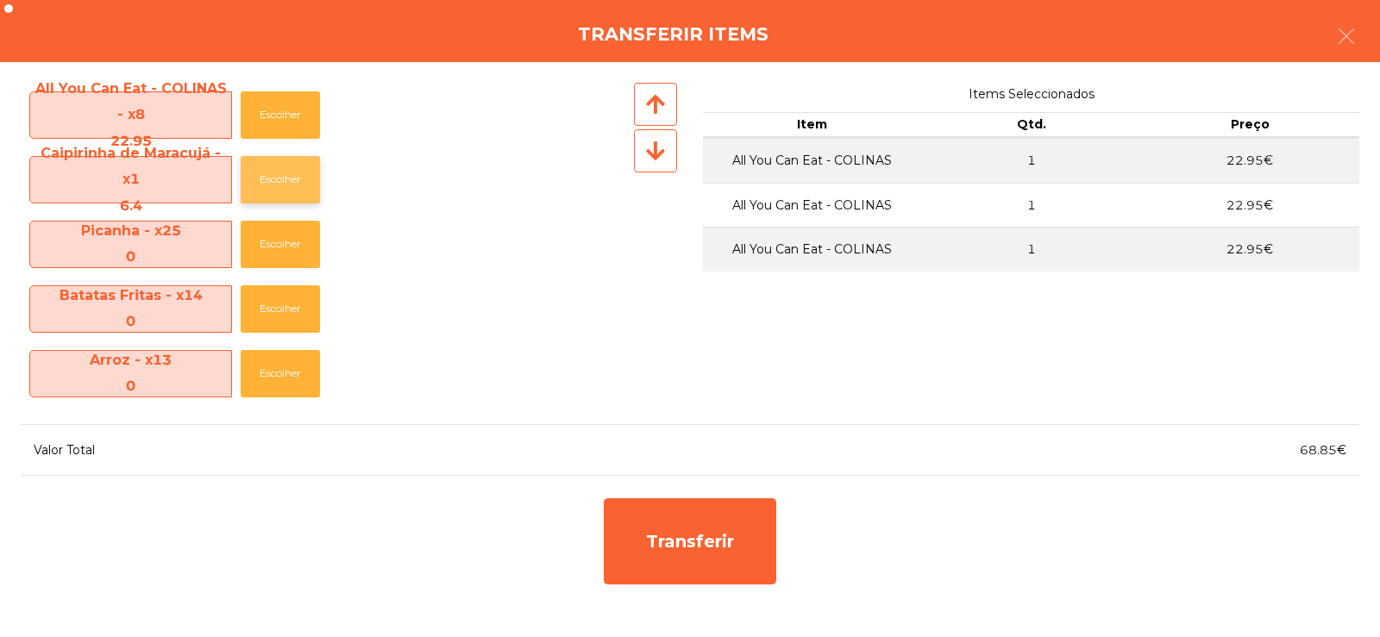
click at [292, 187] on button "Escolher" at bounding box center [280, 179] width 79 height 47
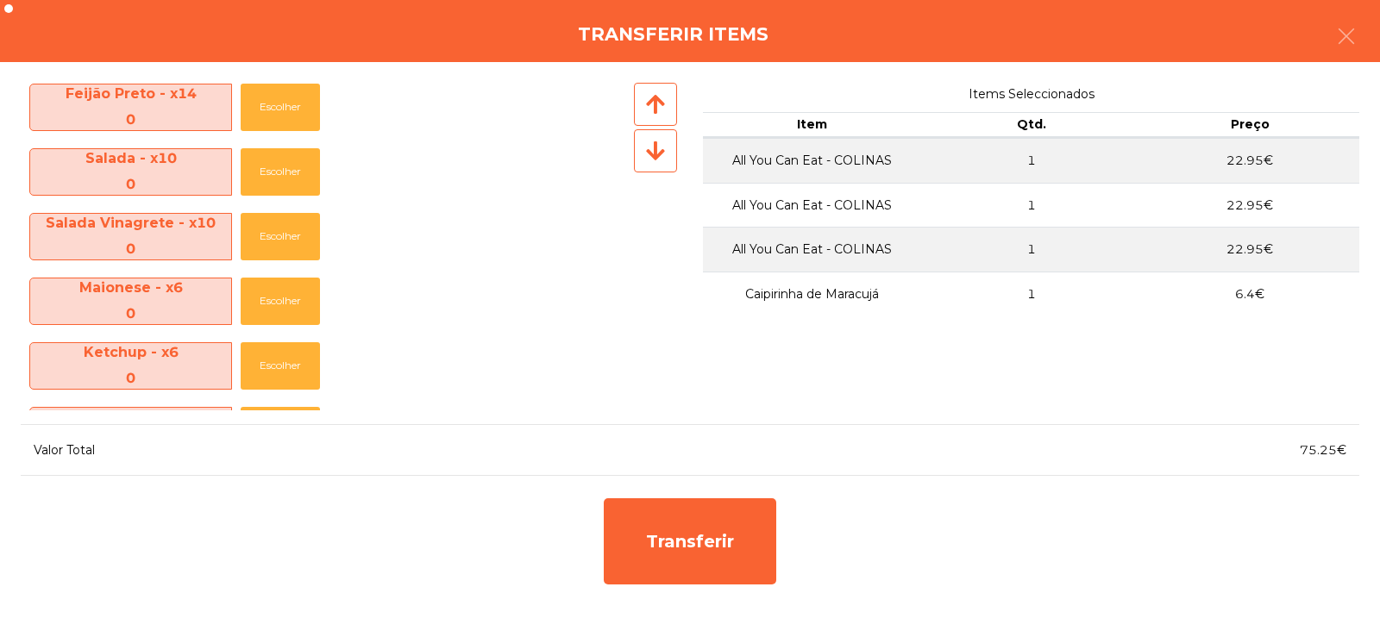
scroll to position [642, 0]
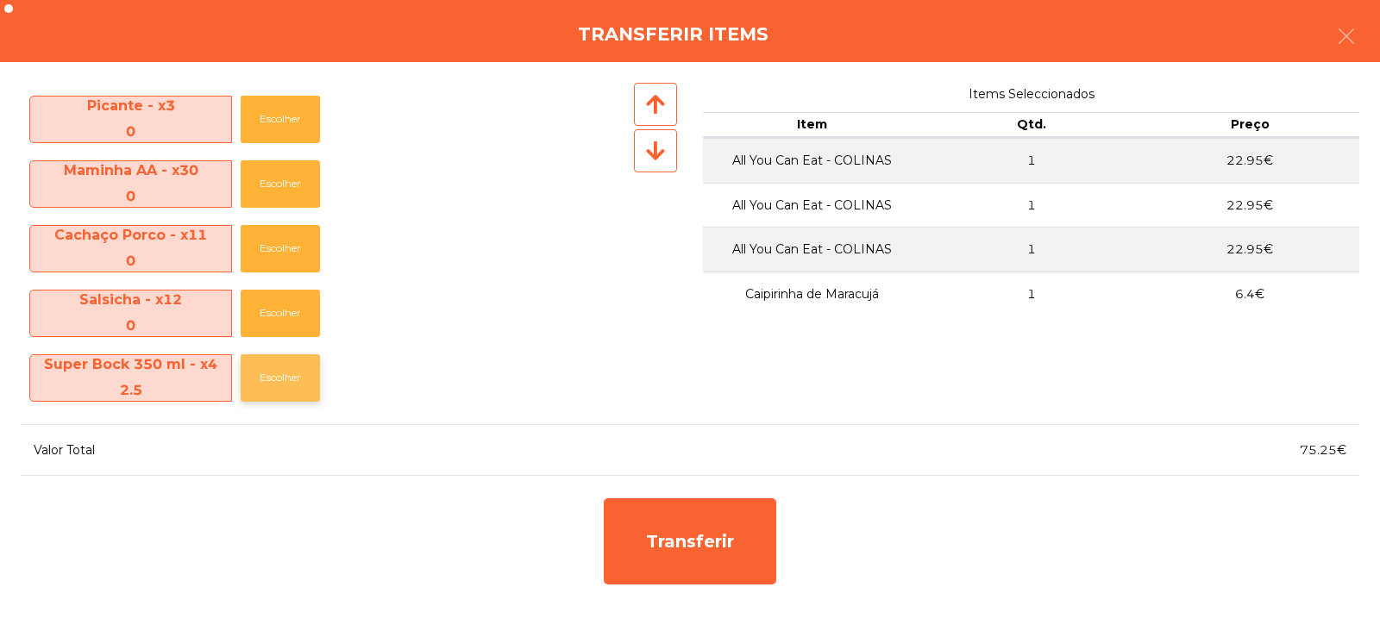
click at [300, 372] on button "Escolher" at bounding box center [280, 377] width 79 height 47
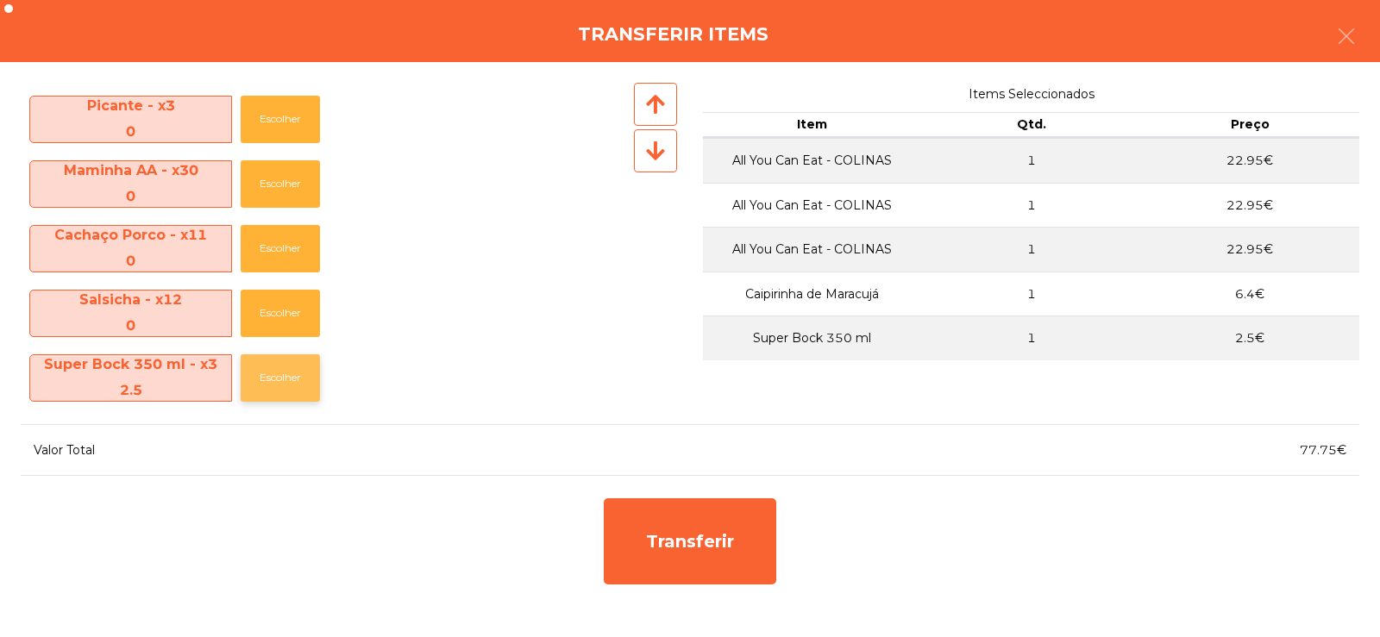
click at [284, 379] on button "Escolher" at bounding box center [280, 377] width 79 height 47
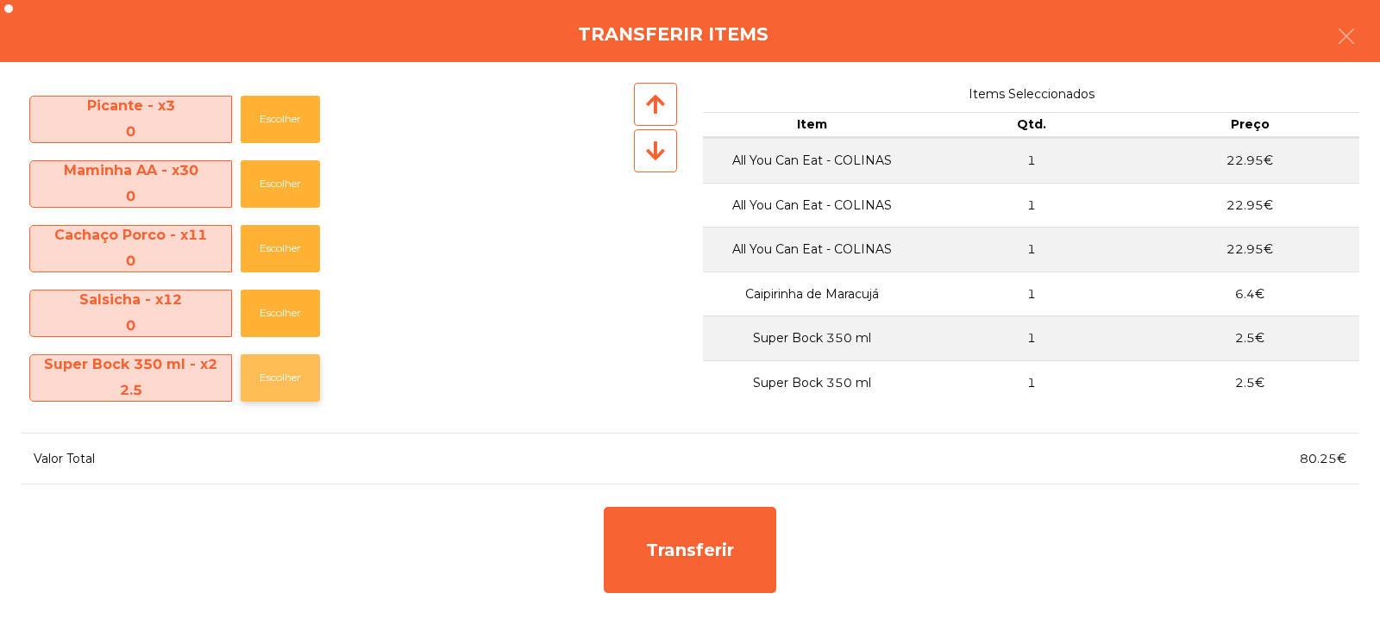
click at [279, 372] on button "Escolher" at bounding box center [280, 377] width 79 height 47
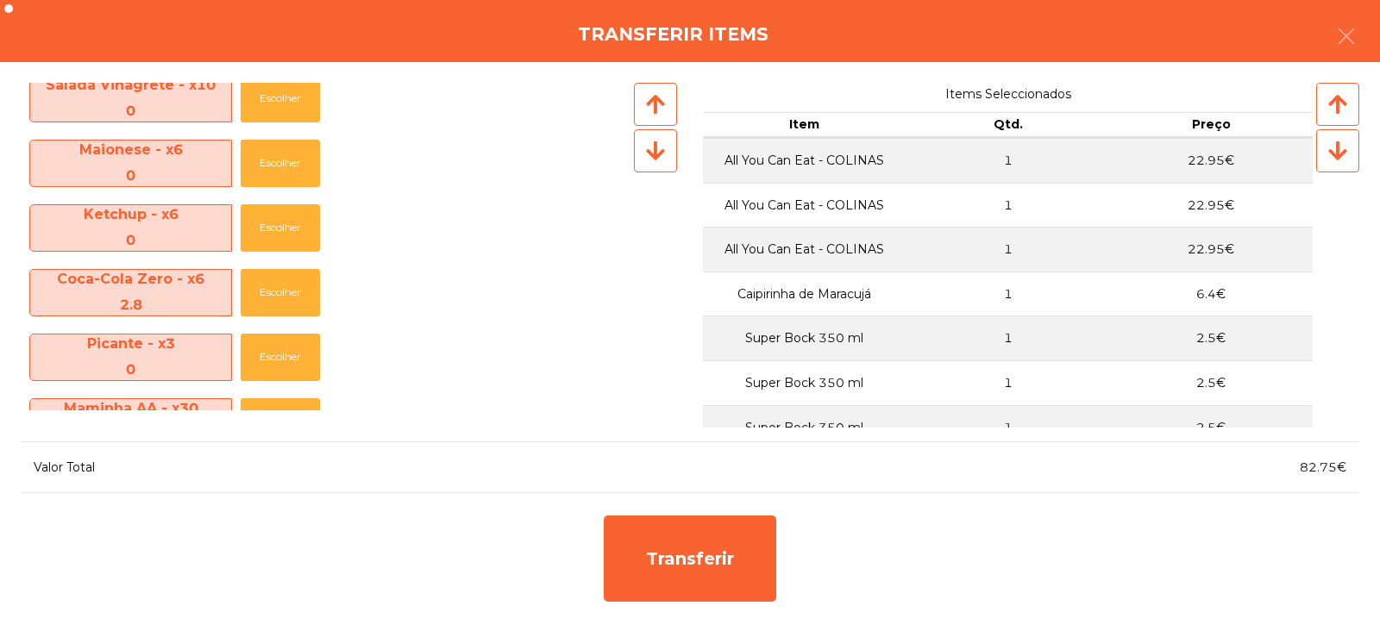
scroll to position [403, 0]
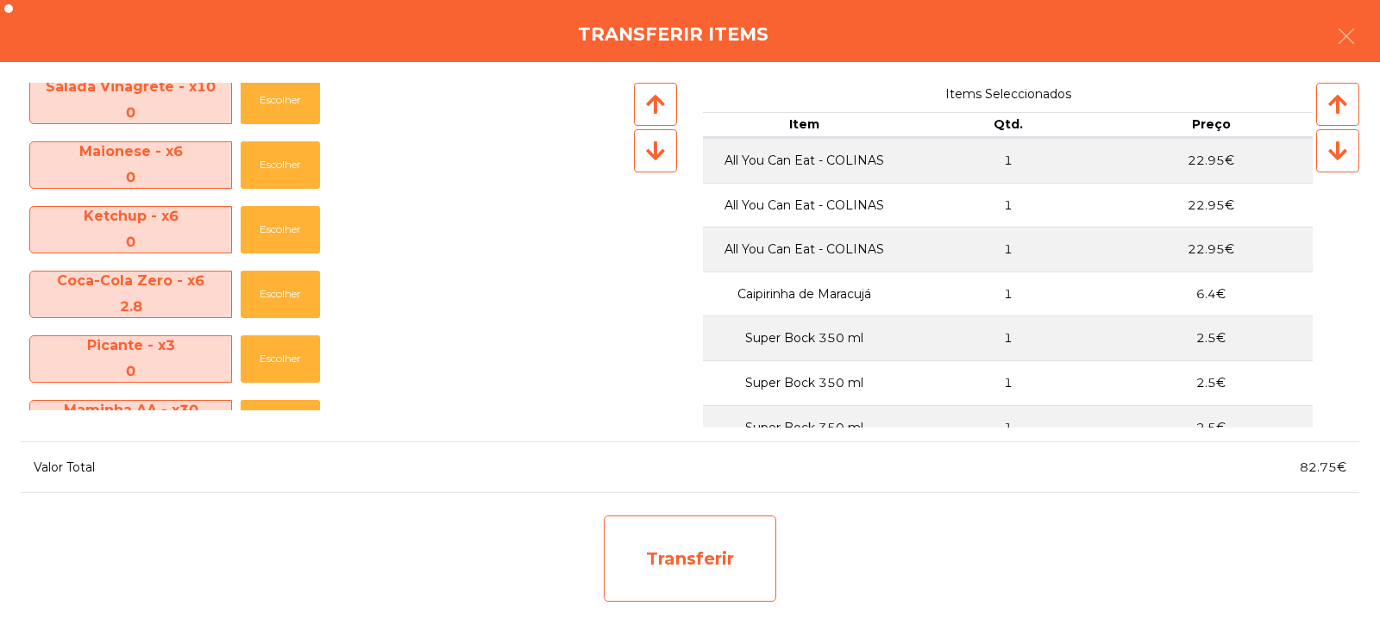
click at [696, 554] on div "Transferir" at bounding box center [690, 559] width 172 height 86
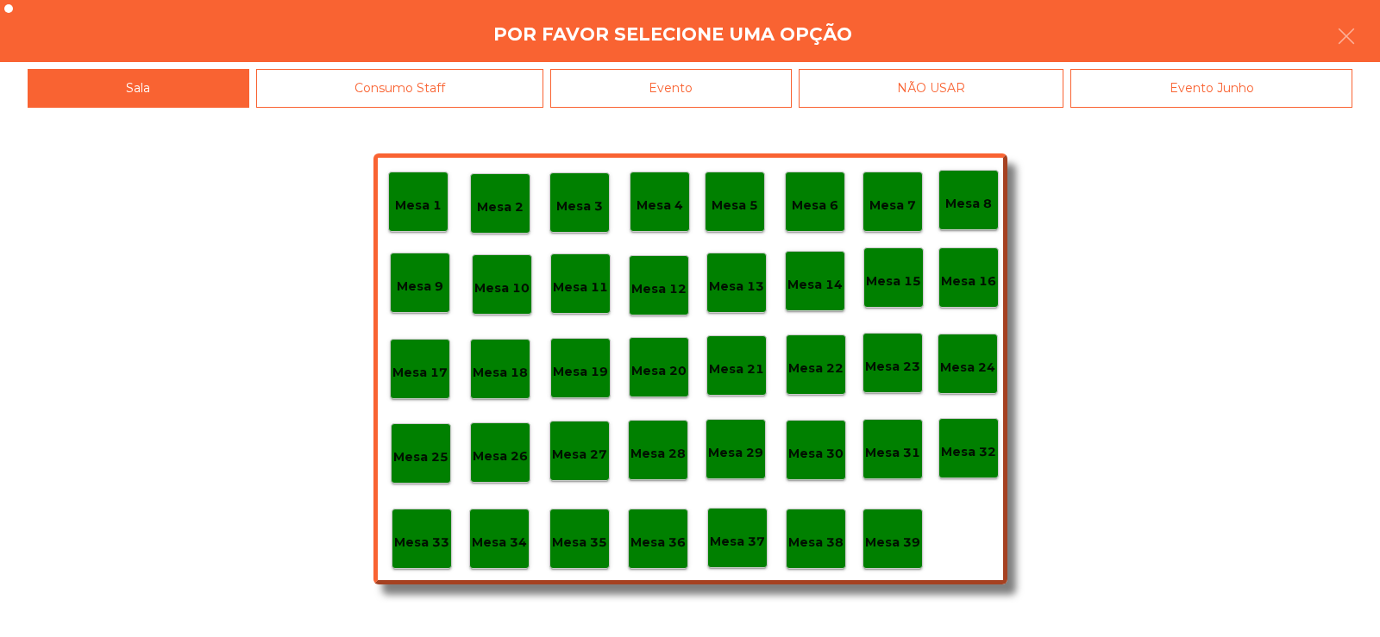
click at [973, 461] on p "Mesa 32" at bounding box center [968, 452] width 55 height 20
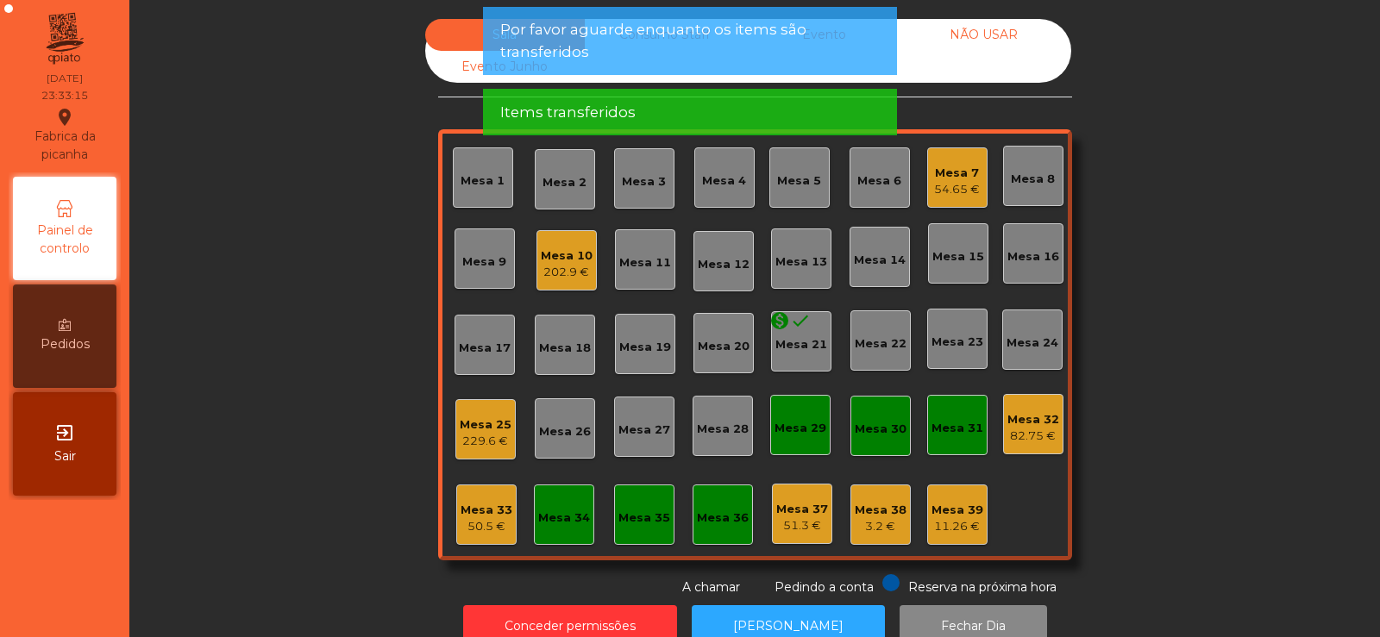
click at [1025, 436] on div "82.75 €" at bounding box center [1033, 436] width 52 height 17
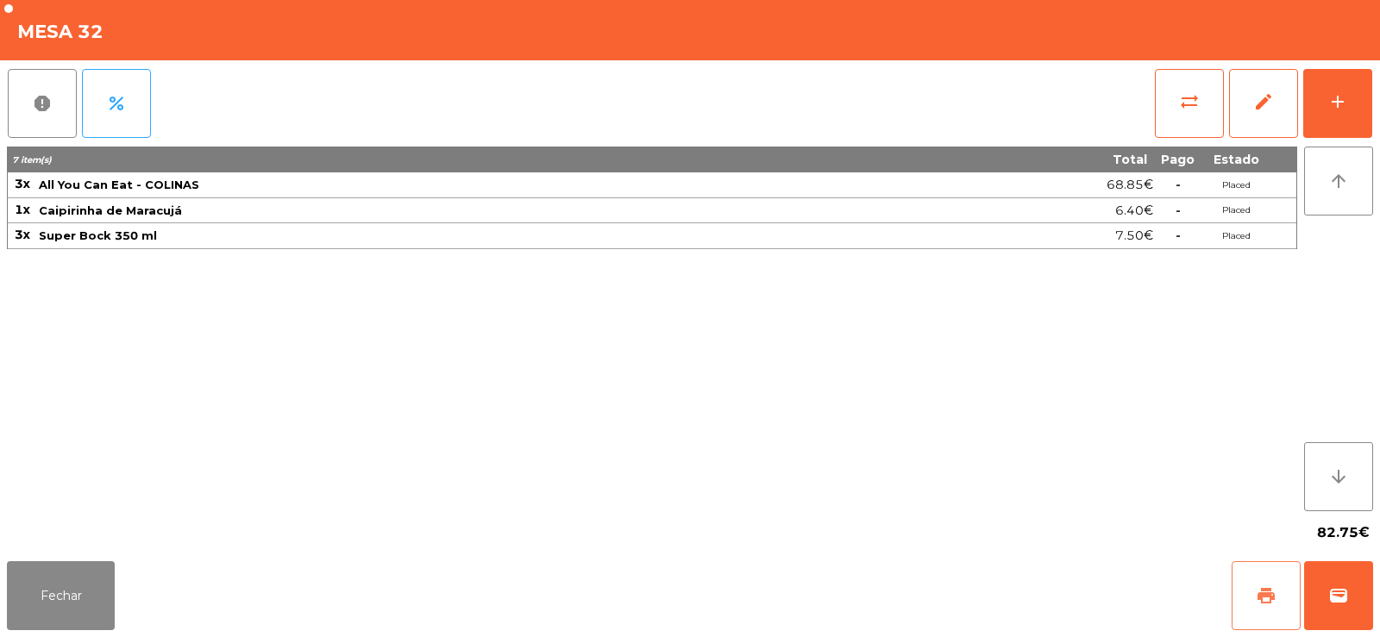
click at [1274, 589] on span "print" at bounding box center [1265, 595] width 21 height 21
click at [1186, 112] on button "sync_alt" at bounding box center [1189, 103] width 69 height 69
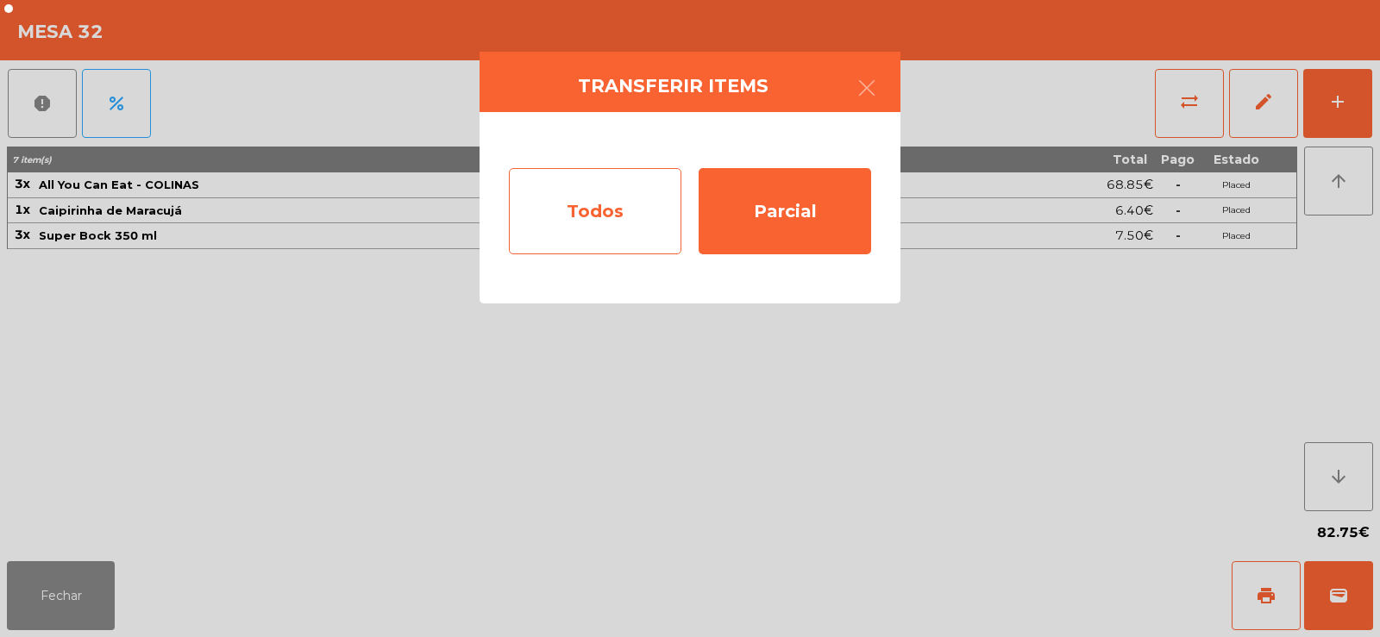
click at [594, 222] on div "Todos" at bounding box center [595, 211] width 172 height 86
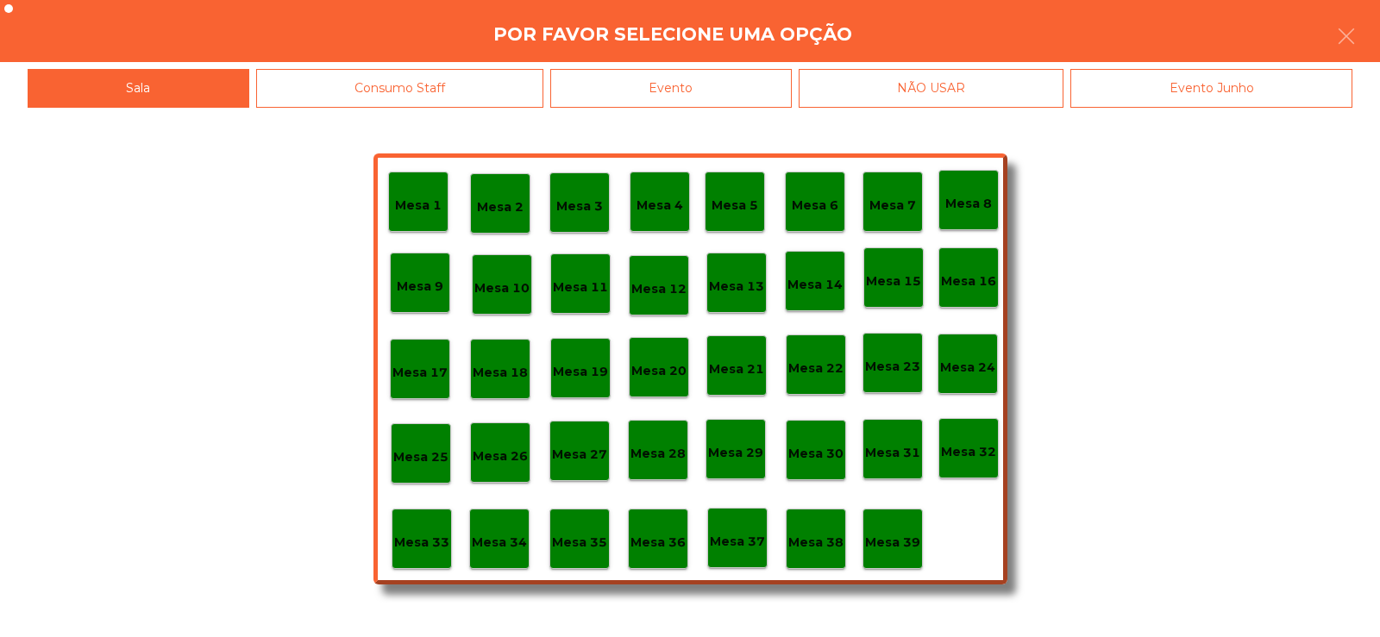
click at [752, 97] on div "Evento" at bounding box center [670, 88] width 241 height 39
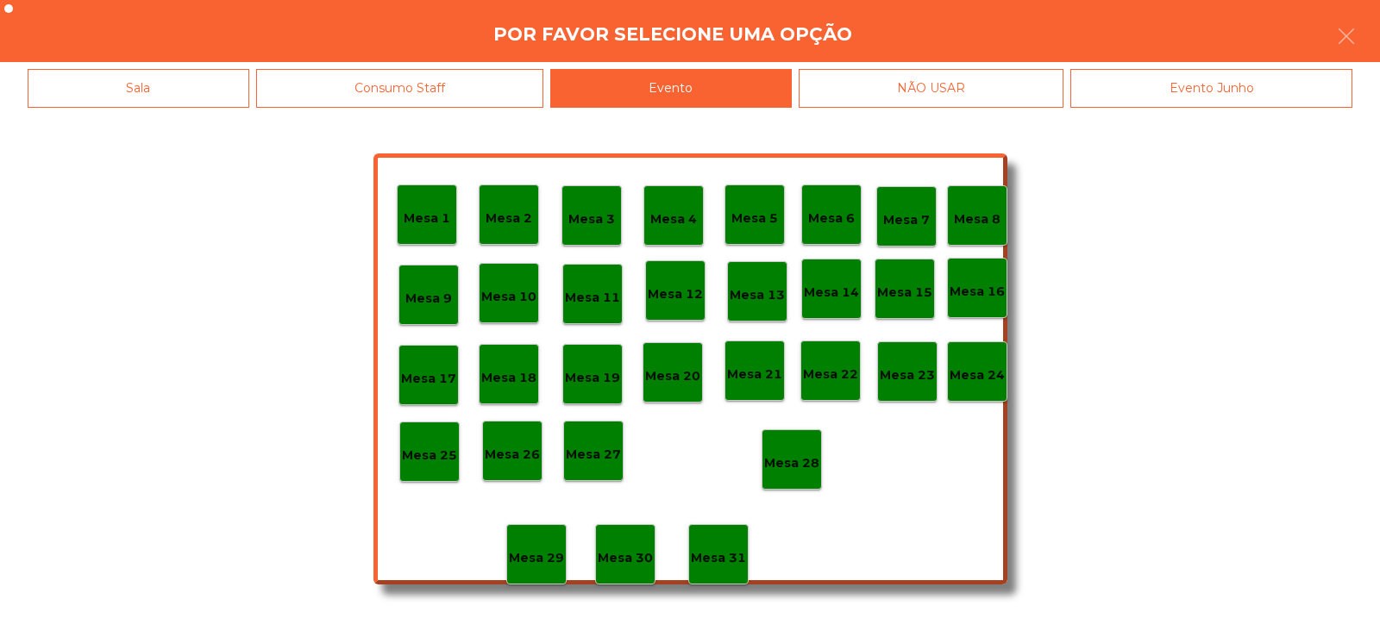
click at [793, 464] on p "Mesa 28" at bounding box center [791, 464] width 55 height 20
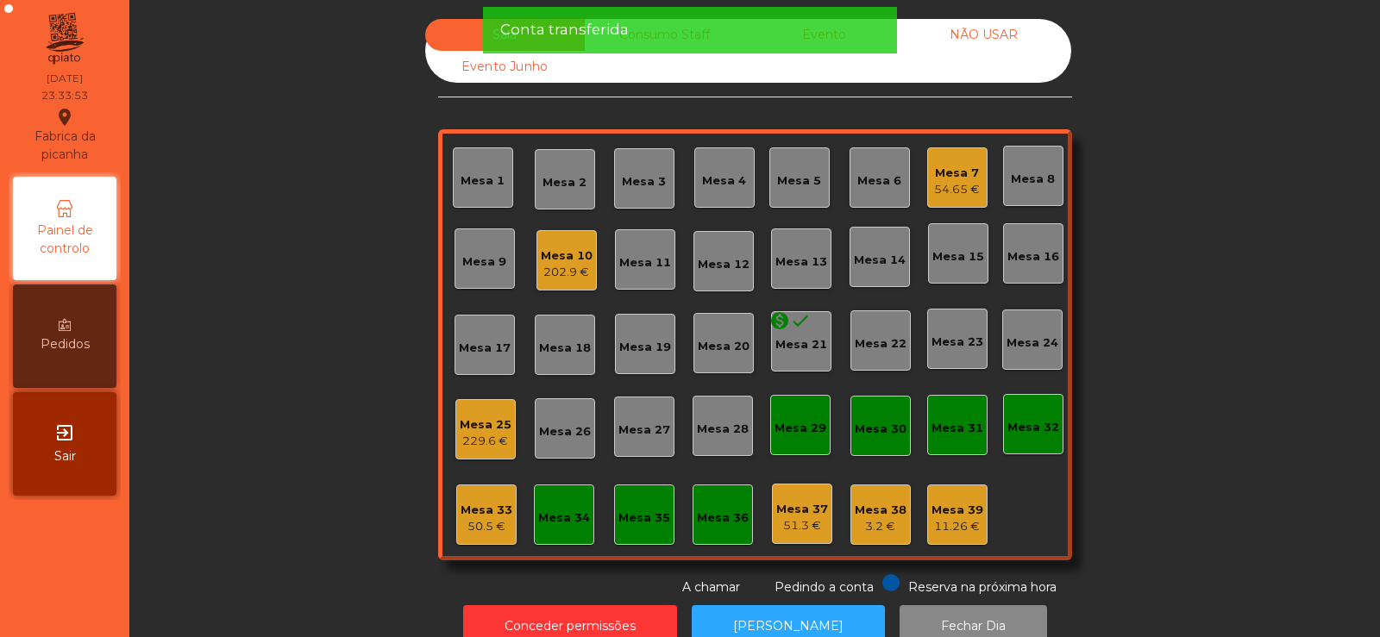
click at [551, 255] on div "Mesa 10" at bounding box center [567, 255] width 52 height 17
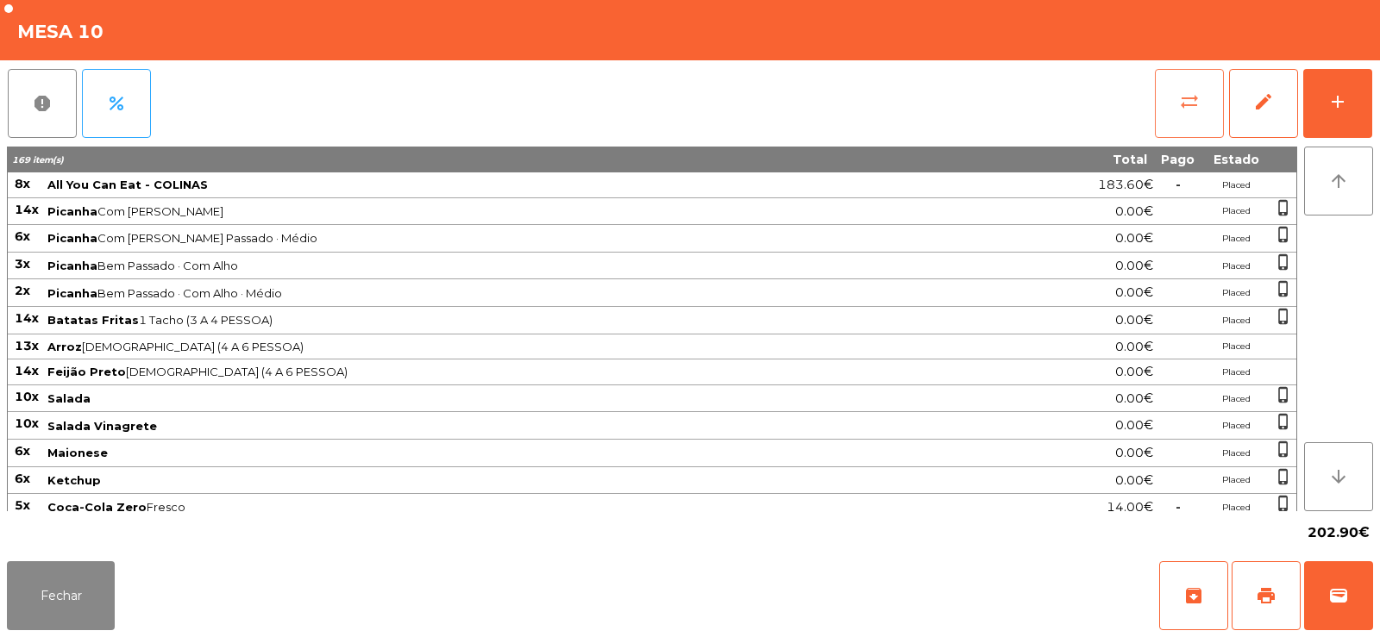
click at [1193, 111] on span "sync_alt" at bounding box center [1189, 101] width 21 height 21
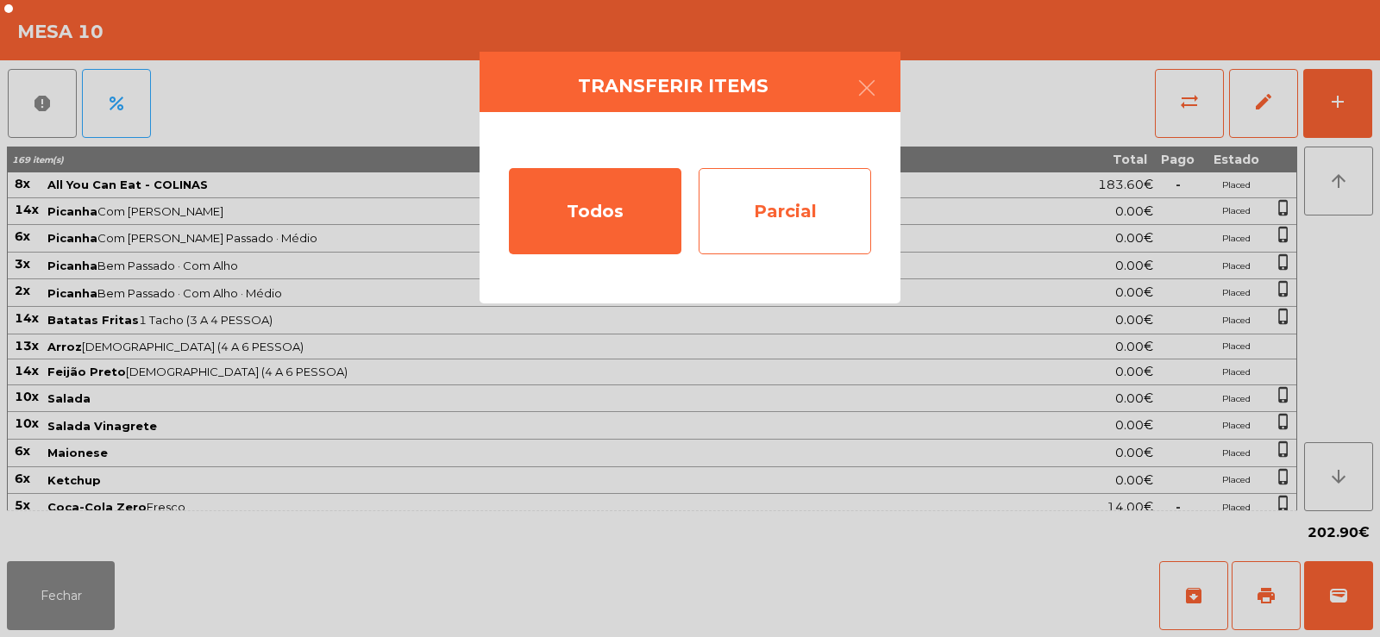
click at [779, 200] on div "Parcial" at bounding box center [784, 211] width 172 height 86
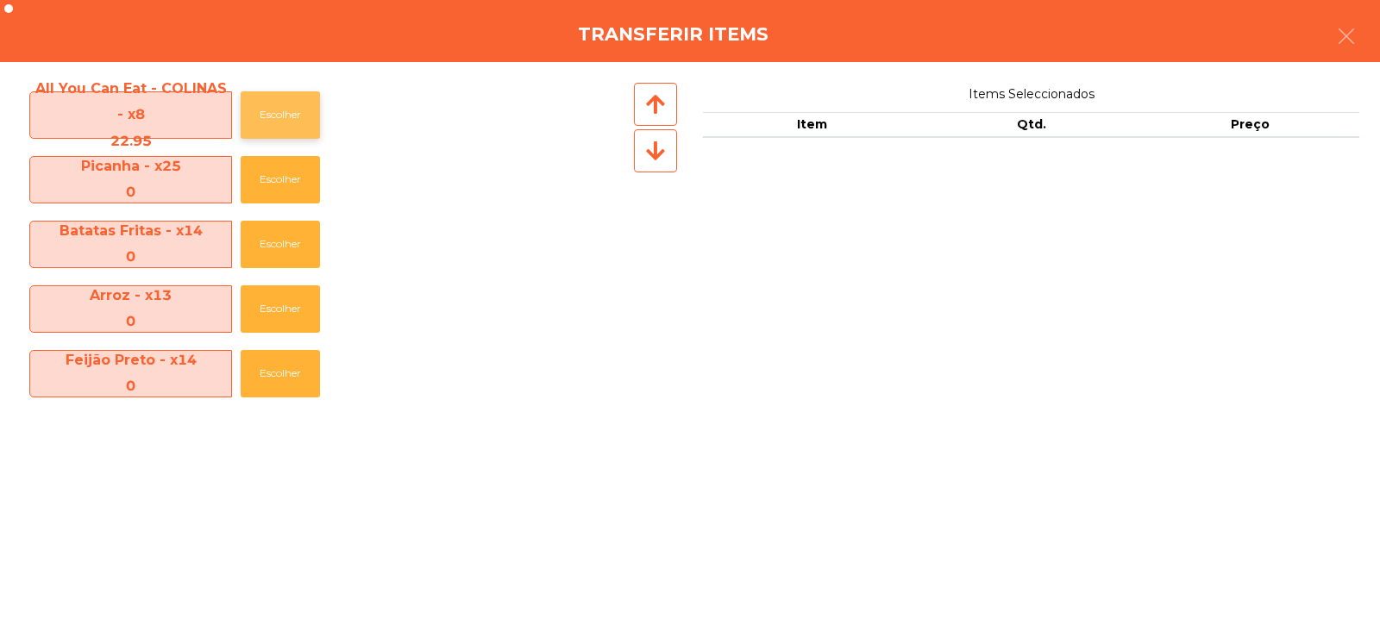
click at [247, 122] on button "Escolher" at bounding box center [280, 114] width 79 height 47
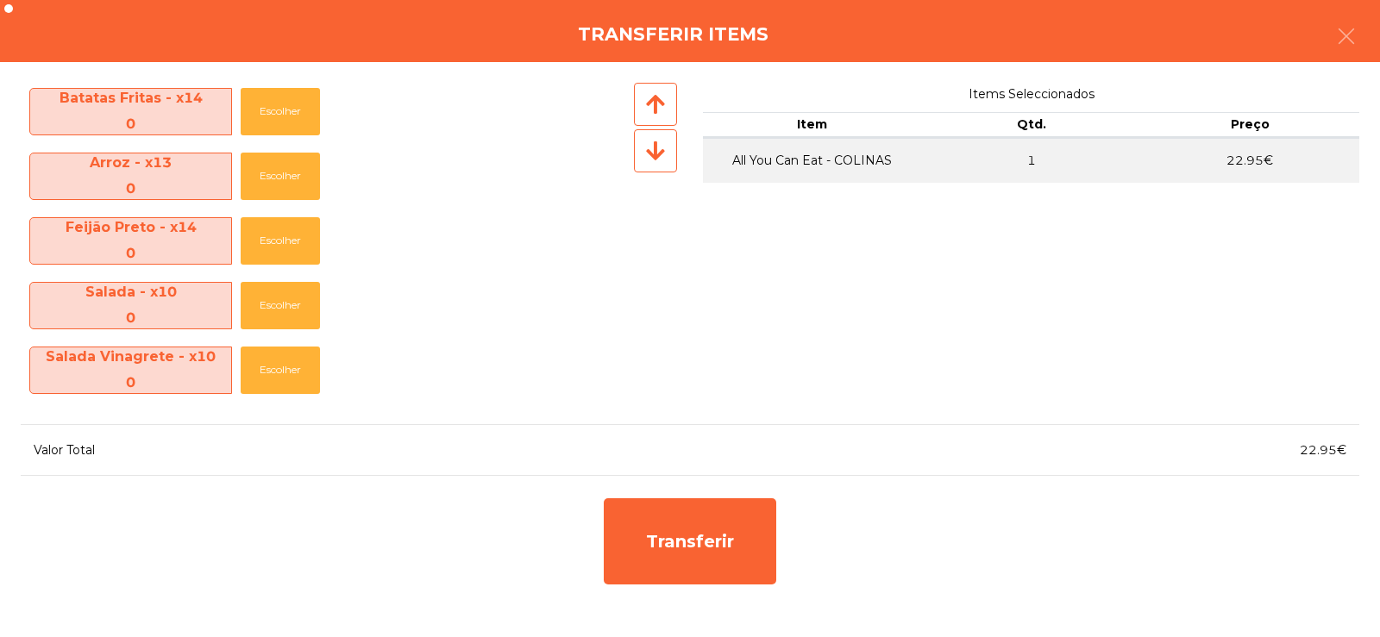
scroll to position [0, 0]
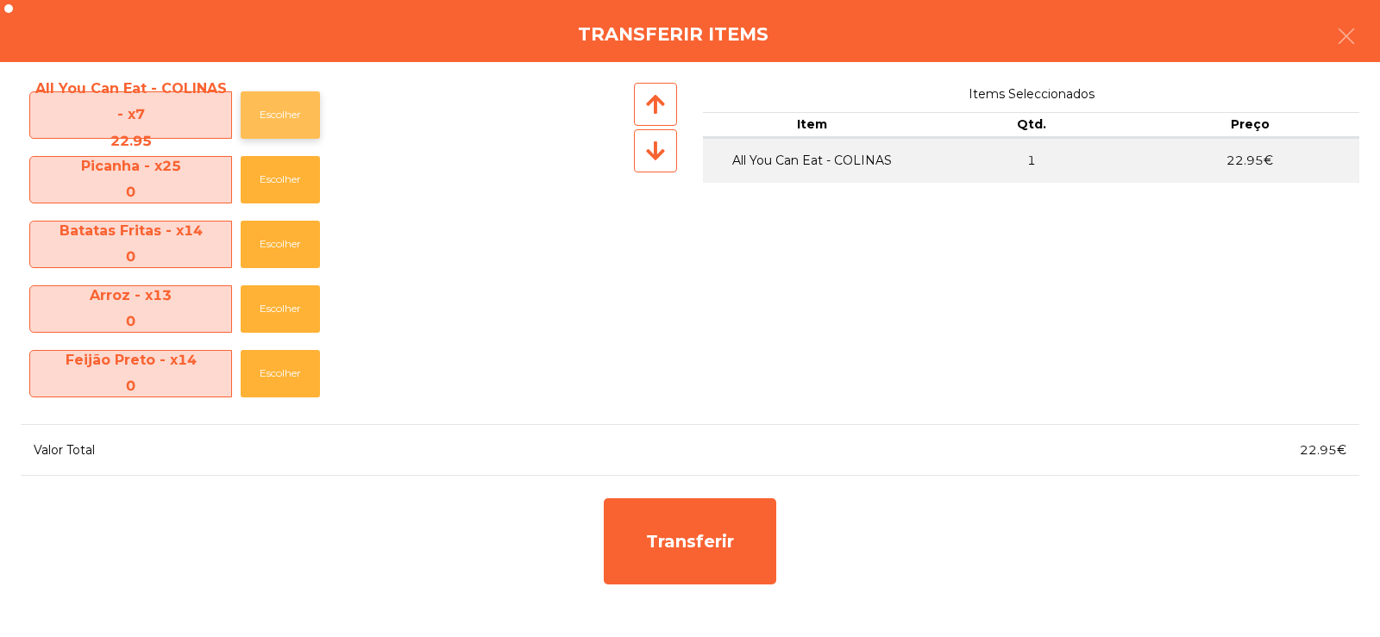
click at [283, 113] on button "Escolher" at bounding box center [280, 114] width 79 height 47
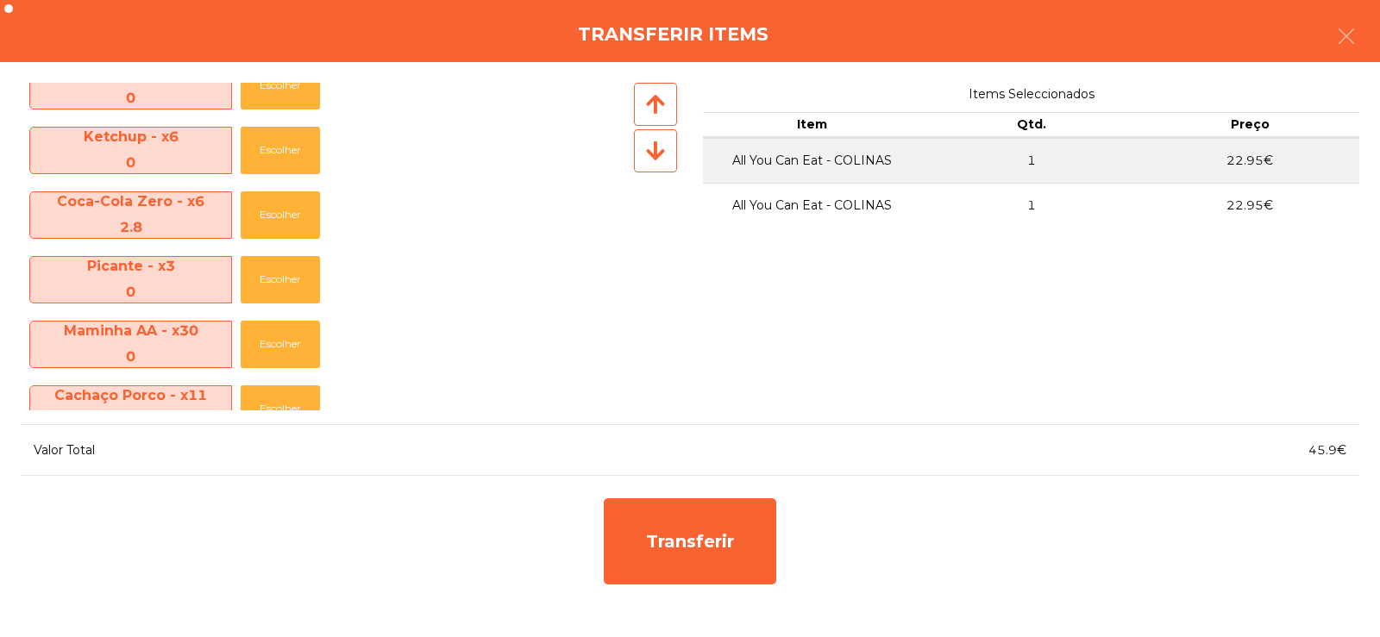
scroll to position [485, 0]
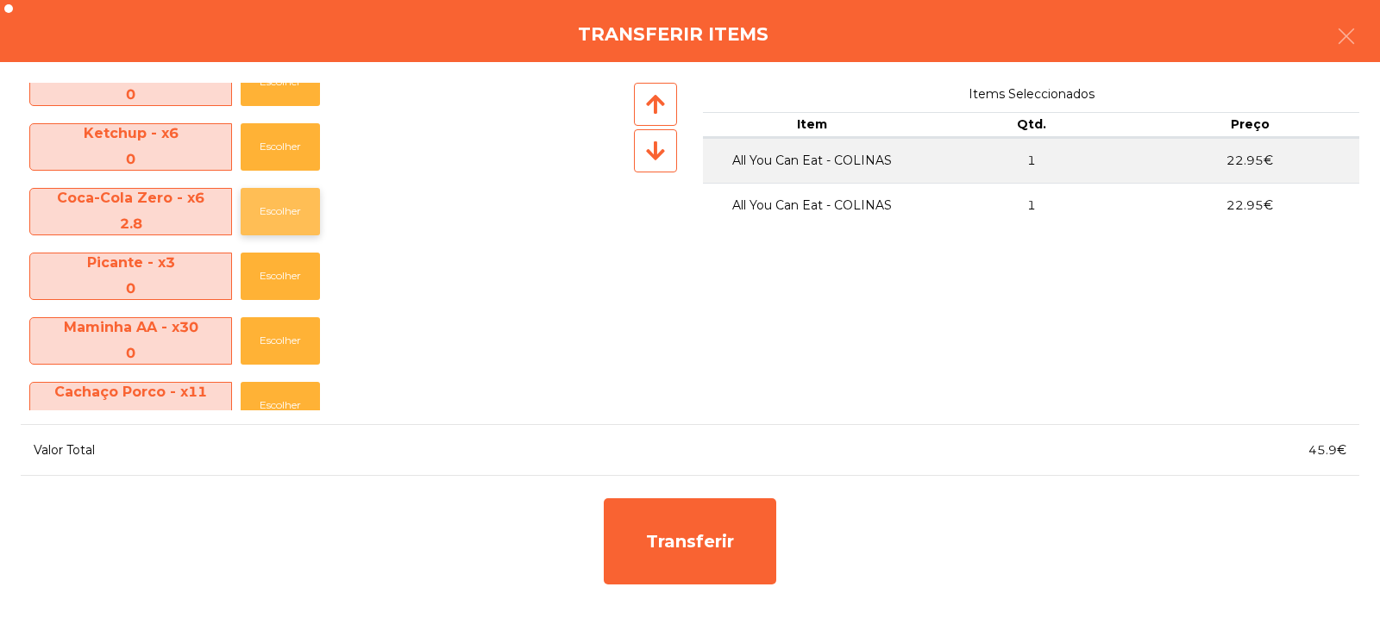
click at [283, 221] on button "Escolher" at bounding box center [280, 211] width 79 height 47
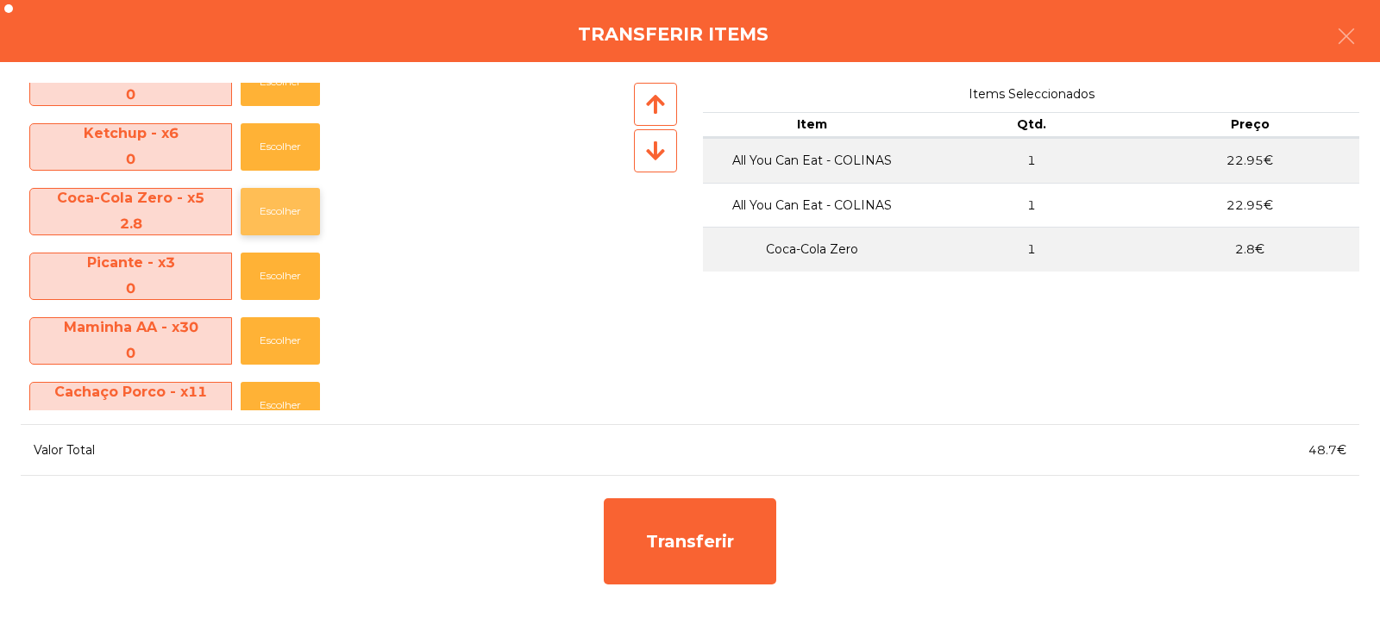
click at [283, 224] on button "Escolher" at bounding box center [280, 211] width 79 height 47
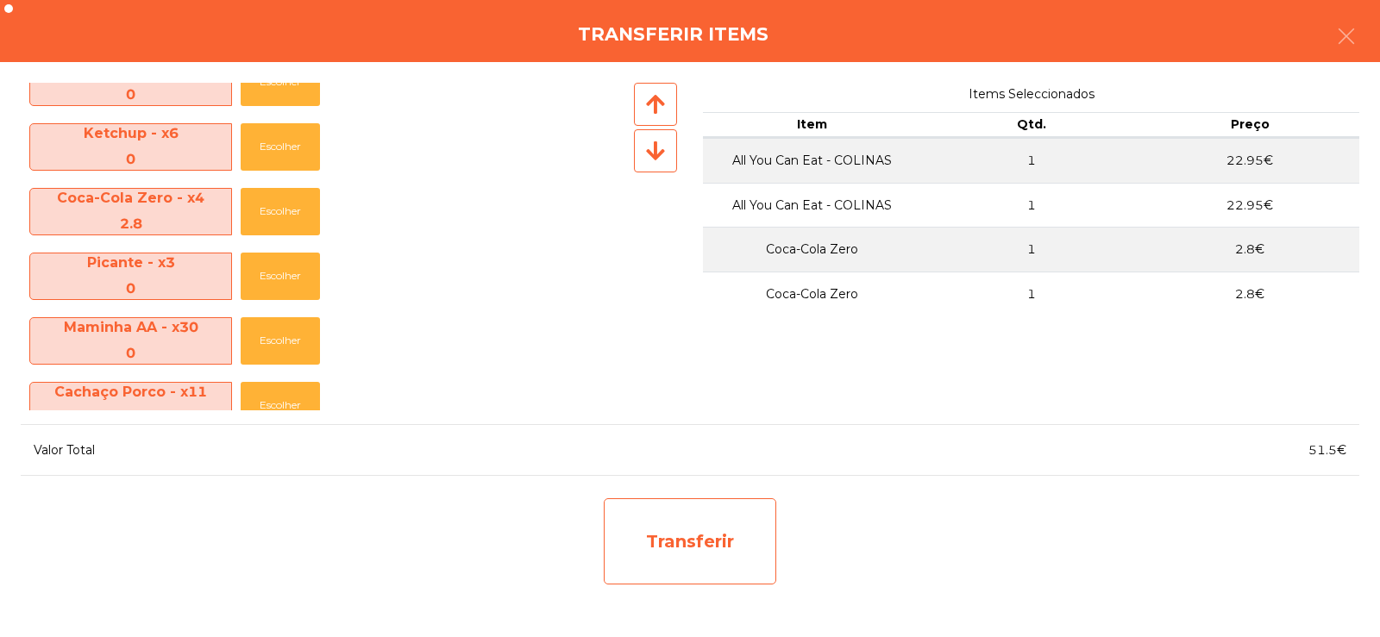
click at [729, 550] on div "Transferir" at bounding box center [690, 541] width 172 height 86
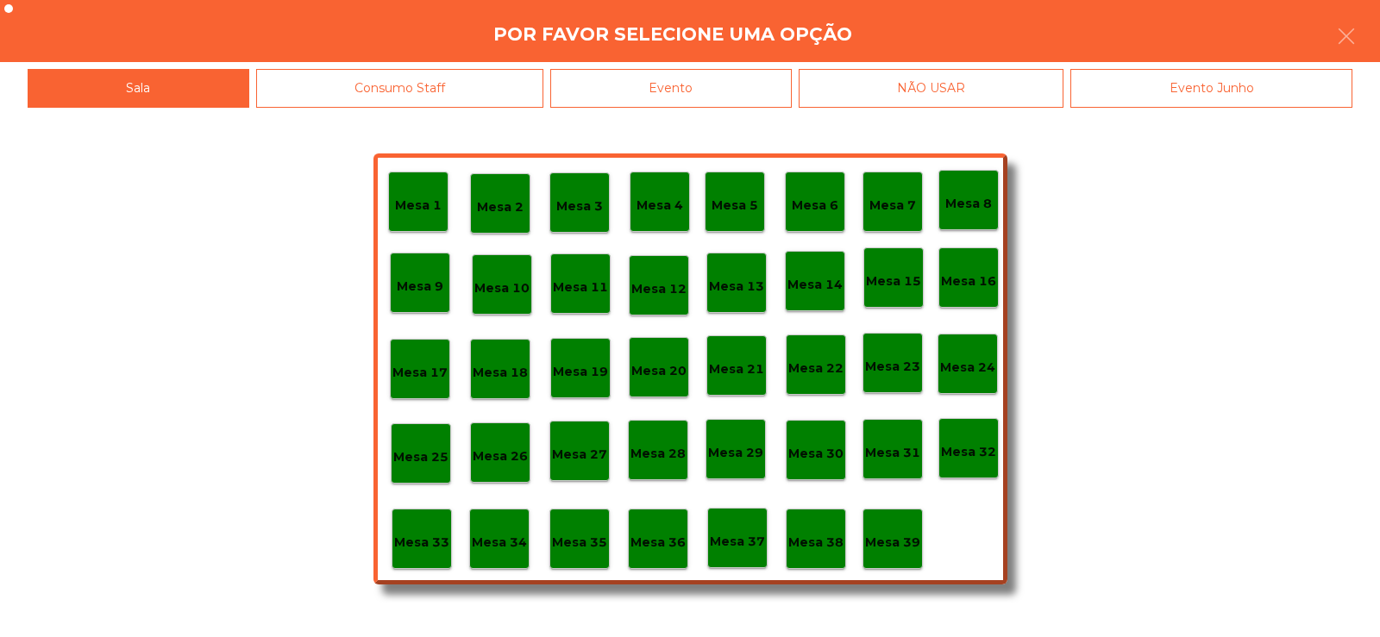
click at [985, 463] on div "Mesa 32" at bounding box center [968, 448] width 60 height 60
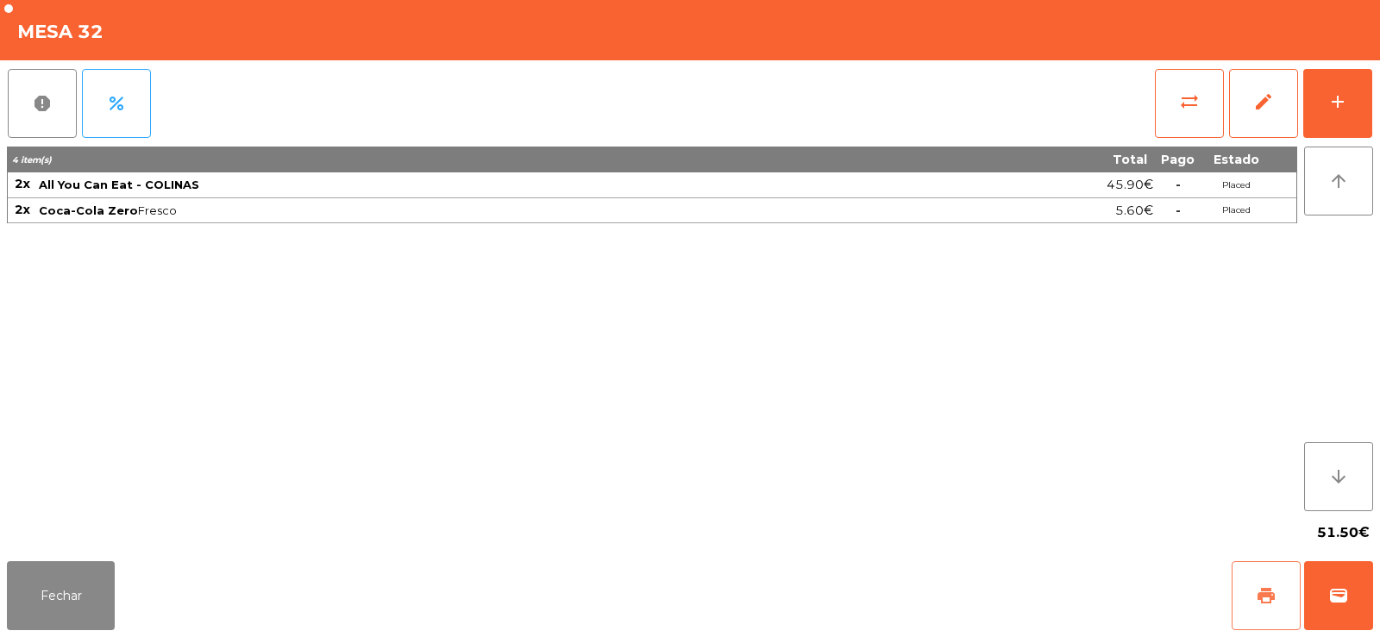
click at [1268, 595] on span "print" at bounding box center [1265, 595] width 21 height 21
click at [1177, 116] on button "sync_alt" at bounding box center [1189, 103] width 69 height 69
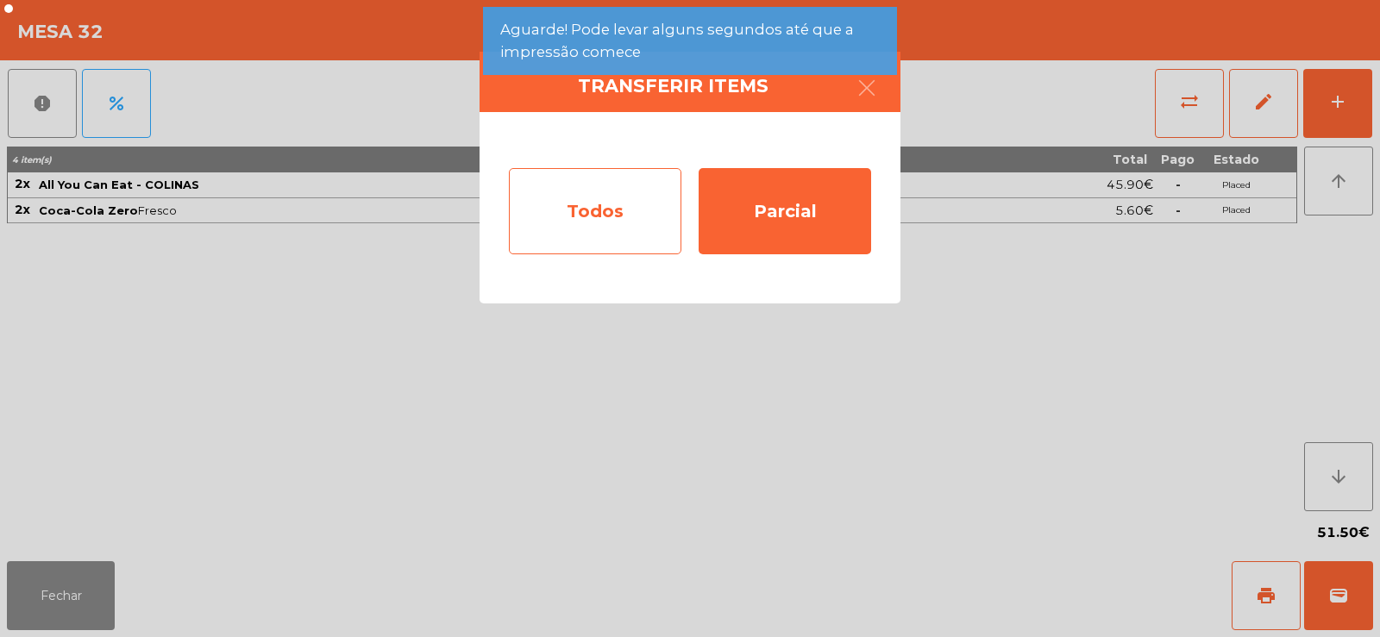
click at [605, 191] on div "Todos" at bounding box center [595, 211] width 172 height 86
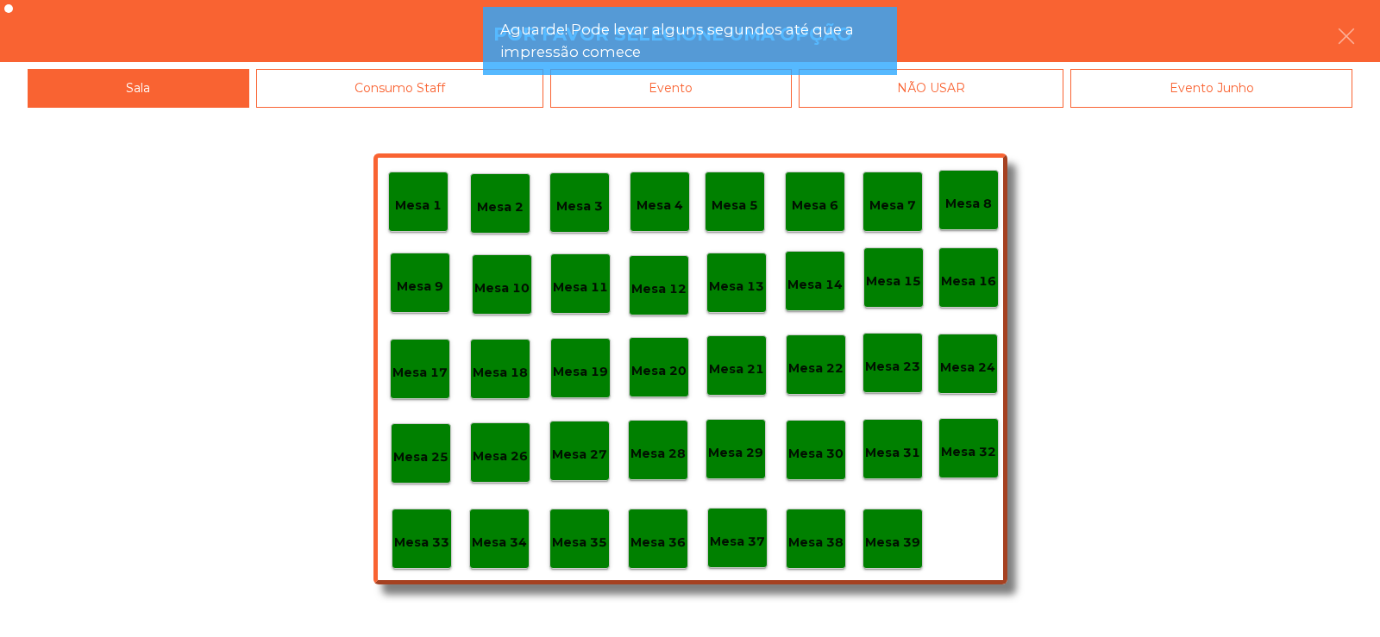
click at [725, 97] on div "Evento" at bounding box center [670, 88] width 241 height 39
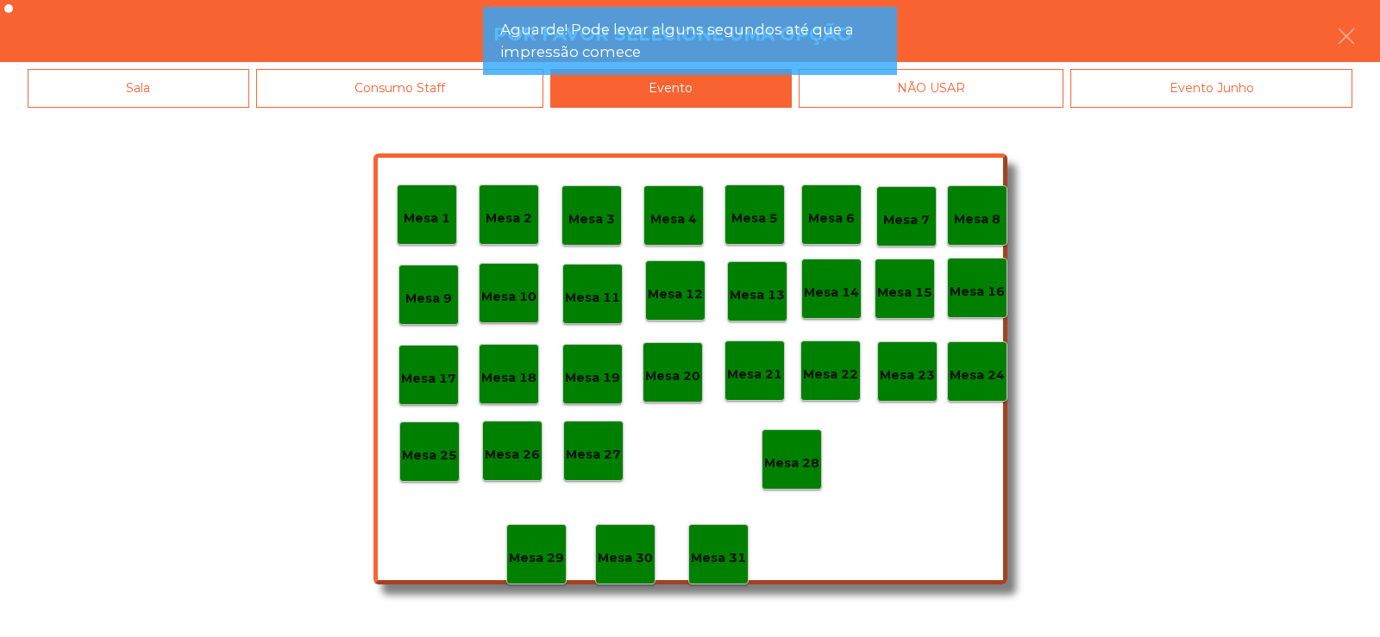
click at [798, 468] on p "Mesa 28" at bounding box center [791, 464] width 55 height 20
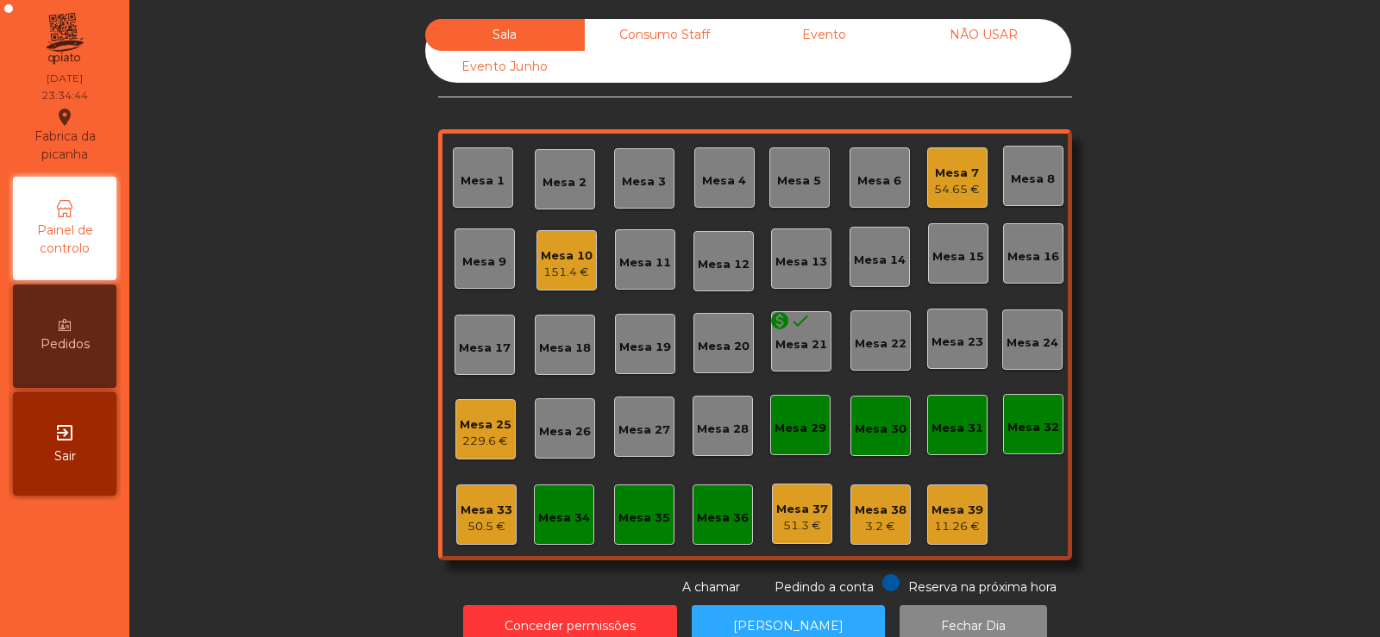
click at [552, 252] on div "Mesa 10" at bounding box center [567, 255] width 52 height 17
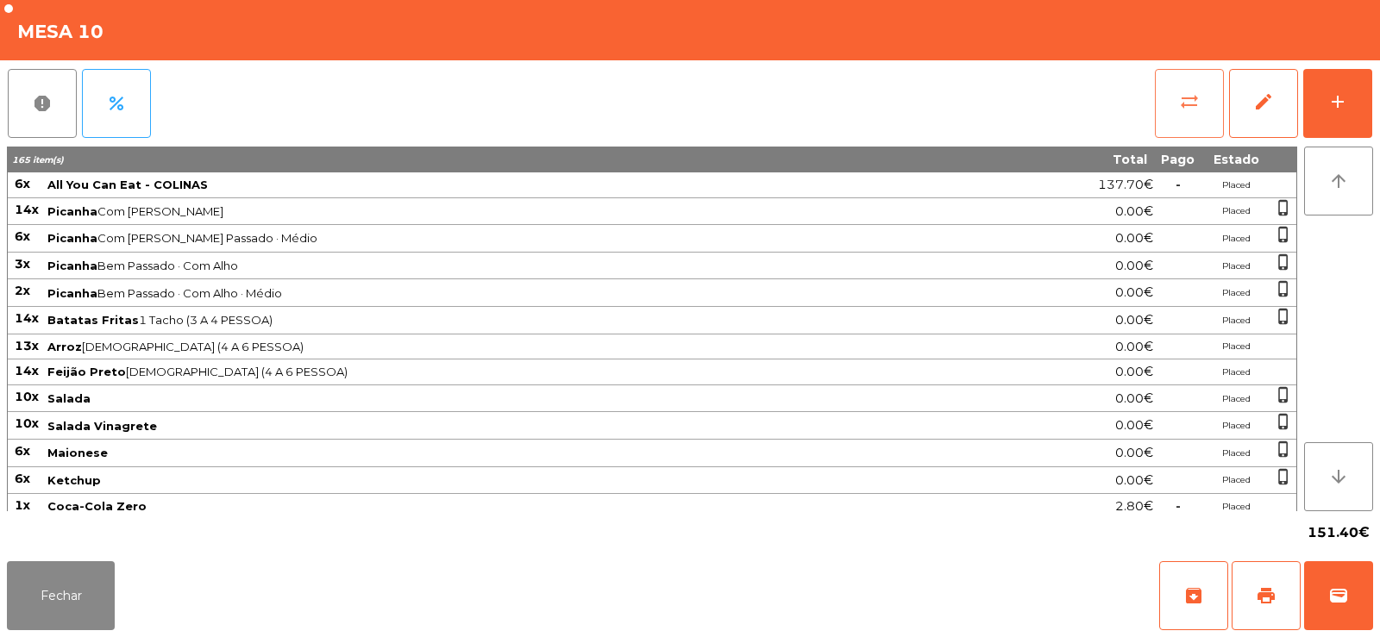
click at [1195, 118] on button "sync_alt" at bounding box center [1189, 103] width 69 height 69
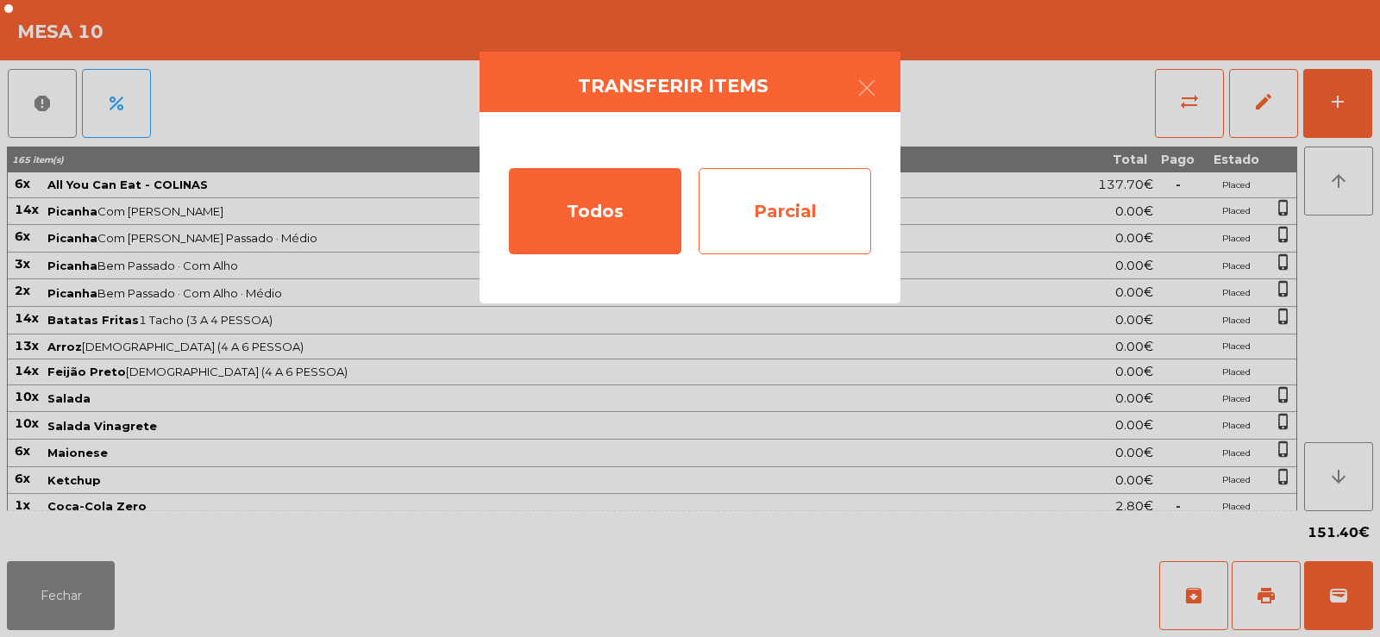
click at [844, 203] on div "Parcial" at bounding box center [784, 211] width 172 height 86
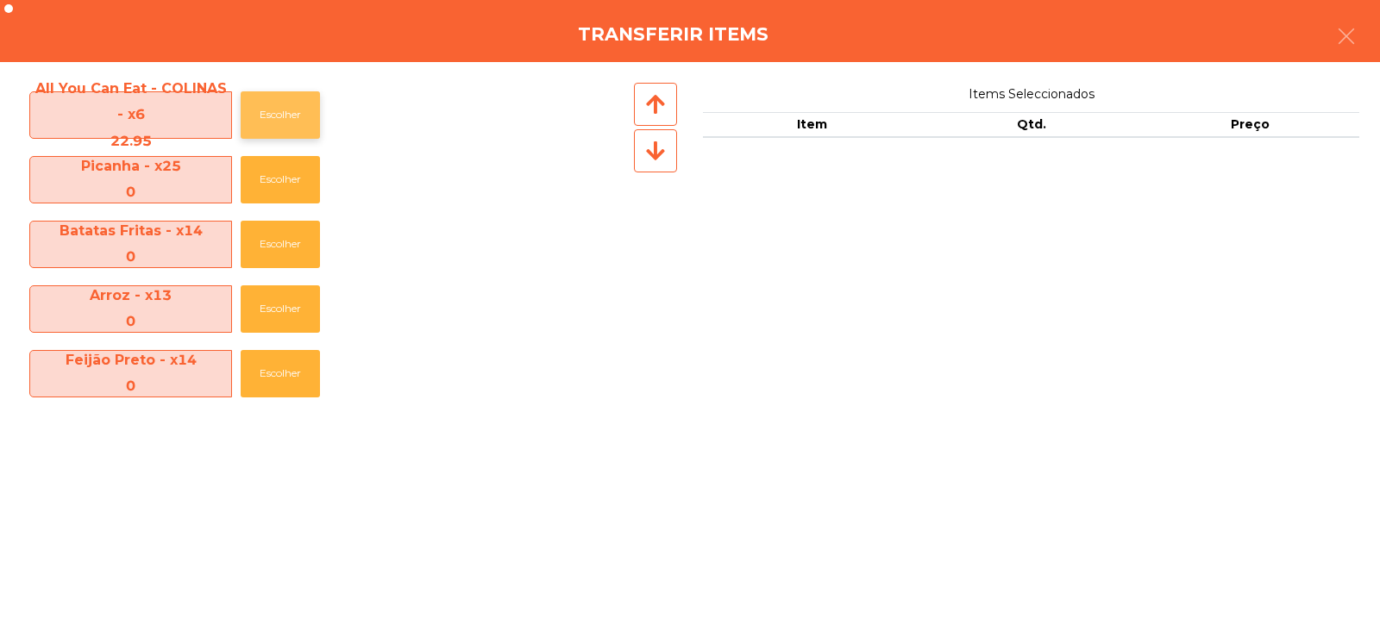
click at [266, 121] on button "Escolher" at bounding box center [280, 114] width 79 height 47
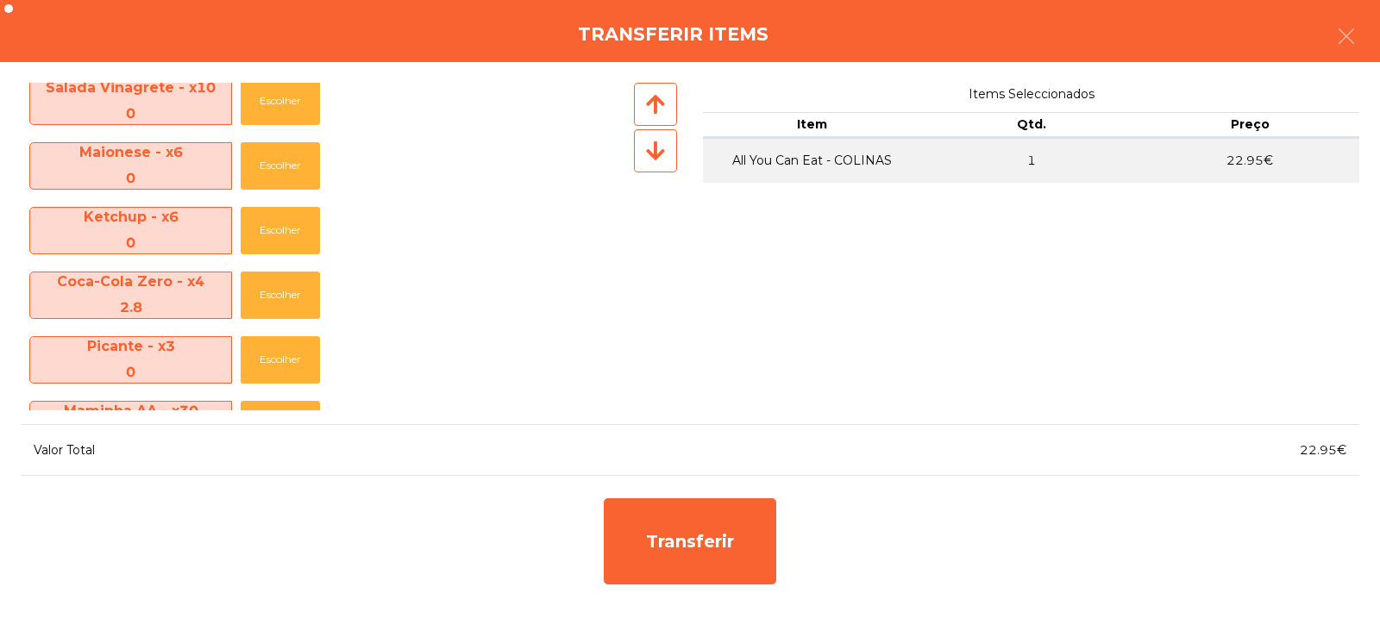
scroll to position [436, 0]
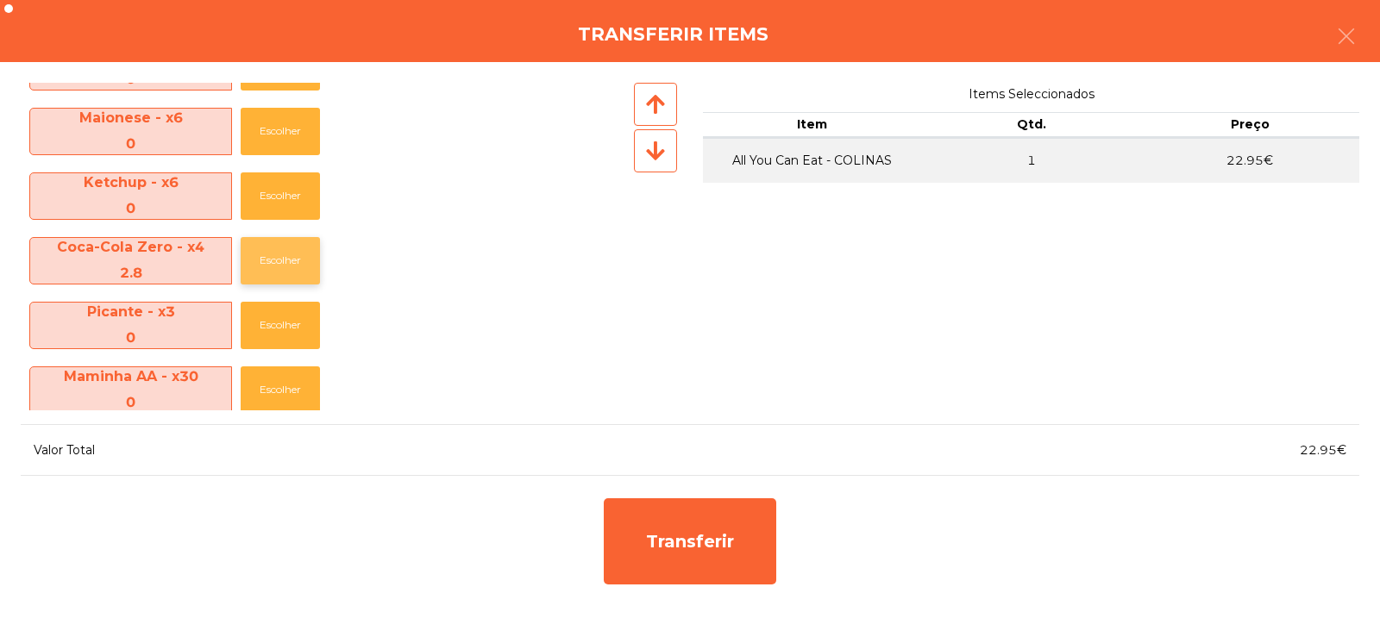
click at [280, 261] on button "Escolher" at bounding box center [280, 260] width 79 height 47
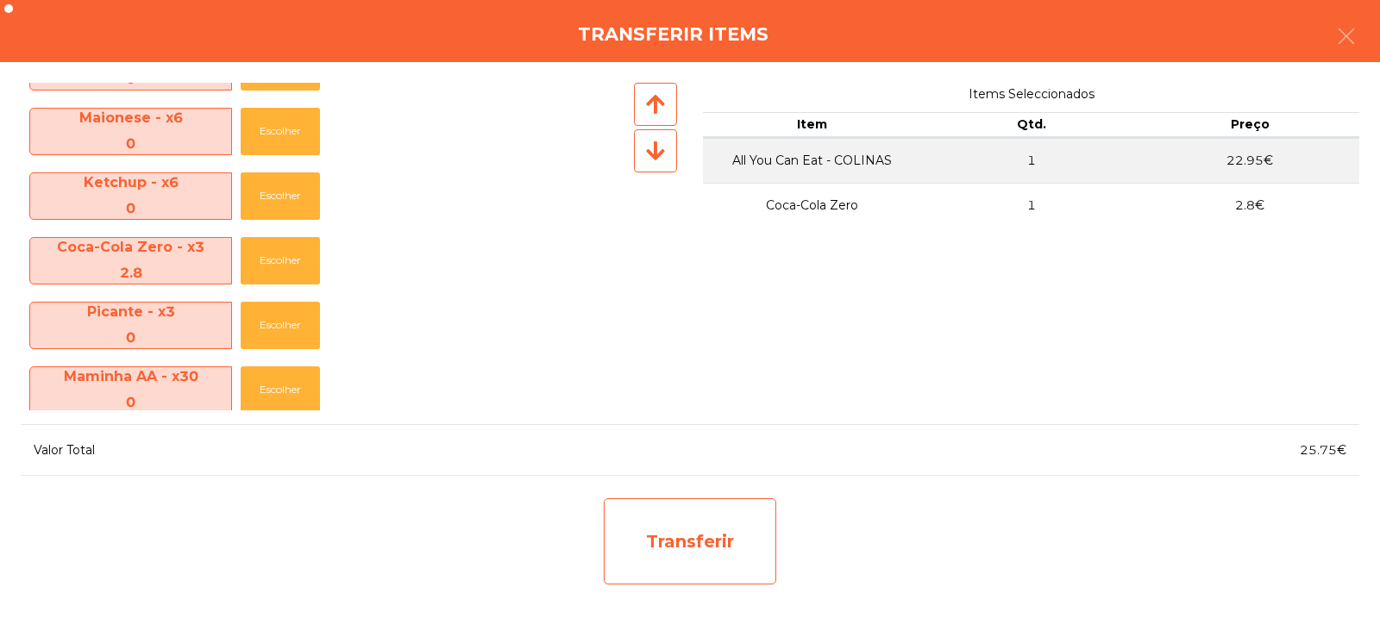
click at [725, 535] on div "Transferir" at bounding box center [690, 541] width 172 height 86
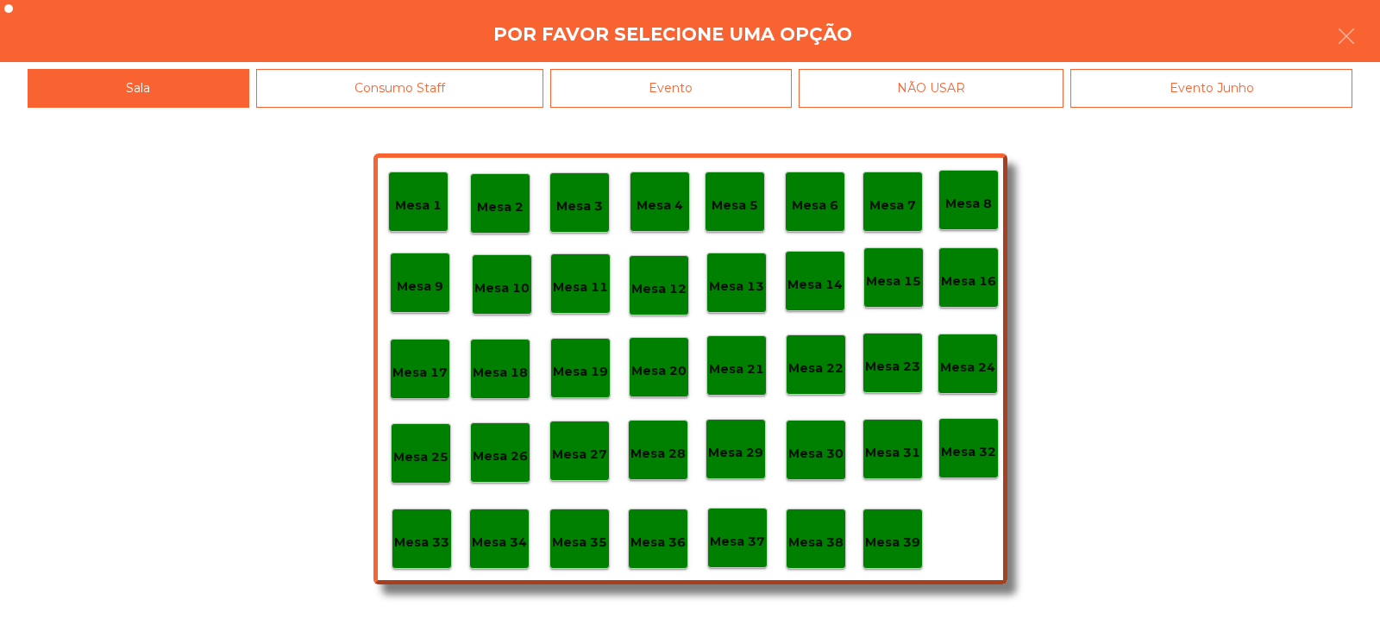
click at [971, 448] on p "Mesa 32" at bounding box center [968, 452] width 55 height 20
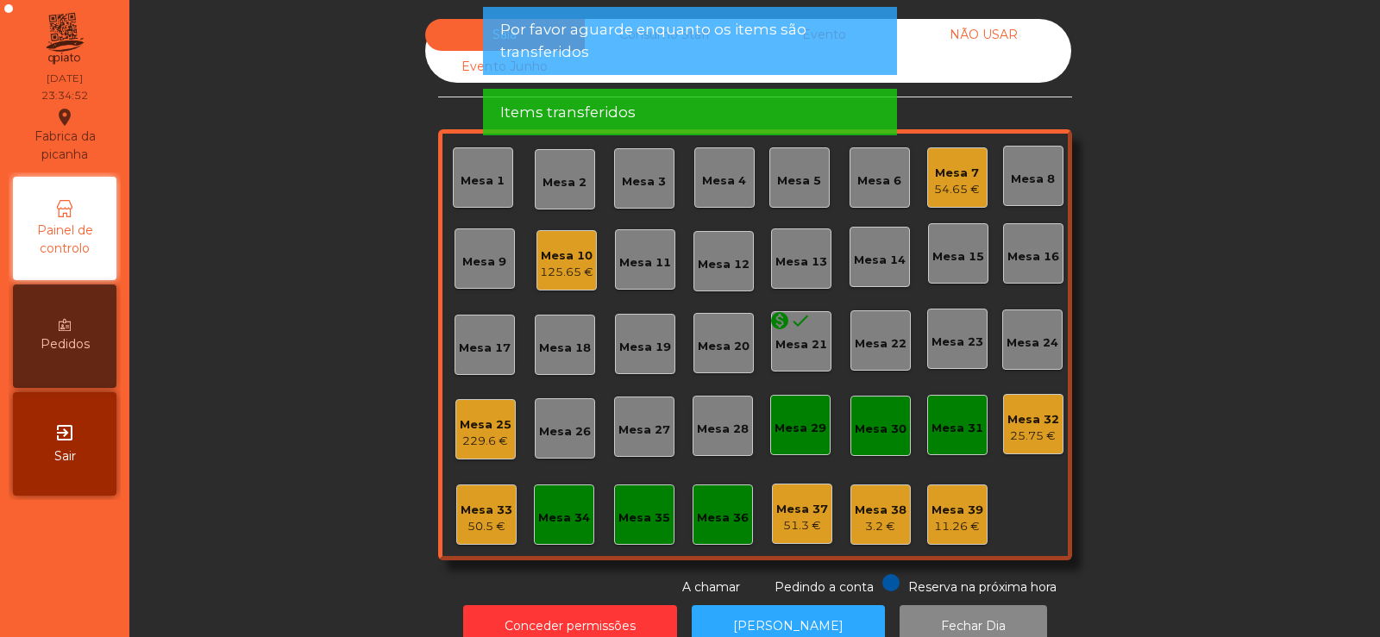
click at [1026, 436] on div "25.75 €" at bounding box center [1033, 436] width 52 height 17
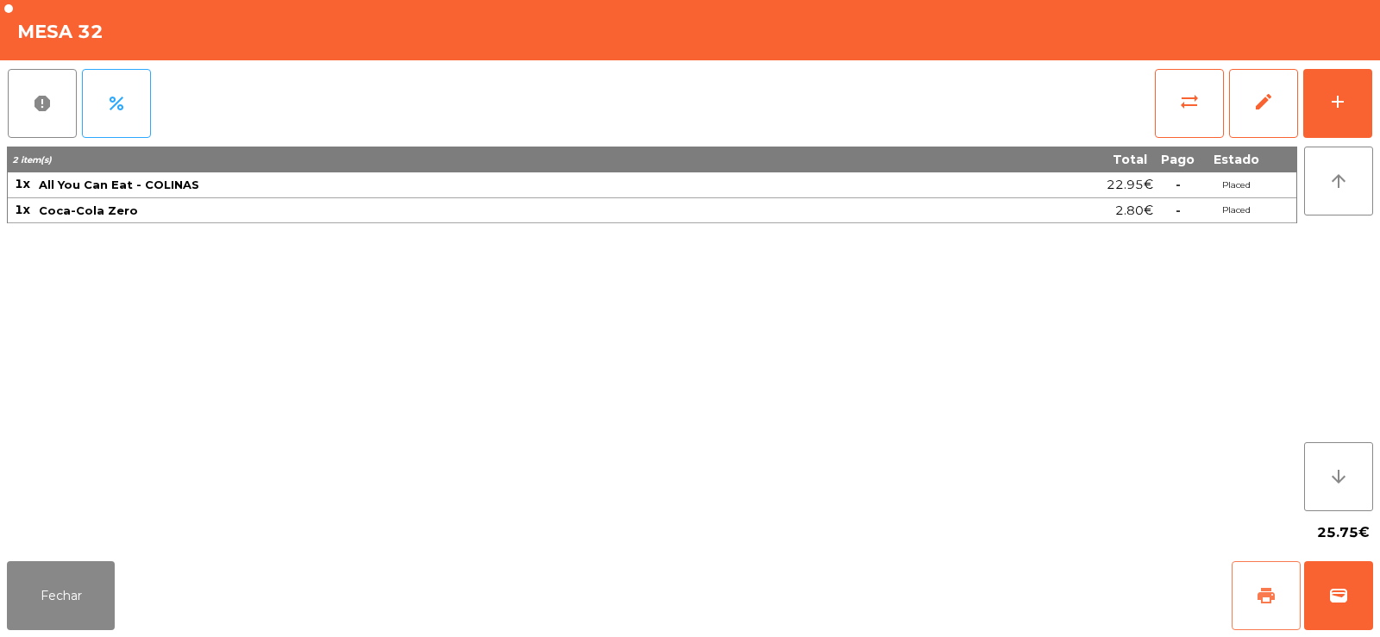
click at [1273, 592] on span "print" at bounding box center [1265, 595] width 21 height 21
click at [1180, 117] on button "sync_alt" at bounding box center [1189, 103] width 69 height 69
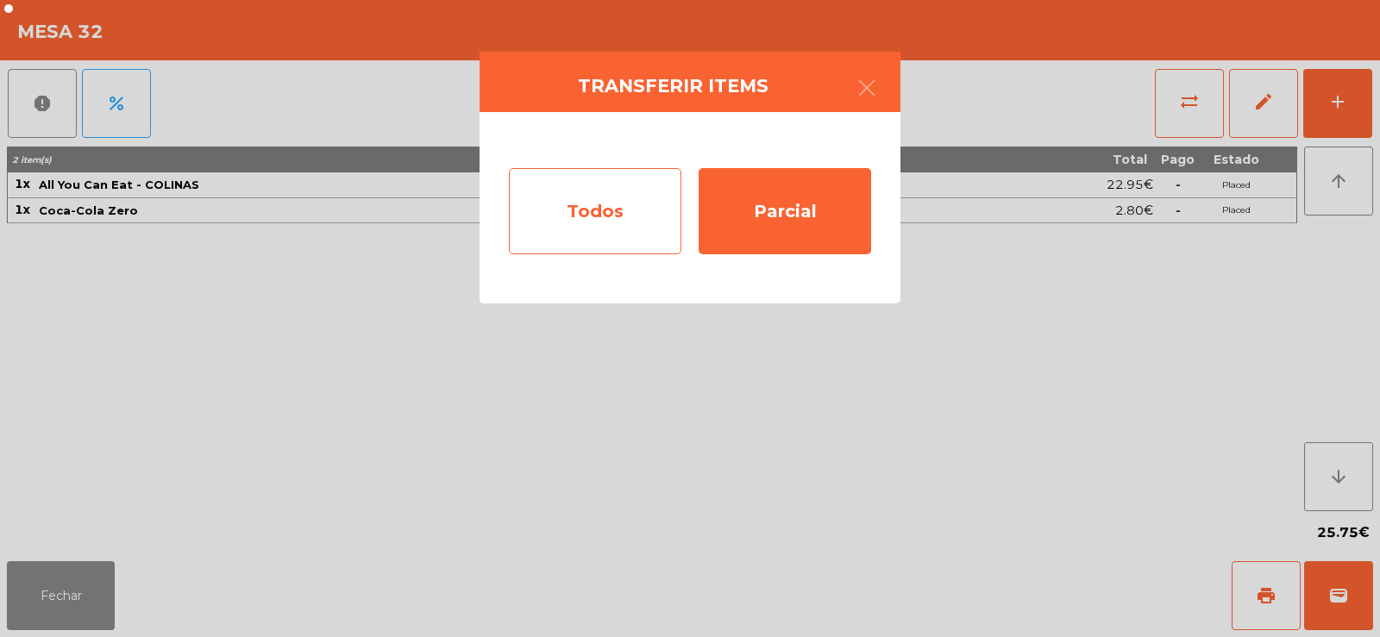
click at [592, 196] on div "Todos" at bounding box center [595, 211] width 172 height 86
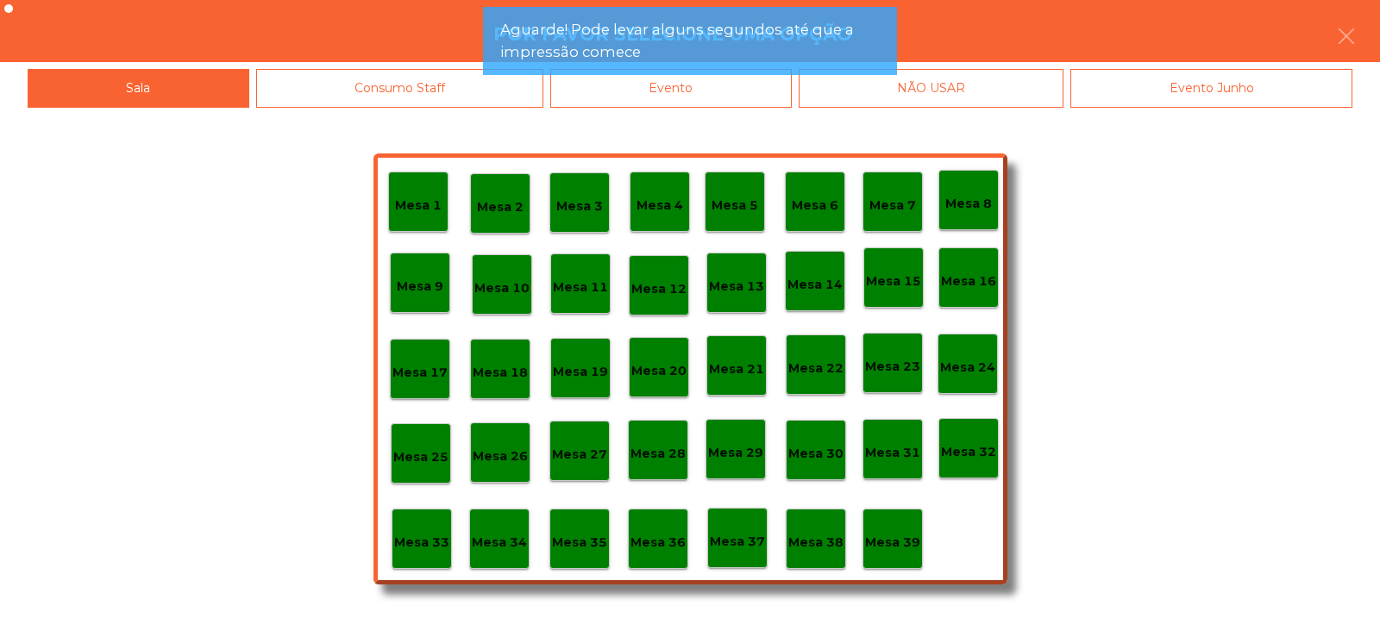
click at [756, 84] on app-alert "Aguarde! Pode levar alguns segundos até que a impressão comece" at bounding box center [690, 48] width 414 height 82
click at [756, 85] on app-alert "Aguarde! Pode levar alguns segundos até que a impressão comece" at bounding box center [690, 48] width 414 height 82
click at [761, 91] on div "Evento" at bounding box center [670, 88] width 241 height 39
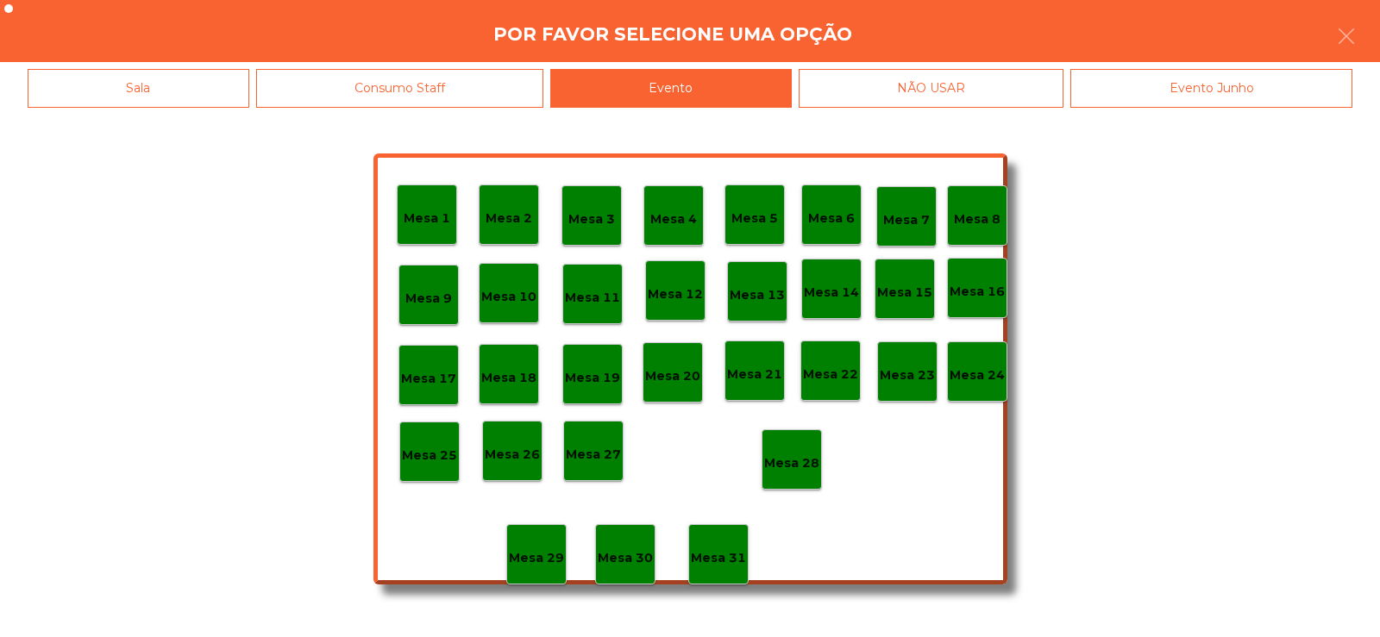
click at [810, 455] on p "Mesa 28" at bounding box center [791, 464] width 55 height 20
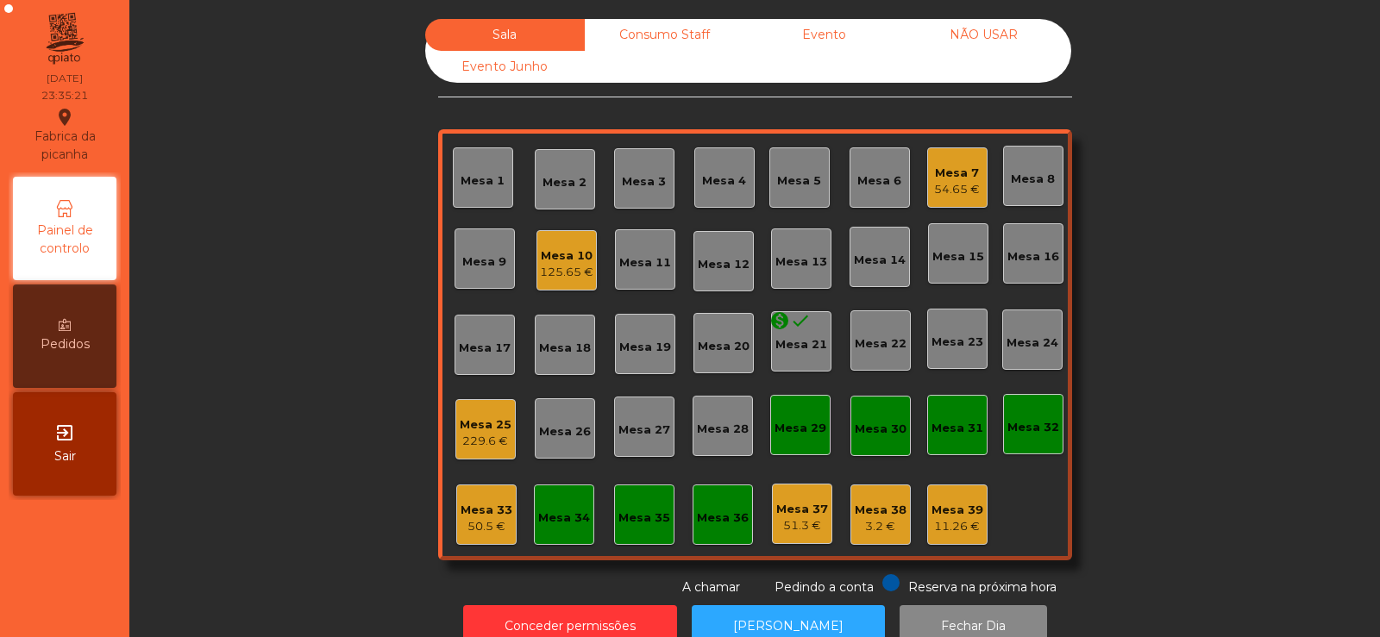
click at [540, 270] on div "125.65 €" at bounding box center [566, 272] width 53 height 17
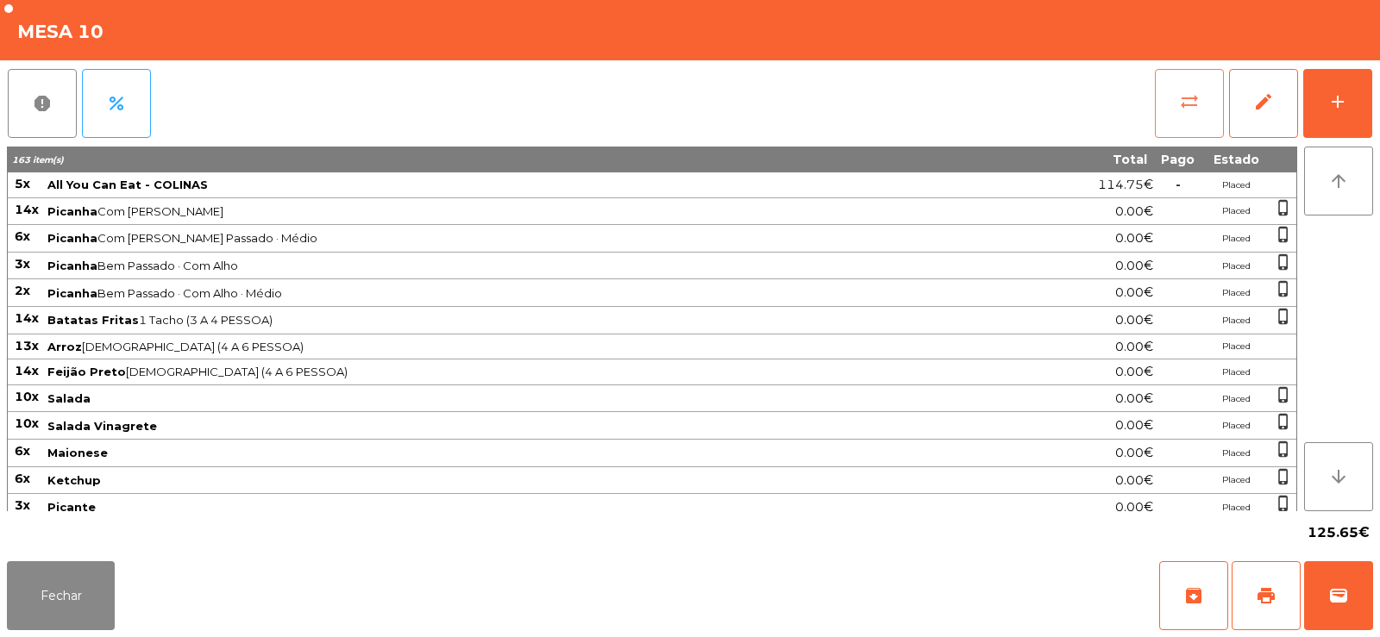
click at [1177, 86] on button "sync_alt" at bounding box center [1189, 103] width 69 height 69
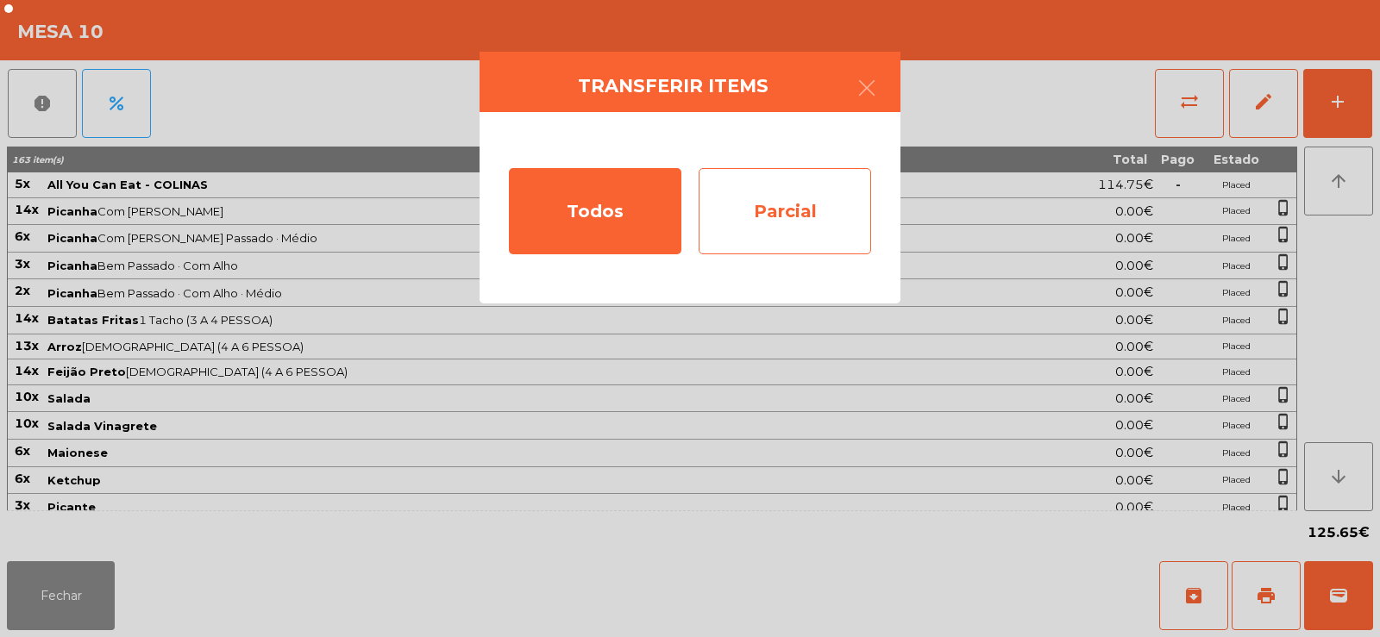
click at [786, 193] on div "Parcial" at bounding box center [784, 211] width 172 height 86
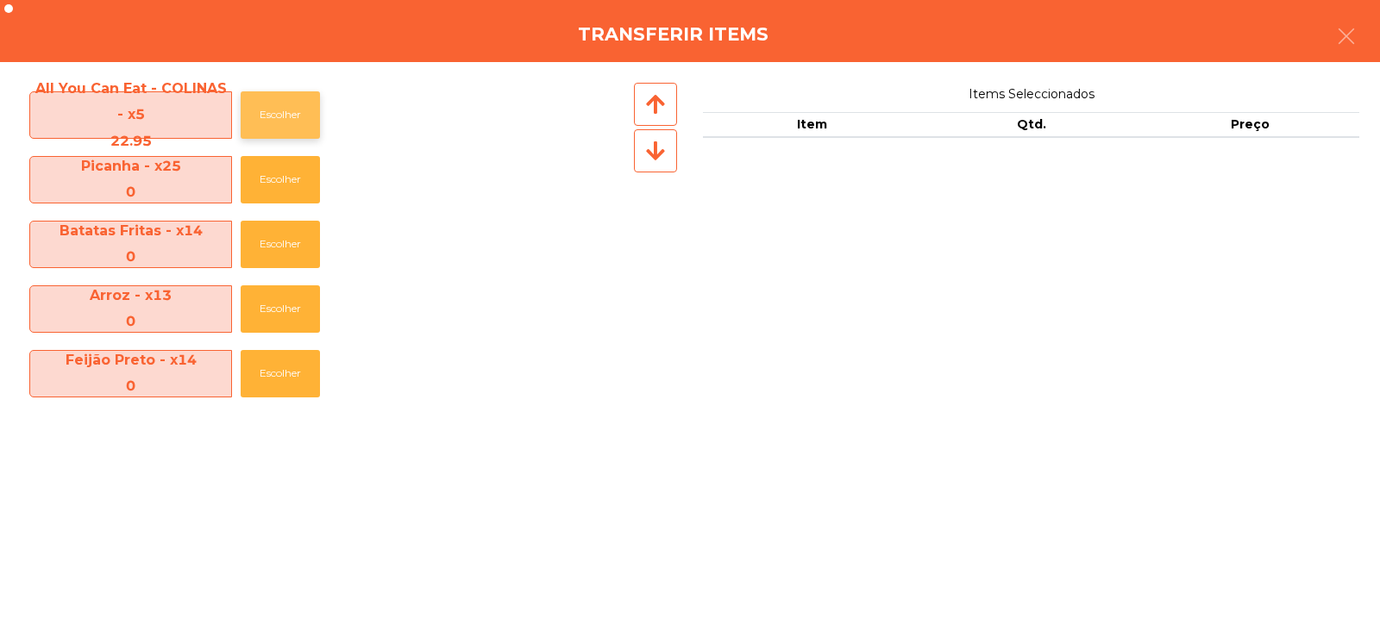
click at [293, 110] on button "Escolher" at bounding box center [280, 114] width 79 height 47
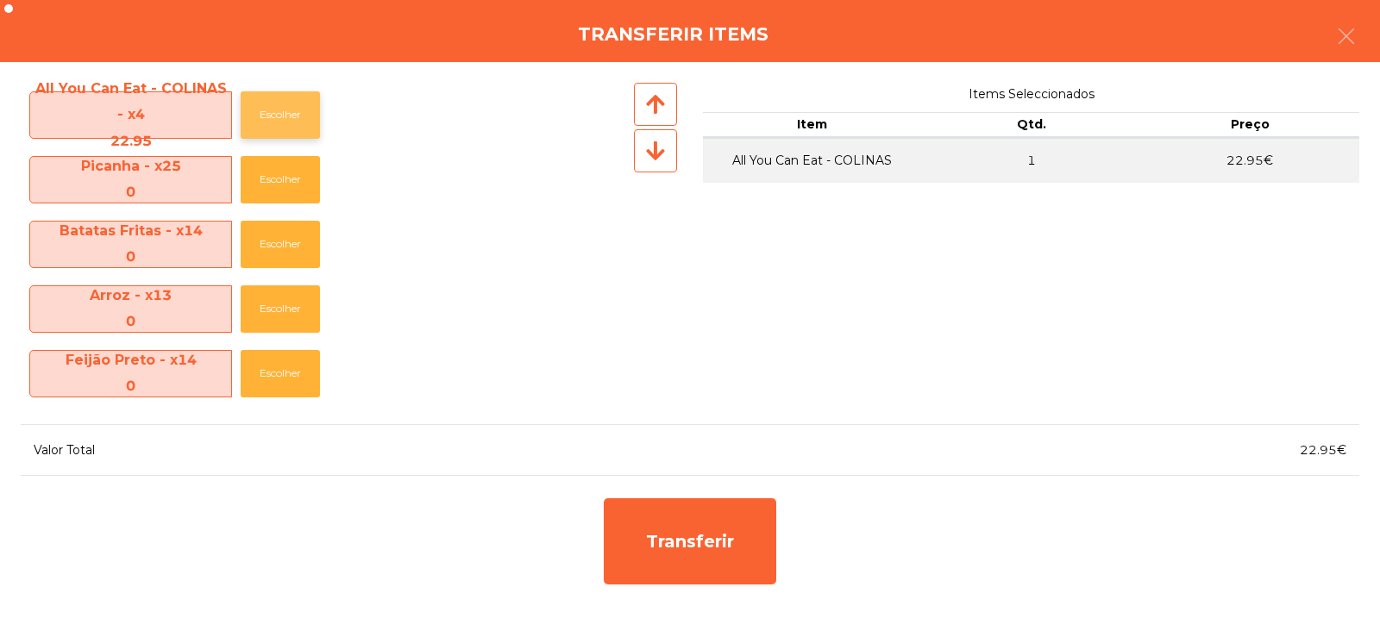
click at [296, 107] on button "Escolher" at bounding box center [280, 114] width 79 height 47
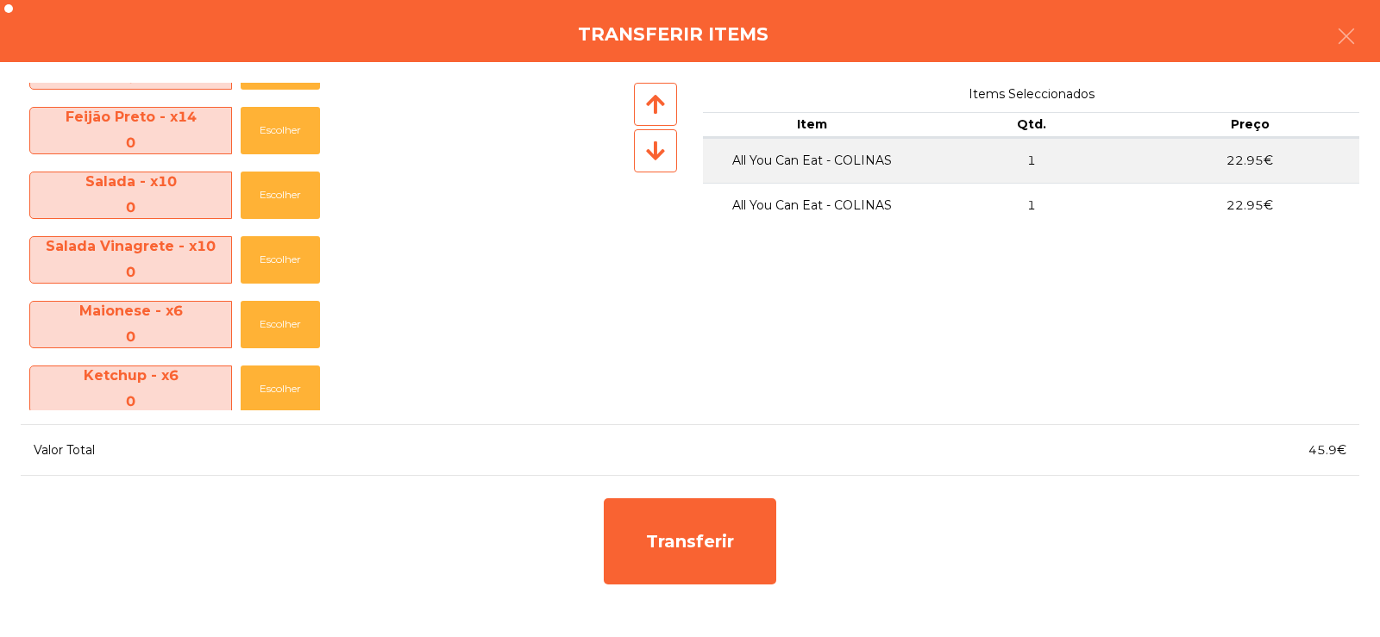
scroll to position [642, 0]
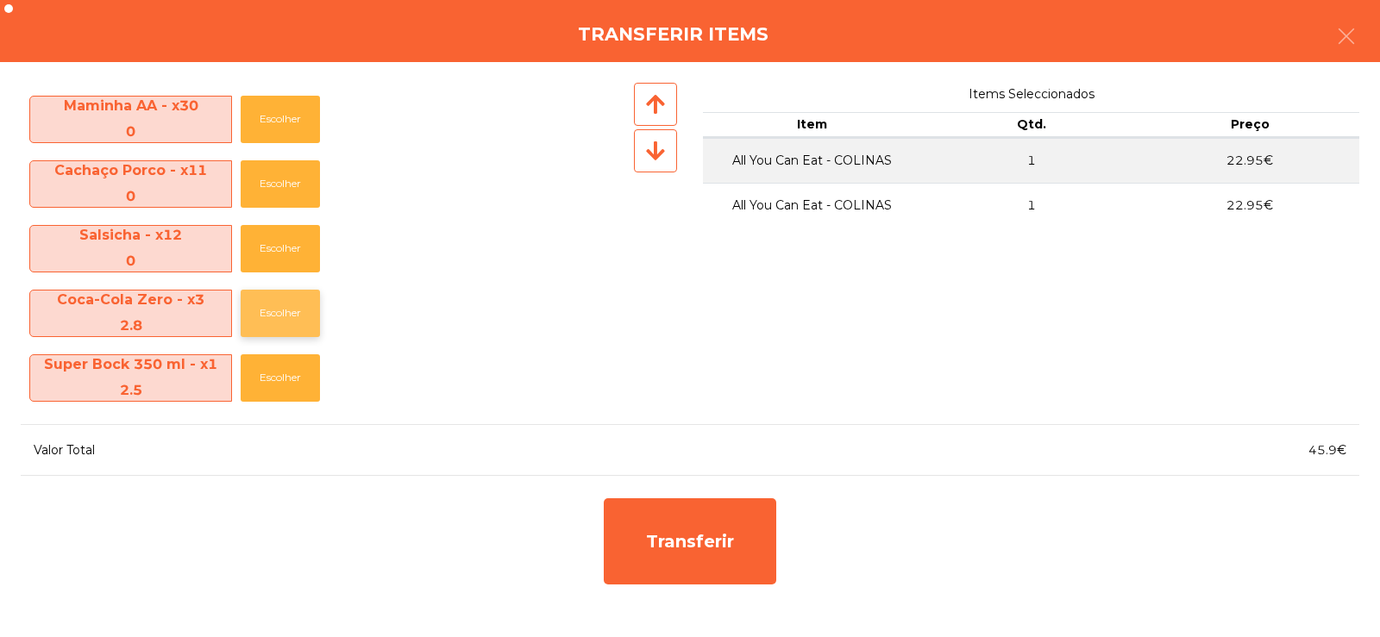
click at [264, 315] on button "Escolher" at bounding box center [280, 313] width 79 height 47
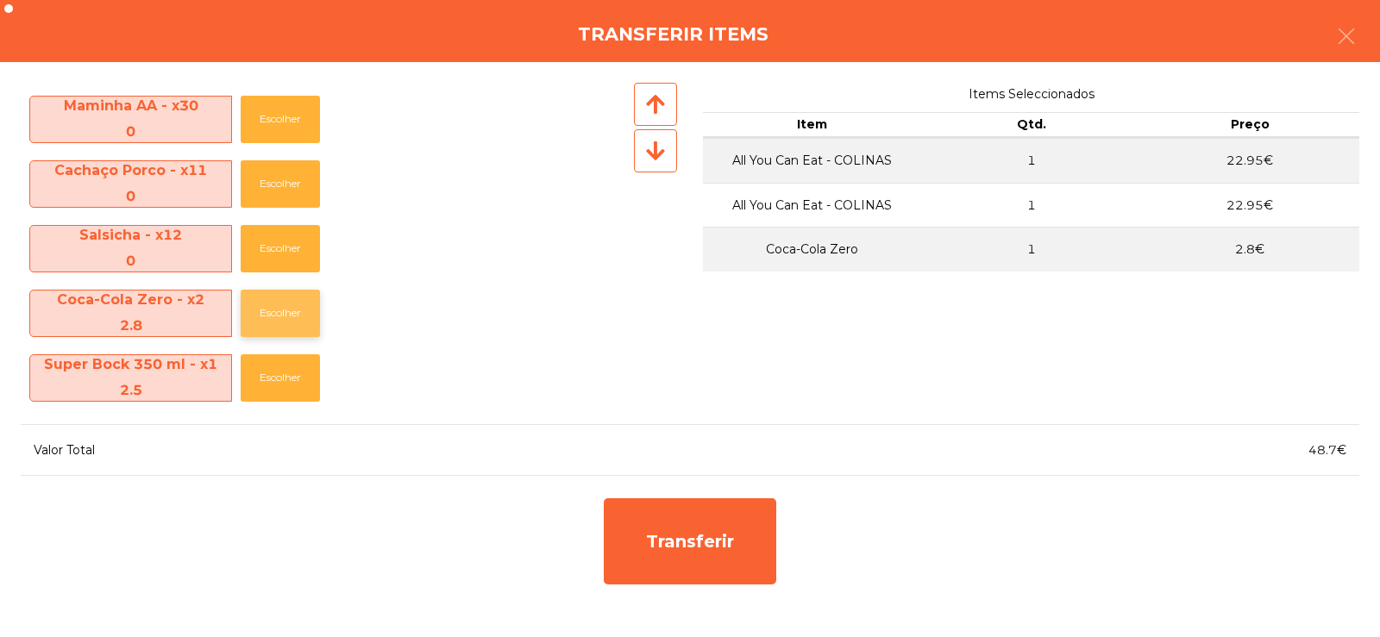
click at [284, 321] on button "Escolher" at bounding box center [280, 313] width 79 height 47
click at [281, 316] on button "Escolher" at bounding box center [280, 313] width 79 height 47
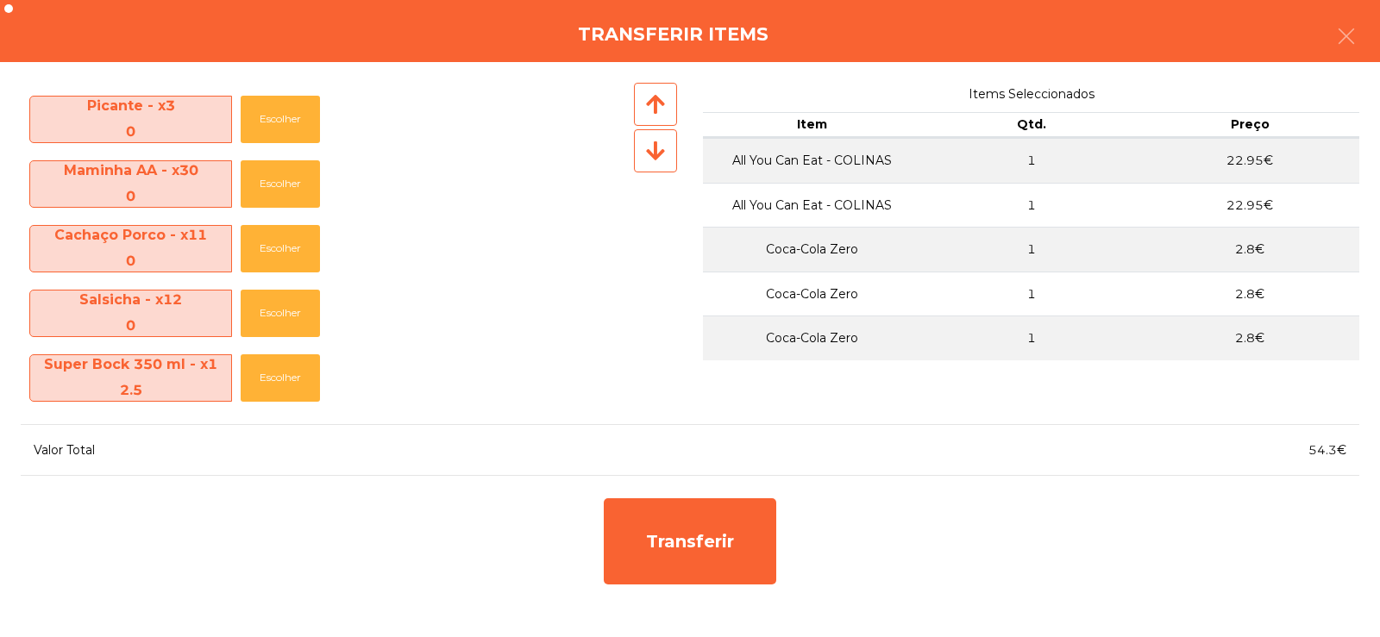
scroll to position [578, 0]
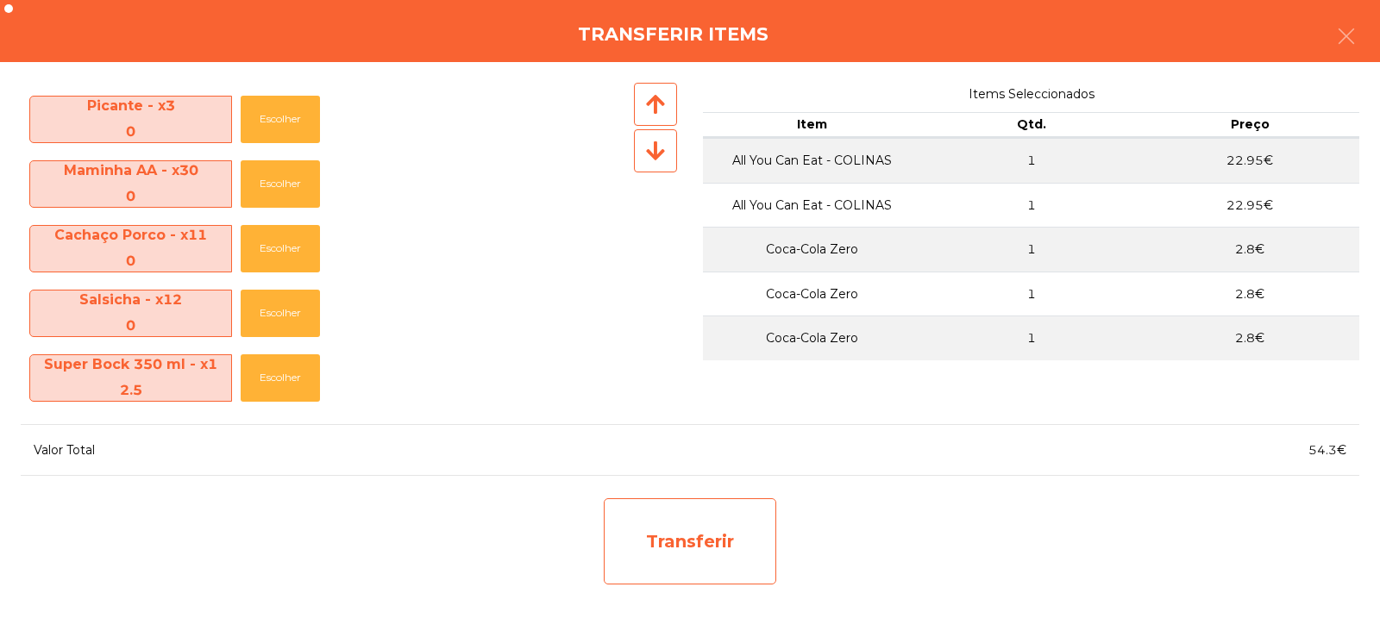
click at [702, 538] on div "Transferir" at bounding box center [690, 541] width 172 height 86
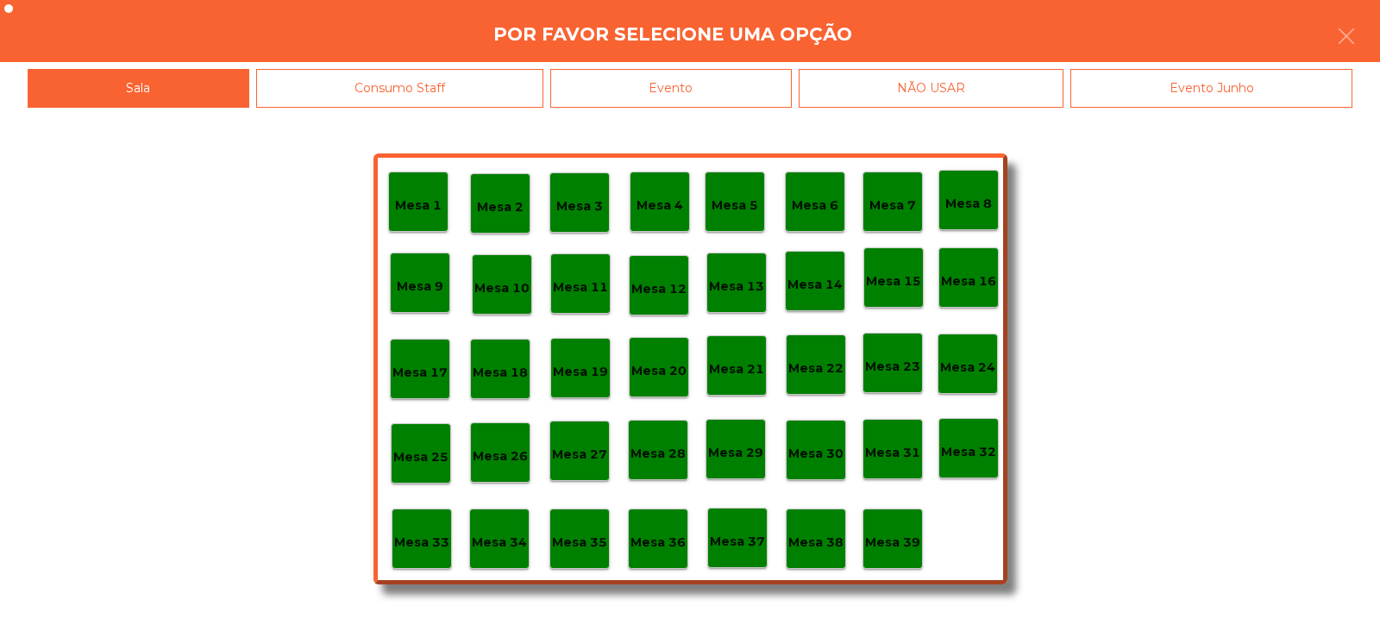
click at [982, 473] on div "Mesa 32" at bounding box center [968, 448] width 60 height 60
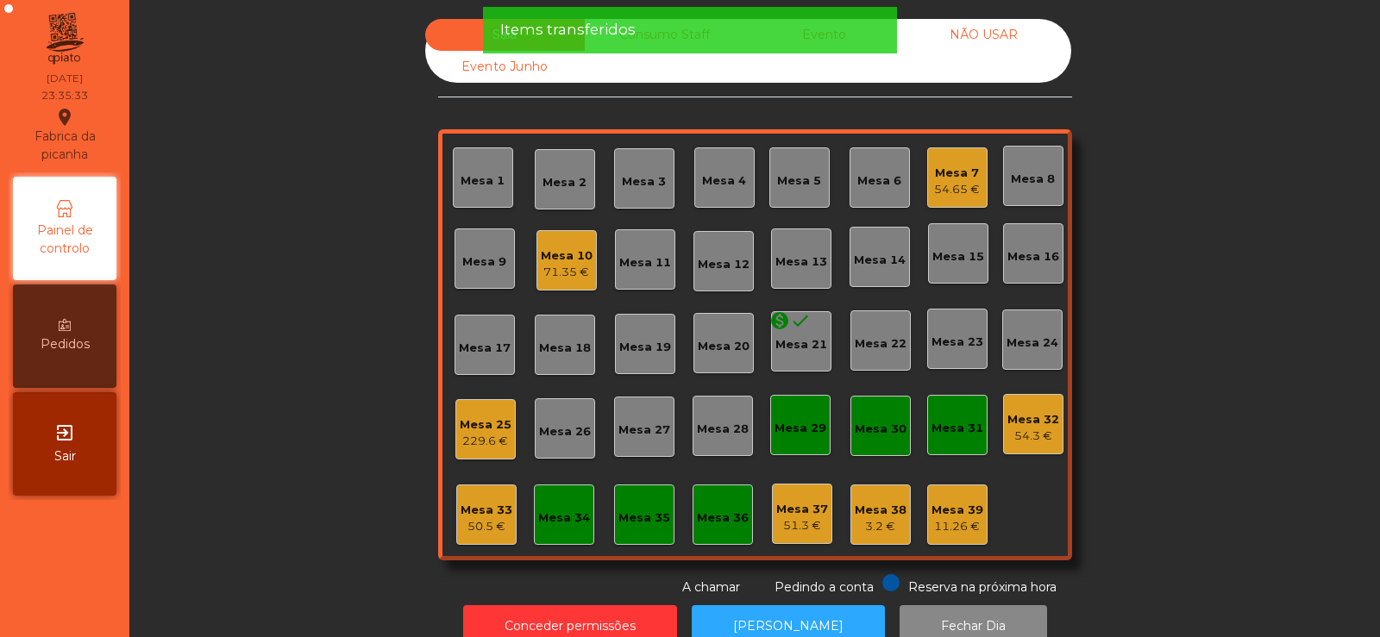
click at [1007, 426] on div "Mesa 32" at bounding box center [1033, 419] width 52 height 17
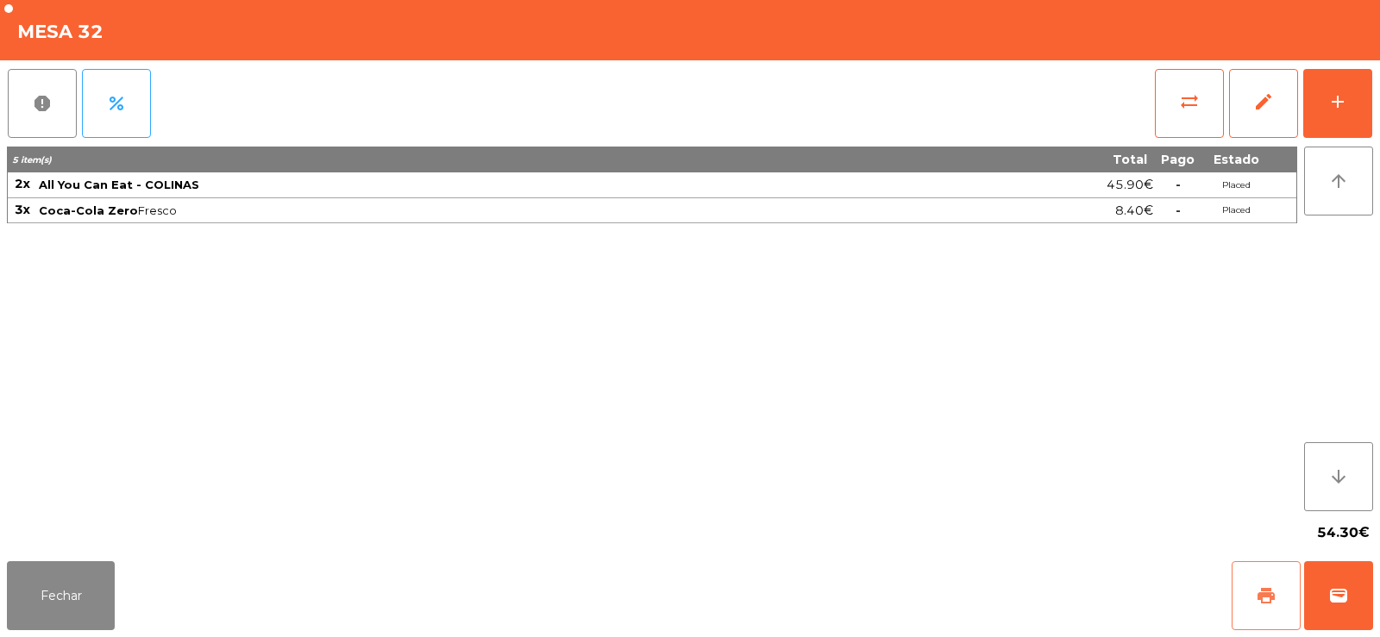
click at [1266, 591] on span "print" at bounding box center [1265, 595] width 21 height 21
click at [1328, 590] on span "wallet" at bounding box center [1338, 595] width 21 height 21
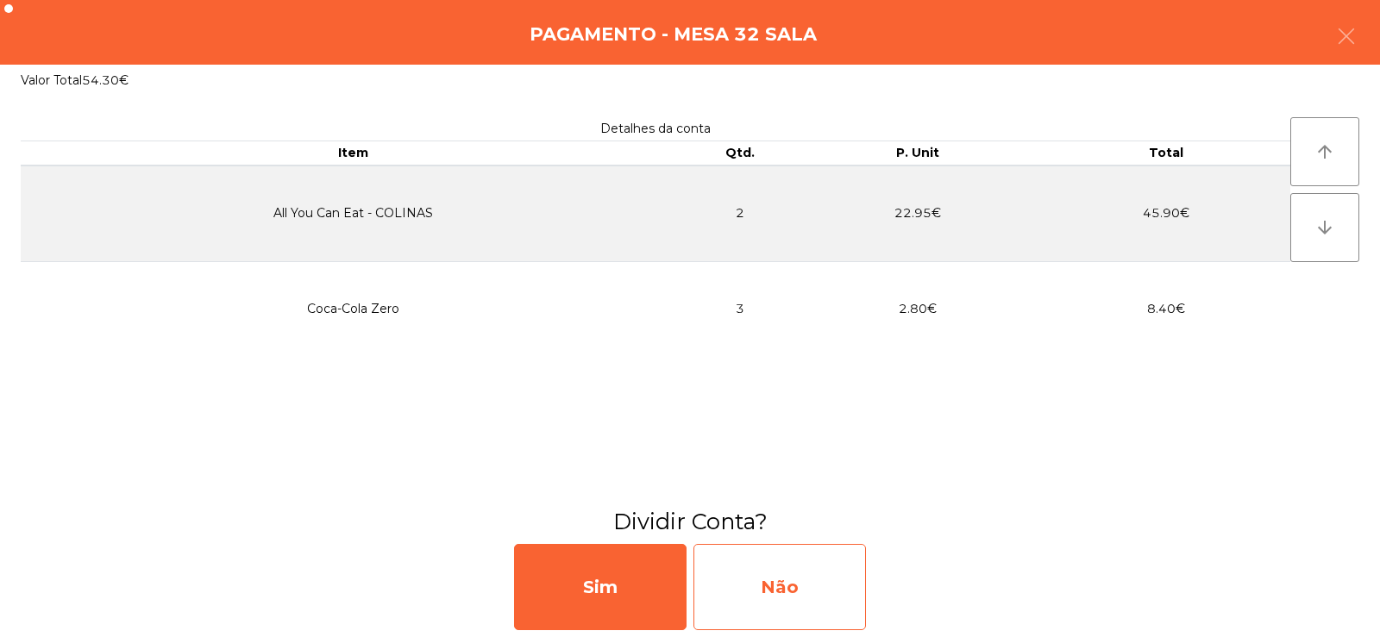
click at [823, 586] on div "Não" at bounding box center [779, 587] width 172 height 86
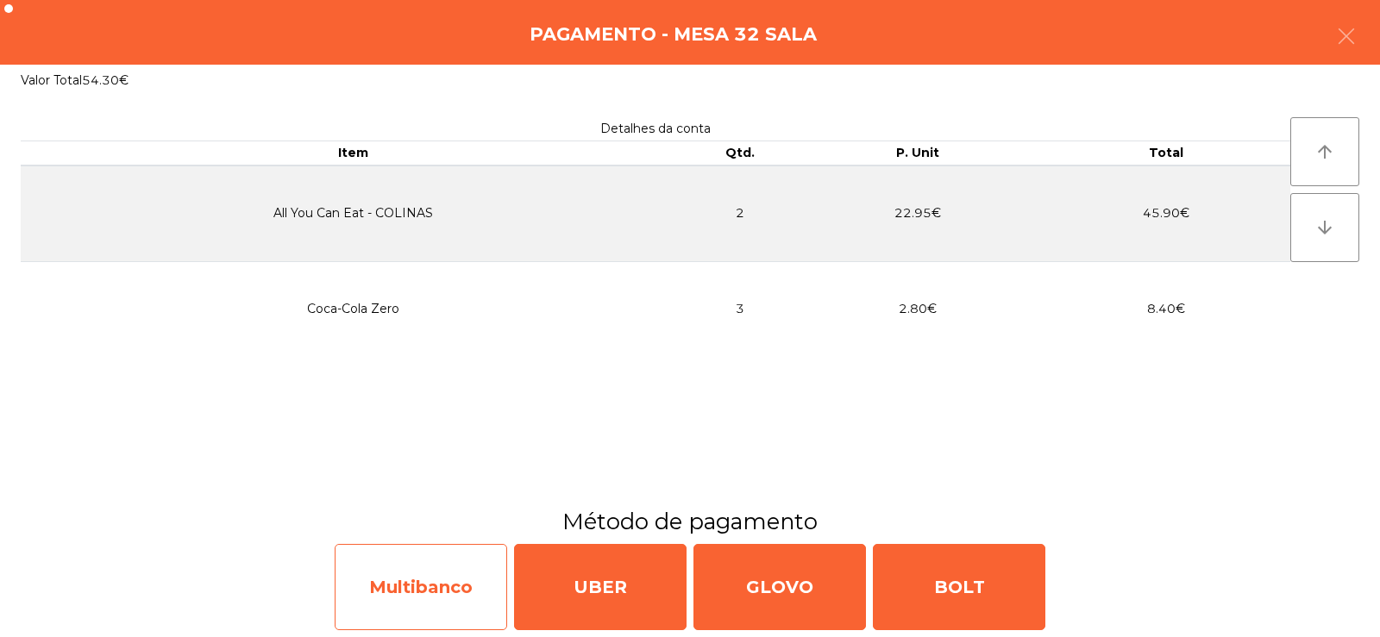
click at [457, 581] on div "Multibanco" at bounding box center [421, 587] width 172 height 86
select select "**"
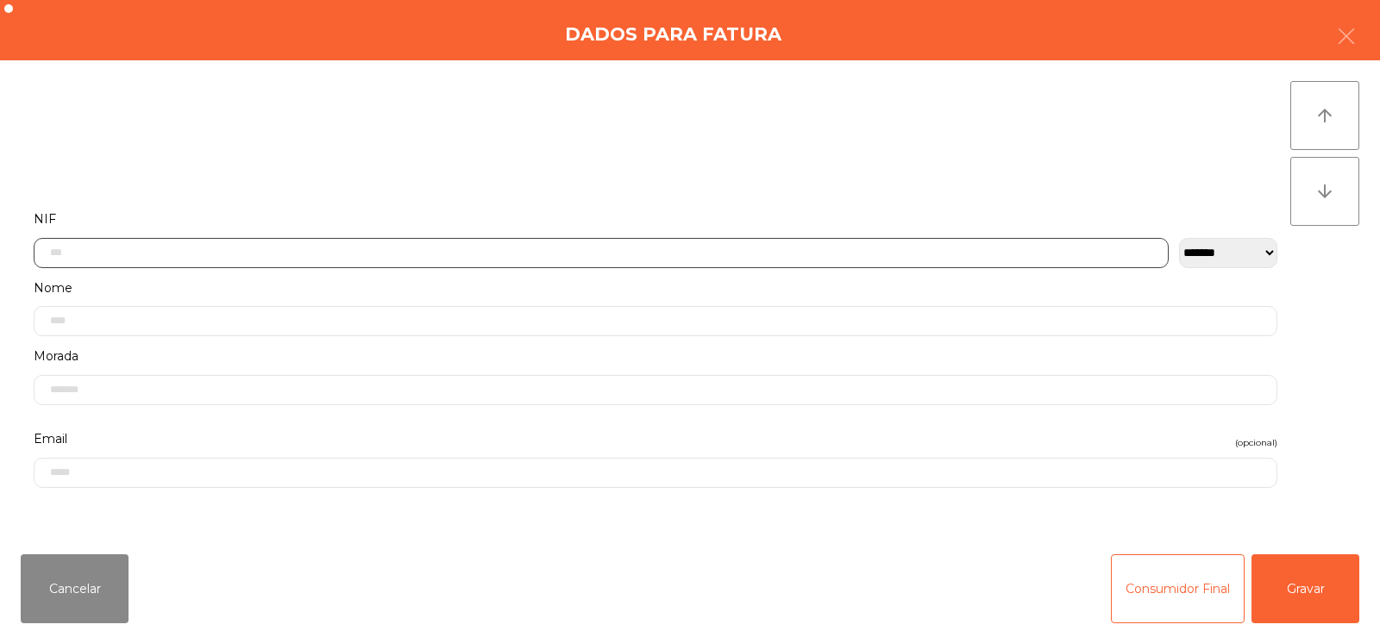
click at [605, 249] on input "text" at bounding box center [601, 253] width 1135 height 30
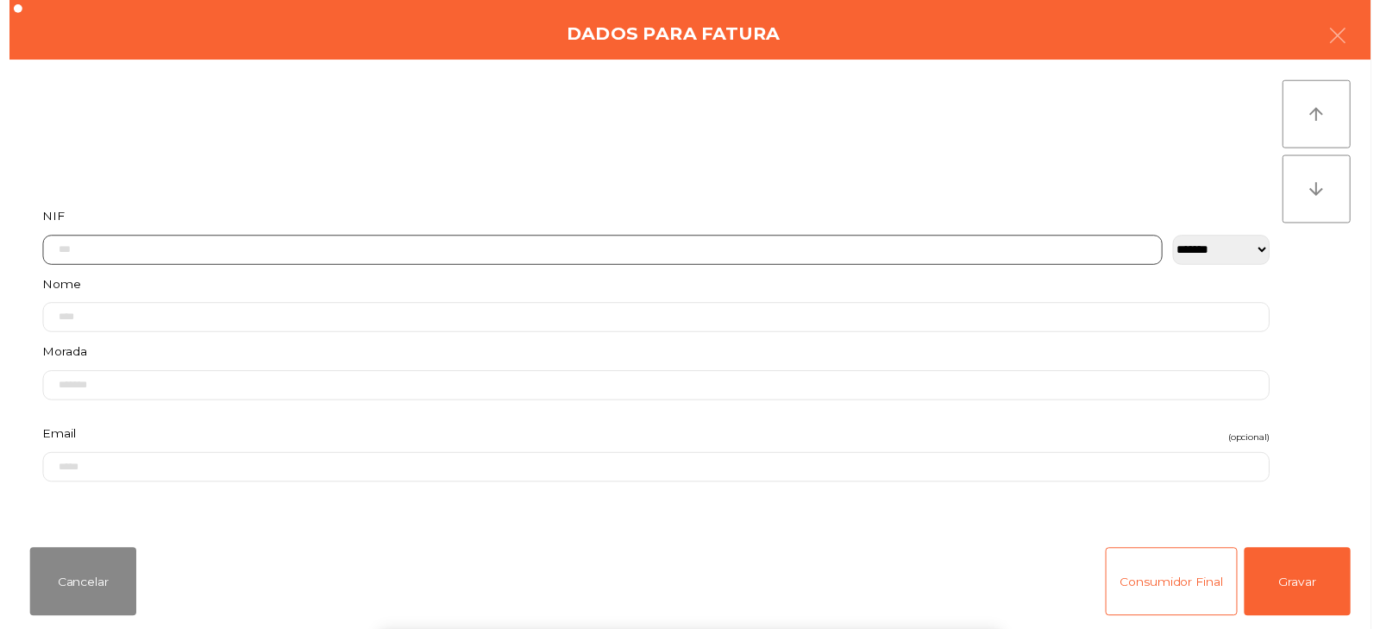
scroll to position [126, 0]
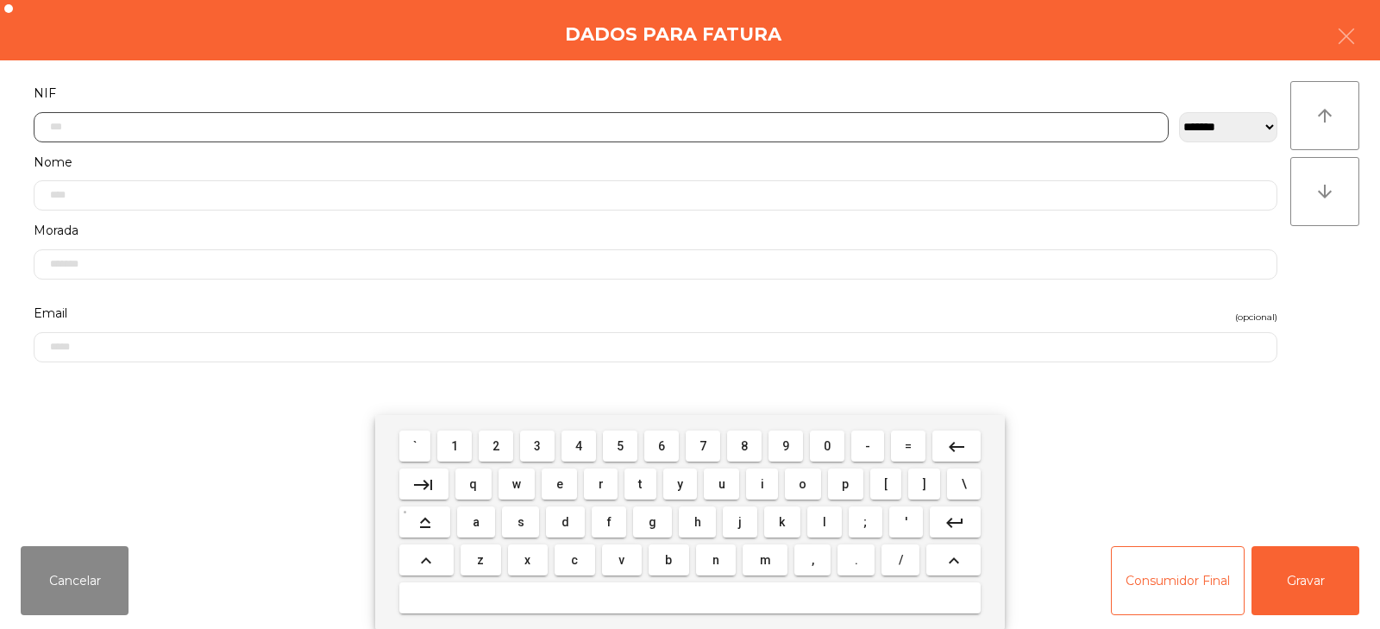
click at [596, 128] on input "text" at bounding box center [601, 127] width 1135 height 30
click at [594, 121] on input "text" at bounding box center [601, 127] width 1135 height 30
click at [581, 115] on input "text" at bounding box center [601, 127] width 1135 height 30
type input "*********"
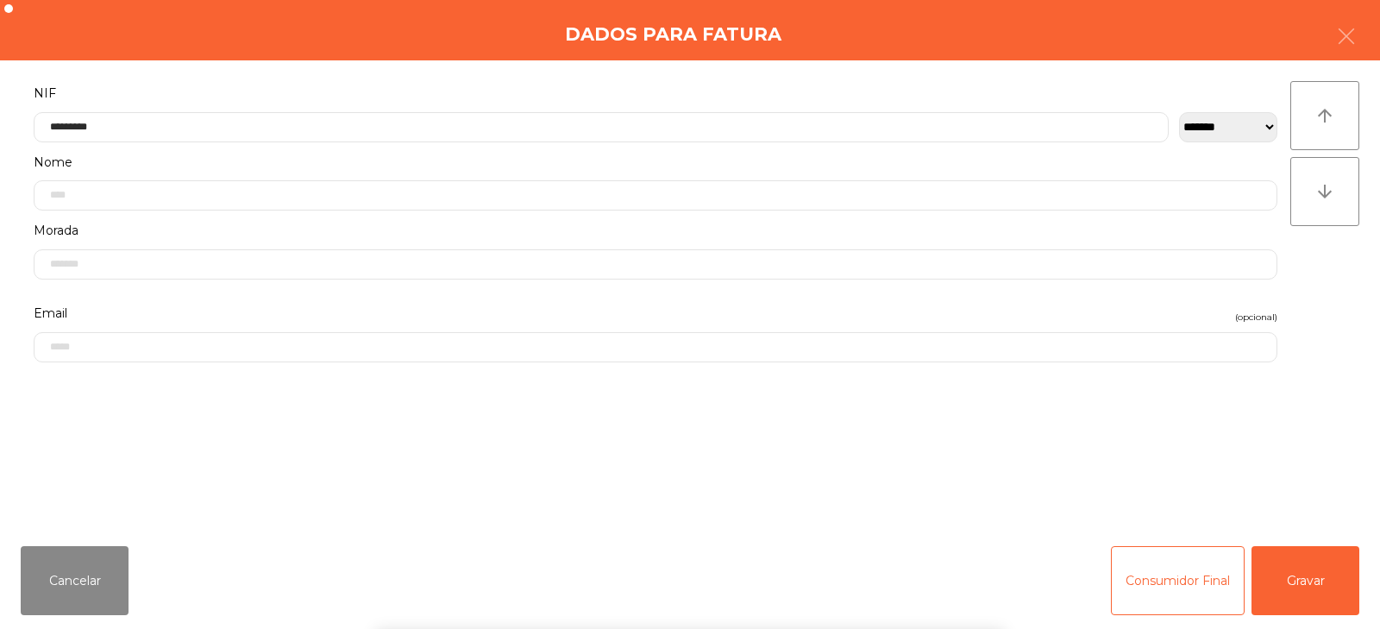
click at [1295, 610] on div "` 1 2 3 4 5 6 7 8 9 0 - = keyboard_backspace keyboard_tab q w e r t y u i o p […" at bounding box center [690, 522] width 1380 height 214
click at [1306, 606] on button "Gravar" at bounding box center [1305, 580] width 108 height 69
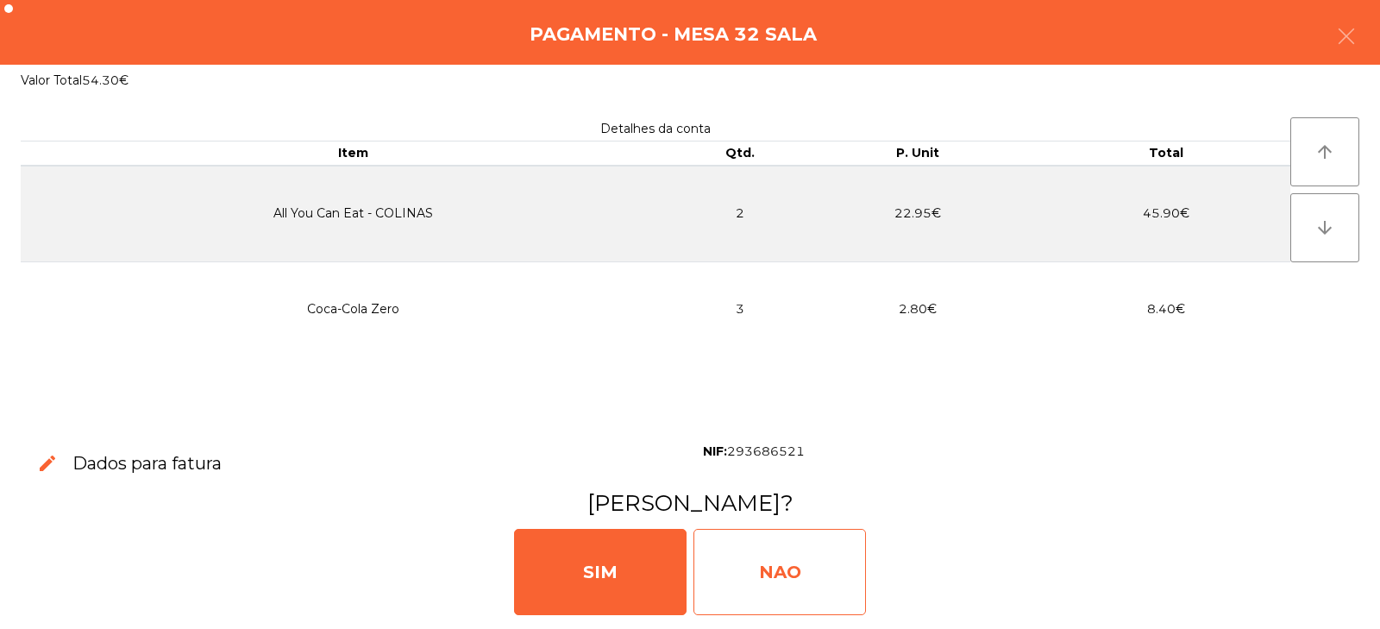
click at [827, 593] on div "NAO" at bounding box center [779, 572] width 172 height 86
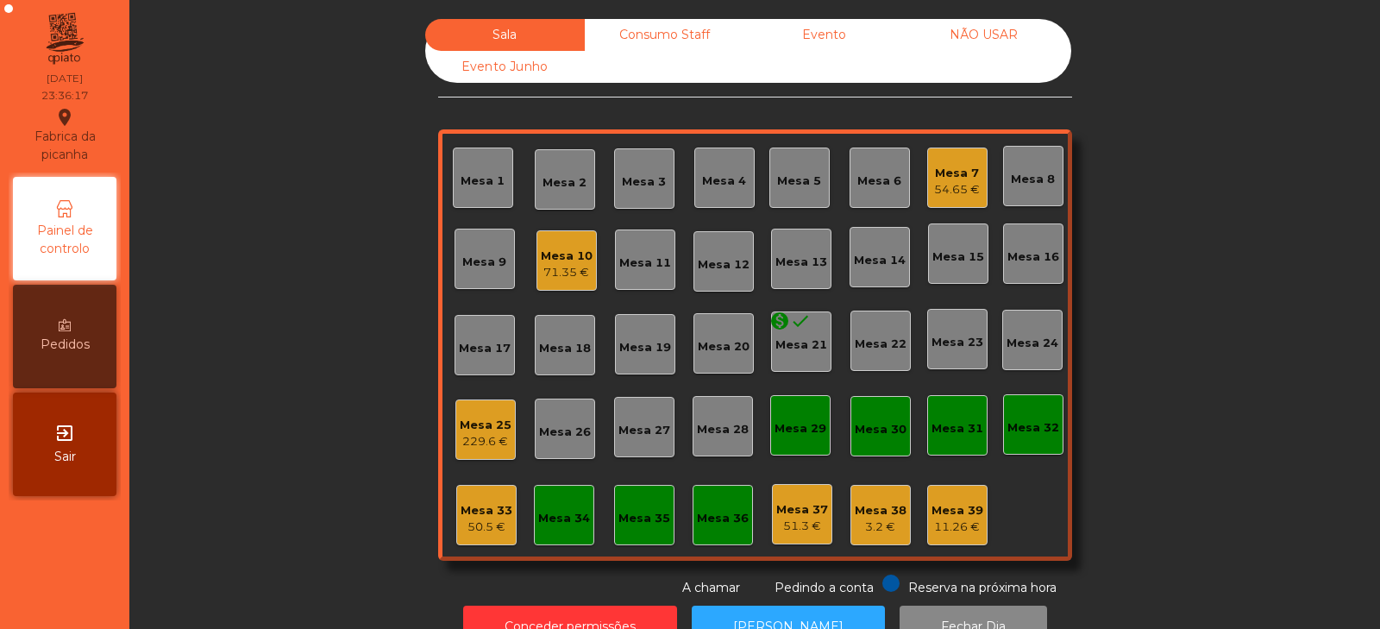
click at [556, 275] on div "71.35 €" at bounding box center [567, 272] width 52 height 17
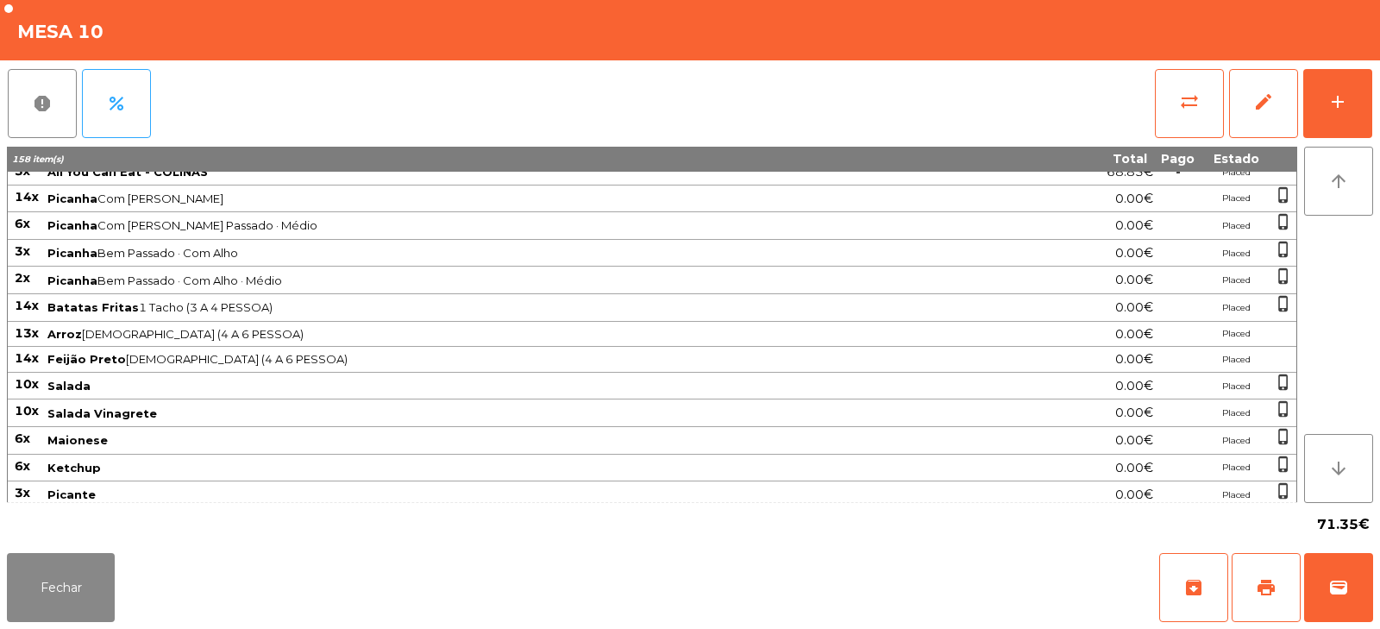
scroll to position [0, 0]
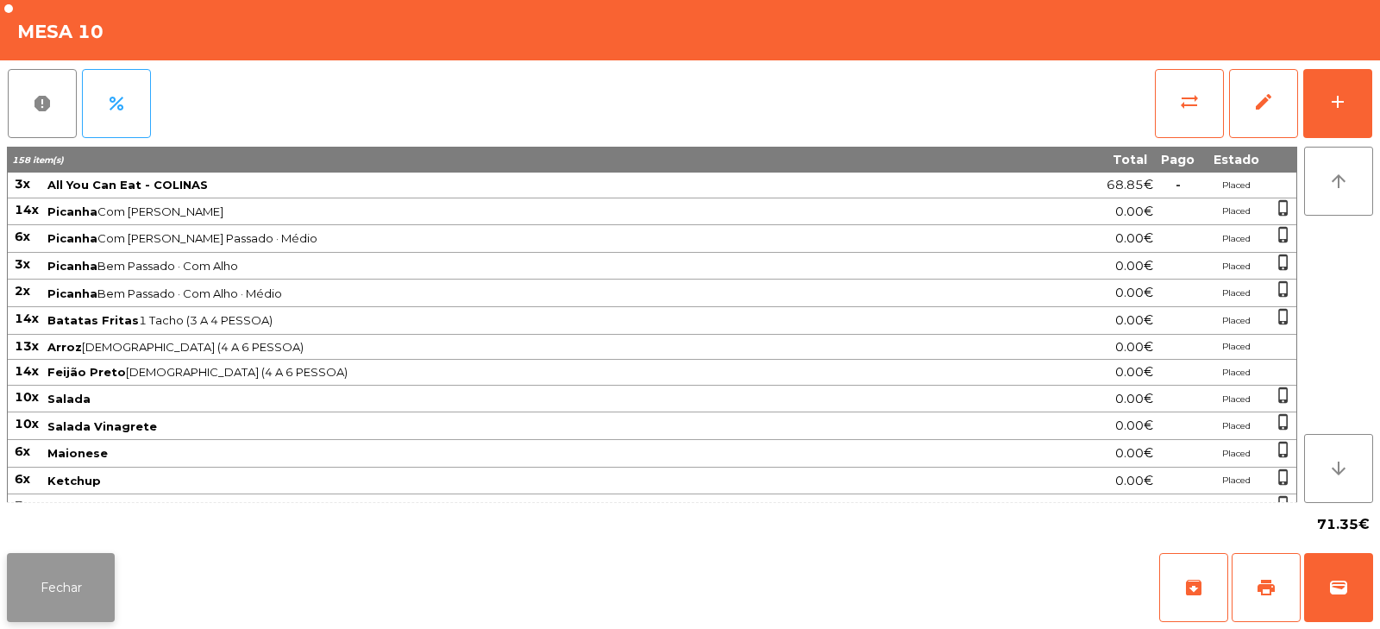
click at [83, 562] on button "Fechar" at bounding box center [61, 587] width 108 height 69
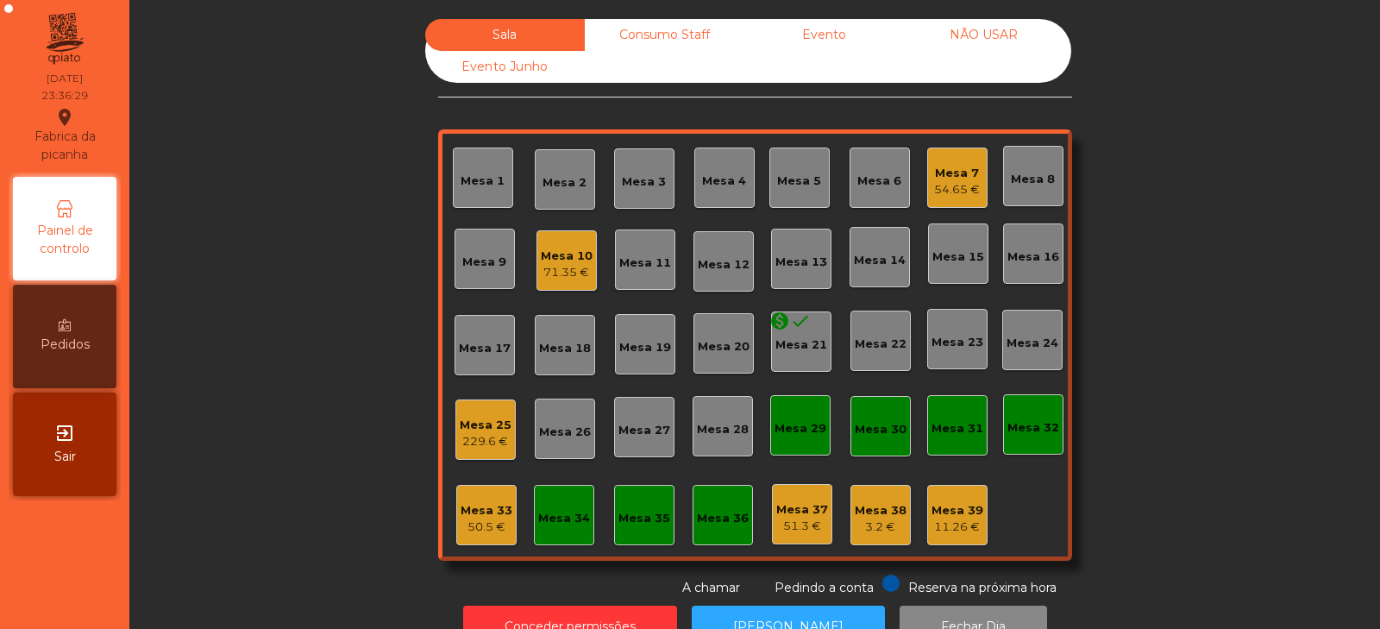
click at [485, 526] on div "50.5 €" at bounding box center [486, 526] width 52 height 17
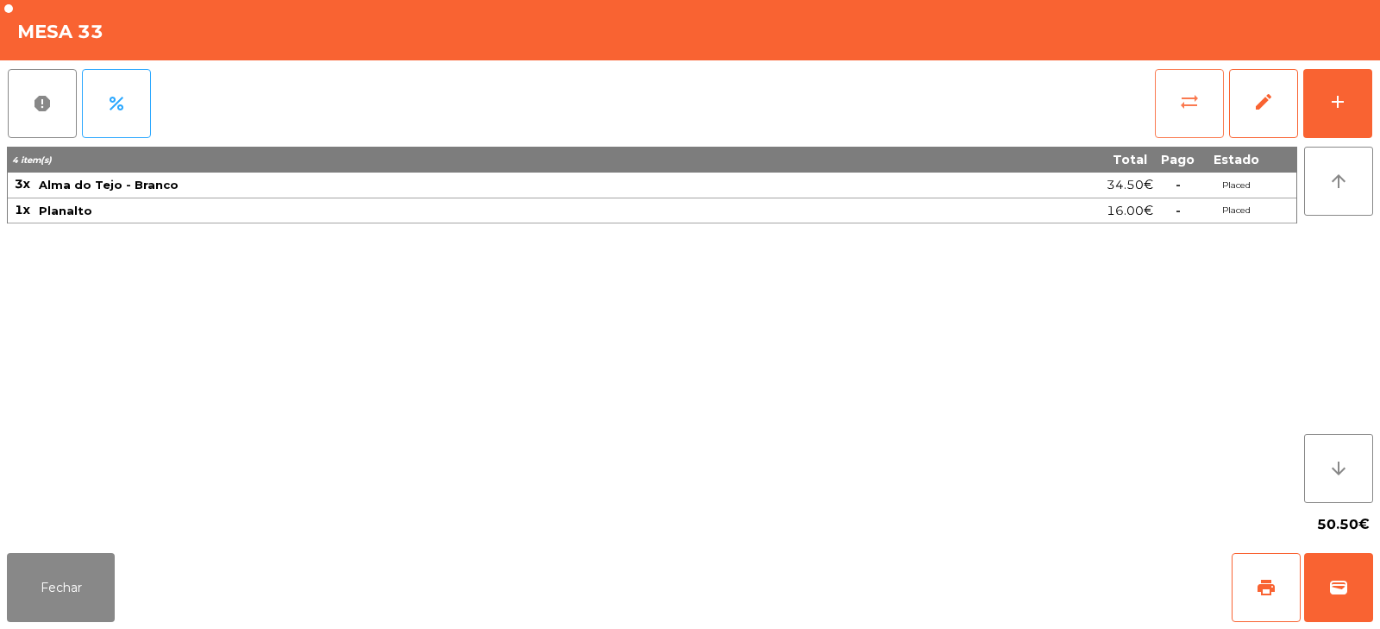
click at [1182, 119] on button "sync_alt" at bounding box center [1189, 103] width 69 height 69
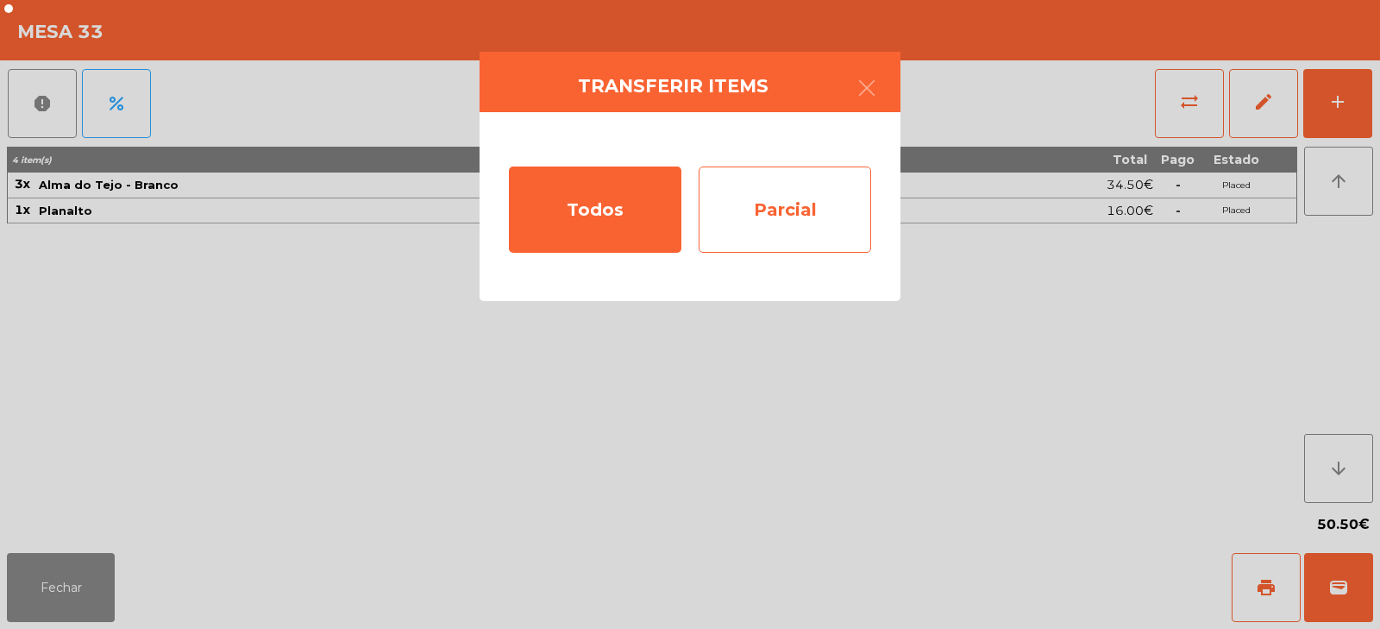
click at [783, 215] on div "Parcial" at bounding box center [784, 209] width 172 height 86
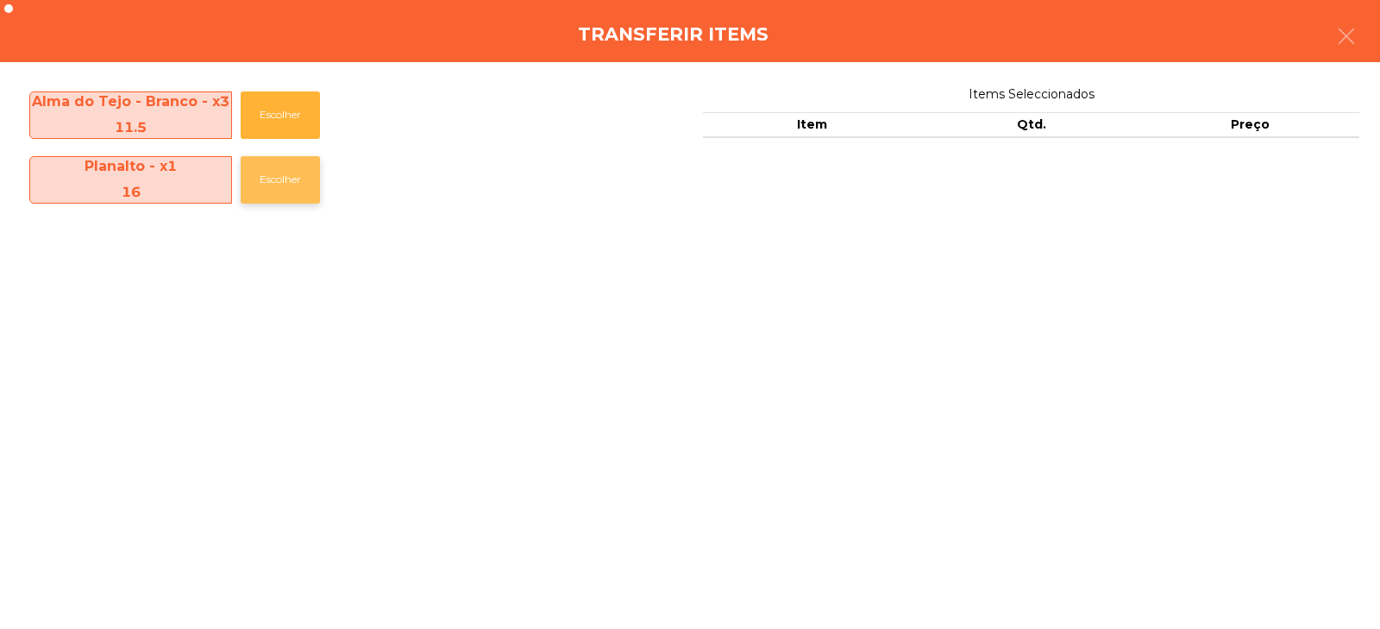
click at [273, 171] on button "Escolher" at bounding box center [280, 179] width 79 height 47
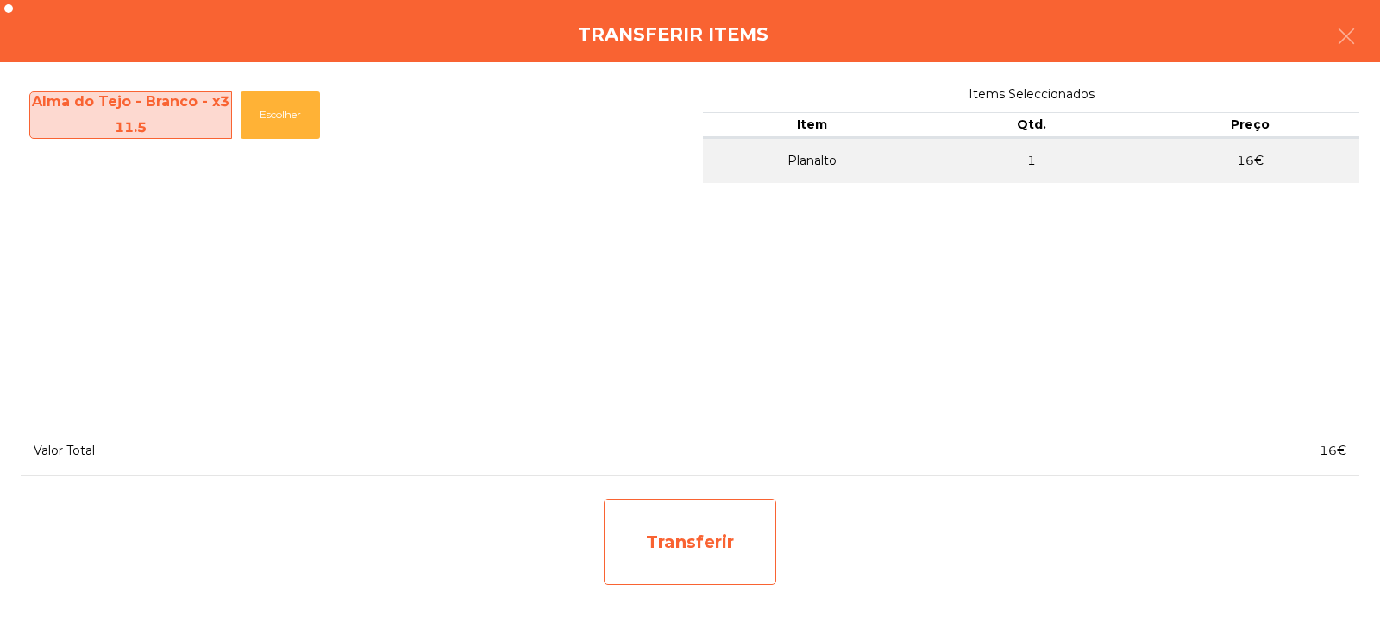
click at [721, 538] on div "Transferir" at bounding box center [690, 541] width 172 height 86
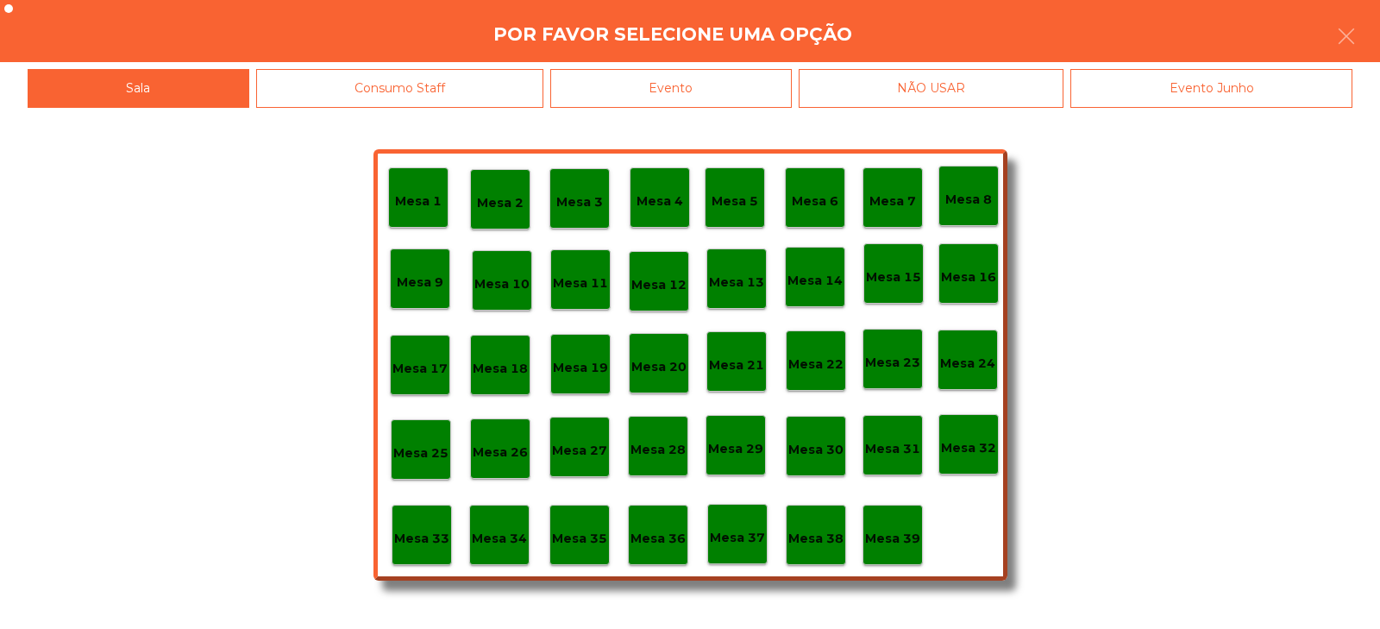
click at [966, 440] on p "Mesa 32" at bounding box center [968, 448] width 55 height 20
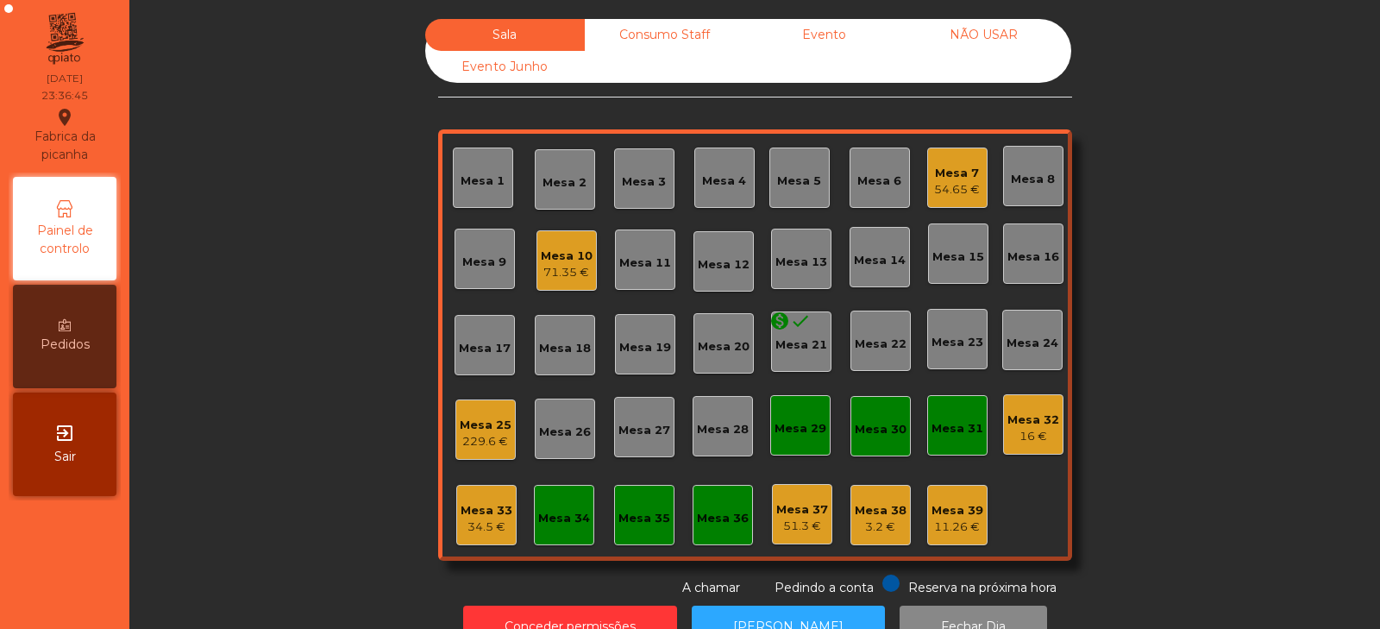
click at [1029, 427] on div "Mesa 32" at bounding box center [1033, 419] width 52 height 17
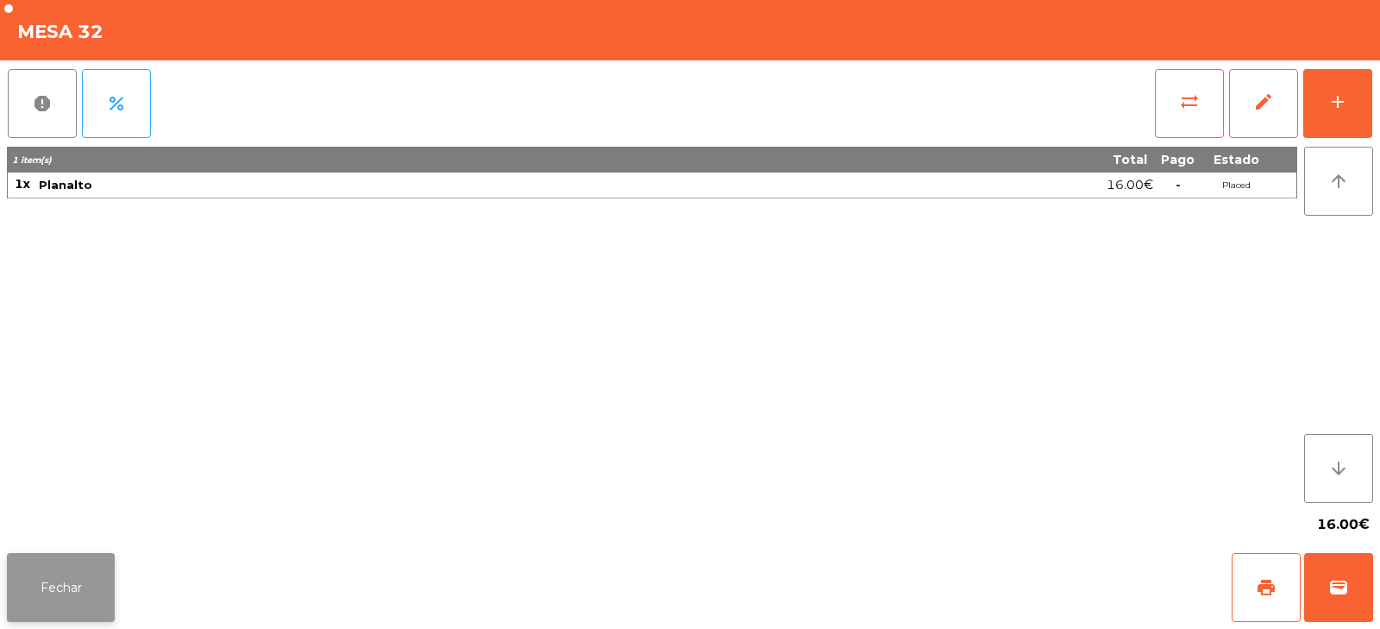
click at [52, 588] on button "Fechar" at bounding box center [61, 587] width 108 height 69
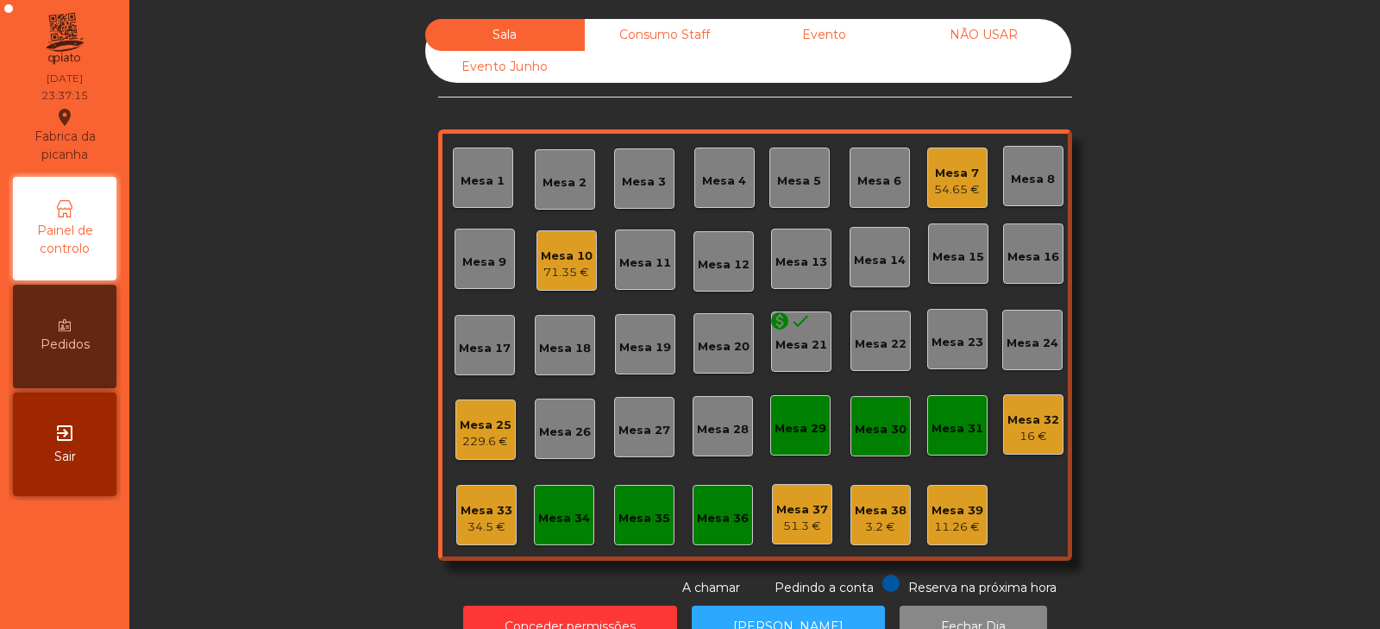
click at [1017, 448] on div "Mesa 32 16 €" at bounding box center [1033, 424] width 60 height 60
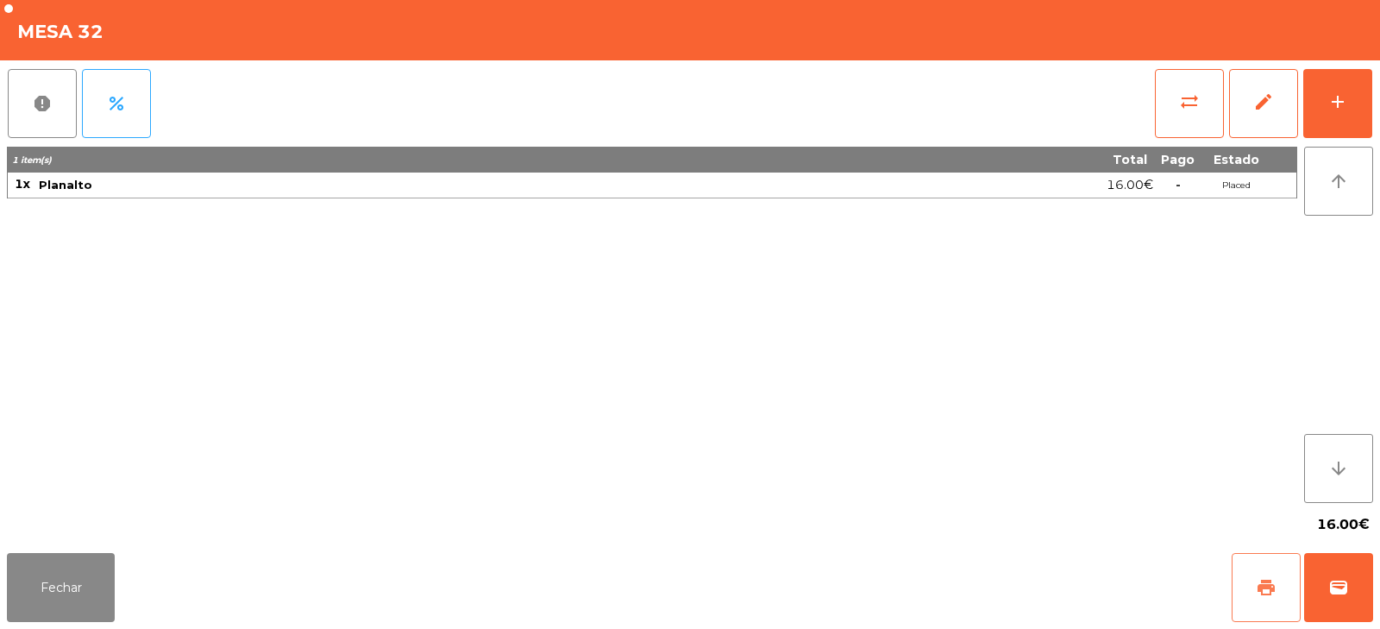
click at [1260, 605] on button "print" at bounding box center [1265, 587] width 69 height 69
click at [1201, 102] on button "sync_alt" at bounding box center [1189, 103] width 69 height 69
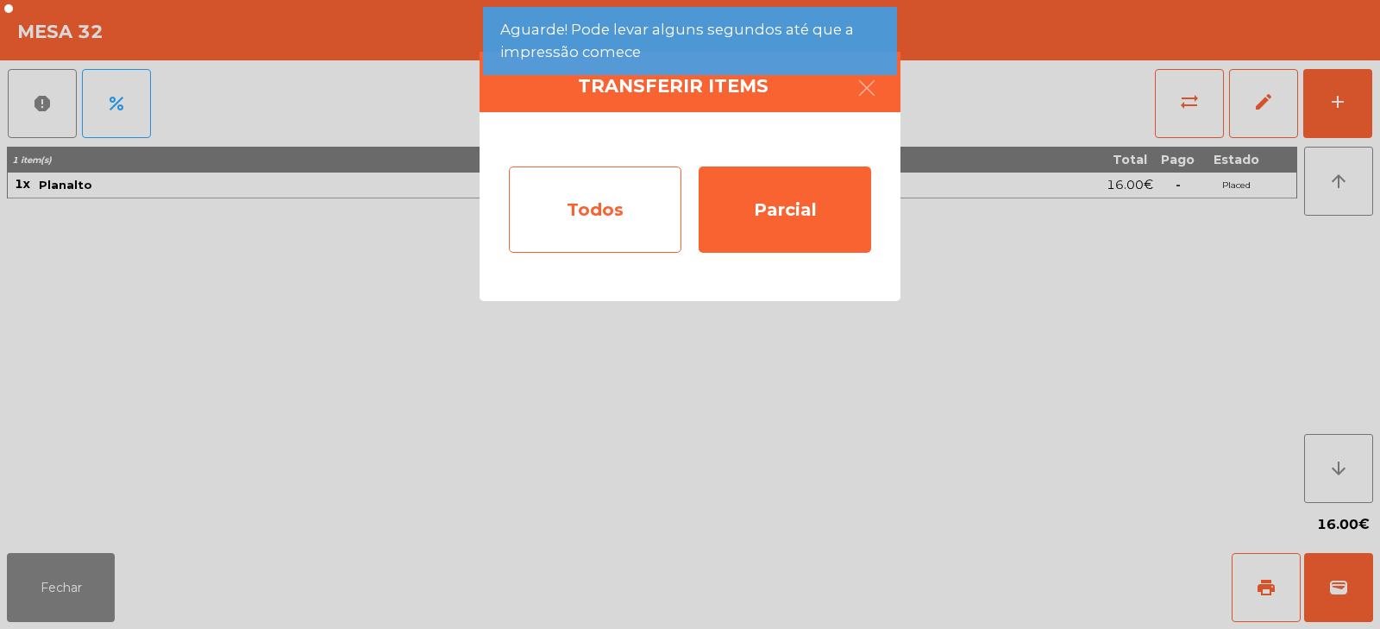
click at [601, 199] on div "Todos" at bounding box center [595, 209] width 172 height 86
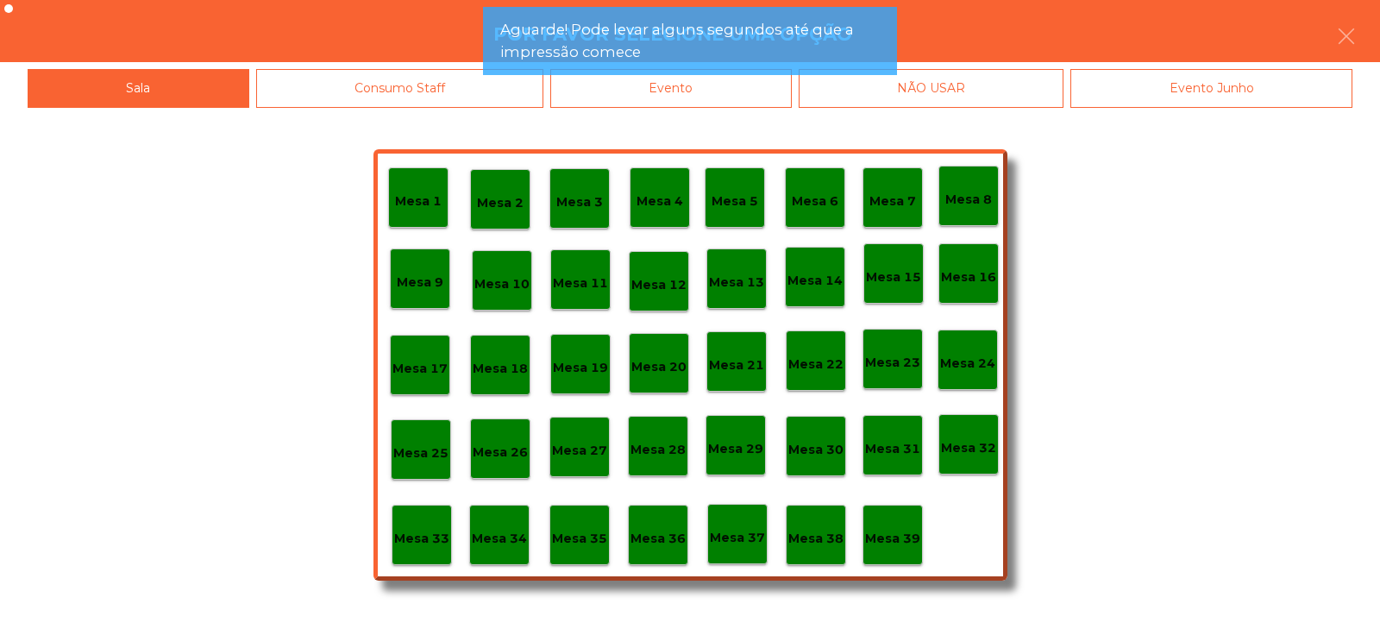
click at [733, 96] on div "Evento" at bounding box center [670, 88] width 241 height 39
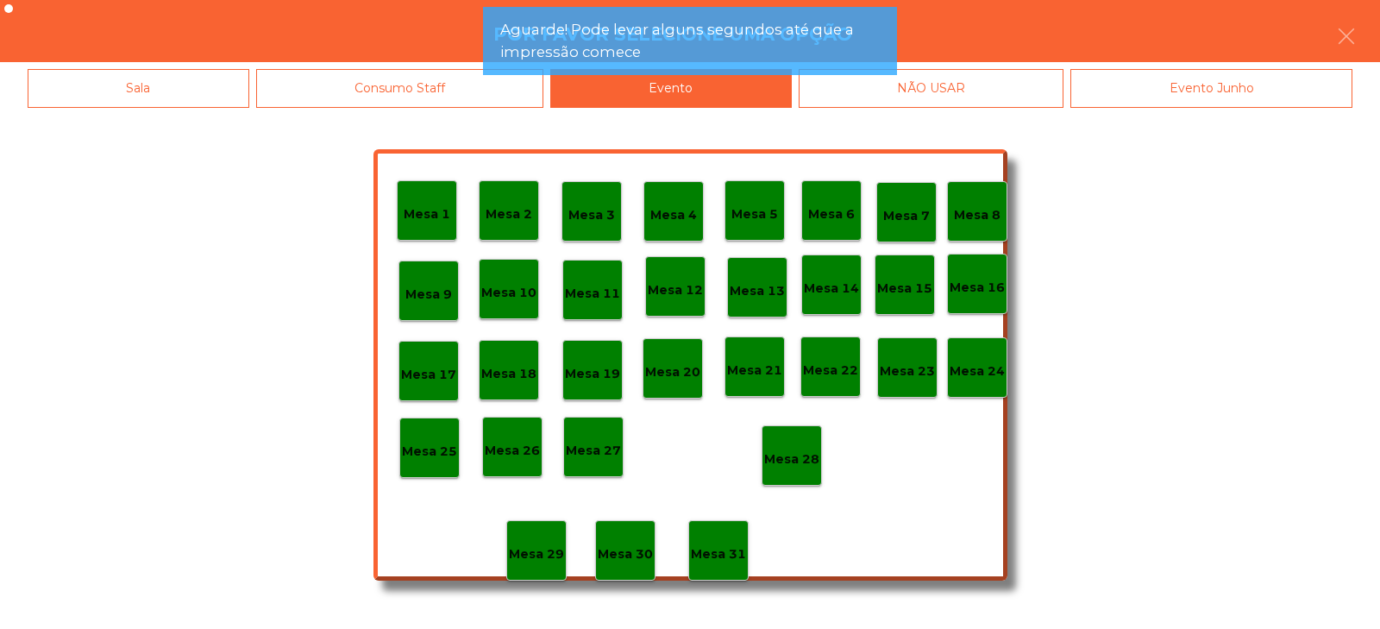
click at [796, 454] on p "Mesa 28" at bounding box center [791, 459] width 55 height 20
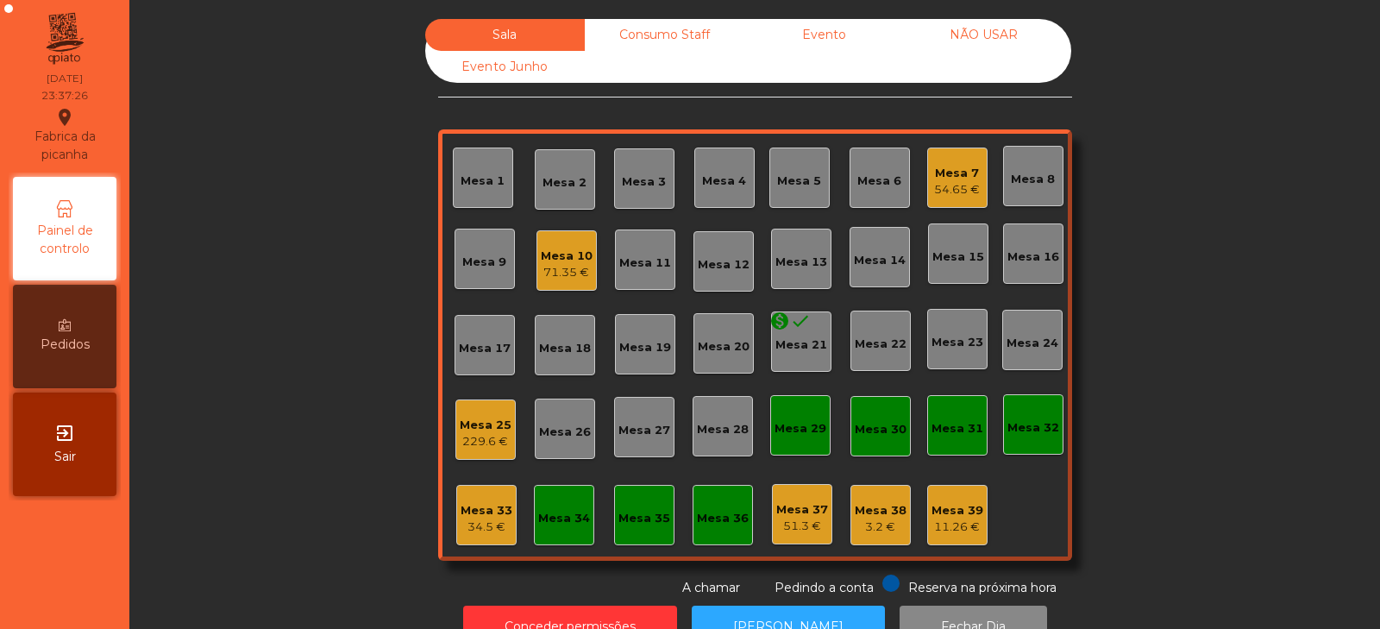
click at [566, 267] on div "71.35 €" at bounding box center [567, 272] width 52 height 17
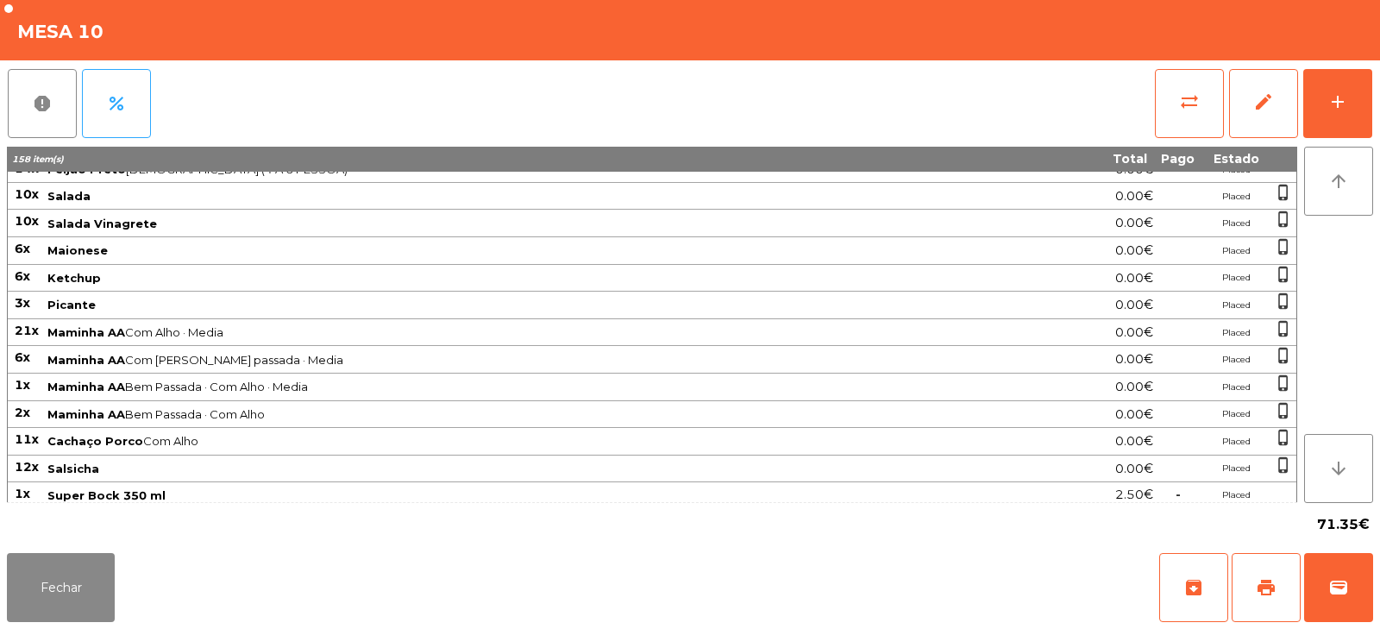
scroll to position [209, 0]
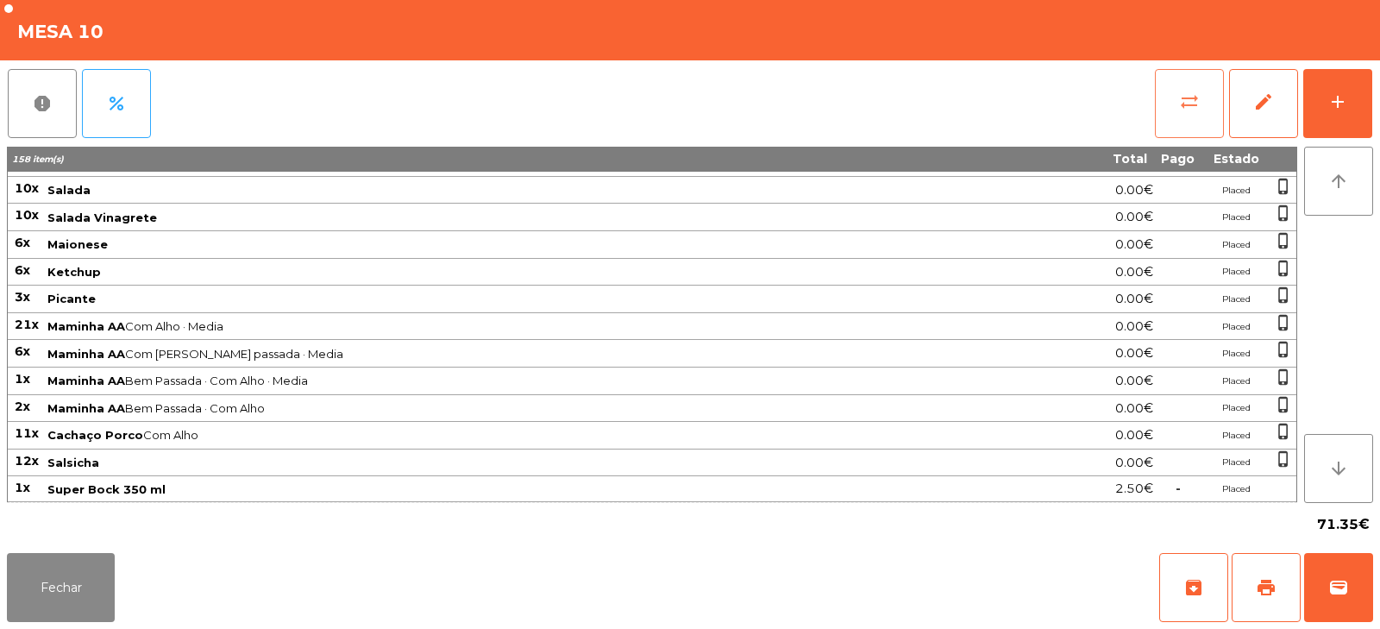
click at [1173, 106] on button "sync_alt" at bounding box center [1189, 103] width 69 height 69
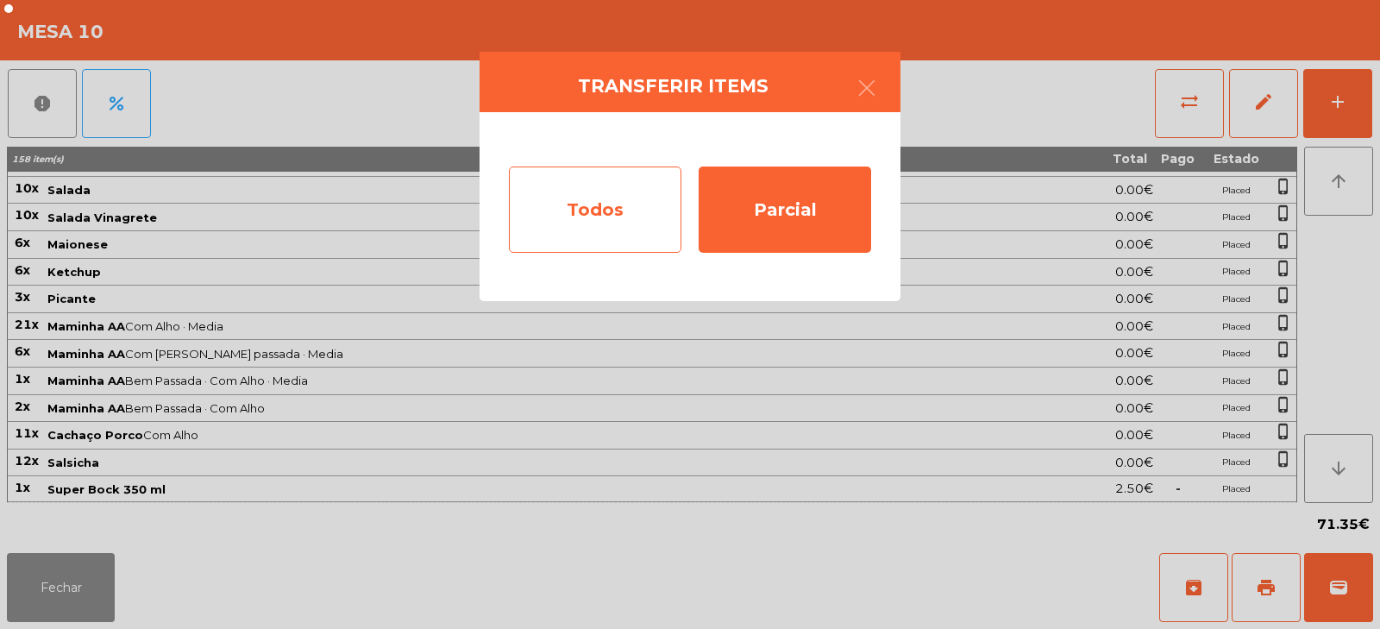
click at [592, 208] on div "Todos" at bounding box center [595, 209] width 172 height 86
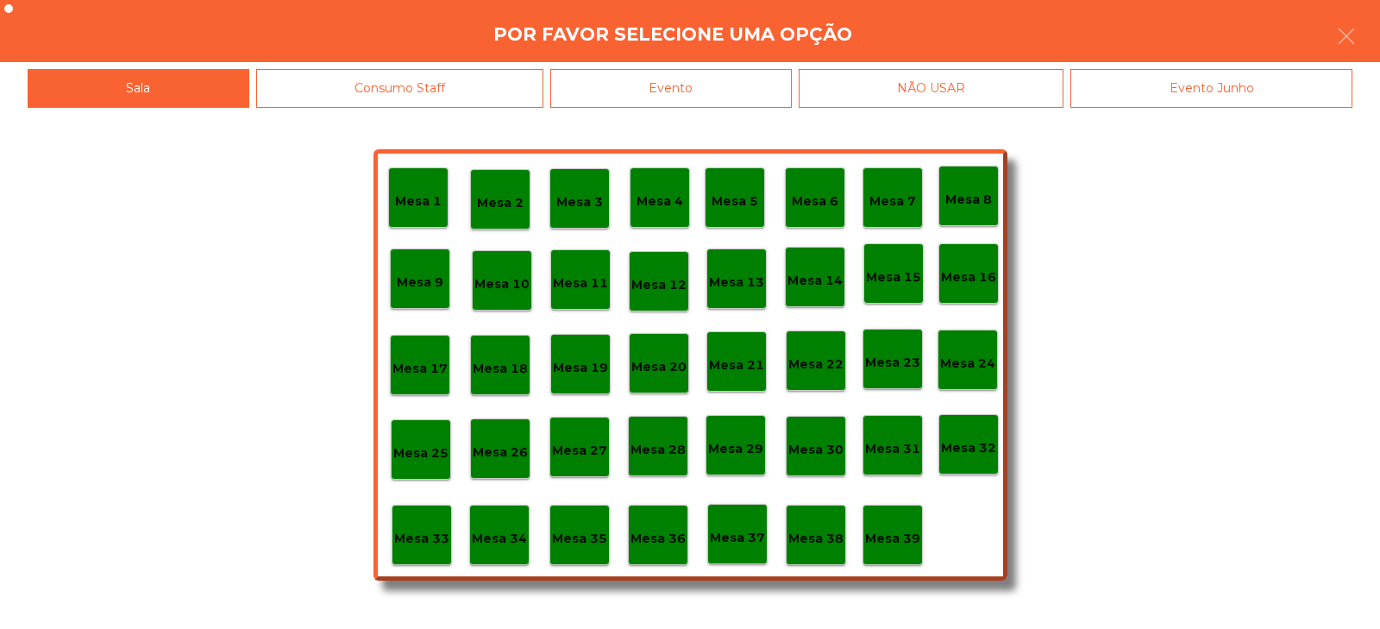
click at [430, 533] on p "Mesa 33" at bounding box center [421, 539] width 55 height 20
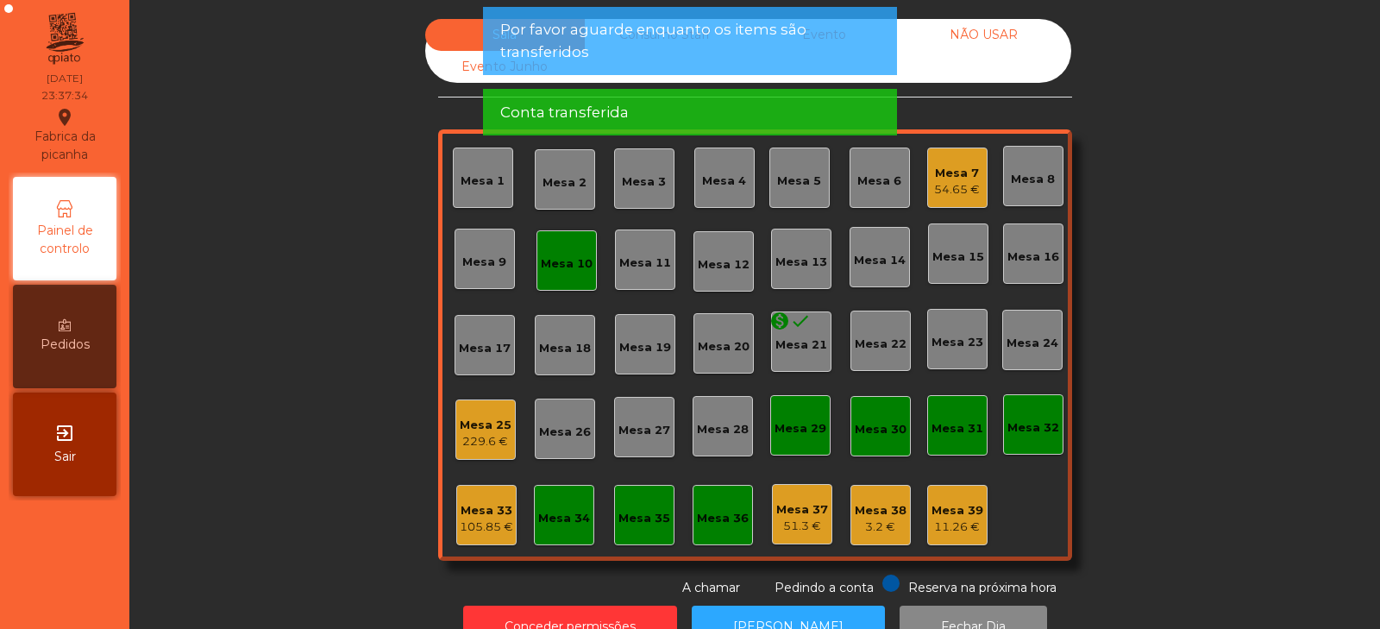
click at [501, 516] on div "Mesa 33" at bounding box center [486, 510] width 53 height 17
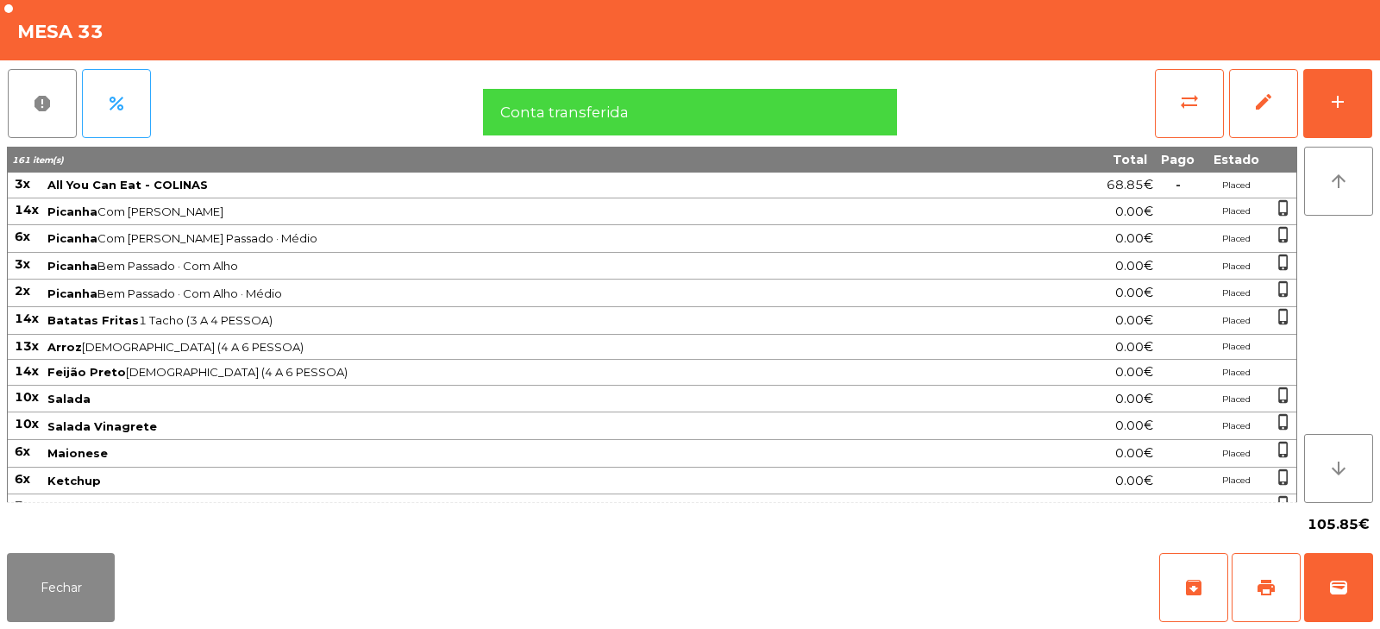
scroll to position [234, 0]
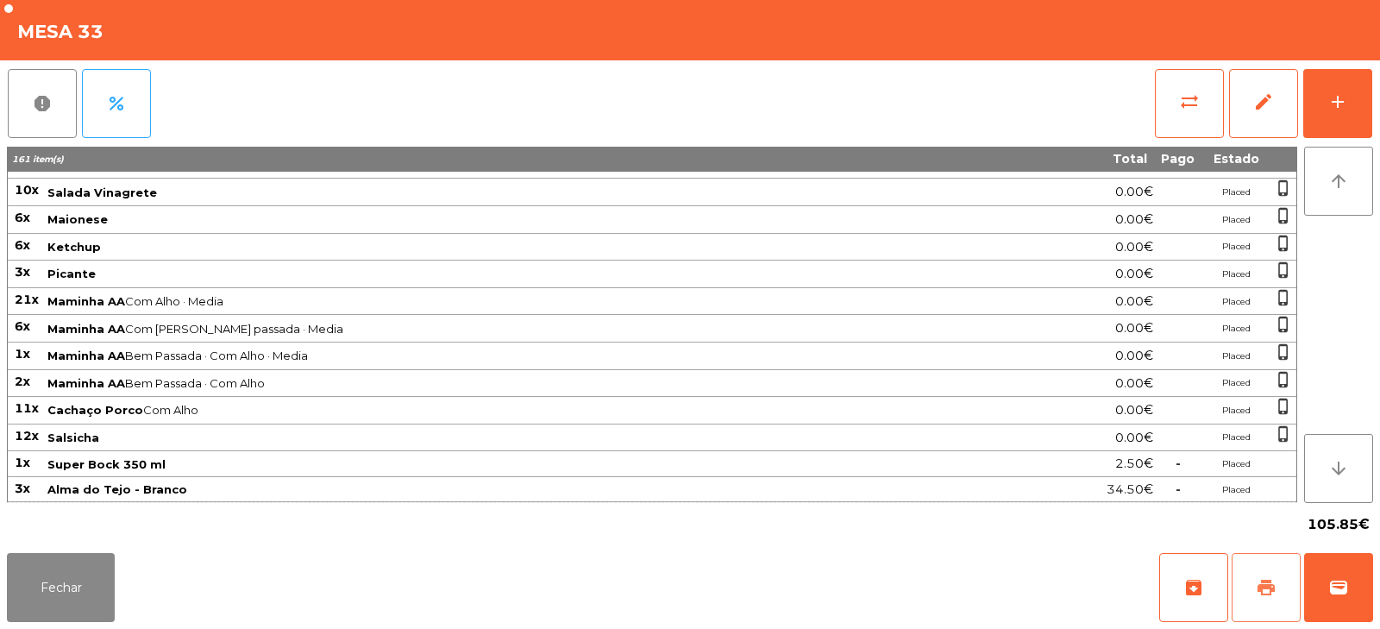
click at [1280, 597] on button "print" at bounding box center [1265, 587] width 69 height 69
click at [1347, 600] on button "wallet" at bounding box center [1338, 587] width 69 height 69
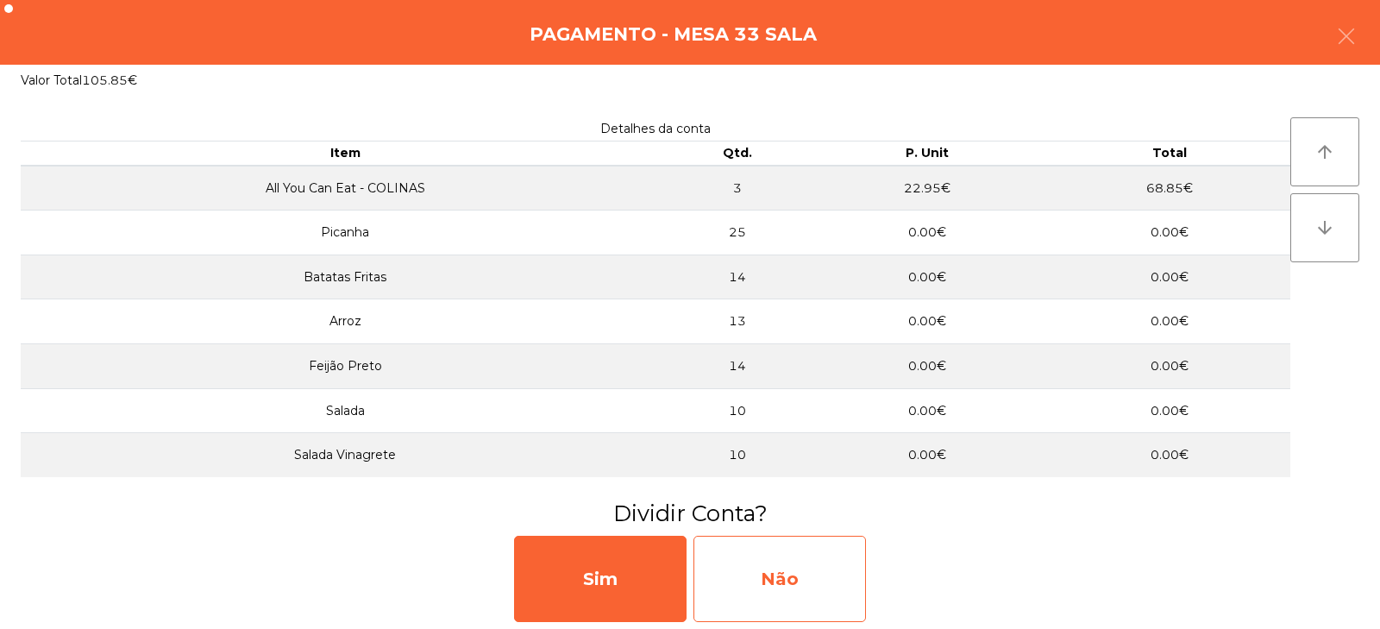
click at [780, 582] on div "Não" at bounding box center [779, 578] width 172 height 86
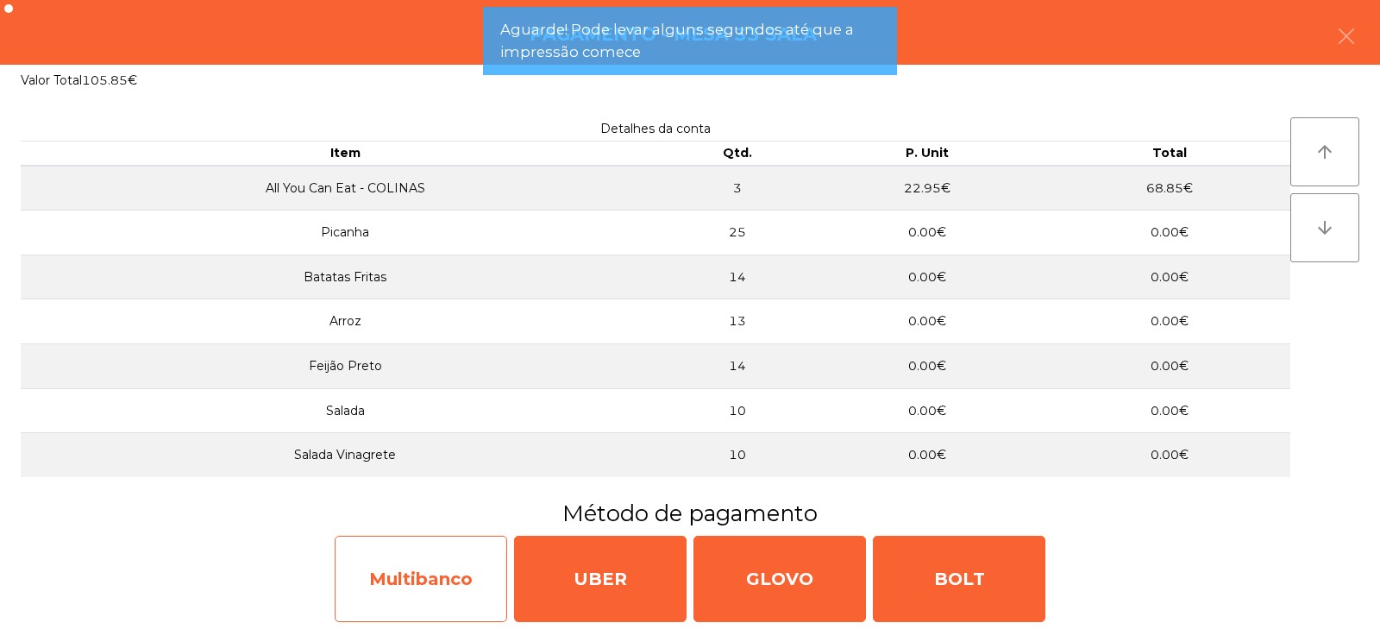
click at [455, 592] on div "Multibanco" at bounding box center [421, 578] width 172 height 86
select select "**"
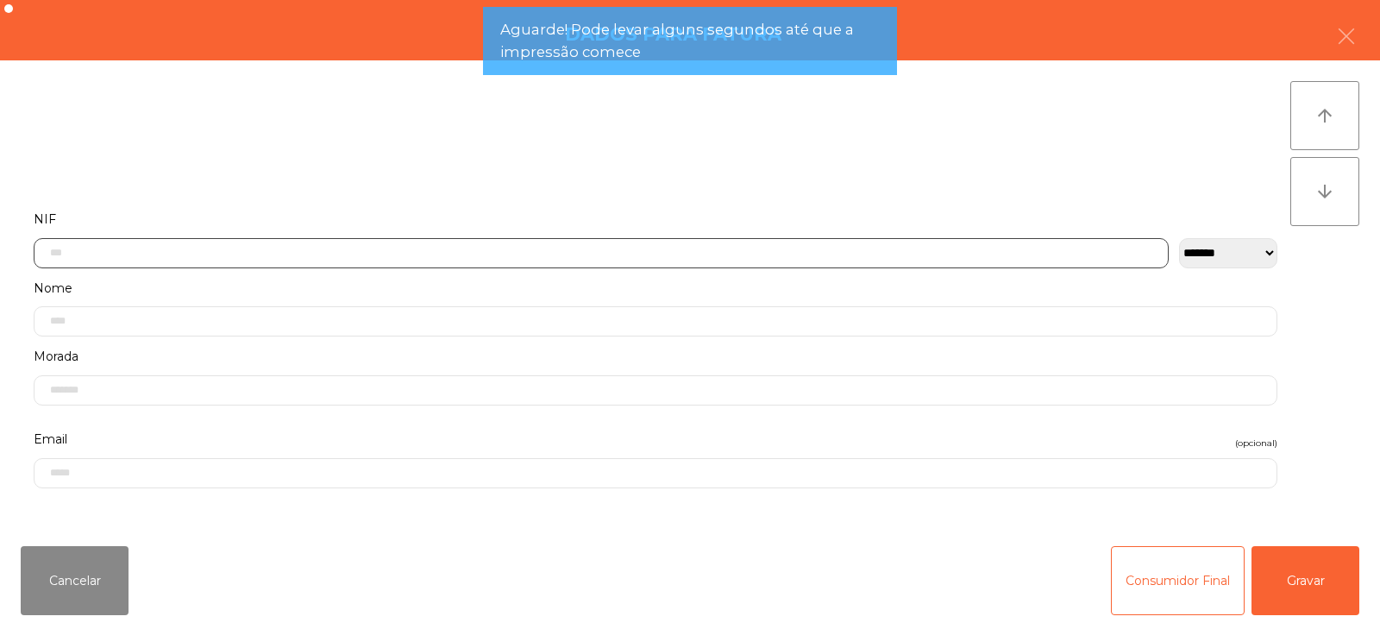
click at [556, 248] on input "text" at bounding box center [601, 253] width 1135 height 30
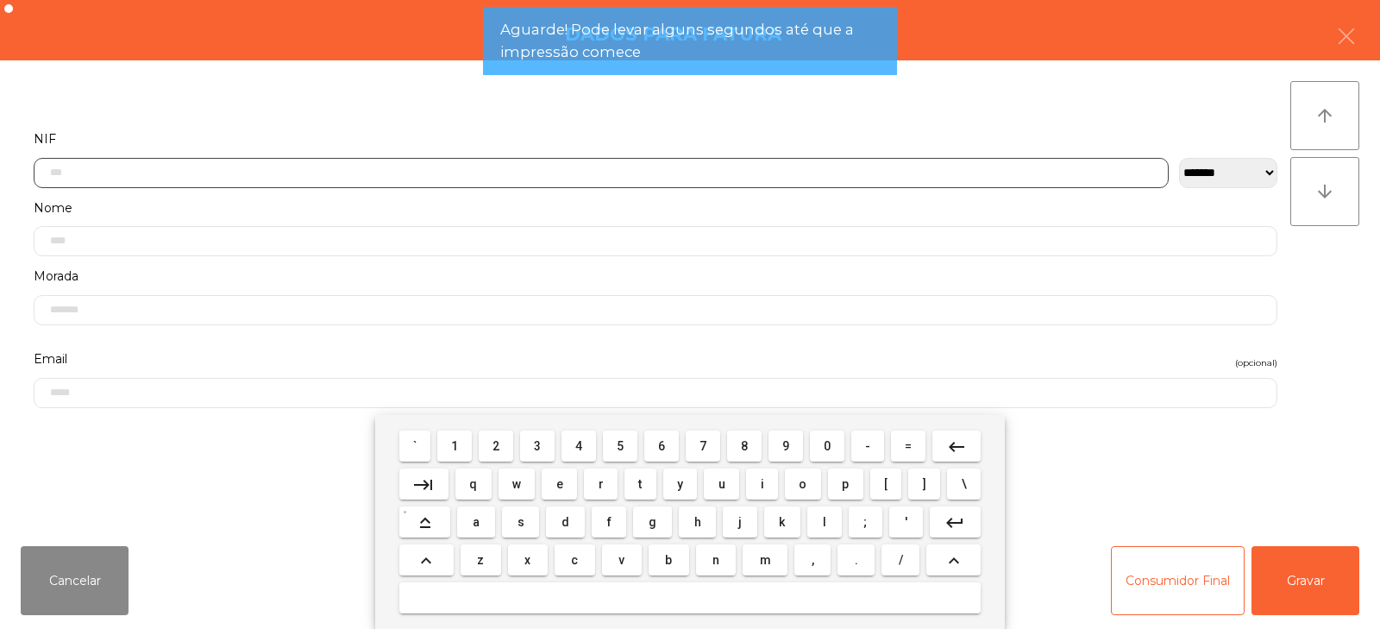
scroll to position [126, 0]
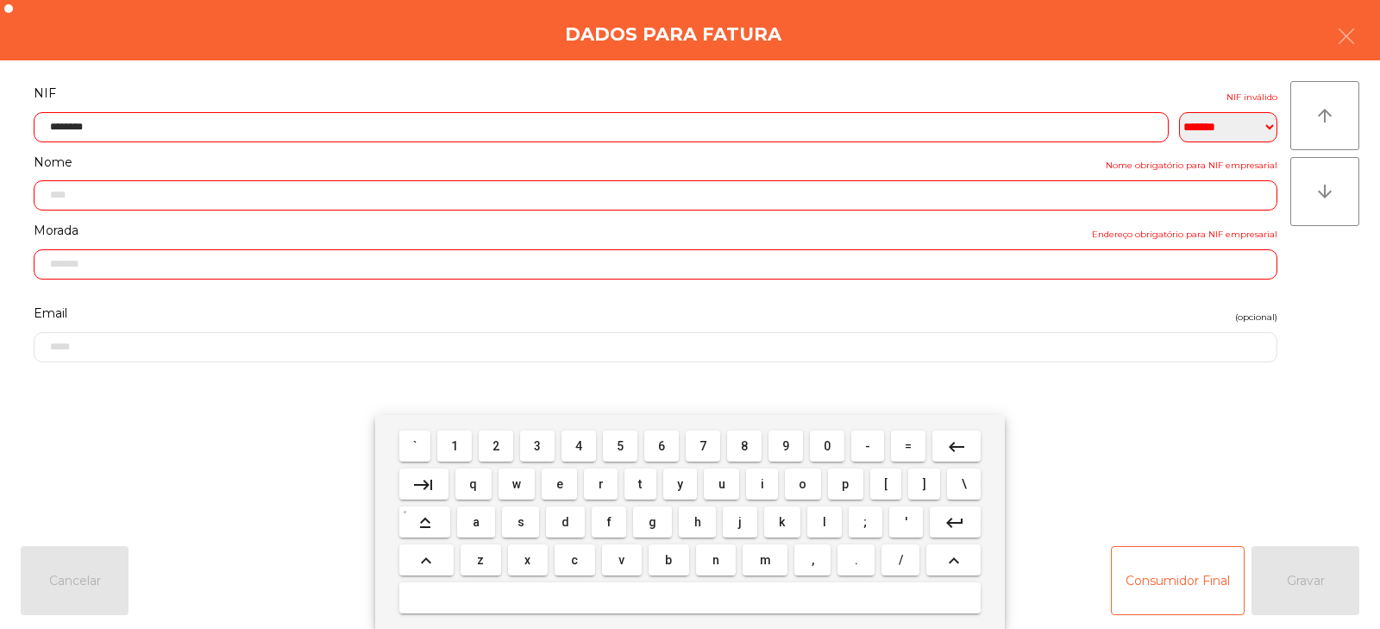
type input "*********"
type input "**********"
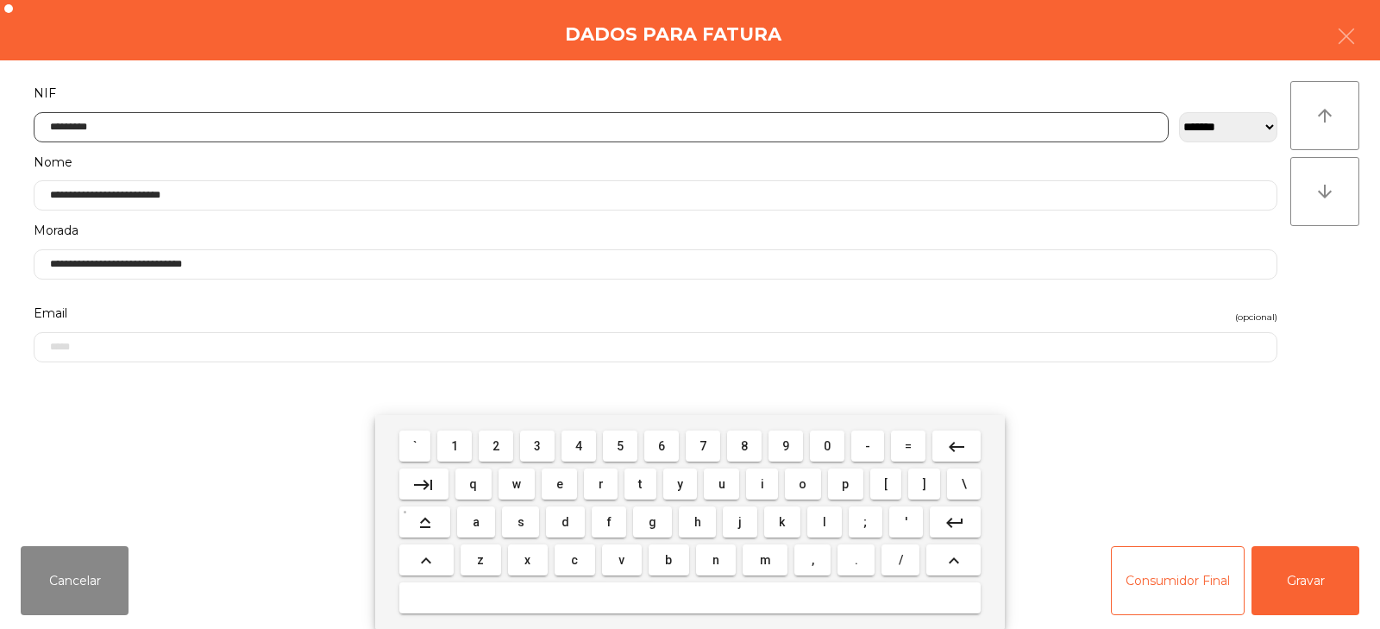
type input "*********"
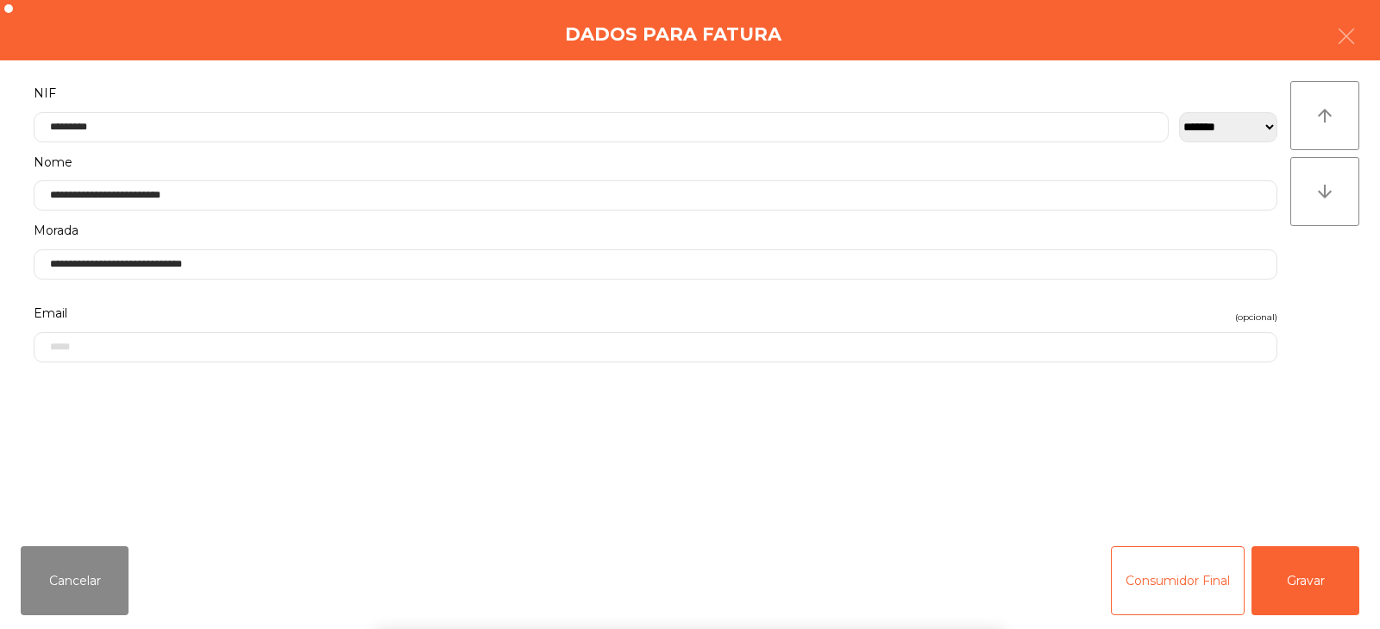
click at [1311, 585] on div "` 1 2 3 4 5 6 7 8 9 0 - = keyboard_backspace keyboard_tab q w e r t y u i o p […" at bounding box center [690, 522] width 1380 height 214
click at [1311, 588] on button "Gravar" at bounding box center [1305, 580] width 108 height 69
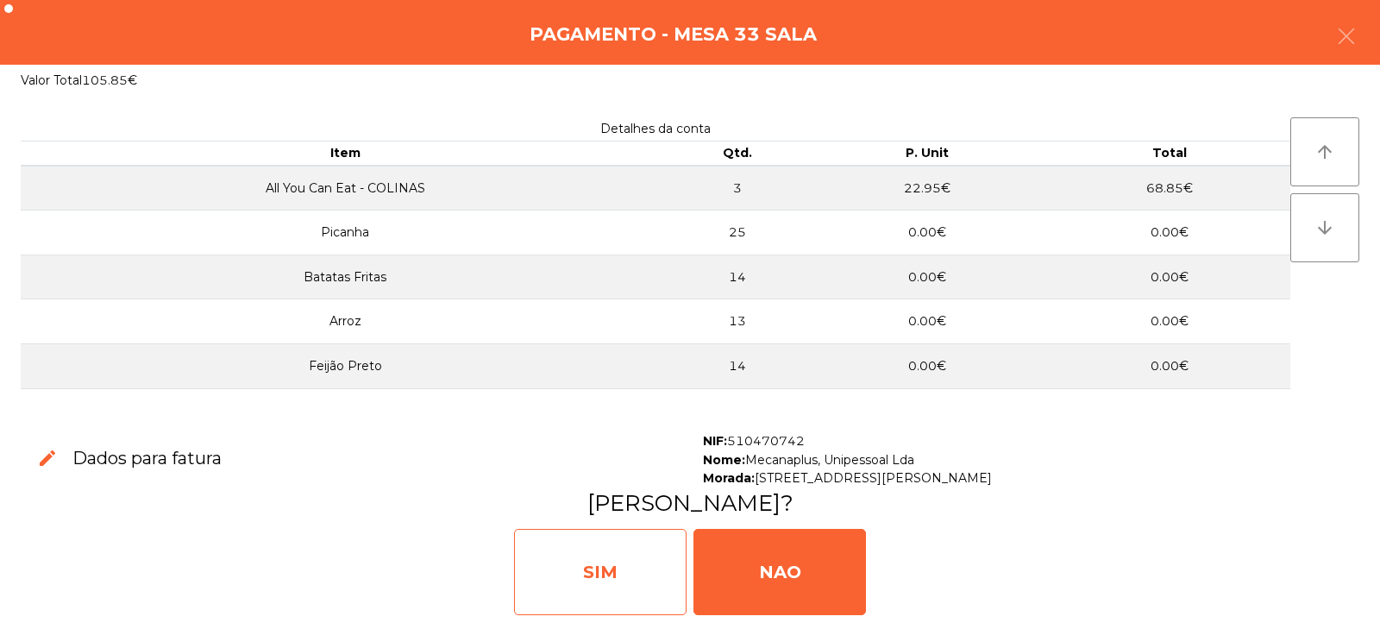
click at [582, 582] on div "SIM" at bounding box center [600, 572] width 172 height 86
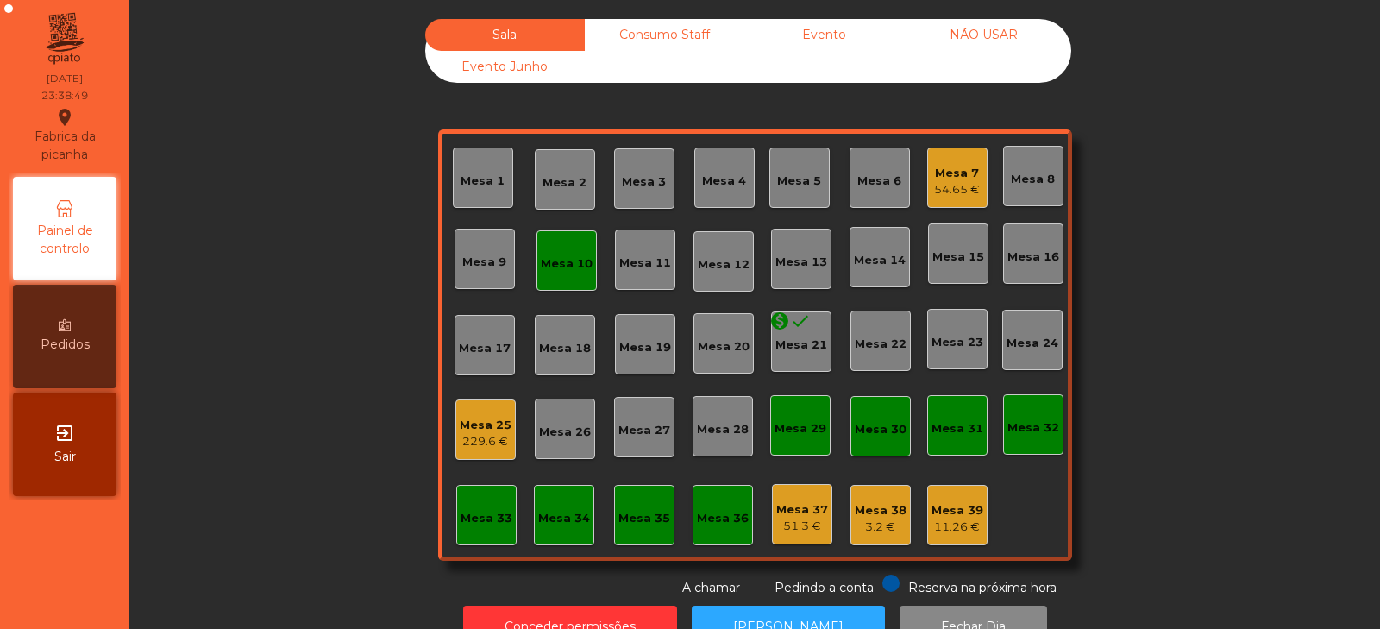
click at [543, 272] on div "Mesa 10" at bounding box center [566, 260] width 60 height 60
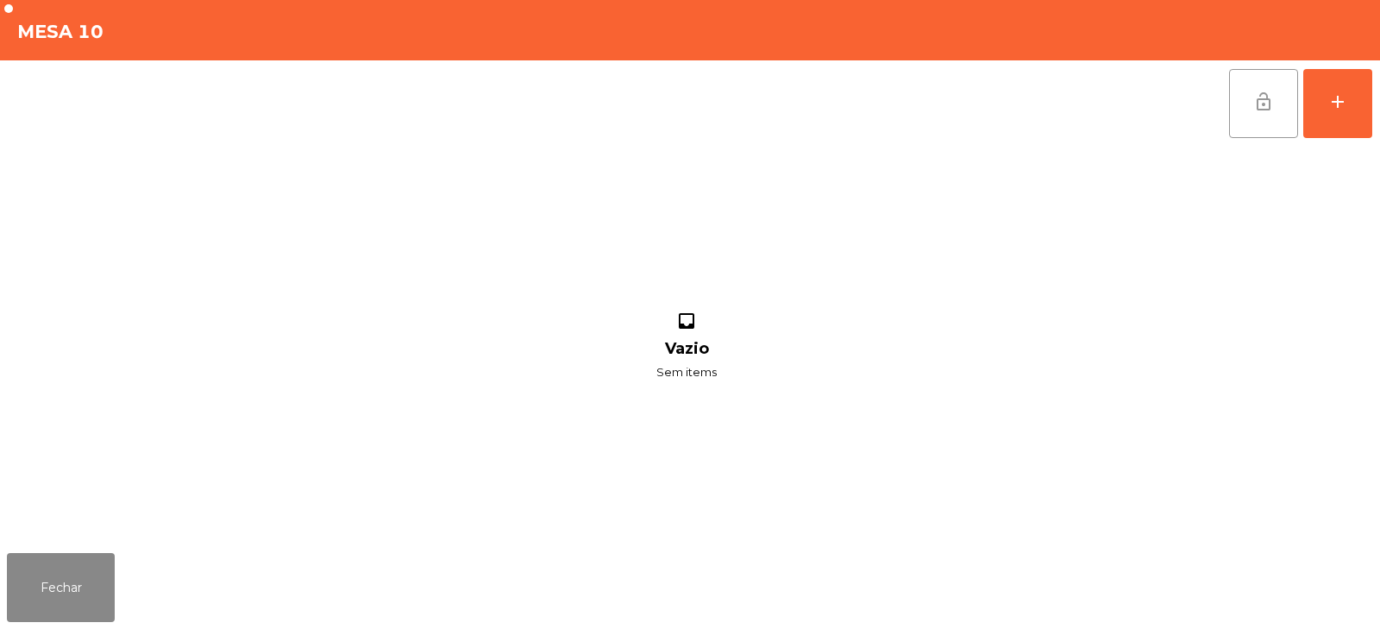
click at [1241, 97] on button "lock_open" at bounding box center [1263, 103] width 69 height 69
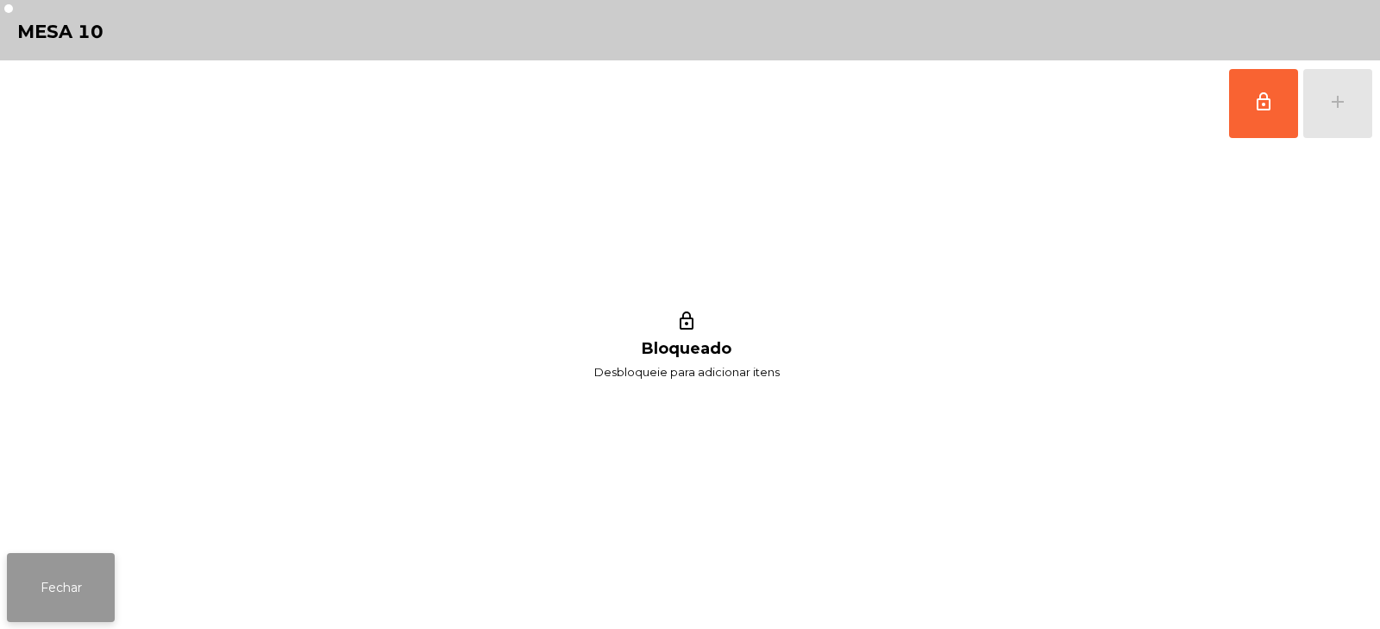
click at [50, 554] on button "Fechar" at bounding box center [61, 587] width 108 height 69
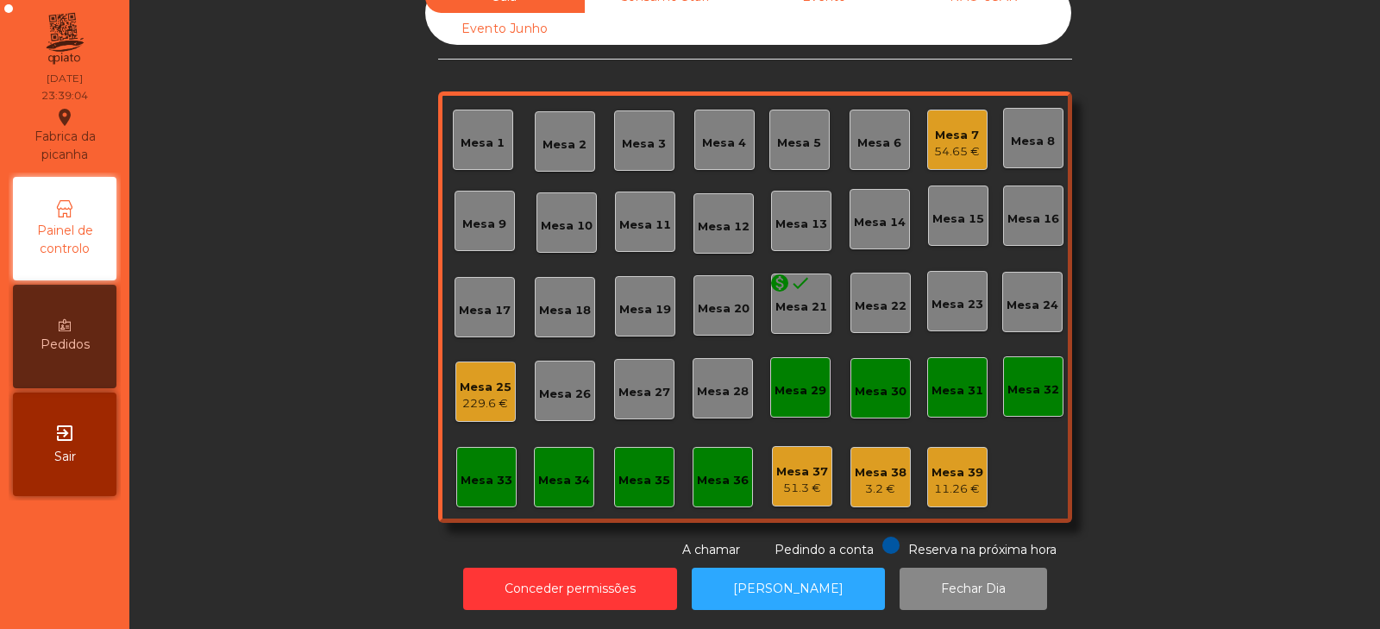
scroll to position [0, 0]
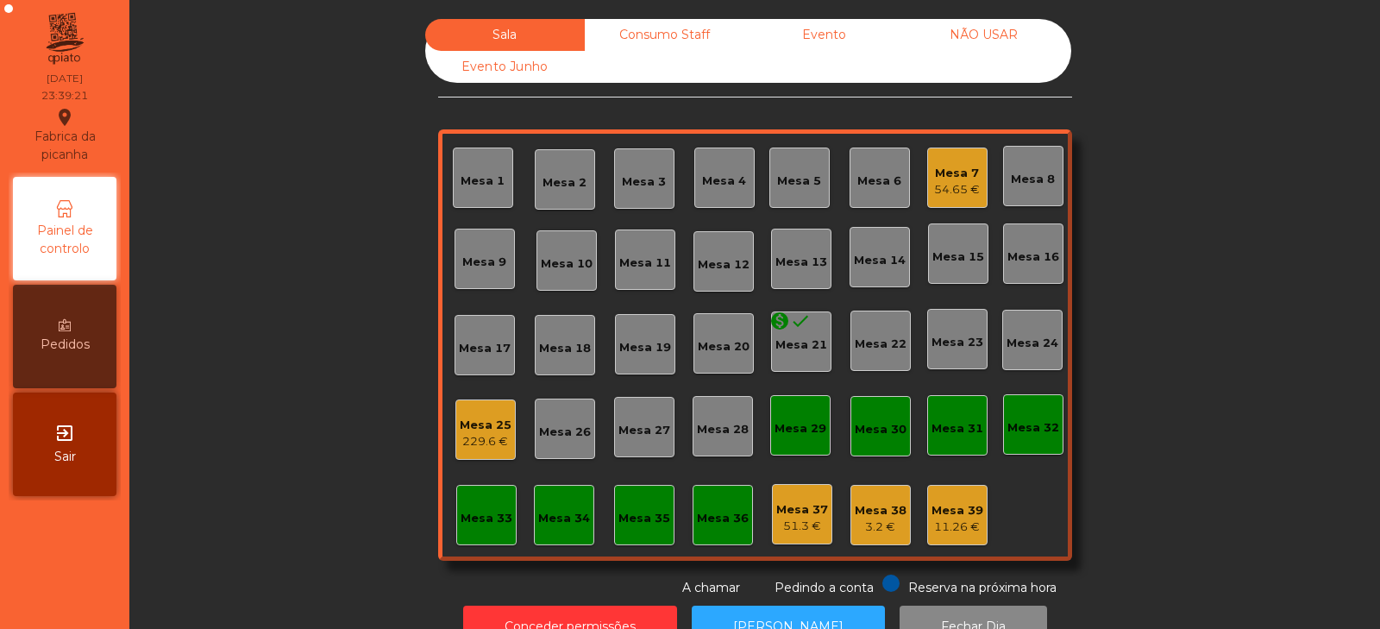
click at [967, 175] on div "Mesa 7" at bounding box center [957, 173] width 46 height 17
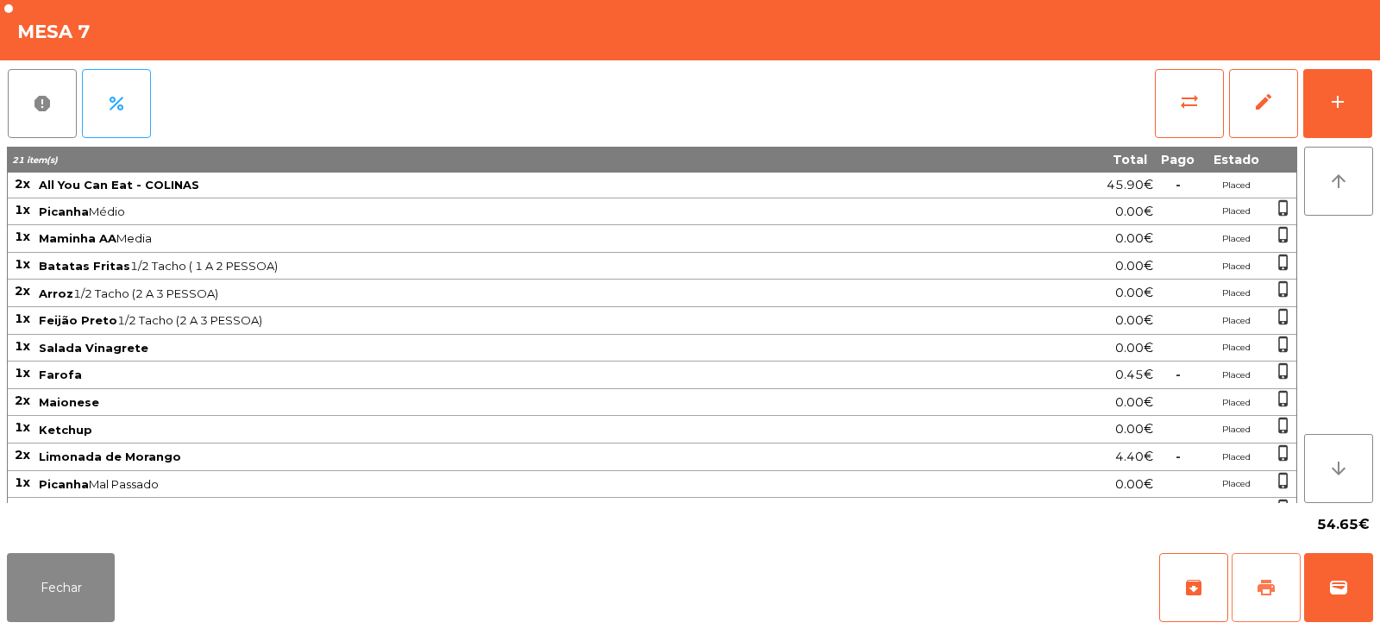
click at [1252, 574] on button "print" at bounding box center [1265, 587] width 69 height 69
click at [1343, 609] on button "wallet" at bounding box center [1338, 587] width 69 height 69
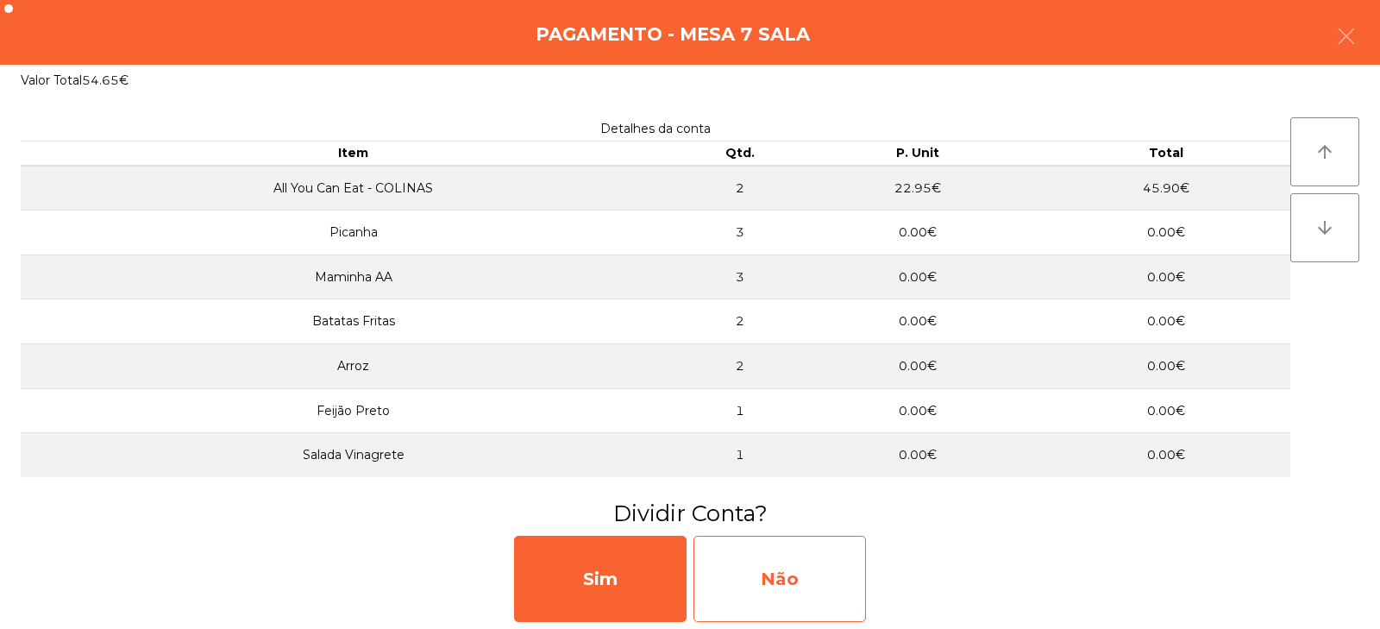
click at [785, 586] on div "Não" at bounding box center [779, 578] width 172 height 86
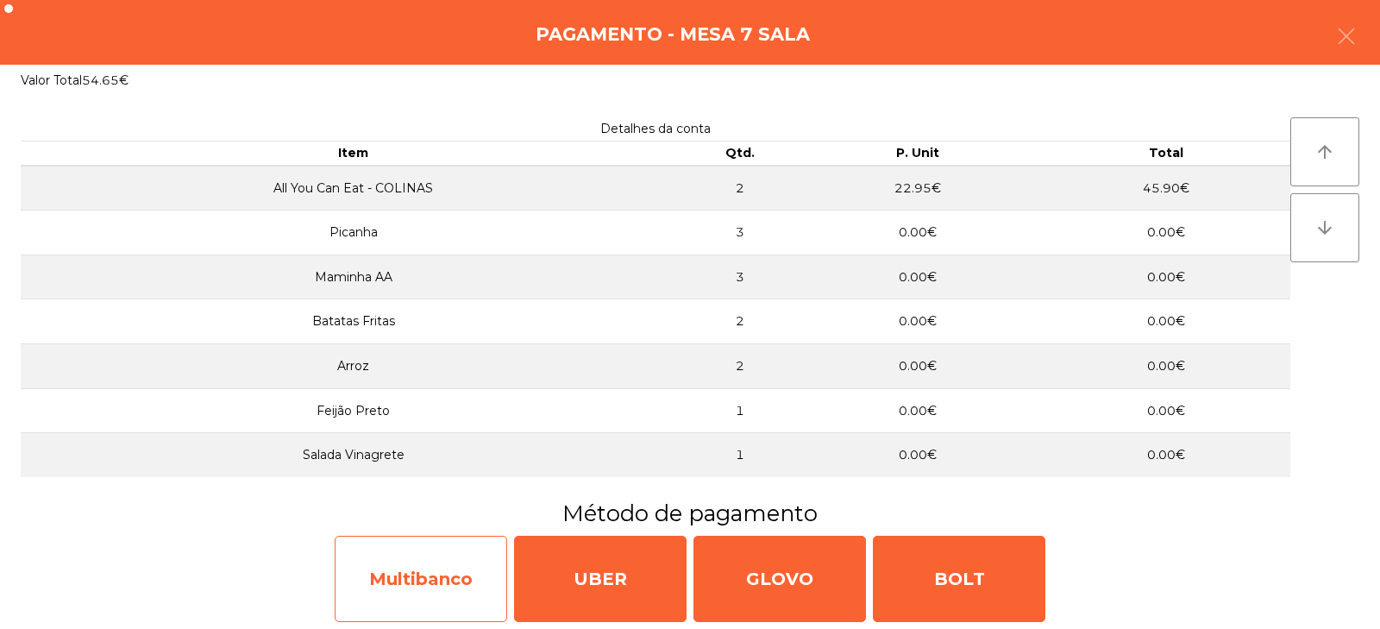
click at [419, 573] on div "Multibanco" at bounding box center [421, 578] width 172 height 86
select select "**"
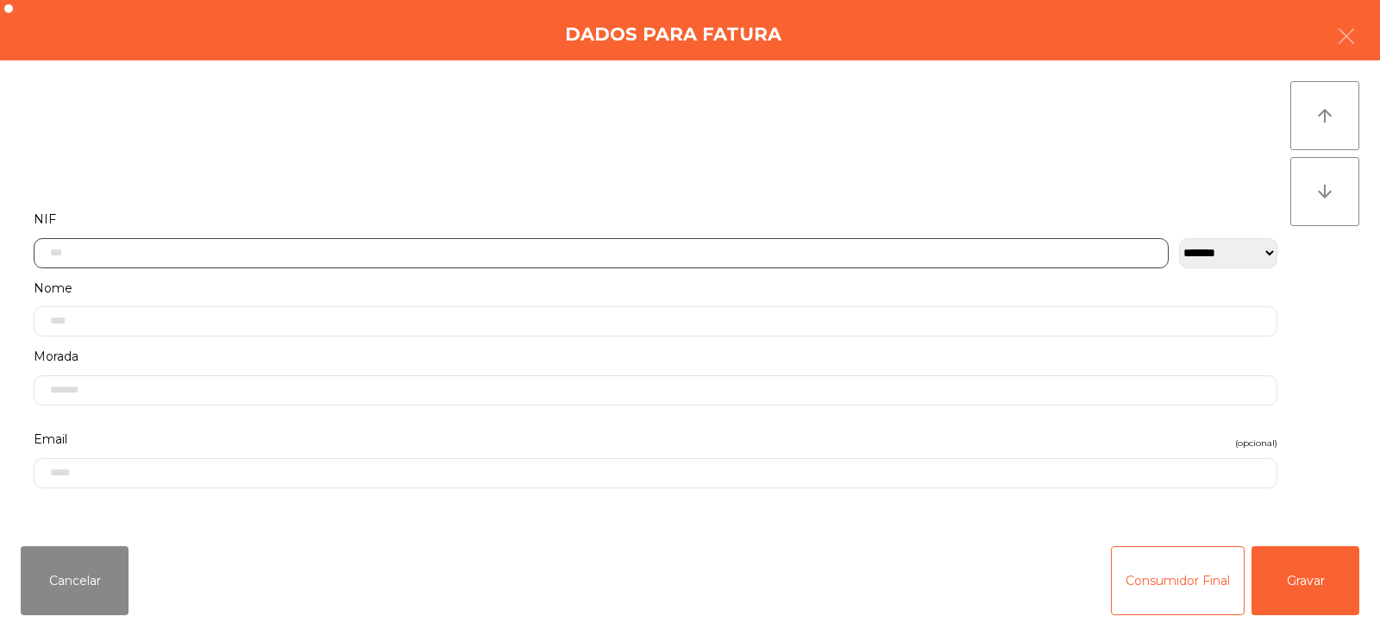
click at [752, 239] on input "text" at bounding box center [601, 253] width 1135 height 30
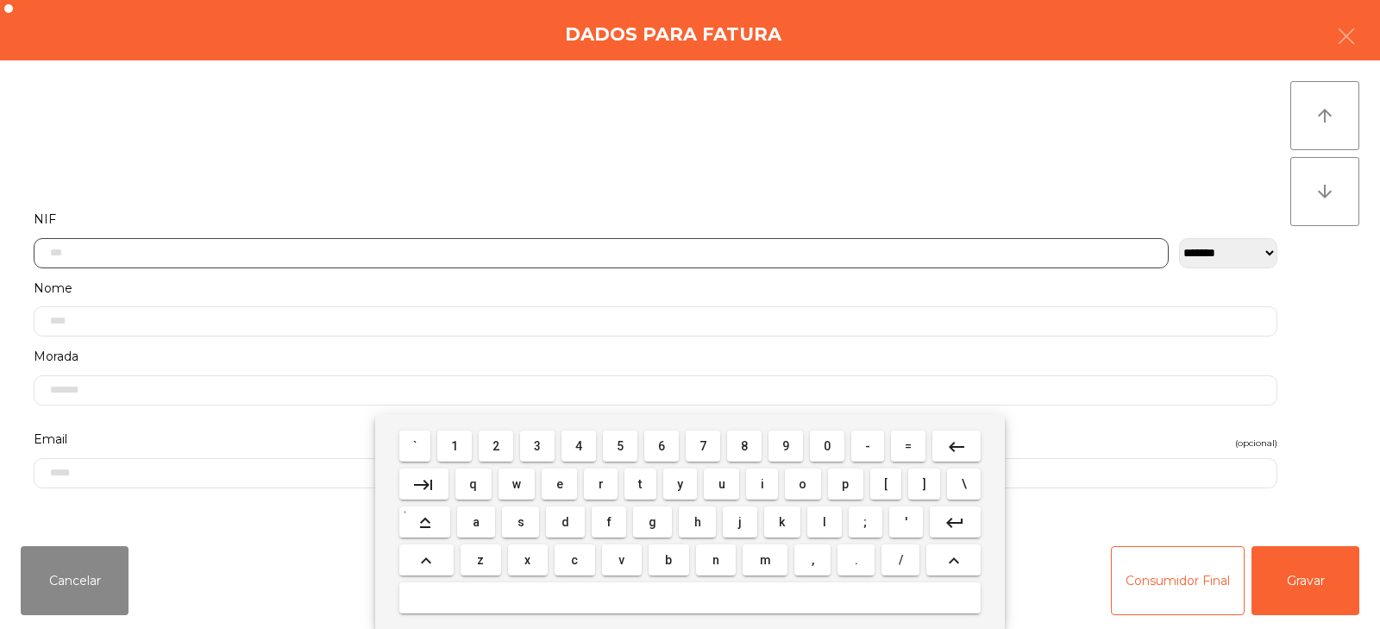
scroll to position [126, 0]
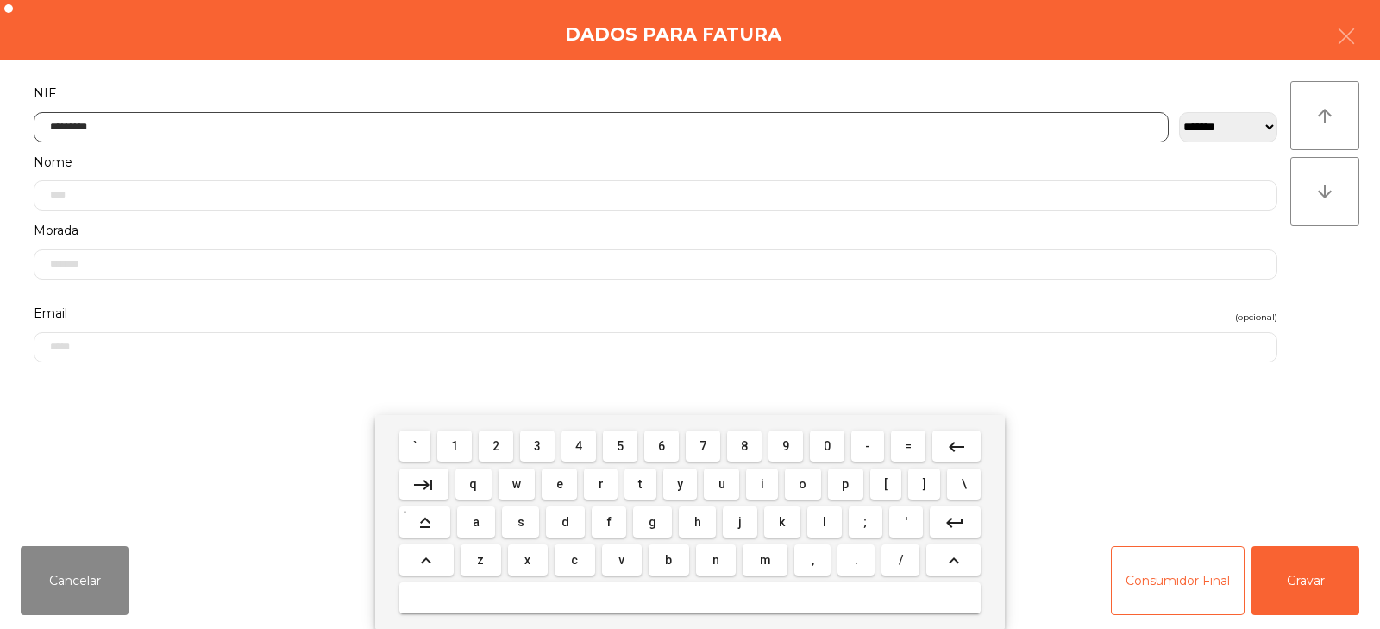
type input "*********"
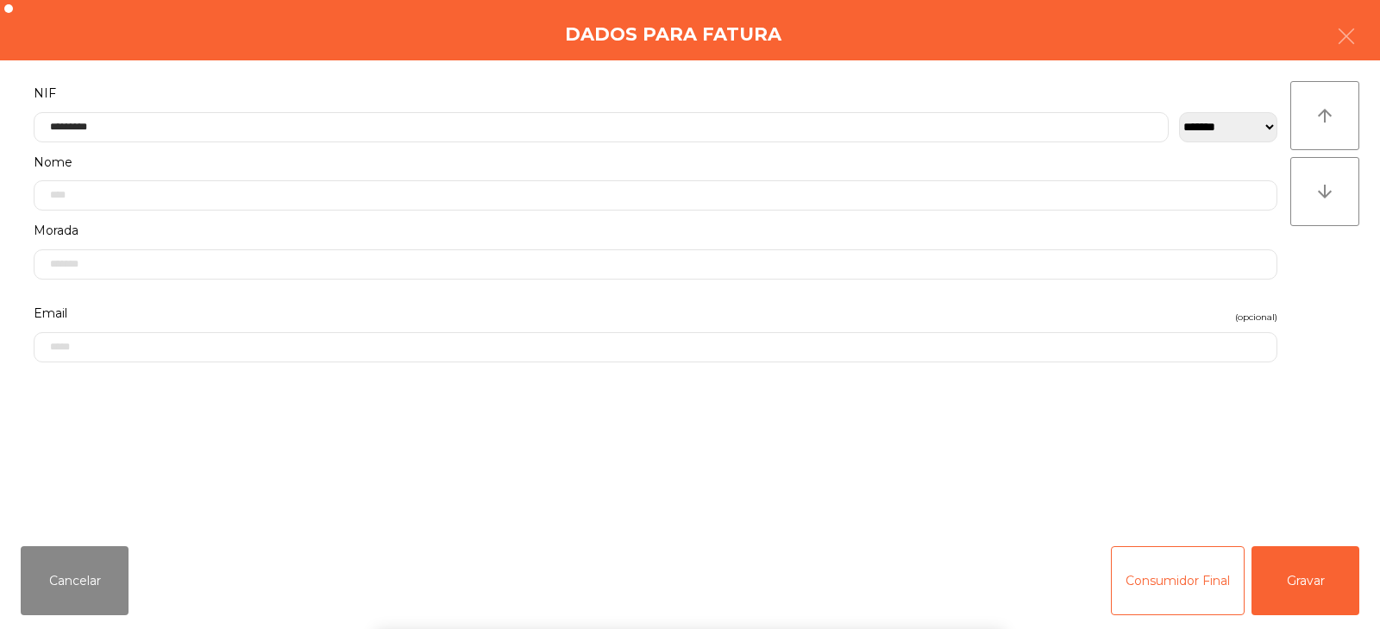
click at [1303, 569] on div "` 1 2 3 4 5 6 7 8 9 0 - = keyboard_backspace keyboard_tab q w e r t y u i o p […" at bounding box center [690, 522] width 1380 height 214
click at [1318, 573] on button "Gravar" at bounding box center [1305, 580] width 108 height 69
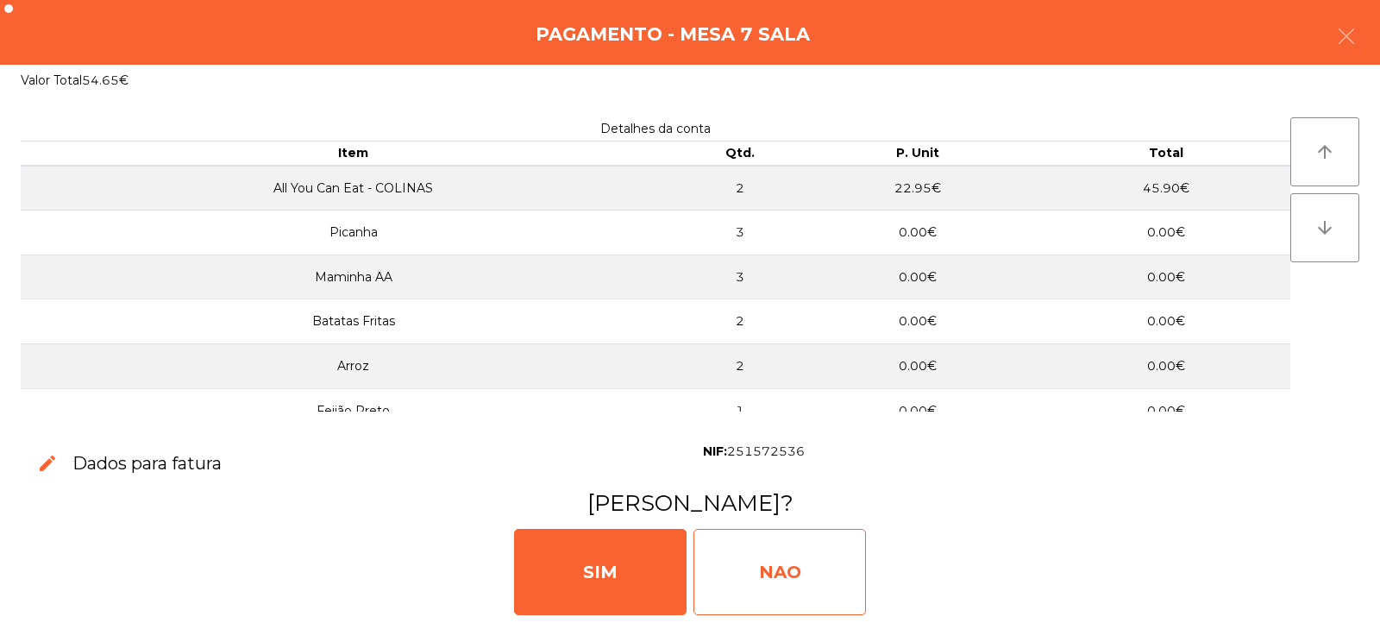
click at [812, 583] on div "NAO" at bounding box center [779, 572] width 172 height 86
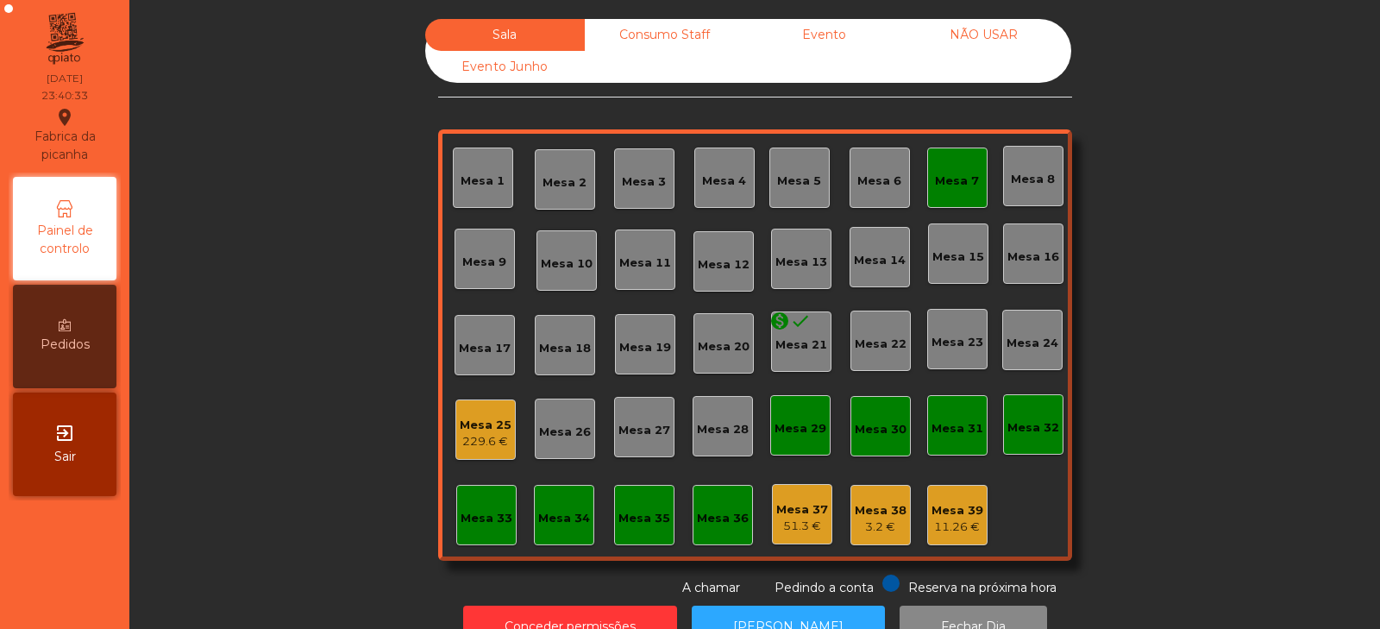
click at [927, 191] on div "Mesa 7" at bounding box center [957, 177] width 60 height 60
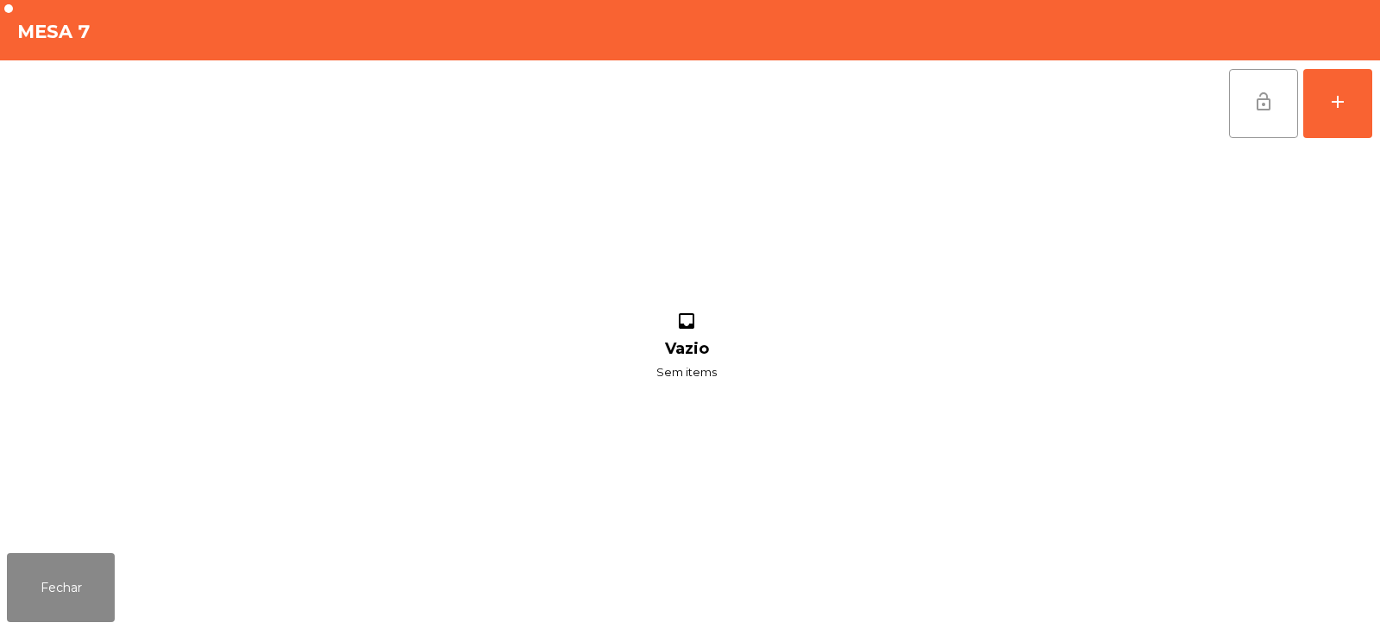
click at [1252, 91] on button "lock_open" at bounding box center [1263, 103] width 69 height 69
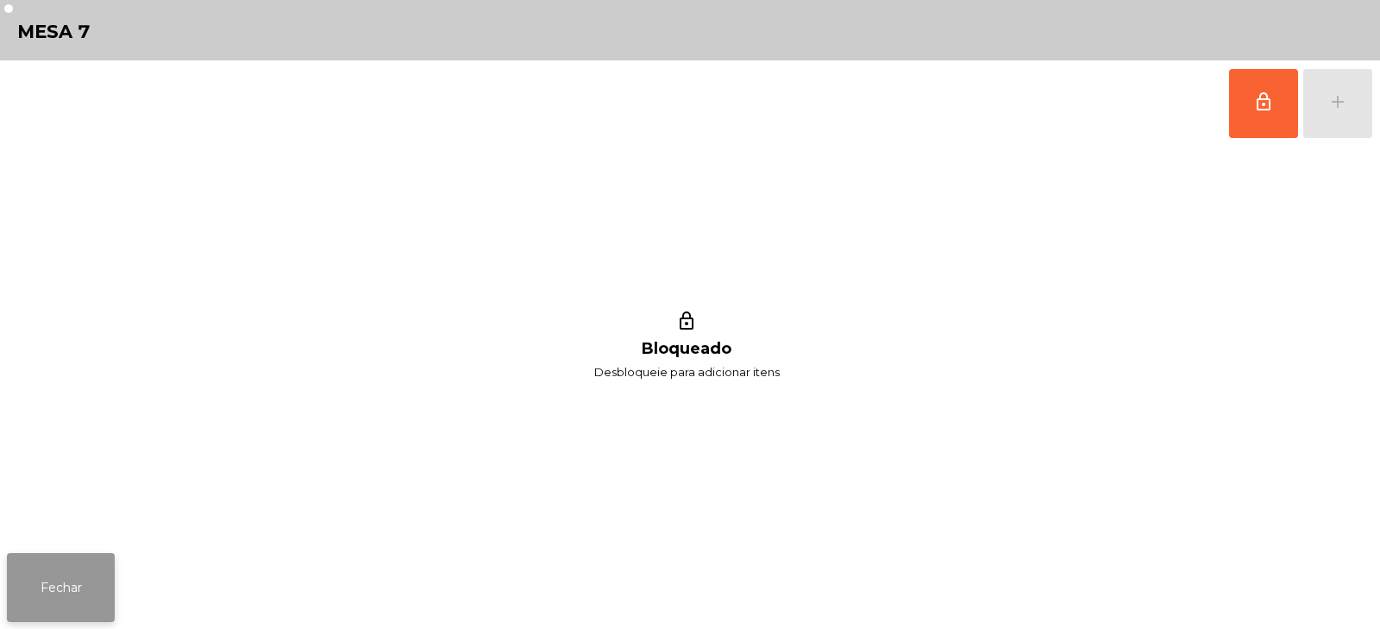
click at [49, 590] on button "Fechar" at bounding box center [61, 587] width 108 height 69
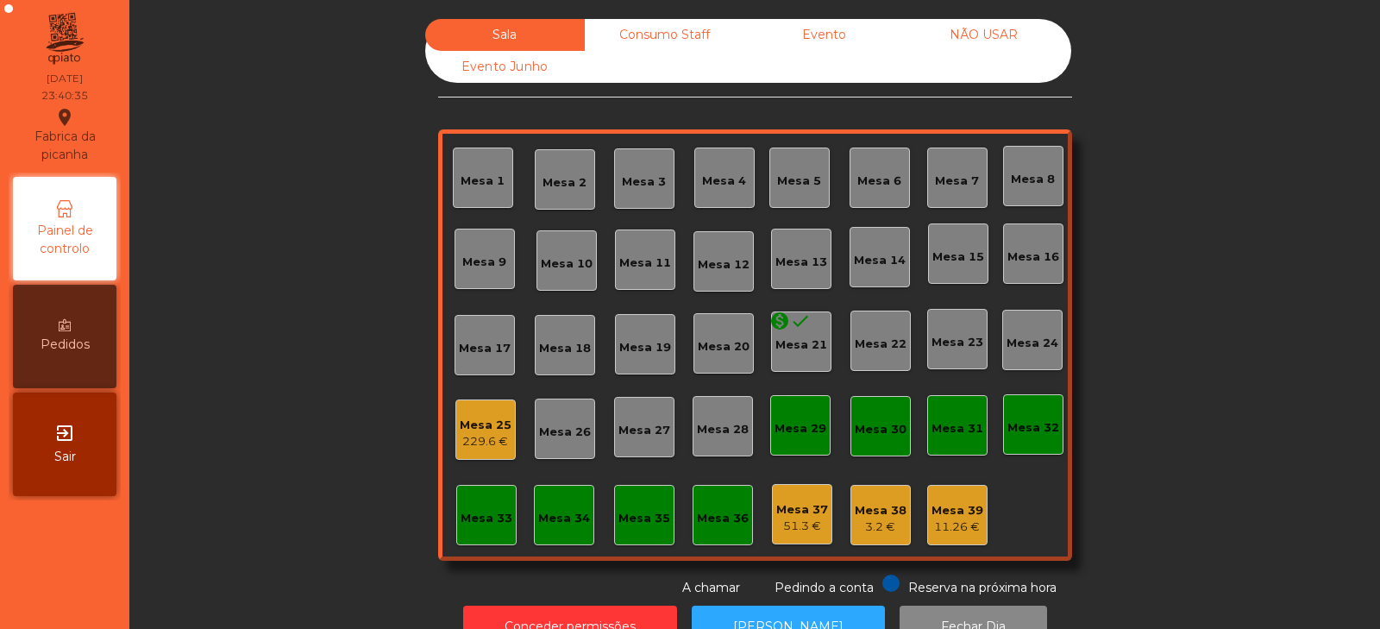
click at [471, 436] on div "229.6 €" at bounding box center [486, 441] width 52 height 17
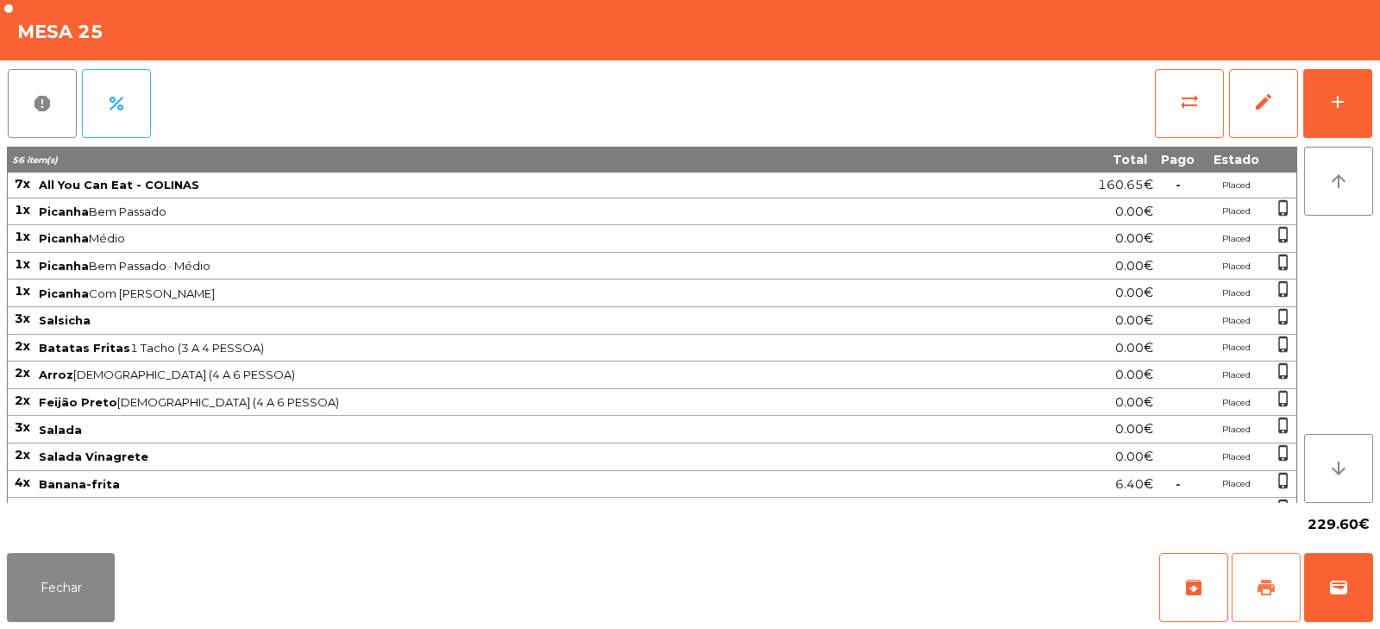
click at [1268, 585] on span "print" at bounding box center [1265, 587] width 21 height 21
click at [1344, 592] on span "wallet" at bounding box center [1338, 587] width 21 height 21
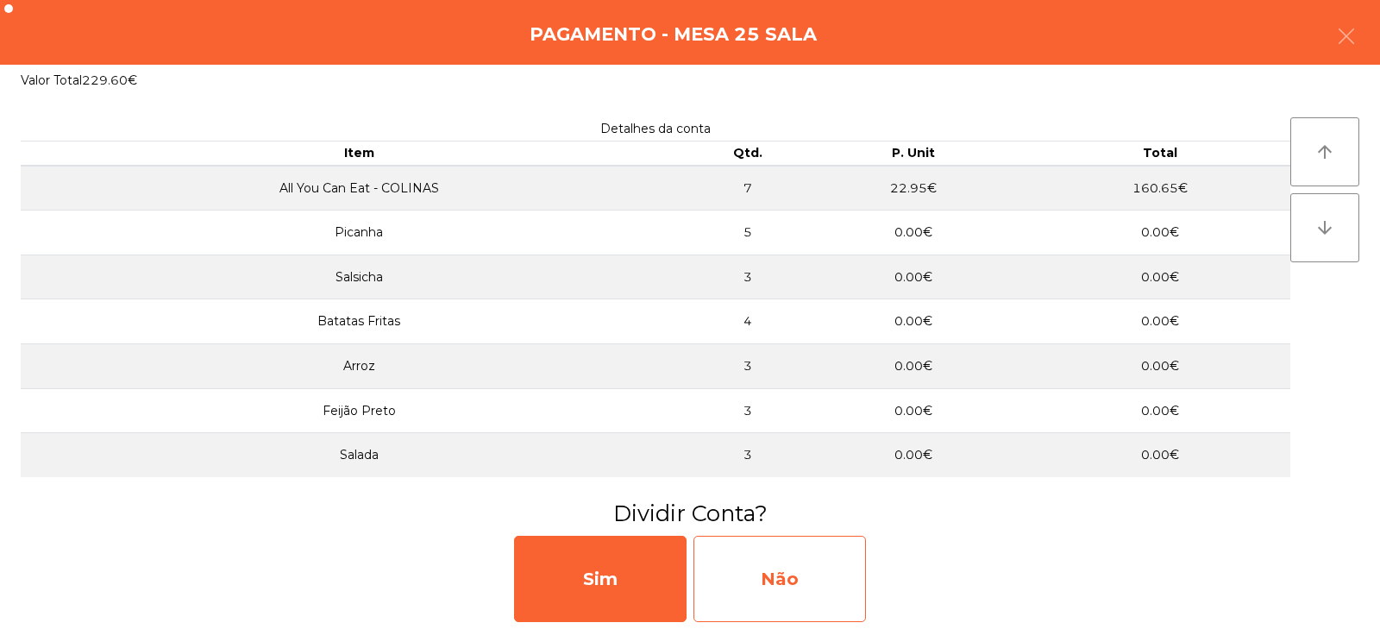
click at [784, 581] on div "Não" at bounding box center [779, 578] width 172 height 86
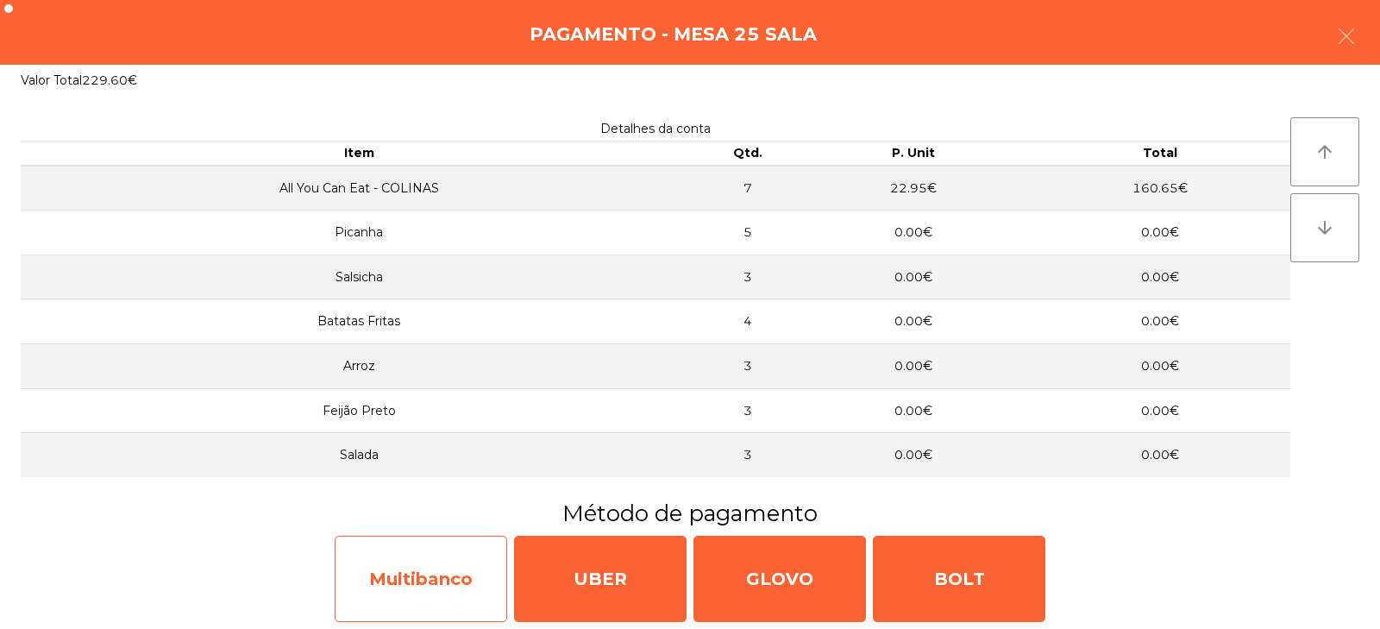
click at [445, 599] on div "Multibanco" at bounding box center [421, 578] width 172 height 86
select select "**"
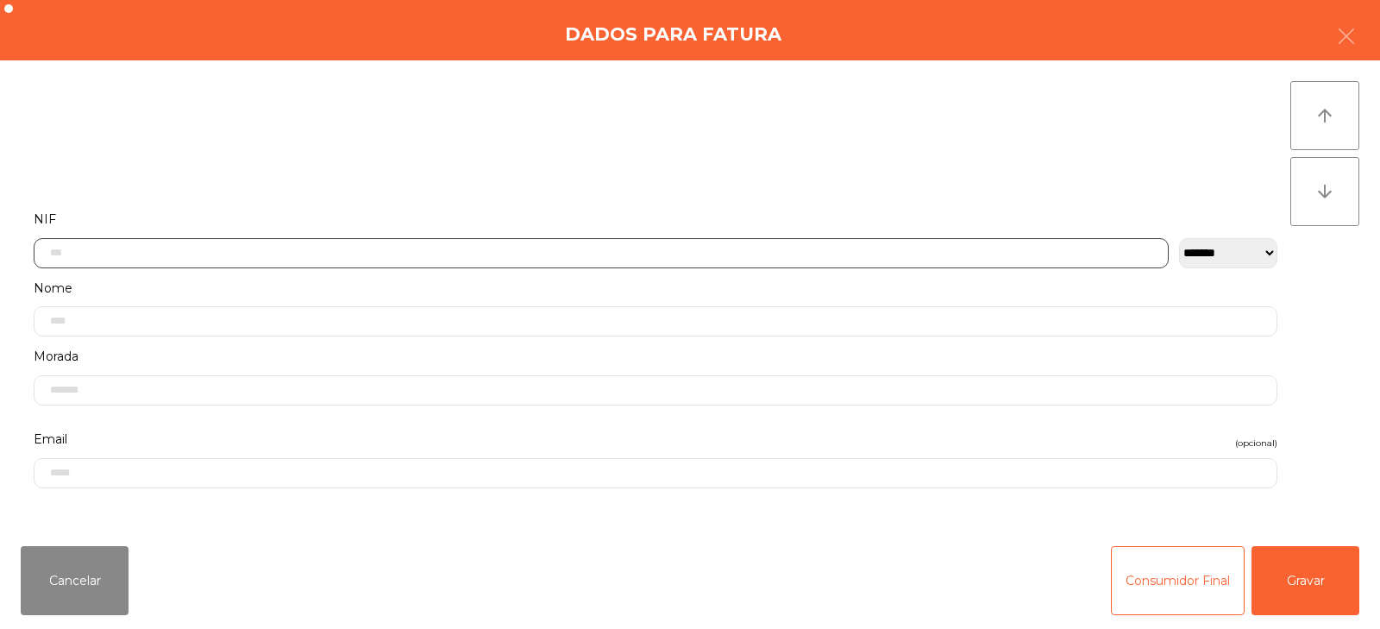
click at [411, 254] on input "text" at bounding box center [601, 253] width 1135 height 30
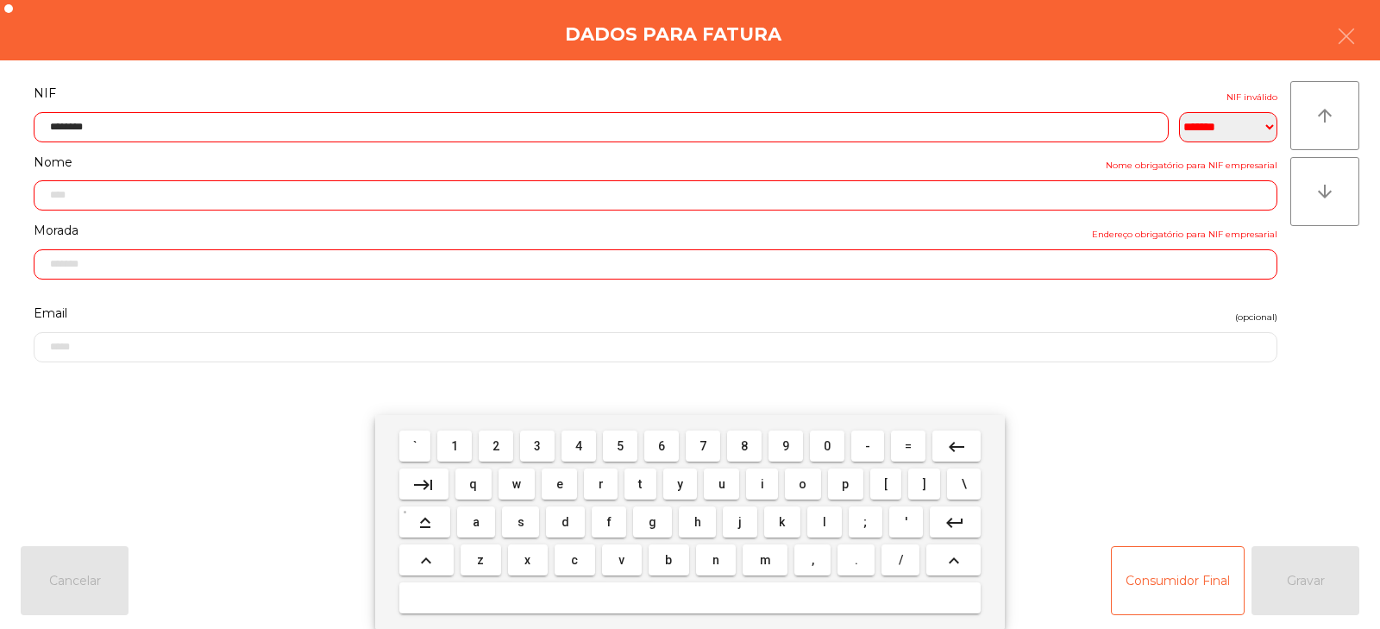
type input "*********"
type input "**********"
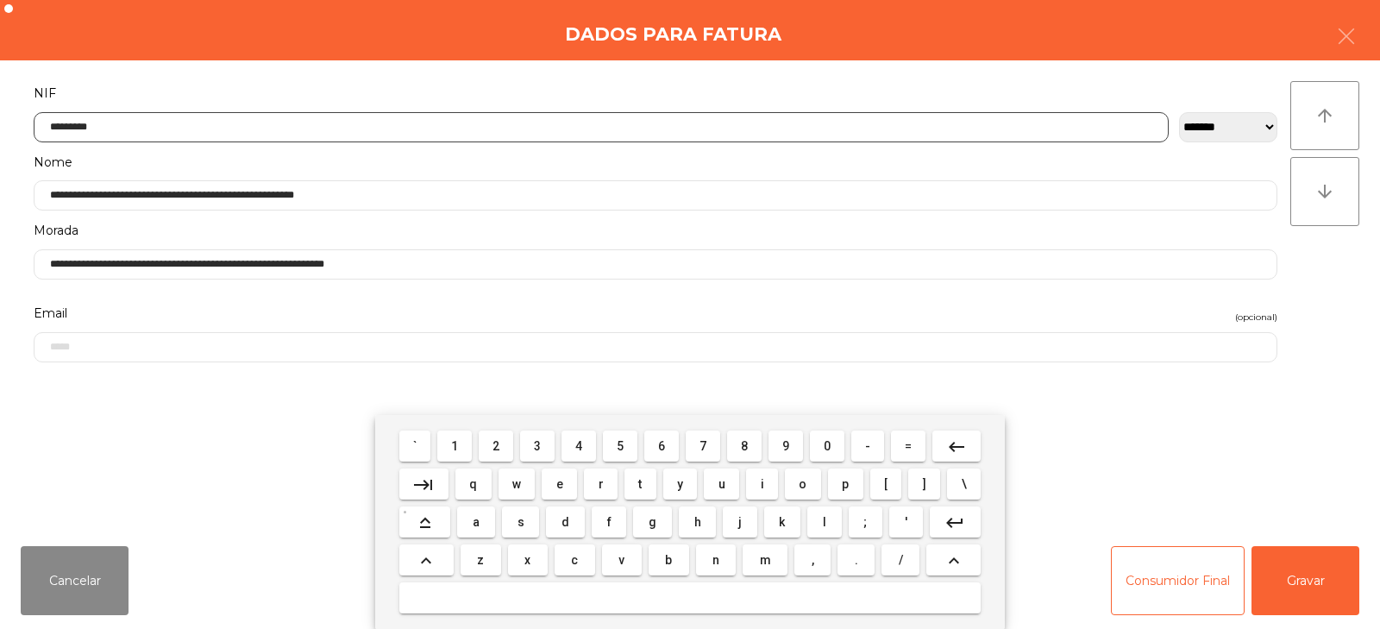
type input "*********"
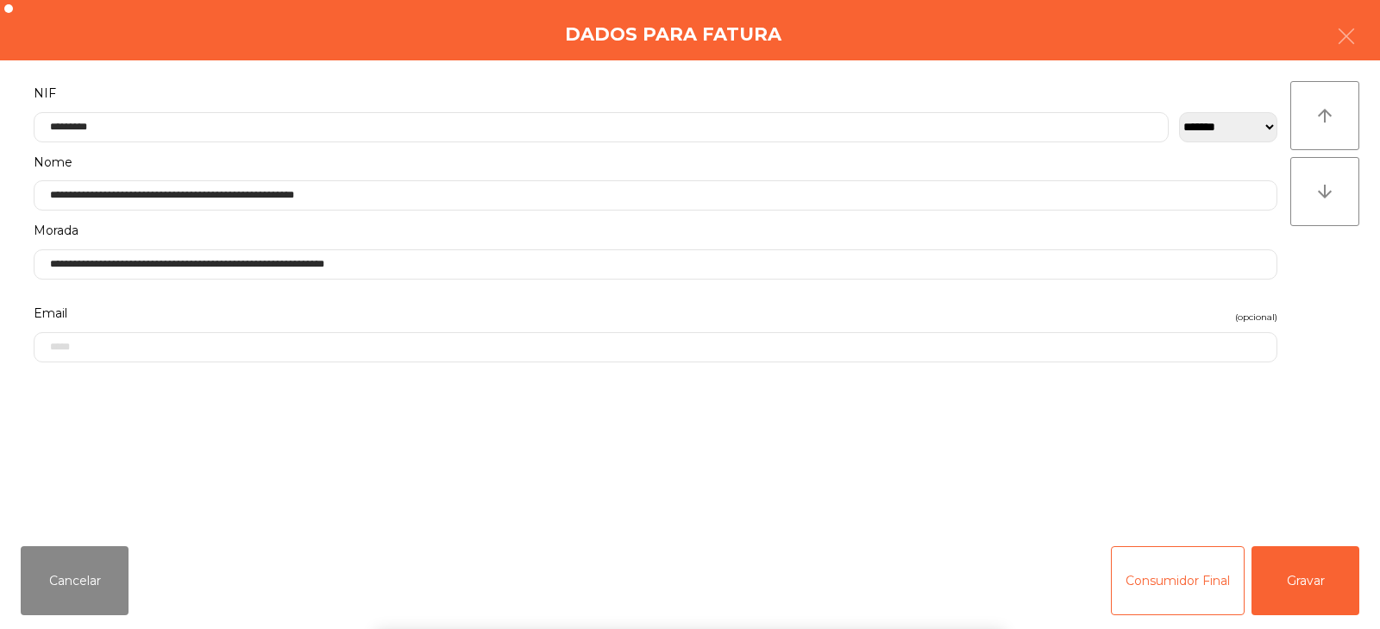
click at [1293, 596] on div "` 1 2 3 4 5 6 7 8 9 0 - = keyboard_backspace keyboard_tab q w e r t y u i o p […" at bounding box center [690, 522] width 1380 height 214
click at [1325, 607] on button "Gravar" at bounding box center [1305, 580] width 108 height 69
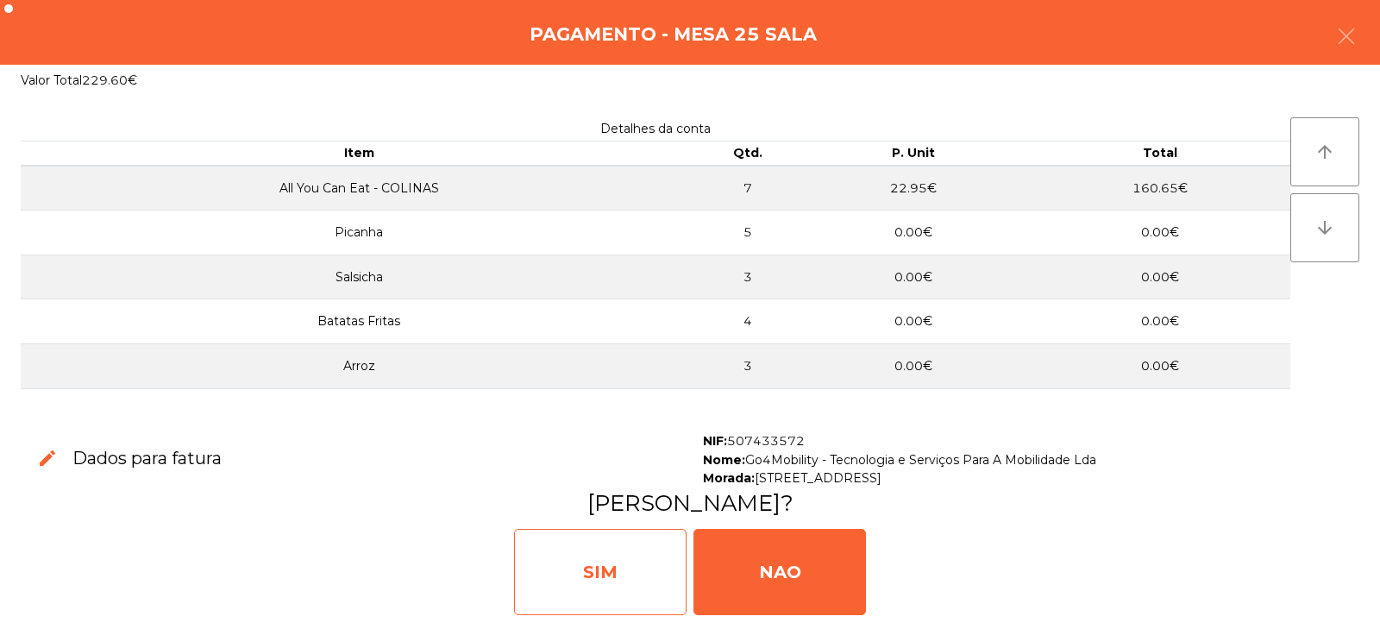
click at [570, 586] on div "SIM" at bounding box center [600, 572] width 172 height 86
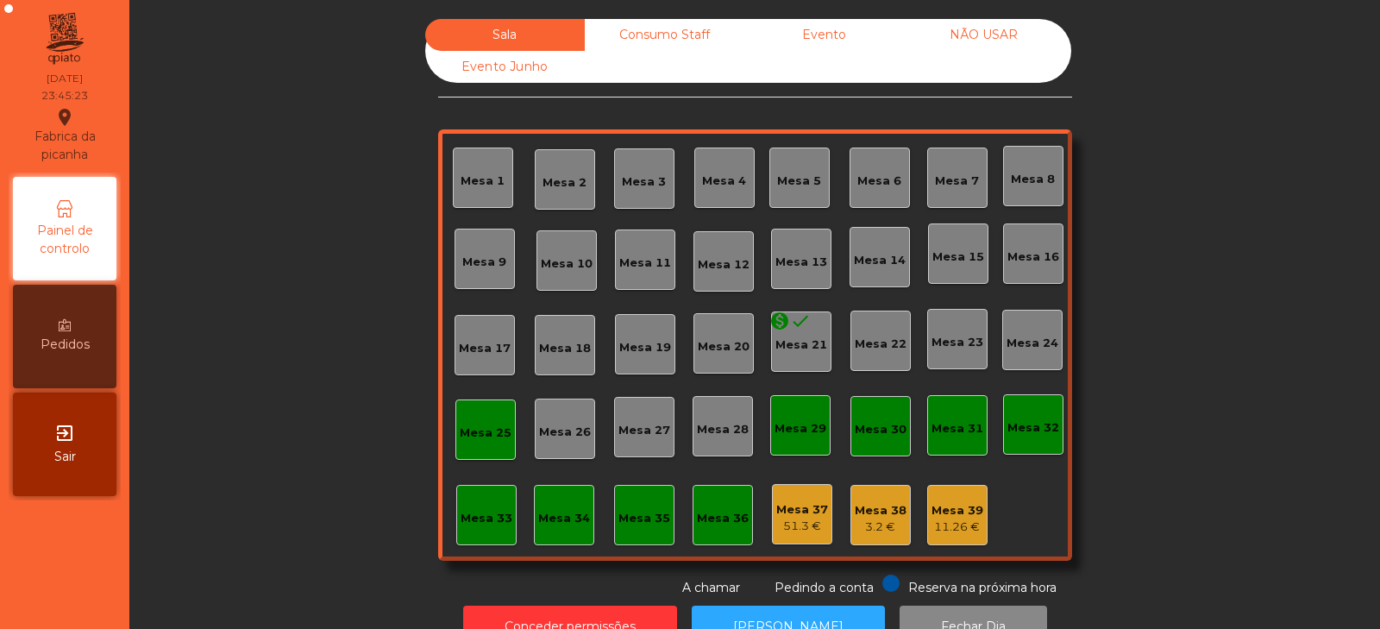
click at [687, 46] on div "Consumo Staff" at bounding box center [665, 35] width 160 height 32
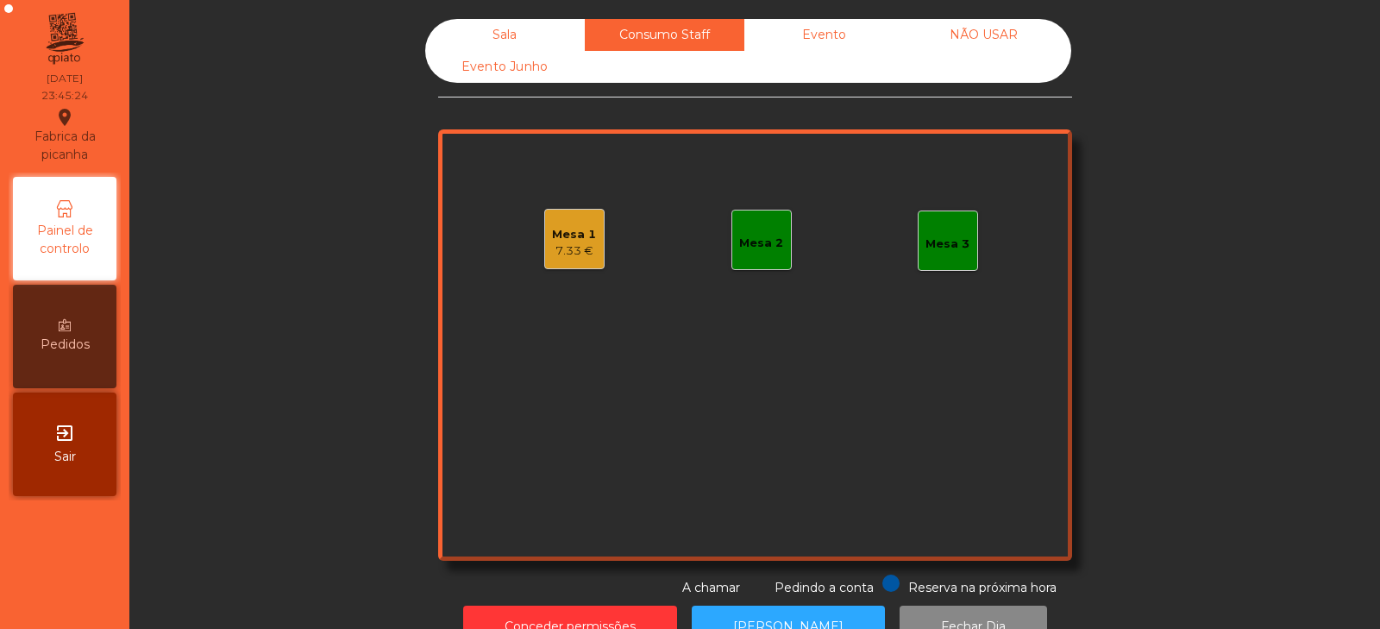
scroll to position [51, 0]
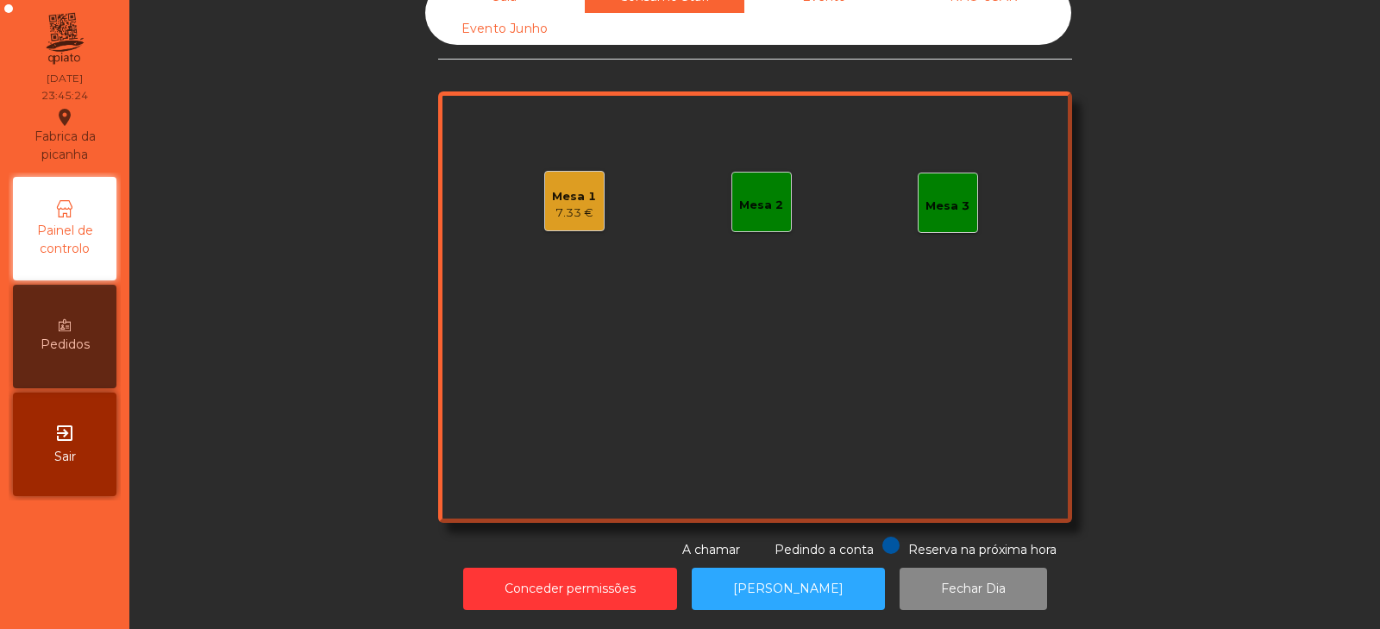
click at [542, 15] on div "Evento Junho" at bounding box center [505, 29] width 160 height 32
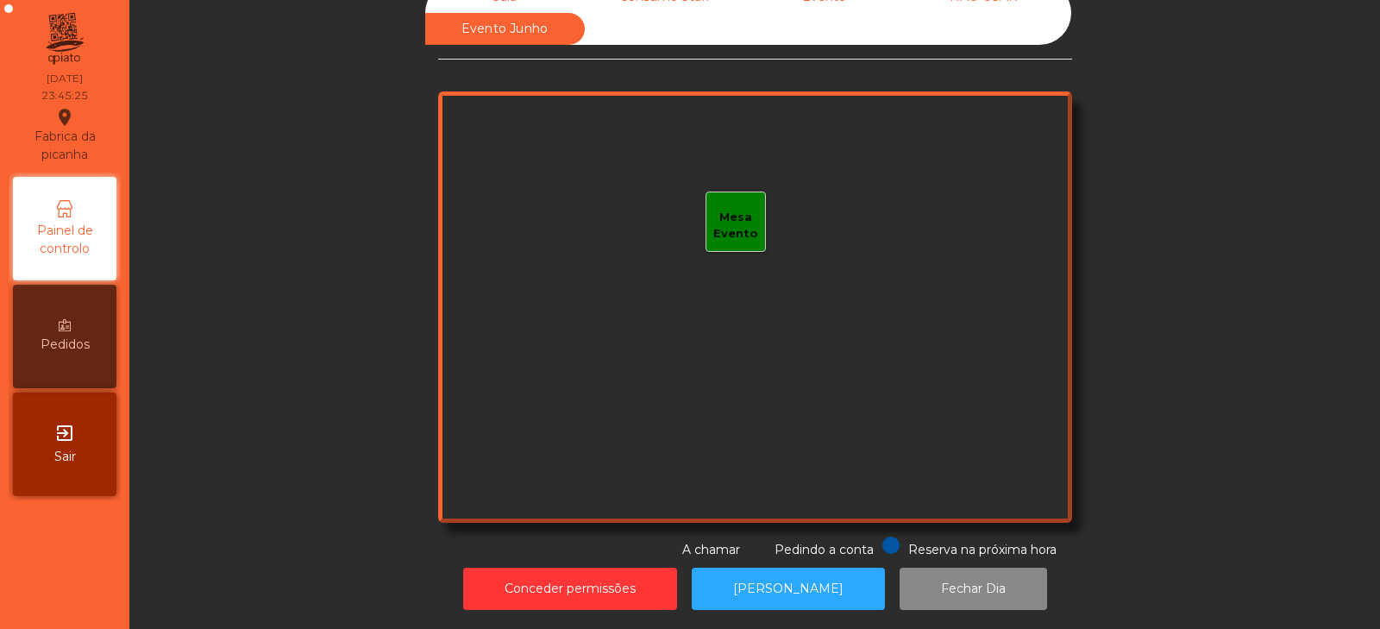
scroll to position [0, 0]
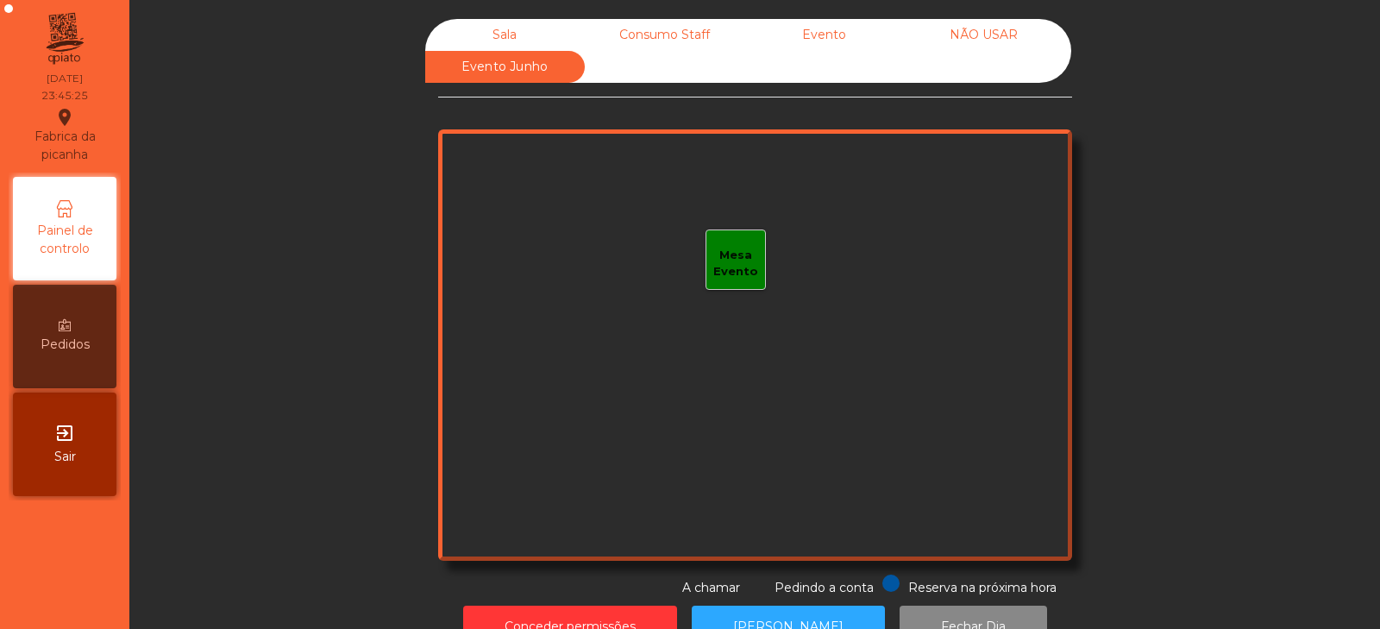
click at [511, 29] on div "Sala" at bounding box center [505, 35] width 160 height 32
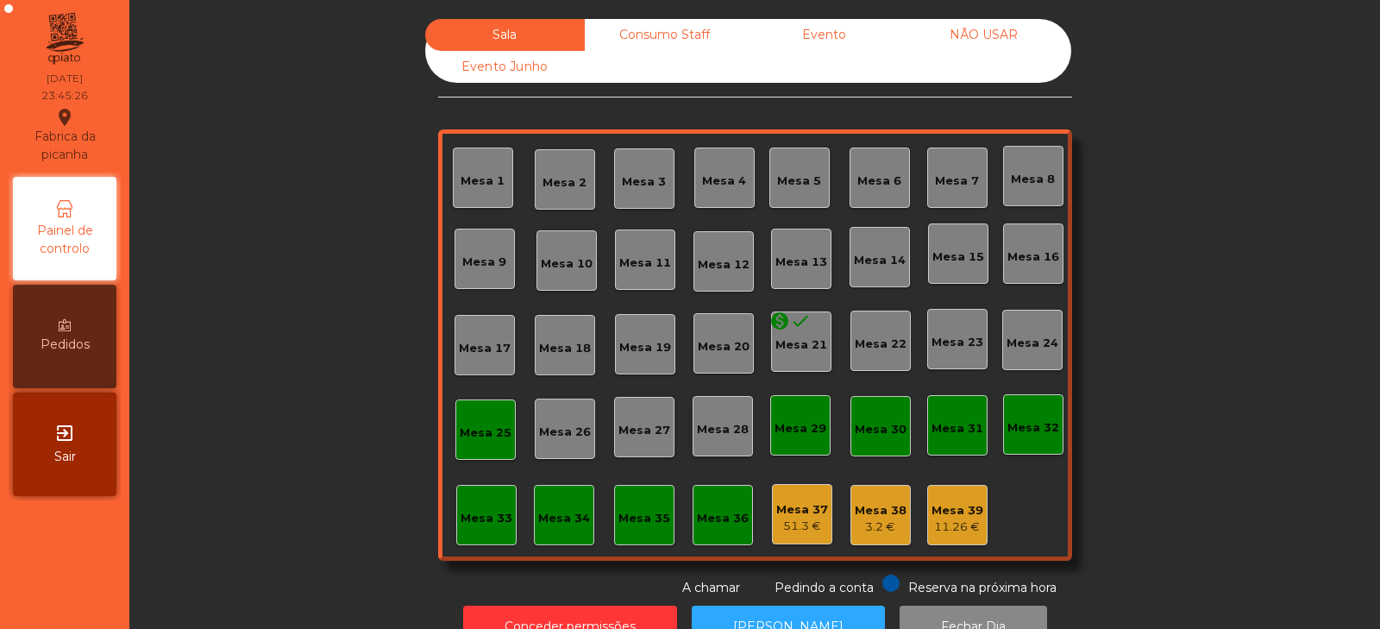
click at [680, 32] on div "Consumo Staff" at bounding box center [665, 35] width 160 height 32
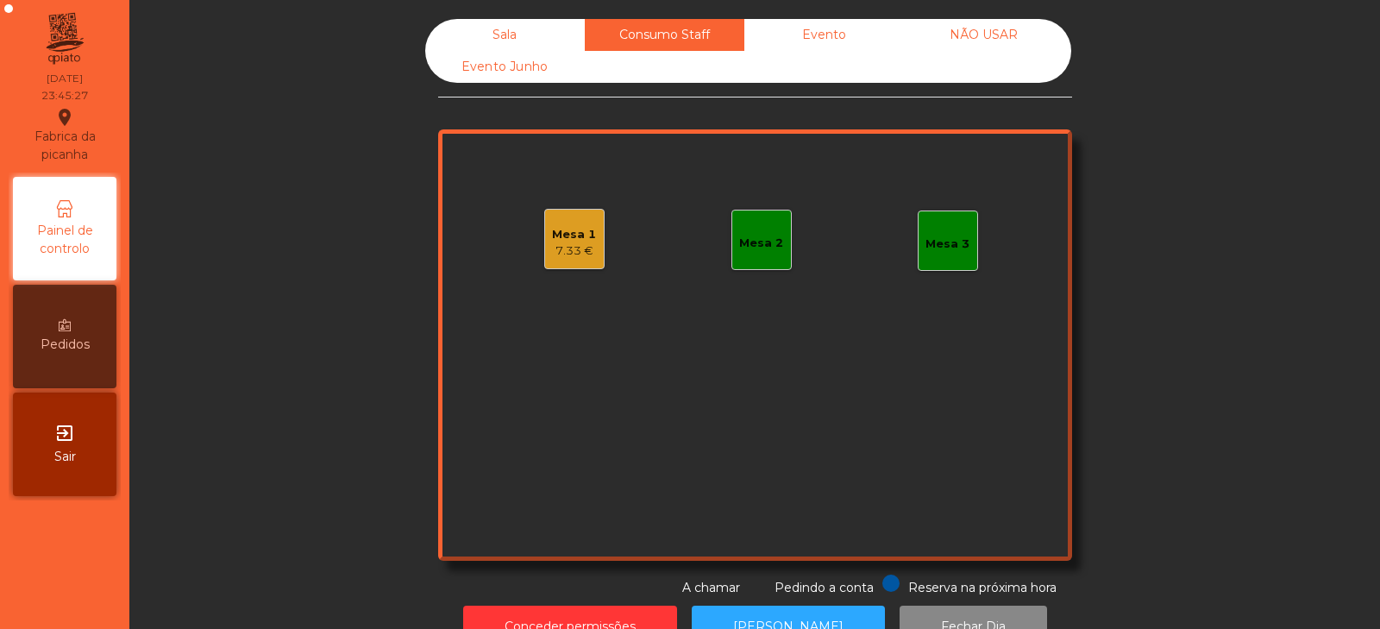
click at [568, 245] on div "7.33 €" at bounding box center [574, 250] width 44 height 17
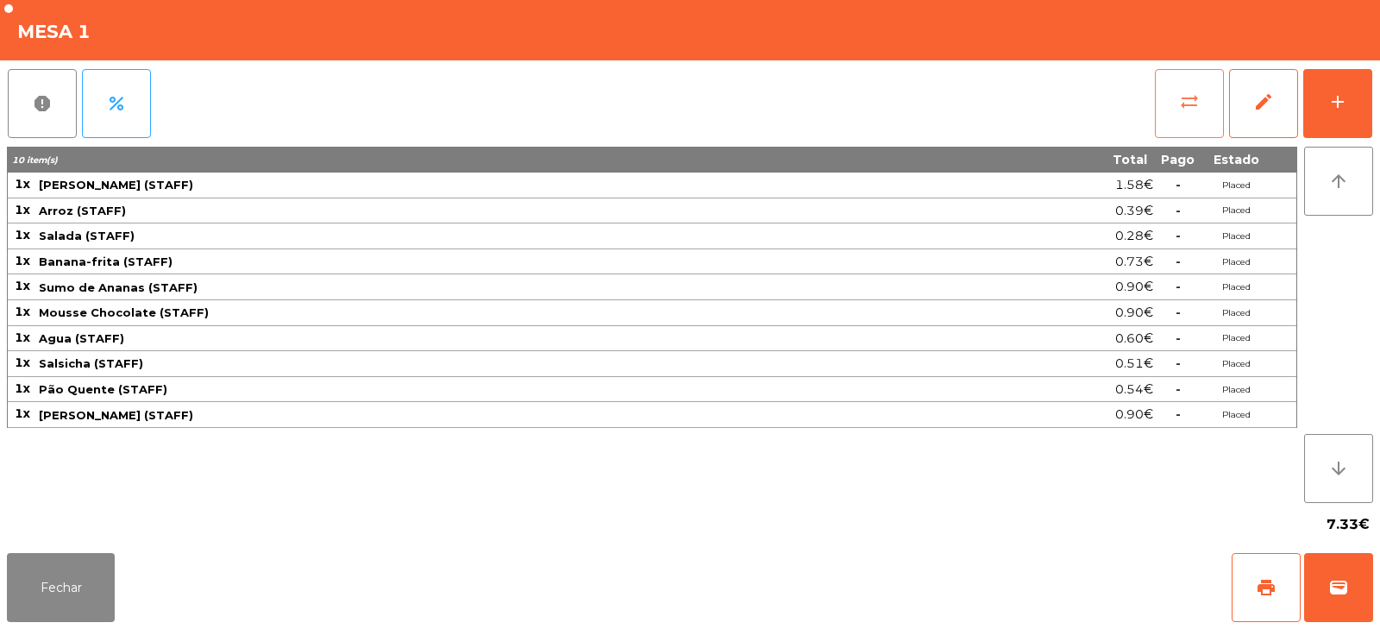
click at [1201, 106] on button "sync_alt" at bounding box center [1189, 103] width 69 height 69
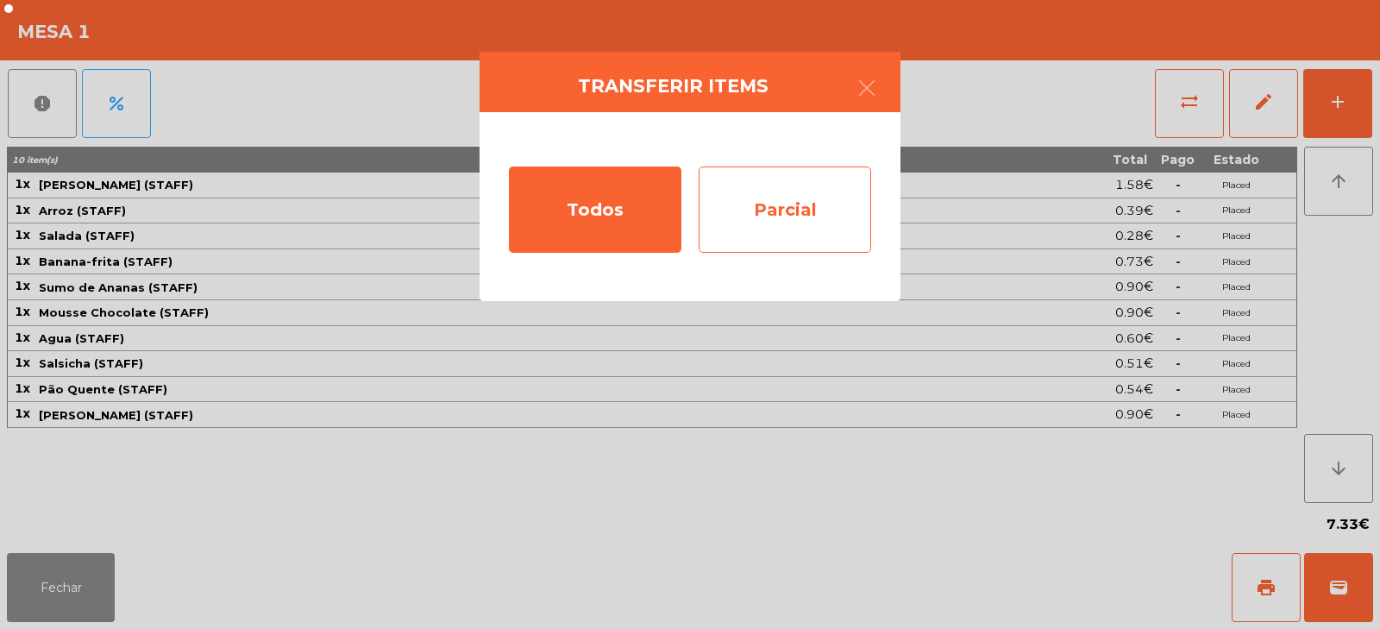
click at [801, 214] on div "Parcial" at bounding box center [784, 209] width 172 height 86
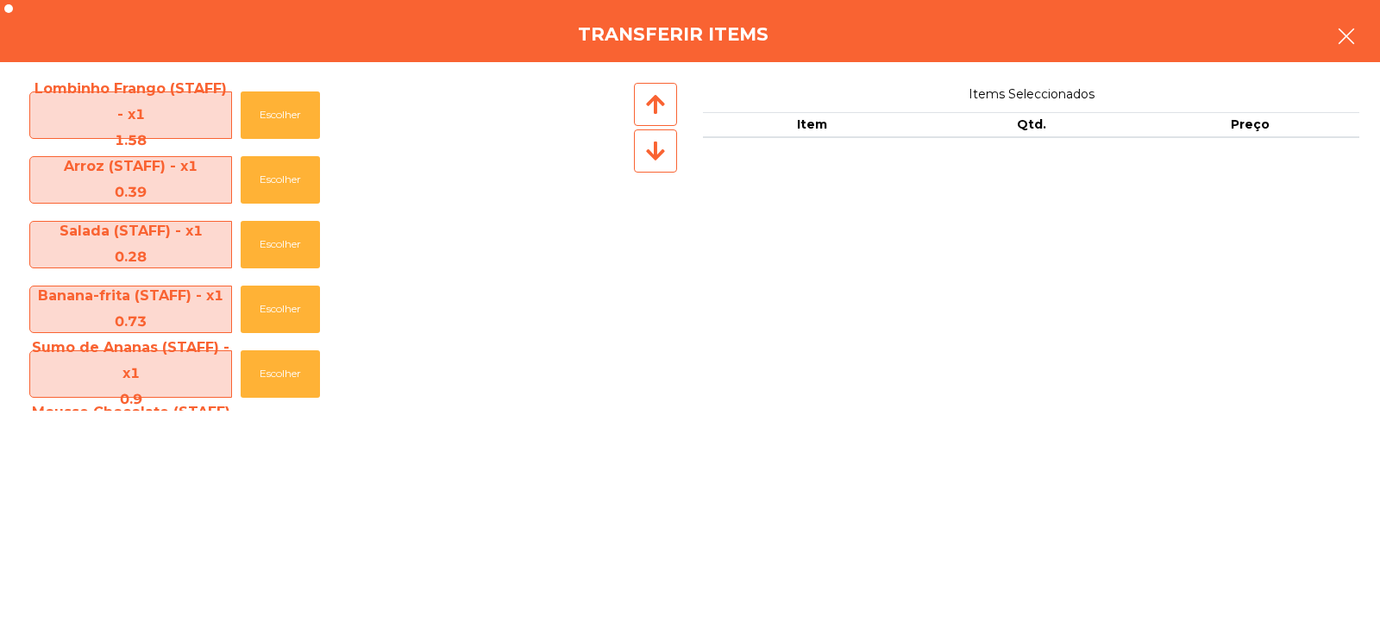
click at [1367, 41] on button "button" at bounding box center [1346, 38] width 48 height 52
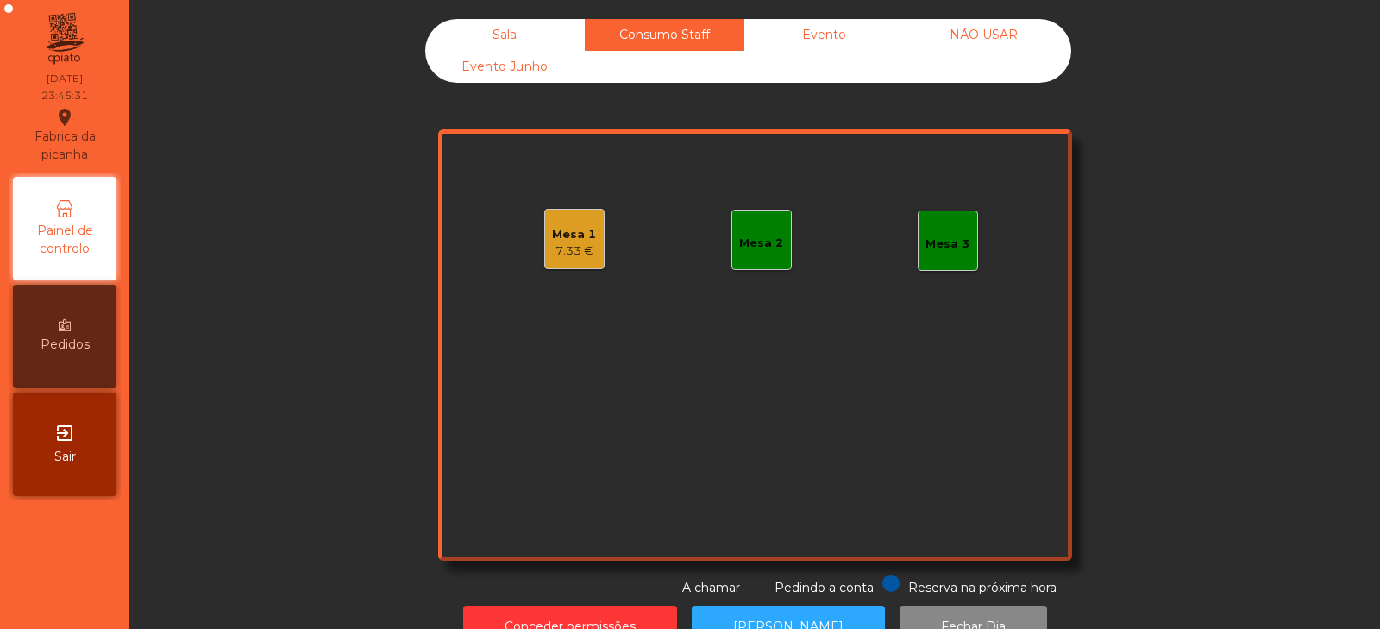
click at [508, 33] on div "Sala" at bounding box center [505, 35] width 160 height 32
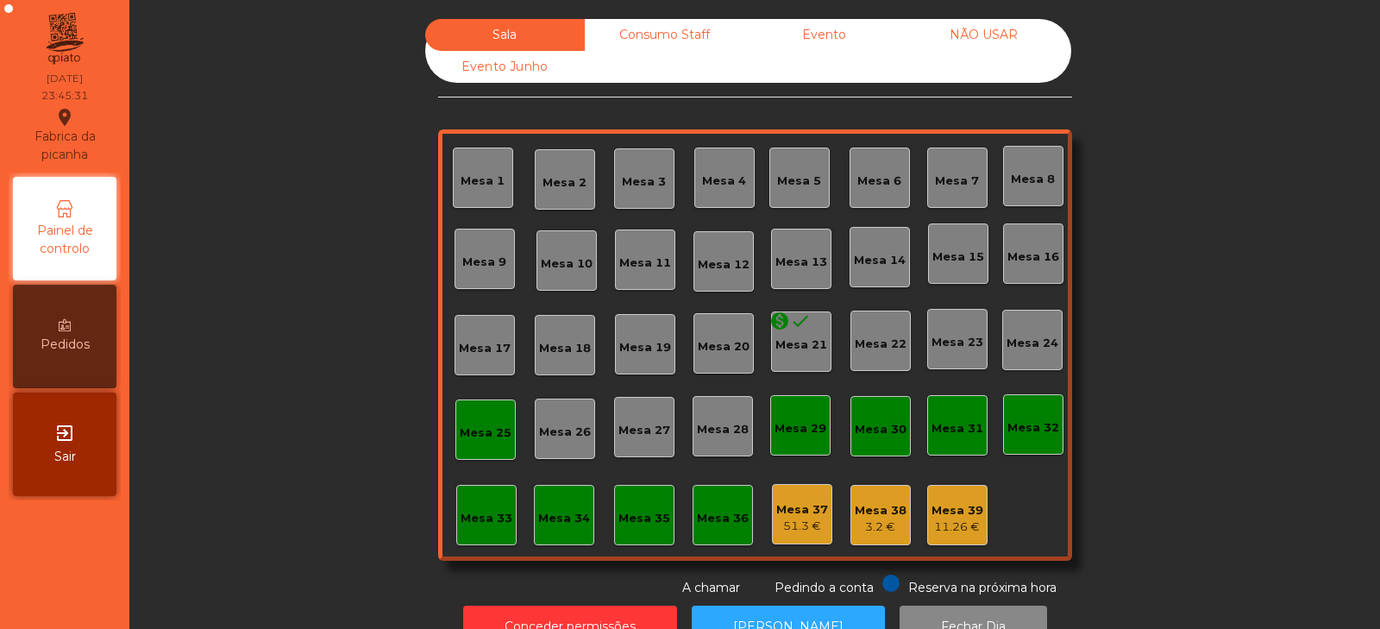
click at [630, 34] on div "Consumo Staff" at bounding box center [665, 35] width 160 height 32
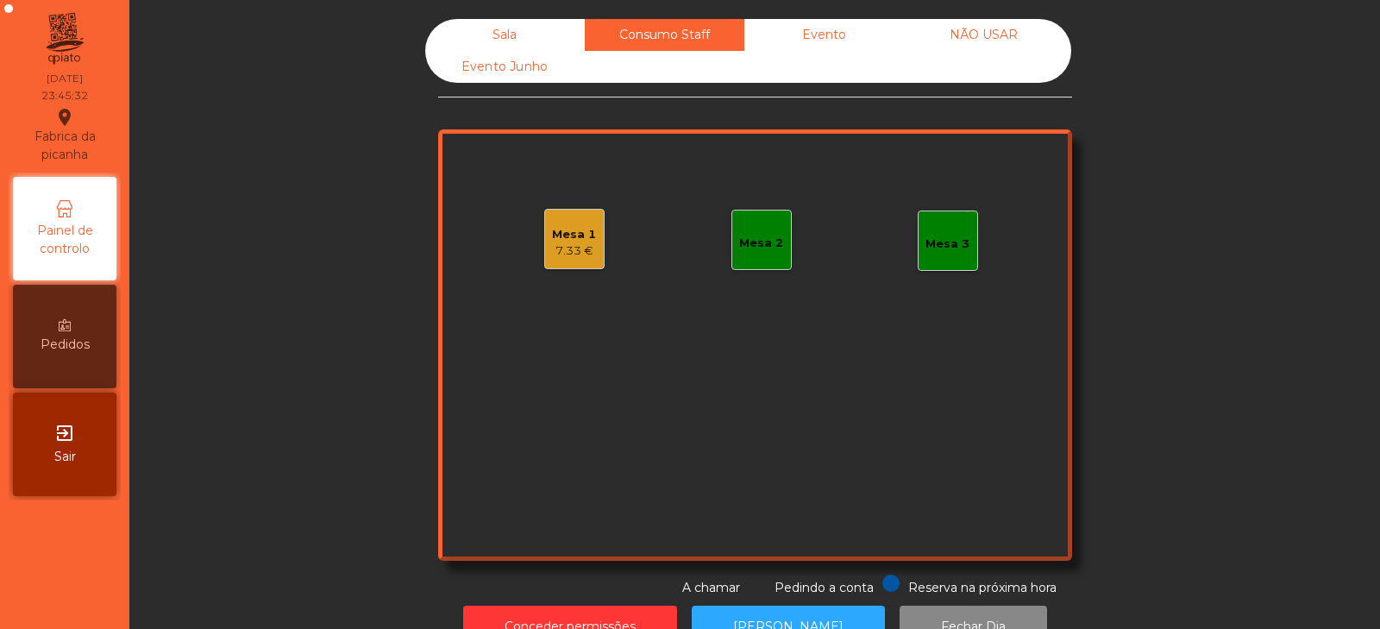
click at [575, 226] on div "Mesa 1" at bounding box center [574, 234] width 44 height 17
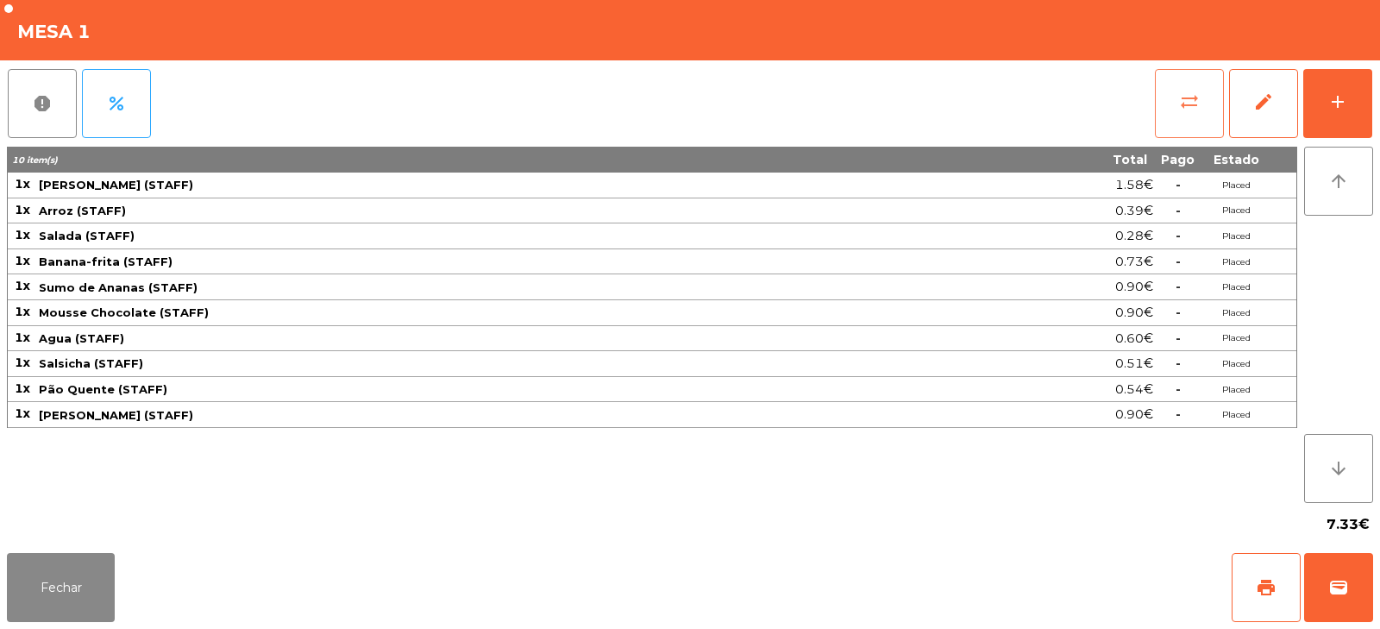
click at [1196, 126] on button "sync_alt" at bounding box center [1189, 103] width 69 height 69
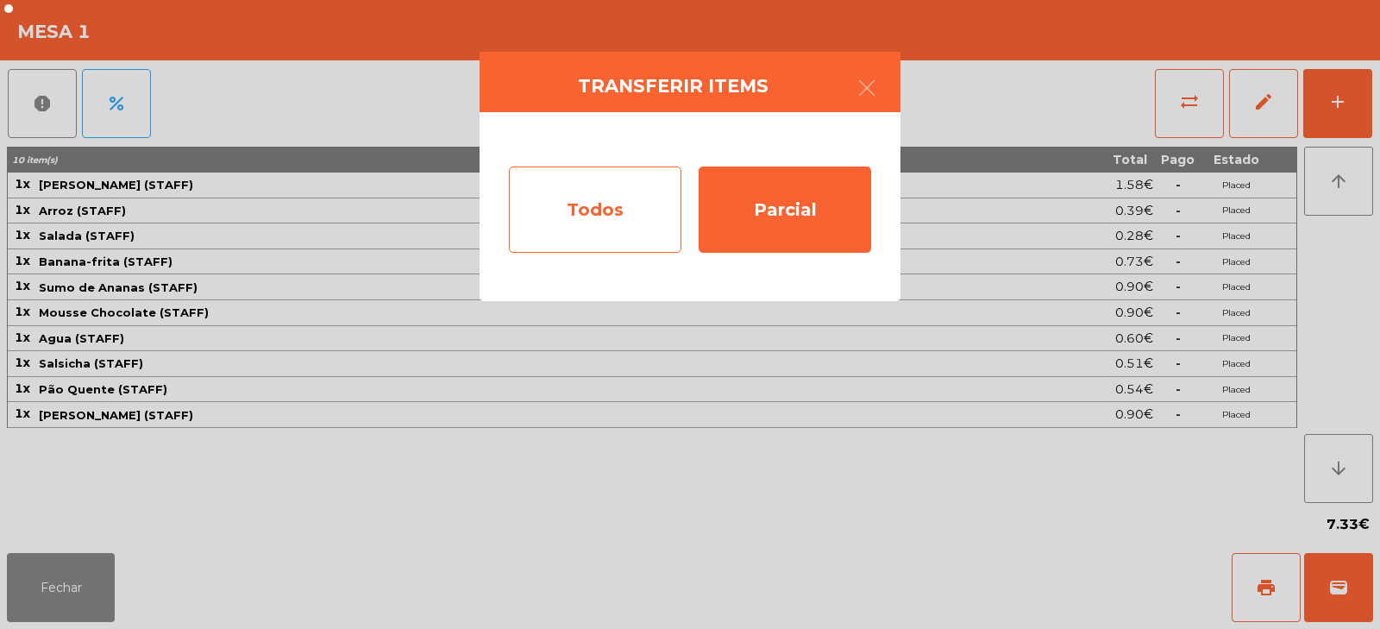
click at [628, 194] on div "Todos" at bounding box center [595, 209] width 172 height 86
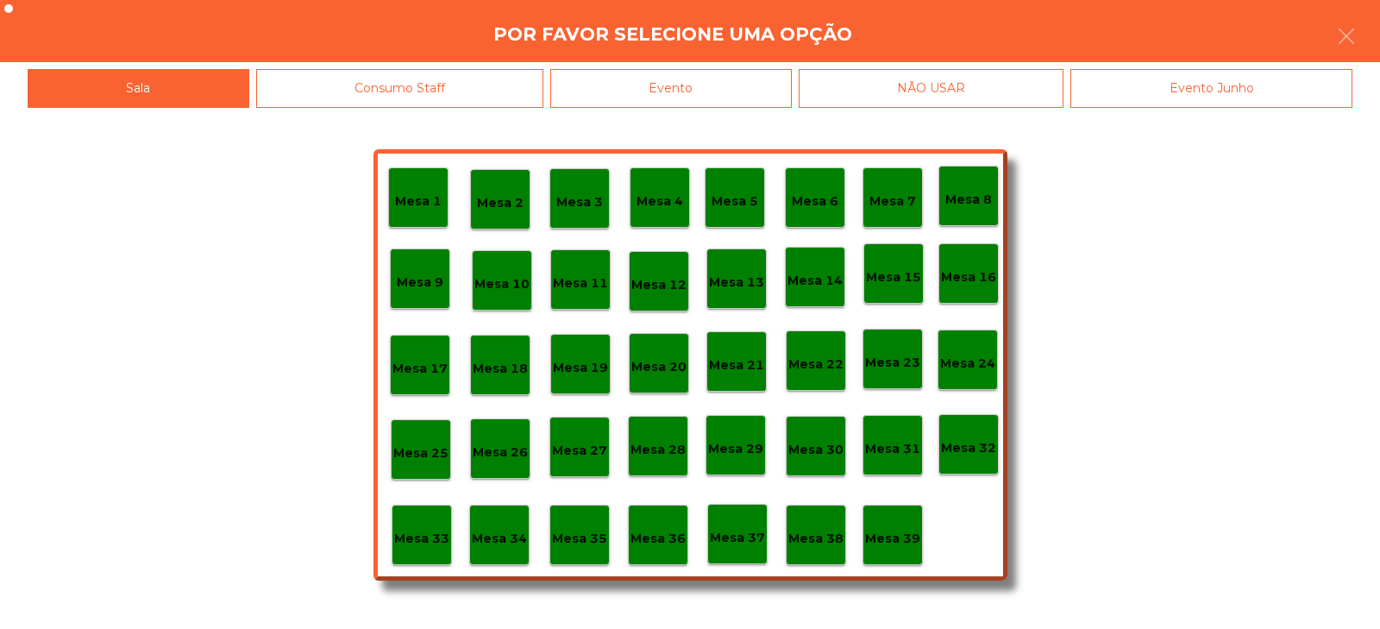
click at [986, 463] on div "Mesa 32" at bounding box center [968, 444] width 60 height 60
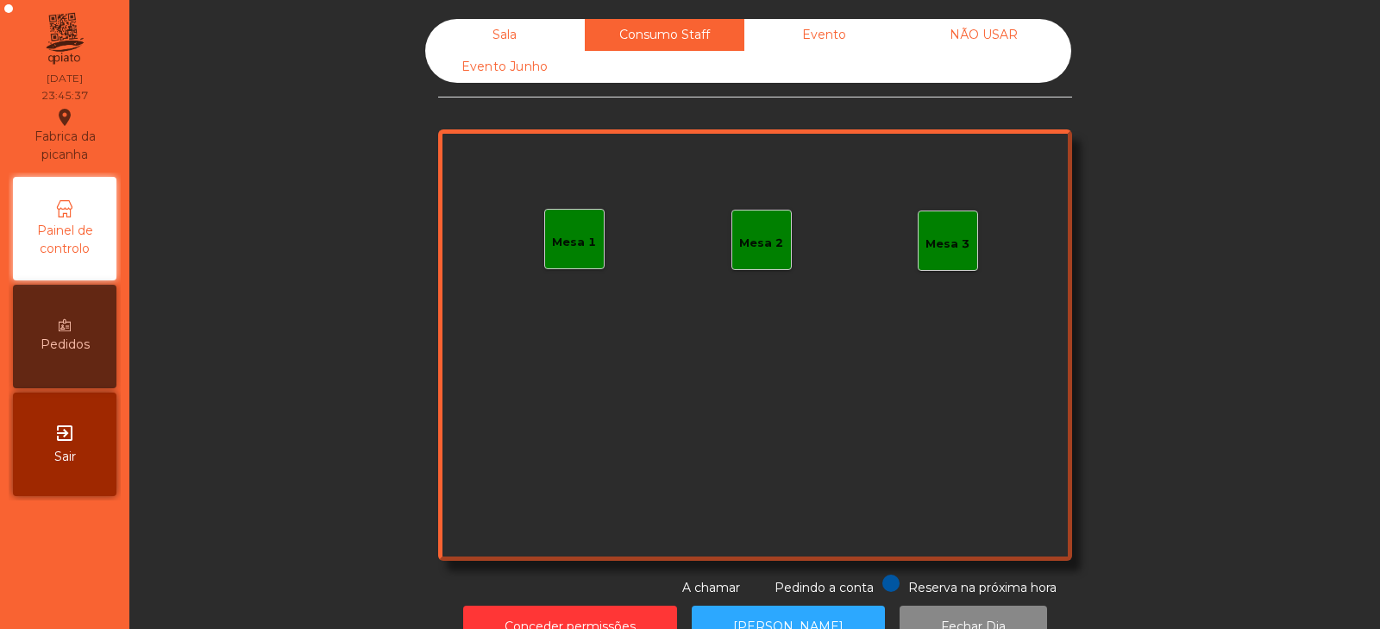
click at [474, 48] on div "Sala" at bounding box center [505, 35] width 160 height 32
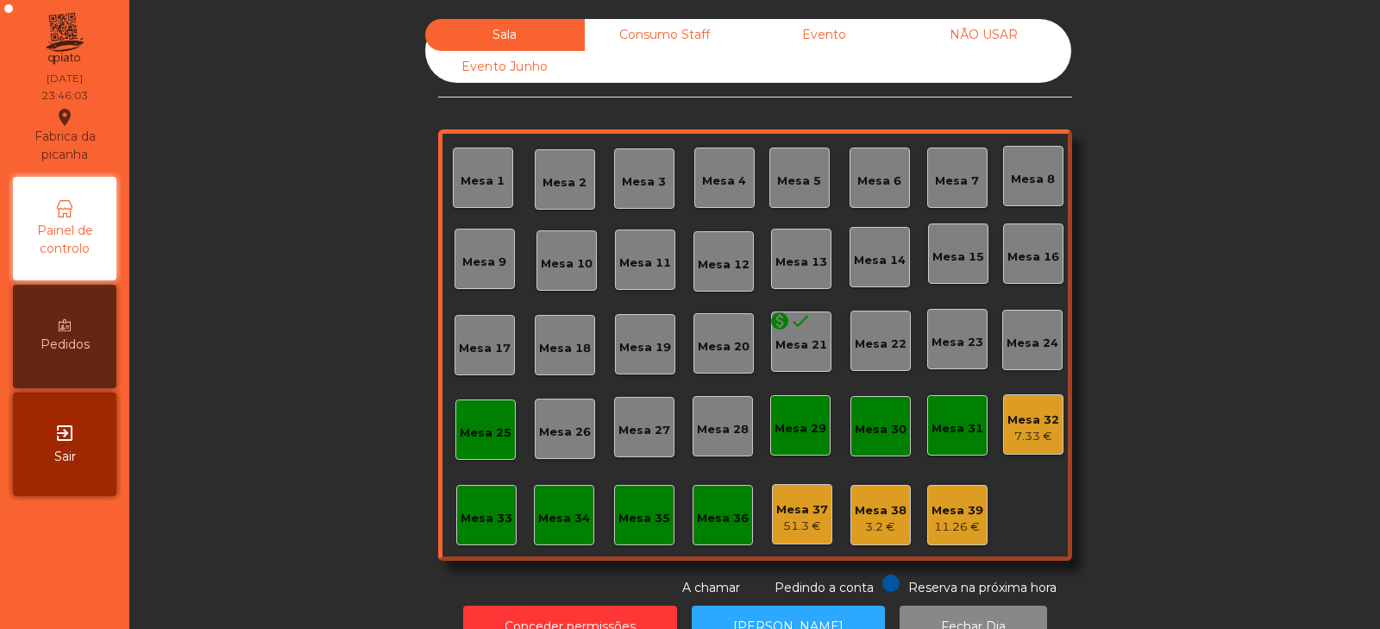
click at [455, 426] on div "Mesa 25" at bounding box center [485, 429] width 60 height 60
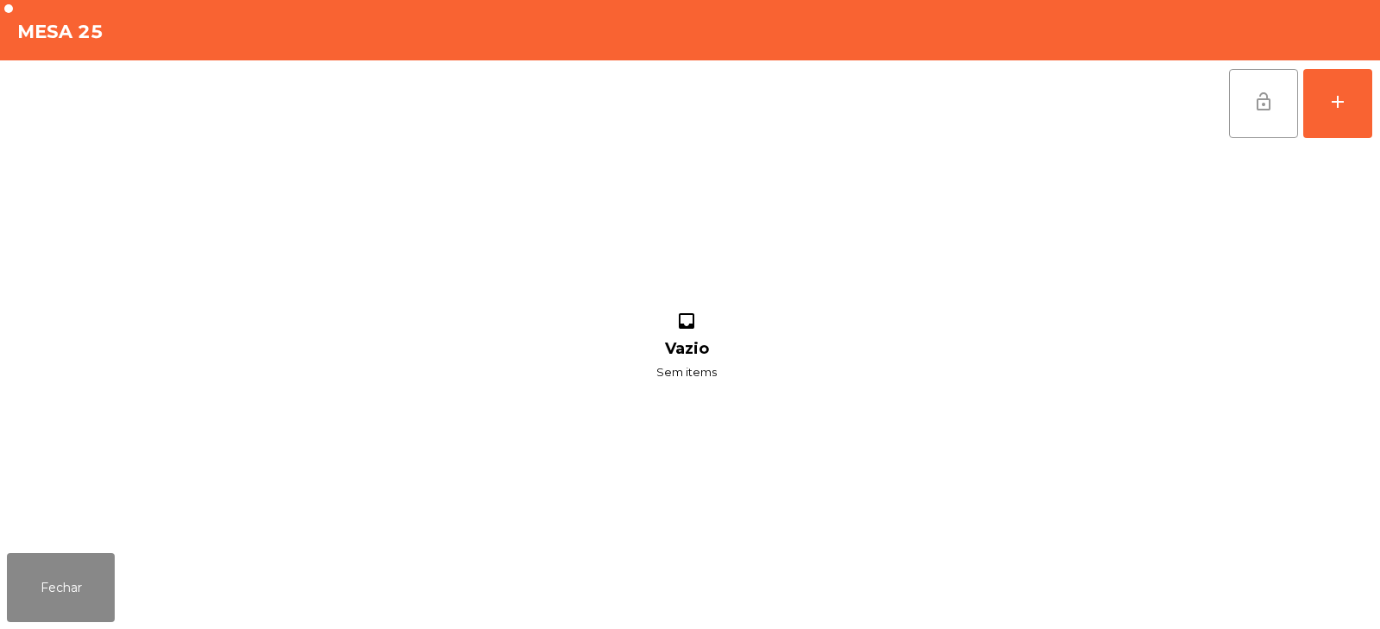
click at [1263, 104] on span "lock_open" at bounding box center [1263, 101] width 21 height 21
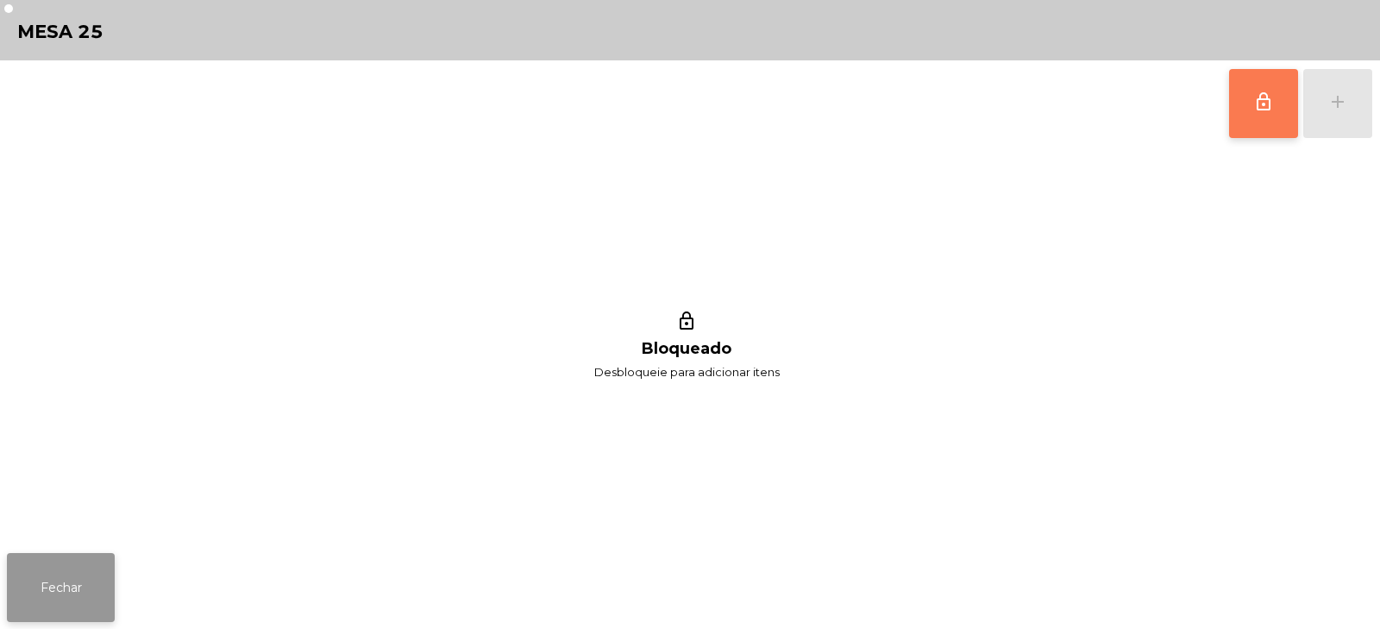
click at [47, 579] on button "Fechar" at bounding box center [61, 587] width 108 height 69
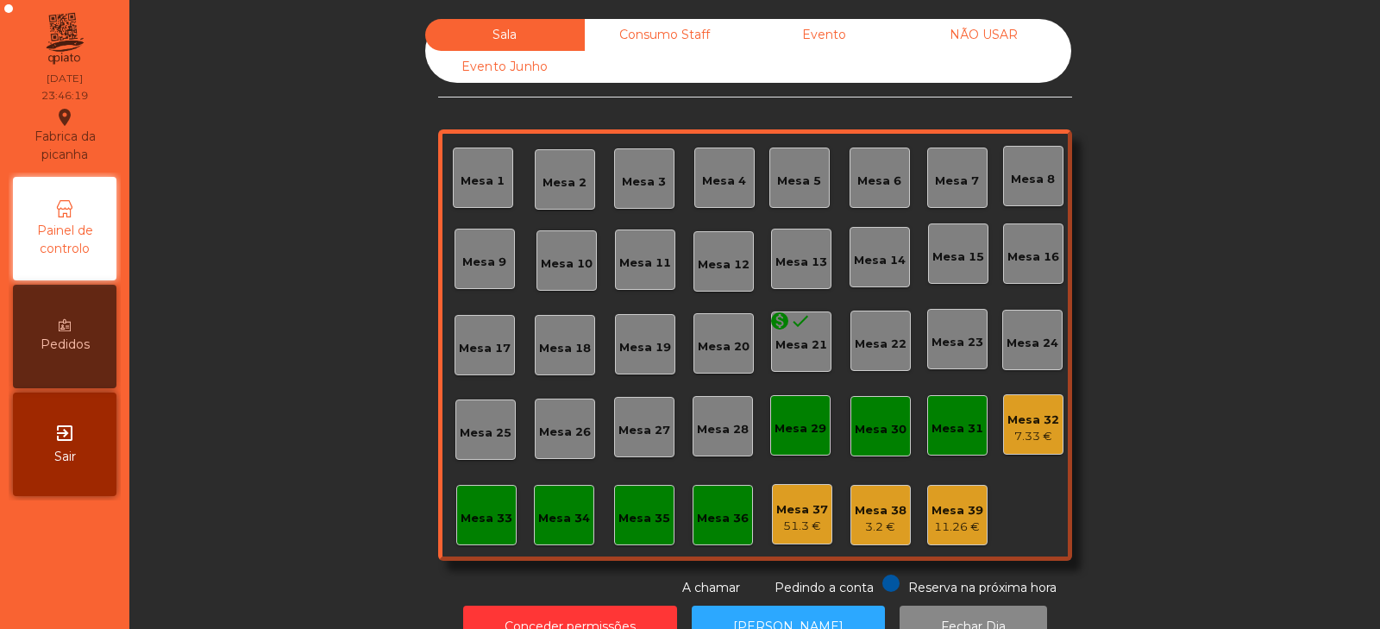
scroll to position [51, 0]
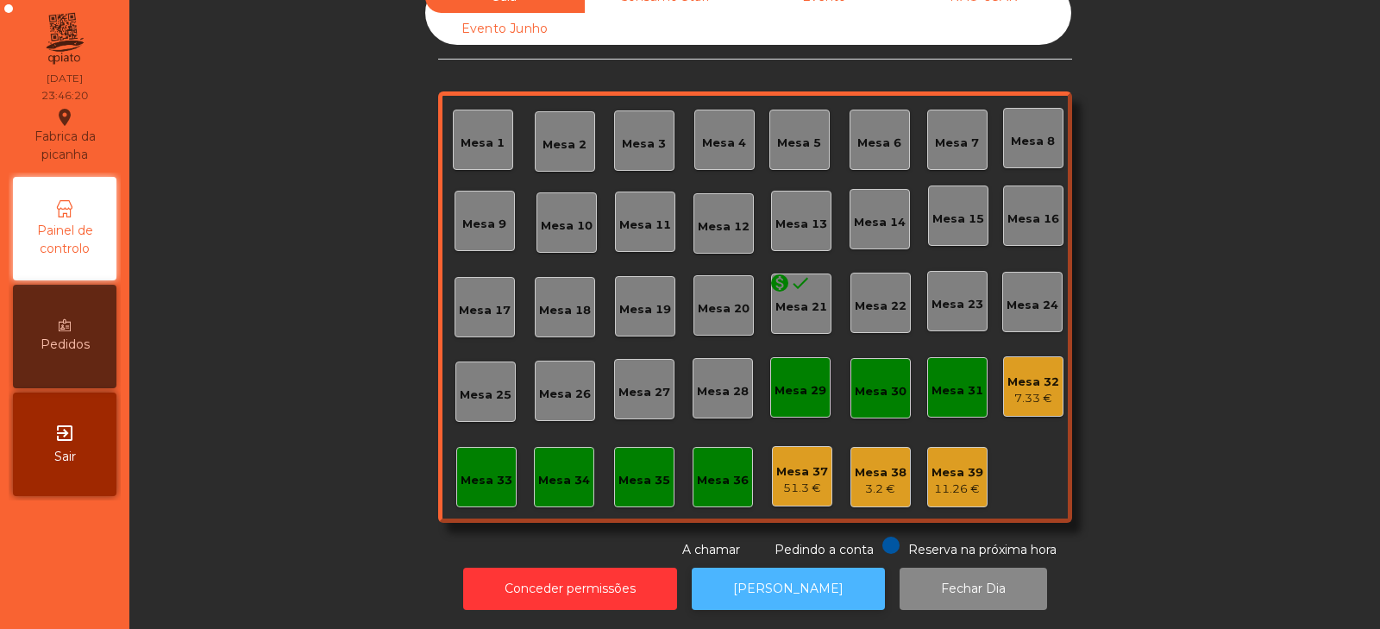
click at [767, 571] on button "[PERSON_NAME]" at bounding box center [788, 588] width 193 height 42
click at [207, 478] on div "Sala Consumo Staff Evento NÃO USAR Evento Junho Mesa 1 Mesa 2 Mesa 3 Mesa 4 Mes…" at bounding box center [755, 270] width 1204 height 578
click at [347, 505] on div "Sala Consumo Staff Evento NÃO USAR Evento Junho Mesa 1 Mesa 2 Mesa 3 Mesa 4 Mes…" at bounding box center [755, 270] width 1204 height 578
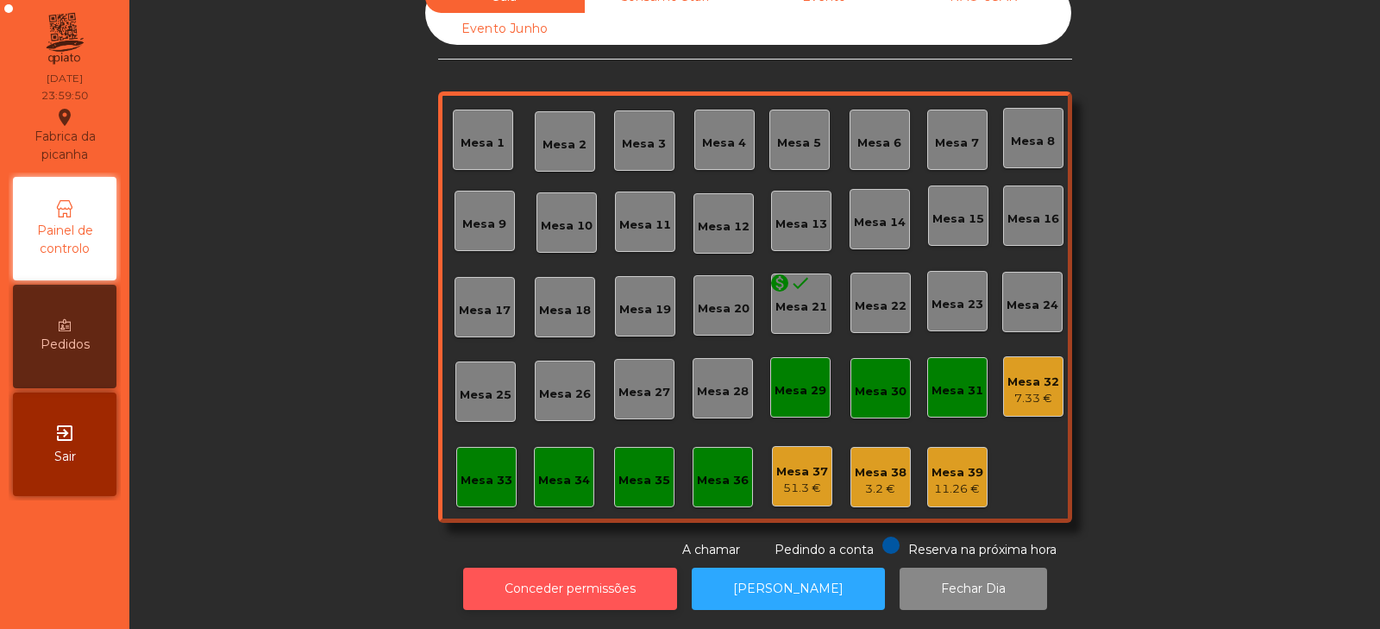
click at [504, 572] on button "Conceder permissões" at bounding box center [570, 588] width 214 height 42
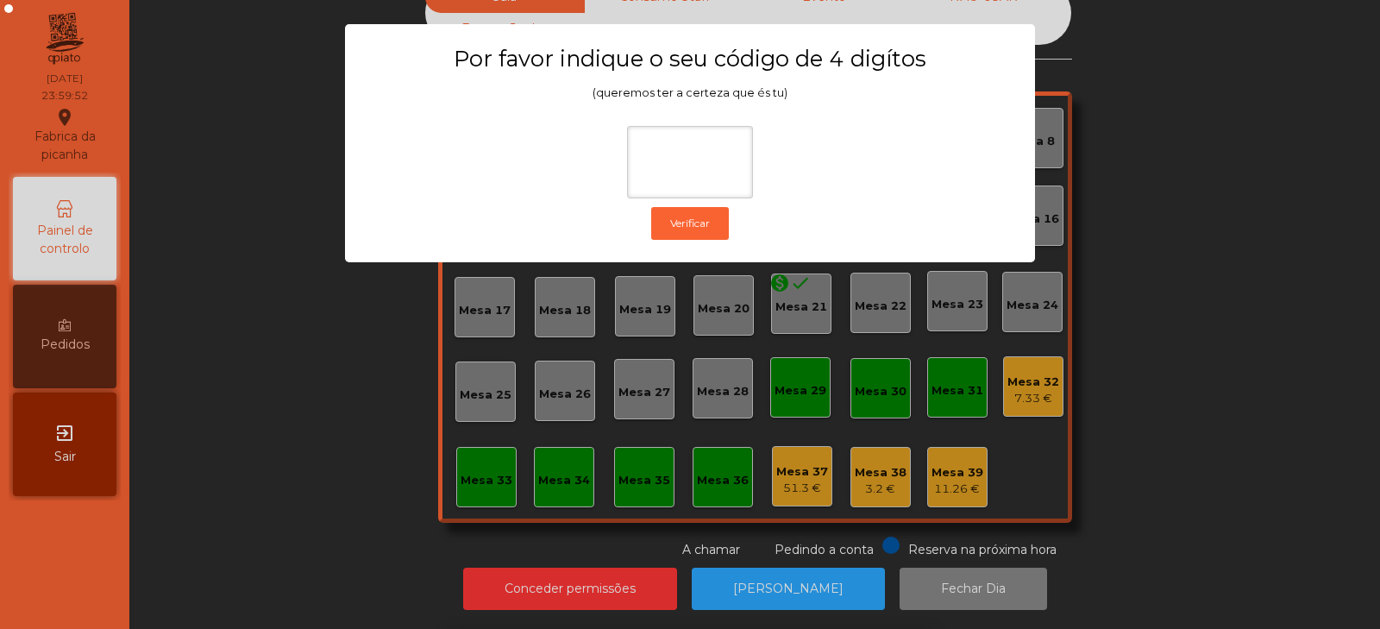
click at [265, 207] on ngb-modal-window "Por favor indique o seu código de 4 digítos (queremos ter a certeza que és tu) …" at bounding box center [689, 314] width 1311 height 629
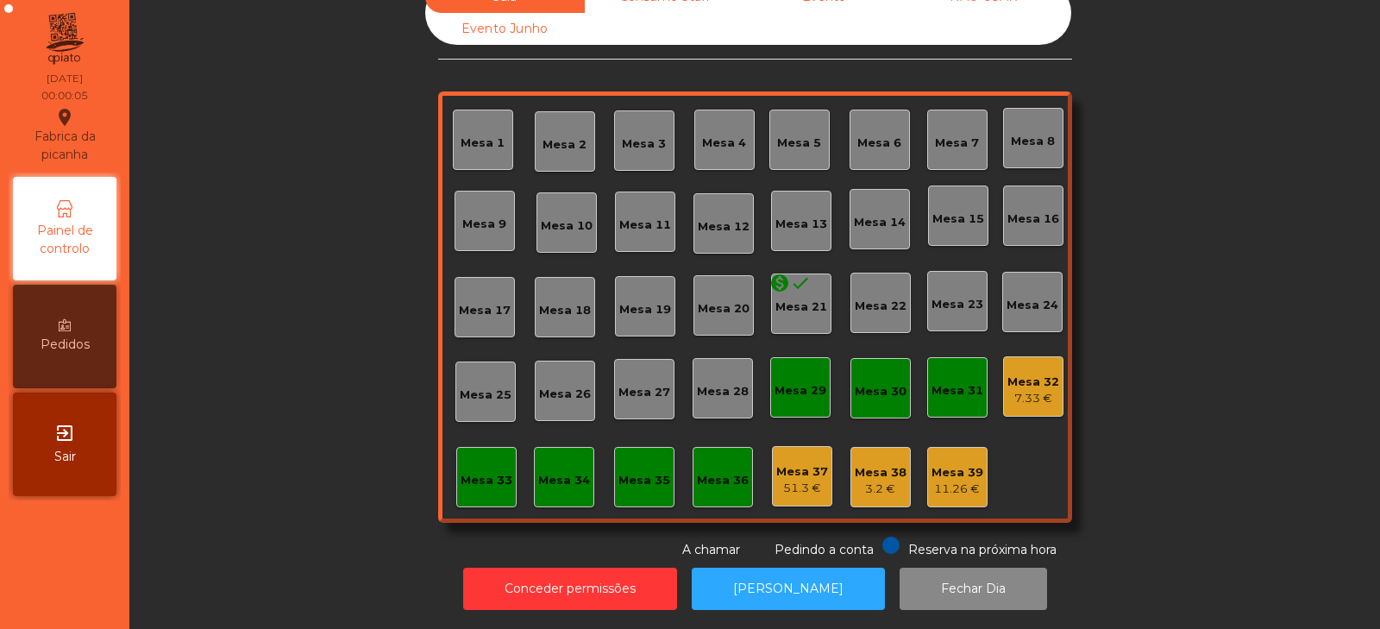
click at [353, 600] on div "Conceder permissões Abrir Gaveta Fechar Dia" at bounding box center [755, 588] width 1204 height 59
click at [822, 567] on button "[PERSON_NAME]" at bounding box center [788, 588] width 193 height 42
click at [960, 480] on div "11.26 €" at bounding box center [957, 488] width 52 height 17
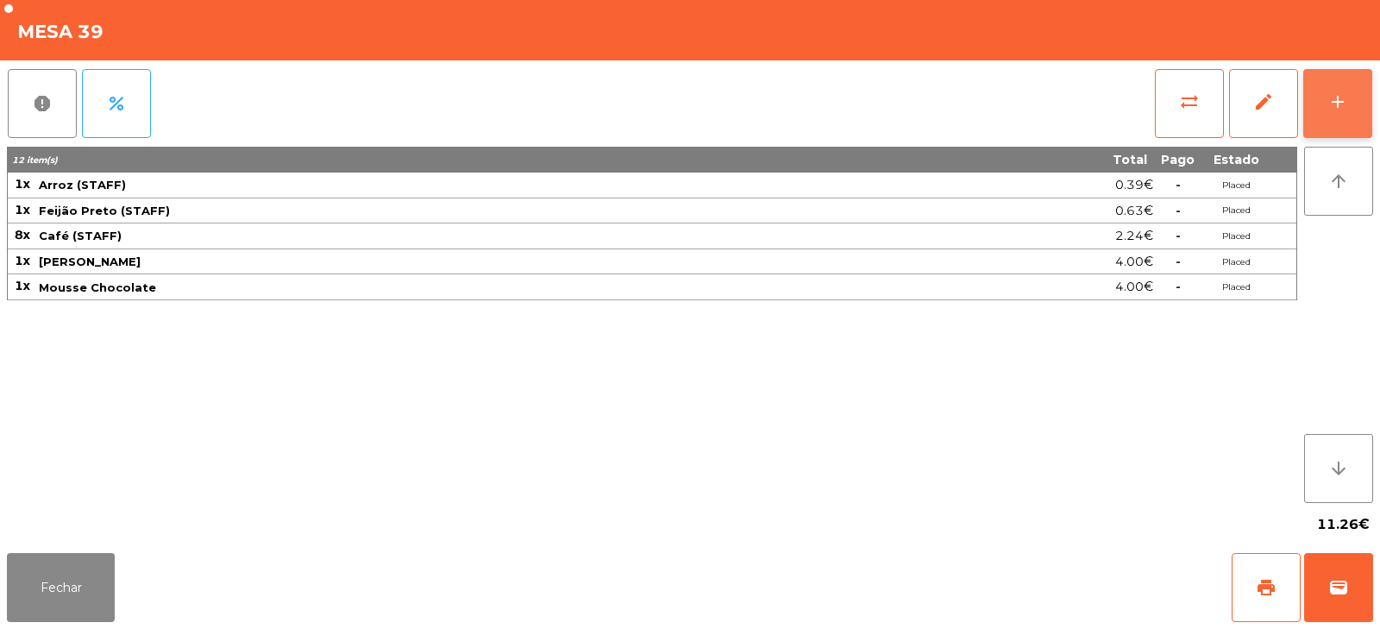
click at [1344, 89] on button "add" at bounding box center [1337, 103] width 69 height 69
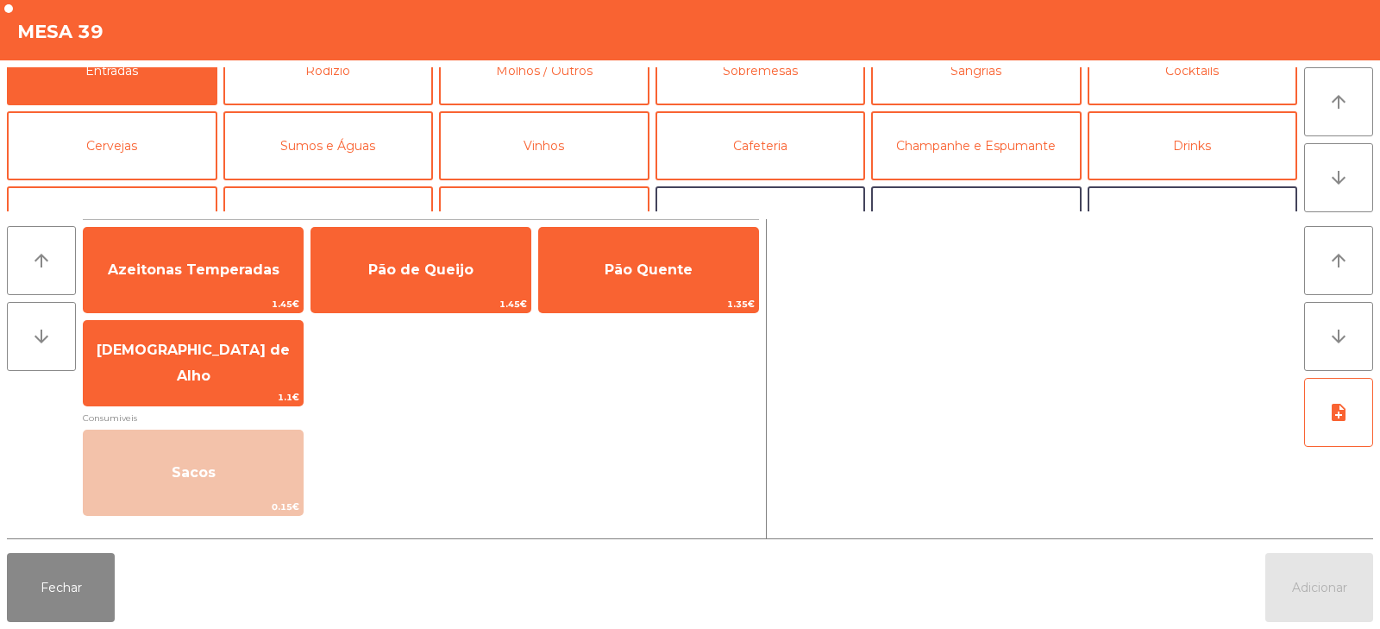
scroll to position [33, 0]
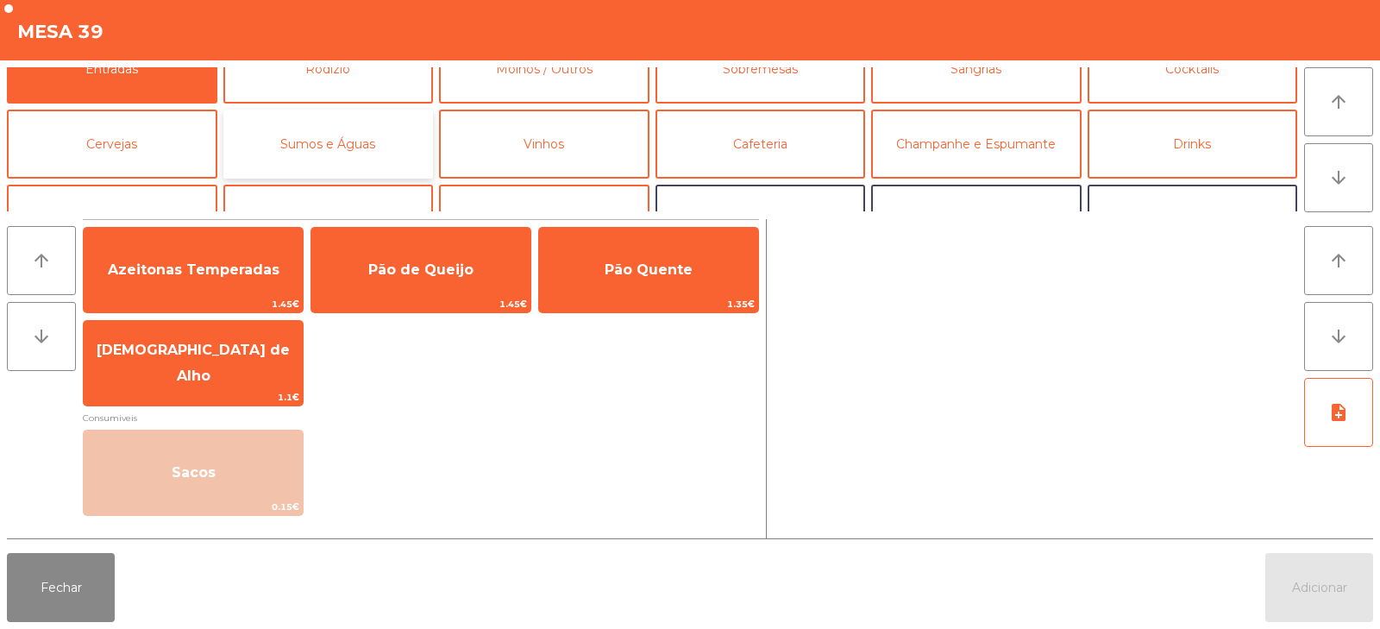
click at [377, 143] on button "Sumos e Águas" at bounding box center [328, 144] width 210 height 69
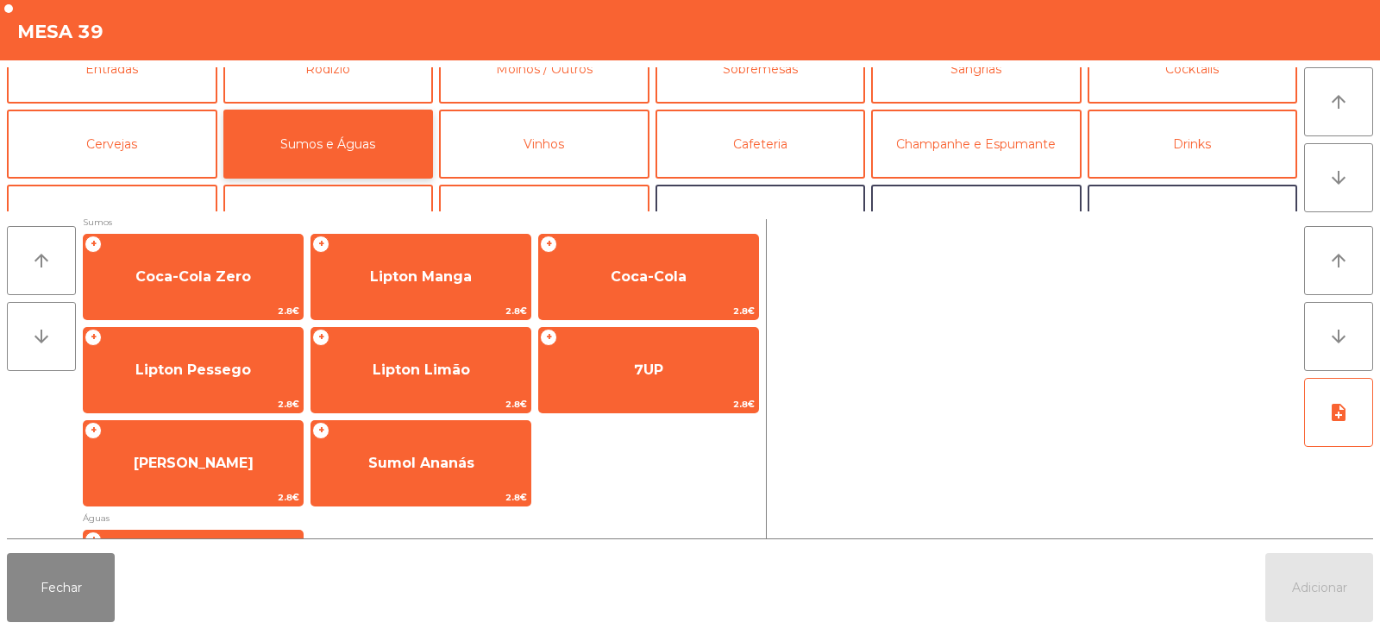
scroll to position [296, 0]
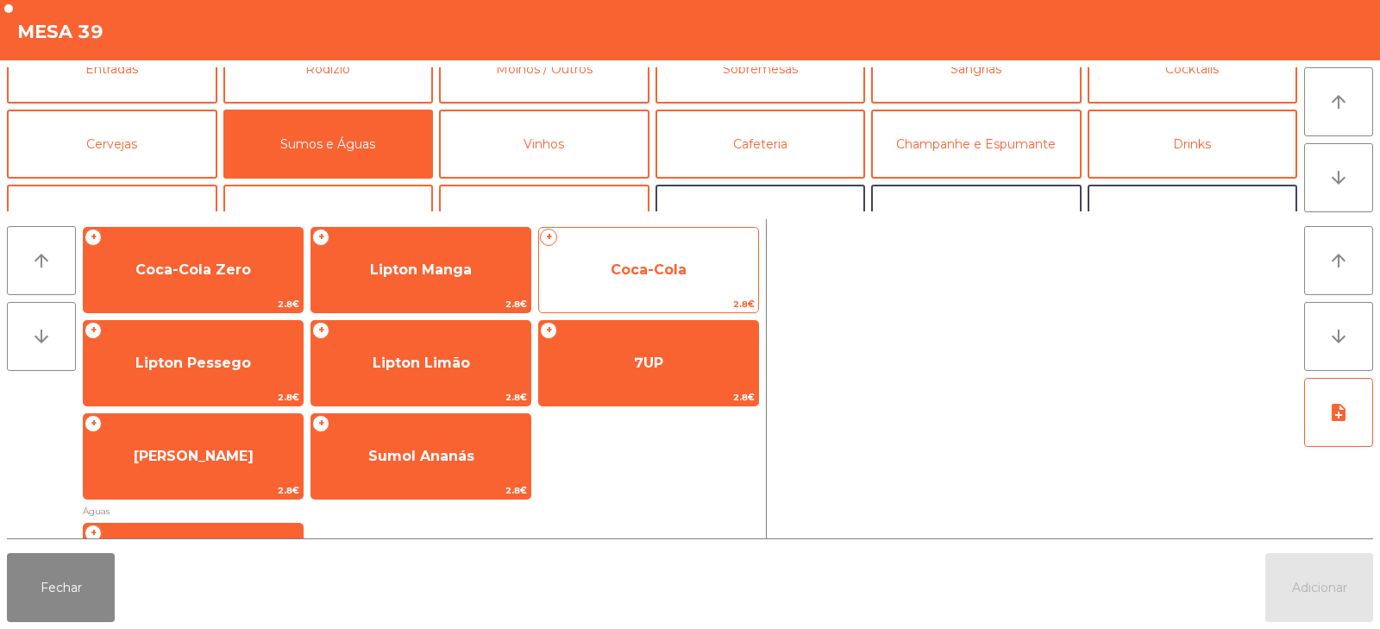
click at [619, 268] on span "Coca-Cola" at bounding box center [648, 269] width 76 height 16
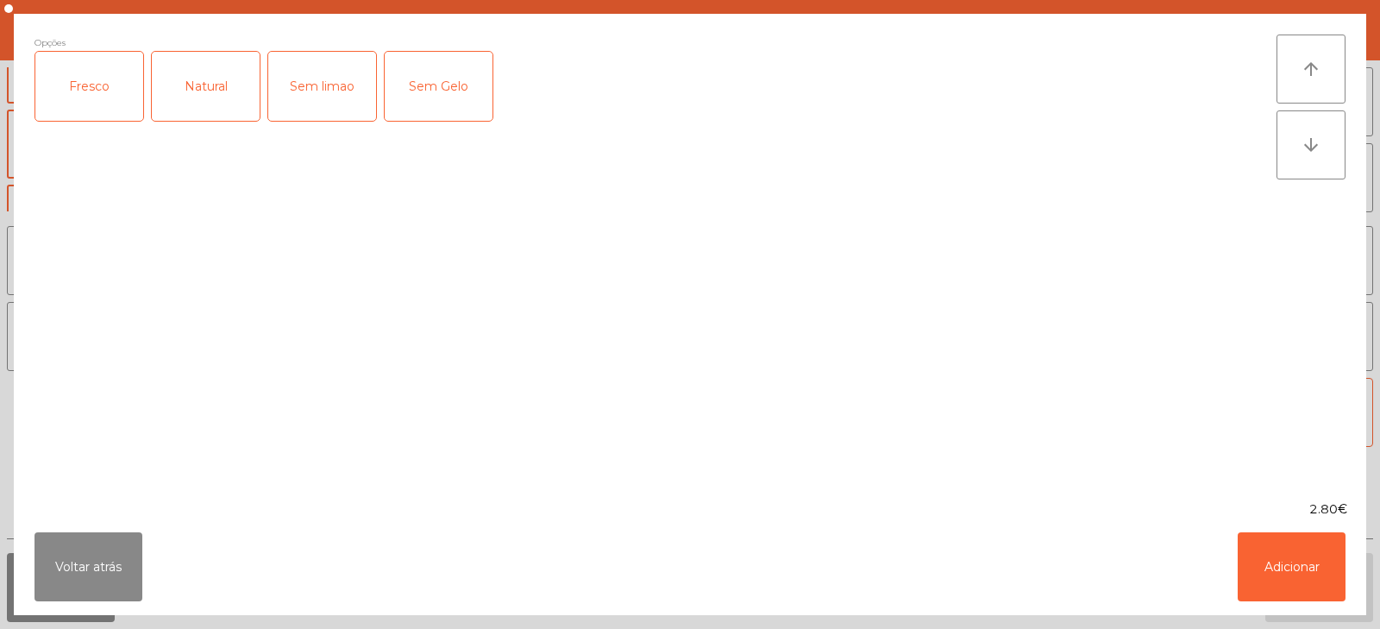
click at [116, 86] on div "Fresco" at bounding box center [89, 86] width 108 height 69
click at [1300, 556] on button "Adicionar" at bounding box center [1291, 566] width 108 height 69
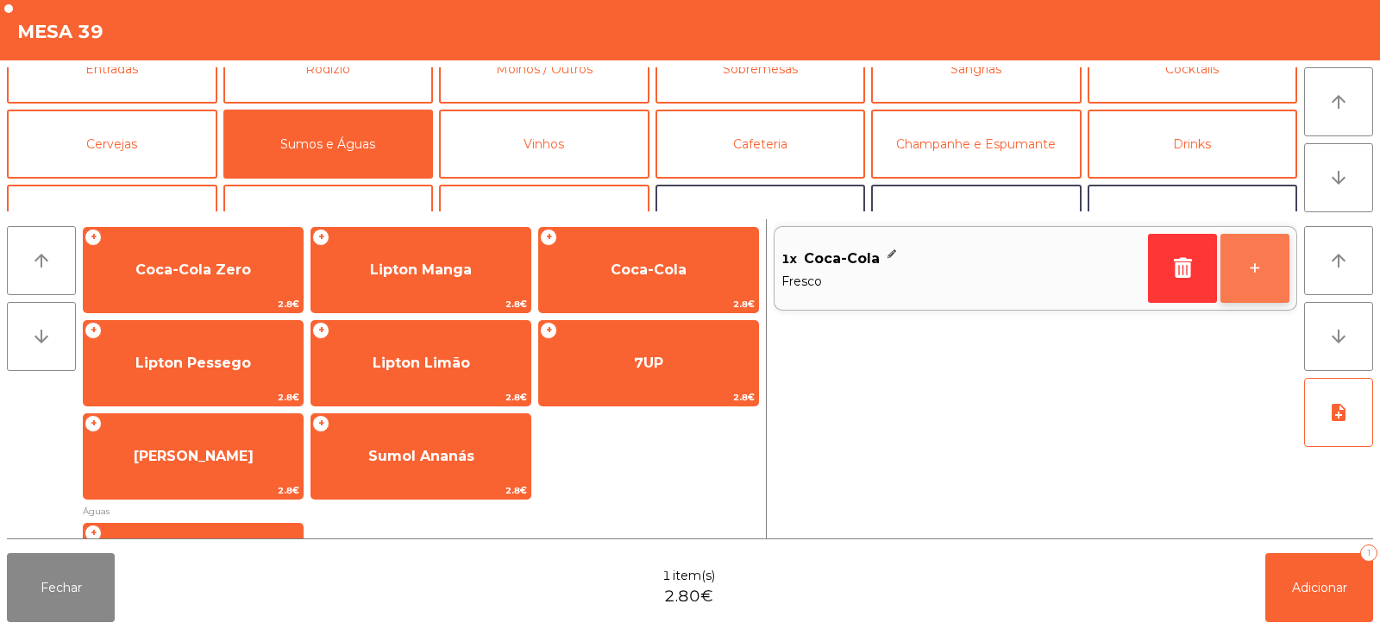
click at [1268, 278] on button "+" at bounding box center [1254, 268] width 69 height 69
click at [1265, 272] on button "+" at bounding box center [1254, 268] width 69 height 69
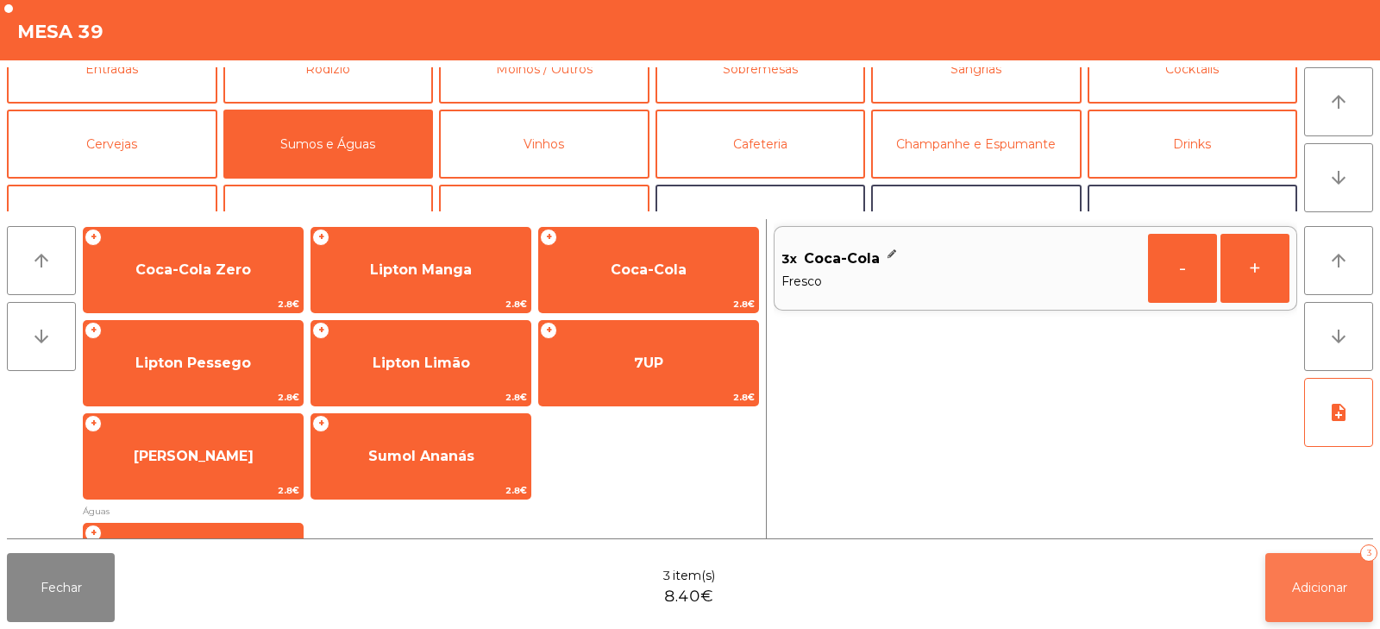
click at [1319, 582] on span "Adicionar" at bounding box center [1319, 587] width 55 height 16
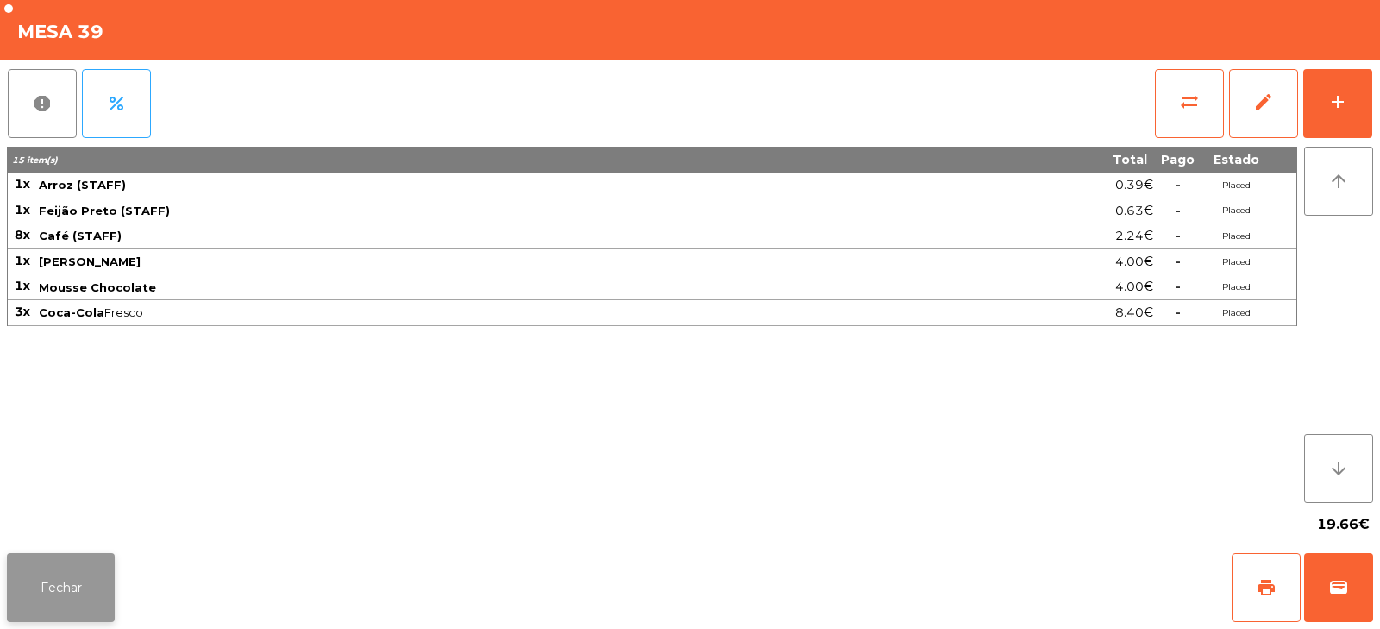
click at [75, 583] on button "Fechar" at bounding box center [61, 587] width 108 height 69
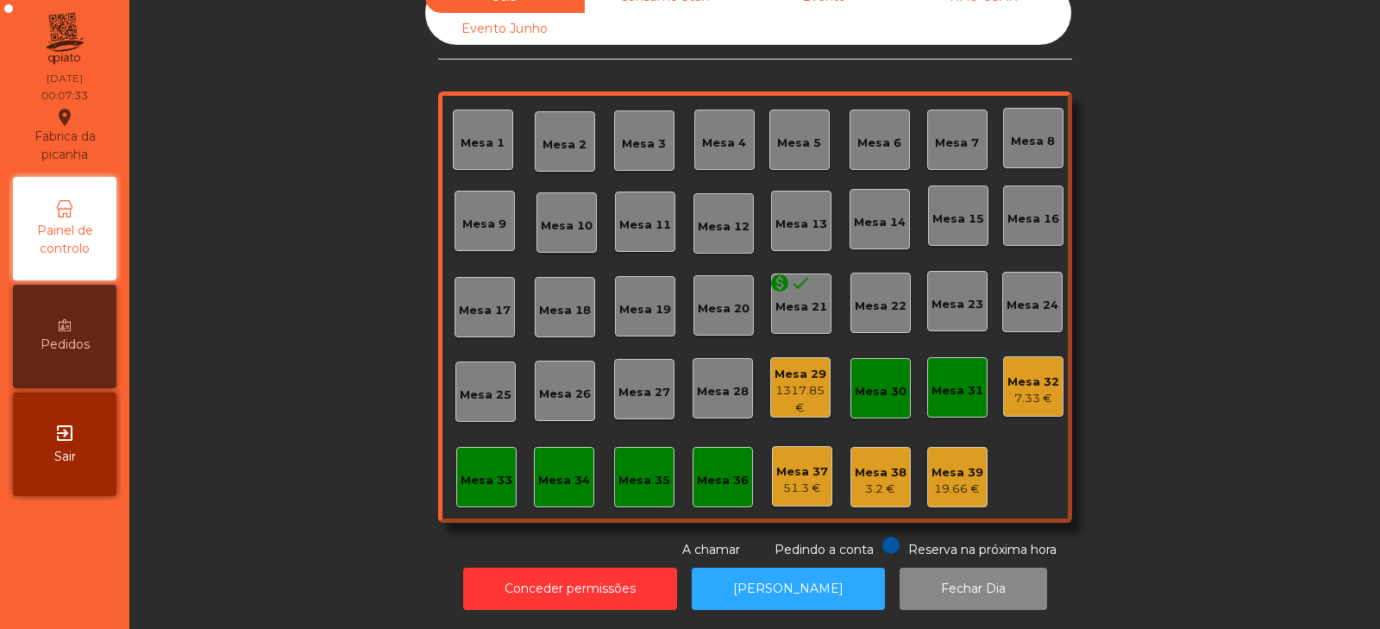
click at [1041, 373] on div "Mesa 32" at bounding box center [1033, 381] width 52 height 17
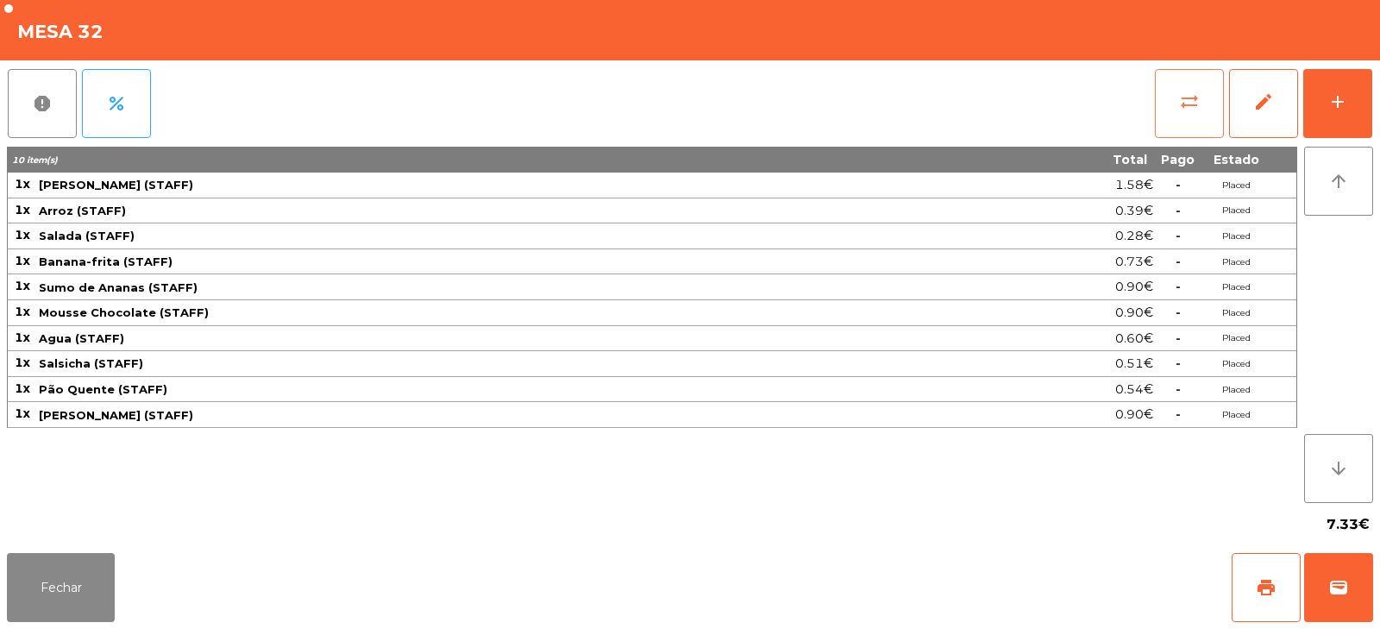
click at [1172, 108] on button "sync_alt" at bounding box center [1189, 103] width 69 height 69
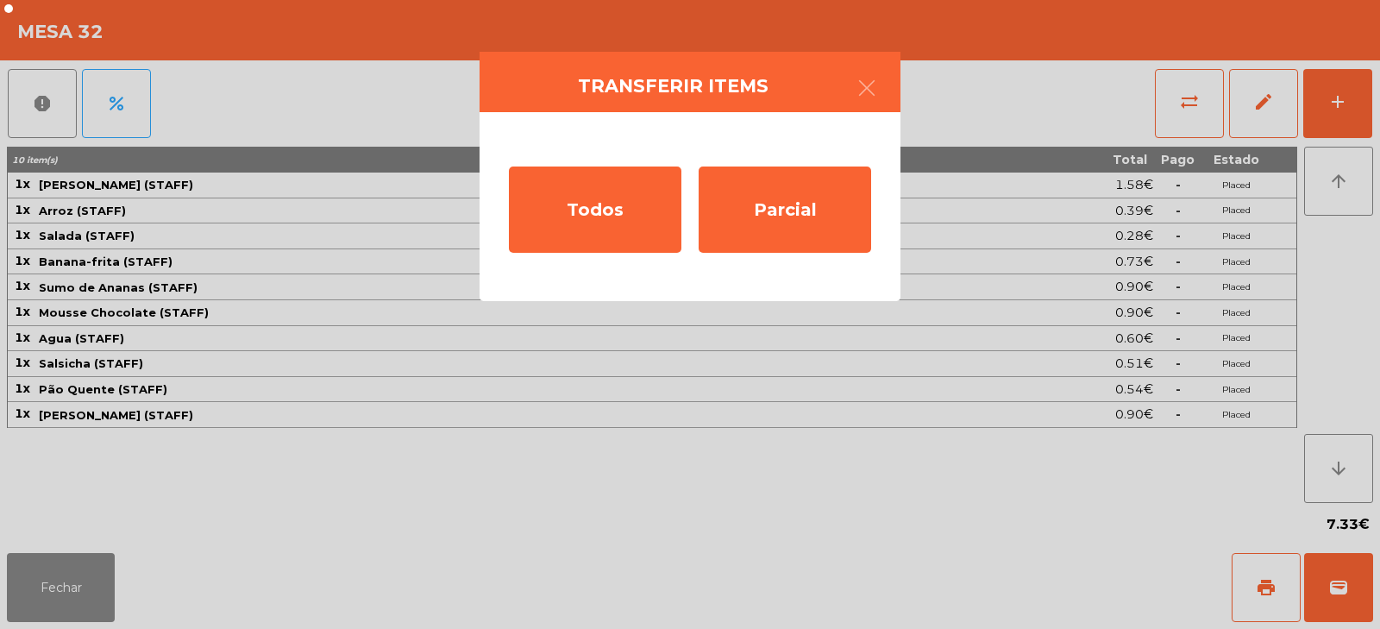
click at [110, 573] on ngb-modal-window "Transferir items Todos Parcial" at bounding box center [690, 314] width 1380 height 629
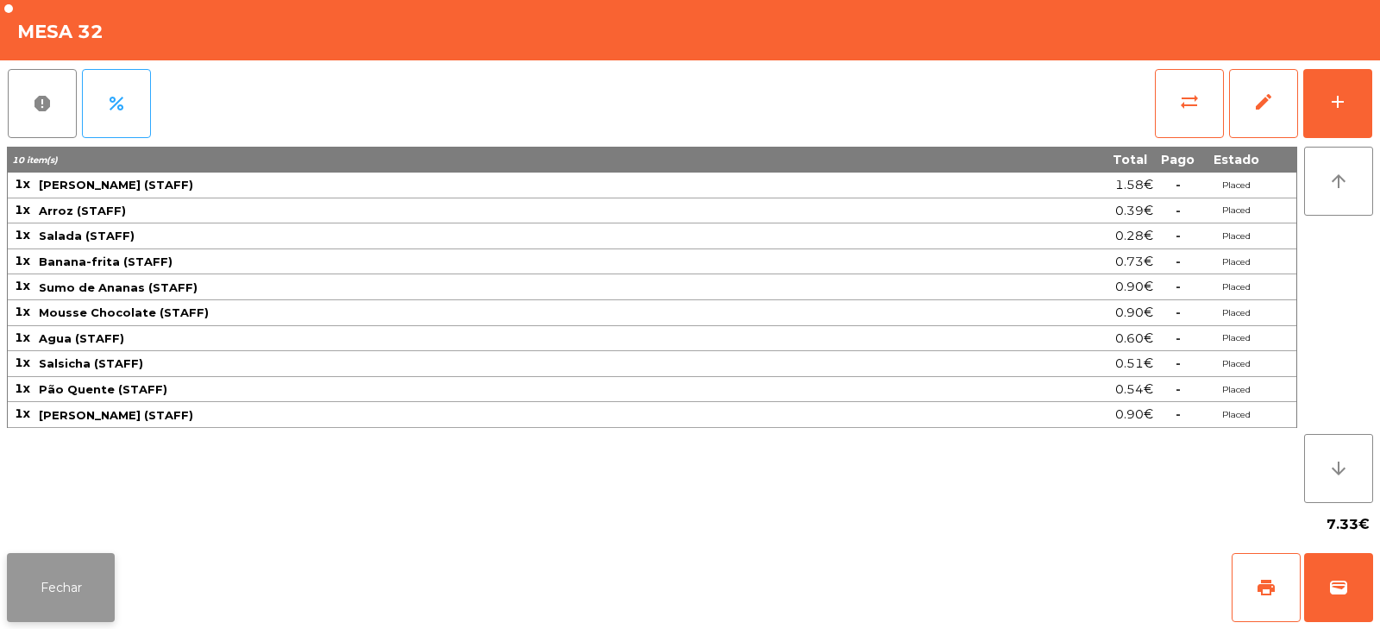
click at [105, 582] on button "Fechar" at bounding box center [61, 587] width 108 height 69
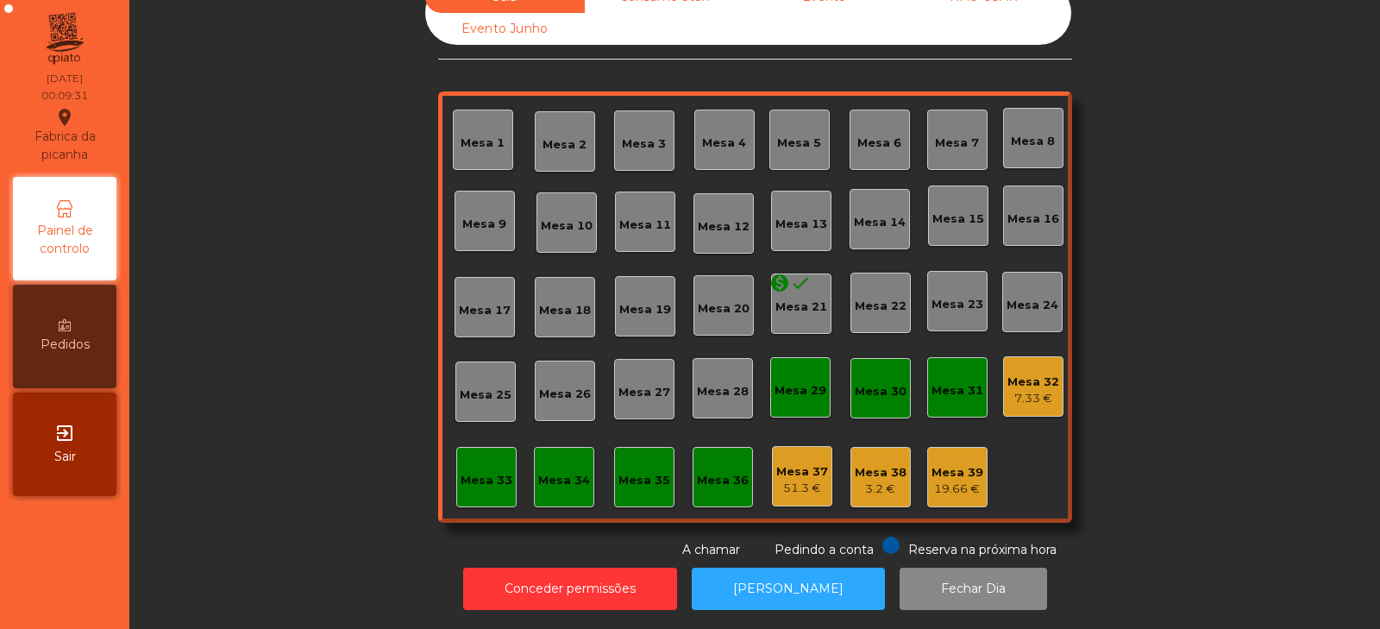
click at [1017, 390] on div "7.33 €" at bounding box center [1033, 398] width 52 height 17
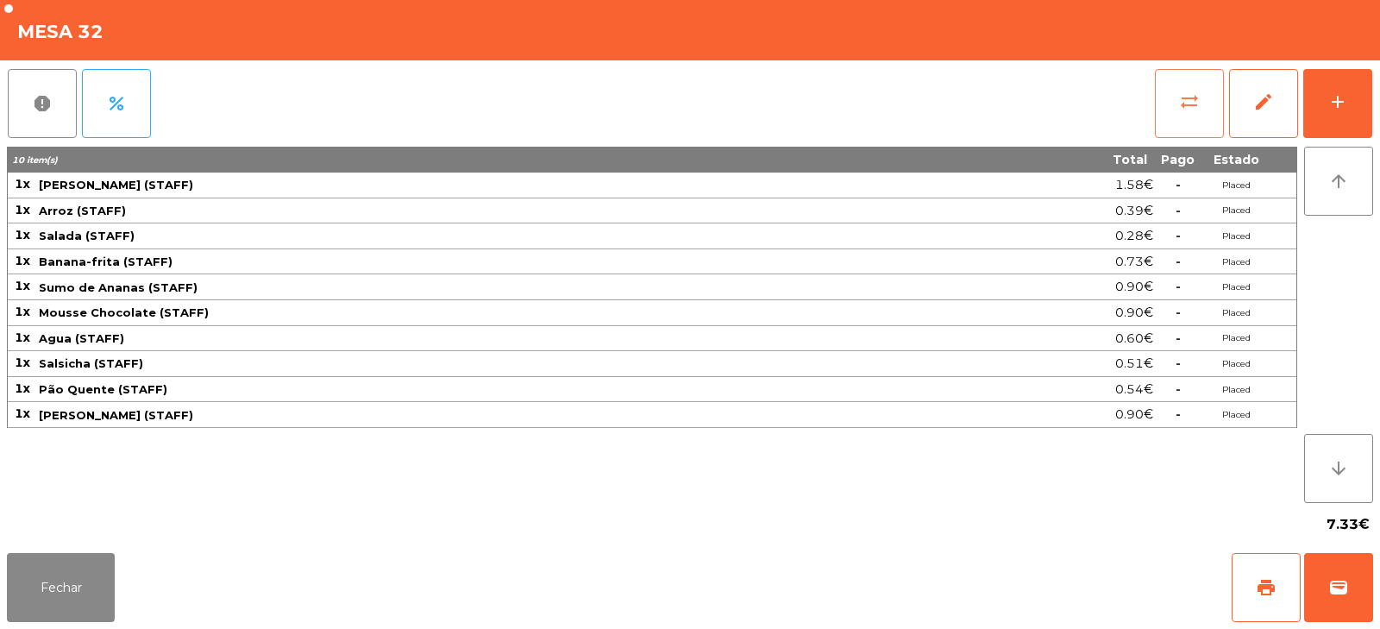
click at [1197, 106] on span "sync_alt" at bounding box center [1189, 101] width 21 height 21
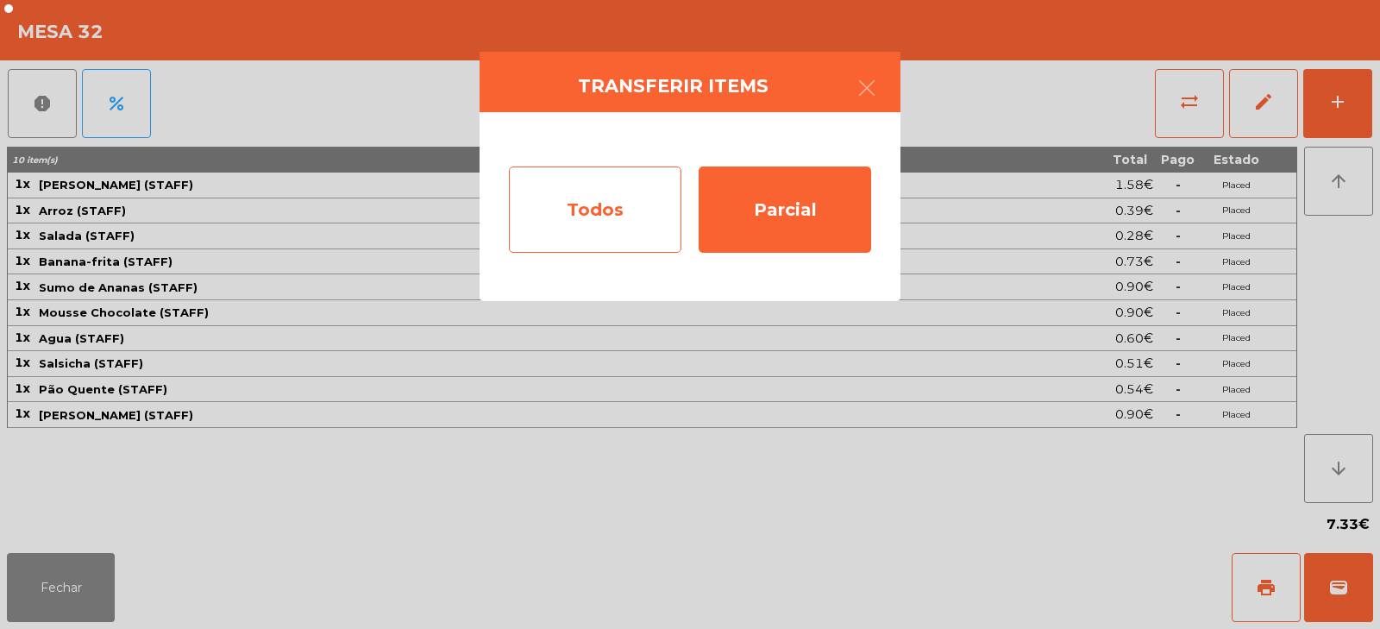
click at [631, 210] on div "Todos" at bounding box center [595, 209] width 172 height 86
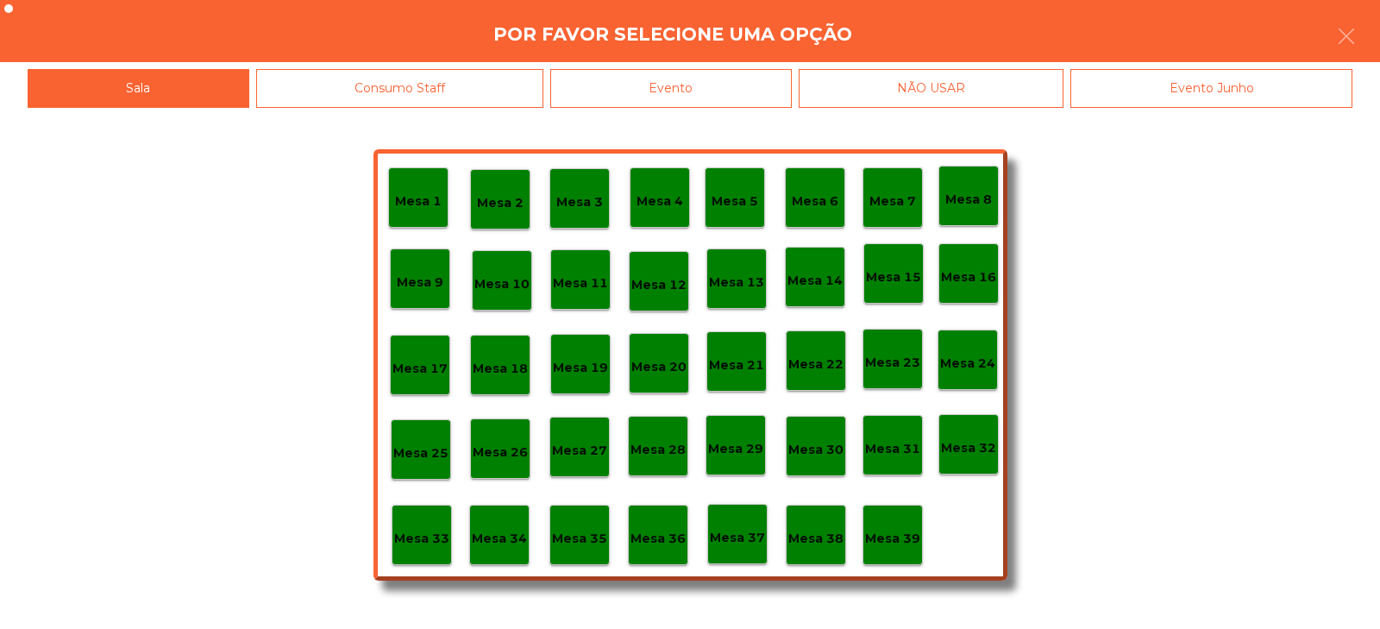
click at [892, 522] on div "Mesa 39" at bounding box center [892, 535] width 55 height 27
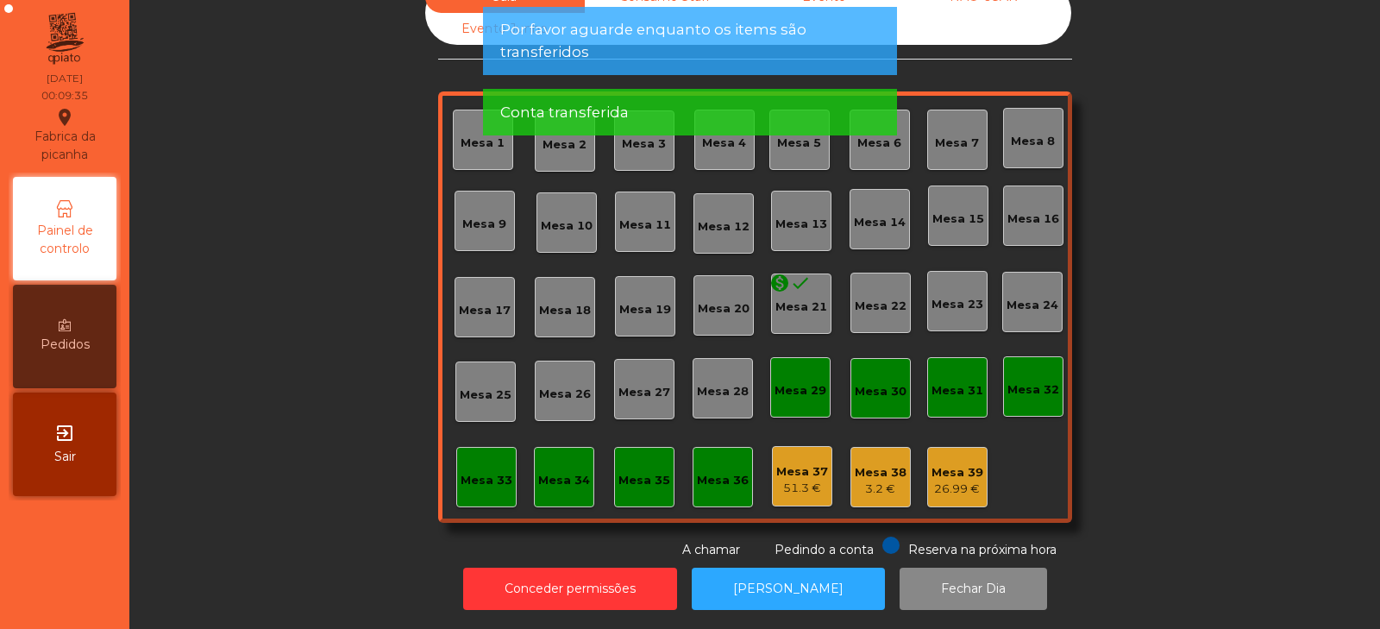
click at [880, 480] on div "3.2 €" at bounding box center [881, 488] width 52 height 17
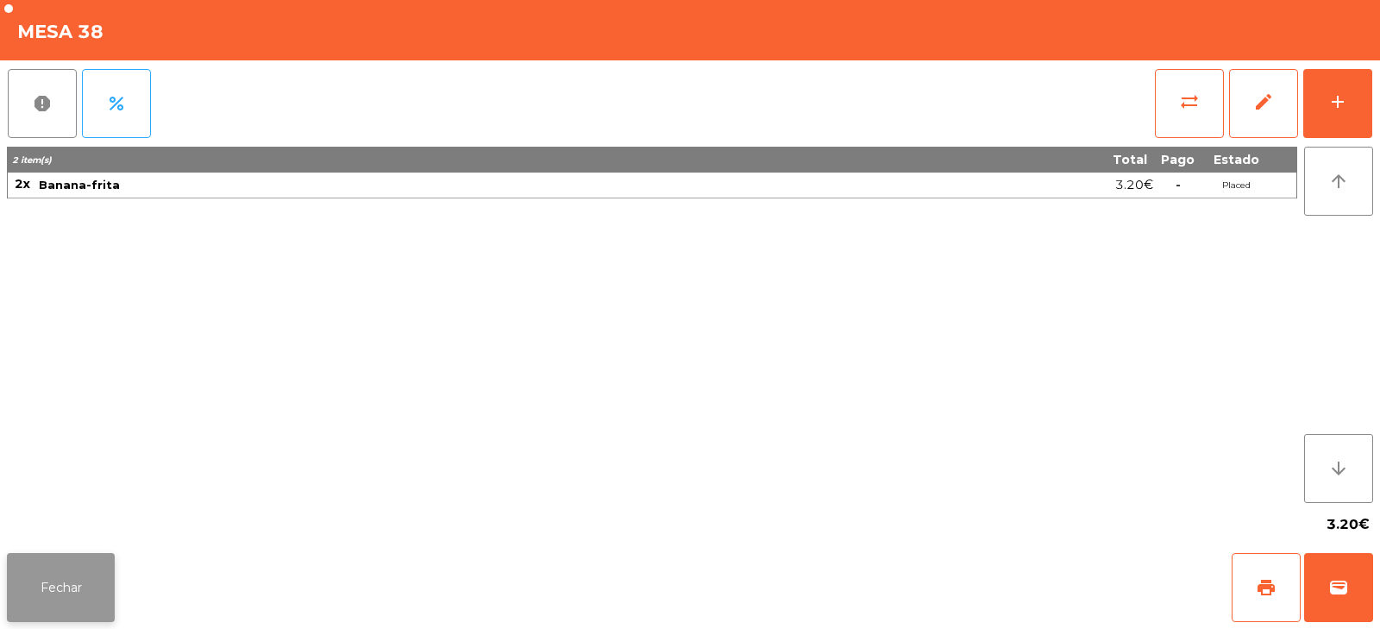
click at [60, 560] on button "Fechar" at bounding box center [61, 587] width 108 height 69
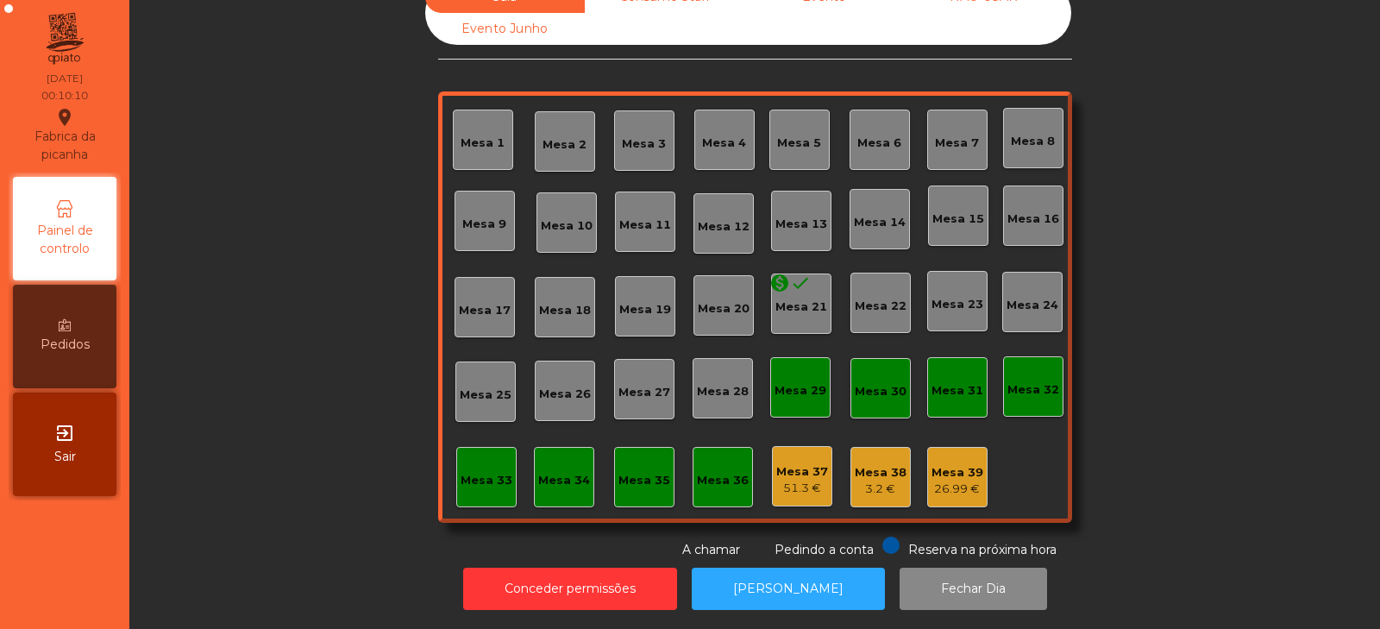
click at [961, 466] on div "Mesa 39" at bounding box center [957, 472] width 52 height 17
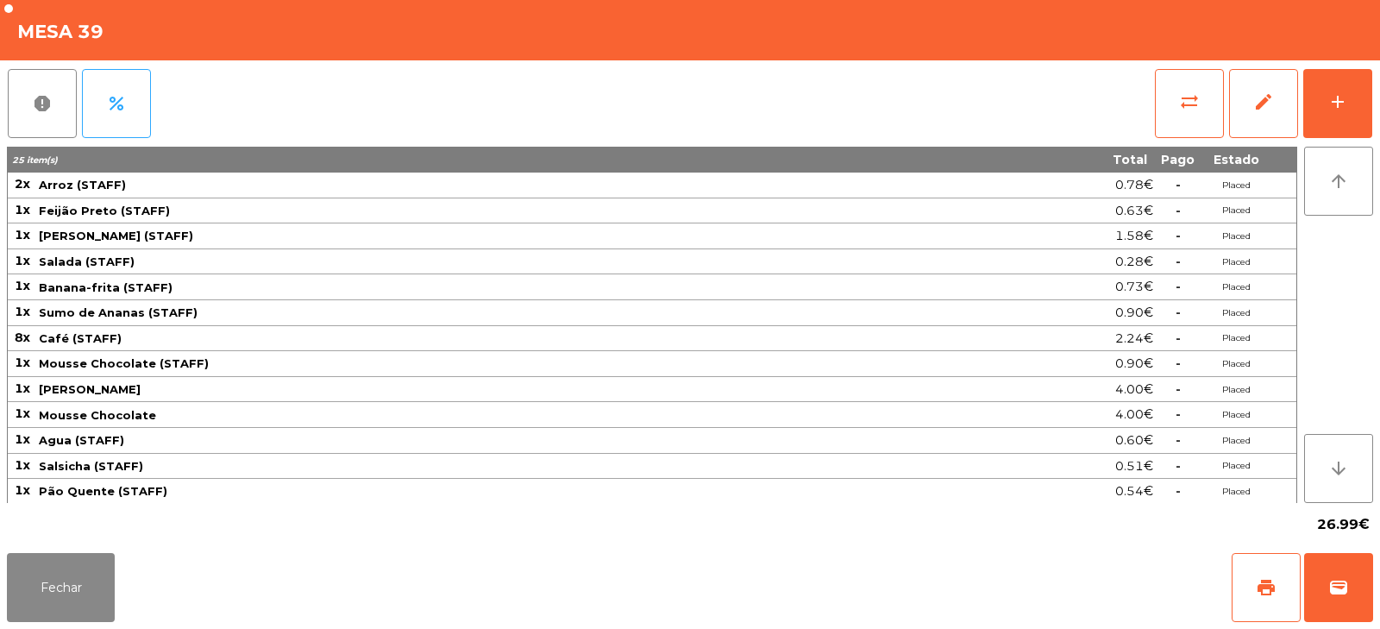
scroll to position [53, 0]
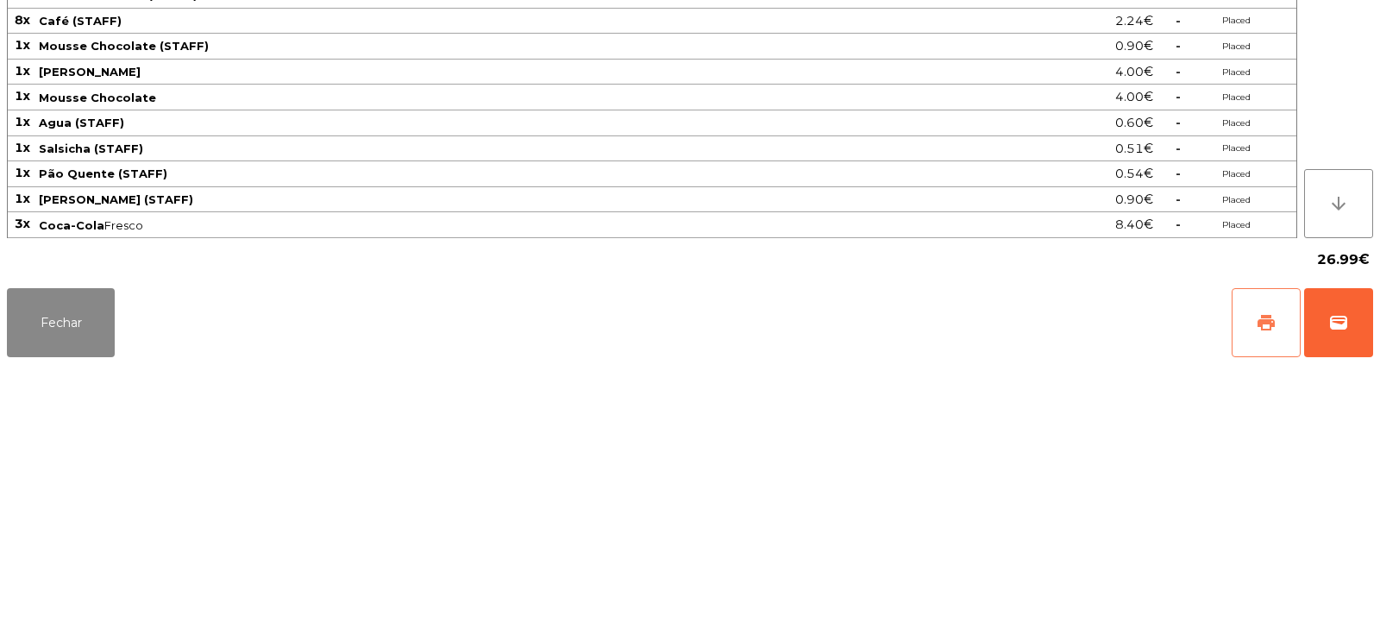
click at [1266, 588] on span "print" at bounding box center [1265, 587] width 21 height 21
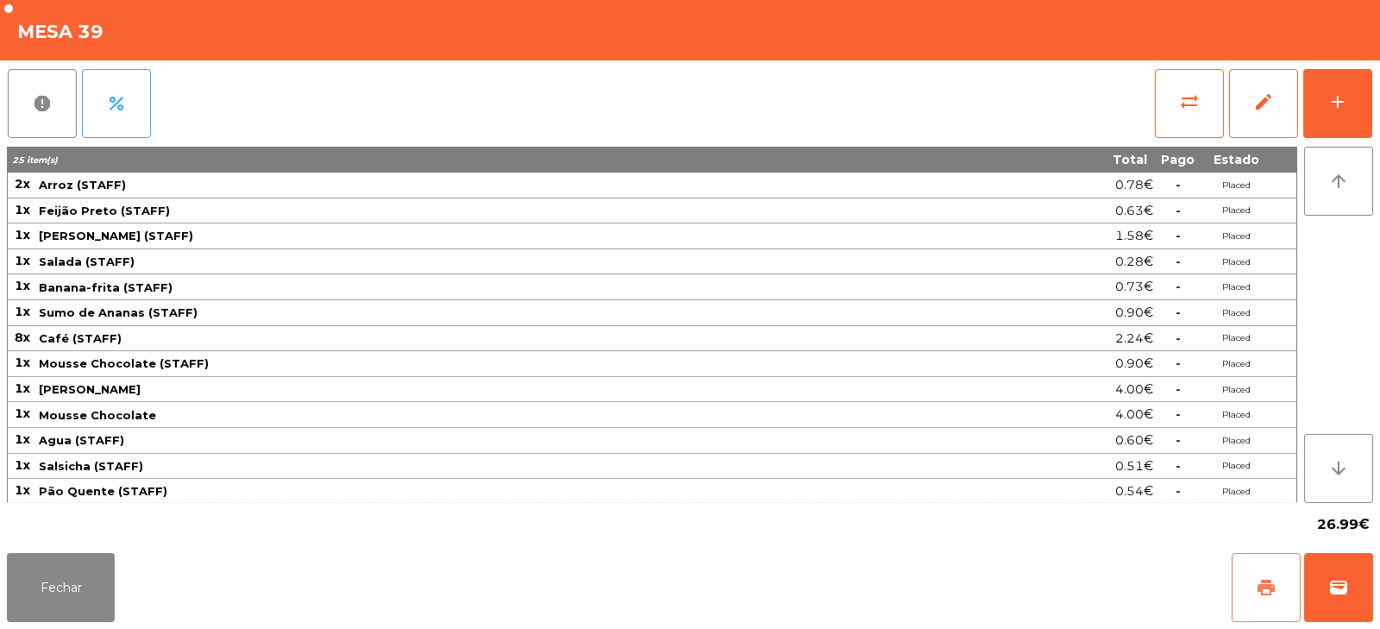
scroll to position [53, 0]
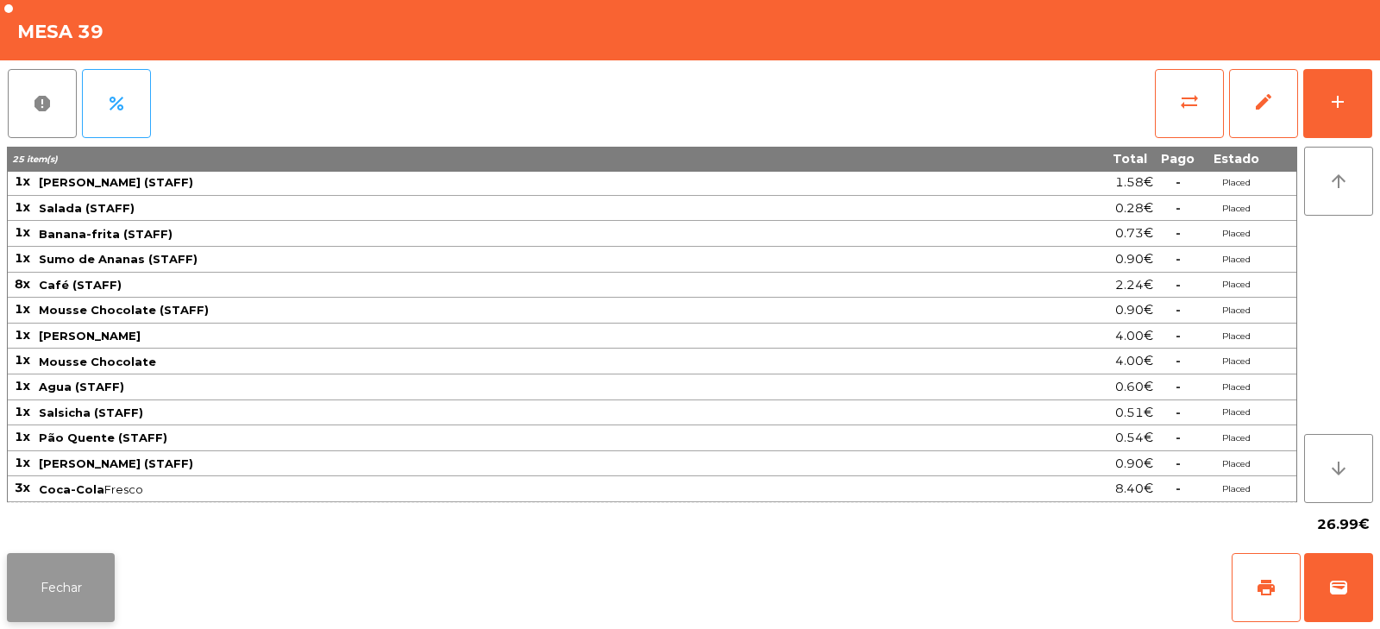
click at [41, 592] on button "Fechar" at bounding box center [61, 587] width 108 height 69
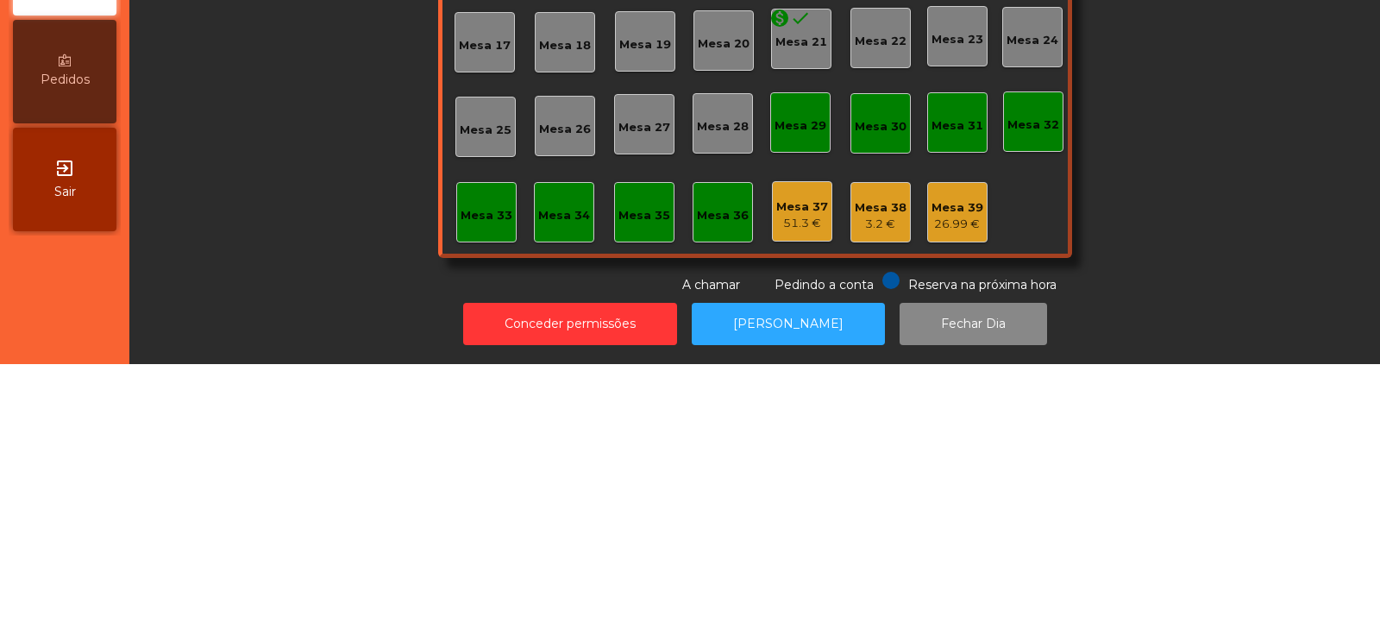
scroll to position [0, 0]
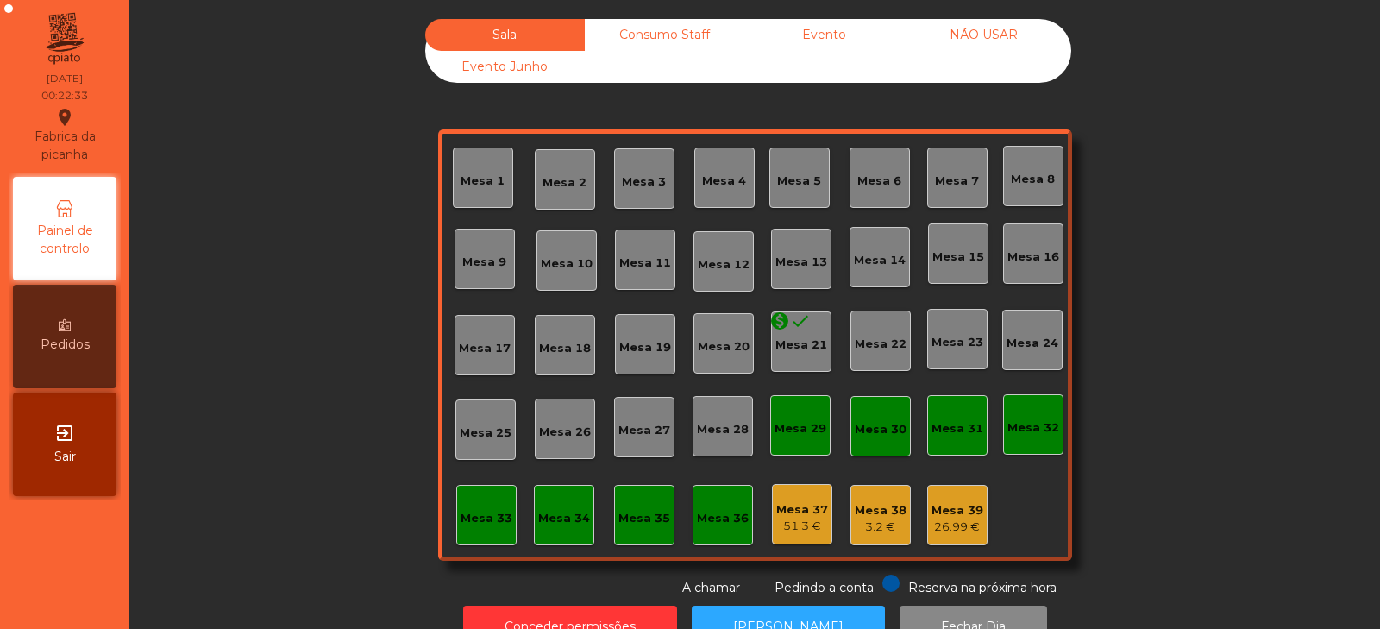
click at [633, 29] on div "Consumo Staff" at bounding box center [665, 35] width 160 height 32
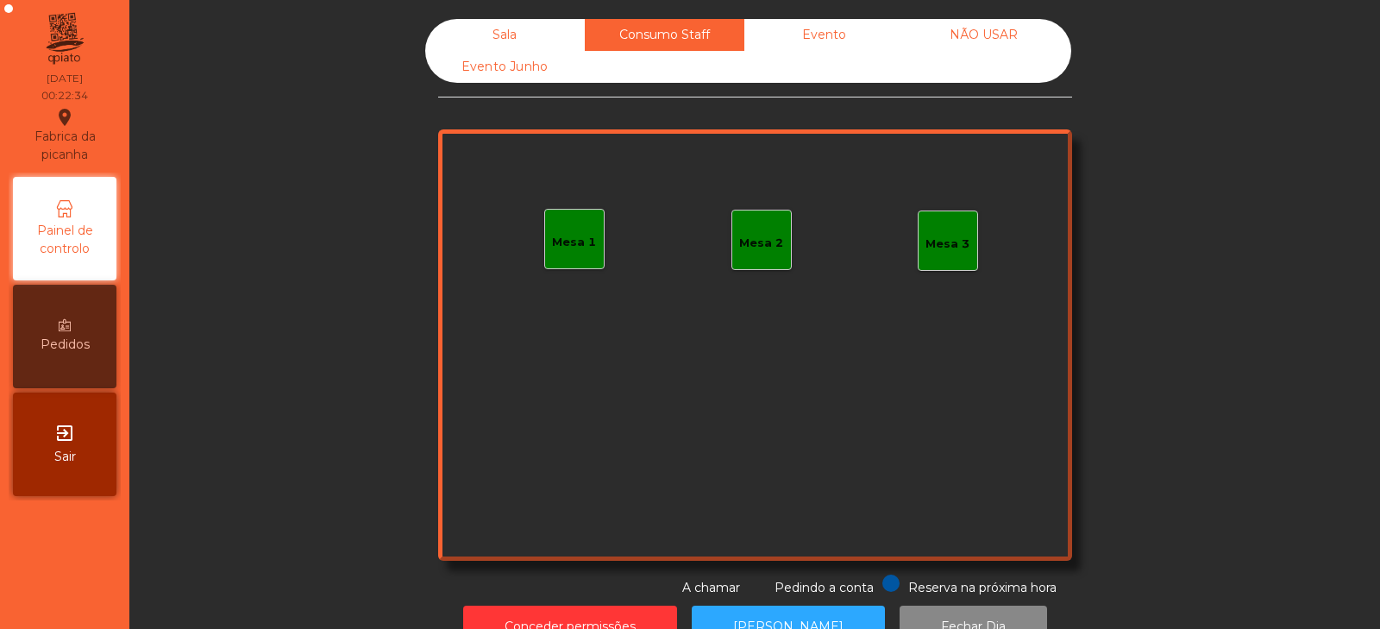
click at [823, 37] on div "Evento" at bounding box center [824, 35] width 160 height 32
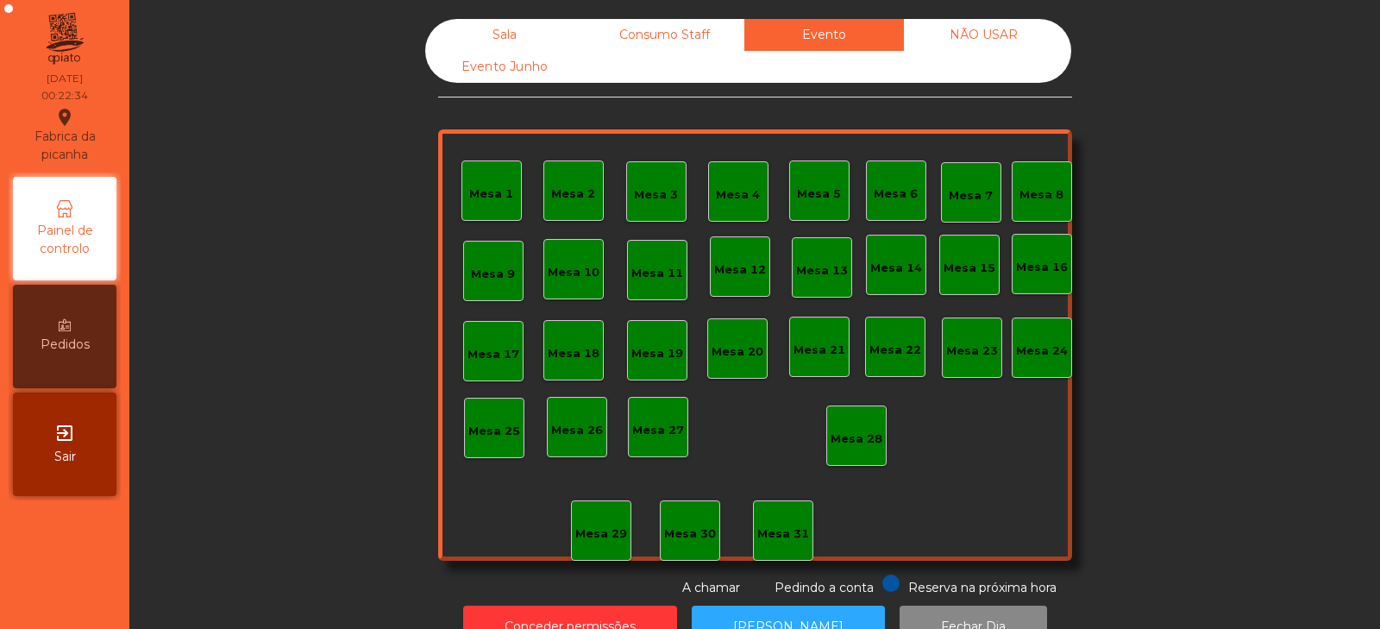
click at [986, 29] on div "NÃO USAR" at bounding box center [984, 35] width 160 height 32
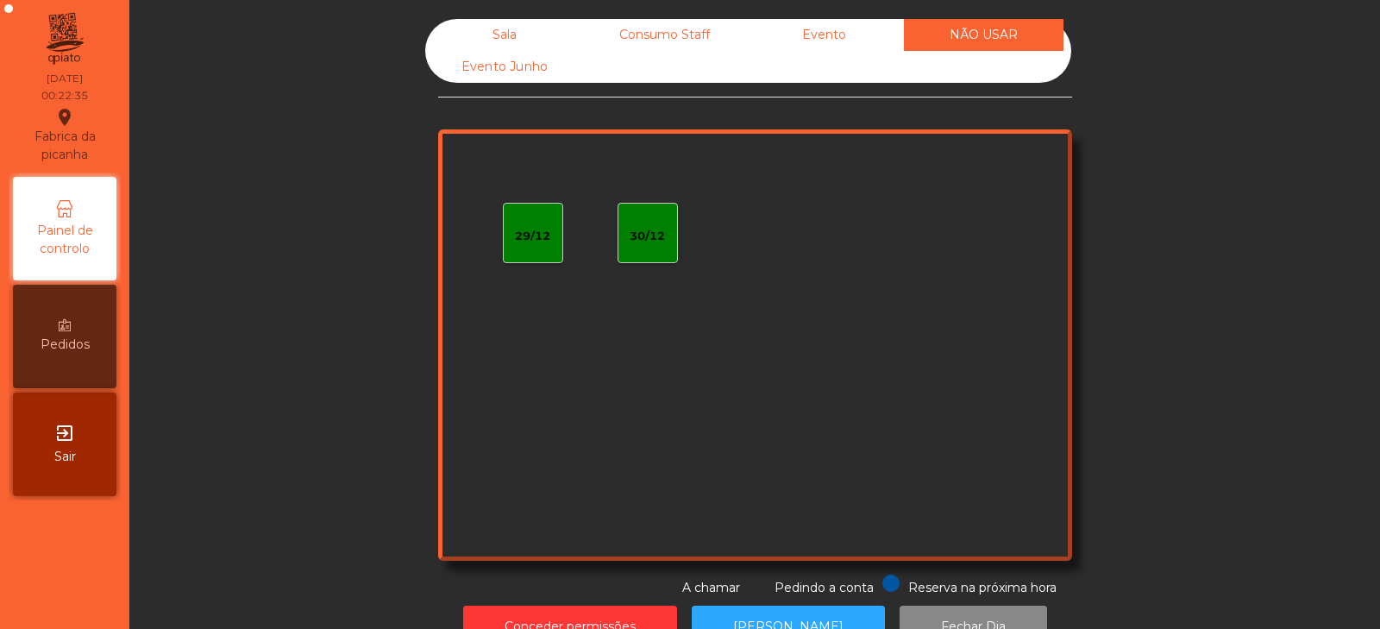
click at [528, 66] on div "Evento Junho" at bounding box center [505, 67] width 160 height 32
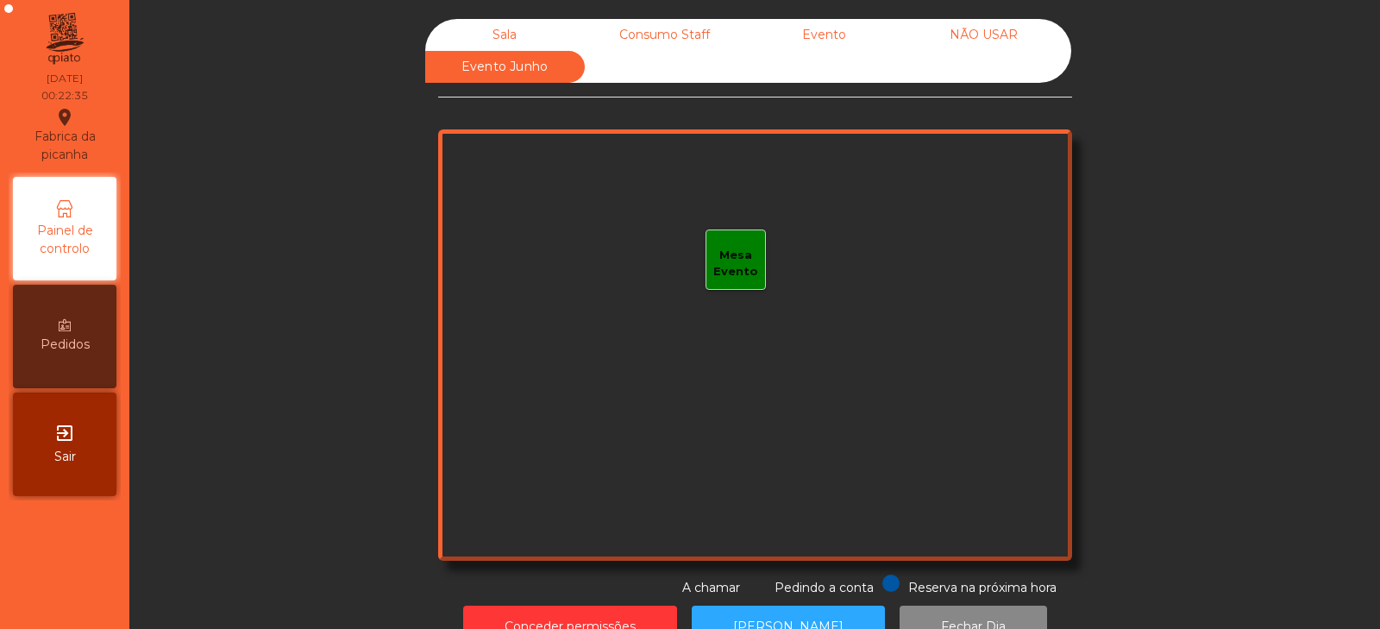
click at [503, 32] on div "Sala" at bounding box center [505, 35] width 160 height 32
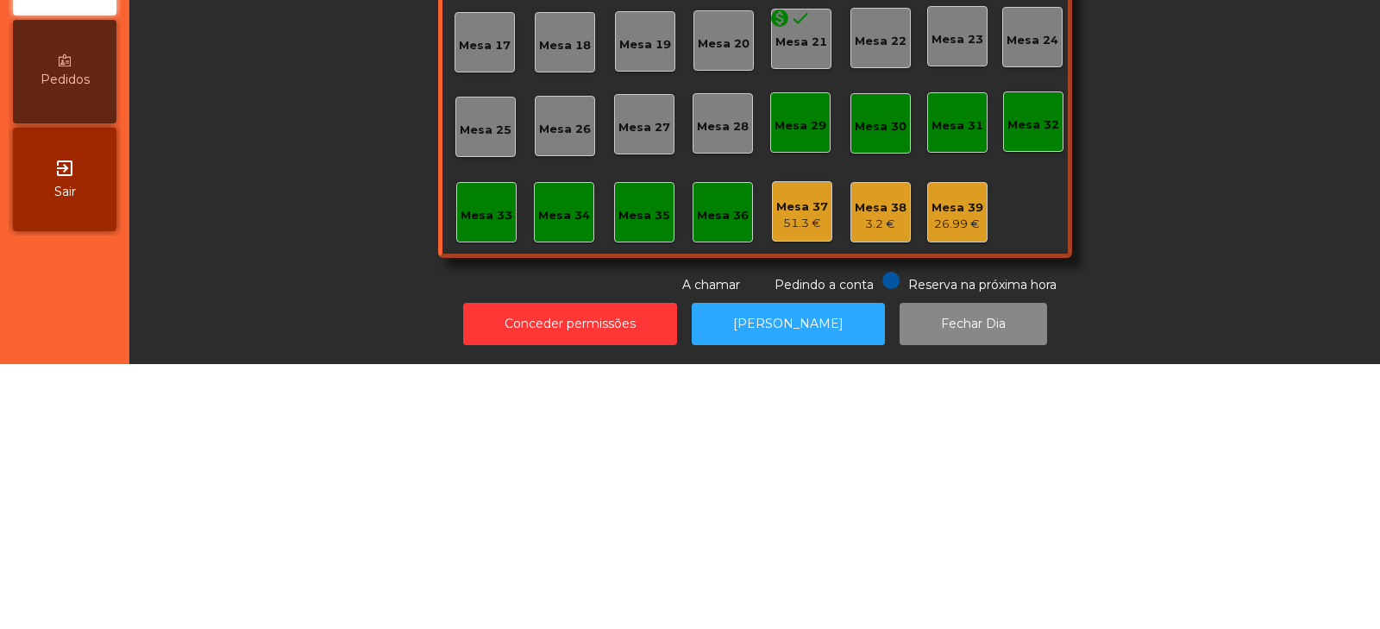
scroll to position [51, 0]
click at [759, 571] on button "[PERSON_NAME]" at bounding box center [788, 588] width 193 height 42
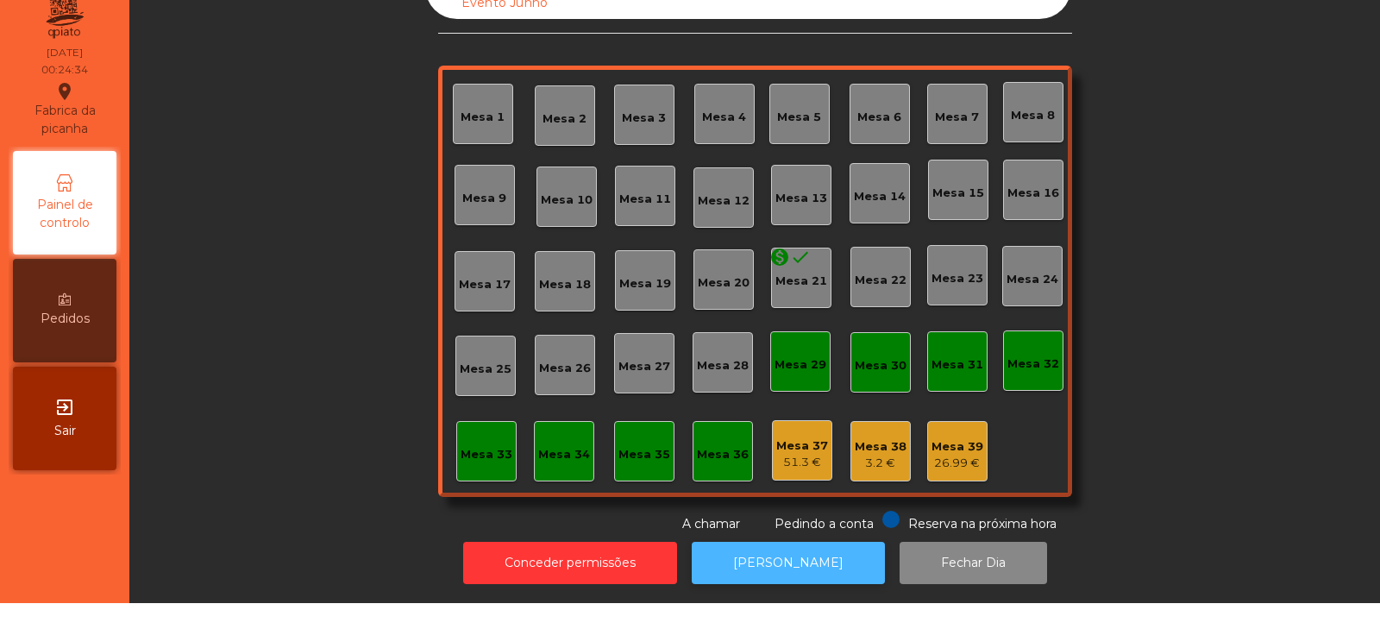
click at [815, 590] on button "[PERSON_NAME]" at bounding box center [788, 588] width 193 height 42
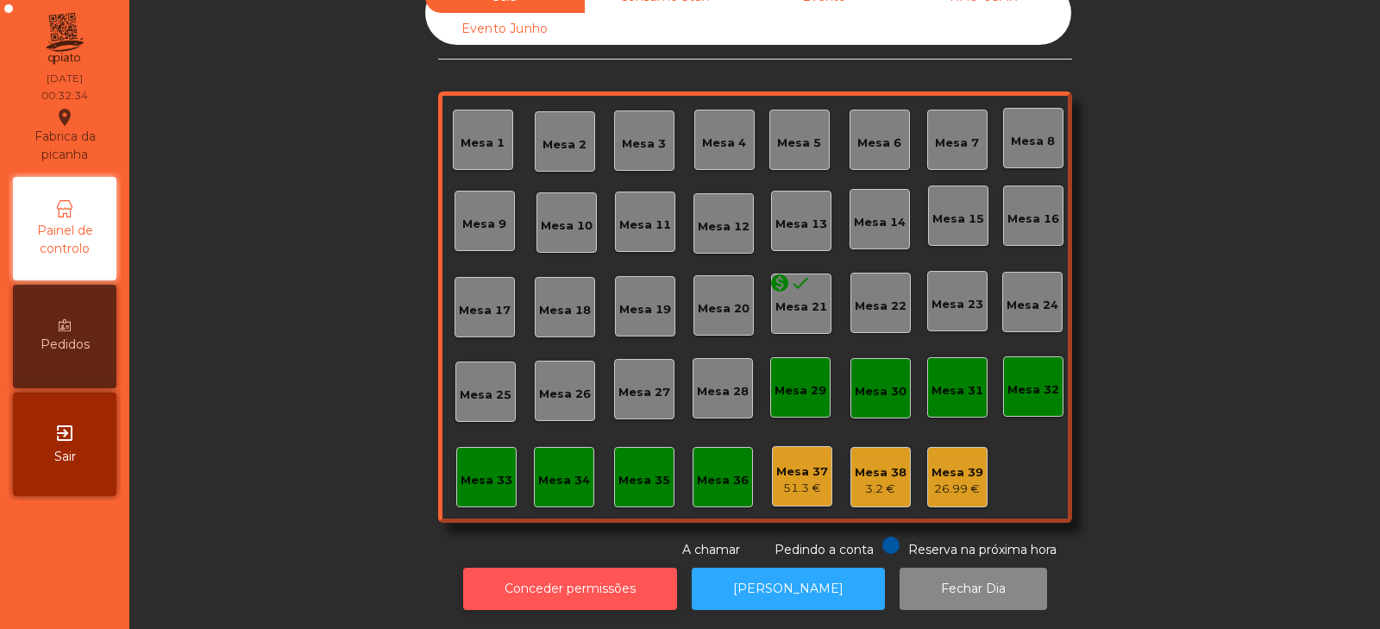
click at [630, 567] on button "Conceder permissões" at bounding box center [570, 588] width 214 height 42
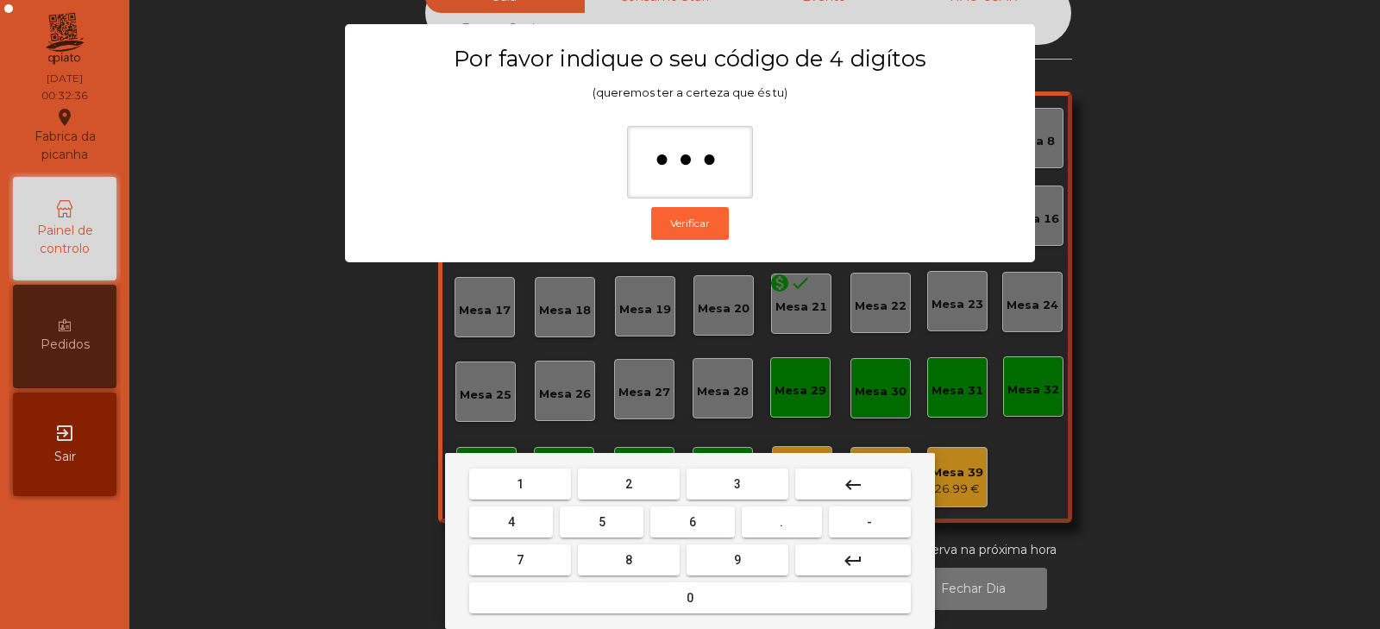
type input "****"
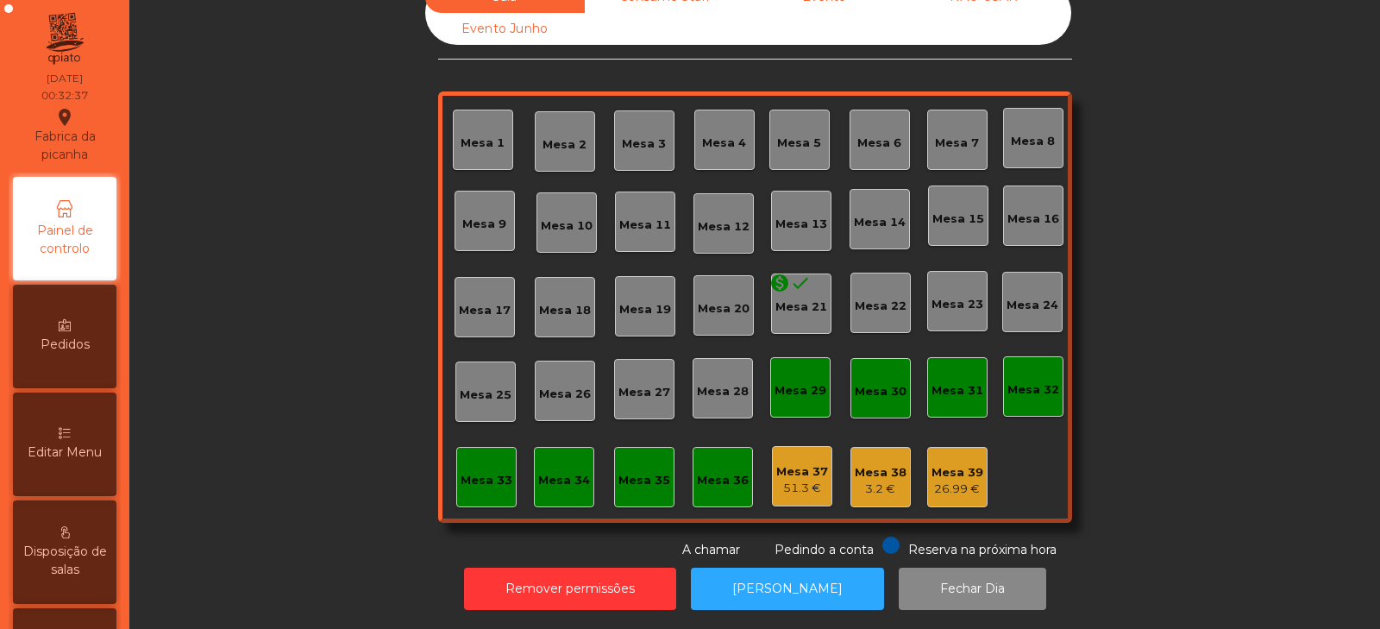
click at [807, 464] on div "Mesa 37" at bounding box center [802, 471] width 52 height 17
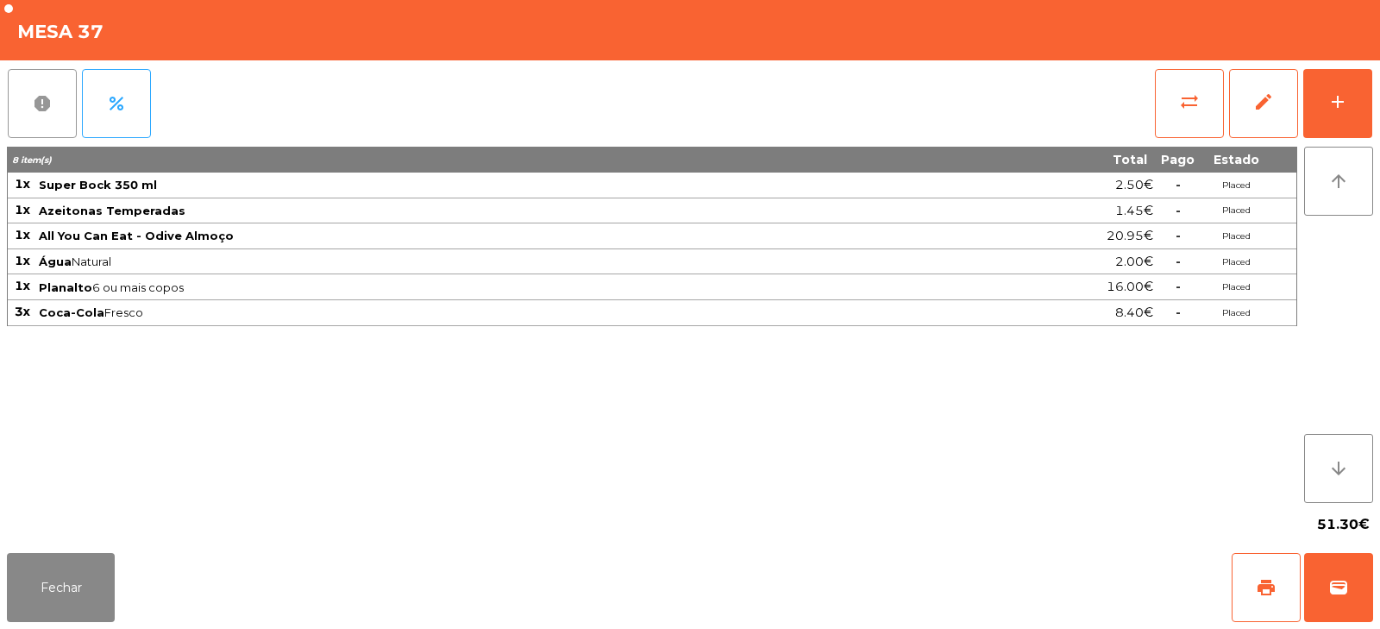
click at [51, 110] on span "report" at bounding box center [42, 103] width 21 height 21
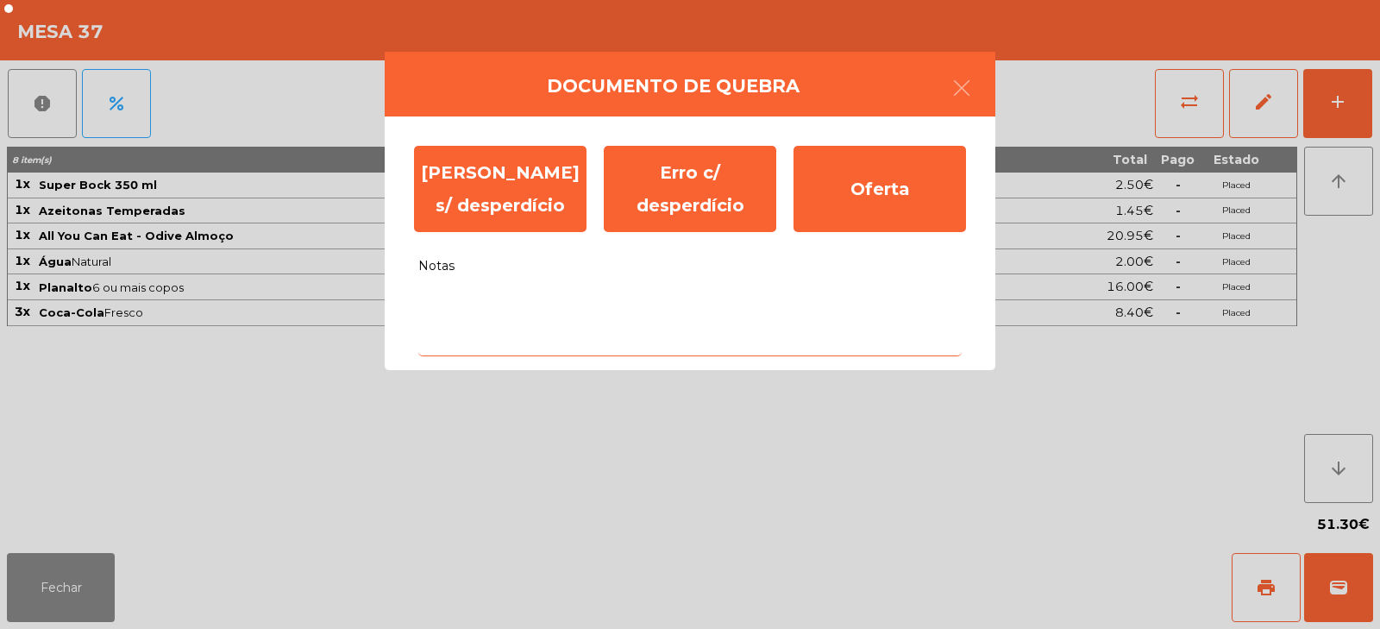
click at [638, 294] on textarea "Notas" at bounding box center [689, 321] width 543 height 72
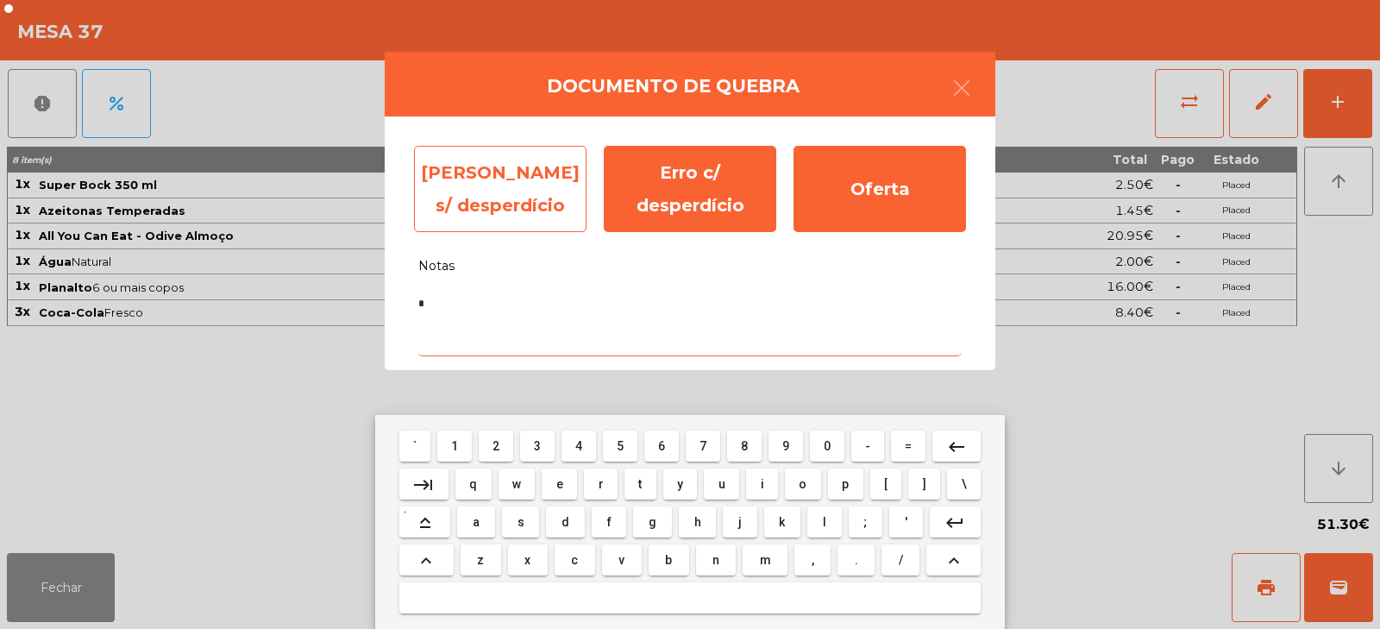
type textarea "*"
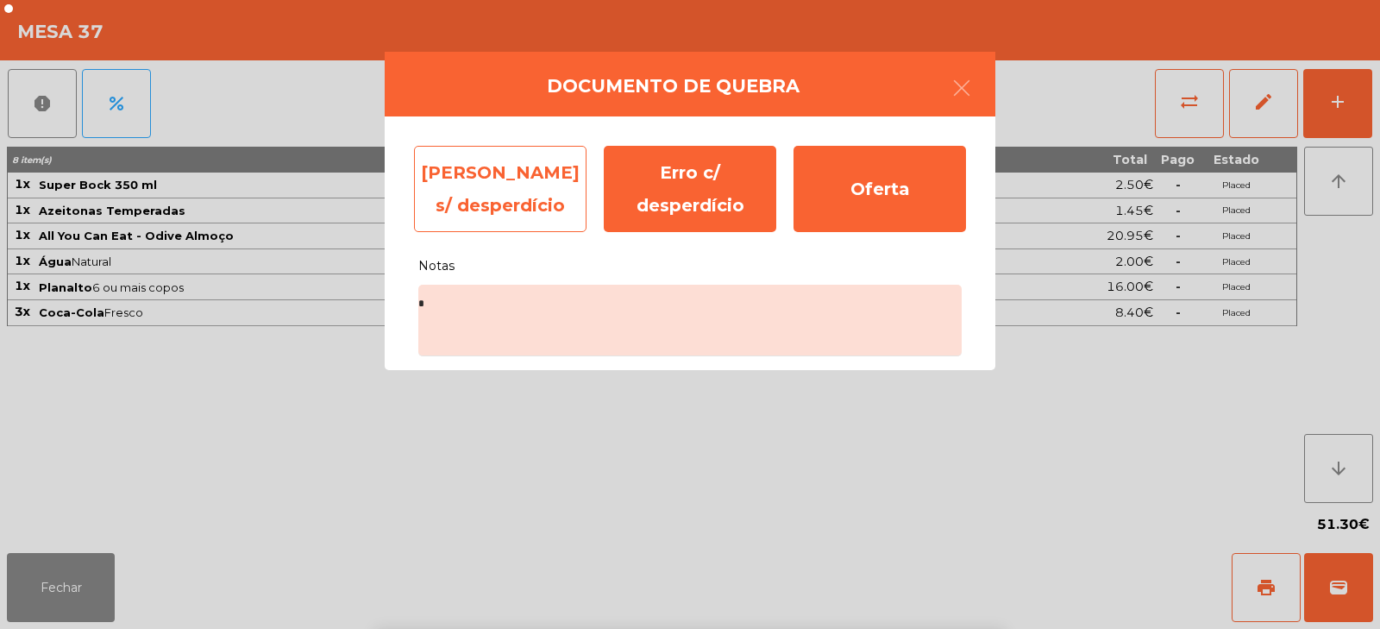
click at [535, 186] on div "Erro s/ desperdício" at bounding box center [500, 189] width 172 height 86
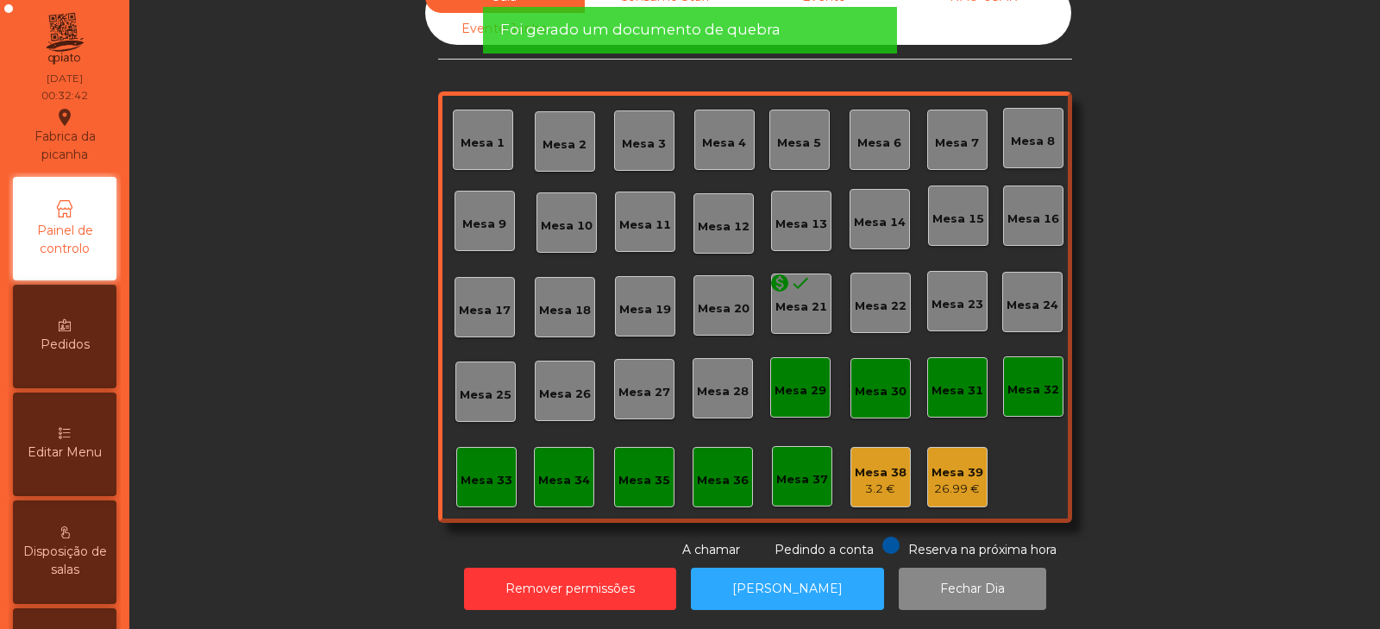
click at [884, 480] on div "3.2 €" at bounding box center [881, 488] width 52 height 17
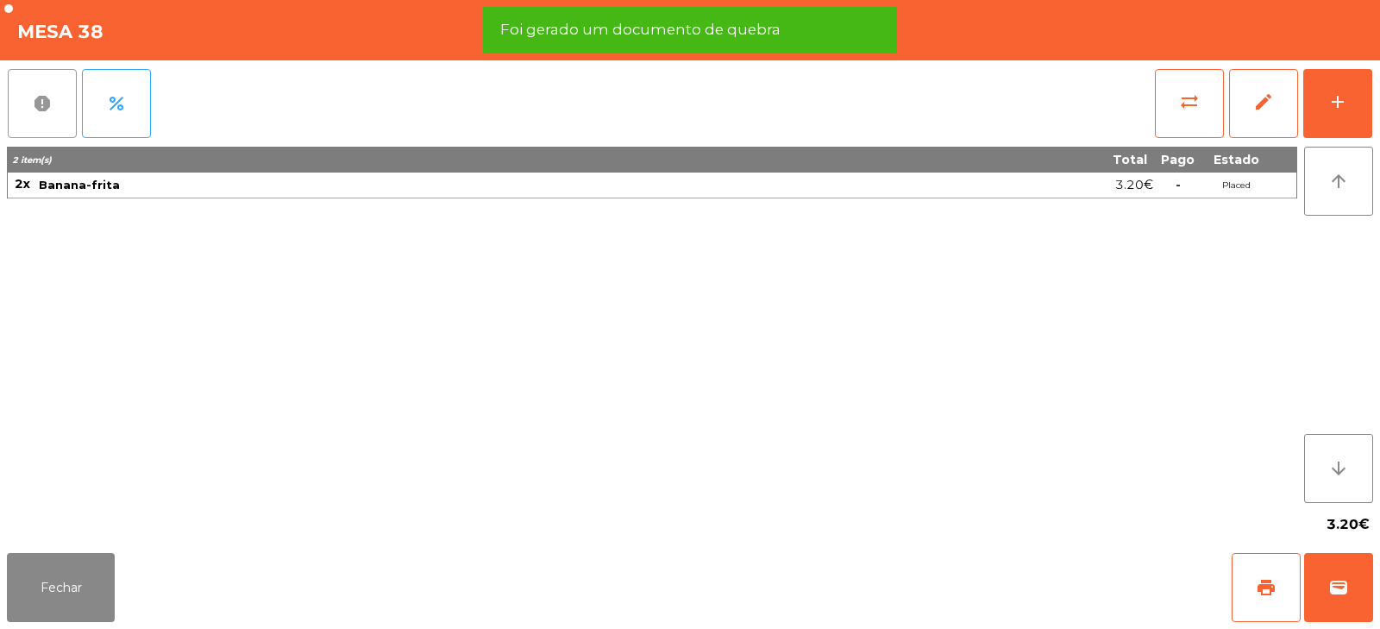
click at [65, 97] on button "report" at bounding box center [42, 103] width 69 height 69
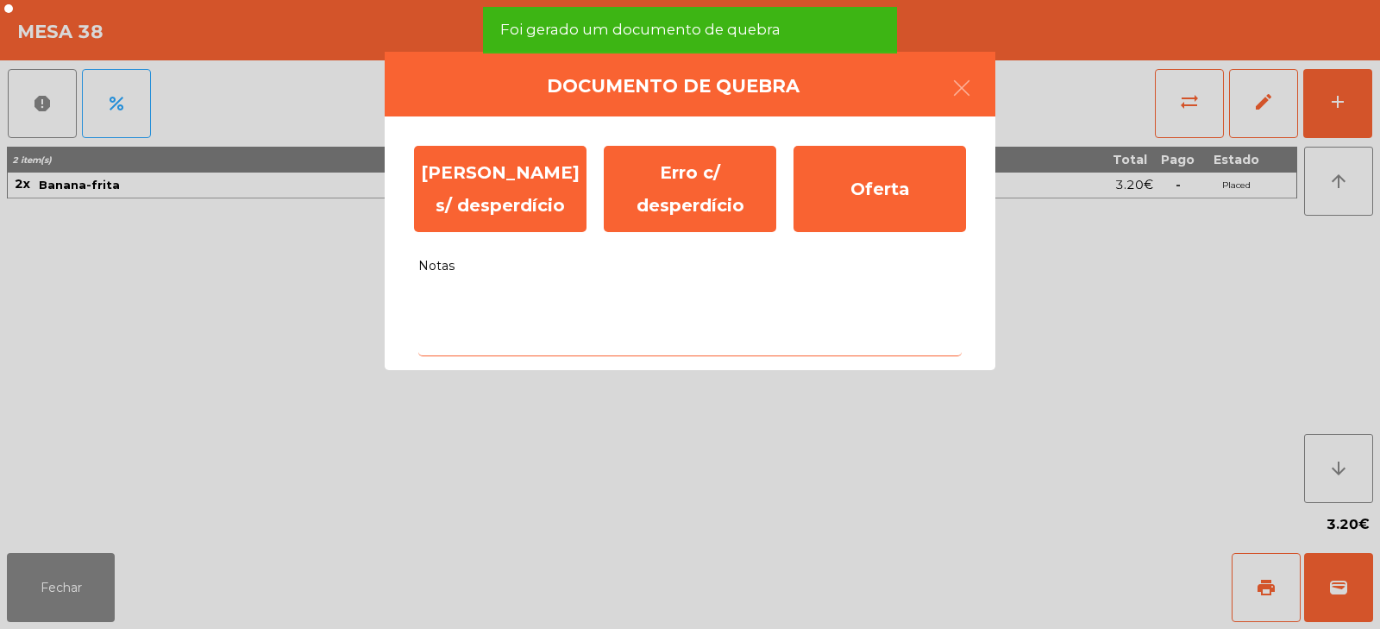
click at [513, 299] on textarea "Notas" at bounding box center [689, 321] width 543 height 72
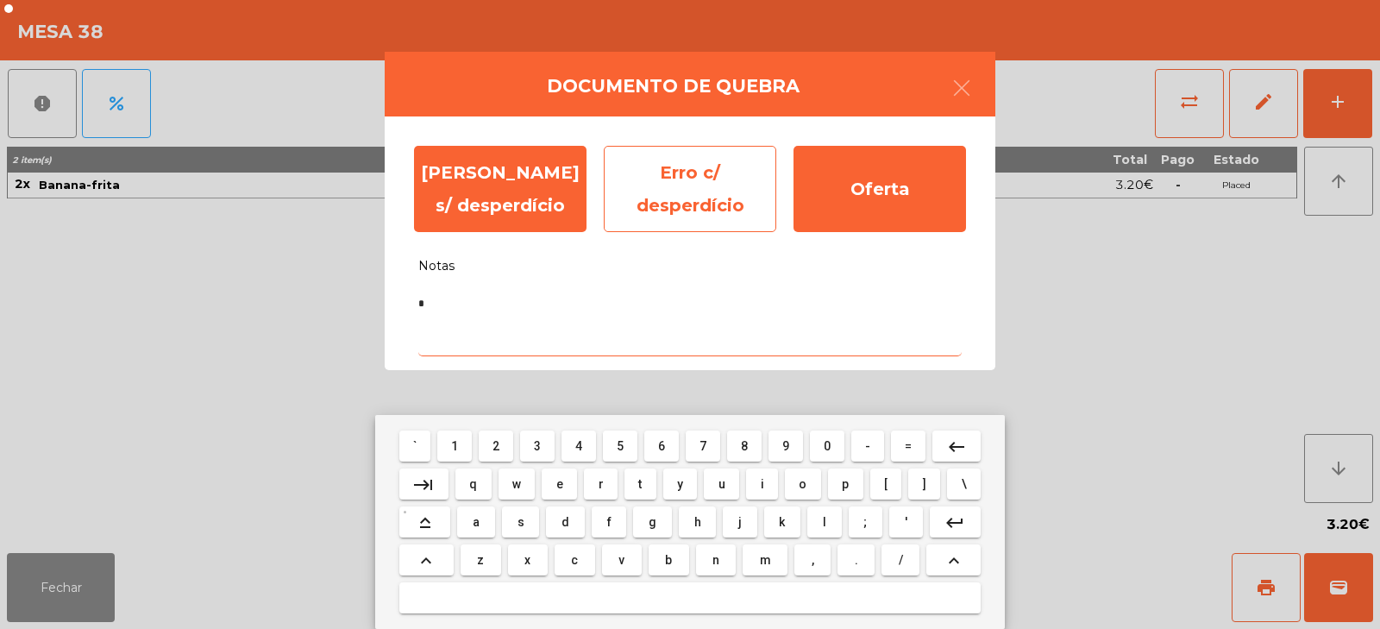
type textarea "*"
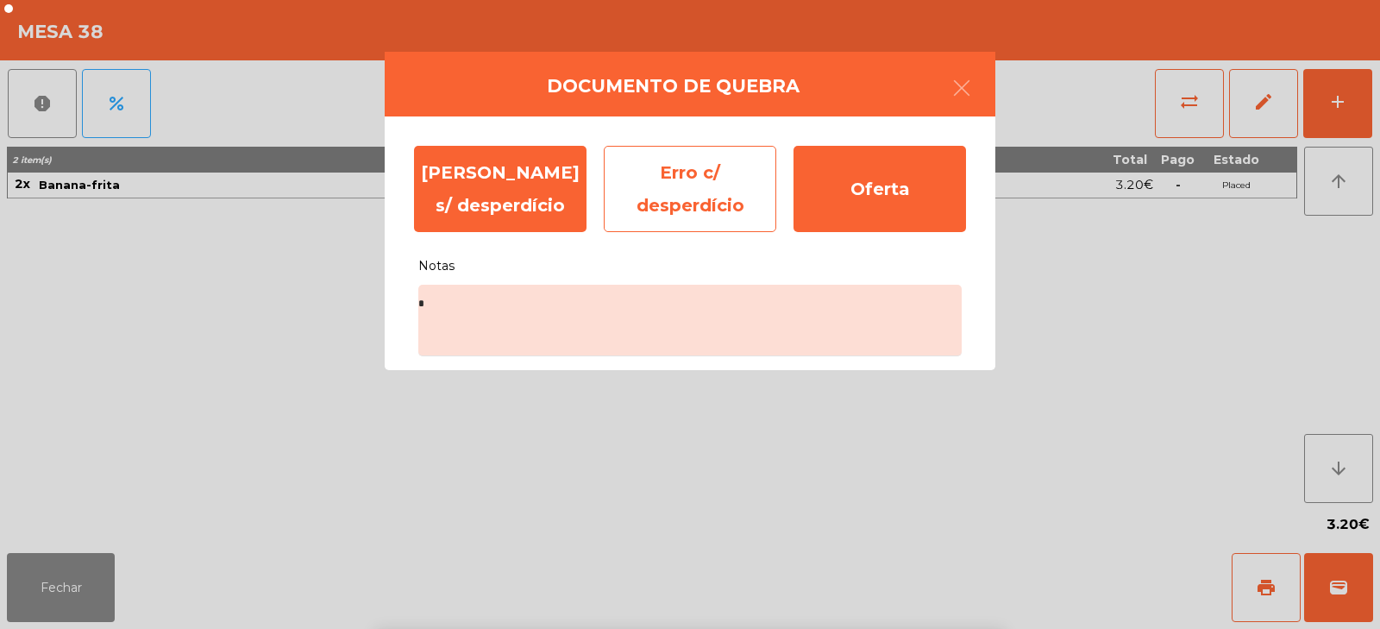
click at [727, 197] on div "Erro c/ desperdício" at bounding box center [690, 189] width 172 height 86
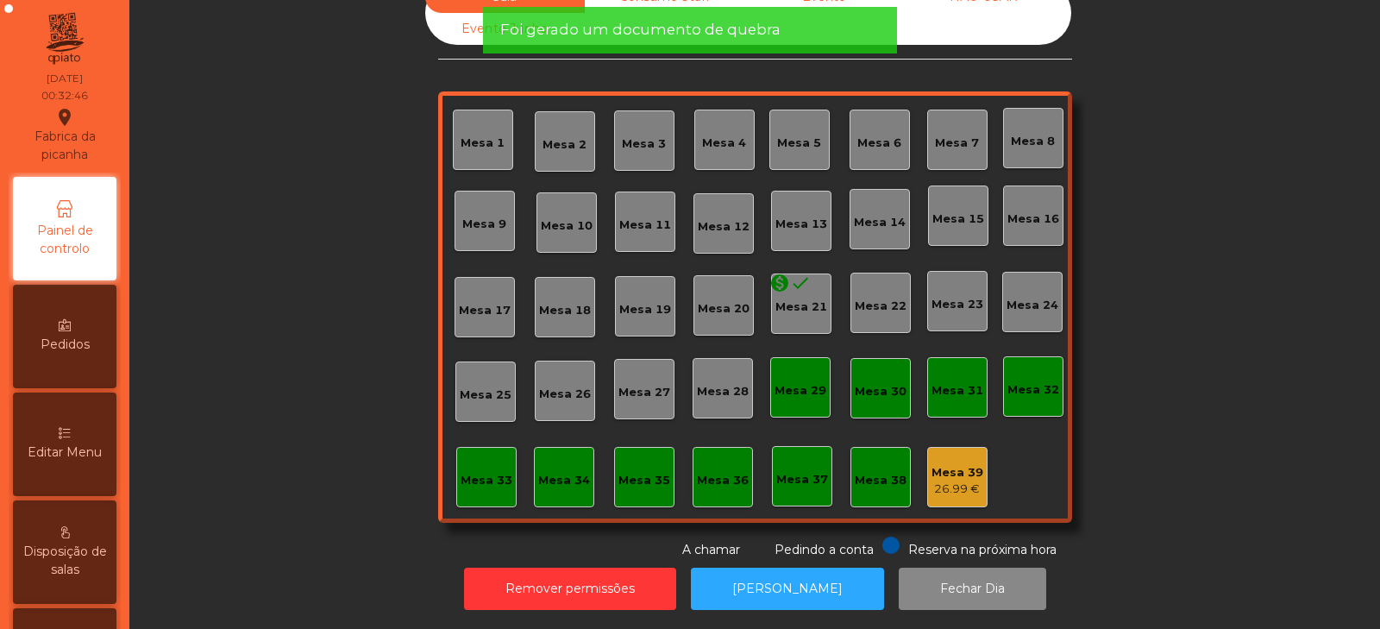
click at [958, 480] on div "26.99 €" at bounding box center [957, 488] width 52 height 17
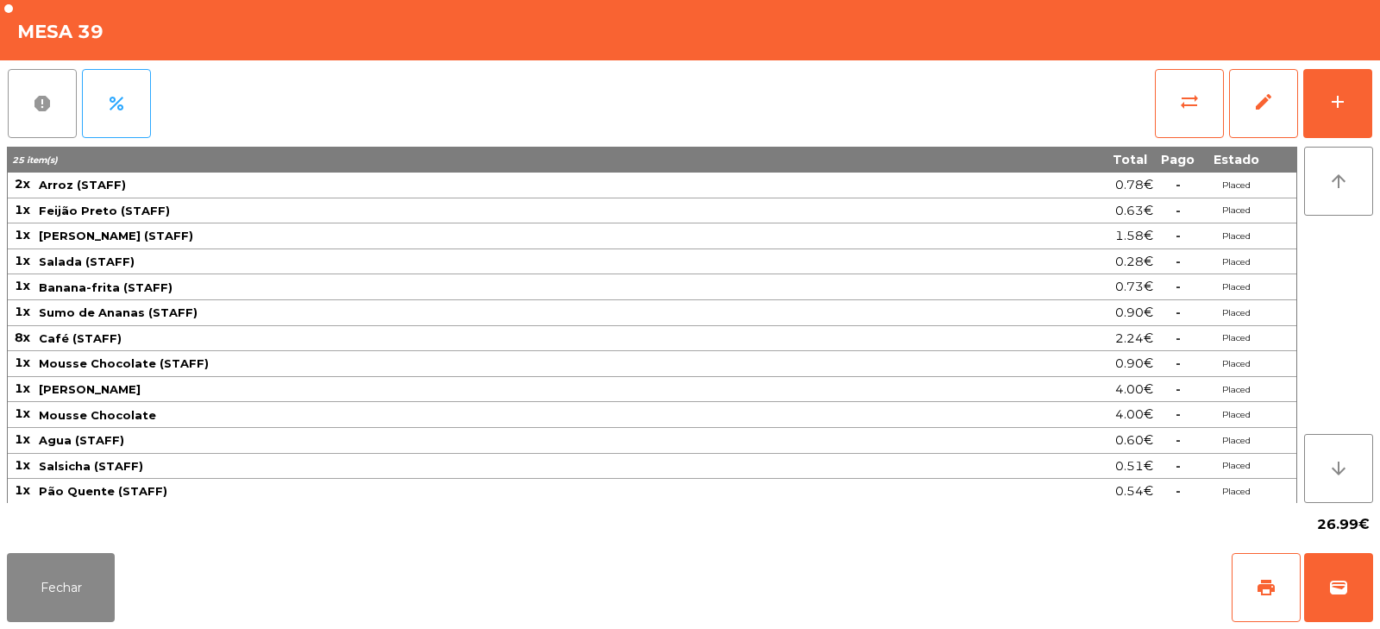
click at [43, 113] on span "report" at bounding box center [42, 103] width 21 height 21
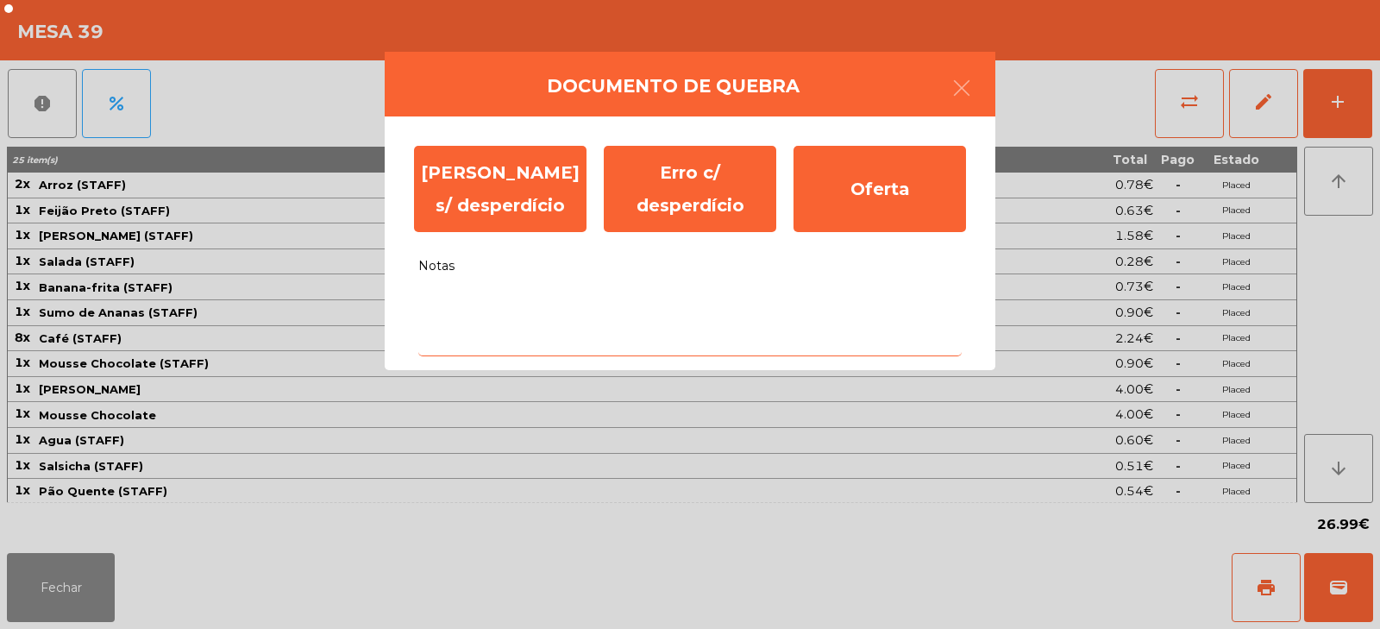
click at [695, 307] on textarea "Notas" at bounding box center [689, 321] width 543 height 72
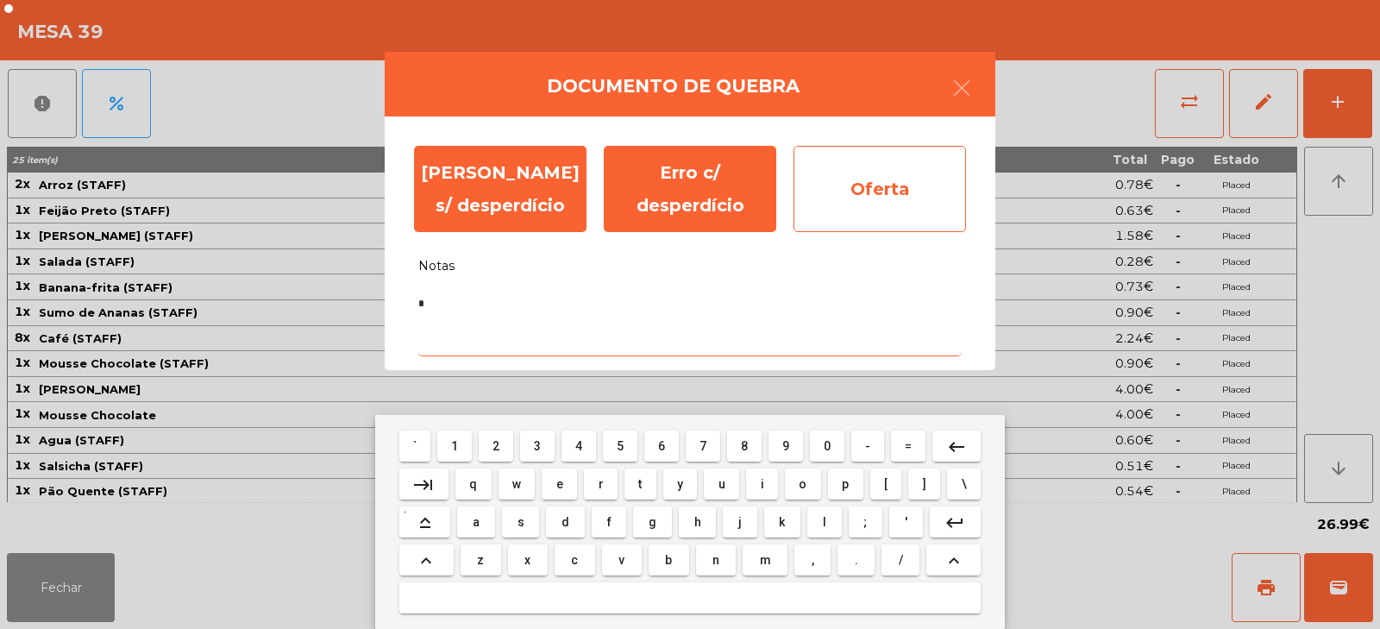
type textarea "*"
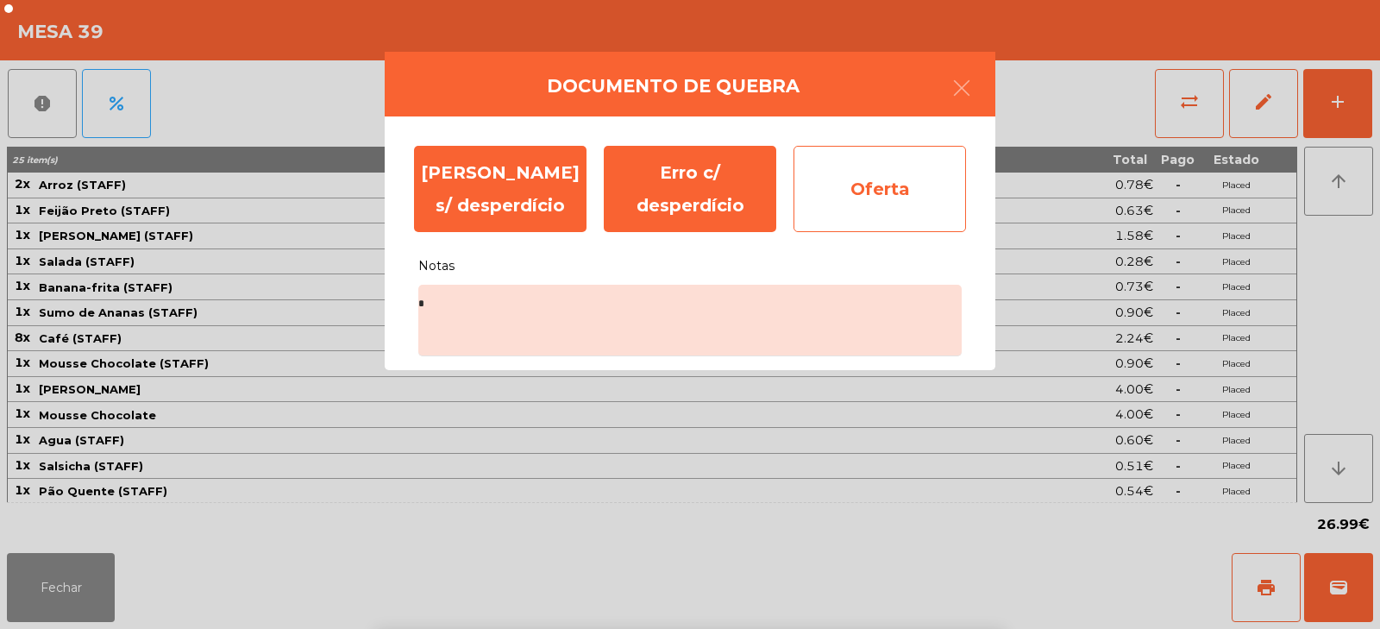
click at [904, 200] on div "Oferta" at bounding box center [879, 189] width 172 height 86
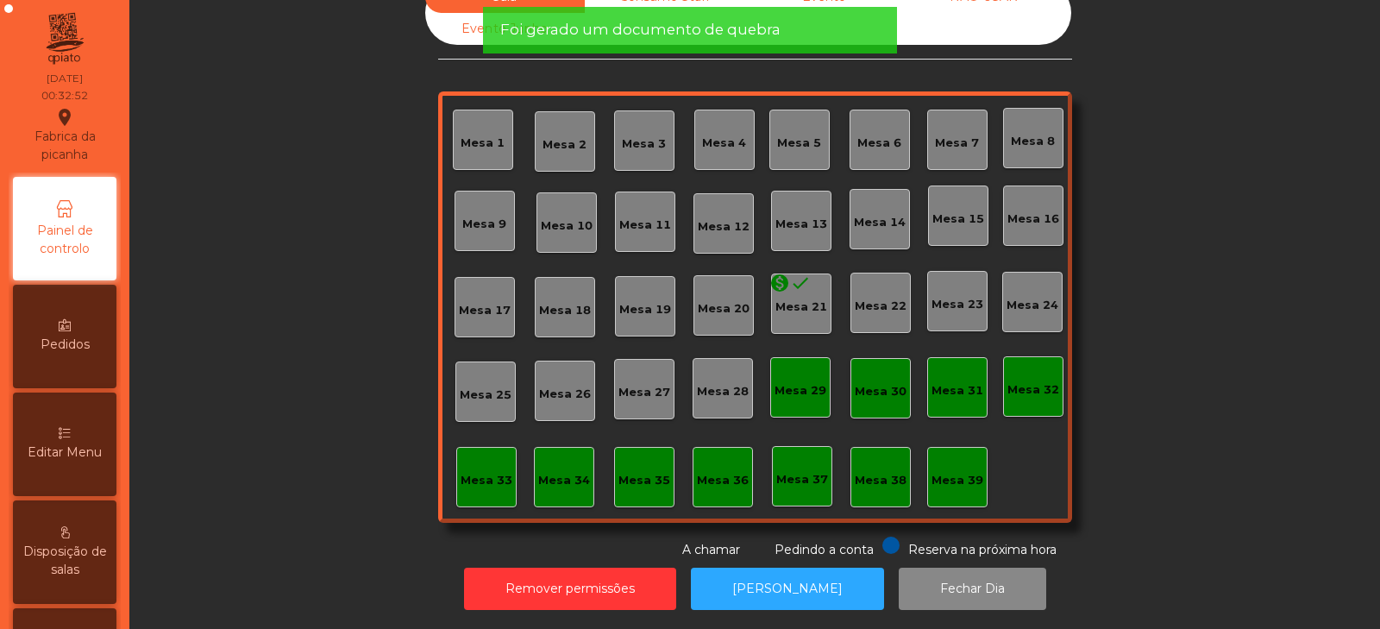
scroll to position [0, 0]
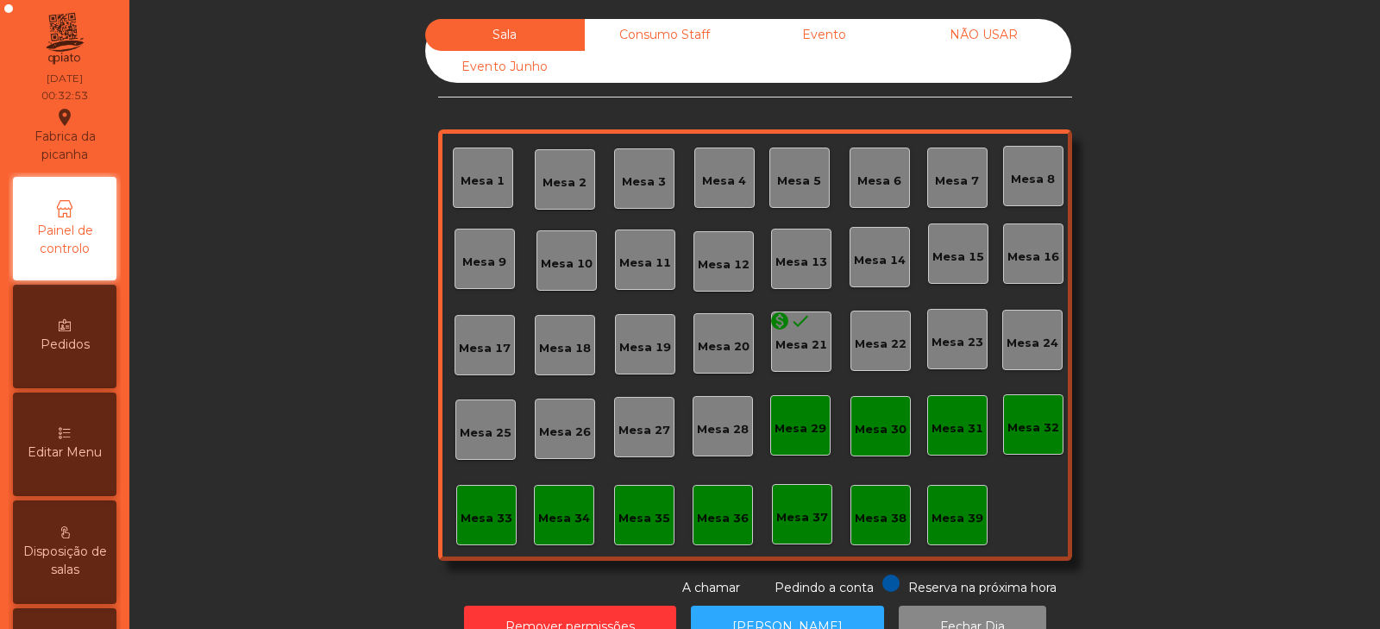
click at [976, 33] on div "NÃO USAR" at bounding box center [984, 35] width 160 height 32
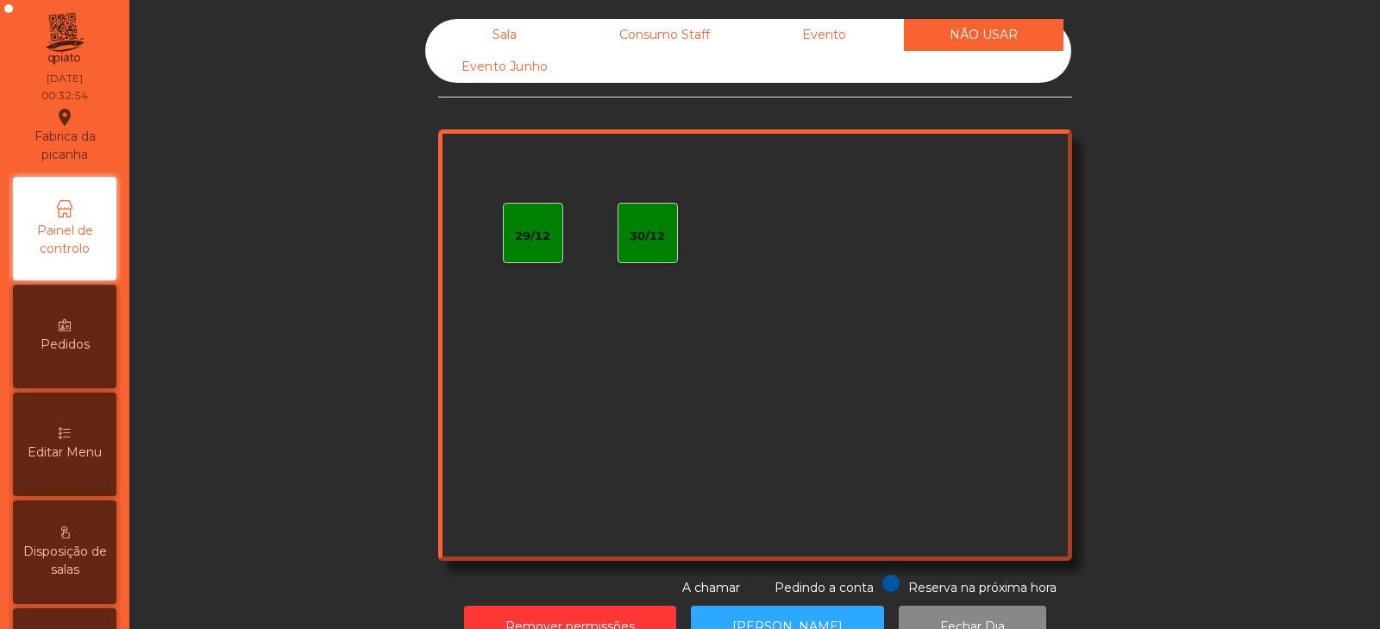
click at [840, 35] on div "Evento" at bounding box center [824, 35] width 160 height 32
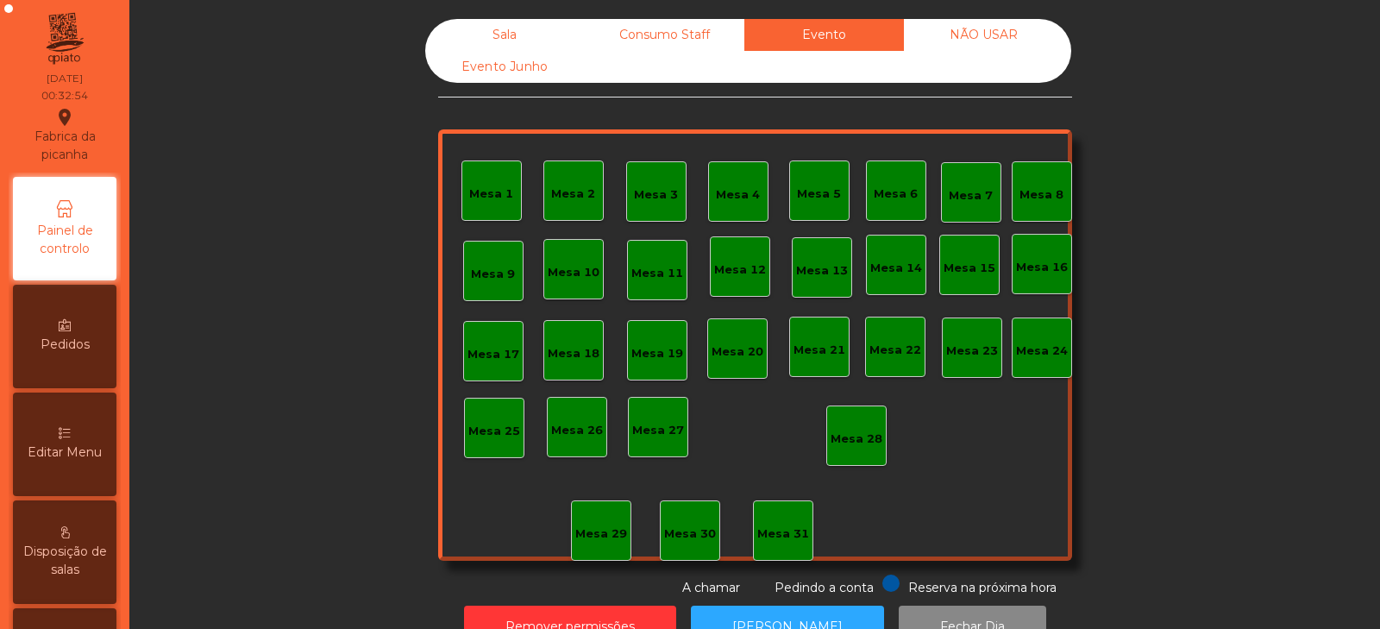
click at [695, 33] on div "Consumo Staff" at bounding box center [665, 35] width 160 height 32
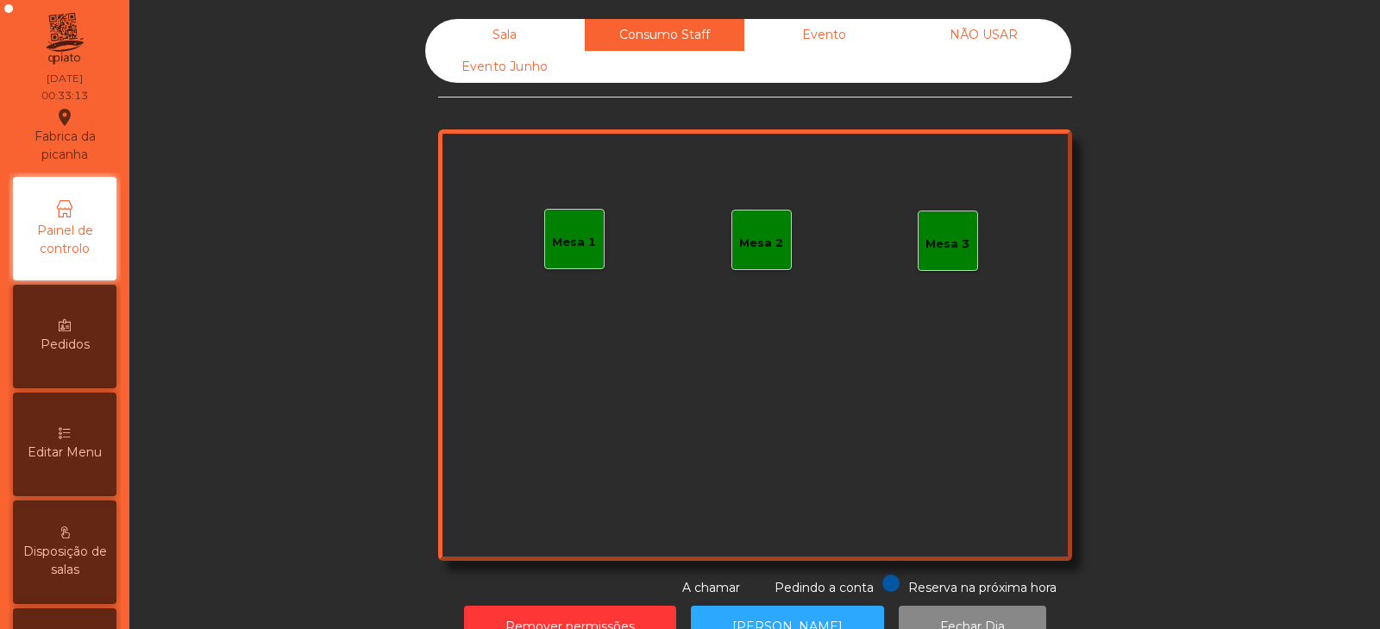
click at [527, 41] on div "Sala" at bounding box center [505, 35] width 160 height 32
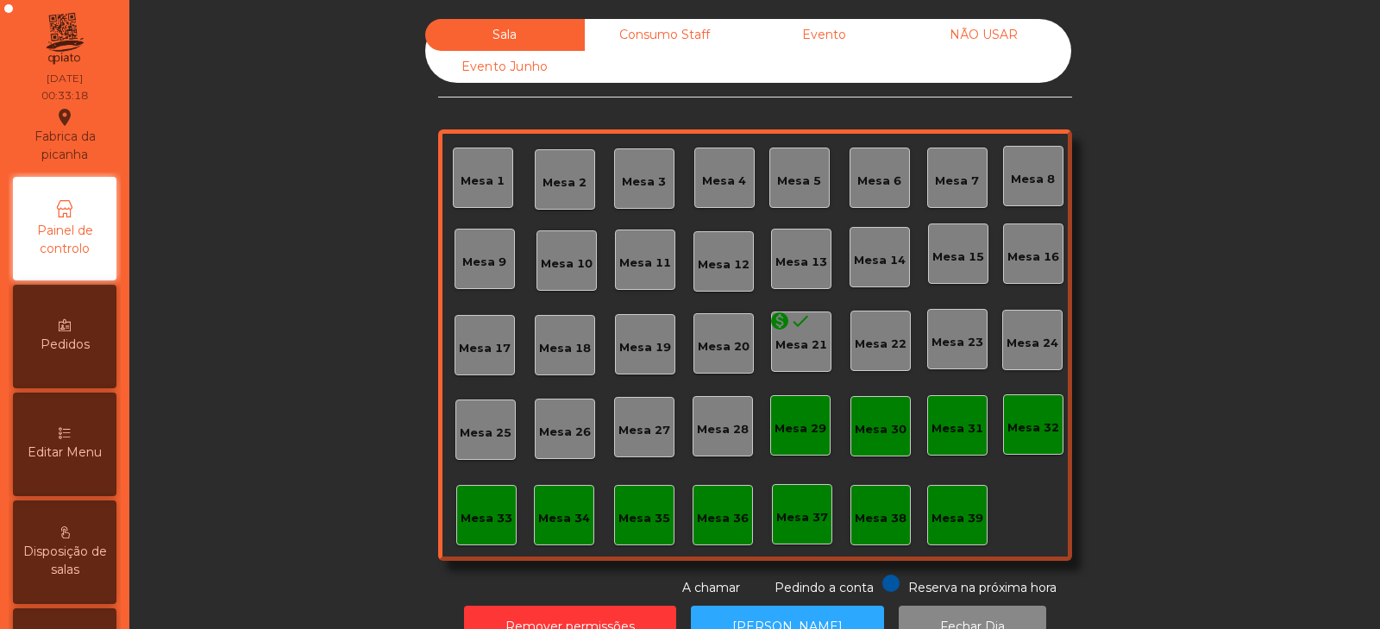
click at [699, 35] on div "Consumo Staff" at bounding box center [665, 35] width 160 height 32
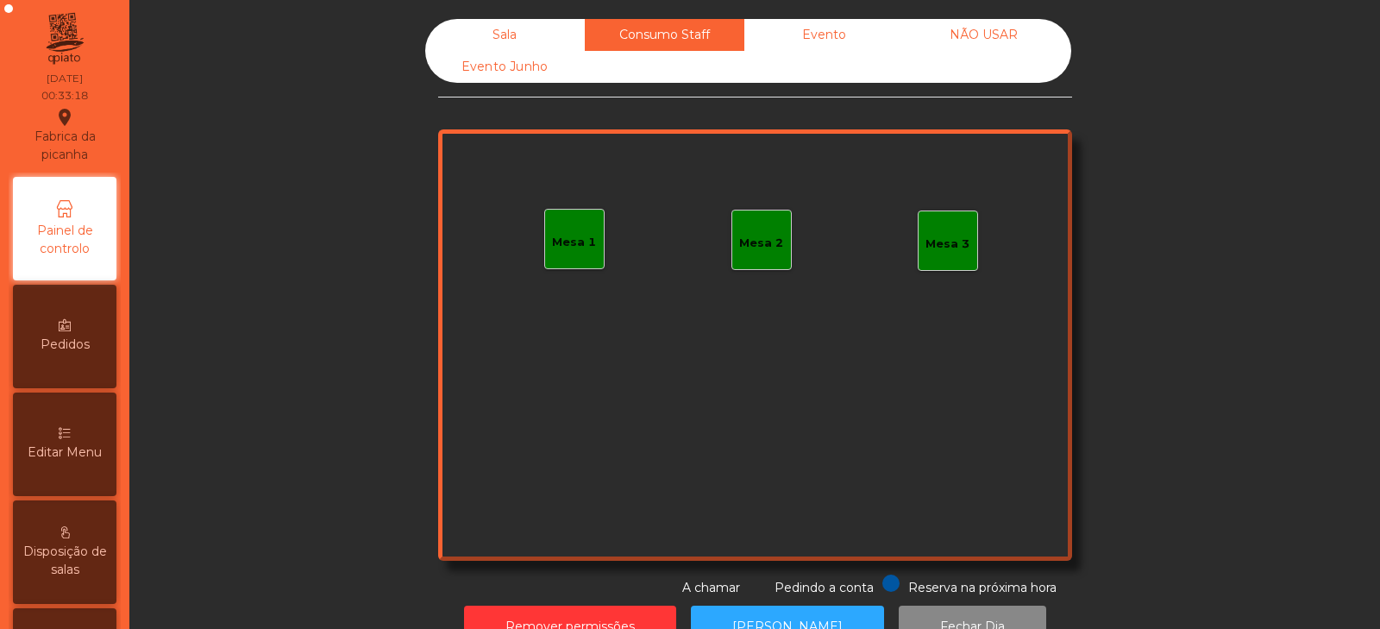
click at [827, 40] on div "Evento" at bounding box center [824, 35] width 160 height 32
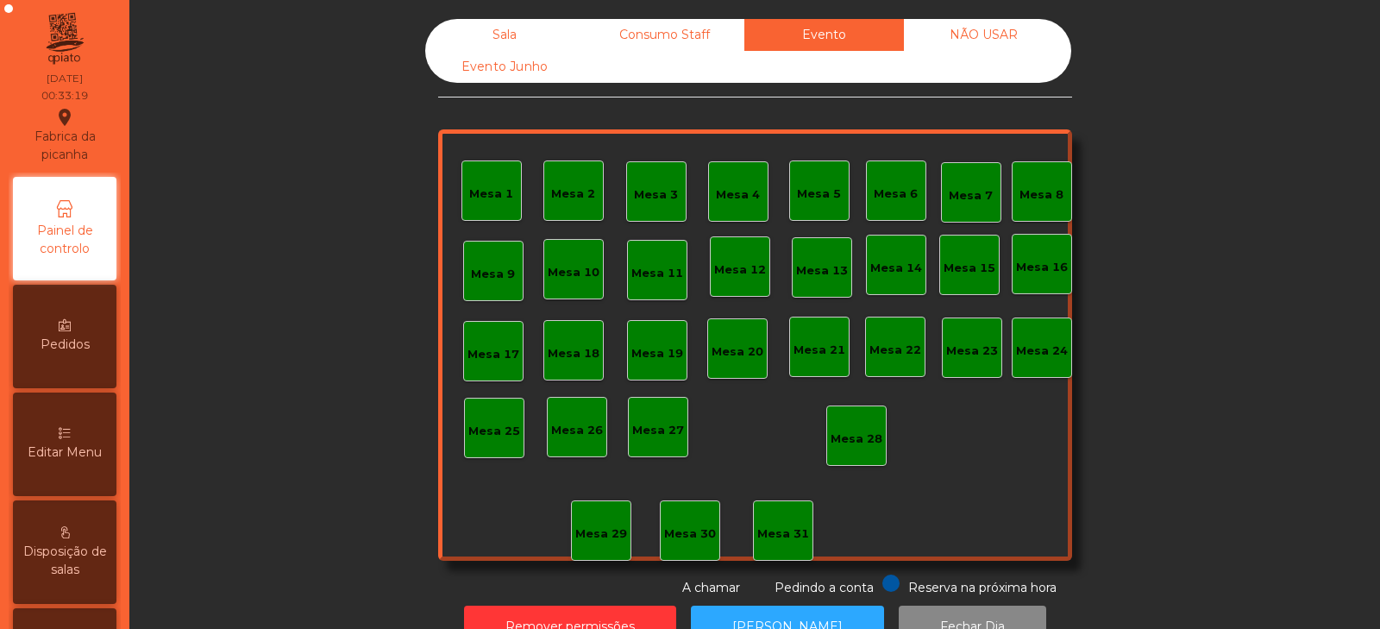
click at [1008, 44] on div "NÃO USAR" at bounding box center [984, 35] width 160 height 32
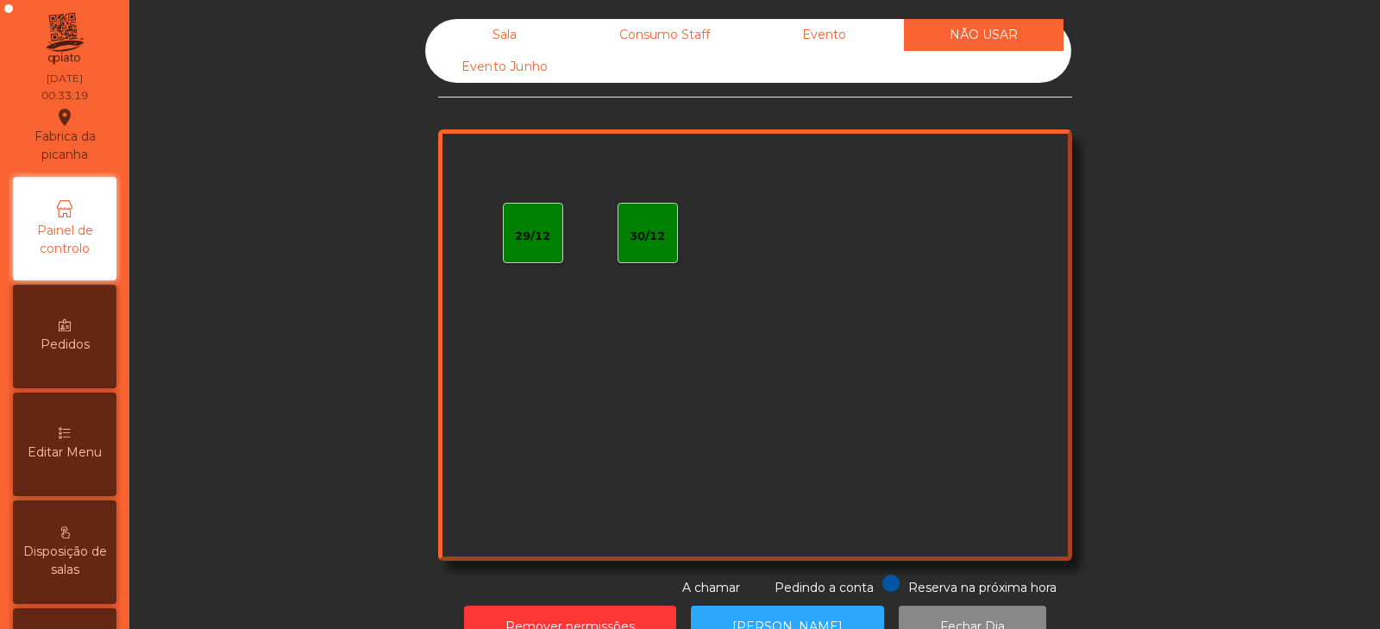
click at [542, 60] on div "Evento Junho" at bounding box center [505, 67] width 160 height 32
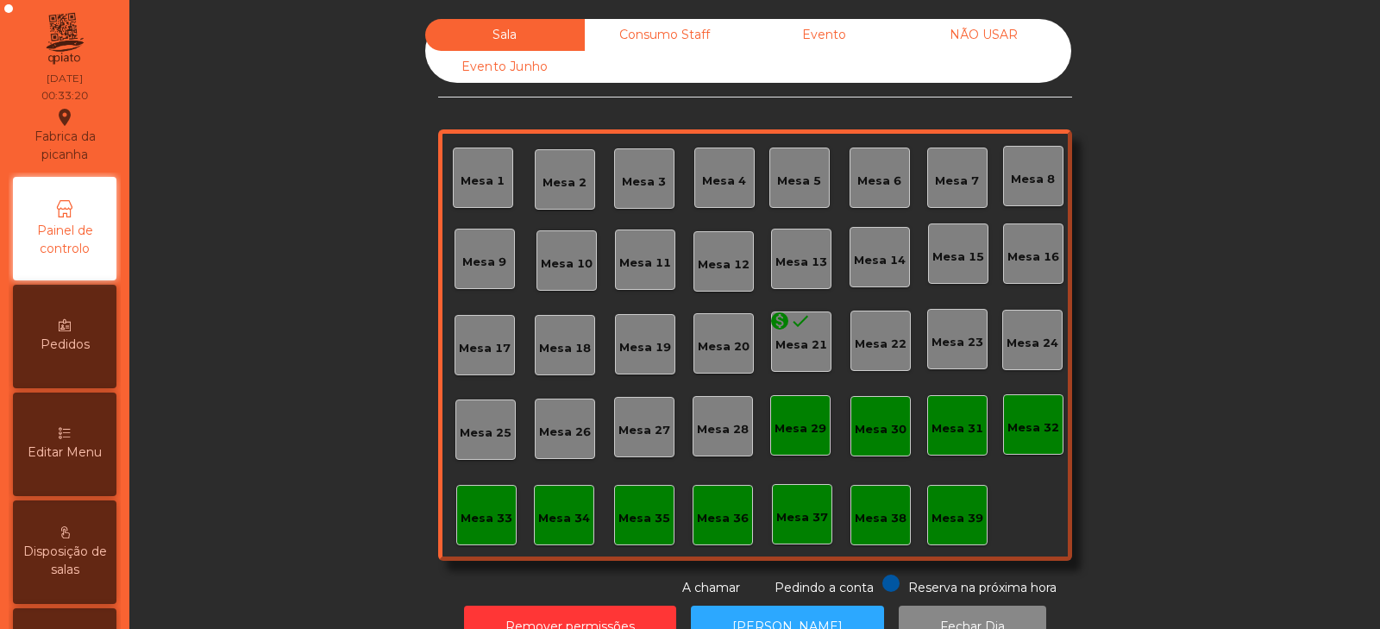
scroll to position [51, 0]
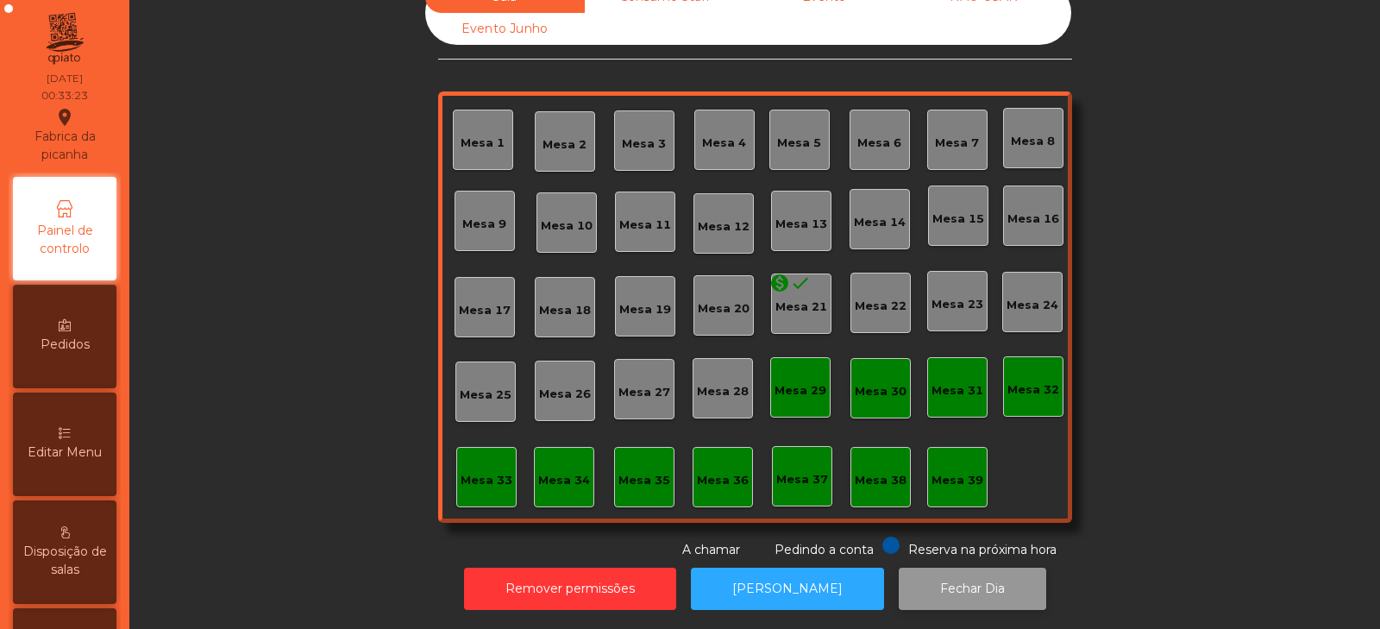
click at [939, 579] on button "Fechar Dia" at bounding box center [971, 588] width 147 height 42
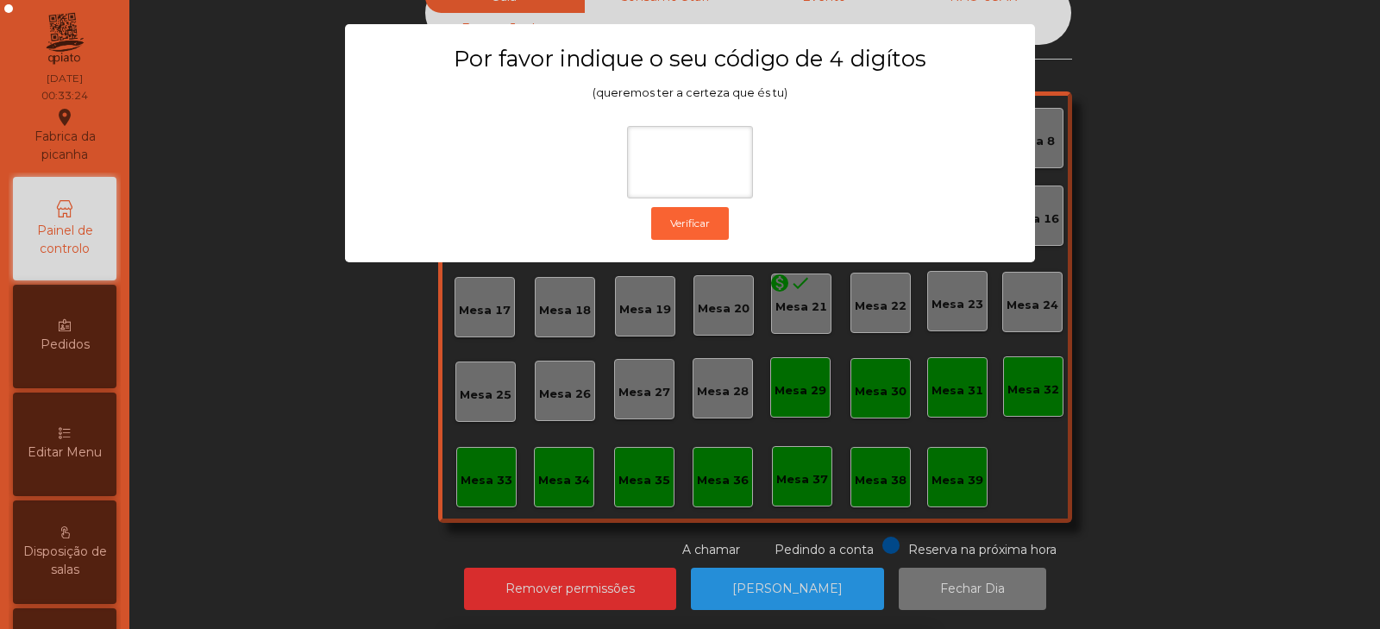
click at [1174, 314] on ngb-modal-window "Por favor indique o seu código de 4 digítos (queremos ter a certeza que és tu) …" at bounding box center [689, 314] width 1311 height 629
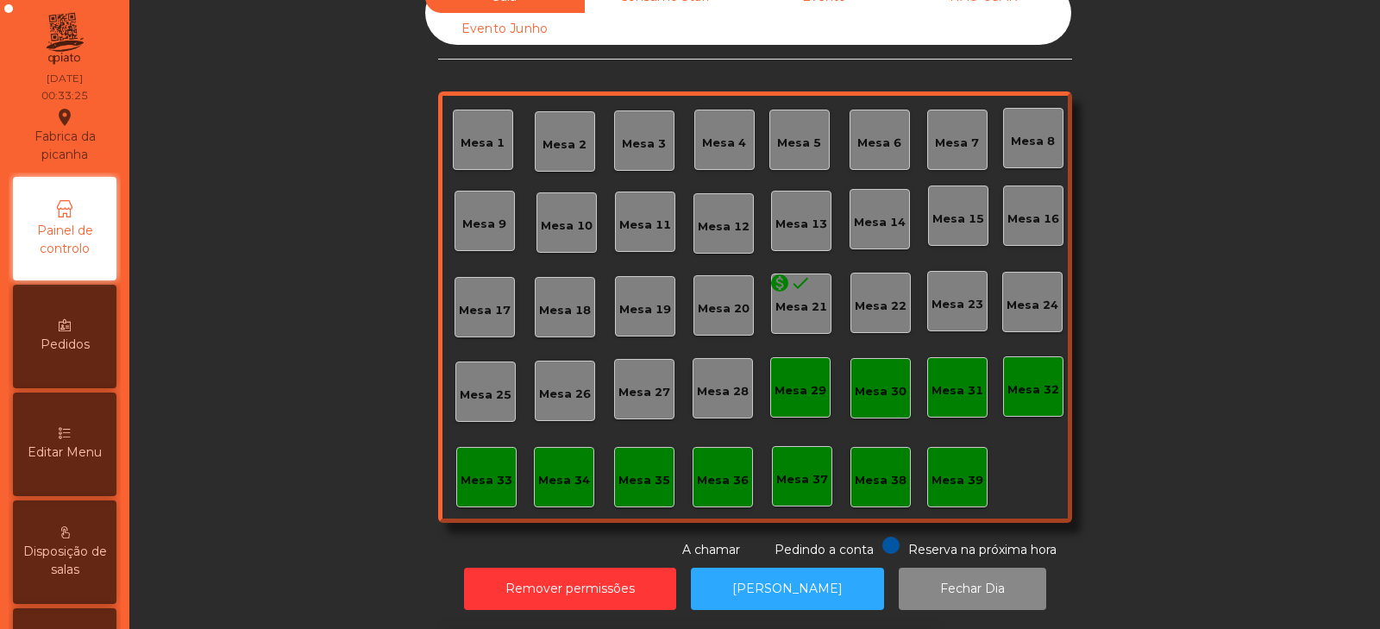
click at [1218, 314] on div "Sala Consumo Staff Evento NÃO USAR Evento Junho Mesa 1 Mesa 2 Mesa 3 Mesa 4 Mes…" at bounding box center [755, 270] width 1204 height 578
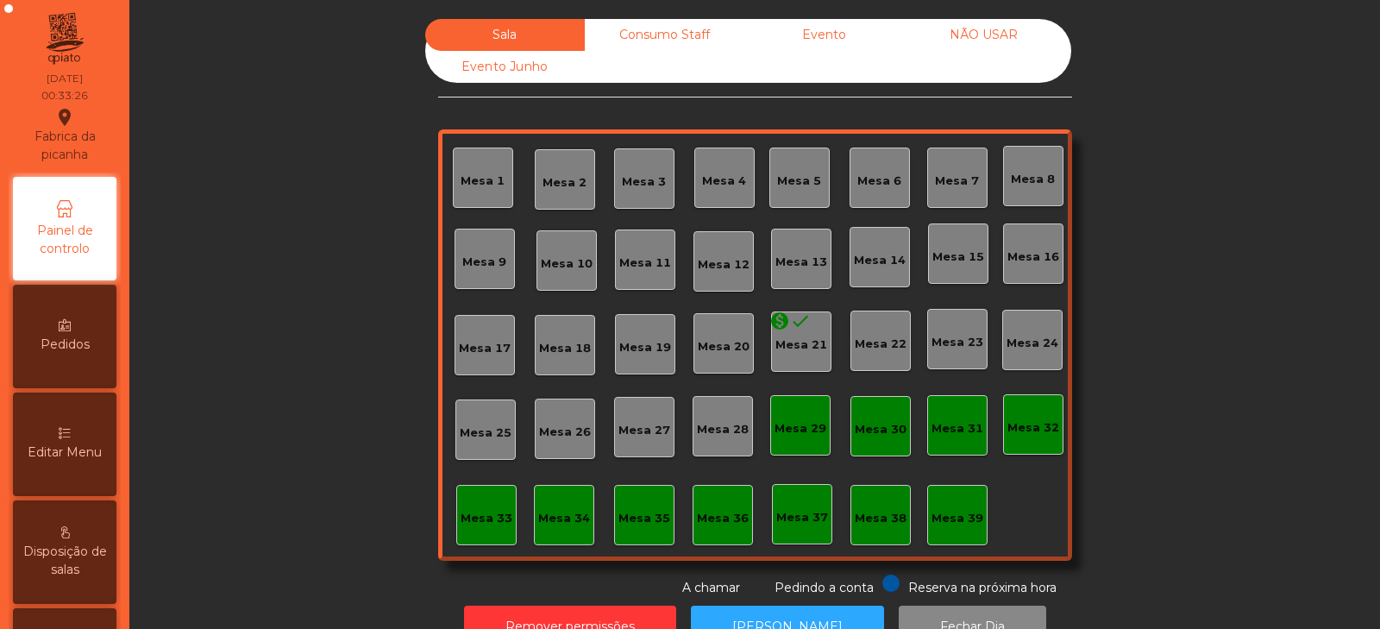
scroll to position [2, 0]
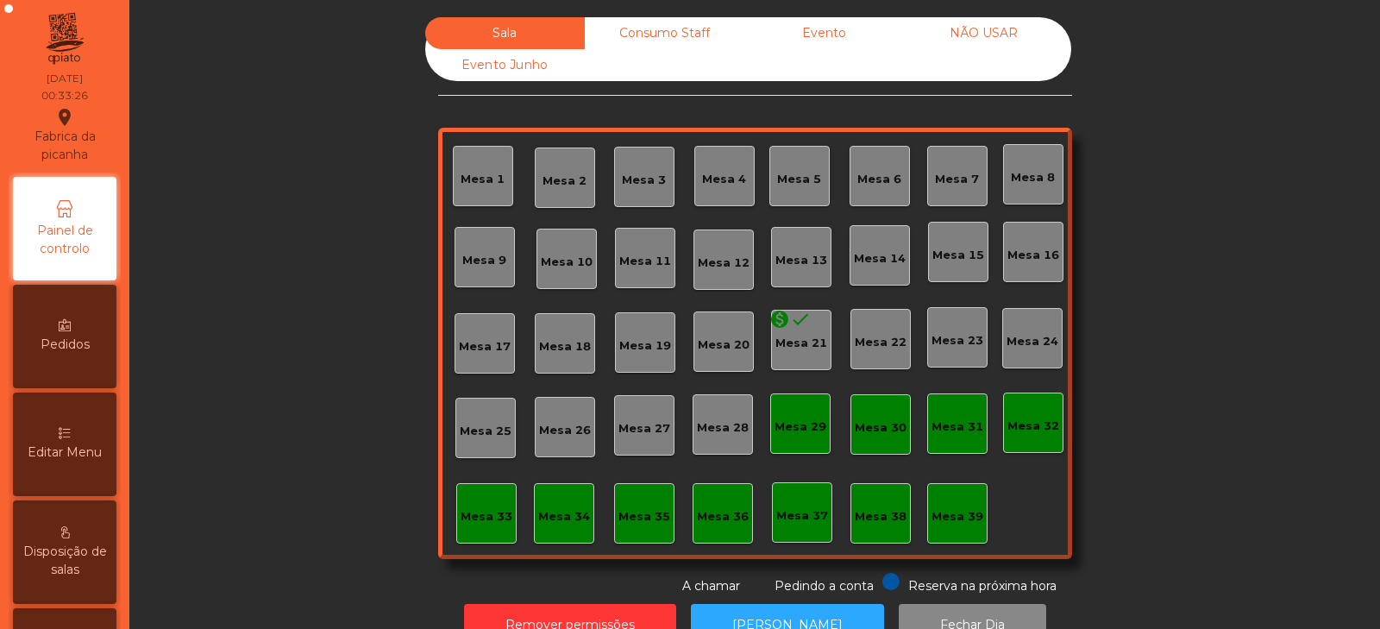
click at [701, 31] on div "Consumo Staff" at bounding box center [665, 33] width 160 height 32
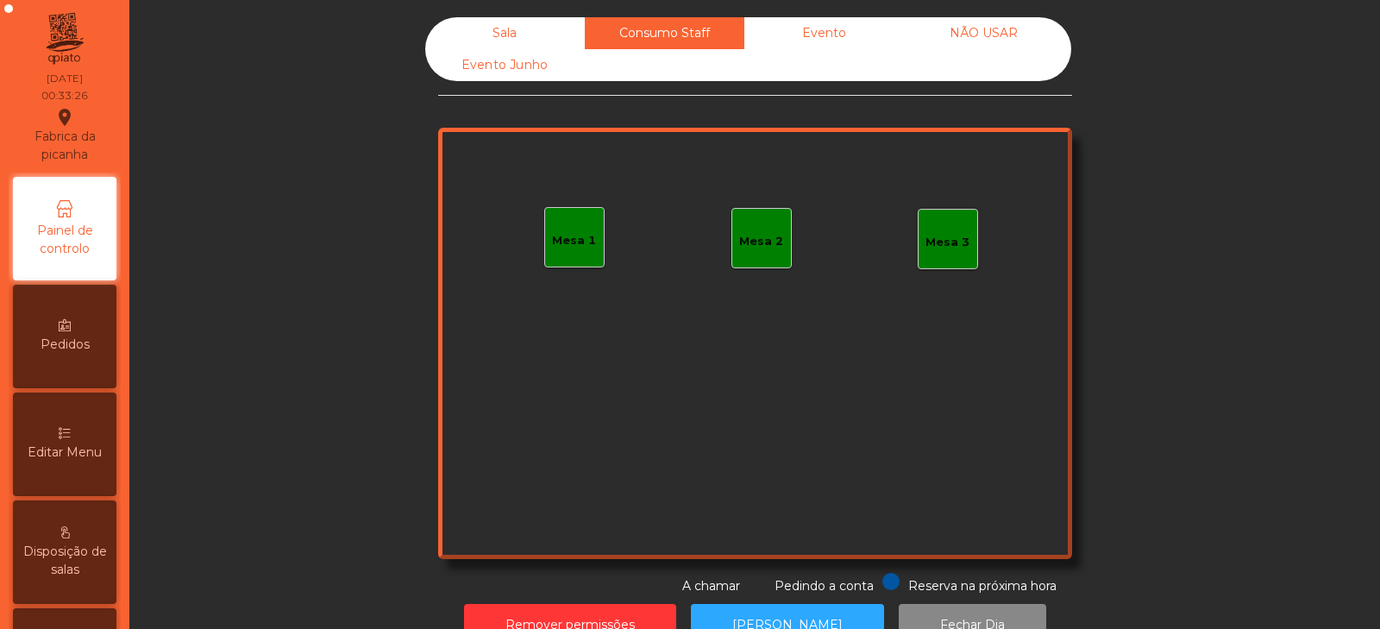
click at [844, 26] on div "Evento" at bounding box center [824, 33] width 160 height 32
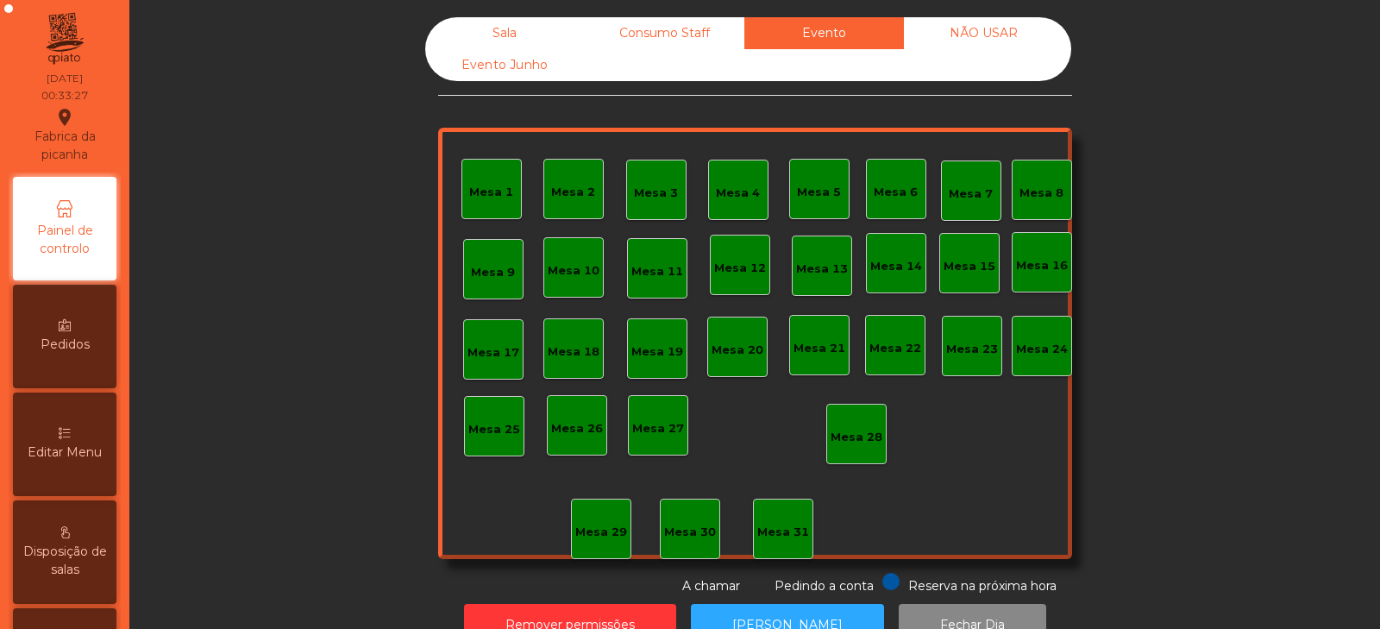
click at [973, 28] on div "NÃO USAR" at bounding box center [984, 33] width 160 height 32
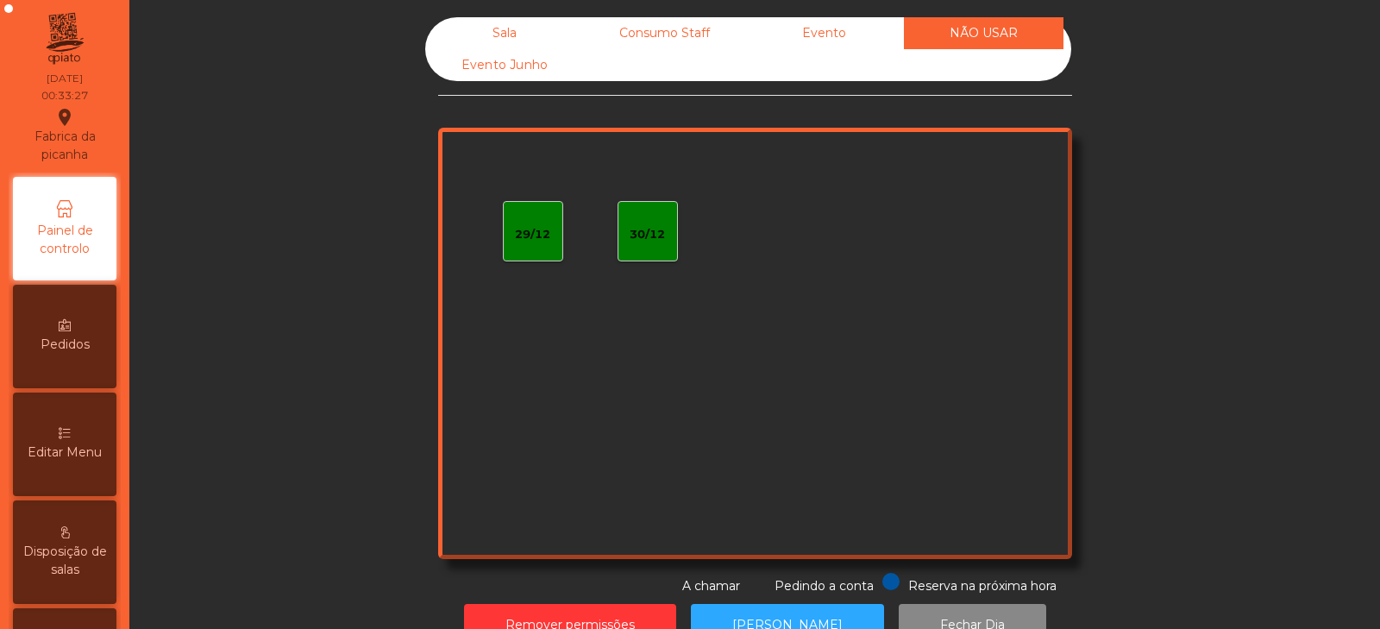
click at [542, 76] on div "Evento Junho" at bounding box center [505, 65] width 160 height 32
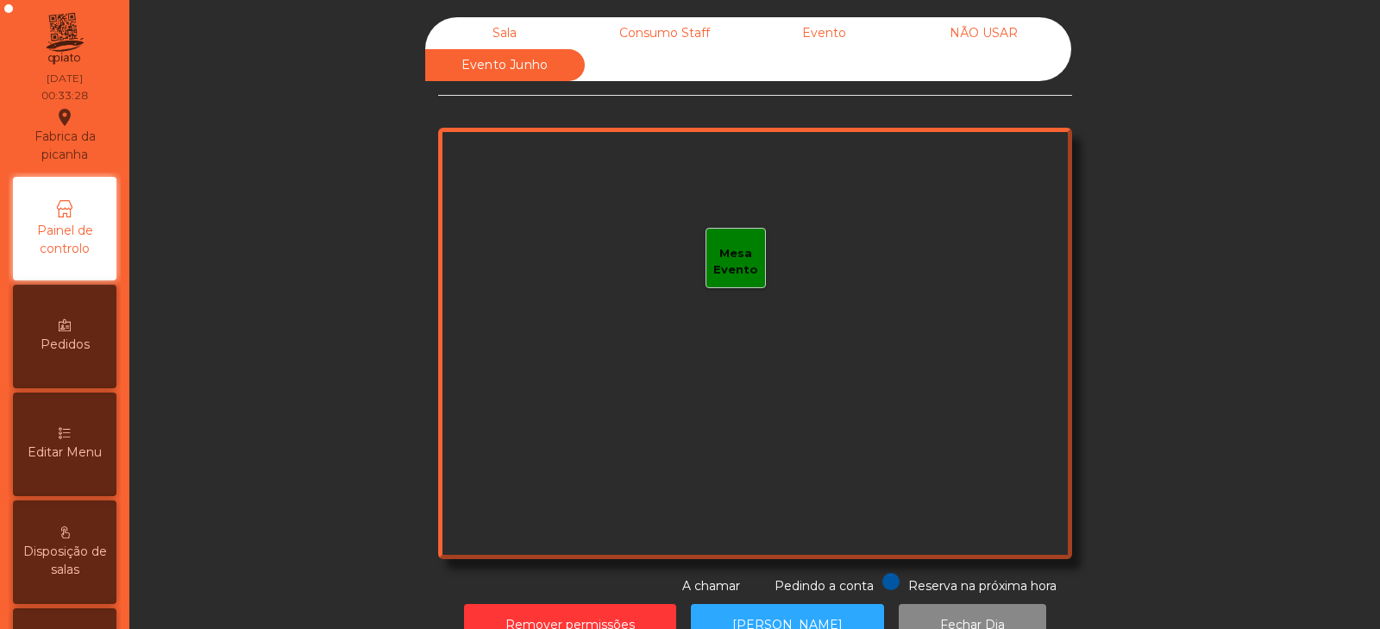
click at [517, 28] on div "Sala" at bounding box center [505, 33] width 160 height 32
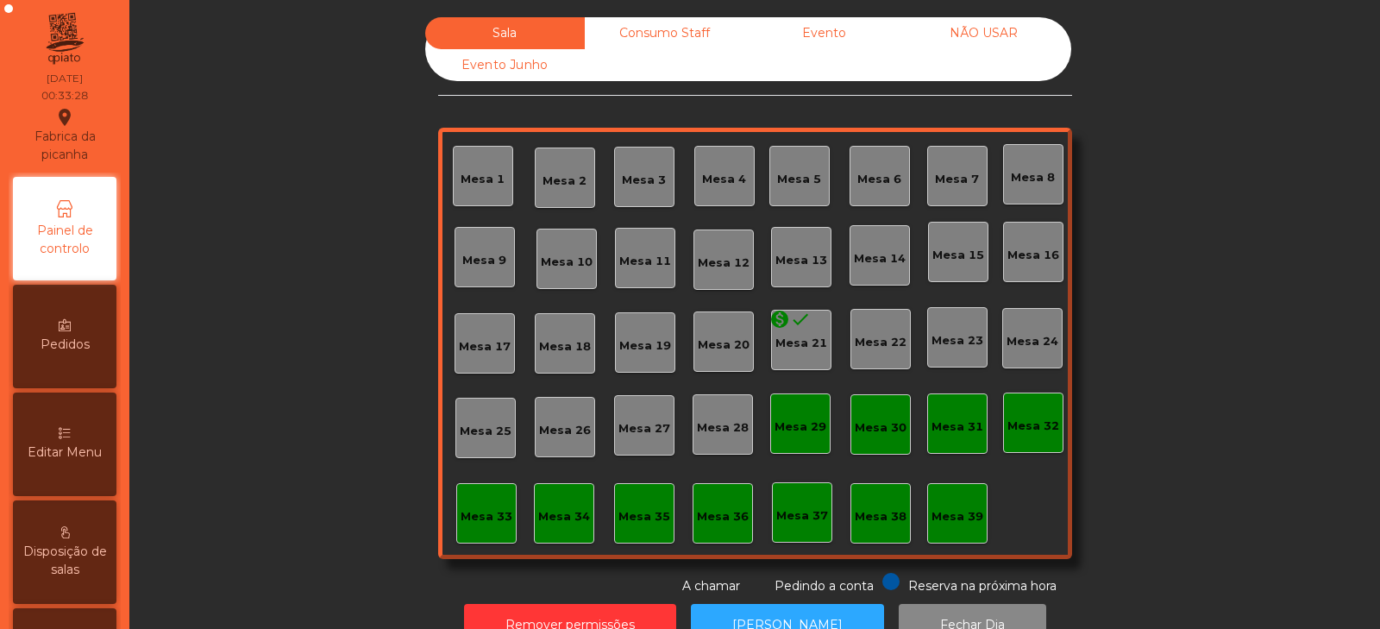
scroll to position [51, 0]
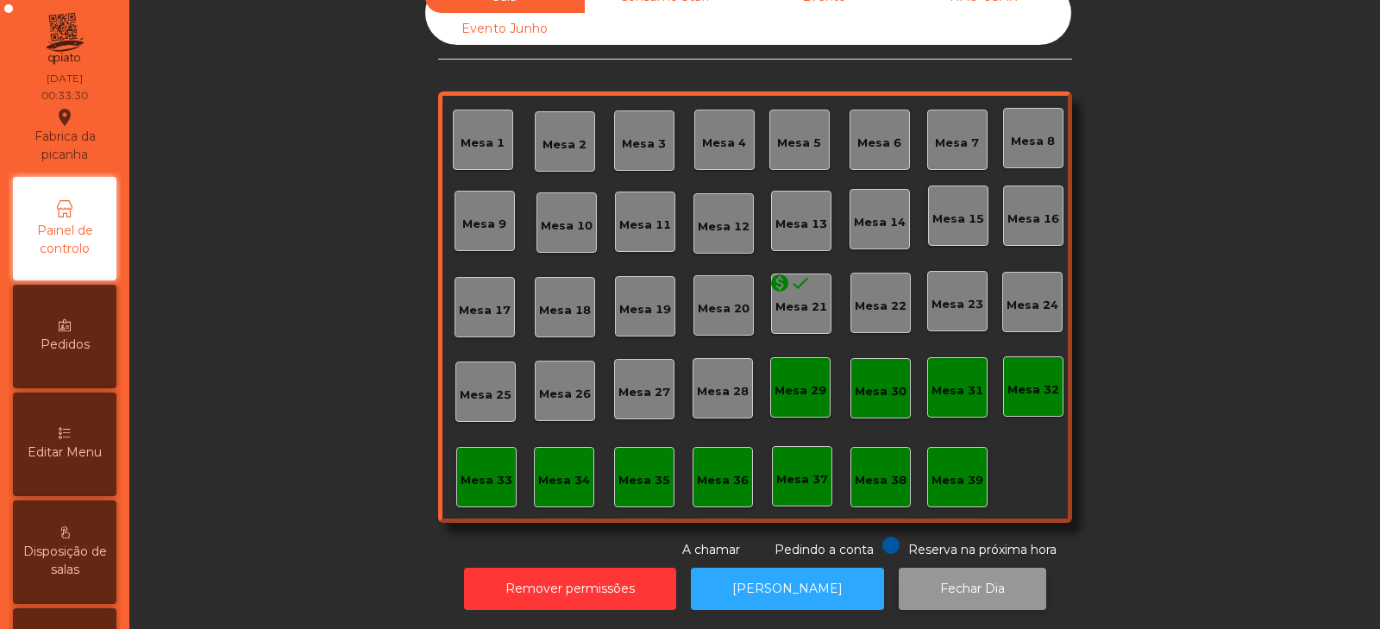
click at [932, 579] on button "Fechar Dia" at bounding box center [971, 588] width 147 height 42
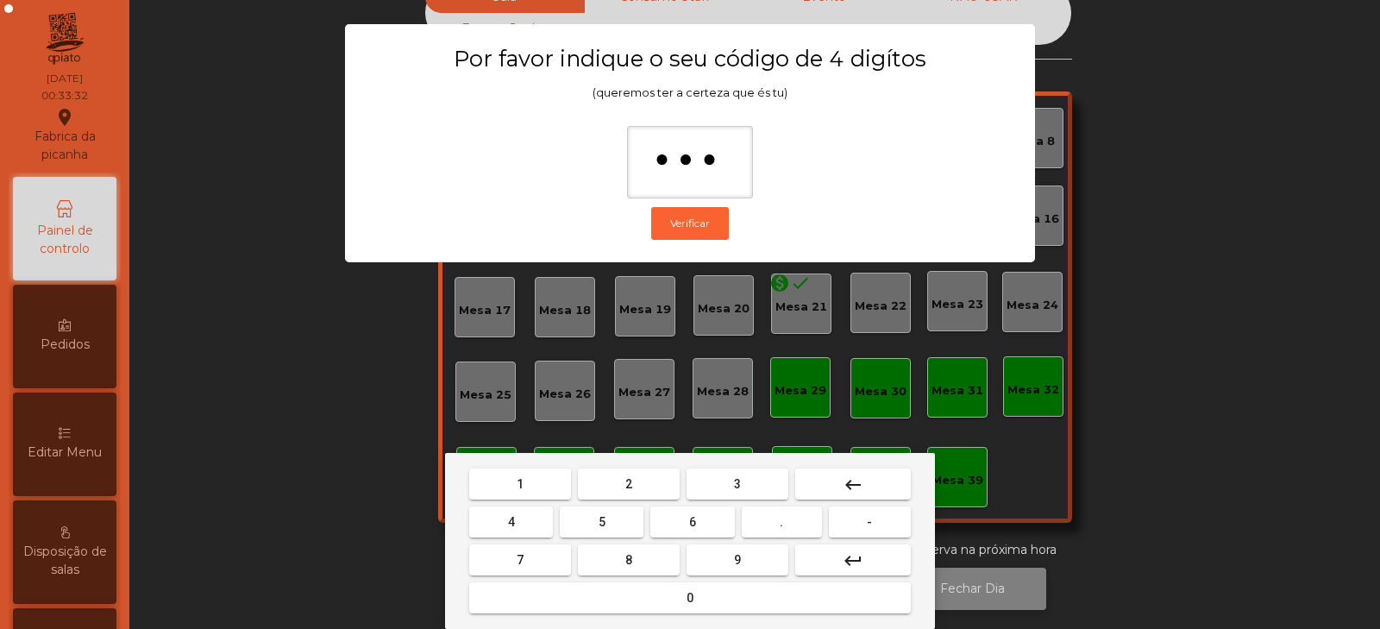
type input "****"
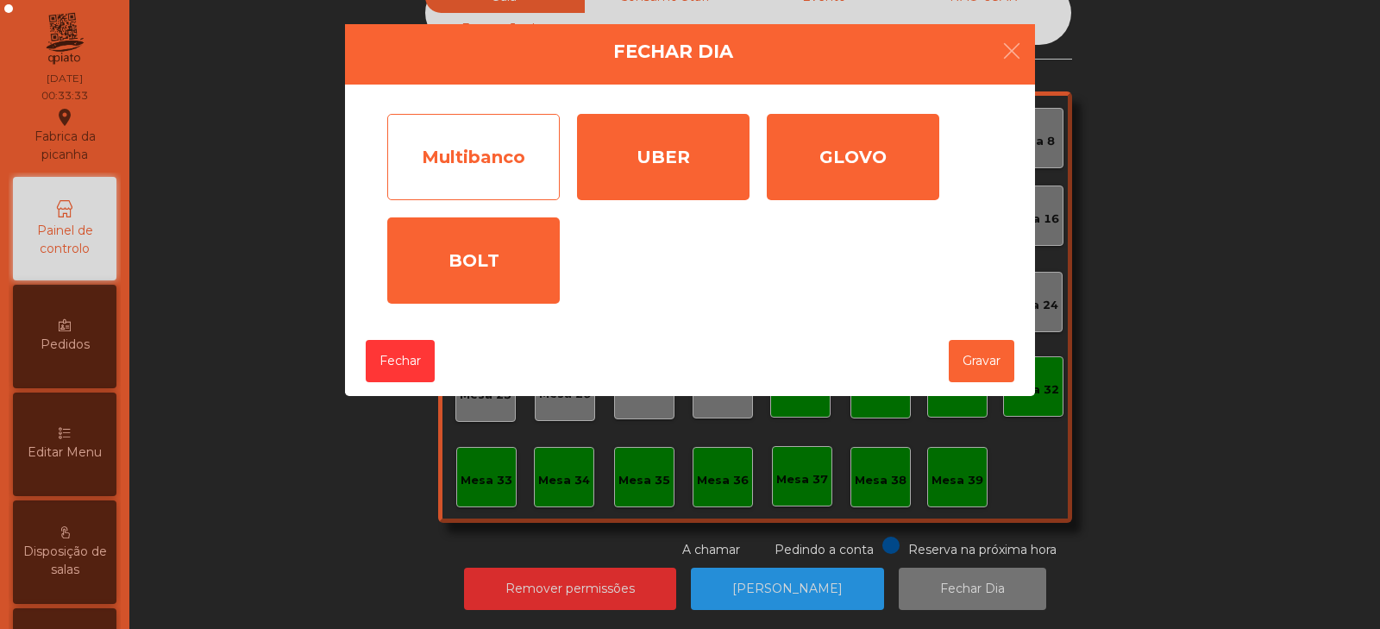
click at [518, 157] on div "Multibanco" at bounding box center [473, 157] width 172 height 86
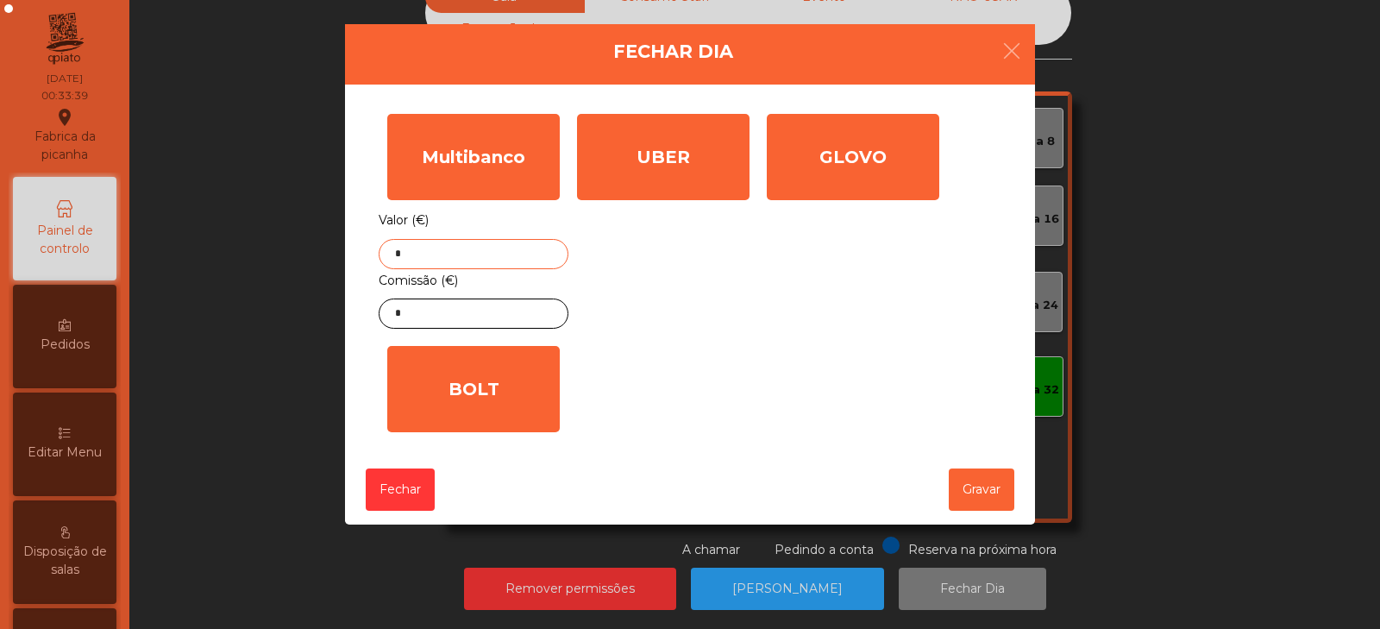
click at [518, 255] on input "*" at bounding box center [474, 254] width 190 height 30
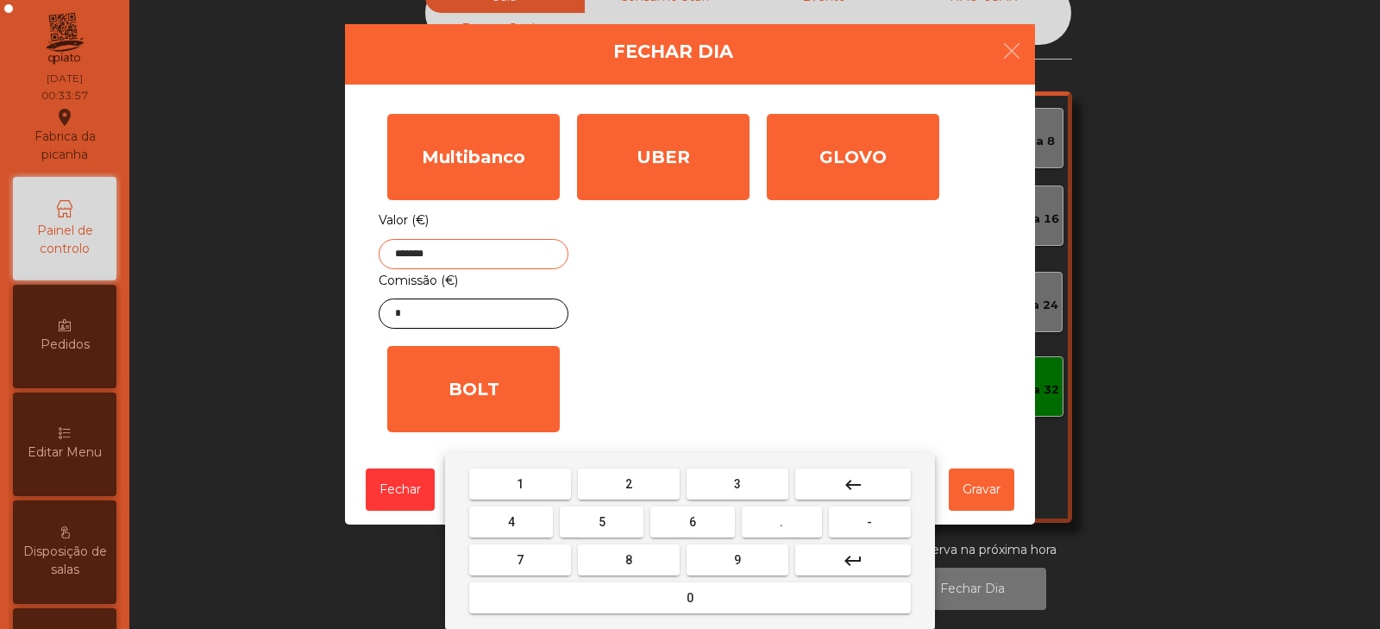
type input "*******"
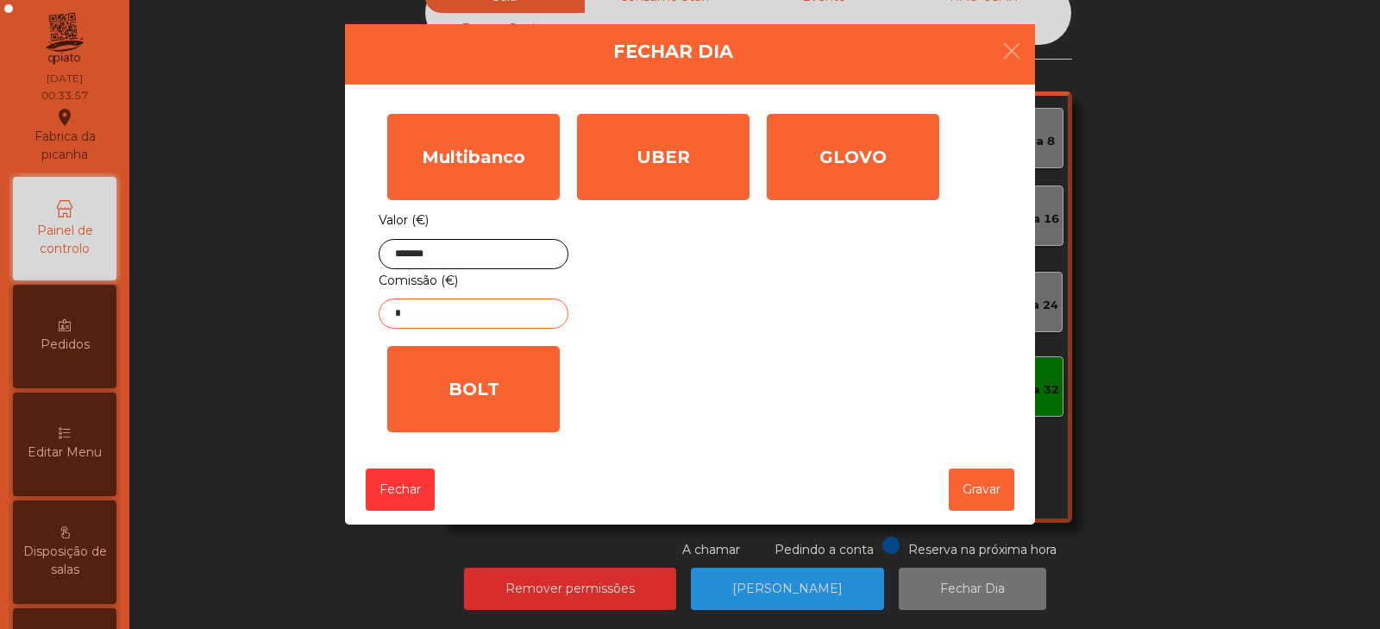
click at [529, 315] on input "*" at bounding box center [474, 313] width 190 height 30
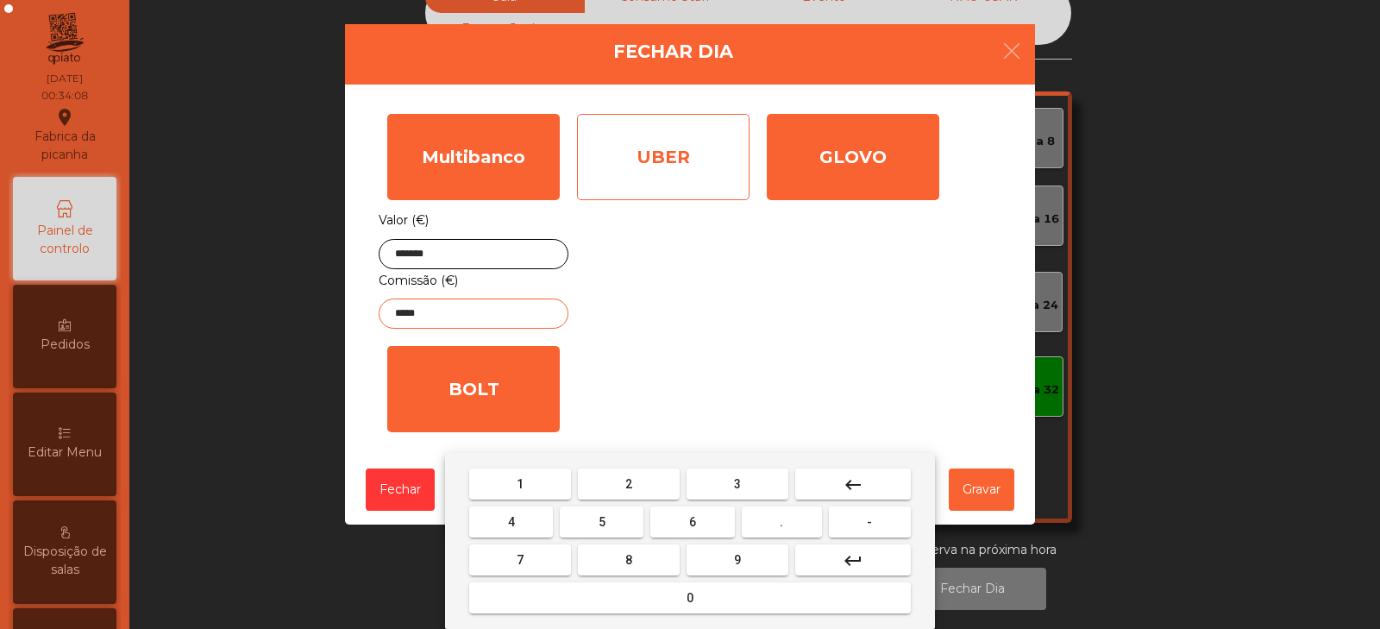
type input "*****"
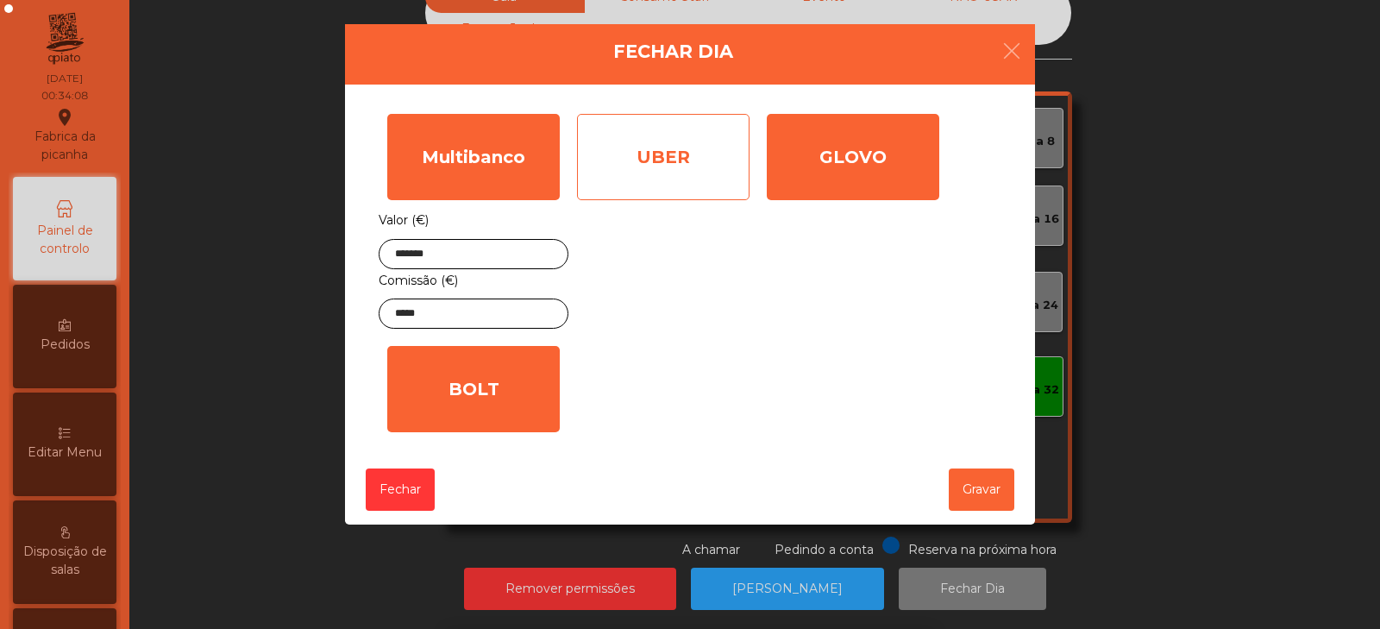
click at [692, 166] on div "UBER" at bounding box center [663, 157] width 172 height 86
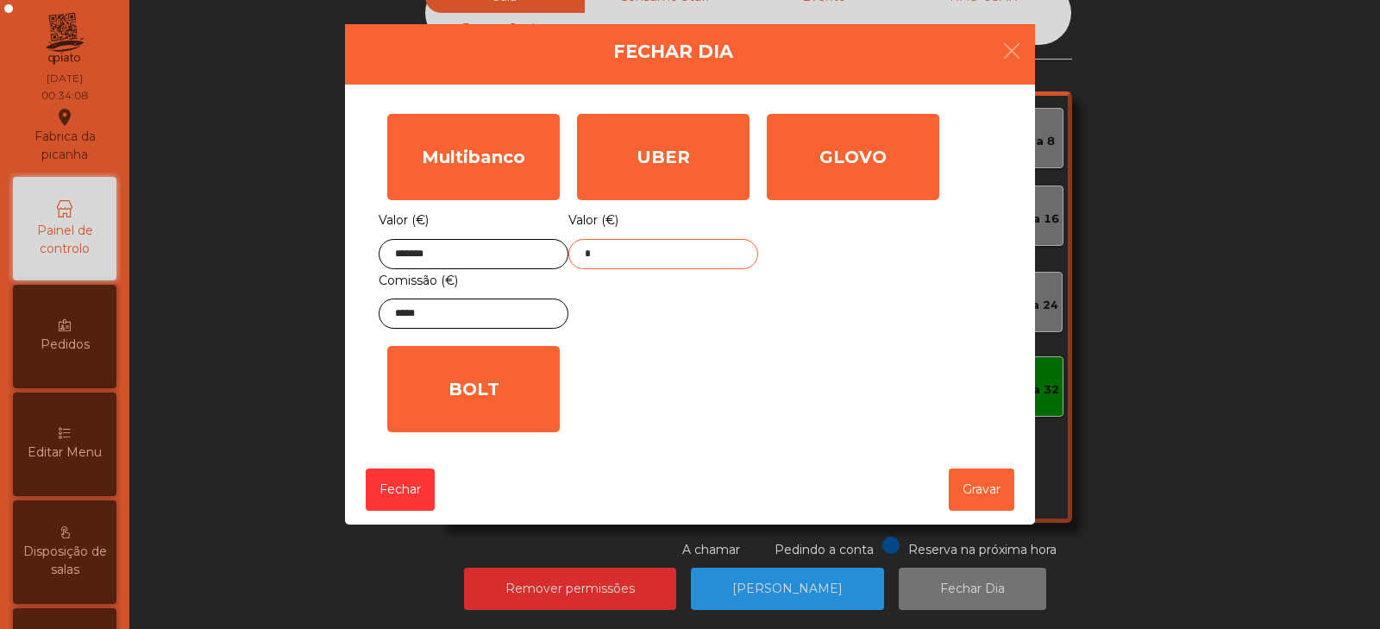
click at [711, 248] on input "*" at bounding box center [663, 254] width 190 height 30
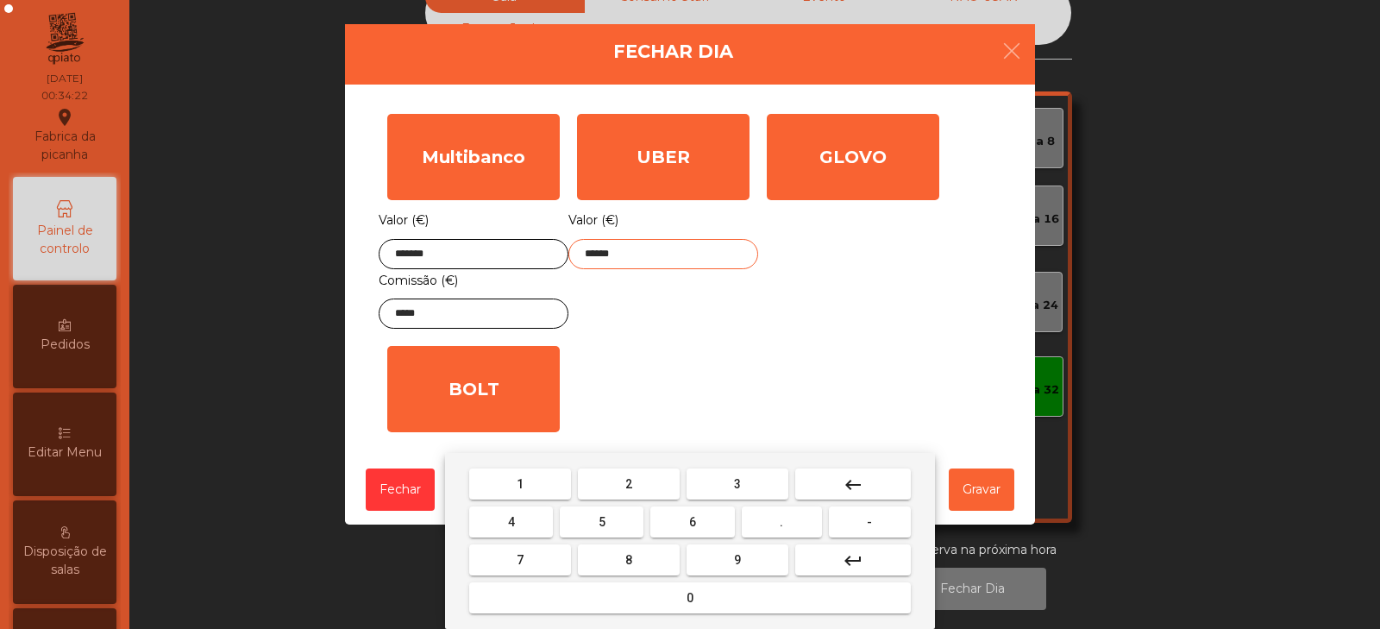
type input "******"
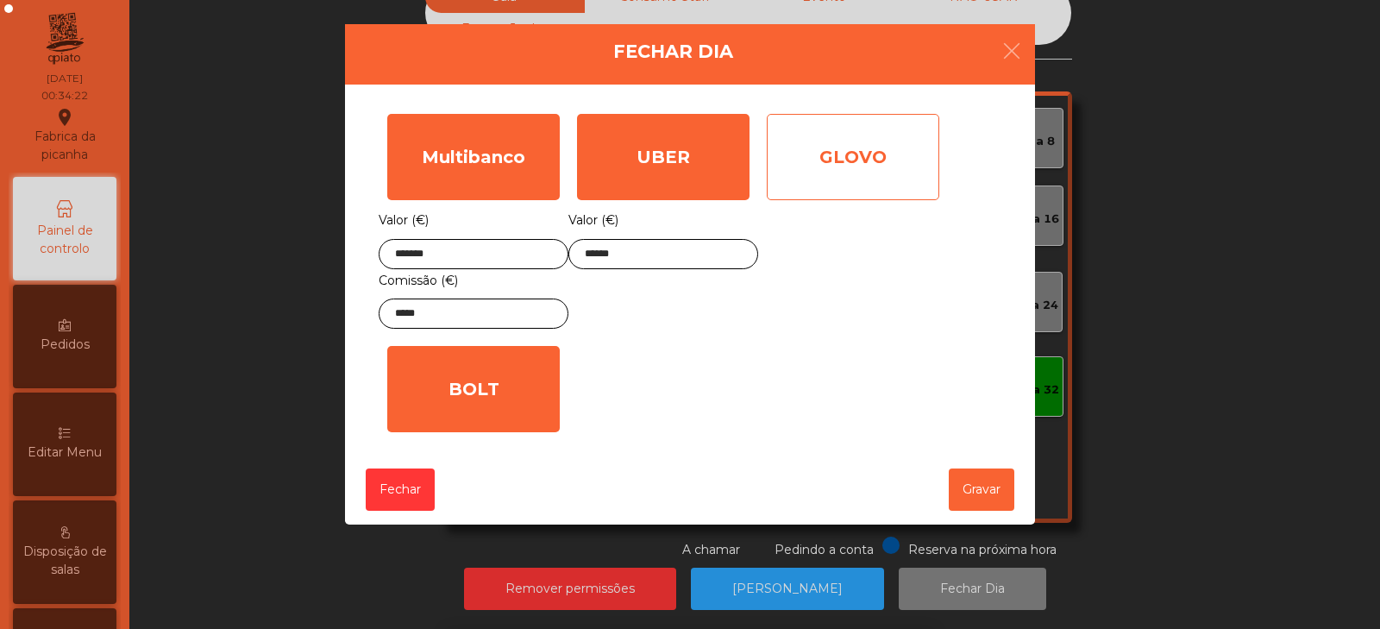
click at [916, 185] on div "GLOVO" at bounding box center [853, 157] width 172 height 86
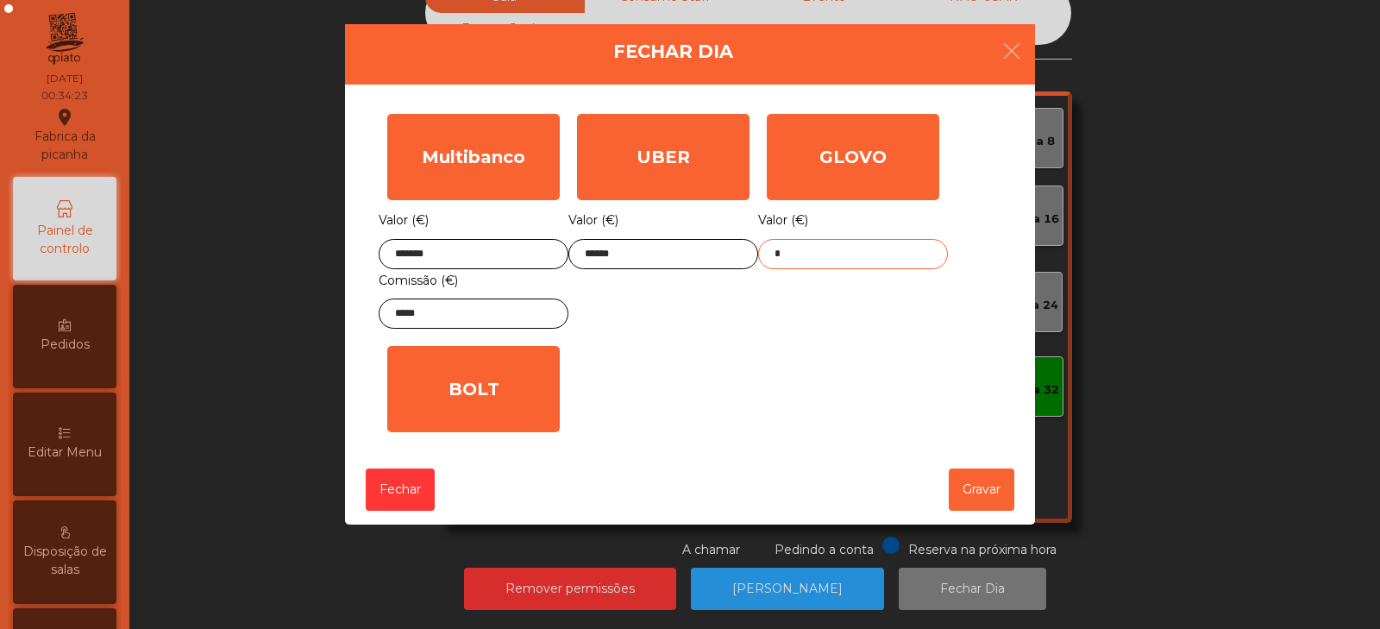
click at [844, 251] on input "*" at bounding box center [853, 254] width 190 height 30
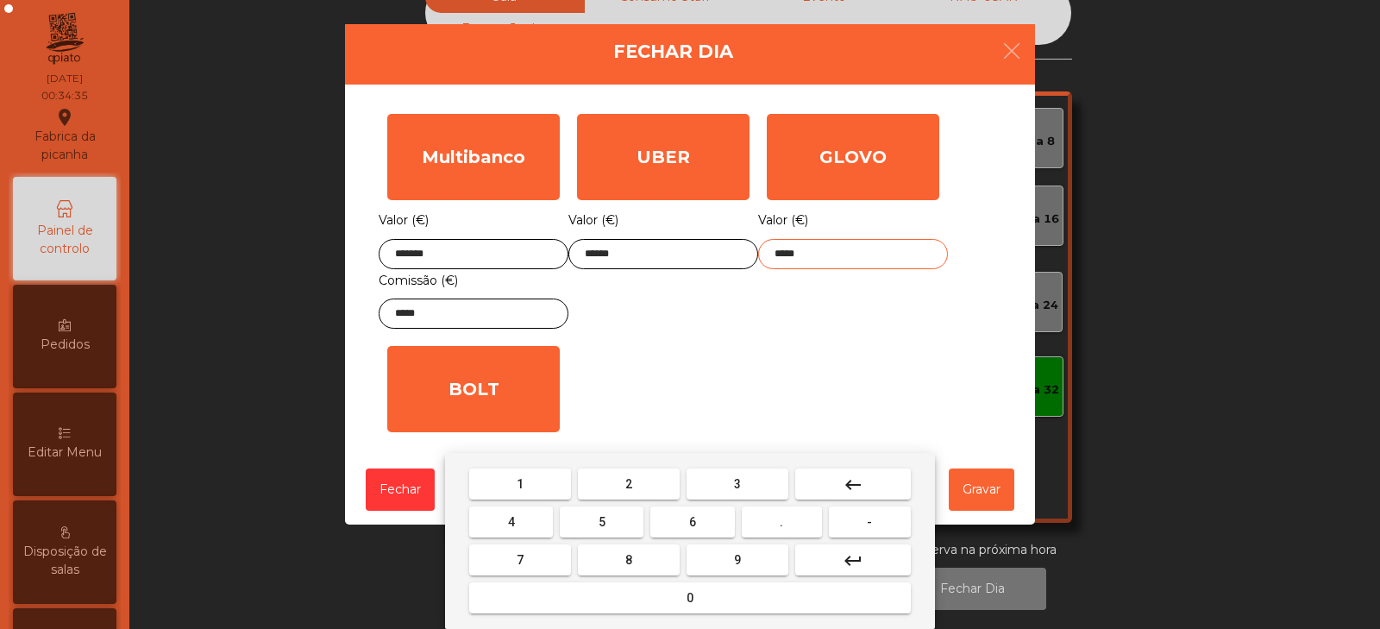
type input "*****"
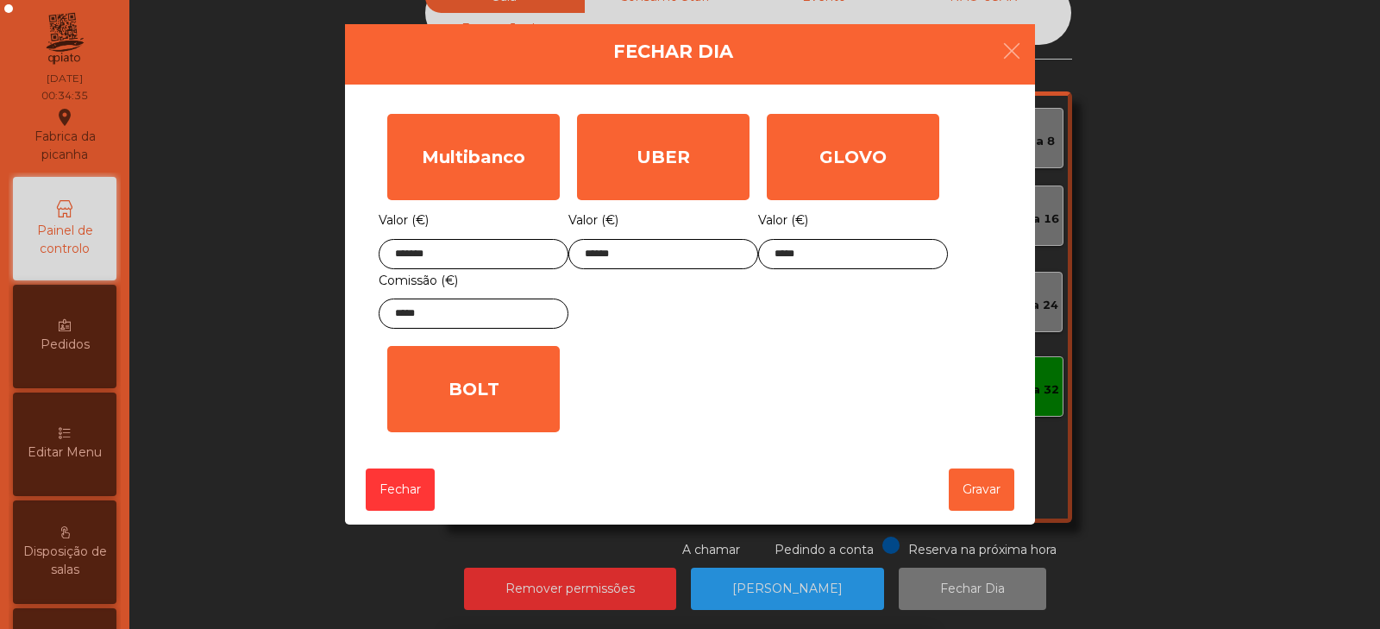
click at [992, 496] on div "1 2 3 keyboard_backspace 4 5 6 . - 7 8 9 keyboard_return 0" at bounding box center [690, 541] width 1380 height 176
click at [993, 499] on button "Gravar" at bounding box center [981, 489] width 66 height 42
